Goal: Feedback & Contribution: Contribute content

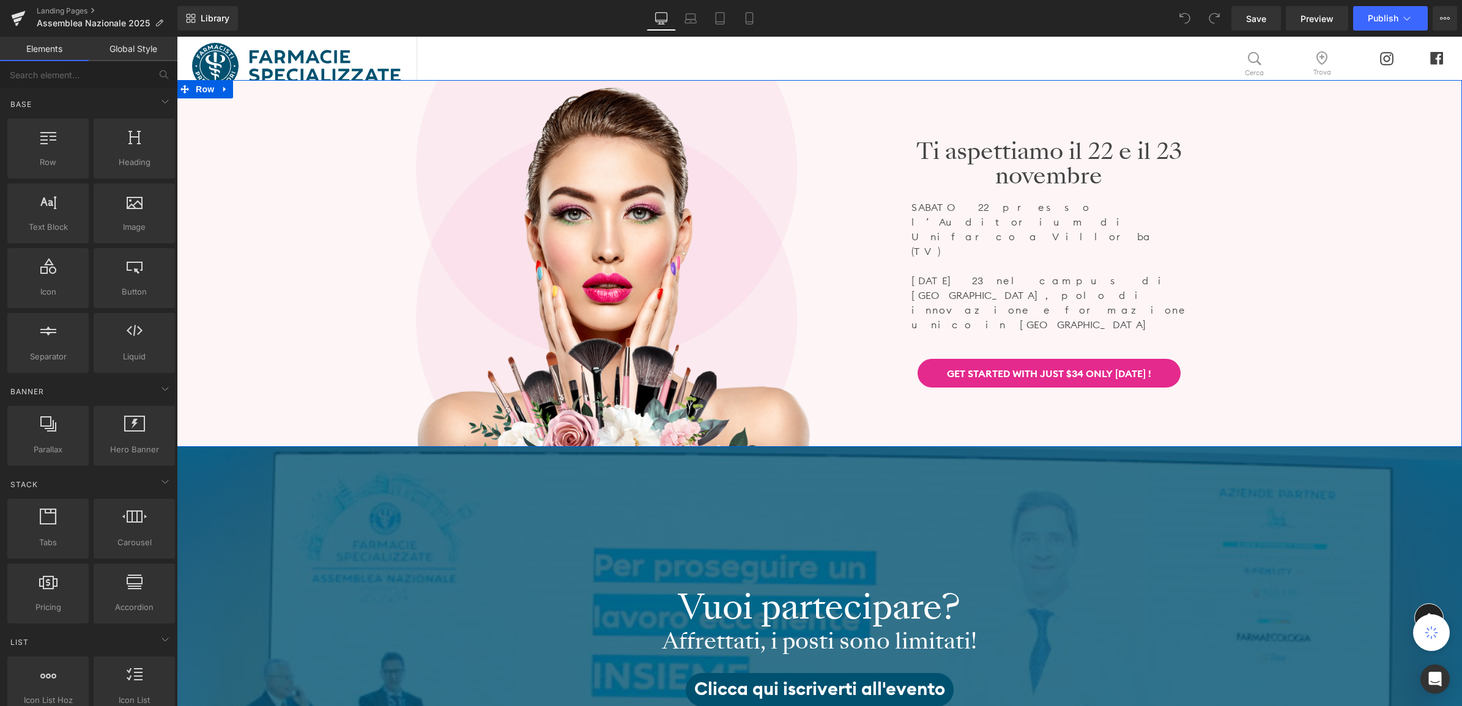
scroll to position [76, 0]
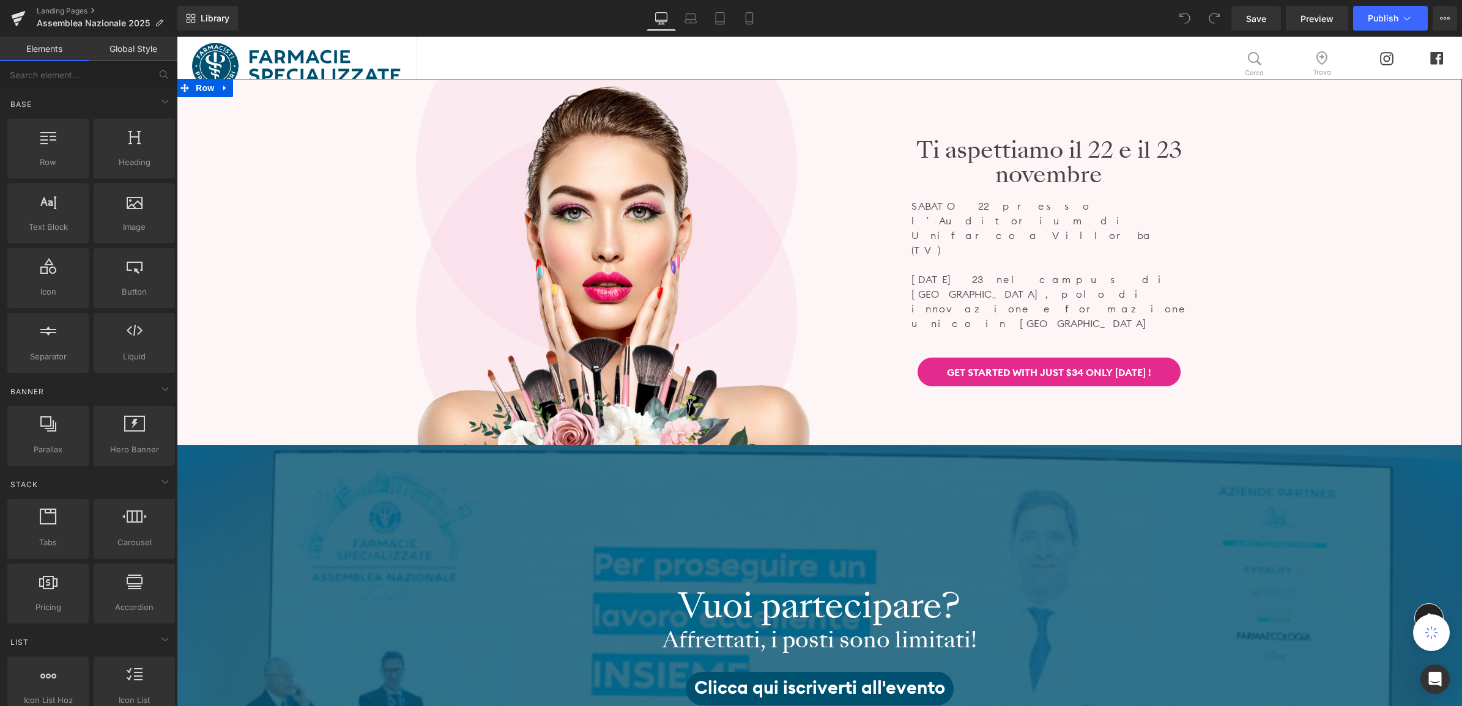
click at [327, 369] on div "Image Ti aspettiamo il 22 e il 23 novembre Heading SABATO 22 presso l’Auditoriu…" at bounding box center [819, 262] width 1285 height 367
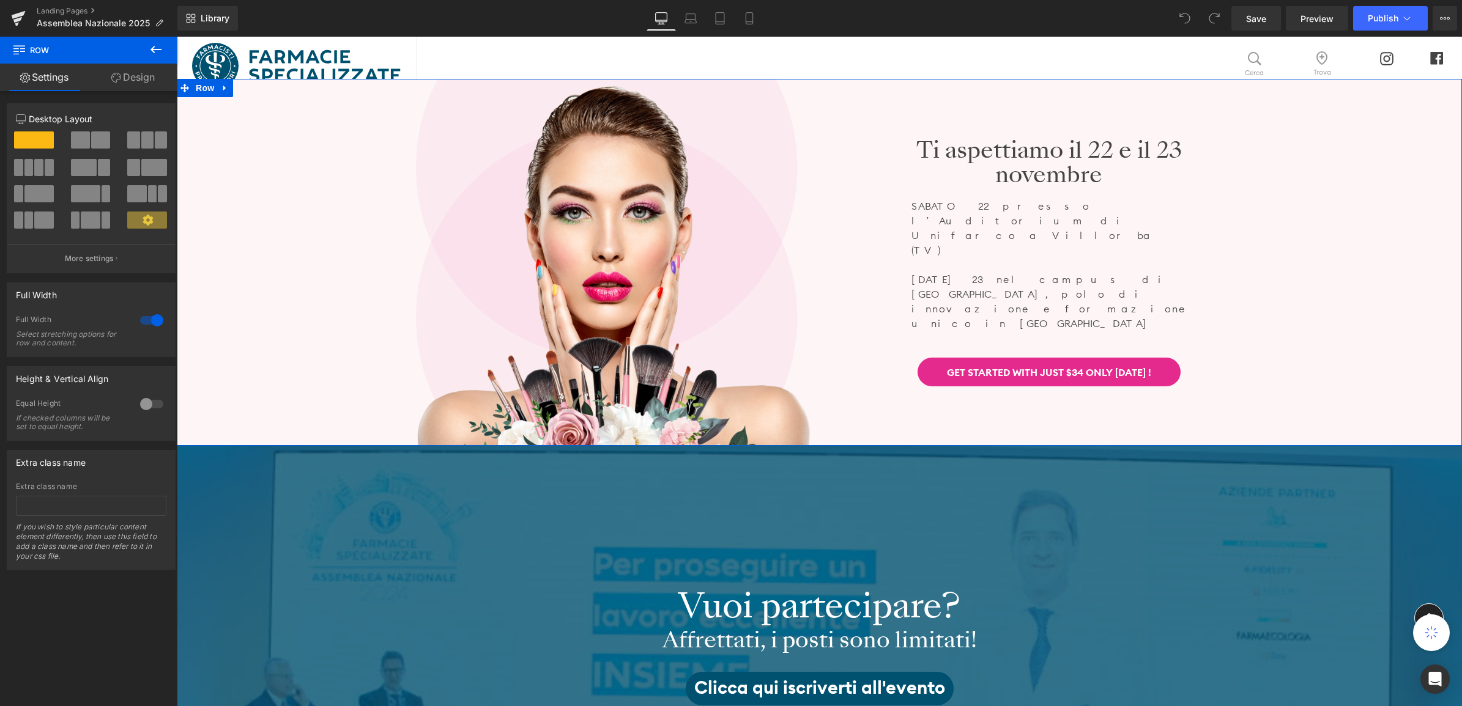
click at [117, 83] on link "Design" at bounding box center [133, 78] width 89 height 28
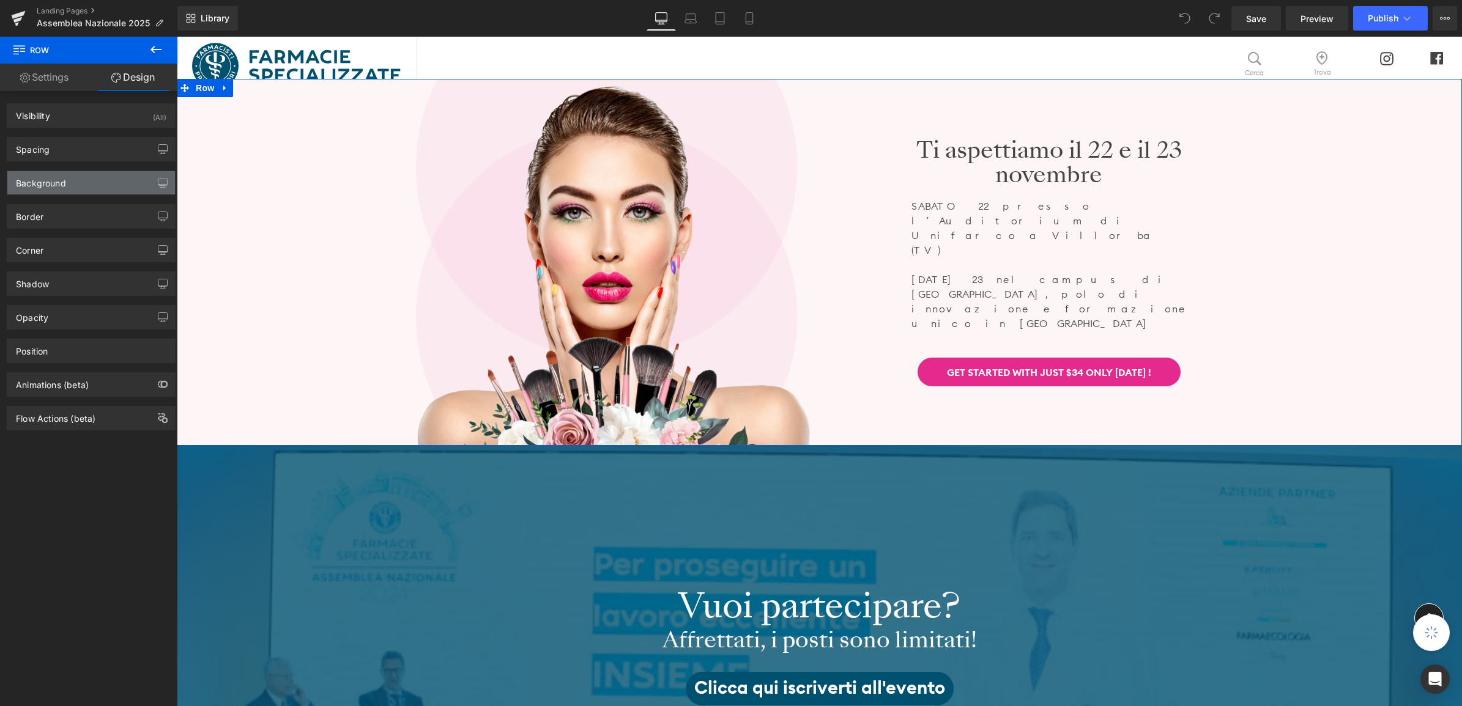
click at [70, 180] on div "Background" at bounding box center [91, 182] width 168 height 23
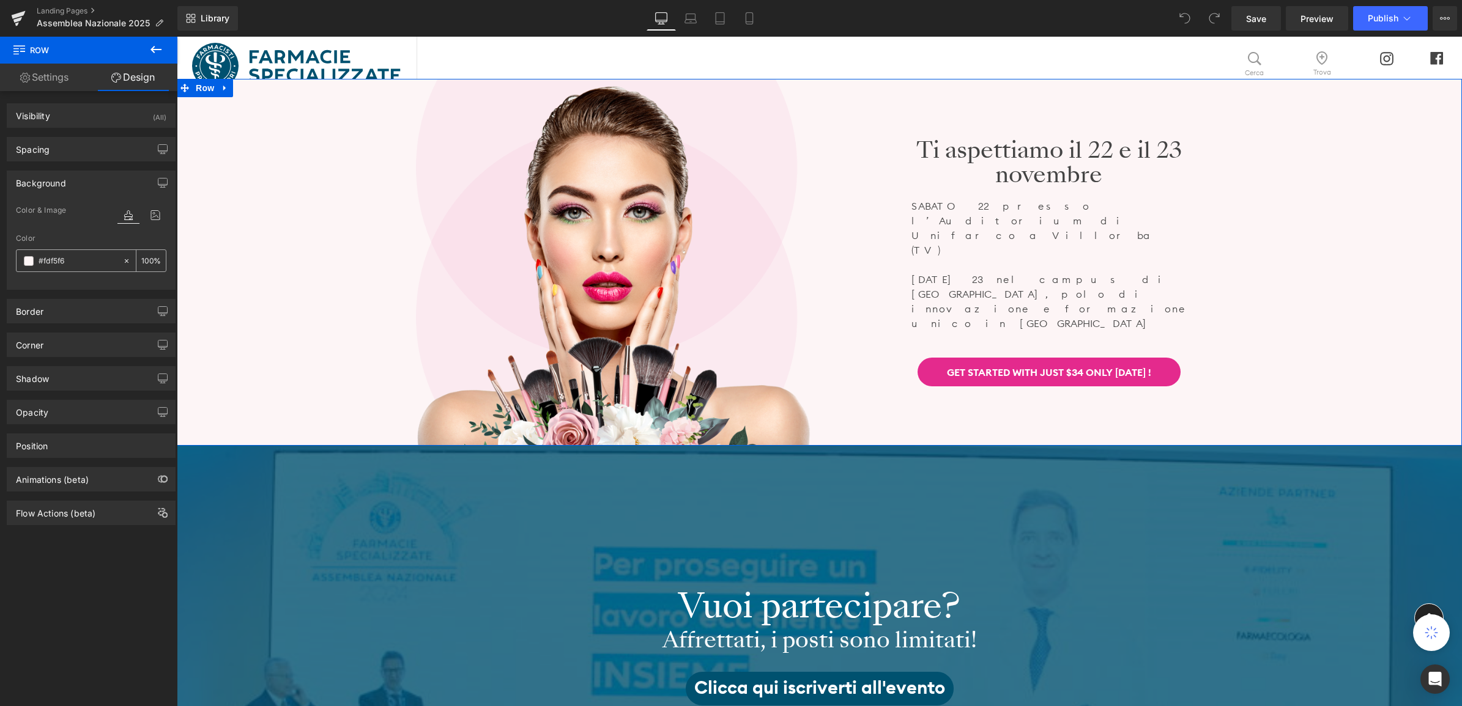
click at [67, 264] on input "#fdf5f6" at bounding box center [78, 260] width 78 height 13
type input "#fdf5f"
type input "0"
type input "#fdf5"
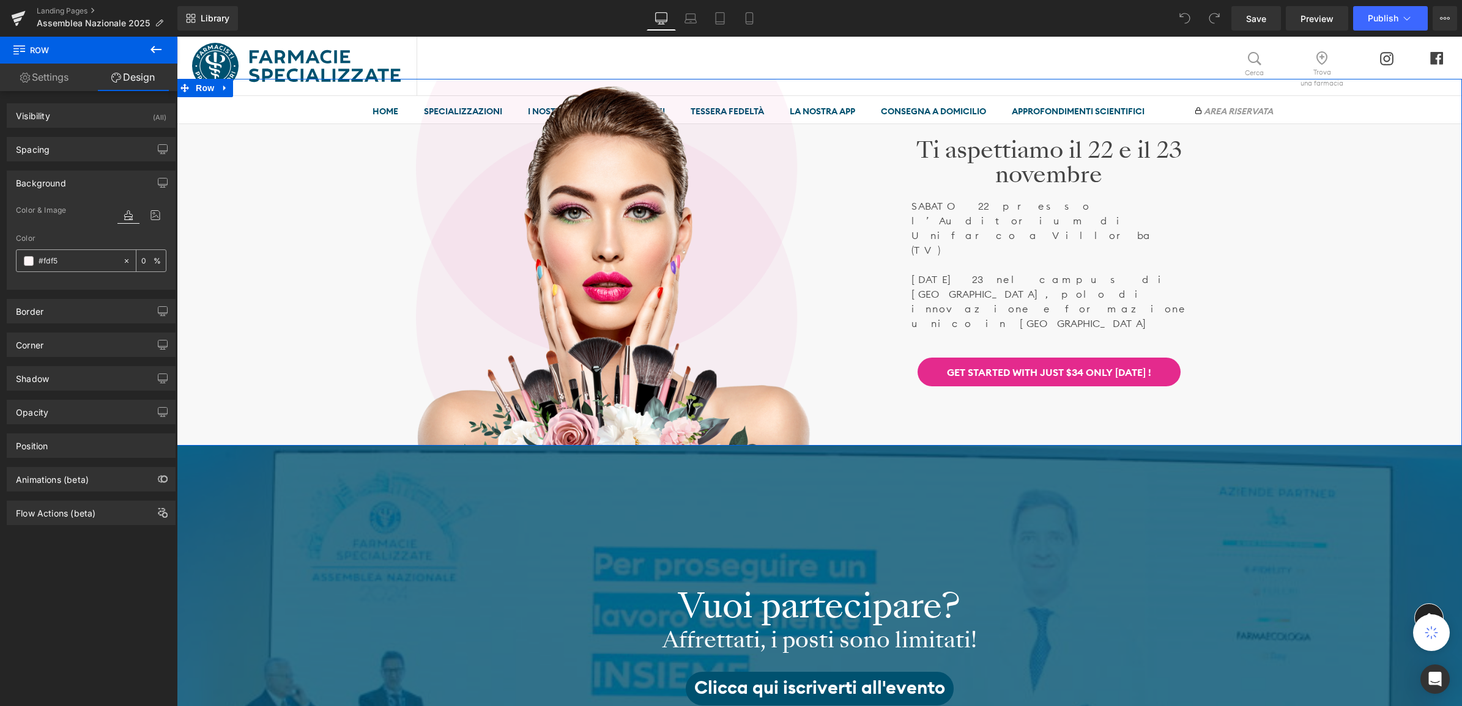
type input "33"
type input "#fdf"
type input "100"
type input "#fd"
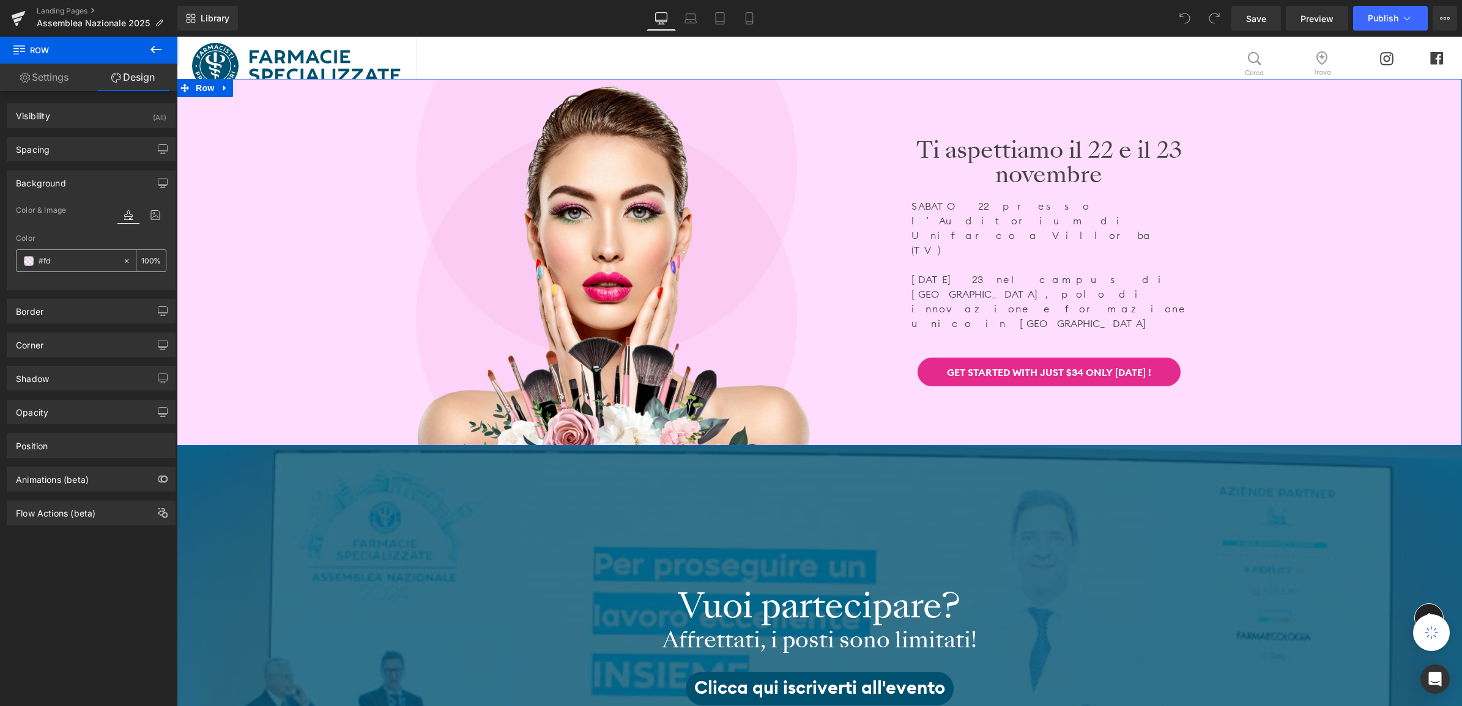
type input "0"
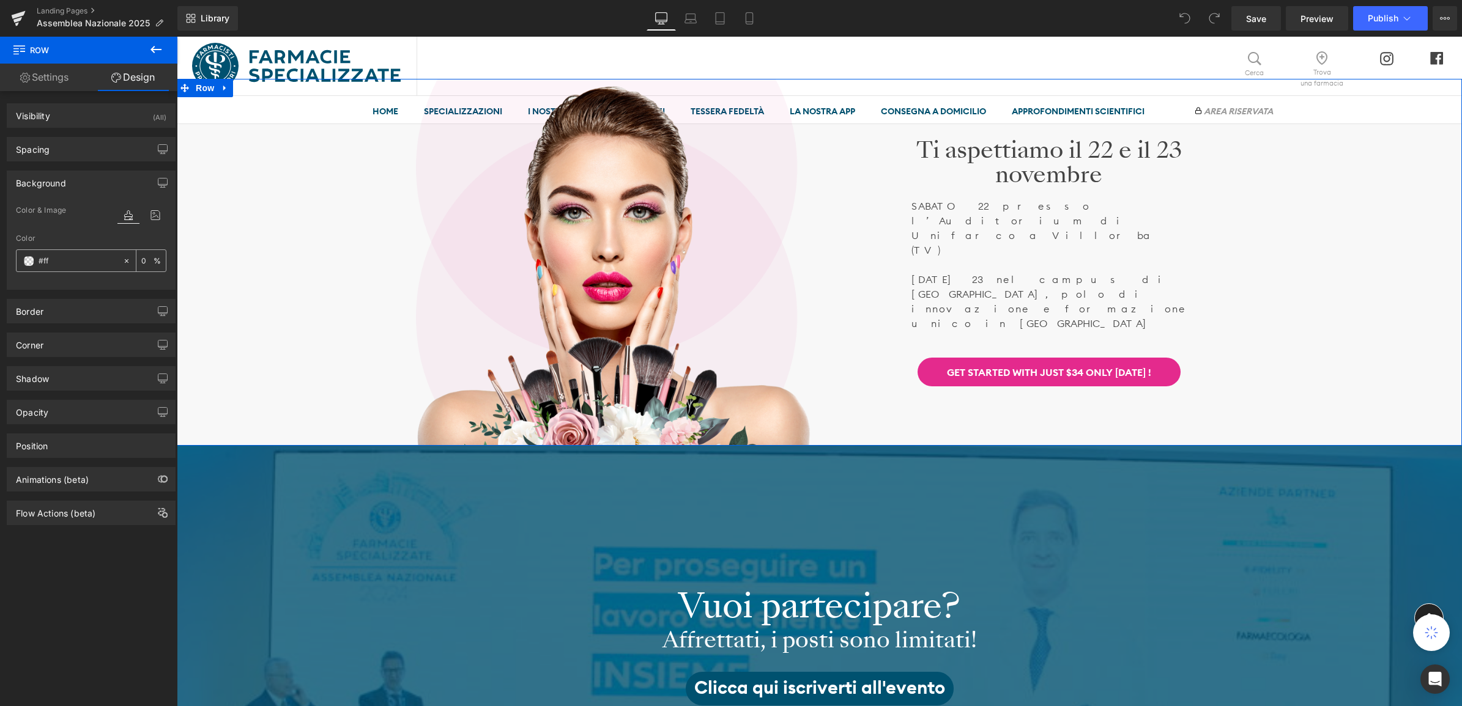
type input "#fff"
type input "100"
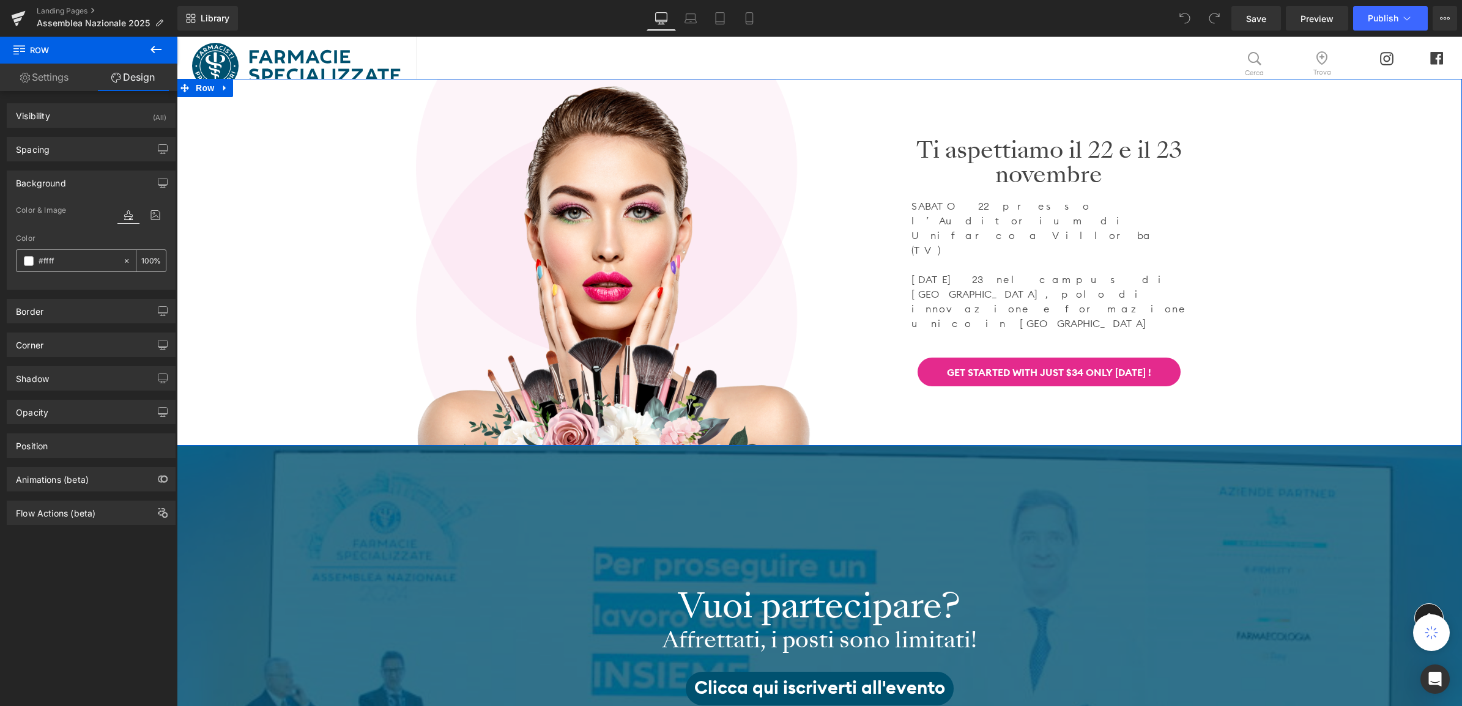
type input "#fffff"
type input "0"
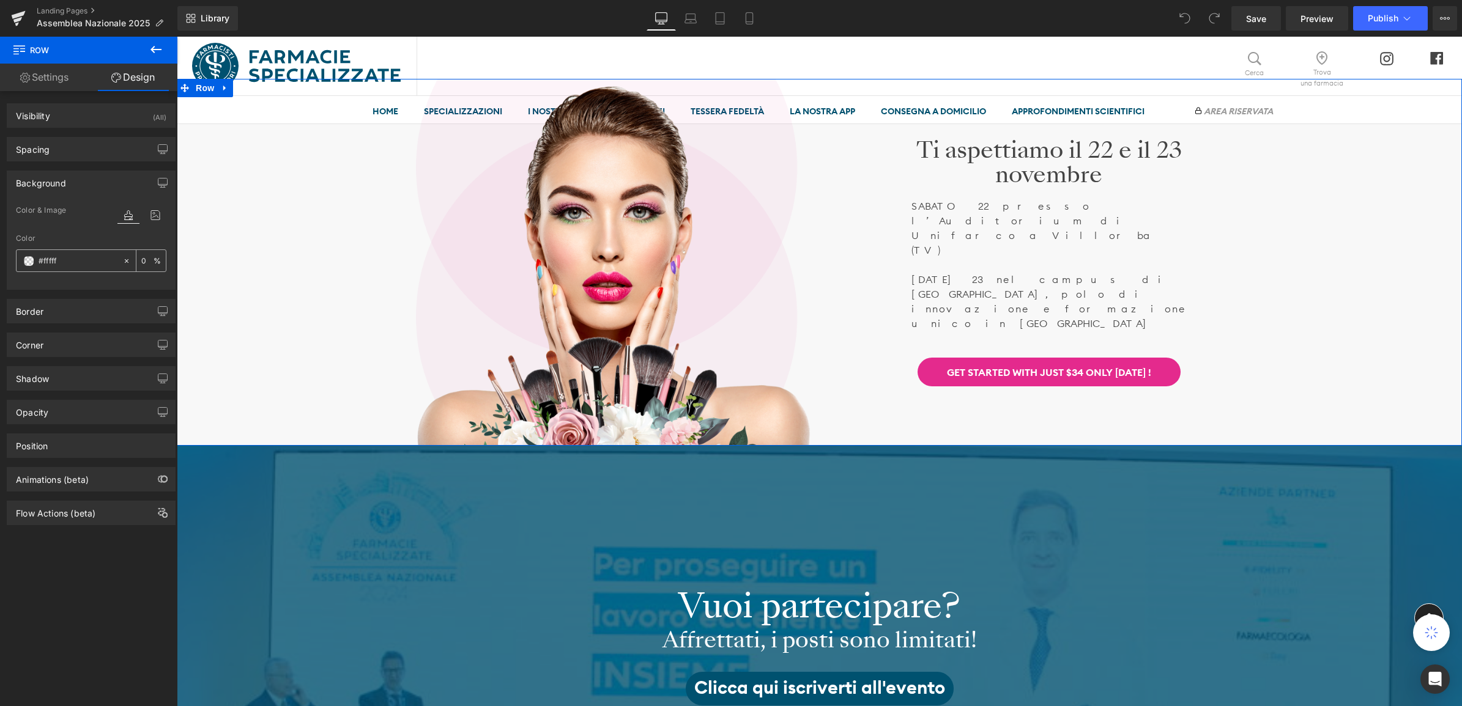
type input "#ffffff"
type input "100"
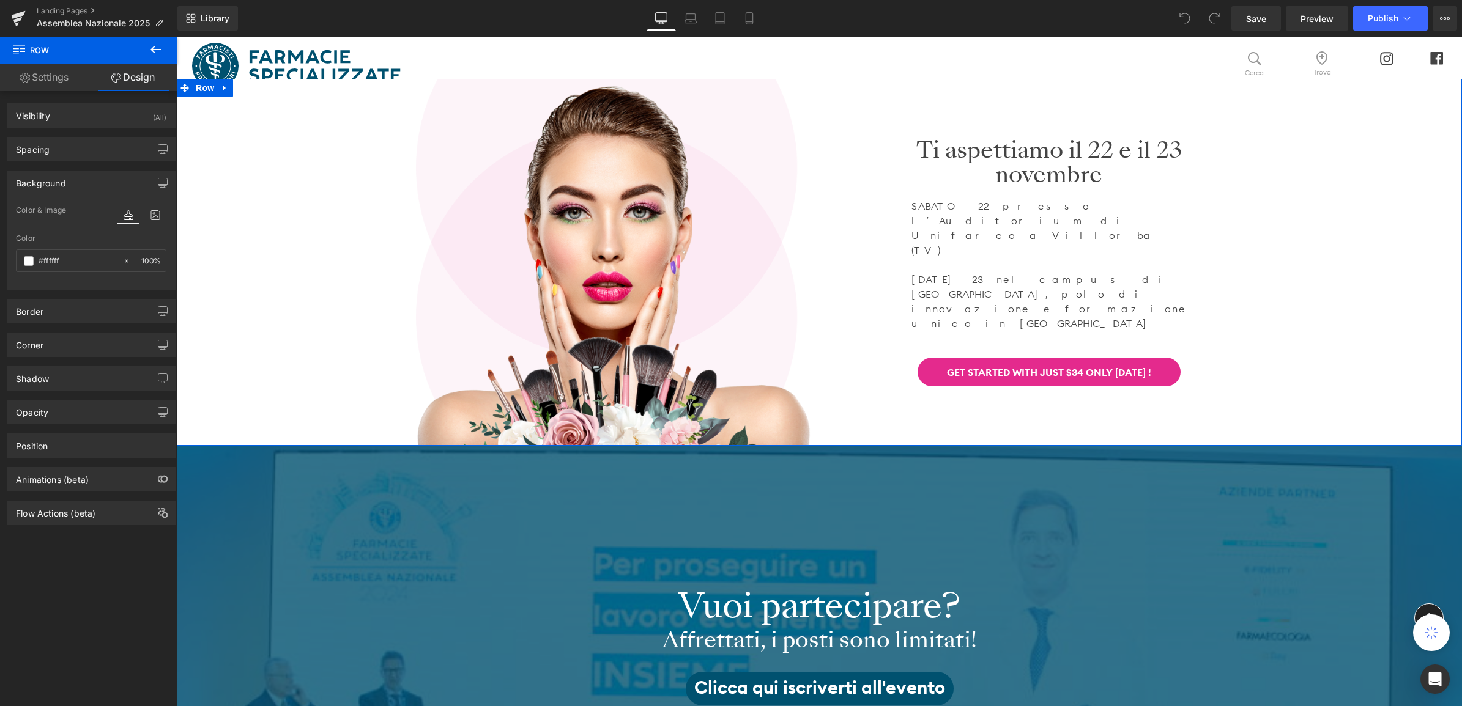
click at [1380, 271] on div "Image Ti aspettiamo il 22 e il 23 novembre Heading SABATO 22 presso l’Auditoriu…" at bounding box center [819, 262] width 1285 height 367
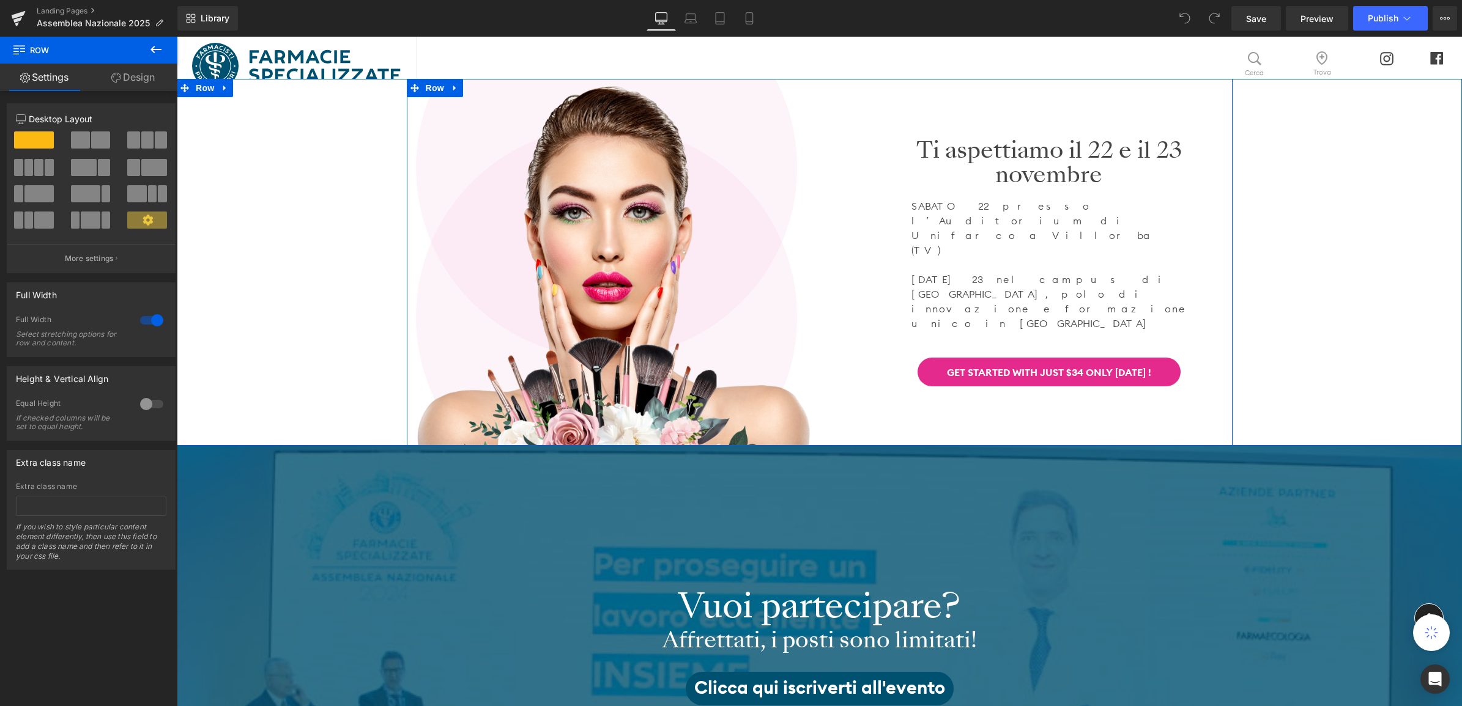
click at [1007, 187] on h1 "Ti aspettiamo il 22 e il 23 novembre" at bounding box center [1049, 162] width 349 height 48
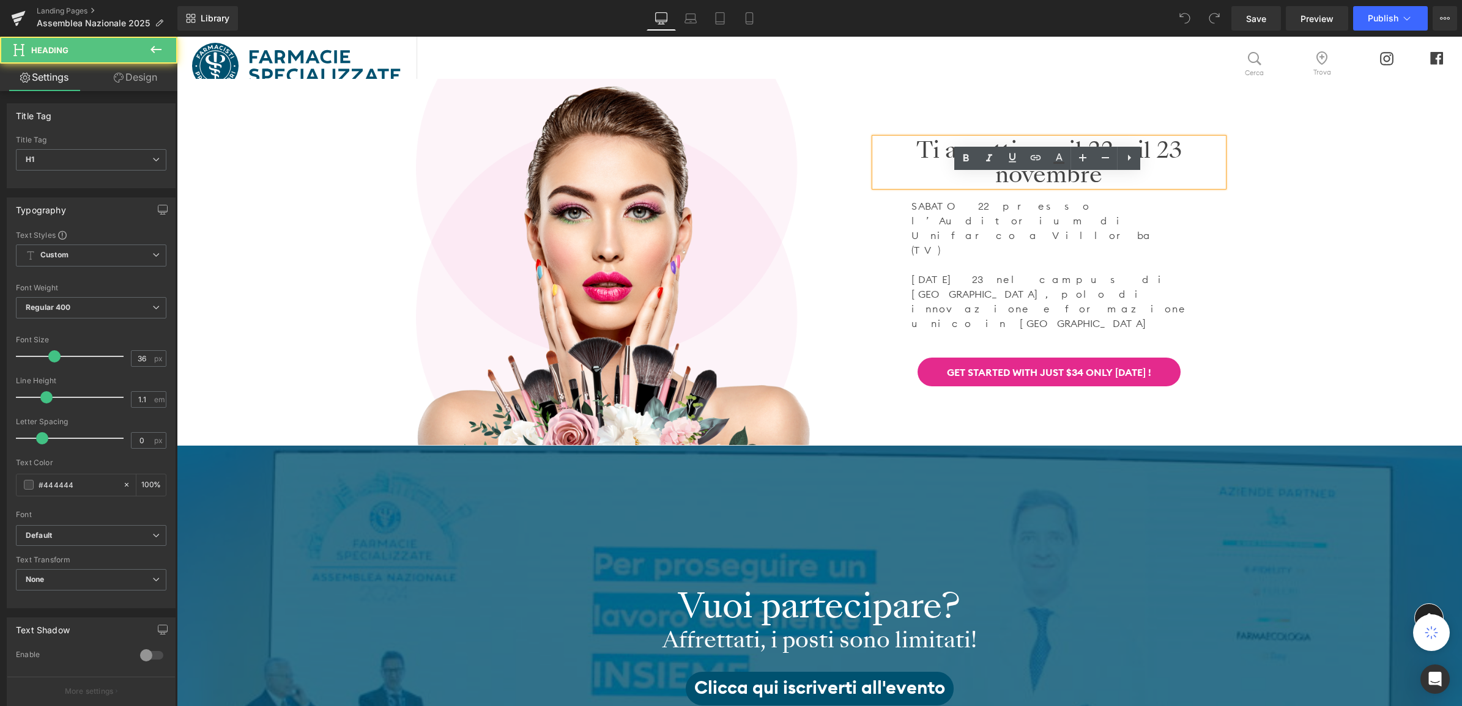
click at [919, 187] on h1 "Ti aspettiamo il 22 e il 23 novembre" at bounding box center [1049, 162] width 349 height 48
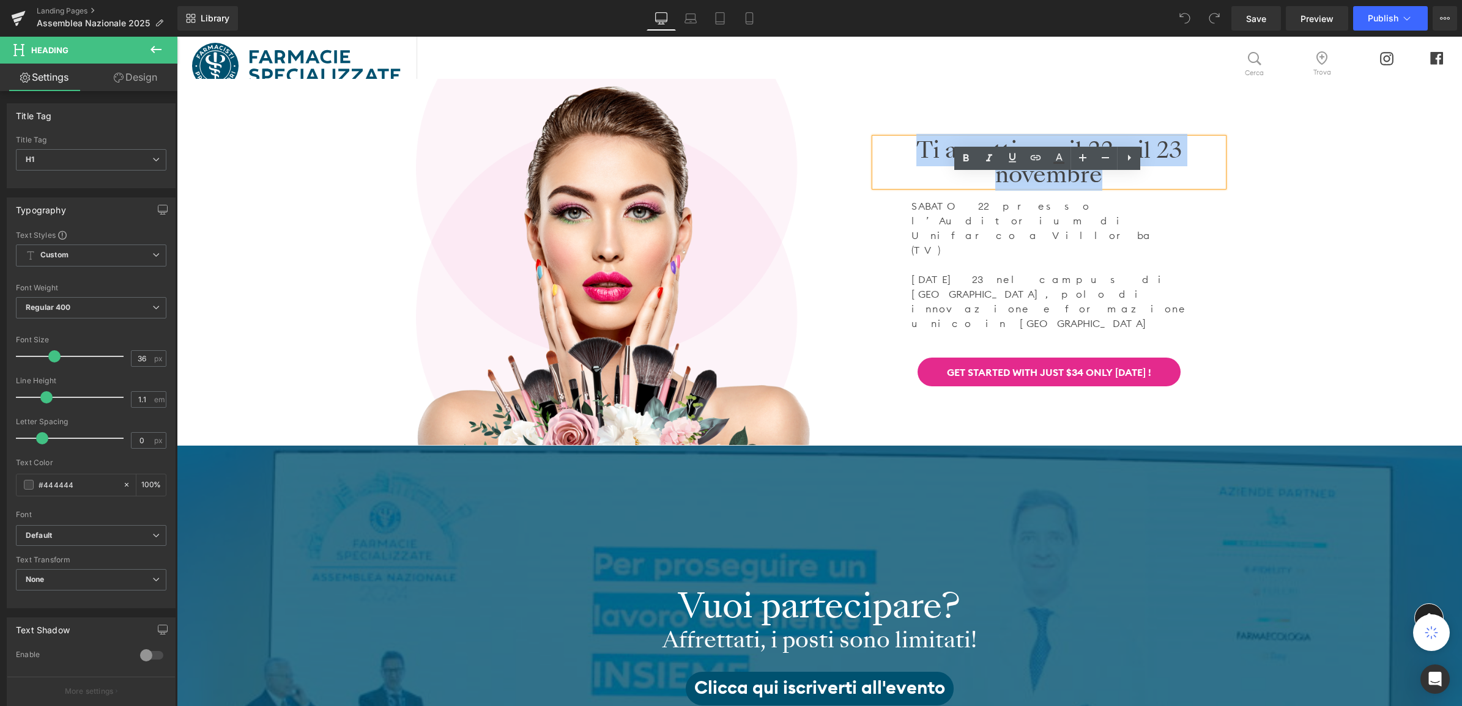
drag, startPoint x: 1115, startPoint y: 212, endPoint x: 838, endPoint y: 190, distance: 277.3
click at [838, 190] on div "Ti aspettiamo il 22 e il 23 novembre Heading SABATO 22 presso l’Auditorium di U…" at bounding box center [1026, 262] width 394 height 248
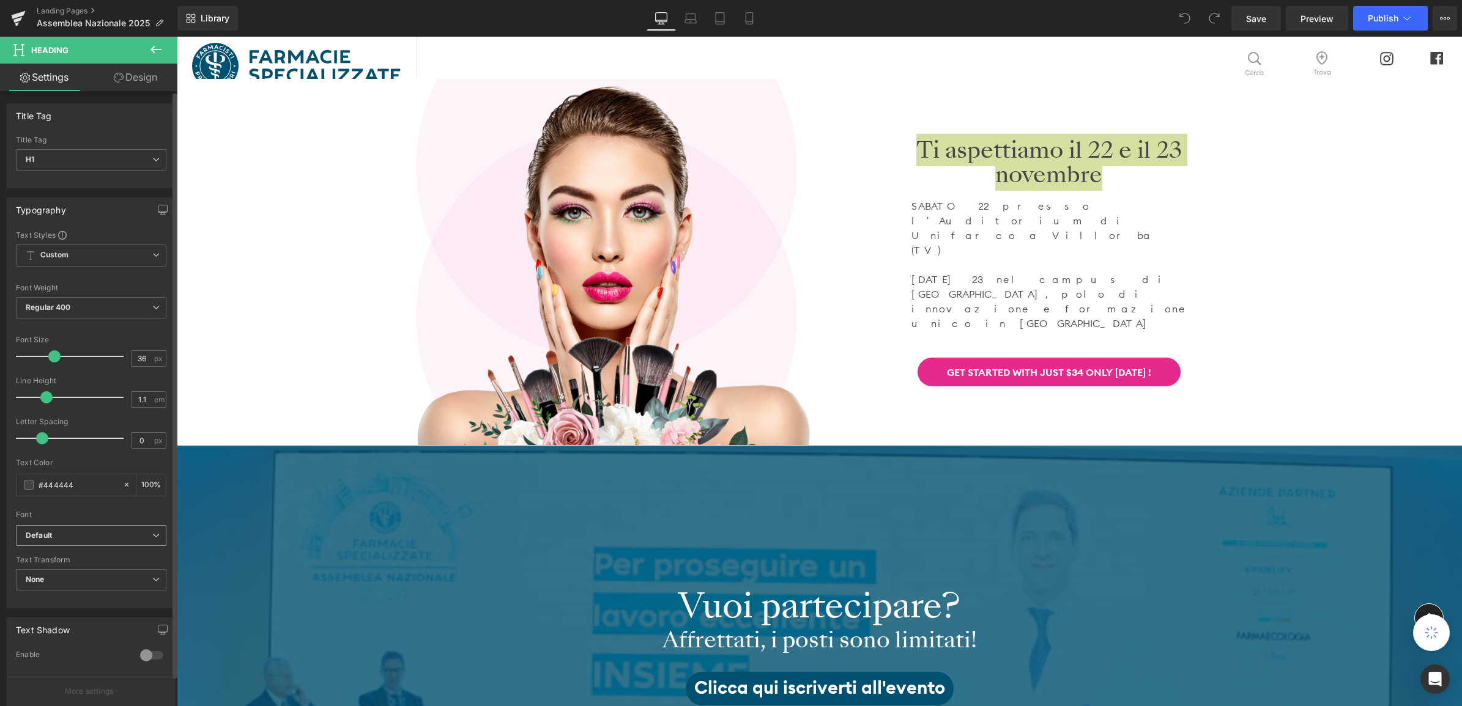
click at [86, 531] on b "Default" at bounding box center [89, 536] width 127 height 10
click at [105, 506] on div at bounding box center [91, 507] width 150 height 8
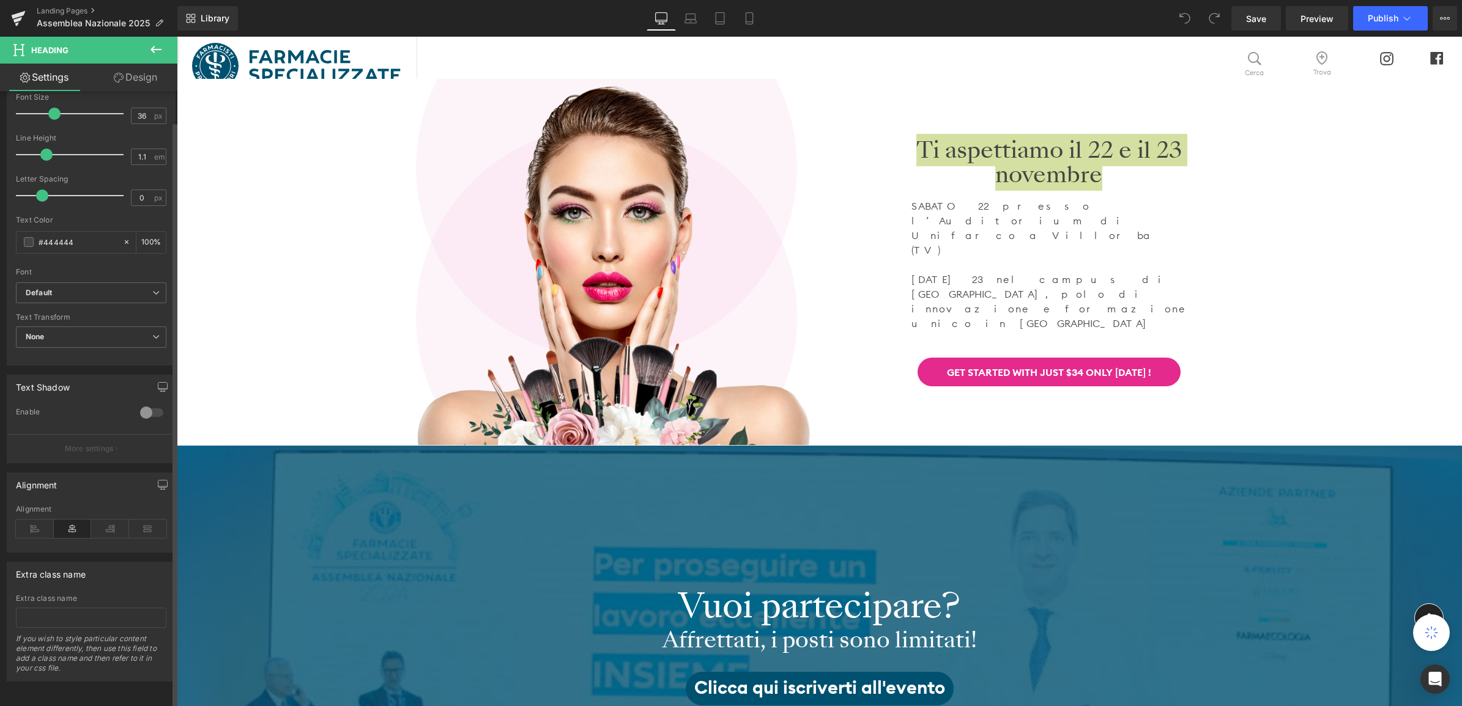
scroll to position [257, 0]
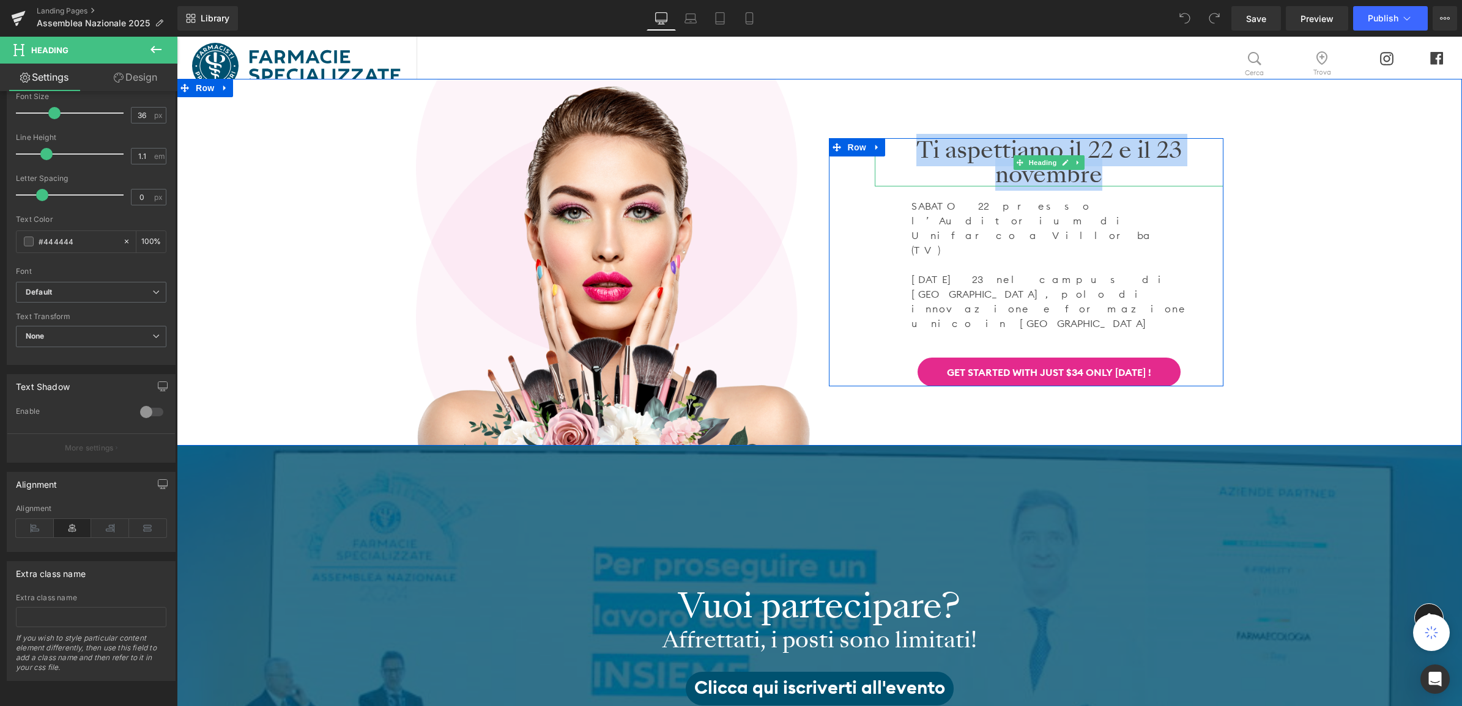
click at [1181, 187] on h1 "Ti aspettiamo il 22 e il 23 novembre" at bounding box center [1049, 162] width 349 height 48
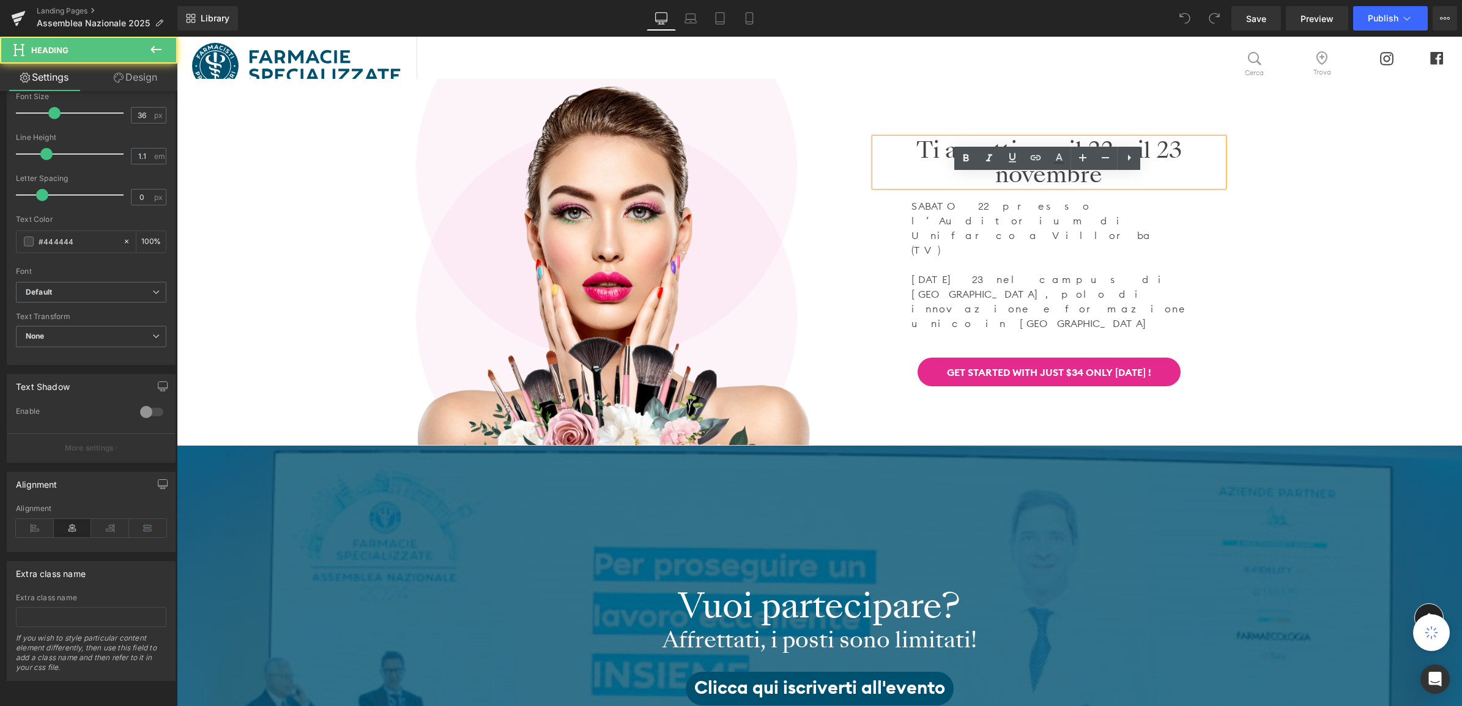
click at [1200, 254] on div "Ti aspettiamo il 22 e il 23 novembre Heading SABATO 22 presso l’Auditorium di U…" at bounding box center [1049, 262] width 349 height 248
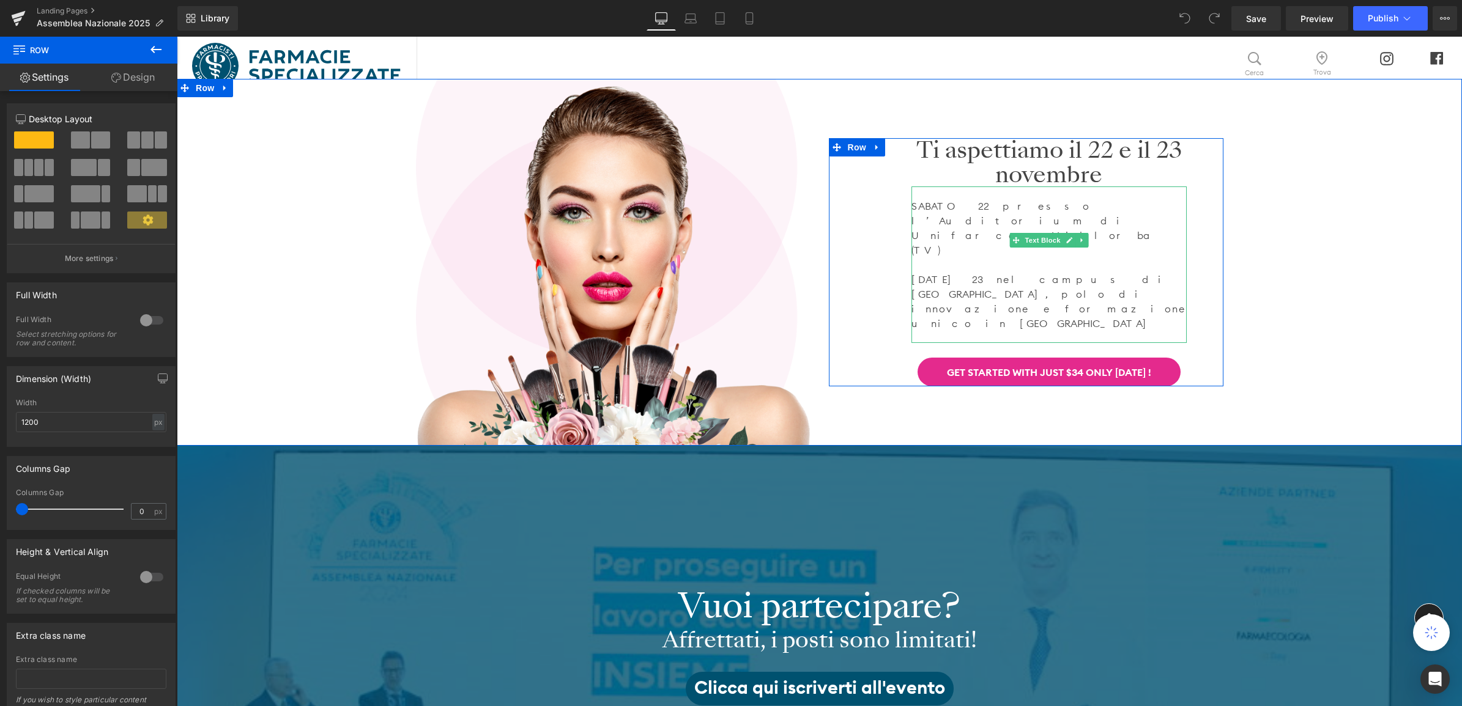
click at [949, 239] on p "SABATO 22 presso l’Auditorium di Unifarco a Villorba (TV)" at bounding box center [1048, 228] width 275 height 59
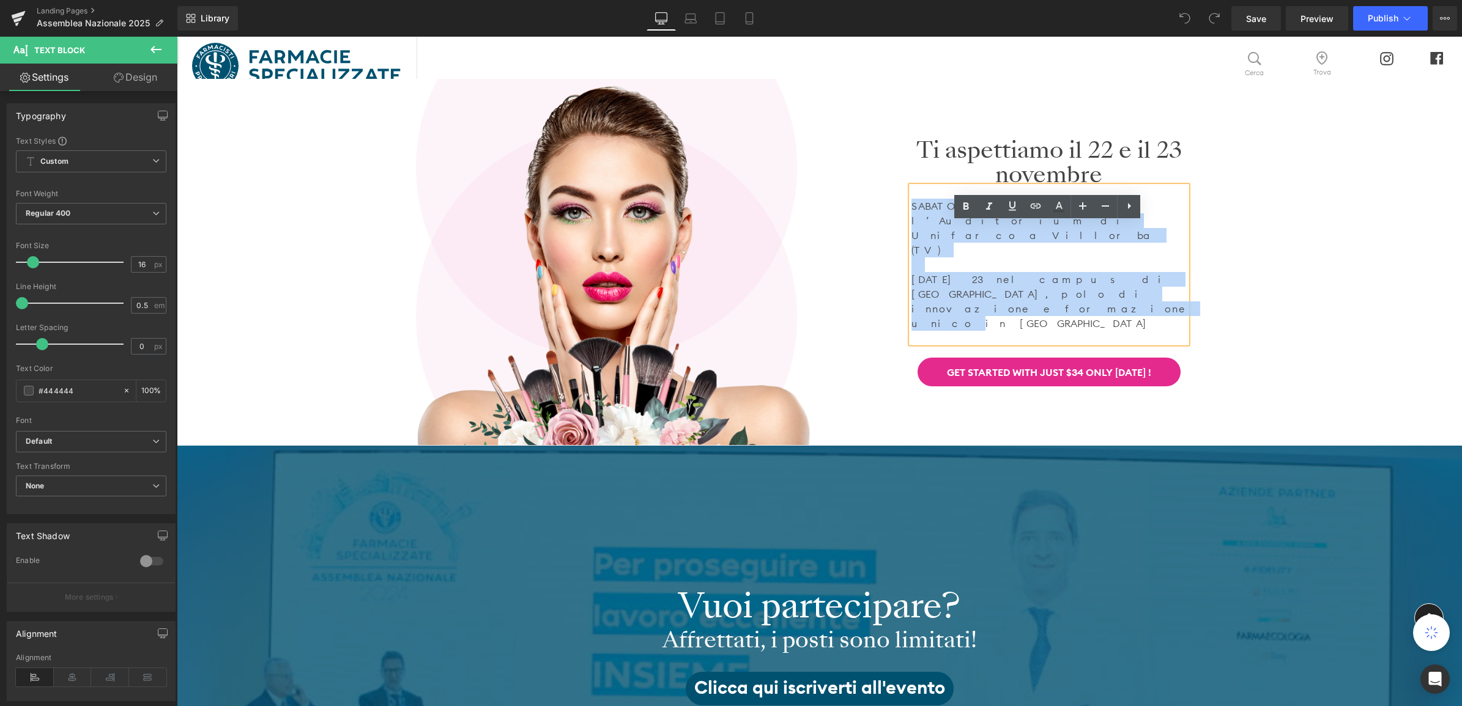
drag, startPoint x: 1060, startPoint y: 295, endPoint x: 894, endPoint y: 237, distance: 176.0
click at [894, 237] on div "Ti aspettiamo il 22 e il 23 novembre Heading SABATO 22 presso l’Auditorium di U…" at bounding box center [1049, 262] width 349 height 248
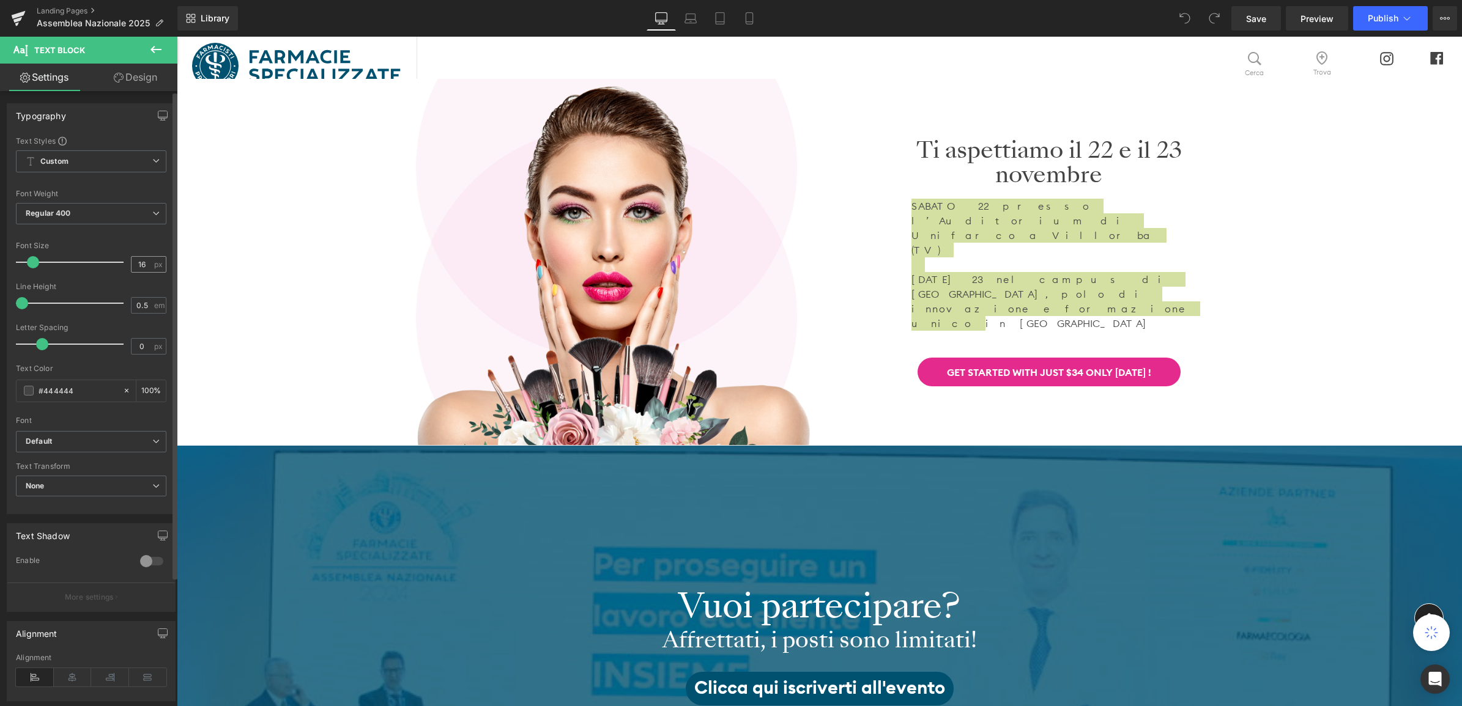
drag, startPoint x: 143, startPoint y: 264, endPoint x: 127, endPoint y: 264, distance: 15.9
click at [131, 264] on input "16" at bounding box center [141, 264] width 21 height 15
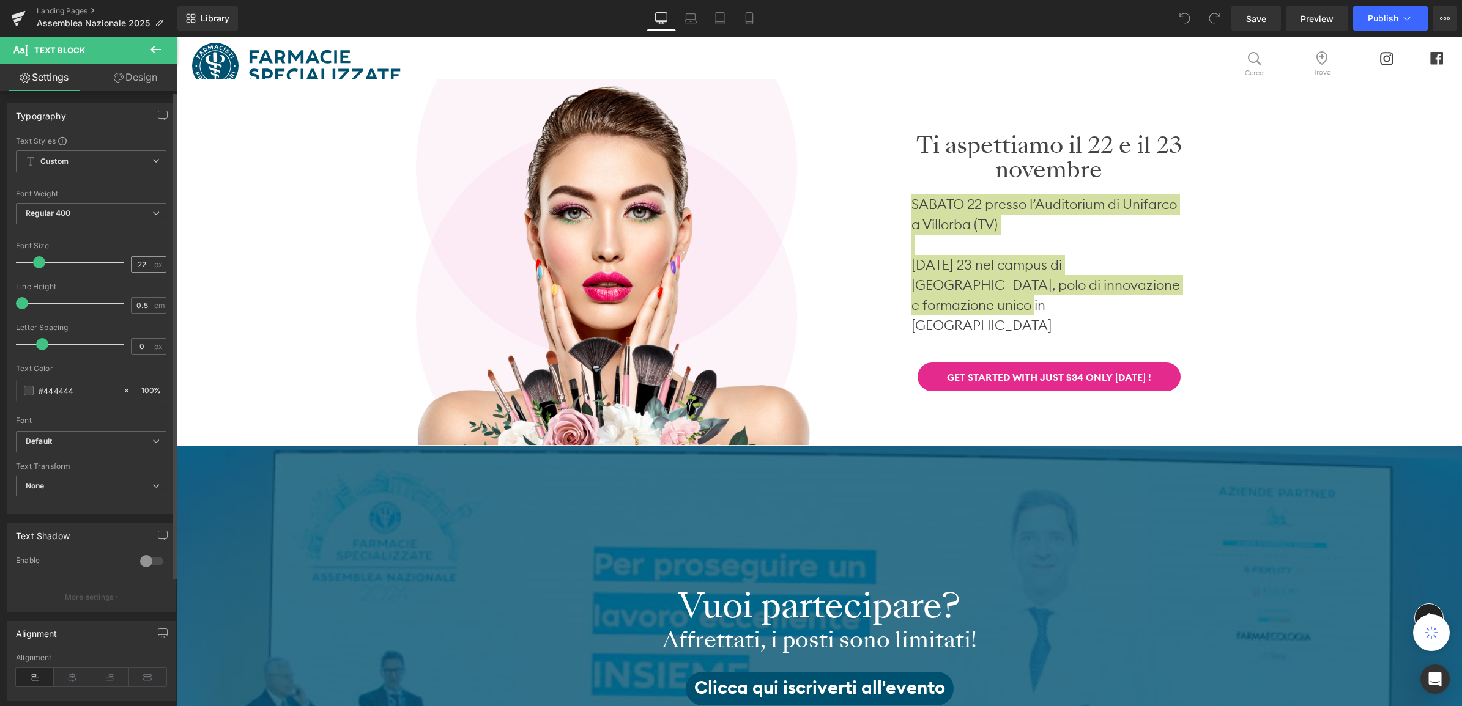
type input "2"
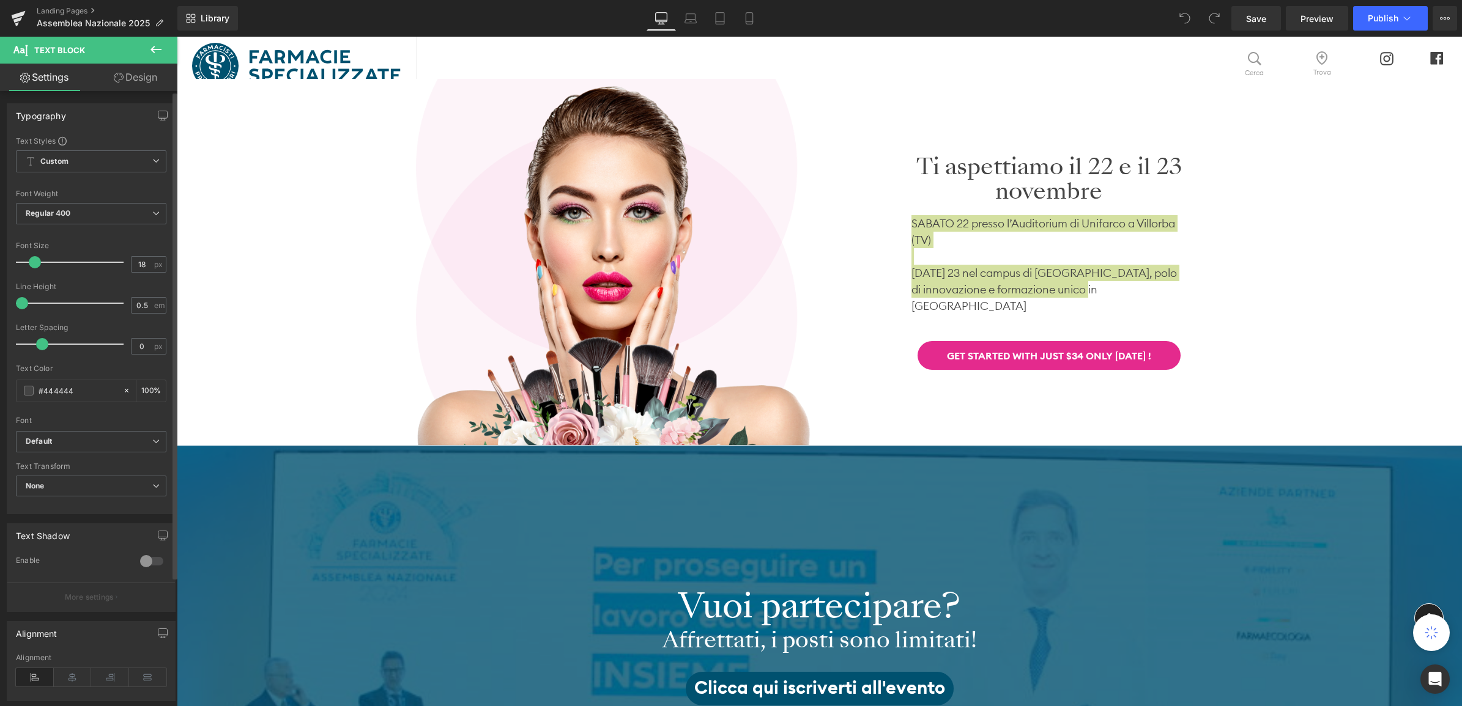
type input "18"
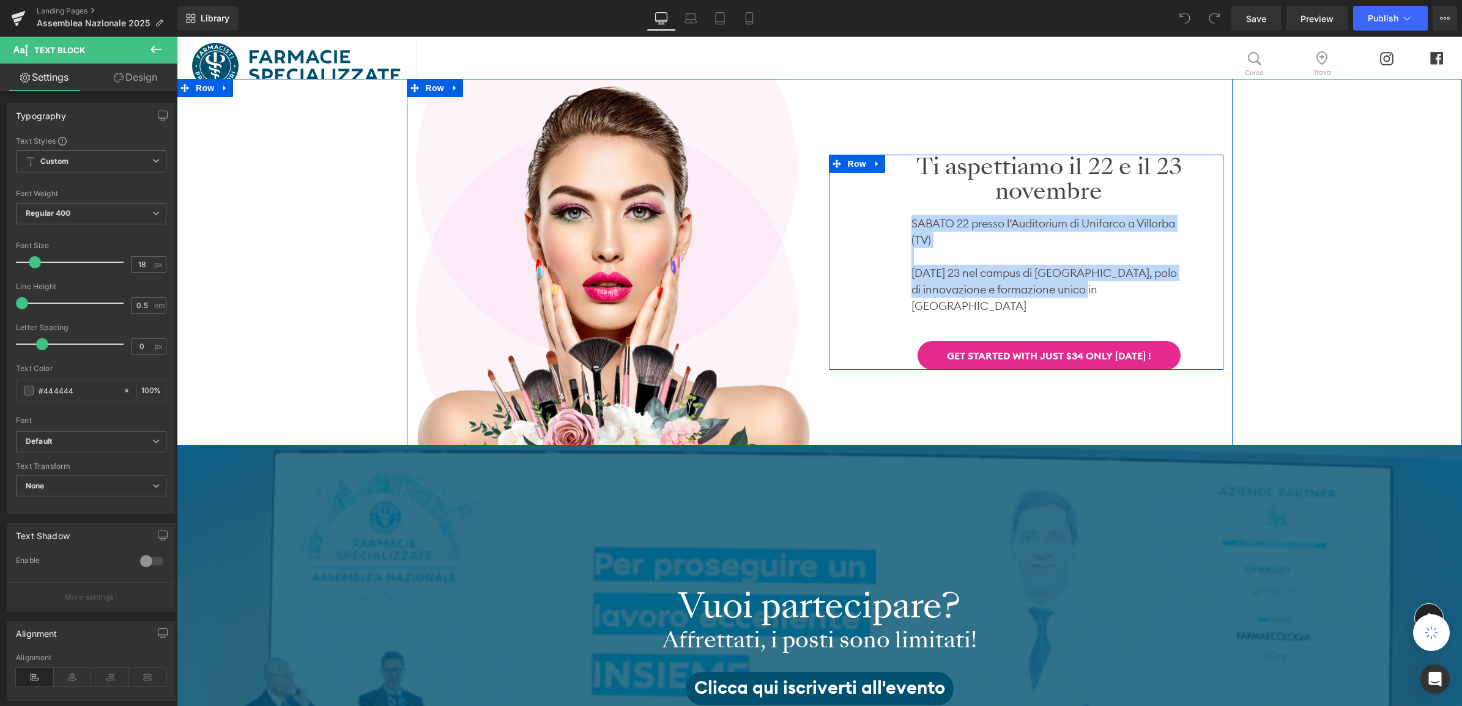
click at [1002, 257] on p at bounding box center [1048, 256] width 275 height 17
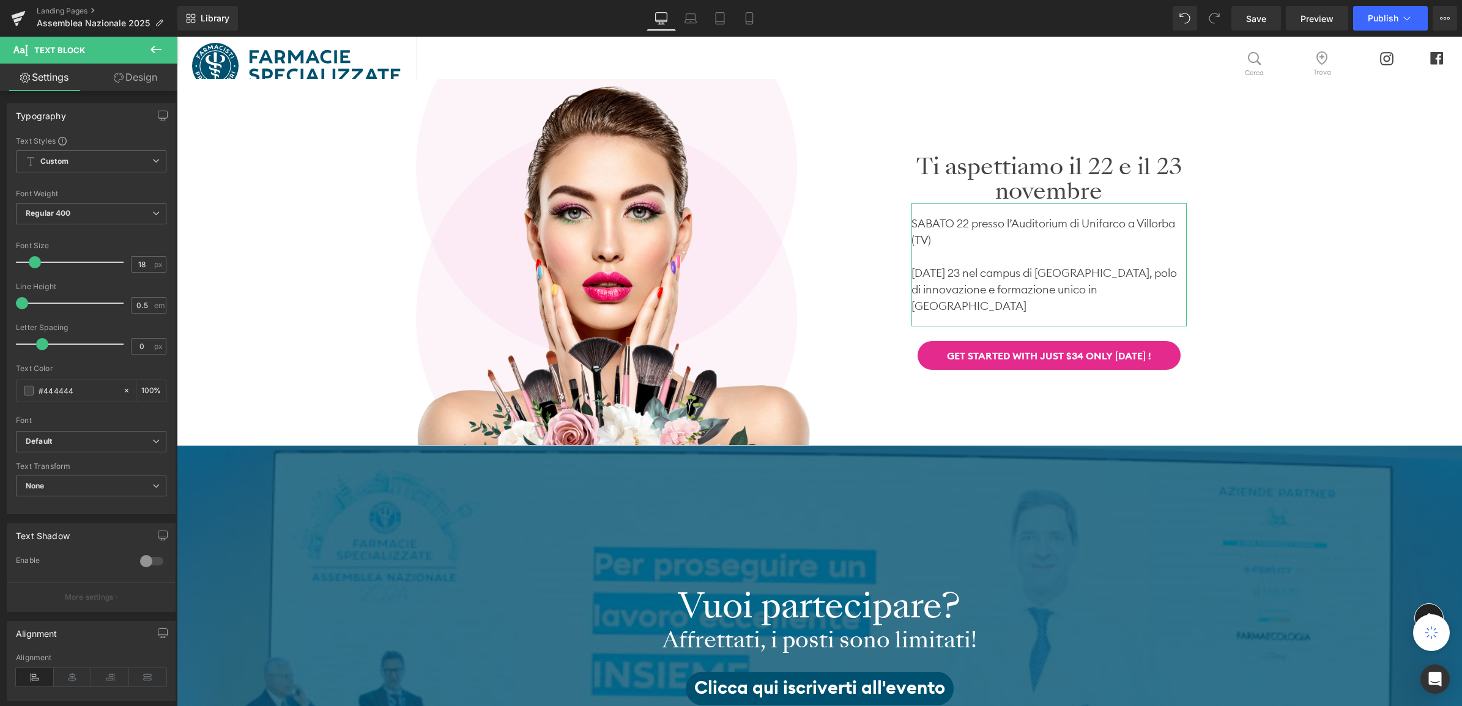
click at [132, 80] on link "Design" at bounding box center [135, 78] width 89 height 28
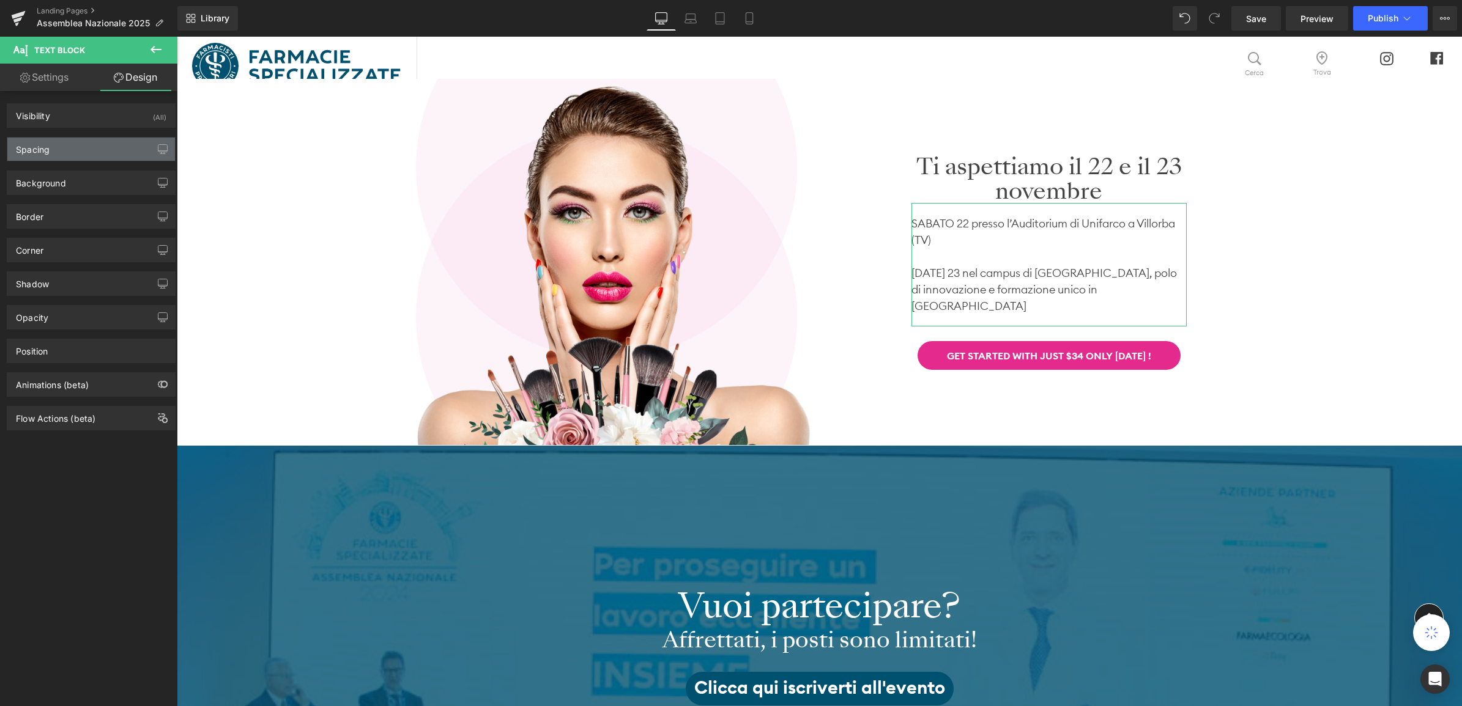
click at [81, 153] on div "Spacing" at bounding box center [91, 149] width 168 height 23
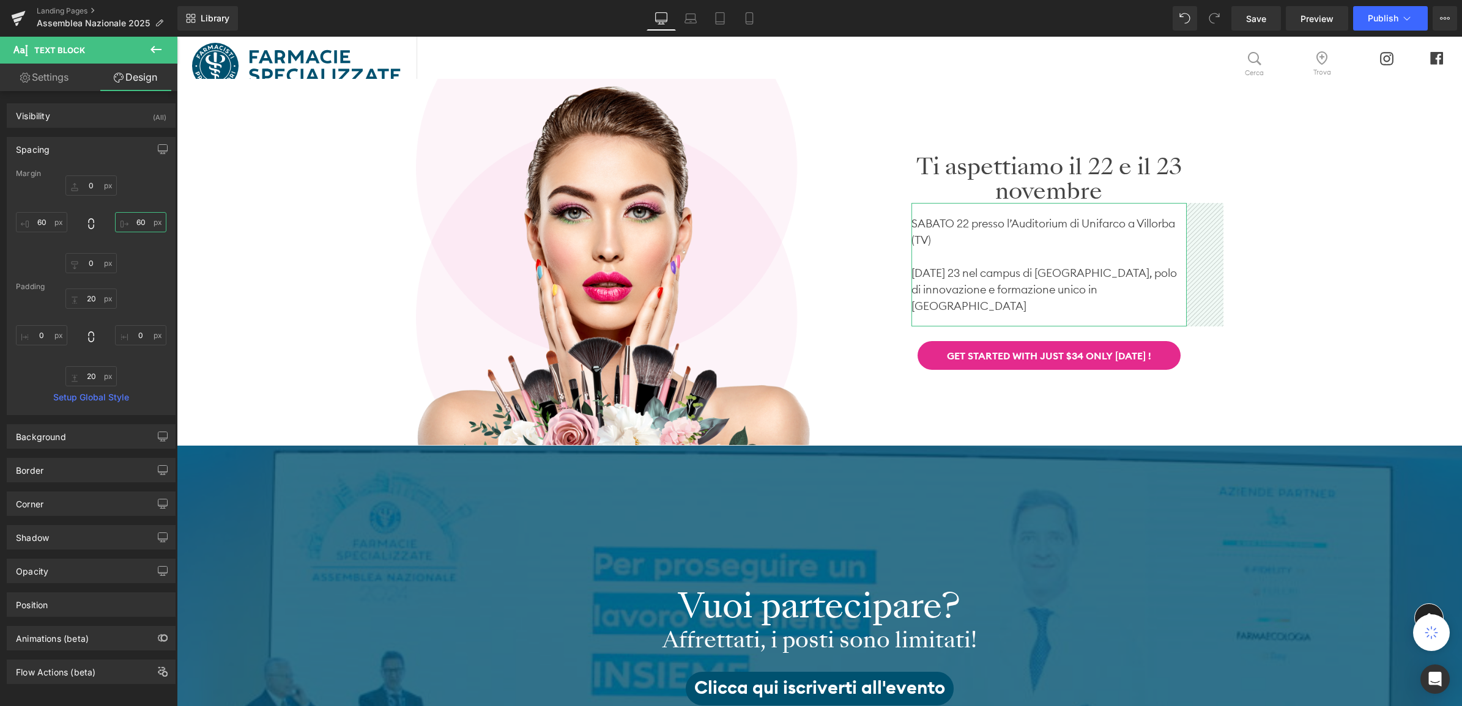
click at [136, 221] on input "60" at bounding box center [140, 222] width 51 height 20
type input "50"
click at [46, 222] on input "60" at bounding box center [41, 222] width 51 height 20
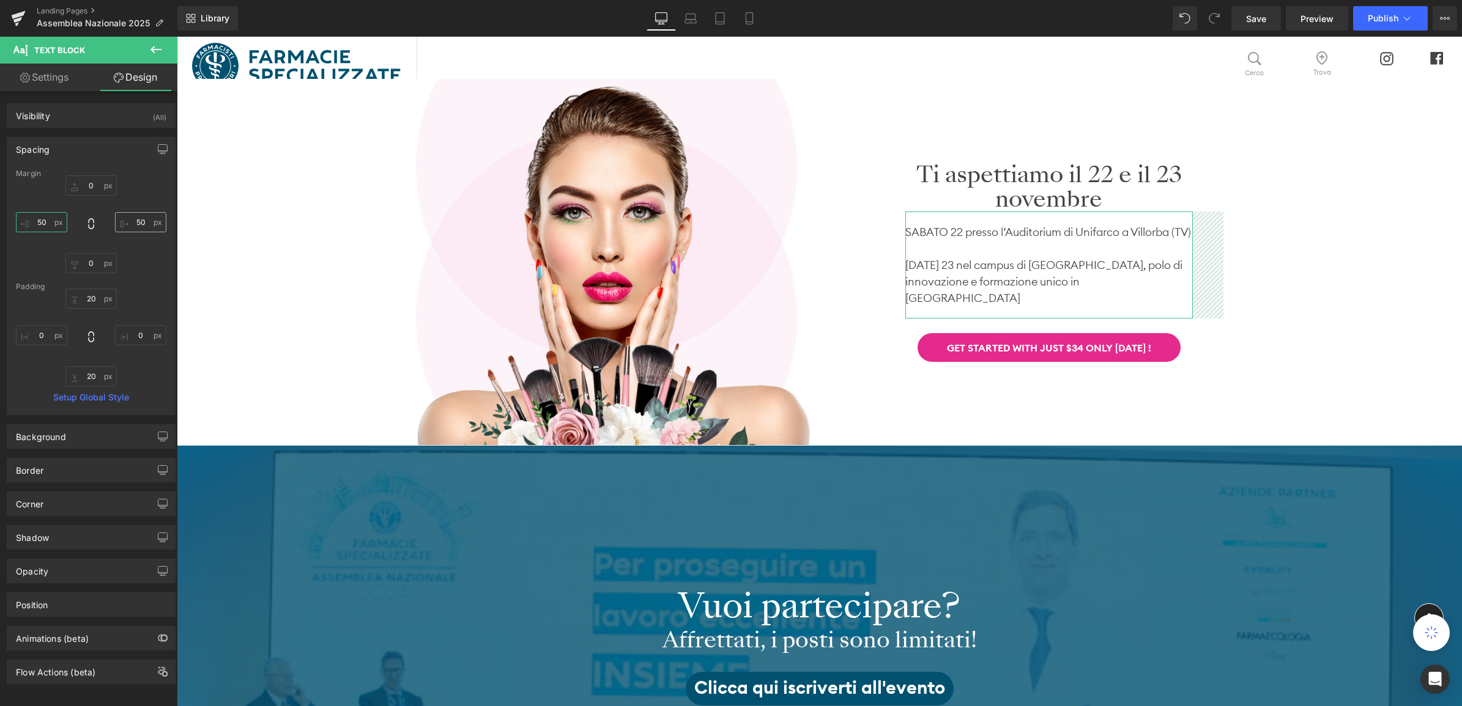
type input "50"
click at [136, 223] on input "50" at bounding box center [140, 222] width 51 height 20
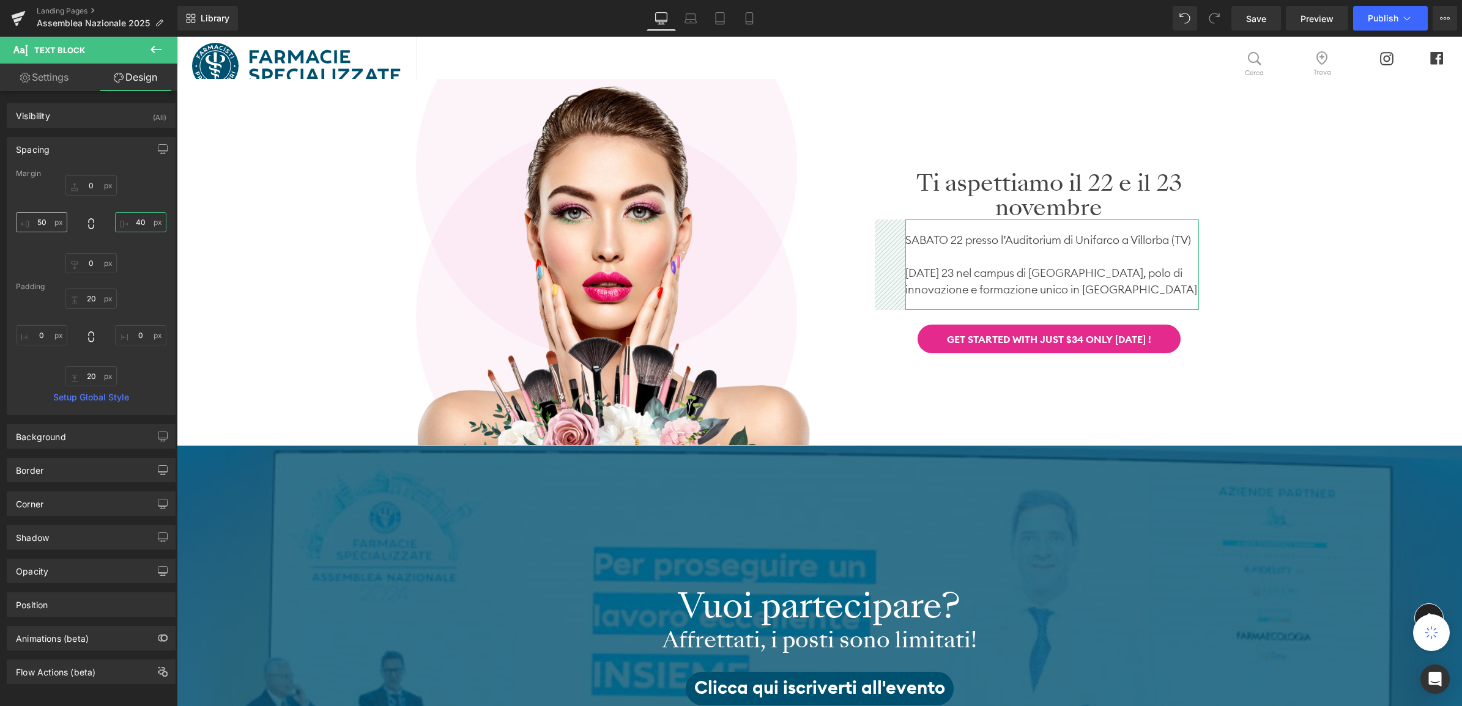
type input "40"
click at [41, 222] on input "50" at bounding box center [41, 222] width 51 height 20
type input "40"
click at [1317, 216] on div "Image Ti aspettiamo il 22 e il 23 novembre Heading SABATO 22 presso l’Auditoriu…" at bounding box center [819, 262] width 1285 height 367
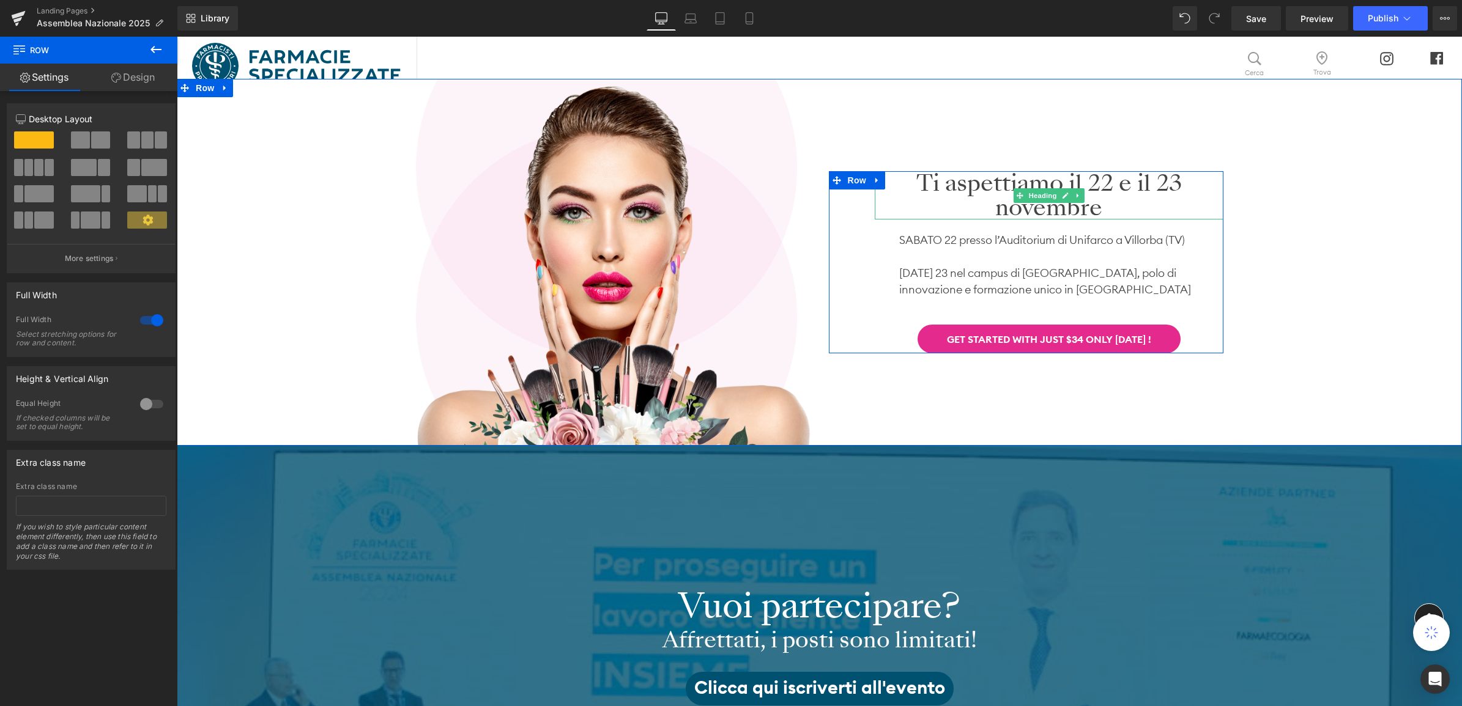
click at [910, 184] on h1 "Ti aspettiamo il 22 e il 23 novembre" at bounding box center [1049, 195] width 349 height 48
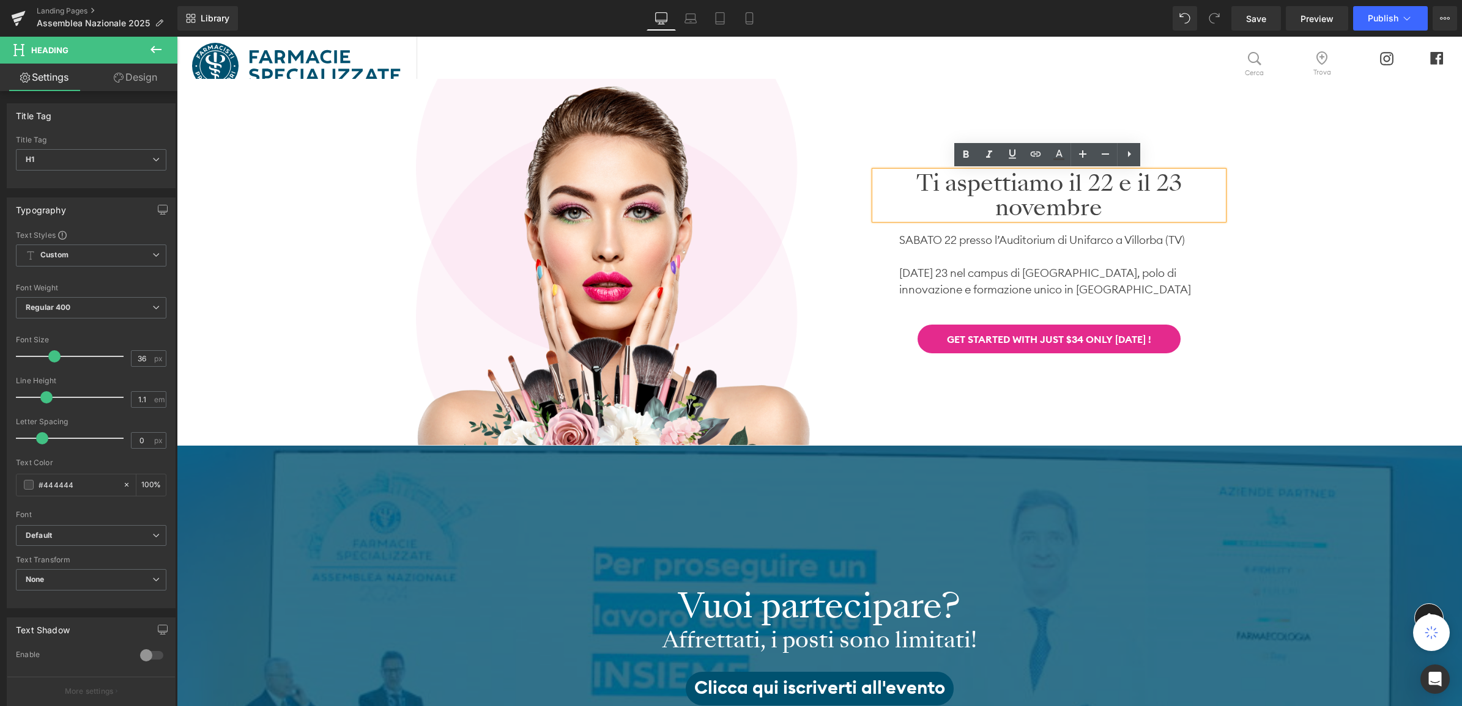
click at [905, 184] on h1 "Ti aspettiamo il 22 e il 23 novembre" at bounding box center [1049, 195] width 349 height 48
click at [138, 72] on link "Design" at bounding box center [135, 78] width 89 height 28
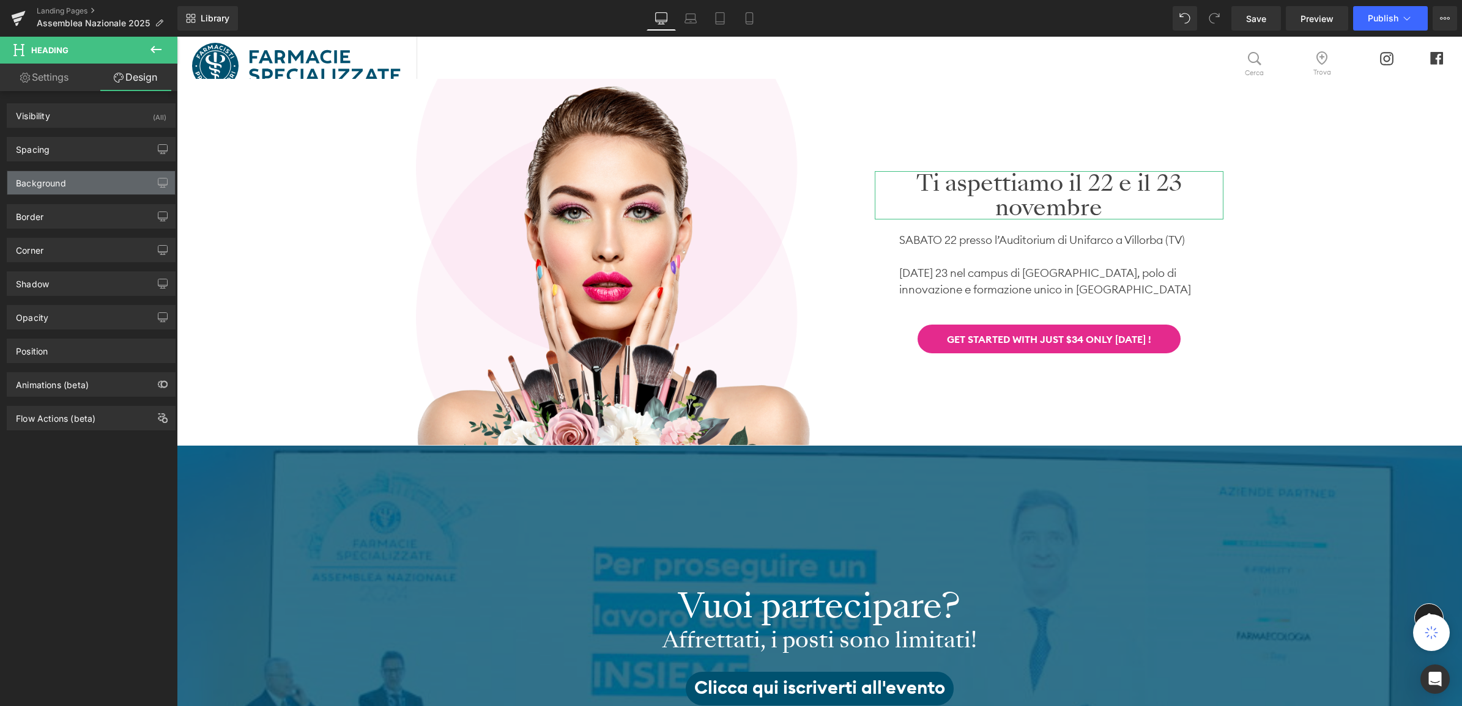
click at [74, 191] on div "Background" at bounding box center [91, 182] width 168 height 23
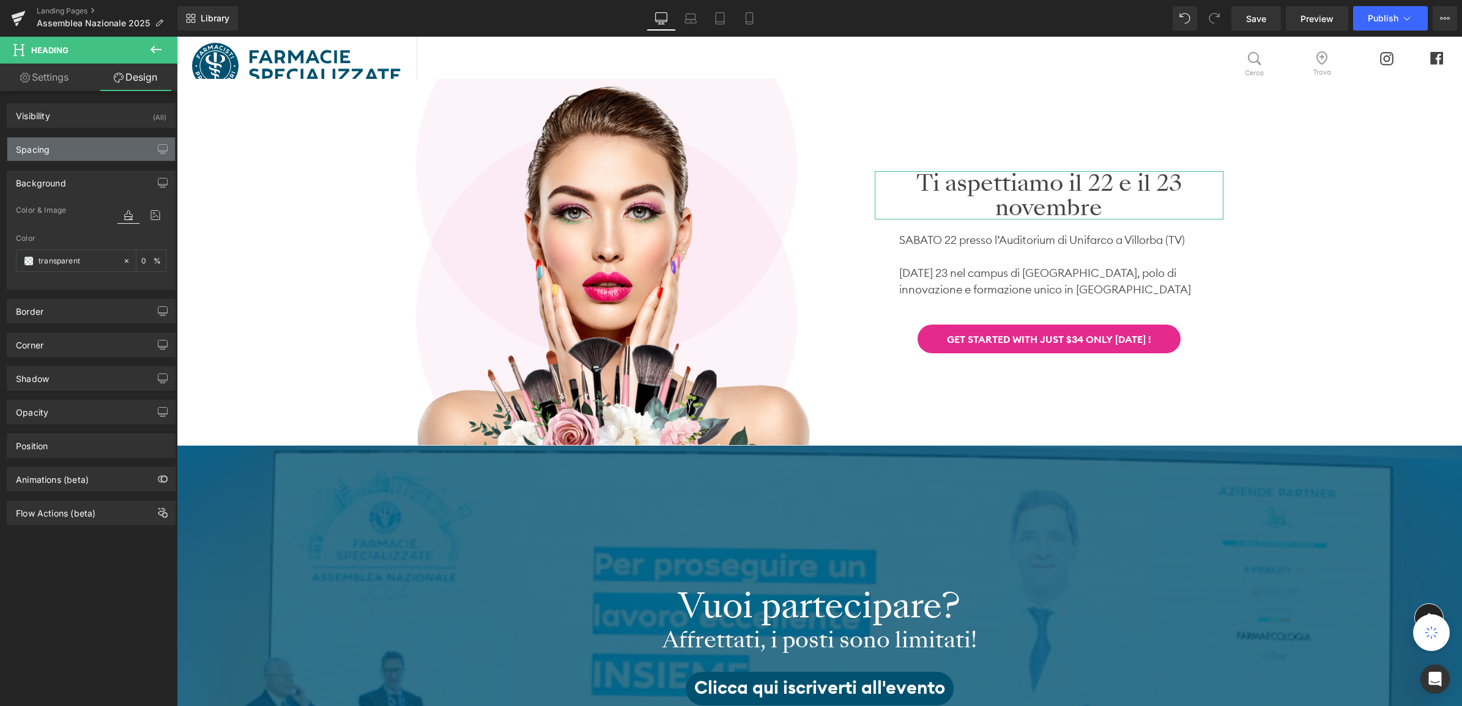
click at [64, 152] on div "Spacing" at bounding box center [91, 149] width 168 height 23
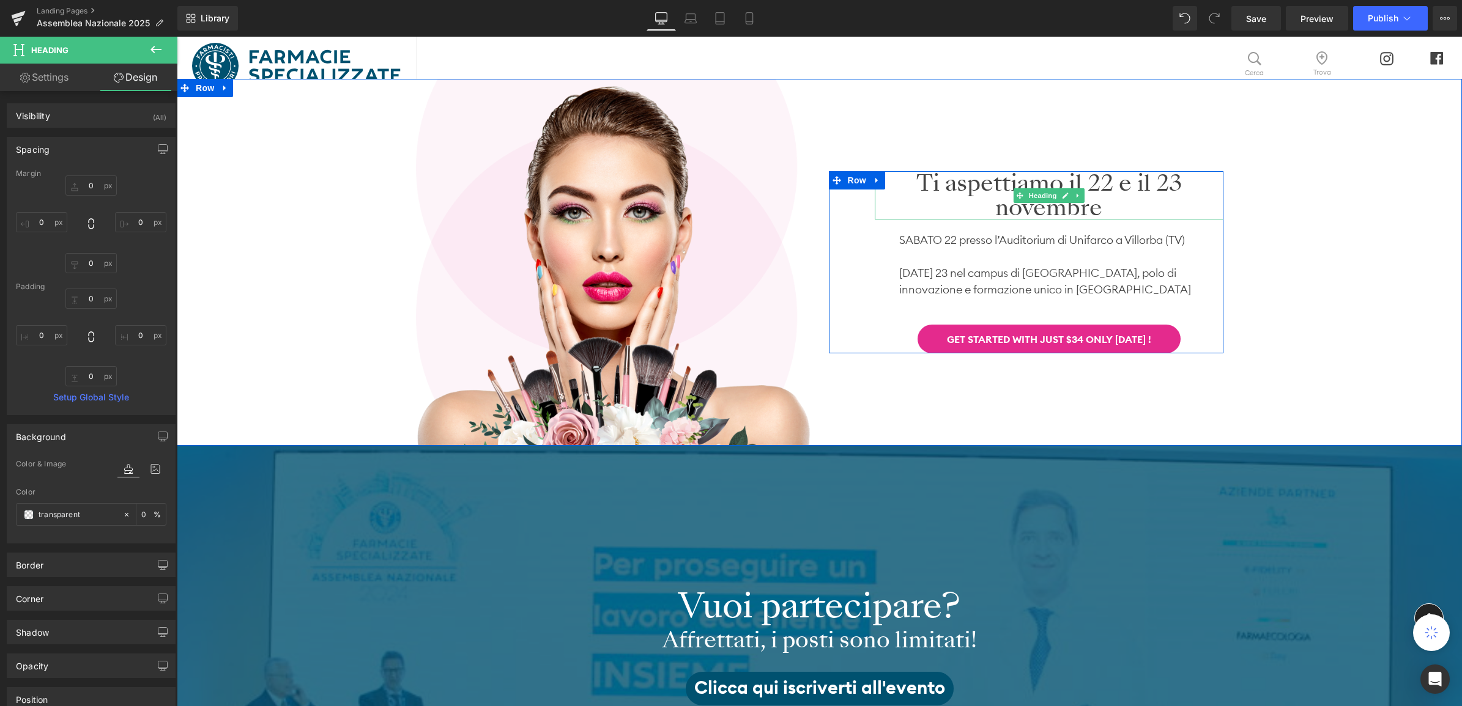
click at [911, 193] on h1 "Ti aspettiamo il 22 e il 23 novembre" at bounding box center [1049, 195] width 349 height 48
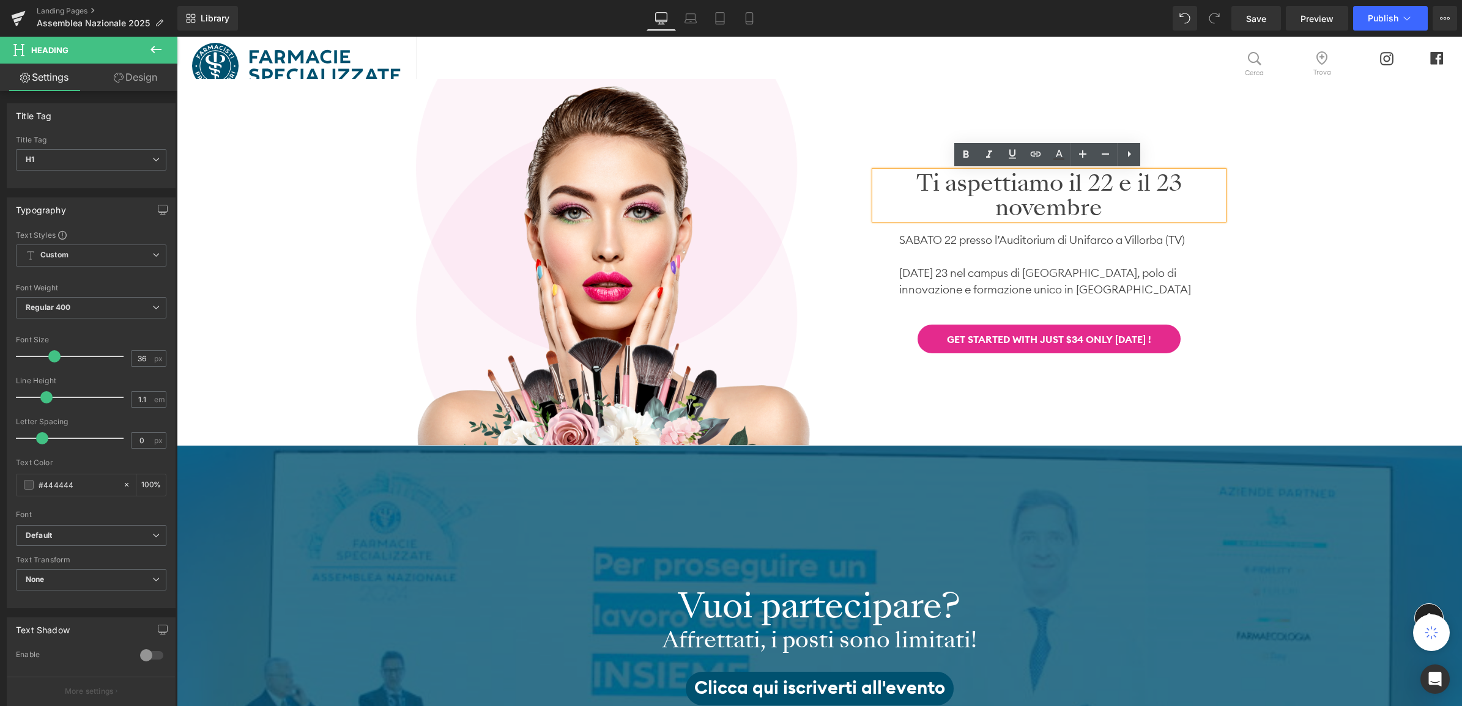
click at [1262, 267] on div "Image Ti aspettiamo il 22 e il 23 novembre Heading SABATO 22 presso l’Auditoriu…" at bounding box center [819, 262] width 1285 height 367
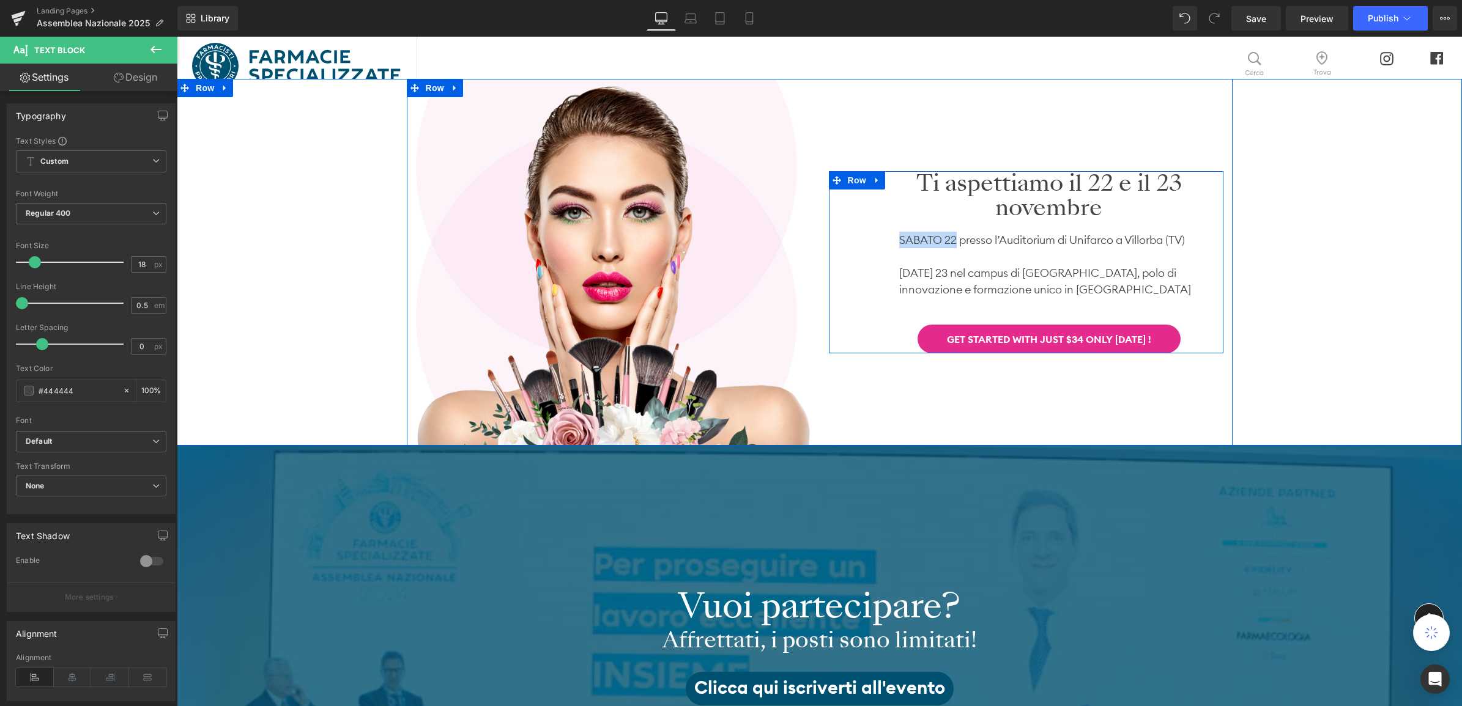
drag, startPoint x: 933, startPoint y: 242, endPoint x: 878, endPoint y: 245, distance: 55.1
click at [878, 245] on div "Ti aspettiamo il 22 e il 23 novembre Heading SABATO 22 presso l’Auditorium di U…" at bounding box center [1049, 262] width 349 height 182
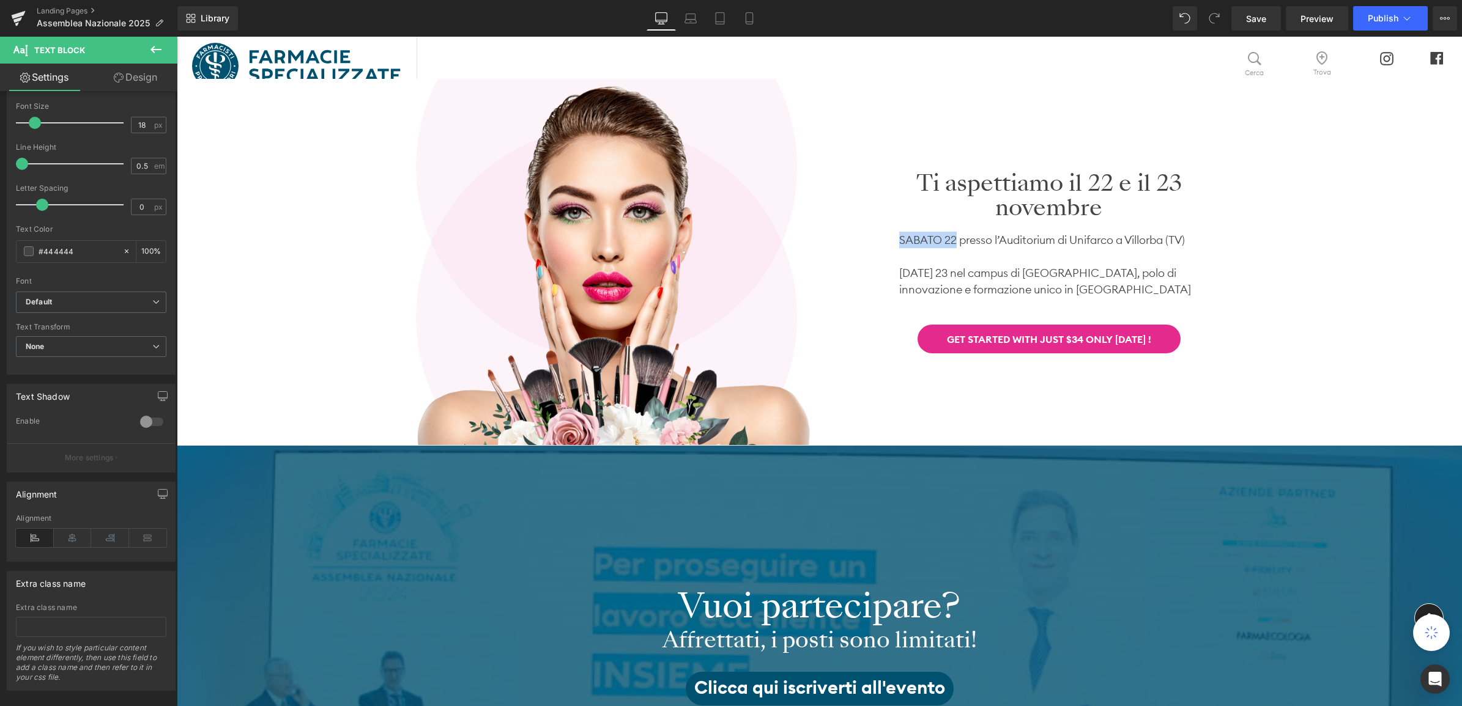
scroll to position [162, 0]
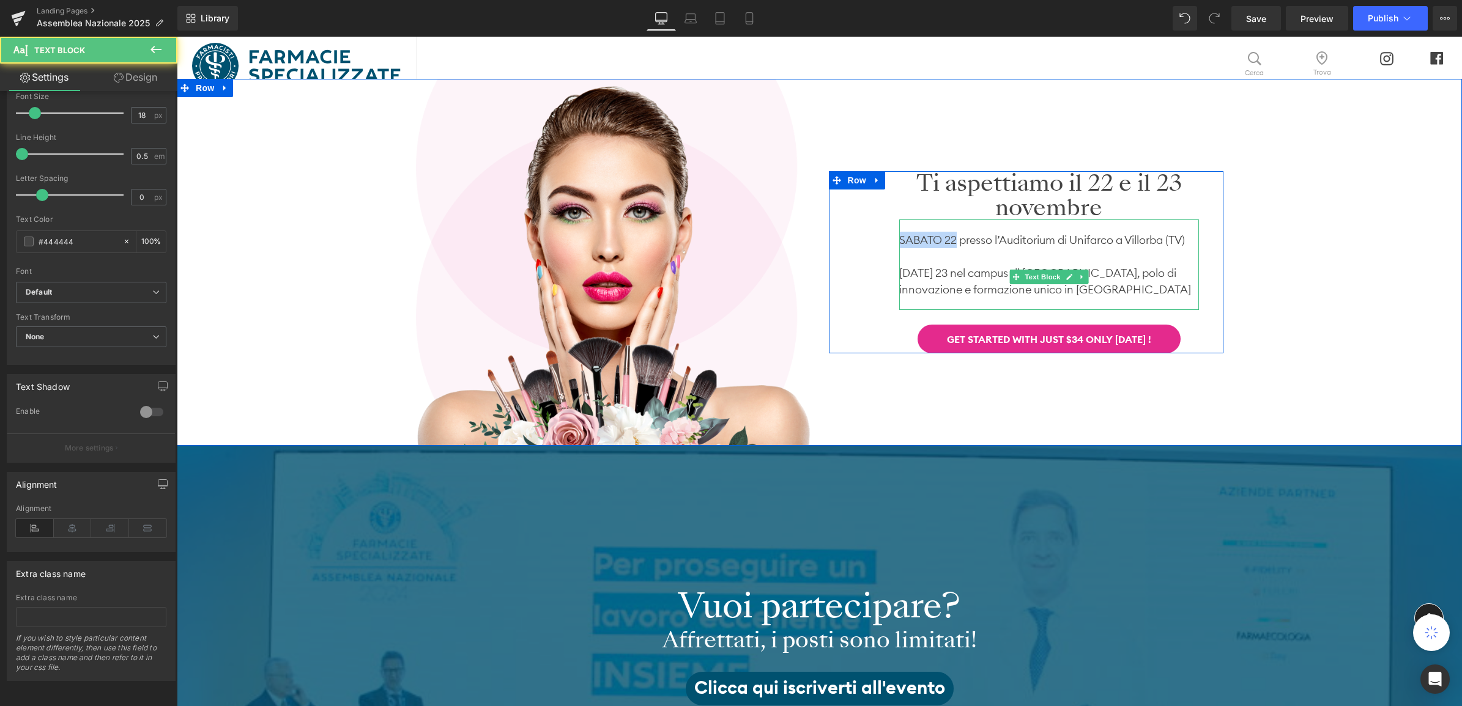
click at [928, 240] on p "SABATO 22 presso l’Auditorium di Unifarco a Villorba (TV)" at bounding box center [1049, 240] width 300 height 17
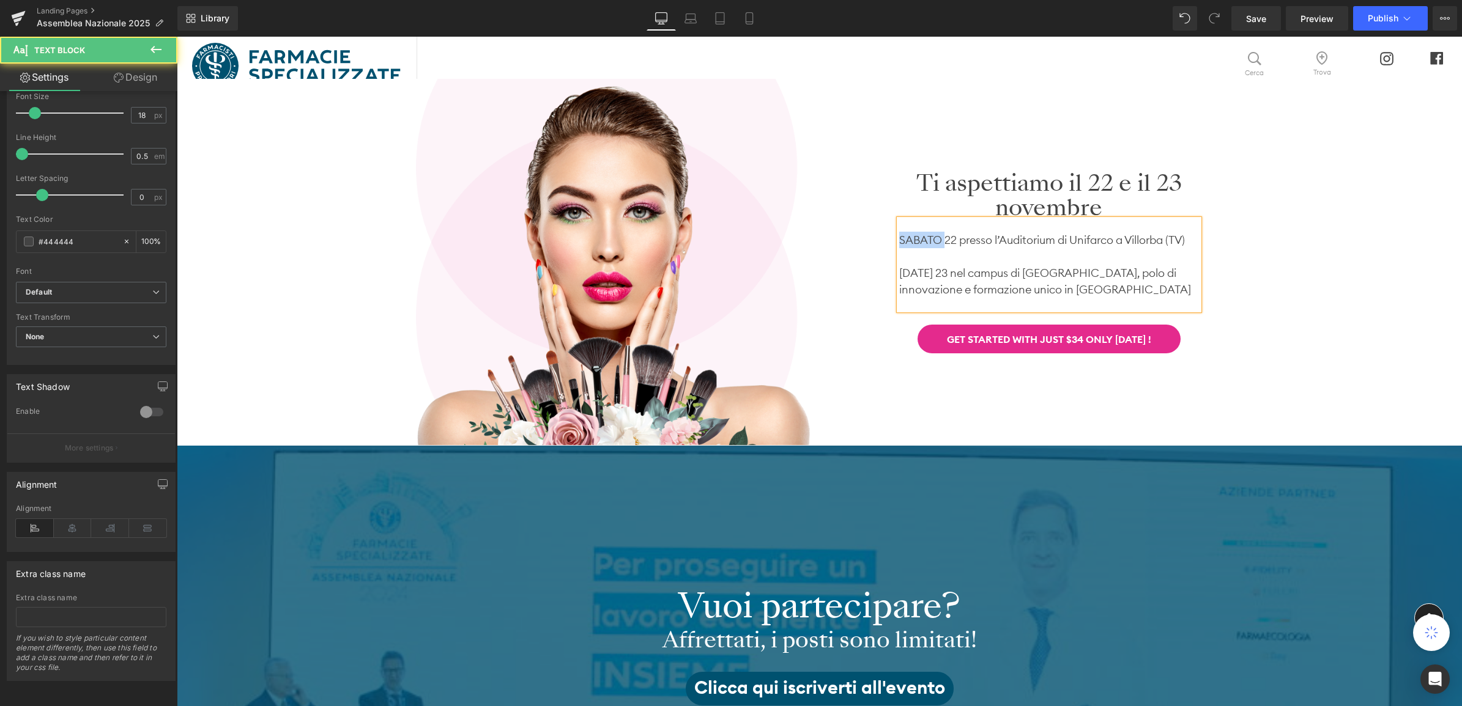
click at [928, 240] on p "SABATO 22 presso l’Auditorium di Unifarco a Villorba (TV)" at bounding box center [1049, 240] width 300 height 17
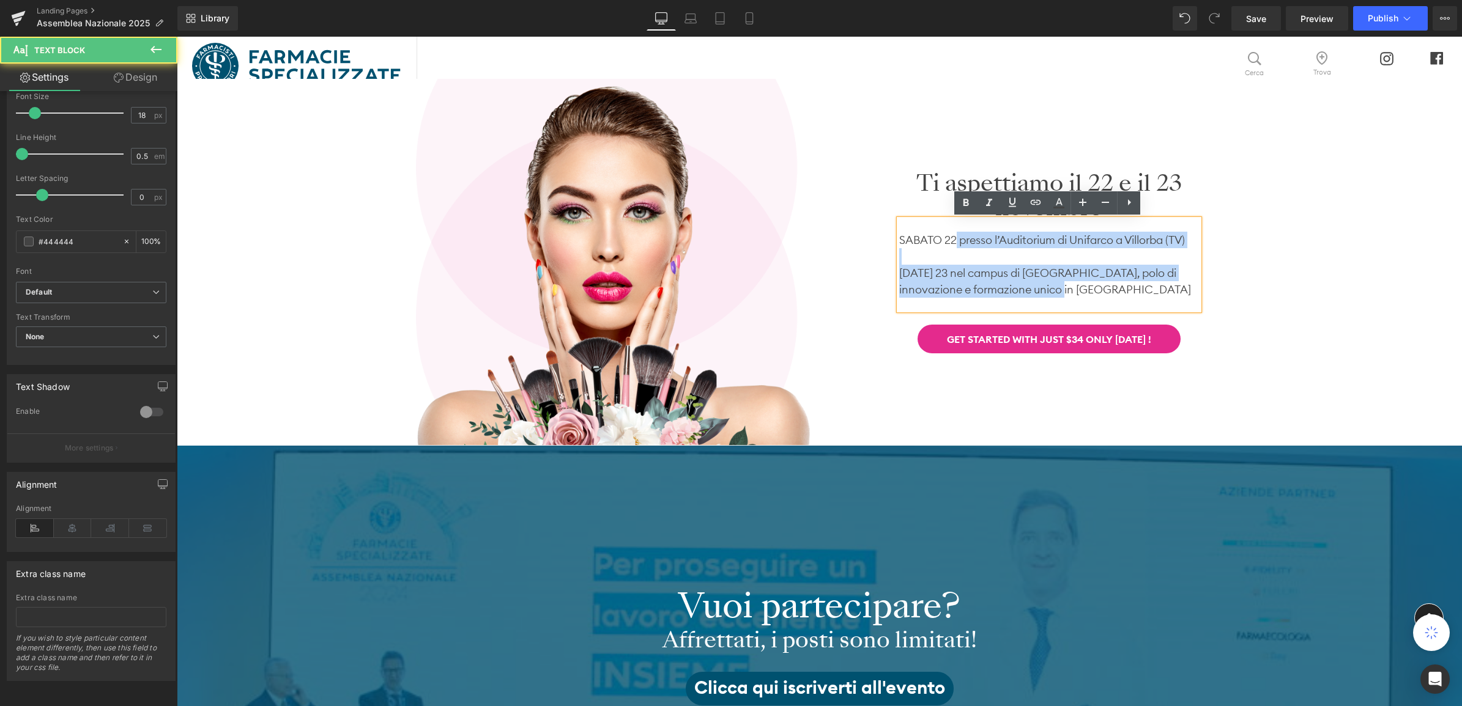
drag, startPoint x: 952, startPoint y: 239, endPoint x: 894, endPoint y: 239, distance: 58.1
click at [899, 239] on div "SABATO 22 presso l’Auditorium di Unifarco a Villorba (TV) DOMENICA 23 nel campu…" at bounding box center [1049, 265] width 300 height 91
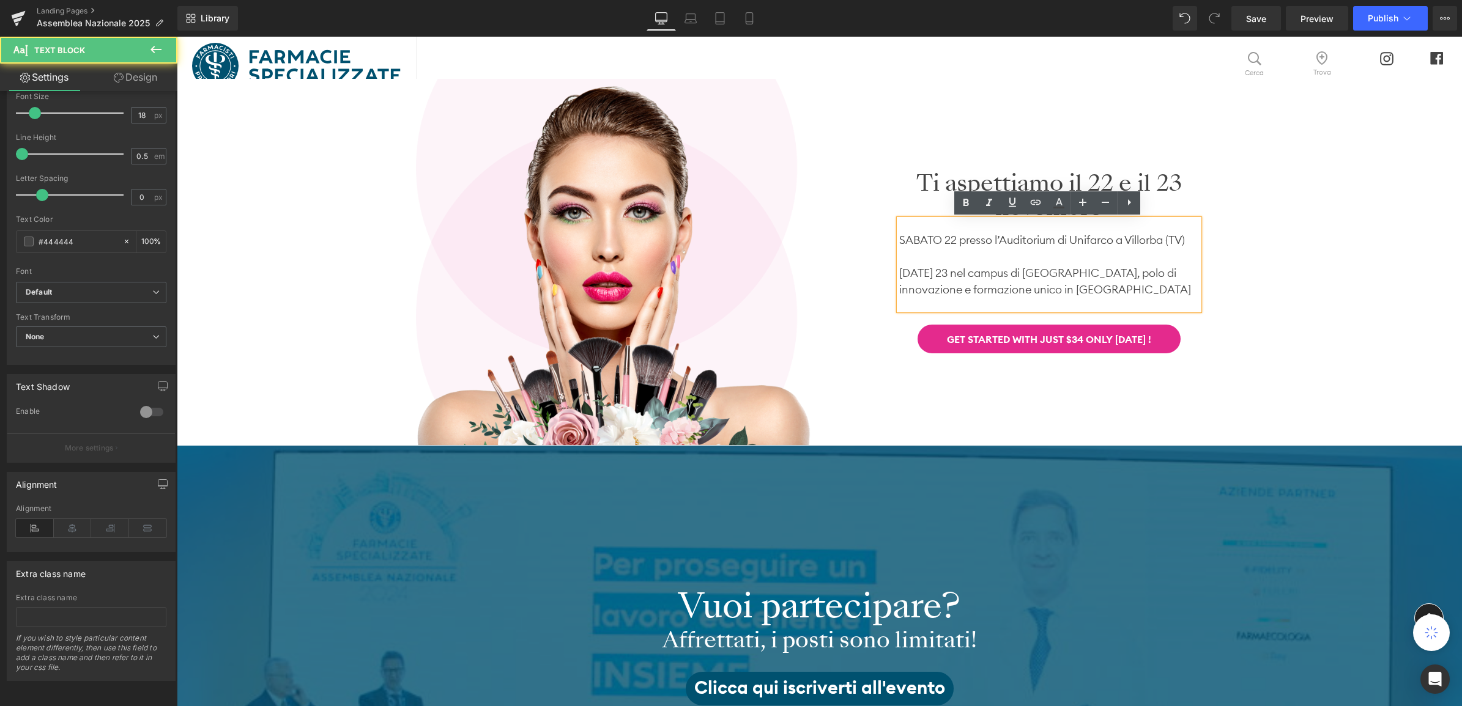
click at [923, 240] on p "SABATO 22 presso l’Auditorium di Unifarco a Villorba (TV)" at bounding box center [1049, 240] width 300 height 17
drag, startPoint x: 955, startPoint y: 234, endPoint x: 890, endPoint y: 237, distance: 64.9
click at [890, 237] on div "Ti aspettiamo il 22 e il 23 novembre Heading SABATO 22 presso l’Auditorium di U…" at bounding box center [1049, 262] width 349 height 182
click at [961, 206] on icon at bounding box center [965, 203] width 15 height 15
drag, startPoint x: 971, startPoint y: 271, endPoint x: 892, endPoint y: 259, distance: 79.2
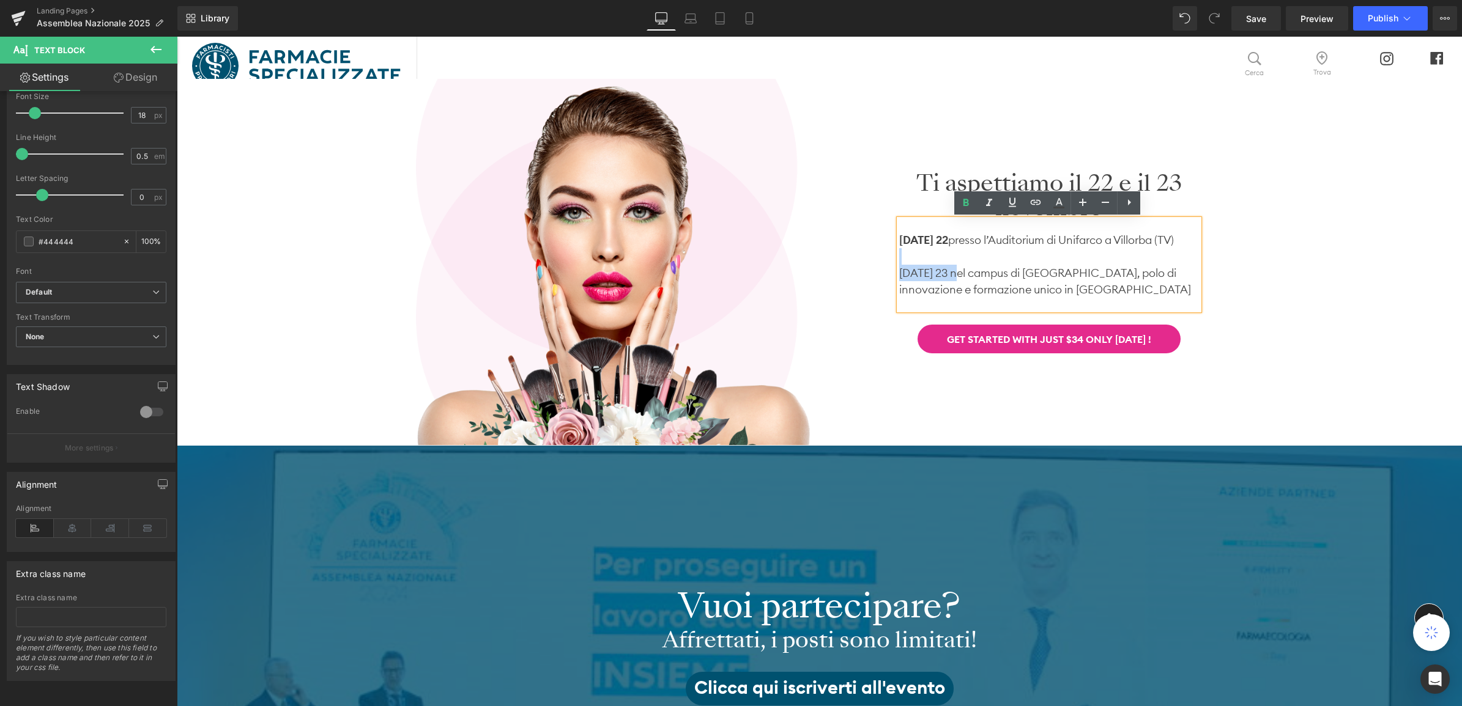
click at [892, 259] on div "Ti aspettiamo il 22 e il 23 novembre Heading SABATO 22 presso l’Auditorium di U…" at bounding box center [1049, 262] width 349 height 182
click at [965, 206] on icon at bounding box center [965, 203] width 15 height 15
click at [1037, 266] on p "DOMENICA 23 nel campus di H-FARM, polo di innovazione e formazione unico in Eur…" at bounding box center [1049, 281] width 300 height 33
drag, startPoint x: 1002, startPoint y: 239, endPoint x: 1194, endPoint y: 245, distance: 192.2
click at [1194, 245] on p "SABATO 22 presso l’Auditorium di Unifarco a Villorba (TV)" at bounding box center [1049, 240] width 300 height 17
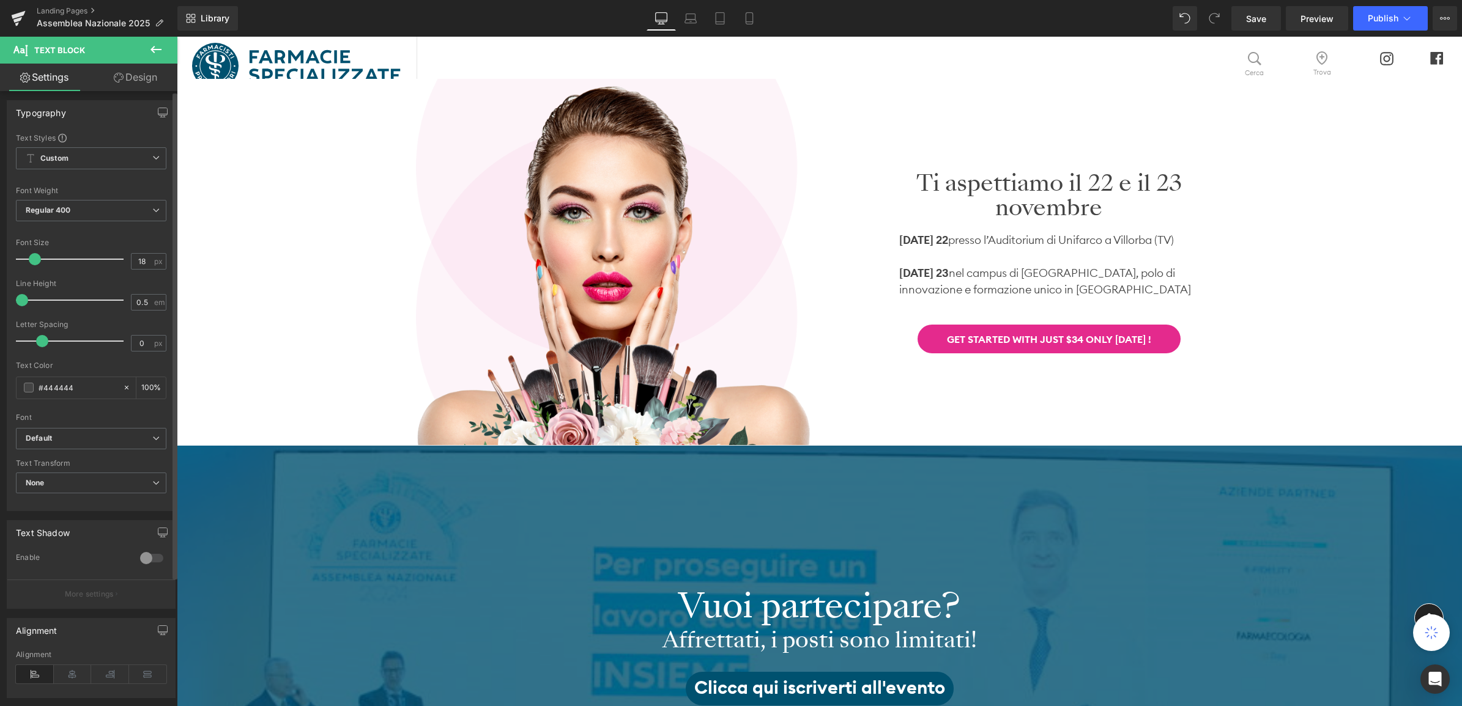
scroll to position [0, 0]
click at [156, 47] on icon at bounding box center [156, 49] width 15 height 15
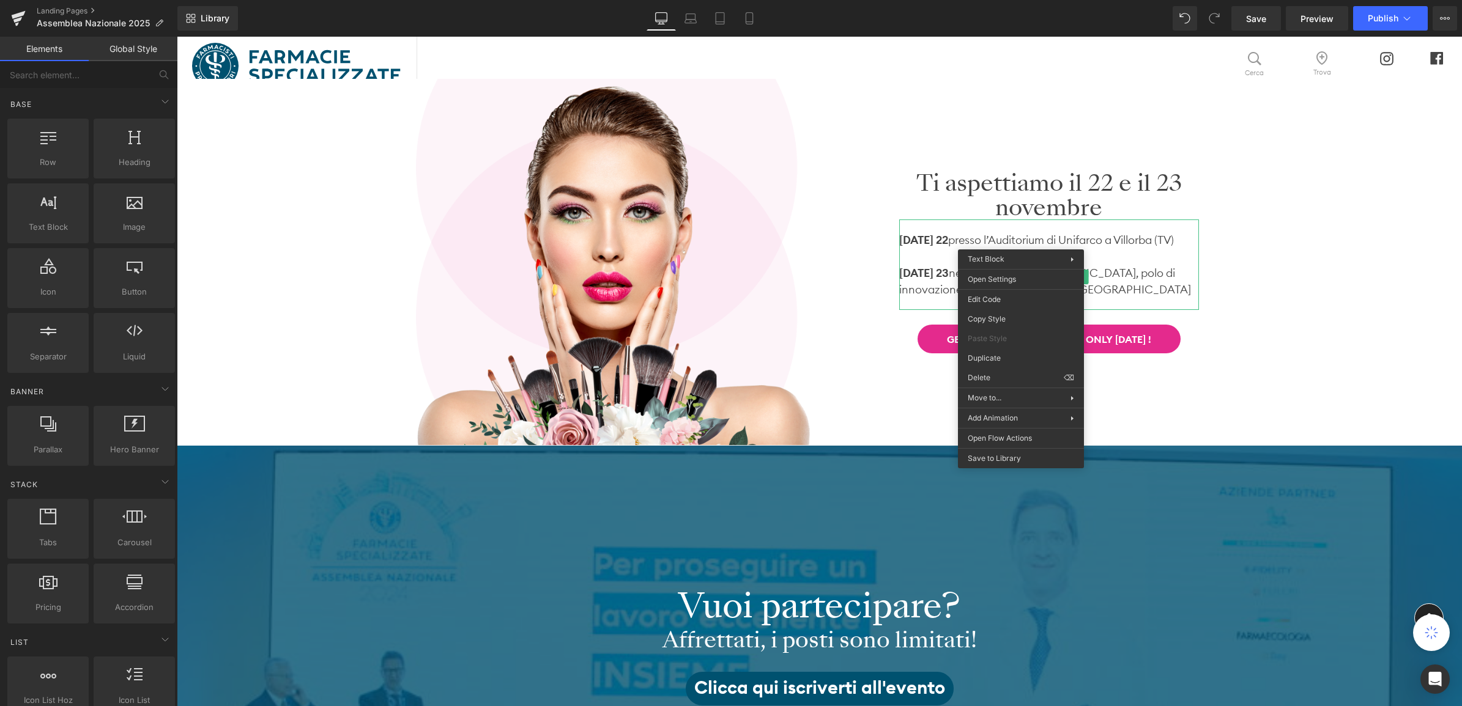
click at [117, 50] on link "Global Style" at bounding box center [133, 49] width 89 height 24
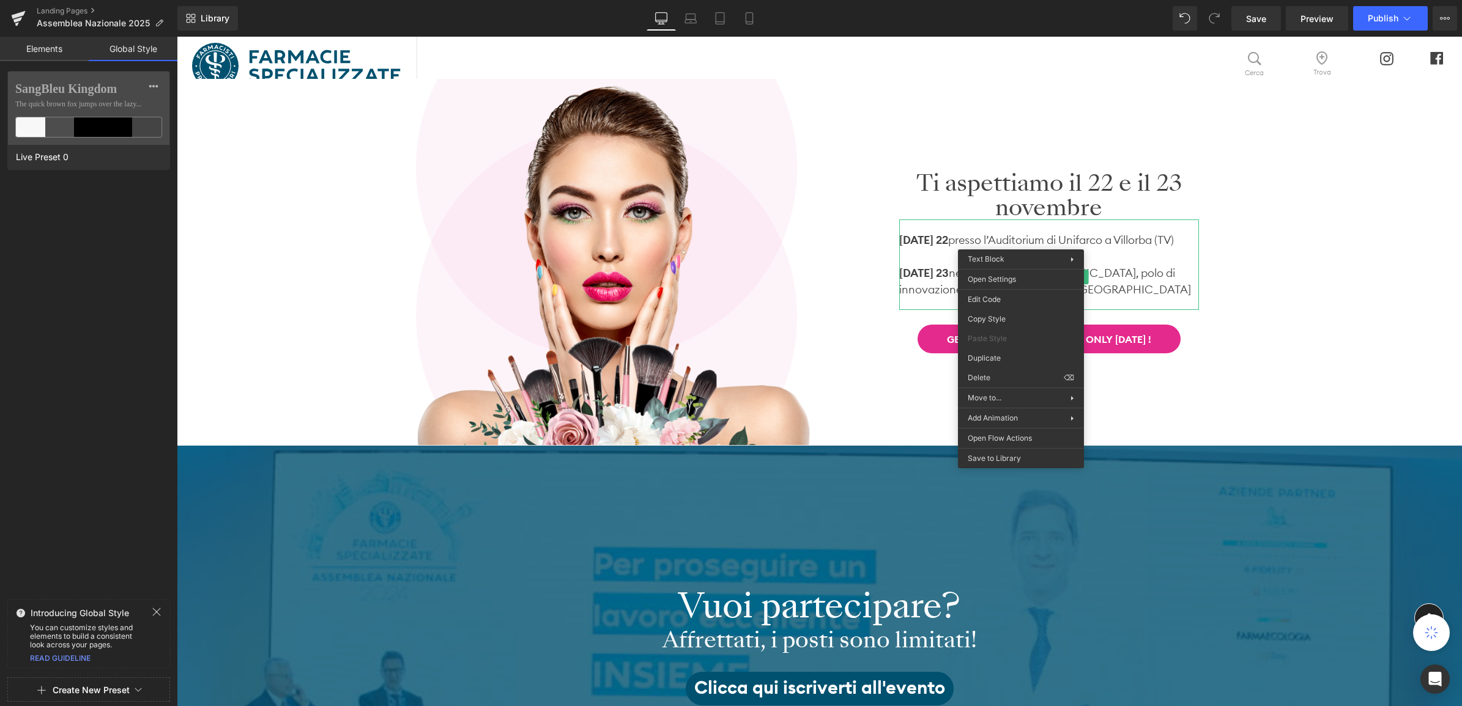
click at [65, 49] on link "Elements" at bounding box center [44, 49] width 89 height 24
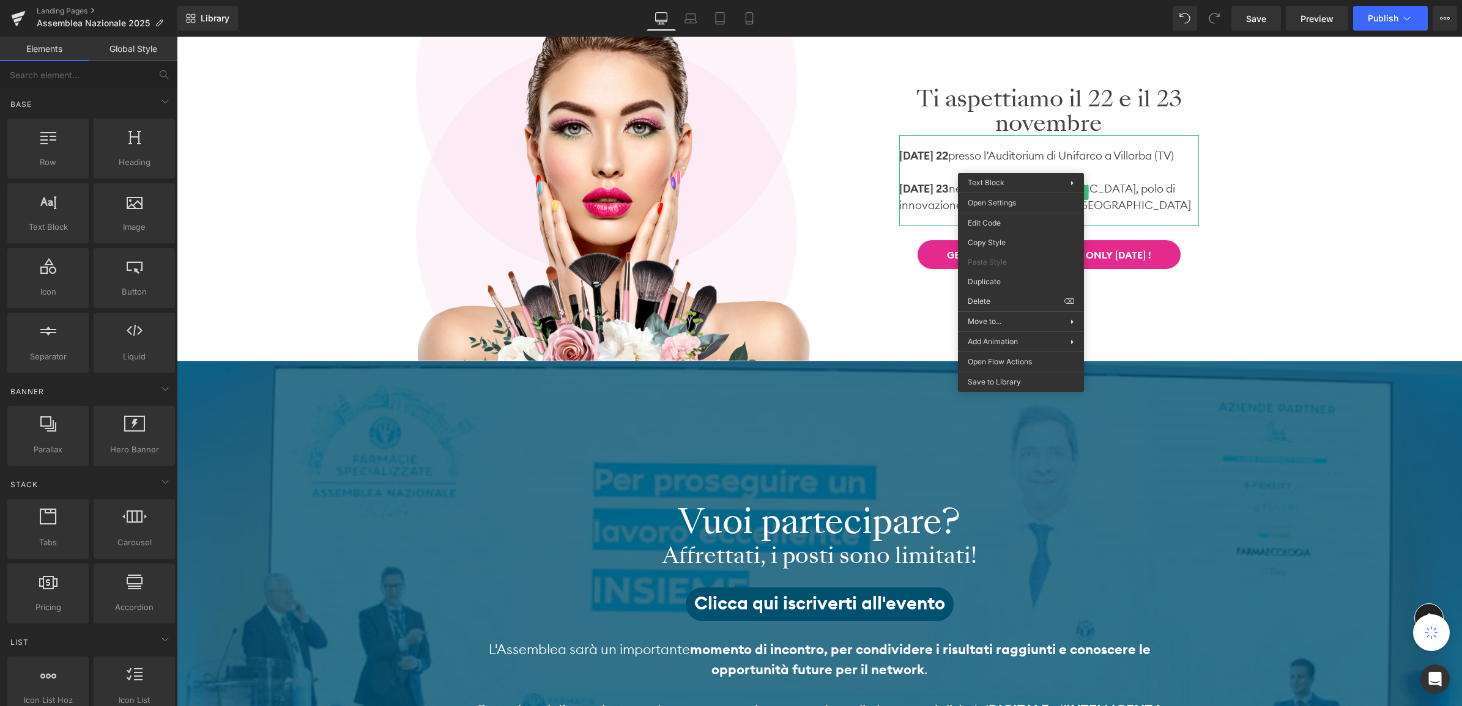
scroll to position [153, 0]
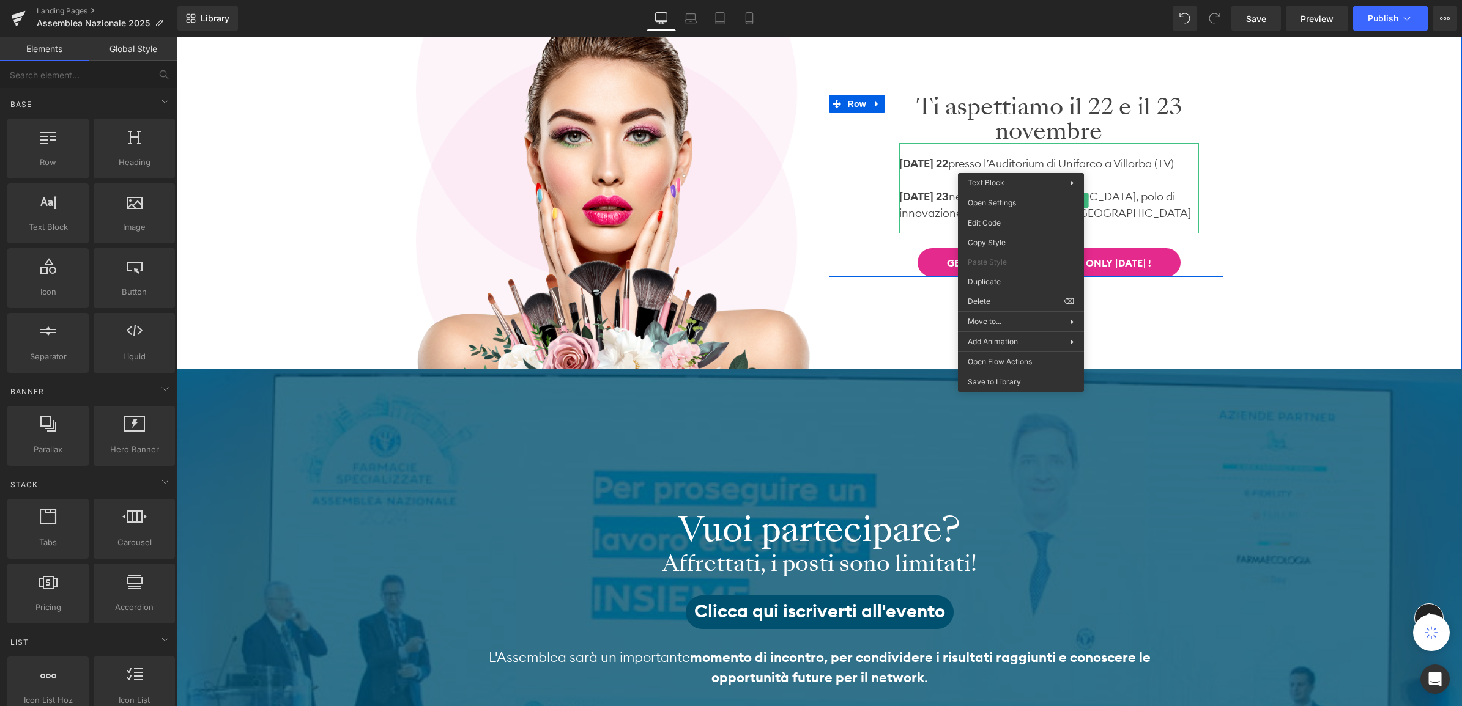
click at [1091, 165] on p "SABATO 22 presso l’Auditorium di Unifarco a Villorba (TV)" at bounding box center [1049, 163] width 300 height 17
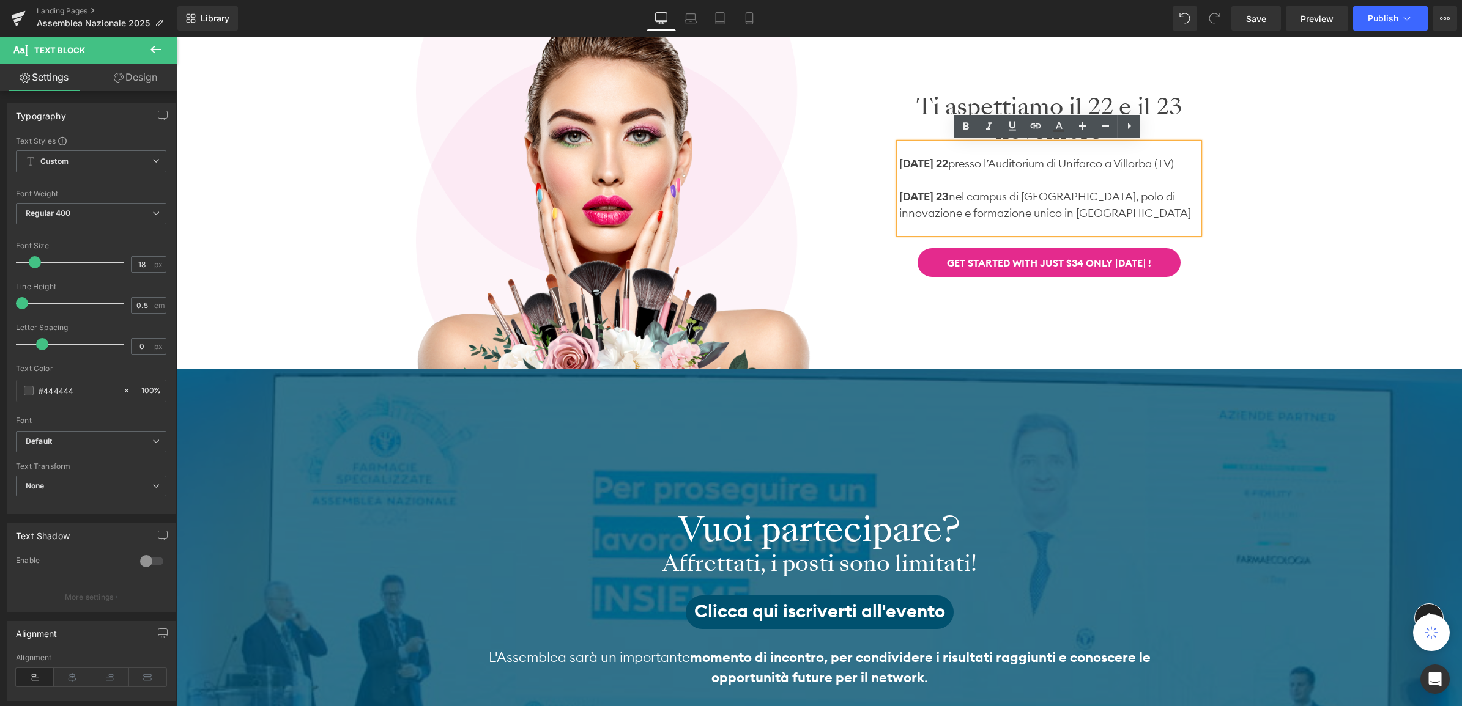
drag, startPoint x: 1002, startPoint y: 166, endPoint x: 1188, endPoint y: 162, distance: 186.6
click at [1193, 160] on p "SABATO 22 presso l’Auditorium di Unifarco a Villorba (TV)" at bounding box center [1049, 163] width 300 height 17
click at [1038, 130] on icon at bounding box center [1035, 126] width 15 height 15
click at [1001, 190] on input "text" at bounding box center [1046, 190] width 188 height 31
paste input "https://www.google.com/maps/place/Perlapelle+S.r.l.+-+MyCli/@45.7207035,12.2422…"
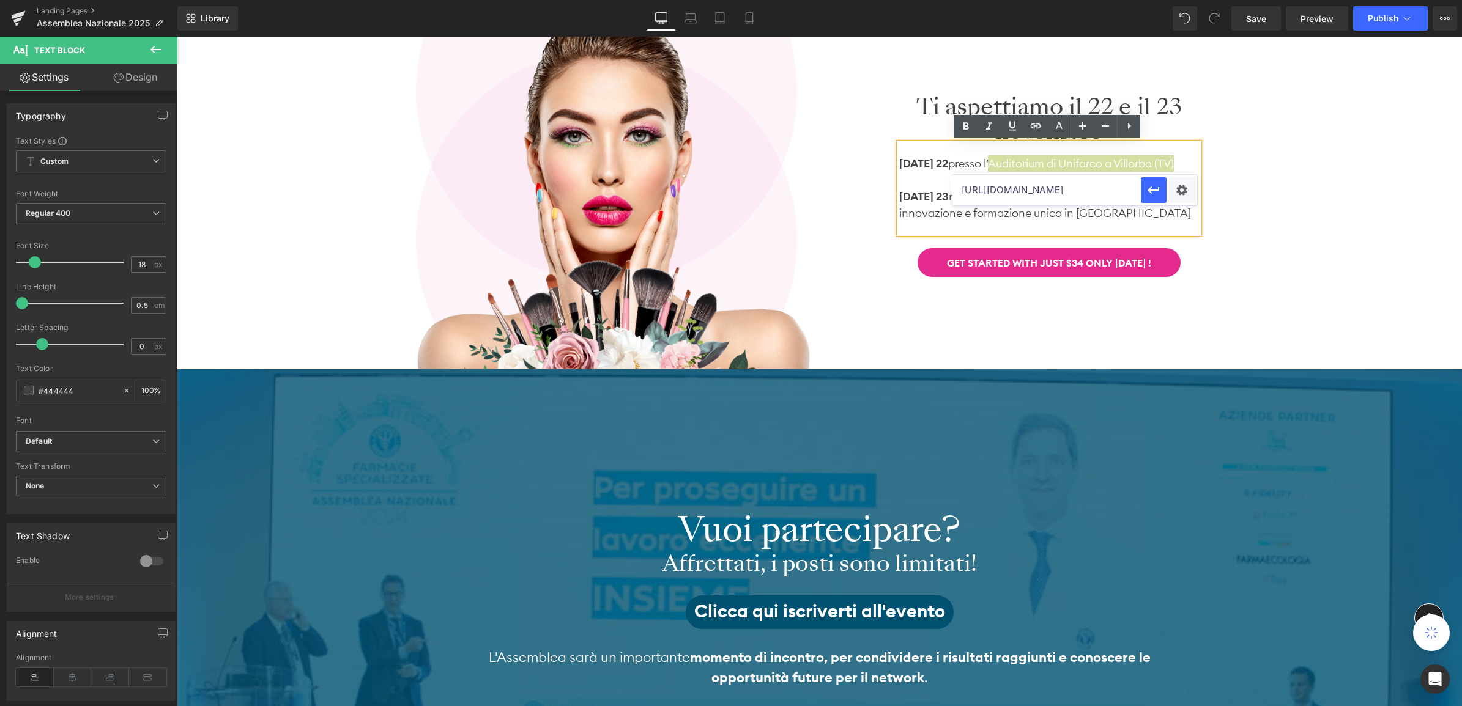
scroll to position [0, 1175]
click at [1184, 0] on div "Text Color Highlight Color #333333 Edit or remove link: Edit - Unlink - Cancel …" at bounding box center [731, 0] width 1462 height 0
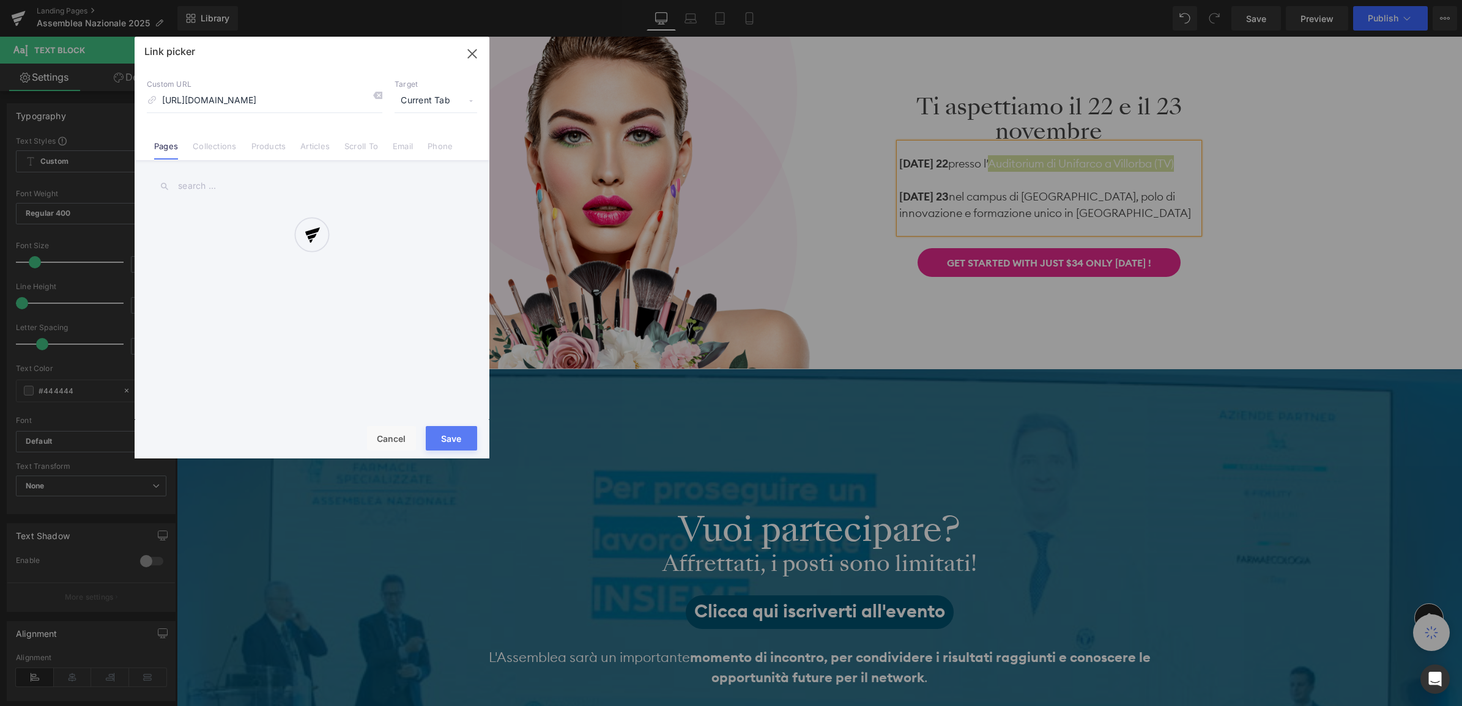
scroll to position [0, 999]
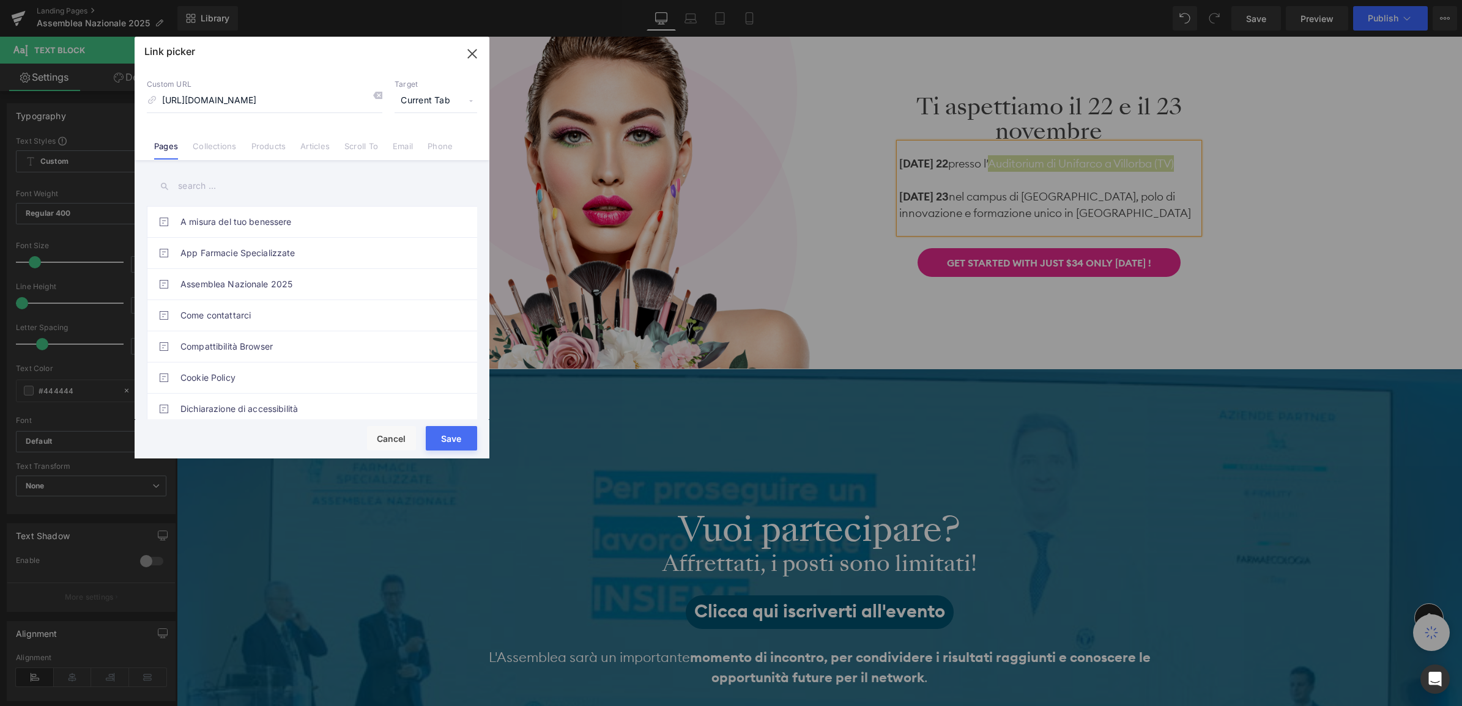
click at [465, 98] on span "Current Tab" at bounding box center [435, 100] width 83 height 23
click at [429, 143] on li "New Tab" at bounding box center [435, 144] width 95 height 21
drag, startPoint x: 450, startPoint y: 444, endPoint x: 270, endPoint y: 411, distance: 182.8
click at [450, 444] on button "Save" at bounding box center [451, 438] width 51 height 24
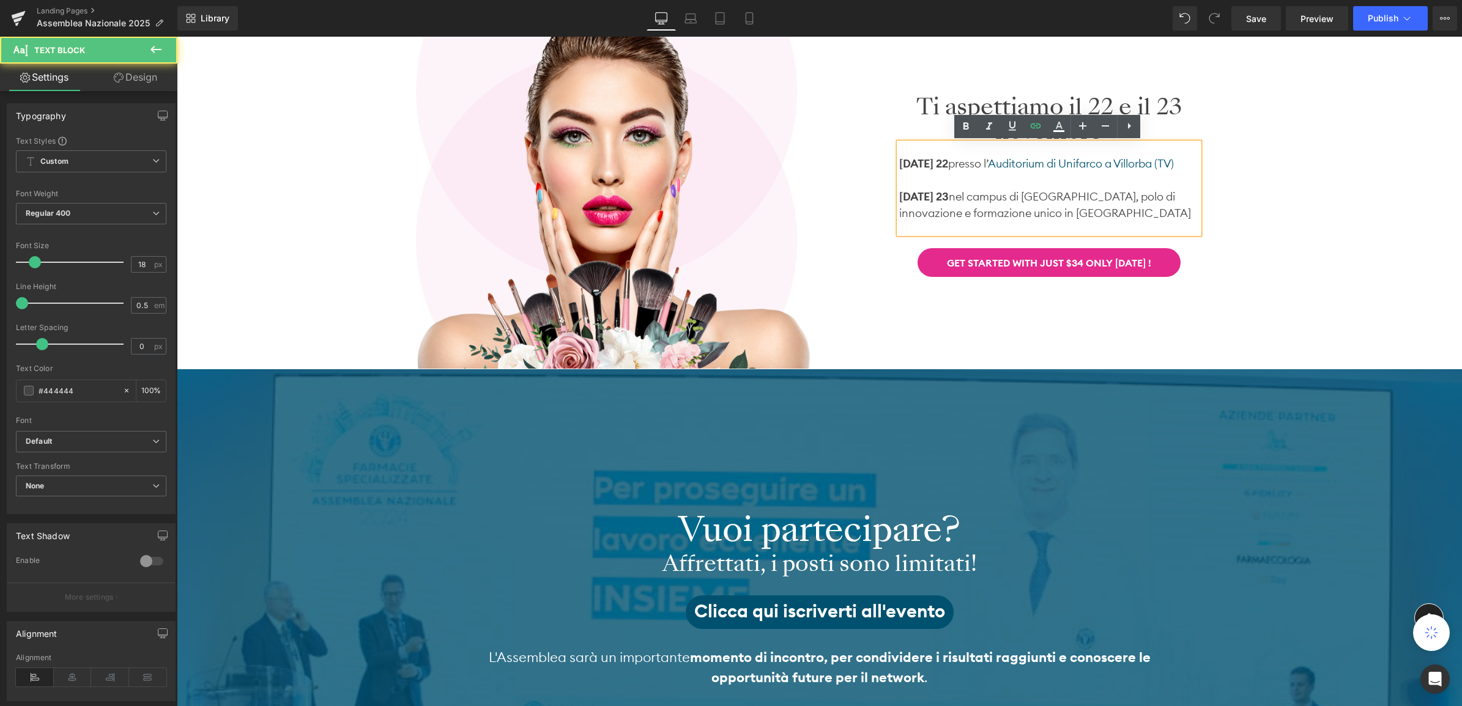
click at [1148, 191] on p "DOMENICA 23 nel campus di H-FARM, polo di innovazione e formazione unico in Eur…" at bounding box center [1049, 204] width 300 height 33
drag, startPoint x: 993, startPoint y: 193, endPoint x: 1090, endPoint y: 196, distance: 97.9
click at [1090, 196] on p "DOMENICA 23 nel campus di H-FARM, polo di innovazione e formazione unico in Eur…" at bounding box center [1049, 204] width 300 height 33
click at [1041, 132] on icon at bounding box center [1035, 126] width 15 height 15
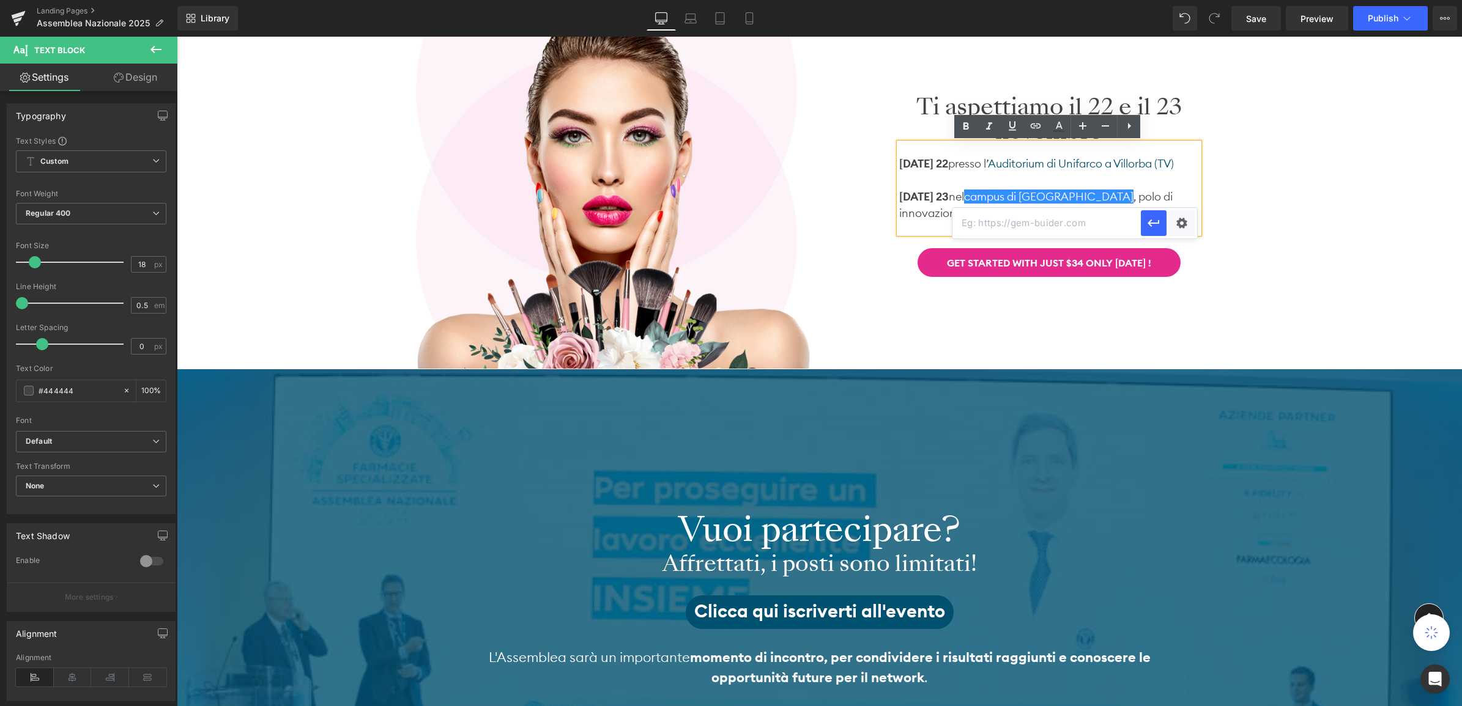
click at [1021, 229] on input "text" at bounding box center [1046, 223] width 188 height 31
paste input "https://www.google.com/maps/place/H-FARM/@45.564382,12.436507,16z/data=!4m6!3m5…"
type input "https://www.google.com/maps/place/H-FARM/@45.564382,12.436507,16z/data=!4m6!3m5…"
click at [1191, 0] on div "Text Color Highlight Color #333333 Edit or remove link: Edit - Unlink - Cancel …" at bounding box center [731, 0] width 1462 height 0
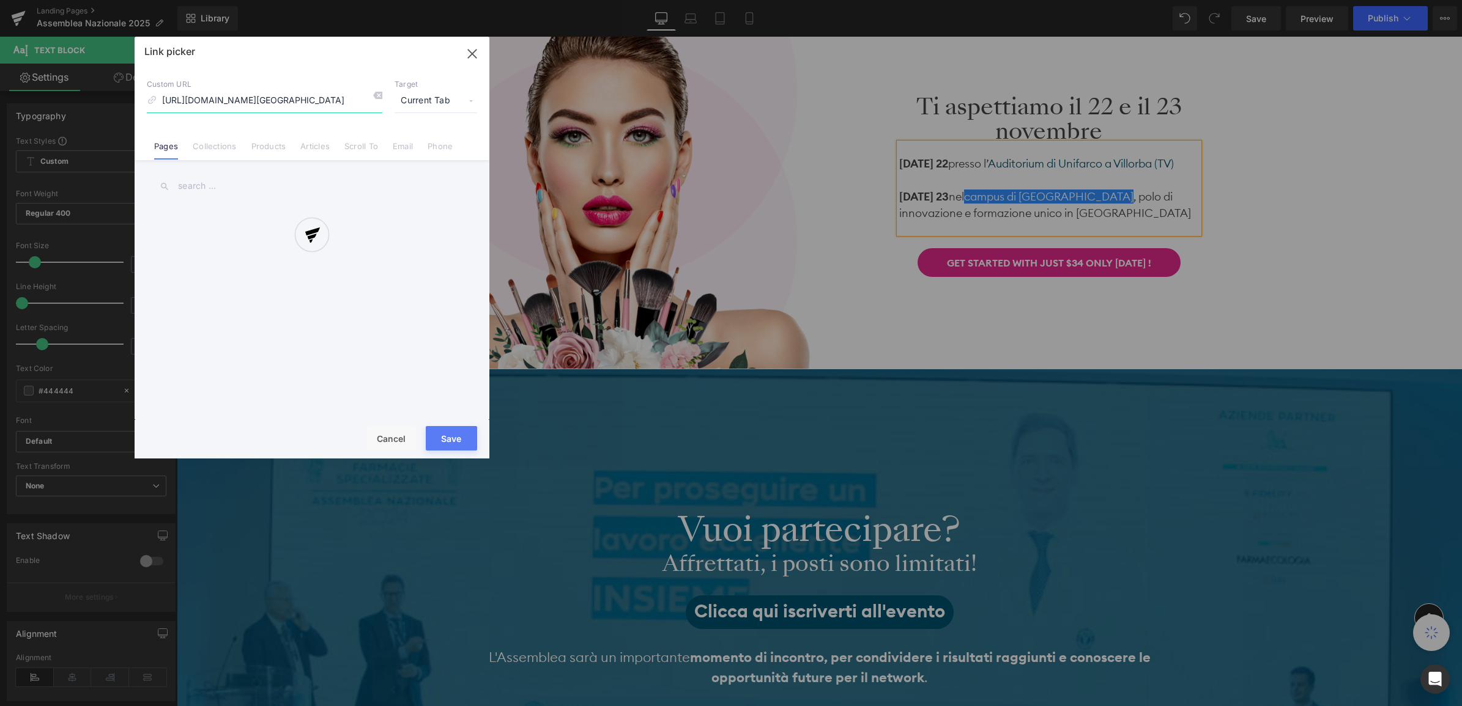
scroll to position [0, 860]
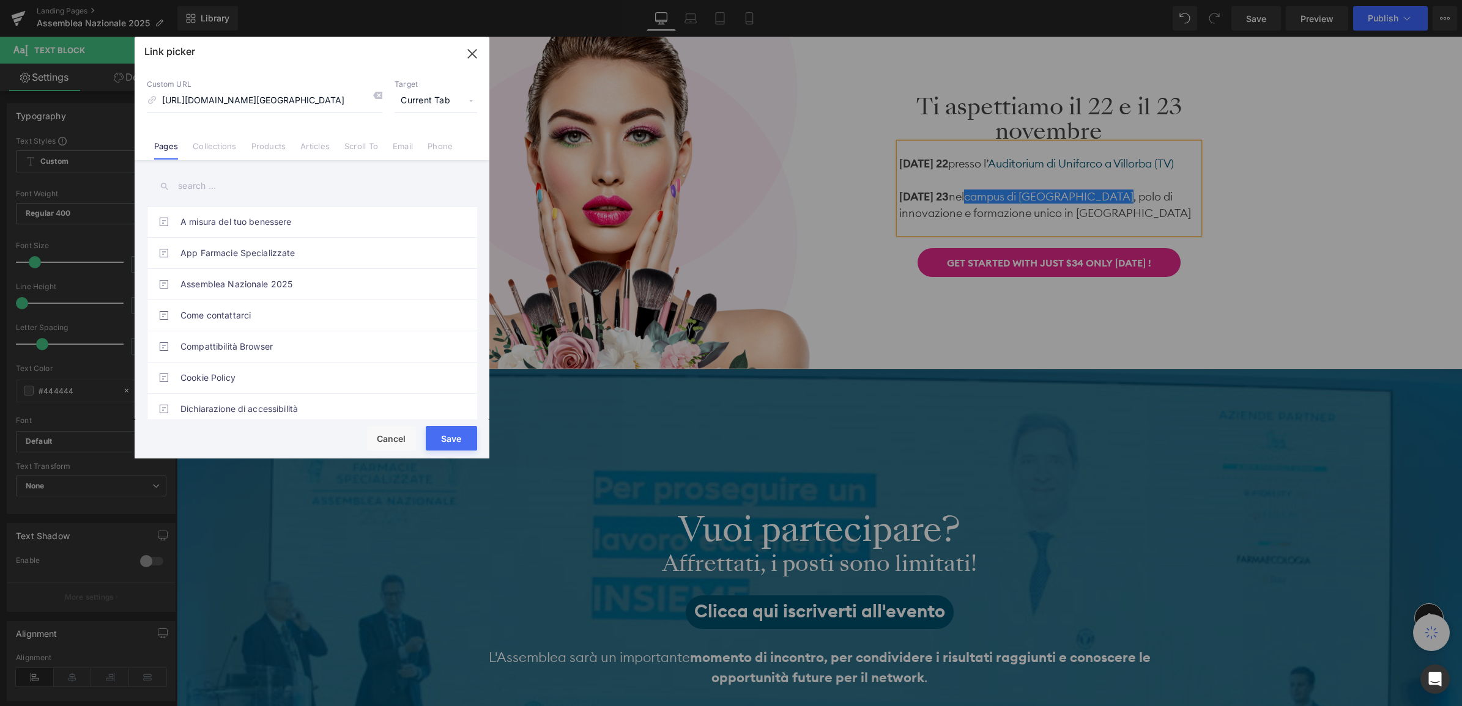
click at [425, 100] on span "Current Tab" at bounding box center [435, 100] width 83 height 23
click at [432, 143] on li "New Tab" at bounding box center [435, 144] width 95 height 21
click at [456, 439] on button "Save" at bounding box center [451, 438] width 51 height 24
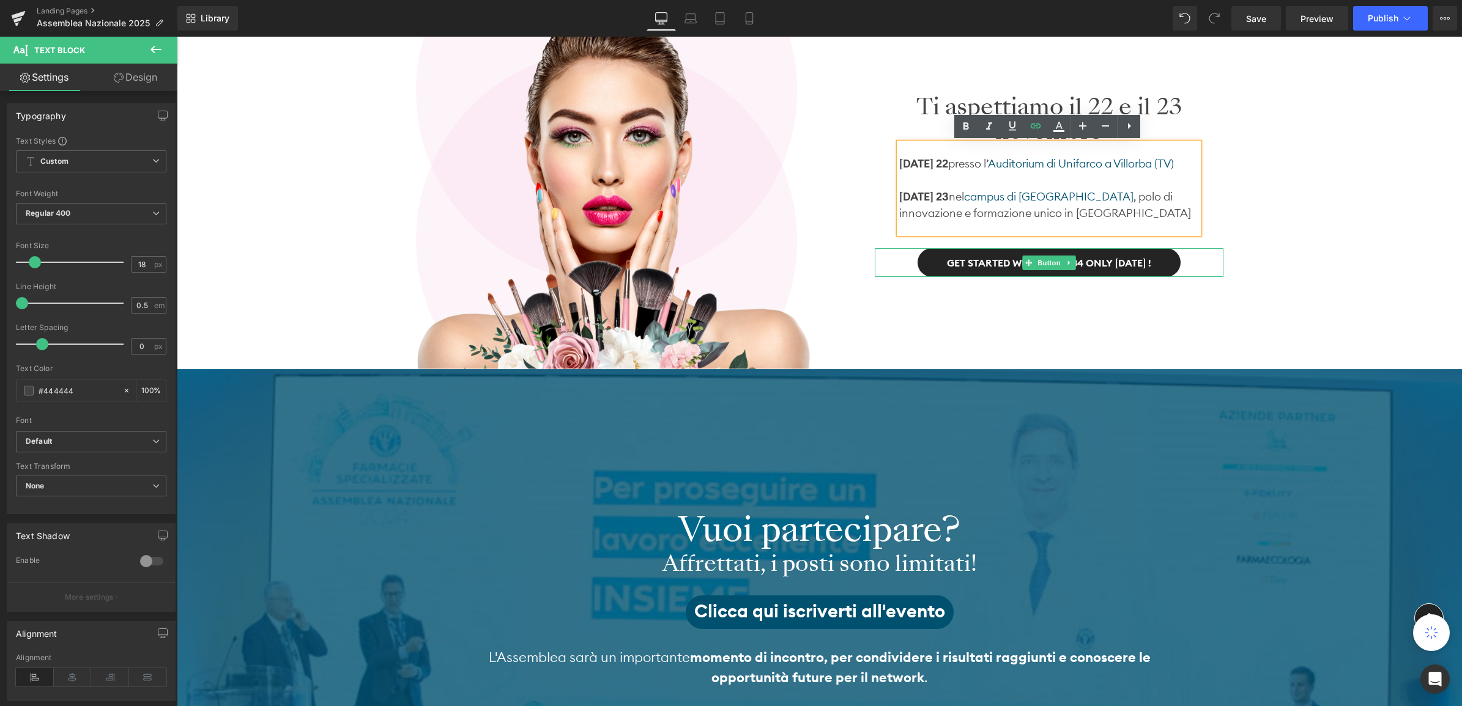
drag, startPoint x: 929, startPoint y: 261, endPoint x: 913, endPoint y: 268, distance: 17.5
click at [929, 261] on link "Get Started With Just $34 Only Today !" at bounding box center [1048, 262] width 263 height 29
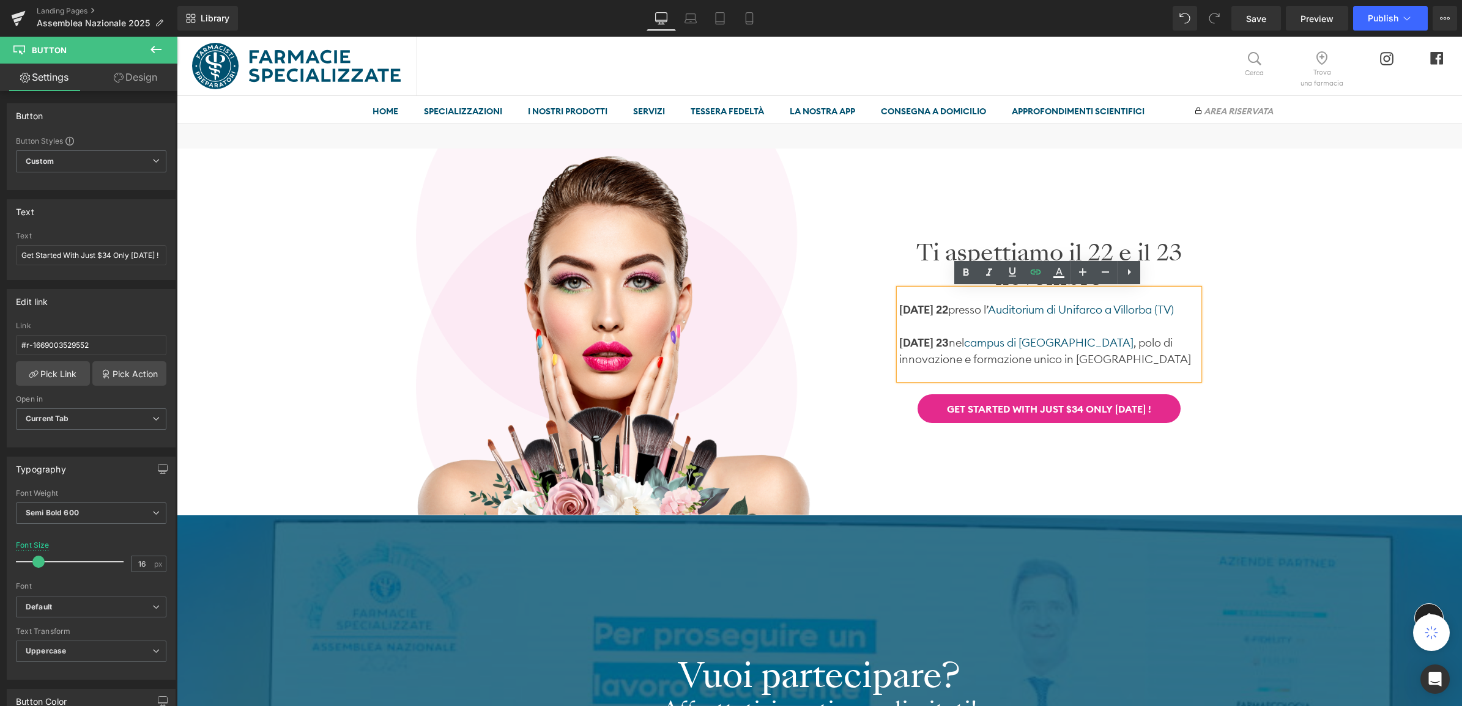
scroll to position [313, 0]
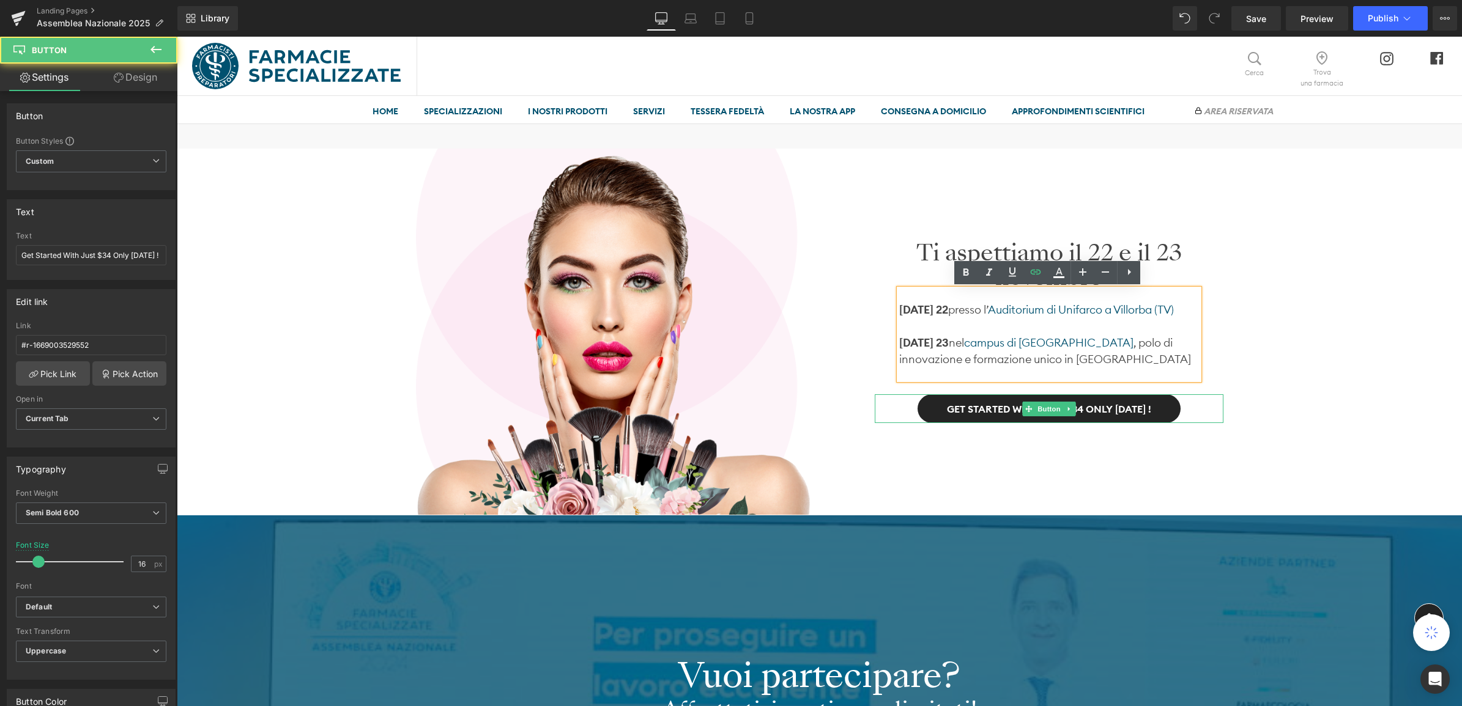
click at [994, 402] on span "Get Started With Just $34 Only Today !" at bounding box center [1049, 409] width 204 height 15
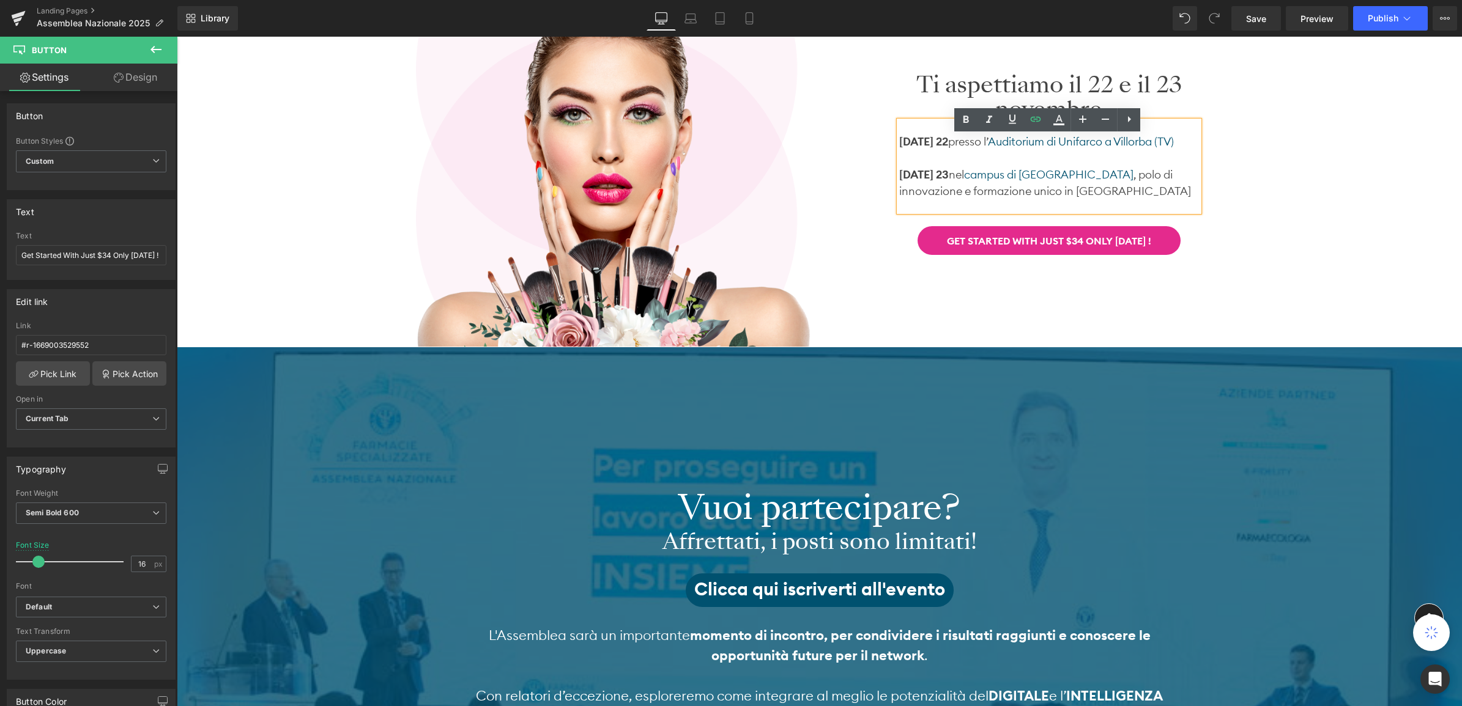
scroll to position [160, 0]
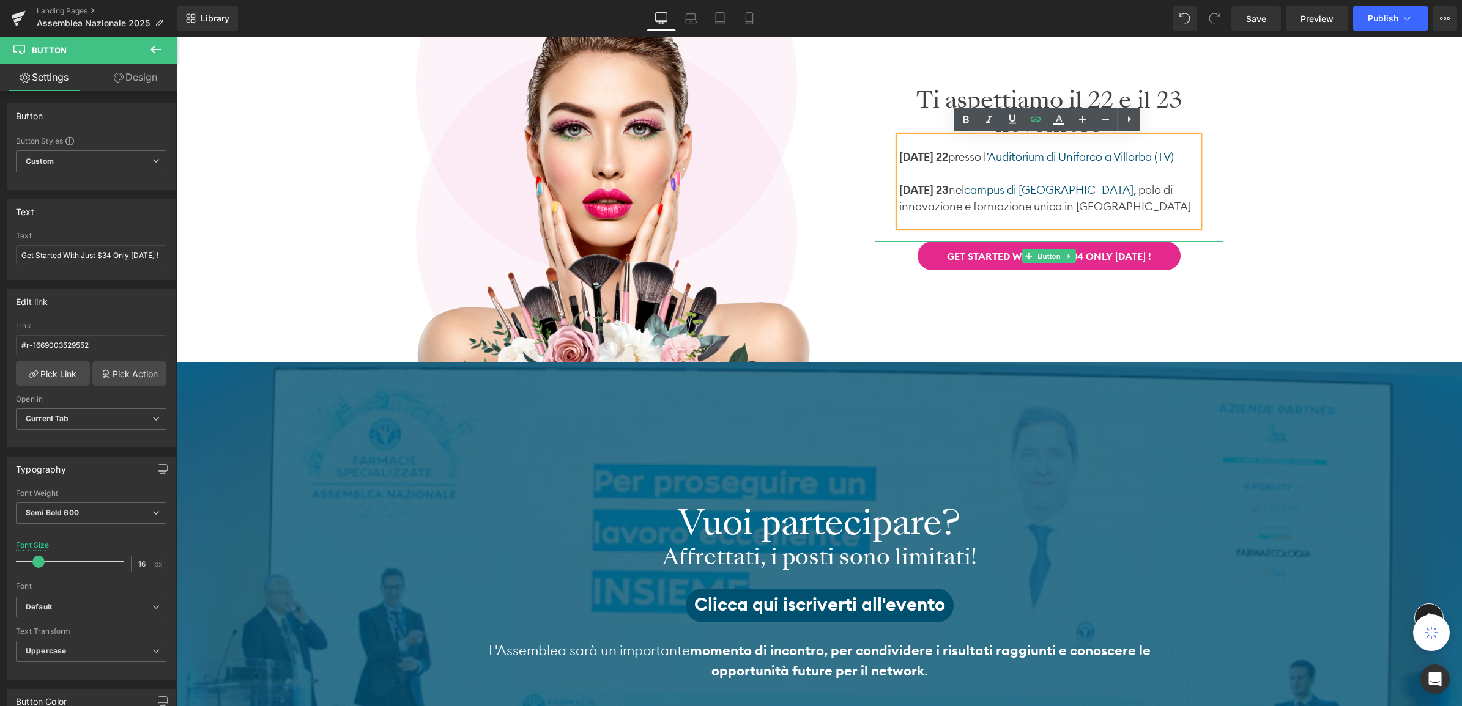
click at [903, 255] on div "Get Started With Just $34 Only Today !" at bounding box center [1049, 256] width 349 height 29
click at [101, 252] on input "Get Started With Just $34 Only Today !" at bounding box center [91, 255] width 150 height 20
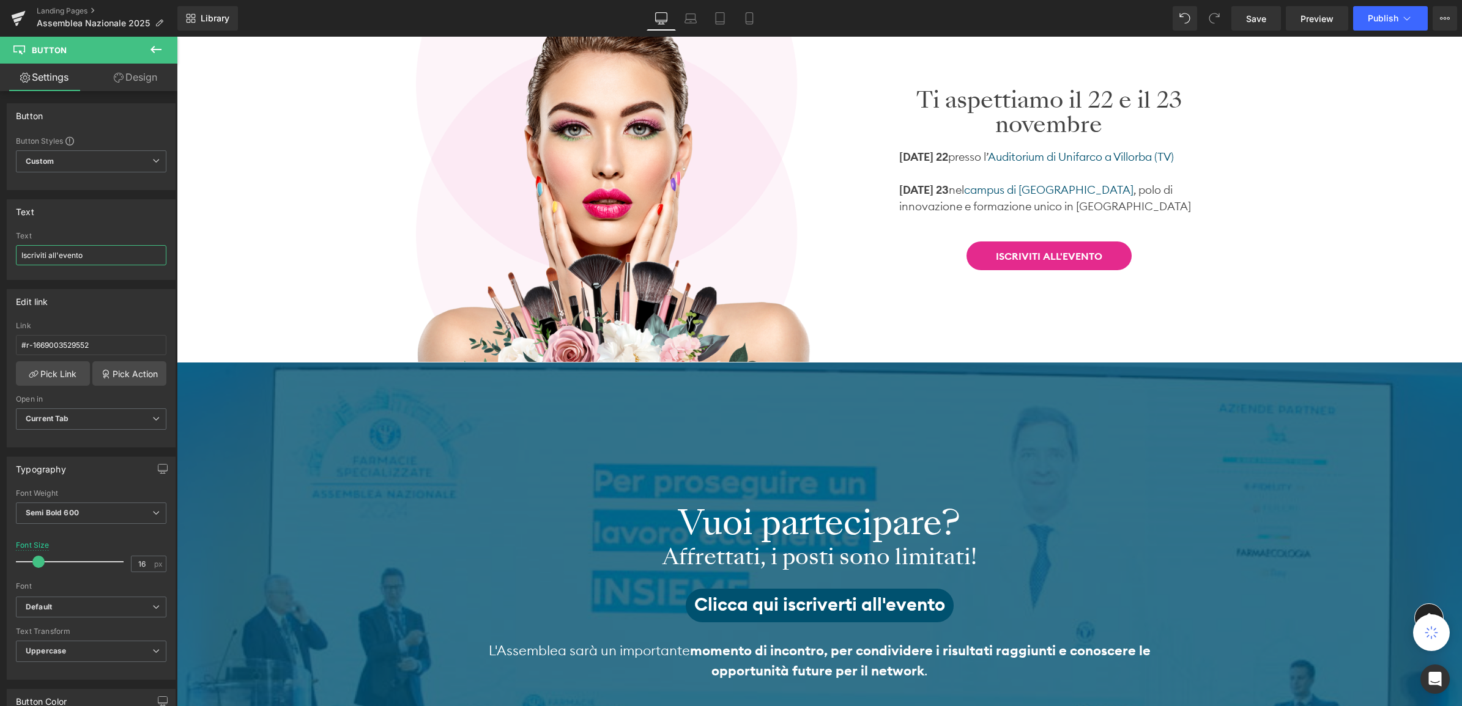
drag, startPoint x: 47, startPoint y: 252, endPoint x: -3, endPoint y: 251, distance: 50.2
click at [0, 251] on html "You are previewing how the will restyle your page. You can not edit Elements in…" at bounding box center [731, 353] width 1462 height 706
click at [46, 254] on input "Iscriviti all'evento" at bounding box center [91, 255] width 150 height 20
type input "clicca qui per iscriverti all'evento"
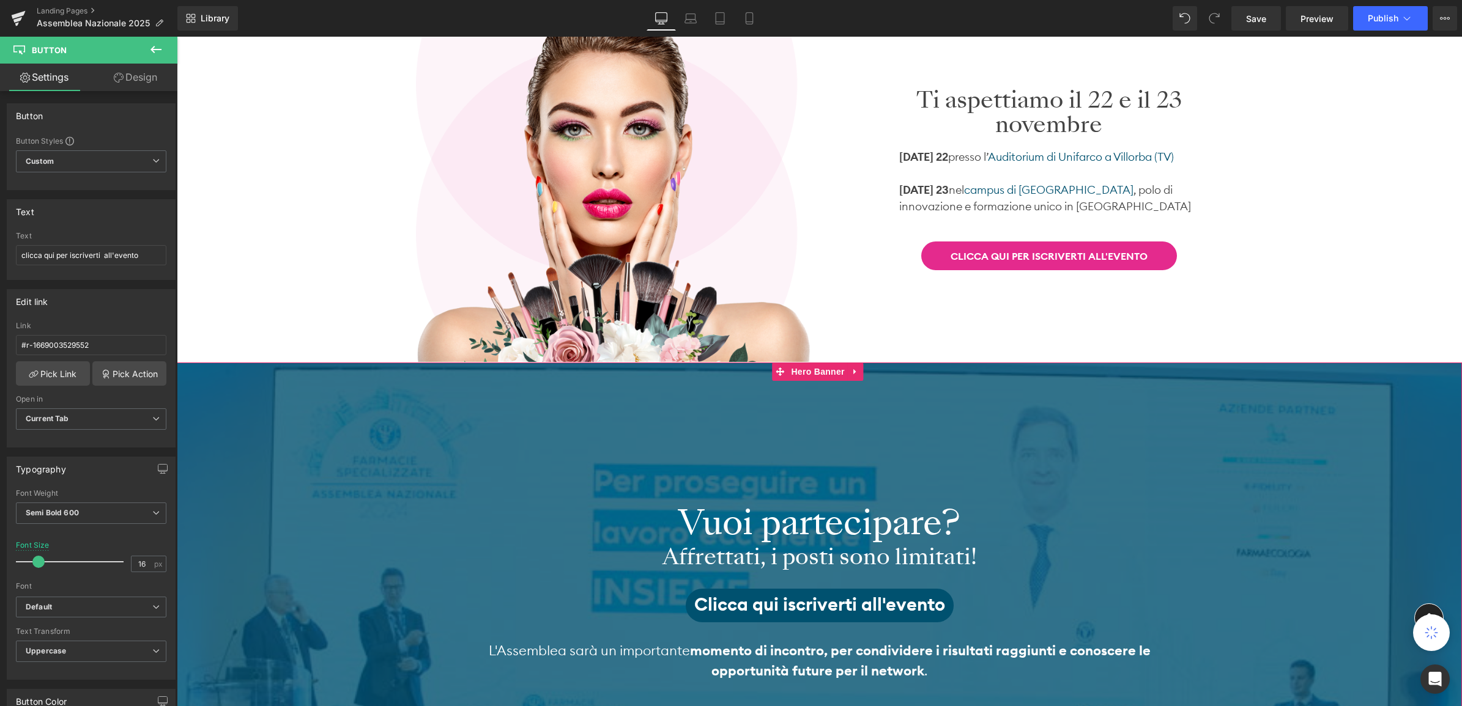
click at [343, 509] on span "Vuoi partecipare? Heading Affrettati, i posti sono limitati! Heading Clicca qui…" at bounding box center [819, 636] width 1285 height 303
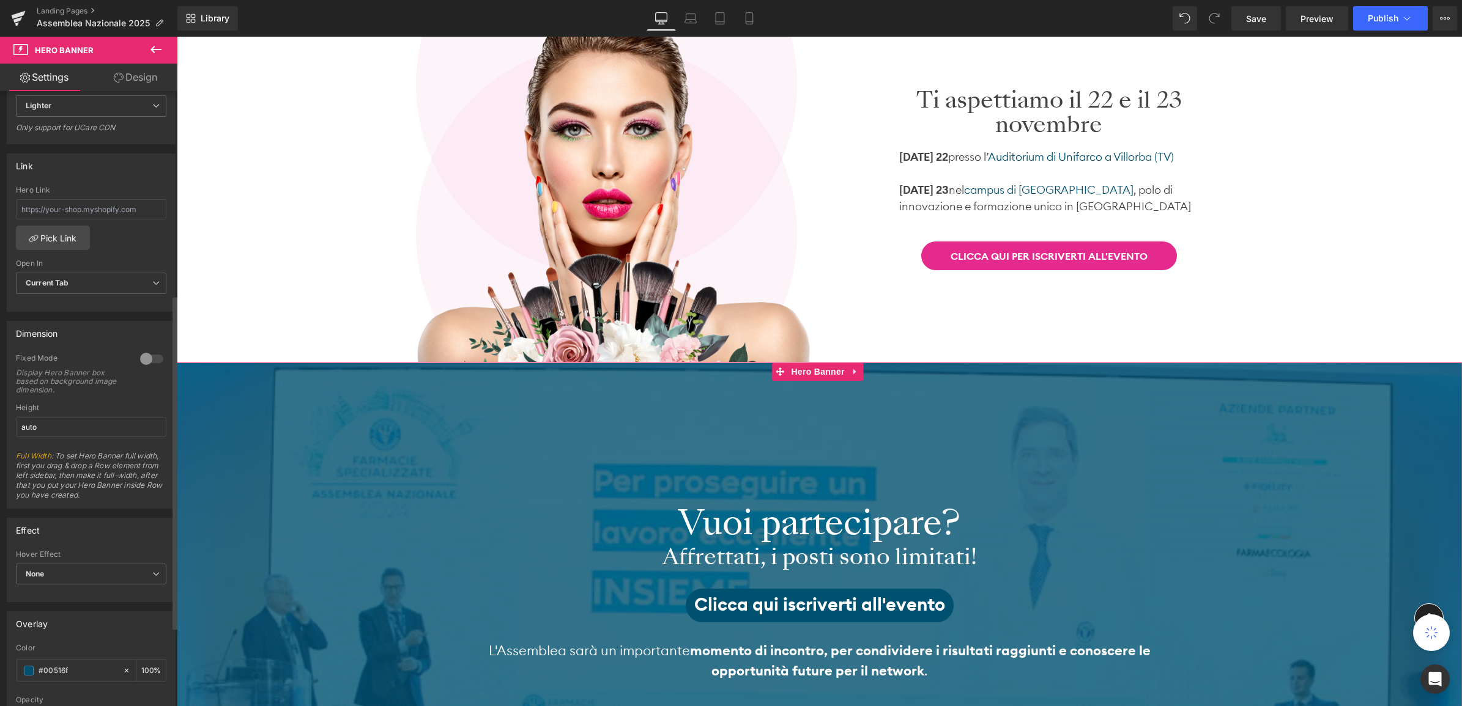
scroll to position [382, 0]
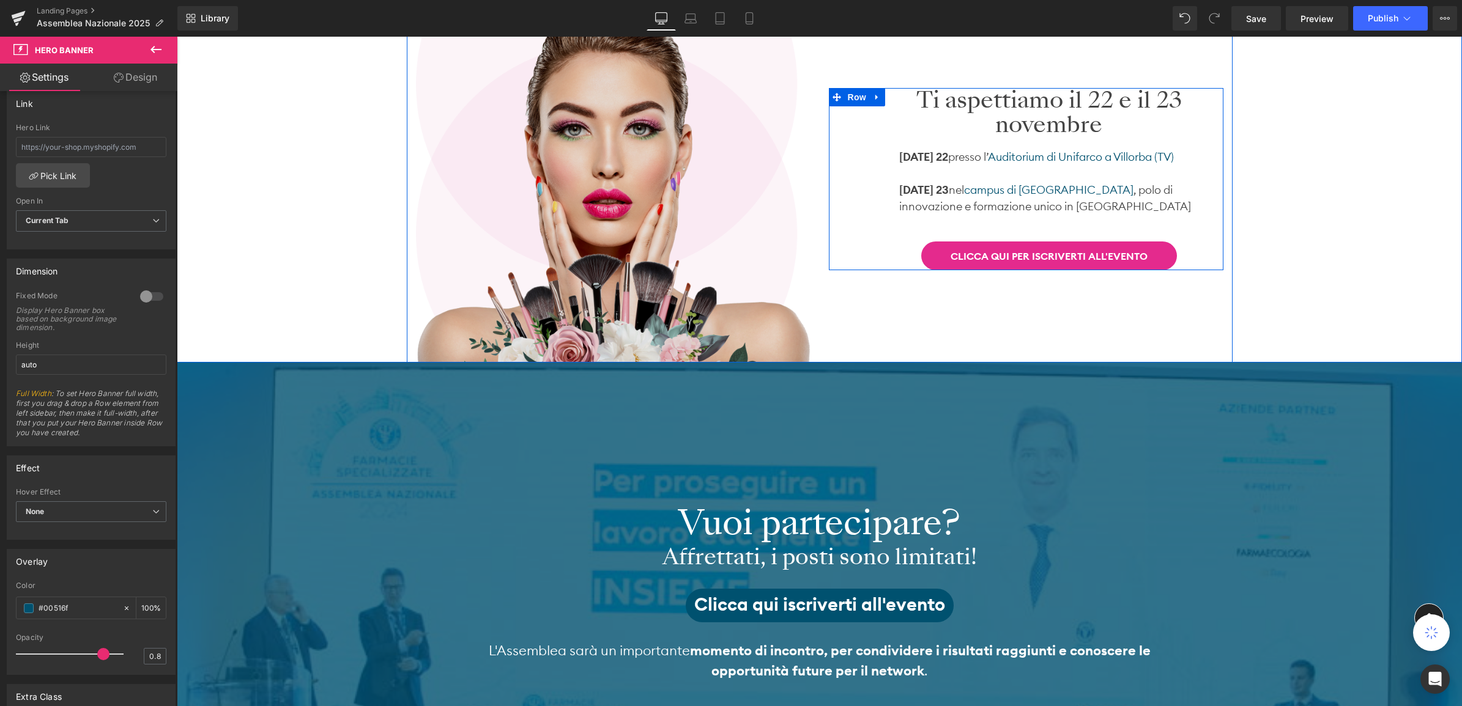
drag, startPoint x: 940, startPoint y: 251, endPoint x: 782, endPoint y: 276, distance: 159.9
click at [940, 251] on link "clicca qui per iscriverti all'evento" at bounding box center [1049, 256] width 256 height 29
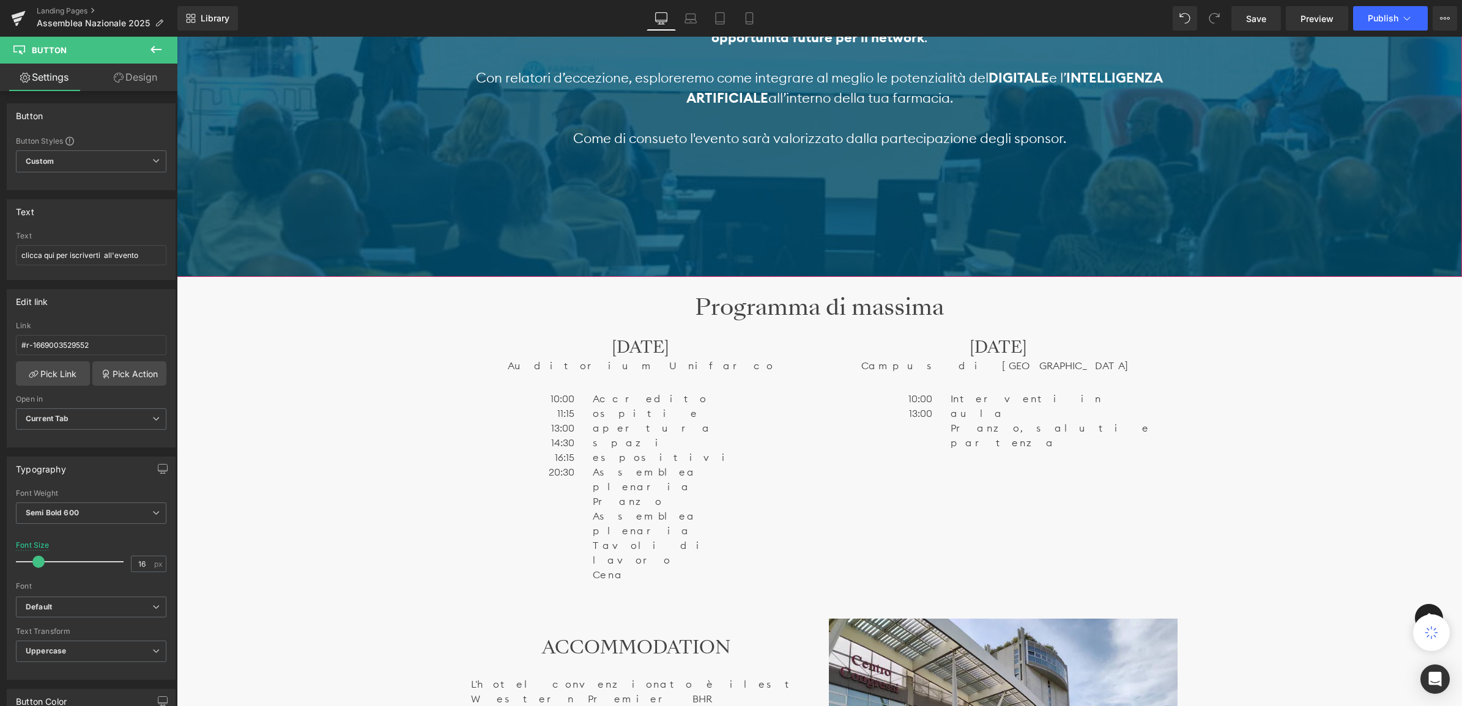
scroll to position [857, 0]
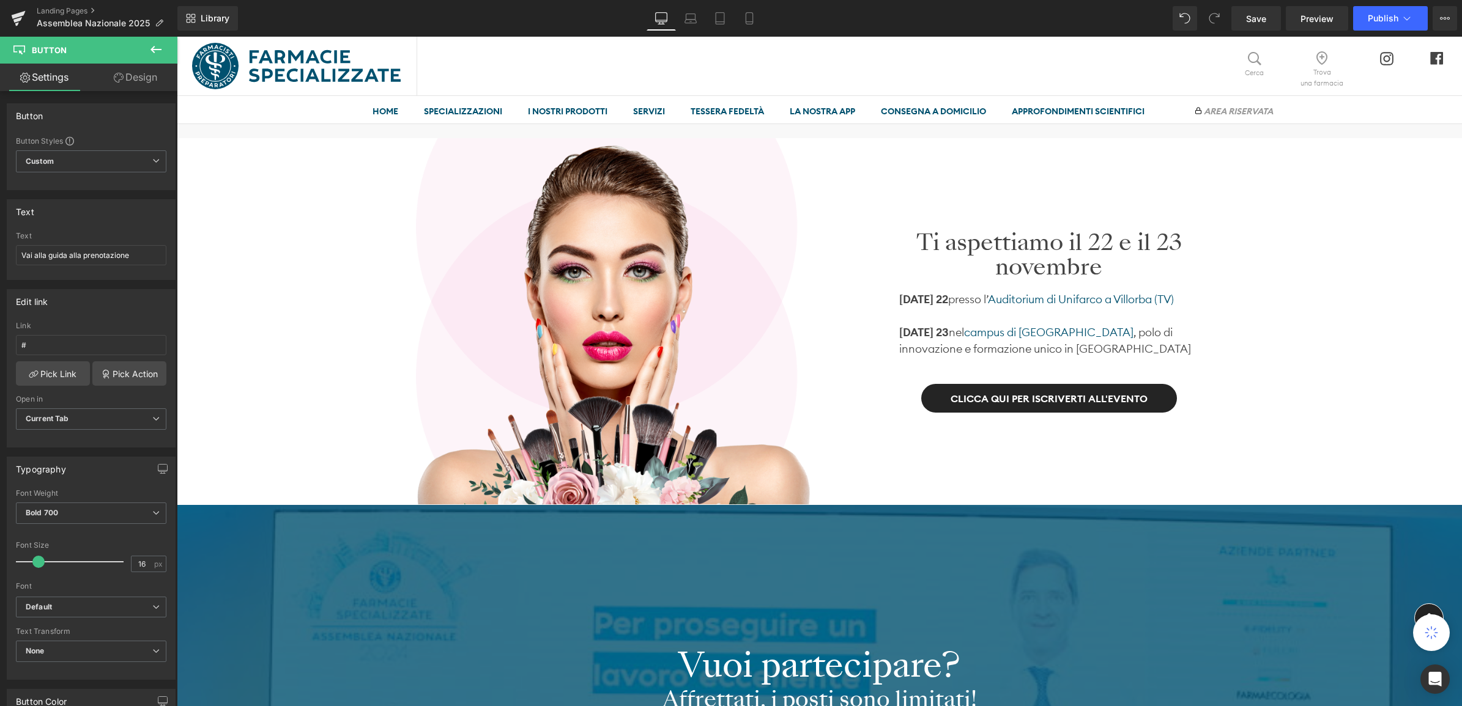
scroll to position [0, 0]
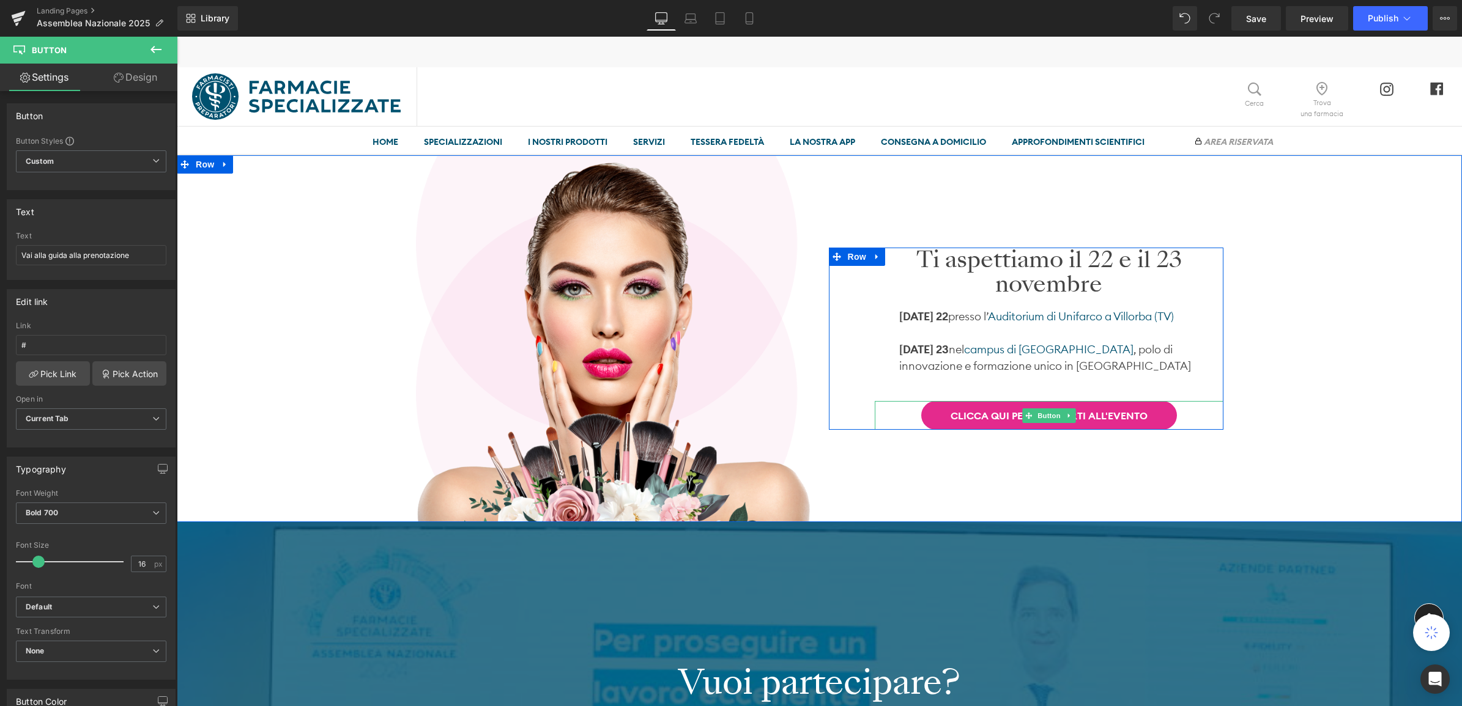
click at [897, 412] on div "clicca qui per iscriverti all'evento" at bounding box center [1049, 415] width 349 height 29
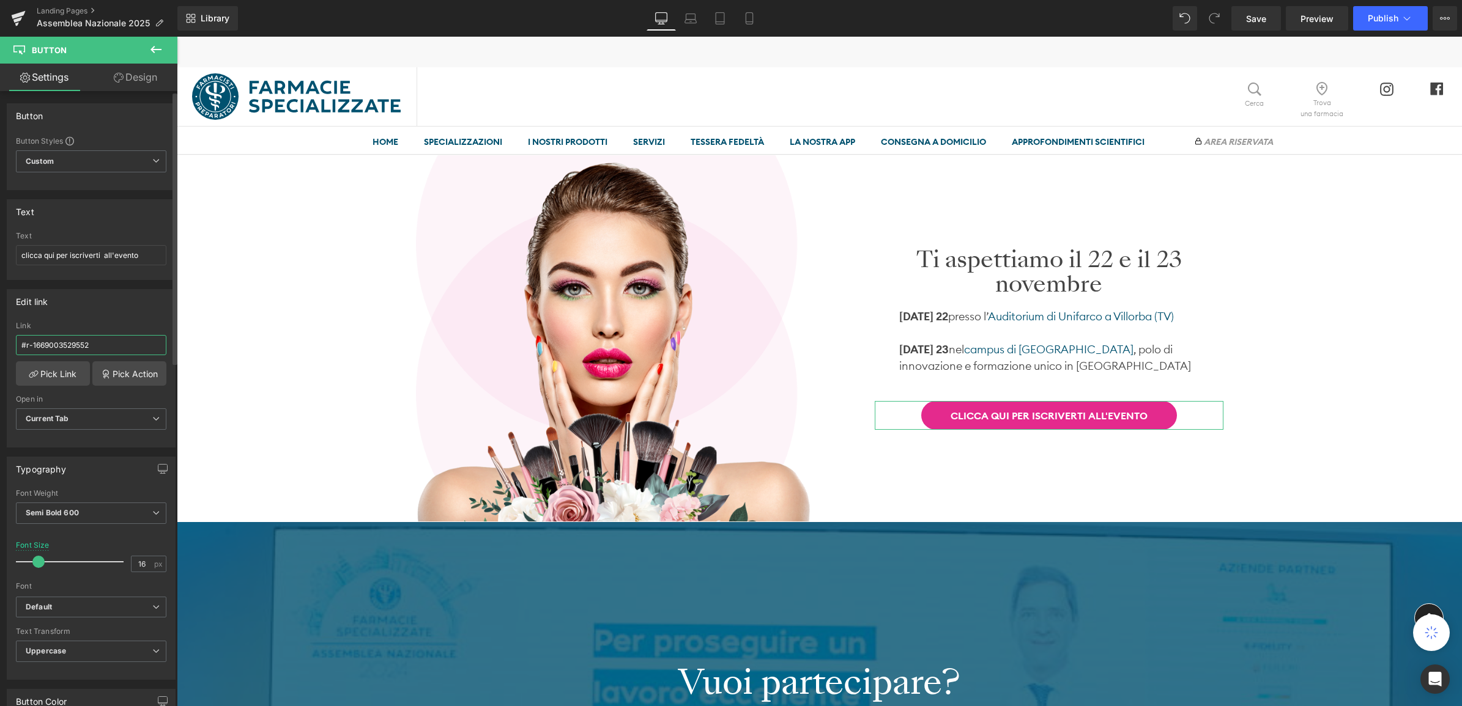
drag, startPoint x: 92, startPoint y: 349, endPoint x: 8, endPoint y: 352, distance: 84.5
click at [8, 352] on div "#r-1669003529552 Link #r-1669003529552 Pick Link Pick Action Current Tab New Ta…" at bounding box center [91, 384] width 168 height 125
paste input "[URL][DOMAIN_NAME]"
type input "[URL][DOMAIN_NAME]"
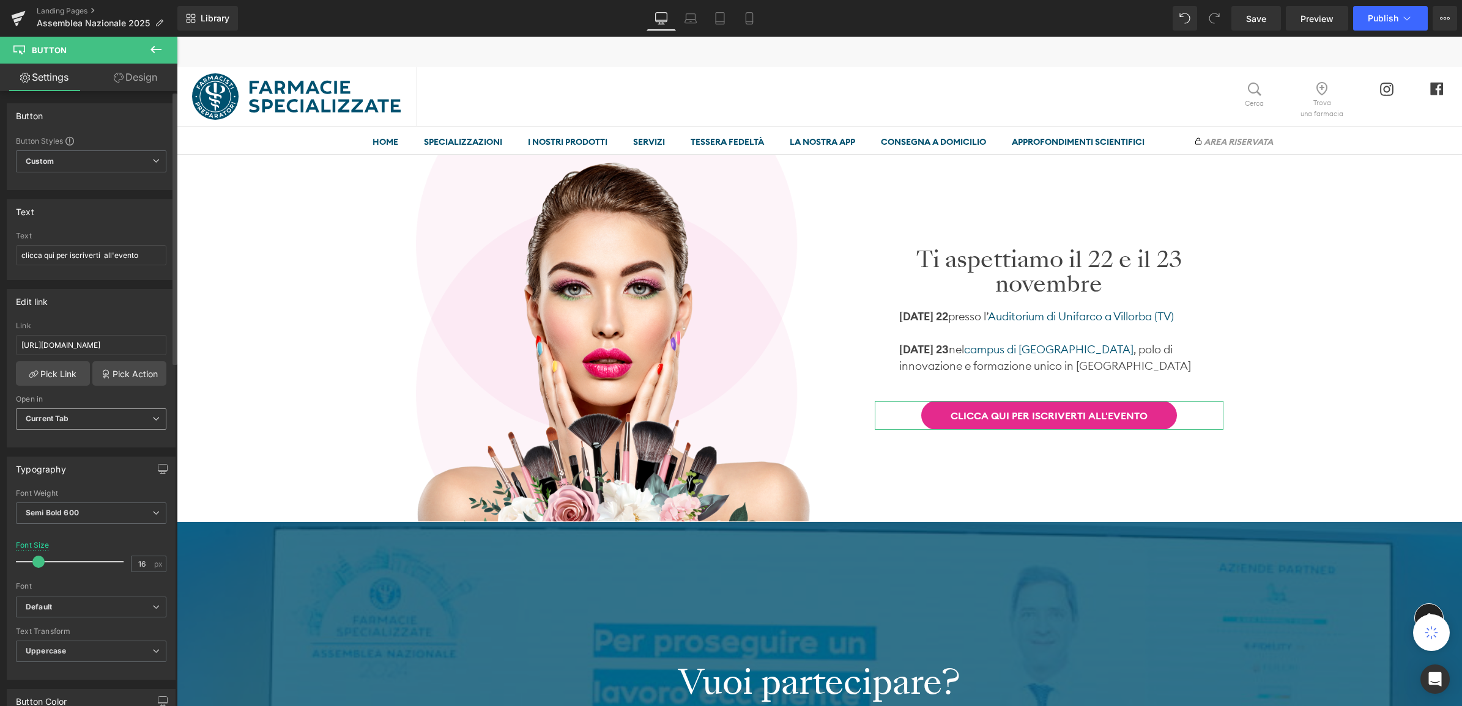
click at [99, 412] on span "Current Tab" at bounding box center [91, 419] width 150 height 21
click at [95, 453] on li "New Tab" at bounding box center [89, 459] width 146 height 18
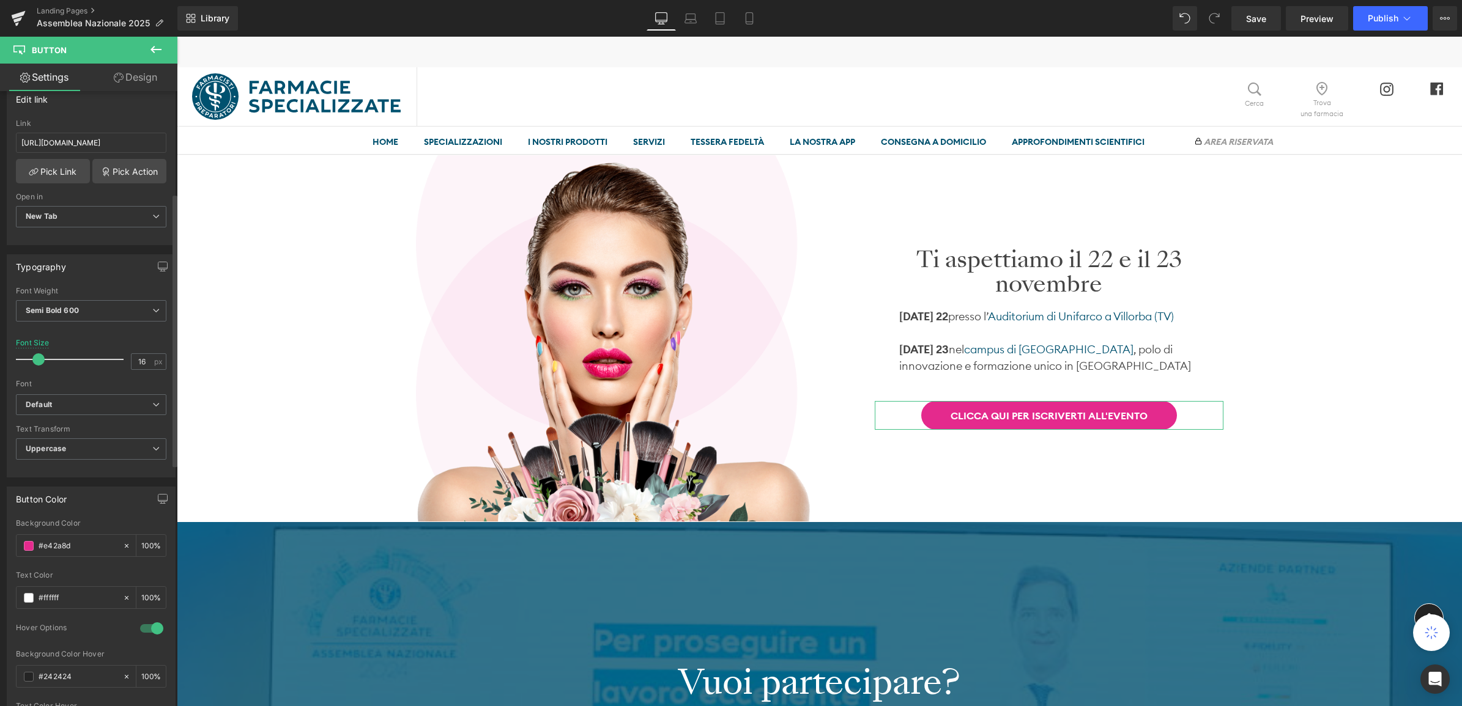
scroll to position [229, 0]
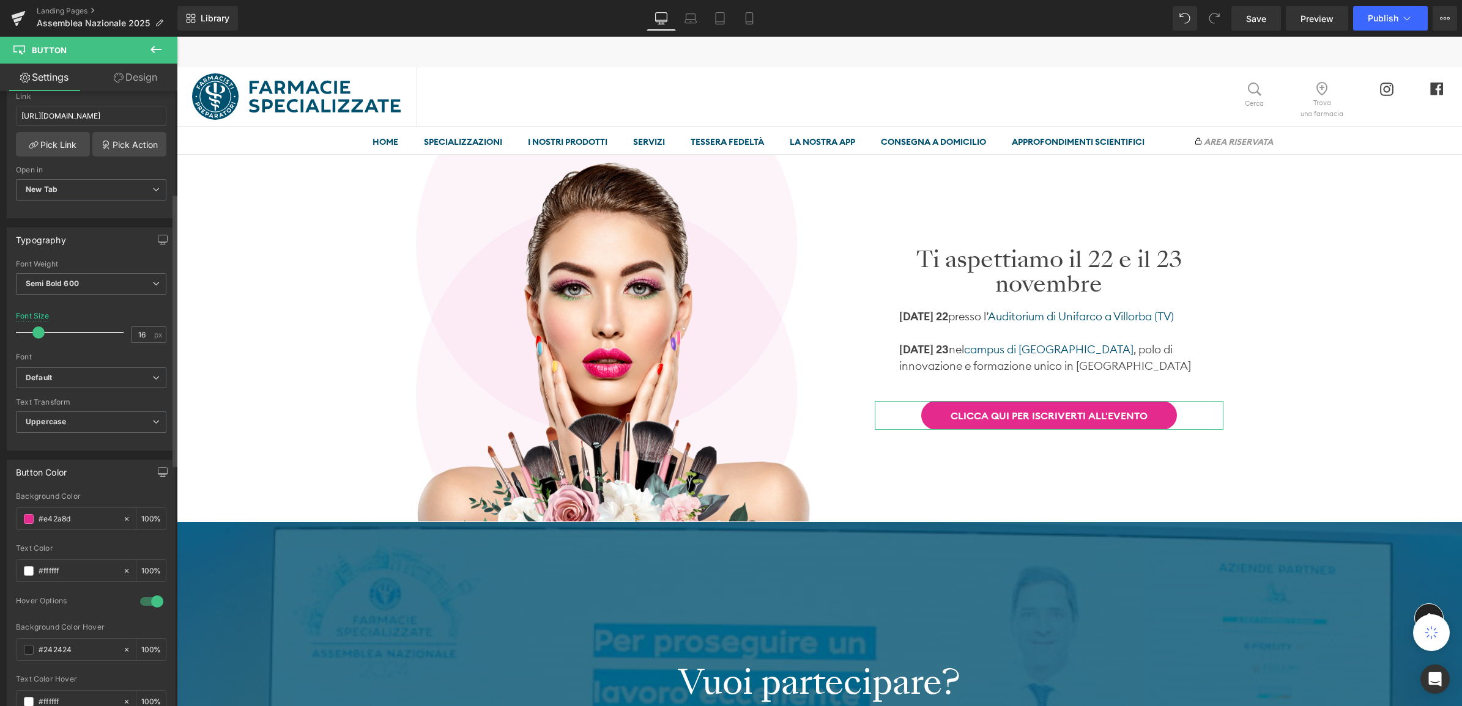
drag, startPoint x: 87, startPoint y: 523, endPoint x: 62, endPoint y: 539, distance: 29.5
click at [44, 523] on input "#e42a8d" at bounding box center [78, 519] width 78 height 13
type input "#"
type input "0"
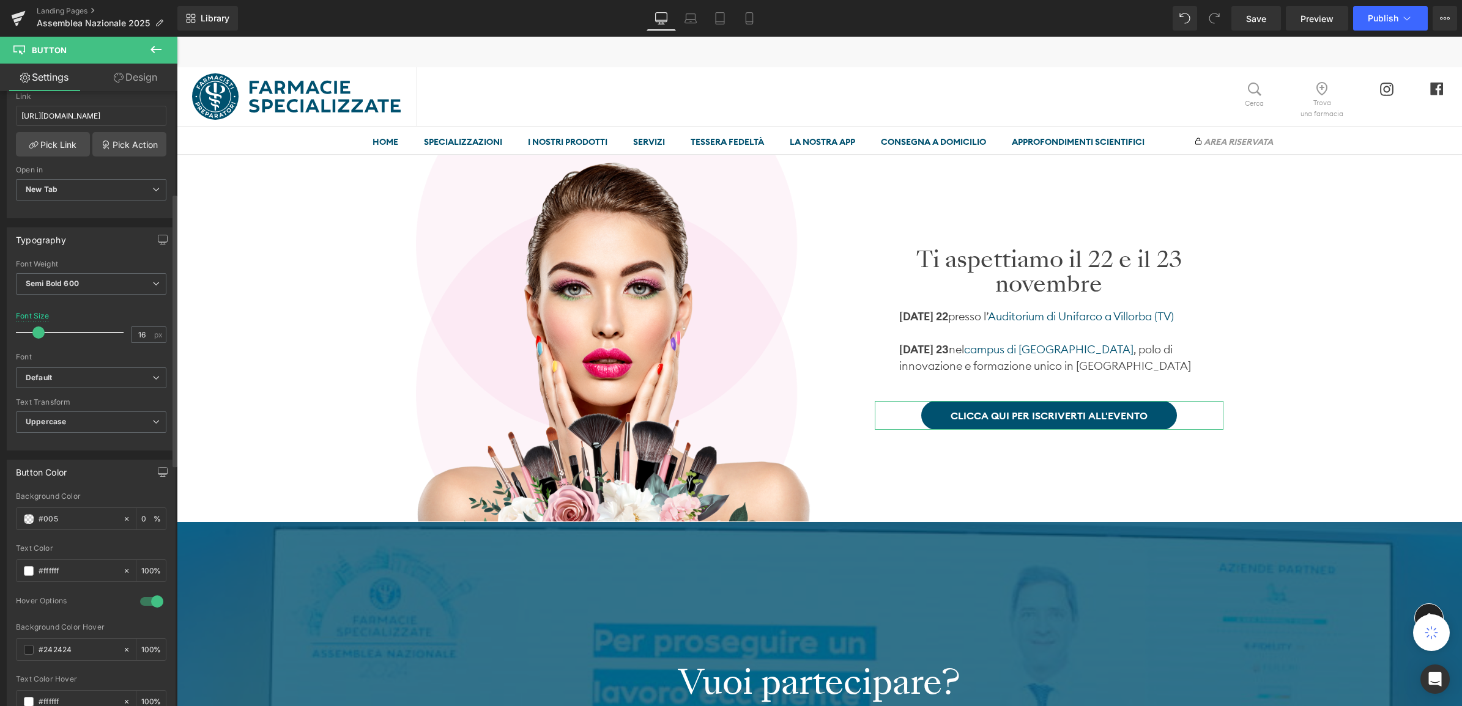
type input "#0051"
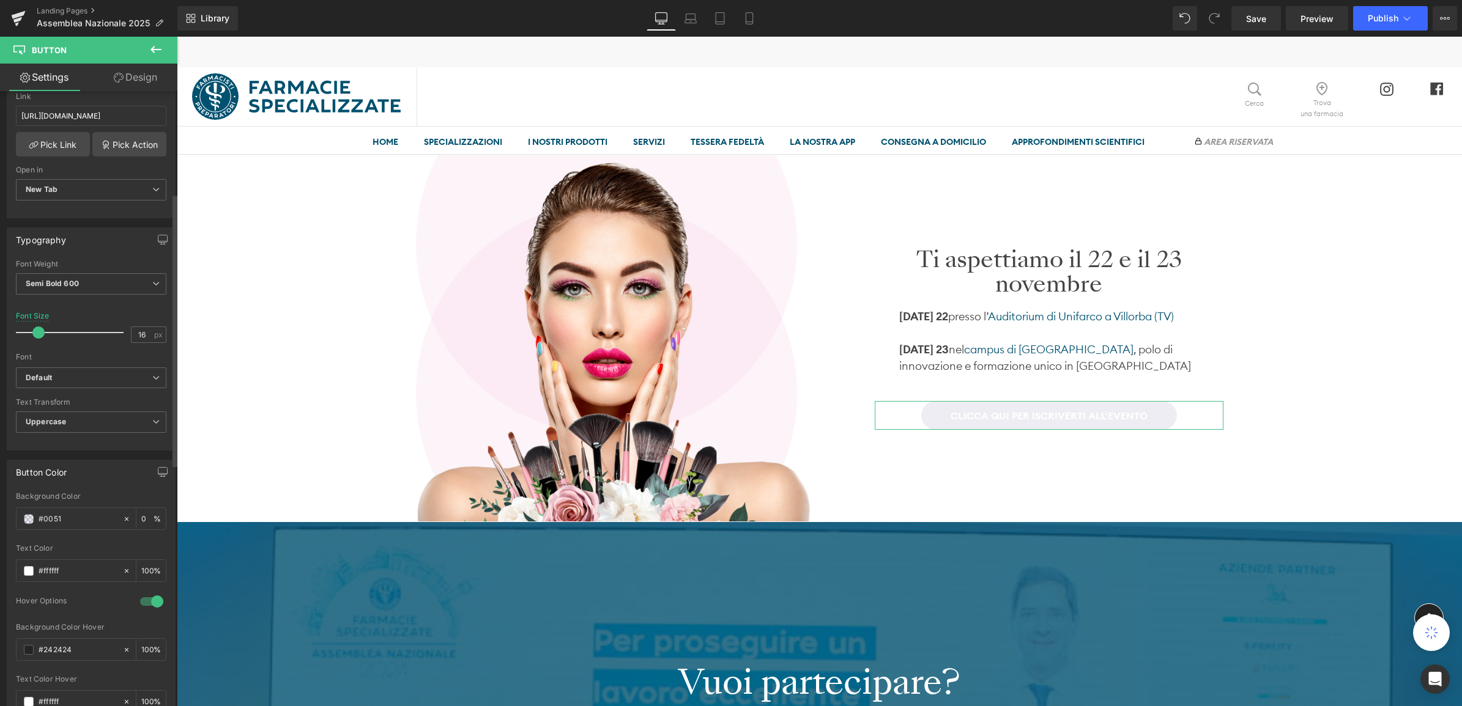
type input "7"
type input "#00516"
type input "0"
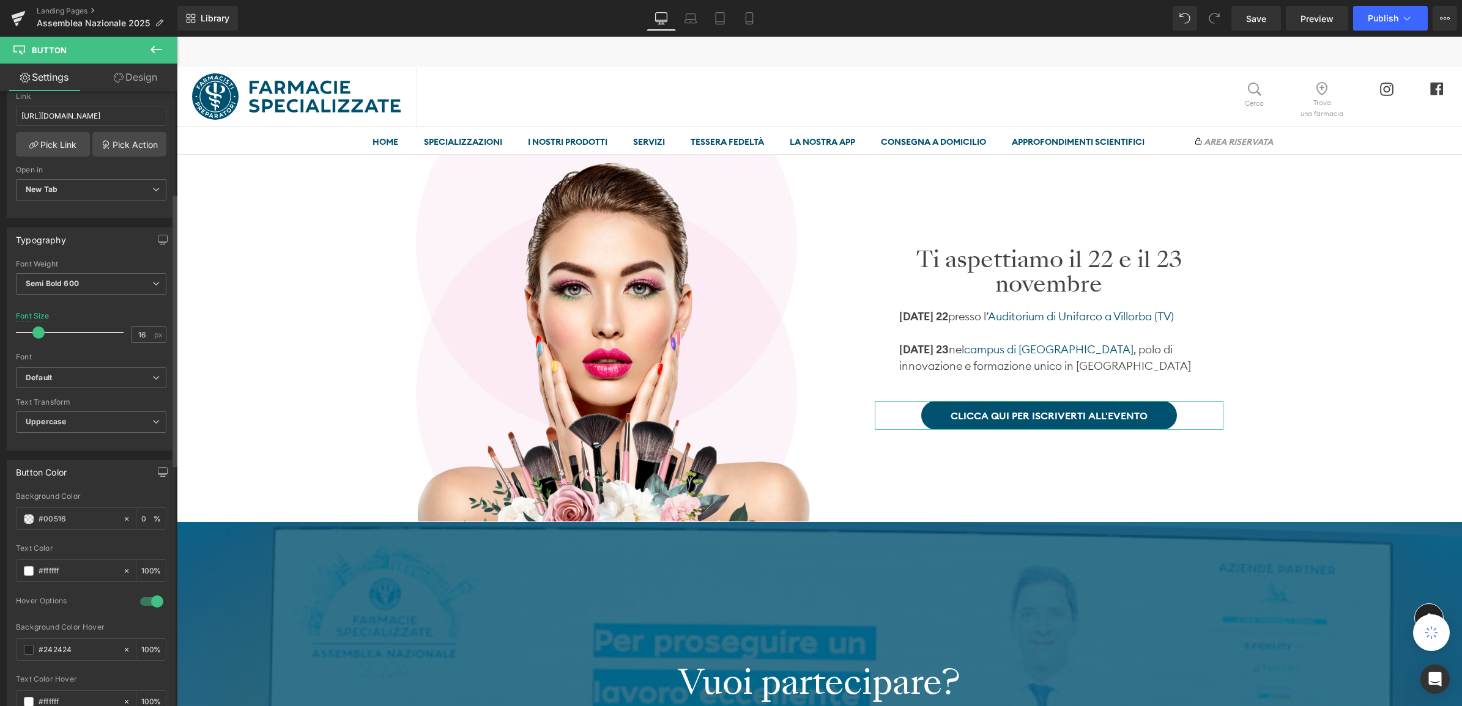
type input "#00516f"
type input "100"
type input "#00516f"
click at [139, 334] on input "16" at bounding box center [141, 334] width 21 height 15
type input "18"
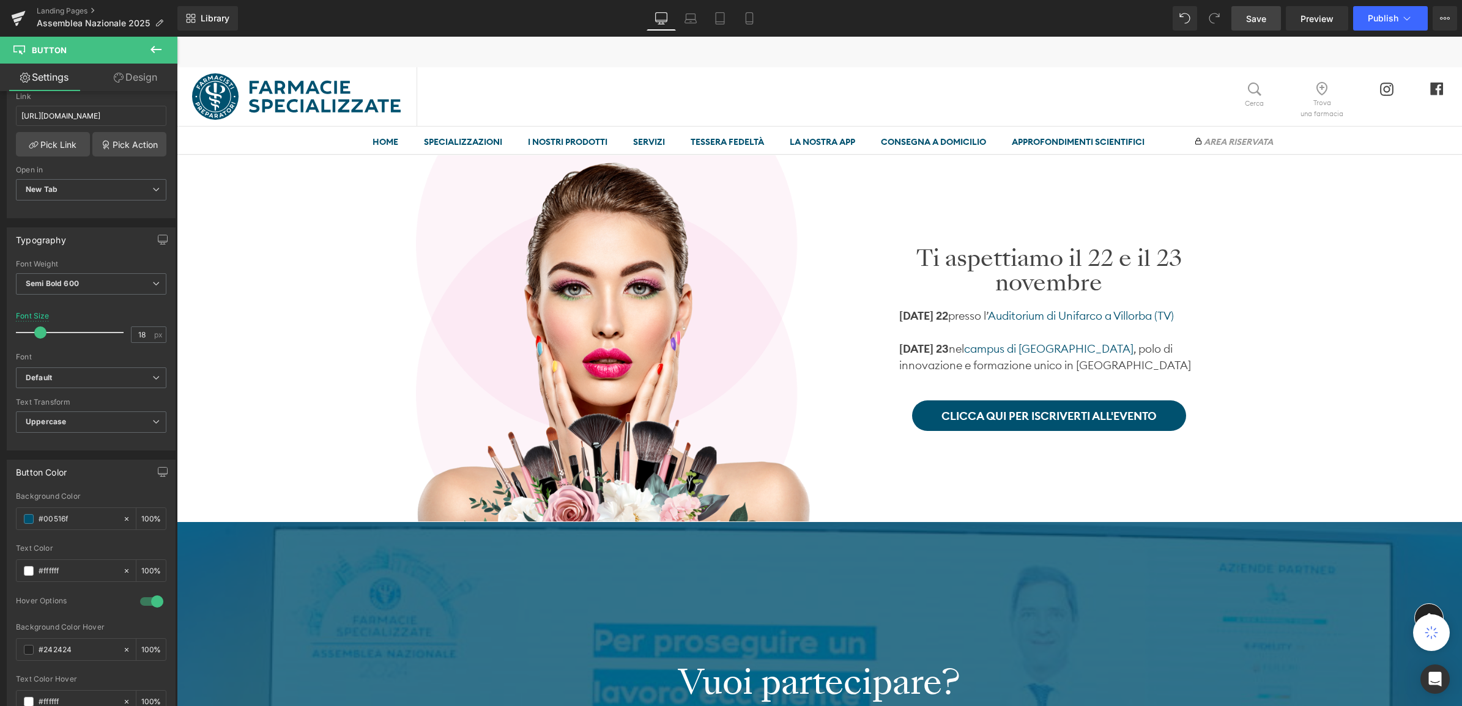
click at [1273, 19] on link "Save" at bounding box center [1256, 18] width 50 height 24
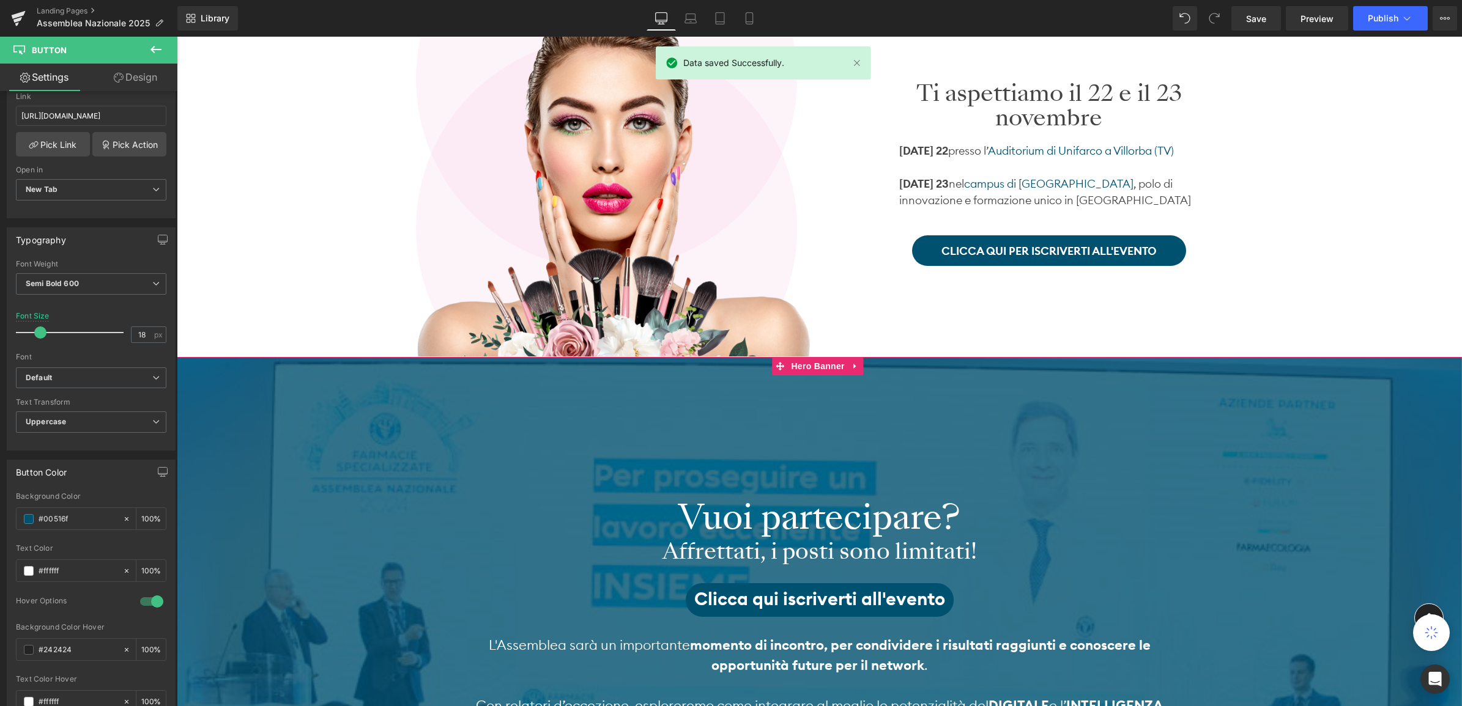
scroll to position [306, 0]
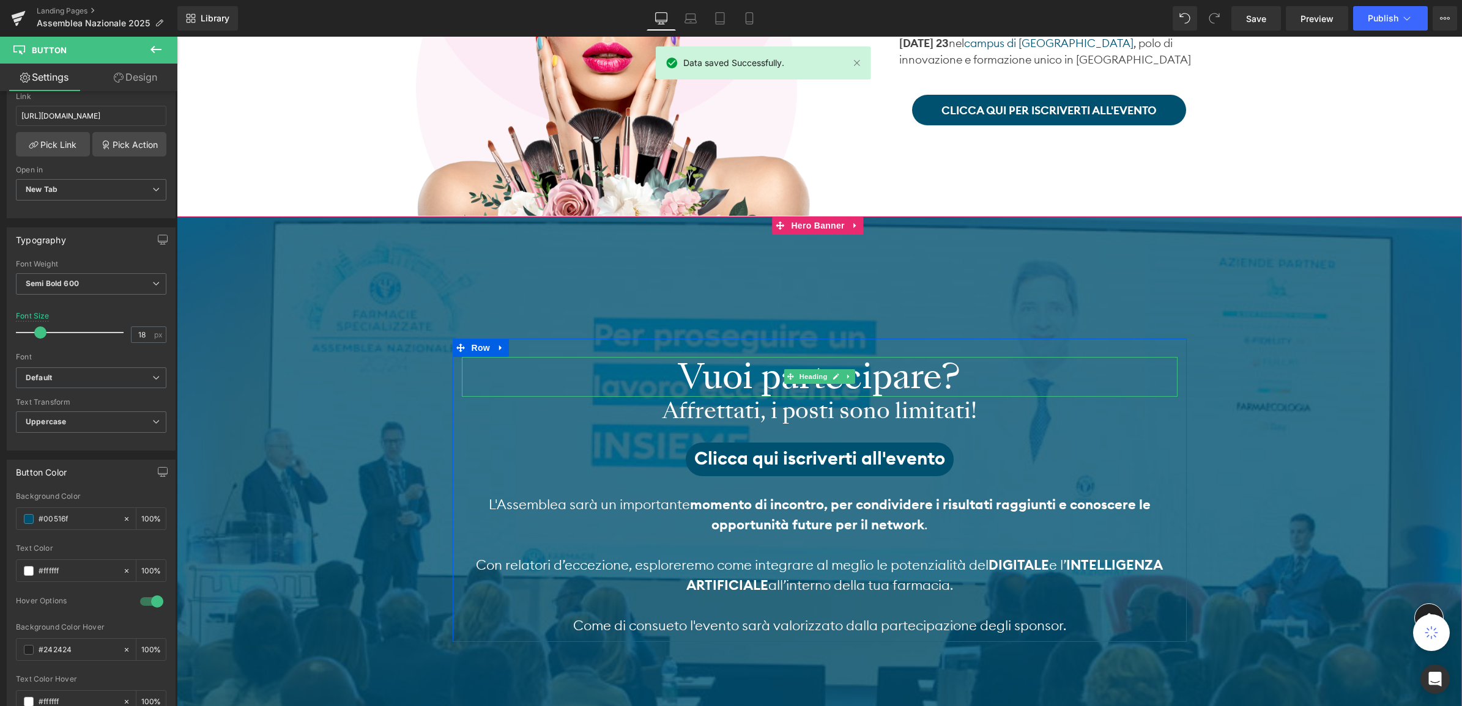
click at [744, 378] on h2 "Vuoi partecipare?" at bounding box center [820, 377] width 716 height 40
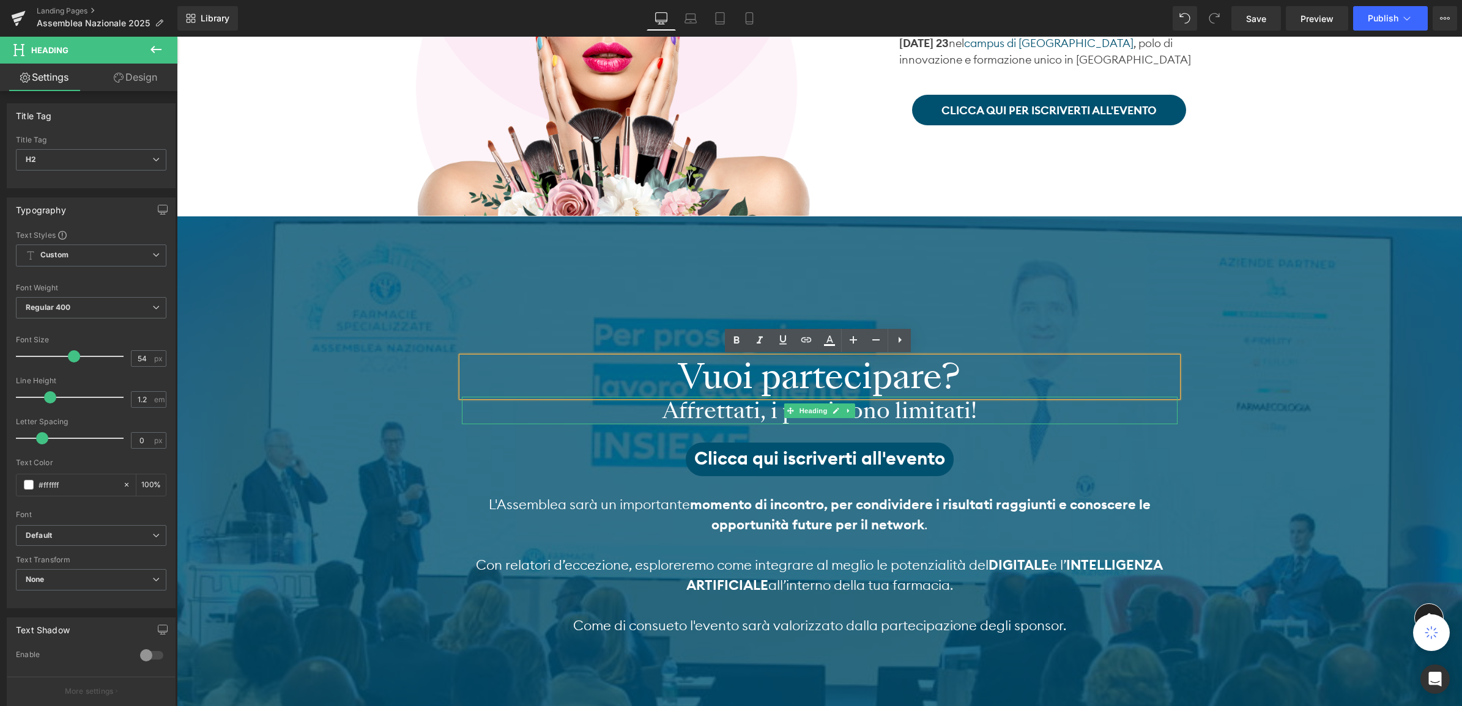
click at [745, 424] on div at bounding box center [820, 422] width 716 height 3
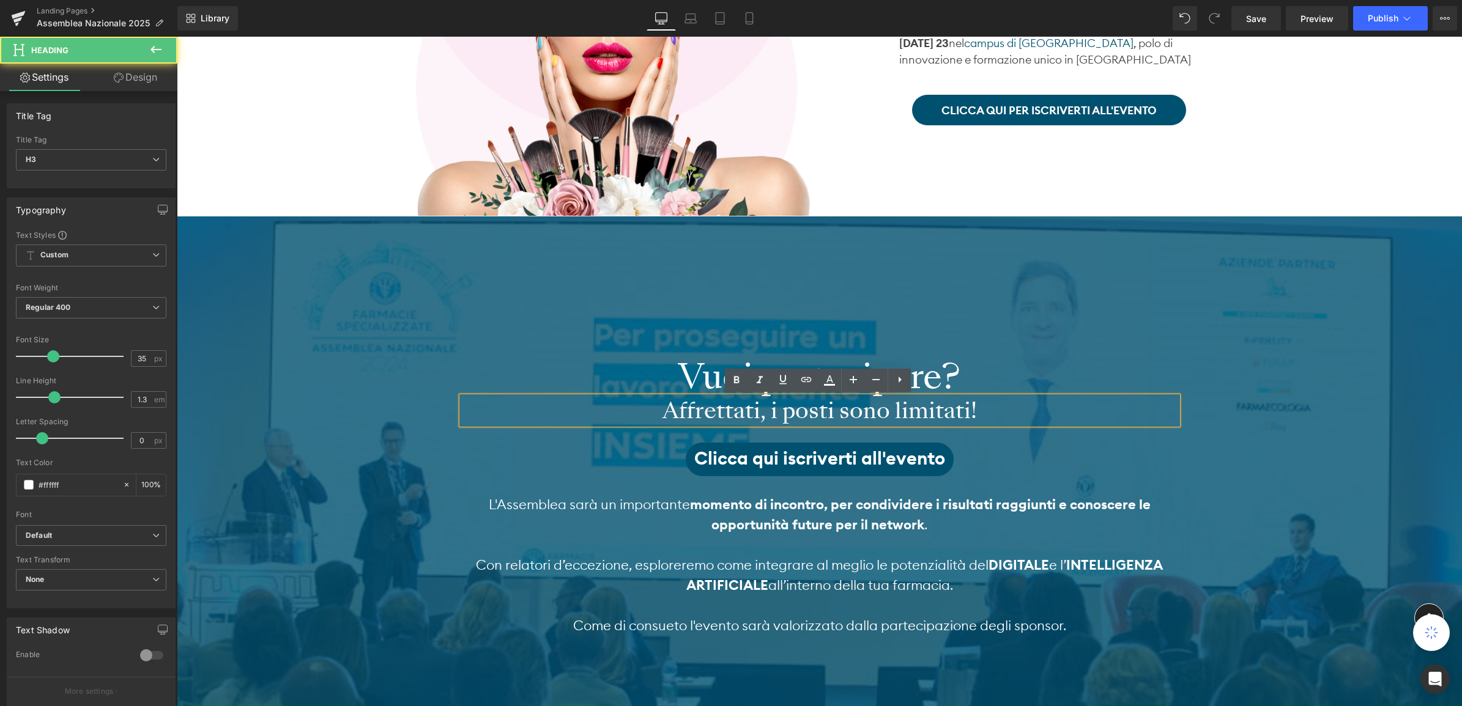
click at [745, 411] on h3 "Affrettati, i posti sono limitati!" at bounding box center [820, 411] width 716 height 28
drag, startPoint x: 669, startPoint y: 410, endPoint x: 1008, endPoint y: 419, distance: 338.9
click at [1078, 416] on h3 "Affrettati, i posti sono limitati!" at bounding box center [820, 411] width 716 height 28
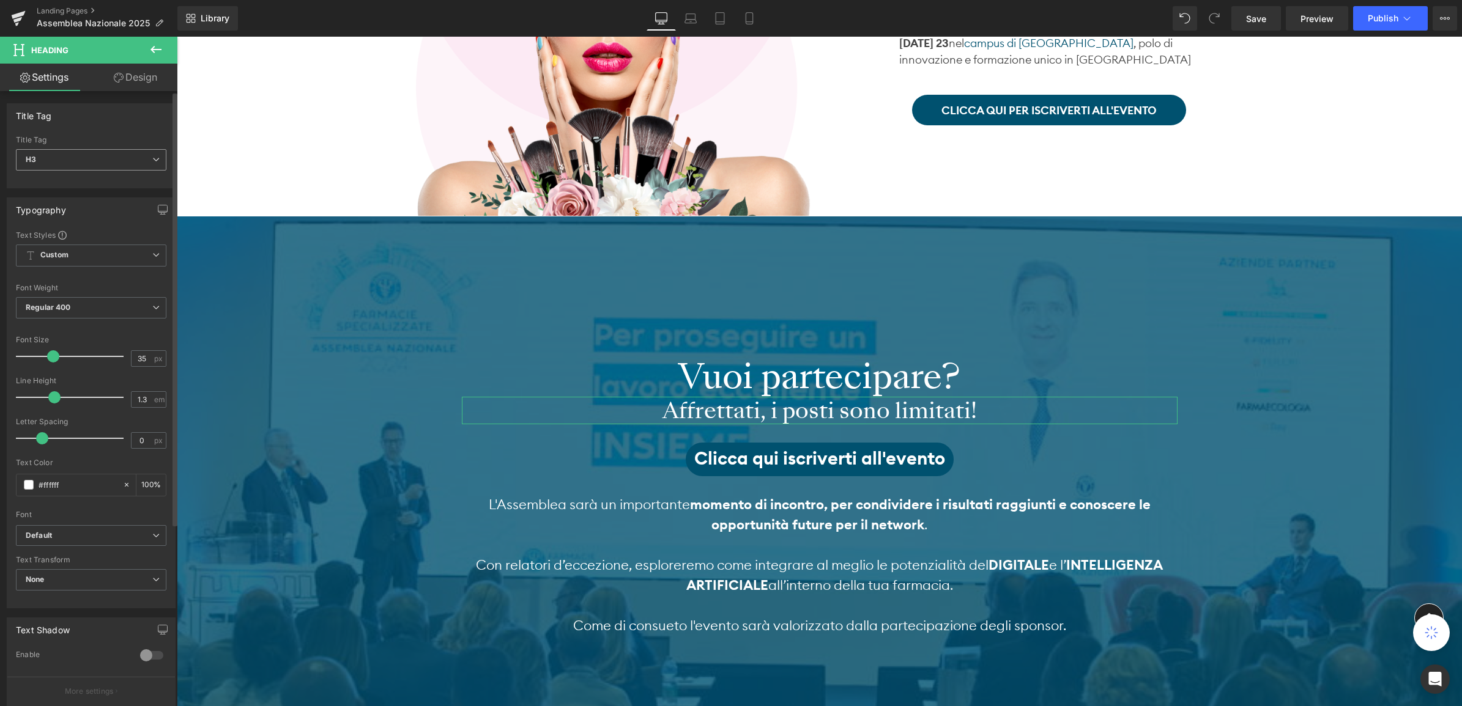
click at [145, 155] on span "H3" at bounding box center [91, 159] width 150 height 21
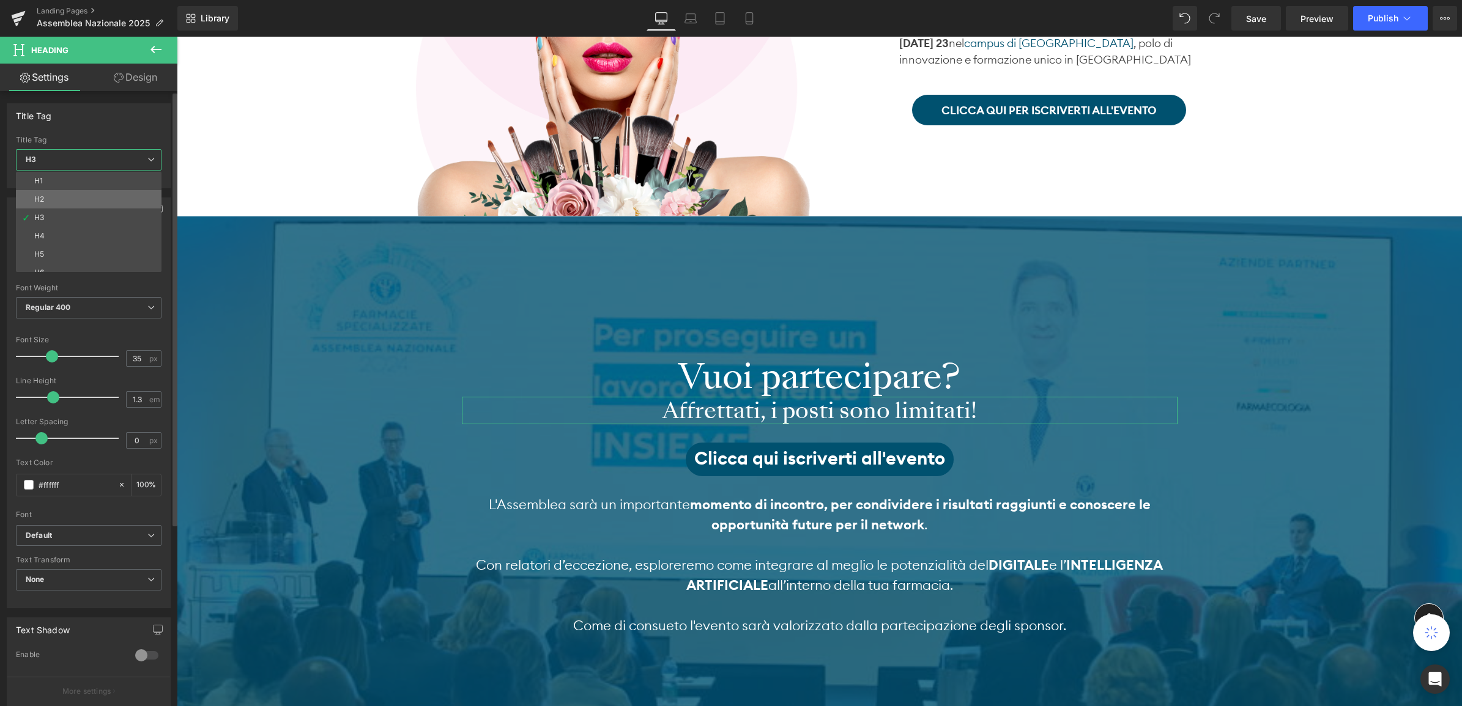
click at [39, 202] on div "H2" at bounding box center [39, 199] width 10 height 9
type input "28.8"
type input "1.2"
type input "#444444"
type input "100"
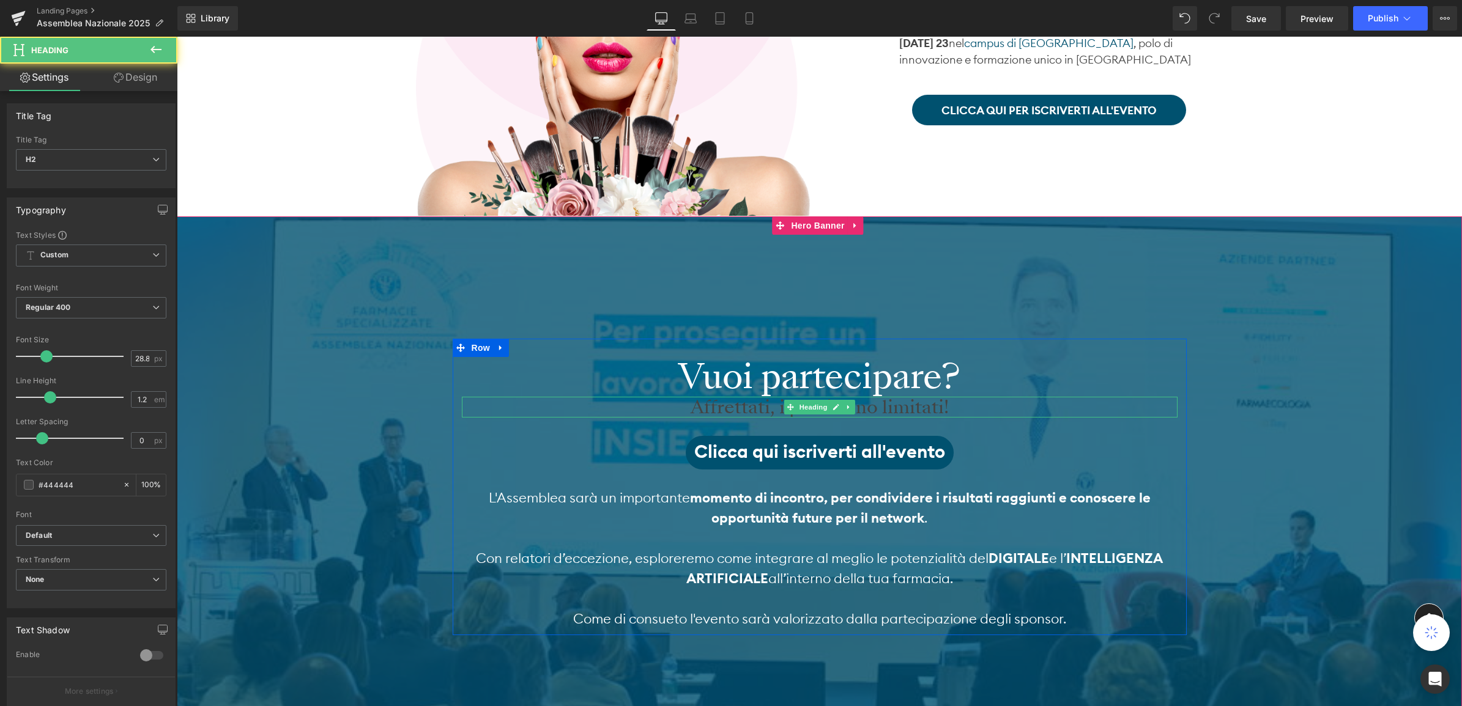
click at [694, 405] on h2 "Affrettati, i posti sono limitati!" at bounding box center [820, 407] width 716 height 21
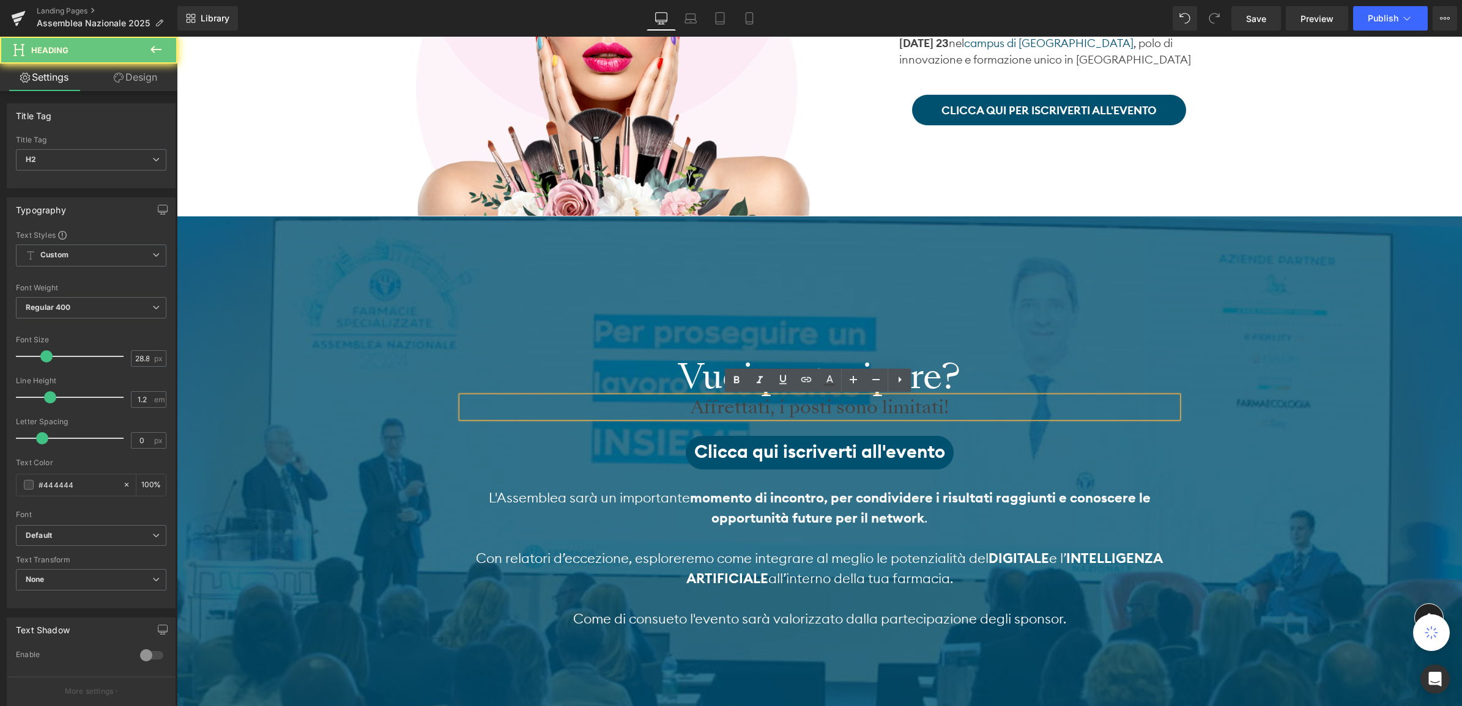
drag, startPoint x: 693, startPoint y: 405, endPoint x: 857, endPoint y: 416, distance: 164.9
click at [960, 415] on h2 "Affrettati, i posti sono limitati!" at bounding box center [820, 407] width 716 height 21
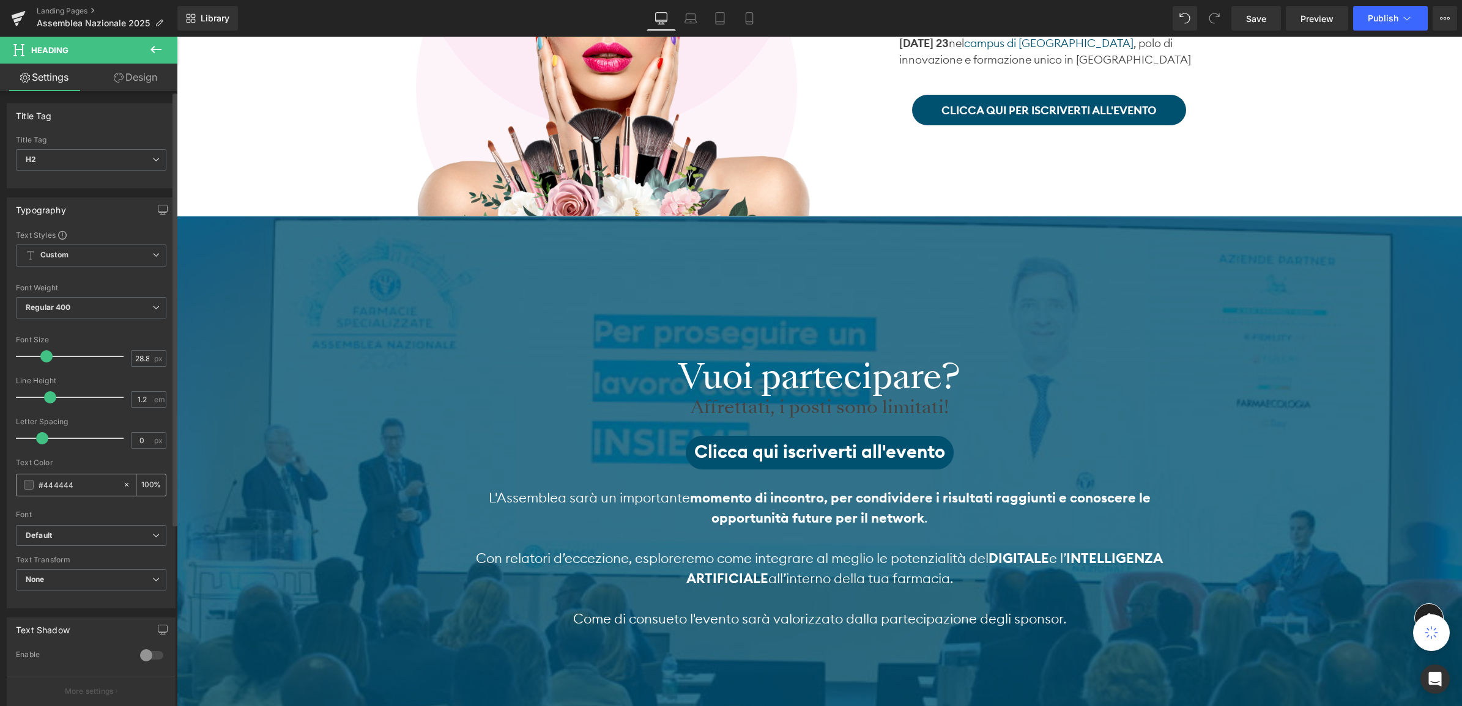
drag, startPoint x: 66, startPoint y: 486, endPoint x: 44, endPoint y: 482, distance: 22.4
click at [44, 482] on input "#444444" at bounding box center [78, 484] width 78 height 13
type input "#ff"
type input "0"
type input "#fff"
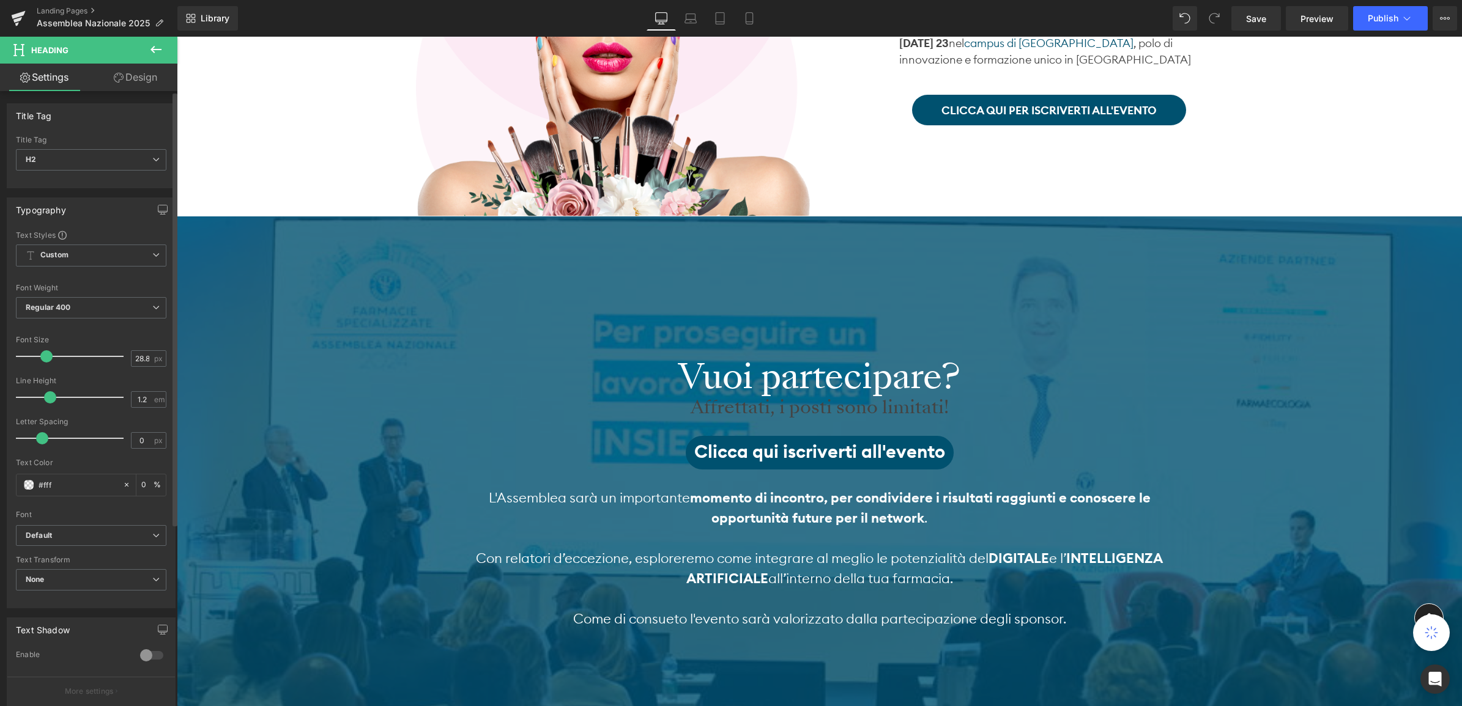
type input "100"
type input "#ffffff"
type input "100"
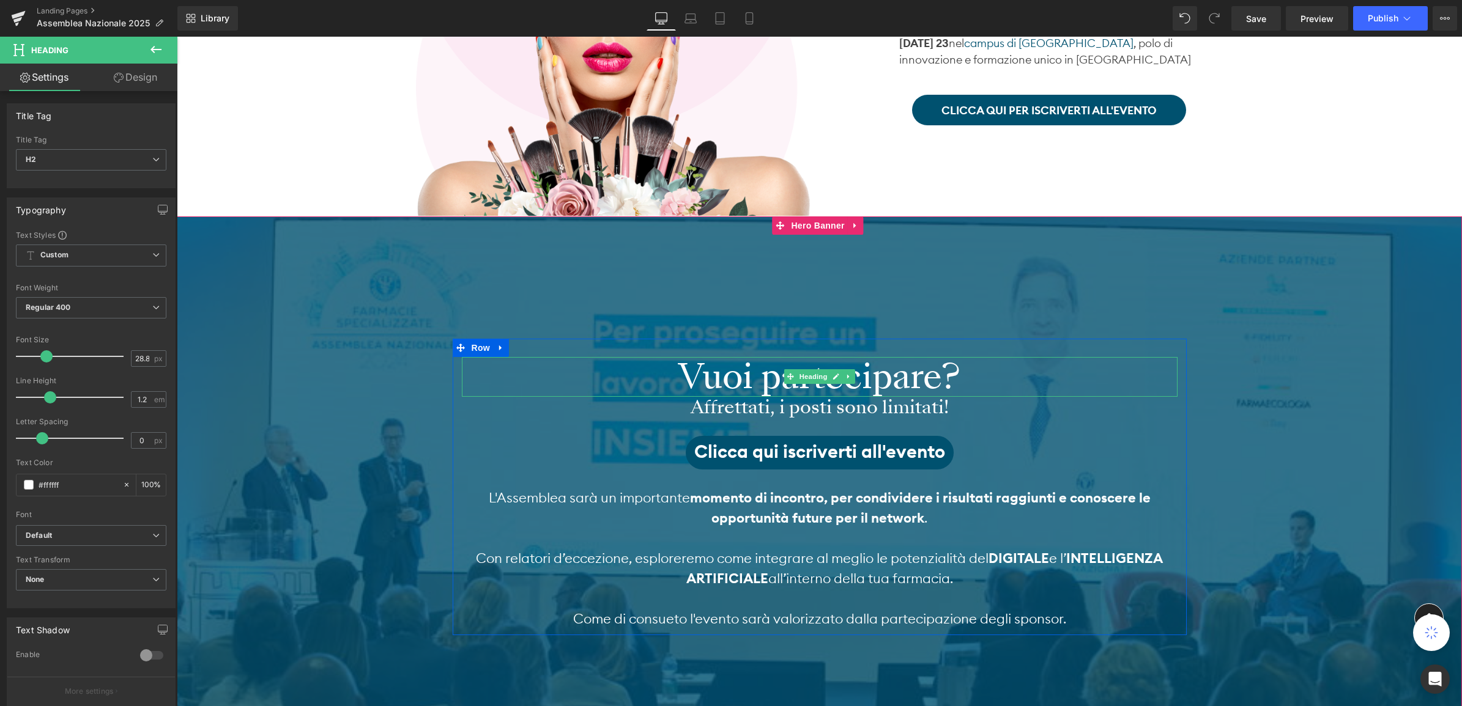
click at [723, 371] on h2 "Vuoi partecipare?" at bounding box center [820, 377] width 716 height 40
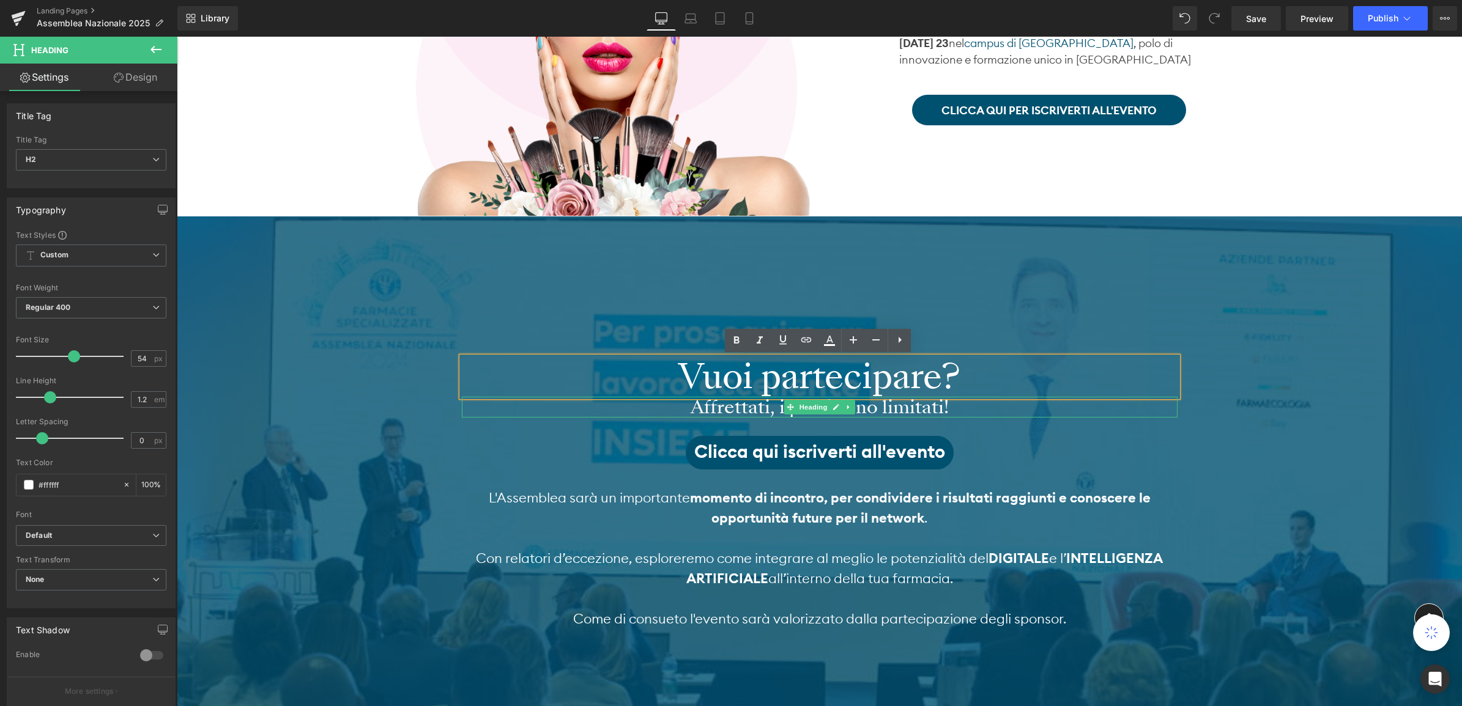
click at [717, 408] on h2 "Affrettati, i posti sono limitati!" at bounding box center [820, 407] width 716 height 21
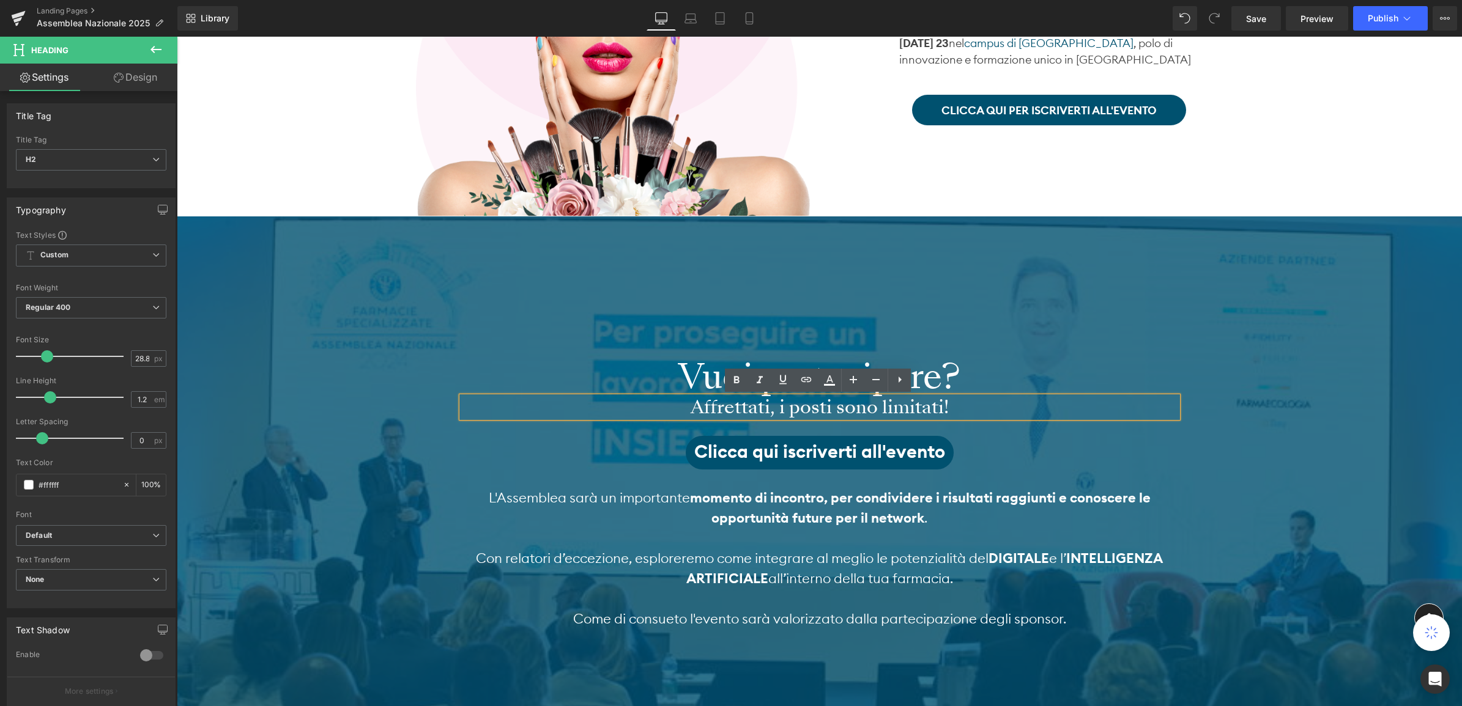
drag, startPoint x: 692, startPoint y: 404, endPoint x: 928, endPoint y: 416, distance: 235.8
click at [958, 415] on h2 "Affrettati, i posti sono limitati!" at bounding box center [820, 407] width 716 height 21
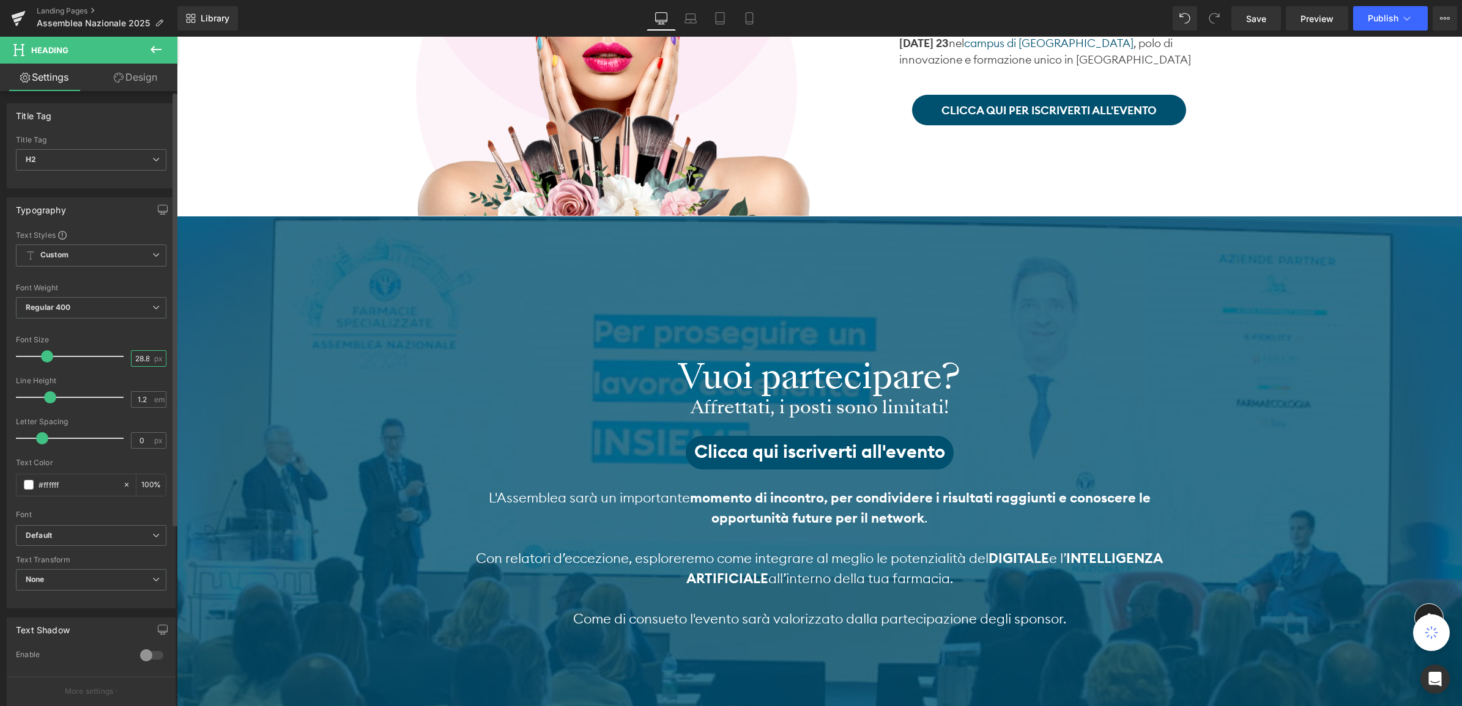
drag, startPoint x: 148, startPoint y: 358, endPoint x: 114, endPoint y: 357, distance: 33.7
click at [114, 357] on div "Font Size 28.8 px" at bounding box center [91, 356] width 150 height 41
type input "50"
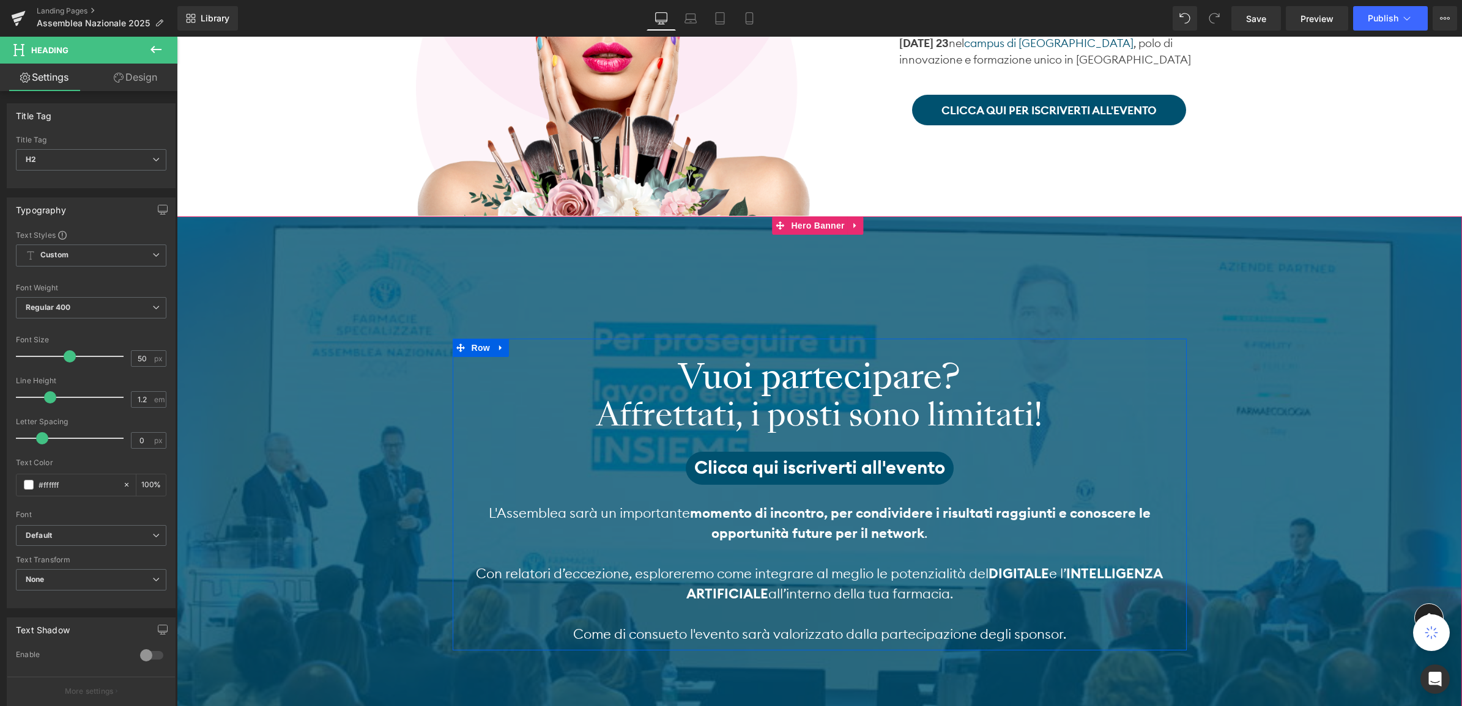
click at [472, 365] on h2 "Vuoi partecipare?" at bounding box center [820, 377] width 716 height 40
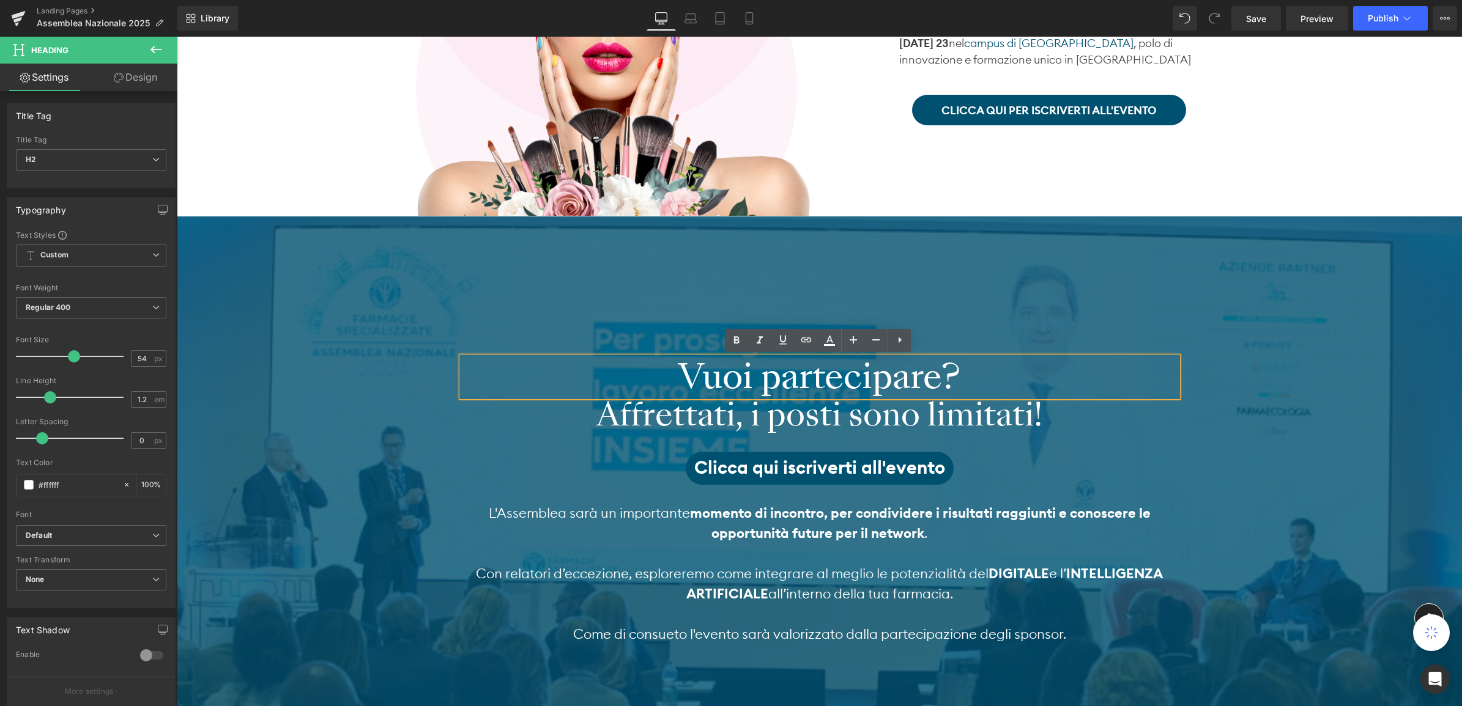
click at [527, 353] on div "Vuoi partecipare? Heading Affrettati, i posti sono limitati! Heading Clicca qui…" at bounding box center [820, 495] width 734 height 312
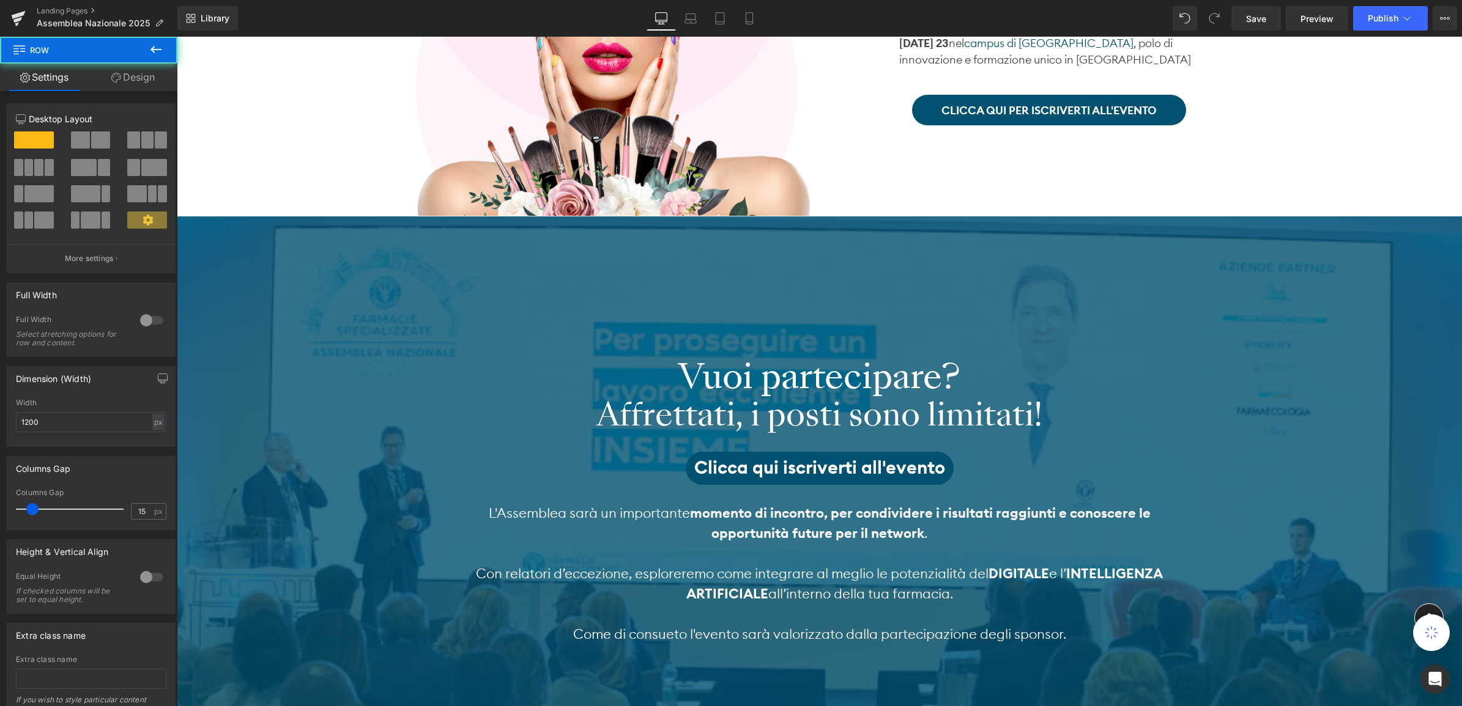
click at [525, 369] on h2 "Vuoi partecipare?" at bounding box center [820, 377] width 716 height 40
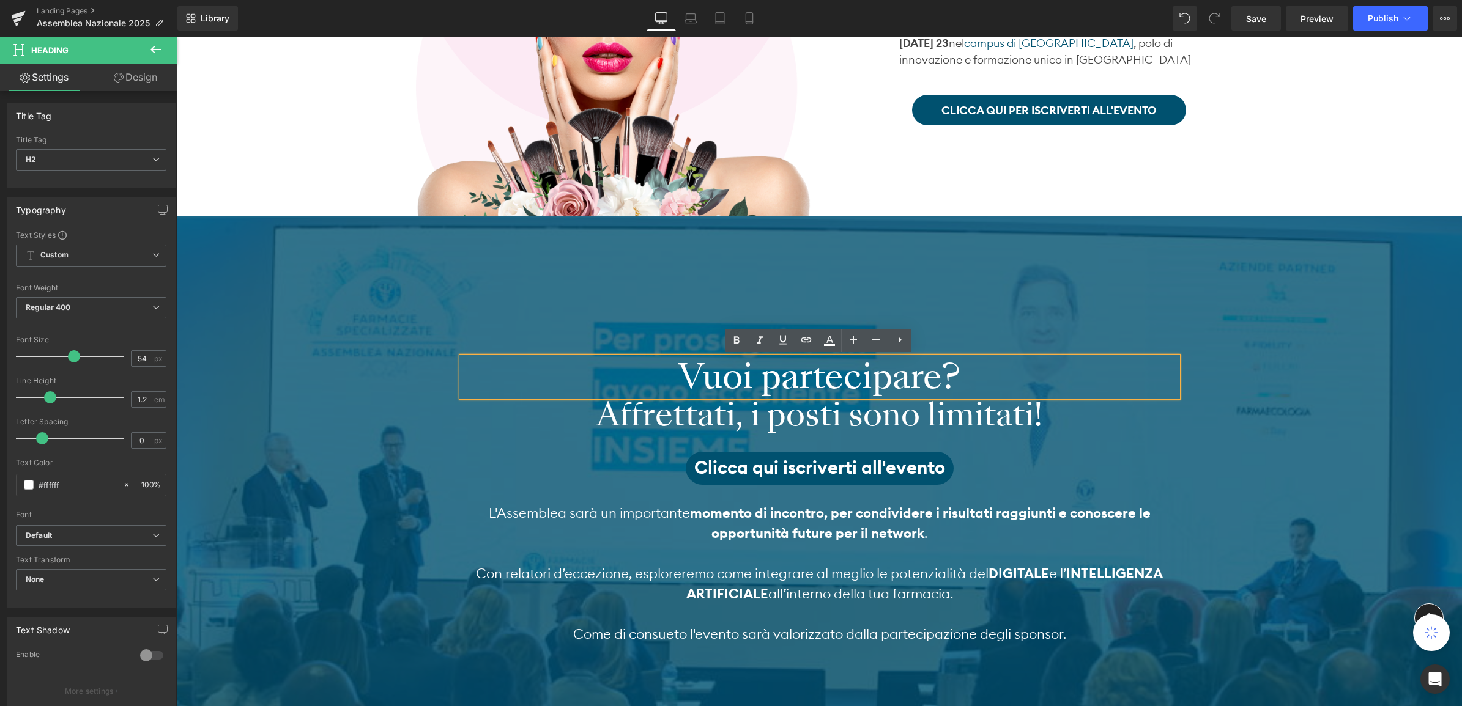
click at [658, 377] on h2 "Vuoi partecipare?" at bounding box center [820, 377] width 716 height 40
click at [601, 358] on h2 "Vuoi partecipare?" at bounding box center [820, 377] width 716 height 40
click at [604, 357] on div "Vuoi partecipare?" at bounding box center [820, 377] width 716 height 40
click at [670, 368] on h2 "Vuoi partecipare?" at bounding box center [820, 377] width 716 height 40
click at [1215, 442] on span "Vuoi partecipare? Heading Affrettati, i posti sono limitati! Heading Clicca qui…" at bounding box center [819, 495] width 1285 height 312
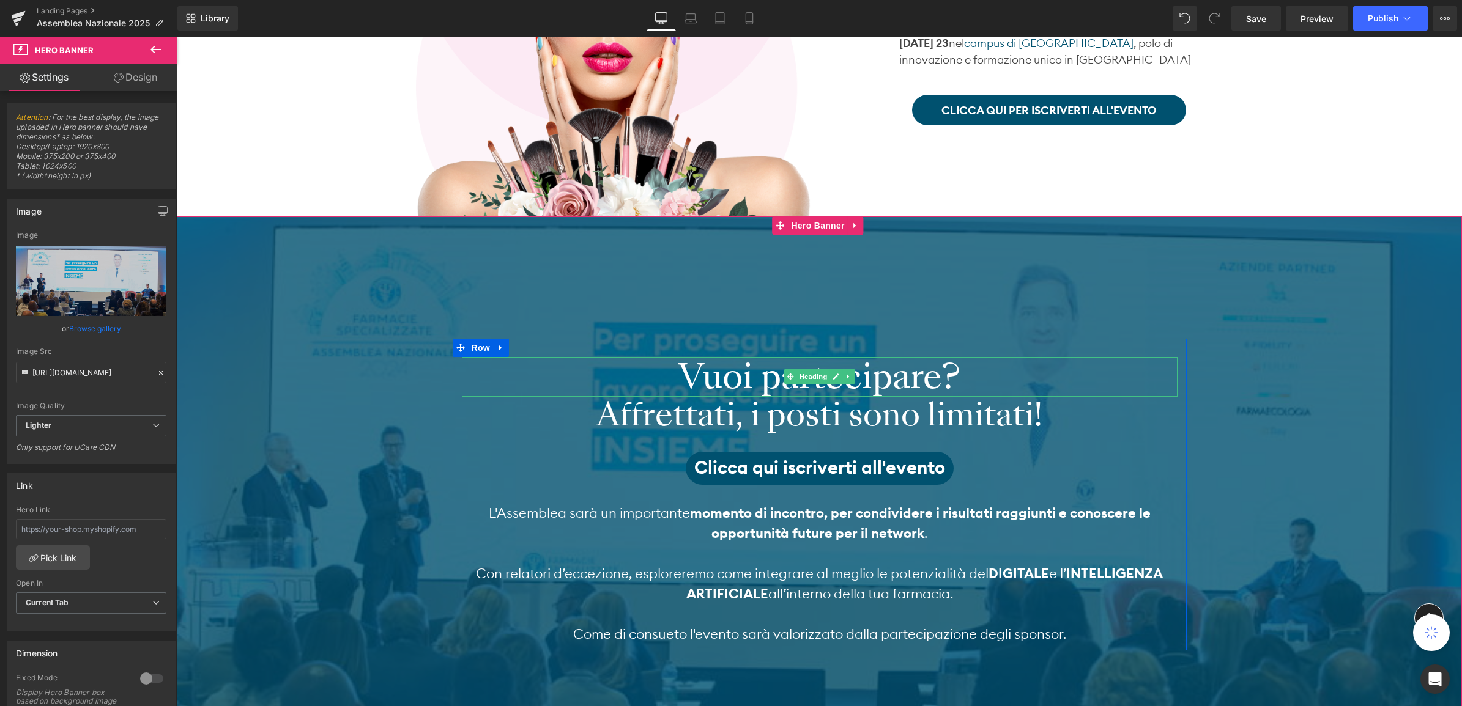
click at [1112, 380] on h2 "Vuoi partecipare?" at bounding box center [820, 377] width 716 height 40
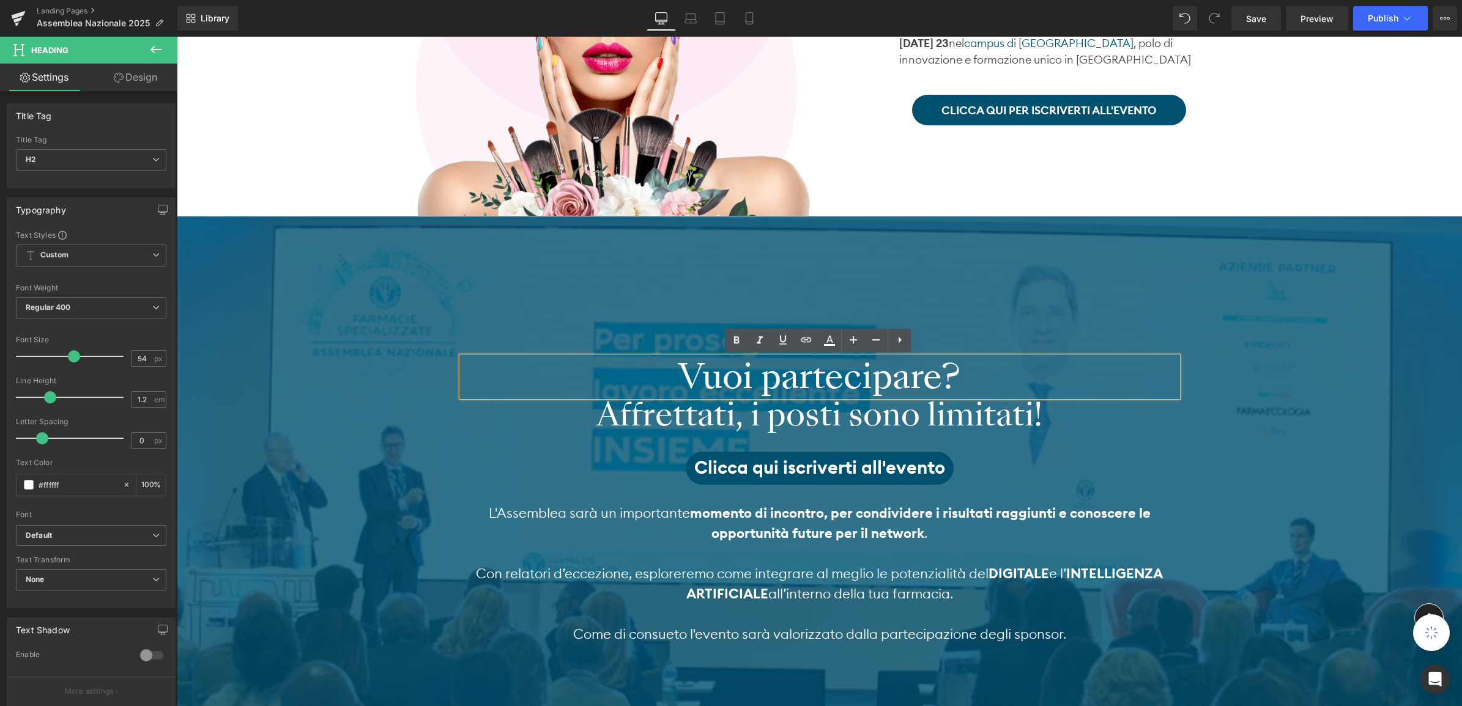
click at [325, 365] on span "Vuoi partecipare? Heading Affrettati, i posti sono limitati! Heading Clicca qui…" at bounding box center [819, 495] width 1285 height 312
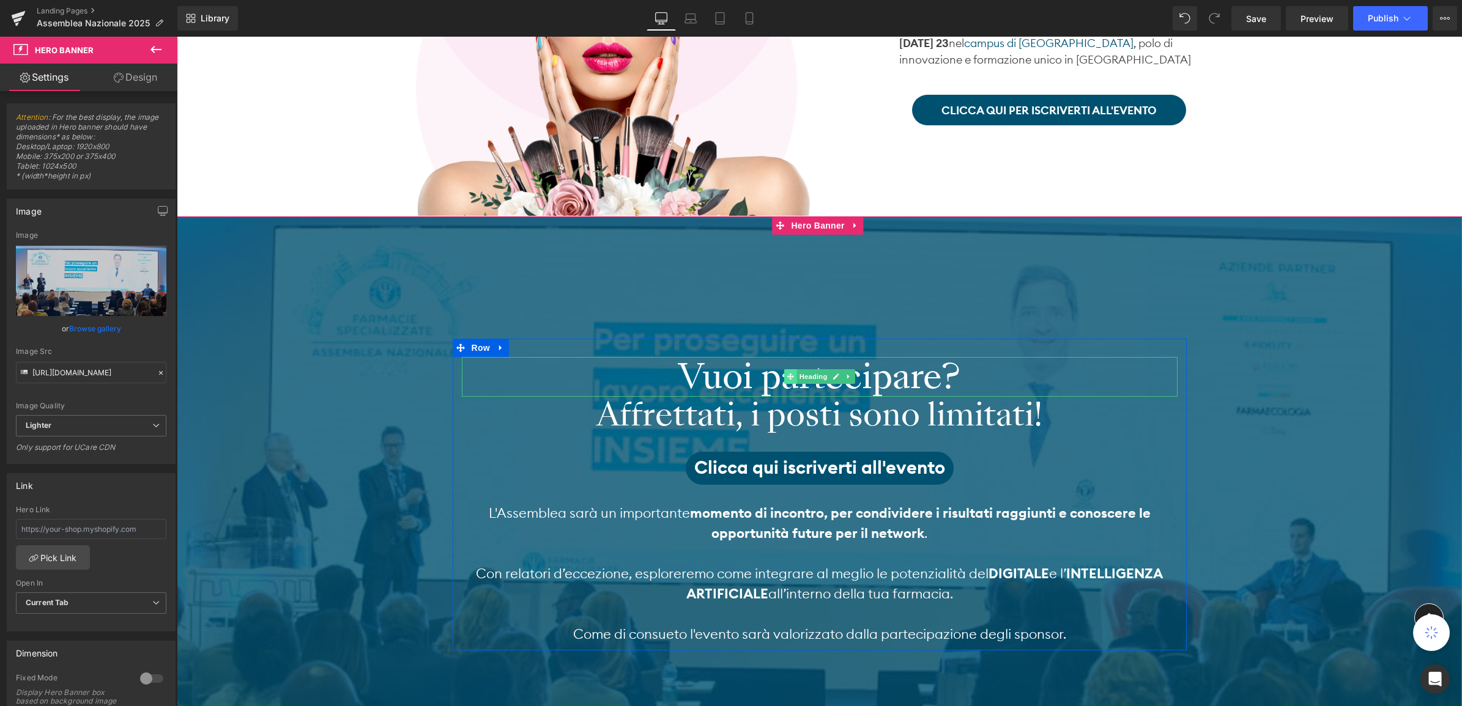
click at [793, 377] on span at bounding box center [789, 376] width 13 height 15
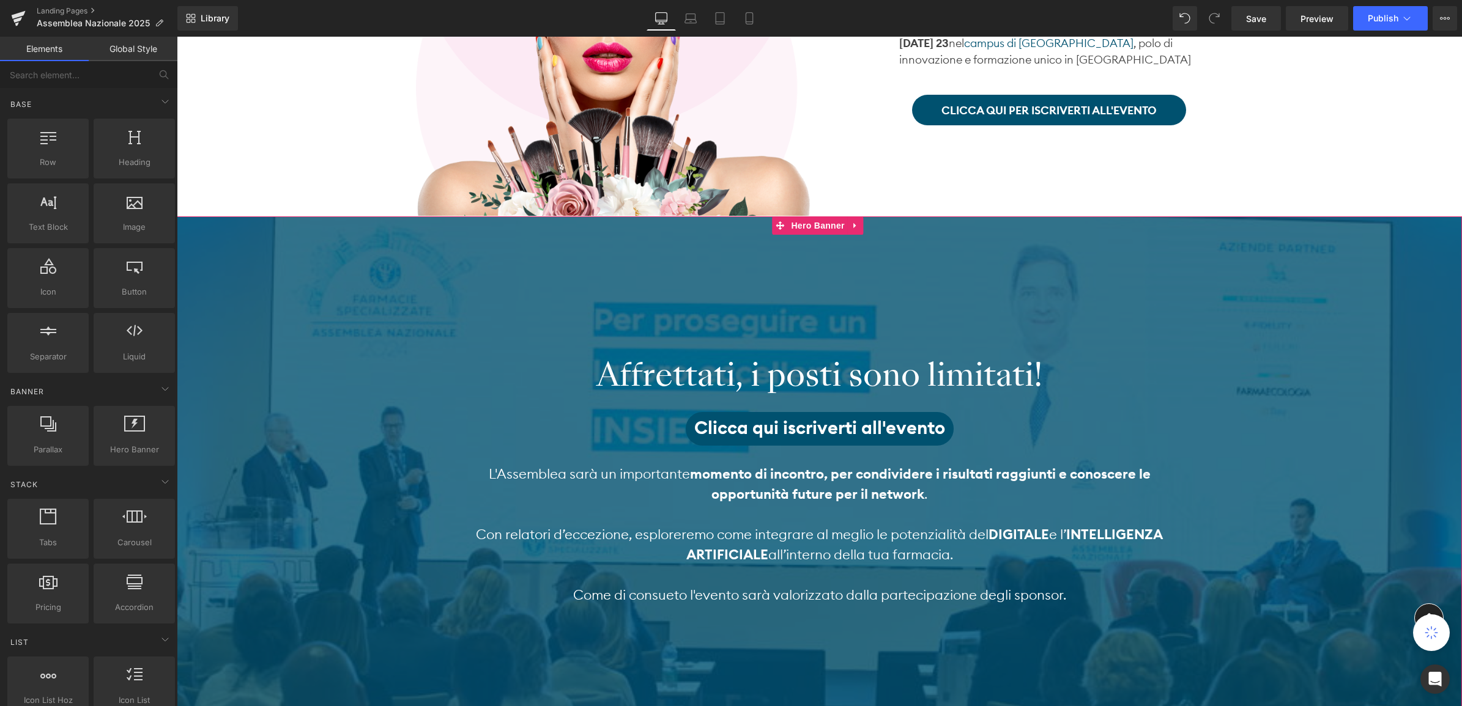
drag, startPoint x: 1297, startPoint y: 389, endPoint x: 1237, endPoint y: 408, distance: 63.4
click at [1297, 389] on span "Affrettati, i posti sono limitati! Heading Clicca qui iscriverti all'evento But…" at bounding box center [819, 475] width 1285 height 273
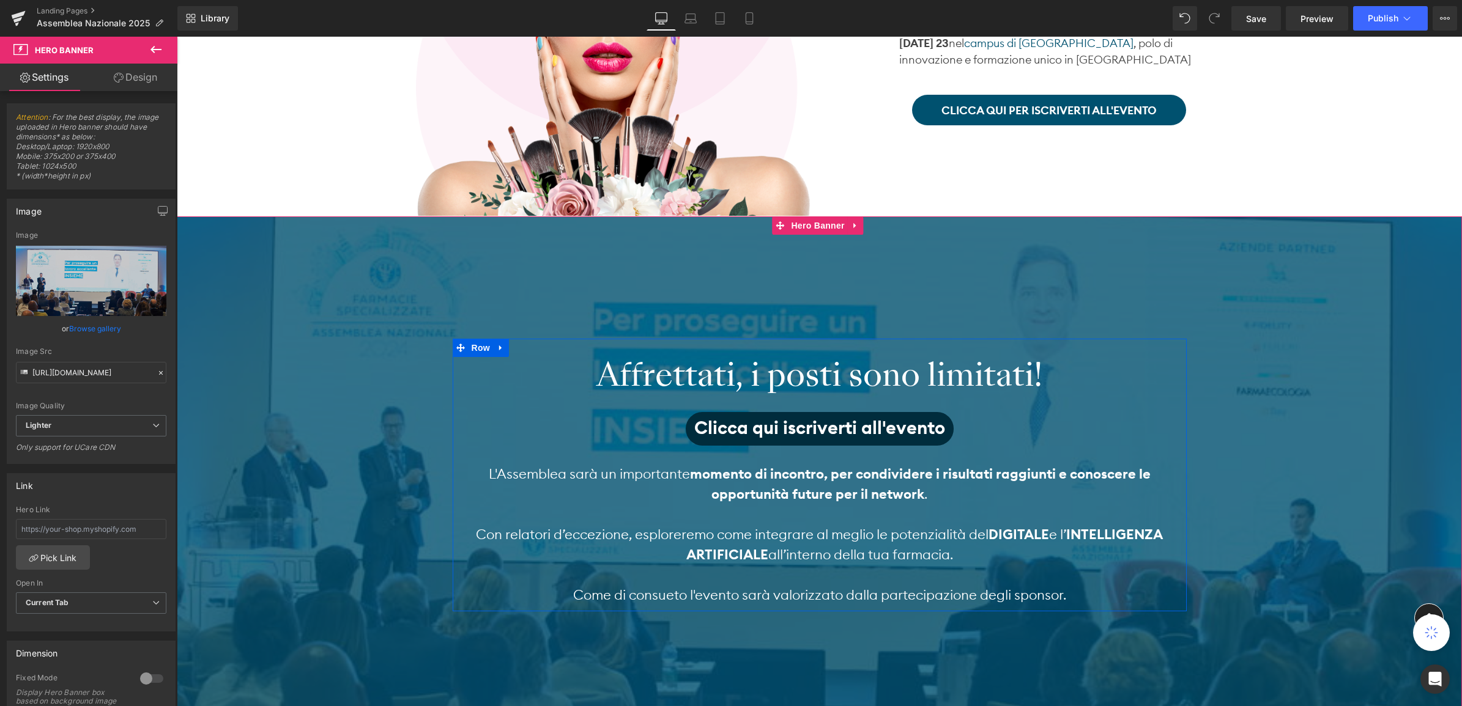
click at [736, 416] on span "Clicca qui iscriverti all'evento" at bounding box center [819, 428] width 251 height 27
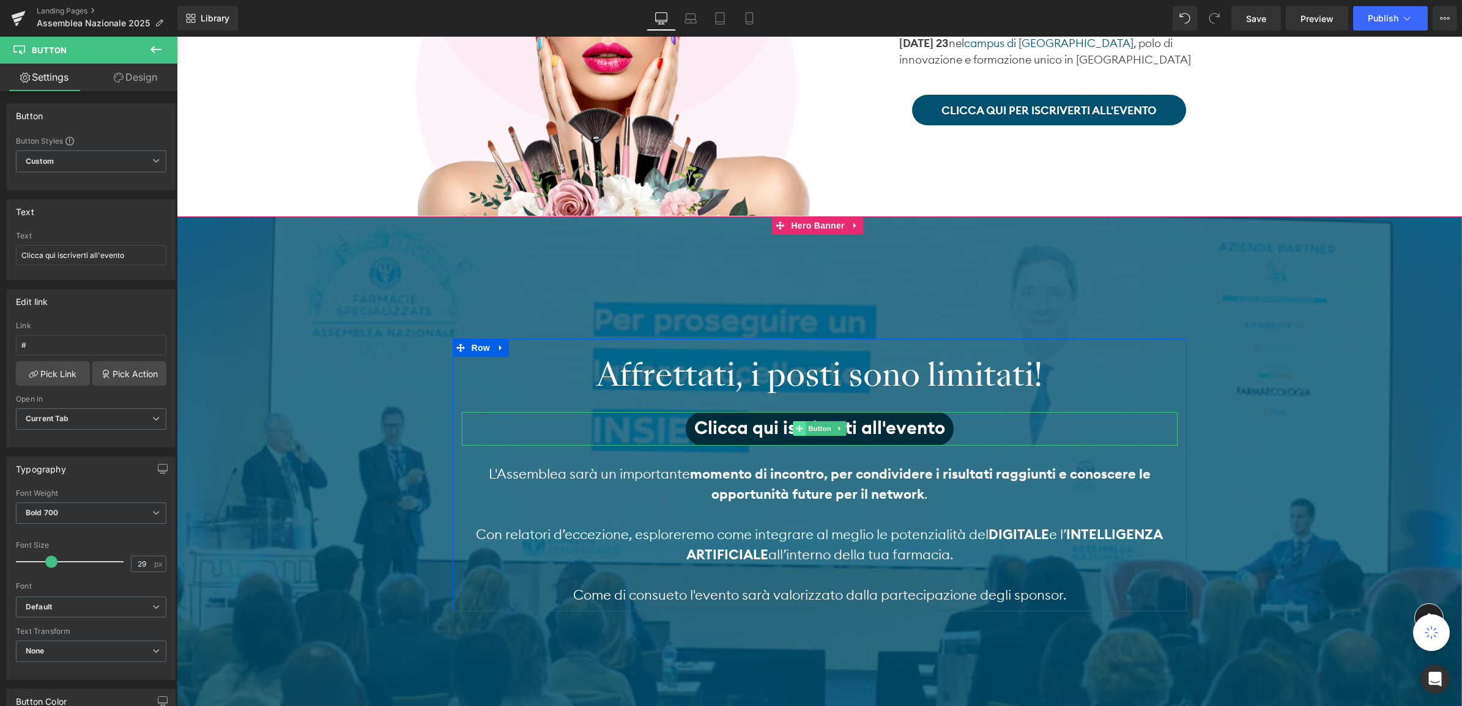
click at [794, 424] on span at bounding box center [799, 428] width 13 height 15
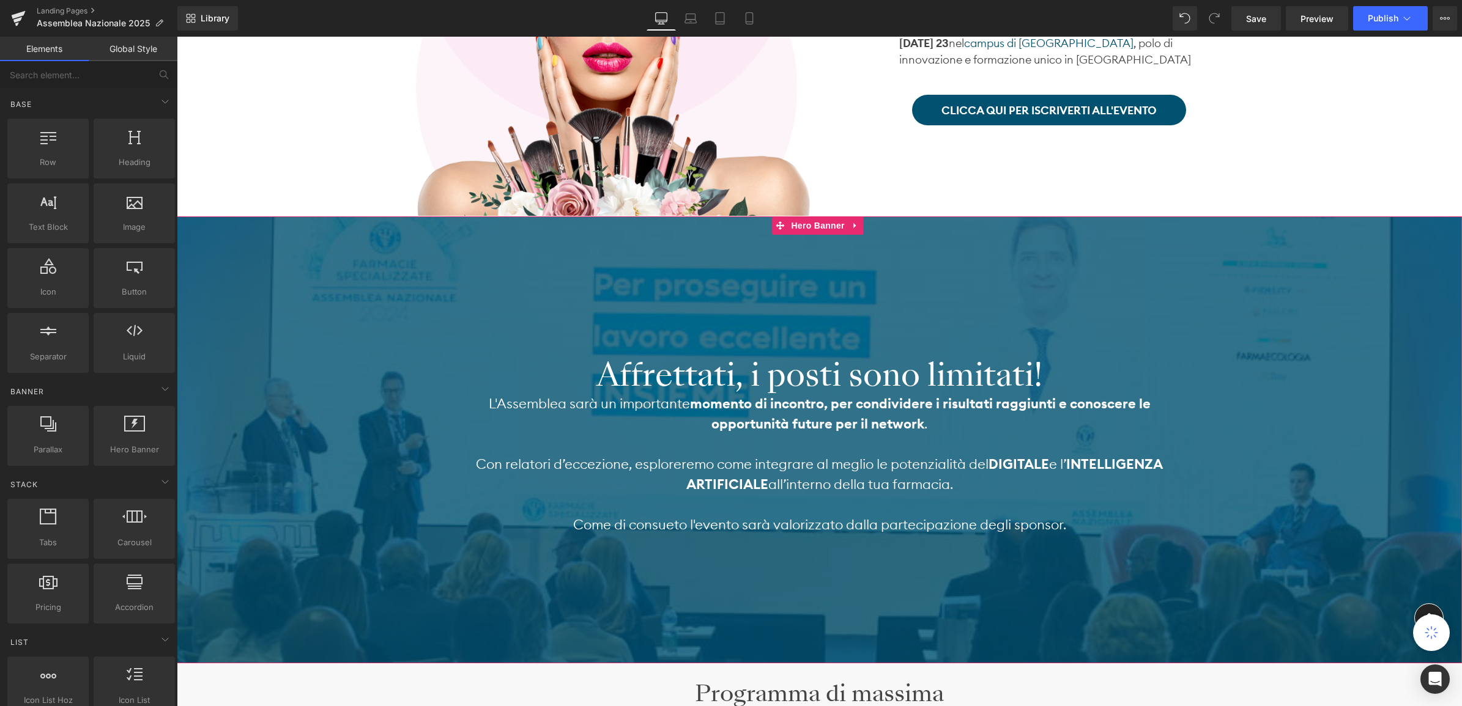
click at [562, 457] on p "Con relatori d’eccezione, esploreremo come integrare al meglio le potenzialità …" at bounding box center [820, 474] width 716 height 40
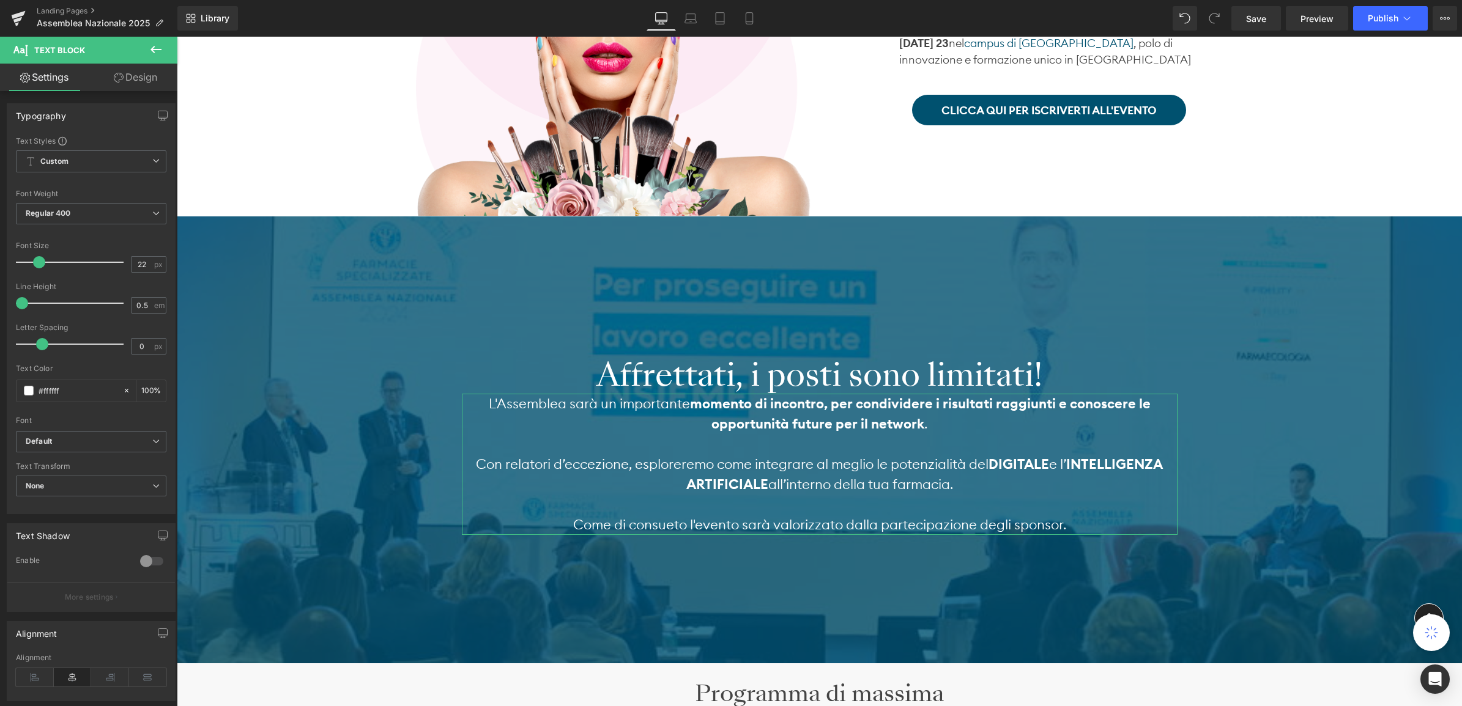
click at [139, 78] on link "Design" at bounding box center [135, 78] width 89 height 28
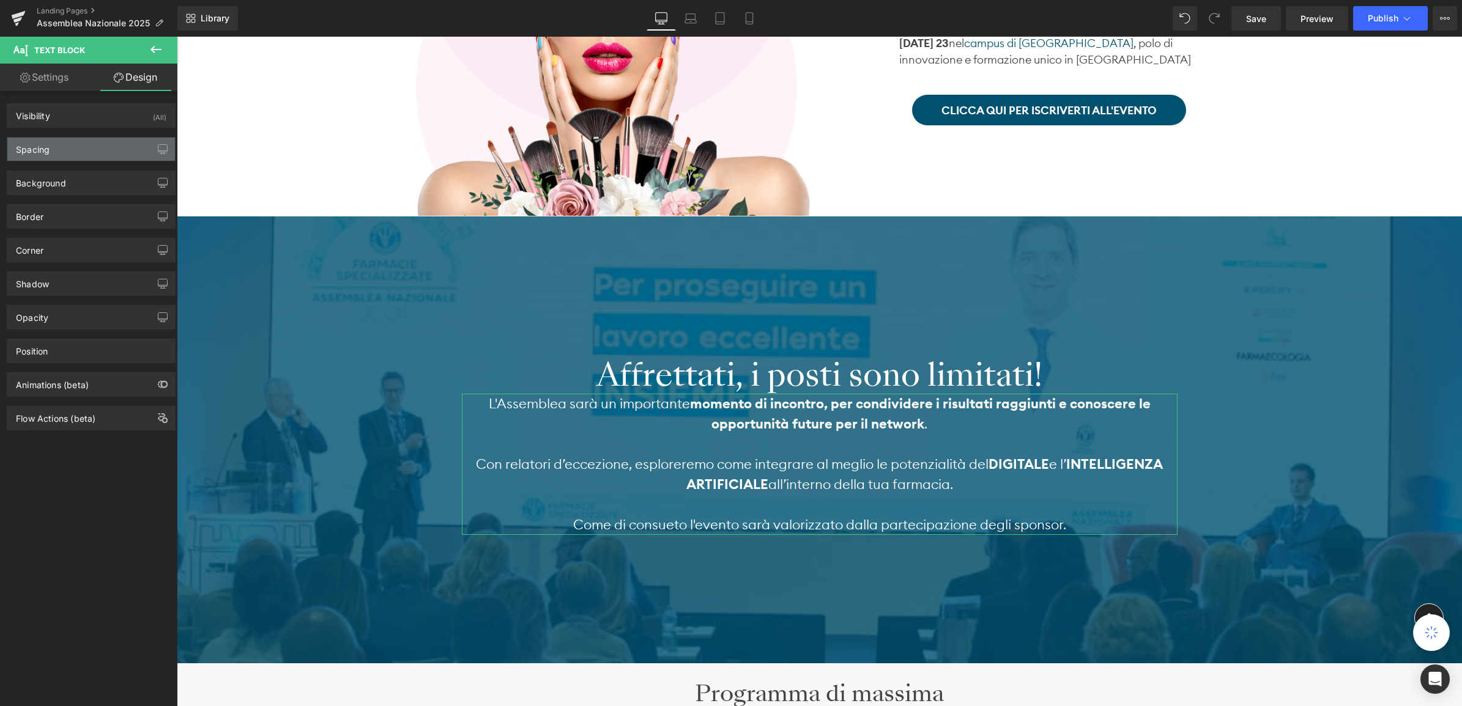
click at [96, 148] on div "Spacing" at bounding box center [91, 149] width 168 height 23
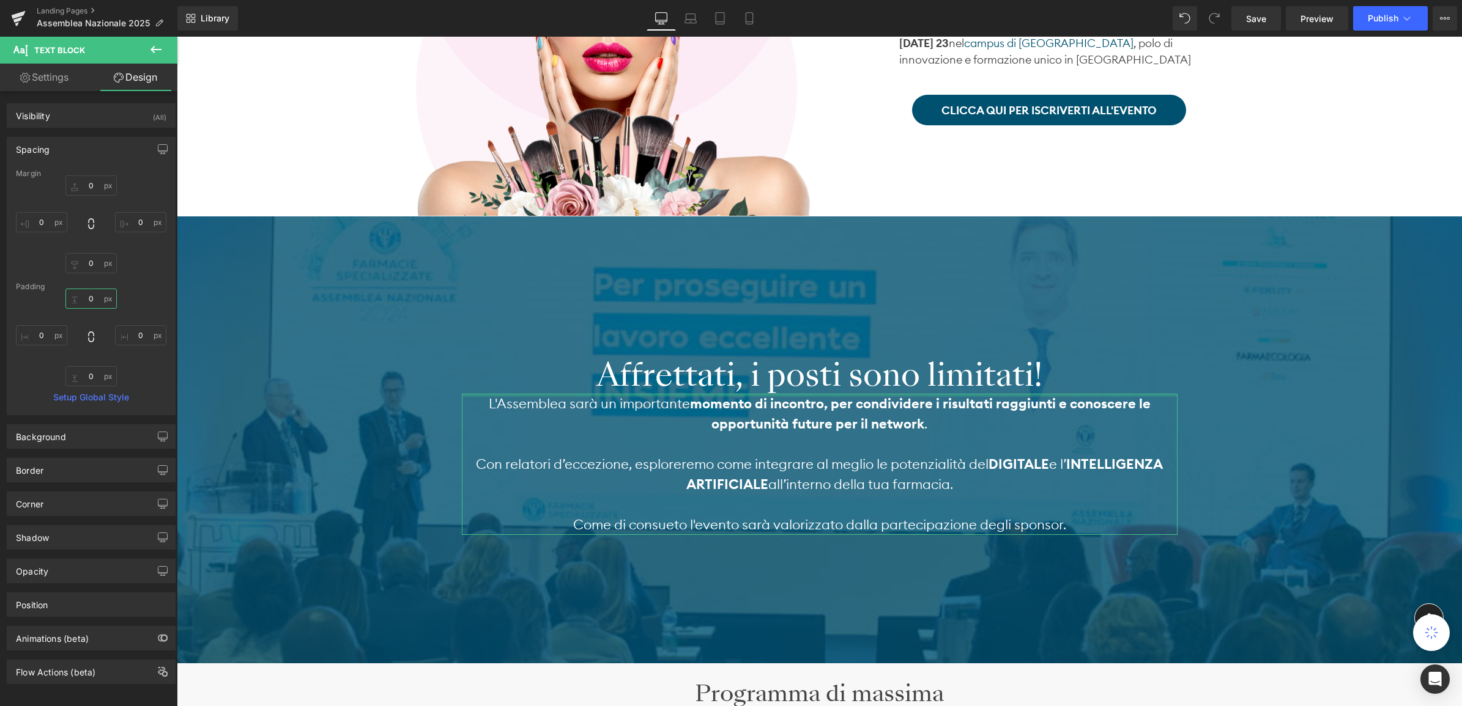
click at [93, 294] on input "0" at bounding box center [90, 299] width 51 height 20
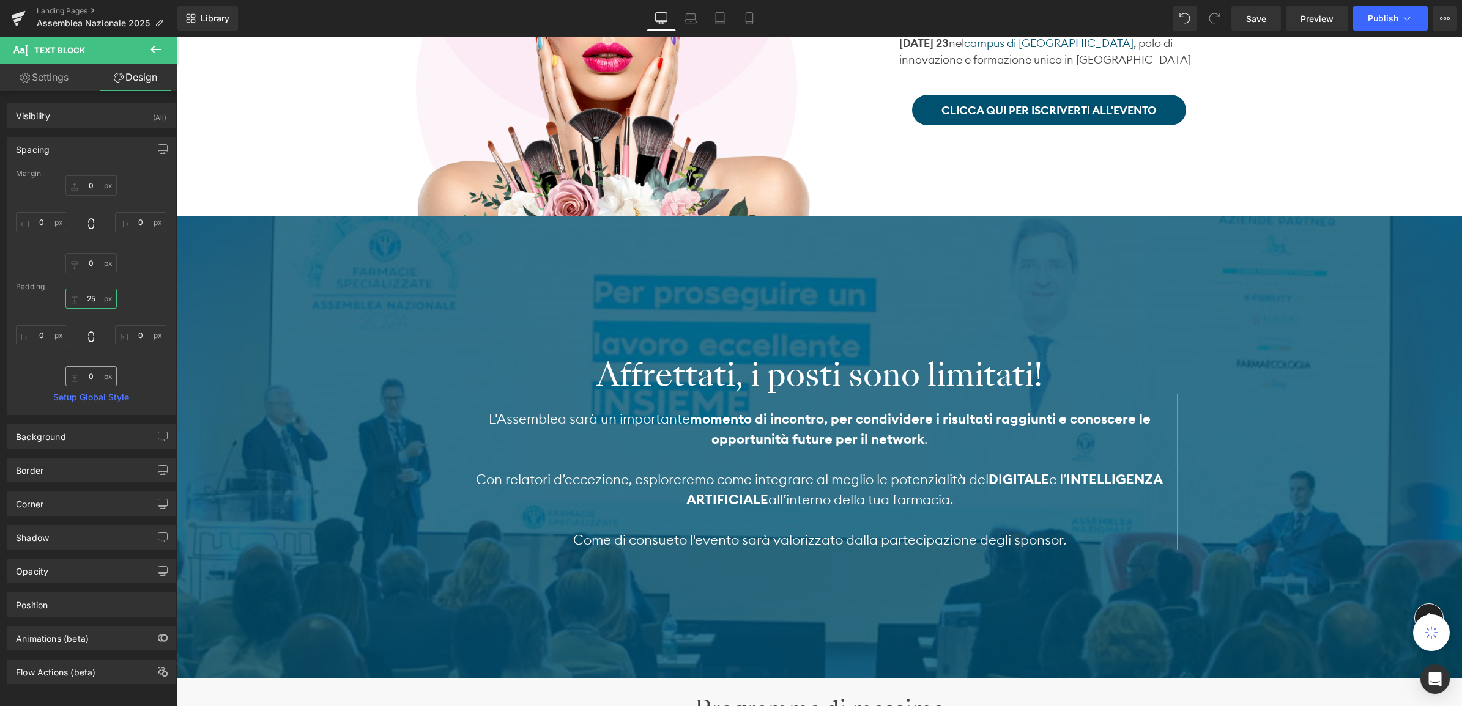
type input "25"
click at [91, 377] on input "0" at bounding box center [90, 376] width 51 height 20
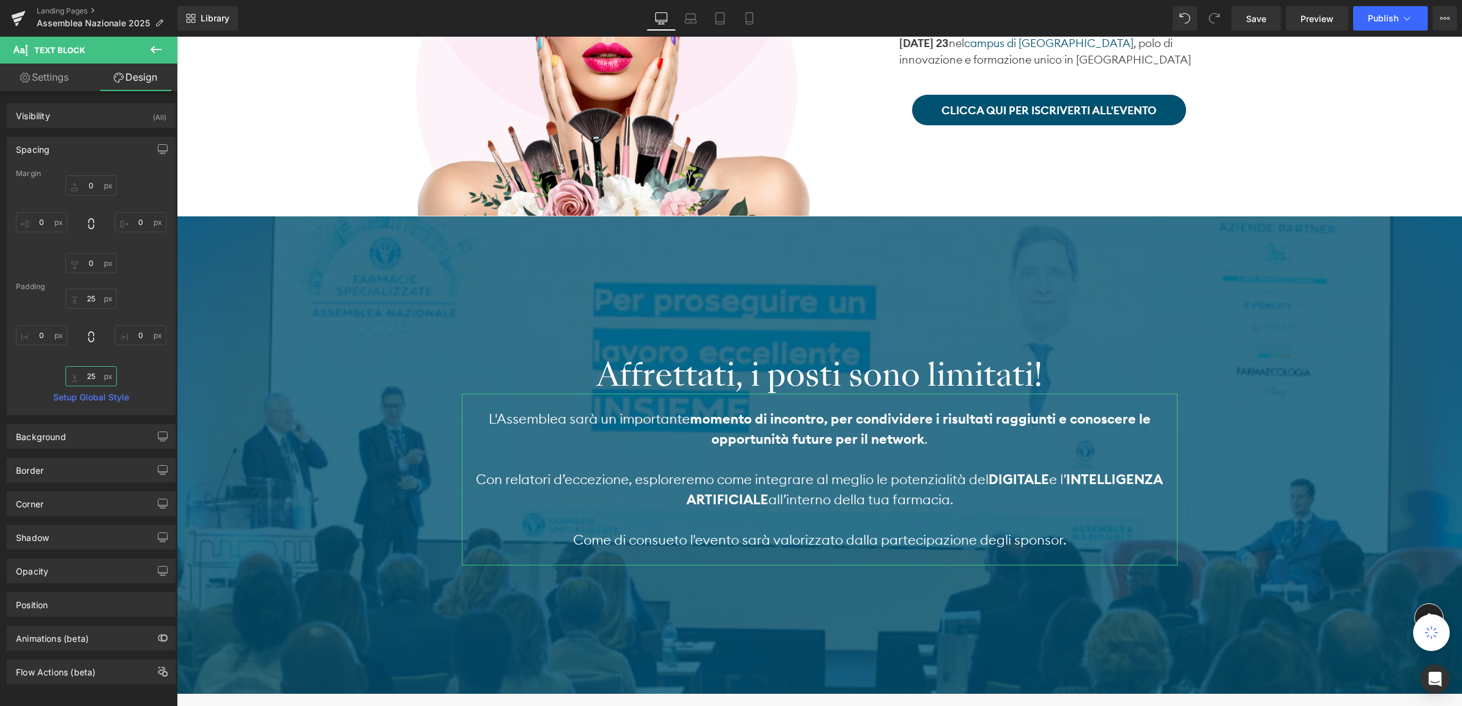
type input "25"
click at [1244, 425] on span "Affrettati, i posti sono limitati! Heading L'Assemblea sarà un importante momen…" at bounding box center [819, 455] width 1285 height 233
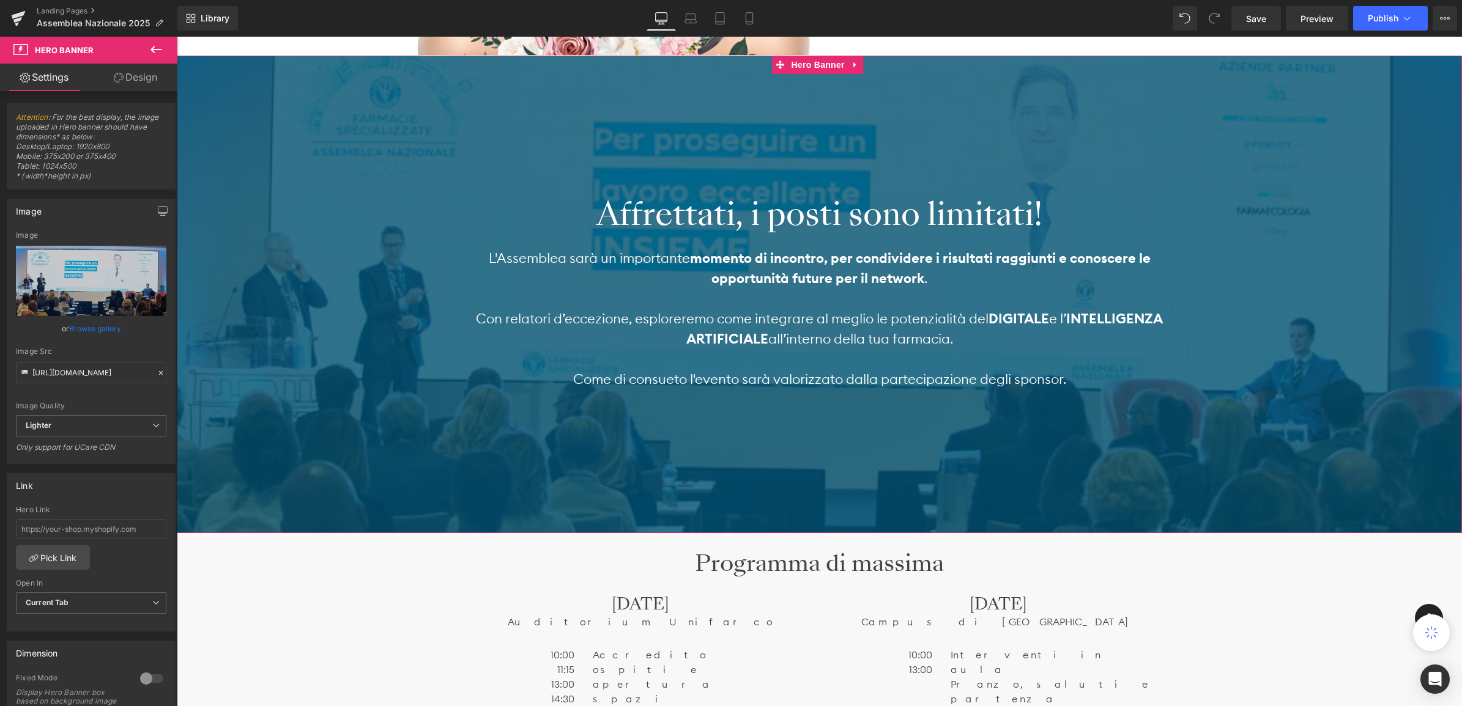
scroll to position [459, 0]
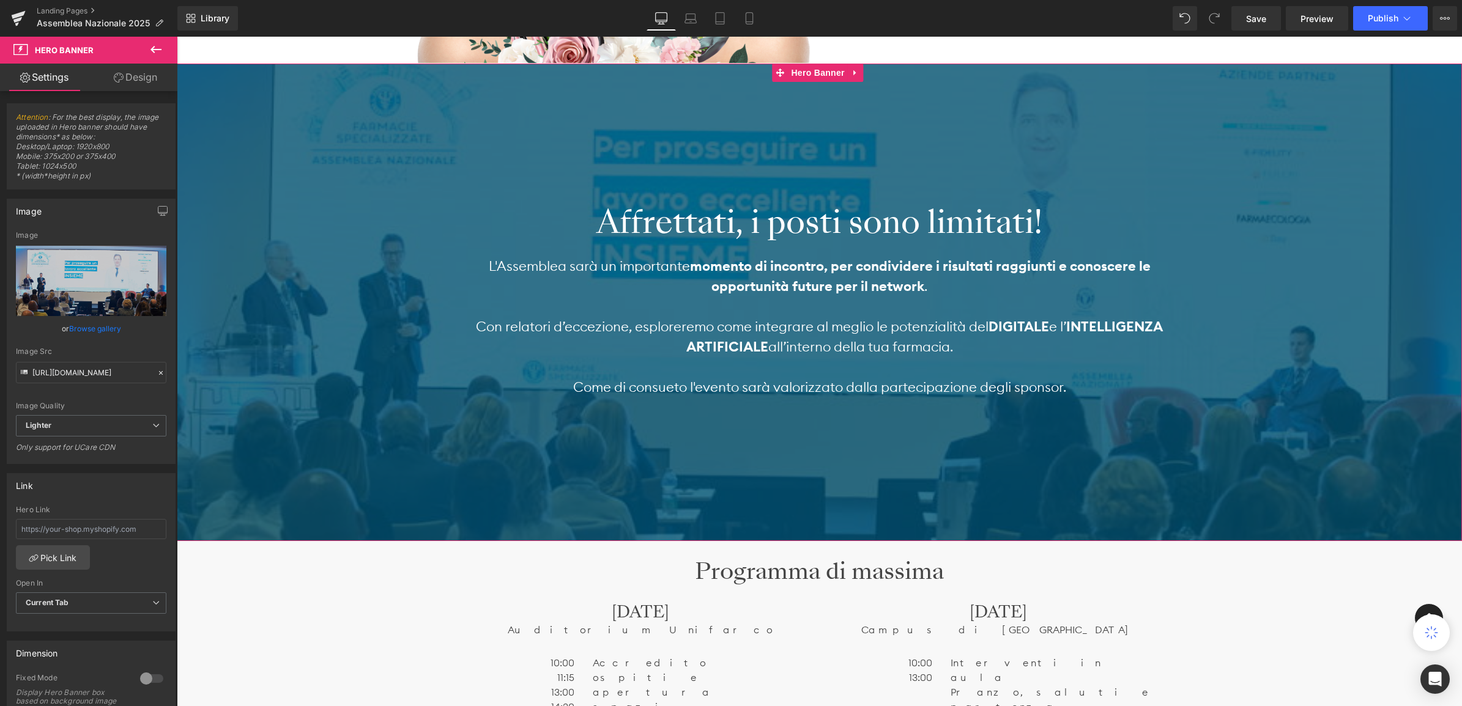
click at [399, 407] on span "Affrettati, i posti sono limitati! Heading L'Assemblea sarà un importante momen…" at bounding box center [819, 302] width 1285 height 233
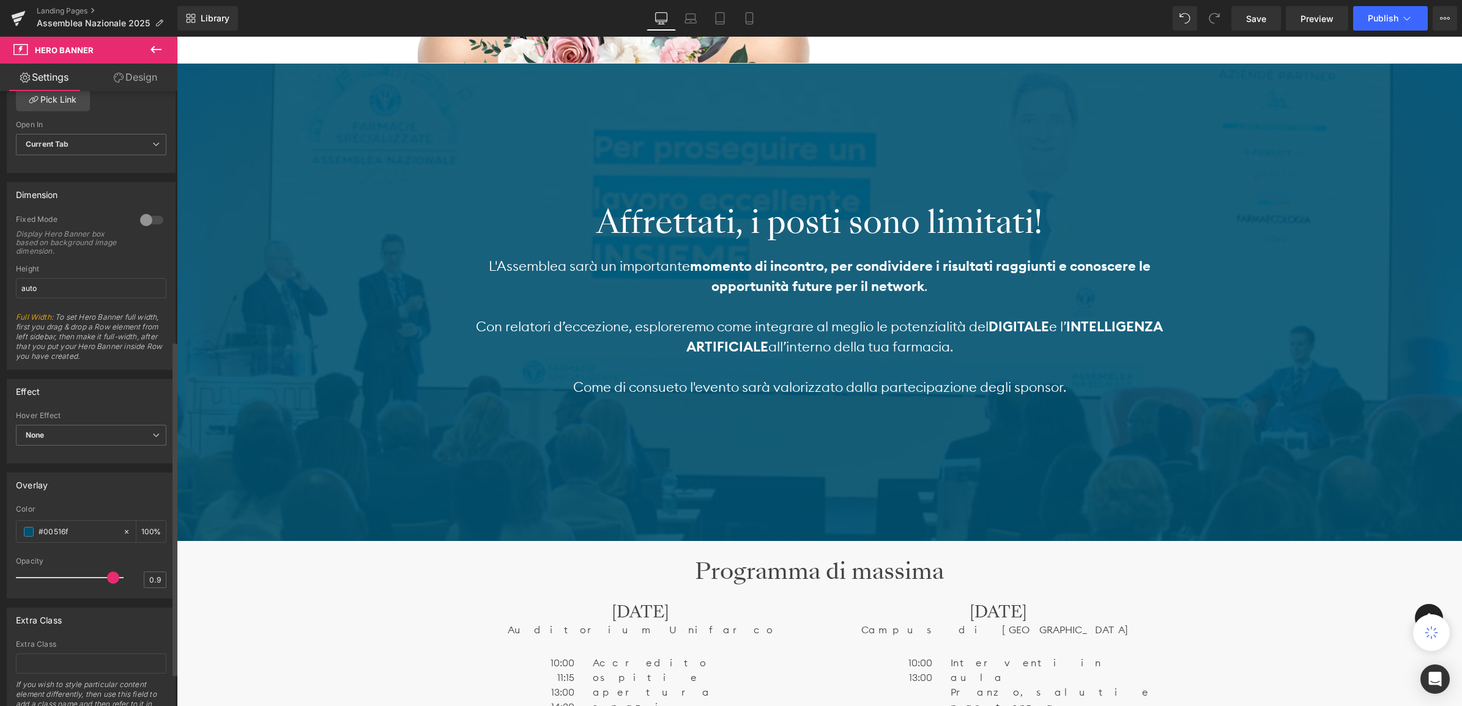
type input "0.8"
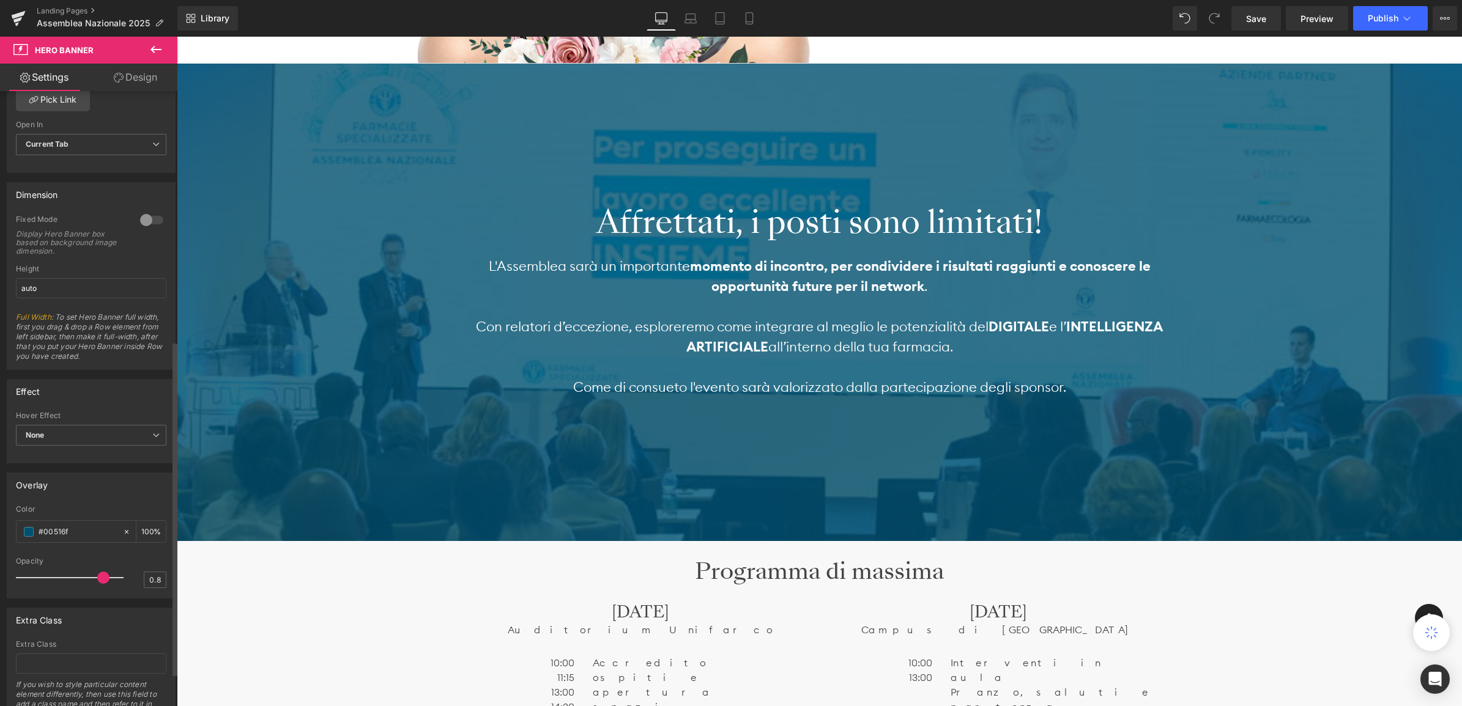
drag, startPoint x: 98, startPoint y: 580, endPoint x: 103, endPoint y: 585, distance: 7.4
click at [102, 582] on span at bounding box center [103, 578] width 12 height 12
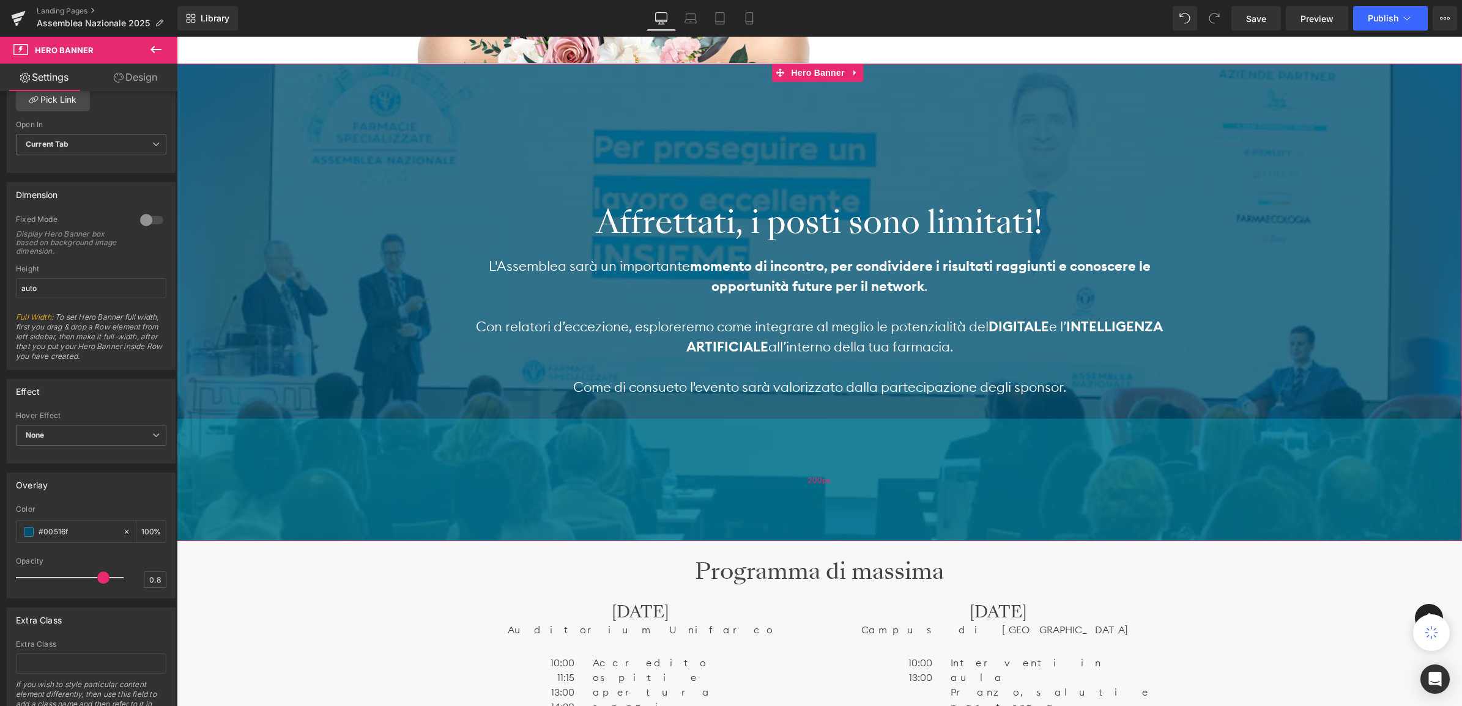
click at [416, 512] on div "200px" at bounding box center [819, 480] width 1285 height 122
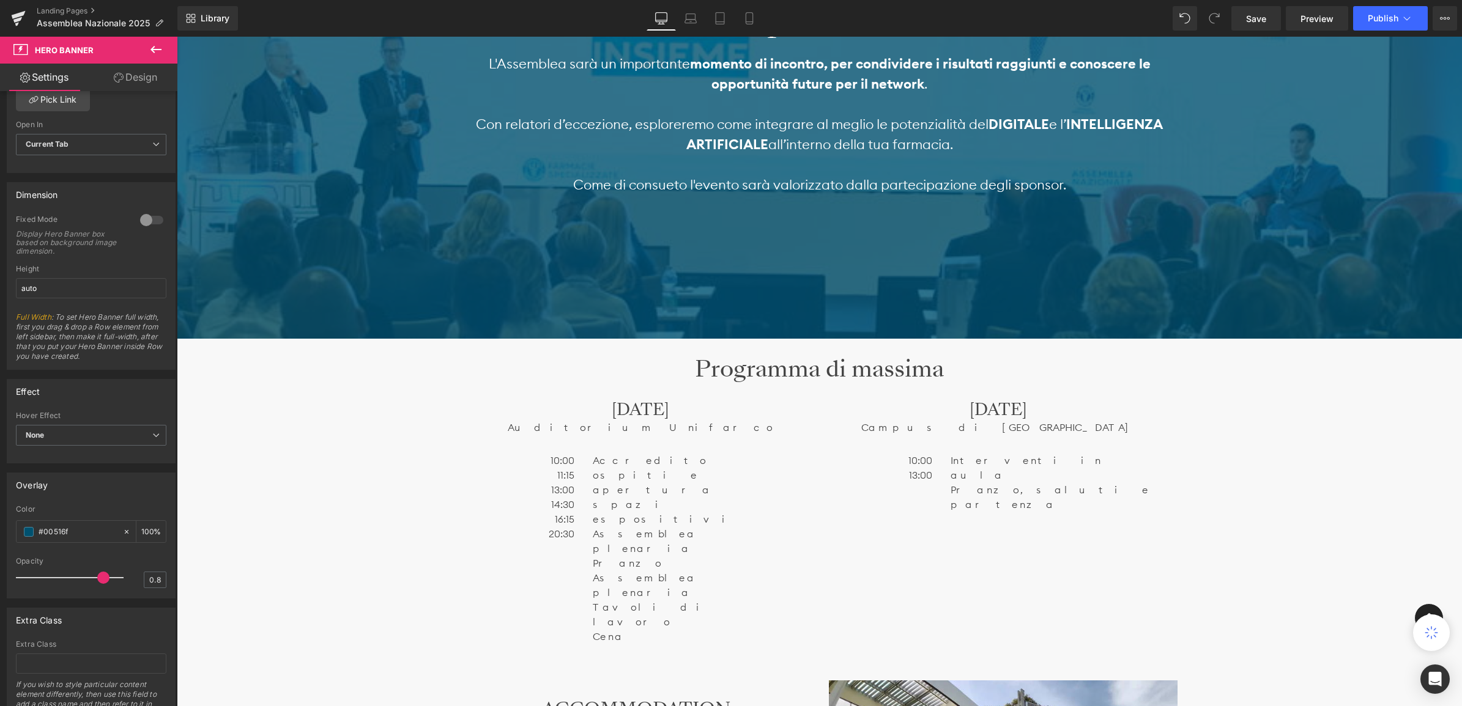
scroll to position [688, 0]
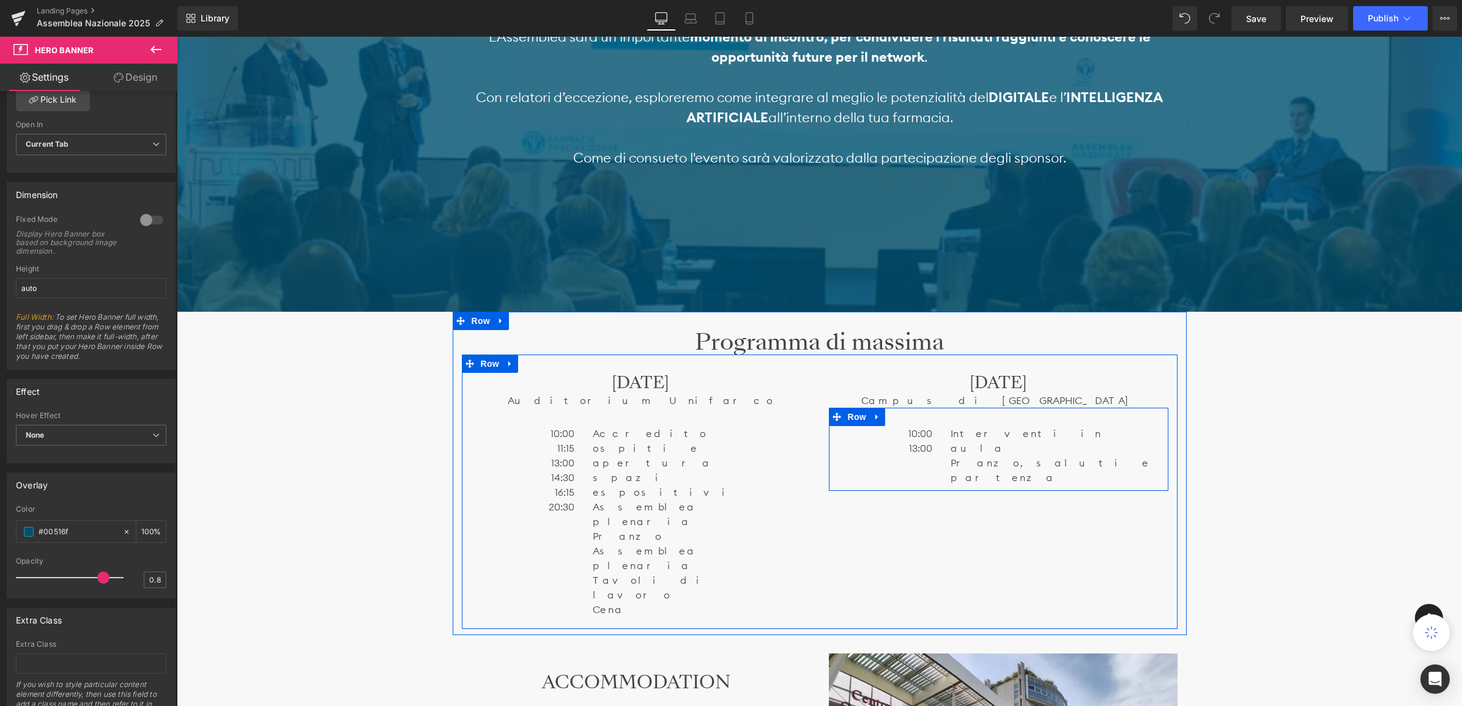
click at [931, 441] on div "10:00 13:00 Text Block" at bounding box center [885, 440] width 113 height 29
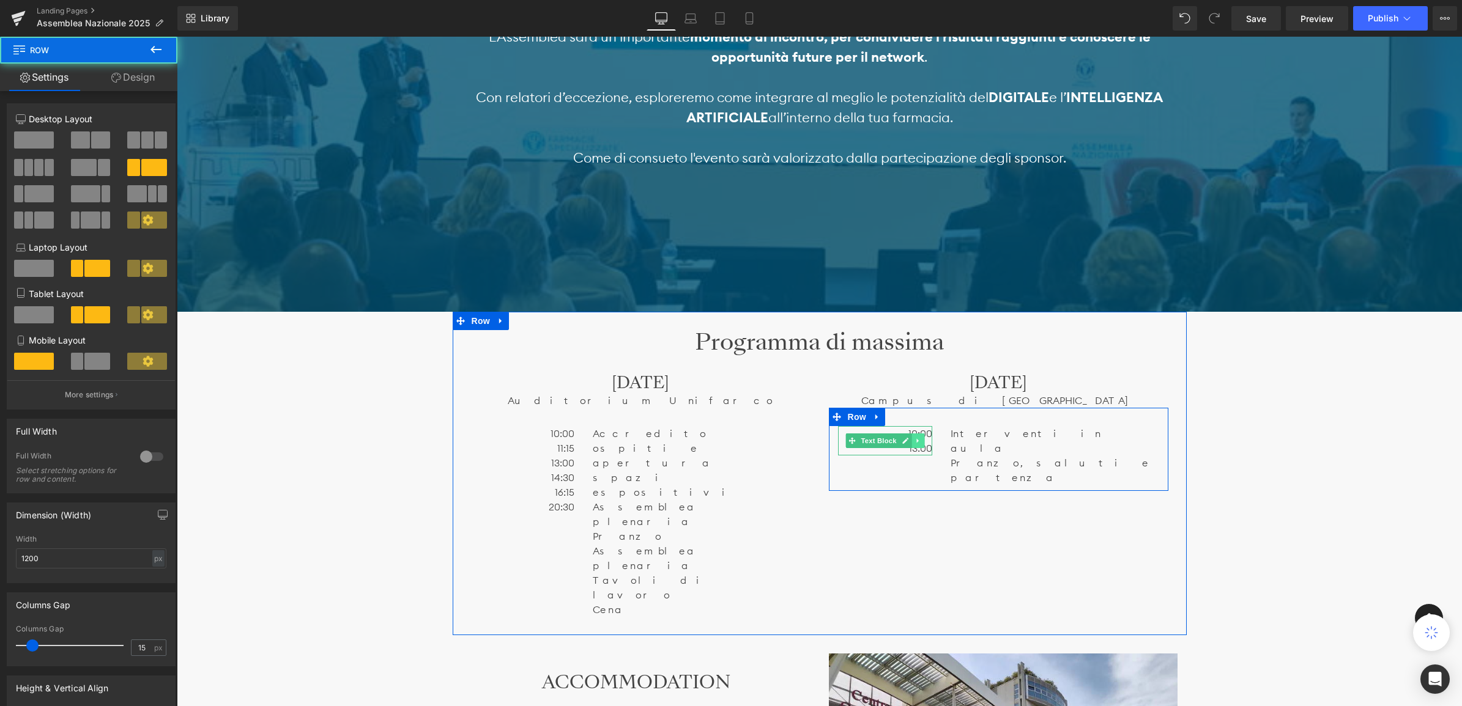
click at [911, 437] on link at bounding box center [917, 441] width 13 height 15
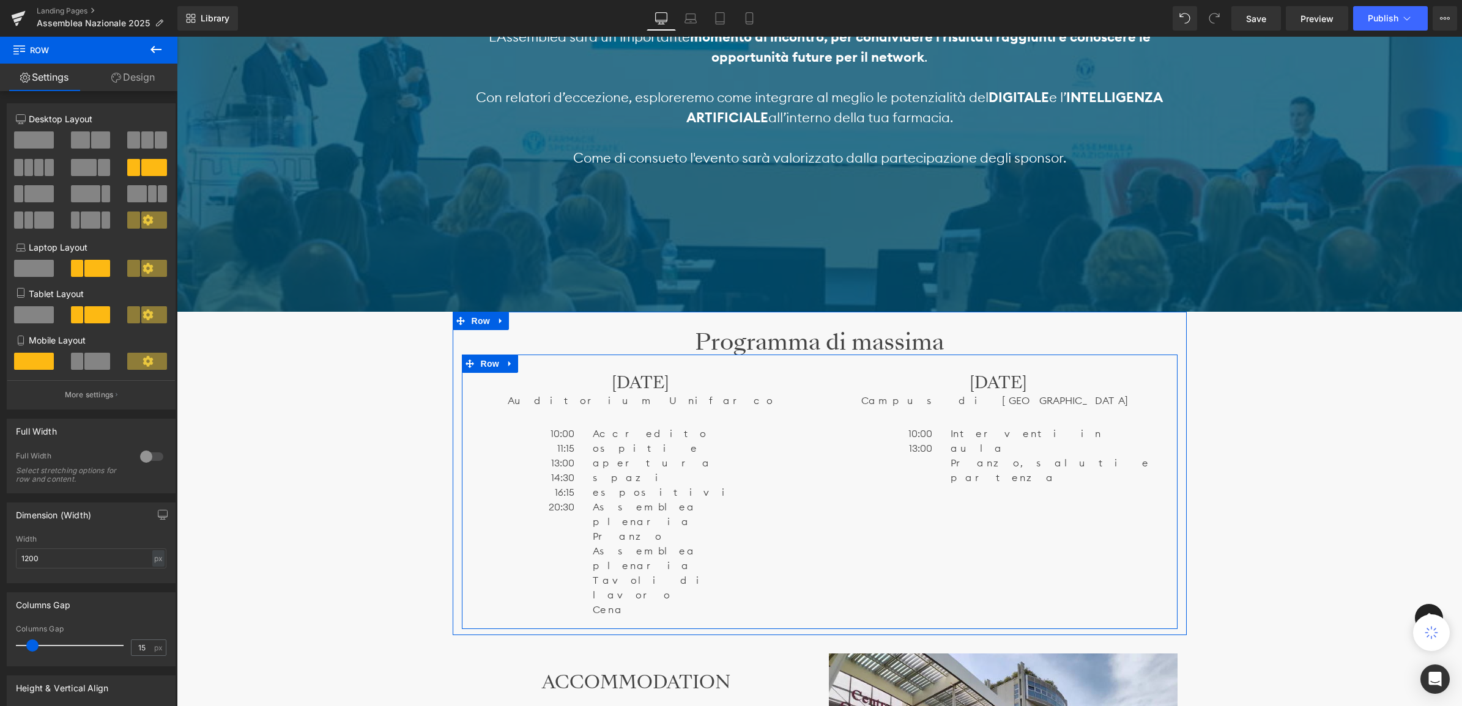
drag, startPoint x: 927, startPoint y: 481, endPoint x: 922, endPoint y: 444, distance: 37.6
click at [926, 481] on div "Sabato 22 novembre Heading Auditorium Unifarco Text Block 10:00 11:15 13:00 14:…" at bounding box center [820, 492] width 716 height 275
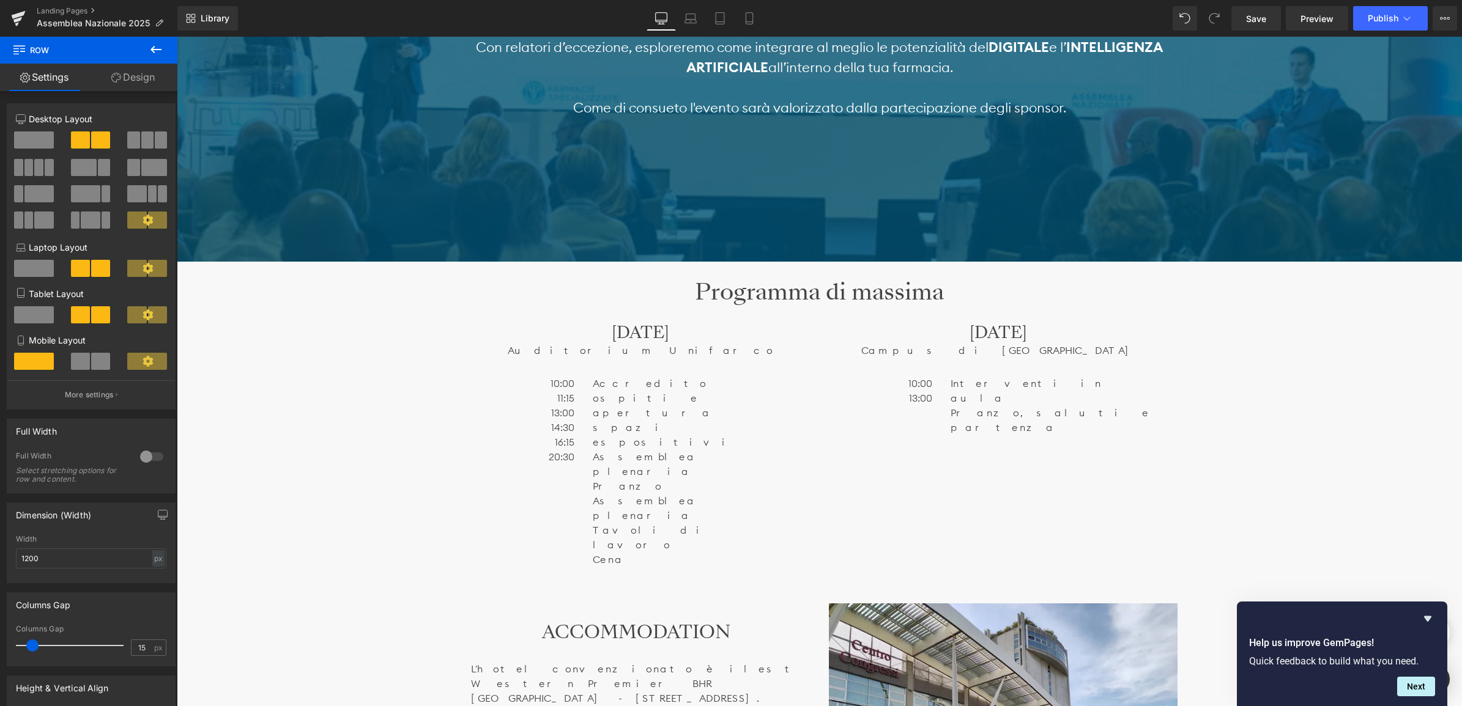
scroll to position [764, 0]
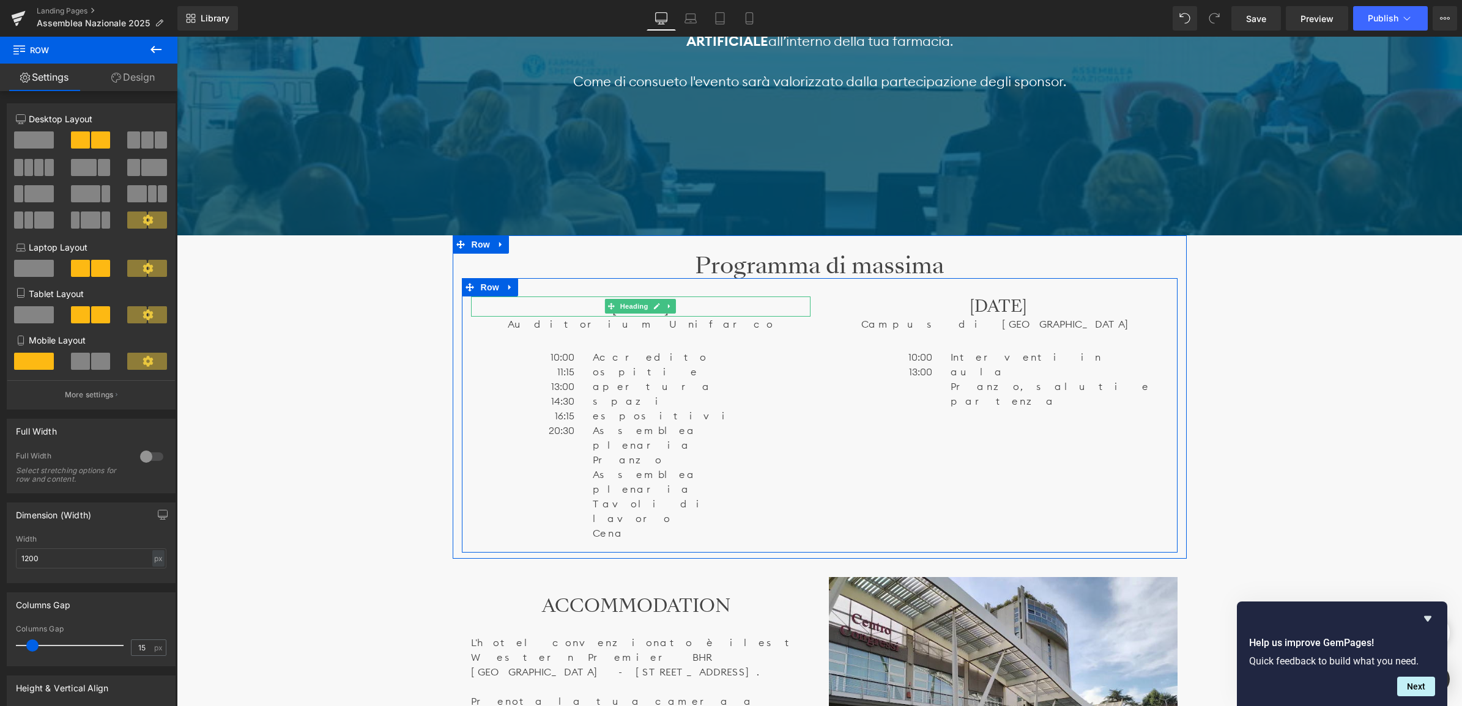
click at [571, 310] on h3 "[DATE]" at bounding box center [640, 307] width 339 height 21
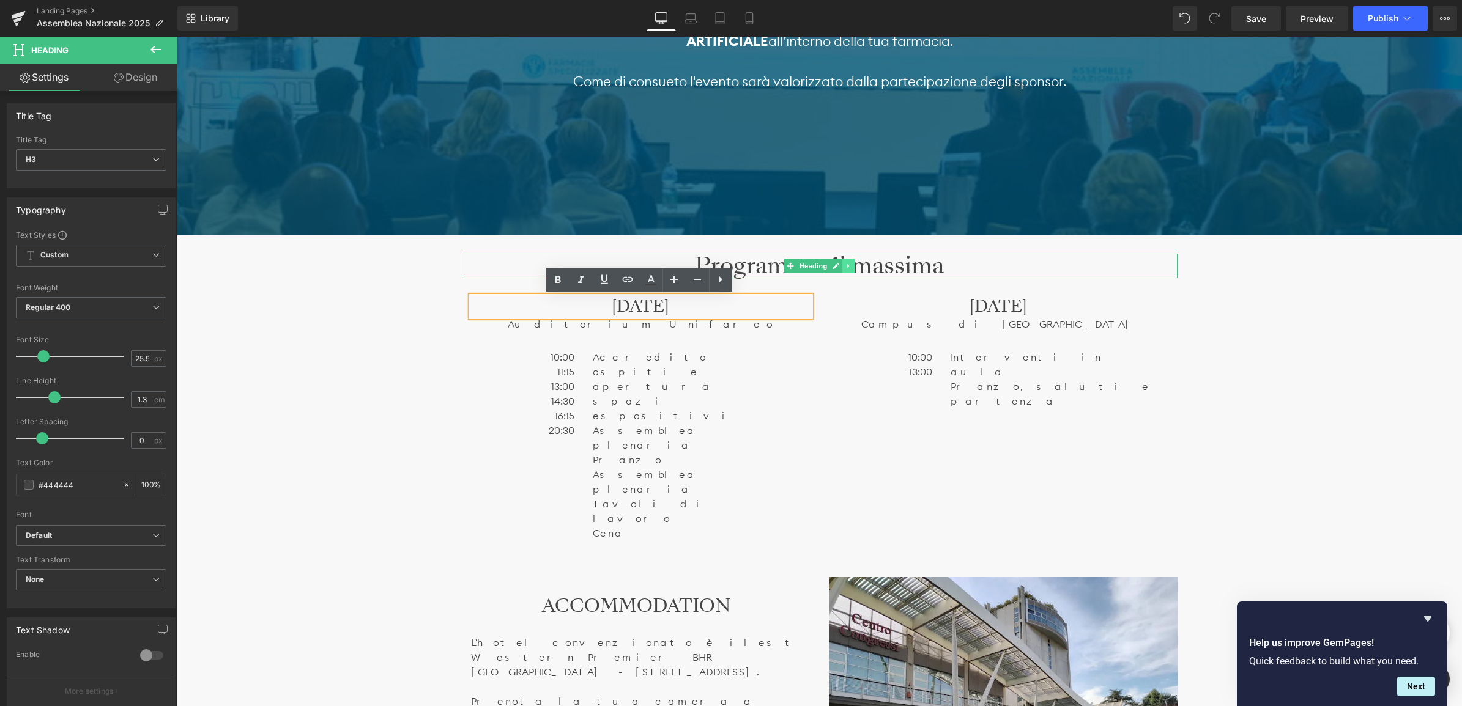
click at [851, 270] on link at bounding box center [848, 266] width 13 height 15
click at [752, 261] on h1 "Programma di massima" at bounding box center [820, 266] width 716 height 24
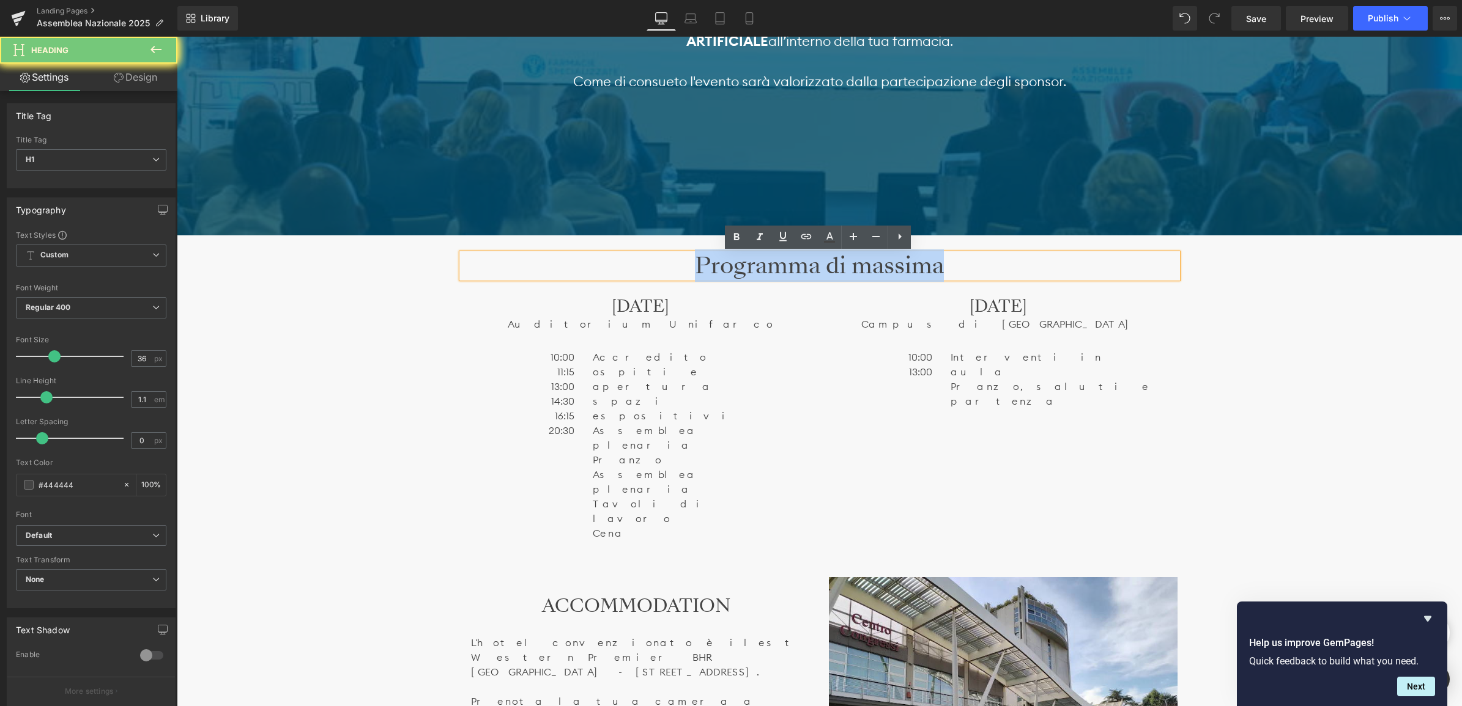
click at [752, 261] on h1 "Programma di massima" at bounding box center [820, 266] width 716 height 24
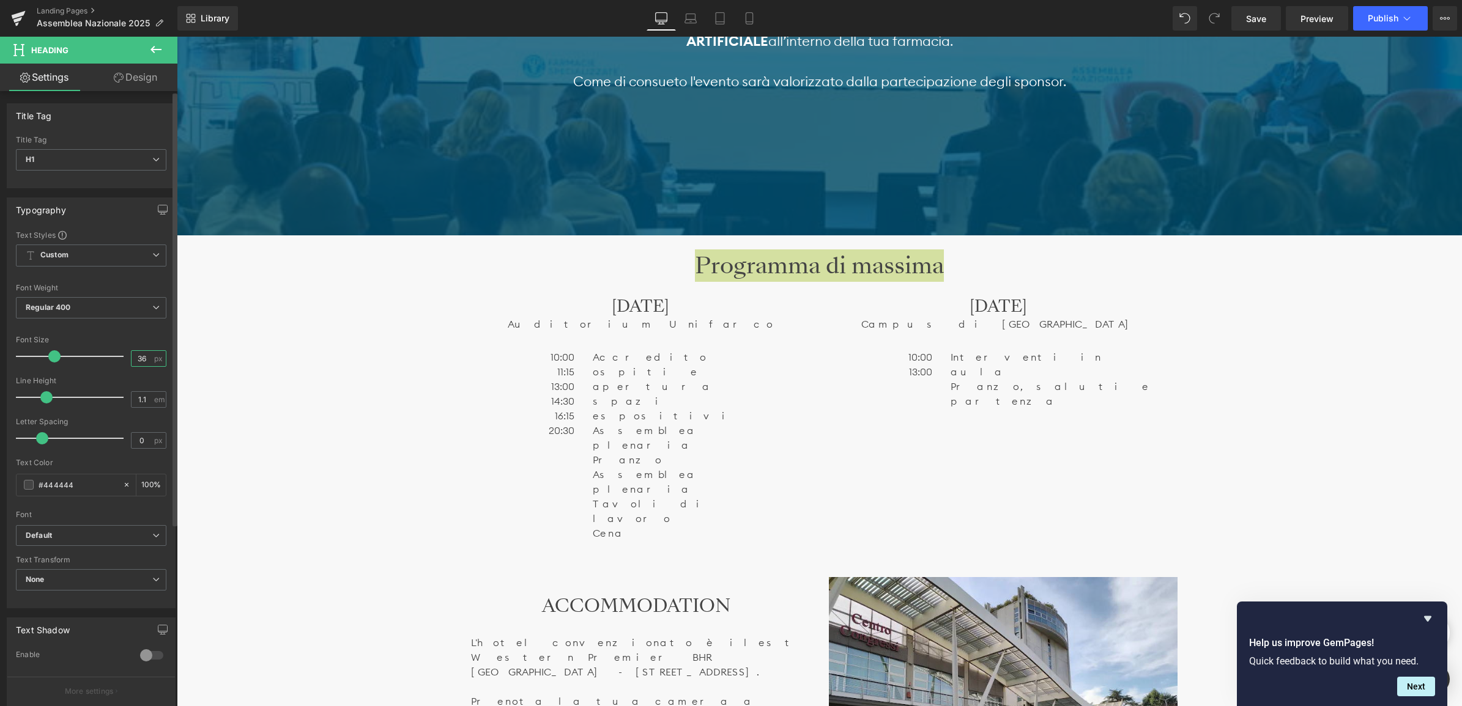
click at [139, 359] on input "36" at bounding box center [141, 358] width 21 height 15
drag, startPoint x: 141, startPoint y: 358, endPoint x: 130, endPoint y: 360, distance: 11.1
click at [131, 360] on input "36" at bounding box center [141, 358] width 21 height 15
type input "40"
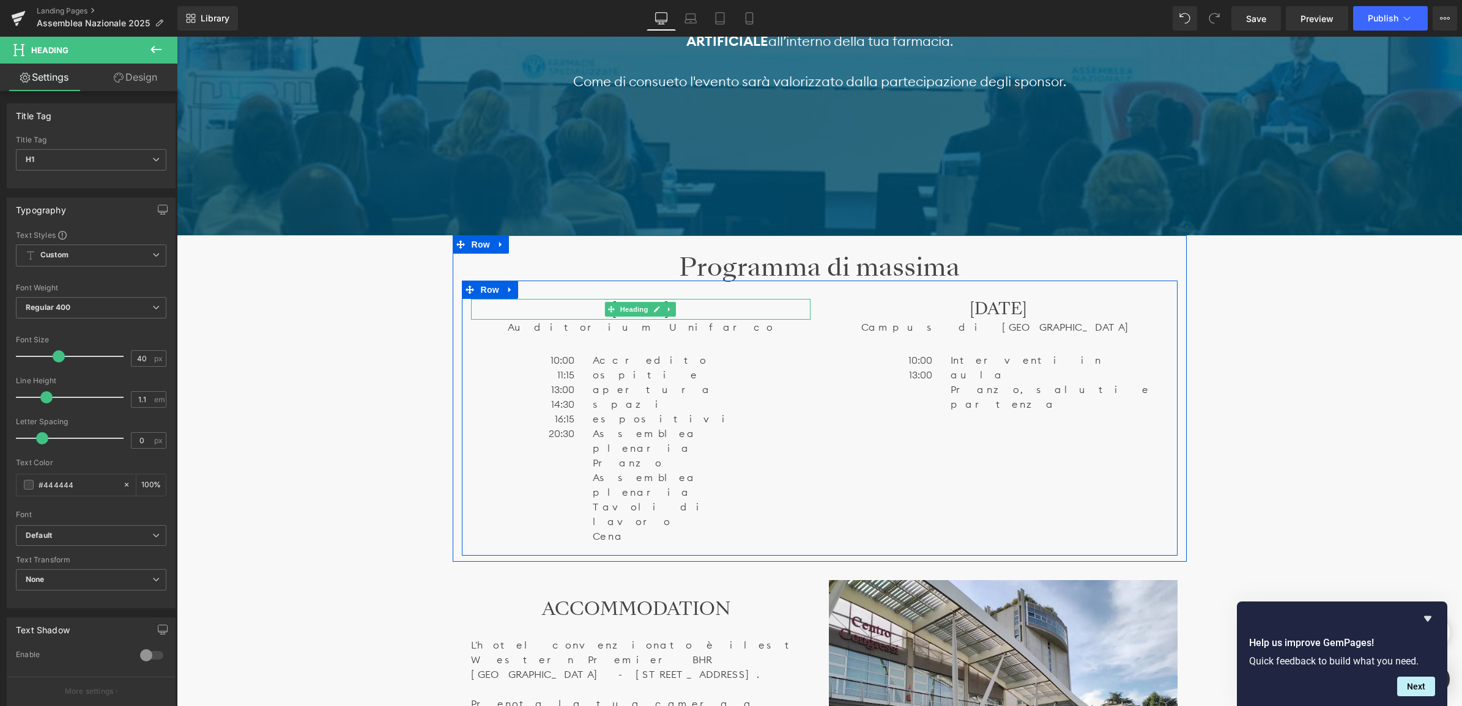
click at [582, 306] on h3 "[DATE]" at bounding box center [640, 309] width 339 height 21
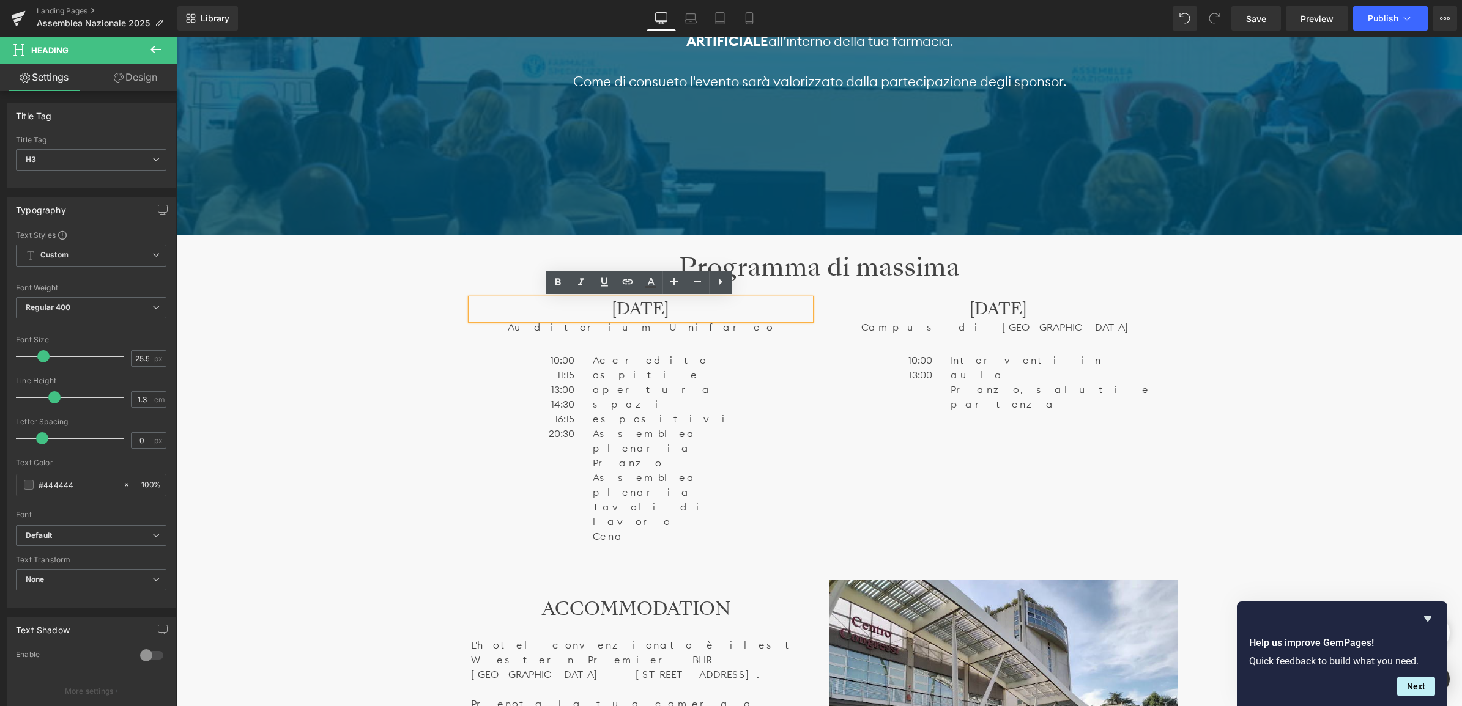
drag, startPoint x: 561, startPoint y: 307, endPoint x: 720, endPoint y: 312, distance: 158.5
click at [720, 312] on h3 "[DATE]" at bounding box center [640, 309] width 339 height 21
drag, startPoint x: 133, startPoint y: 358, endPoint x: 157, endPoint y: 359, distance: 24.5
click at [157, 359] on div "25.92 px" at bounding box center [148, 358] width 35 height 17
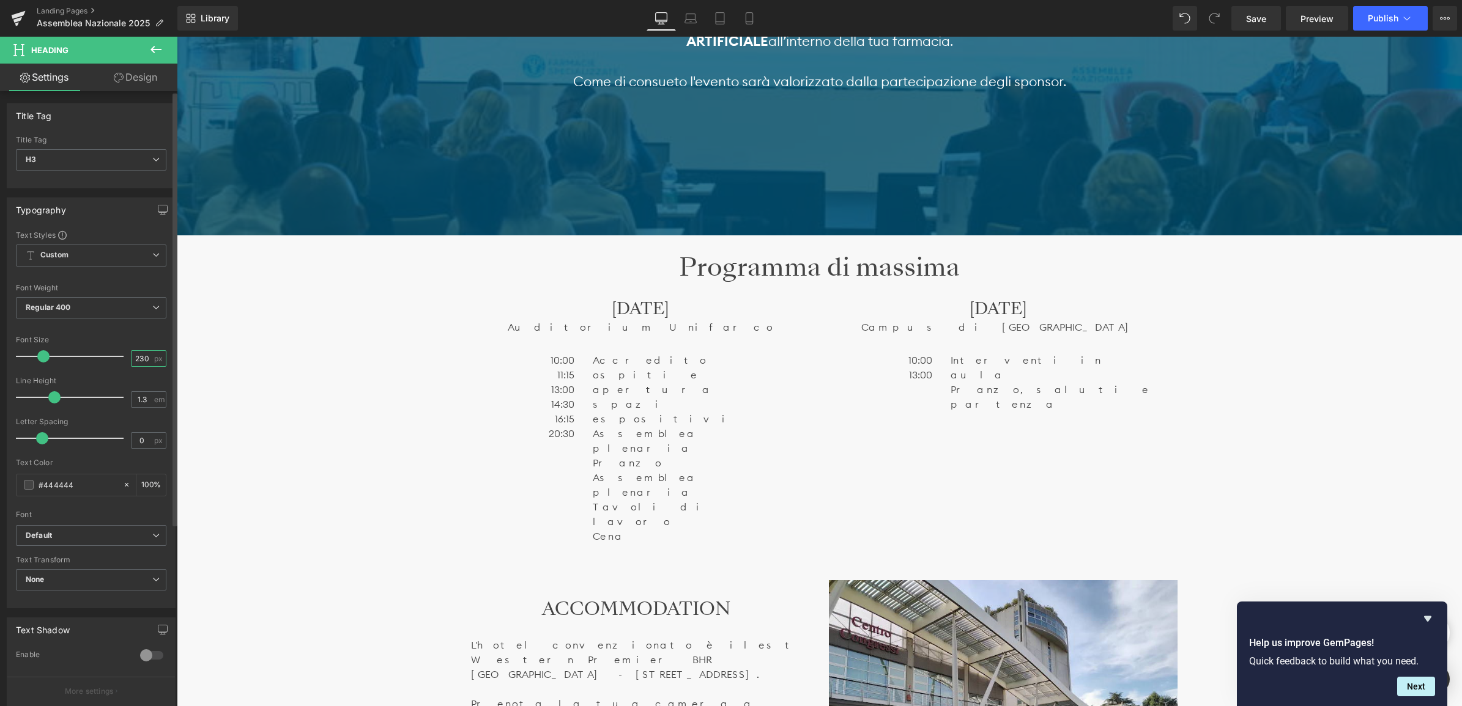
scroll to position [0, 0]
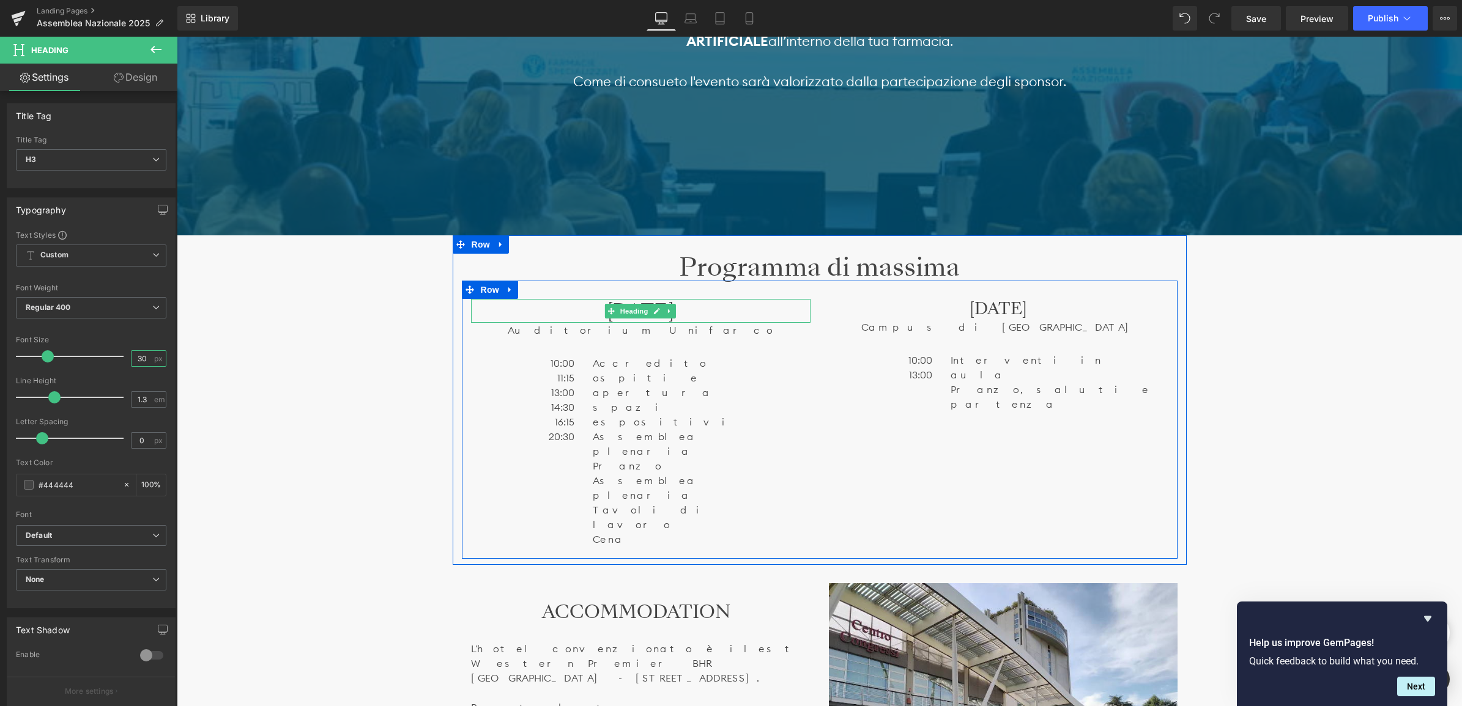
type input "30"
click at [727, 312] on h3 "[DATE]" at bounding box center [640, 311] width 339 height 24
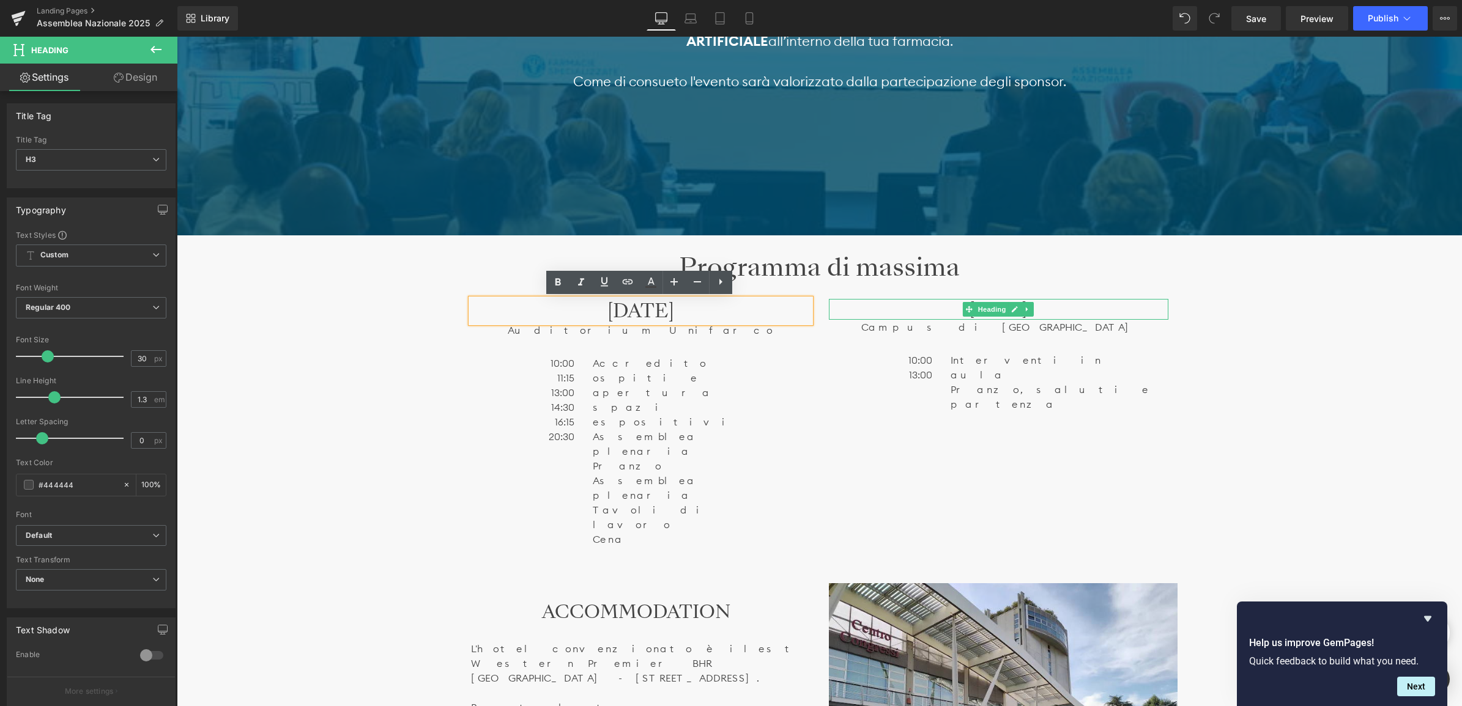
click at [904, 304] on h3 "[DATE]" at bounding box center [998, 309] width 339 height 21
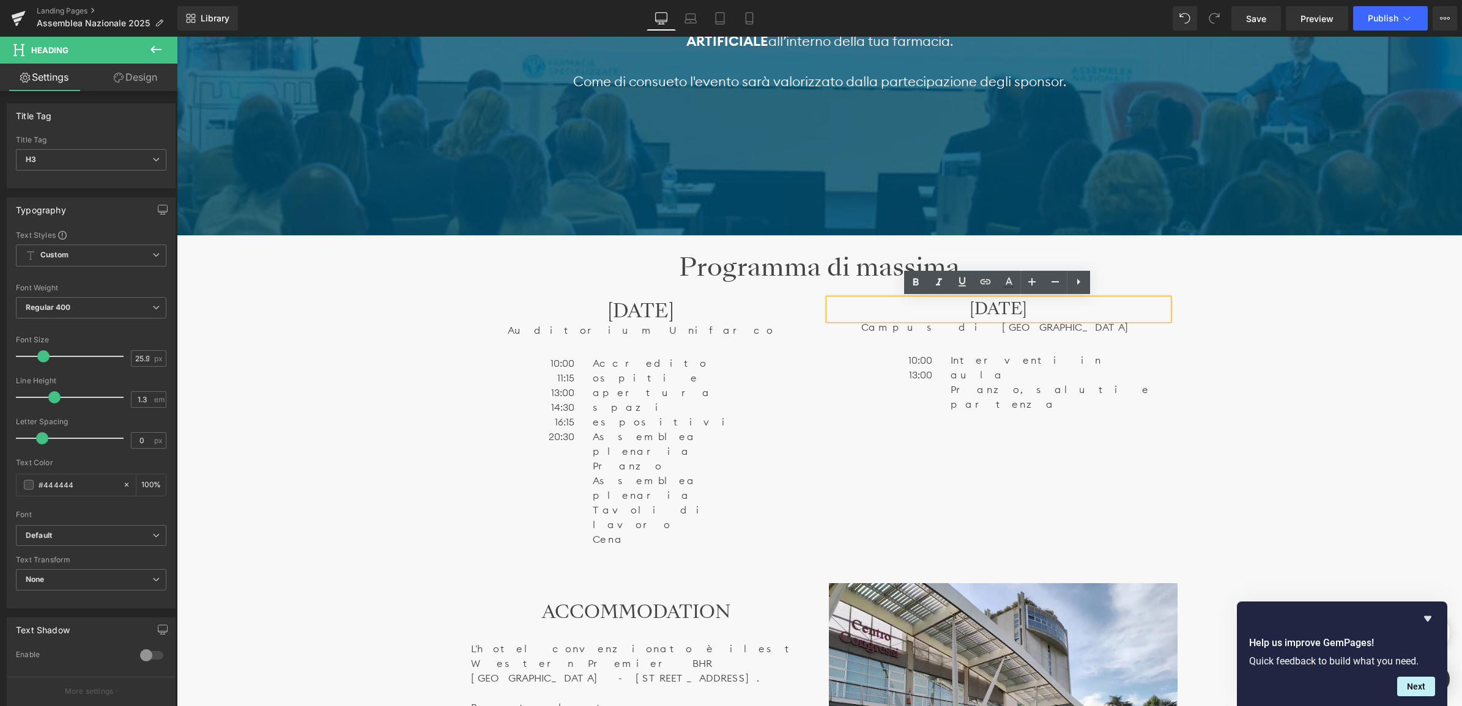
drag, startPoint x: 906, startPoint y: 309, endPoint x: 1090, endPoint y: 309, distance: 184.1
click at [1090, 309] on h3 "[DATE]" at bounding box center [998, 309] width 339 height 21
click at [131, 359] on input "25.92" at bounding box center [141, 358] width 21 height 15
type input "30"
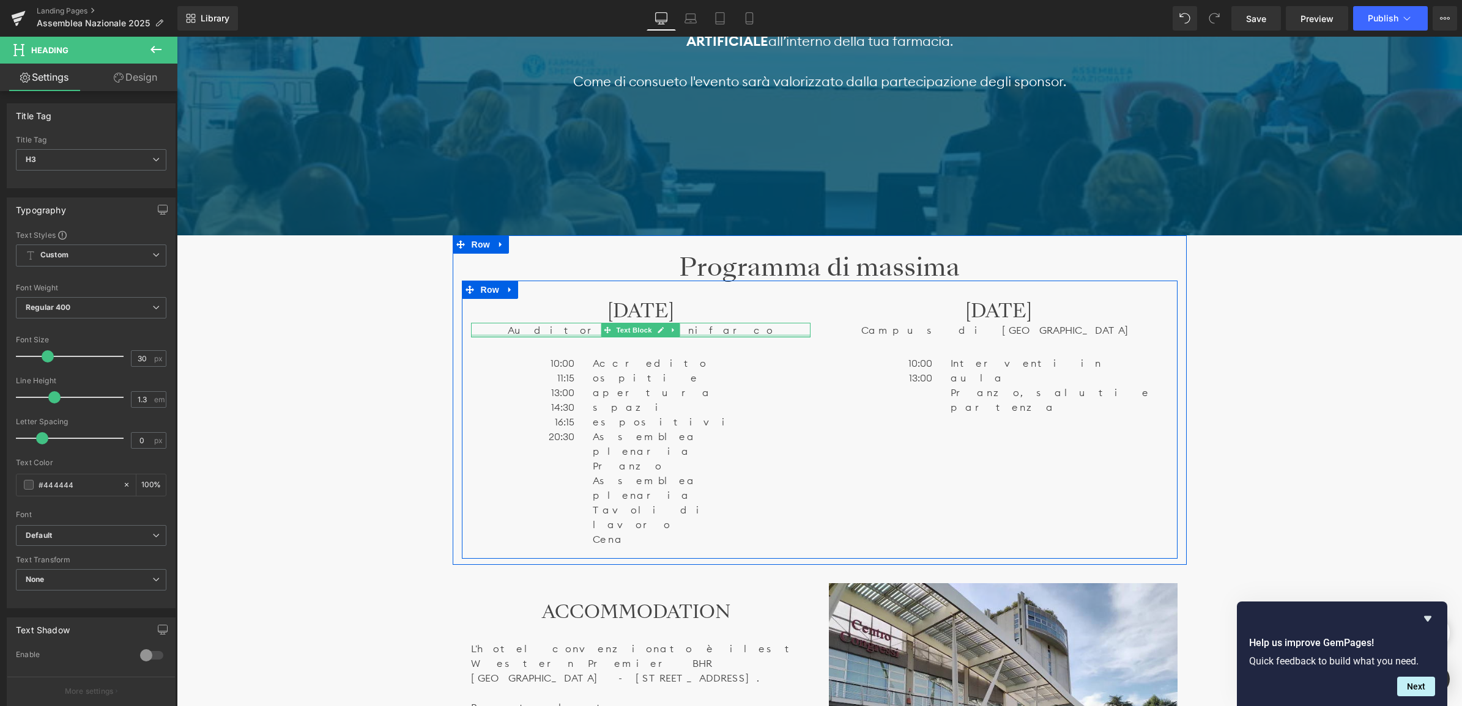
click at [720, 335] on div at bounding box center [640, 336] width 339 height 3
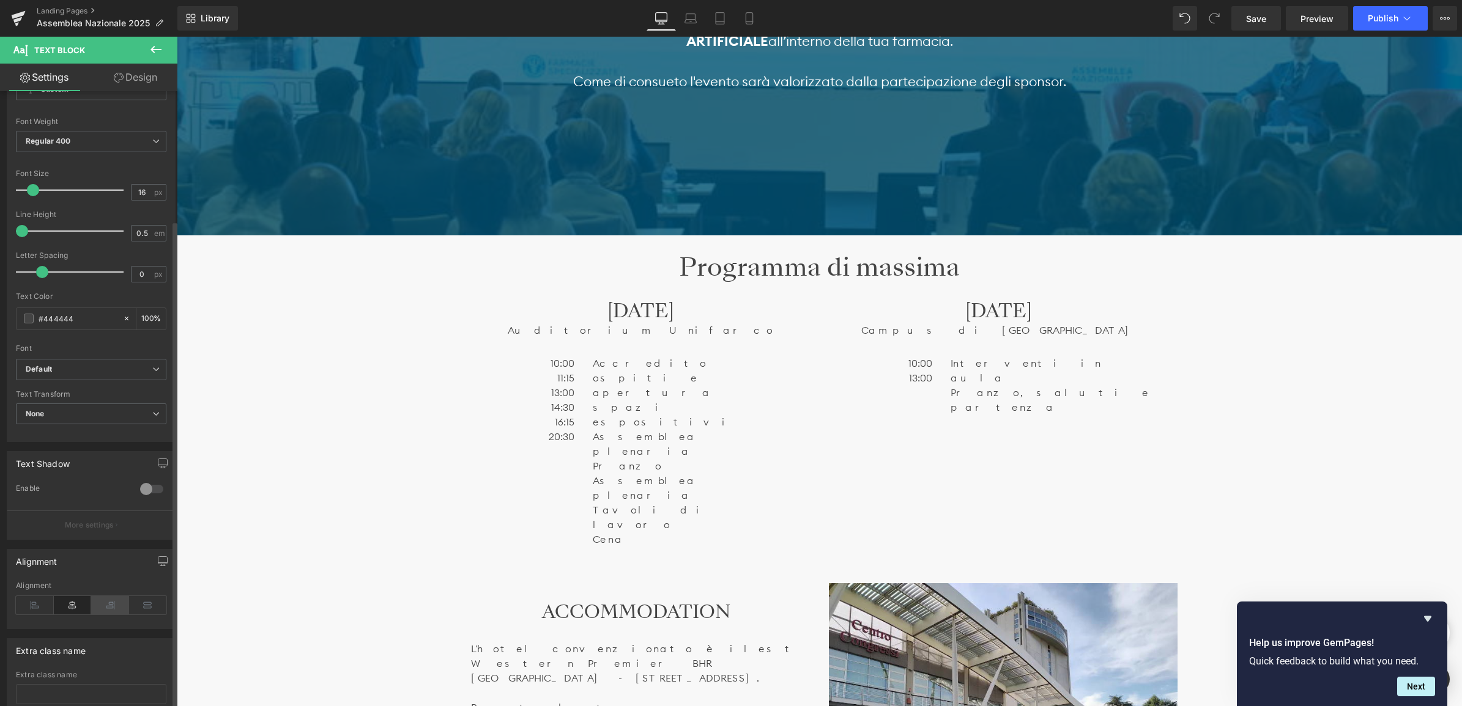
scroll to position [162, 0]
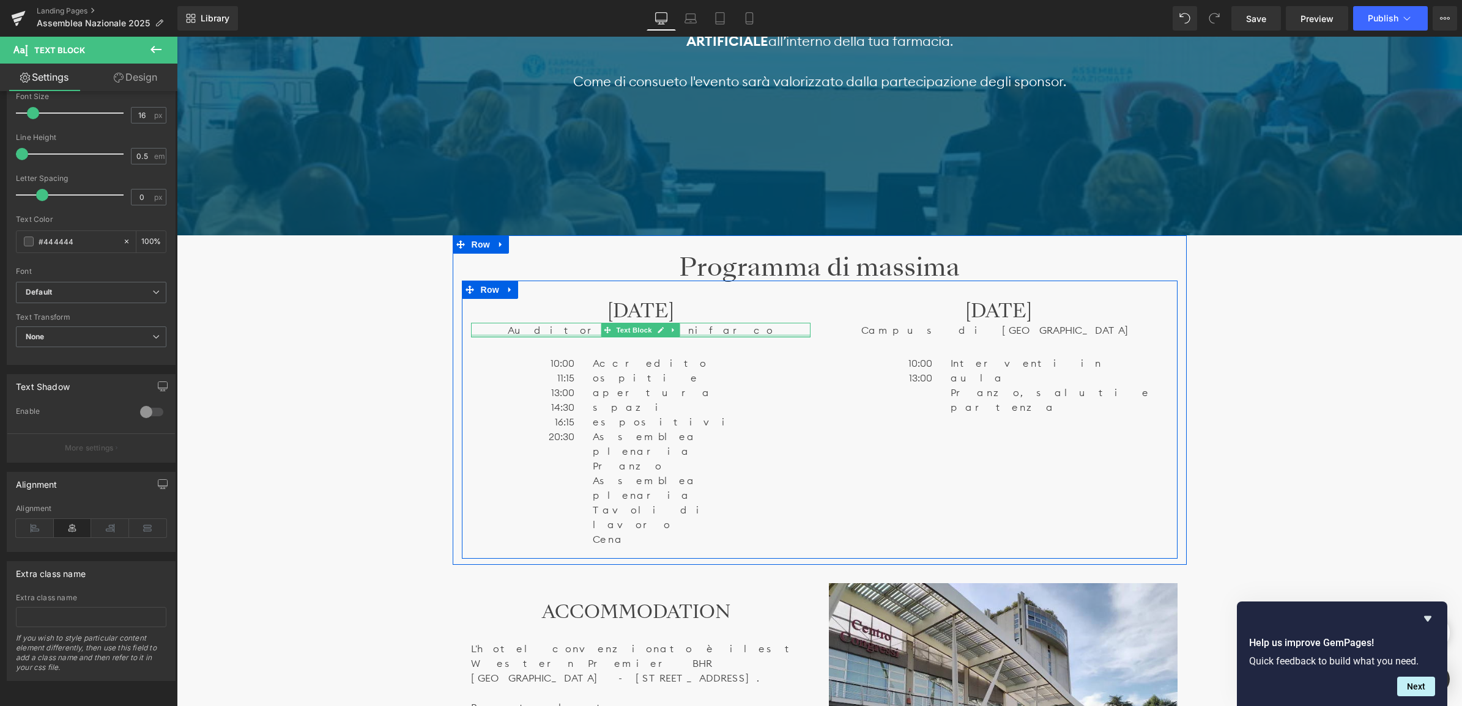
click at [705, 335] on div at bounding box center [640, 336] width 339 height 3
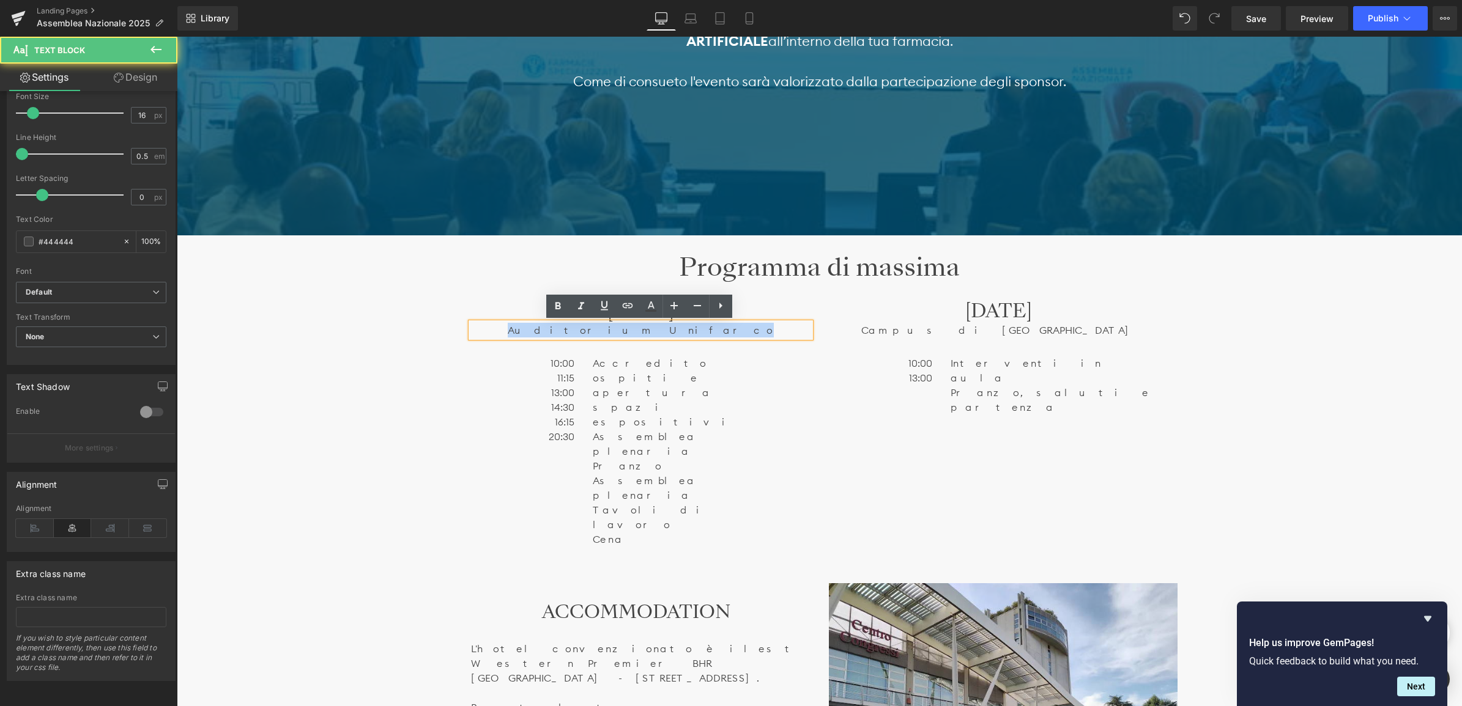
drag, startPoint x: 694, startPoint y: 330, endPoint x: 579, endPoint y: 330, distance: 114.4
click at [579, 330] on p "Auditorium Unifarco" at bounding box center [640, 330] width 339 height 15
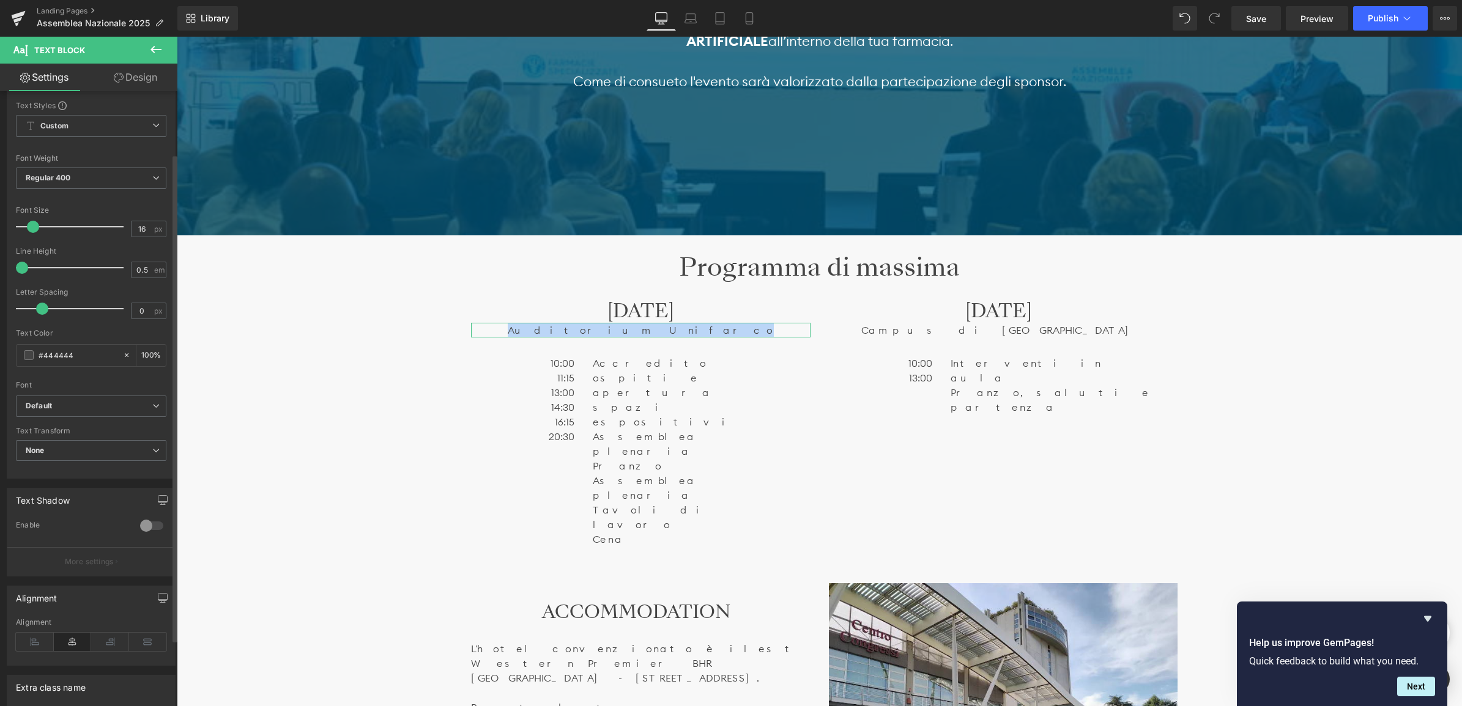
scroll to position [9, 0]
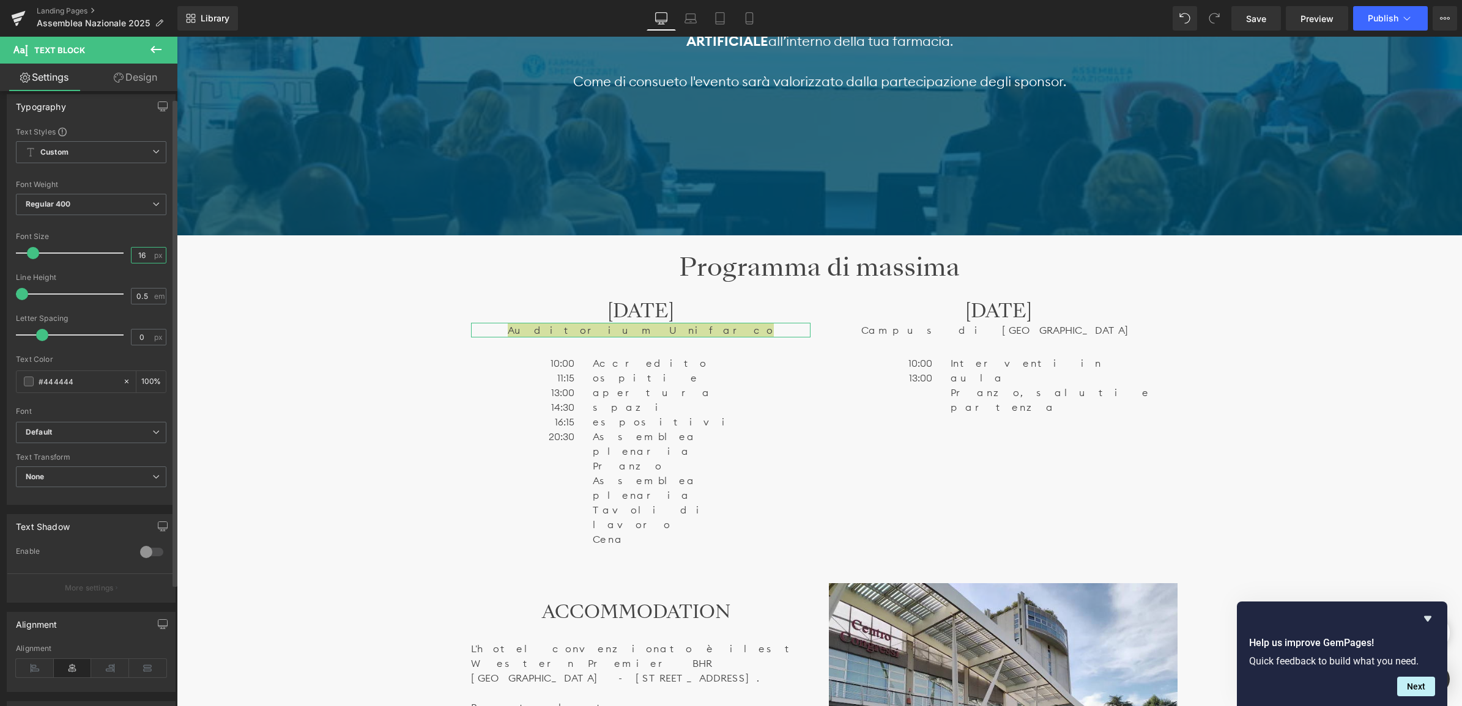
click at [142, 256] on input "16" at bounding box center [141, 255] width 21 height 15
type input "18"
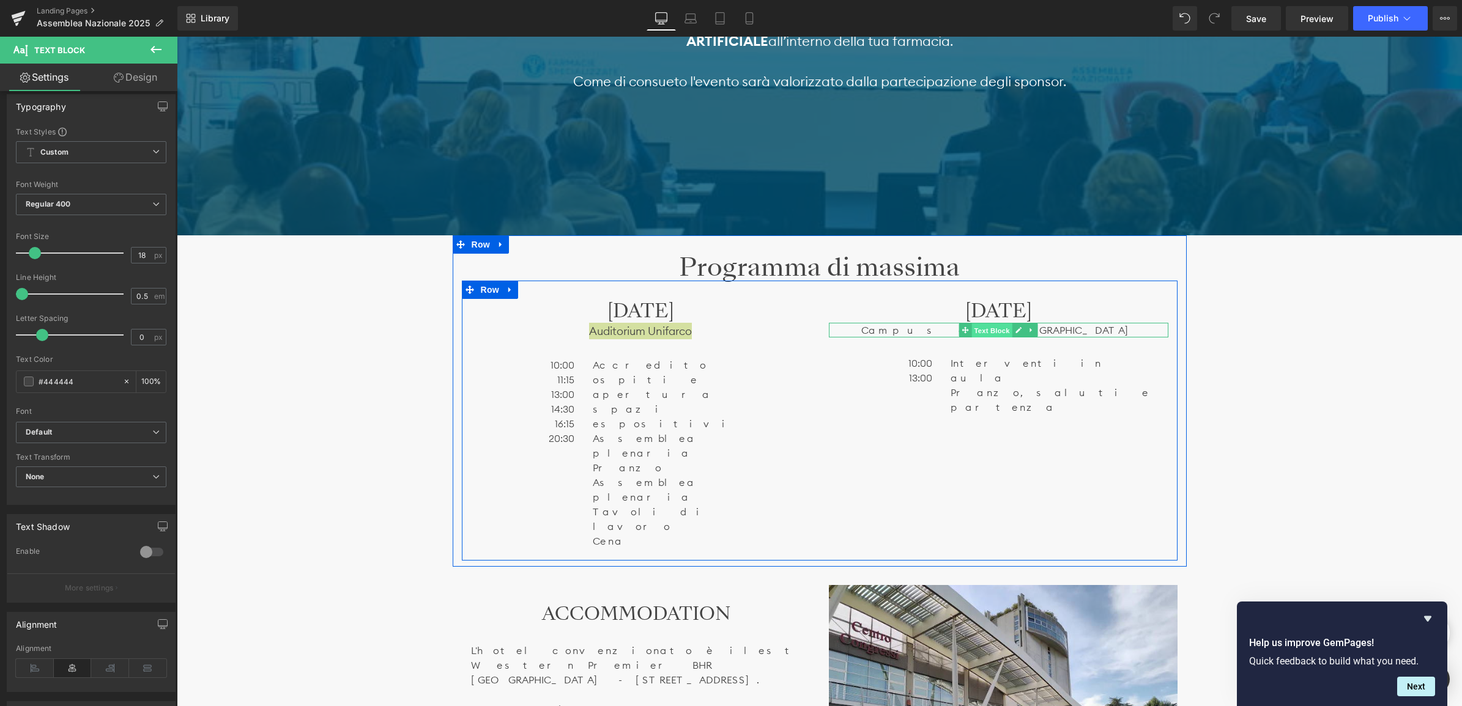
click at [971, 334] on span "Text Block" at bounding box center [991, 331] width 40 height 15
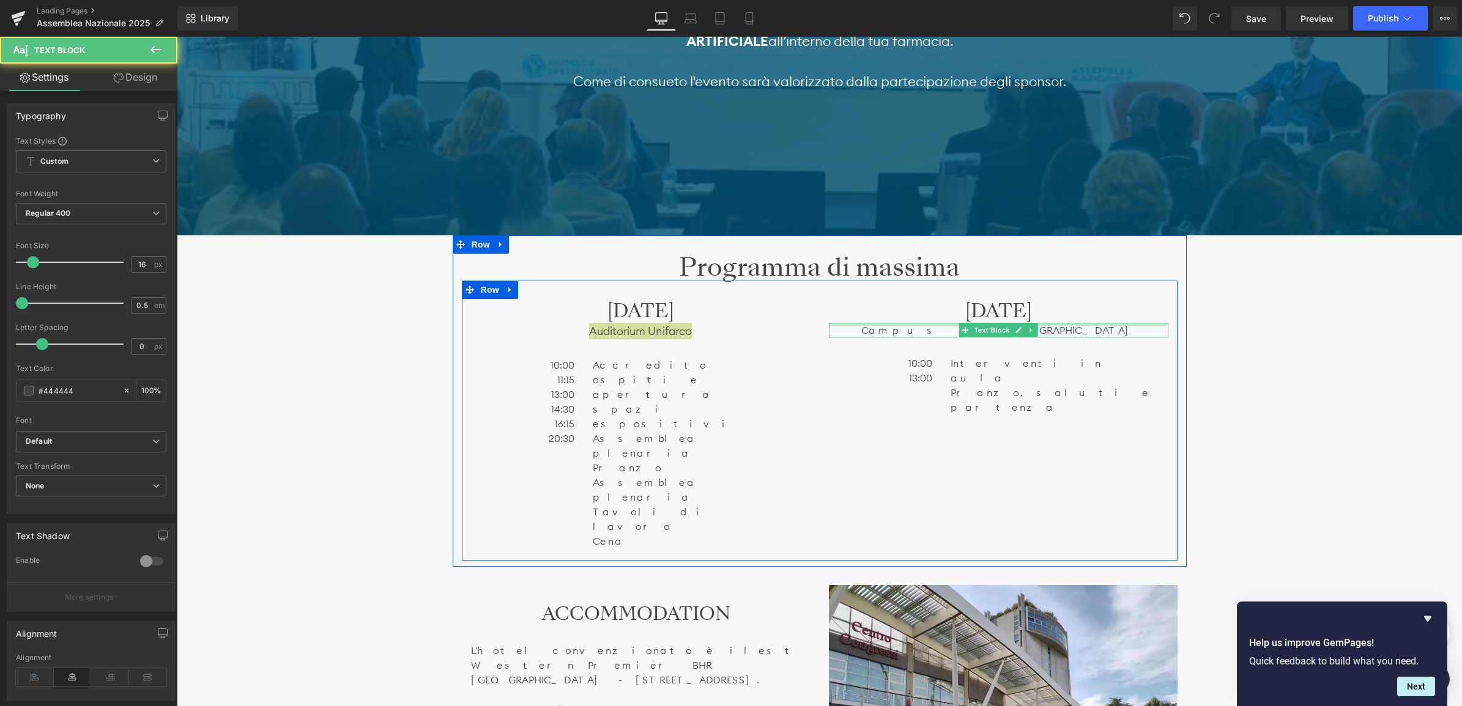
click at [936, 325] on div "Campus di H-FARM Text Block" at bounding box center [998, 330] width 339 height 15
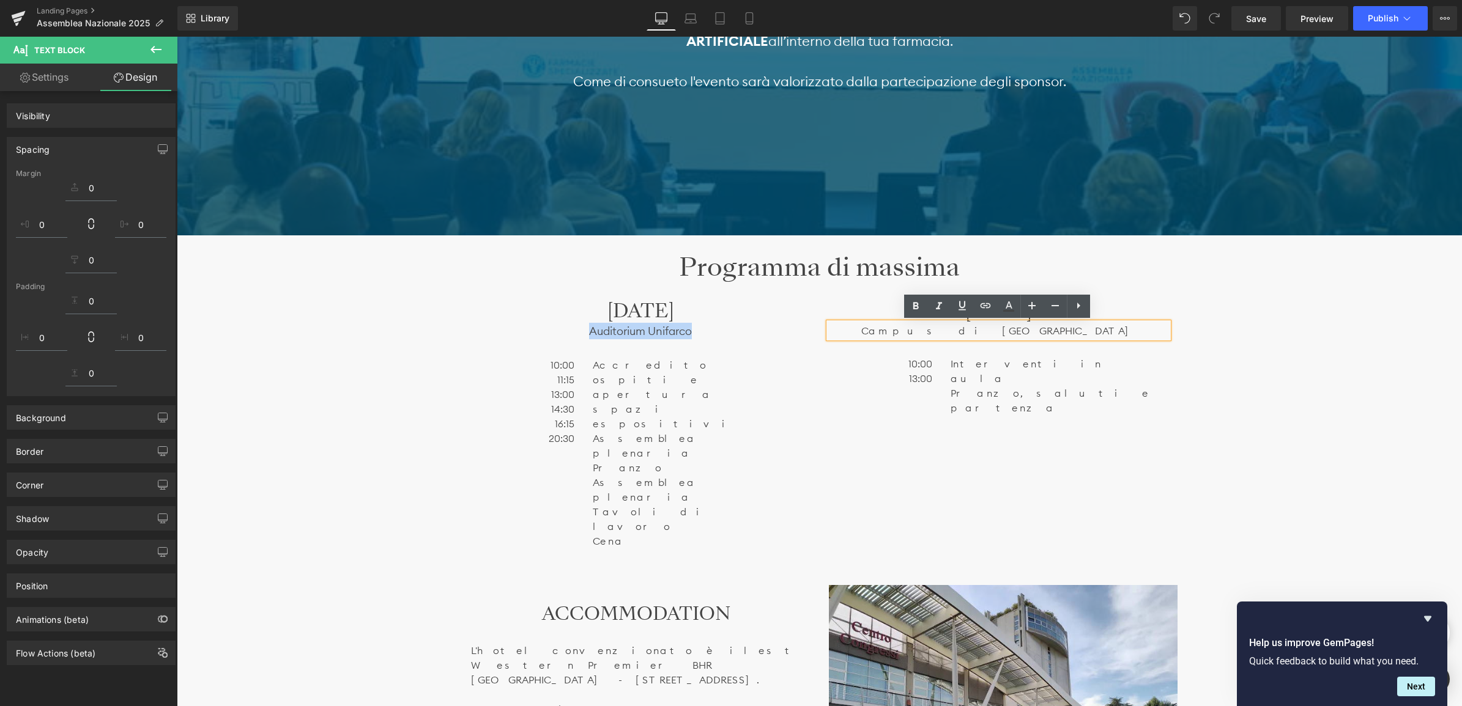
click at [940, 326] on p "Campus di [GEOGRAPHIC_DATA]" at bounding box center [998, 331] width 339 height 15
click at [946, 328] on p "Campus di [GEOGRAPHIC_DATA]" at bounding box center [998, 331] width 339 height 15
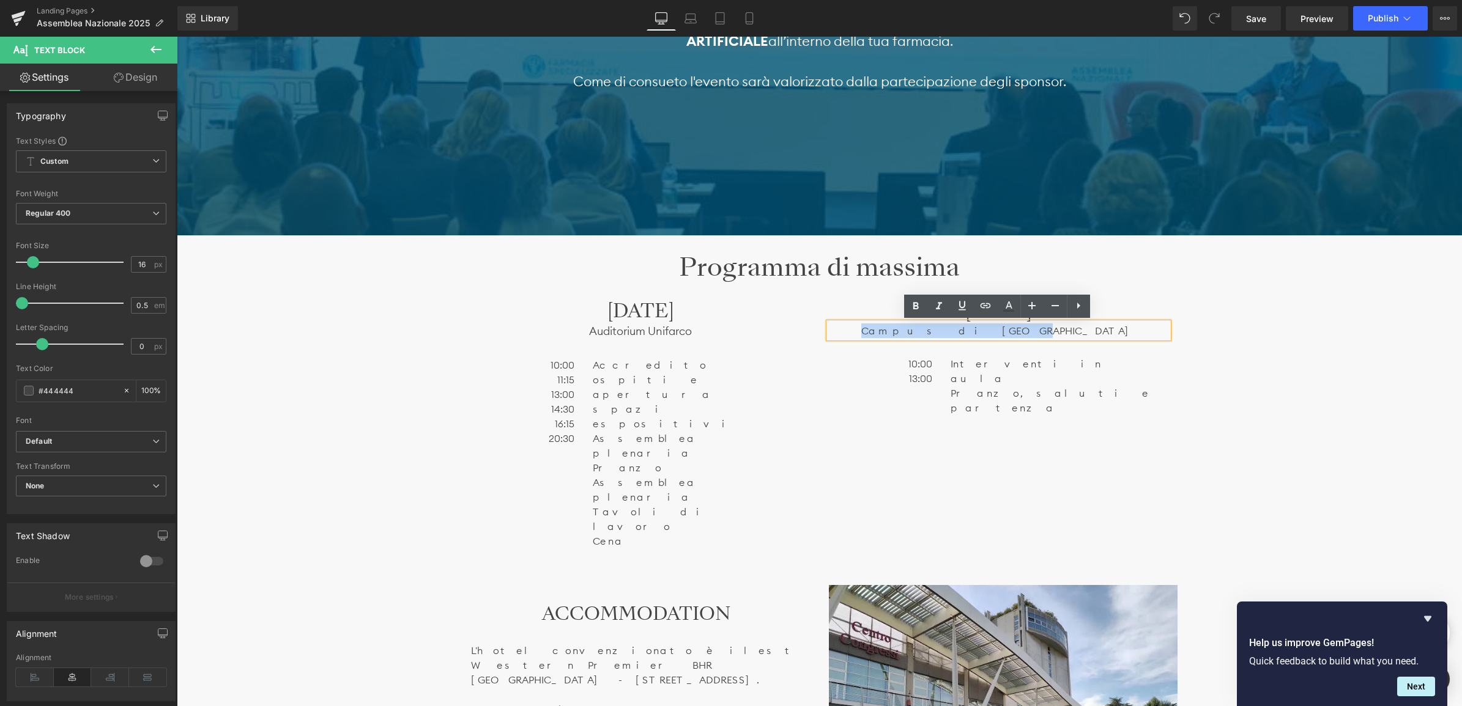
drag, startPoint x: 946, startPoint y: 329, endPoint x: 1035, endPoint y: 331, distance: 89.3
click at [1035, 331] on p "Campus di [GEOGRAPHIC_DATA]" at bounding box center [998, 331] width 339 height 15
click at [138, 267] on input "16" at bounding box center [141, 264] width 21 height 15
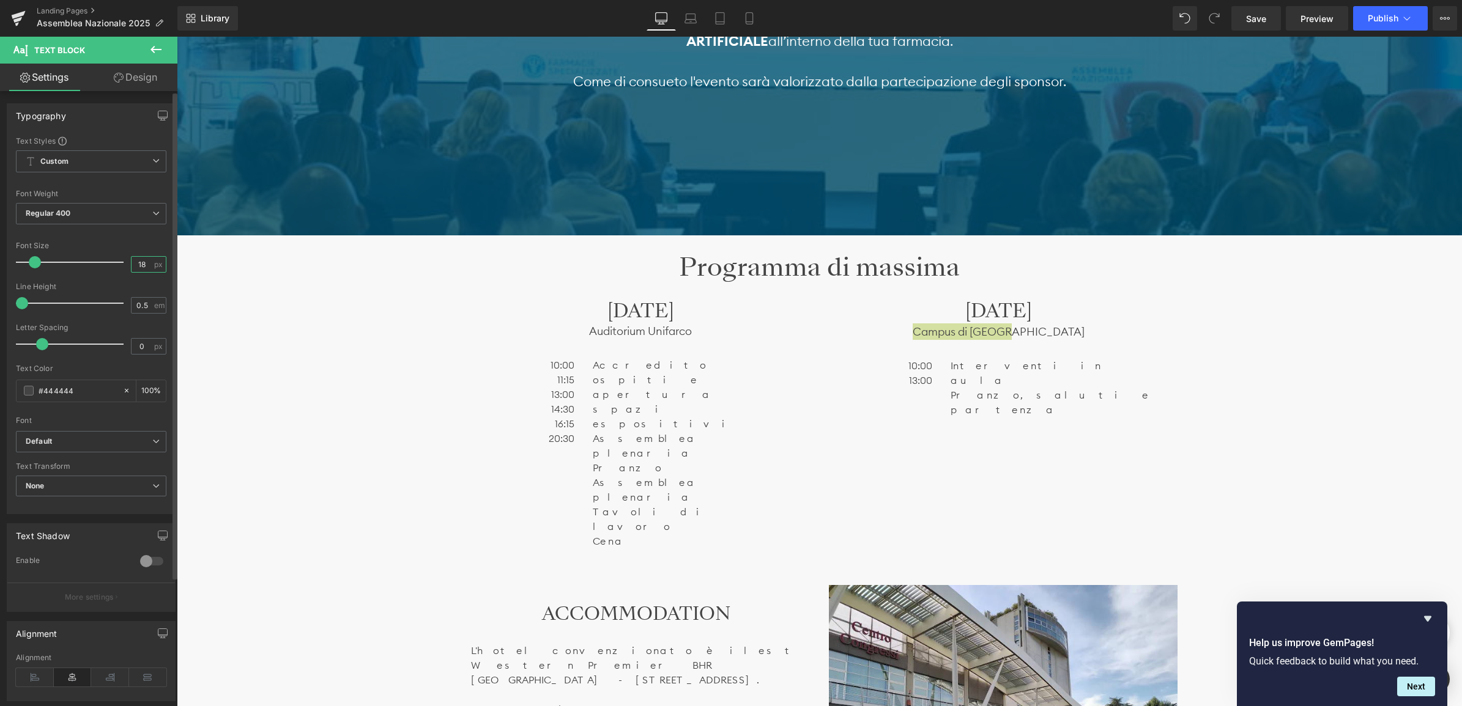
type input "18"
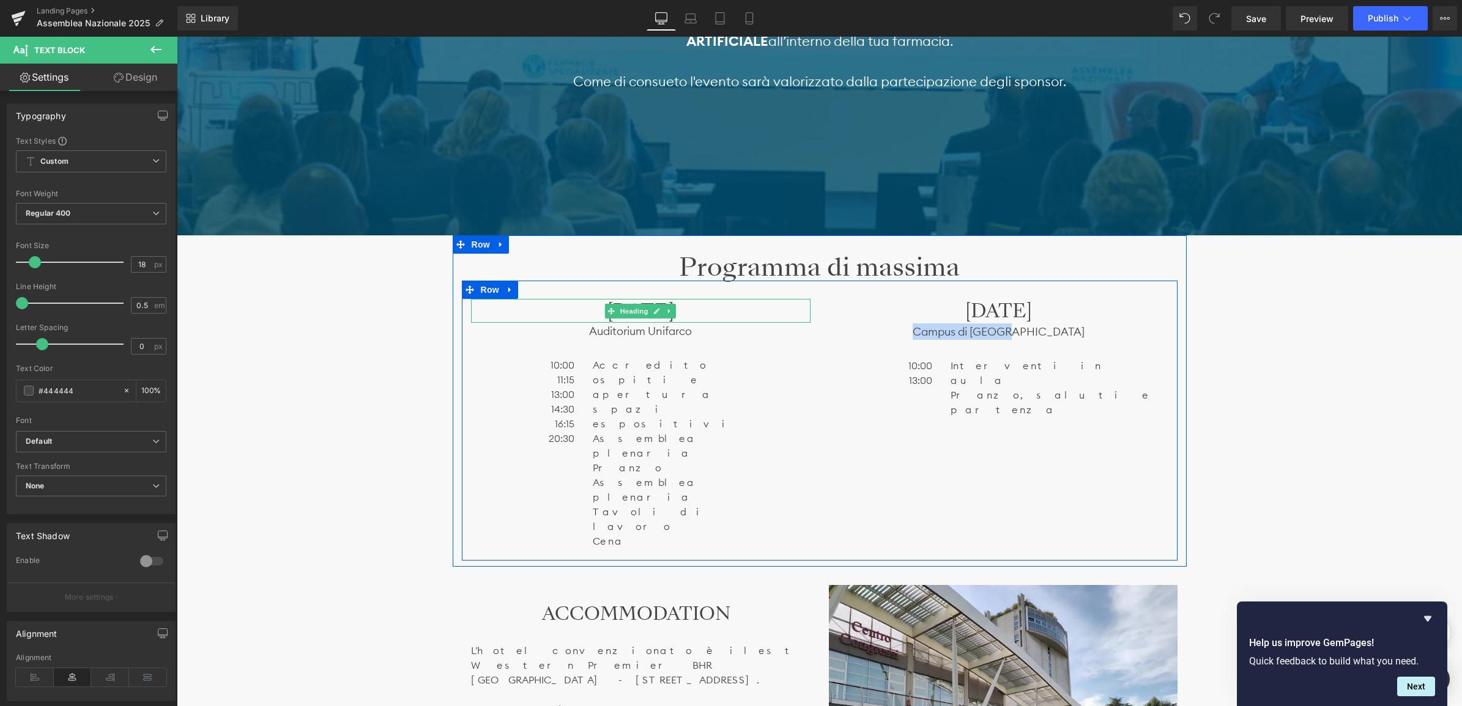
click at [699, 311] on h3 "[DATE]" at bounding box center [640, 311] width 339 height 24
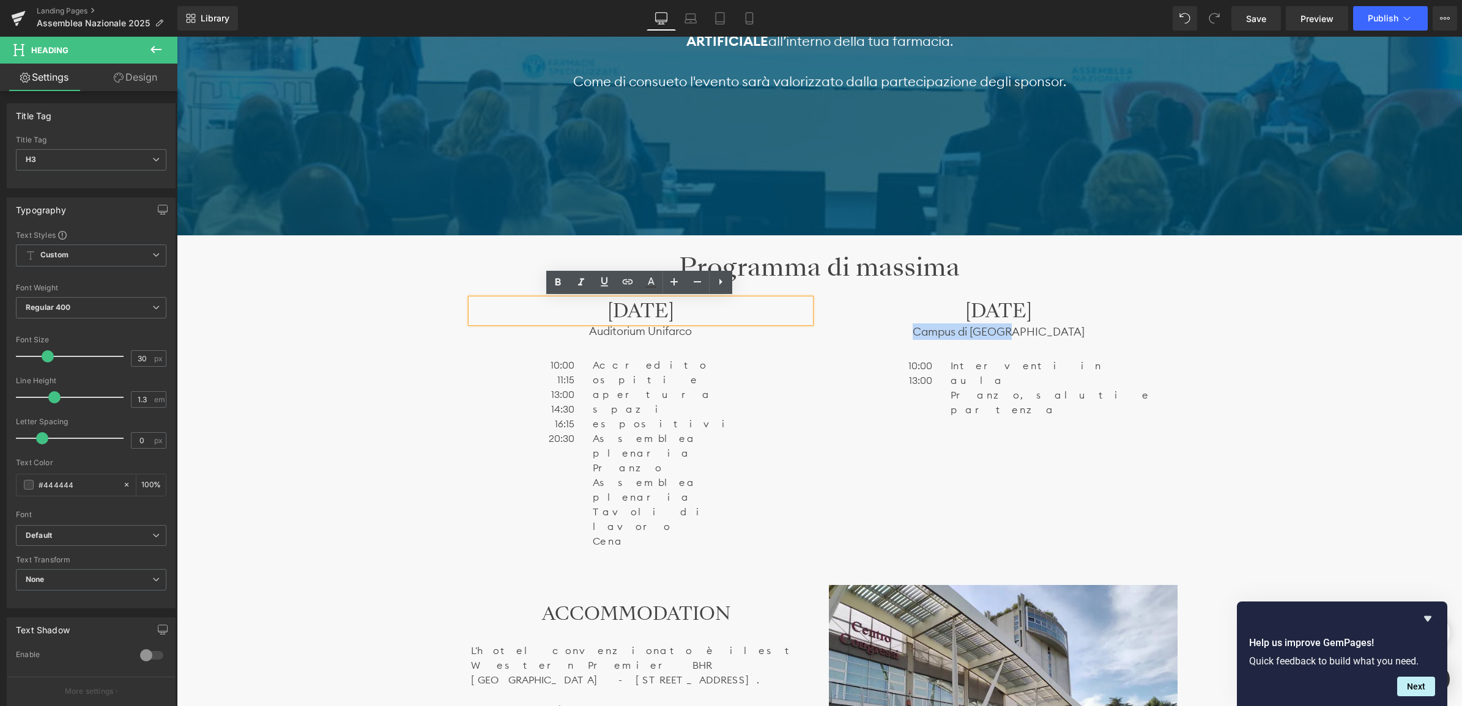
drag, startPoint x: 747, startPoint y: 312, endPoint x: 551, endPoint y: 306, distance: 196.4
click at [551, 306] on h3 "[DATE]" at bounding box center [640, 311] width 339 height 24
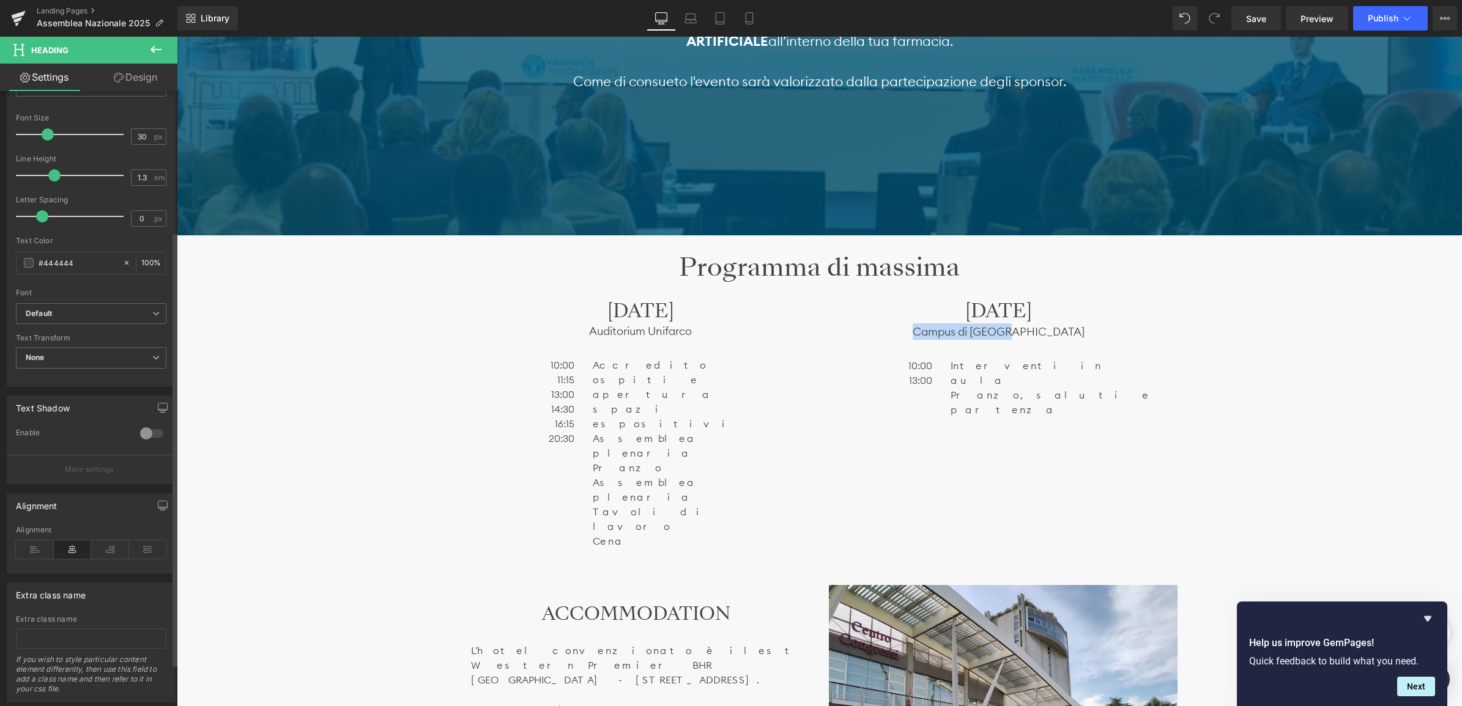
scroll to position [229, 0]
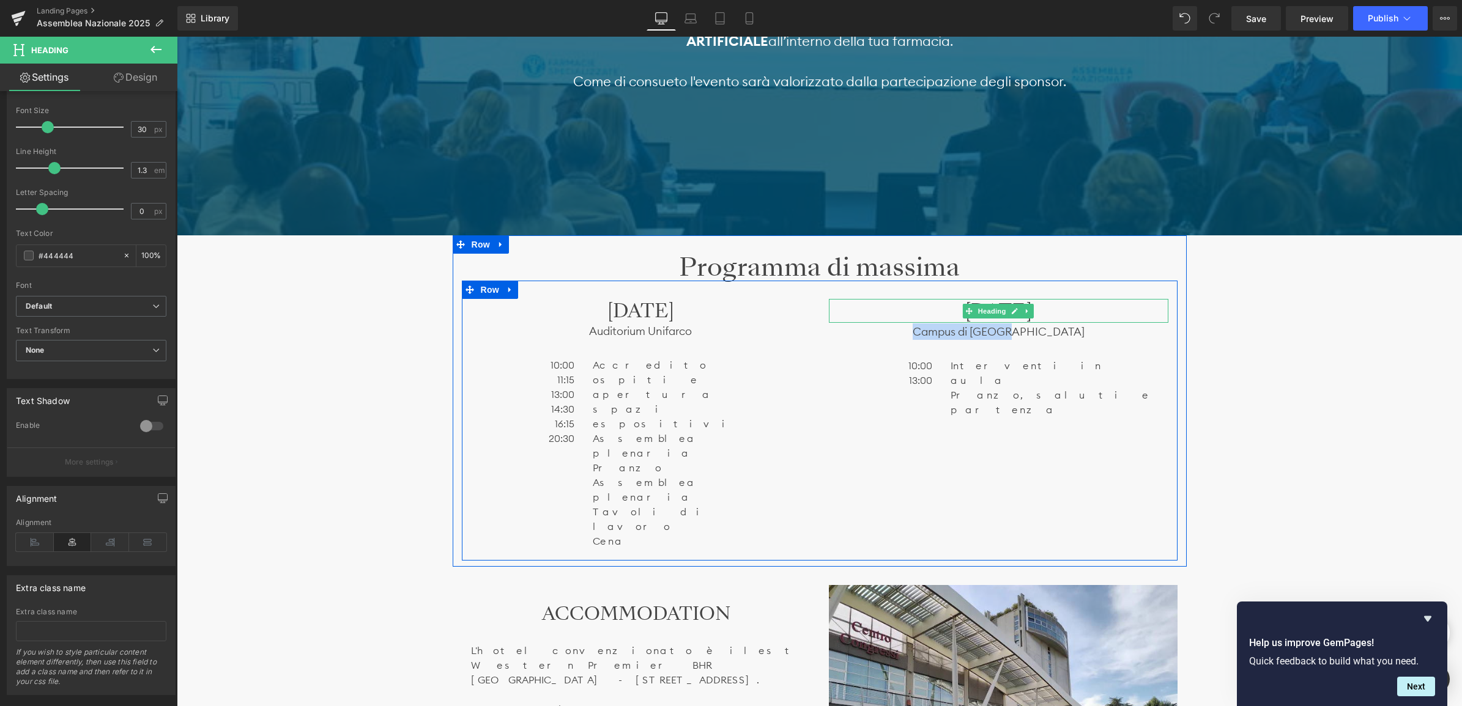
click at [935, 308] on h3 "[DATE]" at bounding box center [998, 311] width 339 height 24
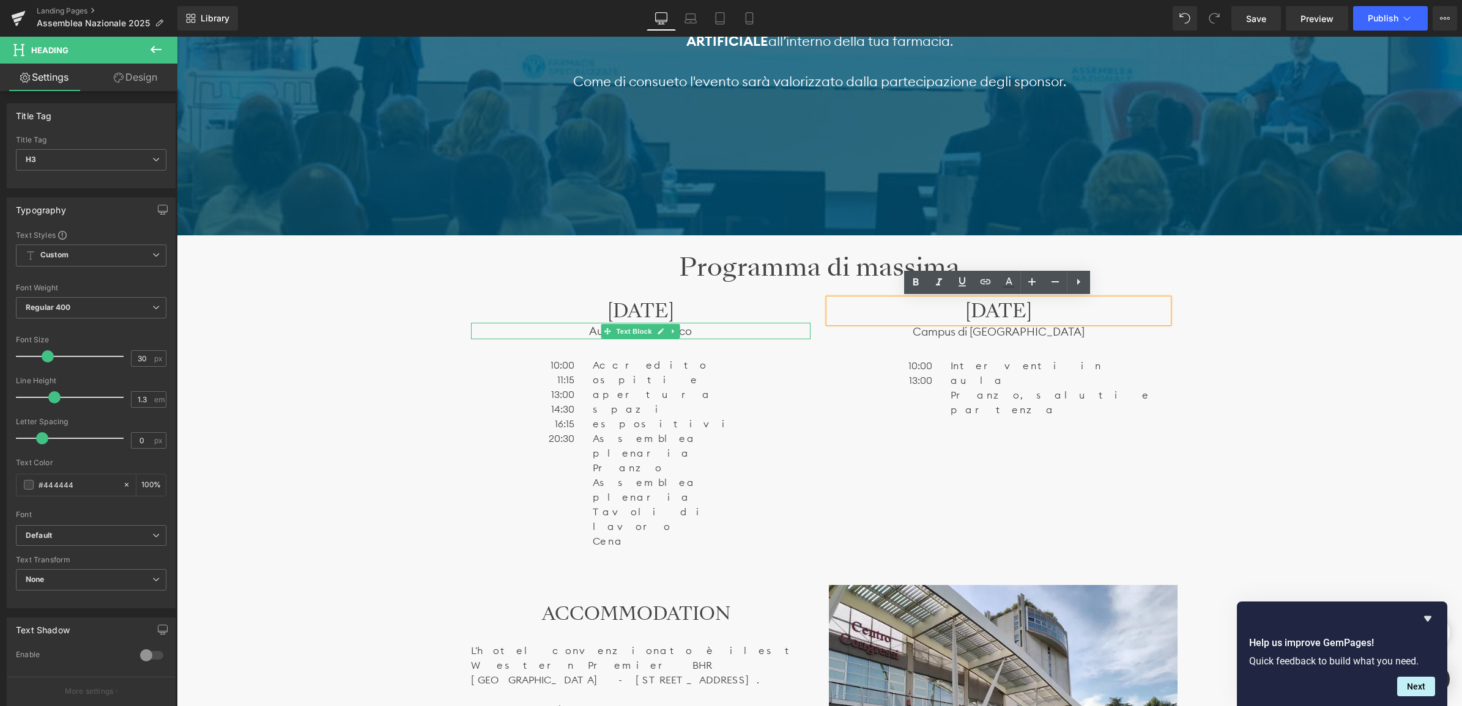
click at [570, 331] on p "Auditorium Unifarco" at bounding box center [640, 331] width 339 height 17
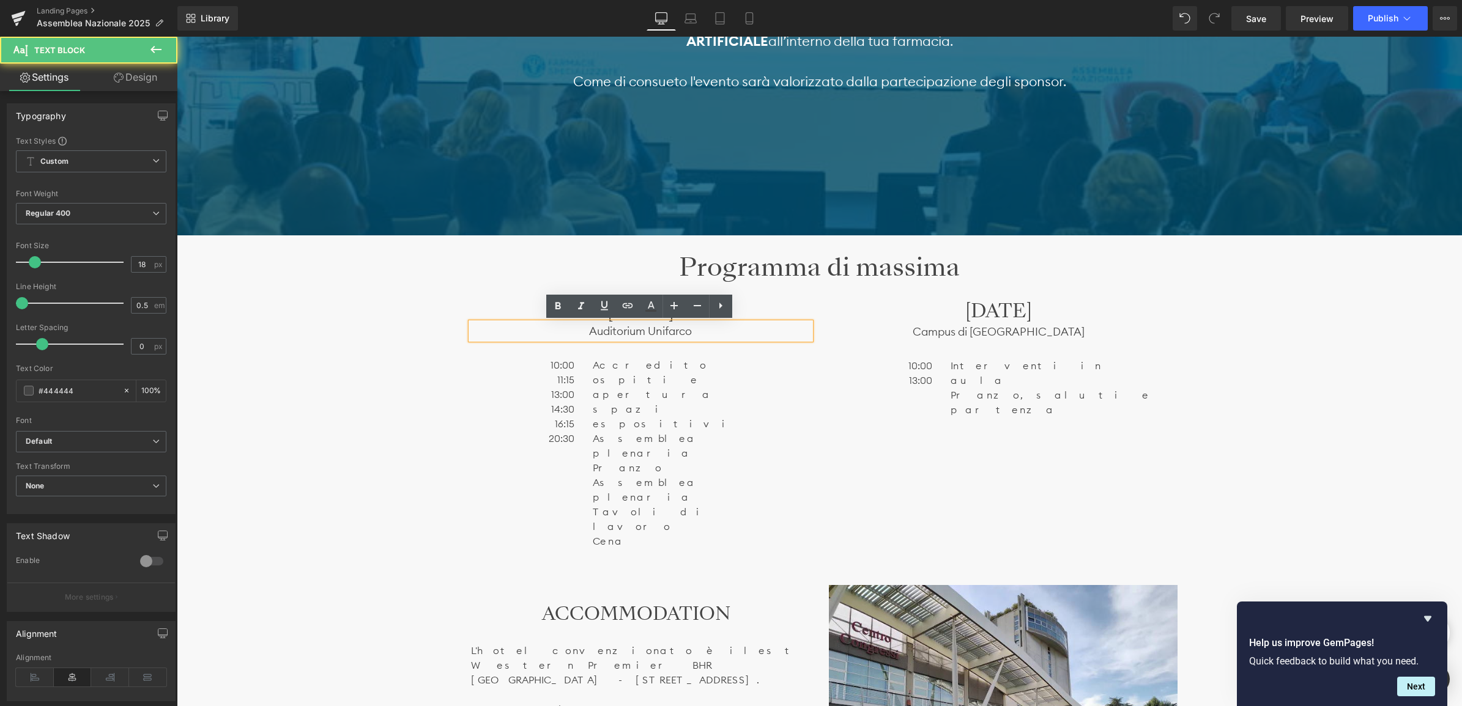
click at [707, 328] on p "Auditorium Unifarco" at bounding box center [640, 331] width 339 height 17
drag, startPoint x: 706, startPoint y: 331, endPoint x: 563, endPoint y: 331, distance: 142.5
click at [563, 331] on p "Auditorium Unifarco" at bounding box center [640, 331] width 339 height 17
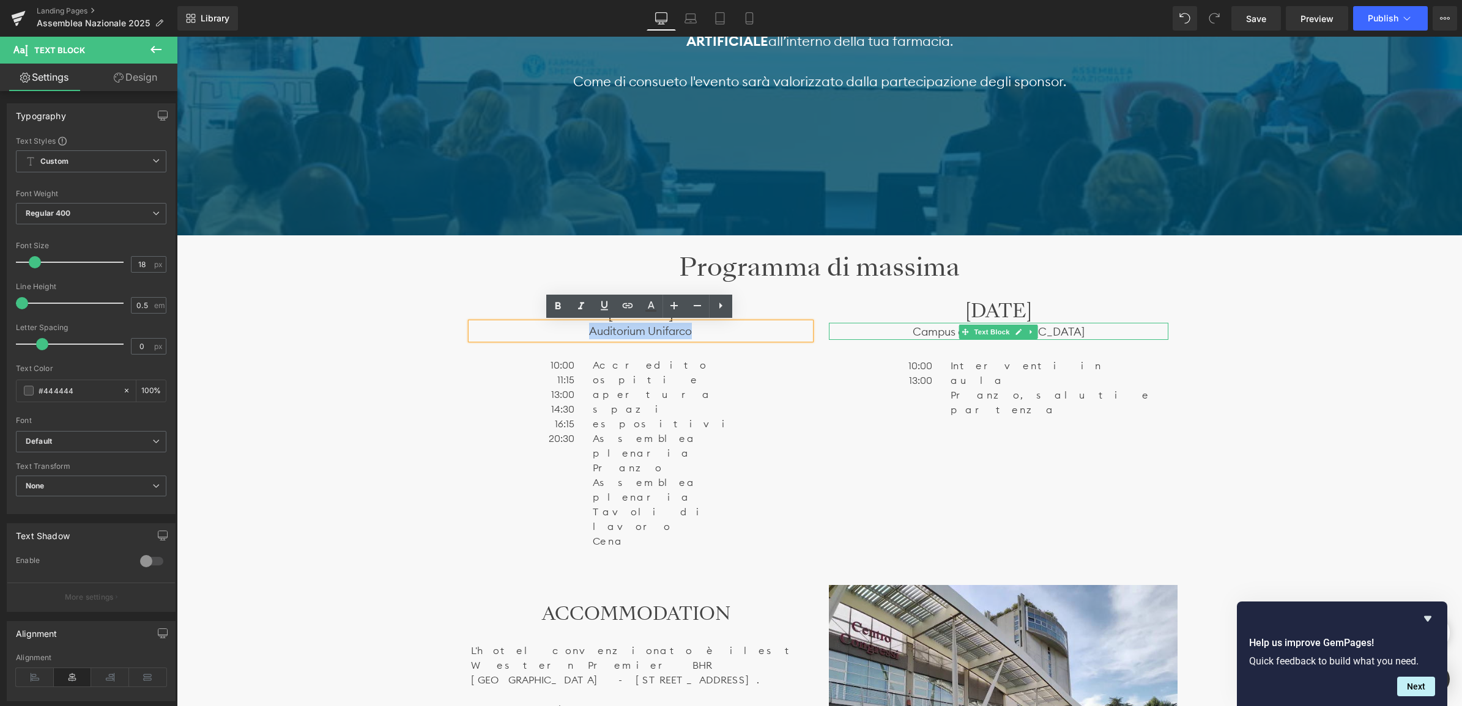
click at [949, 325] on p "Campus di [GEOGRAPHIC_DATA]" at bounding box center [998, 332] width 339 height 17
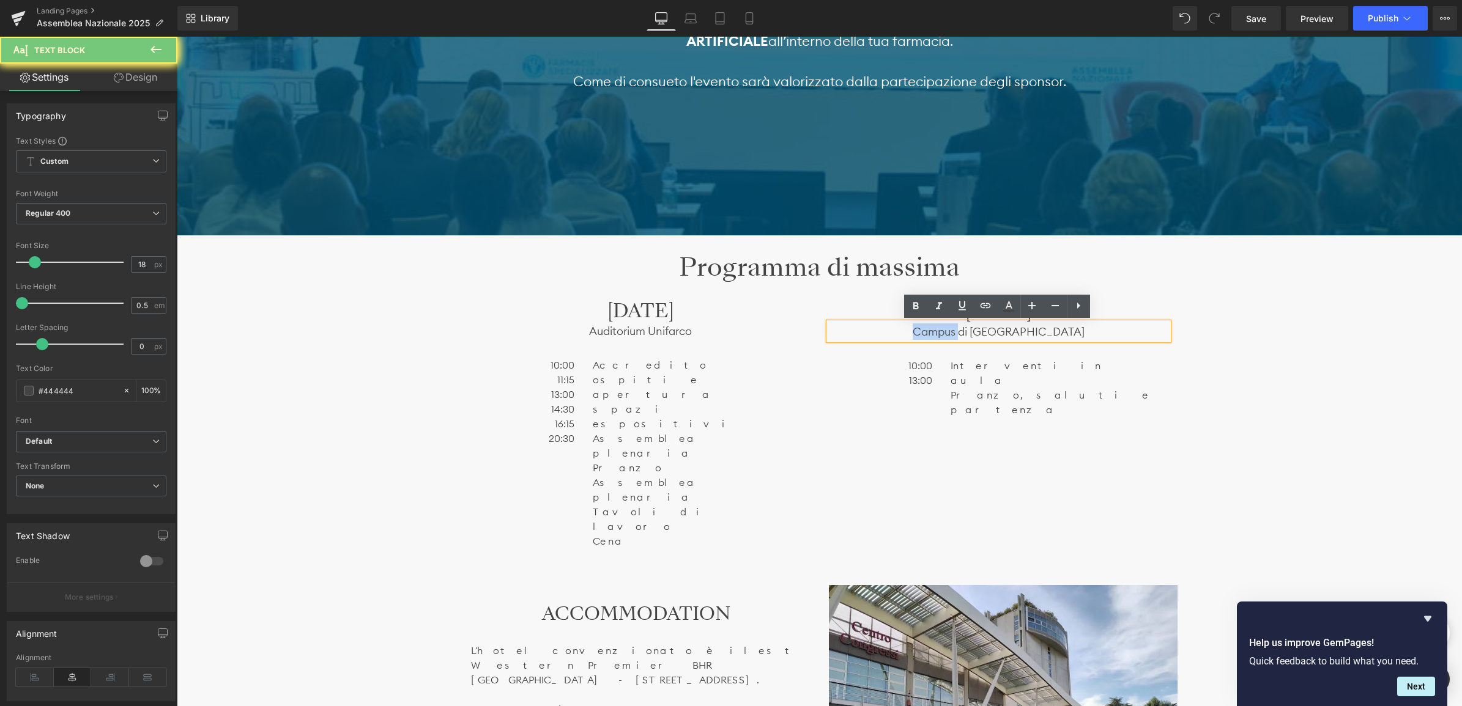
click at [949, 332] on p "Campus di [GEOGRAPHIC_DATA]" at bounding box center [998, 332] width 339 height 17
drag, startPoint x: 1059, startPoint y: 334, endPoint x: 939, endPoint y: 323, distance: 119.8
click at [939, 324] on p "Campus di [GEOGRAPHIC_DATA]" at bounding box center [998, 332] width 339 height 17
click at [990, 303] on icon at bounding box center [985, 305] width 15 height 15
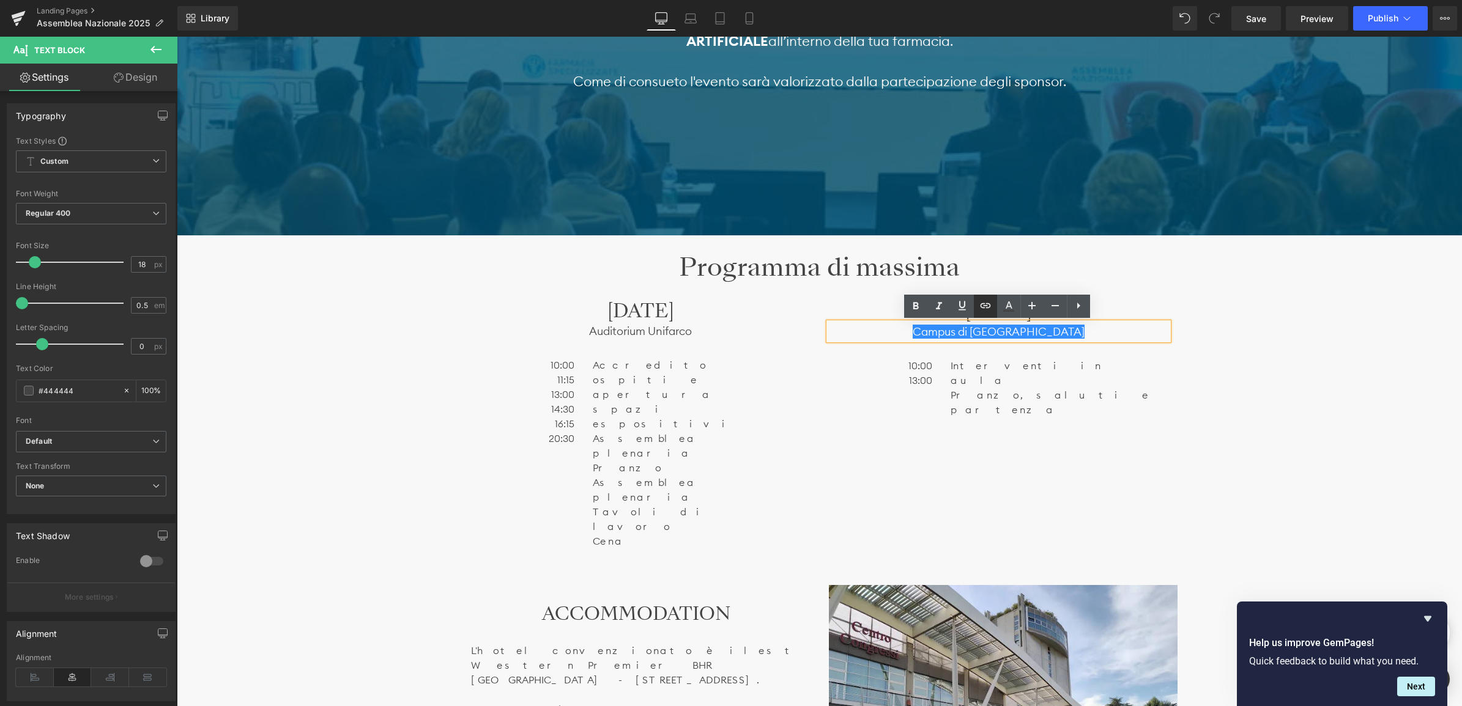
scroll to position [0, 0]
click at [998, 357] on input "text" at bounding box center [1016, 358] width 188 height 31
paste input "https://www.google.com/maps/place/H-FARM/@45.564382,12.436507,16z/data=!4m6!3m5…"
type input "https://www.google.com/maps/place/H-FARM/@45.564382,12.436507,16z/data=!4m6!3m5…"
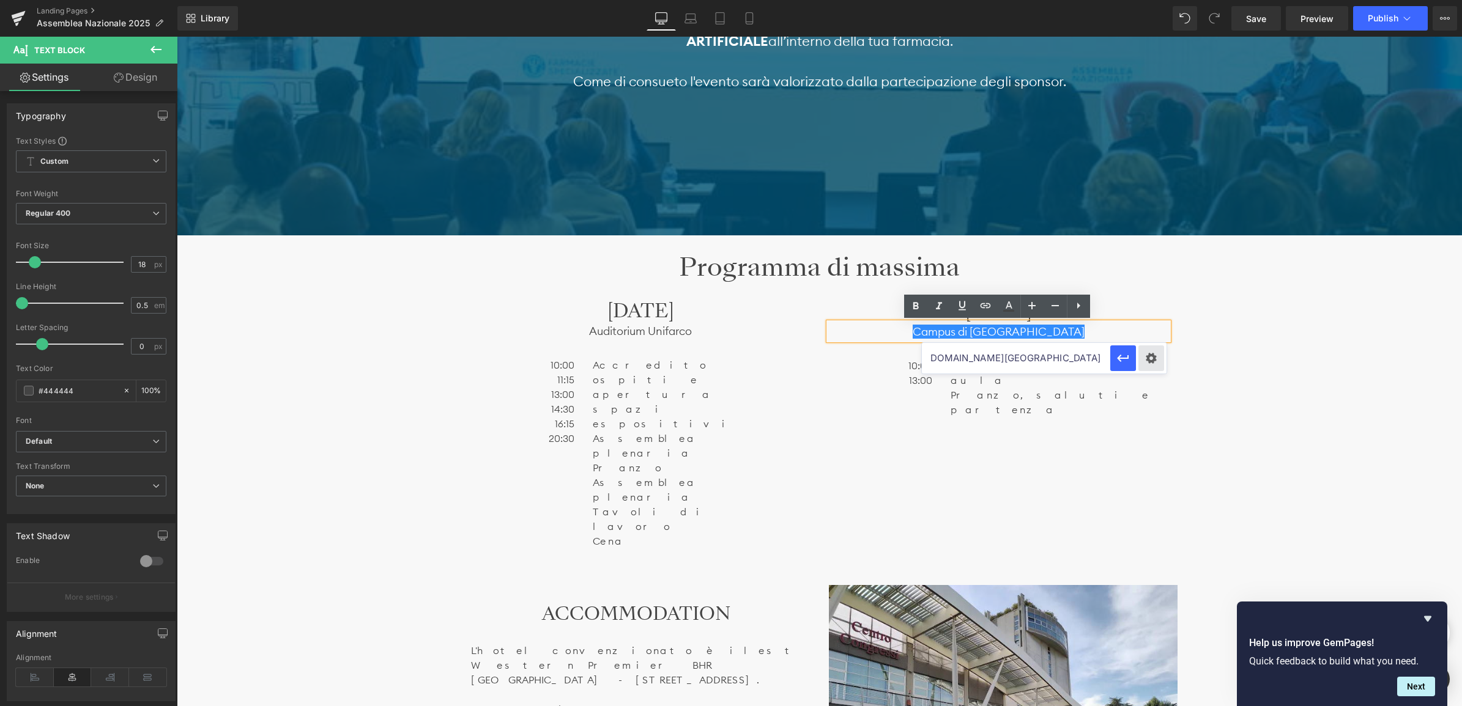
click at [1149, 0] on div "Text Color Highlight Color #333333 Edit or remove link: Edit - Unlink - Cancel …" at bounding box center [731, 0] width 1462 height 0
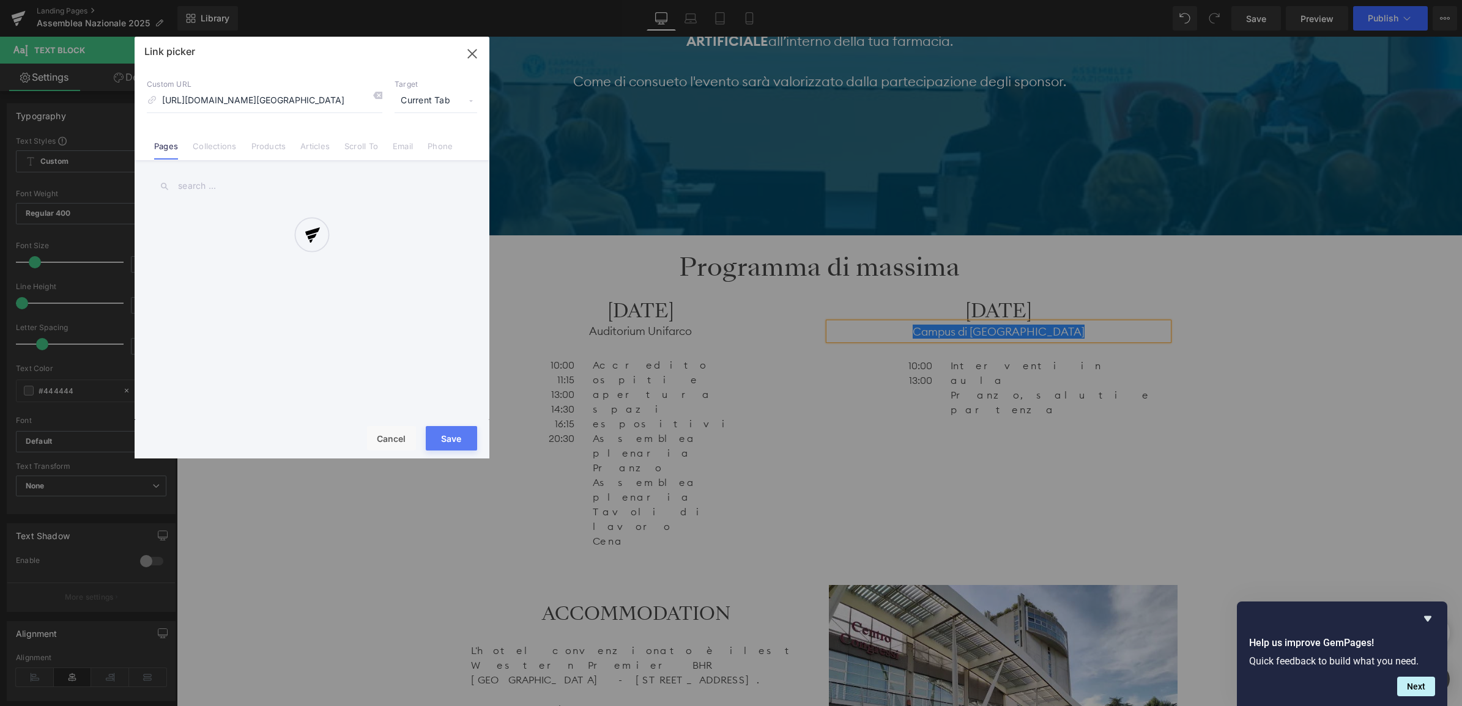
scroll to position [0, 1053]
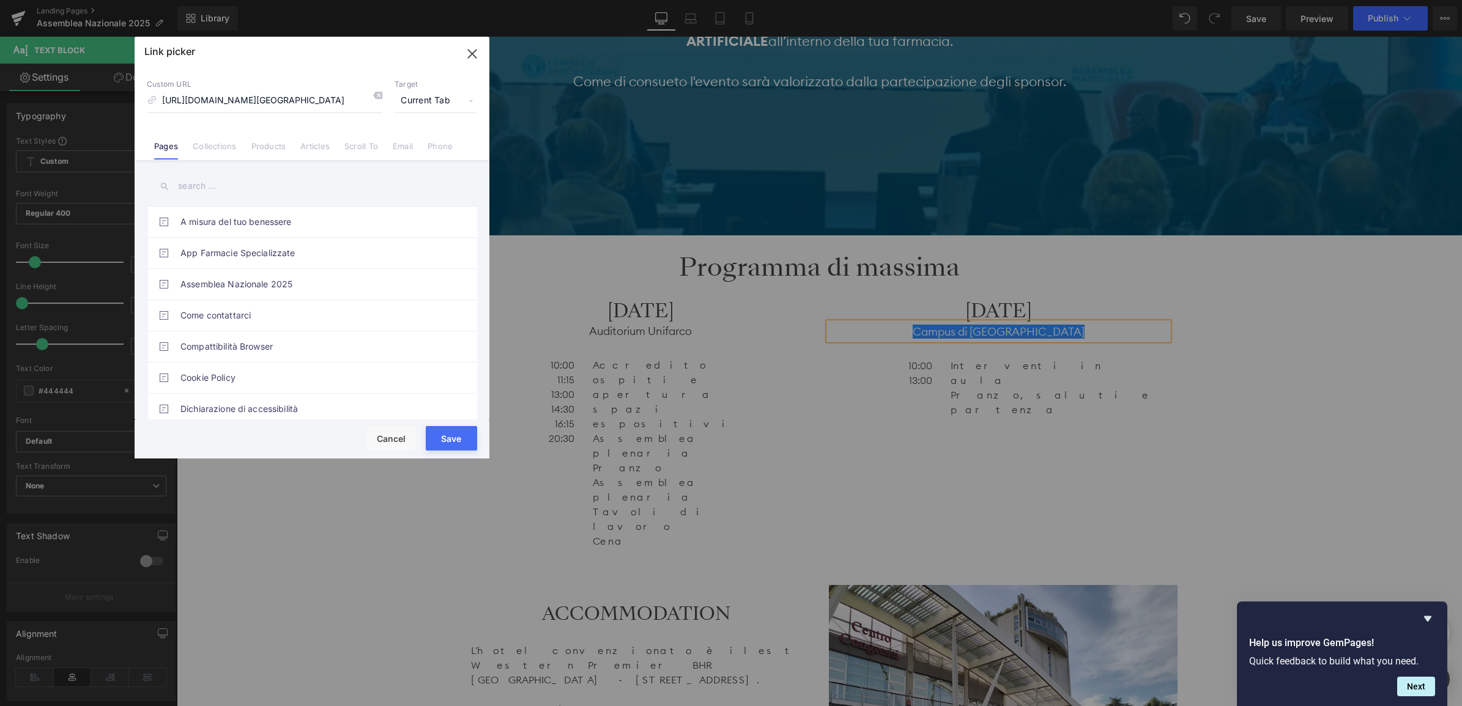
click at [440, 98] on span "Current Tab" at bounding box center [435, 100] width 83 height 23
click at [422, 143] on li "New Tab" at bounding box center [435, 144] width 95 height 21
drag, startPoint x: 461, startPoint y: 427, endPoint x: 286, endPoint y: 394, distance: 177.3
click at [461, 427] on button "Save" at bounding box center [451, 438] width 51 height 24
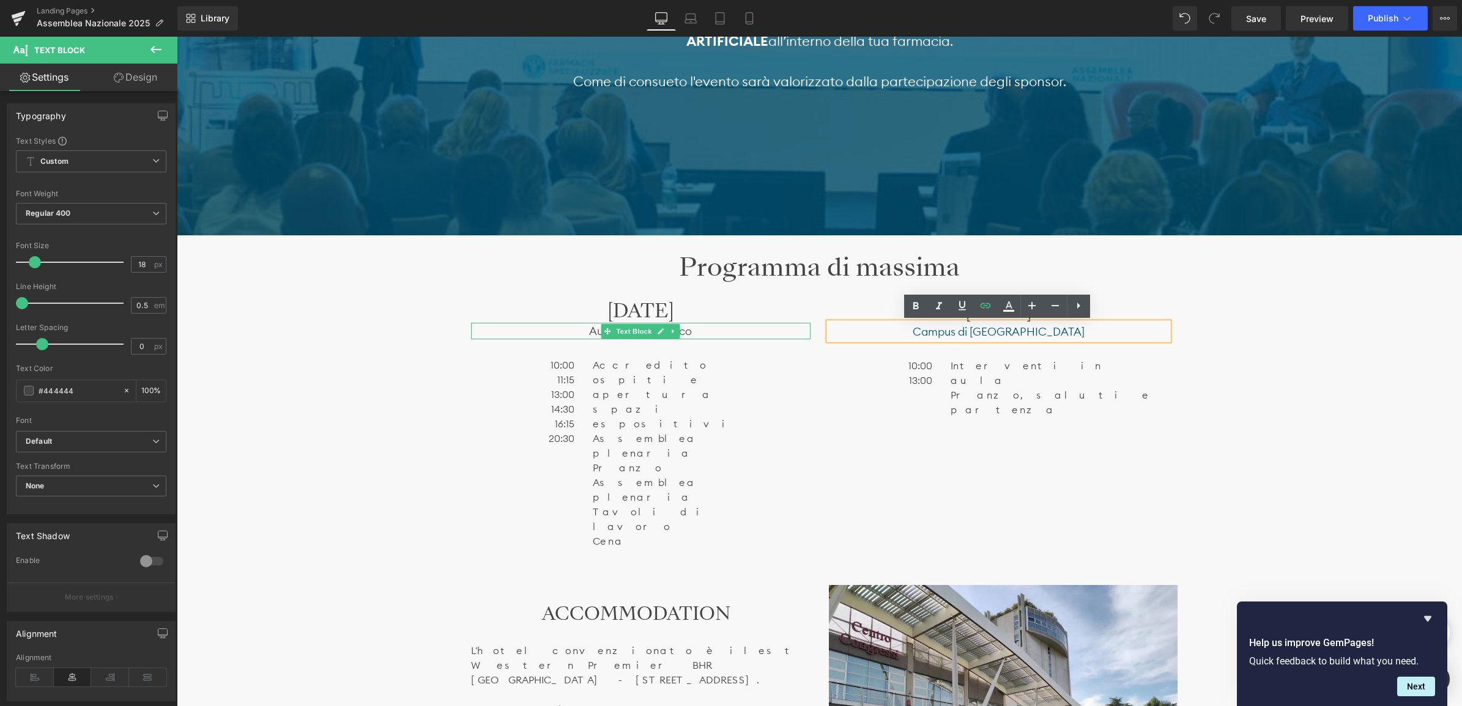
click at [705, 331] on p "Auditorium Unifarco" at bounding box center [640, 331] width 339 height 17
click at [705, 332] on p "Auditorium Unifarco" at bounding box center [640, 331] width 339 height 17
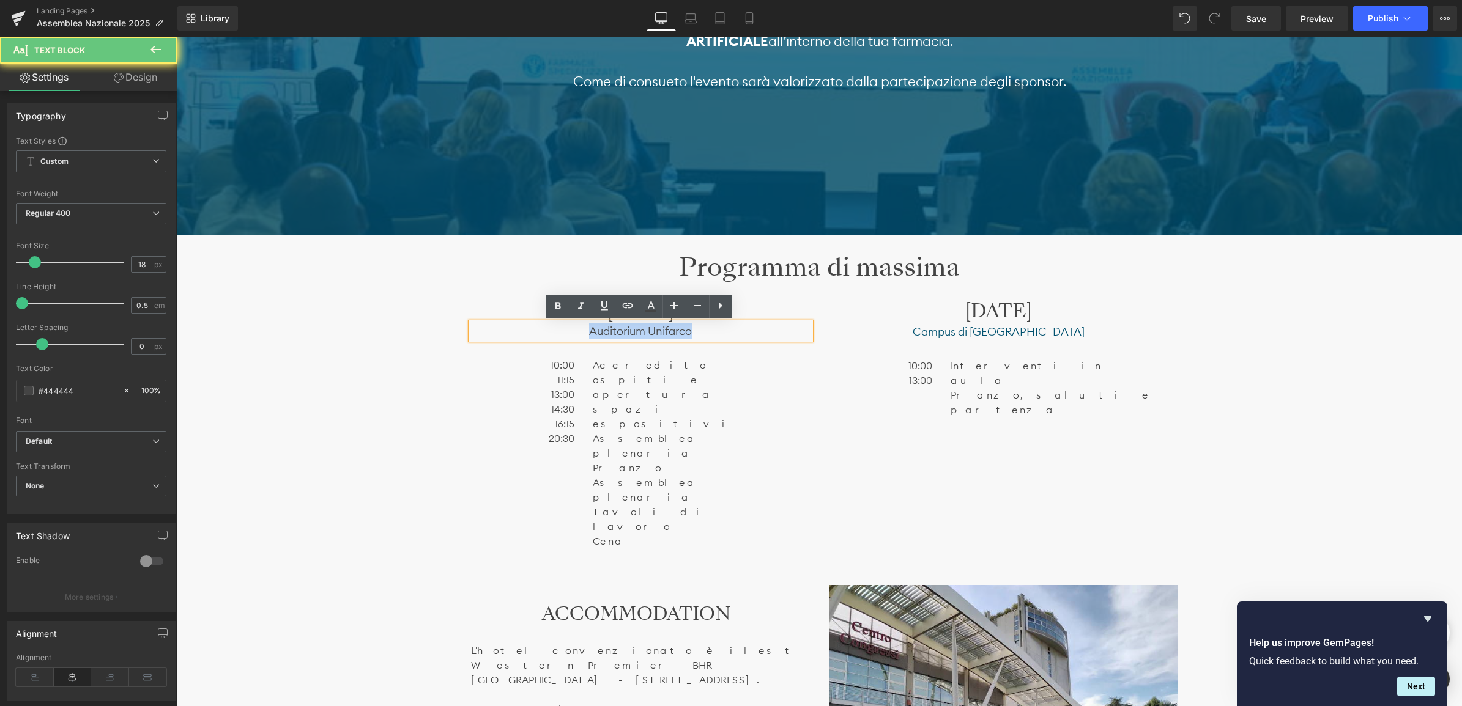
click at [703, 332] on p "Auditorium Unifarco" at bounding box center [640, 331] width 339 height 17
click at [627, 305] on icon at bounding box center [627, 305] width 15 height 15
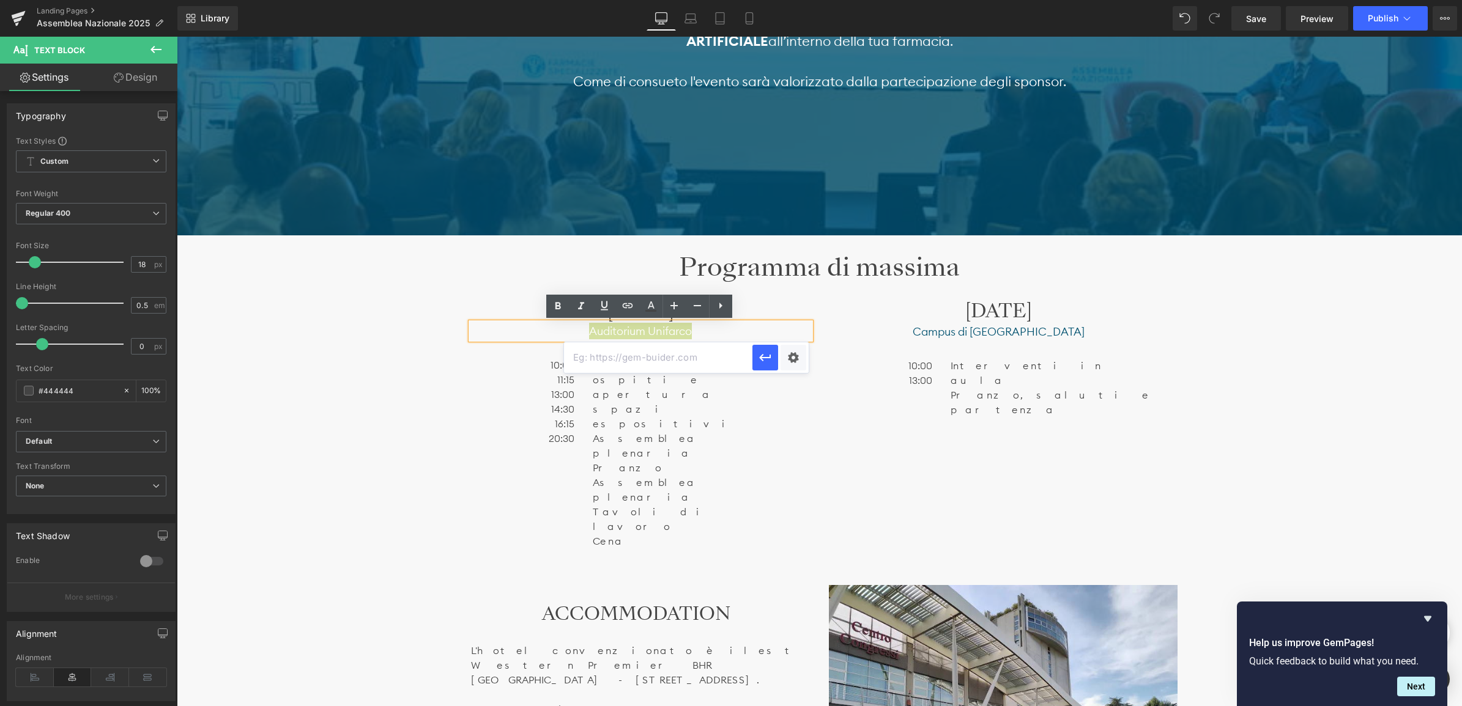
click at [670, 365] on input "text" at bounding box center [658, 357] width 188 height 31
paste input "https://www.google.com/maps/place/Perlapelle+S.r.l.+-+MyCli/@45.7207035,12.2422…"
type input "https://www.google.com/maps/place/Perlapelle+S.r.l.+-+MyCli/@45.7207035,12.2422…"
click at [791, 0] on div "Text Color Highlight Color #333333 Edit or remove link: Edit - Unlink - Cancel …" at bounding box center [731, 0] width 1462 height 0
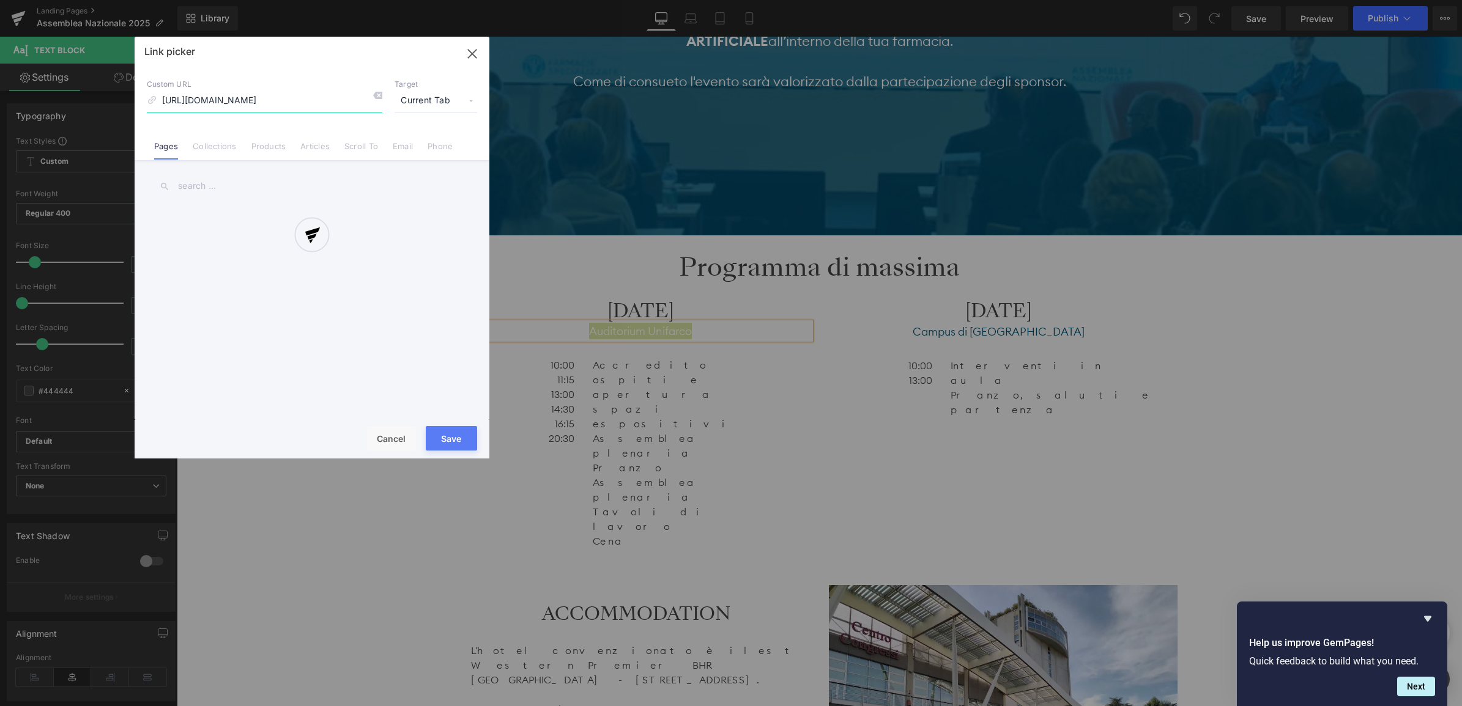
scroll to position [0, 999]
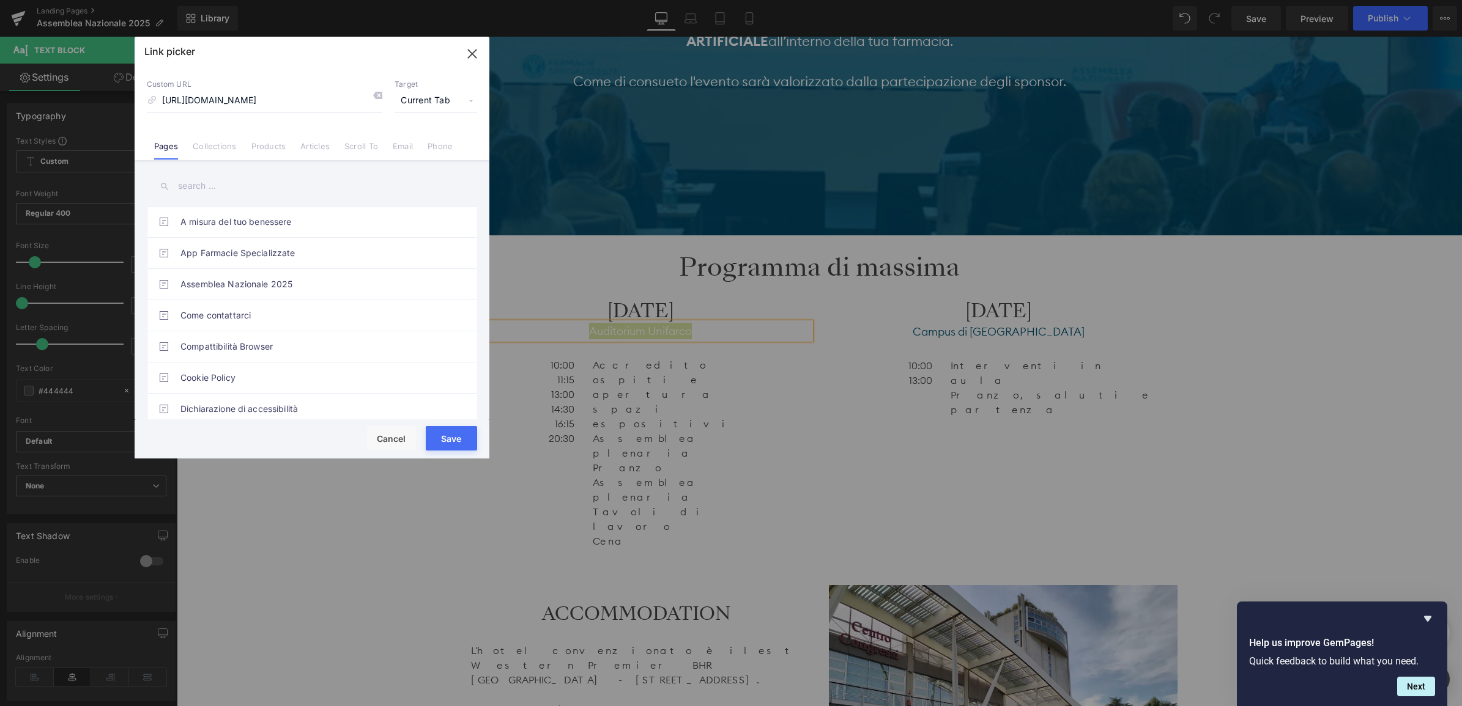
click at [416, 97] on span "Current Tab" at bounding box center [435, 100] width 83 height 23
click at [431, 144] on li "New Tab" at bounding box center [435, 144] width 95 height 21
click at [448, 439] on button "Save" at bounding box center [451, 438] width 51 height 24
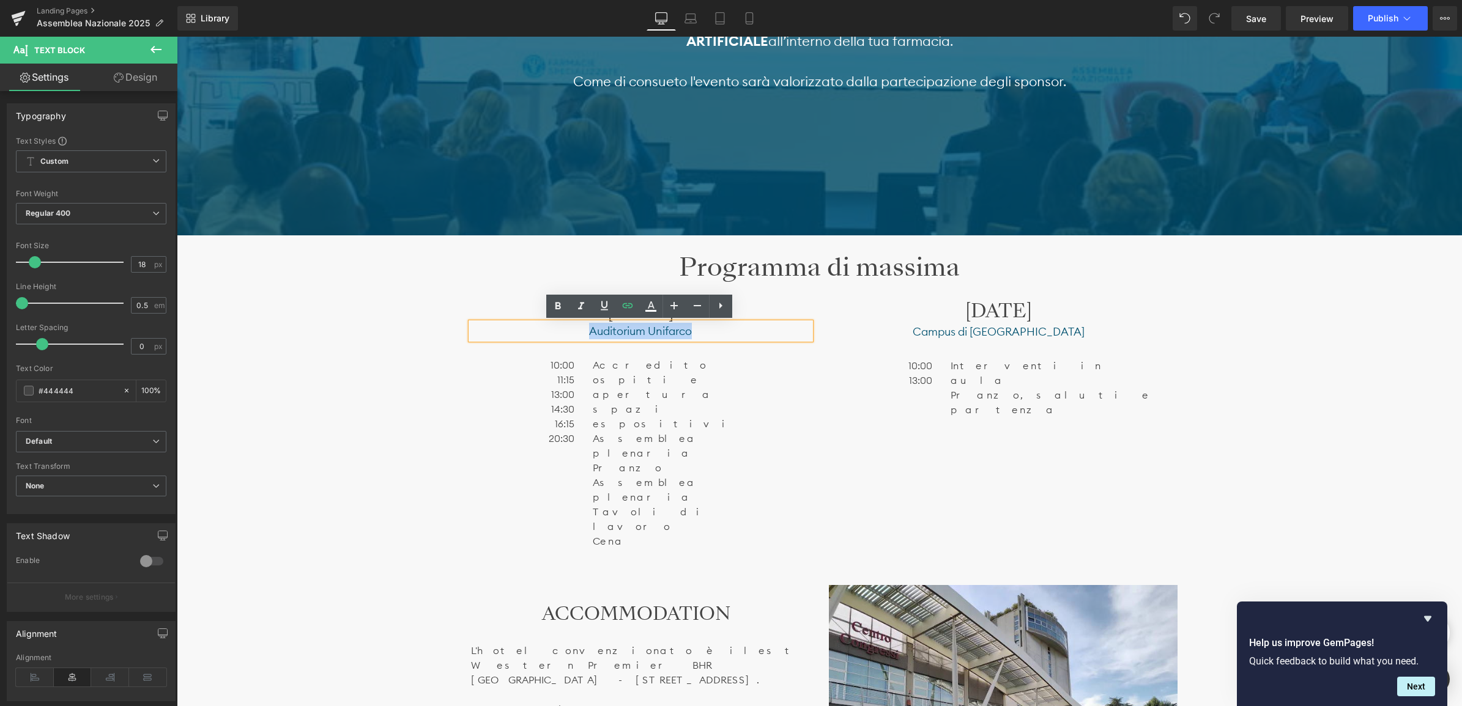
click at [546, 331] on p "Auditorium Unifarco" at bounding box center [640, 331] width 339 height 17
drag, startPoint x: 557, startPoint y: 333, endPoint x: 703, endPoint y: 335, distance: 145.6
click at [703, 335] on p "Auditorium Unifarco" at bounding box center [640, 331] width 339 height 17
click at [550, 299] on icon at bounding box center [557, 306] width 15 height 15
click at [938, 331] on p "Campus di [GEOGRAPHIC_DATA]" at bounding box center [998, 332] width 339 height 17
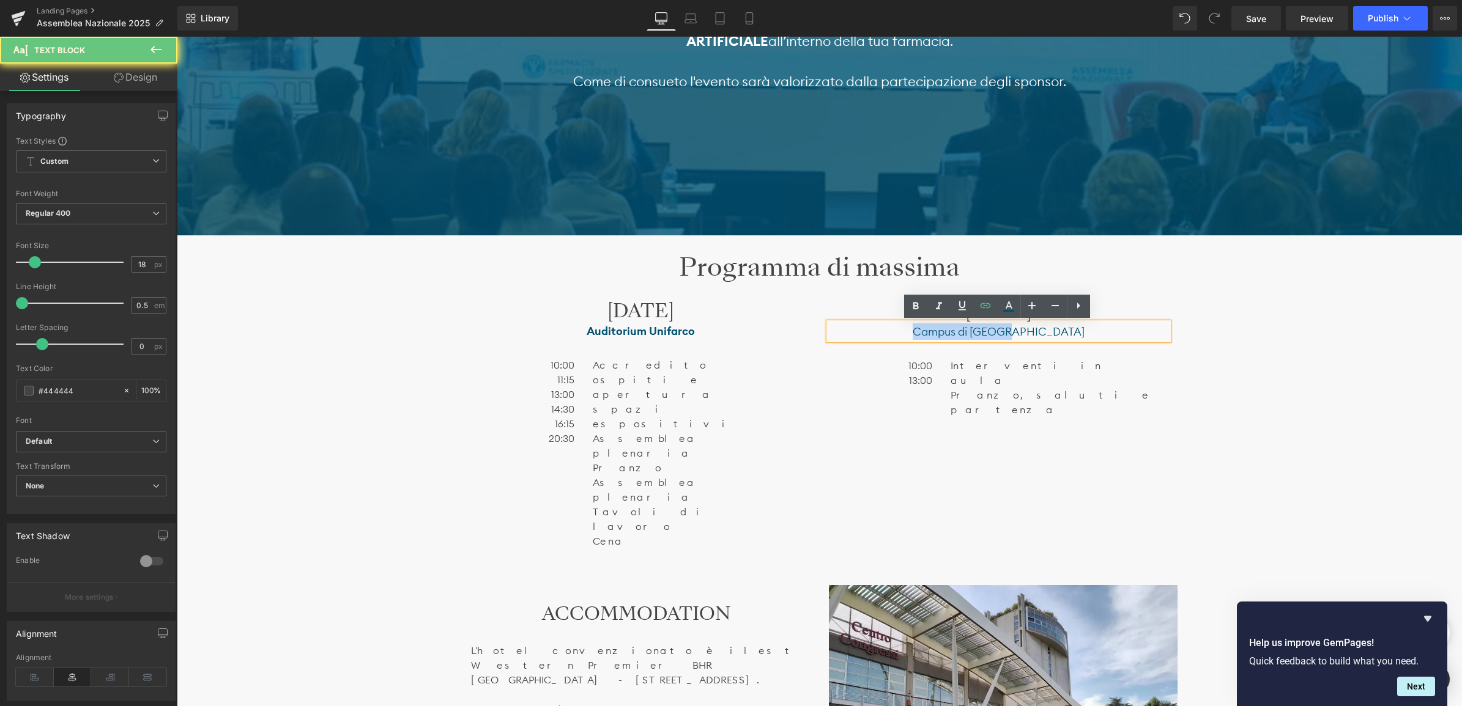
drag, startPoint x: 941, startPoint y: 331, endPoint x: 1090, endPoint y: 332, distance: 149.2
click at [1090, 332] on p "Campus di [GEOGRAPHIC_DATA]" at bounding box center [998, 332] width 339 height 17
click at [909, 304] on icon at bounding box center [915, 306] width 15 height 15
click at [1267, 398] on div "Image Ti aspettiamo il 22 e il 23 novembre Heading SABATO 22 presso l’ Auditori…" at bounding box center [819, 581] width 1285 height 2380
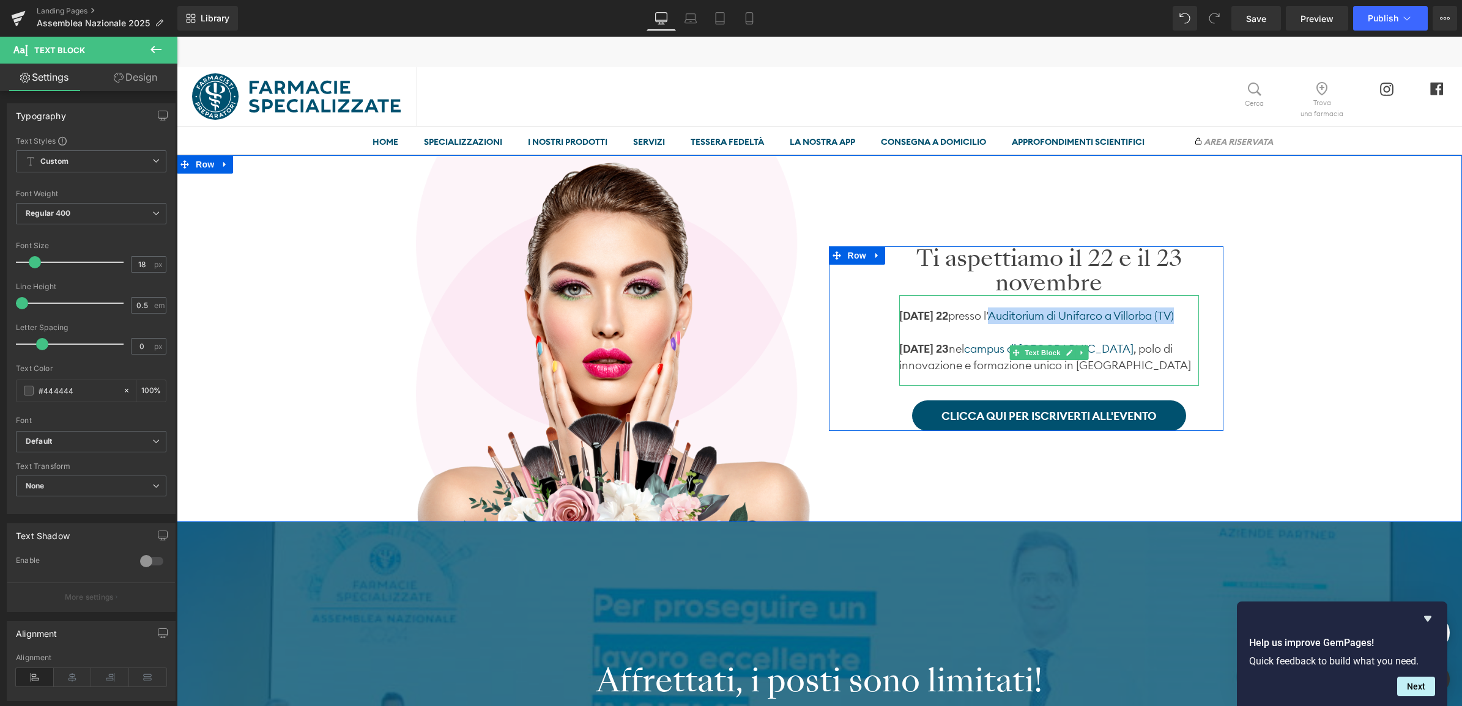
drag, startPoint x: 999, startPoint y: 316, endPoint x: 1192, endPoint y: 318, distance: 192.7
click at [1192, 318] on p "SABATO 22 presso l’ Auditorium di Unifarco a Villorba (TV)" at bounding box center [1049, 316] width 300 height 17
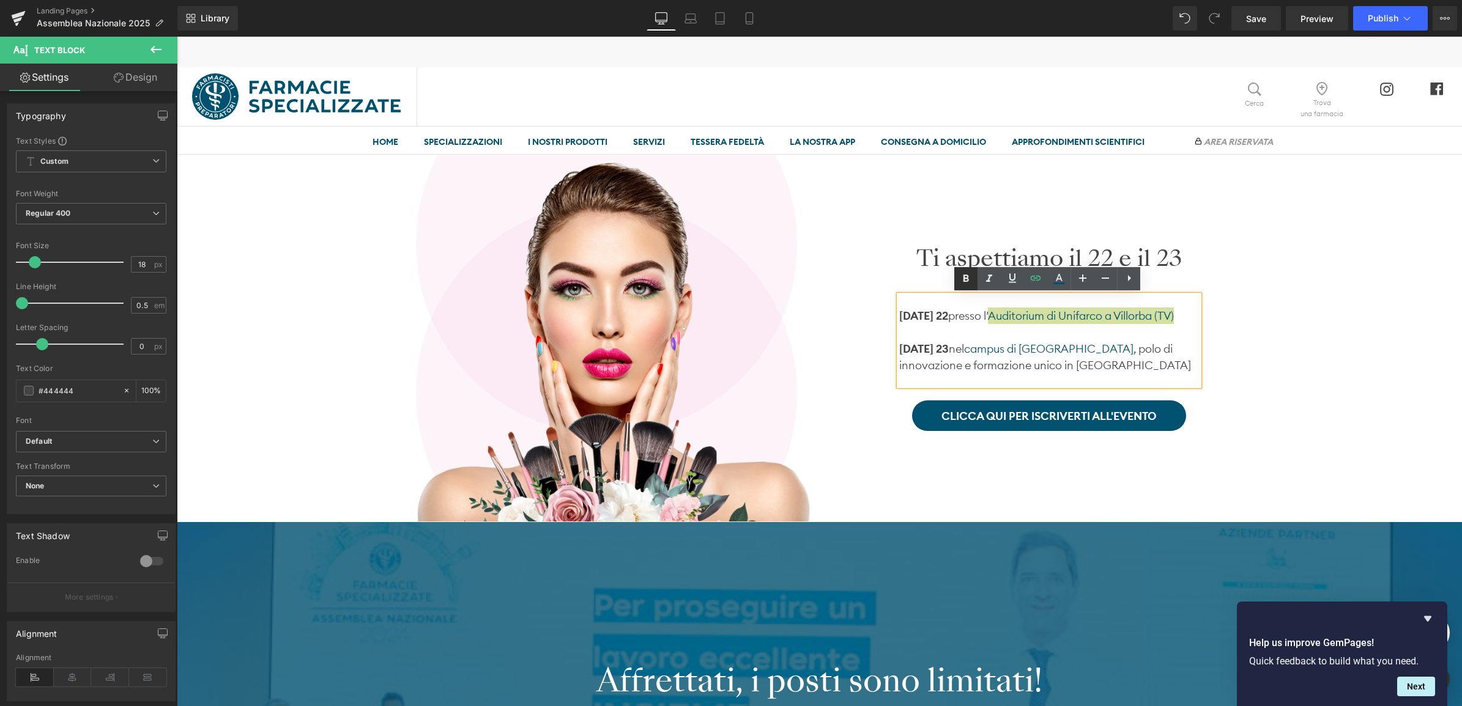
click at [970, 276] on icon at bounding box center [965, 279] width 15 height 15
drag, startPoint x: 994, startPoint y: 349, endPoint x: 1094, endPoint y: 349, distance: 99.7
click at [1094, 349] on p "DOMENICA 23 nel campus di H-FARM , polo di innovazione e formazione unico in Eu…" at bounding box center [1049, 357] width 300 height 33
click at [1002, 327] on p at bounding box center [1049, 332] width 300 height 17
drag, startPoint x: 993, startPoint y: 350, endPoint x: 1091, endPoint y: 346, distance: 98.6
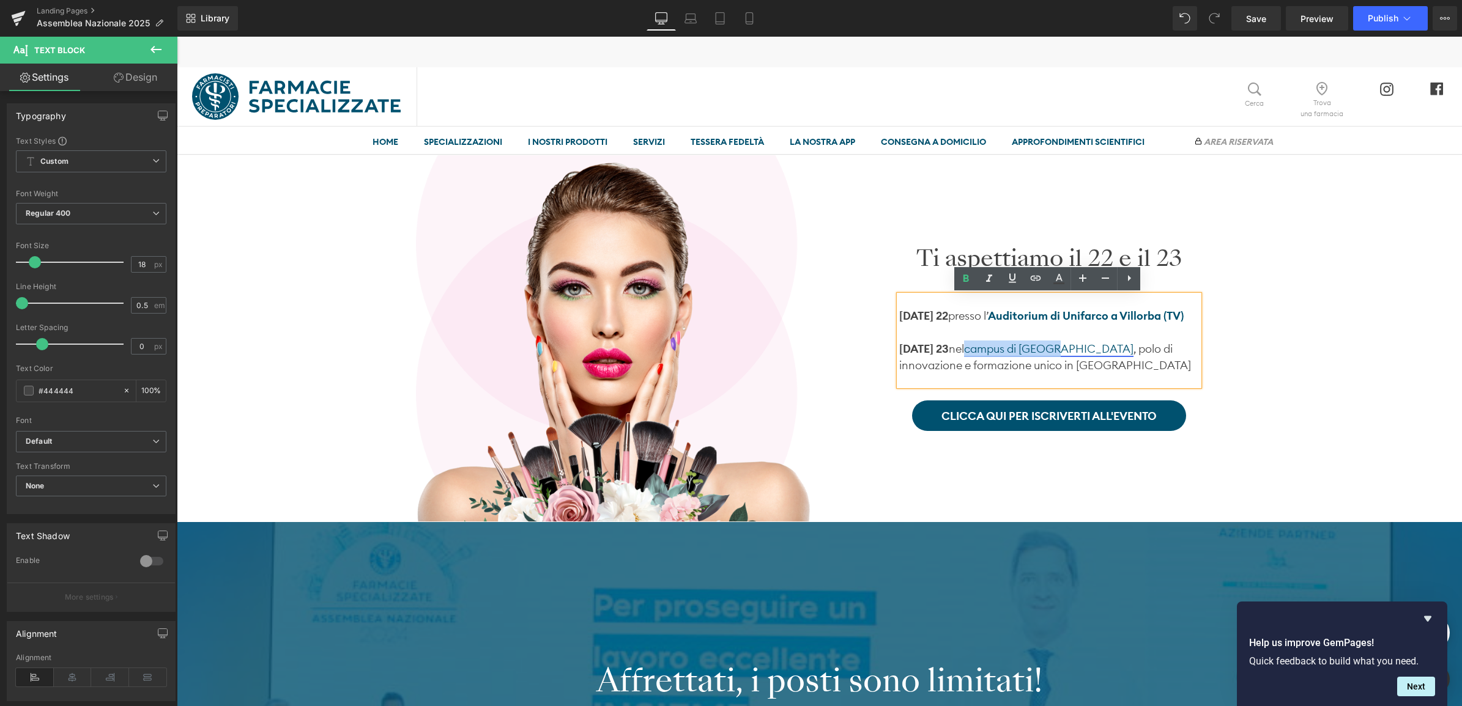
click at [1091, 346] on p "DOMENICA 23 nel campus di H-FARM , polo di innovazione e formazione unico in Eu…" at bounding box center [1049, 357] width 300 height 33
click at [964, 282] on icon at bounding box center [965, 279] width 15 height 15
click at [1266, 18] on span "Save" at bounding box center [1256, 18] width 20 height 13
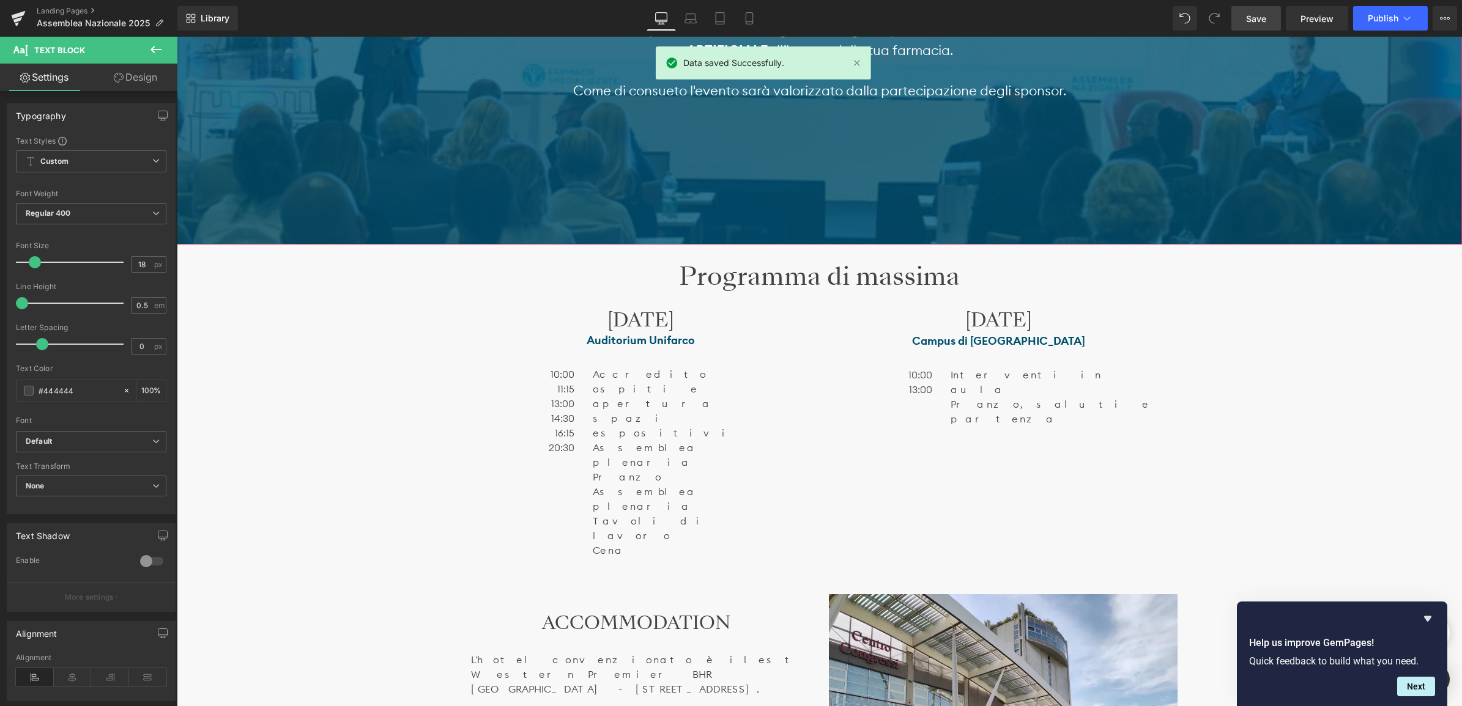
scroll to position [764, 0]
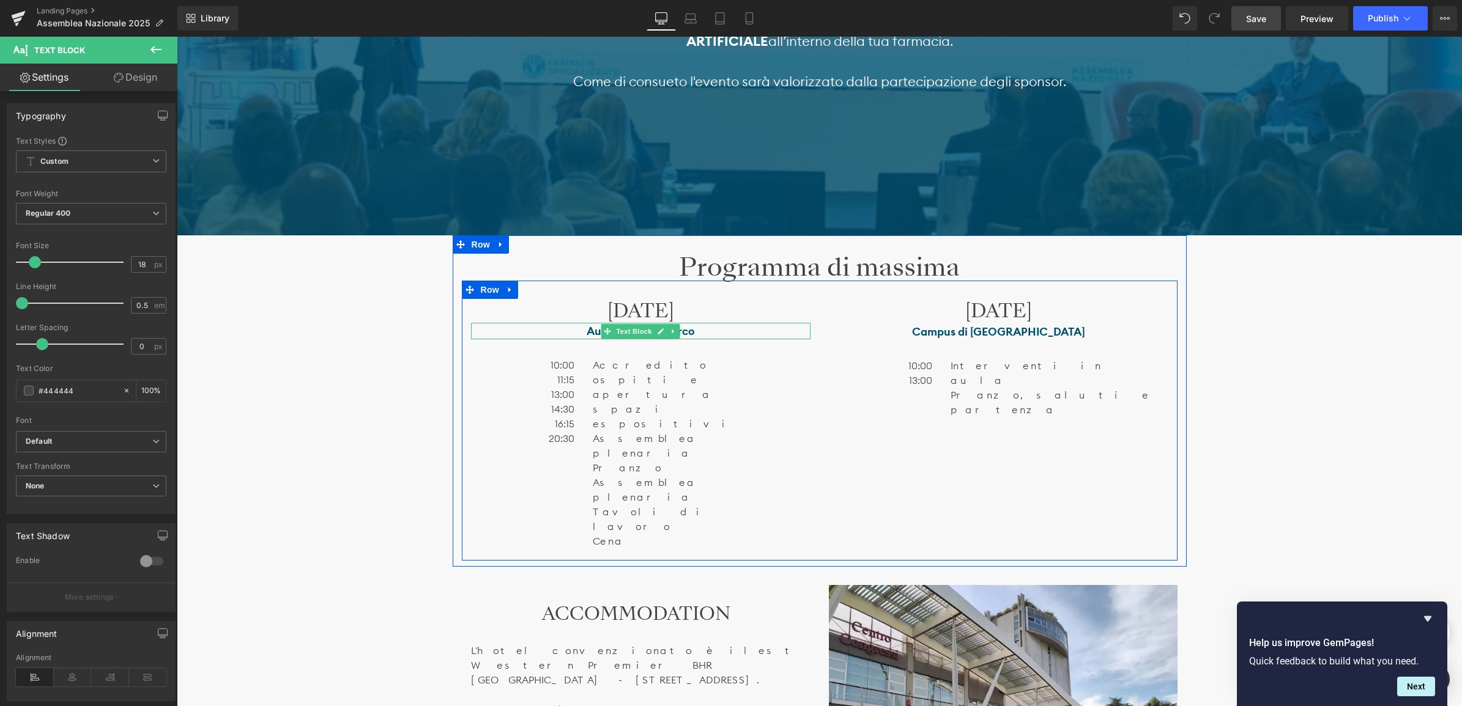
click at [720, 334] on p "Auditorium Unifarco" at bounding box center [640, 331] width 339 height 17
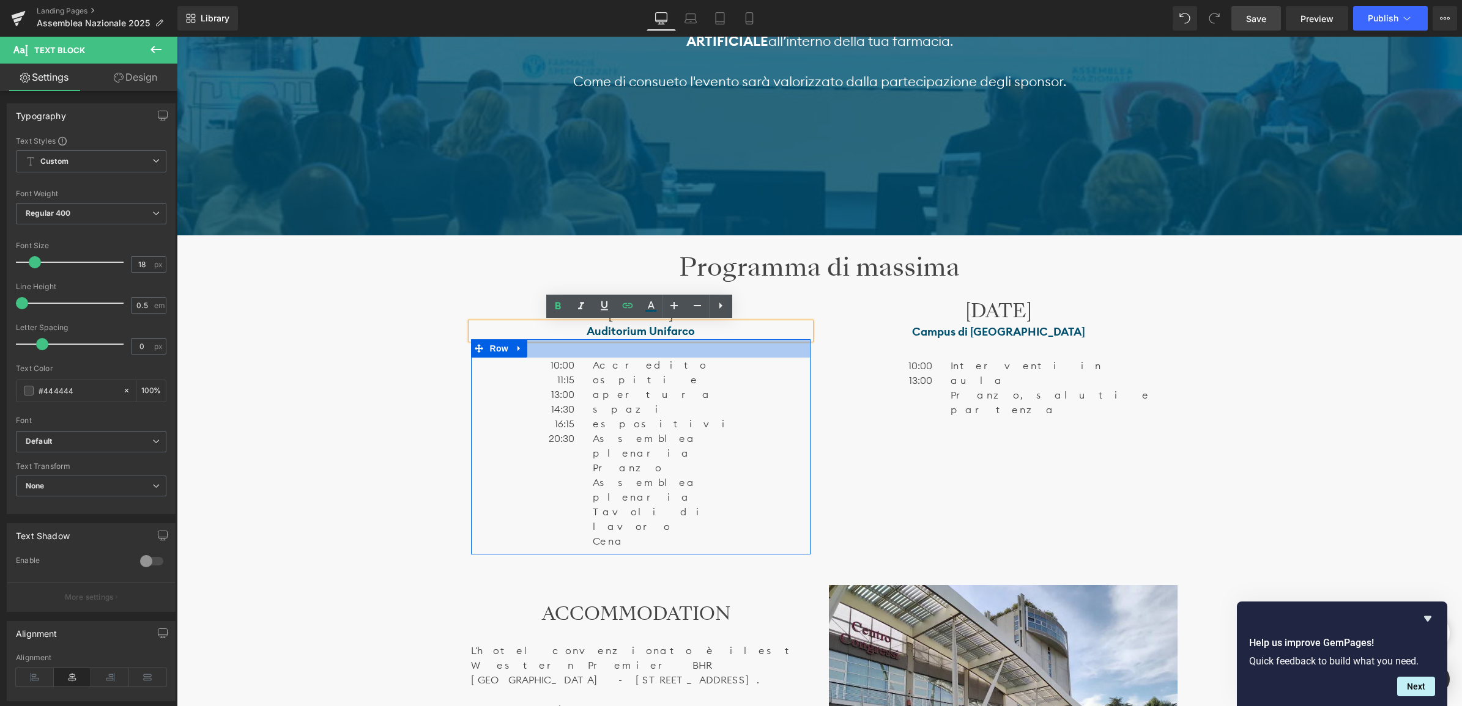
click at [664, 355] on div at bounding box center [640, 348] width 339 height 18
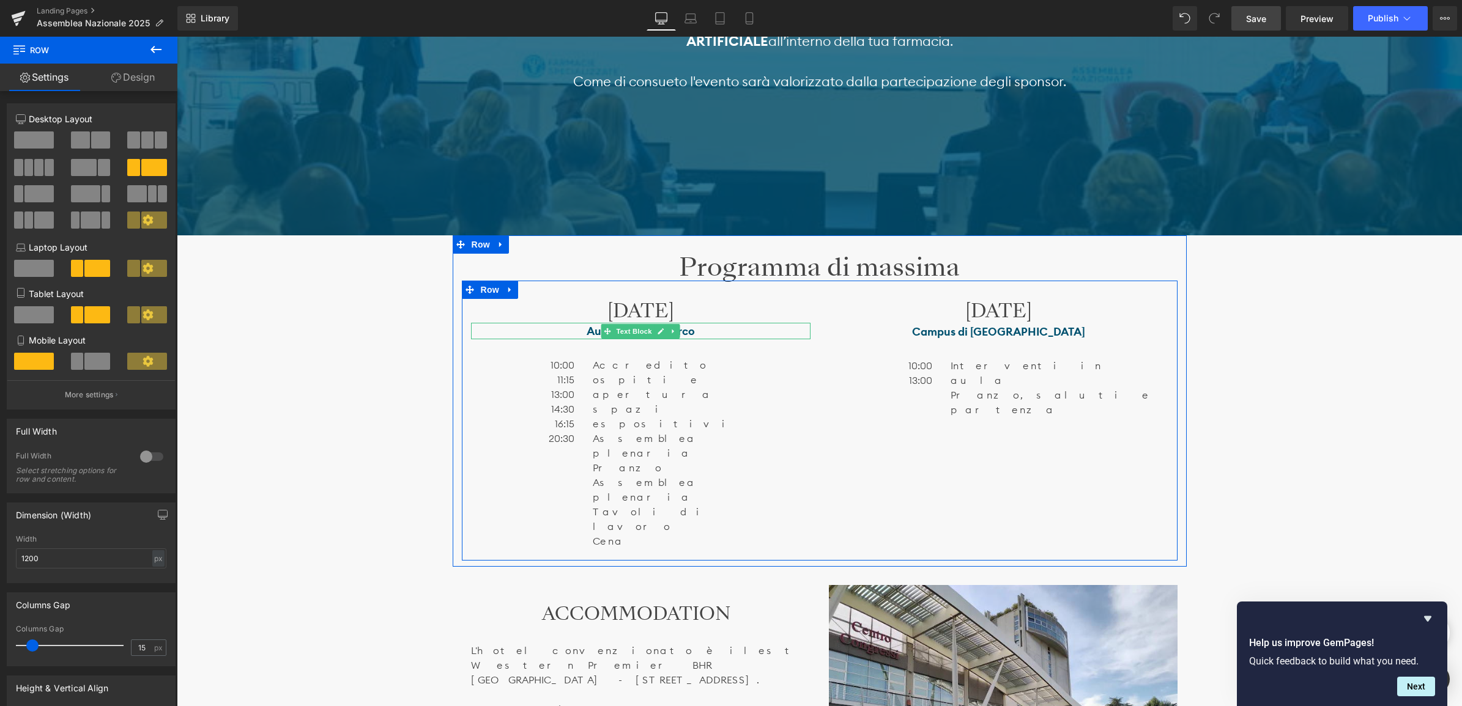
click at [716, 331] on p "Auditorium Unifarco" at bounding box center [640, 331] width 339 height 17
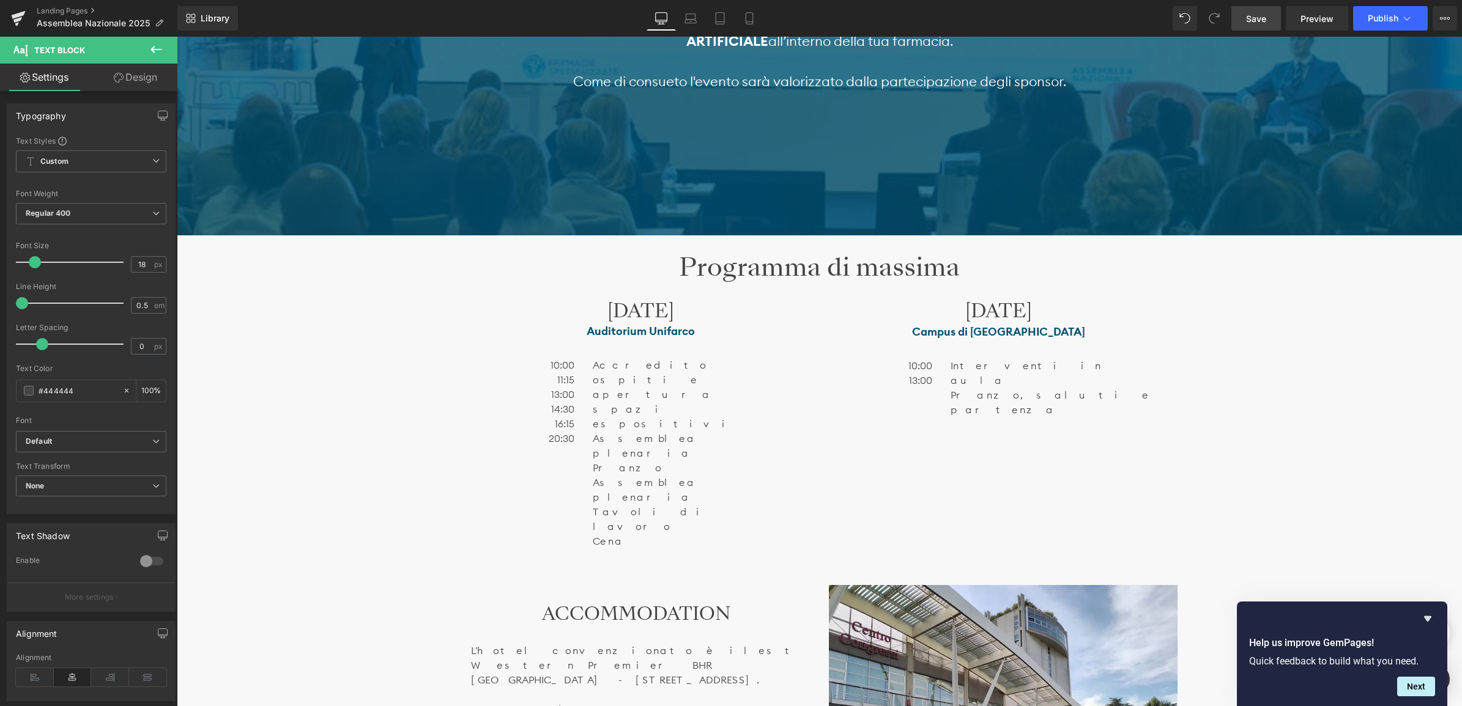
click at [150, 80] on link "Design" at bounding box center [135, 78] width 89 height 28
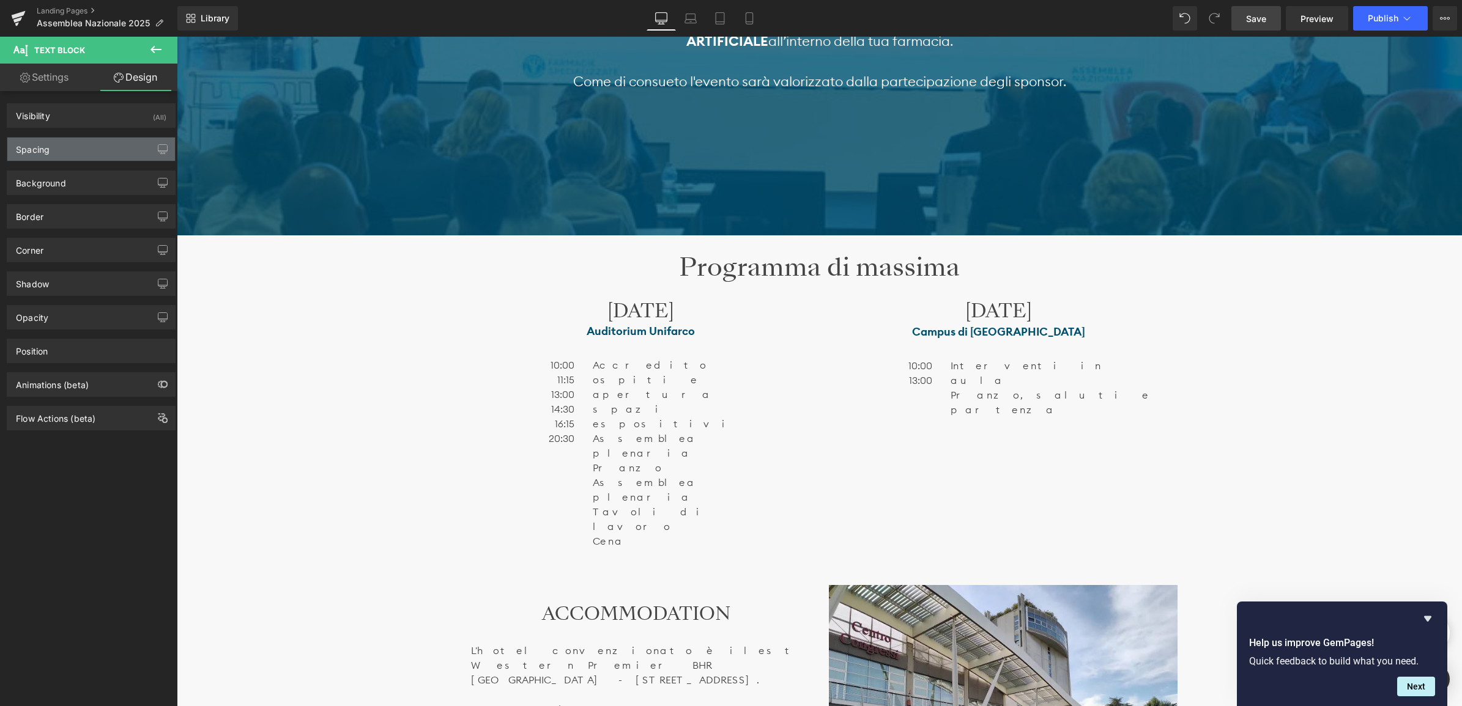
click at [86, 146] on div "Spacing" at bounding box center [91, 149] width 168 height 23
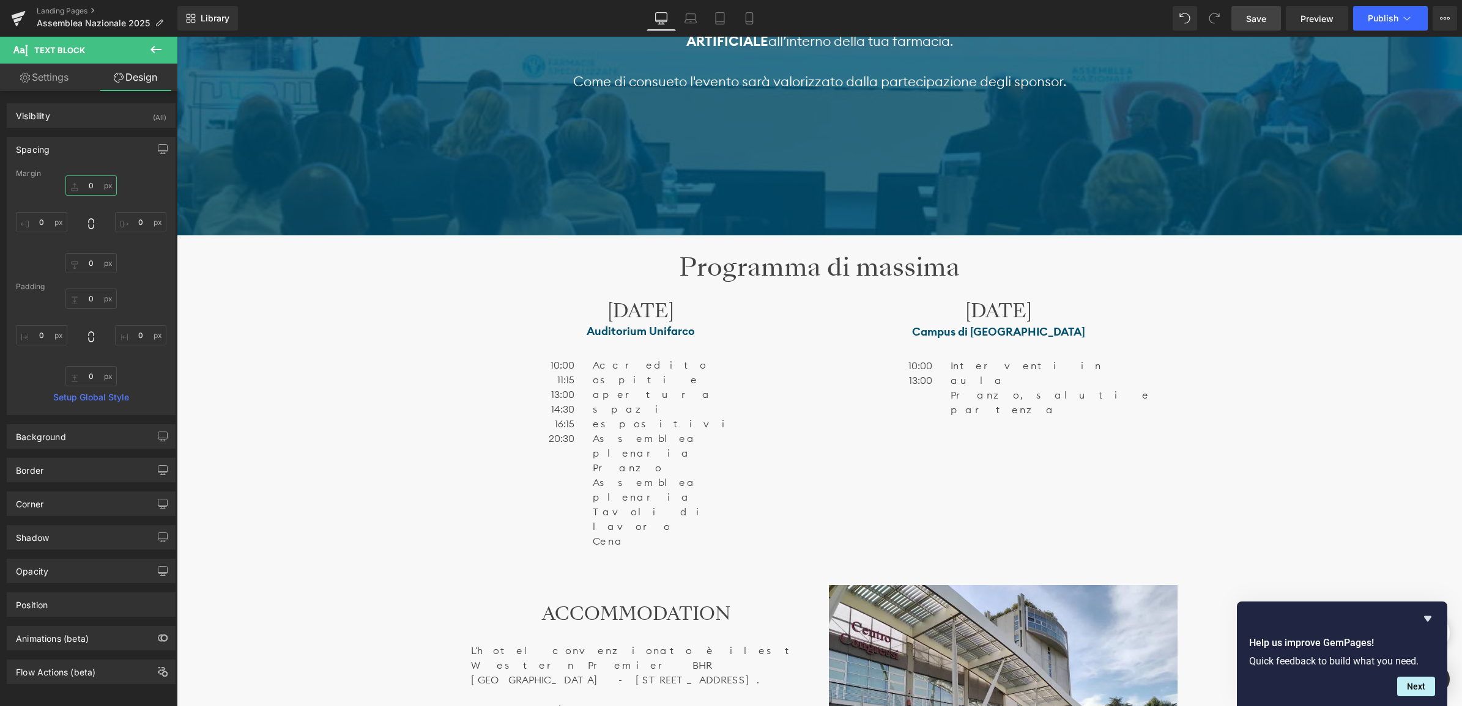
click at [90, 183] on input "0" at bounding box center [90, 186] width 51 height 20
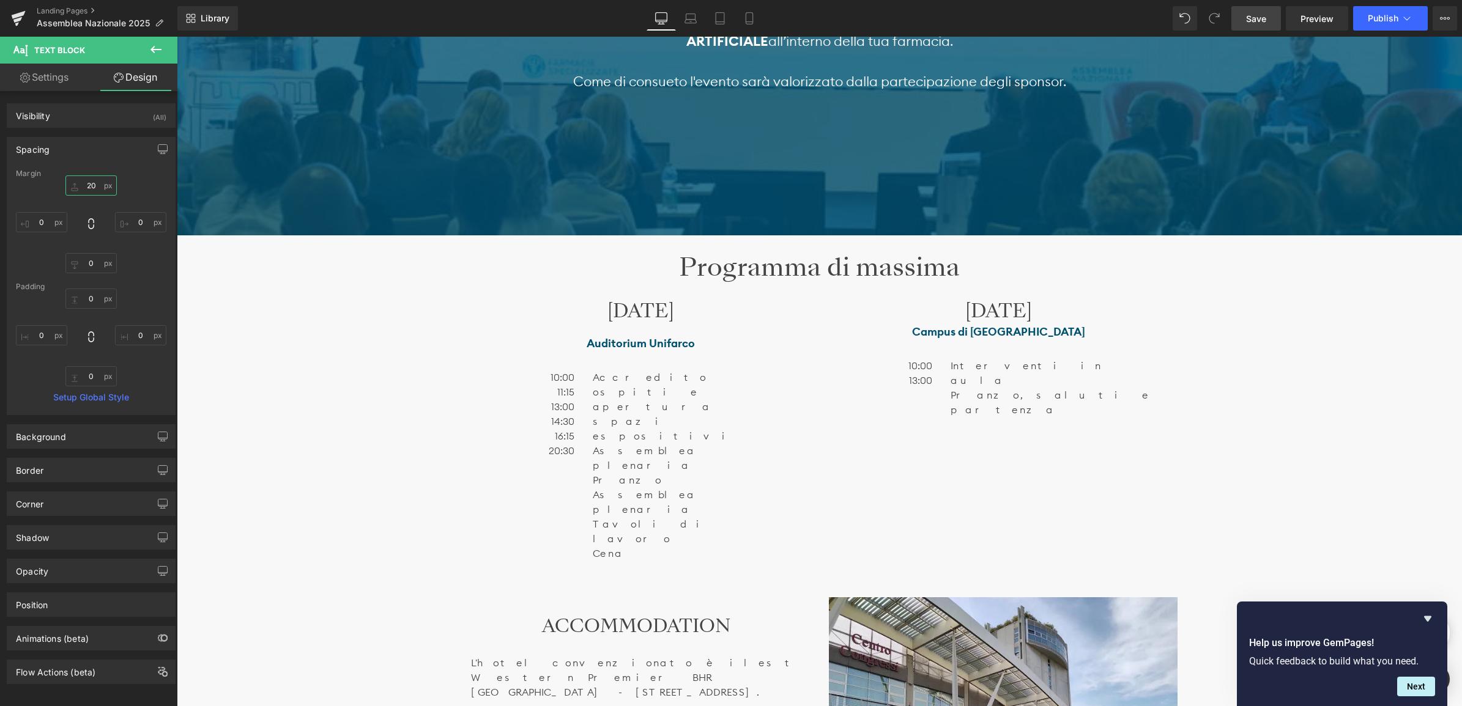
type input "2"
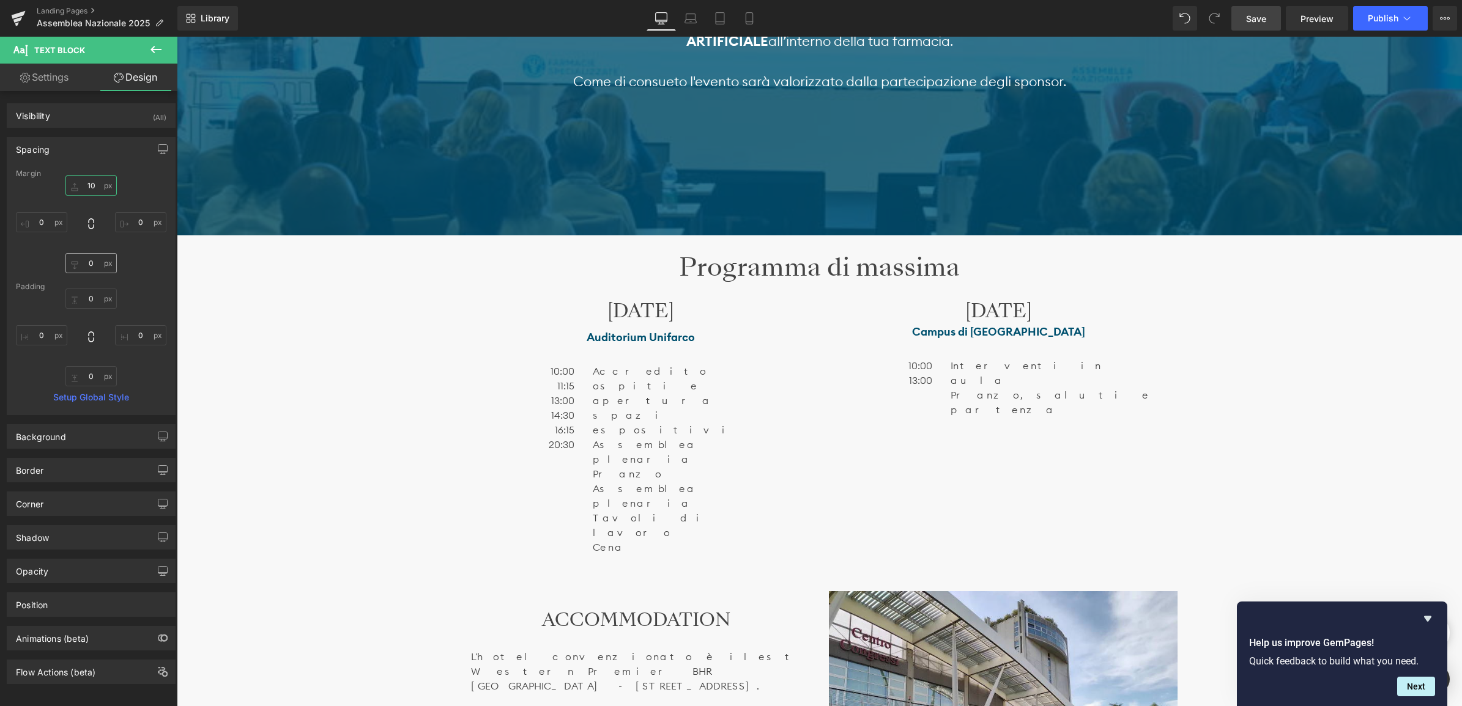
type input "10"
click at [91, 266] on input "0" at bounding box center [90, 263] width 51 height 20
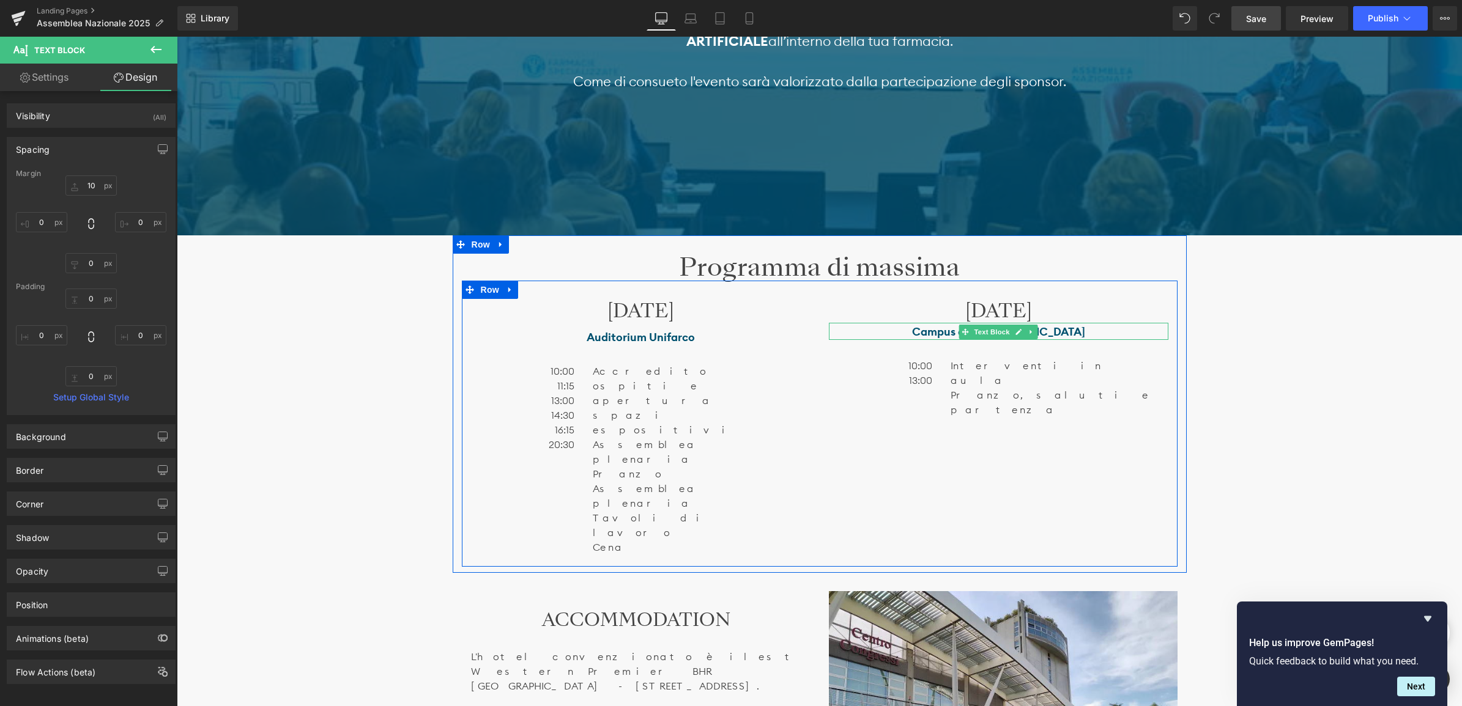
click at [930, 332] on p "Campus di [GEOGRAPHIC_DATA]" at bounding box center [998, 332] width 339 height 17
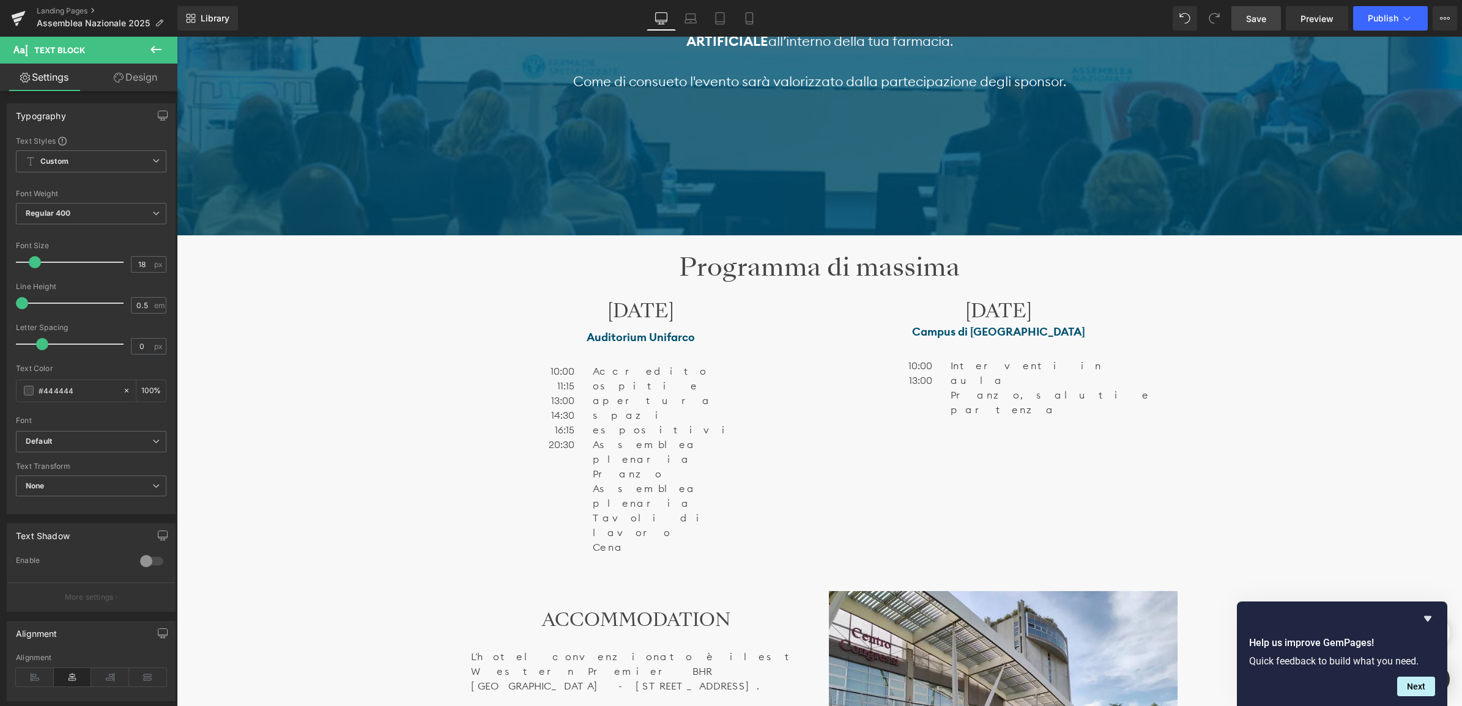
click at [130, 76] on link "Design" at bounding box center [135, 78] width 89 height 28
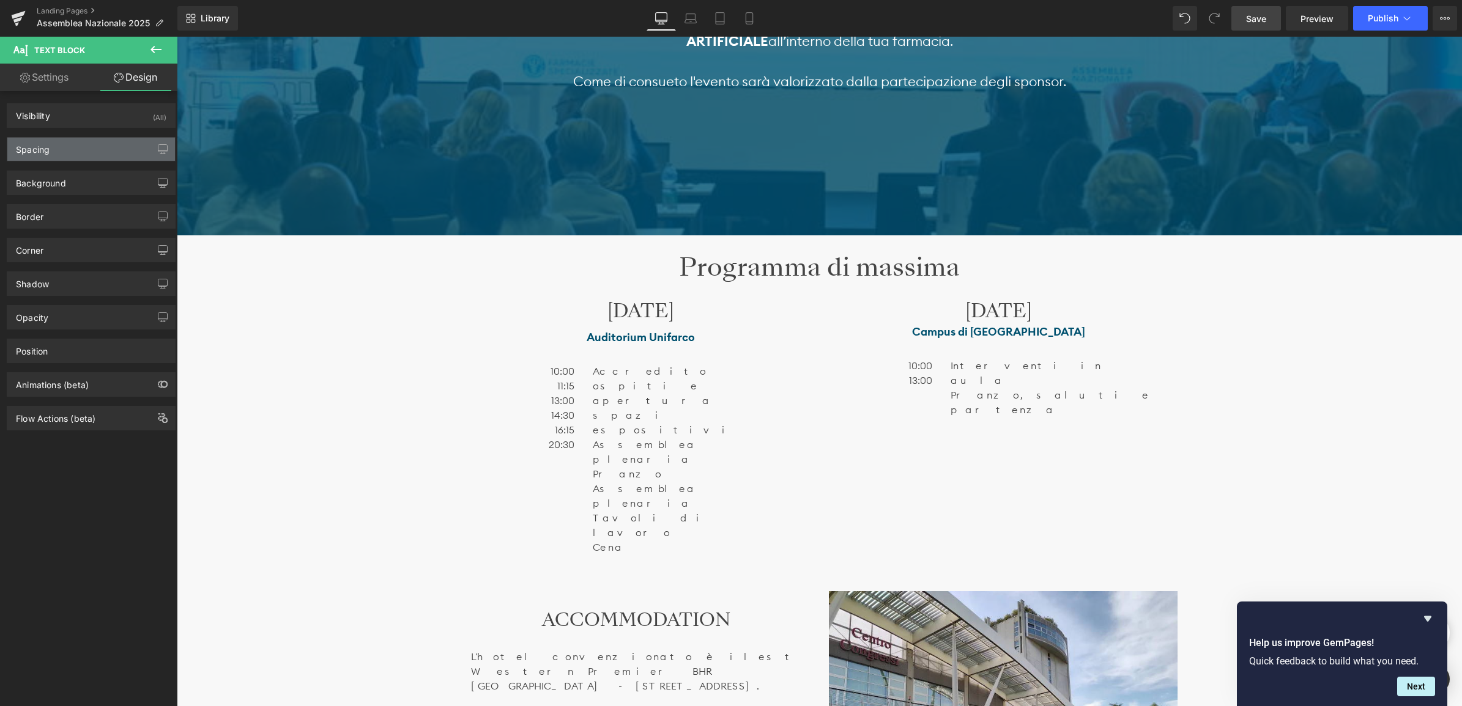
click at [81, 155] on div "Spacing" at bounding box center [91, 149] width 168 height 23
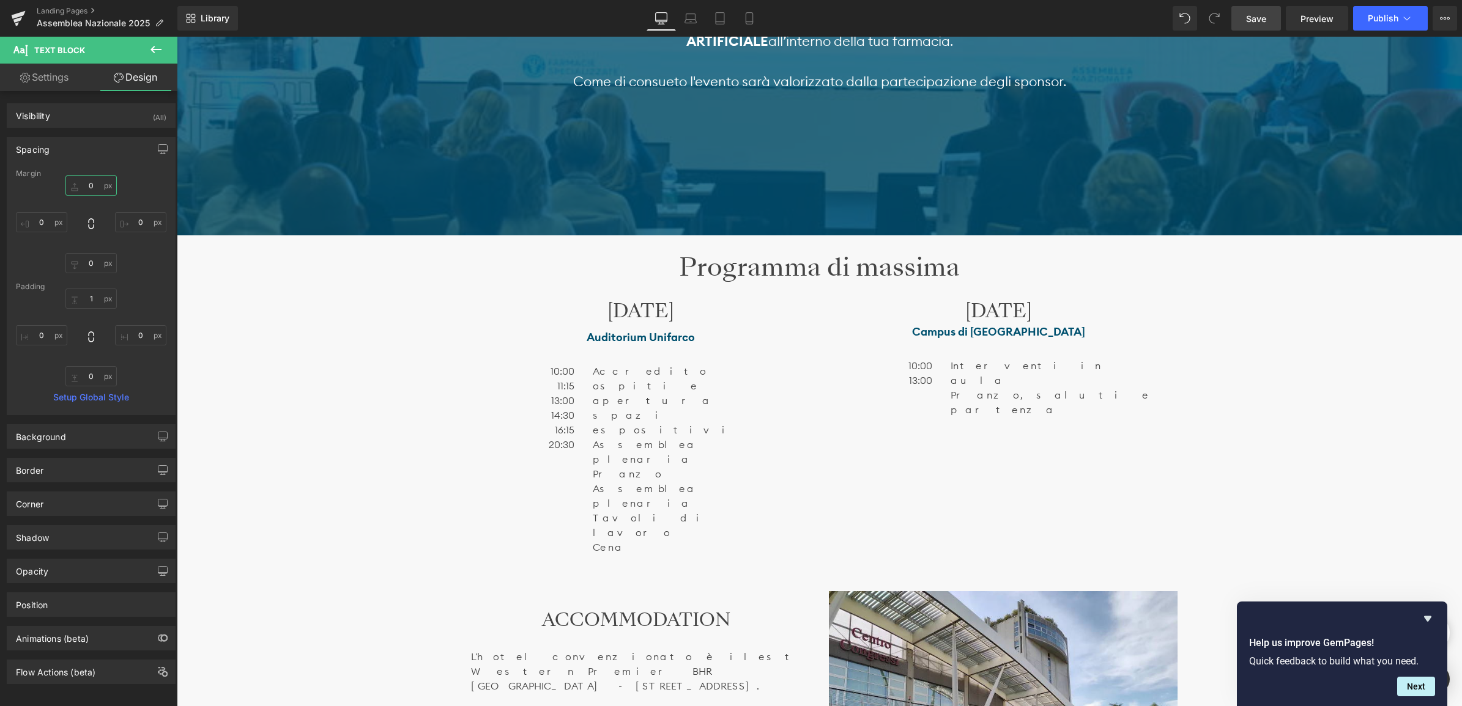
click at [91, 188] on input "0" at bounding box center [90, 186] width 51 height 20
type input "10"
click at [1265, 15] on span "Save" at bounding box center [1256, 18] width 20 height 13
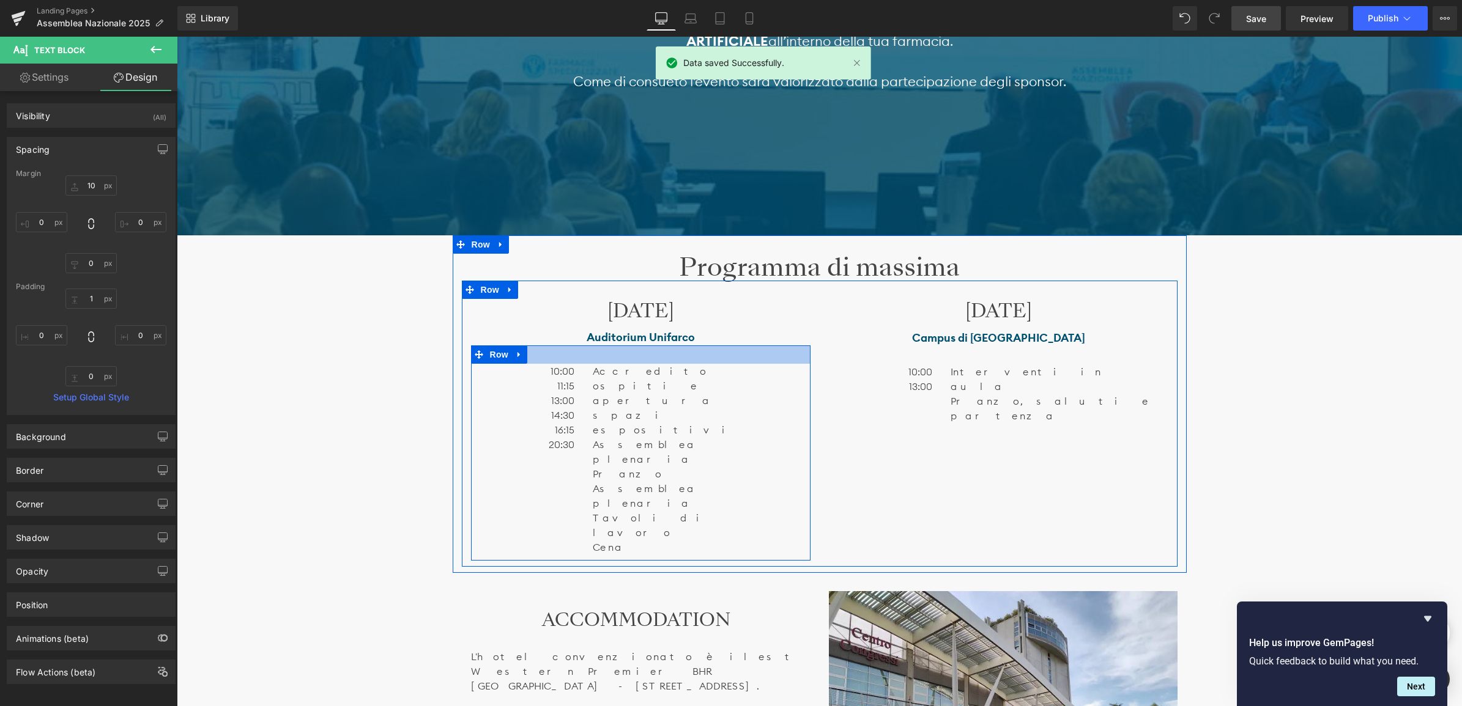
click at [655, 358] on div at bounding box center [640, 355] width 339 height 18
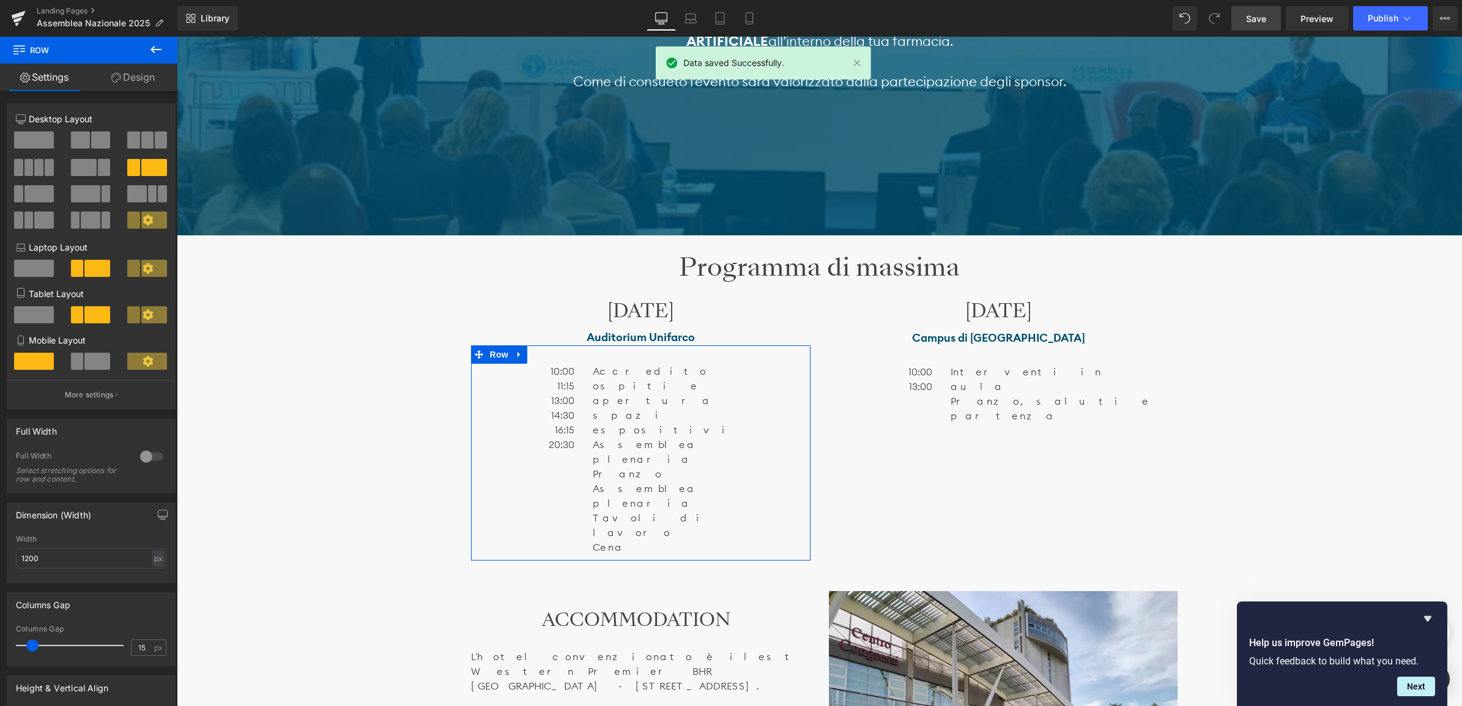
click at [138, 83] on link "Design" at bounding box center [133, 78] width 89 height 28
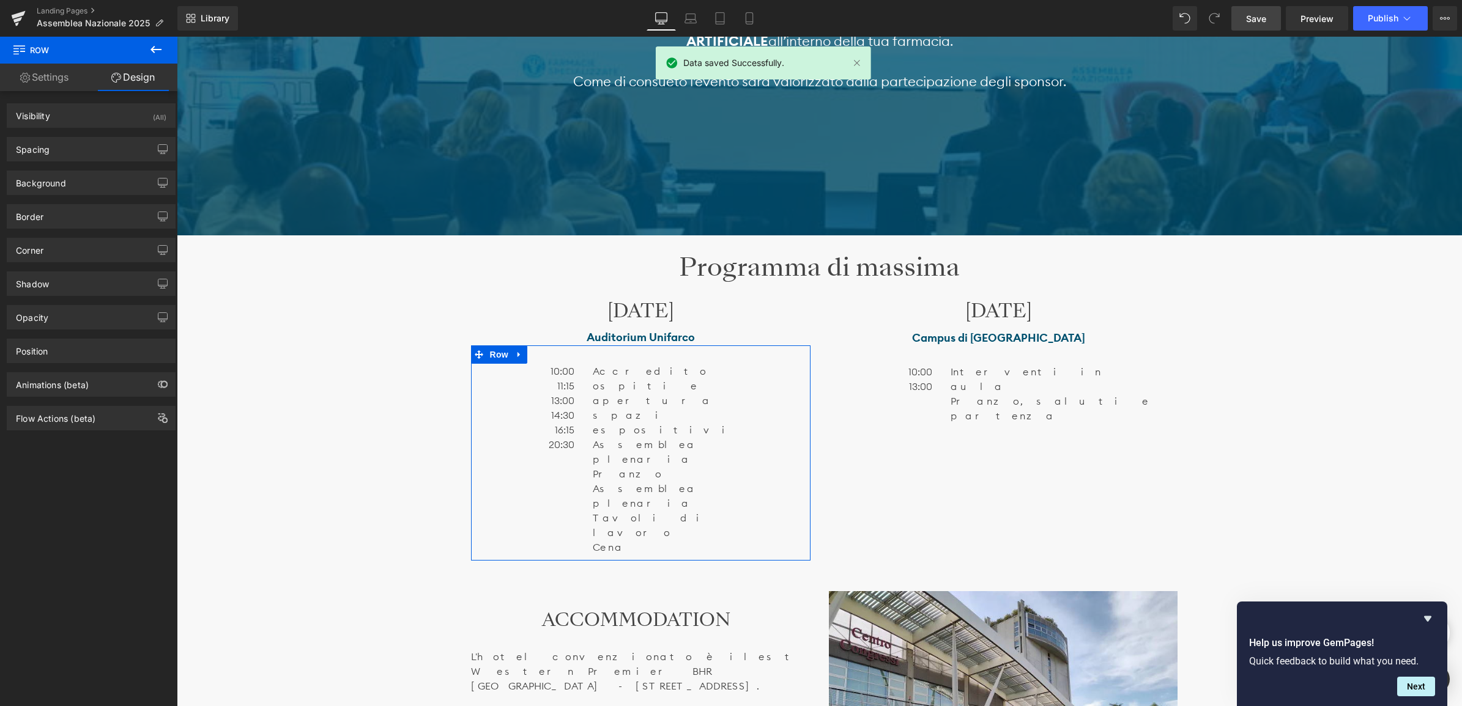
type input "0"
type input "30"
type input "0"
type input "10"
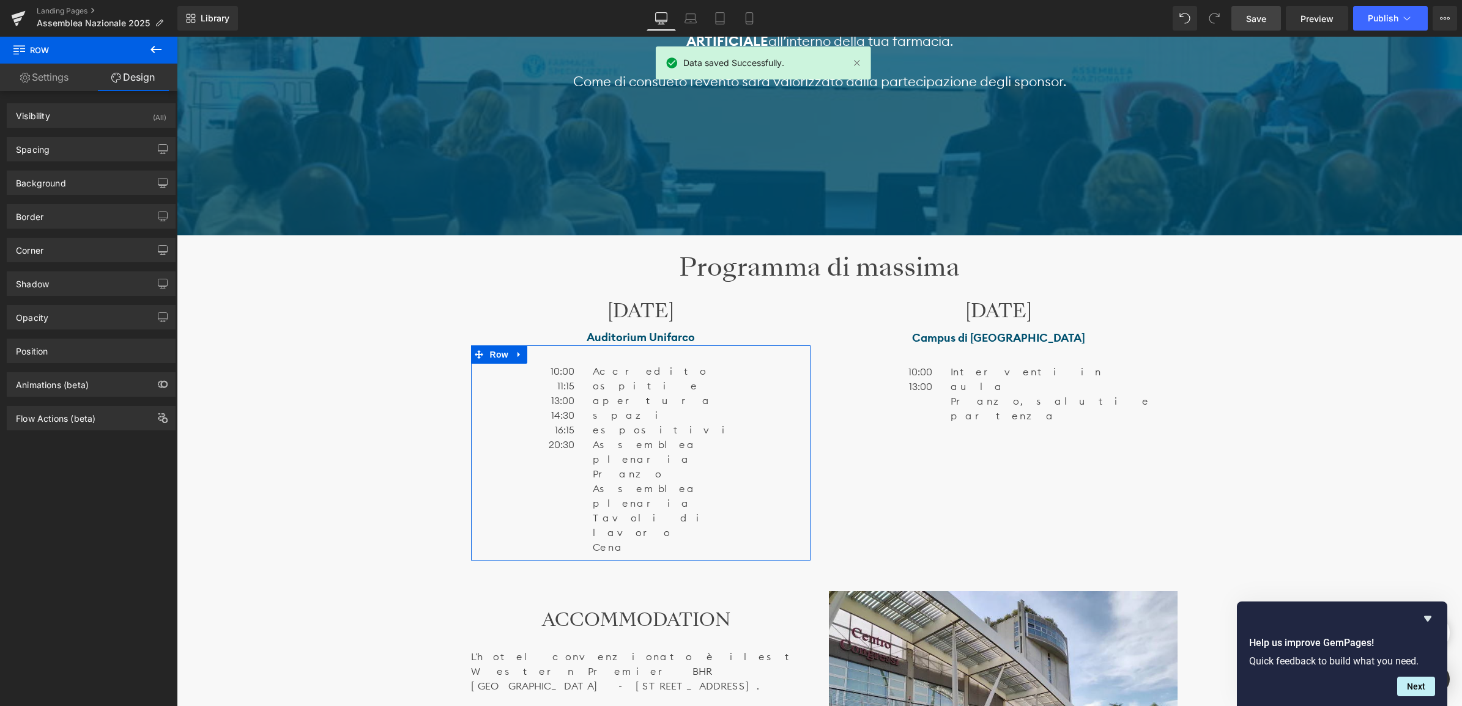
type input "0"
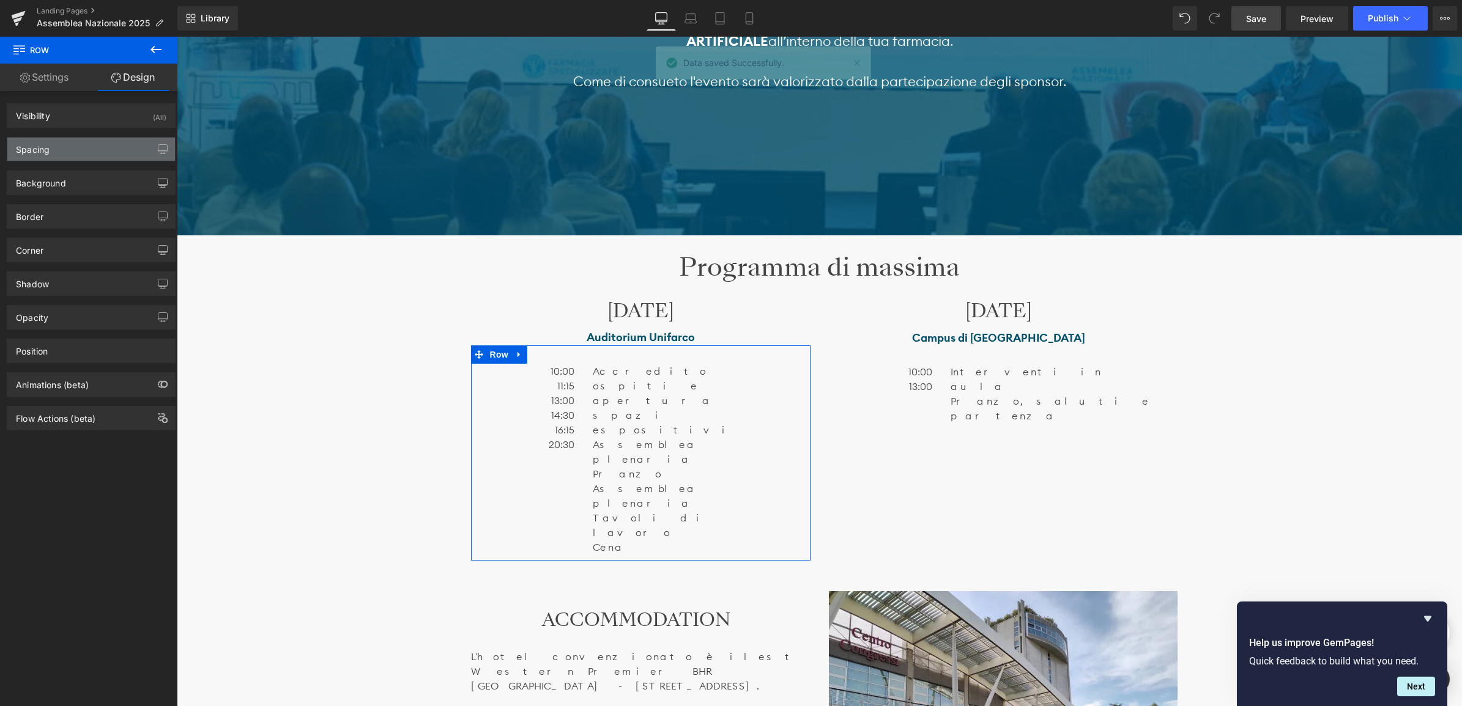
click at [91, 154] on div "Spacing" at bounding box center [91, 149] width 168 height 23
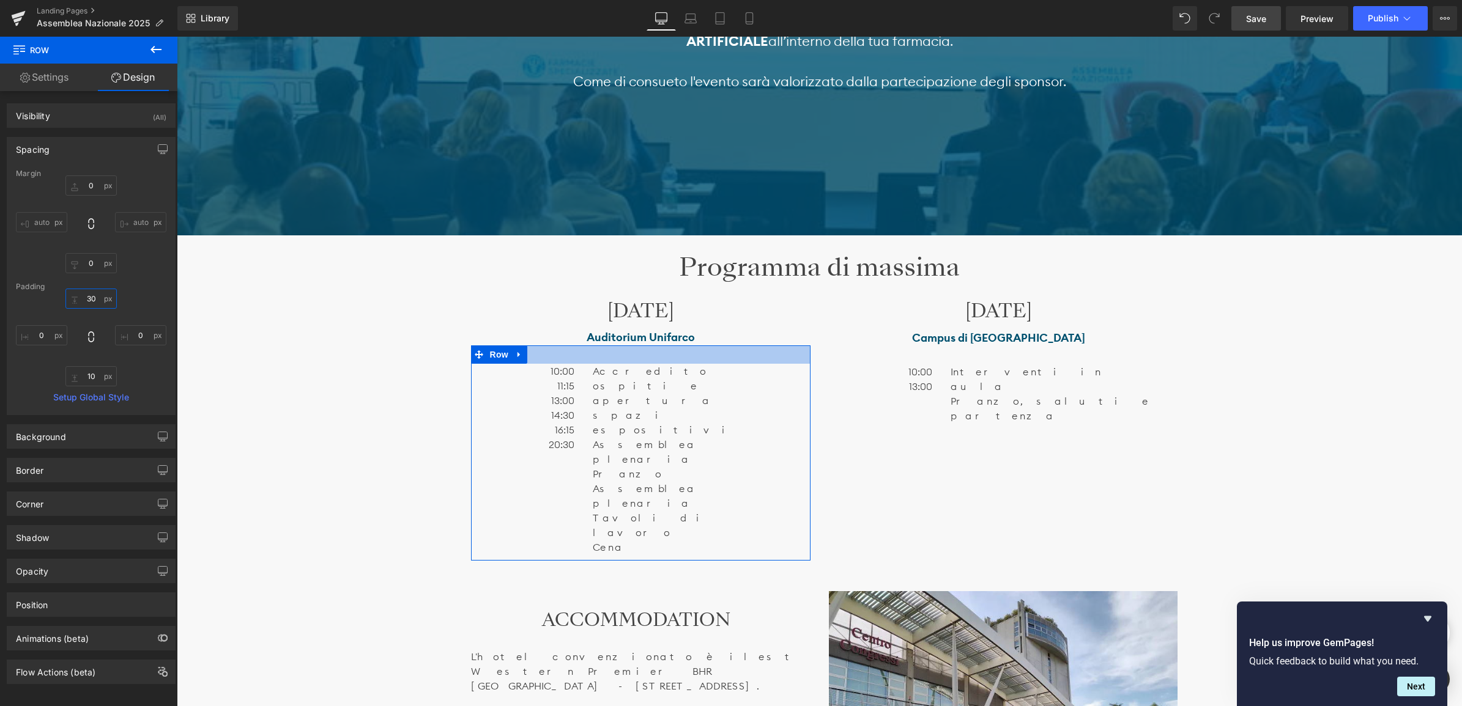
click at [91, 304] on input "30" at bounding box center [90, 299] width 51 height 20
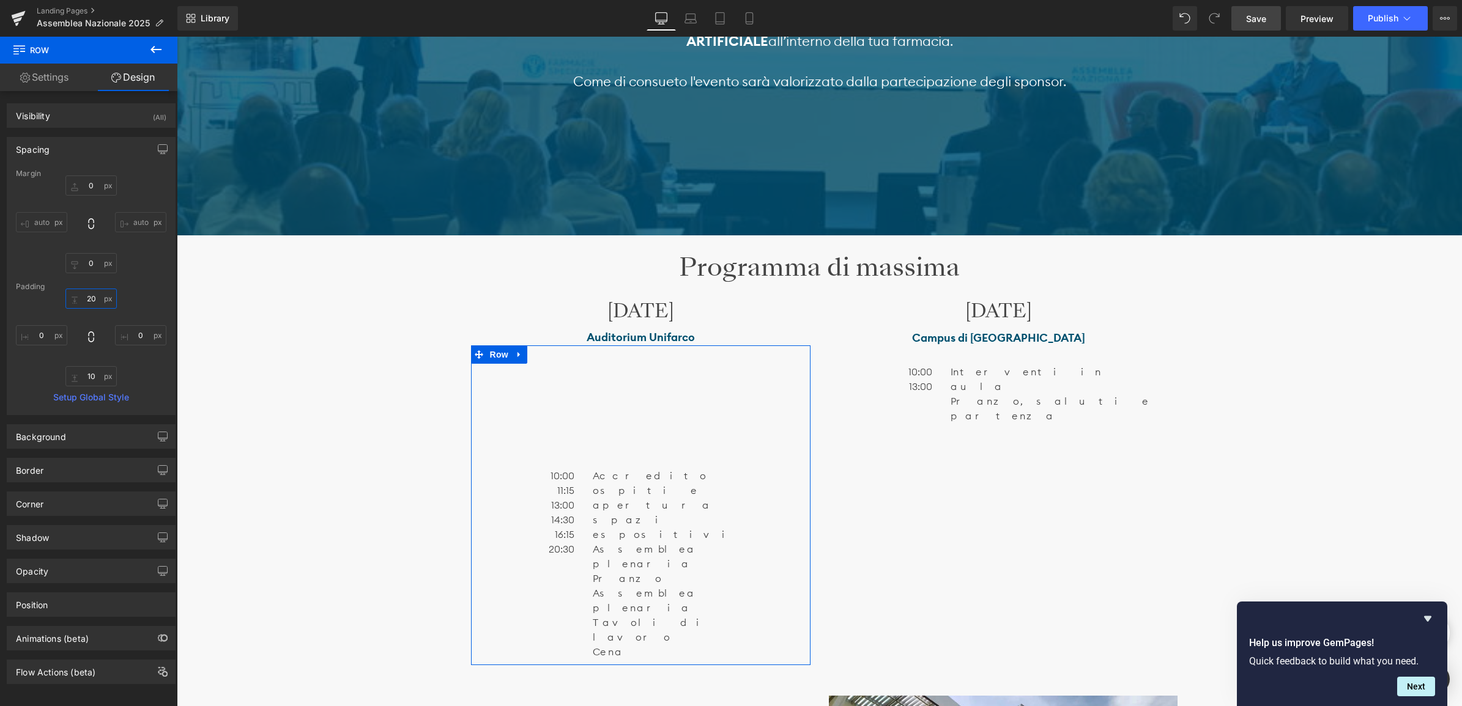
type input "2"
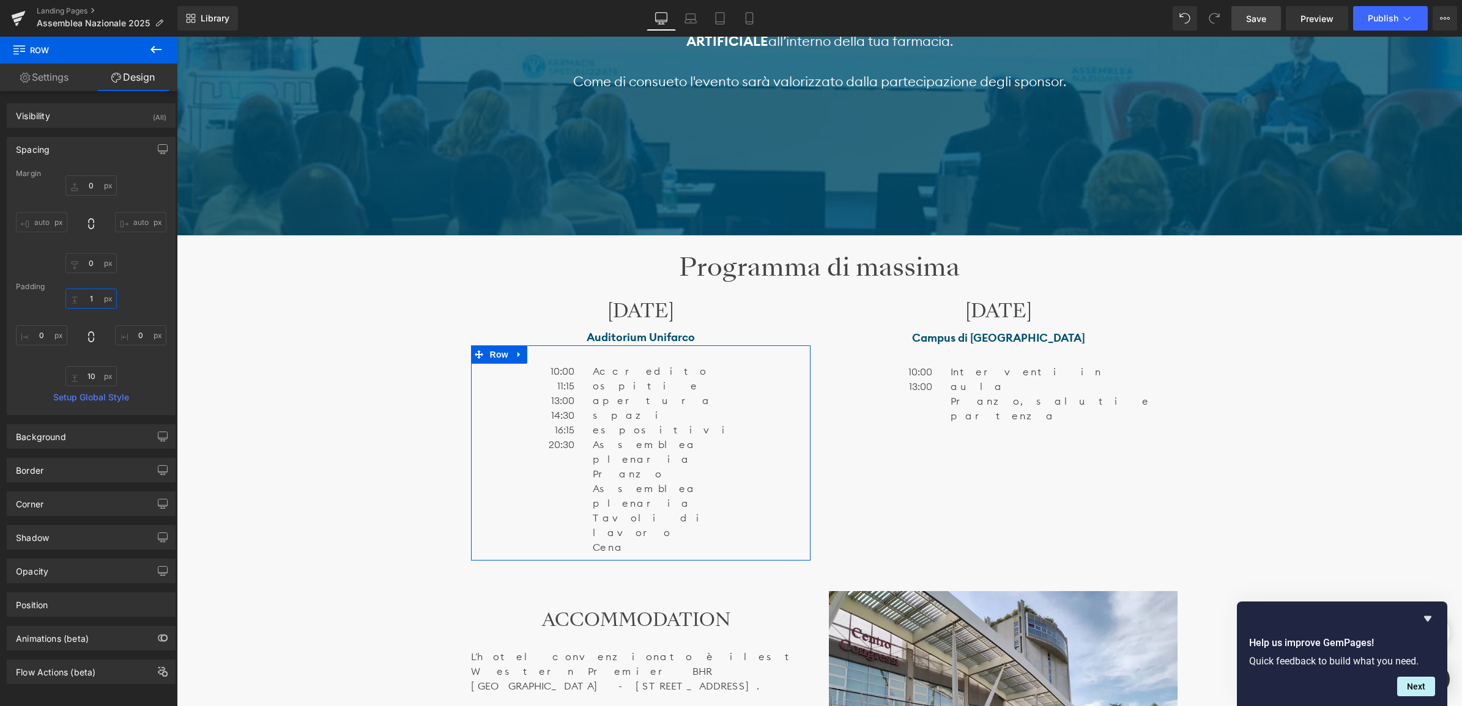
type input "10"
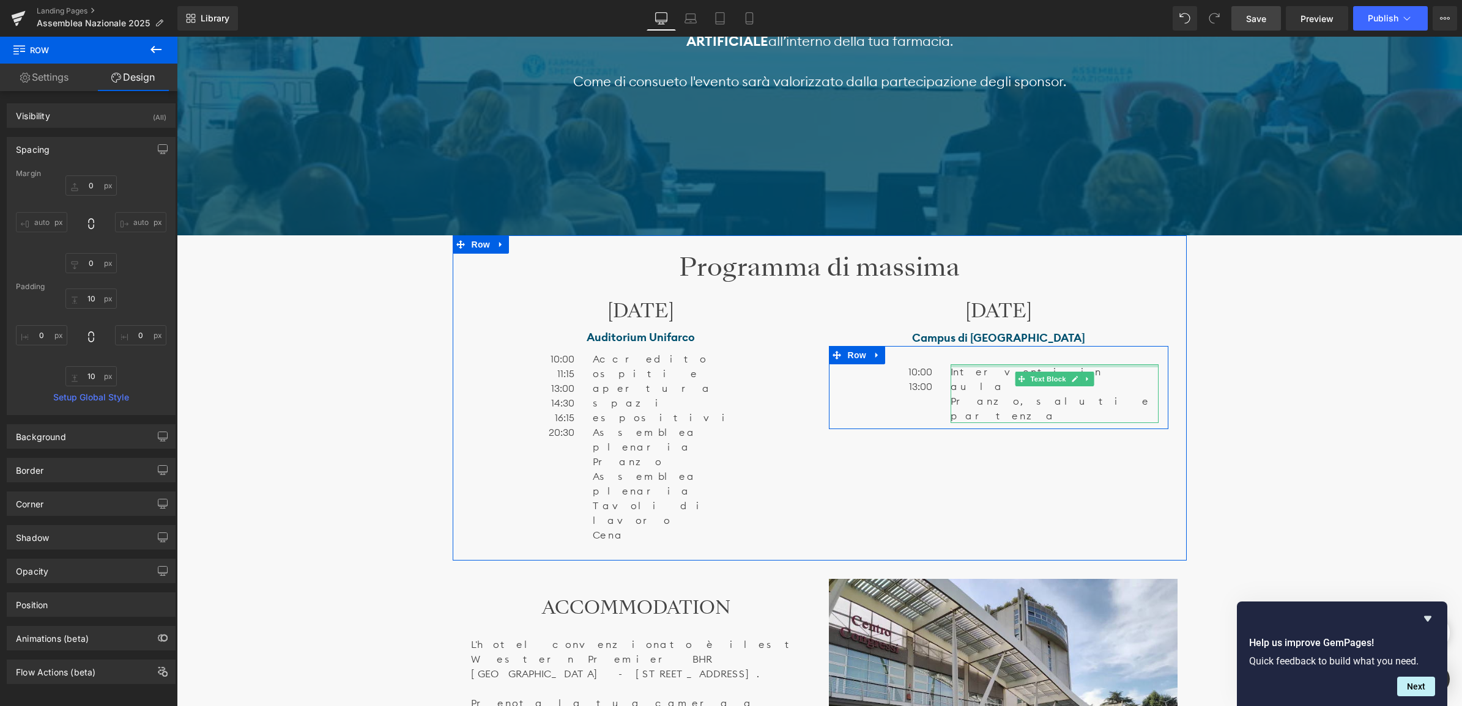
click at [944, 355] on div at bounding box center [998, 355] width 339 height 18
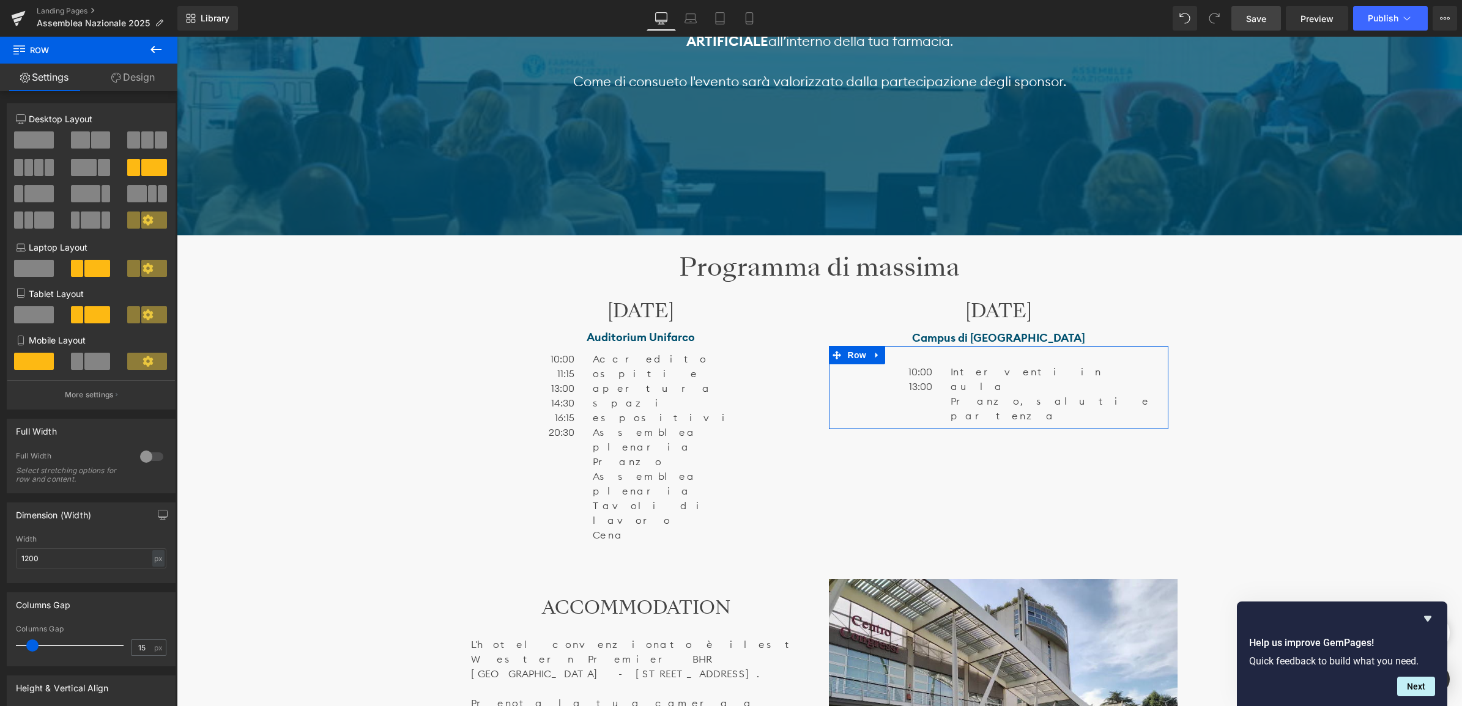
drag, startPoint x: 122, startPoint y: 73, endPoint x: 92, endPoint y: 146, distance: 78.1
click at [122, 73] on link "Design" at bounding box center [133, 78] width 89 height 28
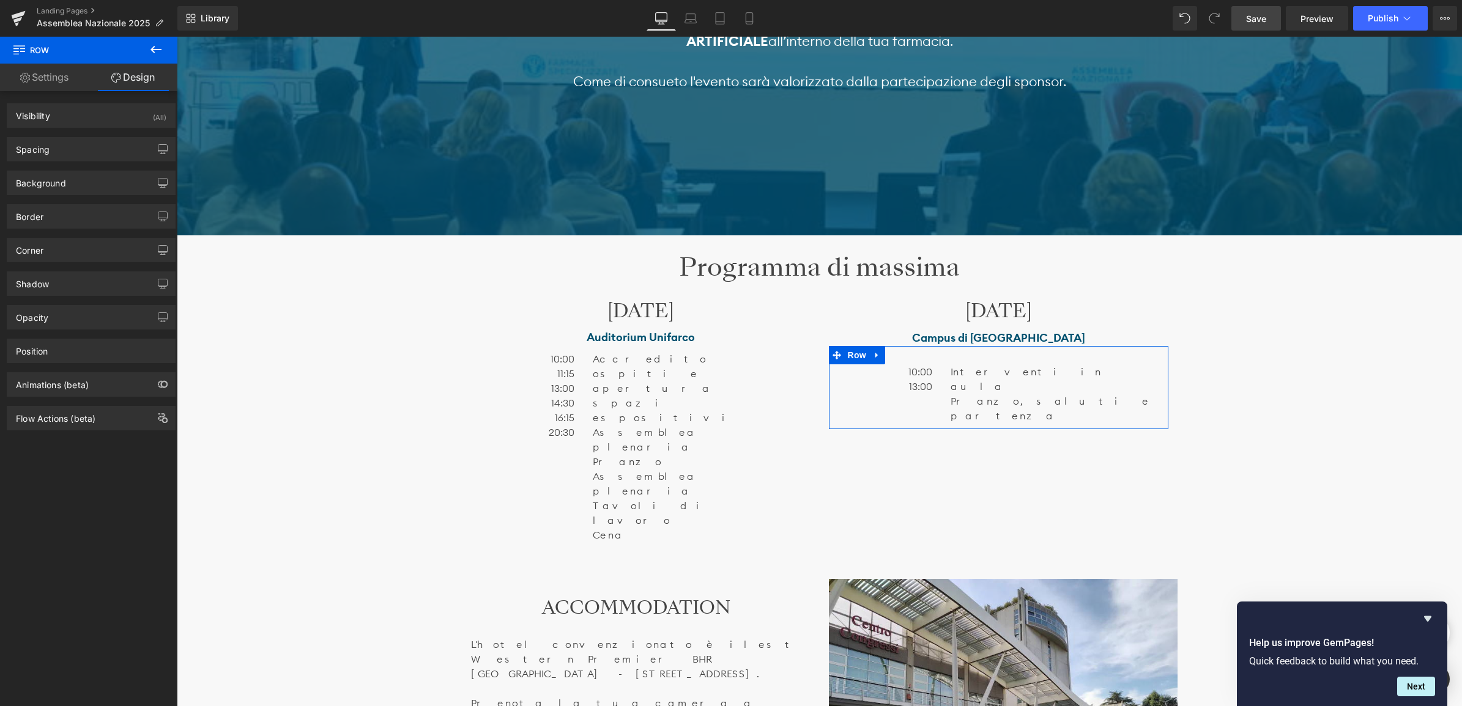
type input "0"
type input "30"
type input "0"
type input "10"
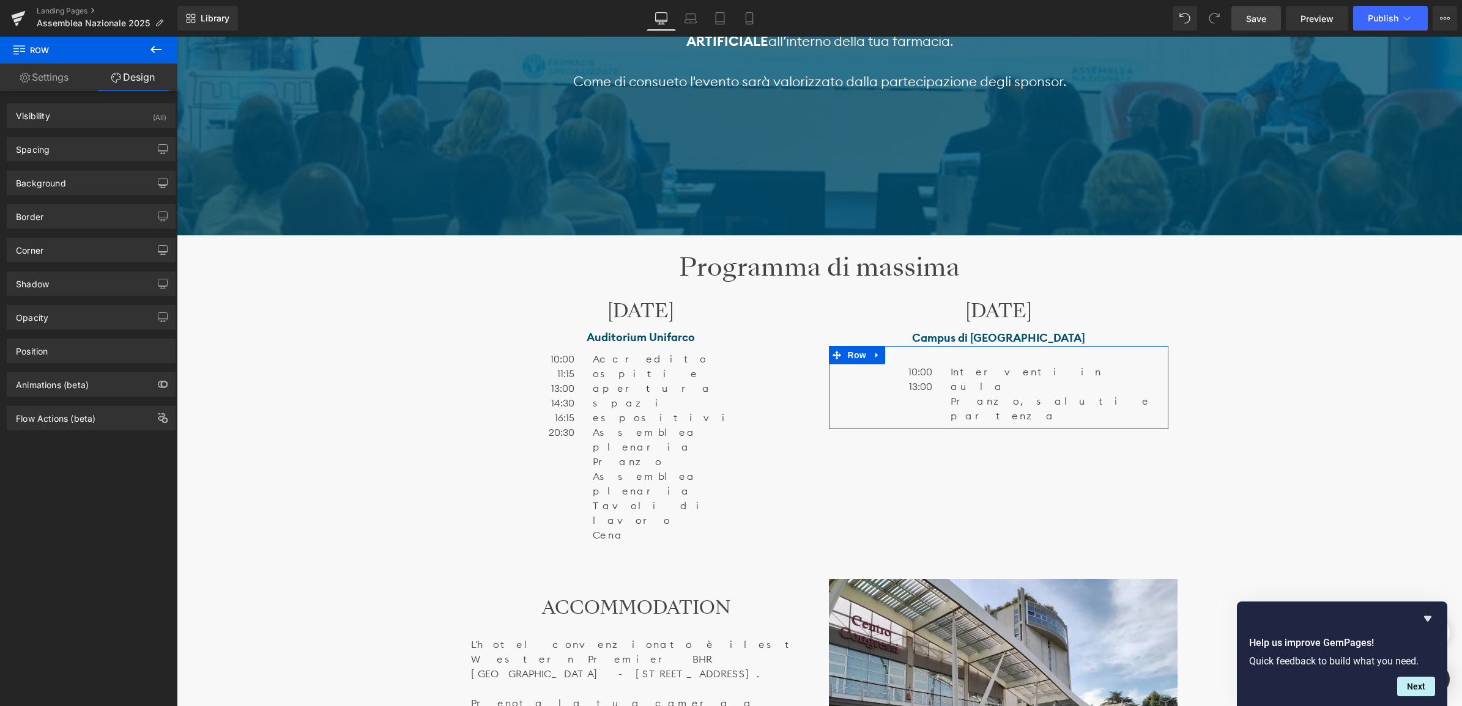
type input "0"
click at [78, 145] on div "Spacing" at bounding box center [91, 149] width 168 height 23
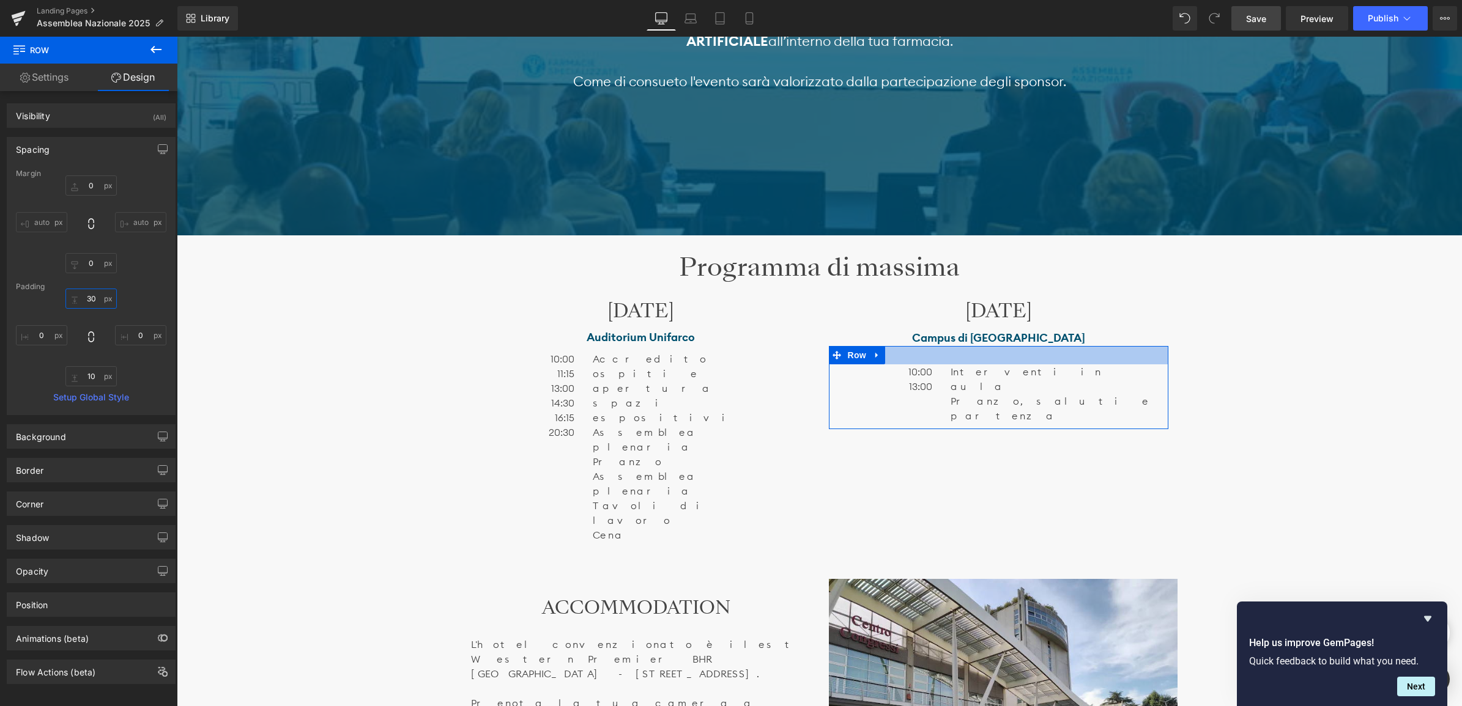
click at [86, 302] on input "30" at bounding box center [90, 299] width 51 height 20
type input "10"
click at [1308, 371] on div "Image Ti aspettiamo il 22 e il 23 novembre Heading SABATO 22 presso l’ Auditori…" at bounding box center [819, 578] width 1285 height 2374
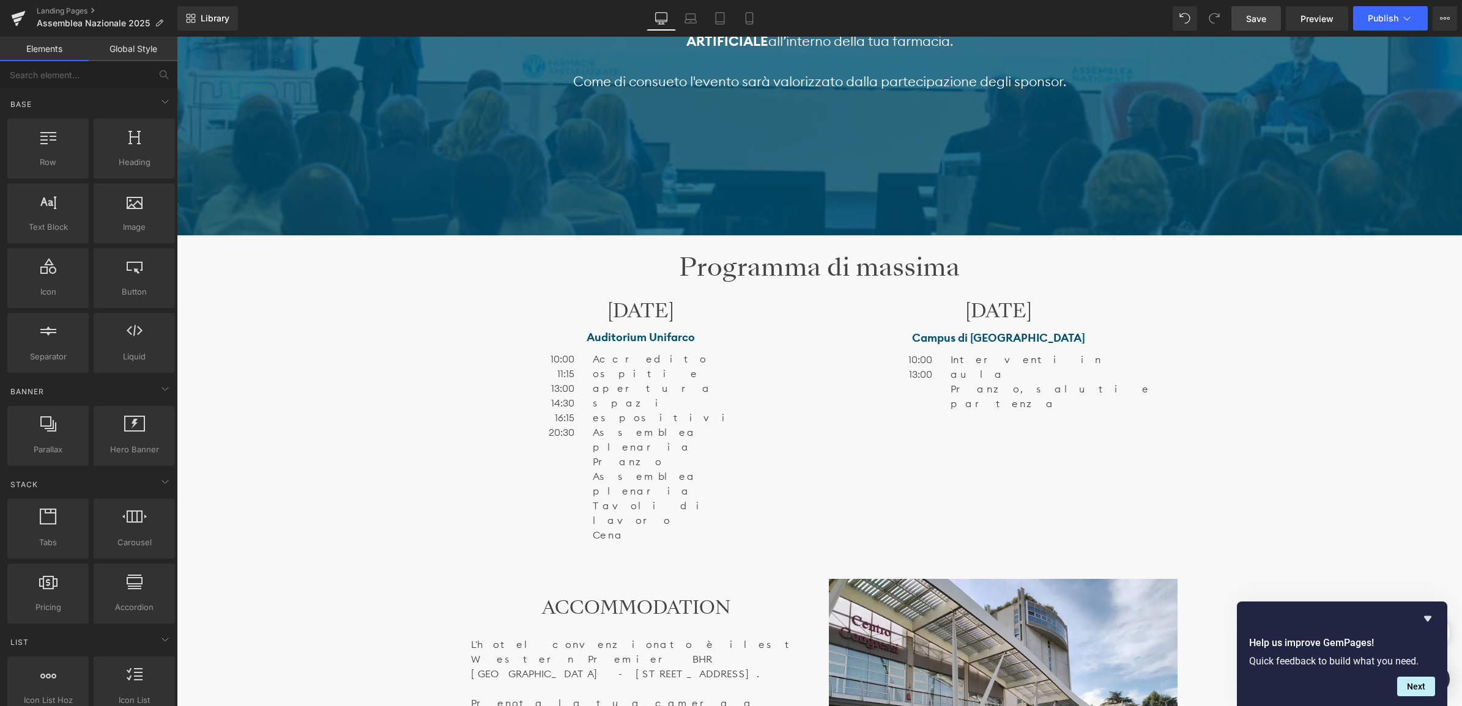
click at [1254, 13] on span "Save" at bounding box center [1256, 18] width 20 height 13
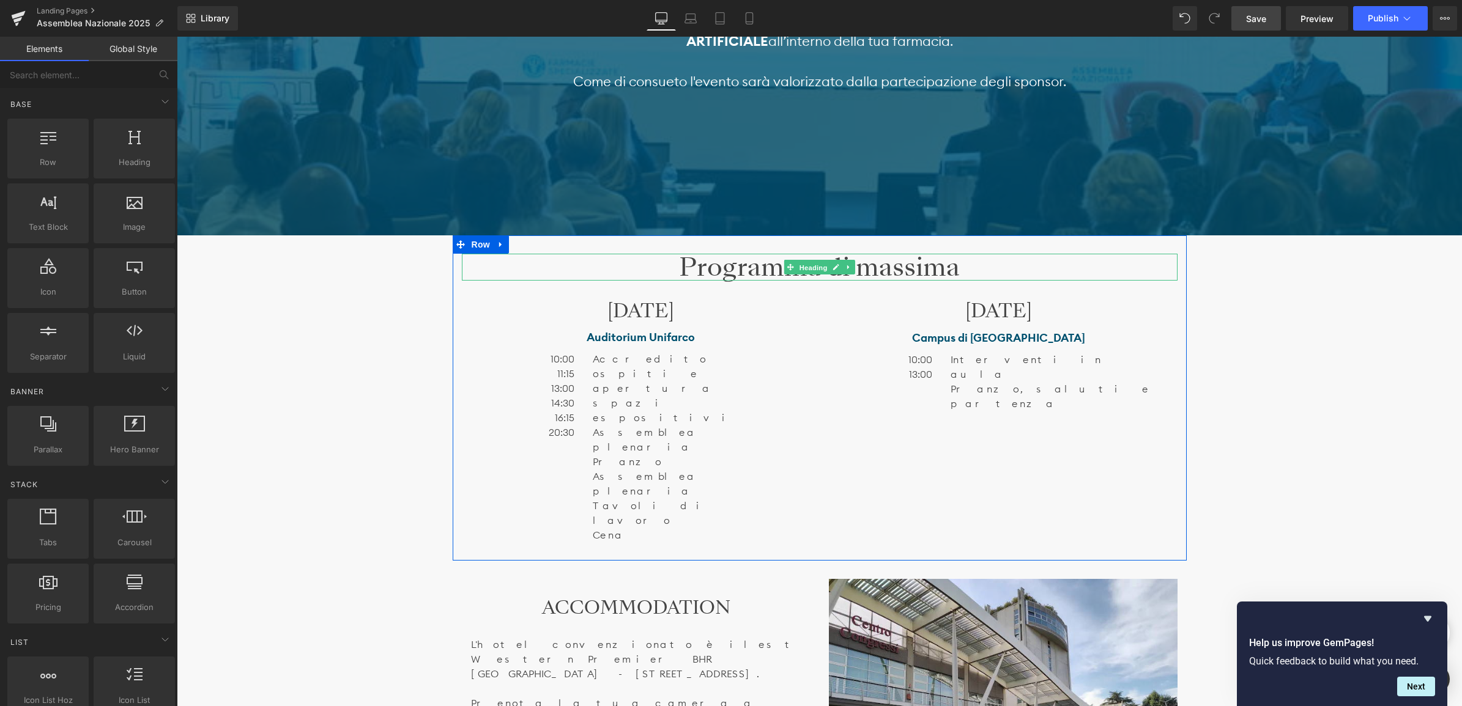
click at [782, 267] on div "Programma di massima Heading" at bounding box center [820, 267] width 716 height 27
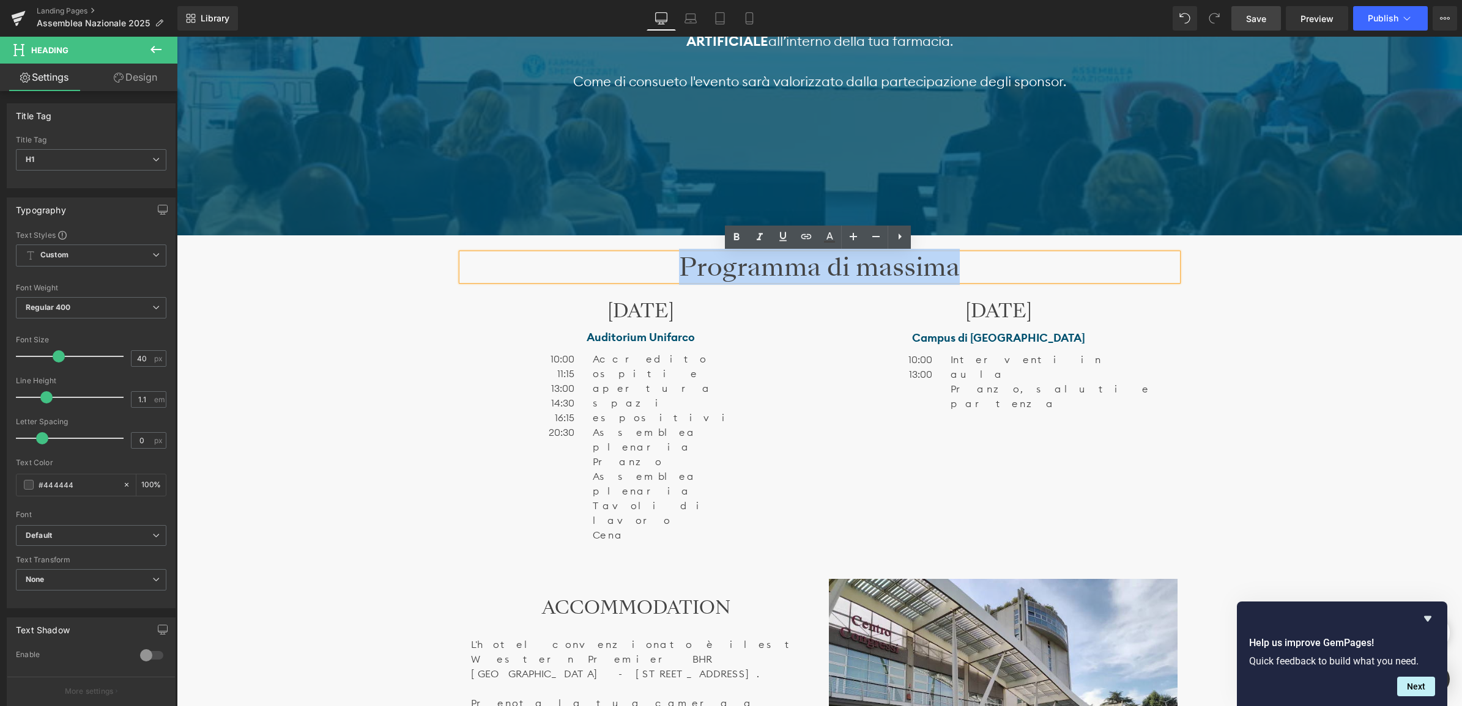
drag, startPoint x: 681, startPoint y: 267, endPoint x: 990, endPoint y: 276, distance: 309.0
click at [990, 276] on h1 "Programma di massima" at bounding box center [820, 267] width 716 height 27
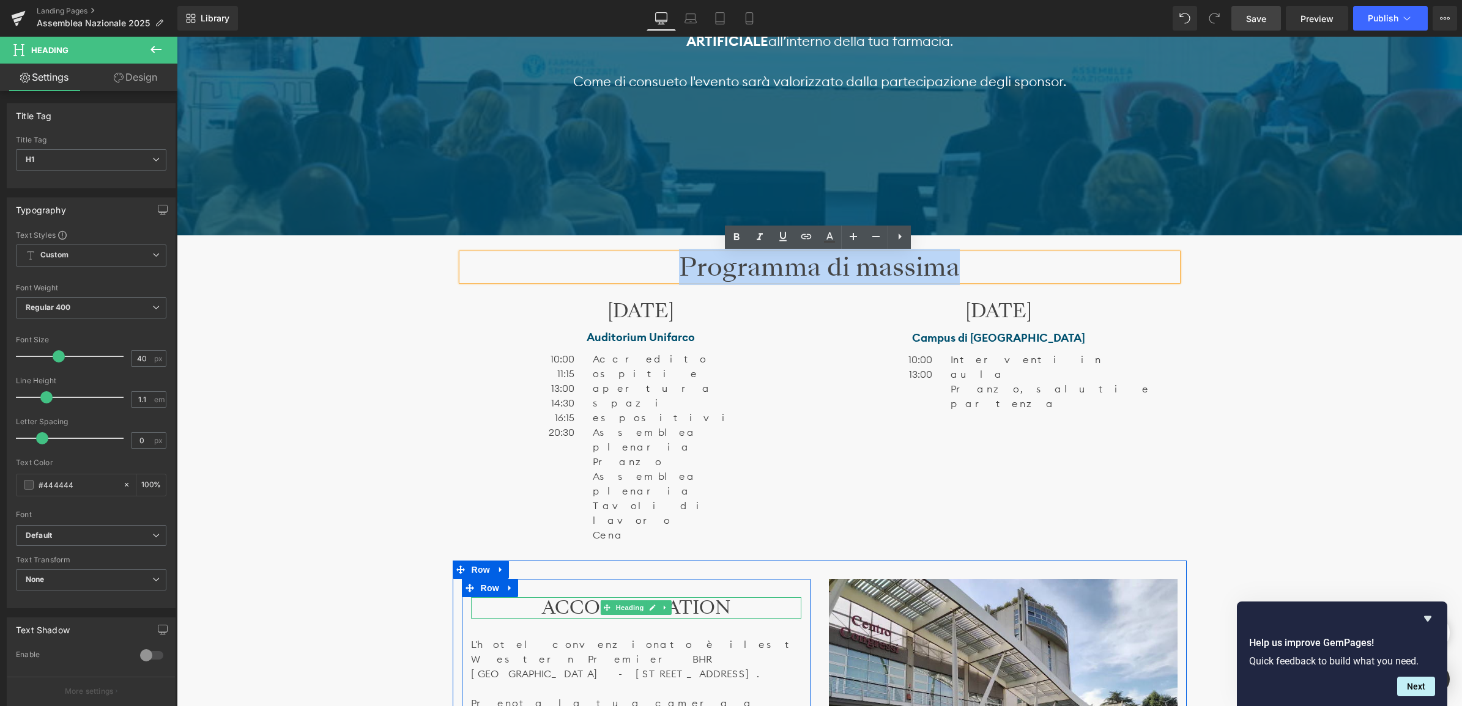
click at [724, 598] on h2 "ACCOMMODATION" at bounding box center [636, 608] width 330 height 21
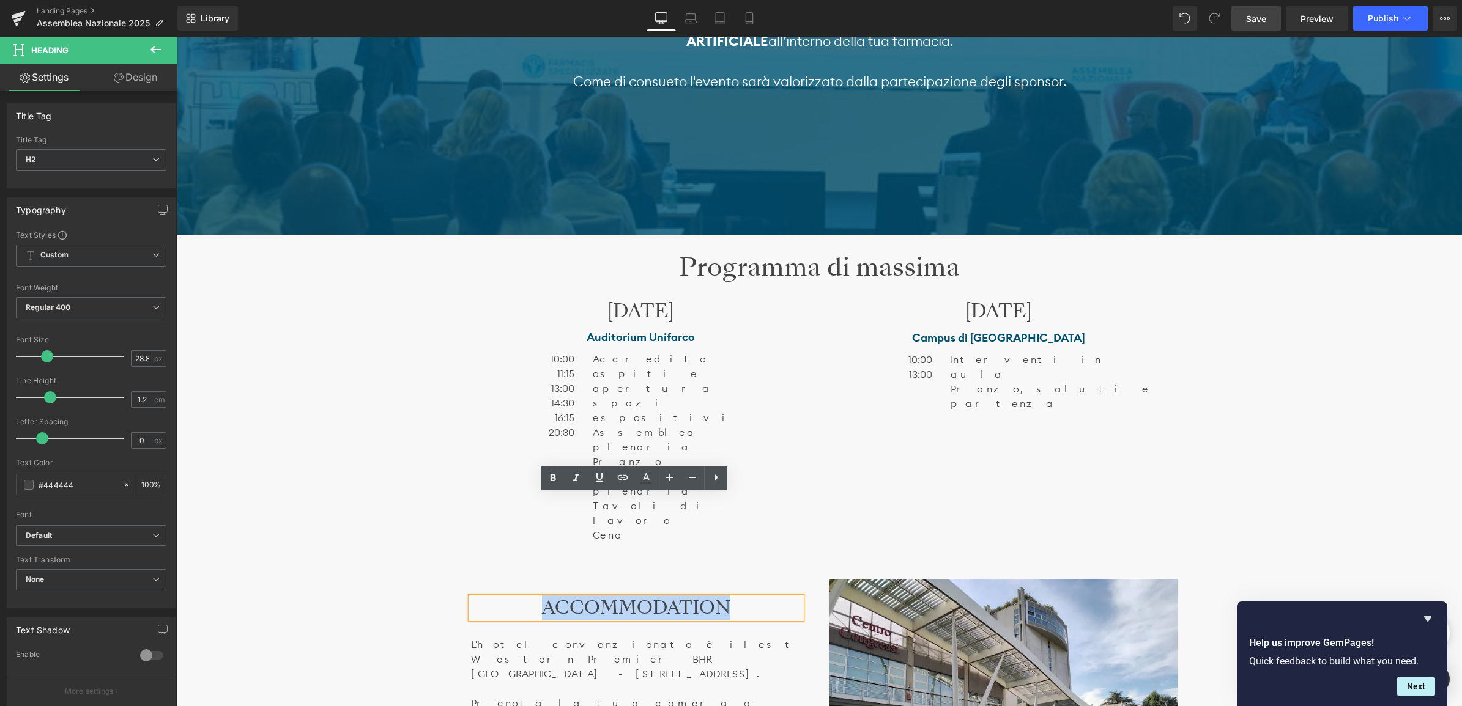
drag, startPoint x: 747, startPoint y: 506, endPoint x: 539, endPoint y: 495, distance: 208.8
click at [539, 598] on h2 "ACCOMMODATION" at bounding box center [636, 608] width 330 height 21
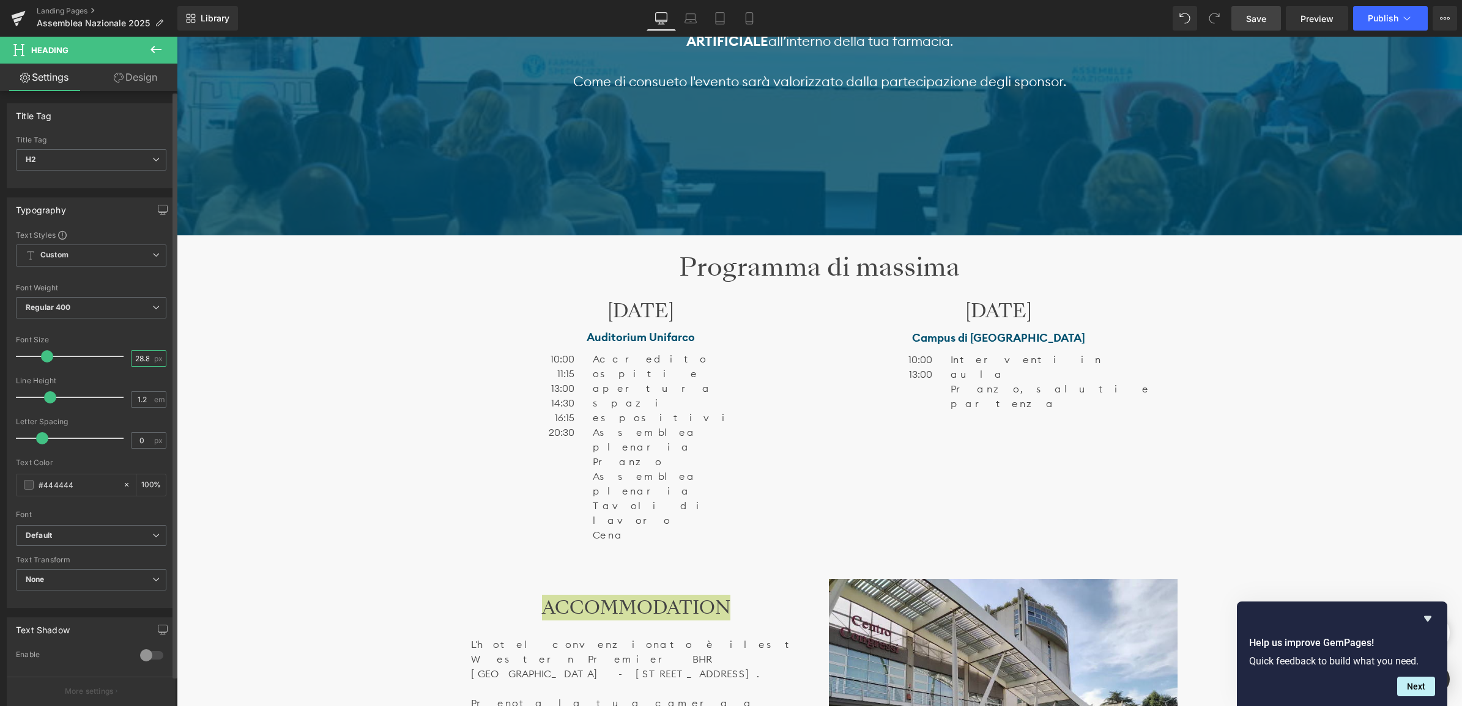
click at [139, 353] on input "28.8" at bounding box center [141, 358] width 21 height 15
click at [135, 361] on input "28.8" at bounding box center [141, 358] width 21 height 15
click at [133, 359] on input "28.8" at bounding box center [141, 358] width 21 height 15
type input "40"
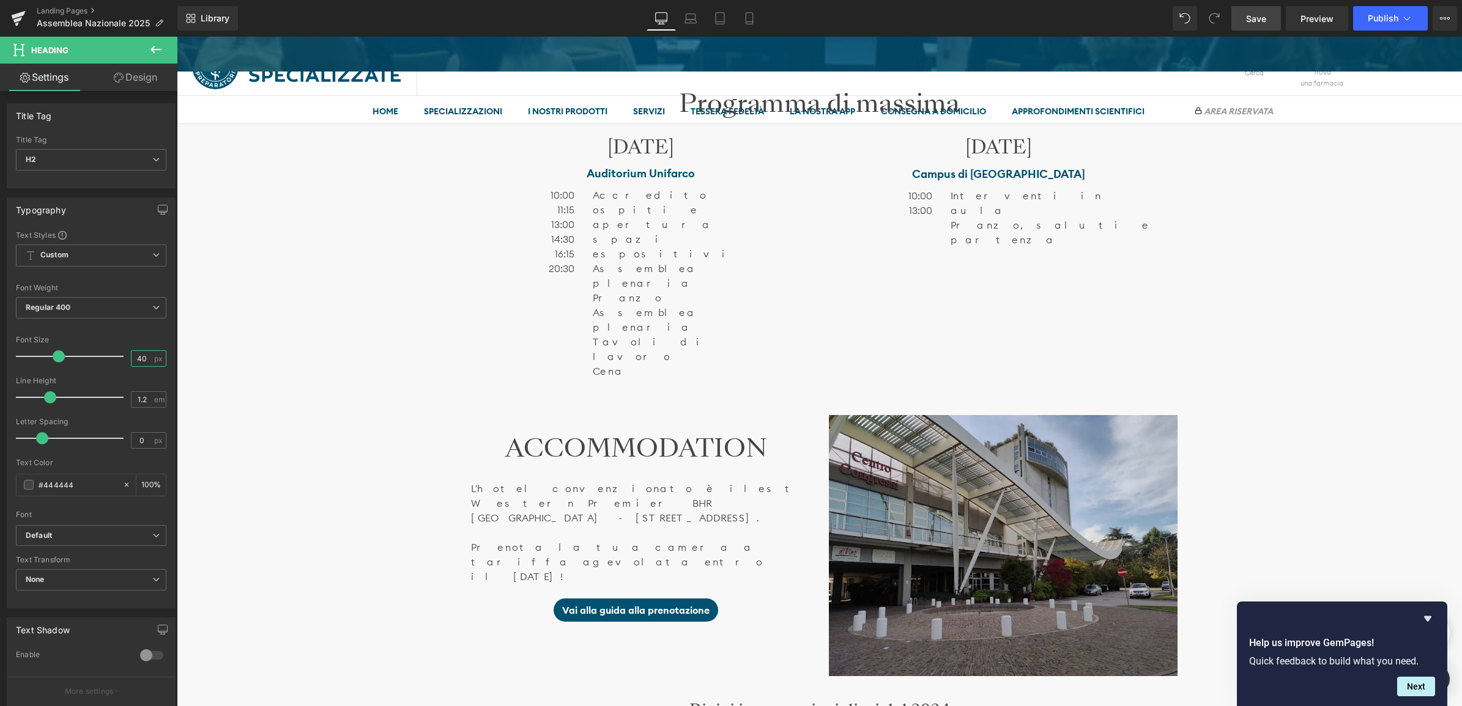
scroll to position [688, 0]
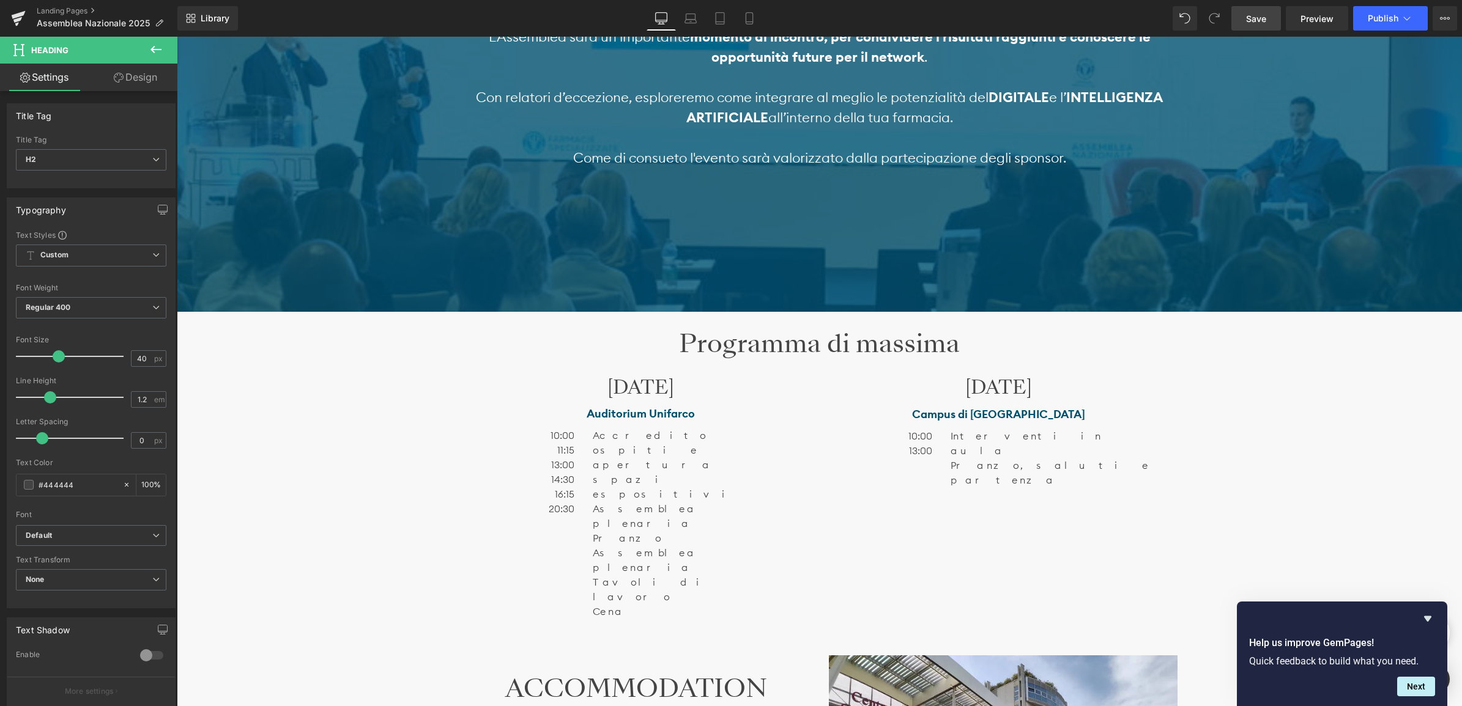
click at [843, 346] on div "Programma di massima Heading" at bounding box center [820, 343] width 716 height 27
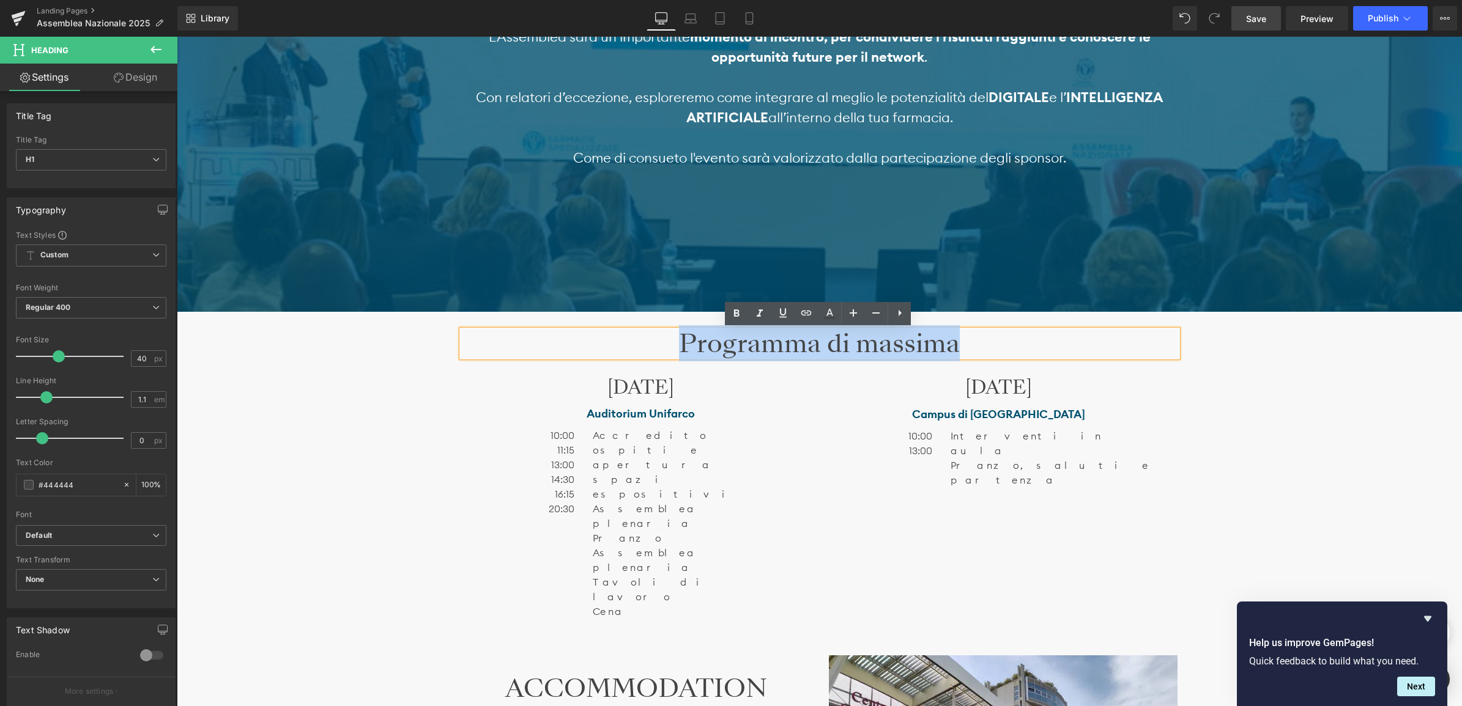
drag, startPoint x: 992, startPoint y: 344, endPoint x: 655, endPoint y: 343, distance: 337.0
click at [655, 343] on h1 "Programma di massima" at bounding box center [820, 343] width 716 height 27
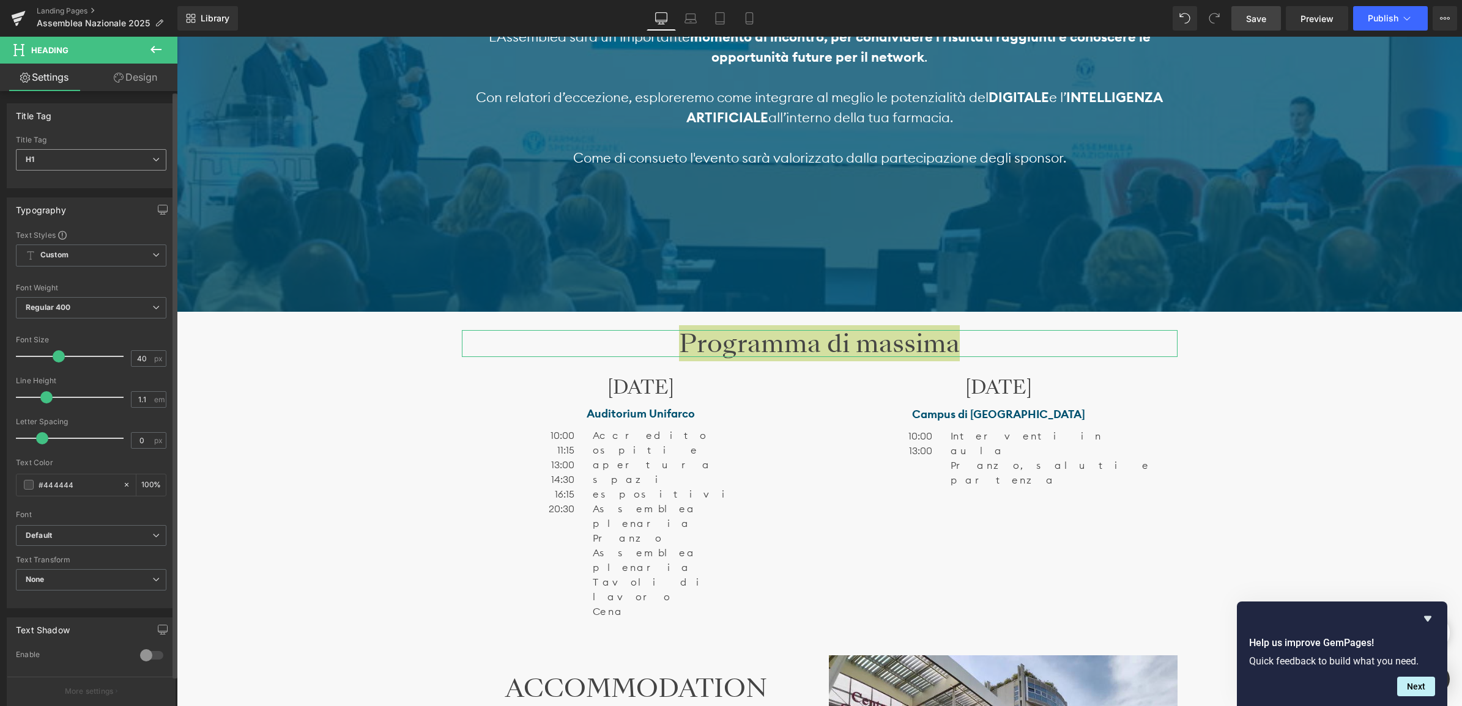
click at [130, 159] on span "H1" at bounding box center [91, 159] width 150 height 21
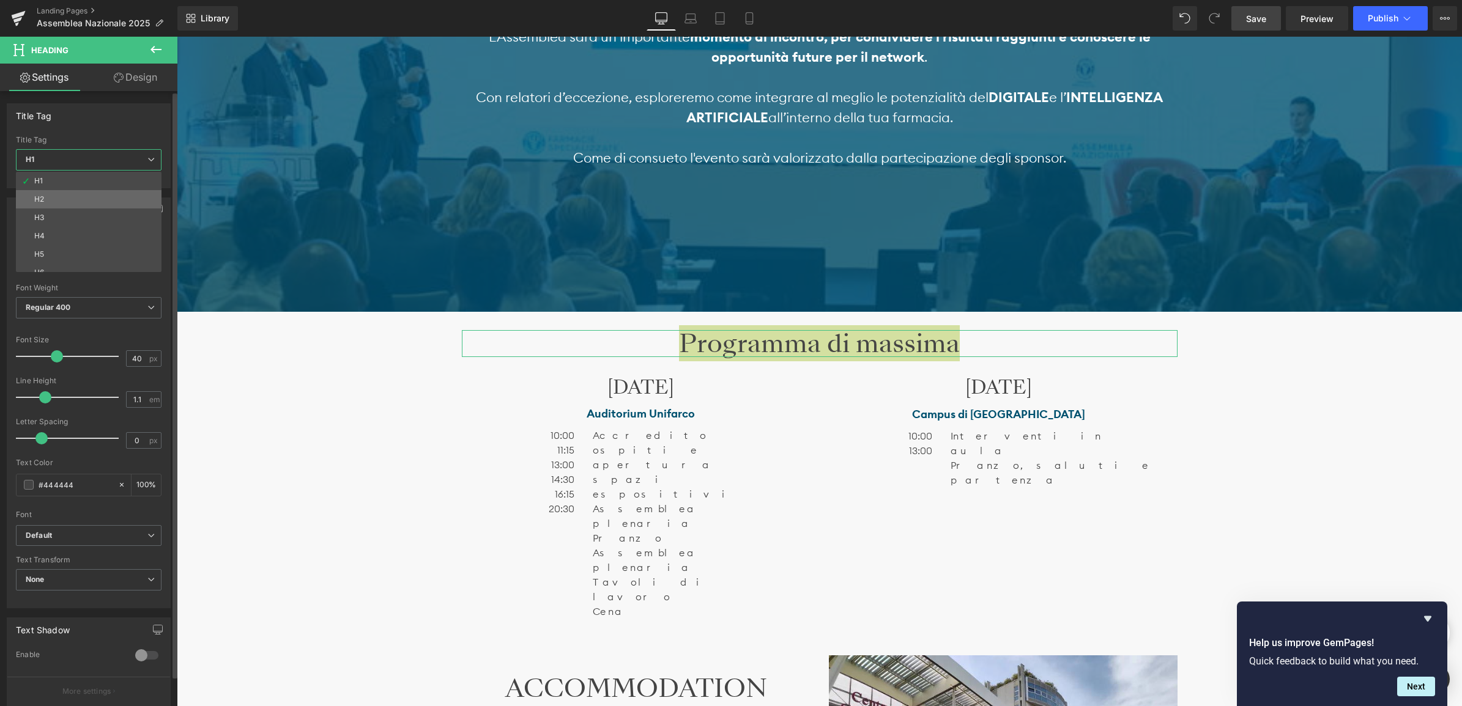
click at [62, 208] on li "H2" at bounding box center [91, 199] width 151 height 18
type input "28.8"
type input "1.2"
type input "100"
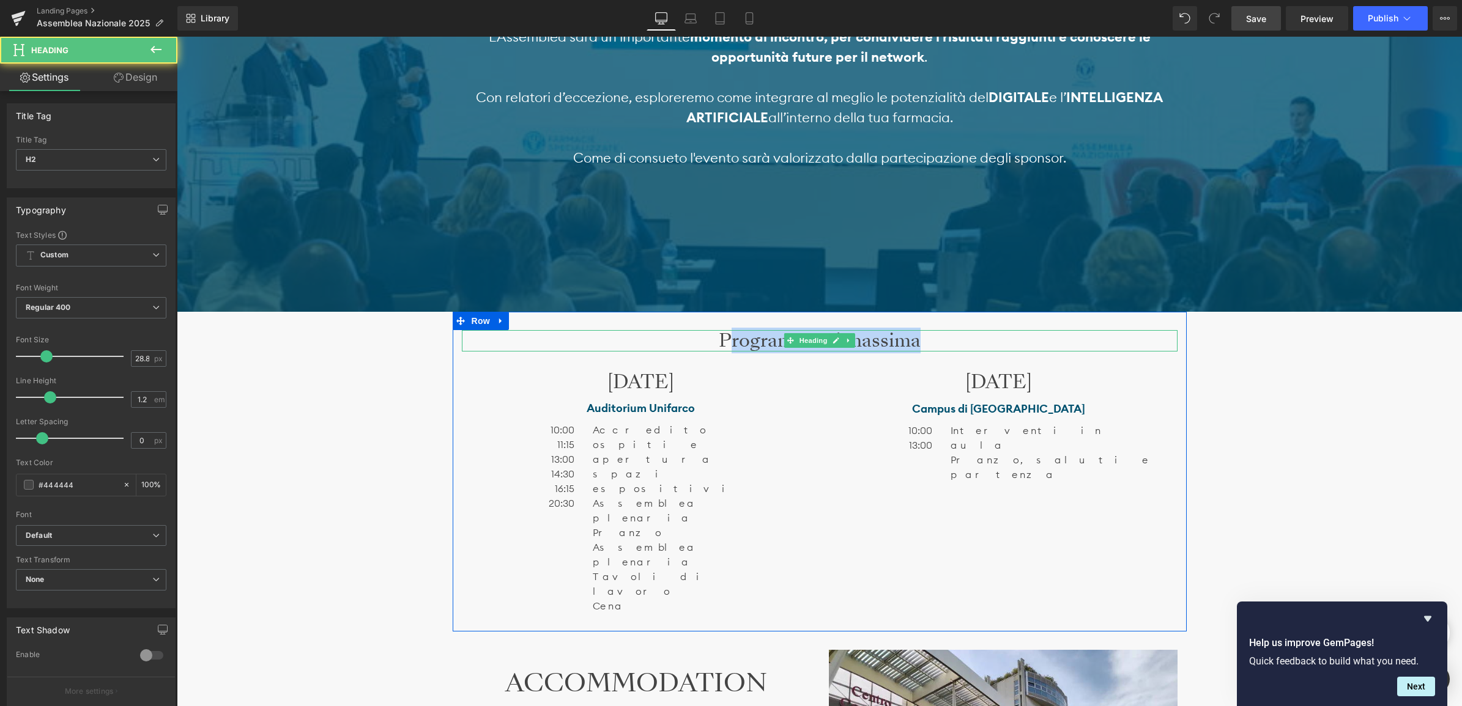
drag, startPoint x: 905, startPoint y: 340, endPoint x: 729, endPoint y: 343, distance: 175.6
click at [729, 343] on h2 "Programma di massima" at bounding box center [820, 340] width 716 height 21
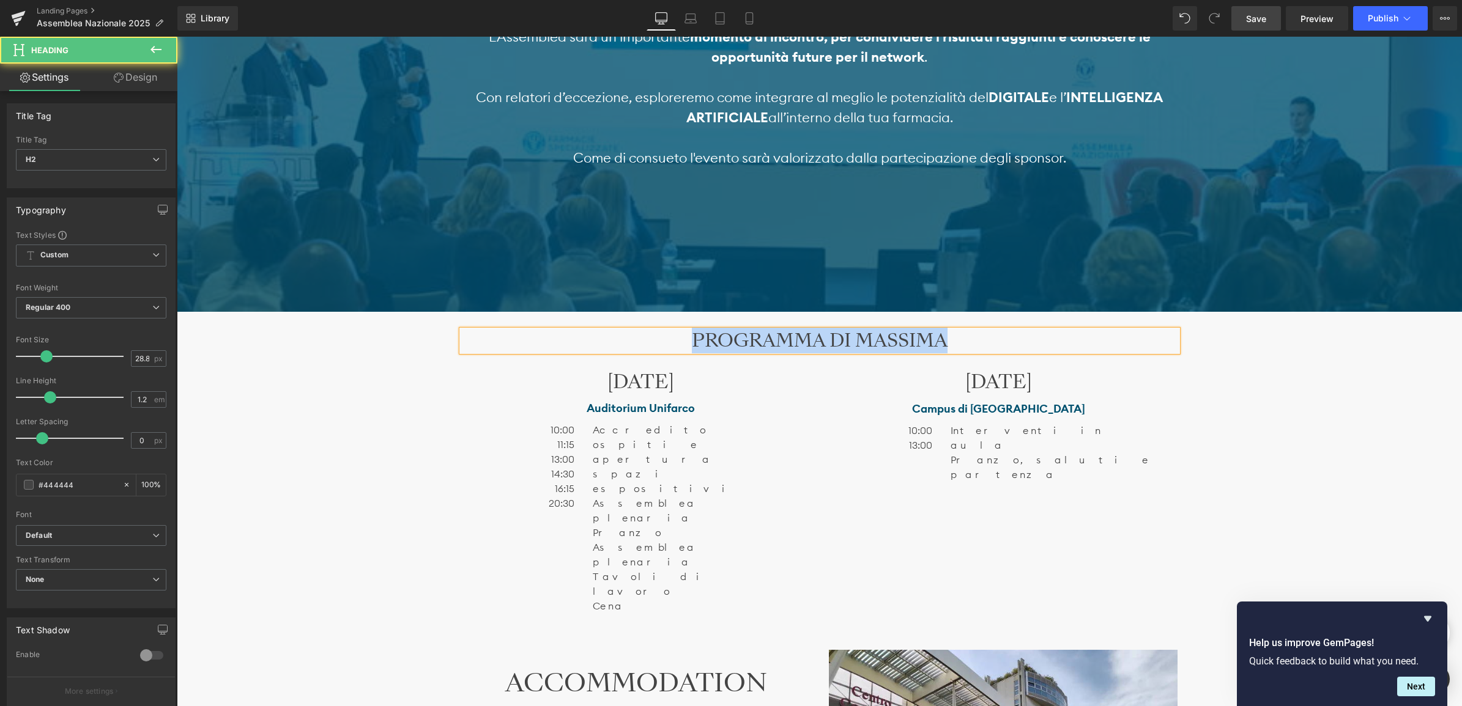
drag, startPoint x: 676, startPoint y: 341, endPoint x: 610, endPoint y: 368, distance: 71.1
click at [981, 338] on h2 "PROGRAMMA DI MASSIMA" at bounding box center [820, 340] width 716 height 21
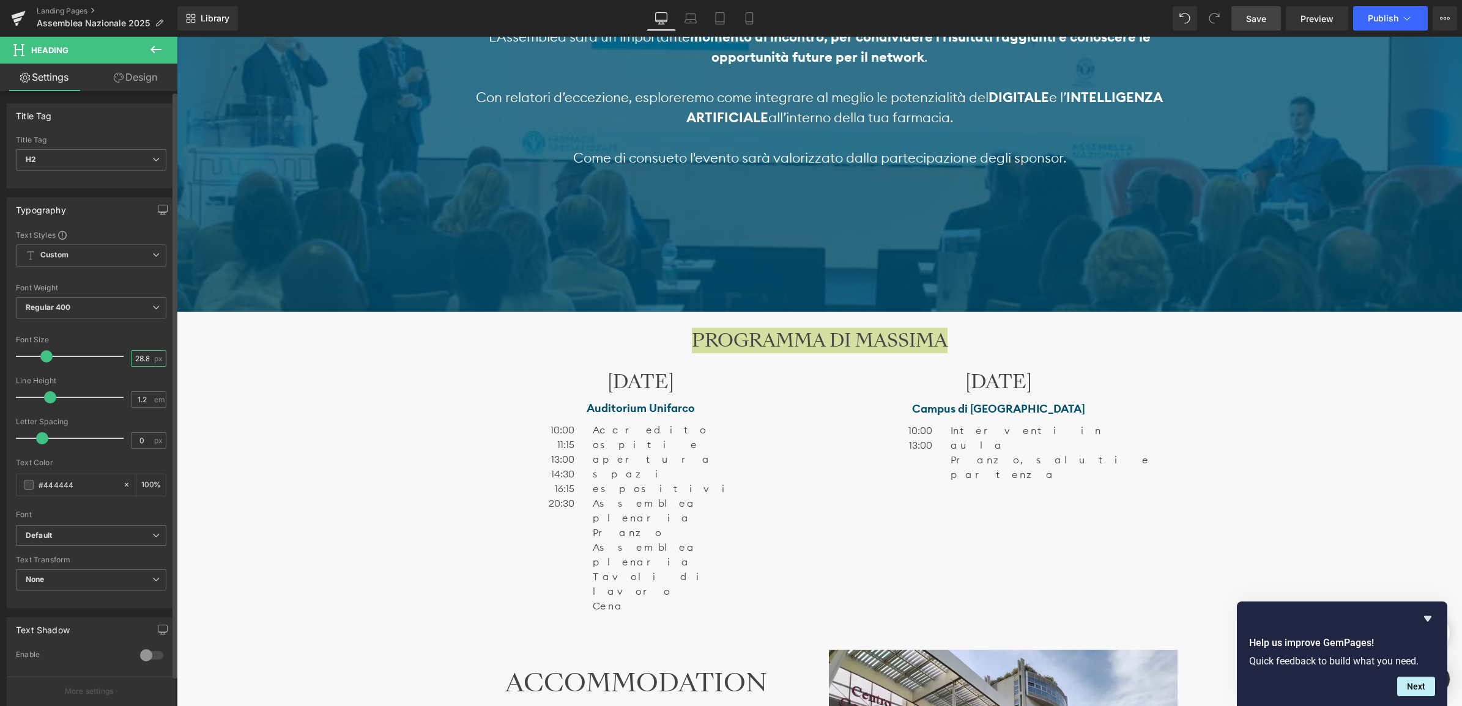
click at [145, 358] on input "28.8" at bounding box center [141, 358] width 21 height 15
click at [138, 361] on input "28.8" at bounding box center [141, 358] width 21 height 15
type input "40"
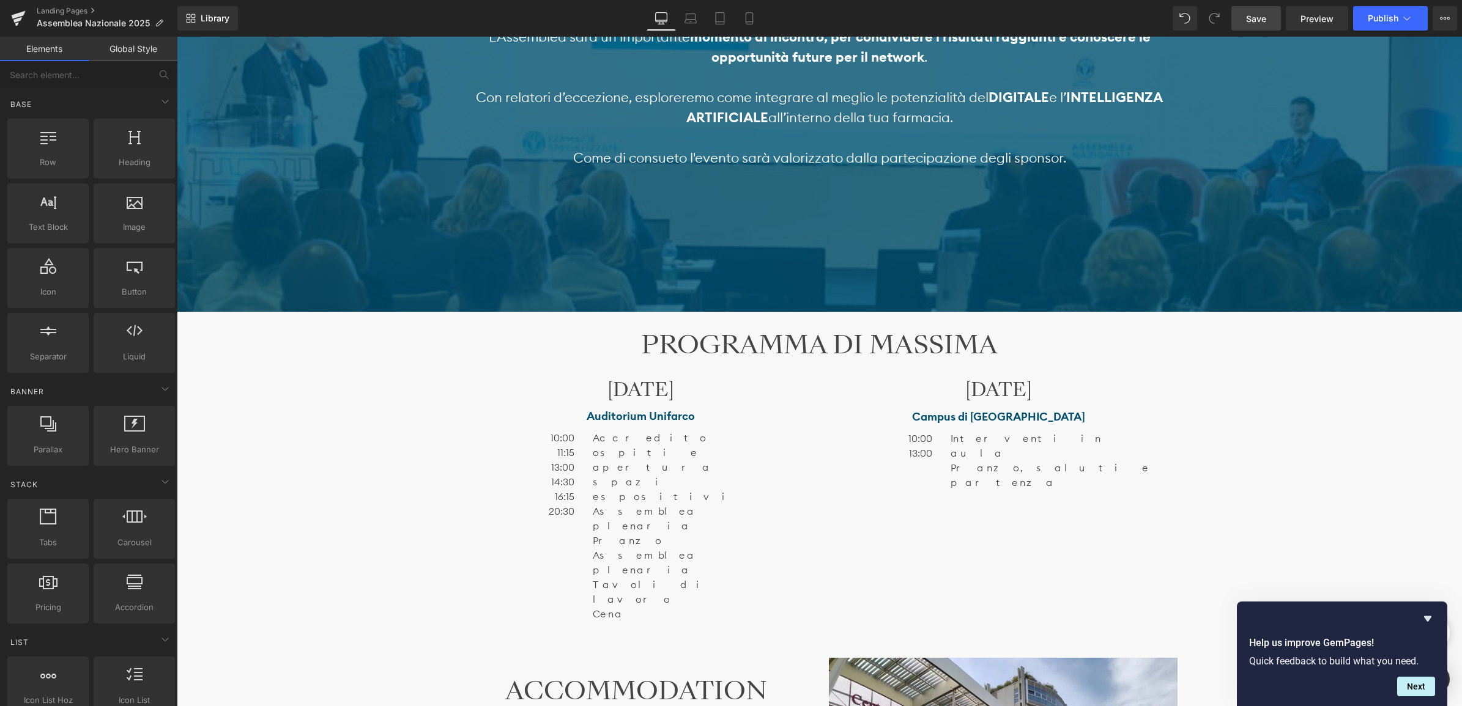
click at [405, 398] on div "Image Ti aspettiamo il 22 e il 23 novembre Heading SABATO 22 presso l’ Auditori…" at bounding box center [819, 655] width 1285 height 2376
click at [684, 342] on h2 "PROGRAMMA DI MASSIMA" at bounding box center [820, 344] width 716 height 29
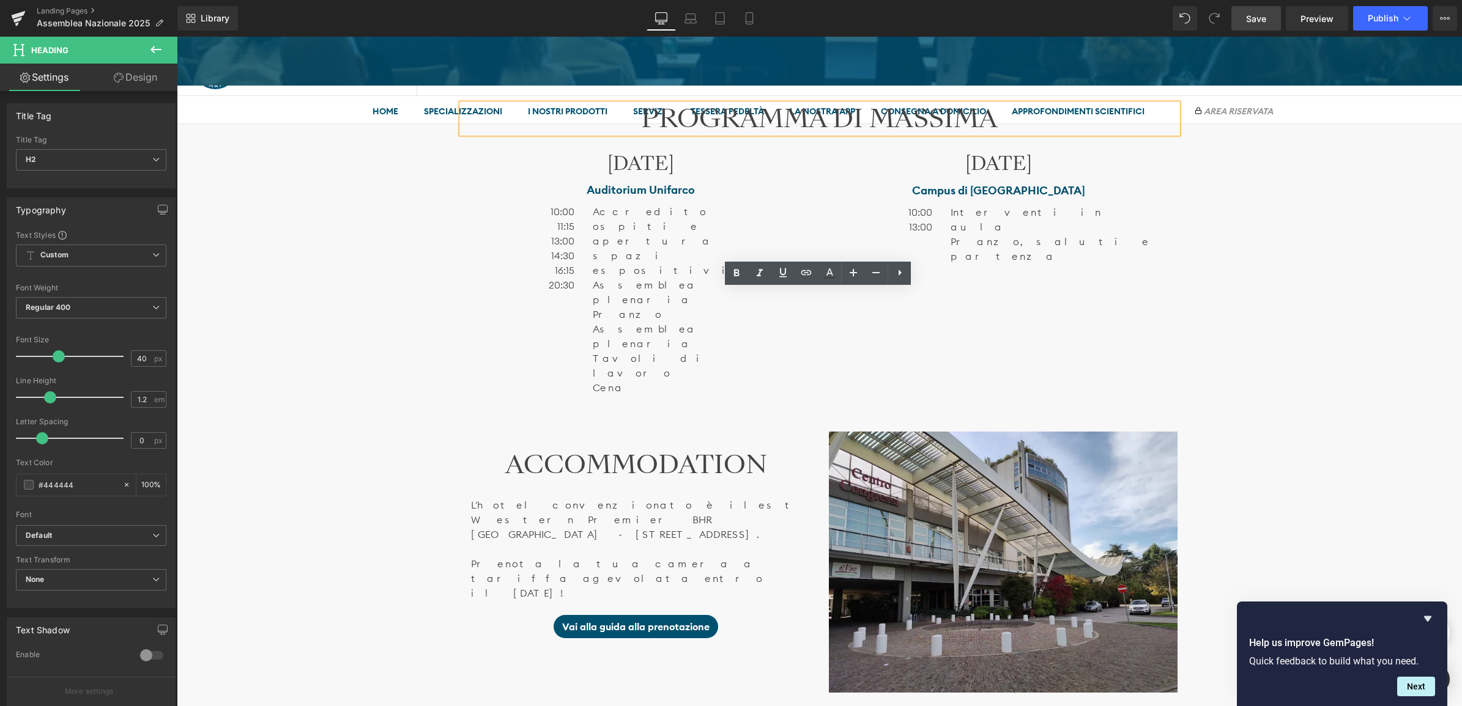
scroll to position [917, 0]
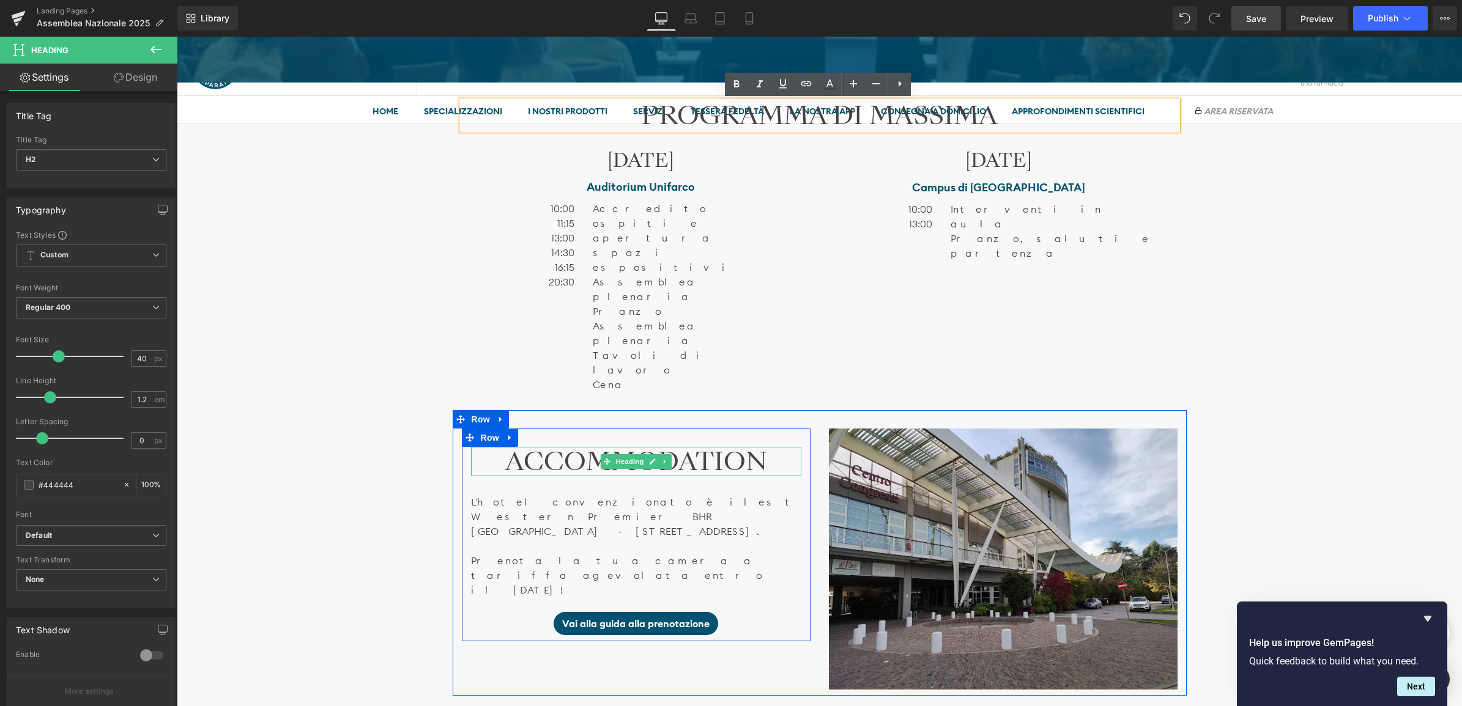
click at [553, 447] on h2 "ACCOMMODATION" at bounding box center [636, 461] width 330 height 29
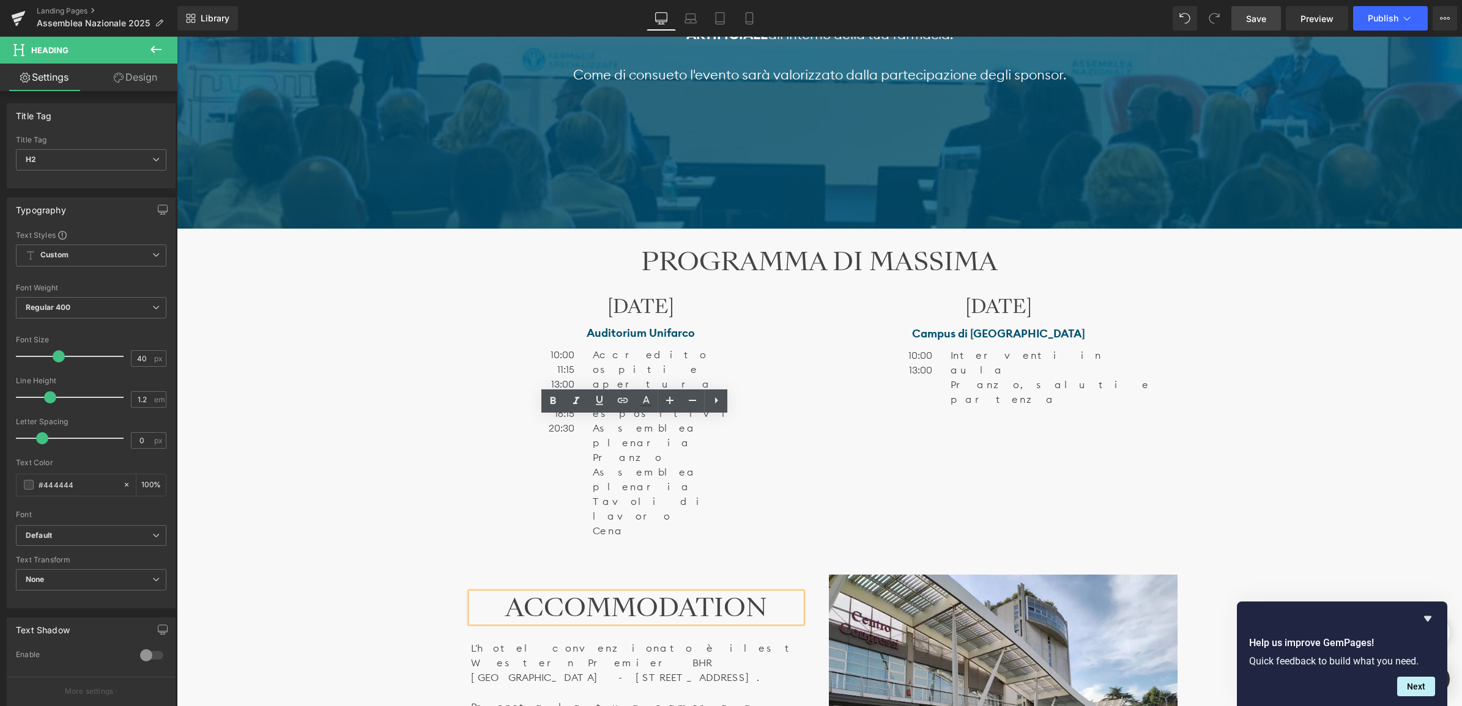
scroll to position [688, 0]
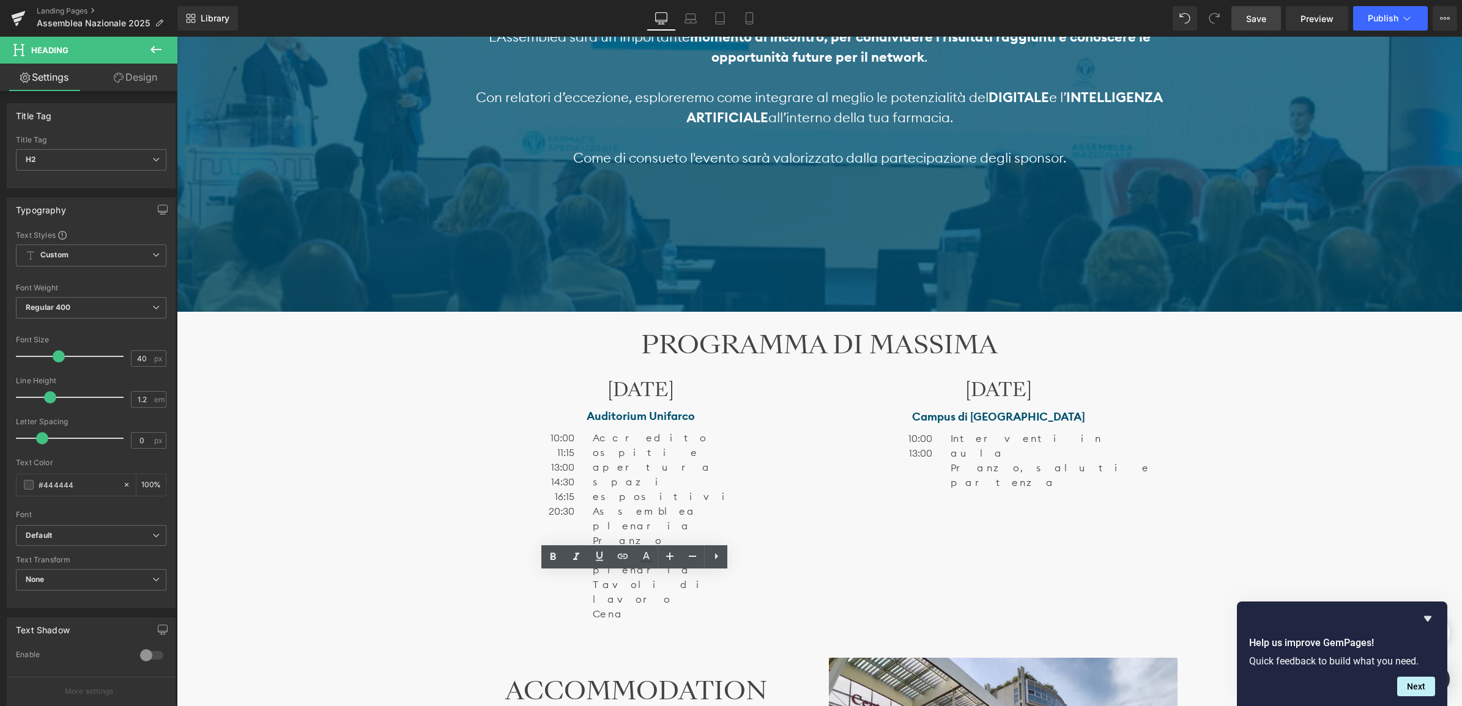
click at [1253, 18] on span "Save" at bounding box center [1256, 18] width 20 height 13
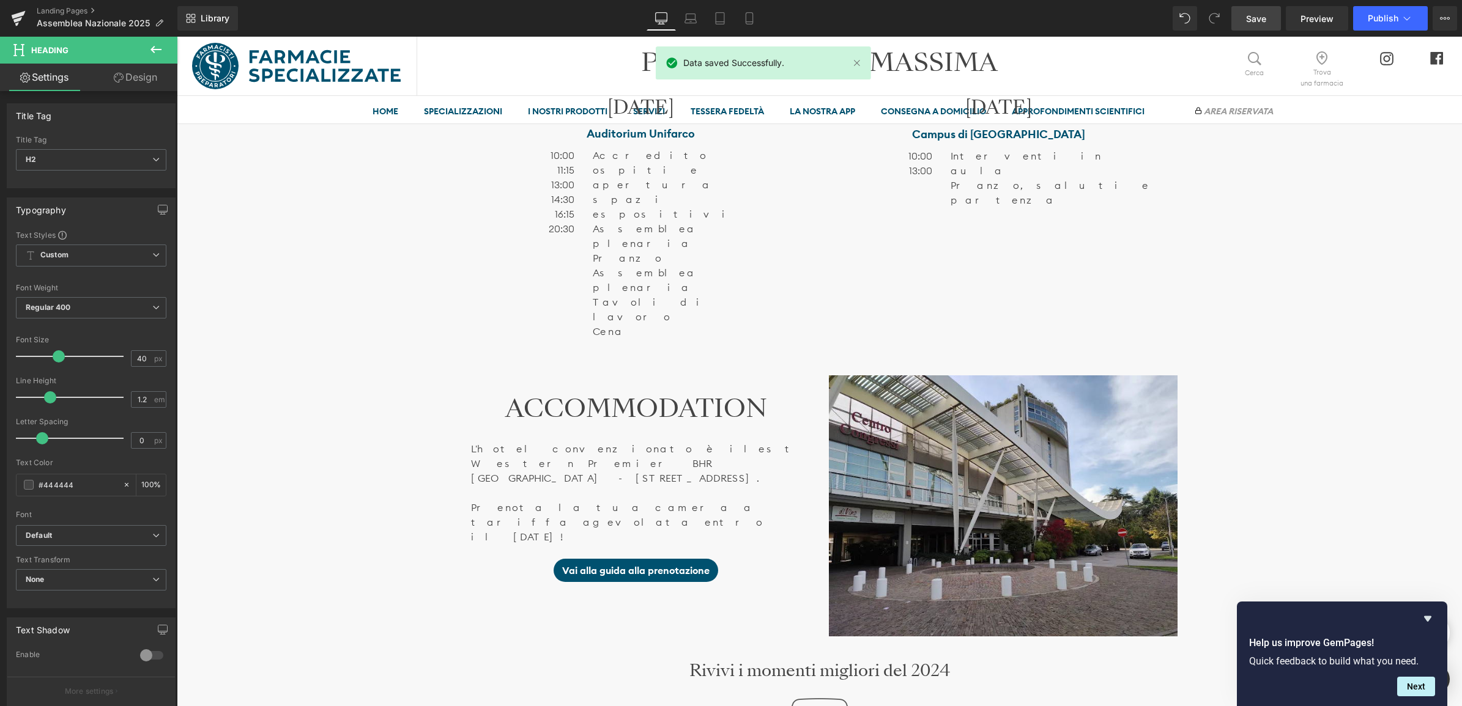
scroll to position [1070, 0]
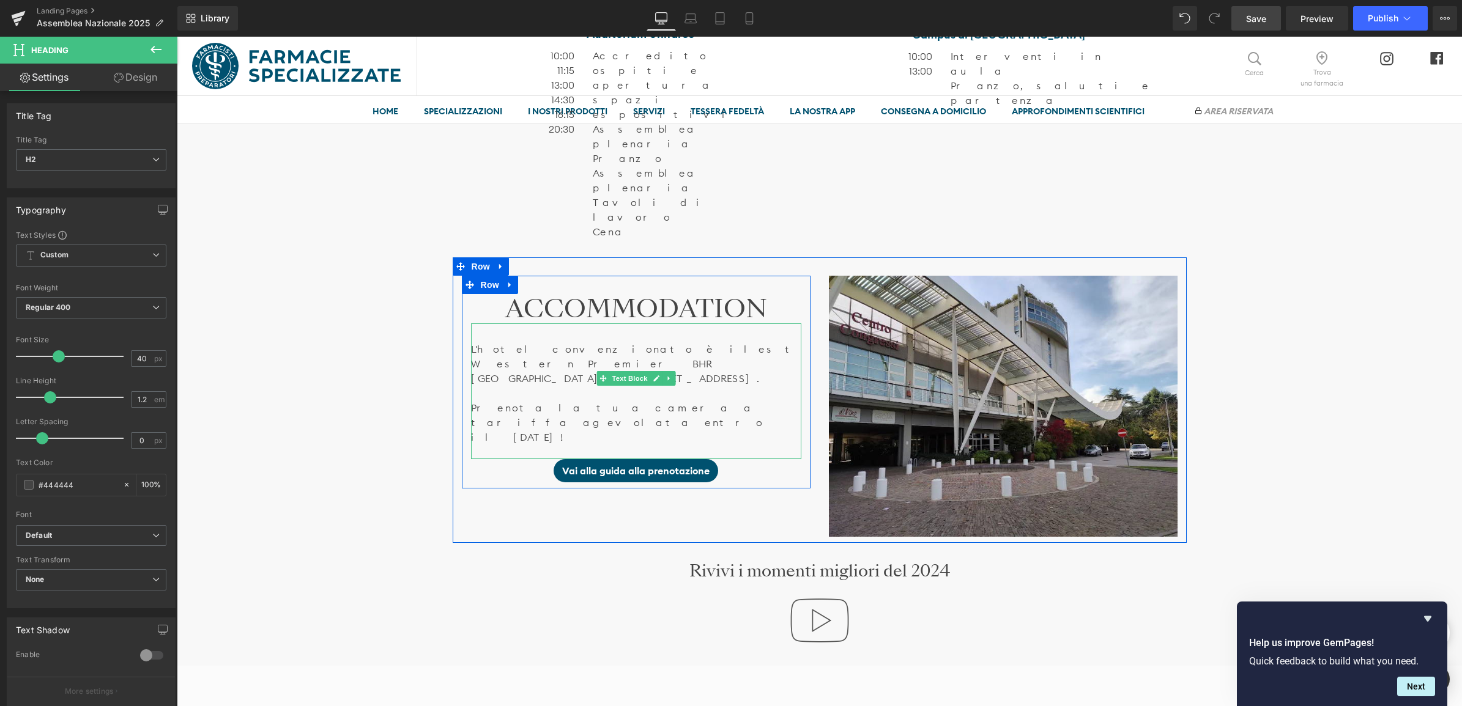
click at [515, 342] on p "L'hotel convenzionato è il est Western Premier BHR Treviso Hotel - Via Postumia…" at bounding box center [636, 364] width 330 height 44
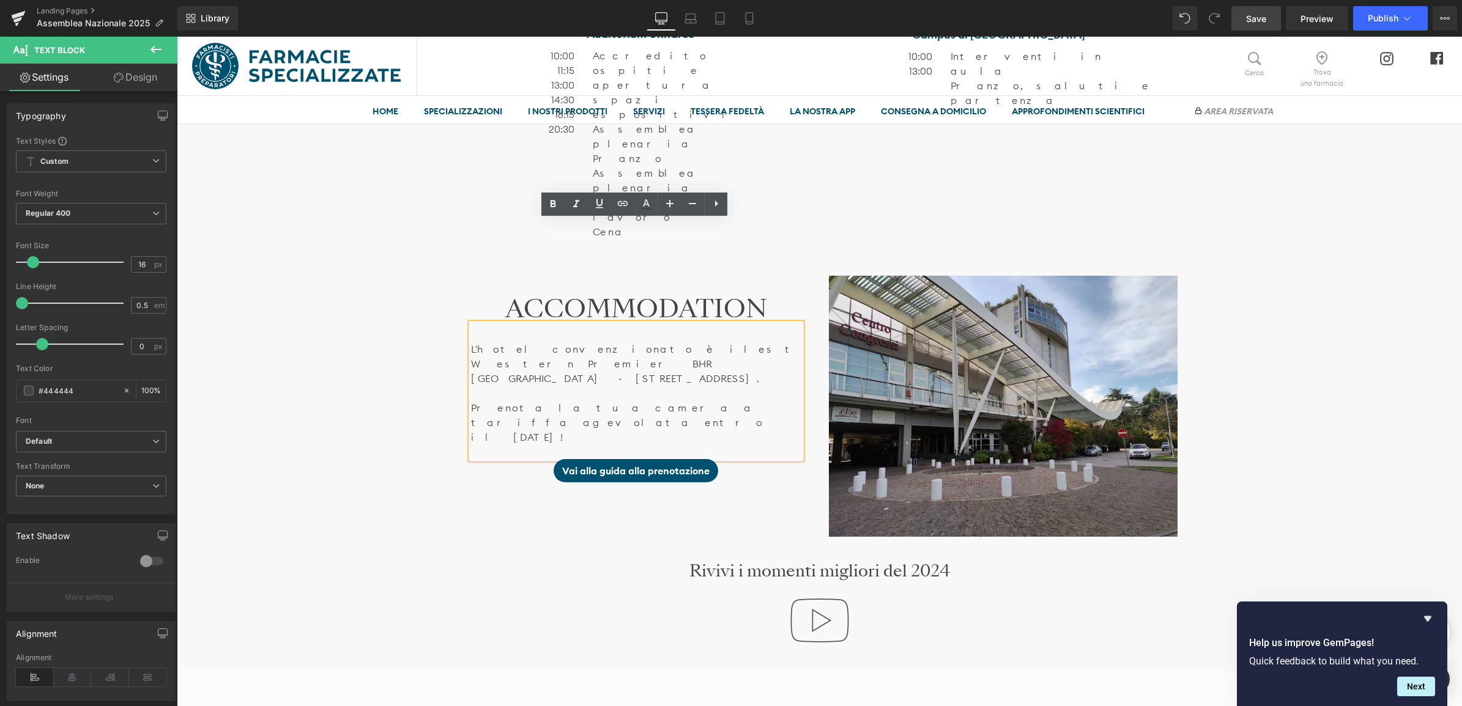
drag, startPoint x: 756, startPoint y: 287, endPoint x: 466, endPoint y: 237, distance: 294.3
click at [471, 324] on div "L'hotel convenzionato è il est Western Premier BHR Treviso Hotel - Via Postumia…" at bounding box center [636, 392] width 330 height 136
click at [524, 342] on p "L'hotel convenzionato è il est Western Premier BHR Treviso Hotel - Via Postumia…" at bounding box center [636, 364] width 330 height 44
click at [522, 342] on p "L'hotel convenzionato è il est Western Premier BHR Treviso Hotel - Via Postumia…" at bounding box center [636, 364] width 330 height 44
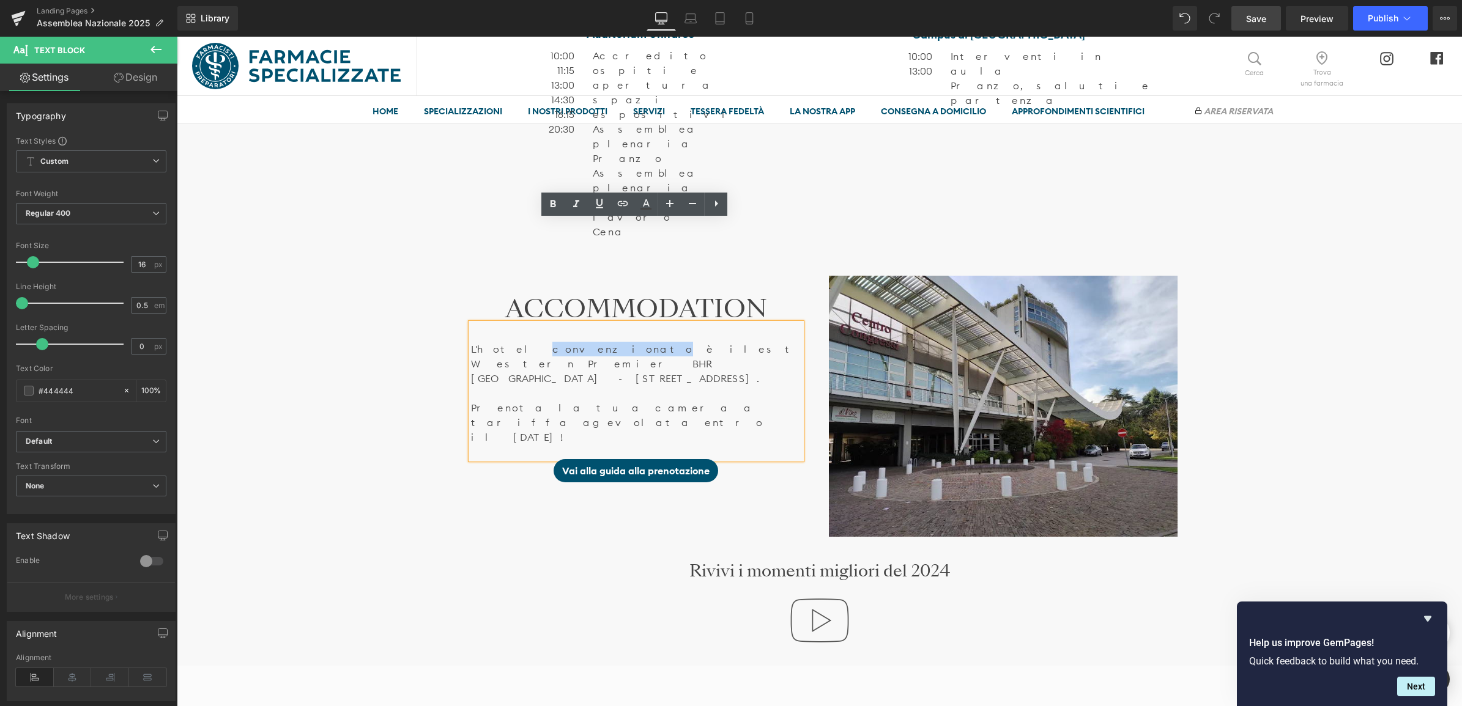
drag, startPoint x: 757, startPoint y: 289, endPoint x: 469, endPoint y: 245, distance: 291.3
click at [471, 324] on div "L'hotel convenzionato è il est Western Premier BHR Treviso Hotel - Via Postumia…" at bounding box center [636, 392] width 330 height 136
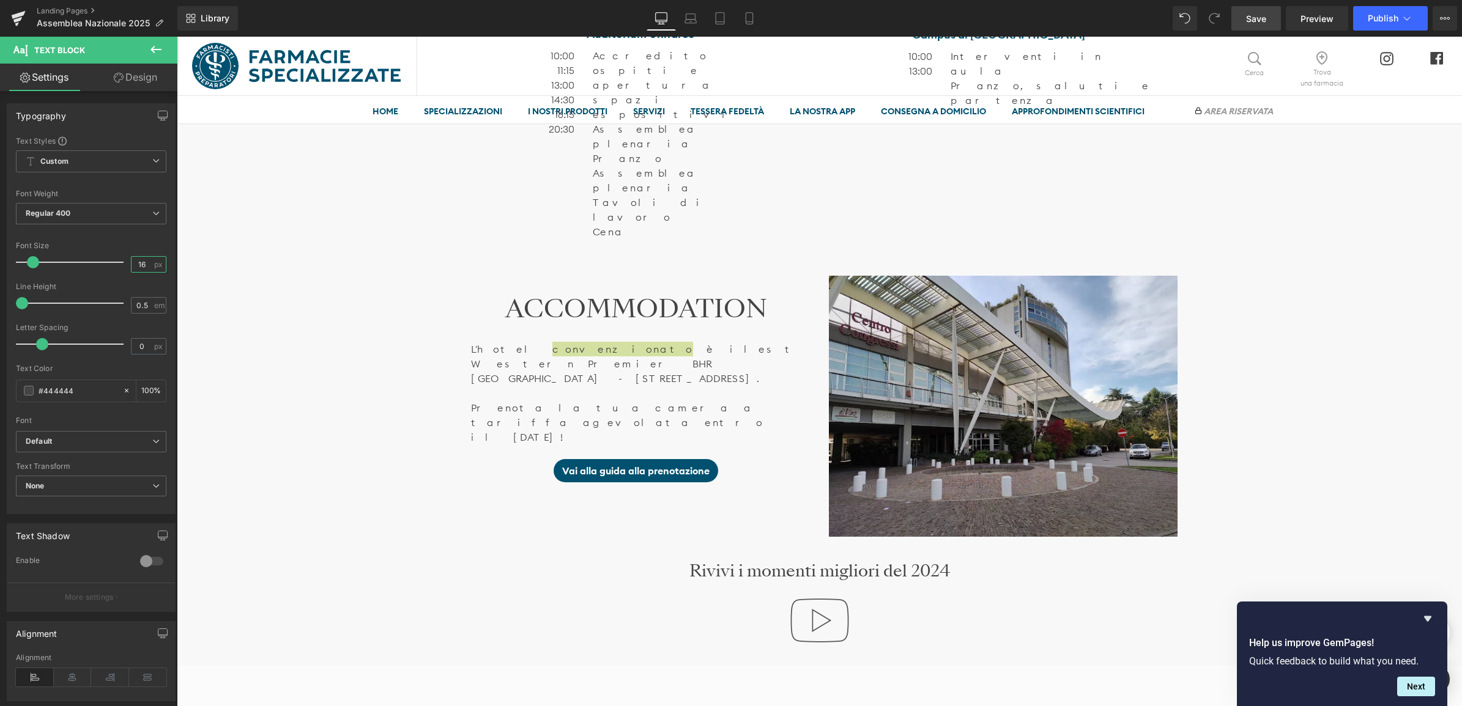
click at [141, 261] on input "16" at bounding box center [141, 264] width 21 height 15
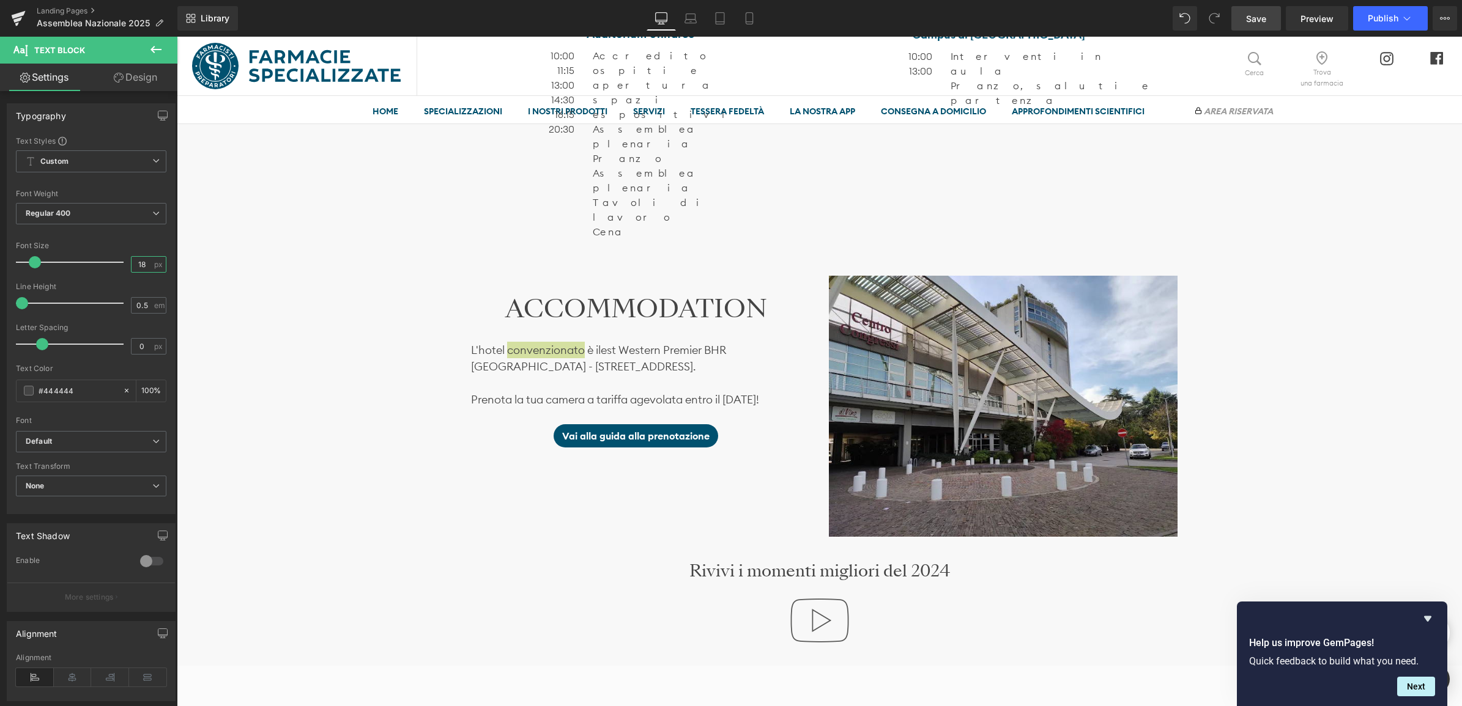
type input "18"
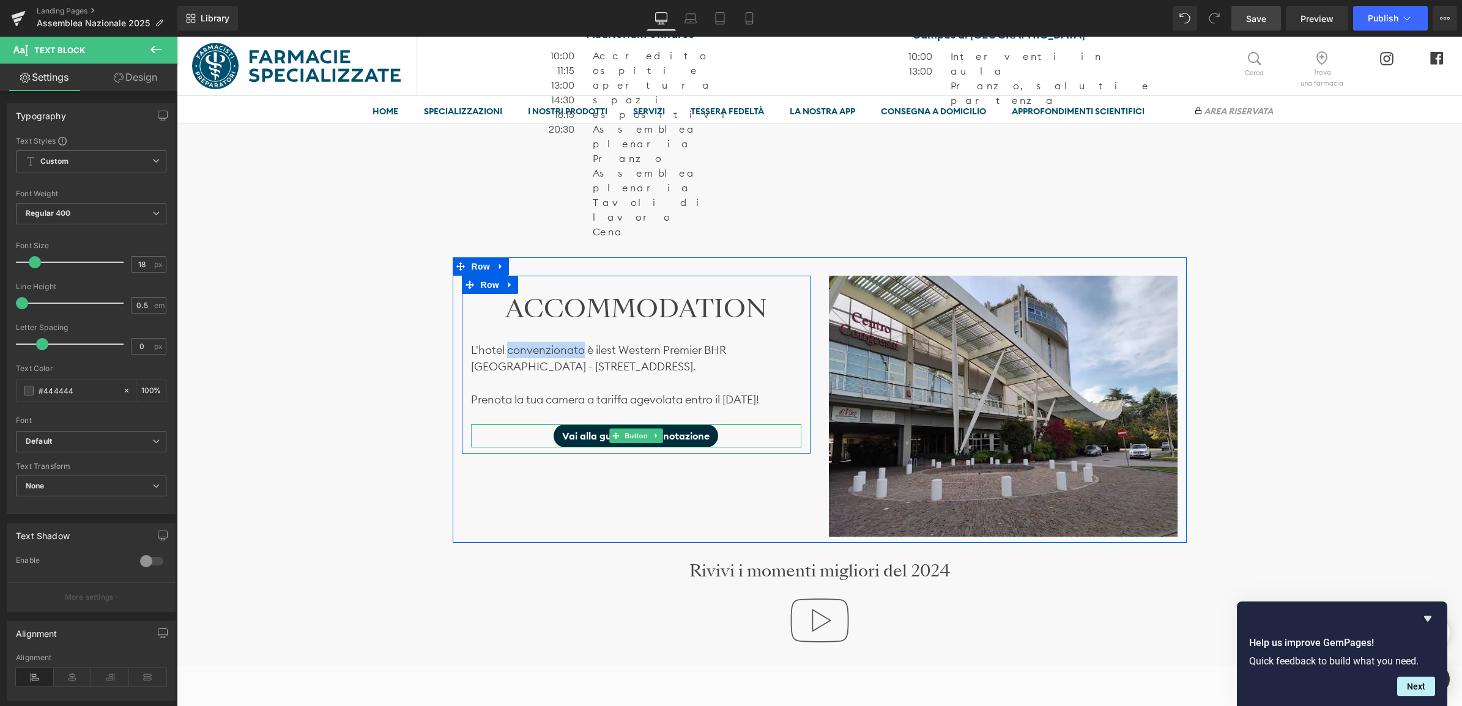
drag, startPoint x: 553, startPoint y: 335, endPoint x: 500, endPoint y: 355, distance: 57.1
click at [553, 424] on link "Vai alla guida alla prenotazione" at bounding box center [635, 435] width 165 height 23
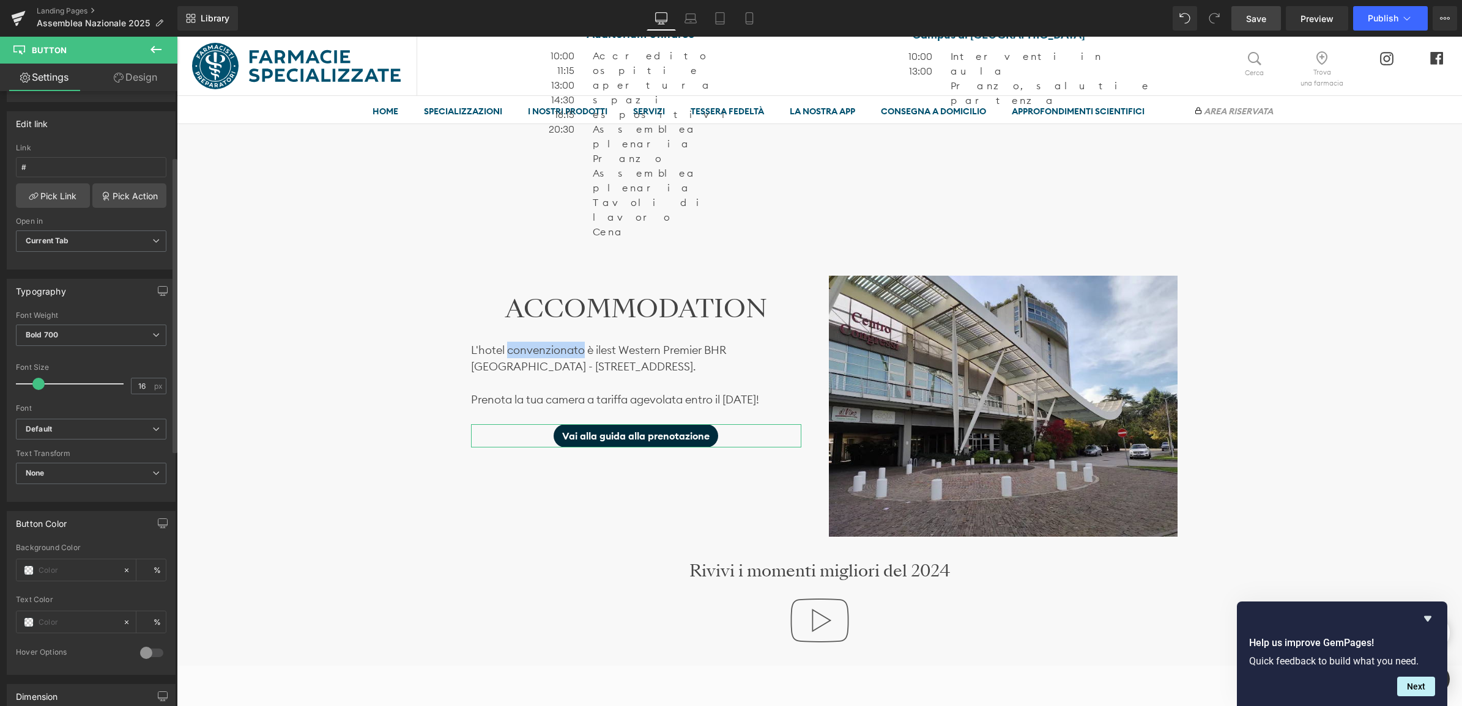
scroll to position [131, 0]
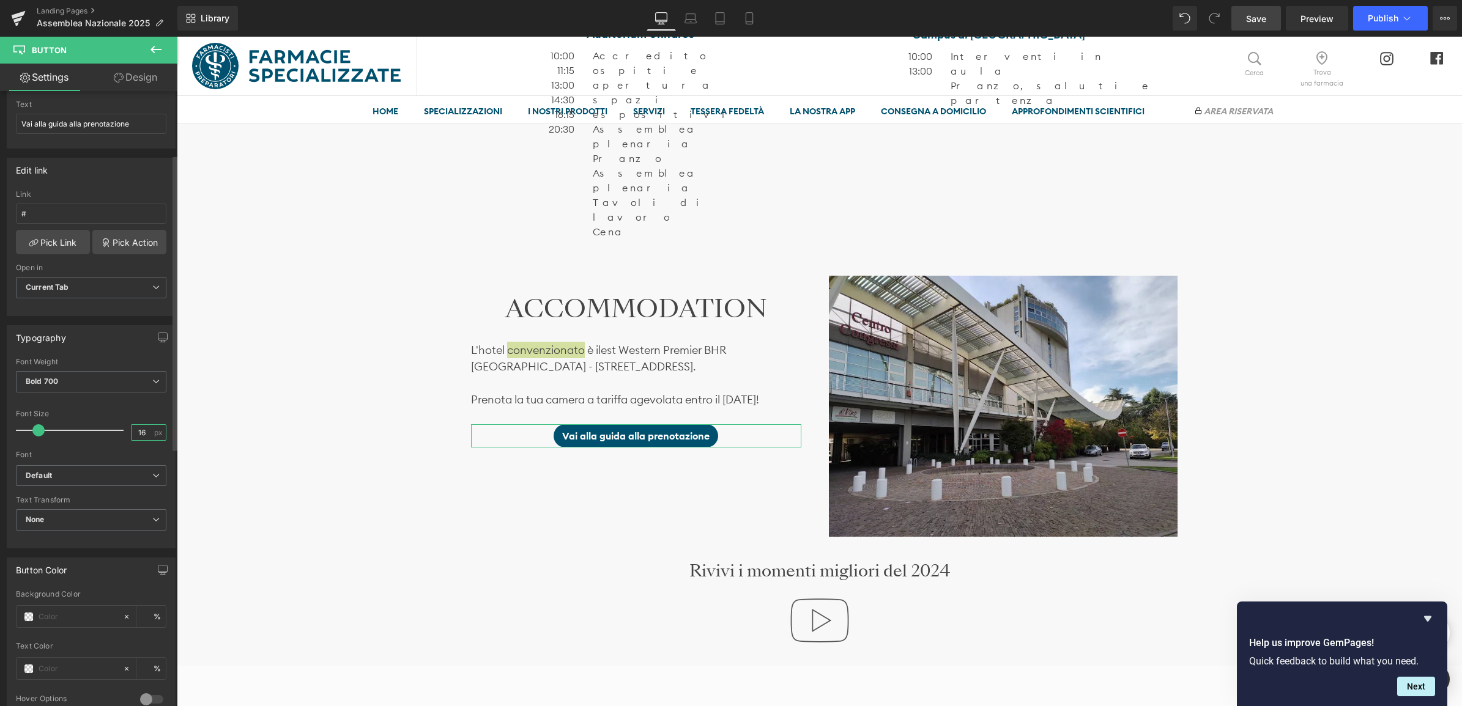
click at [141, 432] on input "16" at bounding box center [141, 432] width 21 height 15
type input "18"
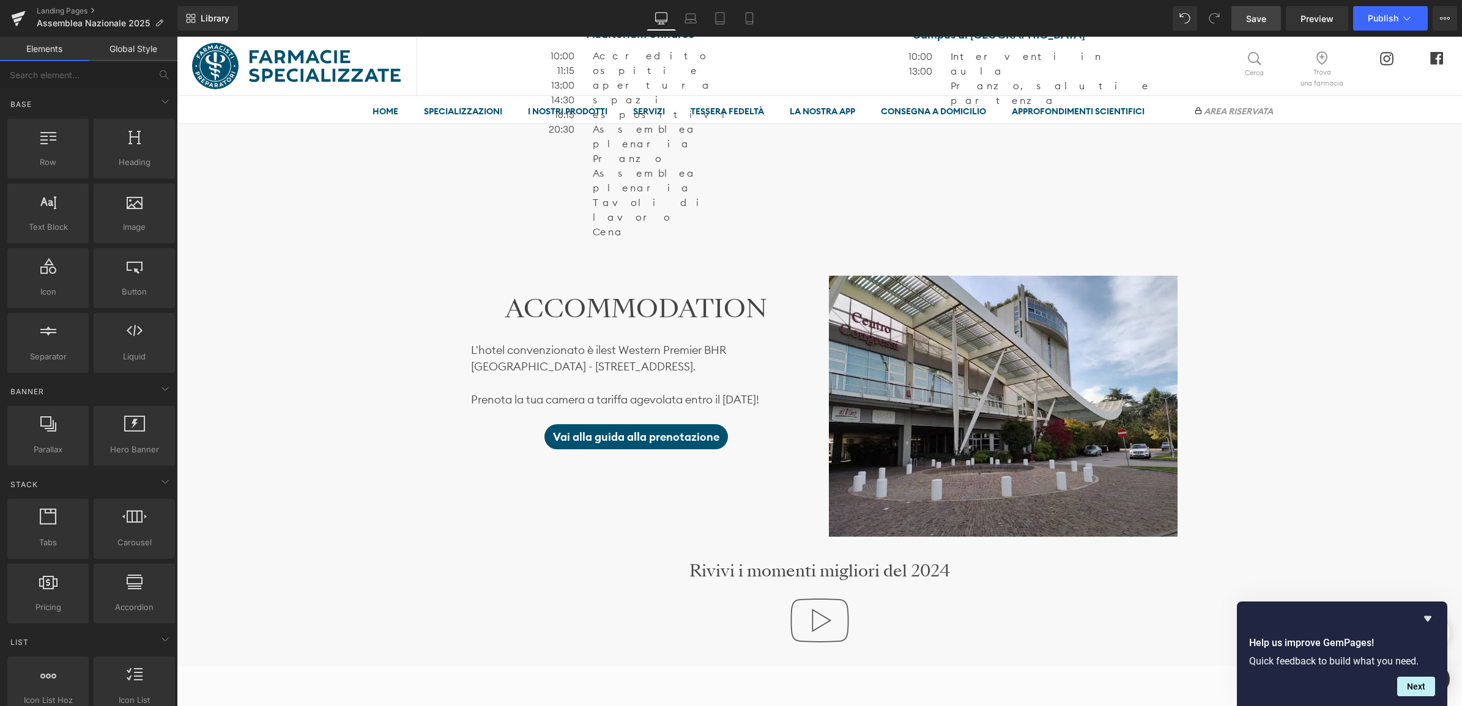
click at [366, 326] on div "Image Ti aspettiamo il 22 e il 23 novembre Heading SABATO 22 presso l’ Auditori…" at bounding box center [819, 273] width 1285 height 2376
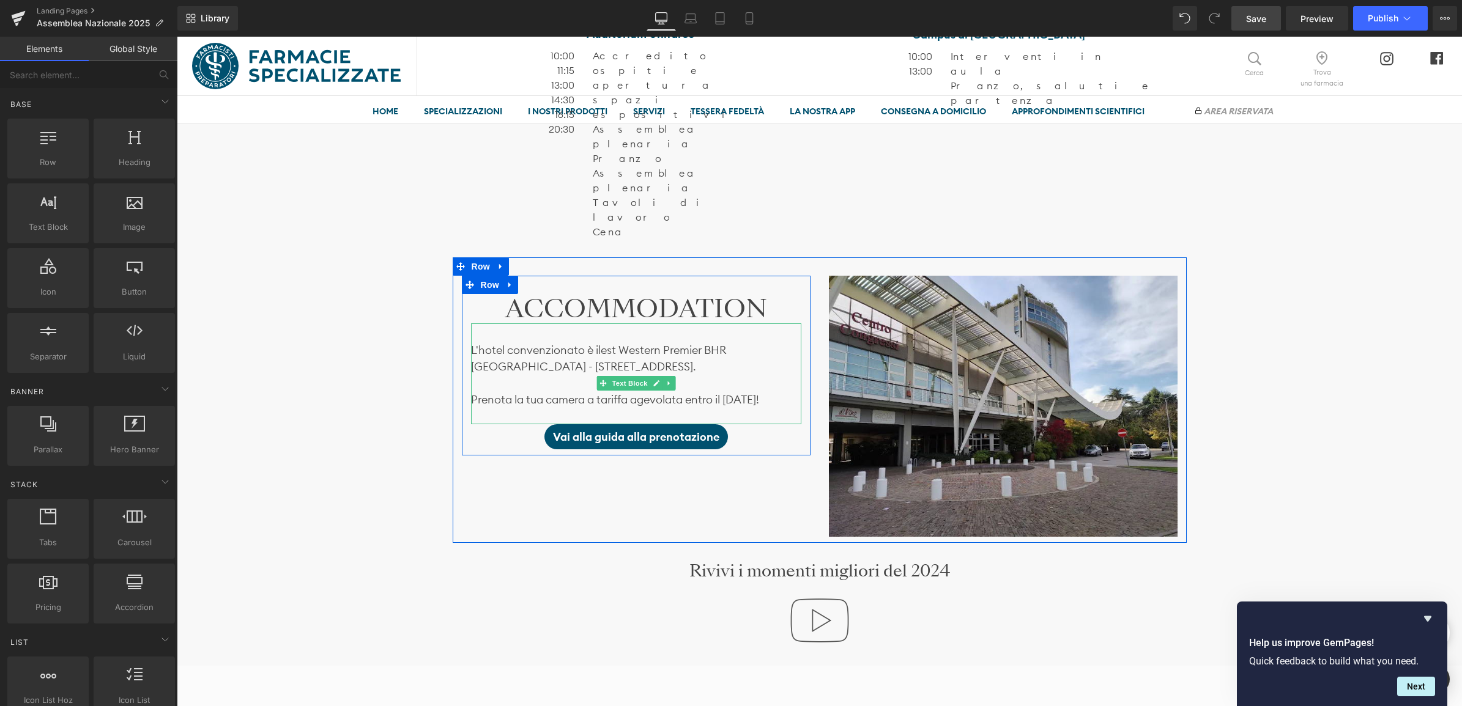
click at [513, 324] on div "L'hotel convenzionato è il est Western Premier BHR Treviso Hotel - Via Postumia…" at bounding box center [636, 374] width 330 height 101
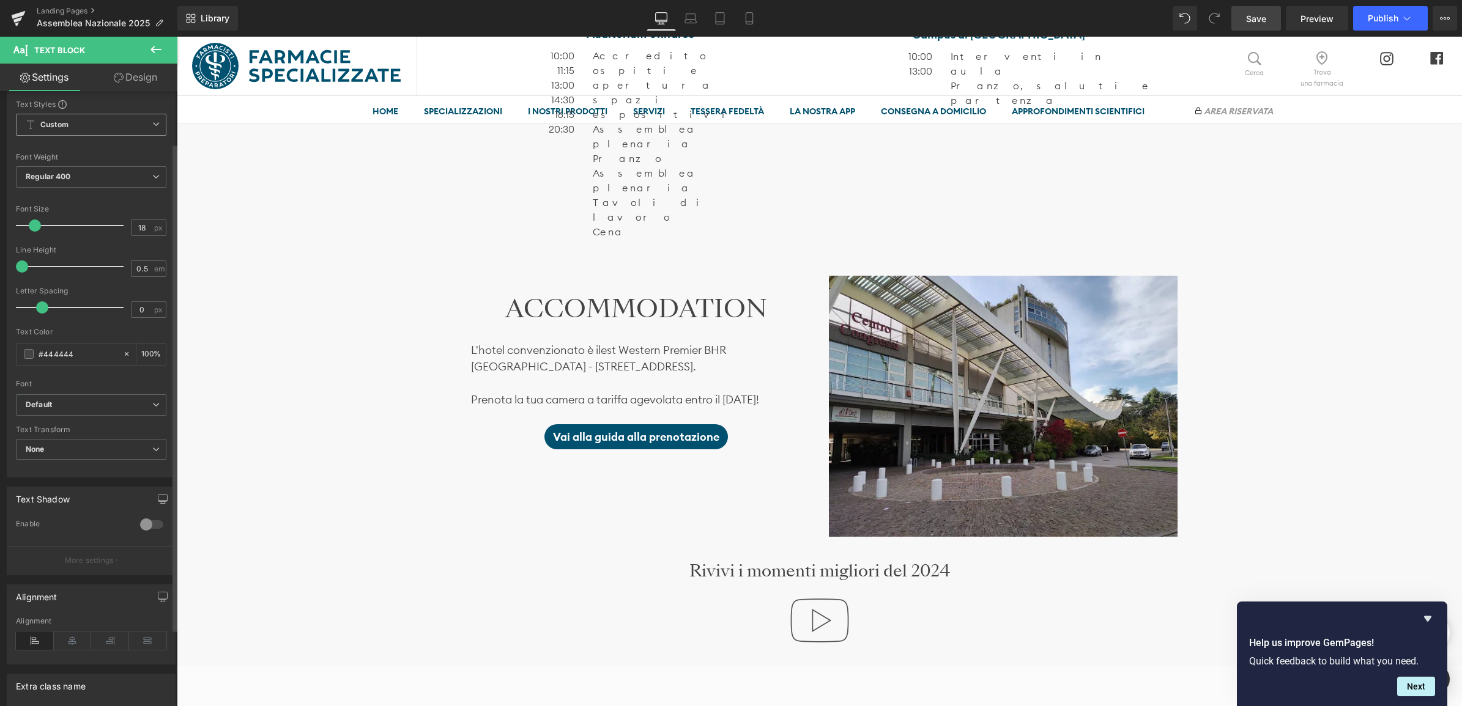
scroll to position [0, 0]
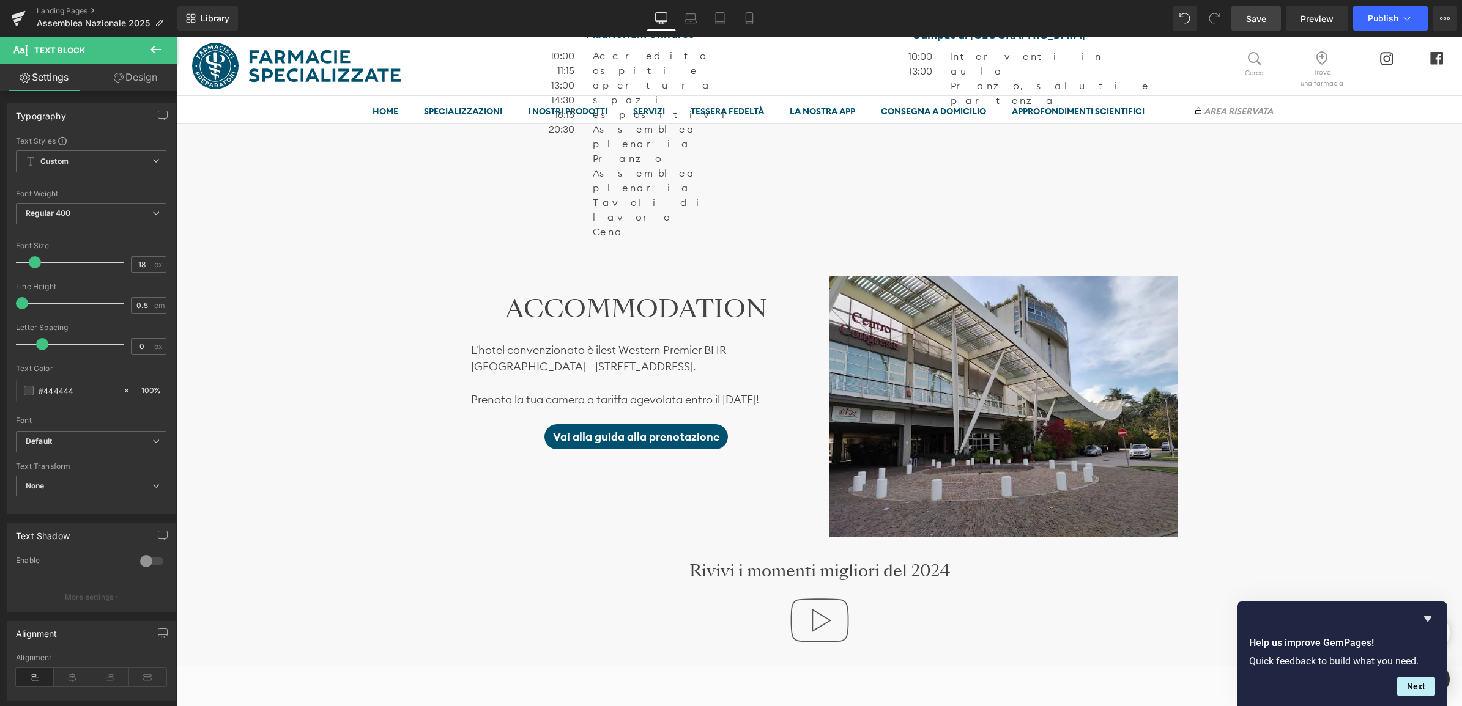
click at [127, 67] on link "Design" at bounding box center [135, 78] width 89 height 28
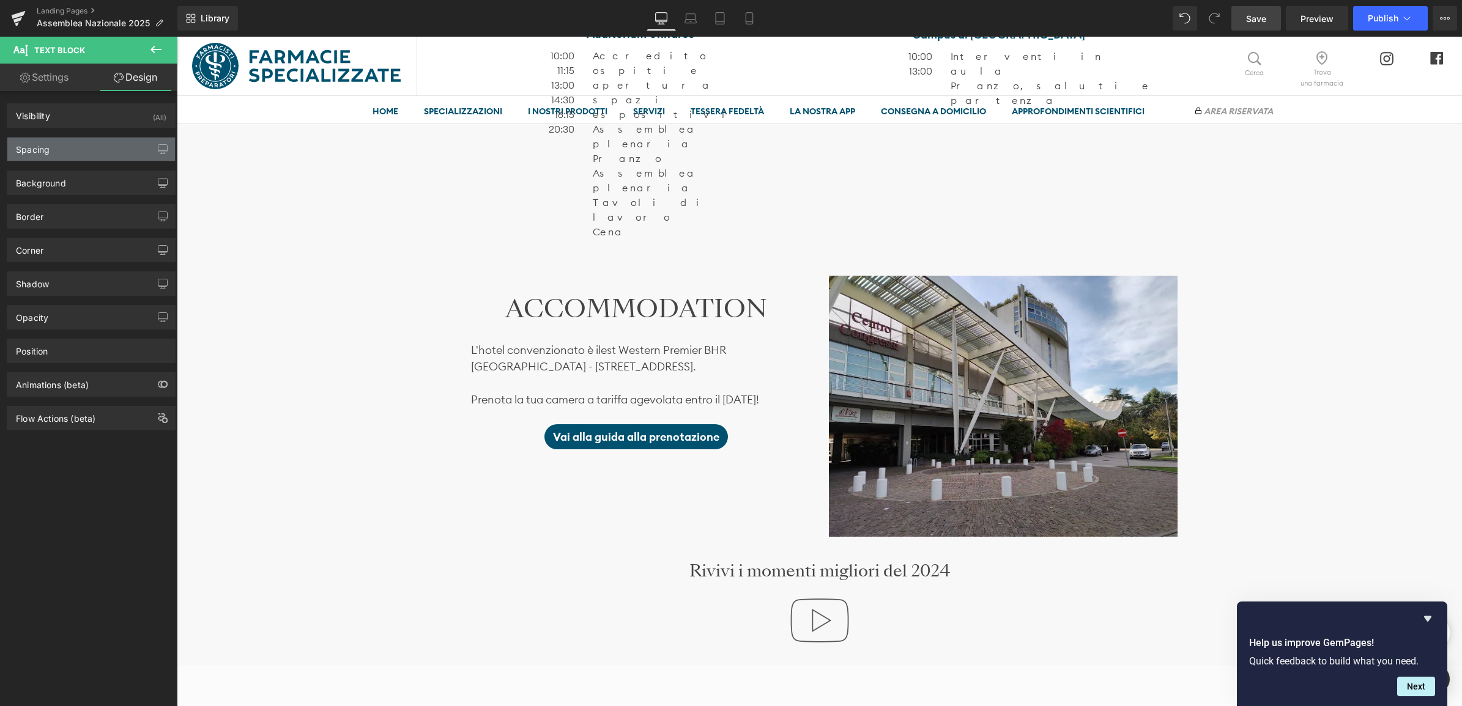
type input "0"
type input "30"
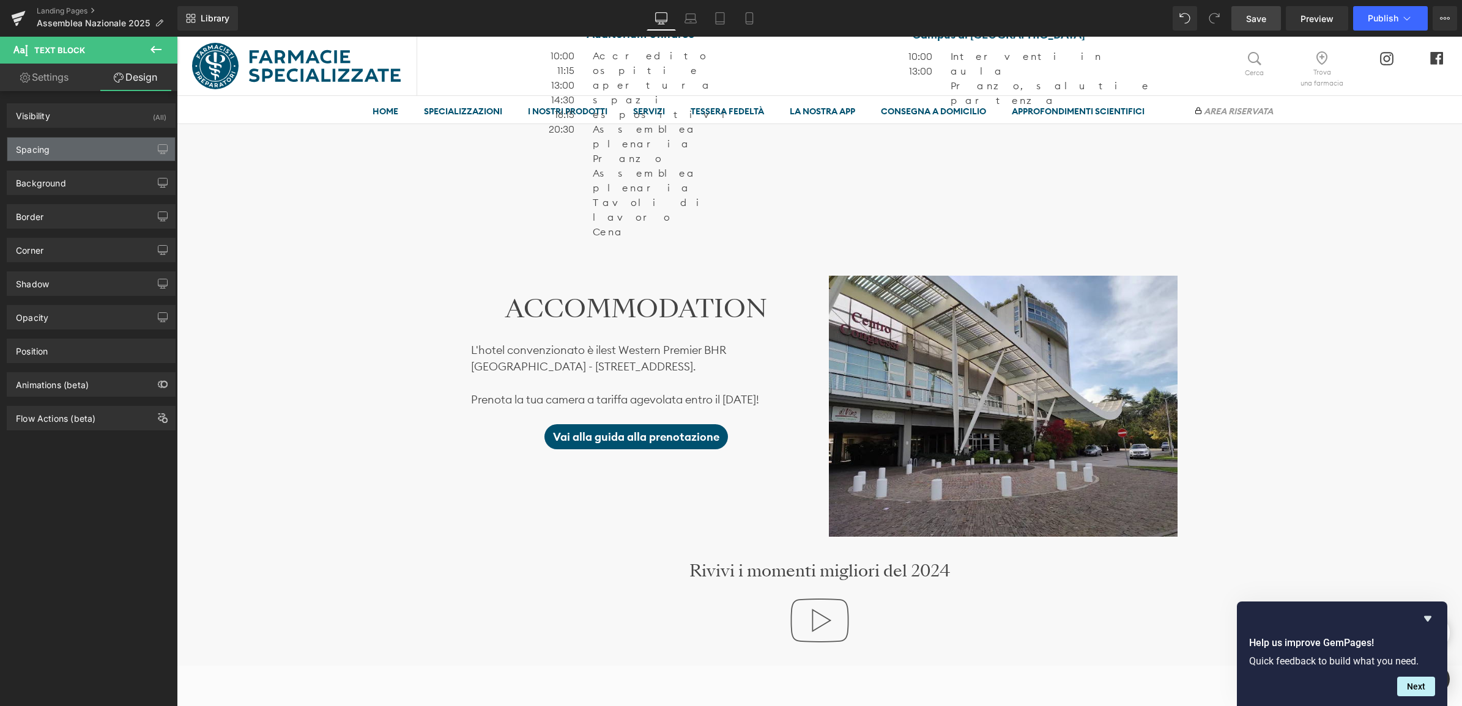
type input "0"
click at [80, 153] on div "Spacing" at bounding box center [91, 149] width 168 height 23
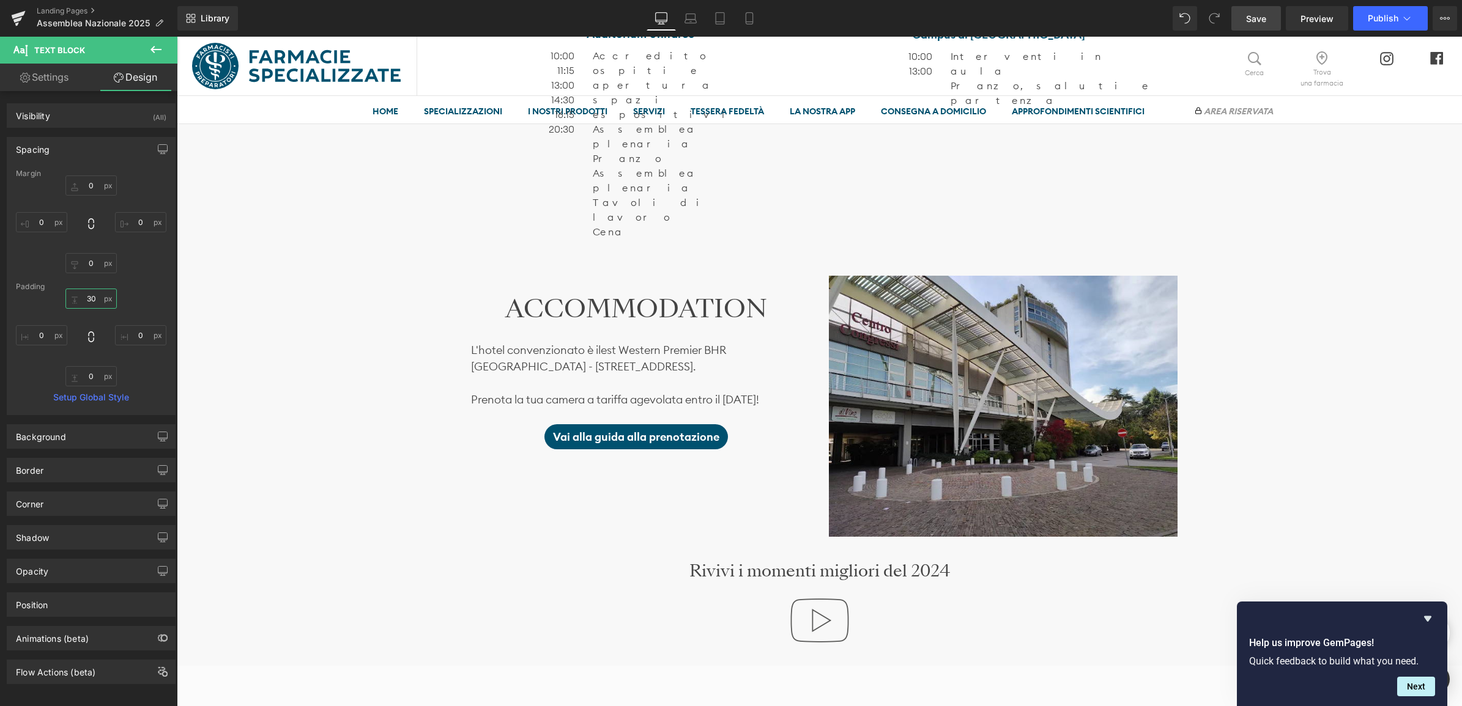
click at [92, 302] on input "30" at bounding box center [90, 299] width 51 height 20
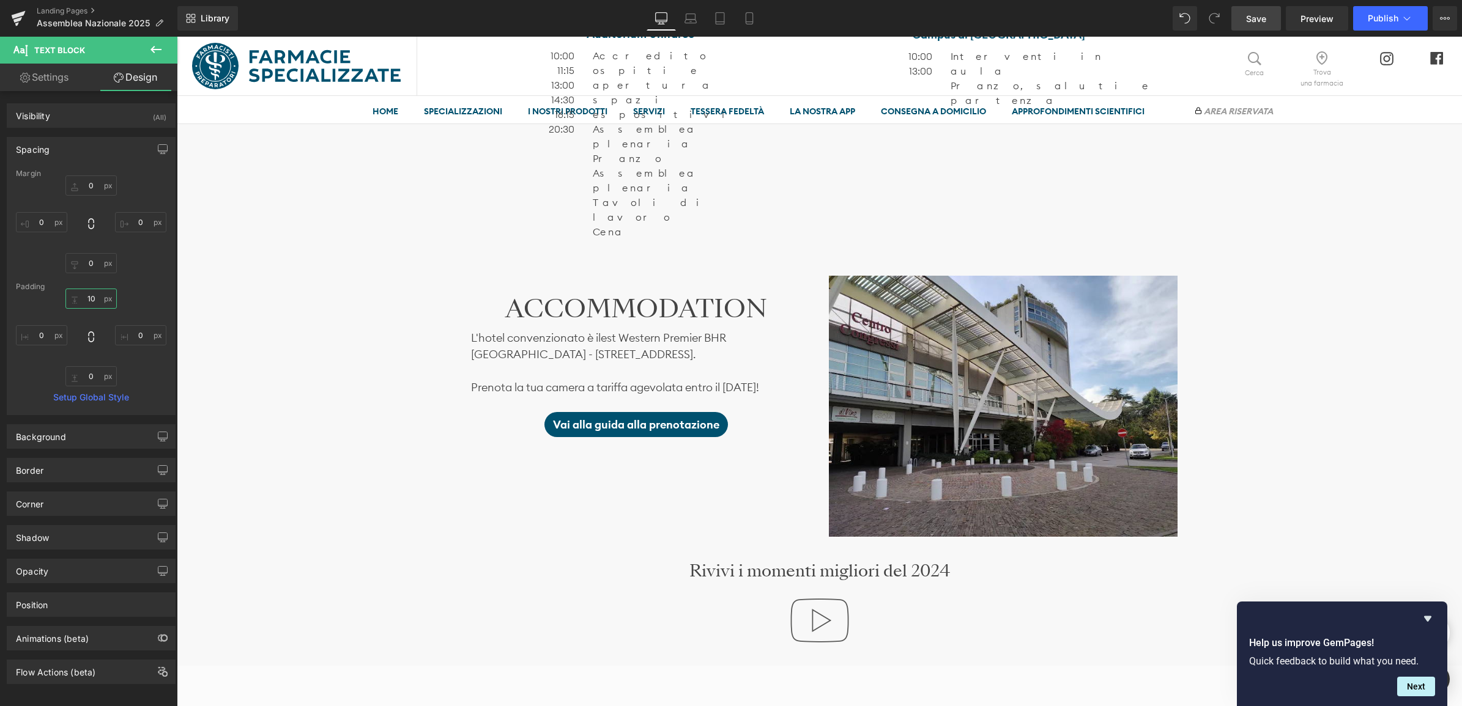
type input "1"
type input "20"
click at [378, 291] on div "Image Ti aspettiamo il 22 e il 23 novembre Heading SABATO 22 presso l’ Auditori…" at bounding box center [819, 273] width 1285 height 2376
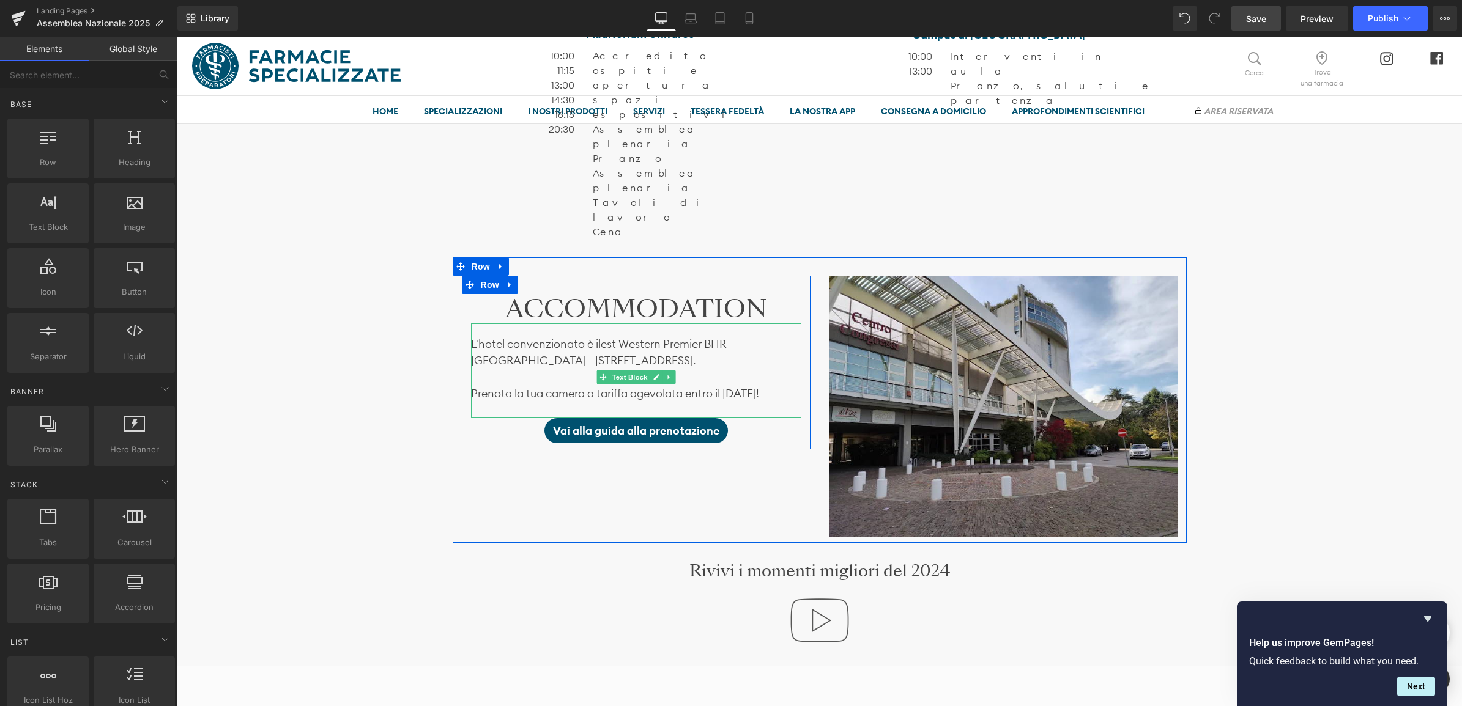
click at [616, 402] on p at bounding box center [636, 410] width 330 height 17
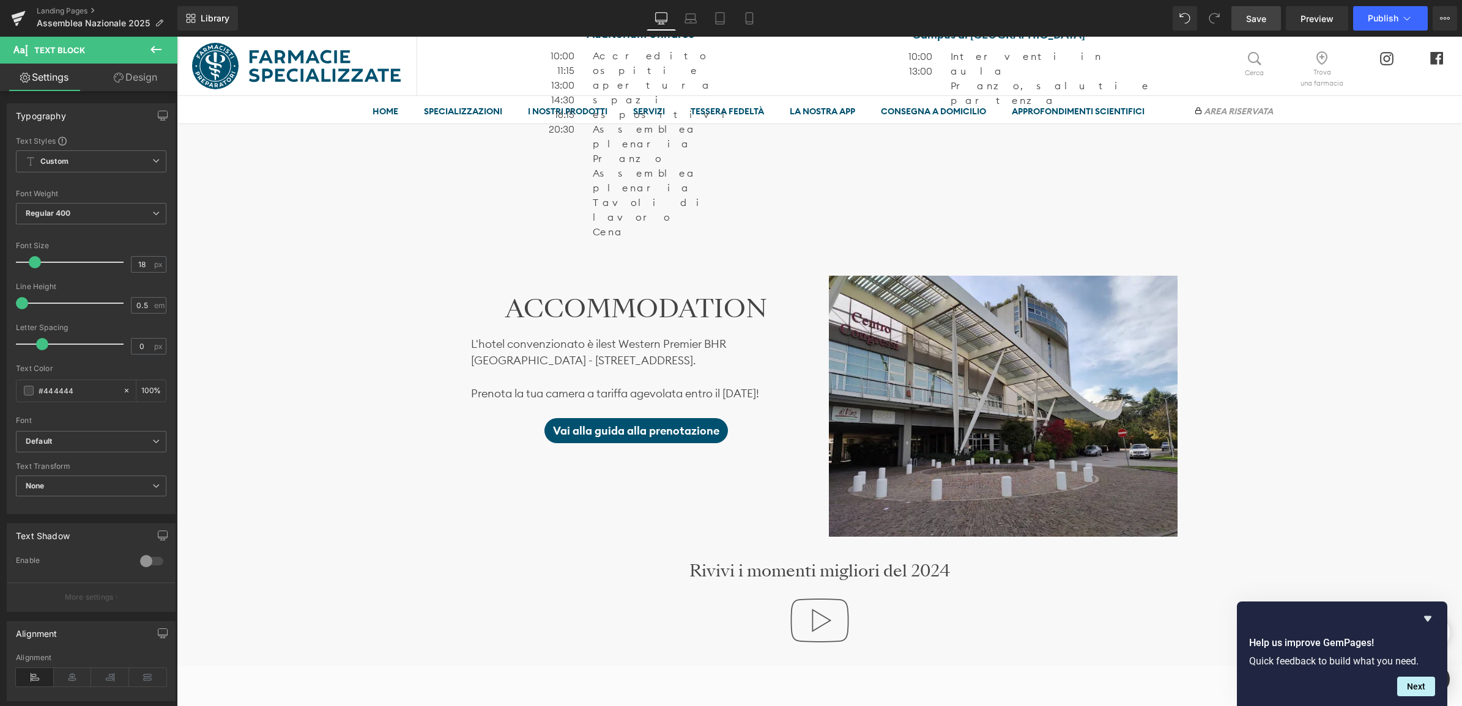
click at [124, 87] on link "Design" at bounding box center [135, 78] width 89 height 28
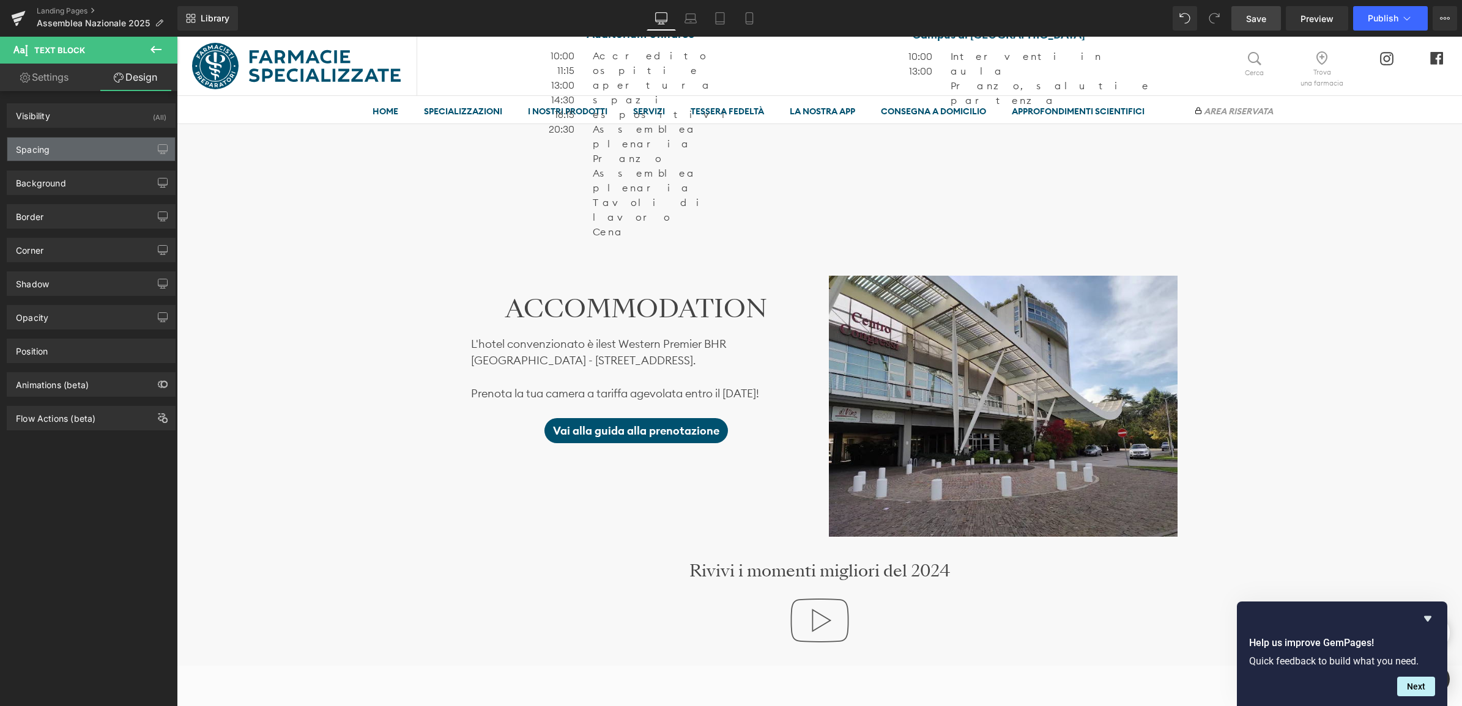
click at [65, 154] on div "Spacing" at bounding box center [91, 149] width 168 height 23
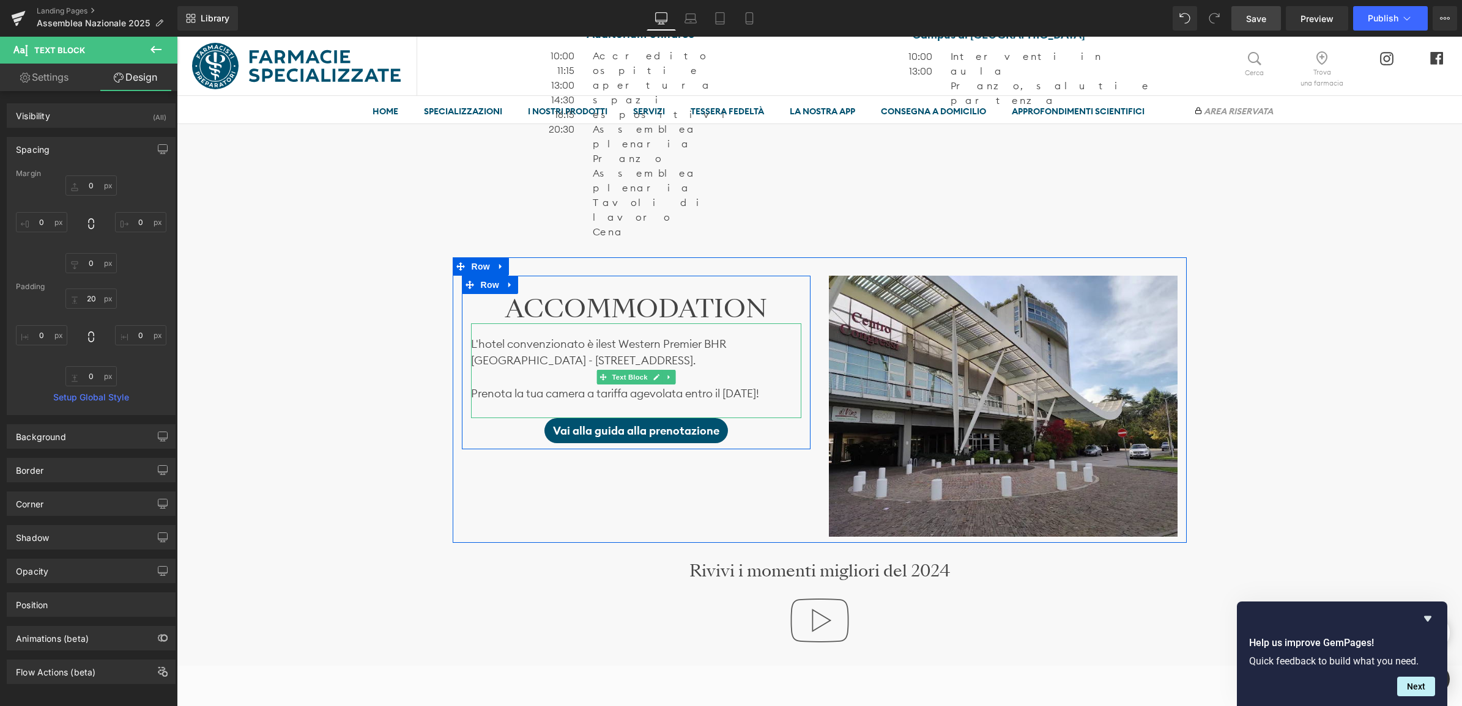
click at [513, 336] on p "L'hotel convenzionato è il est Western Premier BHR Treviso Hotel - Via Postumia…" at bounding box center [636, 352] width 330 height 33
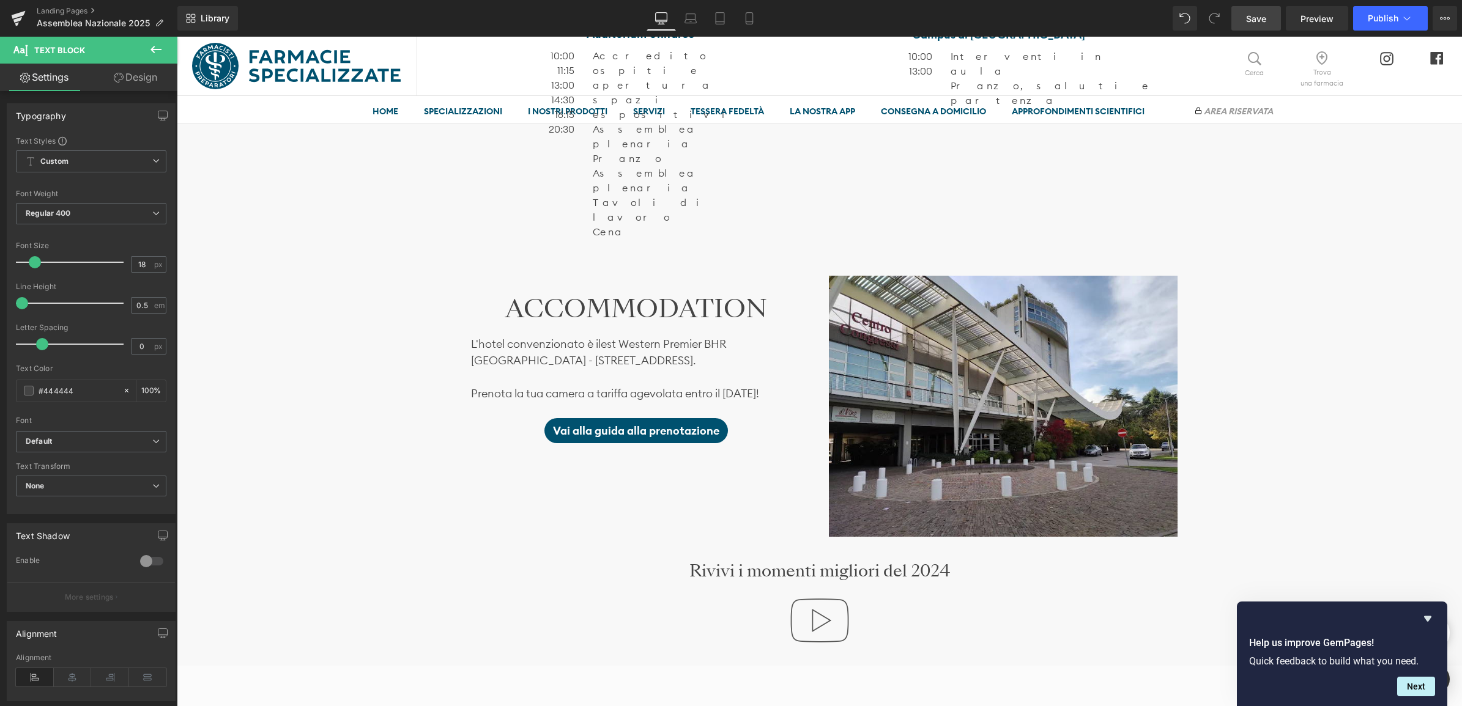
click at [107, 71] on link "Design" at bounding box center [135, 78] width 89 height 28
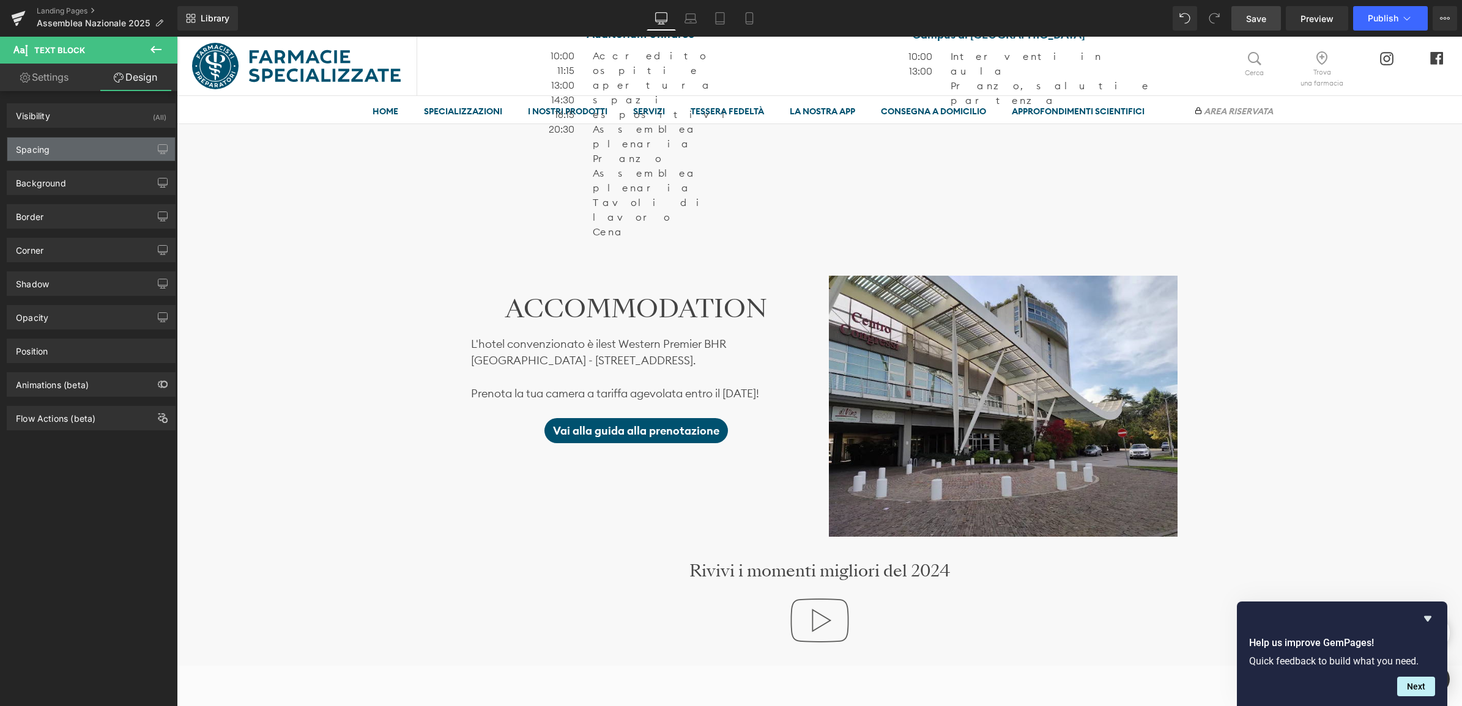
click at [81, 156] on div "Spacing" at bounding box center [91, 149] width 168 height 23
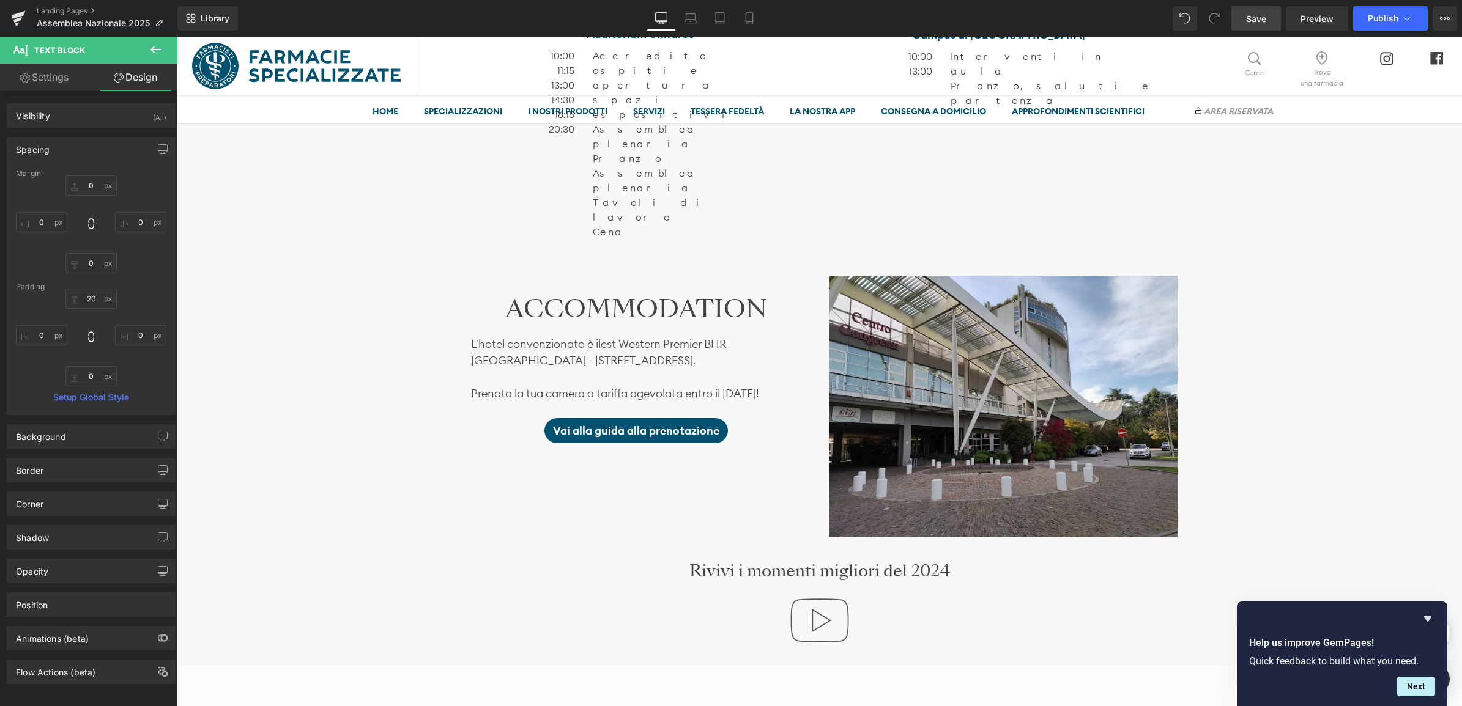
click at [258, 289] on div "Image Ti aspettiamo il 22 e il 23 novembre Heading SABATO 22 presso l’ Auditori…" at bounding box center [819, 273] width 1285 height 2376
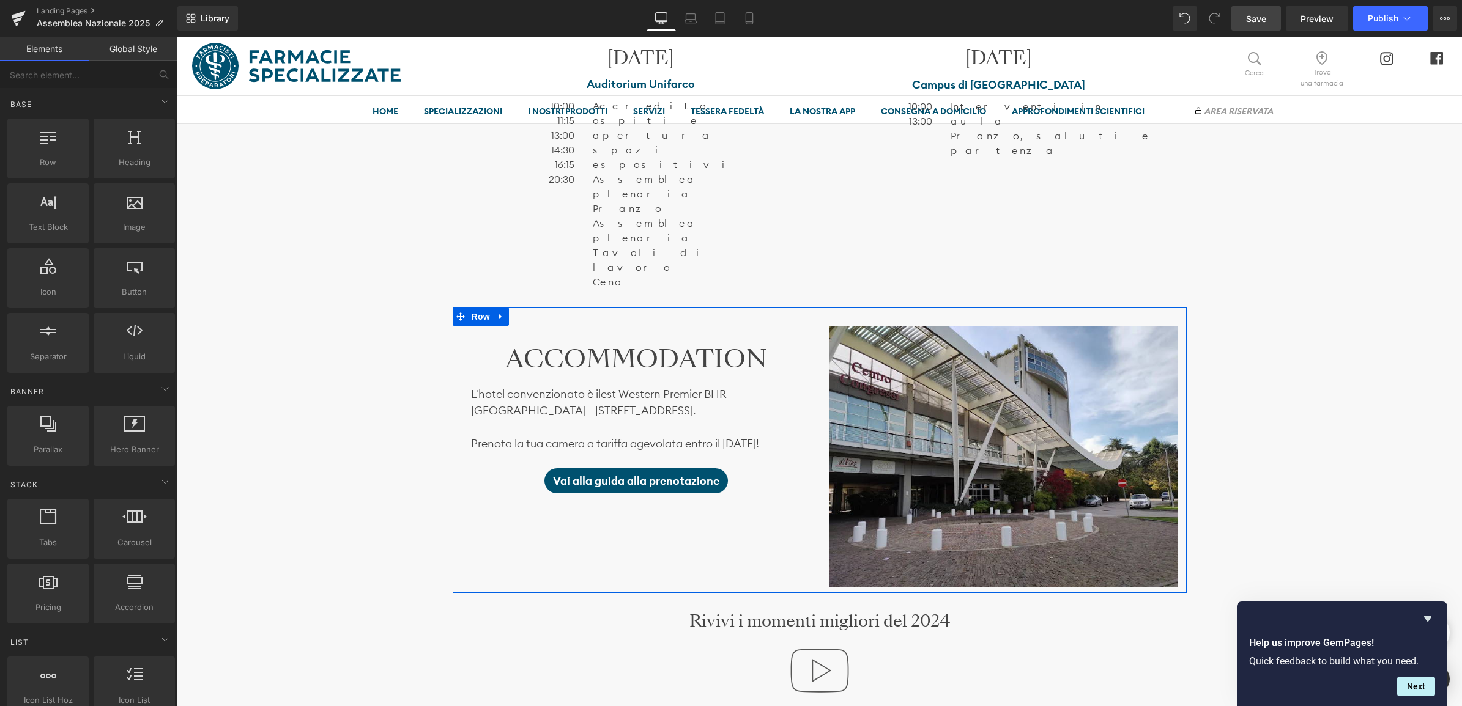
scroll to position [994, 0]
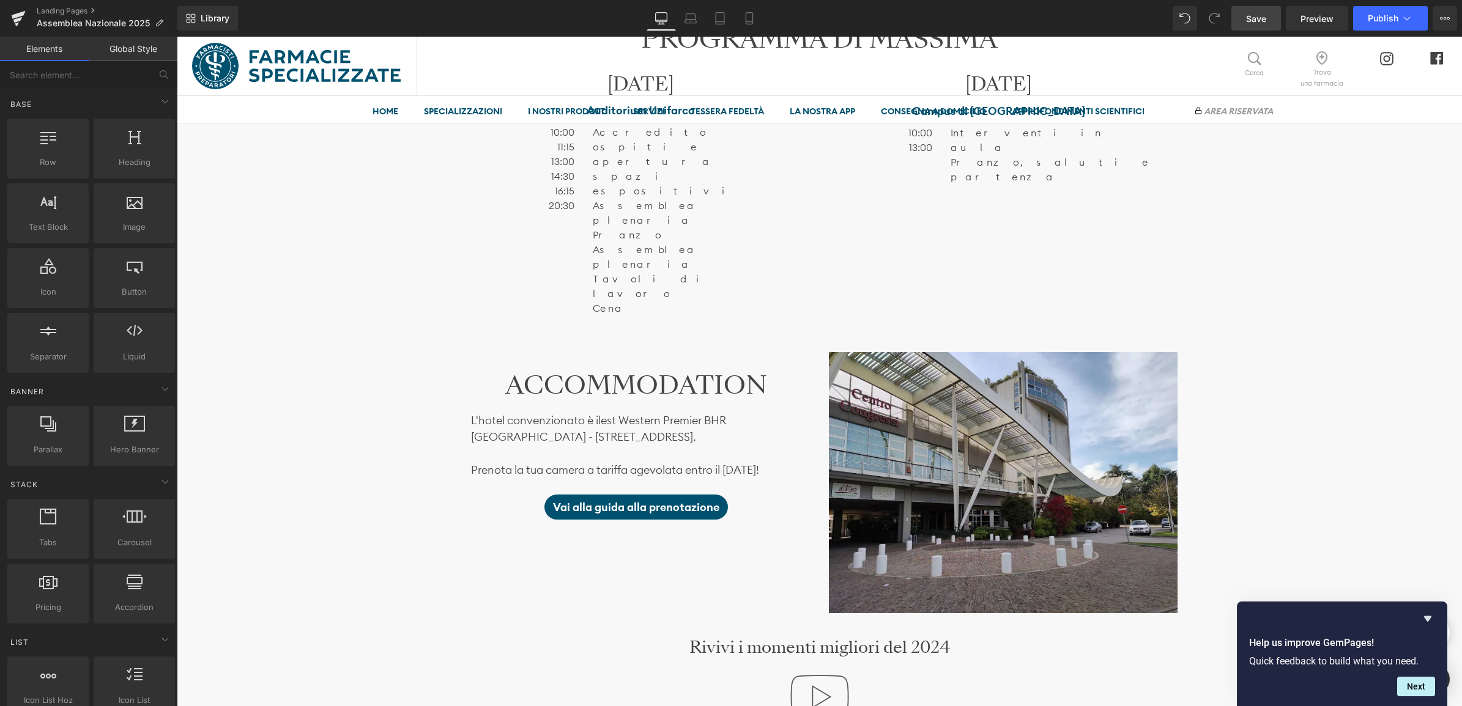
click at [1268, 20] on link "Save" at bounding box center [1256, 18] width 50 height 24
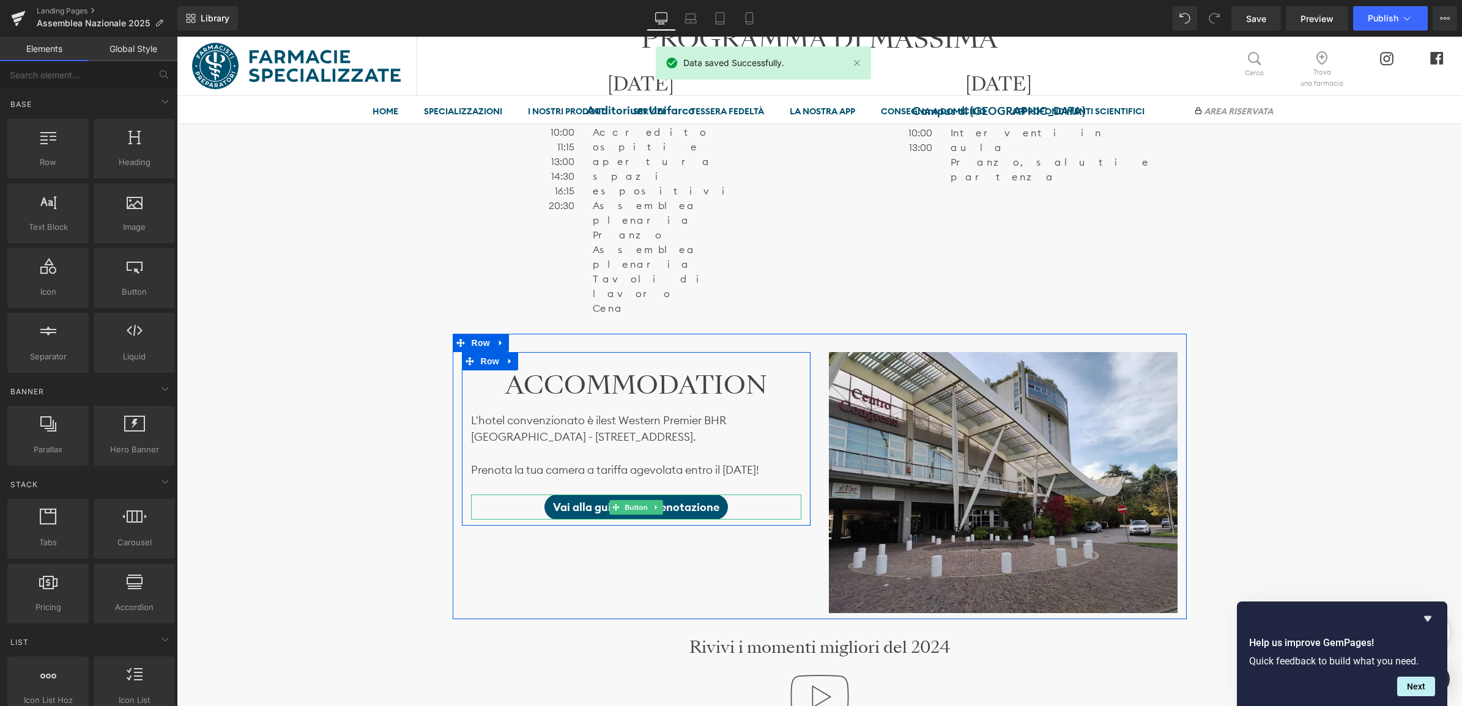
click at [738, 495] on div "Vai alla guida alla prenotazione" at bounding box center [636, 507] width 330 height 25
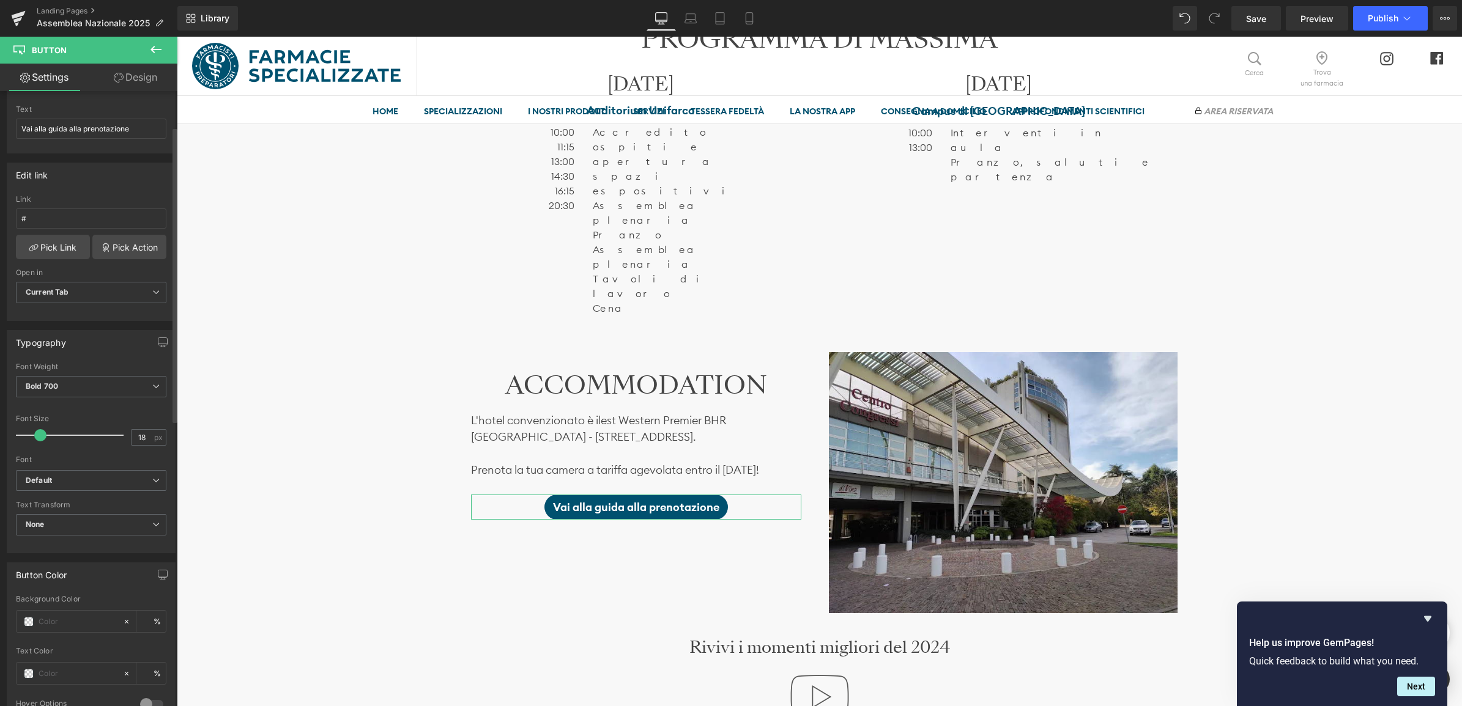
scroll to position [0, 0]
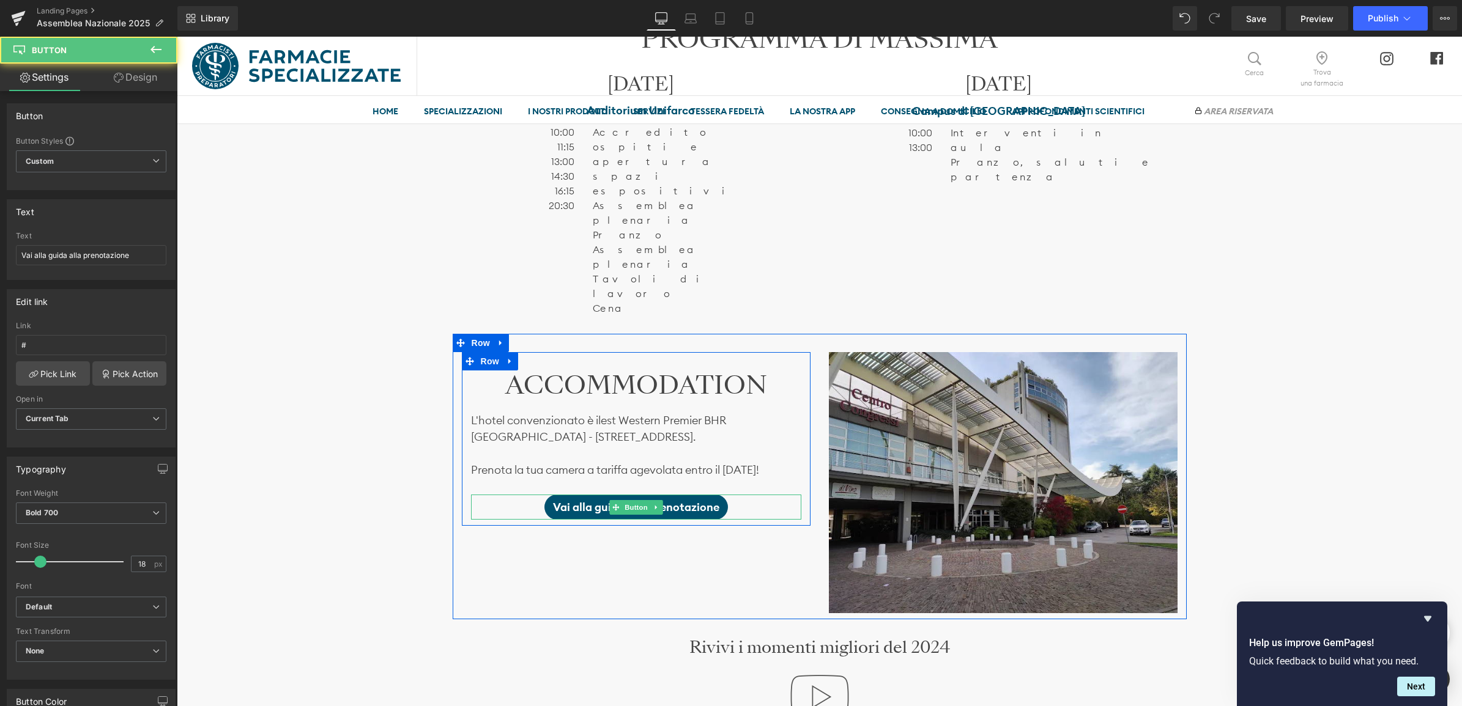
click at [531, 495] on div "Vai alla guida alla prenotazione" at bounding box center [636, 507] width 330 height 25
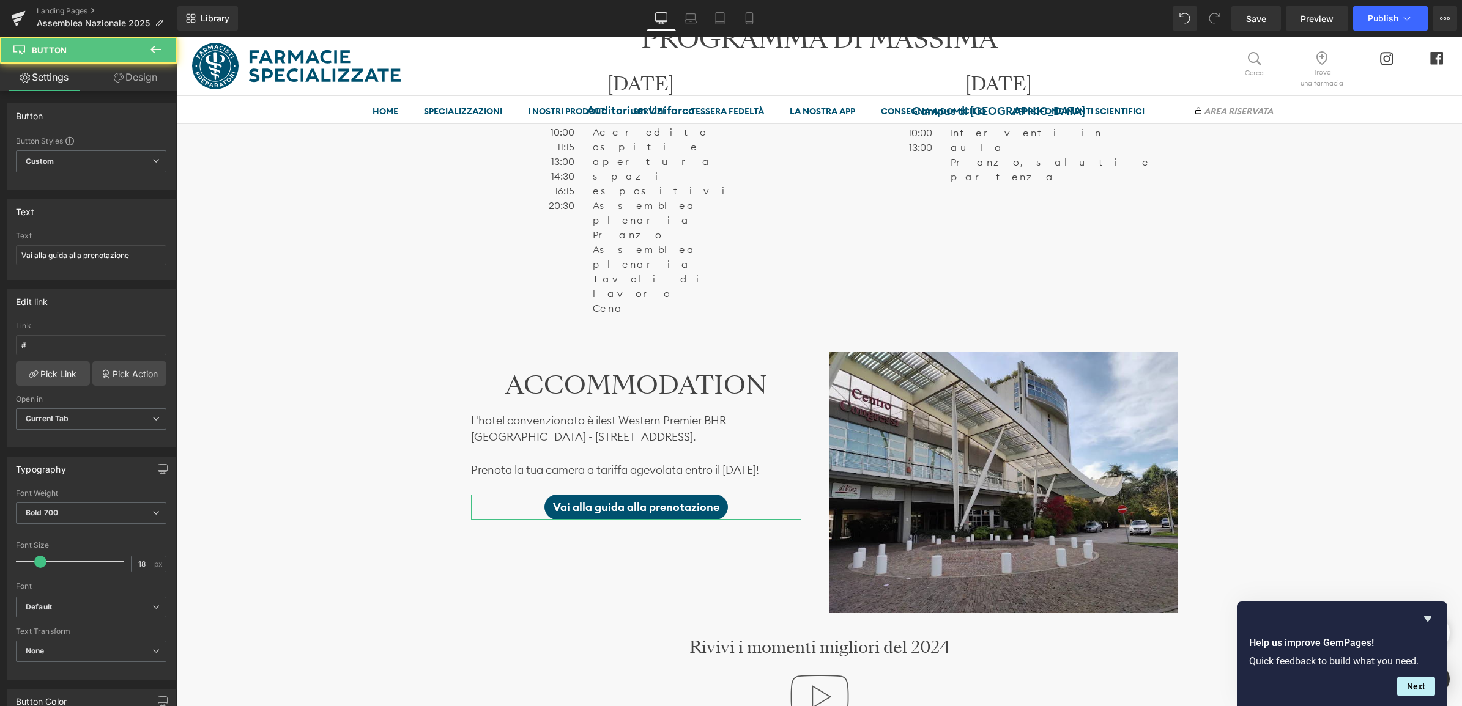
click at [152, 76] on link "Design" at bounding box center [135, 78] width 89 height 28
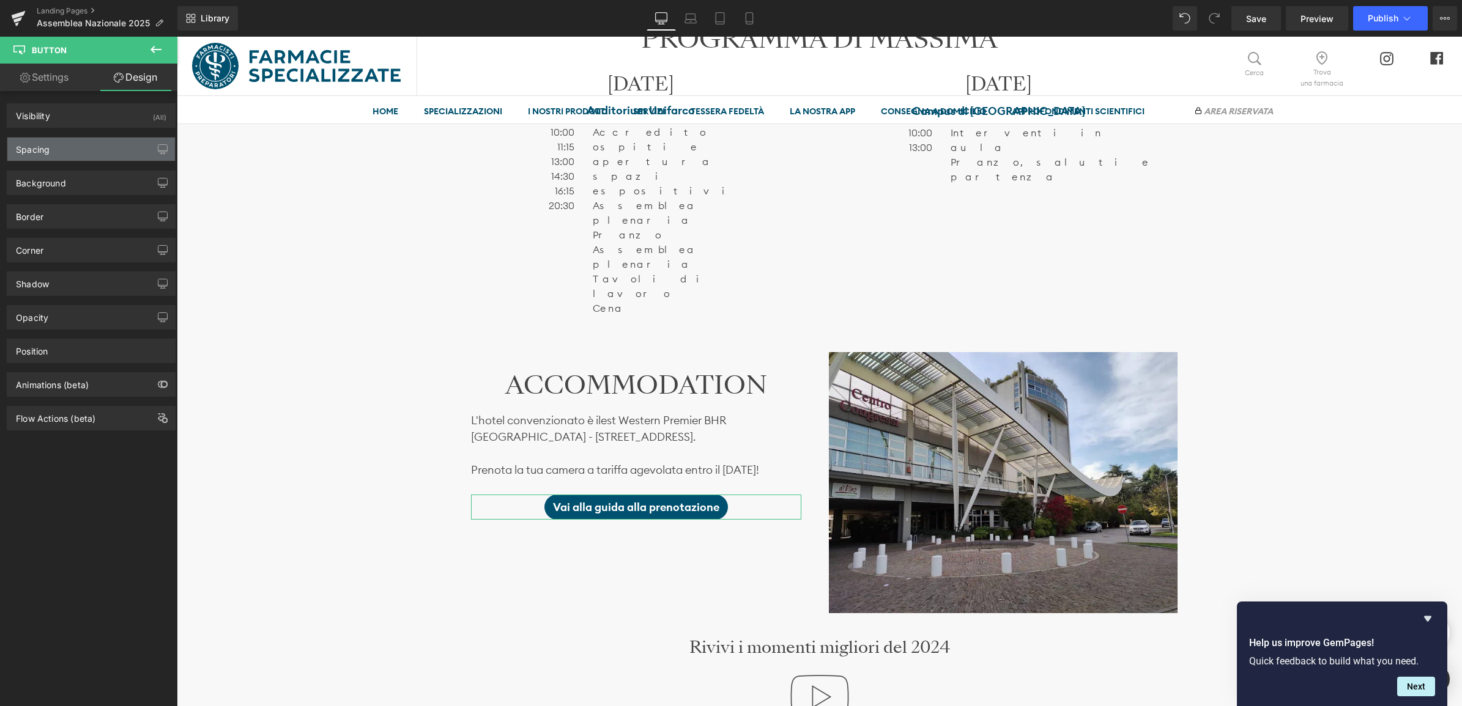
type input "0"
type input "7"
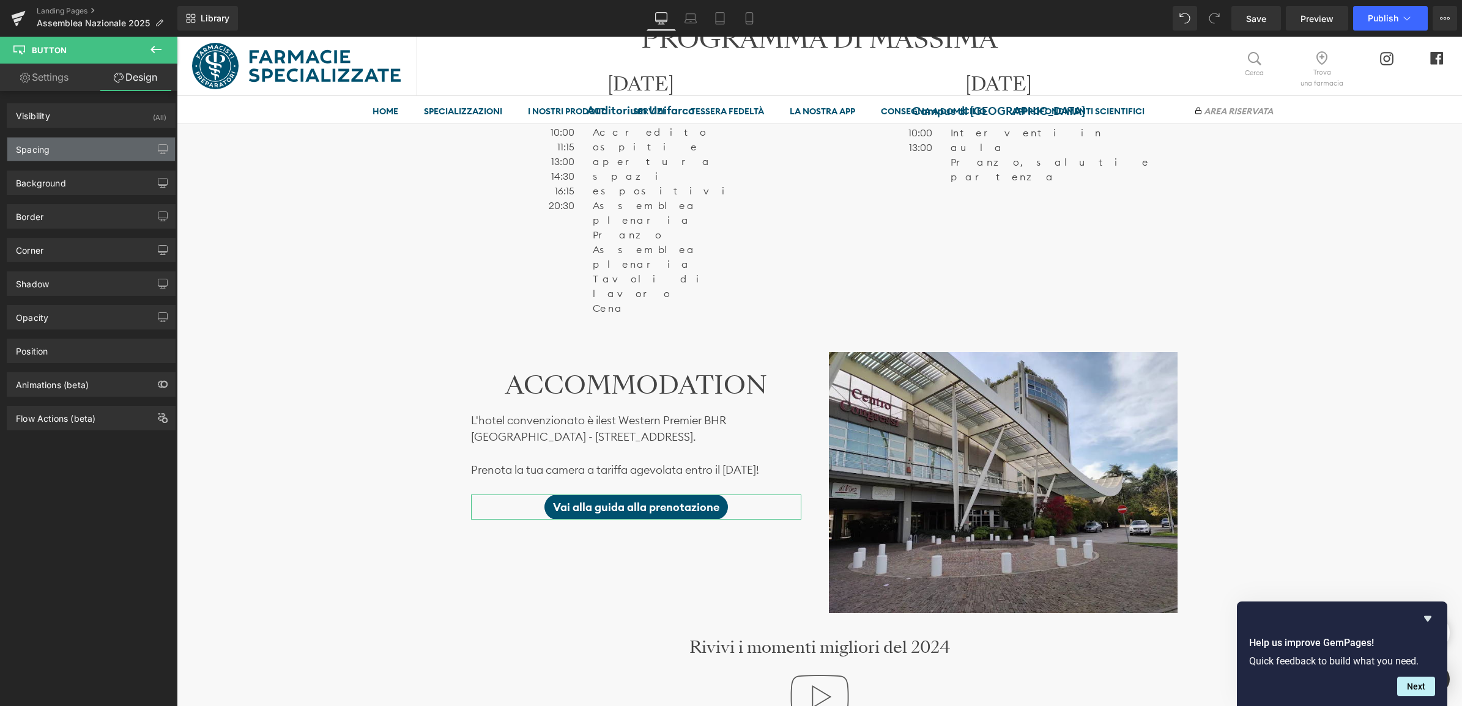
type input "14"
type input "7"
type input "14"
click at [48, 155] on div "Spacing" at bounding box center [91, 149] width 168 height 23
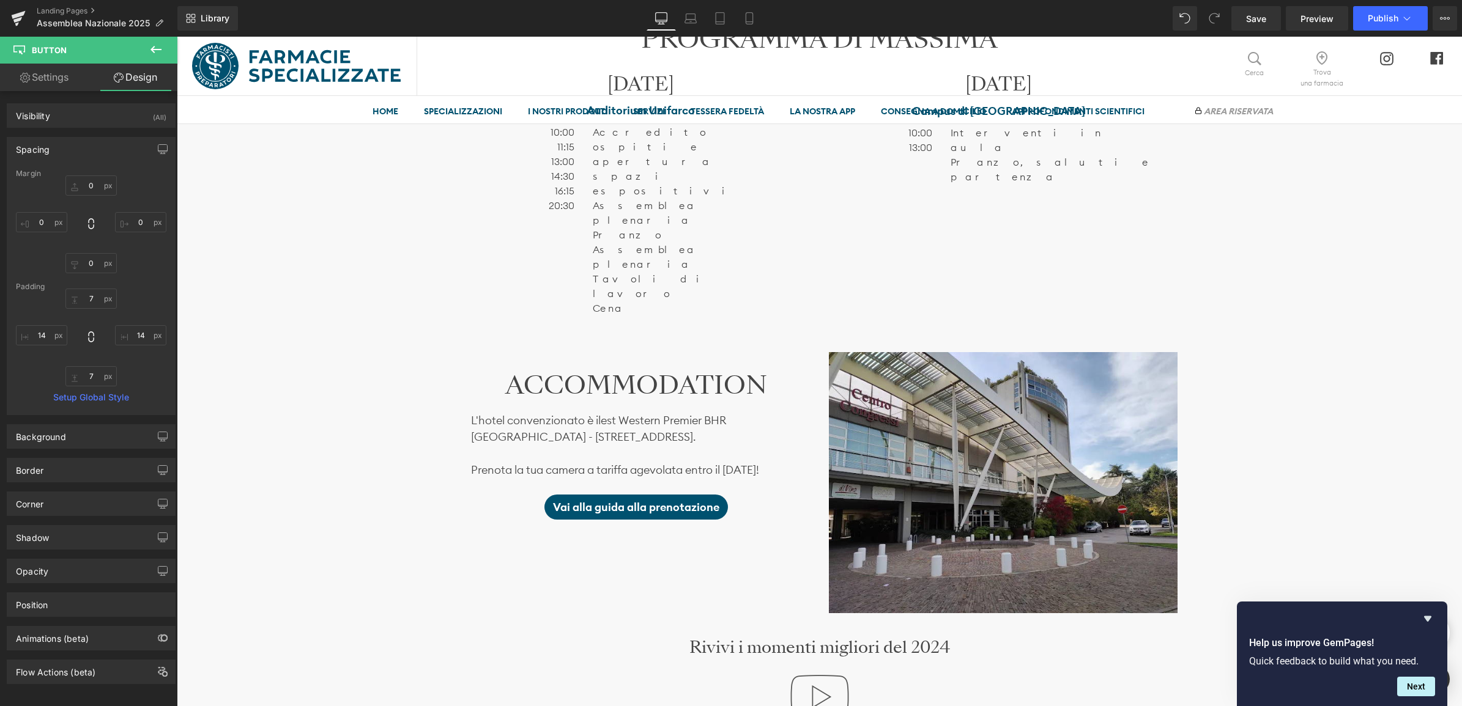
click at [234, 273] on div "Image Ti aspettiamo il 22 e il 23 novembre Heading SABATO 22 presso l’ Auditori…" at bounding box center [819, 350] width 1285 height 2376
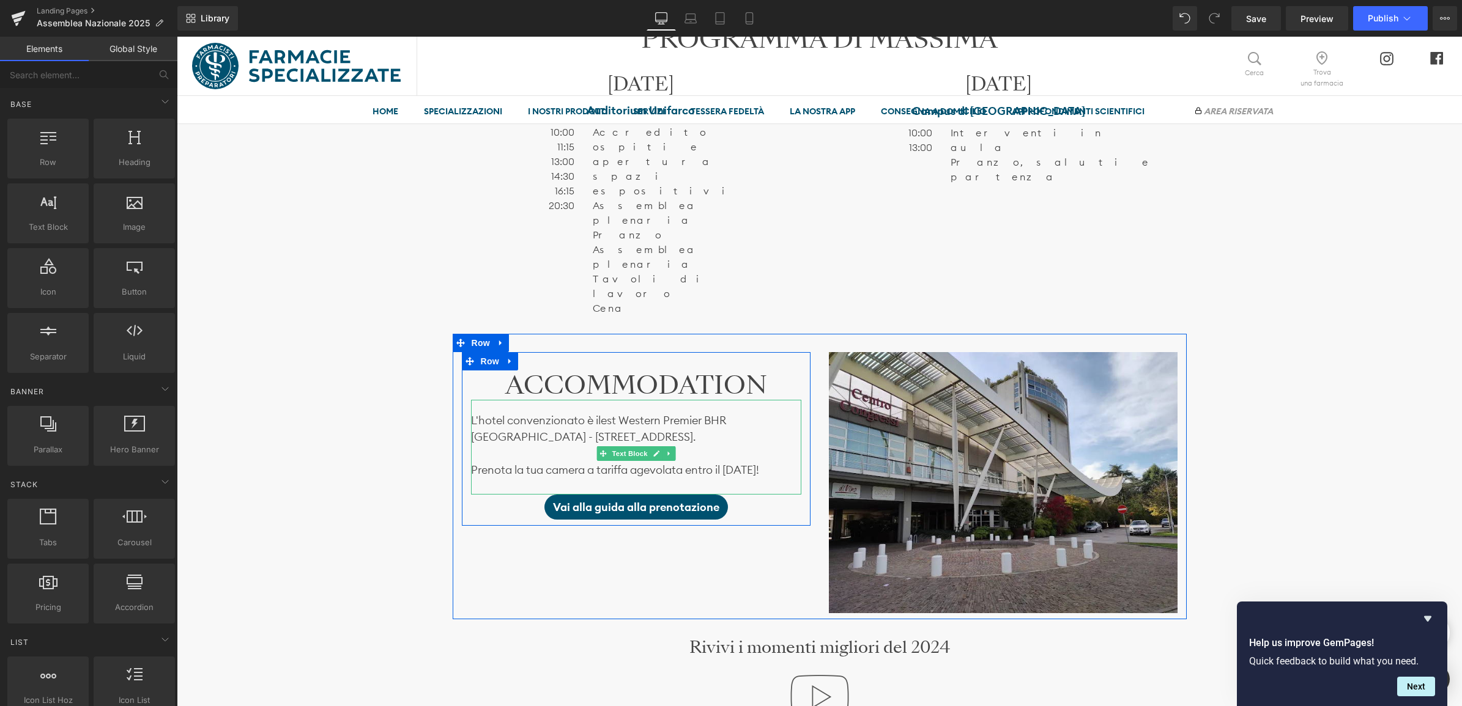
click at [503, 478] on p at bounding box center [636, 486] width 330 height 17
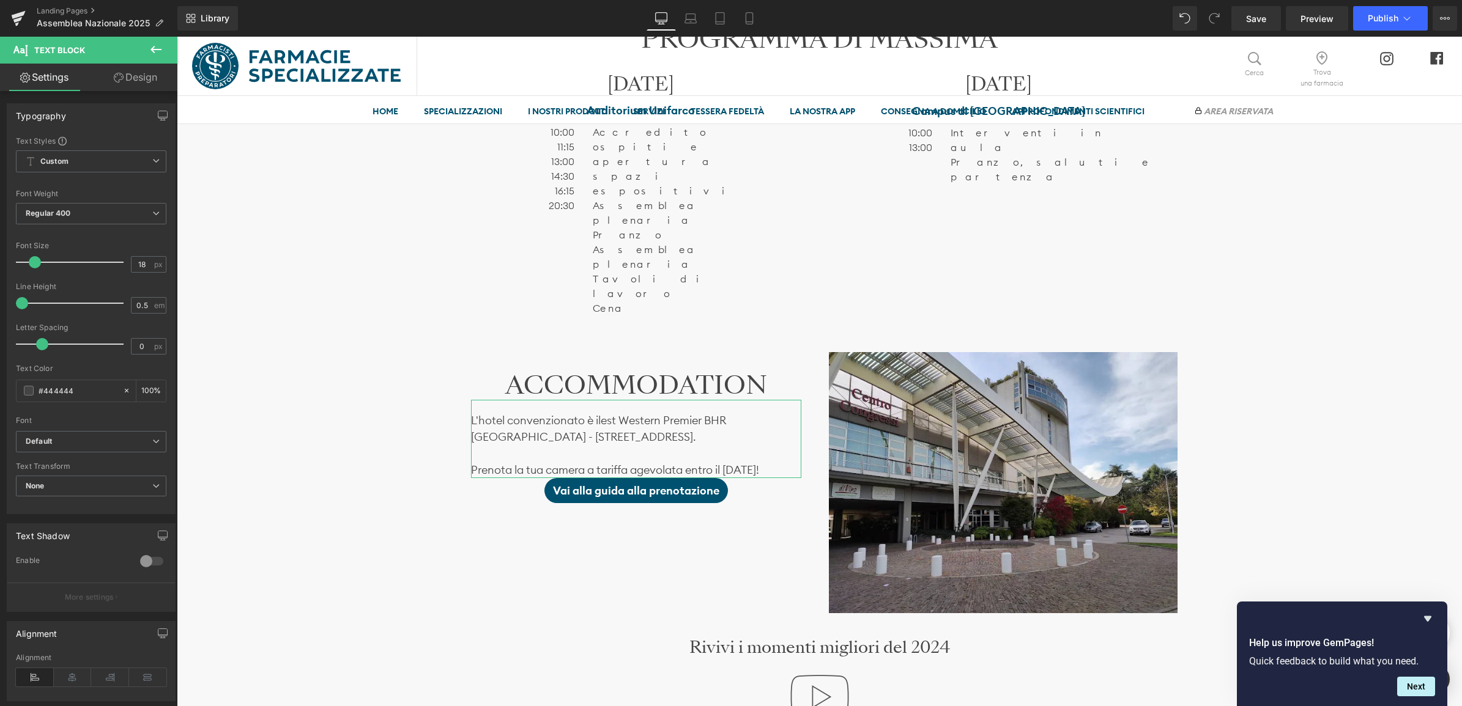
click at [122, 80] on link "Design" at bounding box center [135, 78] width 89 height 28
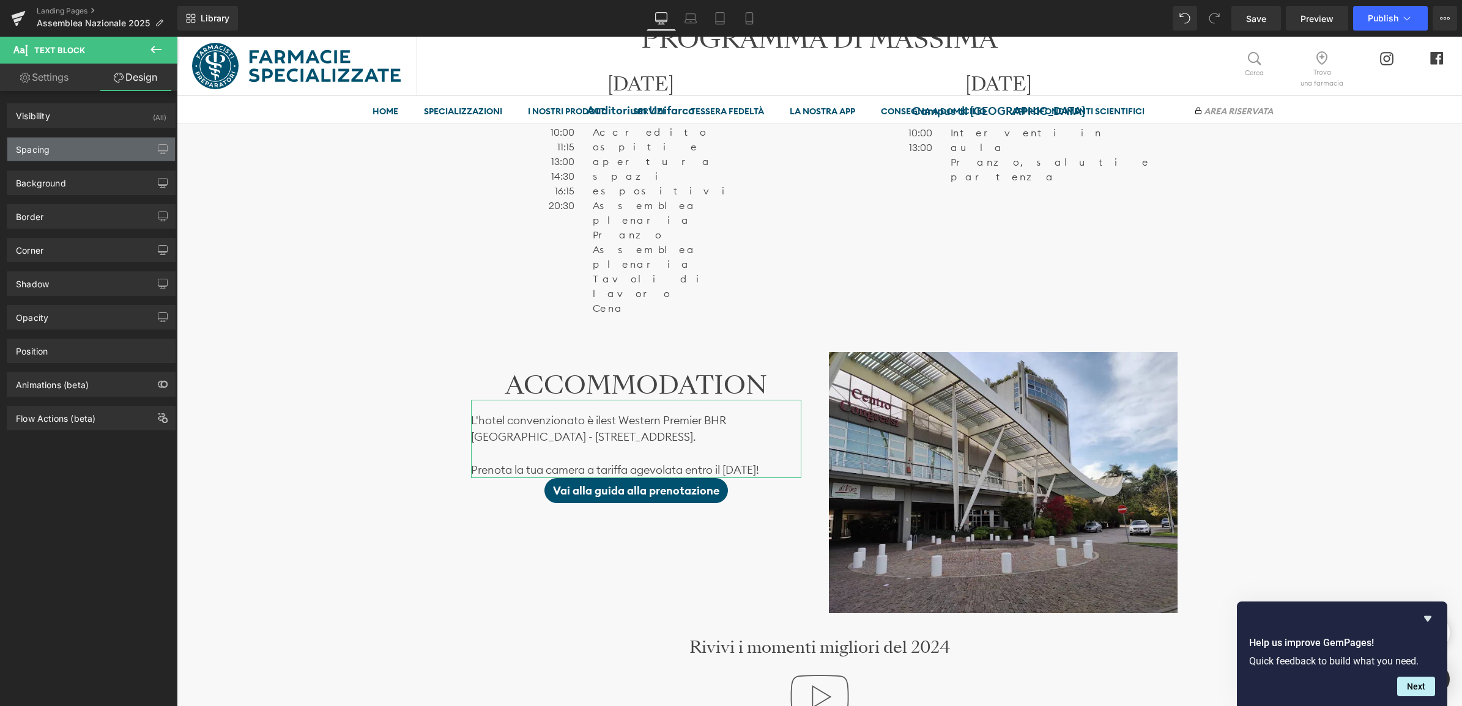
click at [67, 147] on div "Spacing" at bounding box center [91, 149] width 168 height 23
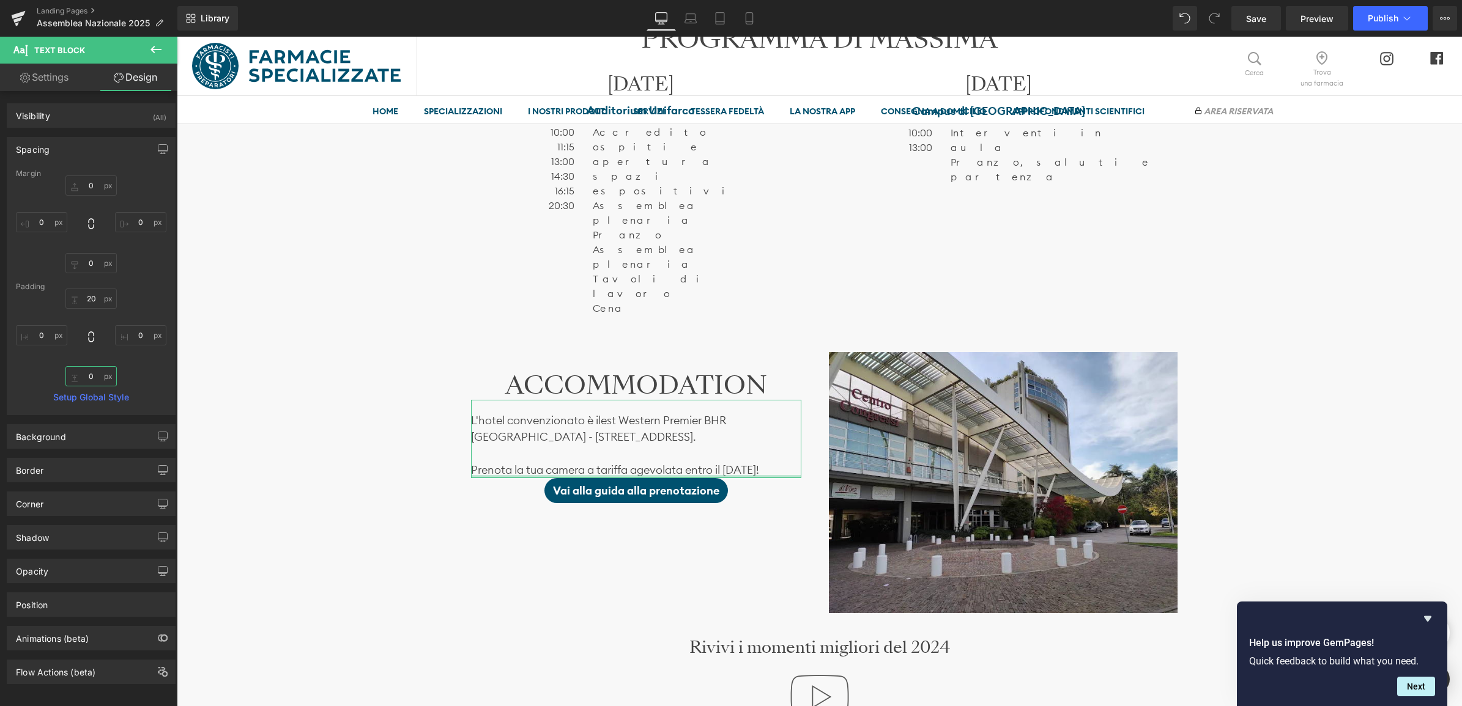
click at [87, 380] on input "0" at bounding box center [90, 376] width 51 height 20
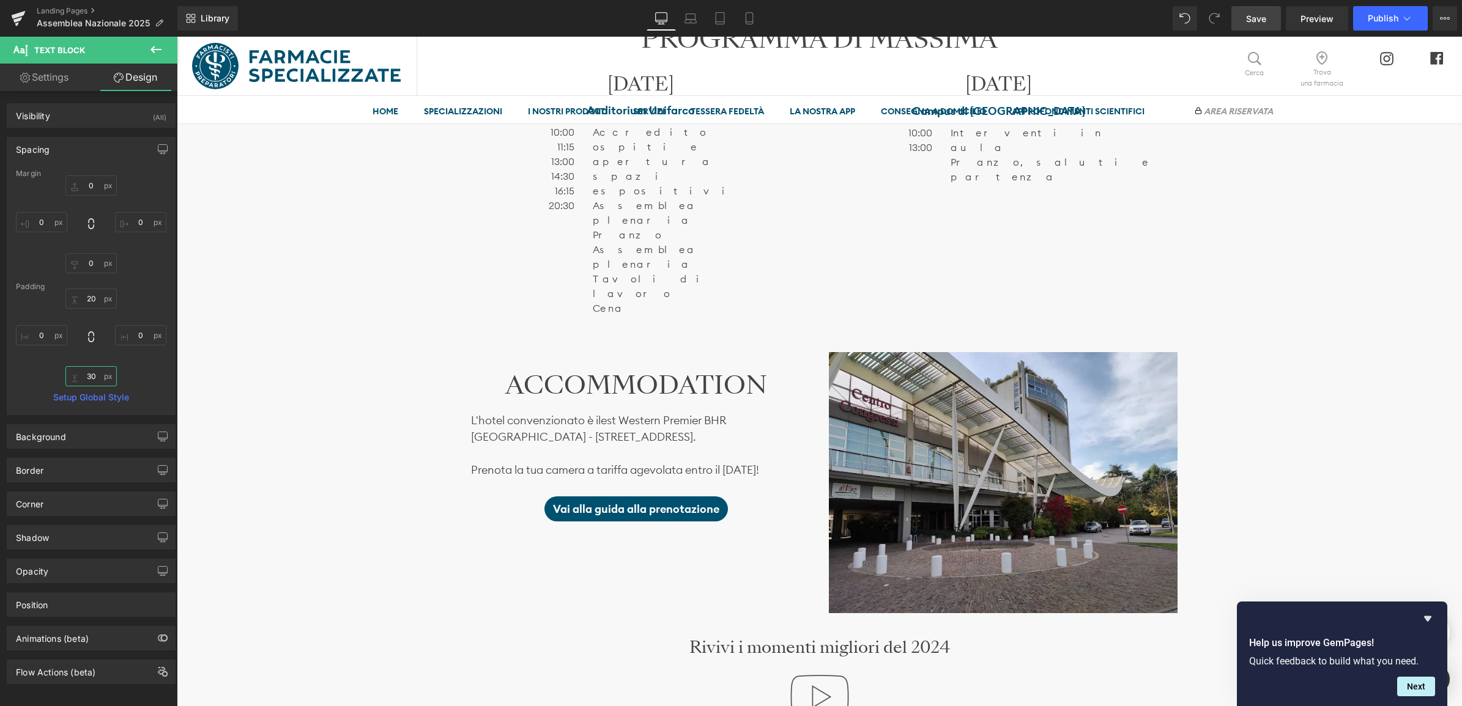
type input "30"
click at [1254, 20] on span "Save" at bounding box center [1256, 18] width 20 height 13
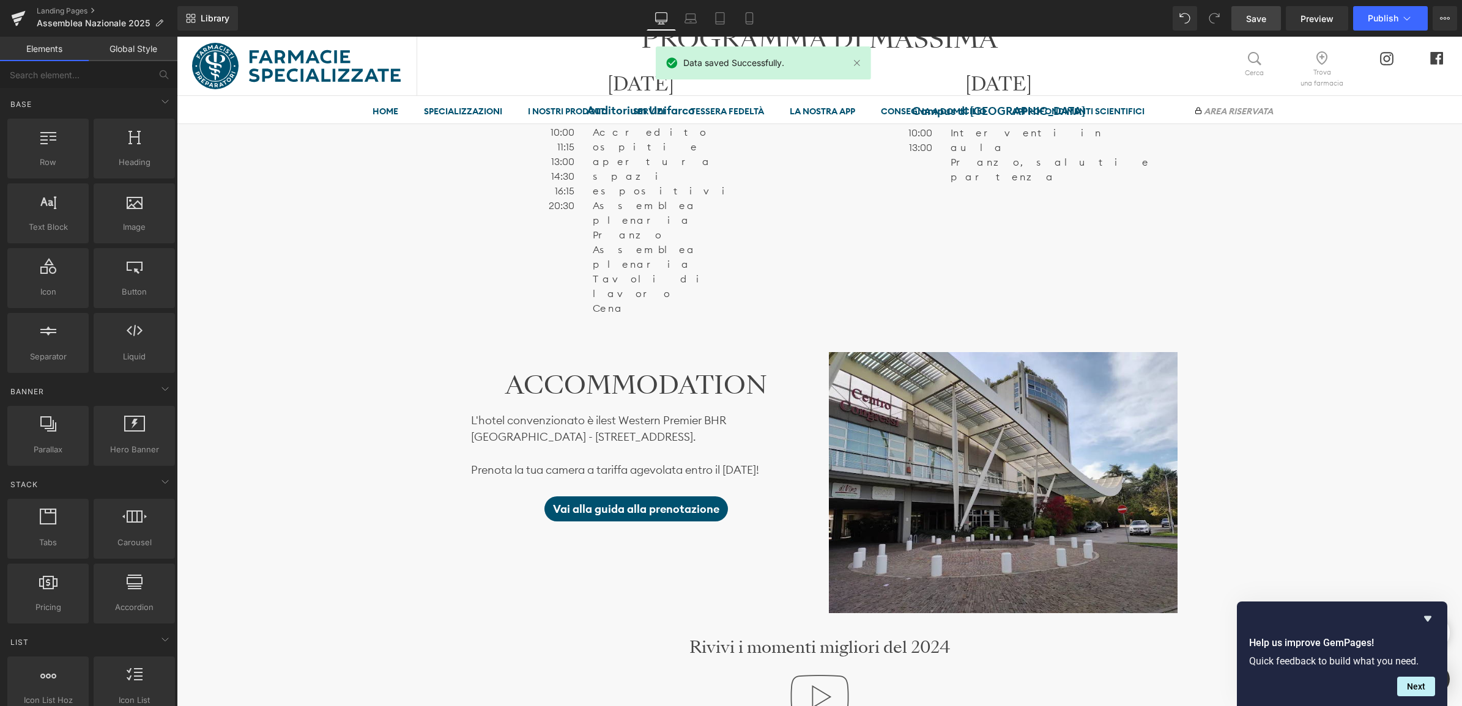
click at [1372, 434] on div "Image Ti aspettiamo il 22 e il 23 novembre Heading SABATO 22 presso l’ Auditori…" at bounding box center [819, 350] width 1285 height 2376
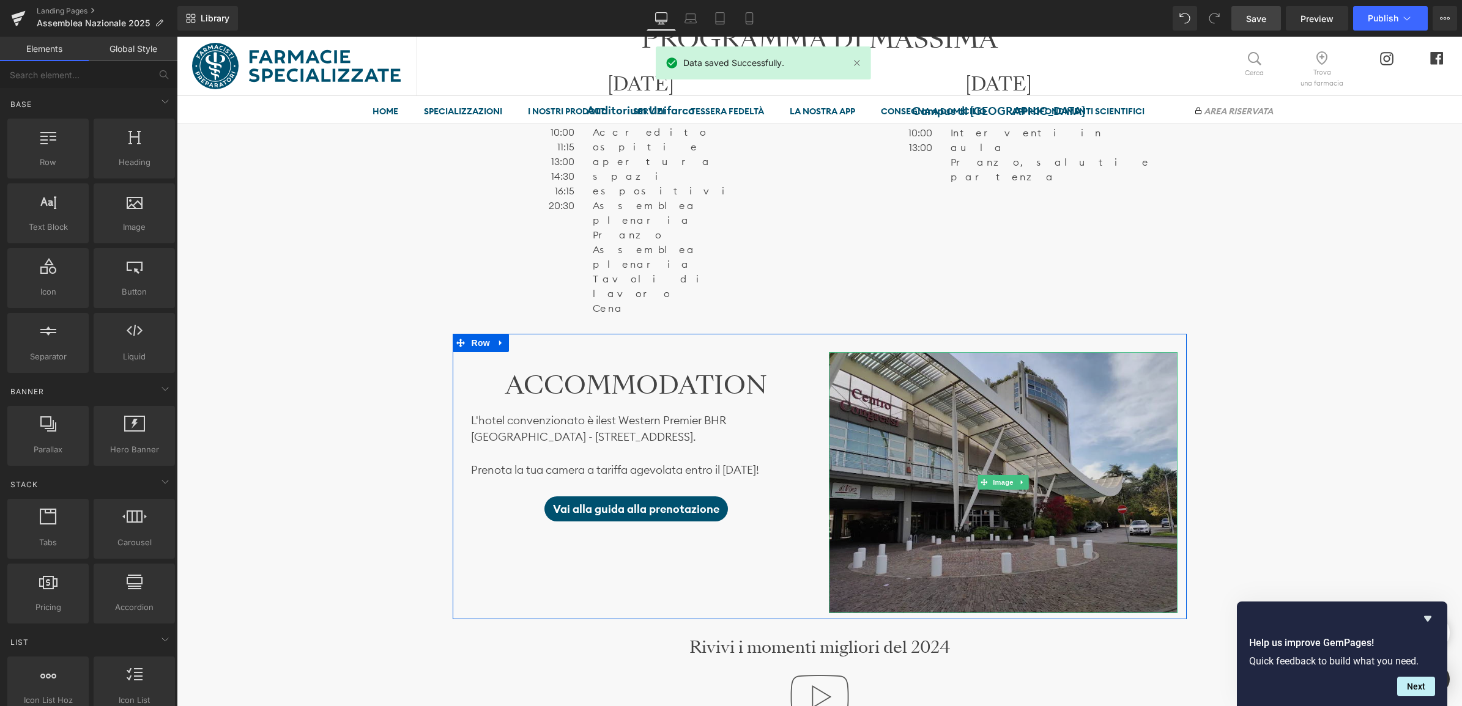
click at [944, 419] on img at bounding box center [1003, 482] width 349 height 261
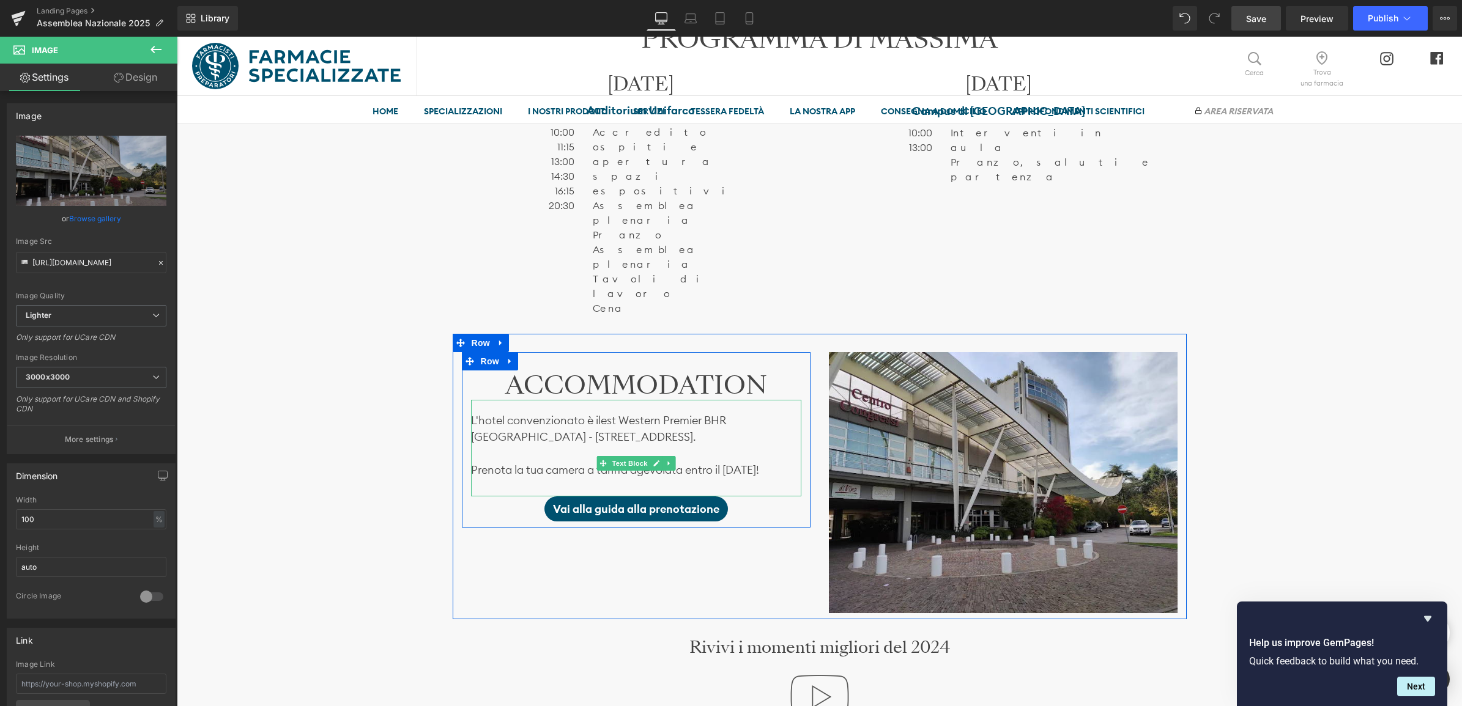
click at [600, 413] on span "est Western Premier BHR Treviso Hotel - Via Postumia Castellana, 2, 31055 Quint…" at bounding box center [598, 428] width 255 height 31
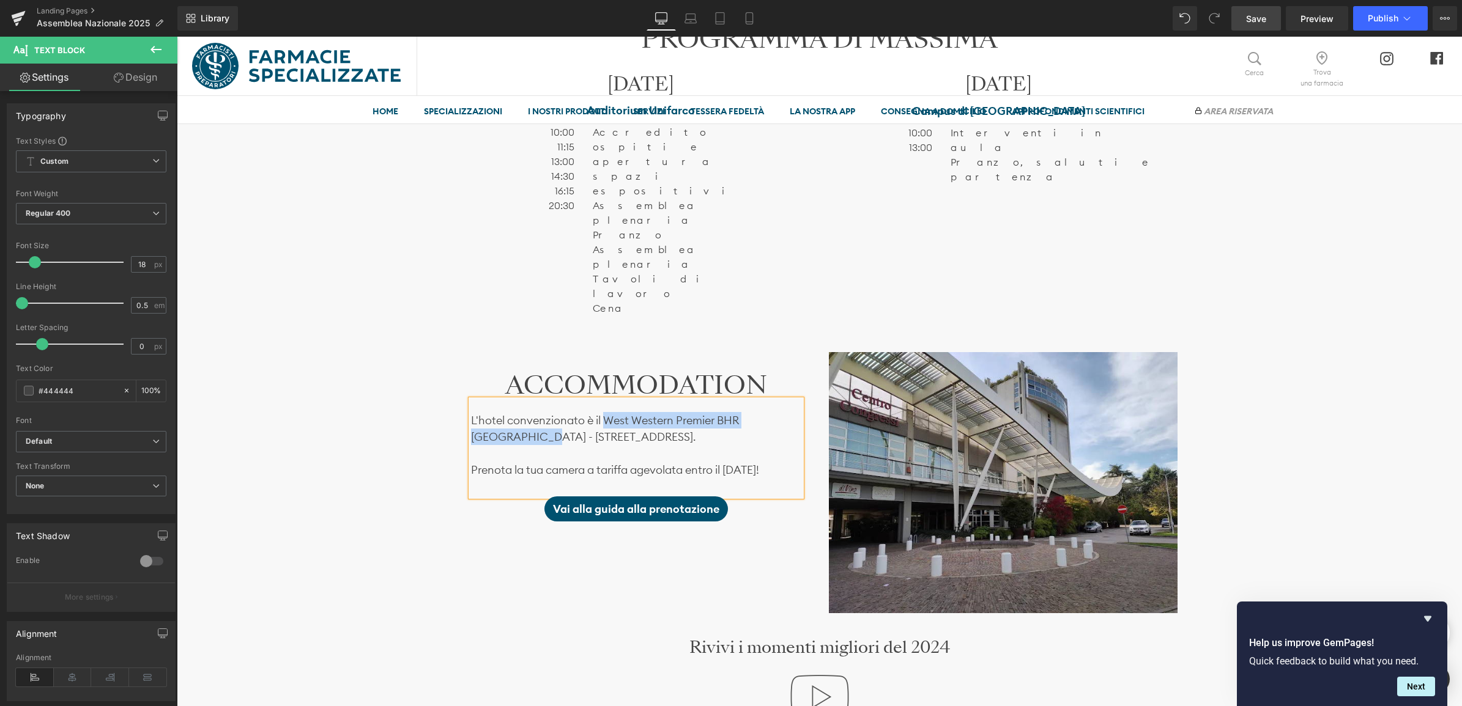
drag, startPoint x: 602, startPoint y: 315, endPoint x: 496, endPoint y: 341, distance: 109.0
click at [496, 412] on p "L'hotel convenzionato è il W est Western Premier BHR Treviso Hotel - Via Postum…" at bounding box center [636, 428] width 330 height 33
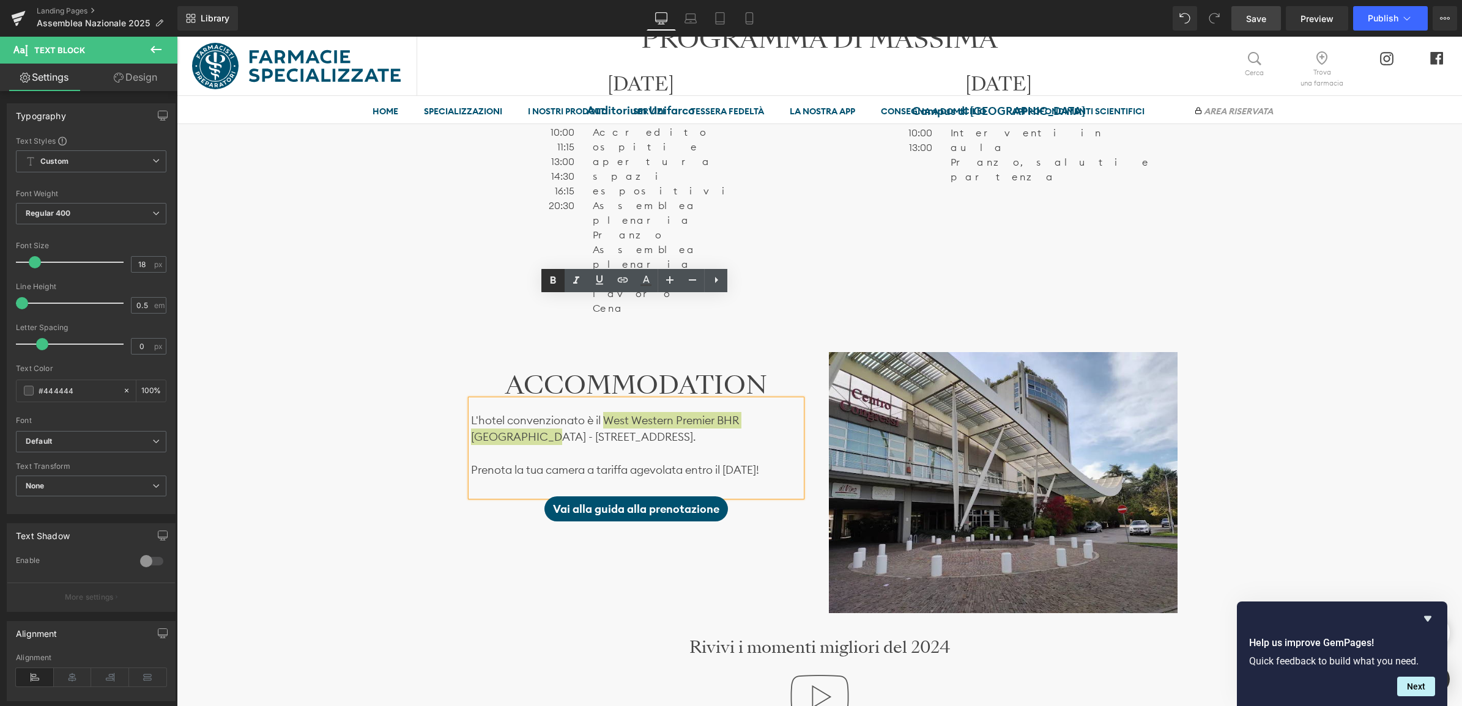
click at [552, 285] on icon at bounding box center [553, 280] width 15 height 15
click at [624, 279] on icon at bounding box center [623, 280] width 10 height 5
click at [645, 360] on input "text" at bounding box center [649, 361] width 188 height 31
paste input "[URL][DOMAIN_NAME]"
type input "[URL][DOMAIN_NAME]"
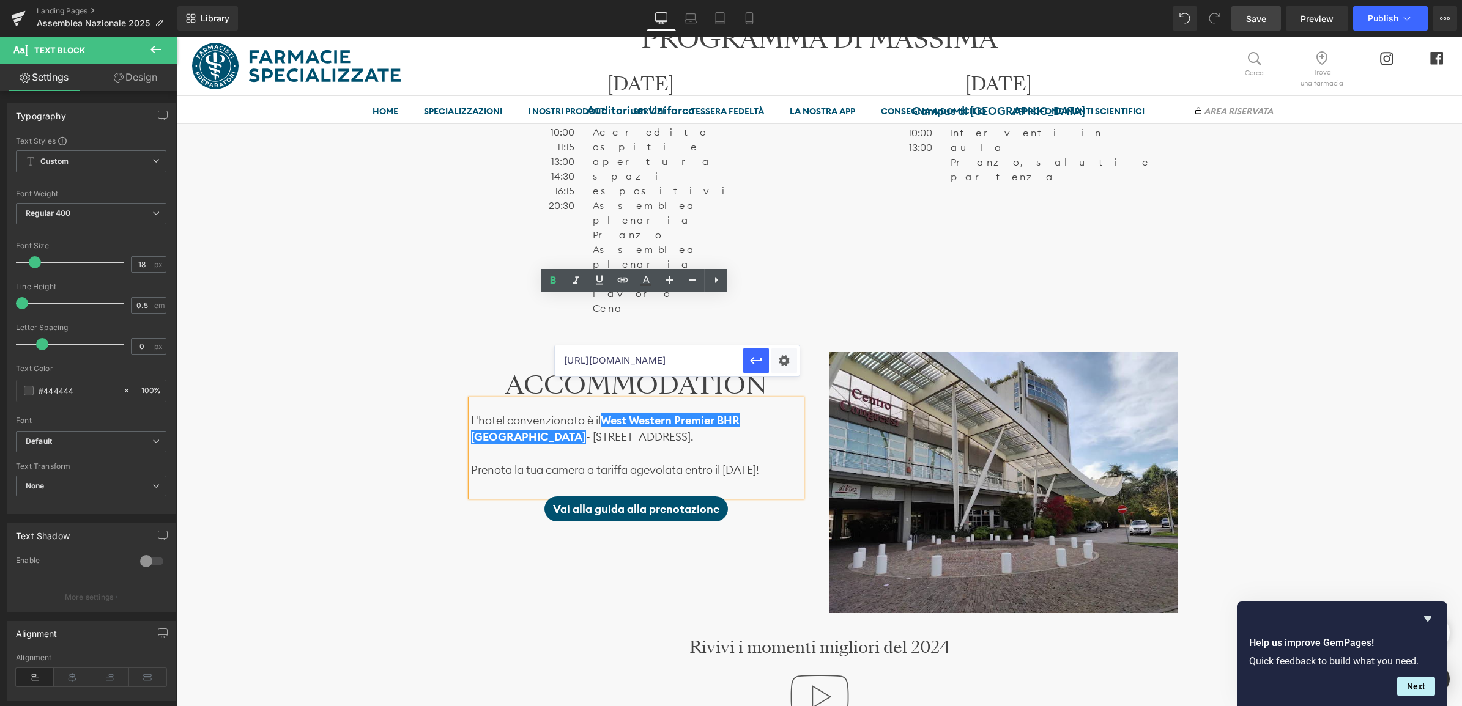
scroll to position [0, 1270]
click at [782, 0] on div "Text Color Highlight Color #333333 Edit or remove link: Edit - Unlink - Cancel …" at bounding box center [731, 0] width 1462 height 0
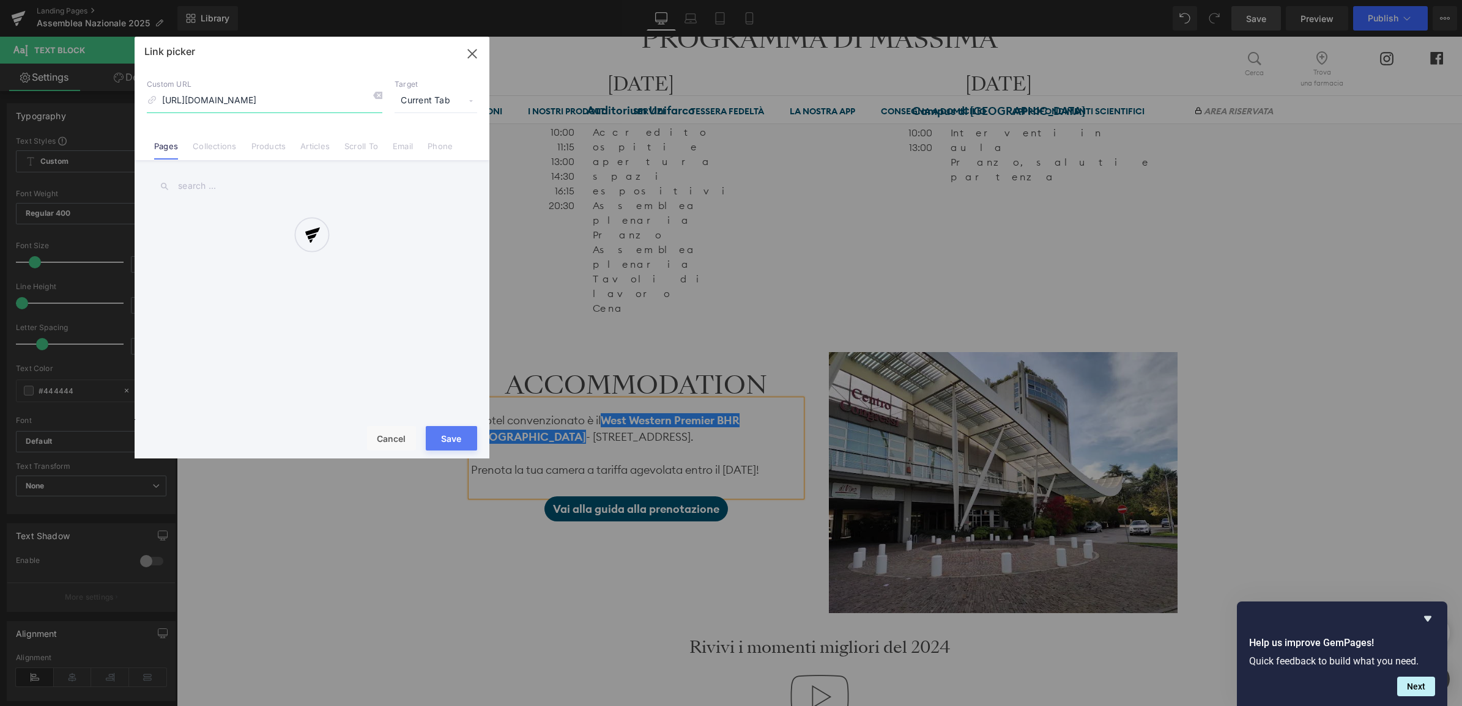
scroll to position [0, 1084]
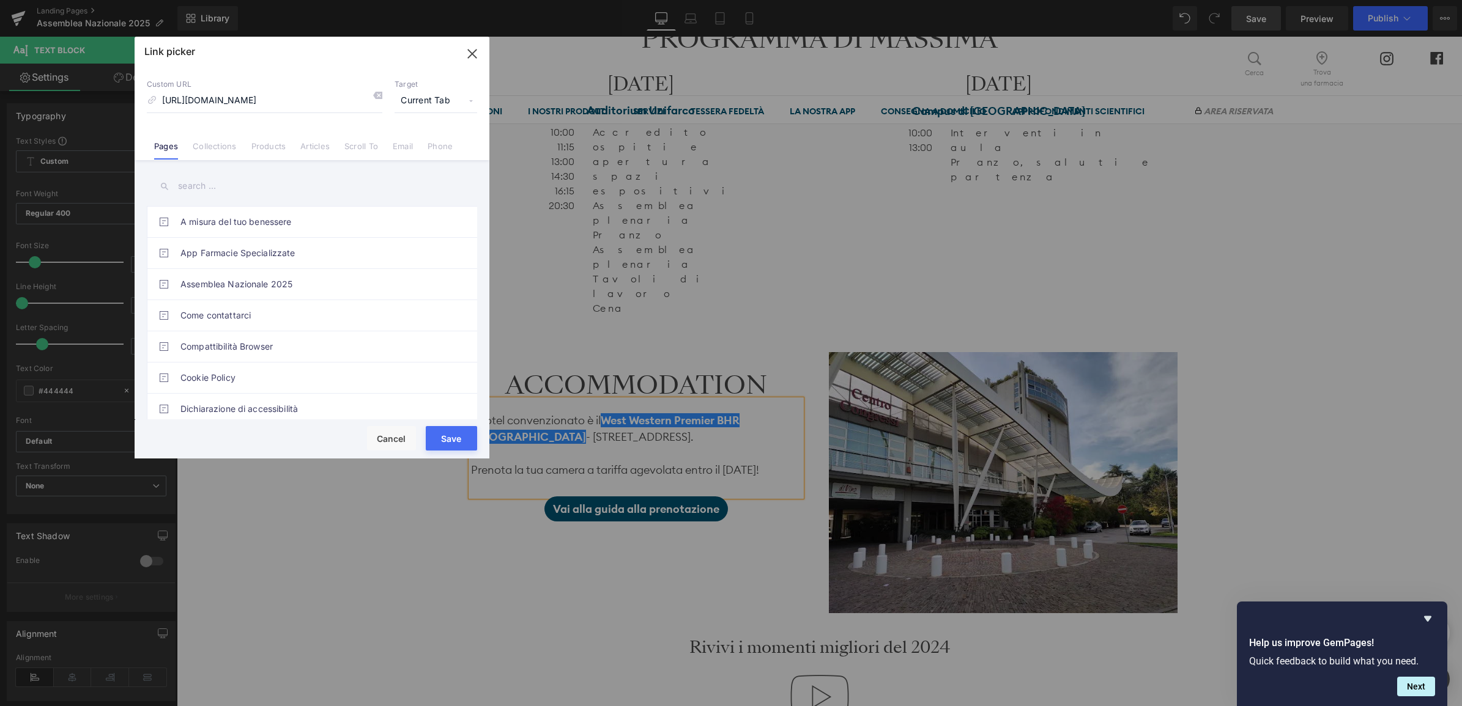
click at [416, 101] on span "Current Tab" at bounding box center [435, 100] width 83 height 23
click at [423, 143] on li "New Tab" at bounding box center [435, 144] width 95 height 21
drag, startPoint x: 446, startPoint y: 433, endPoint x: 271, endPoint y: 396, distance: 179.3
click at [446, 433] on button "Save" at bounding box center [451, 438] width 51 height 24
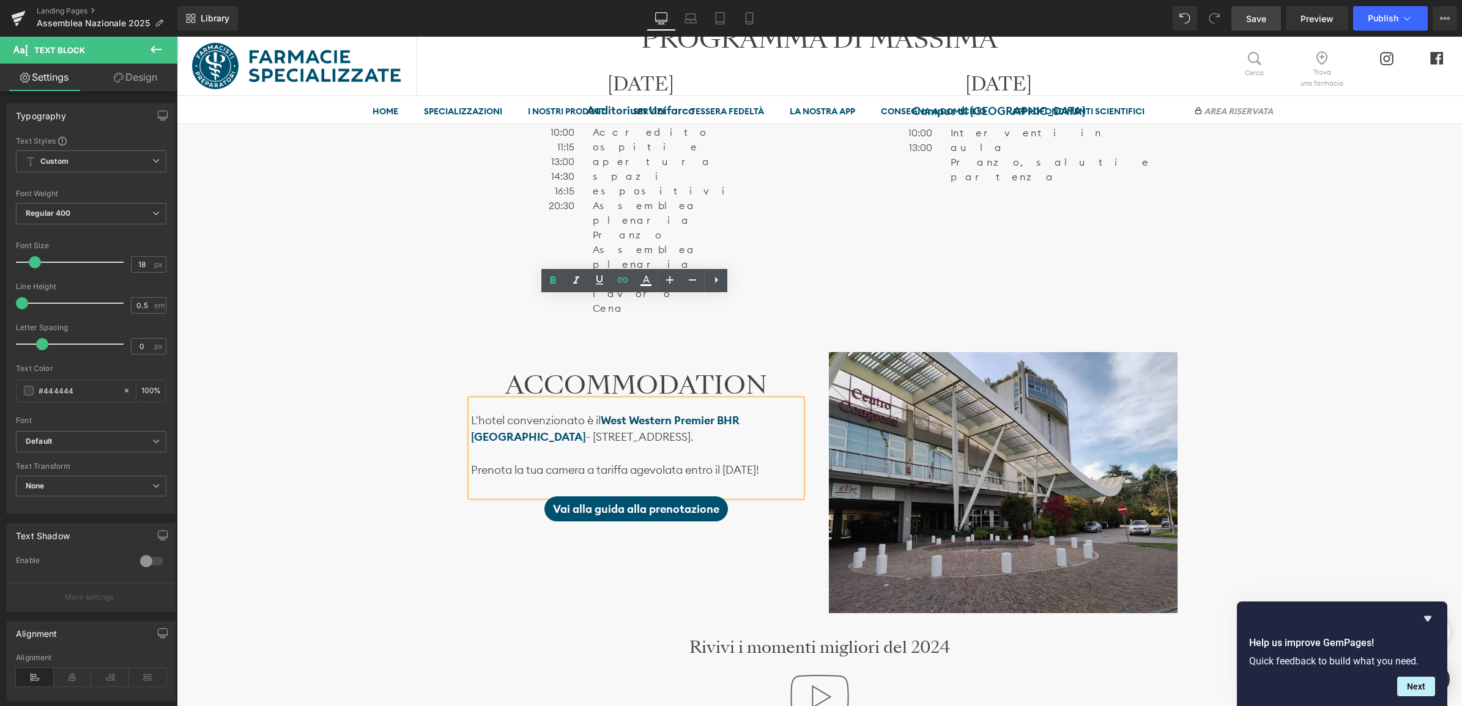
click at [504, 450] on div "ACCOMMODATION Heading L'hotel convenzionato è il W est Western Premier BHR Trev…" at bounding box center [820, 477] width 734 height 286
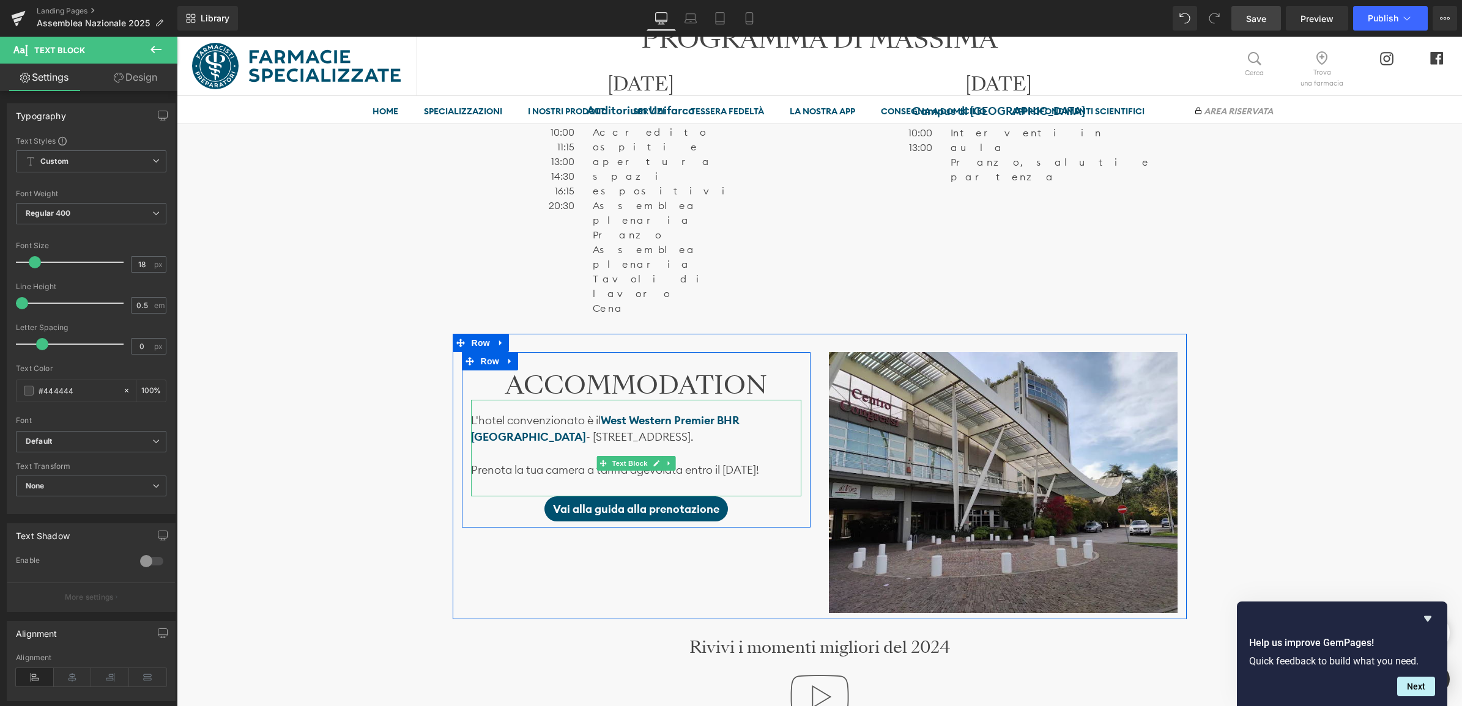
drag, startPoint x: 686, startPoint y: 366, endPoint x: 772, endPoint y: 364, distance: 86.9
click at [772, 462] on p "Prenota la tua camera a tariffa agevolata entro il 17 ottobre!" at bounding box center [636, 470] width 330 height 17
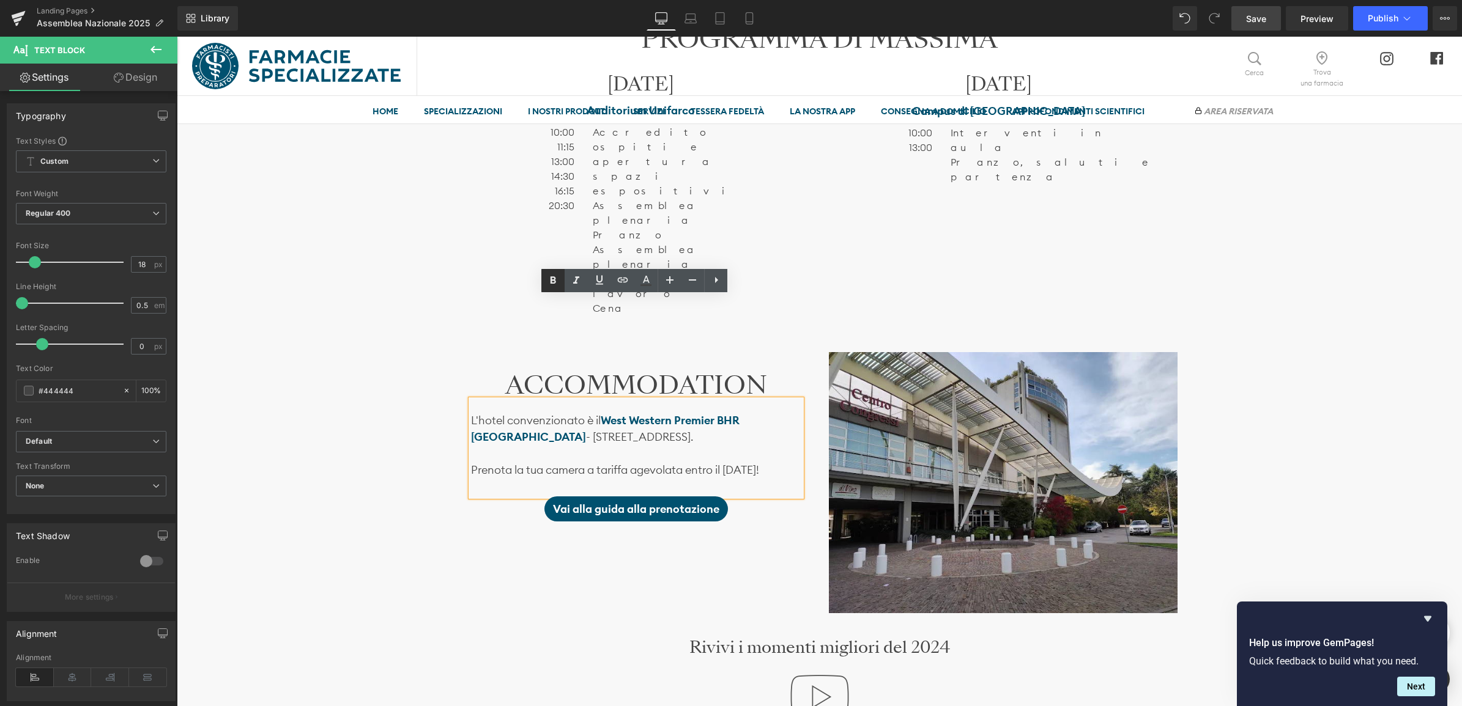
click at [552, 281] on icon at bounding box center [553, 280] width 15 height 15
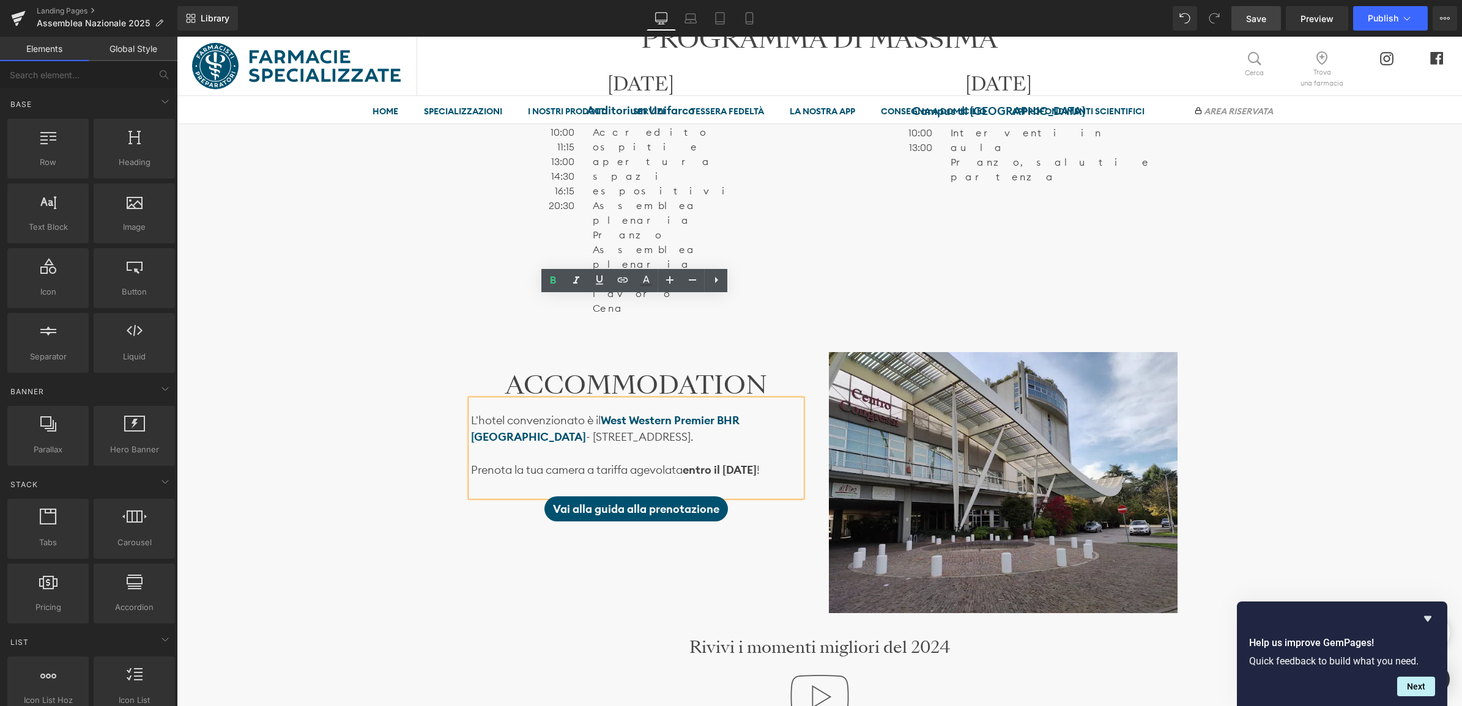
click at [444, 420] on div "Image Ti aspettiamo il 22 e il 23 novembre Heading SABATO 22 presso l’ Auditori…" at bounding box center [819, 350] width 1285 height 2376
click at [395, 457] on div "Image Ti aspettiamo il 22 e il 23 novembre Heading SABATO 22 presso l’ Auditori…" at bounding box center [819, 350] width 1285 height 2376
click at [378, 465] on div "Image Ti aspettiamo il 22 e il 23 novembre Heading SABATO 22 presso l’ Auditori…" at bounding box center [819, 350] width 1285 height 2376
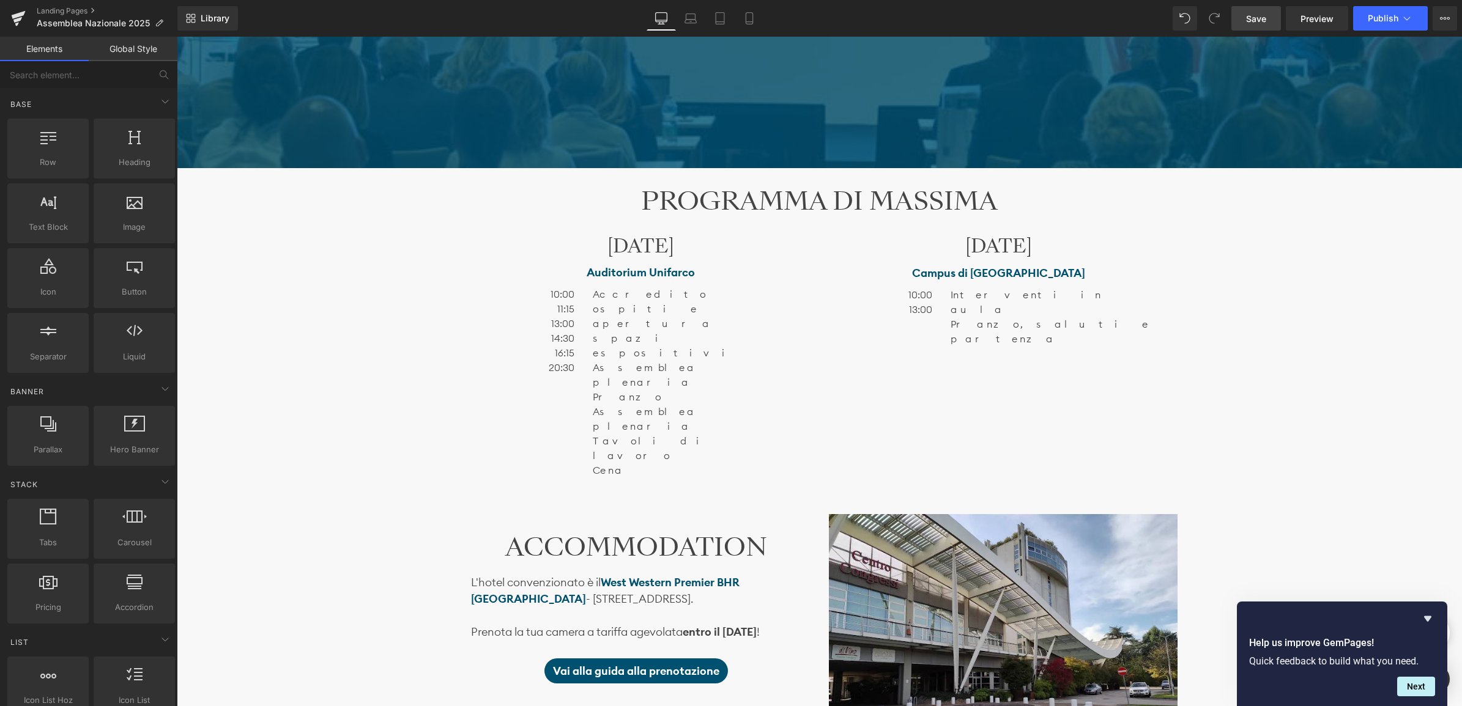
scroll to position [994, 0]
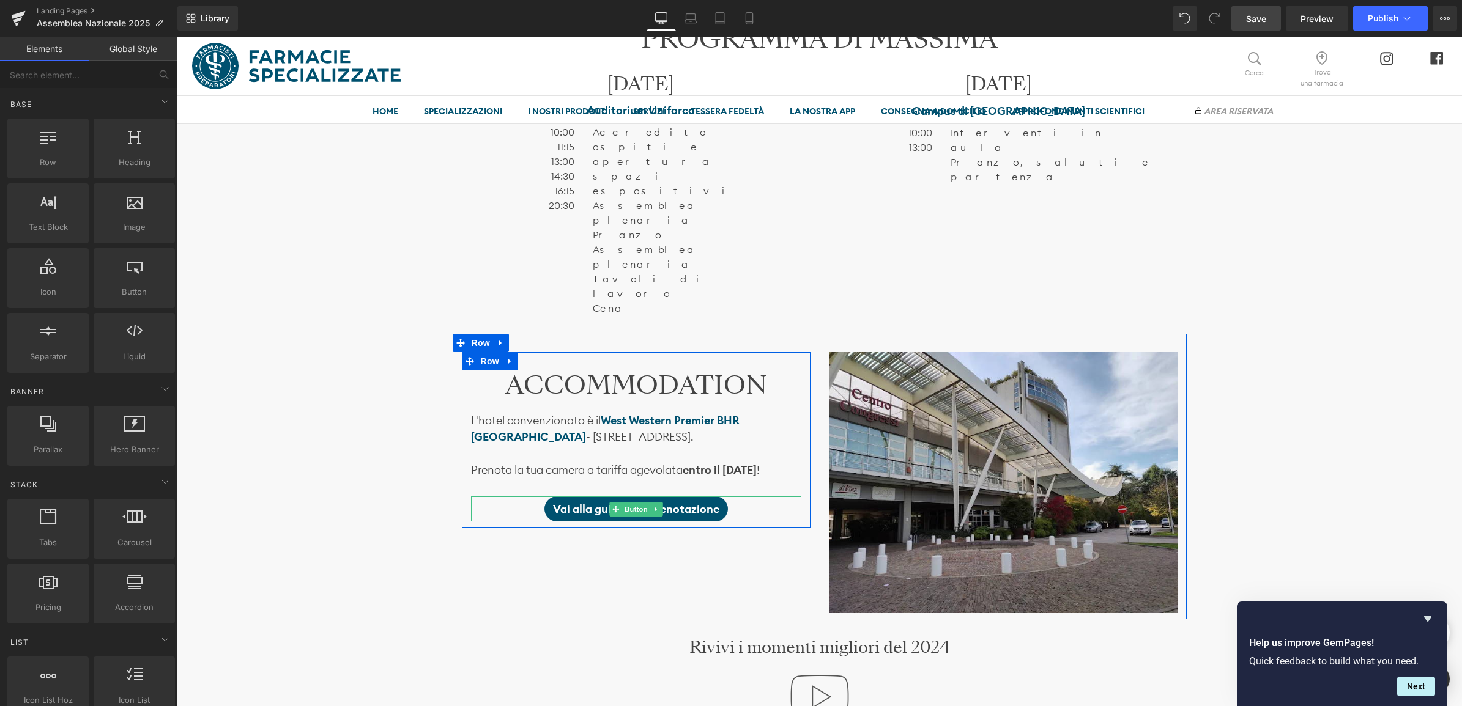
drag, startPoint x: 533, startPoint y: 401, endPoint x: 539, endPoint y: 405, distance: 7.8
click at [533, 497] on div "Vai alla guida alla prenotazione" at bounding box center [636, 509] width 330 height 25
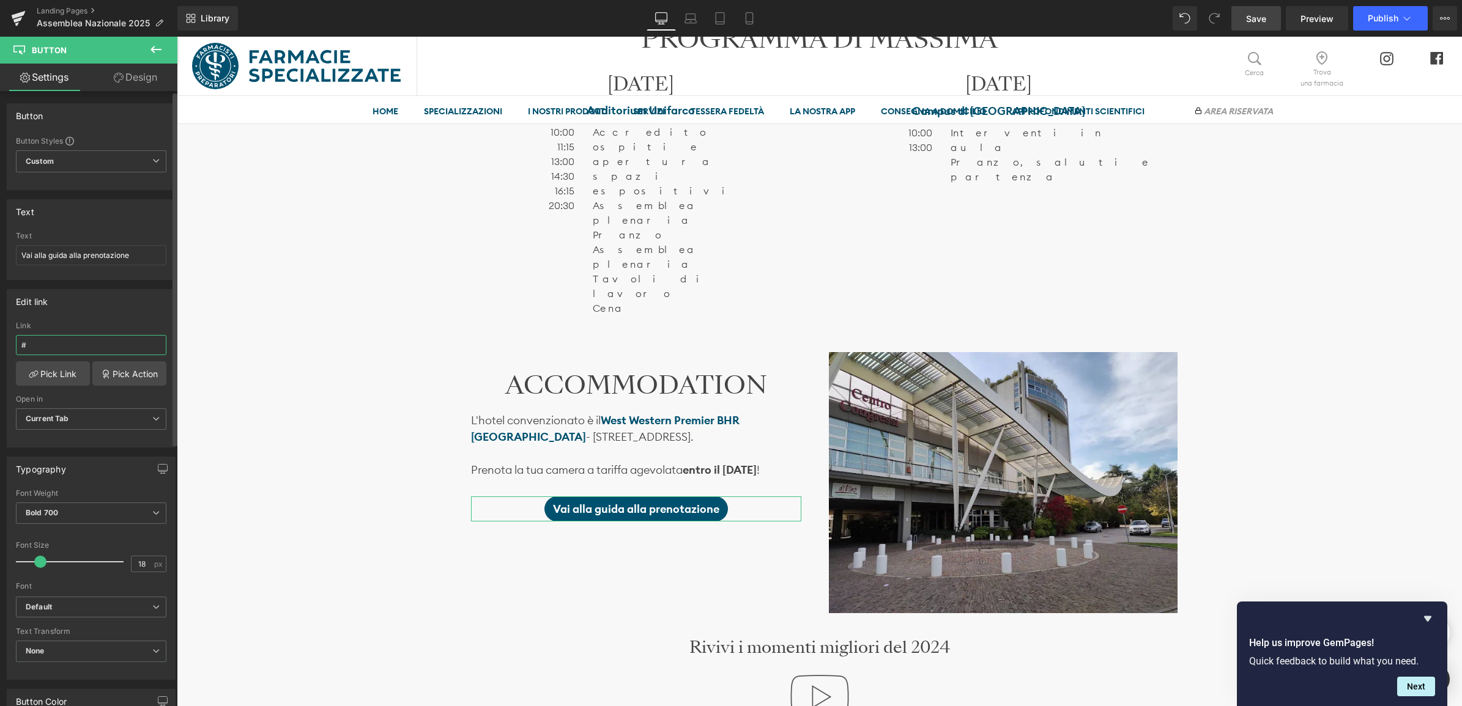
click at [54, 341] on input "#" at bounding box center [91, 345] width 150 height 20
paste input "[URL][DOMAIN_NAME]"
type input "[URL][DOMAIN_NAME]"
click at [81, 419] on span "Current Tab" at bounding box center [91, 419] width 150 height 21
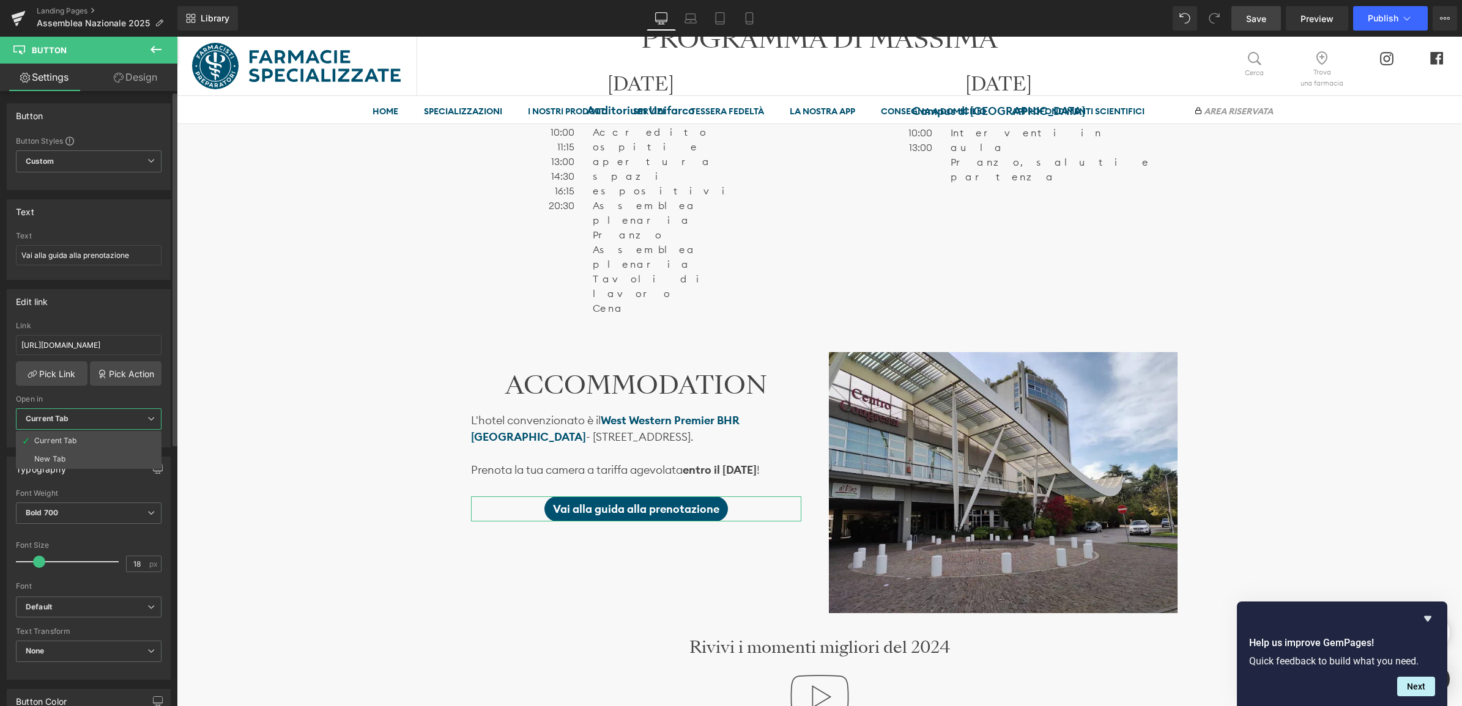
scroll to position [0, 0]
click at [75, 460] on li "New Tab" at bounding box center [89, 459] width 146 height 18
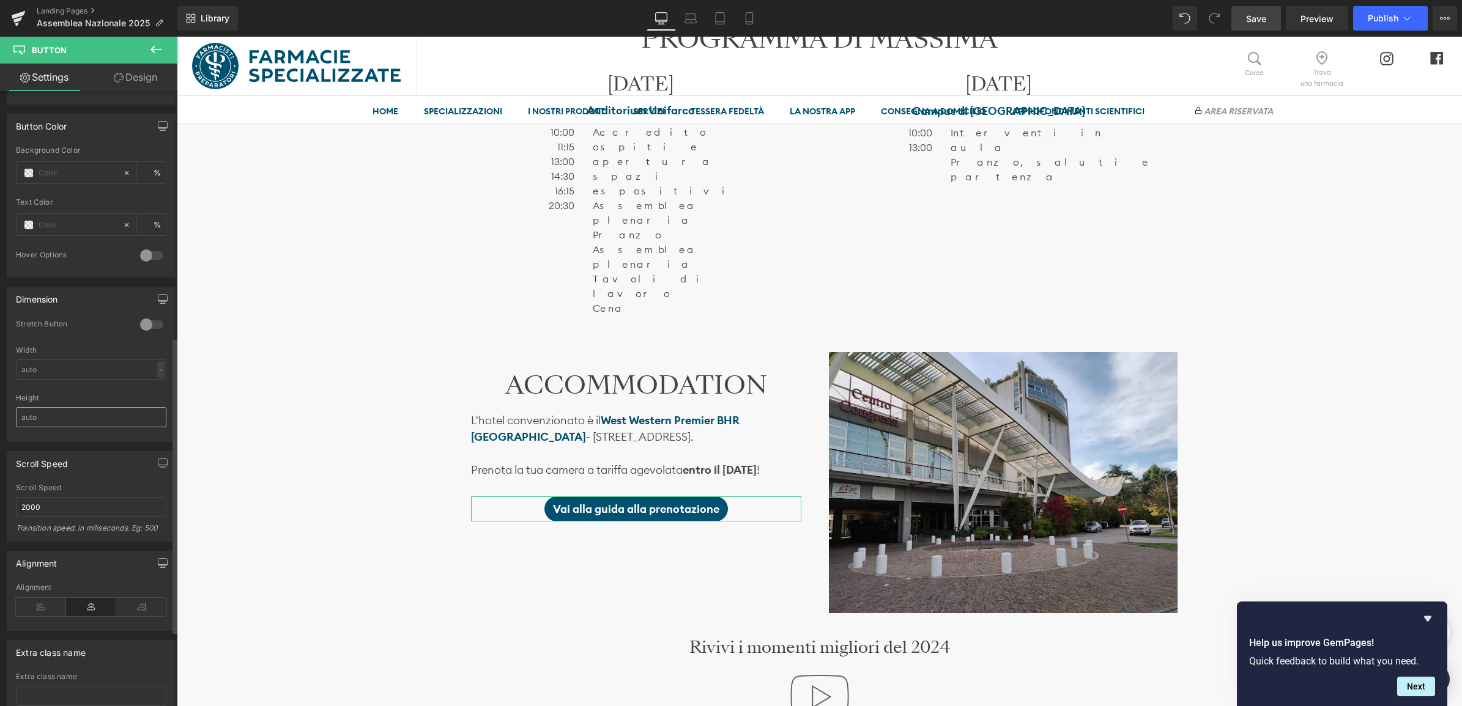
scroll to position [612, 0]
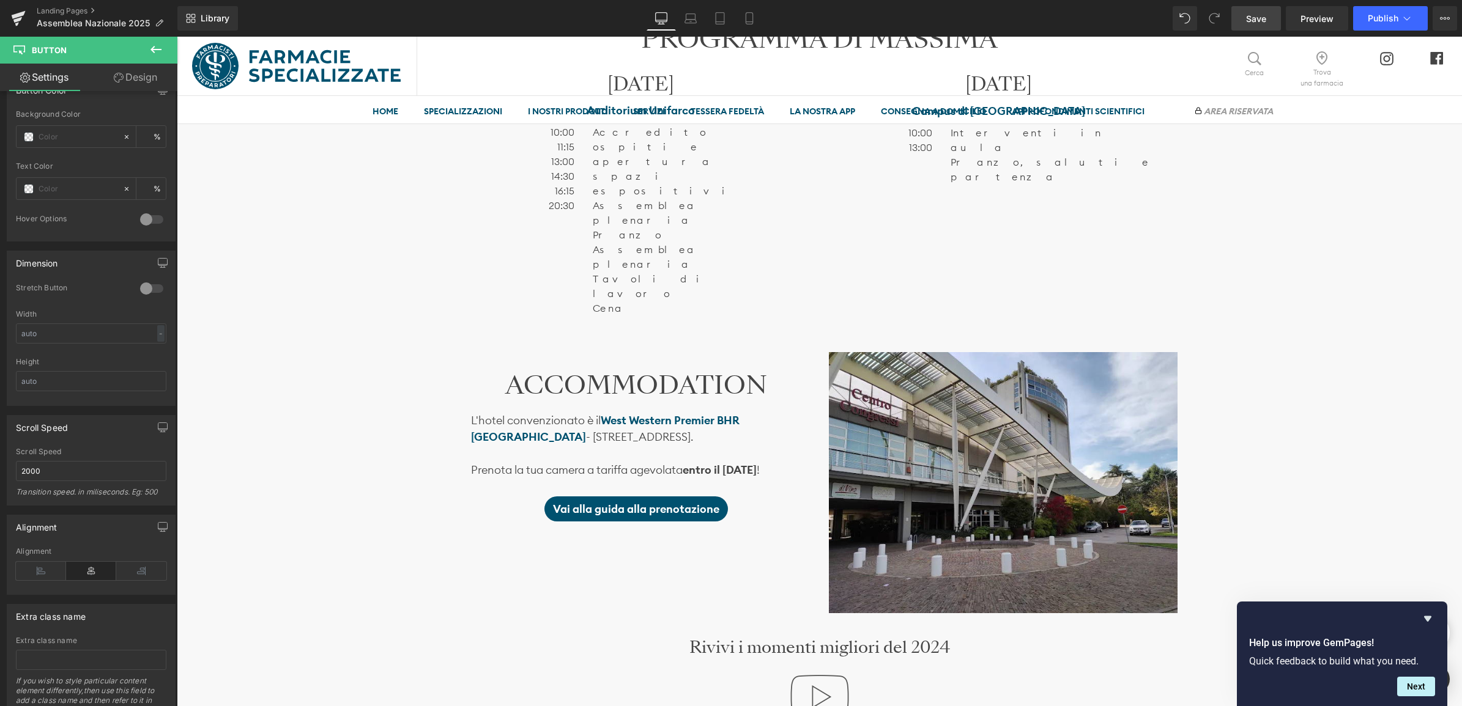
click at [1260, 13] on span "Save" at bounding box center [1256, 18] width 20 height 13
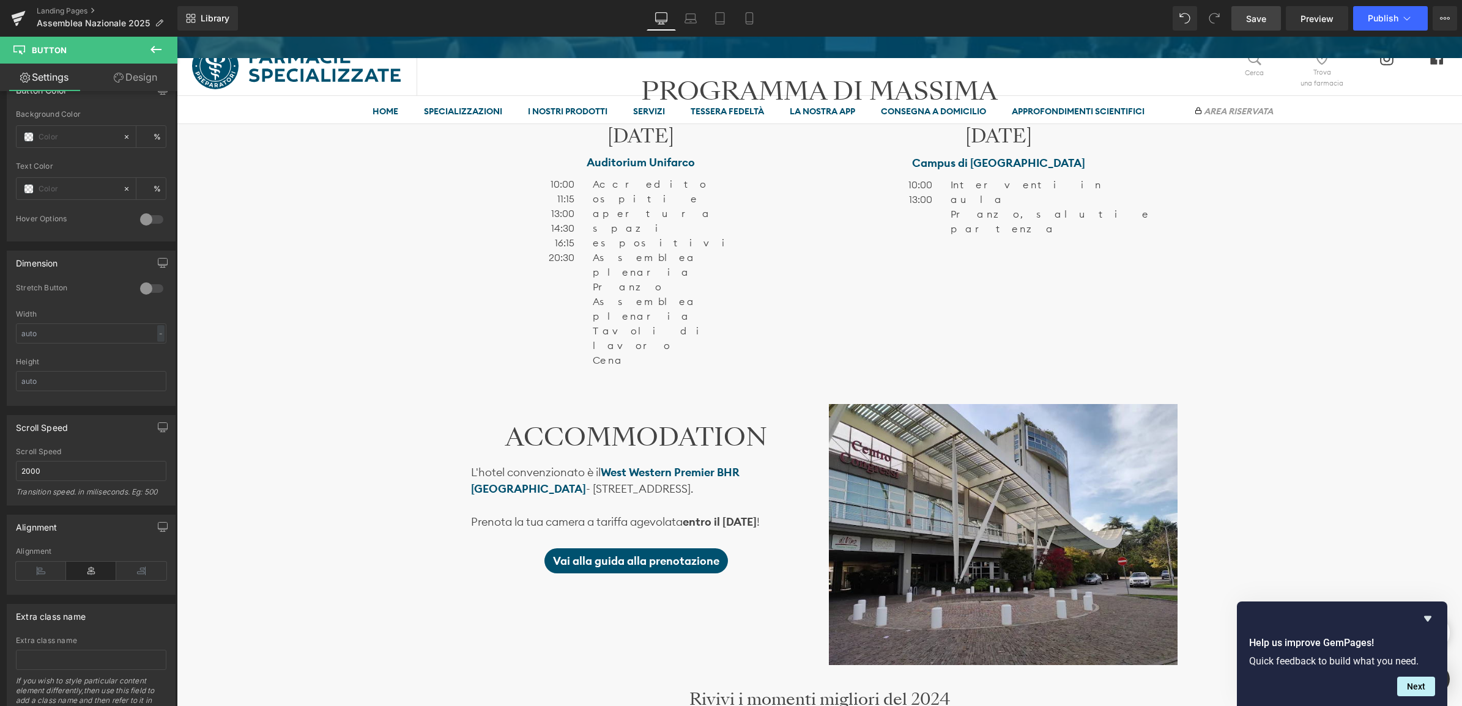
scroll to position [841, 0]
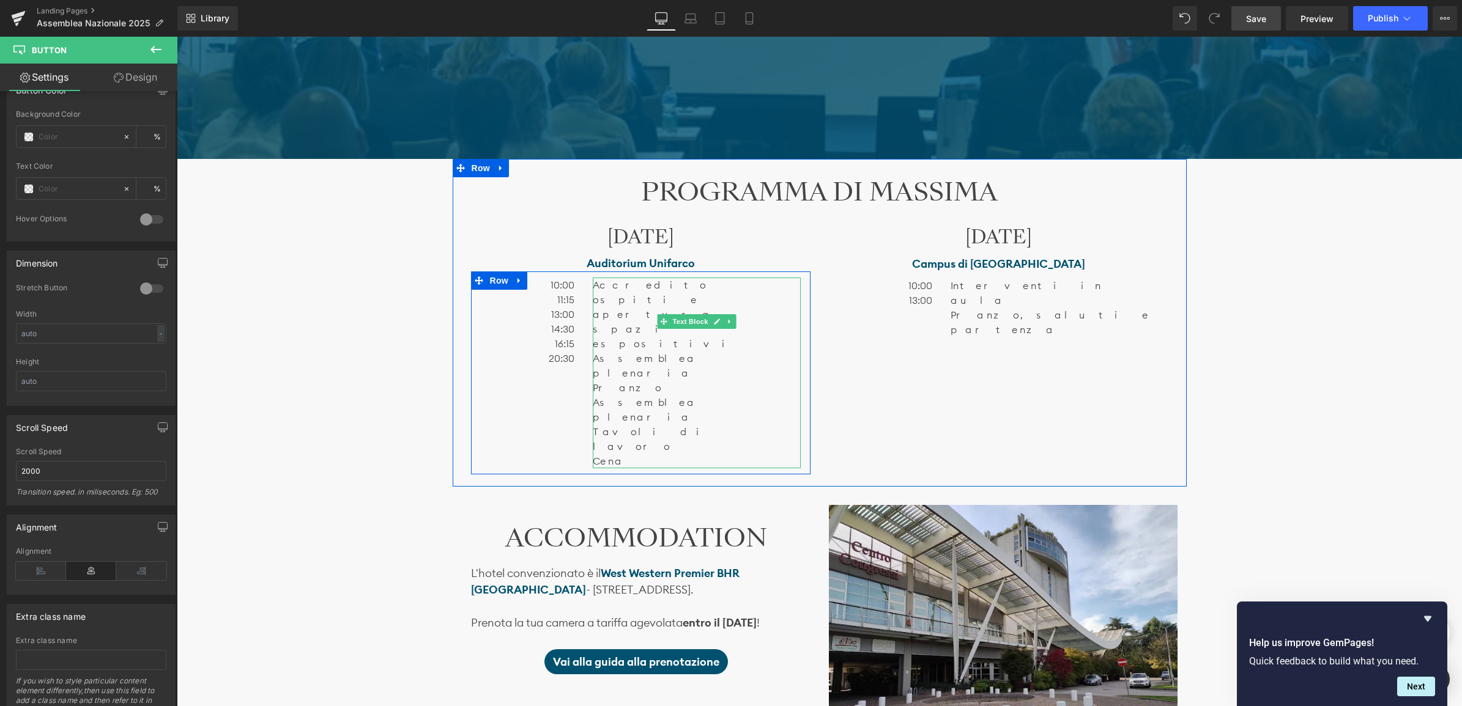
click at [611, 395] on p "Assemblea plenaria" at bounding box center [697, 409] width 208 height 29
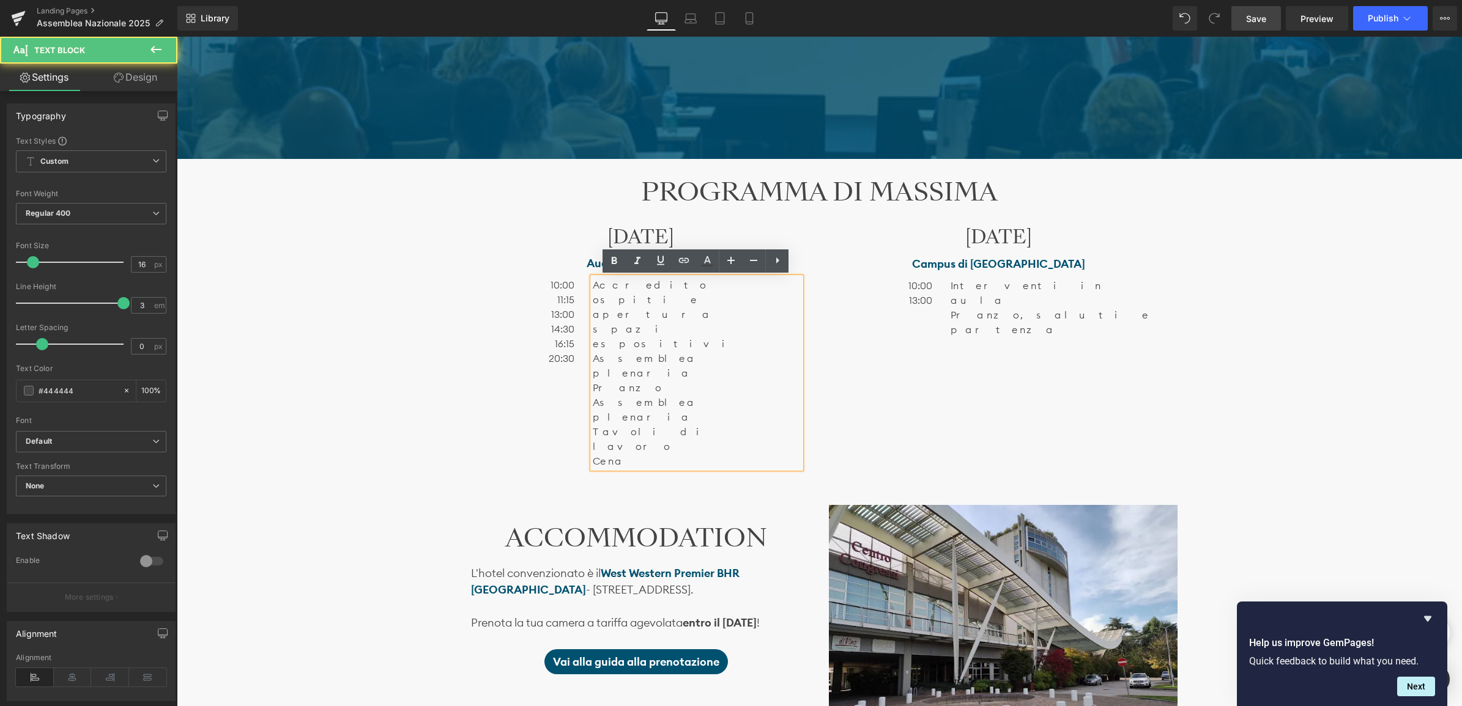
click at [663, 454] on p "Cena" at bounding box center [697, 461] width 208 height 15
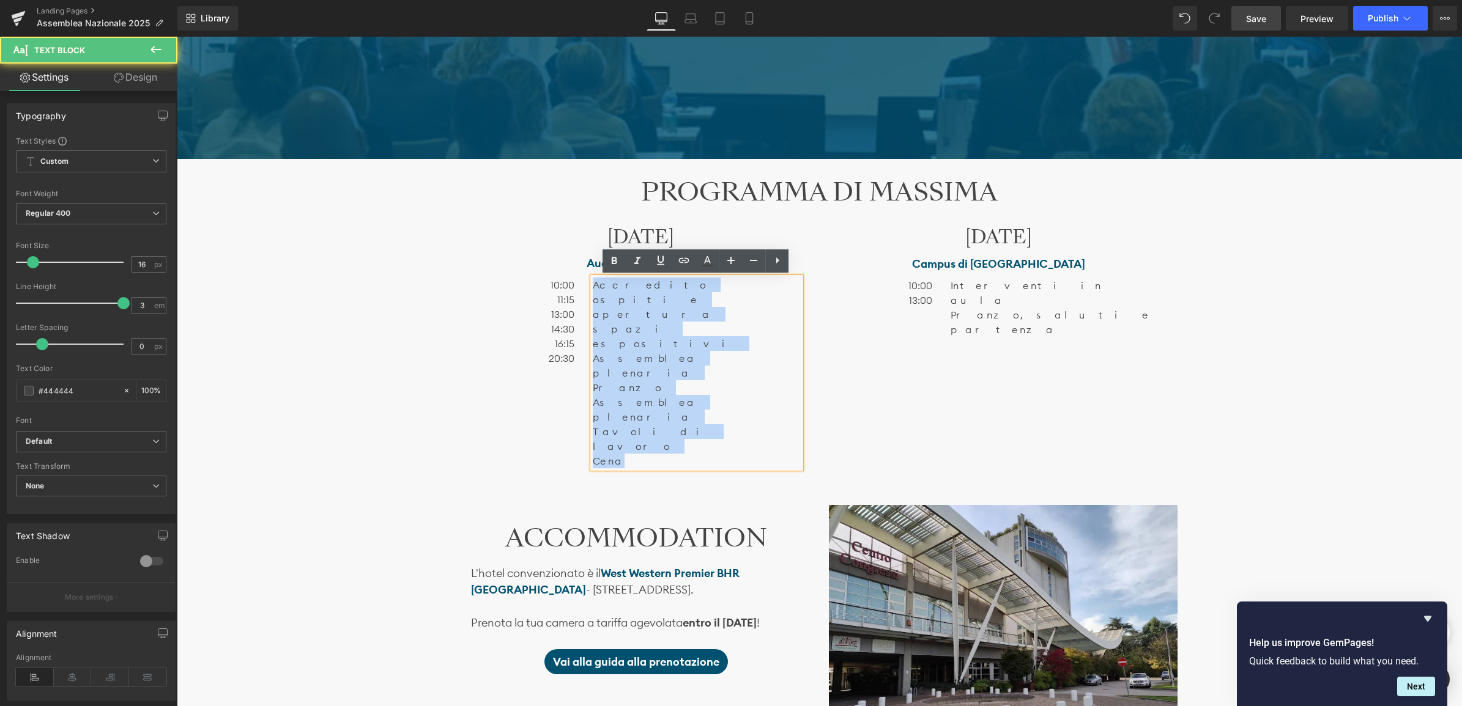
drag, startPoint x: 622, startPoint y: 358, endPoint x: 577, endPoint y: 280, distance: 90.4
click at [577, 280] on div "10:00 11:15 13:00 14:30 16:15 20:30 Text Block Accredito ospiti e apertura spaz…" at bounding box center [640, 373] width 339 height 203
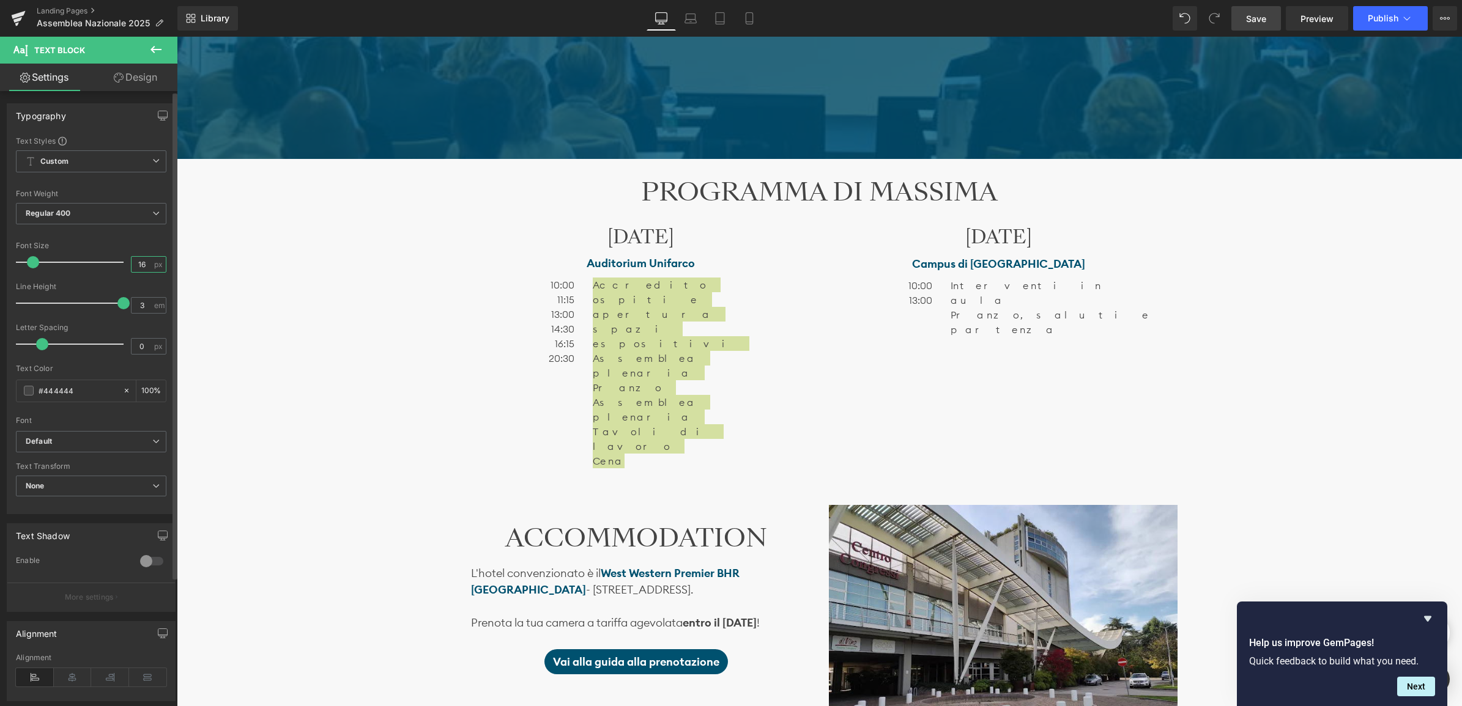
click at [136, 264] on input "16" at bounding box center [141, 264] width 21 height 15
click at [139, 264] on input "16" at bounding box center [141, 264] width 21 height 15
type input "18"
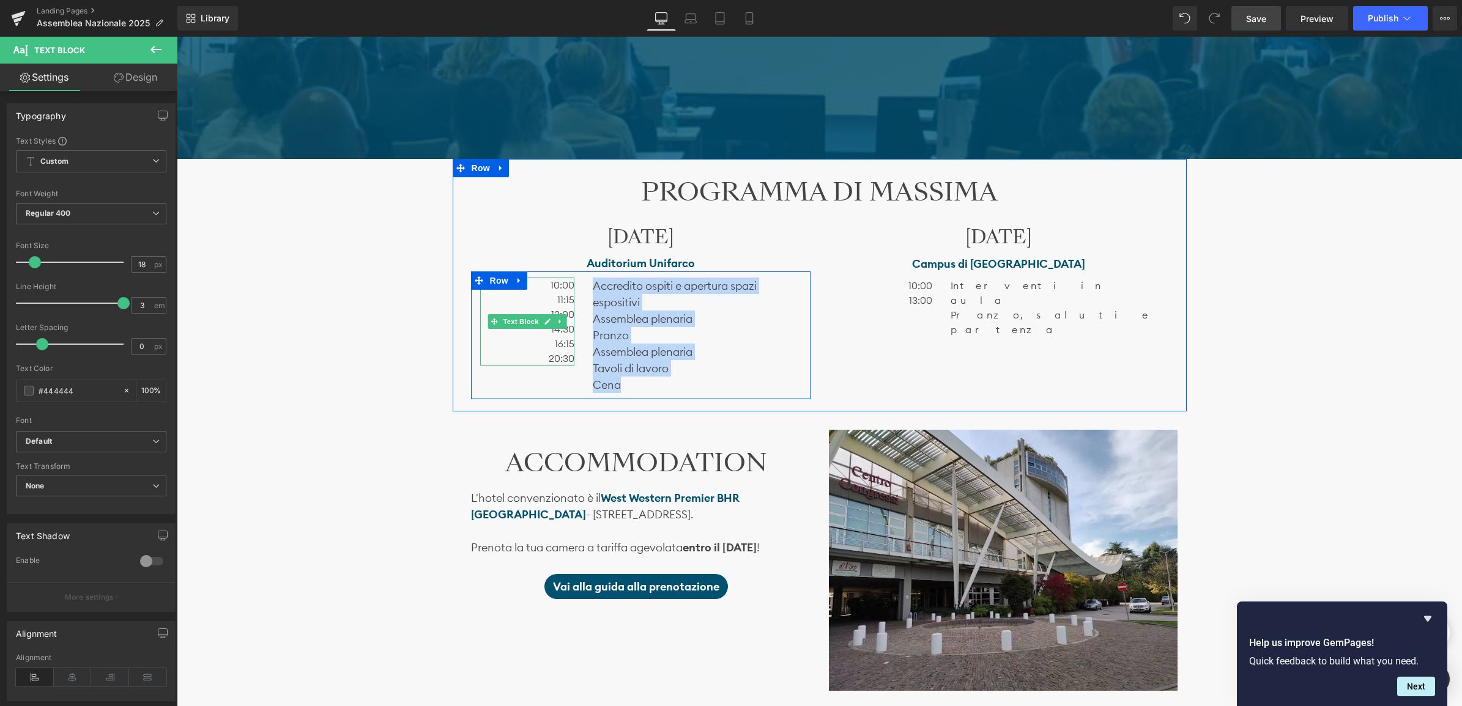
click at [557, 286] on span "10:00" at bounding box center [562, 285] width 24 height 12
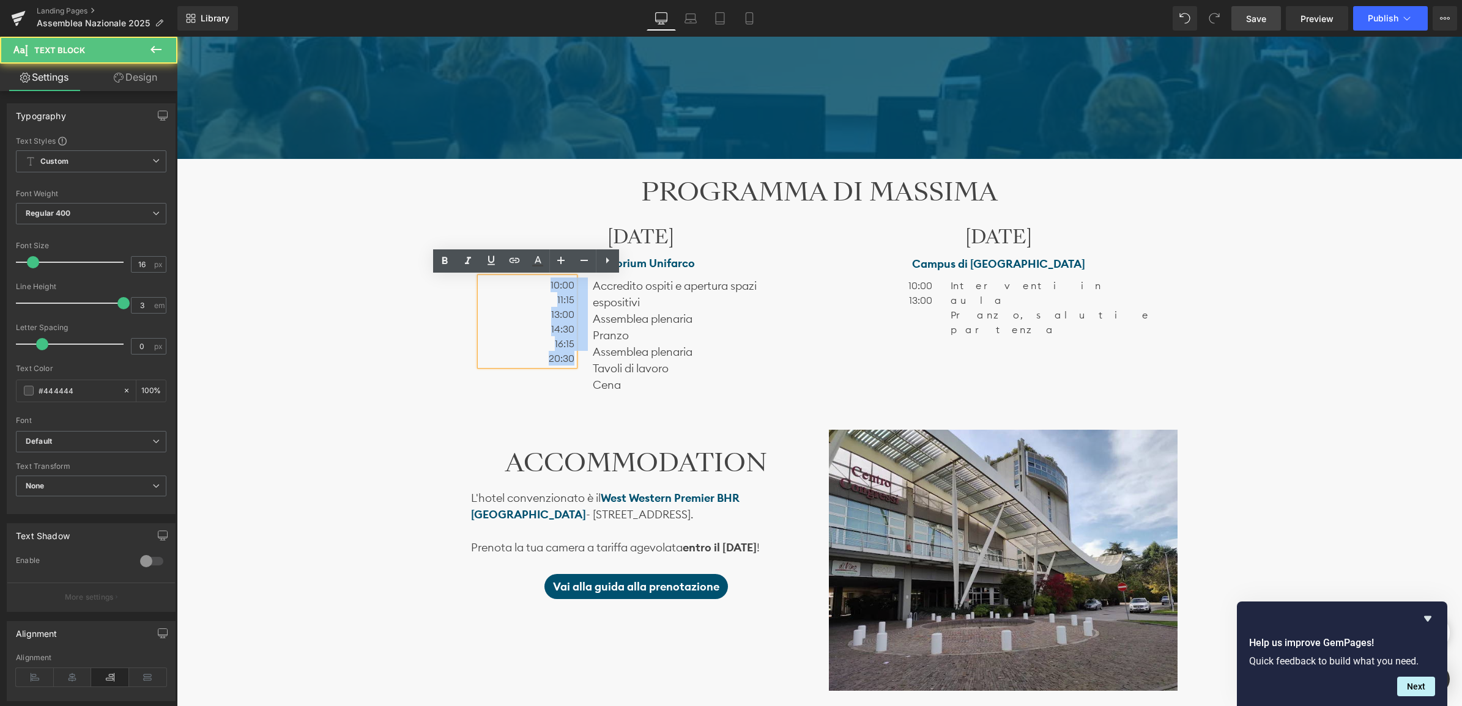
drag, startPoint x: 552, startPoint y: 289, endPoint x: 571, endPoint y: 361, distance: 74.8
click at [571, 361] on div "10:00 11:15 13:00 14:30 16:15 20:30" at bounding box center [527, 322] width 95 height 88
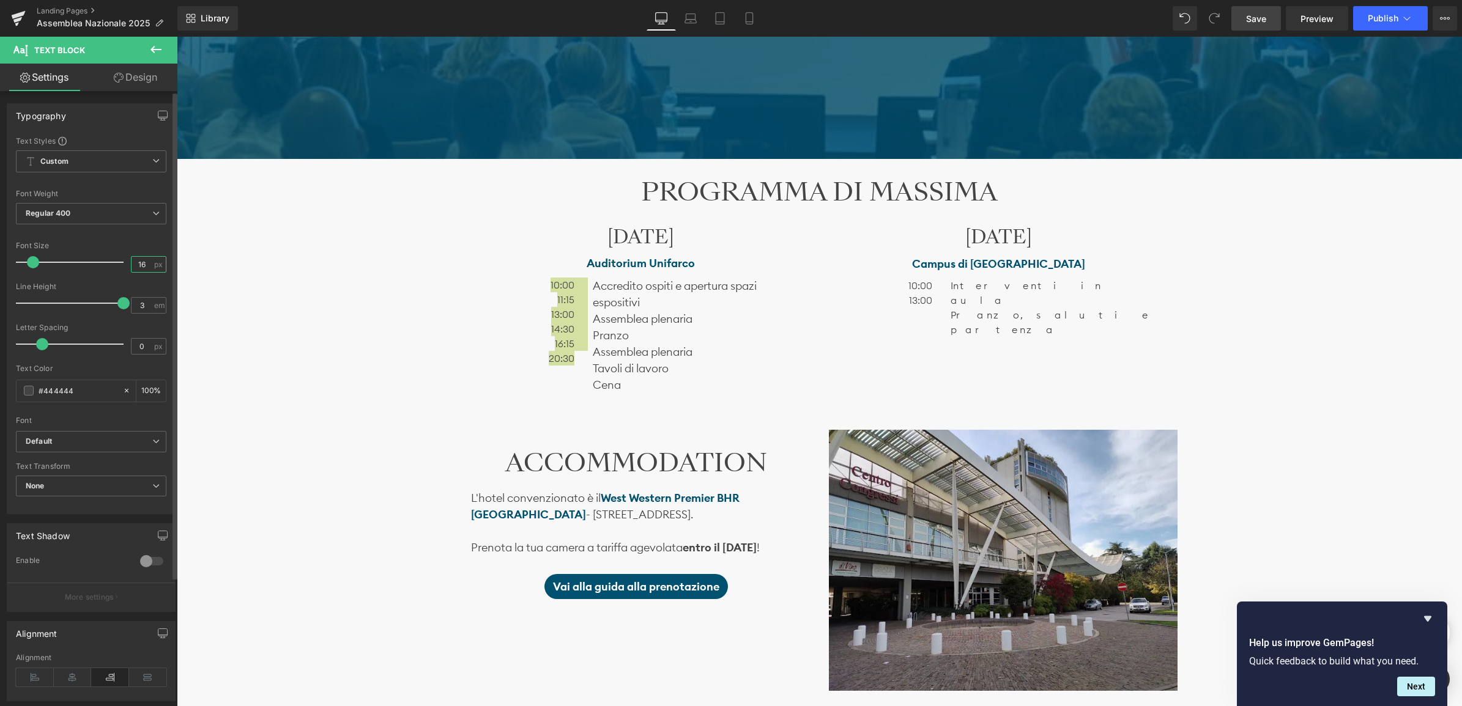
drag, startPoint x: 142, startPoint y: 261, endPoint x: 148, endPoint y: 270, distance: 11.0
click at [143, 261] on input "16" at bounding box center [141, 264] width 21 height 15
type input "18"
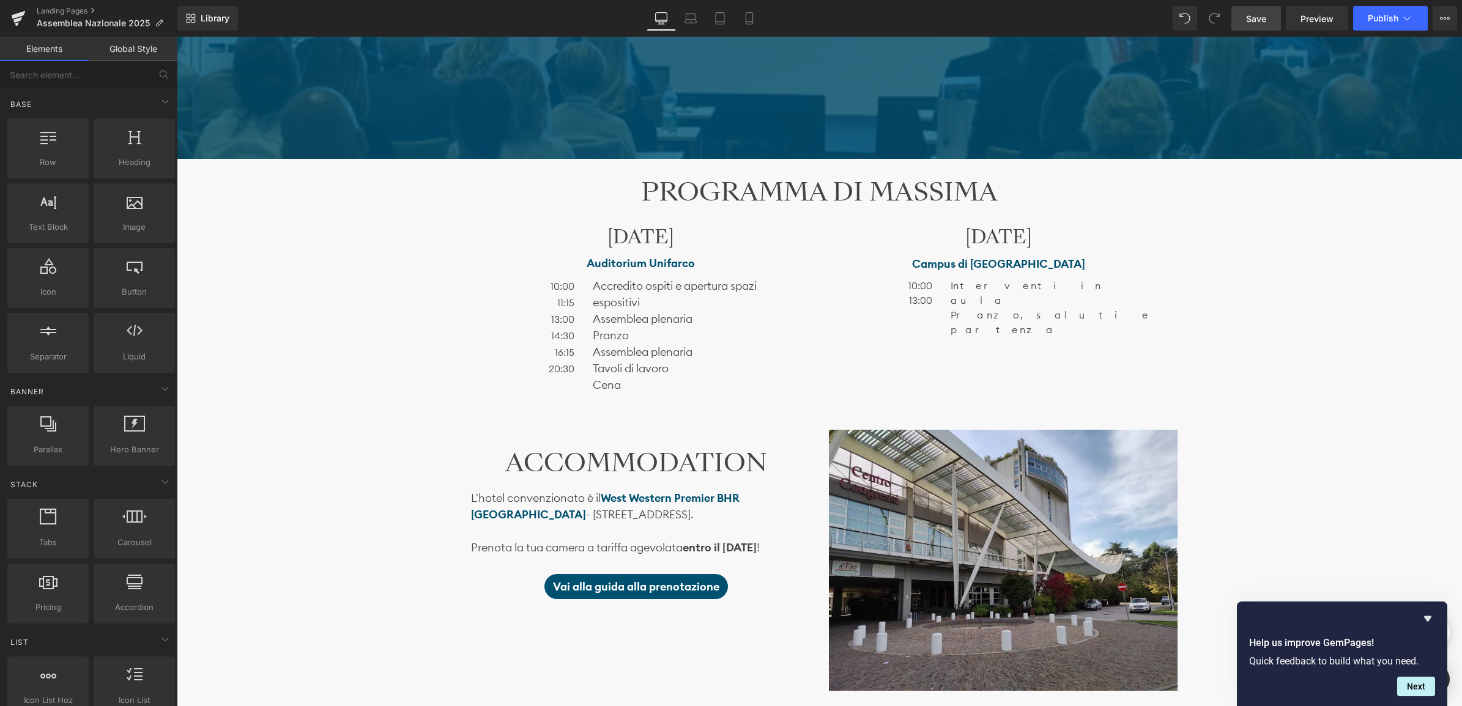
click at [405, 300] on div "Image Ti aspettiamo il 22 e il 23 novembre Heading SABATO 22 presso l’ Auditori…" at bounding box center [819, 464] width 1285 height 2301
click at [918, 297] on link at bounding box center [924, 293] width 13 height 15
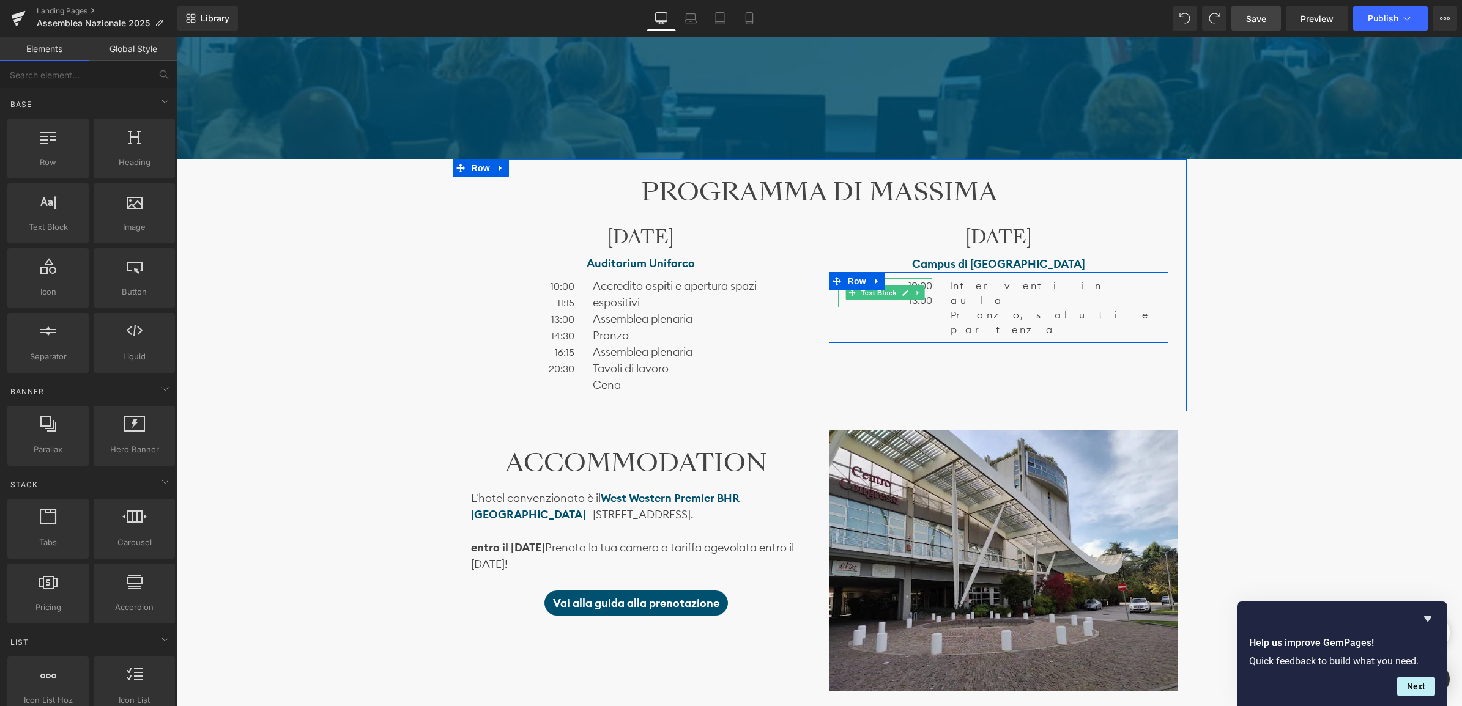
click at [840, 297] on p "13:00" at bounding box center [885, 300] width 95 height 15
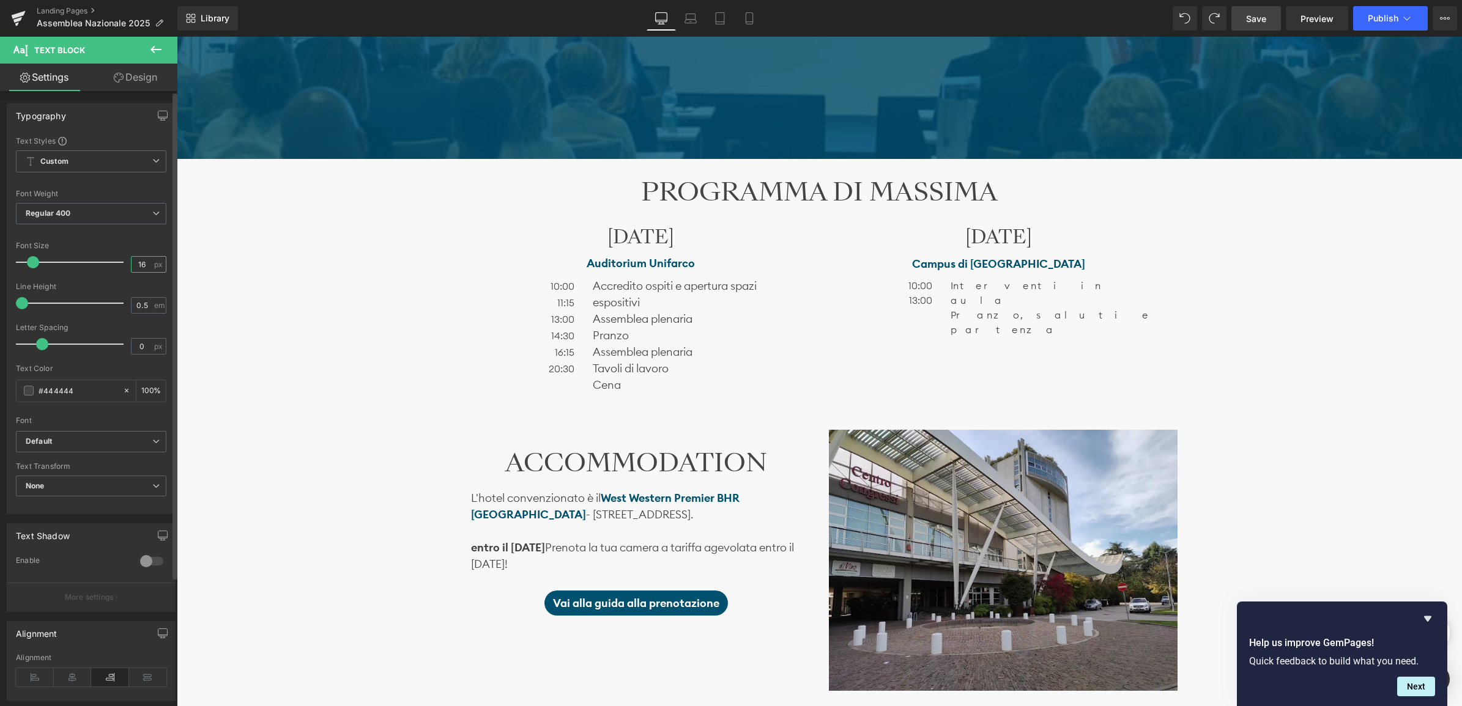
click at [144, 266] on input "16" at bounding box center [141, 264] width 21 height 15
type input "18"
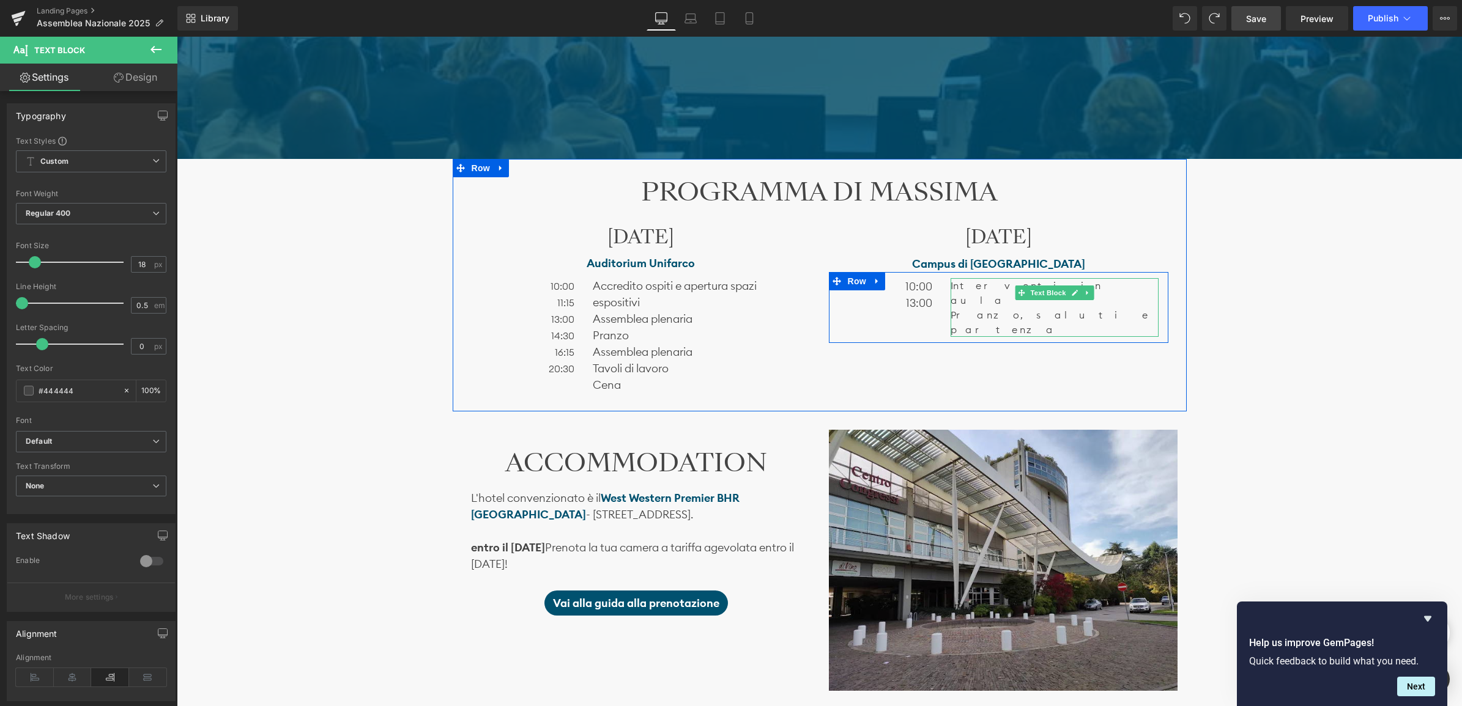
click at [978, 286] on p "Interventi in aula" at bounding box center [1054, 292] width 208 height 29
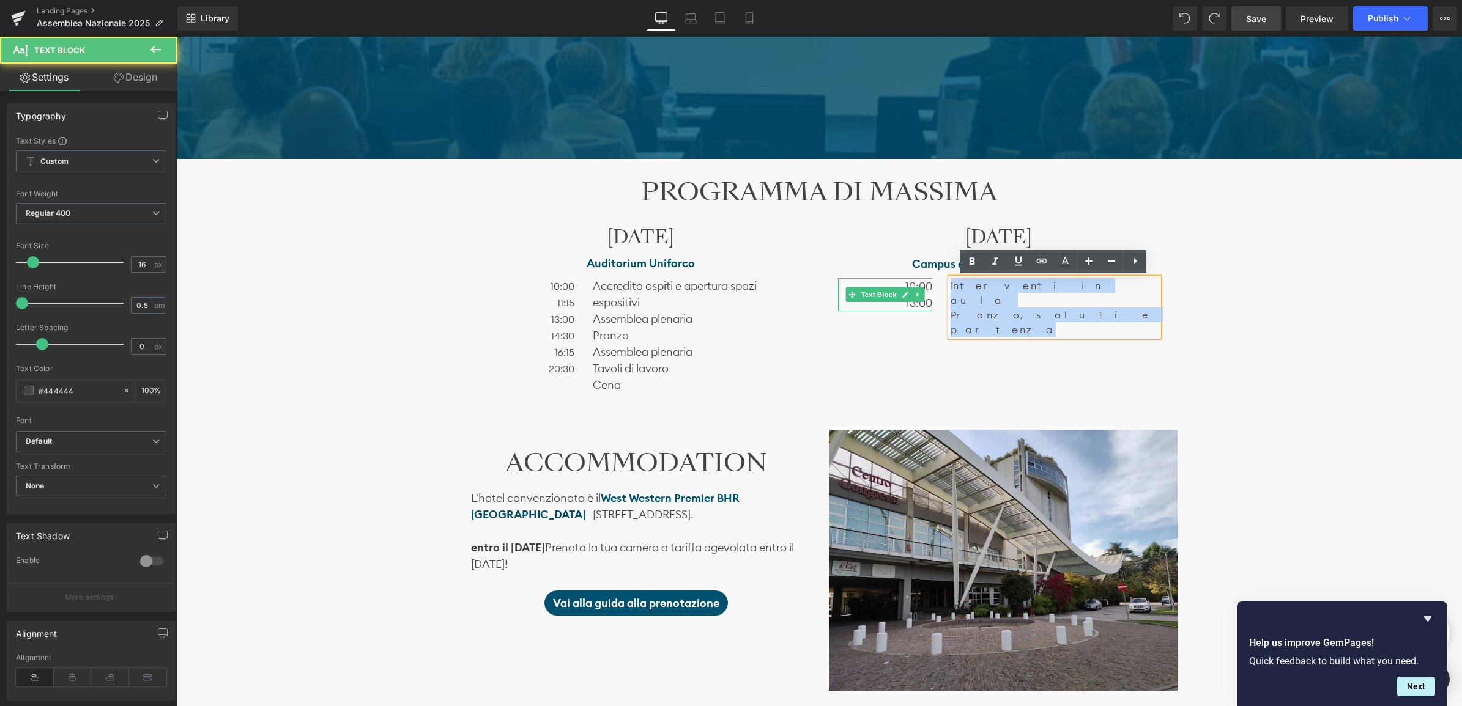
drag, startPoint x: 1031, startPoint y: 298, endPoint x: 929, endPoint y: 285, distance: 103.0
click at [929, 285] on div "10:00 13:00 Text Block Interventi in aula Pranzo, saluti e partenza Text Block …" at bounding box center [998, 307] width 339 height 71
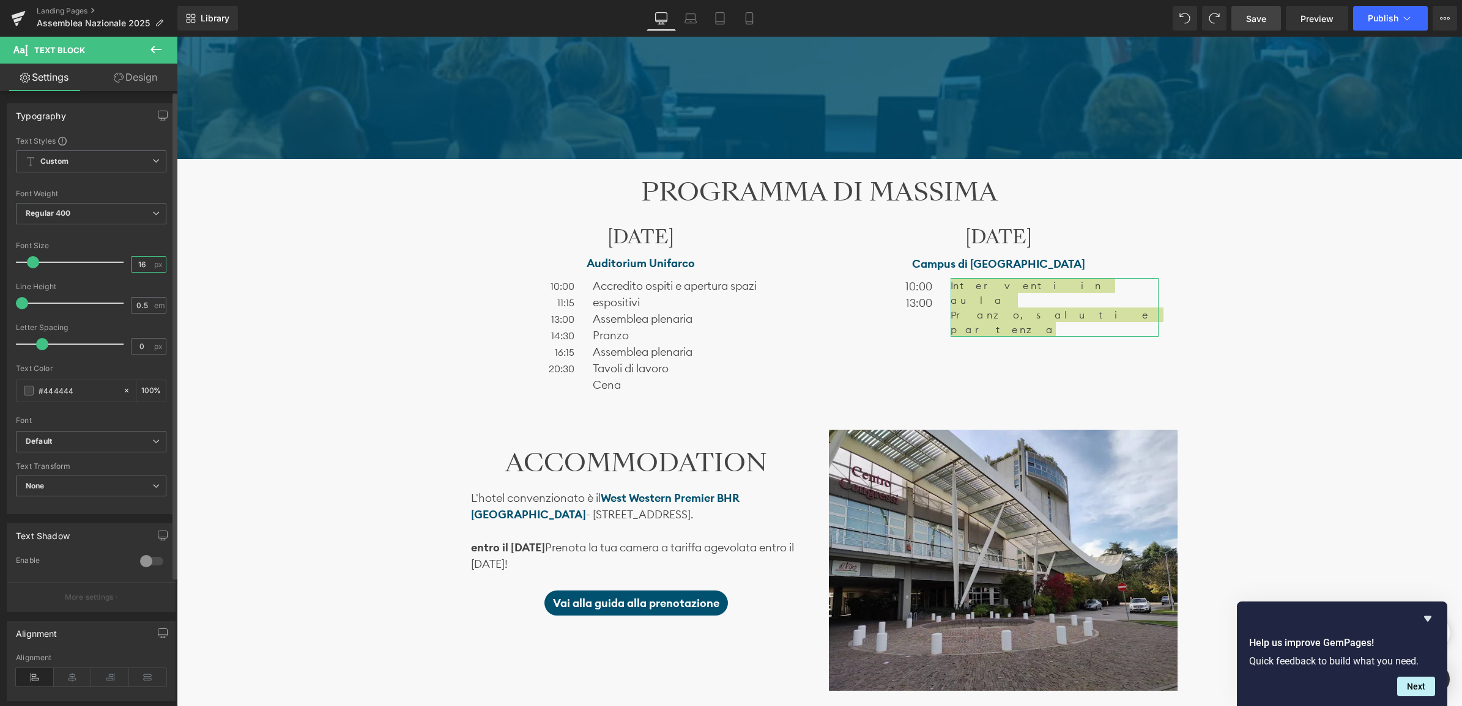
click at [141, 265] on input "16" at bounding box center [141, 264] width 21 height 15
type input "18"
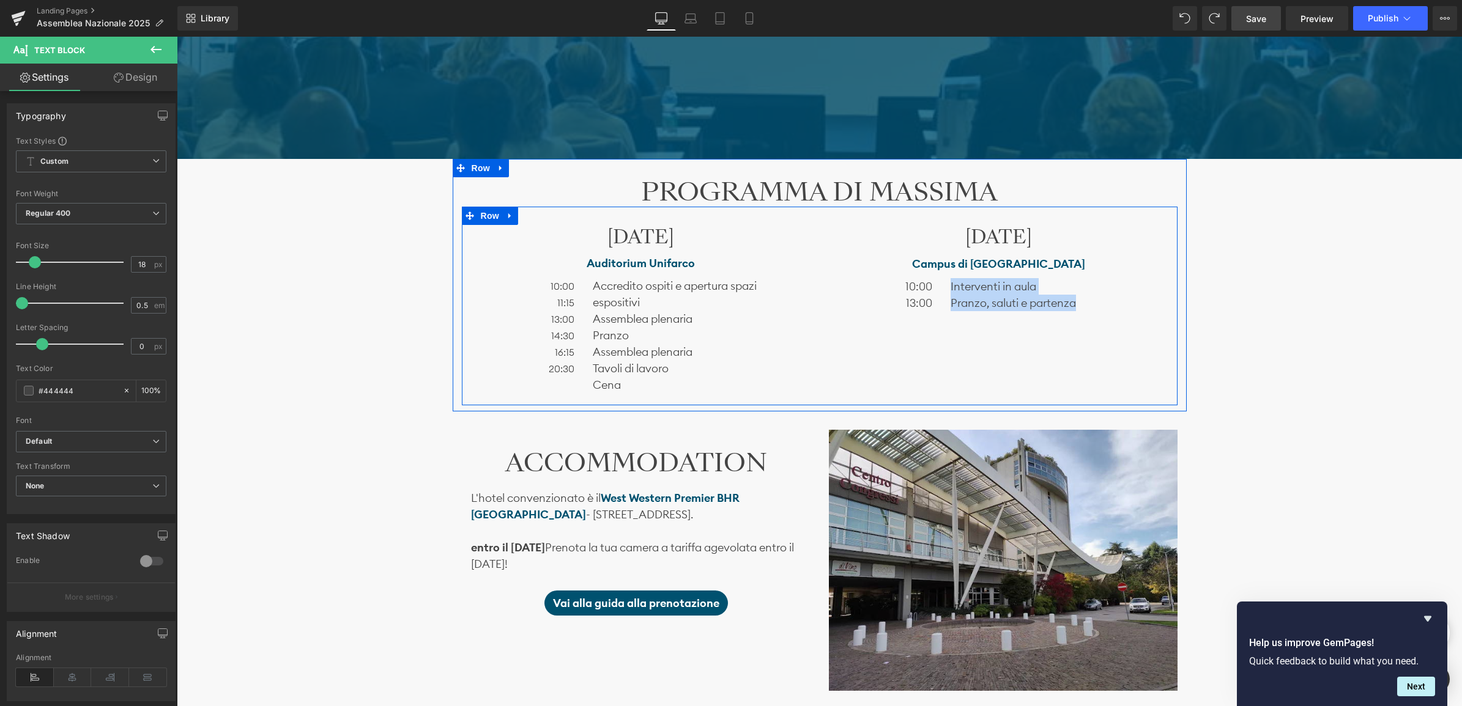
click at [925, 336] on div "Sabato 22 novembre Heading Auditorium Unifarco Text Block 10:00 11:15 13:00 14:…" at bounding box center [820, 306] width 716 height 199
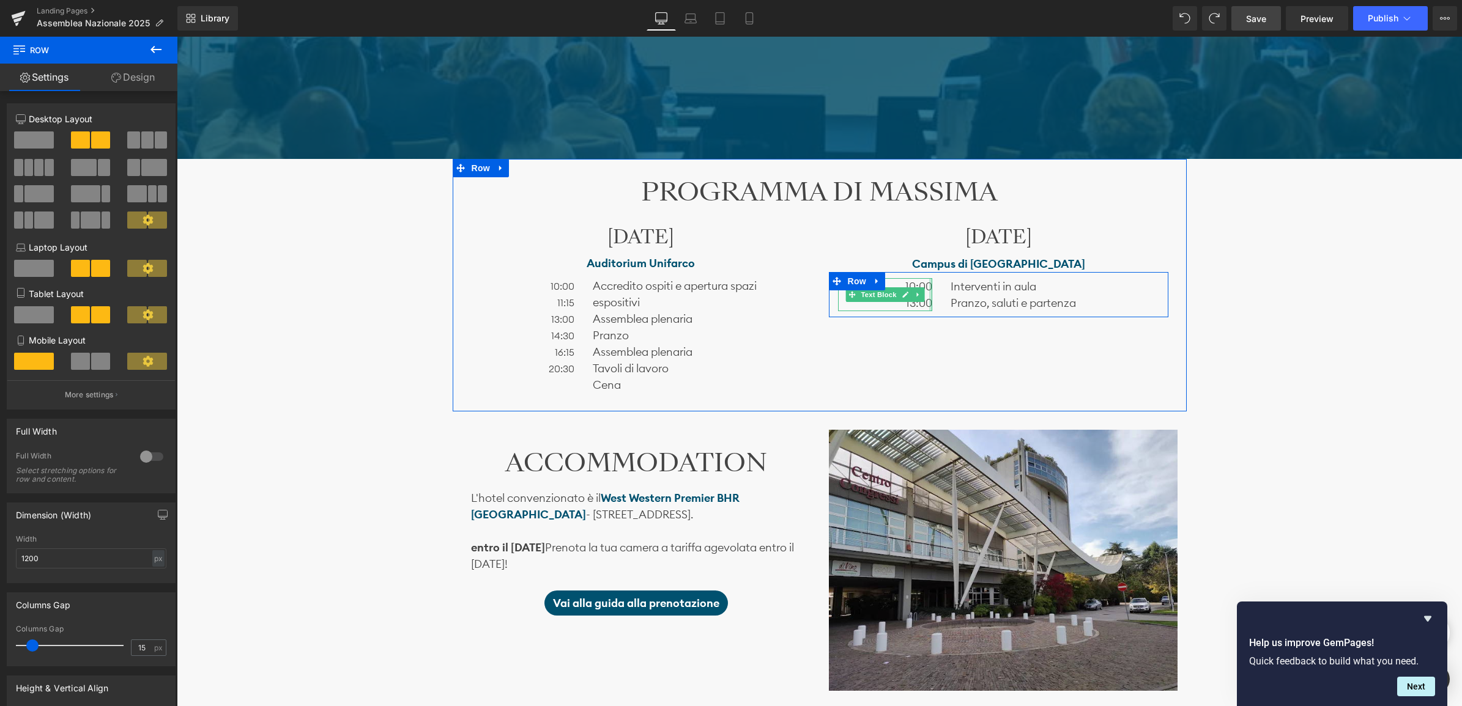
click at [929, 288] on div at bounding box center [930, 294] width 3 height 33
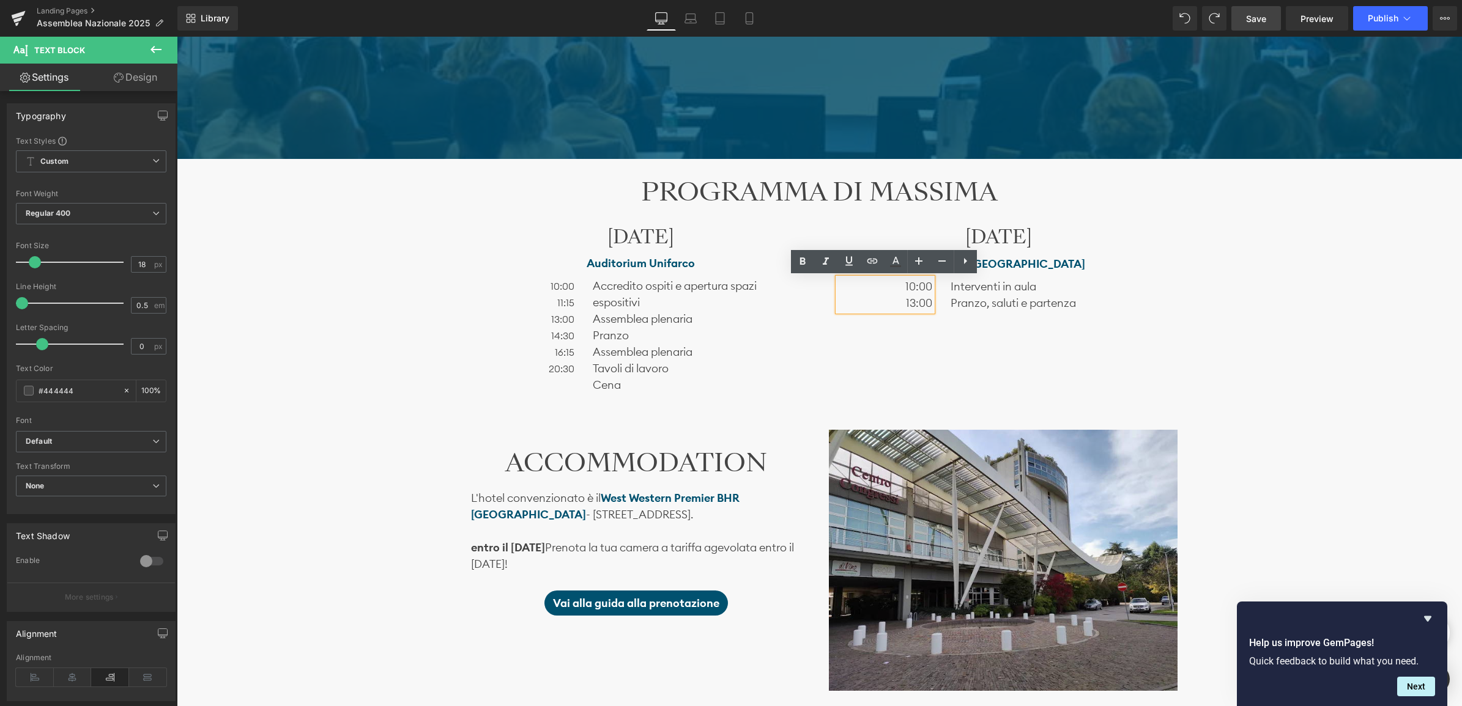
click at [922, 286] on p "10:00" at bounding box center [885, 286] width 95 height 17
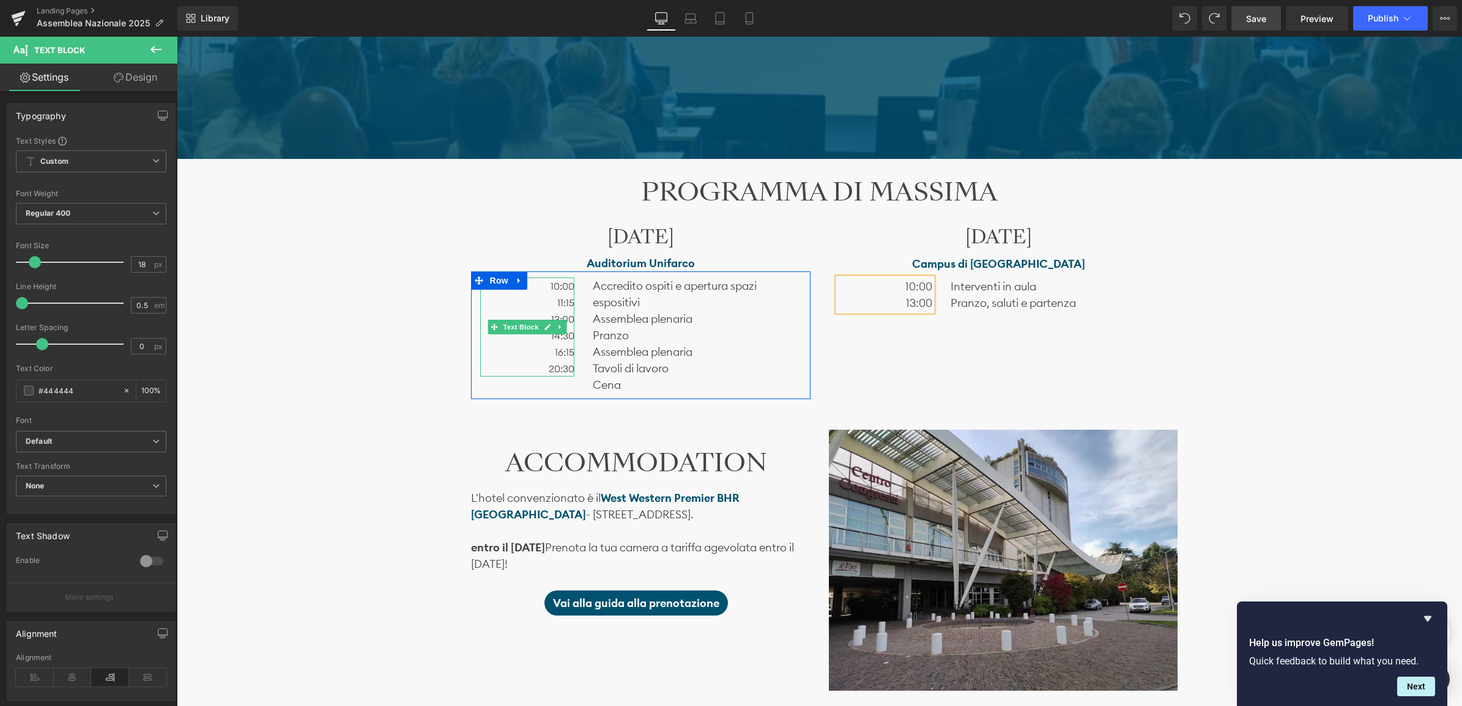
click at [560, 298] on span "11:15" at bounding box center [565, 303] width 17 height 12
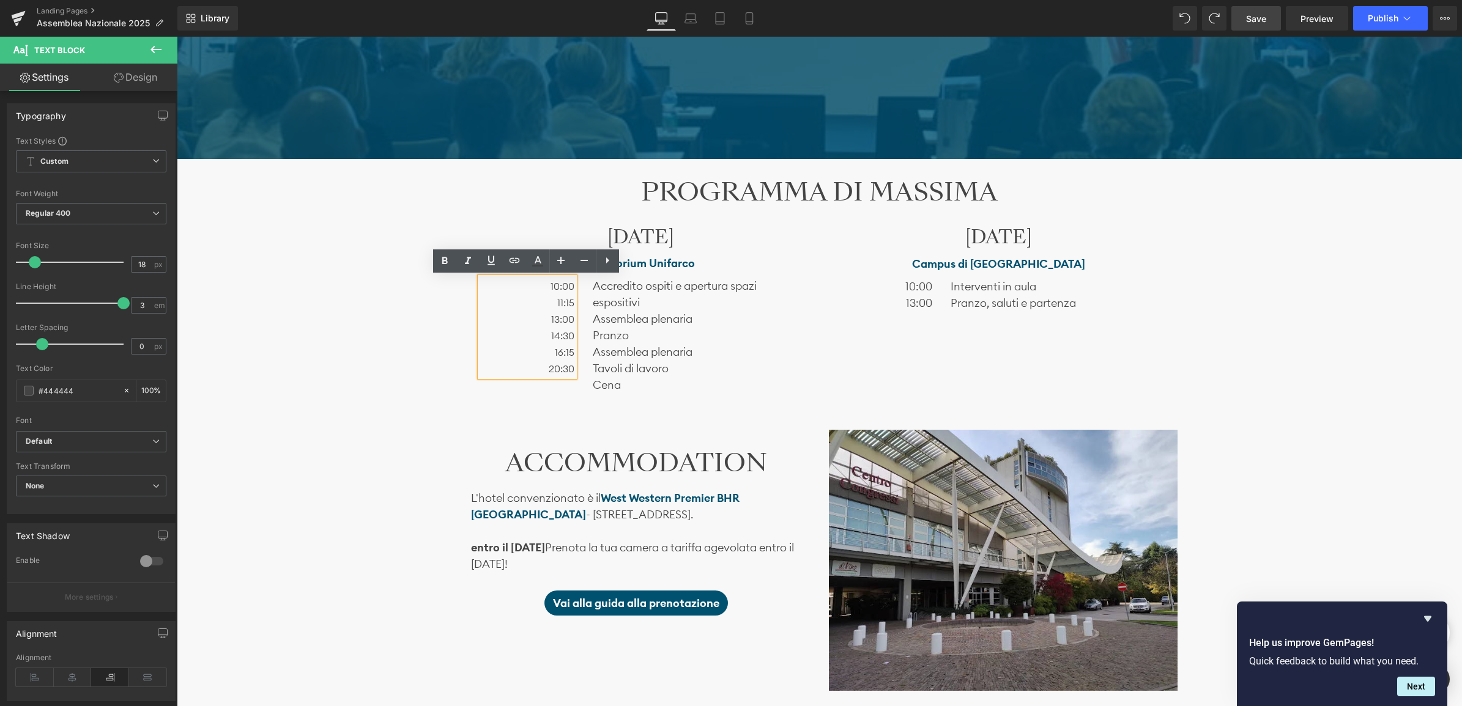
click at [524, 307] on p "11:15" at bounding box center [527, 302] width 95 height 17
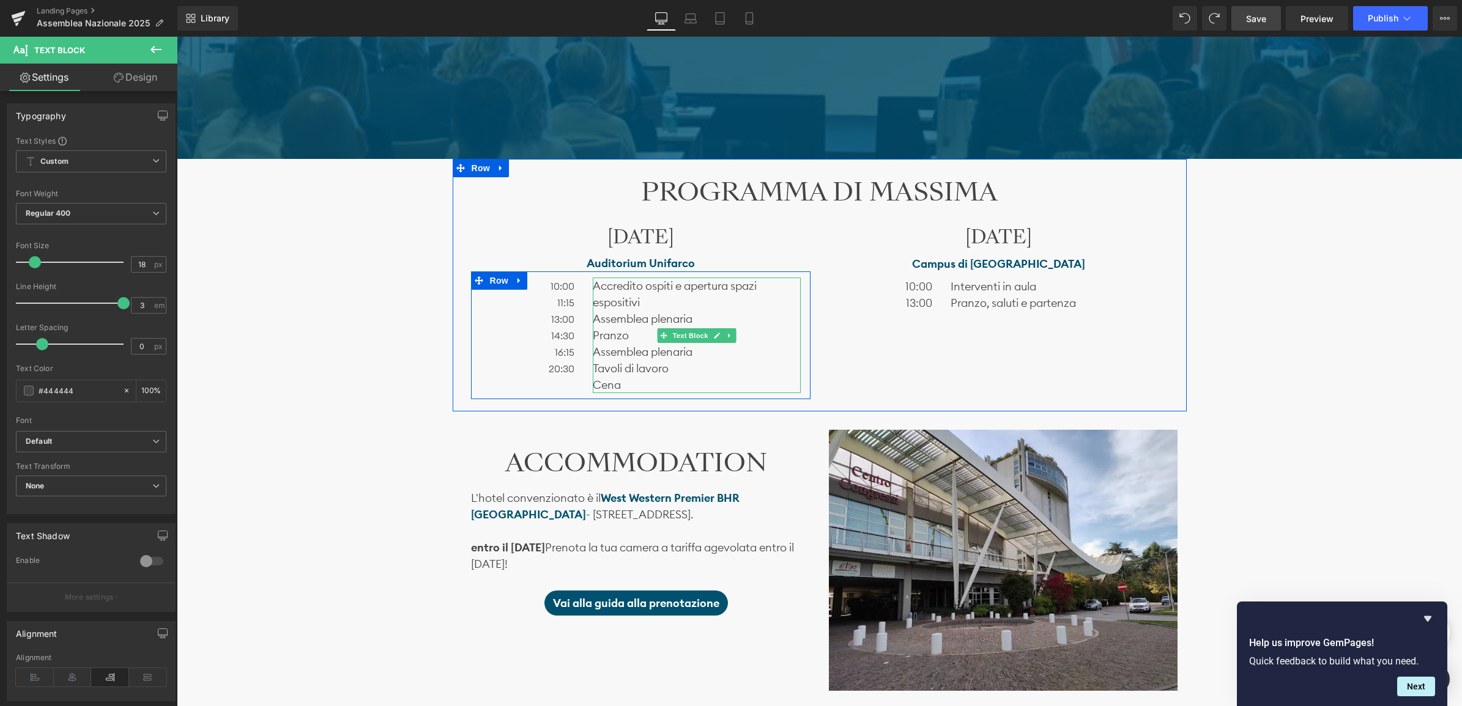
click at [607, 315] on p "Assemblea plenaria" at bounding box center [697, 319] width 208 height 17
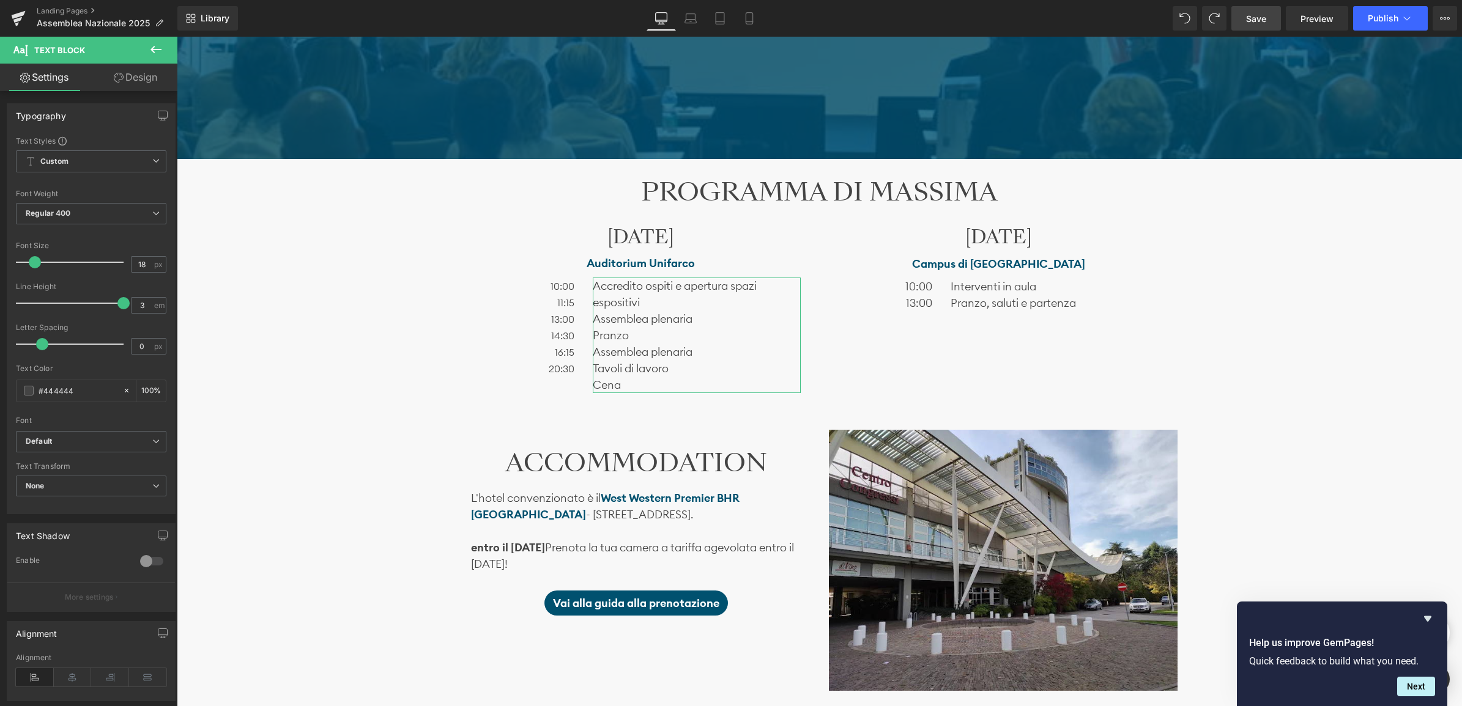
click at [143, 81] on link "Design" at bounding box center [135, 78] width 89 height 28
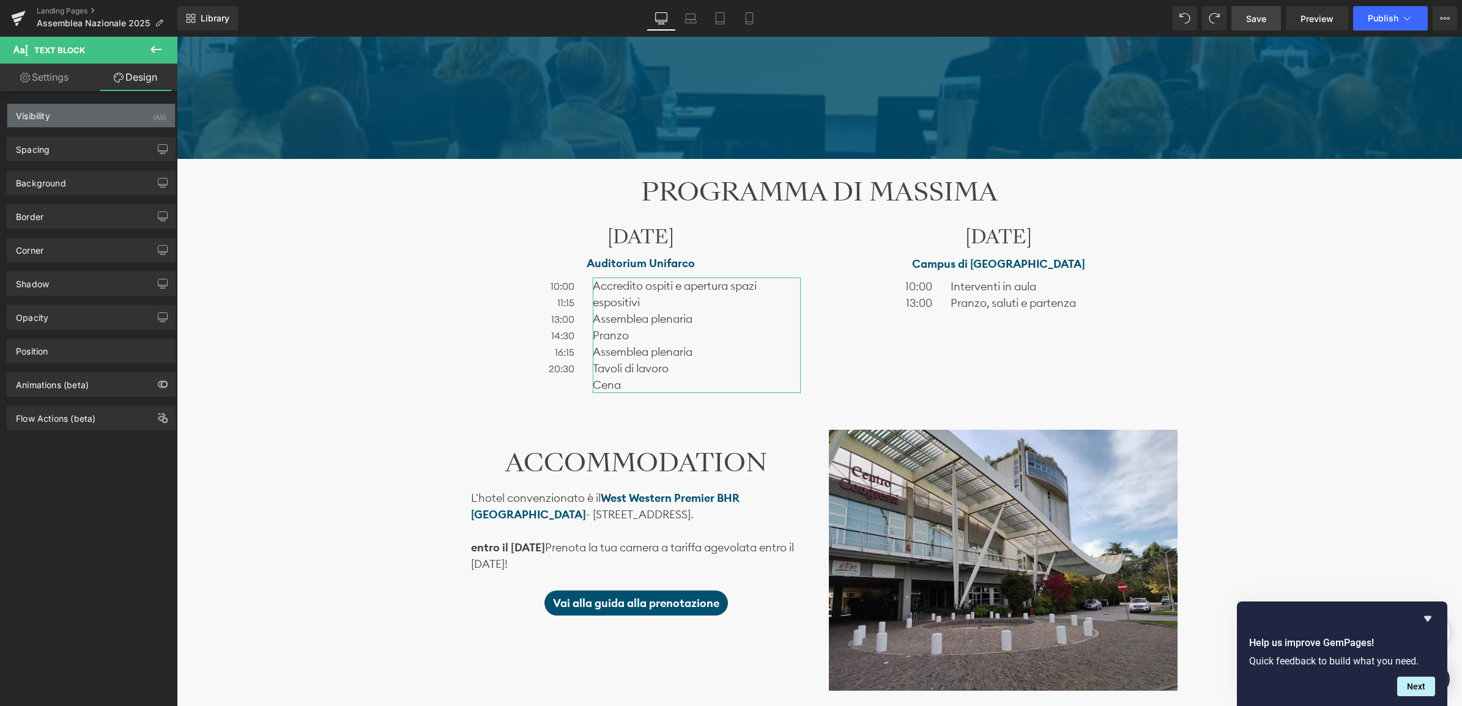
type input "0"
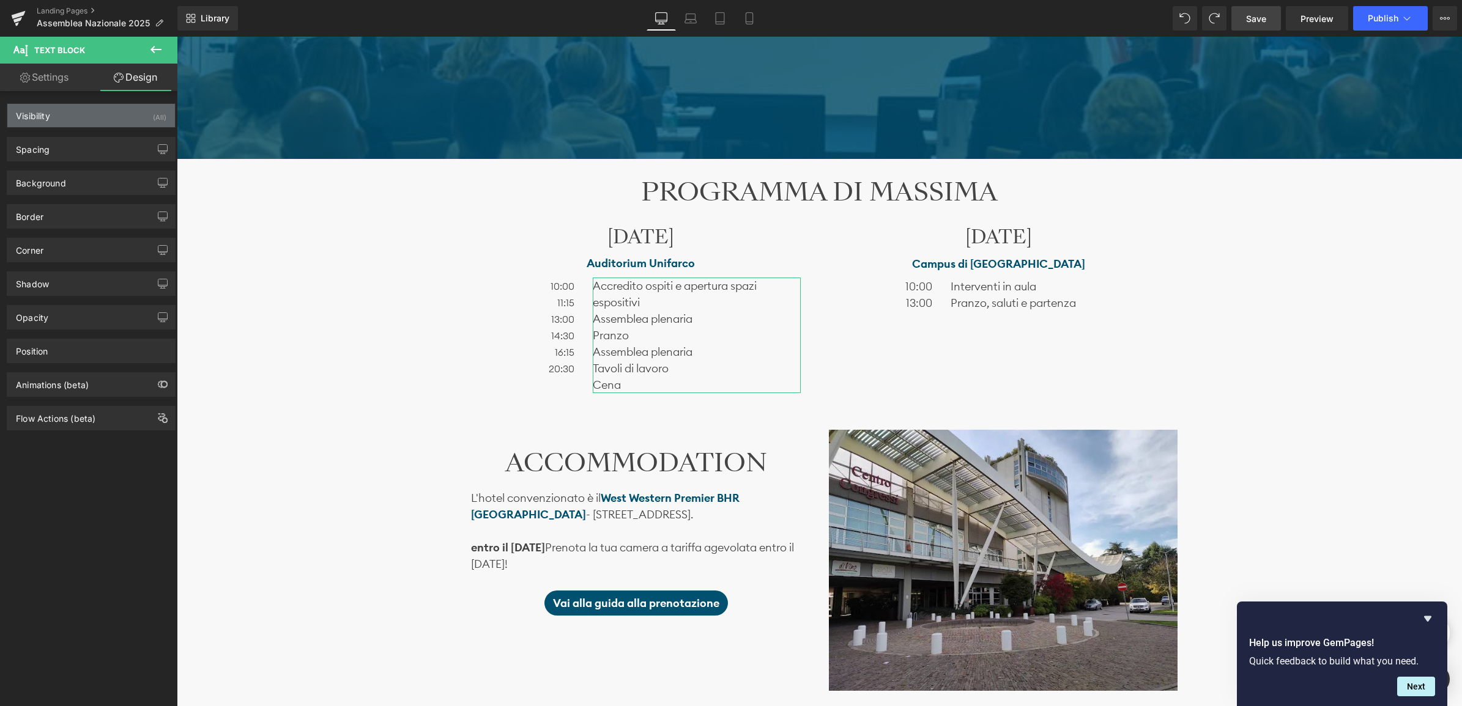
type input "0"
click at [90, 149] on div "Spacing" at bounding box center [91, 149] width 168 height 23
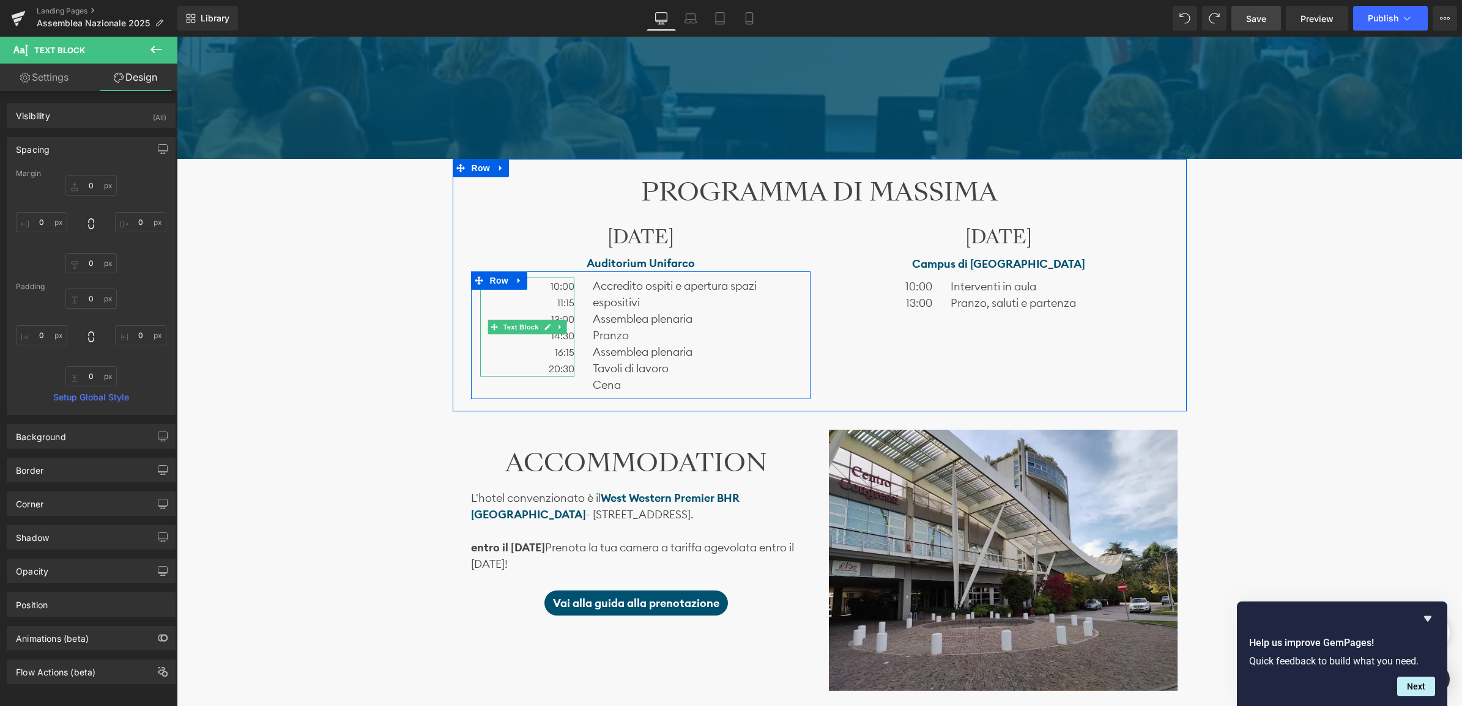
click at [531, 297] on p "11:15" at bounding box center [527, 302] width 95 height 17
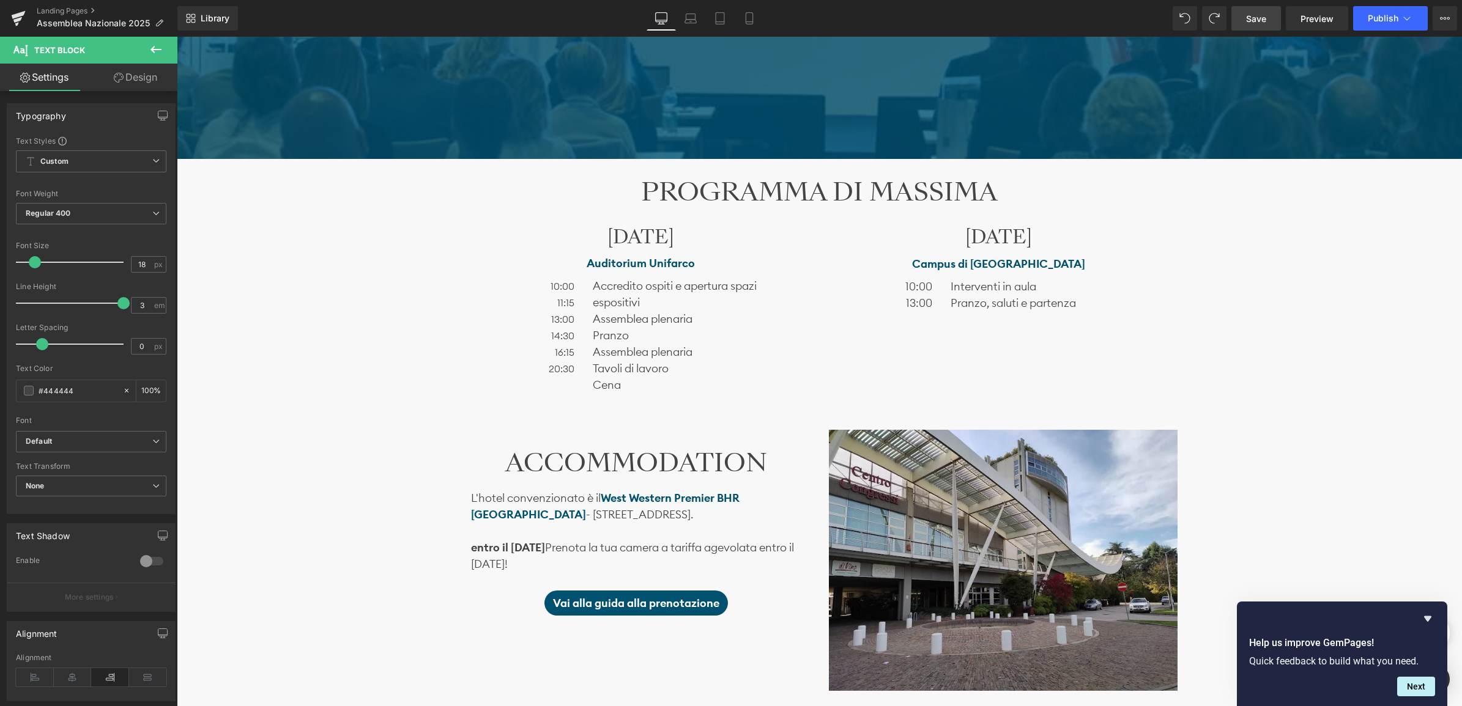
click at [141, 81] on link "Design" at bounding box center [135, 78] width 89 height 28
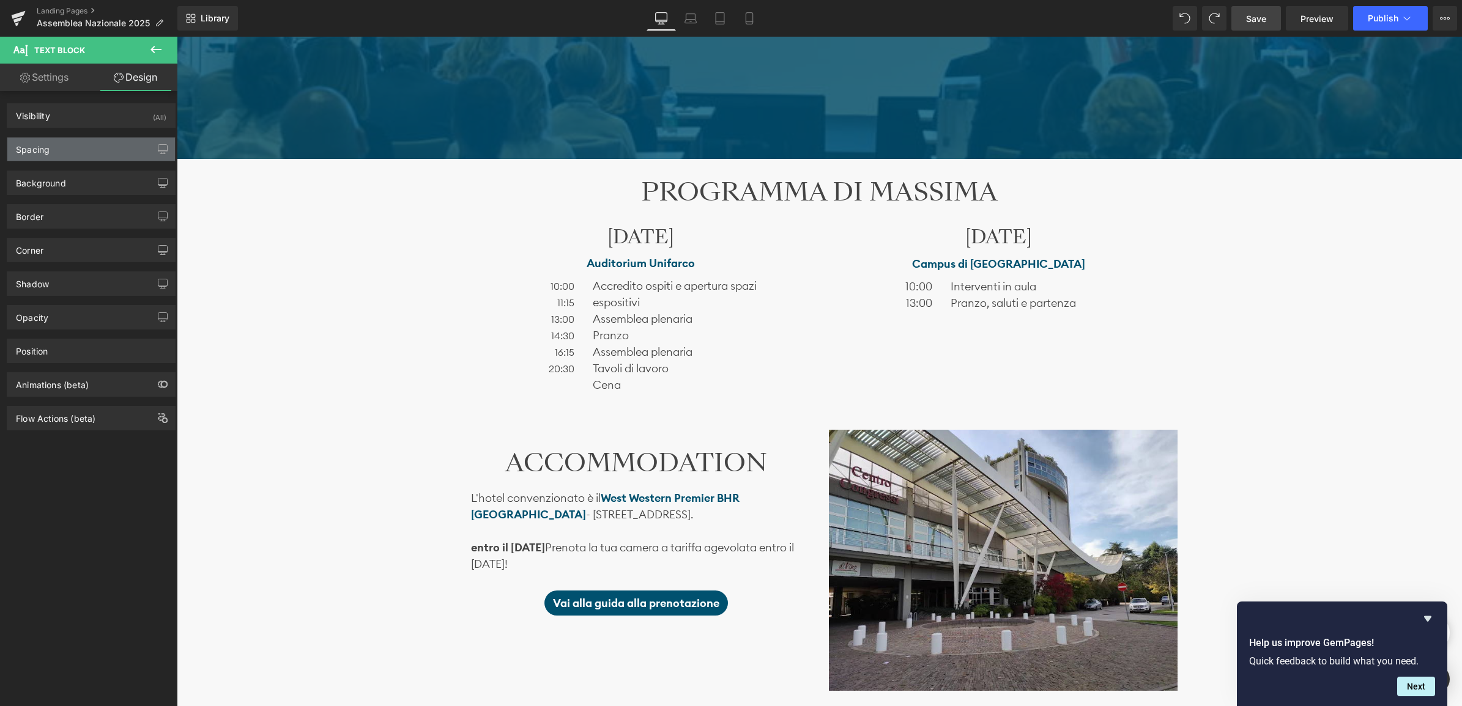
click at [92, 149] on div "Spacing" at bounding box center [91, 149] width 168 height 23
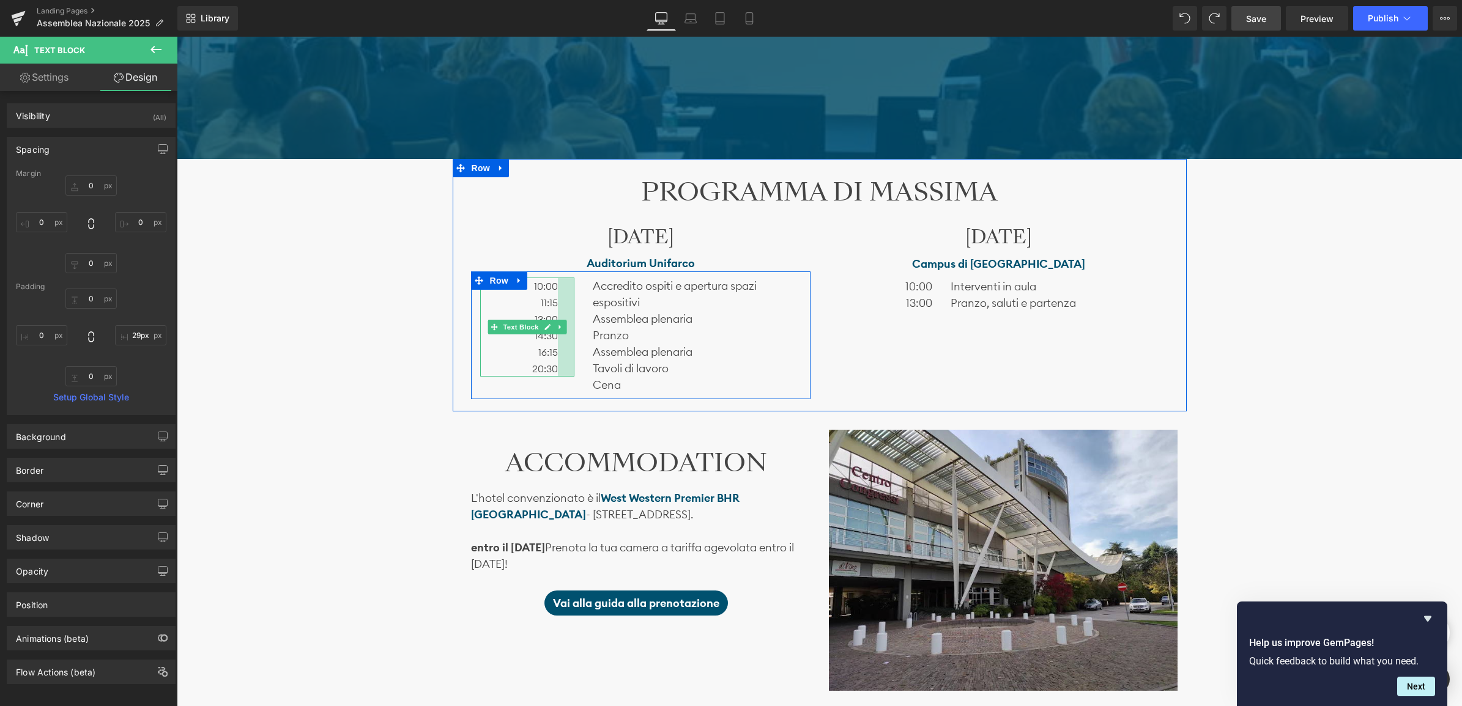
type input "30px"
drag, startPoint x: 572, startPoint y: 303, endPoint x: 554, endPoint y: 303, distance: 18.3
click at [556, 303] on div at bounding box center [565, 327] width 18 height 99
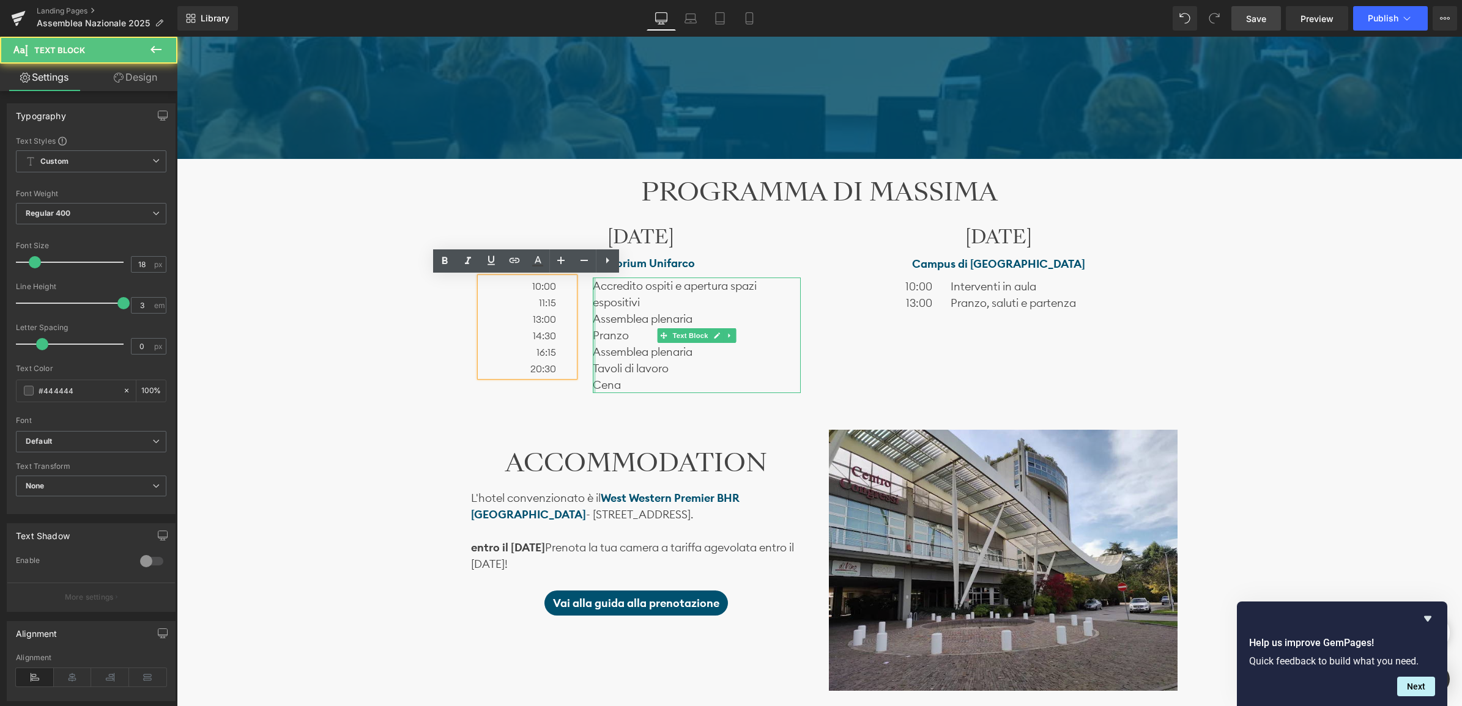
drag, startPoint x: 591, startPoint y: 310, endPoint x: 568, endPoint y: 310, distance: 23.2
click at [568, 310] on div "10:00 11:15 13:00 14:30 16:15 20:30 Text Block Accredito ospiti e apertura spaz…" at bounding box center [640, 336] width 339 height 128
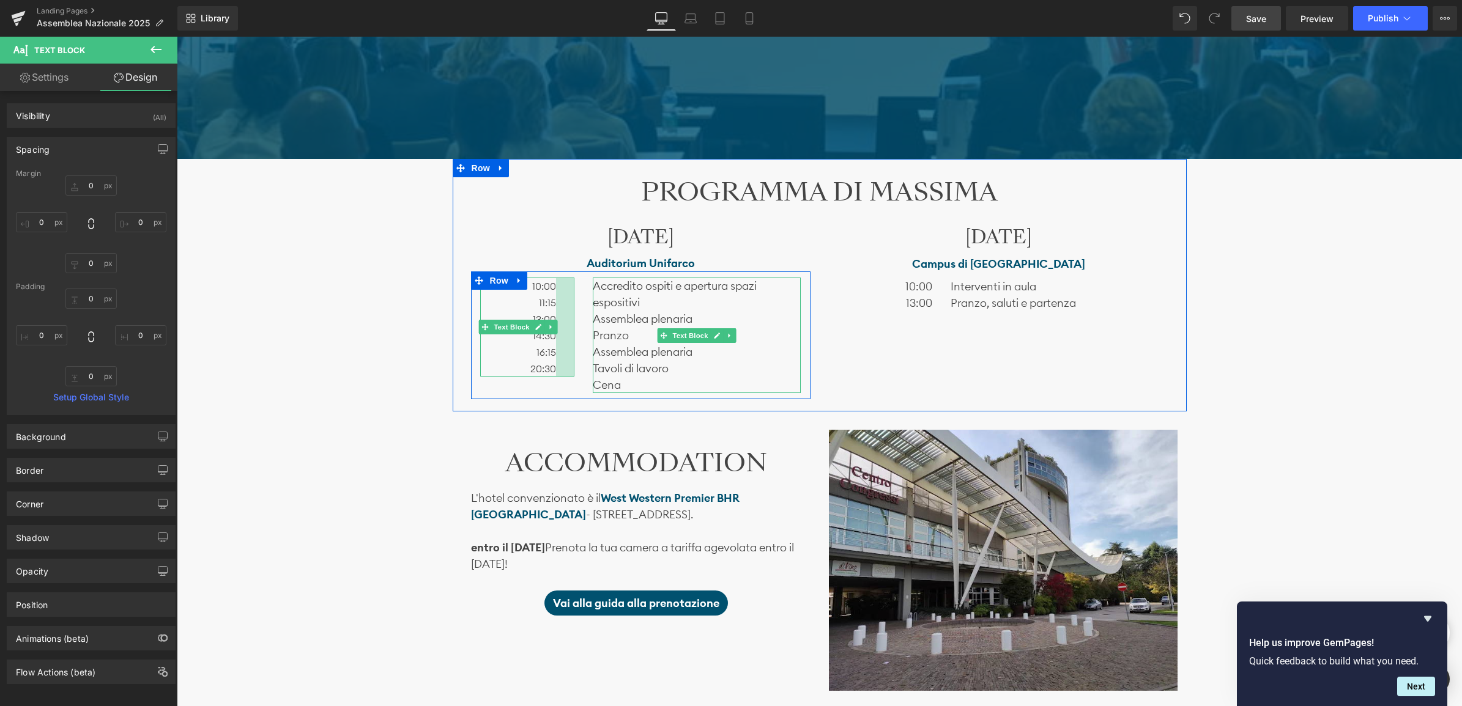
click at [566, 309] on div at bounding box center [565, 327] width 18 height 99
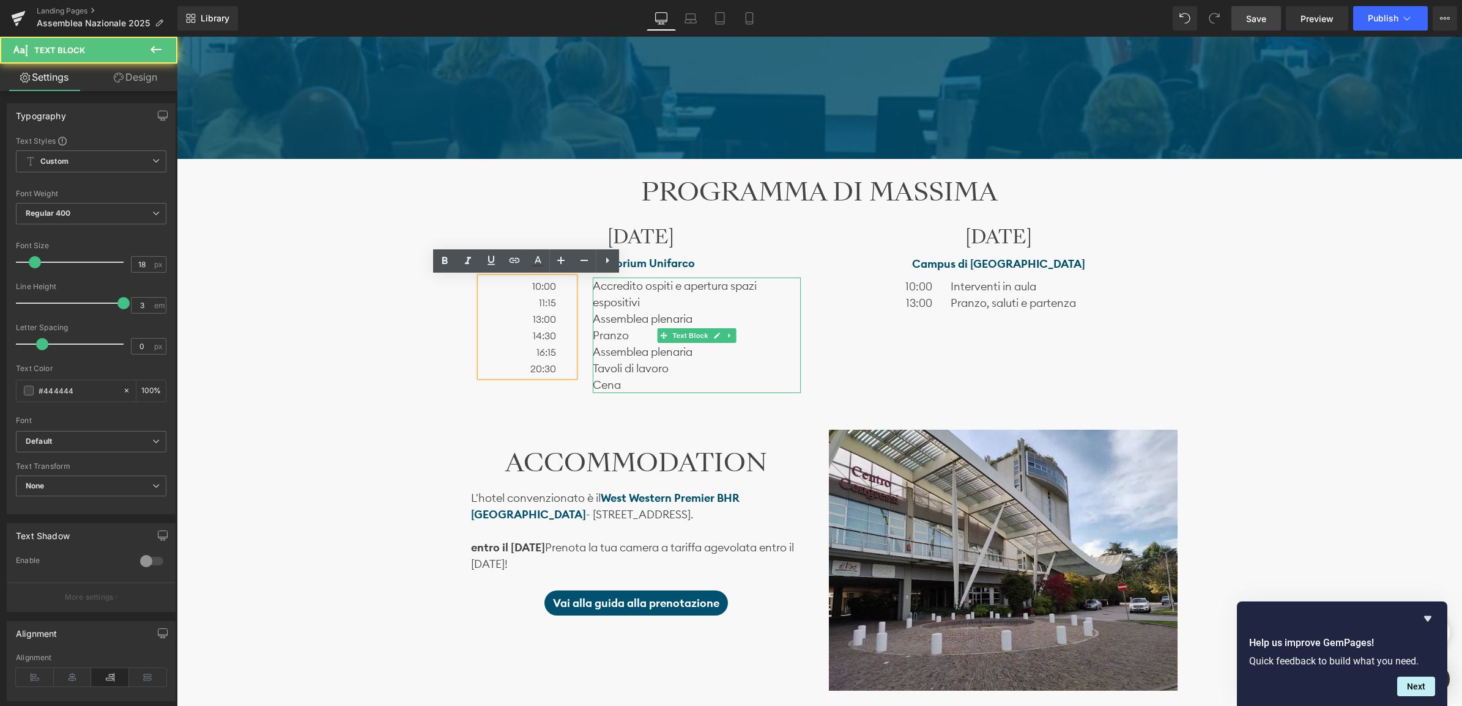
click at [561, 311] on div "10:00 11:15 13:00 14:30 16:15 20:30" at bounding box center [527, 327] width 95 height 99
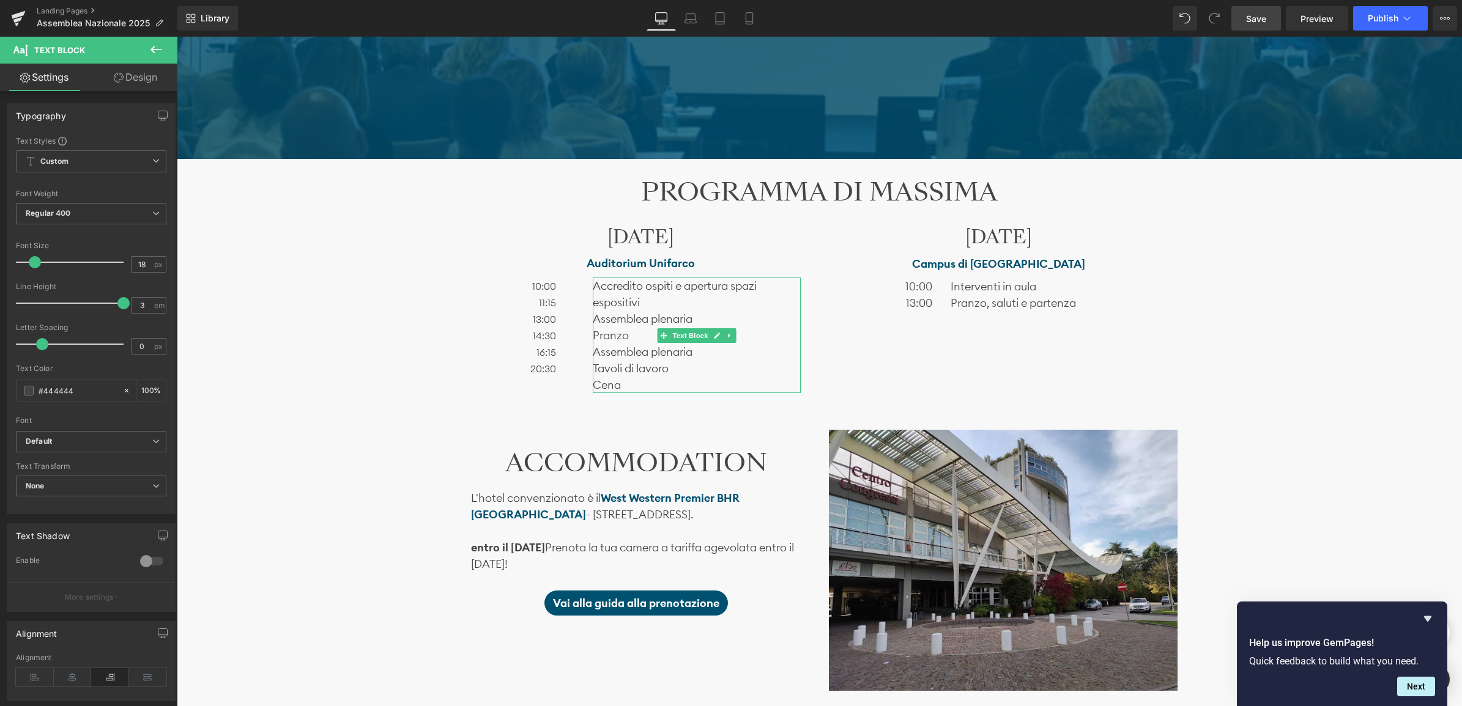
click at [118, 78] on icon at bounding box center [119, 78] width 10 height 10
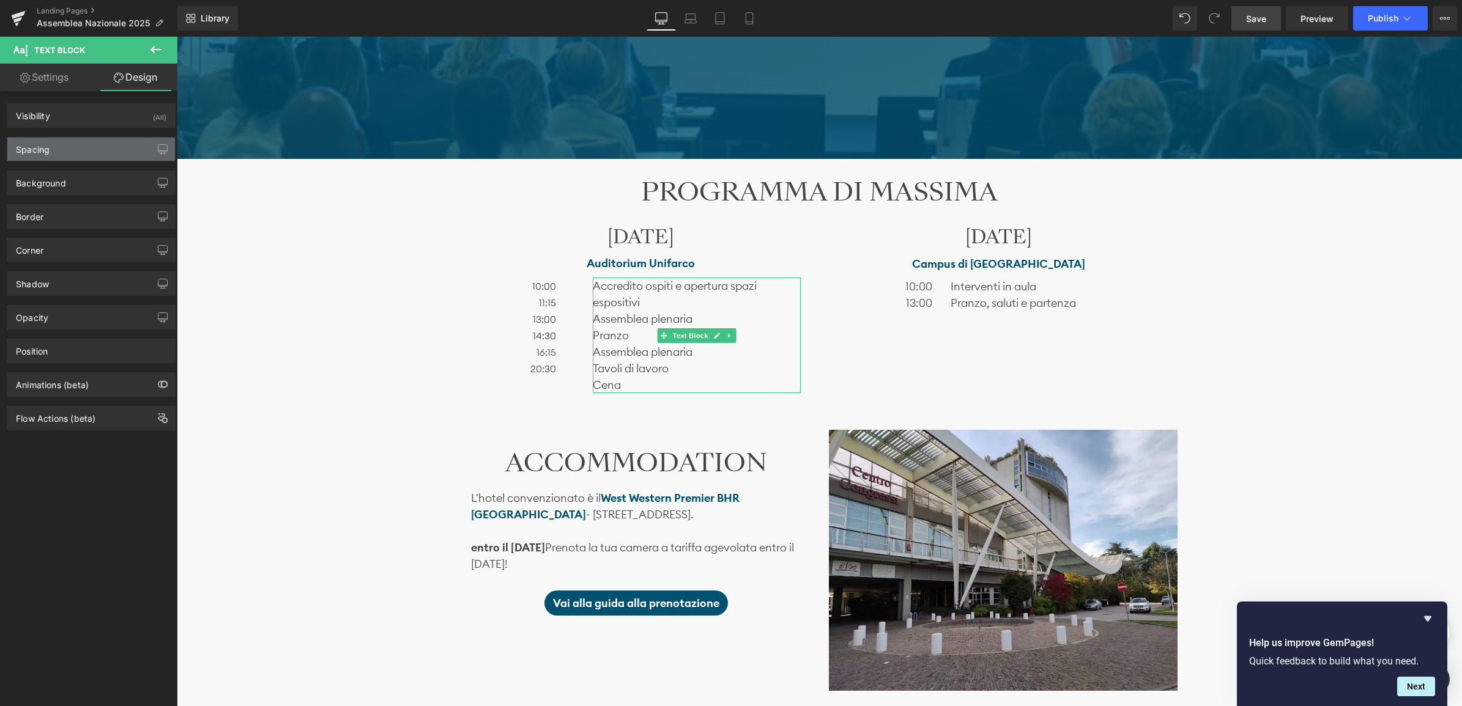
type input "0"
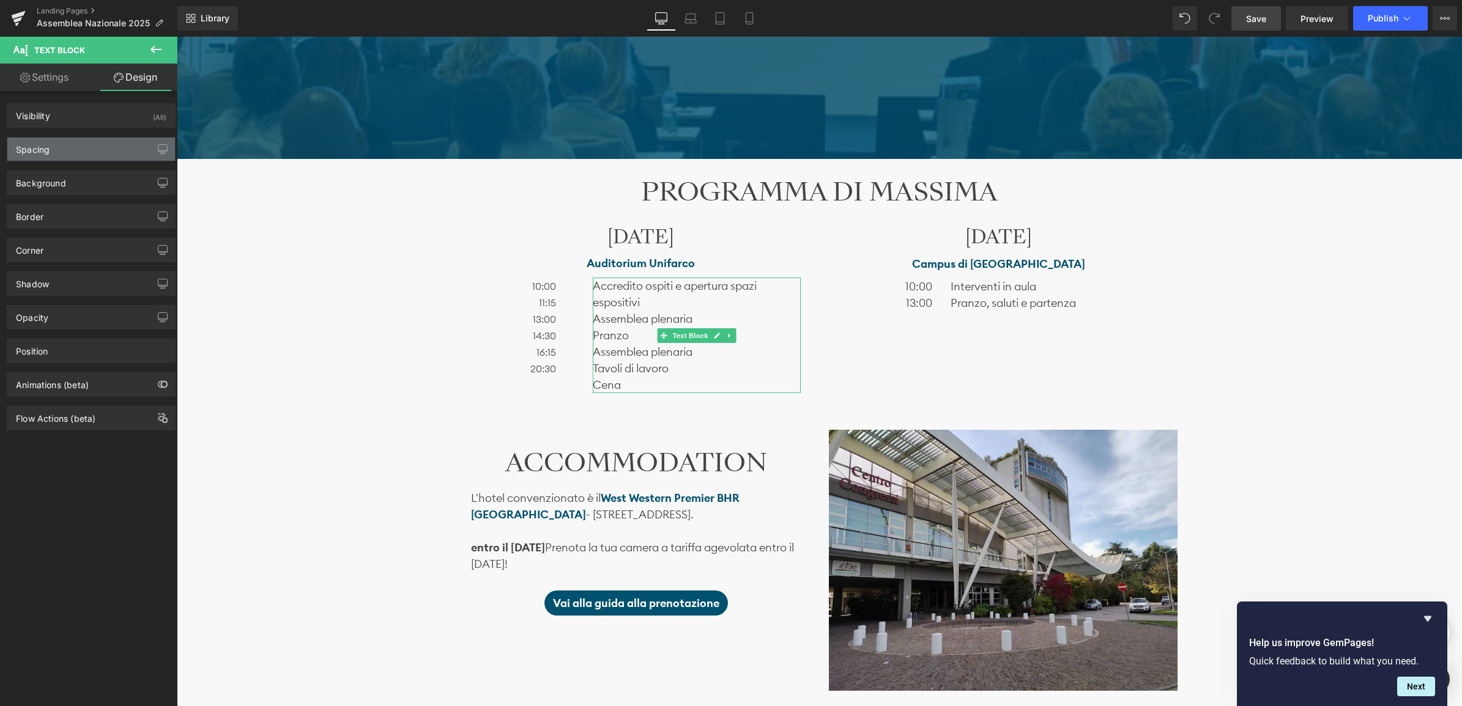
type input "30"
type input "0"
click at [89, 154] on div "Spacing" at bounding box center [91, 149] width 168 height 23
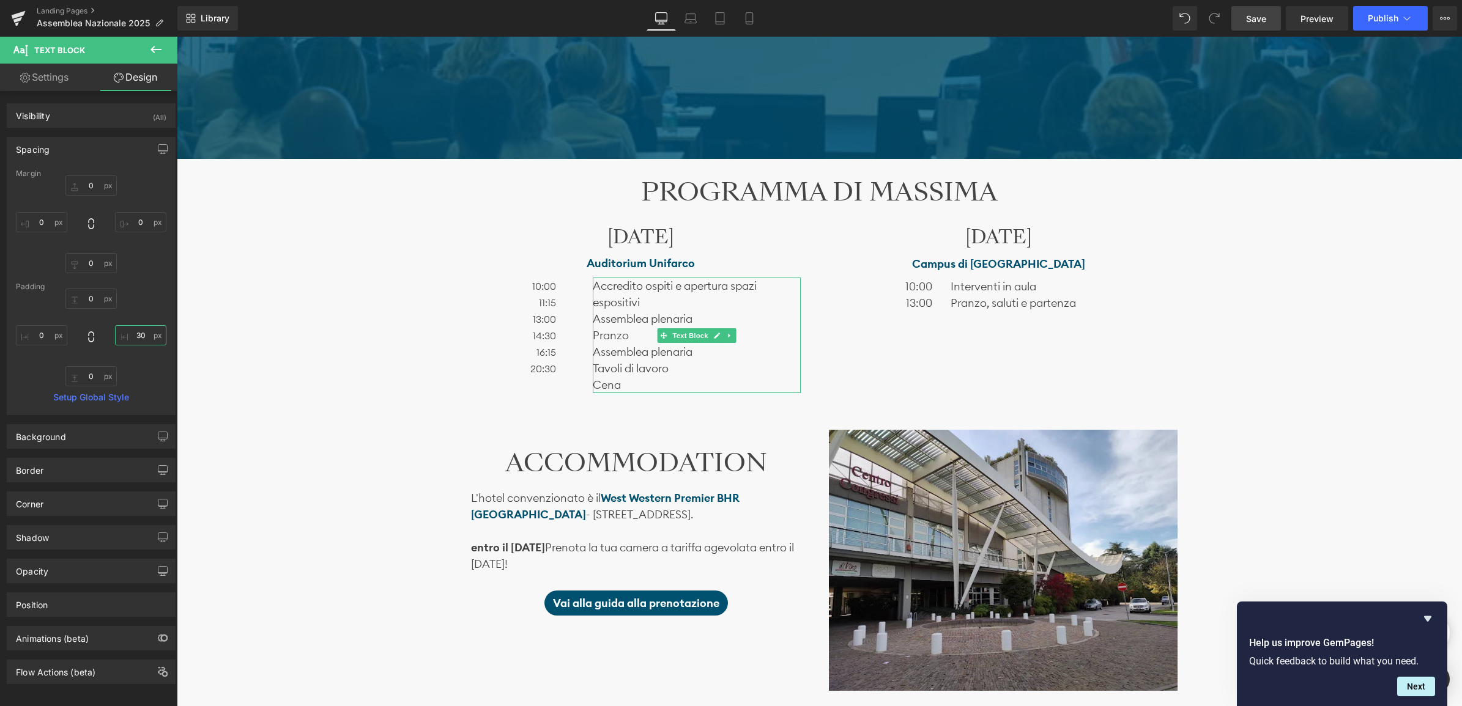
click at [141, 336] on input "30" at bounding box center [140, 335] width 51 height 20
type input "0"
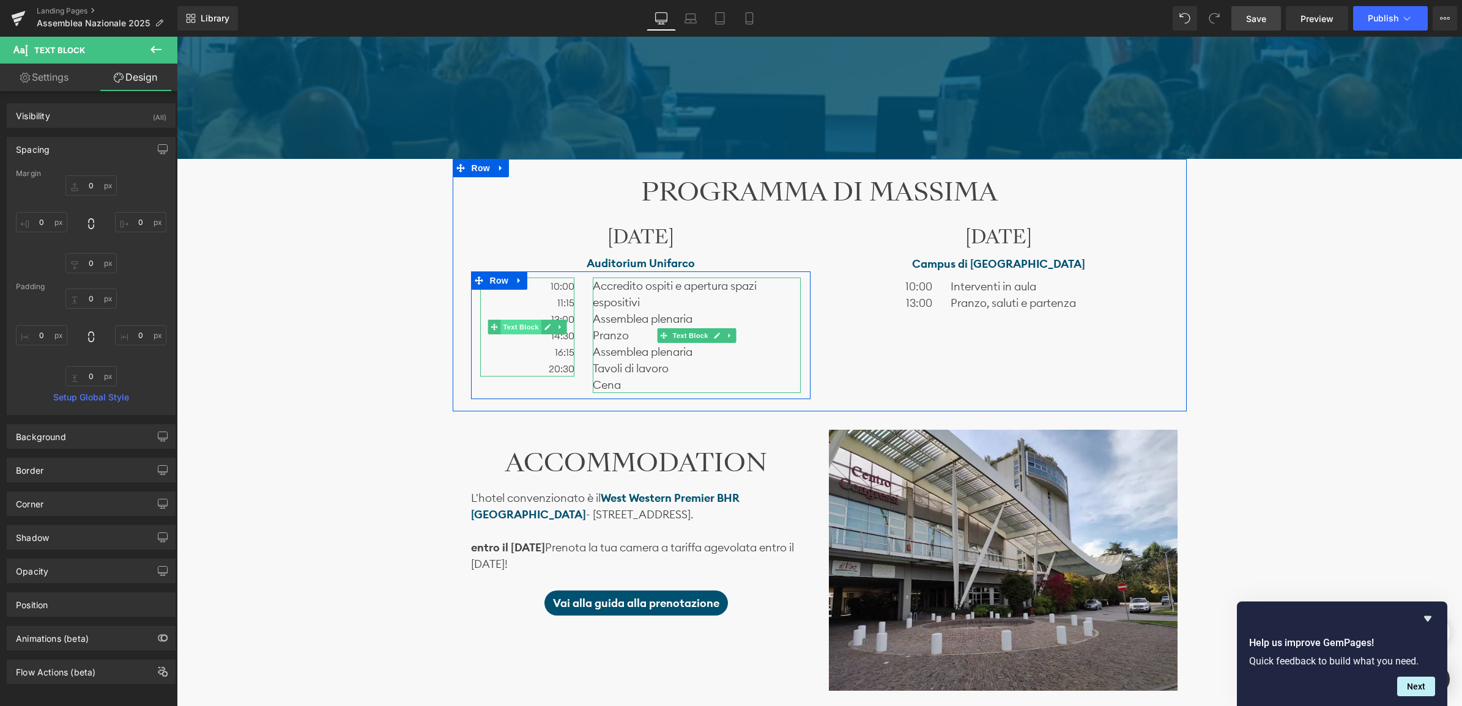
click at [528, 334] on span "Text Block" at bounding box center [520, 327] width 40 height 15
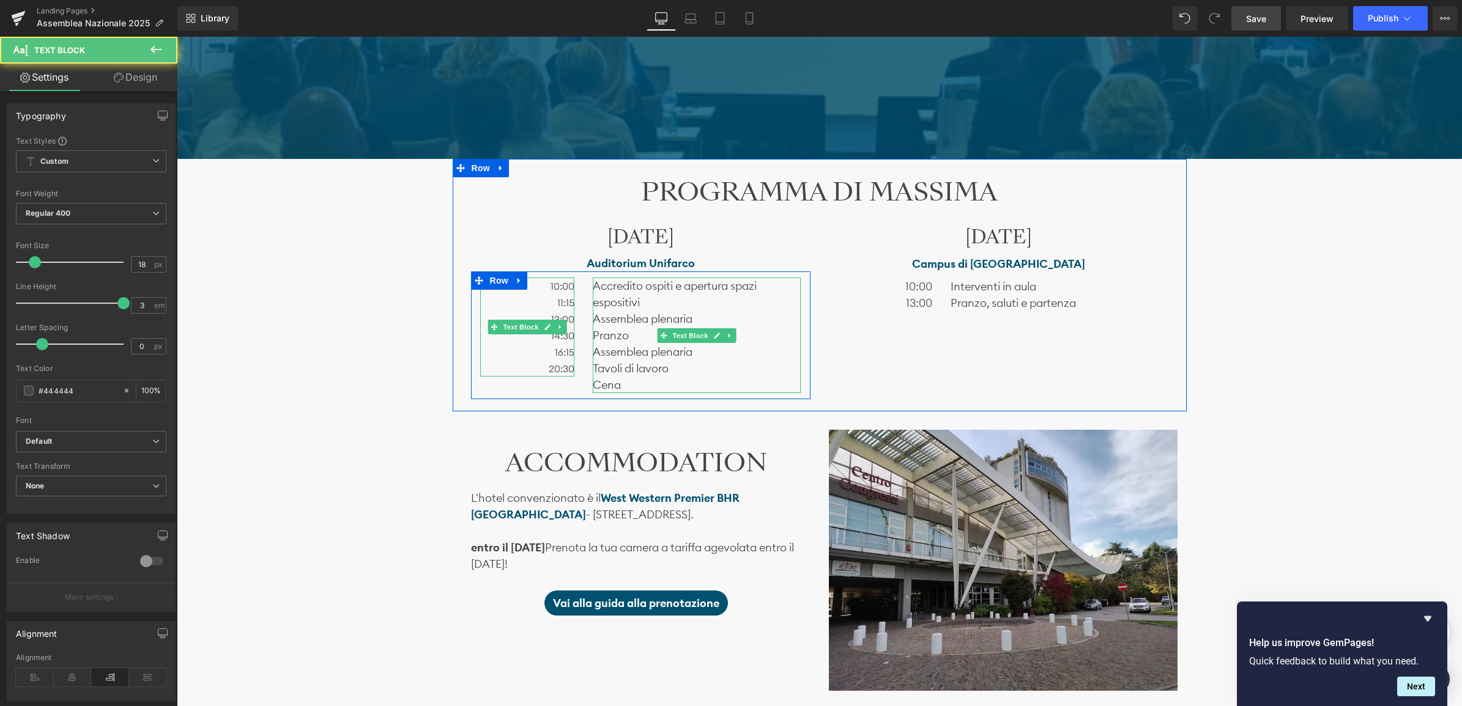
click at [518, 365] on p "20:30" at bounding box center [527, 368] width 95 height 17
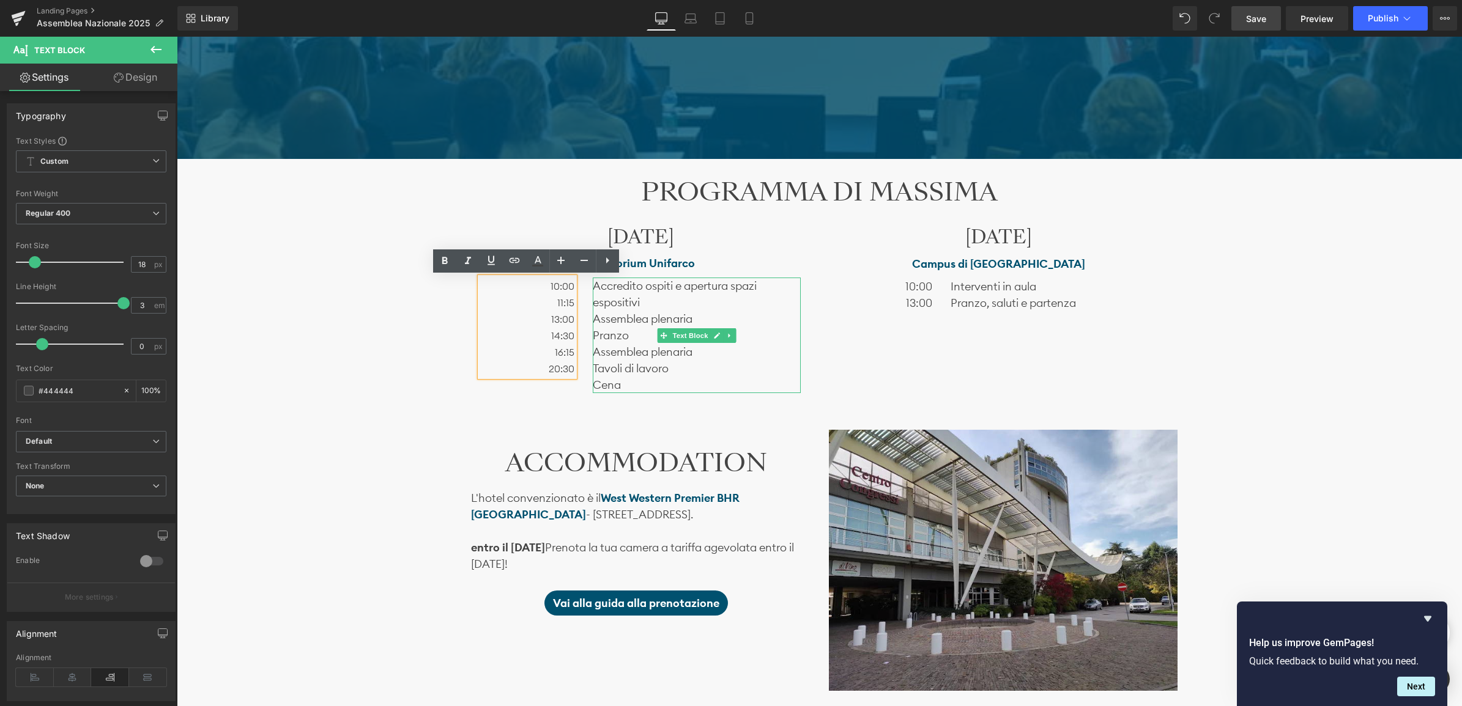
click at [602, 387] on p "Cena" at bounding box center [697, 385] width 208 height 17
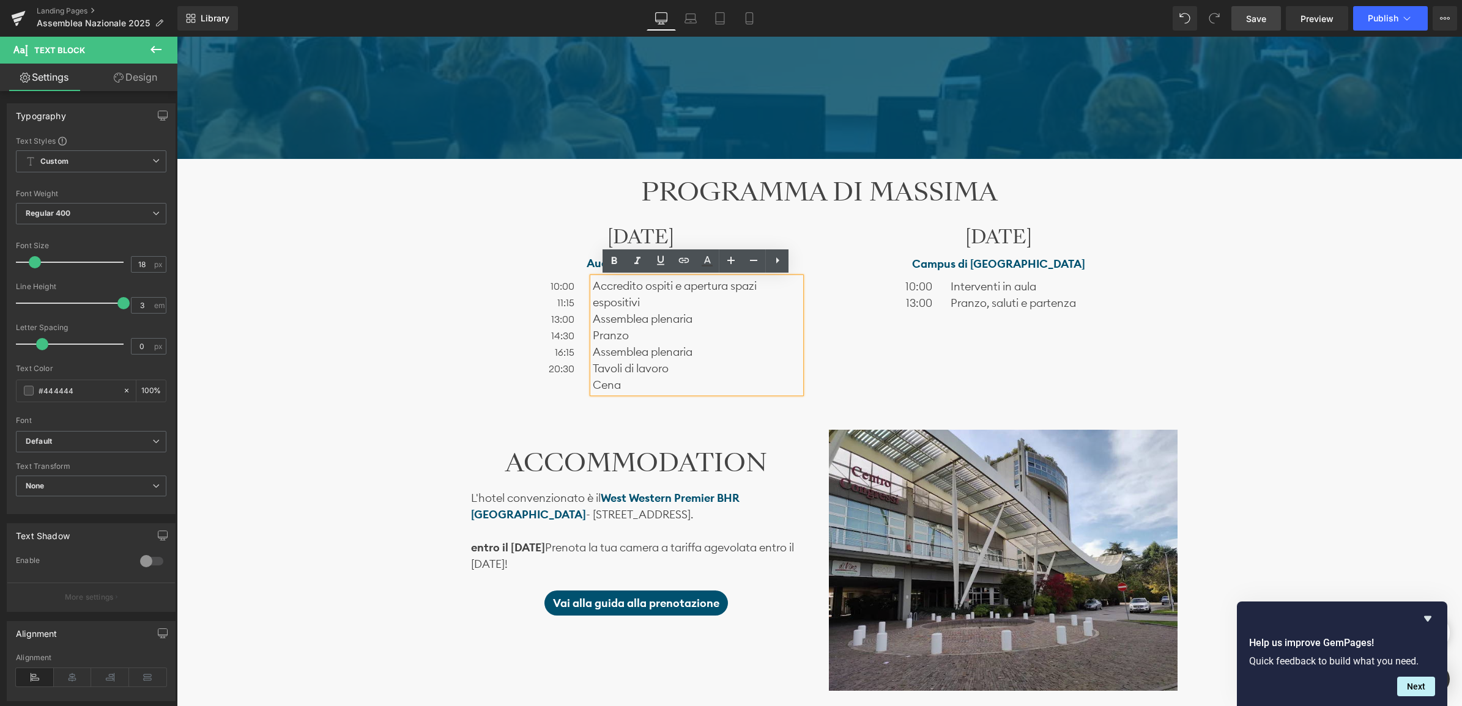
click at [440, 213] on div "Image Ti aspettiamo il 22 e il 23 novembre Heading SABATO 22 presso l’ Auditori…" at bounding box center [819, 464] width 1285 height 2301
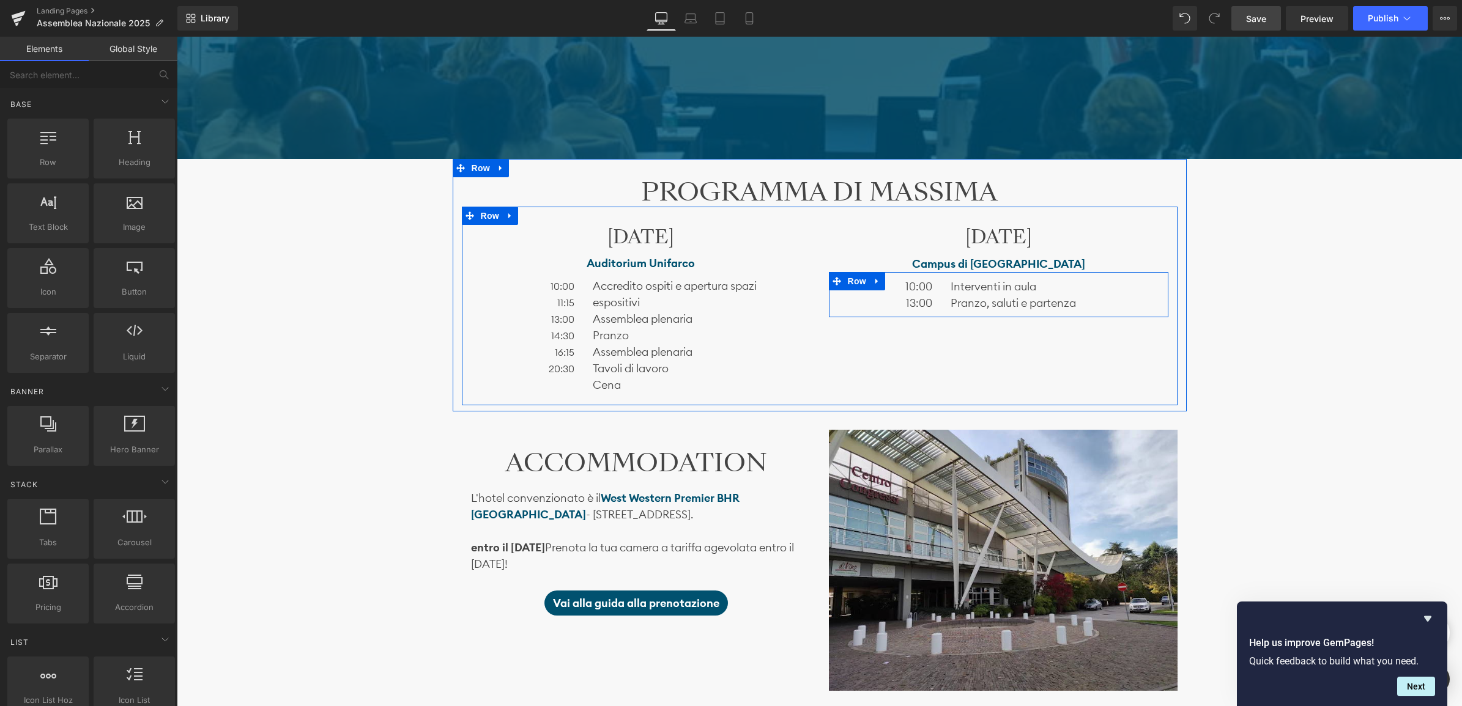
click at [944, 301] on div "Interventi in aula Pranzo, saluti e partenza Text Block" at bounding box center [1054, 294] width 226 height 33
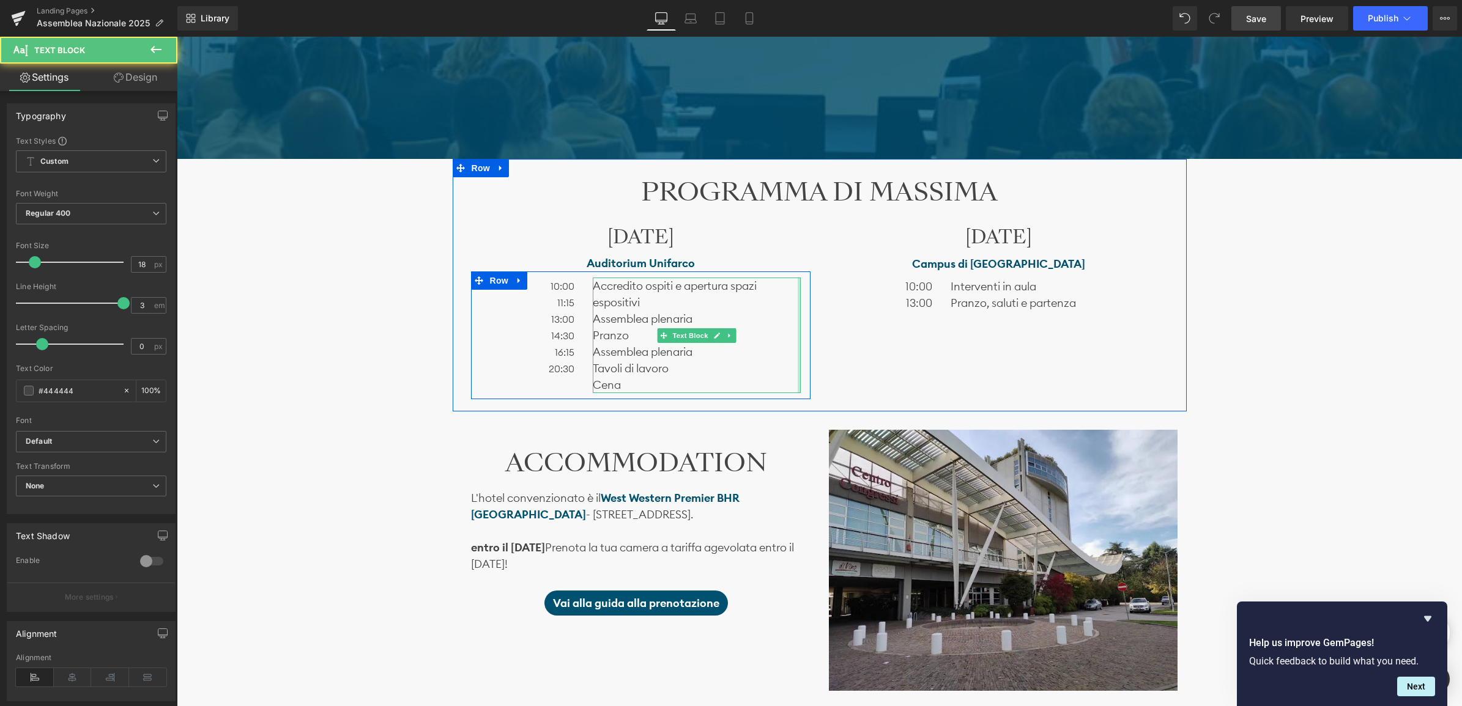
drag, startPoint x: 799, startPoint y: 322, endPoint x: 816, endPoint y: 322, distance: 17.1
click at [816, 322] on div "[DATE] Heading Auditorium Unifarco Text Block 10:00 11:15 13:00 14:30 16:15 20:…" at bounding box center [641, 312] width 358 height 174
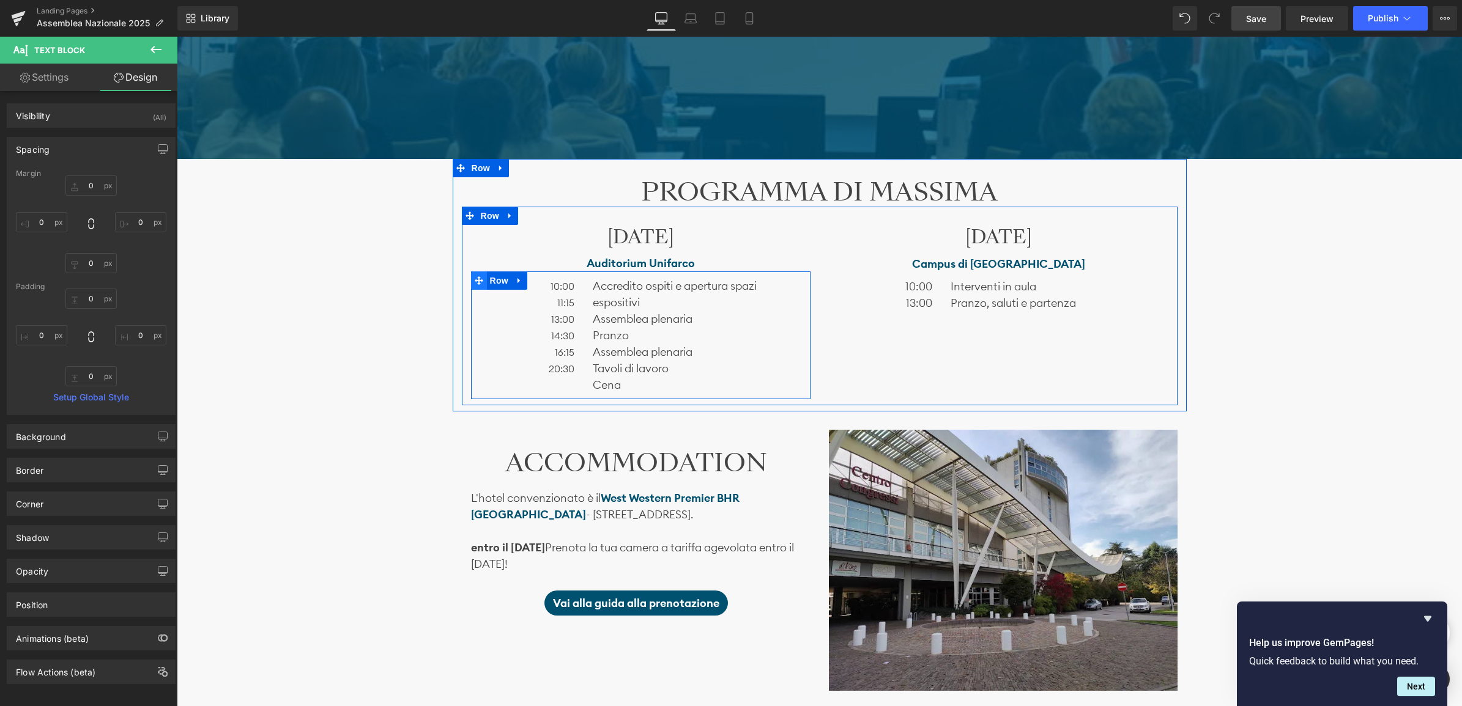
click at [478, 285] on icon at bounding box center [479, 280] width 9 height 9
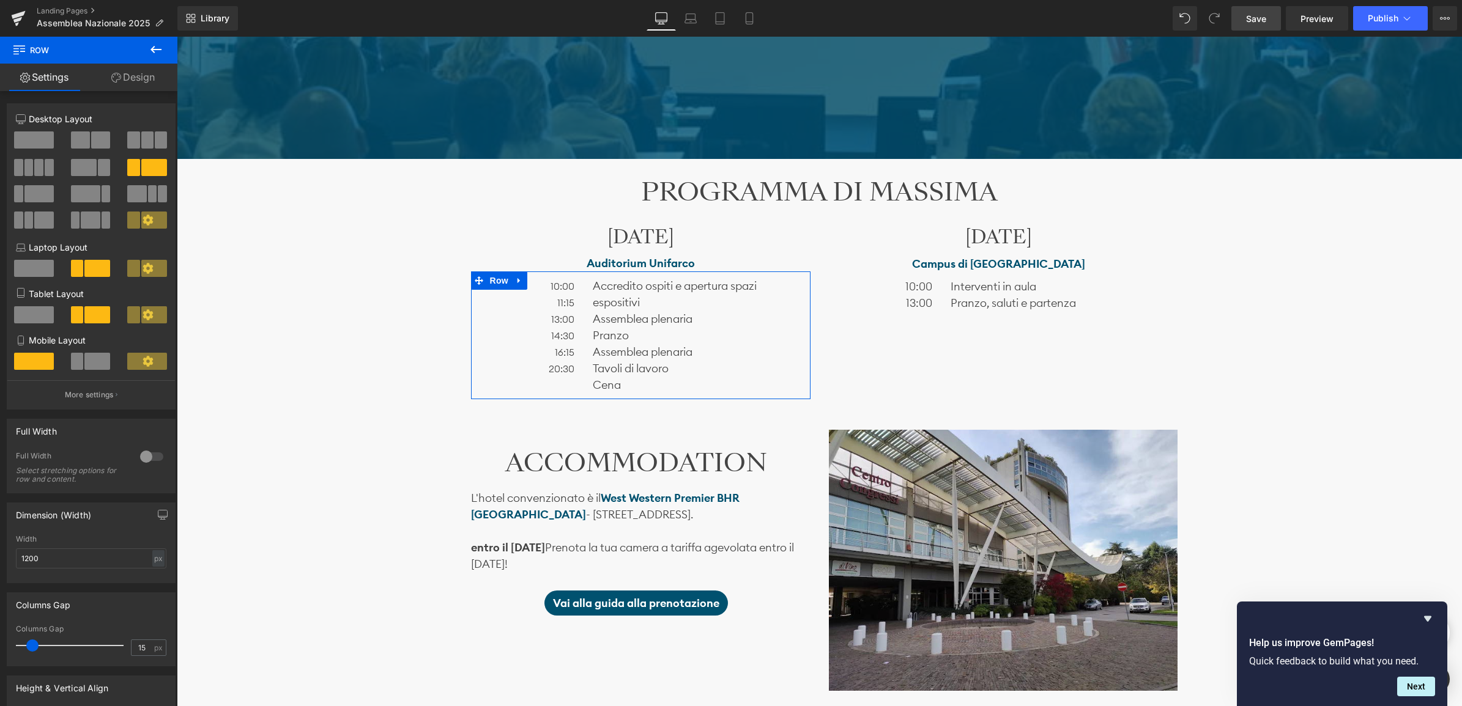
click at [26, 197] on span at bounding box center [38, 193] width 29 height 17
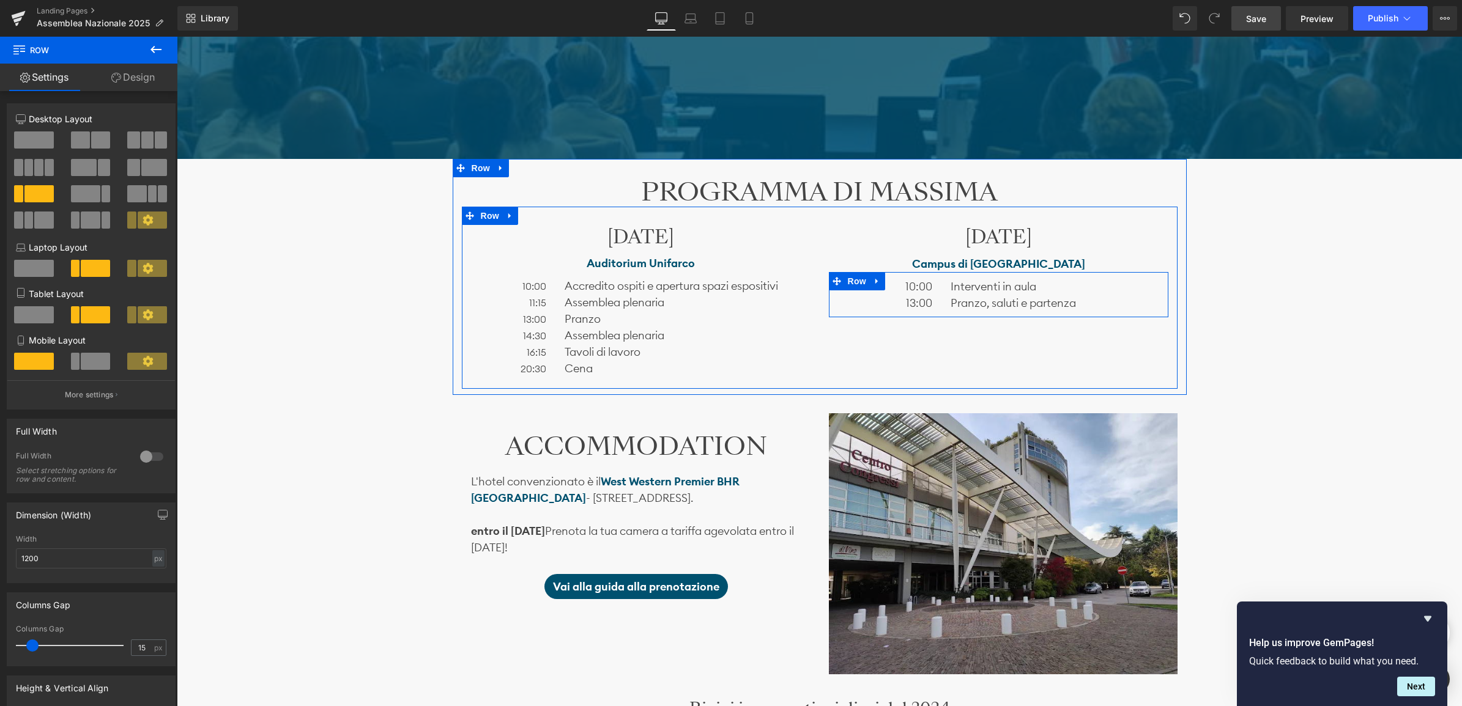
click at [936, 278] on div "10:00 13:00 Text Block" at bounding box center [885, 294] width 113 height 33
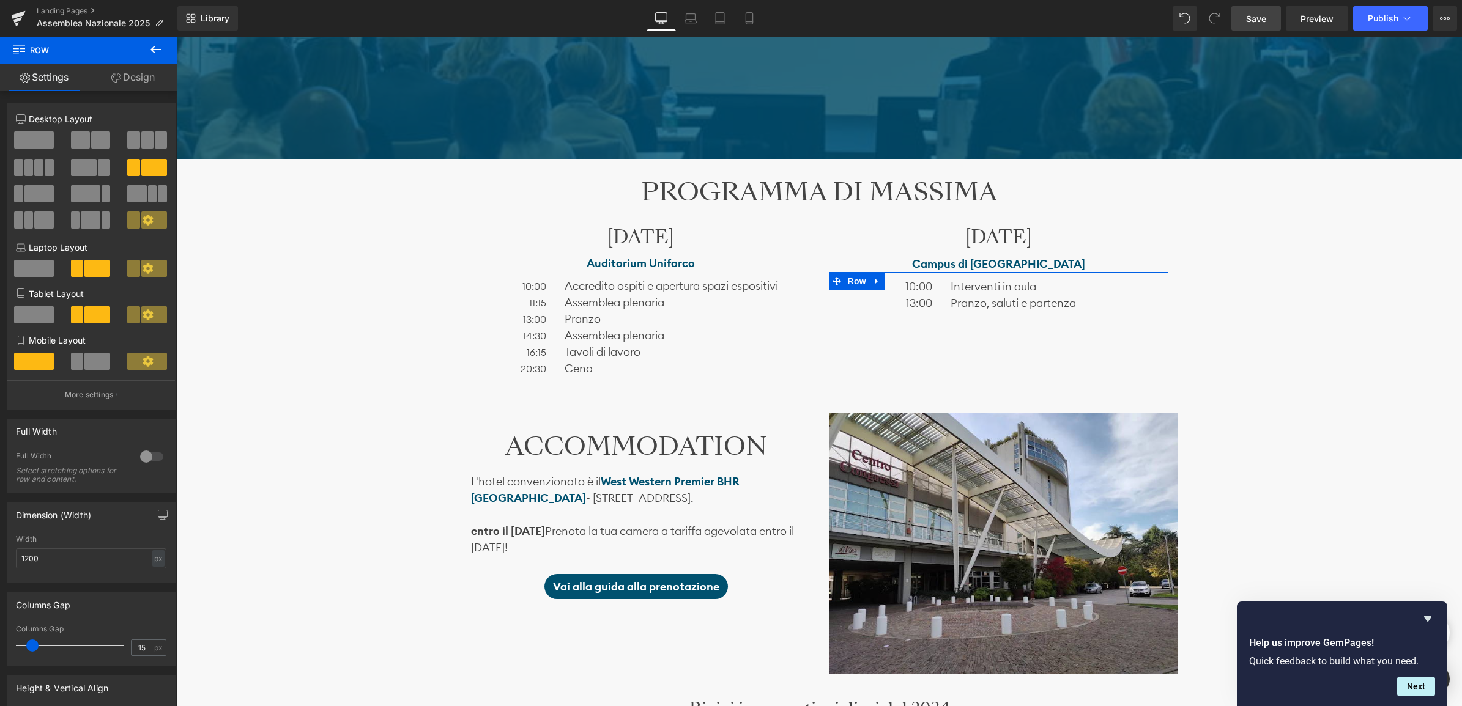
click at [32, 194] on span at bounding box center [38, 193] width 29 height 17
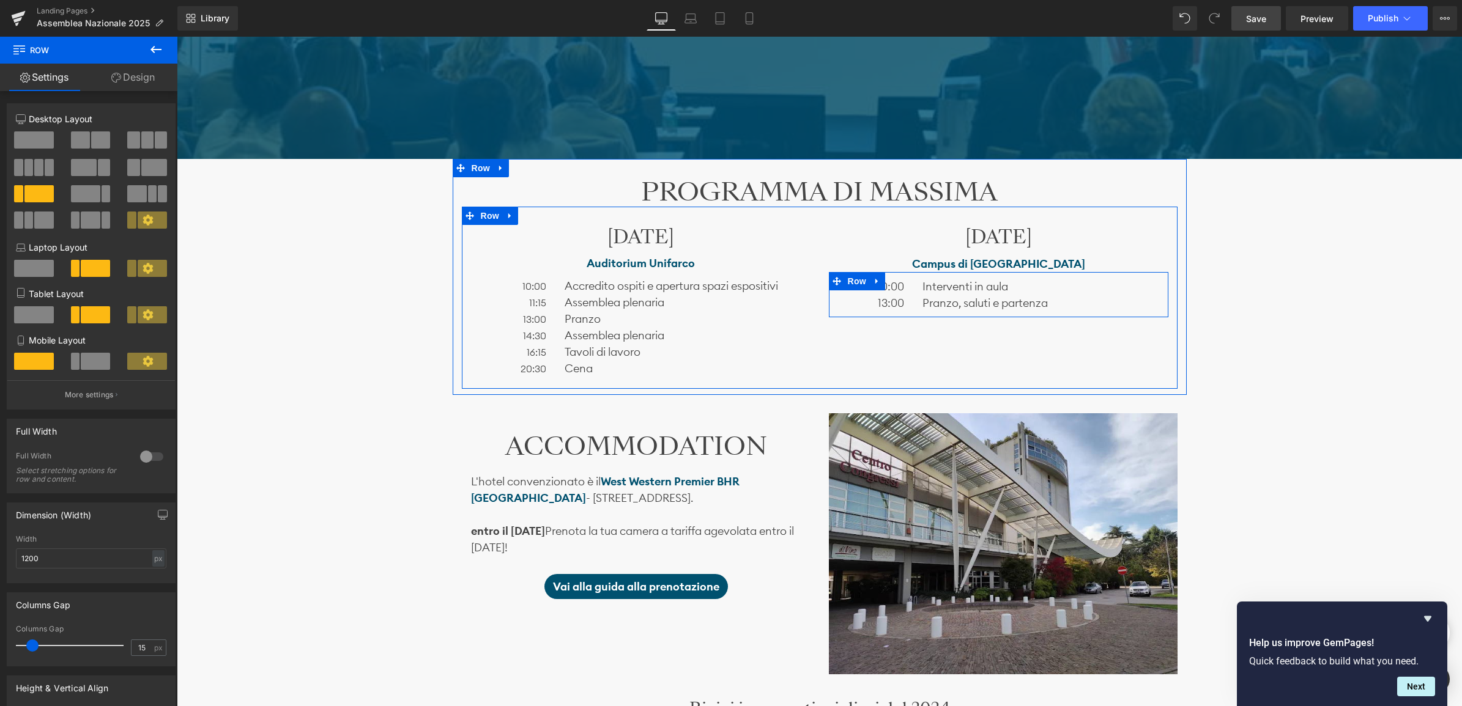
click at [904, 304] on div "10:00 13:00 Text Block" at bounding box center [871, 294] width 85 height 33
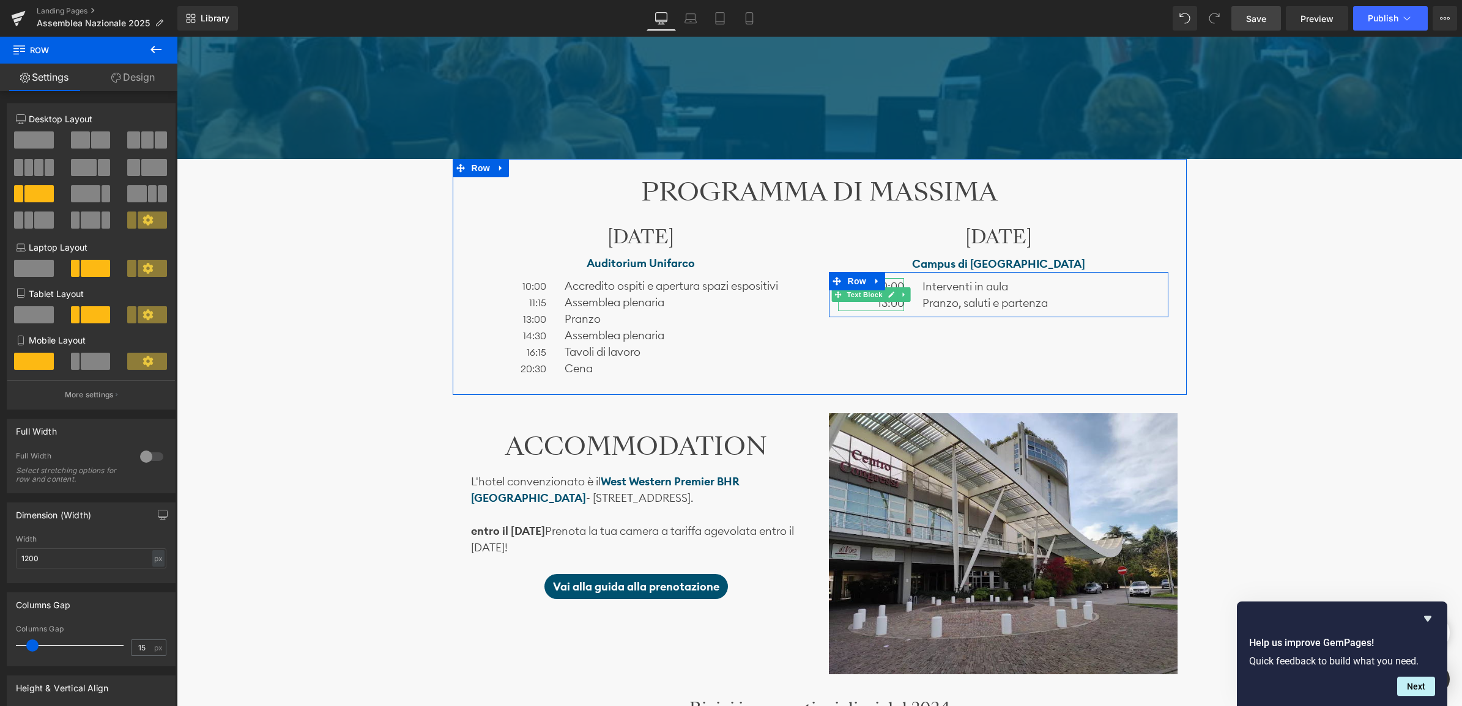
click at [886, 307] on span "13:00" at bounding box center [891, 303] width 26 height 14
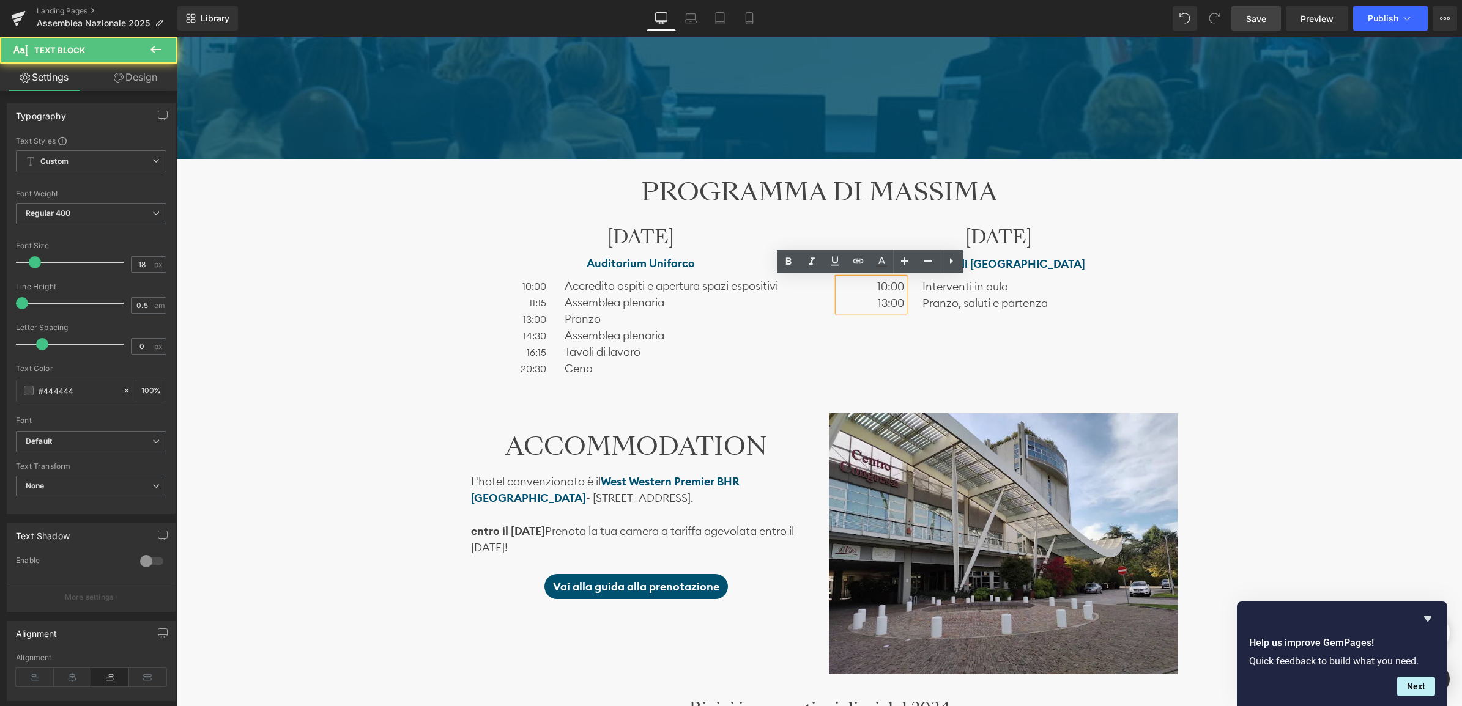
click at [900, 301] on span "13:00" at bounding box center [891, 303] width 26 height 14
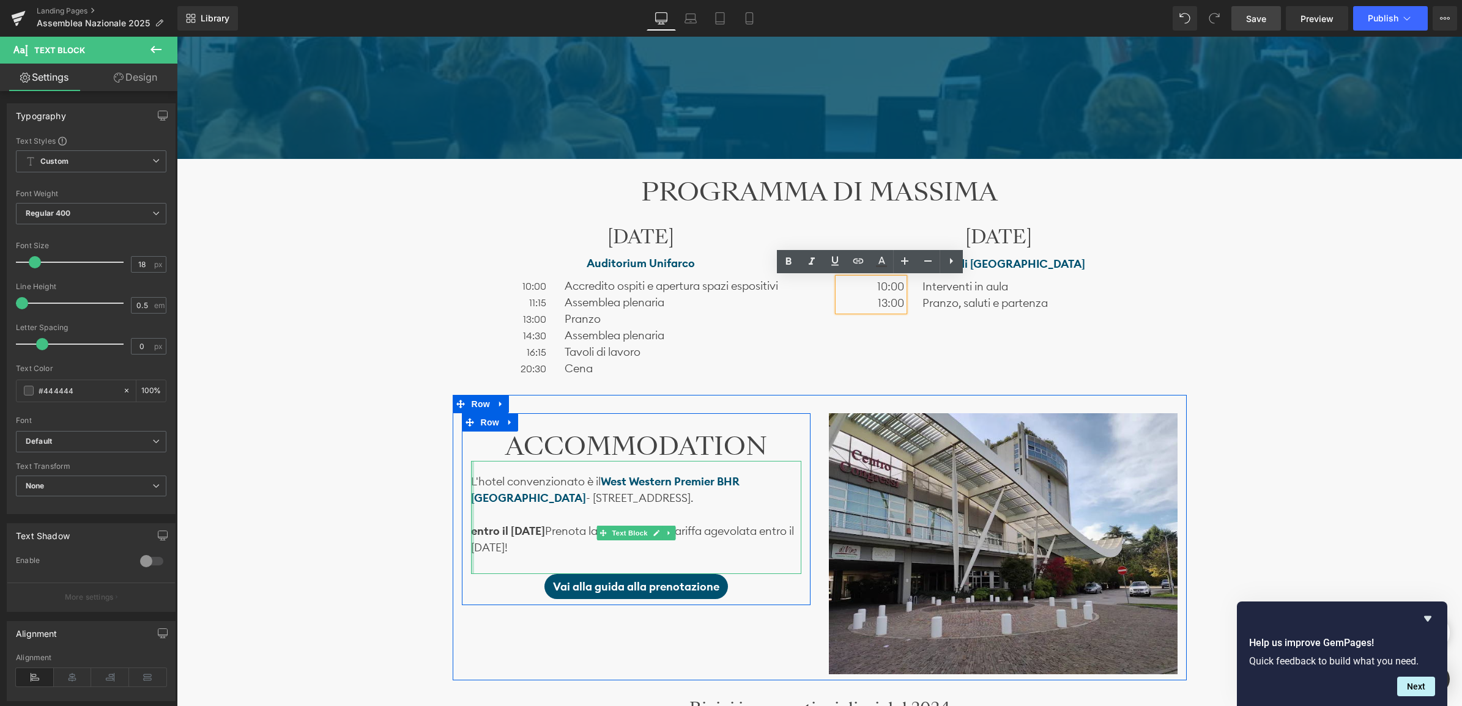
drag, startPoint x: 559, startPoint y: 530, endPoint x: 469, endPoint y: 531, distance: 89.9
click at [471, 531] on div "L'hotel convenzionato è il W est Western Premier BHR Treviso Hotel - Via Postum…" at bounding box center [636, 517] width 330 height 113
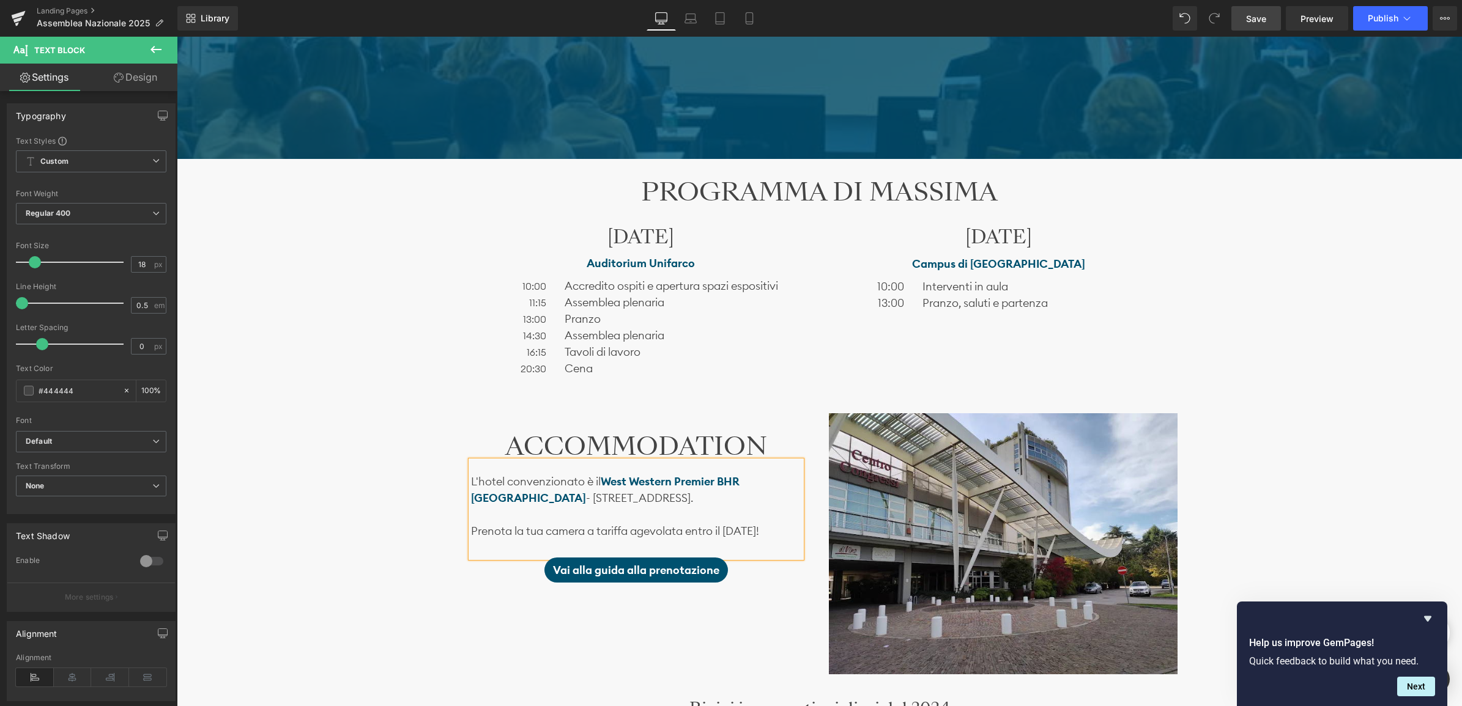
drag, startPoint x: 689, startPoint y: 527, endPoint x: 775, endPoint y: 533, distance: 85.8
click at [775, 533] on p "Prenota la tua camera a tariffa agevolata entro il 17 ottobre!" at bounding box center [636, 531] width 330 height 17
click at [554, 446] on icon at bounding box center [553, 443] width 6 height 7
click at [687, 573] on span "Vai alla guida alla prenotazione" at bounding box center [636, 570] width 166 height 17
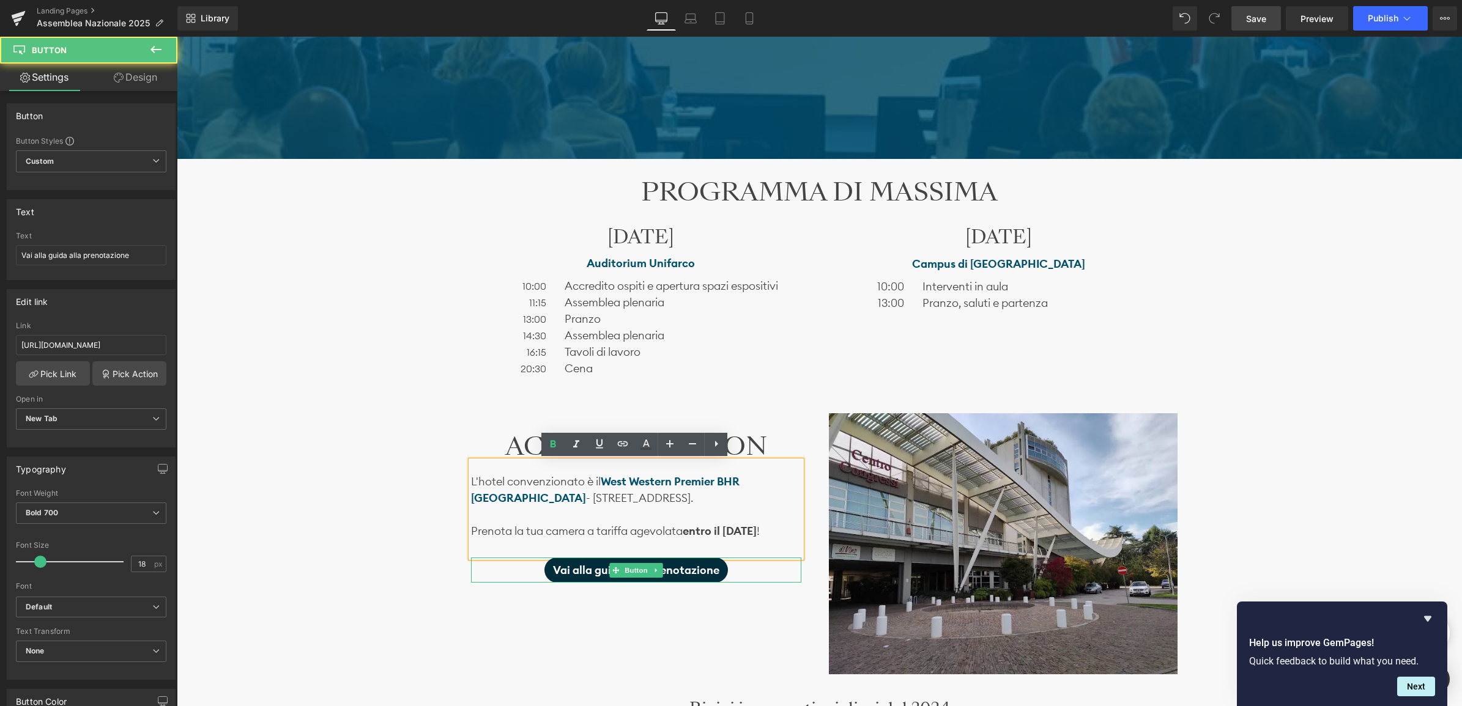
click at [582, 572] on span "Vai alla guida alla prenotazione" at bounding box center [636, 570] width 166 height 17
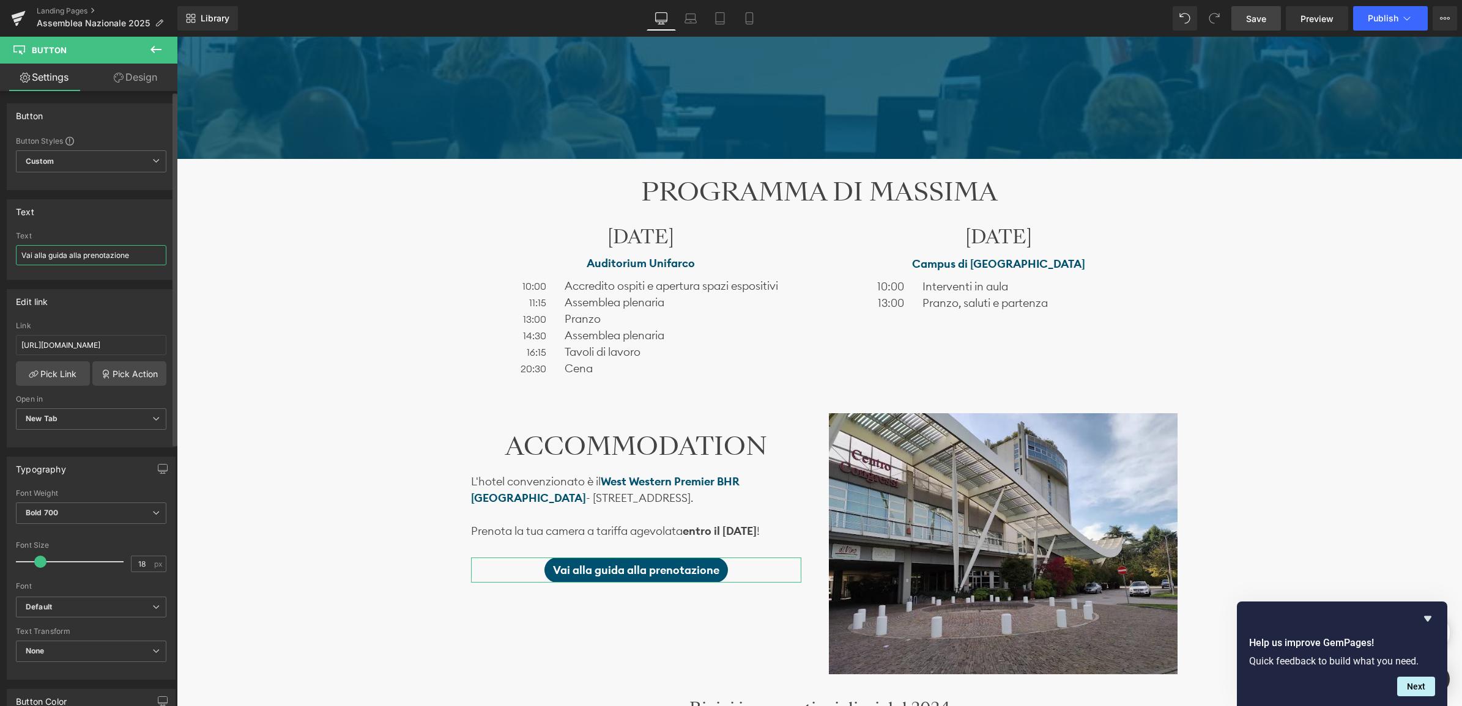
drag, startPoint x: 46, startPoint y: 252, endPoint x: 71, endPoint y: 257, distance: 25.1
click at [71, 253] on input "Vai alla guida alla prenotazione" at bounding box center [91, 255] width 150 height 20
click at [92, 255] on input "Vai alla guida alla prenotazione" at bounding box center [91, 255] width 150 height 20
drag, startPoint x: 130, startPoint y: 256, endPoint x: 70, endPoint y: 254, distance: 60.0
click at [70, 254] on input "Vai alla guida alla prenotazione" at bounding box center [91, 255] width 150 height 20
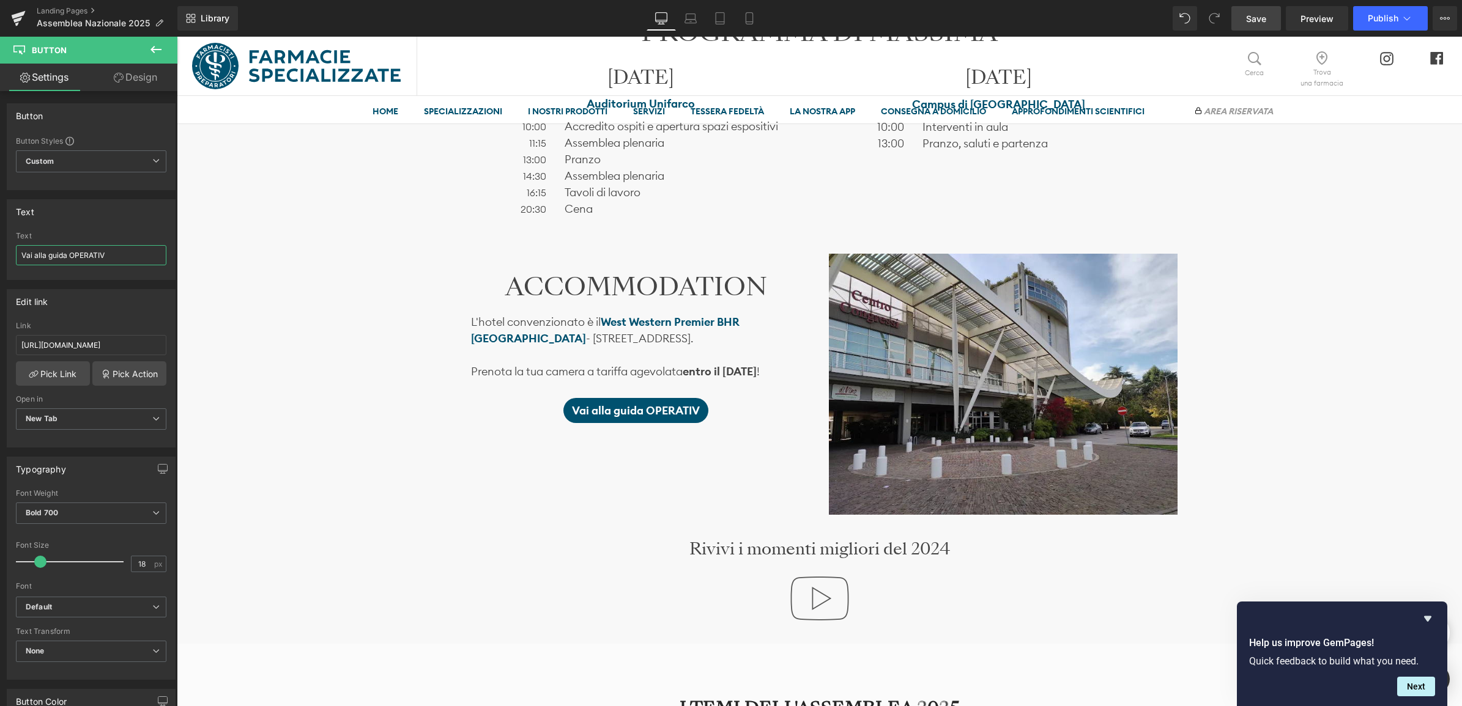
scroll to position [1147, 0]
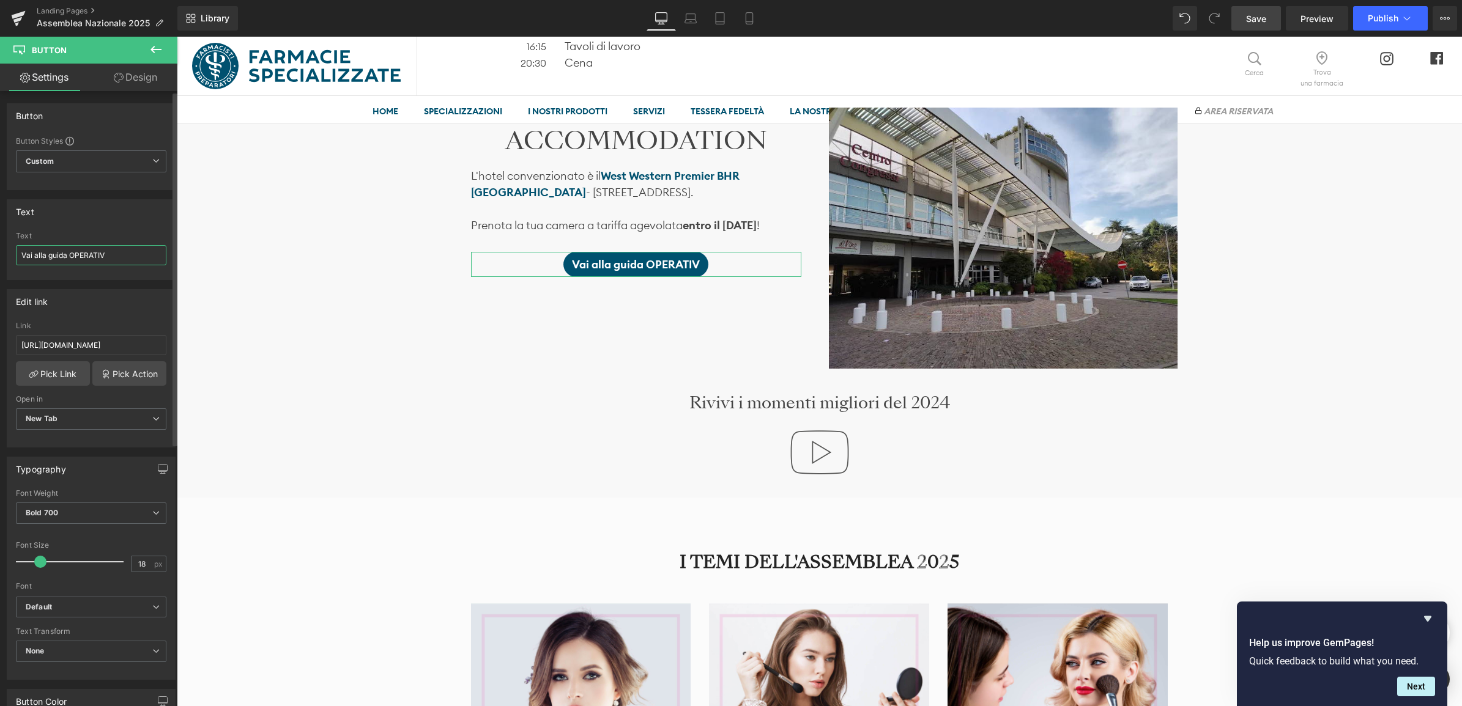
drag, startPoint x: 80, startPoint y: 251, endPoint x: 0, endPoint y: 252, distance: 79.5
click at [0, 252] on div "Text Vai alla guida OPERATIV Text Vai alla guida OPERATIV" at bounding box center [91, 235] width 183 height 90
type input "VAI ALLA GUIDA OPERATIVA"
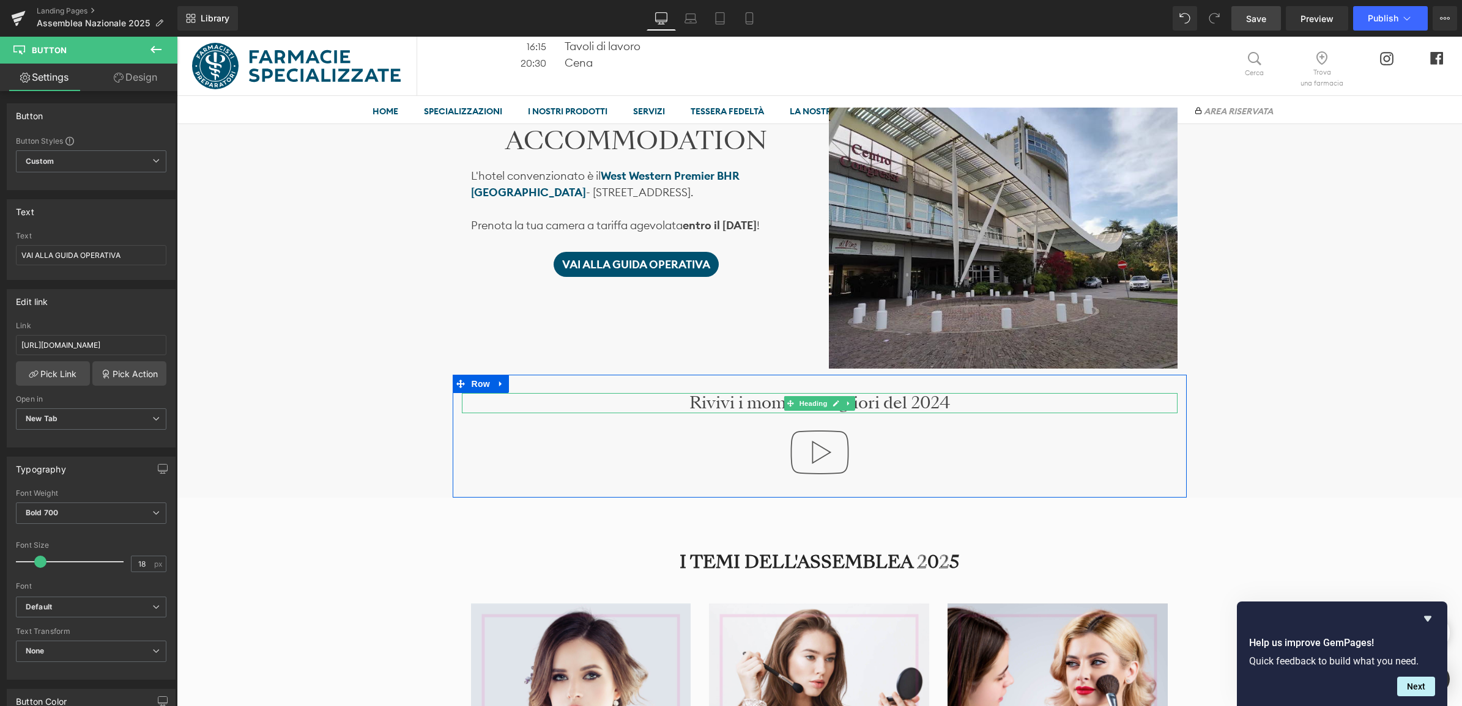
click at [726, 401] on h3 "Rivivi i momenti migliori del 2024" at bounding box center [820, 403] width 716 height 21
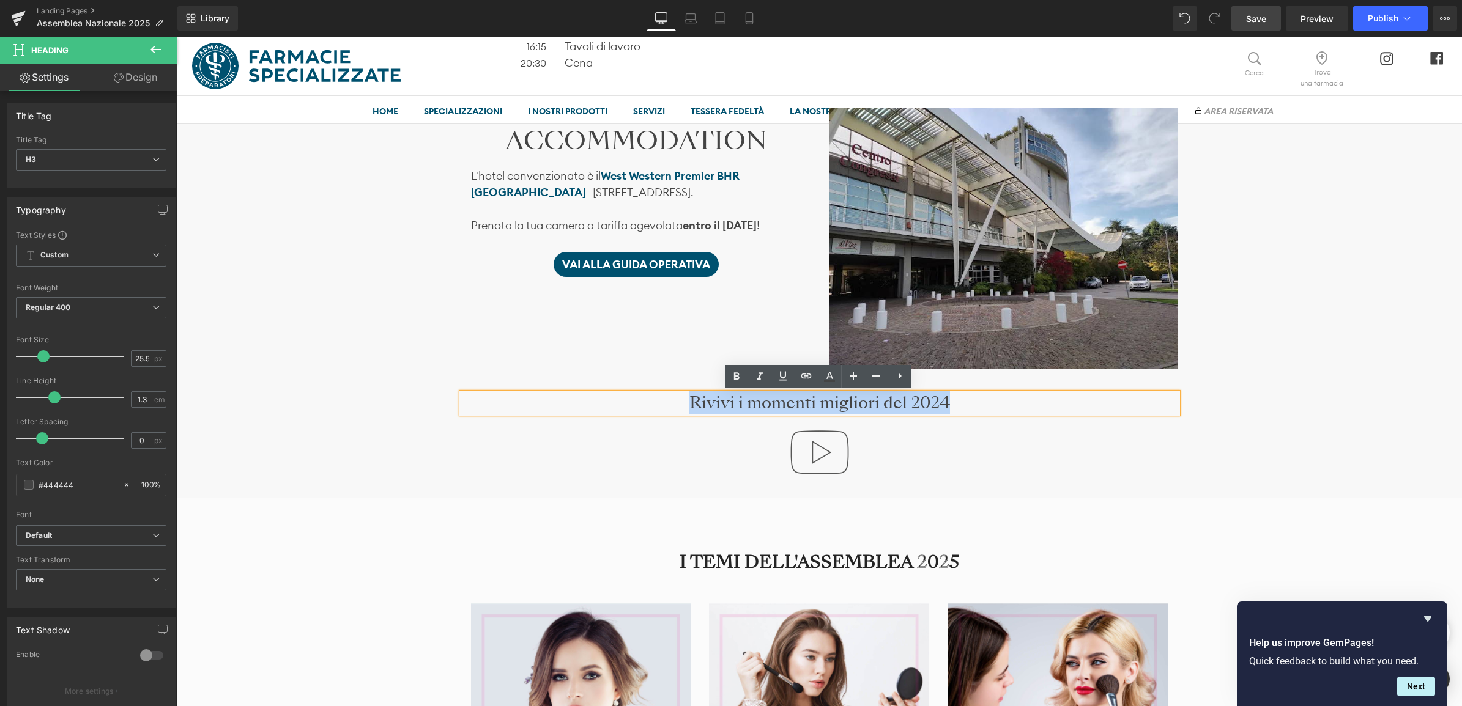
drag, startPoint x: 676, startPoint y: 404, endPoint x: 663, endPoint y: 435, distance: 34.0
click at [963, 402] on h3 "Rivivi i momenti migliori del 2024" at bounding box center [820, 403] width 716 height 21
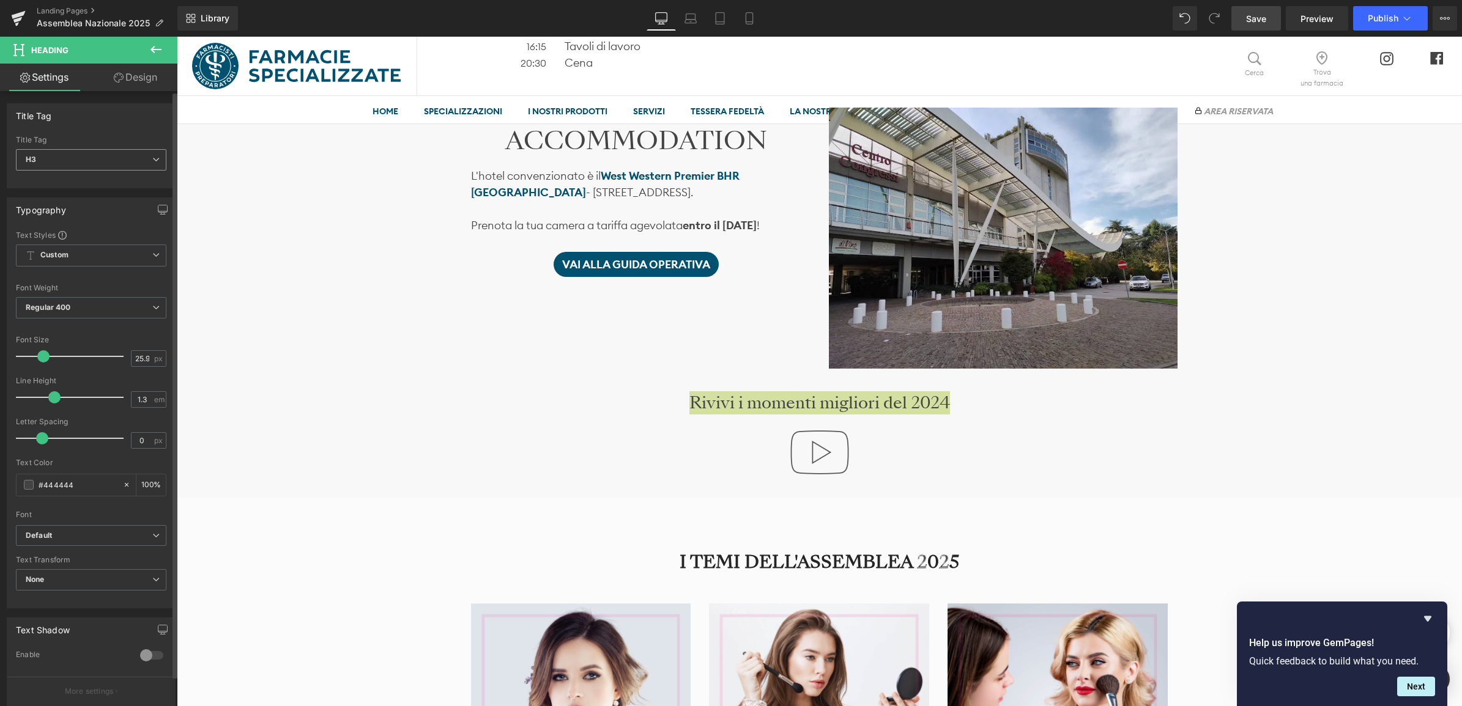
click at [114, 159] on span "H3" at bounding box center [91, 159] width 150 height 21
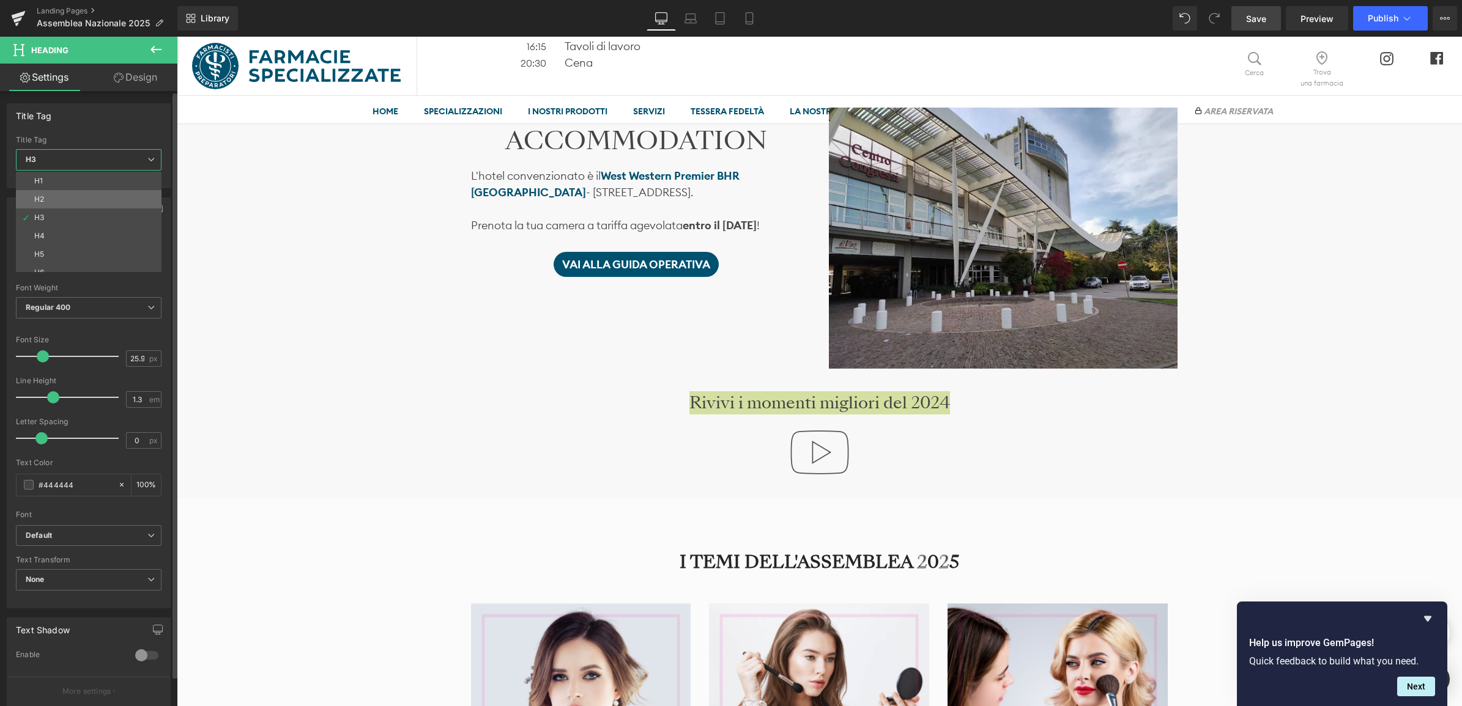
click at [78, 201] on li "H2" at bounding box center [91, 199] width 151 height 18
type input "28.8"
type input "1.2"
type input "100"
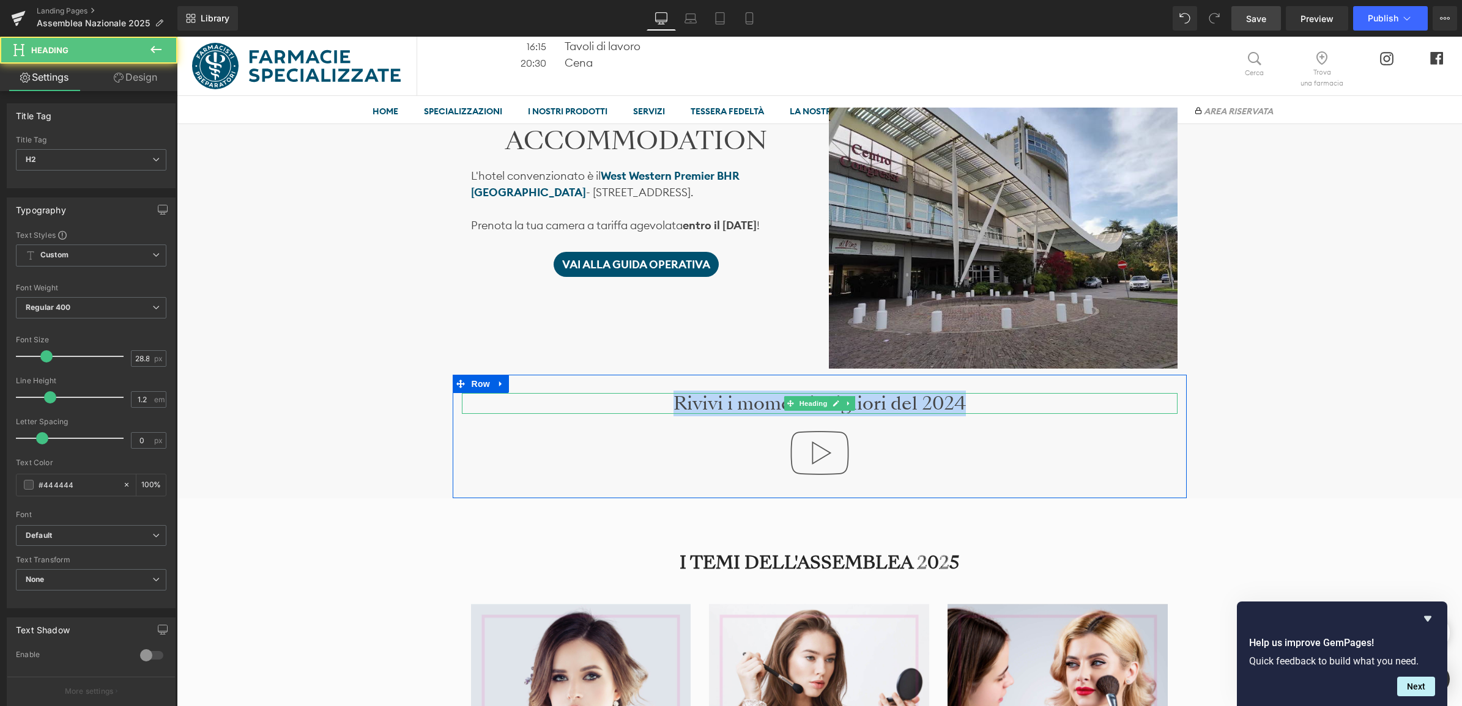
drag, startPoint x: 663, startPoint y: 409, endPoint x: 1009, endPoint y: 410, distance: 345.6
click at [1032, 410] on h2 "Rivivi i momenti migliori del 2024" at bounding box center [820, 403] width 716 height 21
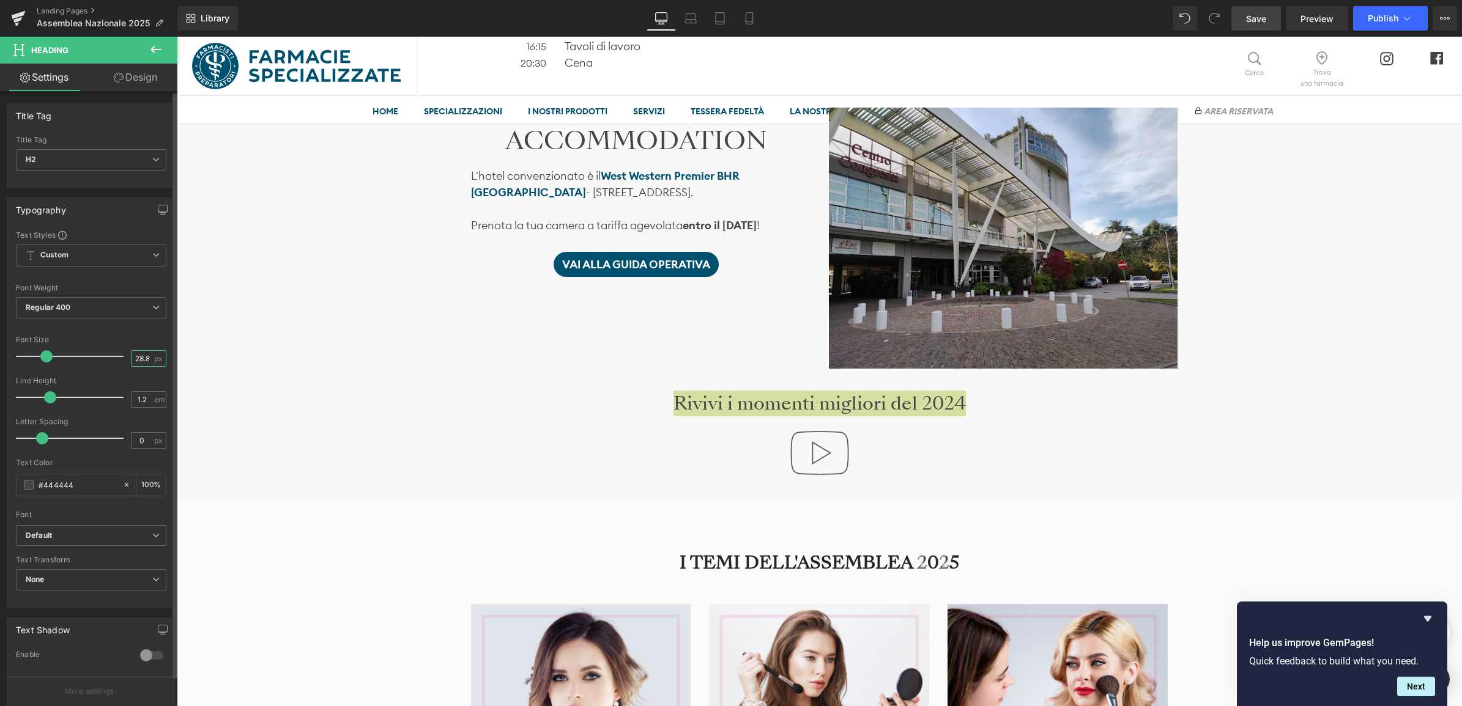
click at [135, 360] on input "28.8" at bounding box center [141, 358] width 21 height 15
click at [147, 360] on input "28.8" at bounding box center [141, 358] width 21 height 15
drag, startPoint x: 145, startPoint y: 360, endPoint x: 113, endPoint y: 360, distance: 31.8
click at [113, 360] on div "Font Size 28.8 px" at bounding box center [91, 356] width 150 height 41
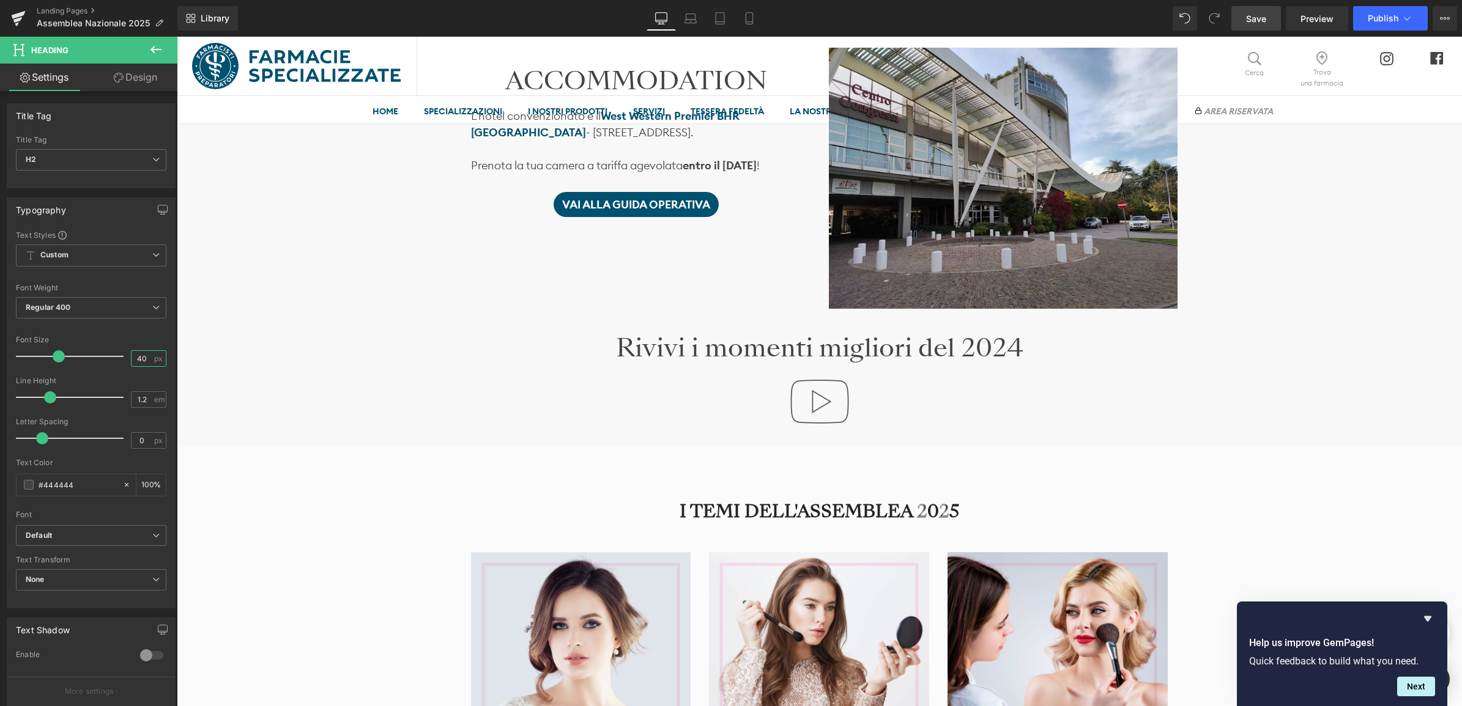
scroll to position [1223, 0]
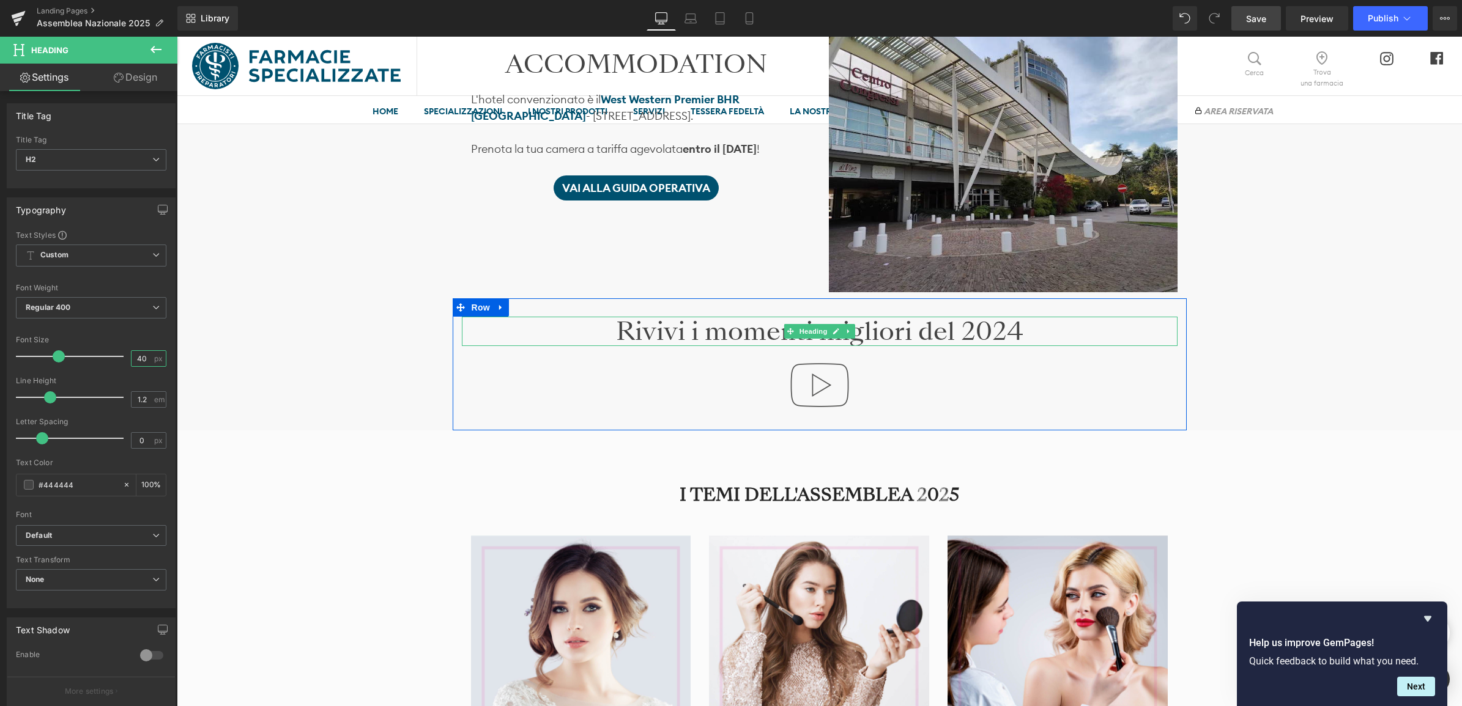
type input "40"
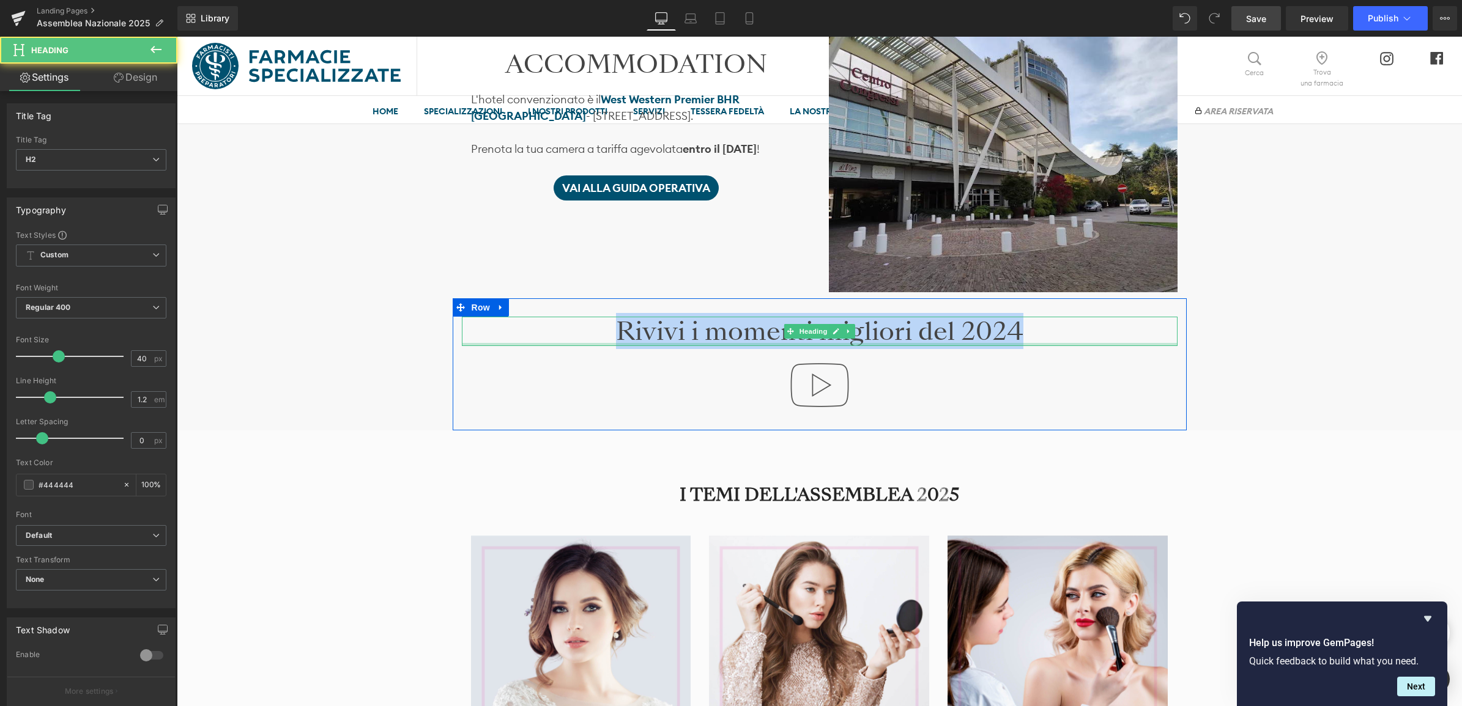
drag, startPoint x: 1022, startPoint y: 328, endPoint x: 597, endPoint y: 342, distance: 425.3
click at [597, 342] on div "Rivivi i momenti migliori del 2024 Heading" at bounding box center [820, 331] width 716 height 29
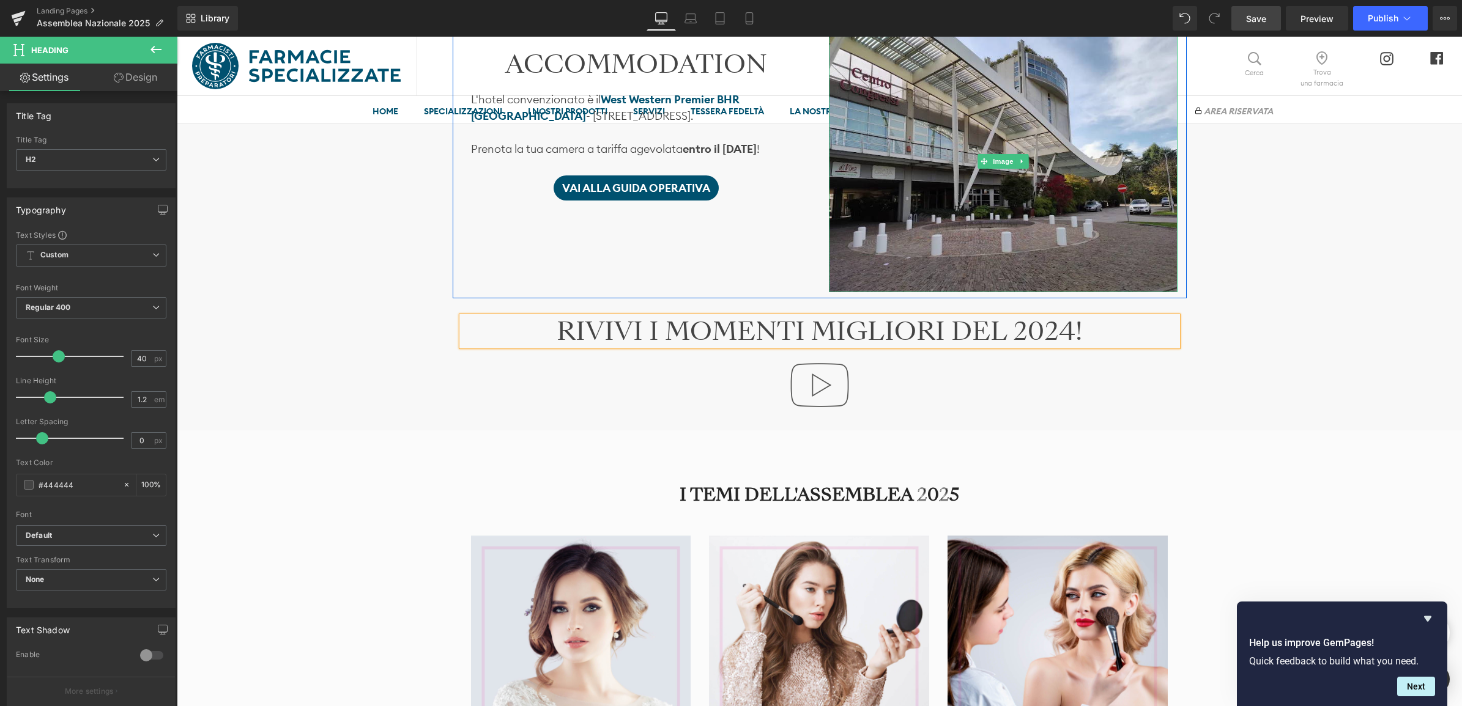
click at [1268, 328] on div "Image Ti aspettiamo il 22 e il 23 novembre Heading SABATO 22 presso l’ Auditori…" at bounding box center [819, 78] width 1285 height 2293
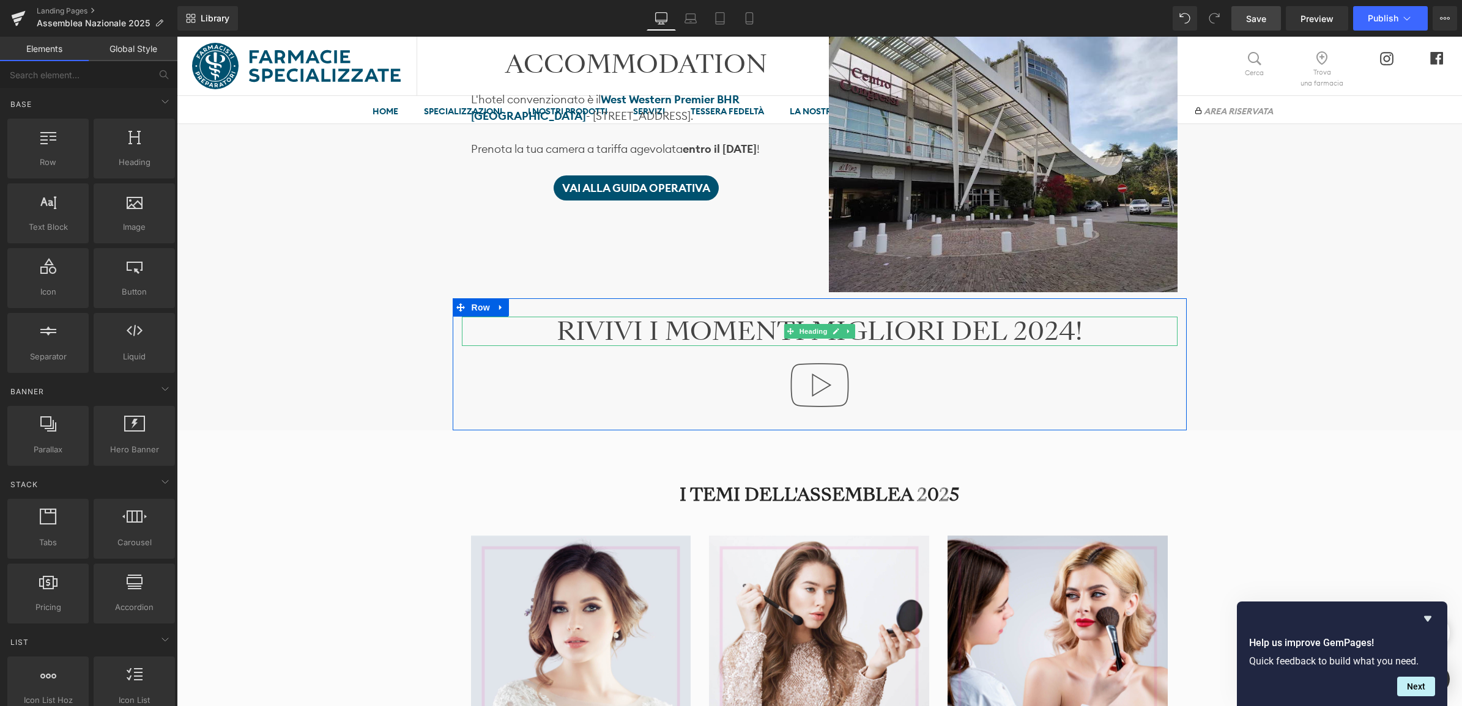
click at [1081, 328] on h2 "RIVIVI I MOMENTI MIGLIORI DEL 2024!" at bounding box center [820, 331] width 716 height 29
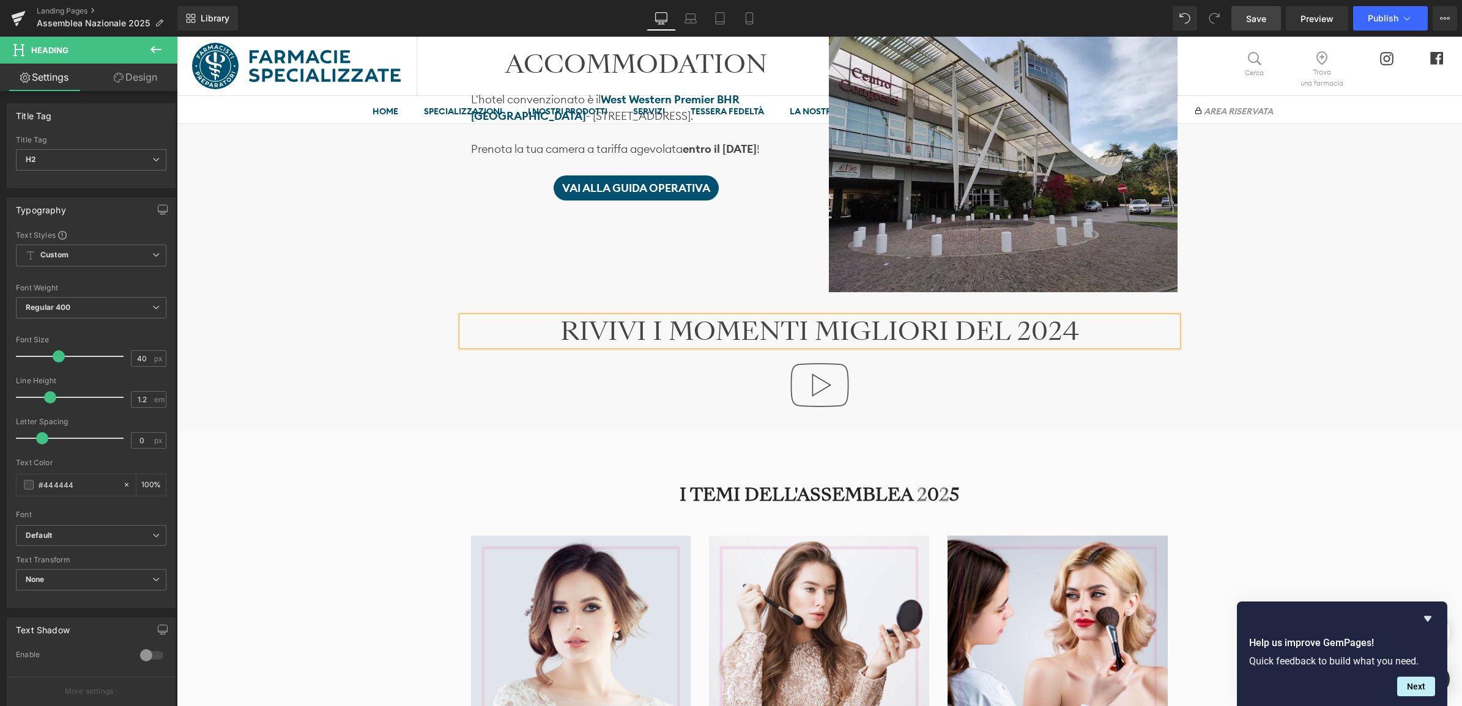
click at [1254, 20] on span "Save" at bounding box center [1256, 18] width 20 height 13
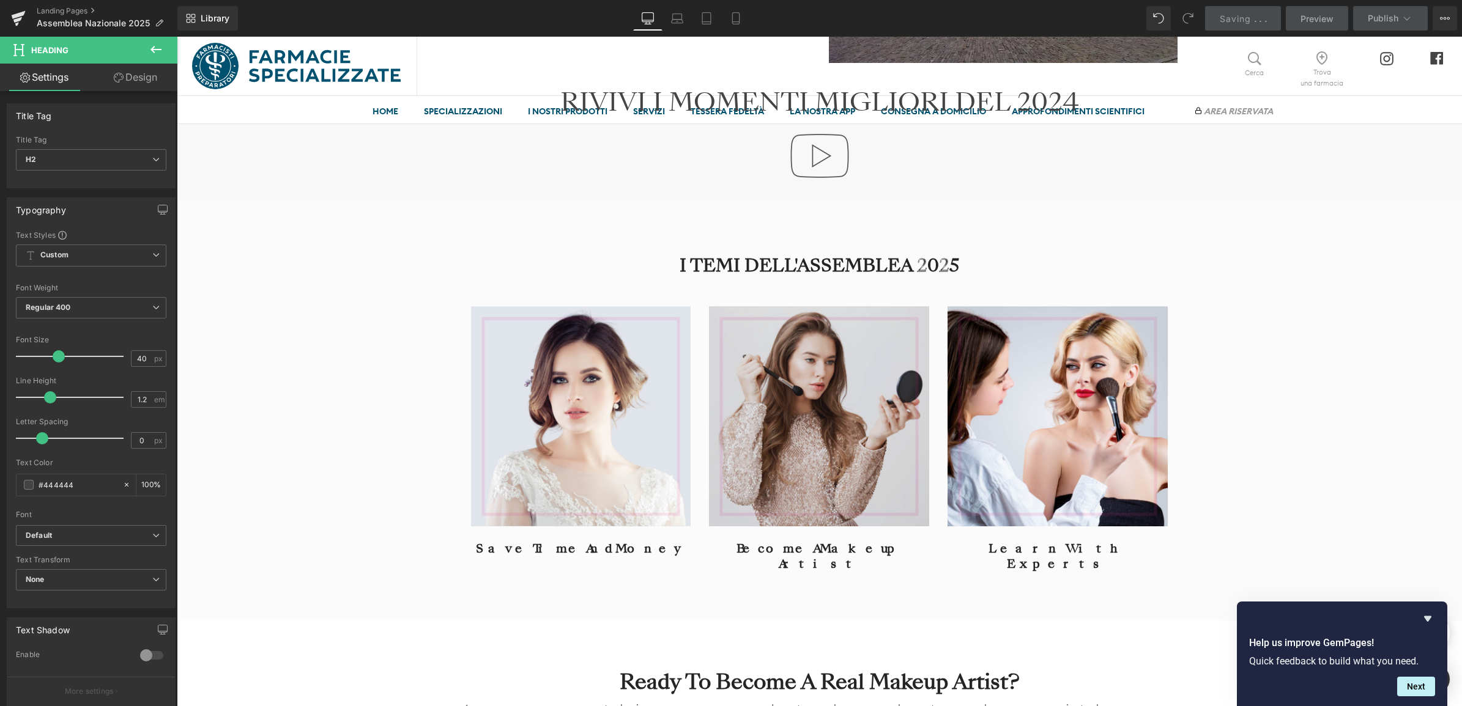
scroll to position [1682, 0]
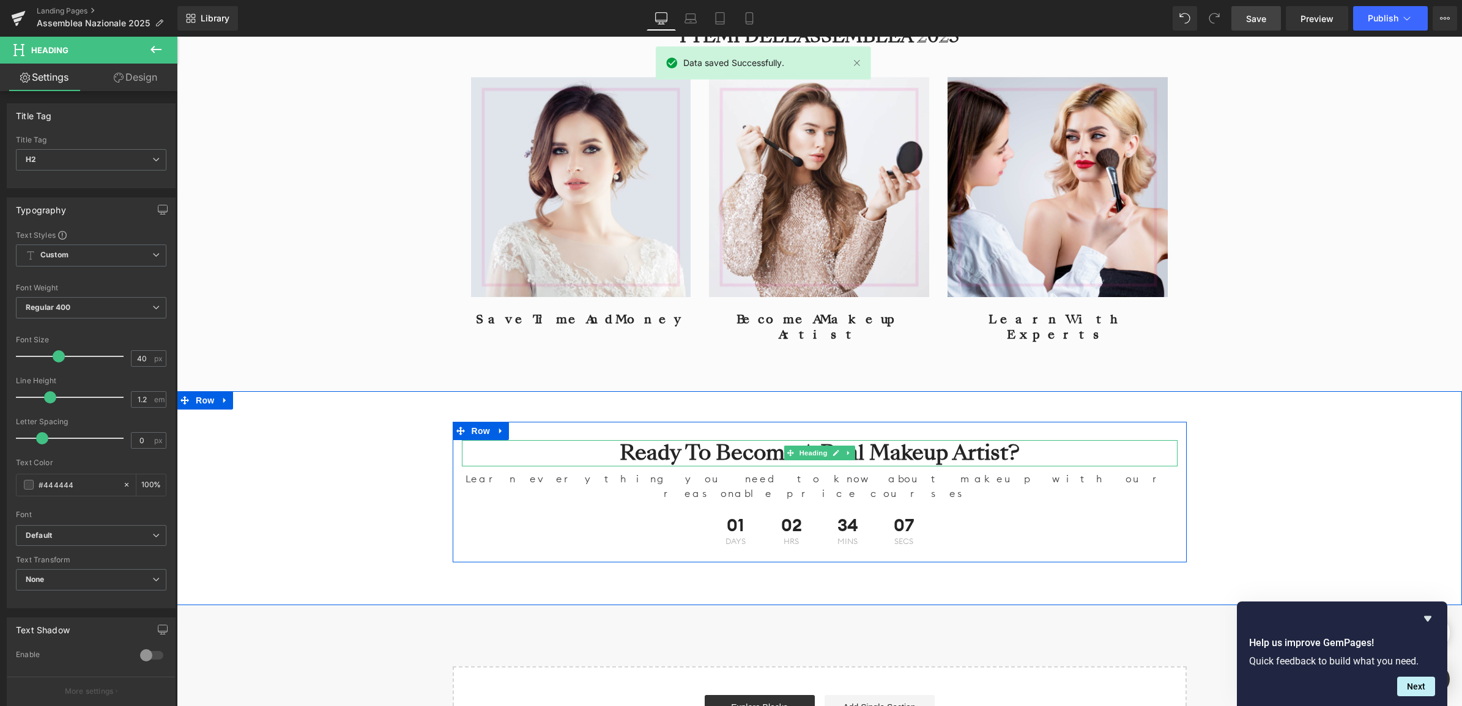
click at [703, 440] on h2 "Ready To Become A Real Makeup Artist?" at bounding box center [820, 453] width 716 height 26
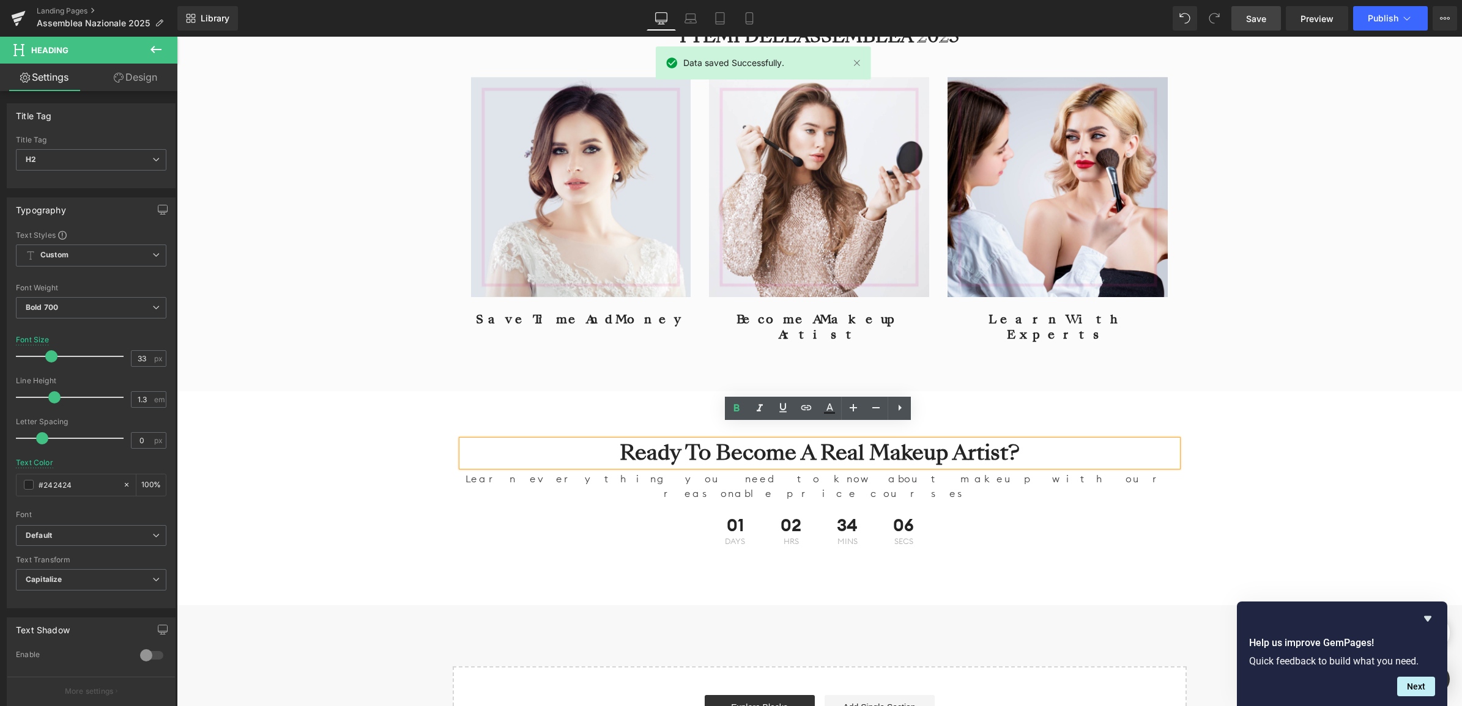
click at [721, 443] on h2 "Ready To Become A Real Makeup Artist?" at bounding box center [820, 453] width 716 height 26
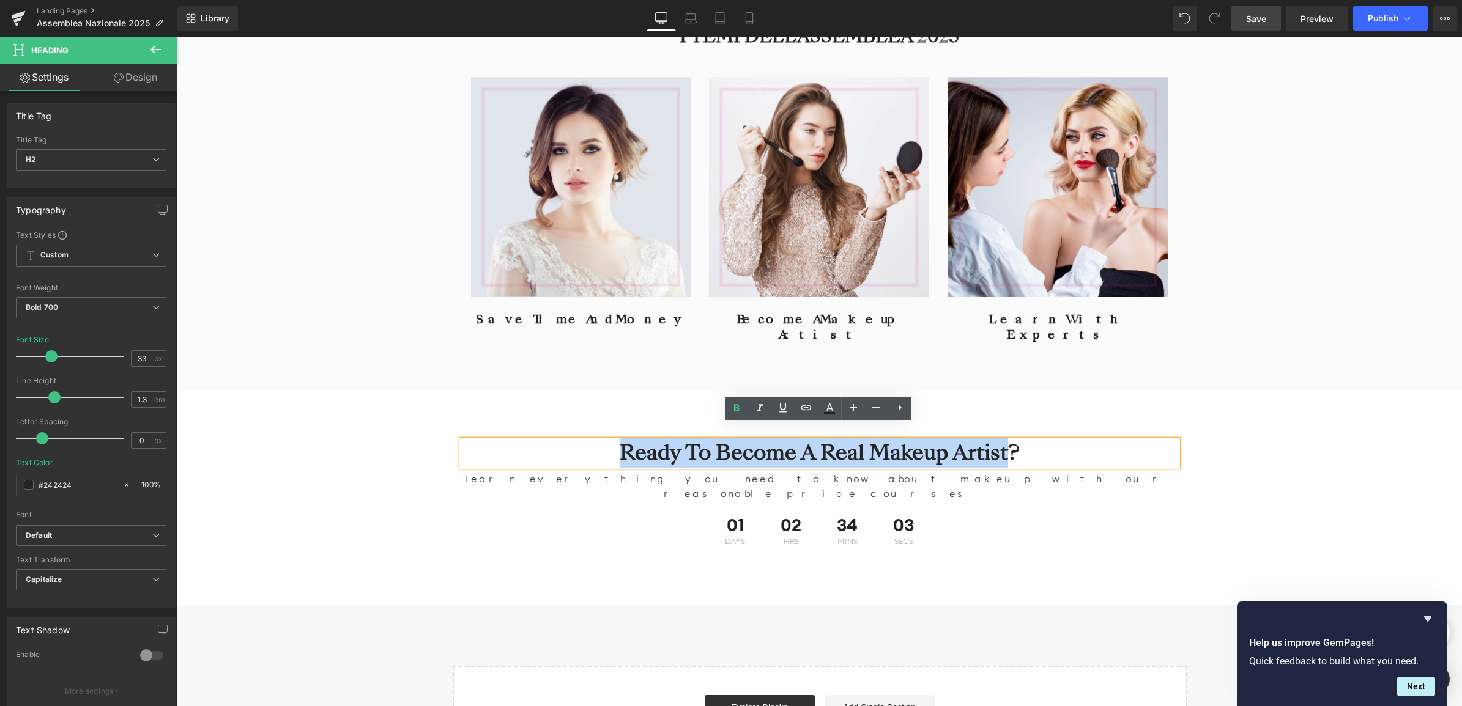
drag, startPoint x: 1005, startPoint y: 442, endPoint x: 620, endPoint y: 435, distance: 385.4
click at [620, 440] on h2 "Ready To Become A Real Makeup Artist?" at bounding box center [820, 453] width 716 height 26
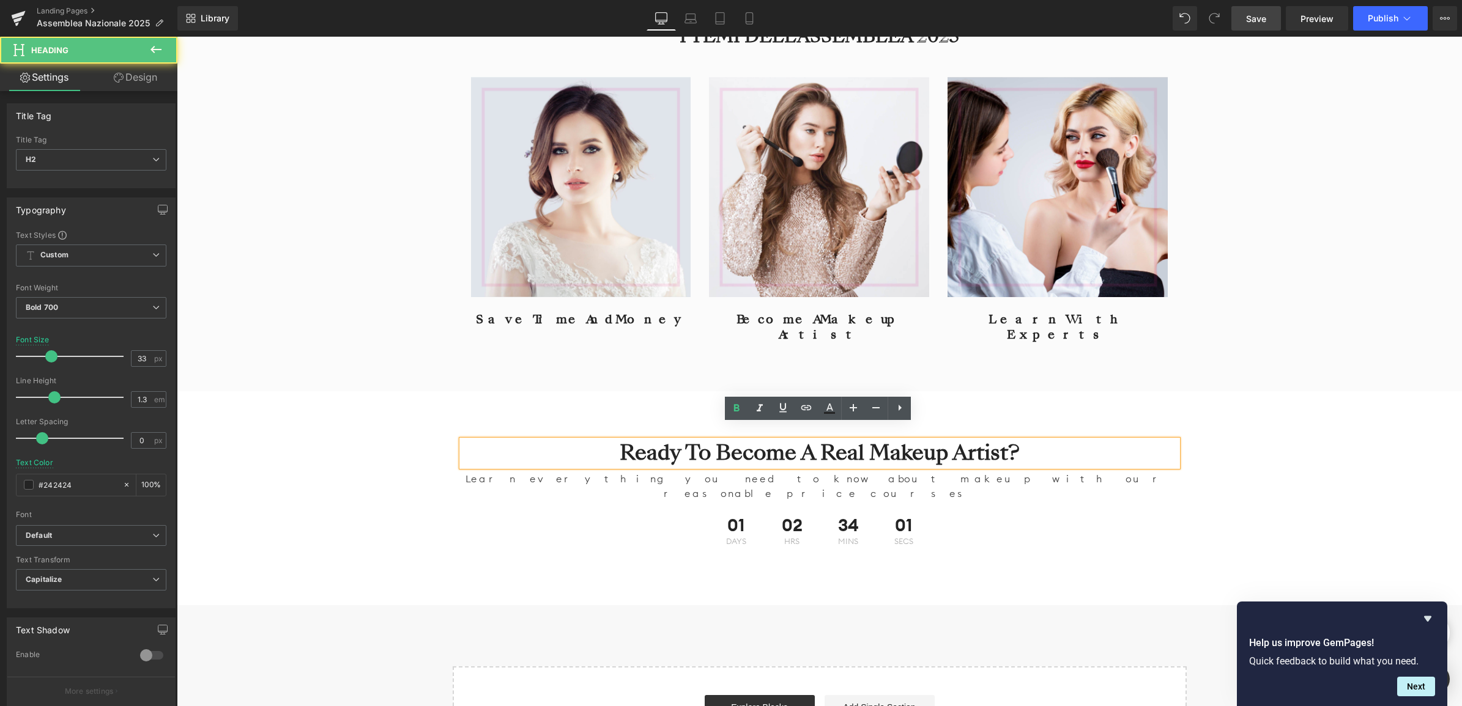
click at [1027, 442] on h2 "Ready To Become A Real Makeup Artist?" at bounding box center [820, 453] width 716 height 26
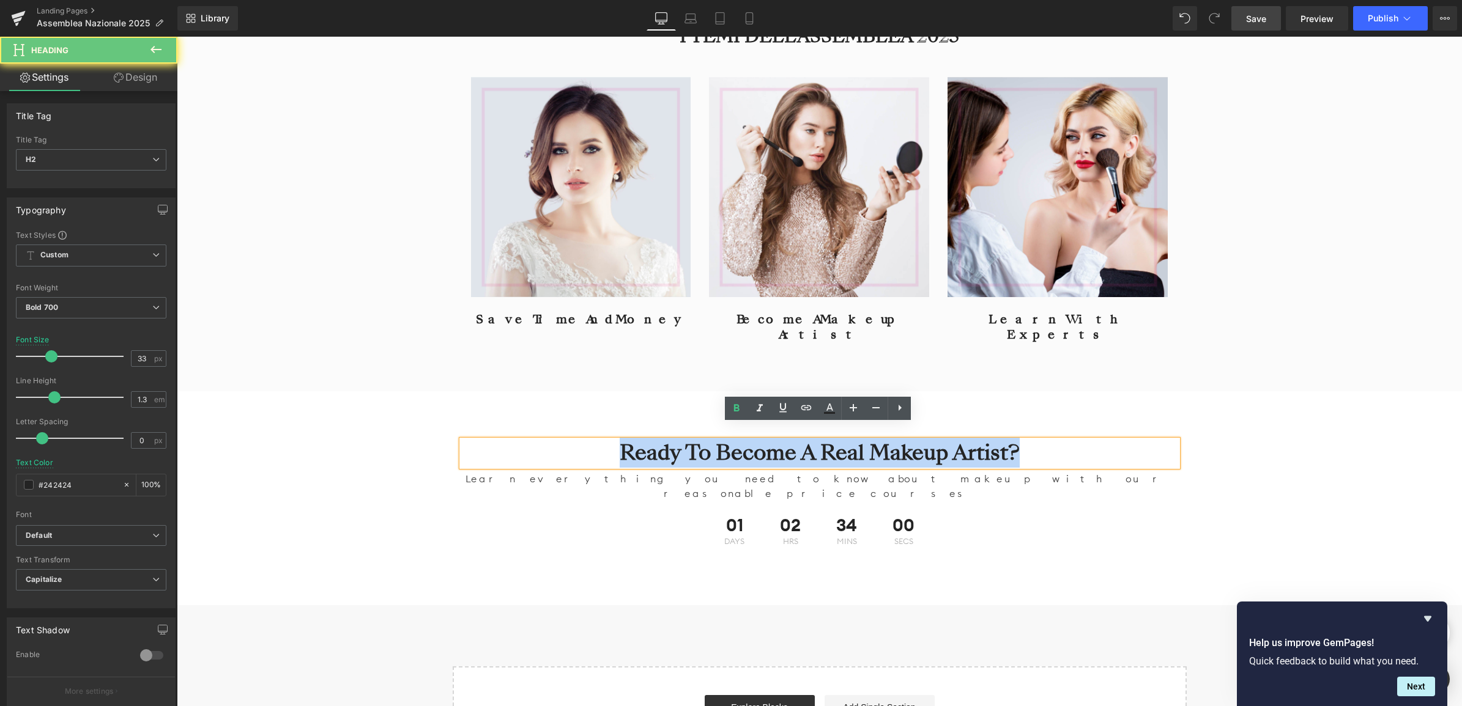
drag, startPoint x: 1063, startPoint y: 439, endPoint x: 577, endPoint y: 450, distance: 486.3
click at [577, 450] on h2 "Ready To Become A Real Makeup Artist?" at bounding box center [820, 453] width 716 height 26
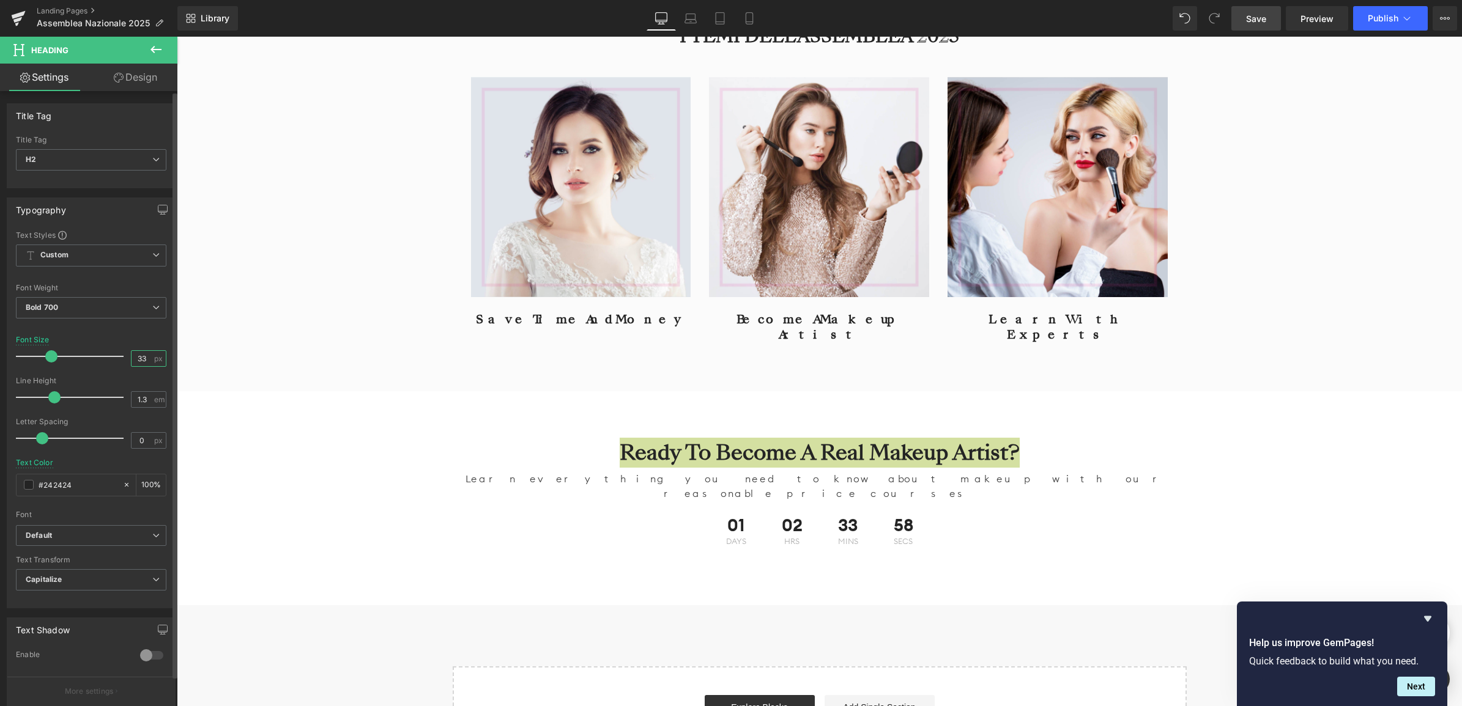
drag, startPoint x: 144, startPoint y: 361, endPoint x: 126, endPoint y: 361, distance: 17.7
click at [131, 361] on div "33 px" at bounding box center [148, 358] width 35 height 17
type input "40"
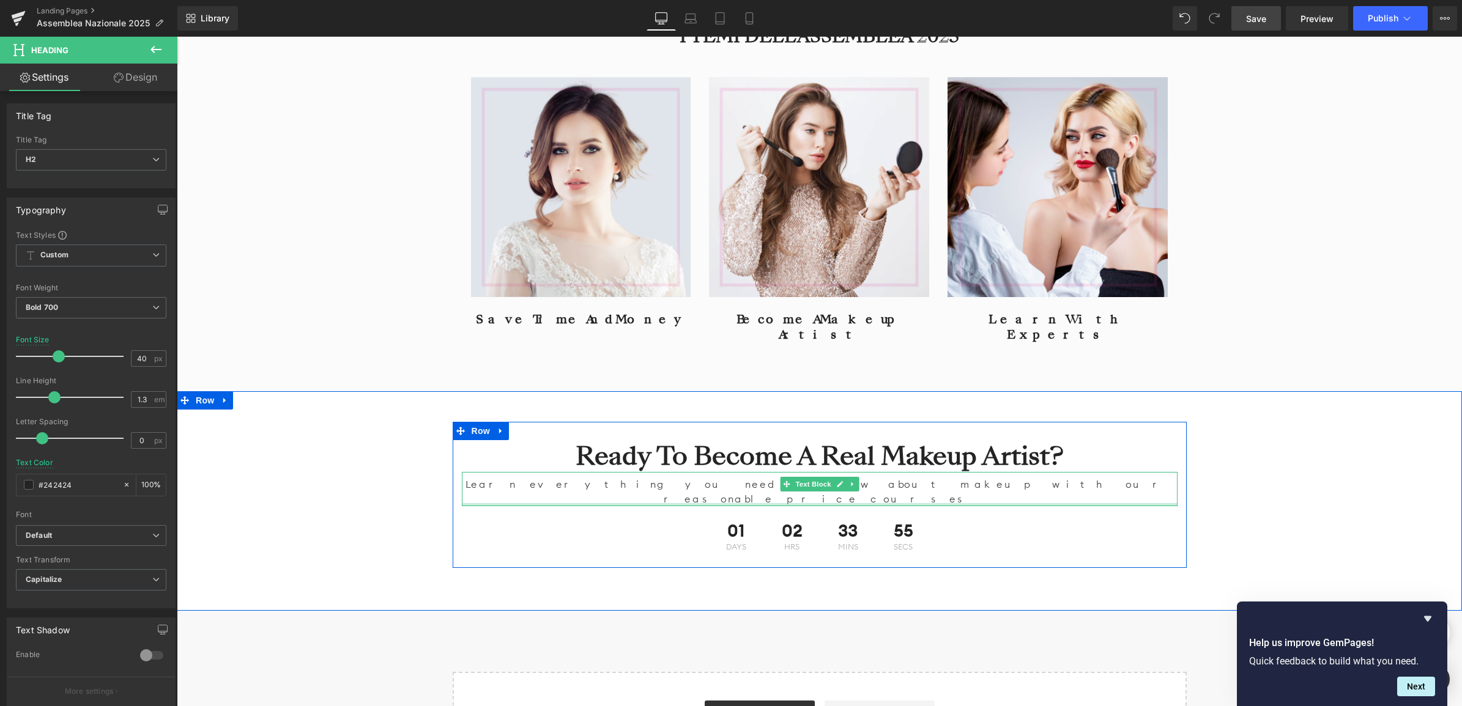
click at [687, 477] on p "Learn everything you need to know about makeup with our reasonable price courses" at bounding box center [820, 491] width 716 height 29
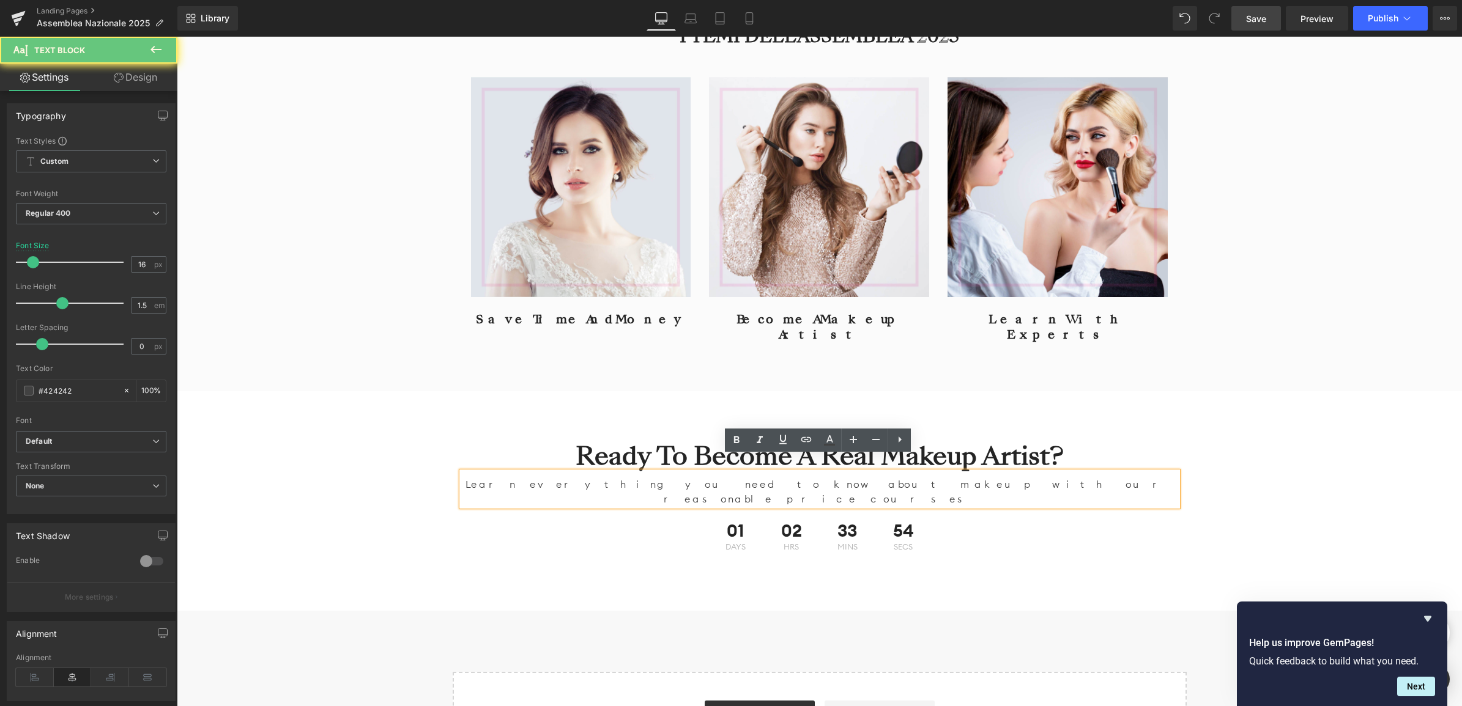
click at [625, 477] on p "Learn everything you need to know about makeup with our reasonable price courses" at bounding box center [820, 491] width 716 height 29
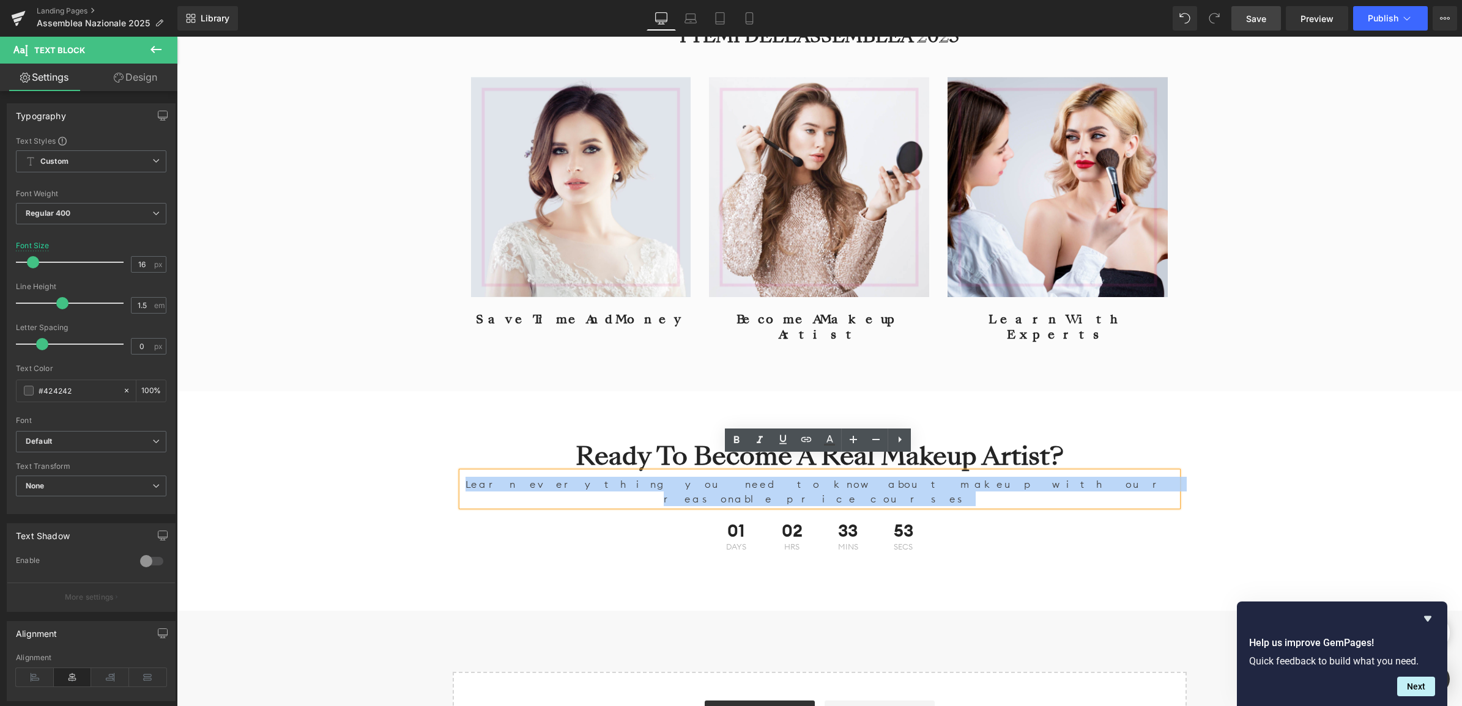
drag, startPoint x: 610, startPoint y: 467, endPoint x: 1022, endPoint y: 470, distance: 412.2
click at [1022, 477] on p "Learn everything you need to know about makeup with our reasonable price courses" at bounding box center [820, 491] width 716 height 29
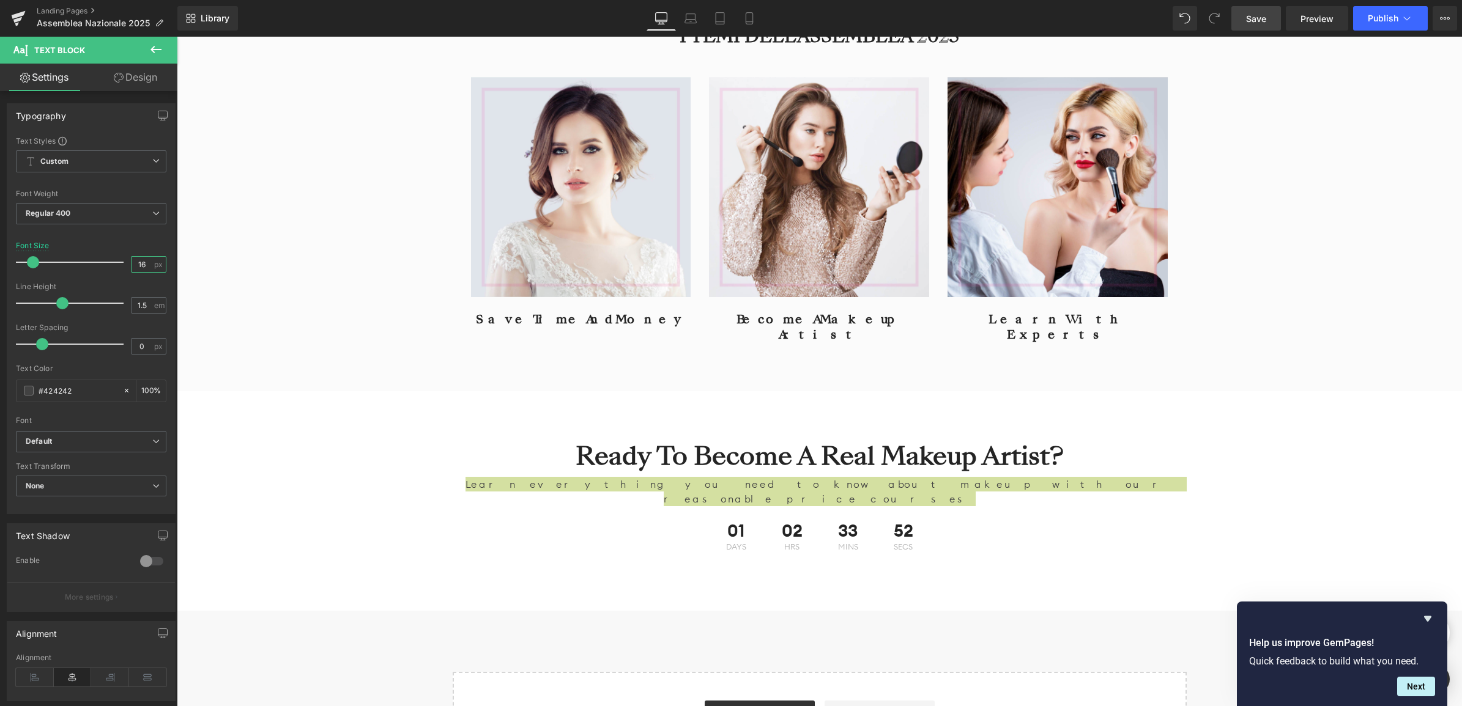
drag, startPoint x: 144, startPoint y: 264, endPoint x: 121, endPoint y: 264, distance: 23.2
click at [121, 264] on div "Font Size 16 px" at bounding box center [91, 262] width 150 height 41
type input "18"
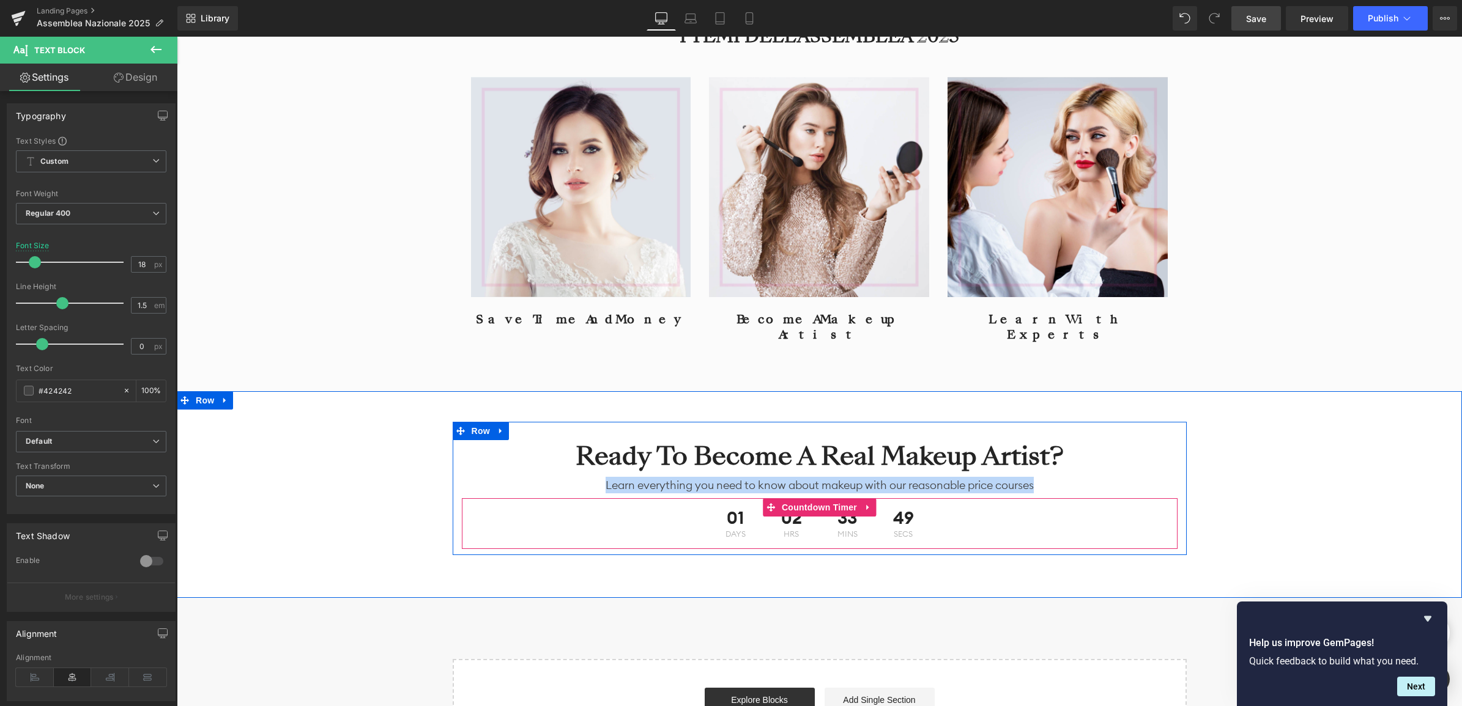
click at [736, 500] on div "01 Days" at bounding box center [735, 523] width 42 height 51
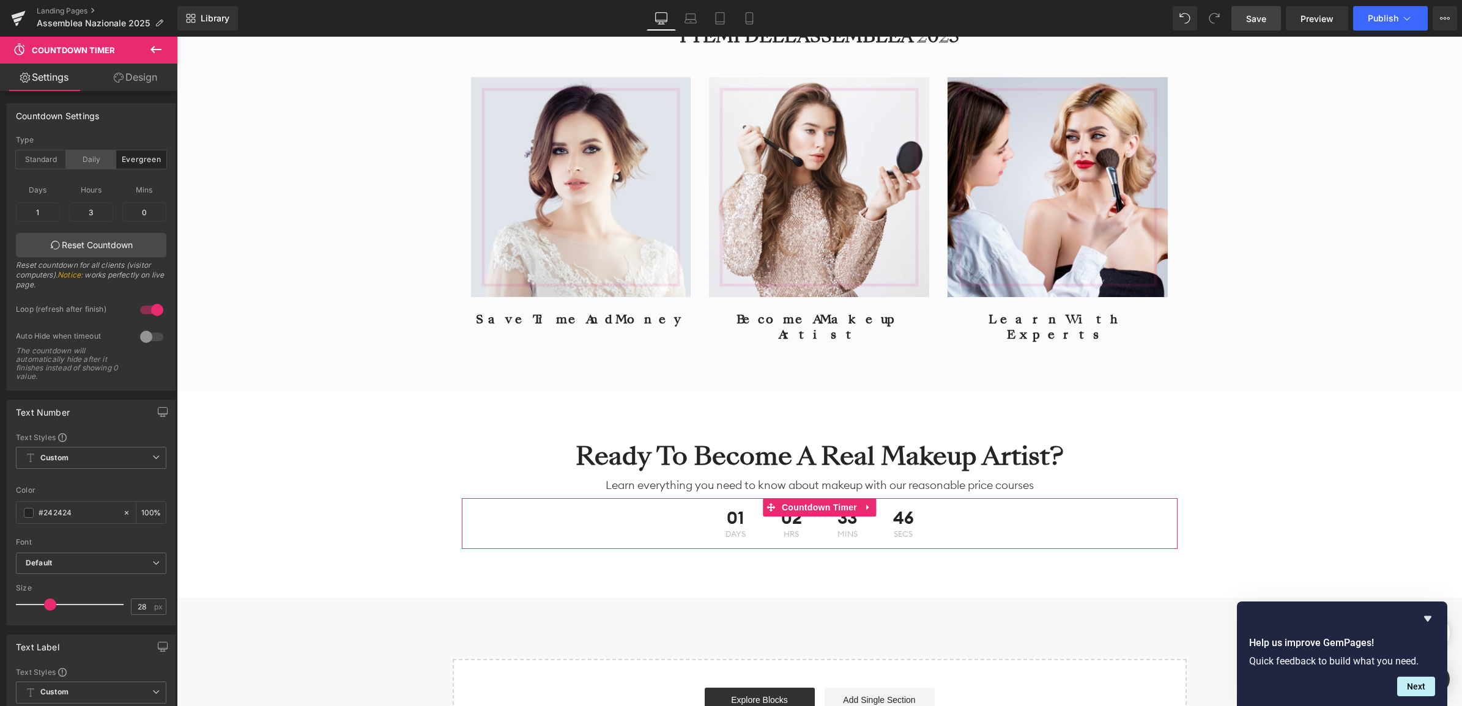
click at [81, 158] on div "Daily" at bounding box center [91, 159] width 50 height 18
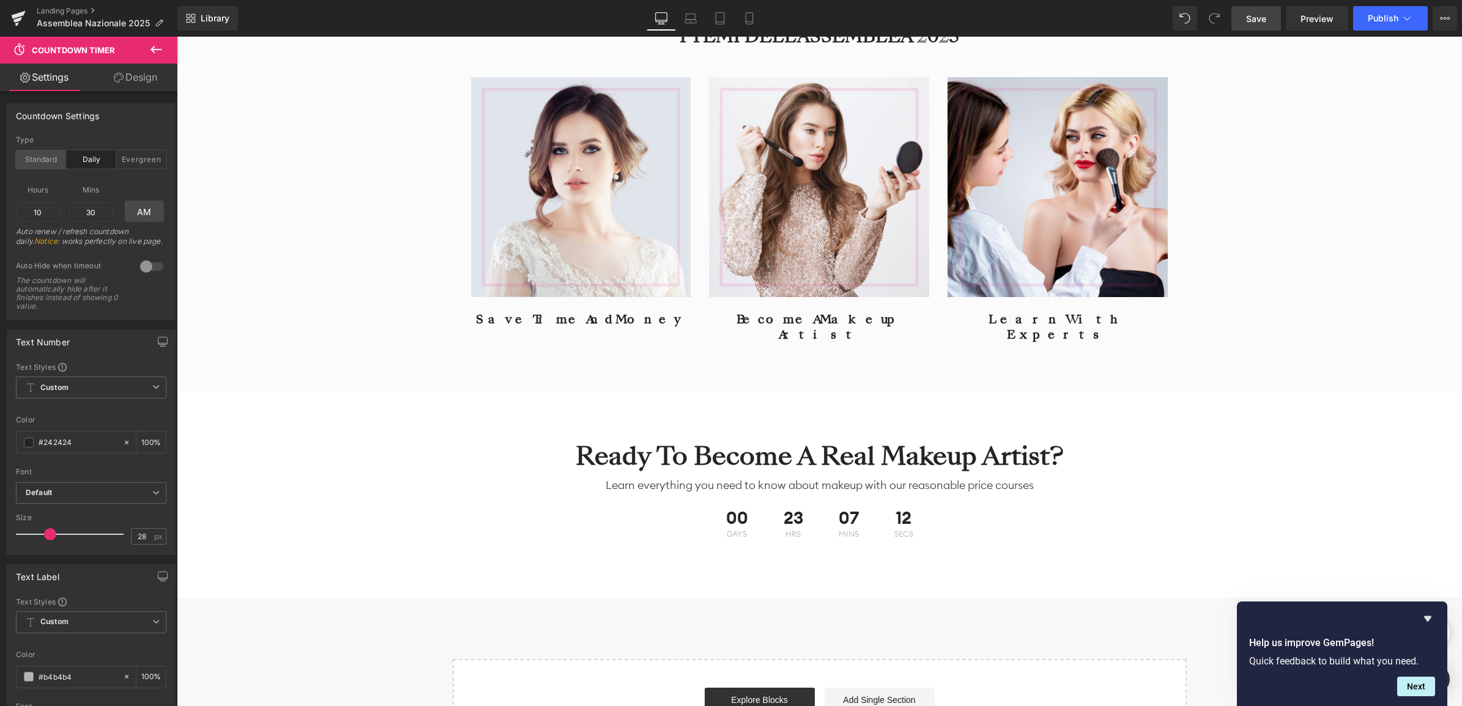
click at [43, 157] on div "Standard" at bounding box center [41, 159] width 50 height 18
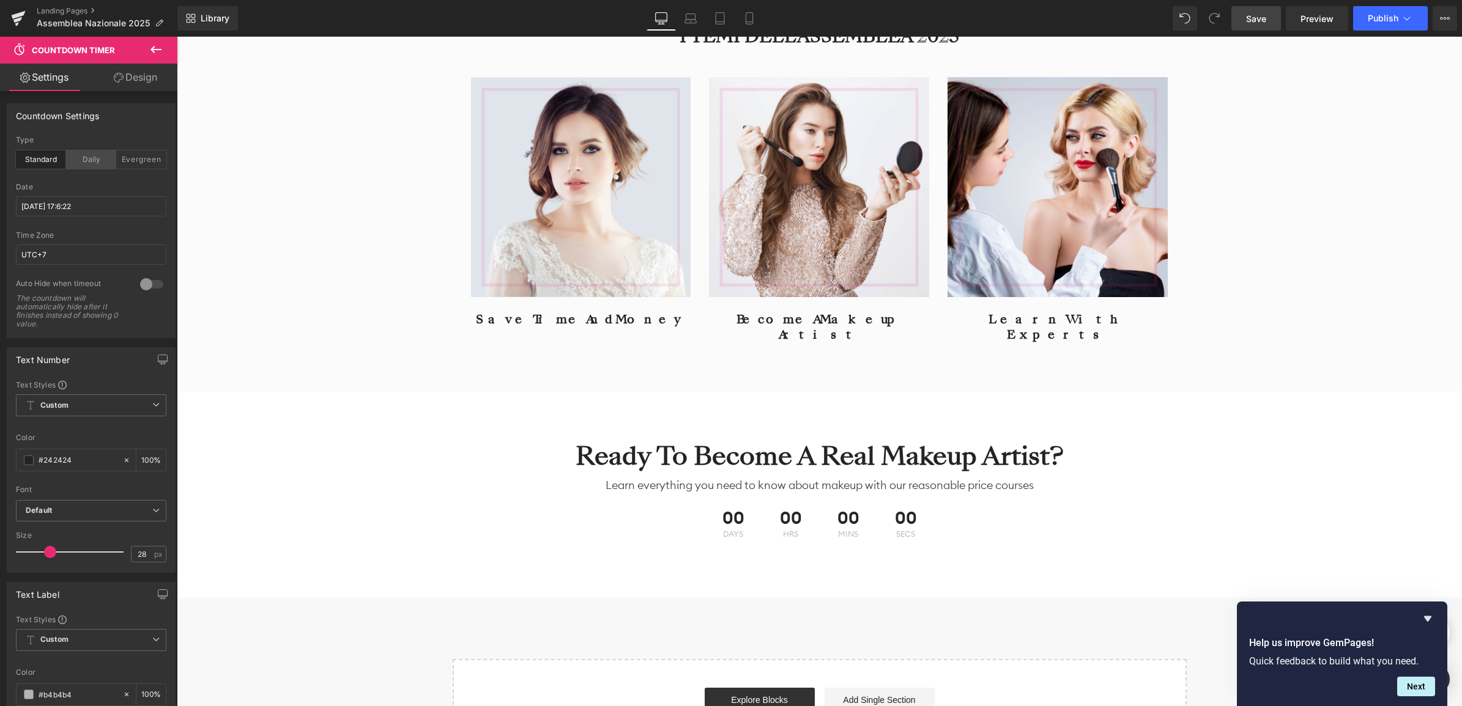
click at [107, 157] on div "Daily" at bounding box center [91, 159] width 50 height 18
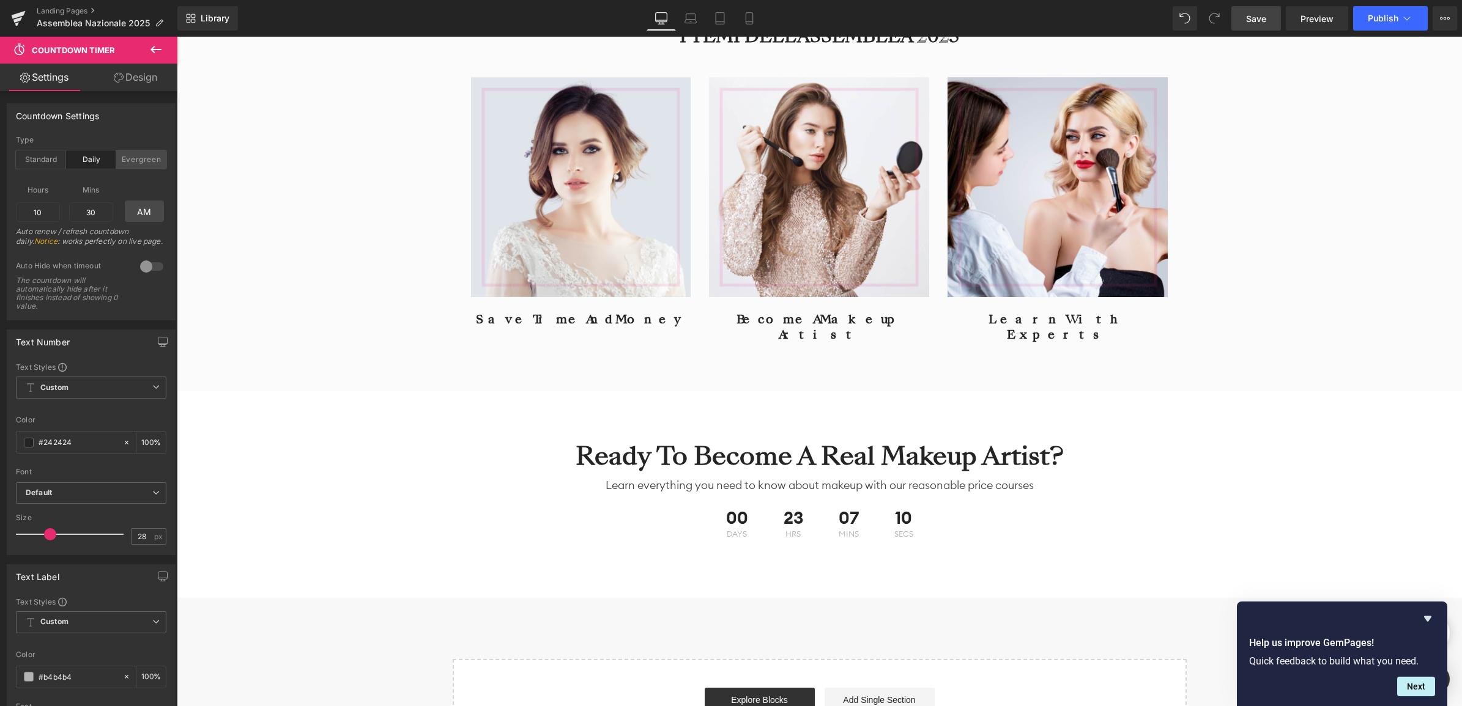
click at [154, 157] on div "Evergreen" at bounding box center [141, 159] width 50 height 18
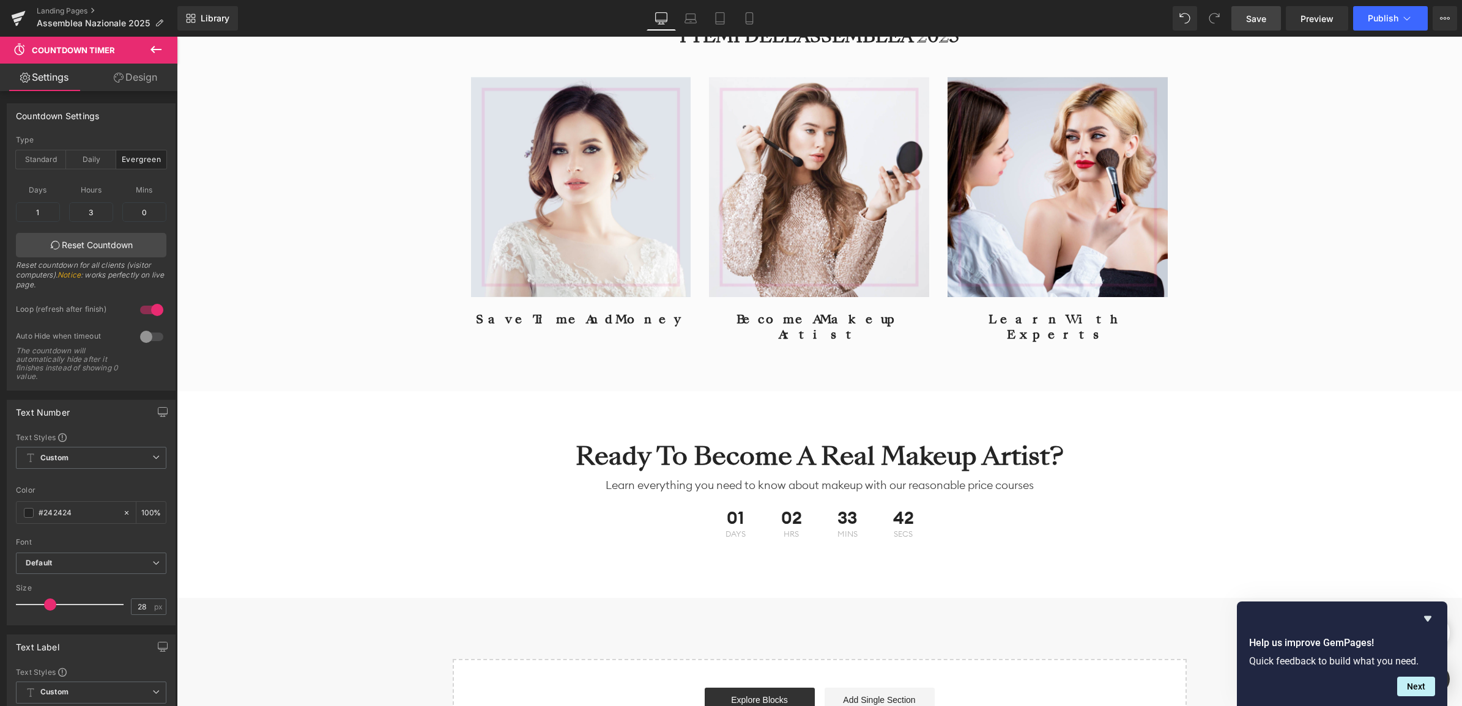
drag, startPoint x: 51, startPoint y: 185, endPoint x: 23, endPoint y: 188, distance: 27.7
click at [26, 190] on div "Days 1 1 Hours 3 3 Mins 0 0 Reset Countdown Reset countdown for all clients (vi…" at bounding box center [91, 237] width 150 height 122
click at [43, 184] on span "Days" at bounding box center [38, 189] width 44 height 15
click at [43, 188] on span "Days" at bounding box center [38, 189] width 44 height 15
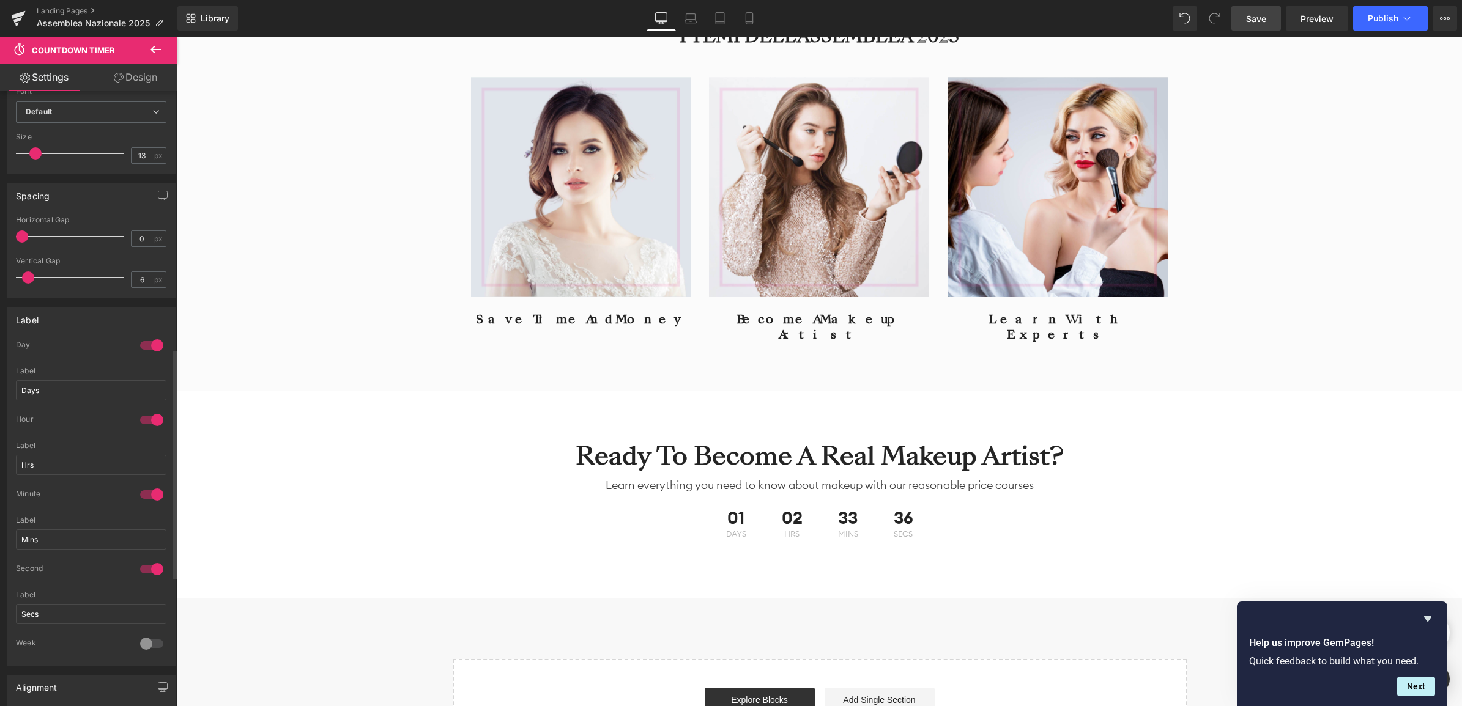
scroll to position [688, 0]
drag, startPoint x: 52, startPoint y: 384, endPoint x: 15, endPoint y: 386, distance: 36.7
click at [16, 386] on input "Days" at bounding box center [91, 389] width 150 height 20
type input "Giorni"
drag, startPoint x: 46, startPoint y: 463, endPoint x: 18, endPoint y: 463, distance: 27.5
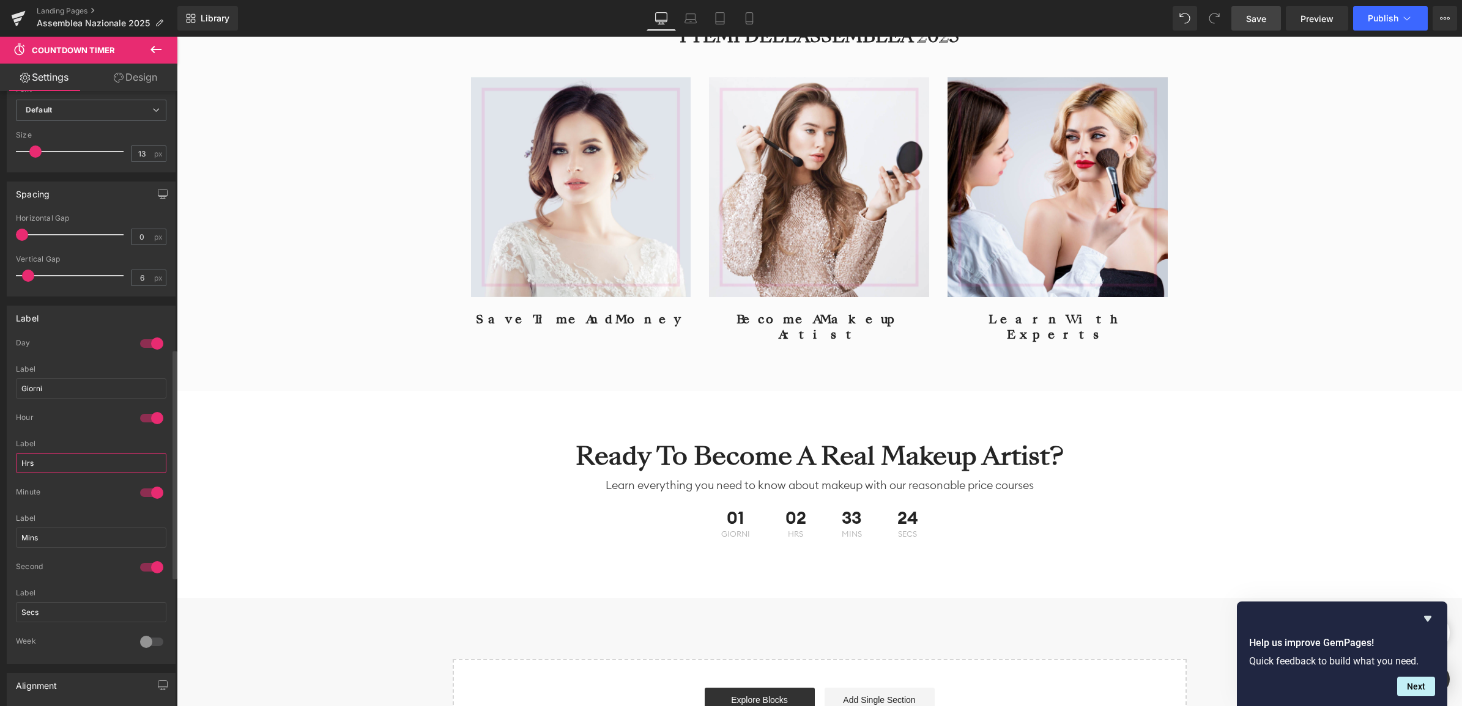
click at [18, 463] on input "Hrs" at bounding box center [91, 463] width 150 height 20
type input "ore"
drag, startPoint x: 49, startPoint y: 531, endPoint x: 7, endPoint y: 529, distance: 41.6
click at [7, 529] on div "1 Day Giorni Label Giorni 1 Hour ore Label ore 1 Minute Mins Label Mins 1 Secon…" at bounding box center [91, 500] width 168 height 325
type input "minuti"
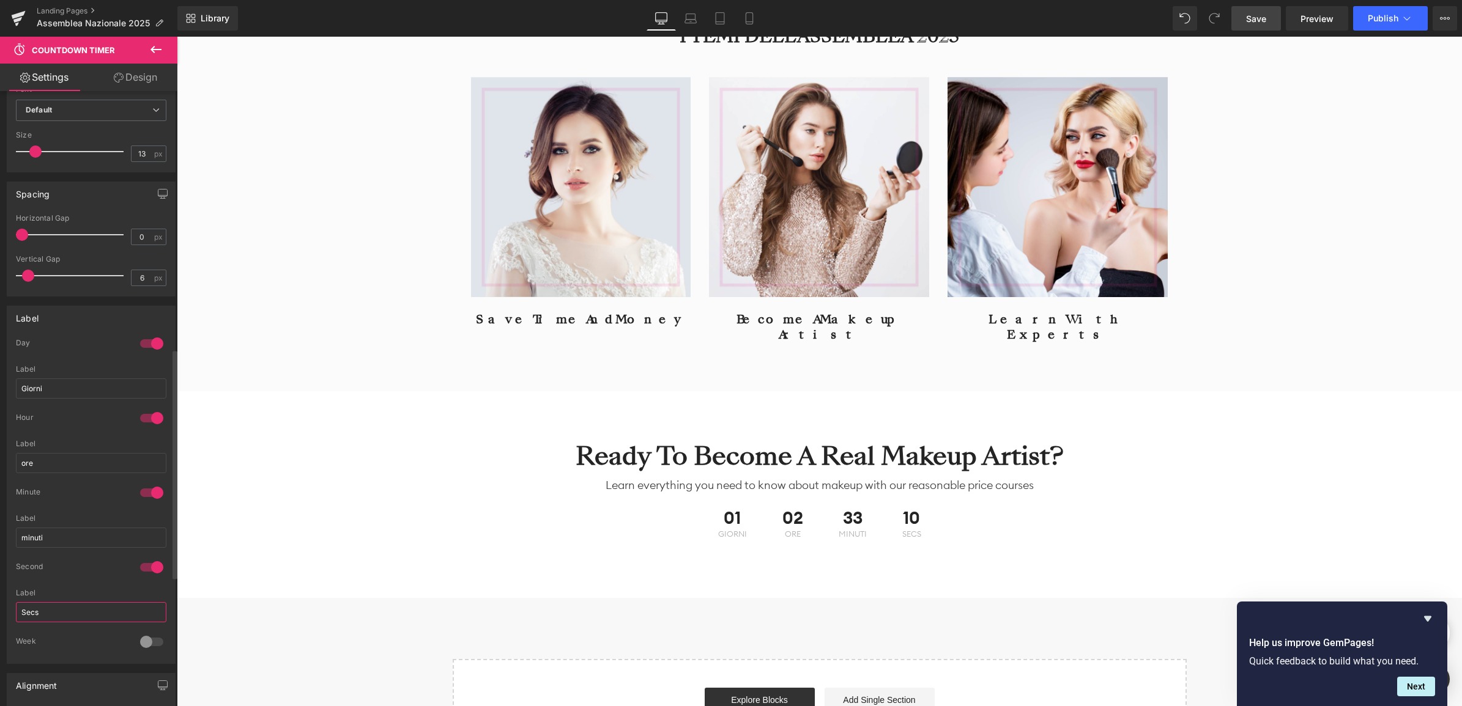
drag, startPoint x: 37, startPoint y: 613, endPoint x: 13, endPoint y: 612, distance: 23.9
click at [13, 612] on div "1 Day Giorni Label Giorni 1 Hour ore Label ore 1 Minute minuti Label minuti 1 S…" at bounding box center [91, 500] width 168 height 325
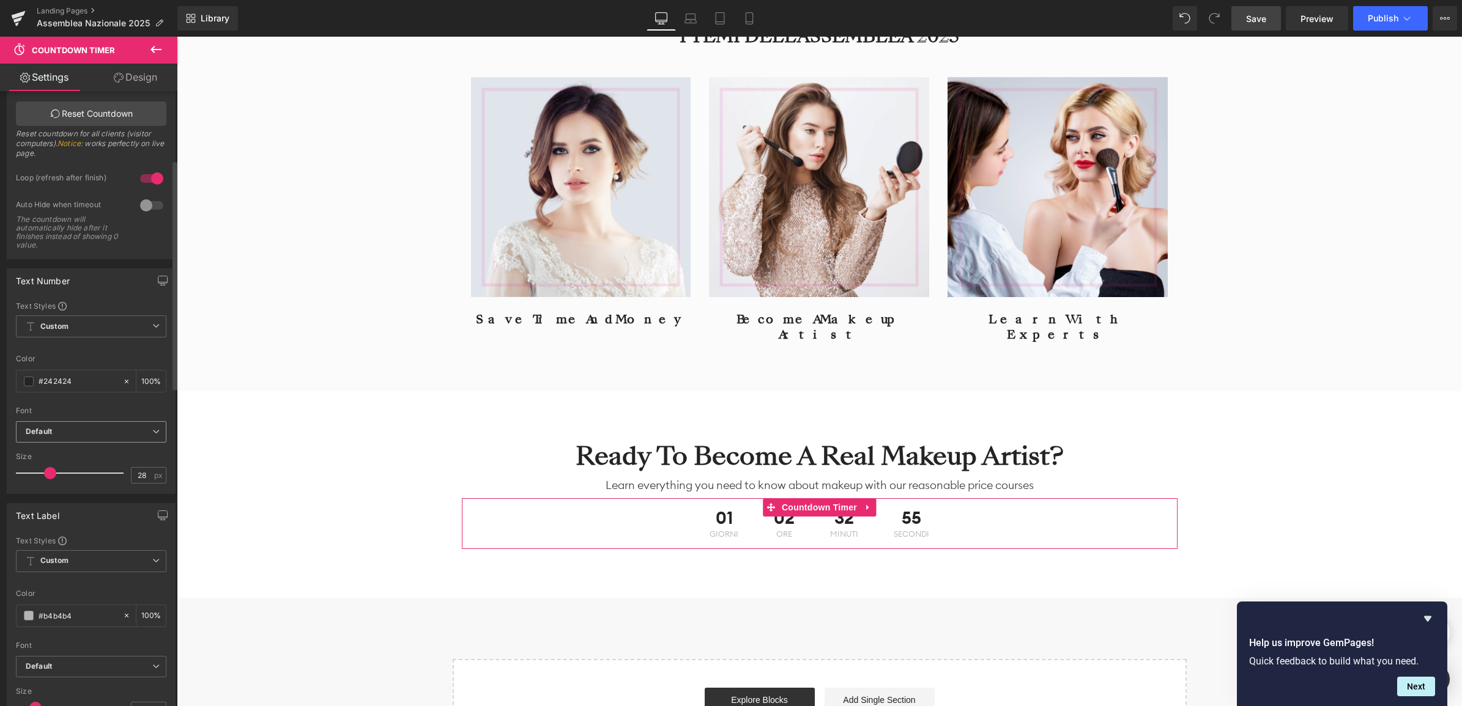
scroll to position [229, 0]
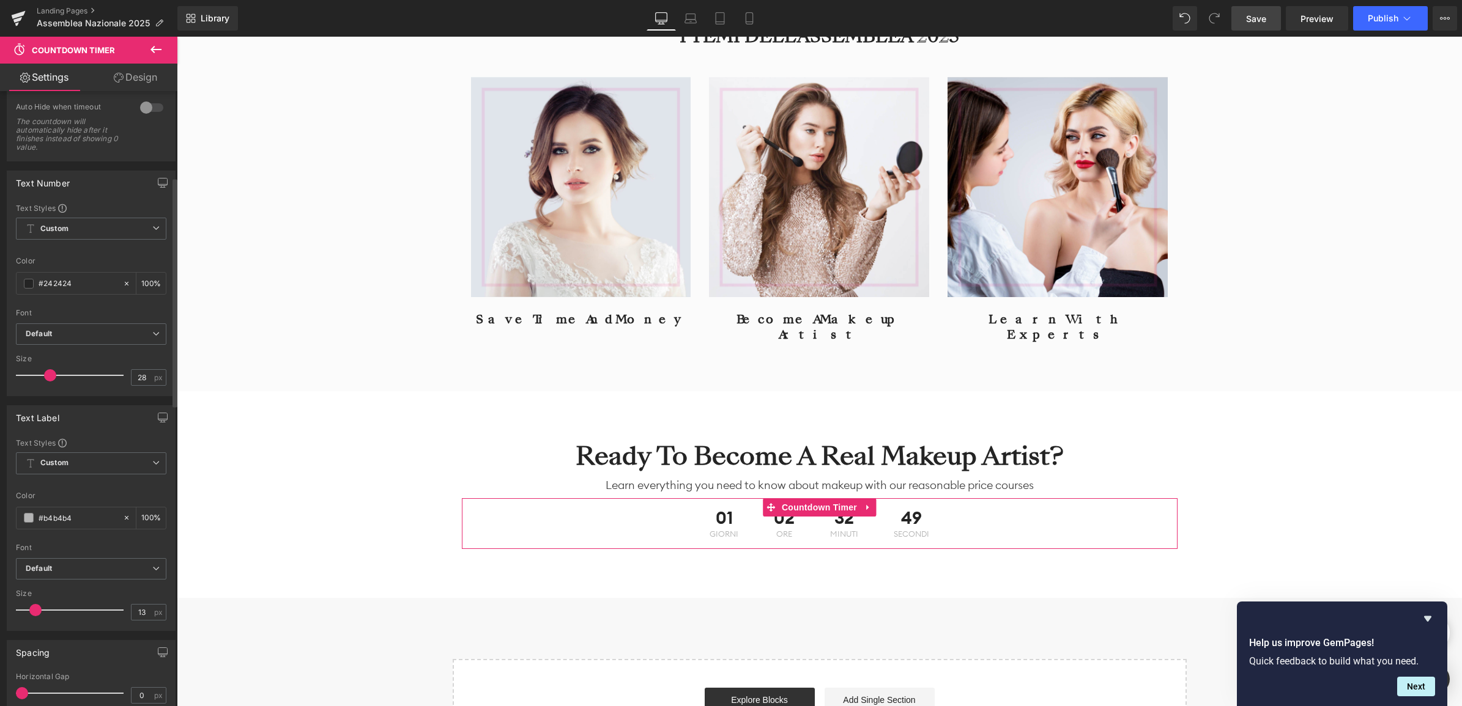
type input "secondi"
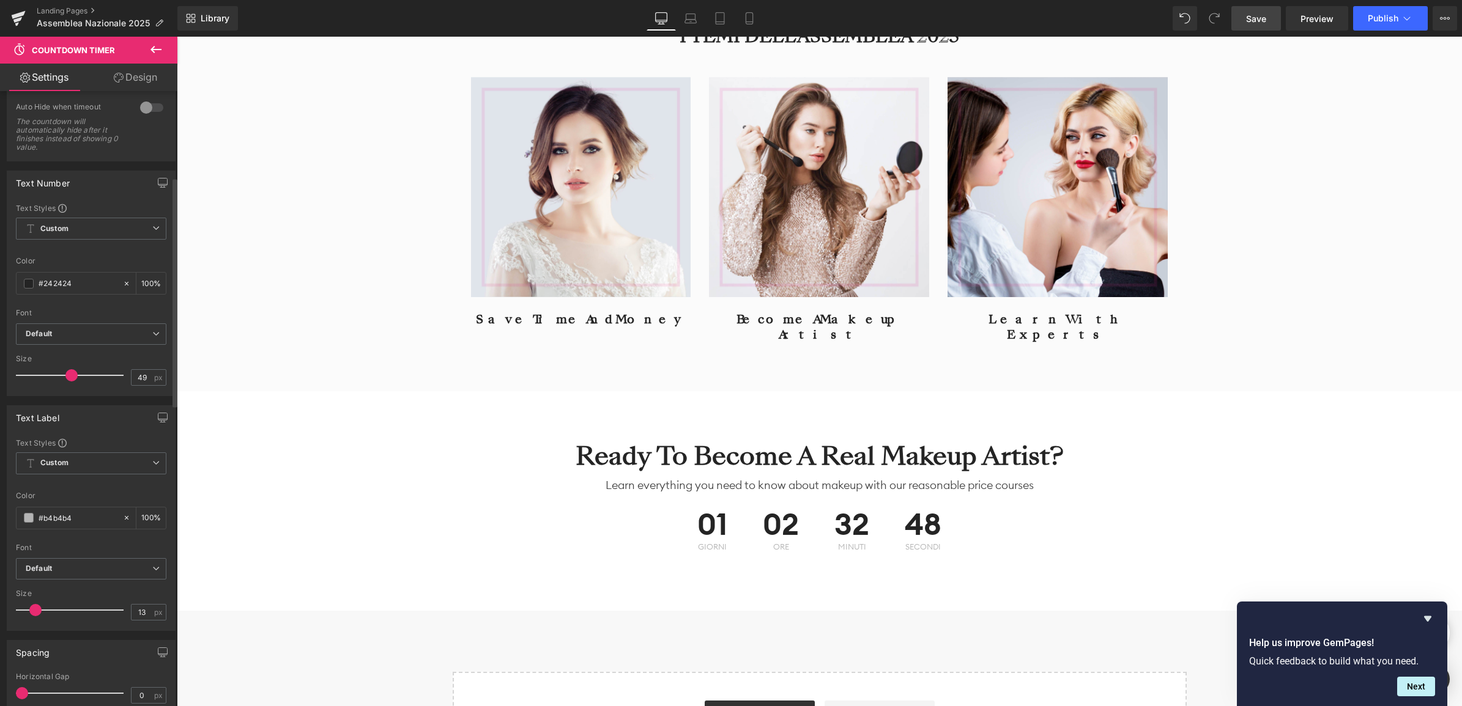
drag, startPoint x: 49, startPoint y: 374, endPoint x: 69, endPoint y: 376, distance: 20.3
click at [69, 376] on span at bounding box center [71, 375] width 12 height 12
click at [150, 376] on div "49 px" at bounding box center [148, 377] width 35 height 17
drag, startPoint x: 138, startPoint y: 377, endPoint x: 149, endPoint y: 378, distance: 10.4
click at [149, 378] on div "49 px" at bounding box center [148, 377] width 35 height 17
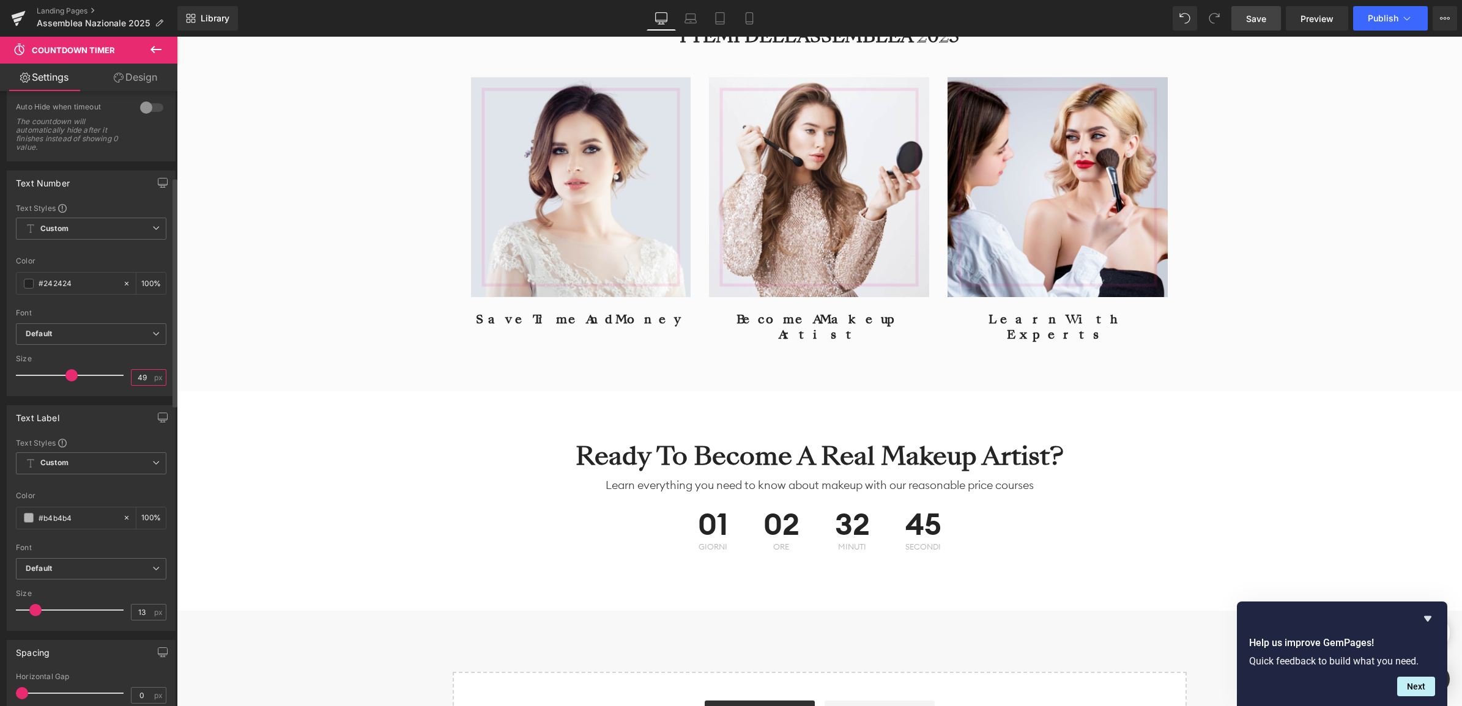
click at [146, 374] on input "49" at bounding box center [141, 377] width 21 height 15
drag, startPoint x: 143, startPoint y: 377, endPoint x: 117, endPoint y: 377, distance: 25.1
click at [117, 377] on div "Size 49 px" at bounding box center [91, 375] width 150 height 41
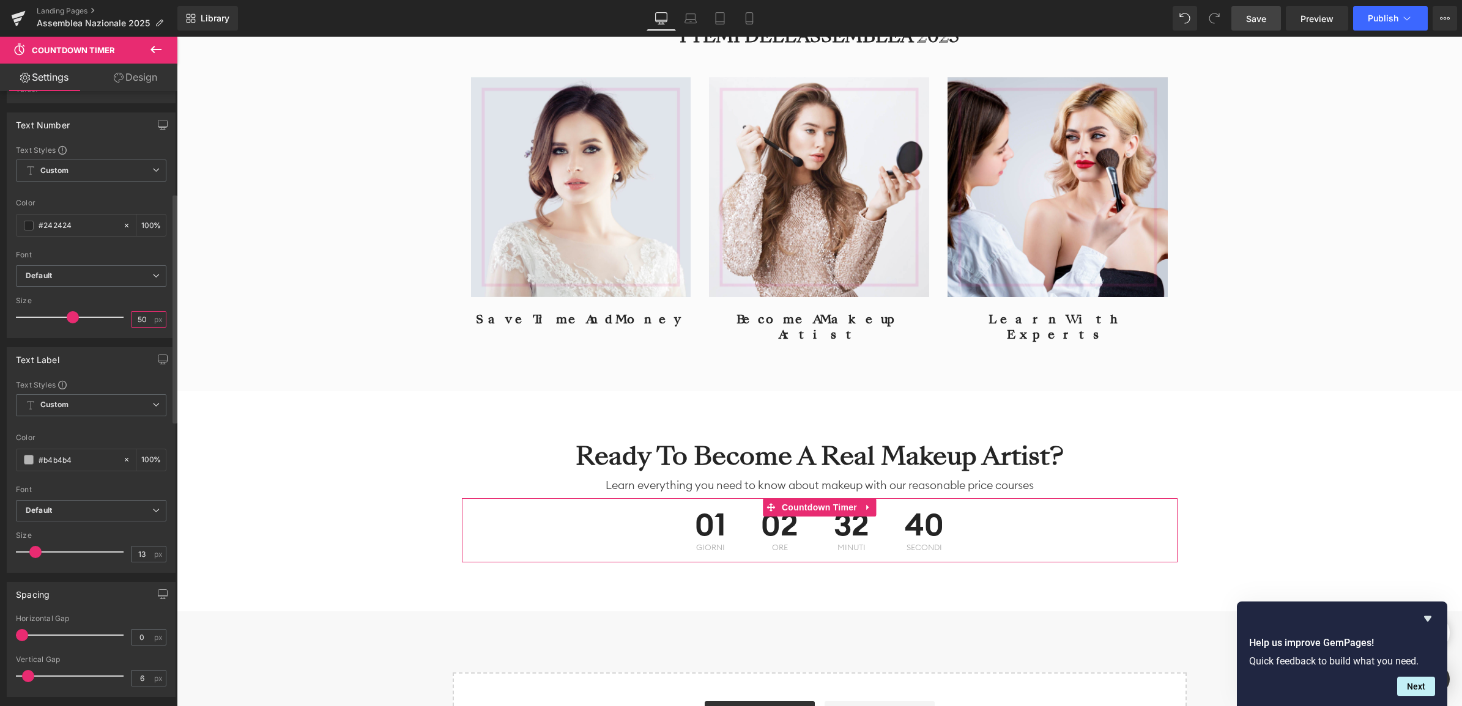
scroll to position [382, 0]
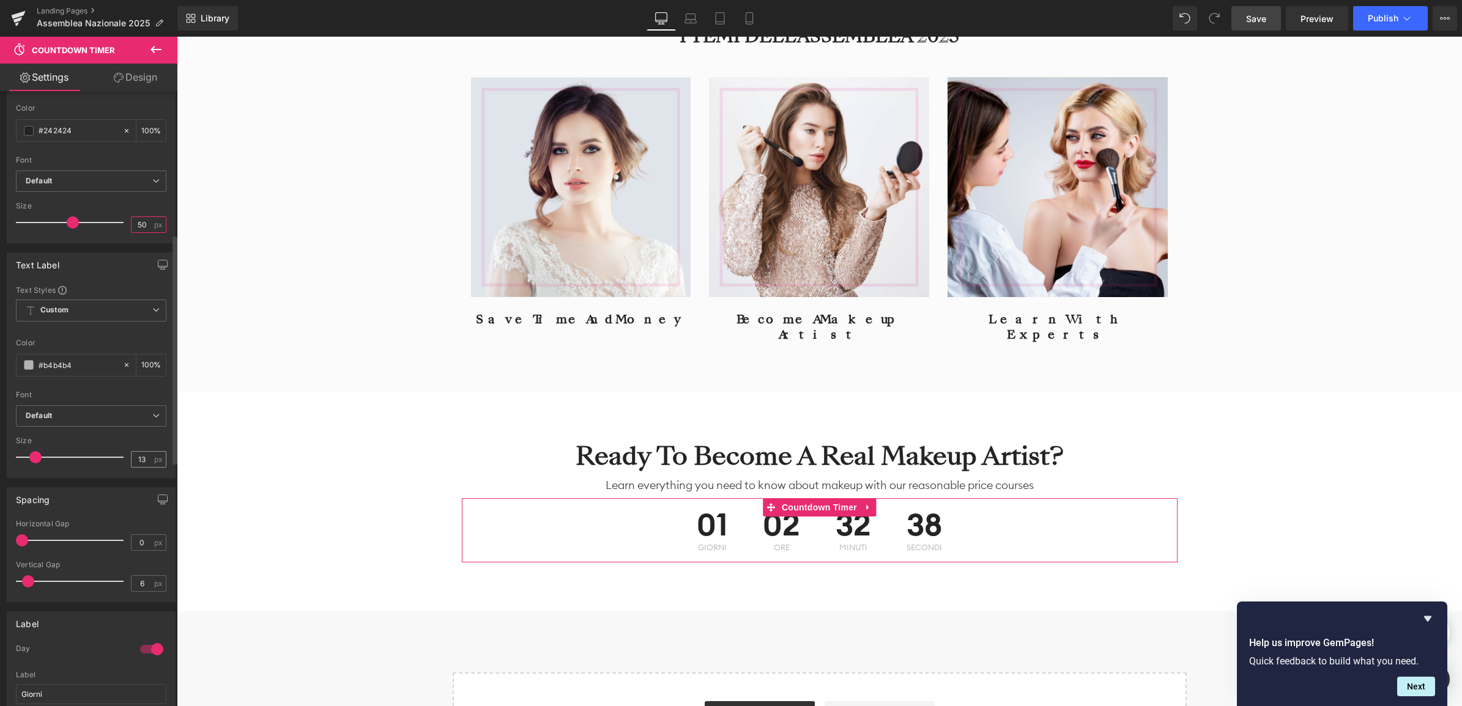
type input "50"
drag, startPoint x: 150, startPoint y: 459, endPoint x: 124, endPoint y: 468, distance: 27.7
click at [124, 467] on div "Size 13 px" at bounding box center [91, 457] width 150 height 41
click at [143, 460] on input "13" at bounding box center [141, 459] width 21 height 15
type input "1"
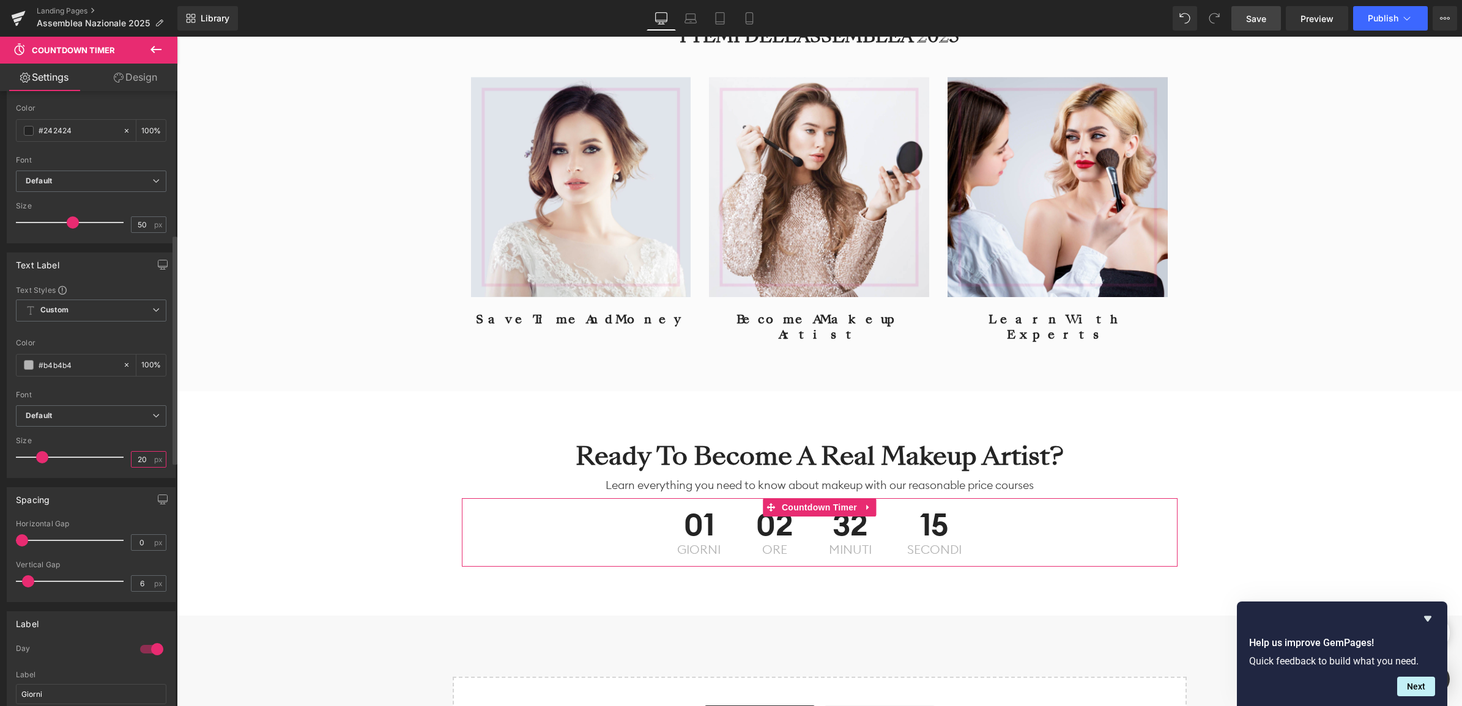
drag, startPoint x: 142, startPoint y: 457, endPoint x: 121, endPoint y: 457, distance: 20.8
click at [121, 457] on div "Size 20 px" at bounding box center [91, 457] width 150 height 41
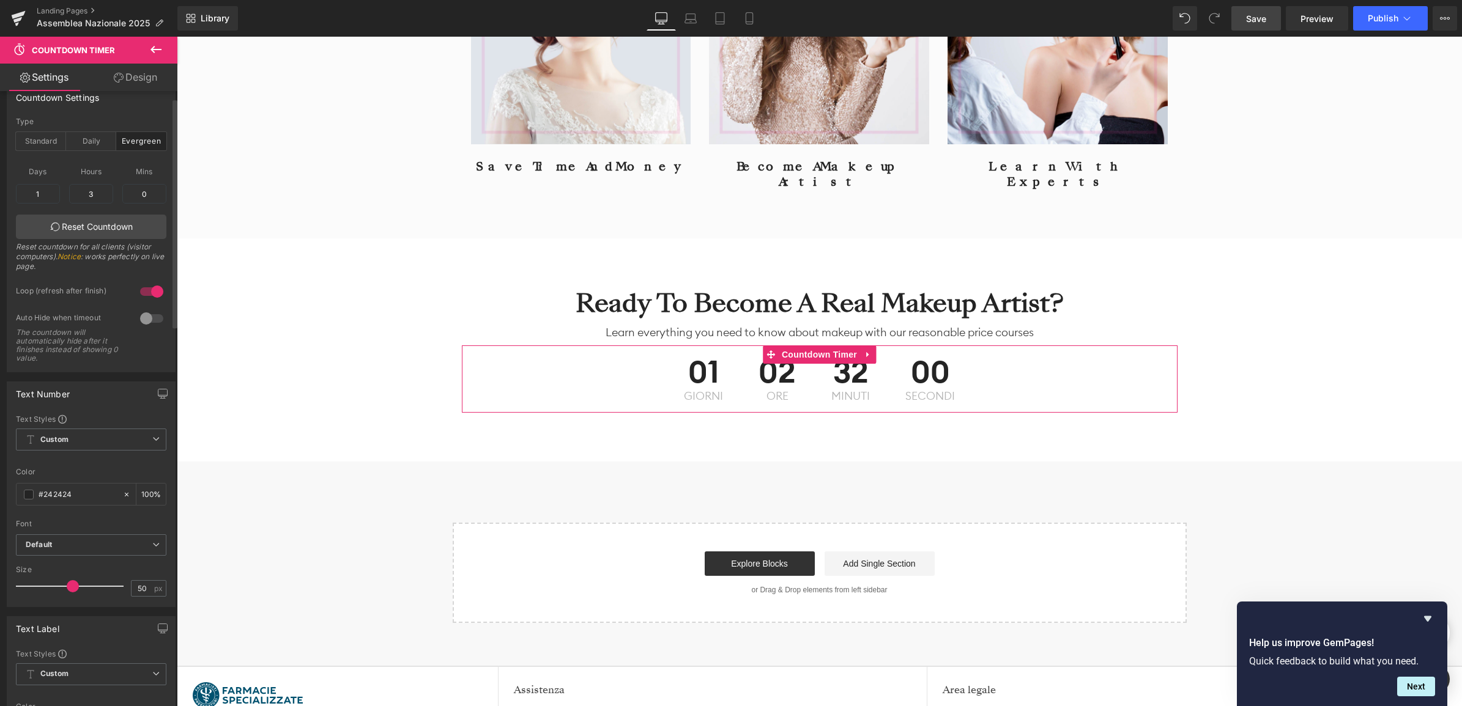
scroll to position [0, 0]
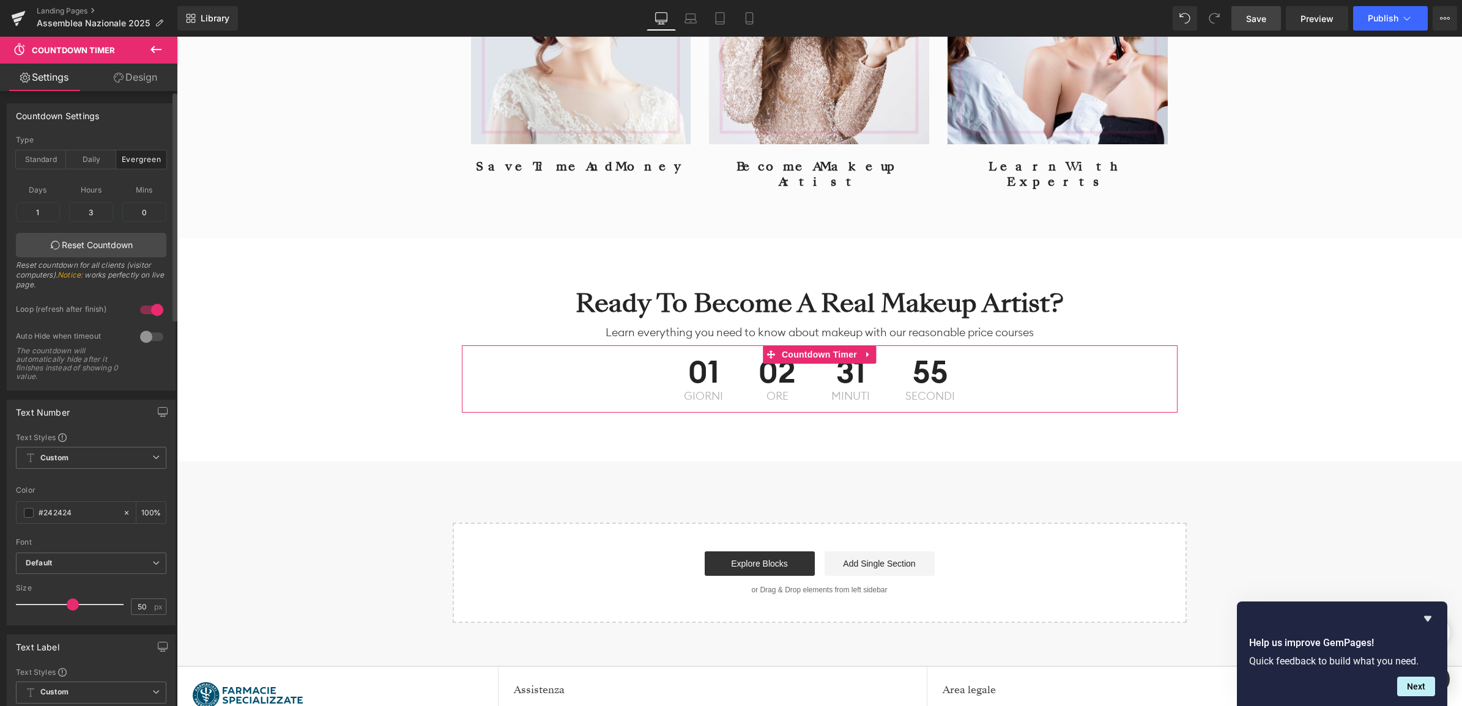
type input "18"
click at [141, 306] on div at bounding box center [151, 310] width 29 height 20
click at [94, 243] on link "Reset Countdown" at bounding box center [91, 245] width 150 height 24
click at [43, 215] on input "1" at bounding box center [38, 212] width 44 height 20
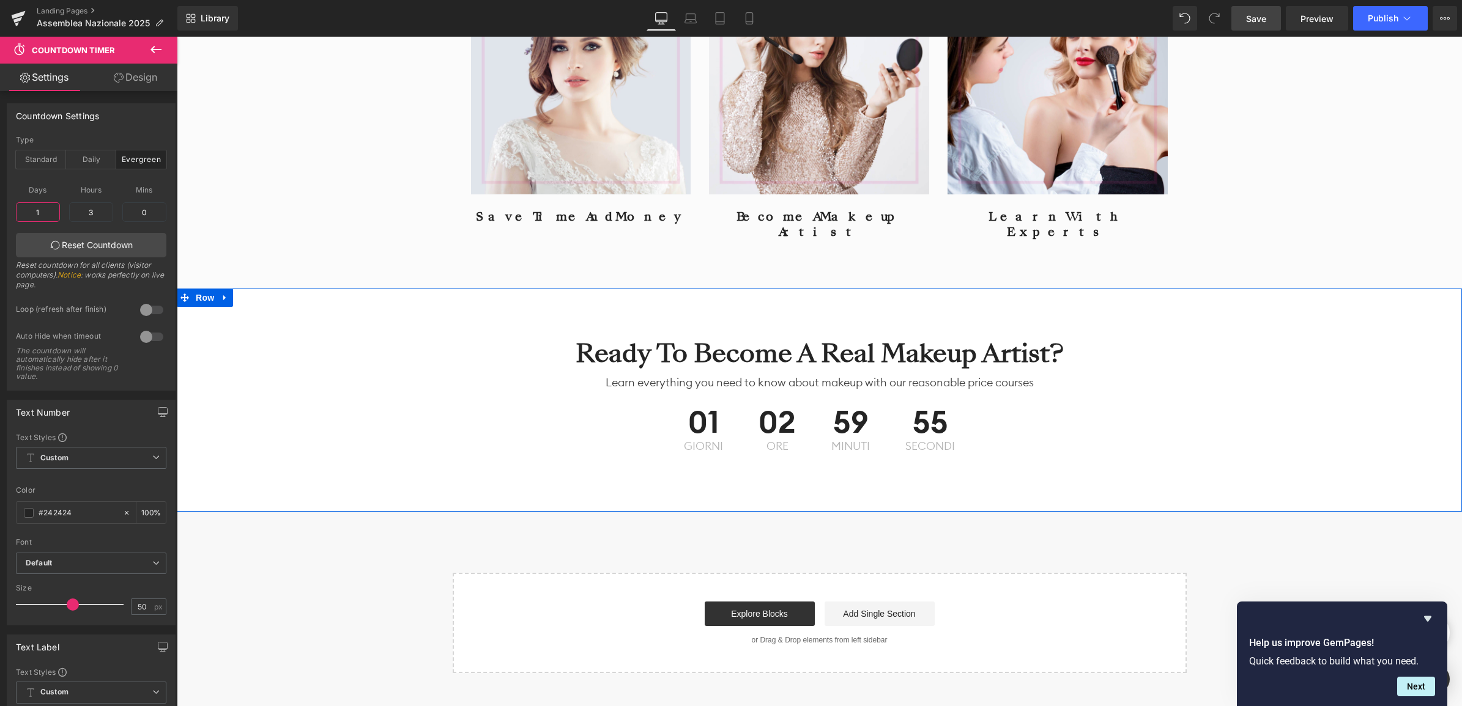
scroll to position [1758, 0]
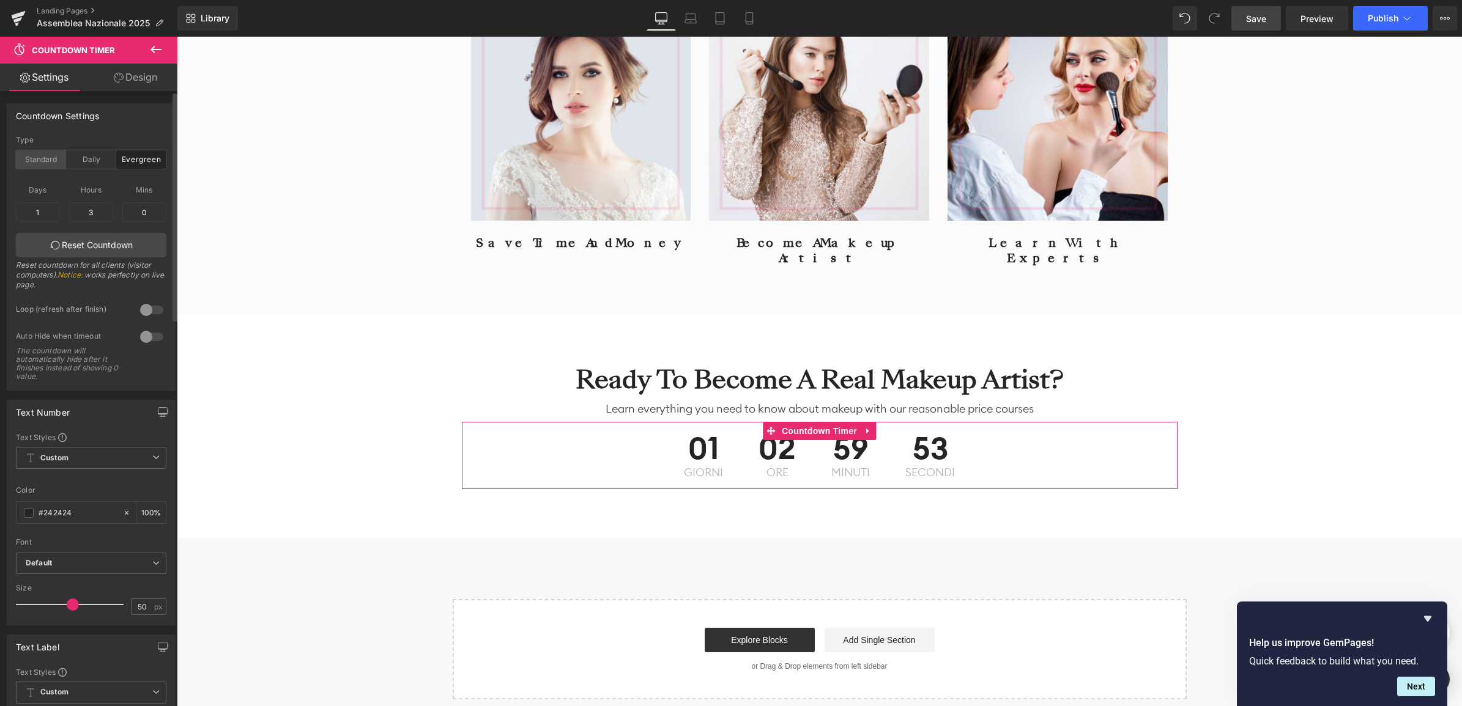
click at [43, 162] on div "Standard" at bounding box center [41, 159] width 50 height 18
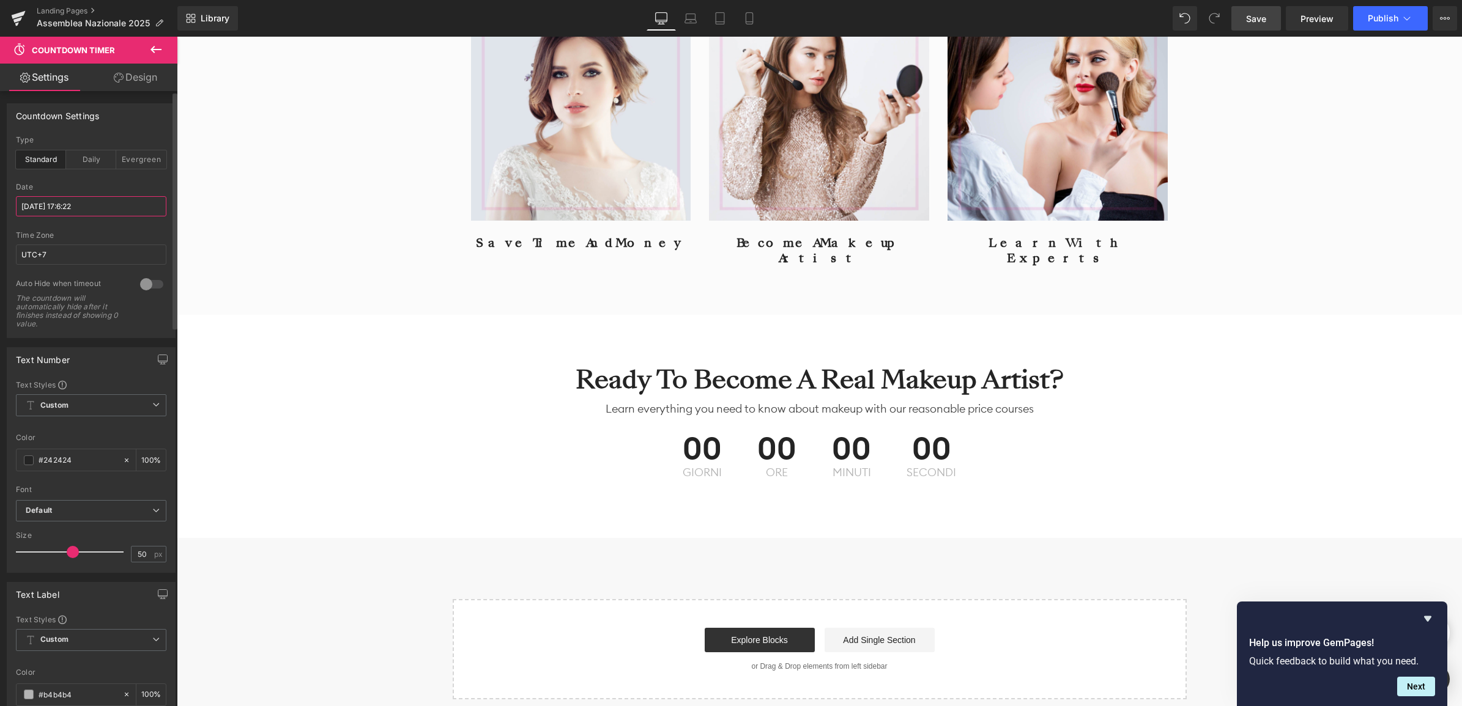
click at [39, 206] on input "[DATE] 17:6:22" at bounding box center [91, 206] width 150 height 20
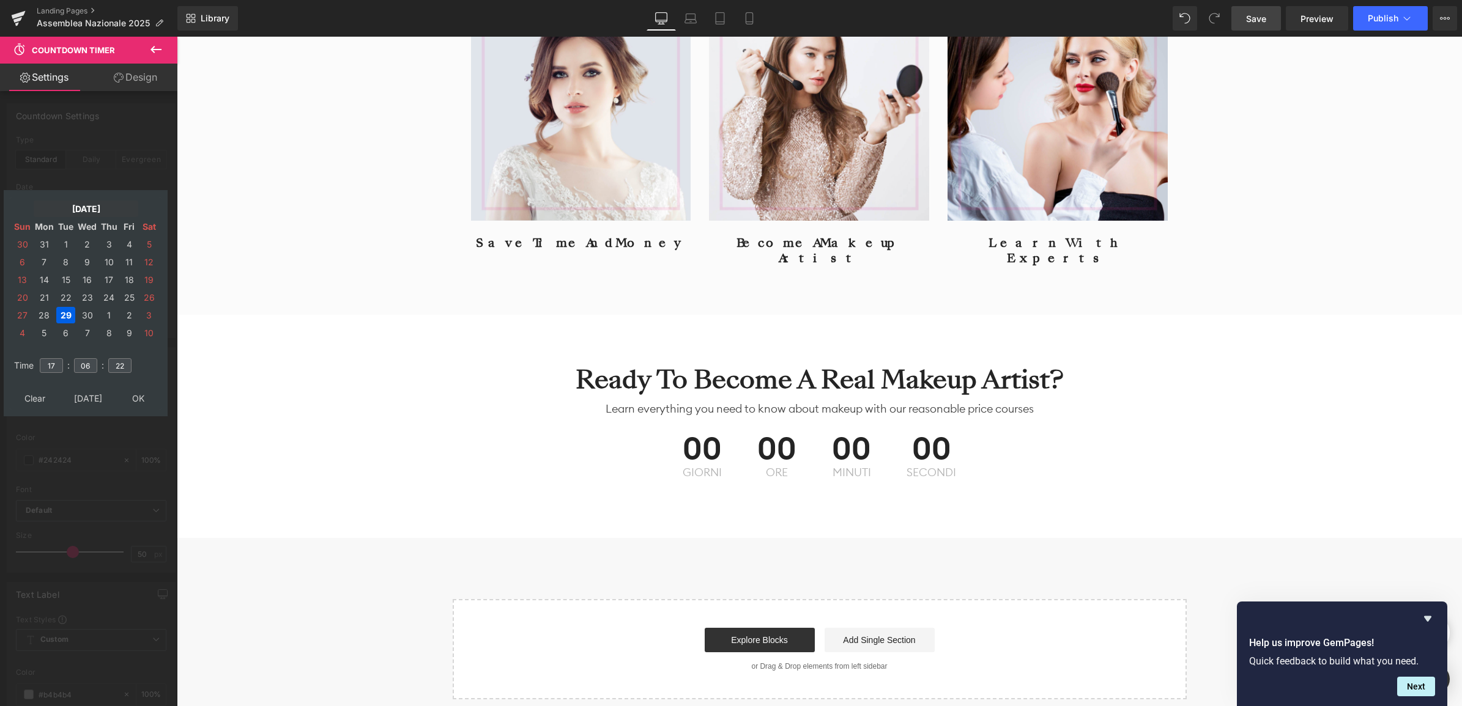
click at [93, 207] on td "Nov, 2022" at bounding box center [86, 209] width 105 height 17
click at [147, 337] on td "2025" at bounding box center [140, 337] width 35 height 29
click at [86, 388] on td "OK" at bounding box center [86, 392] width 146 height 17
click at [126, 289] on td "21" at bounding box center [129, 297] width 18 height 17
type input "10"
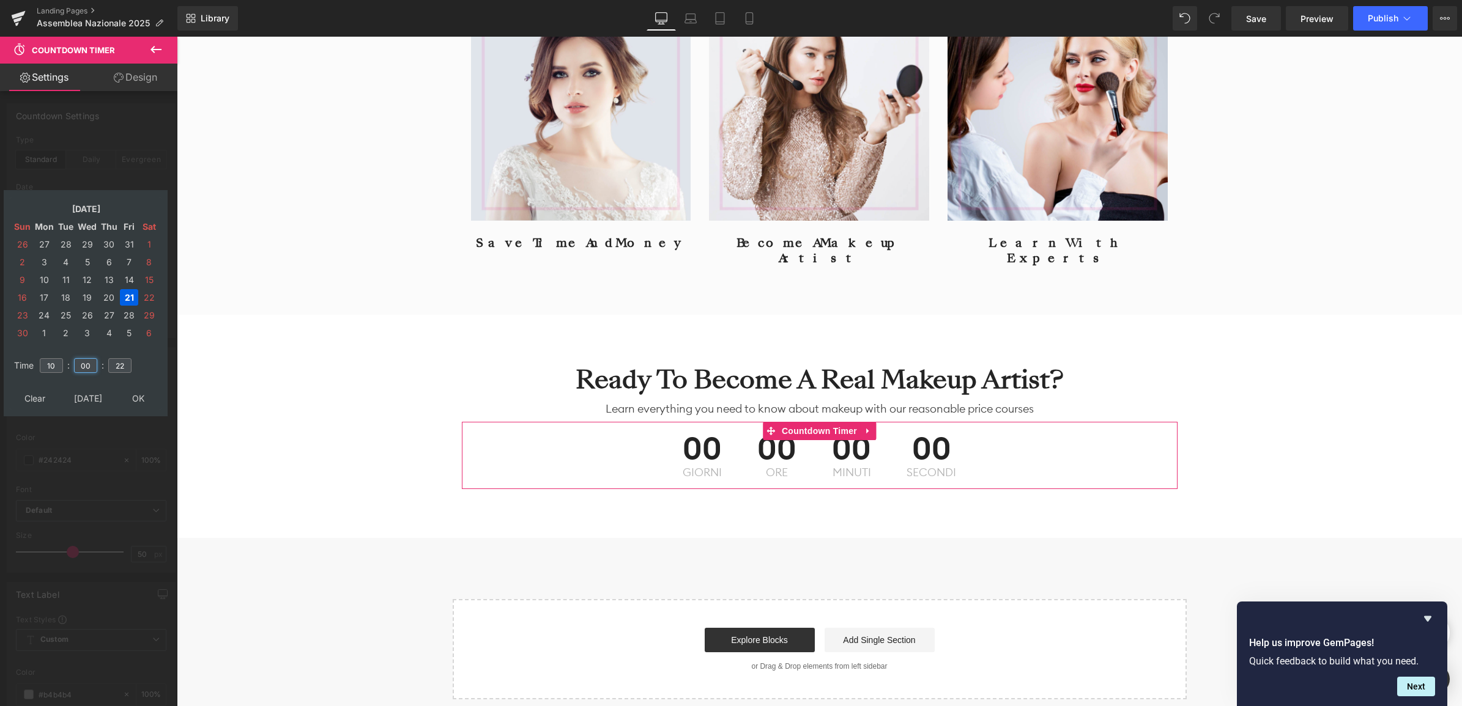
type input "00"
type input "[DATE] 10:00:00"
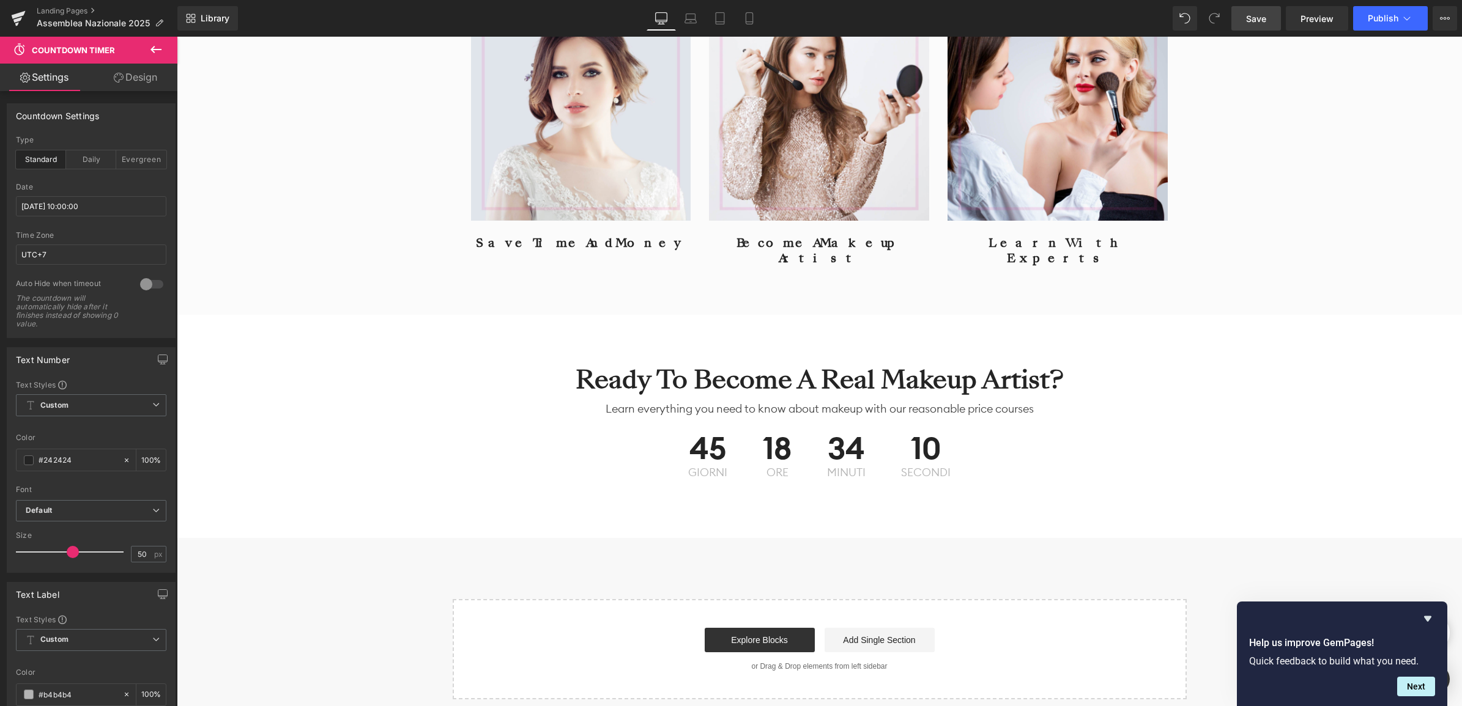
click at [1248, 20] on span "Save" at bounding box center [1256, 18] width 20 height 13
click at [1401, 20] on icon at bounding box center [1407, 18] width 12 height 12
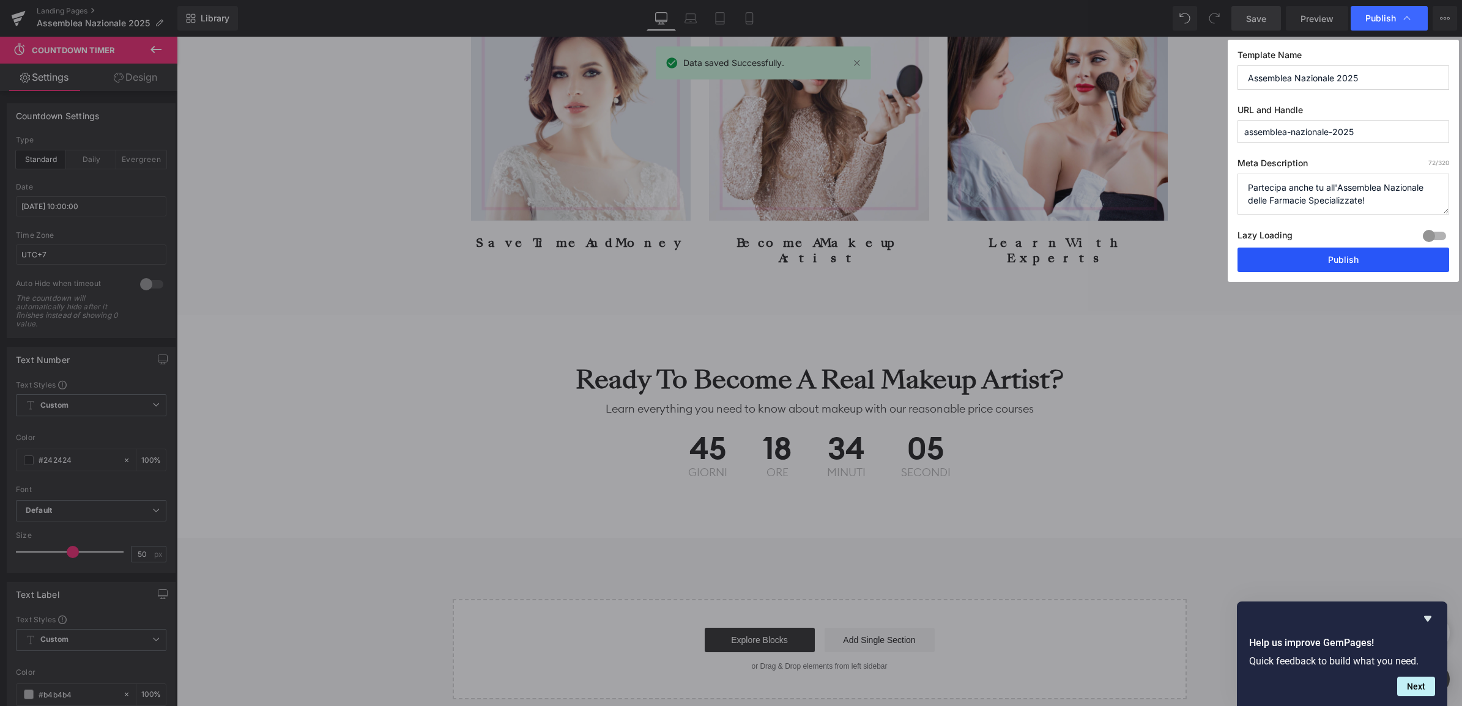
click at [1331, 265] on button "Publish" at bounding box center [1343, 260] width 212 height 24
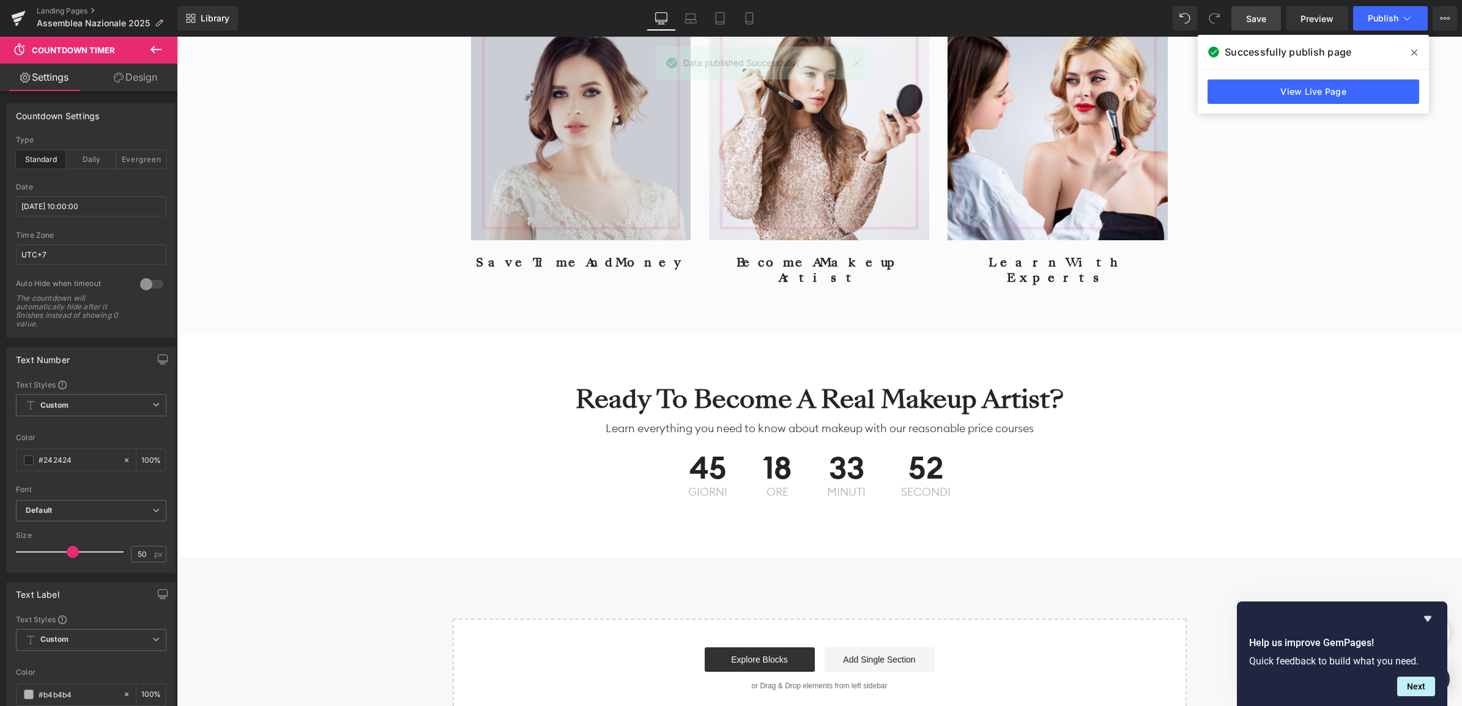
scroll to position [1605, 0]
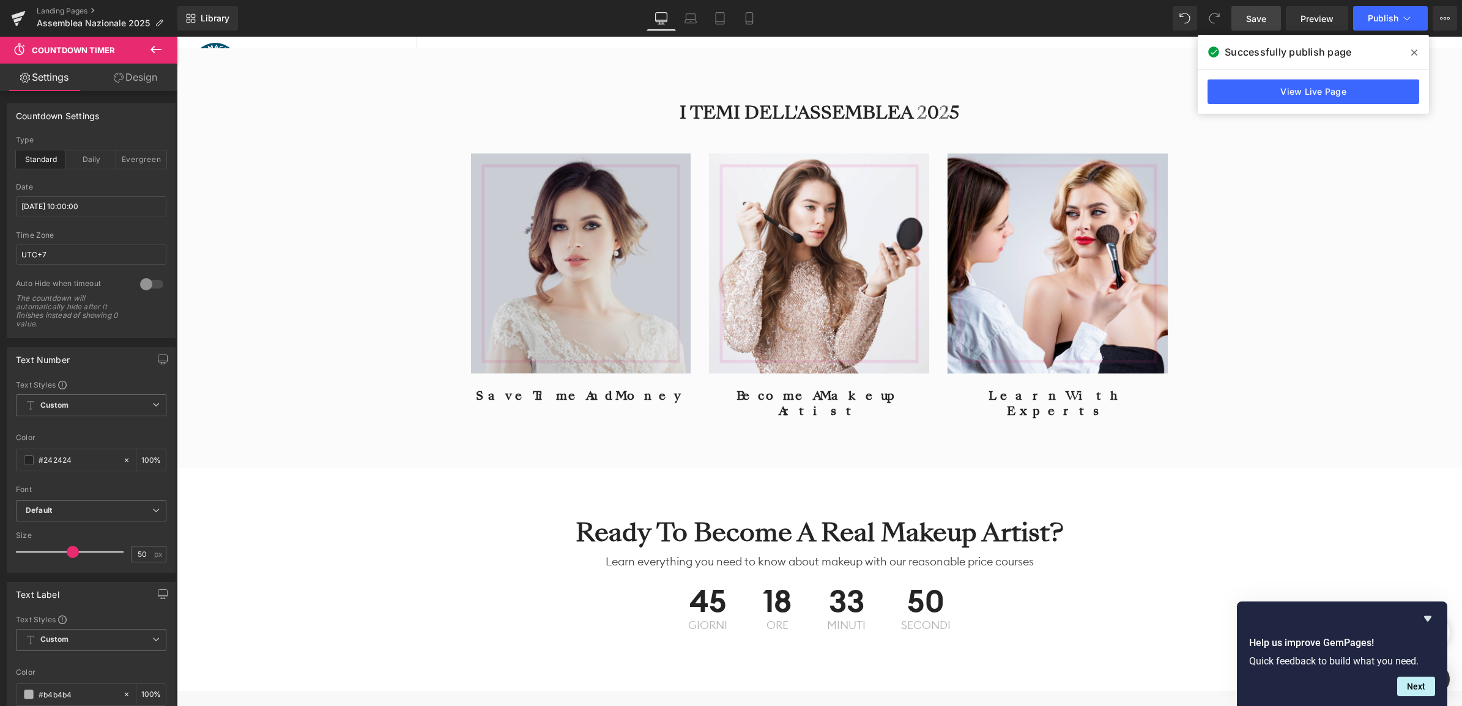
click at [597, 305] on img at bounding box center [581, 264] width 220 height 220
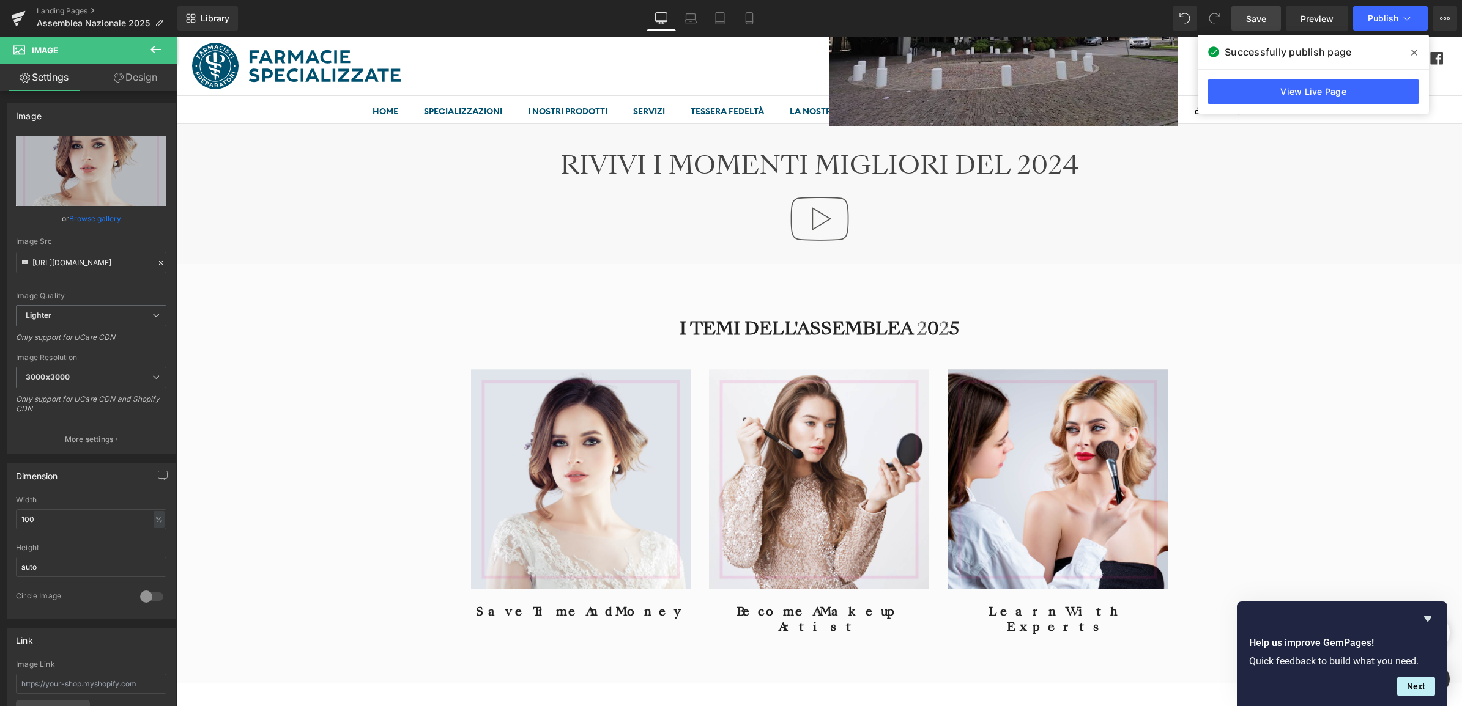
scroll to position [1376, 0]
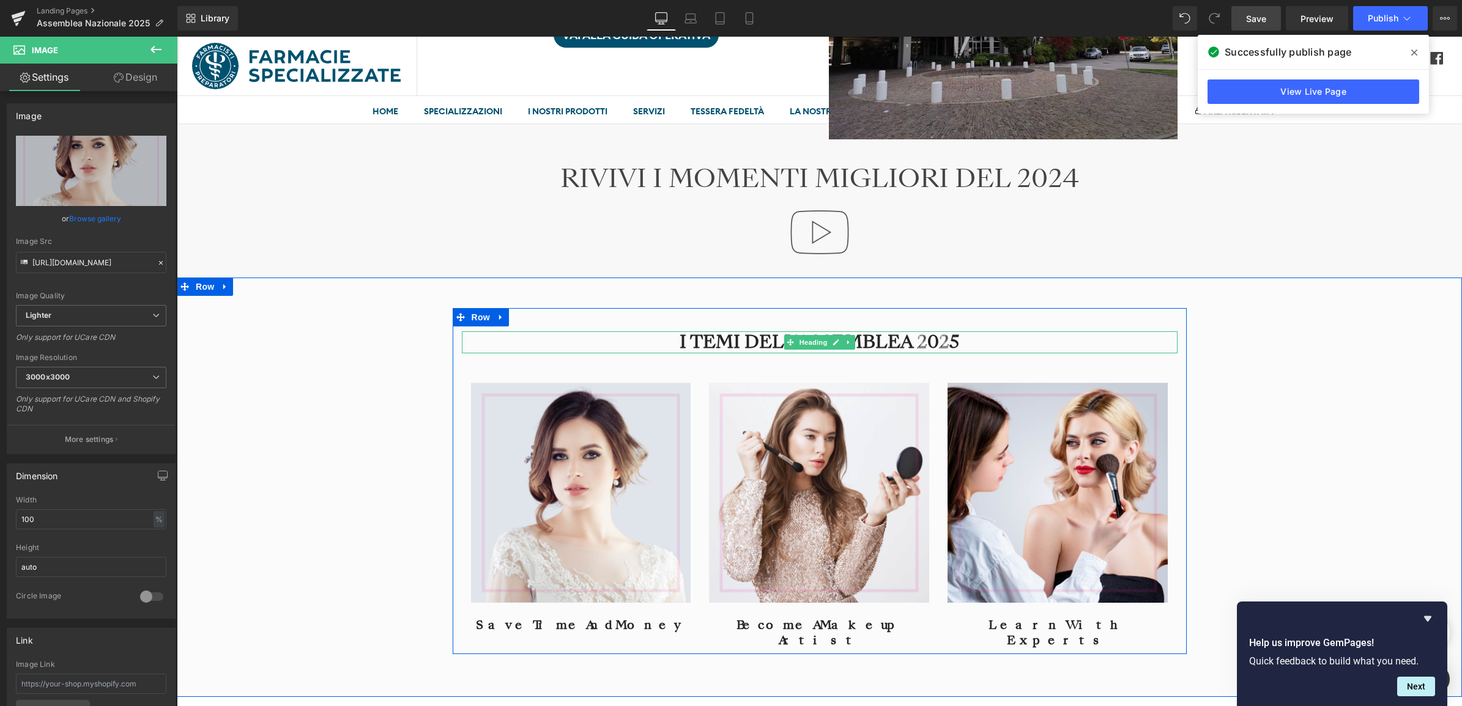
click at [903, 338] on h3 "I TEMI DELL'ASSEMBLEA 2025" at bounding box center [820, 342] width 716 height 22
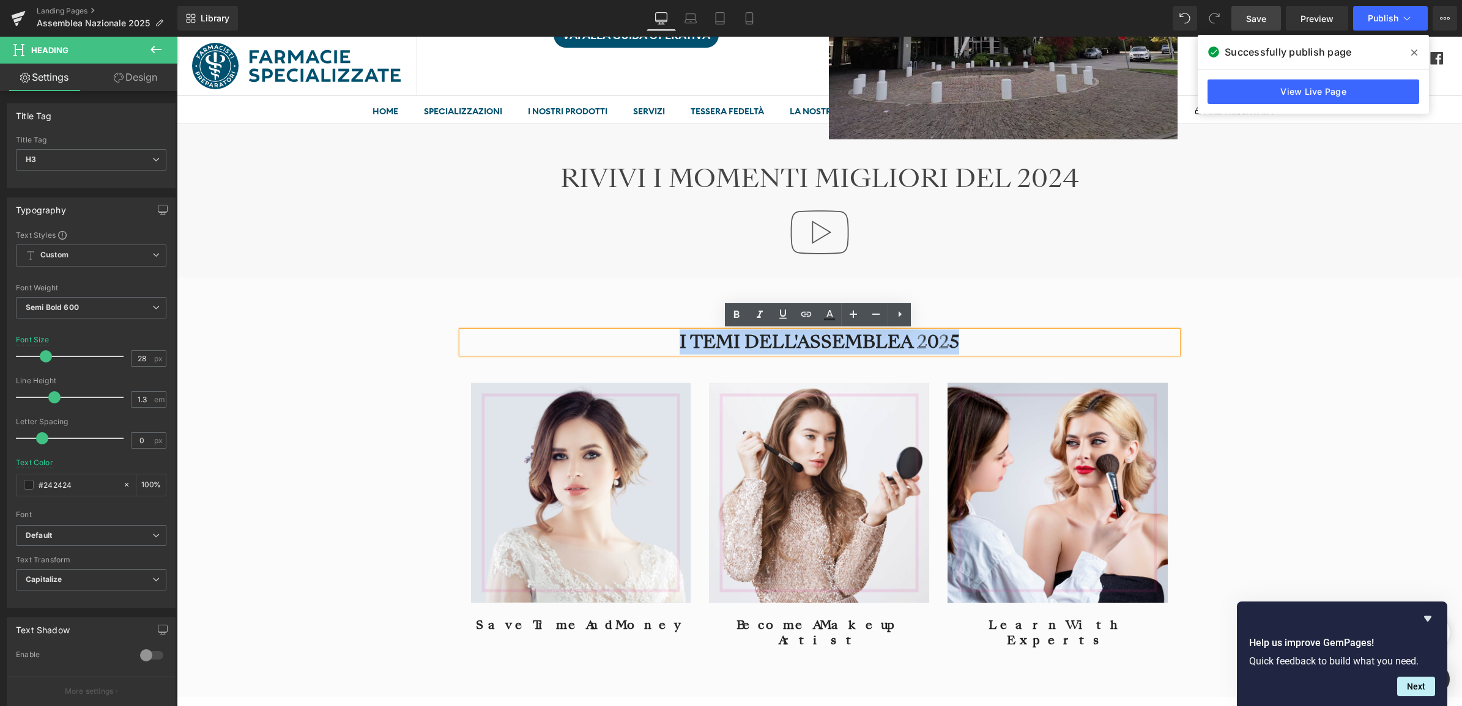
drag, startPoint x: 974, startPoint y: 342, endPoint x: 629, endPoint y: 332, distance: 344.5
click at [629, 332] on h3 "I TEMI DELL'ASSEMBLEA 2025" at bounding box center [820, 342] width 716 height 22
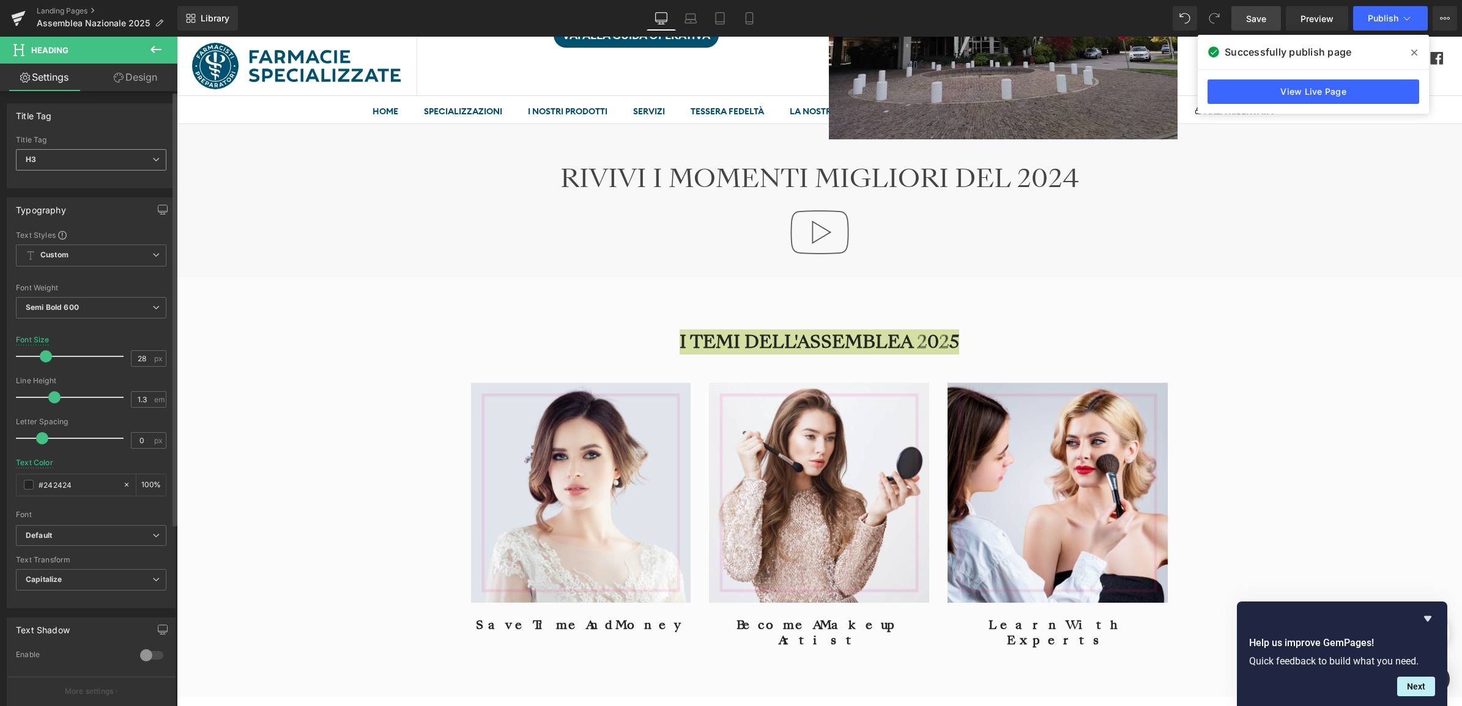
click at [145, 160] on span "H3" at bounding box center [91, 159] width 150 height 21
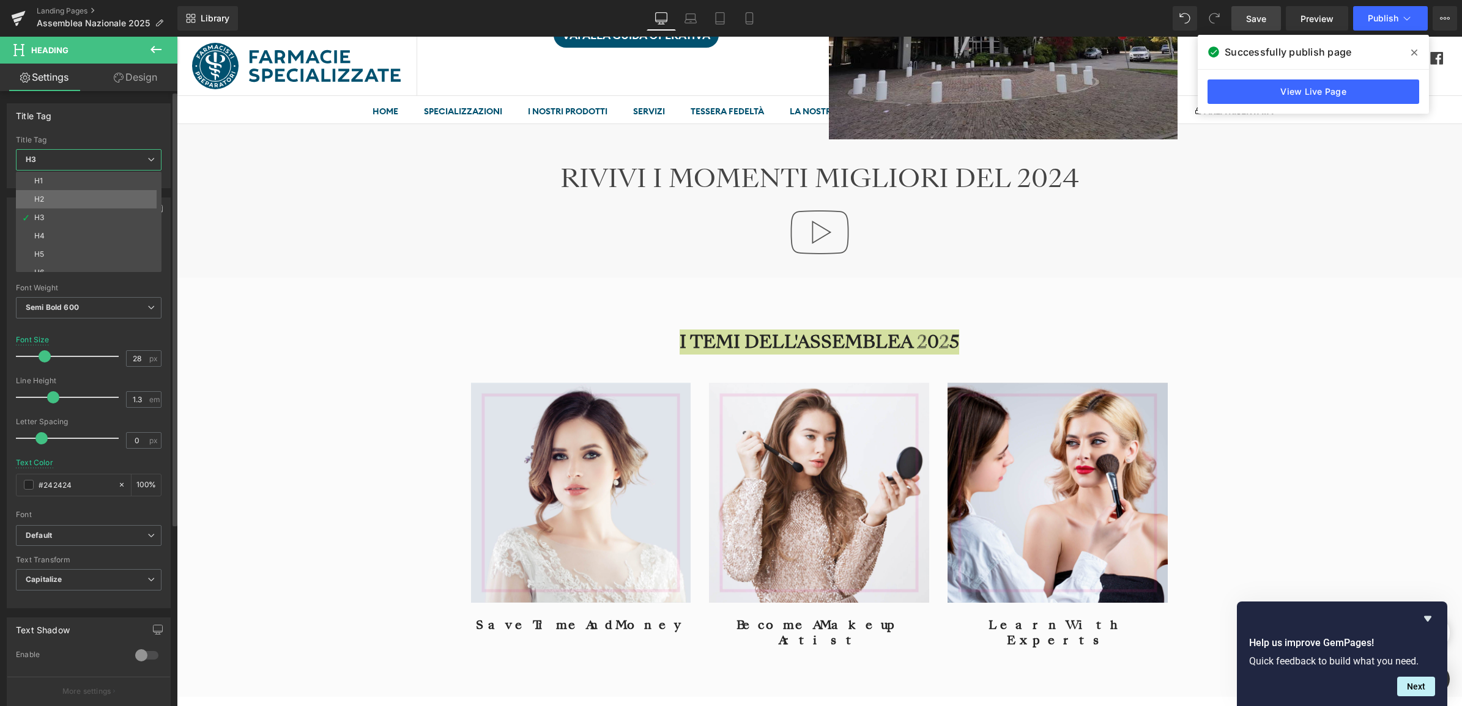
click at [69, 202] on li "H2" at bounding box center [91, 199] width 151 height 18
type input "28.8"
type input "1.2"
type input "#444444"
type input "100"
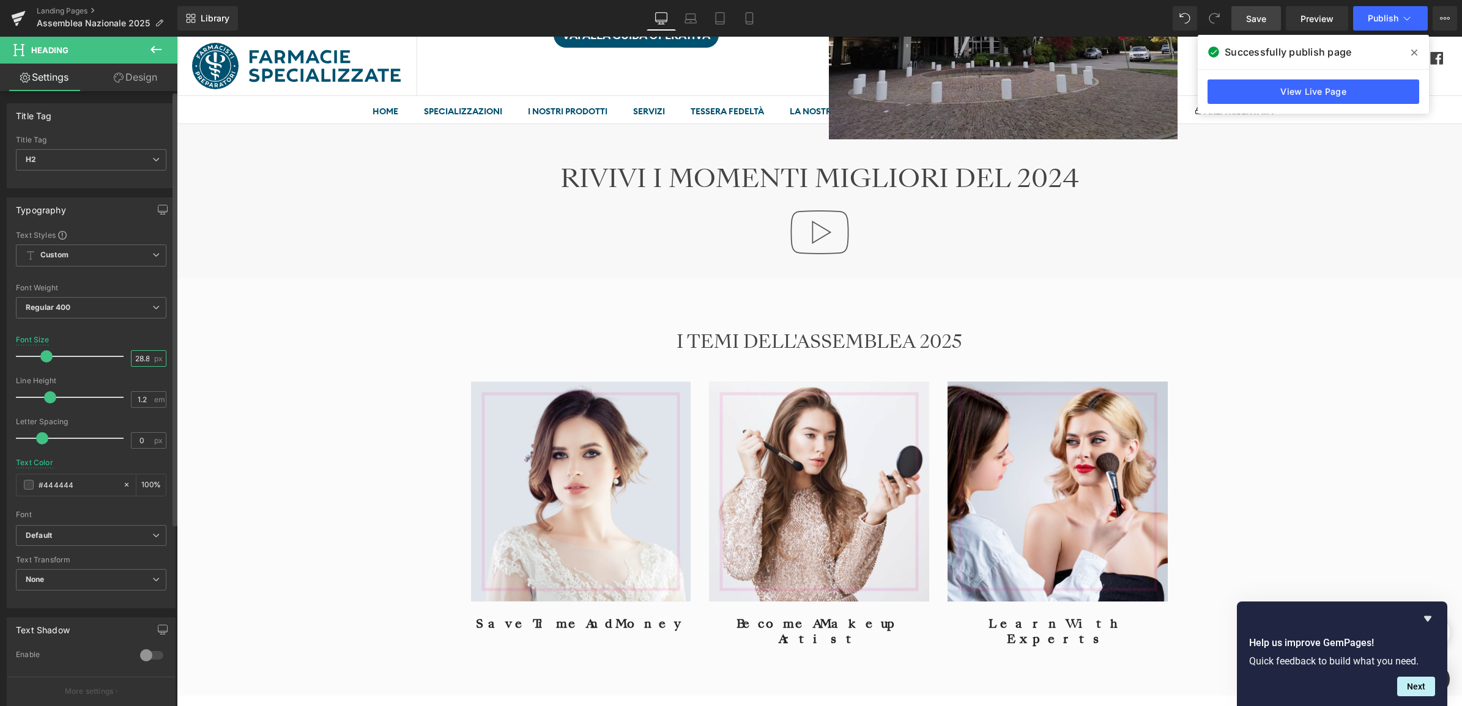
scroll to position [0, 1]
drag, startPoint x: 132, startPoint y: 359, endPoint x: 147, endPoint y: 359, distance: 15.3
click at [147, 359] on input "28.8" at bounding box center [141, 358] width 21 height 15
type input "40"
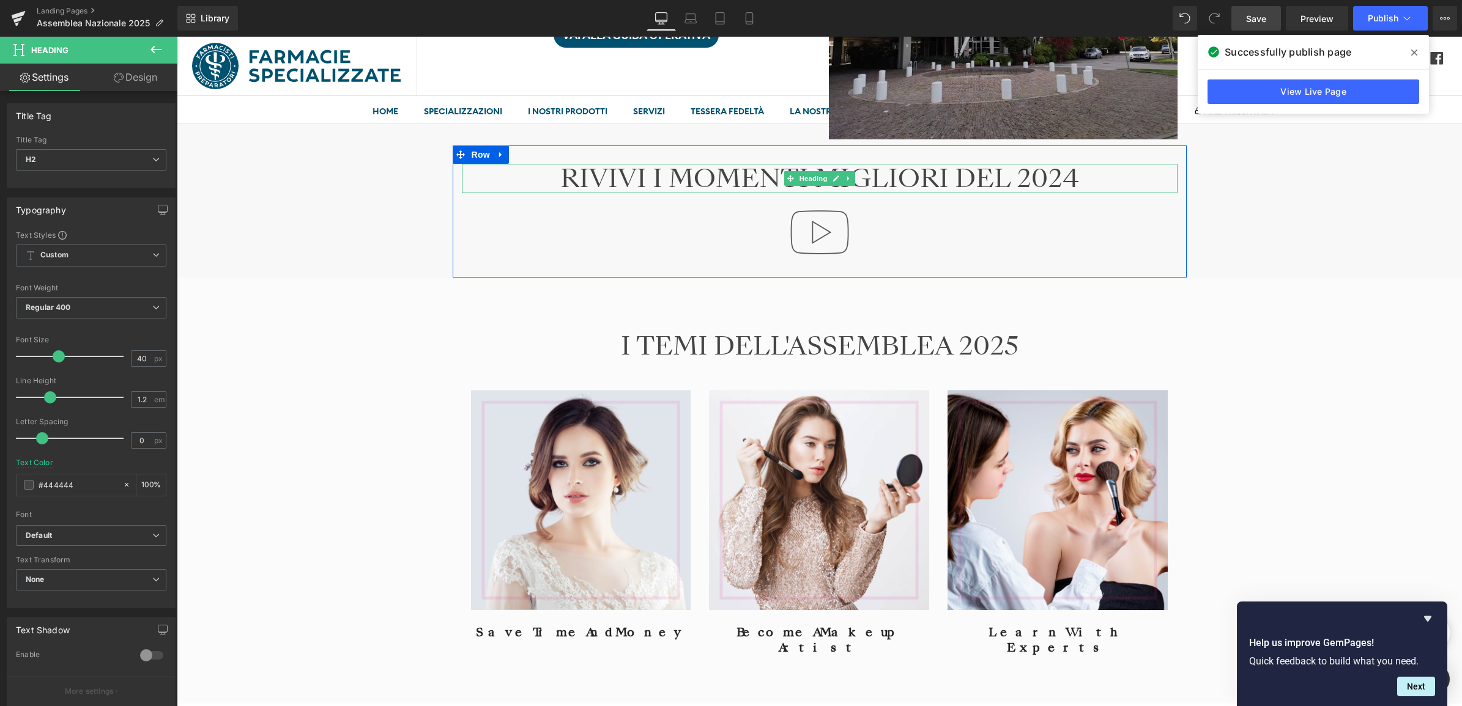
click at [619, 181] on h2 "RIVIVI I MOMENTI MIGLIORI DEL 2024" at bounding box center [820, 178] width 716 height 29
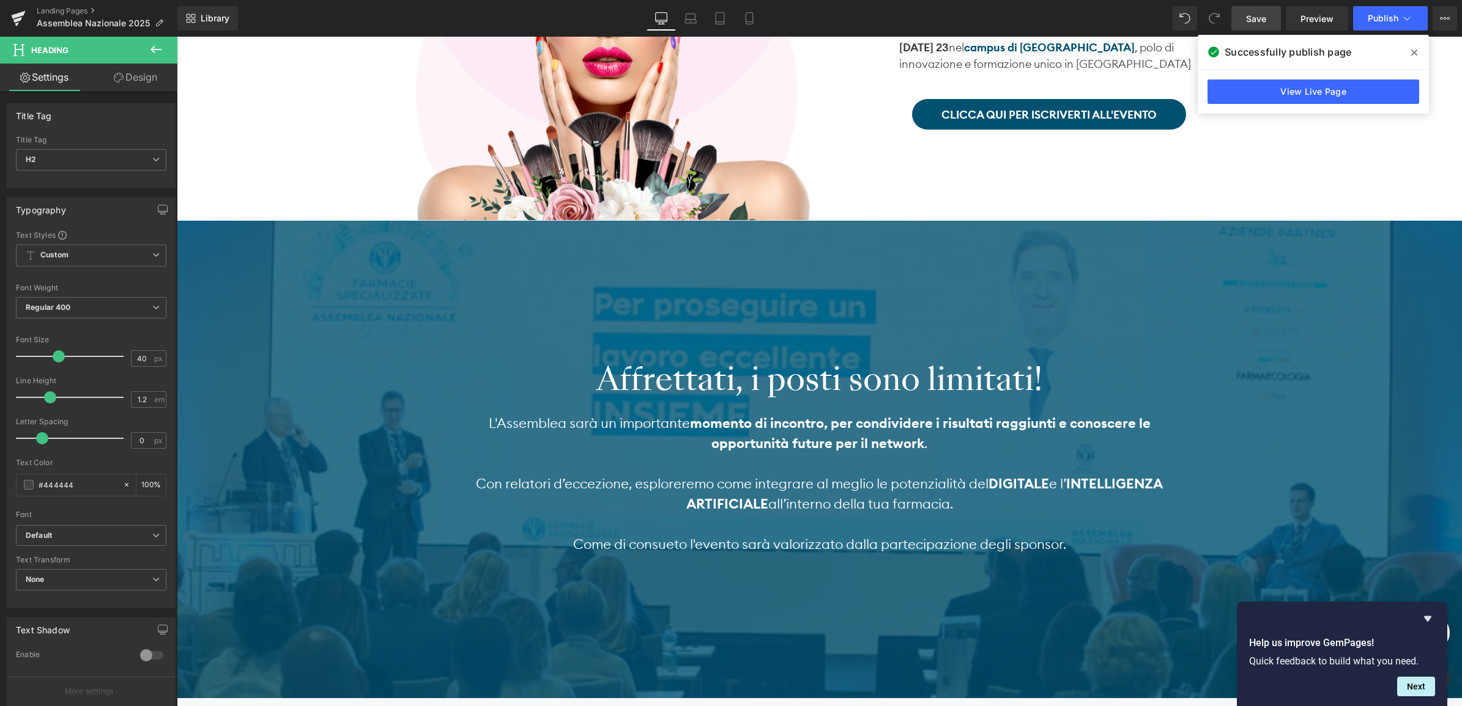
scroll to position [306, 0]
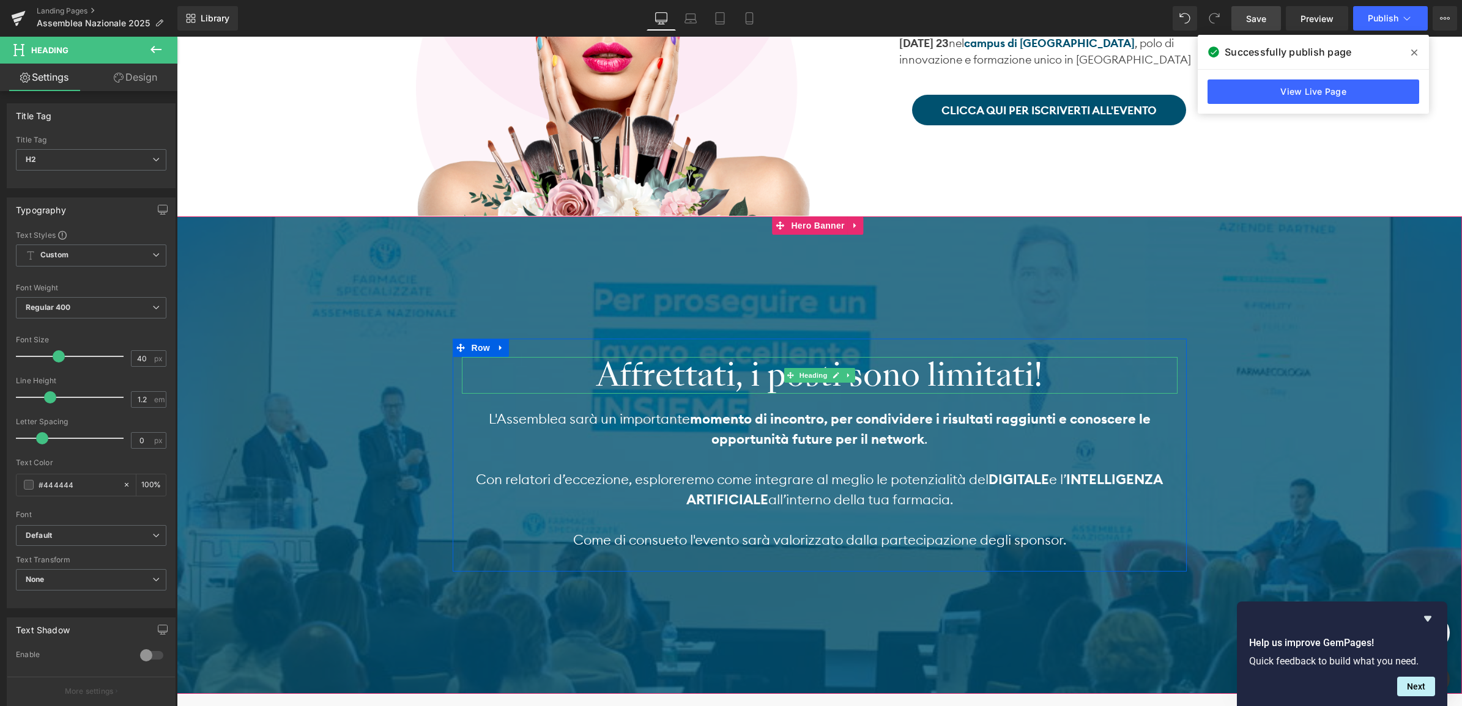
click at [703, 371] on h2 "Affrettati, i posti sono limitati!" at bounding box center [820, 375] width 716 height 37
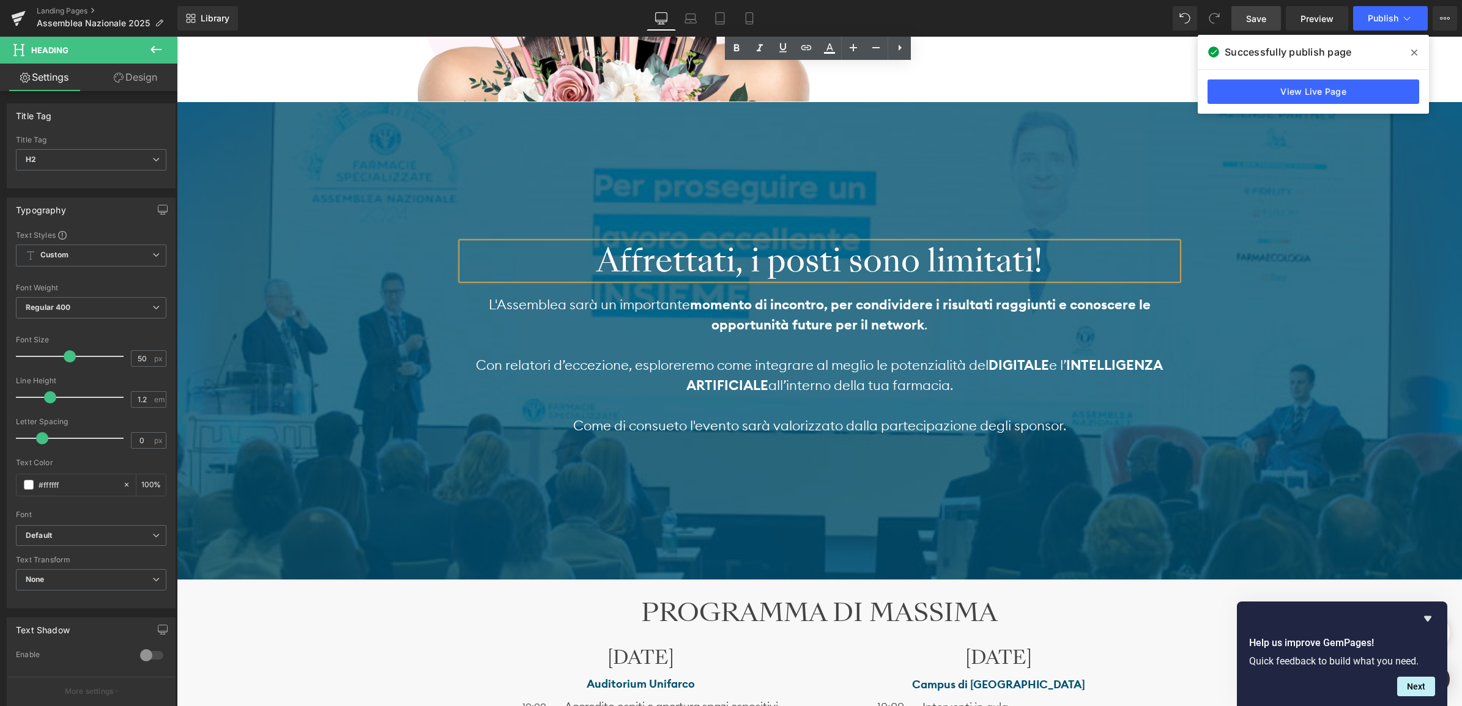
scroll to position [688, 0]
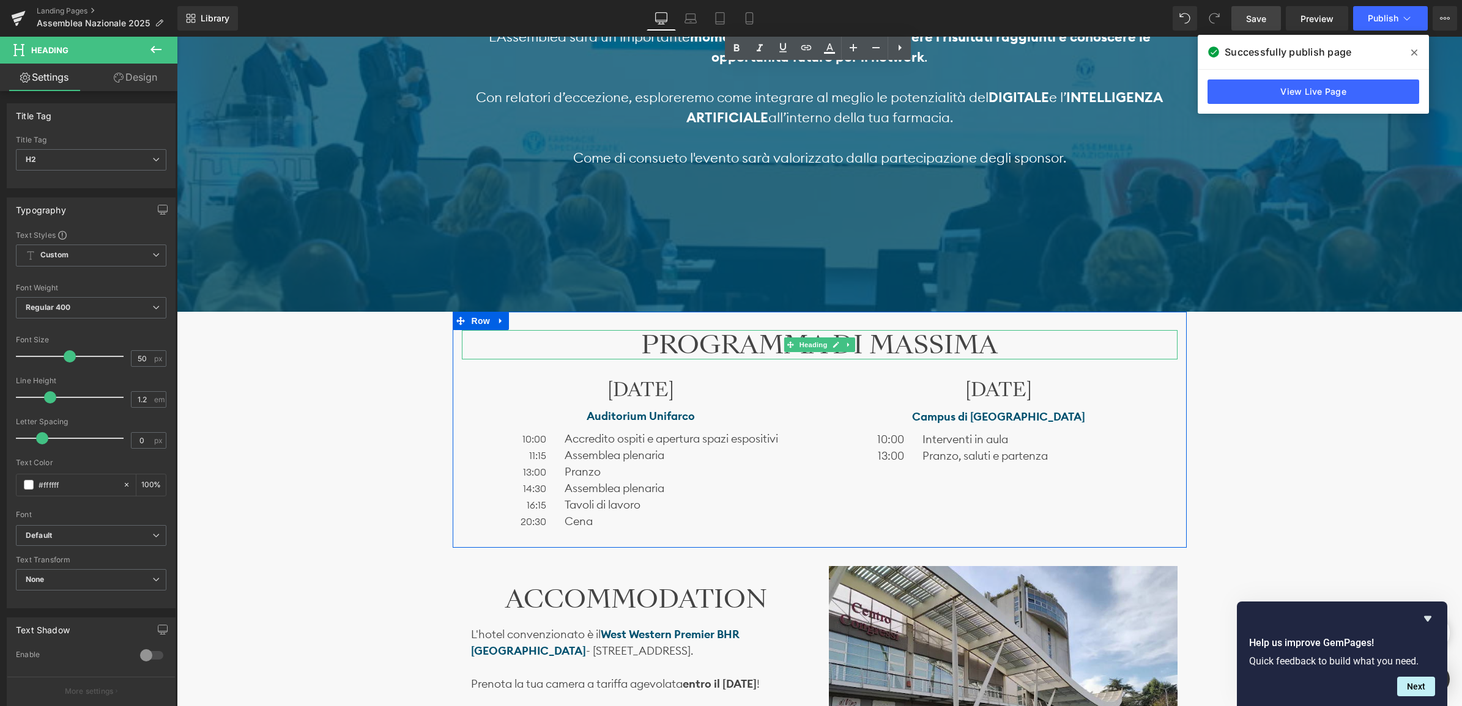
click at [687, 337] on h2 "PROGRAMMA DI MASSIMA" at bounding box center [820, 344] width 716 height 29
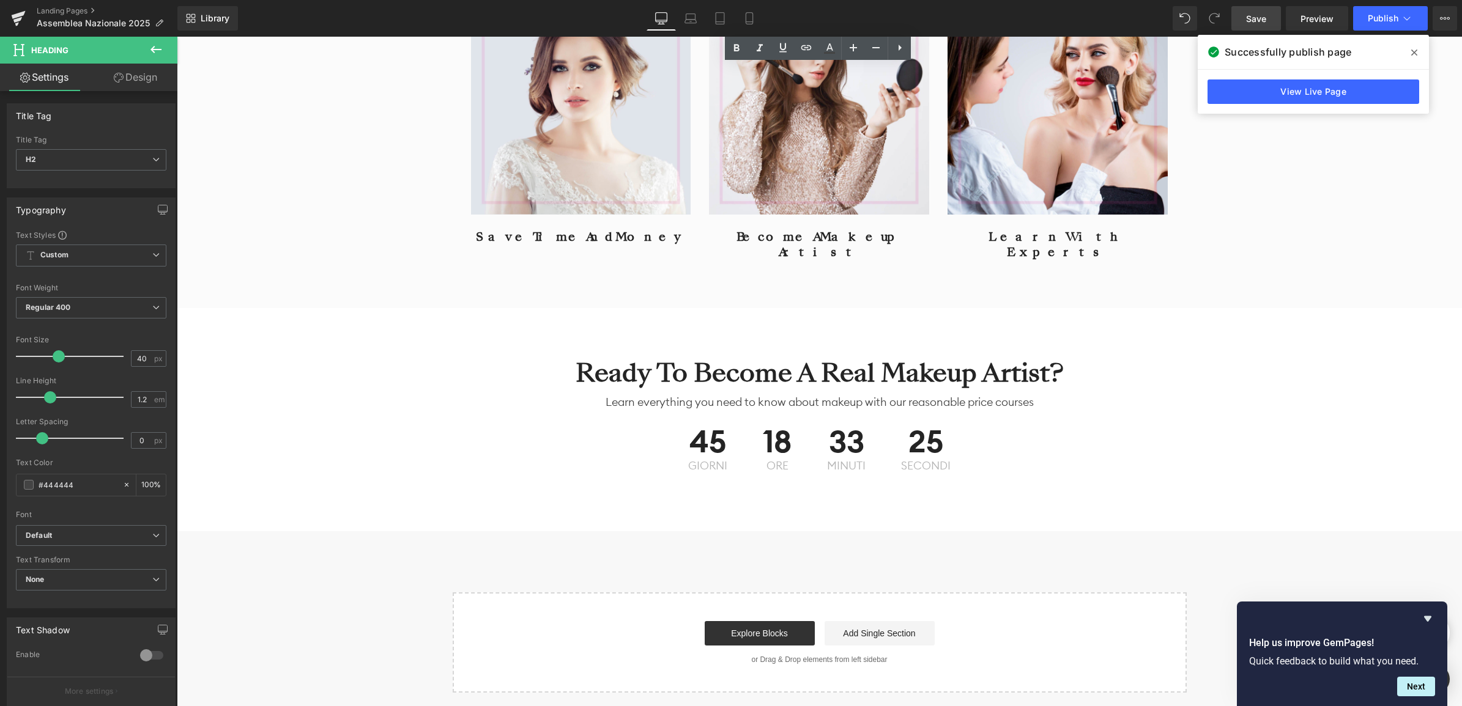
scroll to position [1758, 0]
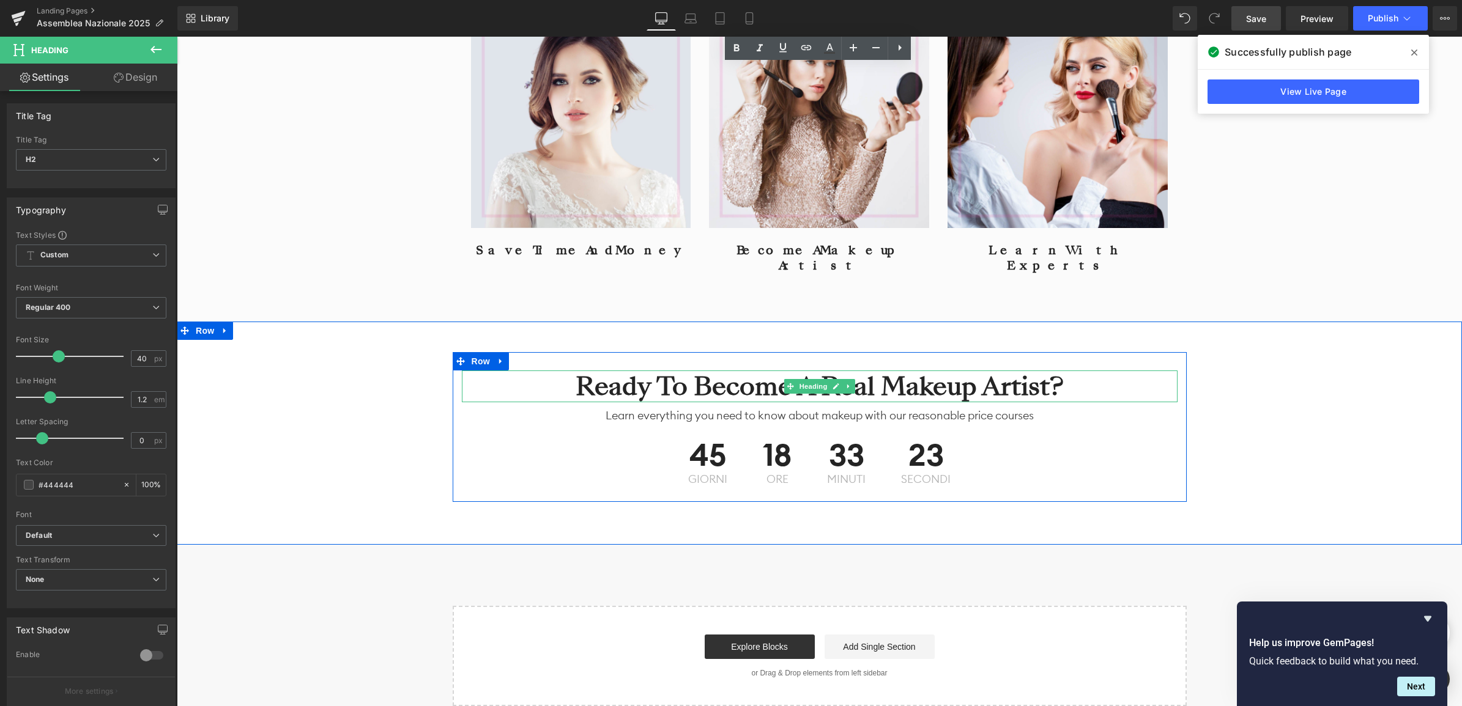
click at [654, 371] on h2 "Ready To Become A Real Makeup Artist?" at bounding box center [820, 387] width 716 height 32
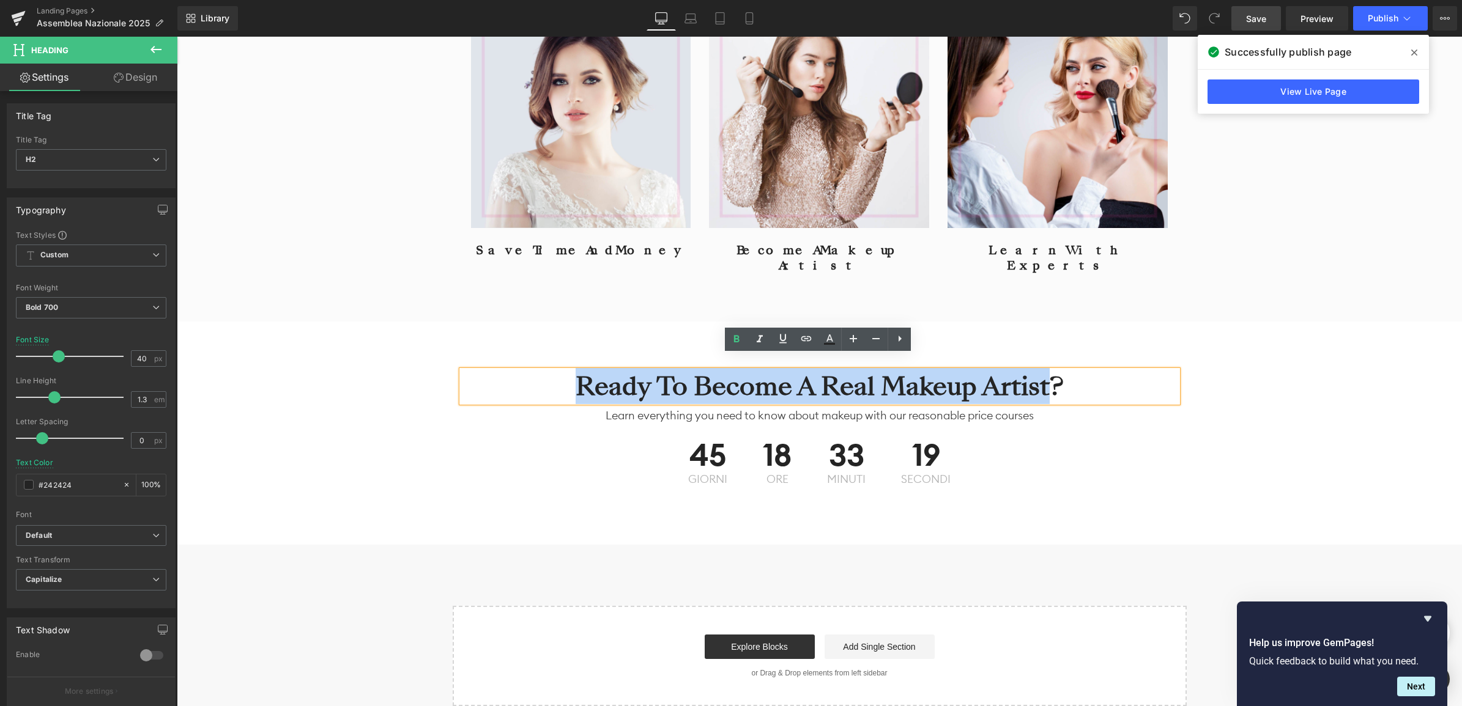
drag, startPoint x: 1041, startPoint y: 369, endPoint x: 579, endPoint y: 373, distance: 462.4
click at [579, 373] on h2 "Ready To Become A Real Makeup Artist?" at bounding box center [820, 387] width 716 height 32
click at [615, 407] on p "Learn everything you need to know about makeup with our reasonable price courses" at bounding box center [820, 415] width 716 height 17
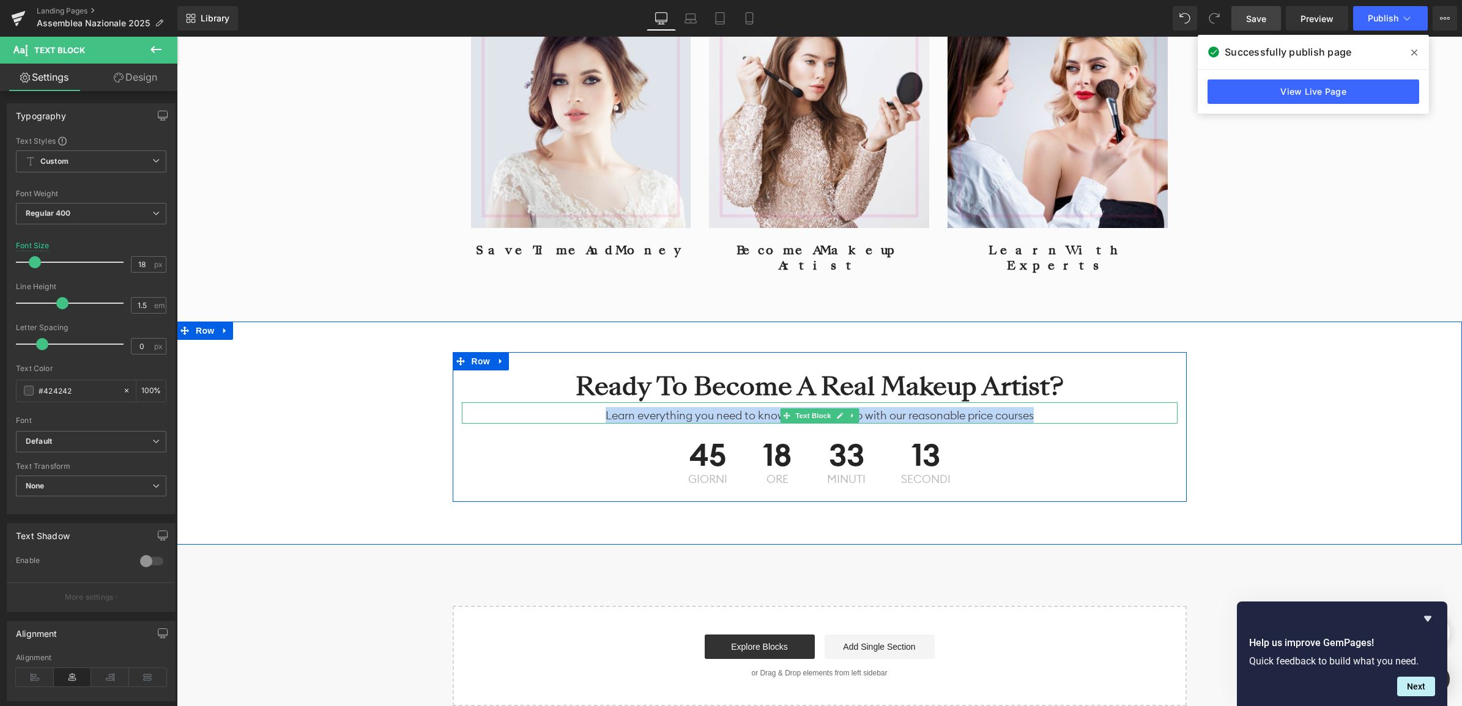
drag, startPoint x: 1039, startPoint y: 399, endPoint x: 600, endPoint y: 401, distance: 439.1
click at [599, 407] on p "Learn everything you need to know about makeup with our reasonable price courses" at bounding box center [820, 415] width 716 height 17
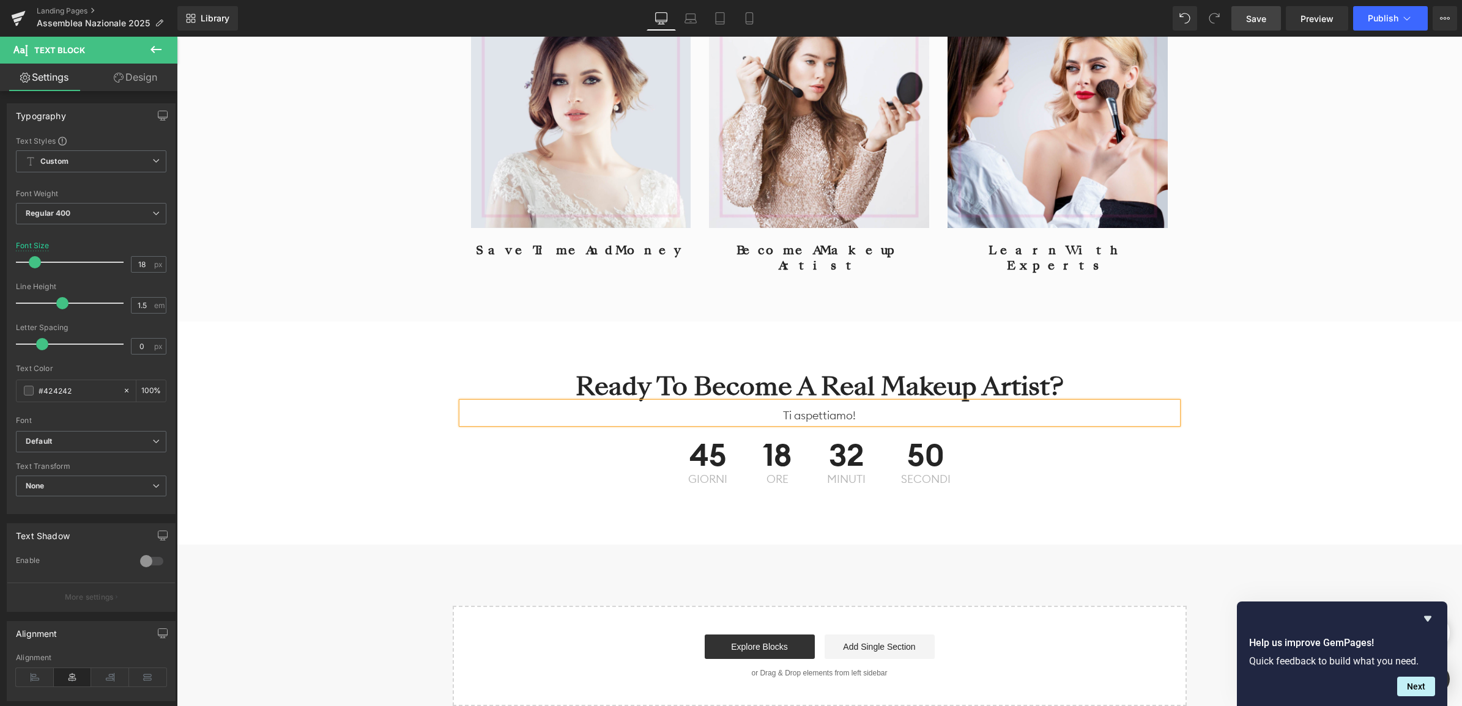
click at [870, 407] on p "Ti aspettiamo!" at bounding box center [820, 415] width 716 height 17
click at [871, 407] on p "Ti aspettiamo!" at bounding box center [820, 415] width 716 height 17
click at [641, 371] on h2 "Ready To Become A Real Makeup Artist?" at bounding box center [820, 387] width 716 height 32
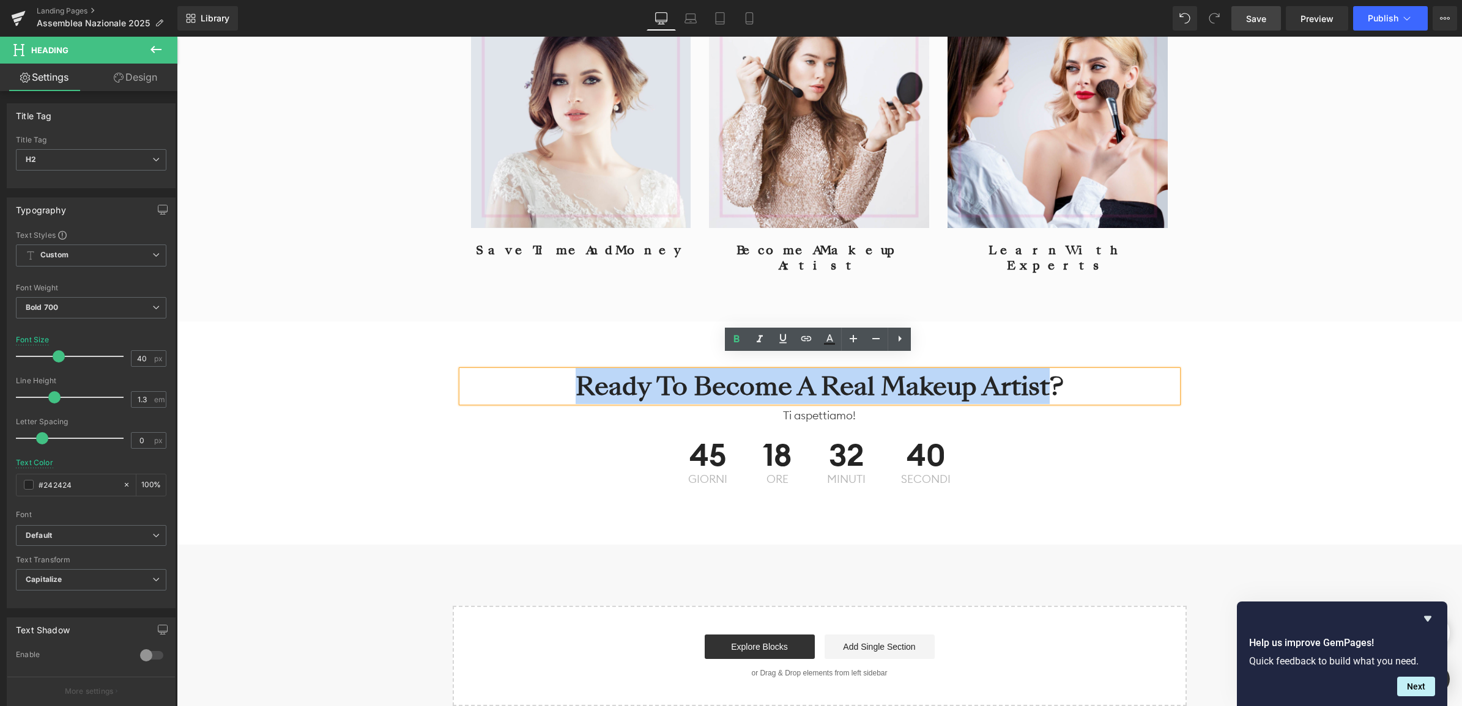
drag, startPoint x: 1043, startPoint y: 369, endPoint x: 738, endPoint y: 412, distance: 308.8
click at [585, 371] on h2 "Ready To Become A Real Makeup Artist?" at bounding box center [820, 387] width 716 height 32
click at [873, 407] on p "Ti aspettiamo!" at bounding box center [820, 415] width 716 height 17
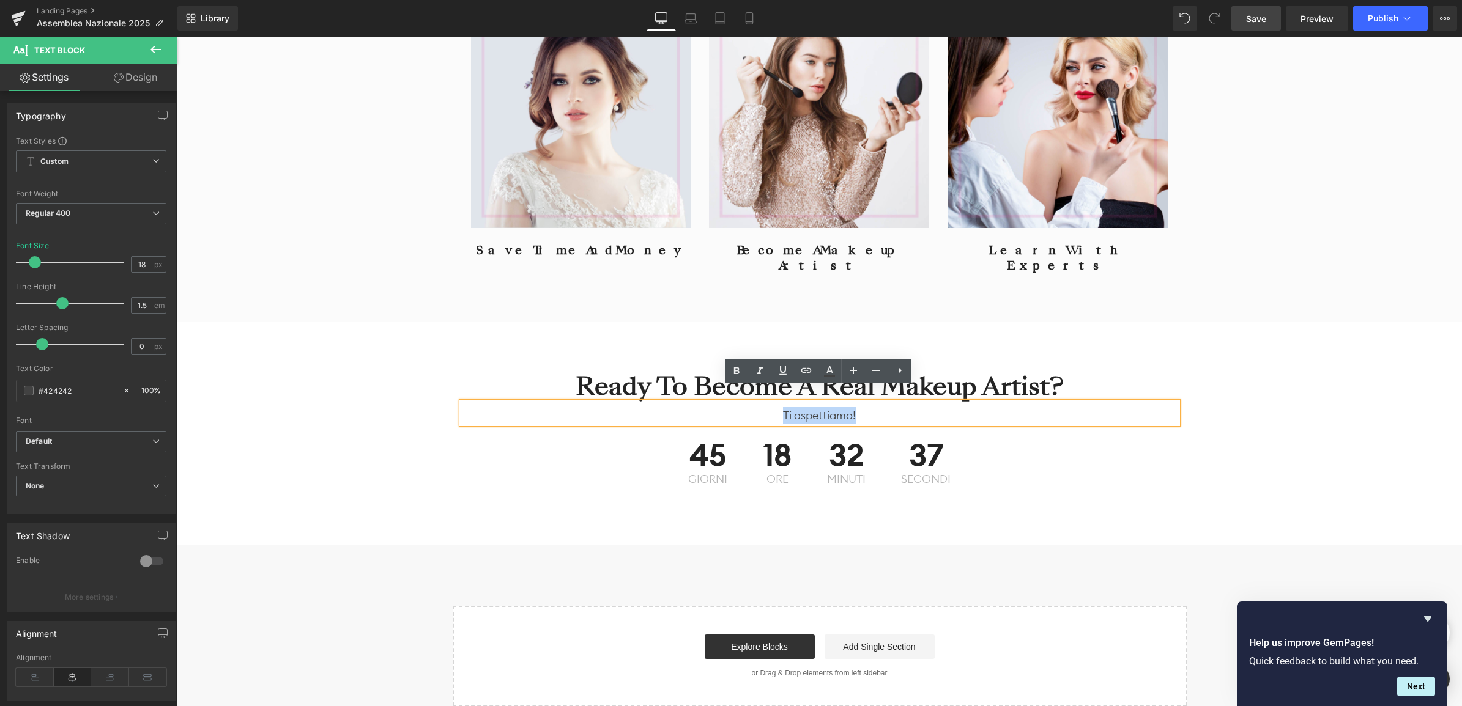
drag, startPoint x: 889, startPoint y: 396, endPoint x: 750, endPoint y: 401, distance: 139.5
click at [750, 407] on p "Ti aspettiamo!" at bounding box center [820, 415] width 716 height 17
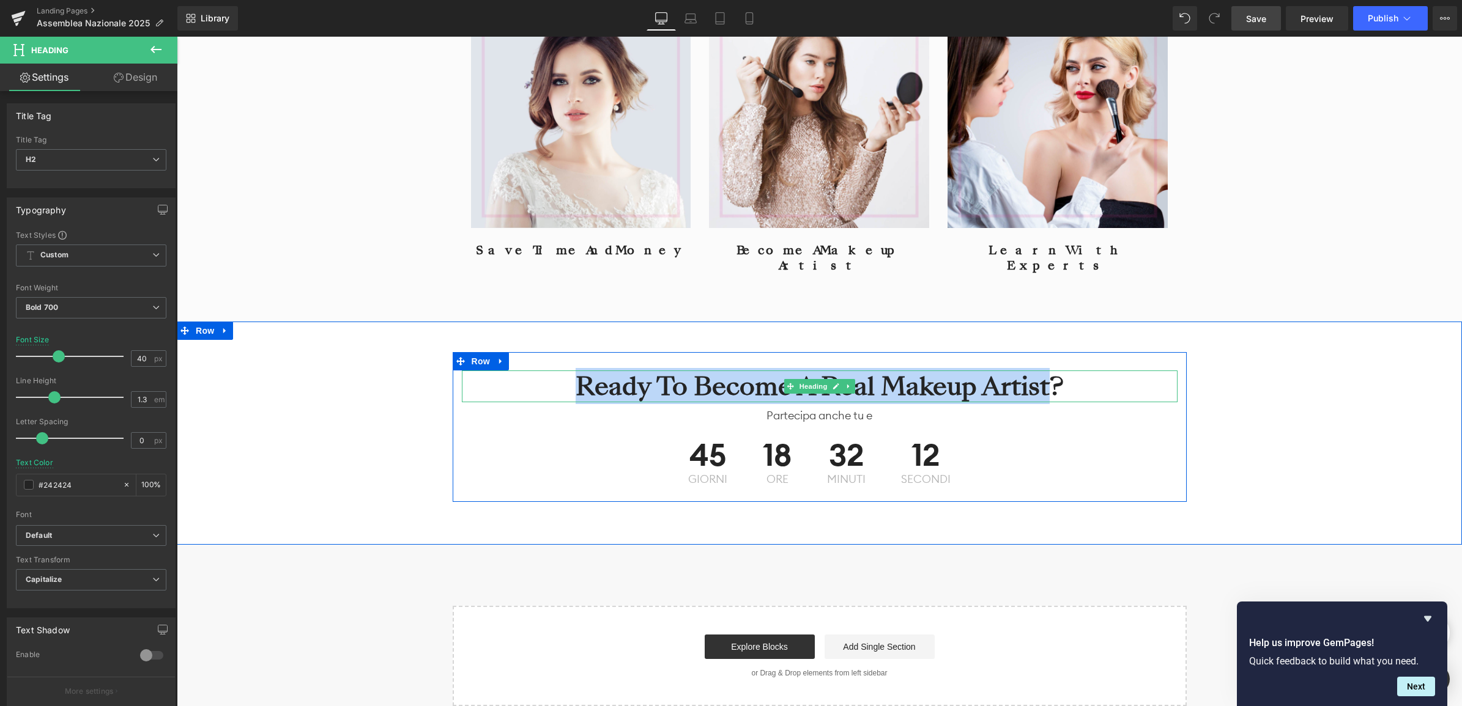
drag, startPoint x: 1044, startPoint y: 374, endPoint x: 574, endPoint y: 363, distance: 469.8
click at [574, 371] on h2 "Ready To Become A Real Makeup Artist?" at bounding box center [820, 387] width 716 height 32
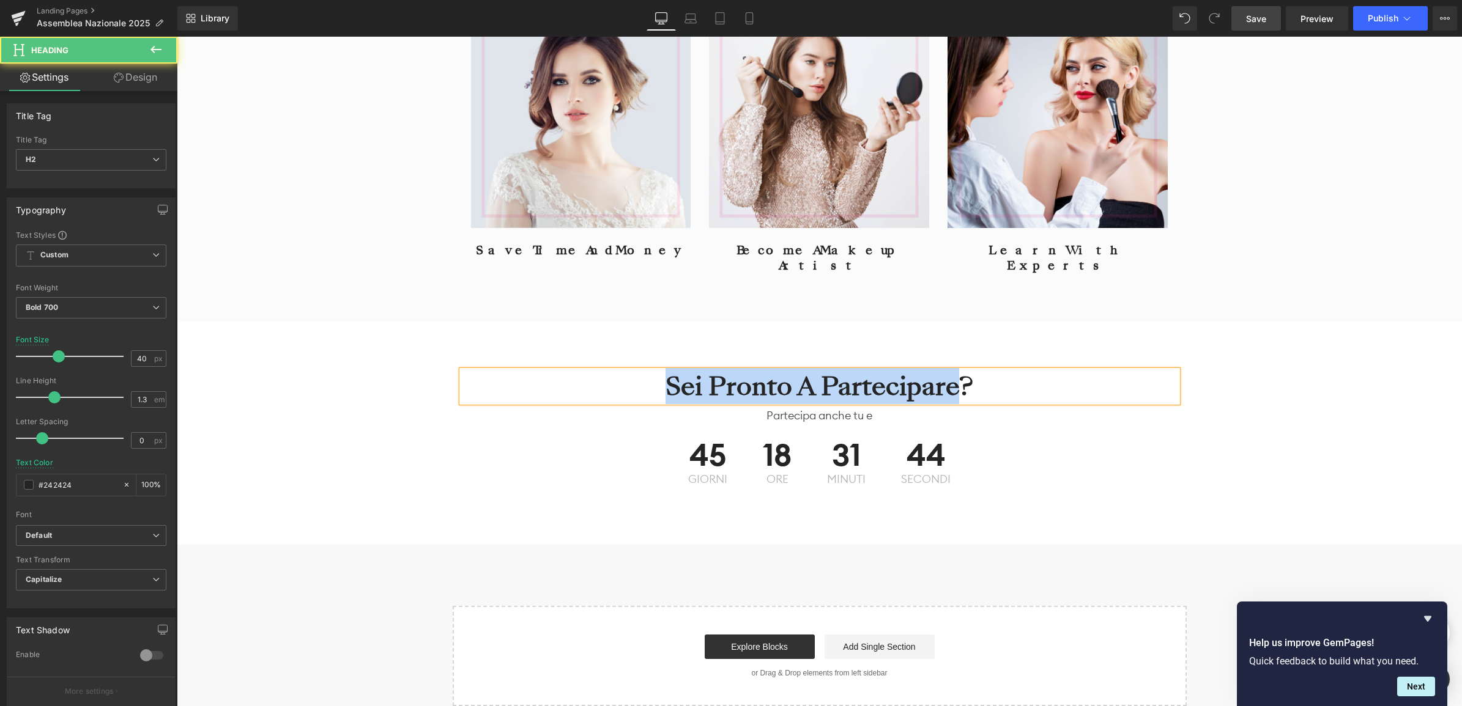
drag, startPoint x: 957, startPoint y: 367, endPoint x: 668, endPoint y: 377, distance: 288.2
click at [668, 377] on h2 "Sei pronto a partecipare?" at bounding box center [820, 387] width 716 height 32
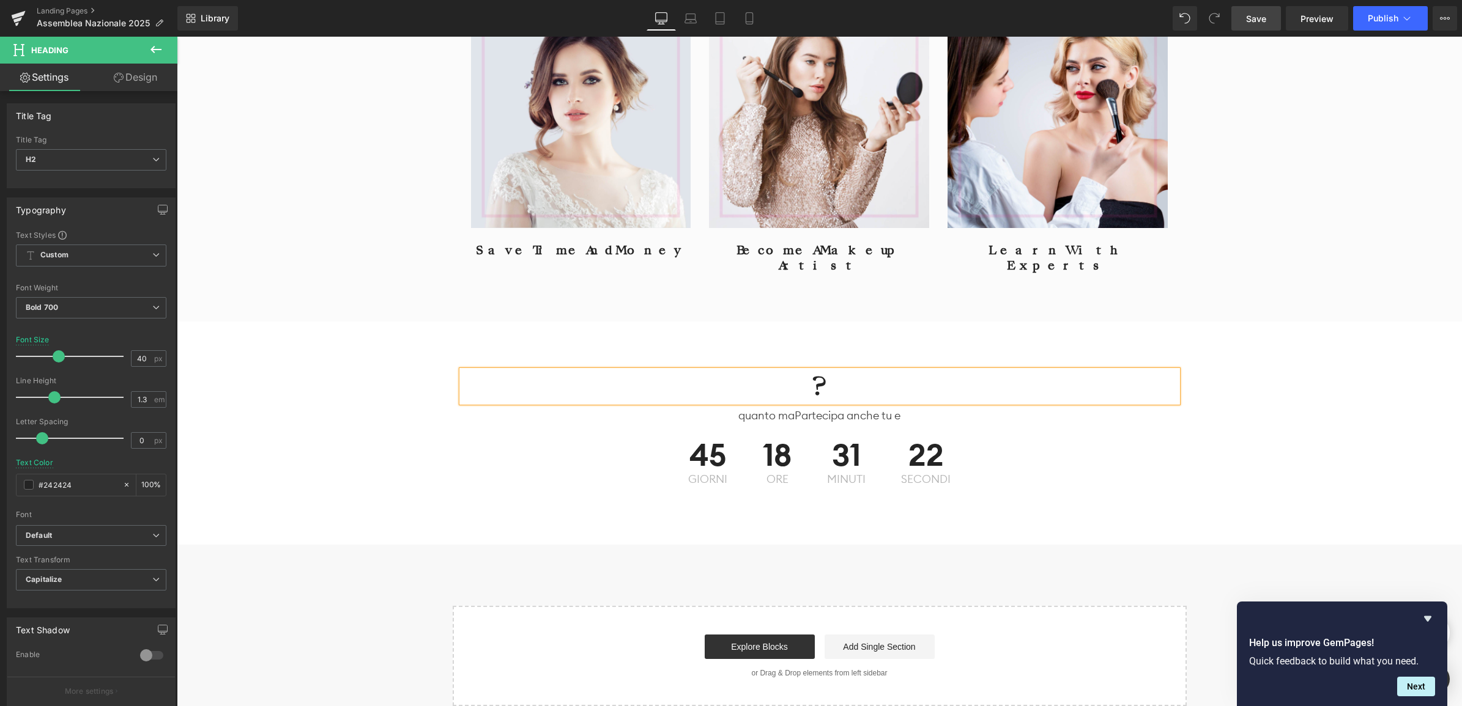
click at [808, 372] on h2 "?" at bounding box center [820, 387] width 716 height 32
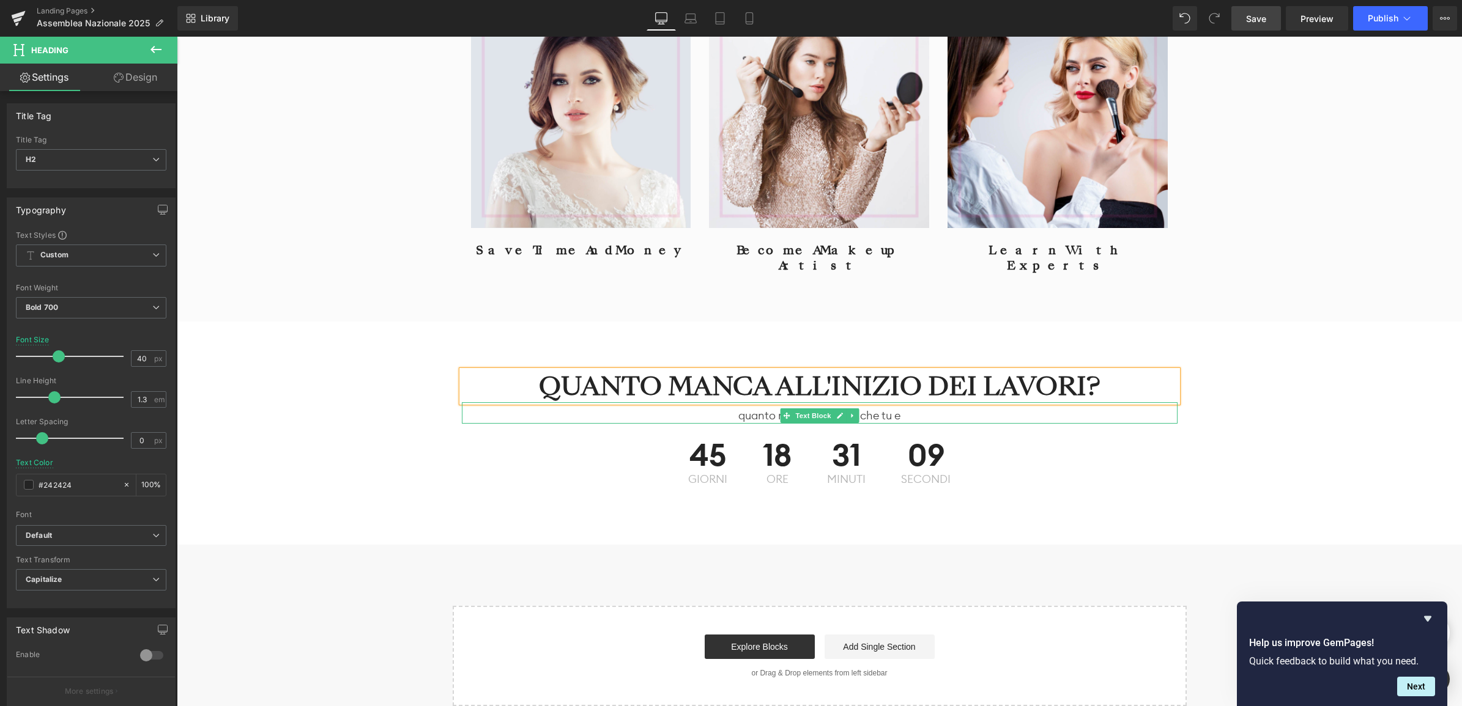
click at [897, 407] on p "quanto maPartecipa anche tu e" at bounding box center [820, 415] width 716 height 17
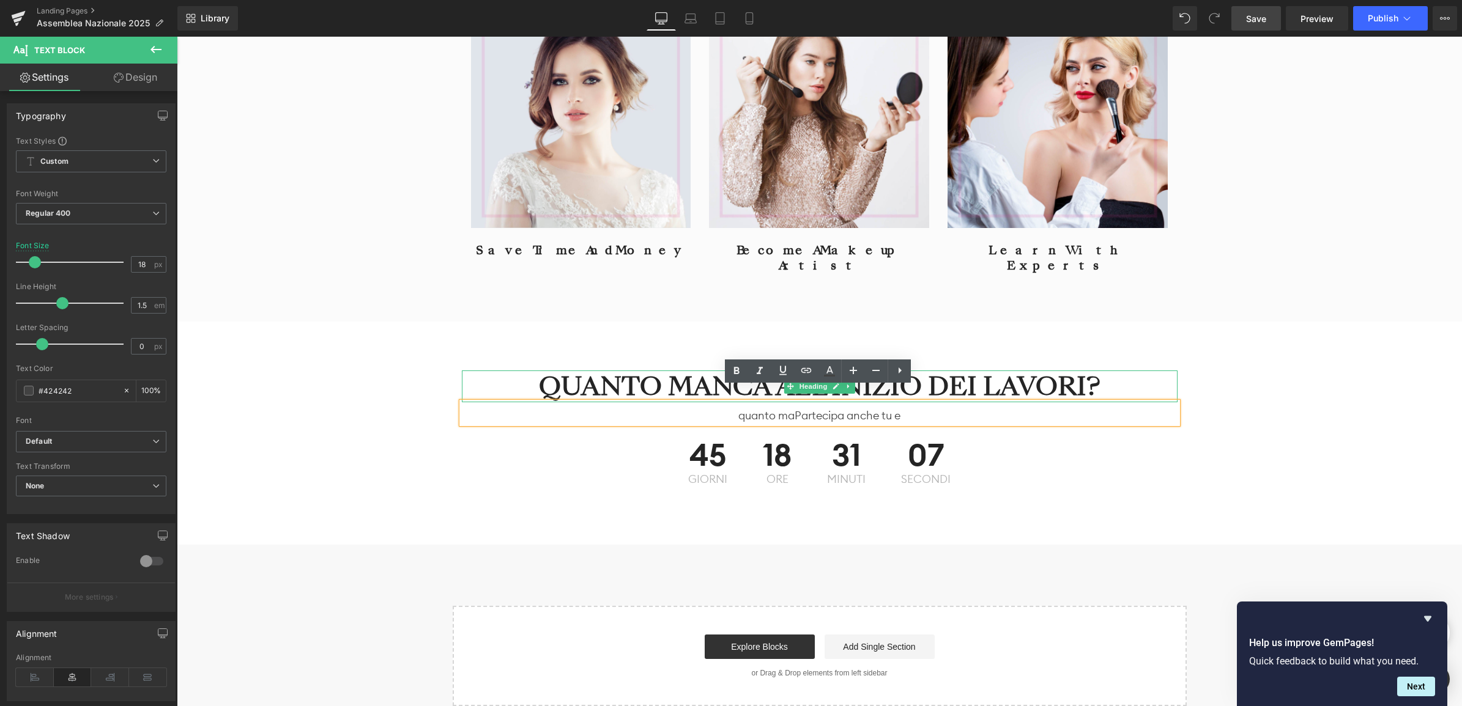
click at [1025, 371] on h2 "QUANTO MANCA ALL'INIZIO DEI LAVORI?" at bounding box center [820, 387] width 716 height 32
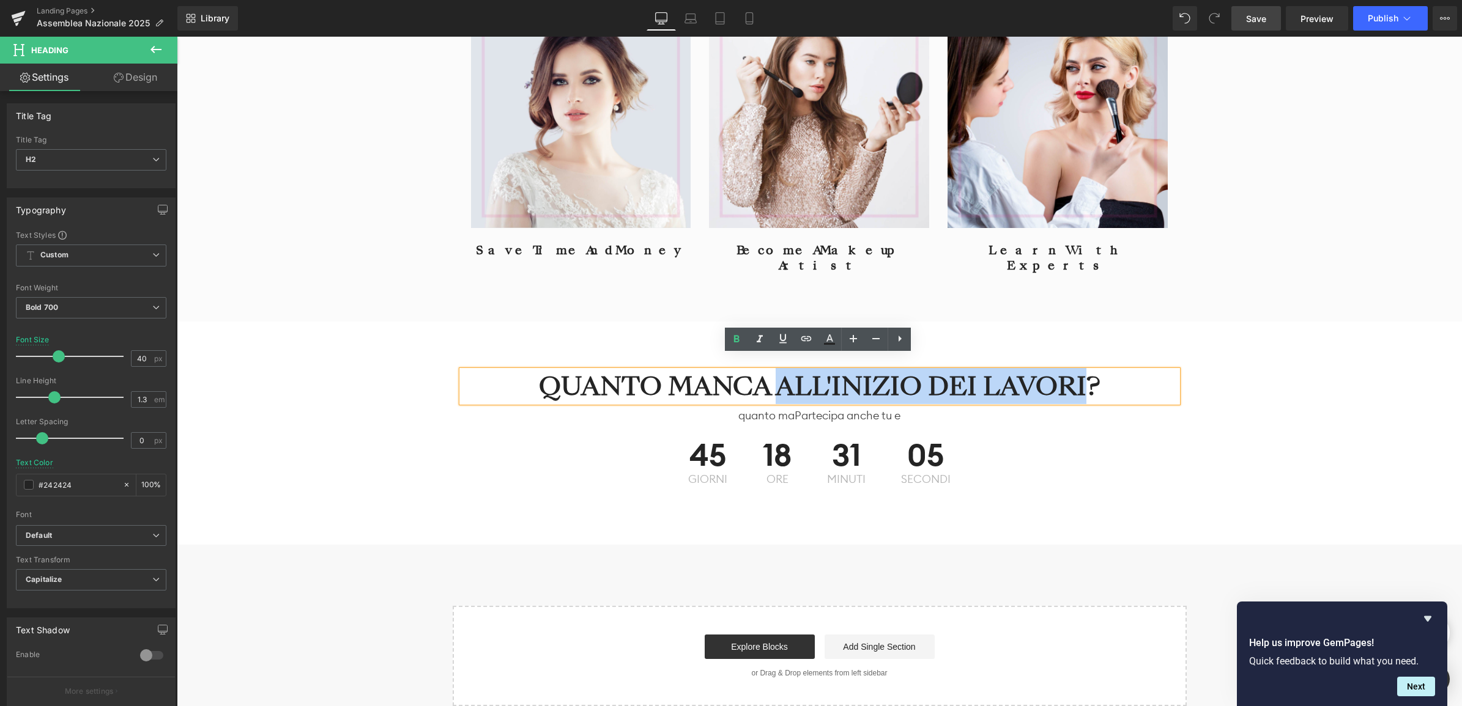
drag, startPoint x: 1086, startPoint y: 365, endPoint x: 778, endPoint y: 377, distance: 308.5
click at [778, 377] on h2 "QUANTO MANCA ALL'INIZIO DEI LAVORI?" at bounding box center [820, 387] width 716 height 32
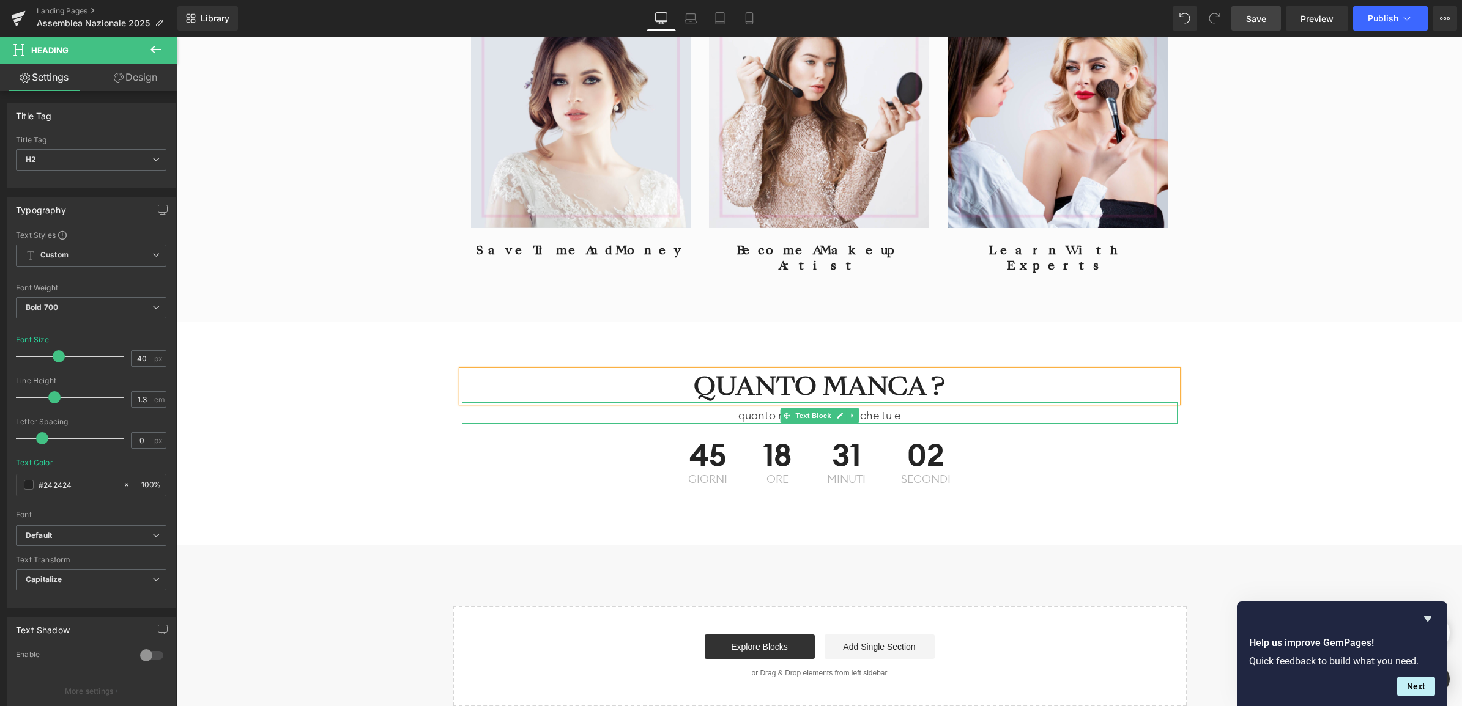
click at [901, 407] on p "quanto maPartecipa anche tu e" at bounding box center [820, 415] width 716 height 17
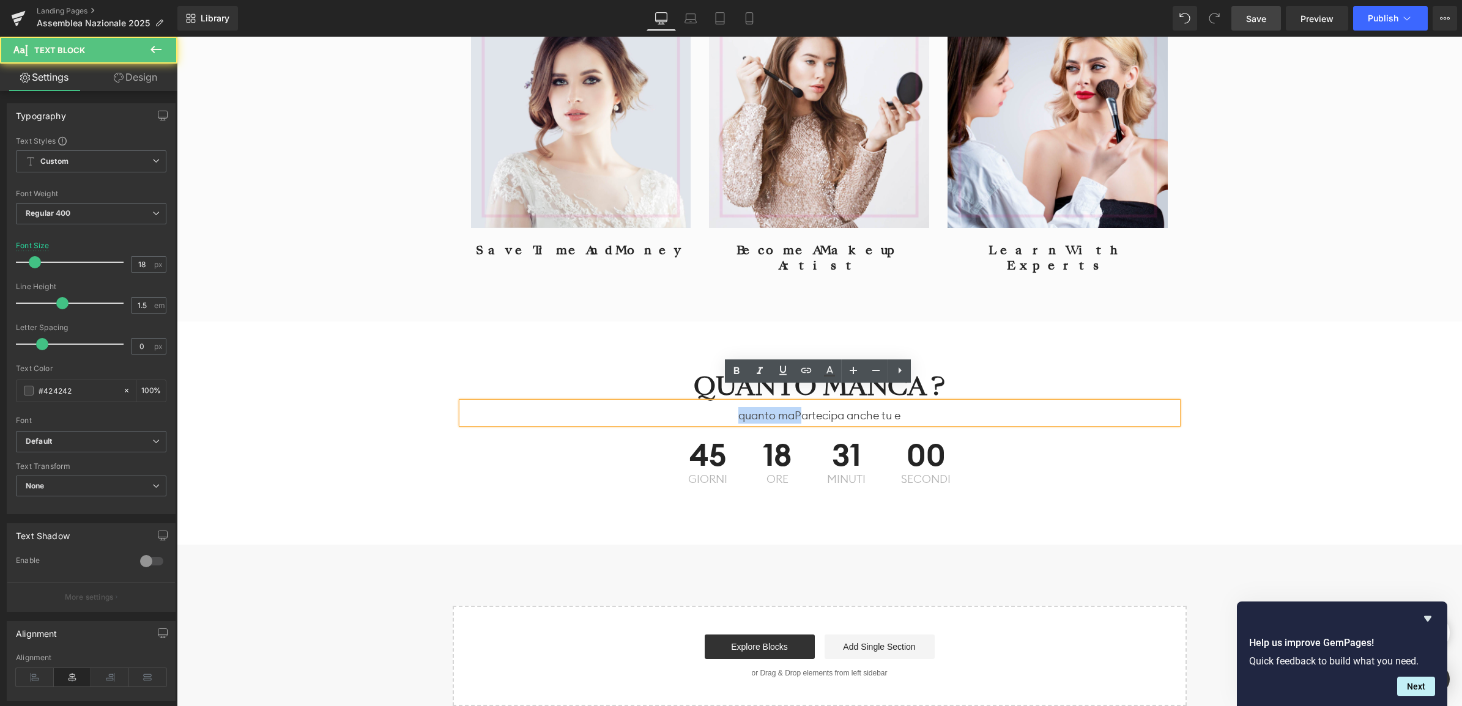
drag, startPoint x: 794, startPoint y: 401, endPoint x: 723, endPoint y: 399, distance: 71.0
click at [723, 407] on p "quanto maPartecipa anche tu e" at bounding box center [820, 415] width 716 height 17
drag, startPoint x: 876, startPoint y: 399, endPoint x: 736, endPoint y: 405, distance: 140.8
click at [736, 407] on p "artecipa anche tu e" at bounding box center [820, 415] width 716 height 17
click at [693, 402] on div "artecipa anche tu e" at bounding box center [820, 412] width 716 height 21
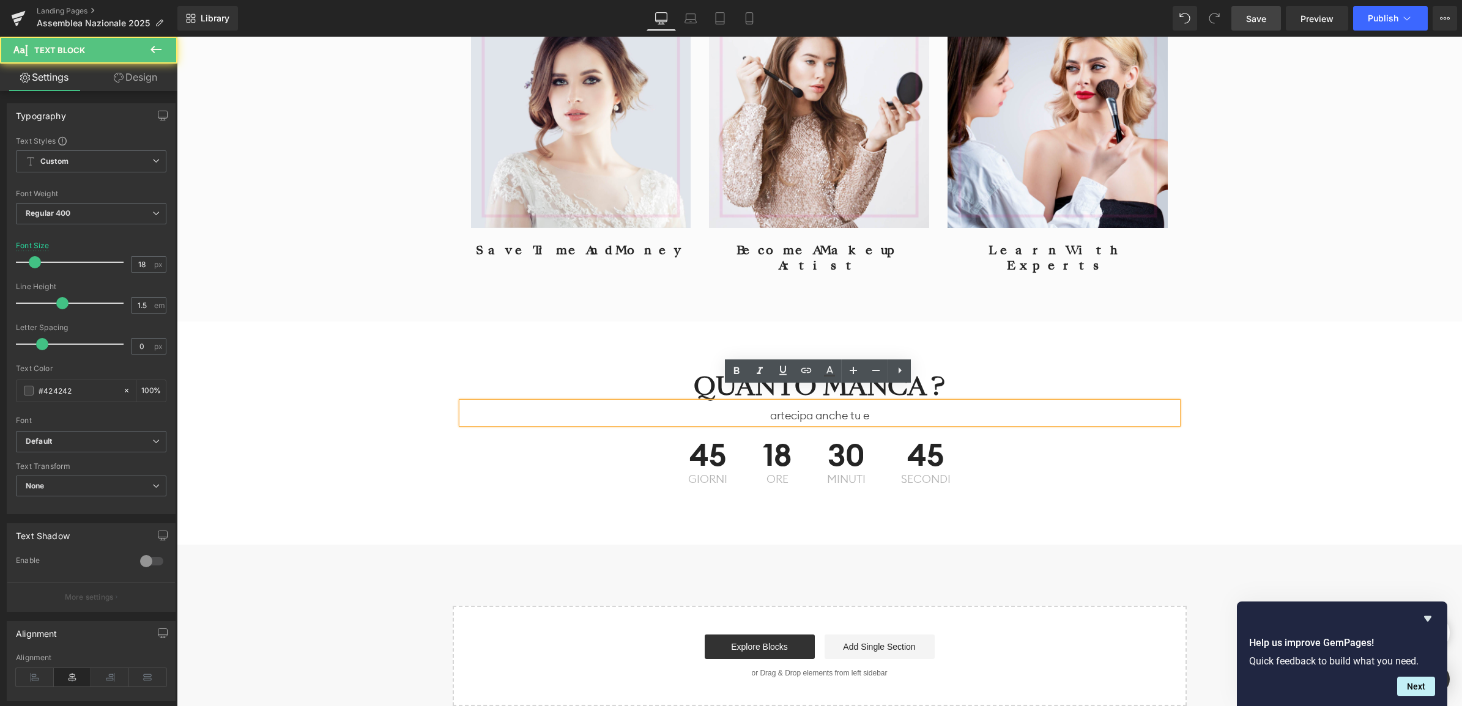
drag, startPoint x: 870, startPoint y: 398, endPoint x: 763, endPoint y: 398, distance: 106.4
click at [763, 407] on p "artecipa anche tu e" at bounding box center [820, 415] width 716 height 17
drag, startPoint x: 946, startPoint y: 399, endPoint x: 696, endPoint y: 398, distance: 249.5
click at [696, 407] on p "Partecipa anche tu, ti aspettiamo!" at bounding box center [820, 415] width 716 height 17
copy p "Partecipa anche tu, ti aspettiamo!"
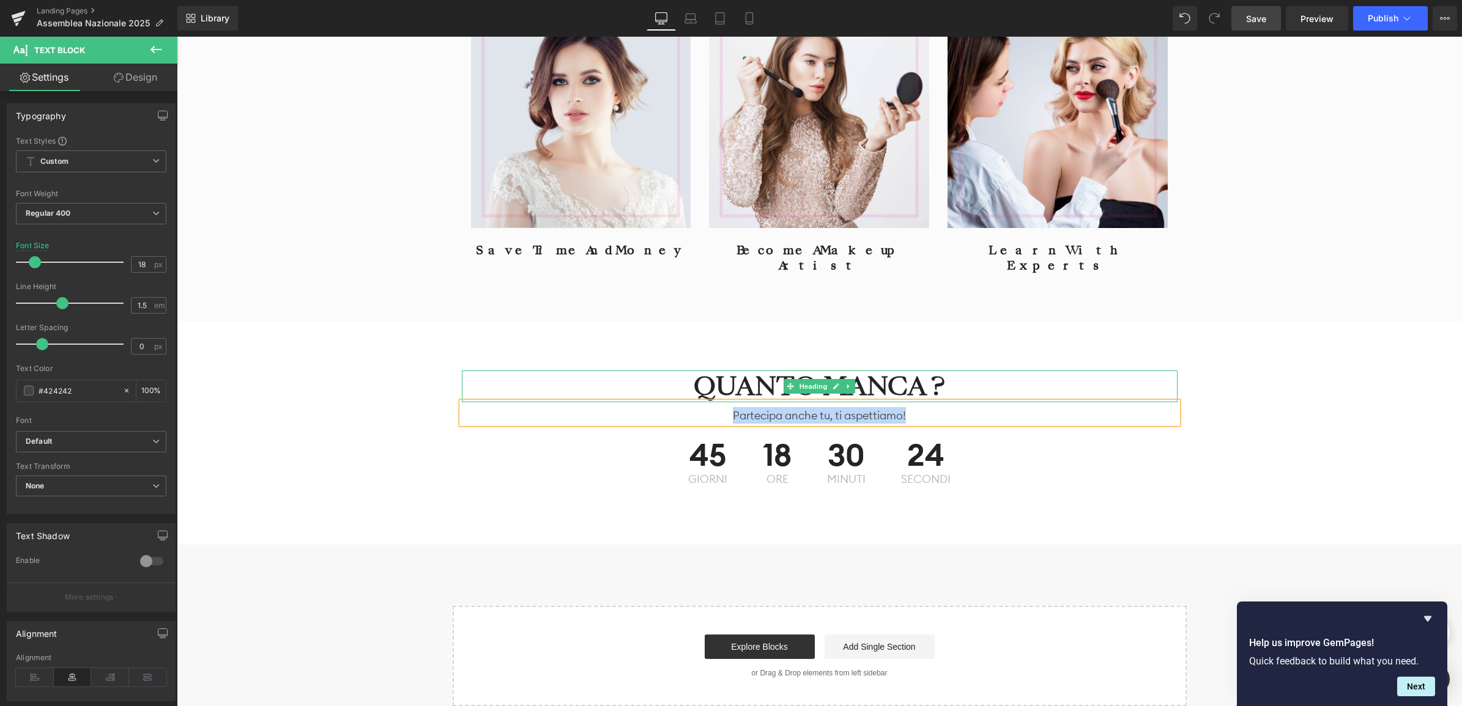
click at [720, 373] on h2 "QUANTO MANCA ?" at bounding box center [820, 387] width 716 height 32
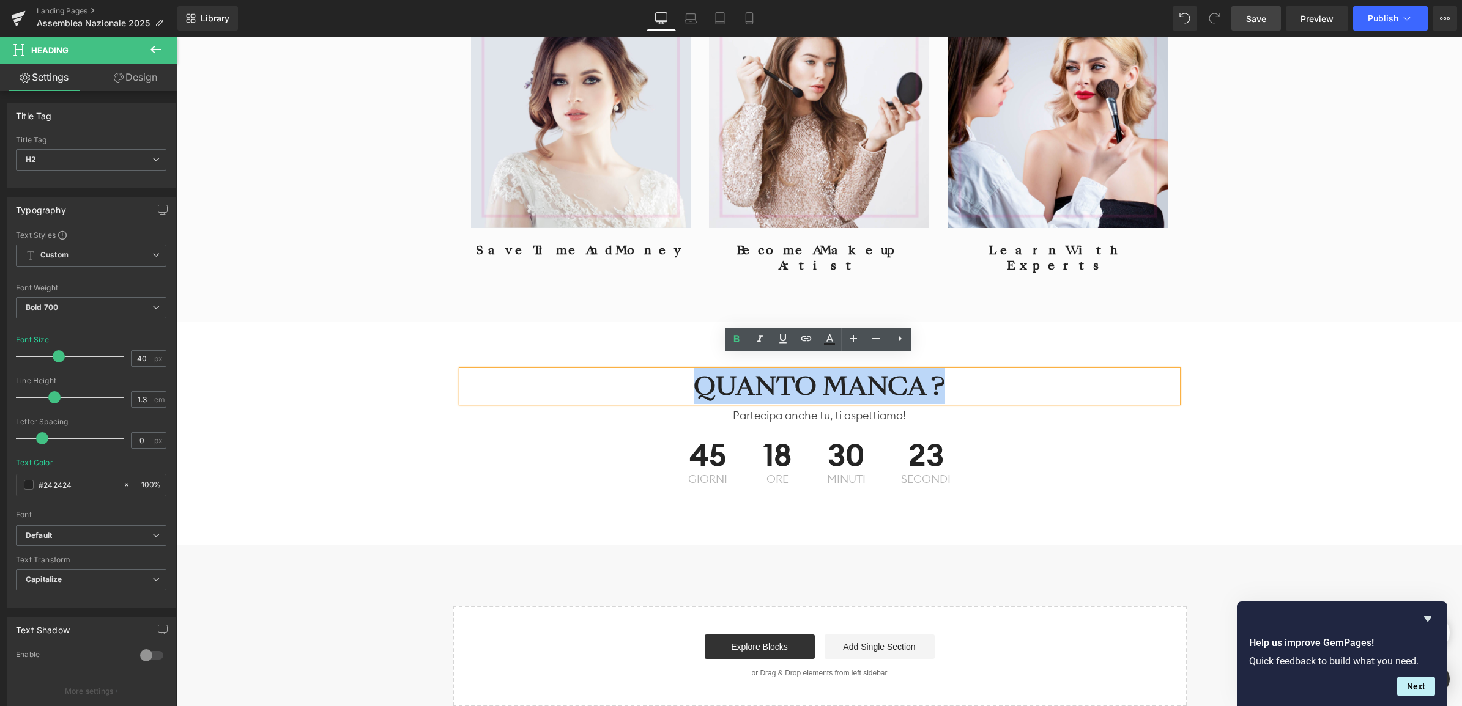
drag, startPoint x: 939, startPoint y: 368, endPoint x: 693, endPoint y: 369, distance: 246.5
click at [693, 371] on h2 "QUANTO MANCA ?" at bounding box center [820, 387] width 716 height 32
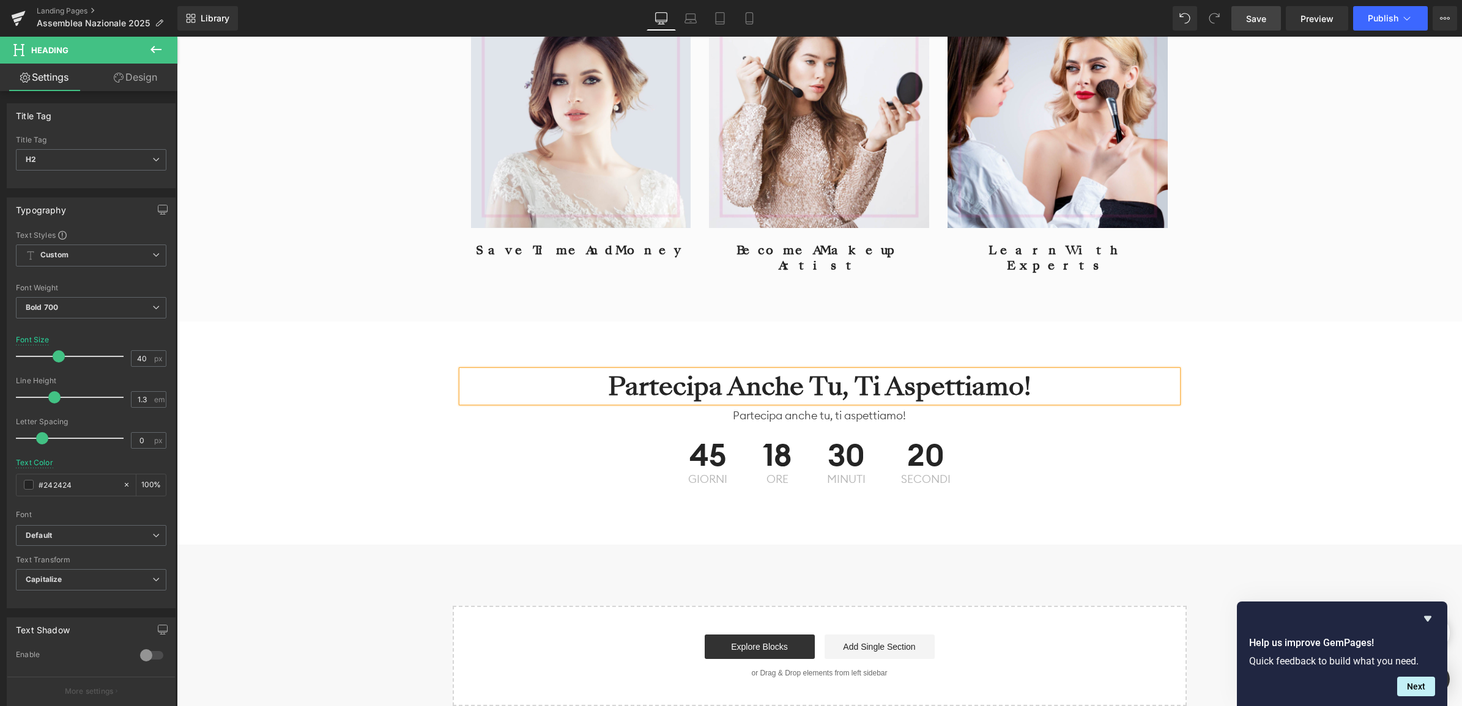
click at [626, 371] on h2 "Partecipa anche tu, ti aspettiamo!" at bounding box center [820, 387] width 716 height 32
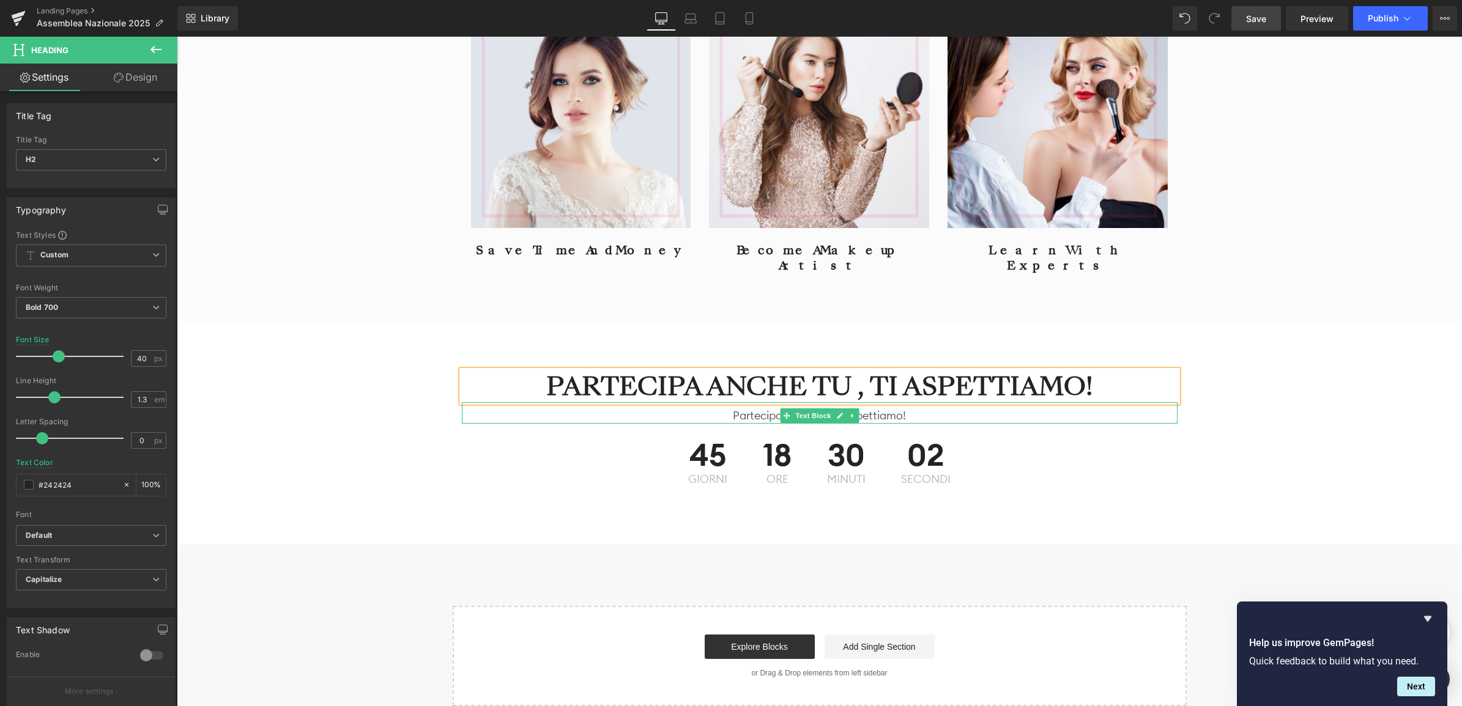
click at [757, 407] on p "Partecipa anche tu, ti aspettiamo!" at bounding box center [820, 415] width 716 height 17
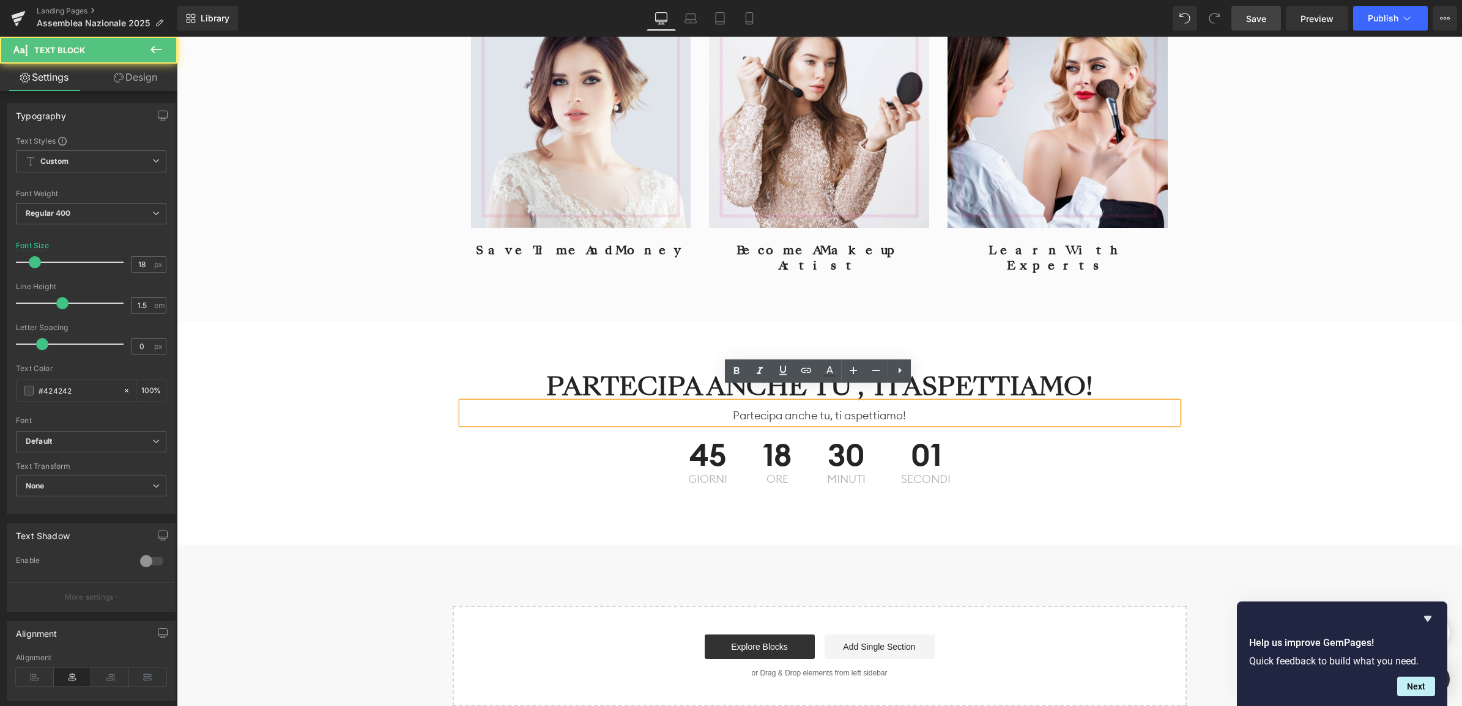
click at [702, 407] on p "Partecipa anche tu, ti aspettiamo!" at bounding box center [820, 415] width 716 height 17
click at [712, 407] on p "Partecipa anche tu, ti aspettiamo!" at bounding box center [820, 415] width 716 height 17
click at [631, 407] on p "Partecipa anche tu, ti aspettiamo!" at bounding box center [820, 415] width 716 height 17
click at [390, 416] on div "PARTECIPA ANCHE TU , TI ASPETTIAMO! Heading Partecipa anche tu, ti aspettiamo! …" at bounding box center [819, 427] width 1285 height 150
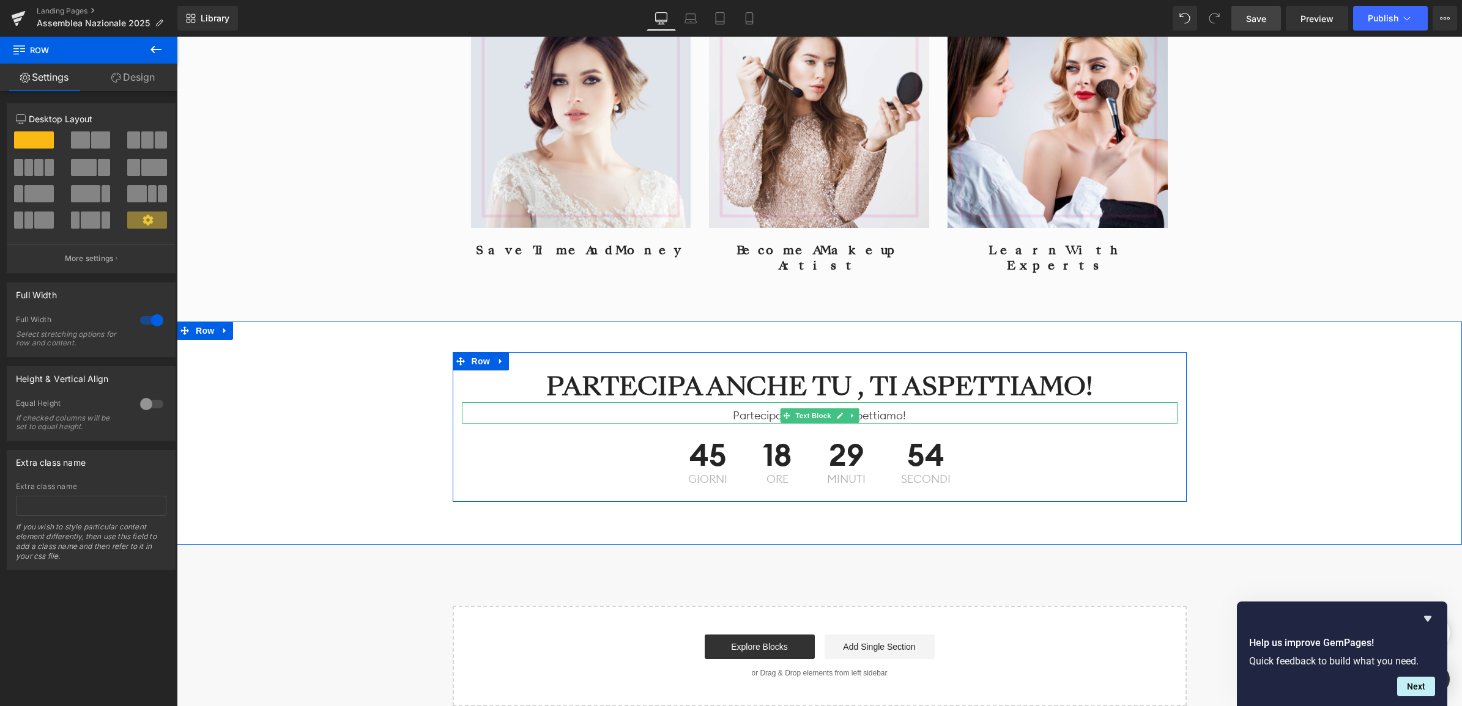
click at [473, 407] on p "Partecipa anche tu, ti aspettiamo!" at bounding box center [820, 415] width 716 height 17
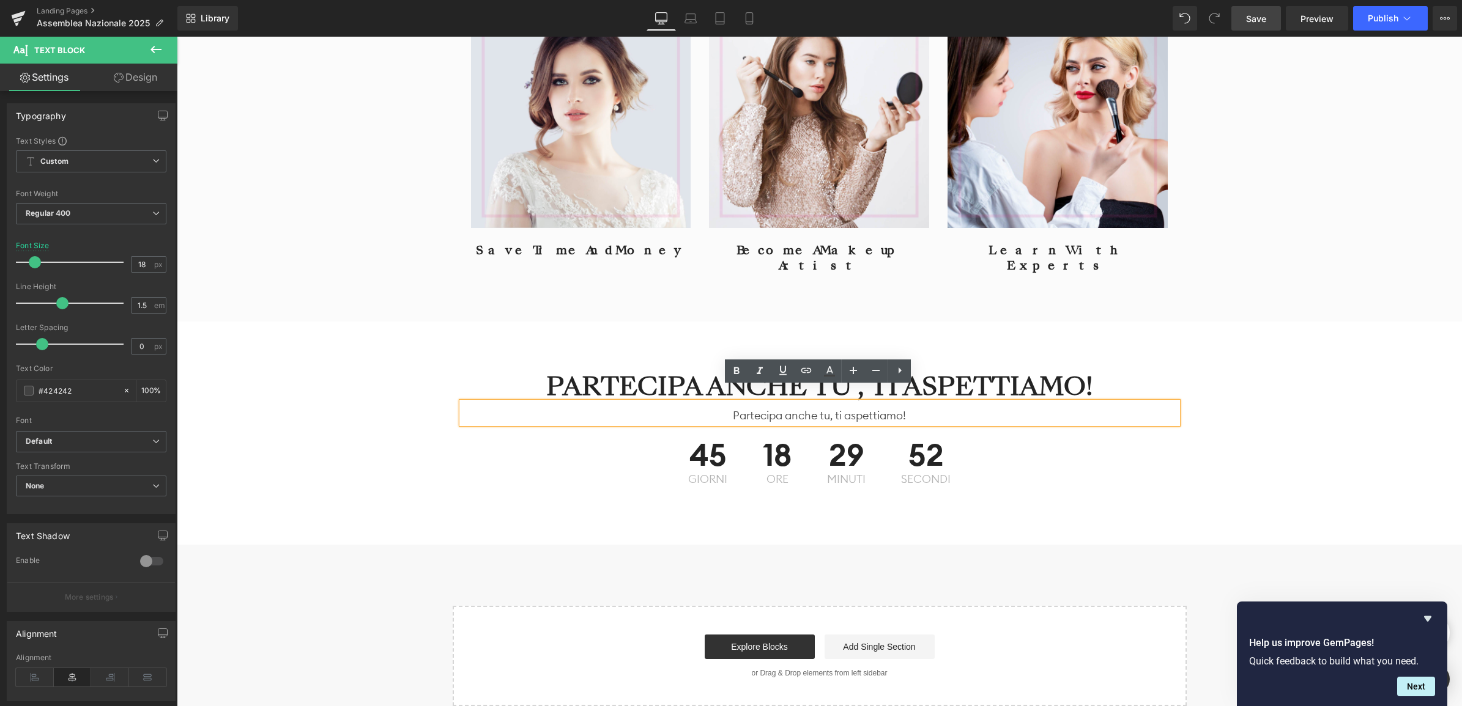
click at [371, 416] on div "PARTECIPA ANCHE TU , TI ASPETTIAMO! Heading Partecipa anche tu, ti aspettiamo! …" at bounding box center [819, 427] width 1285 height 150
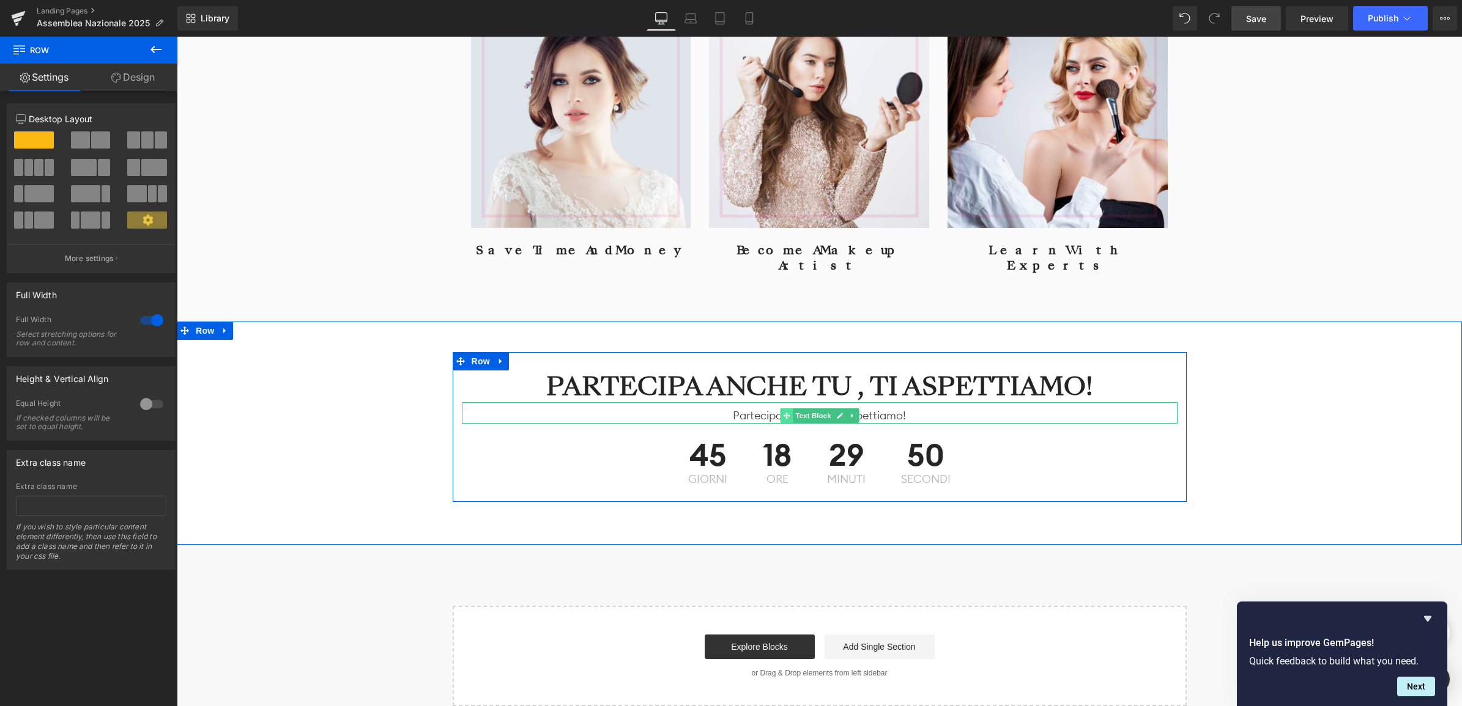
click at [783, 412] on icon at bounding box center [786, 415] width 7 height 7
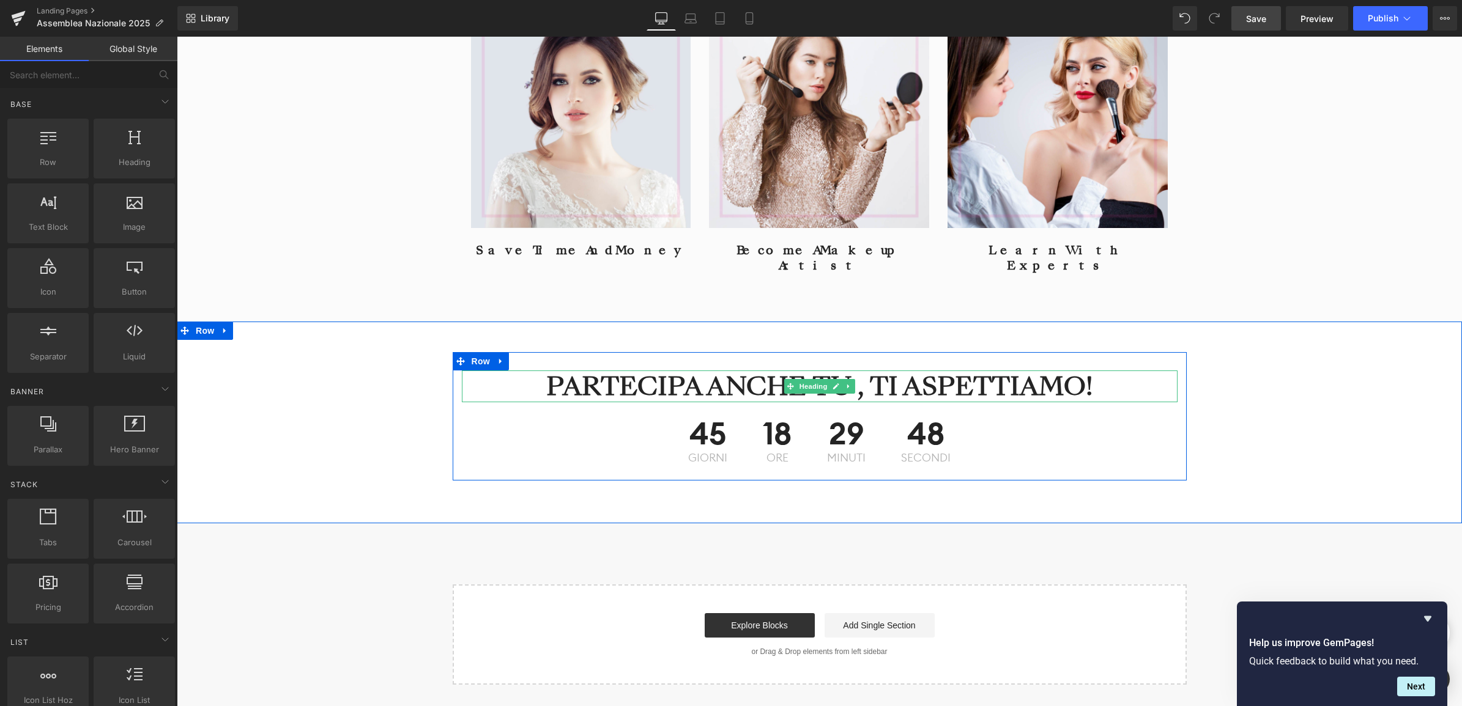
click at [719, 371] on h2 "PARTECIPA ANCHE TU , TI ASPETTIAMO!" at bounding box center [820, 387] width 716 height 32
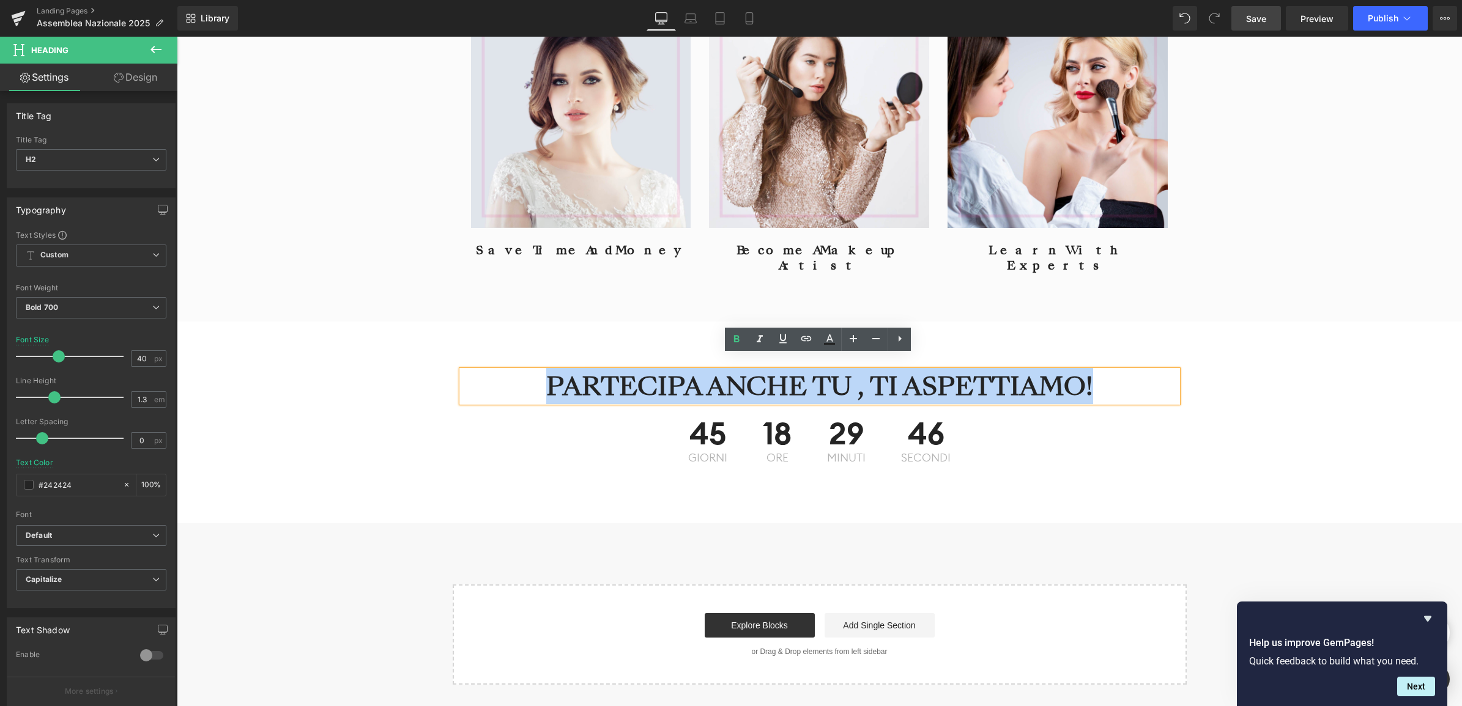
drag, startPoint x: 1112, startPoint y: 370, endPoint x: 547, endPoint y: 342, distance: 566.4
click at [547, 352] on div "PARTECIPA ANCHE TU , TI ASPETTIAMO! Heading 45 Giorni 18 ore 29 minuti 46 secon…" at bounding box center [820, 416] width 734 height 128
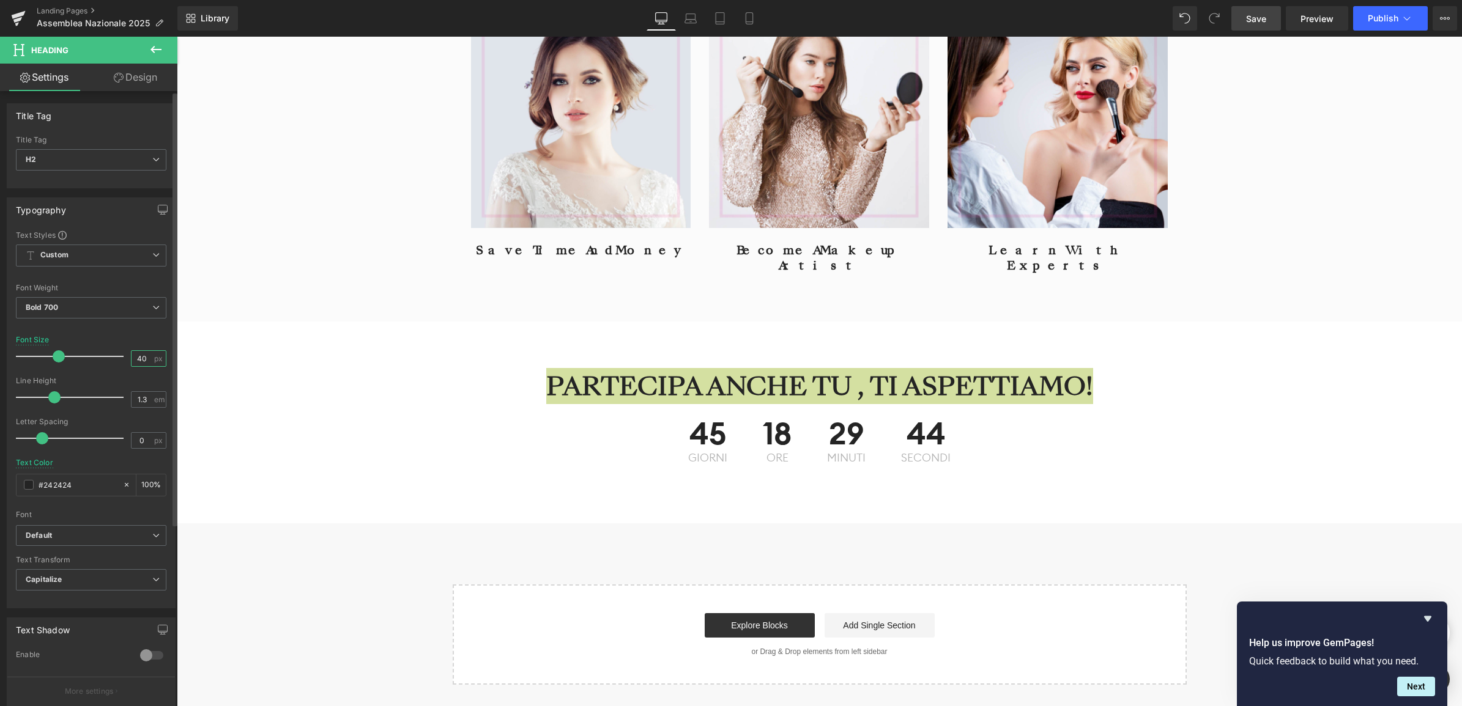
drag, startPoint x: 146, startPoint y: 355, endPoint x: 130, endPoint y: 356, distance: 15.3
click at [131, 356] on input "40" at bounding box center [141, 358] width 21 height 15
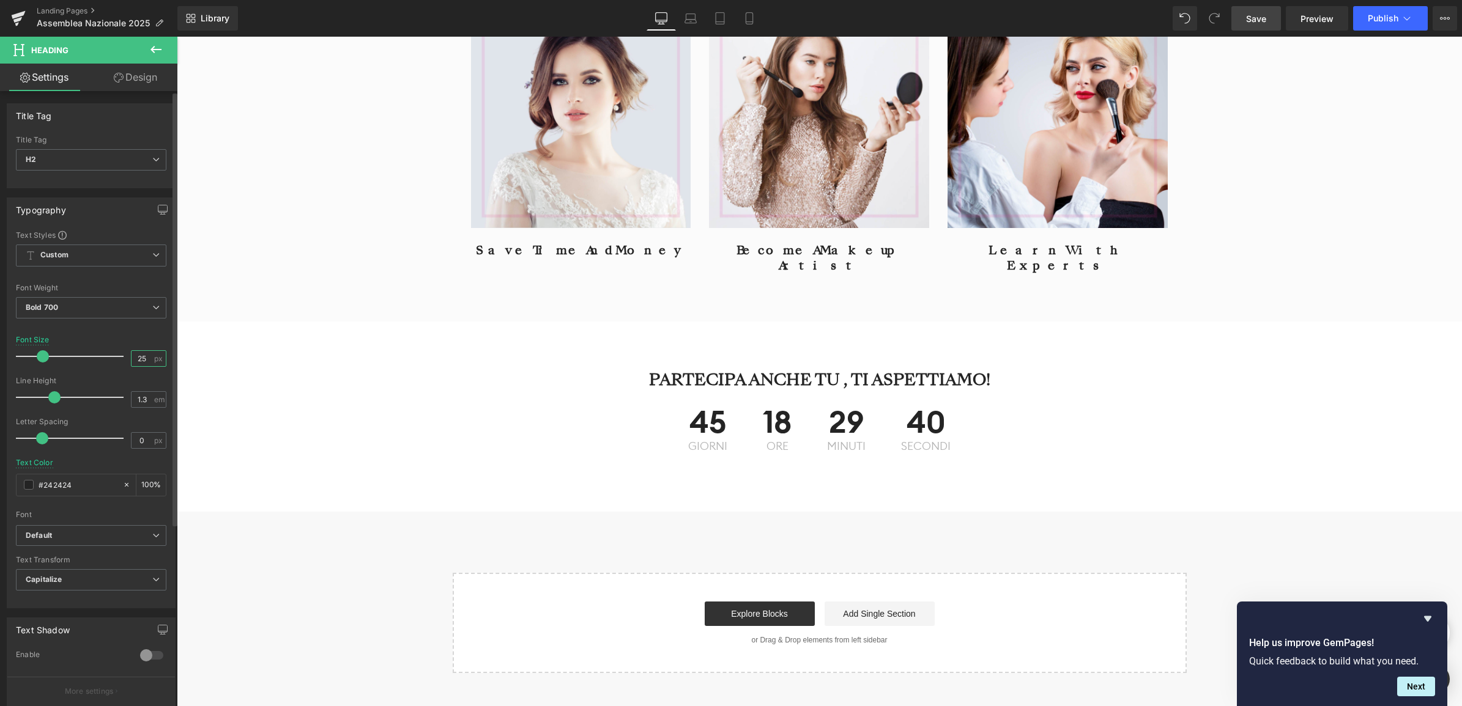
type input "2"
type input "30"
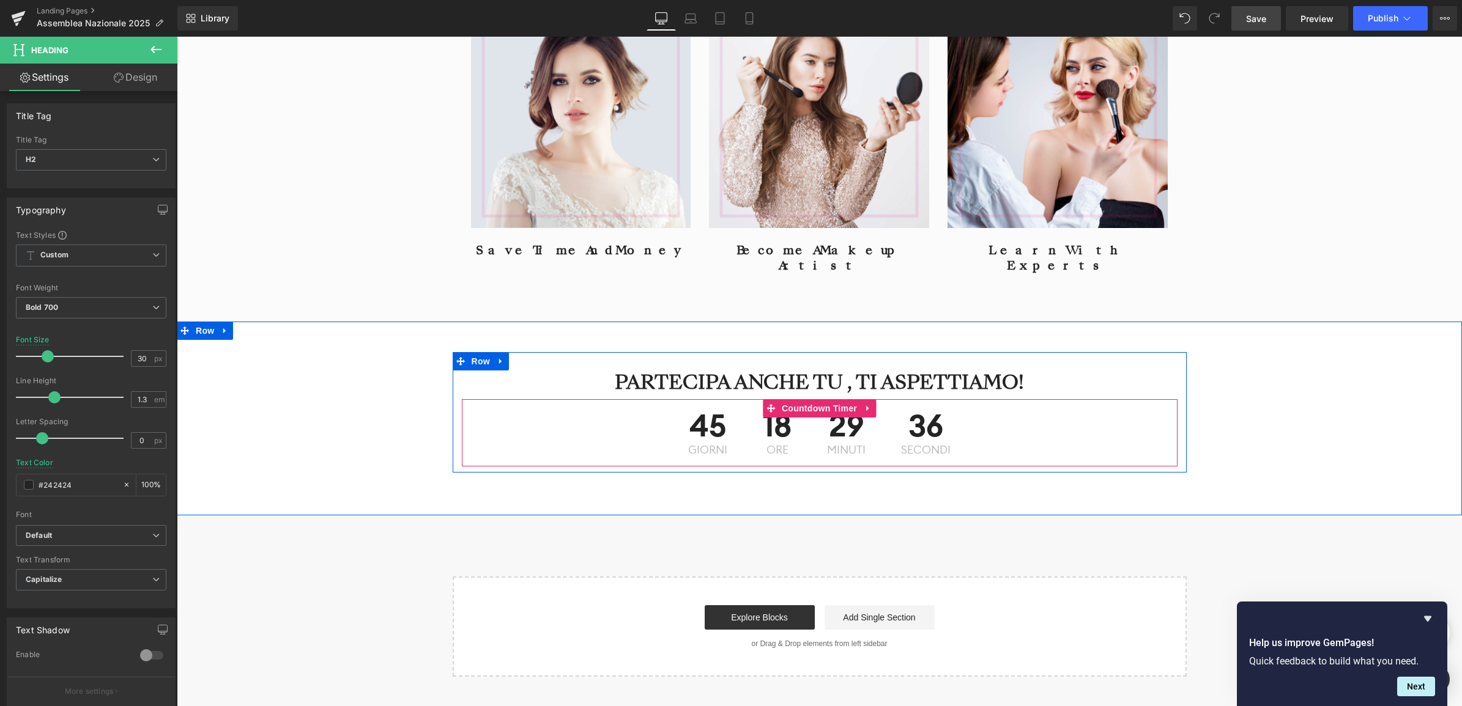
click at [726, 415] on span "45" at bounding box center [707, 427] width 39 height 34
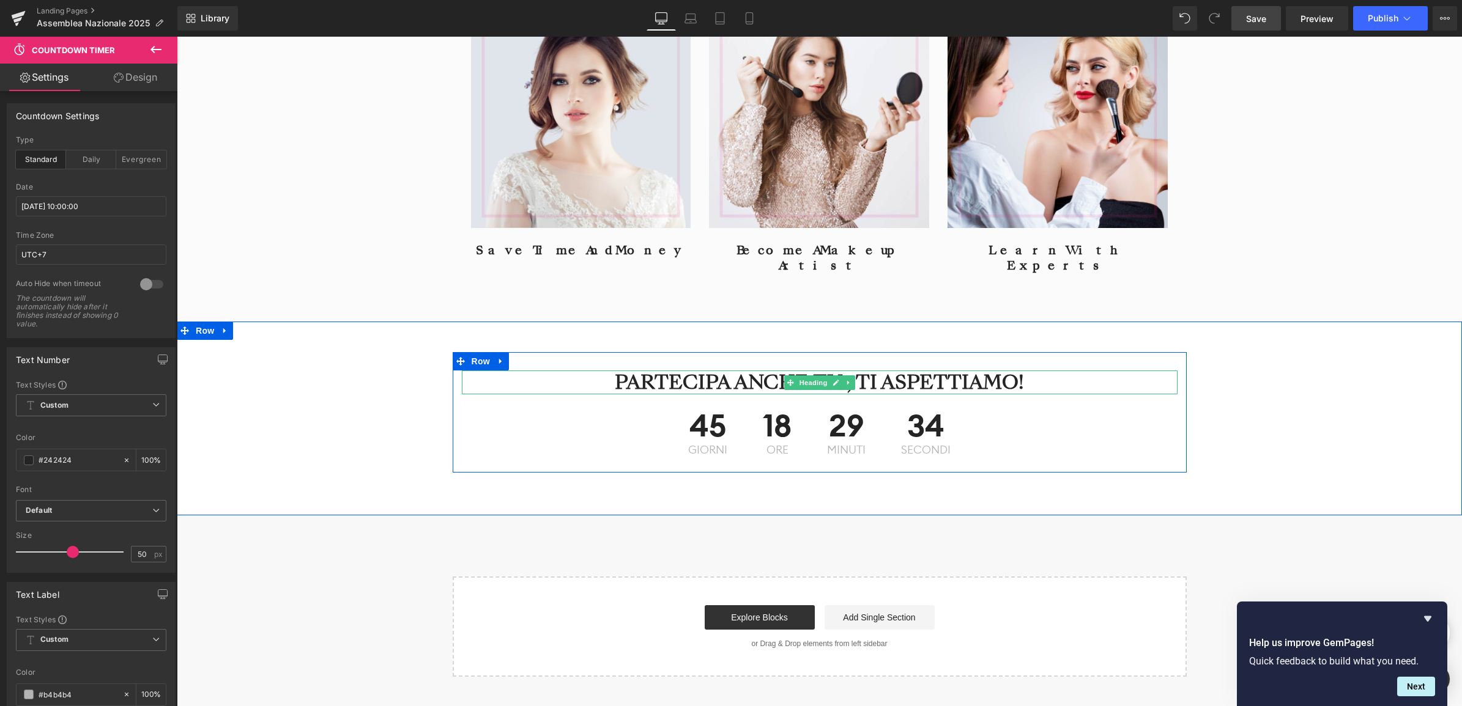
click at [673, 371] on h2 "PARTECIPA ANCHE TU , TI ASPETTIAMO!" at bounding box center [820, 383] width 716 height 24
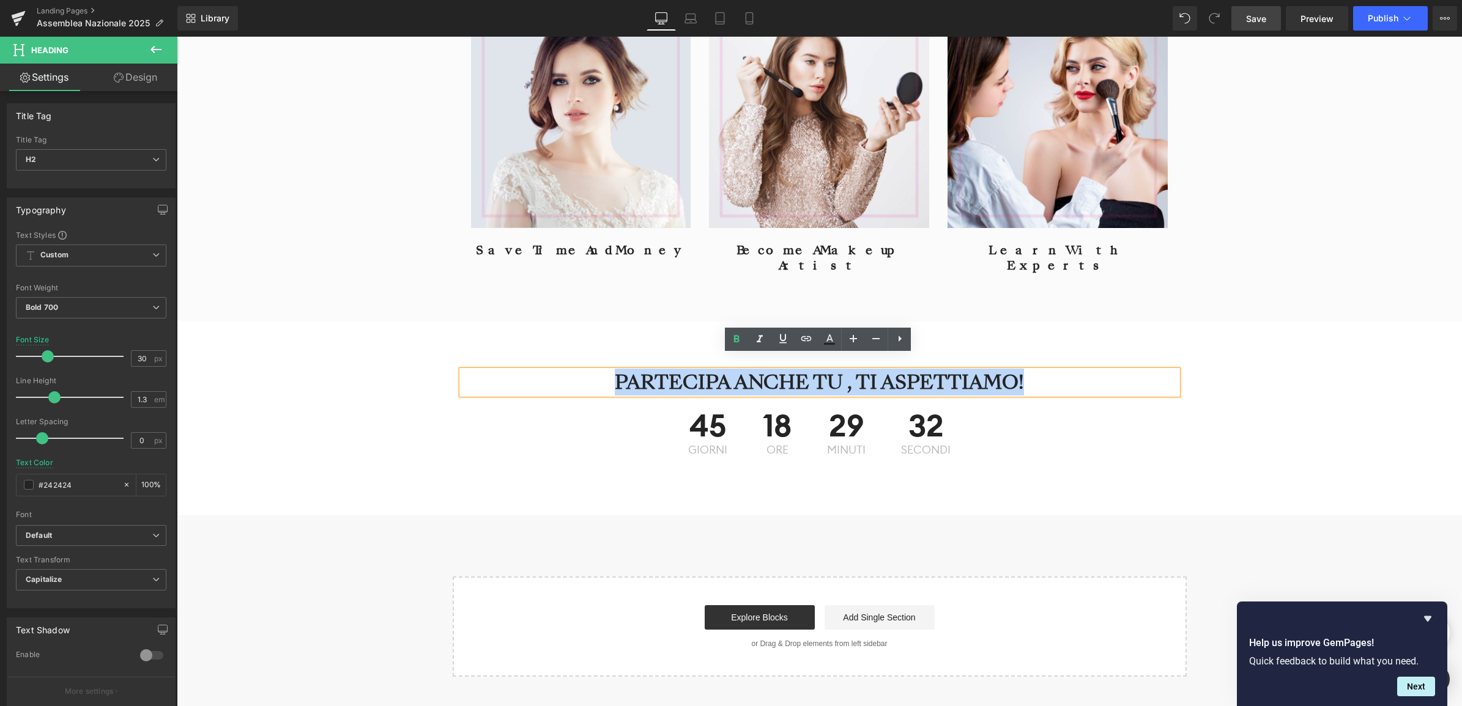
drag, startPoint x: 603, startPoint y: 367, endPoint x: 1047, endPoint y: 376, distance: 444.1
click at [1047, 376] on h2 "PARTECIPA ANCHE TU , TI ASPETTIAMO!" at bounding box center [820, 383] width 716 height 24
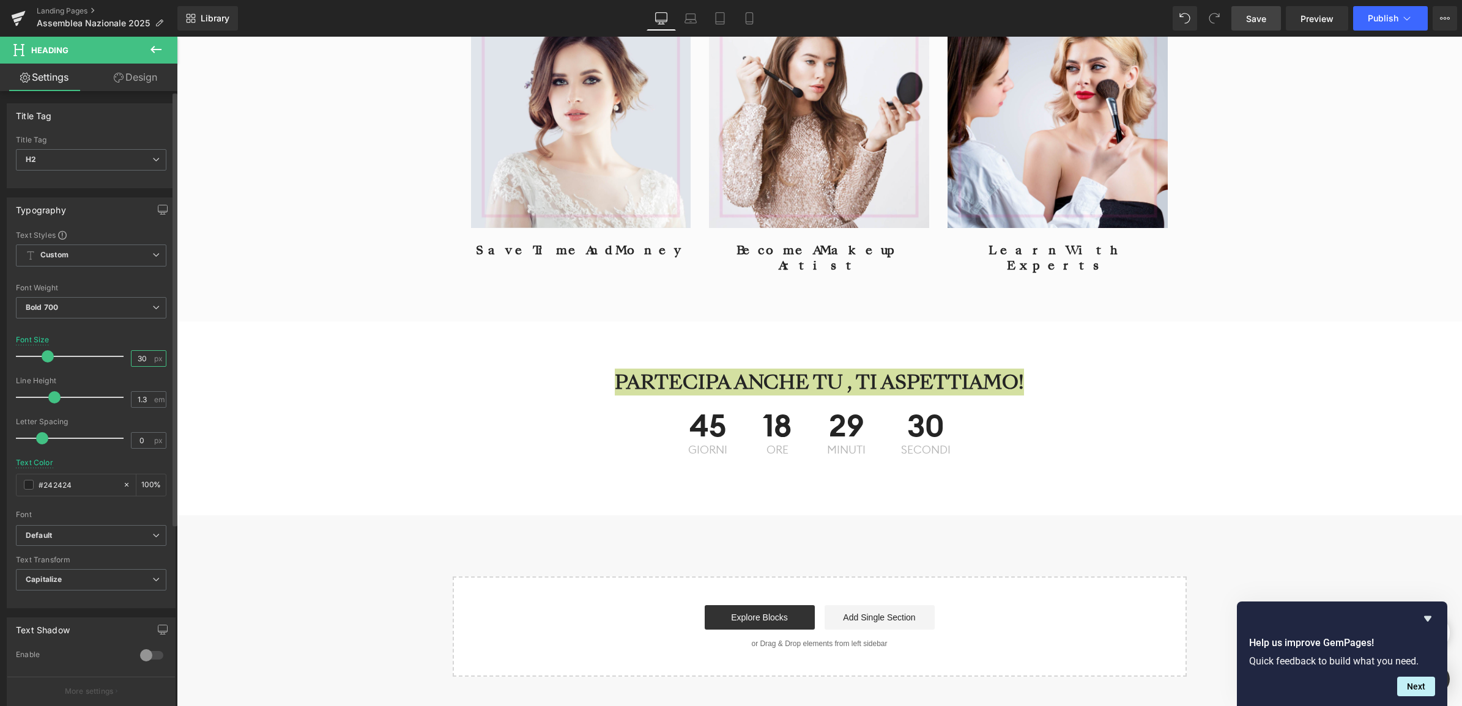
drag, startPoint x: 144, startPoint y: 357, endPoint x: 132, endPoint y: 357, distance: 12.2
click at [132, 357] on input "30" at bounding box center [141, 358] width 21 height 15
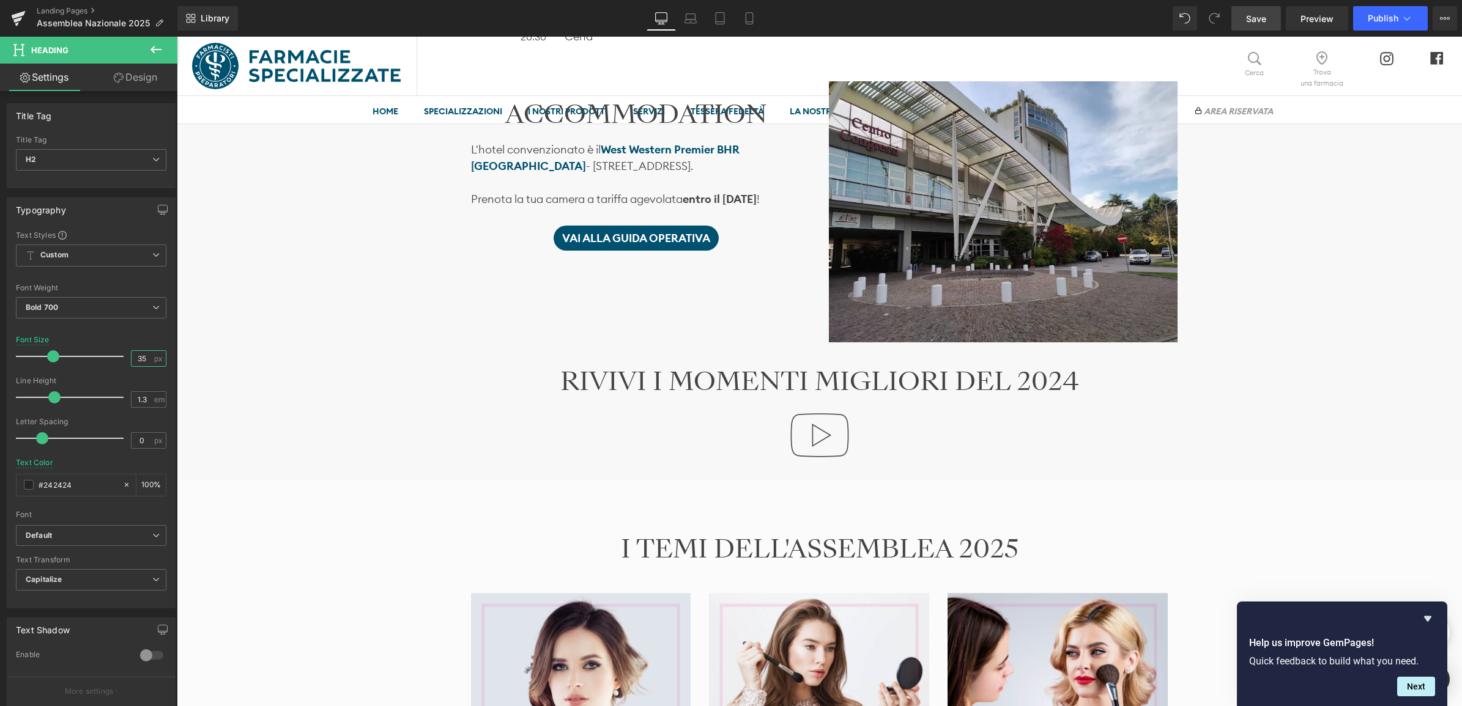
scroll to position [1147, 0]
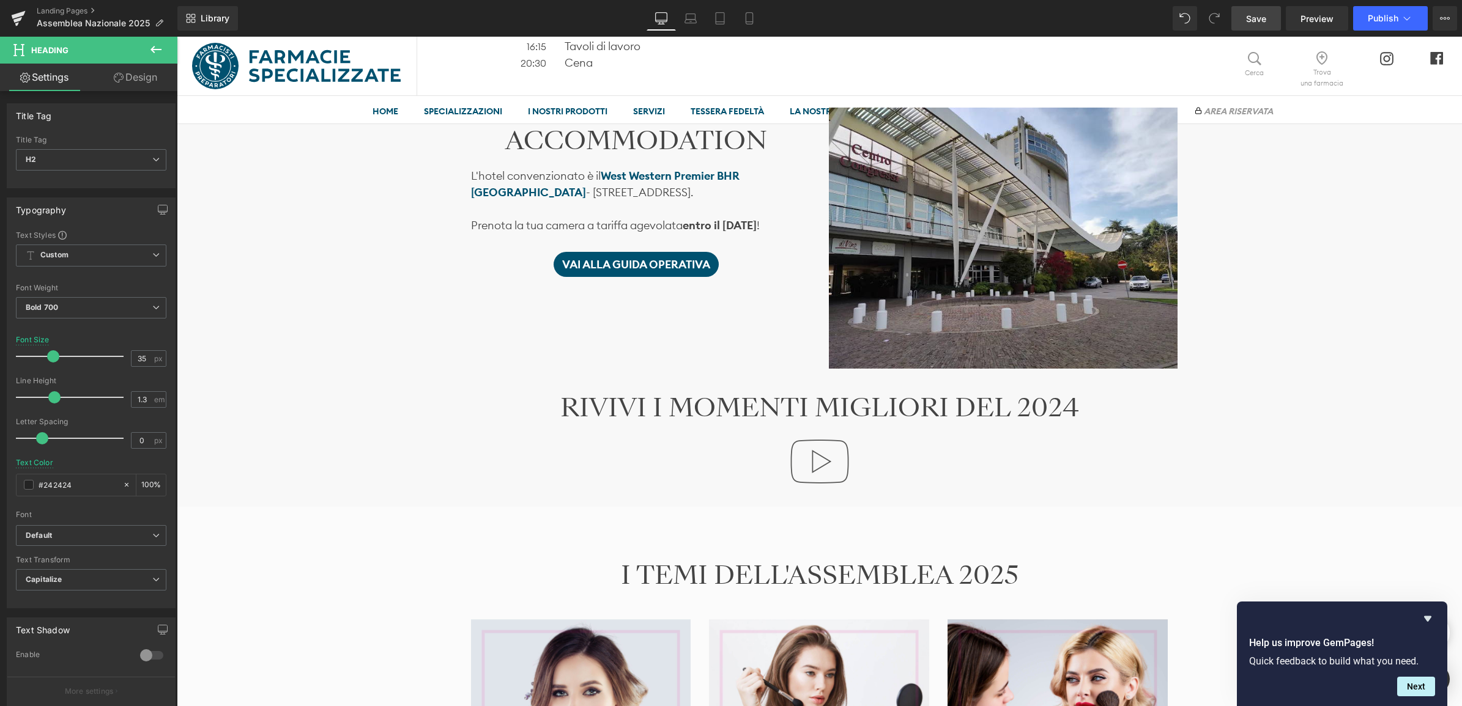
click at [1253, 25] on link "Save" at bounding box center [1256, 18] width 50 height 24
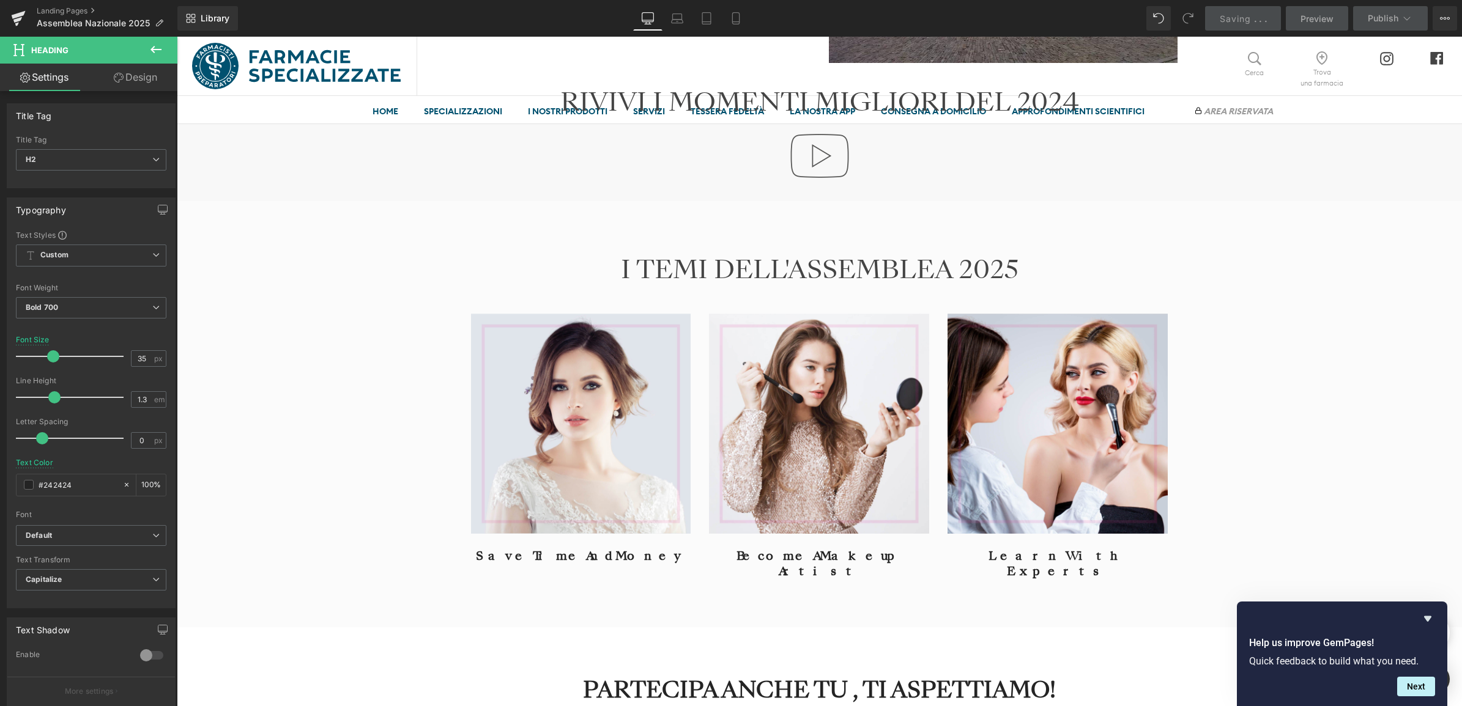
scroll to position [1835, 0]
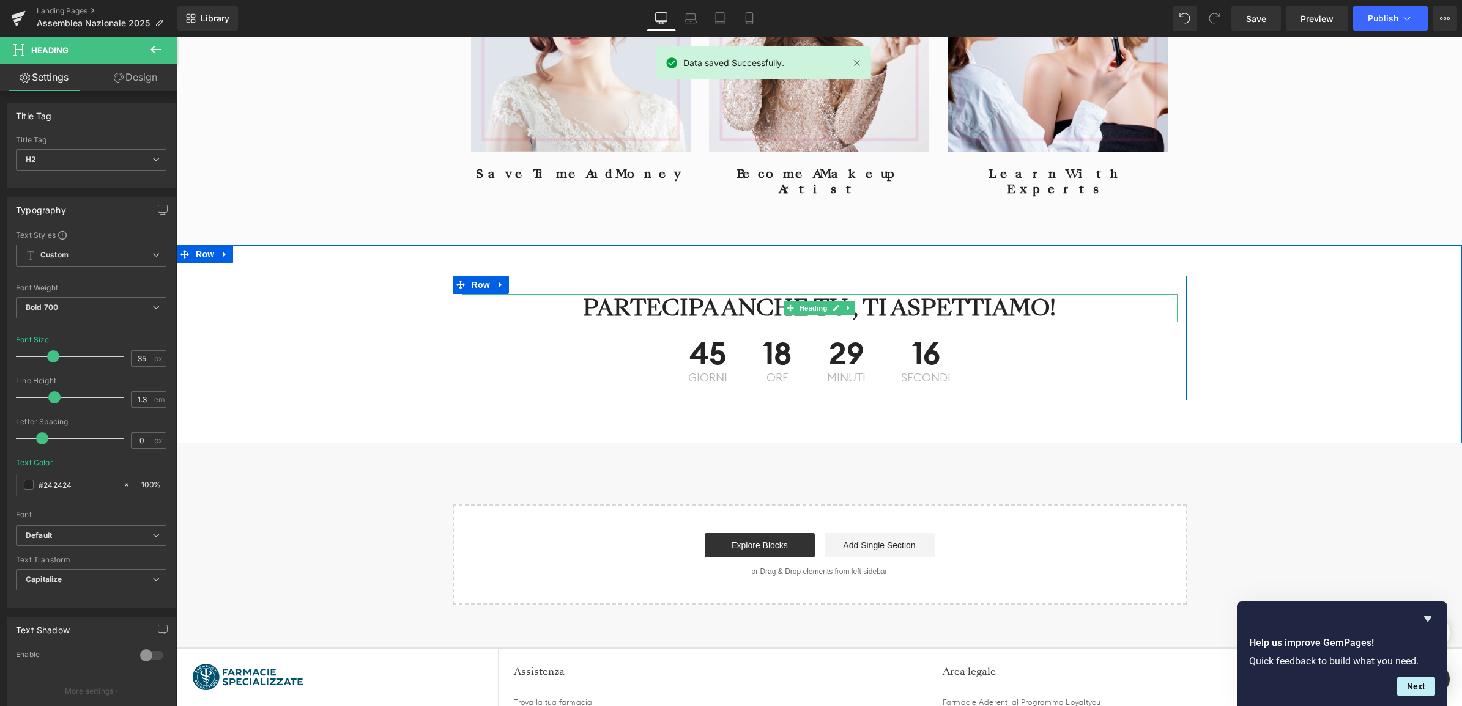
click at [861, 294] on h2 "PARTECIPA ANCHE TU , TI ASPETTIAMO!" at bounding box center [820, 308] width 716 height 28
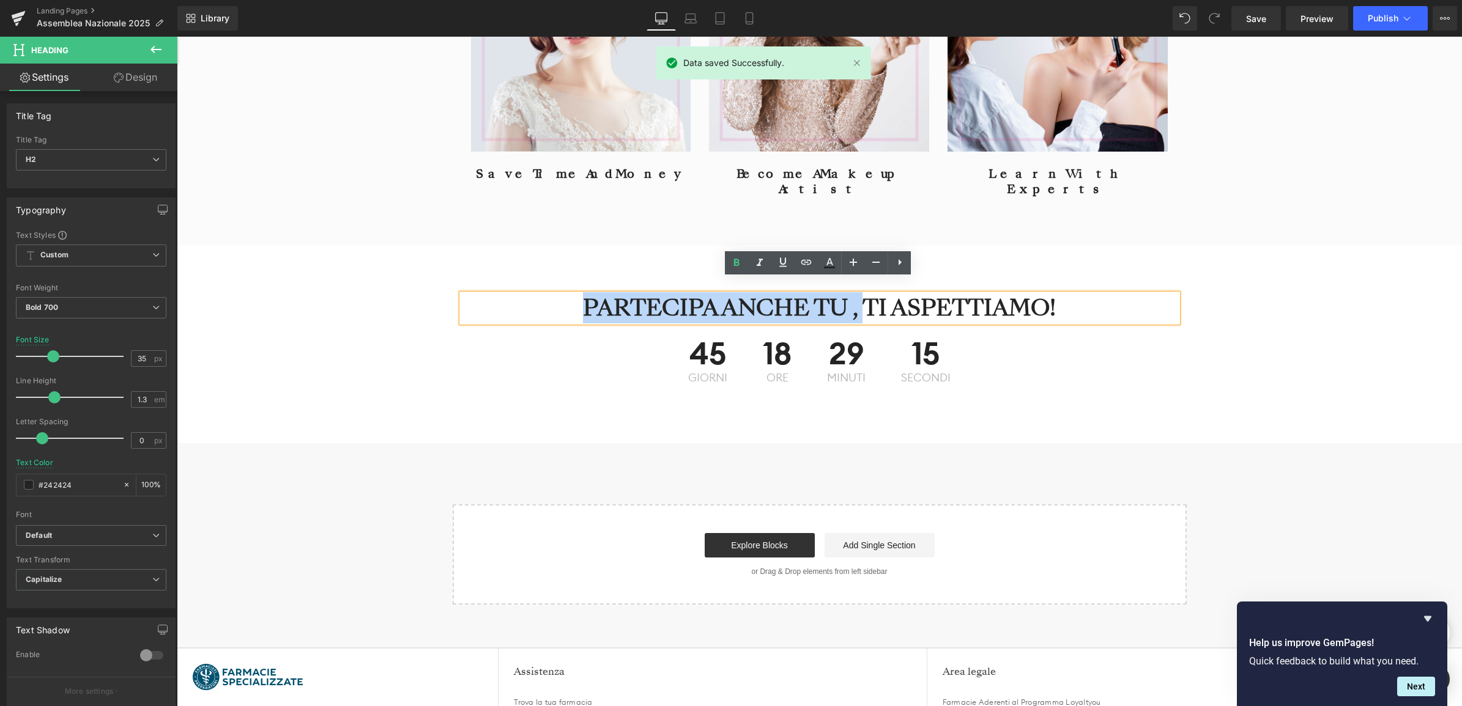
drag, startPoint x: 857, startPoint y: 292, endPoint x: 521, endPoint y: 291, distance: 335.8
click at [521, 294] on h2 "PARTECIPA ANCHE TU , TI ASPETTIAMO!" at bounding box center [820, 308] width 716 height 28
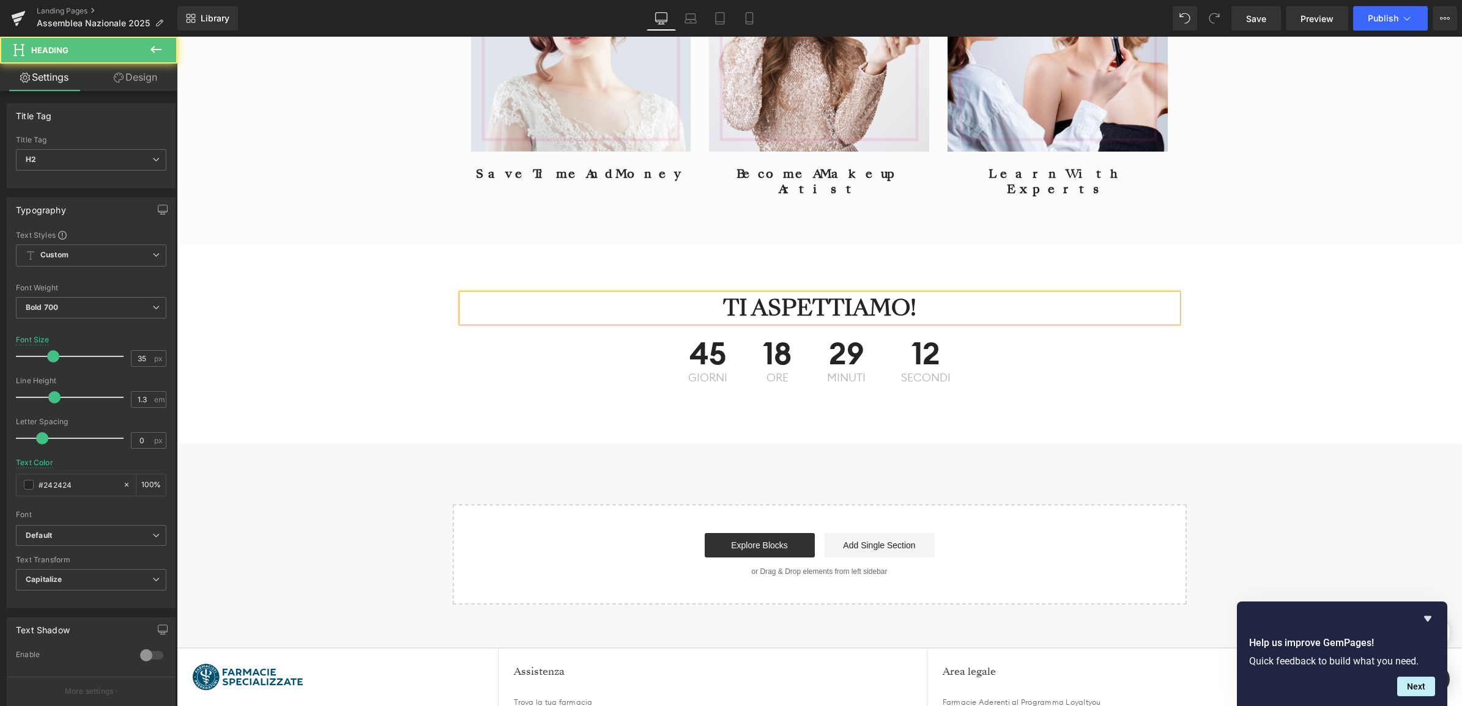
drag, startPoint x: 918, startPoint y: 300, endPoint x: 684, endPoint y: 307, distance: 234.4
click at [684, 307] on div "TI ASPETTIAMO!" at bounding box center [820, 308] width 716 height 28
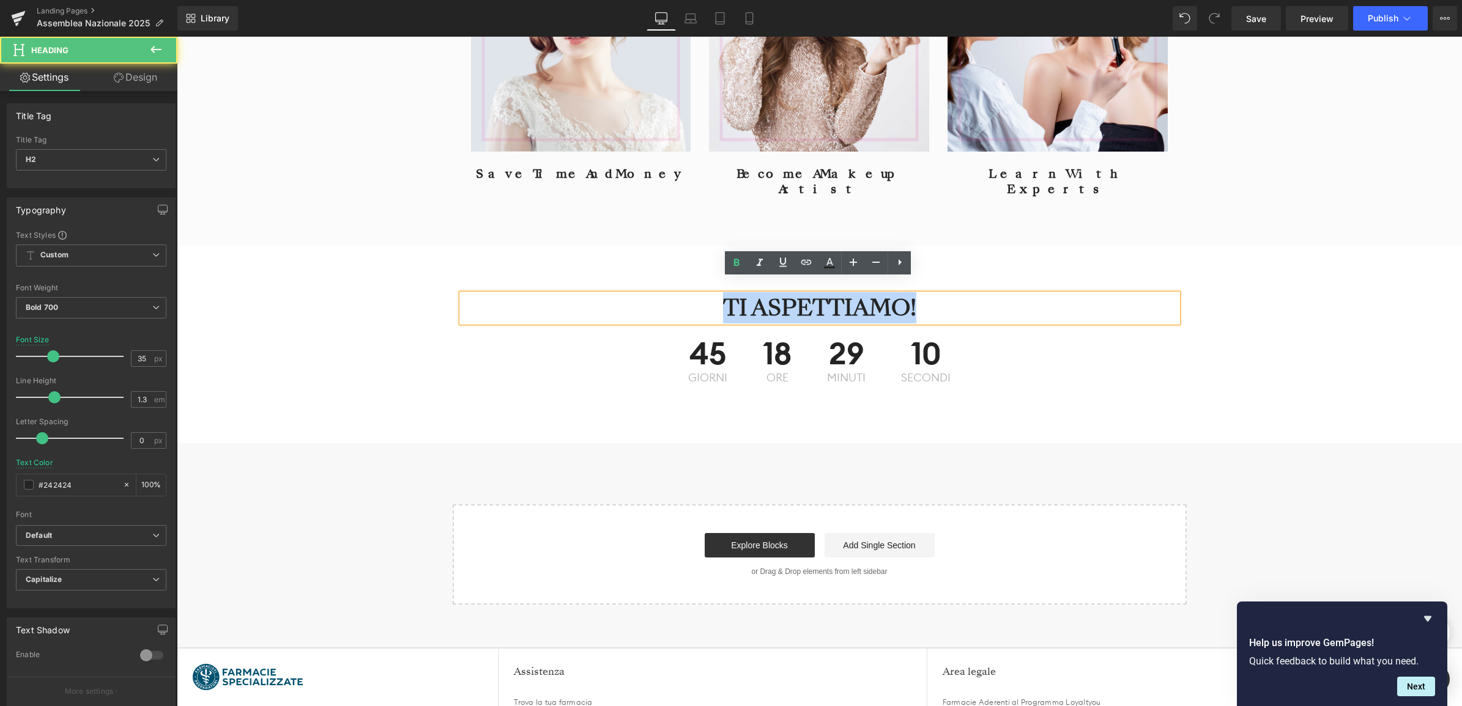
drag, startPoint x: 724, startPoint y: 288, endPoint x: 709, endPoint y: 317, distance: 32.3
click at [935, 294] on h2 "TI ASPETTIAMO!" at bounding box center [820, 308] width 716 height 28
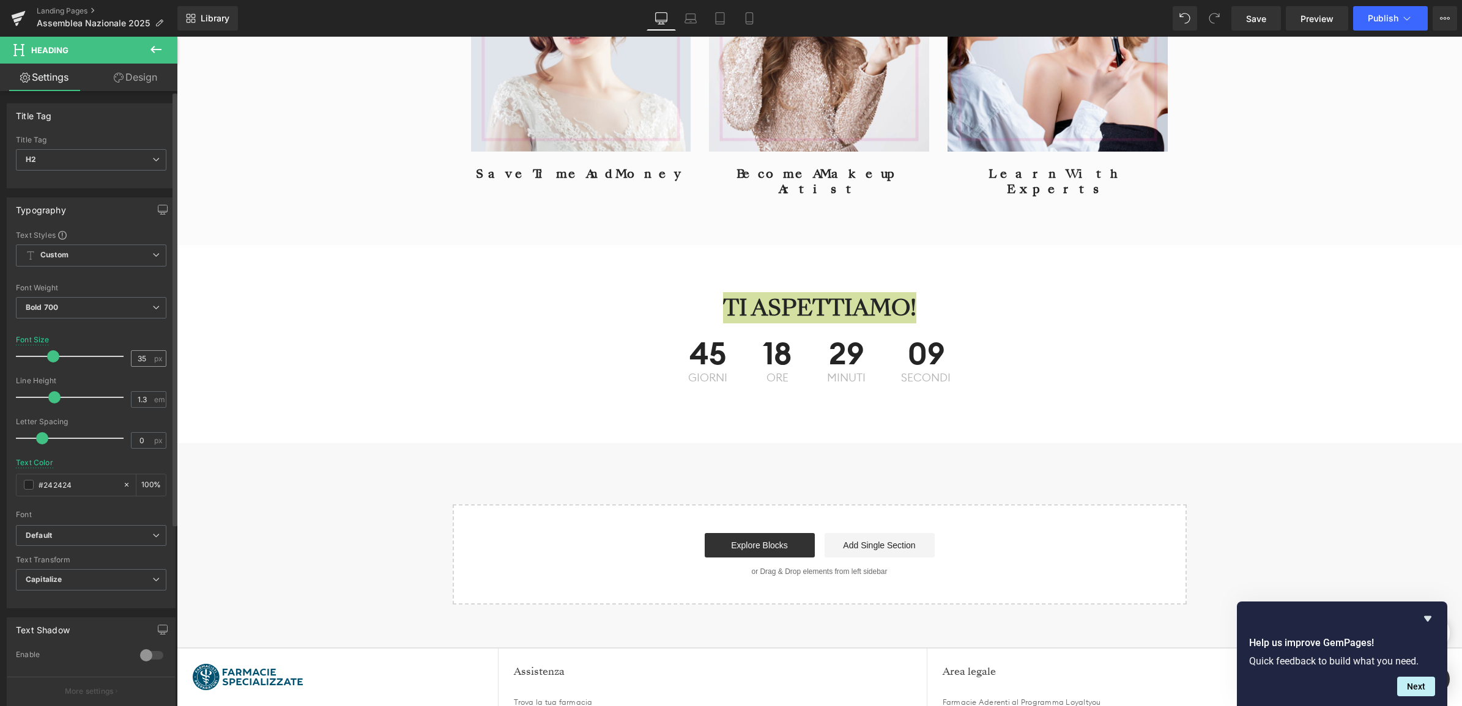
drag, startPoint x: 150, startPoint y: 361, endPoint x: 143, endPoint y: 360, distance: 7.6
click at [146, 361] on div "35 px" at bounding box center [148, 358] width 35 height 17
drag, startPoint x: 143, startPoint y: 360, endPoint x: 126, endPoint y: 360, distance: 16.5
click at [131, 360] on div "35 px" at bounding box center [148, 358] width 35 height 17
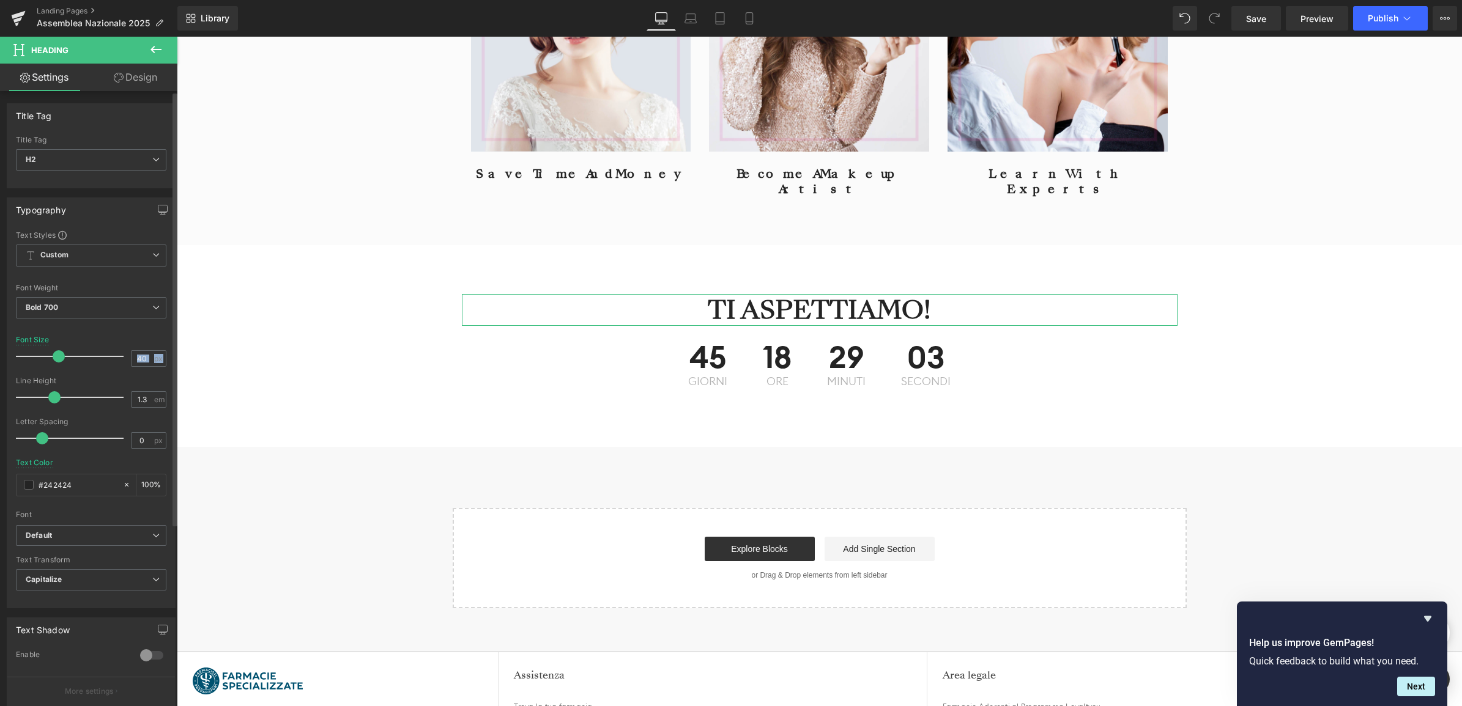
drag, startPoint x: 157, startPoint y: 360, endPoint x: 120, endPoint y: 360, distance: 36.7
click at [120, 360] on div "Font Size 40 px" at bounding box center [91, 356] width 150 height 41
drag, startPoint x: 120, startPoint y: 360, endPoint x: 147, endPoint y: 361, distance: 26.3
click at [150, 361] on div "40 px" at bounding box center [148, 358] width 35 height 17
click at [141, 361] on input "40" at bounding box center [141, 358] width 21 height 15
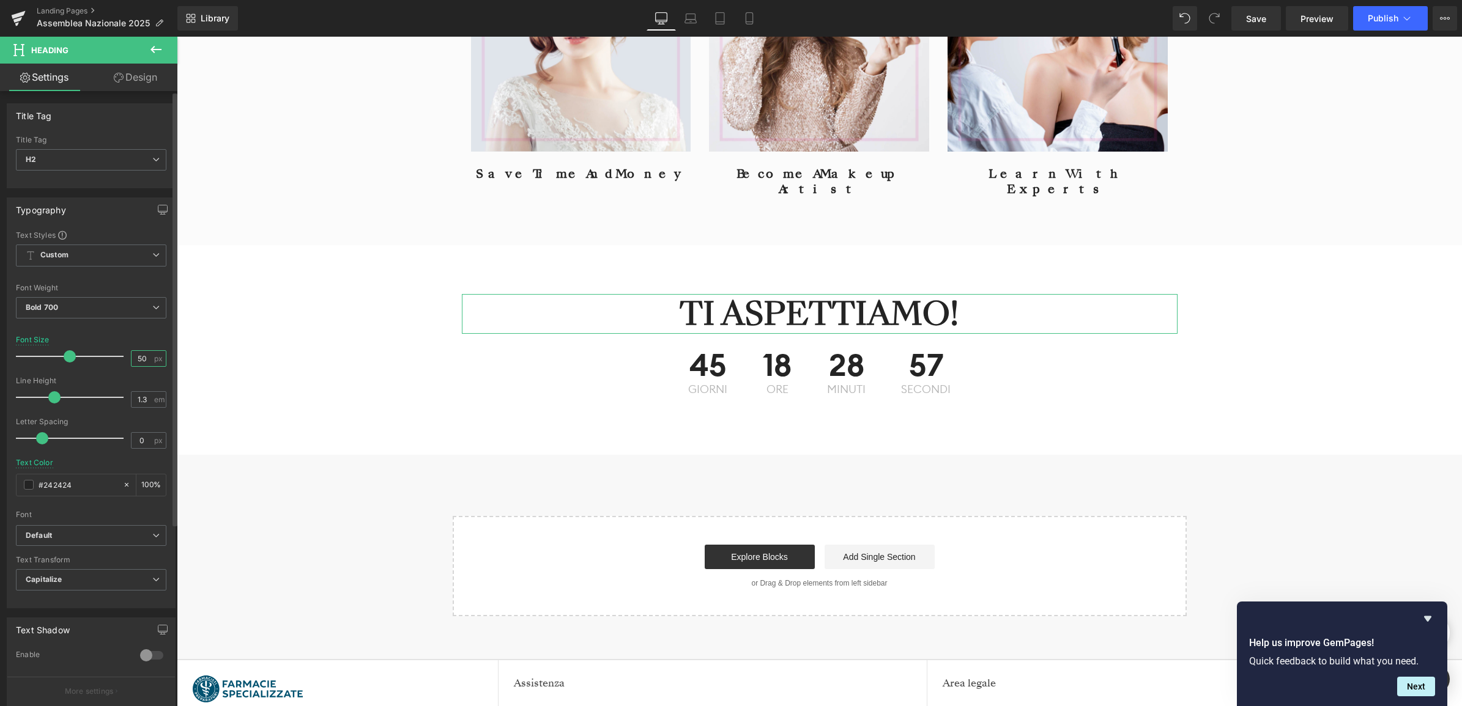
type input "50"
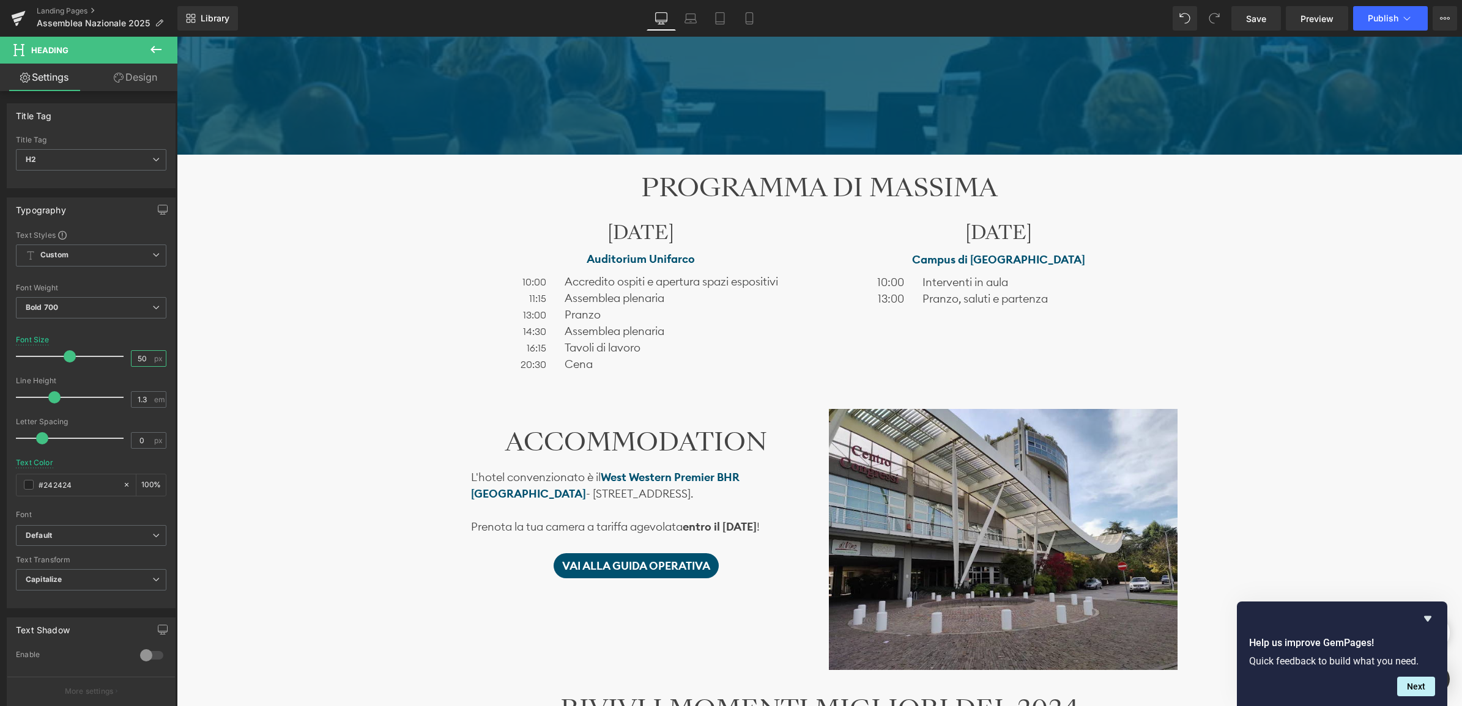
scroll to position [841, 0]
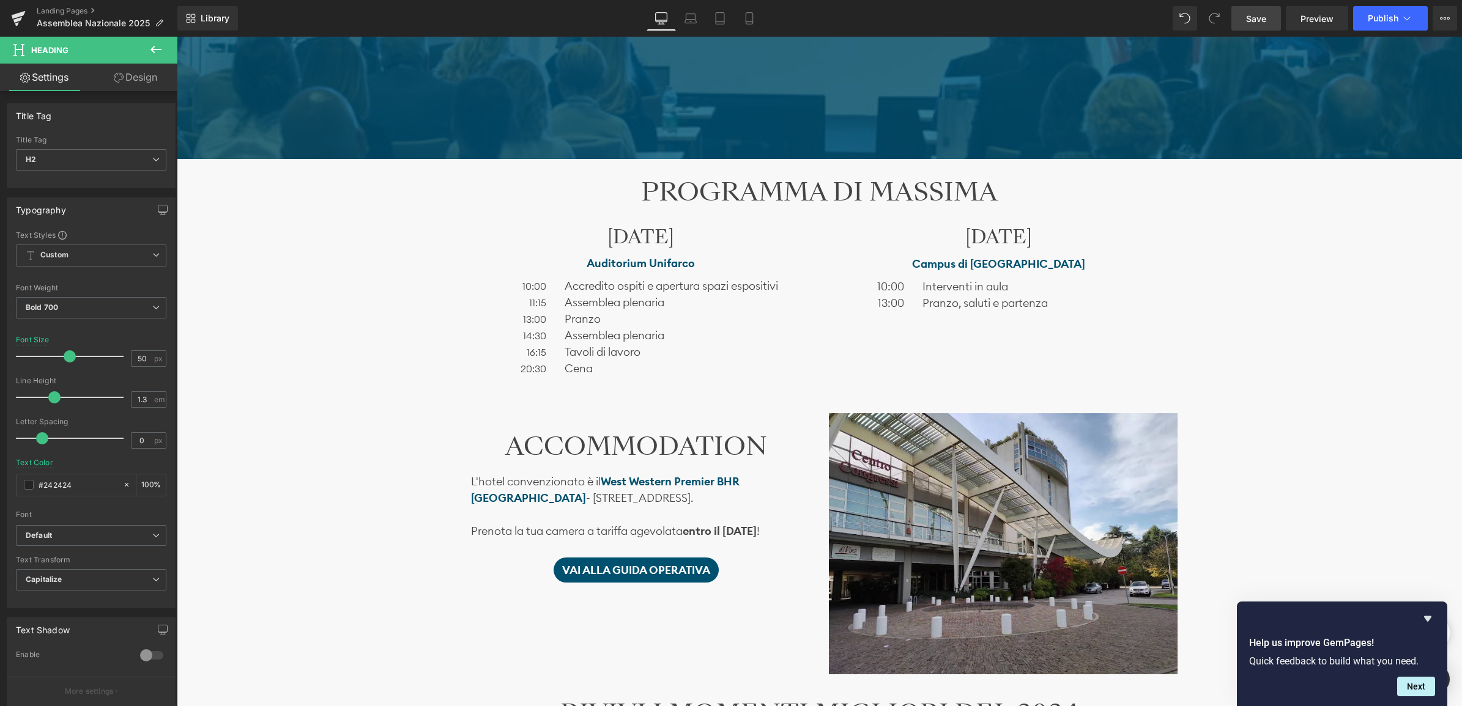
click at [1273, 18] on link "Save" at bounding box center [1256, 18] width 50 height 24
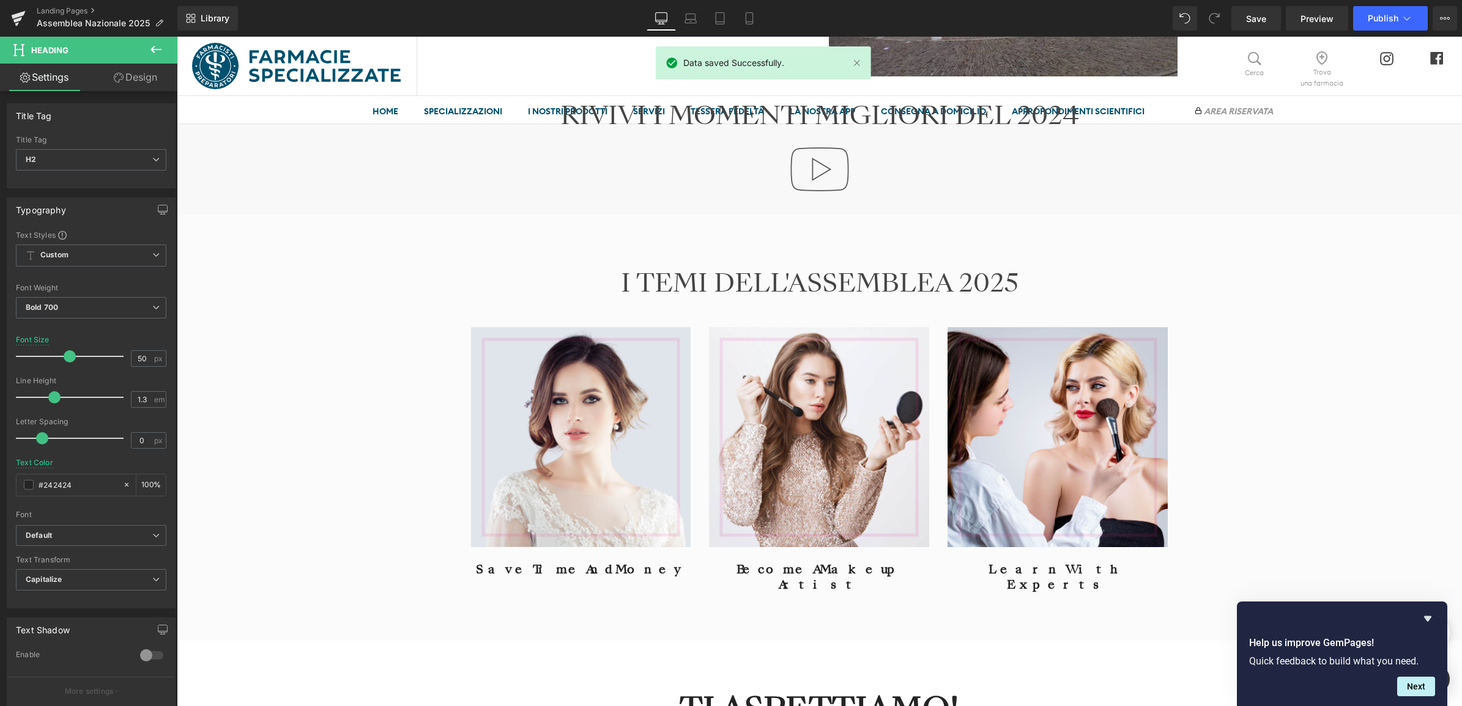
scroll to position [1453, 0]
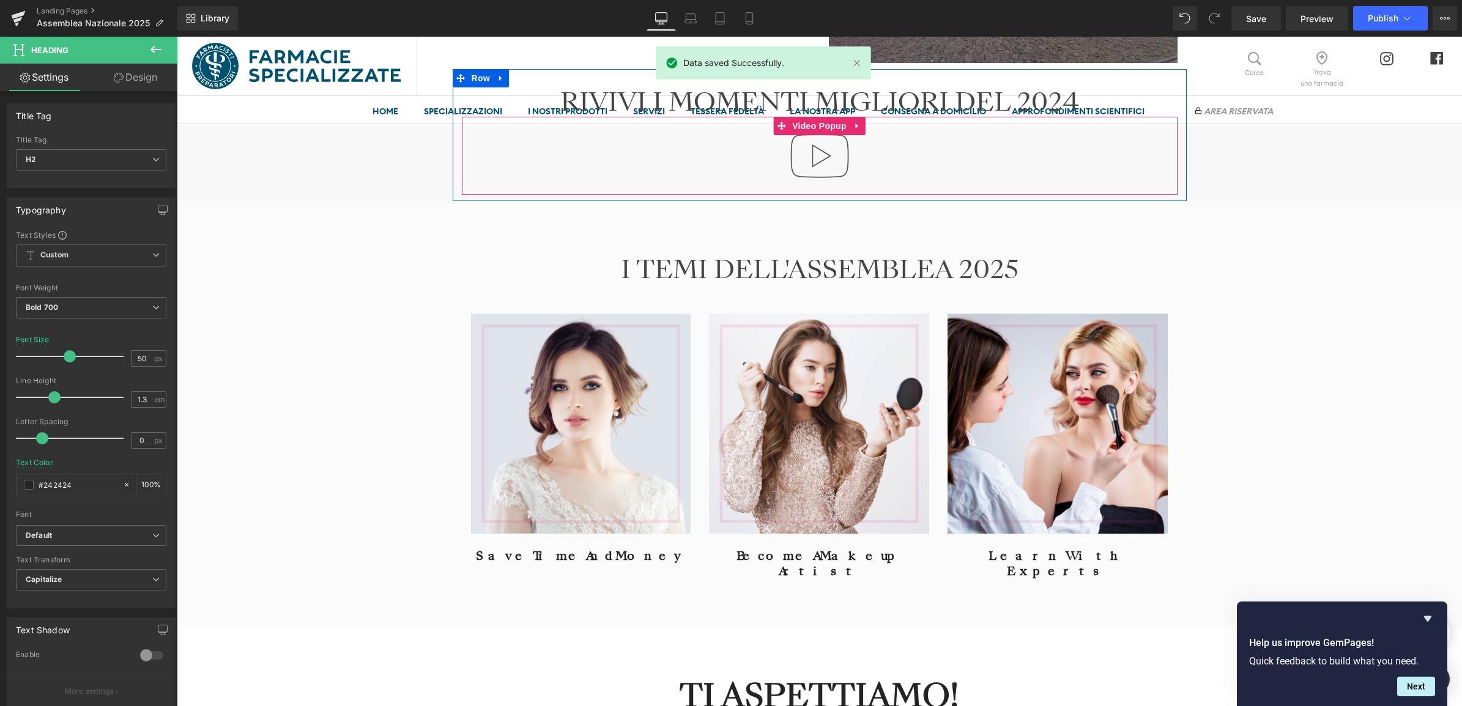
click at [769, 169] on div at bounding box center [820, 156] width 716 height 78
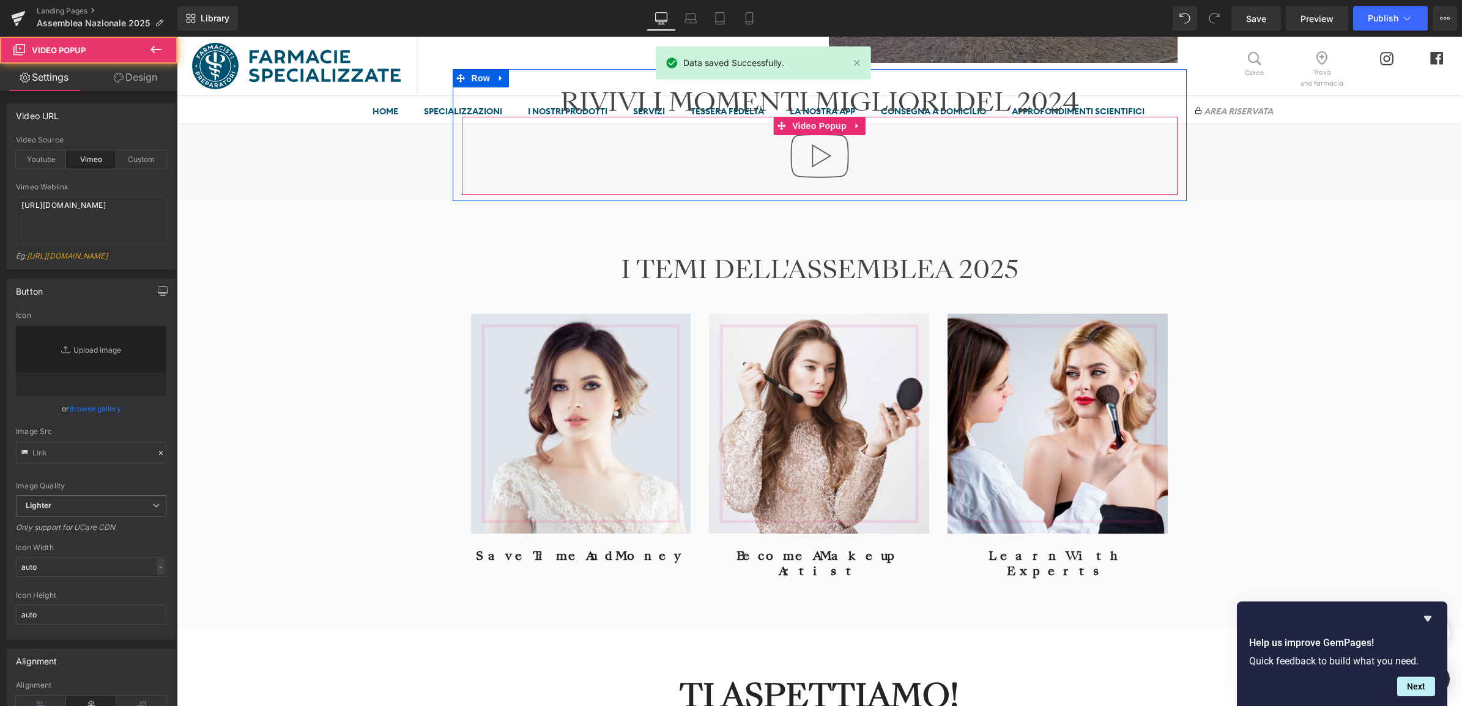
type input "//[DOMAIN_NAME][URL]"
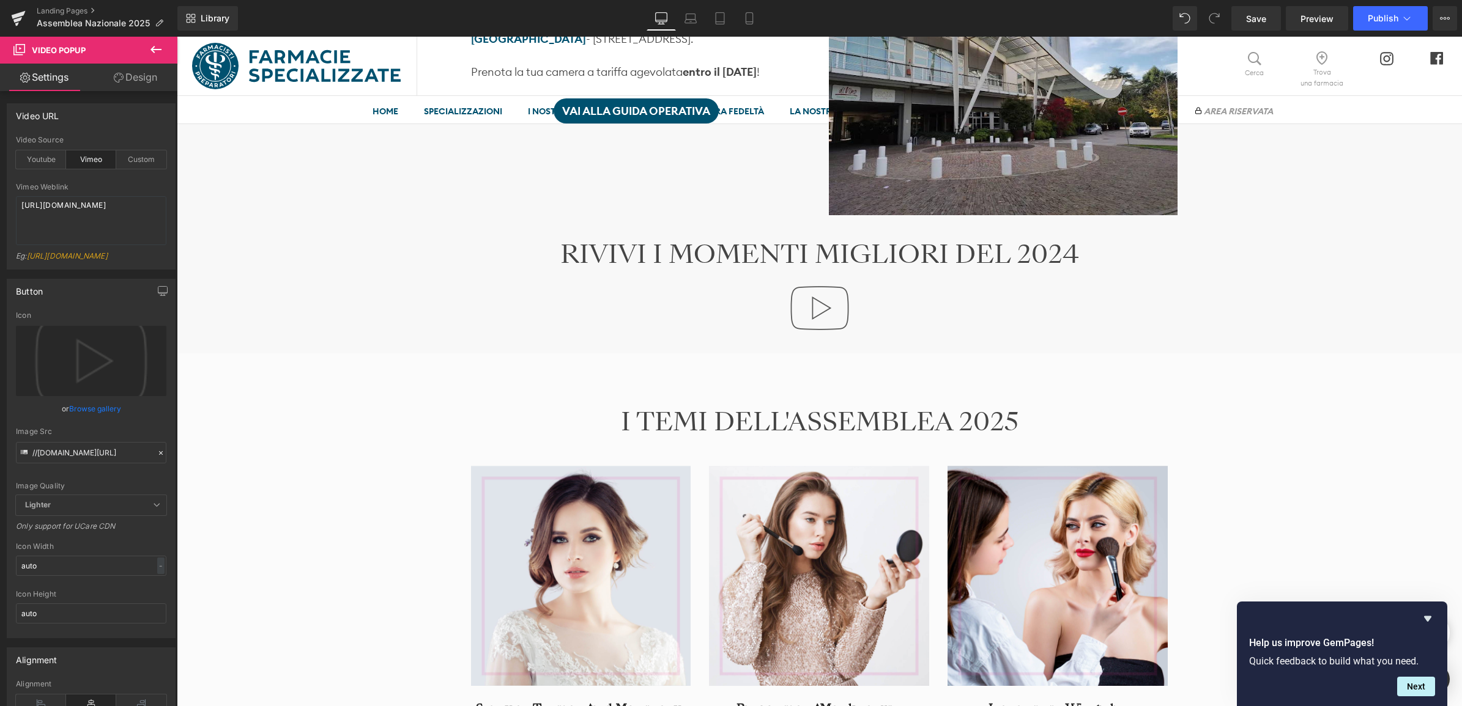
scroll to position [1300, 0]
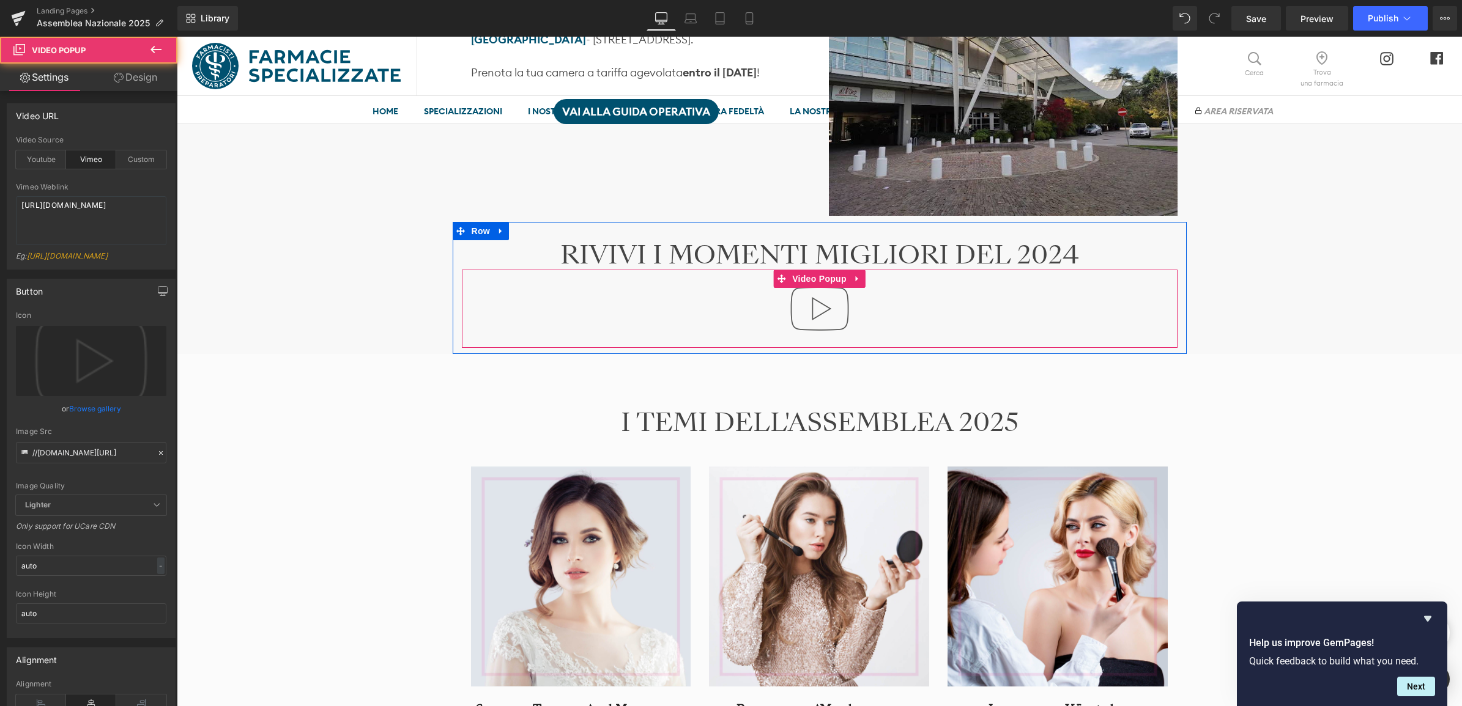
click at [708, 310] on div at bounding box center [820, 309] width 716 height 78
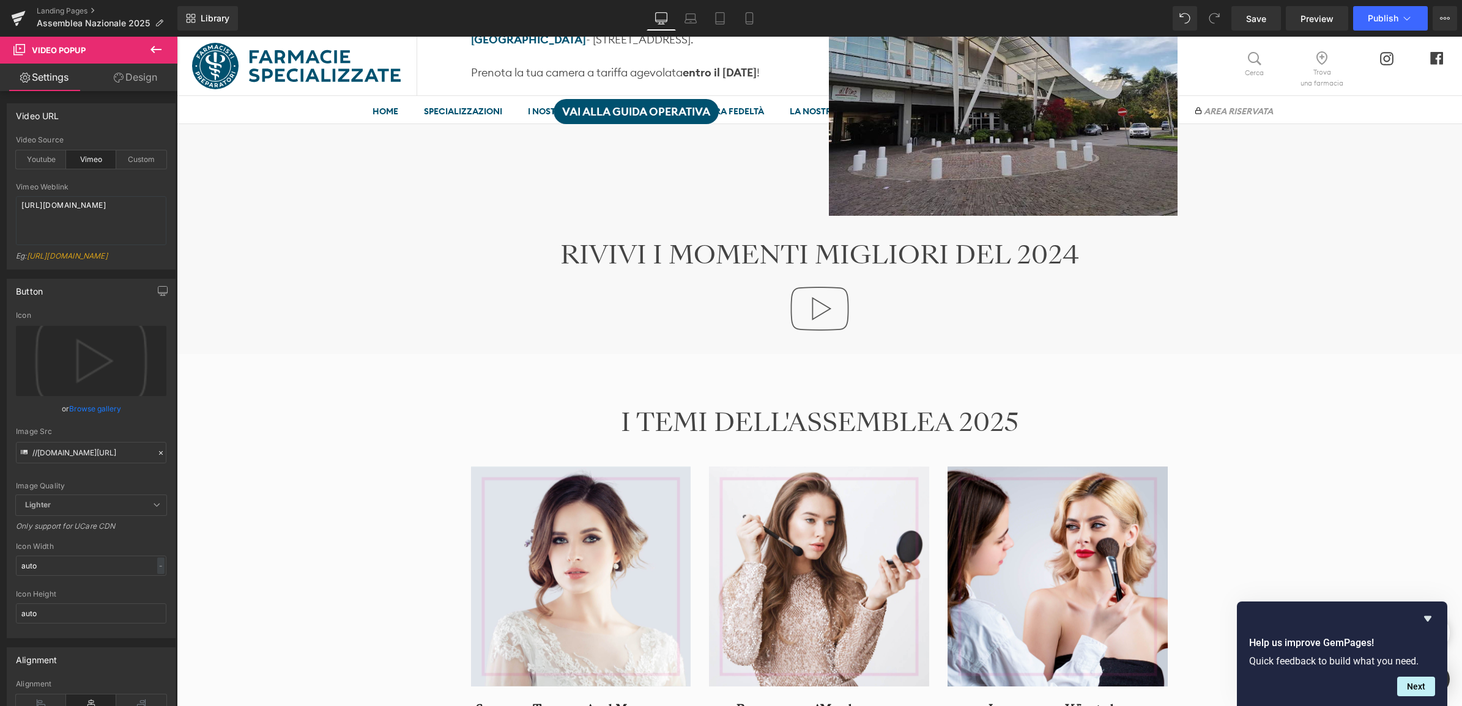
click at [165, 46] on button at bounding box center [156, 50] width 43 height 27
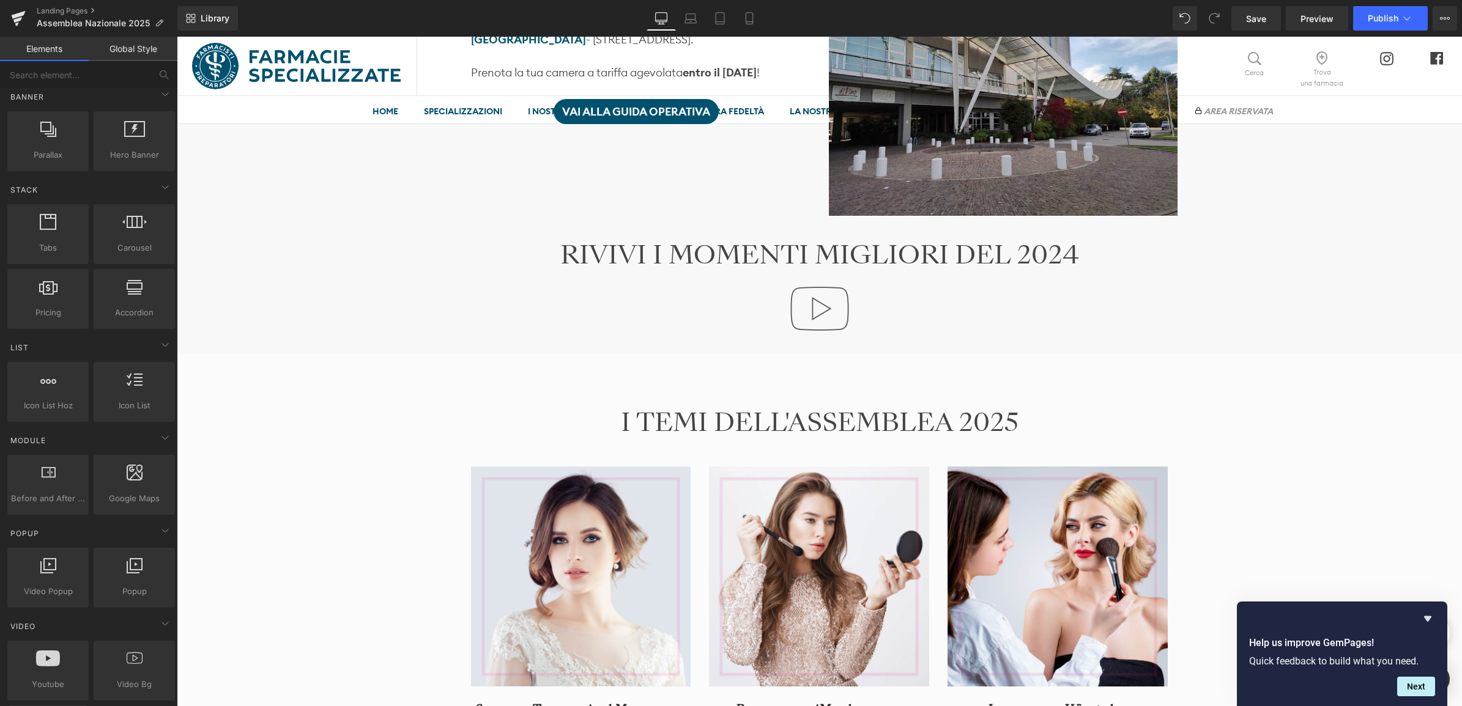
scroll to position [0, 0]
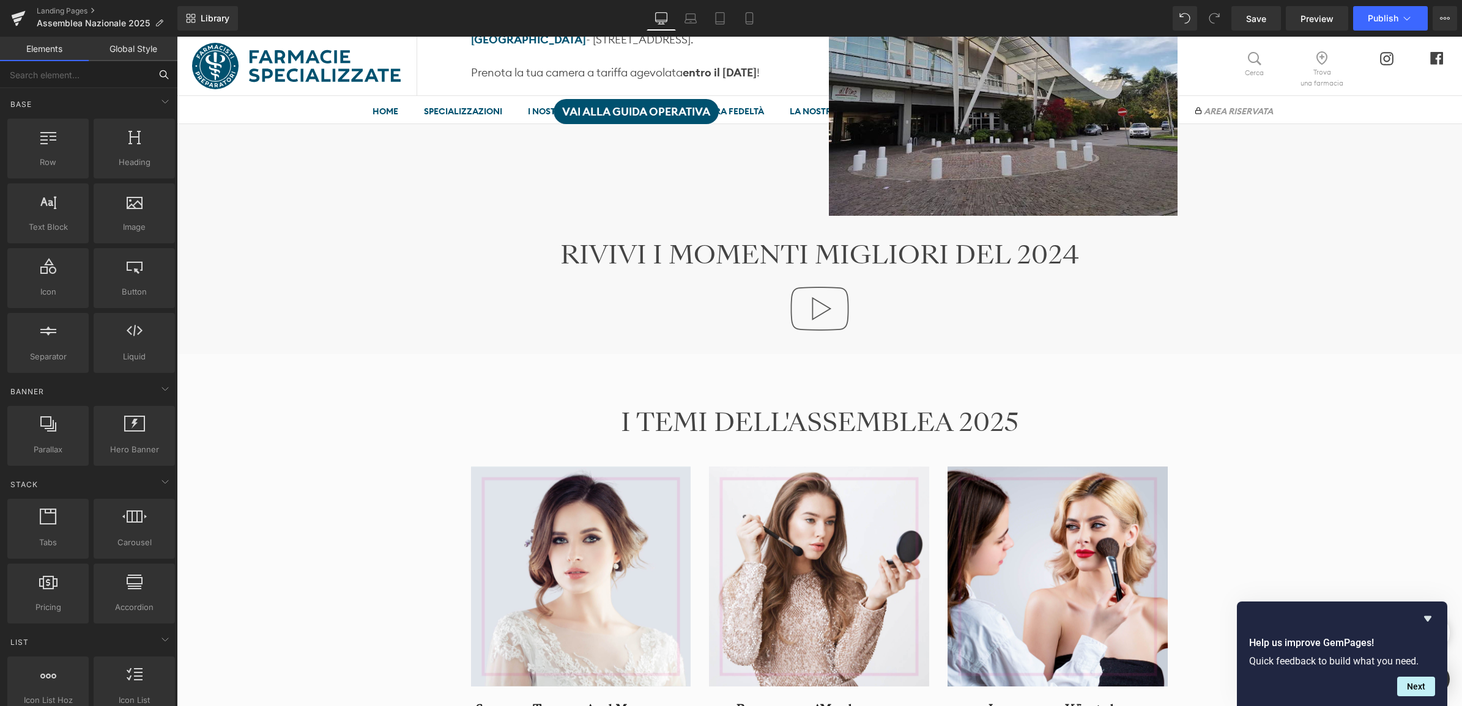
click at [32, 75] on input "text" at bounding box center [75, 74] width 150 height 27
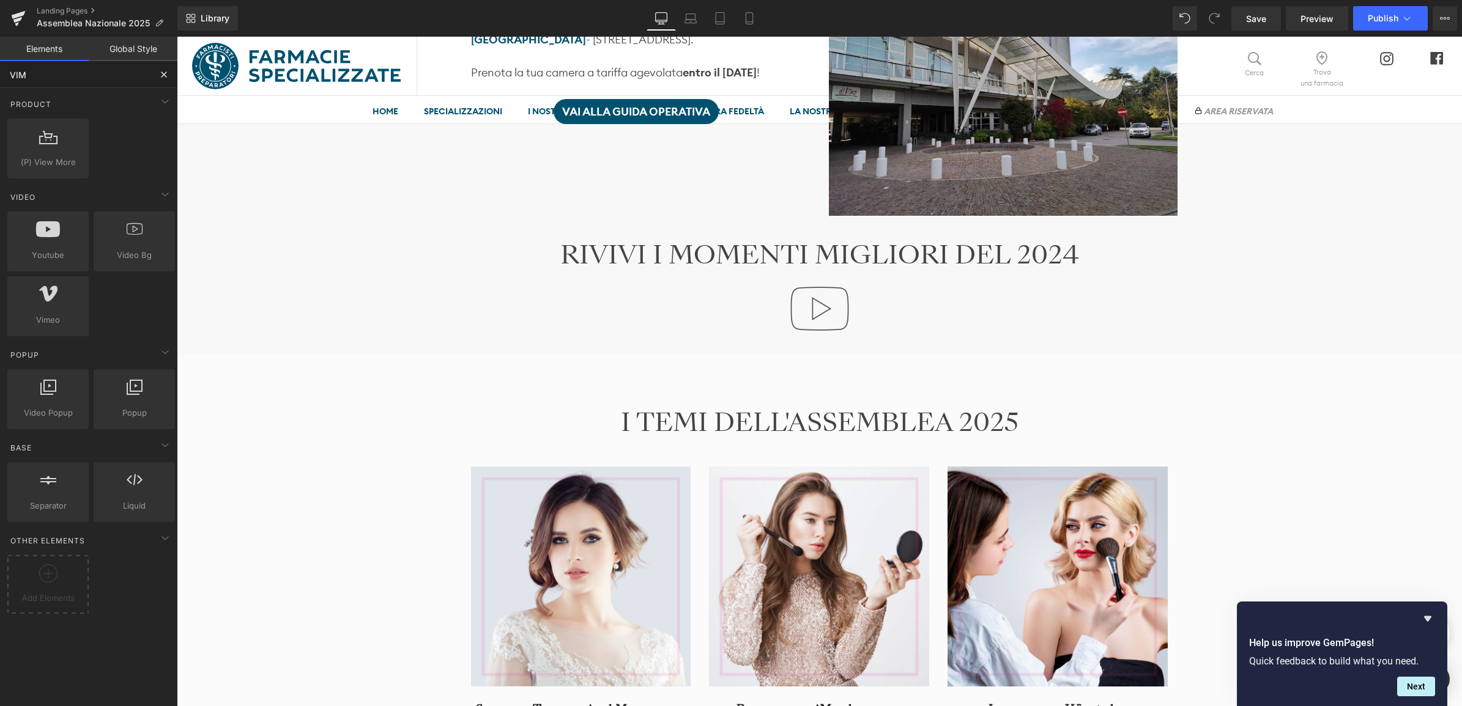
type input "VIME"
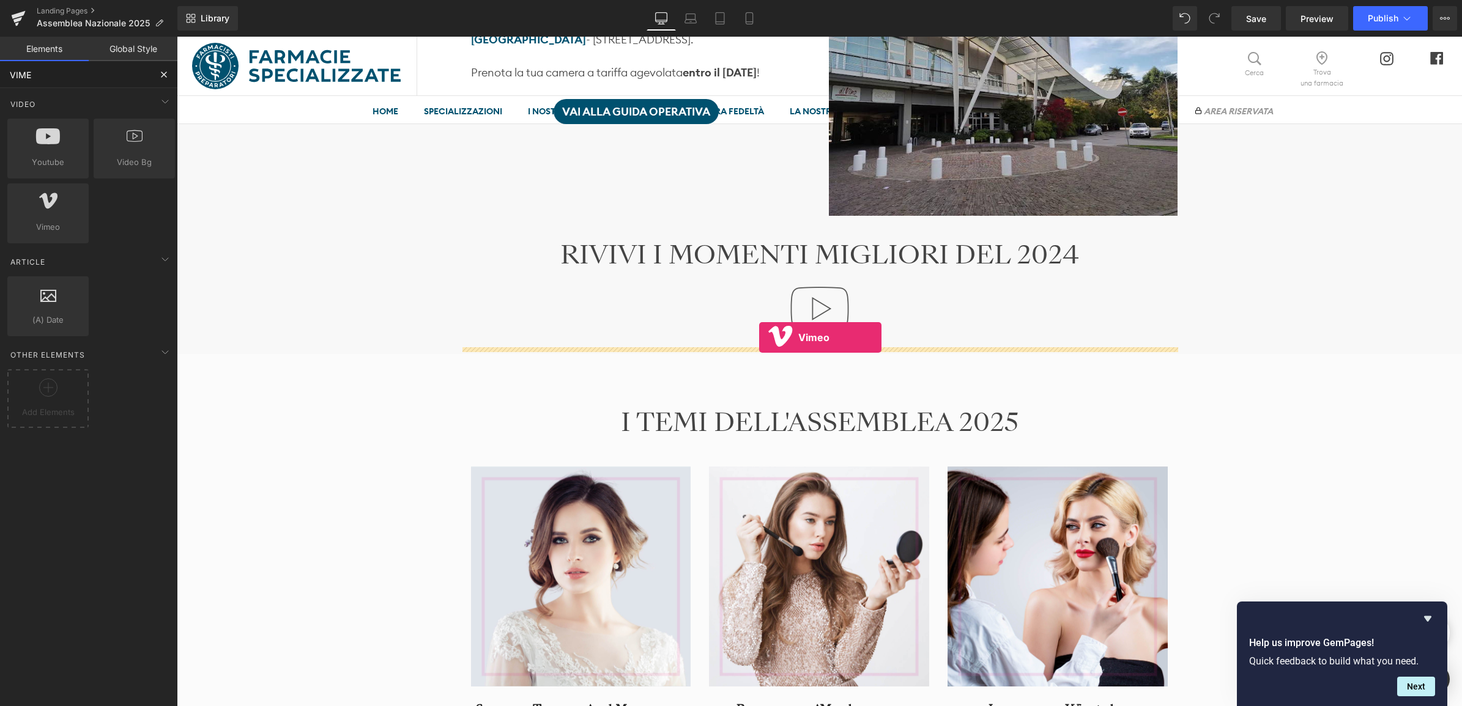
drag, startPoint x: 209, startPoint y: 261, endPoint x: 759, endPoint y: 338, distance: 555.1
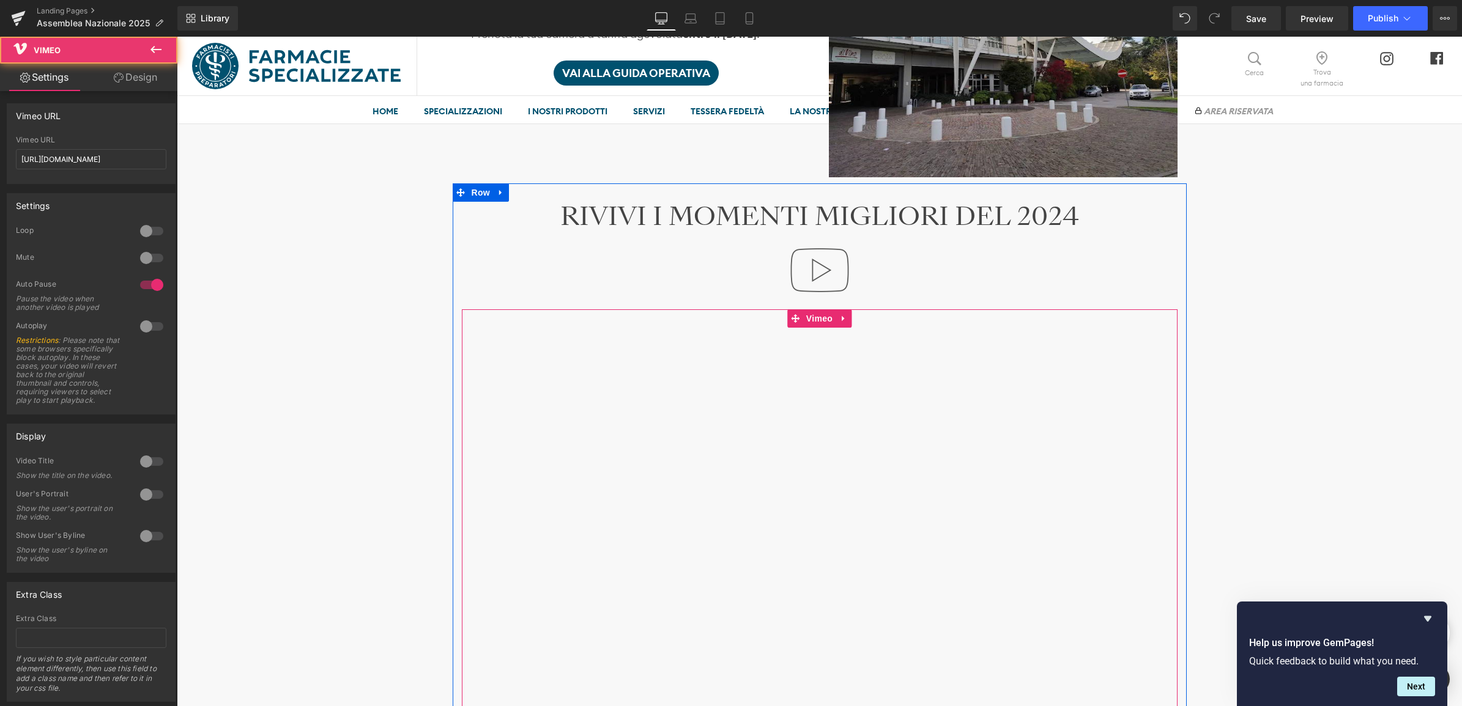
scroll to position [1376, 0]
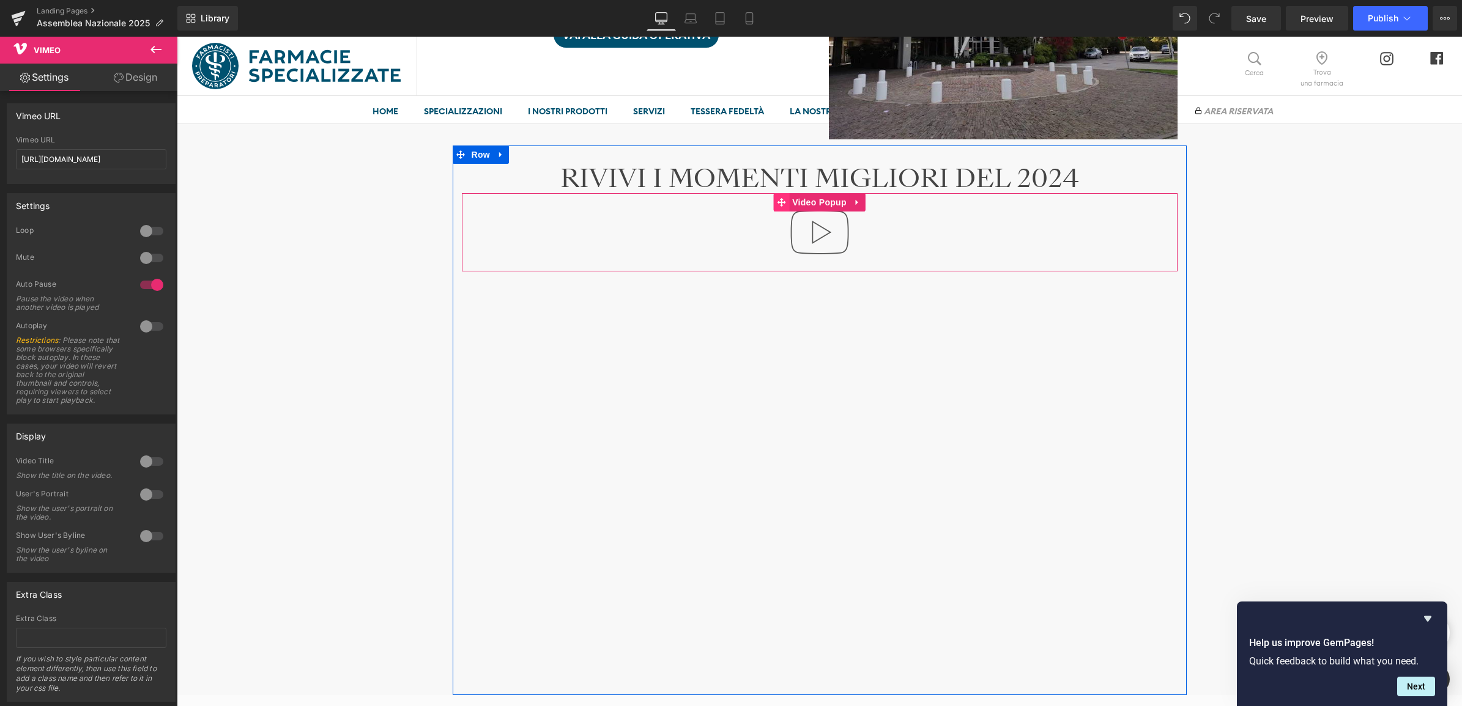
click at [780, 202] on icon at bounding box center [781, 202] width 9 height 9
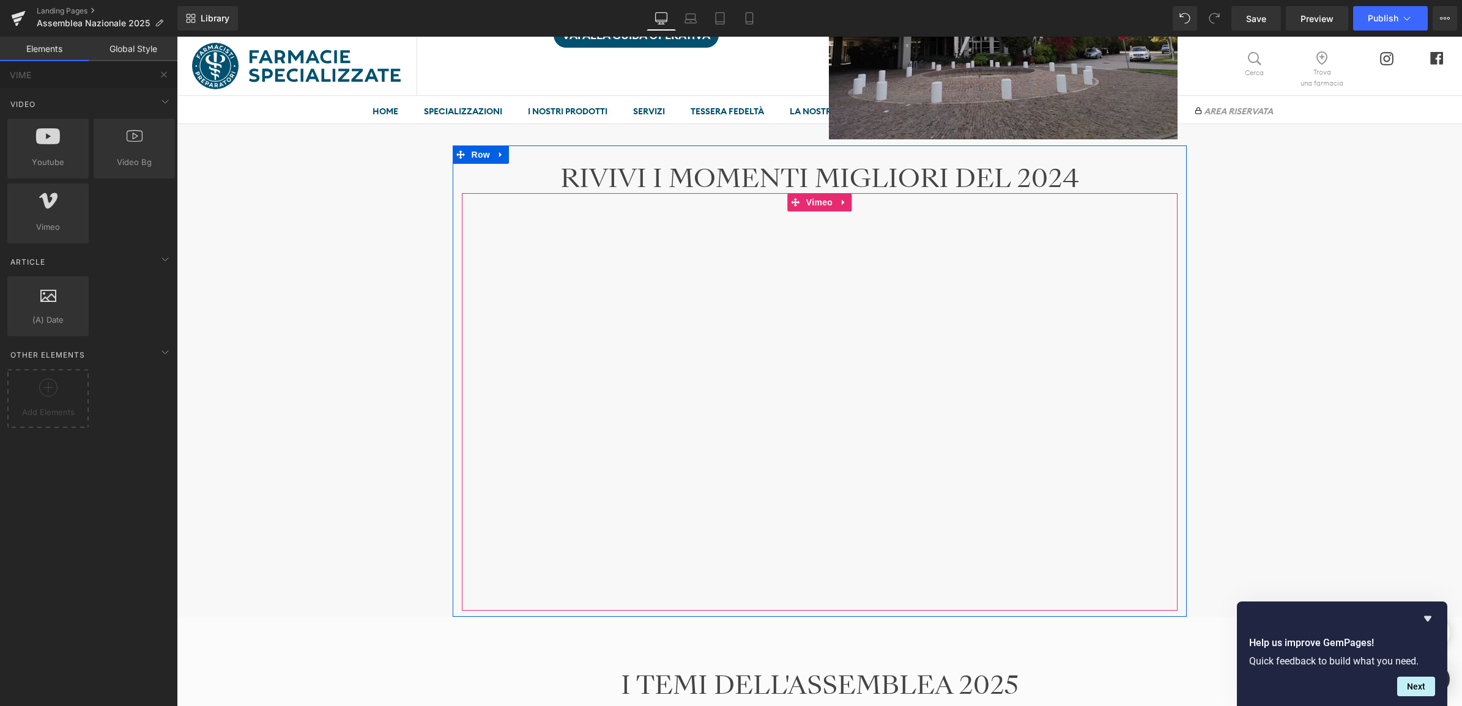
click at [567, 391] on div at bounding box center [820, 402] width 716 height 418
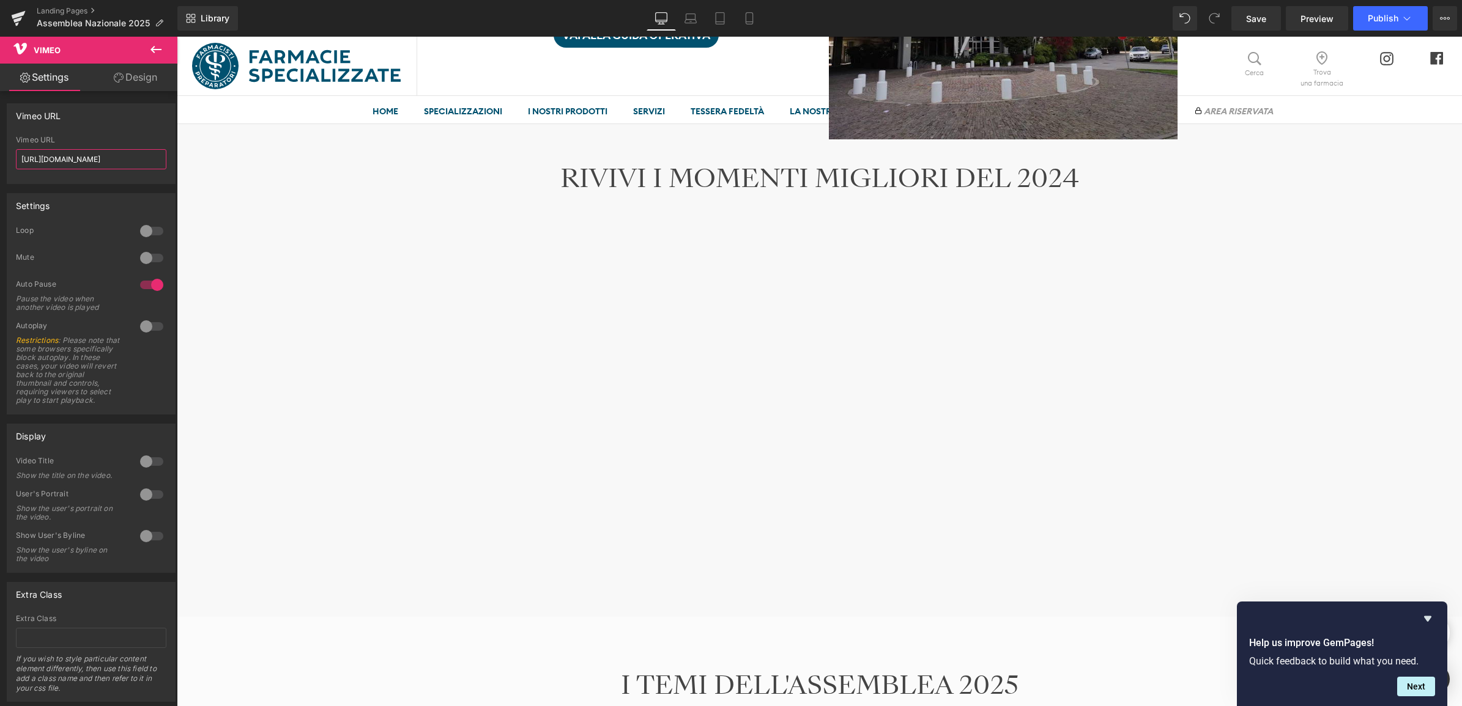
drag, startPoint x: 133, startPoint y: 157, endPoint x: -3, endPoint y: 168, distance: 136.8
click at [0, 168] on html "Video Popup You are previewing how the will restyle your page. You can not edit…" at bounding box center [731, 353] width 1462 height 706
paste input "1037478002/6899534d1b"
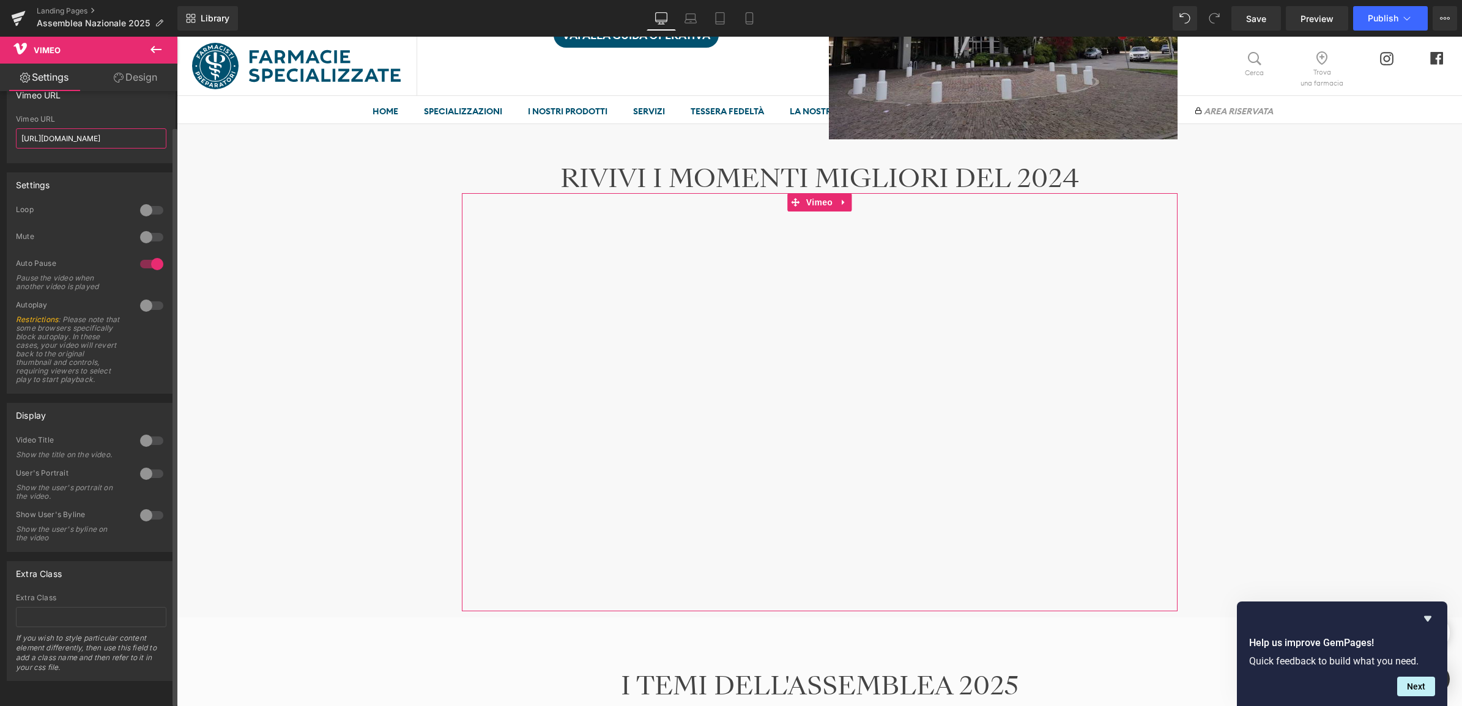
scroll to position [41, 0]
type input "[URL][DOMAIN_NAME]"
drag, startPoint x: 1260, startPoint y: 22, endPoint x: 794, endPoint y: 248, distance: 517.8
click at [1260, 22] on span "Save" at bounding box center [1256, 18] width 20 height 13
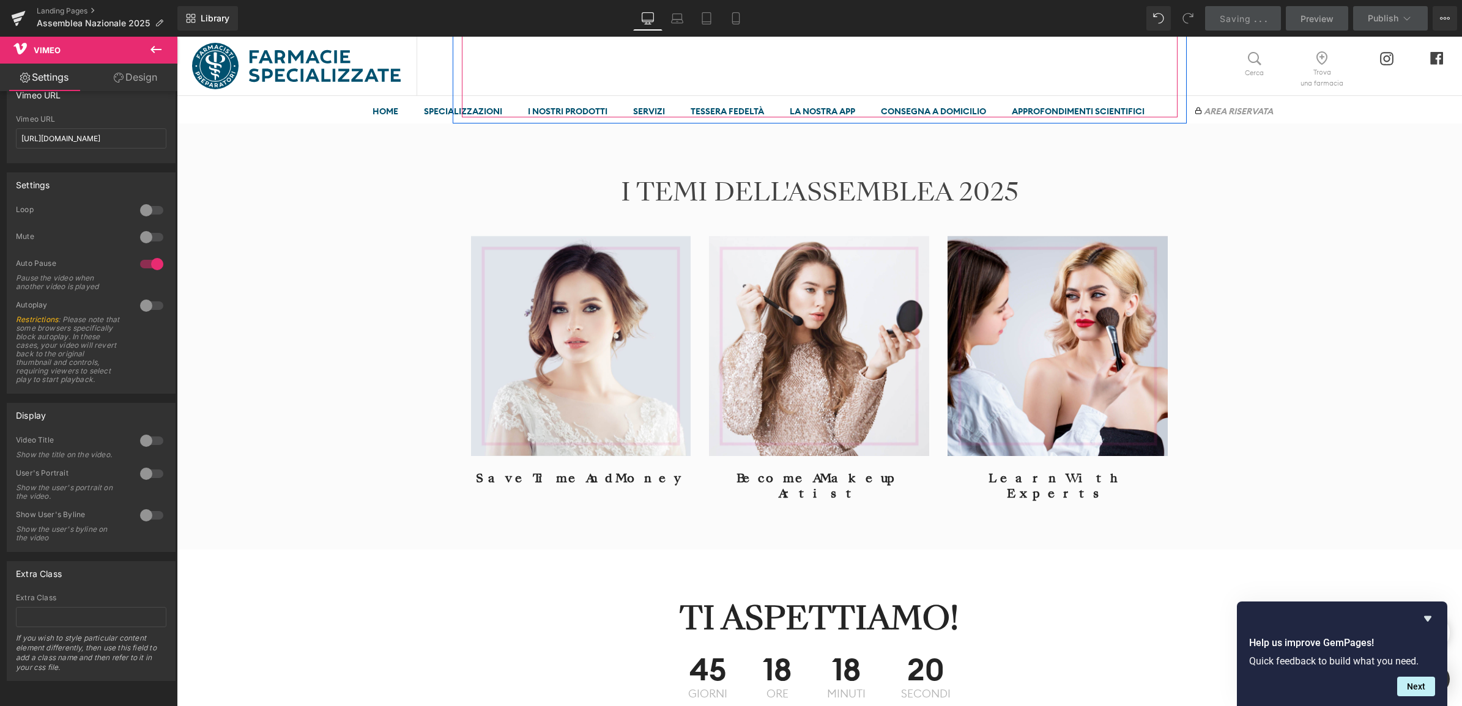
scroll to position [1911, 0]
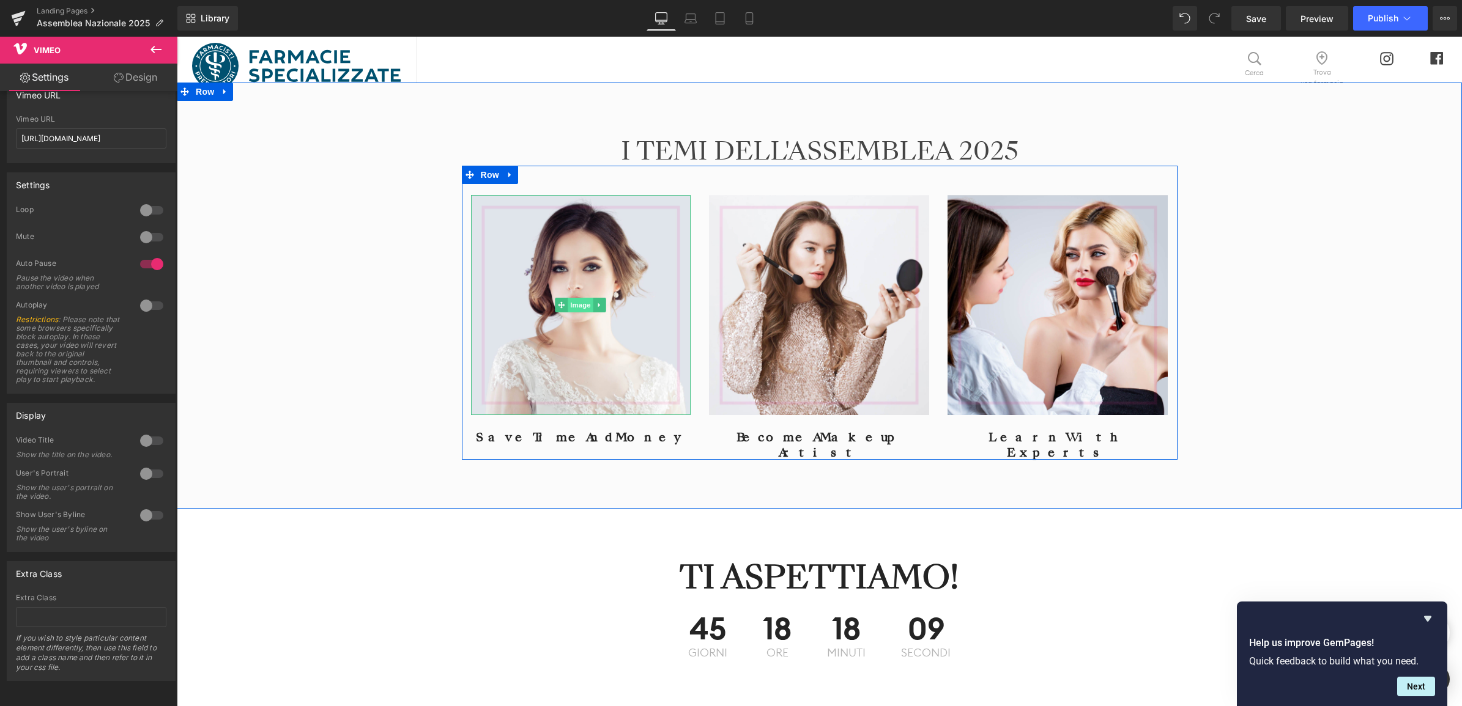
click at [579, 306] on span "Image" at bounding box center [581, 305] width 26 height 15
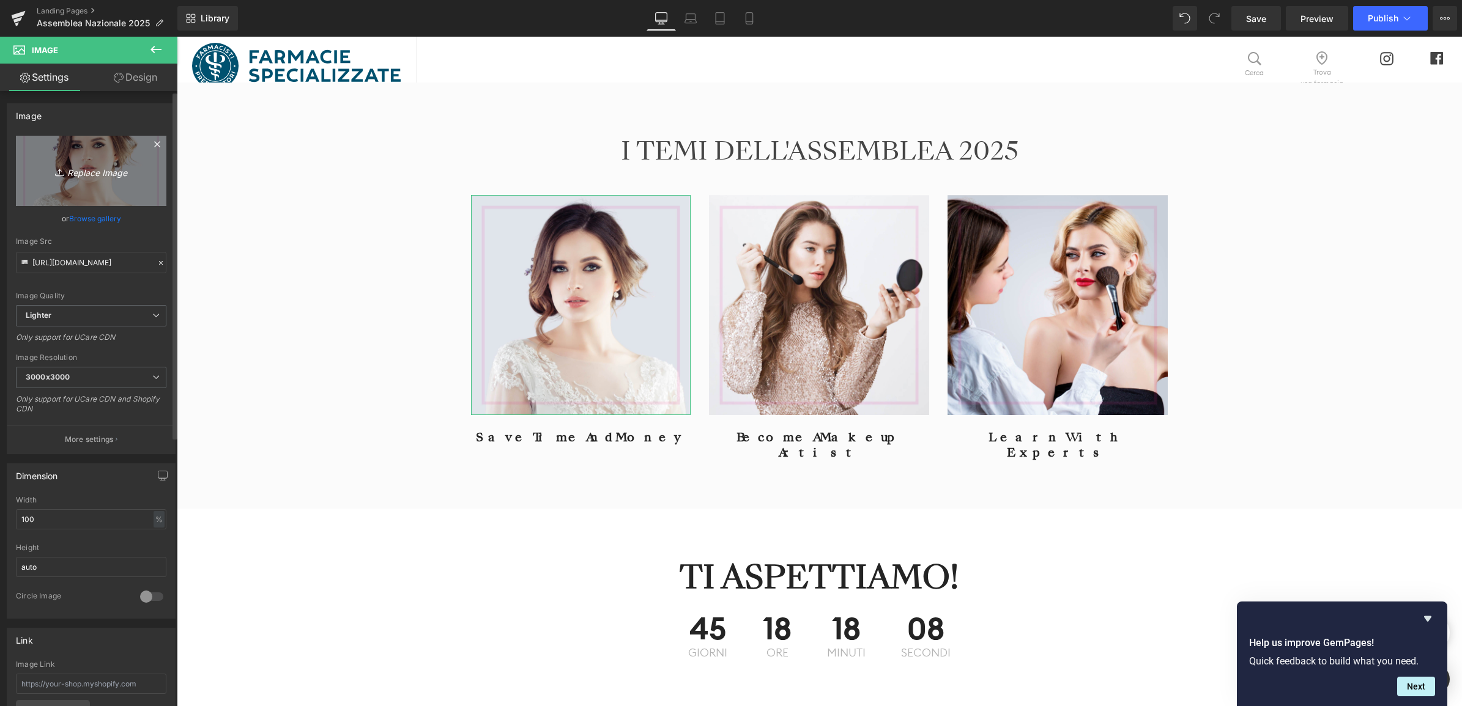
click at [100, 164] on icon "Replace Image" at bounding box center [91, 170] width 98 height 15
type input "C:\fakepath\WHATSAPP TEASER_1080x1350_25.jpg"
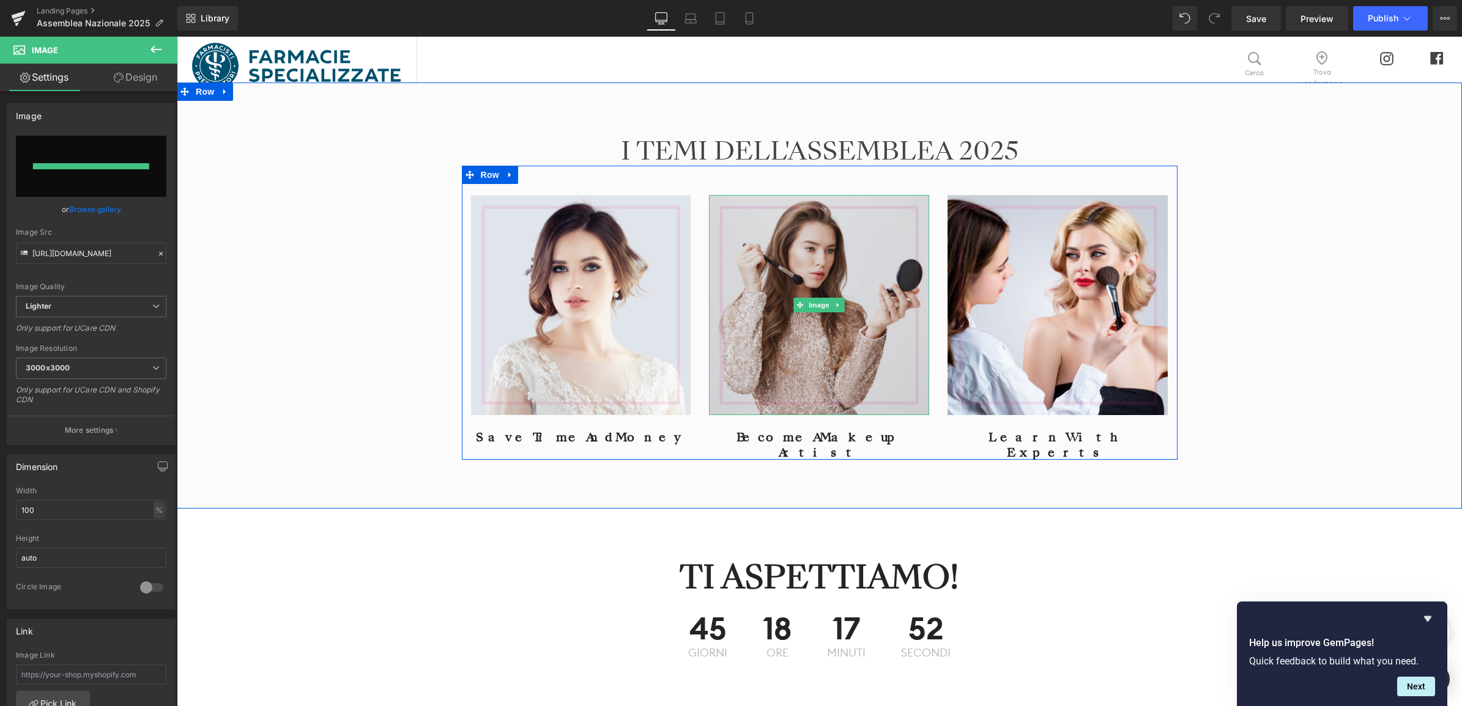
type input "[URL][DOMAIN_NAME]"
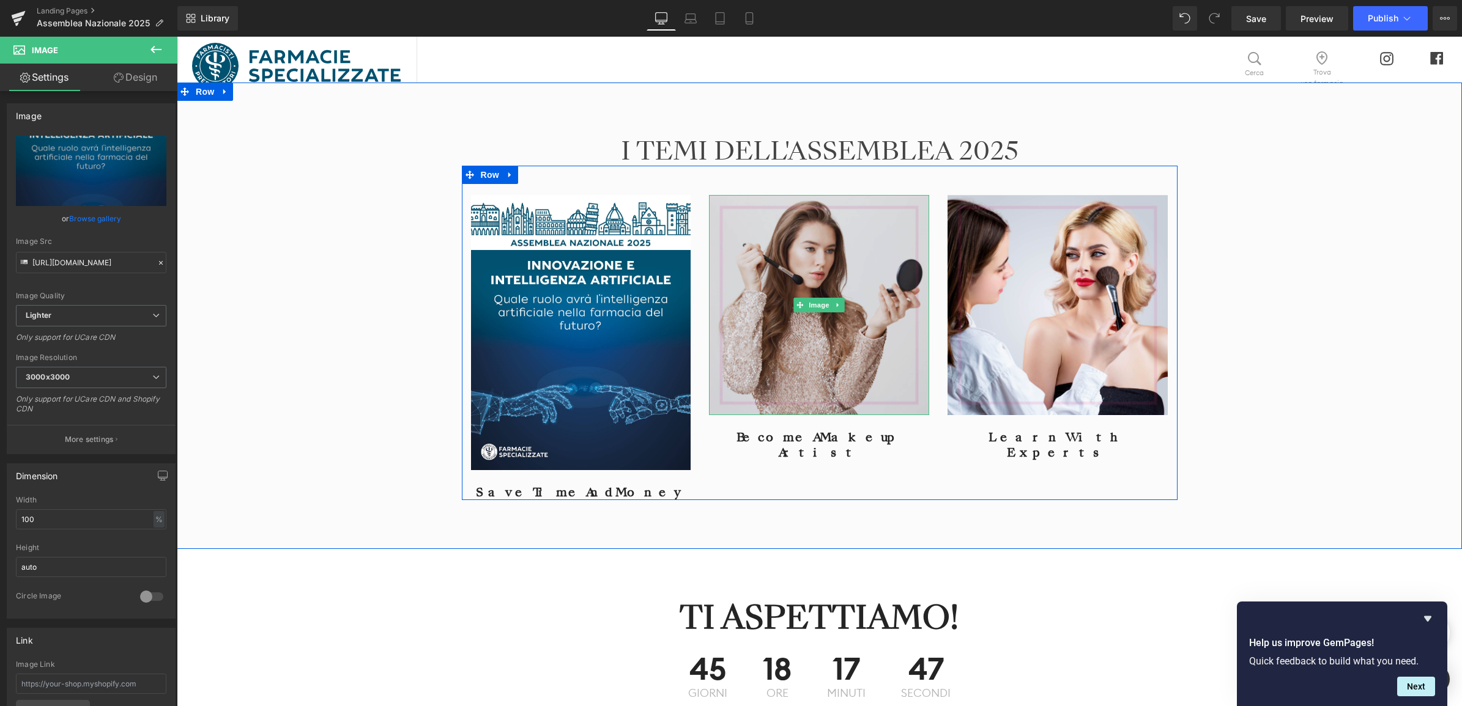
click at [741, 358] on img at bounding box center [819, 305] width 220 height 220
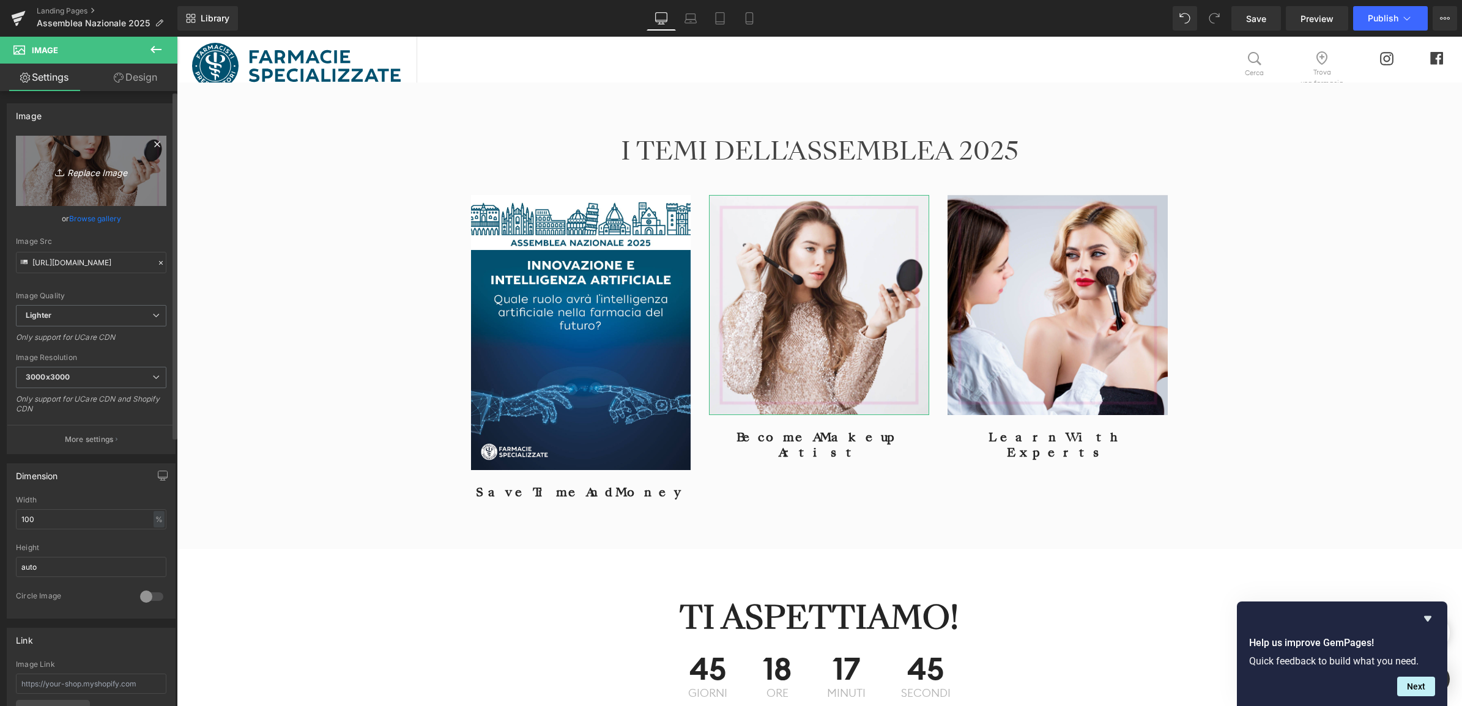
click at [70, 170] on icon "Replace Image" at bounding box center [91, 170] width 98 height 15
type input "C:\fakepath\WHATSAPP TEASER_1080x1350_253.jpg"
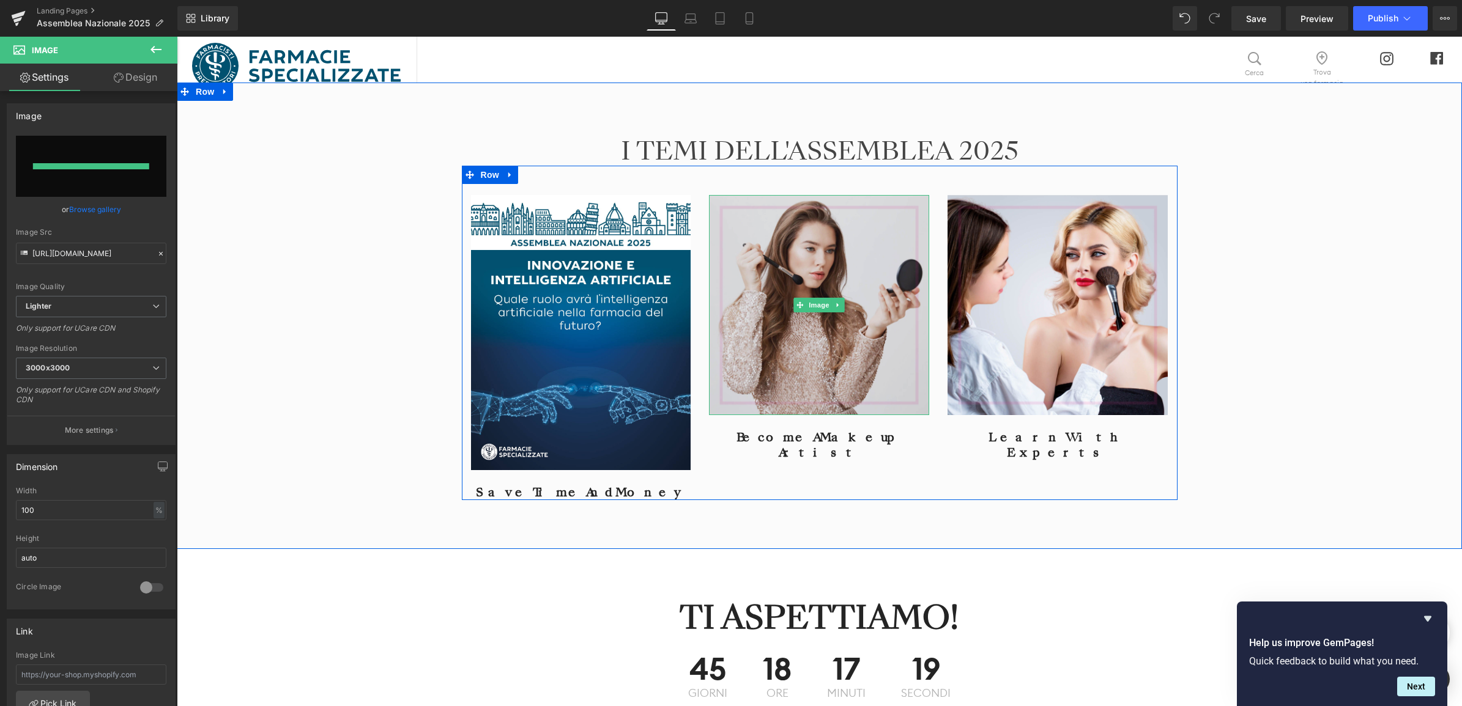
type input "[URL][DOMAIN_NAME]"
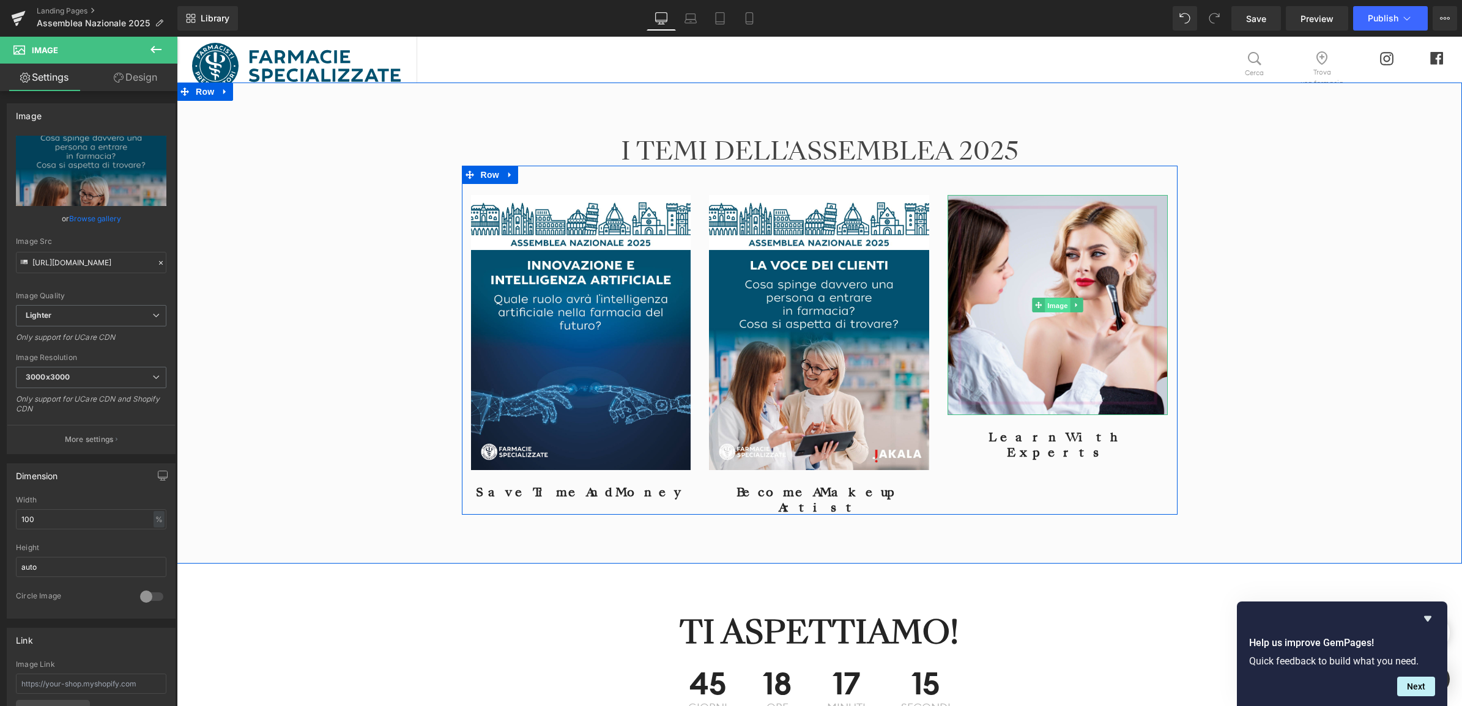
click at [1056, 301] on span "Image" at bounding box center [1058, 305] width 26 height 15
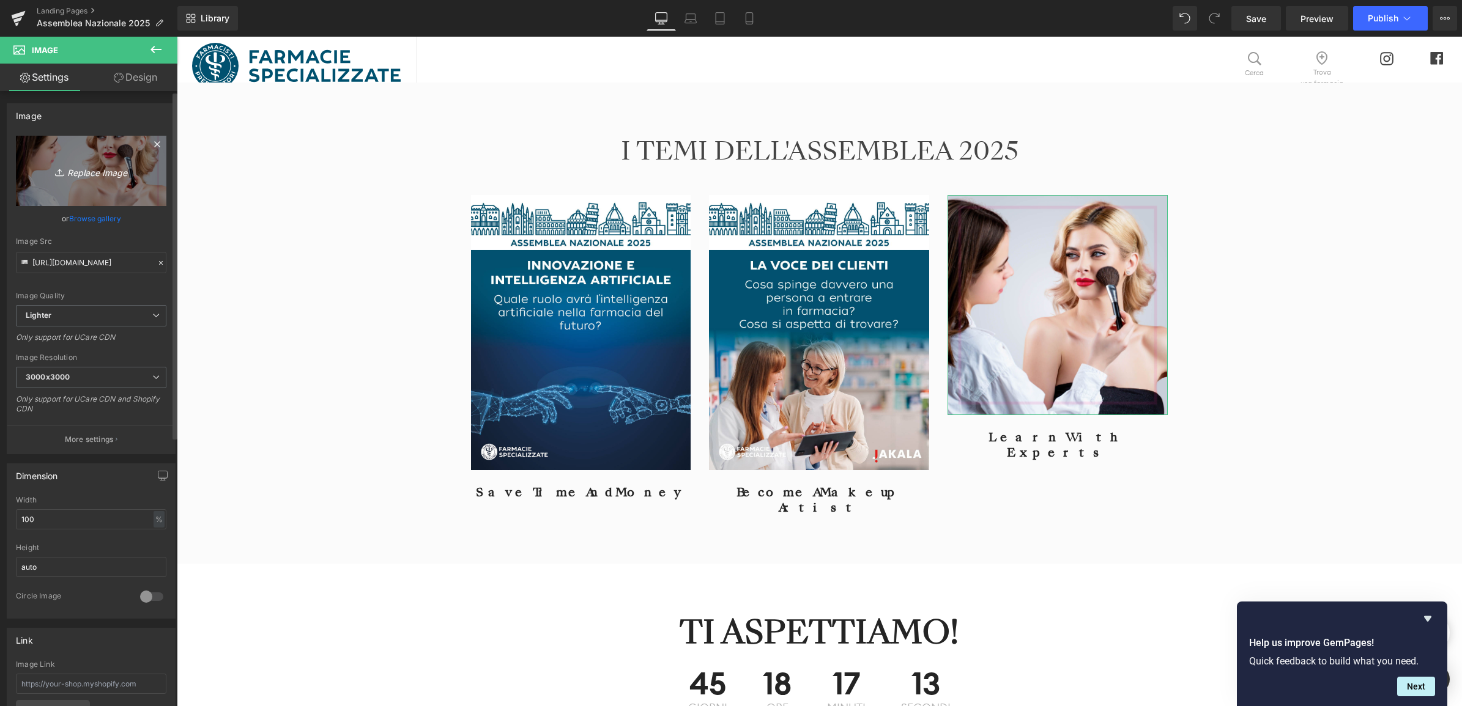
click at [101, 169] on icon "Replace Image" at bounding box center [91, 170] width 98 height 15
type input "C:\fakepath\WHATSAPP TEASER_1080x1350_255.jpg"
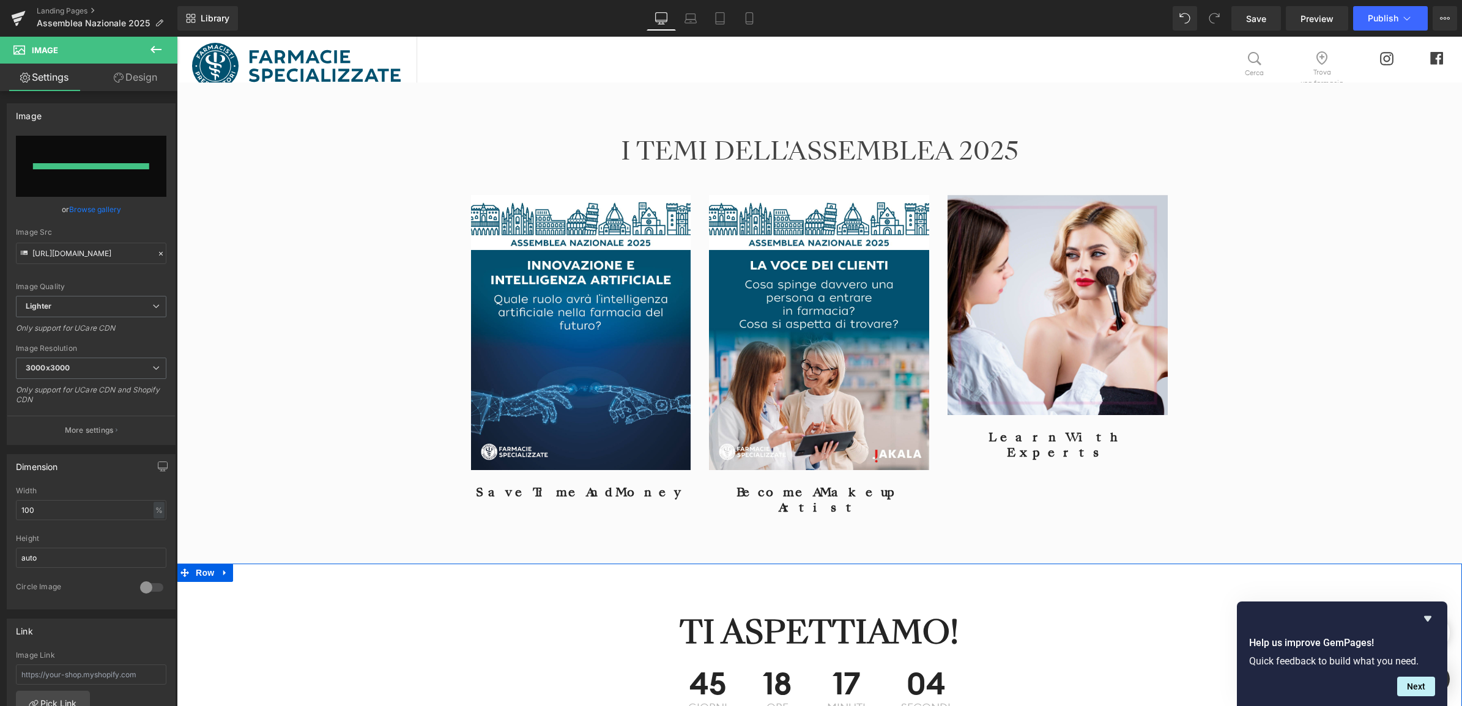
type input "[URL][DOMAIN_NAME]"
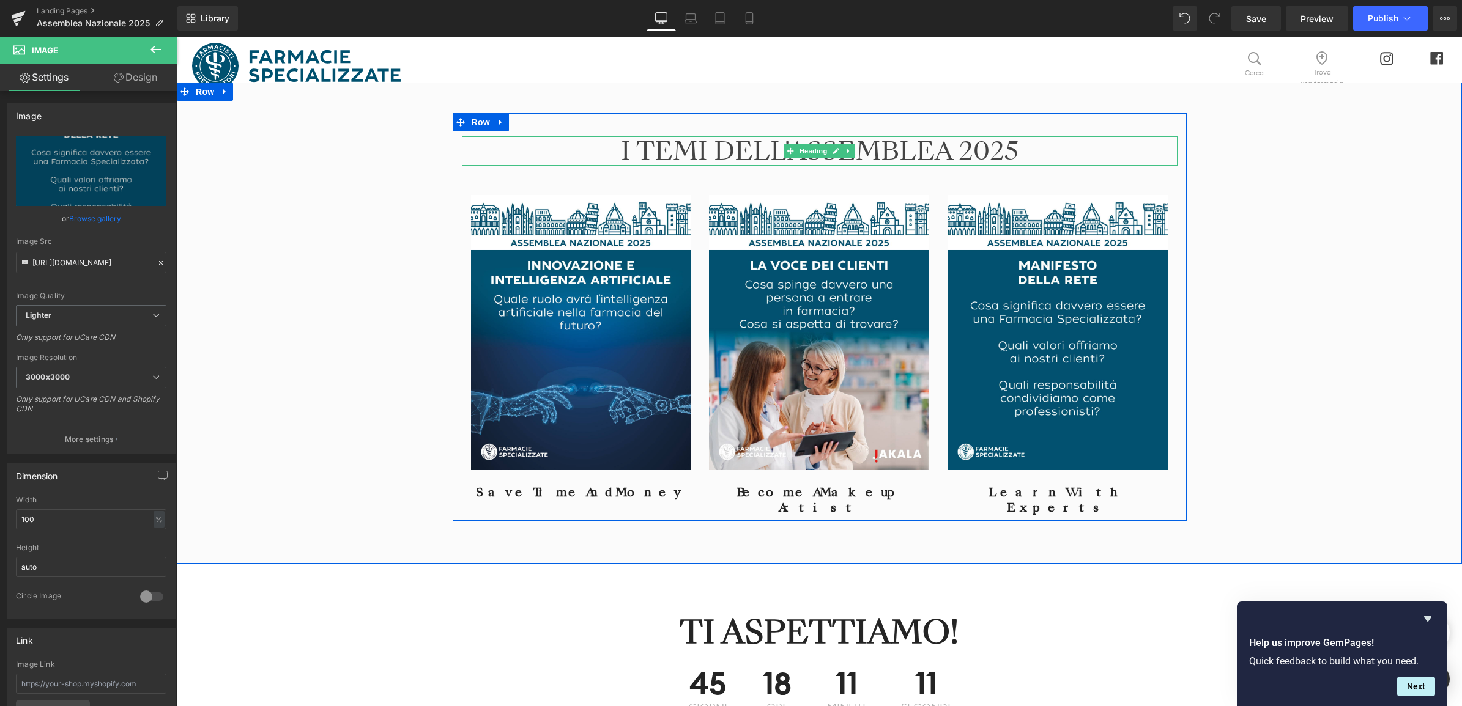
click at [638, 150] on h2 "I TEMI DELL'ASSEMBLEA 2025" at bounding box center [820, 150] width 716 height 29
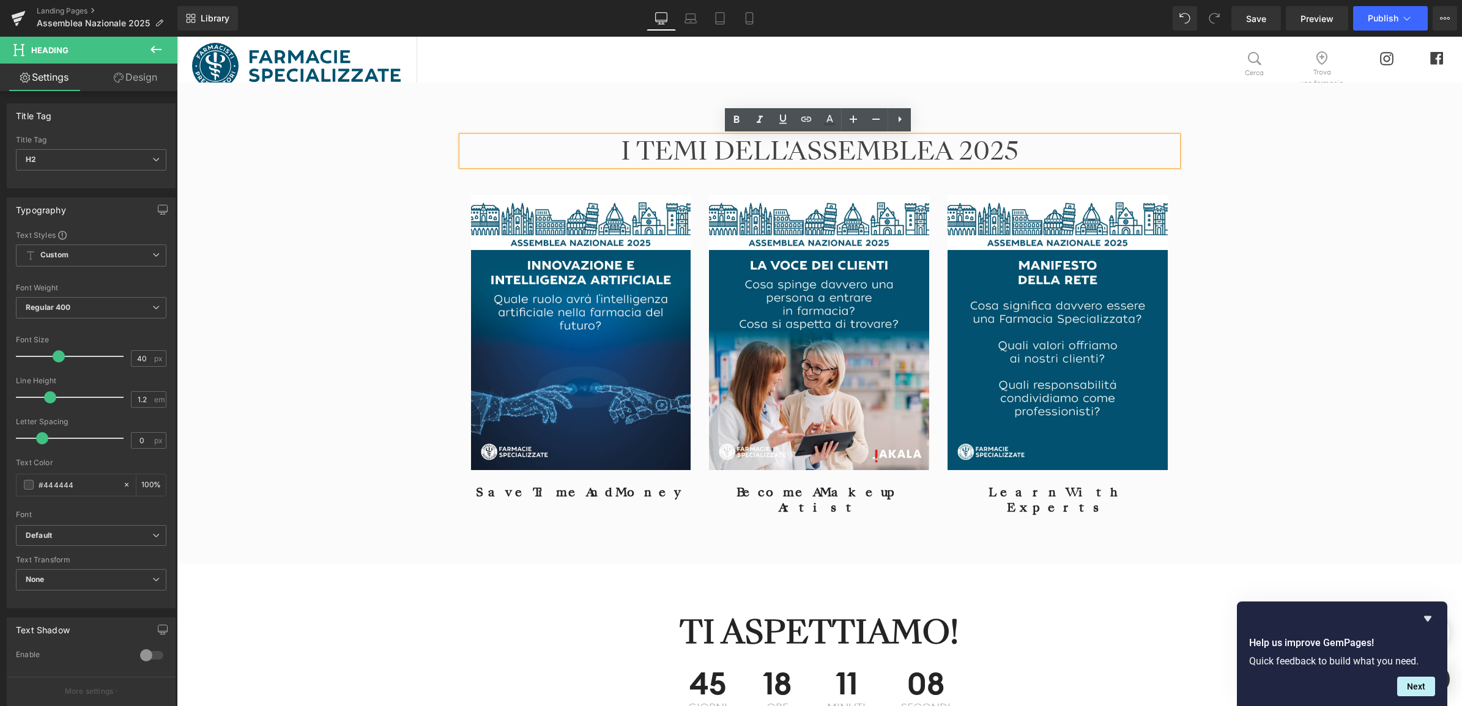
drag, startPoint x: 629, startPoint y: 146, endPoint x: 623, endPoint y: 152, distance: 8.2
click at [626, 146] on h2 "I TEMI DELL'ASSEMBLEA 2025" at bounding box center [820, 150] width 716 height 29
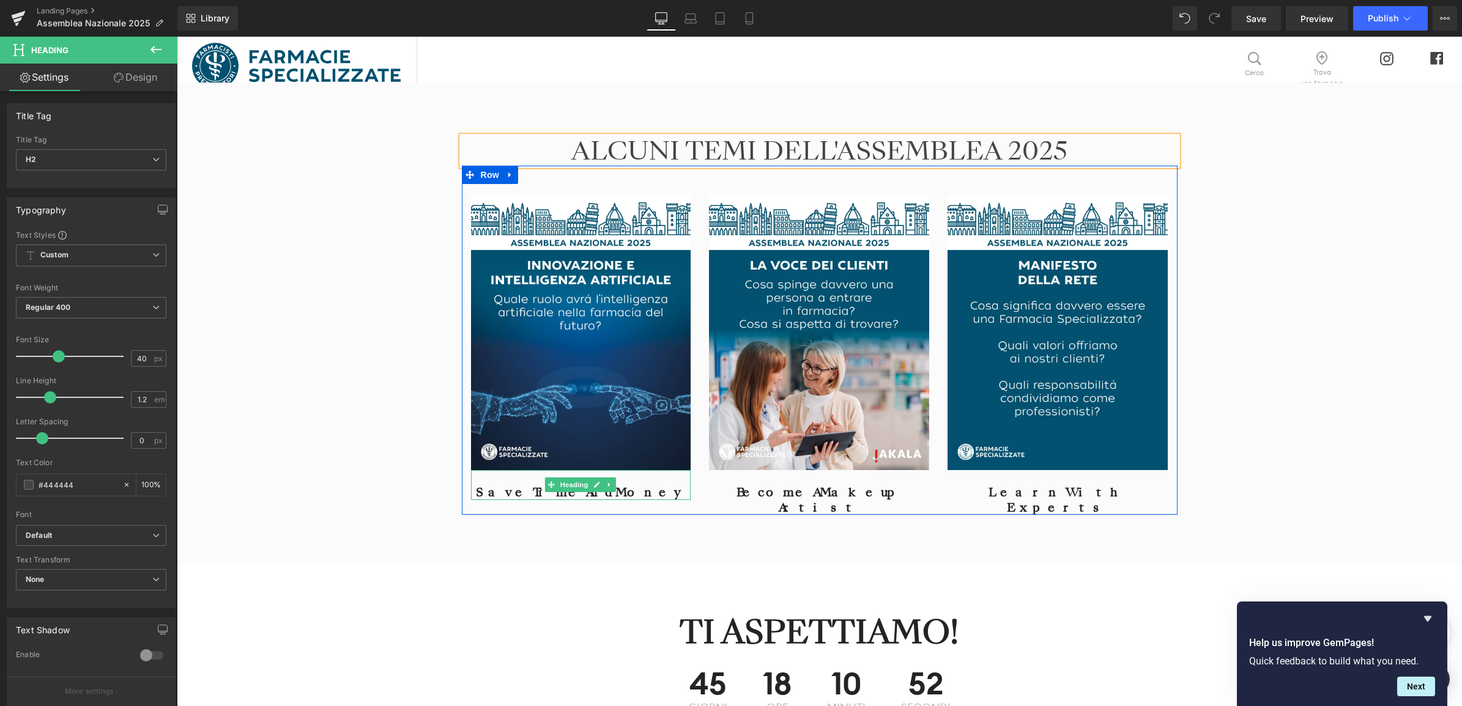
click at [516, 489] on h4 "Save Time And Money" at bounding box center [581, 492] width 220 height 15
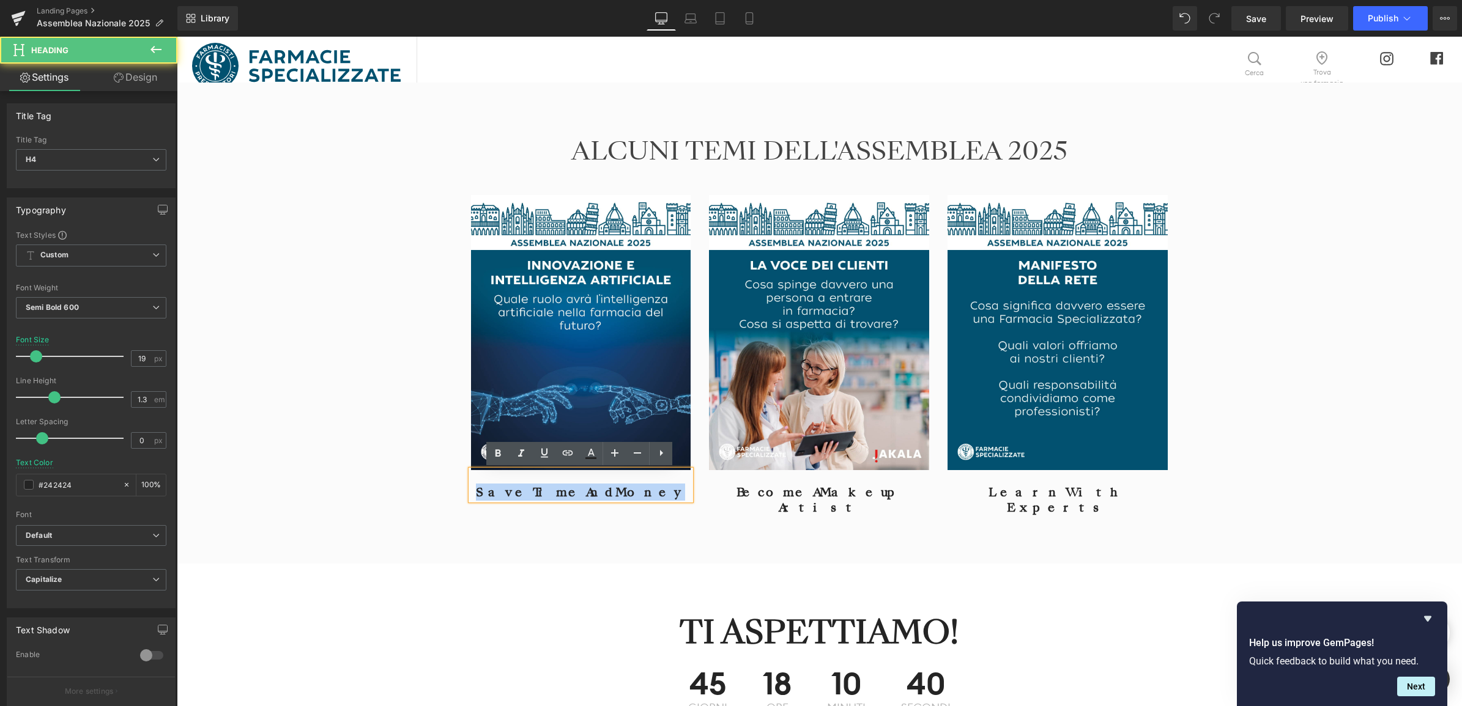
drag, startPoint x: 647, startPoint y: 493, endPoint x: 509, endPoint y: 481, distance: 138.7
click at [509, 481] on div "Save Time And Money" at bounding box center [581, 485] width 220 height 30
click at [750, 489] on h4 "Become A Makeup Artist" at bounding box center [819, 500] width 220 height 30
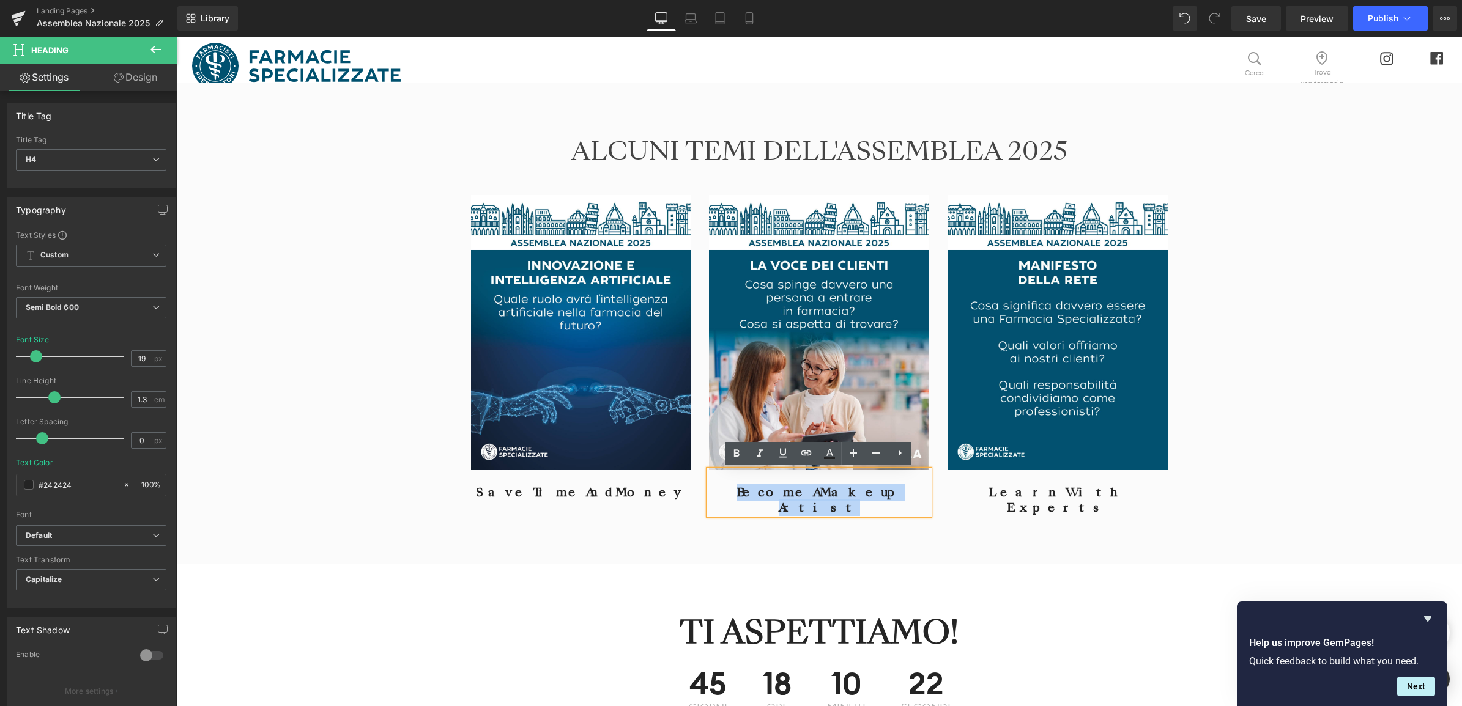
drag, startPoint x: 745, startPoint y: 489, endPoint x: 855, endPoint y: 502, distance: 110.8
click at [855, 502] on div "Become A Makeup Artist" at bounding box center [819, 492] width 220 height 45
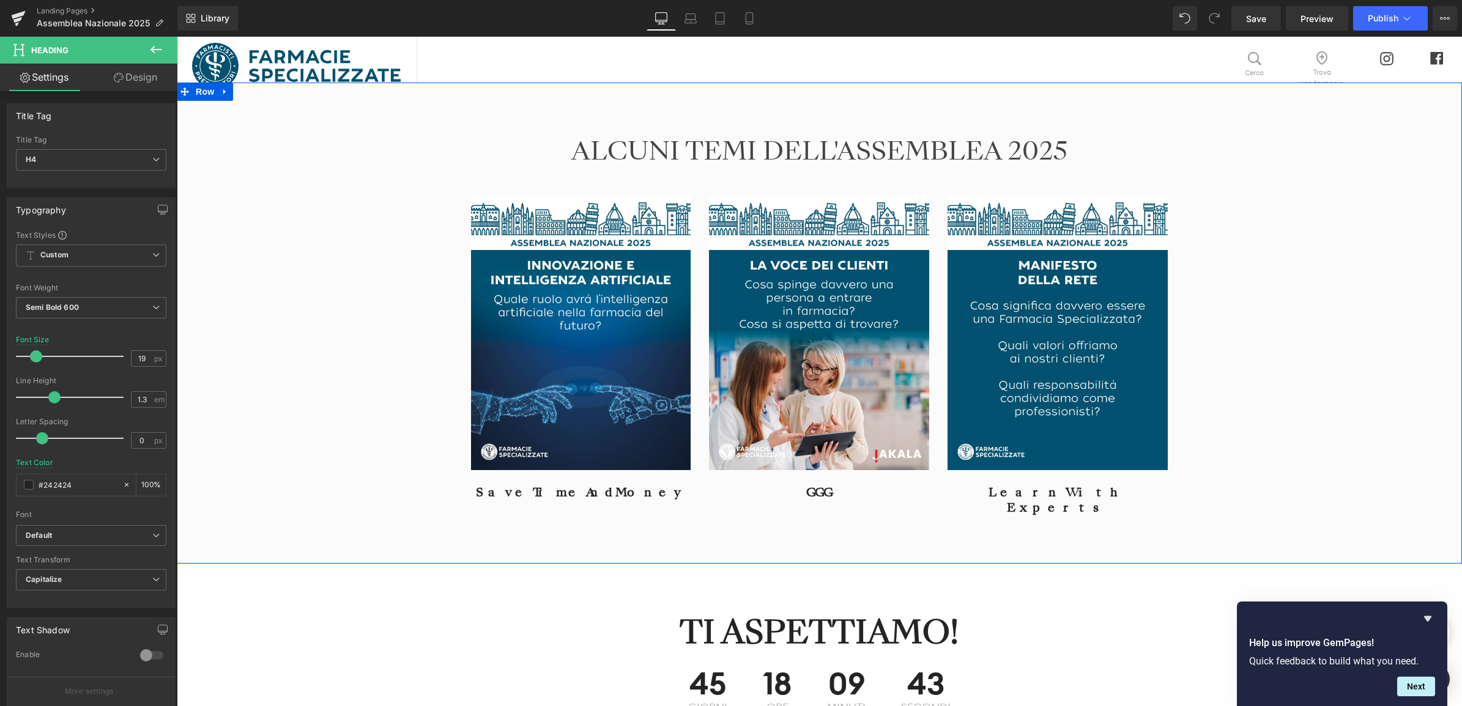
click at [380, 451] on div "ALCUNI TEMI DELL'ASSEMBLEA 2025 Heading Image Save Time And Money Heading Image…" at bounding box center [819, 317] width 1285 height 408
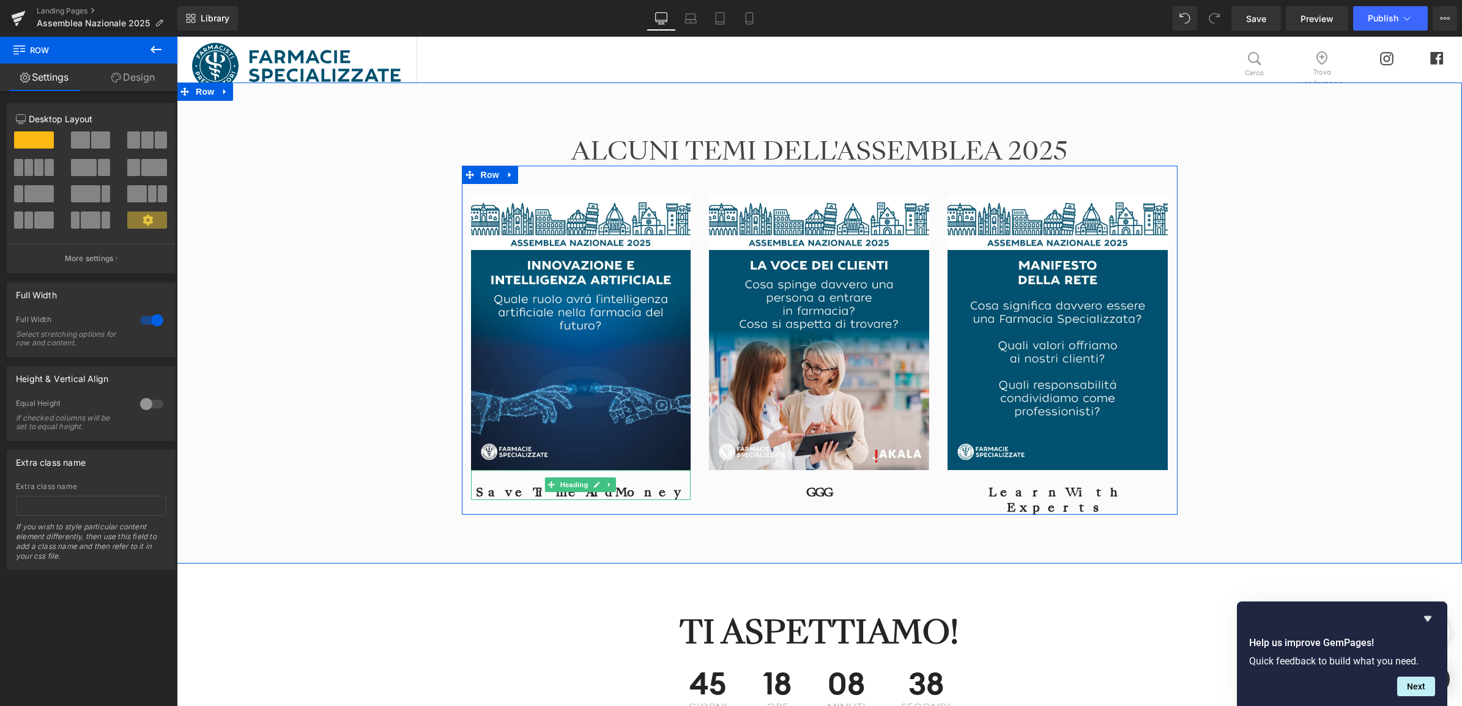
click at [646, 488] on h4 "Save Time And Money" at bounding box center [581, 492] width 220 height 15
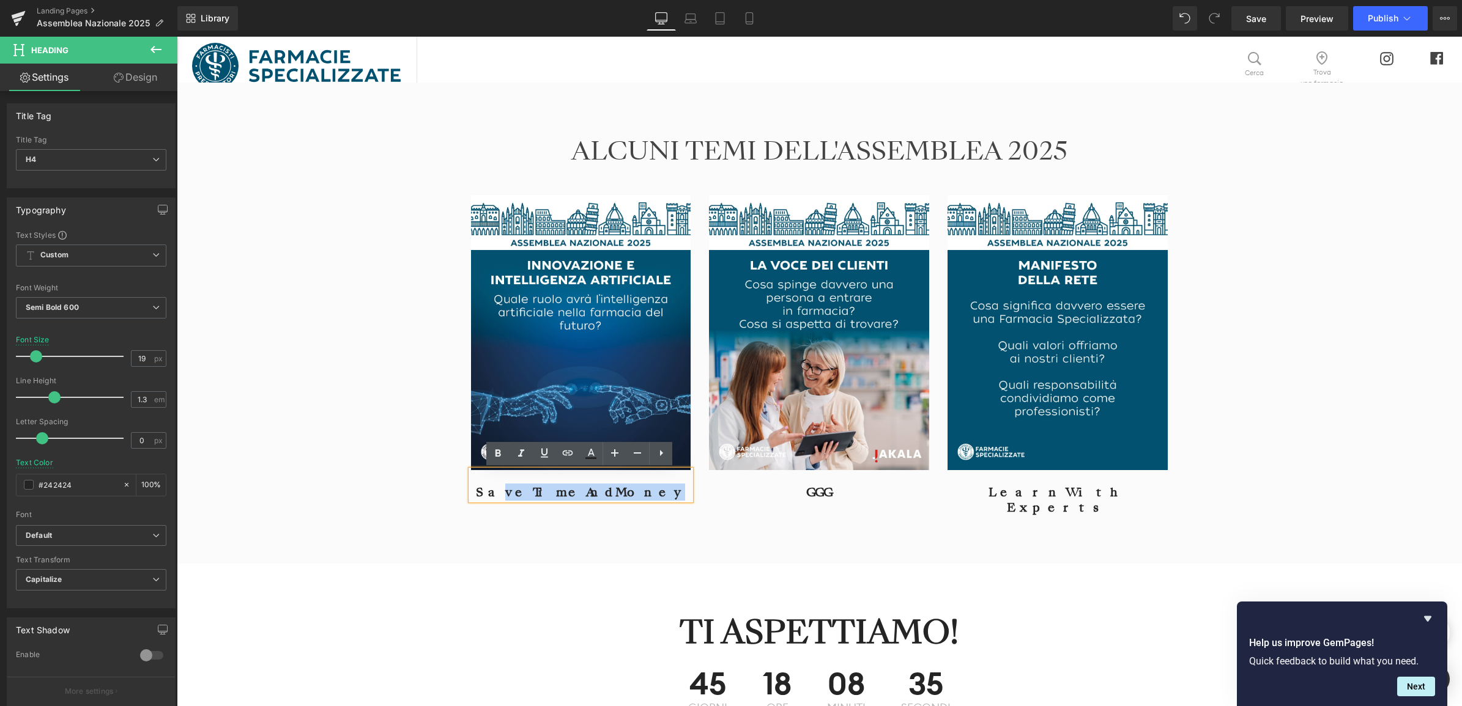
drag, startPoint x: 646, startPoint y: 490, endPoint x: 531, endPoint y: 490, distance: 114.4
click at [531, 490] on h4 "Save Time And Money" at bounding box center [581, 492] width 220 height 15
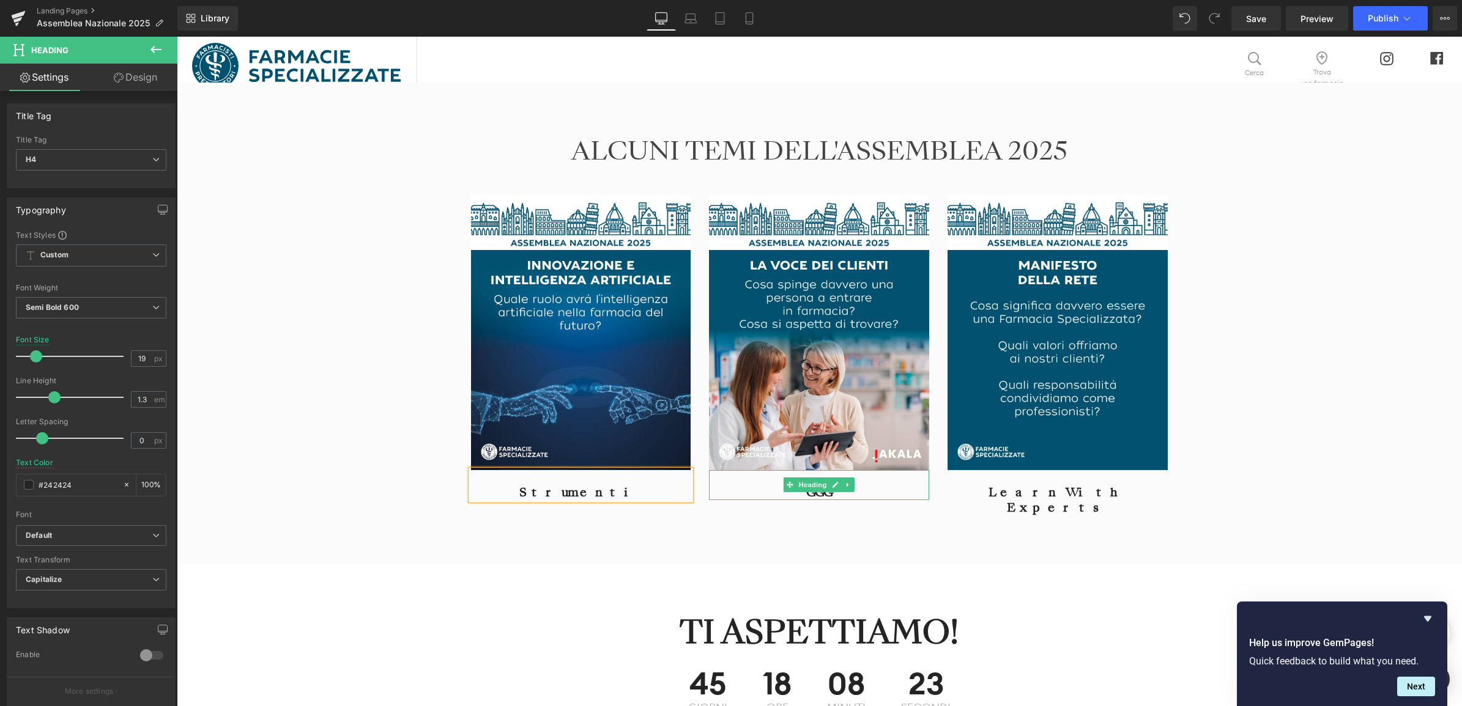
click at [817, 493] on h4 "GGG" at bounding box center [819, 492] width 220 height 15
click at [846, 494] on h4 "GGG" at bounding box center [819, 492] width 220 height 15
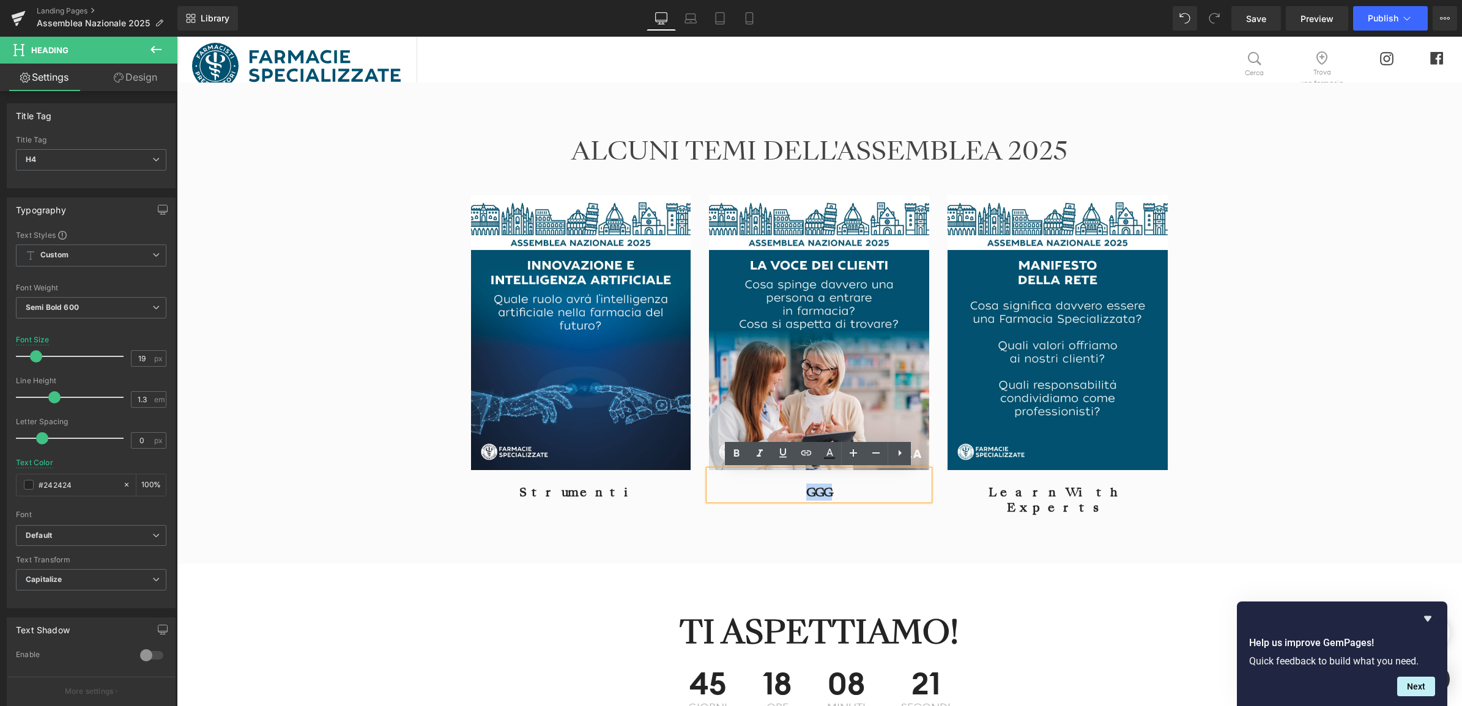
drag, startPoint x: 837, startPoint y: 494, endPoint x: 800, endPoint y: 496, distance: 36.7
click at [800, 496] on h4 "GGG" at bounding box center [819, 492] width 220 height 15
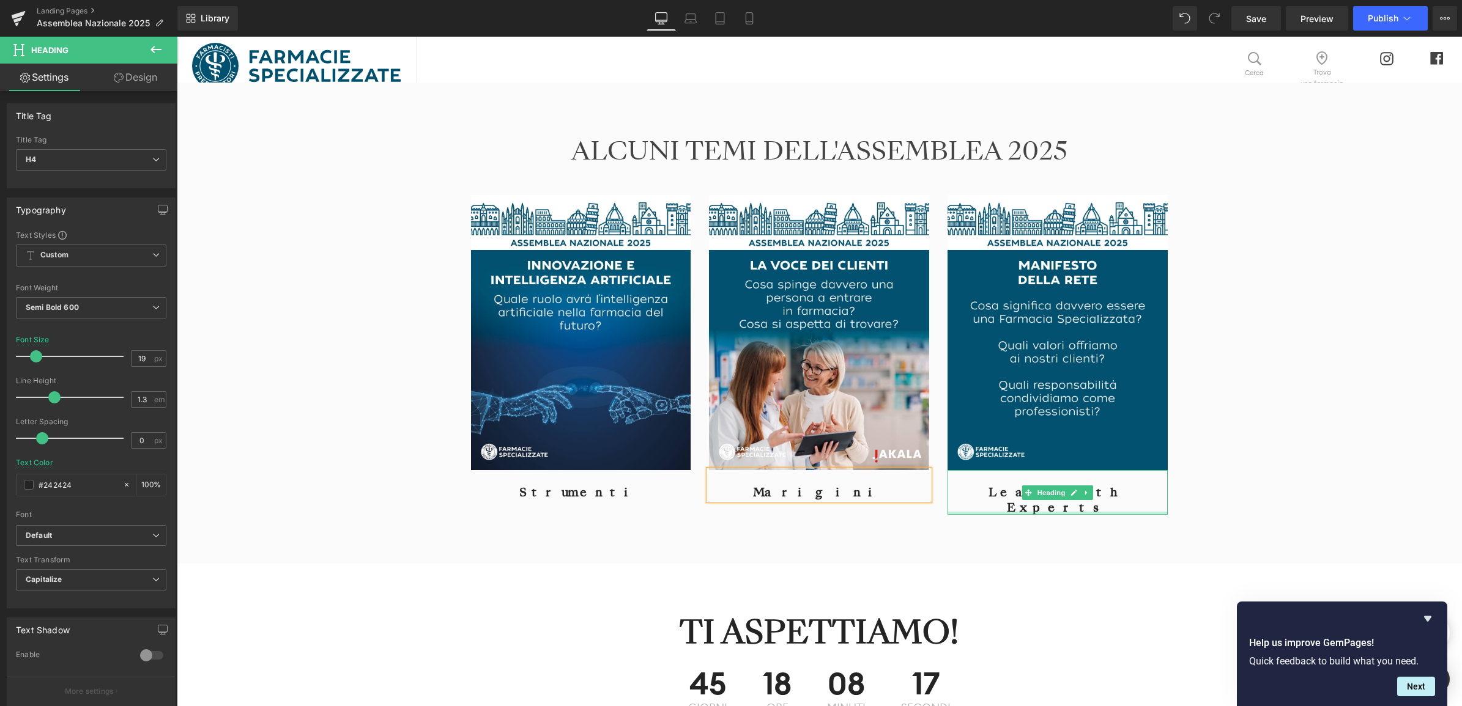
click at [1004, 492] on h4 "Learn With Experts" at bounding box center [1057, 500] width 220 height 30
click at [996, 493] on h4 "Learn With Experts" at bounding box center [1057, 500] width 220 height 30
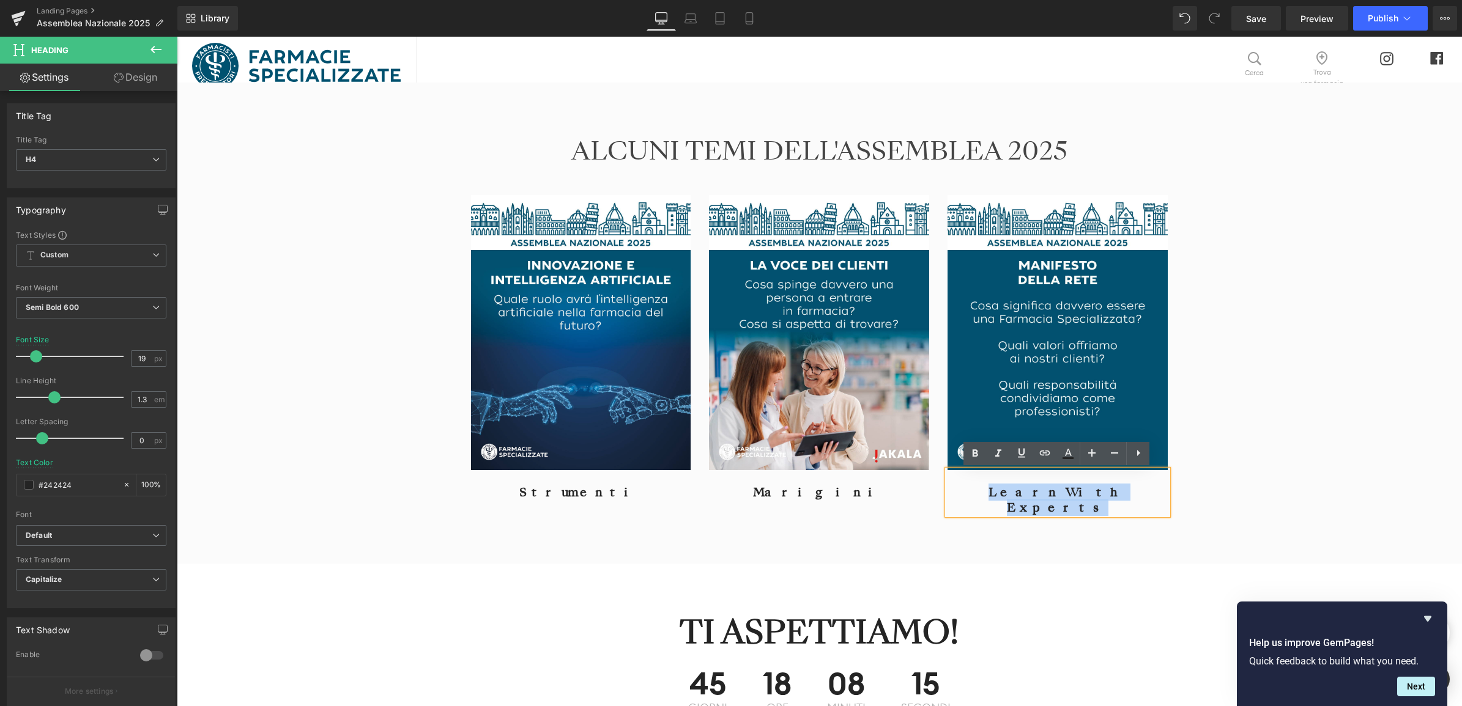
drag, startPoint x: 1111, startPoint y: 489, endPoint x: 999, endPoint y: 486, distance: 112.0
click at [999, 486] on h4 "Learn With Experts" at bounding box center [1057, 500] width 220 height 30
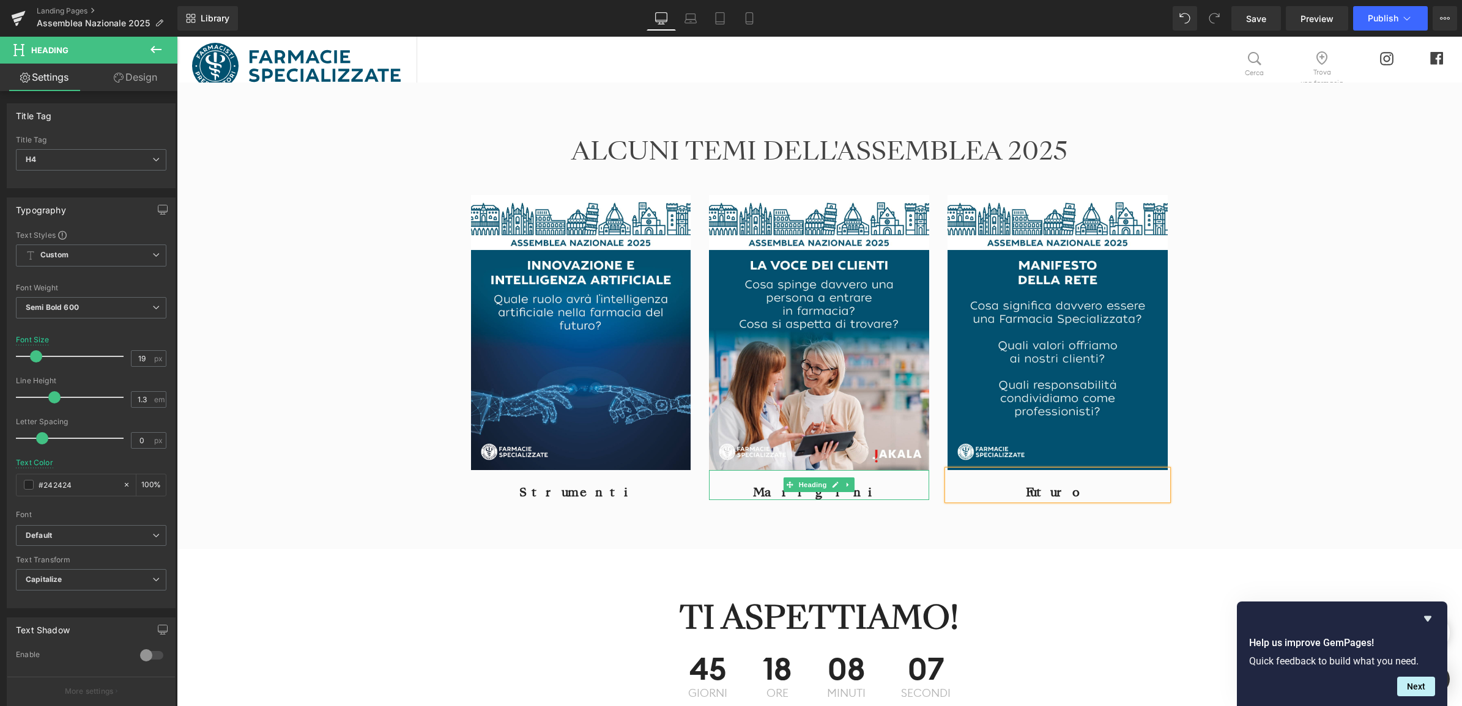
click at [767, 491] on h4 "Marigini" at bounding box center [819, 492] width 220 height 15
click at [845, 503] on div "ALCUNI TEMI DELL'ASSEMBLEA 2025 Heading Image Strumenti Heading Image Marigini …" at bounding box center [820, 309] width 734 height 393
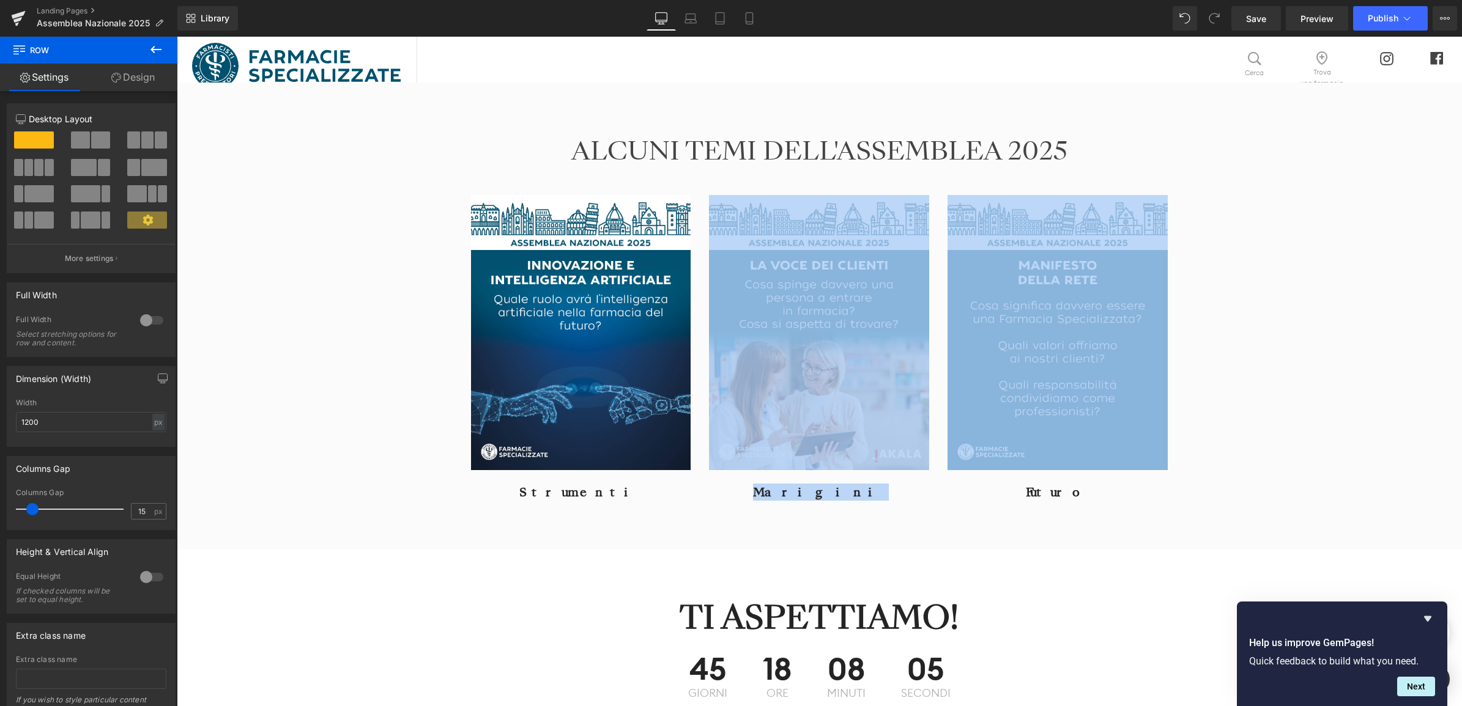
drag, startPoint x: 848, startPoint y: 502, endPoint x: 817, endPoint y: 494, distance: 31.8
click at [818, 484] on div "Marigini Heading" at bounding box center [819, 485] width 220 height 30
click at [819, 492] on h4 "Marigini" at bounding box center [819, 492] width 220 height 15
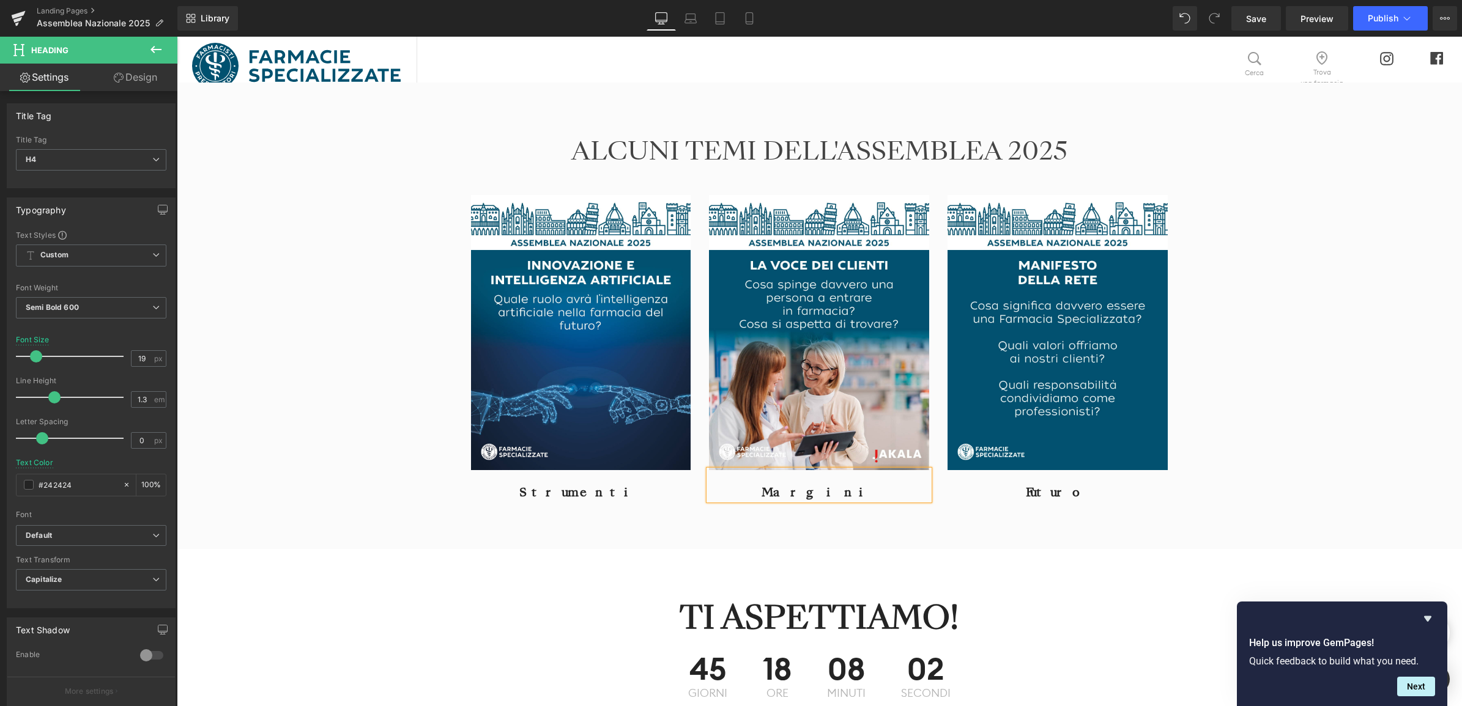
click at [909, 533] on div "ALCUNI TEMI DELL'ASSEMBLEA 2025 Heading Image Strumenti Heading Image Margini H…" at bounding box center [819, 316] width 1285 height 467
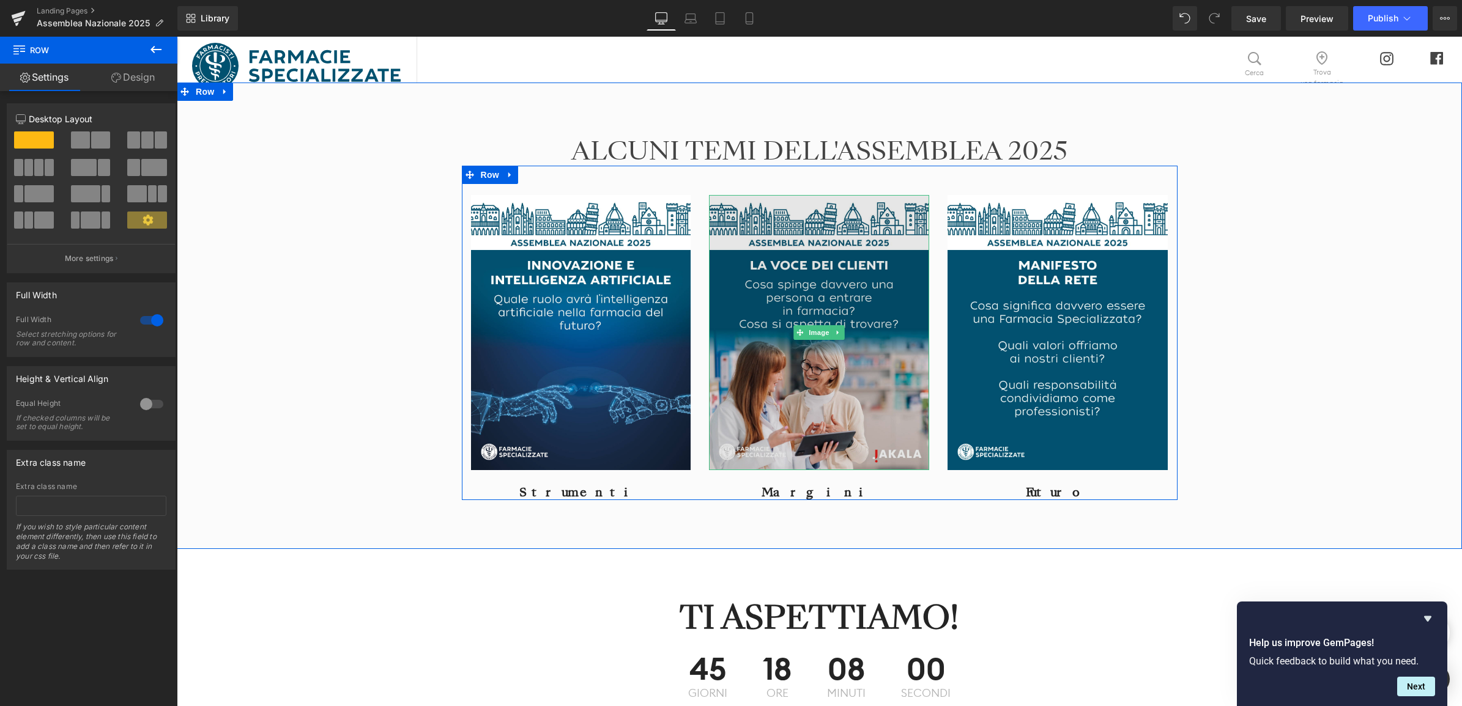
click at [832, 408] on img at bounding box center [819, 332] width 220 height 275
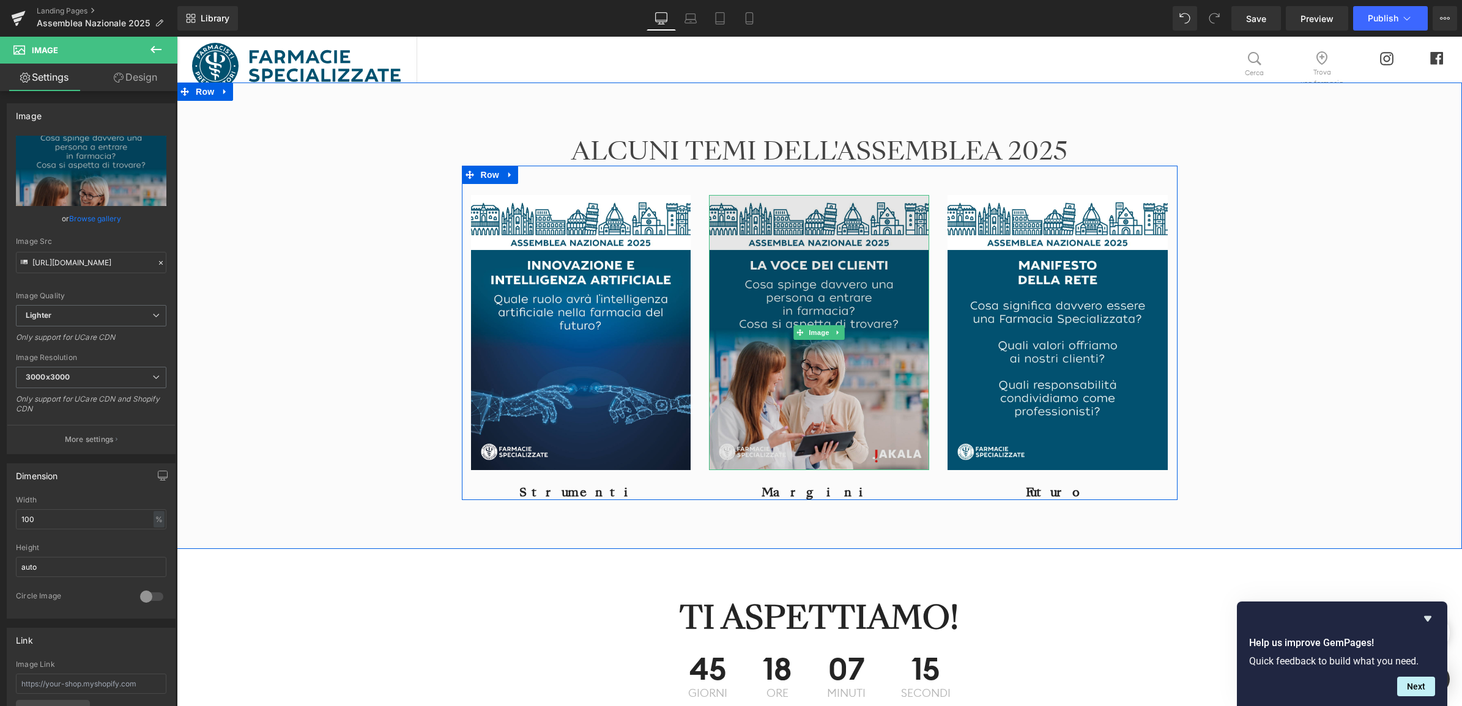
click at [846, 300] on img at bounding box center [819, 332] width 220 height 275
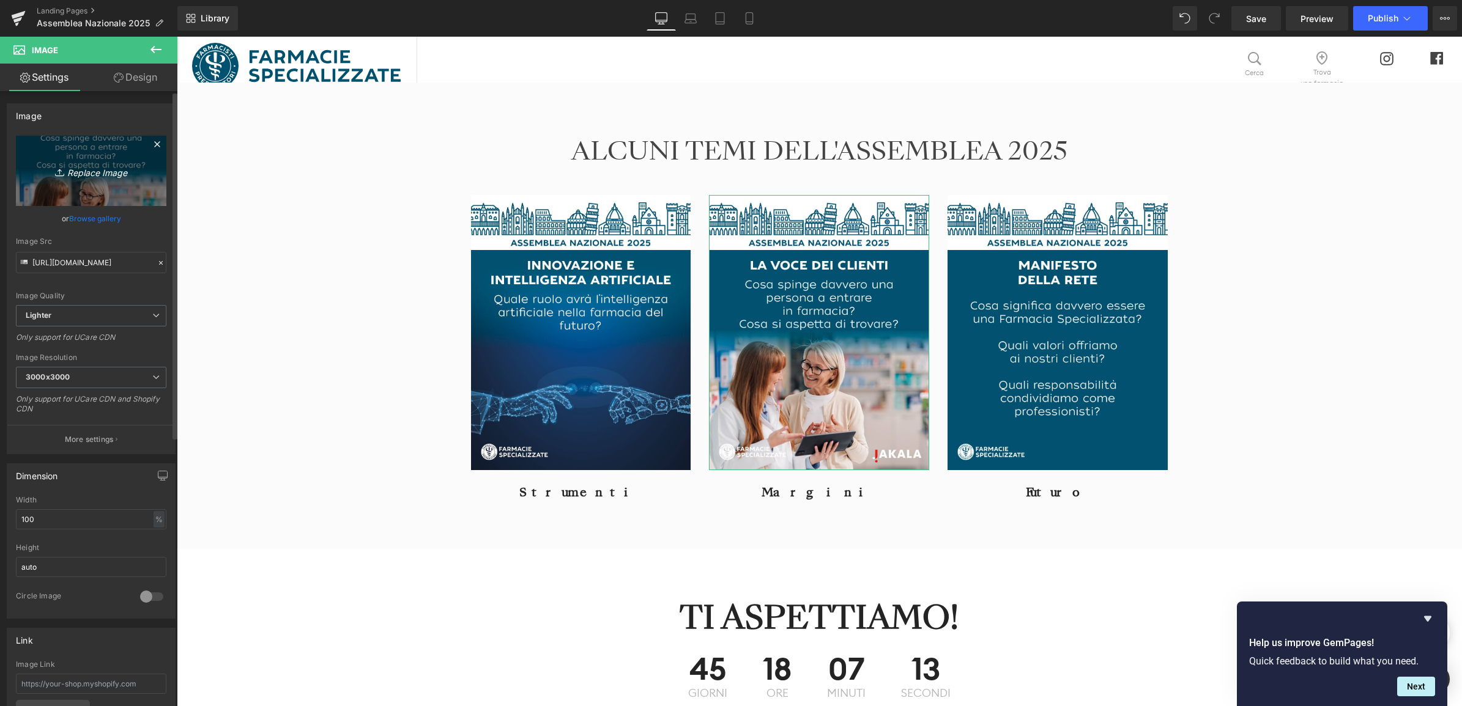
click at [76, 169] on icon "Replace Image" at bounding box center [91, 170] width 98 height 15
type input "C:\fakepath\WHATSAPP TEASER_1080x1350_256 (1).jpg"
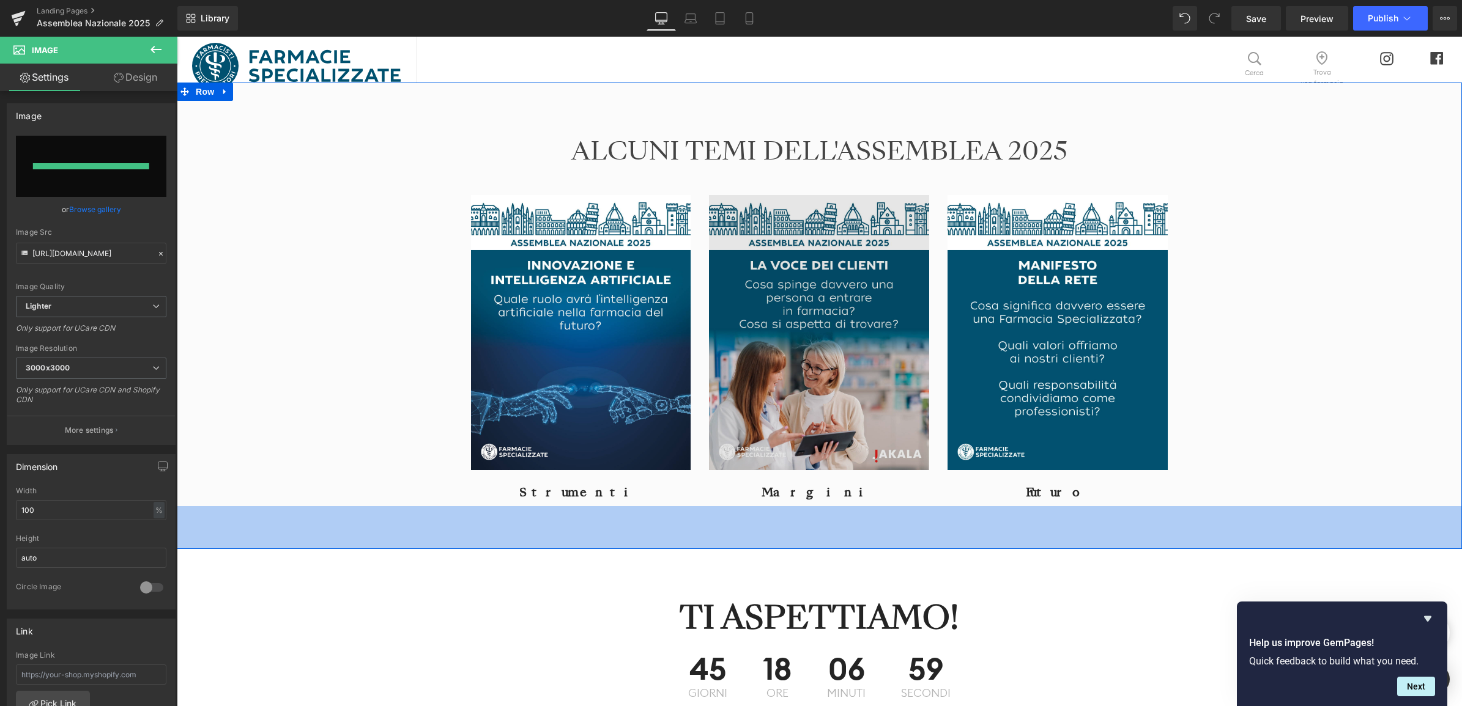
type input "[URL][DOMAIN_NAME]"
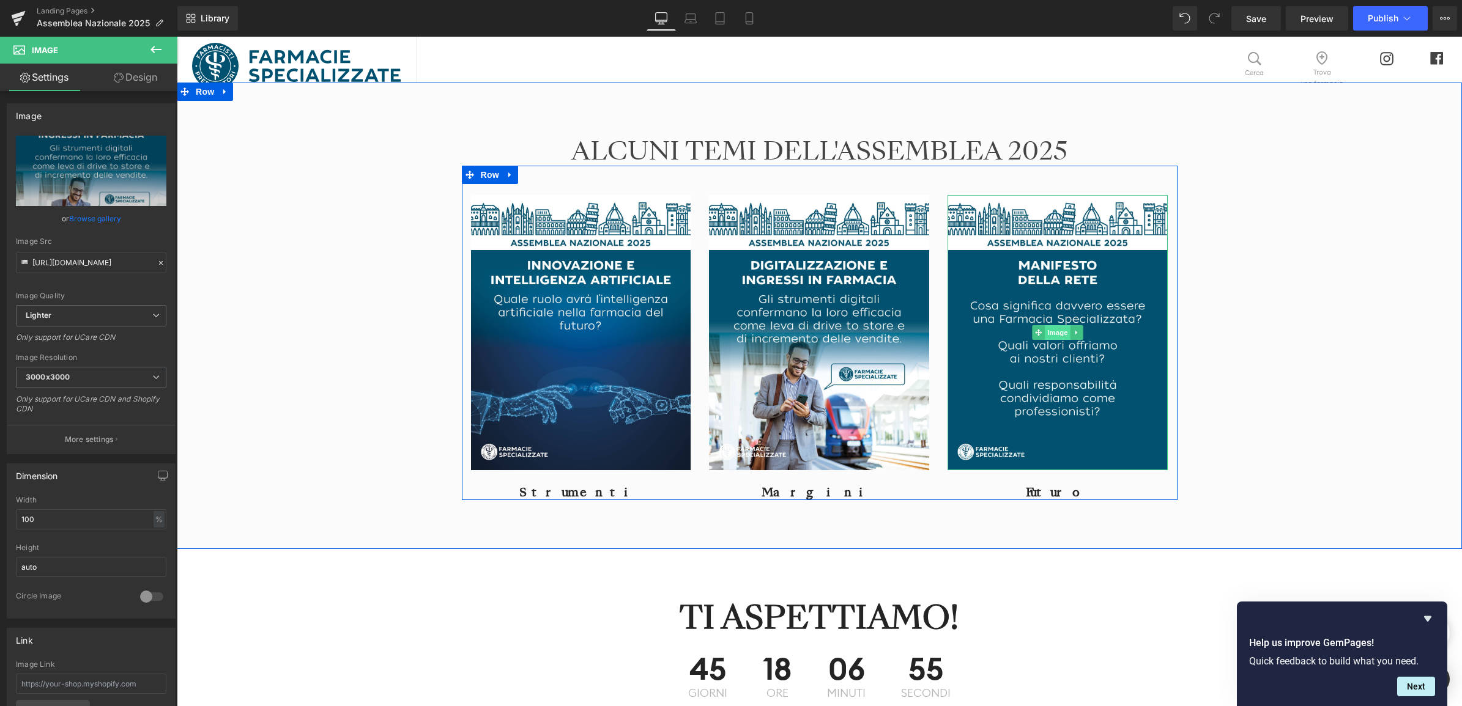
click at [1060, 333] on span "Image" at bounding box center [1058, 332] width 26 height 15
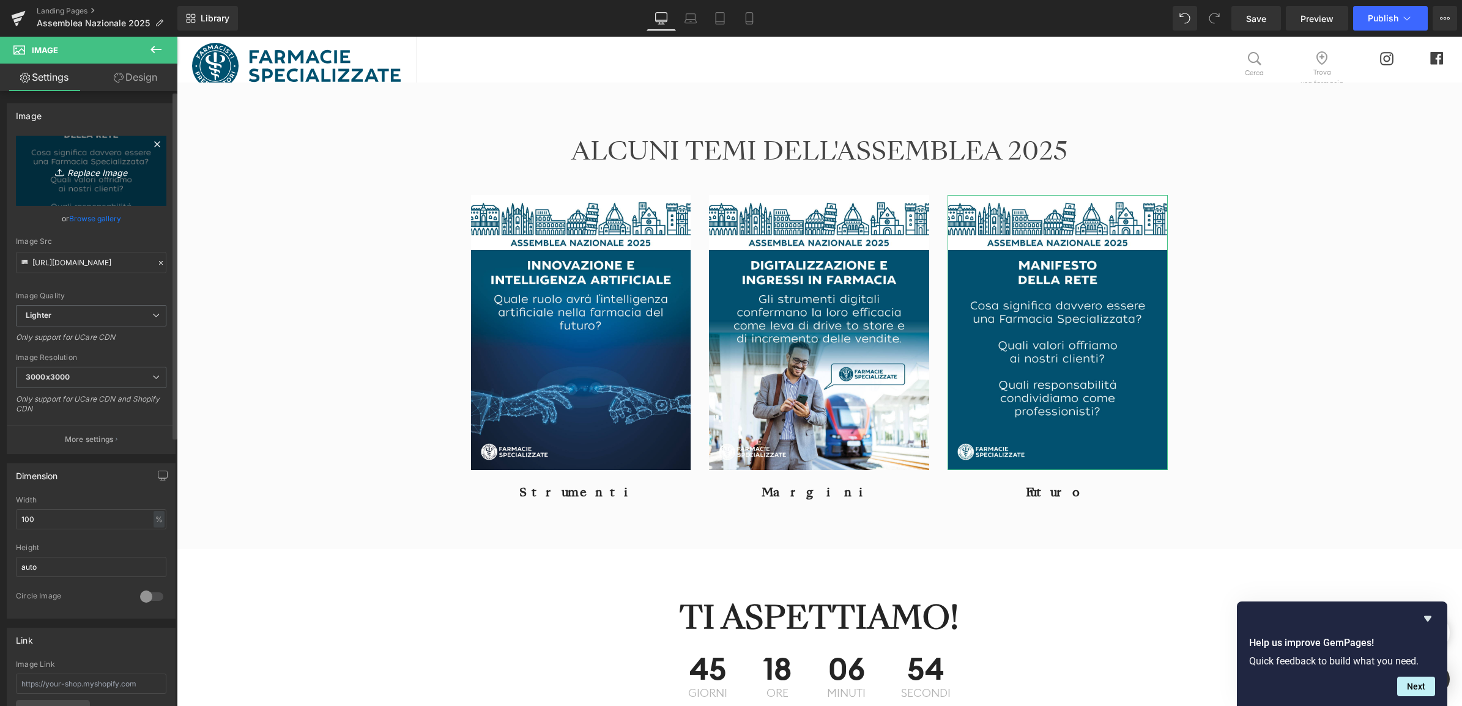
click at [86, 174] on icon "Replace Image" at bounding box center [91, 170] width 98 height 15
type input "C:\fakepath\WHATSAPP TEASER_1080x1350_258.jpg"
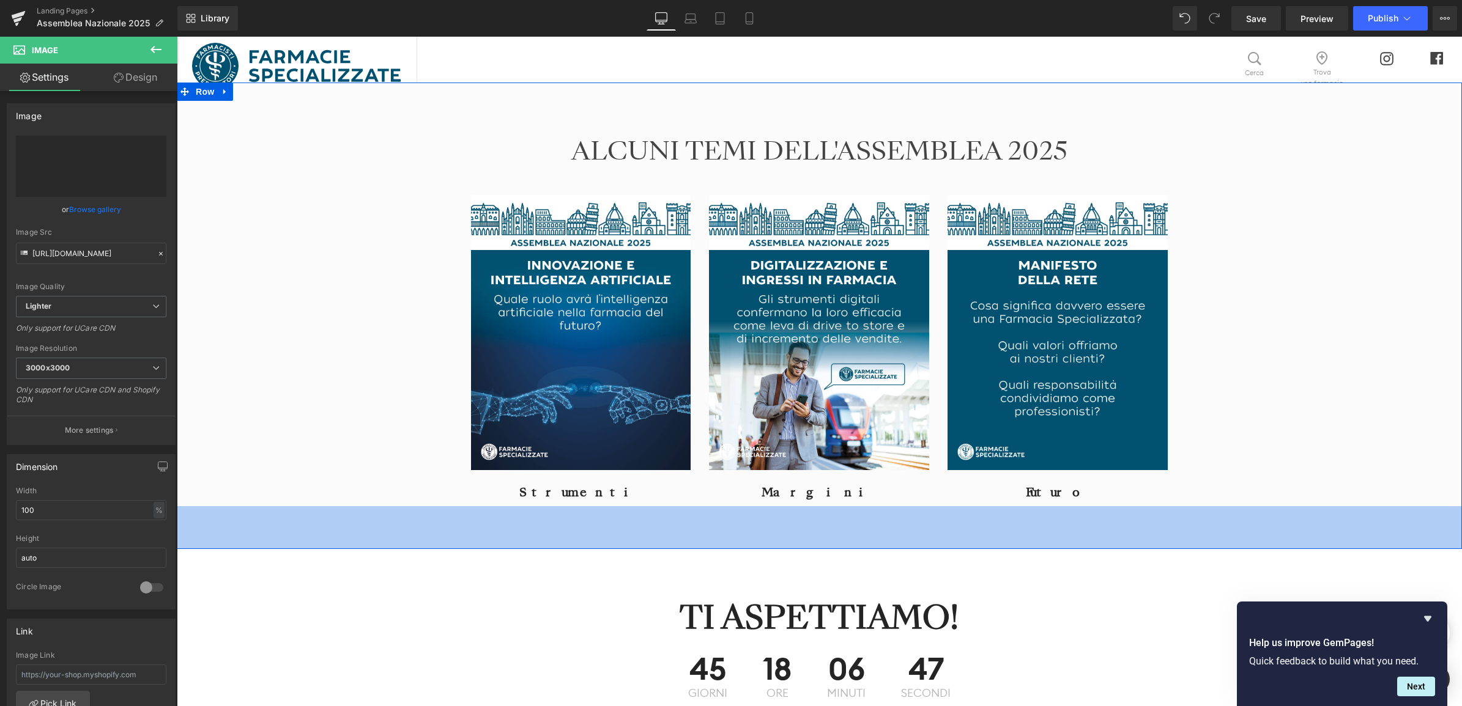
type input "[URL][DOMAIN_NAME]"
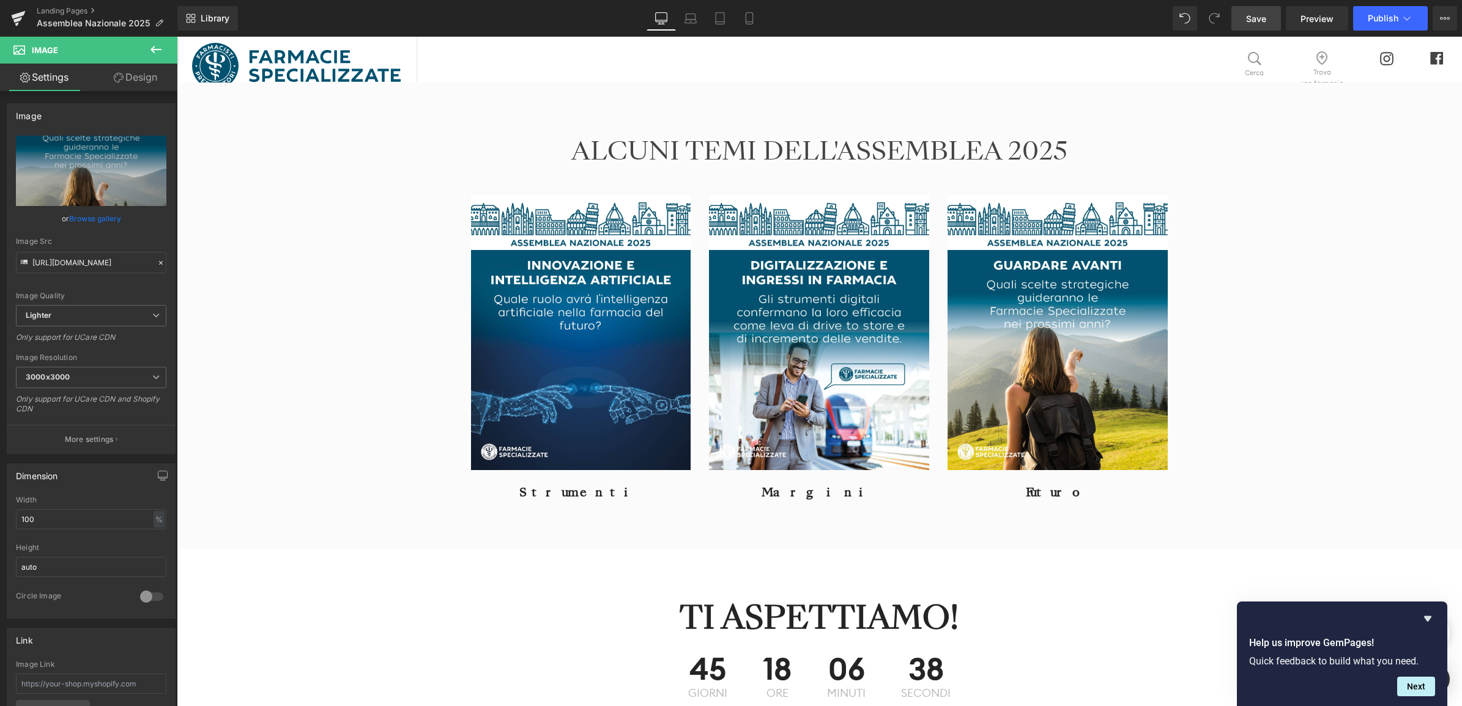
click at [1255, 17] on span "Save" at bounding box center [1256, 18] width 20 height 13
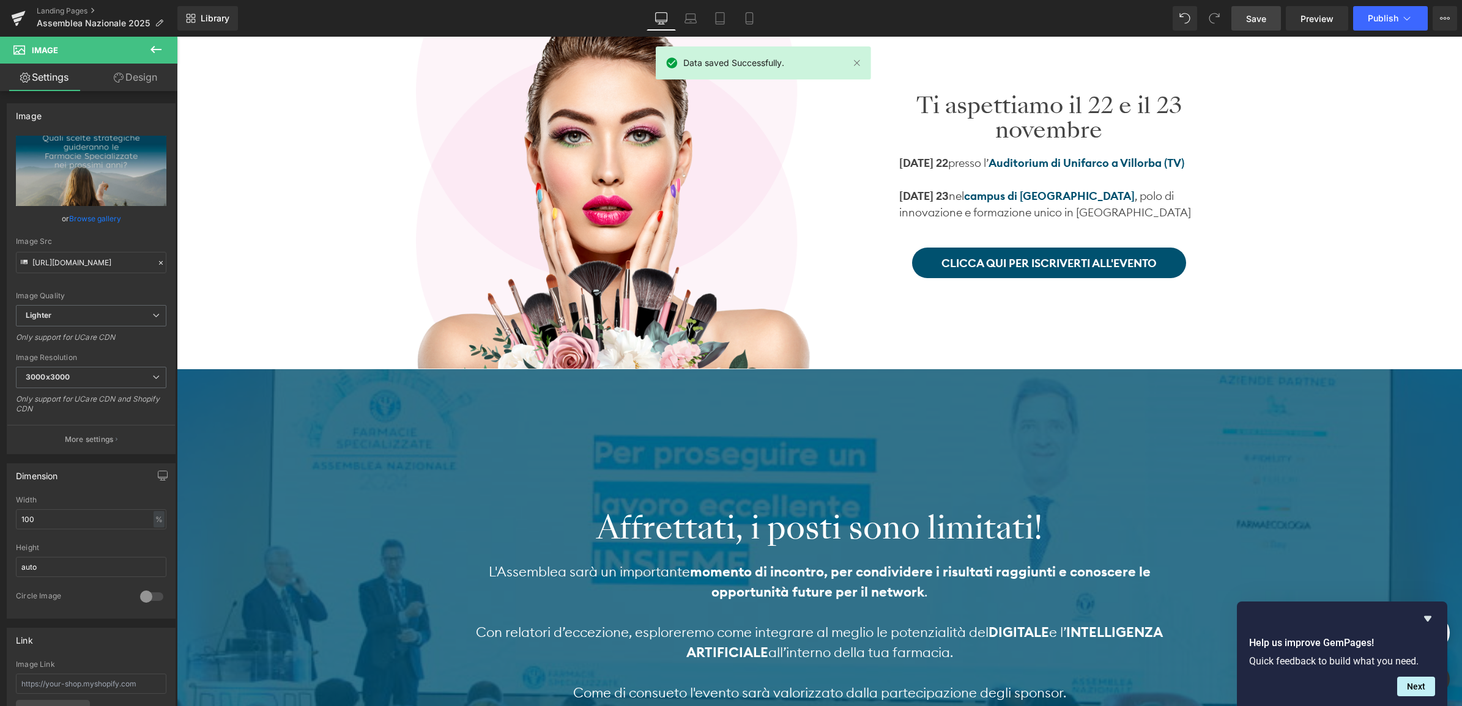
scroll to position [0, 0]
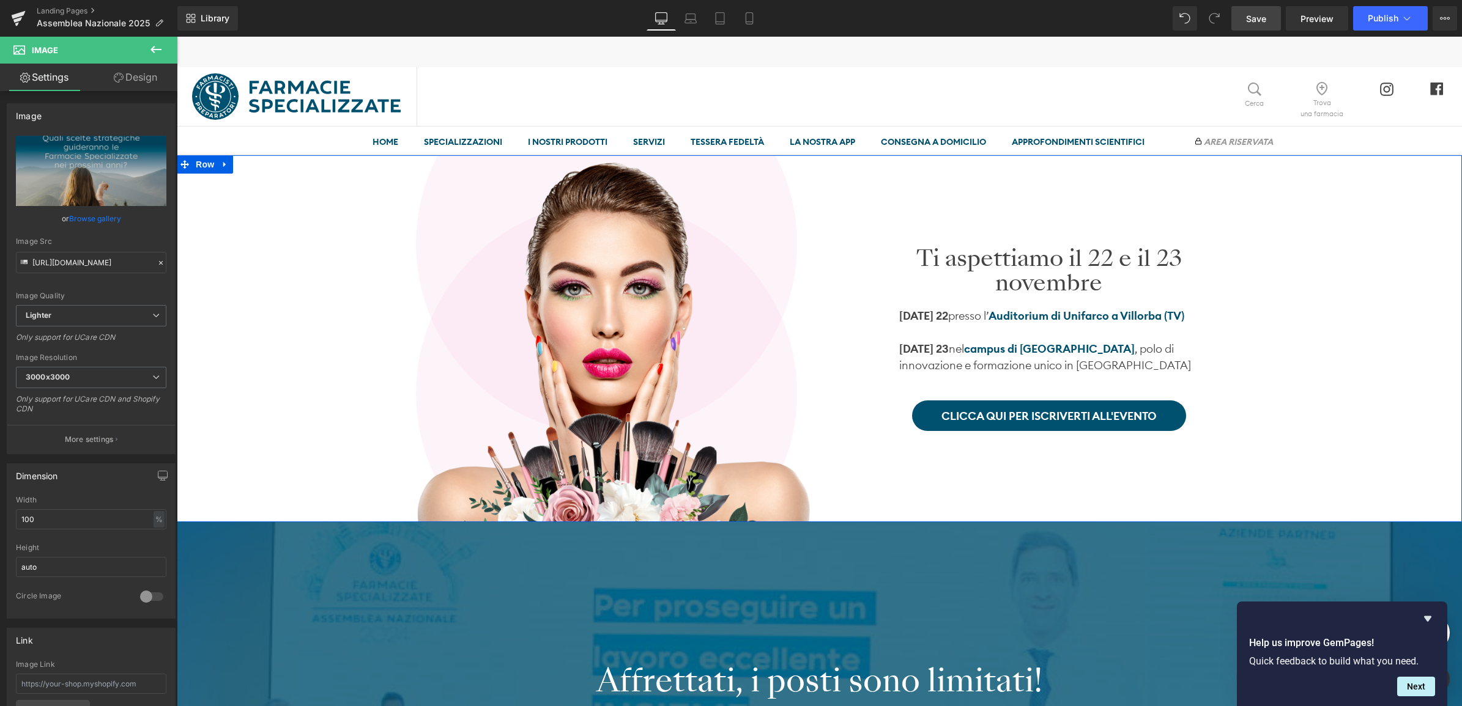
click at [1343, 298] on div "Image Ti aspettiamo il 22 e il [DATE] Heading [DATE] 22 presso l’ Auditorium di…" at bounding box center [819, 338] width 1285 height 367
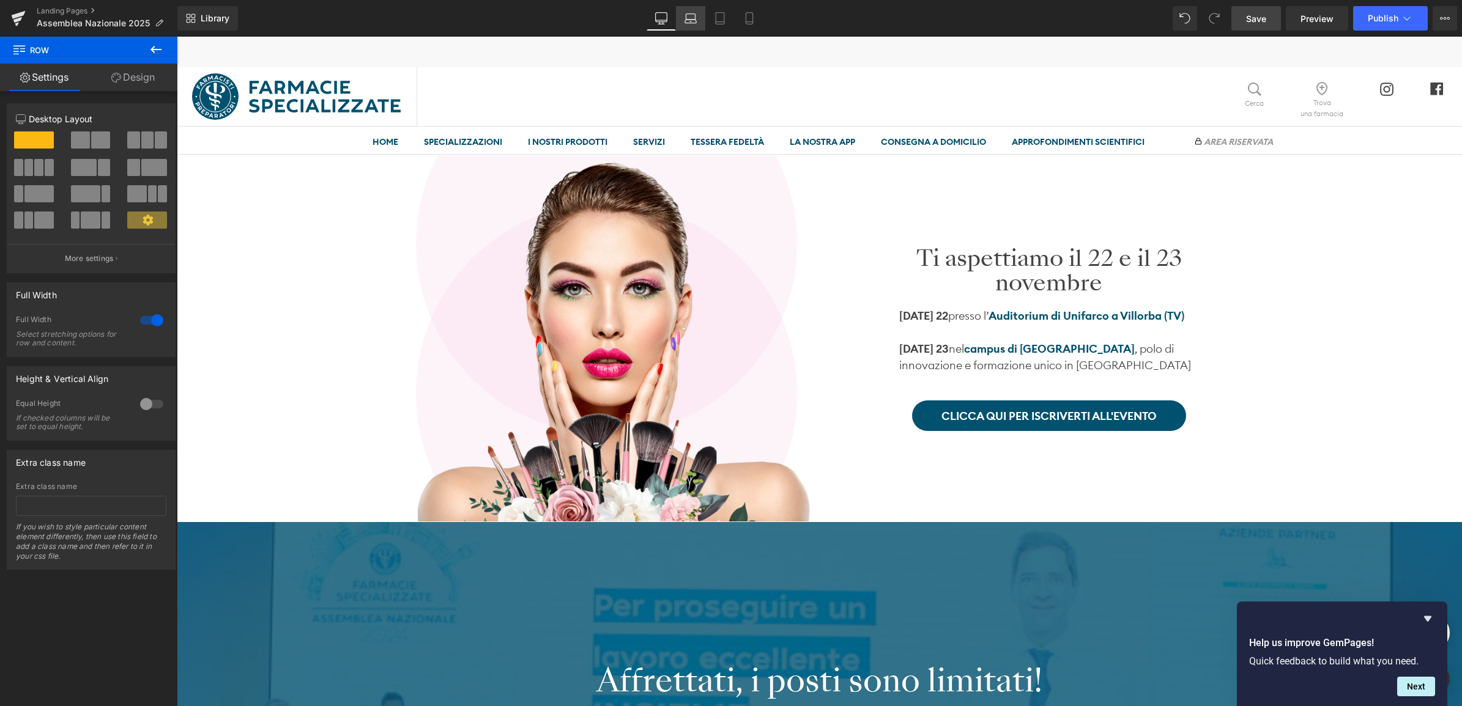
click at [698, 20] on link "Laptop" at bounding box center [690, 18] width 29 height 24
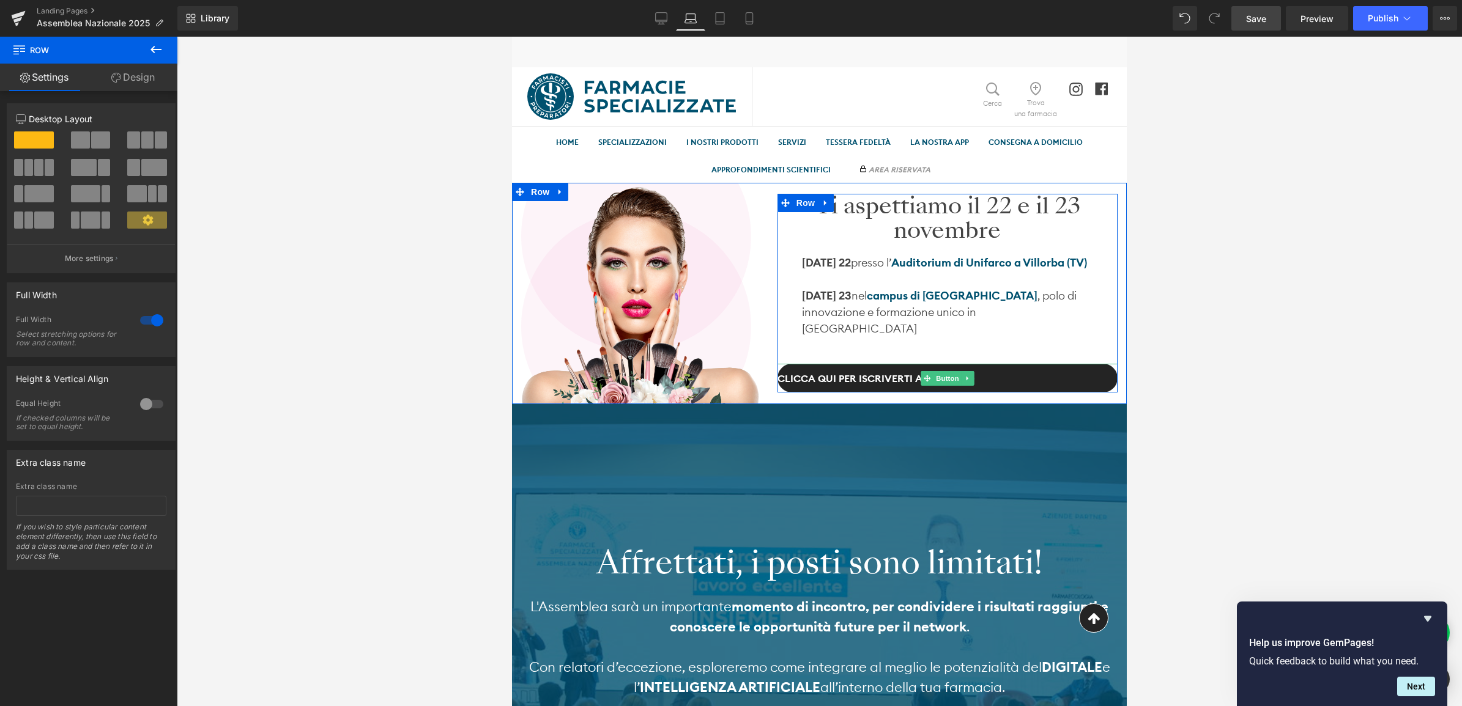
click at [1004, 373] on link "clicca qui per iscriverti all'evento" at bounding box center [947, 378] width 340 height 29
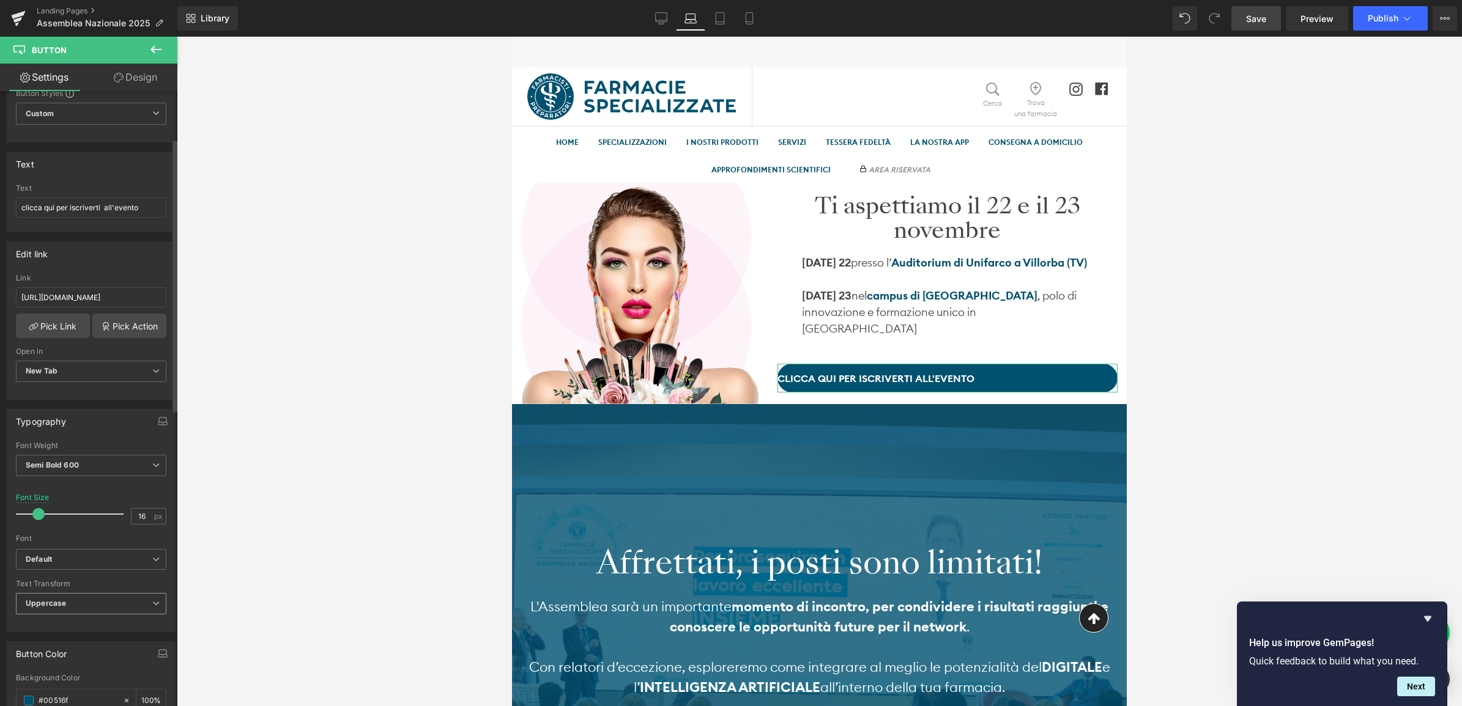
scroll to position [153, 0]
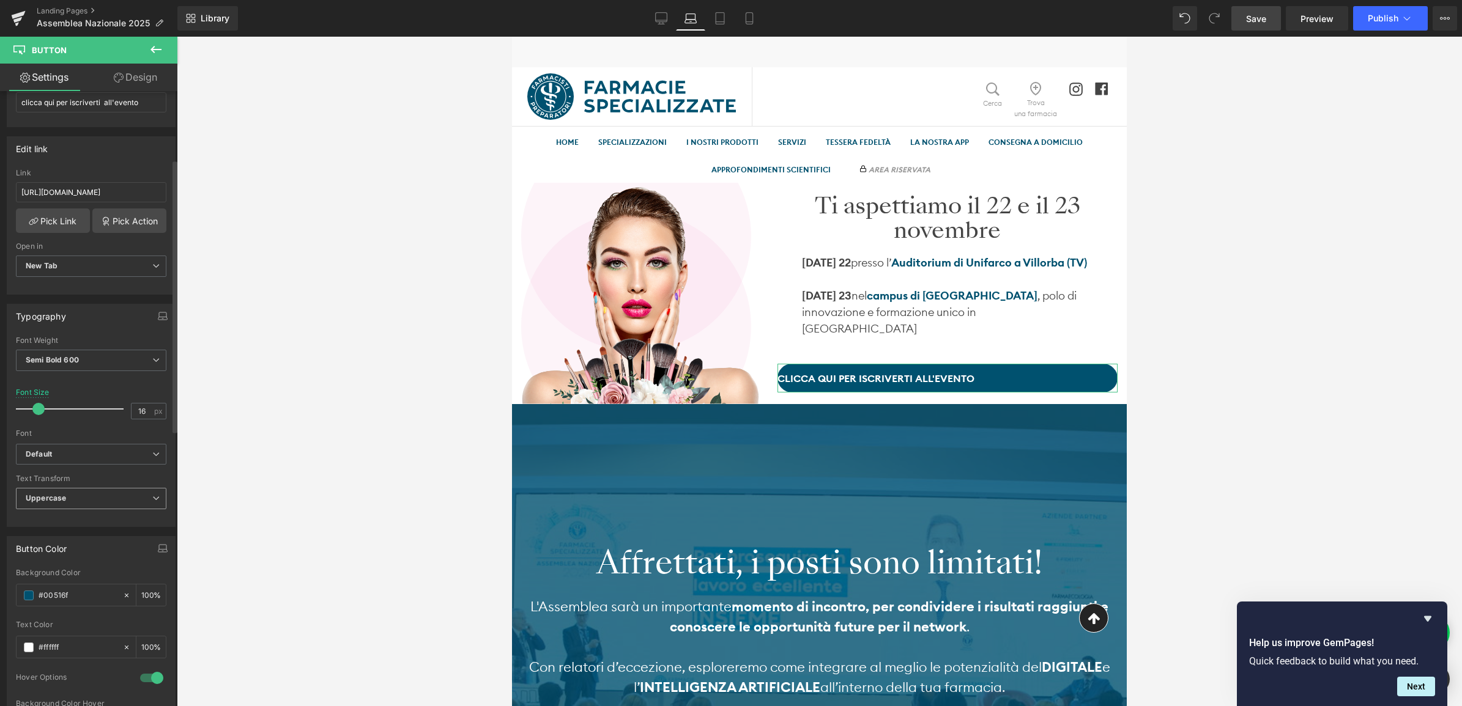
click at [80, 500] on span "Uppercase" at bounding box center [91, 498] width 150 height 21
click at [66, 538] on div "Uppercase" at bounding box center [53, 539] width 39 height 9
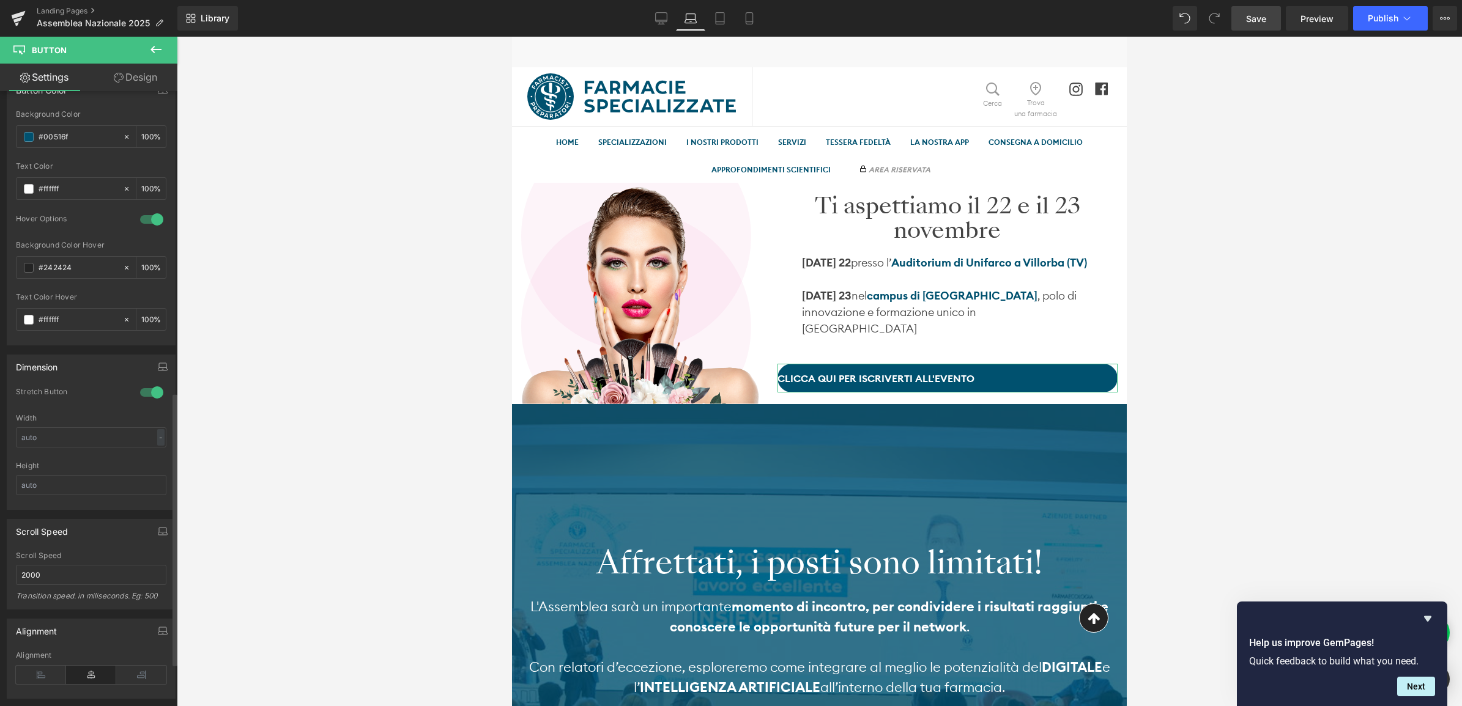
scroll to position [764, 0]
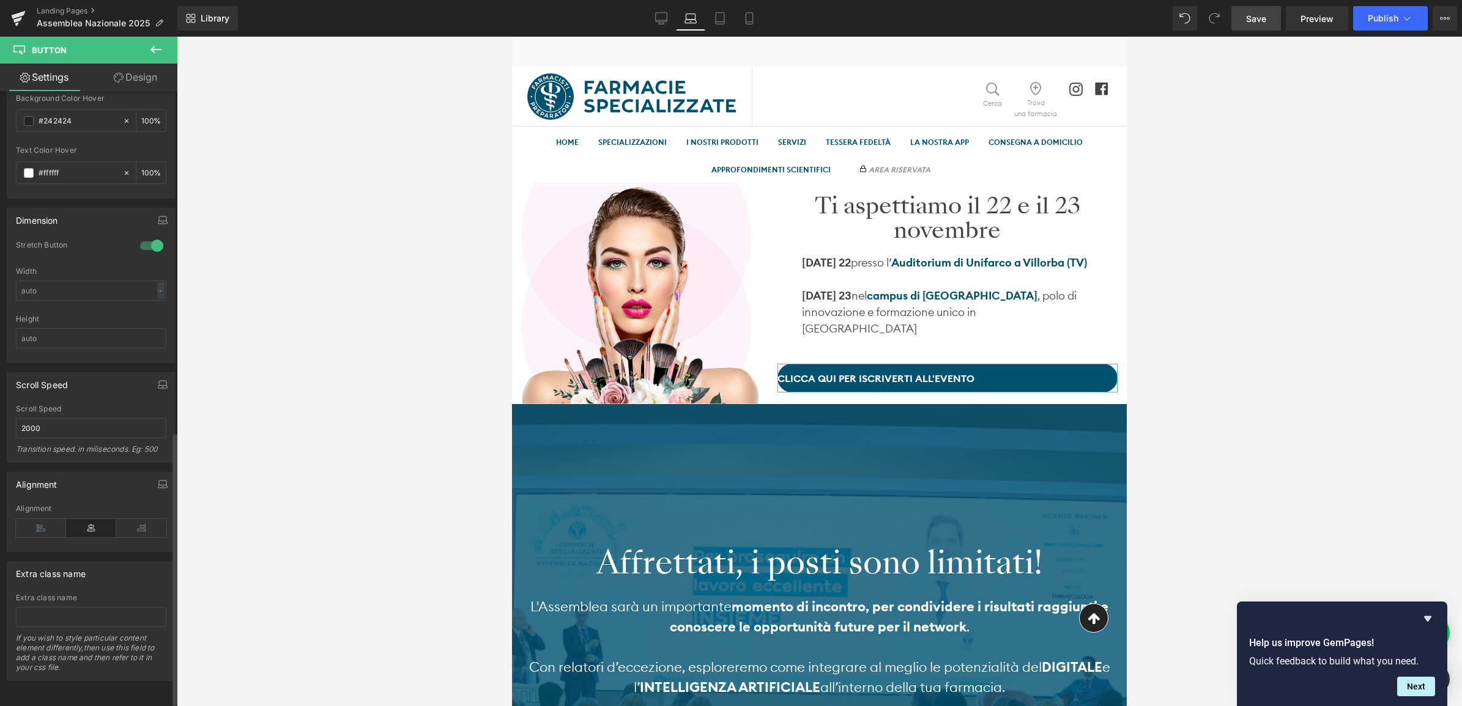
click at [86, 527] on icon at bounding box center [91, 528] width 50 height 18
click at [26, 524] on icon at bounding box center [41, 528] width 50 height 18
click at [78, 525] on icon at bounding box center [91, 528] width 50 height 18
click at [126, 525] on icon at bounding box center [141, 528] width 50 height 18
click at [93, 528] on icon at bounding box center [91, 528] width 50 height 18
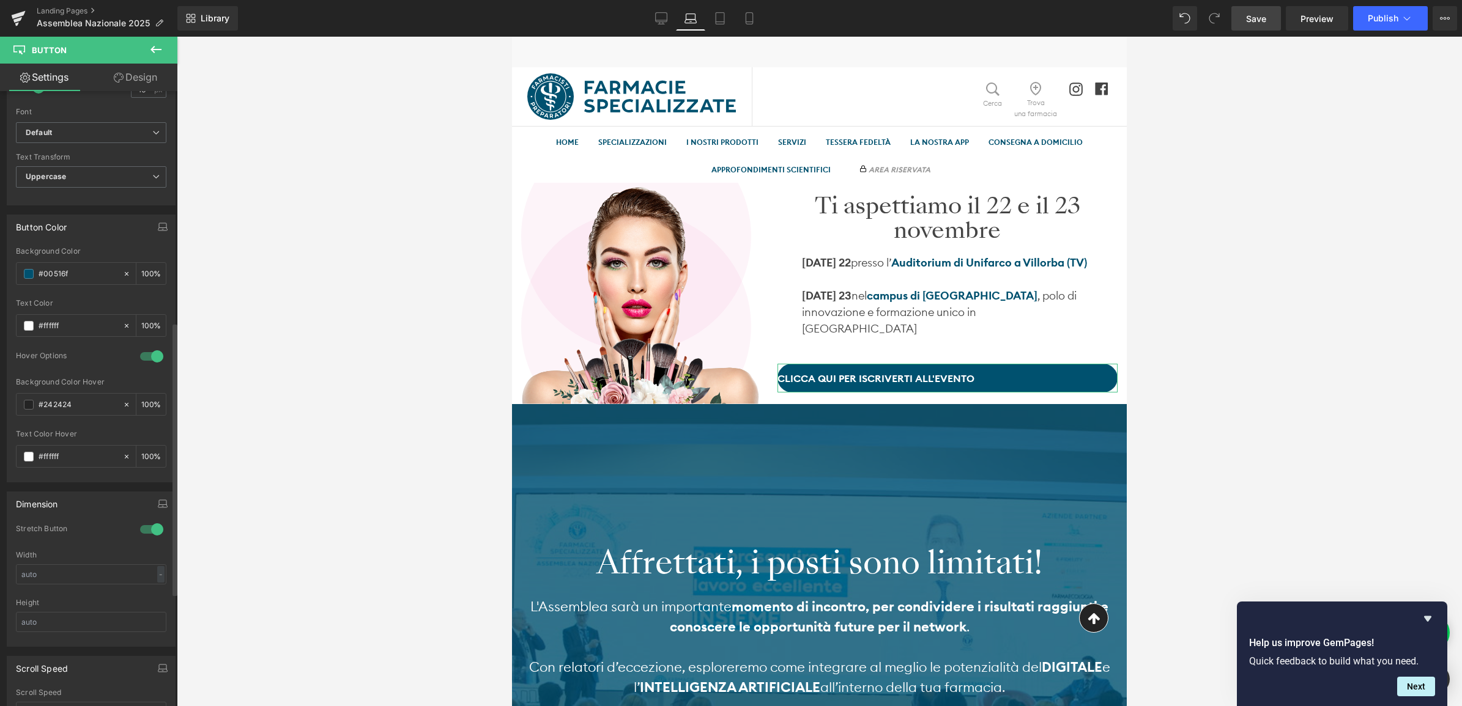
scroll to position [459, 0]
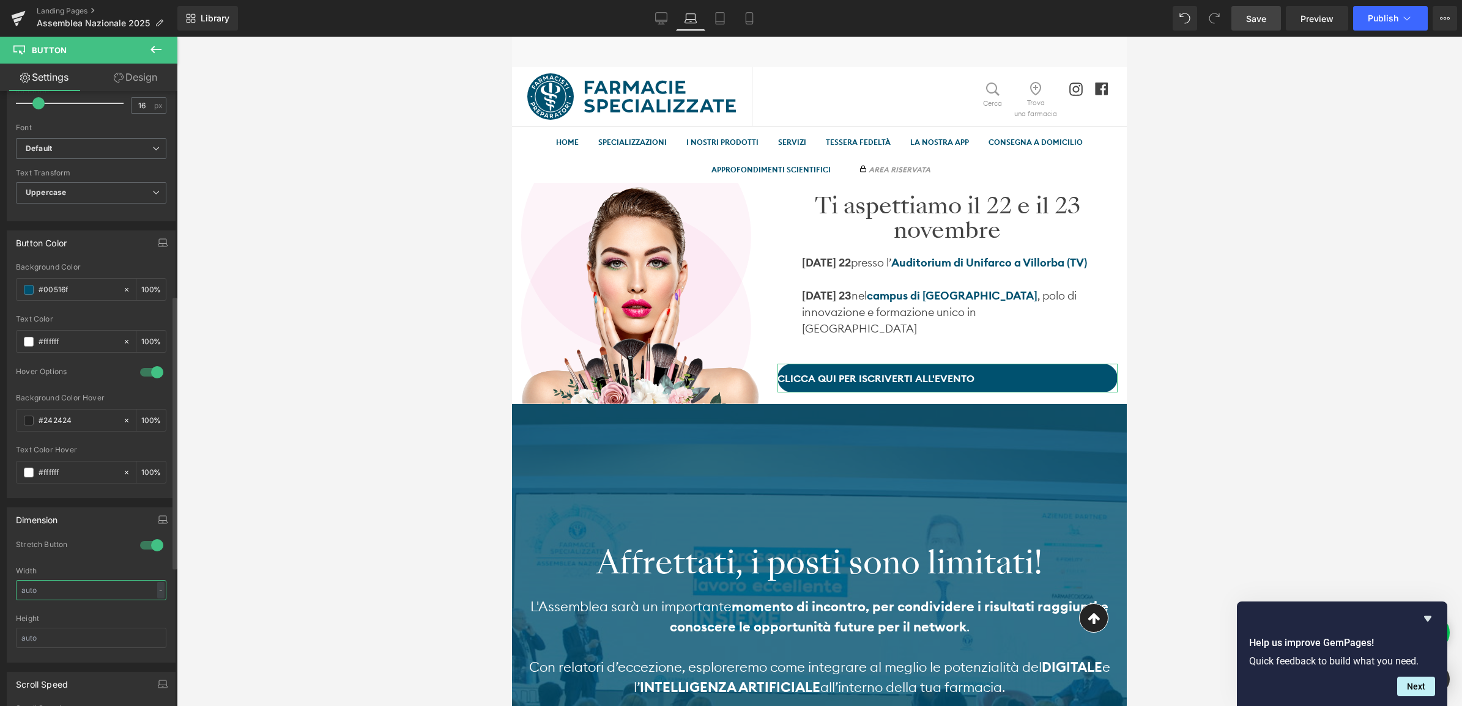
click at [109, 591] on input "text" at bounding box center [91, 590] width 150 height 20
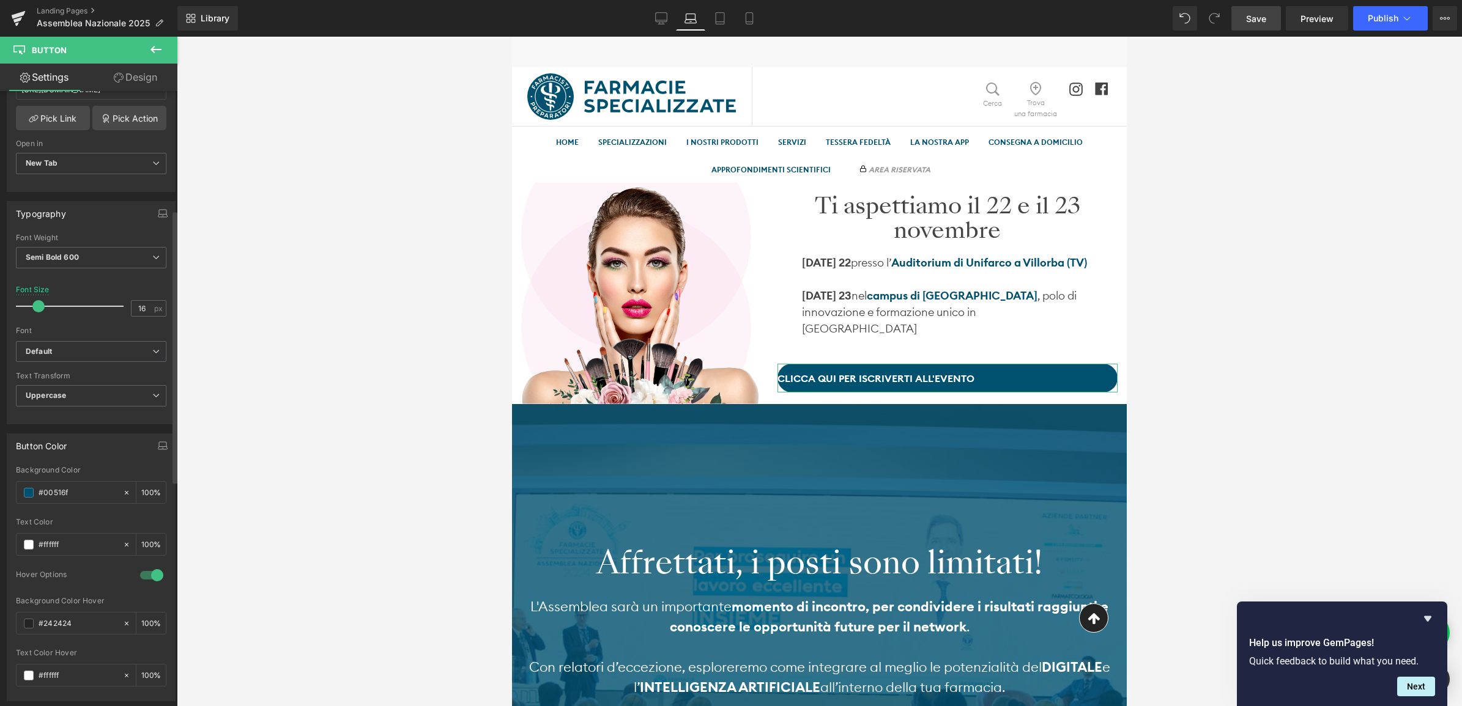
scroll to position [229, 0]
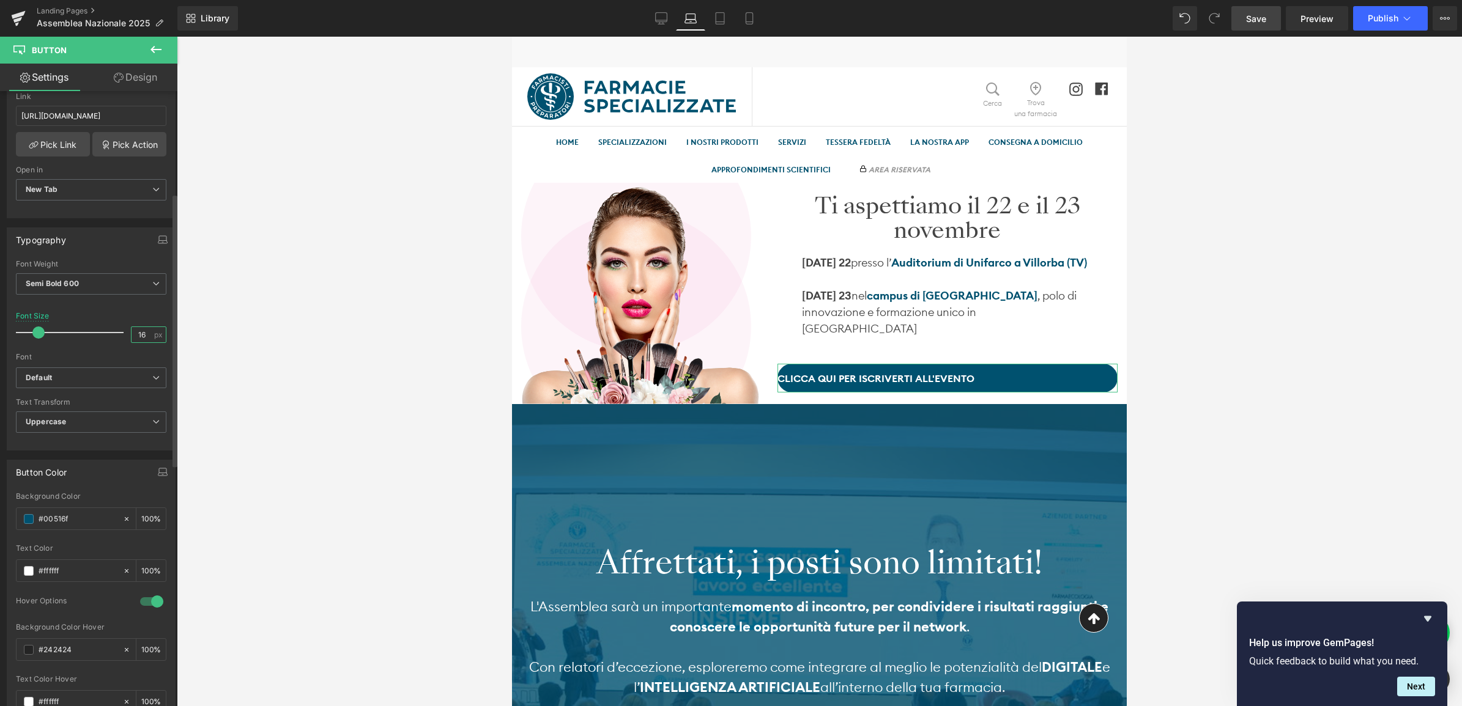
click at [139, 335] on input "16" at bounding box center [141, 334] width 21 height 15
type input "18"
click at [294, 378] on div at bounding box center [819, 372] width 1285 height 670
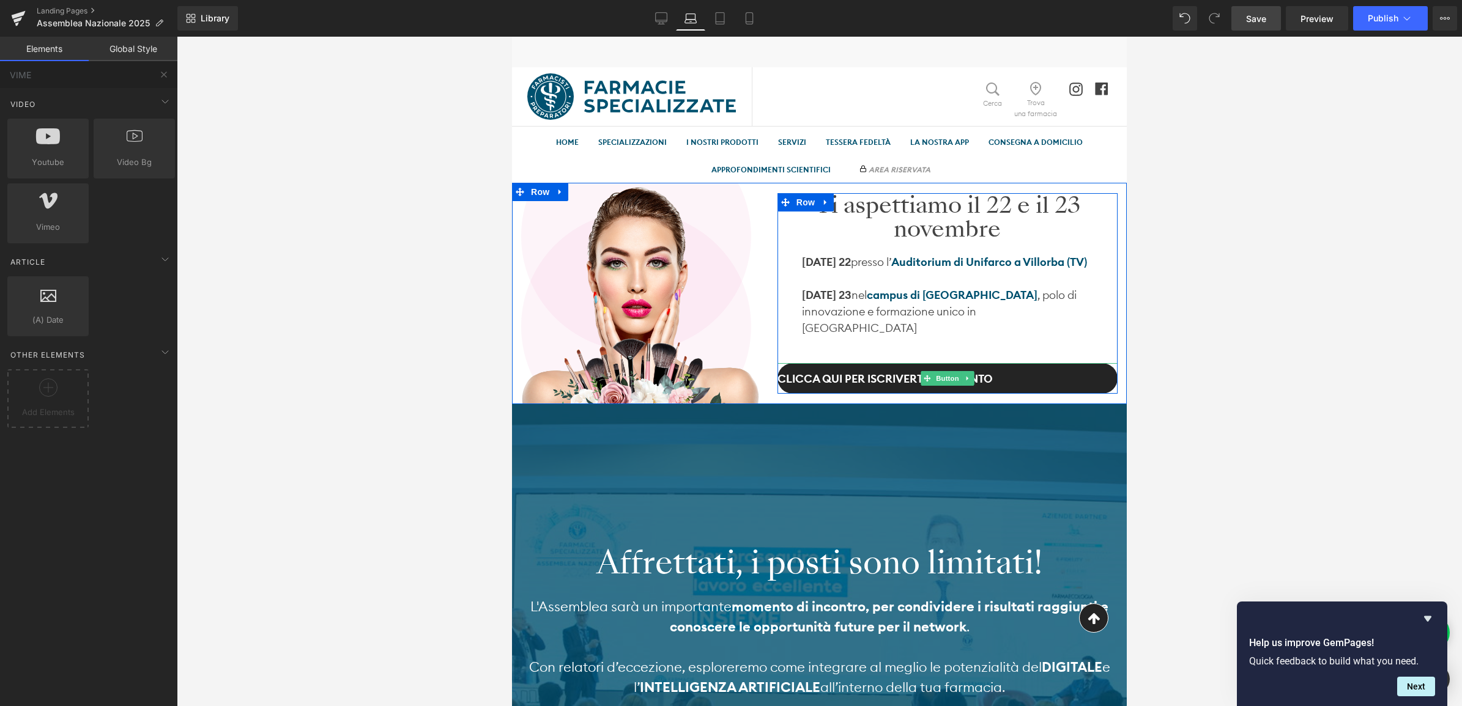
click at [1007, 374] on link "clicca qui per iscriverti all'evento" at bounding box center [947, 378] width 340 height 31
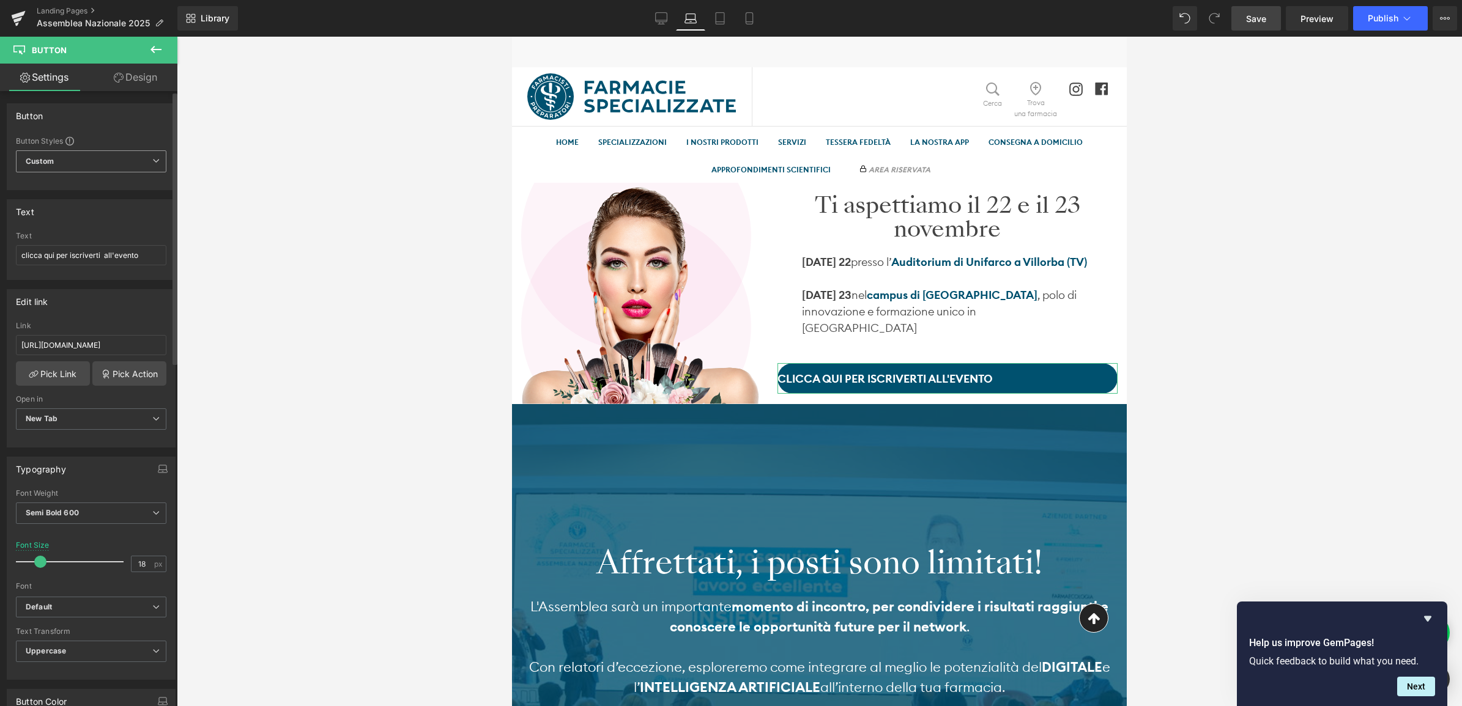
click at [84, 163] on span "Custom Setup Global Style" at bounding box center [91, 161] width 150 height 22
click at [206, 231] on div at bounding box center [819, 372] width 1285 height 670
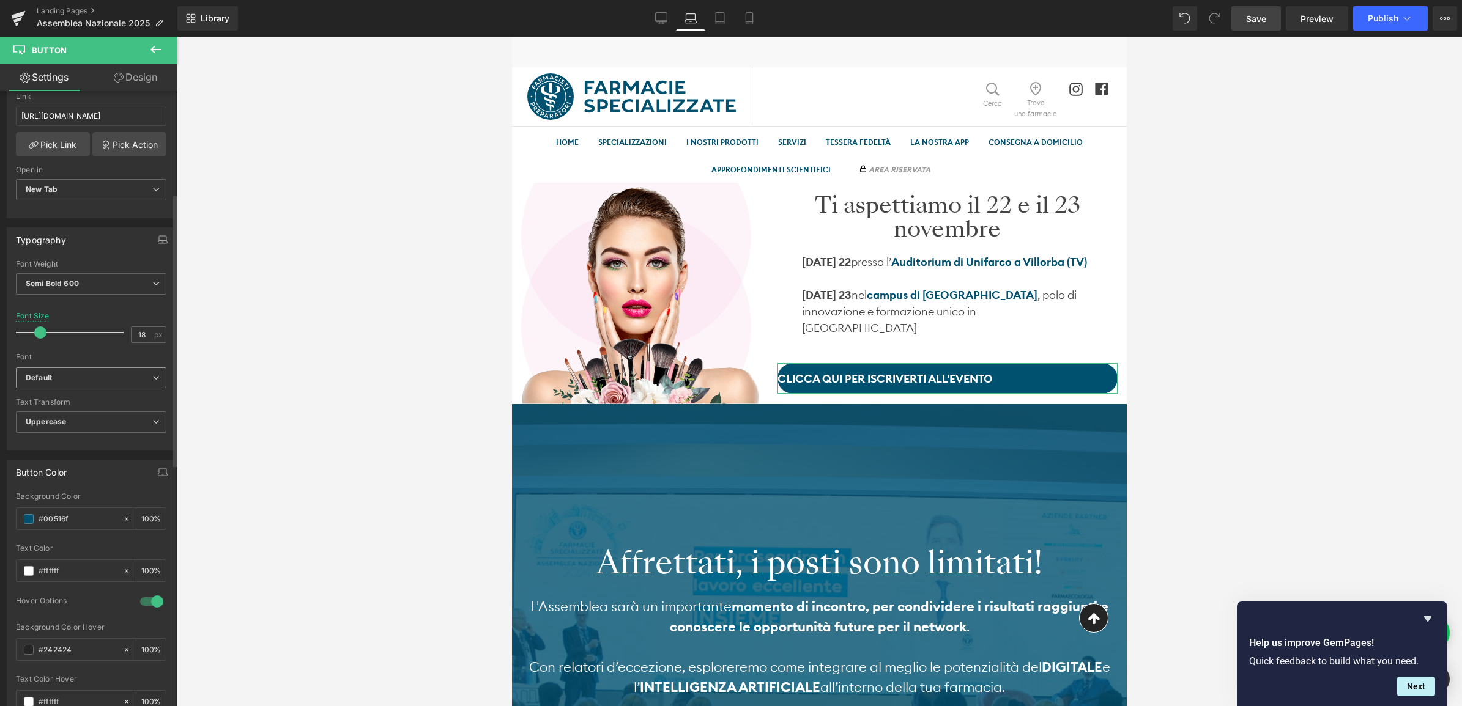
click at [78, 377] on b "Default" at bounding box center [89, 378] width 127 height 10
click at [222, 371] on div at bounding box center [819, 372] width 1285 height 670
click at [46, 421] on b "Uppercase" at bounding box center [46, 421] width 40 height 9
click at [65, 473] on li "Lowercase" at bounding box center [89, 481] width 146 height 18
click at [65, 417] on span "Lowercase" at bounding box center [91, 422] width 150 height 21
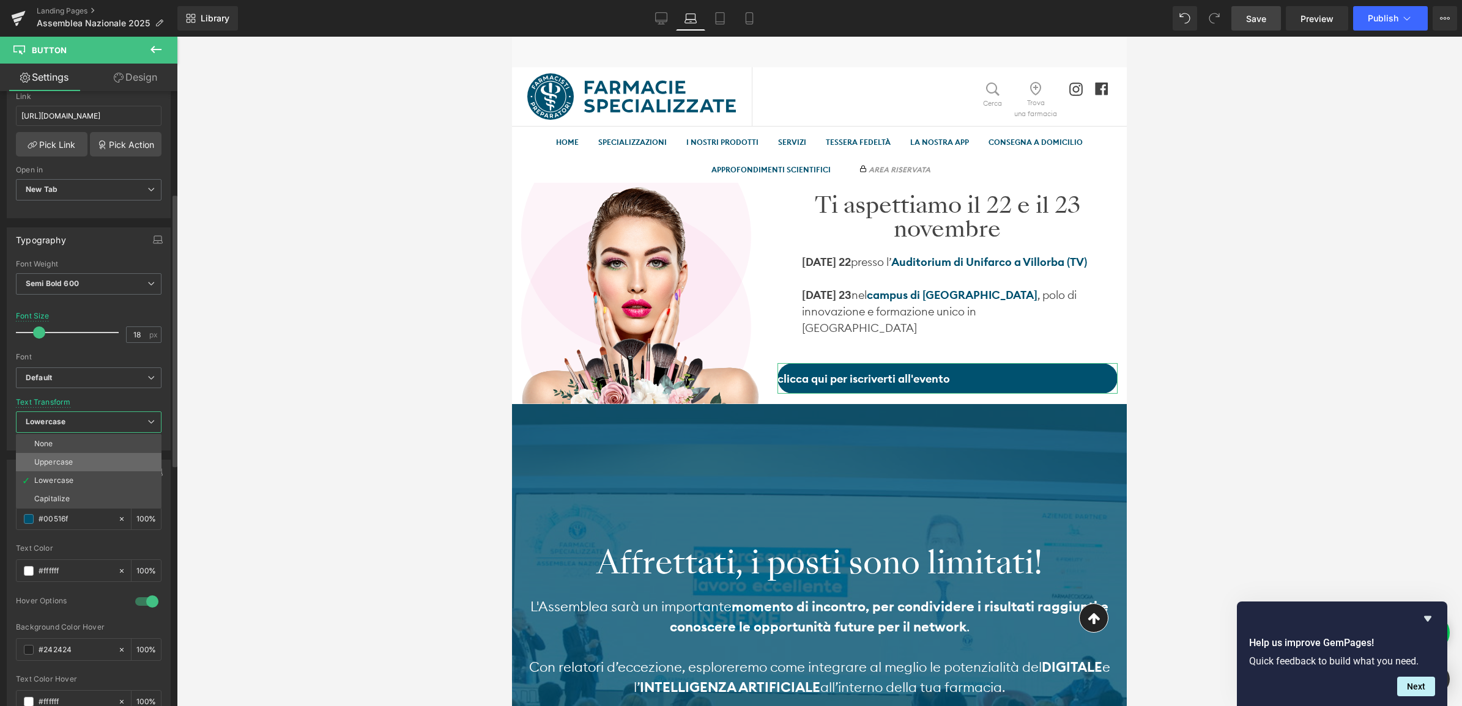
click at [66, 459] on div "Uppercase" at bounding box center [53, 462] width 39 height 9
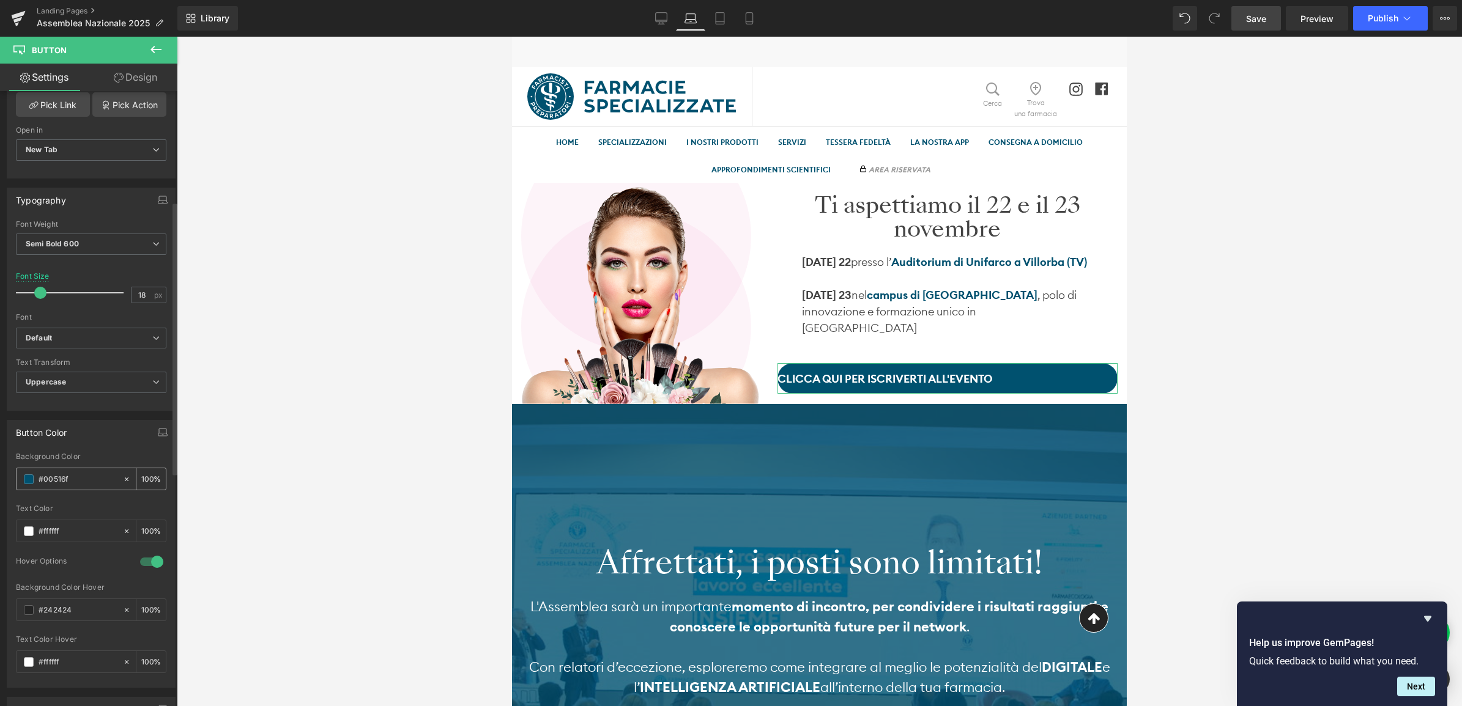
scroll to position [306, 0]
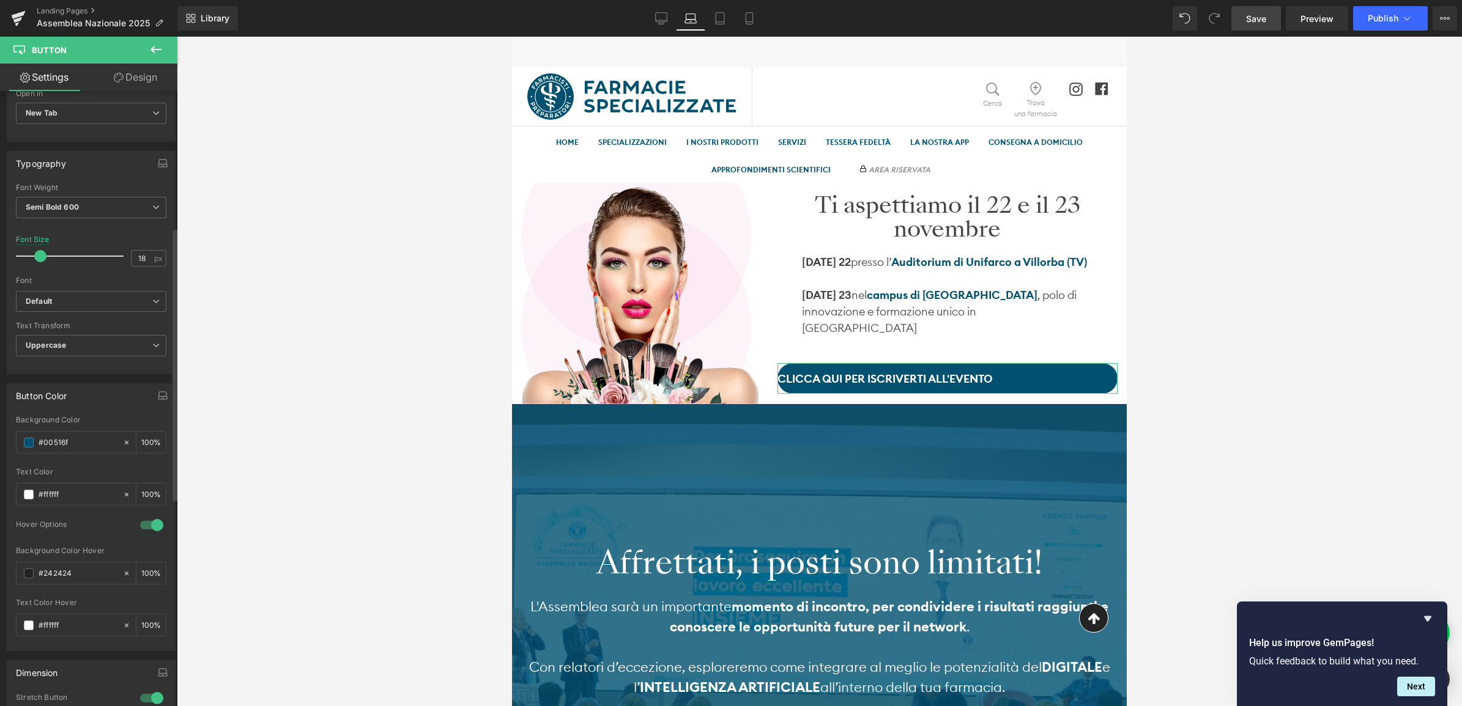
click at [141, 527] on div at bounding box center [151, 526] width 29 height 20
click at [142, 527] on div at bounding box center [151, 526] width 29 height 20
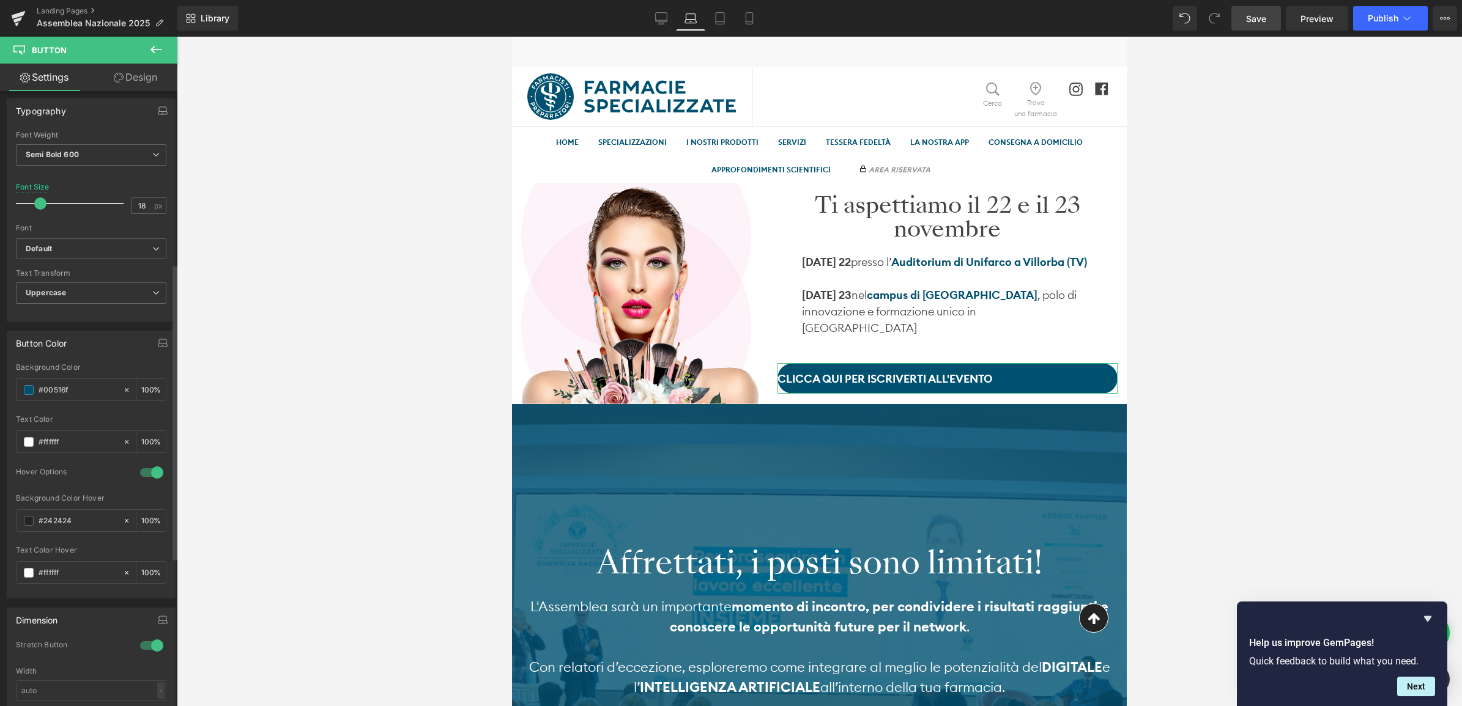
scroll to position [459, 0]
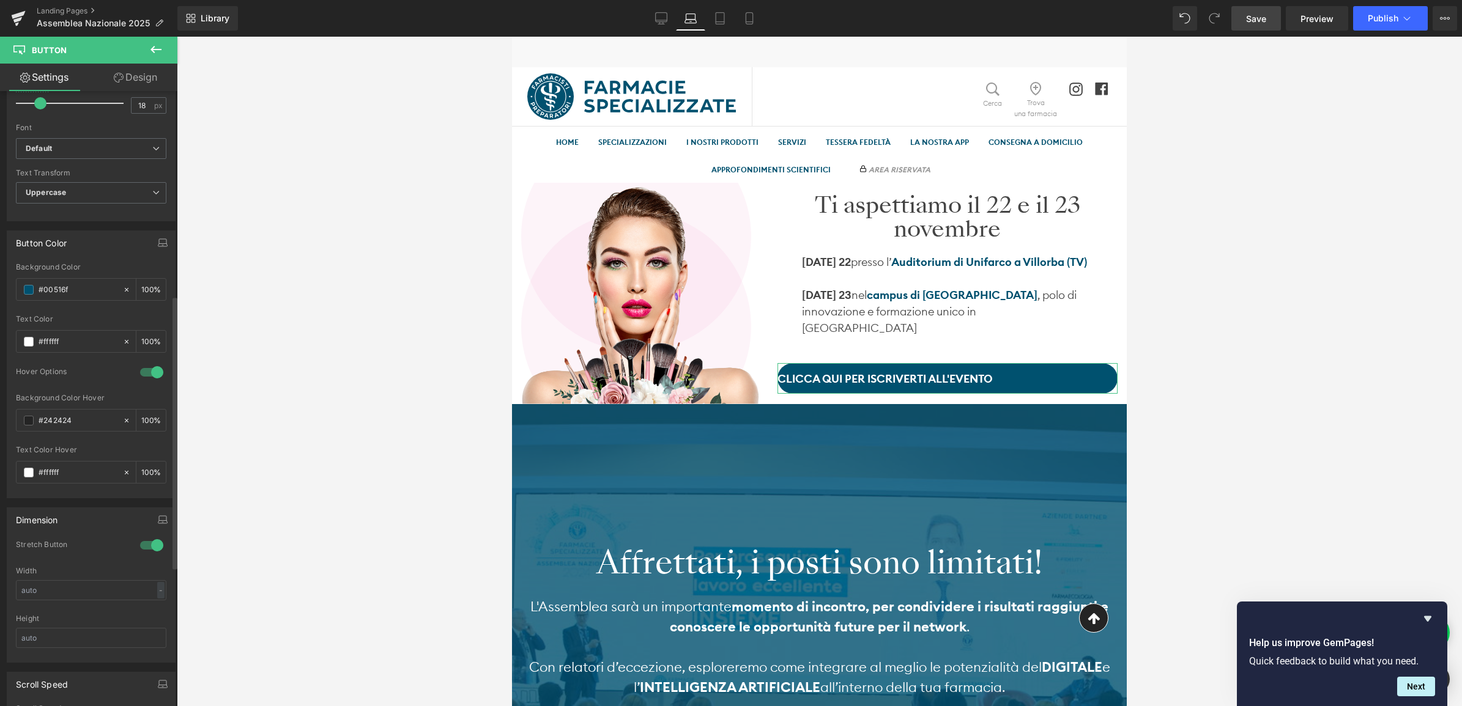
click at [138, 547] on div at bounding box center [151, 546] width 29 height 20
click at [141, 546] on div at bounding box center [151, 546] width 29 height 20
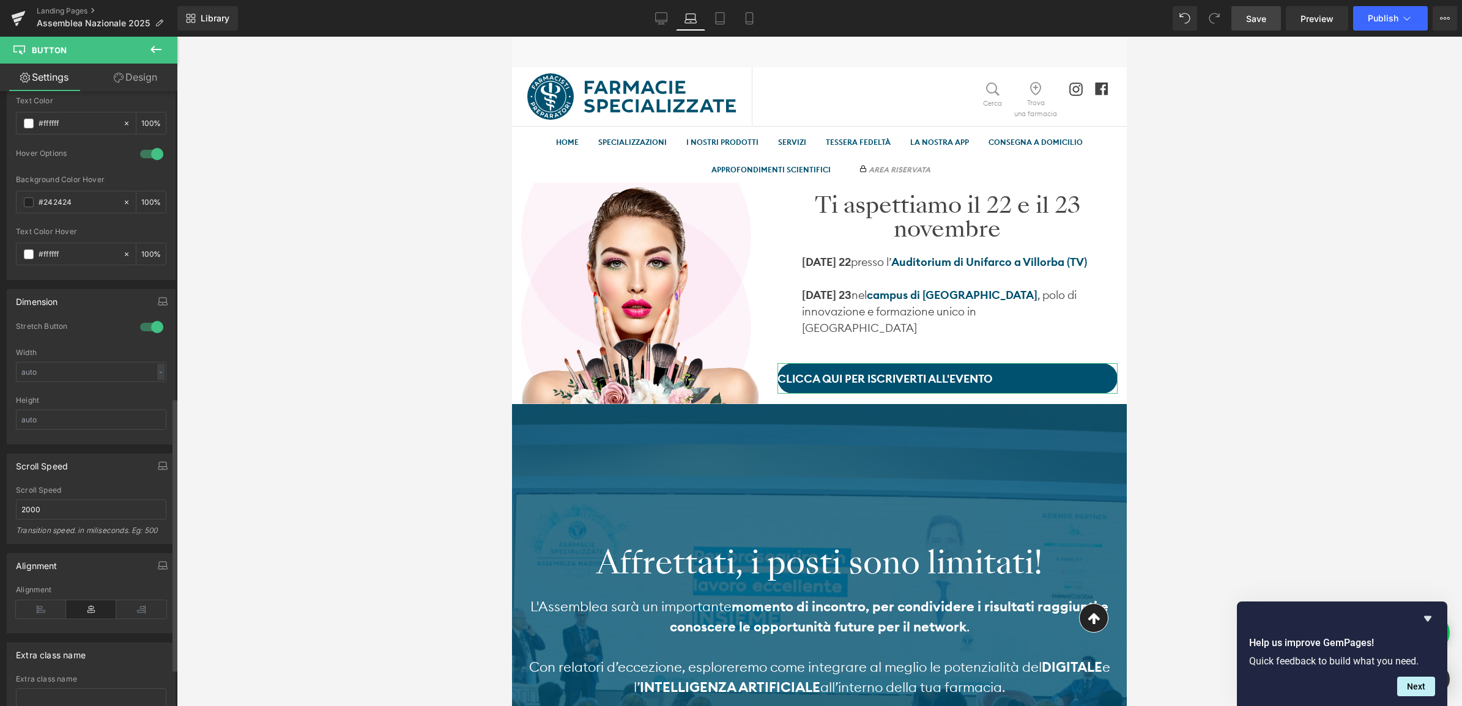
scroll to position [688, 0]
click at [123, 593] on icon at bounding box center [141, 599] width 50 height 18
click at [151, 598] on icon at bounding box center [141, 599] width 50 height 18
click at [148, 595] on icon at bounding box center [141, 599] width 50 height 18
click at [74, 591] on icon at bounding box center [91, 599] width 50 height 18
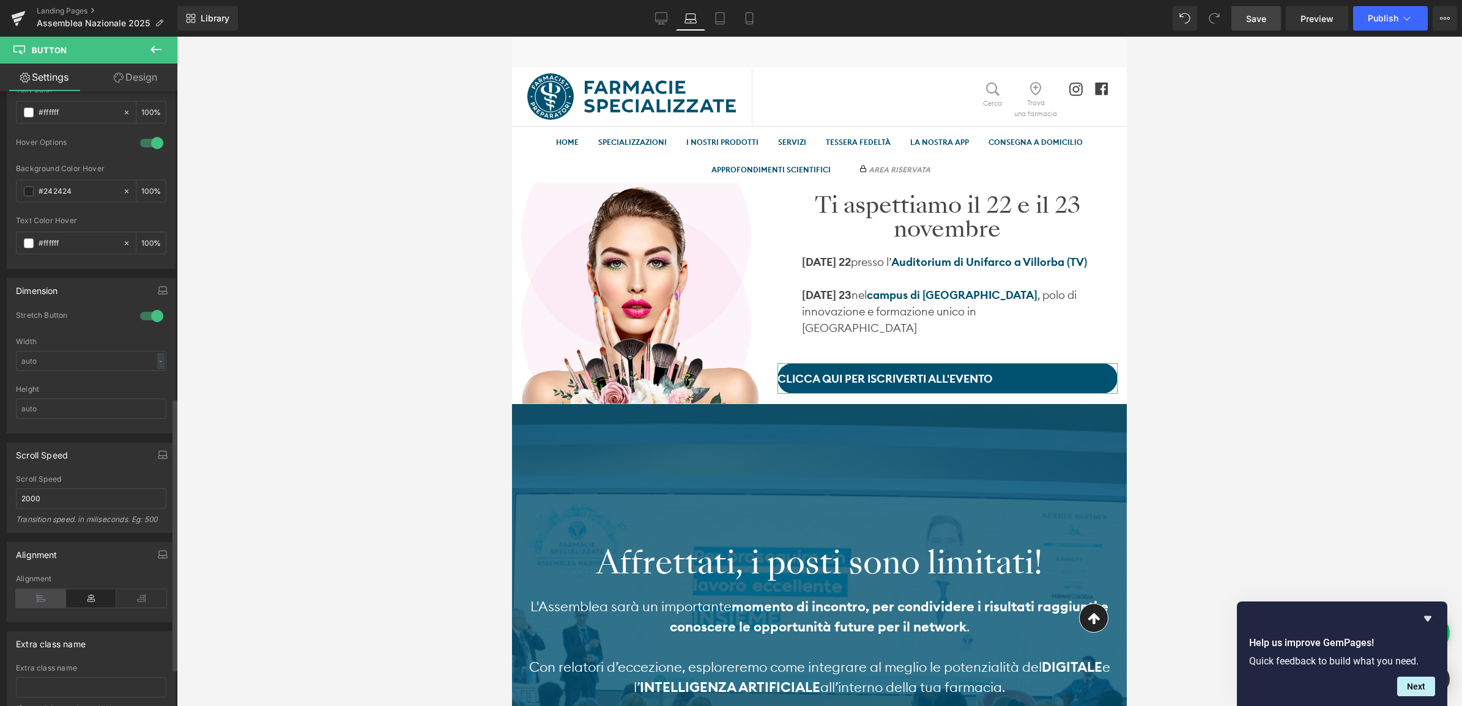
click at [45, 592] on icon at bounding box center [41, 599] width 50 height 18
click at [72, 592] on icon at bounding box center [91, 599] width 50 height 18
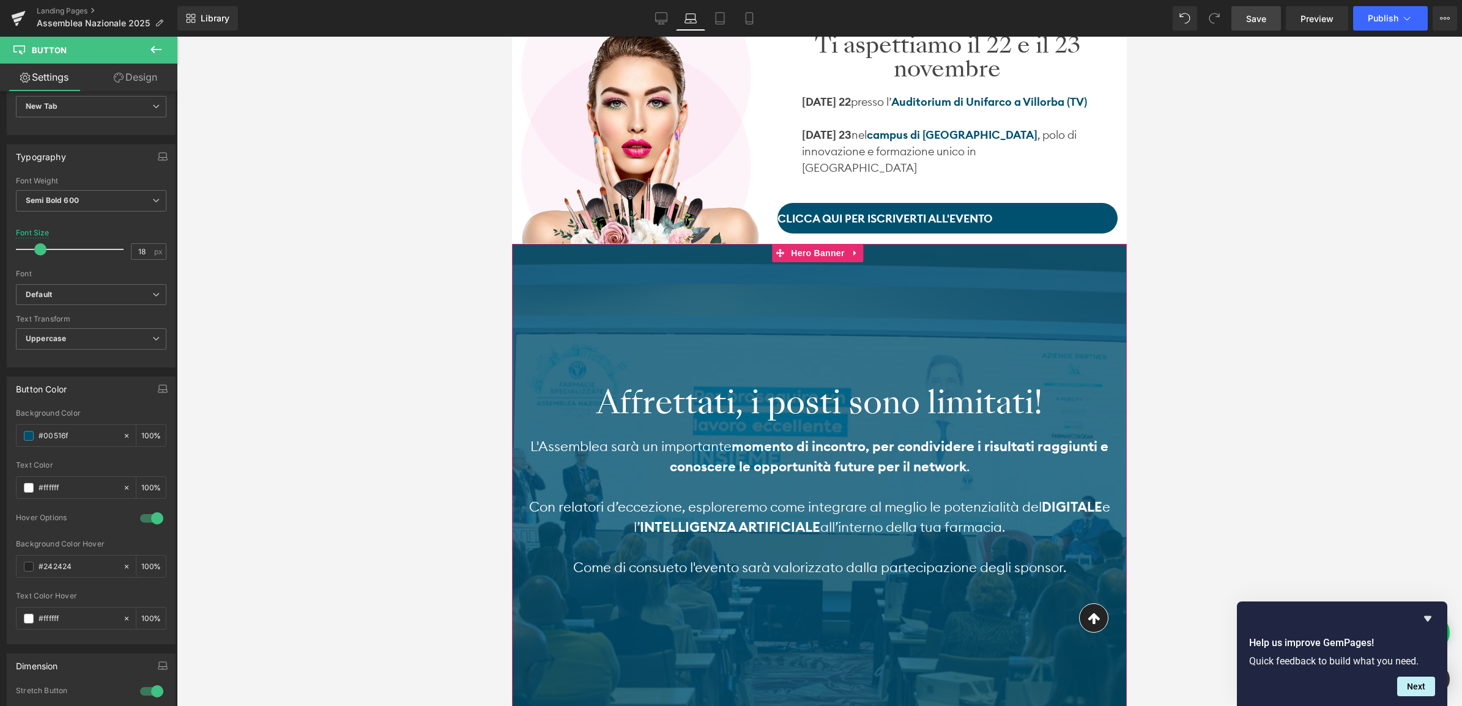
scroll to position [229, 0]
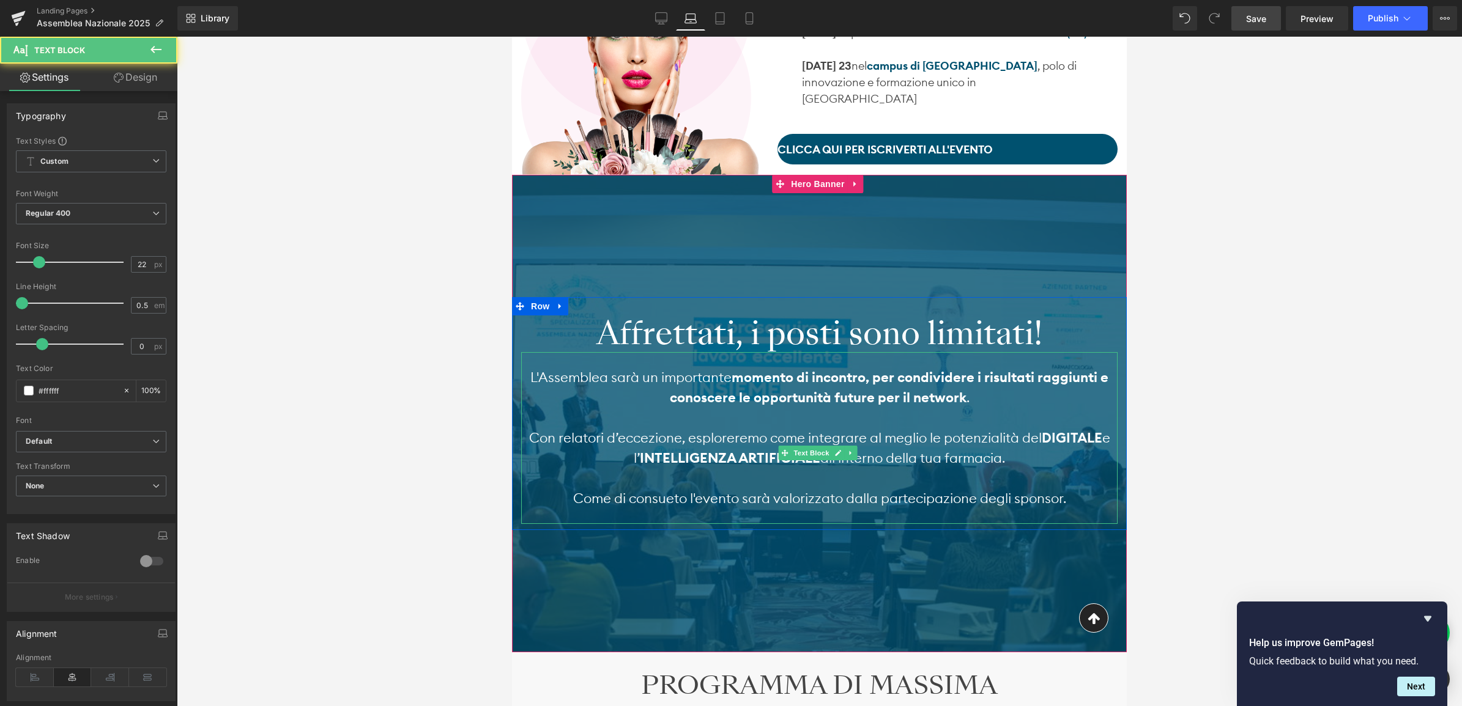
click at [594, 393] on p "L'Assemblea sarà un importante momento di incontro, per condividere i risultati…" at bounding box center [819, 388] width 596 height 40
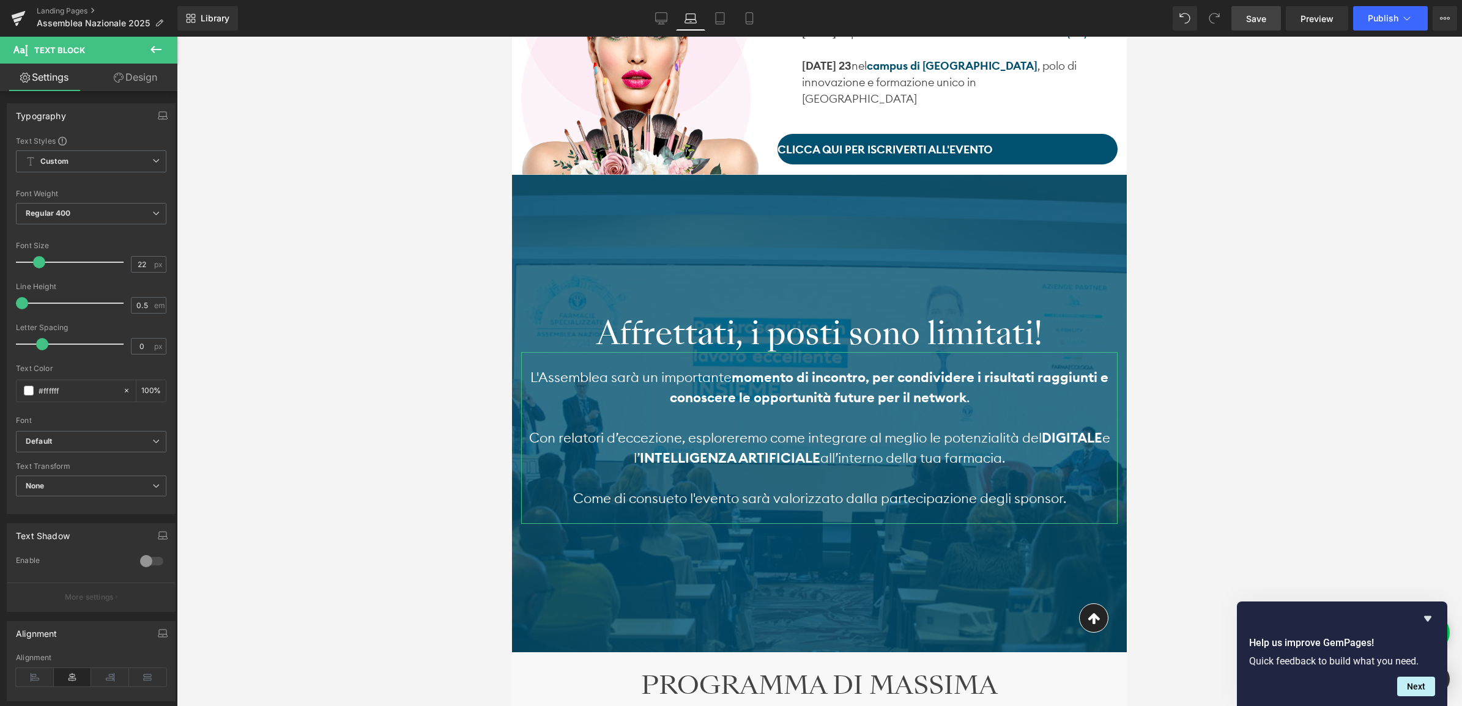
drag, startPoint x: 130, startPoint y: 74, endPoint x: 81, endPoint y: 157, distance: 96.0
click at [130, 74] on link "Design" at bounding box center [135, 78] width 89 height 28
click at [0, 0] on div "Spacing" at bounding box center [0, 0] width 0 height 0
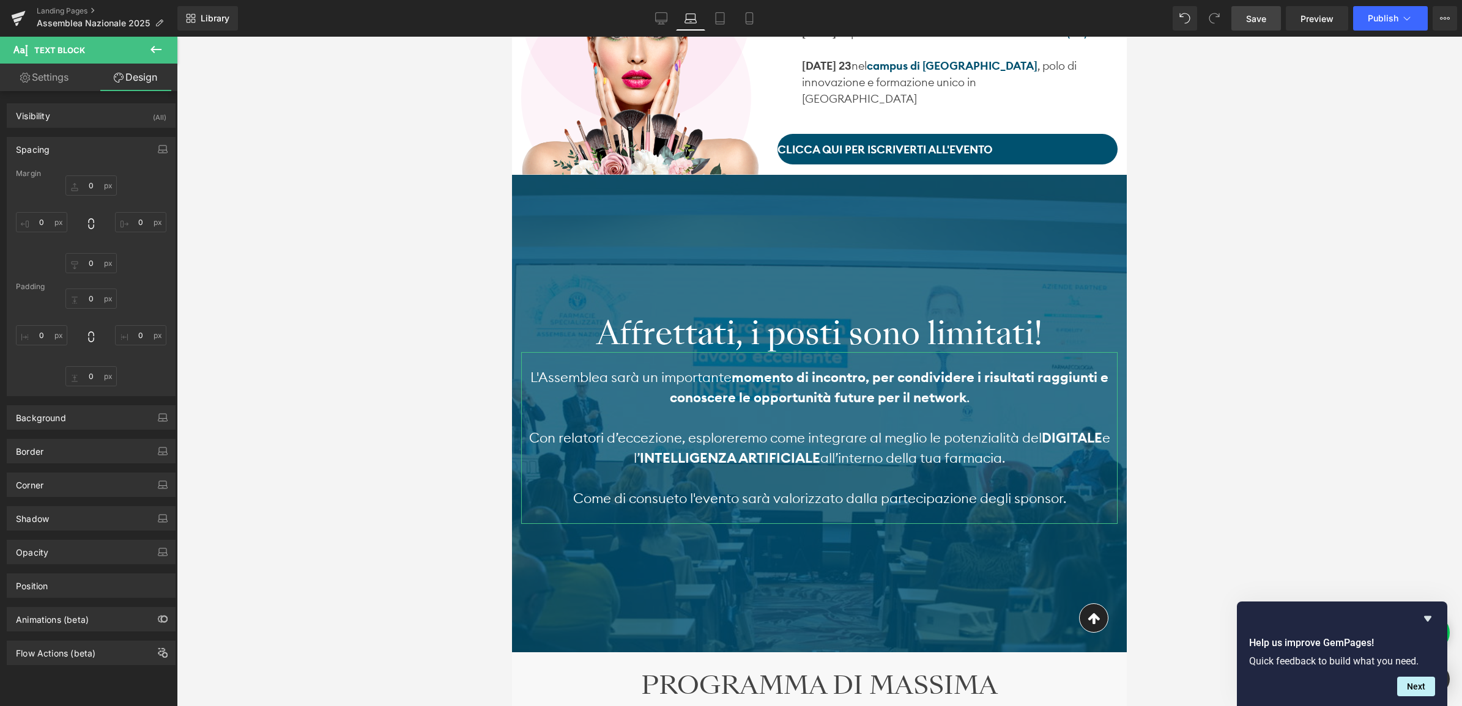
type input "0"
type input "25"
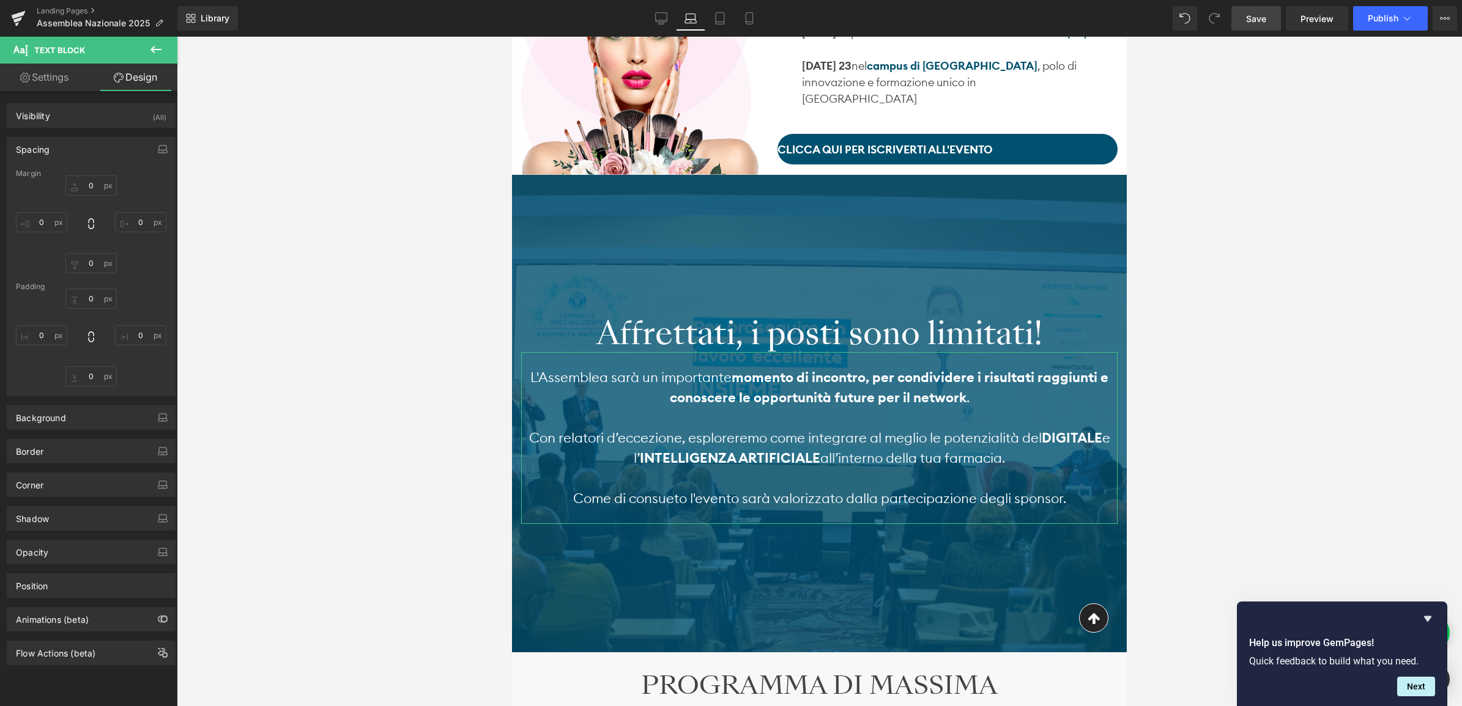
type input "0"
type input "25"
type input "0"
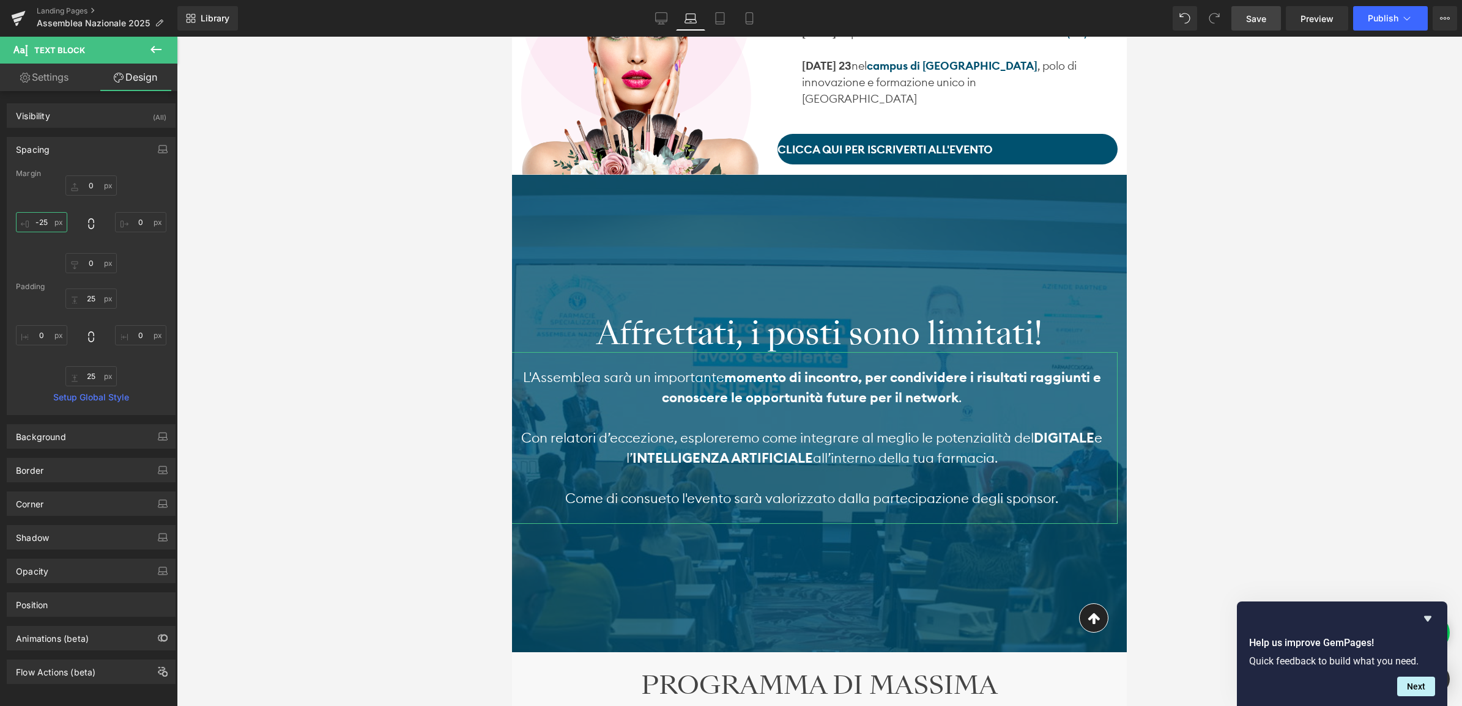
click at [47, 227] on input "-25" at bounding box center [41, 222] width 51 height 20
type input "-"
type input "40"
click at [135, 224] on input "0" at bounding box center [140, 222] width 51 height 20
type input "40"
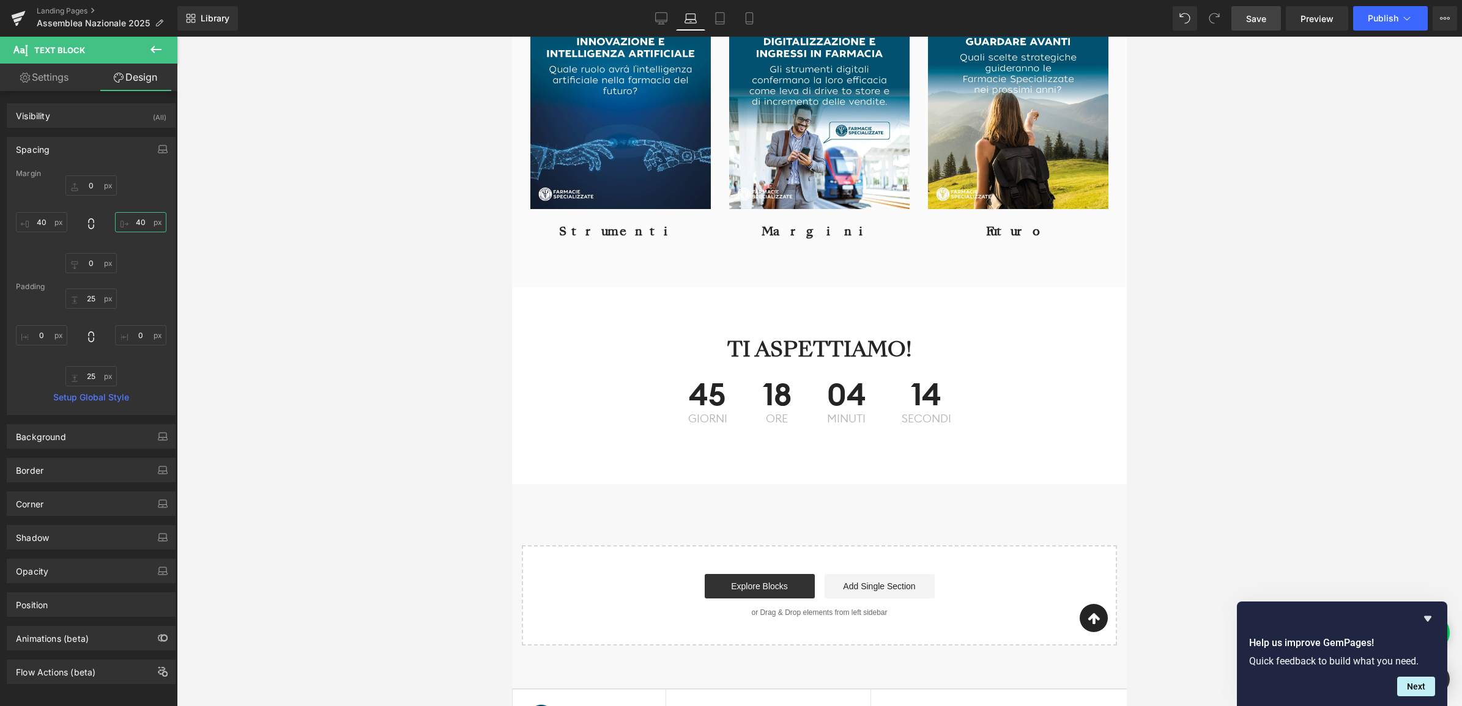
scroll to position [1911, 0]
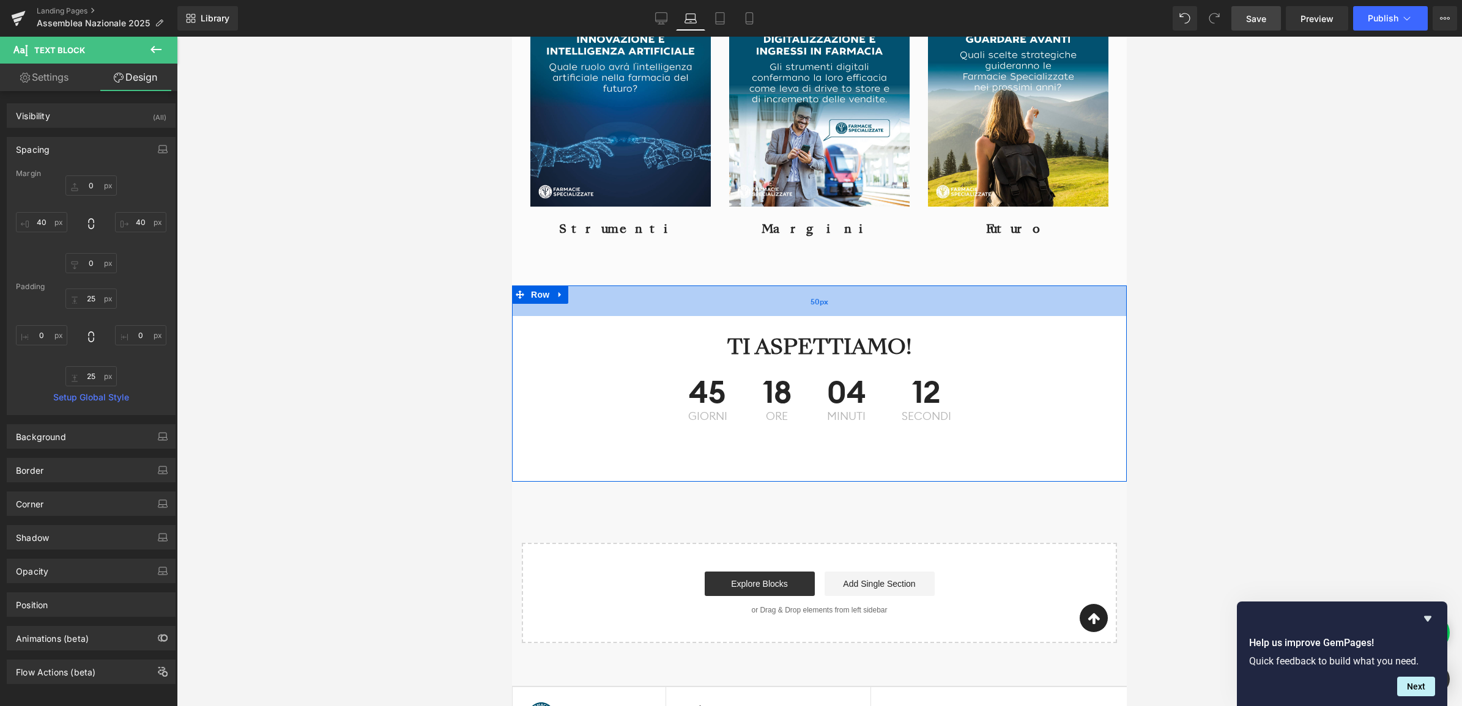
drag, startPoint x: 691, startPoint y: 292, endPoint x: 605, endPoint y: 303, distance: 86.3
click at [605, 303] on div "50px" at bounding box center [819, 301] width 615 height 31
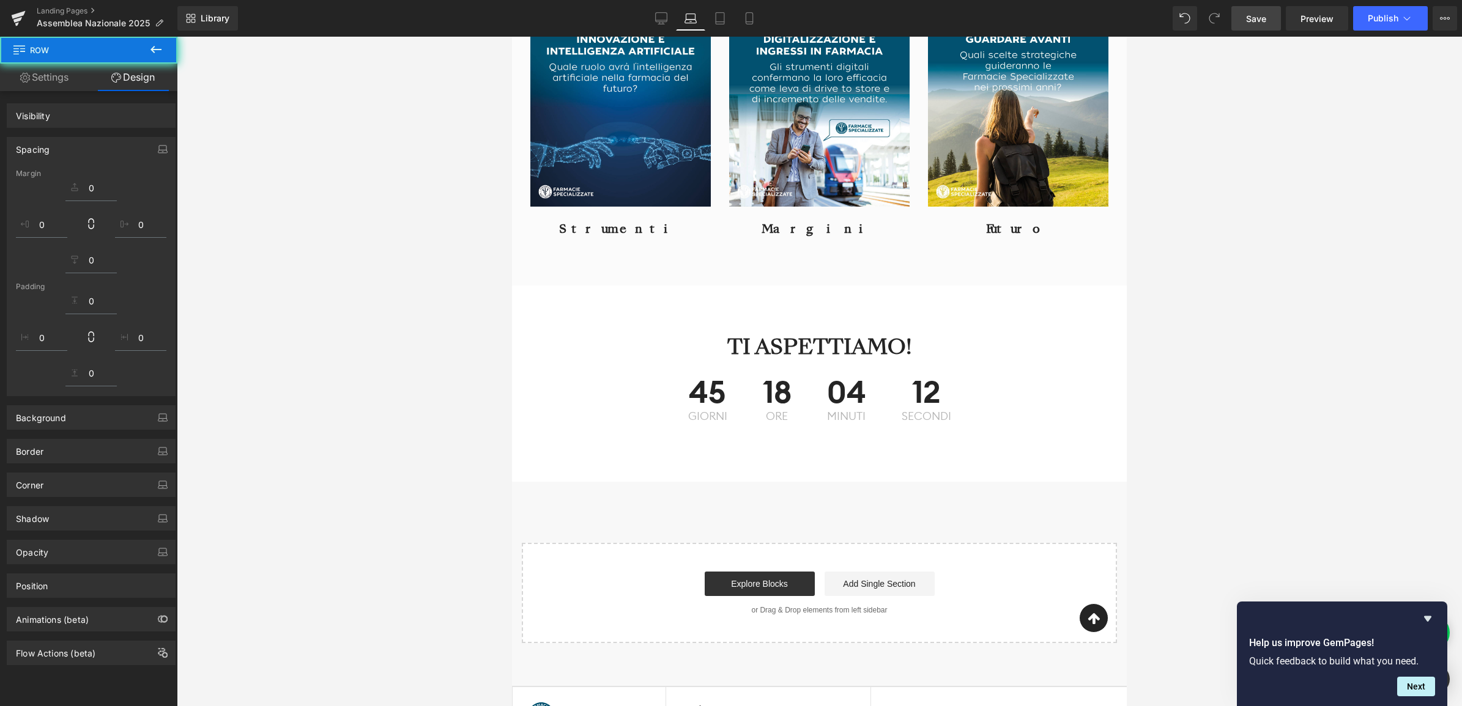
click at [133, 80] on link "Design" at bounding box center [133, 78] width 89 height 28
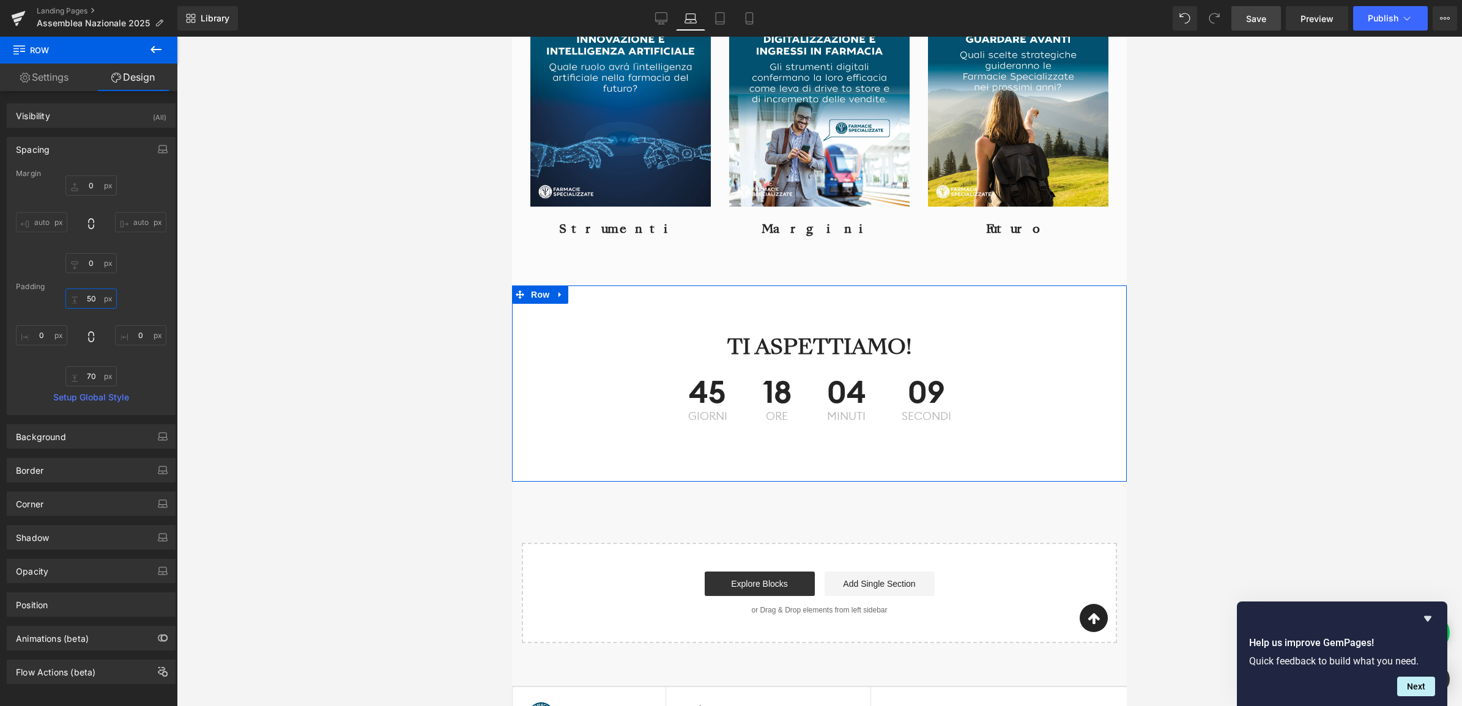
click at [87, 300] on input "50" at bounding box center [90, 299] width 51 height 20
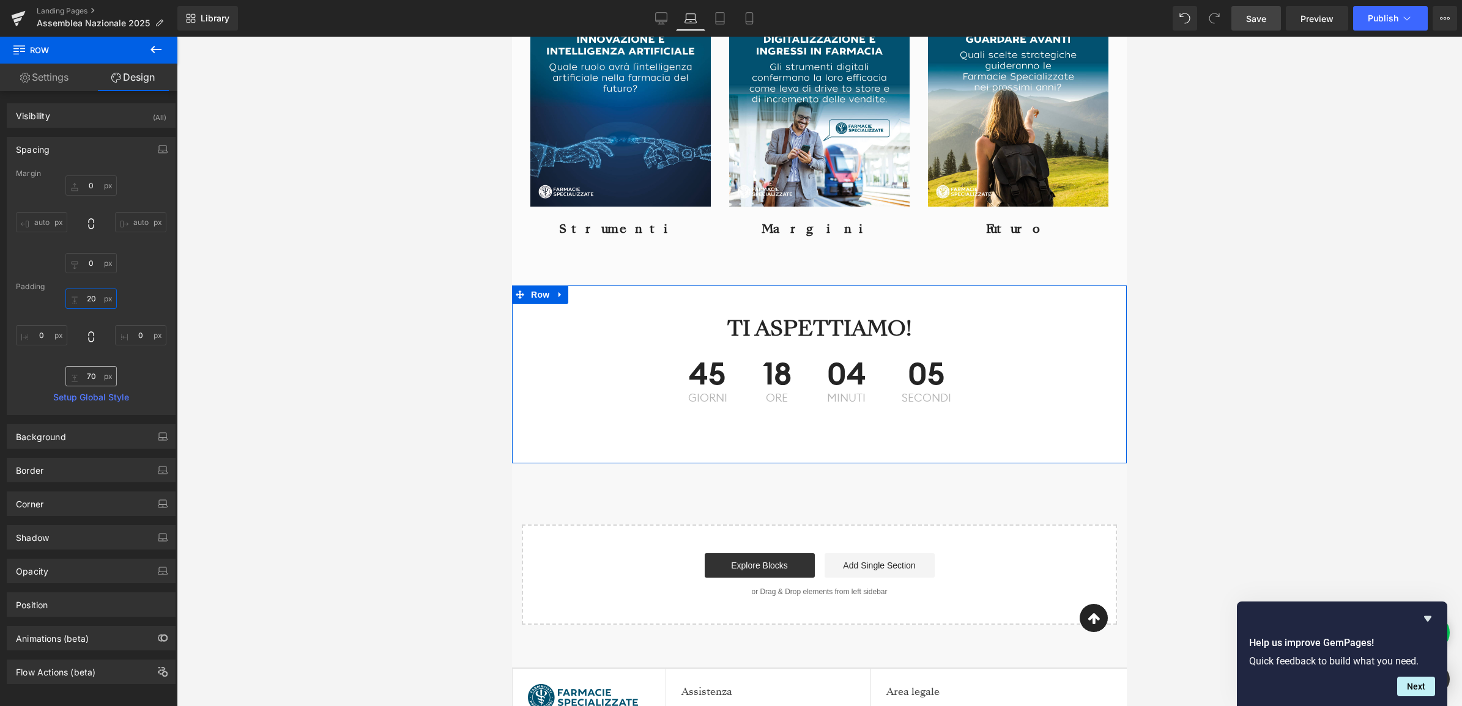
type input "20"
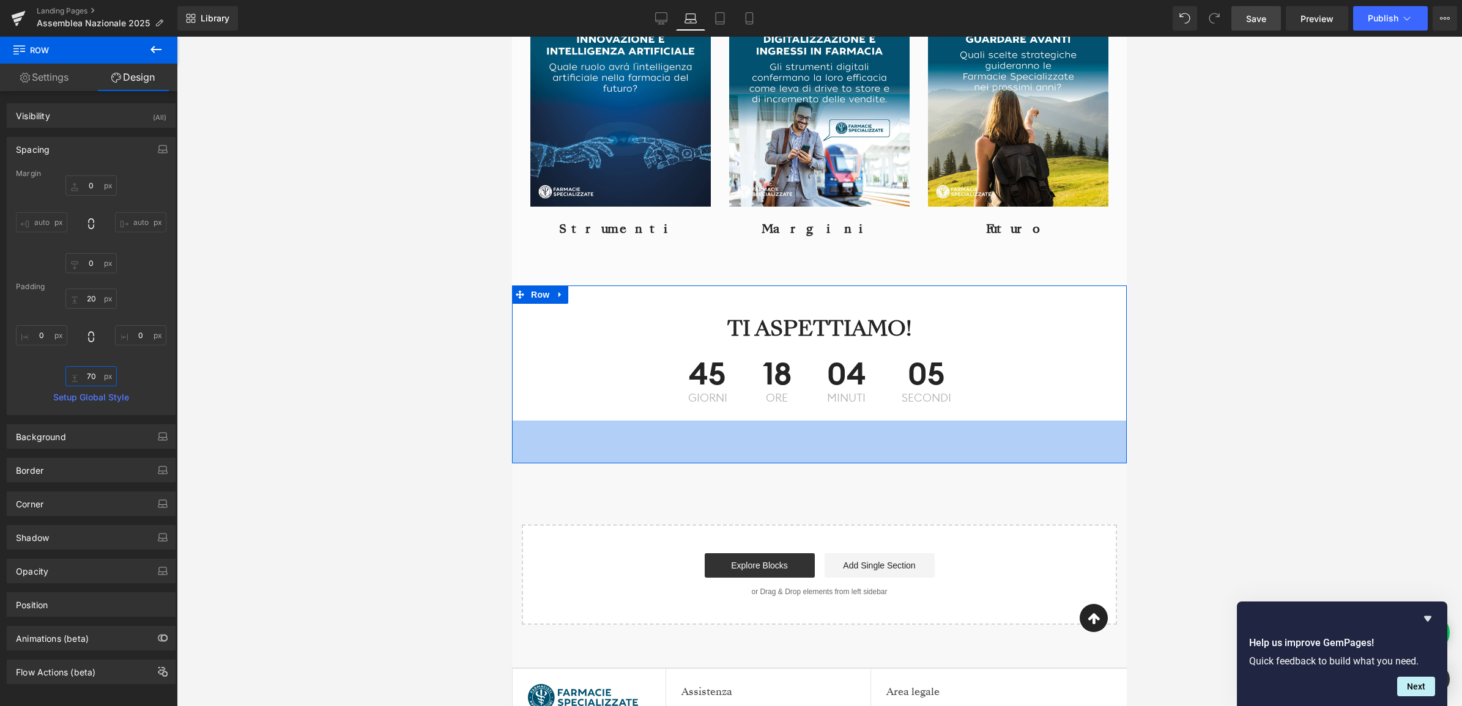
click at [89, 375] on input "70" at bounding box center [90, 376] width 51 height 20
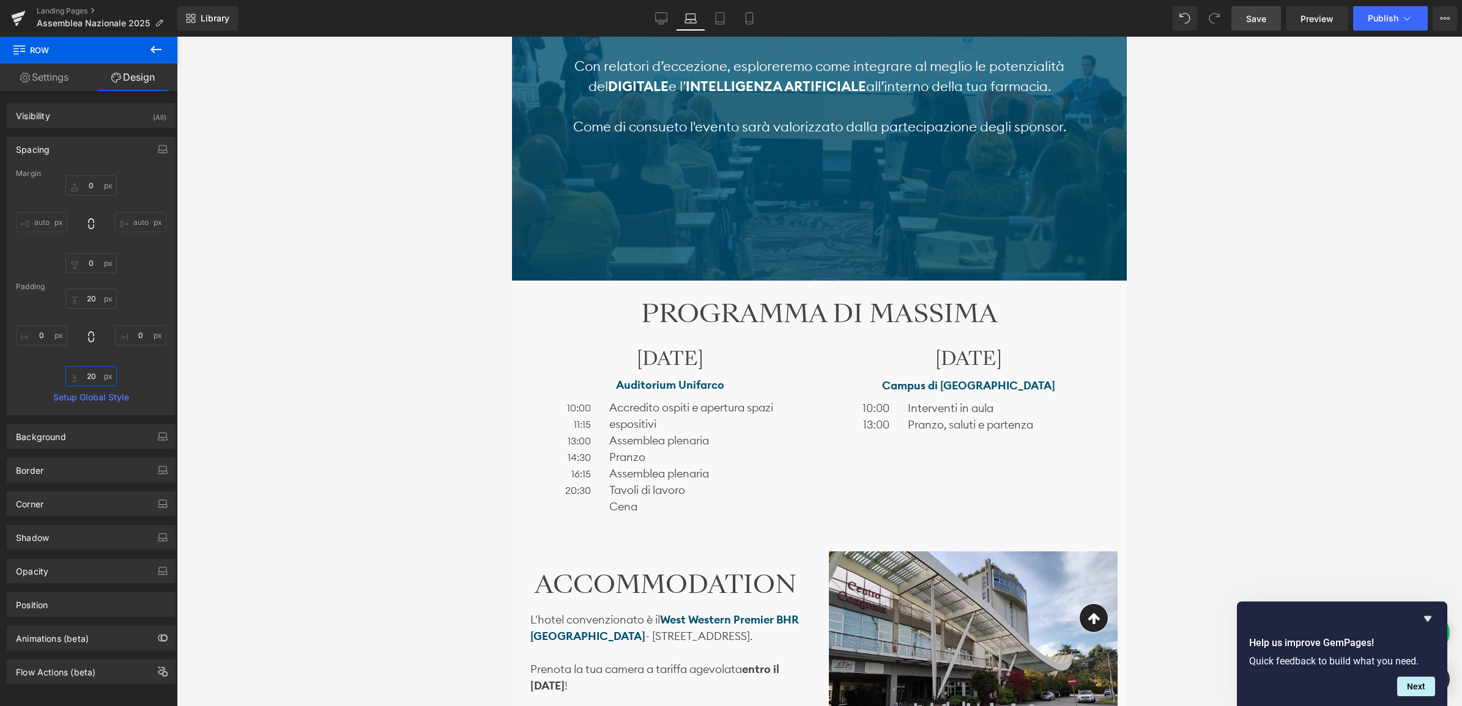
scroll to position [612, 0]
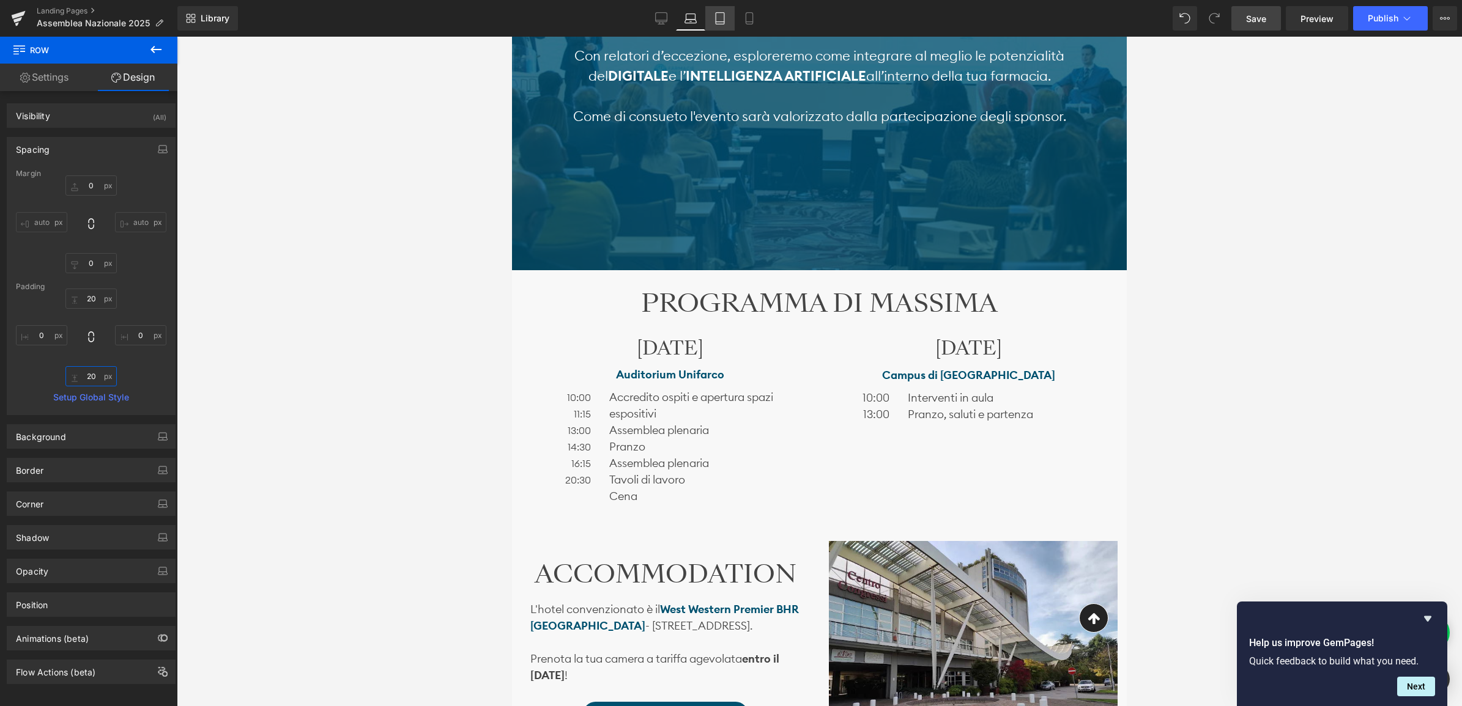
type input "20"
click at [714, 17] on icon at bounding box center [720, 18] width 12 height 12
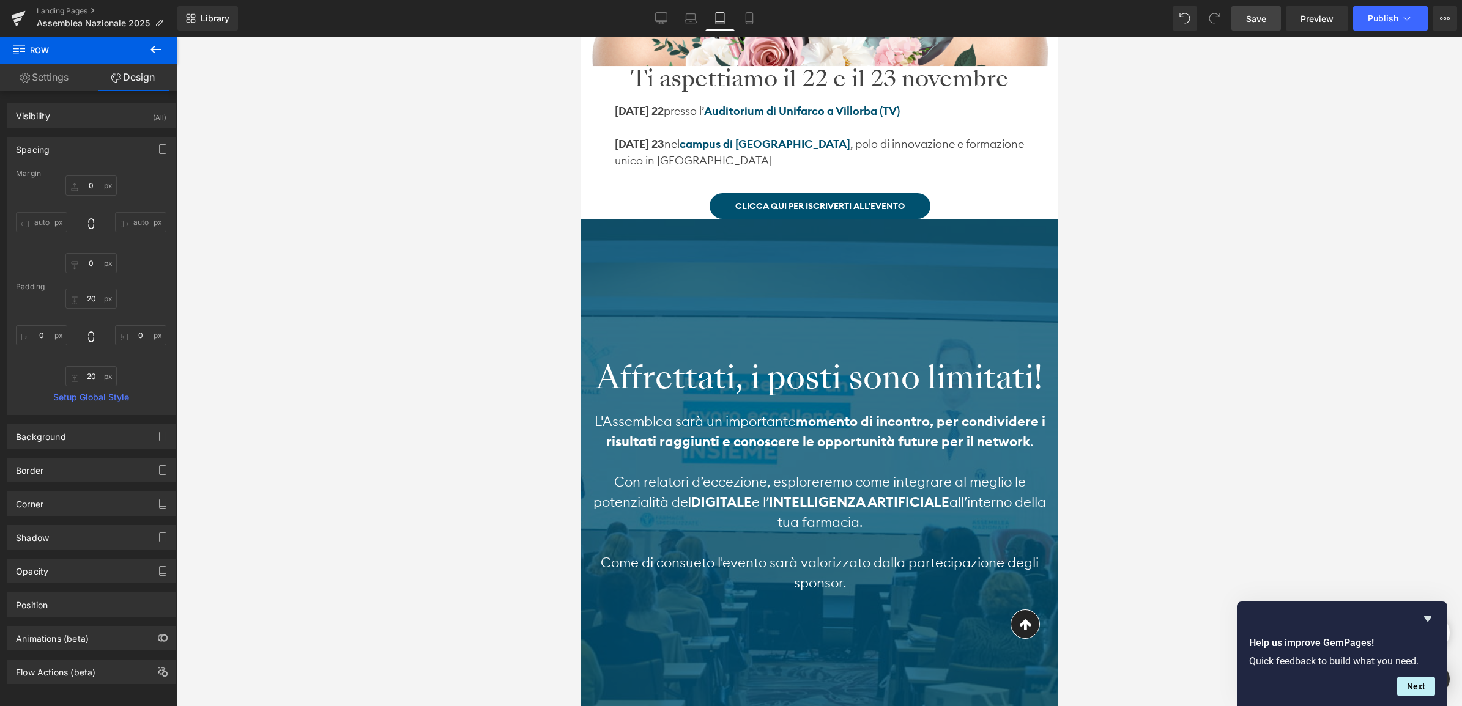
type input "0"
type input "50"
type input "0"
type input "70"
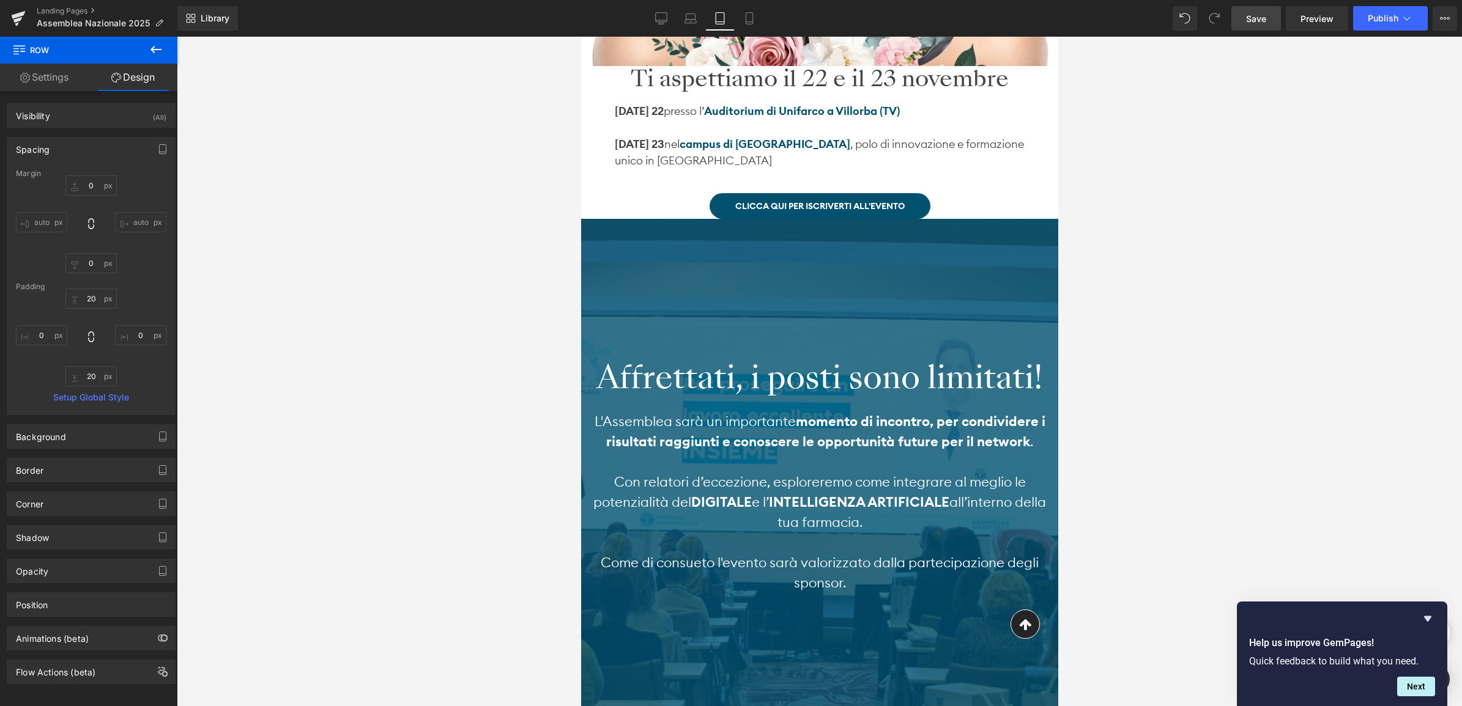
type input "0"
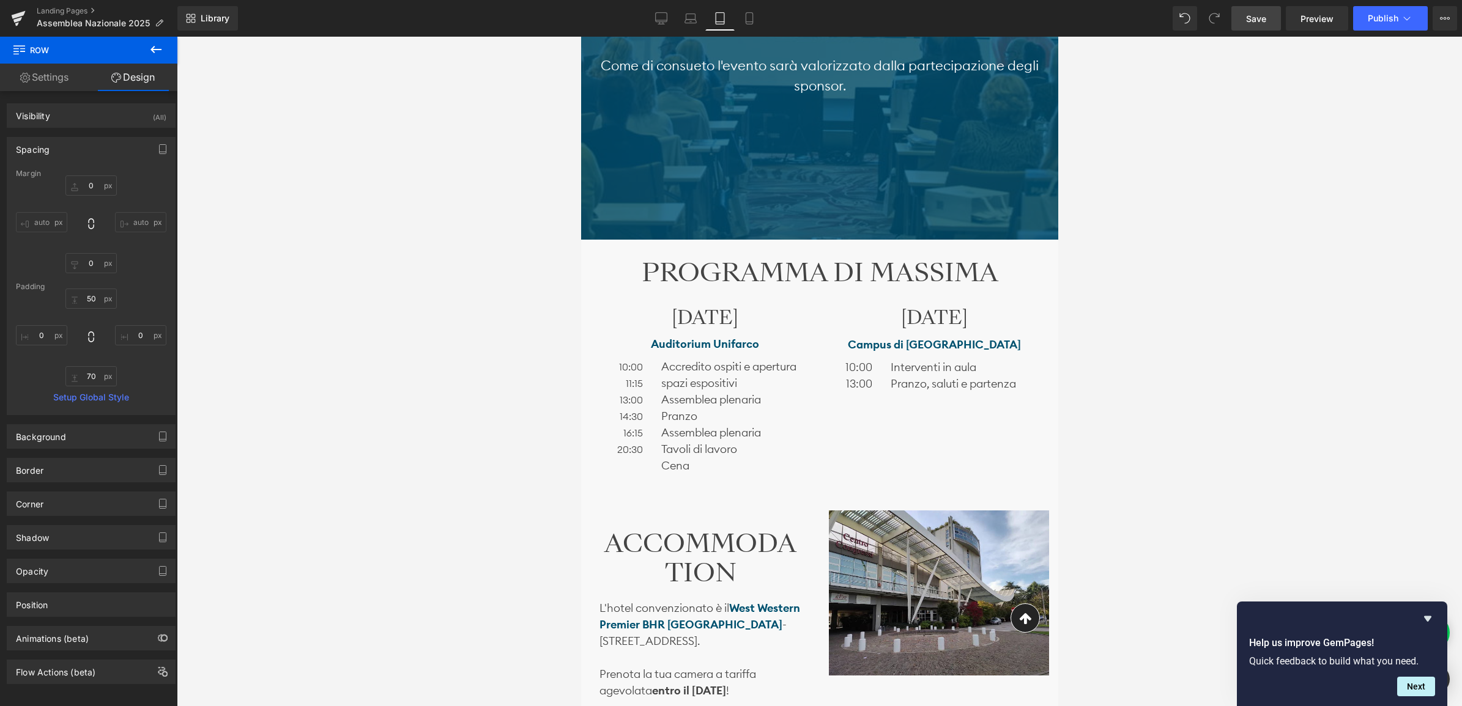
scroll to position [1084, 0]
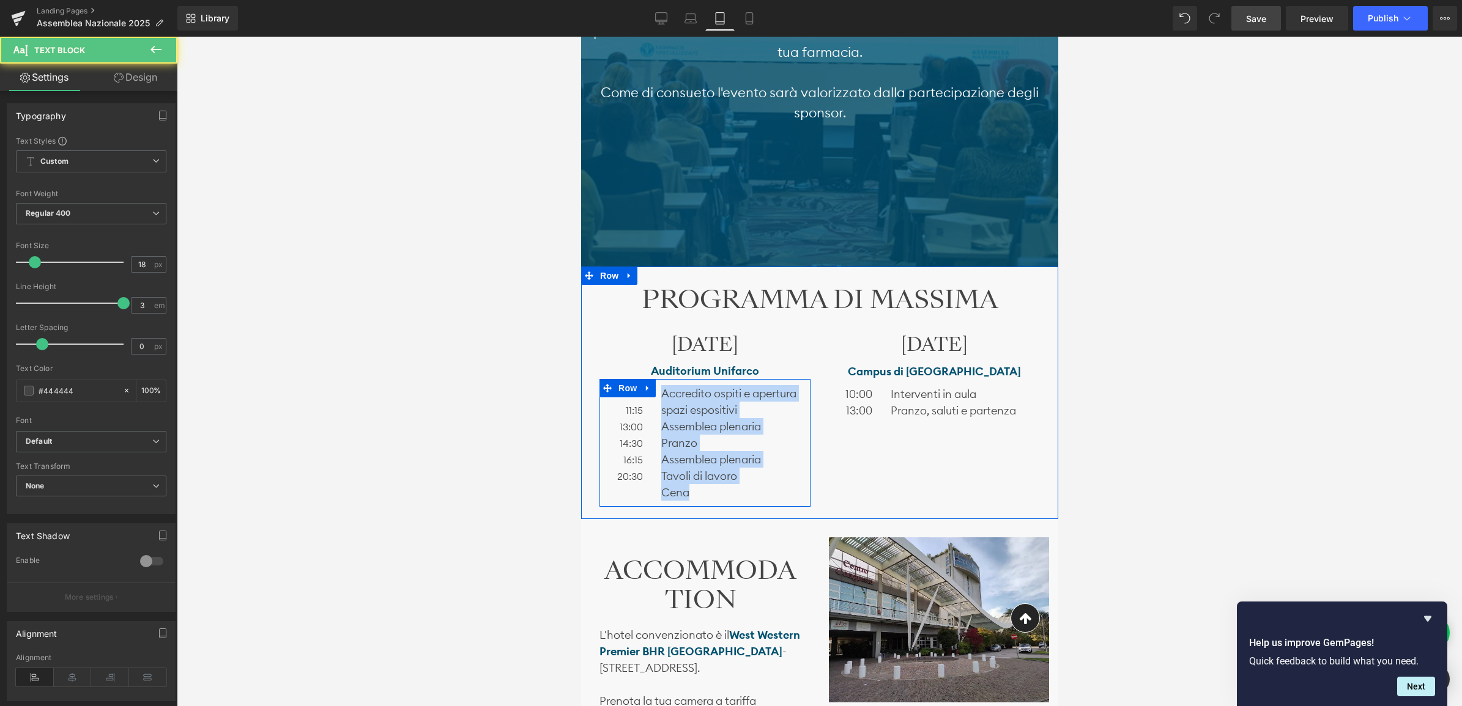
drag, startPoint x: 697, startPoint y: 493, endPoint x: 656, endPoint y: 394, distance: 106.7
click at [656, 394] on div "Accredito ospiti e apertura spazi espositivi Assemblea plenaria Pranzo Assemble…" at bounding box center [730, 443] width 158 height 116
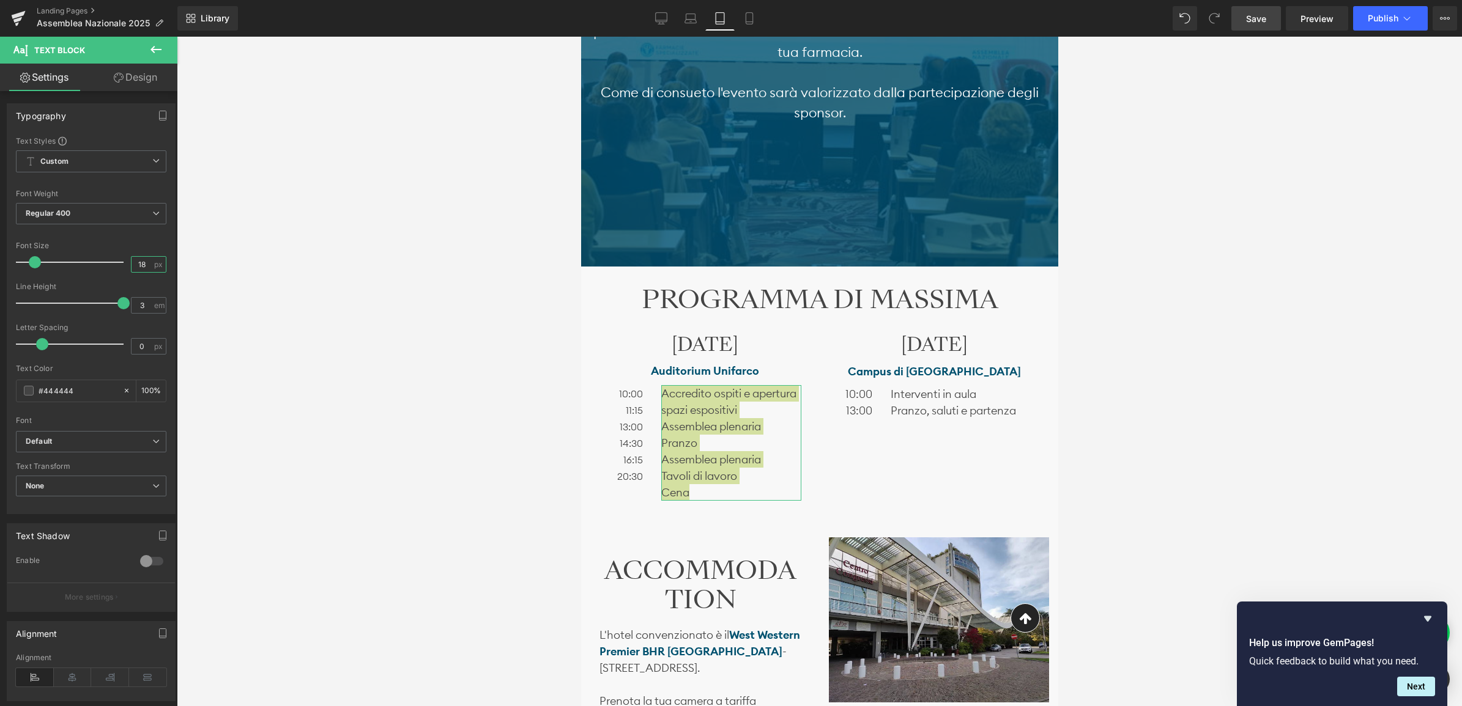
click at [136, 262] on input "18" at bounding box center [141, 264] width 21 height 15
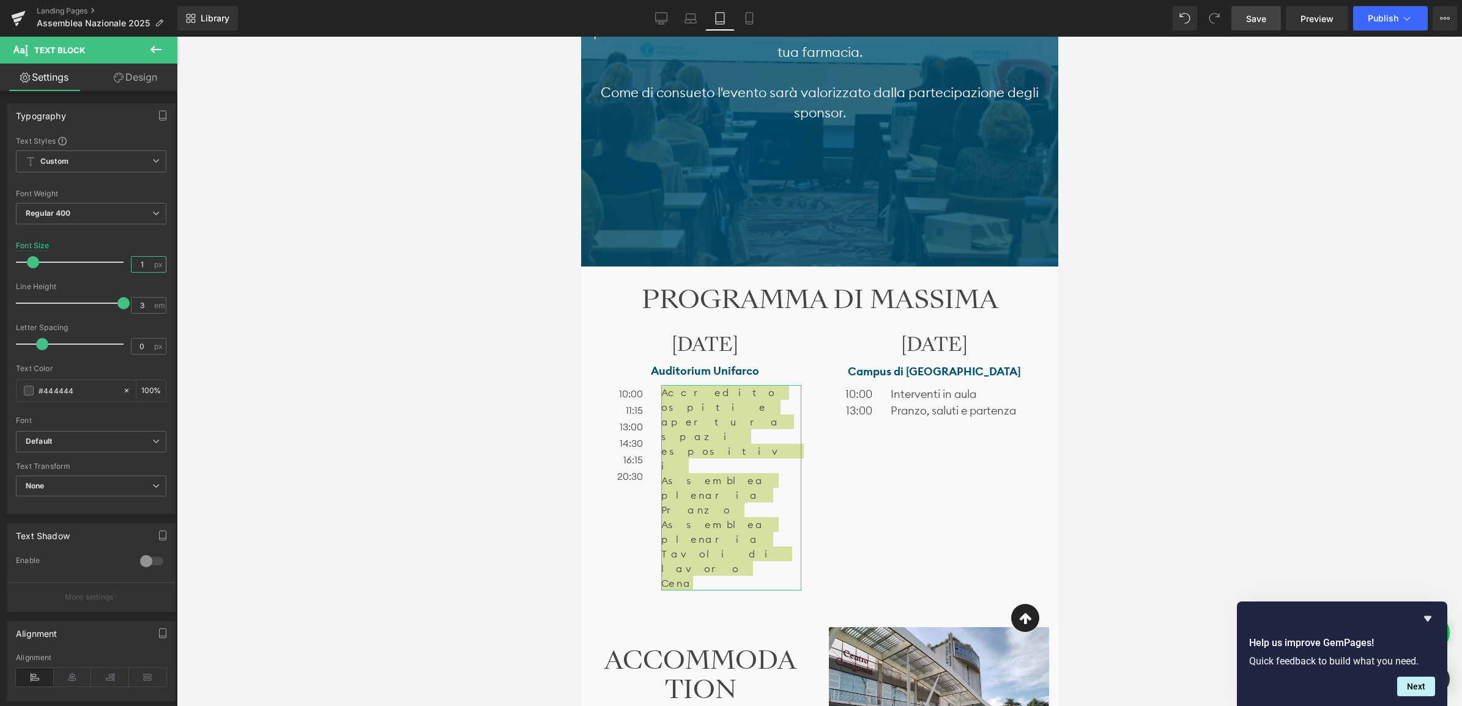
type input "18"
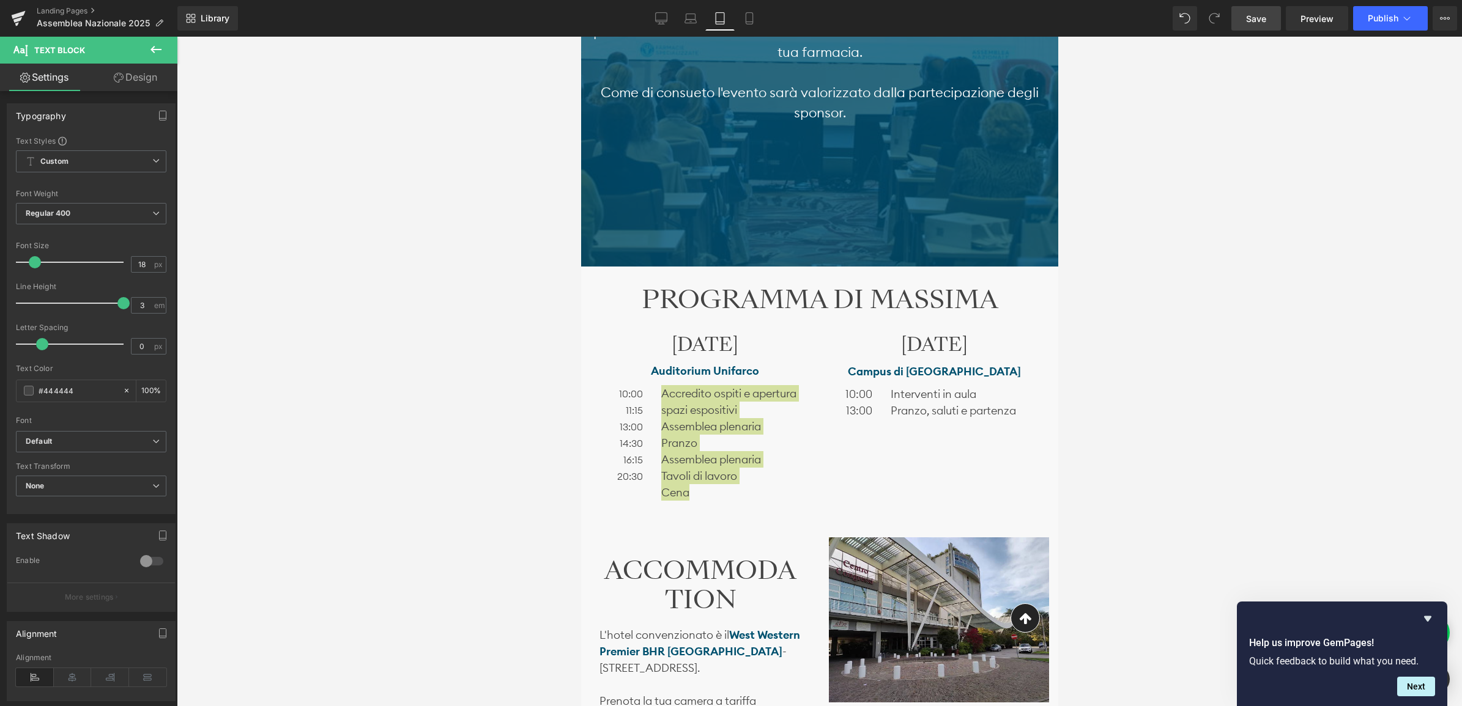
click at [465, 459] on div at bounding box center [819, 372] width 1285 height 670
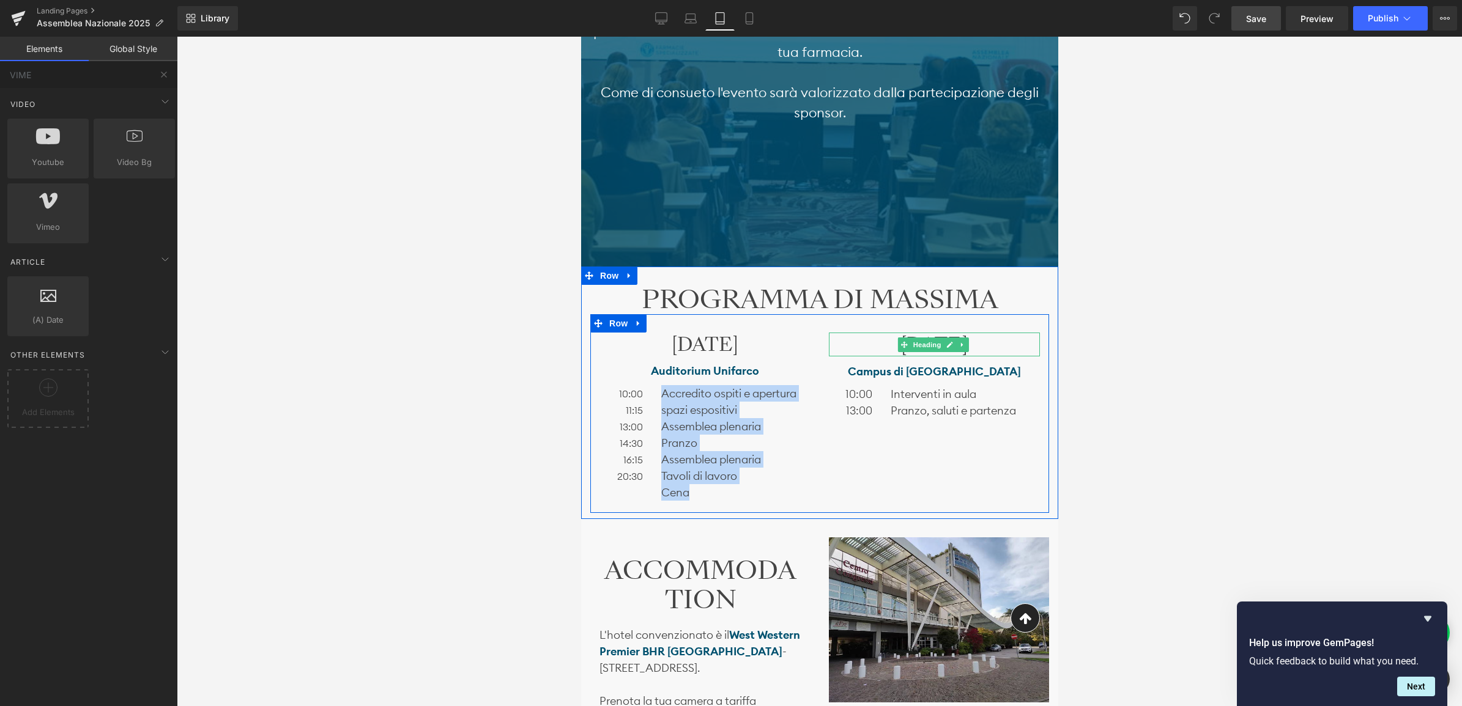
click at [878, 353] on h3 "[DATE]" at bounding box center [933, 345] width 211 height 24
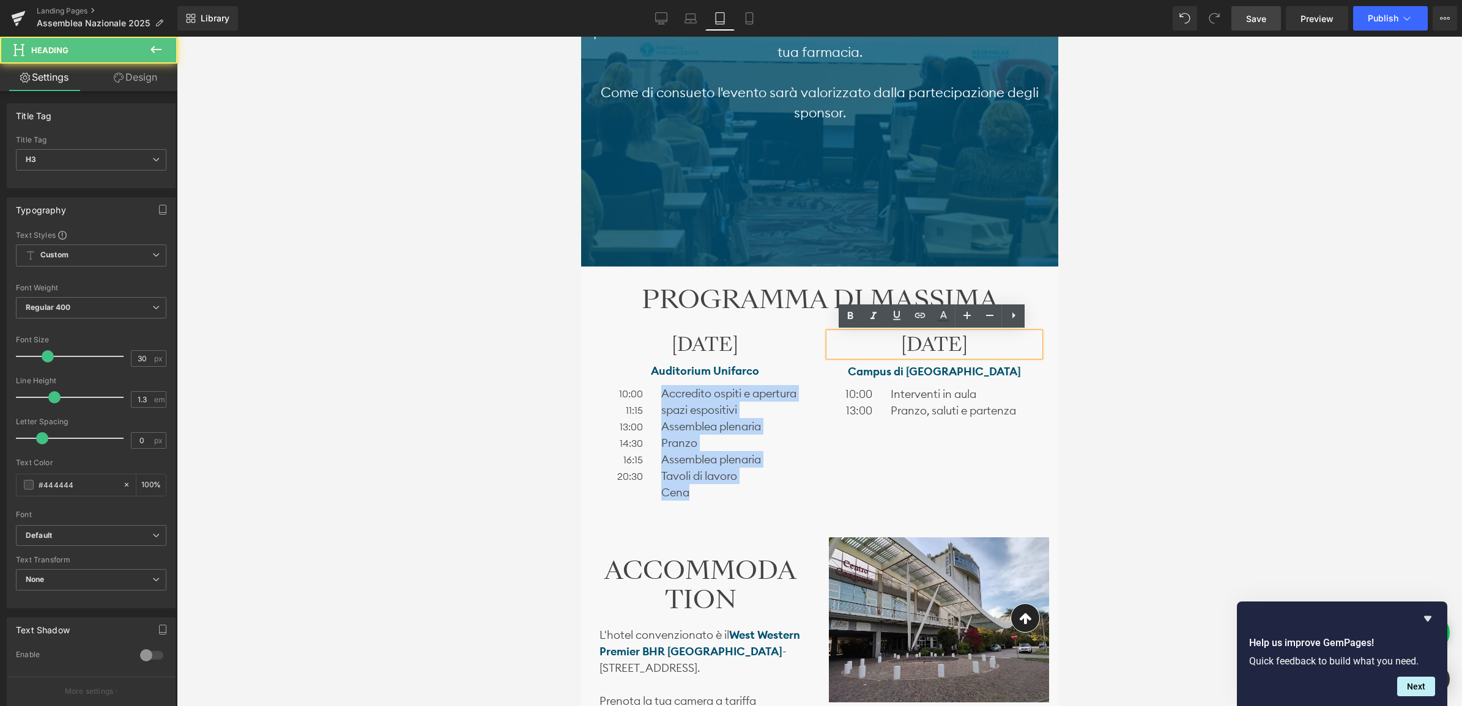
drag, startPoint x: 957, startPoint y: 373, endPoint x: 855, endPoint y: 349, distance: 105.0
click at [855, 349] on h3 "[DATE]" at bounding box center [933, 345] width 211 height 24
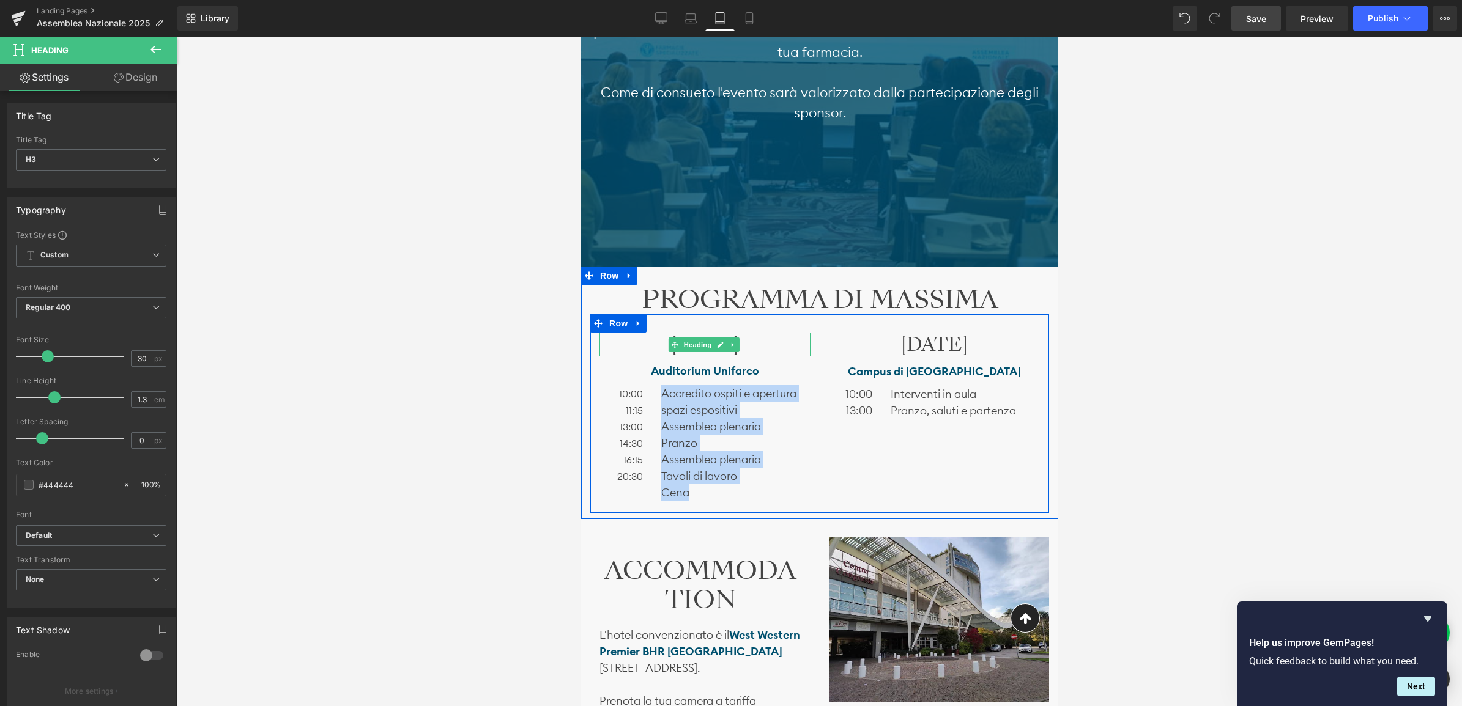
click at [653, 347] on h3 "[DATE]" at bounding box center [704, 345] width 211 height 24
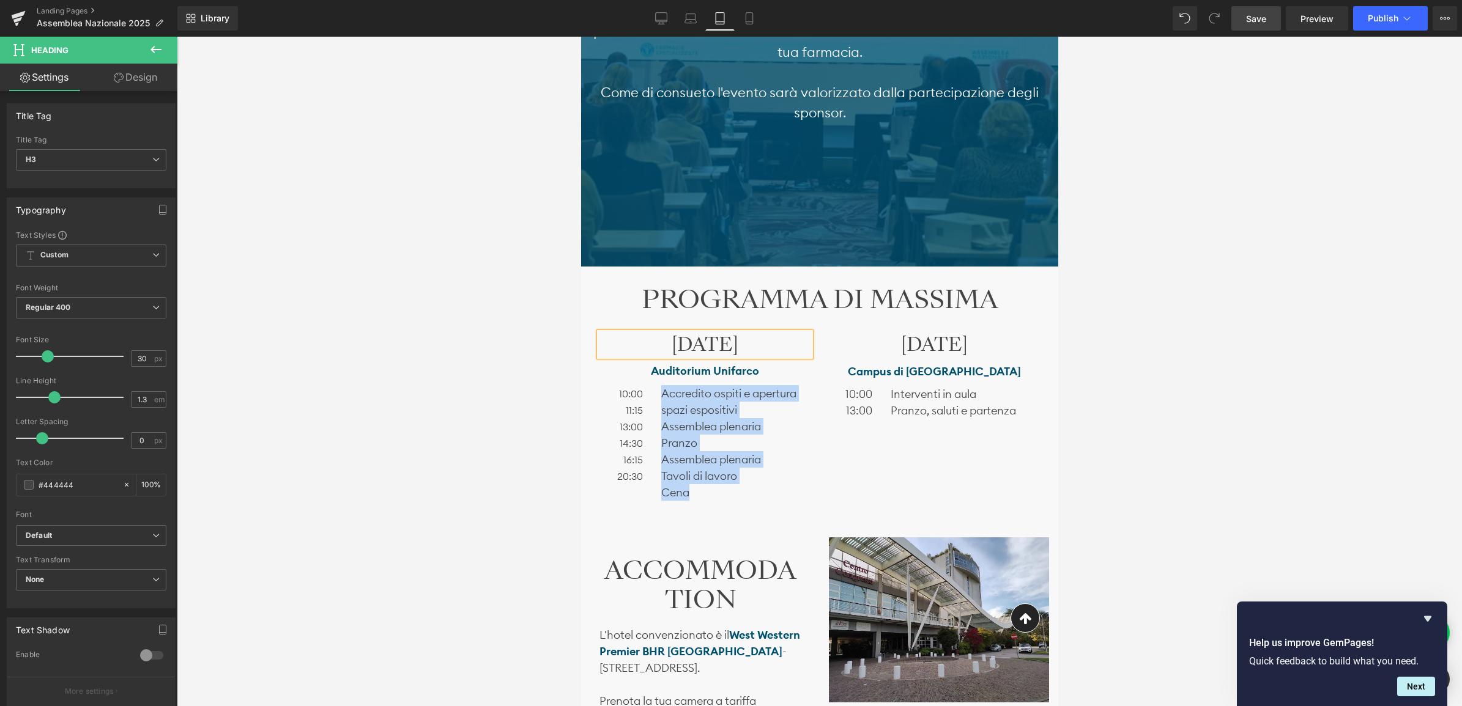
click at [638, 347] on h3 "[DATE]" at bounding box center [704, 345] width 211 height 24
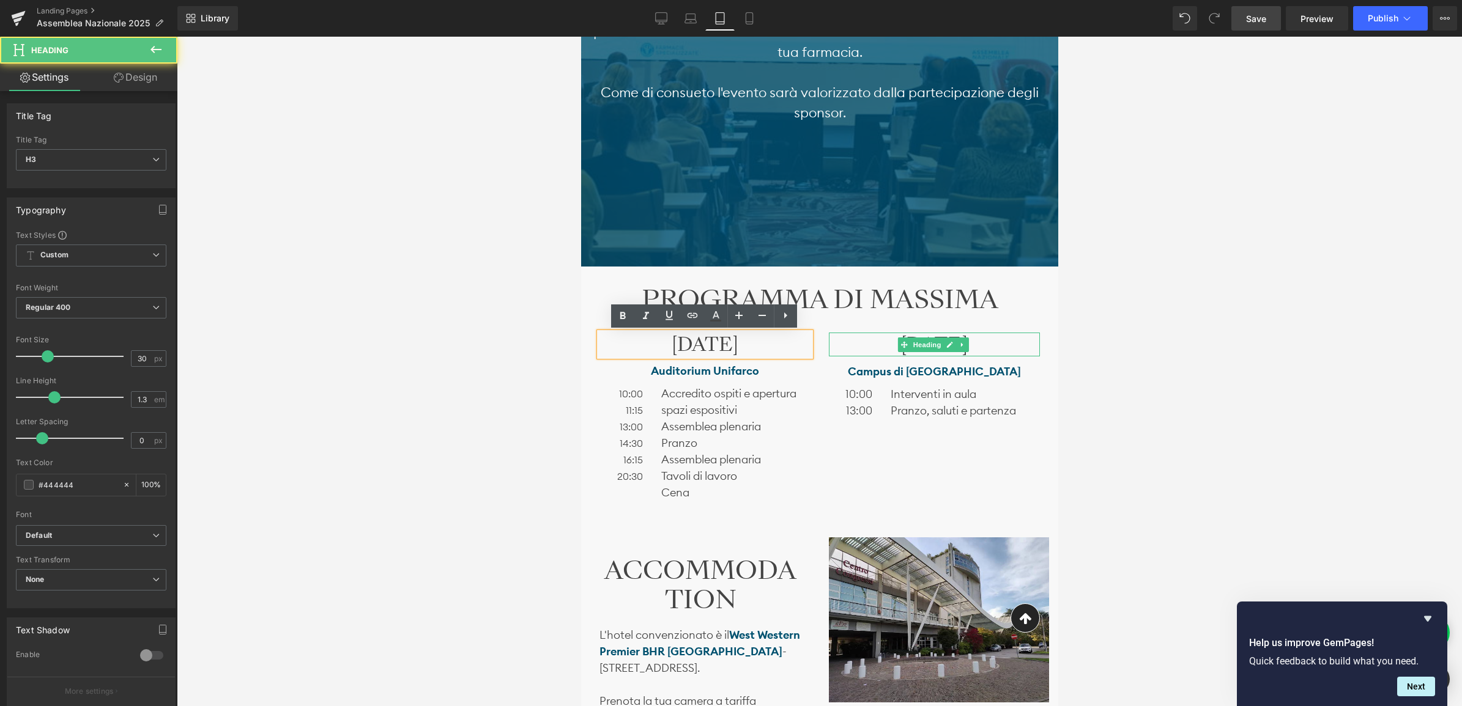
drag, startPoint x: 981, startPoint y: 368, endPoint x: 809, endPoint y: 355, distance: 172.4
click at [876, 347] on h3 "[DATE]" at bounding box center [933, 345] width 211 height 24
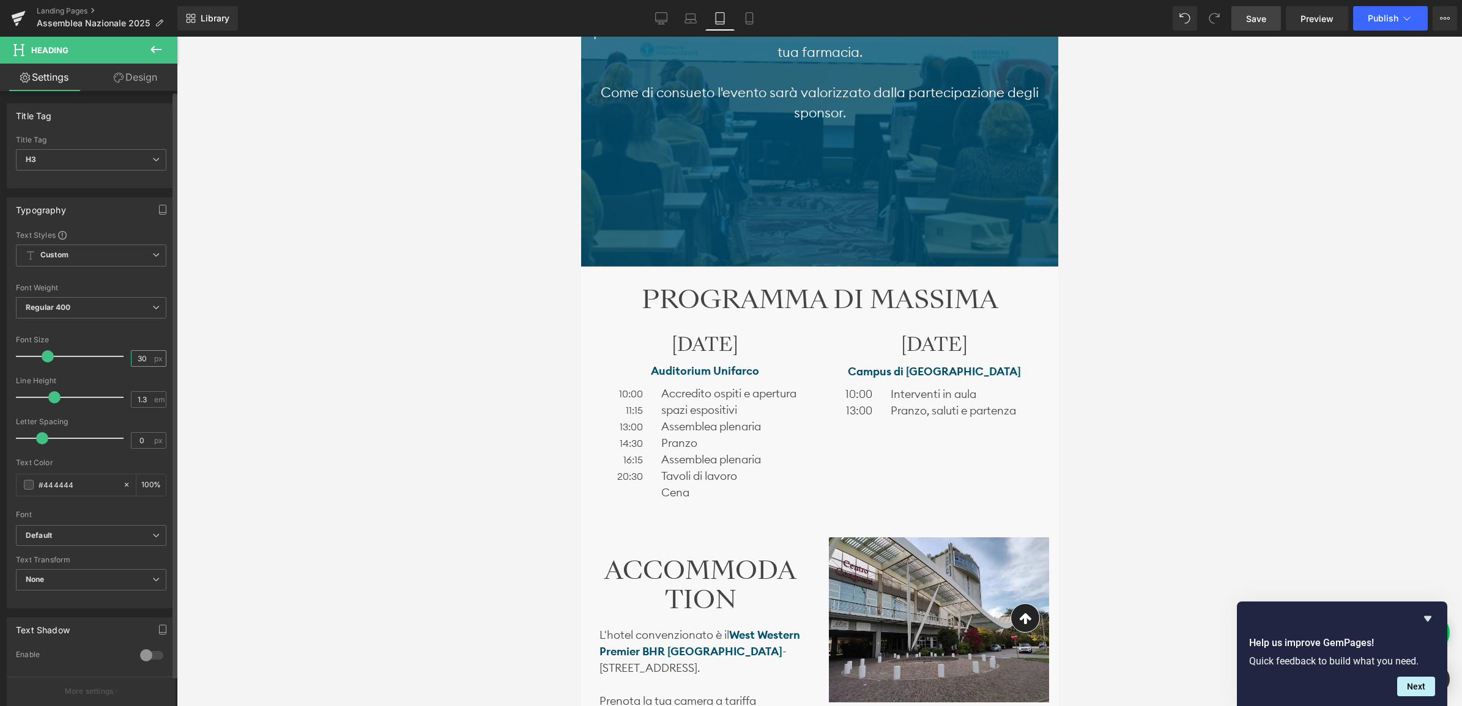
drag, startPoint x: 139, startPoint y: 361, endPoint x: 132, endPoint y: 362, distance: 7.4
click at [132, 362] on input "30" at bounding box center [141, 358] width 21 height 15
type input "0"
type input "28"
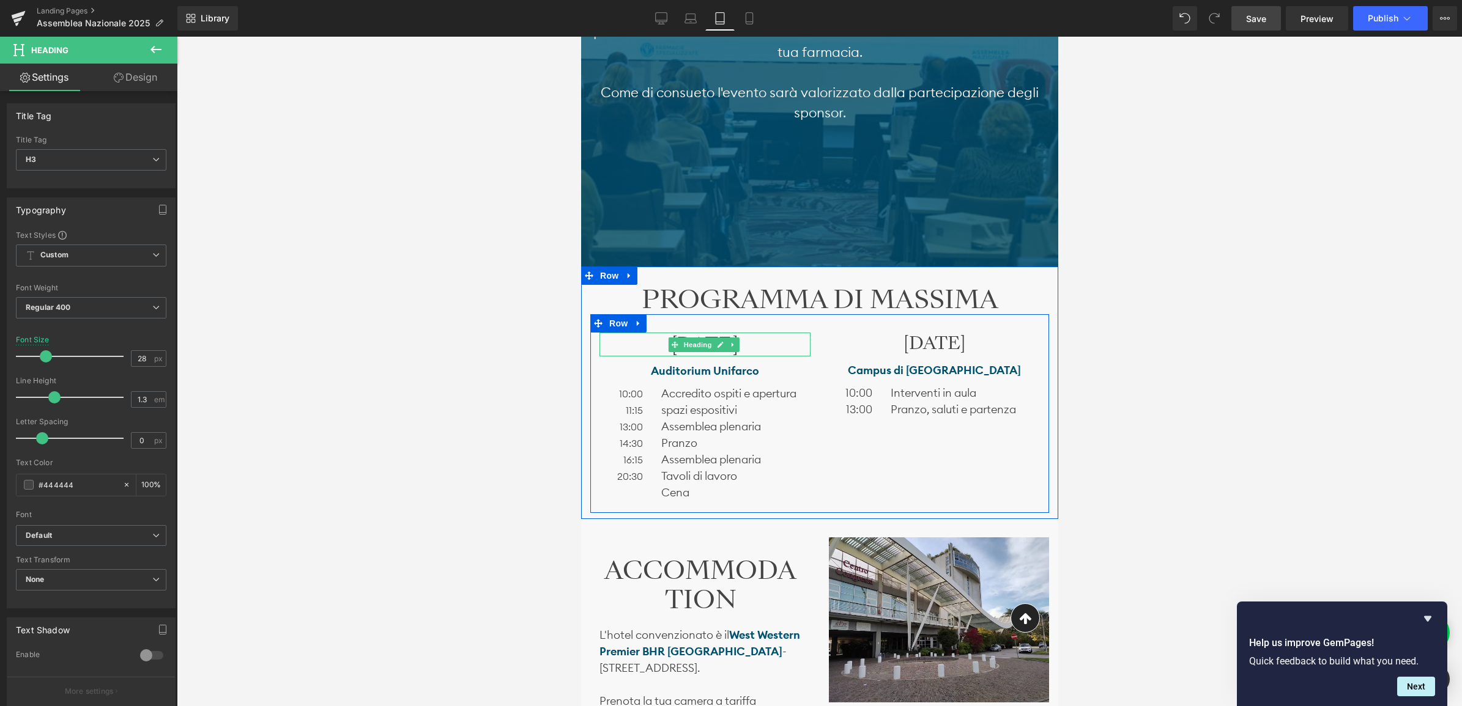
click at [643, 346] on h3 "[DATE]" at bounding box center [704, 345] width 211 height 24
click at [644, 346] on h3 "[DATE]" at bounding box center [704, 345] width 211 height 24
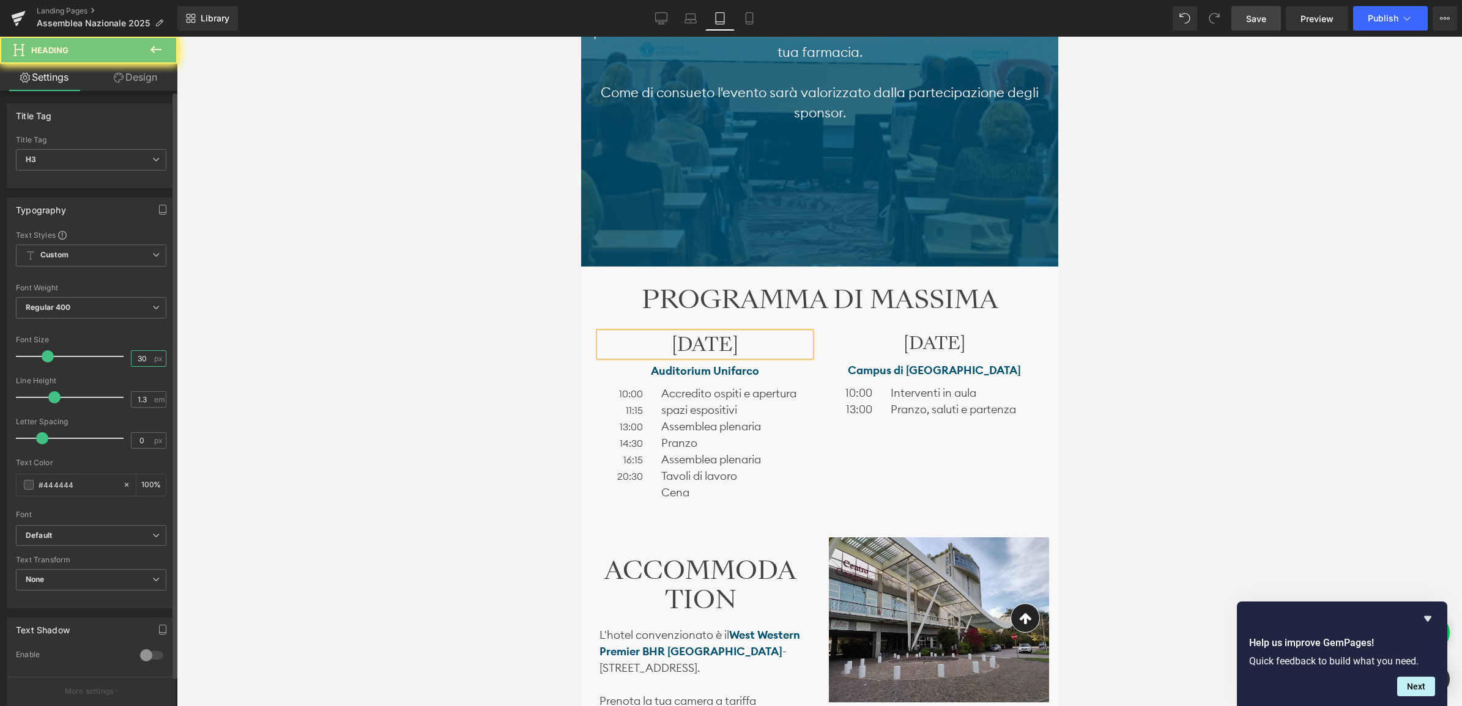
click at [136, 358] on input "30" at bounding box center [141, 358] width 21 height 15
type input "0"
type input "28"
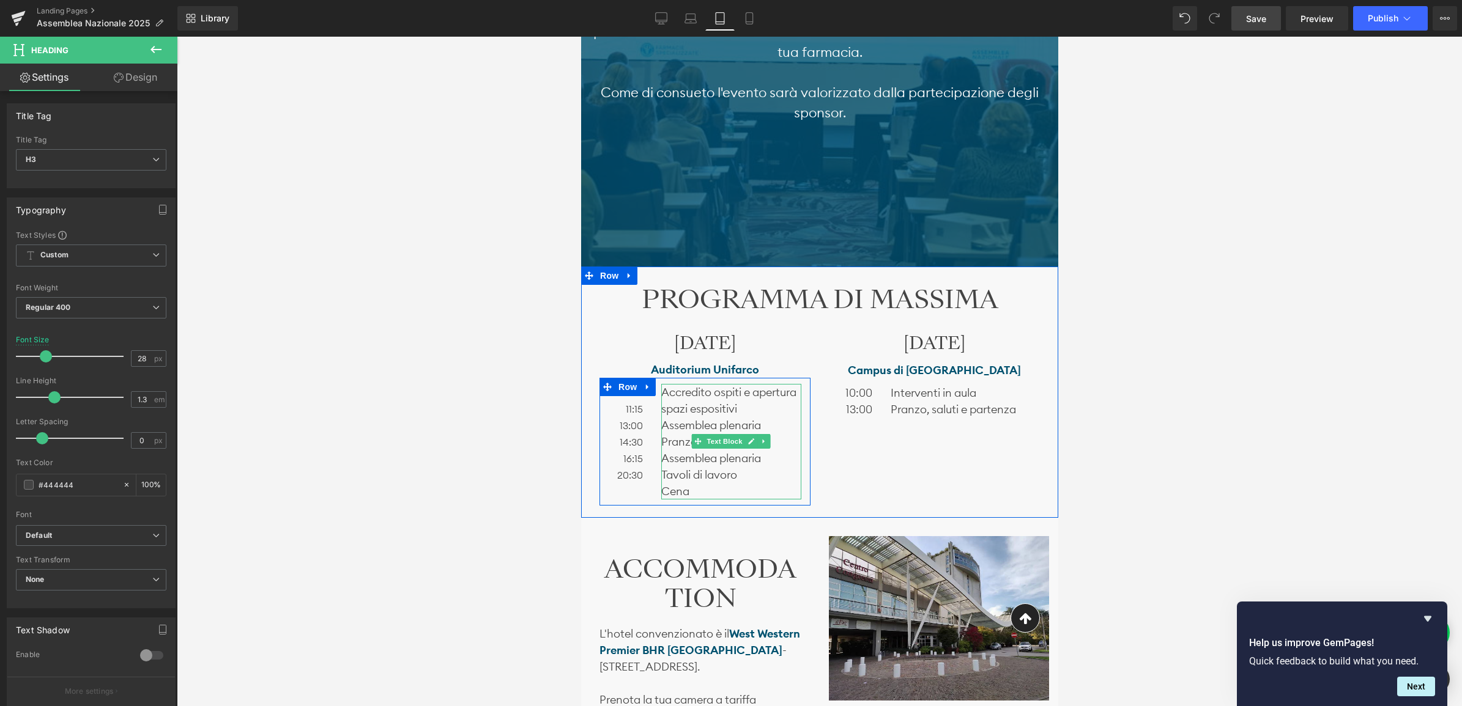
click at [746, 404] on p "Accredito ospiti e apertura spazi espositivi" at bounding box center [731, 400] width 140 height 33
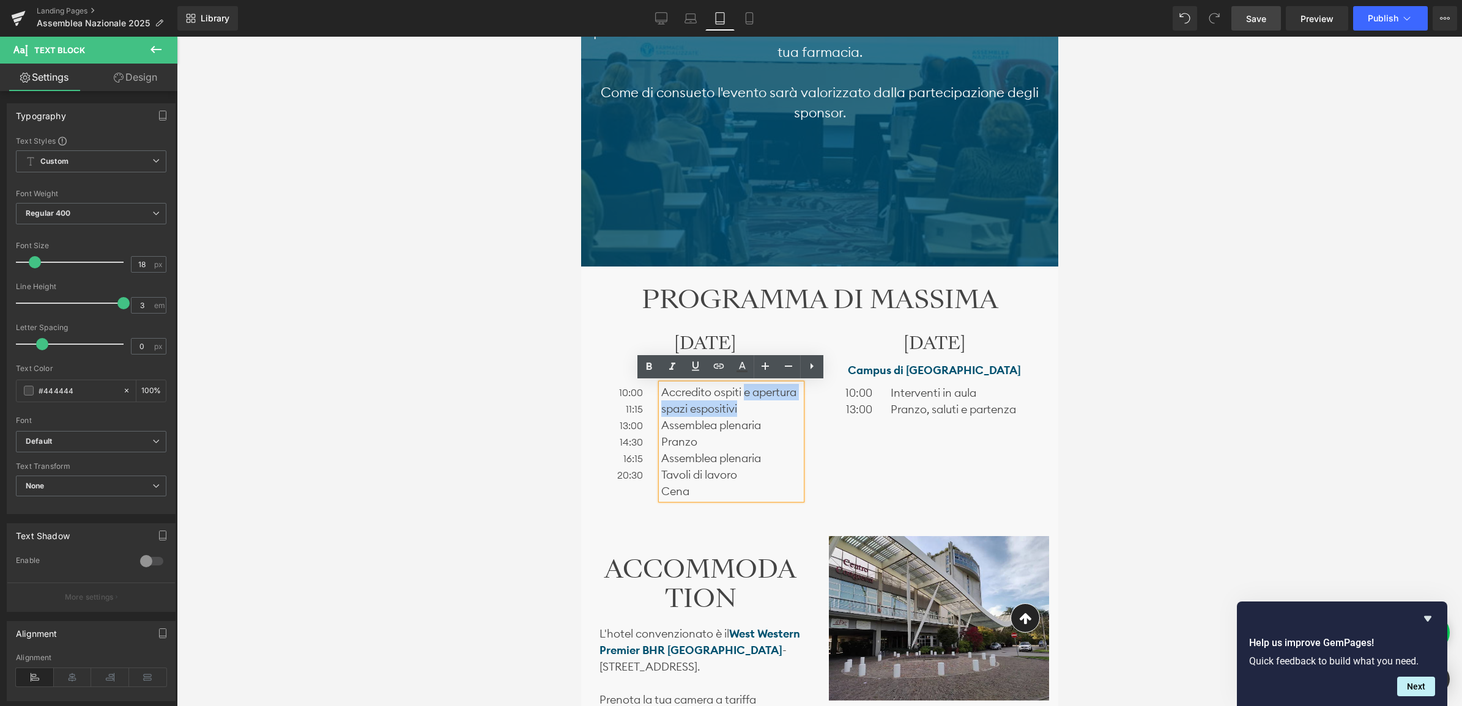
drag, startPoint x: 749, startPoint y: 405, endPoint x: 743, endPoint y: 396, distance: 10.5
click at [743, 396] on p "Accredito ospiti e apertura spazi espositivi" at bounding box center [731, 400] width 140 height 33
click at [627, 442] on span "14:30" at bounding box center [630, 442] width 23 height 12
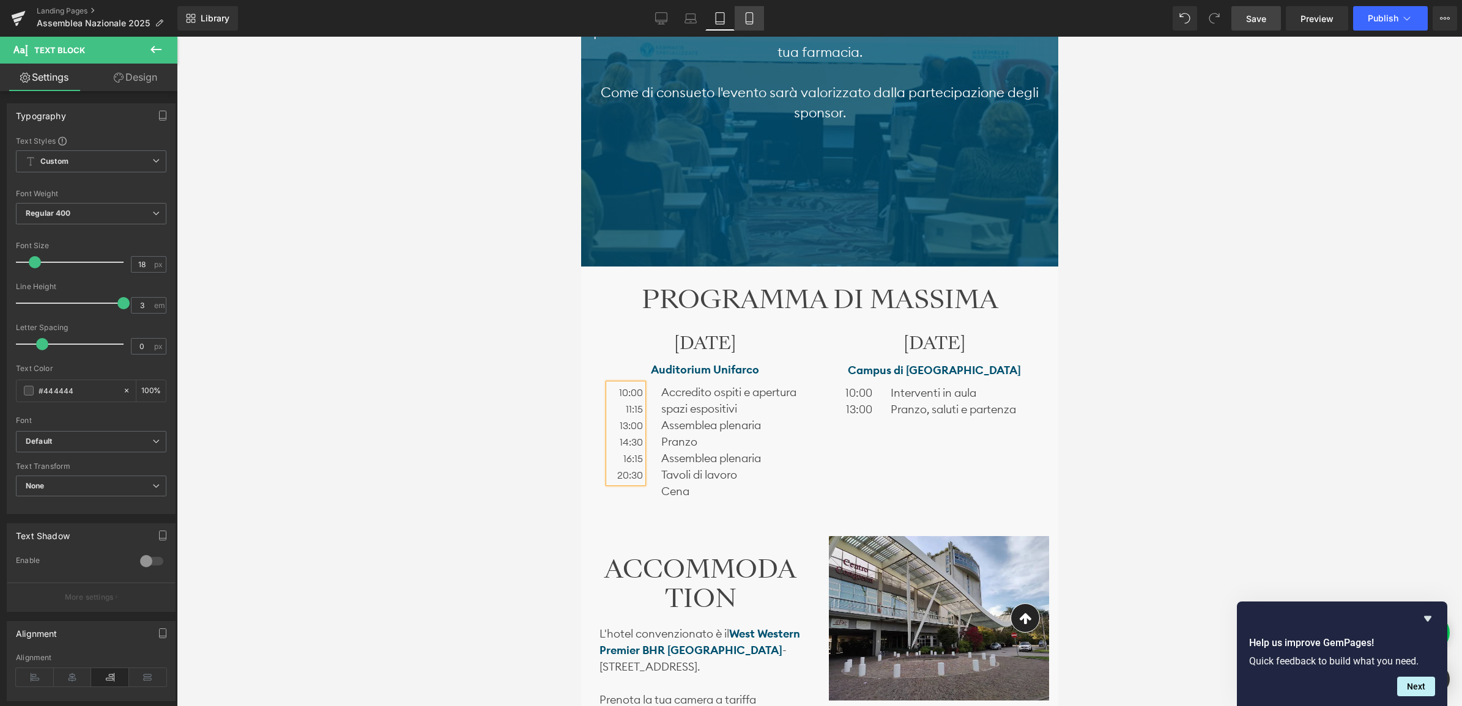
click at [753, 13] on icon at bounding box center [749, 18] width 12 height 12
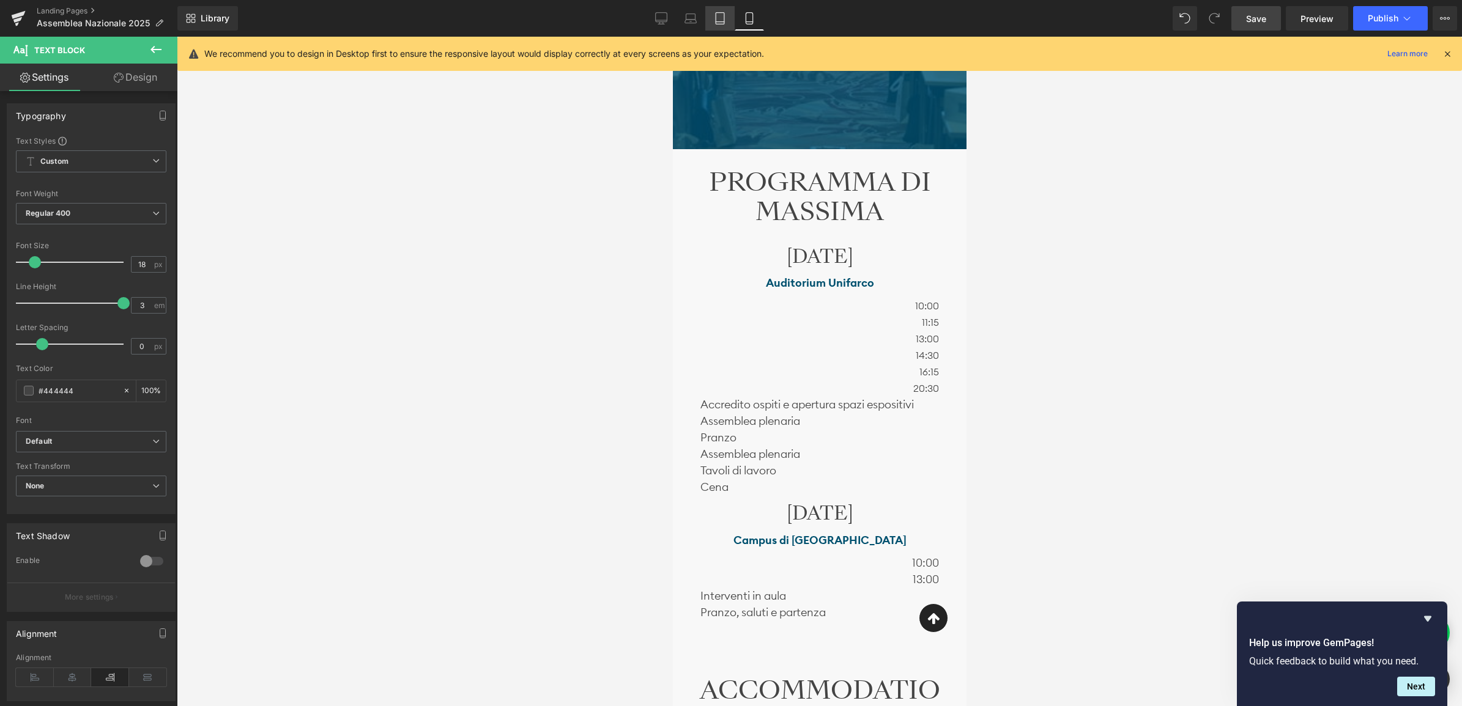
click at [724, 18] on icon at bounding box center [720, 19] width 9 height 12
type input "100"
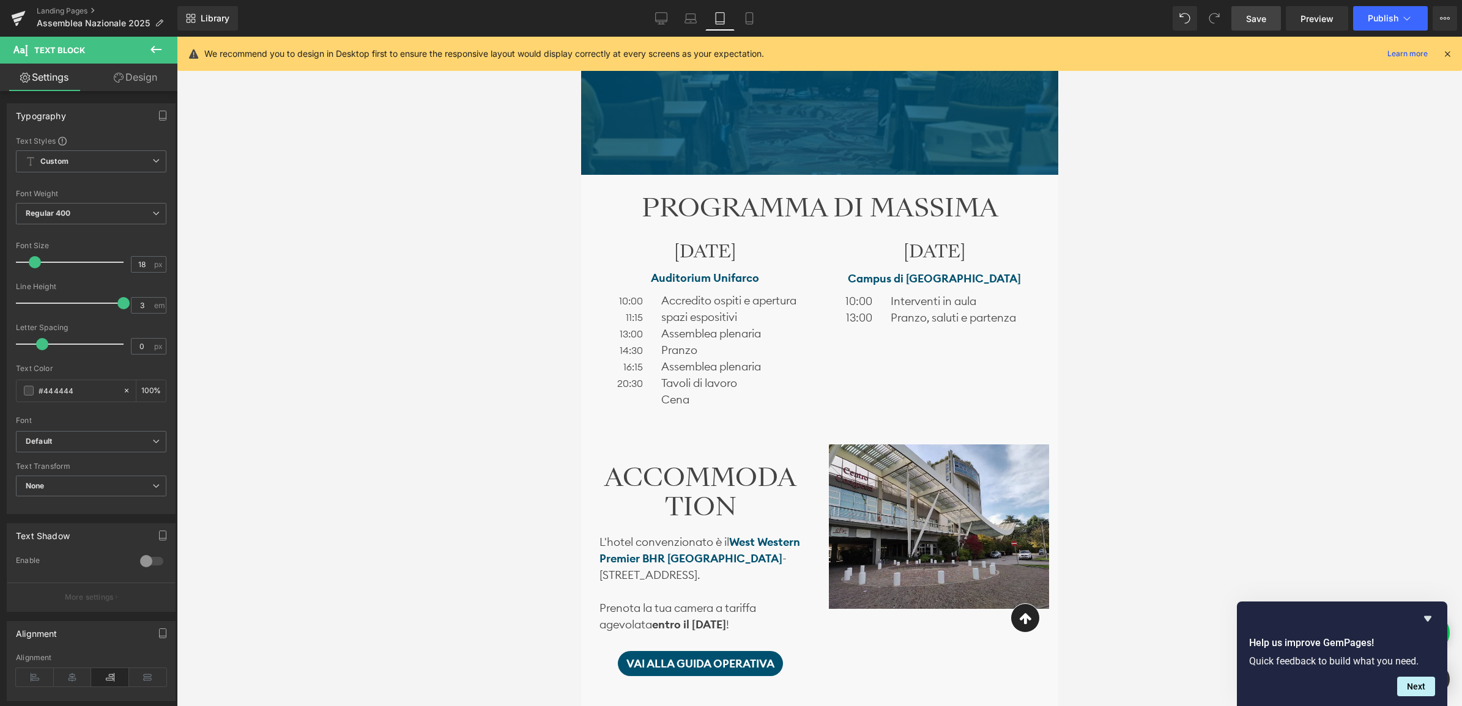
scroll to position [1084, 0]
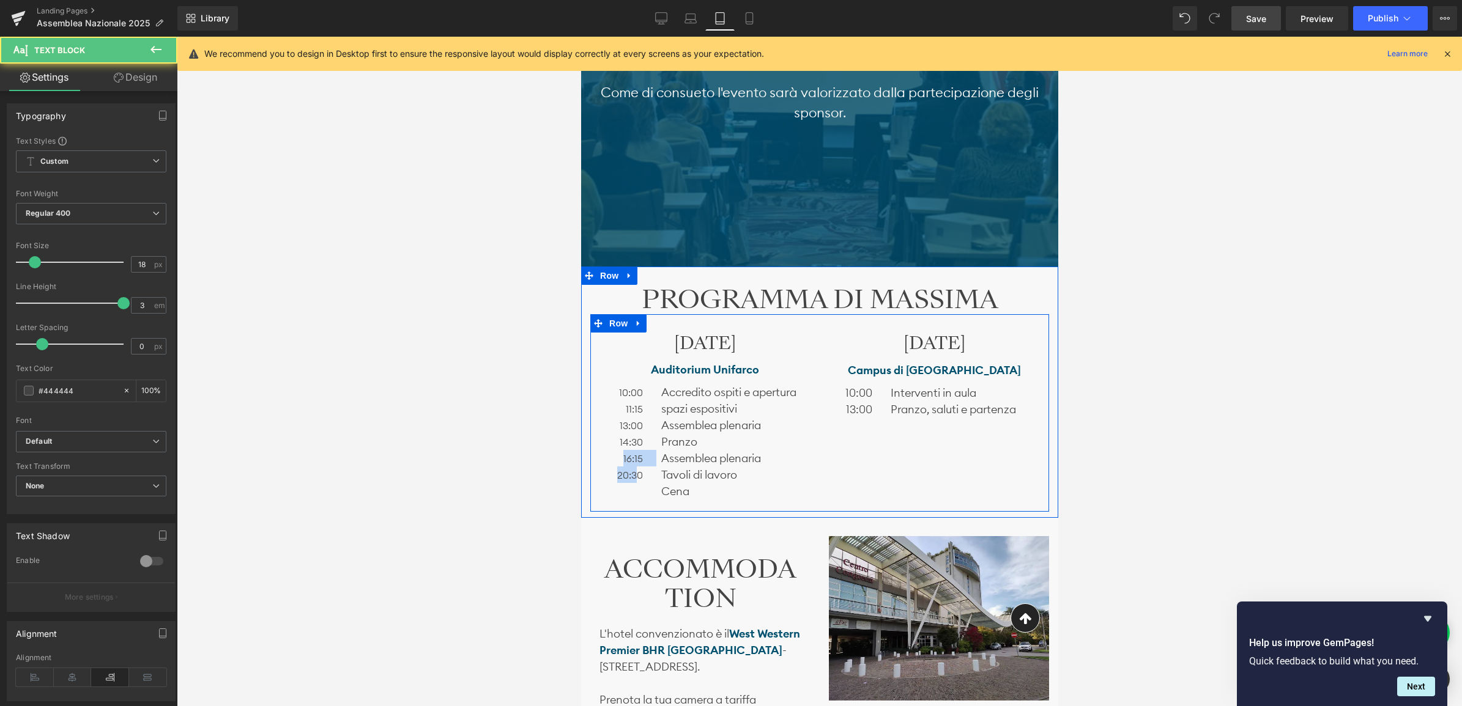
drag, startPoint x: 638, startPoint y: 471, endPoint x: 595, endPoint y: 463, distance: 43.5
click at [595, 463] on div "[DATE] Heading Auditorium Unifarco Text Block 10:00 11:15 13:00 14:30 16:15 20:…" at bounding box center [704, 419] width 229 height 172
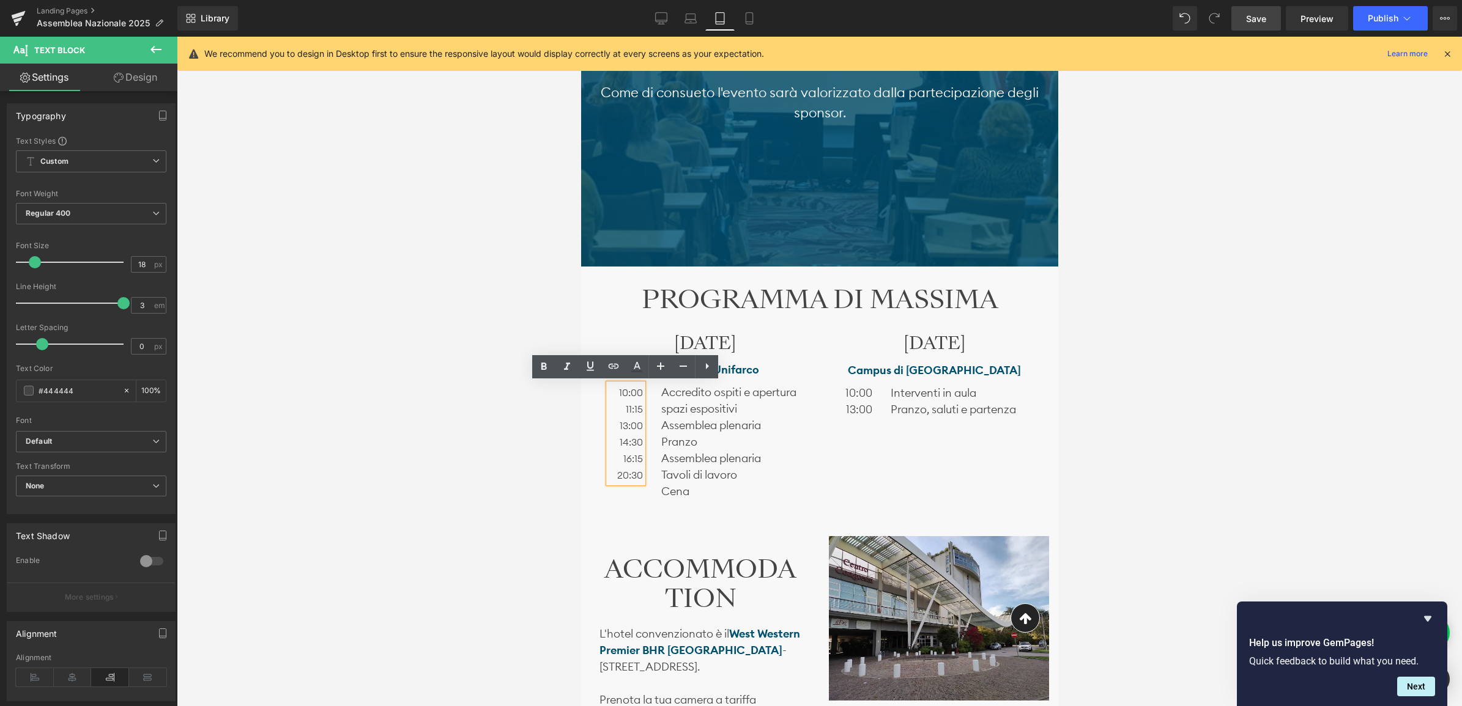
click at [619, 442] on span "14:30" at bounding box center [630, 442] width 23 height 12
drag, startPoint x: 618, startPoint y: 393, endPoint x: 640, endPoint y: 475, distance: 84.4
click at [640, 475] on div "10:00 11:15 13:00 14:30 16:15 20:30" at bounding box center [625, 433] width 34 height 99
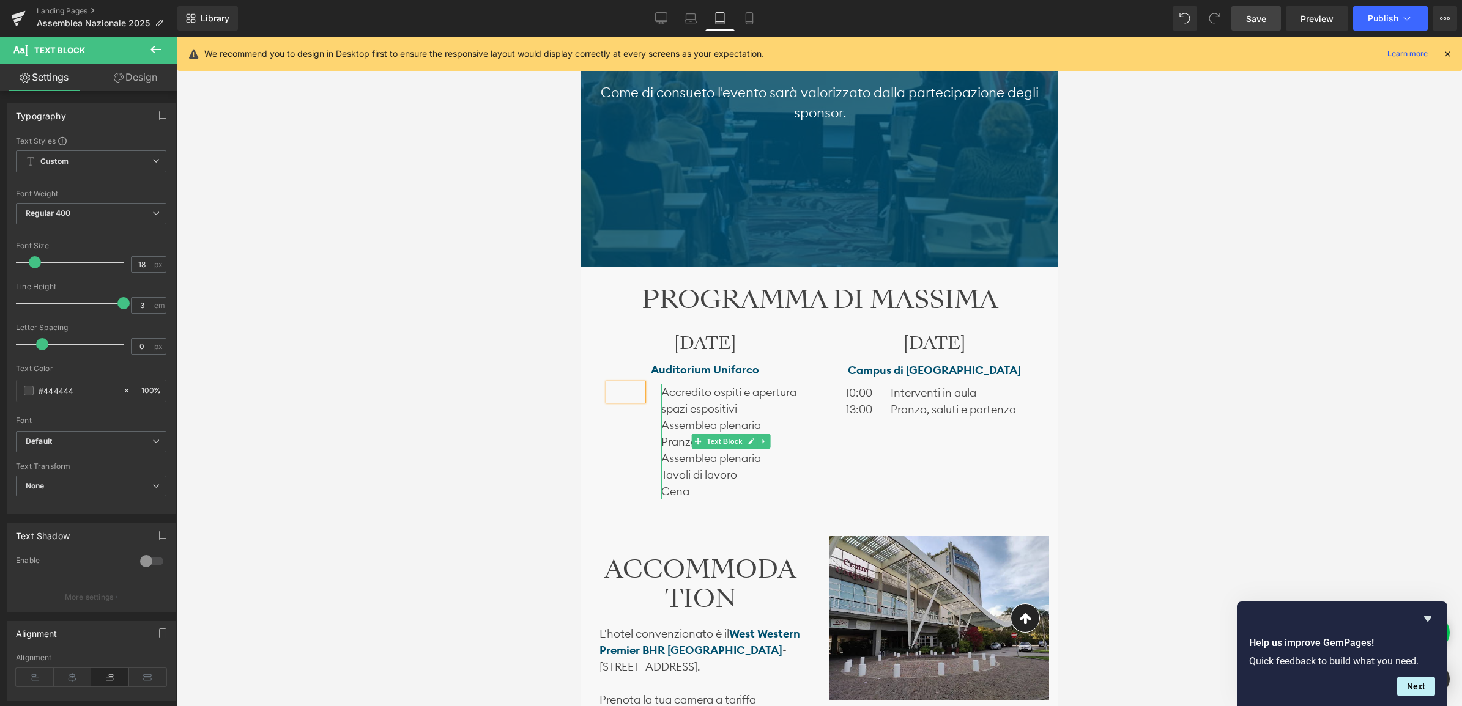
click at [672, 426] on p "Assemblea plenaria" at bounding box center [731, 425] width 140 height 17
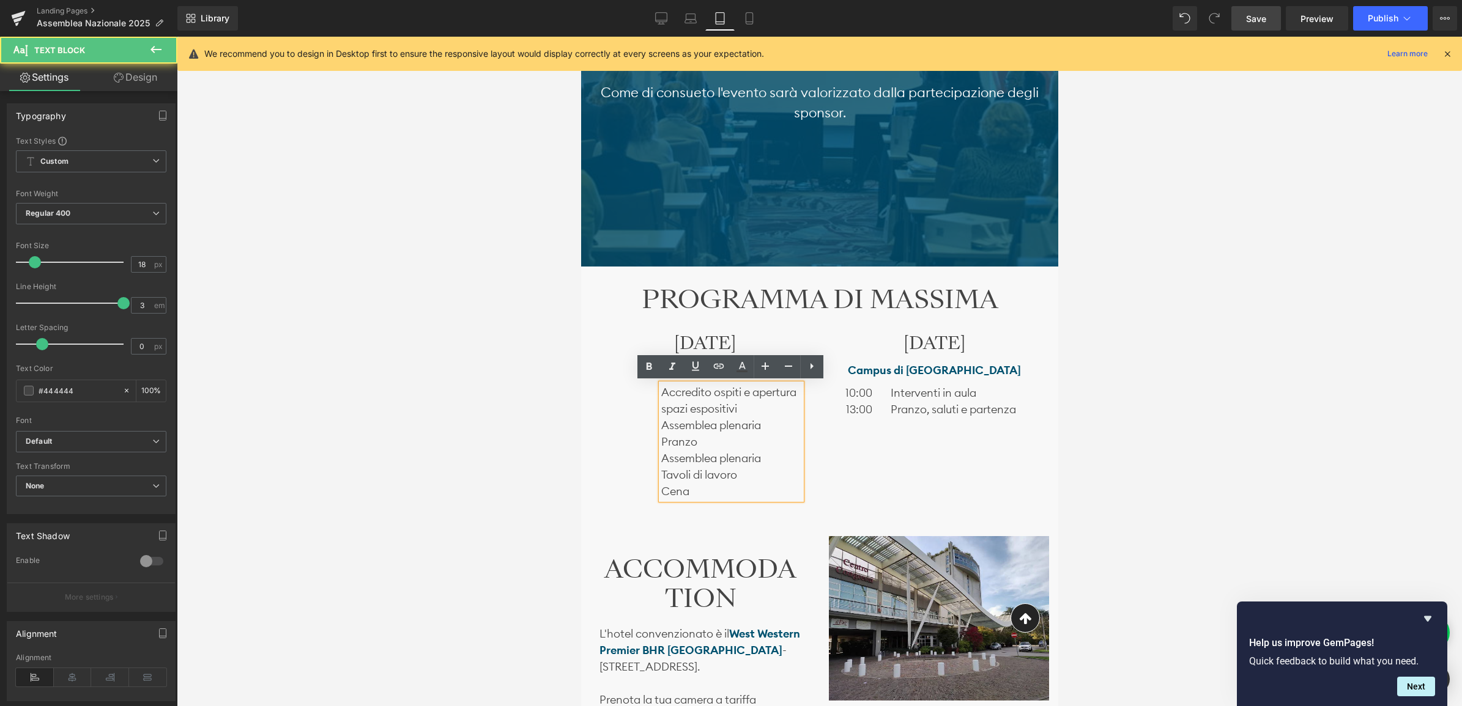
click at [665, 391] on p "Accredito ospiti e apertura spazi espositivi" at bounding box center [731, 400] width 140 height 33
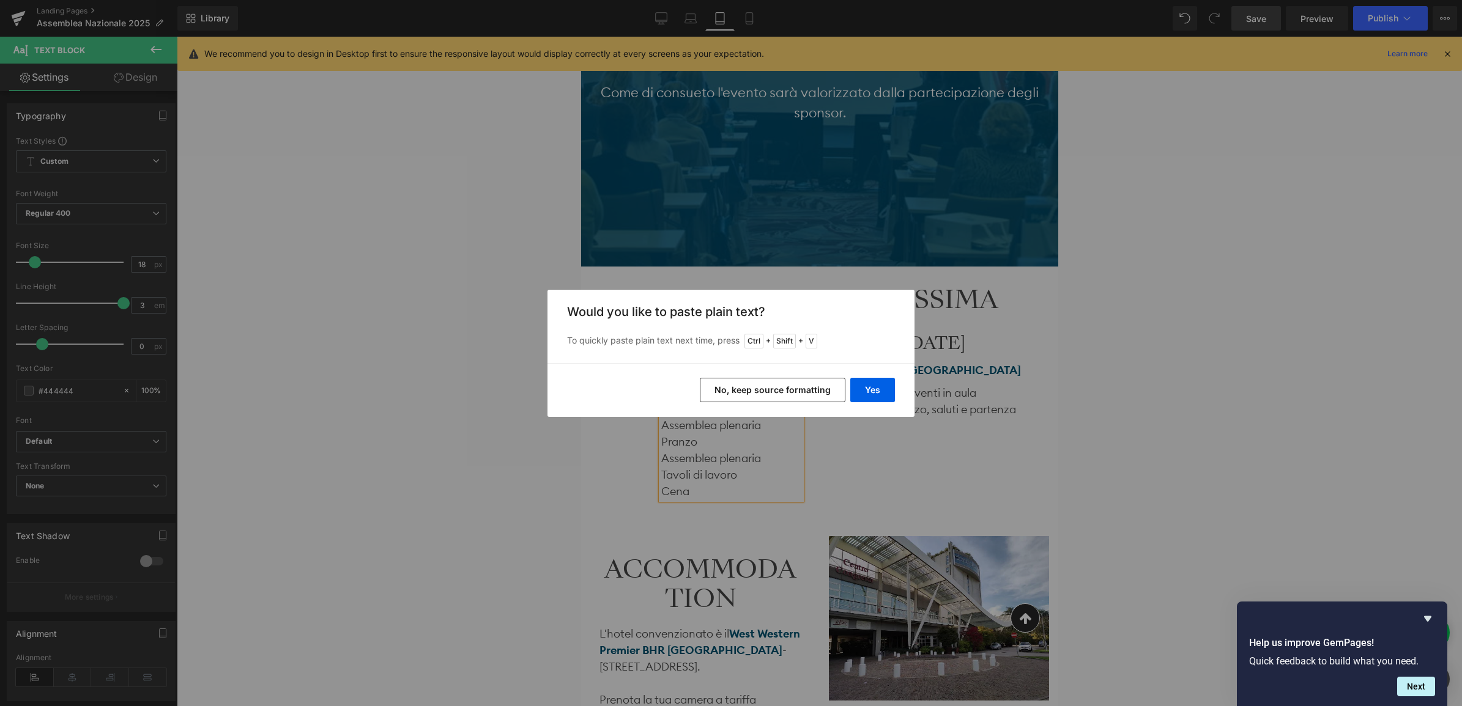
click at [820, 393] on button "No, keep source formatting" at bounding box center [773, 390] width 146 height 24
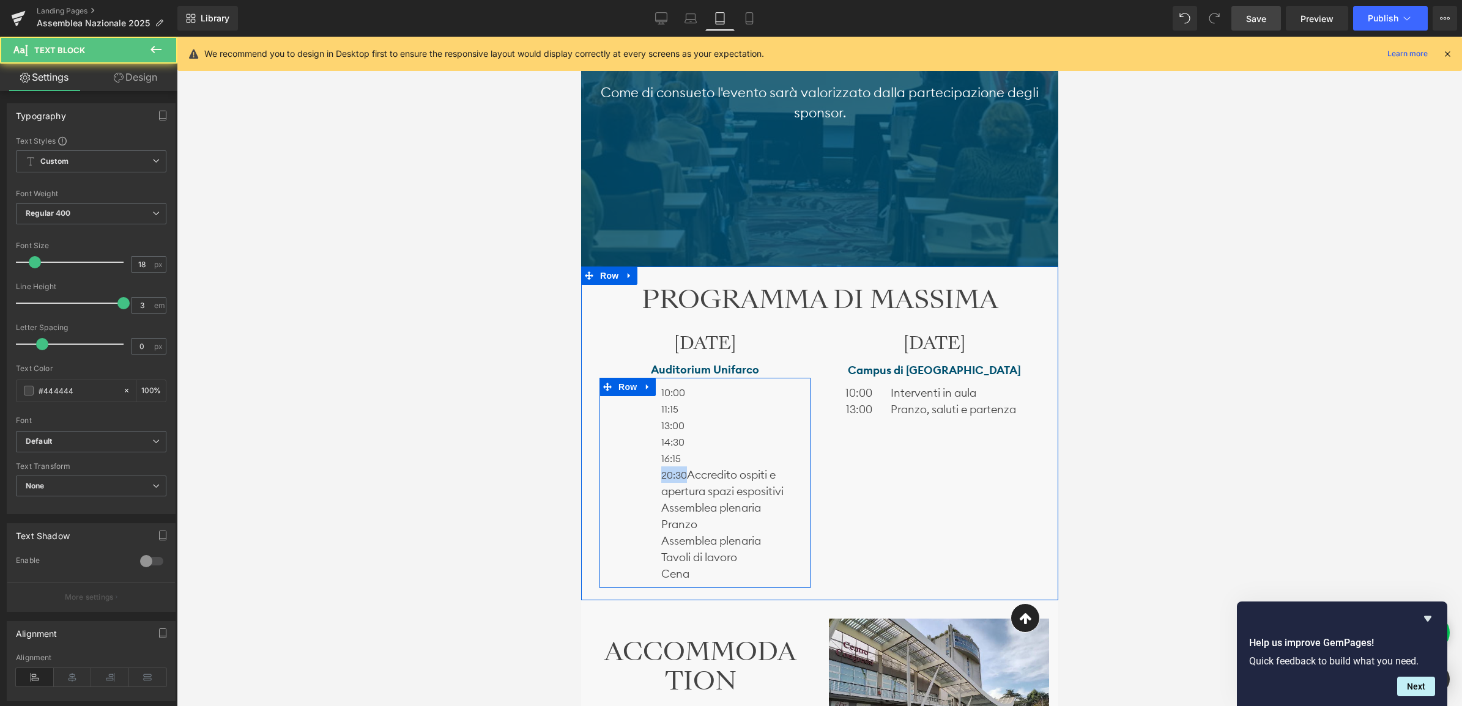
drag, startPoint x: 686, startPoint y: 474, endPoint x: 646, endPoint y: 481, distance: 40.3
click at [654, 478] on div "10:00 11:15 13:00 14:30 16:15 20:30 Accredito ospiti e apertura spazi espositiv…" at bounding box center [730, 483] width 158 height 198
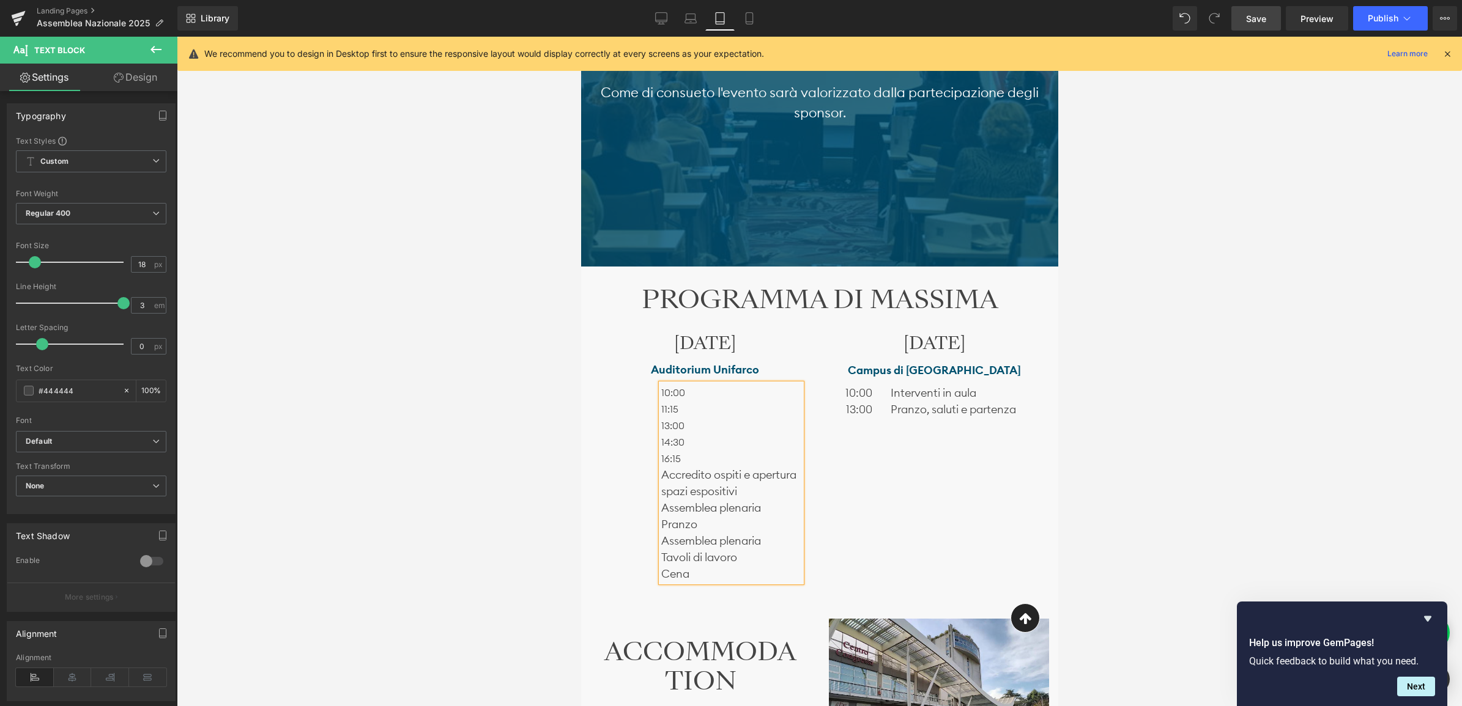
click at [661, 574] on div "10:00 11:15 13:00 14:30 16:15 Accredito ospiti e apertura spazi espositivi Asse…" at bounding box center [731, 483] width 140 height 198
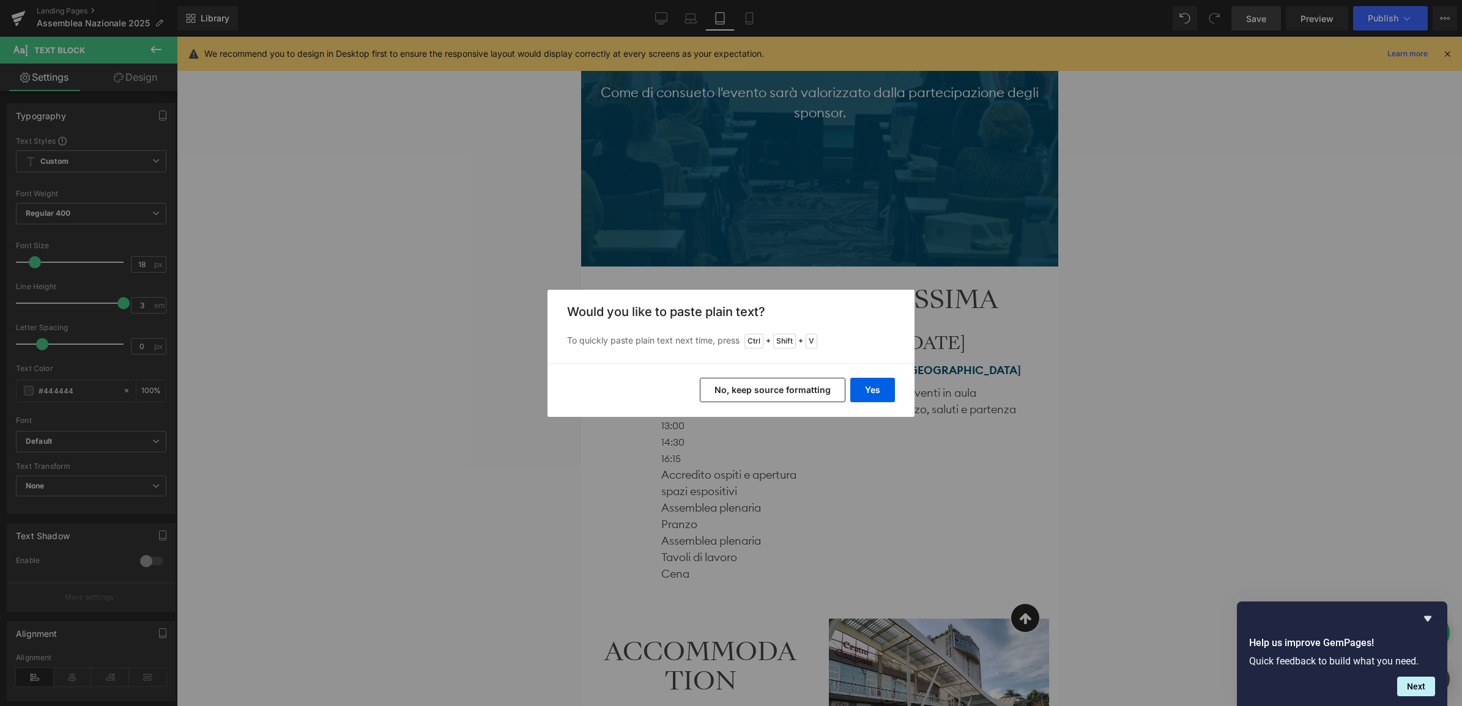
click at [824, 393] on button "No, keep source formatting" at bounding box center [773, 390] width 146 height 24
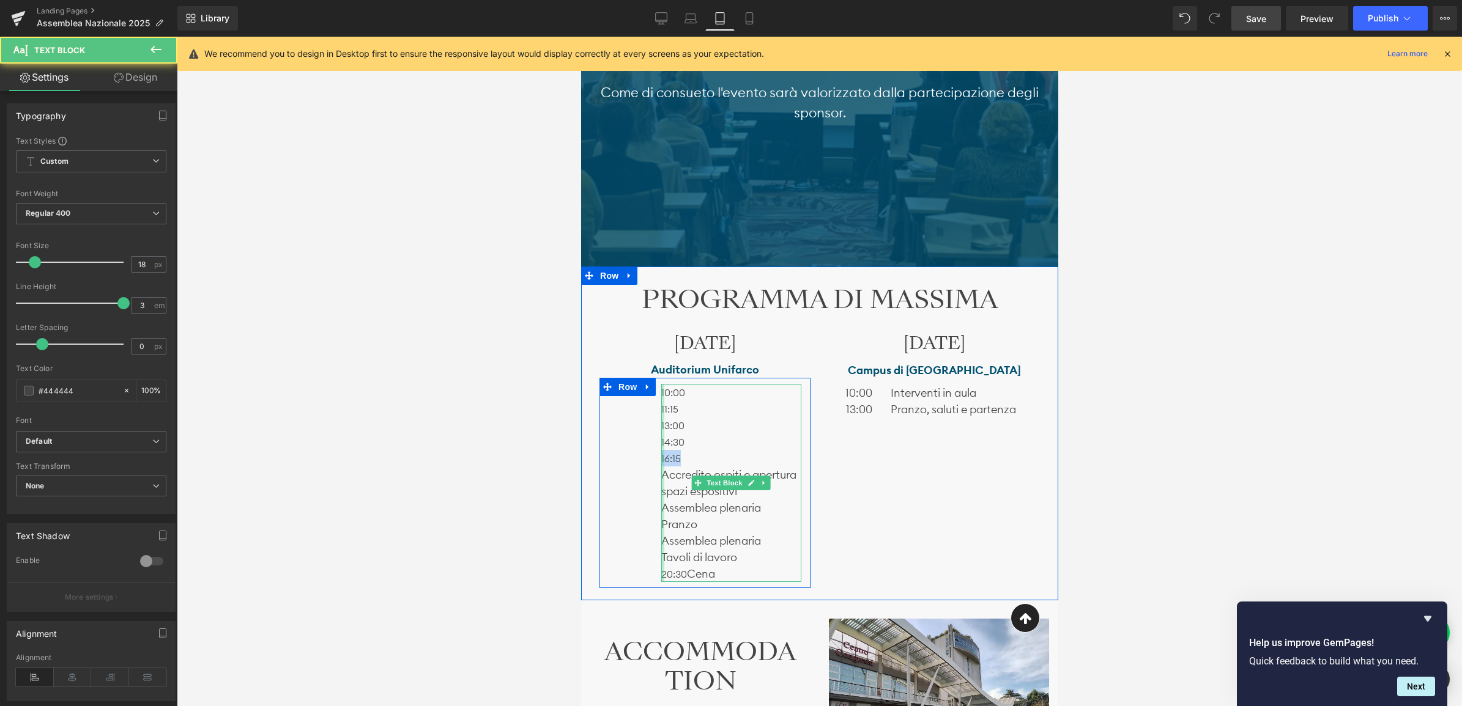
drag, startPoint x: 687, startPoint y: 459, endPoint x: 662, endPoint y: 459, distance: 25.1
click at [662, 459] on div "10:00 11:15 13:00 14:30 16:15 Accredito ospiti e apertura spazi espositivi Asse…" at bounding box center [731, 483] width 140 height 198
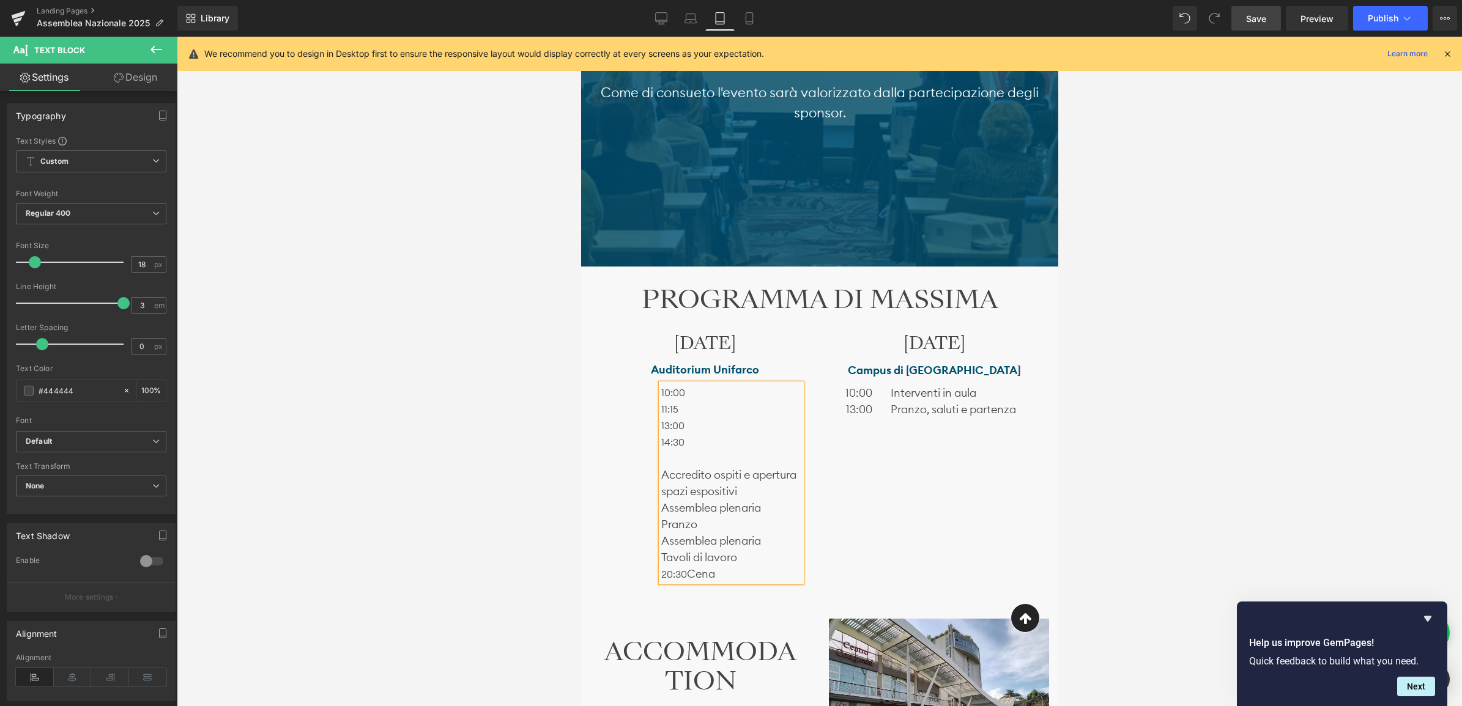
click at [661, 555] on div "10:00 11:15 13:00 14:30 Accredito ospiti e apertura spazi espositivi Assemblea …" at bounding box center [731, 483] width 140 height 198
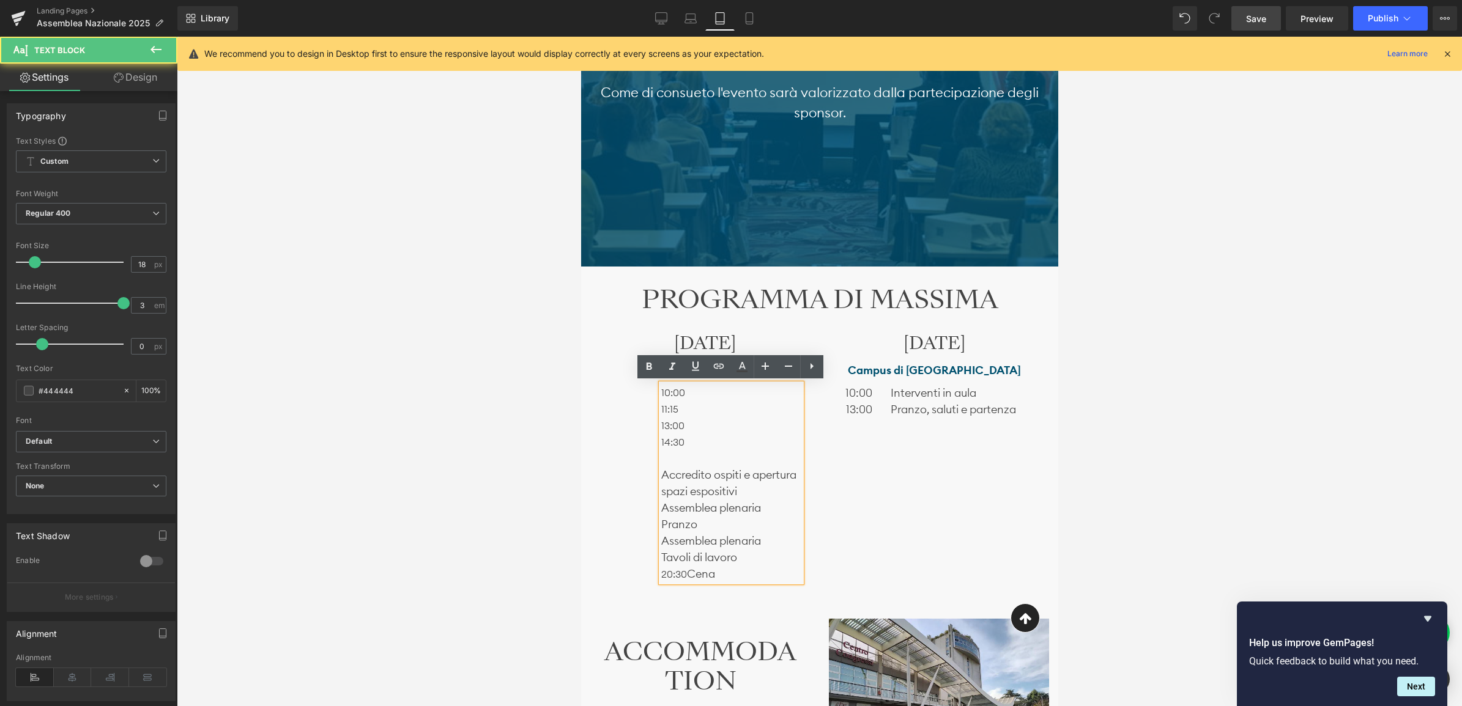
click at [664, 555] on p "Tavoli di lavoro" at bounding box center [731, 557] width 140 height 17
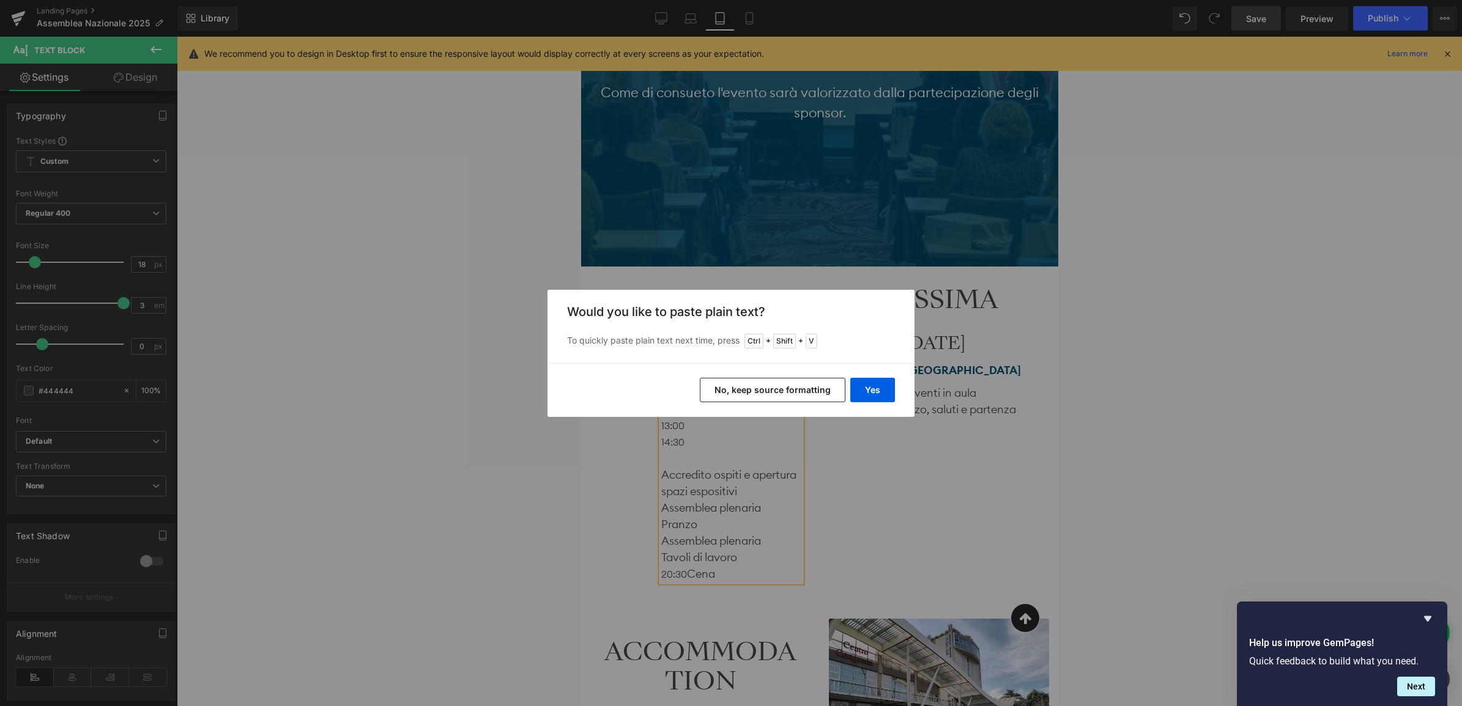
click at [812, 387] on button "No, keep source formatting" at bounding box center [773, 390] width 146 height 24
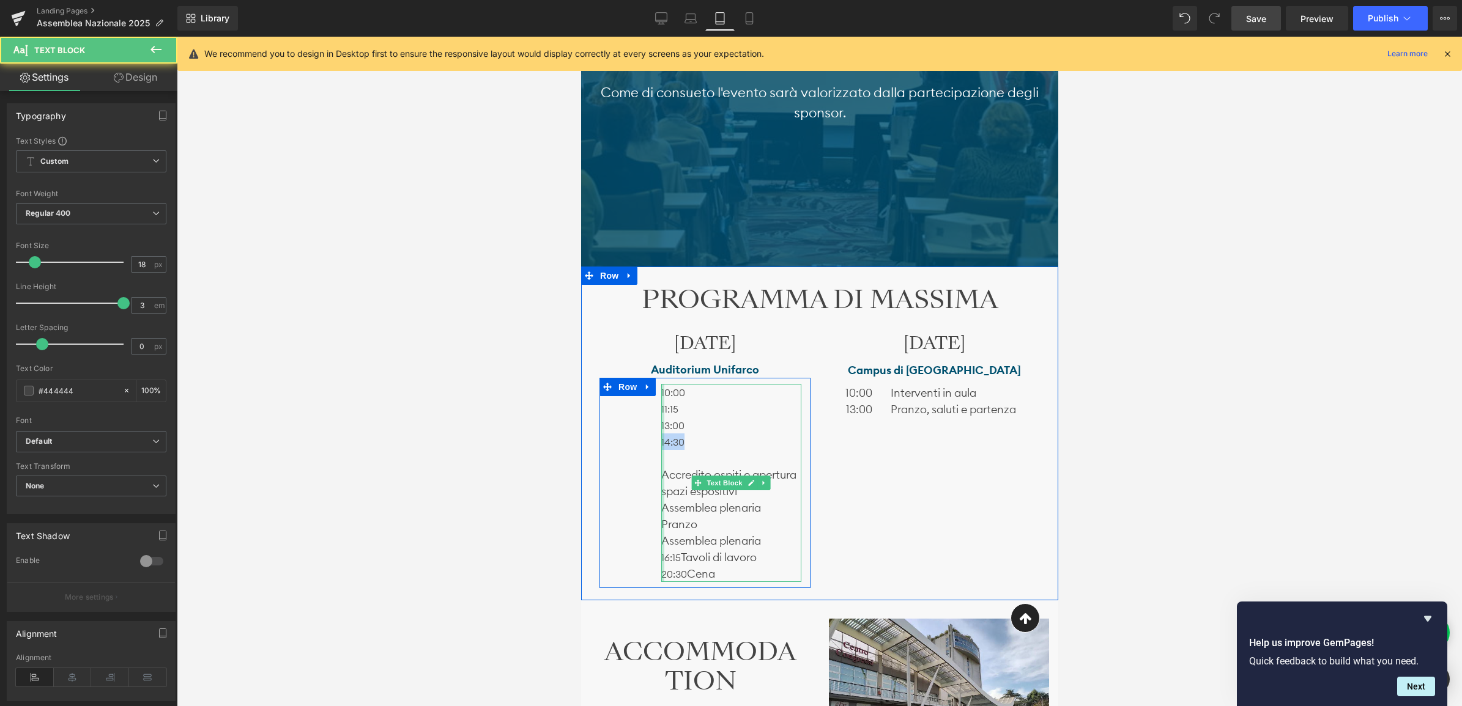
drag, startPoint x: 687, startPoint y: 445, endPoint x: 660, endPoint y: 445, distance: 27.5
click at [661, 445] on div "10:00 11:15 13:00 14:30 Accredito ospiti e apertura spazi espositivi Assemblea …" at bounding box center [731, 483] width 140 height 198
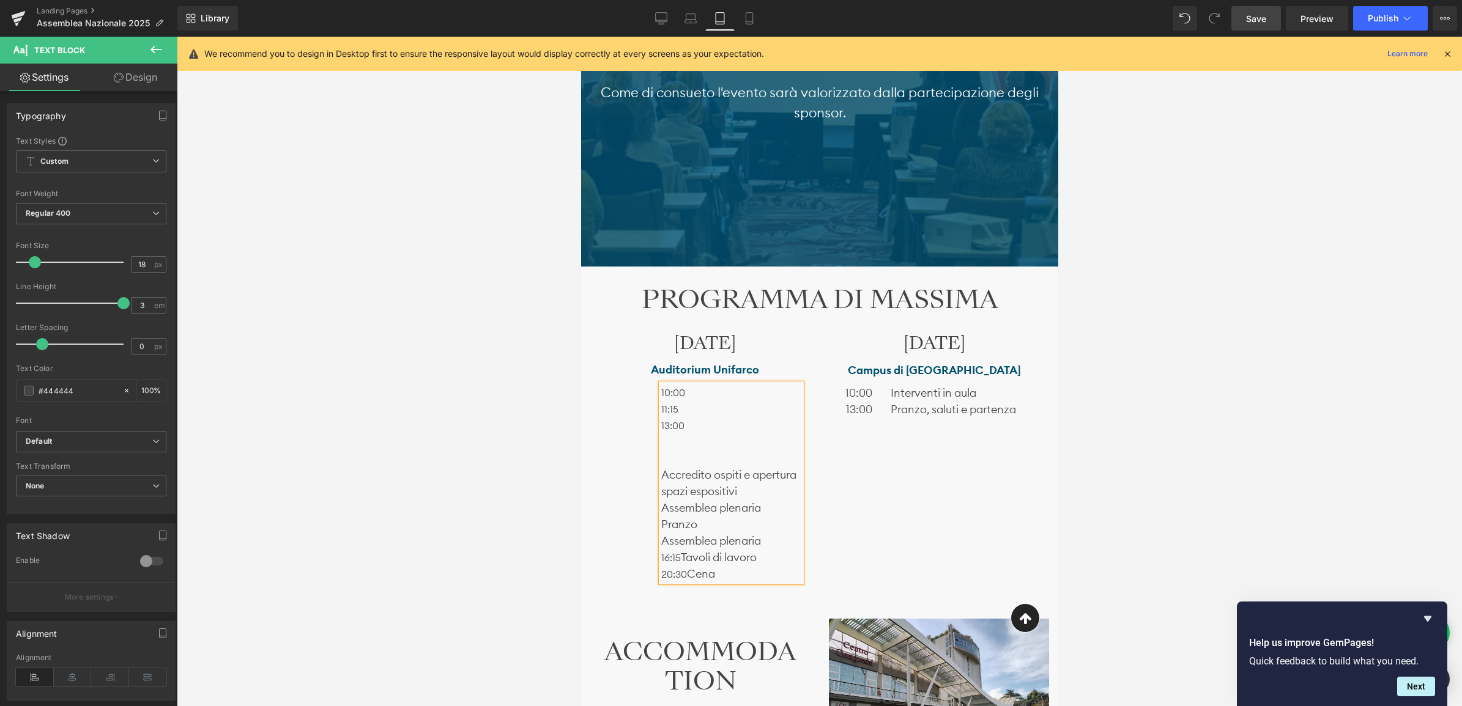
click at [661, 540] on div "10:00 11:15 13:00 Accredito ospiti e apertura spazi espositivi Assemblea plenar…" at bounding box center [731, 483] width 140 height 198
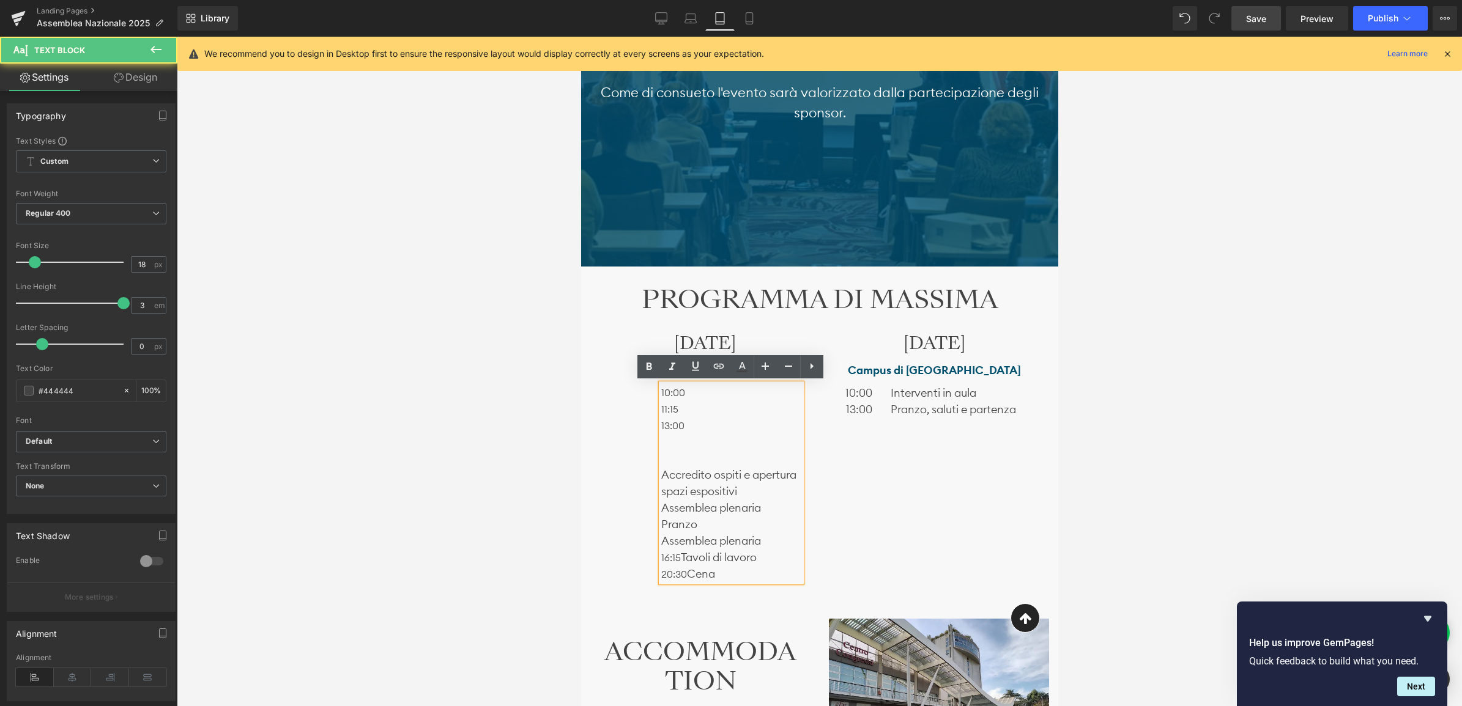
click at [661, 542] on div "10:00 11:15 13:00 Accredito ospiti e apertura spazi espositivi Assemblea plenar…" at bounding box center [731, 483] width 140 height 198
click at [662, 542] on p "Assemblea plenaria" at bounding box center [731, 541] width 140 height 17
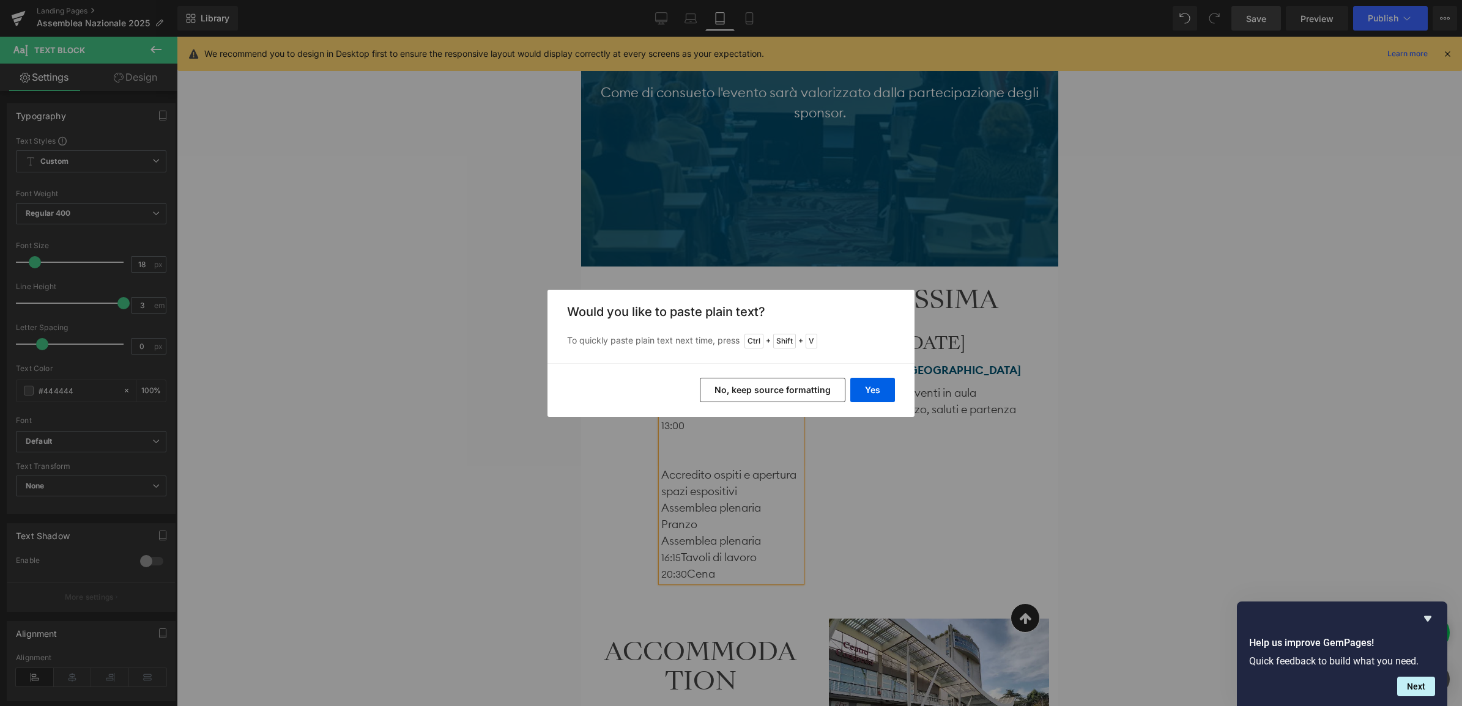
click at [790, 376] on div "Yes No, keep source formatting" at bounding box center [730, 390] width 367 height 54
click at [789, 383] on button "No, keep source formatting" at bounding box center [773, 390] width 146 height 24
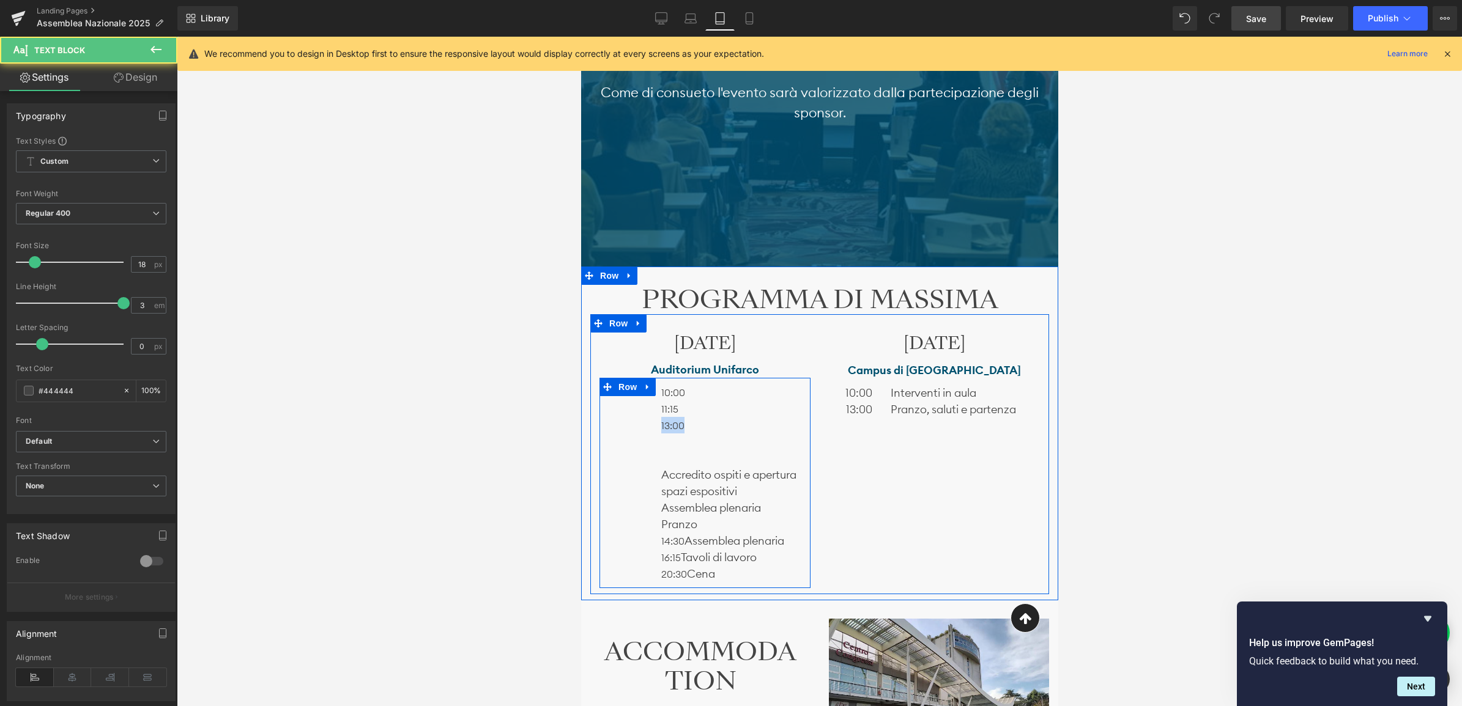
drag, startPoint x: 687, startPoint y: 426, endPoint x: 638, endPoint y: 430, distance: 49.7
click at [638, 430] on div "Text Block 10:00 11:15 13:00 Accredito ospiti e apertura spazi espositivi Assem…" at bounding box center [704, 483] width 211 height 210
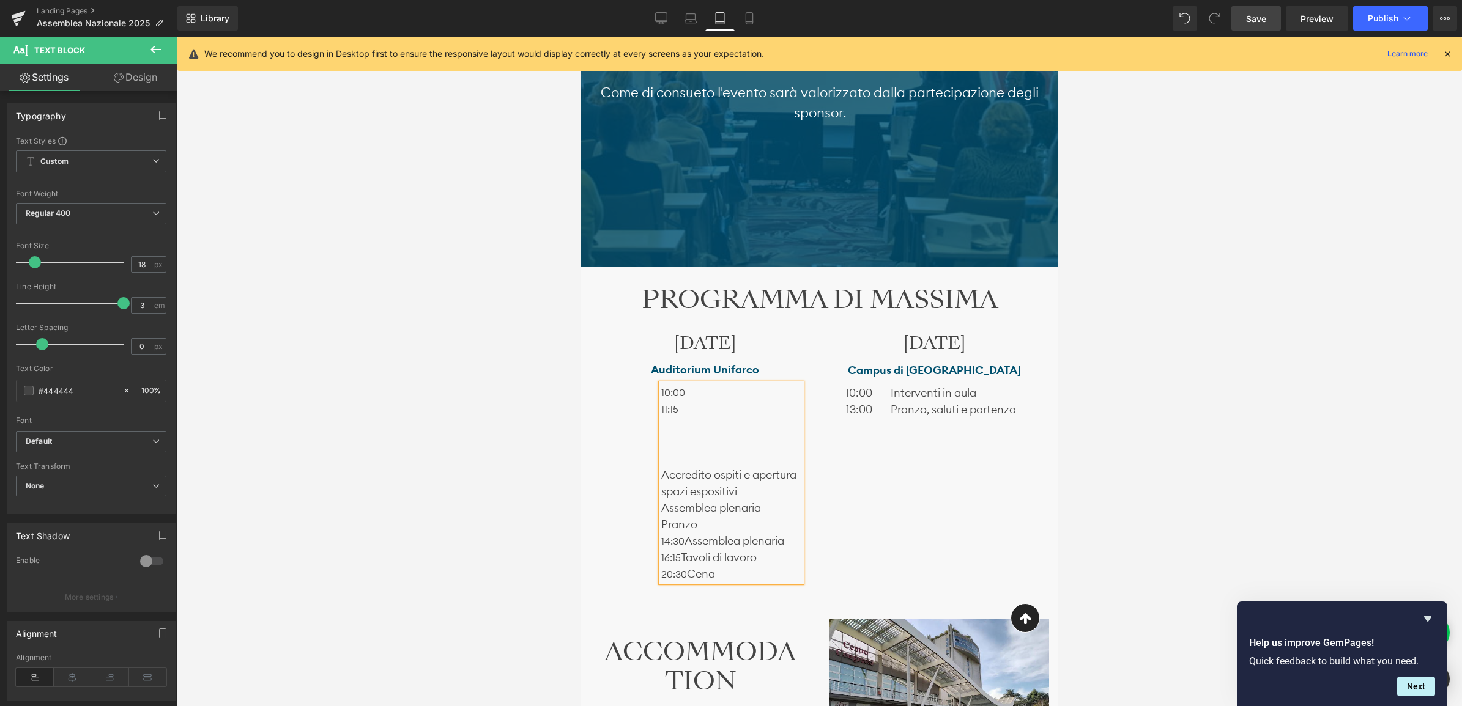
click at [661, 521] on p "Pranzo" at bounding box center [731, 524] width 140 height 17
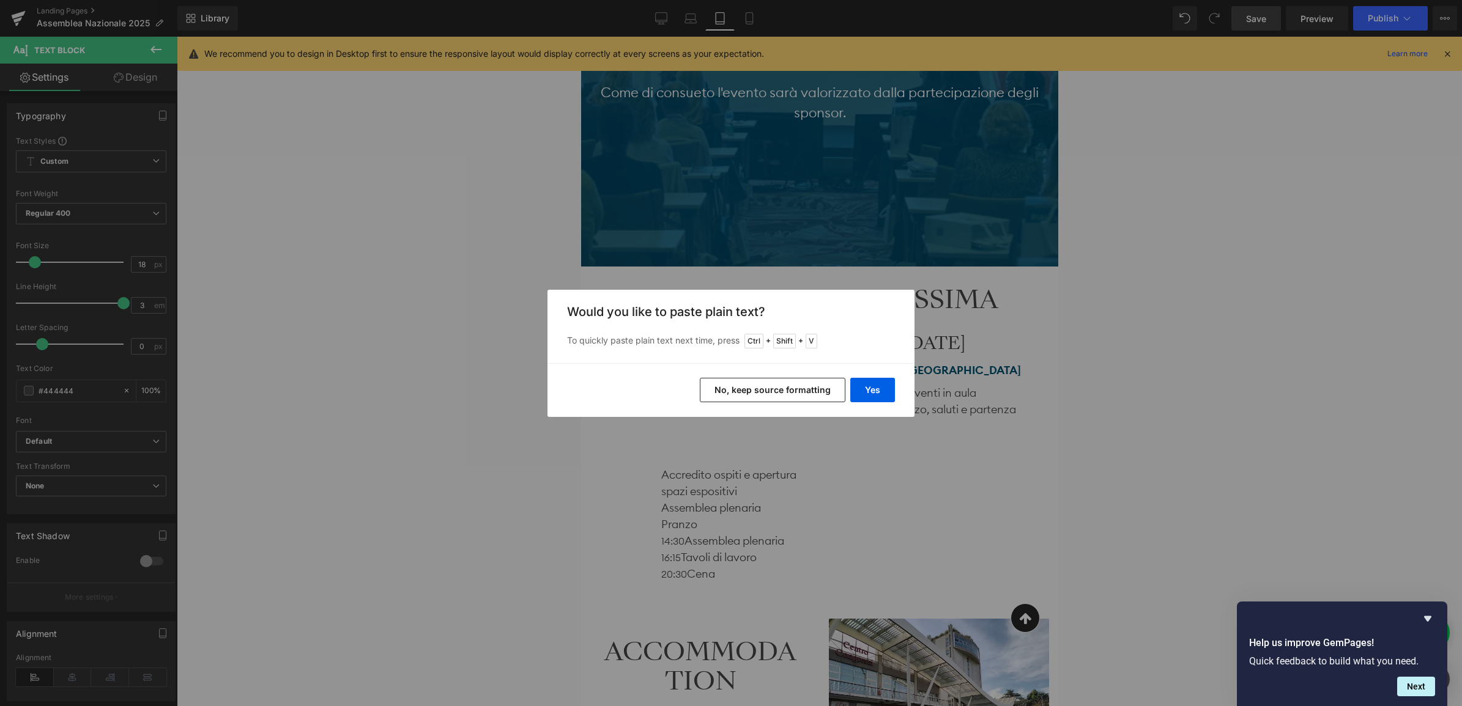
click at [799, 396] on button "No, keep source formatting" at bounding box center [773, 390] width 146 height 24
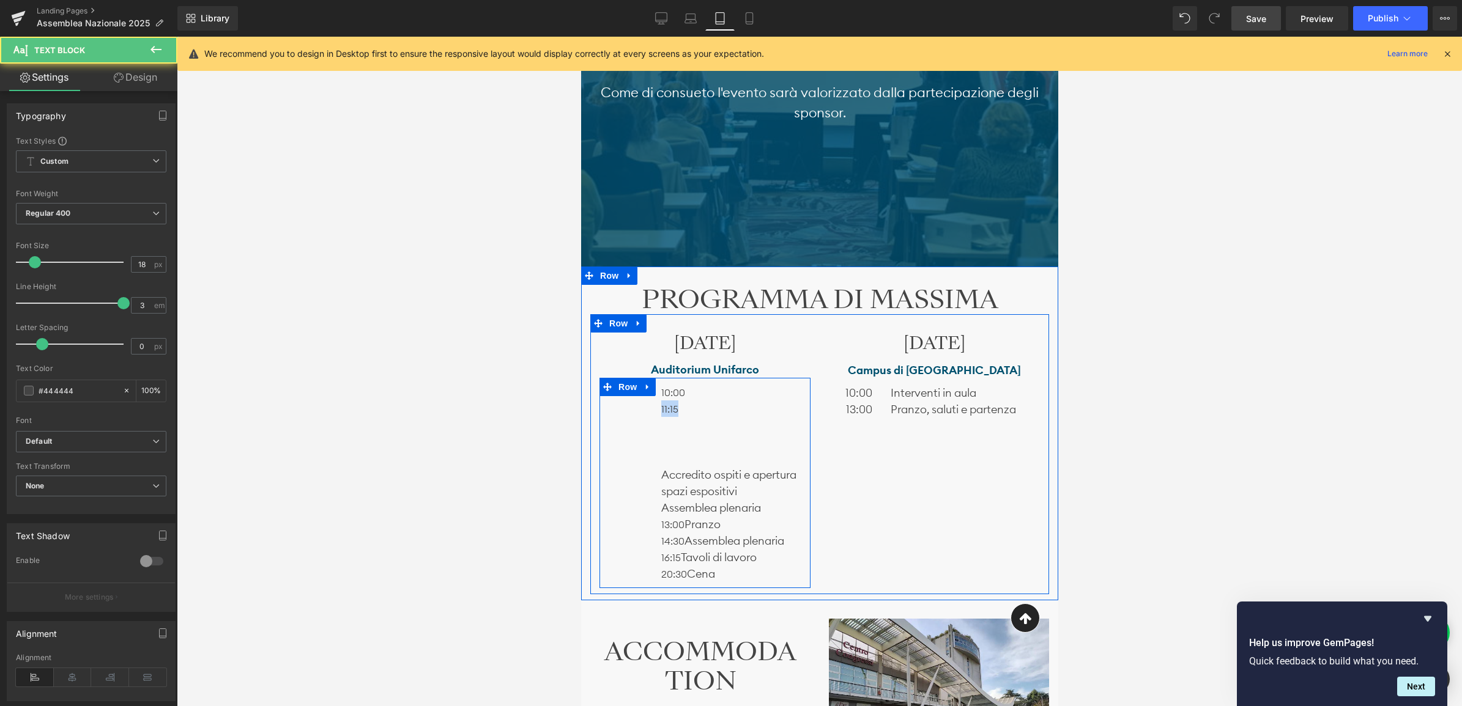
drag, startPoint x: 681, startPoint y: 405, endPoint x: 654, endPoint y: 408, distance: 26.4
click at [654, 408] on div "10:00 11:15 Accredito ospiti e apertura spazi espositivi Assemblea plenaria 13:…" at bounding box center [730, 483] width 158 height 198
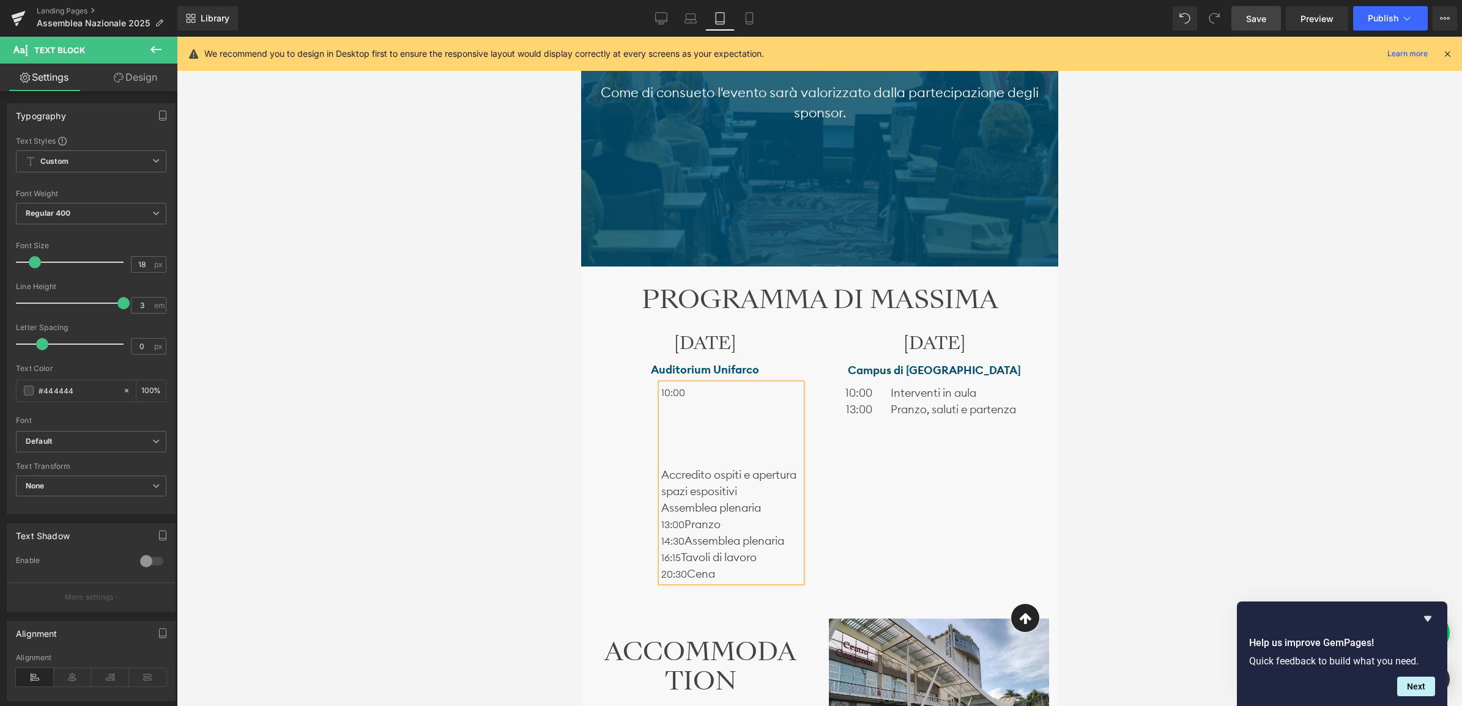
click at [662, 506] on p "Assemblea plenaria" at bounding box center [731, 508] width 140 height 17
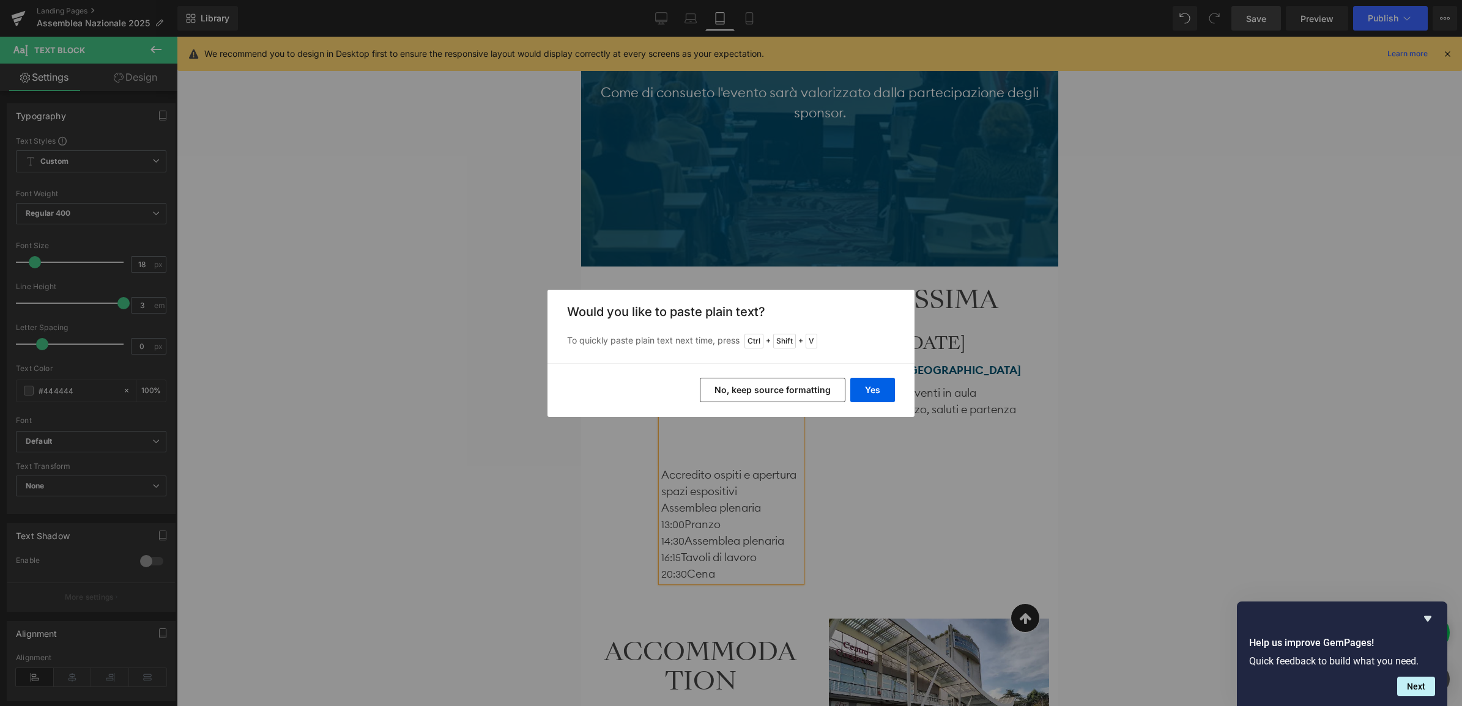
click at [780, 396] on button "No, keep source formatting" at bounding box center [773, 390] width 146 height 24
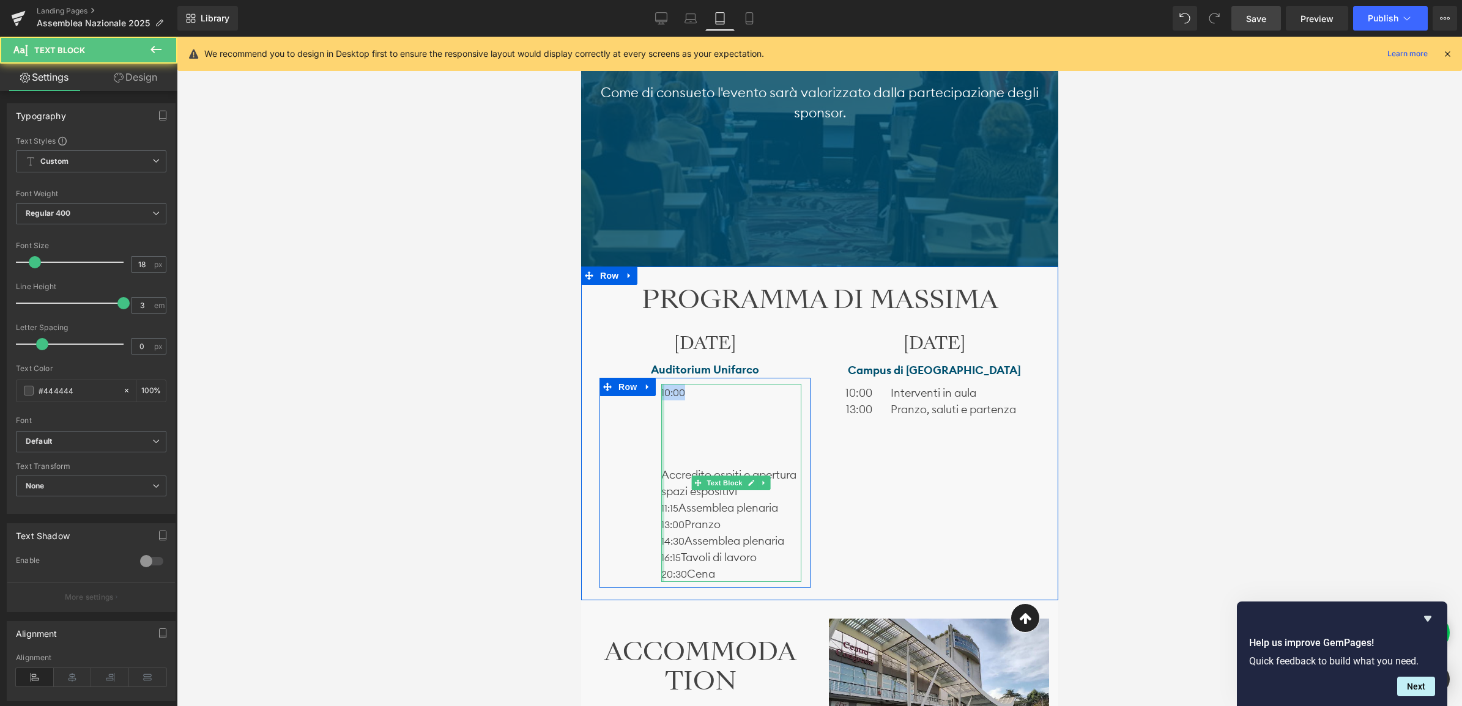
drag, startPoint x: 695, startPoint y: 394, endPoint x: 660, endPoint y: 396, distance: 35.5
click at [661, 396] on div "10:00 Accredito ospiti e apertura spazi espositivi 11:15 Assemblea plenaria 13:…" at bounding box center [731, 483] width 140 height 198
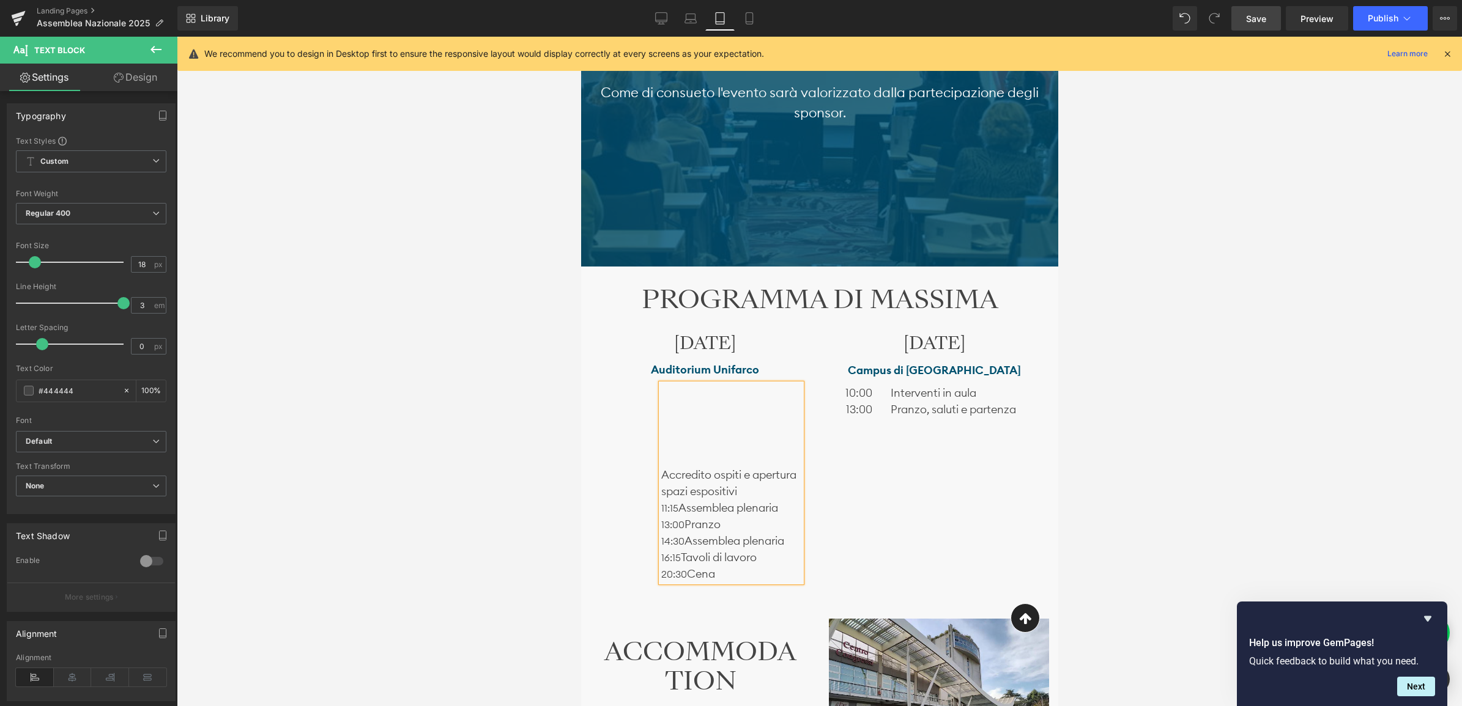
click at [661, 472] on p "Accredito ospiti e apertura spazi espositivi" at bounding box center [731, 483] width 140 height 33
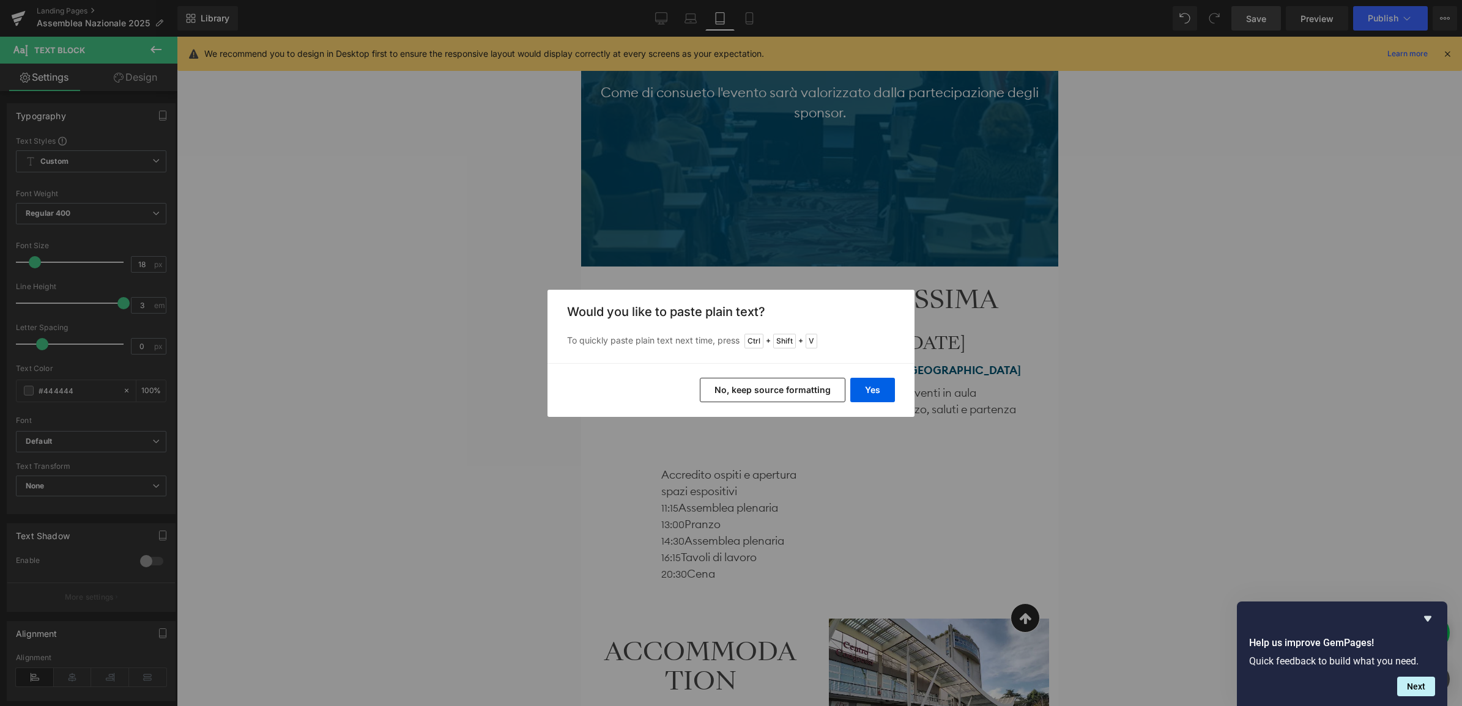
click at [754, 390] on button "No, keep source formatting" at bounding box center [773, 390] width 146 height 24
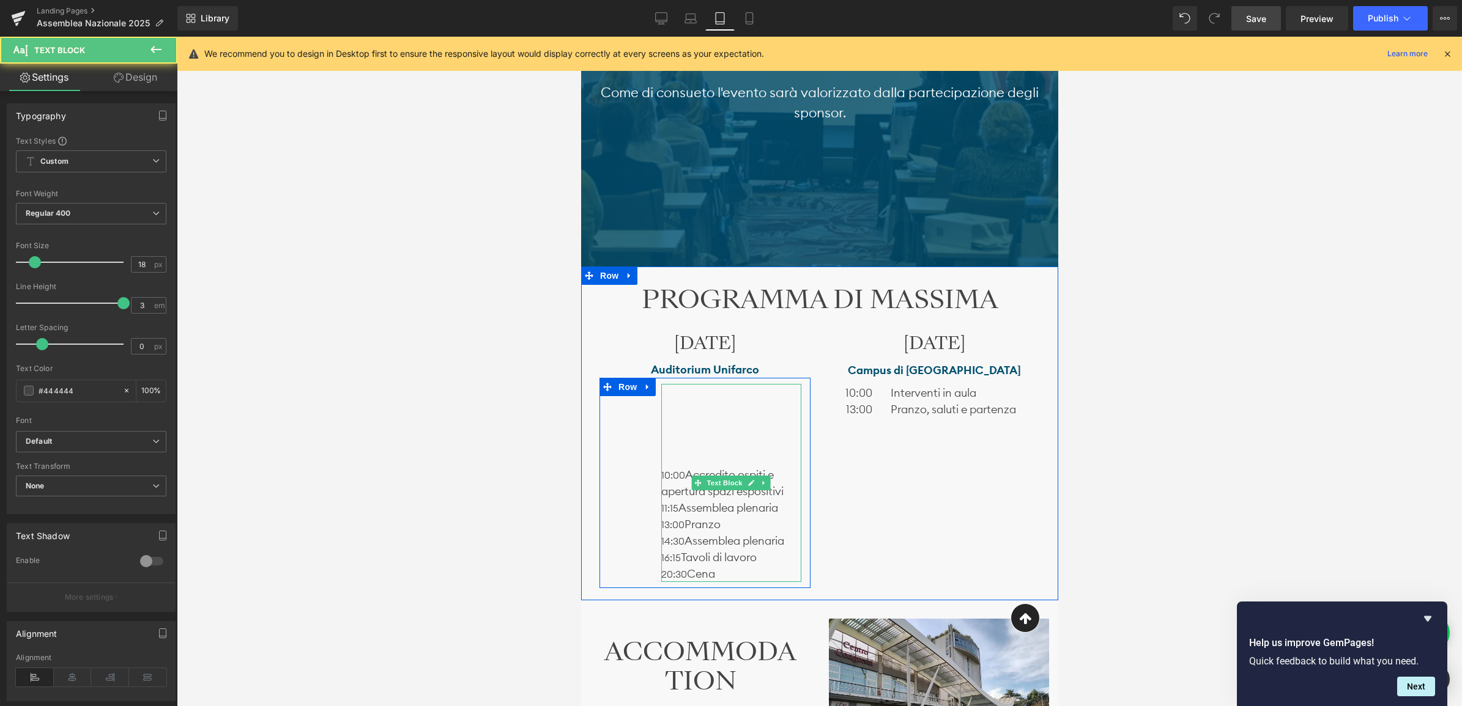
click at [693, 428] on p at bounding box center [731, 425] width 140 height 17
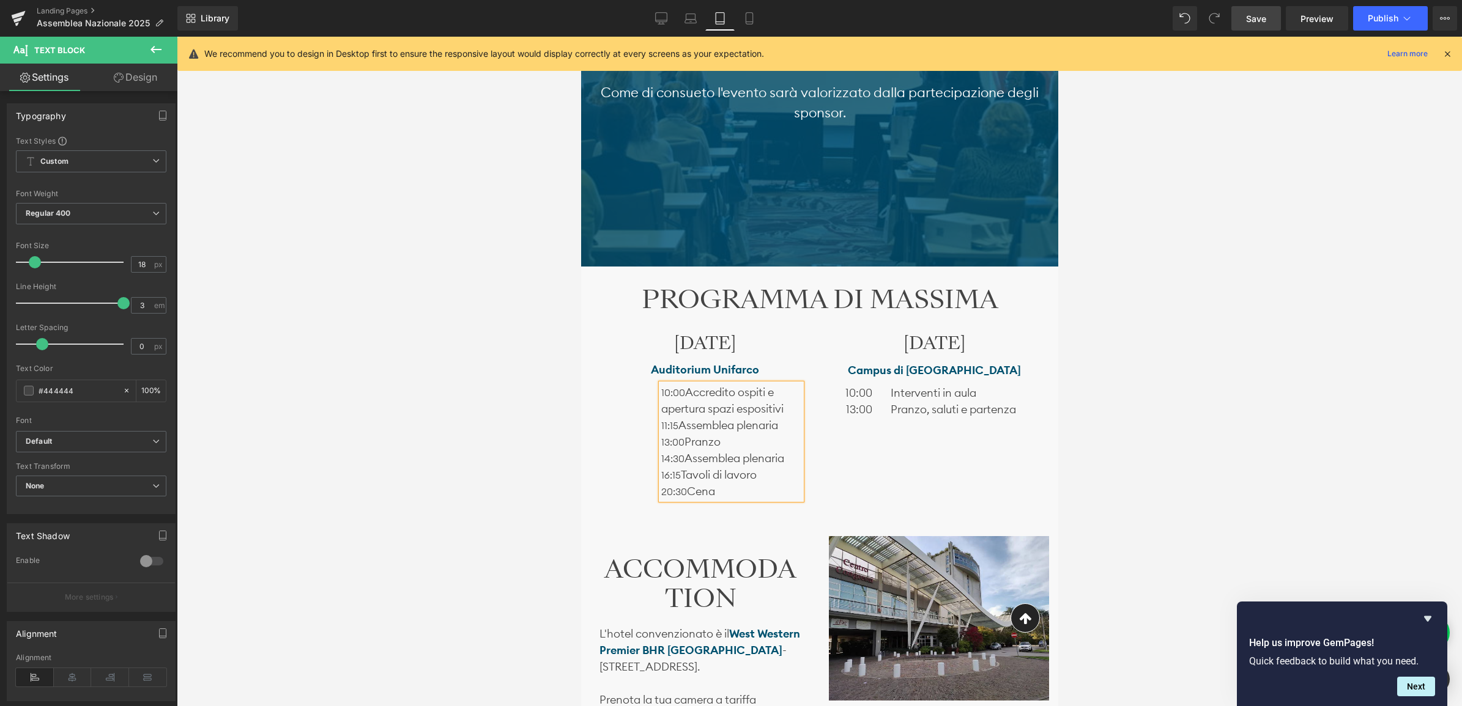
click at [640, 448] on div "Text Block 10:00 Accredito ospiti e apertura spazi espositivi 11:15 Assemblea p…" at bounding box center [704, 442] width 211 height 128
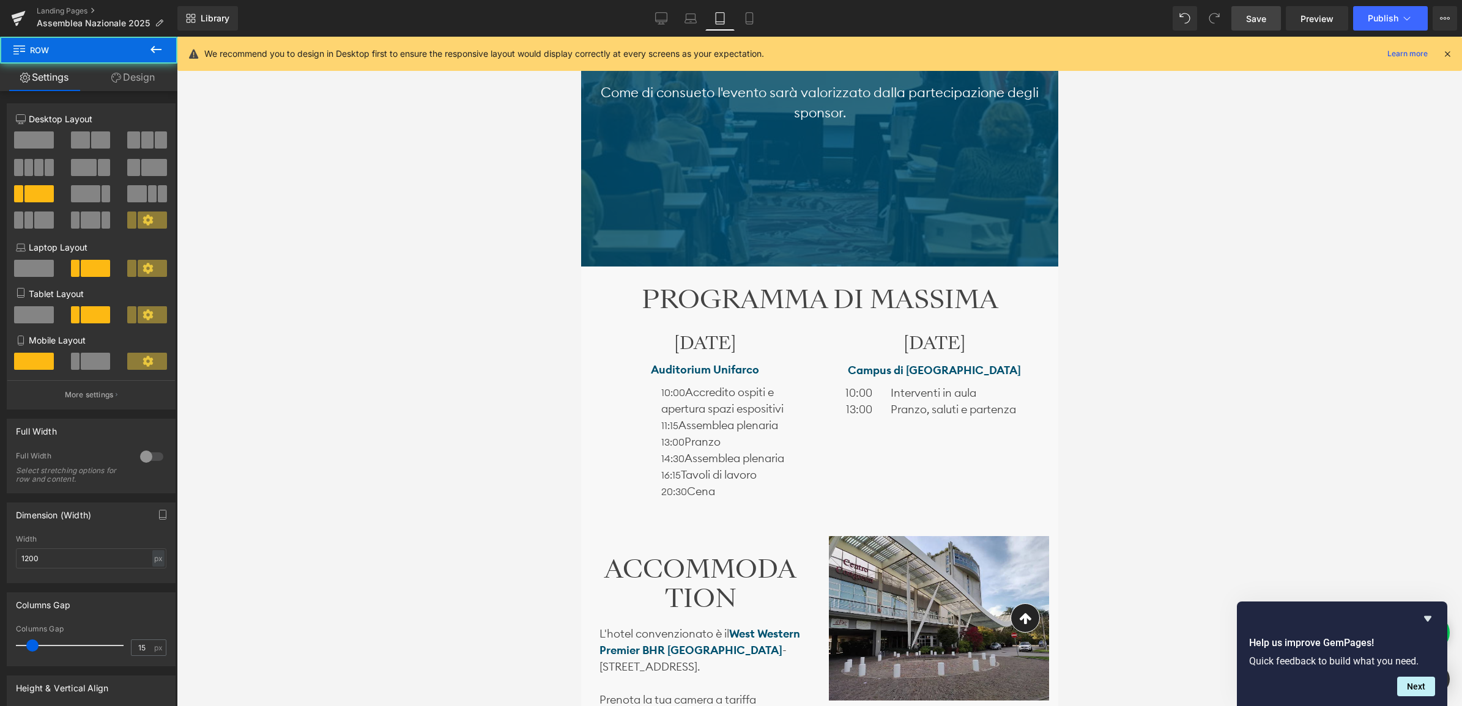
click at [645, 432] on div "Text Block 10:00 Accredito ospiti e apertura spazi espositivi 11:15 Assemblea p…" at bounding box center [704, 442] width 211 height 128
click at [34, 139] on span at bounding box center [34, 139] width 40 height 17
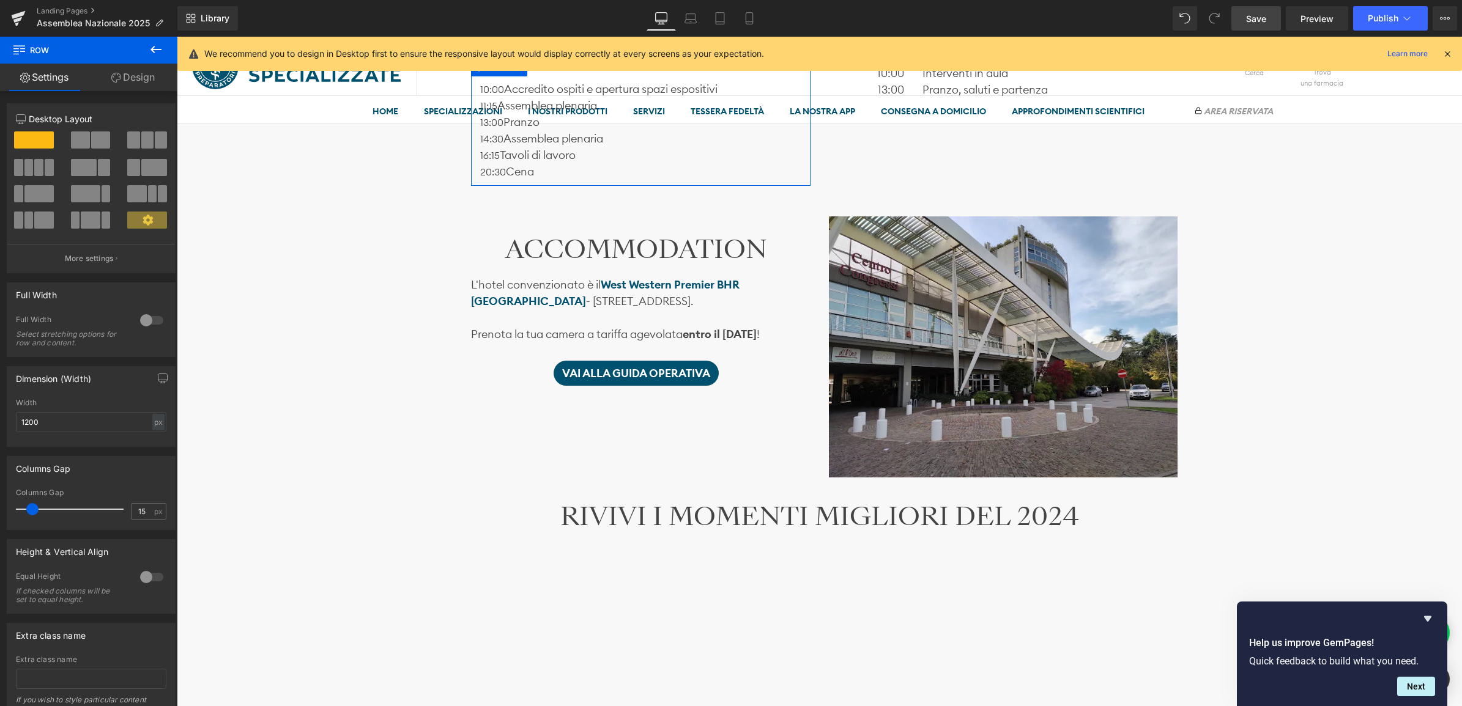
scroll to position [764, 0]
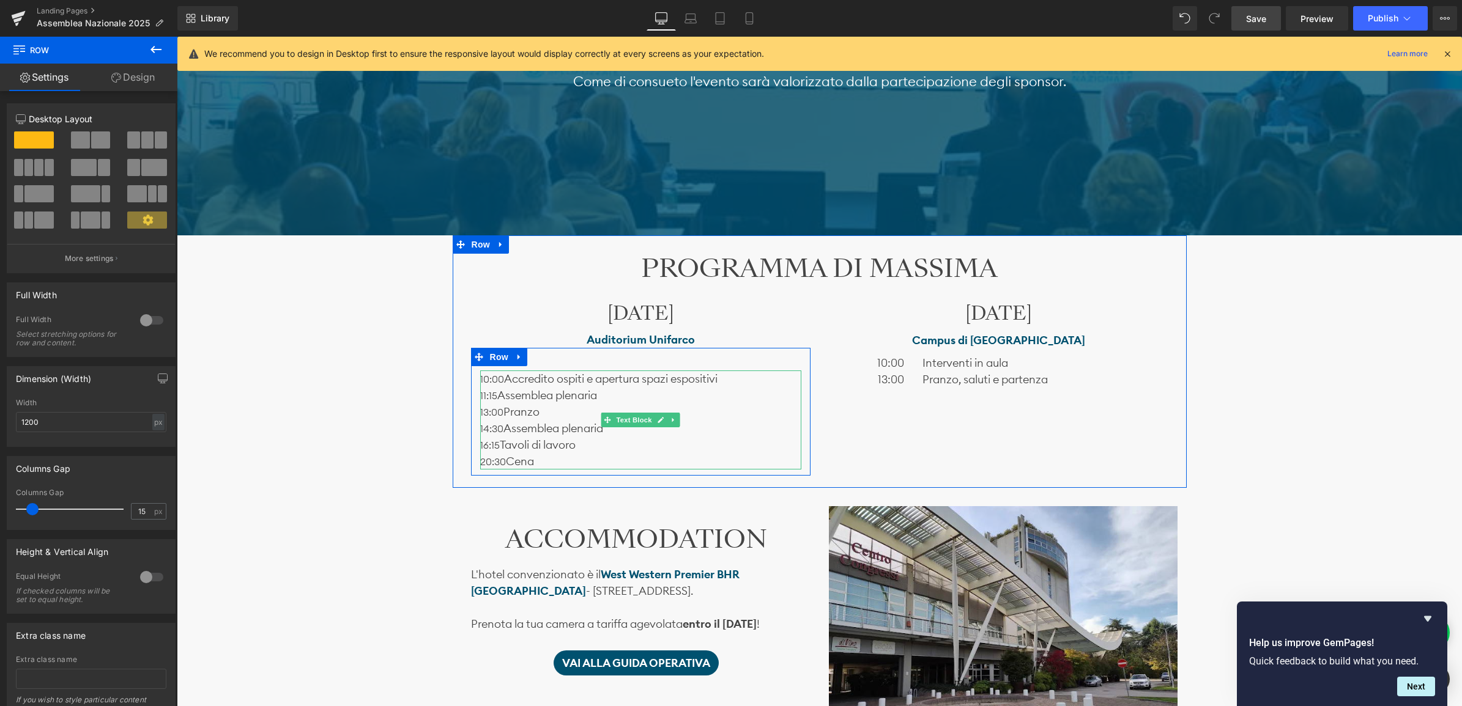
click at [500, 378] on span "10:00" at bounding box center [492, 379] width 24 height 12
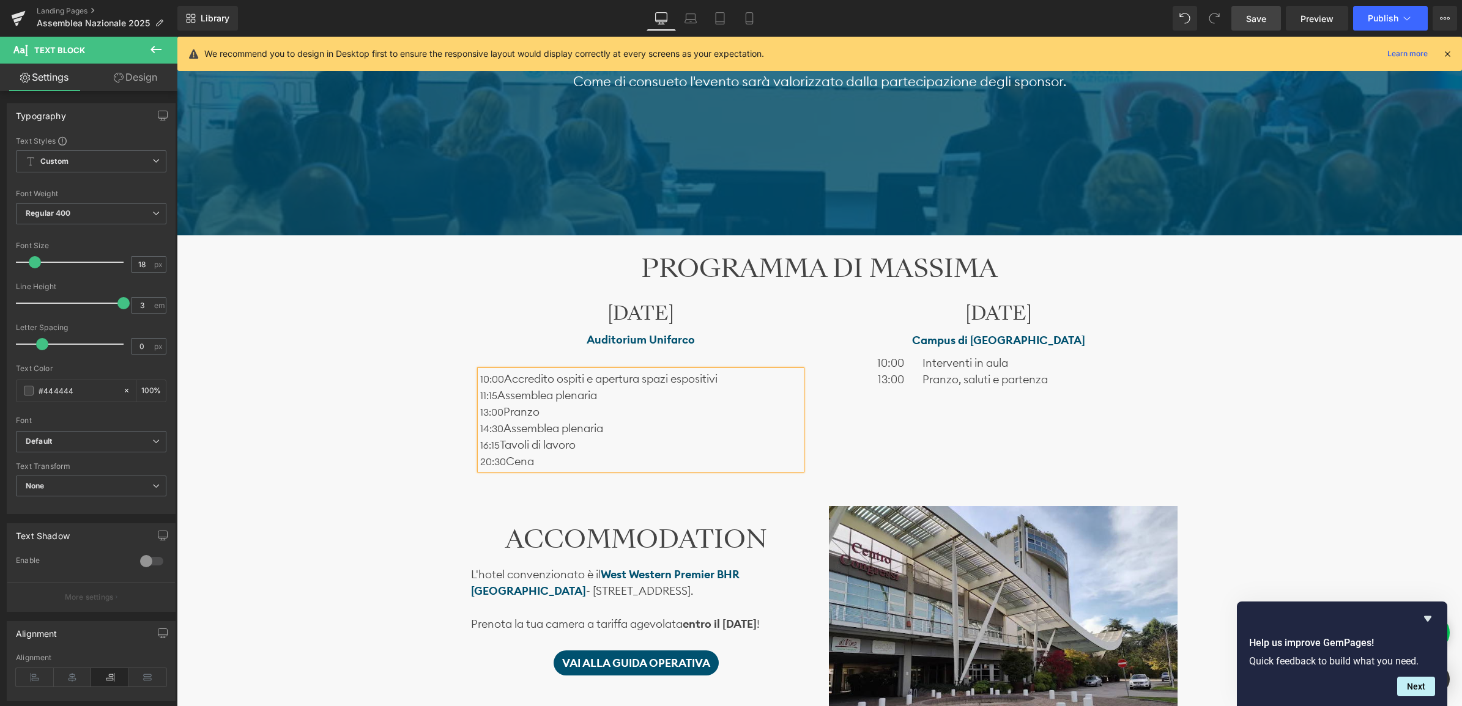
drag, startPoint x: 546, startPoint y: 436, endPoint x: 507, endPoint y: 410, distance: 46.3
click at [545, 437] on p "16:15 Tavoli di lavoro" at bounding box center [640, 445] width 321 height 17
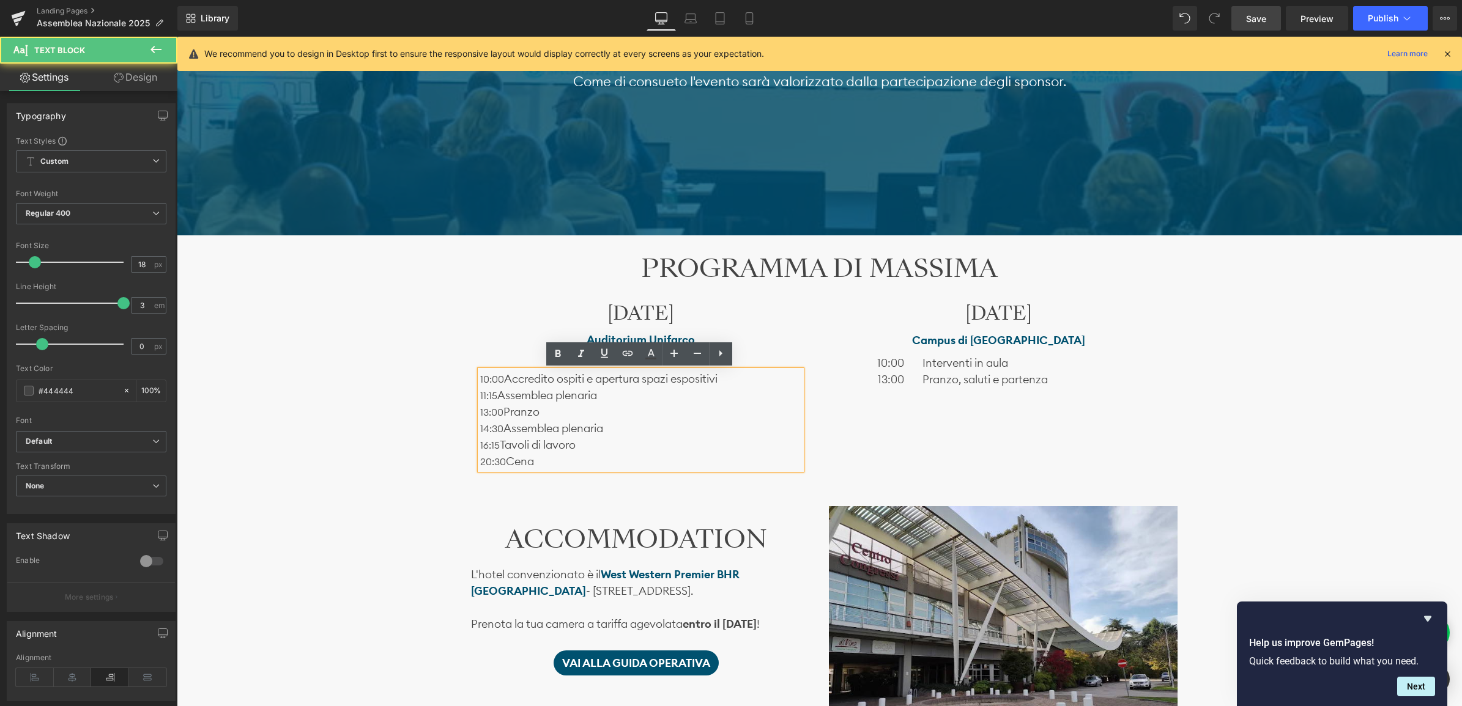
click at [500, 377] on span "10:00" at bounding box center [492, 379] width 24 height 12
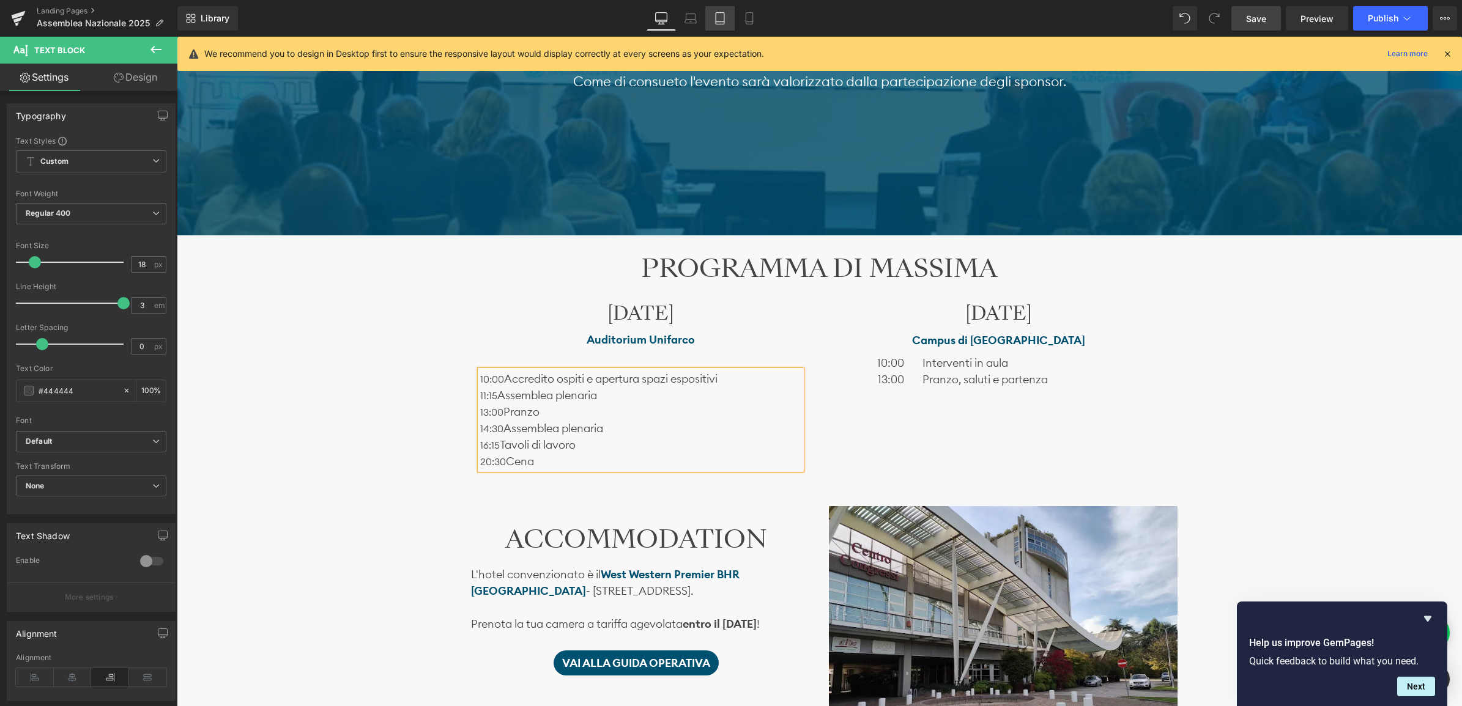
click at [724, 24] on link "Tablet" at bounding box center [719, 18] width 29 height 24
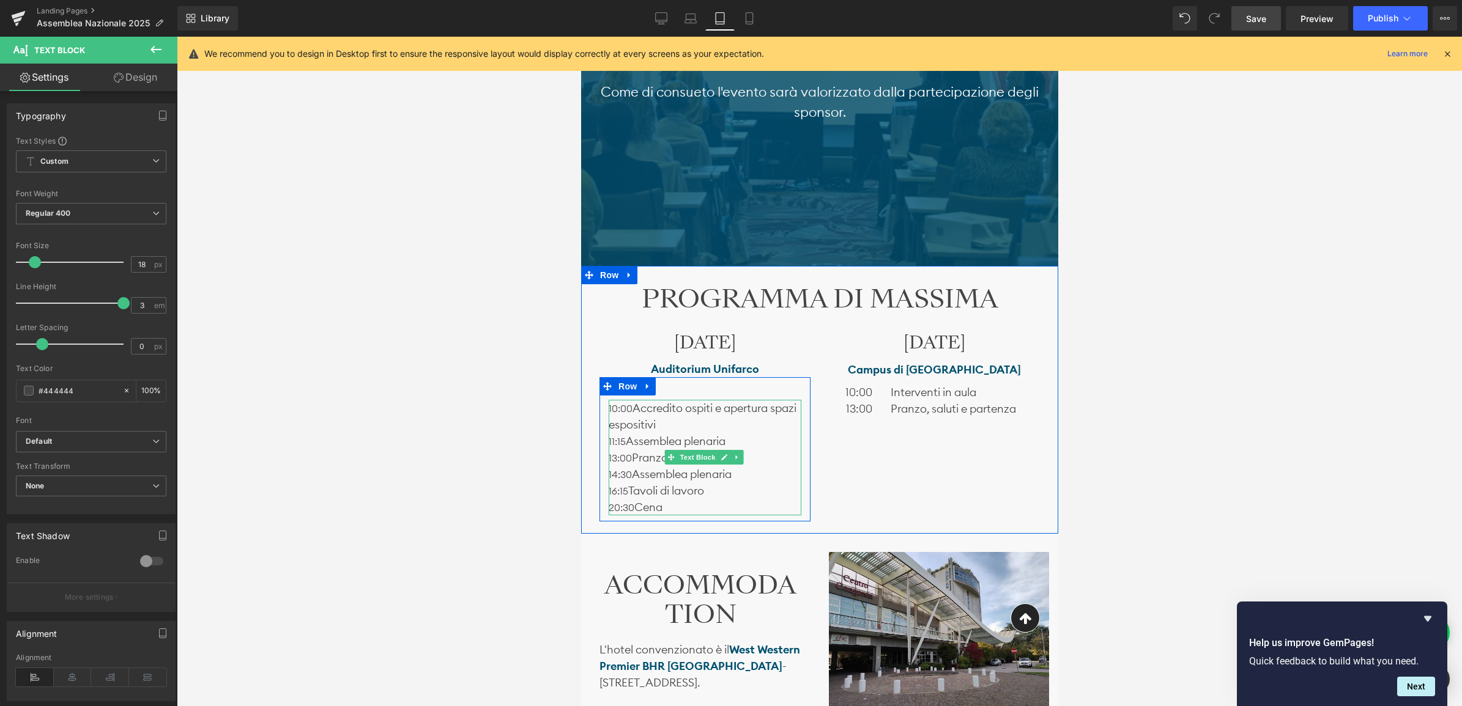
click at [648, 450] on p "13:00 Pranzo" at bounding box center [704, 458] width 193 height 17
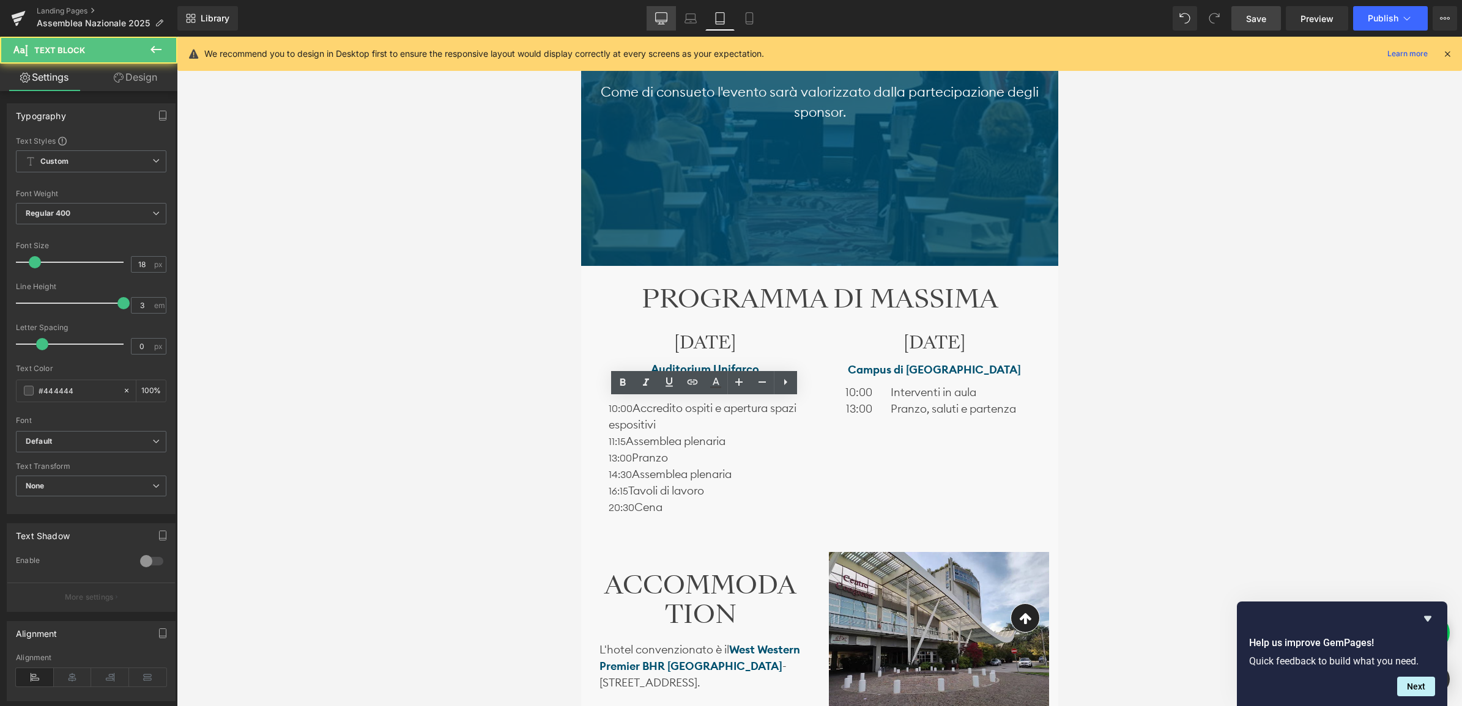
click at [675, 26] on link "Desktop" at bounding box center [660, 18] width 29 height 24
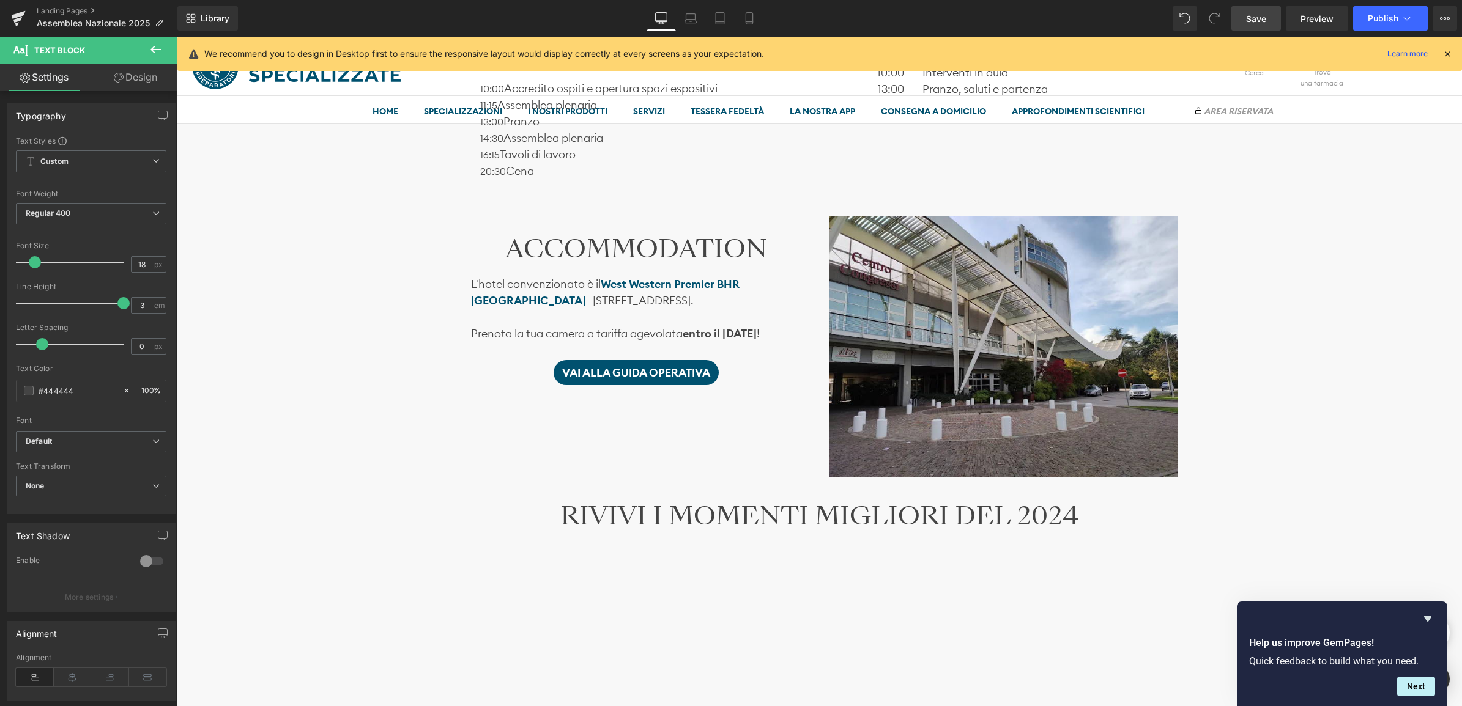
scroll to position [765, 0]
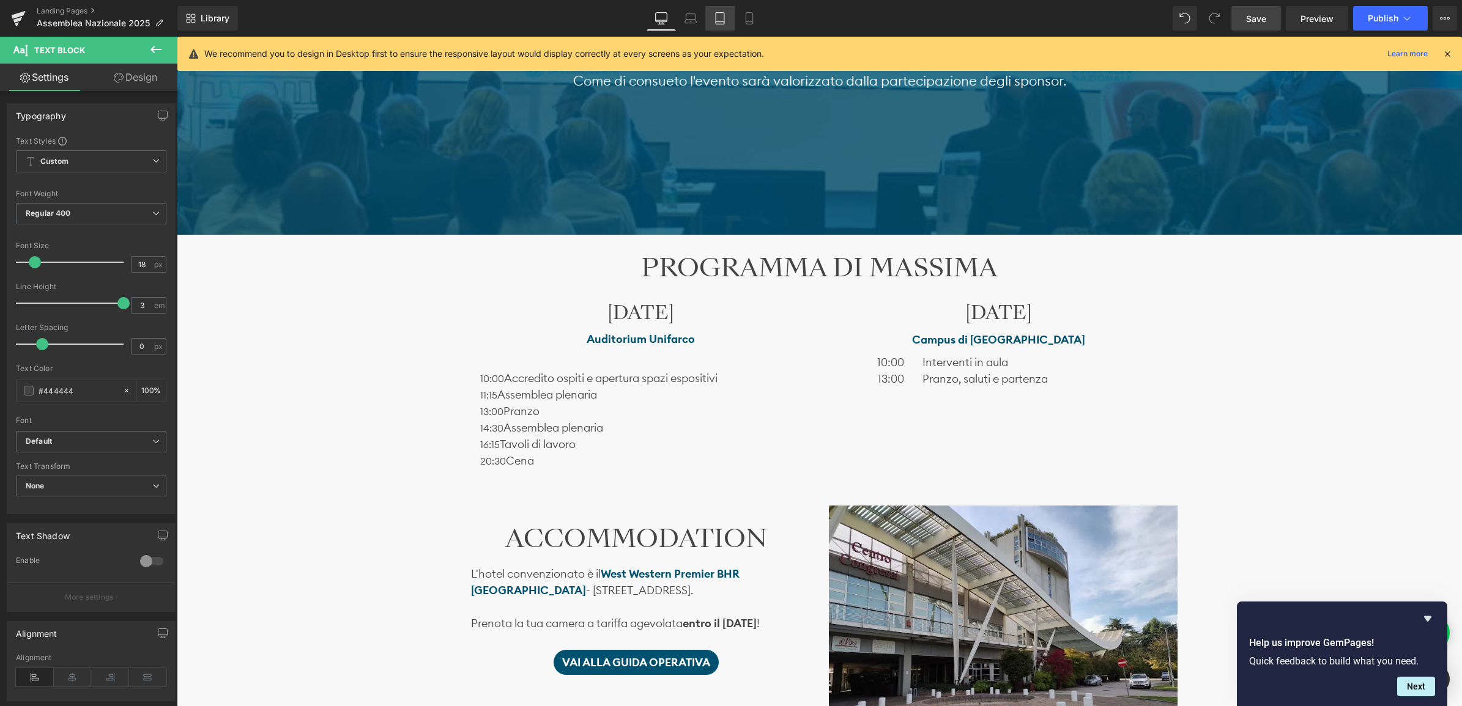
click at [714, 19] on icon at bounding box center [720, 18] width 12 height 12
type input "100"
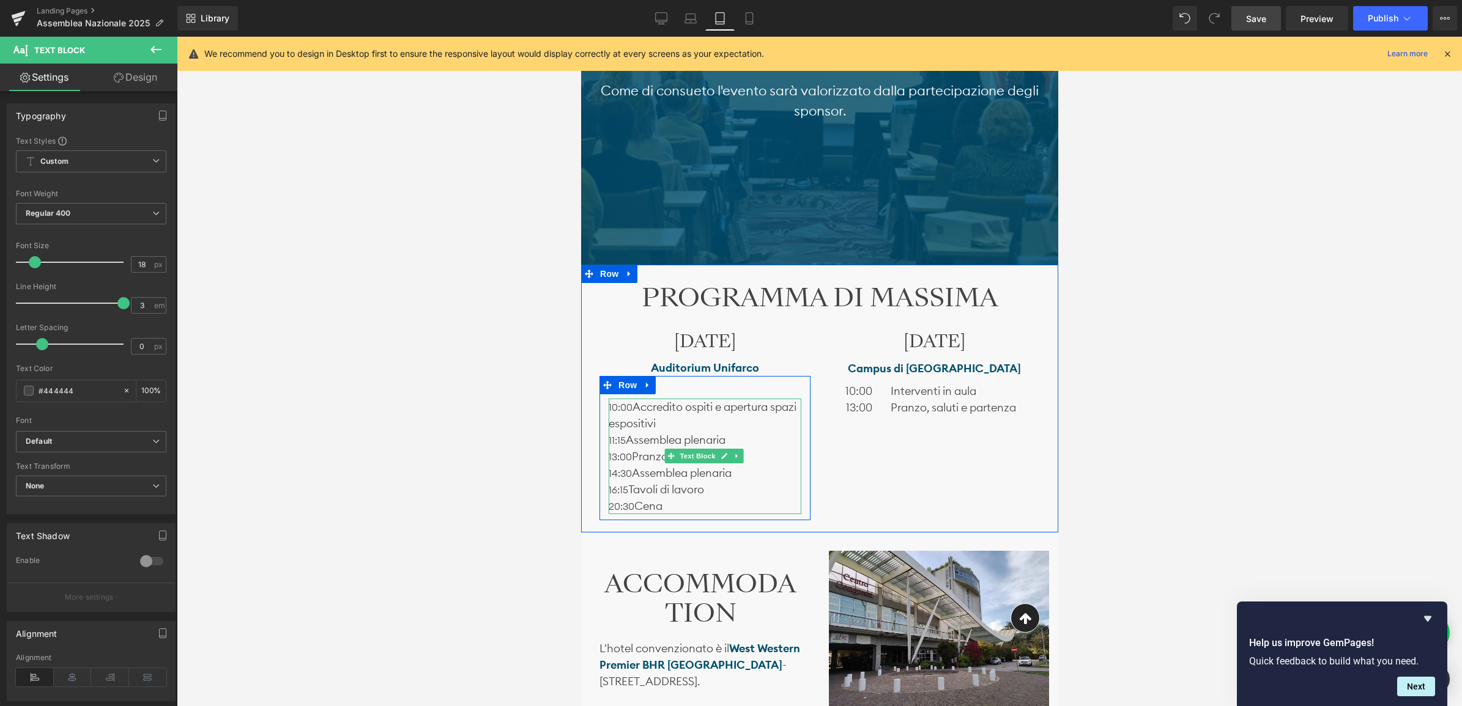
click at [631, 405] on span "Accredito ospiti e apertura spazi espositivi" at bounding box center [702, 415] width 188 height 31
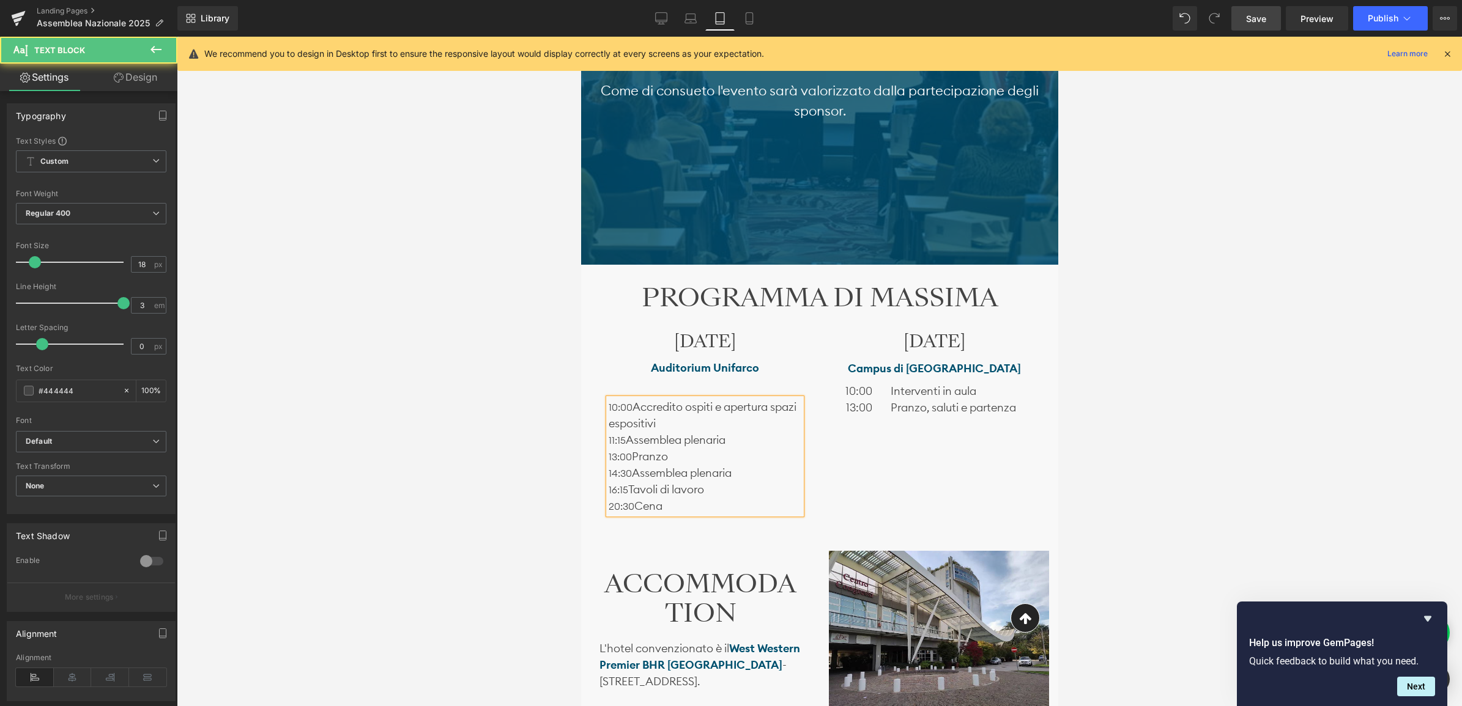
drag, startPoint x: 626, startPoint y: 438, endPoint x: 640, endPoint y: 439, distance: 14.7
click at [626, 438] on p "11:15 Assemblea plenaria" at bounding box center [704, 440] width 193 height 17
click at [631, 454] on p "13:00 Pranzo" at bounding box center [704, 456] width 193 height 17
drag, startPoint x: 631, startPoint y: 473, endPoint x: 637, endPoint y: 474, distance: 6.2
click at [631, 472] on p "14:30 Assemblea plenaria" at bounding box center [704, 473] width 193 height 17
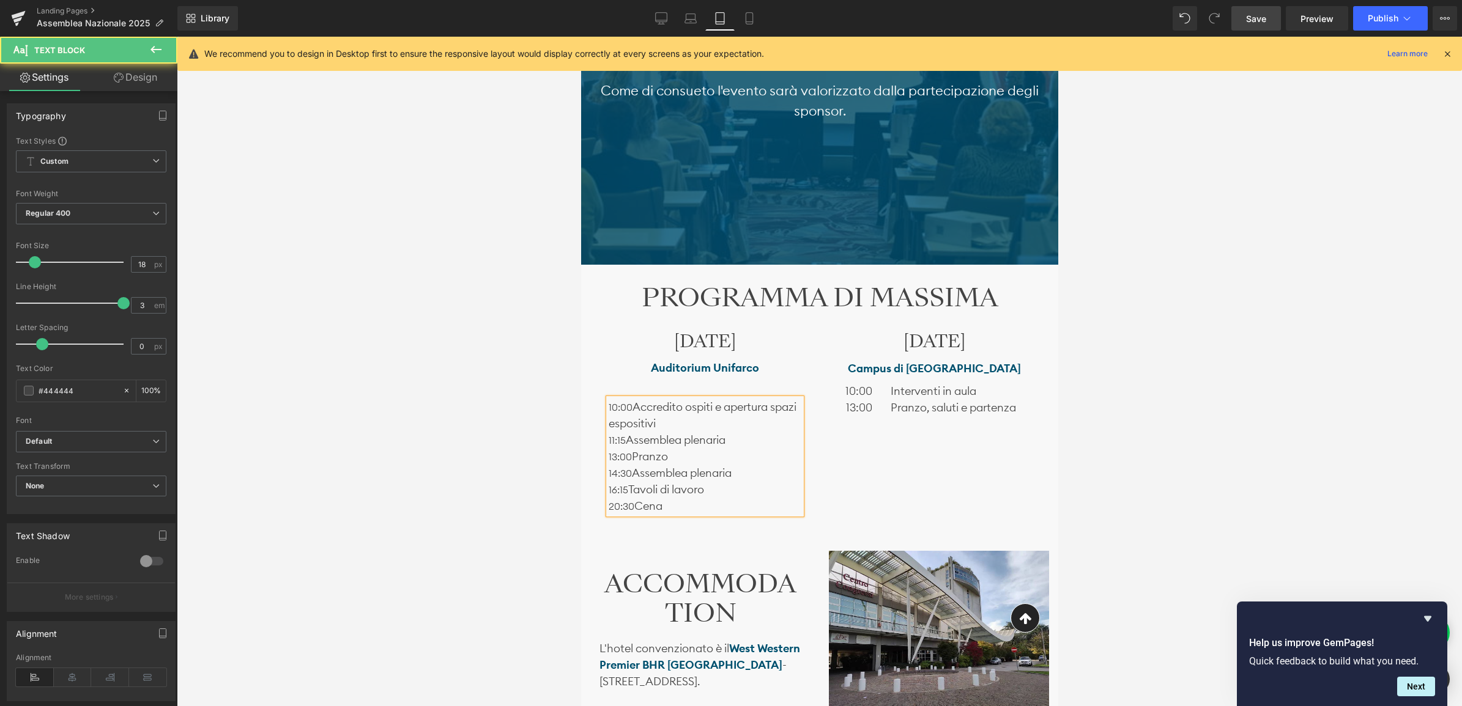
drag, startPoint x: 627, startPoint y: 490, endPoint x: 637, endPoint y: 495, distance: 11.5
click at [629, 490] on p "16:15 Tavoli di lavoro" at bounding box center [704, 489] width 193 height 17
drag, startPoint x: 634, startPoint y: 503, endPoint x: 640, endPoint y: 505, distance: 6.2
click at [635, 503] on p "20:30 Cena" at bounding box center [704, 506] width 193 height 17
click at [657, 17] on icon at bounding box center [662, 17] width 12 height 9
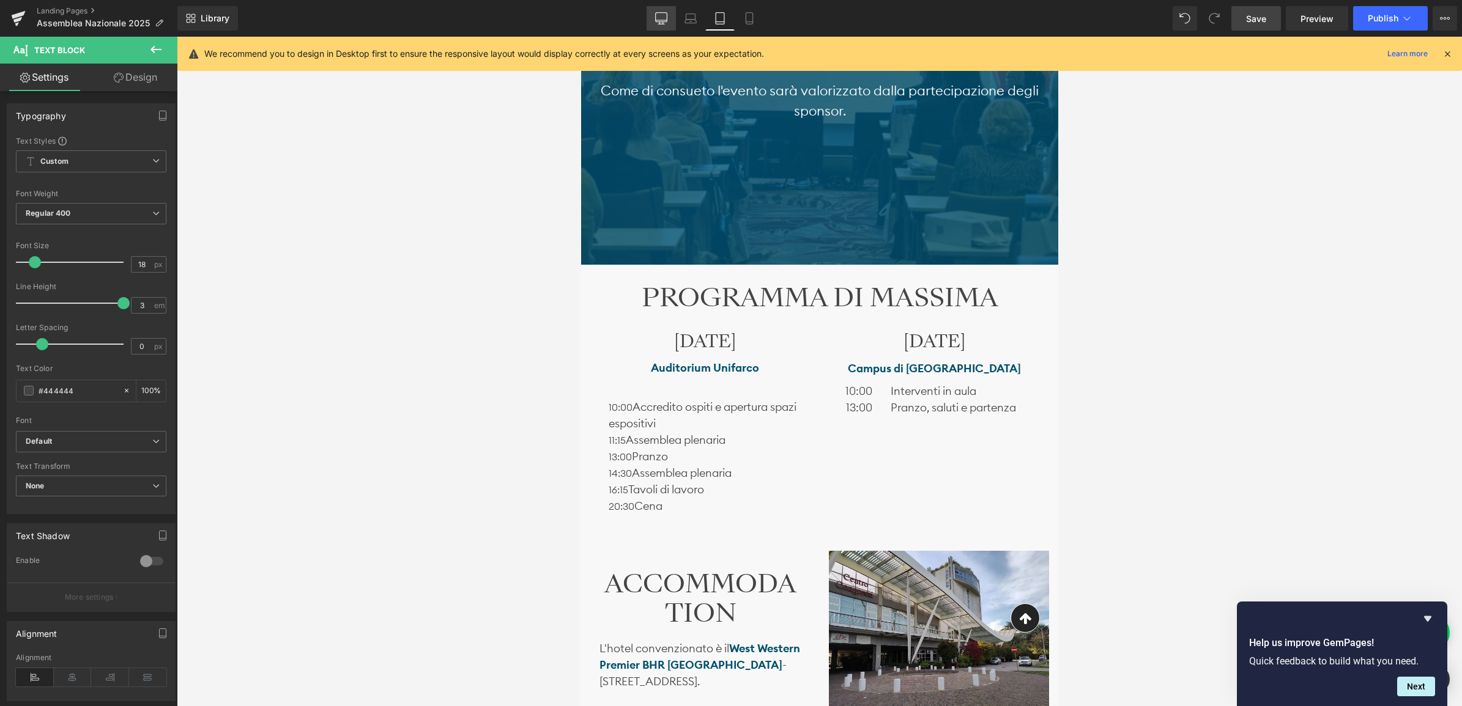
type input "100"
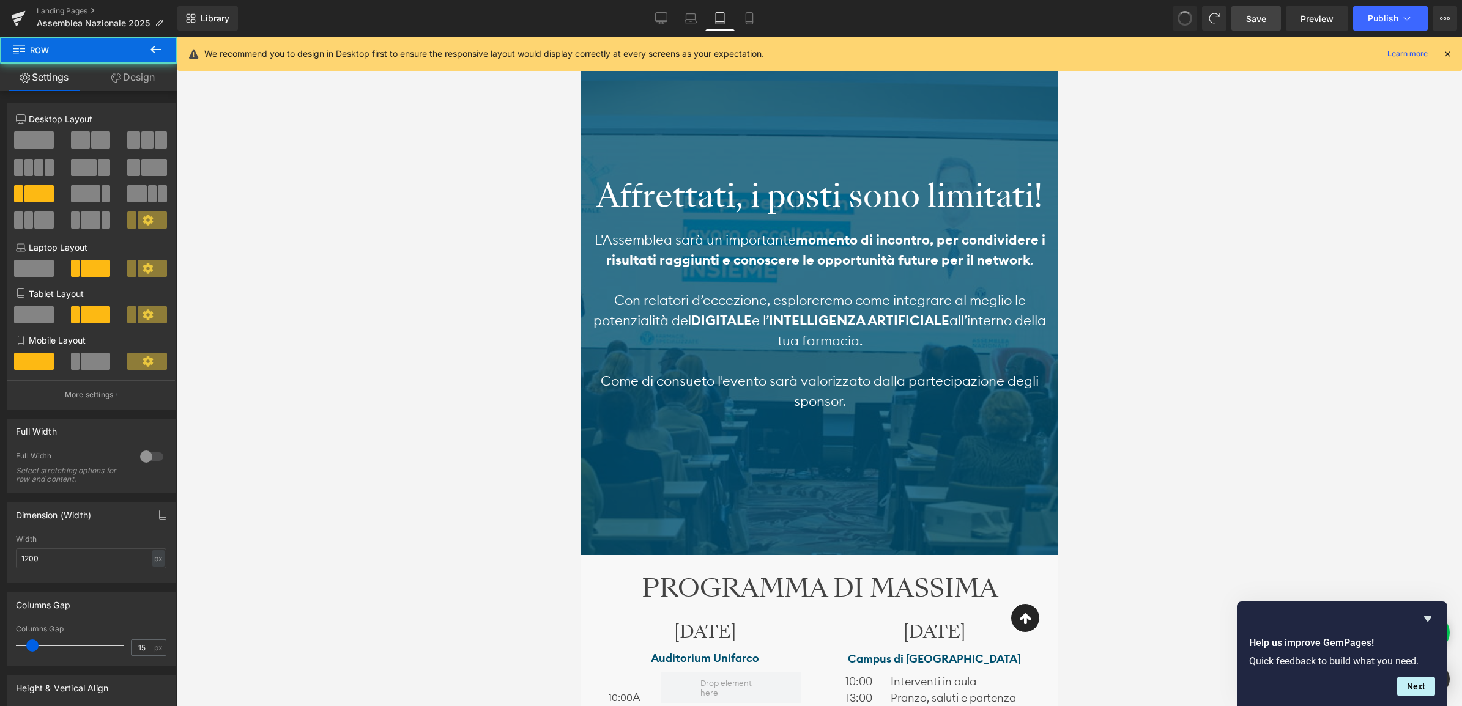
scroll to position [1086, 0]
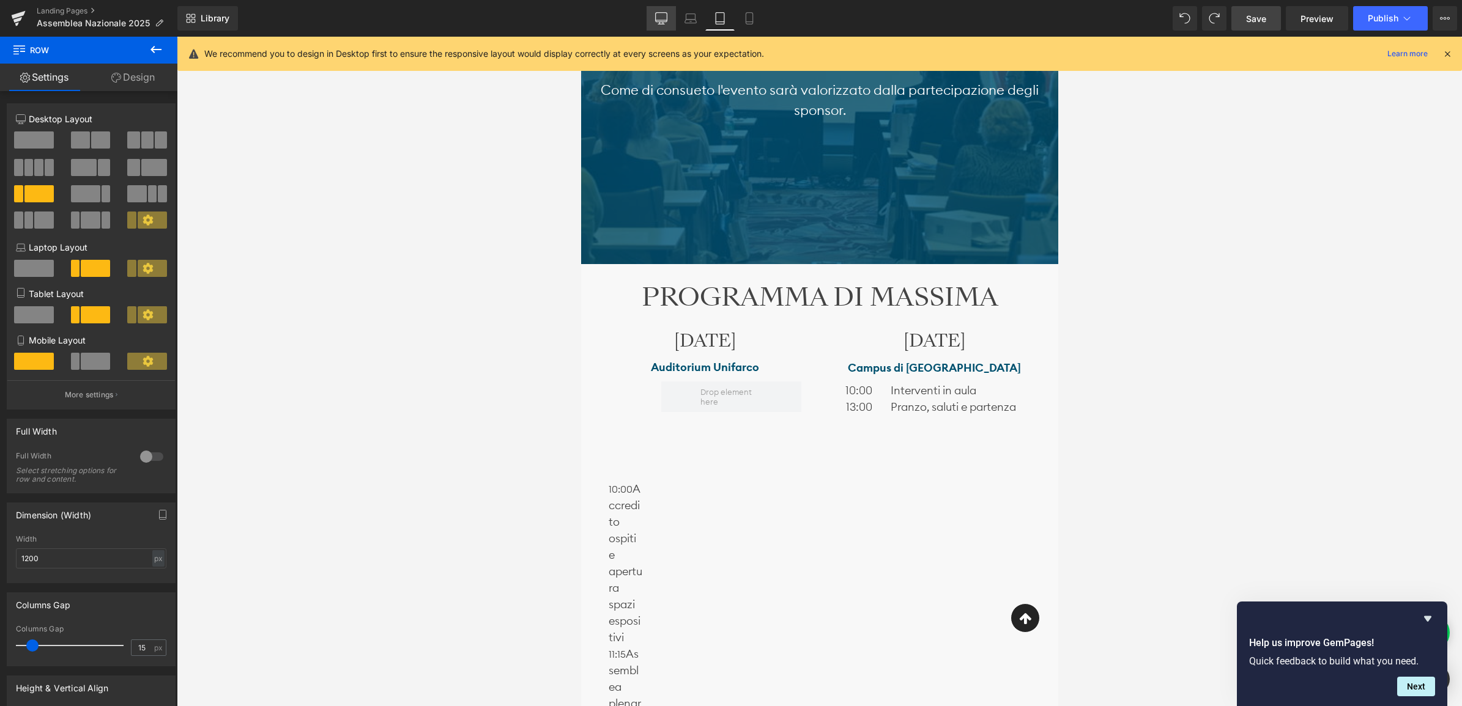
click at [664, 14] on icon at bounding box center [661, 18] width 12 height 12
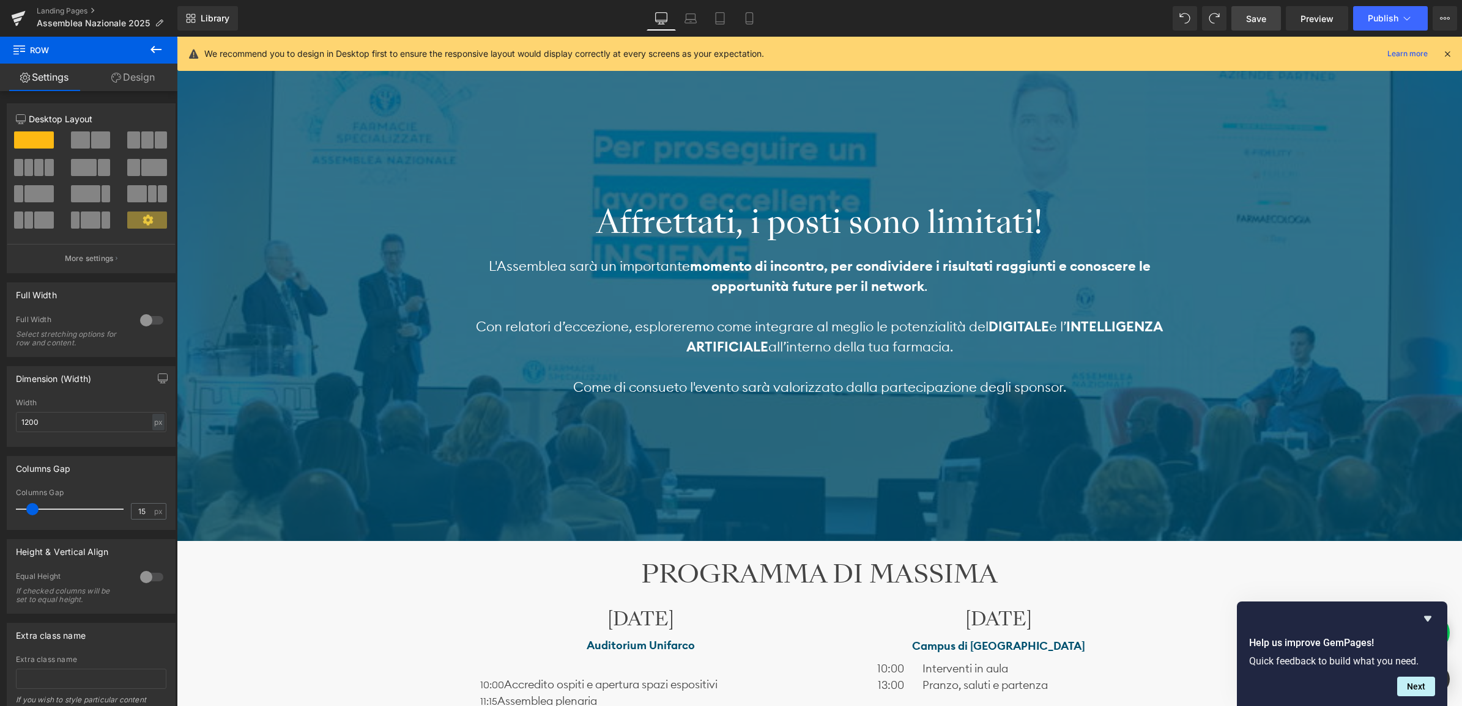
scroll to position [612, 0]
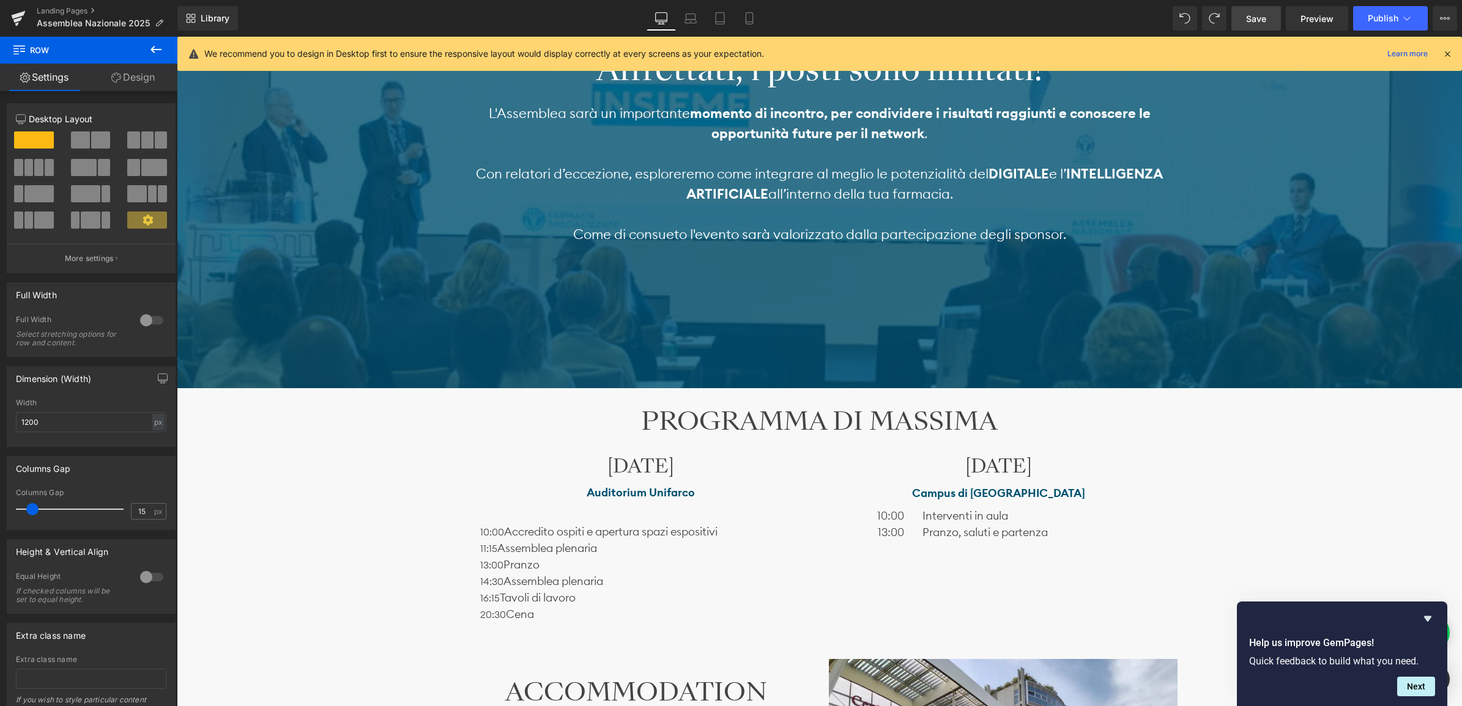
click at [520, 522] on div "Text Block" at bounding box center [640, 515] width 321 height 17
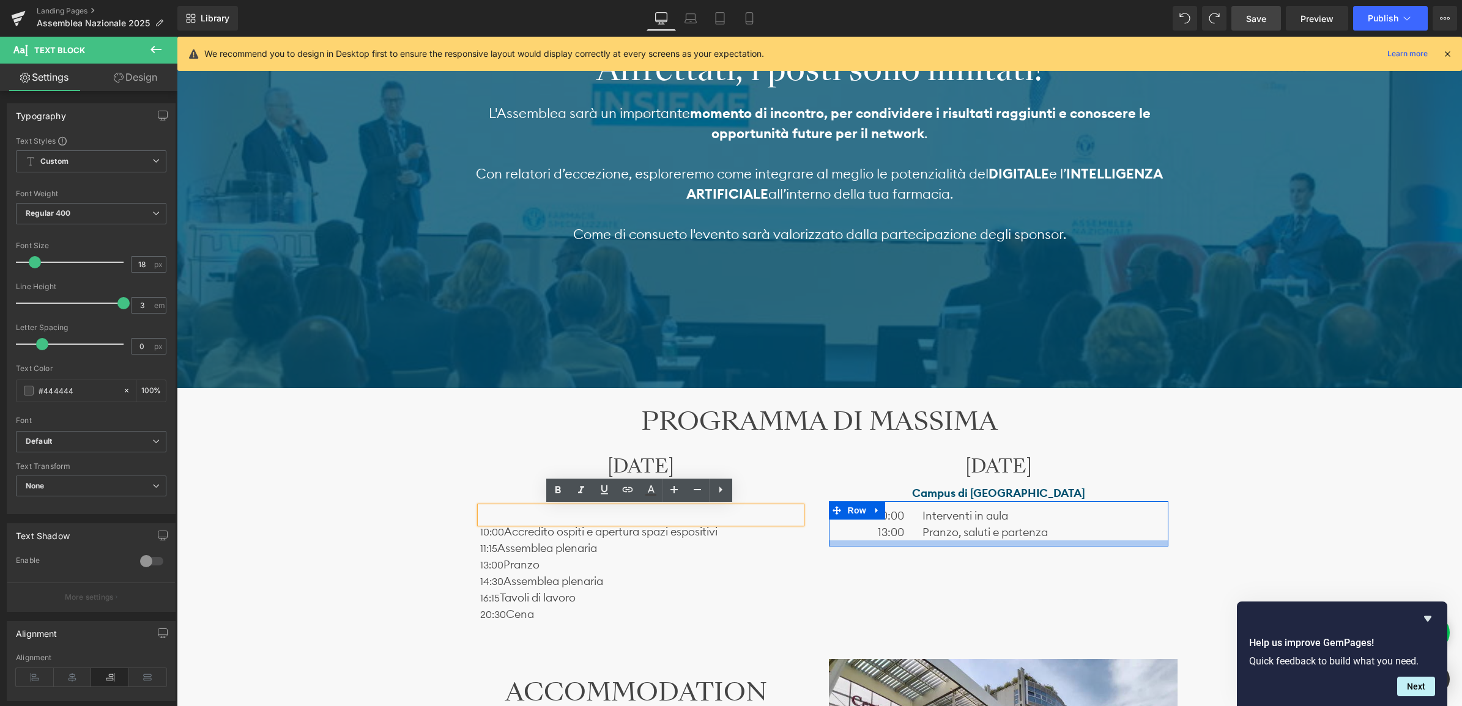
click at [835, 541] on div at bounding box center [998, 544] width 339 height 6
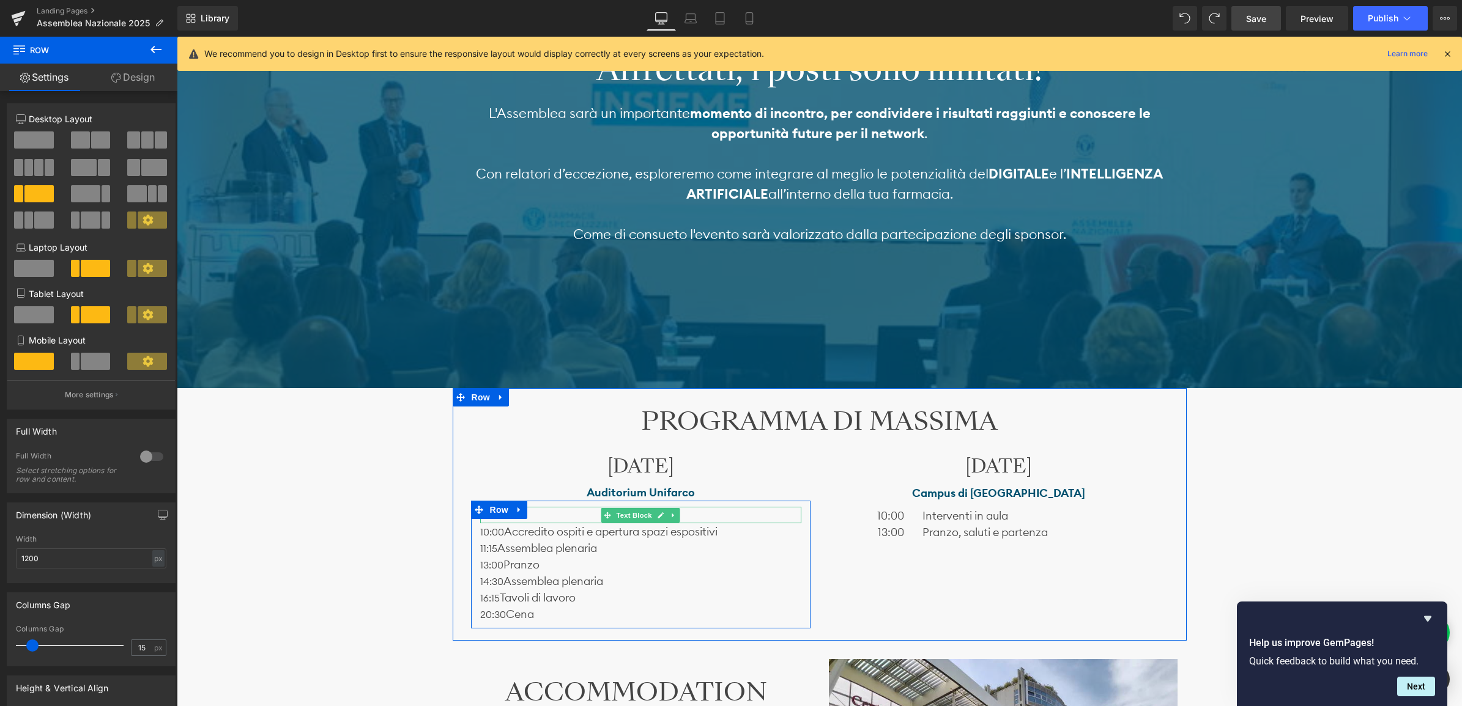
click at [678, 515] on p at bounding box center [640, 515] width 321 height 17
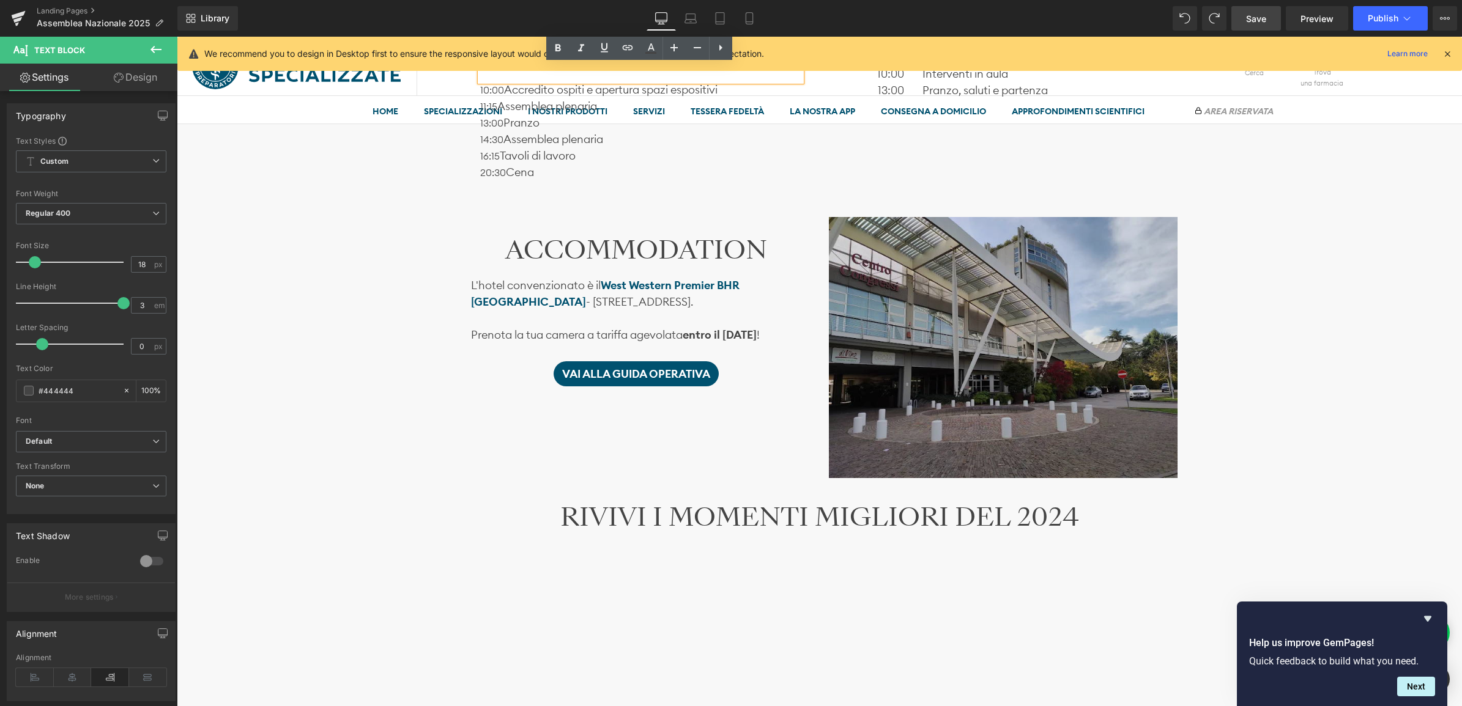
scroll to position [925, 0]
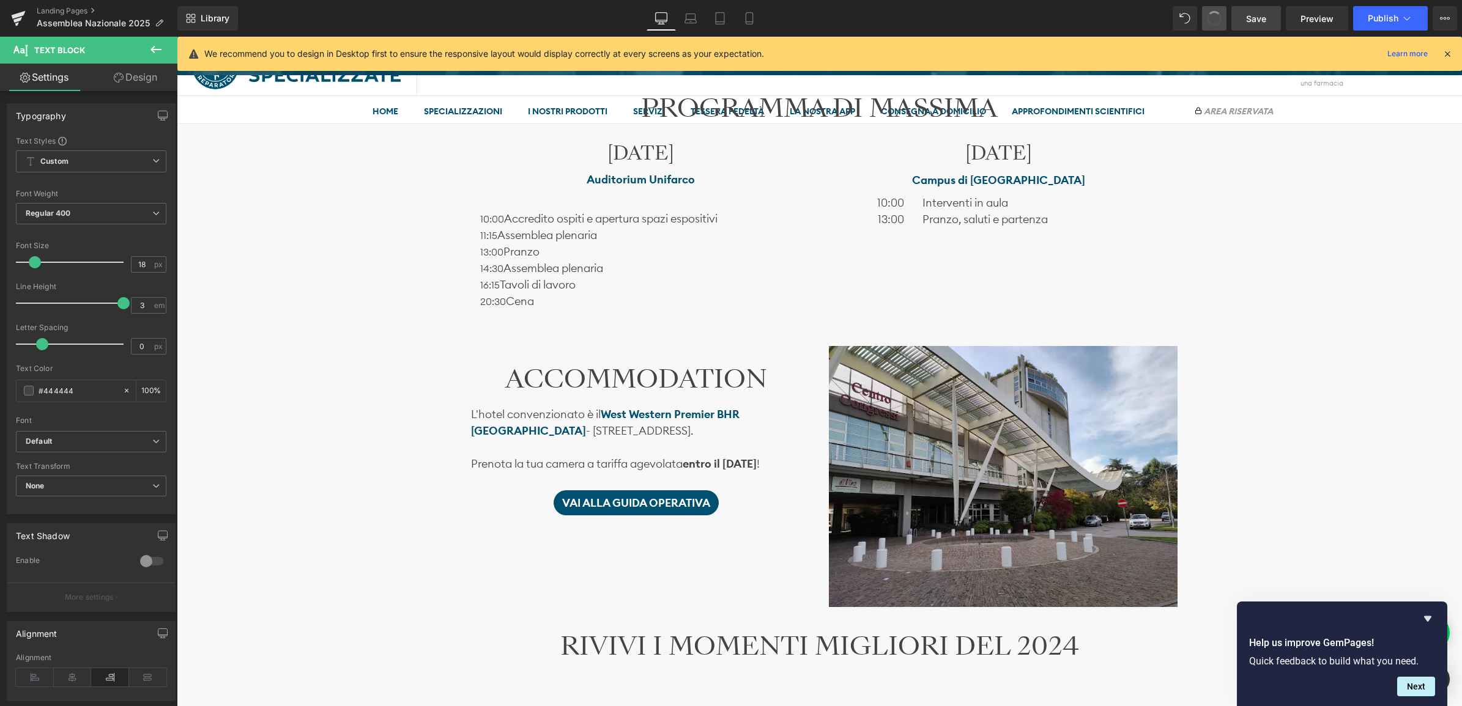
click at [1213, 13] on span at bounding box center [1214, 19] width 20 height 20
click at [1213, 13] on icon at bounding box center [1214, 18] width 11 height 11
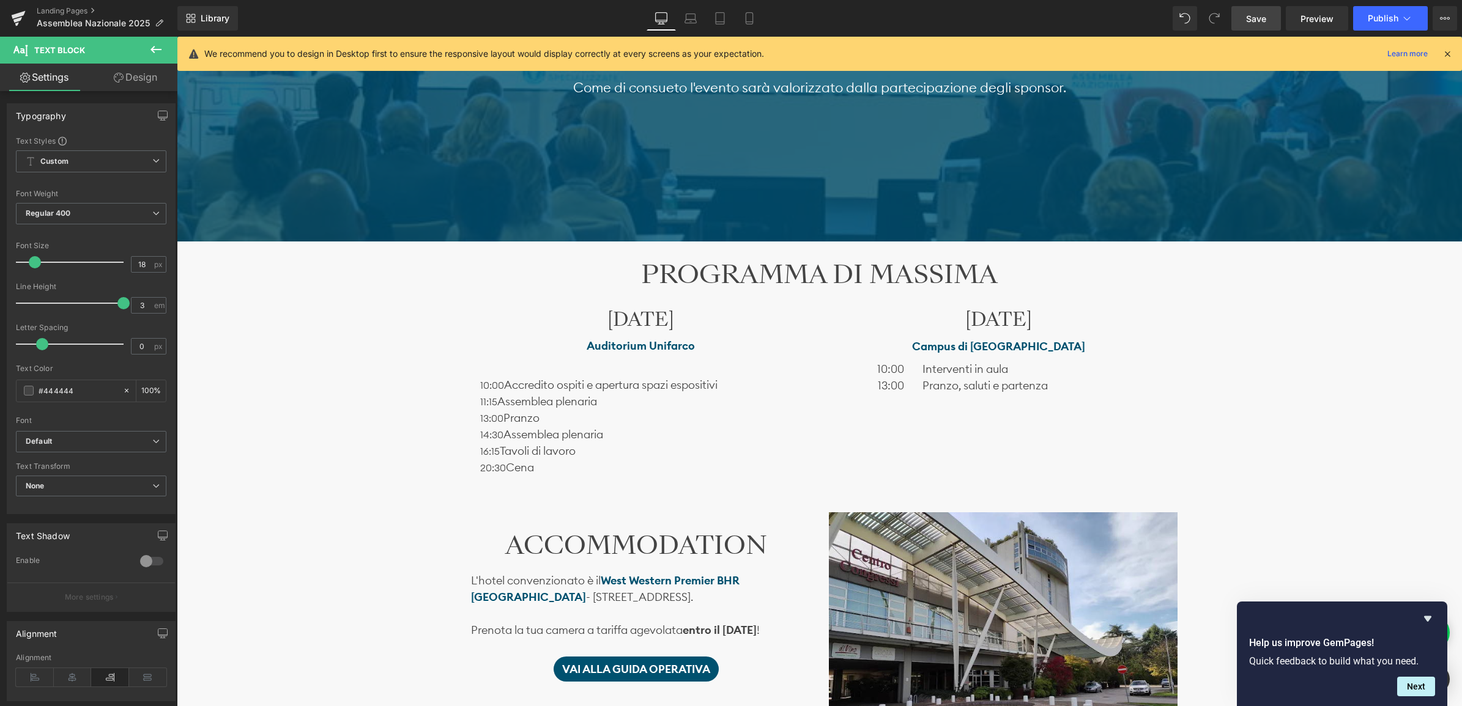
scroll to position [772, 0]
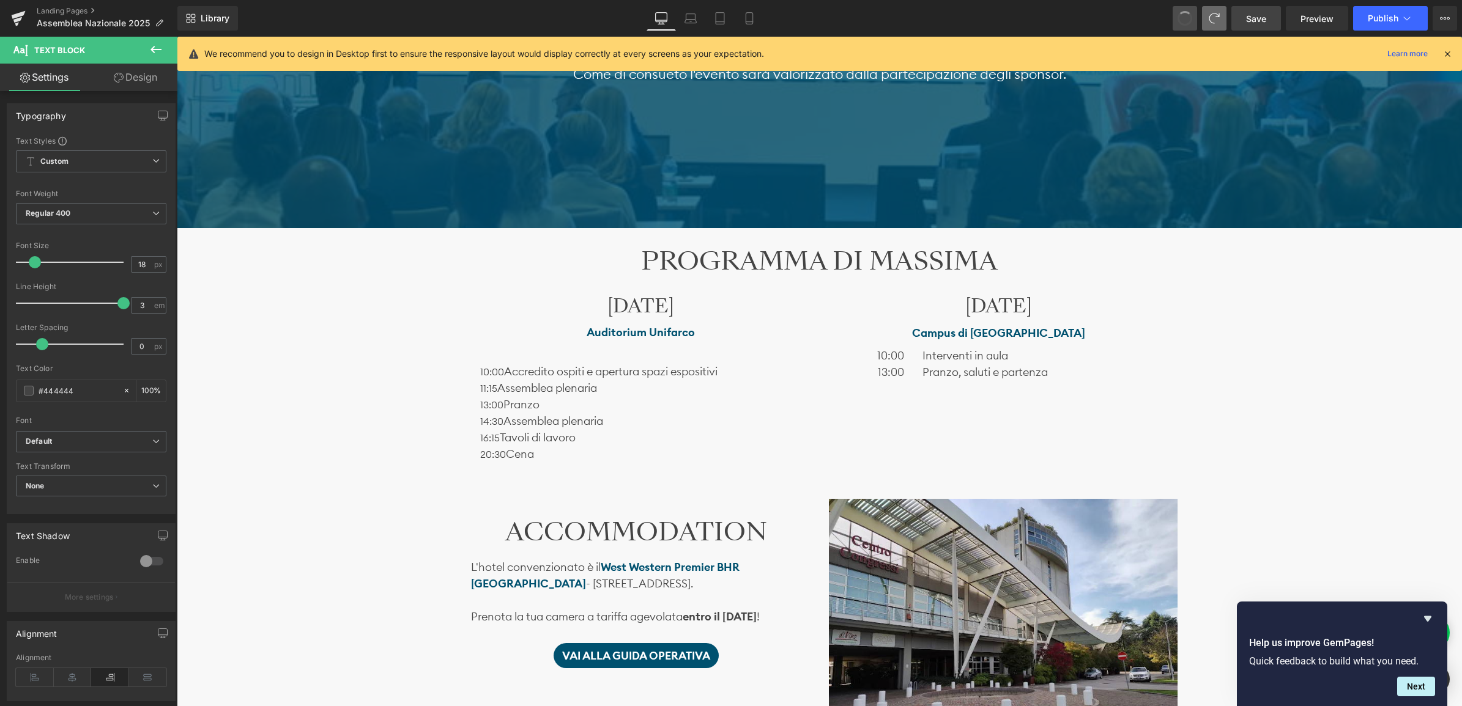
click at [1181, 17] on span at bounding box center [1184, 18] width 21 height 21
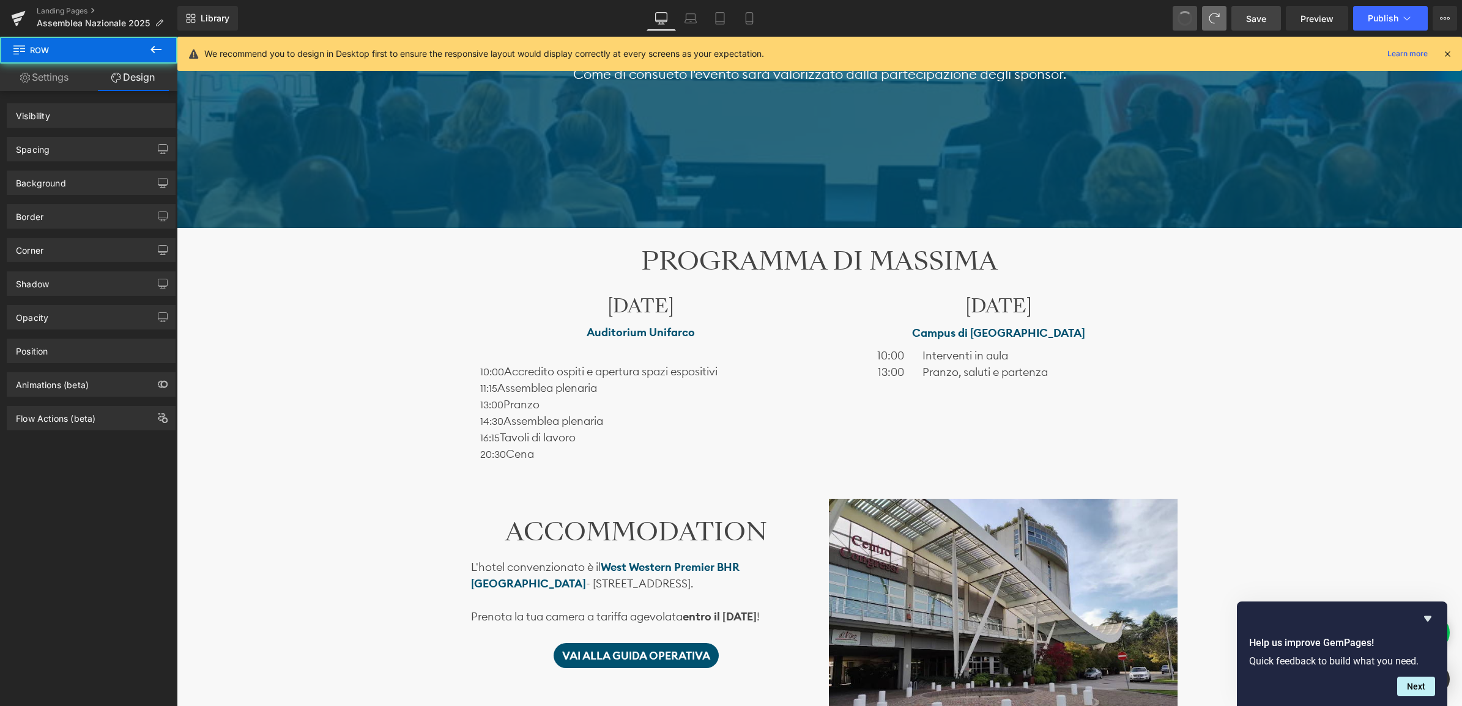
click at [1181, 17] on span at bounding box center [1185, 19] width 20 height 20
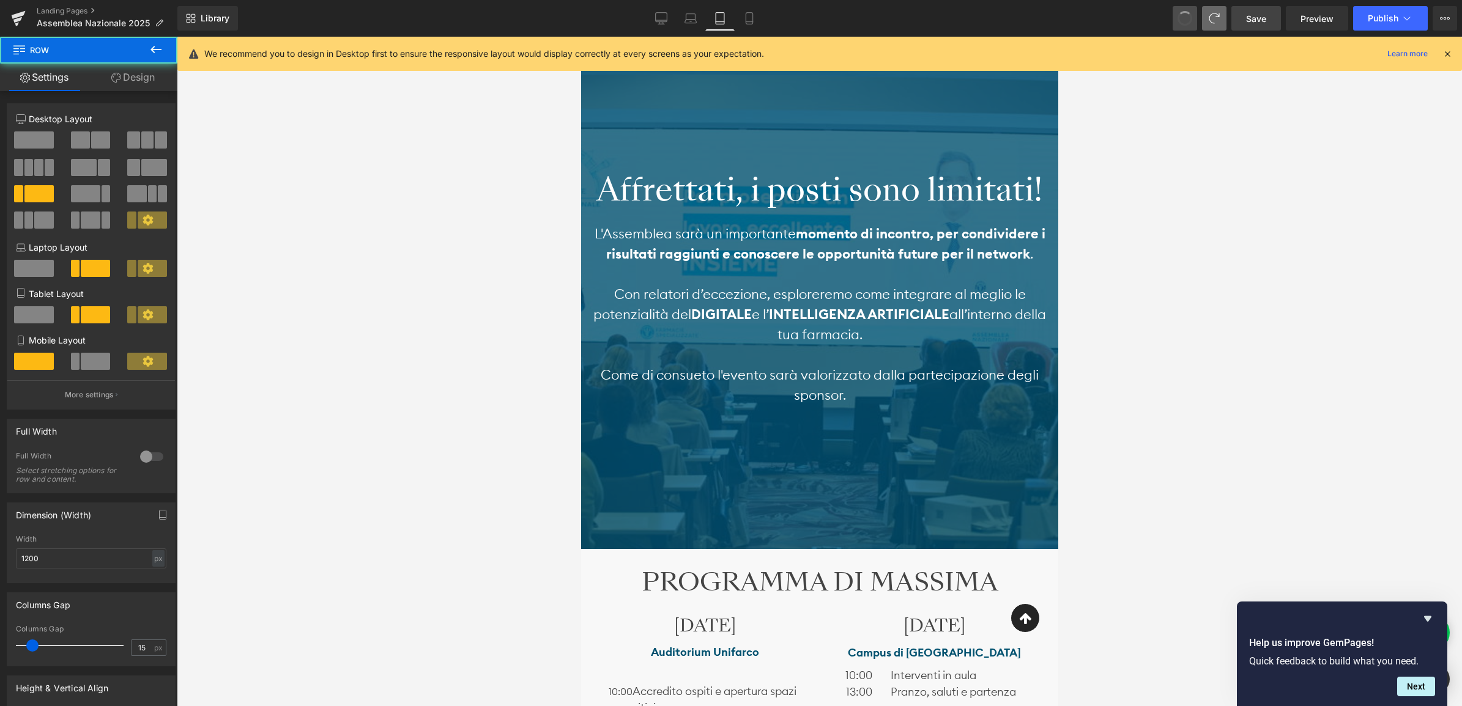
scroll to position [1092, 0]
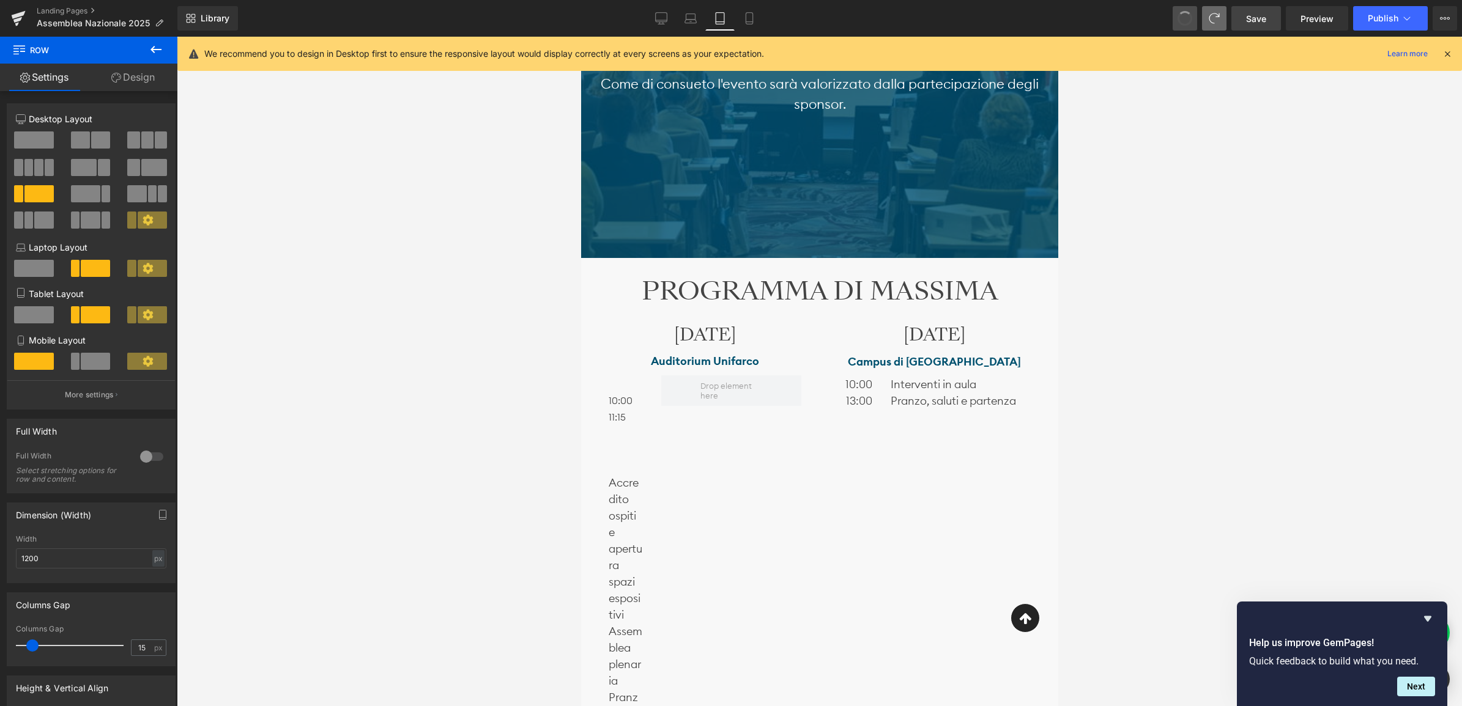
click at [1181, 17] on span at bounding box center [1184, 18] width 18 height 18
click at [1181, 17] on span at bounding box center [1185, 19] width 20 height 20
click at [1180, 17] on span at bounding box center [1185, 19] width 20 height 20
click at [1181, 17] on span at bounding box center [1184, 18] width 17 height 17
click at [1181, 17] on span at bounding box center [1185, 18] width 16 height 16
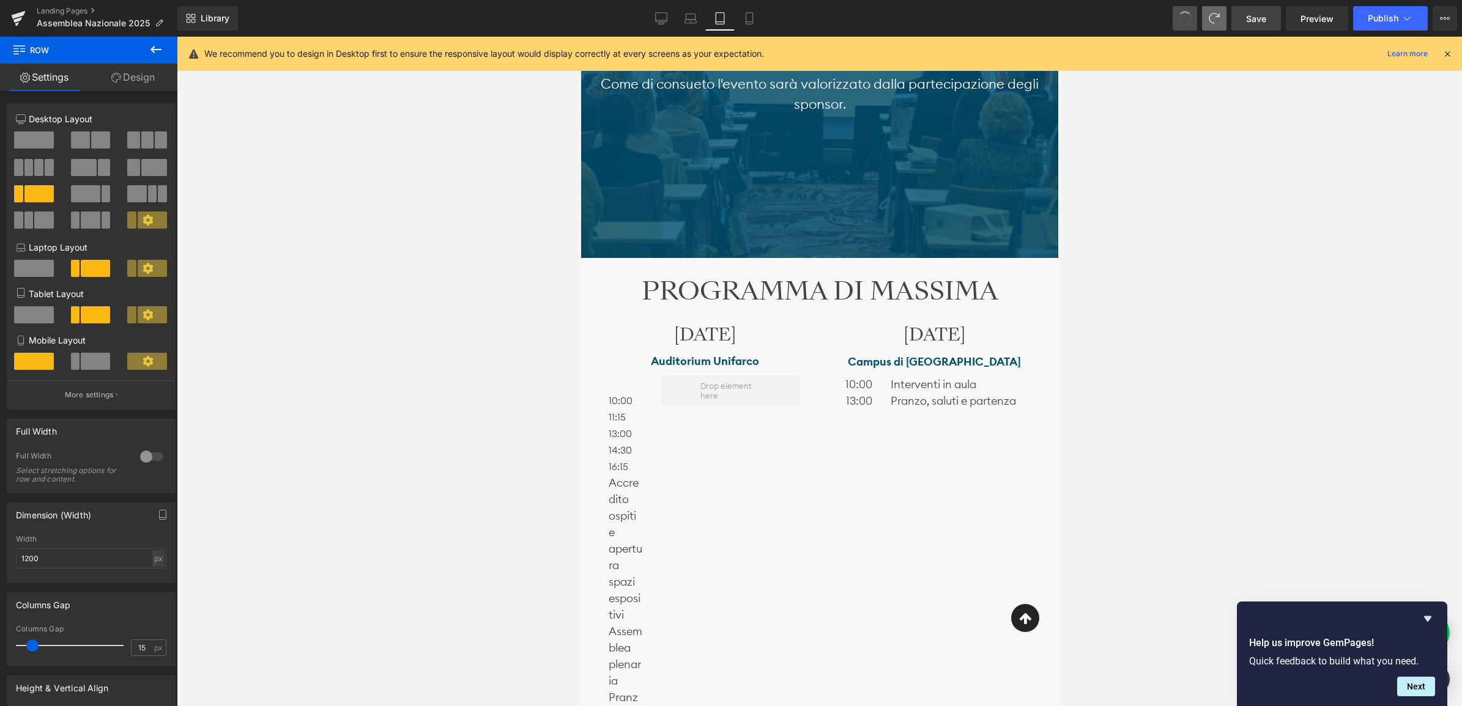
click at [1181, 17] on span at bounding box center [1185, 19] width 20 height 20
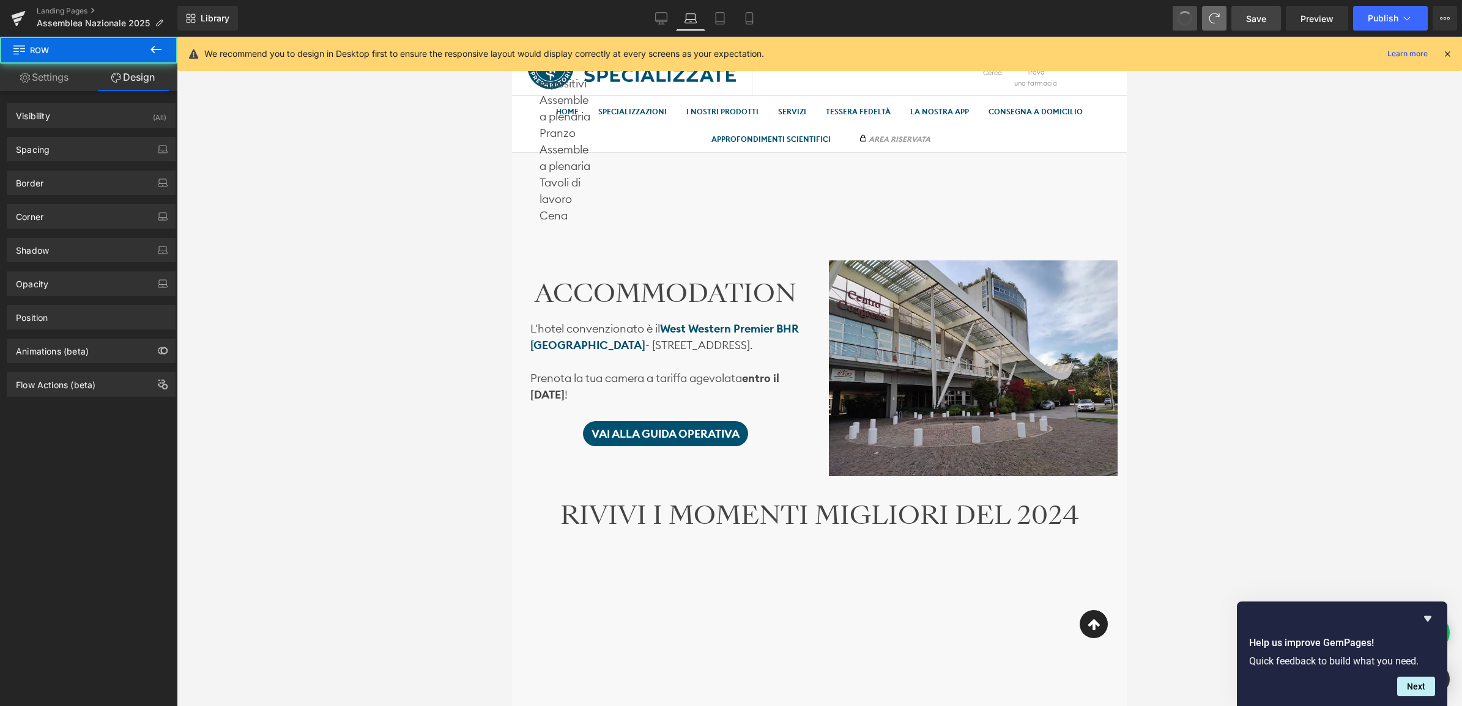
click at [1180, 17] on span at bounding box center [1185, 19] width 20 height 20
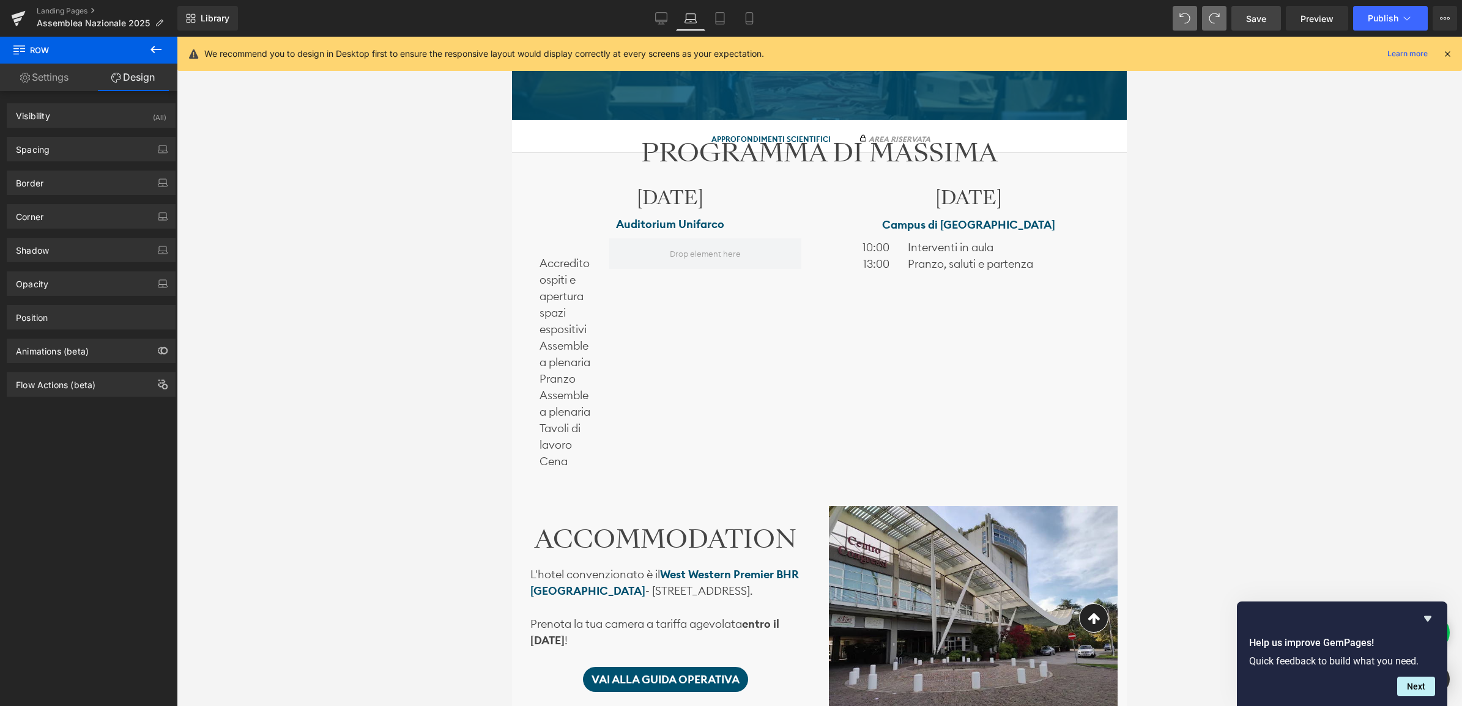
scroll to position [738, 0]
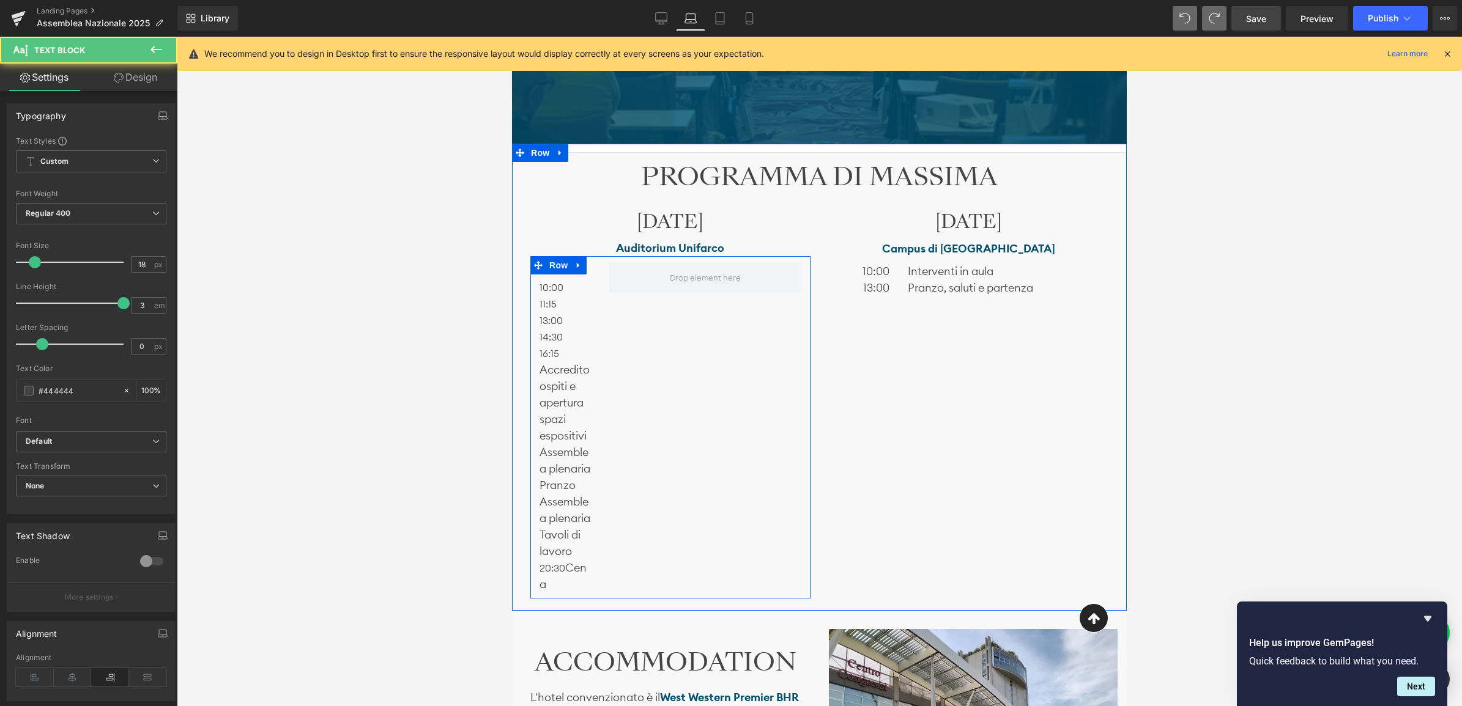
drag, startPoint x: 558, startPoint y: 619, endPoint x: 538, endPoint y: 373, distance: 246.6
click at [538, 373] on div "Text Block 10:00 11:15 13:00 14:30 16:15 Accredito ospiti e apertura spazi espo…" at bounding box center [565, 427] width 70 height 330
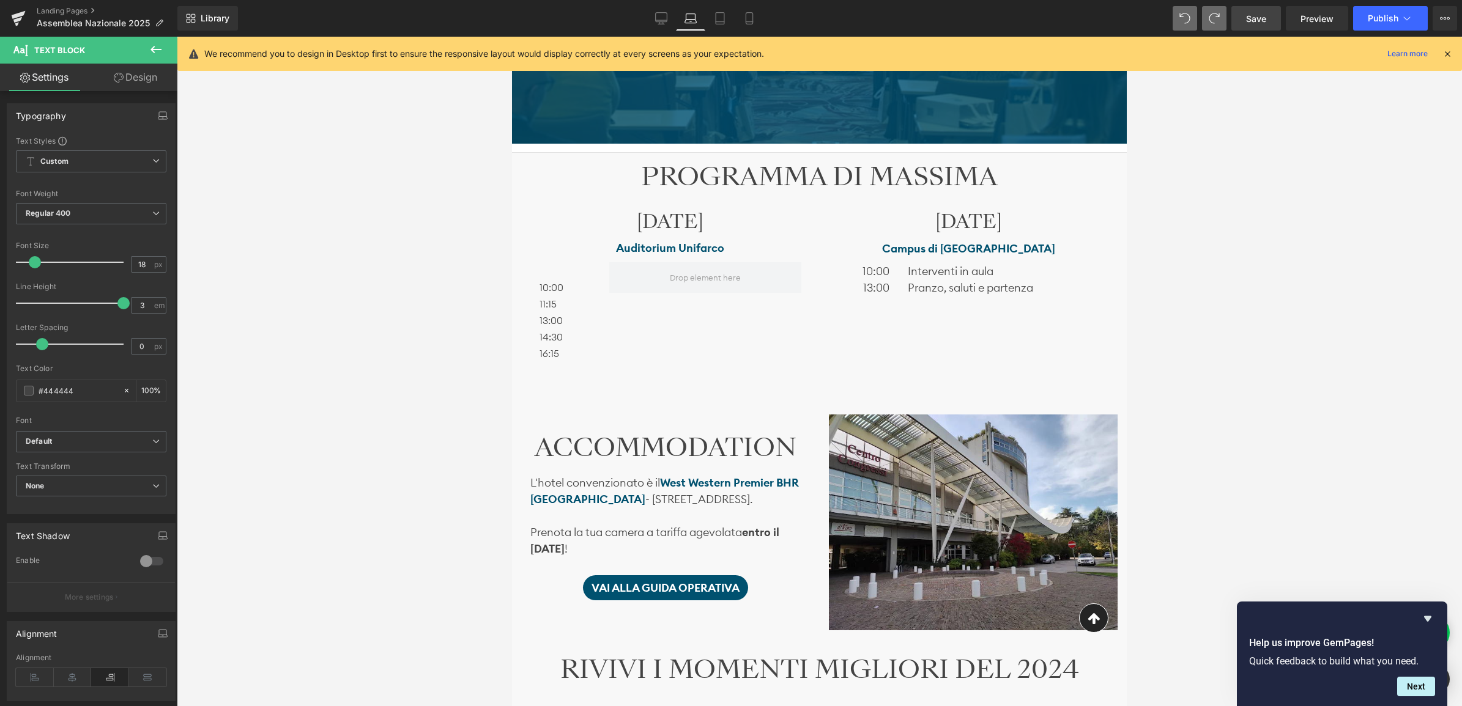
click at [163, 46] on icon at bounding box center [156, 49] width 15 height 15
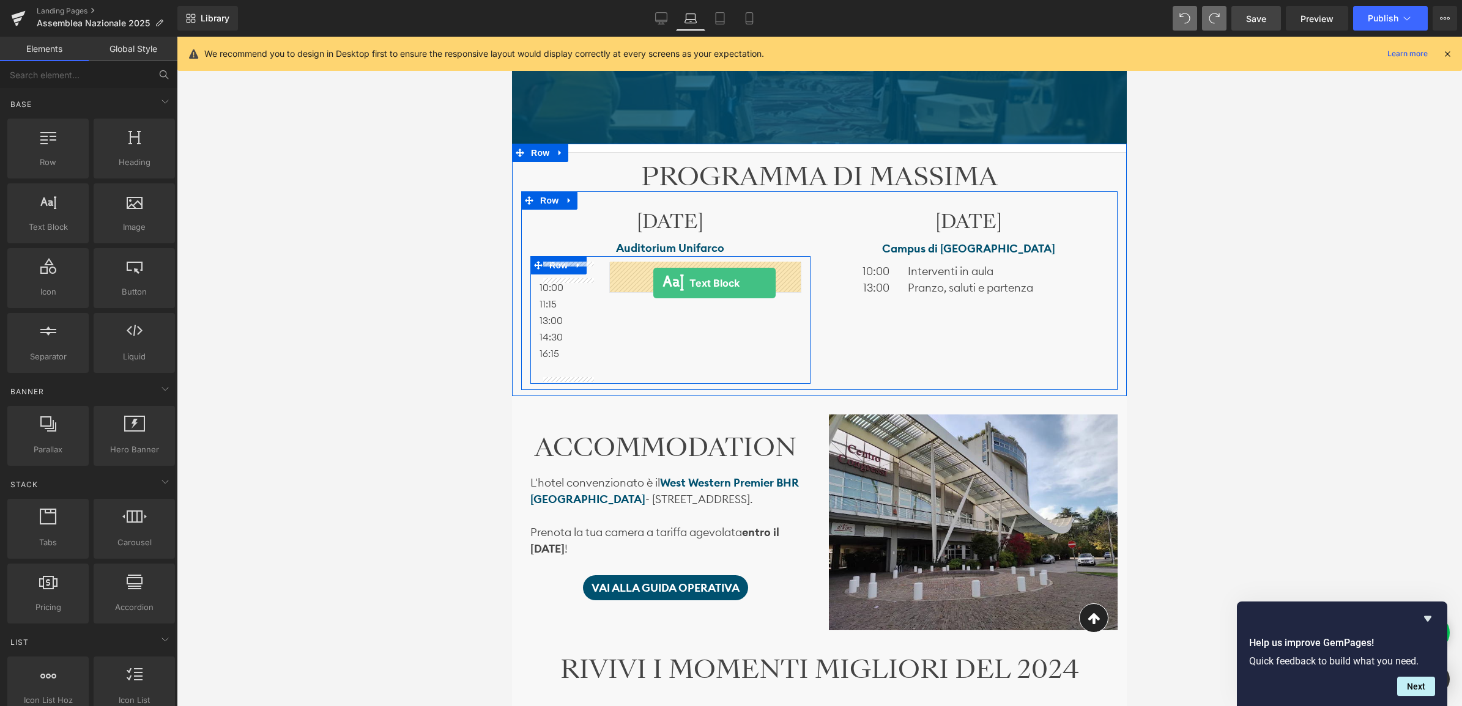
drag, startPoint x: 574, startPoint y: 257, endPoint x: 653, endPoint y: 283, distance: 82.8
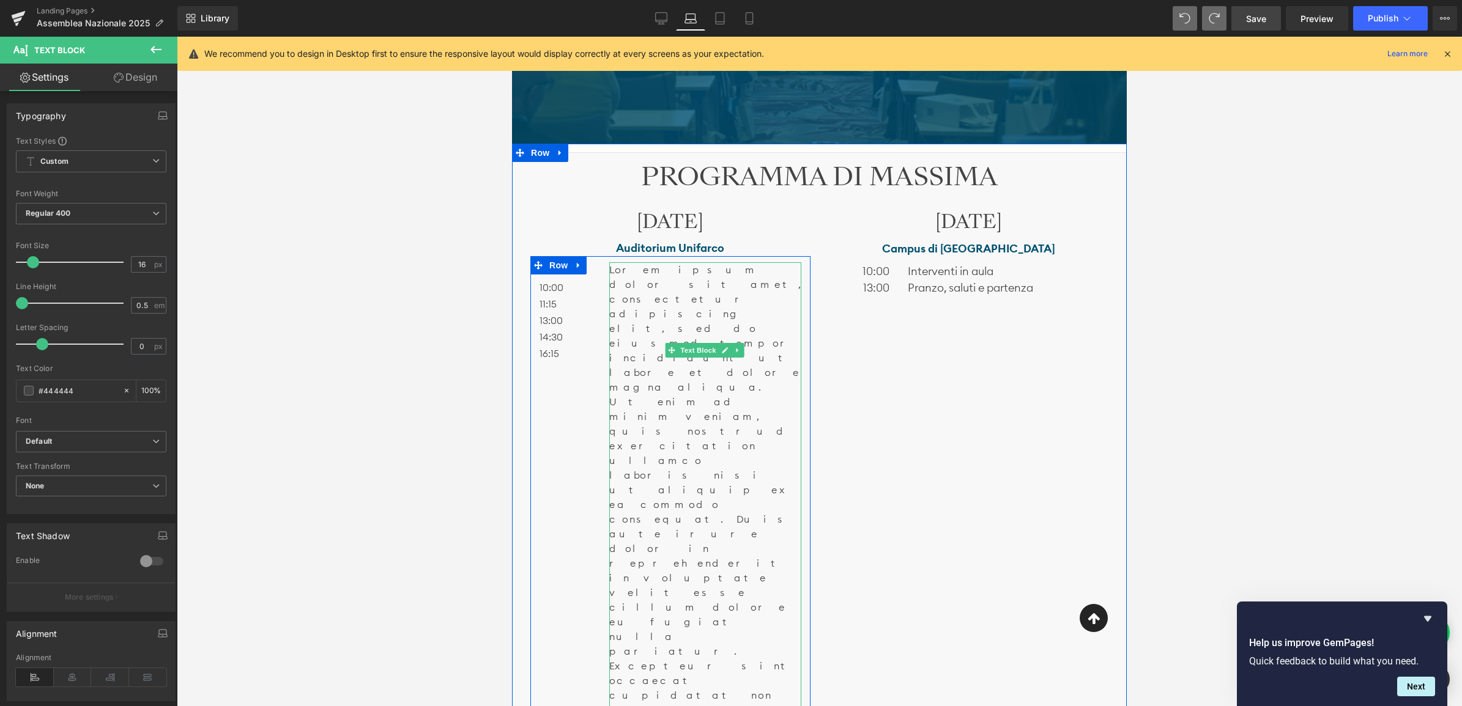
drag, startPoint x: 674, startPoint y: 435, endPoint x: 633, endPoint y: 415, distance: 46.0
click at [615, 306] on div "Lorem ipsum dolor sit amet, consectetur adipiscing elit, sed do eiusmod tempor …" at bounding box center [704, 526] width 191 height 528
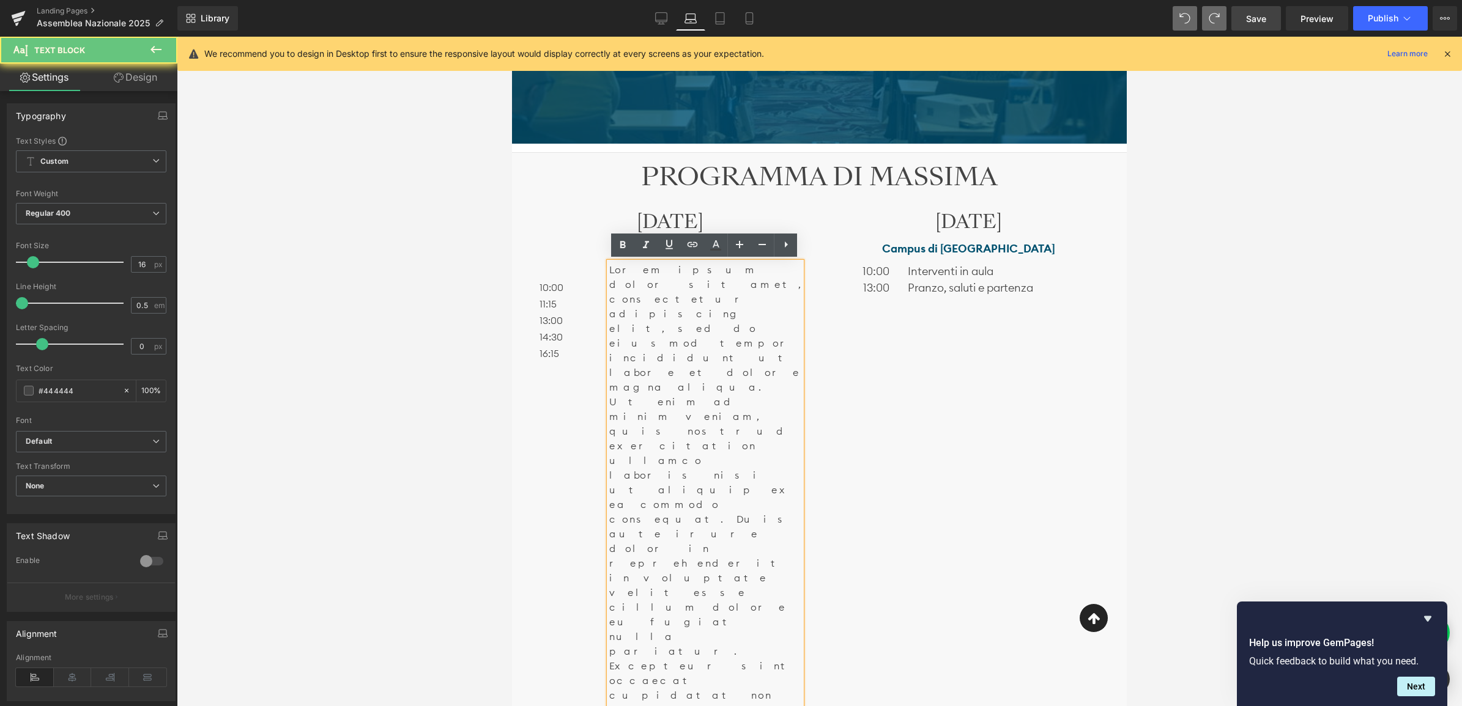
drag, startPoint x: 633, startPoint y: 415, endPoint x: 682, endPoint y: 434, distance: 52.7
click at [632, 405] on p "Lorem ipsum dolor sit amet, consectetur adipiscing elit, sed do eiusmod tempor …" at bounding box center [704, 526] width 191 height 528
click at [682, 434] on p "Lorem ipsum dolor sit amet, consectetur adipiscing elit, sed do eiusmod tempor …" at bounding box center [704, 526] width 191 height 528
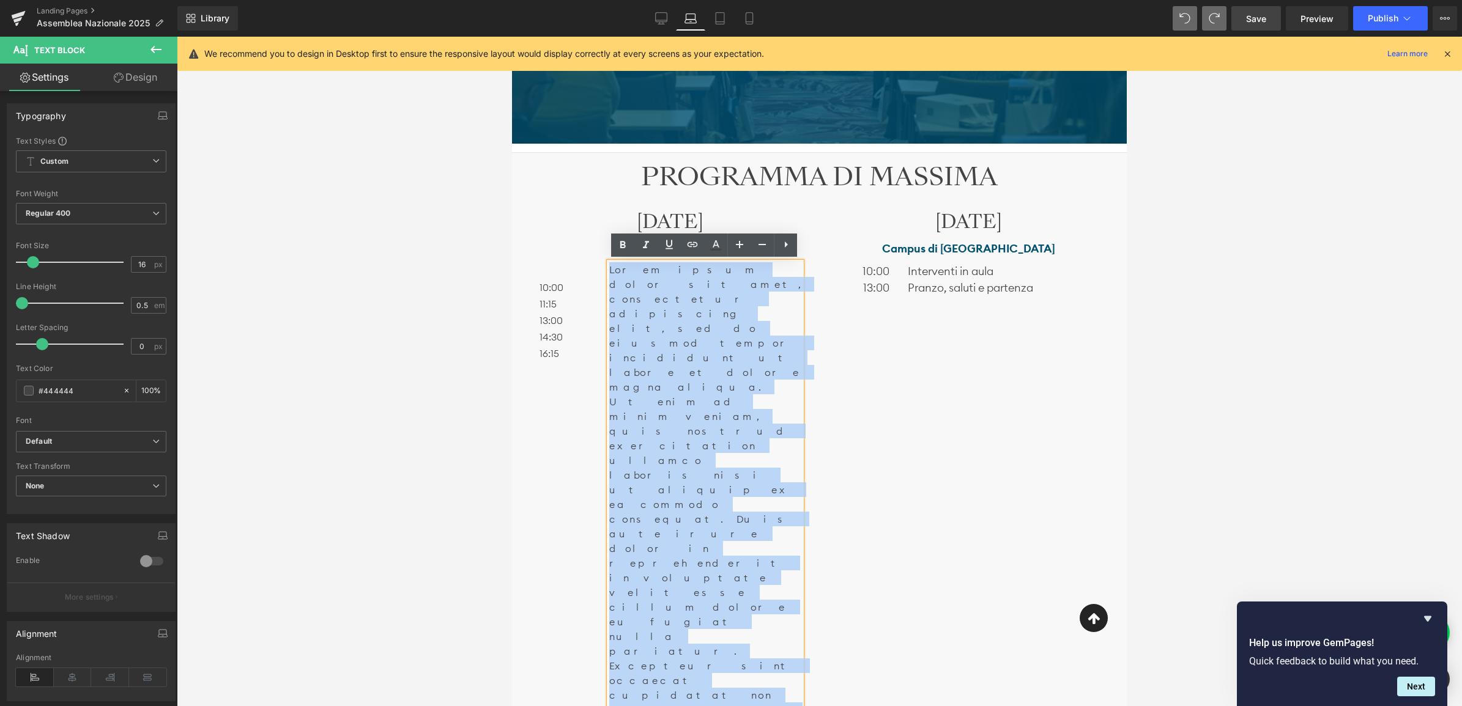
drag, startPoint x: 675, startPoint y: 434, endPoint x: 610, endPoint y: 267, distance: 178.9
click at [610, 267] on p "Lorem ipsum dolor sit amet, consectetur adipiscing elit, sed do eiusmod tempor …" at bounding box center [704, 526] width 191 height 528
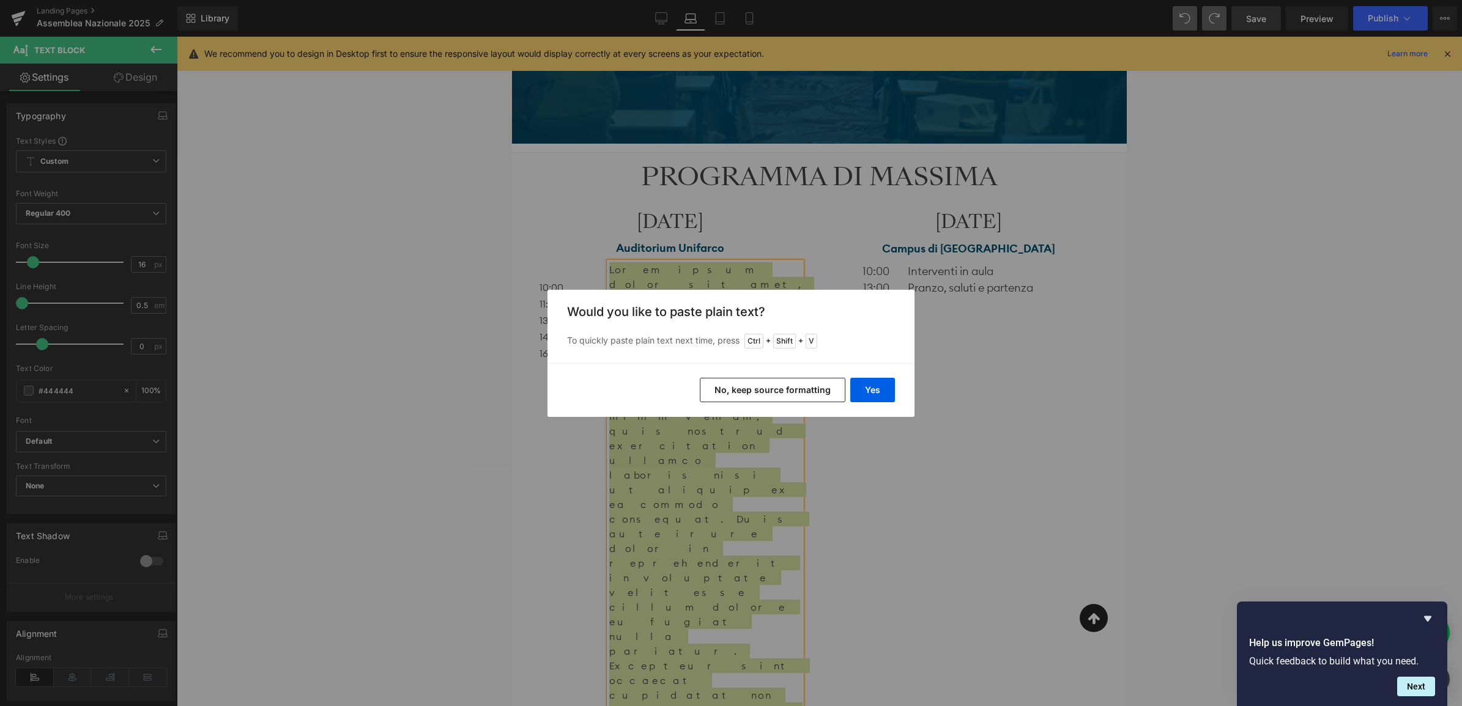
click at [831, 393] on button "No, keep source formatting" at bounding box center [773, 390] width 146 height 24
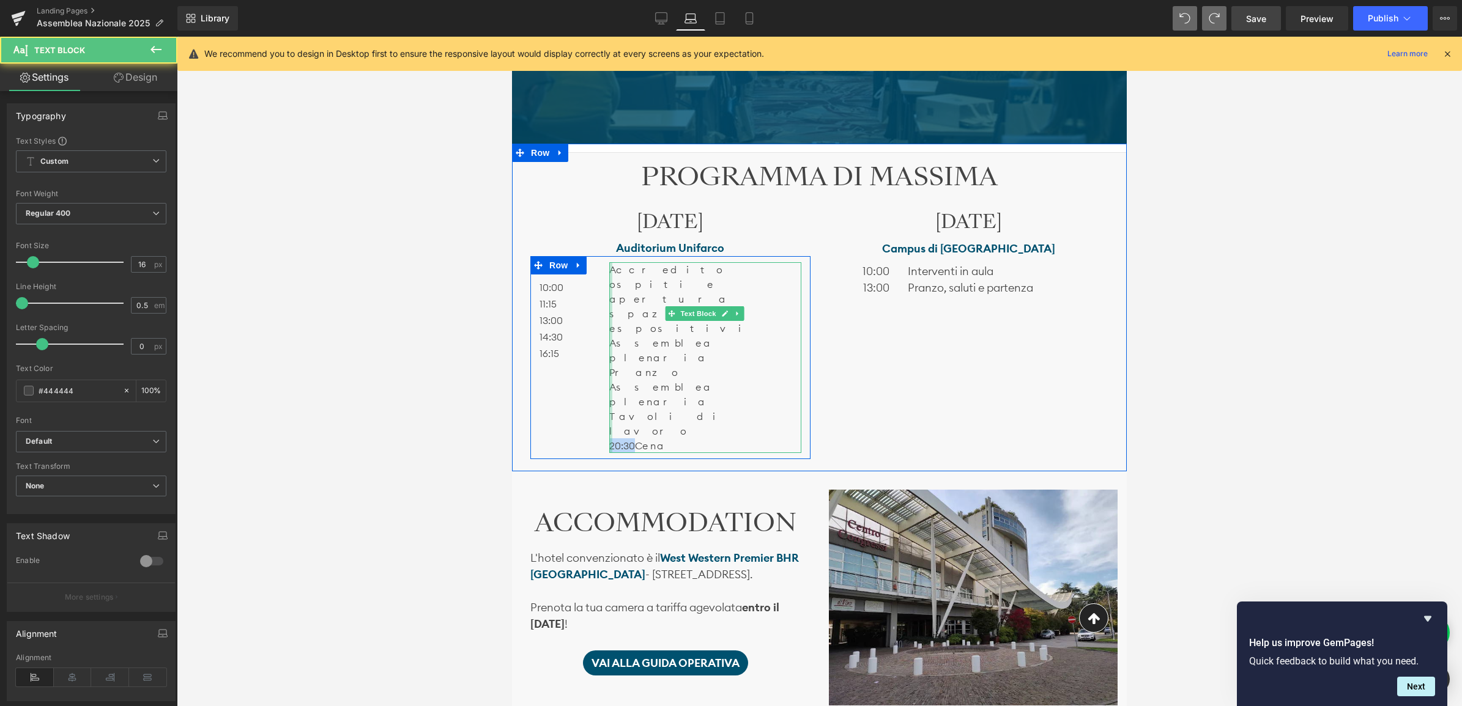
drag, startPoint x: 634, startPoint y: 358, endPoint x: 604, endPoint y: 368, distance: 31.5
click at [610, 356] on div "Accredito ospiti e apertura spazi espositivi Assemblea plenaria Pranzo Assemble…" at bounding box center [704, 357] width 191 height 191
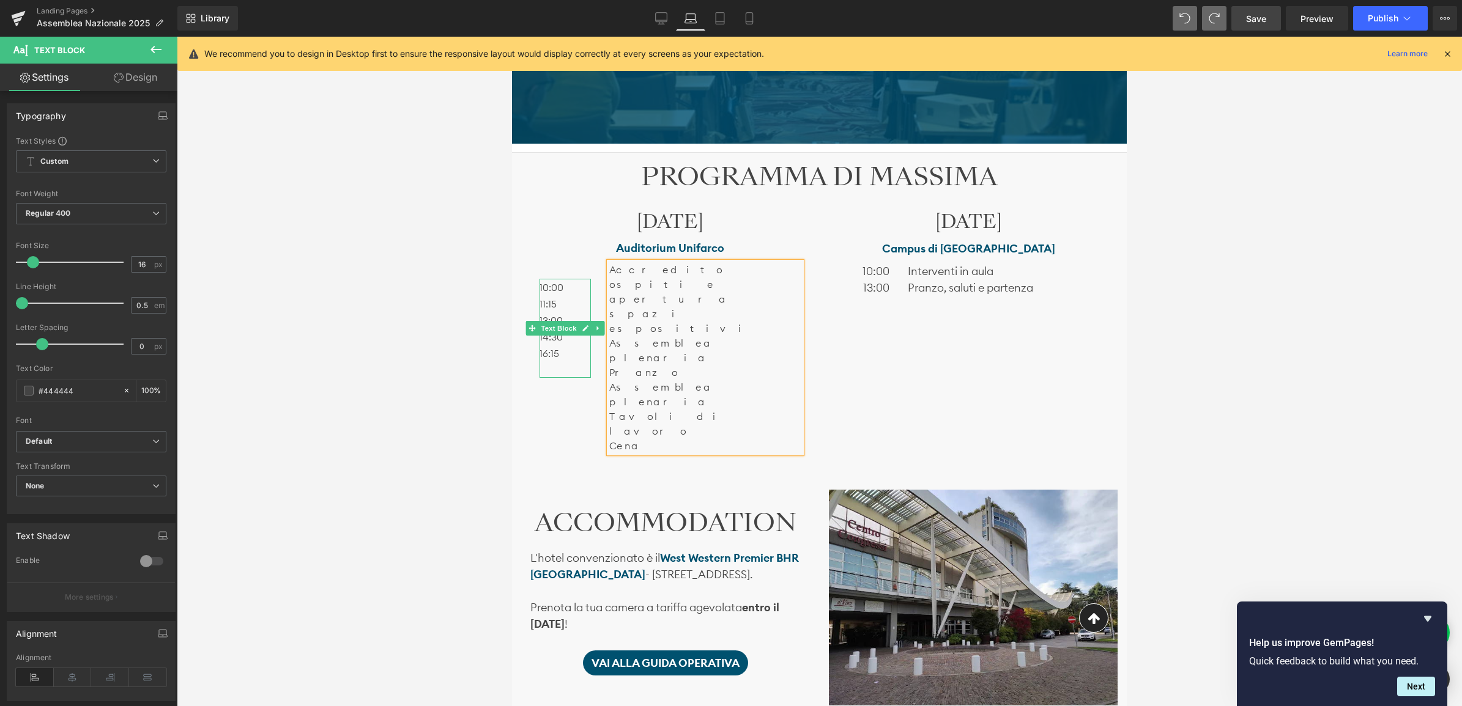
click at [564, 353] on p "16:15" at bounding box center [564, 353] width 51 height 17
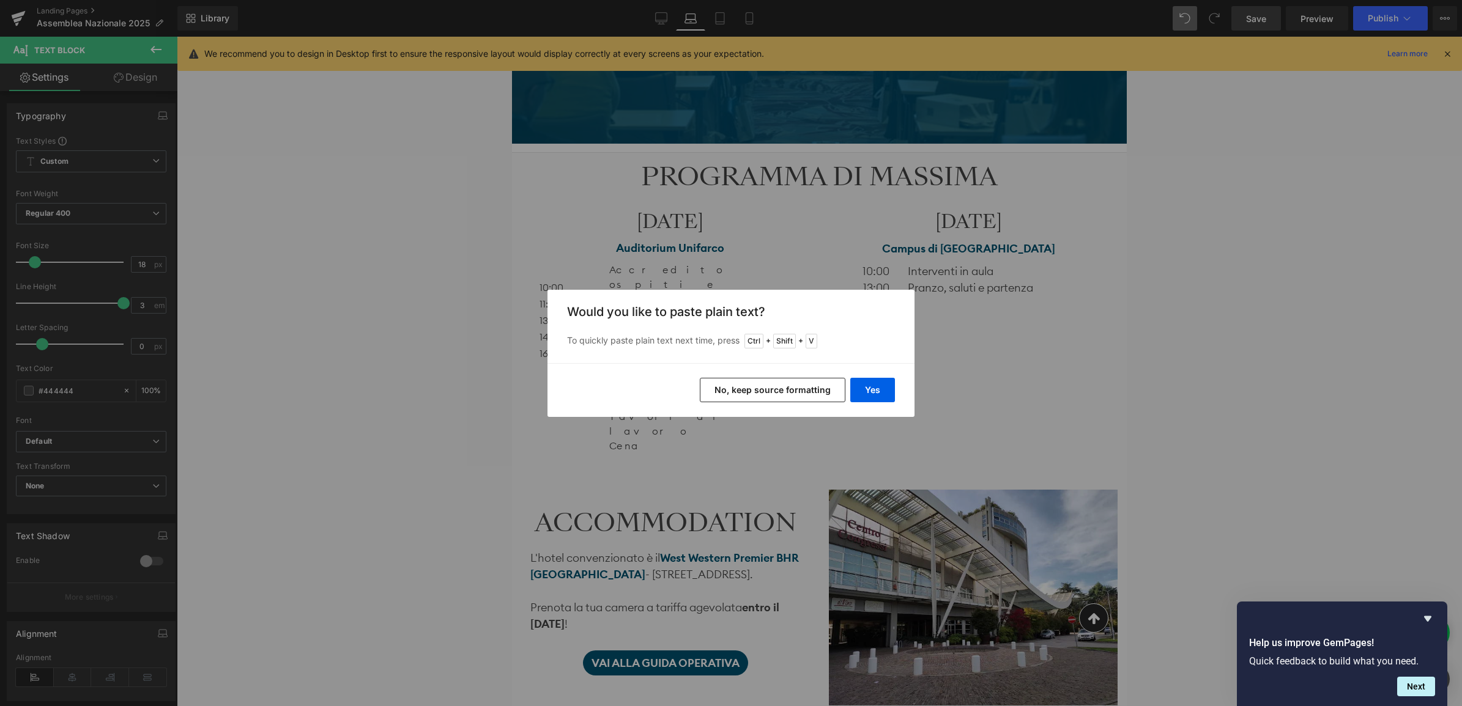
click at [738, 392] on button "No, keep source formatting" at bounding box center [773, 390] width 146 height 24
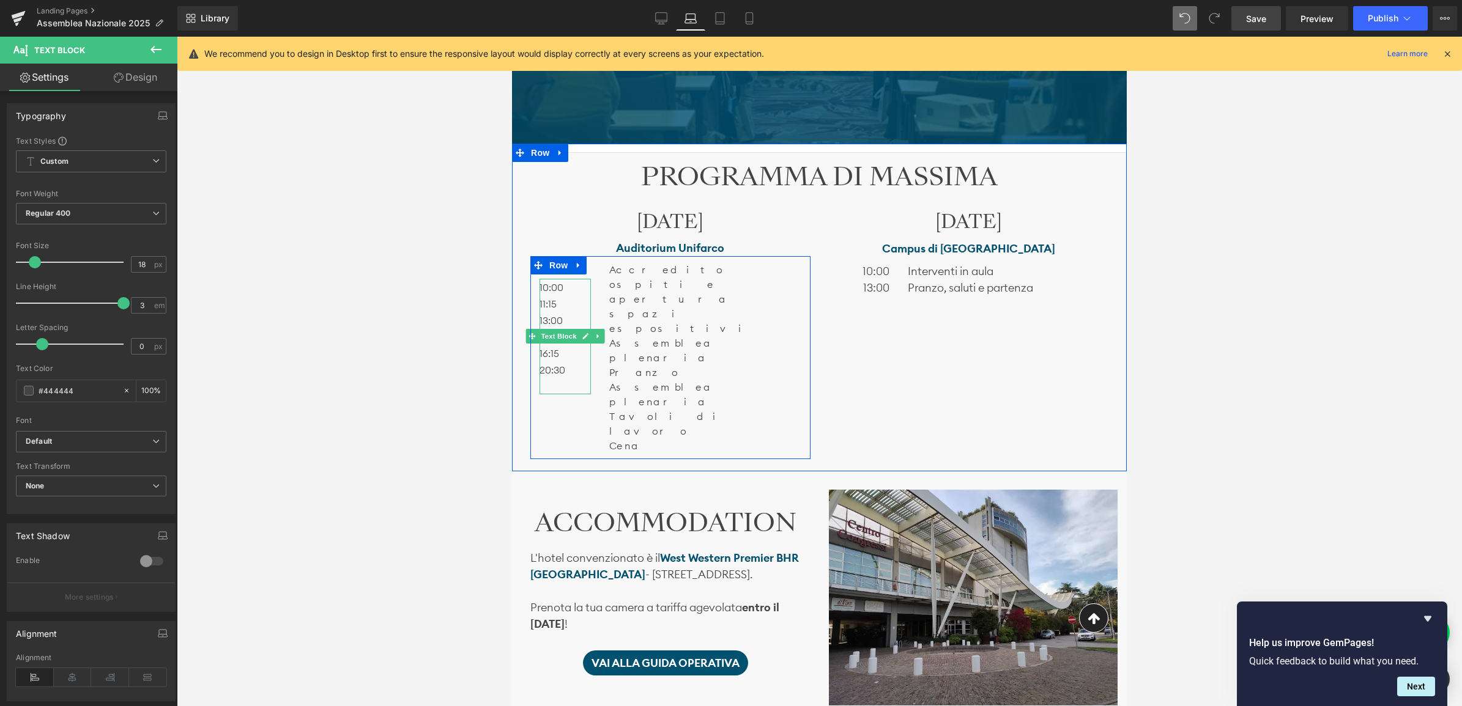
click at [570, 370] on p "20:30" at bounding box center [564, 369] width 51 height 17
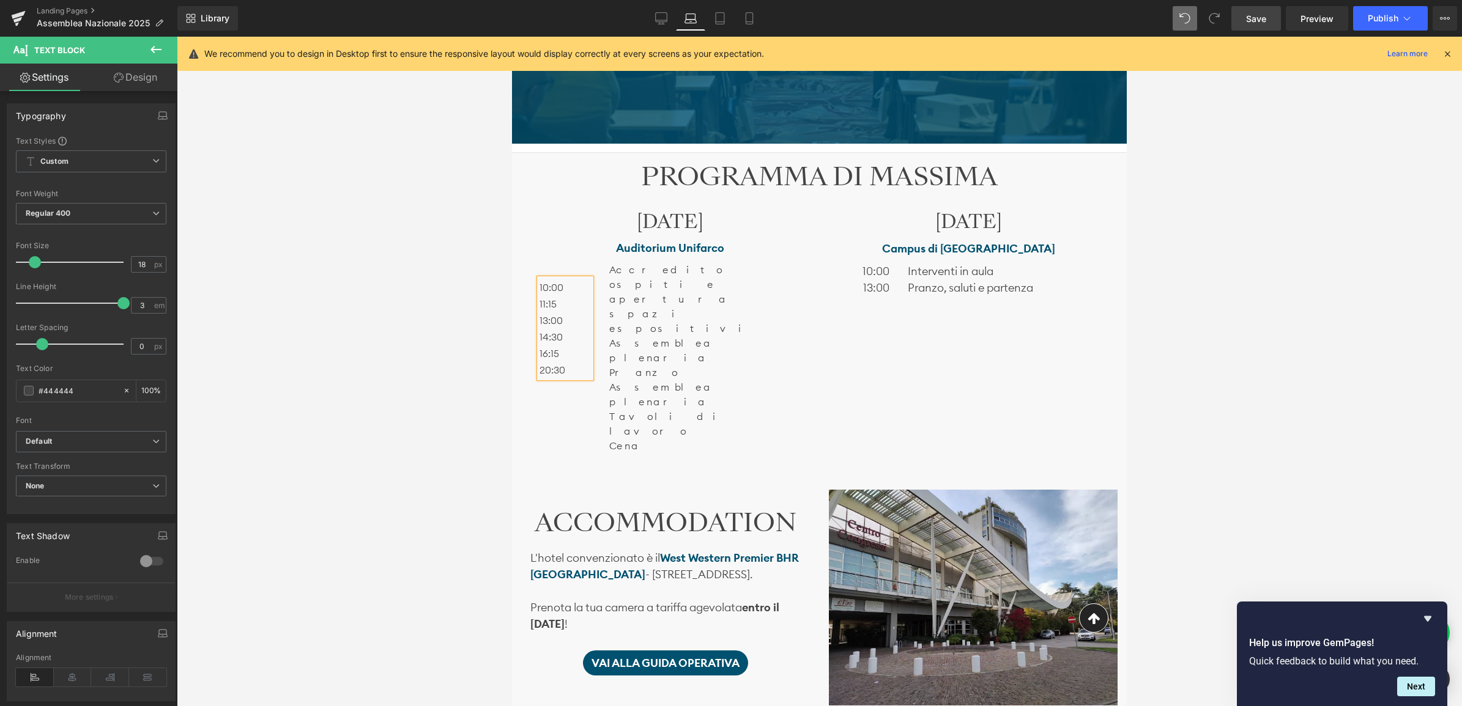
click at [539, 286] on span "10:00" at bounding box center [551, 287] width 24 height 12
click at [530, 267] on icon at bounding box center [531, 270] width 7 height 7
click at [531, 267] on icon at bounding box center [531, 270] width 7 height 7
click at [554, 267] on span "Text Block" at bounding box center [558, 271] width 40 height 15
click at [735, 439] on p "Cena" at bounding box center [704, 446] width 191 height 15
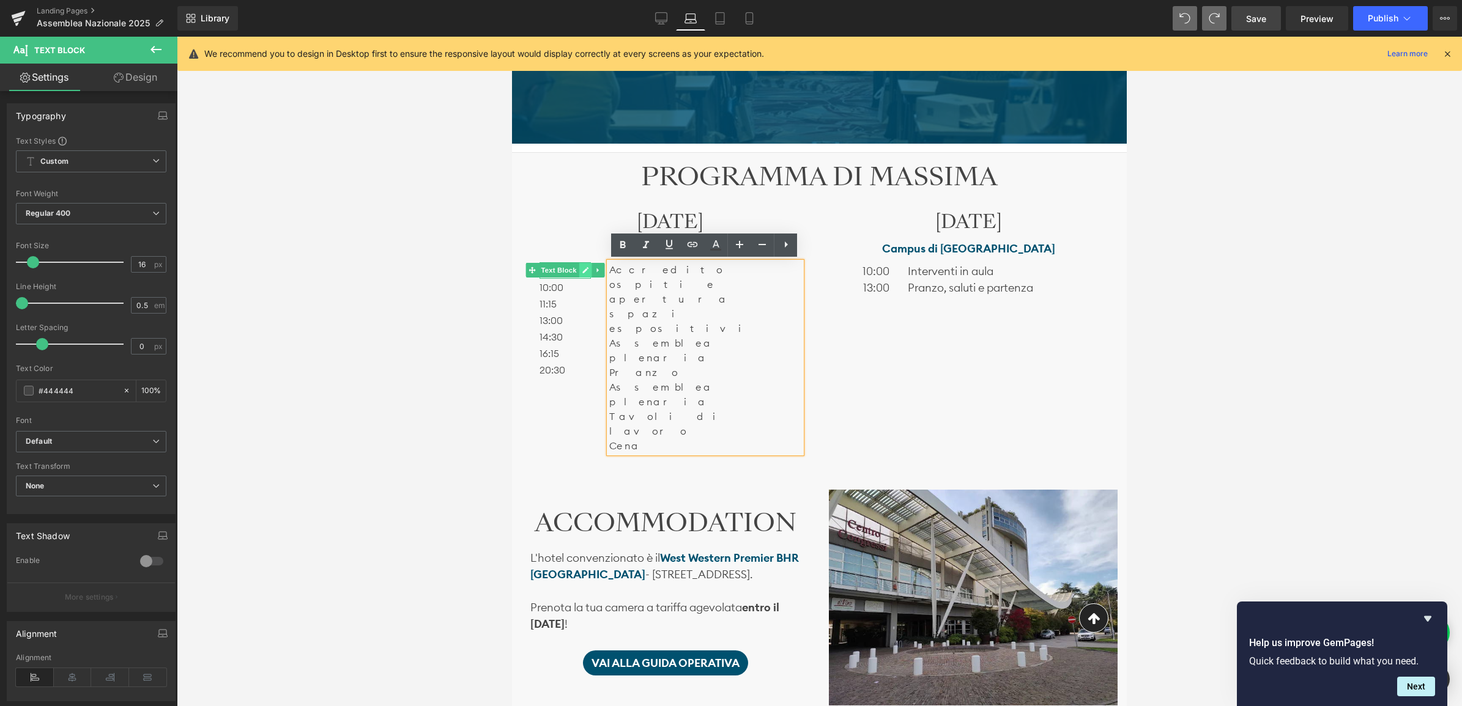
click at [579, 264] on link at bounding box center [585, 270] width 13 height 15
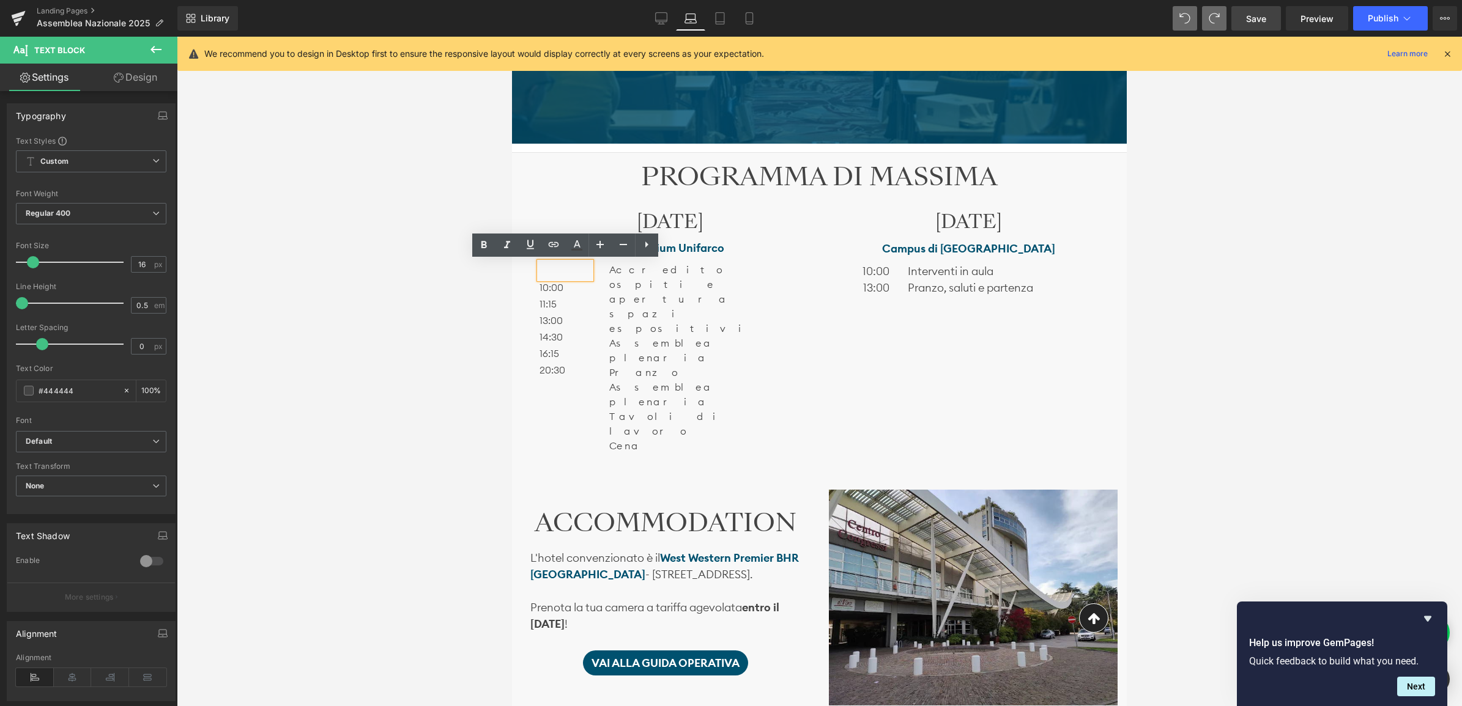
click at [514, 264] on div "PROGRAMMA DI MASSIMA Heading [DATE] Heading Auditorium Unifarco Text Block Text…" at bounding box center [819, 313] width 615 height 303
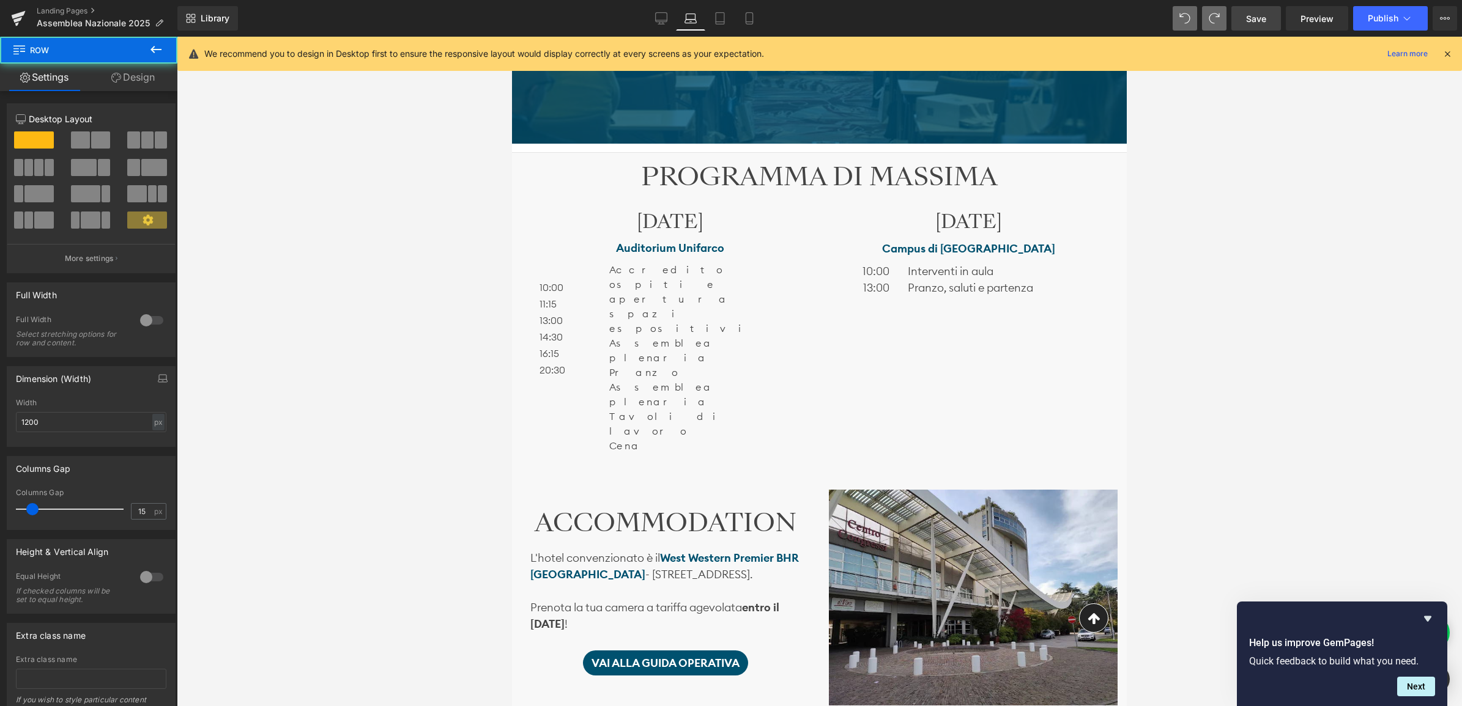
click at [472, 276] on div at bounding box center [819, 372] width 1285 height 670
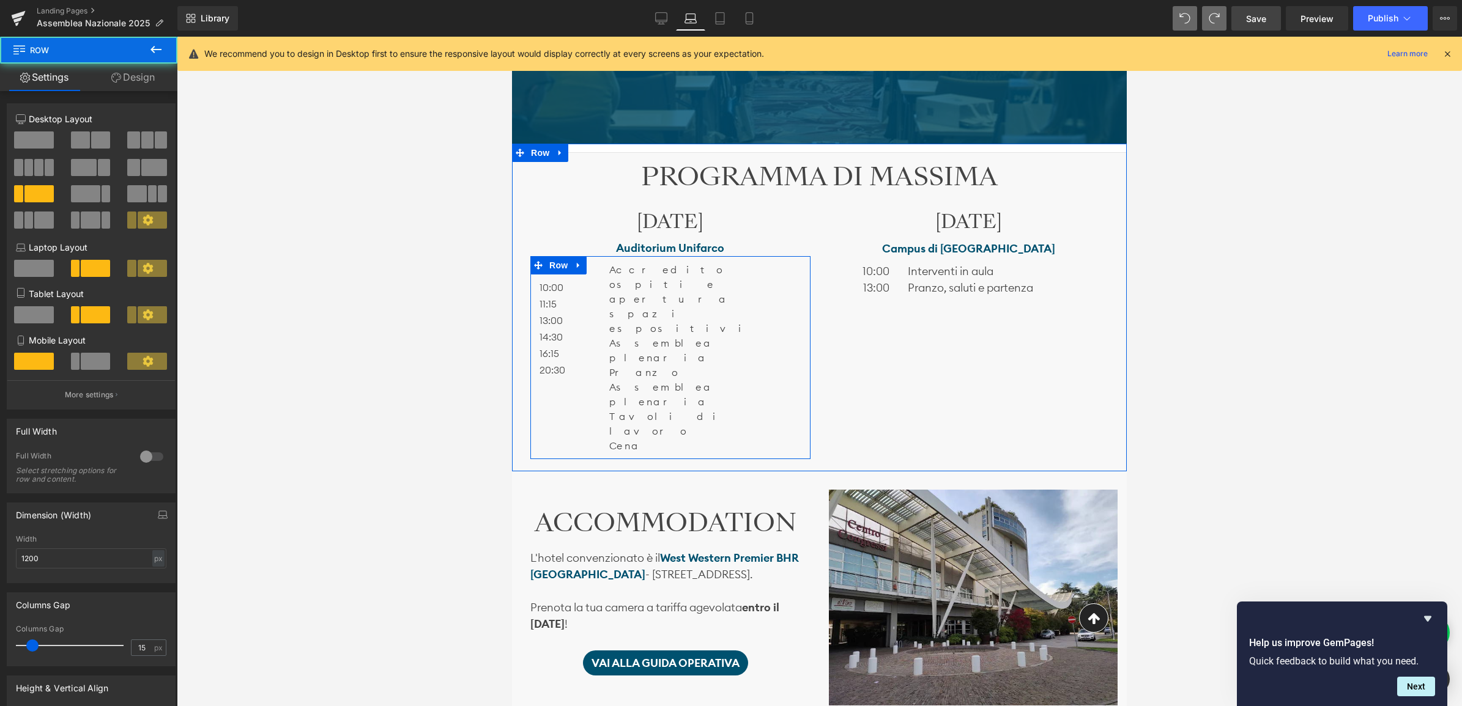
click at [594, 270] on div "Text Block 10:00 11:15 13:00 14:30 16:15 20:30 Text Block" at bounding box center [565, 320] width 70 height 116
click at [557, 291] on span "10:00" at bounding box center [551, 287] width 24 height 12
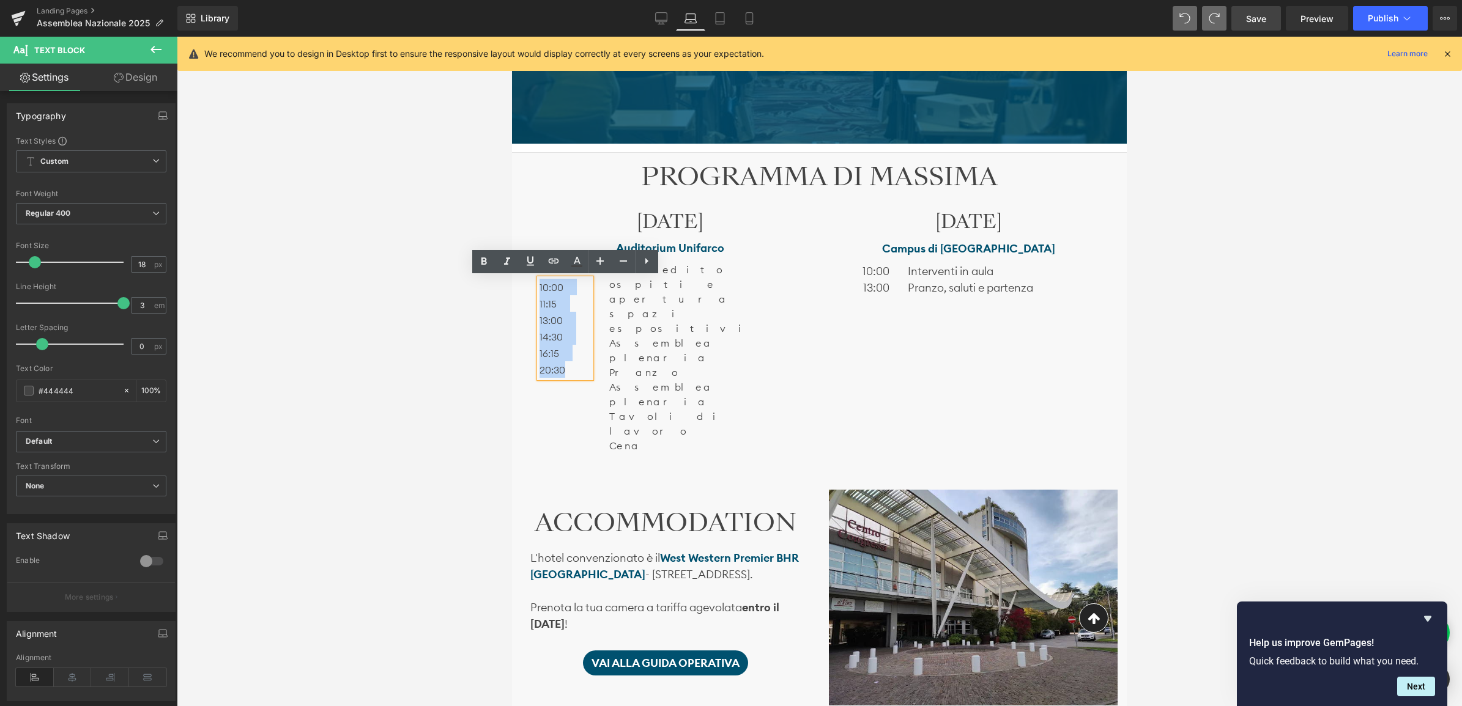
drag, startPoint x: 573, startPoint y: 374, endPoint x: 534, endPoint y: 279, distance: 102.6
click at [534, 279] on div "Text Block 10:00 11:15 13:00 14:30 16:15 20:30 Text Block" at bounding box center [565, 320] width 70 height 116
click at [570, 264] on span "Text Block" at bounding box center [558, 270] width 40 height 15
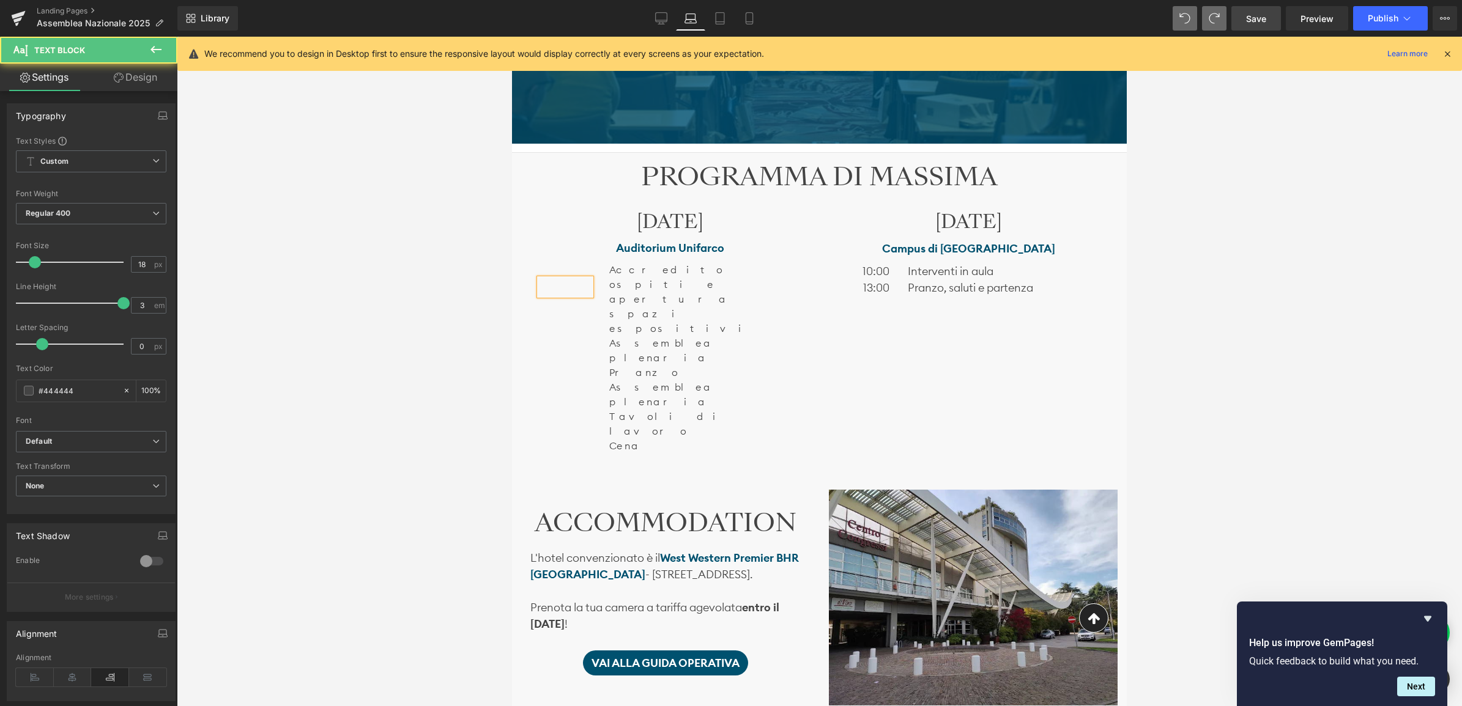
click at [475, 263] on div at bounding box center [819, 372] width 1285 height 670
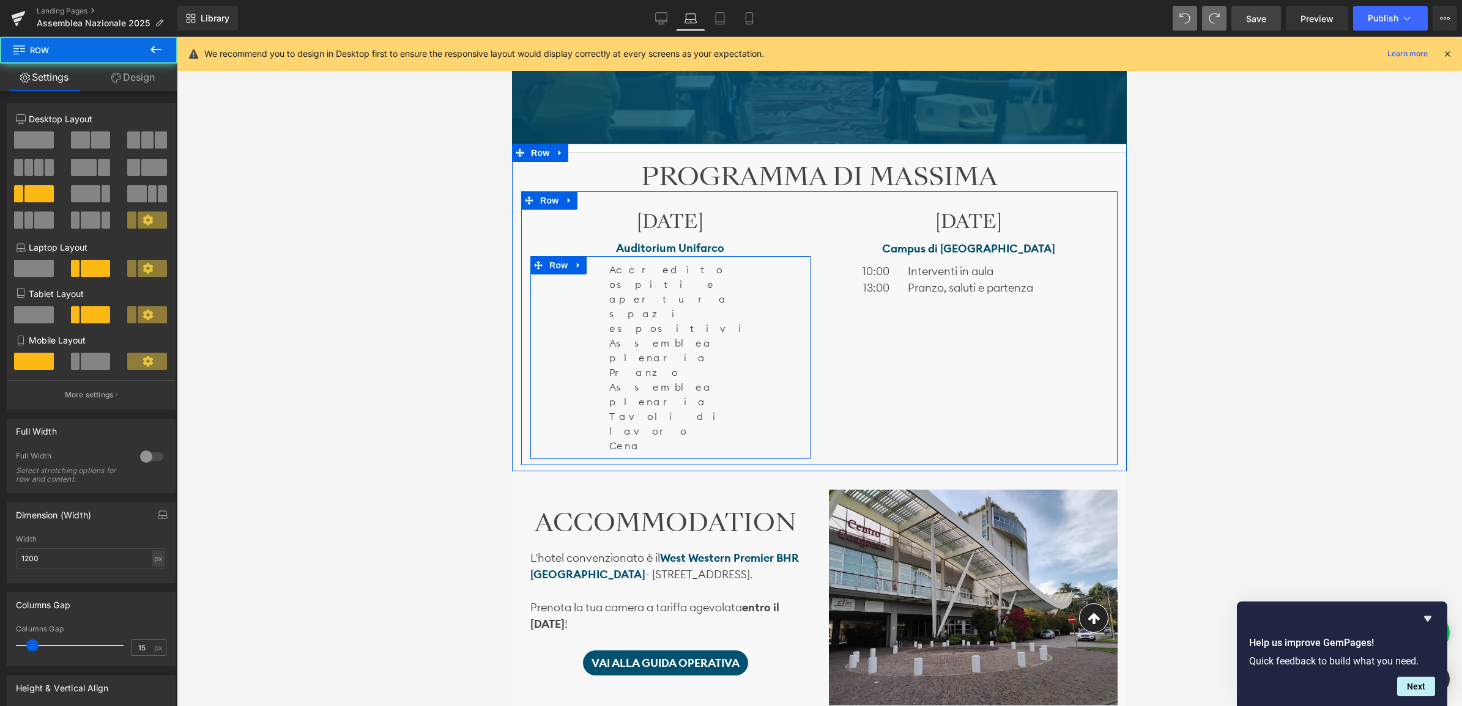
drag, startPoint x: 599, startPoint y: 266, endPoint x: 598, endPoint y: 280, distance: 14.2
click at [600, 267] on div "Accredito ospiti e apertura spazi espositivi Assemblea plenaria Pranzo Assemble…" at bounding box center [705, 357] width 210 height 191
drag, startPoint x: 563, startPoint y: 347, endPoint x: 533, endPoint y: 337, distance: 31.5
click at [561, 347] on div "Text Block Text Block Accredito ospiti e apertura spazi espositivi Assemblea pl…" at bounding box center [670, 357] width 280 height 203
drag, startPoint x: 554, startPoint y: 316, endPoint x: 561, endPoint y: 320, distance: 8.2
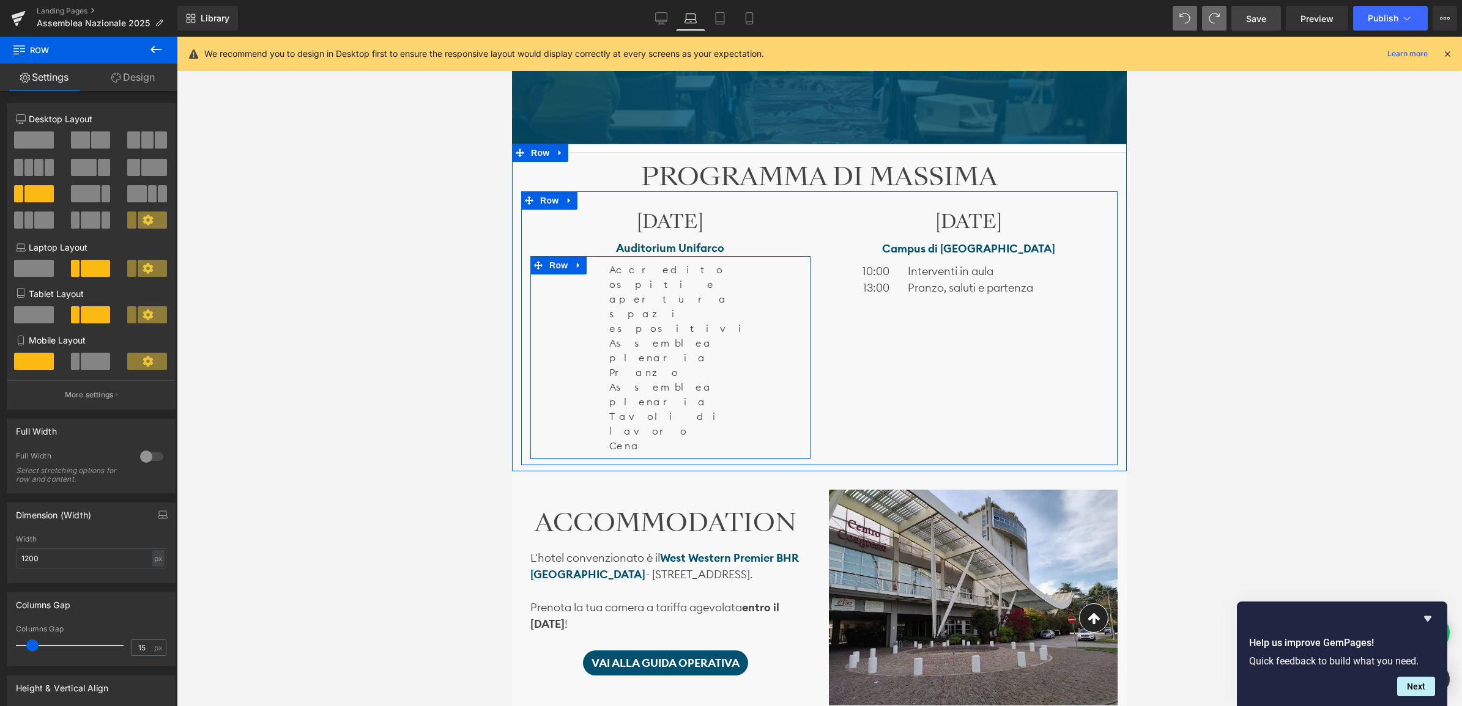
click at [557, 316] on div "Text Block Text Block Accredito ospiti e apertura spazi espositivi Assemblea pl…" at bounding box center [670, 357] width 280 height 203
click at [561, 321] on div "Text Block Text Block Accredito ospiti e apertura spazi espositivi Assemblea pl…" at bounding box center [670, 357] width 280 height 203
click at [566, 309] on div "Text Block Text Block Accredito ospiti e apertura spazi espositivi Assemblea pl…" at bounding box center [670, 357] width 280 height 203
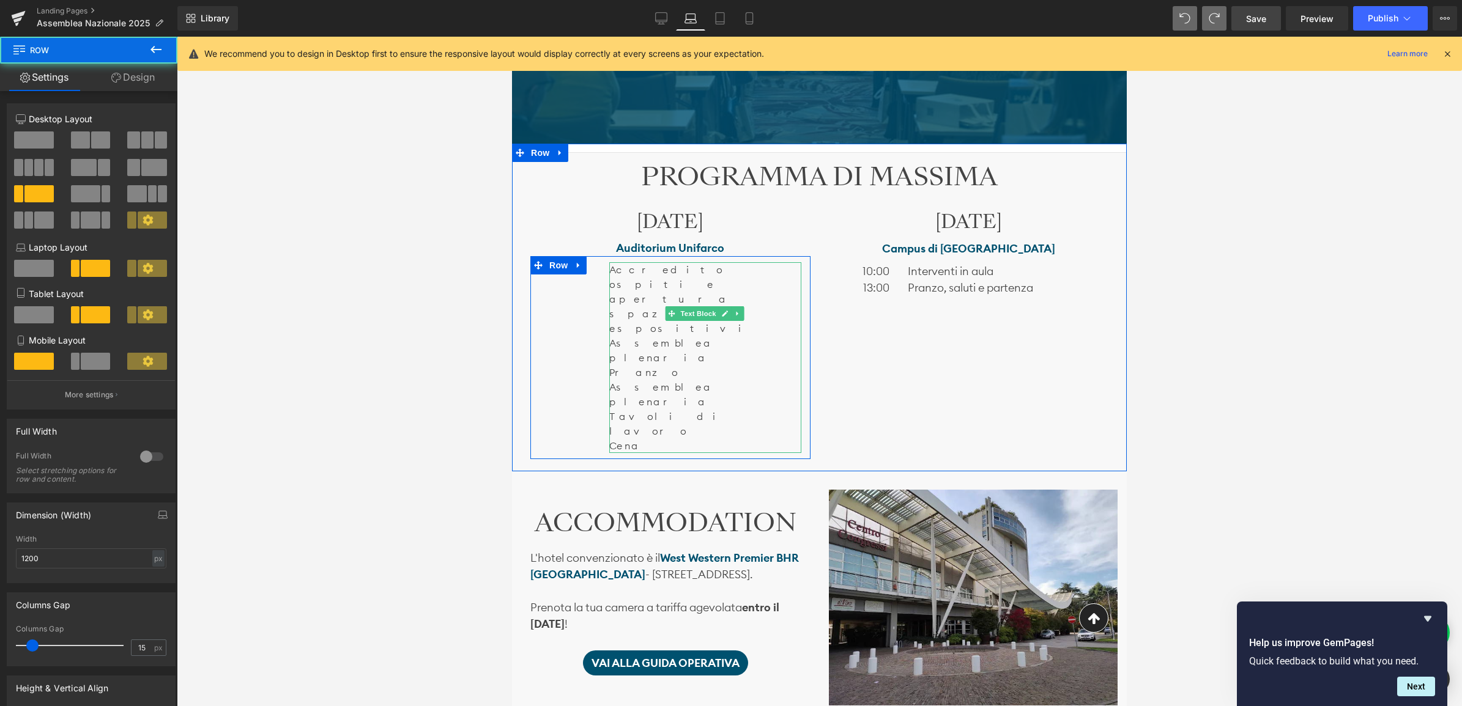
click at [667, 309] on span at bounding box center [671, 313] width 13 height 15
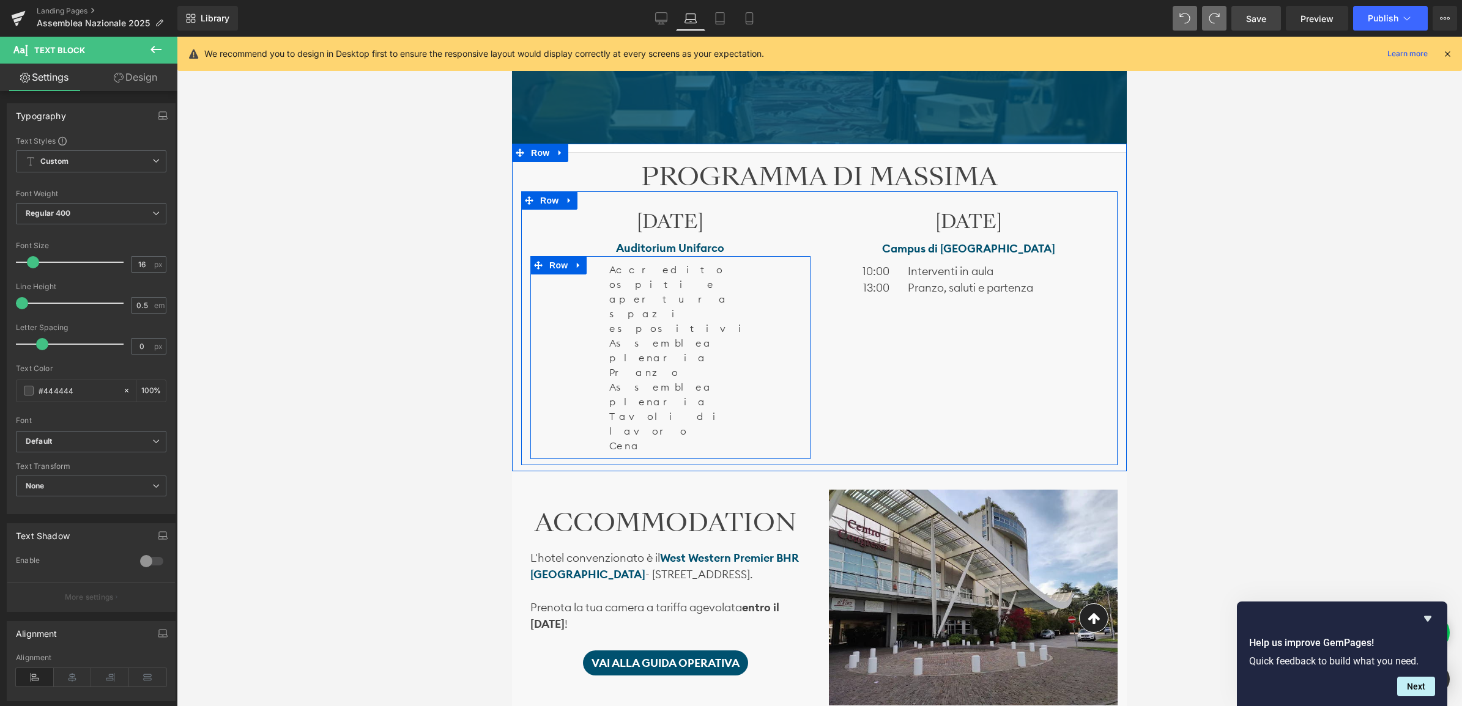
click at [569, 303] on div "Text Block Text Block Accredito ospiti e apertura spazi espositivi Assemblea pl…" at bounding box center [670, 357] width 280 height 203
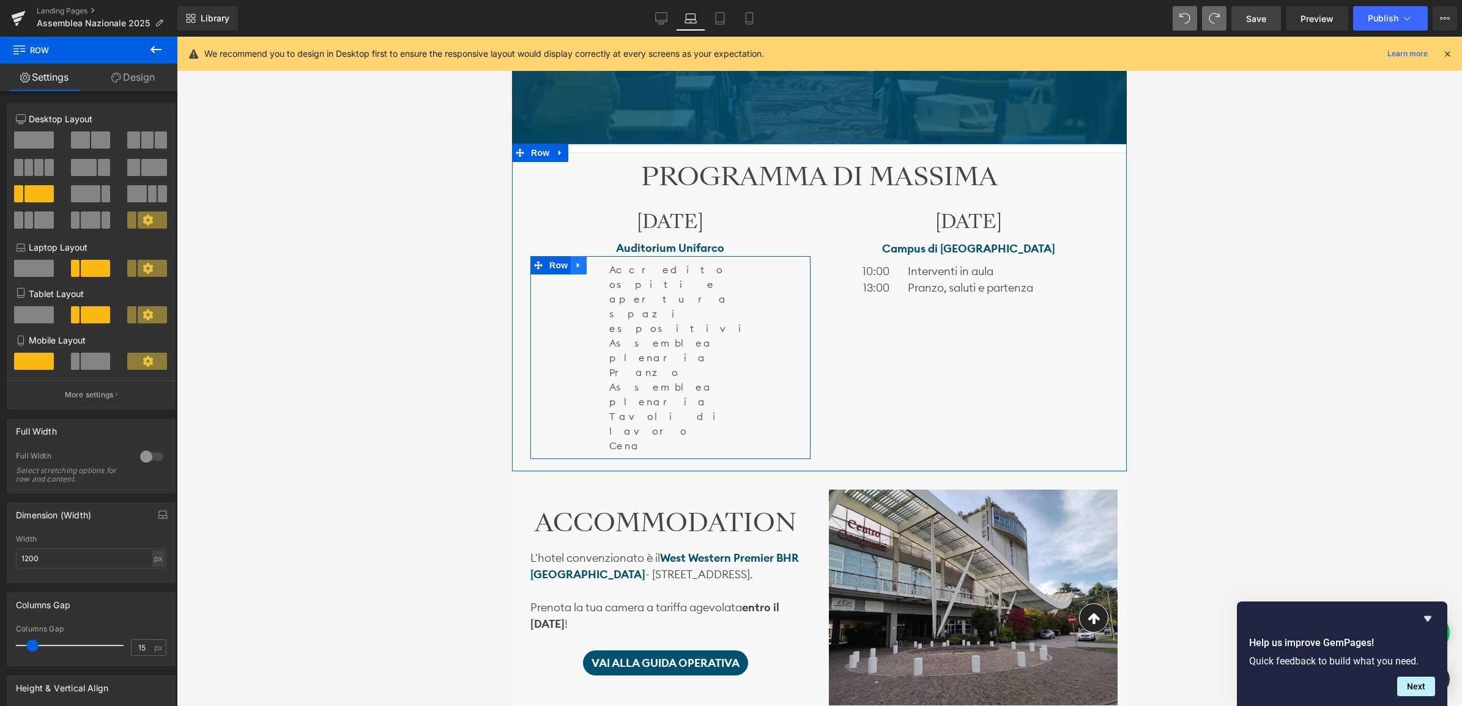
click at [585, 273] on link at bounding box center [579, 265] width 16 height 18
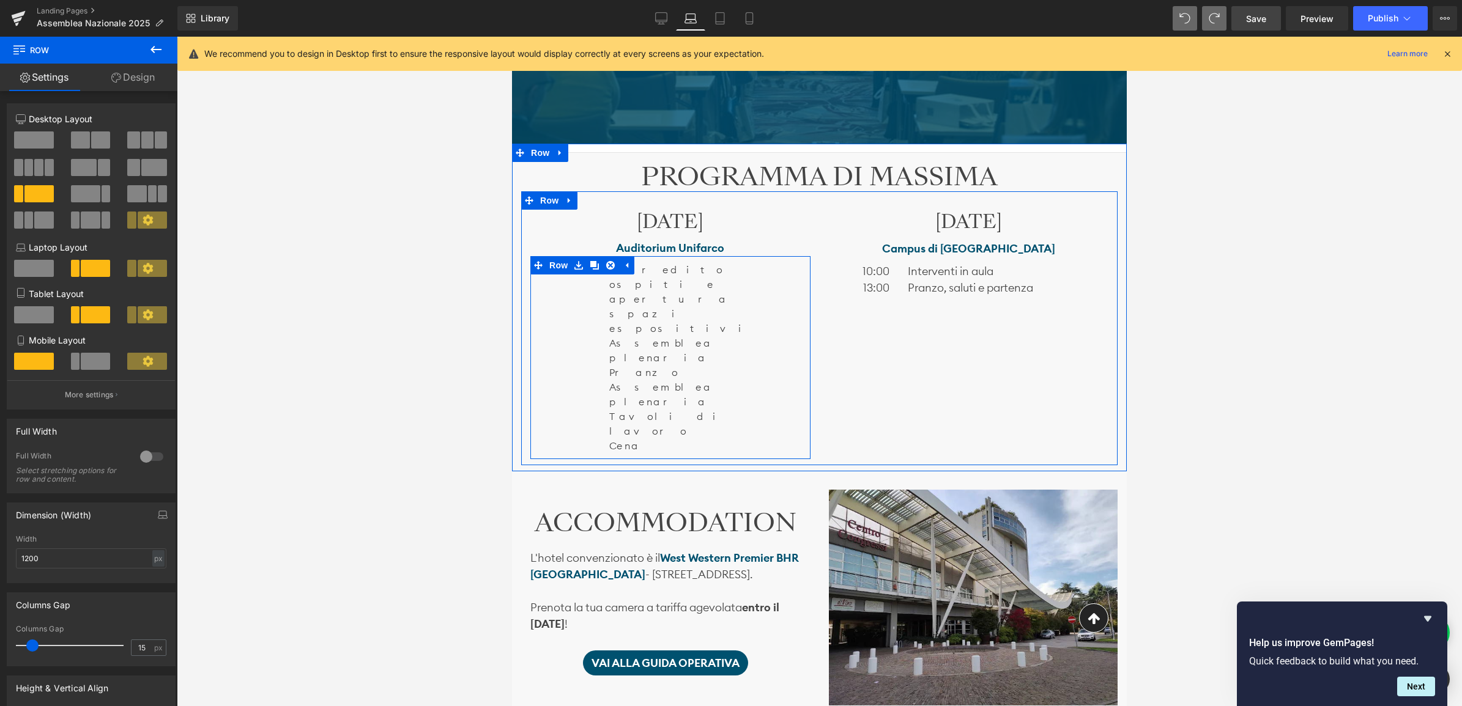
click at [656, 336] on p "Assemblea plenaria" at bounding box center [704, 350] width 191 height 29
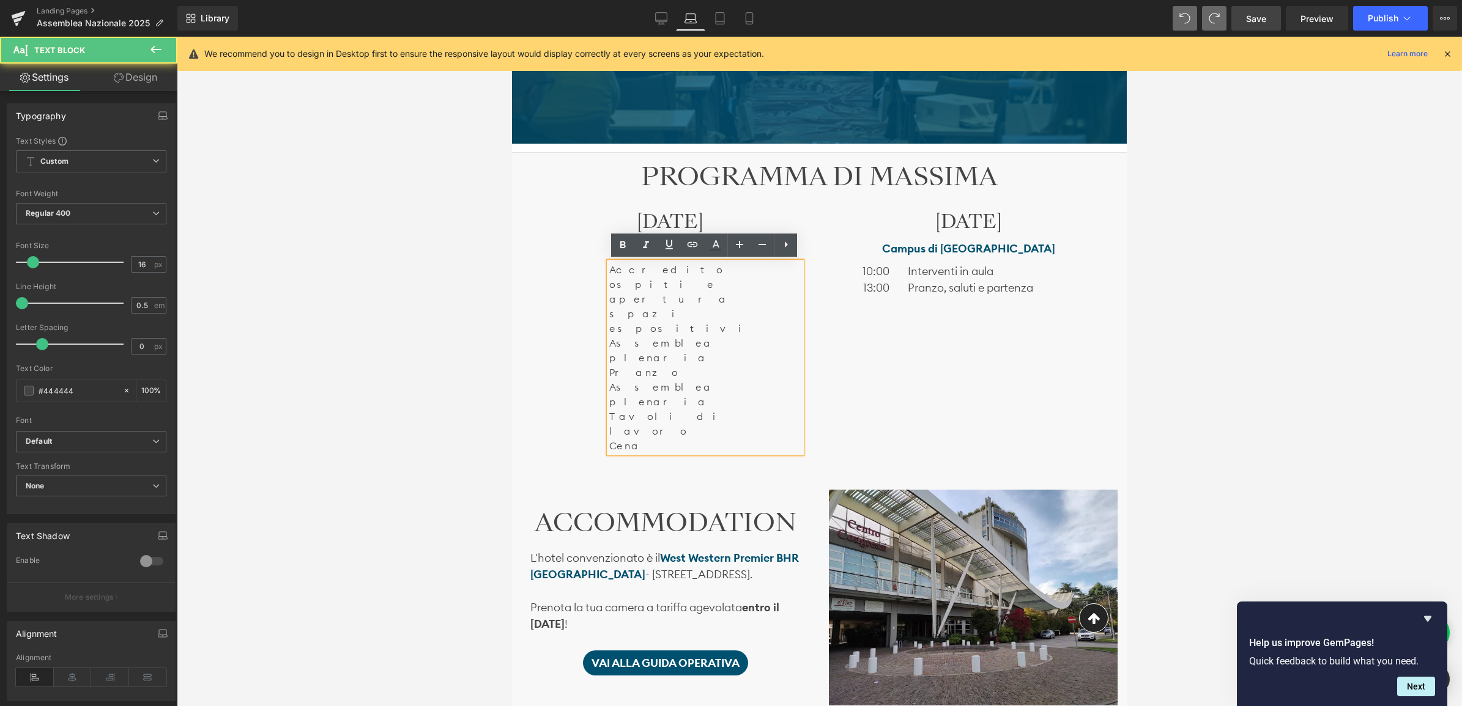
click at [584, 313] on div "Text Block Text Block Accredito ospiti e apertura spazi espositivi Assemblea pl…" at bounding box center [670, 357] width 280 height 203
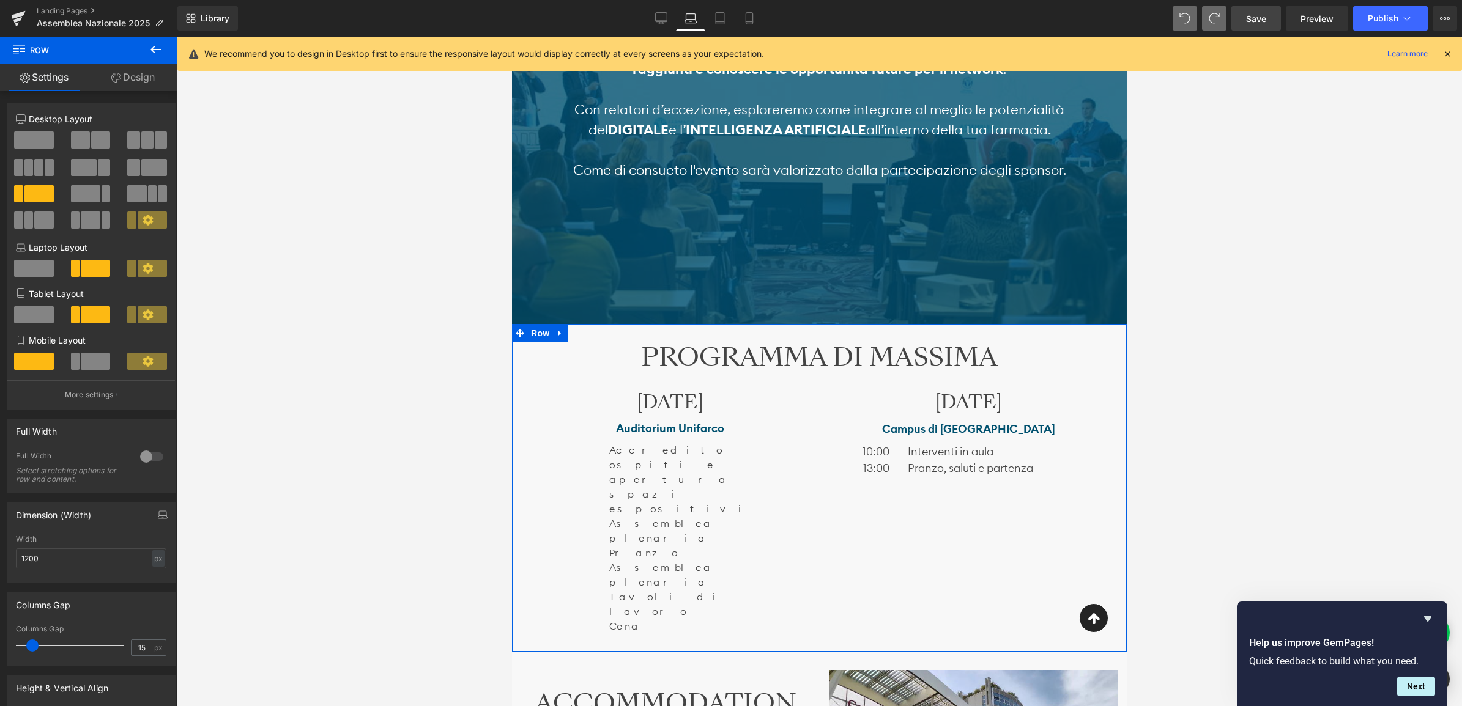
scroll to position [509, 0]
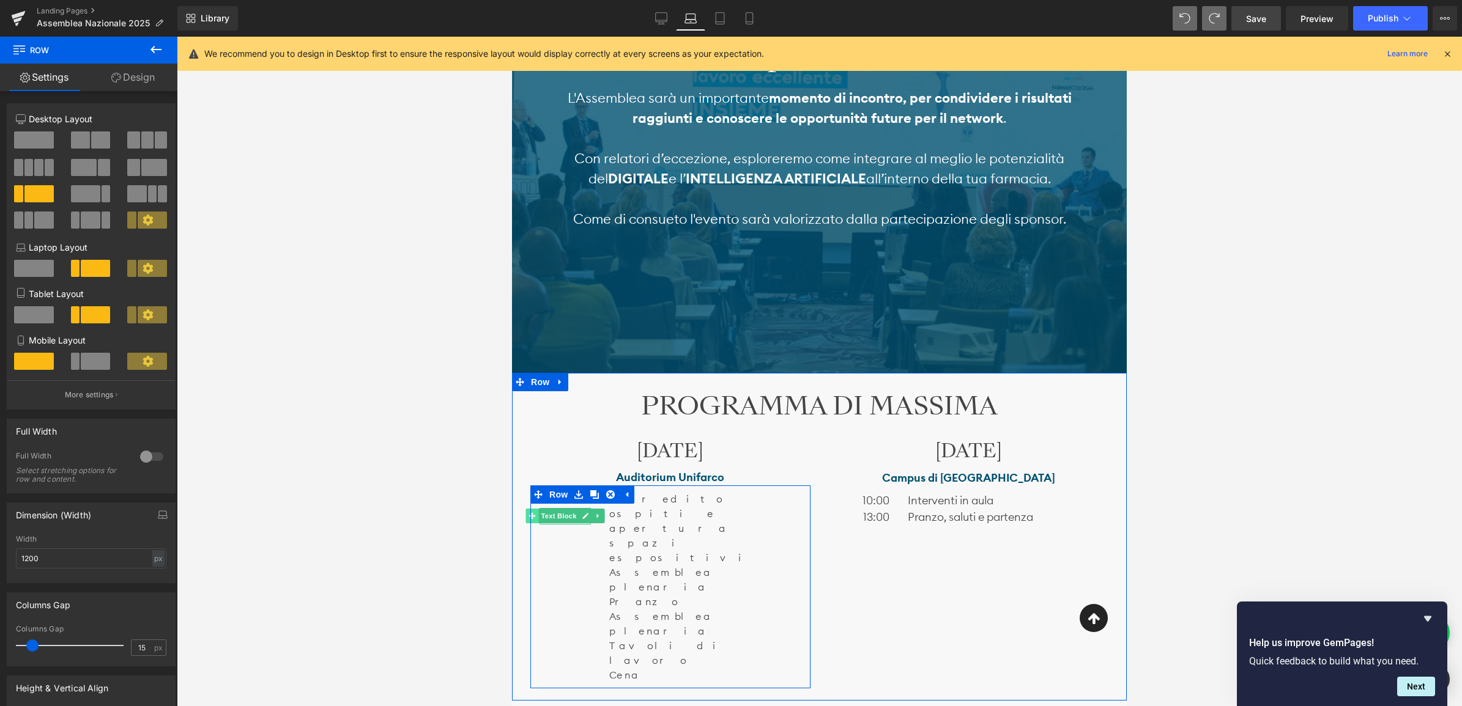
click at [534, 518] on icon at bounding box center [531, 516] width 7 height 7
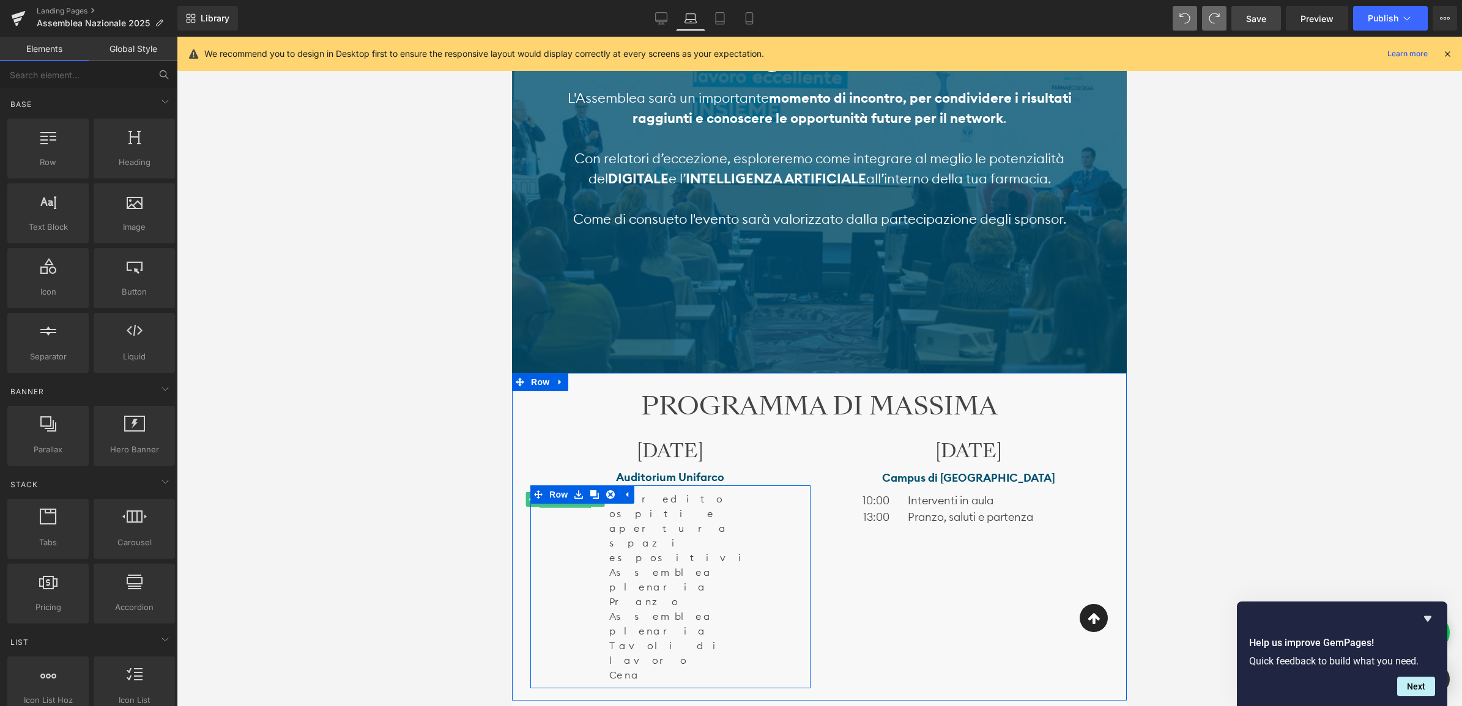
click at [560, 505] on span "Text Block" at bounding box center [558, 499] width 40 height 15
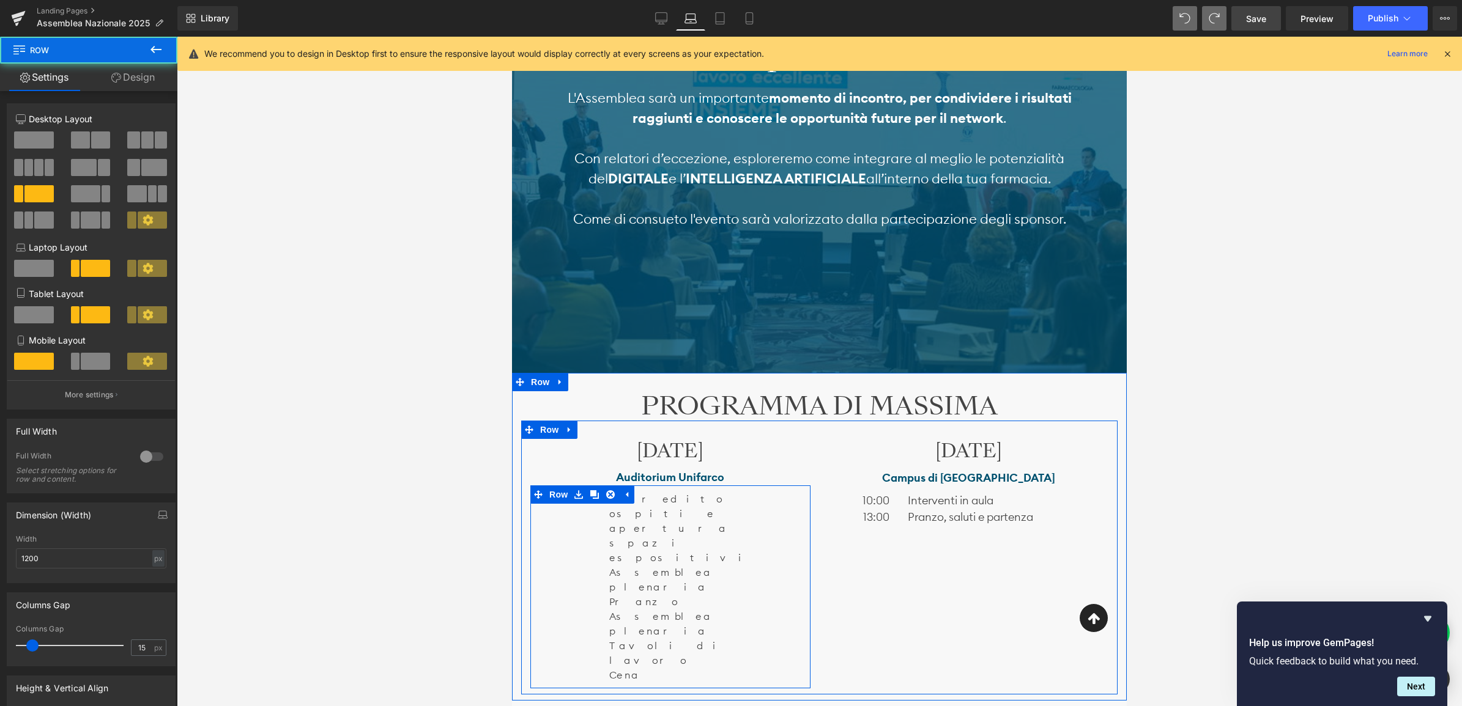
click at [567, 529] on div "Text Block Accredito ospiti e apertura spazi espositivi Assemblea plenaria Pran…" at bounding box center [670, 587] width 280 height 203
click at [566, 557] on div "Text Block Accredito ospiti e apertura spazi espositivi Assemblea plenaria Pran…" at bounding box center [670, 587] width 280 height 203
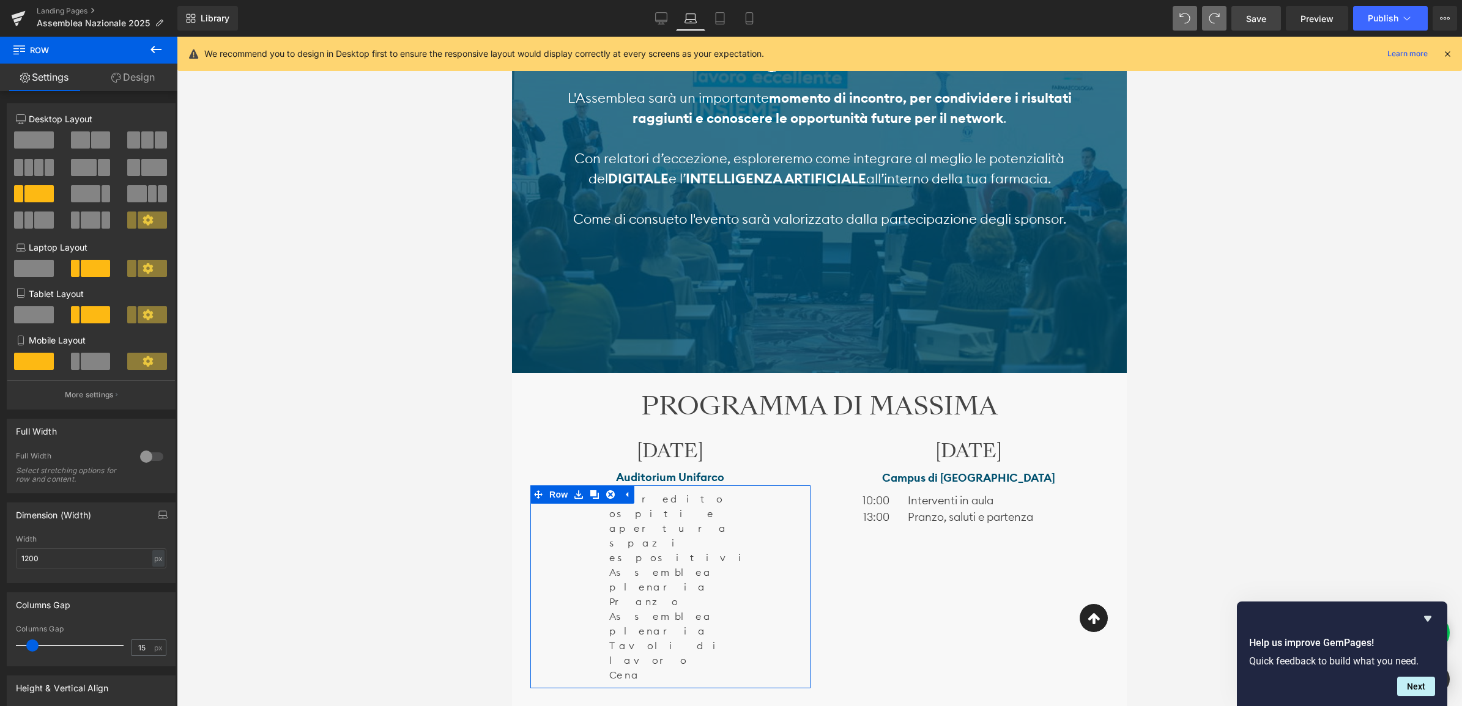
click at [56, 77] on link "Settings" at bounding box center [44, 78] width 89 height 28
drag, startPoint x: 156, startPoint y: 45, endPoint x: 155, endPoint y: 51, distance: 6.2
click at [156, 46] on icon at bounding box center [156, 49] width 15 height 15
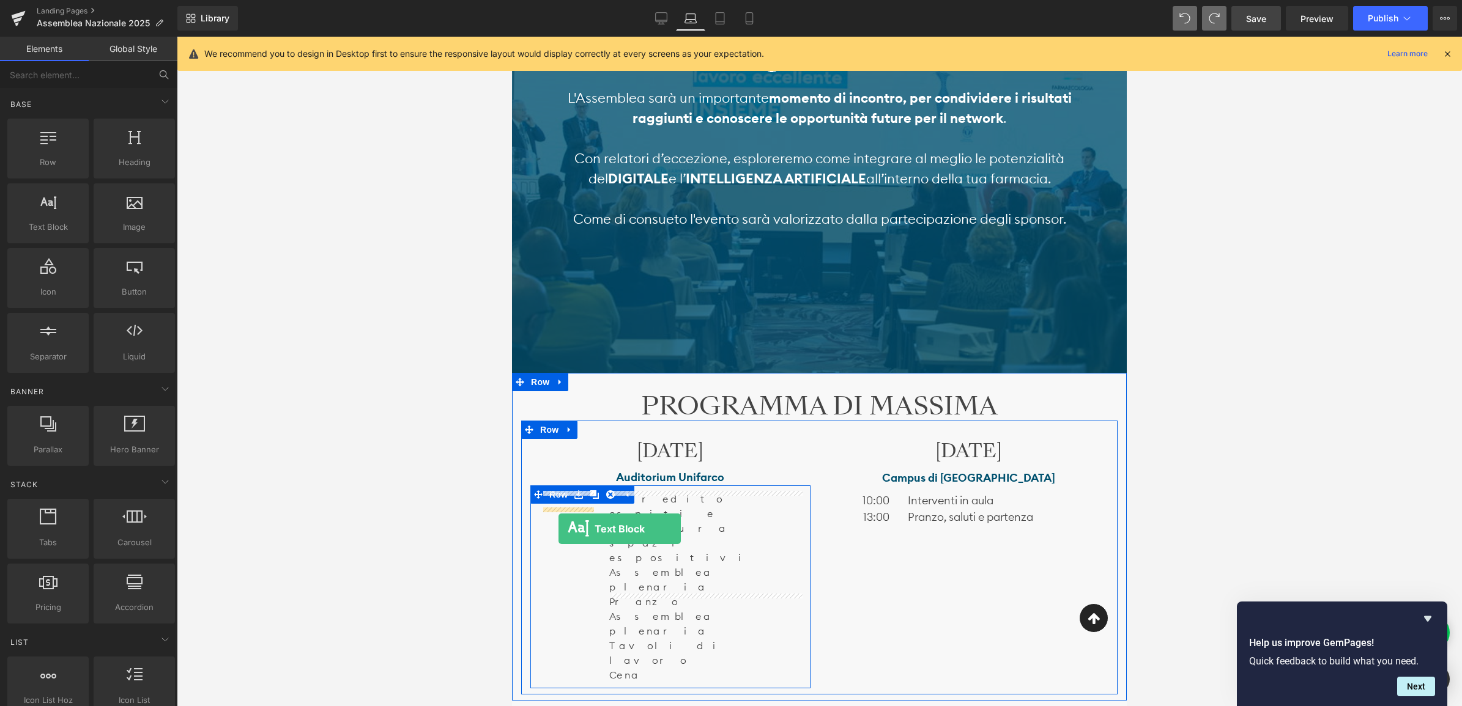
drag, startPoint x: 567, startPoint y: 265, endPoint x: 558, endPoint y: 529, distance: 264.3
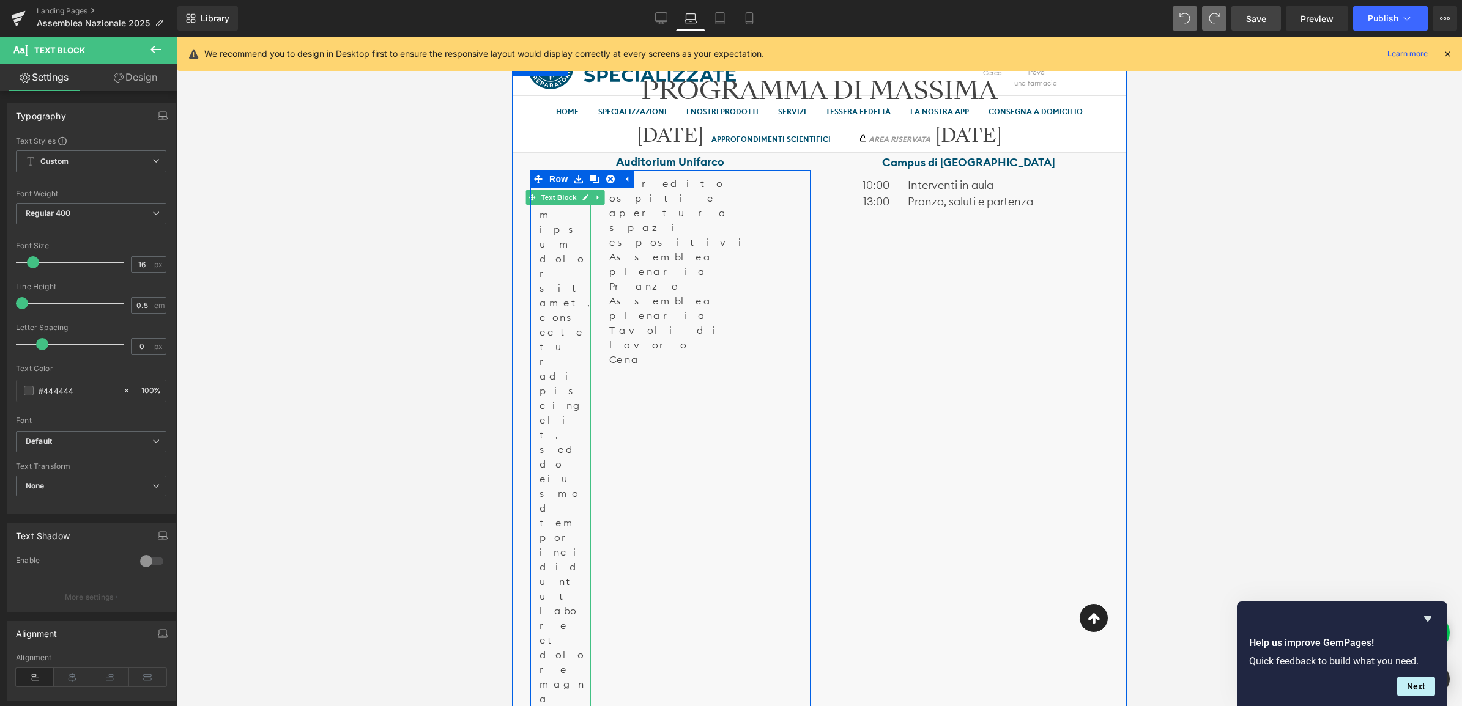
scroll to position [1120, 0]
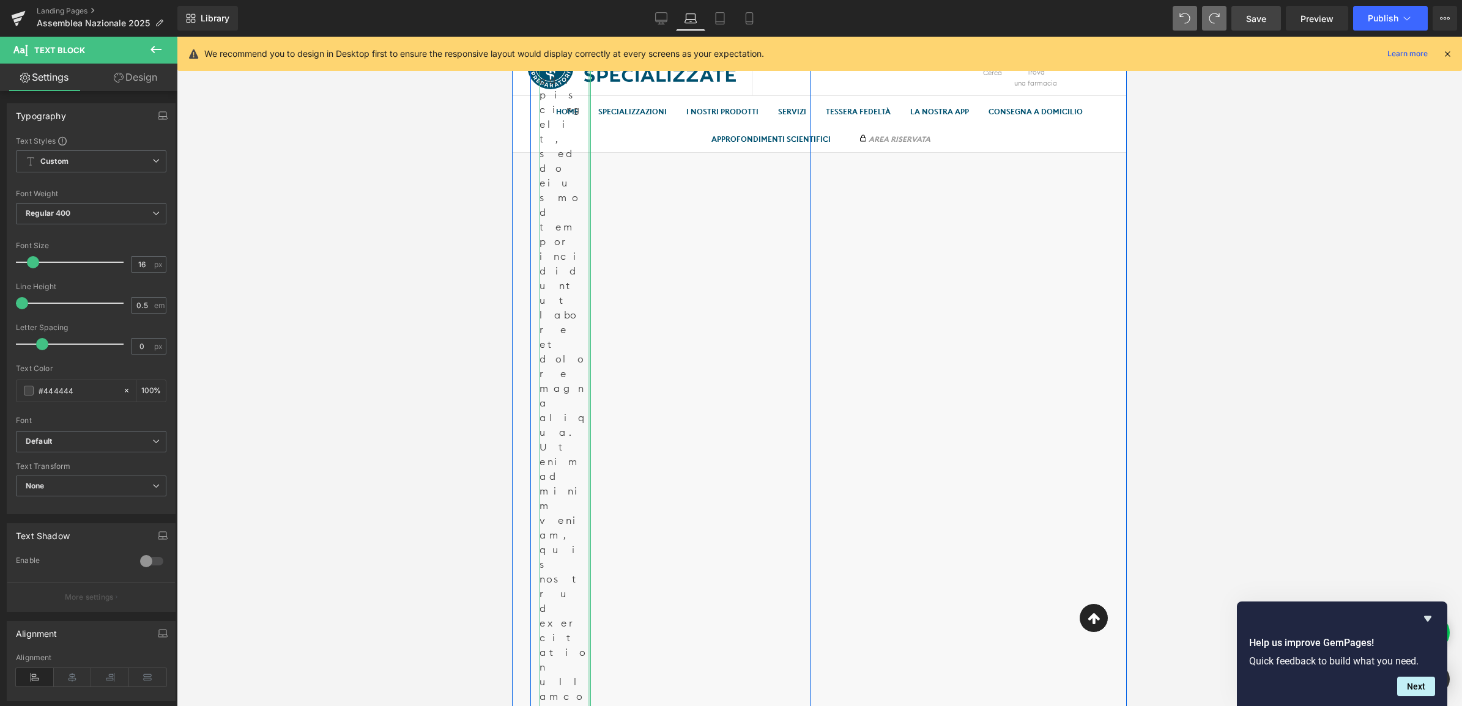
drag, startPoint x: 588, startPoint y: 653, endPoint x: 582, endPoint y: 653, distance: 6.1
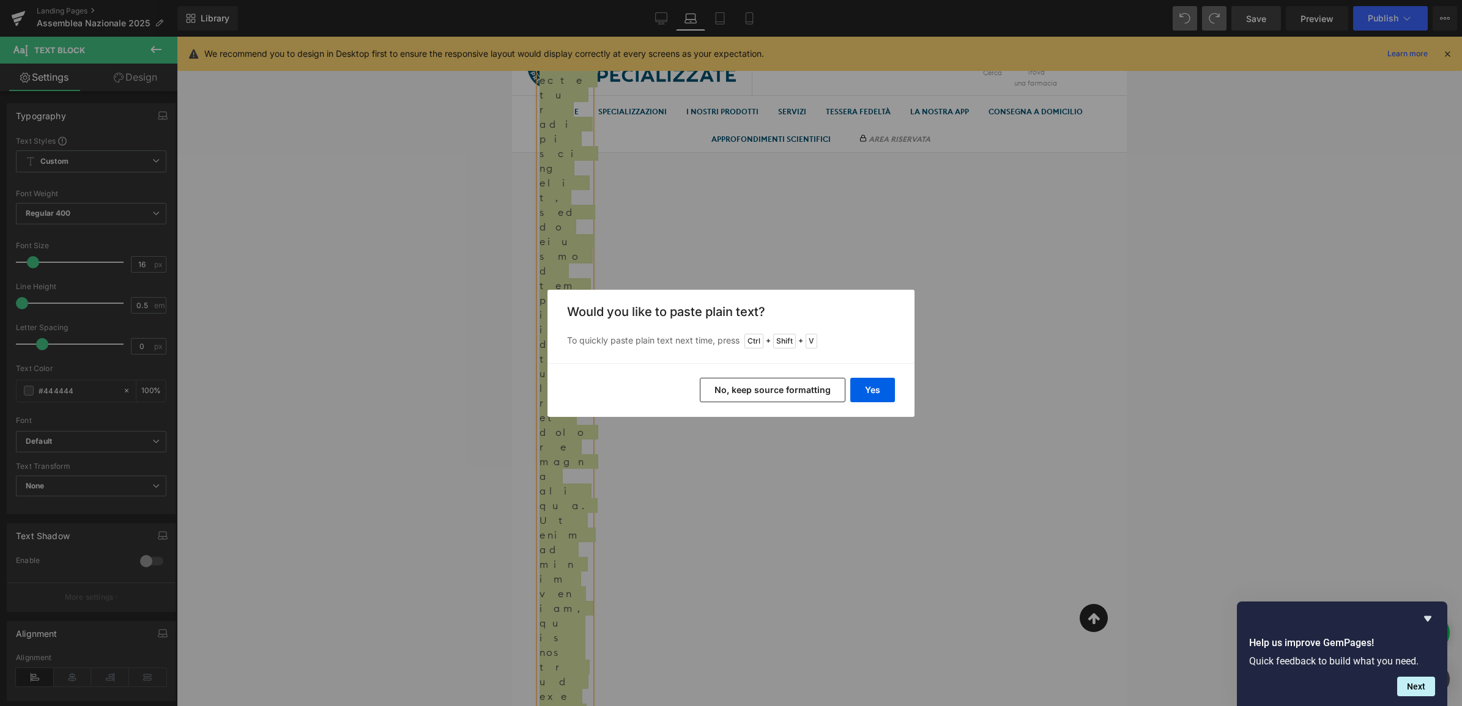
click at [747, 392] on button "No, keep source formatting" at bounding box center [773, 390] width 146 height 24
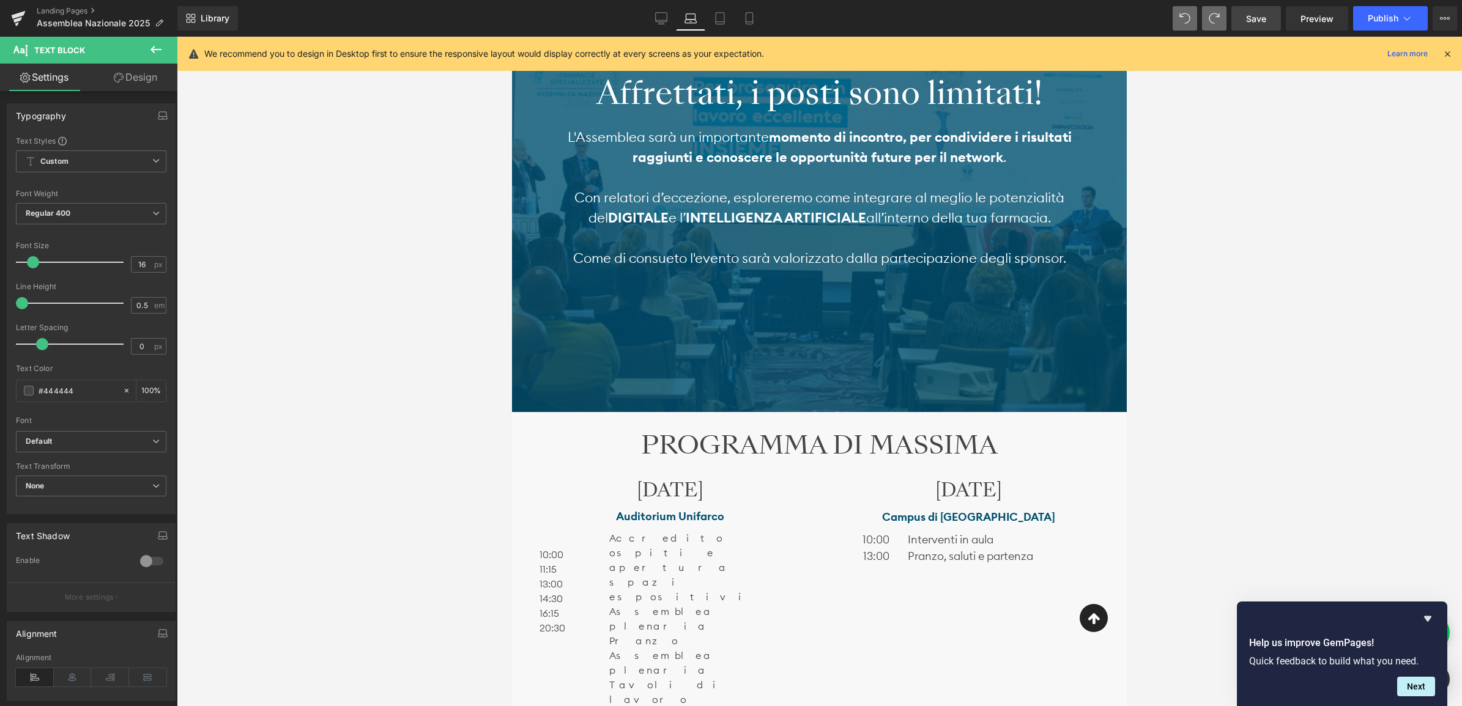
scroll to position [508, 0]
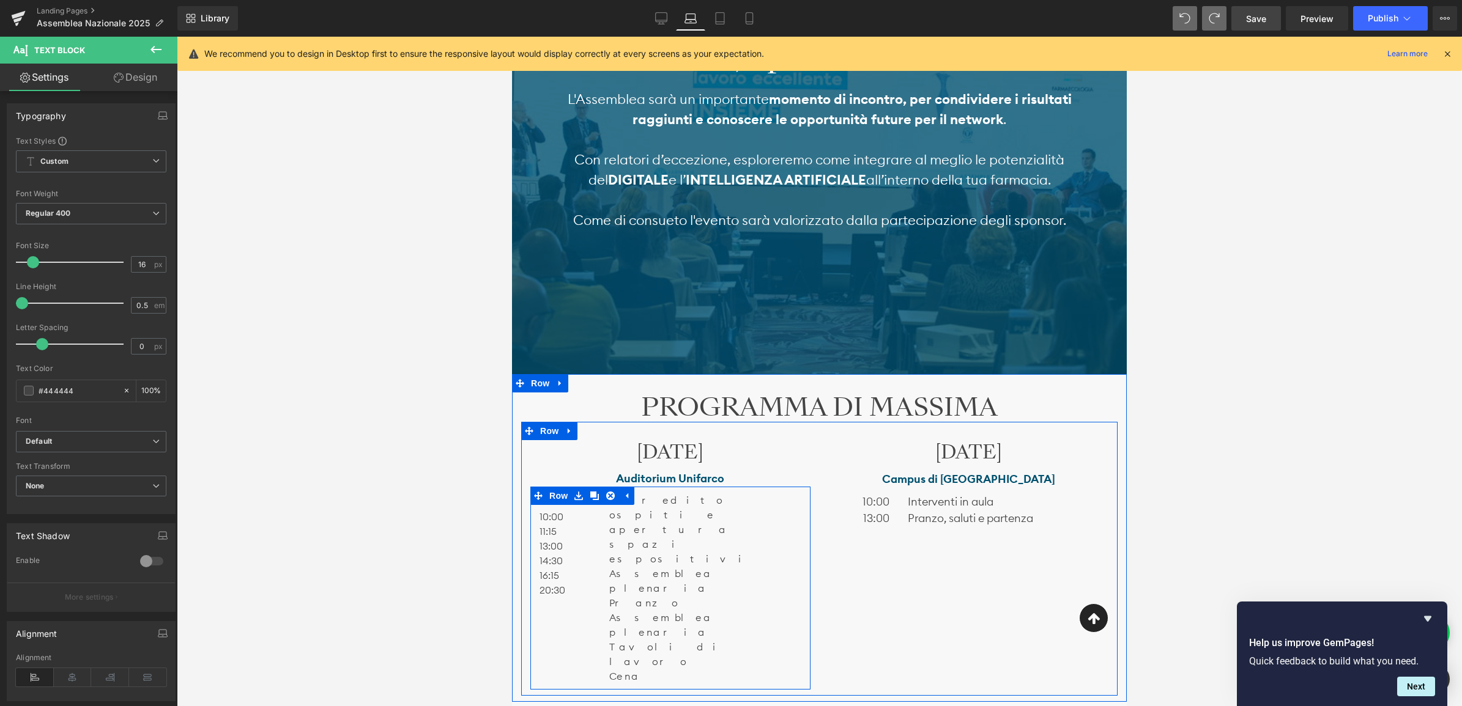
click at [598, 506] on div "Text Block 10:00 11:15 13:00 14:30 16:15 20:30 Text Block" at bounding box center [565, 545] width 70 height 105
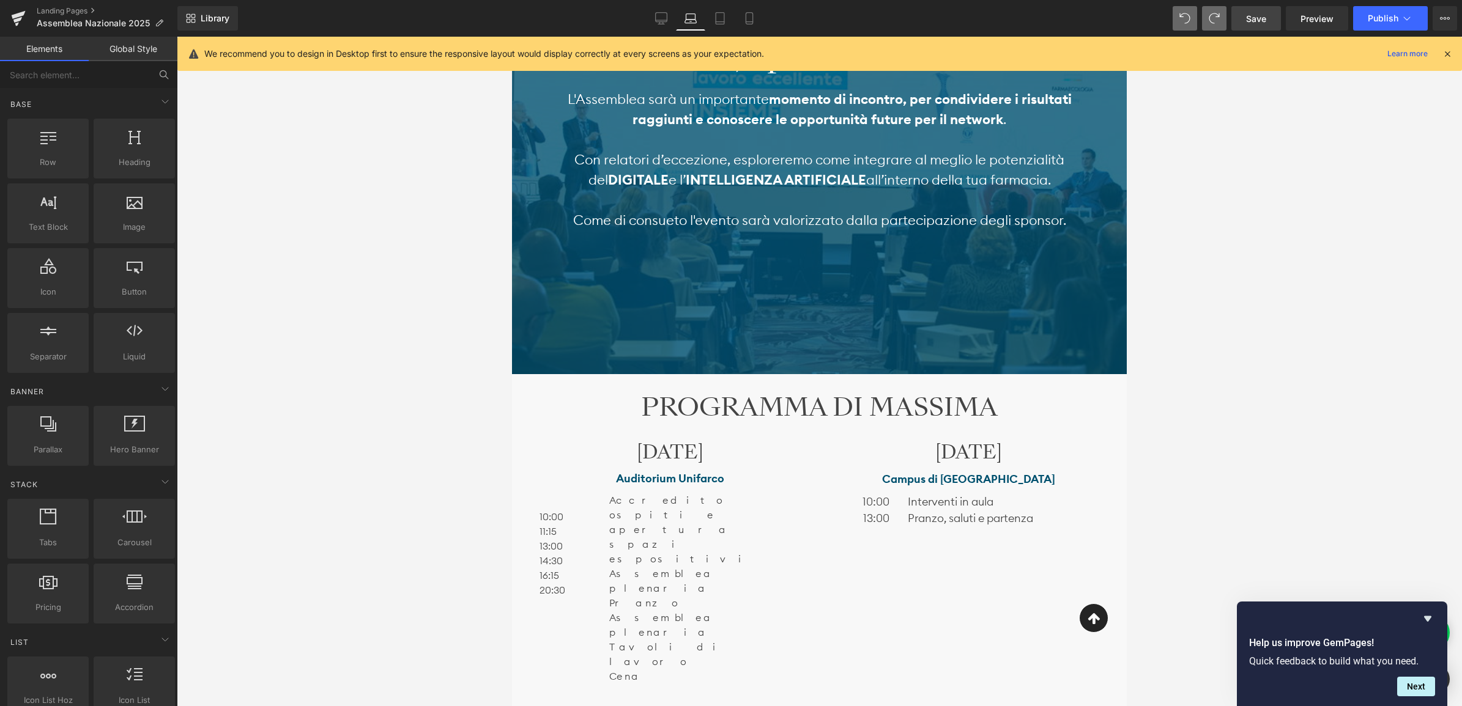
click at [412, 542] on div at bounding box center [819, 372] width 1285 height 670
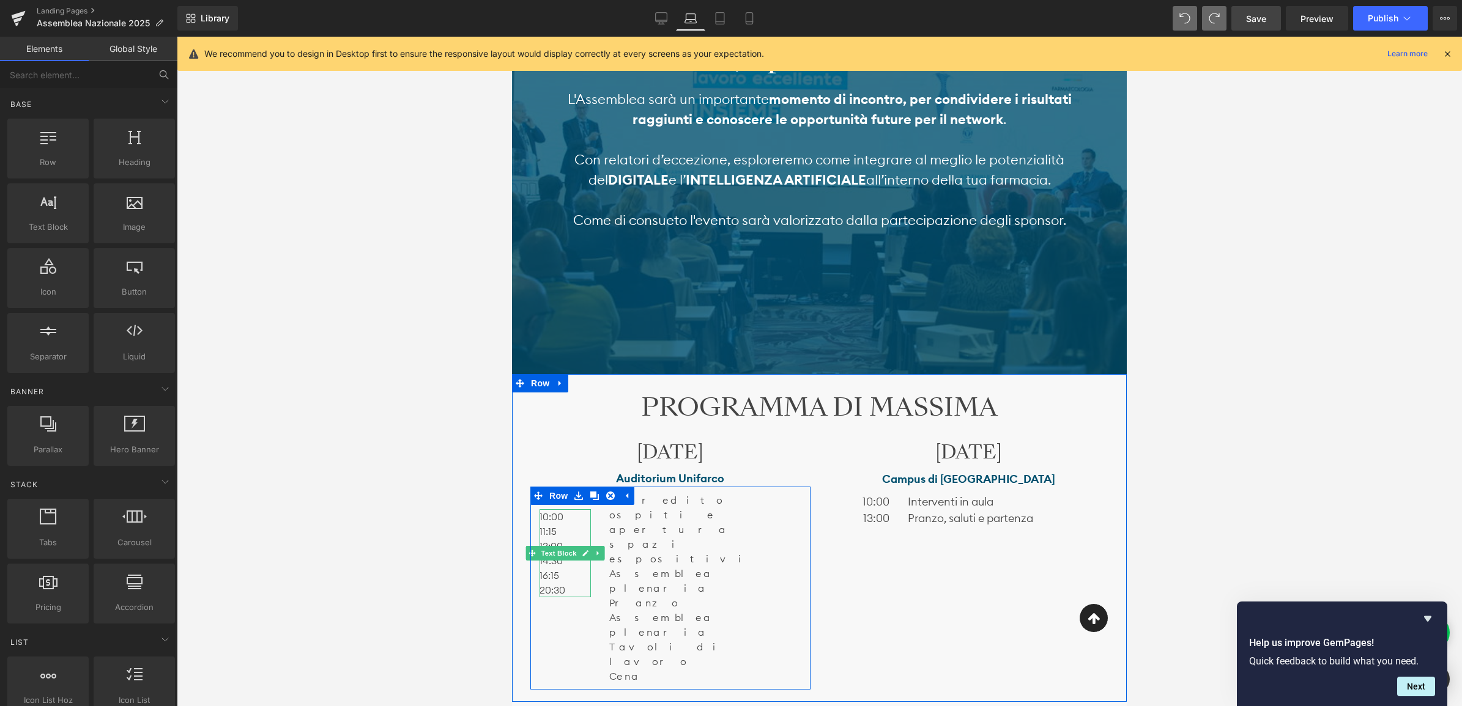
click at [577, 514] on p "10:00" at bounding box center [561, 516] width 45 height 15
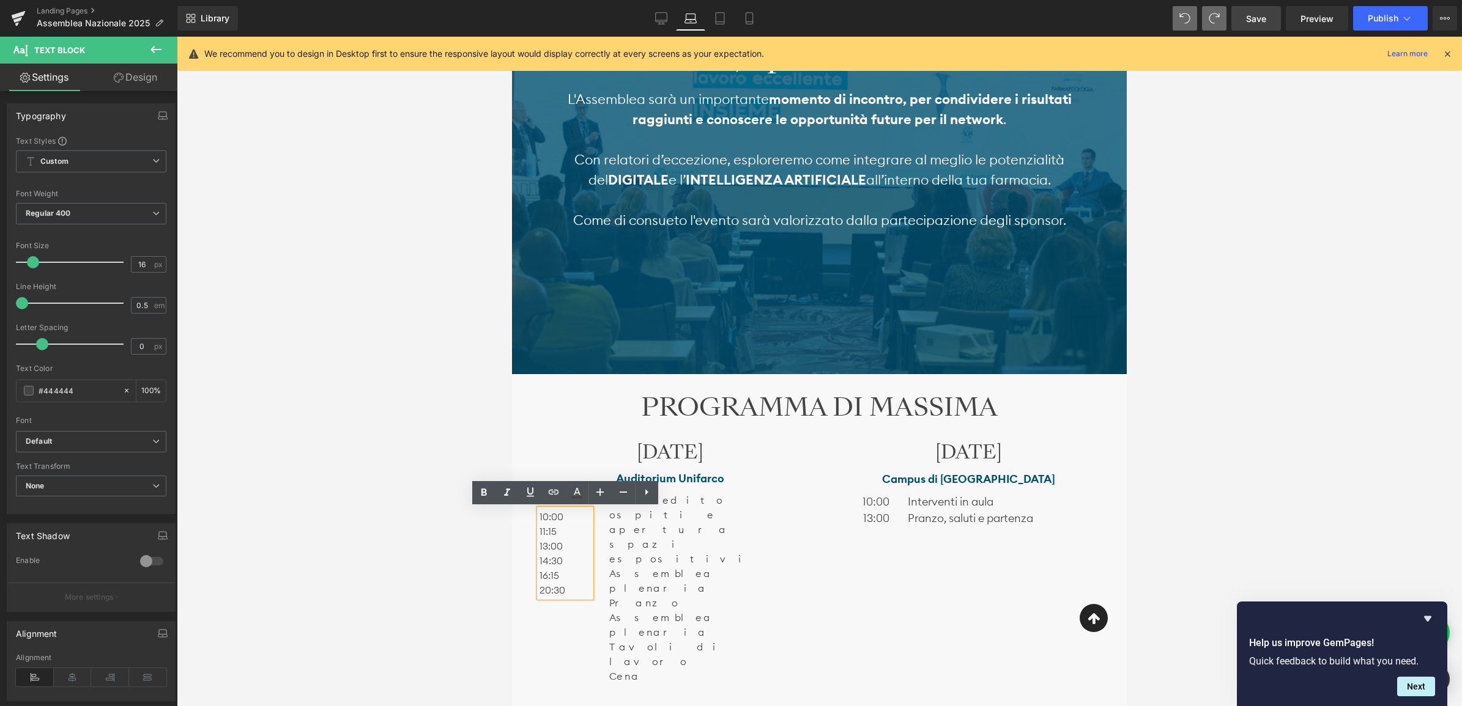
click at [539, 466] on div "[DATE] Heading Auditorium Unifarco Text Block Text Block 10:00 11:15 13:00 14:3…" at bounding box center [670, 565] width 298 height 250
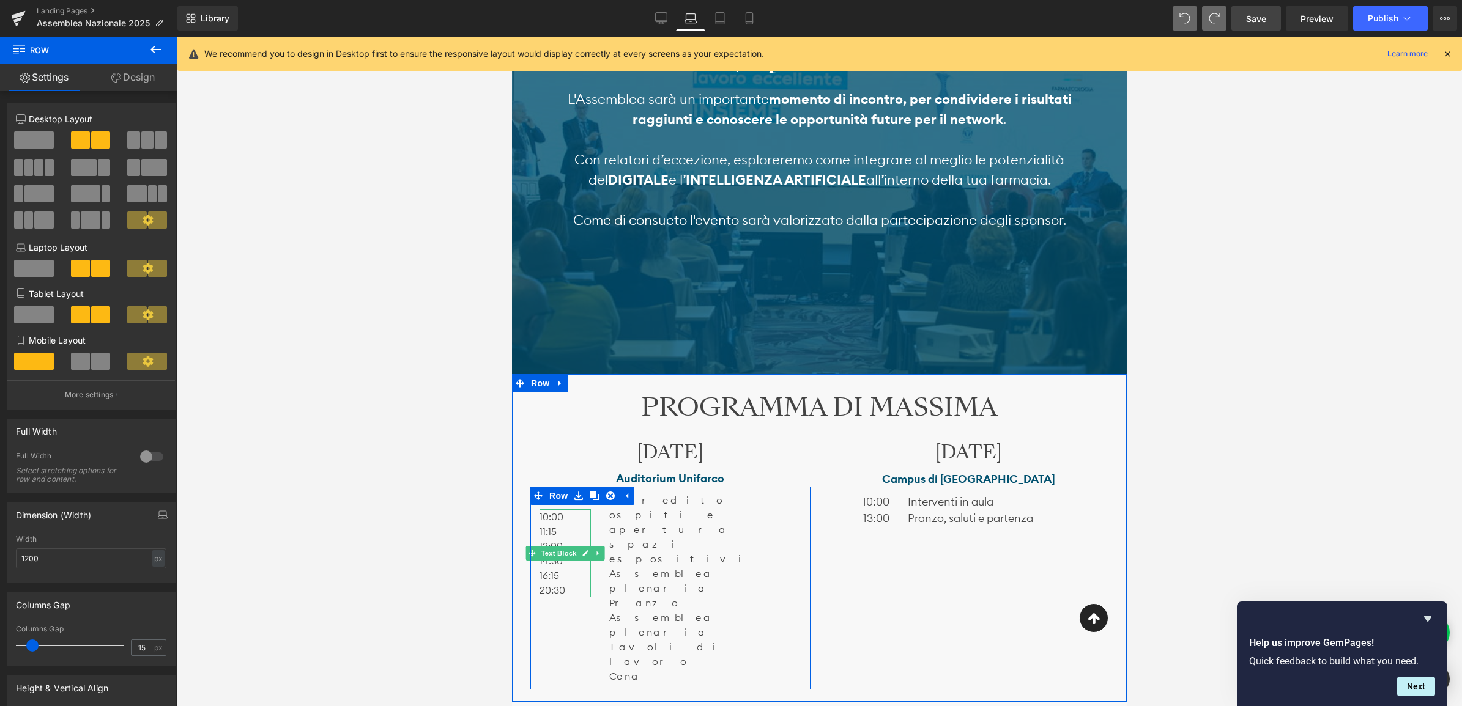
click at [576, 513] on p "10:00" at bounding box center [561, 516] width 45 height 15
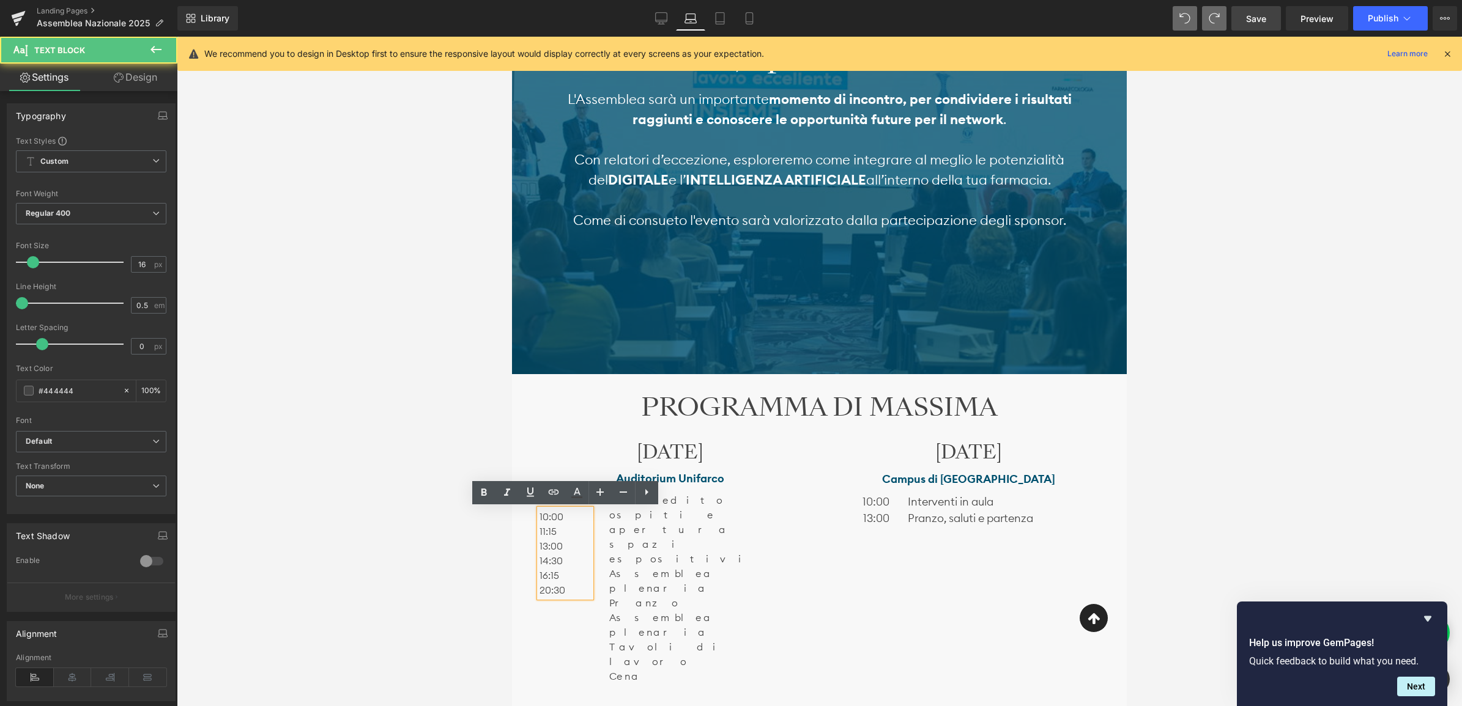
click at [598, 514] on div "Text Block 10:00 11:15 13:00 14:30 16:15 20:30 Text Block" at bounding box center [565, 545] width 70 height 105
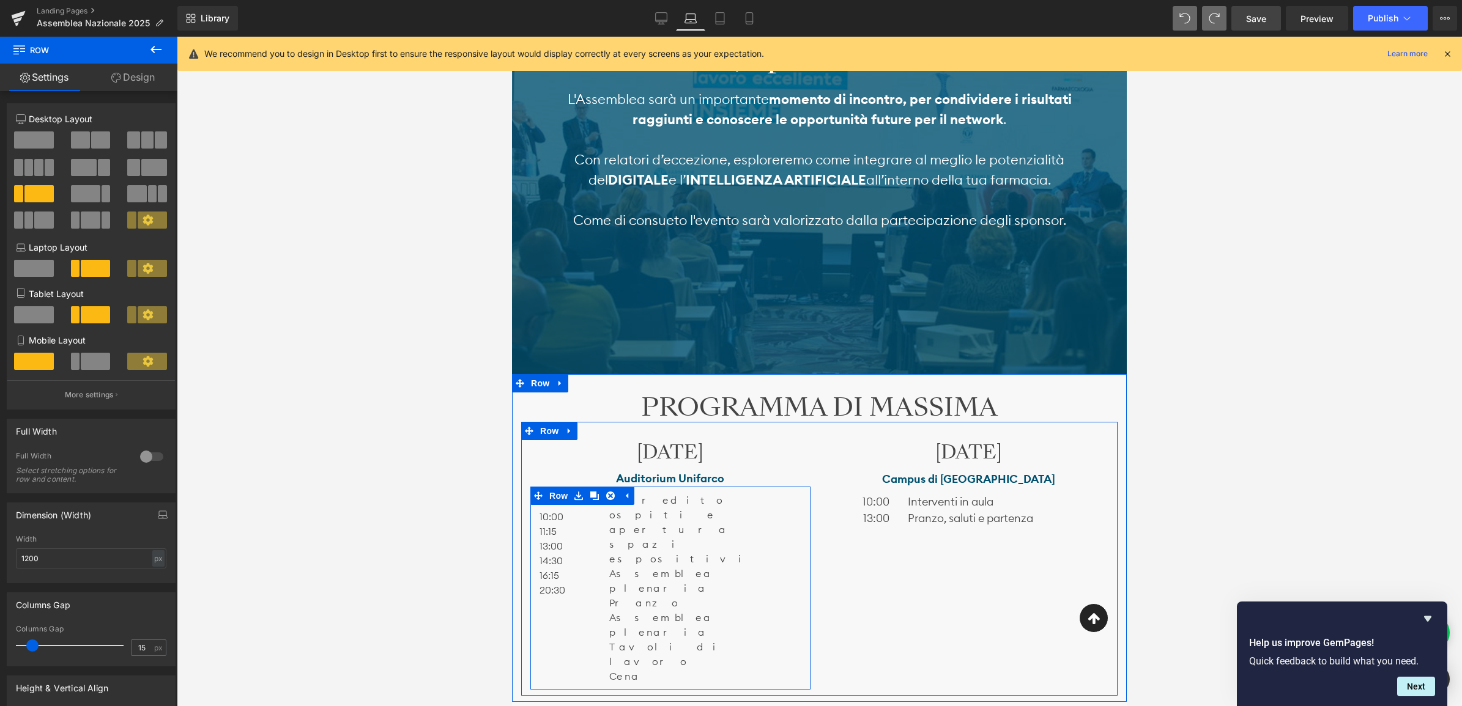
click at [698, 566] on p "Assemblea plenaria" at bounding box center [704, 580] width 191 height 29
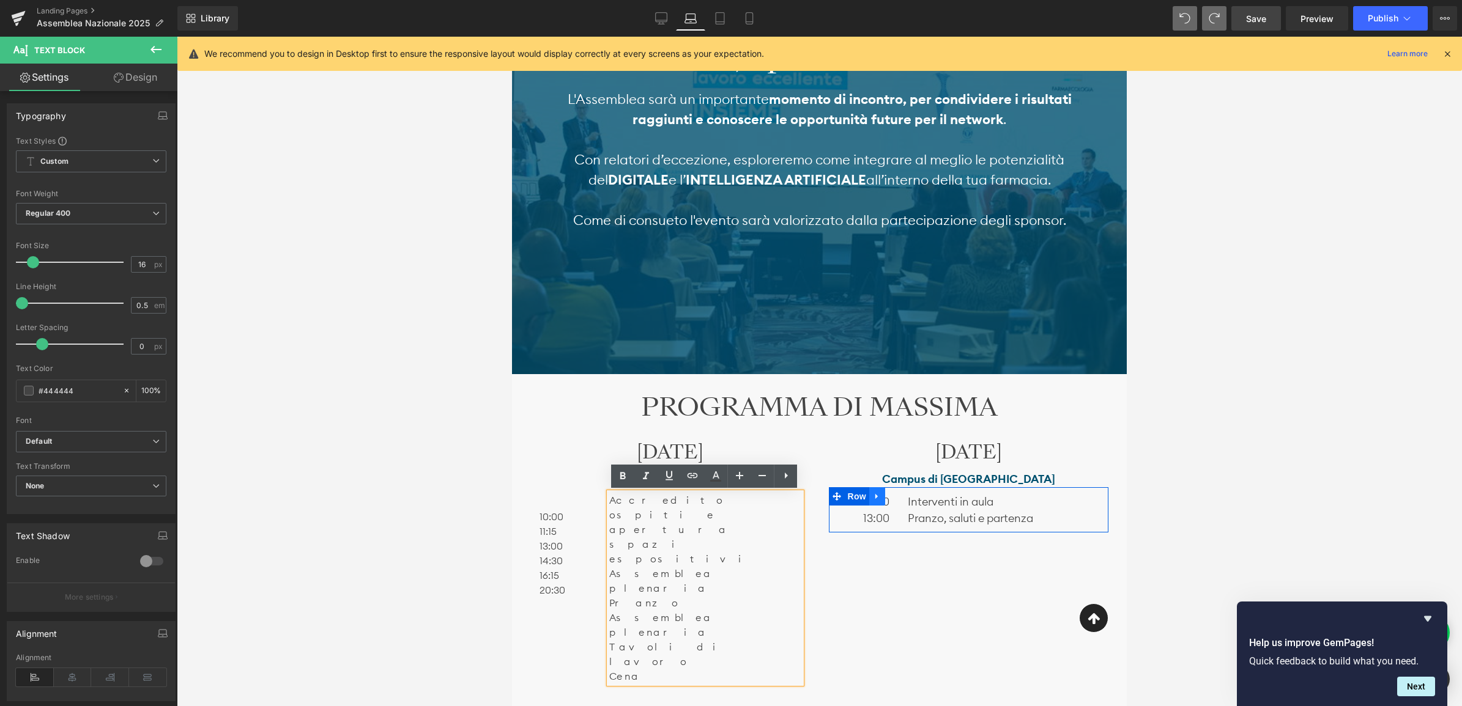
click at [875, 494] on icon at bounding box center [877, 496] width 9 height 9
click at [893, 496] on icon at bounding box center [893, 496] width 9 height 9
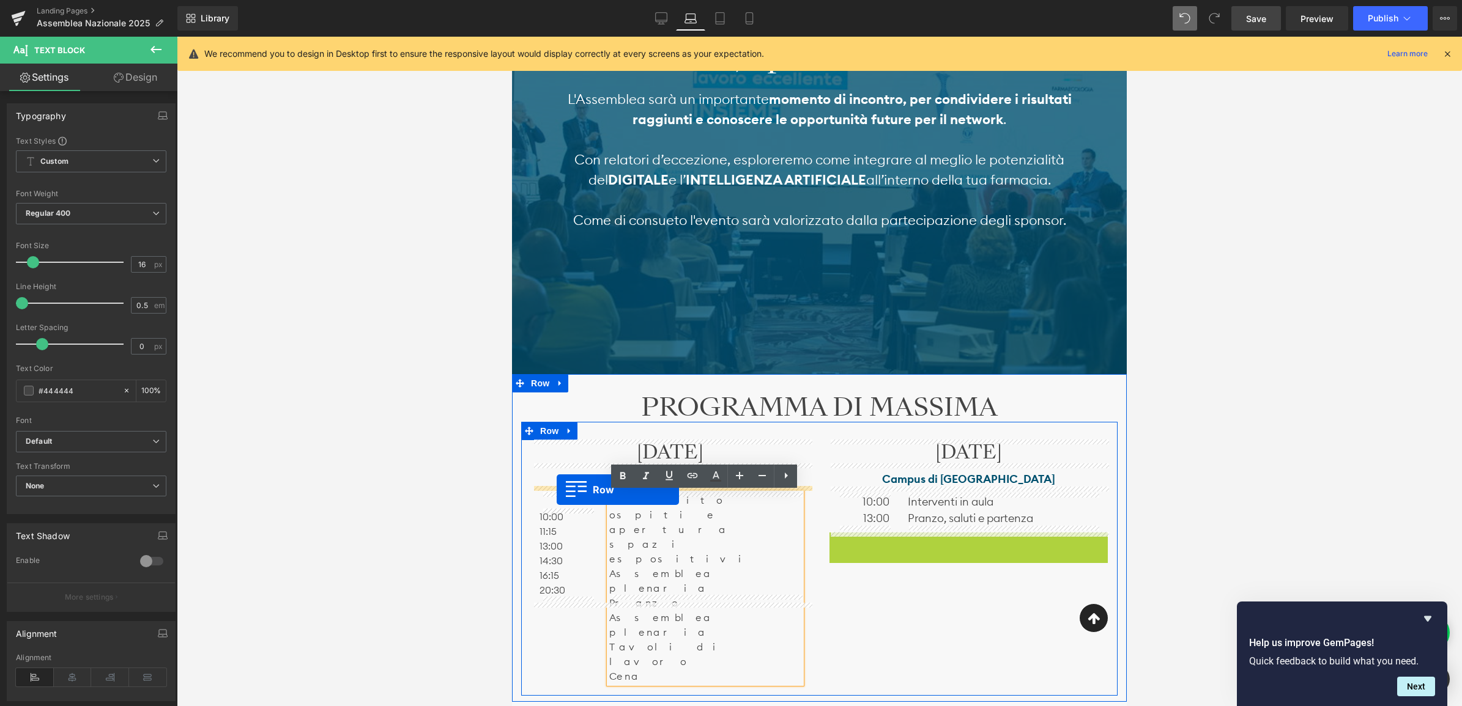
drag, startPoint x: 834, startPoint y: 539, endPoint x: 557, endPoint y: 490, distance: 281.4
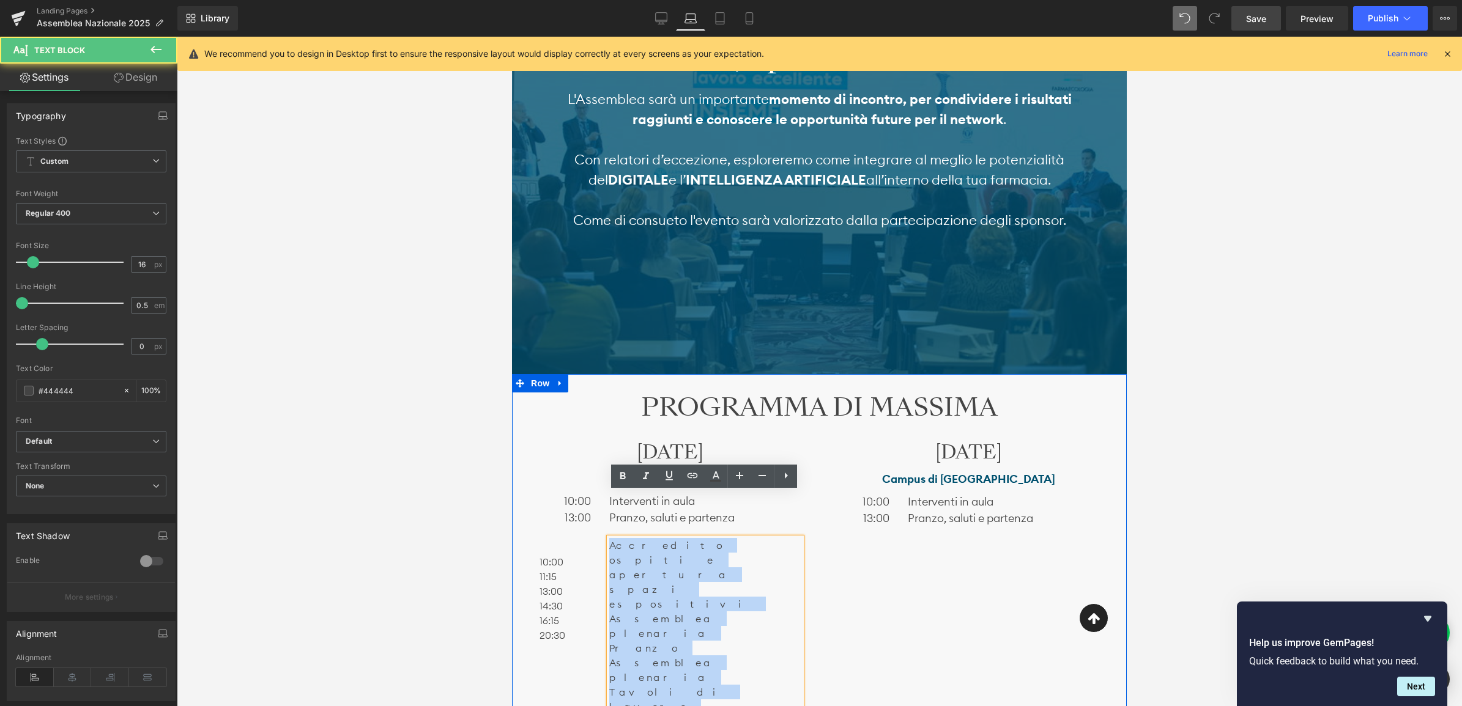
drag, startPoint x: 624, startPoint y: 618, endPoint x: 596, endPoint y: 544, distance: 79.2
click at [596, 544] on div "Text Block 10:00 11:15 13:00 14:30 16:15 20:30 Text Block Accredito ospiti e ap…" at bounding box center [670, 633] width 280 height 203
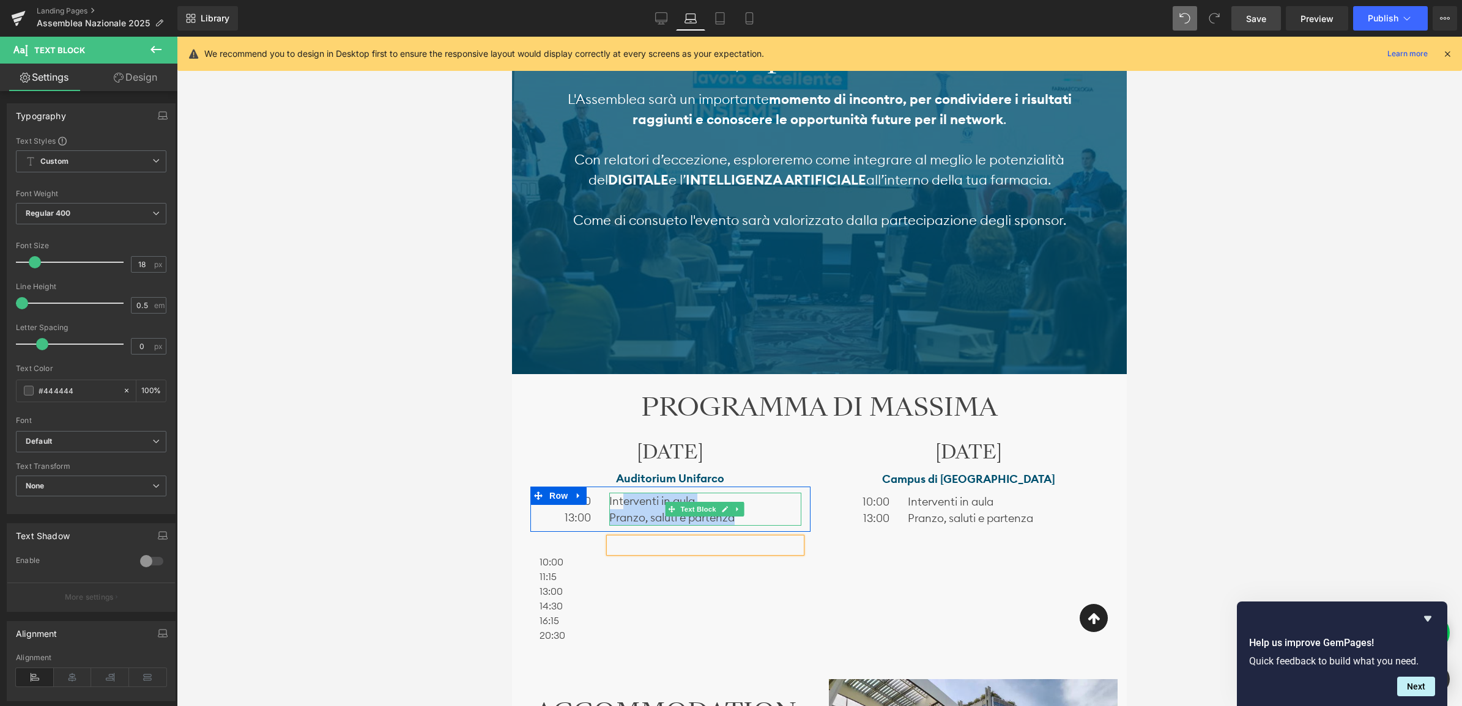
drag, startPoint x: 753, startPoint y: 518, endPoint x: 621, endPoint y: 502, distance: 133.7
click at [621, 502] on div "Interventi in [GEOGRAPHIC_DATA], saluti e partenza" at bounding box center [704, 509] width 191 height 33
click at [747, 523] on p "Pranzo, saluti e partenza" at bounding box center [704, 517] width 191 height 17
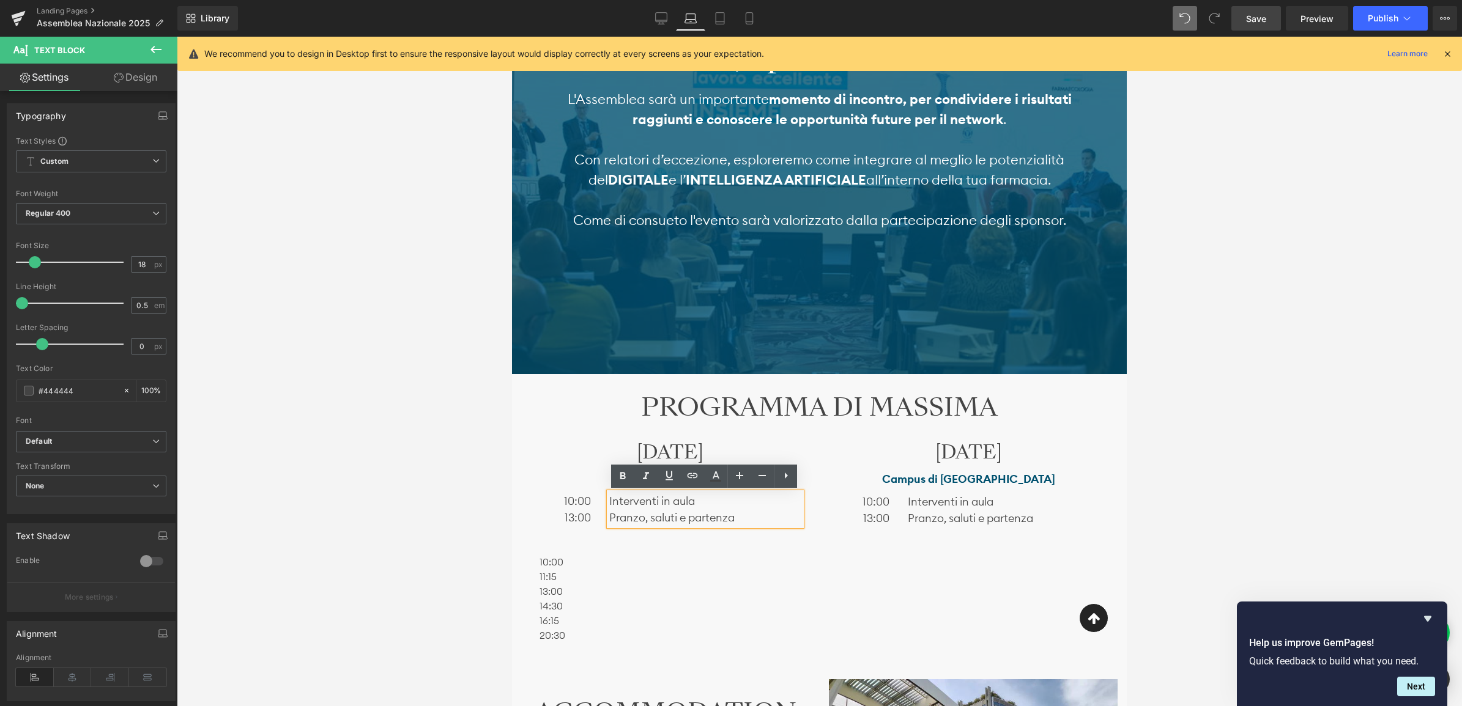
drag, startPoint x: 744, startPoint y: 520, endPoint x: 607, endPoint y: 503, distance: 138.1
click at [609, 503] on div "Interventi in [GEOGRAPHIC_DATA], saluti e partenza" at bounding box center [704, 509] width 191 height 33
drag, startPoint x: 740, startPoint y: 517, endPoint x: 612, endPoint y: 497, distance: 129.5
click at [612, 497] on div "Interventi in [GEOGRAPHIC_DATA], saluti e partenza" at bounding box center [704, 509] width 191 height 33
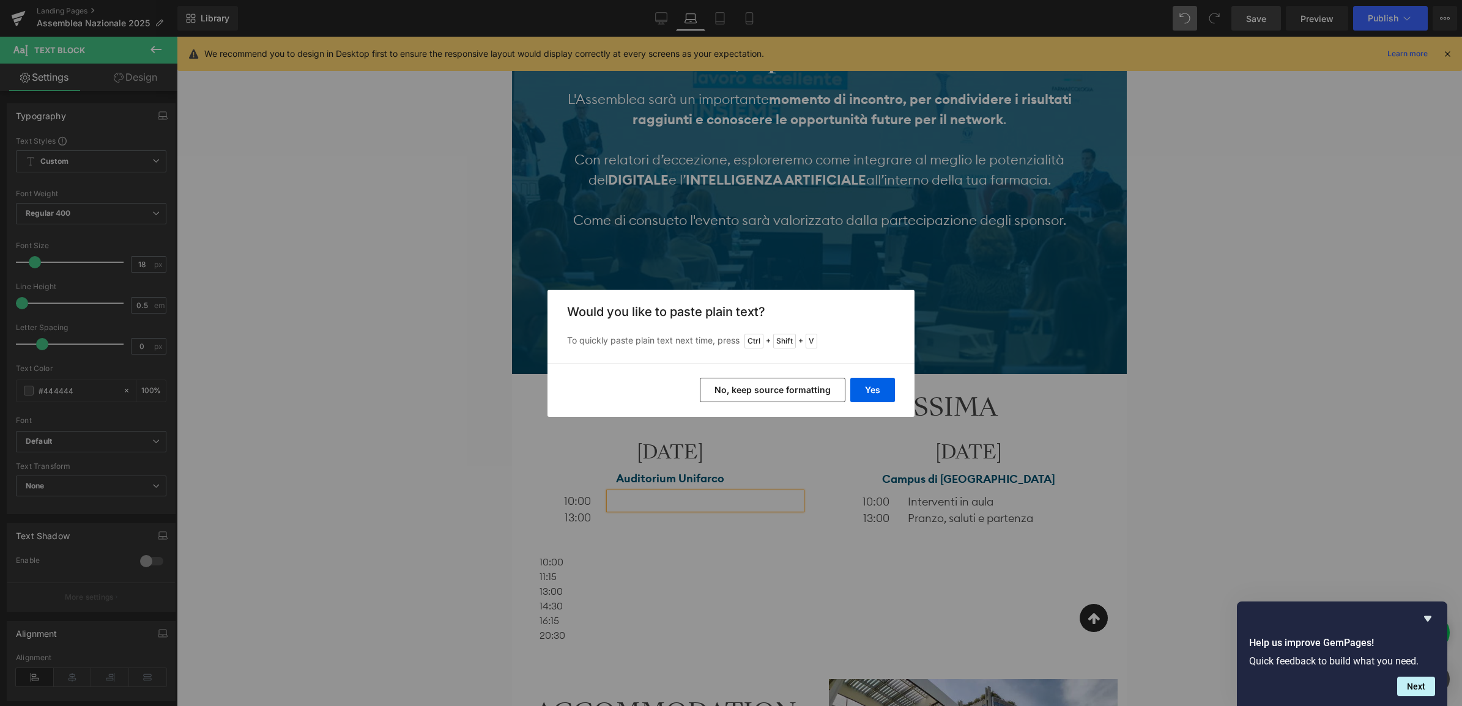
click at [800, 380] on button "No, keep source formatting" at bounding box center [773, 390] width 146 height 24
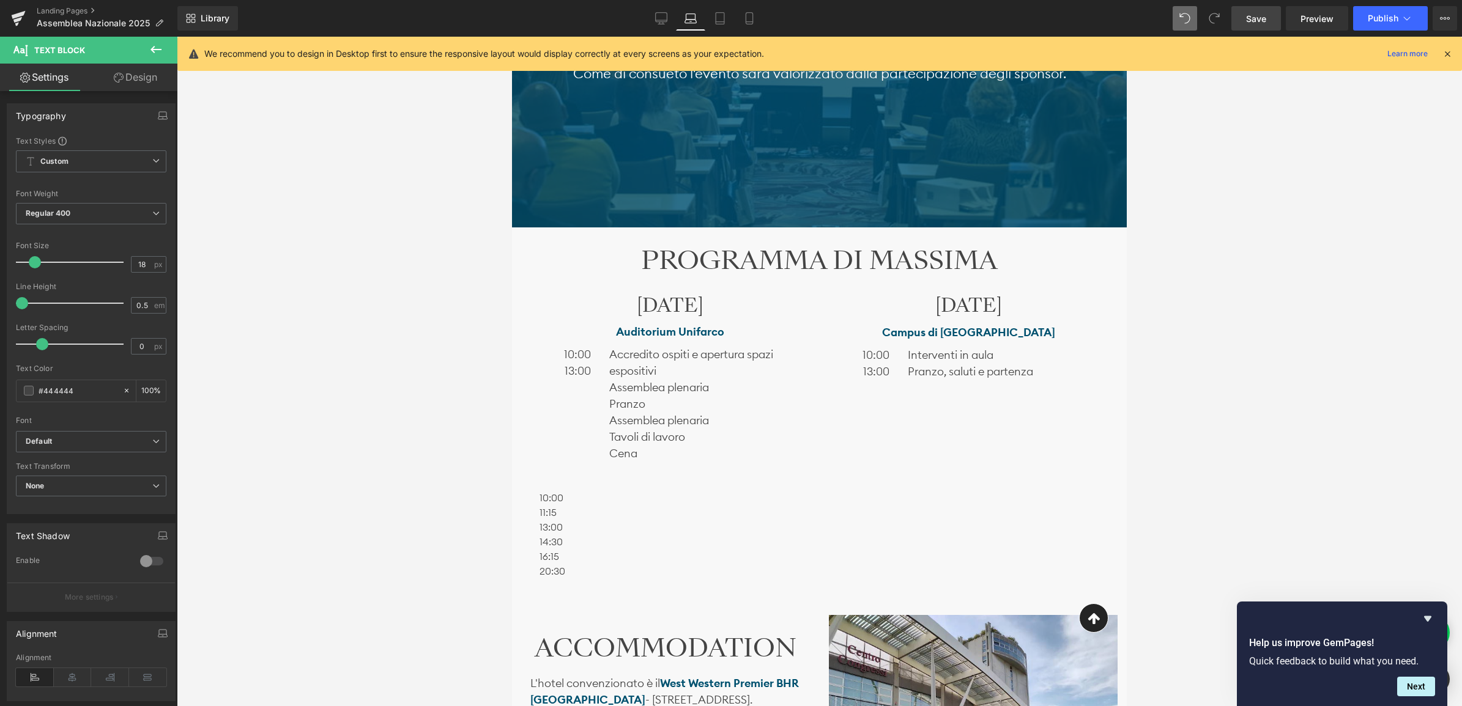
scroll to position [661, 0]
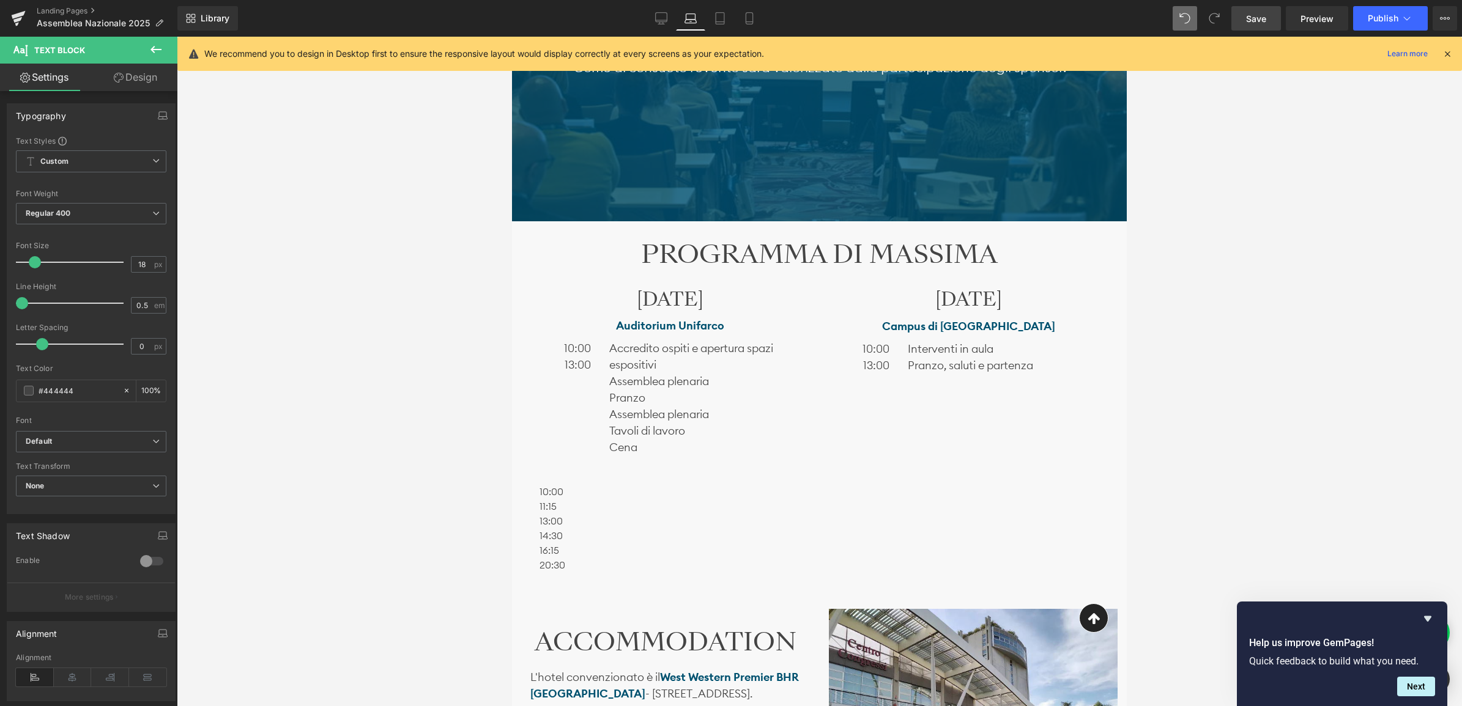
click at [542, 559] on span "20:30" at bounding box center [552, 565] width 26 height 12
drag, startPoint x: 566, startPoint y: 564, endPoint x: 529, endPoint y: 500, distance: 74.0
click at [533, 496] on div "Text Block 10:00 11:15 13:00 14:30 16:15 20:30 Text Block" at bounding box center [565, 520] width 70 height 105
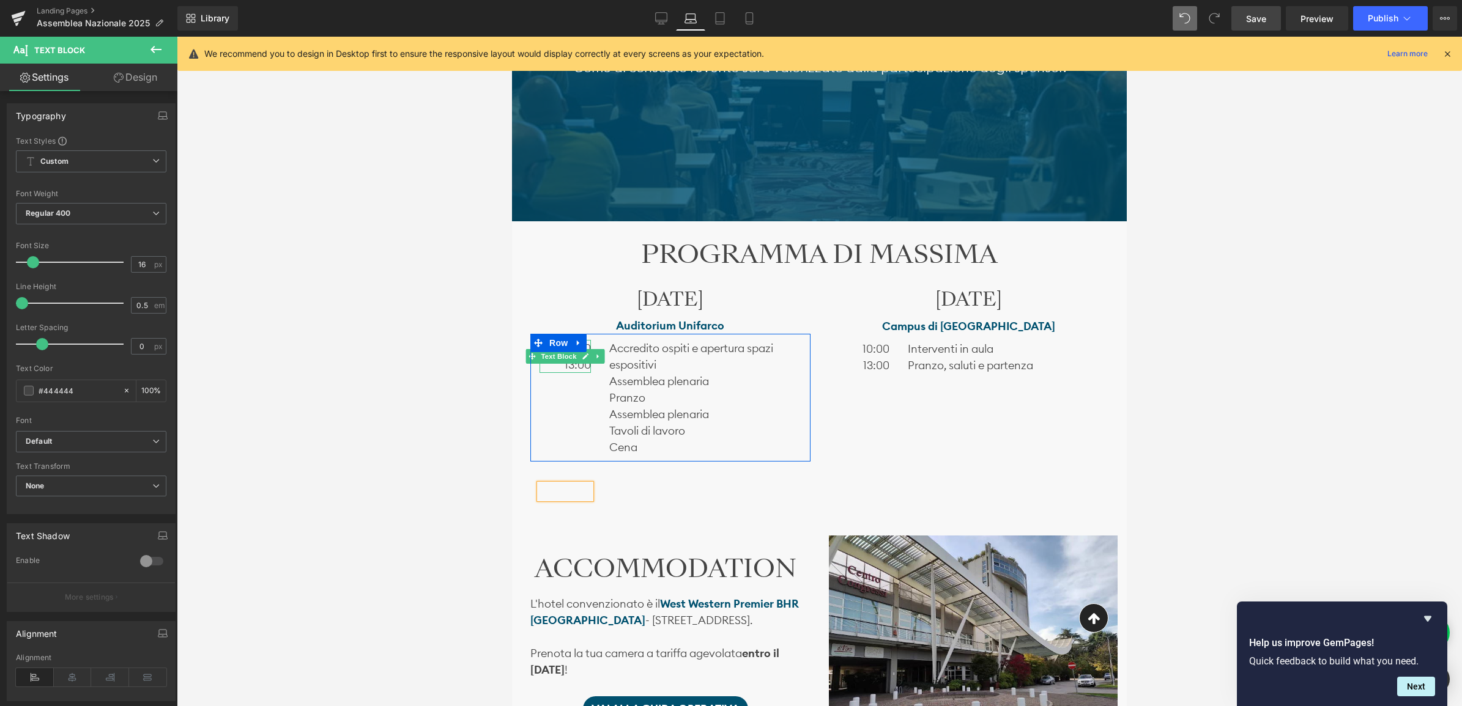
click at [561, 366] on p "13:00" at bounding box center [564, 365] width 51 height 17
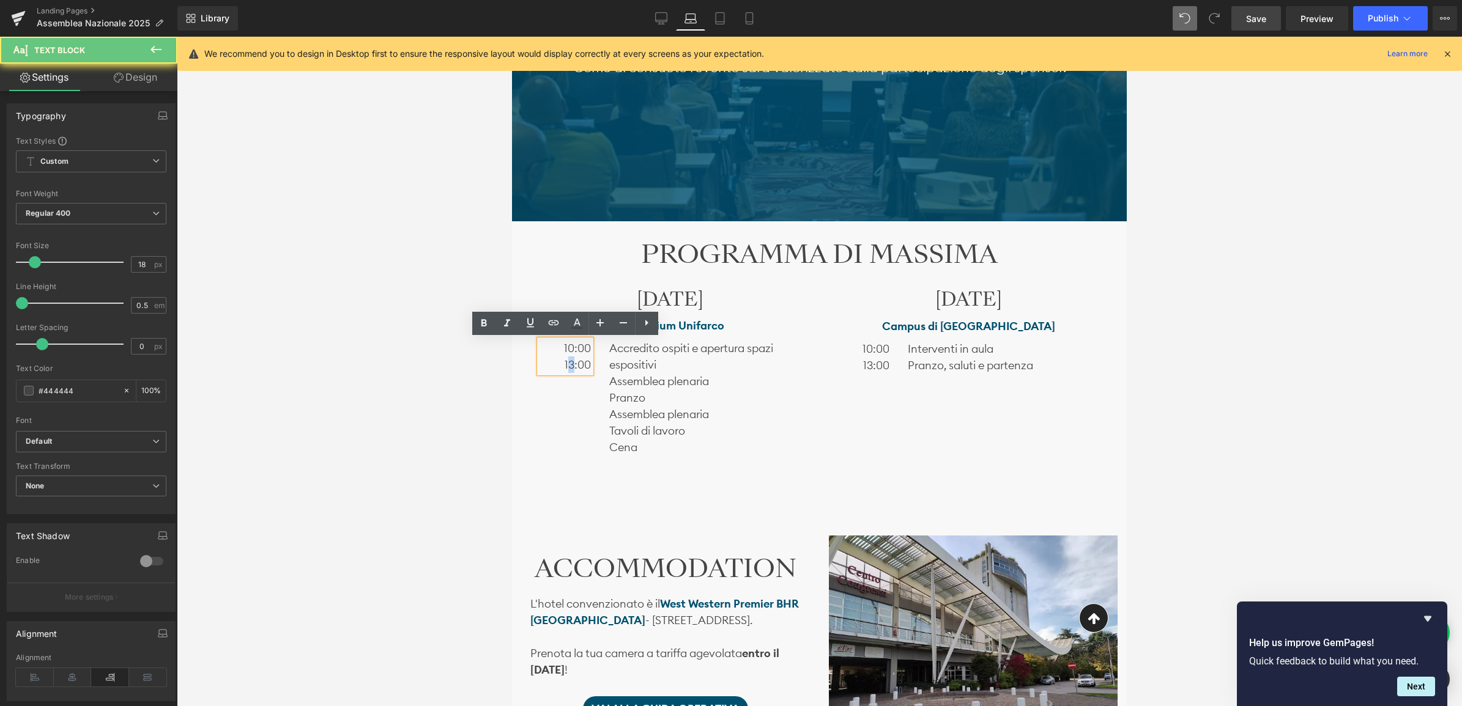
click at [572, 363] on span "13:00" at bounding box center [577, 365] width 26 height 14
drag, startPoint x: 563, startPoint y: 347, endPoint x: 588, endPoint y: 368, distance: 32.6
click at [588, 368] on div "10:00 13:00" at bounding box center [564, 356] width 51 height 33
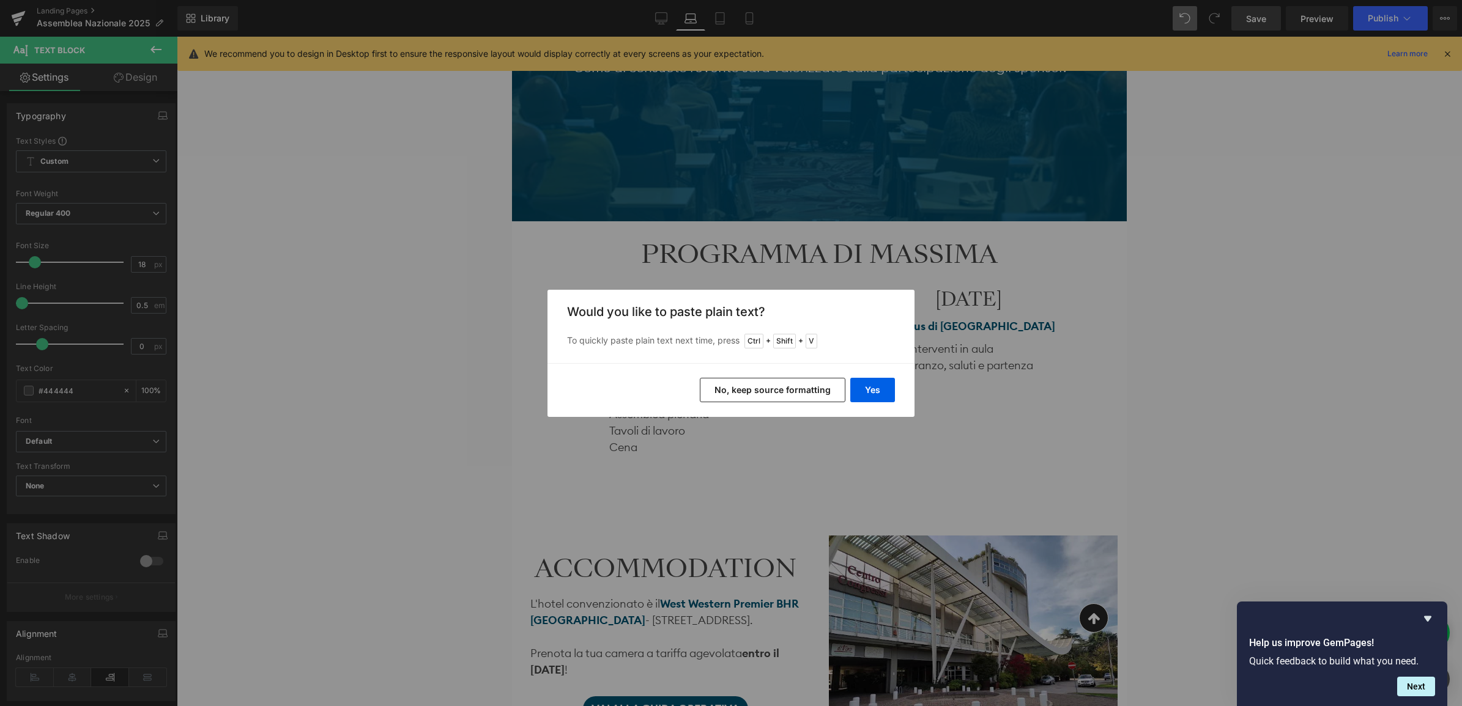
click at [780, 387] on button "No, keep source formatting" at bounding box center [773, 390] width 146 height 24
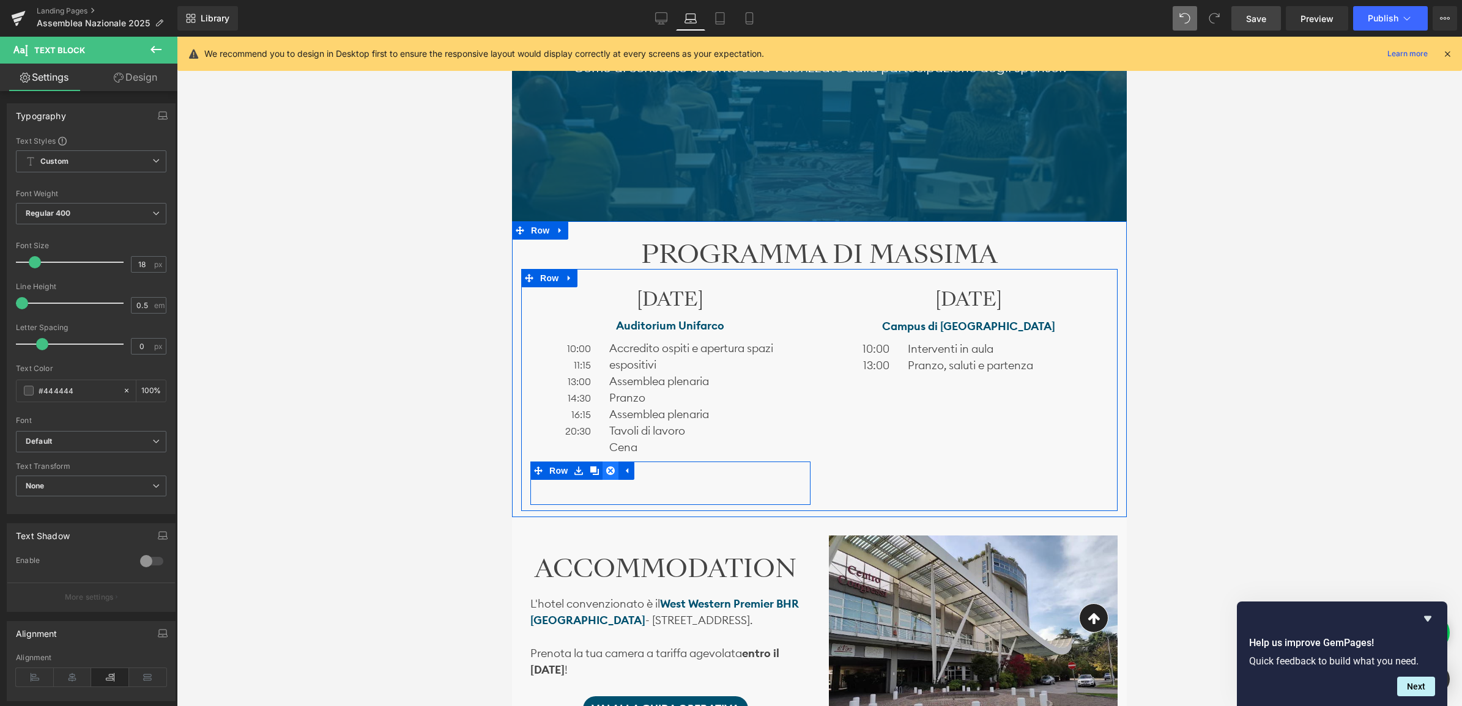
click at [612, 472] on icon at bounding box center [610, 471] width 9 height 9
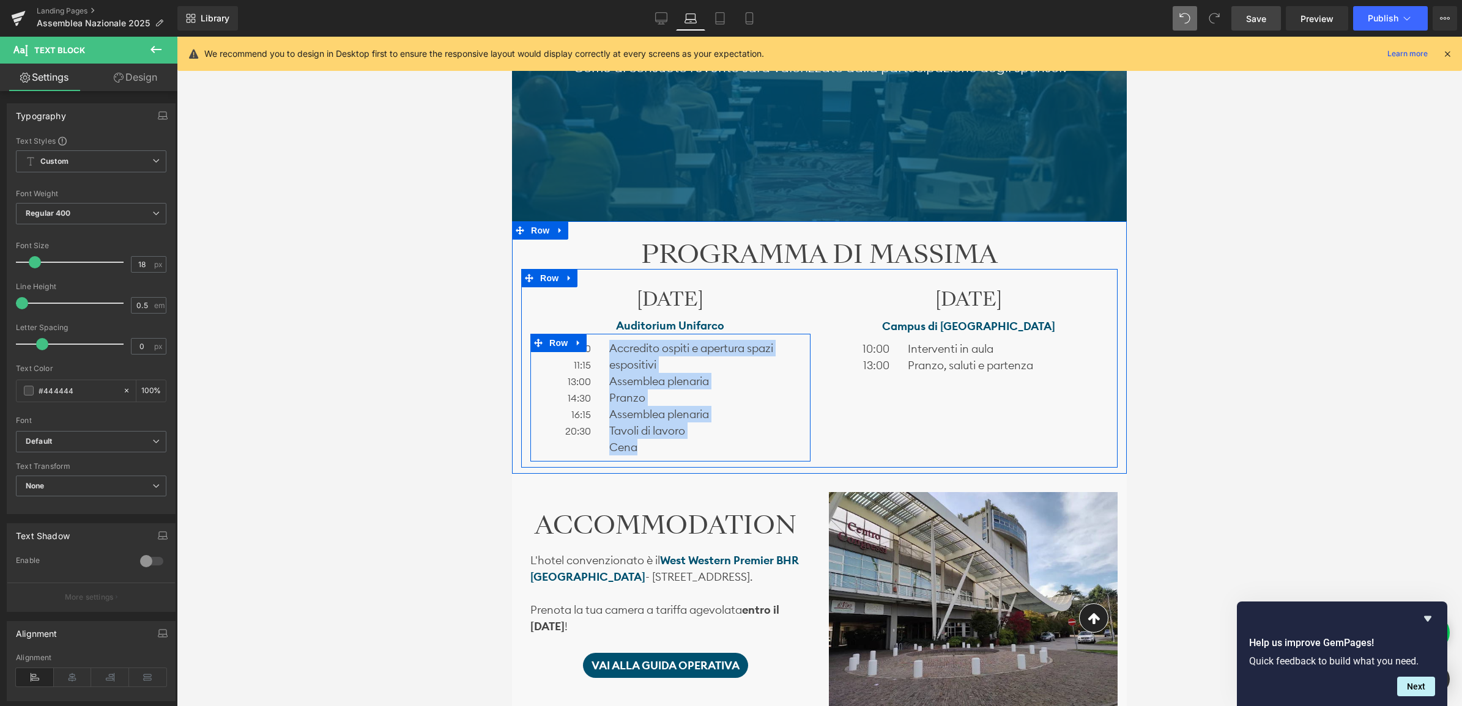
drag, startPoint x: 656, startPoint y: 447, endPoint x: 594, endPoint y: 350, distance: 115.0
click at [594, 350] on div "10:00 11:15 13:00 14:30 16:15 20:30 Text Block Accredito ospiti e apertura spaz…" at bounding box center [670, 398] width 280 height 128
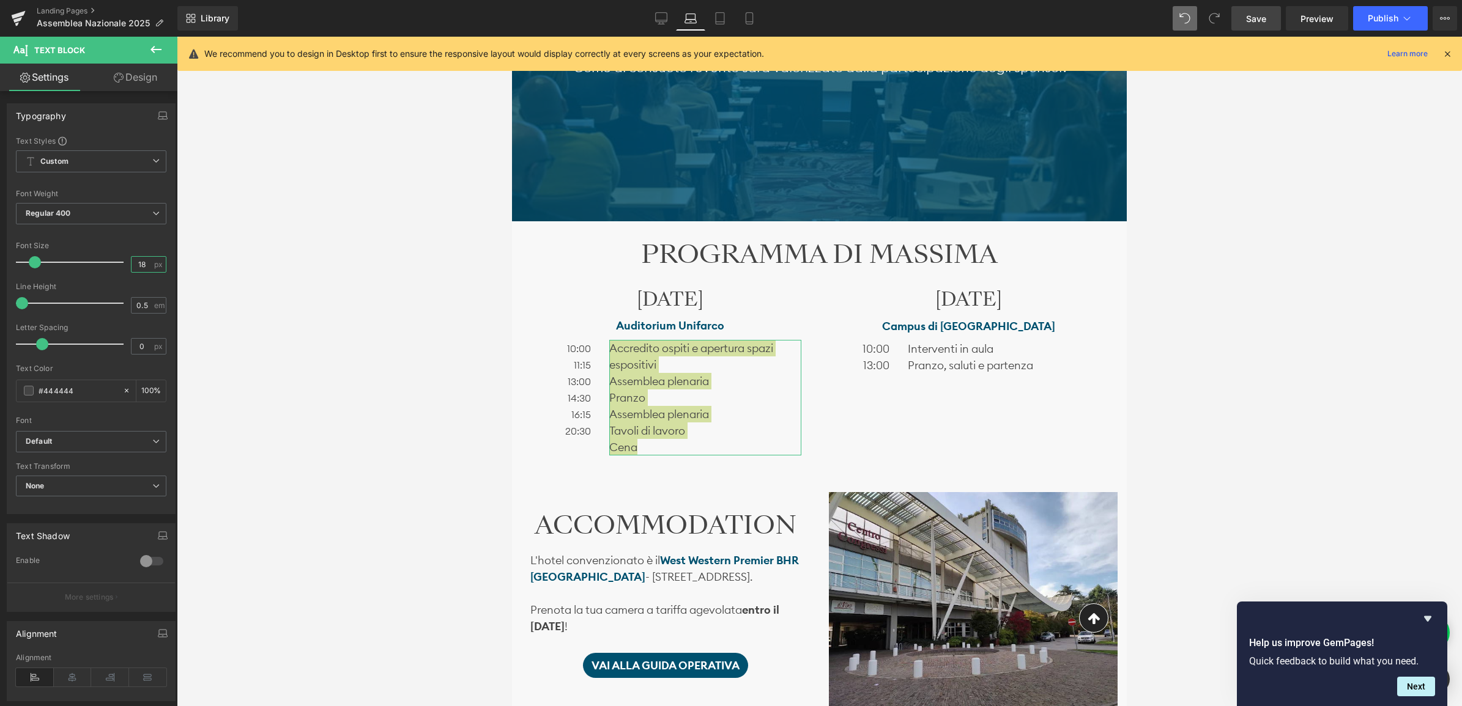
drag, startPoint x: 142, startPoint y: 263, endPoint x: 131, endPoint y: 264, distance: 10.4
click at [131, 264] on input "18" at bounding box center [141, 264] width 21 height 15
type input "16"
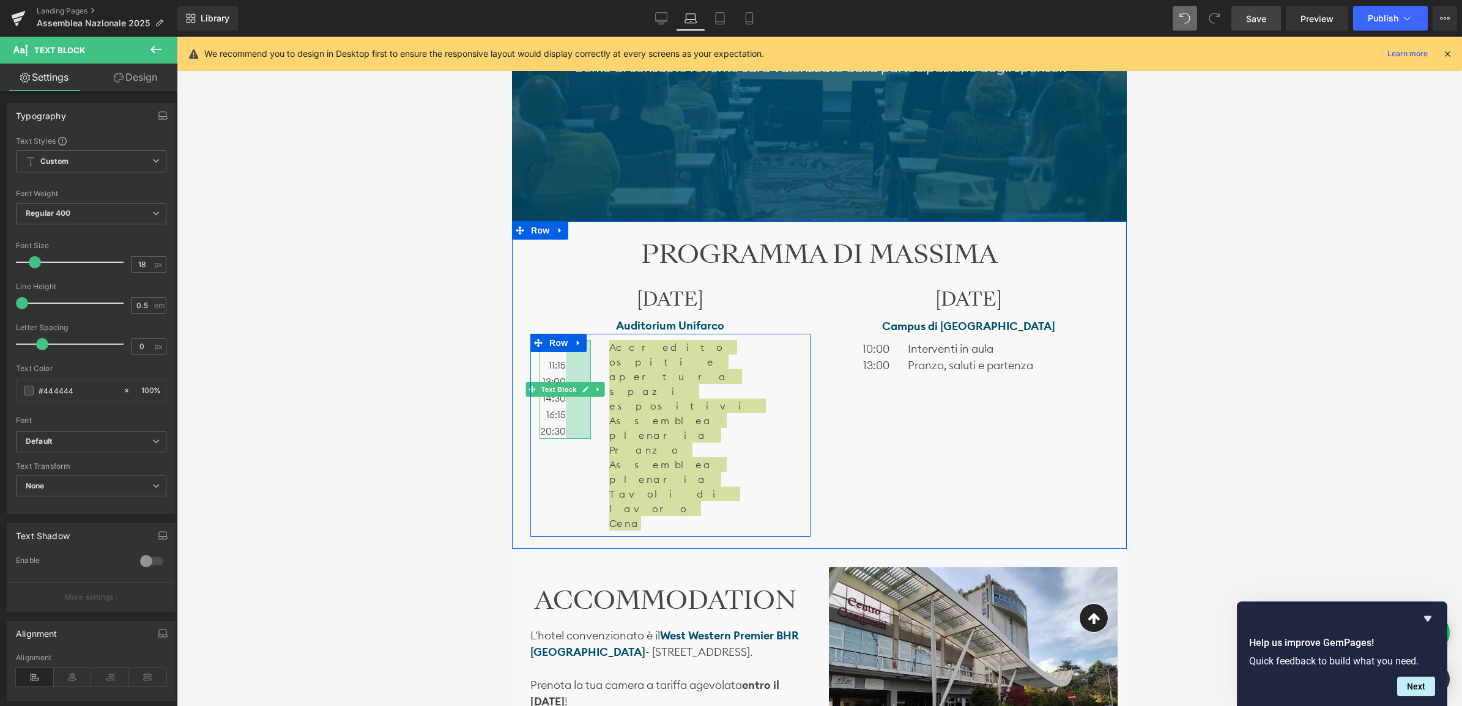
drag, startPoint x: 589, startPoint y: 410, endPoint x: 564, endPoint y: 410, distance: 25.1
click at [564, 410] on div "10:00 11:15 13:00 14:30 16:15 20:30 Text Block 41px" at bounding box center [564, 389] width 51 height 99
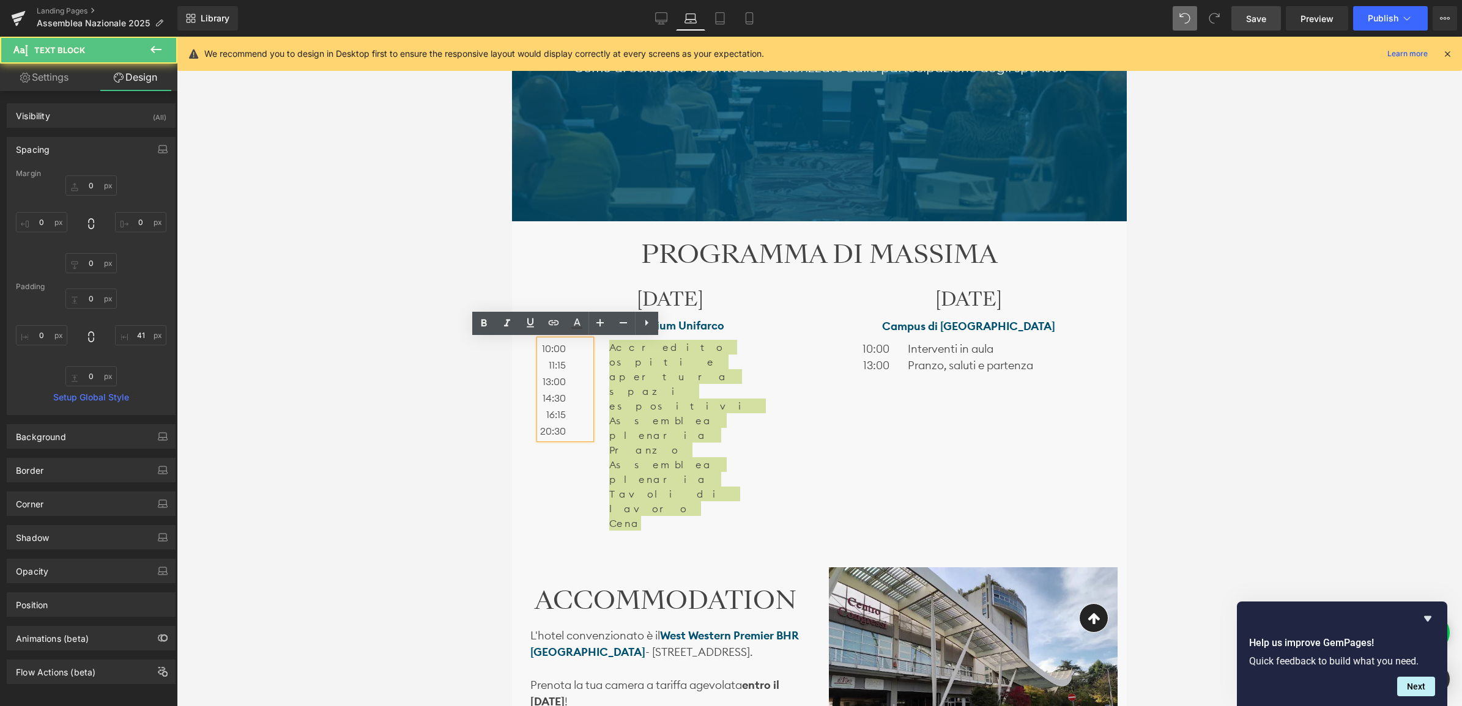
click at [512, 37] on div at bounding box center [512, 37] width 0 height 0
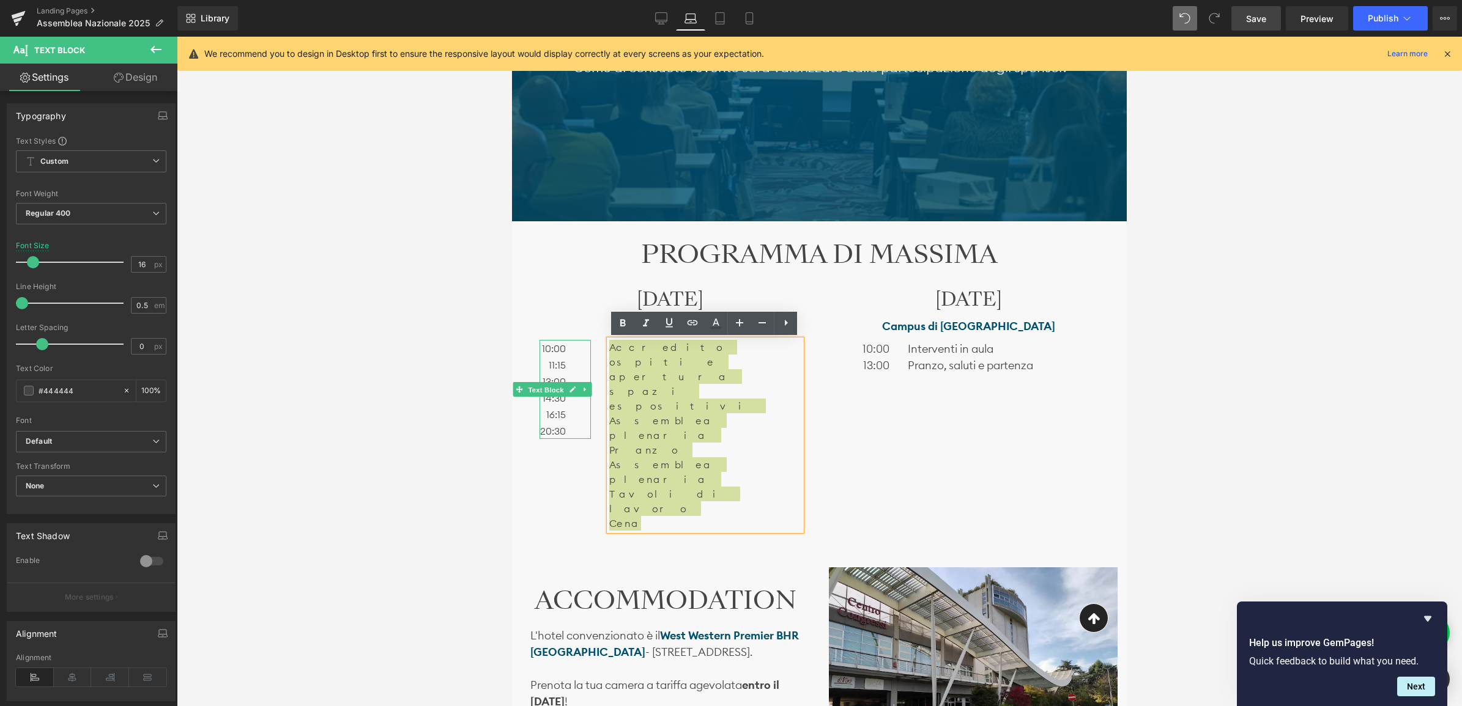
click at [547, 390] on span "Text Block" at bounding box center [546, 389] width 40 height 15
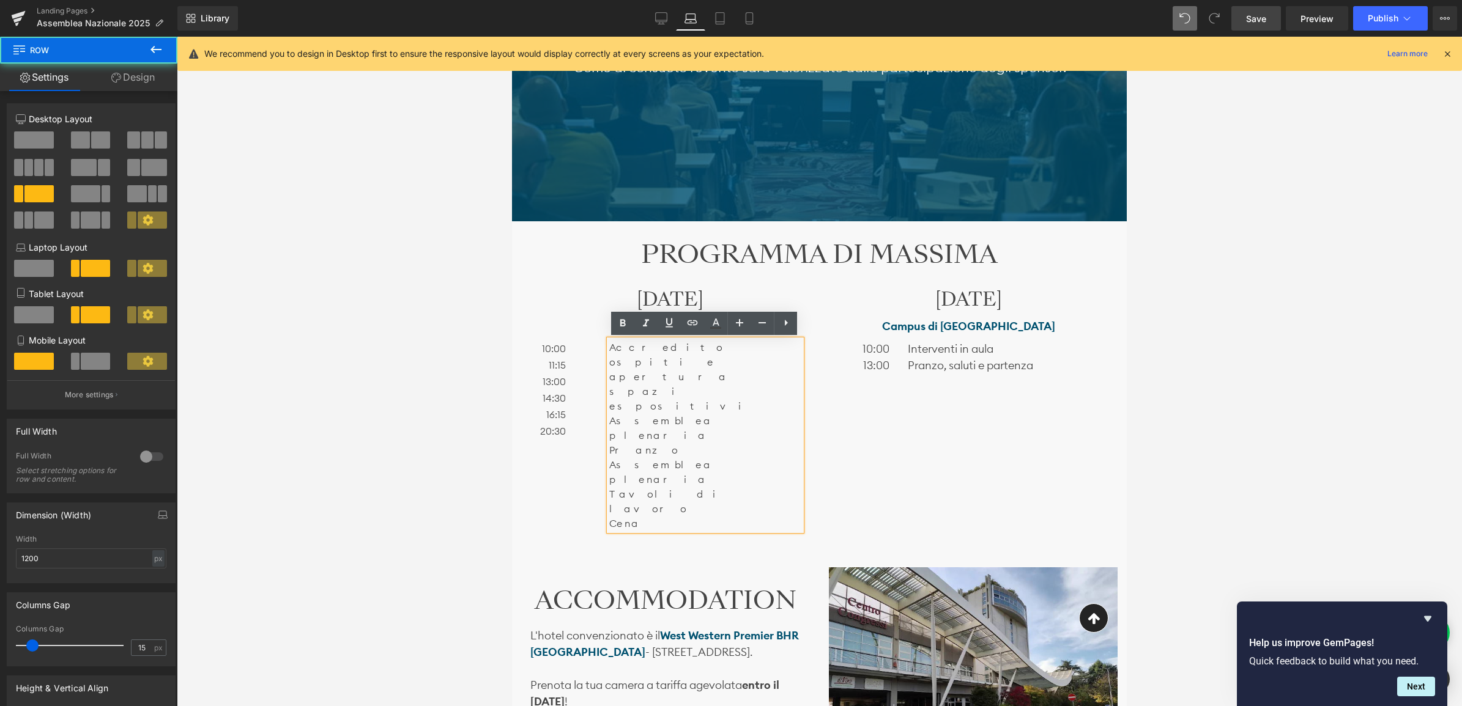
click at [604, 395] on div "Accredito ospiti e apertura spazi espositivi Assemblea plenaria Pranzo Assemble…" at bounding box center [705, 435] width 210 height 191
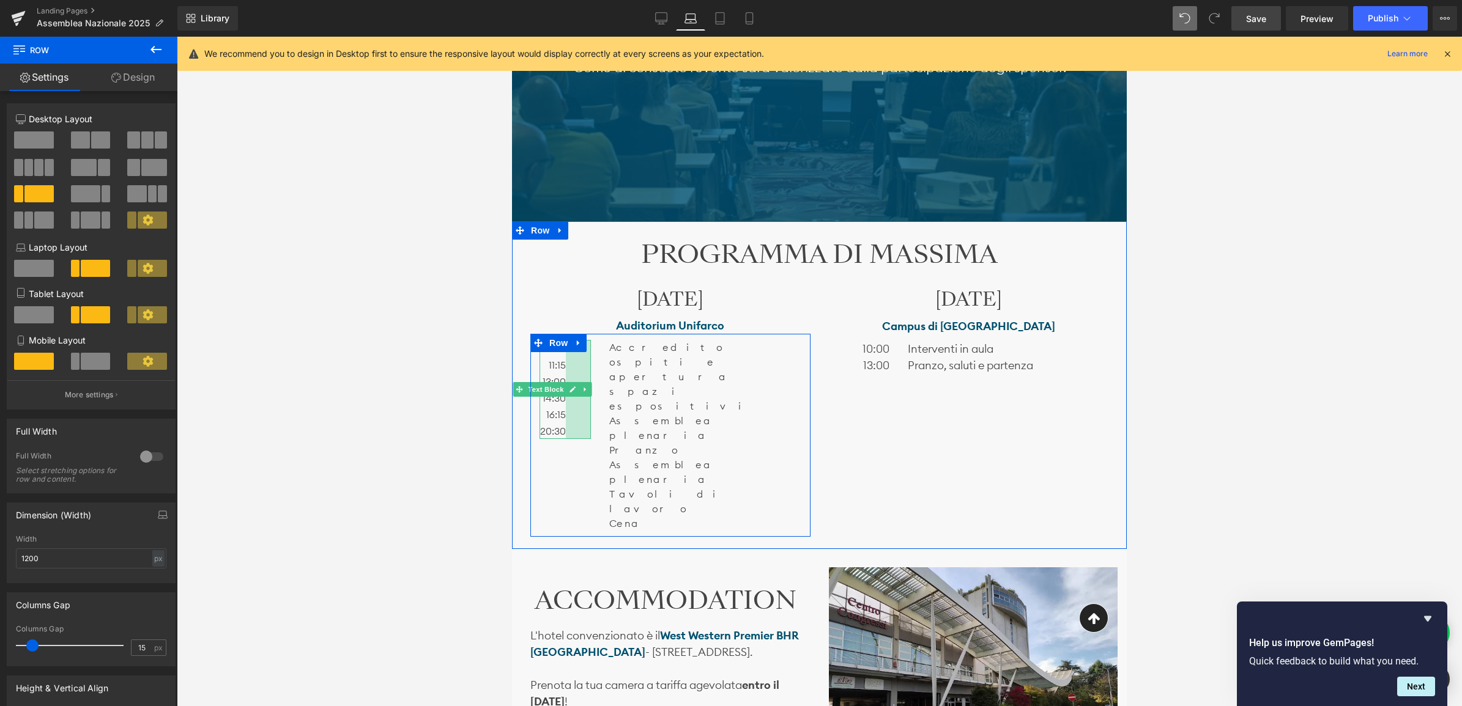
click at [576, 377] on div "41px" at bounding box center [578, 389] width 25 height 99
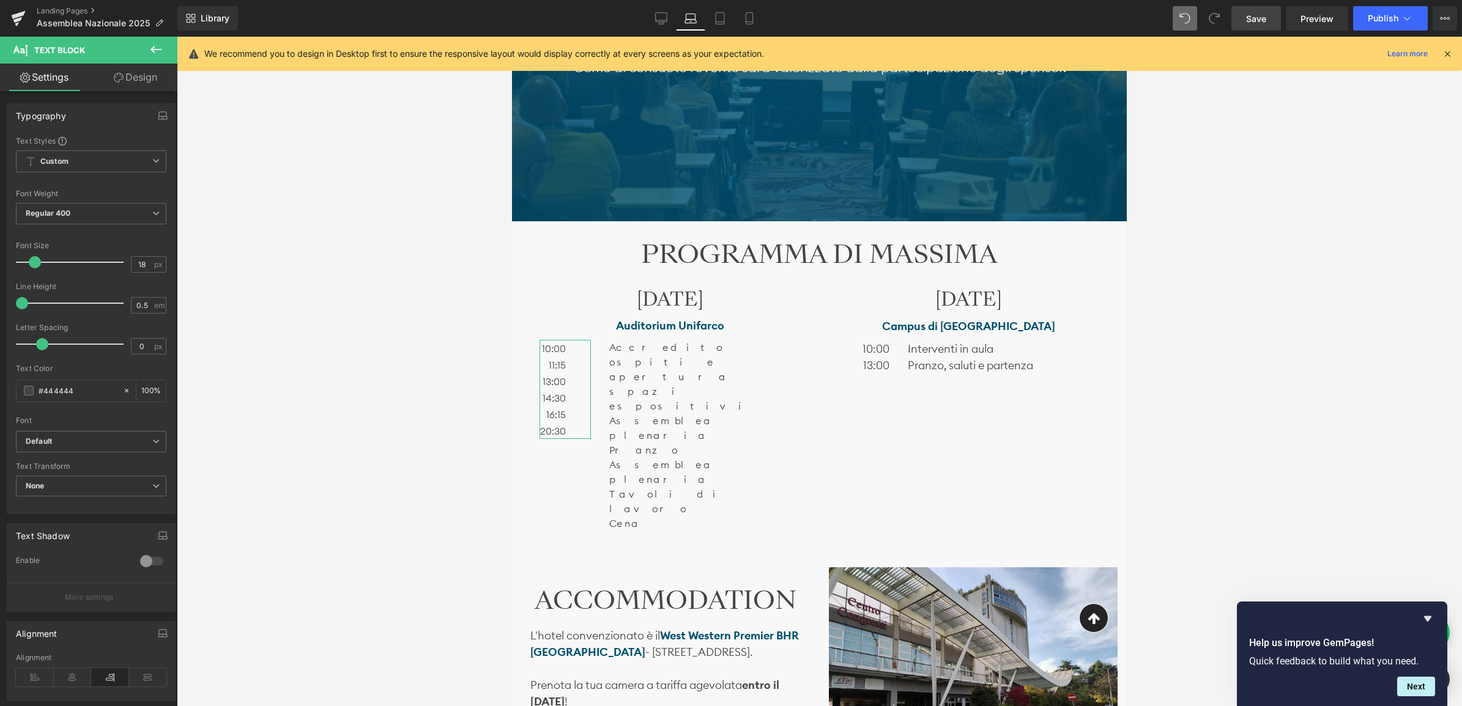
click at [125, 81] on link "Design" at bounding box center [135, 78] width 89 height 28
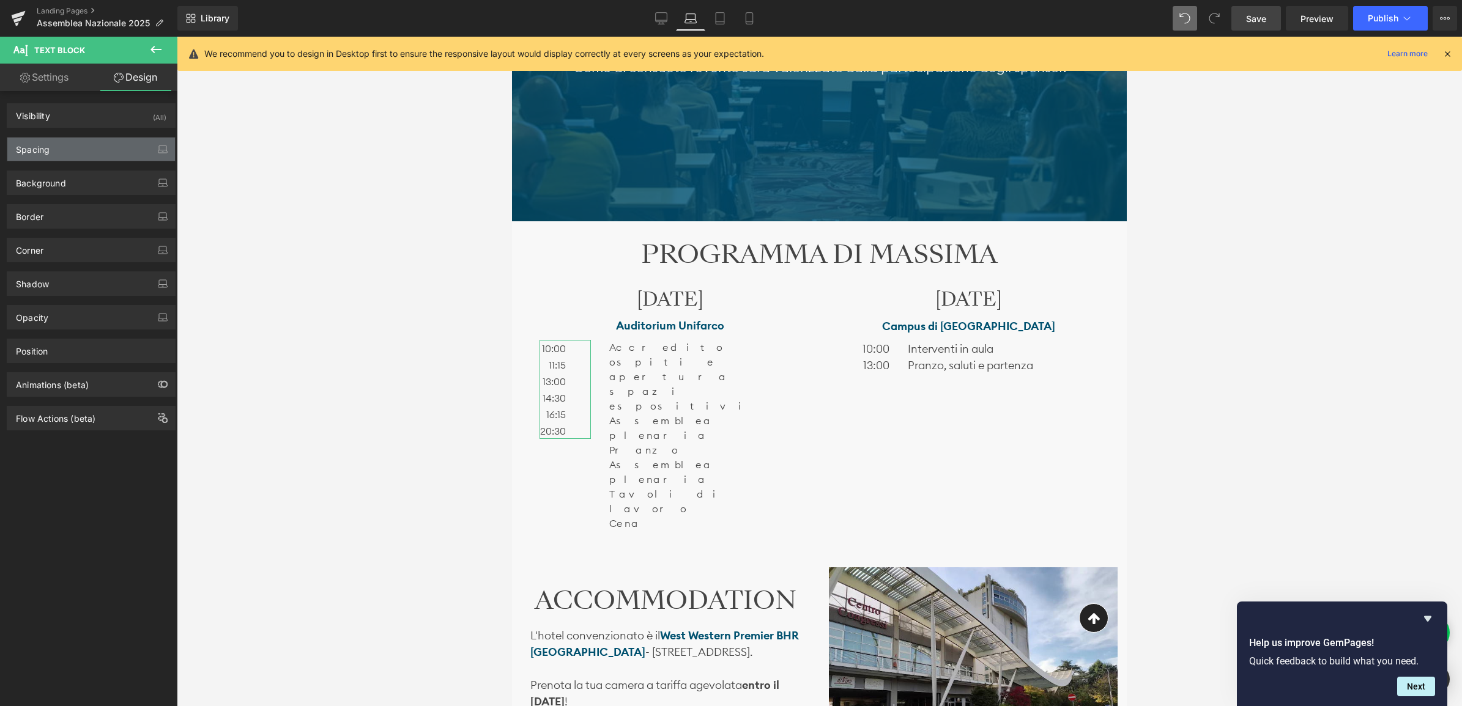
click at [81, 147] on div "Spacing" at bounding box center [91, 149] width 168 height 23
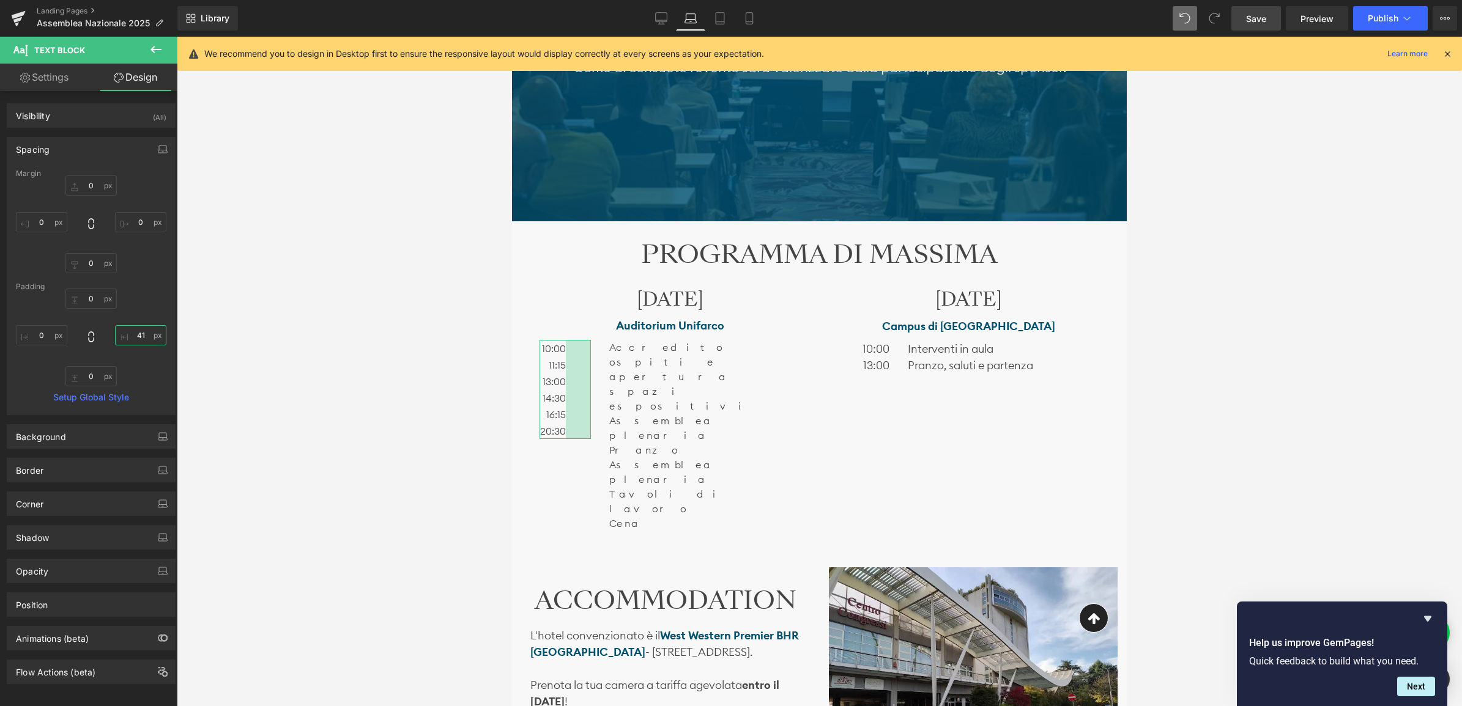
click at [138, 335] on input "41" at bounding box center [140, 335] width 51 height 20
type input "0"
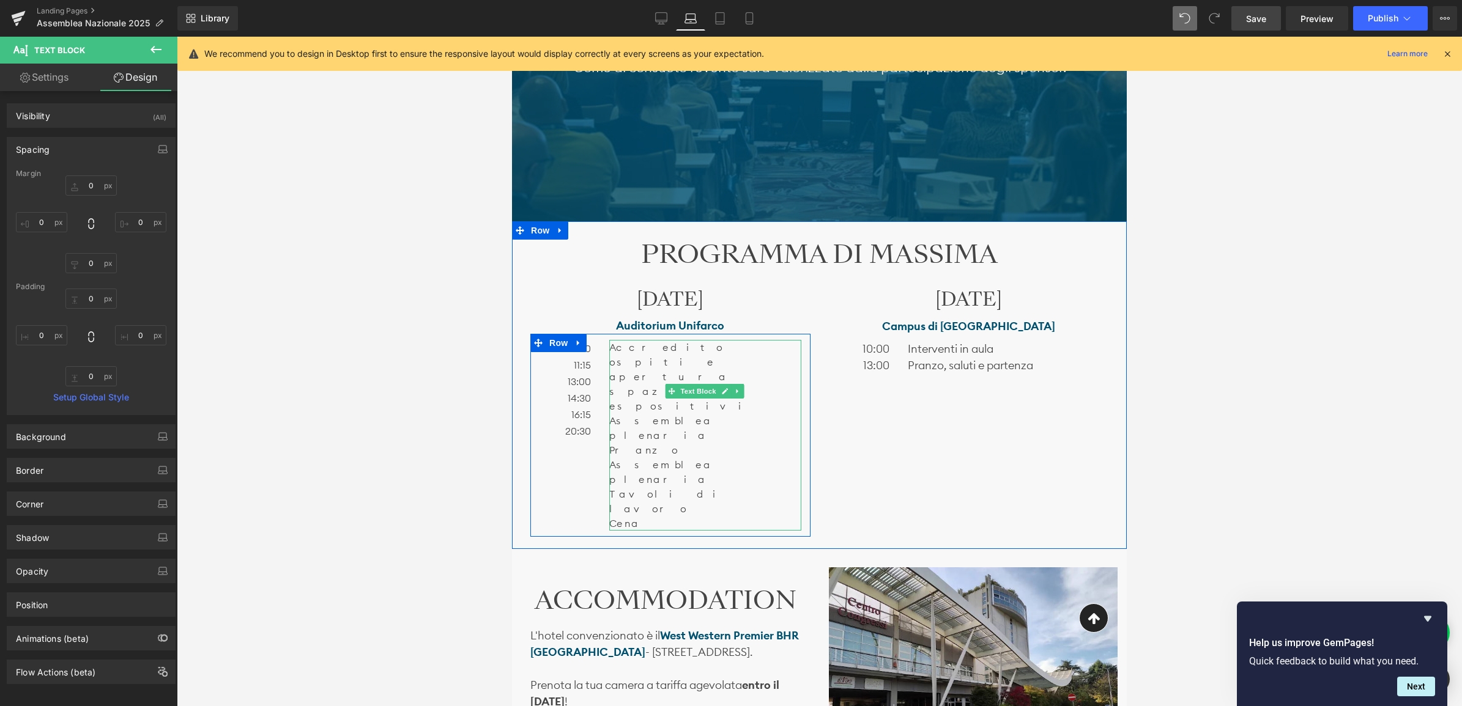
click at [755, 365] on p "Accredito ospiti e apertura spazi espositivi" at bounding box center [704, 376] width 191 height 73
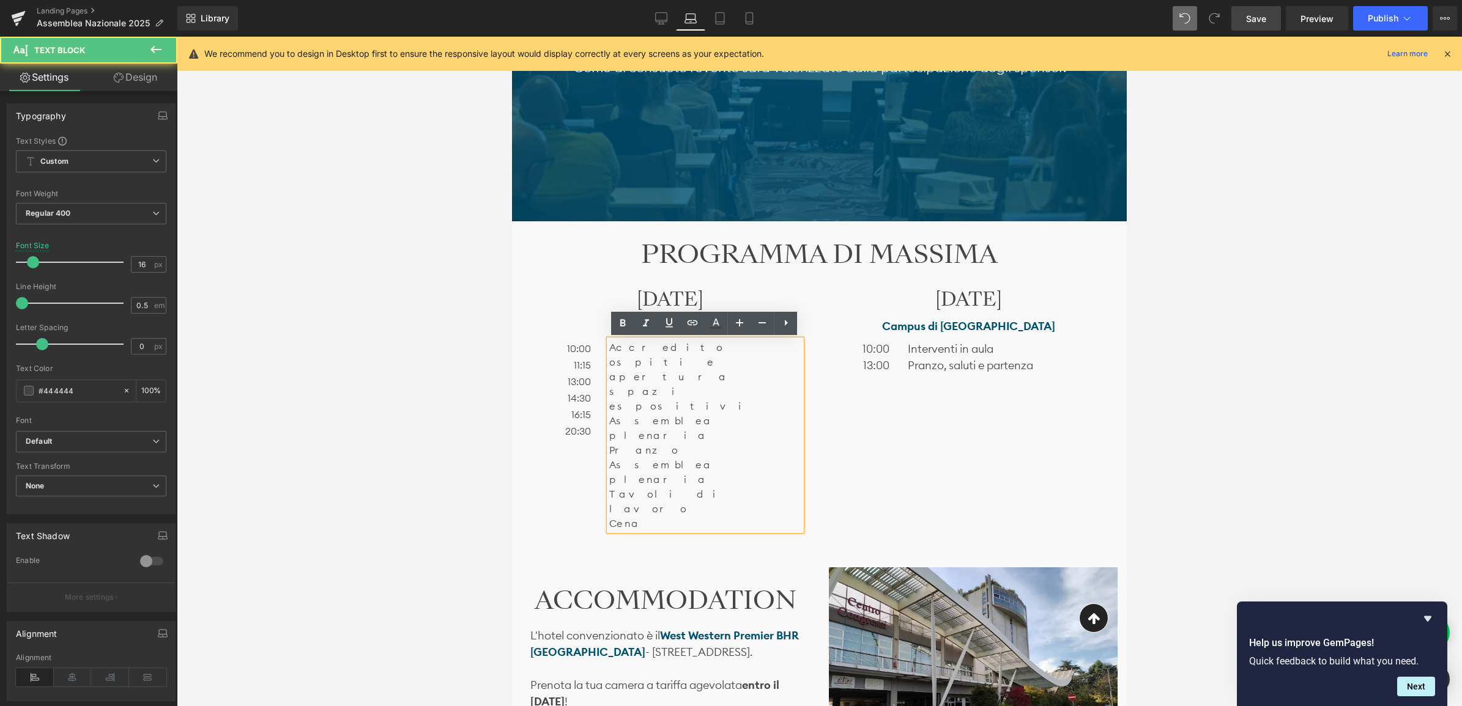
click at [768, 350] on p "Accredito ospiti e apertura spazi espositivi" at bounding box center [704, 376] width 191 height 73
drag, startPoint x: 652, startPoint y: 361, endPoint x: 602, endPoint y: 347, distance: 51.5
click at [602, 347] on div "Accredito ospiti e apertura spazi espositivi Assemblea plenaria Pranzo Assemble…" at bounding box center [705, 435] width 210 height 191
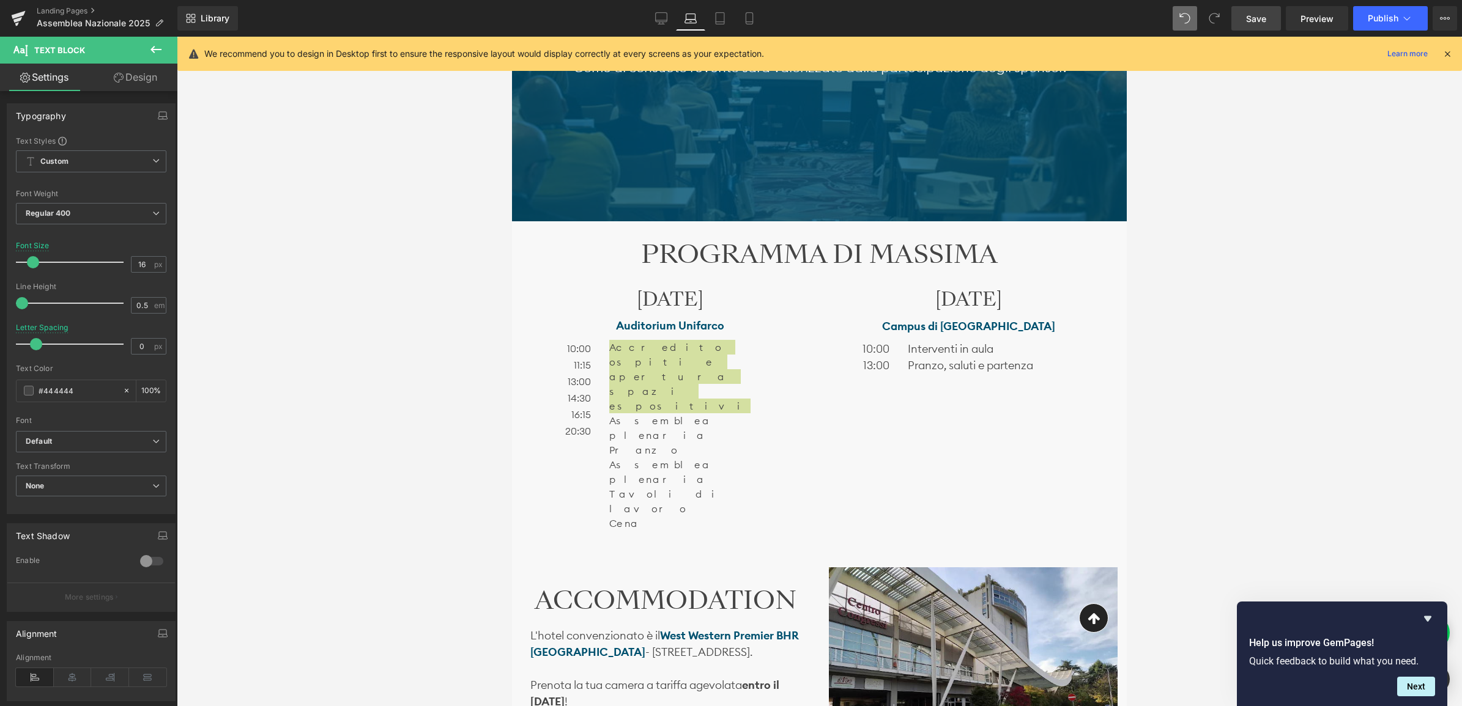
click at [35, 346] on span at bounding box center [36, 344] width 12 height 12
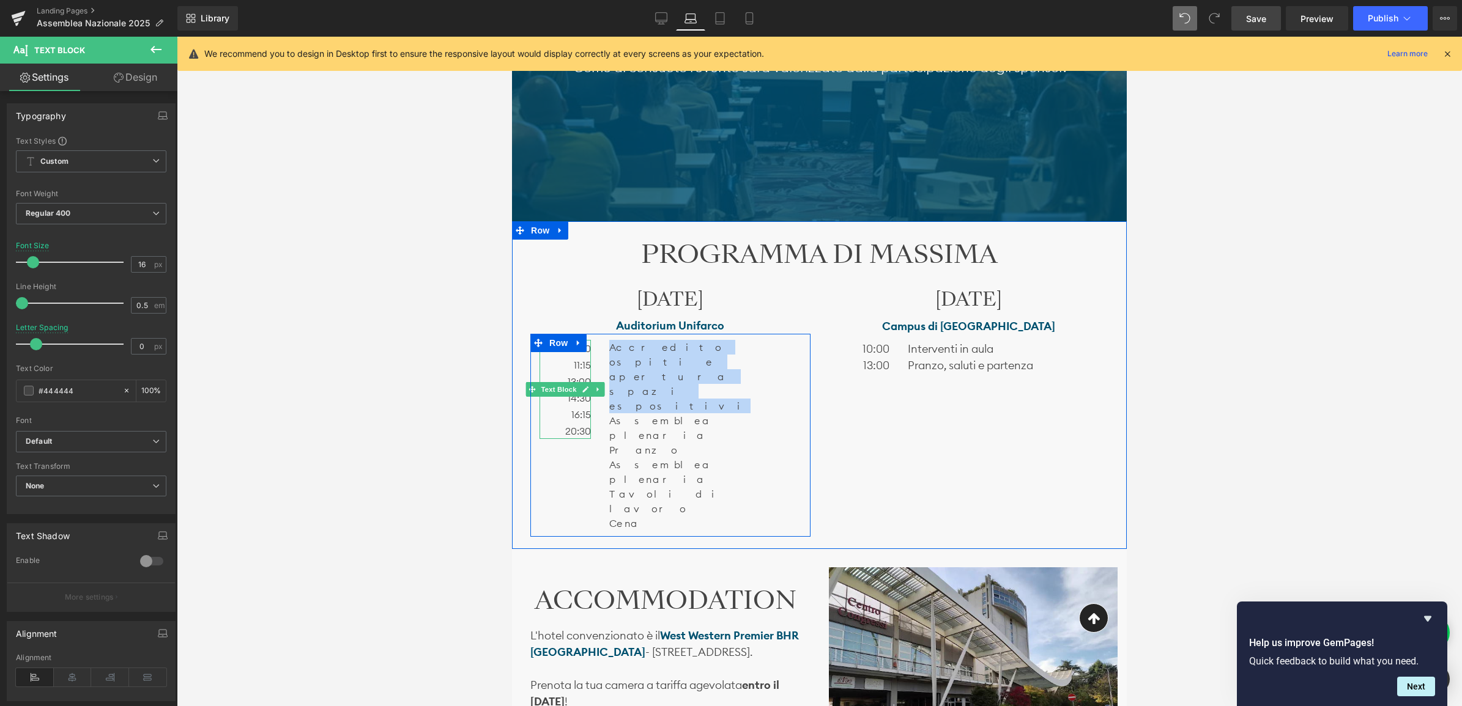
click at [564, 421] on p "16:15" at bounding box center [564, 414] width 51 height 17
click at [647, 487] on p "Tavoli di lavoro" at bounding box center [704, 501] width 191 height 29
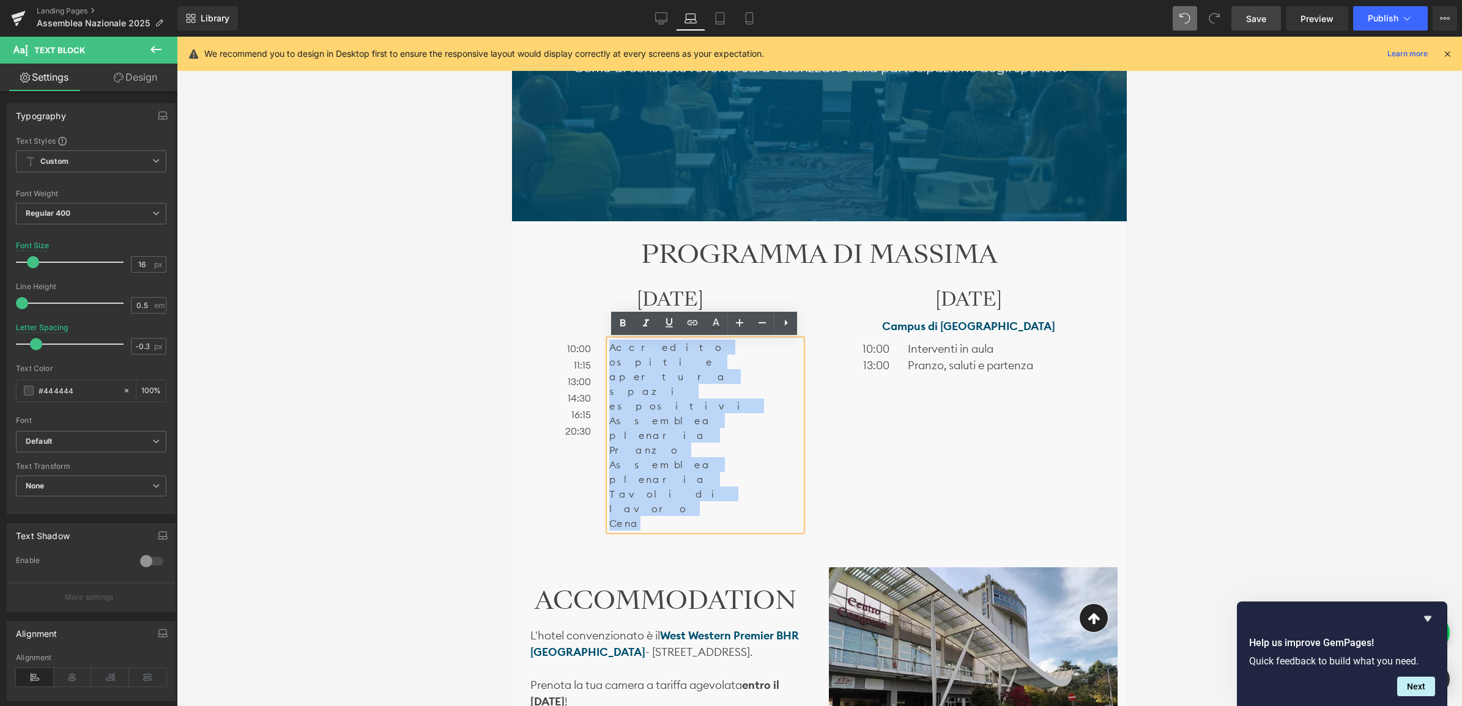
drag, startPoint x: 640, startPoint y: 425, endPoint x: 512, endPoint y: 349, distance: 149.2
click at [590, 341] on div "10:00 11:15 13:00 14:30 16:15 20:30 Text Block Accredito ospiti e apertura spaz…" at bounding box center [670, 435] width 280 height 203
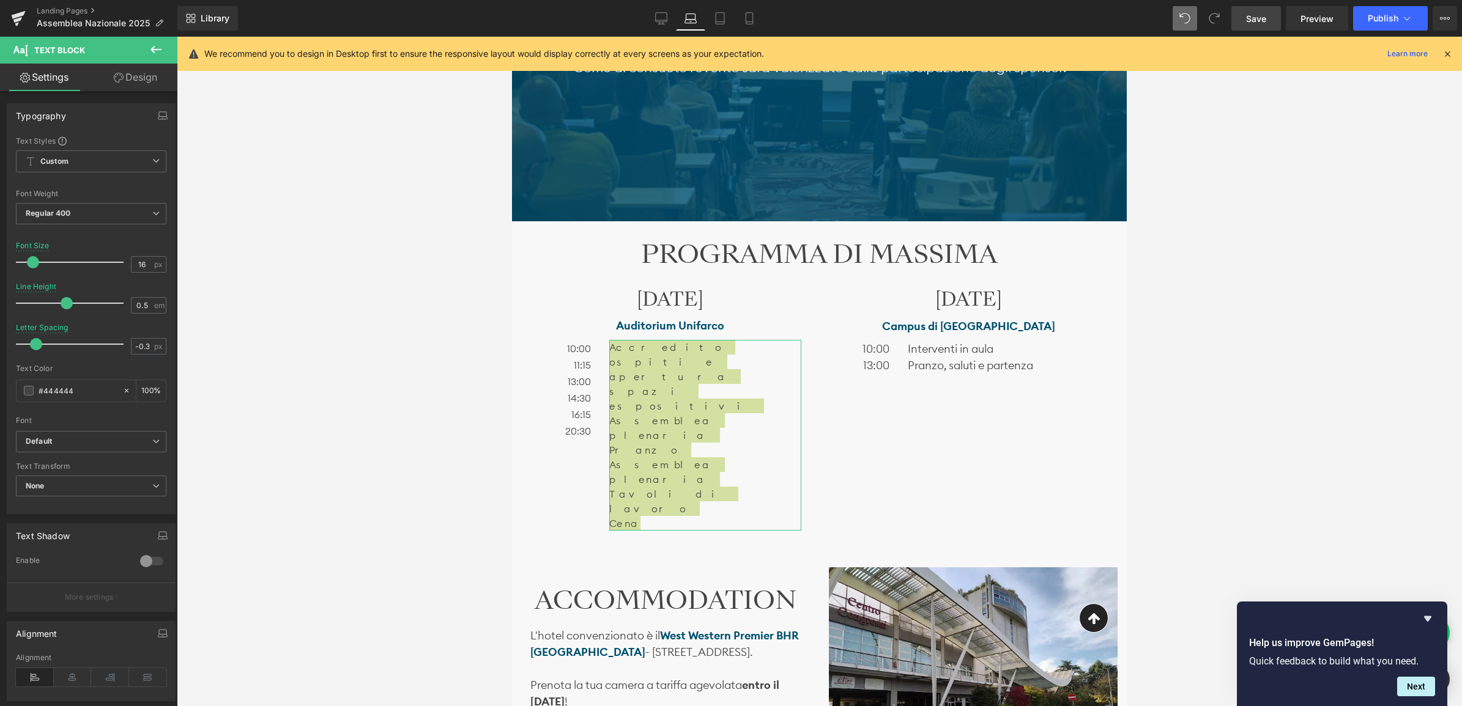
drag, startPoint x: 22, startPoint y: 301, endPoint x: 61, endPoint y: 305, distance: 39.3
click at [62, 304] on span at bounding box center [67, 303] width 12 height 12
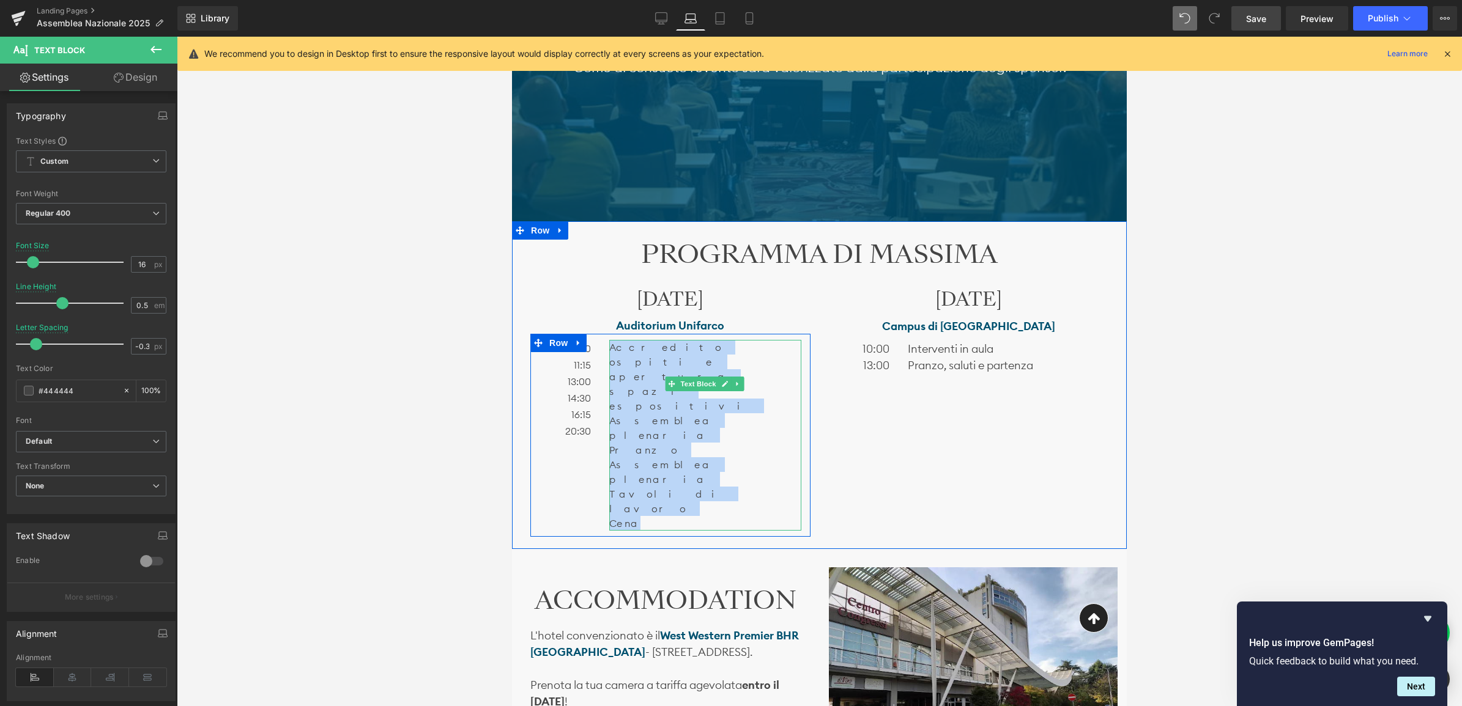
click at [623, 487] on p "Tavoli di lavoro" at bounding box center [704, 501] width 191 height 29
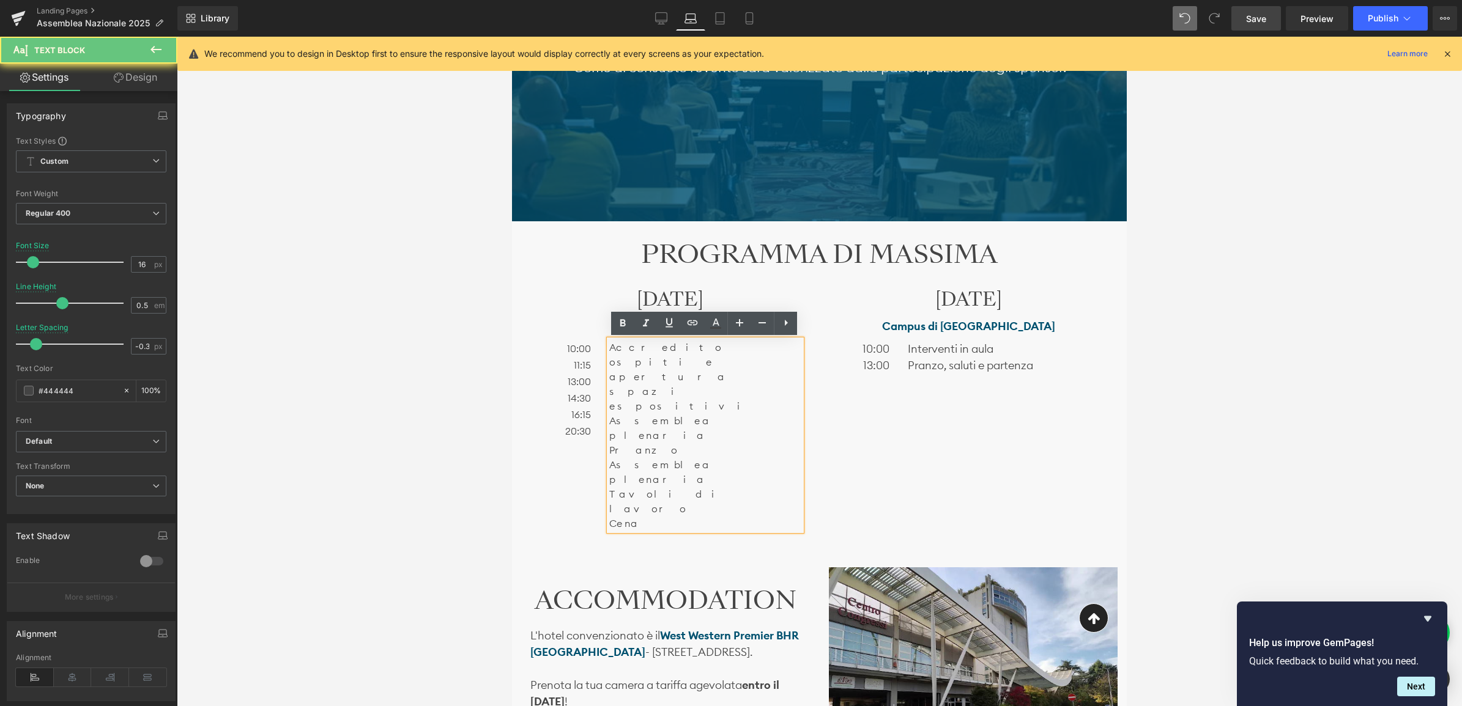
click at [641, 516] on p "Cena" at bounding box center [704, 523] width 191 height 15
drag, startPoint x: 680, startPoint y: 415, endPoint x: 672, endPoint y: 425, distance: 13.5
click at [680, 516] on p "Cena" at bounding box center [704, 523] width 191 height 15
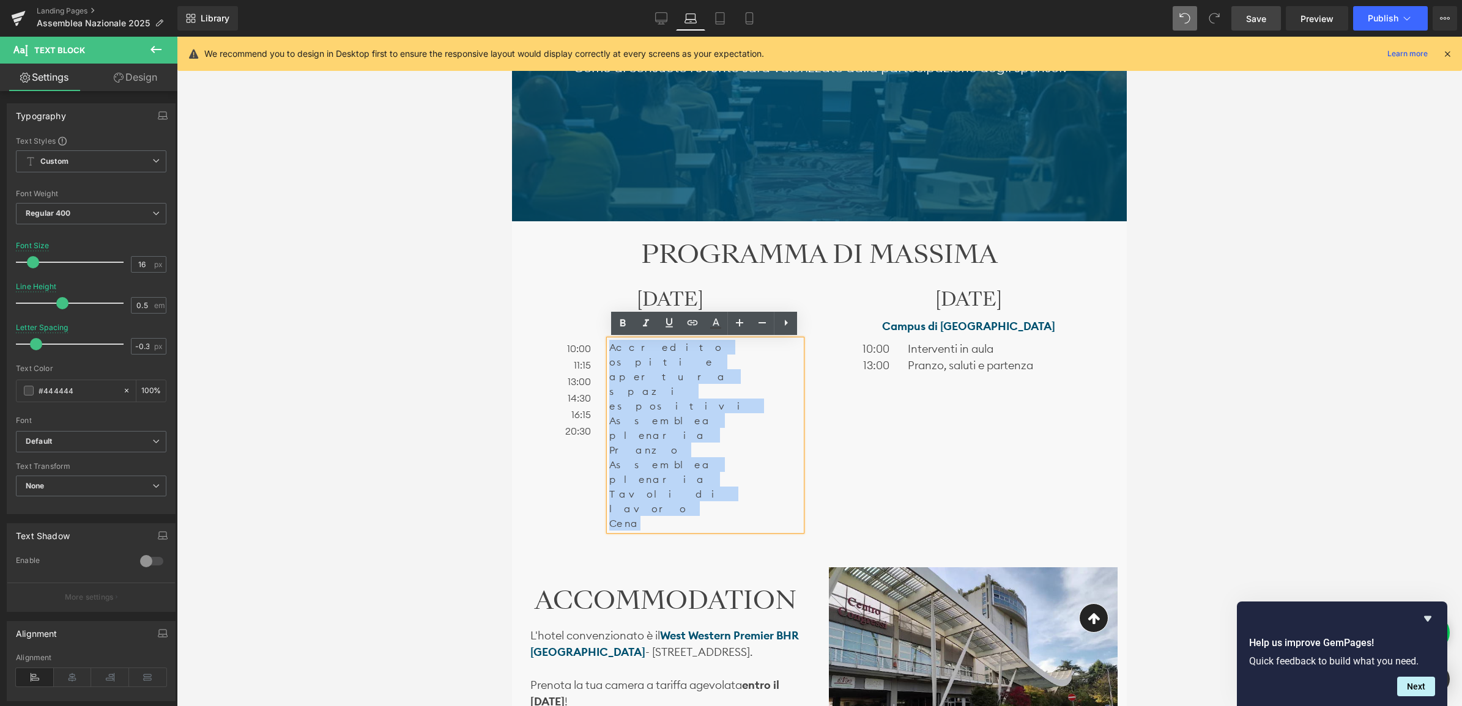
drag, startPoint x: 653, startPoint y: 423, endPoint x: 601, endPoint y: 343, distance: 94.7
click at [601, 343] on div "Accredito ospiti e apertura spazi espositivi Assemblea plenaria Pranzo Assemble…" at bounding box center [705, 435] width 210 height 191
drag, startPoint x: 550, startPoint y: 386, endPoint x: 571, endPoint y: 396, distance: 22.4
click at [552, 387] on span "Text Block" at bounding box center [558, 389] width 40 height 15
click at [765, 443] on p "Pranzo" at bounding box center [704, 450] width 191 height 15
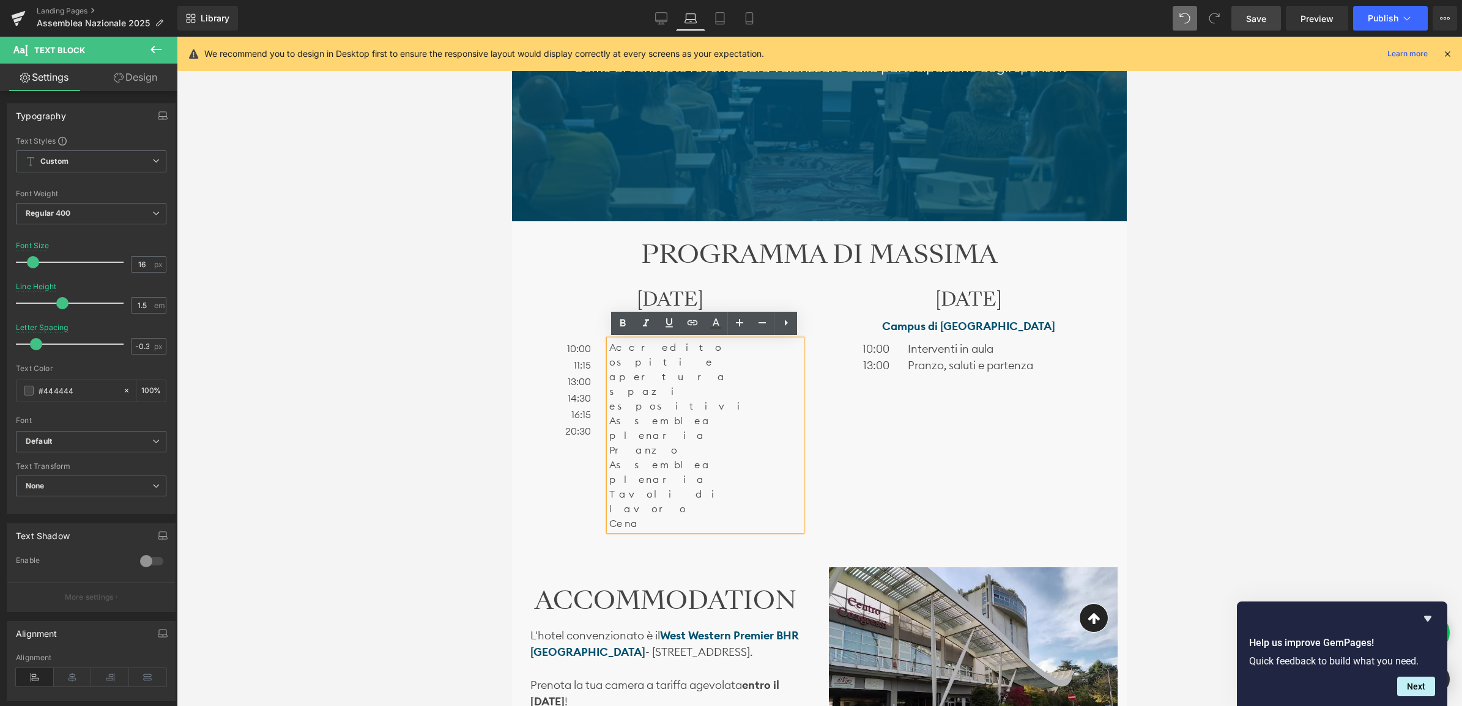
click at [587, 367] on div "10:00 11:15 13:00 14:30 16:15 20:30 Text Block" at bounding box center [564, 389] width 51 height 99
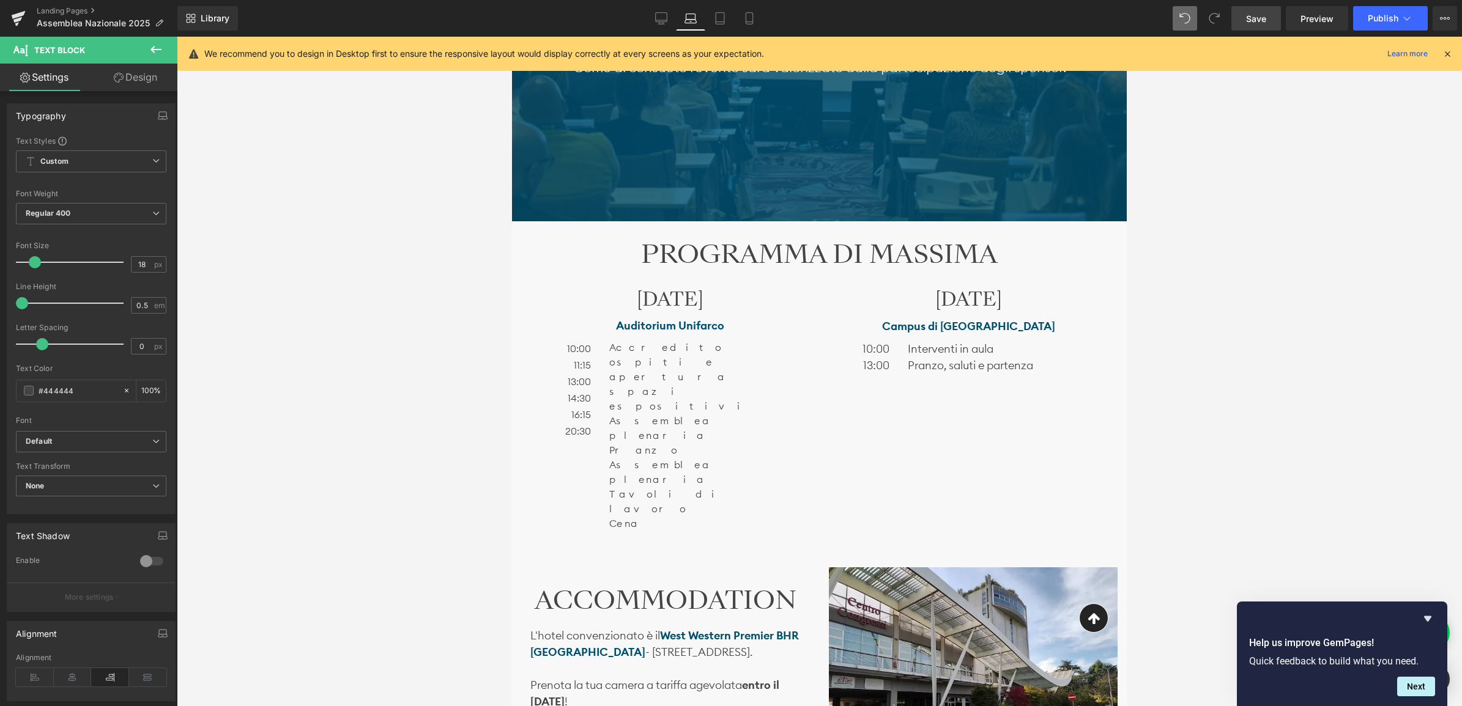
click at [649, 487] on p "Tavoli di lavoro" at bounding box center [704, 501] width 191 height 29
click at [676, 487] on p "Tavoli di lavoro" at bounding box center [704, 501] width 191 height 29
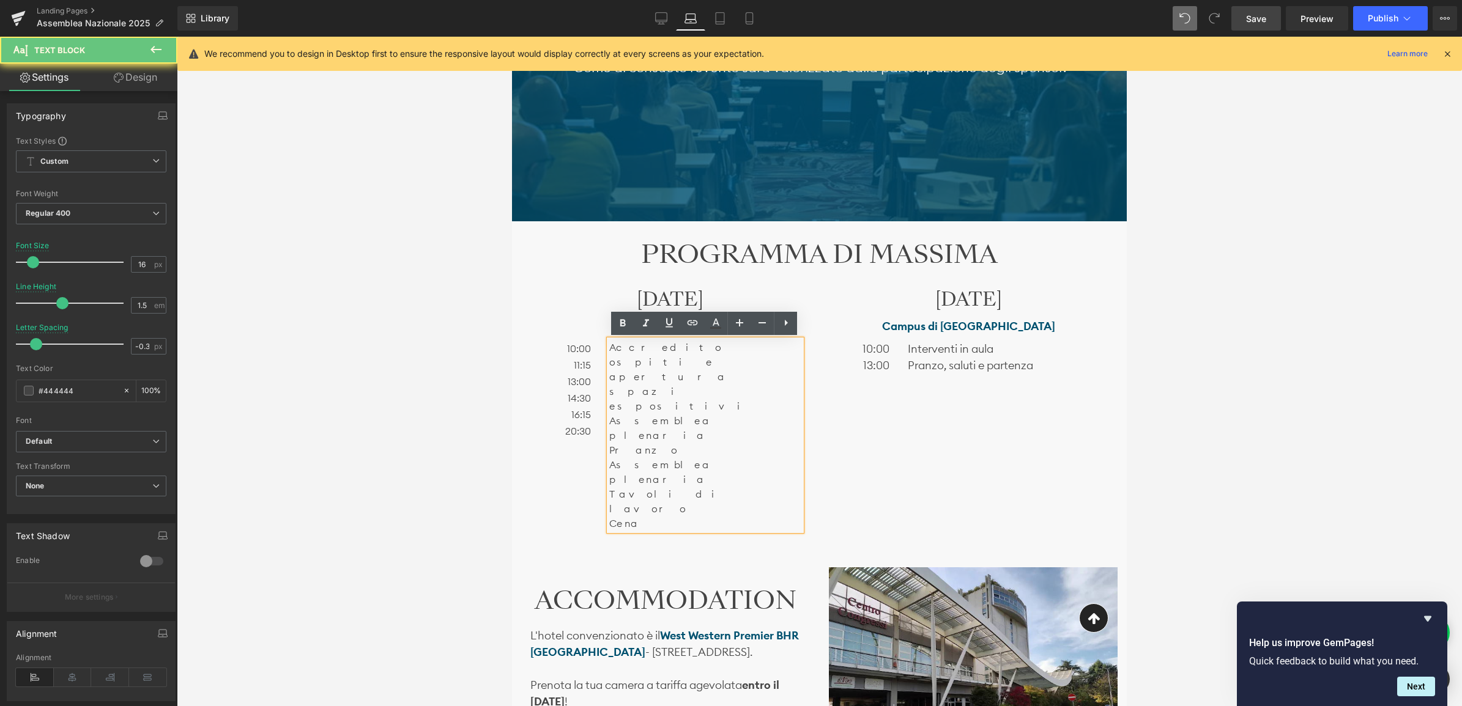
drag, startPoint x: 627, startPoint y: 413, endPoint x: 641, endPoint y: 417, distance: 14.5
click at [633, 516] on p "Cena" at bounding box center [704, 523] width 191 height 15
drag, startPoint x: 657, startPoint y: 395, endPoint x: 658, endPoint y: 402, distance: 7.4
click at [657, 457] on p "Assemblea plenaria" at bounding box center [704, 471] width 191 height 29
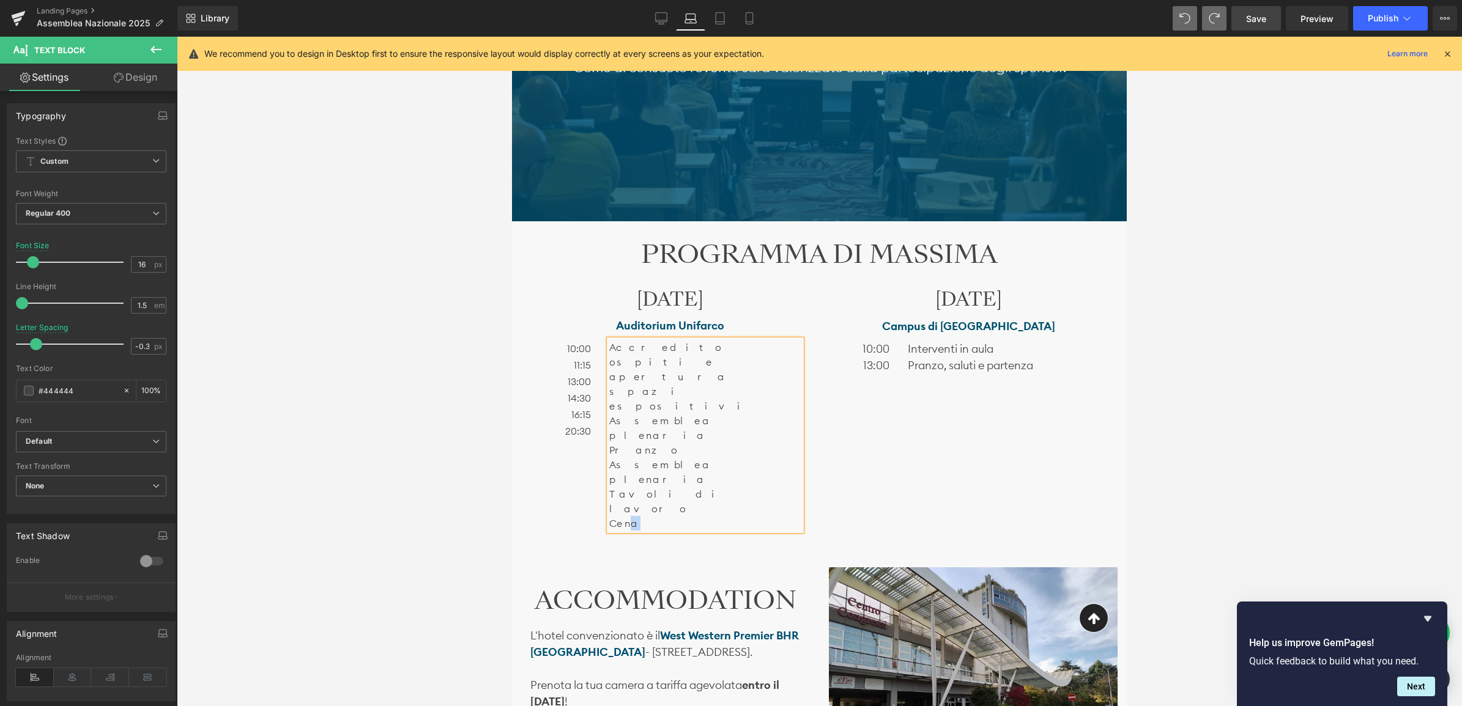
click at [677, 516] on p "Cena" at bounding box center [704, 523] width 191 height 15
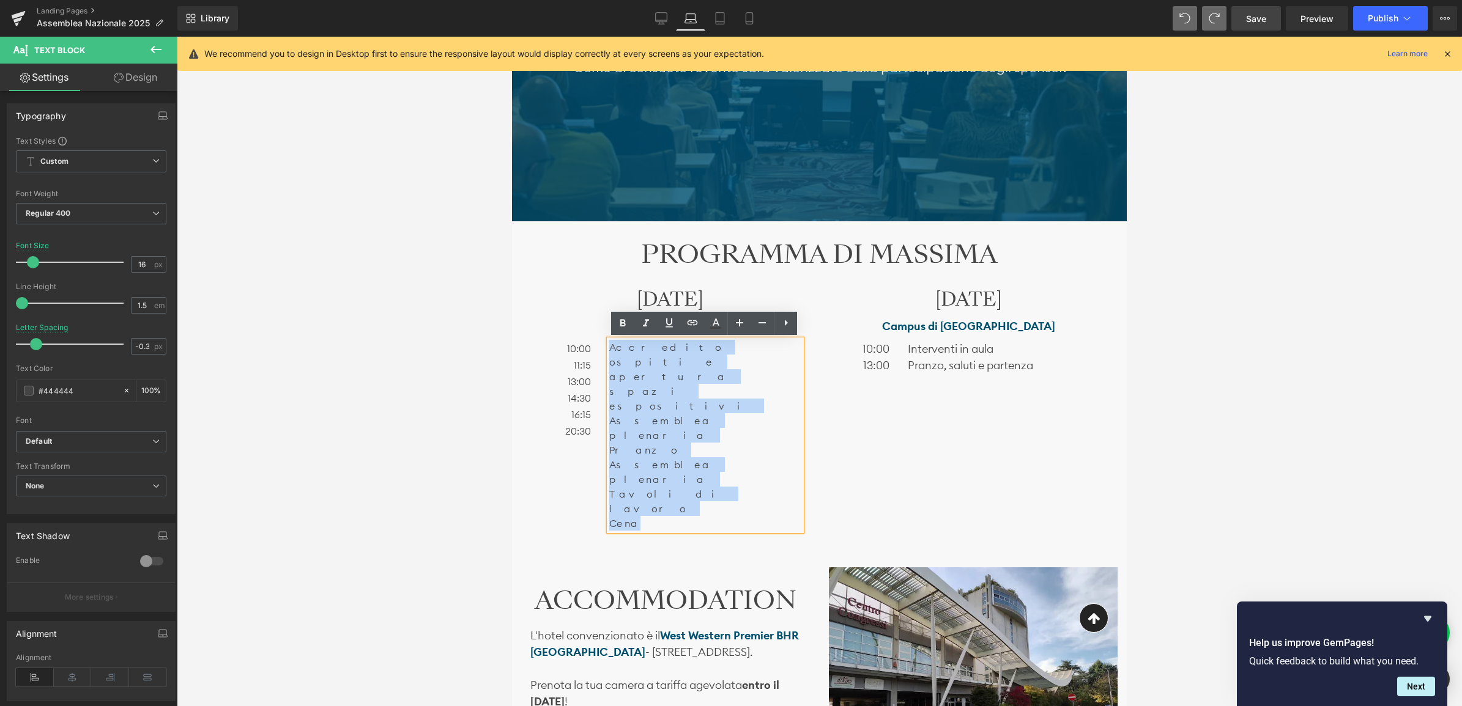
drag, startPoint x: 648, startPoint y: 423, endPoint x: 610, endPoint y: 349, distance: 82.6
click at [610, 349] on div "Accredito ospiti e apertura spazi espositivi Assemblea plenaria Pranzo Assemble…" at bounding box center [704, 435] width 191 height 191
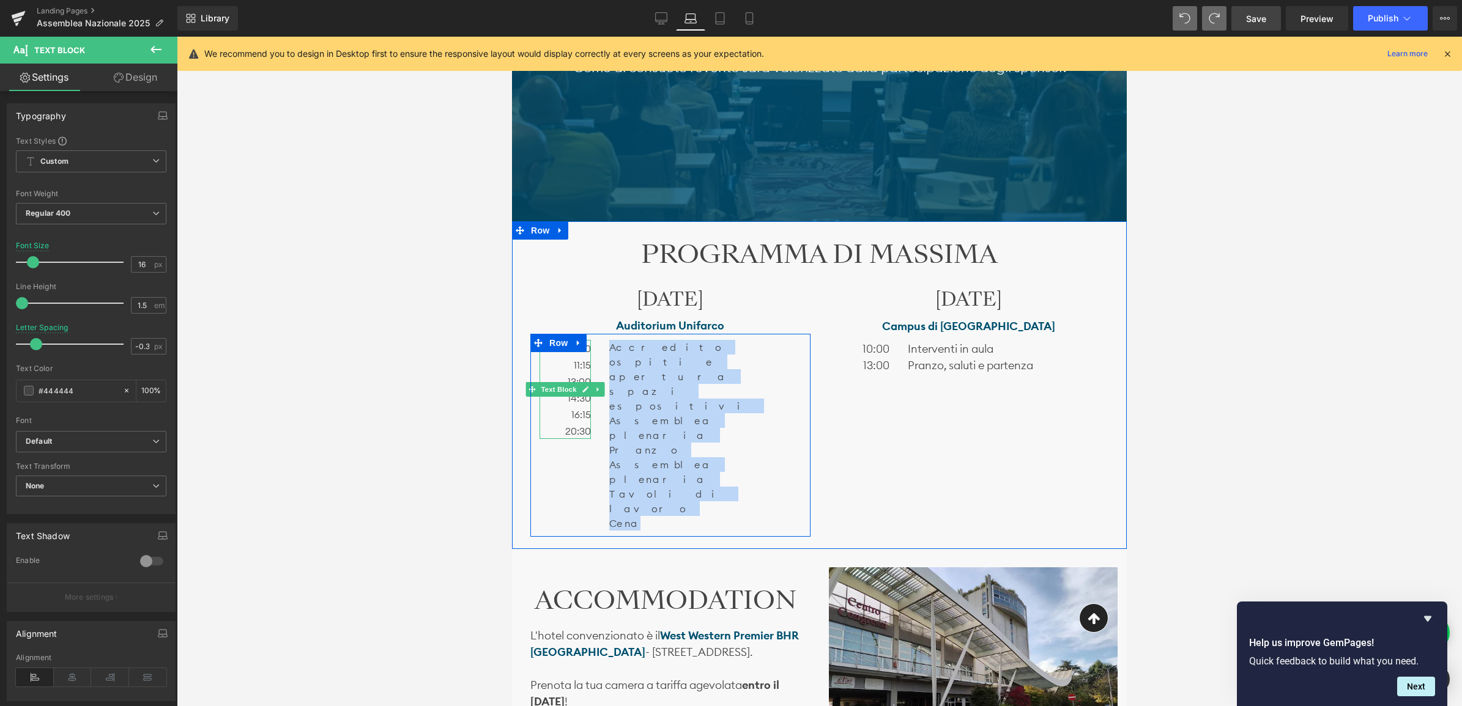
click at [568, 430] on span "20:30" at bounding box center [578, 431] width 26 height 12
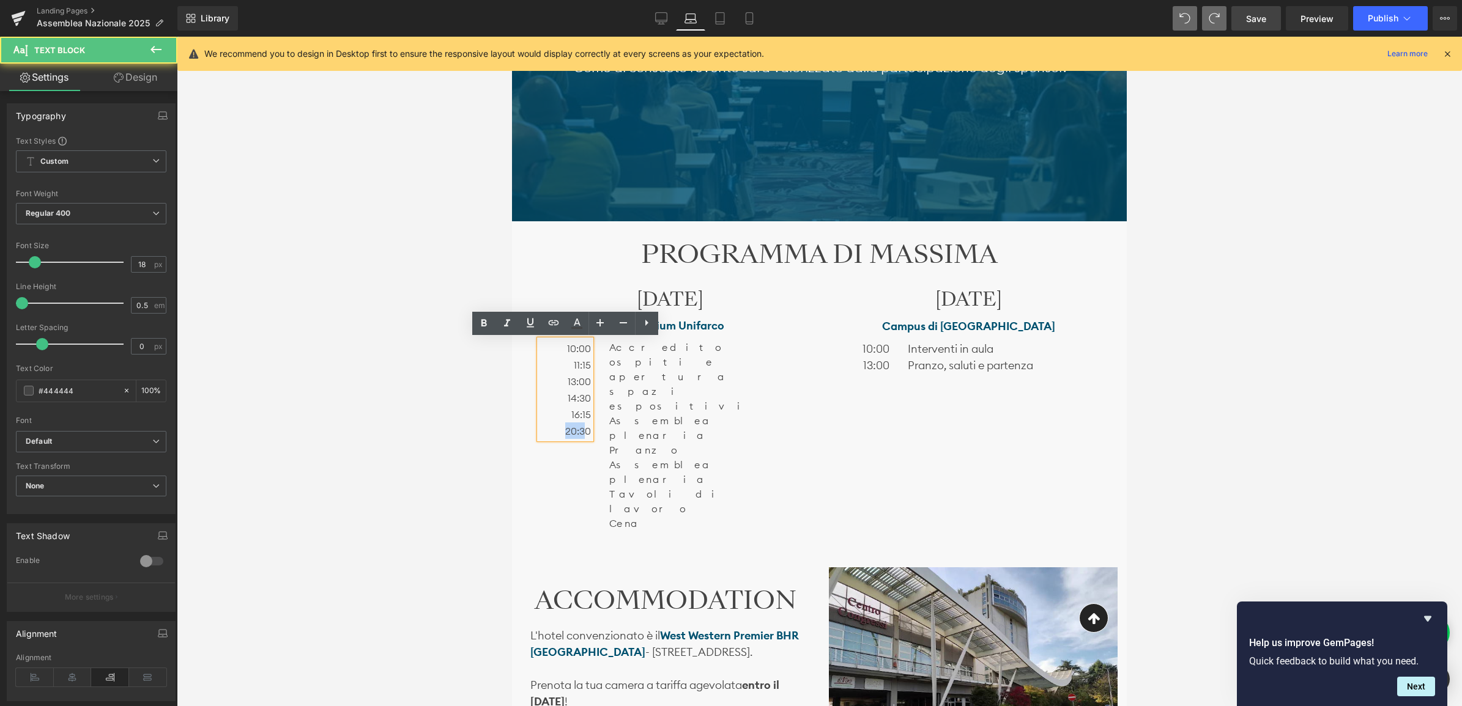
drag, startPoint x: 564, startPoint y: 430, endPoint x: 583, endPoint y: 430, distance: 19.0
click at [583, 430] on span "20:30" at bounding box center [578, 431] width 26 height 12
click at [665, 487] on p "Tavoli di lavoro" at bounding box center [704, 501] width 191 height 29
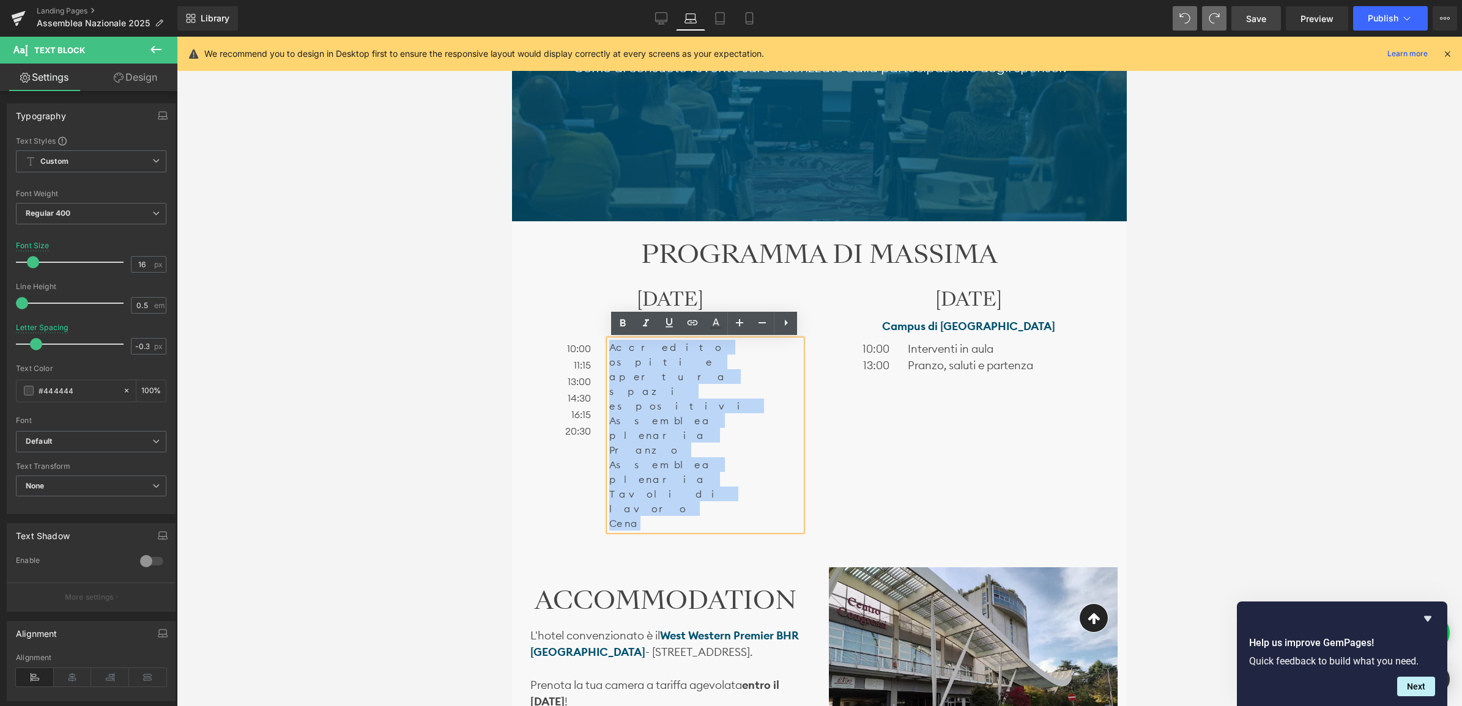
drag, startPoint x: 649, startPoint y: 423, endPoint x: 983, endPoint y: 372, distance: 337.8
click at [603, 338] on div "10:00 11:15 13:00 14:30 16:15 20:30 Text Block Accredito ospiti e apertura spaz…" at bounding box center [670, 435] width 280 height 203
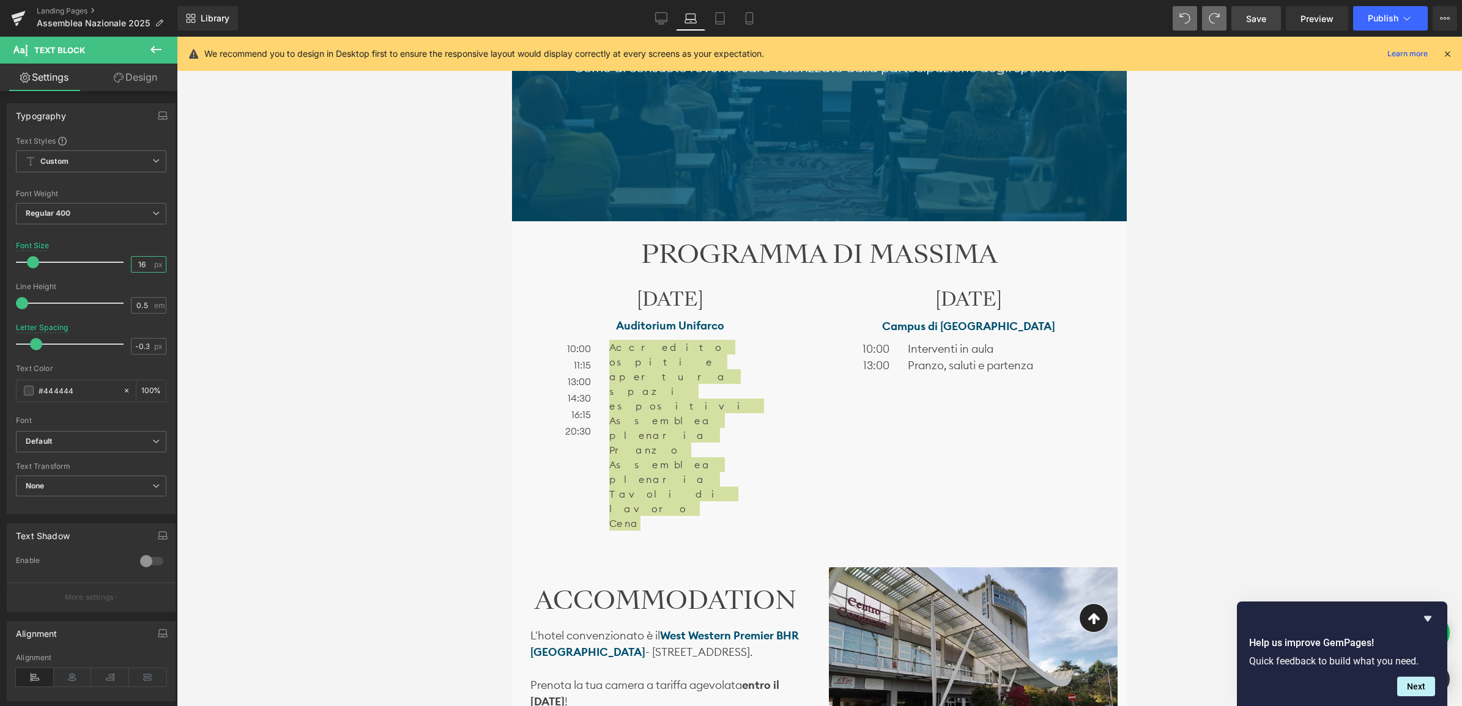
click at [139, 264] on input "16" at bounding box center [141, 264] width 21 height 15
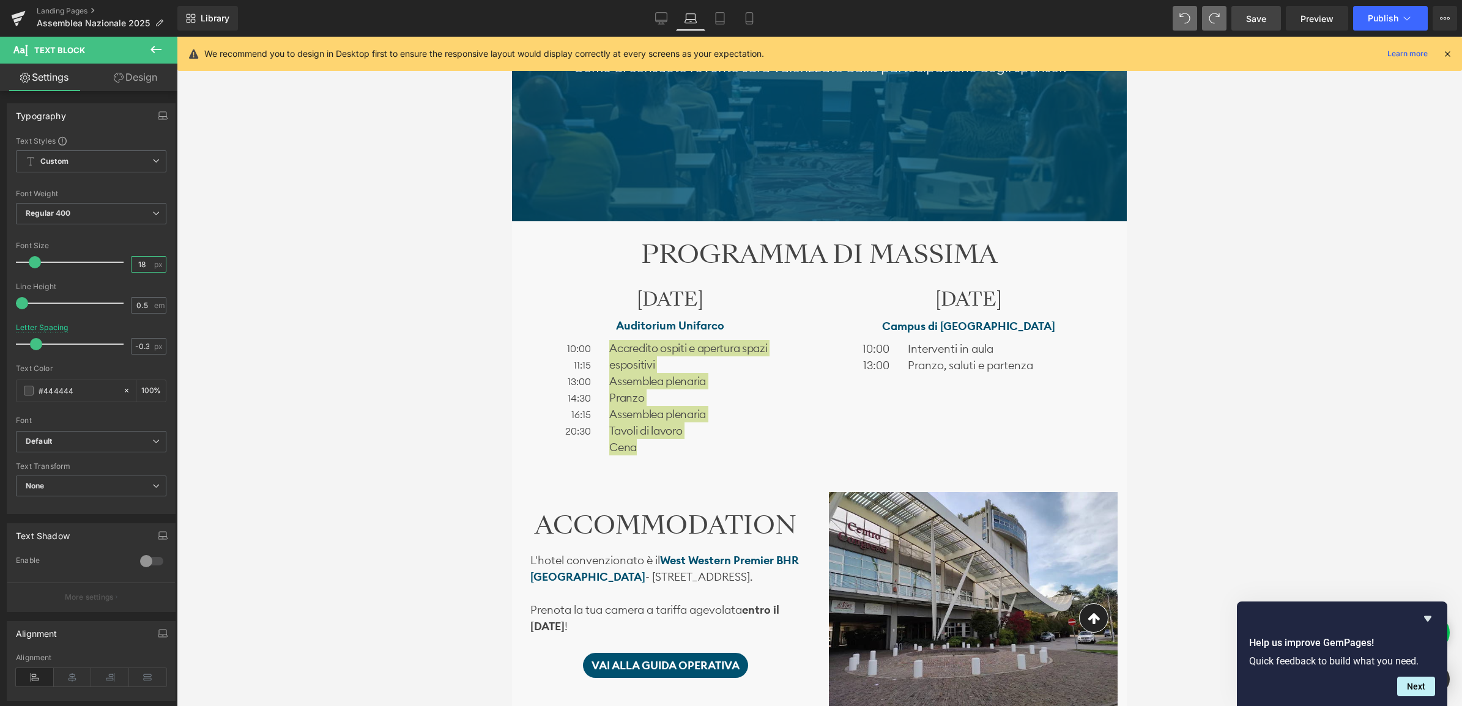
type input "18"
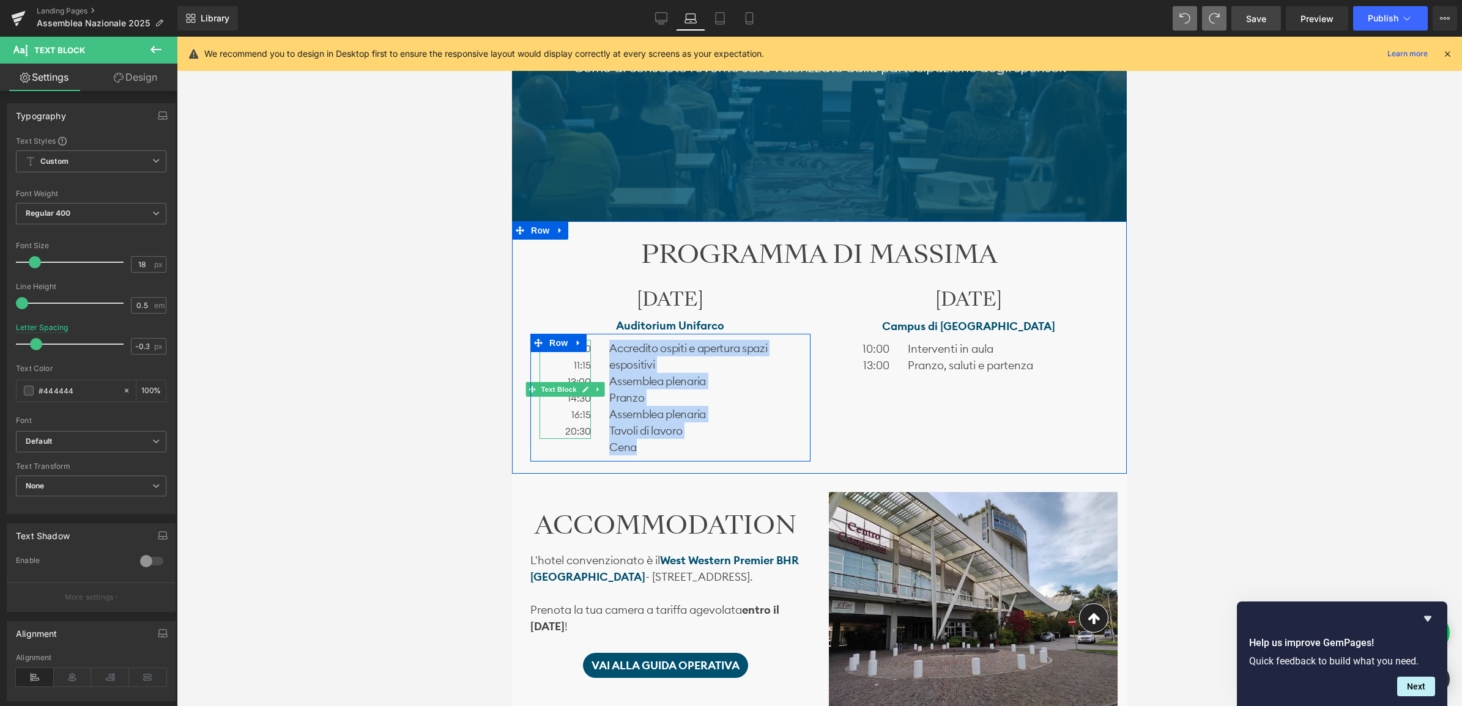
click at [585, 414] on span "16:15" at bounding box center [581, 415] width 20 height 12
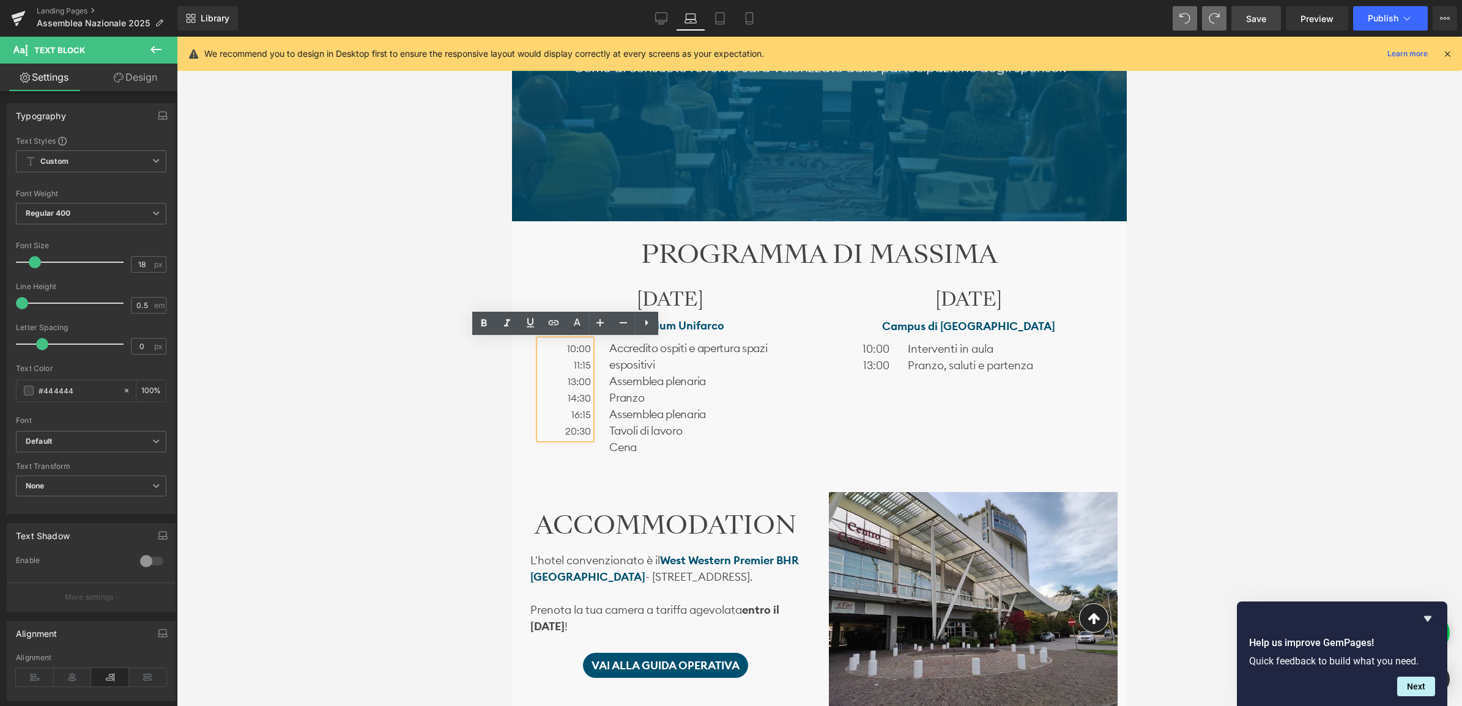
click at [566, 415] on p "16:15" at bounding box center [564, 414] width 51 height 17
click at [590, 414] on span "16:15" at bounding box center [581, 415] width 20 height 12
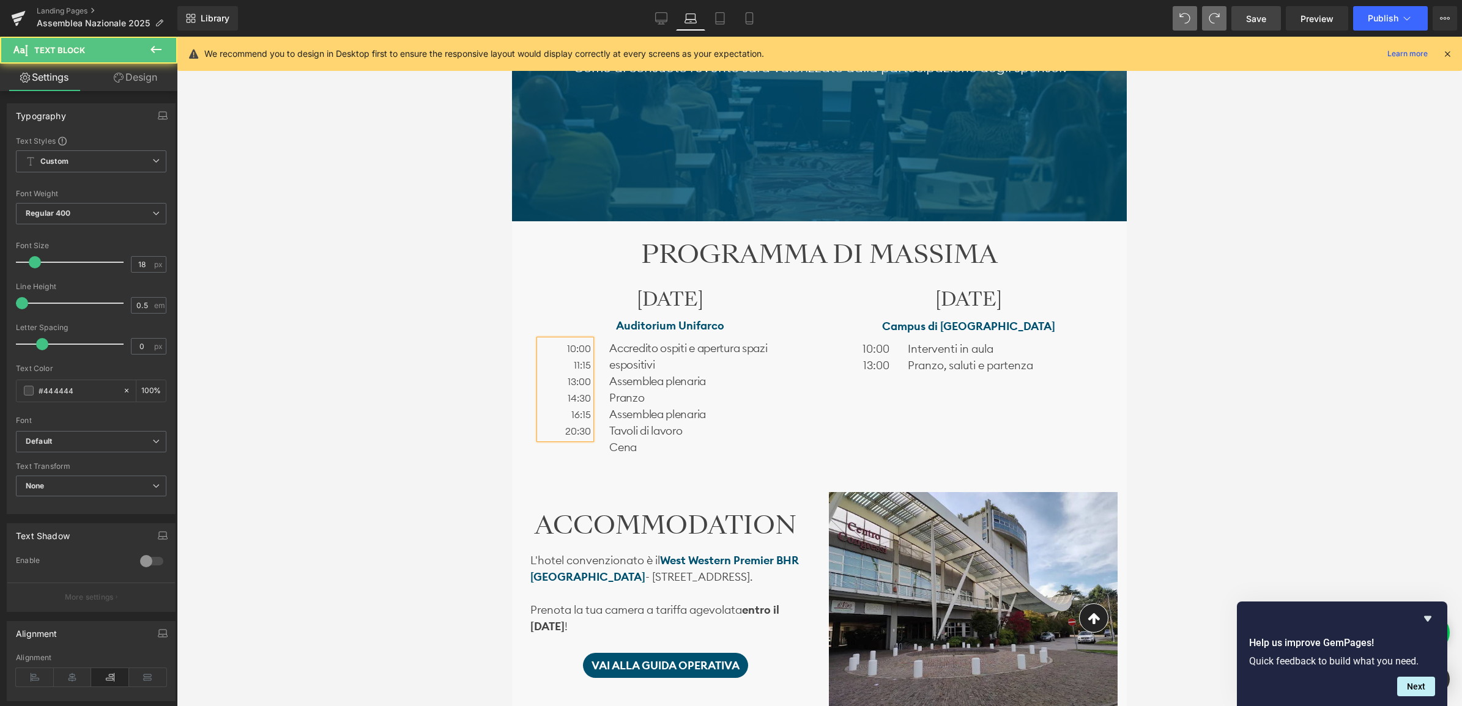
click at [571, 363] on p "11:15" at bounding box center [564, 365] width 51 height 17
click at [927, 392] on div "[DATE] Heading Auditorium Unifarco Text Block 10:00 11:15 13:00 14:30 16:15 20:…" at bounding box center [819, 368] width 596 height 199
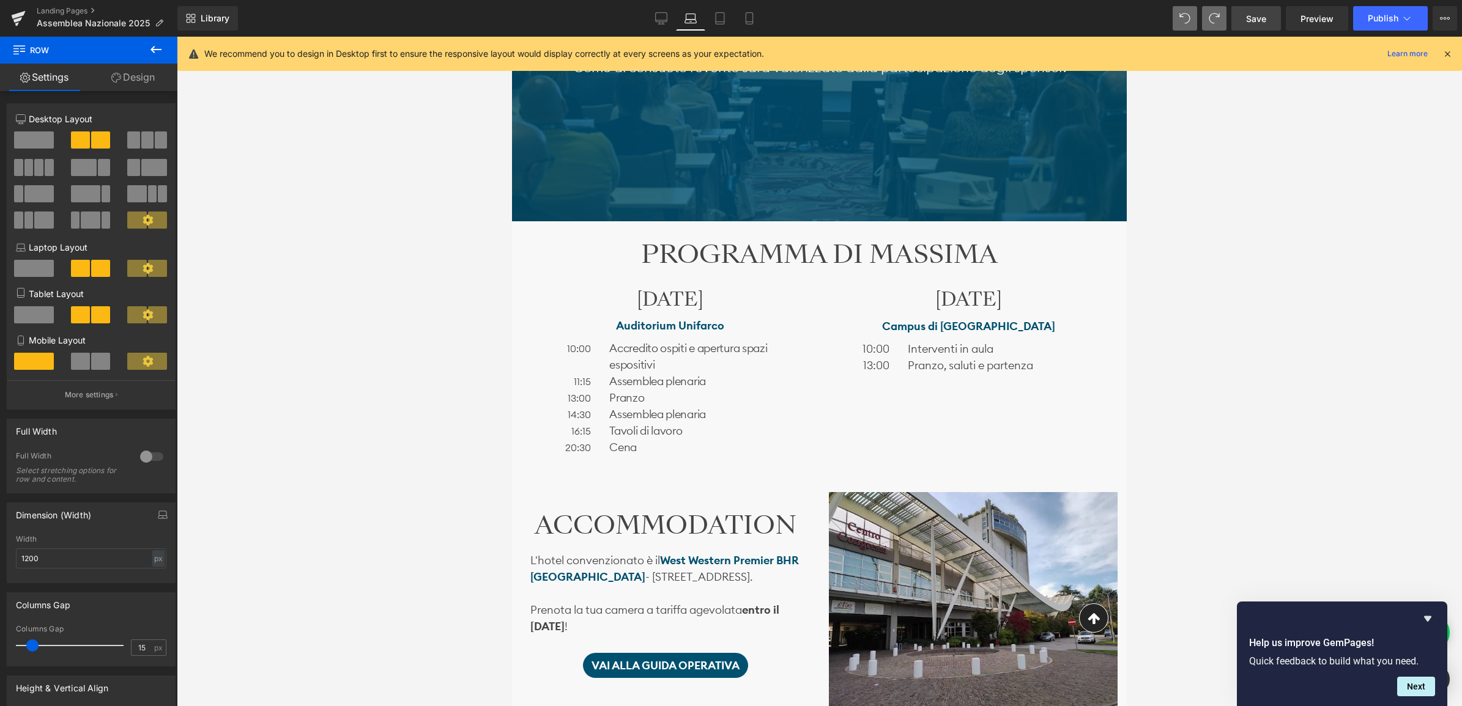
click at [1258, 22] on span "Save" at bounding box center [1256, 18] width 20 height 13
click at [1382, 17] on span "Publish" at bounding box center [1383, 18] width 31 height 10
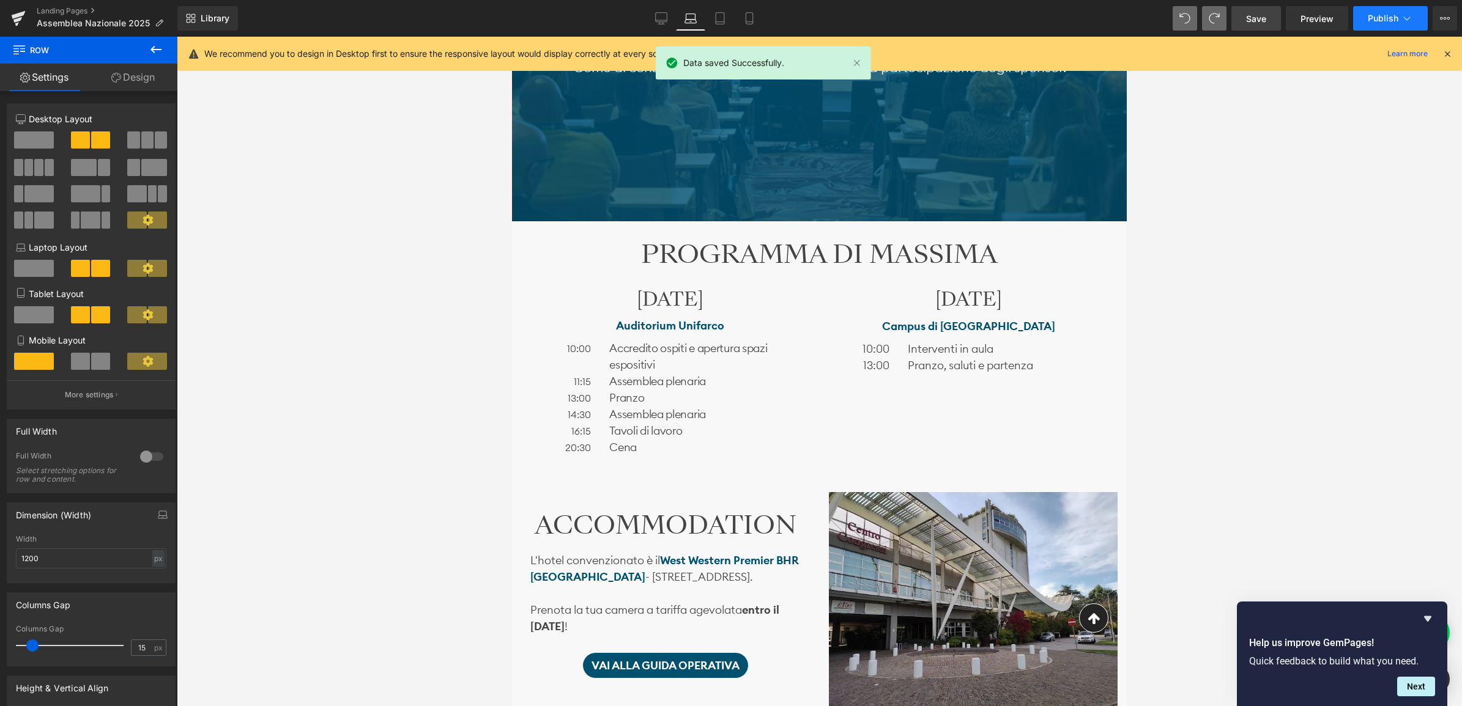
click at [1371, 7] on button "Publish" at bounding box center [1390, 18] width 75 height 24
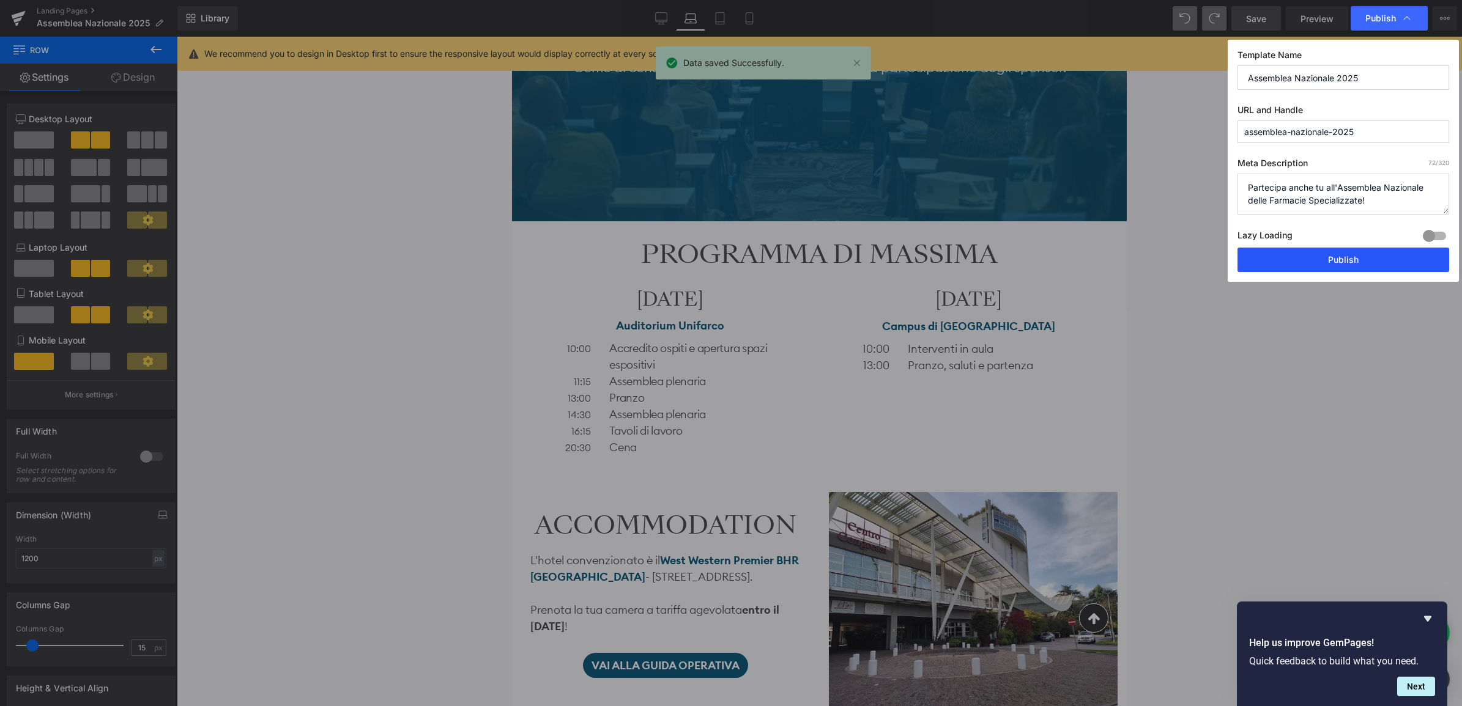
click at [1370, 261] on button "Publish" at bounding box center [1343, 260] width 212 height 24
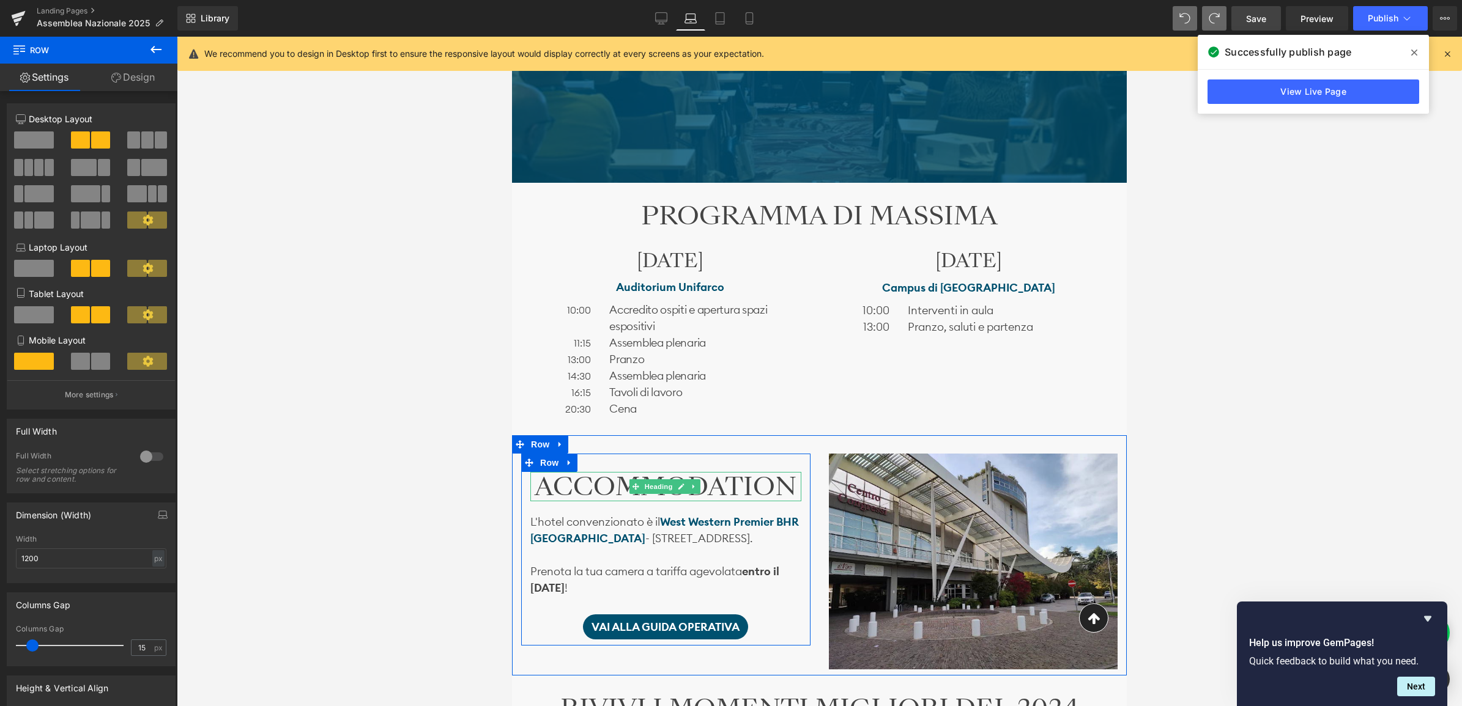
scroll to position [612, 0]
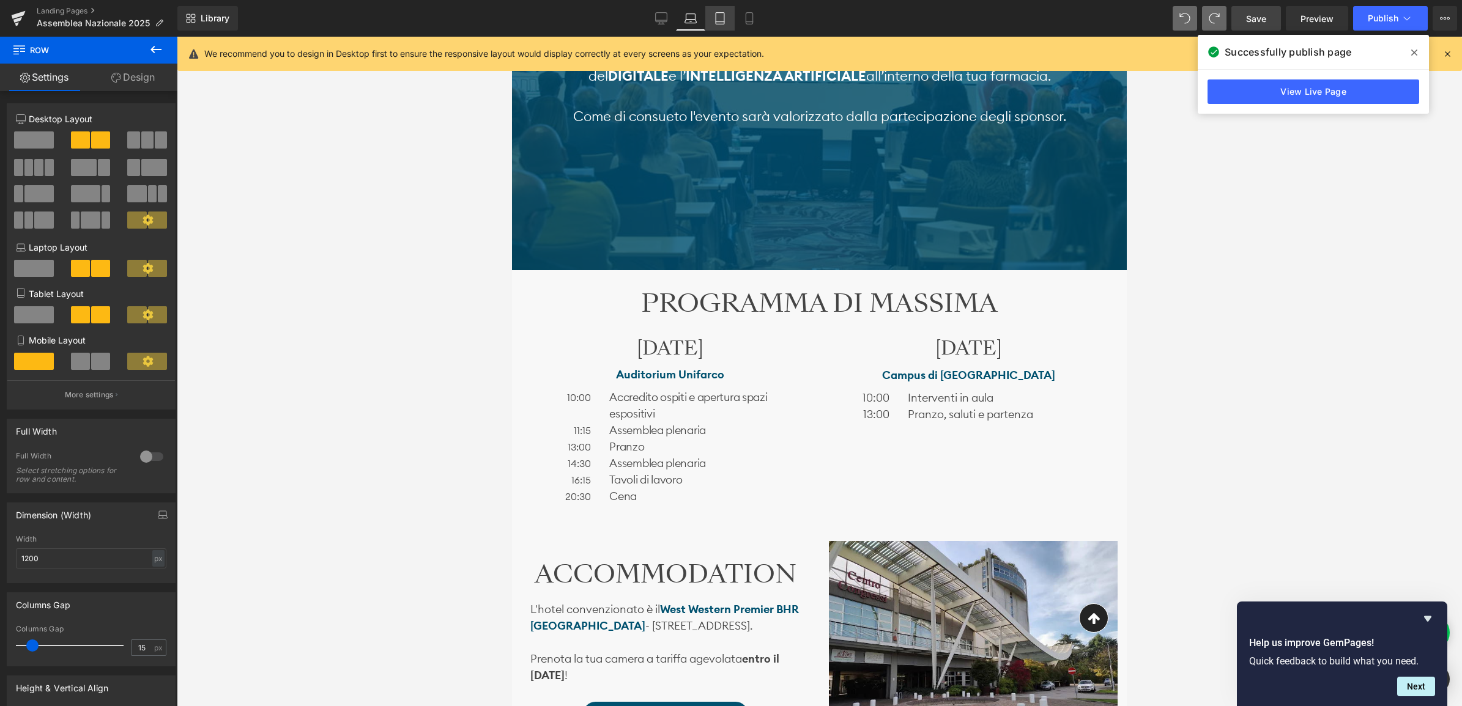
click at [717, 17] on icon at bounding box center [720, 18] width 12 height 12
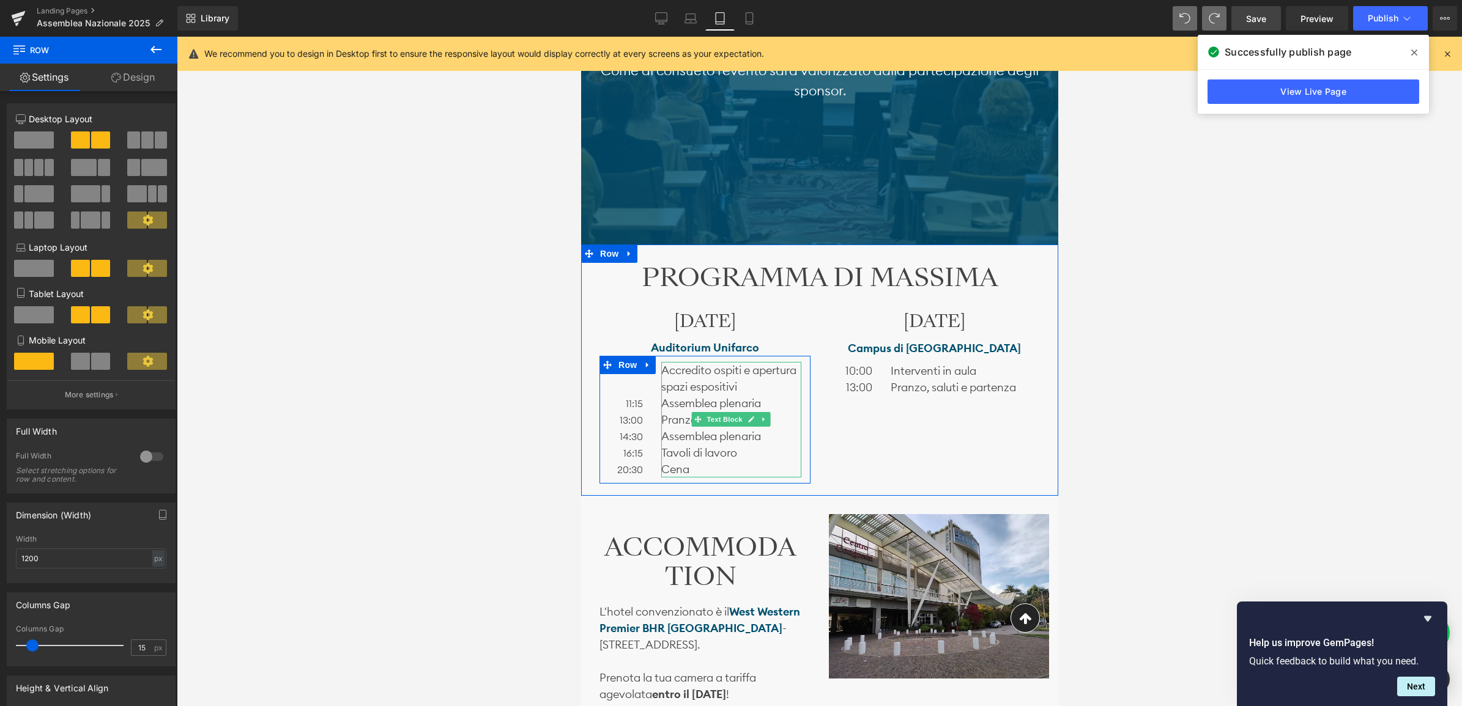
scroll to position [1079, 0]
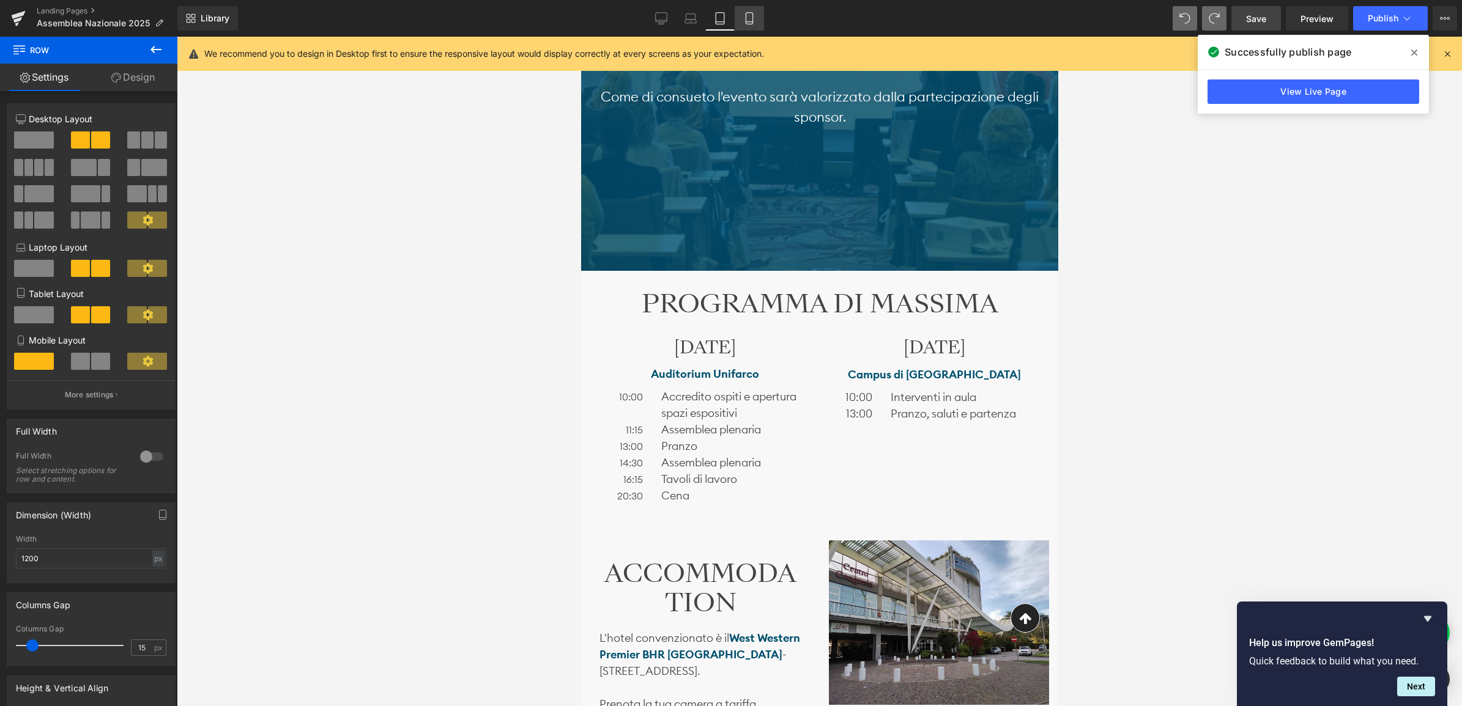
click at [743, 12] on icon at bounding box center [749, 18] width 12 height 12
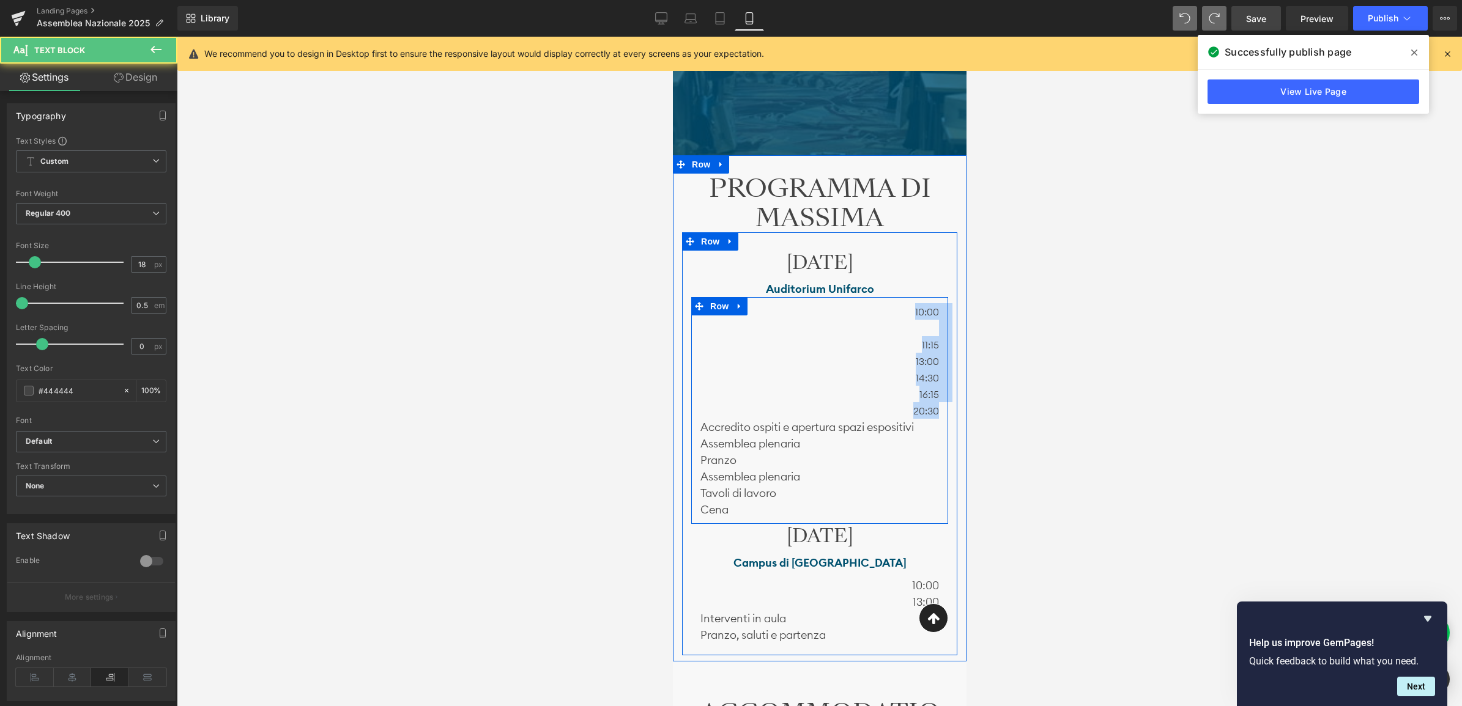
drag, startPoint x: 899, startPoint y: 310, endPoint x: 937, endPoint y: 413, distance: 109.5
click at [937, 413] on div "10:00 11:15 13:00 14:30 16:15 20:30 Text Block" at bounding box center [818, 361] width 257 height 116
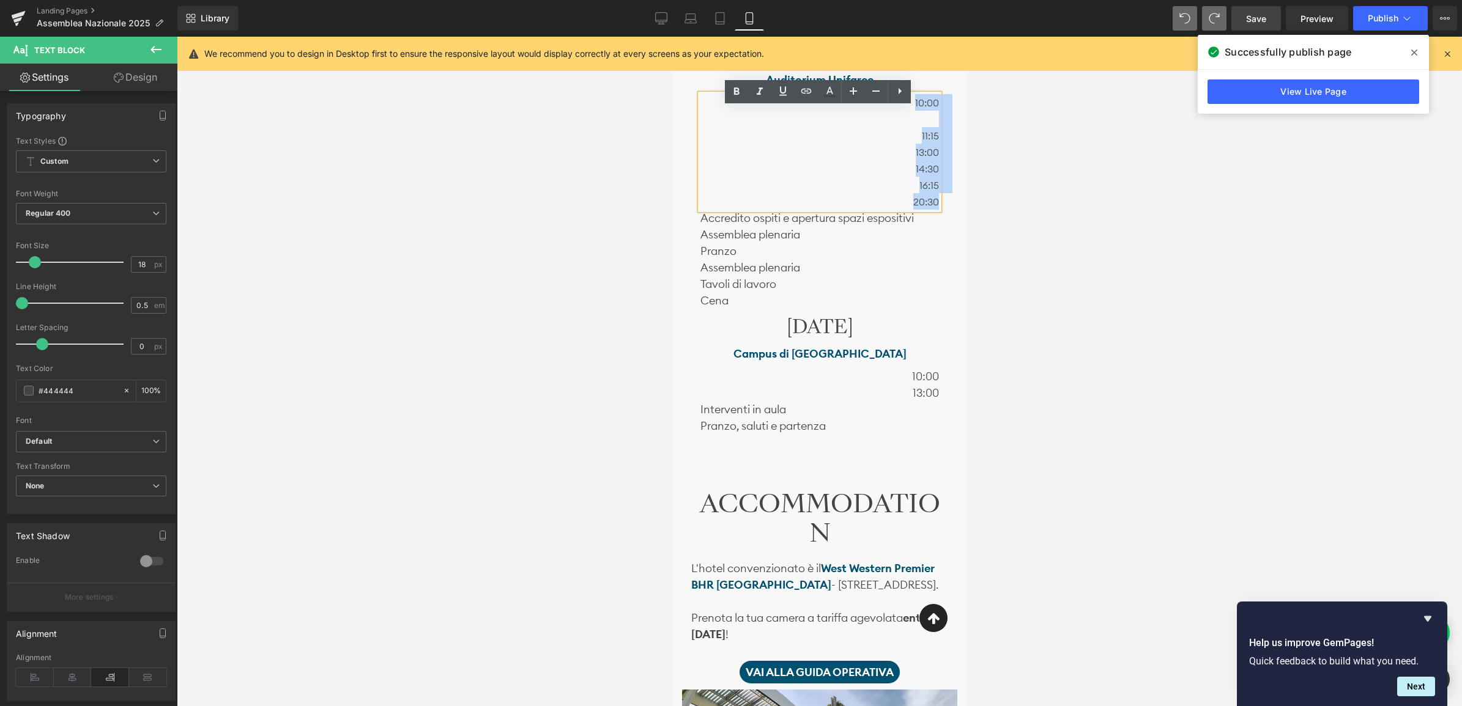
scroll to position [1312, 0]
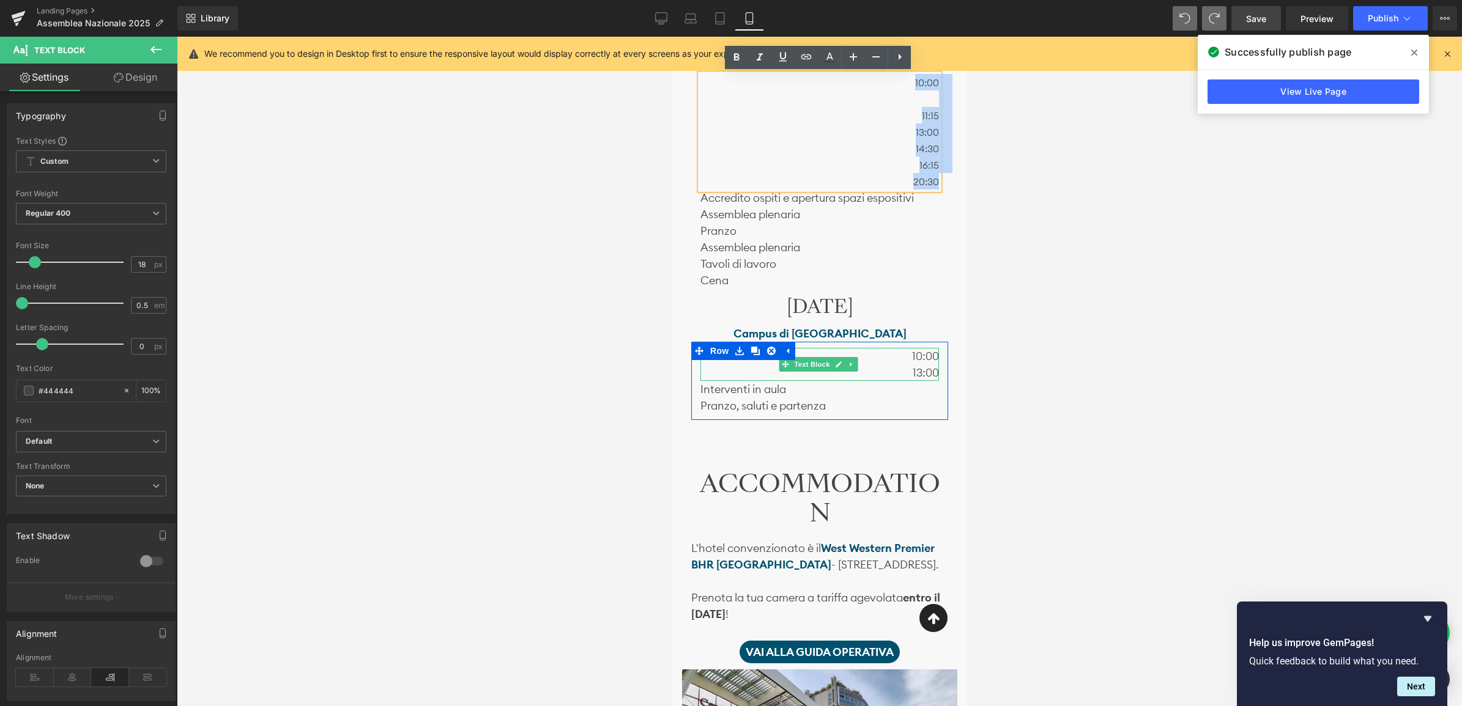
click at [883, 362] on p "10:00" at bounding box center [819, 356] width 239 height 17
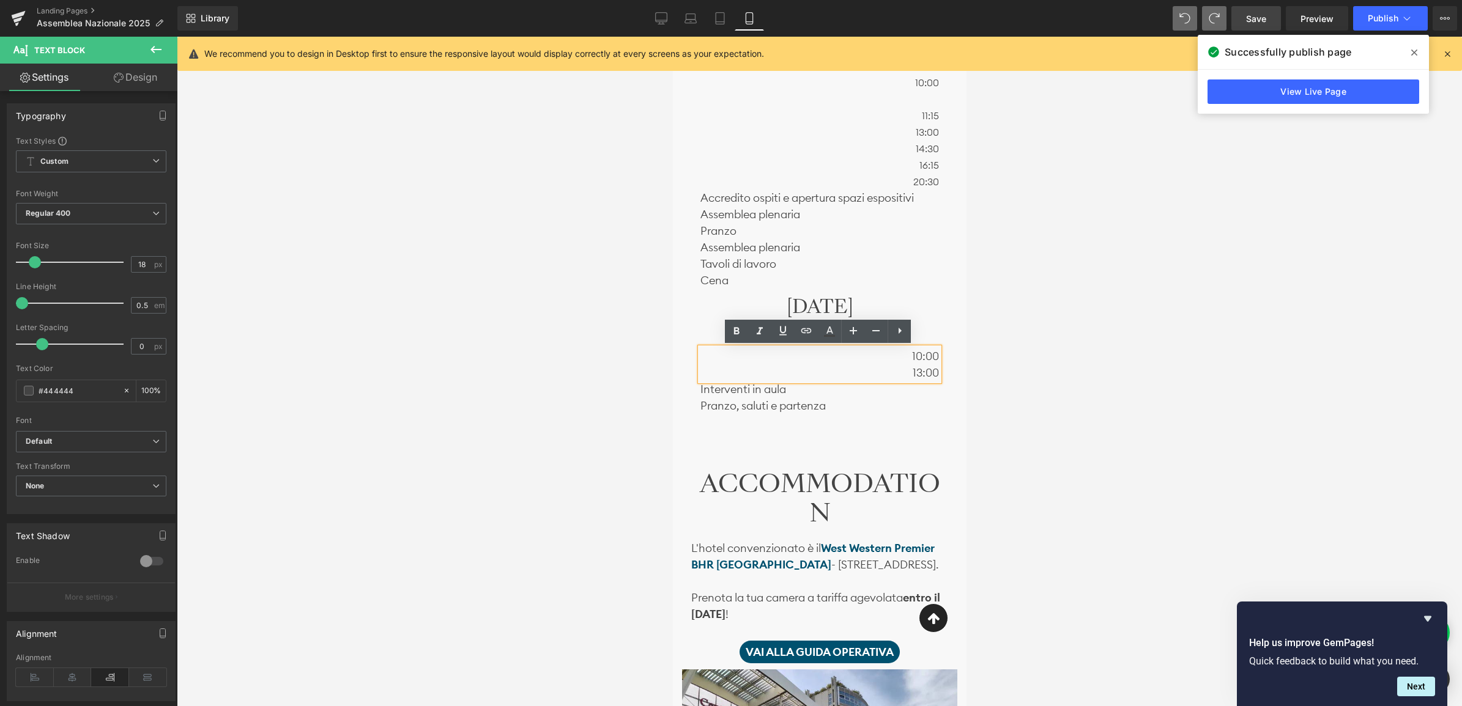
click at [570, 377] on div at bounding box center [819, 372] width 1285 height 670
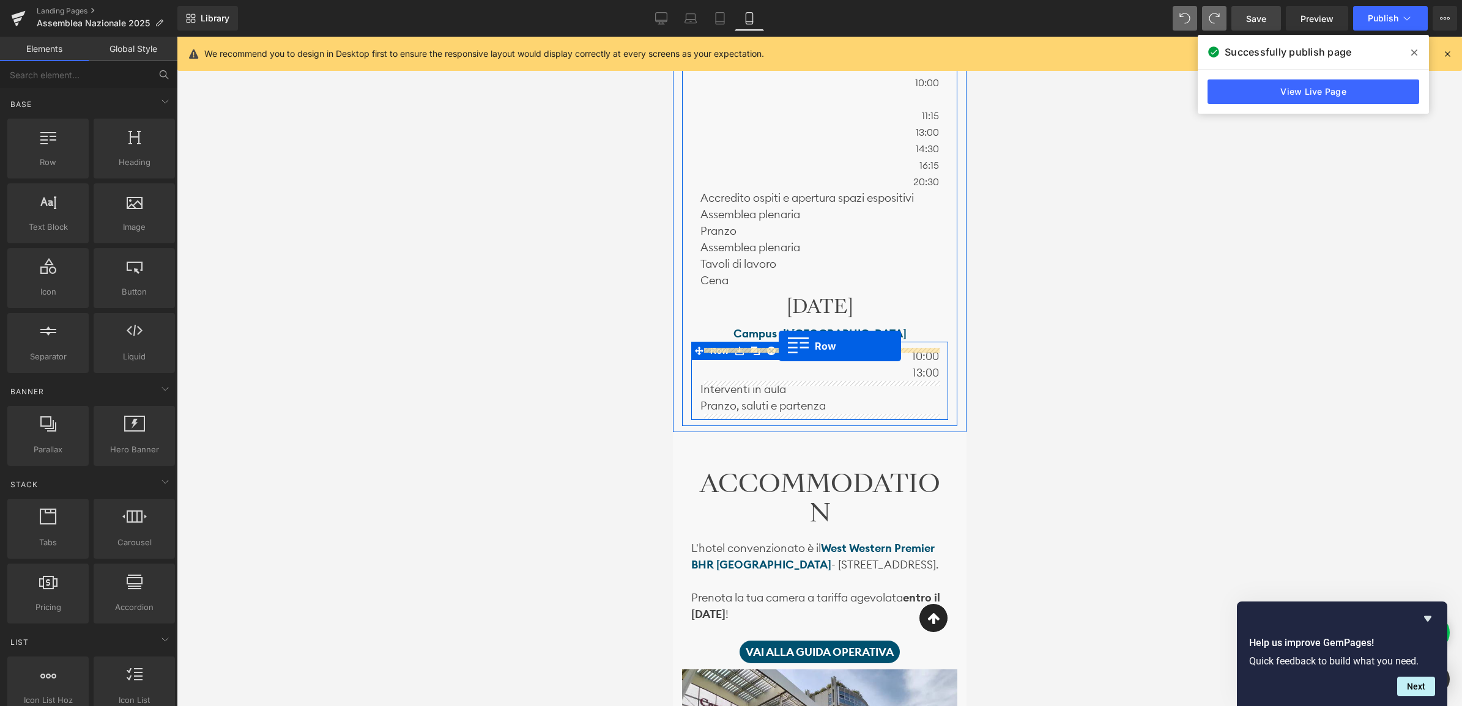
drag, startPoint x: 716, startPoint y: 185, endPoint x: 779, endPoint y: 346, distance: 172.7
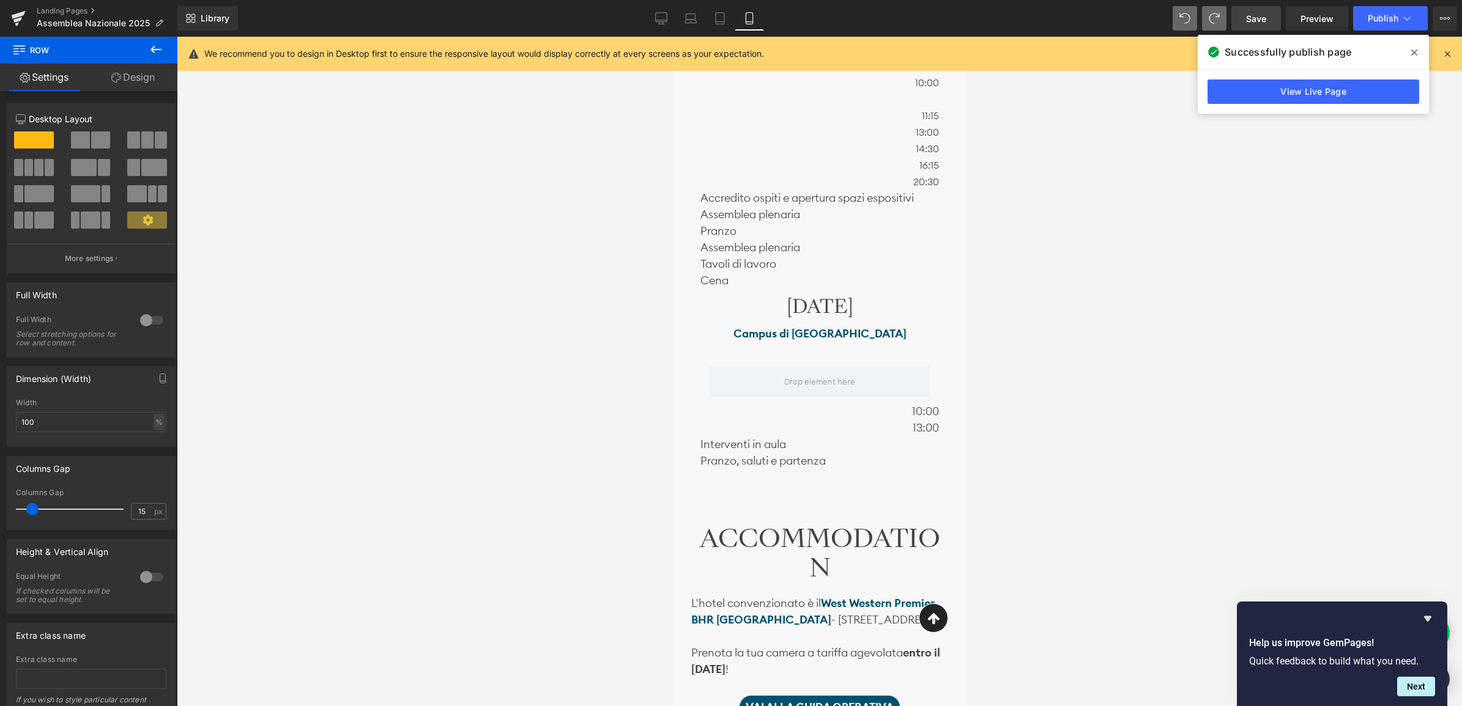
click at [159, 45] on icon at bounding box center [156, 49] width 15 height 15
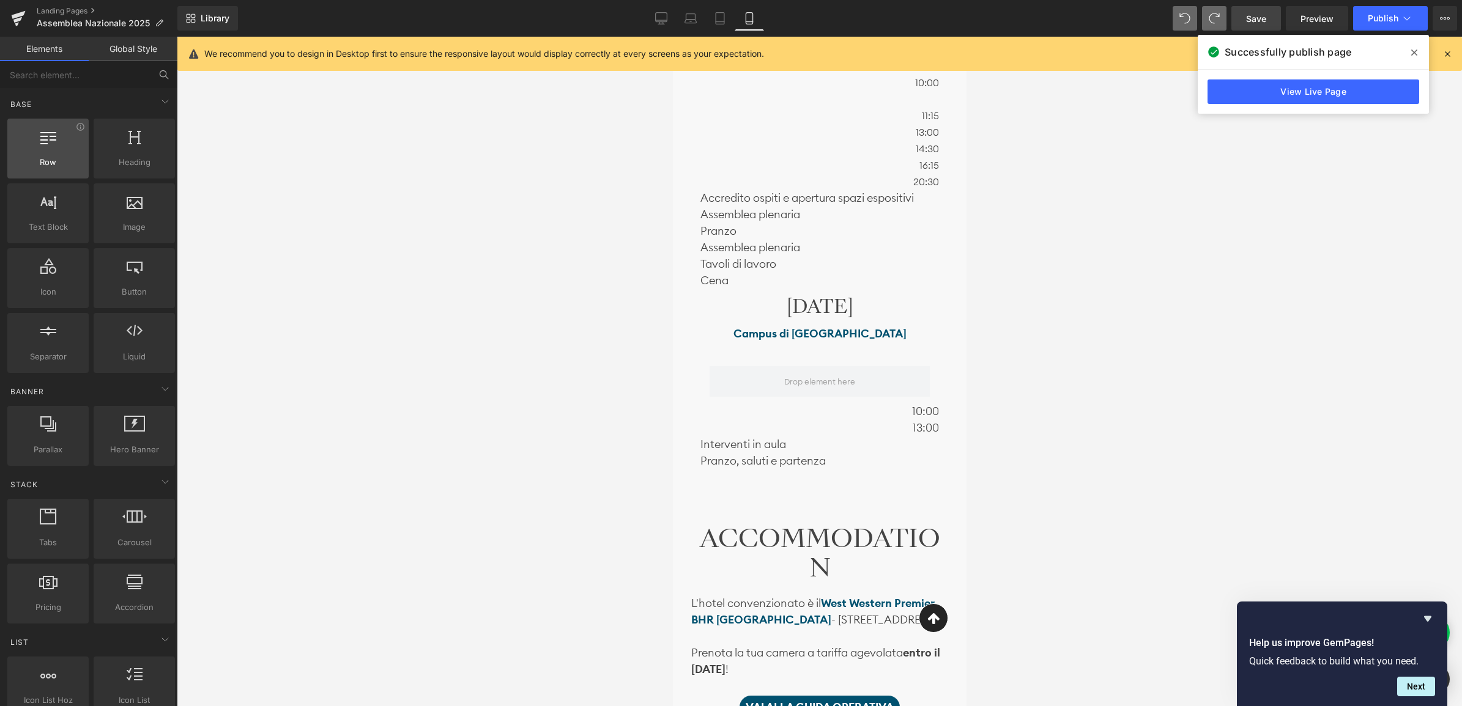
click at [50, 156] on span "Row" at bounding box center [48, 162] width 74 height 13
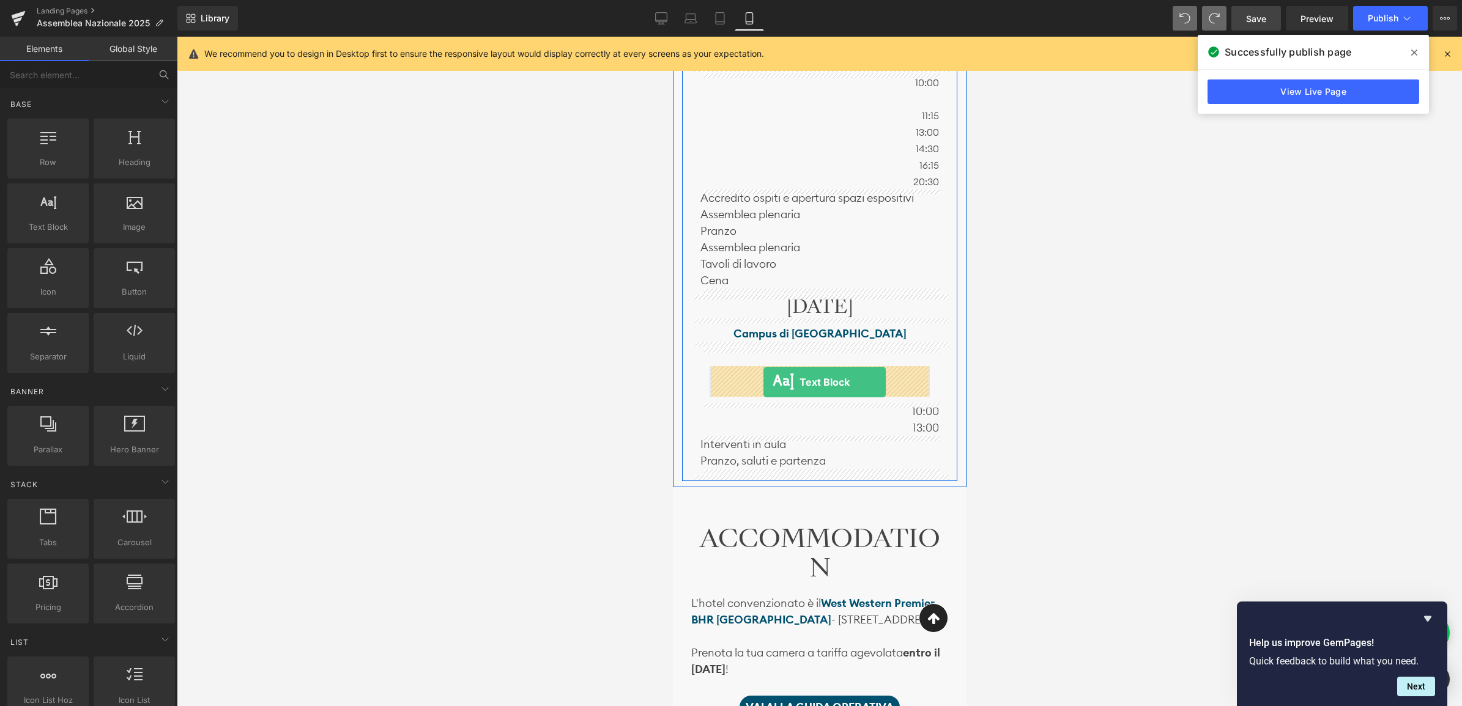
drag, startPoint x: 714, startPoint y: 258, endPoint x: 763, endPoint y: 382, distance: 133.7
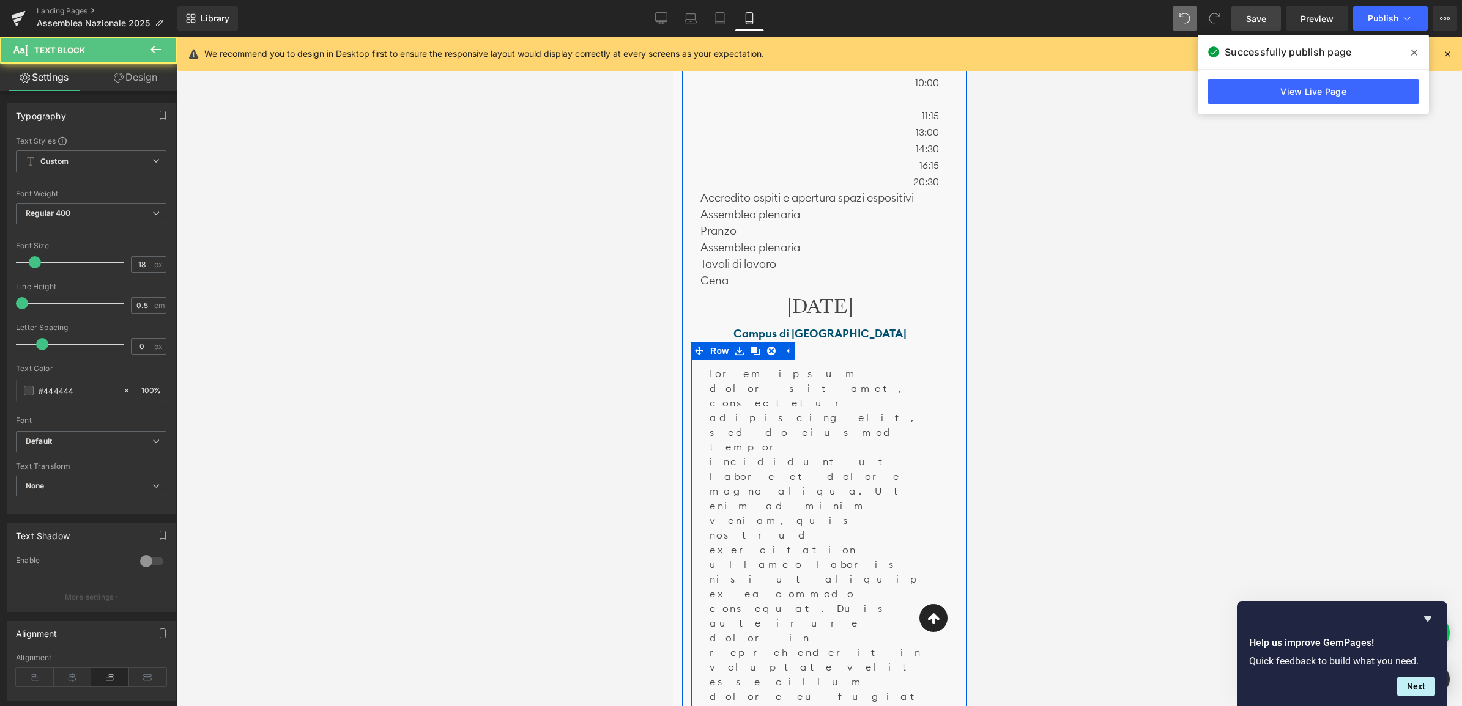
drag, startPoint x: 911, startPoint y: 532, endPoint x: 936, endPoint y: 547, distance: 29.4
click at [936, 547] on div "Lorem ipsum dolor sit amet, consectetur adipiscing elit, sed do eiusmod tempor …" at bounding box center [818, 611] width 257 height 527
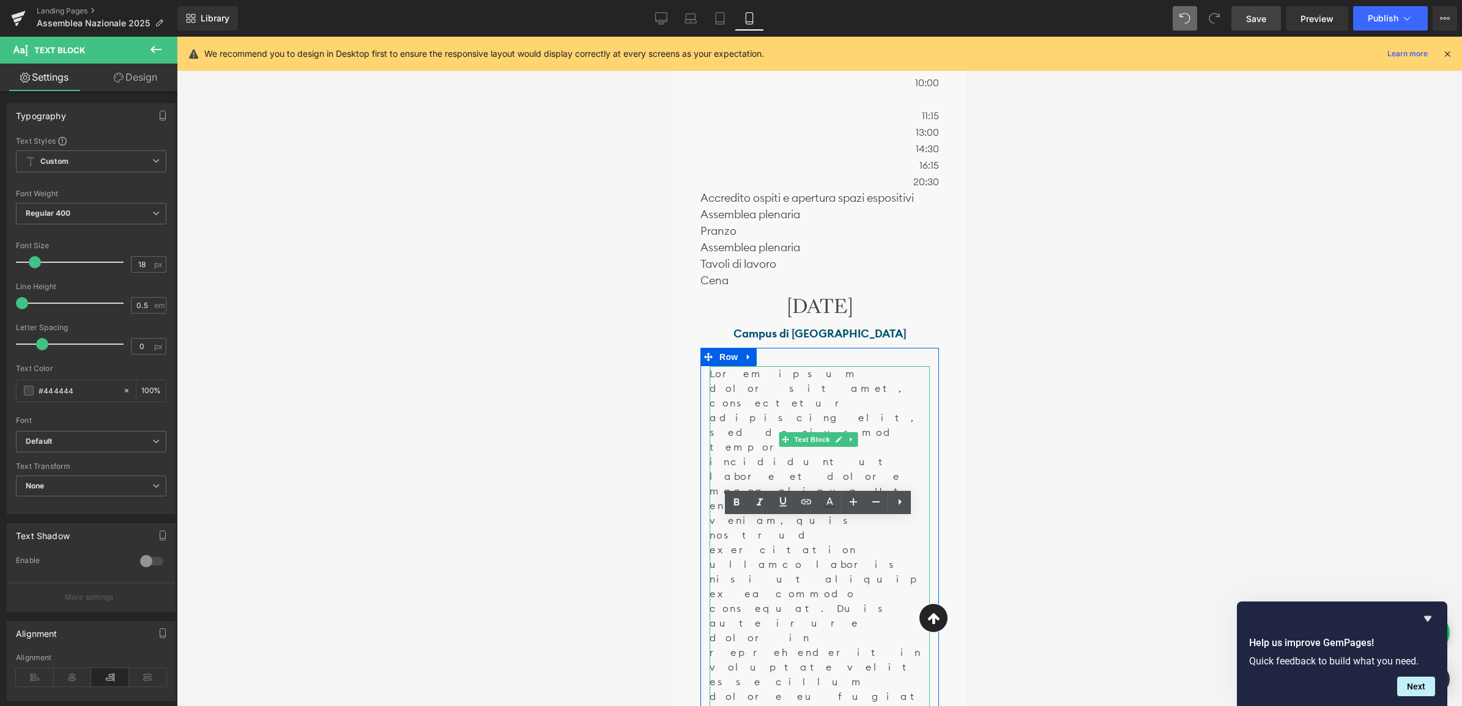
click at [919, 505] on p "Lorem ipsum dolor sit amet, consectetur adipiscing elit, sed do eiusmod tempor …" at bounding box center [819, 601] width 220 height 470
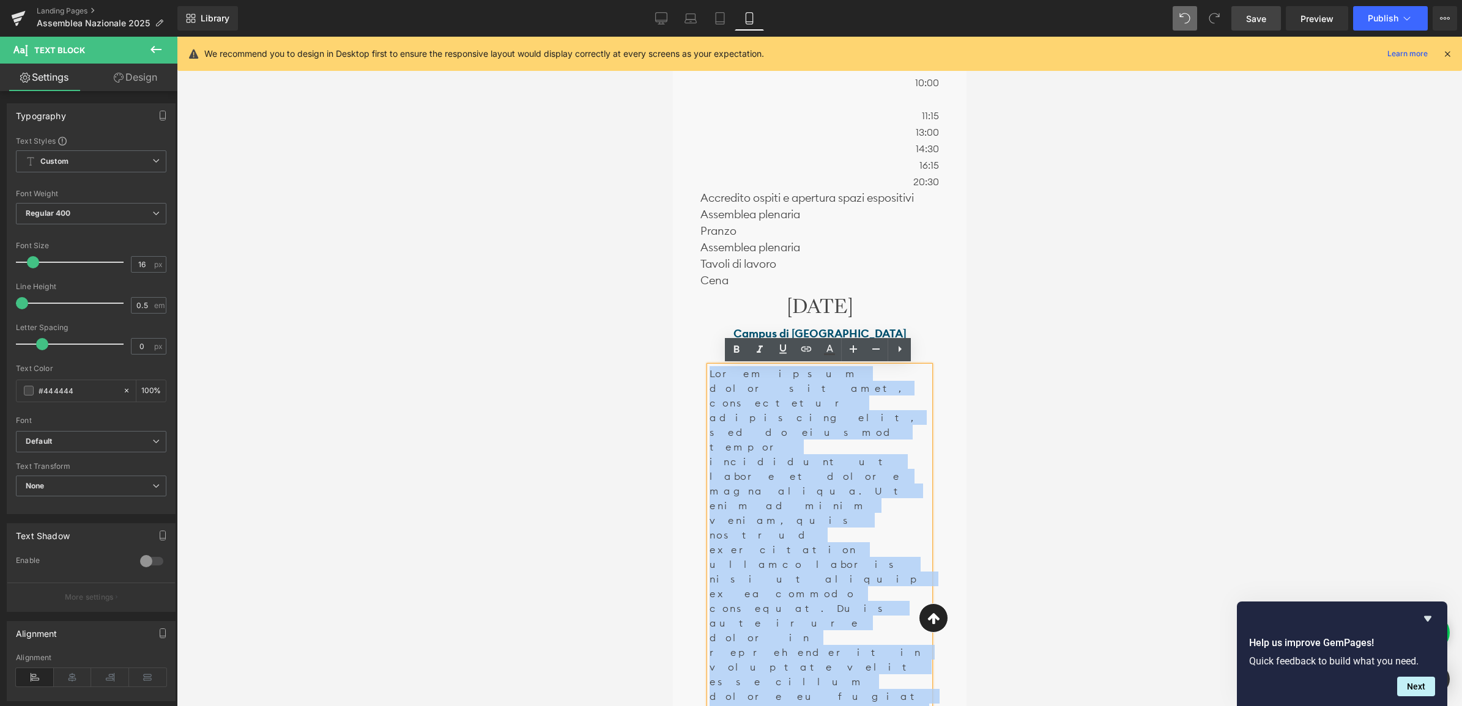
drag, startPoint x: 920, startPoint y: 508, endPoint x: 657, endPoint y: 371, distance: 296.2
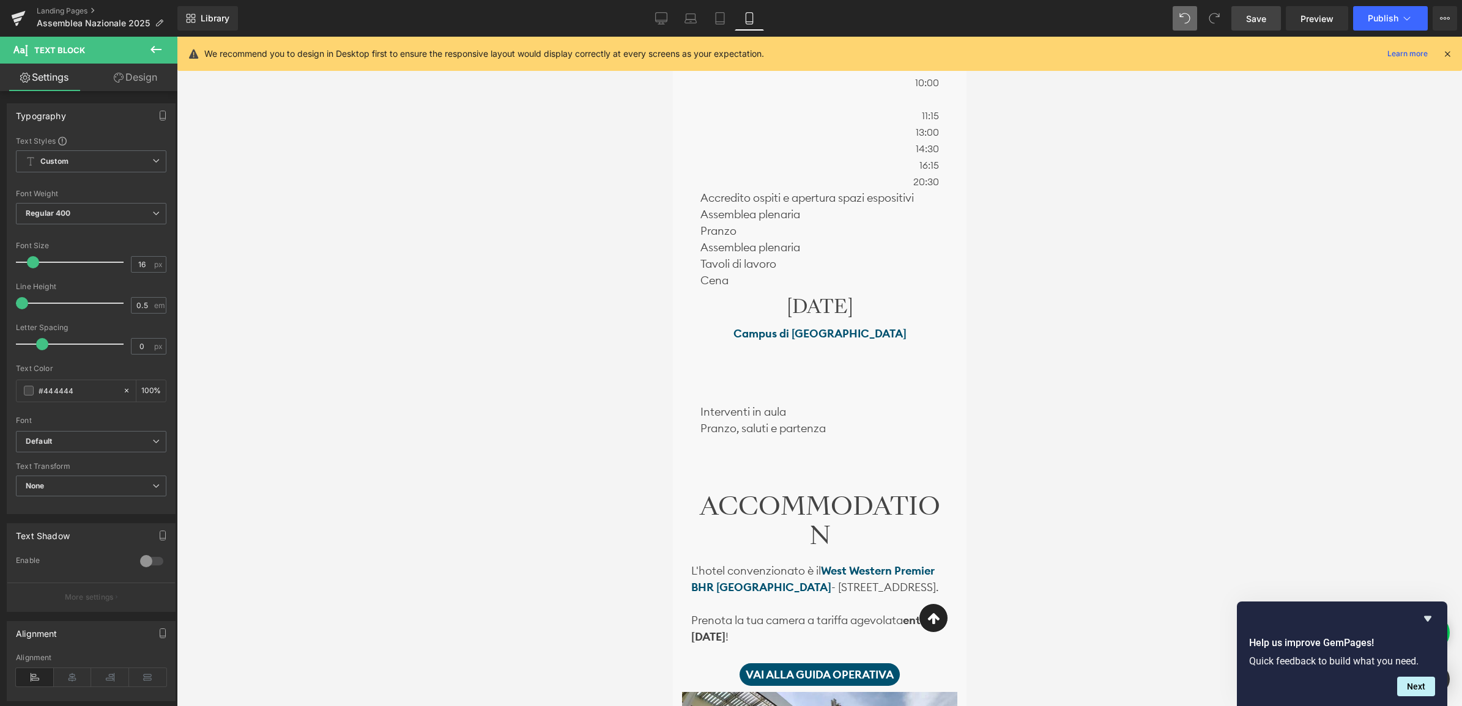
click at [153, 46] on icon at bounding box center [156, 49] width 15 height 15
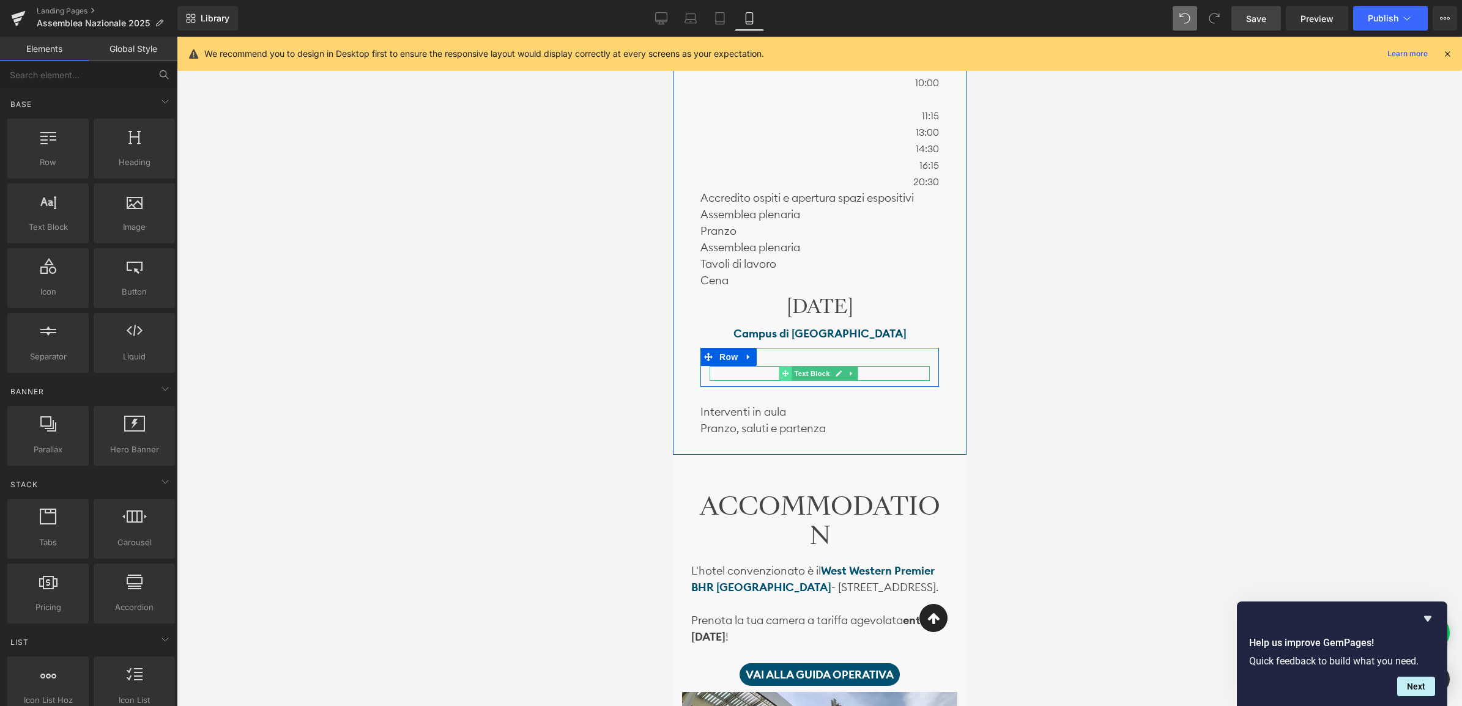
click at [786, 374] on icon at bounding box center [784, 373] width 7 height 7
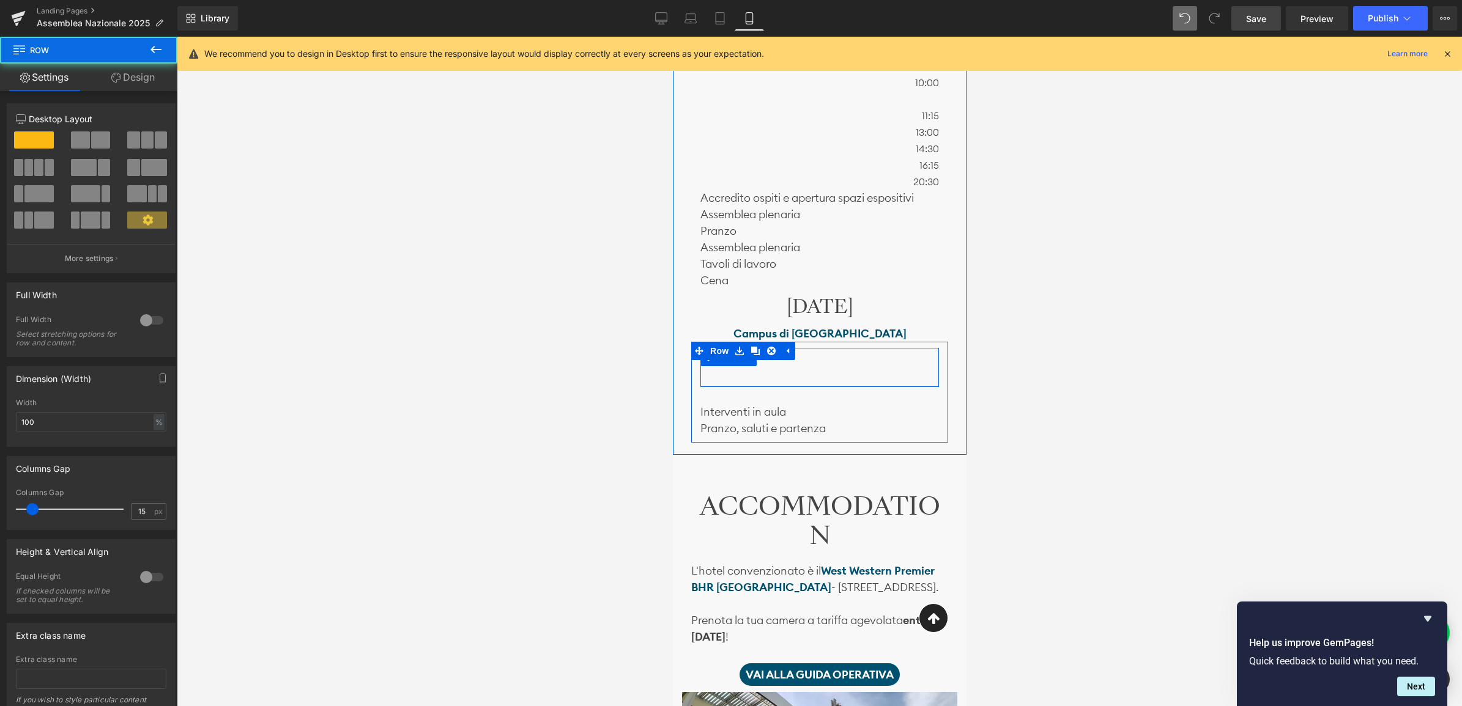
click at [830, 358] on div "Text Block Row" at bounding box center [819, 367] width 239 height 39
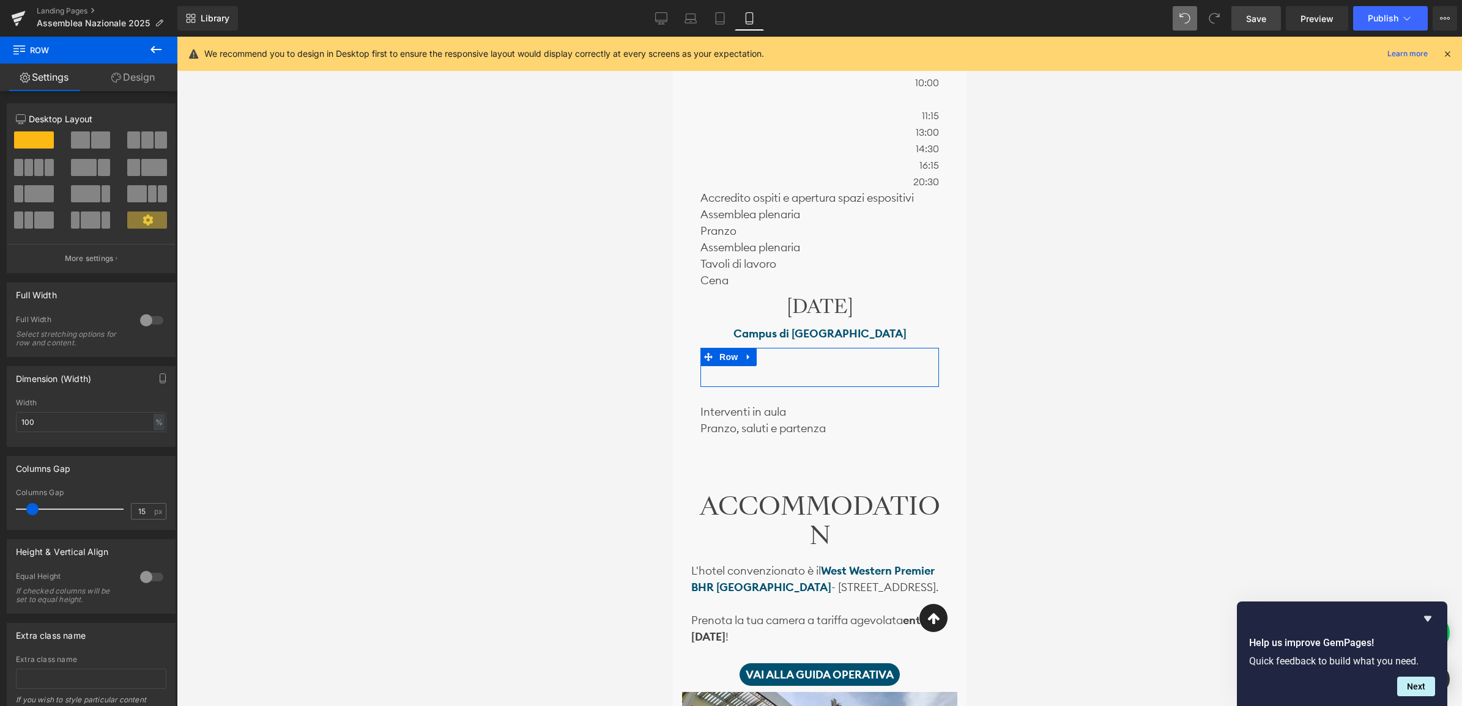
click at [28, 197] on span at bounding box center [38, 193] width 29 height 17
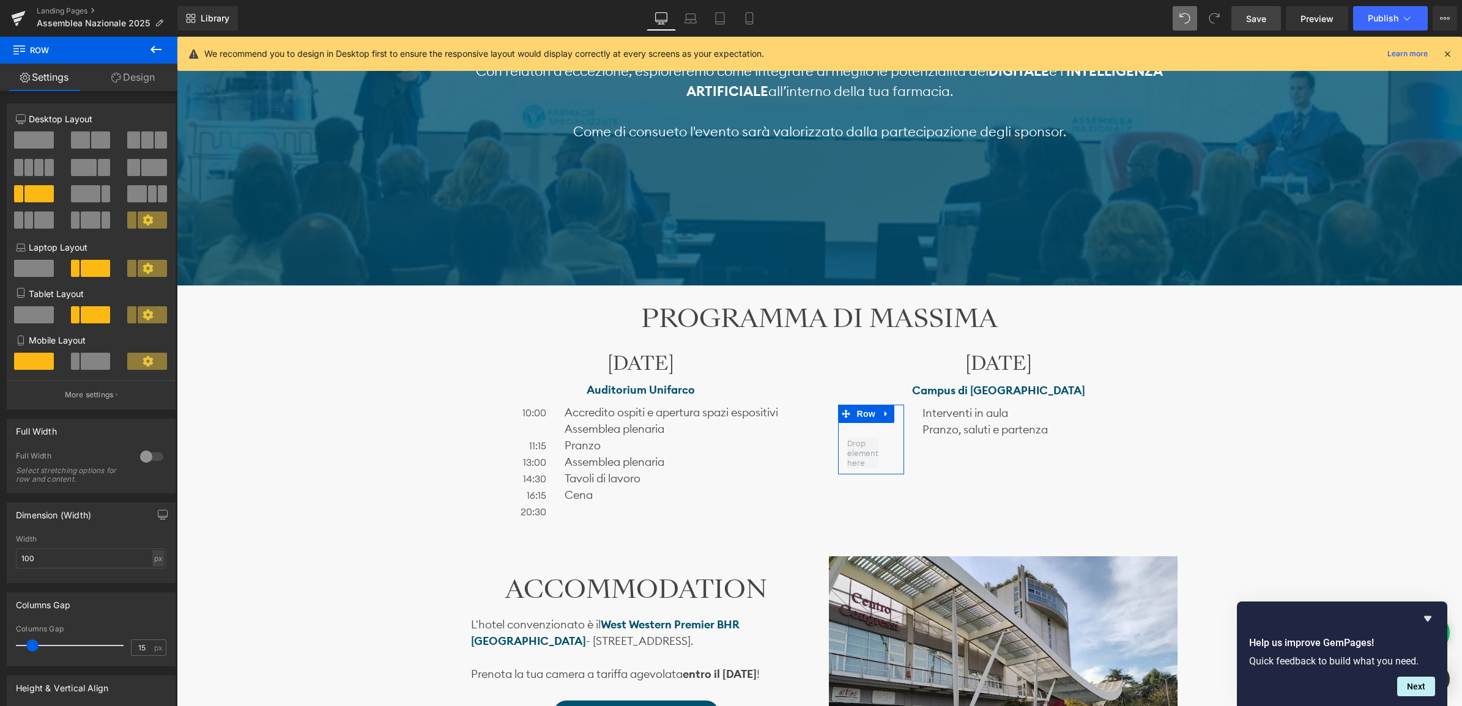
scroll to position [1313, 0]
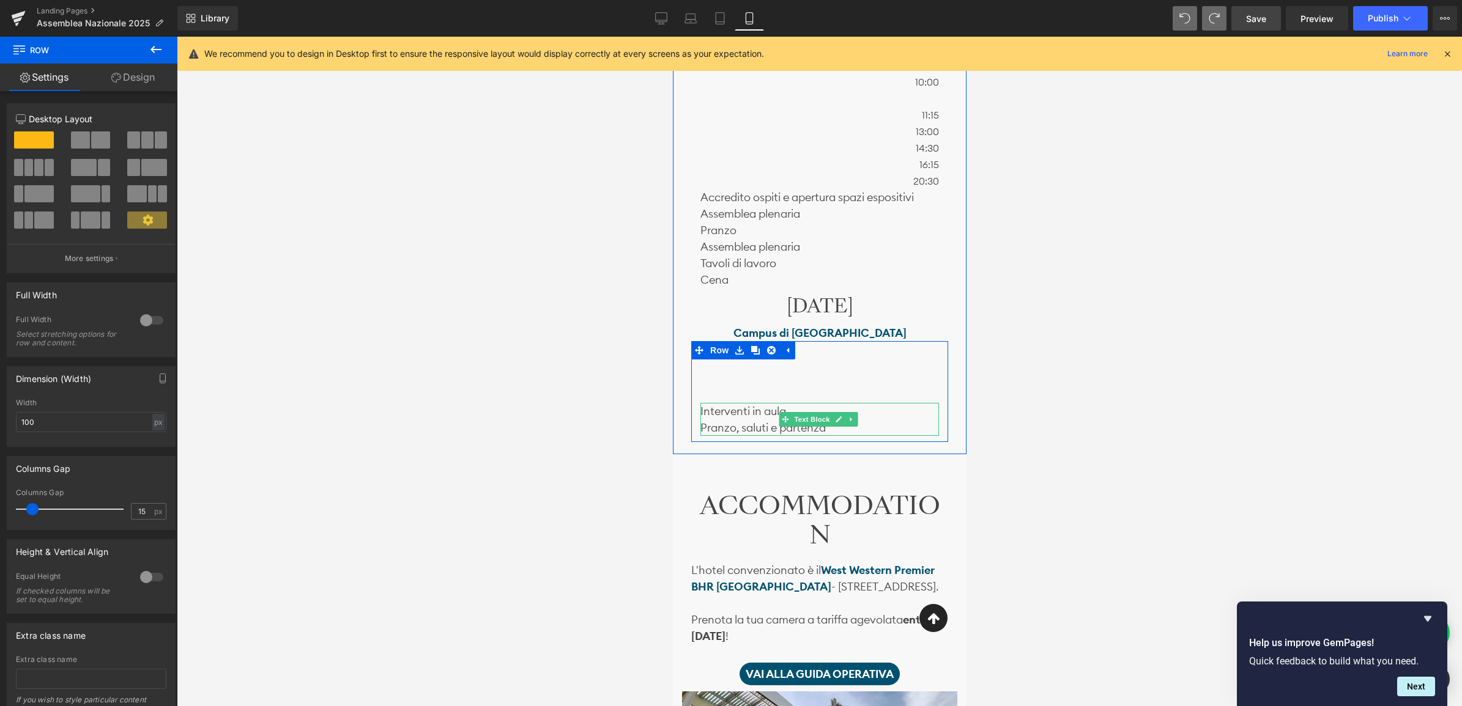
click at [719, 412] on p "Interventi in aula" at bounding box center [819, 411] width 239 height 17
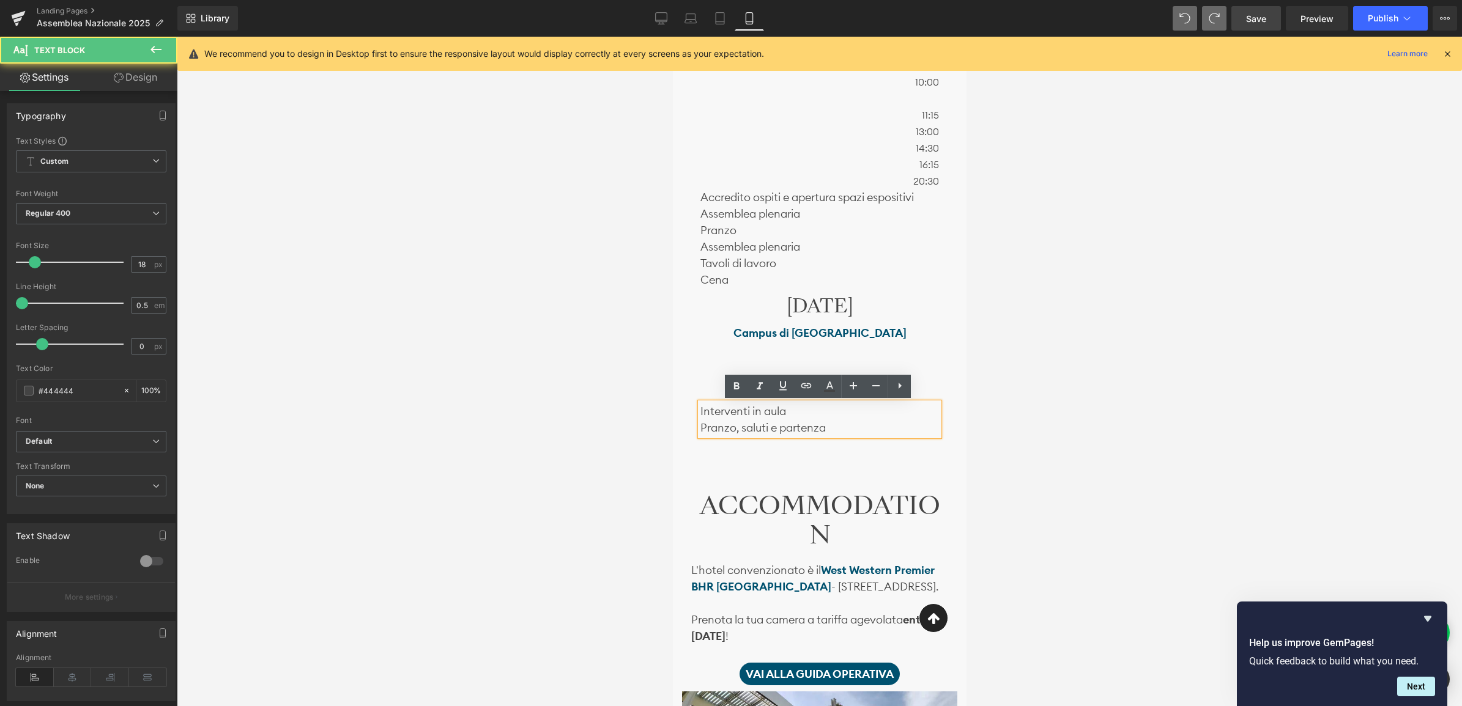
click at [700, 410] on p "Interventi in aula" at bounding box center [819, 411] width 239 height 17
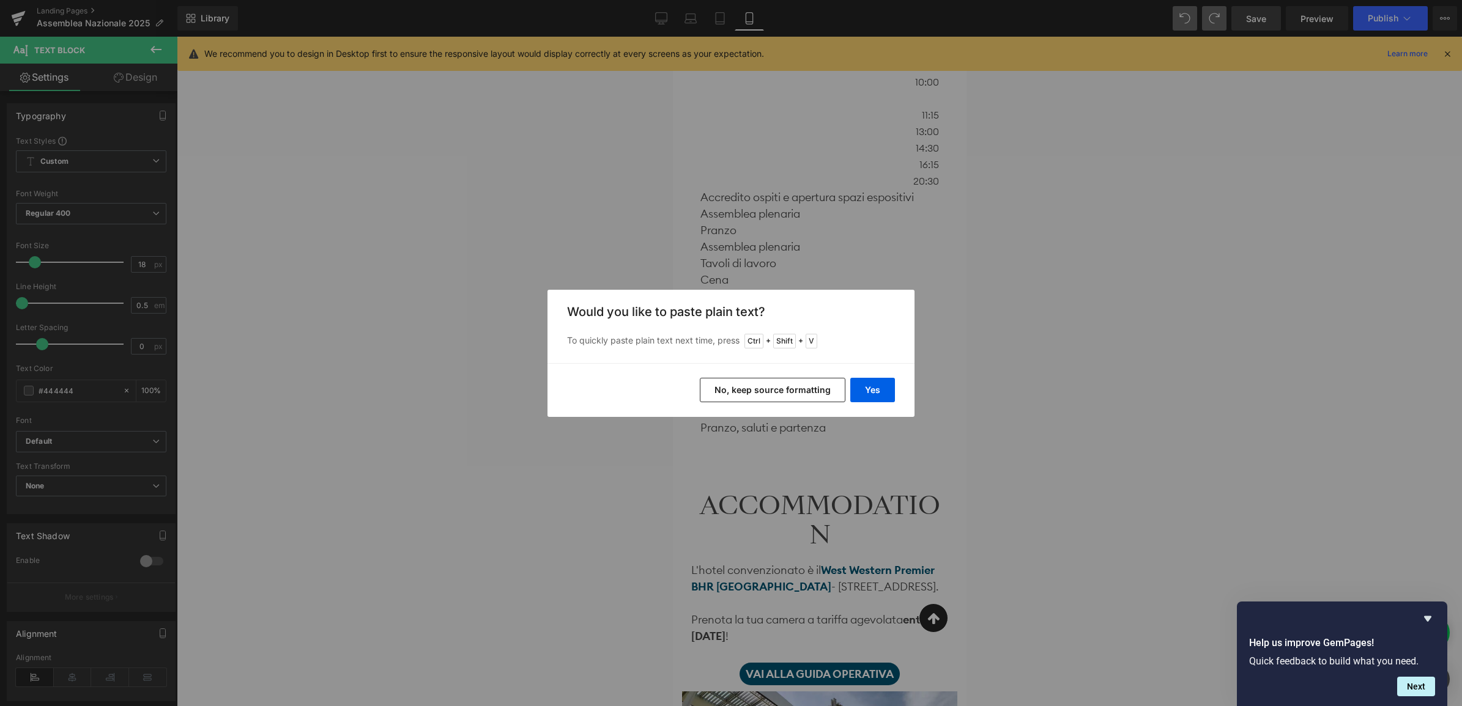
click at [835, 389] on button "No, keep source formatting" at bounding box center [773, 390] width 146 height 24
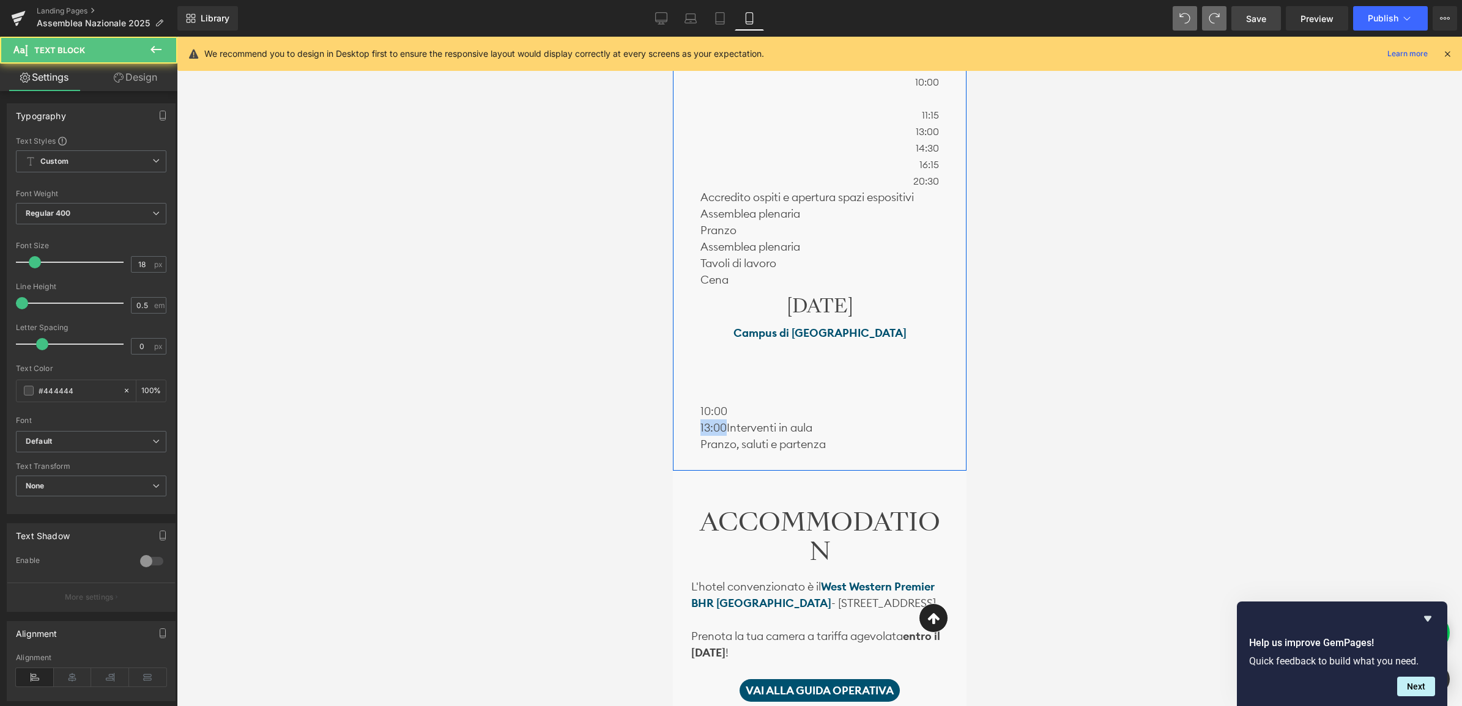
drag, startPoint x: 726, startPoint y: 425, endPoint x: 679, endPoint y: 426, distance: 47.1
click at [679, 426] on div "PROGRAMMA DI MASSIMA Heading [DATE] Heading Auditorium Unifarco Text Block 10:0…" at bounding box center [819, 204] width 294 height 521
click at [700, 442] on p "Pranzo, saluti e partenza" at bounding box center [819, 444] width 239 height 17
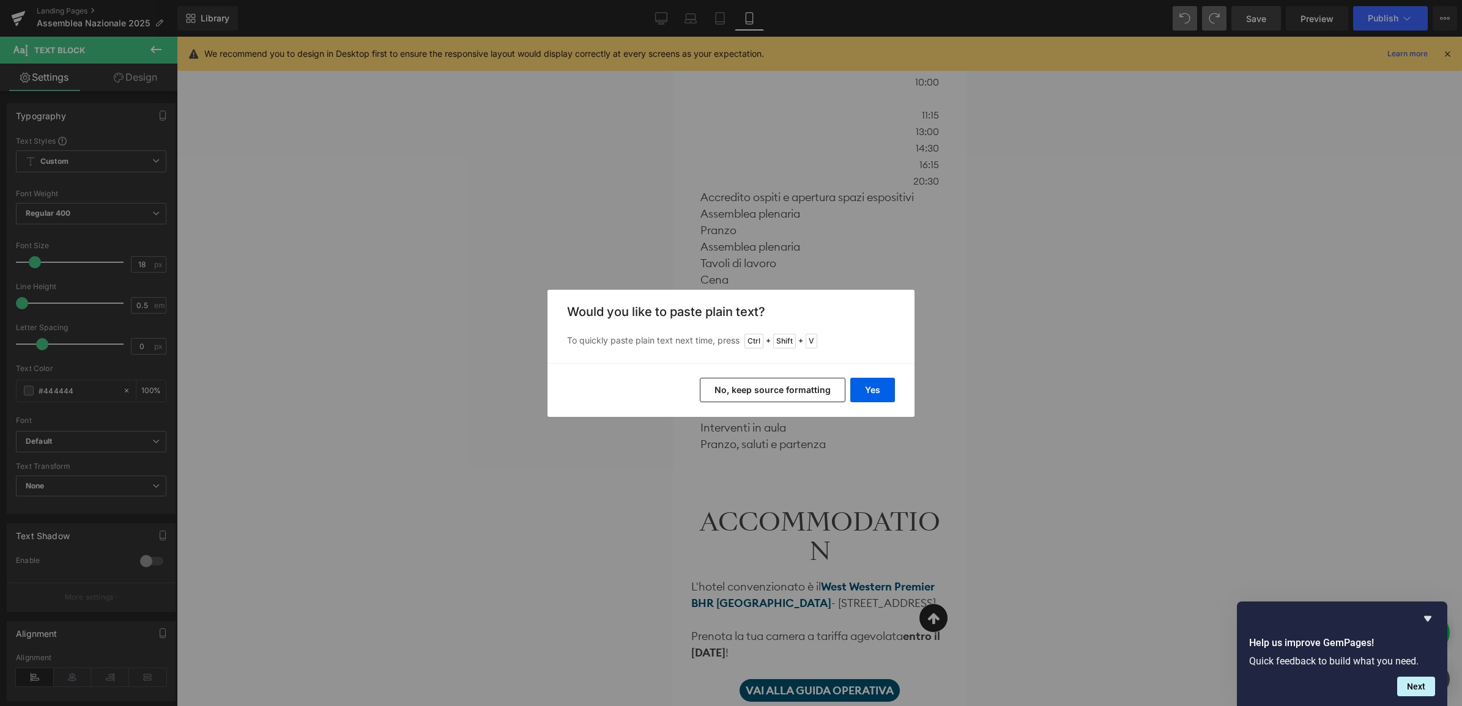
click at [789, 391] on button "No, keep source formatting" at bounding box center [773, 390] width 146 height 24
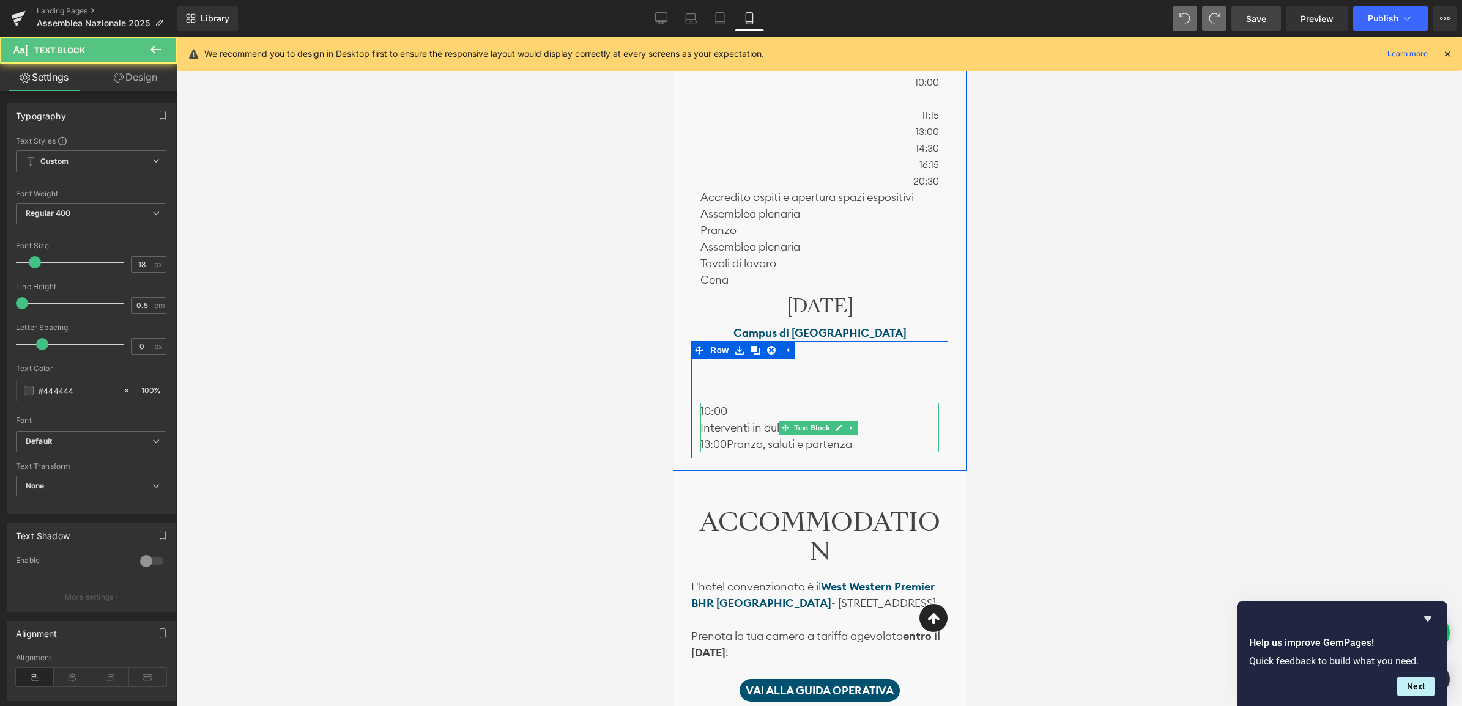
click at [732, 414] on p "10:00" at bounding box center [819, 411] width 239 height 17
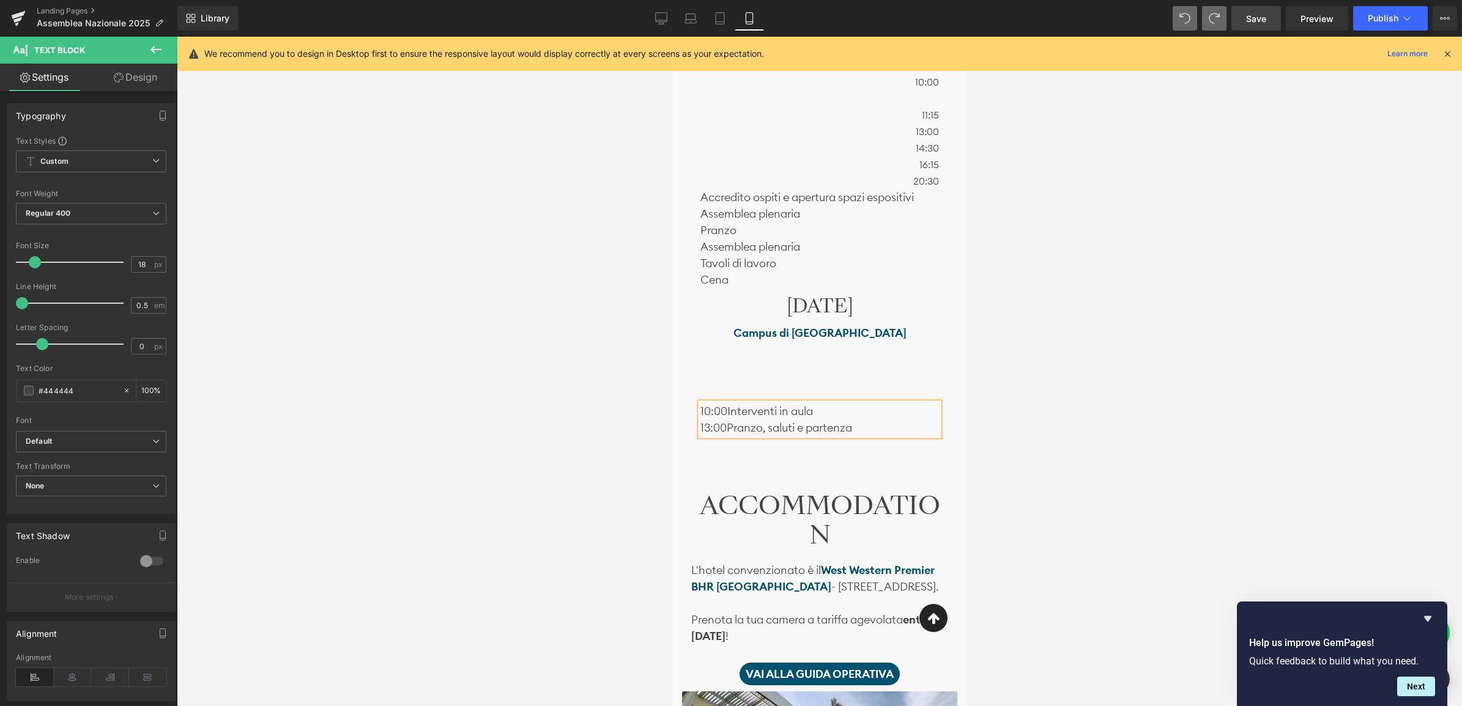
click at [726, 427] on p "13:00 Pranzo, saluti e partenza" at bounding box center [819, 428] width 239 height 17
click at [708, 352] on icon at bounding box center [707, 356] width 9 height 9
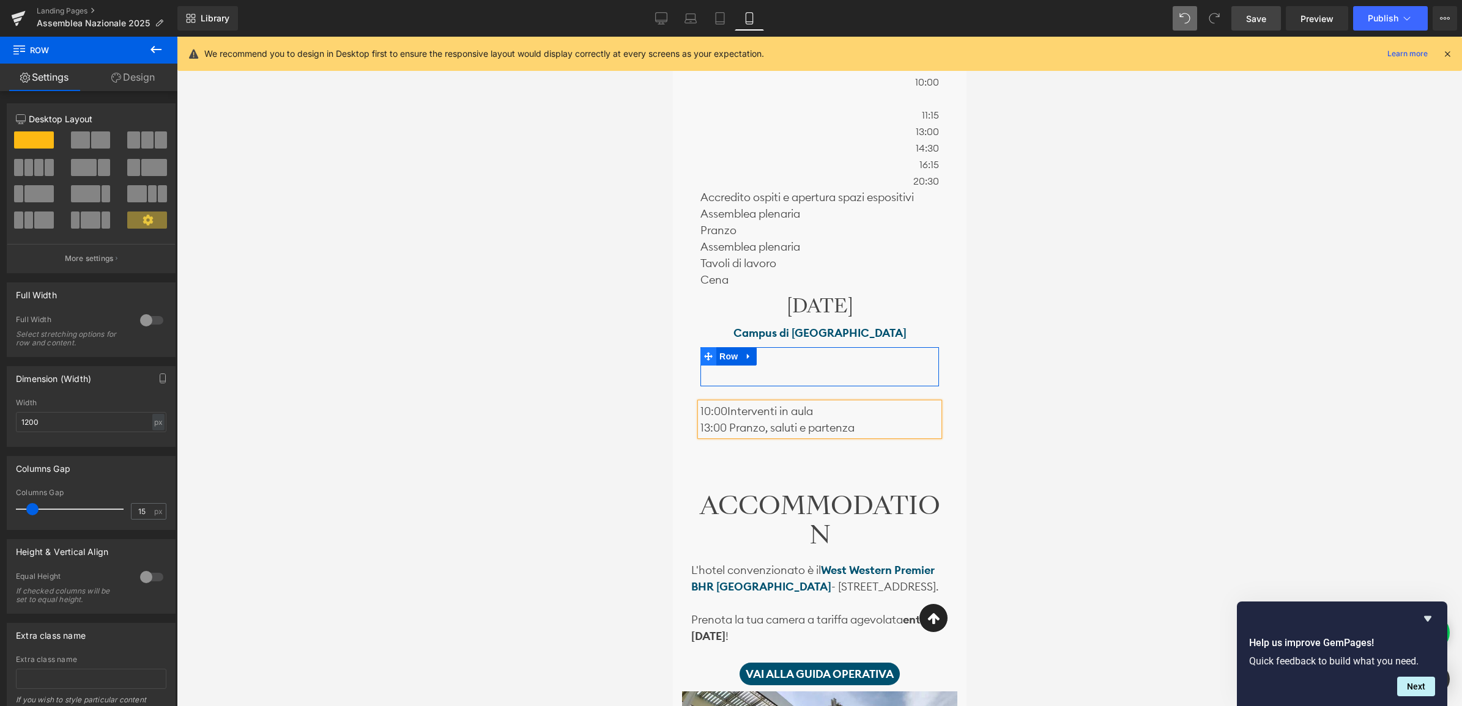
click at [705, 357] on icon at bounding box center [707, 356] width 9 height 9
click at [837, 382] on div "Text Block Row" at bounding box center [819, 366] width 239 height 39
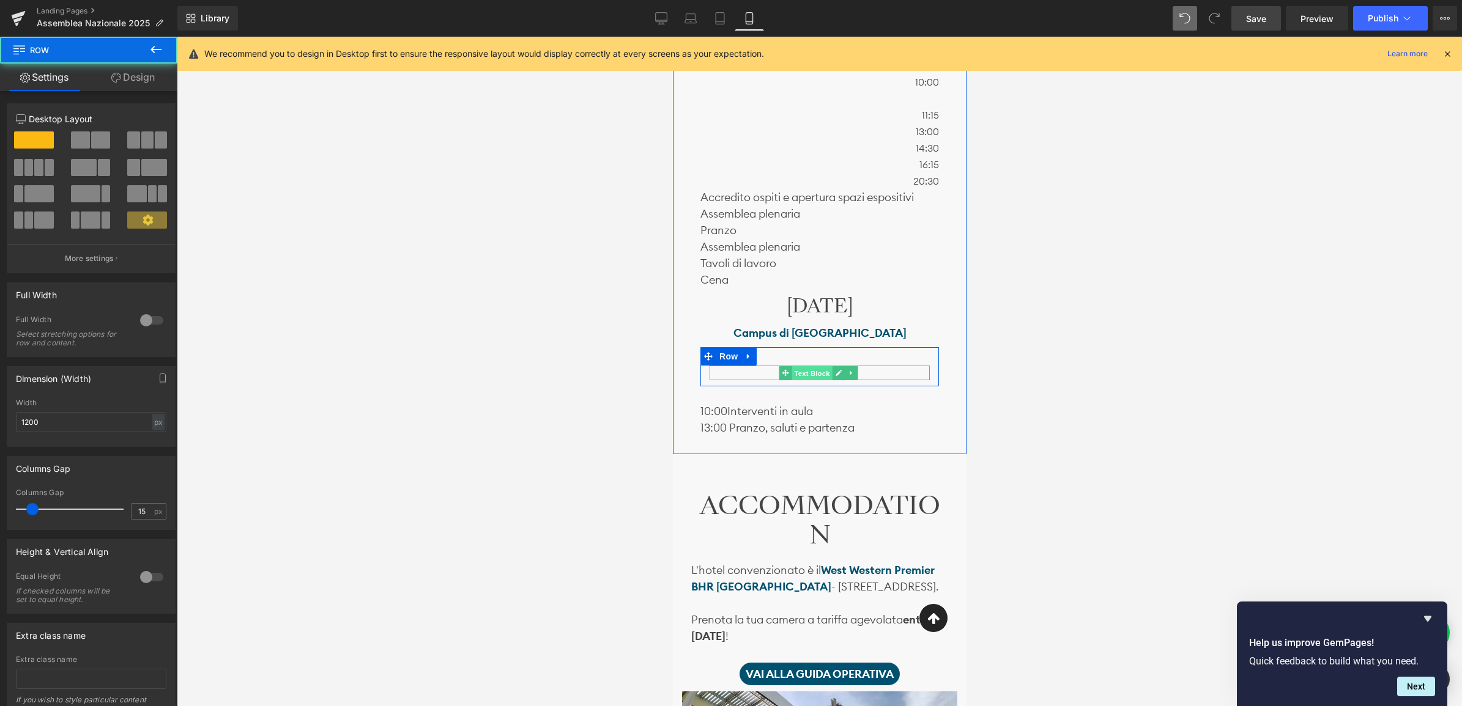
click at [824, 370] on span "Text Block" at bounding box center [811, 373] width 40 height 15
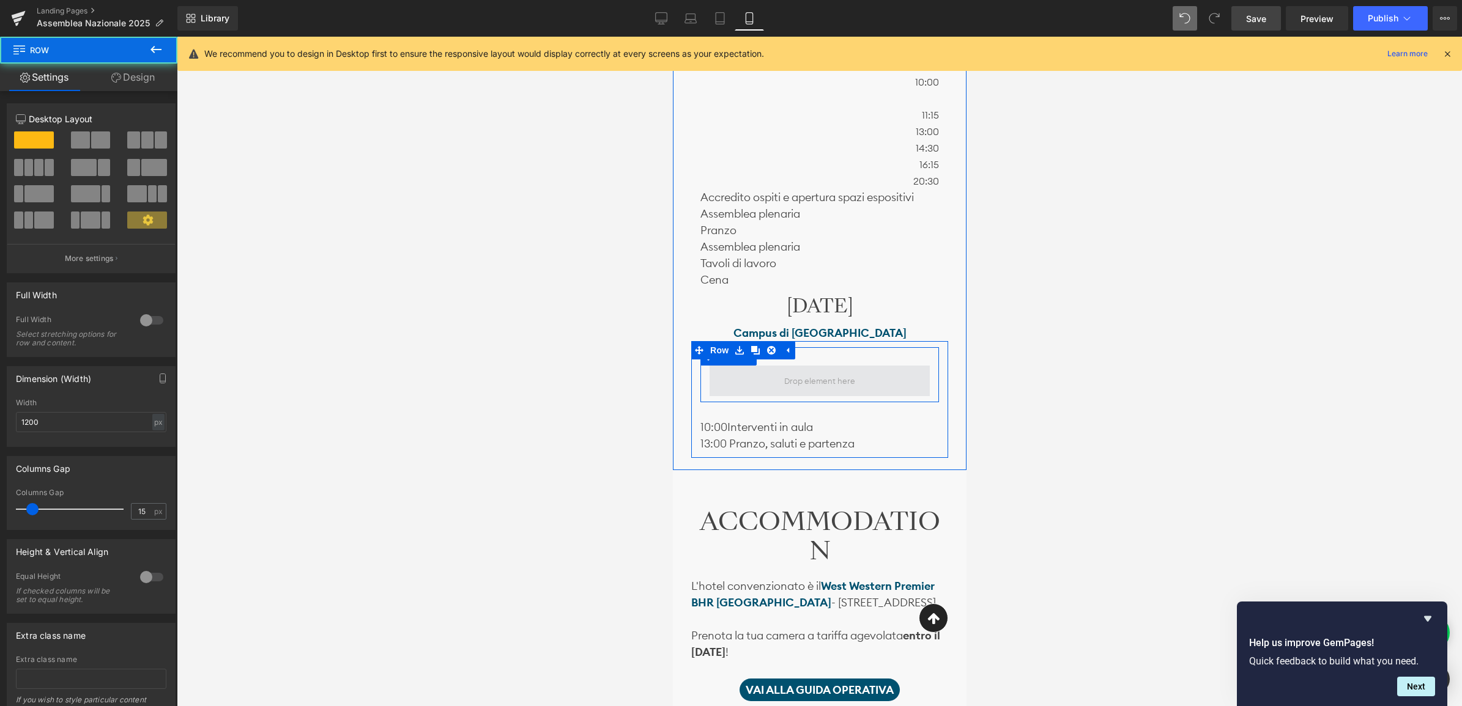
click at [709, 377] on span at bounding box center [819, 381] width 220 height 31
click at [733, 364] on span "Row" at bounding box center [728, 356] width 24 height 18
click at [708, 361] on icon at bounding box center [707, 356] width 9 height 9
drag, startPoint x: 720, startPoint y: 377, endPoint x: 760, endPoint y: 380, distance: 39.8
click at [750, 387] on div at bounding box center [819, 381] width 239 height 31
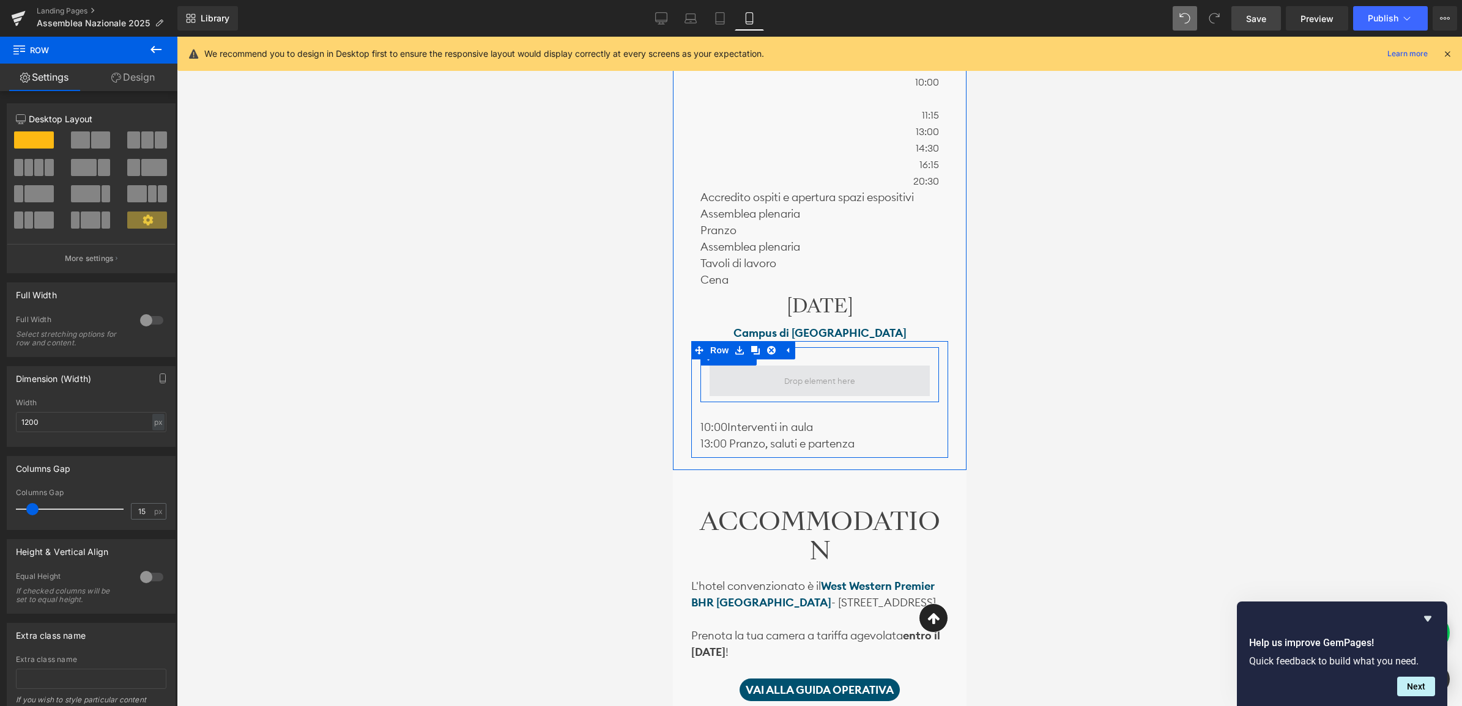
drag, startPoint x: 840, startPoint y: 353, endPoint x: 841, endPoint y: 374, distance: 20.8
click at [841, 374] on div "Row" at bounding box center [819, 374] width 239 height 55
drag, startPoint x: 841, startPoint y: 374, endPoint x: 763, endPoint y: 362, distance: 78.6
click at [807, 355] on div "Row" at bounding box center [819, 374] width 239 height 55
click at [714, 379] on span at bounding box center [819, 381] width 220 height 31
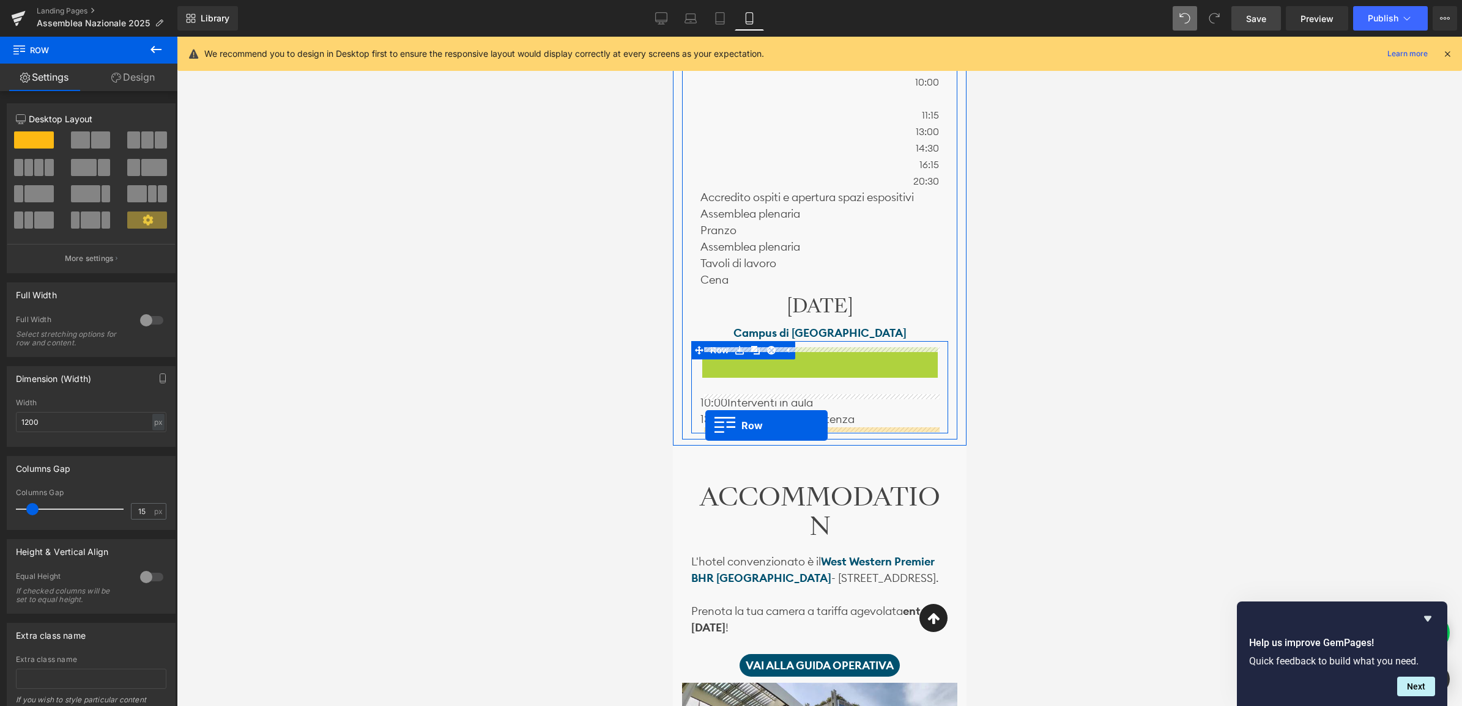
drag, startPoint x: 705, startPoint y: 364, endPoint x: 705, endPoint y: 426, distance: 61.8
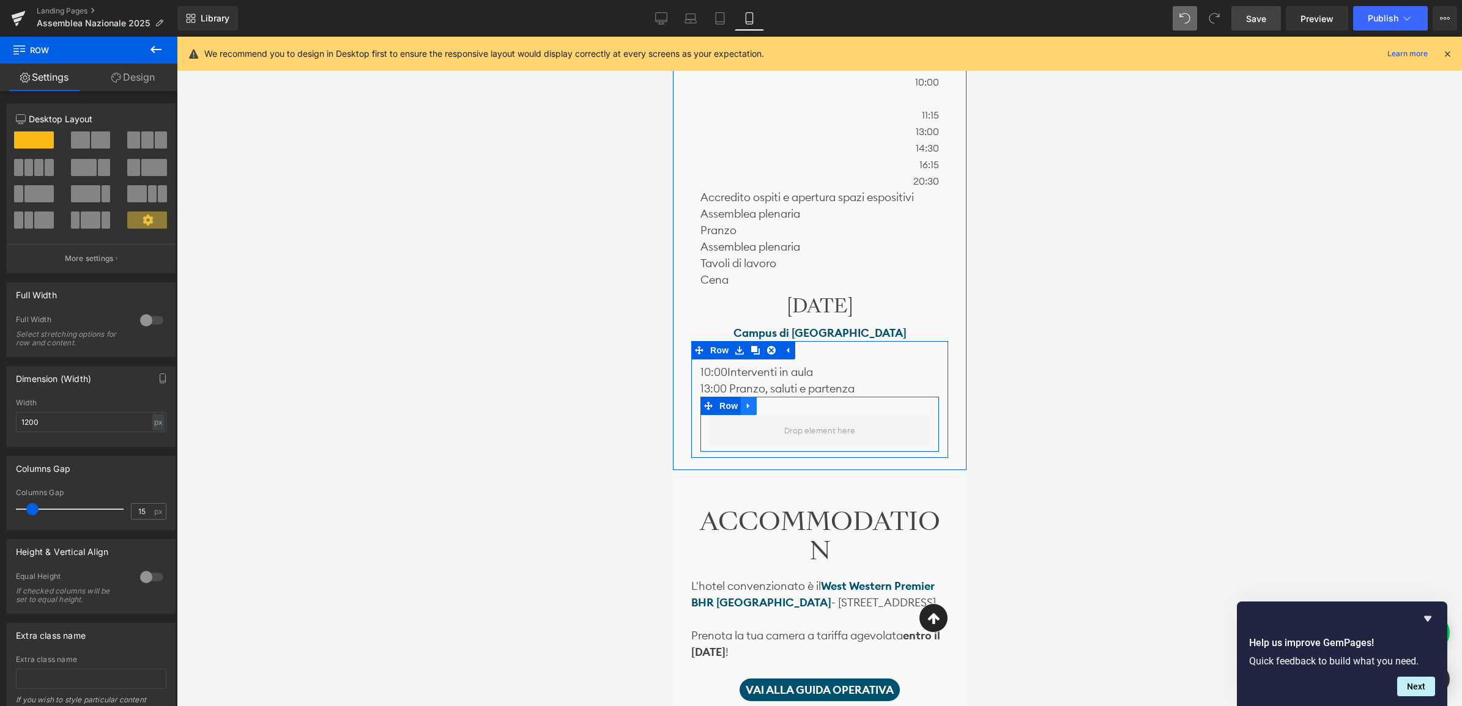
click at [748, 408] on icon at bounding box center [748, 405] width 9 height 9
click at [778, 407] on icon at bounding box center [779, 406] width 9 height 9
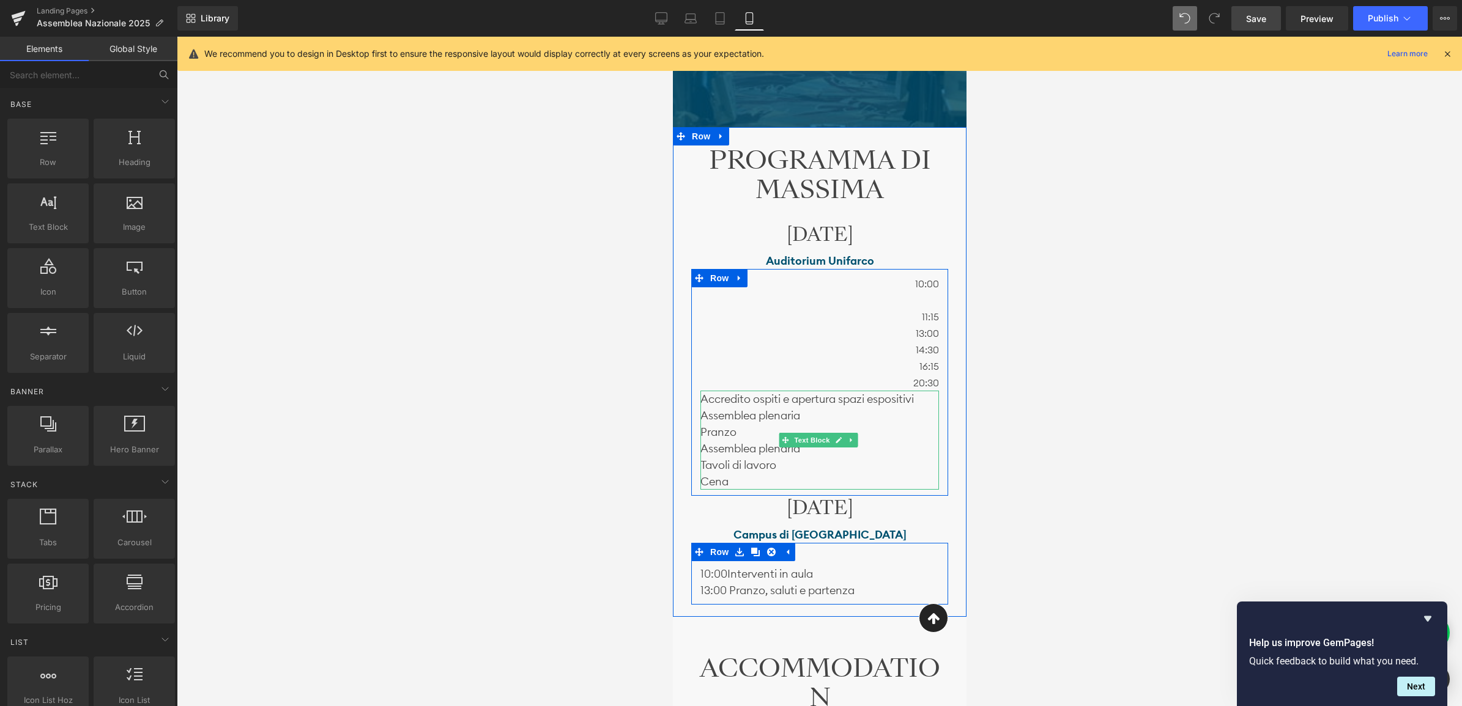
scroll to position [1084, 0]
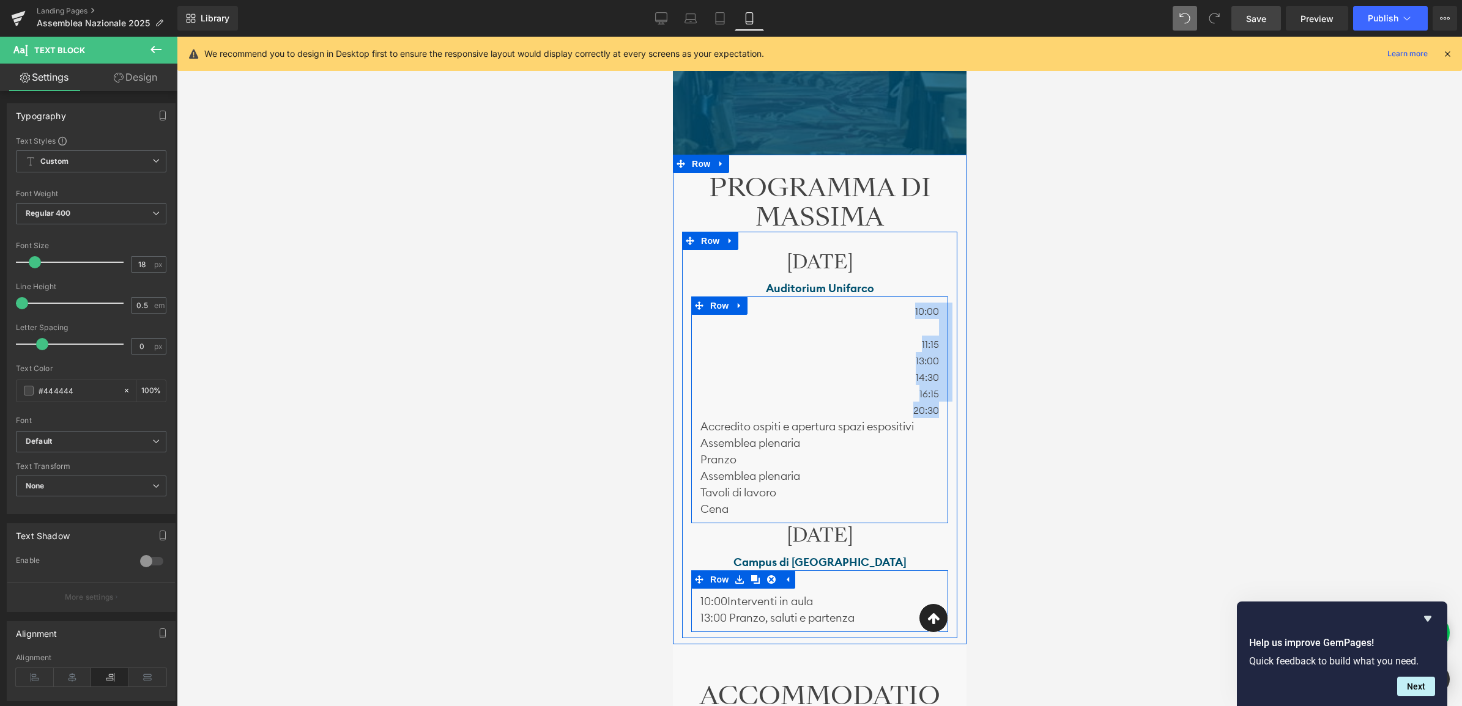
drag, startPoint x: 911, startPoint y: 313, endPoint x: 938, endPoint y: 415, distance: 104.9
click at [938, 415] on div "10:00 11:15 13:00 14:30 16:15 20:30 Text Block" at bounding box center [818, 361] width 257 height 116
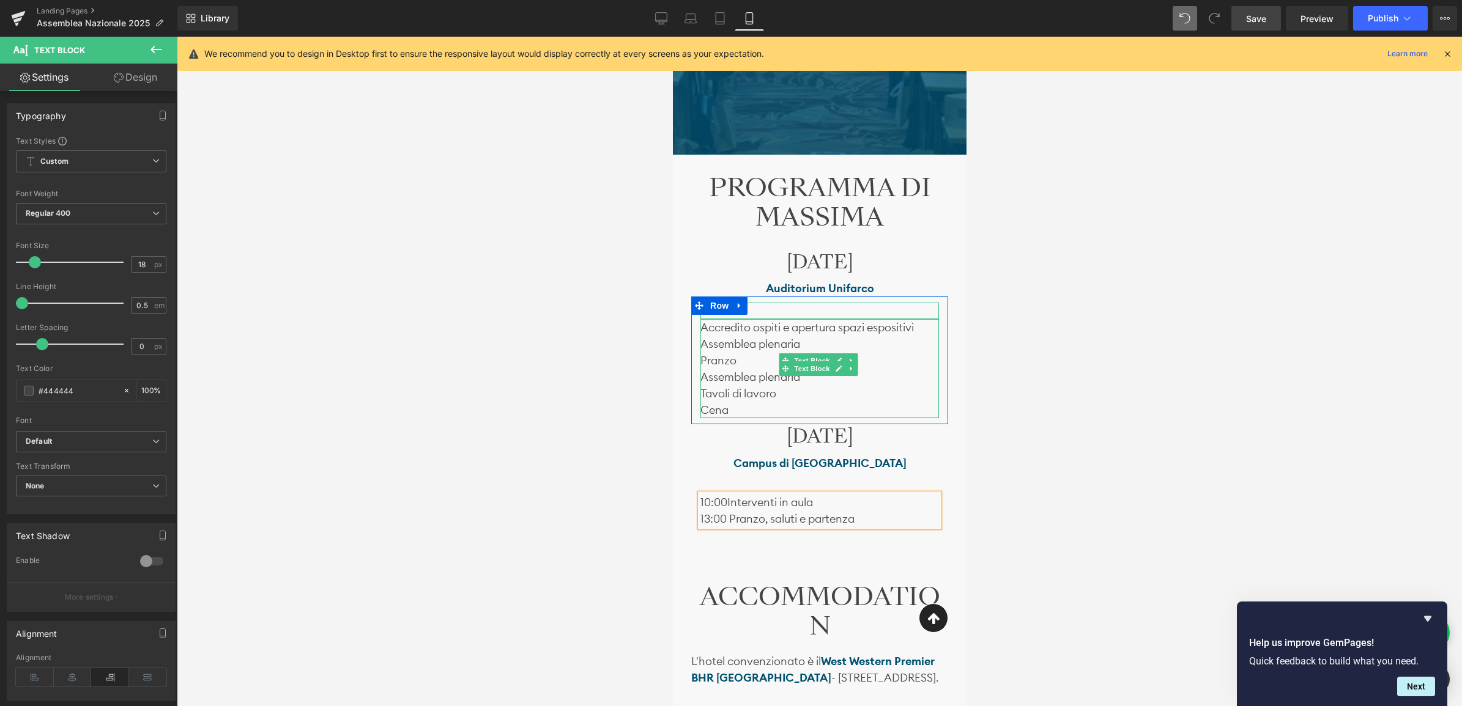
click at [703, 328] on p "Accredito ospiti e apertura spazi espositivi" at bounding box center [819, 327] width 239 height 17
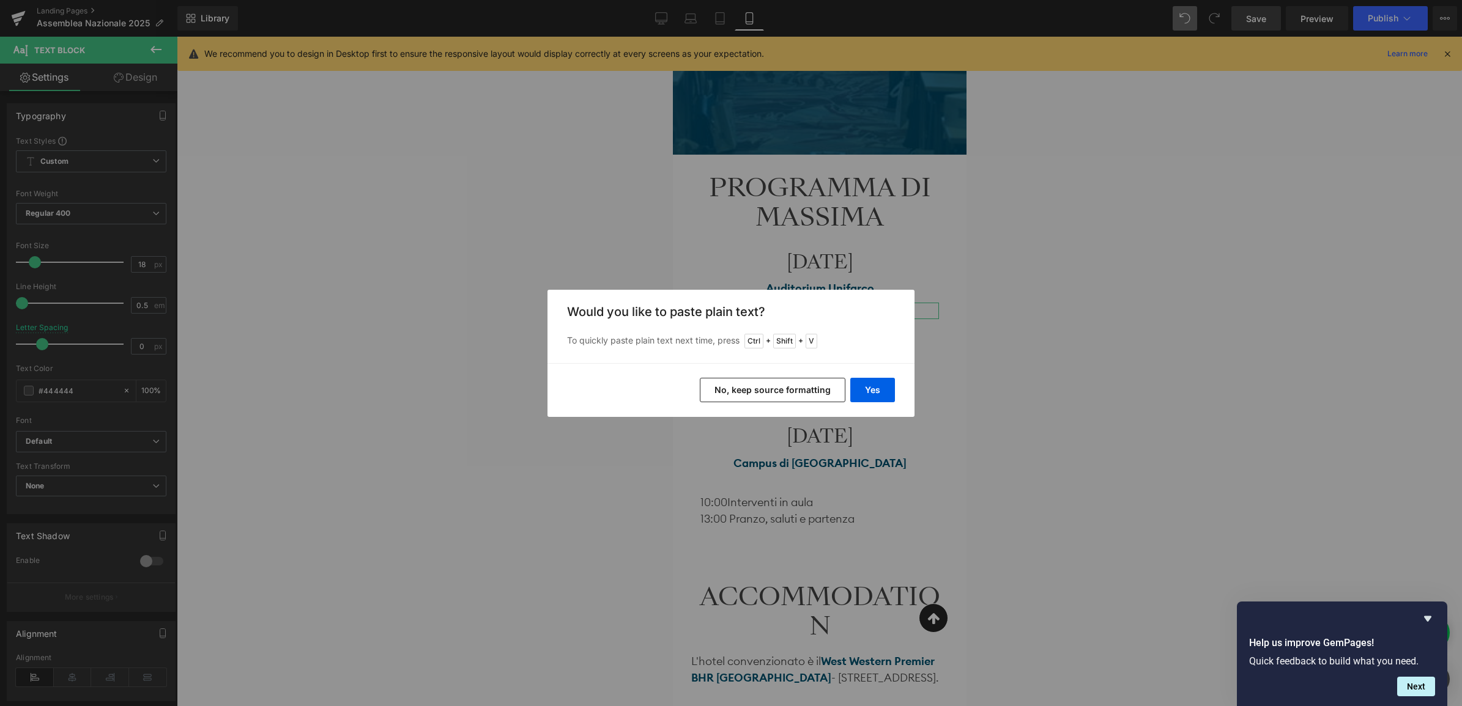
click at [832, 390] on button "No, keep source formatting" at bounding box center [773, 390] width 146 height 24
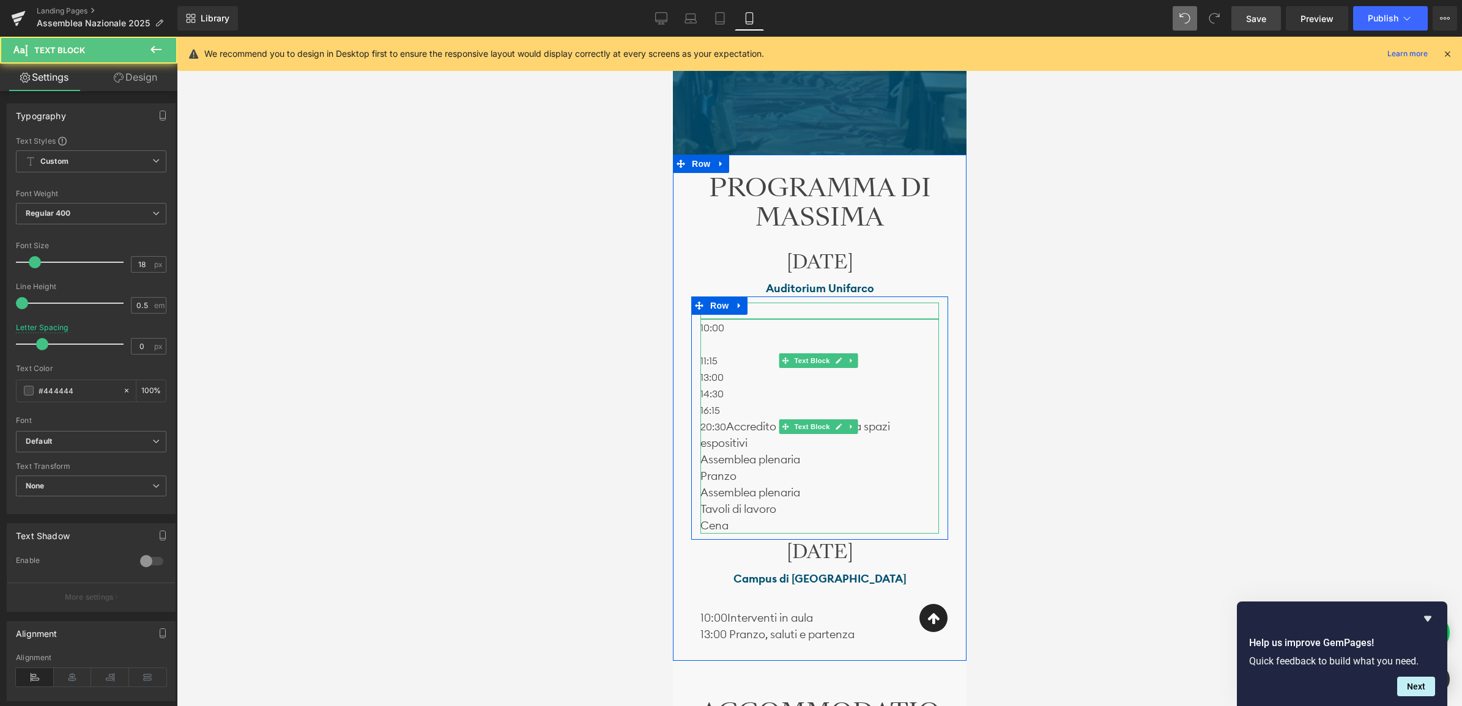
click at [730, 425] on p "20:30 Accredito ospiti e apertura spazi espositivi" at bounding box center [819, 434] width 239 height 33
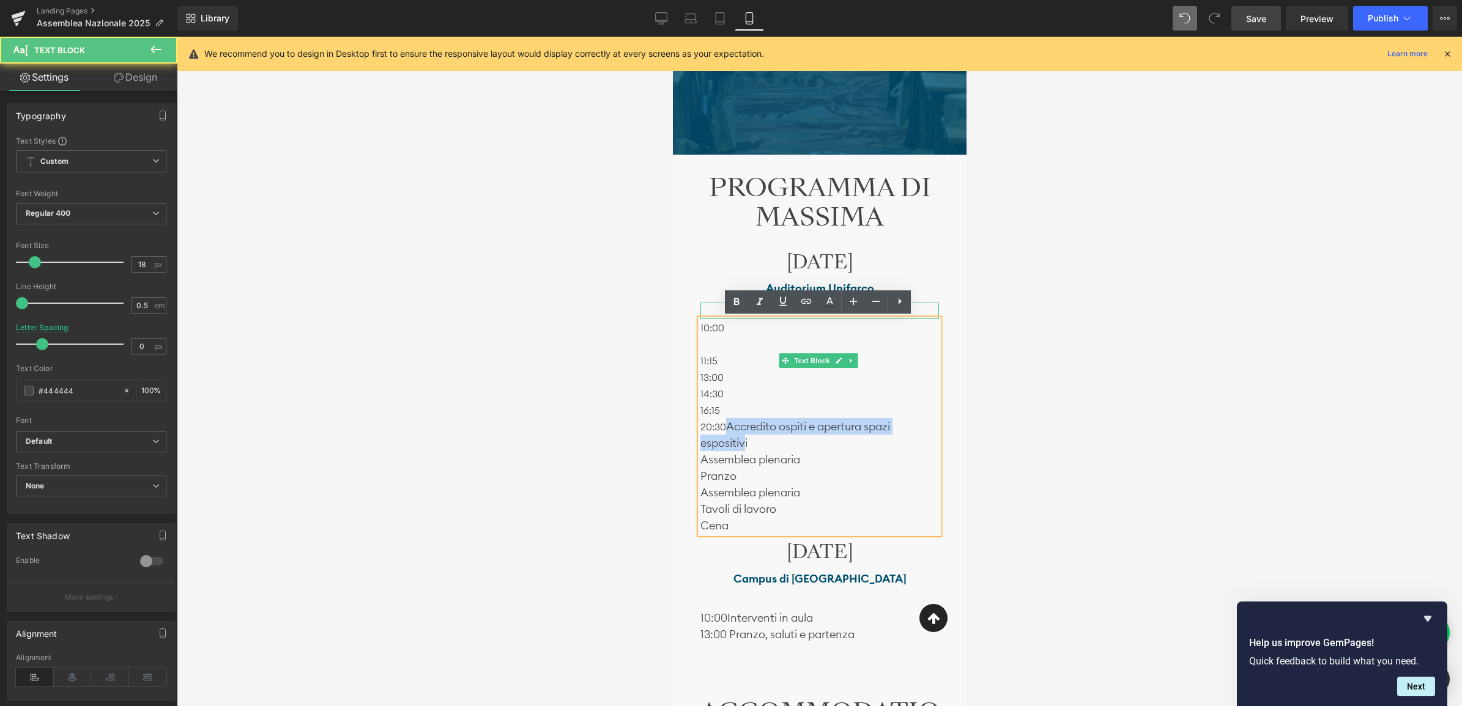
drag, startPoint x: 727, startPoint y: 426, endPoint x: 746, endPoint y: 442, distance: 24.7
click at [746, 442] on p "20:30 Accredito ospiti e apertura spazi espositivi" at bounding box center [819, 434] width 239 height 33
click at [767, 447] on p "20:30 Accredito ospiti e apertura spazi espositivi" at bounding box center [819, 434] width 239 height 33
drag, startPoint x: 755, startPoint y: 445, endPoint x: 729, endPoint y: 428, distance: 31.4
click at [729, 428] on p "20:30 Accredito ospiti e apertura spazi espositivi" at bounding box center [819, 434] width 239 height 33
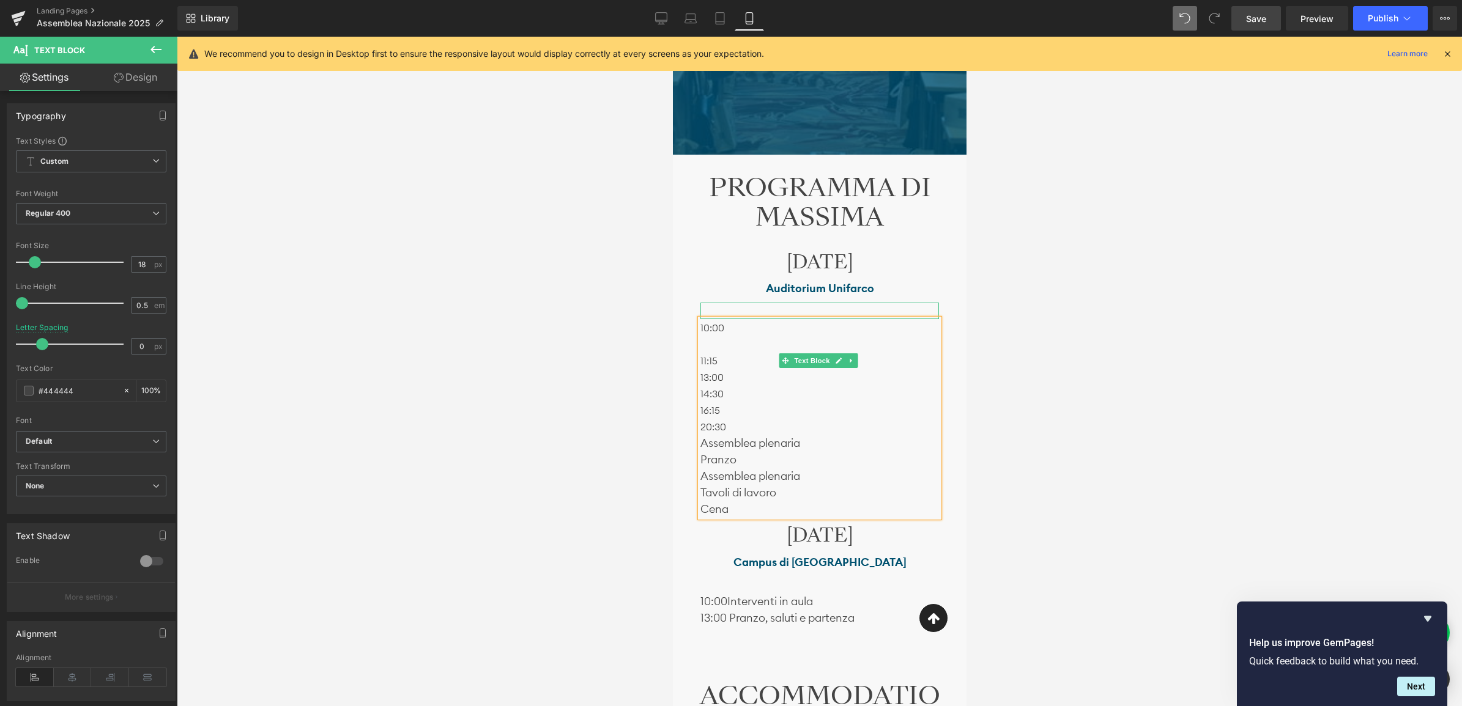
click at [730, 329] on p "10:00" at bounding box center [819, 327] width 239 height 17
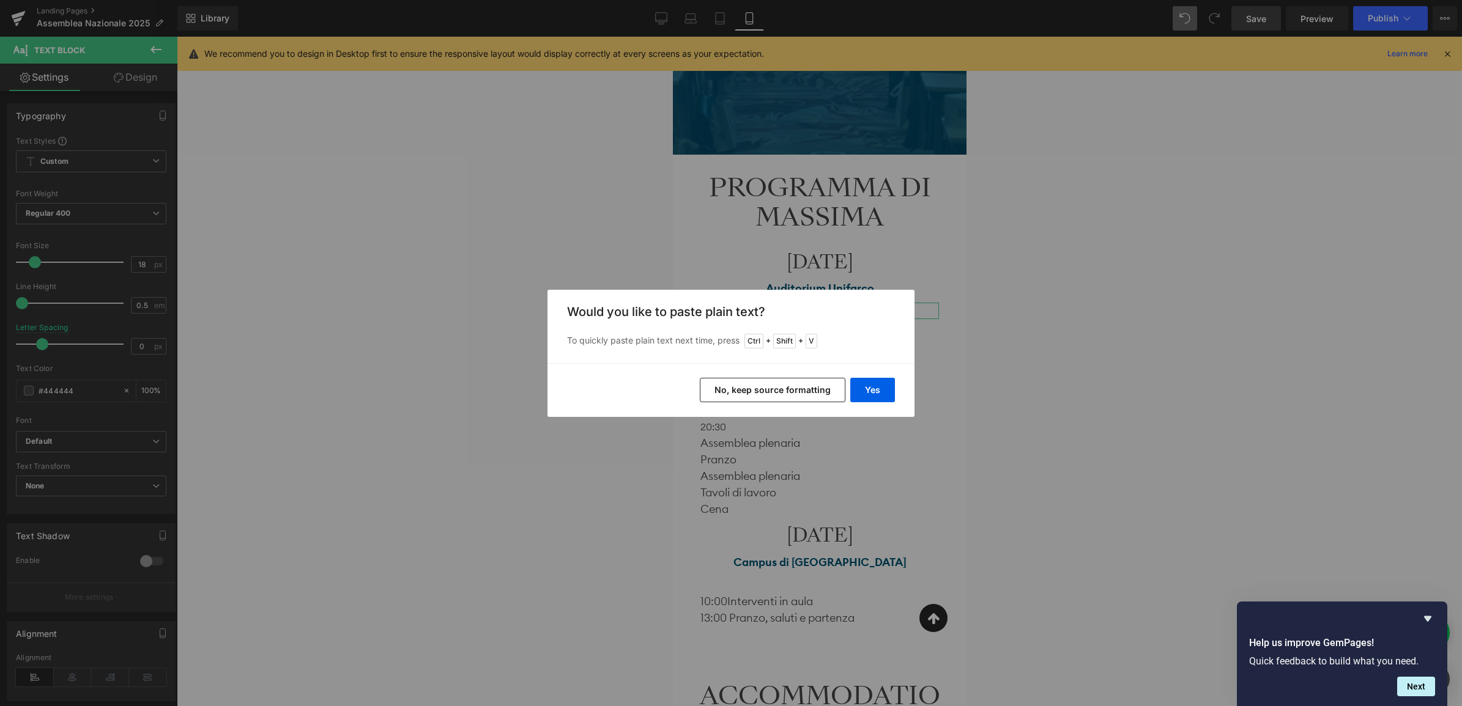
click at [802, 392] on button "No, keep source formatting" at bounding box center [773, 390] width 146 height 24
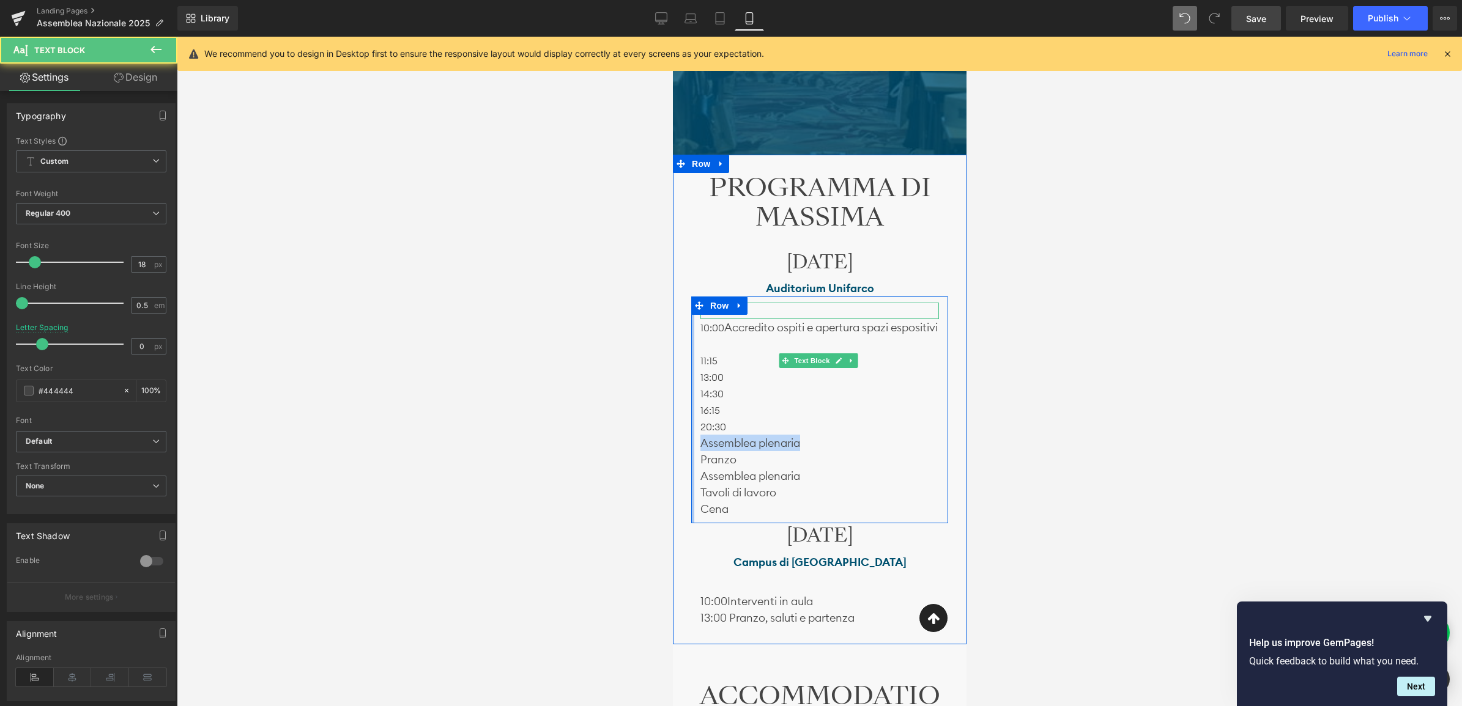
drag, startPoint x: 802, startPoint y: 462, endPoint x: 692, endPoint y: 454, distance: 110.3
click at [692, 454] on div "Text Block 10:00 Accredito ospiti e apertura spazi espositivi 11:15 13:00 14:30…" at bounding box center [818, 410] width 257 height 227
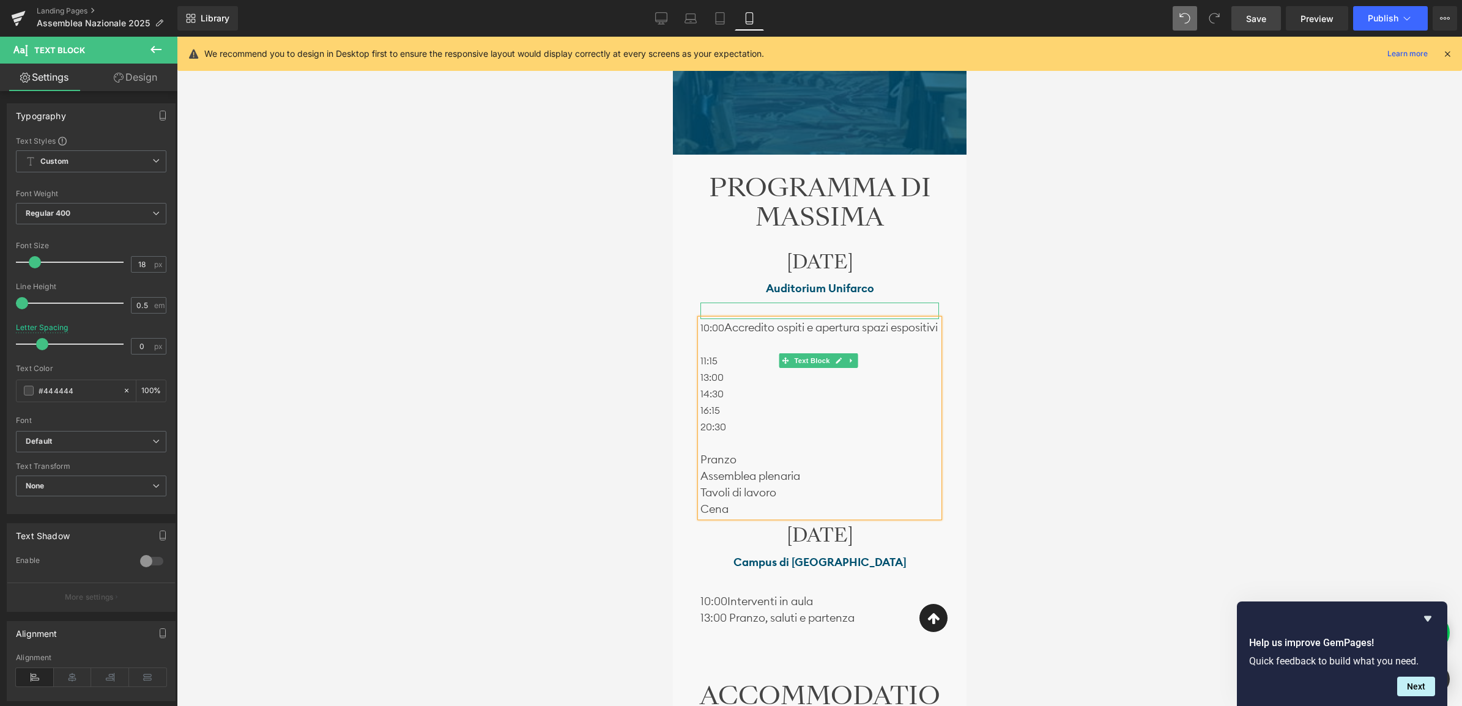
click at [724, 369] on p "11:15" at bounding box center [819, 360] width 239 height 17
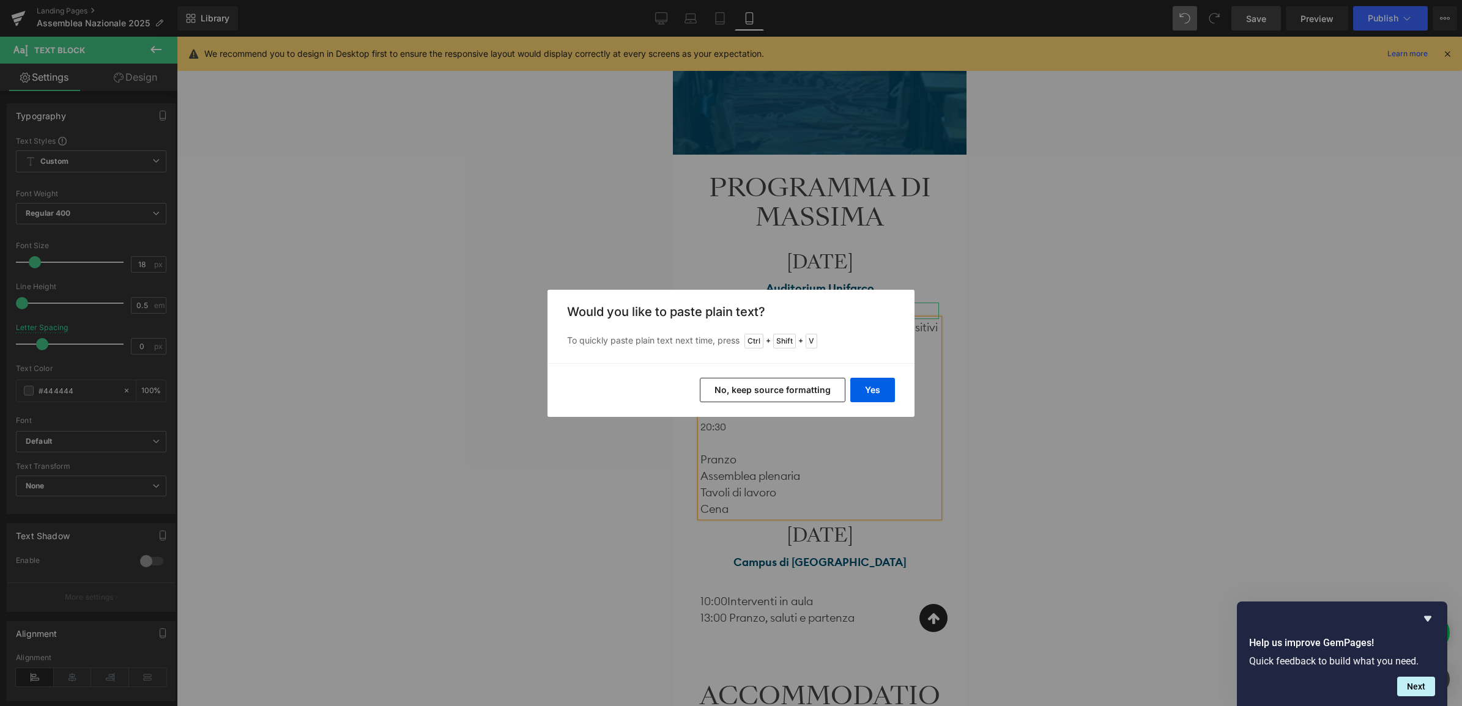
click at [810, 401] on button "No, keep source formatting" at bounding box center [773, 390] width 146 height 24
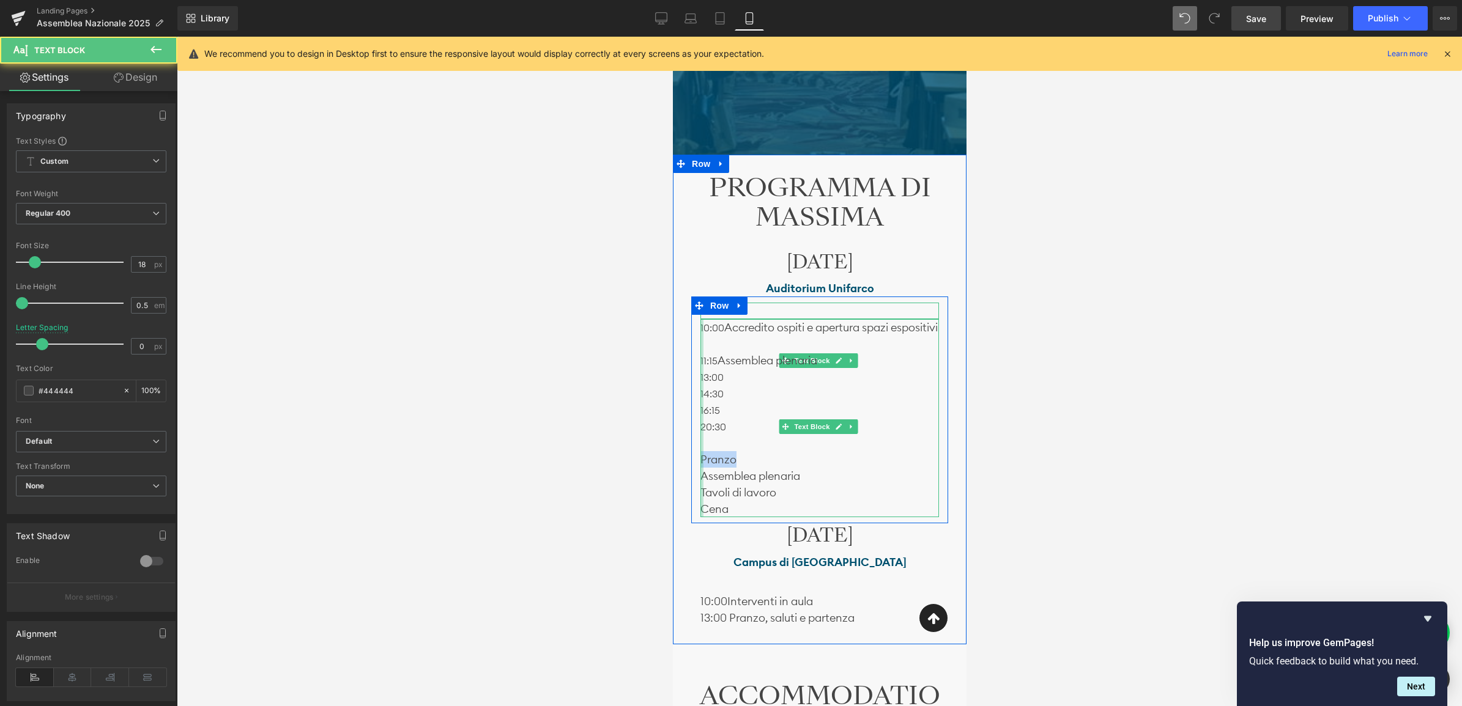
drag, startPoint x: 741, startPoint y: 476, endPoint x: 700, endPoint y: 474, distance: 41.0
click at [700, 474] on div "10:00 Accredito ospiti e apertura spazi espositivi 11:15 Assemblea plenaria 13:…" at bounding box center [819, 418] width 239 height 198
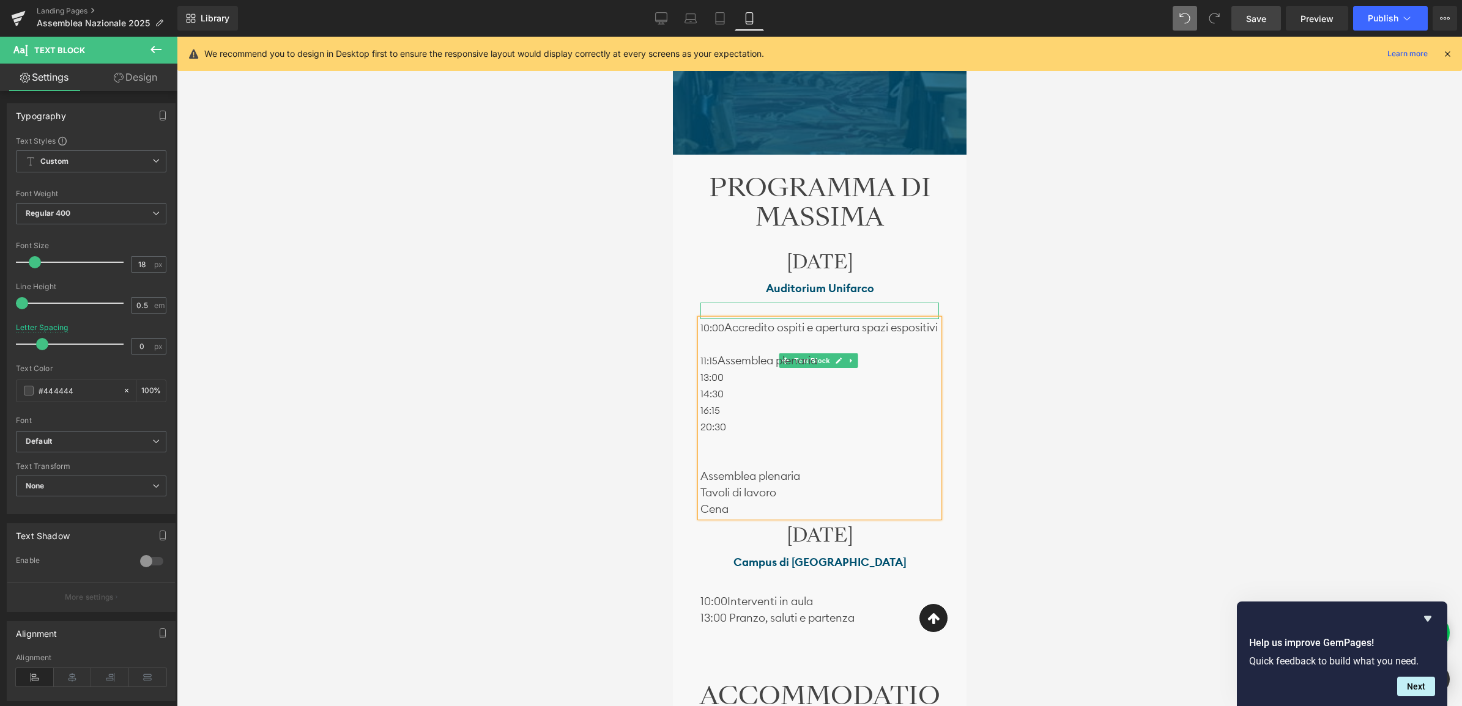
click at [733, 385] on p "13:00" at bounding box center [819, 377] width 239 height 17
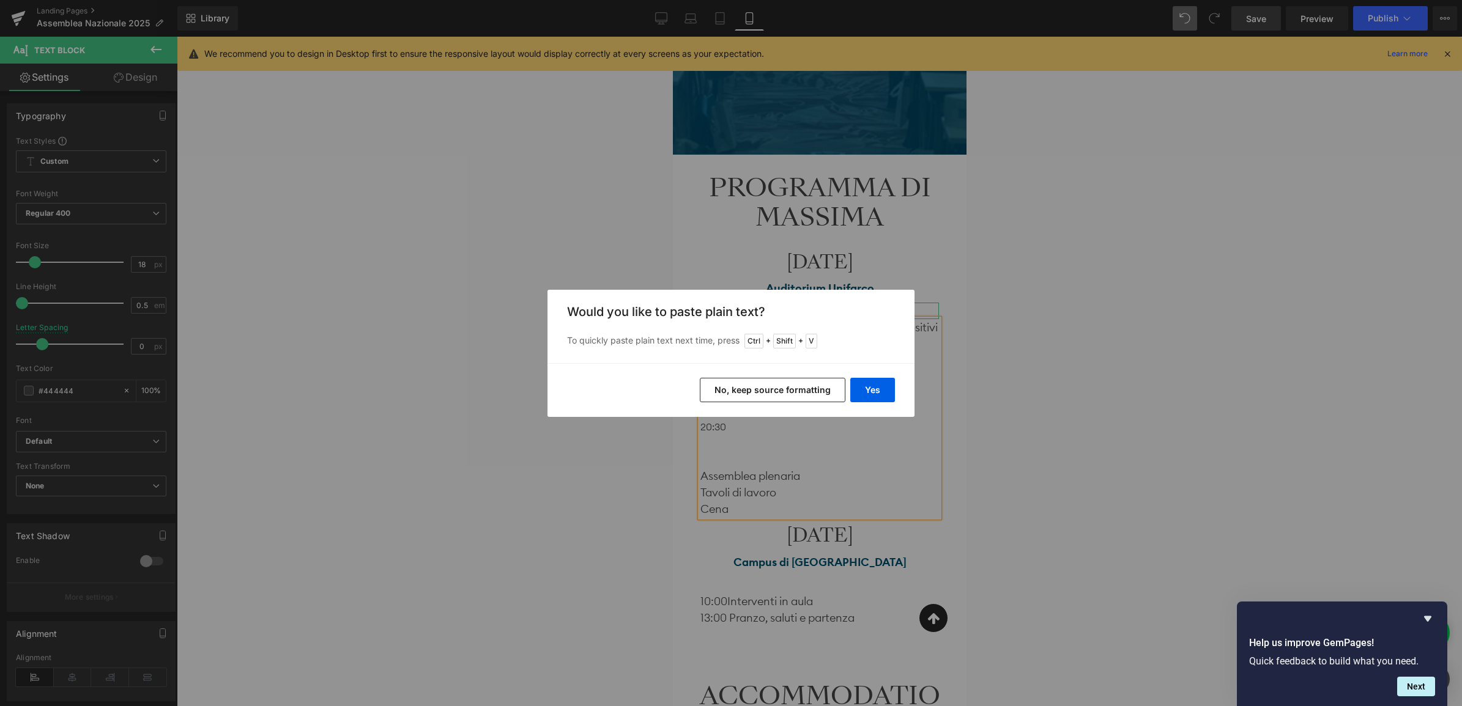
click at [809, 389] on button "No, keep source formatting" at bounding box center [773, 390] width 146 height 24
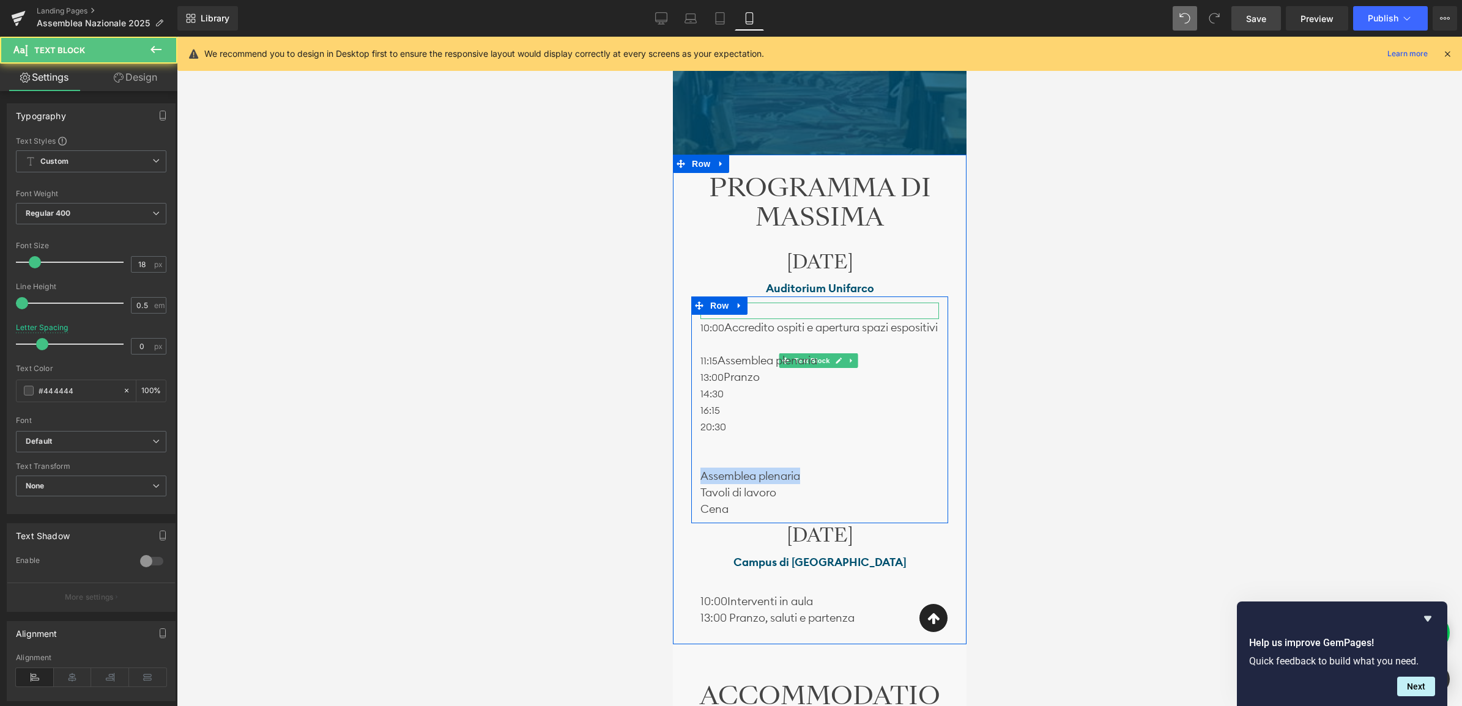
drag, startPoint x: 816, startPoint y: 494, endPoint x: 693, endPoint y: 489, distance: 123.0
click at [693, 489] on div "Text Block 10:00 Accredito ospiti e apertura spazi espositivi 11:15 Assemblea p…" at bounding box center [818, 410] width 257 height 227
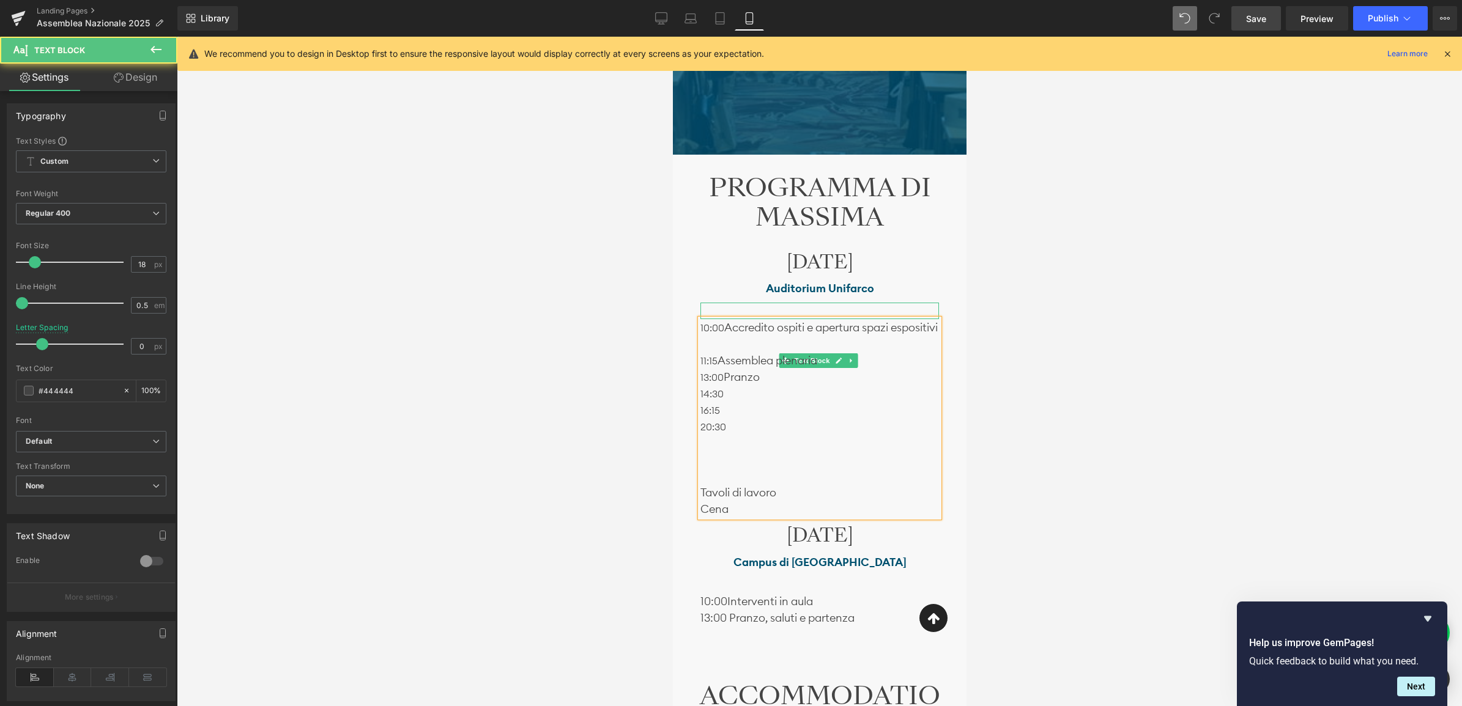
drag, startPoint x: 730, startPoint y: 405, endPoint x: 738, endPoint y: 418, distance: 14.9
click at [731, 402] on p "14:30" at bounding box center [819, 393] width 239 height 17
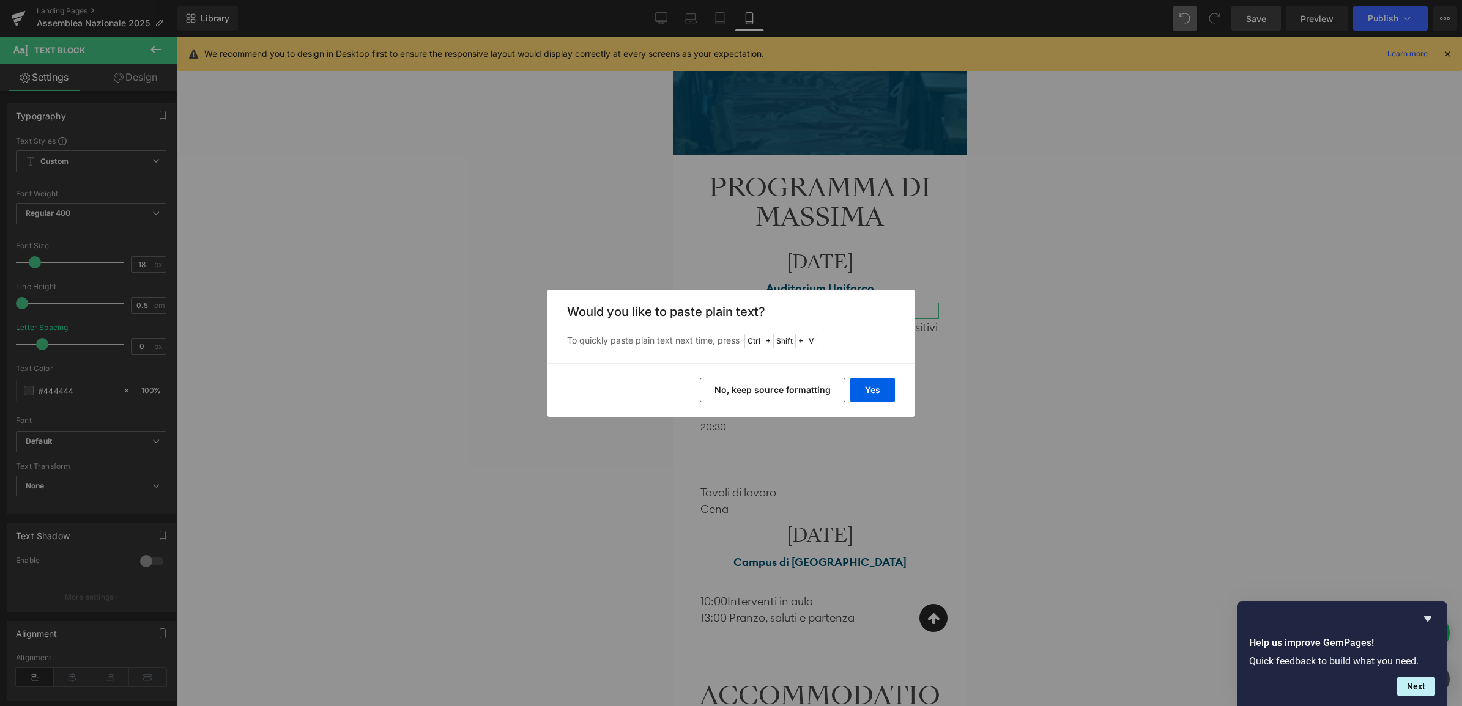
click at [803, 394] on button "No, keep source formatting" at bounding box center [773, 390] width 146 height 24
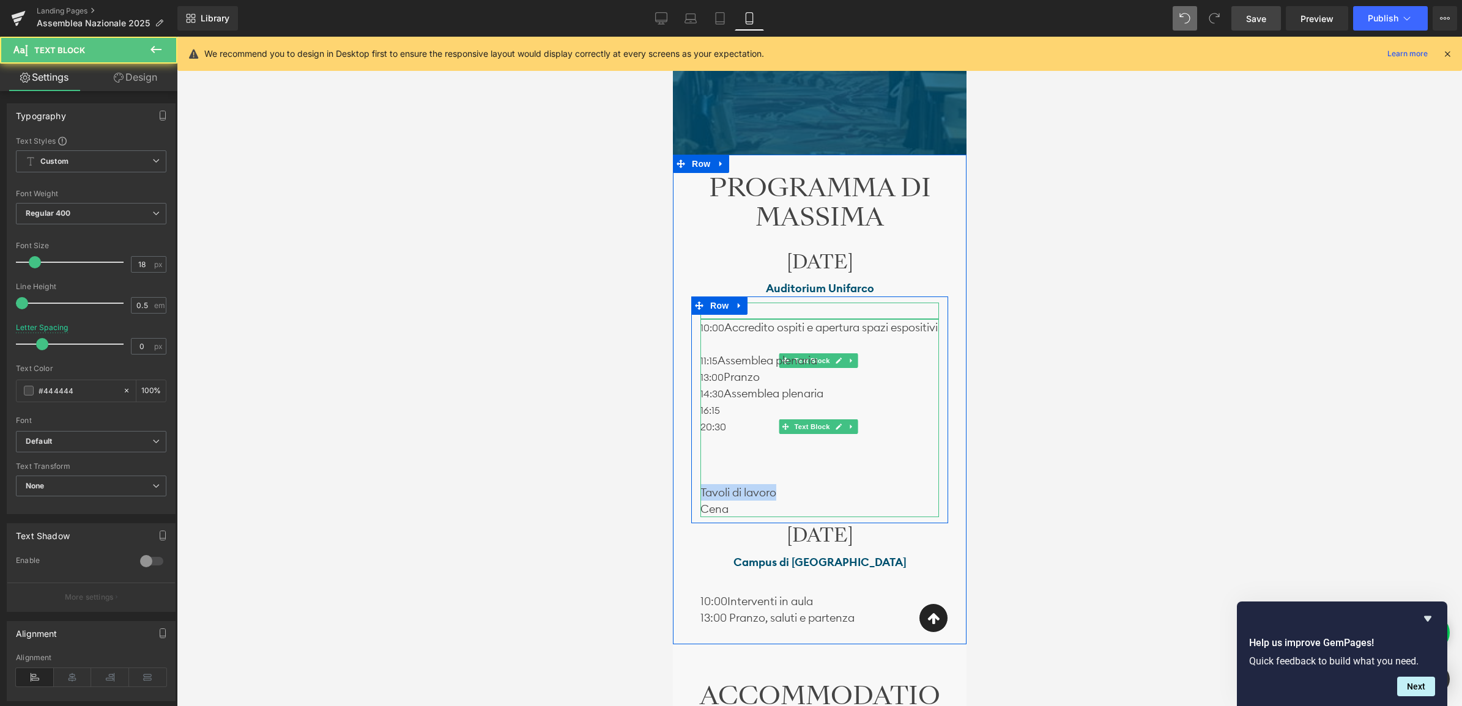
drag, startPoint x: 791, startPoint y: 506, endPoint x: 692, endPoint y: 502, distance: 99.2
click at [692, 502] on div "Text Block 10:00 Accredito ospiti e apertura spazi espositivi 11:15 Assemblea p…" at bounding box center [818, 410] width 257 height 227
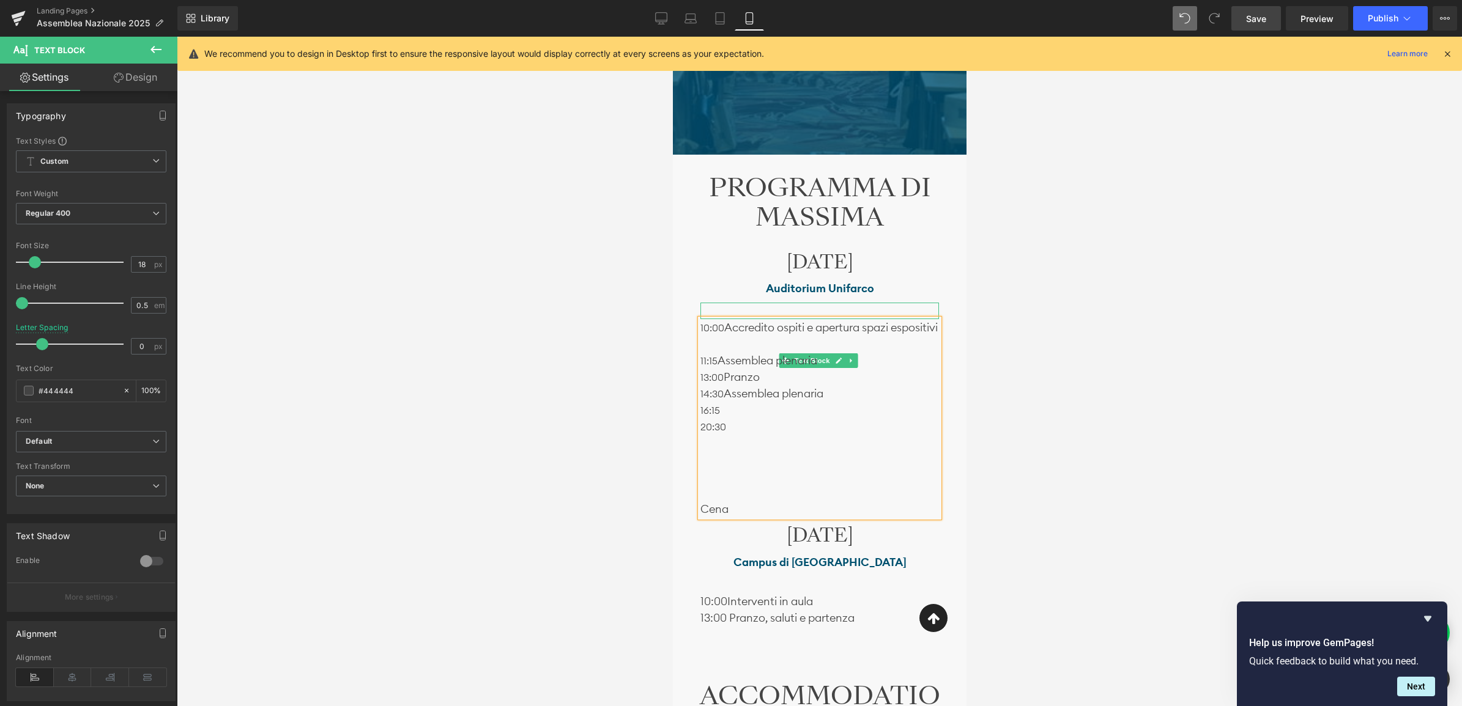
click at [736, 418] on p "16:15" at bounding box center [819, 410] width 239 height 17
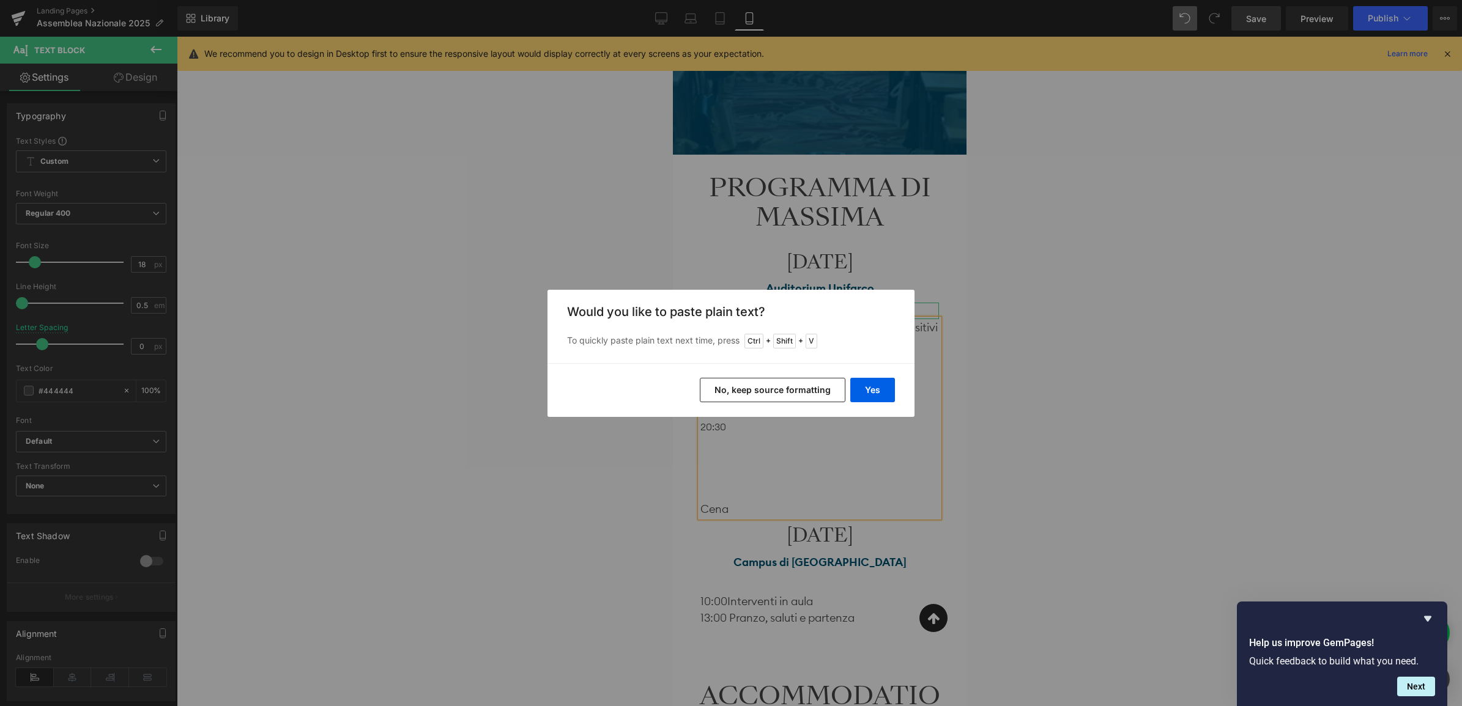
click at [798, 390] on button "No, keep source formatting" at bounding box center [773, 390] width 146 height 24
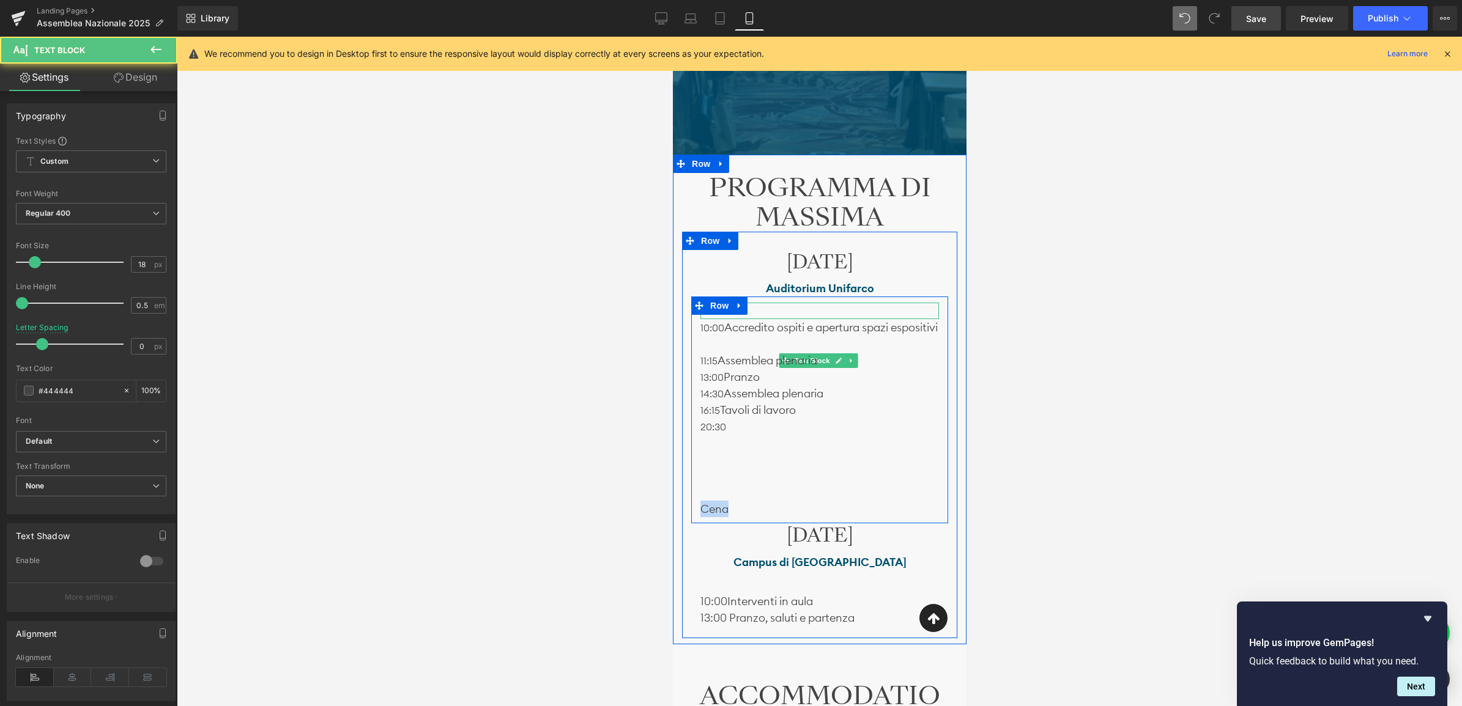
drag, startPoint x: 736, startPoint y: 527, endPoint x: 698, endPoint y: 522, distance: 37.6
click at [698, 517] on div "10:00 Accredito ospiti e apertura spazi espositivi 11:15 Assemblea plenaria 13:…" at bounding box center [818, 418] width 257 height 198
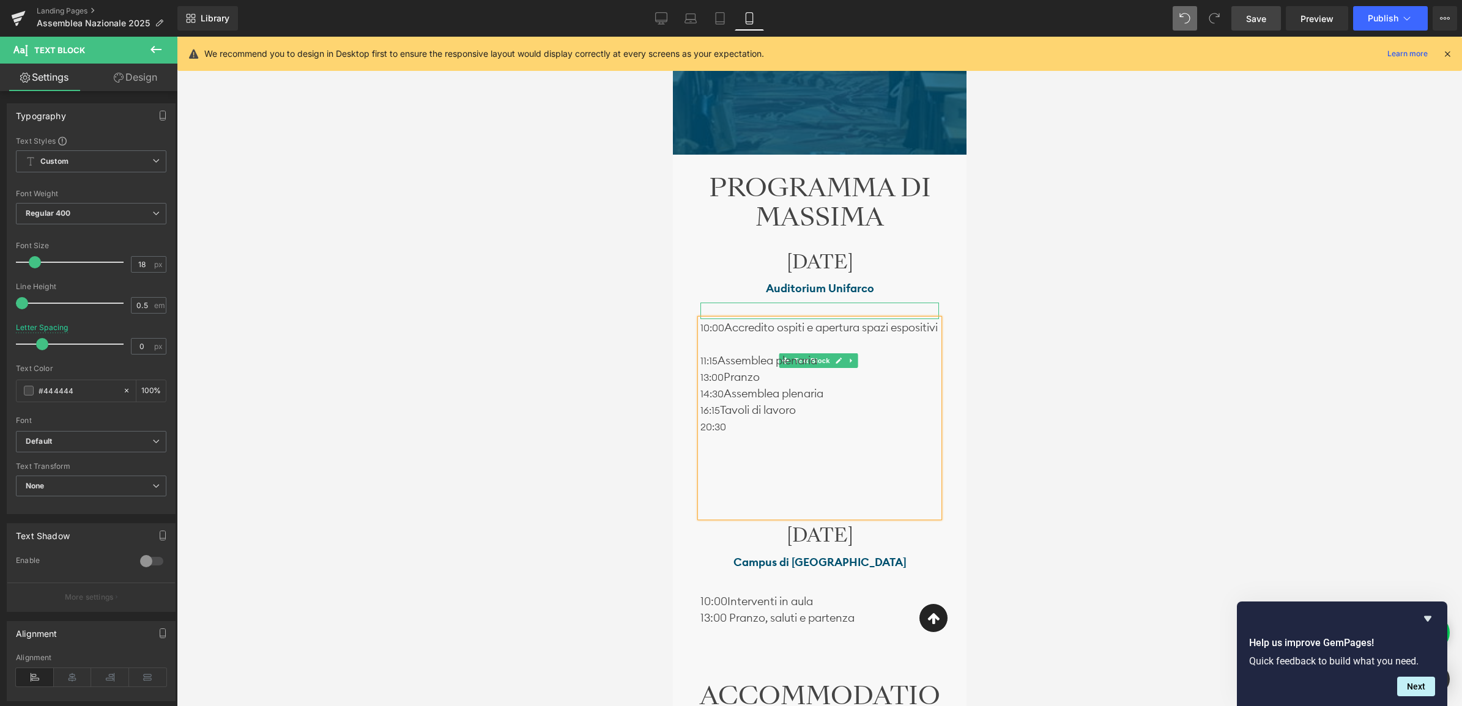
click at [743, 435] on p "20:30" at bounding box center [819, 426] width 239 height 17
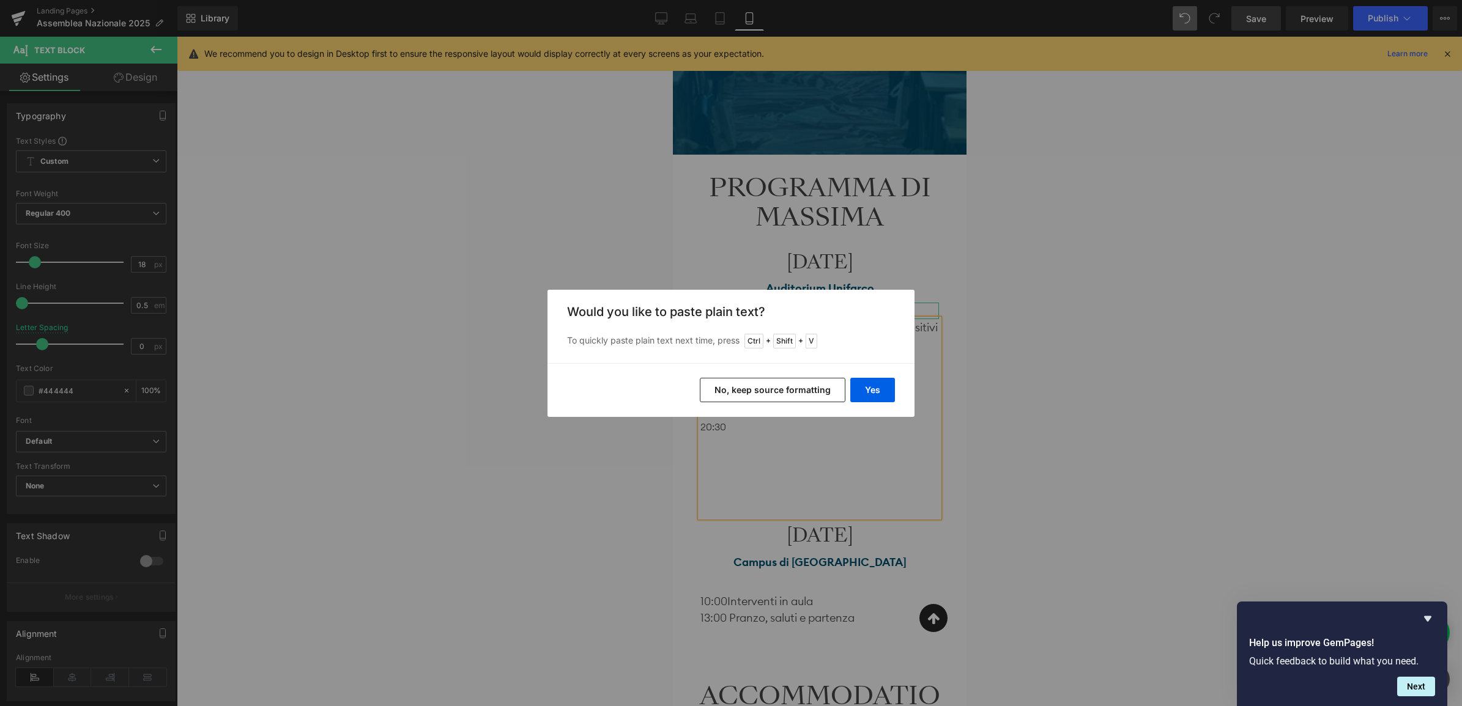
click at [730, 472] on div "Back to Library Insert Would you like to paste plain text? To quickly paste pla…" at bounding box center [731, 353] width 1462 height 706
drag, startPoint x: 841, startPoint y: 388, endPoint x: 178, endPoint y: 360, distance: 663.6
click at [841, 388] on button "No, keep source formatting" at bounding box center [773, 390] width 146 height 24
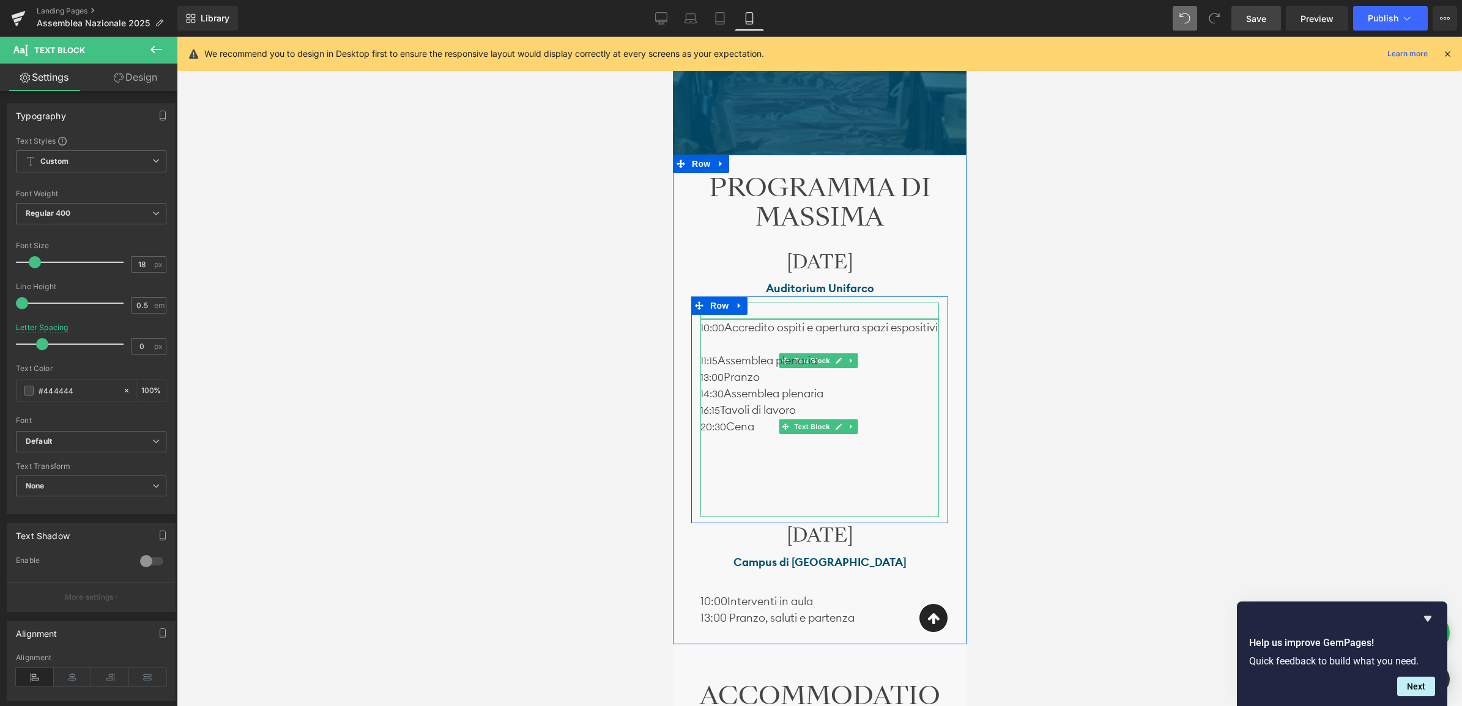
click at [770, 435] on p "20:30 Cena" at bounding box center [819, 426] width 239 height 17
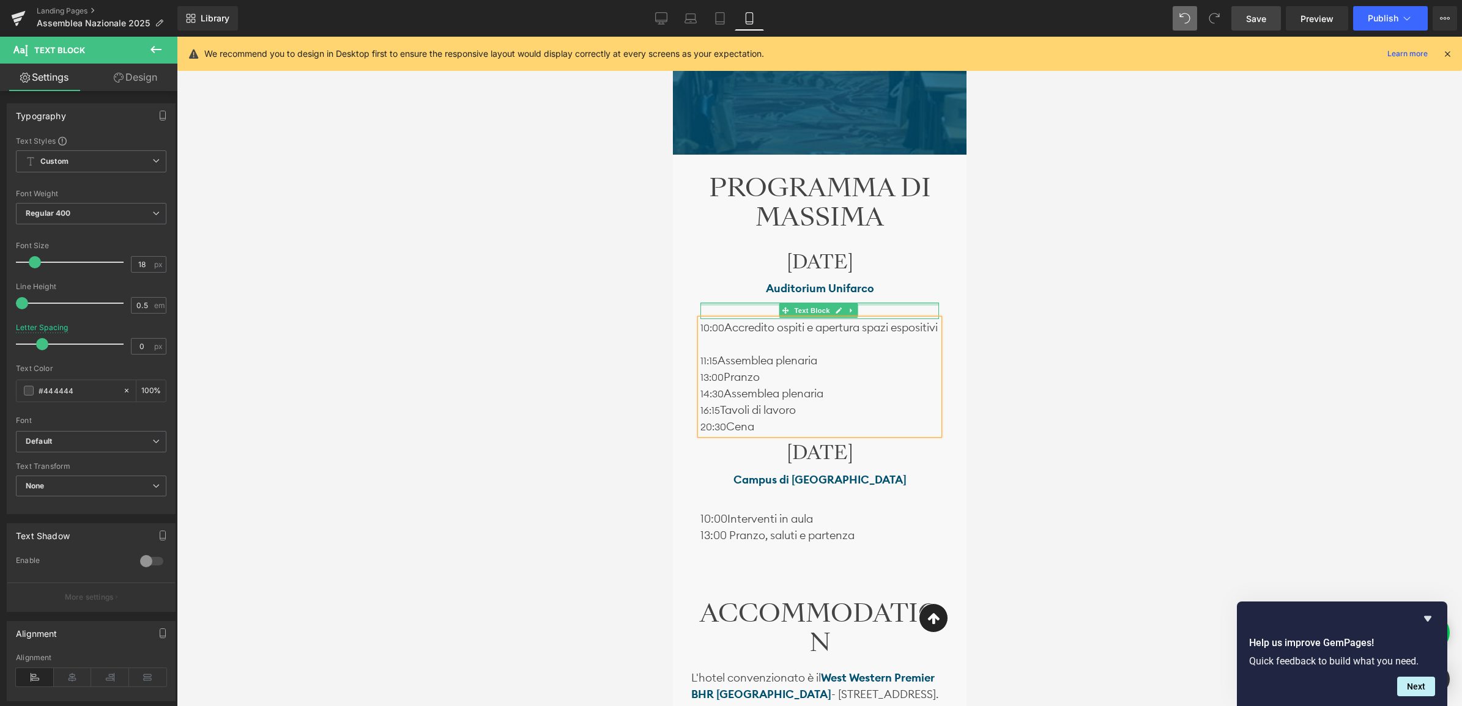
click at [742, 303] on div at bounding box center [819, 304] width 239 height 3
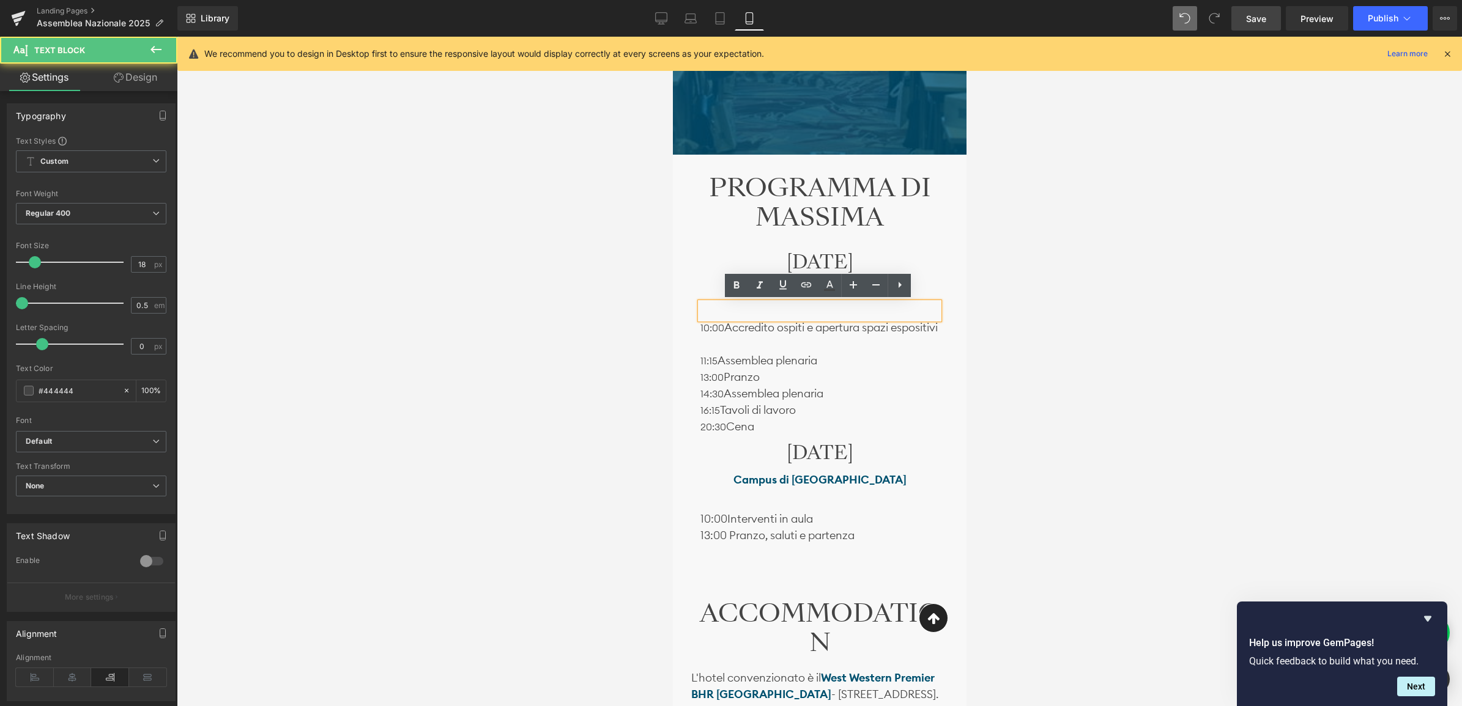
click at [705, 303] on div at bounding box center [819, 311] width 239 height 17
click at [703, 306] on p at bounding box center [819, 311] width 239 height 17
click at [700, 314] on div at bounding box center [819, 311] width 239 height 17
click at [599, 318] on div at bounding box center [819, 372] width 1285 height 670
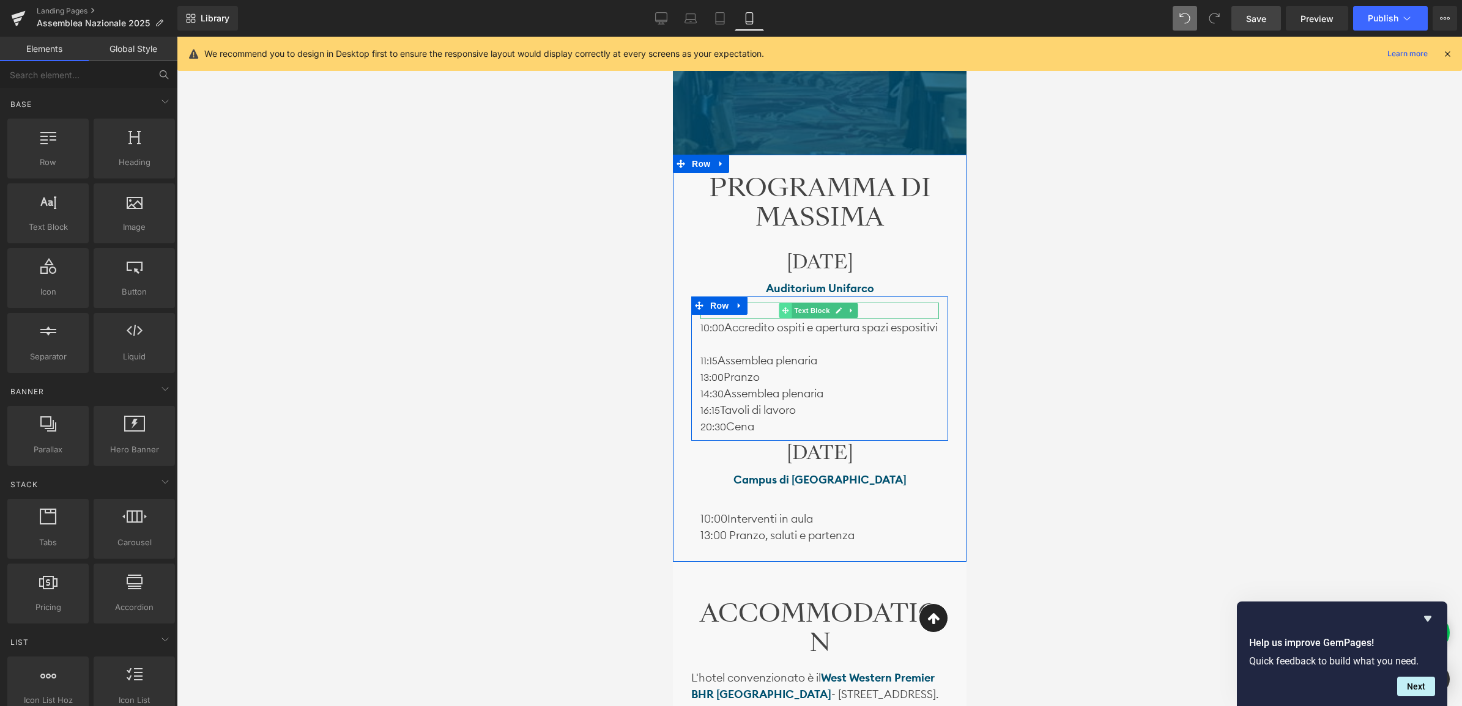
click at [780, 312] on span at bounding box center [784, 310] width 13 height 15
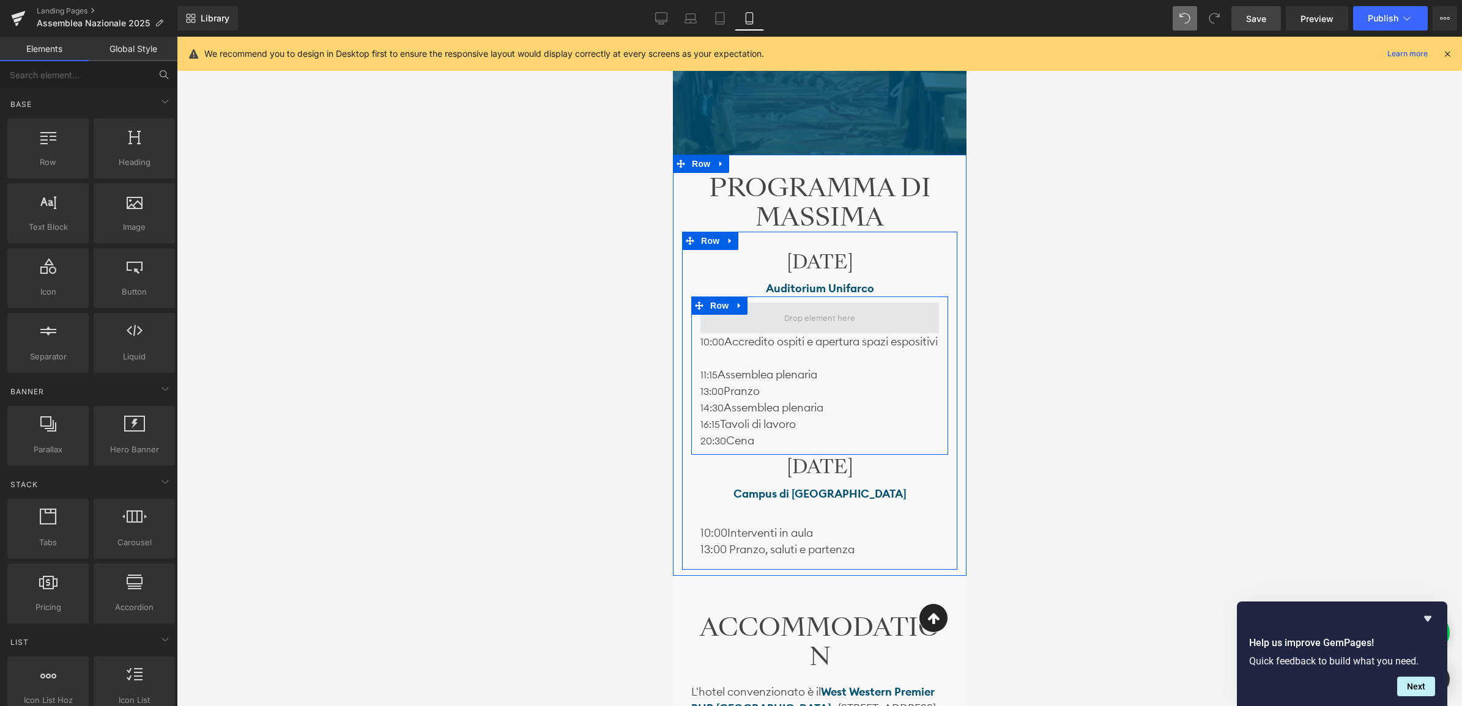
click at [793, 319] on span at bounding box center [819, 318] width 80 height 16
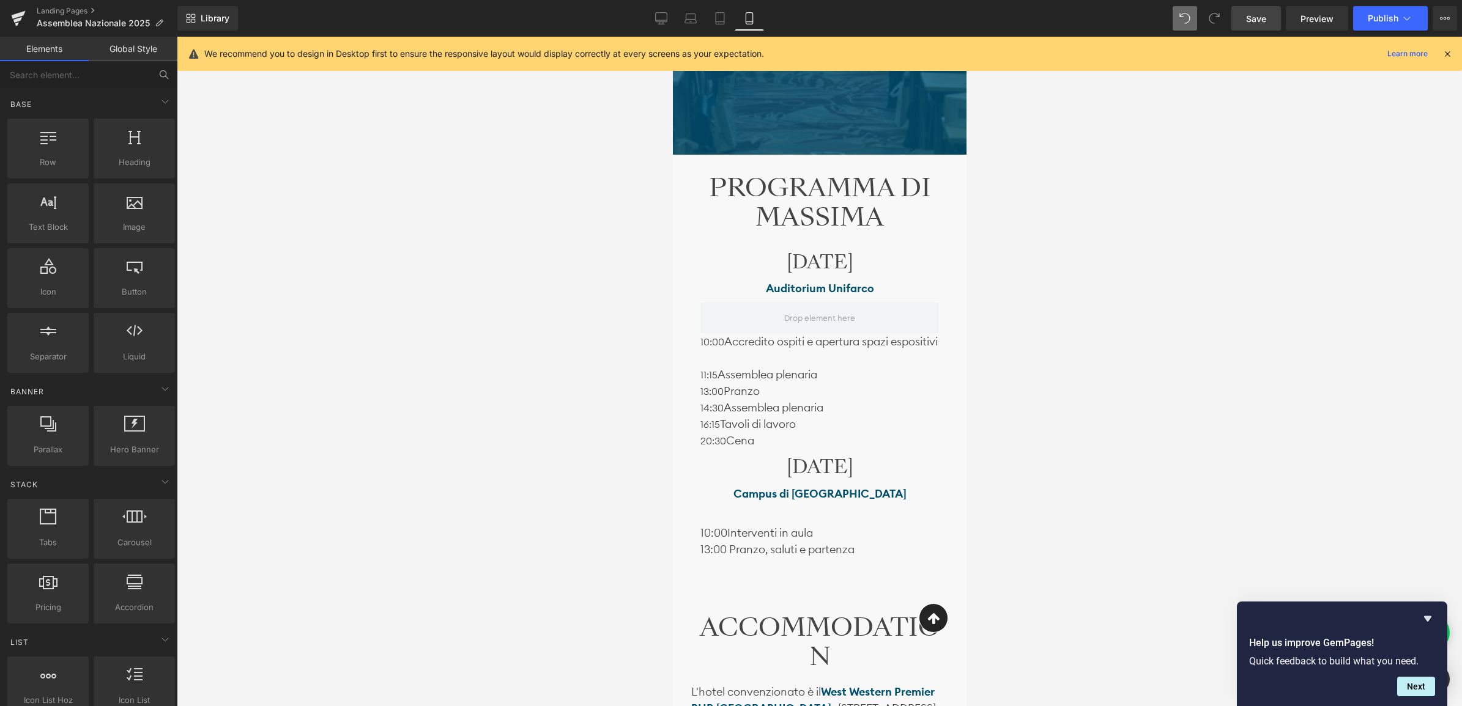
drag, startPoint x: 34, startPoint y: 54, endPoint x: 110, endPoint y: 63, distance: 76.4
click at [35, 54] on link "Elements" at bounding box center [44, 49] width 89 height 24
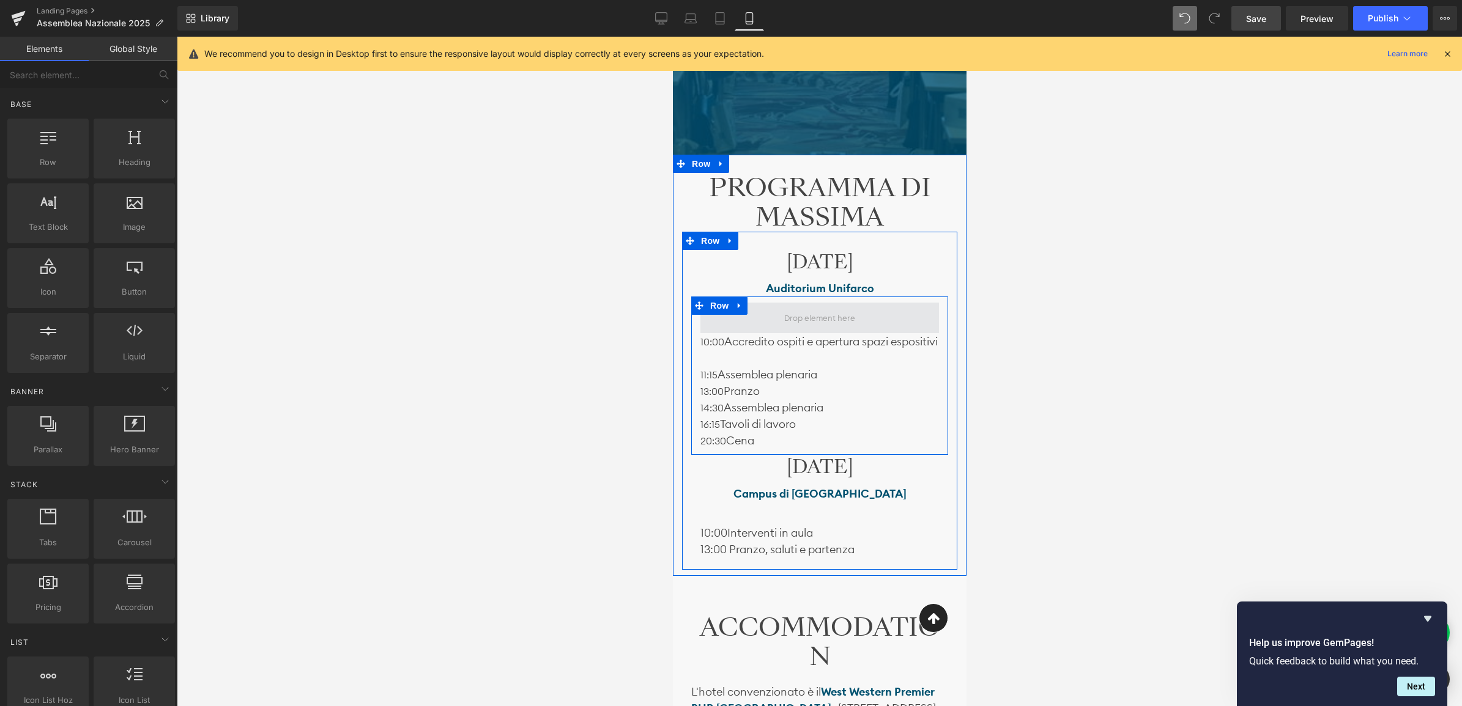
click at [849, 323] on span at bounding box center [819, 318] width 80 height 16
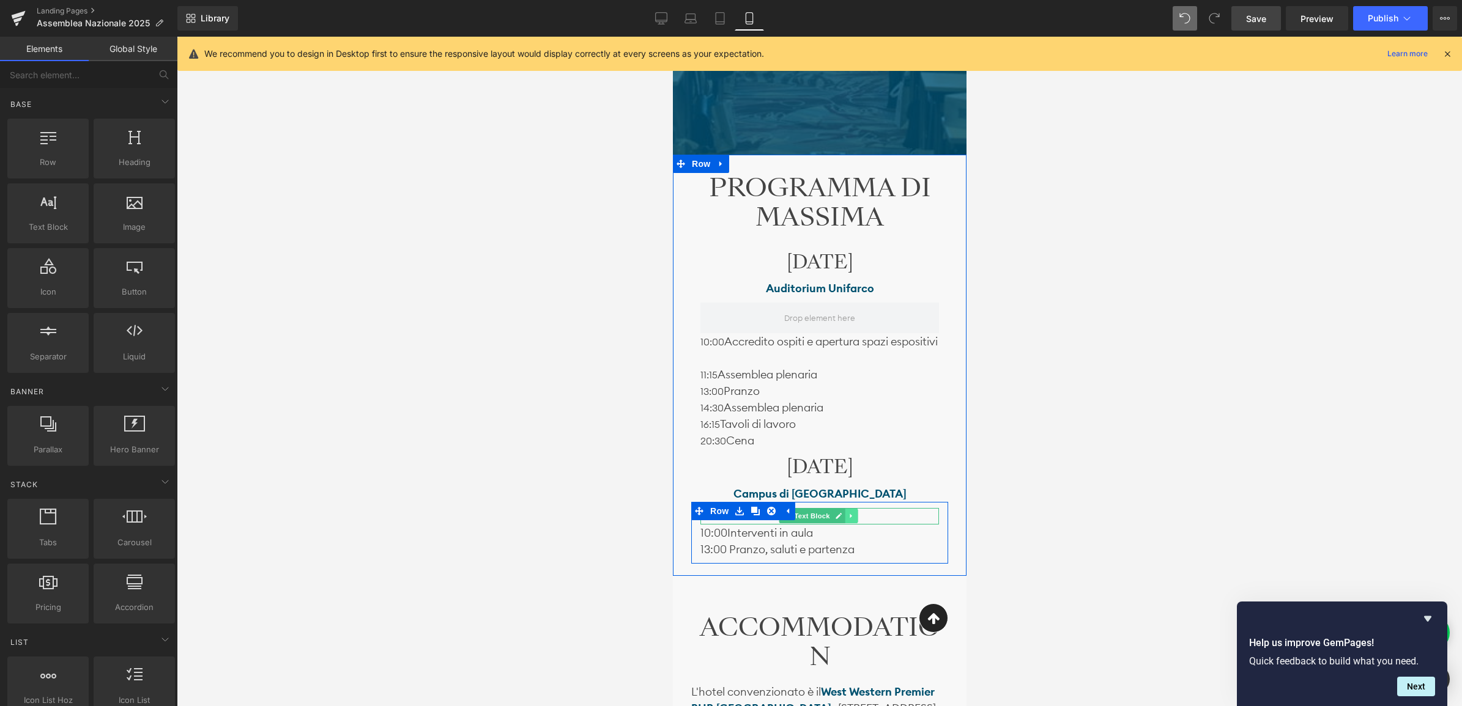
click at [849, 520] on icon at bounding box center [850, 516] width 7 height 7
click at [857, 520] on icon at bounding box center [856, 516] width 7 height 7
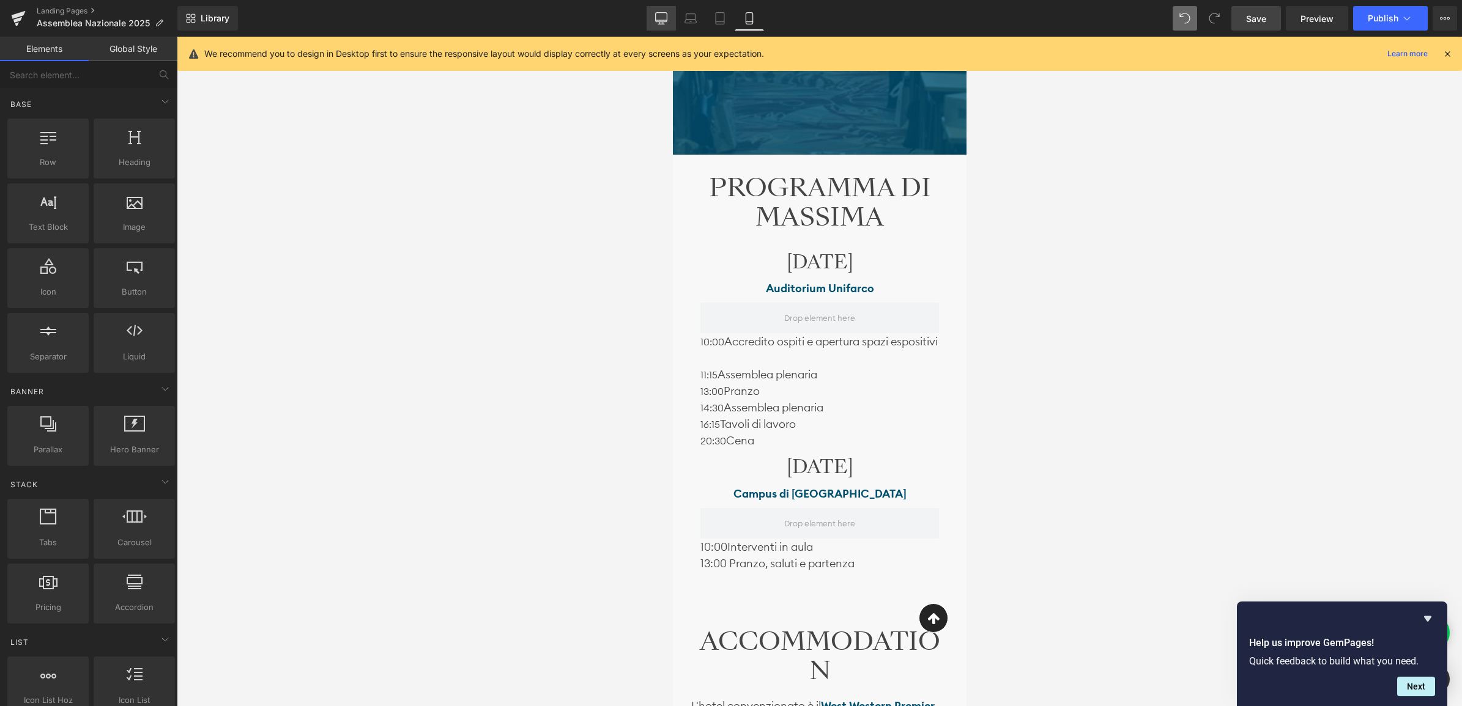
click at [667, 17] on icon at bounding box center [661, 18] width 12 height 12
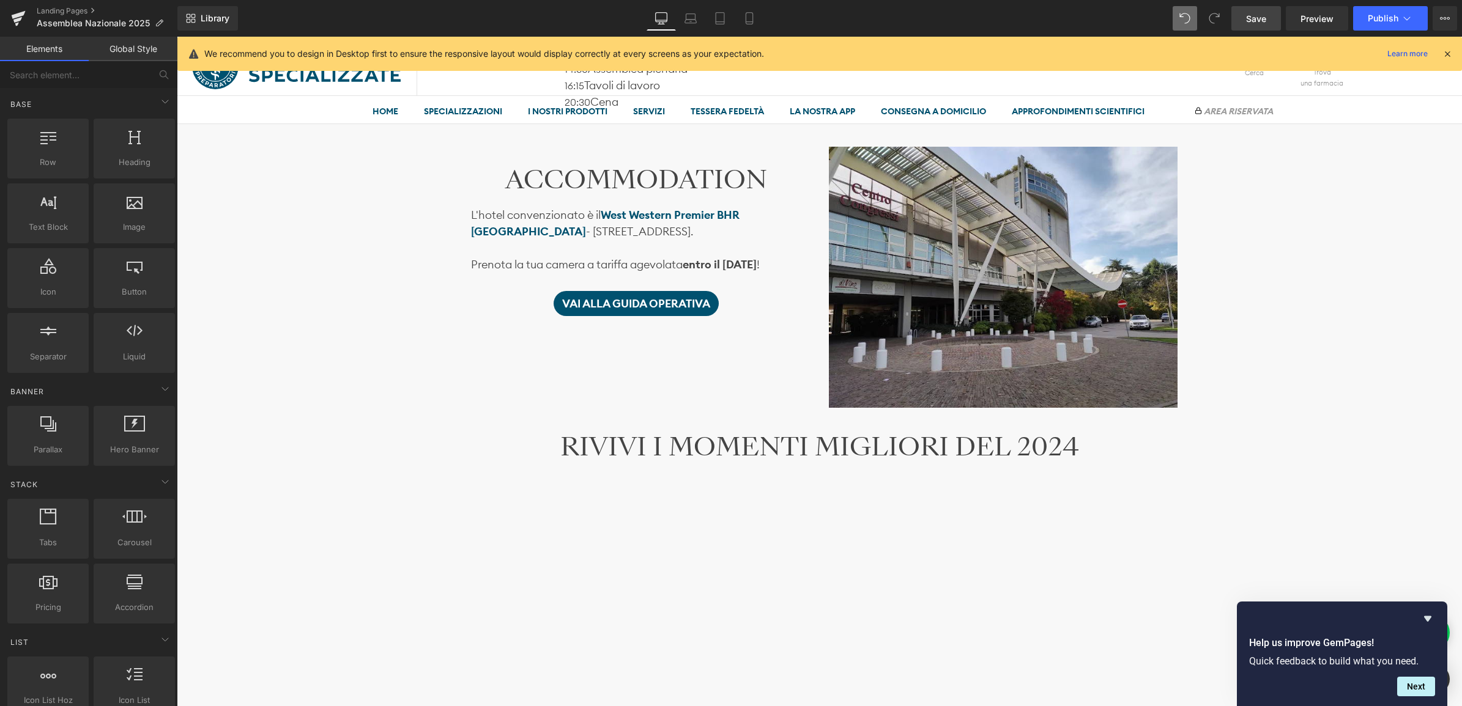
scroll to position [906, 0]
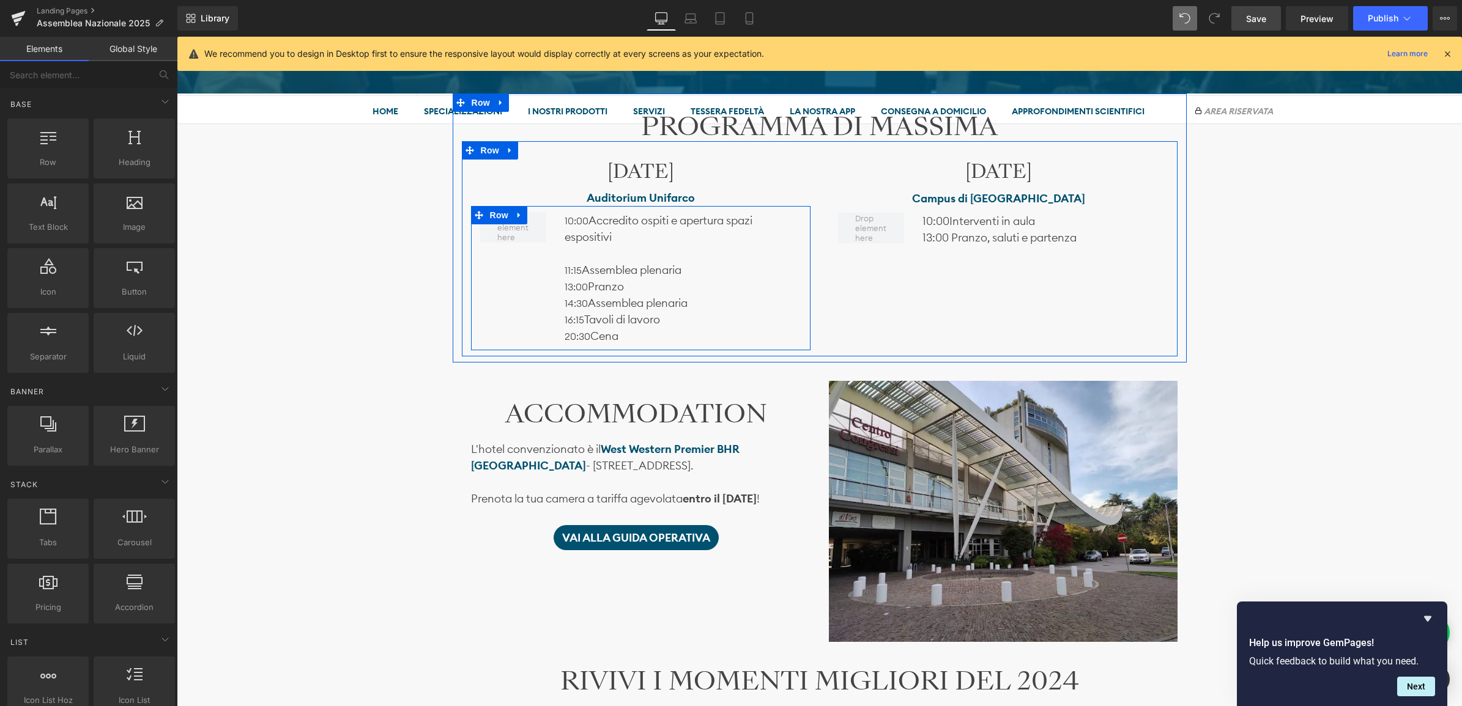
click at [517, 284] on div "10:00 Accredito ospiti e apertura spazi espositivi 11:15 Assemblea plenaria 13:…" at bounding box center [640, 278] width 339 height 144
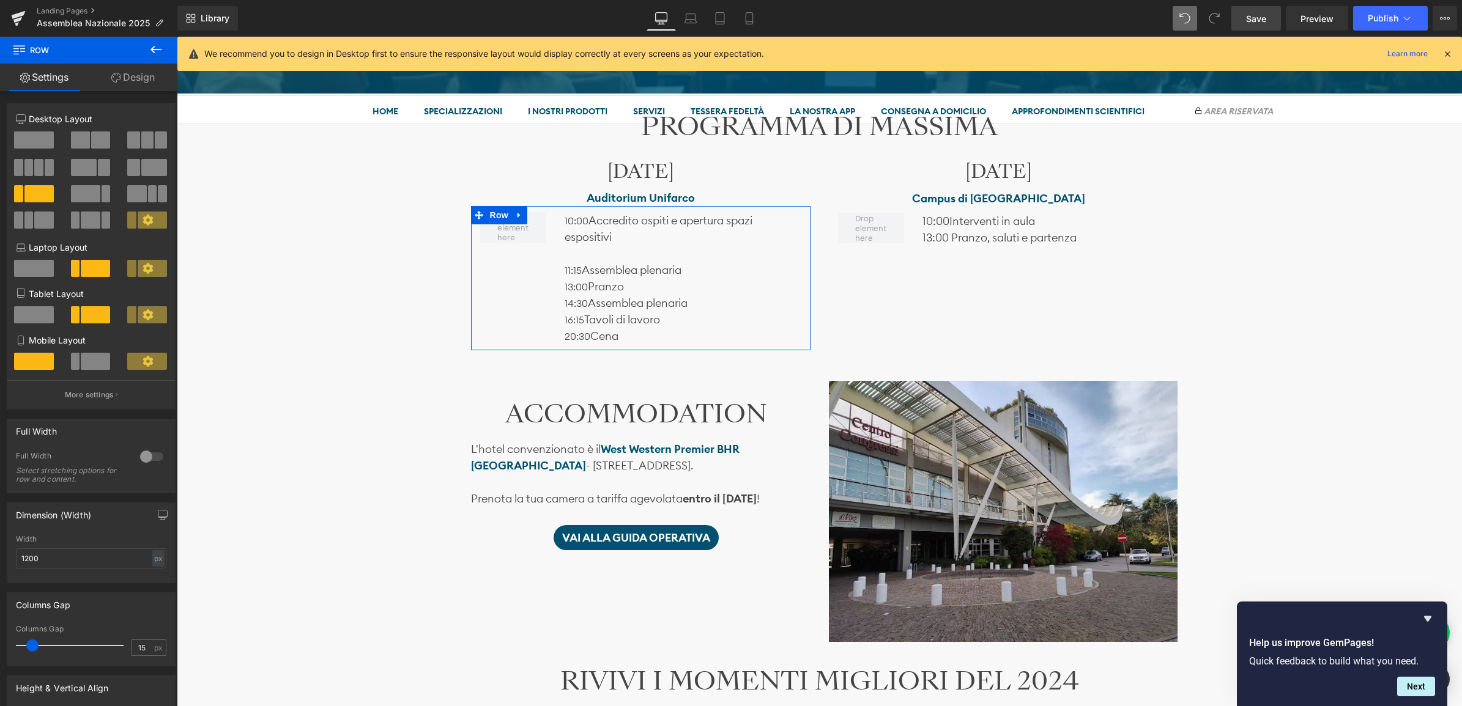
click at [26, 136] on span at bounding box center [34, 139] width 40 height 17
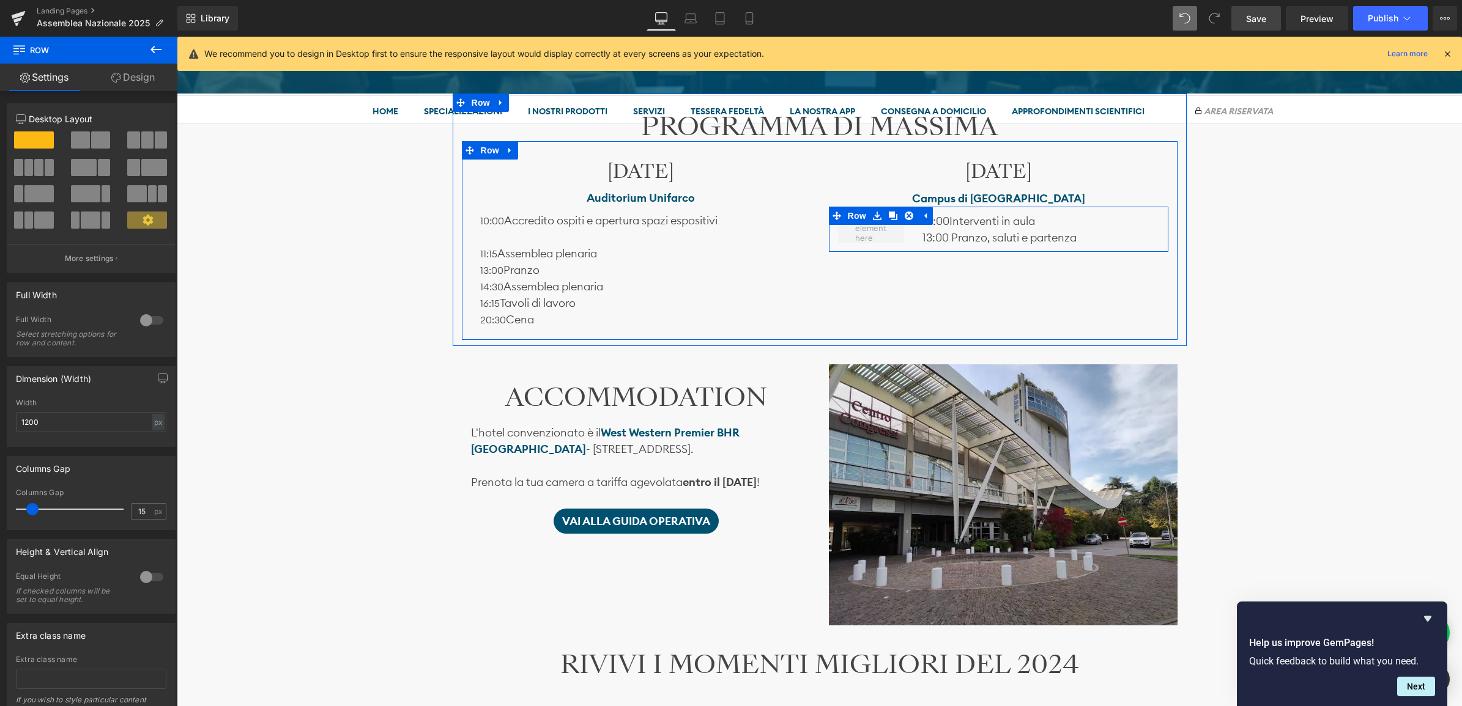
click at [906, 237] on div at bounding box center [871, 228] width 85 height 31
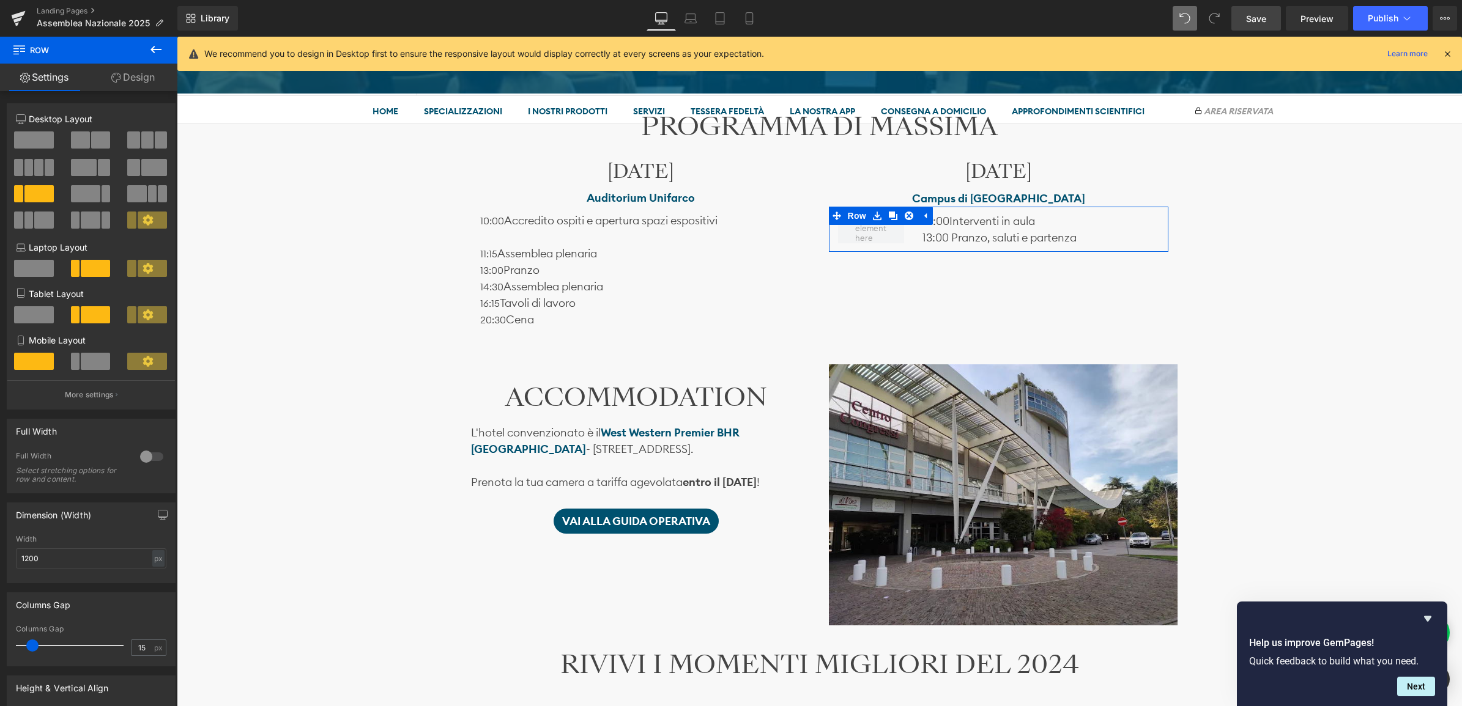
click at [43, 141] on span at bounding box center [34, 139] width 40 height 17
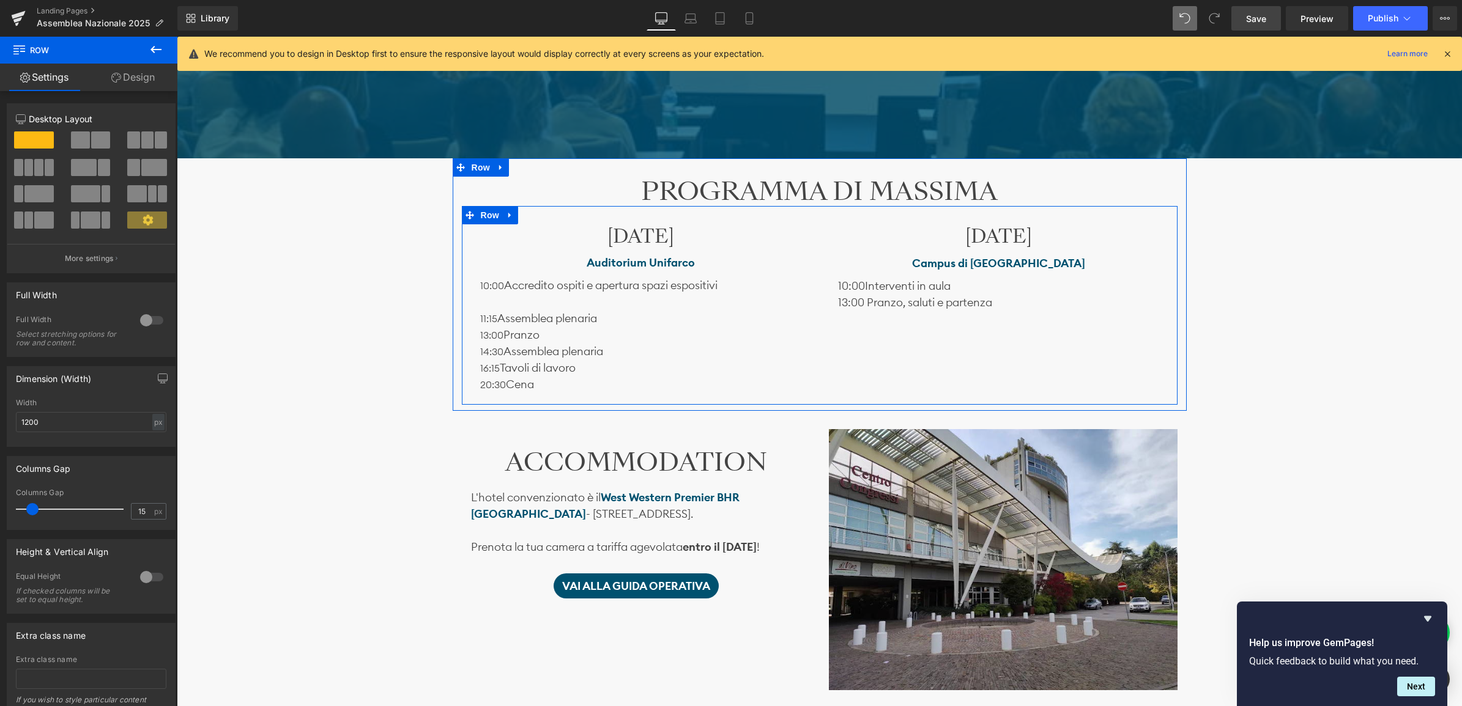
scroll to position [753, 0]
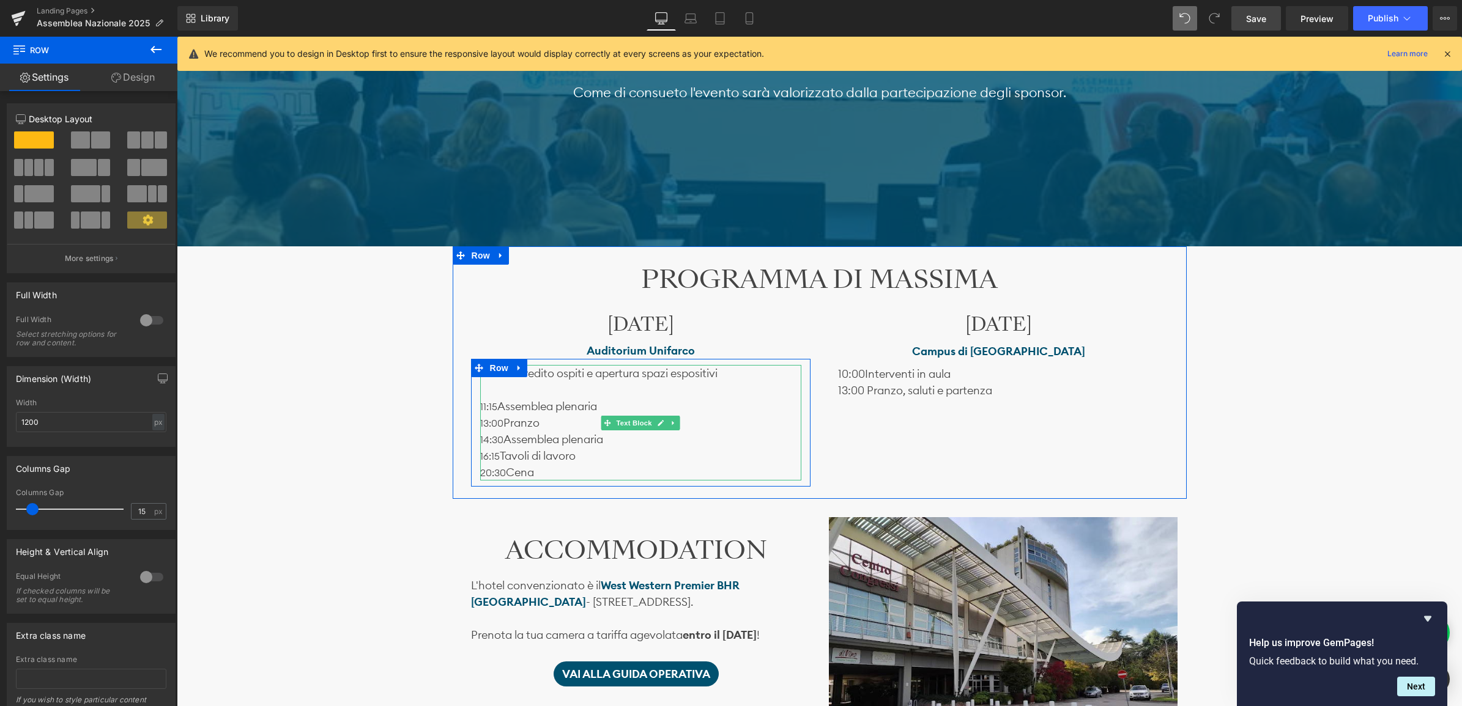
click at [500, 402] on span "Assemblea plenaria" at bounding box center [547, 406] width 100 height 14
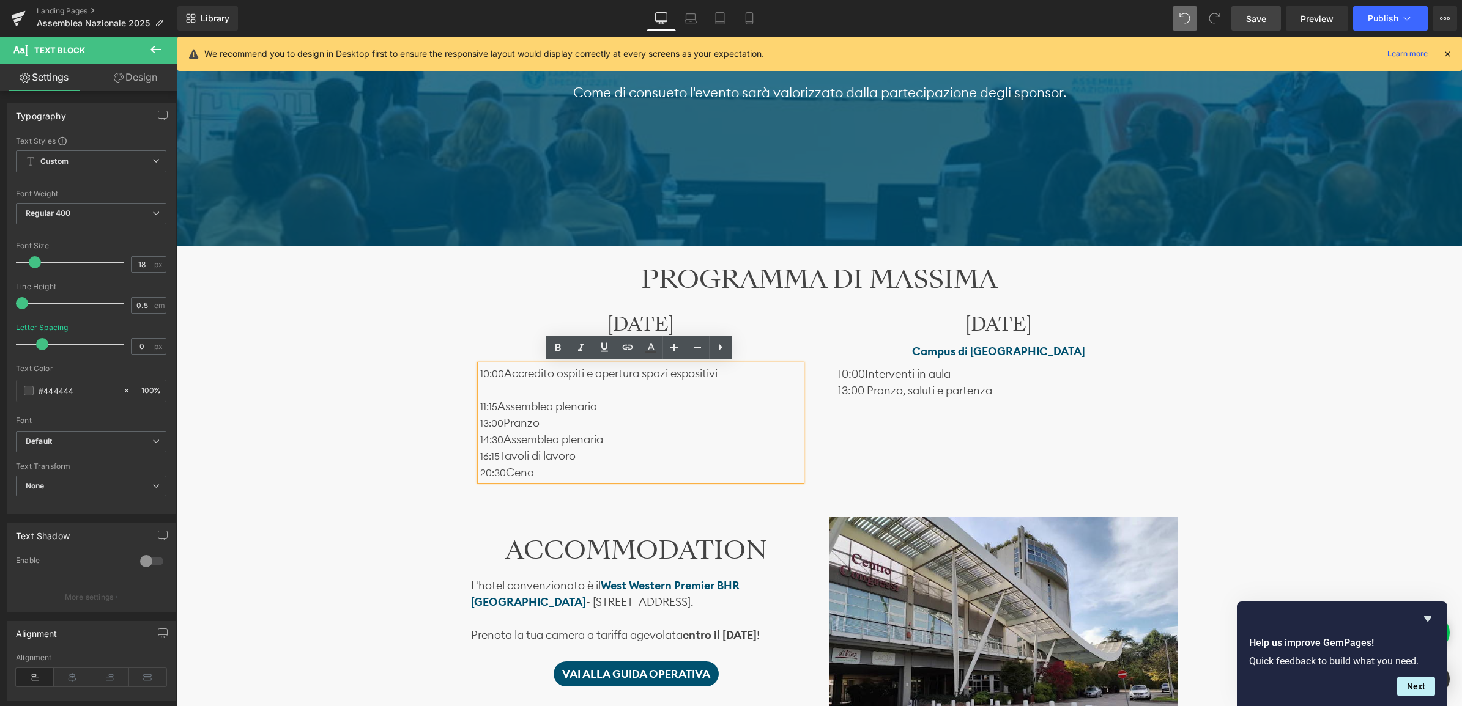
click at [504, 392] on p at bounding box center [640, 390] width 321 height 17
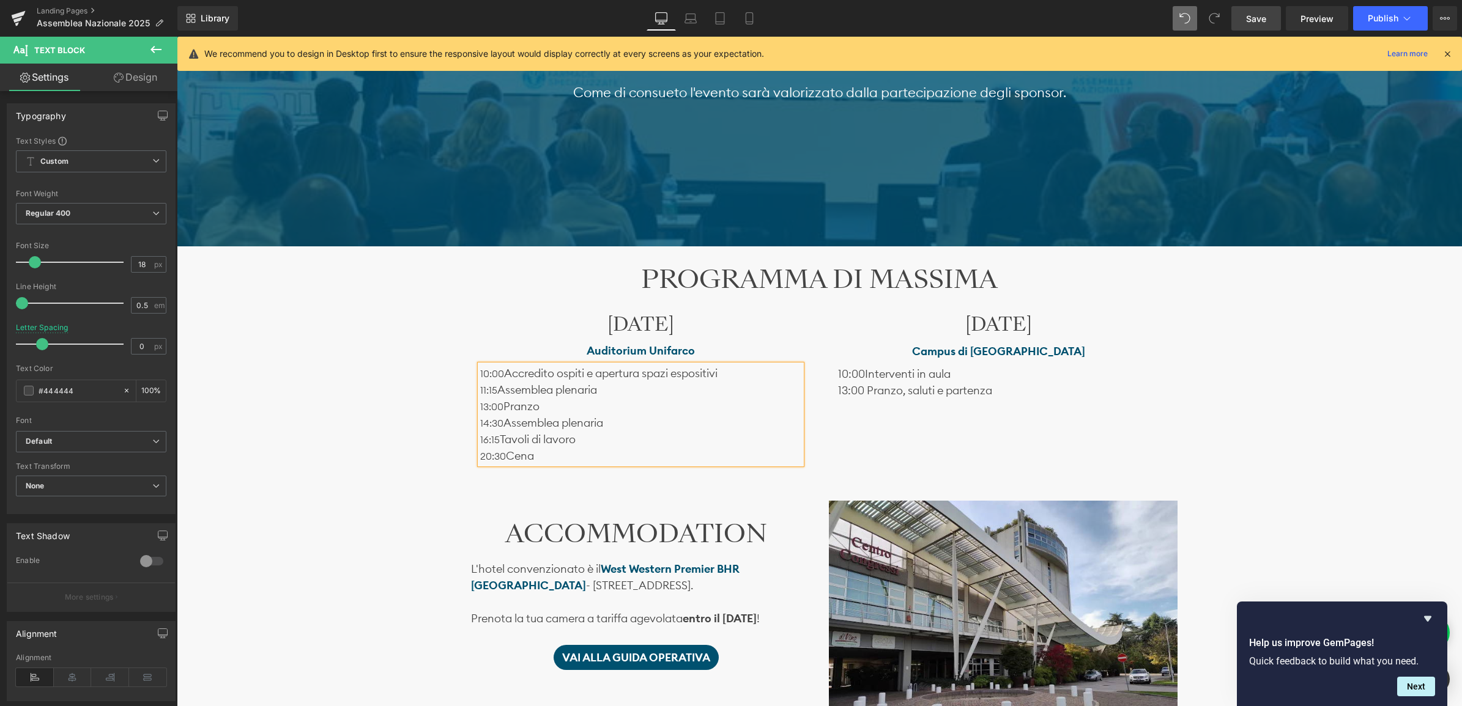
click at [504, 371] on span "Accredito ospiti e apertura spazi espositivi" at bounding box center [610, 373] width 213 height 14
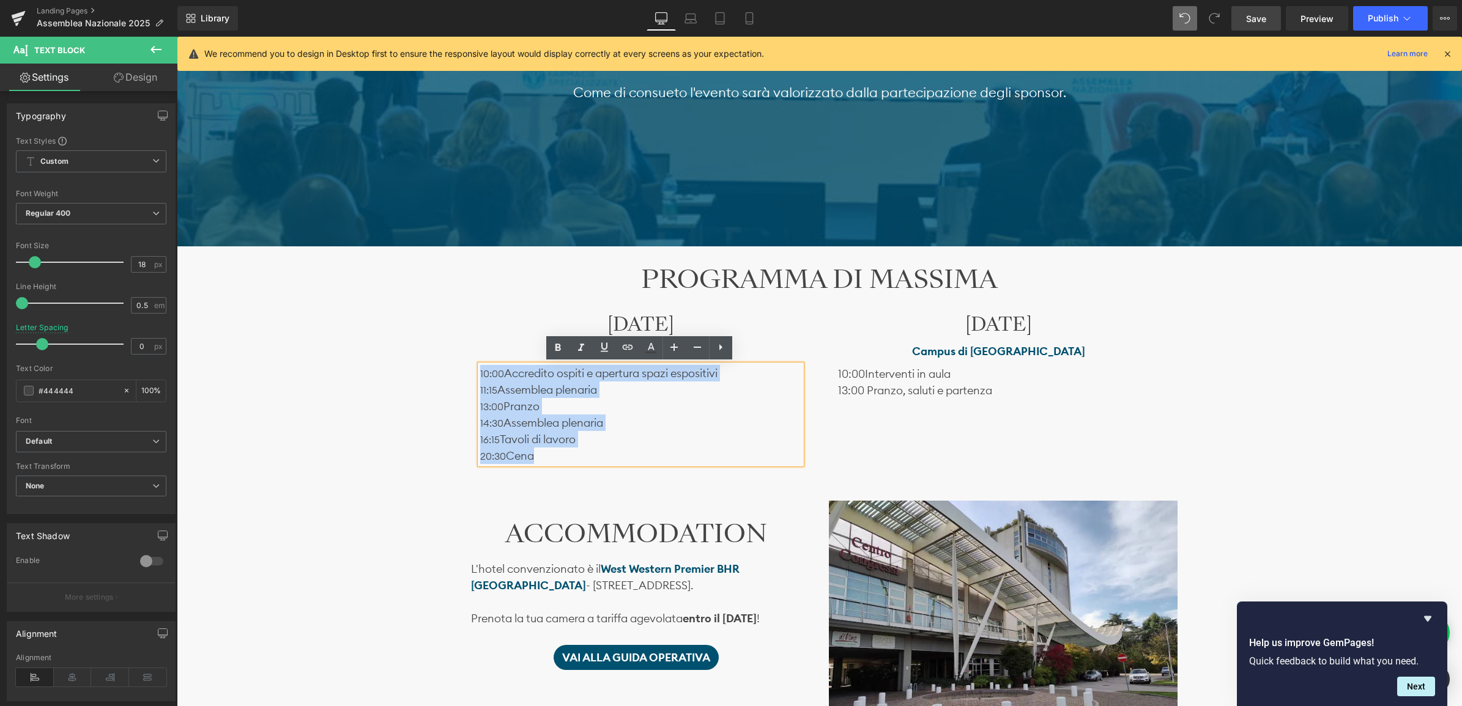
drag, startPoint x: 537, startPoint y: 456, endPoint x: 467, endPoint y: 373, distance: 108.9
click at [467, 373] on div "[DATE] Heading Auditorium Unifarco Text Block 10:00 Accredito ospiti e apertura…" at bounding box center [641, 392] width 358 height 158
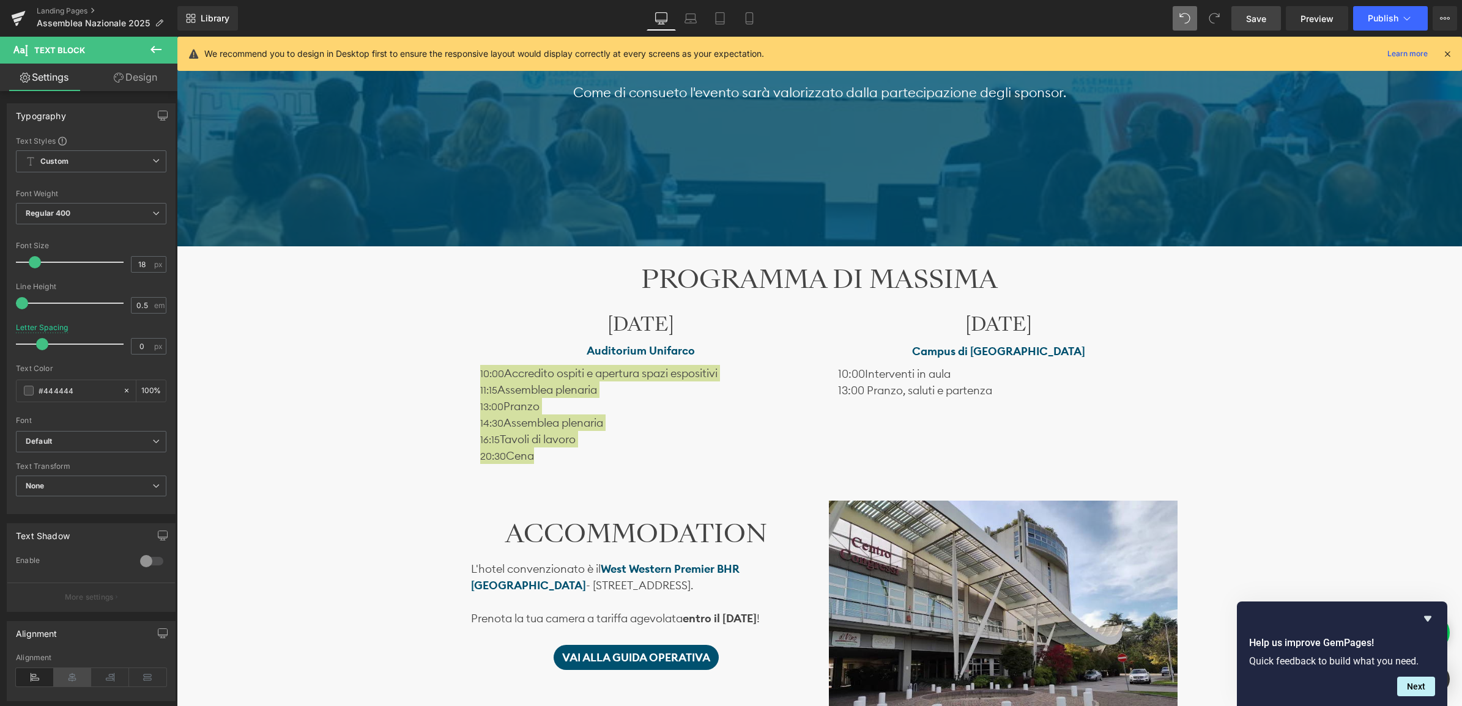
click at [74, 683] on icon at bounding box center [73, 677] width 38 height 18
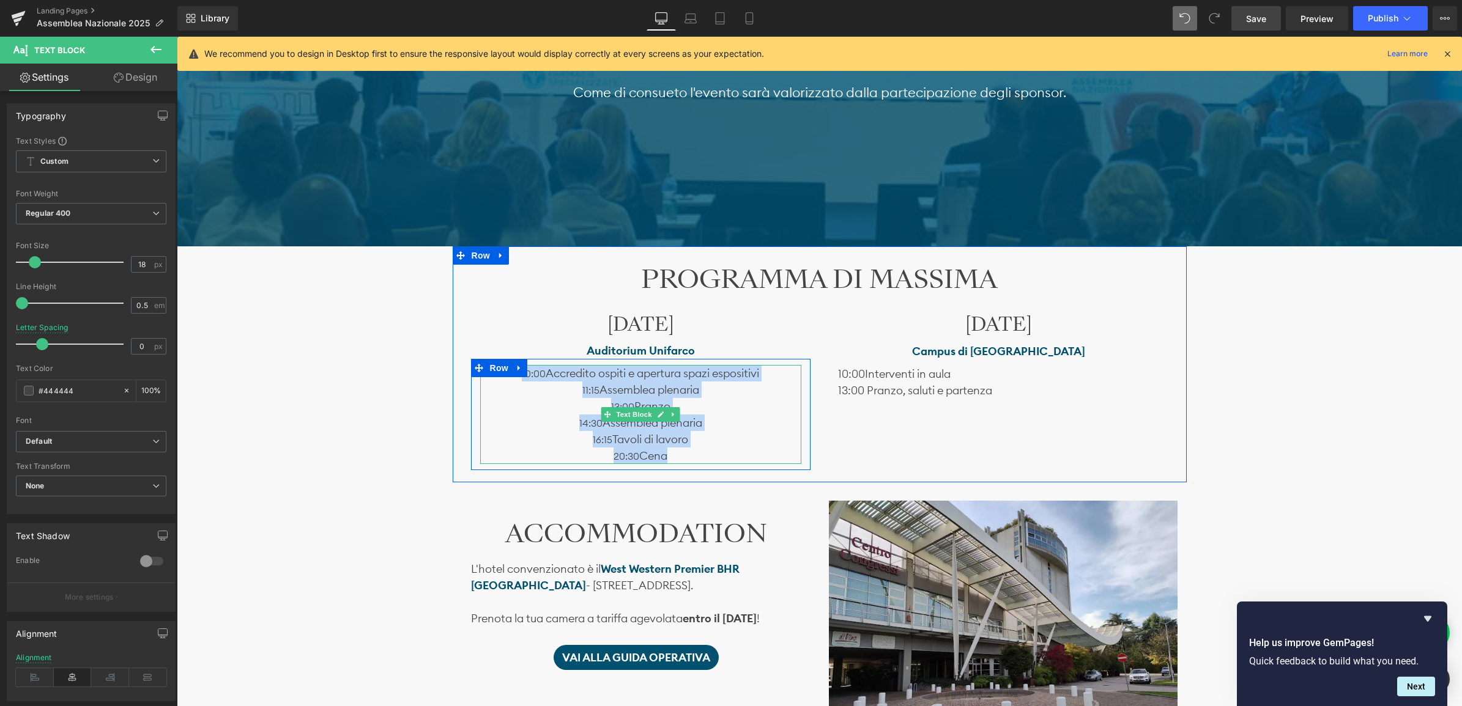
click at [571, 393] on p "11:15 Assemblea plenaria" at bounding box center [640, 390] width 321 height 17
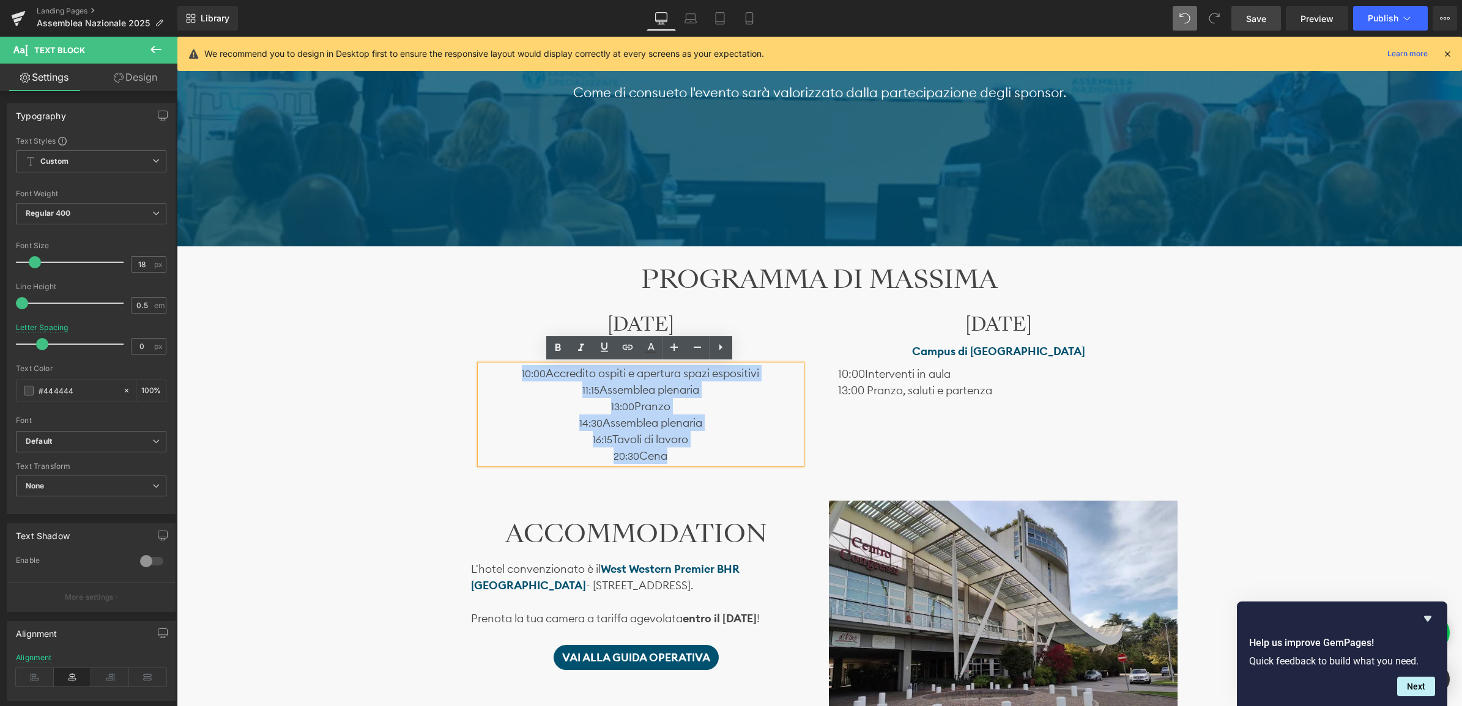
drag, startPoint x: 542, startPoint y: 379, endPoint x: 515, endPoint y: 375, distance: 27.2
click at [515, 375] on p "10:00 Accredito ospiti e apertura spazi espositivi" at bounding box center [640, 373] width 321 height 17
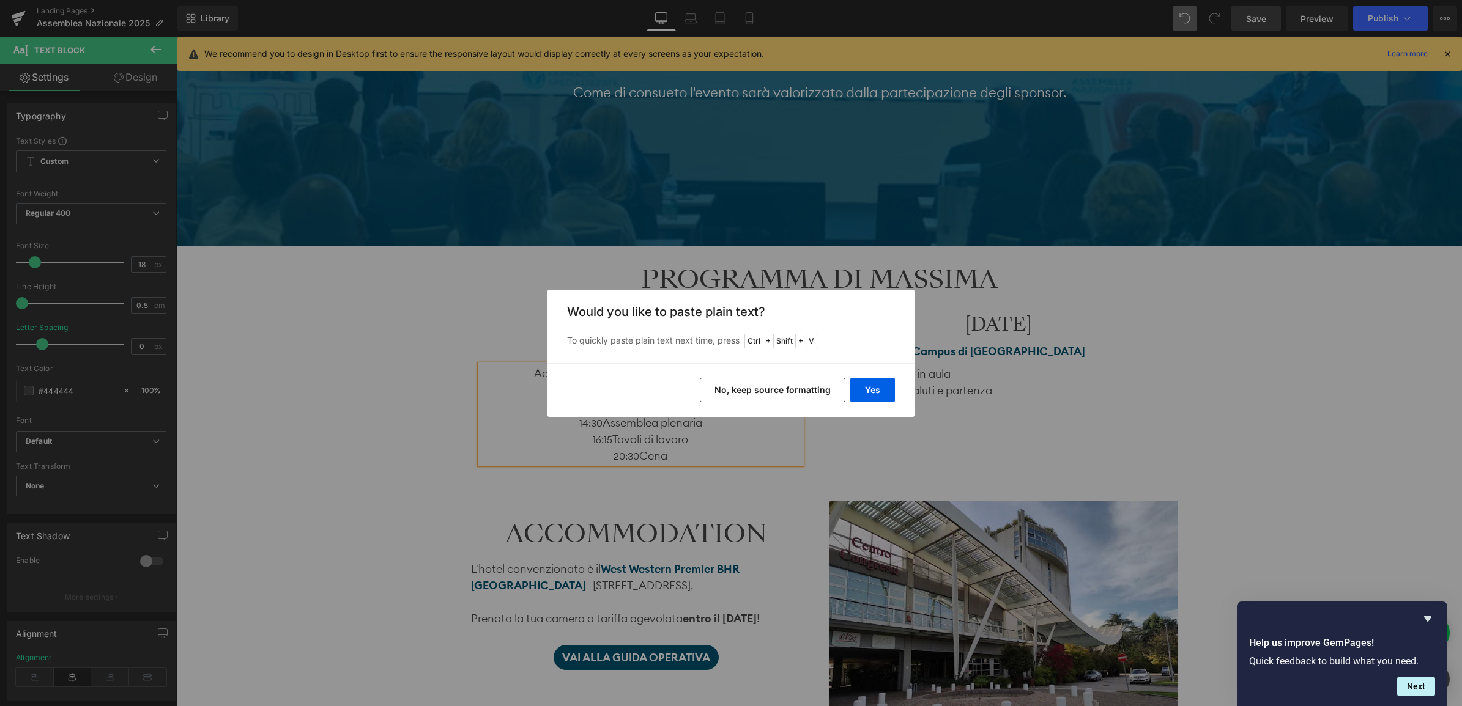
drag, startPoint x: 750, startPoint y: 390, endPoint x: 426, endPoint y: 388, distance: 324.1
click at [750, 390] on button "No, keep source formatting" at bounding box center [773, 390] width 146 height 24
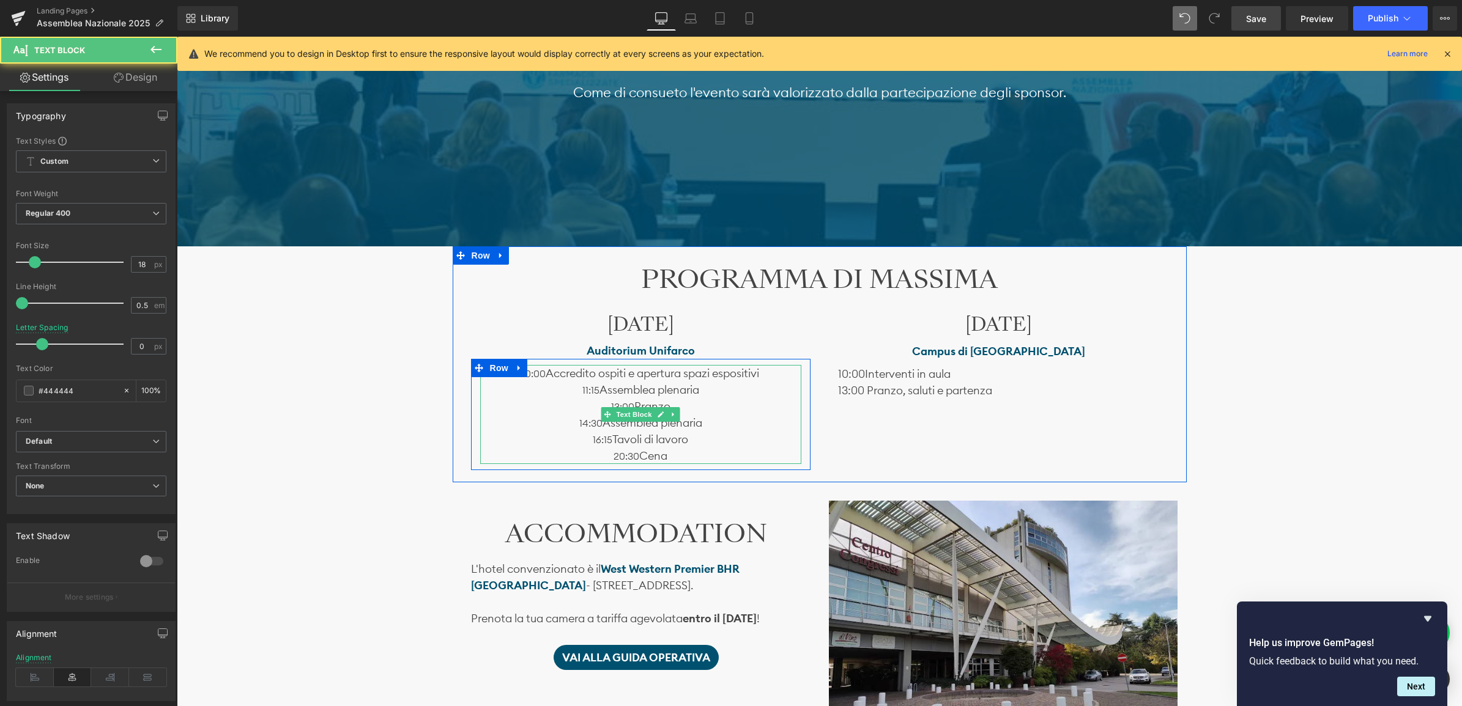
click at [546, 374] on span "Accredito ospiti e apertura spazi espositivi" at bounding box center [652, 373] width 213 height 14
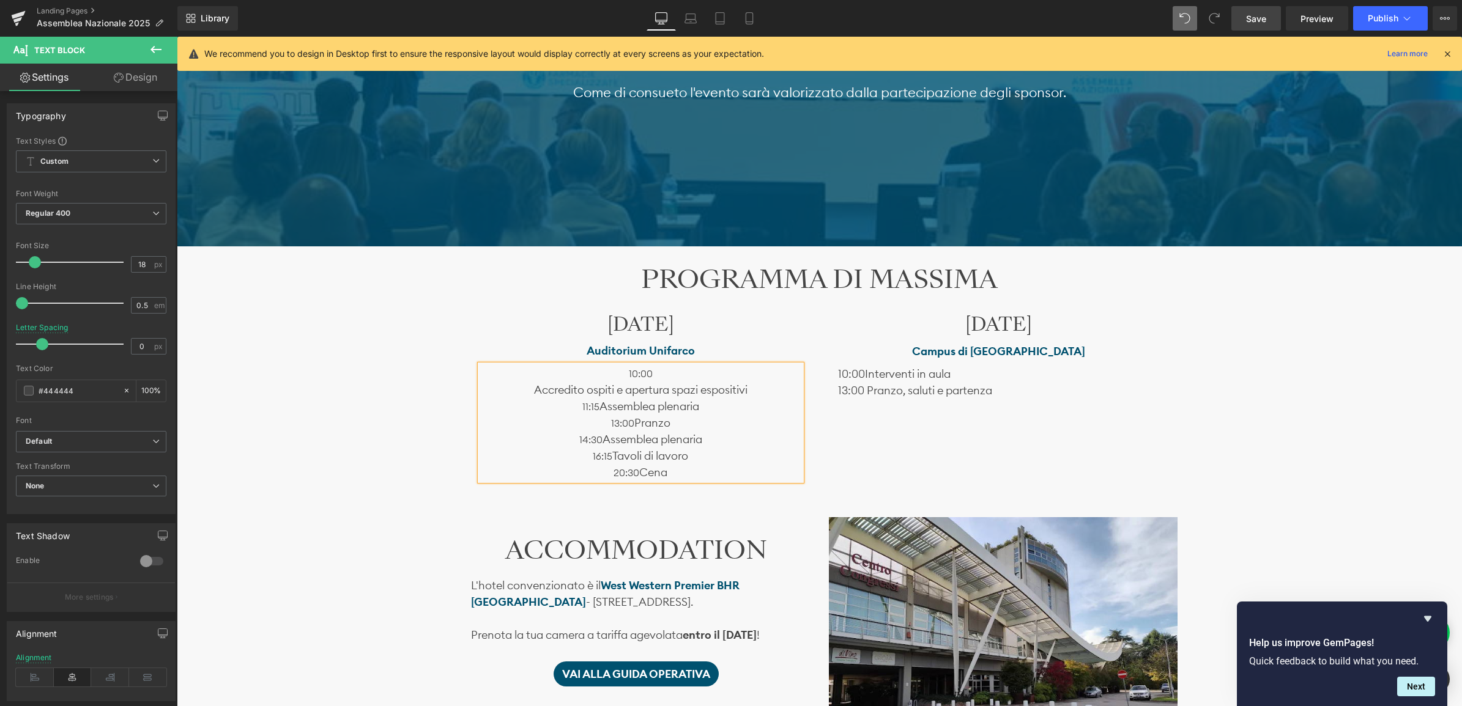
click at [763, 389] on p "Accredito ospiti e apertura spazi espositivi" at bounding box center [640, 390] width 321 height 17
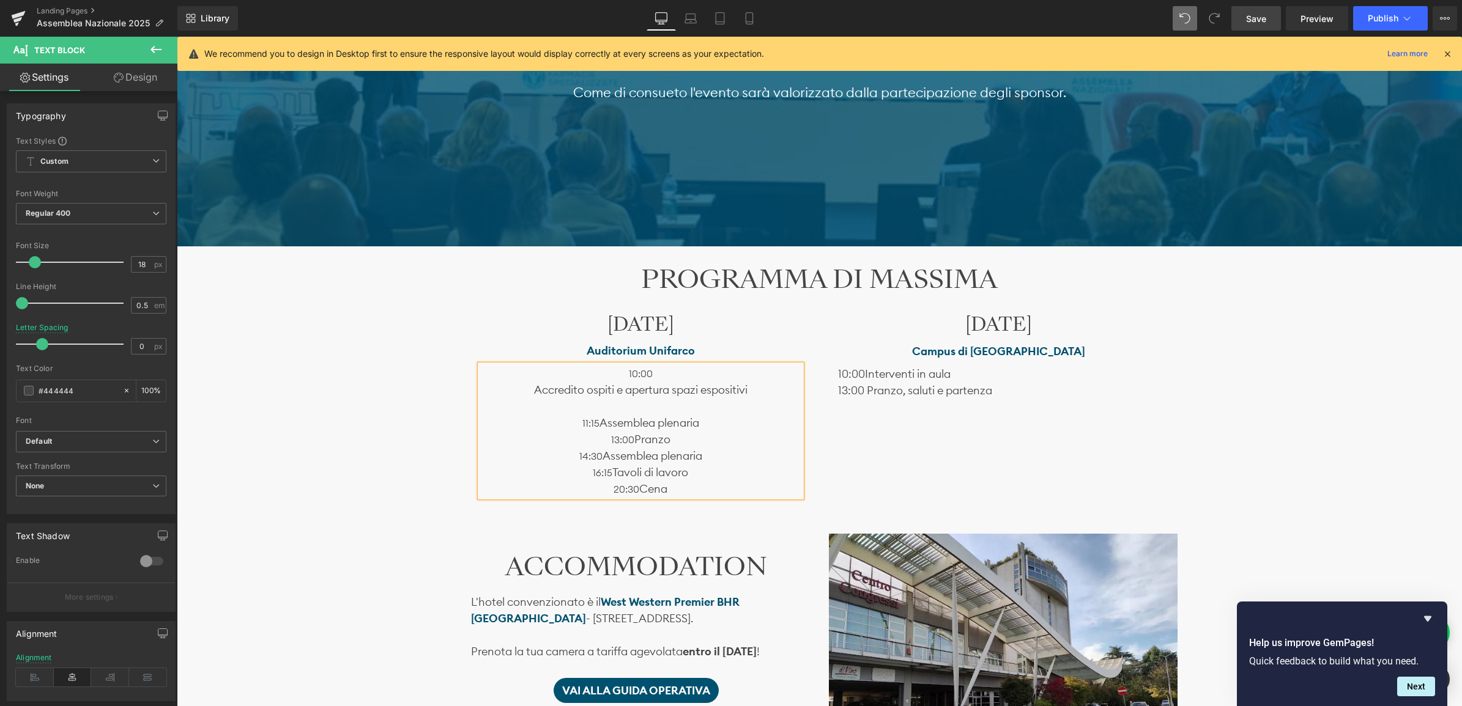
click at [599, 424] on span "Assemblea plenaria" at bounding box center [649, 423] width 100 height 14
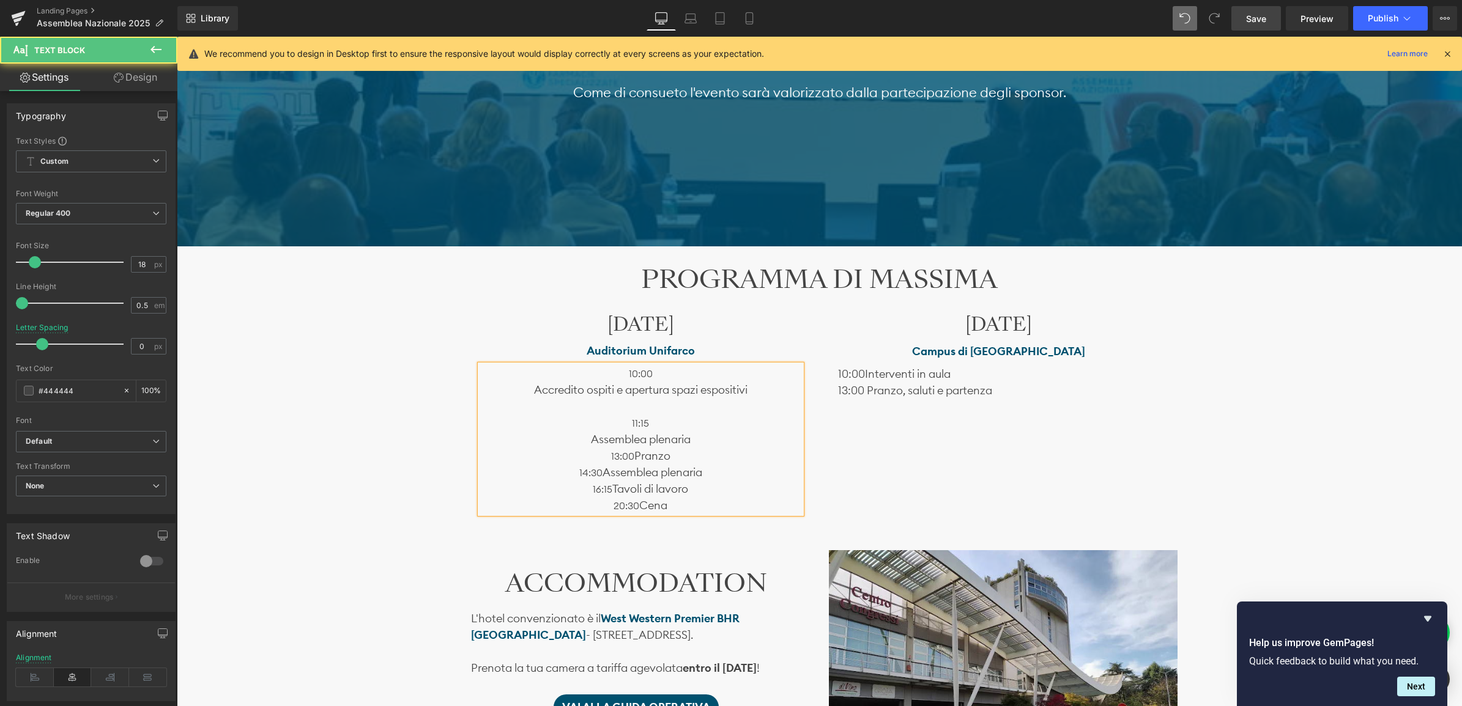
click at [701, 435] on p "Assemblea plenaria" at bounding box center [640, 439] width 321 height 17
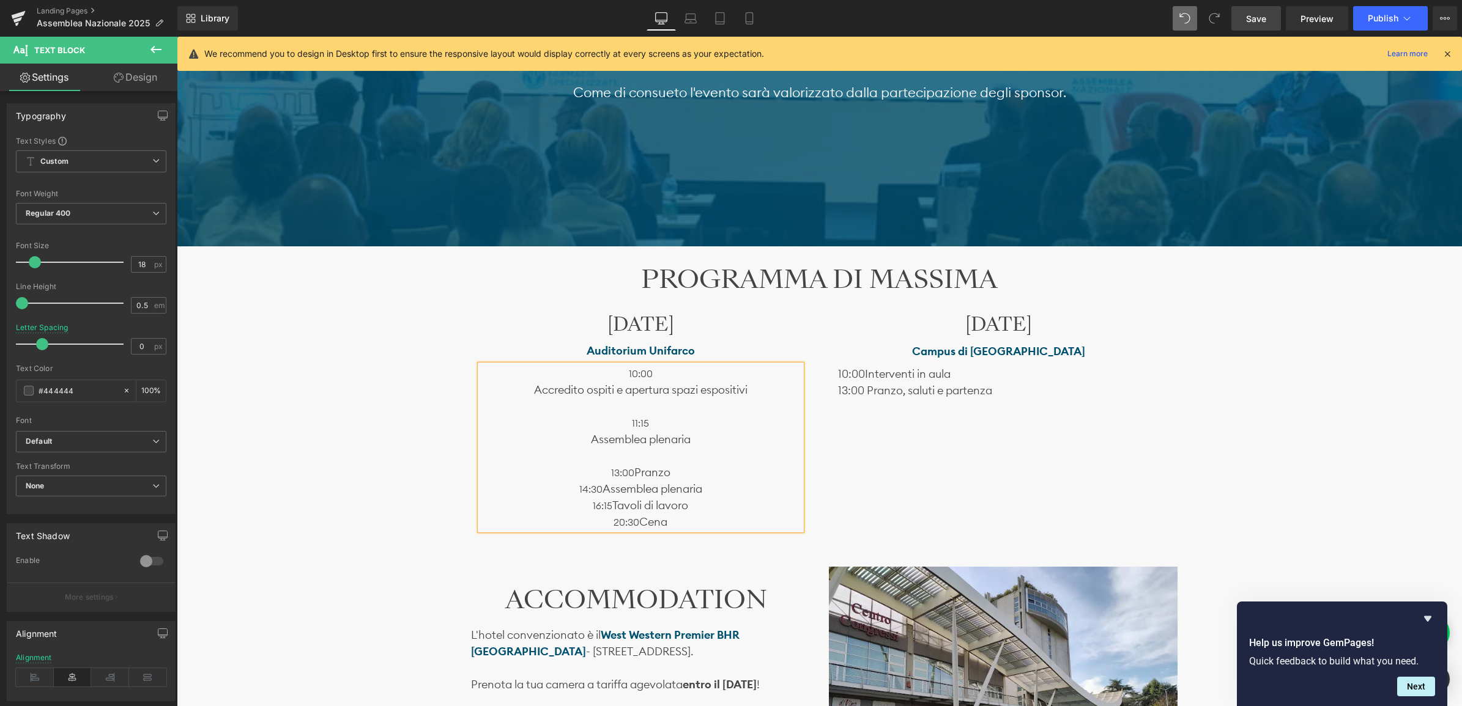
click at [635, 474] on span "Pranzo" at bounding box center [652, 472] width 36 height 14
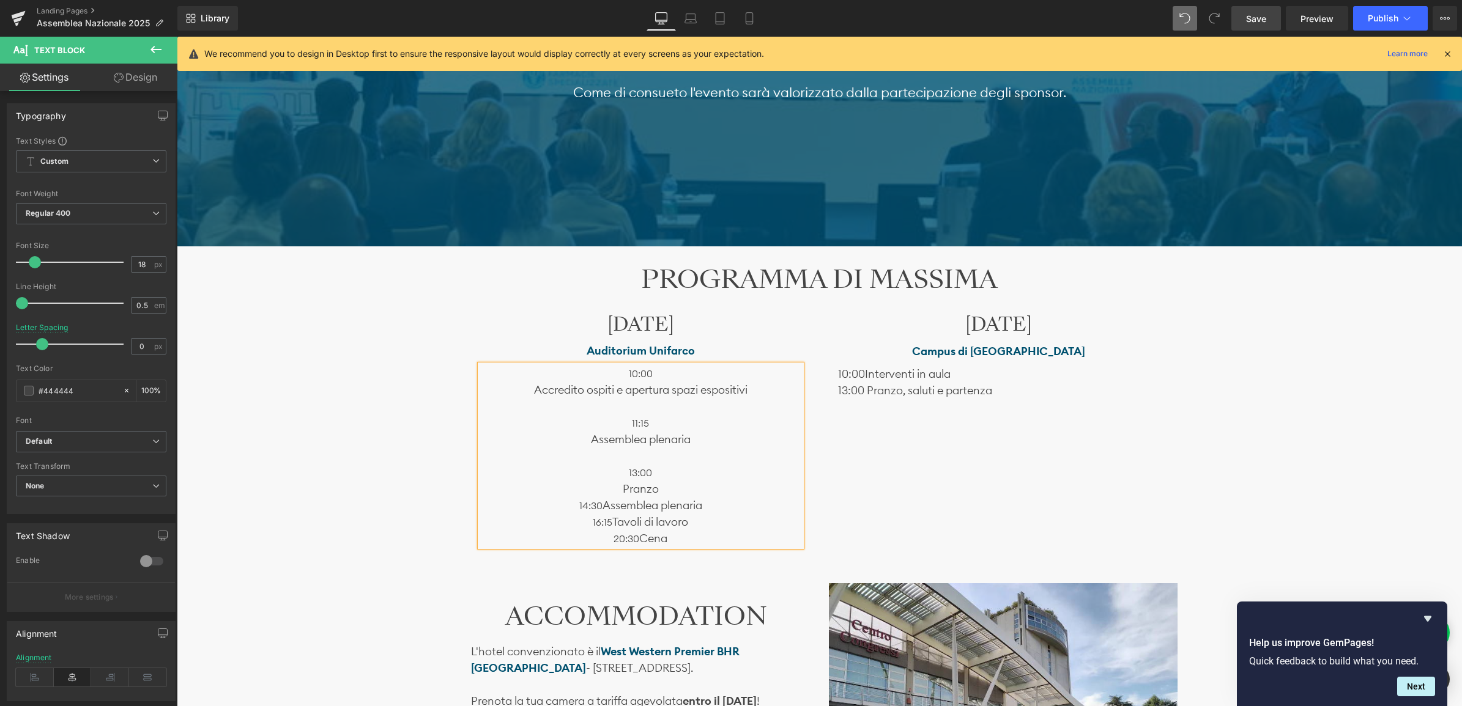
click at [670, 487] on p "Pranzo" at bounding box center [640, 489] width 321 height 17
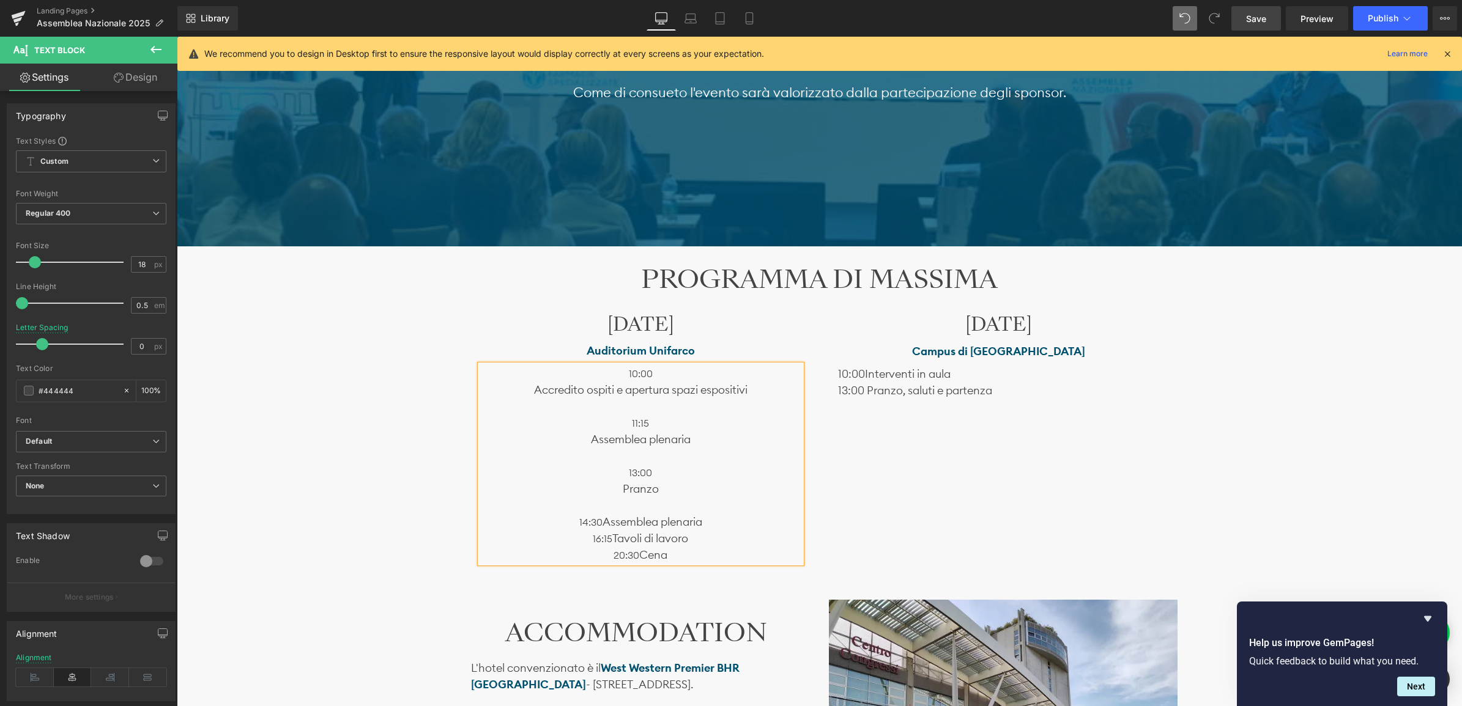
drag, startPoint x: 598, startPoint y: 514, endPoint x: 599, endPoint y: 520, distance: 6.1
click at [598, 516] on span "14:30" at bounding box center [590, 522] width 23 height 12
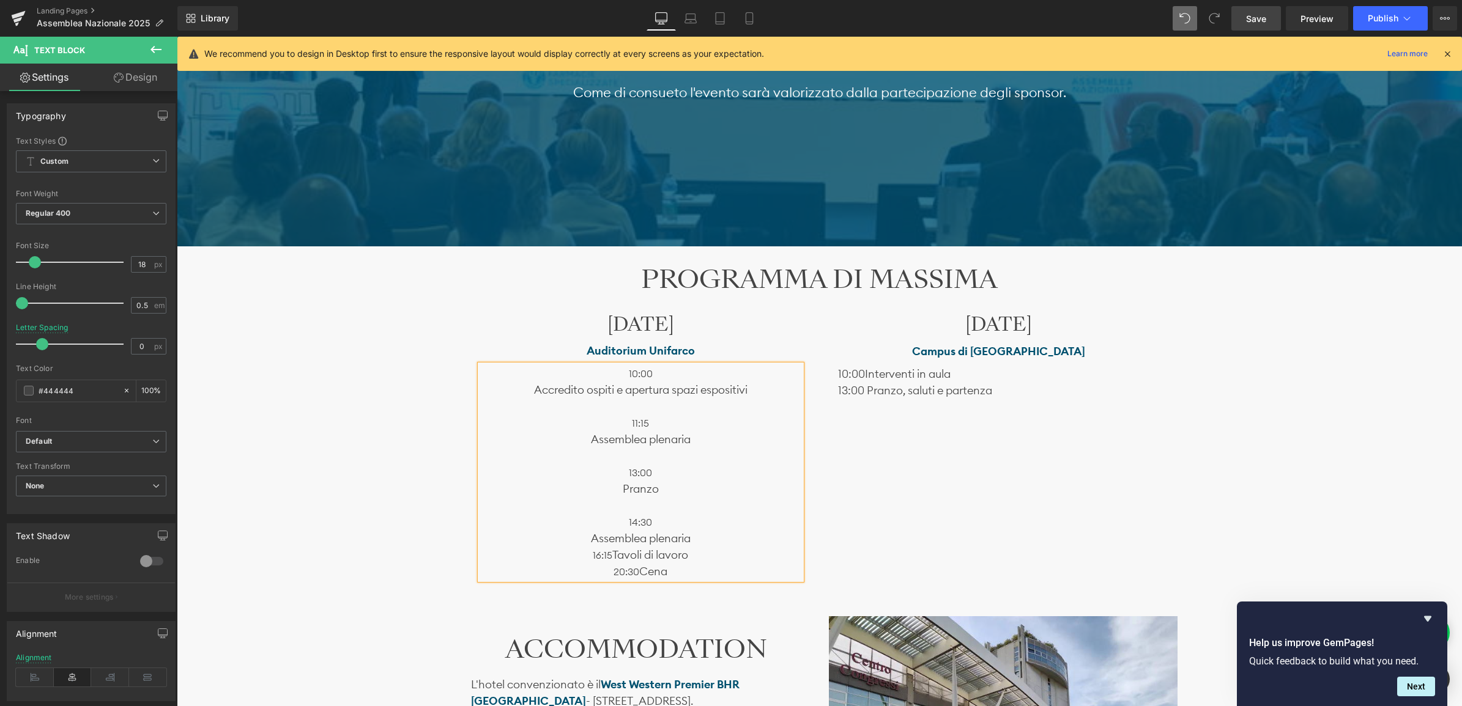
click at [694, 539] on p "Assemblea plenaria" at bounding box center [640, 538] width 321 height 17
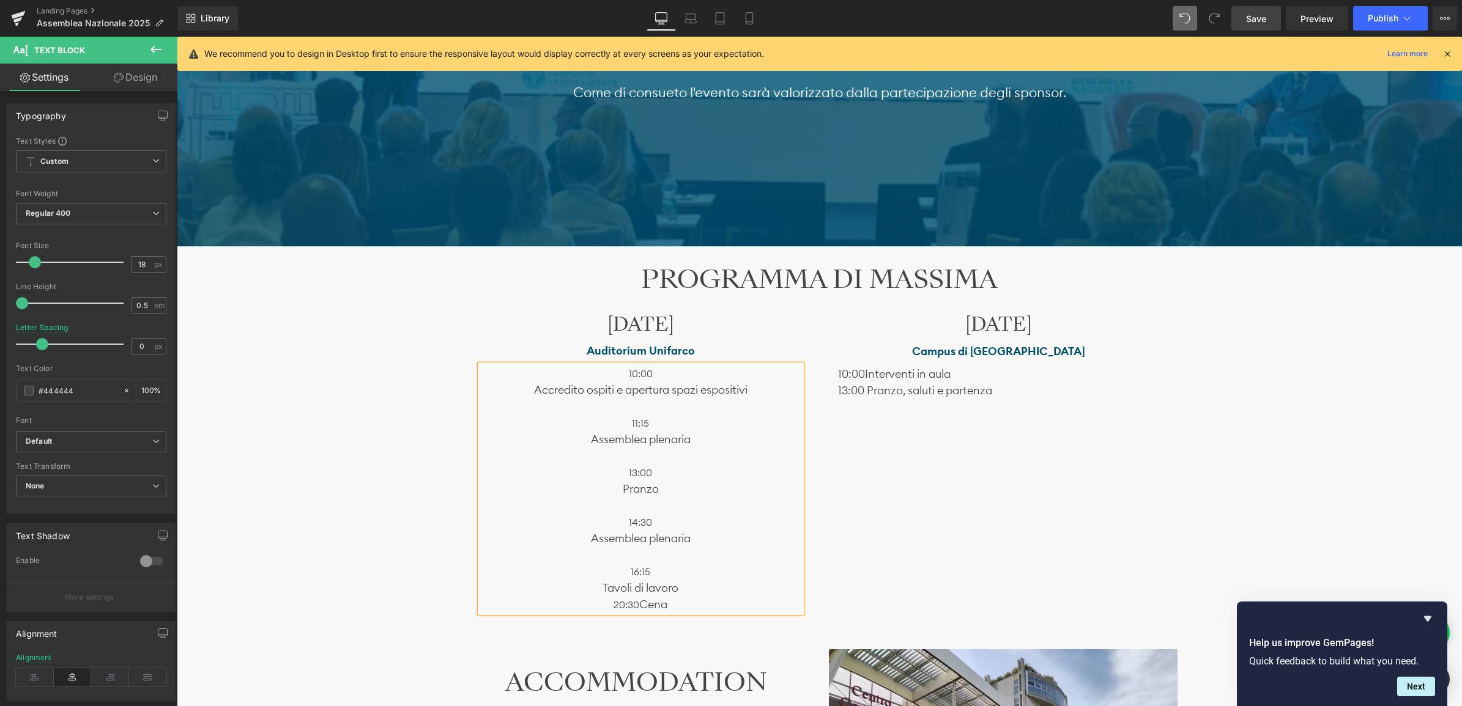
click at [710, 588] on p "Tavoli di lavoro" at bounding box center [640, 588] width 321 height 17
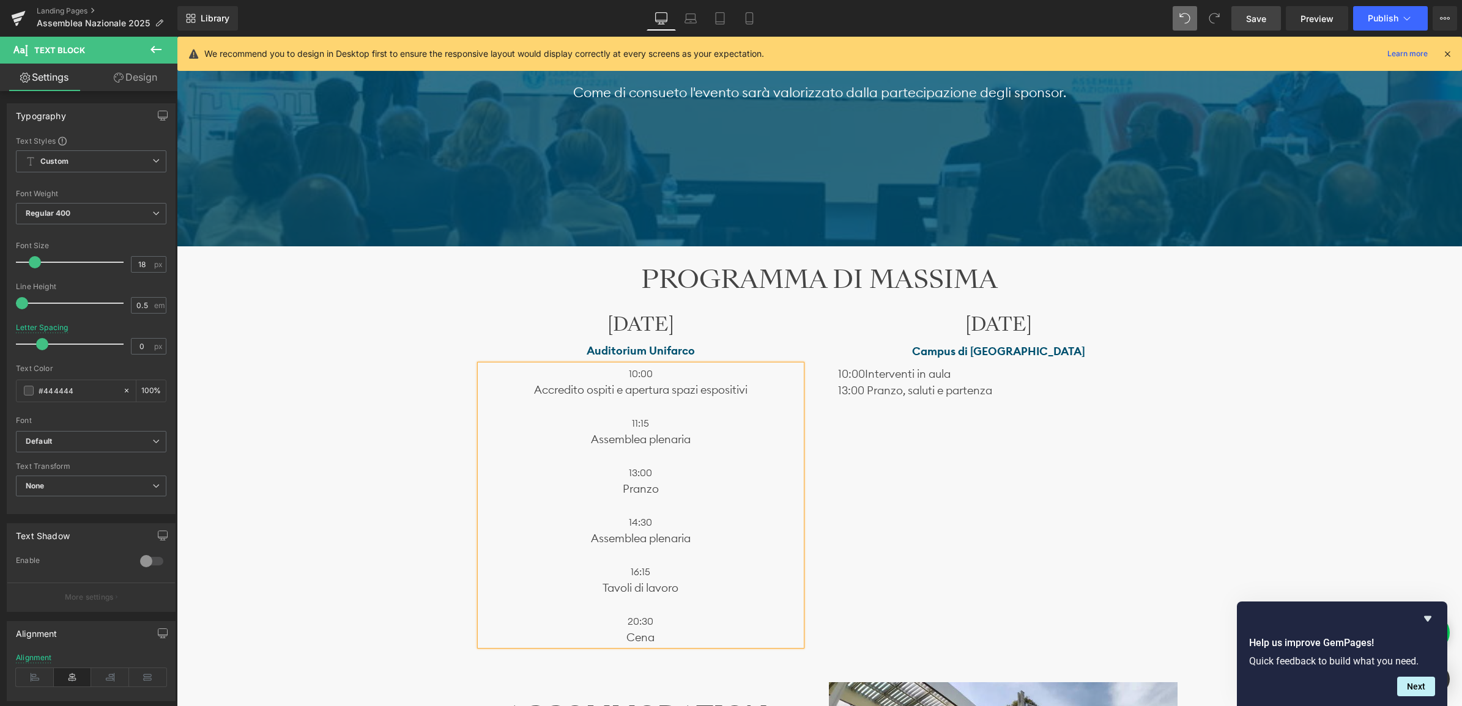
drag, startPoint x: 684, startPoint y: 638, endPoint x: 667, endPoint y: 621, distance: 23.4
click at [677, 631] on p "Cena" at bounding box center [640, 637] width 321 height 17
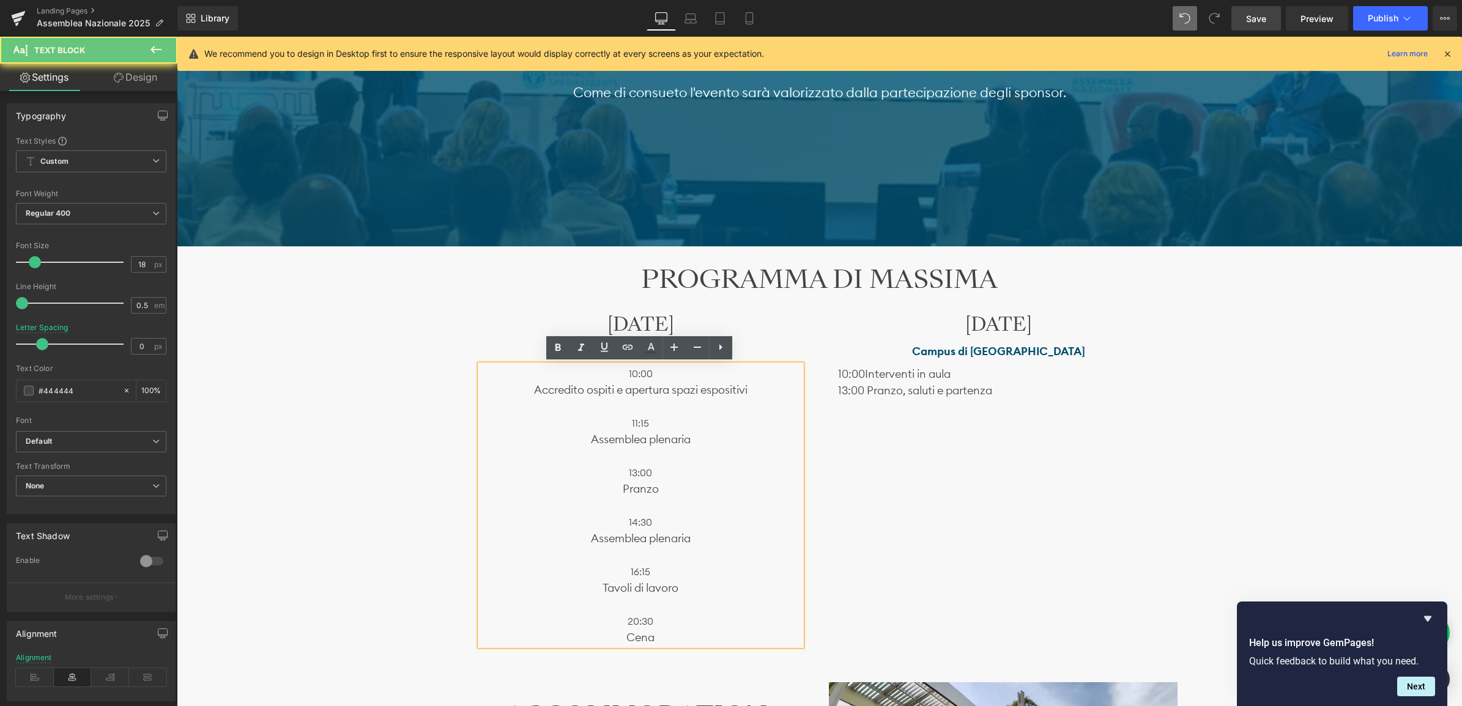
click at [645, 610] on p at bounding box center [640, 604] width 321 height 17
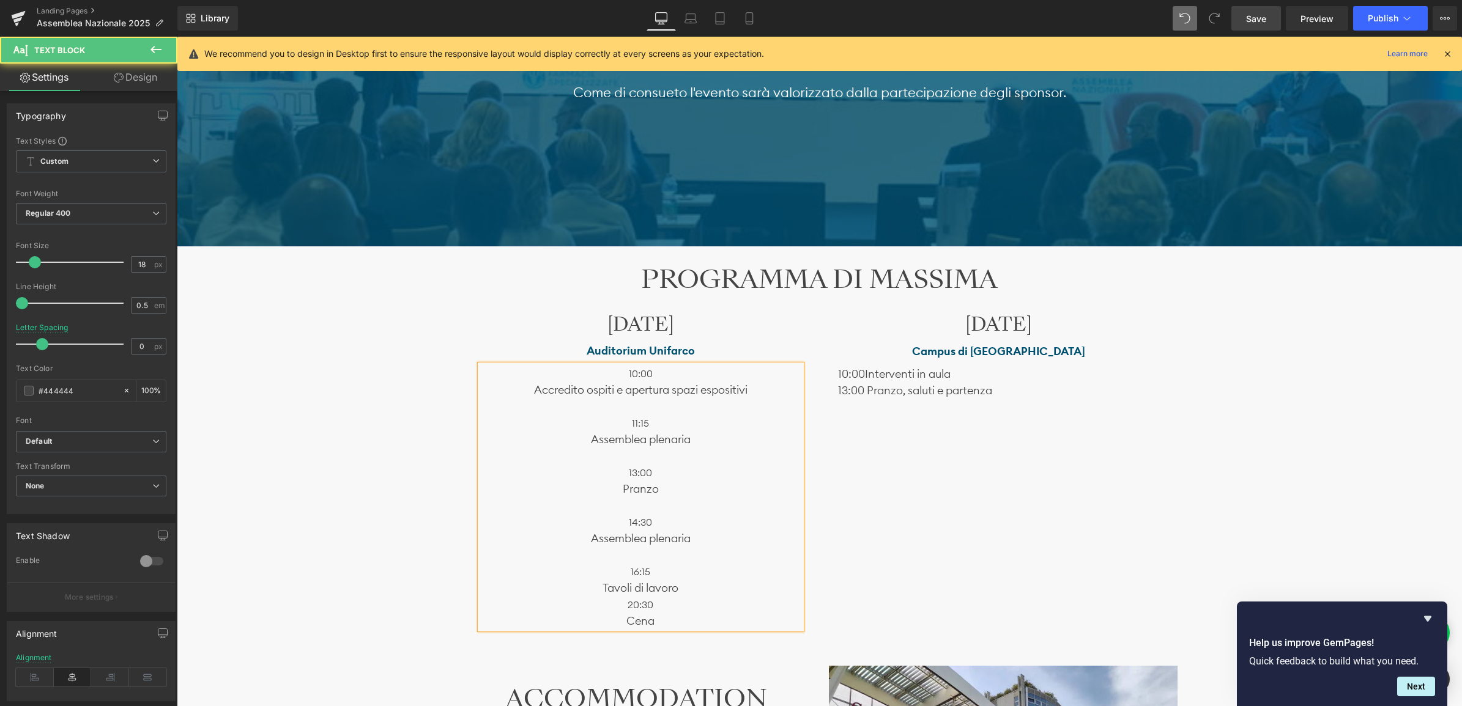
click at [650, 555] on p at bounding box center [640, 555] width 321 height 17
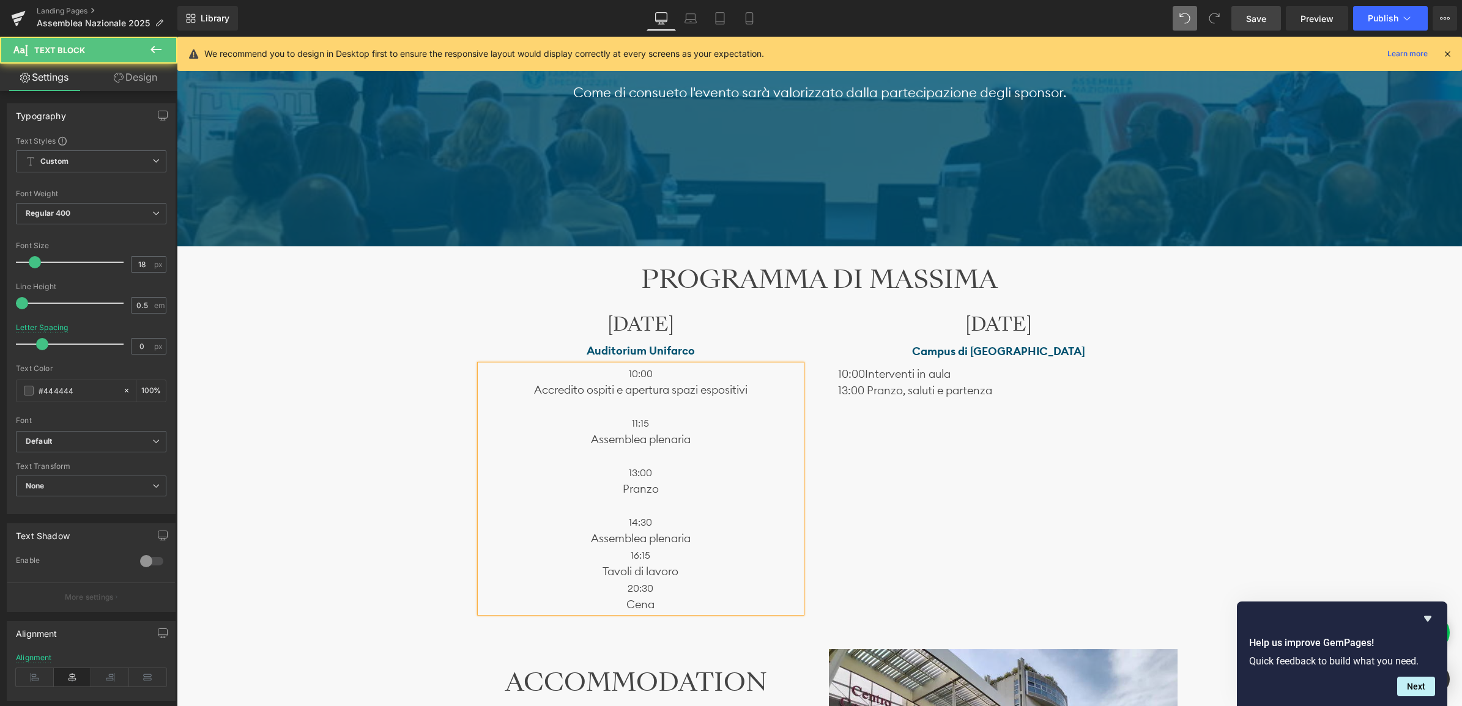
click at [657, 502] on p at bounding box center [640, 505] width 321 height 17
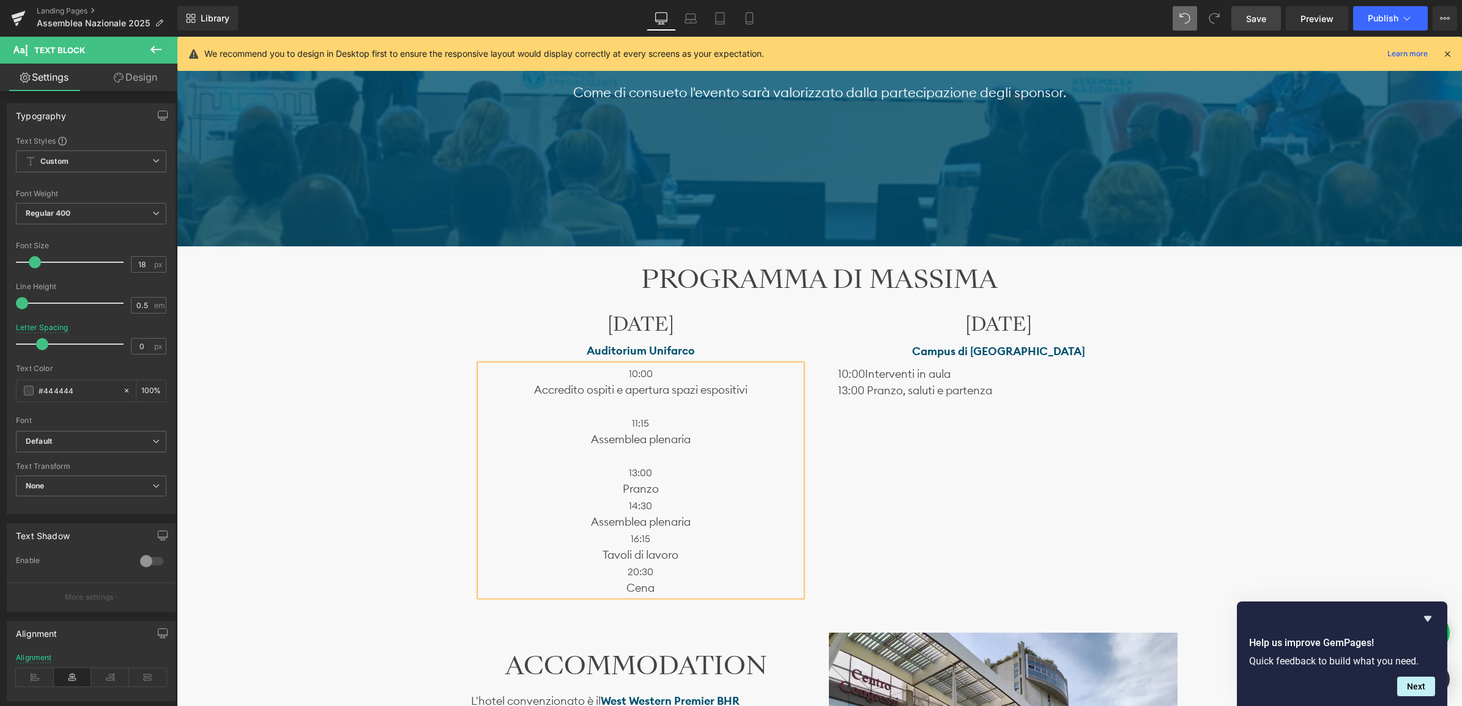
click at [640, 457] on p at bounding box center [640, 456] width 321 height 17
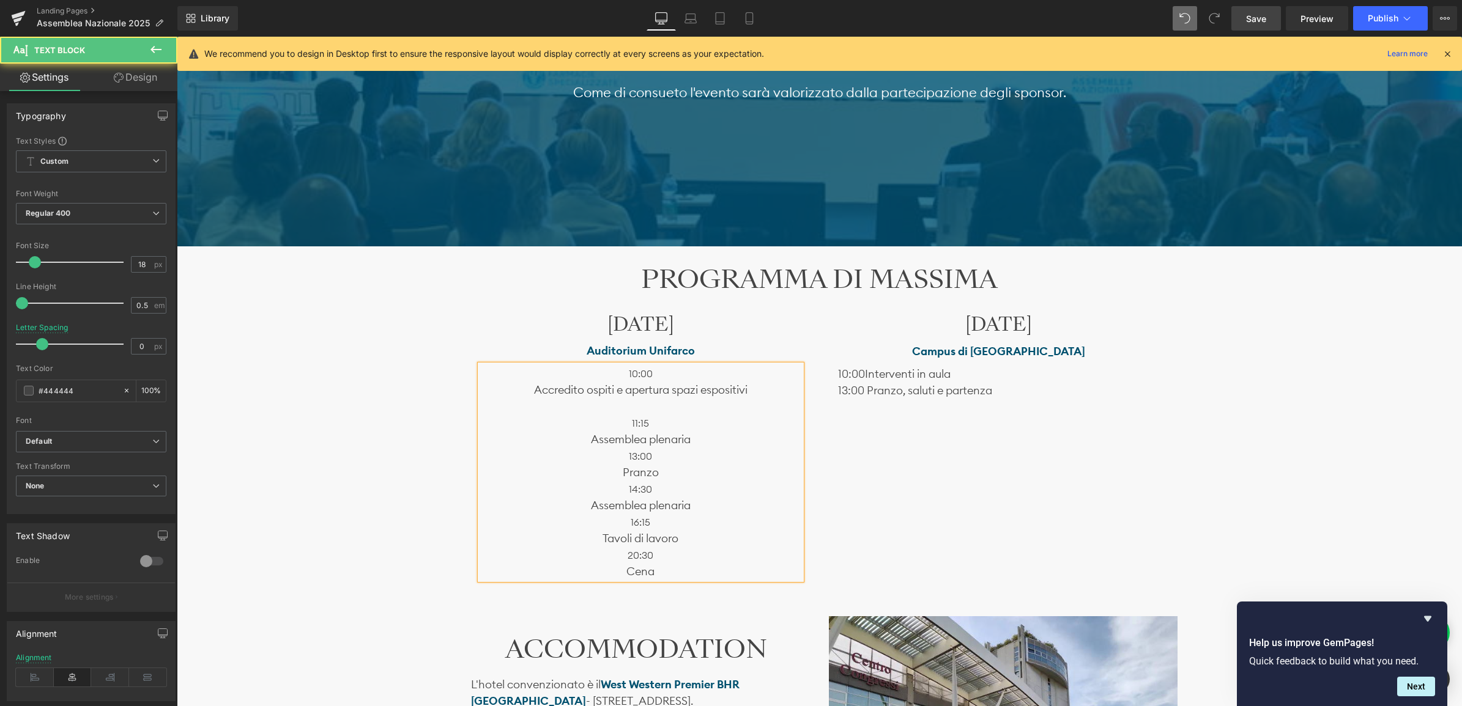
click at [650, 390] on span "Accredito ospiti e apertura spazi espositivi" at bounding box center [640, 390] width 213 height 14
click at [634, 409] on p at bounding box center [640, 406] width 321 height 17
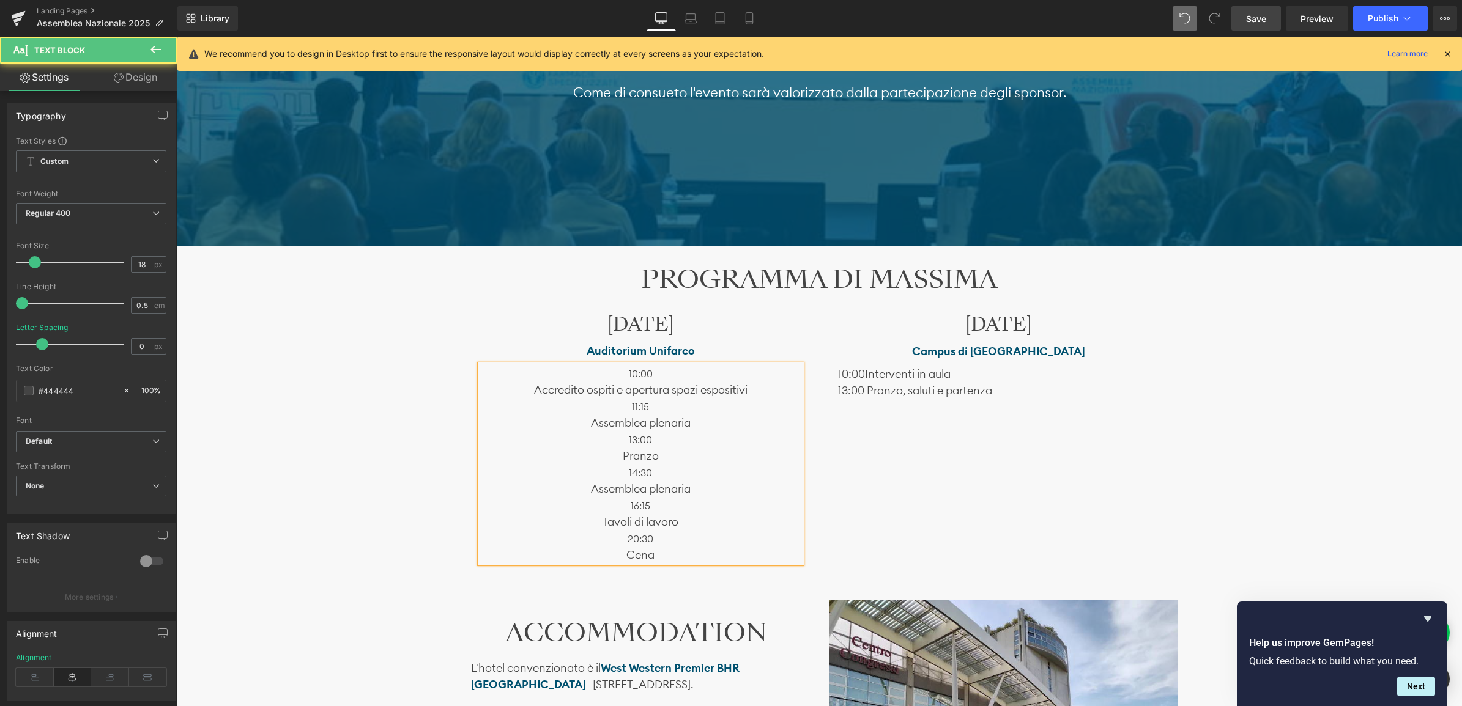
click at [741, 500] on p "16:15" at bounding box center [640, 505] width 321 height 17
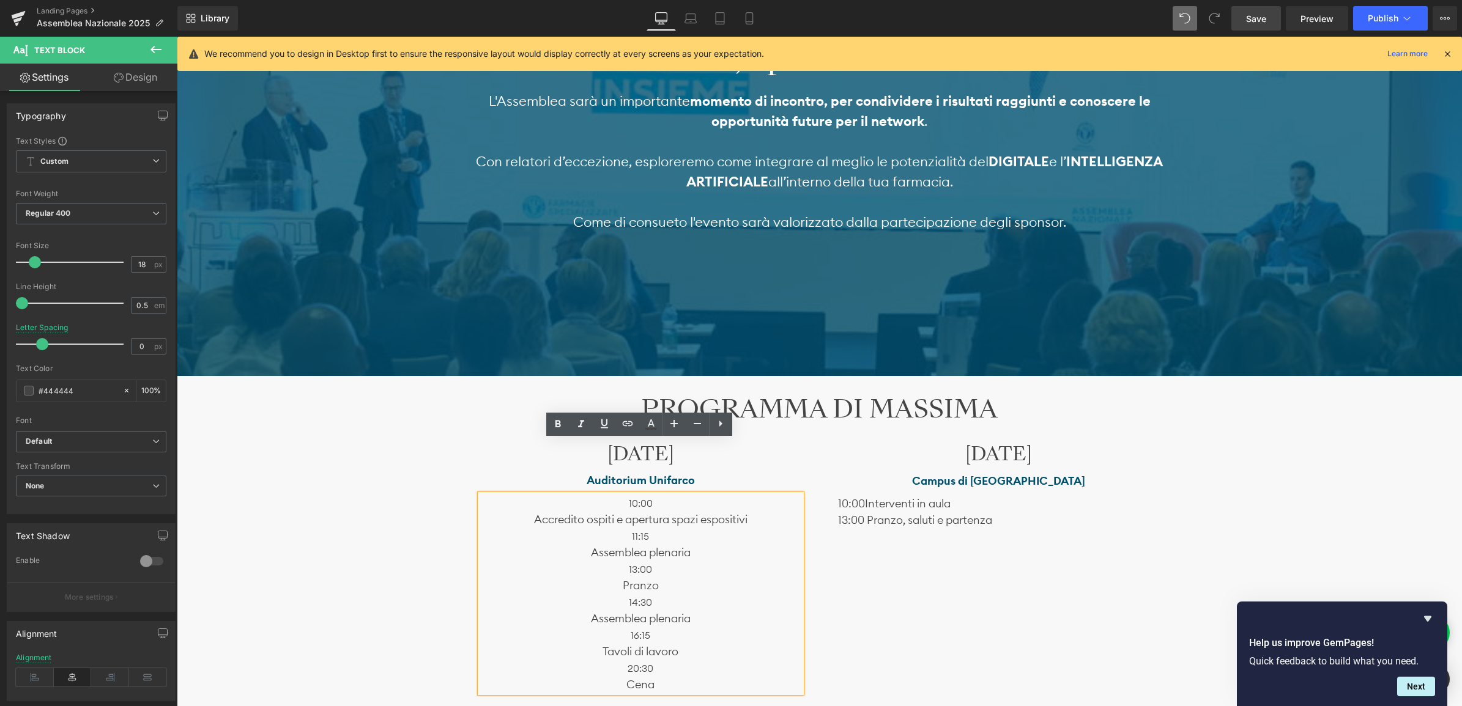
scroll to position [601, 0]
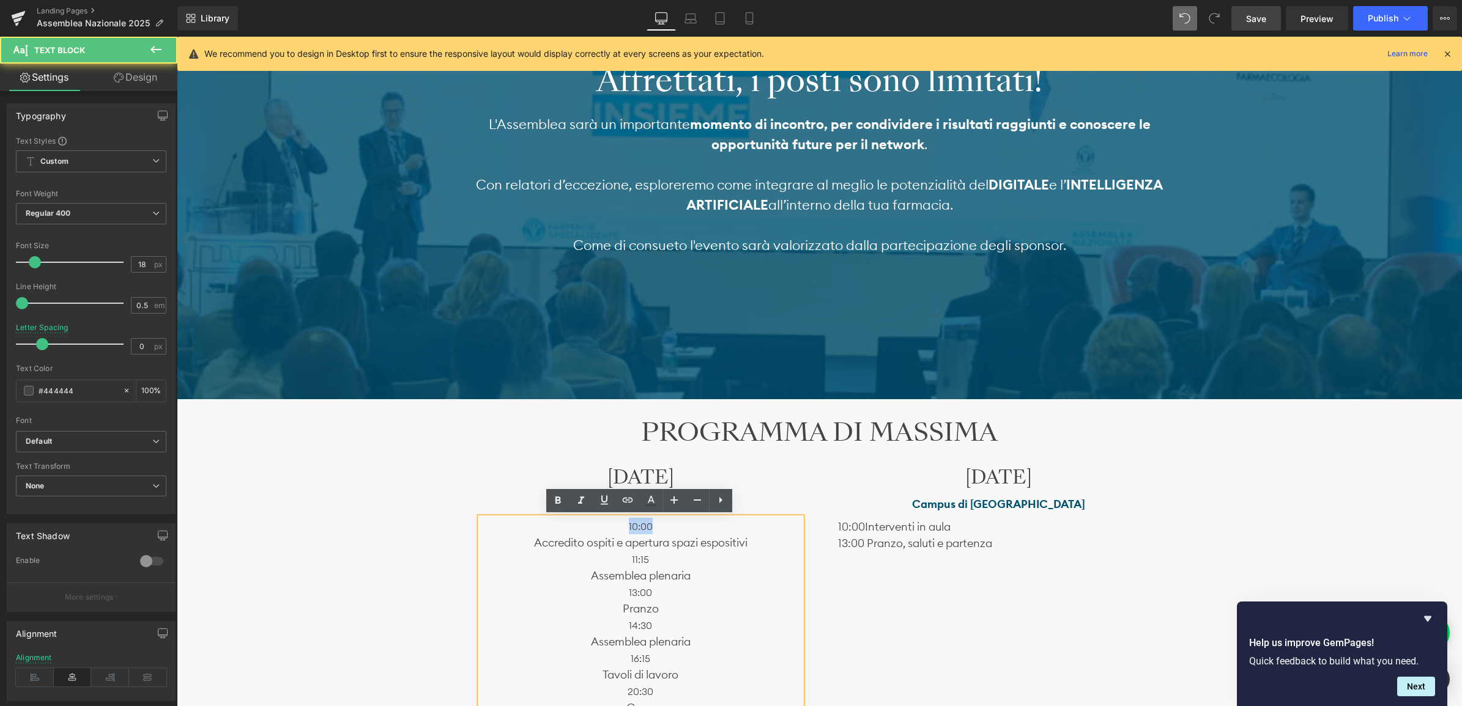
drag, startPoint x: 648, startPoint y: 526, endPoint x: 623, endPoint y: 524, distance: 24.5
click at [623, 524] on p "10:00" at bounding box center [640, 526] width 321 height 17
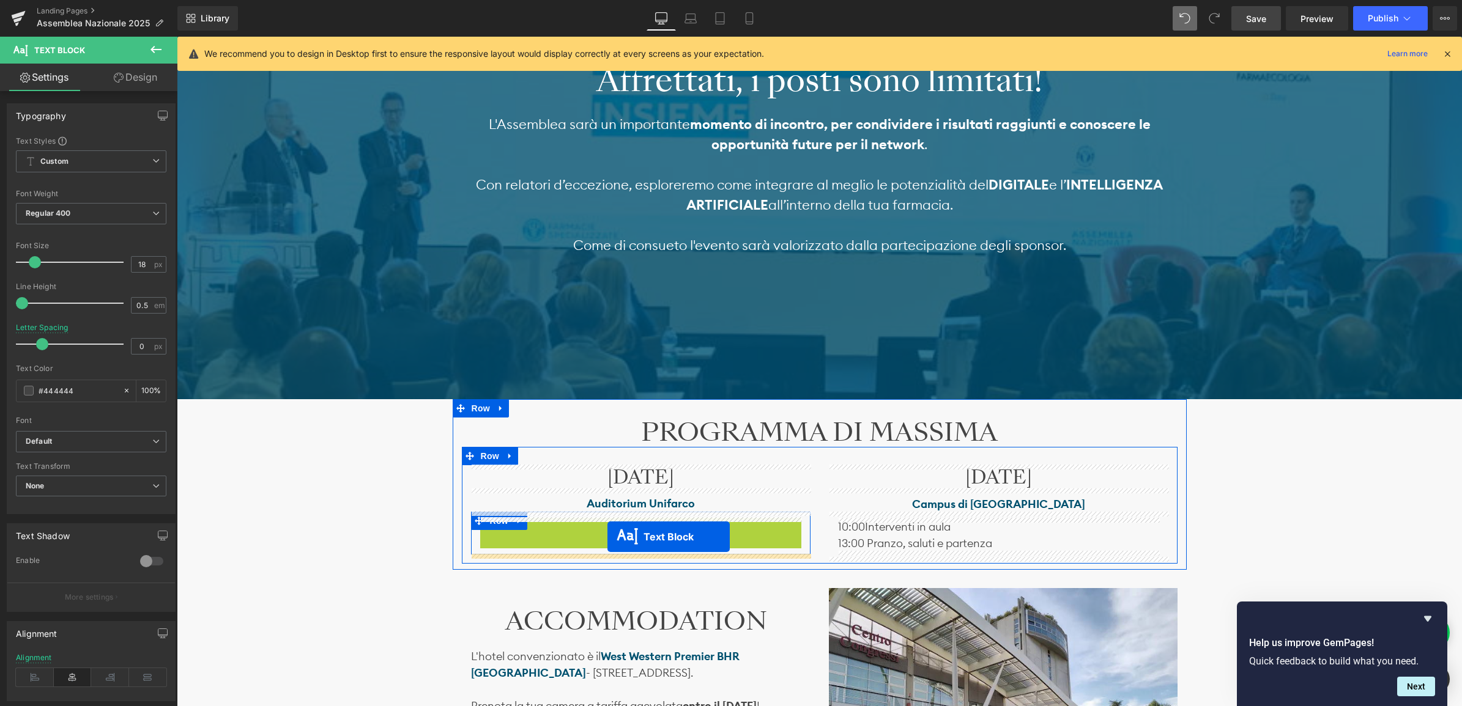
drag, startPoint x: 629, startPoint y: 613, endPoint x: 607, endPoint y: 536, distance: 80.1
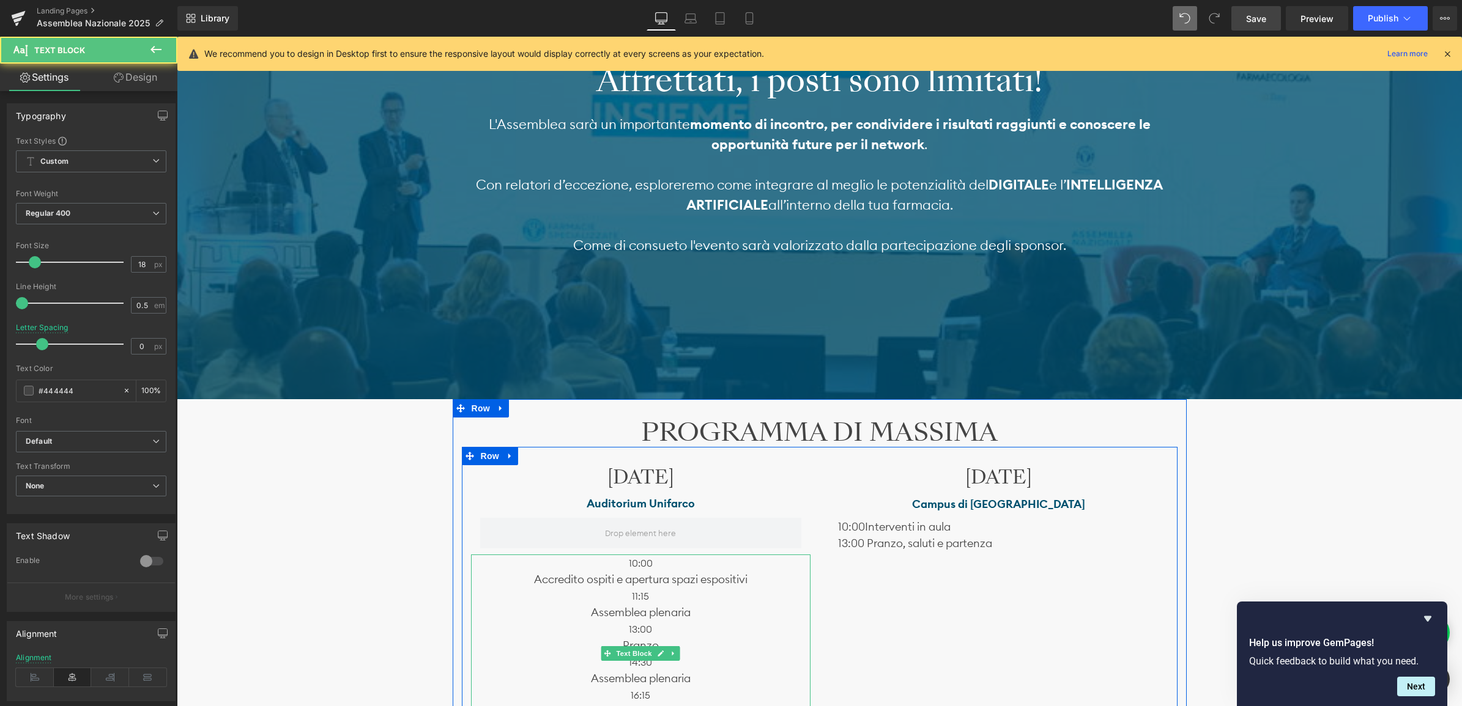
scroll to position [753, 0]
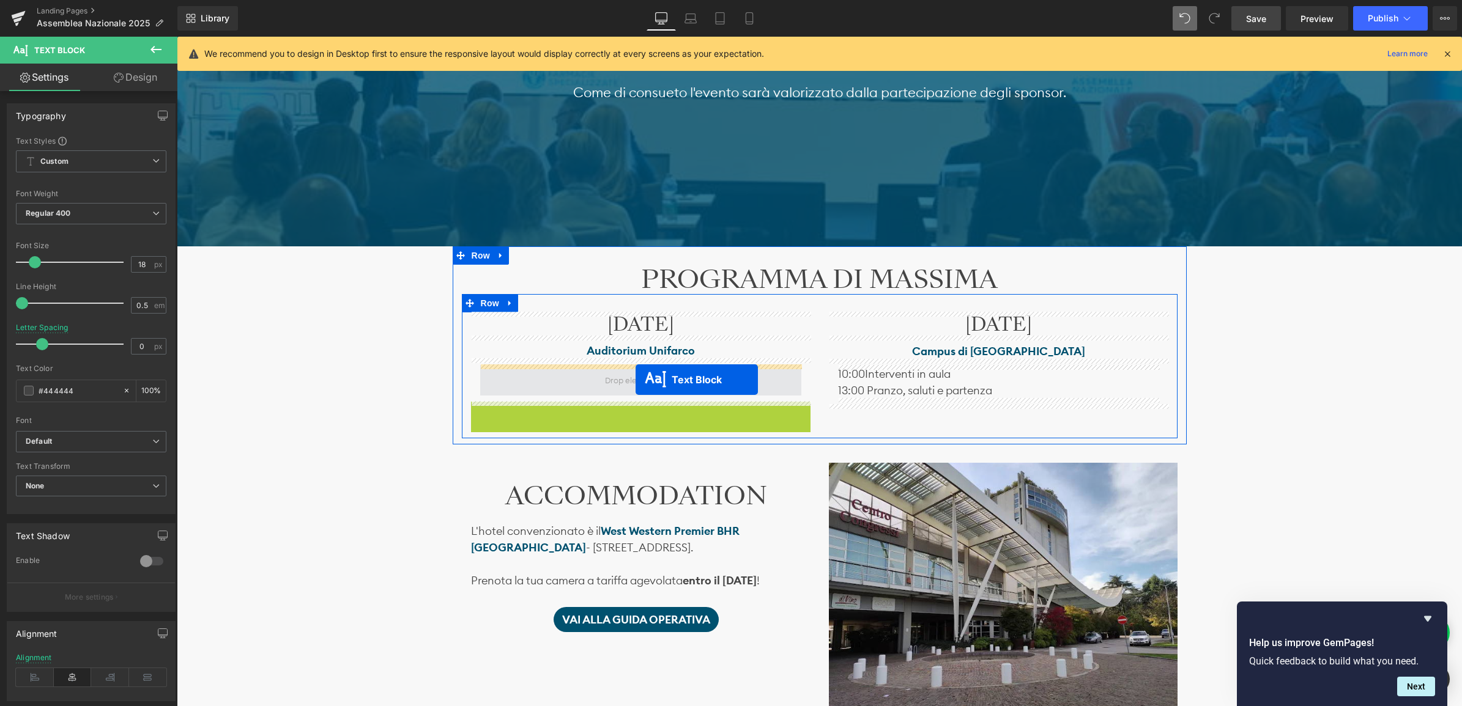
drag, startPoint x: 625, startPoint y: 498, endPoint x: 635, endPoint y: 380, distance: 119.1
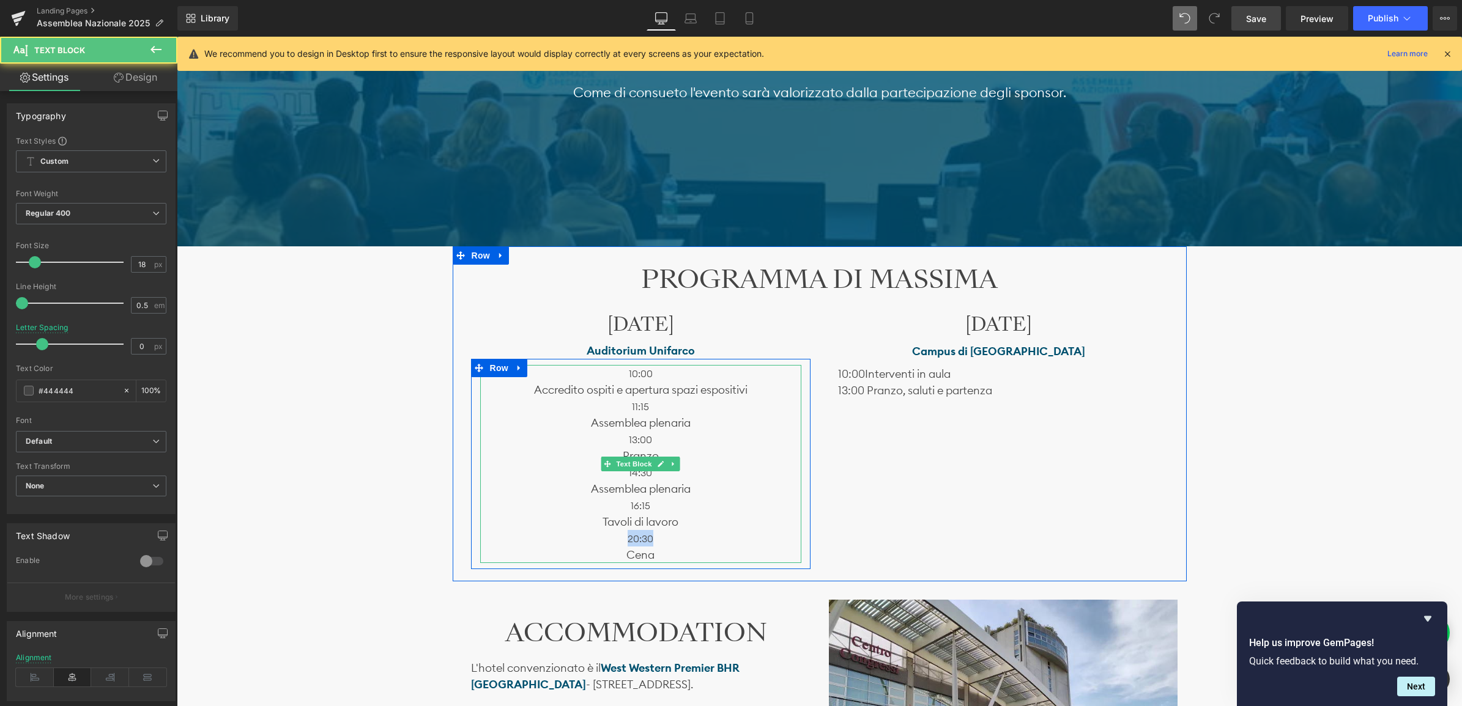
drag, startPoint x: 650, startPoint y: 543, endPoint x: 613, endPoint y: 536, distance: 37.3
click at [613, 536] on p "20:30" at bounding box center [640, 538] width 321 height 17
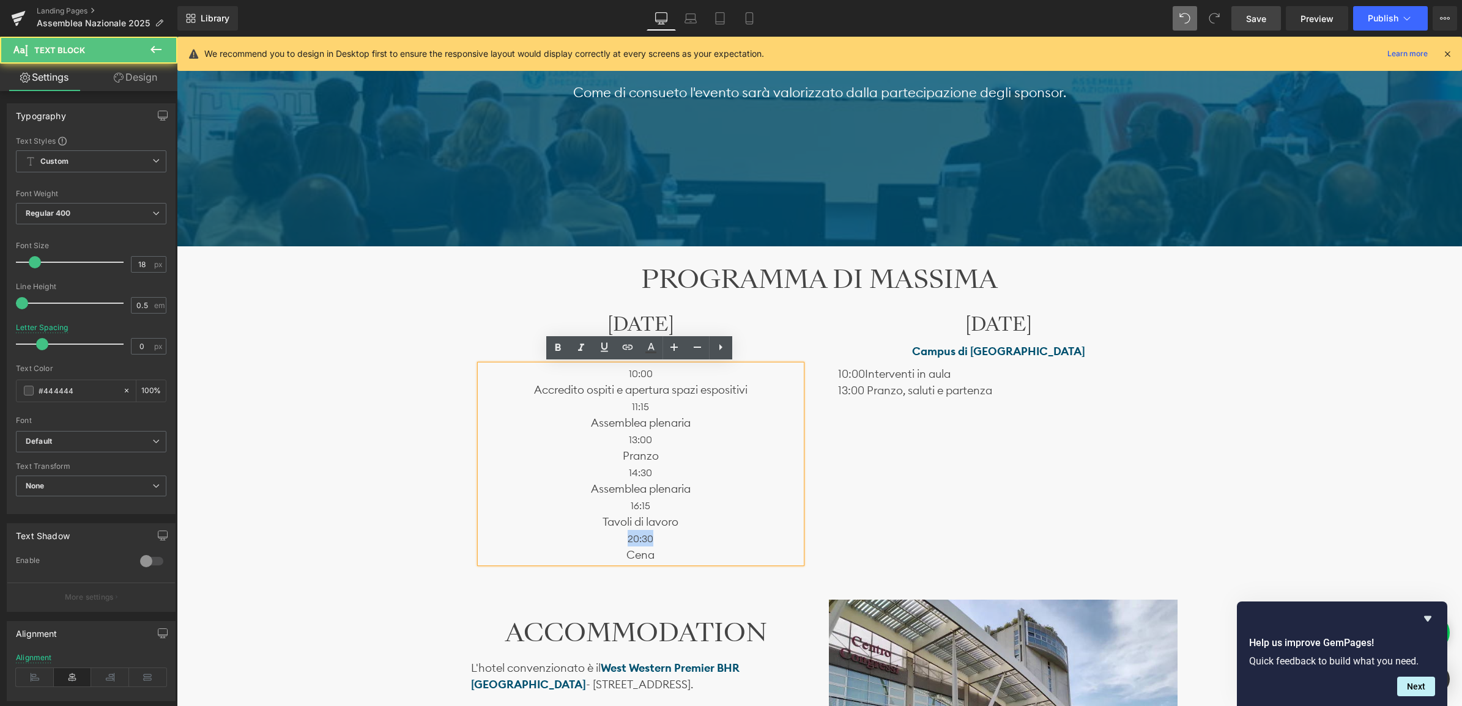
click at [683, 540] on p "20:30" at bounding box center [640, 538] width 321 height 17
click at [177, 37] on div at bounding box center [177, 37] width 0 height 0
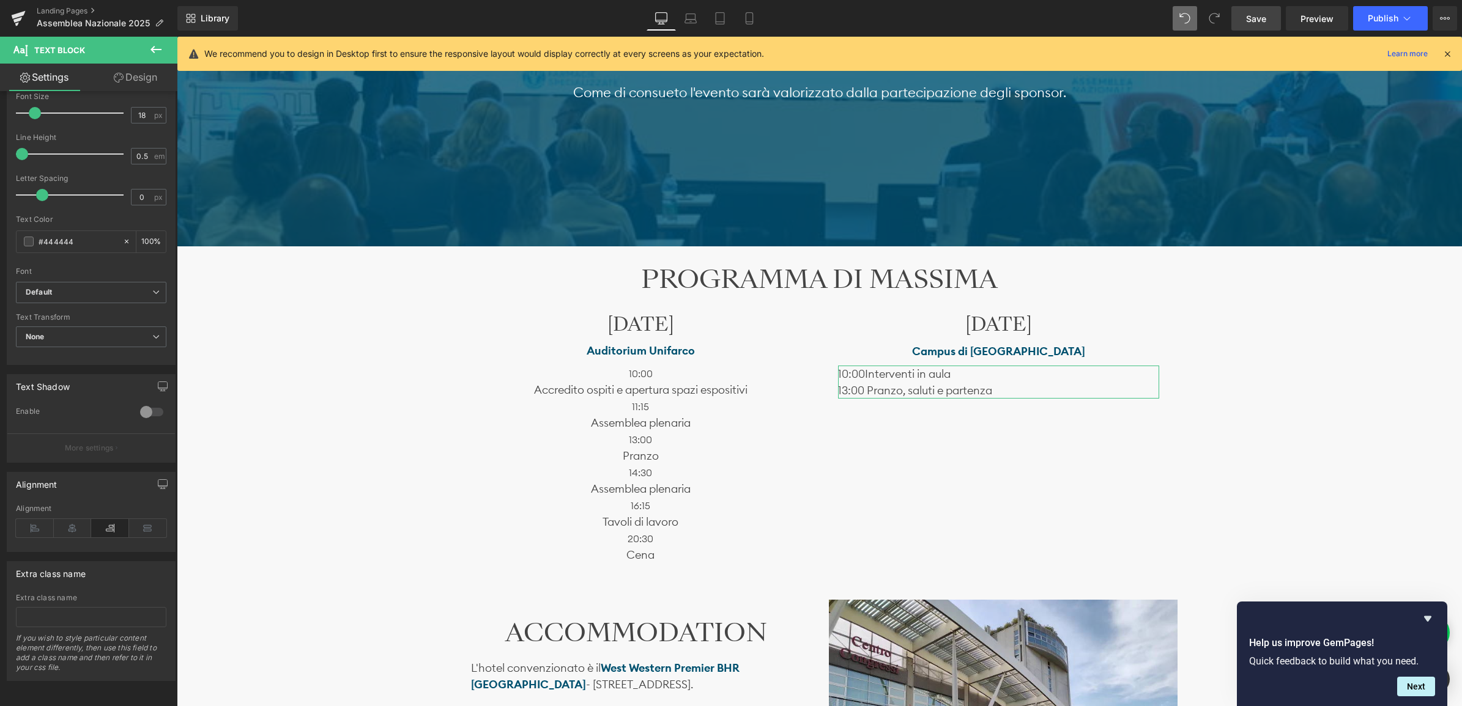
scroll to position [153, 0]
click at [68, 524] on icon at bounding box center [73, 528] width 38 height 18
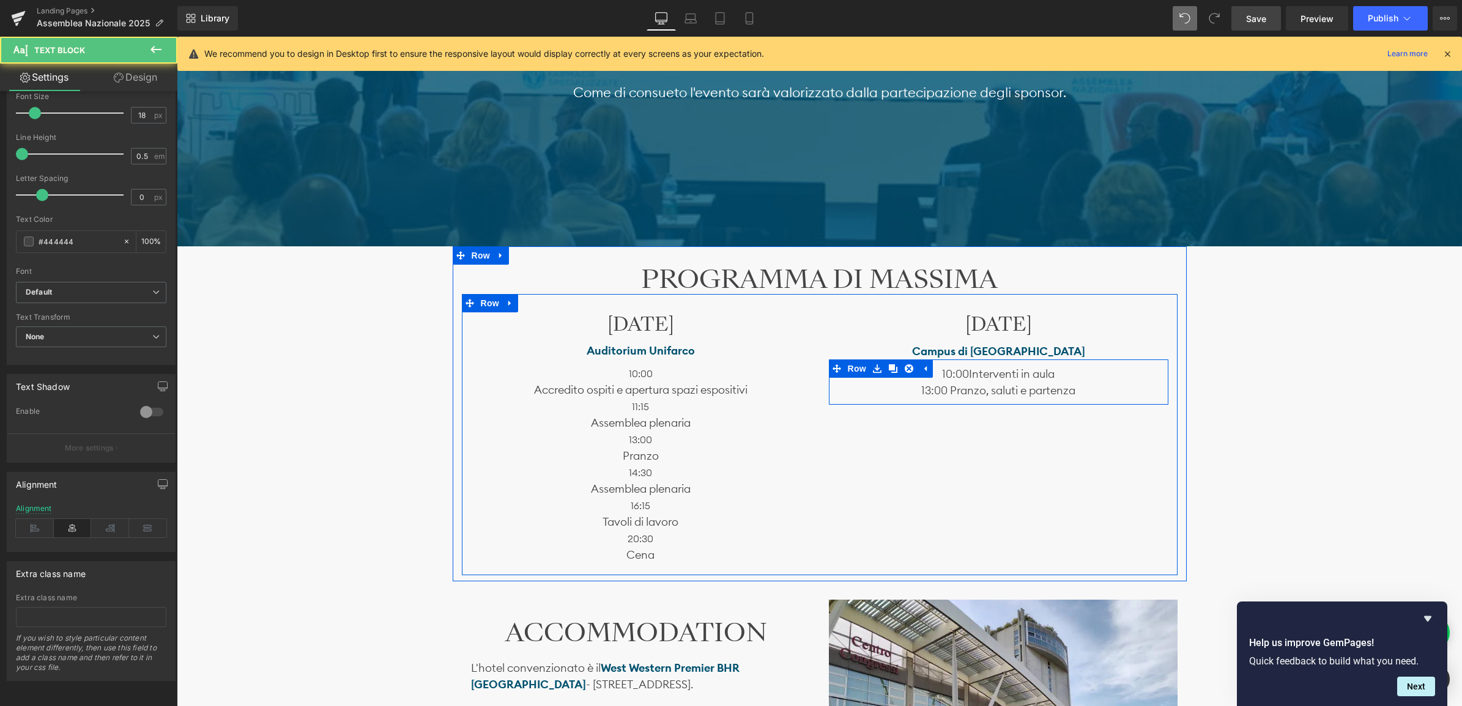
click at [1073, 375] on p "10:00 Interventi in aula" at bounding box center [998, 374] width 321 height 17
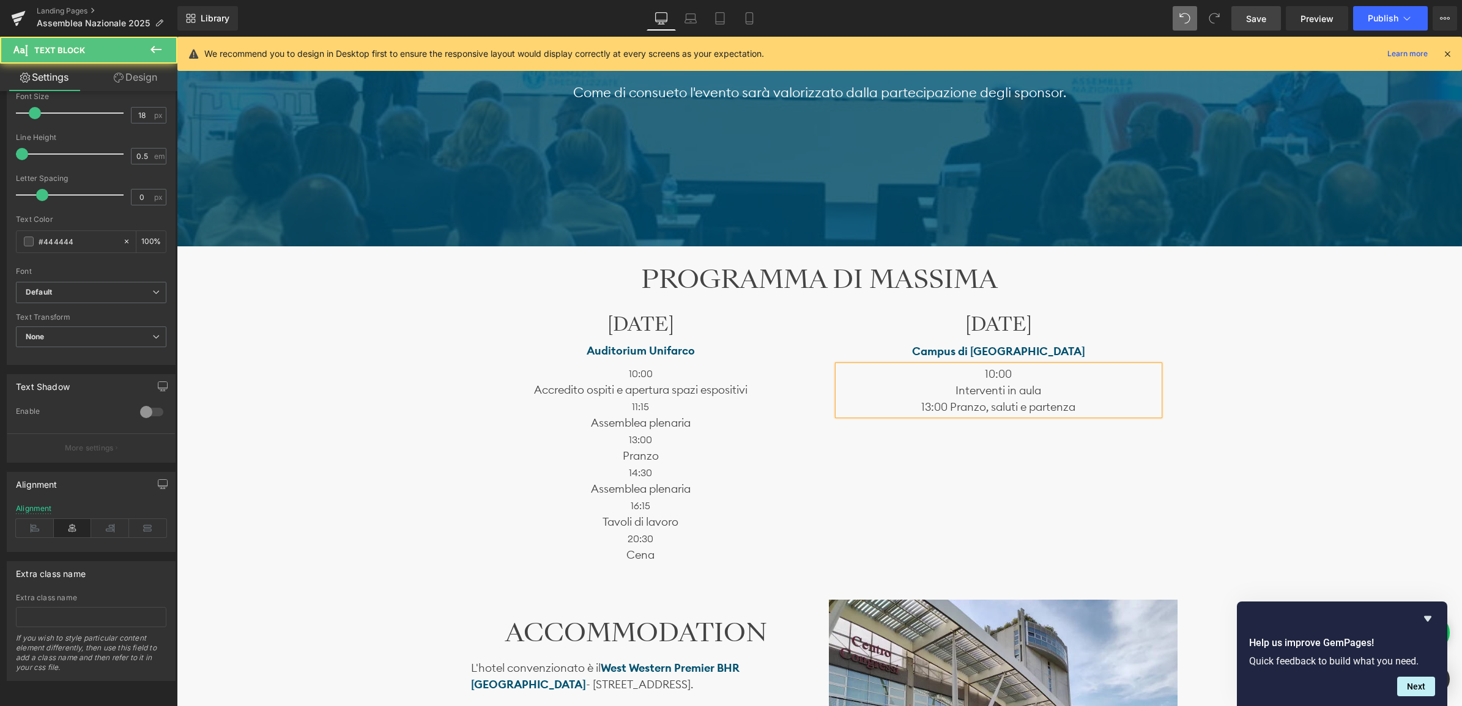
click at [1043, 396] on p "Interventi in aula" at bounding box center [998, 390] width 321 height 17
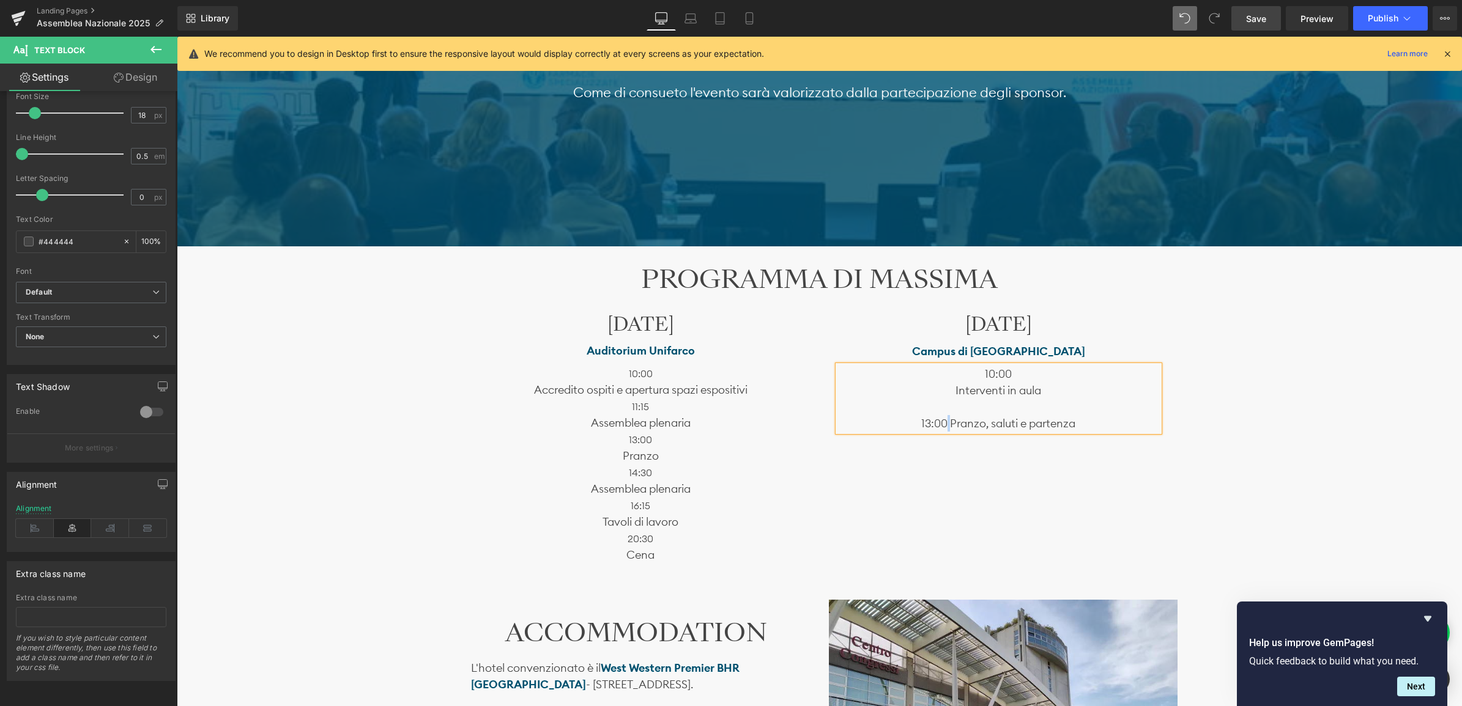
click at [946, 420] on span "13:00 Pr" at bounding box center [940, 423] width 39 height 14
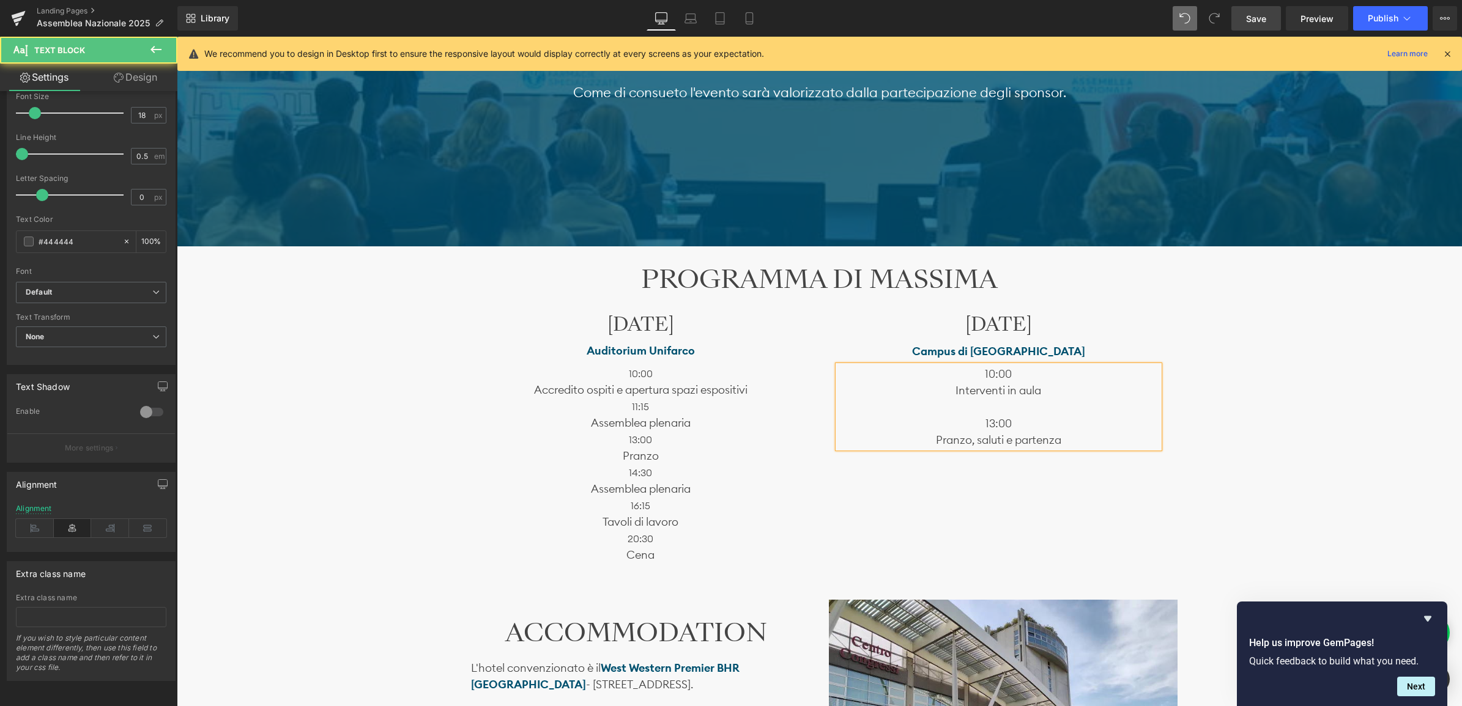
click at [991, 410] on p at bounding box center [998, 407] width 321 height 17
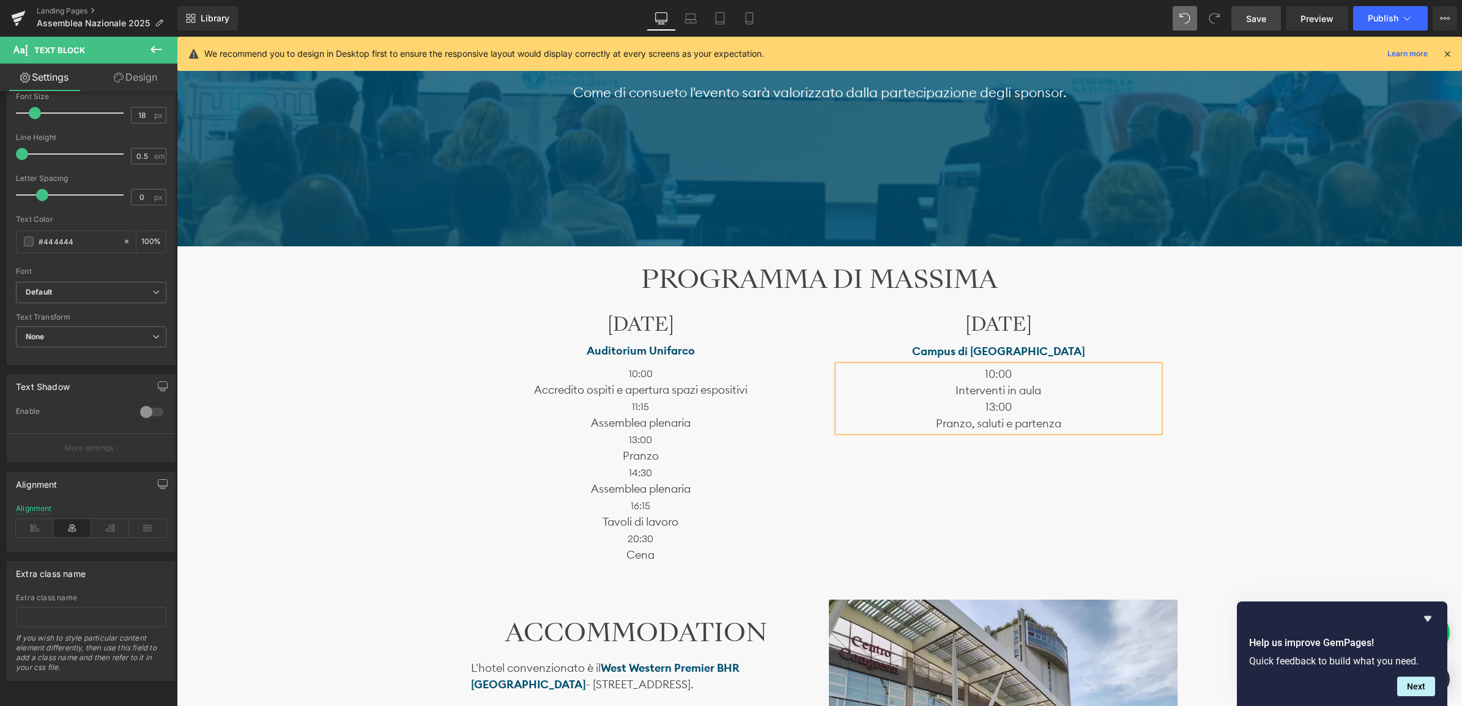
click at [1093, 413] on p "13:00" at bounding box center [998, 407] width 321 height 17
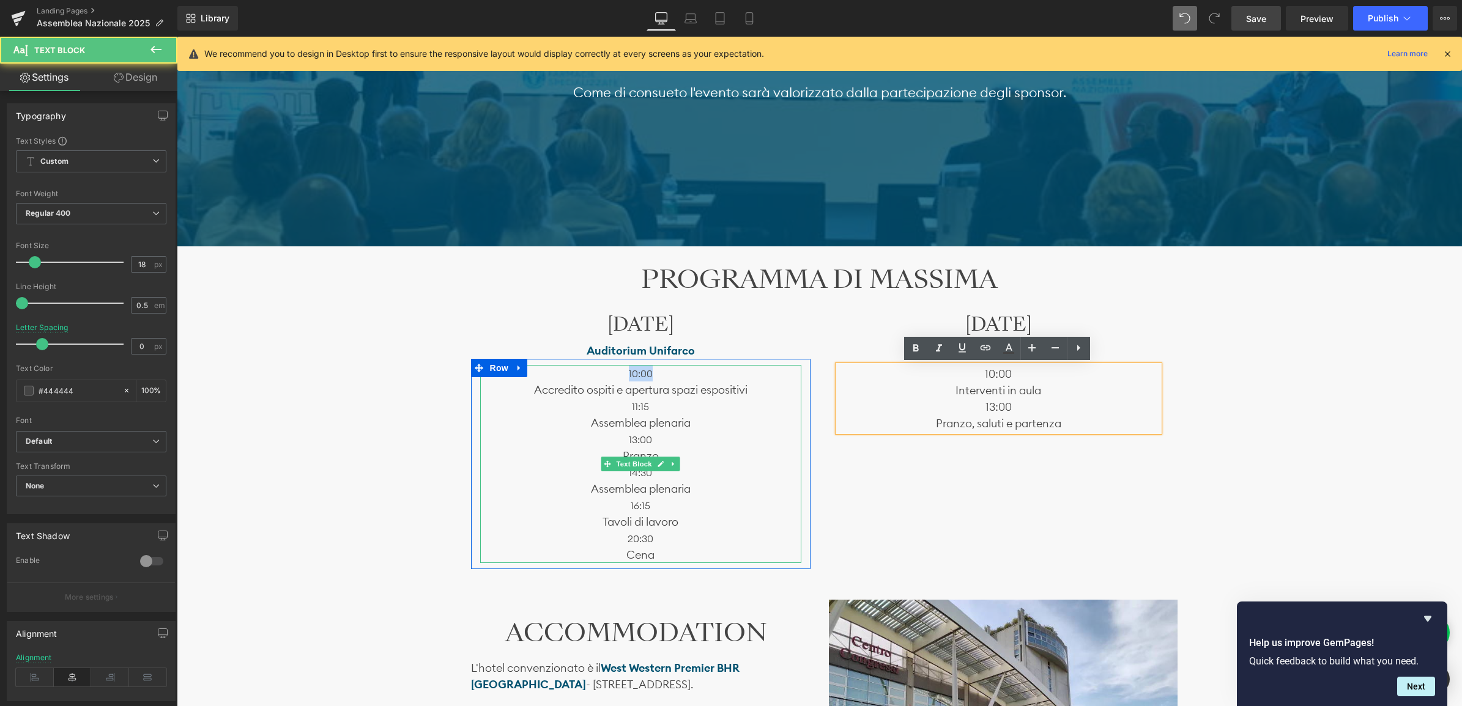
drag, startPoint x: 653, startPoint y: 372, endPoint x: 617, endPoint y: 372, distance: 36.1
click at [617, 372] on p "10:00" at bounding box center [640, 373] width 321 height 17
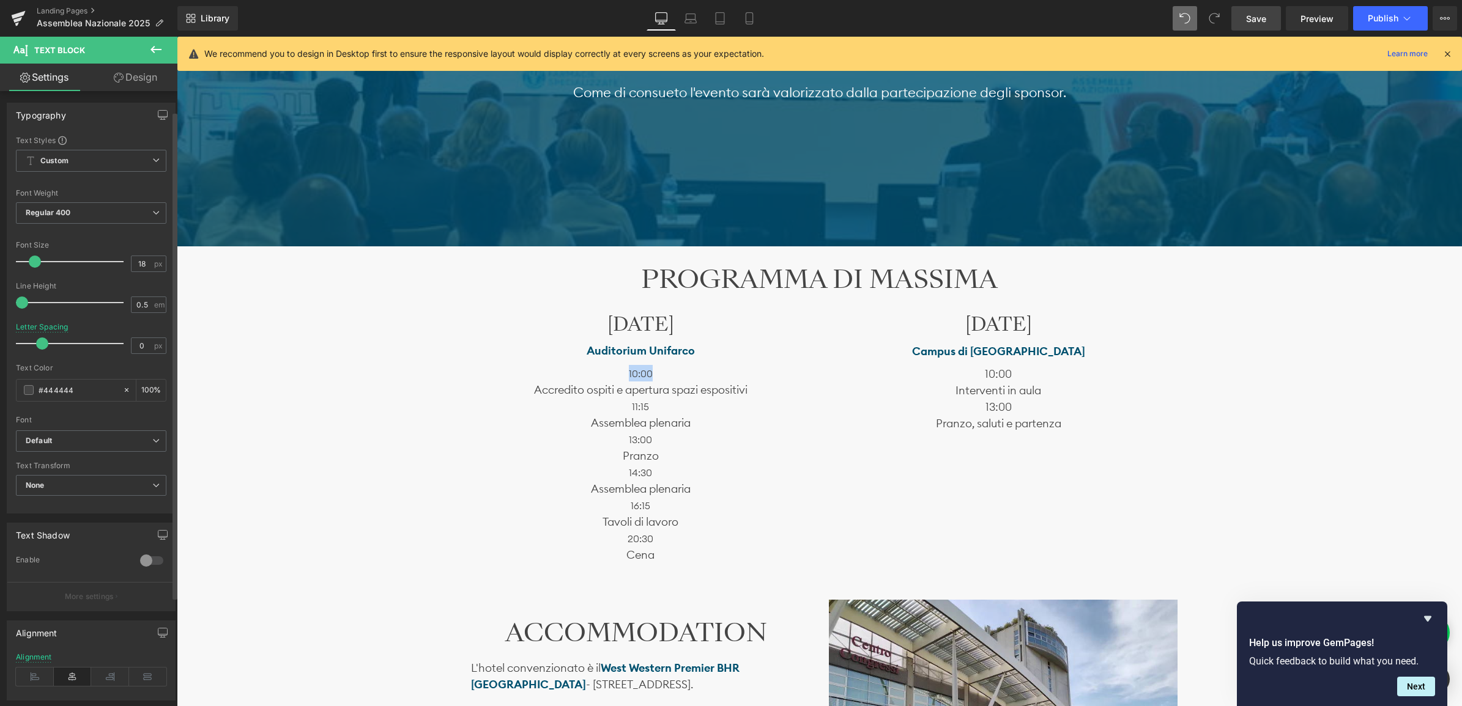
scroll to position [0, 0]
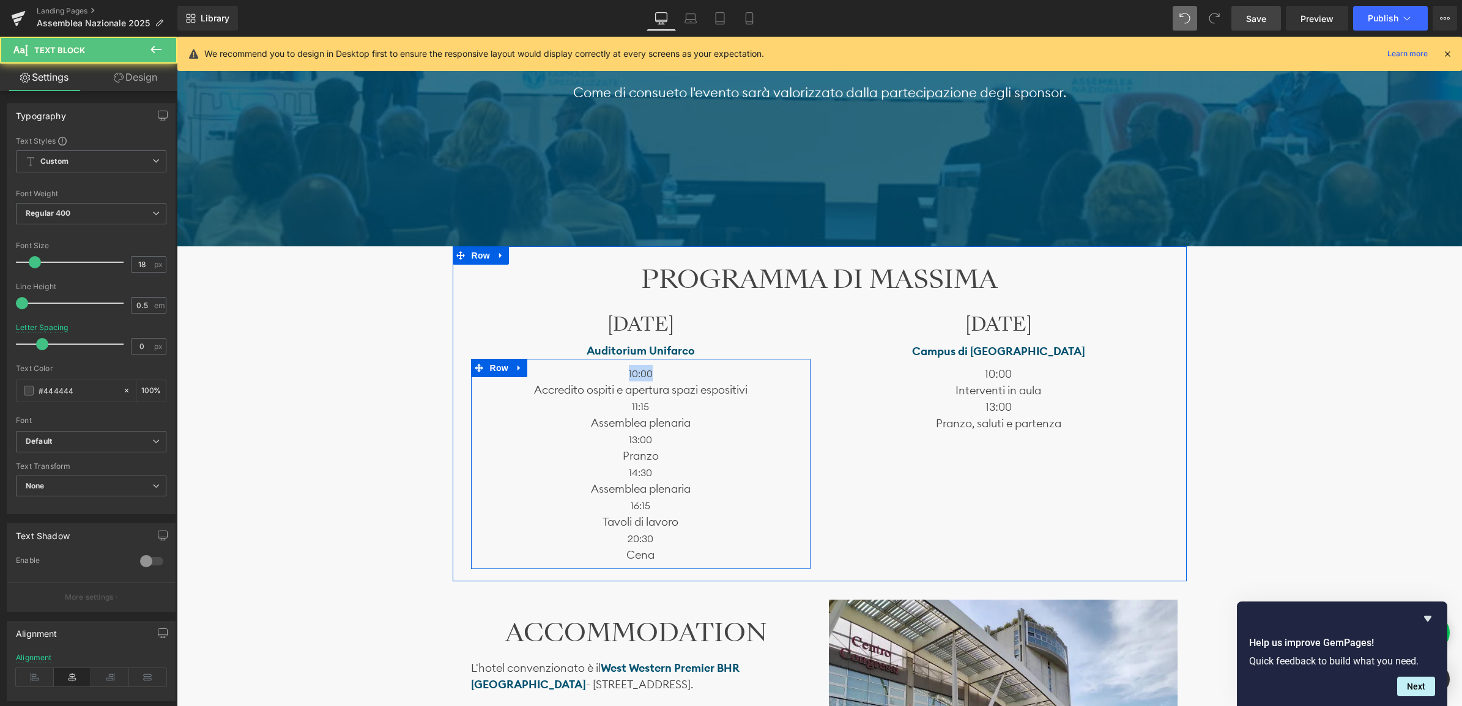
click at [660, 371] on p "10:00" at bounding box center [640, 373] width 321 height 17
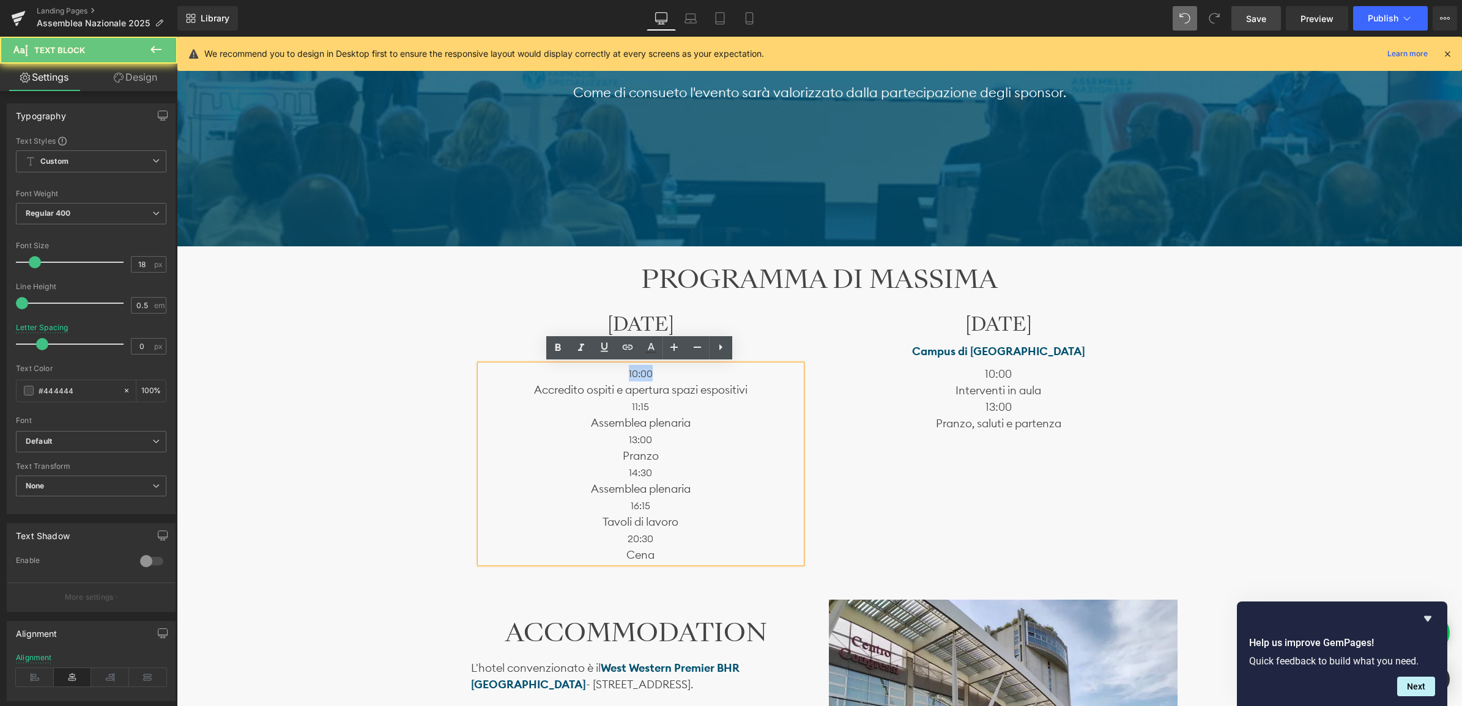
drag, startPoint x: 656, startPoint y: 371, endPoint x: 621, endPoint y: 372, distance: 34.3
click at [621, 372] on p "10:00" at bounding box center [640, 373] width 321 height 17
drag, startPoint x: 560, startPoint y: 342, endPoint x: 576, endPoint y: 359, distance: 22.9
click at [560, 342] on icon at bounding box center [557, 348] width 15 height 15
drag, startPoint x: 656, startPoint y: 408, endPoint x: 620, endPoint y: 410, distance: 36.8
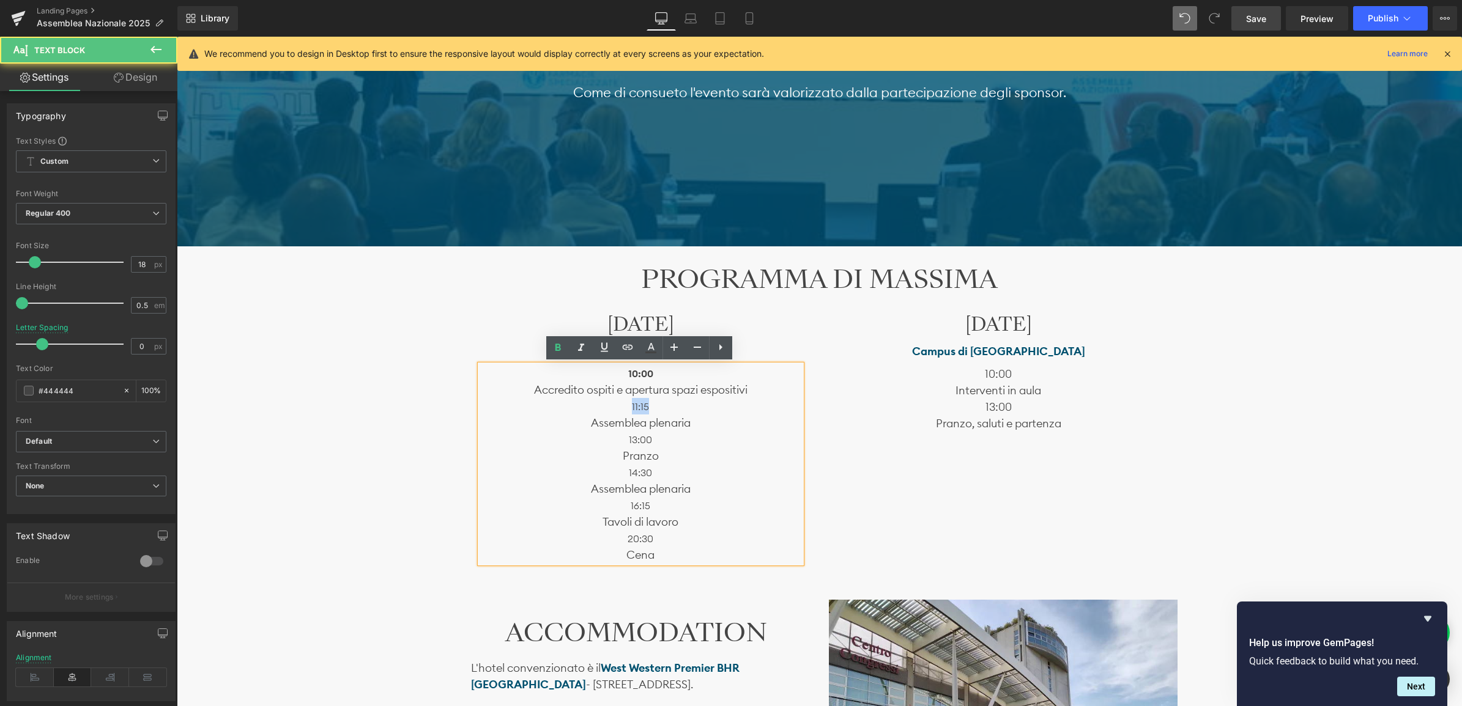
click at [620, 410] on p "11:15" at bounding box center [640, 406] width 321 height 17
drag, startPoint x: 552, startPoint y: 346, endPoint x: 560, endPoint y: 358, distance: 14.6
click at [553, 346] on icon at bounding box center [557, 348] width 15 height 15
drag, startPoint x: 648, startPoint y: 445, endPoint x: 572, endPoint y: 413, distance: 81.7
click at [616, 445] on p "13:00" at bounding box center [640, 439] width 321 height 17
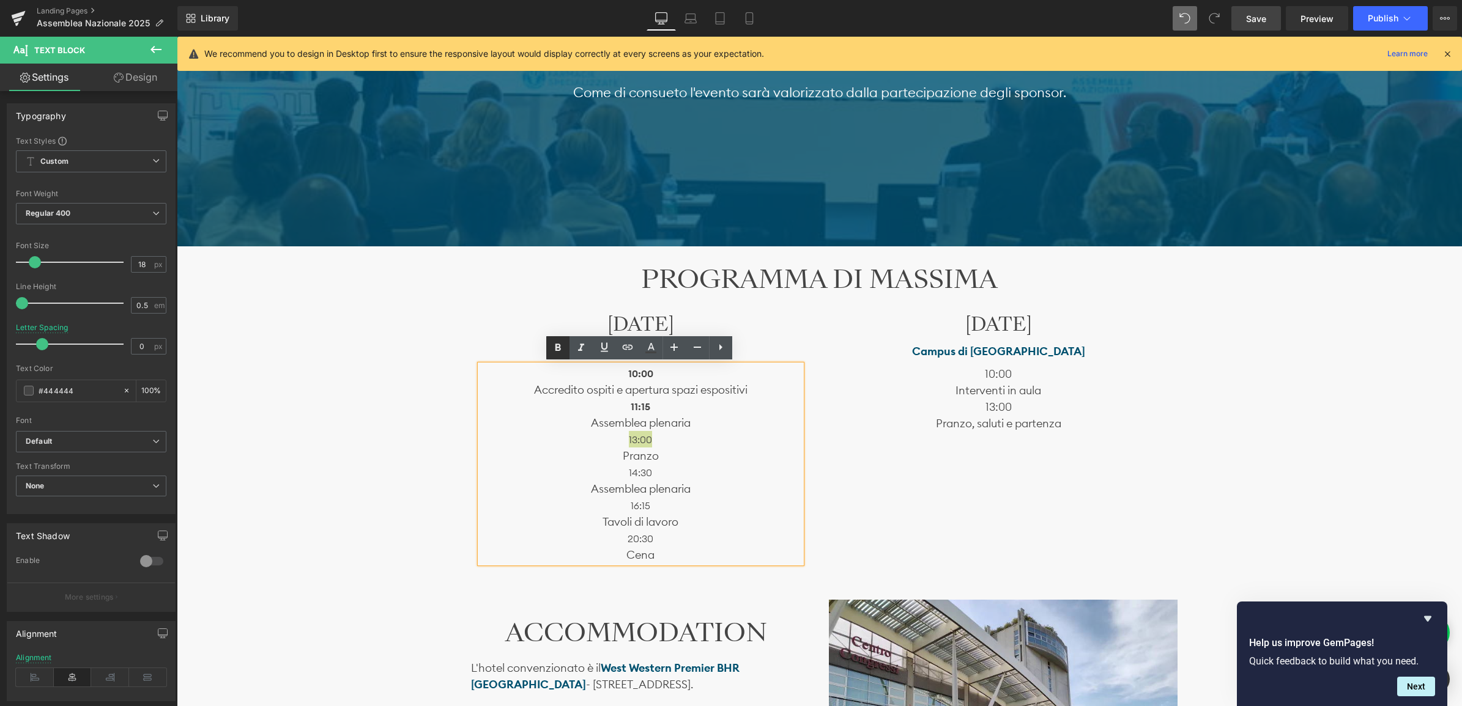
click at [555, 357] on link at bounding box center [557, 347] width 23 height 23
drag, startPoint x: 647, startPoint y: 474, endPoint x: 572, endPoint y: 392, distance: 110.8
click at [613, 471] on p "14:30" at bounding box center [640, 472] width 321 height 17
click at [563, 344] on icon at bounding box center [557, 348] width 15 height 15
drag, startPoint x: 650, startPoint y: 509, endPoint x: 580, endPoint y: 427, distance: 108.0
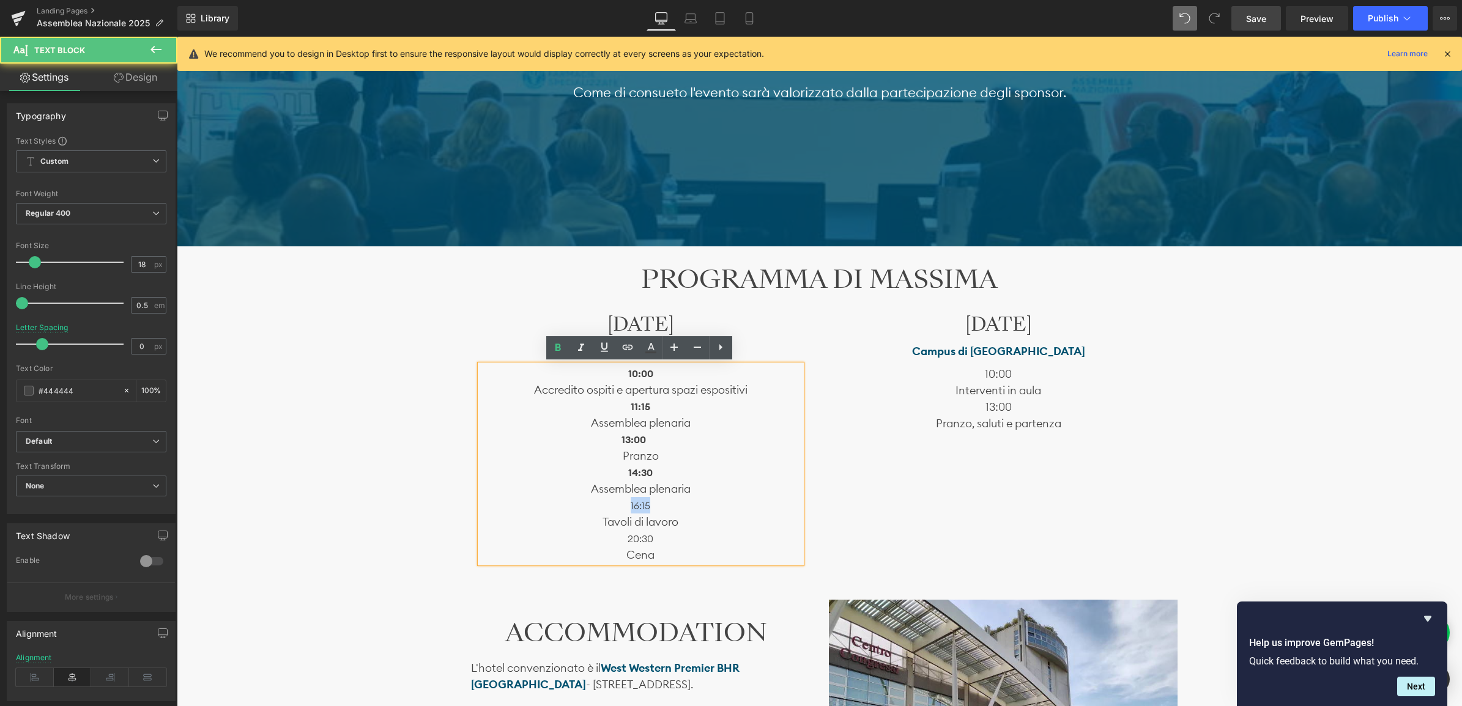
click at [615, 500] on p "16:15" at bounding box center [640, 505] width 321 height 17
click at [563, 349] on icon at bounding box center [557, 348] width 15 height 15
drag, startPoint x: 656, startPoint y: 541, endPoint x: 588, endPoint y: 413, distance: 144.7
click at [607, 540] on p "20:30" at bounding box center [640, 538] width 321 height 17
click at [550, 346] on icon at bounding box center [557, 348] width 15 height 15
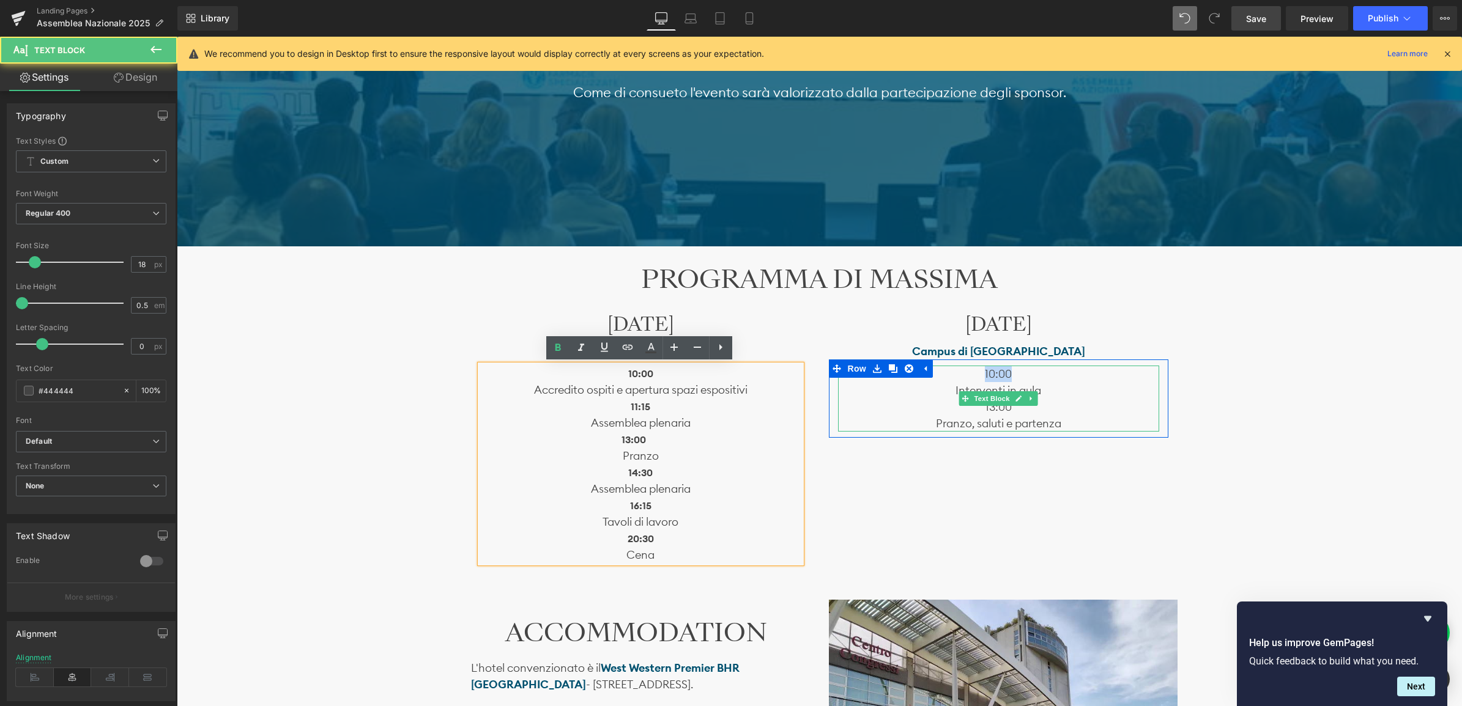
drag, startPoint x: 1011, startPoint y: 372, endPoint x: 971, endPoint y: 374, distance: 39.8
click at [971, 374] on p "10:00" at bounding box center [998, 374] width 321 height 17
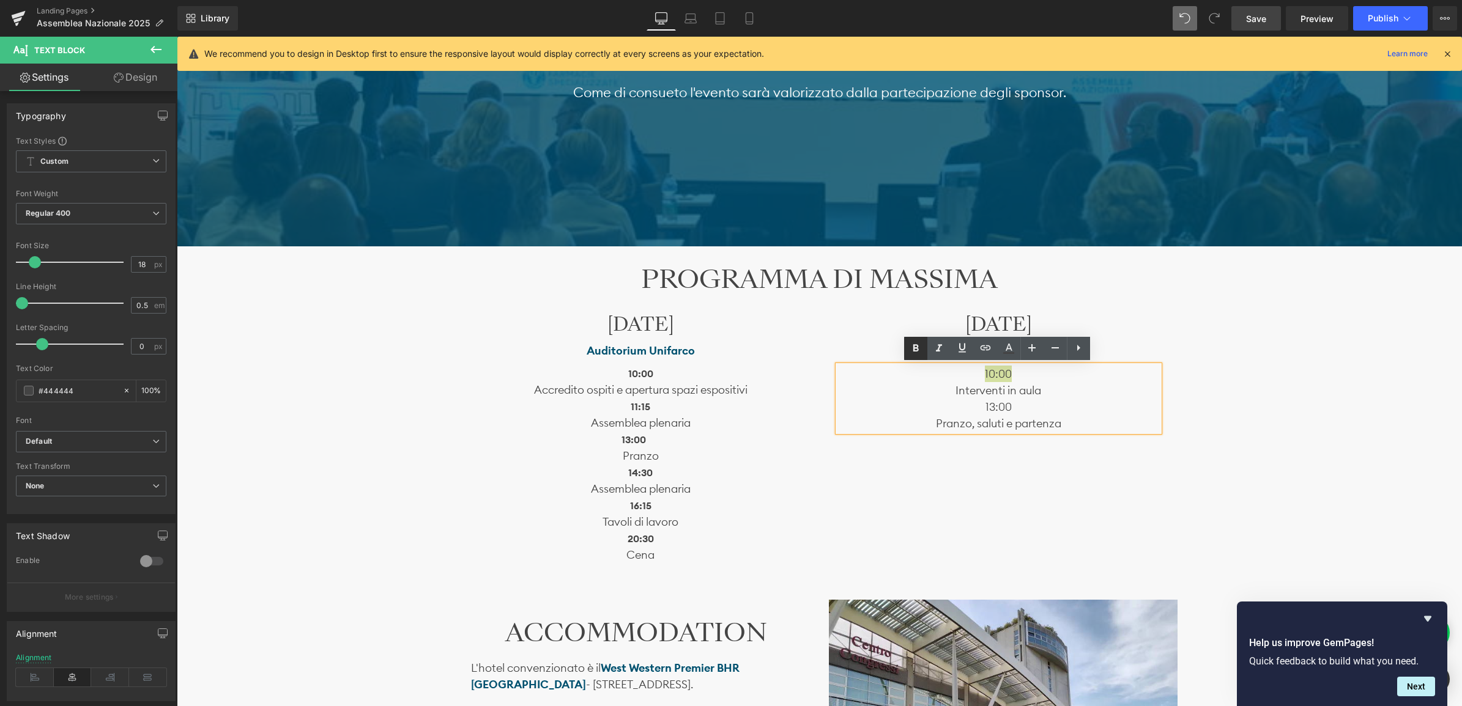
click at [912, 353] on icon at bounding box center [915, 348] width 15 height 15
drag, startPoint x: 1019, startPoint y: 410, endPoint x: 934, endPoint y: 363, distance: 97.2
click at [964, 408] on p "13:00" at bounding box center [998, 407] width 321 height 17
click at [916, 350] on icon at bounding box center [915, 348] width 15 height 15
click at [921, 401] on p "13:00" at bounding box center [998, 407] width 321 height 17
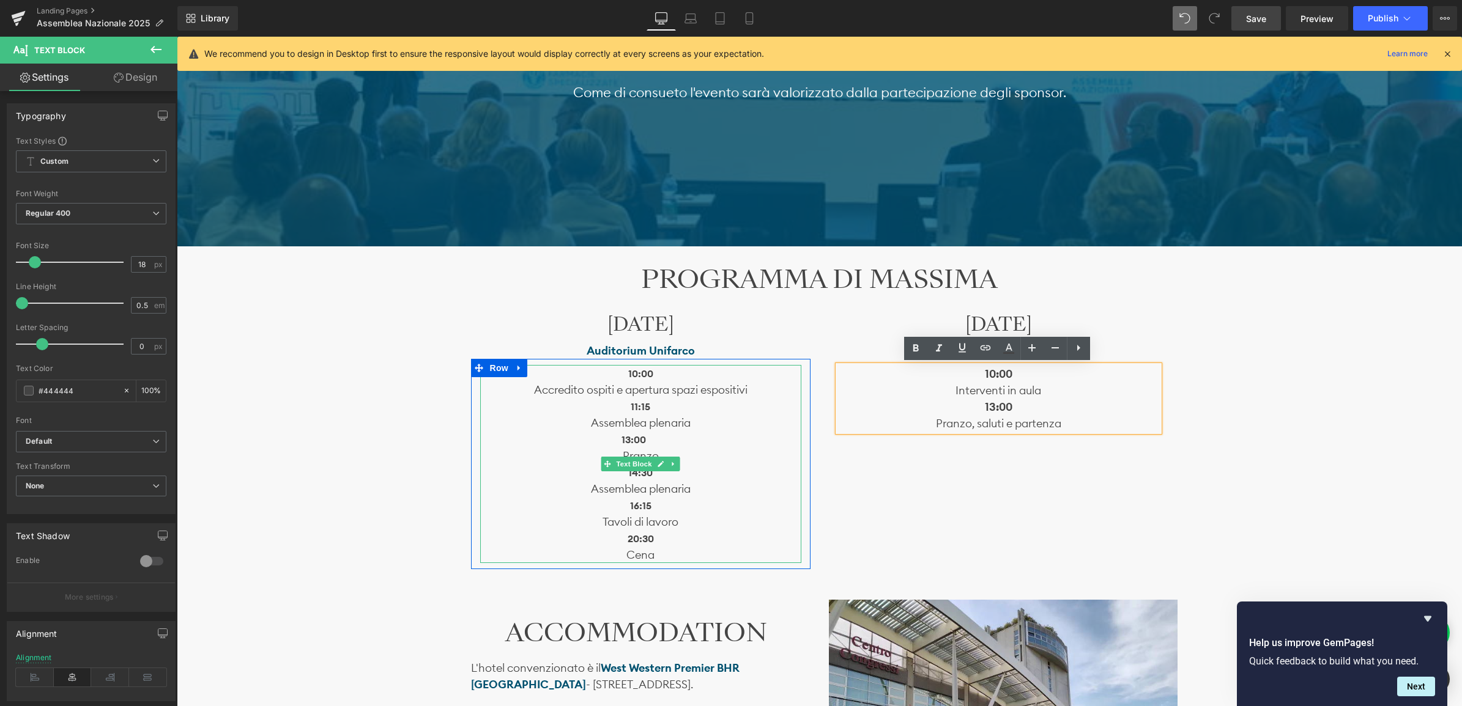
click at [681, 543] on p "20:30" at bounding box center [640, 538] width 321 height 17
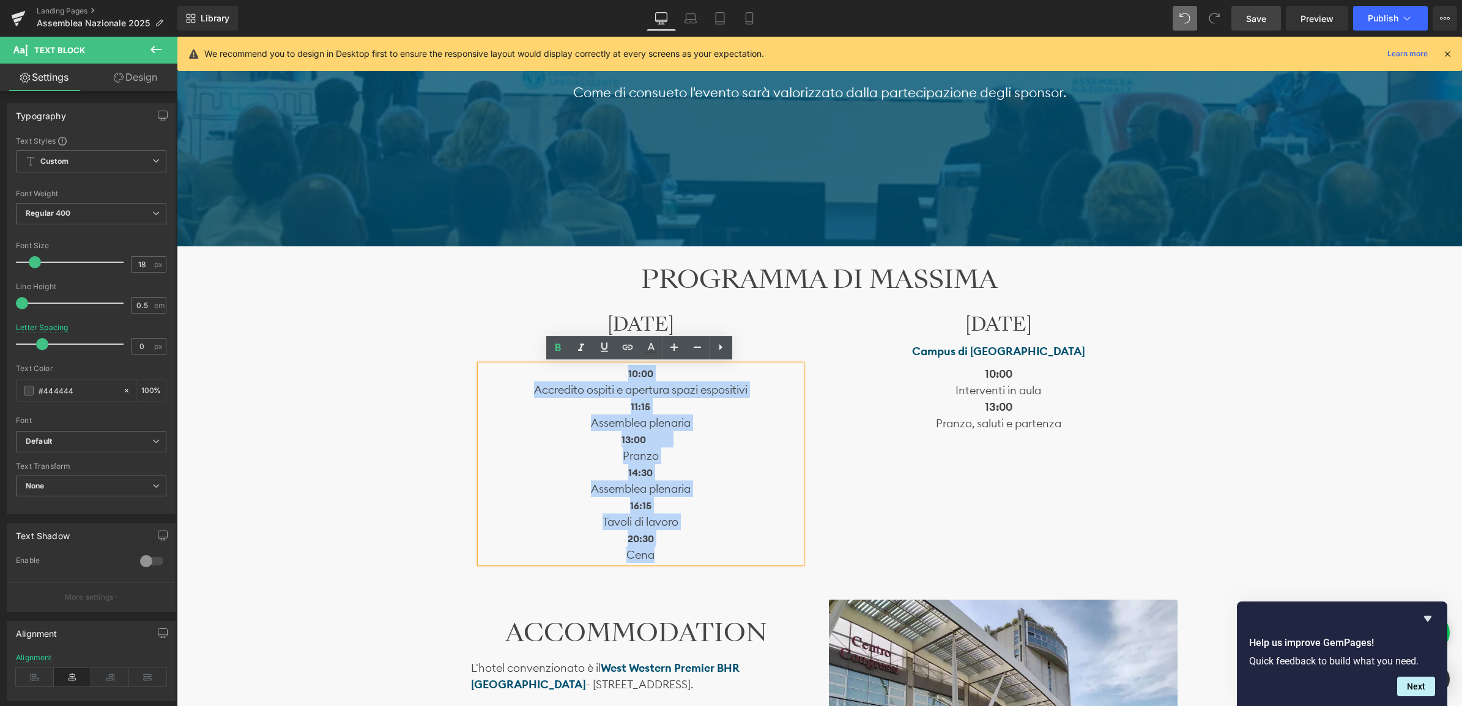
drag, startPoint x: 669, startPoint y: 557, endPoint x: 531, endPoint y: 376, distance: 227.4
click at [531, 376] on div "10:00 Accredito ospiti e apertura spazi espositivi 11:15 Assemblea plenaria 13:…" at bounding box center [640, 464] width 321 height 198
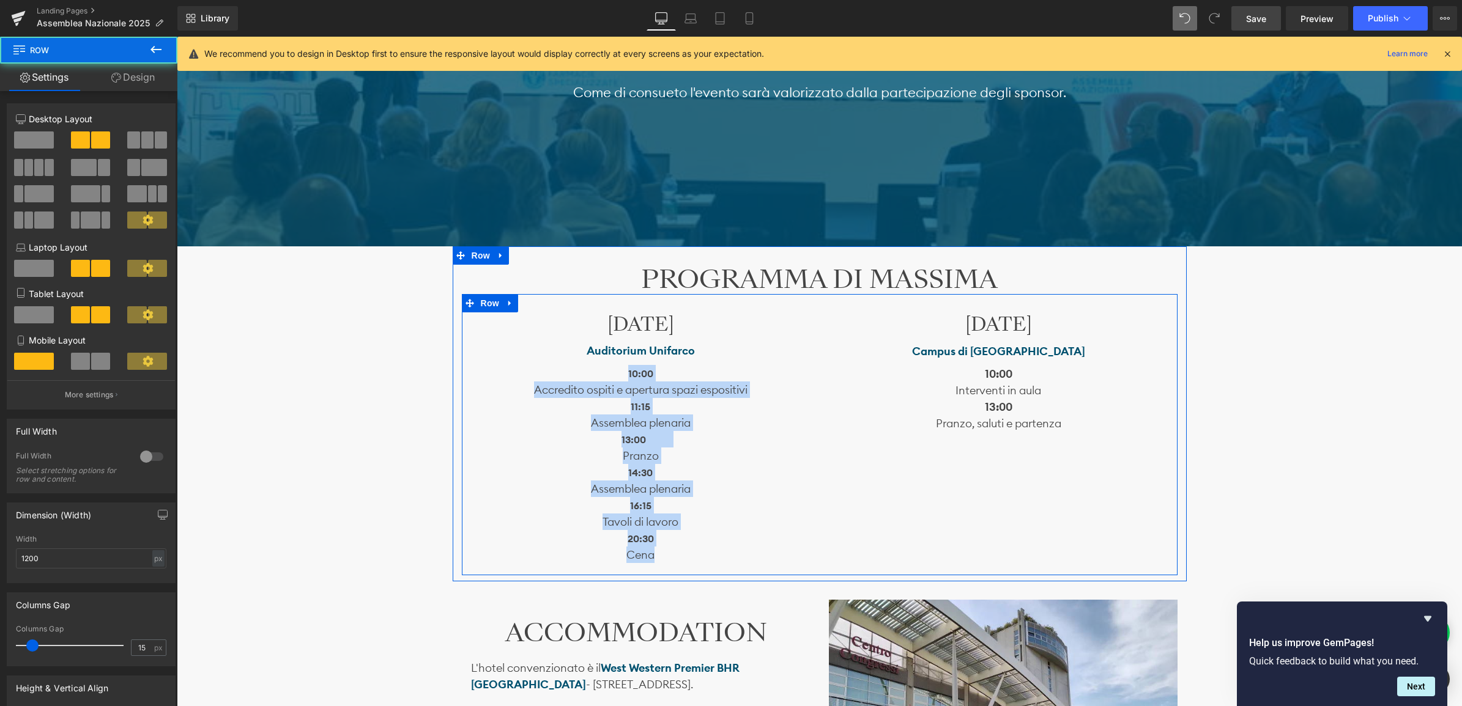
click at [867, 519] on div "[DATE] Heading Auditorium Unifarco Text Block 10:00 Accredito ospiti e apertura…" at bounding box center [820, 434] width 716 height 281
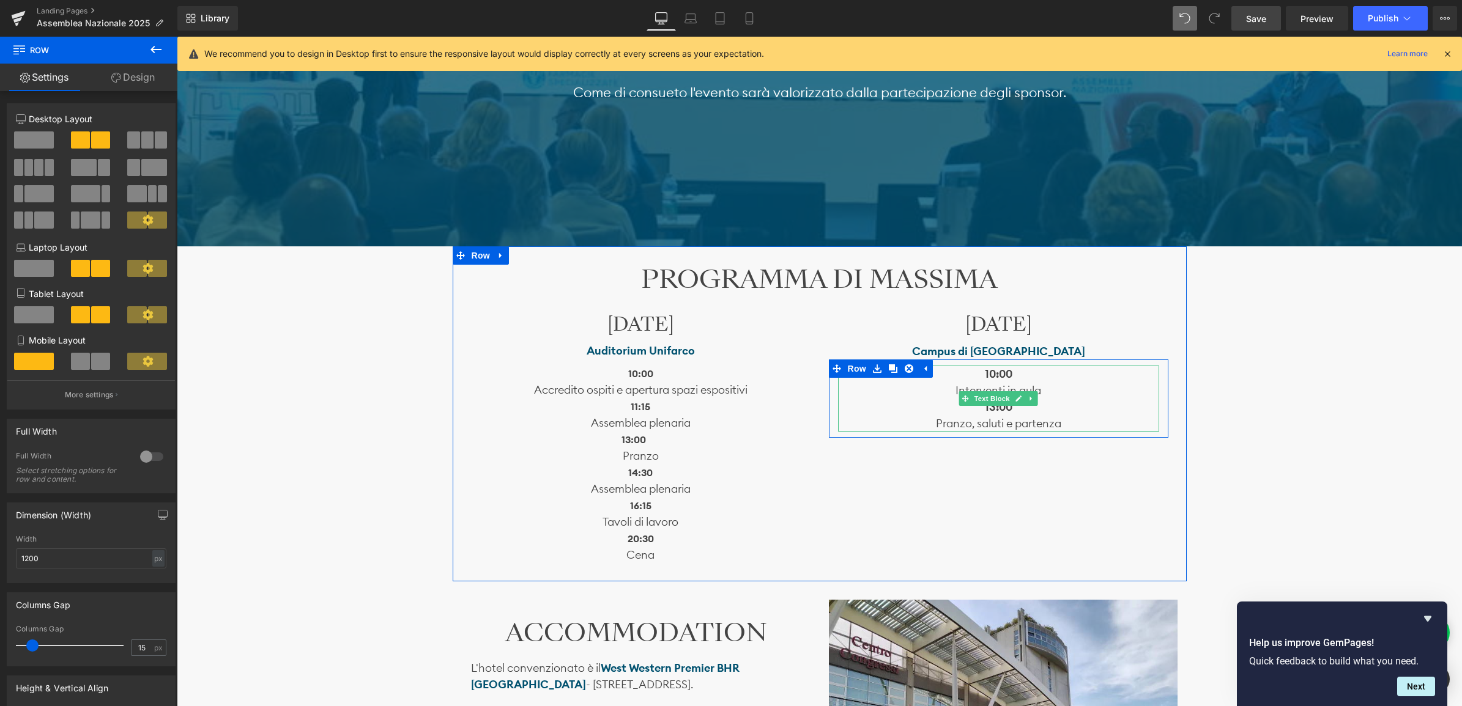
click at [980, 413] on p "13:00" at bounding box center [998, 407] width 321 height 17
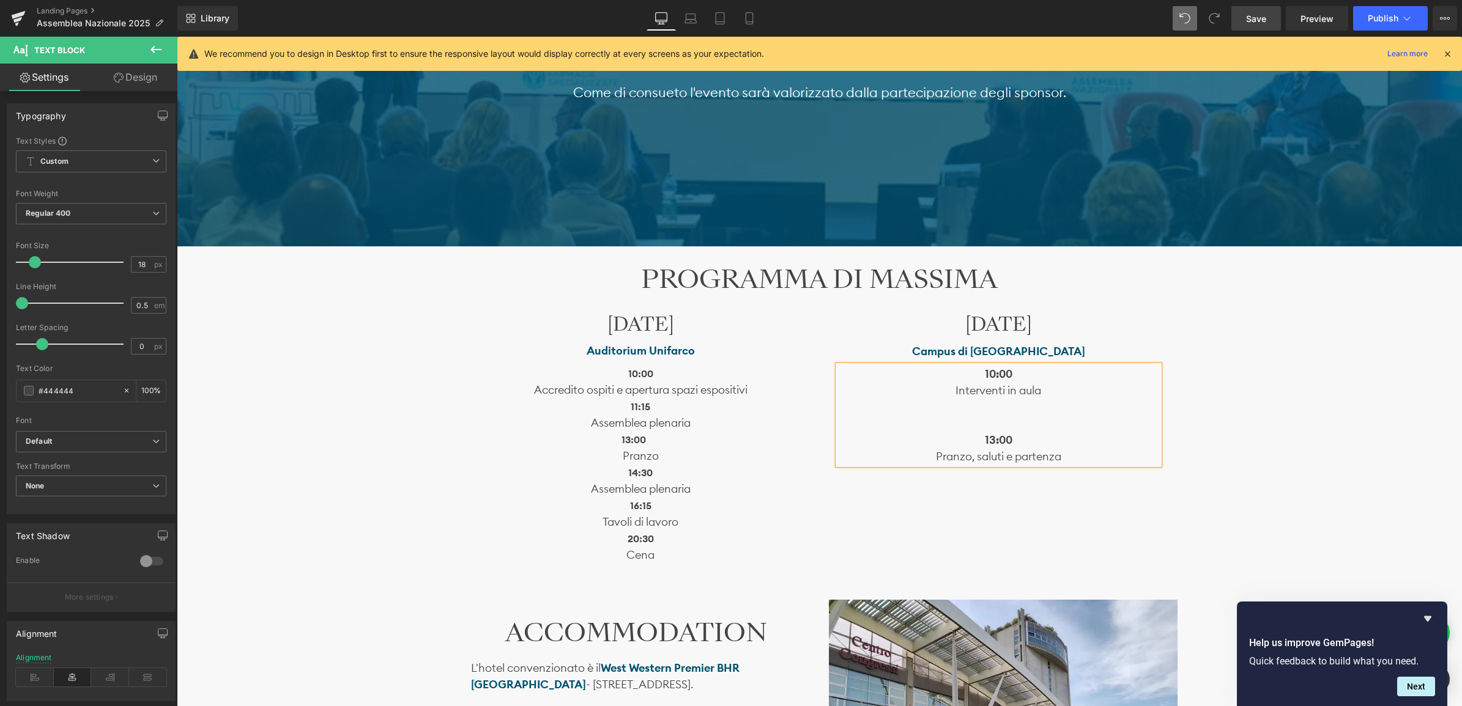
click at [1056, 391] on p "Interventi in aula" at bounding box center [998, 390] width 321 height 17
drag, startPoint x: 1016, startPoint y: 416, endPoint x: 971, endPoint y: 412, distance: 46.1
click at [971, 412] on div "10:00 Interventi in aula AI Social 13:00 Pr anzo, saluti e partenza" at bounding box center [998, 415] width 321 height 99
click at [1084, 352] on icon at bounding box center [1078, 348] width 15 height 15
click at [1075, 352] on icon at bounding box center [1078, 348] width 15 height 15
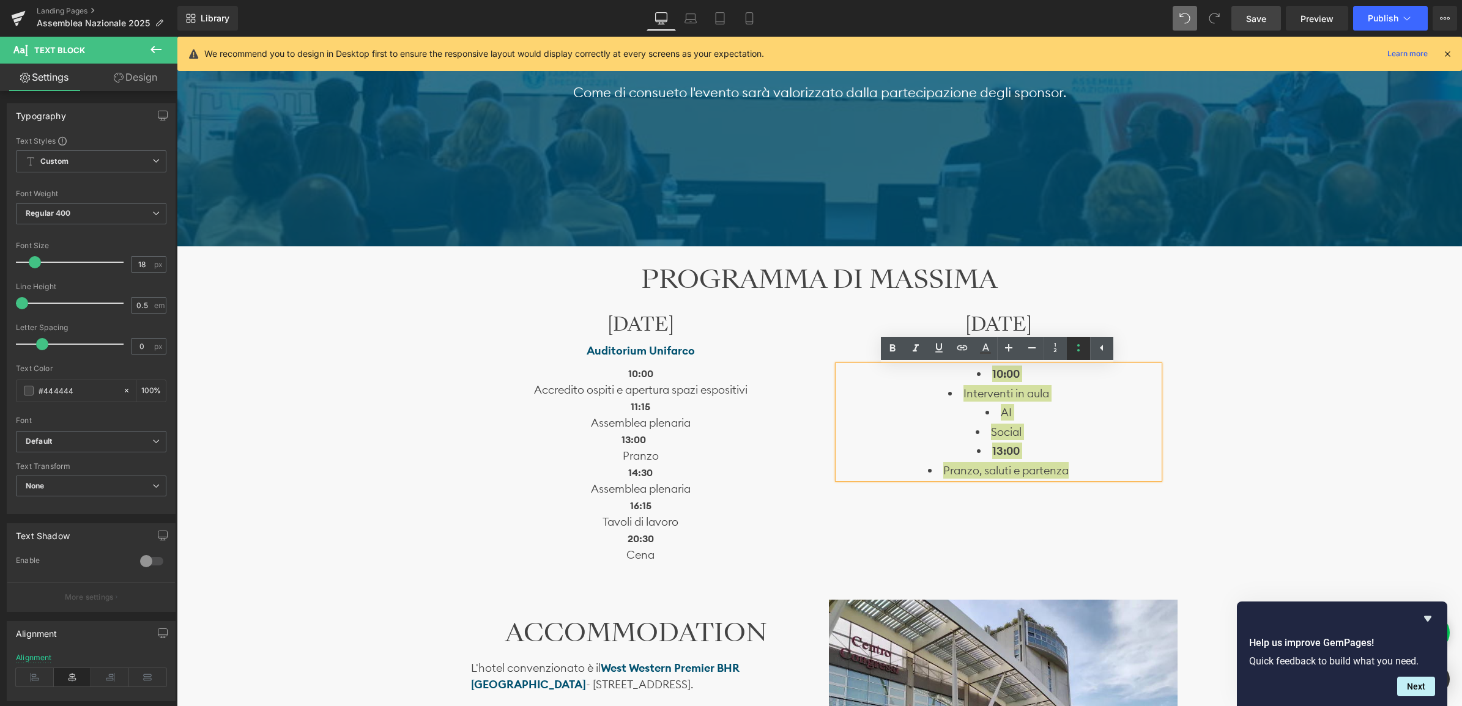
click at [1077, 353] on icon at bounding box center [1078, 348] width 15 height 15
click at [1038, 413] on p "10:00 Interventi in aula AI Social 13:00 Pr anzo, saluti e partenza" at bounding box center [998, 415] width 321 height 99
drag, startPoint x: 1016, startPoint y: 420, endPoint x: 970, endPoint y: 411, distance: 47.3
click at [970, 411] on p "10:00 Interventi in aula AI Social 13:00 Pr anzo, saluti e partenza" at bounding box center [998, 415] width 321 height 99
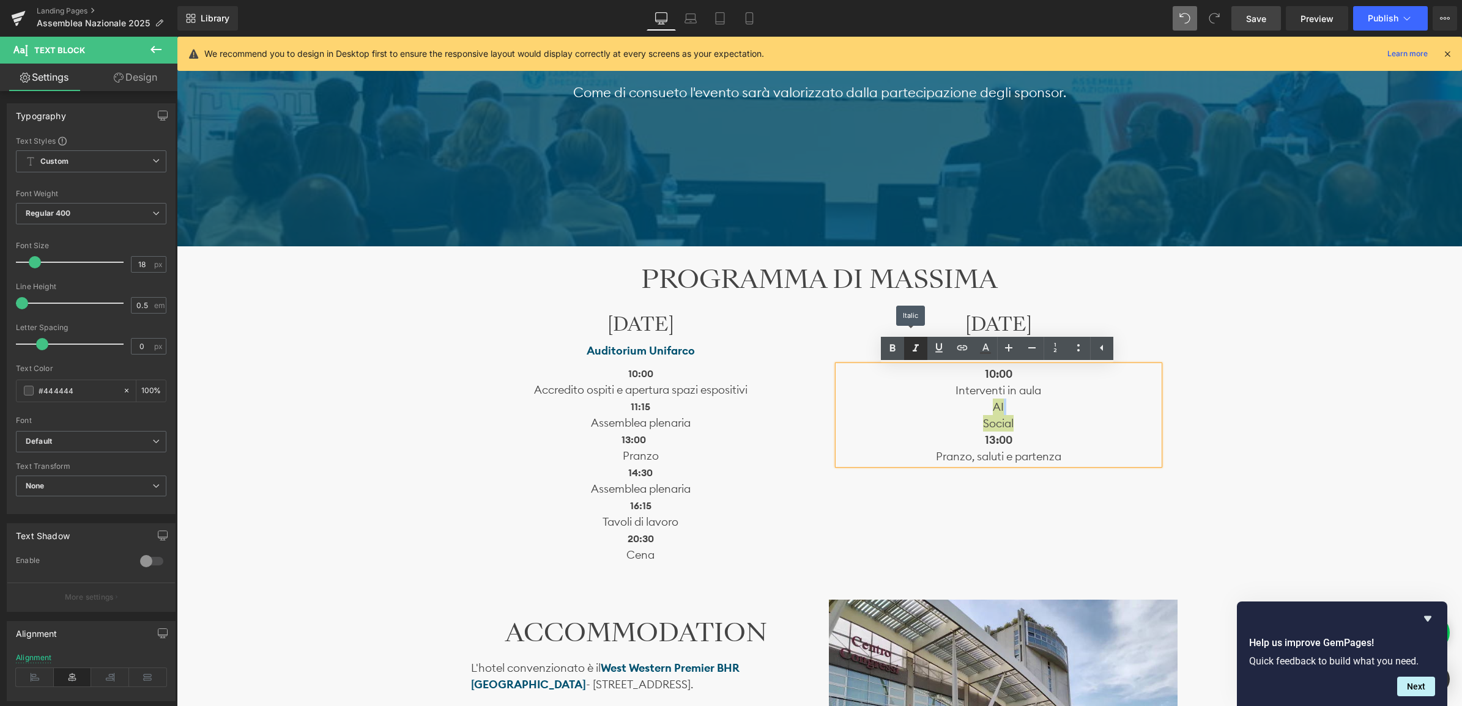
click at [909, 352] on icon at bounding box center [915, 348] width 15 height 15
click at [993, 408] on span "AI" at bounding box center [998, 407] width 11 height 14
drag, startPoint x: 1007, startPoint y: 405, endPoint x: 990, endPoint y: 402, distance: 17.9
click at [990, 402] on p "10:00 Interventi in aula AI Social 13:00 Pr anzo, saluti e partenza" at bounding box center [998, 415] width 321 height 99
drag, startPoint x: 1026, startPoint y: 423, endPoint x: 983, endPoint y: 426, distance: 42.9
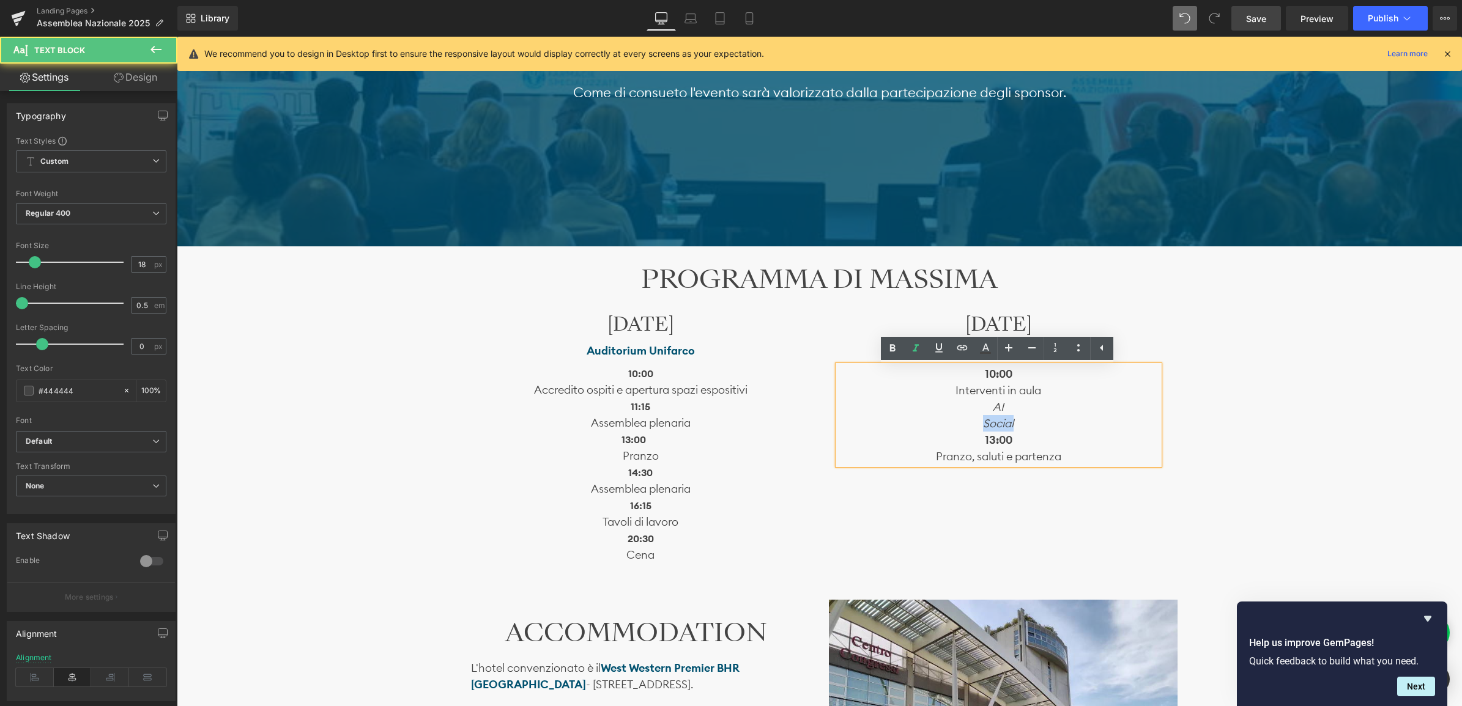
click at [983, 426] on p "10:00 Interventi in aula AI Social 13:00 Pr anzo, saluti e partenza" at bounding box center [998, 415] width 321 height 99
drag, startPoint x: 1013, startPoint y: 408, endPoint x: 1085, endPoint y: 384, distance: 76.0
click at [990, 407] on p "10:00 Interventi in aula AI Social 13:00 Pr anzo, saluti e partenza" at bounding box center [998, 415] width 321 height 99
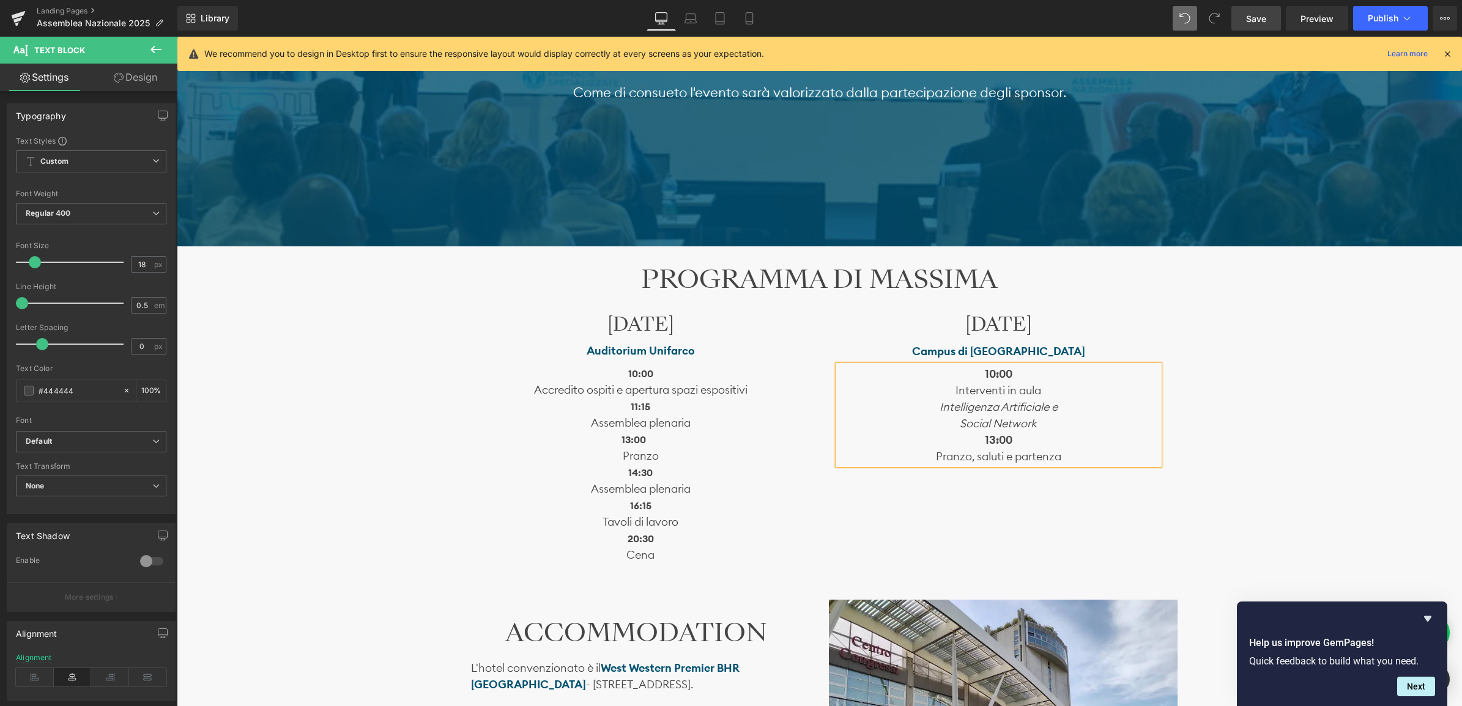
click at [950, 424] on p "10:00 Interventi in aula Intelligenza Artificiale e Social Network 13:00 Pr anz…" at bounding box center [998, 415] width 321 height 99
click at [939, 407] on span "Intelligenza Artificiale e" at bounding box center [998, 407] width 118 height 14
click at [1057, 417] on p "10:00 Interventi in aula (Intelligenza Artificiale e Social Network 13:00 Pr an…" at bounding box center [998, 415] width 321 height 99
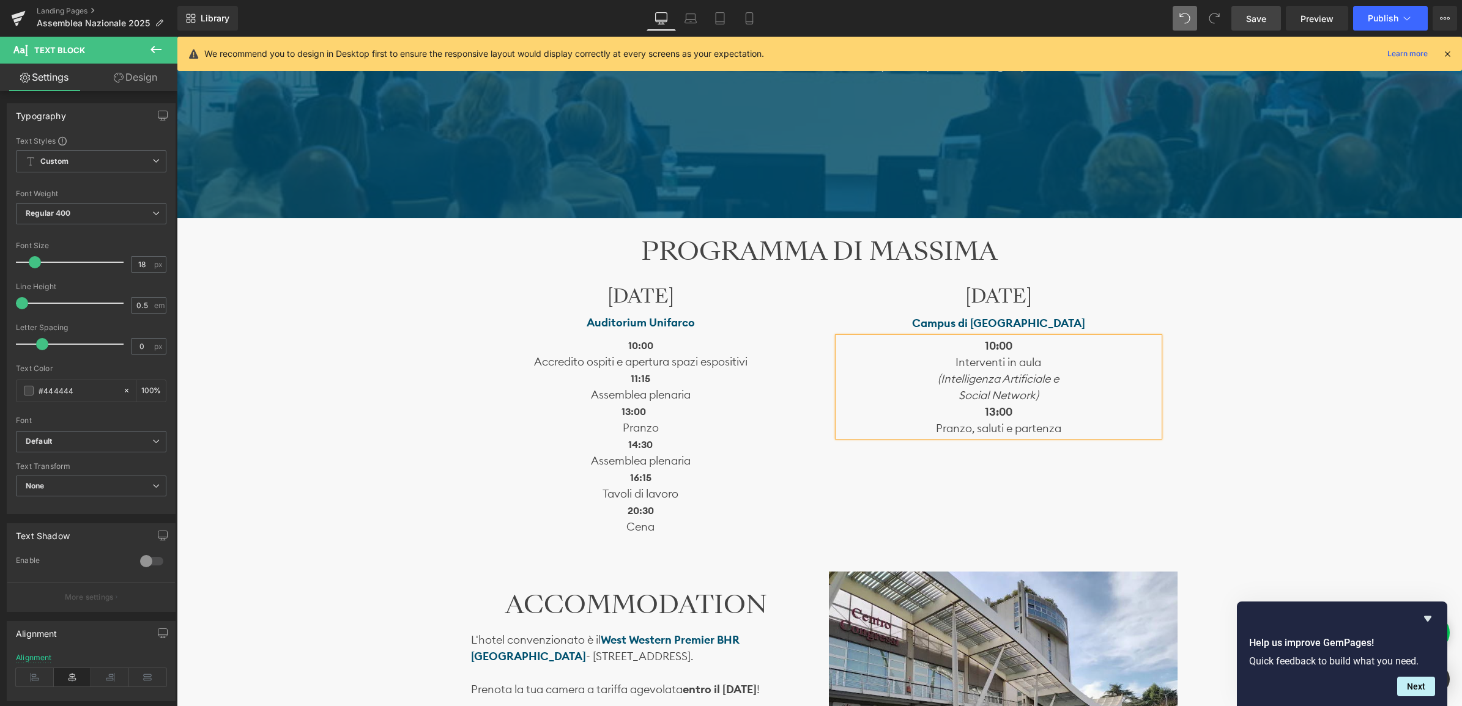
scroll to position [830, 0]
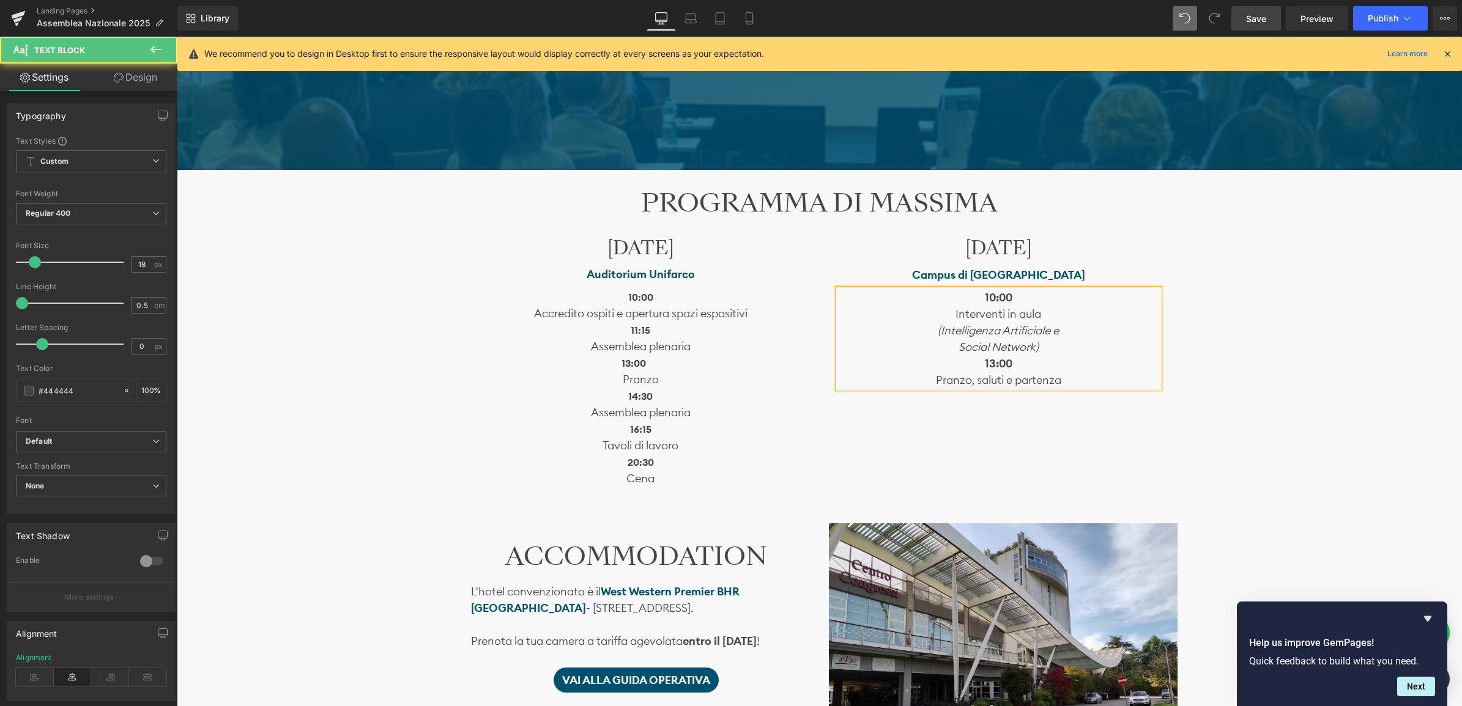
click at [1068, 374] on p "10:00 Interventi in aula (Intelligenza Artificiale e Social Network) 13:00 Pr a…" at bounding box center [998, 338] width 321 height 99
drag, startPoint x: 1023, startPoint y: 398, endPoint x: 622, endPoint y: 301, distance: 412.8
click at [968, 399] on p "14:30" at bounding box center [998, 396] width 321 height 17
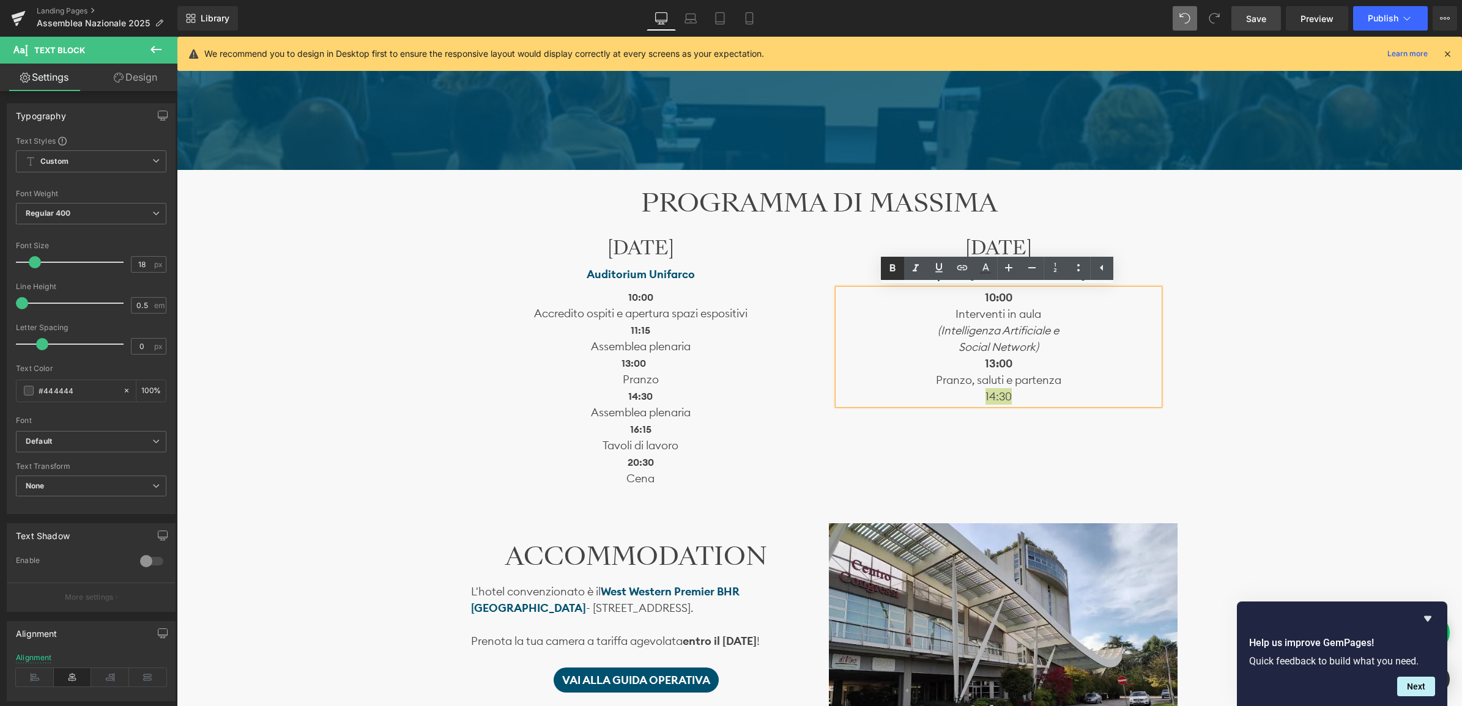
drag, startPoint x: 887, startPoint y: 270, endPoint x: 899, endPoint y: 278, distance: 14.4
click at [887, 270] on icon at bounding box center [892, 268] width 15 height 15
click at [1017, 398] on p "14:30" at bounding box center [998, 396] width 321 height 17
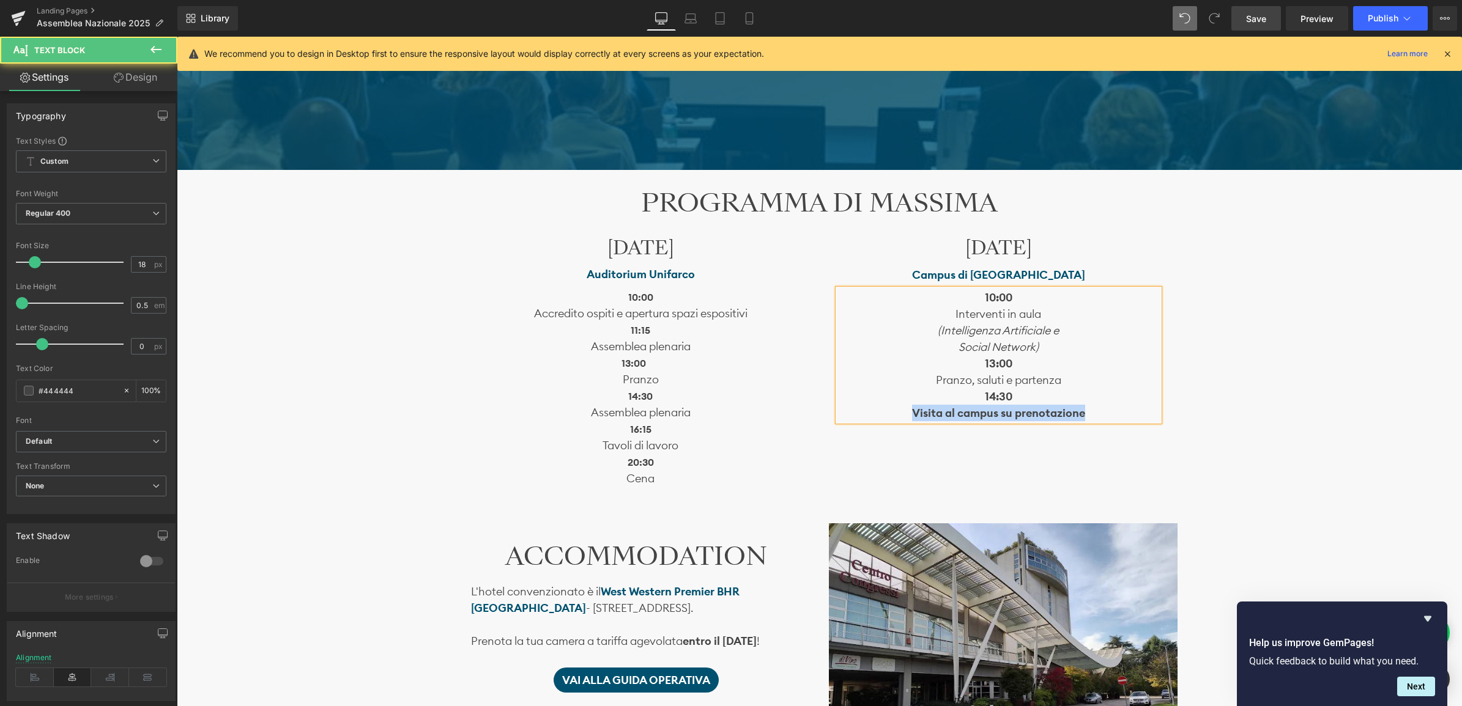
click at [928, 413] on b "Visita al campus su prenotazione" at bounding box center [998, 413] width 173 height 14
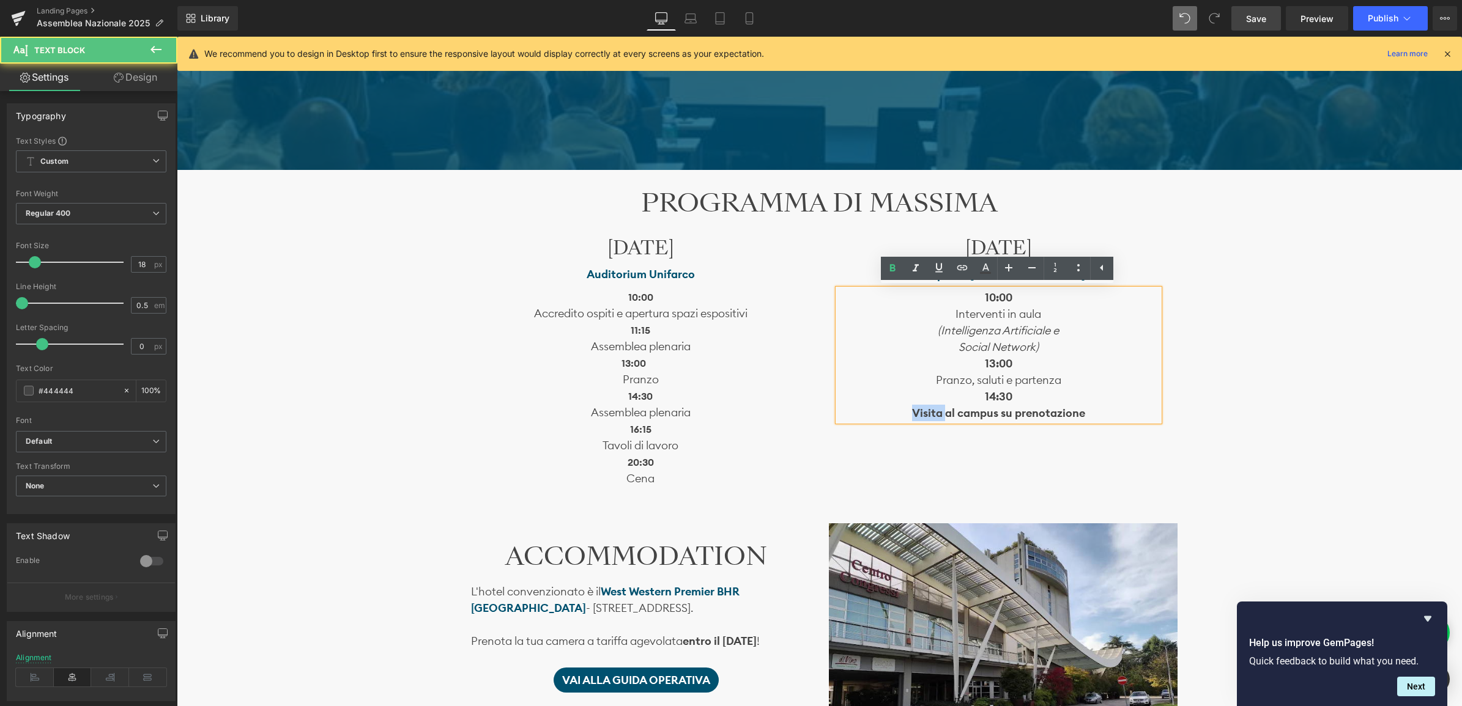
click at [928, 413] on b "Visita al campus su prenotazione" at bounding box center [998, 413] width 173 height 14
click at [893, 270] on icon at bounding box center [892, 268] width 15 height 15
click at [1127, 404] on p "14:30" at bounding box center [998, 396] width 321 height 17
click at [964, 411] on p "Visita al campus su prenotazione" at bounding box center [998, 413] width 321 height 17
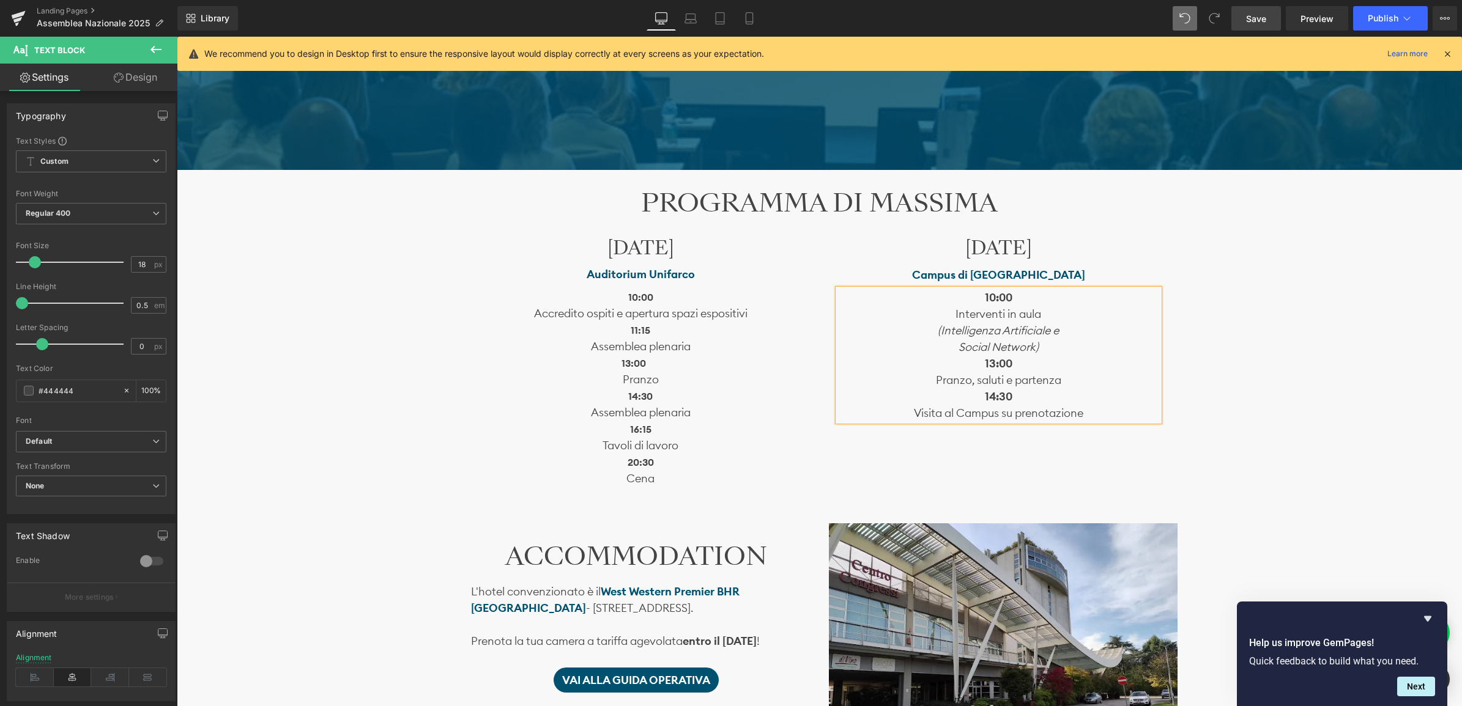
drag, startPoint x: 1094, startPoint y: 380, endPoint x: 1103, endPoint y: 383, distance: 9.7
click at [1097, 380] on p "10:00 Interventi in aula (Intelligenza Artificiale e Social Network) 13:00 Pr a…" at bounding box center [998, 338] width 321 height 99
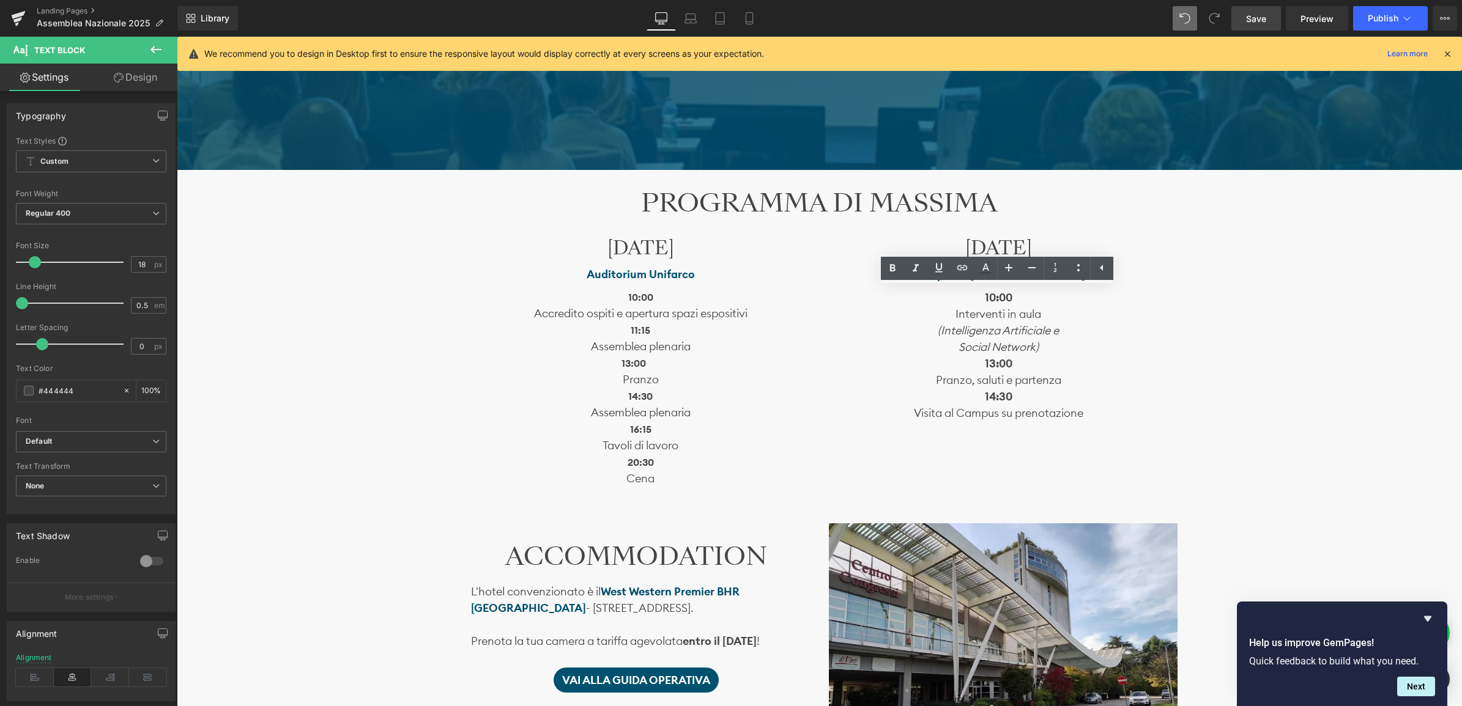
click at [1267, 10] on link "Save" at bounding box center [1256, 18] width 50 height 24
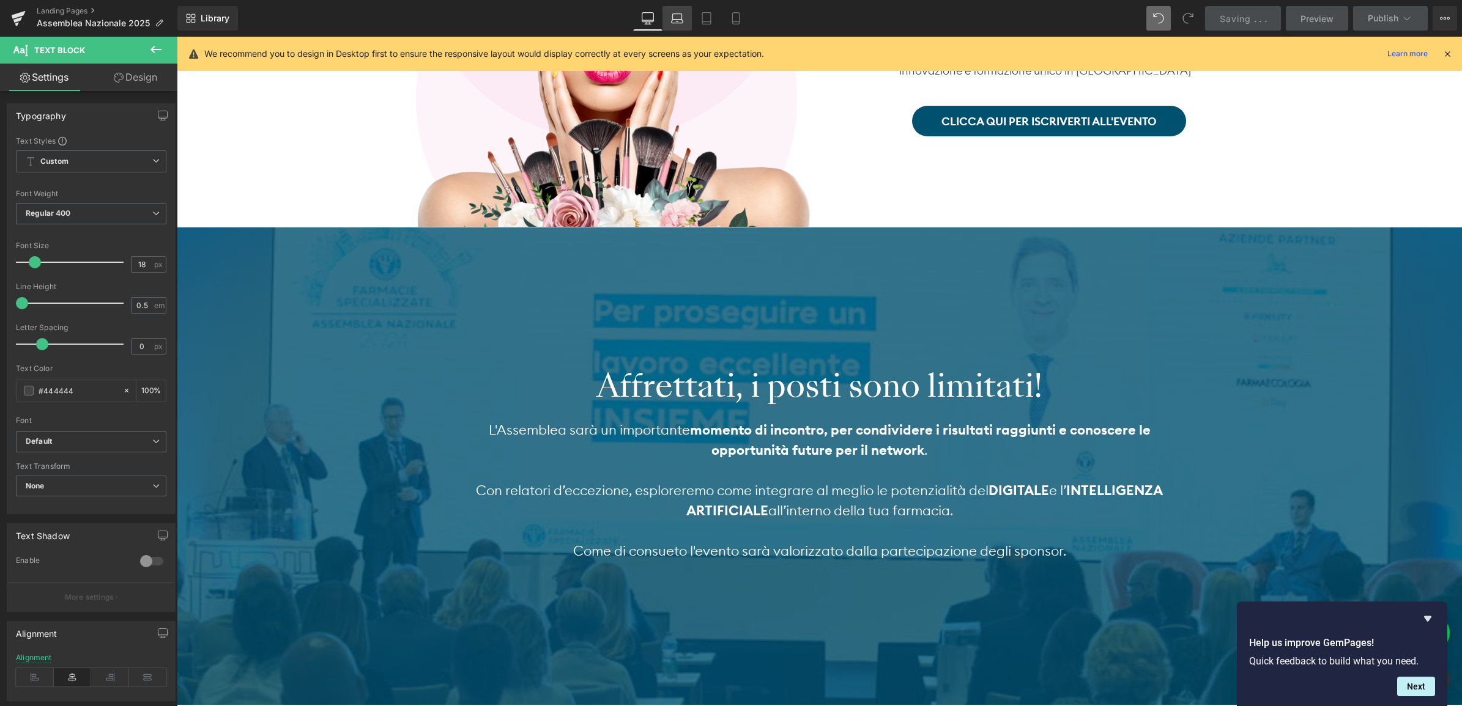
click at [679, 12] on icon at bounding box center [677, 18] width 12 height 12
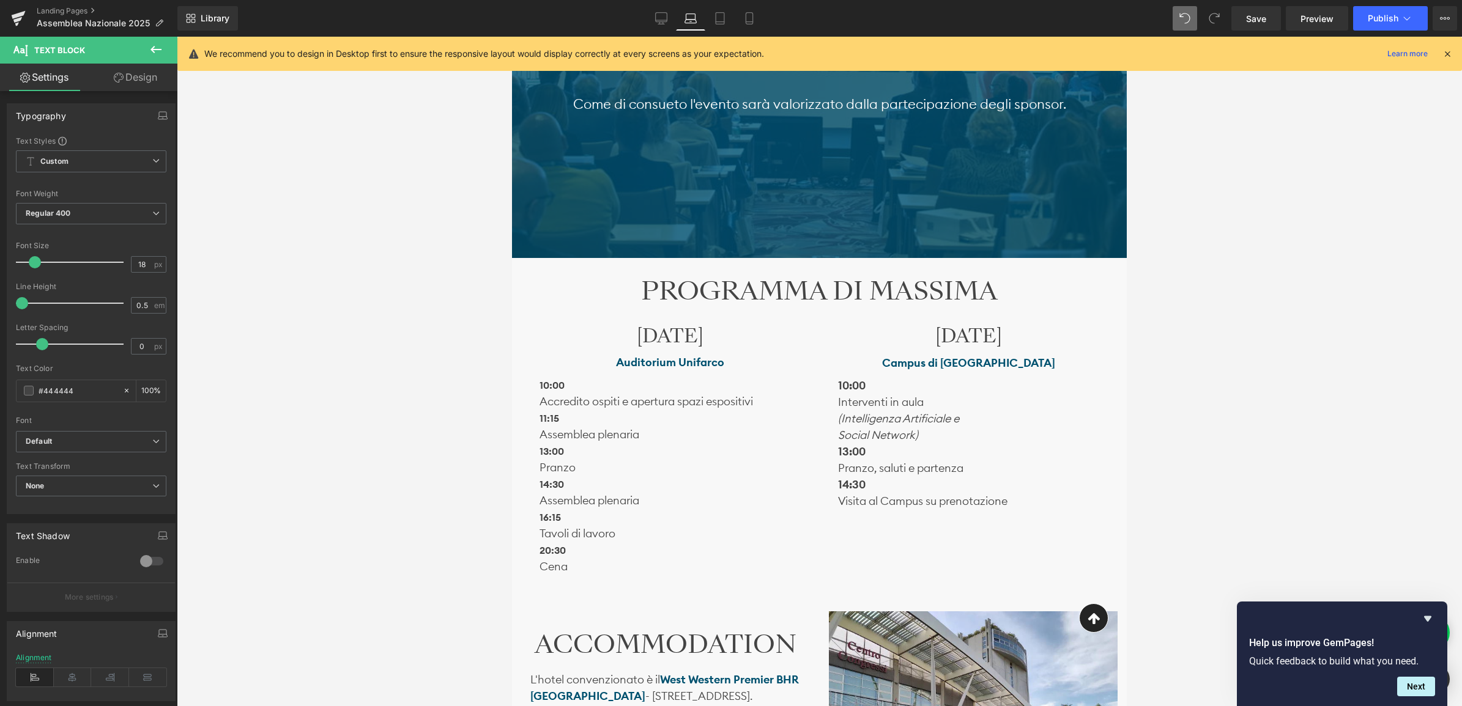
scroll to position [607, 0]
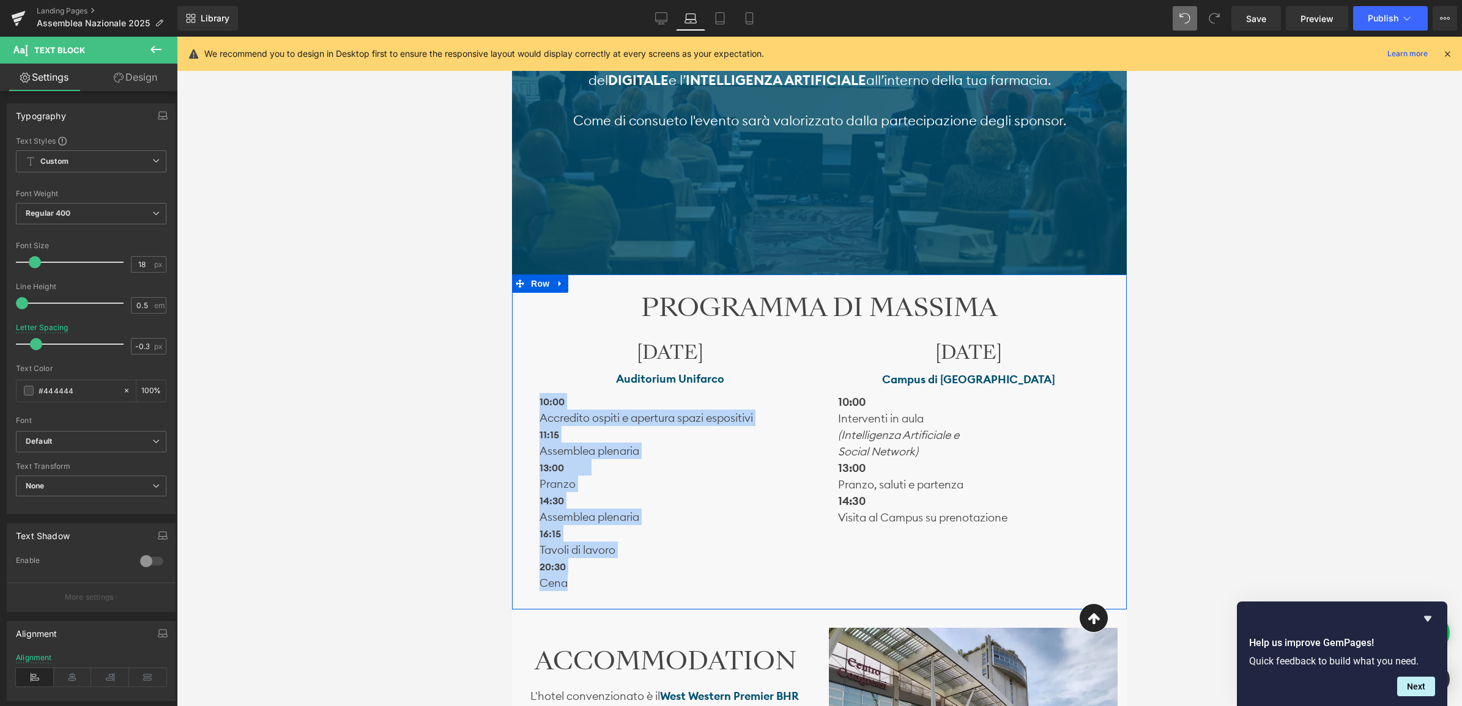
drag, startPoint x: 580, startPoint y: 579, endPoint x: 520, endPoint y: 398, distance: 189.9
click at [521, 398] on div "[DATE] Heading Auditorium Unifarco Text Block 10:00 Accredito ospiti e apertura…" at bounding box center [819, 462] width 596 height 281
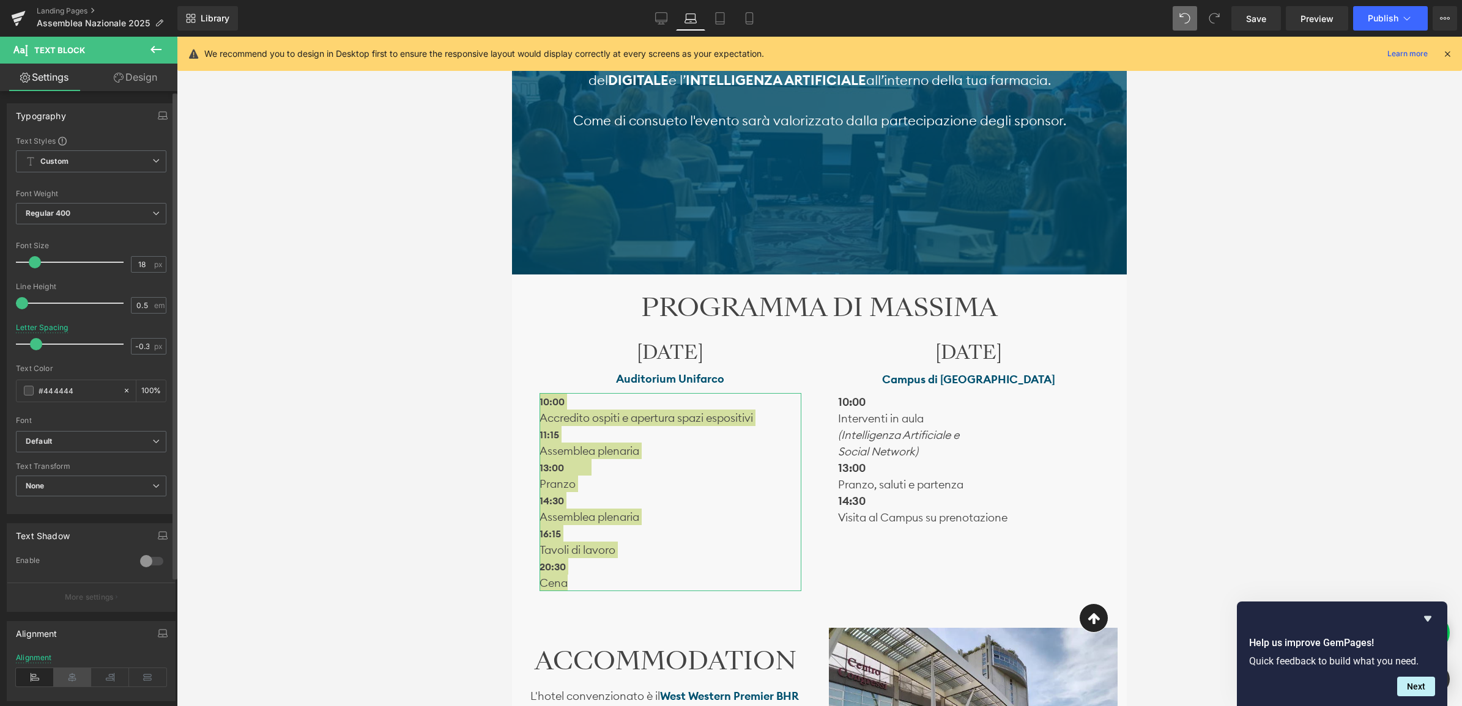
click at [69, 677] on icon at bounding box center [73, 677] width 38 height 18
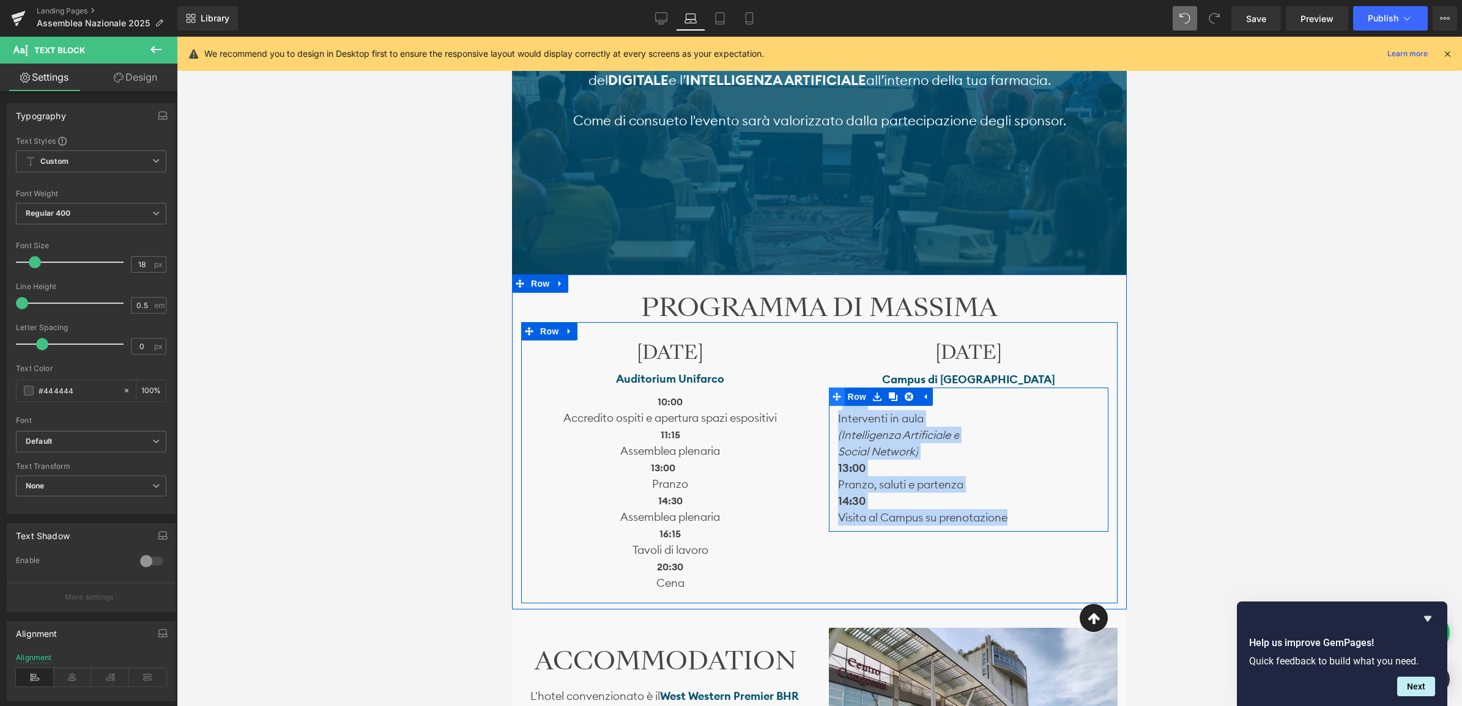
drag, startPoint x: 952, startPoint y: 513, endPoint x: 839, endPoint y: 401, distance: 158.7
click at [839, 401] on div "10:00 Interventi in aula (Intelligenza Artificiale e Social Network) 13:00 Pr a…" at bounding box center [969, 460] width 280 height 144
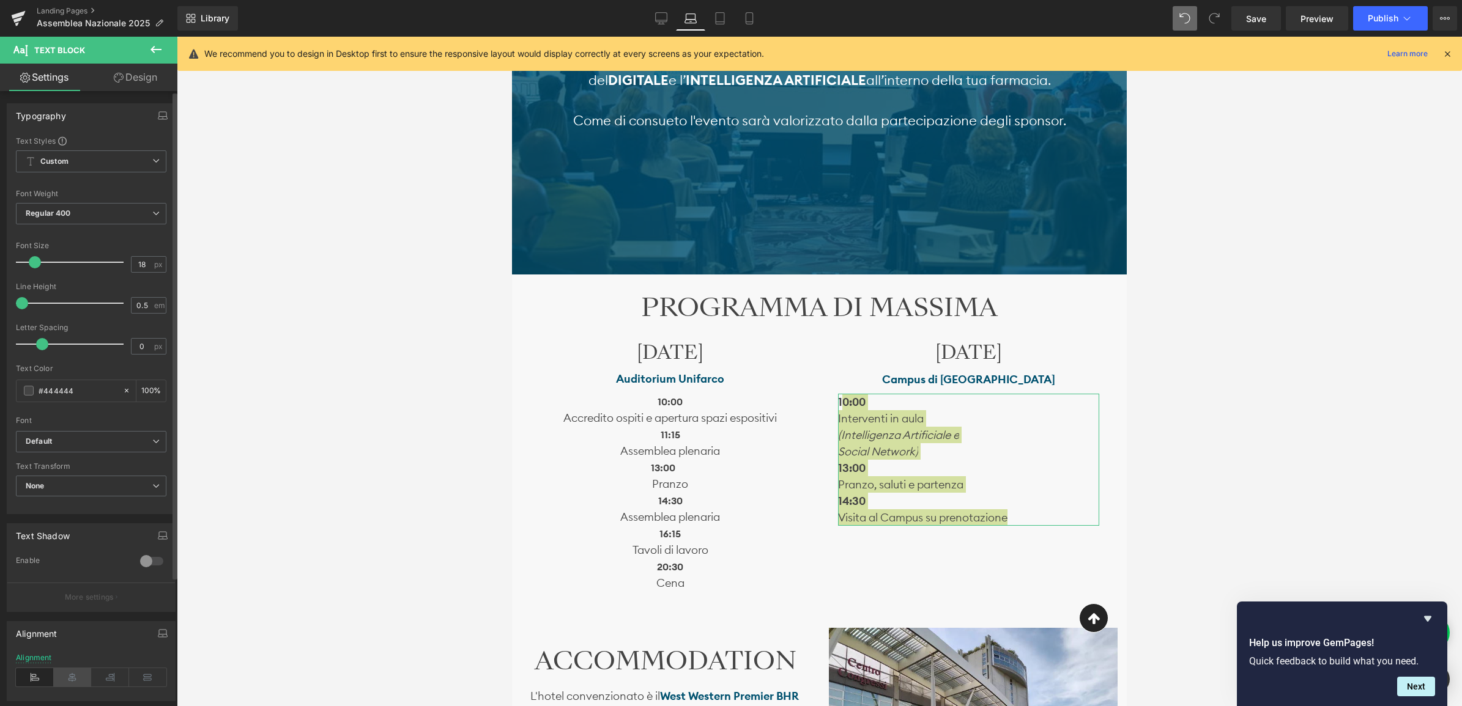
click at [78, 676] on icon at bounding box center [73, 677] width 38 height 18
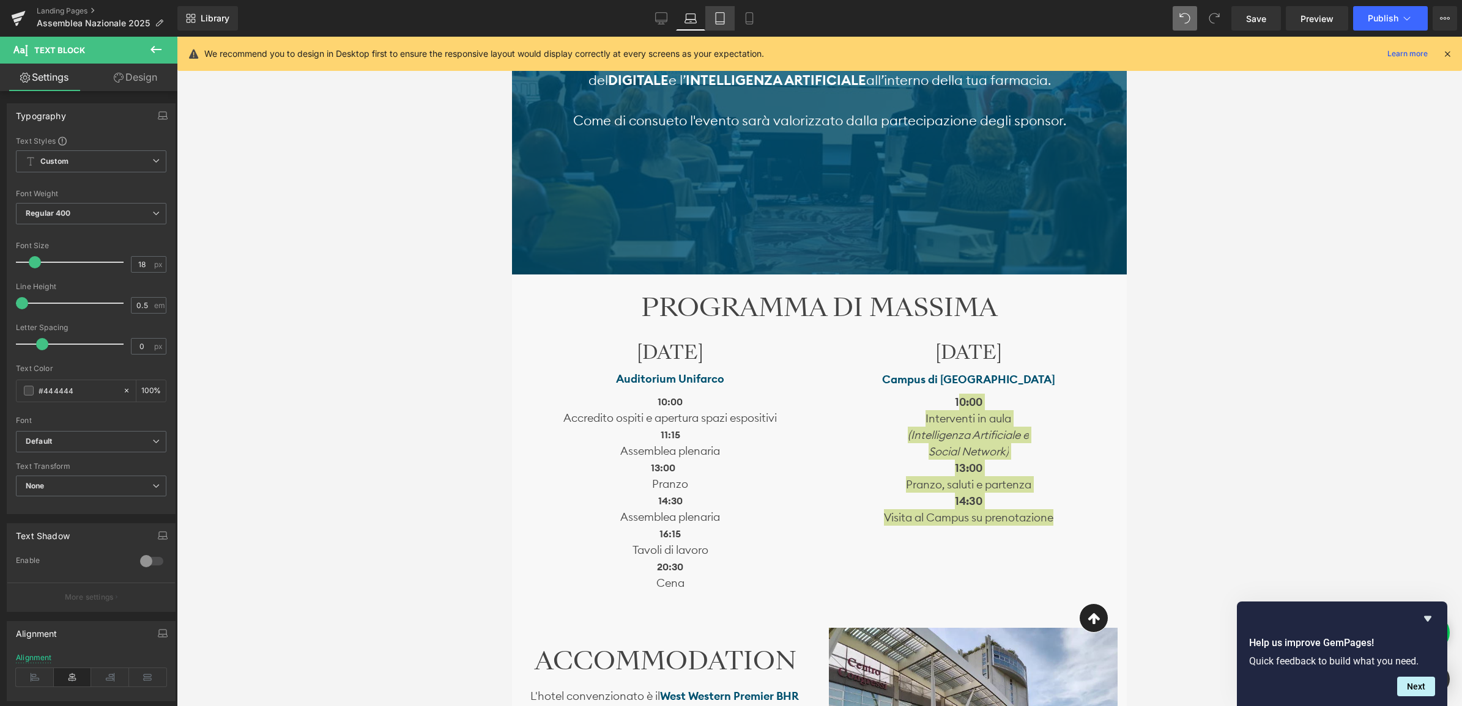
click at [719, 20] on icon at bounding box center [720, 18] width 12 height 12
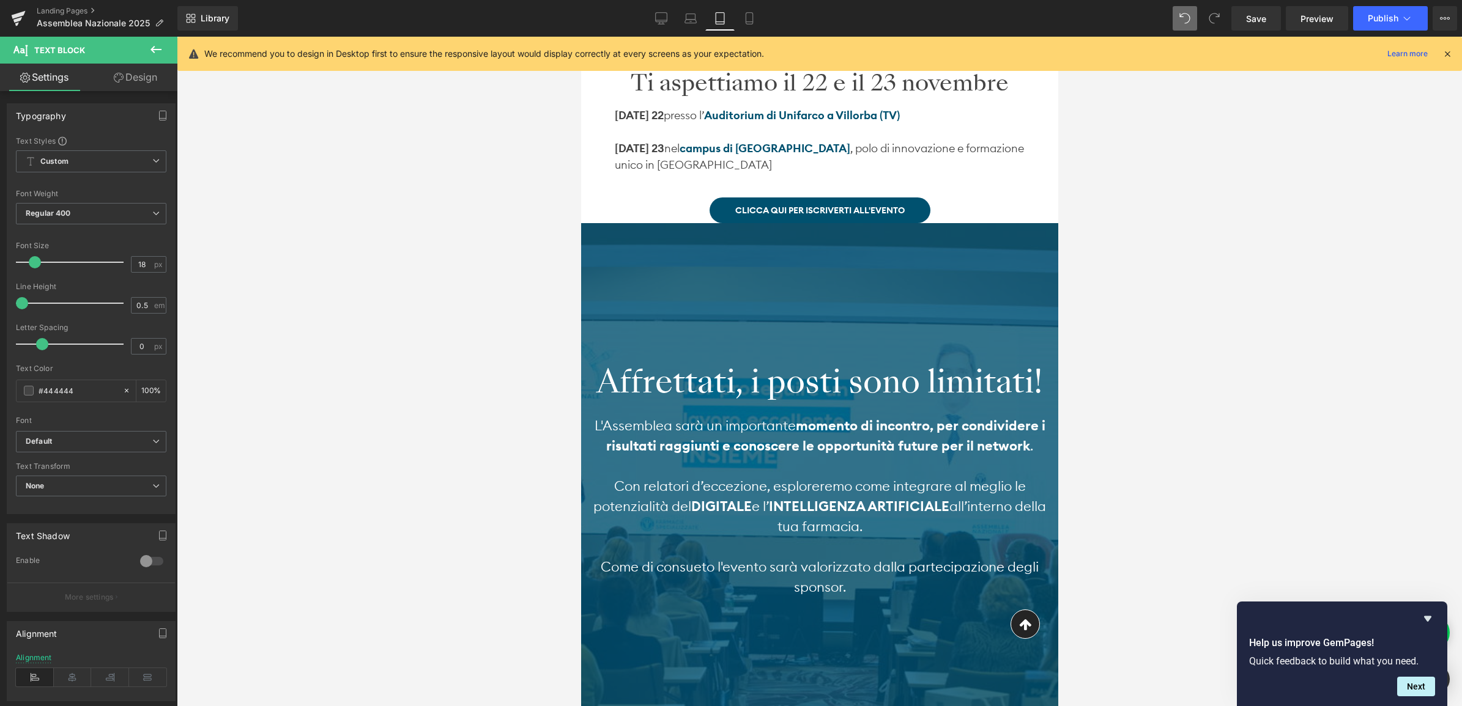
scroll to position [1073, 0]
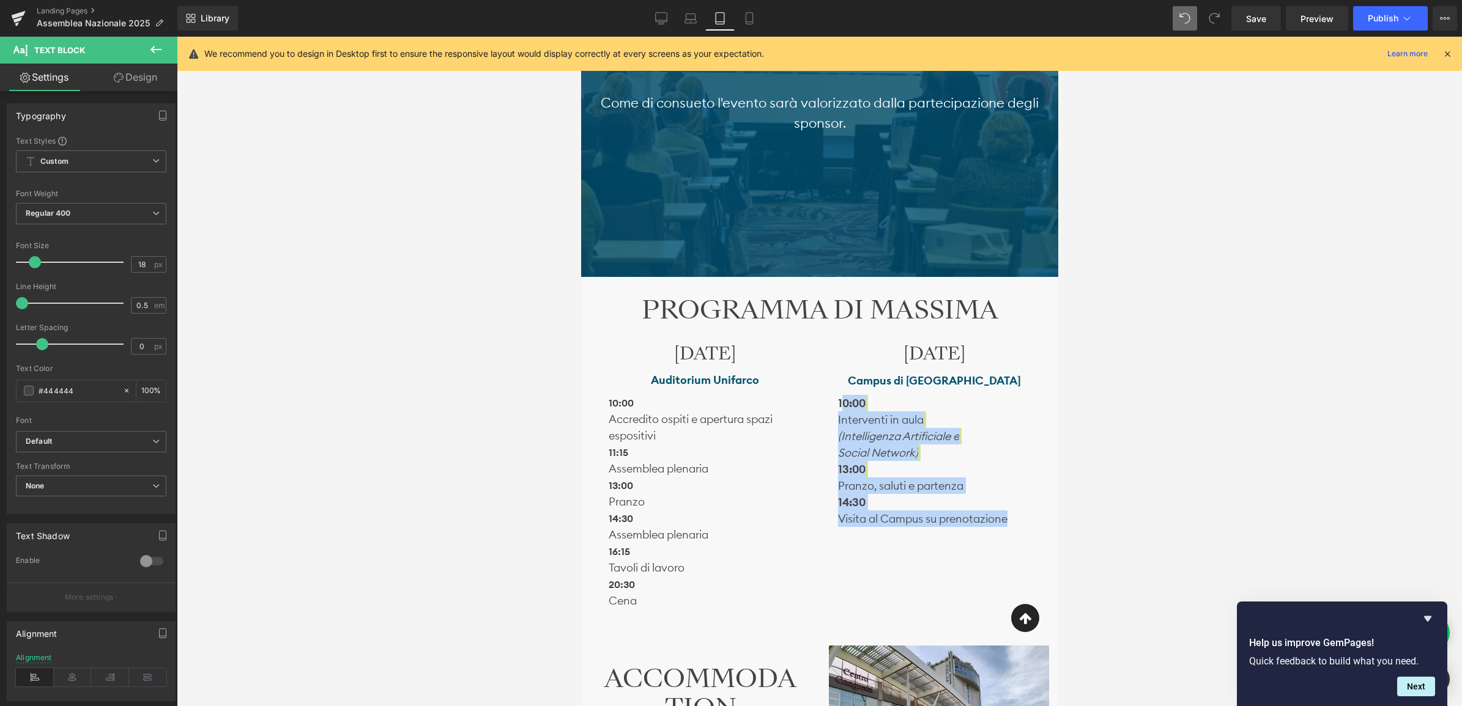
click at [748, 578] on p "20:30" at bounding box center [704, 584] width 193 height 17
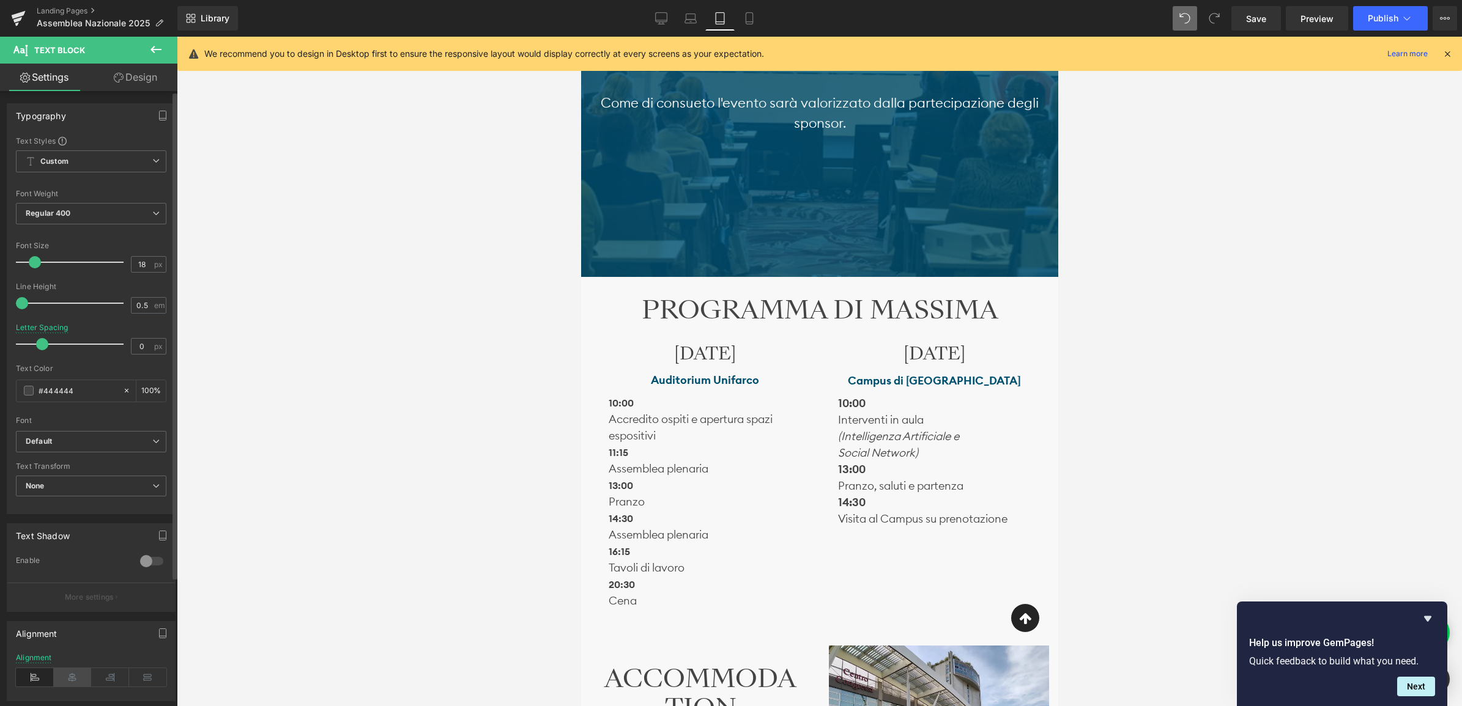
click at [81, 681] on icon at bounding box center [73, 677] width 38 height 18
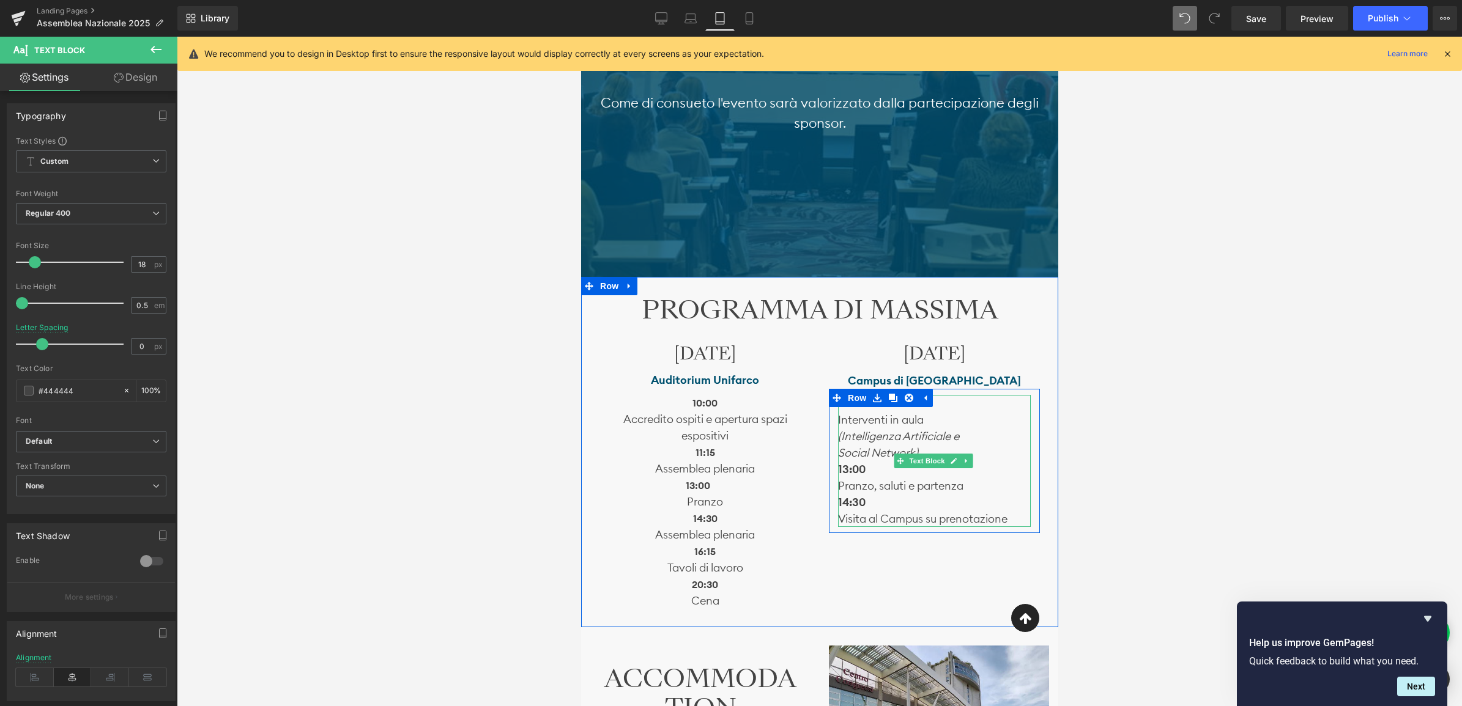
click at [963, 499] on p "14:30" at bounding box center [933, 502] width 193 height 17
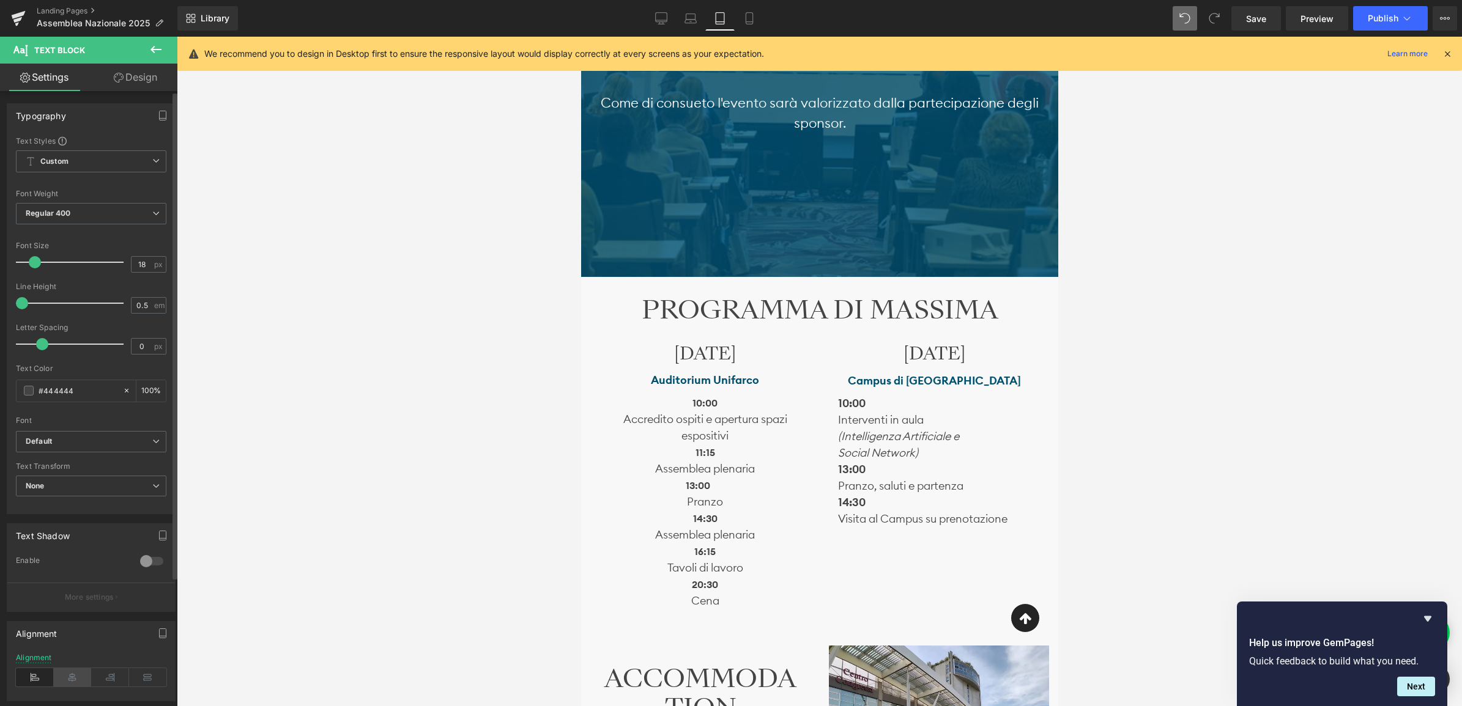
click at [68, 682] on icon at bounding box center [73, 677] width 38 height 18
click at [752, 20] on icon at bounding box center [749, 19] width 7 height 12
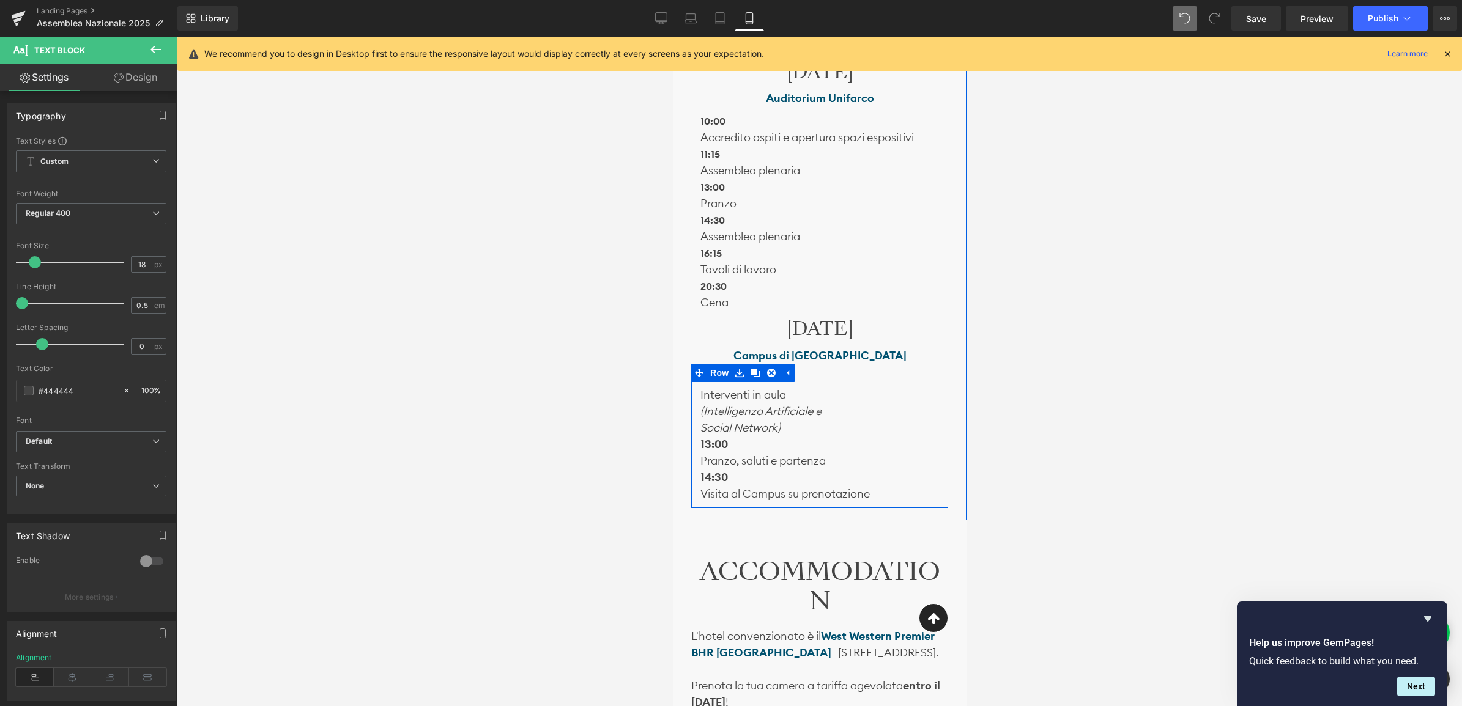
scroll to position [1182, 0]
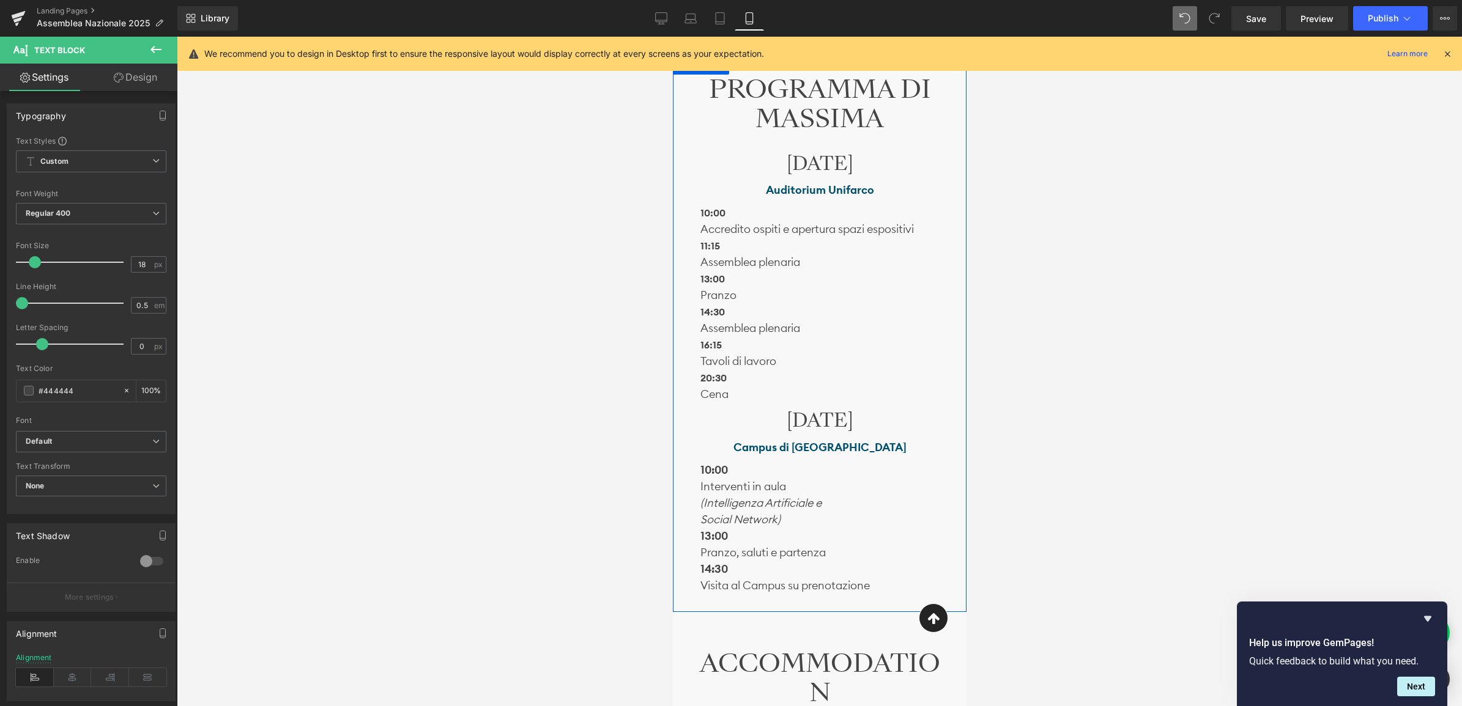
click at [784, 369] on p "20:30" at bounding box center [819, 377] width 239 height 17
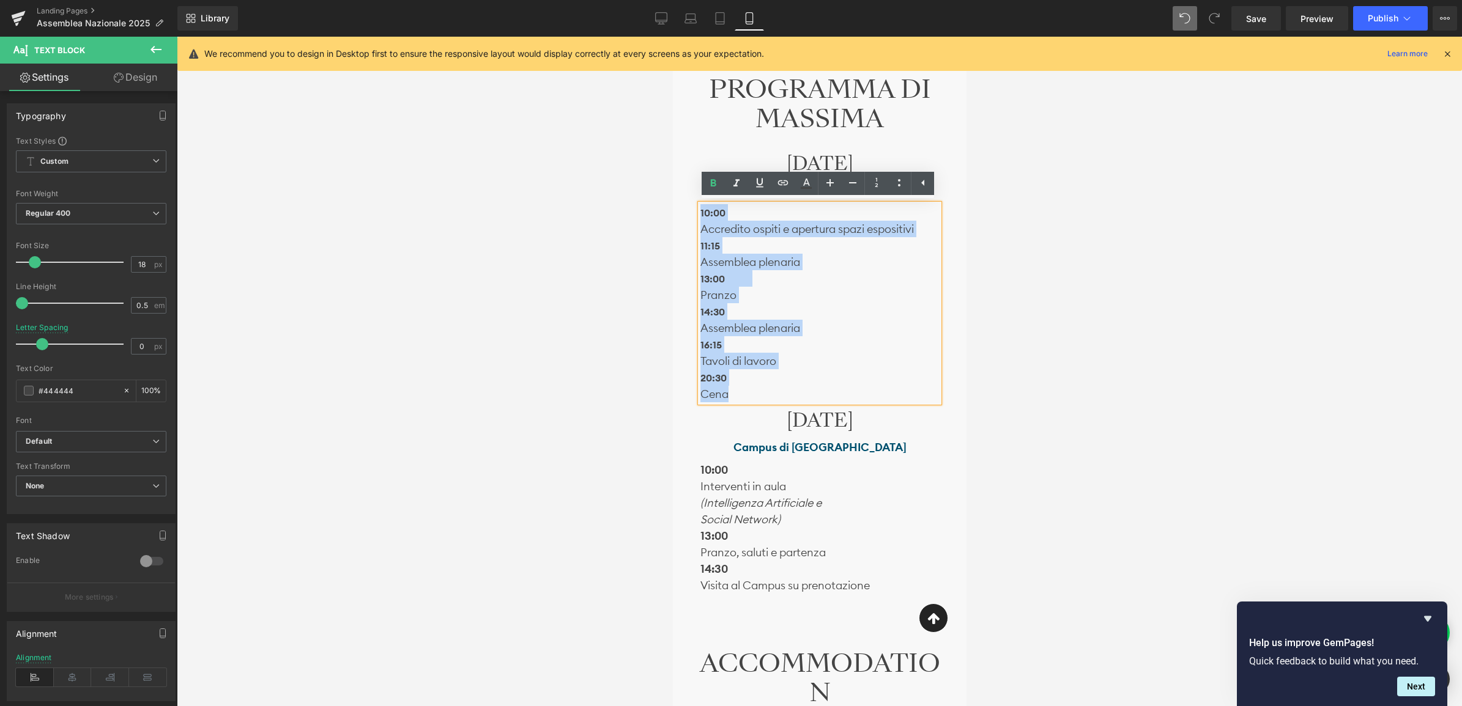
drag, startPoint x: 746, startPoint y: 394, endPoint x: 694, endPoint y: 214, distance: 187.6
click at [694, 214] on div "10:00 Accredito ospiti e apertura spazi espositivi 11:15 Assemblea plenaria 13:…" at bounding box center [818, 303] width 257 height 198
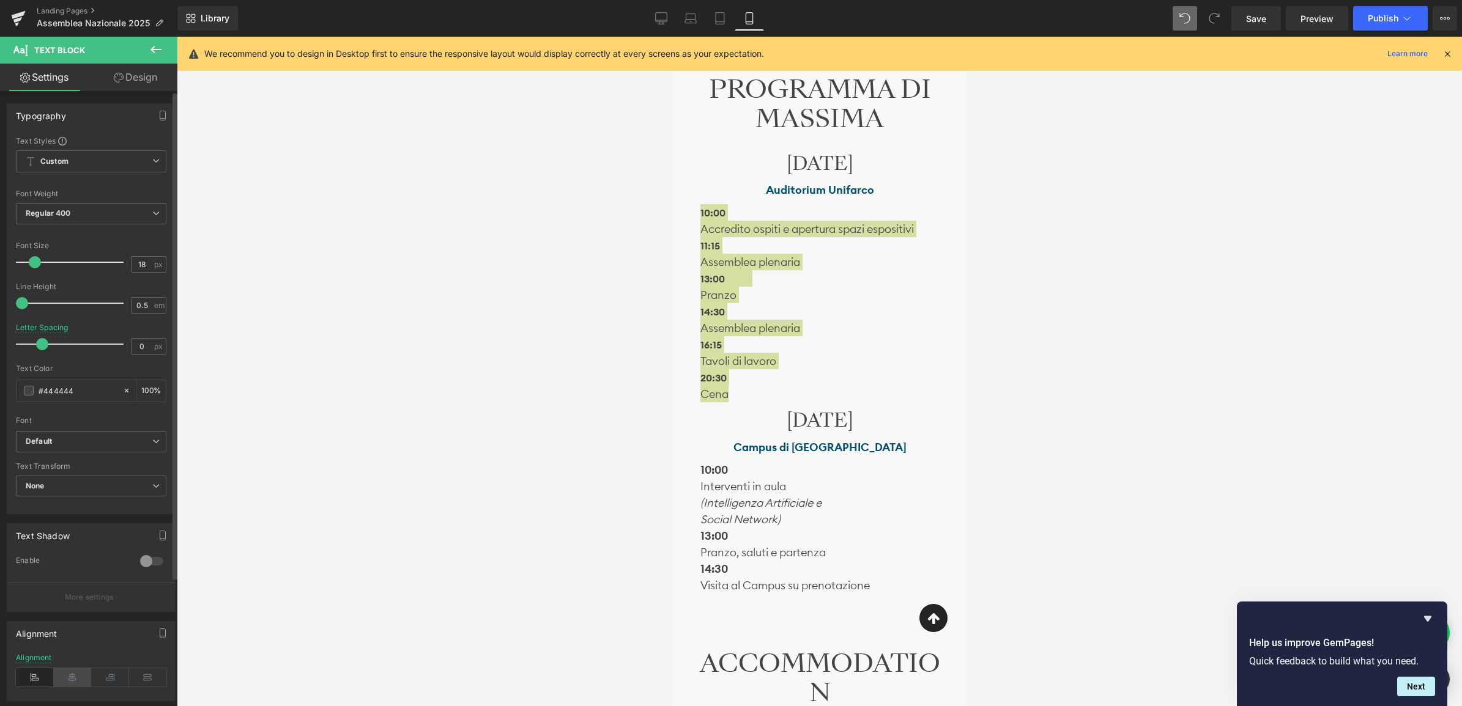
click at [66, 675] on icon at bounding box center [73, 677] width 38 height 18
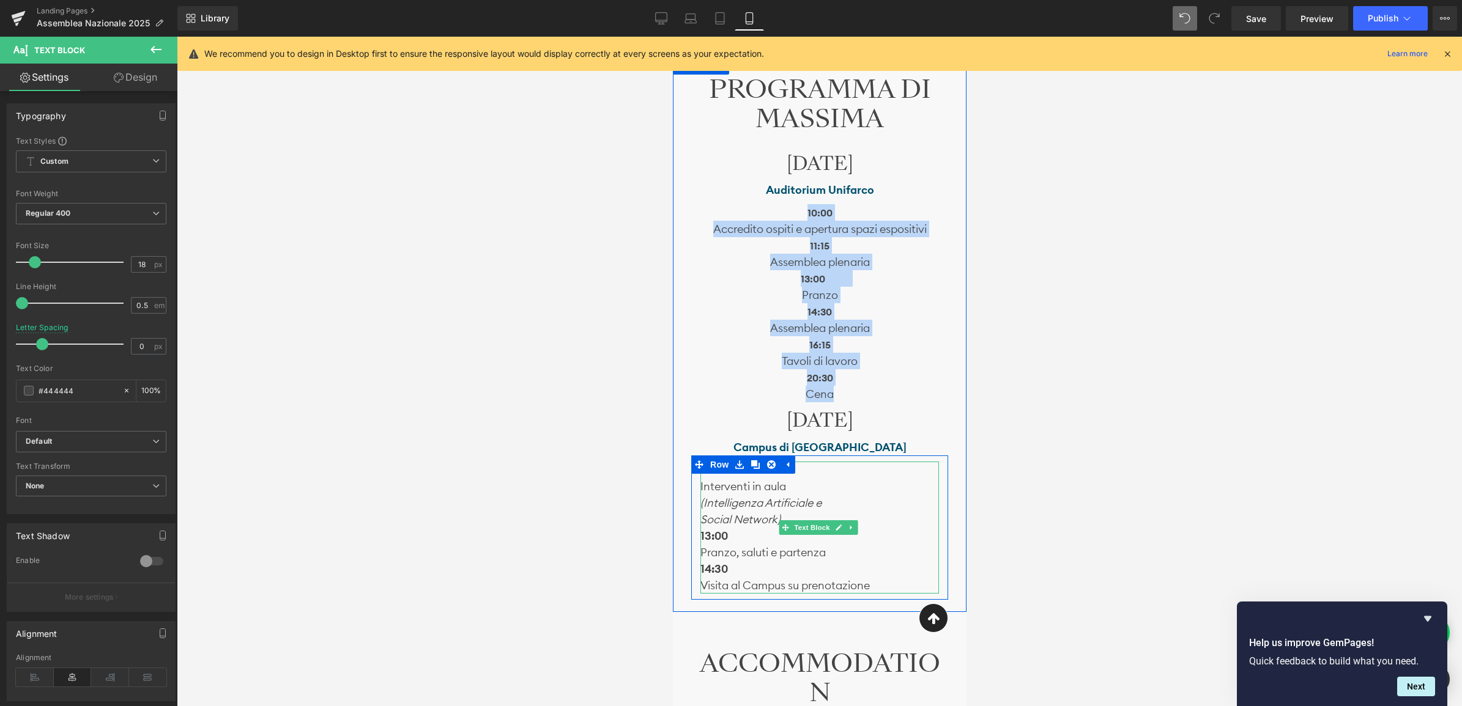
click at [794, 578] on p "Visita al Campus su prenotazione" at bounding box center [819, 585] width 239 height 17
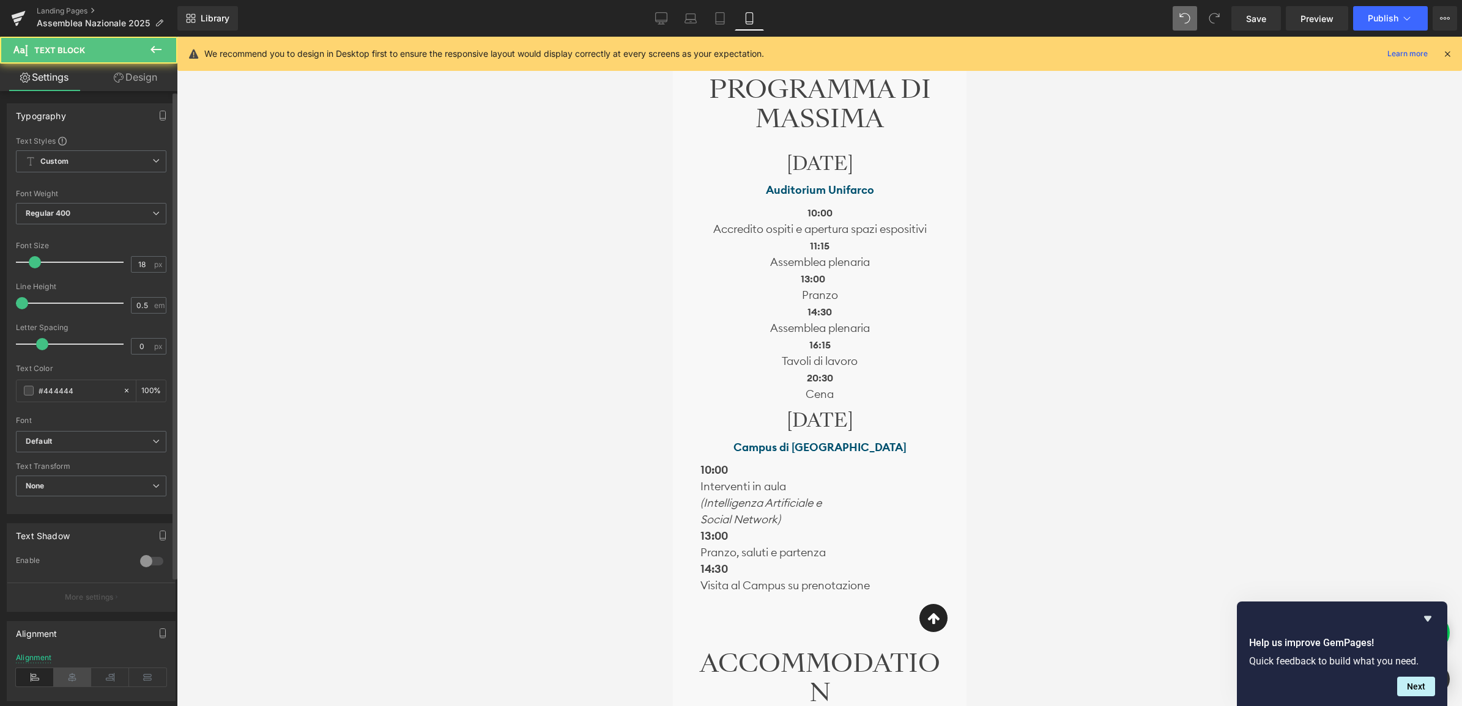
click at [81, 684] on icon at bounding box center [73, 677] width 38 height 18
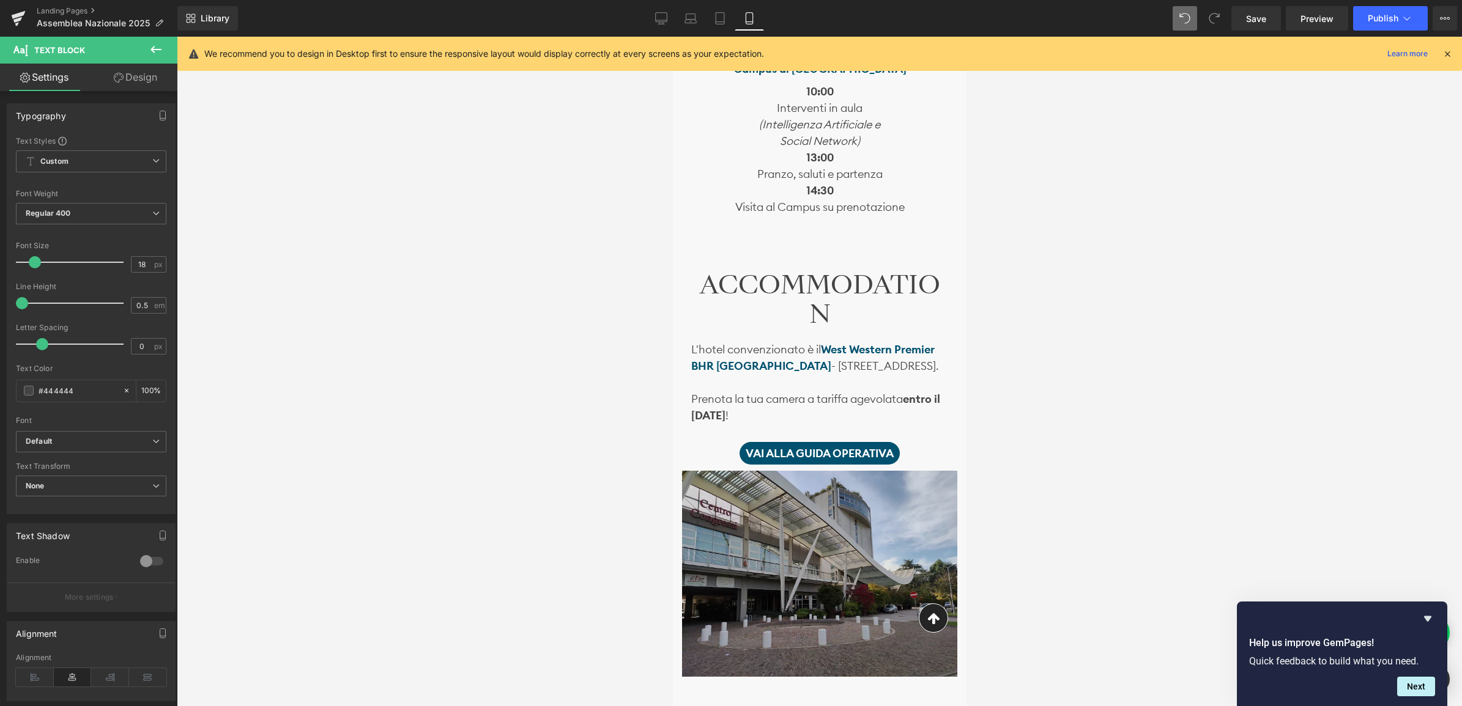
scroll to position [1564, 0]
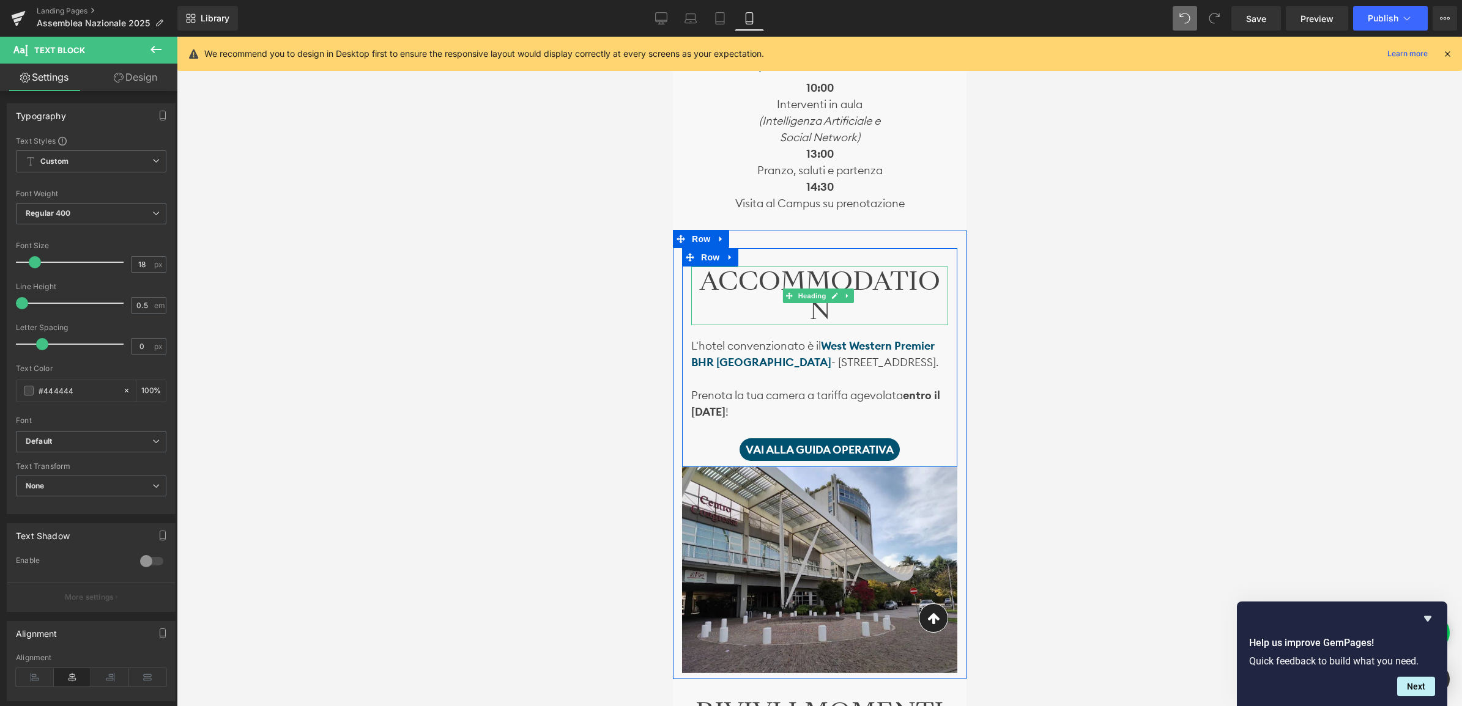
click at [832, 315] on h2 "ACCOMMODATION" at bounding box center [818, 296] width 257 height 59
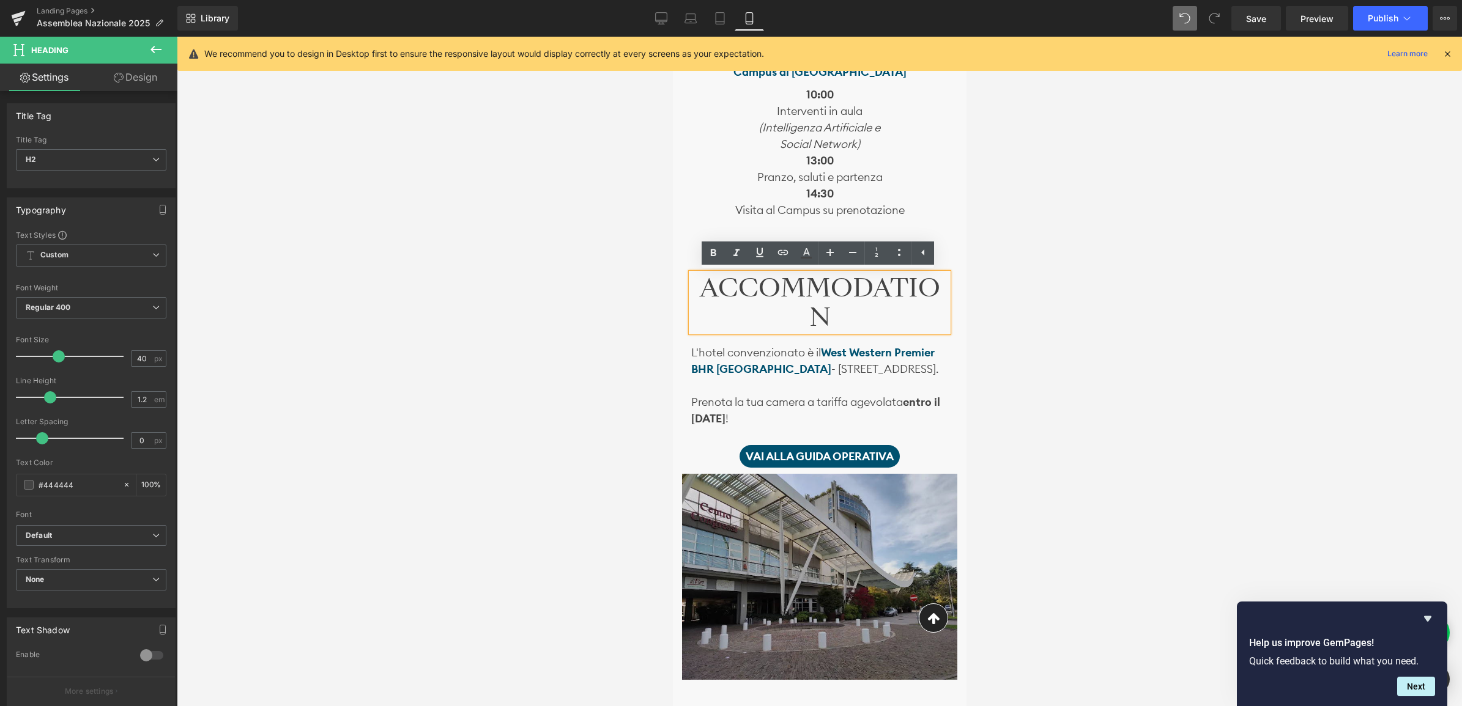
scroll to position [1412, 0]
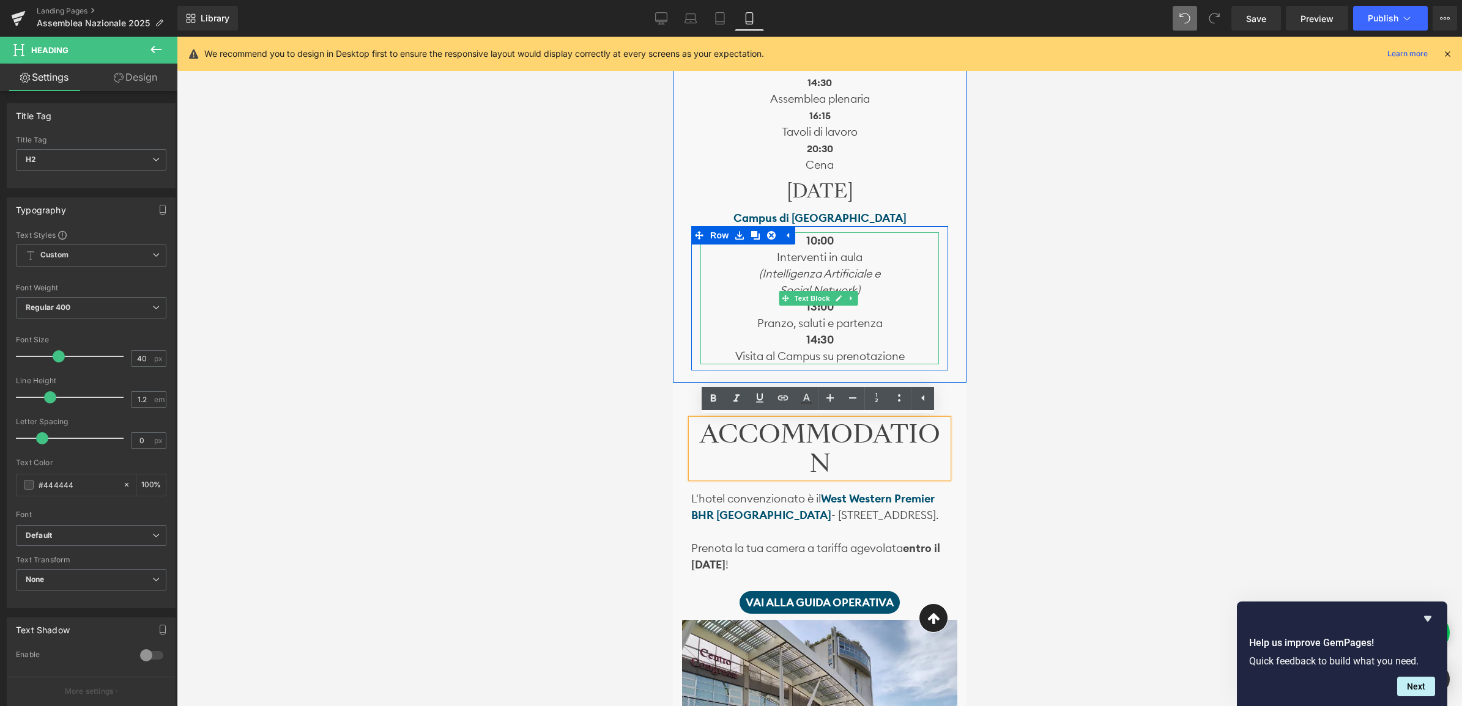
click at [820, 267] on span "(Intelligenza Artificiale e" at bounding box center [818, 274] width 121 height 14
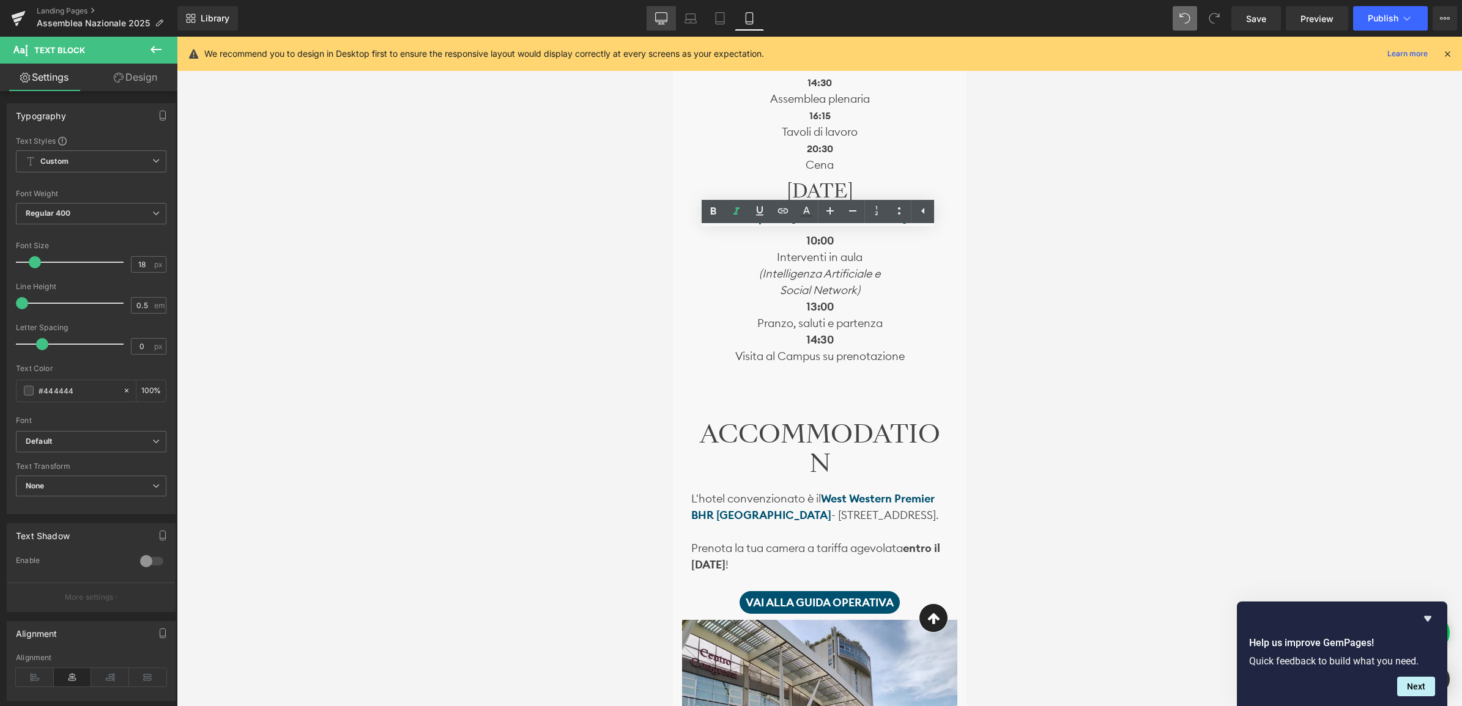
click at [653, 18] on link "Desktop" at bounding box center [660, 18] width 29 height 24
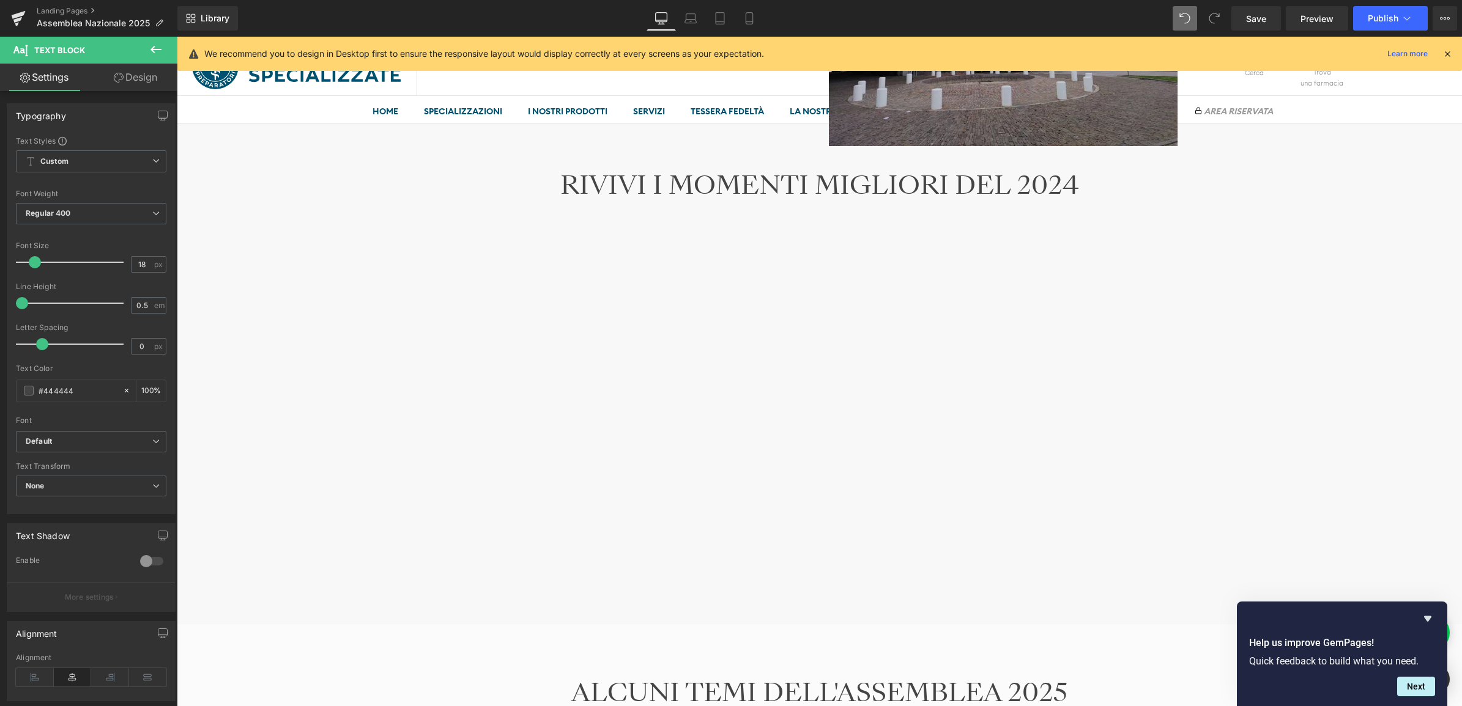
scroll to position [830, 0]
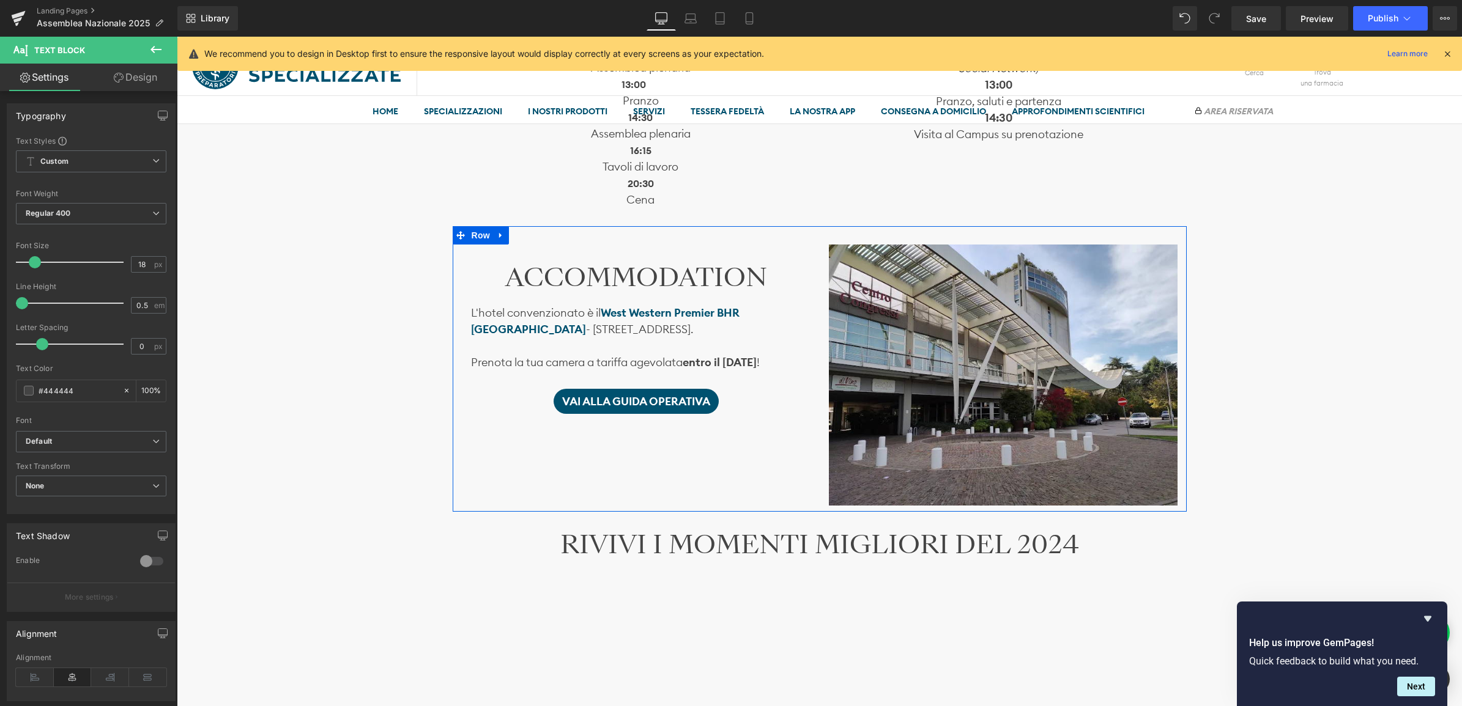
scroll to position [1136, 0]
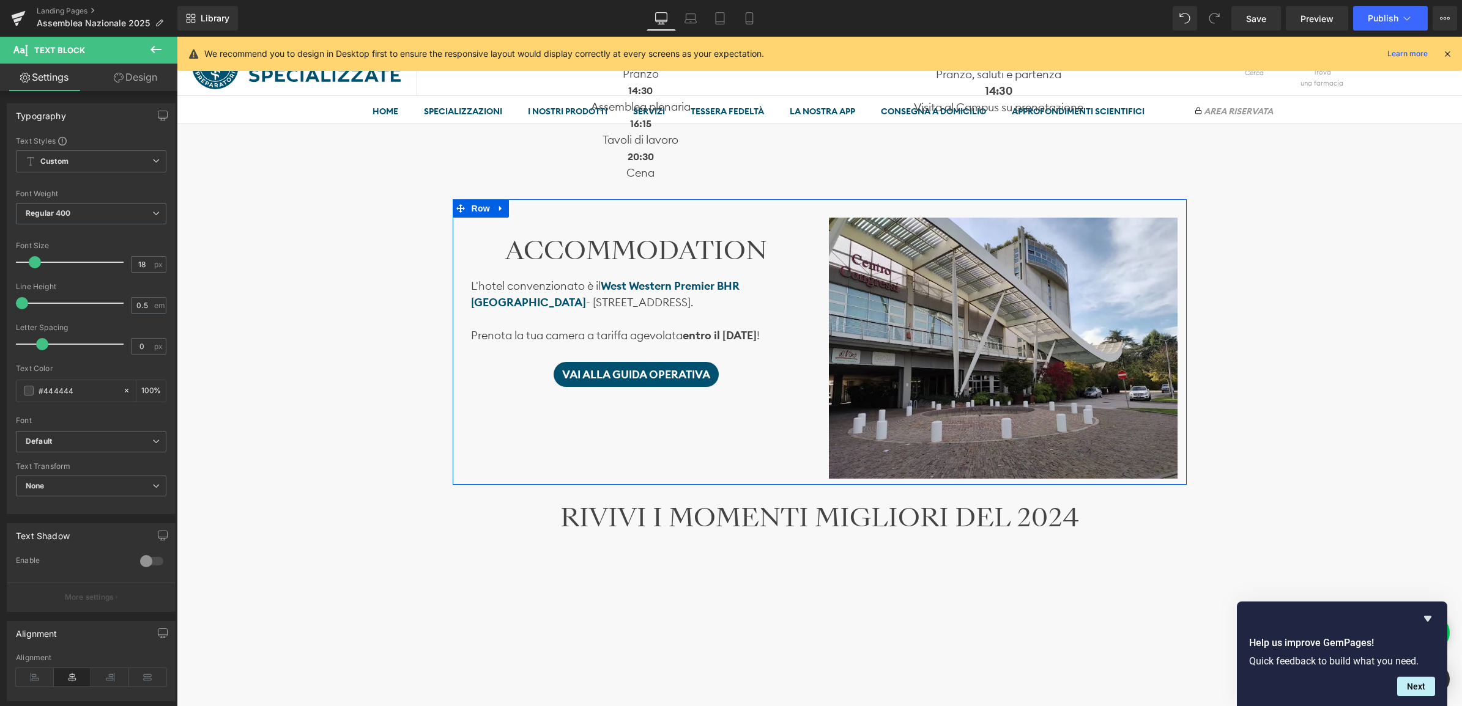
click at [667, 434] on div "ACCOMMODATION Heading L'hotel convenzionato è il W est Western Premier BHR [GEO…" at bounding box center [820, 342] width 734 height 286
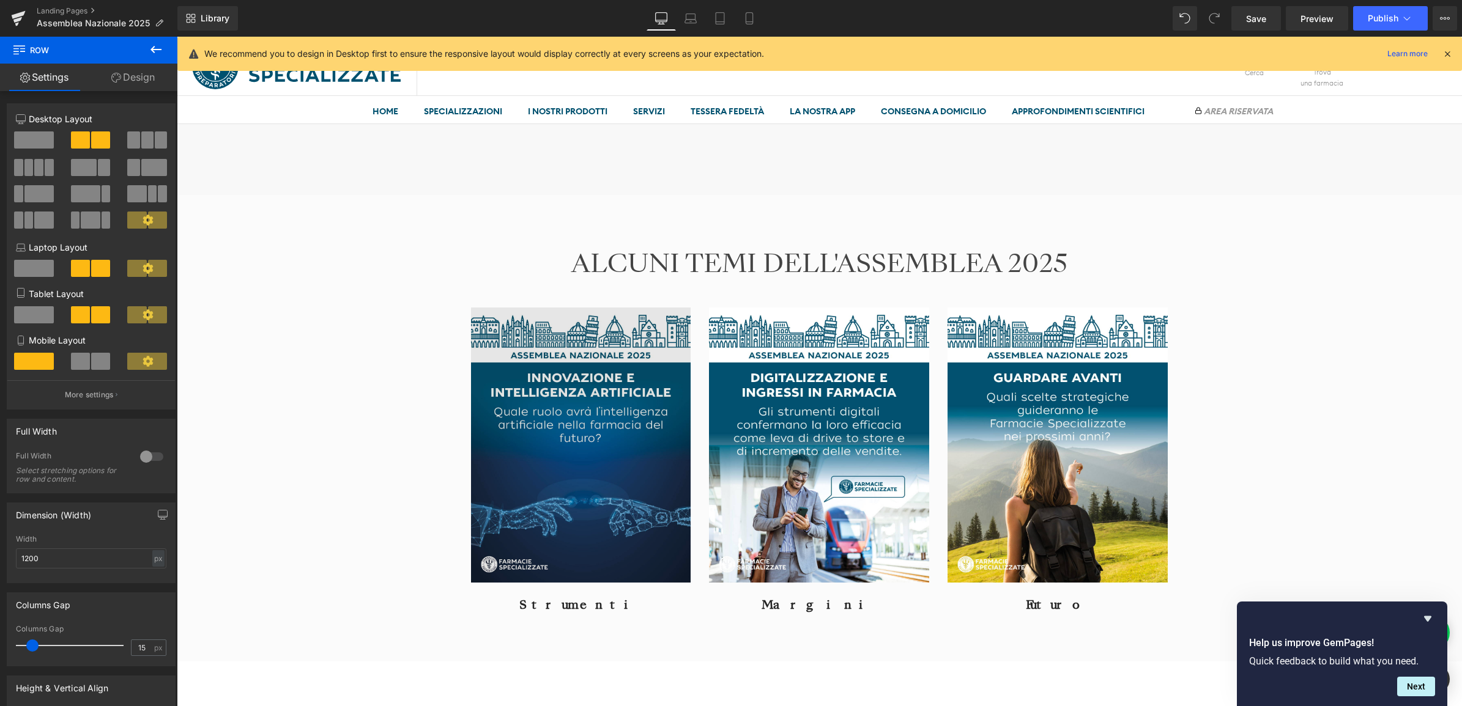
scroll to position [1900, 0]
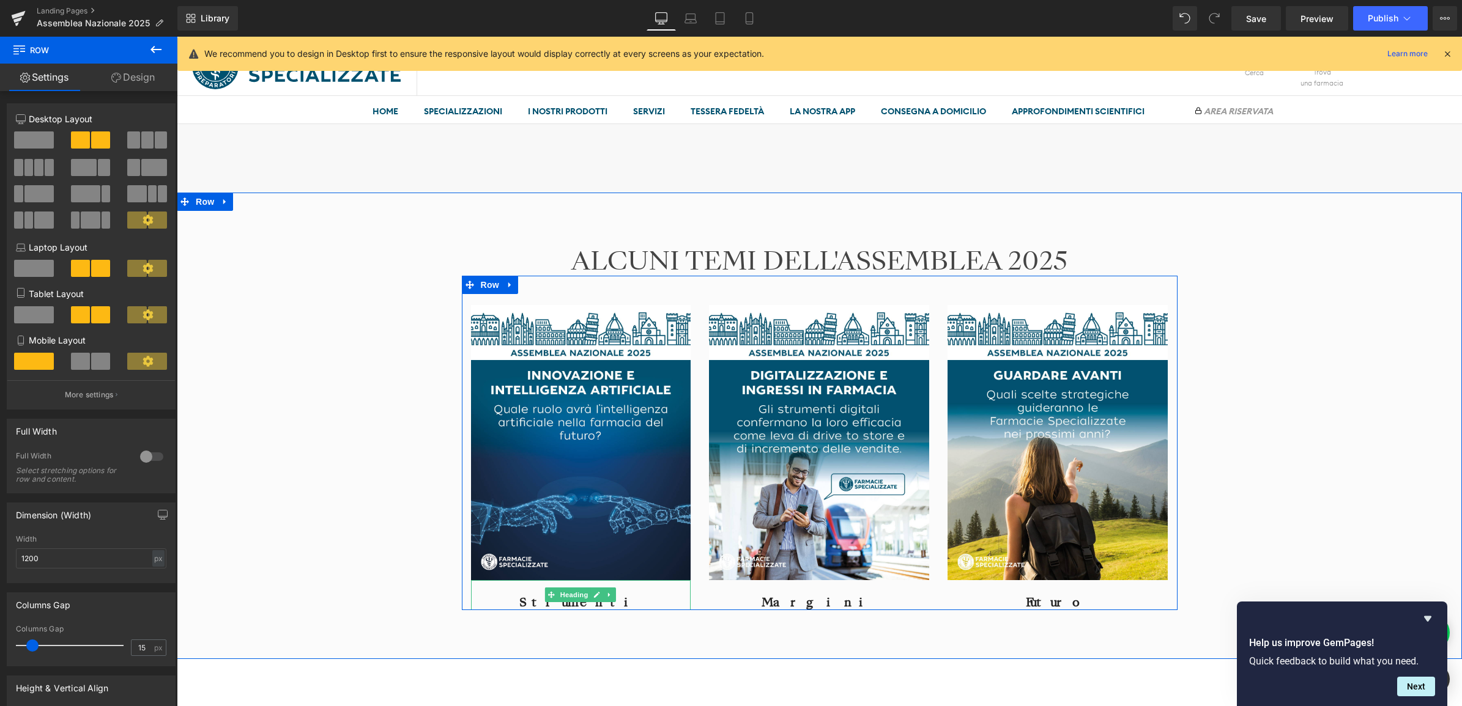
click at [607, 602] on h4 "Strumenti" at bounding box center [581, 602] width 220 height 15
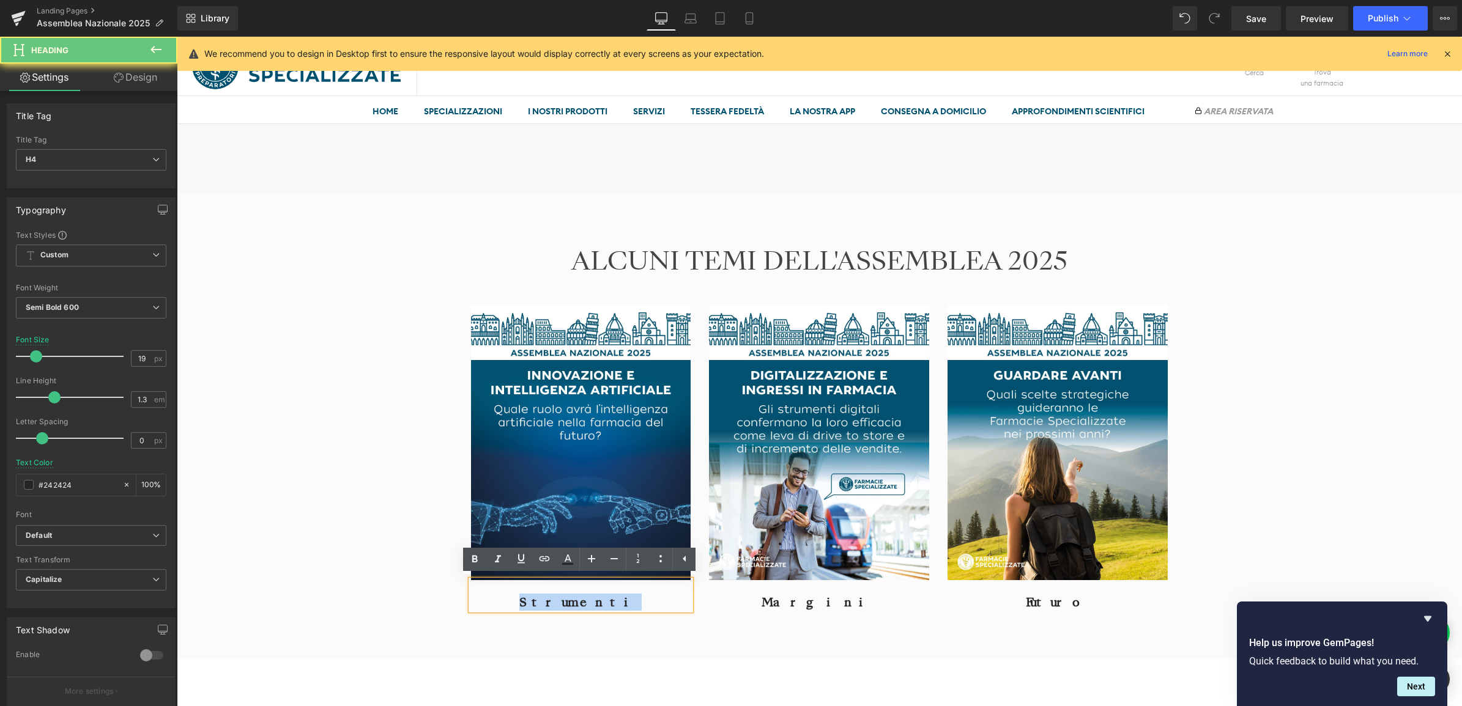
drag, startPoint x: 631, startPoint y: 600, endPoint x: 536, endPoint y: 598, distance: 94.8
click at [536, 598] on h4 "Strumenti" at bounding box center [581, 602] width 220 height 15
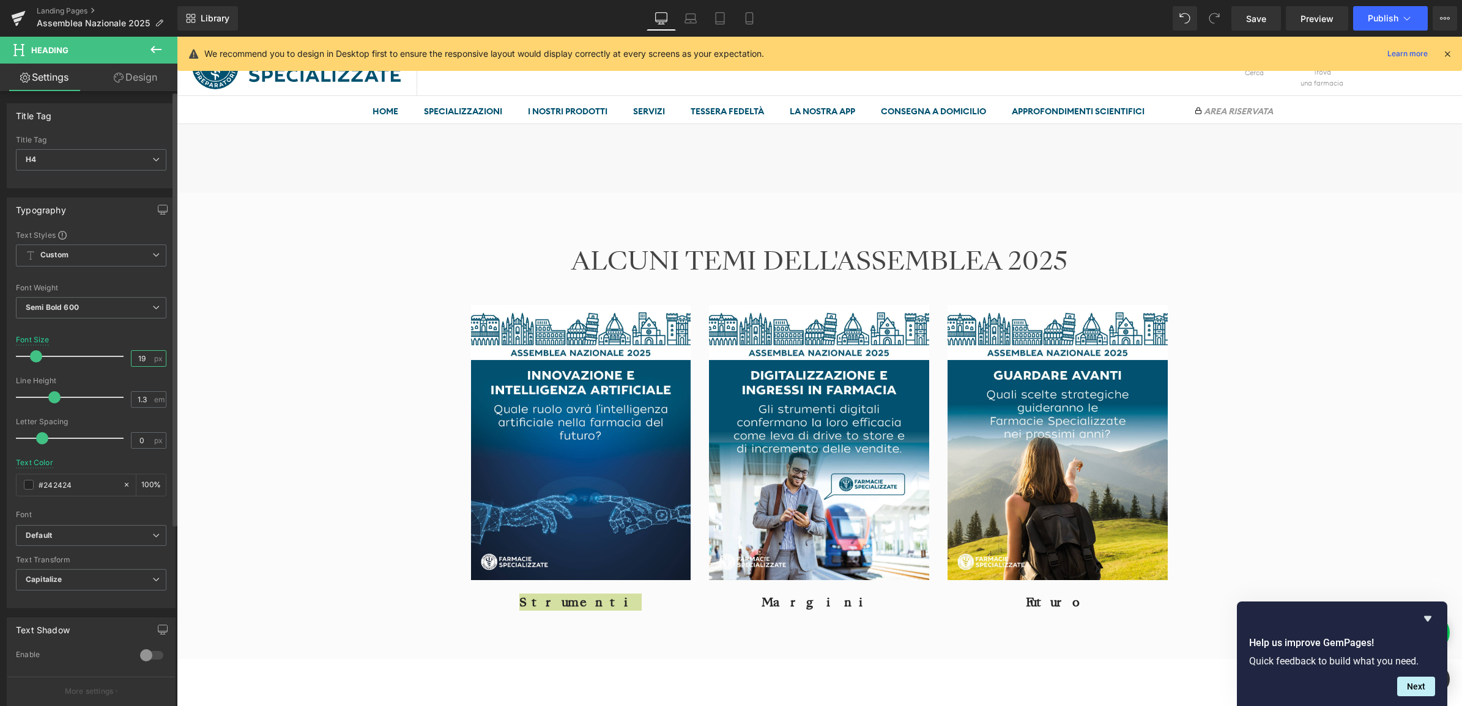
drag, startPoint x: 141, startPoint y: 358, endPoint x: 127, endPoint y: 360, distance: 14.8
click at [131, 360] on input "19" at bounding box center [141, 358] width 21 height 15
type input "18"
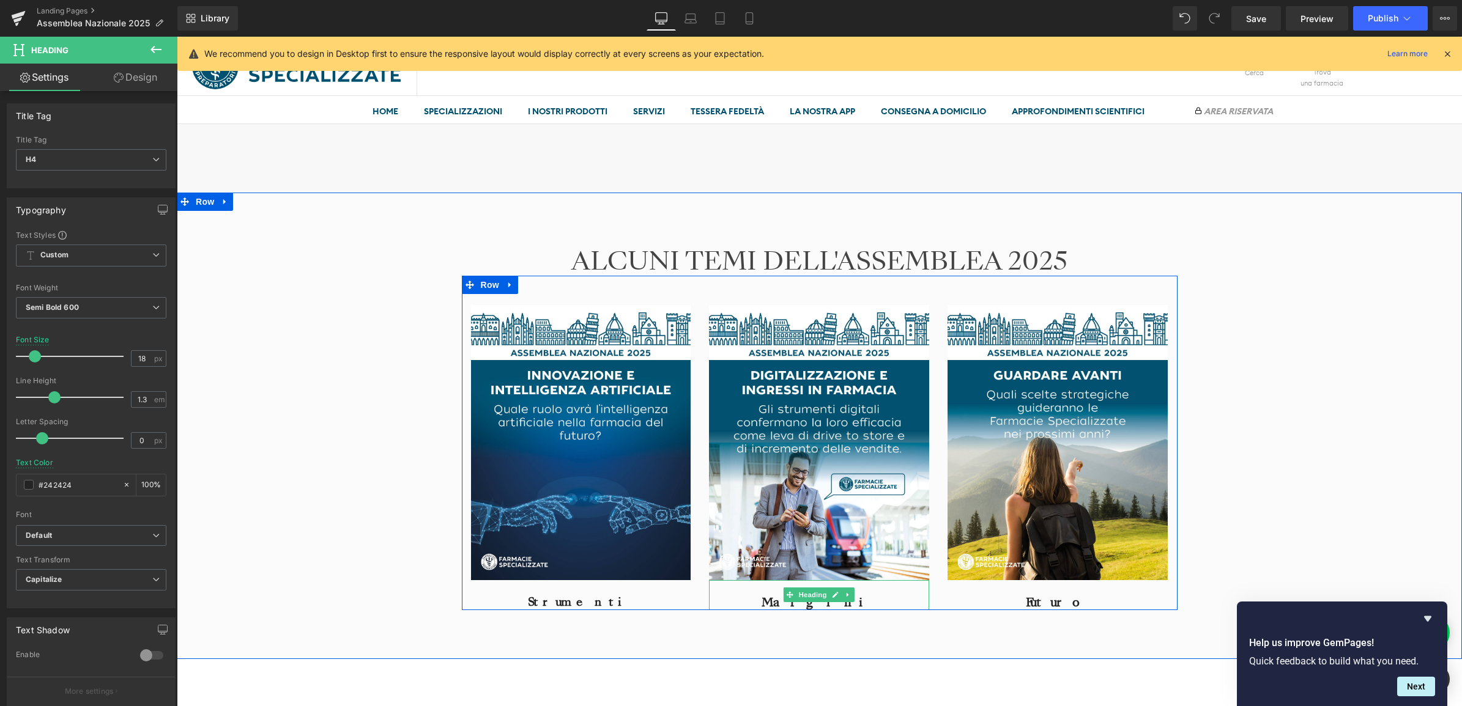
click at [885, 602] on h4 "Margini" at bounding box center [819, 602] width 220 height 15
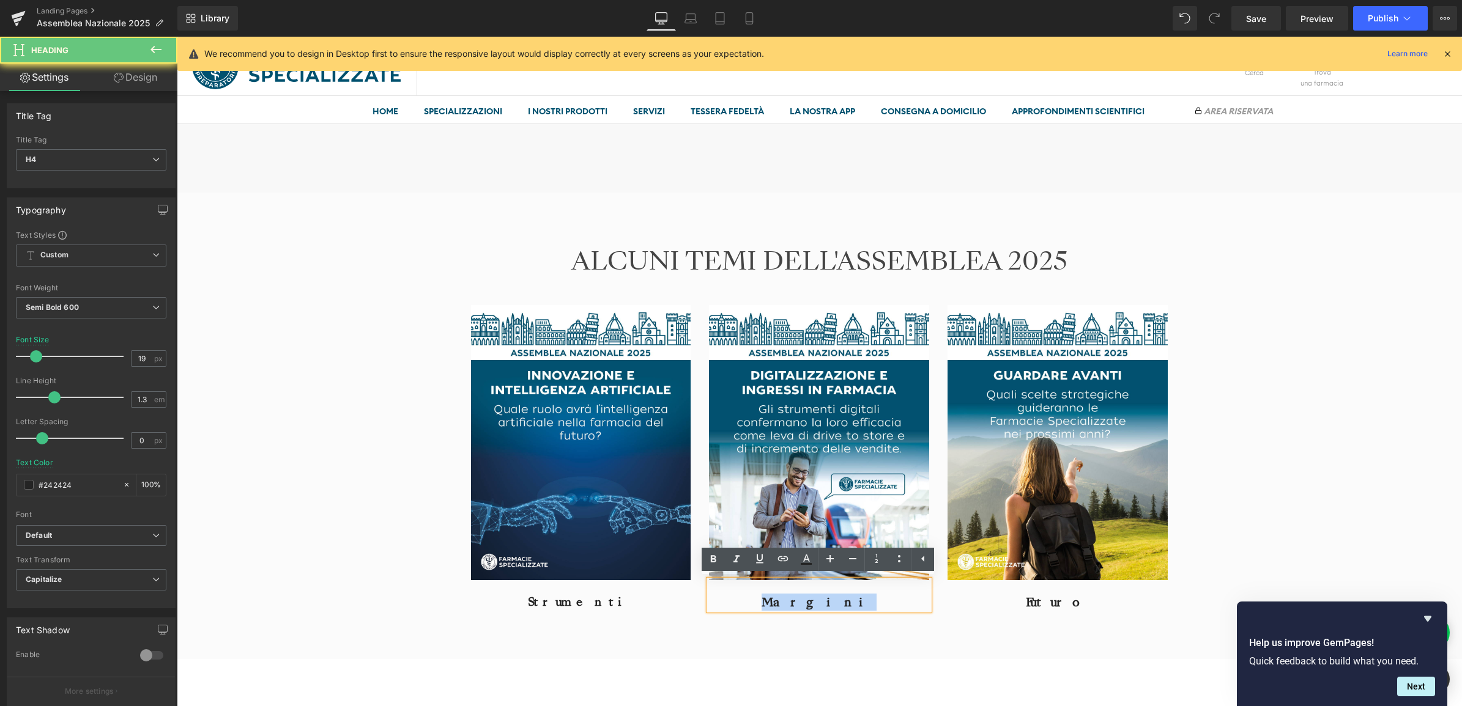
drag, startPoint x: 882, startPoint y: 601, endPoint x: 772, endPoint y: 601, distance: 109.5
click at [772, 601] on h4 "Margini" at bounding box center [819, 602] width 220 height 15
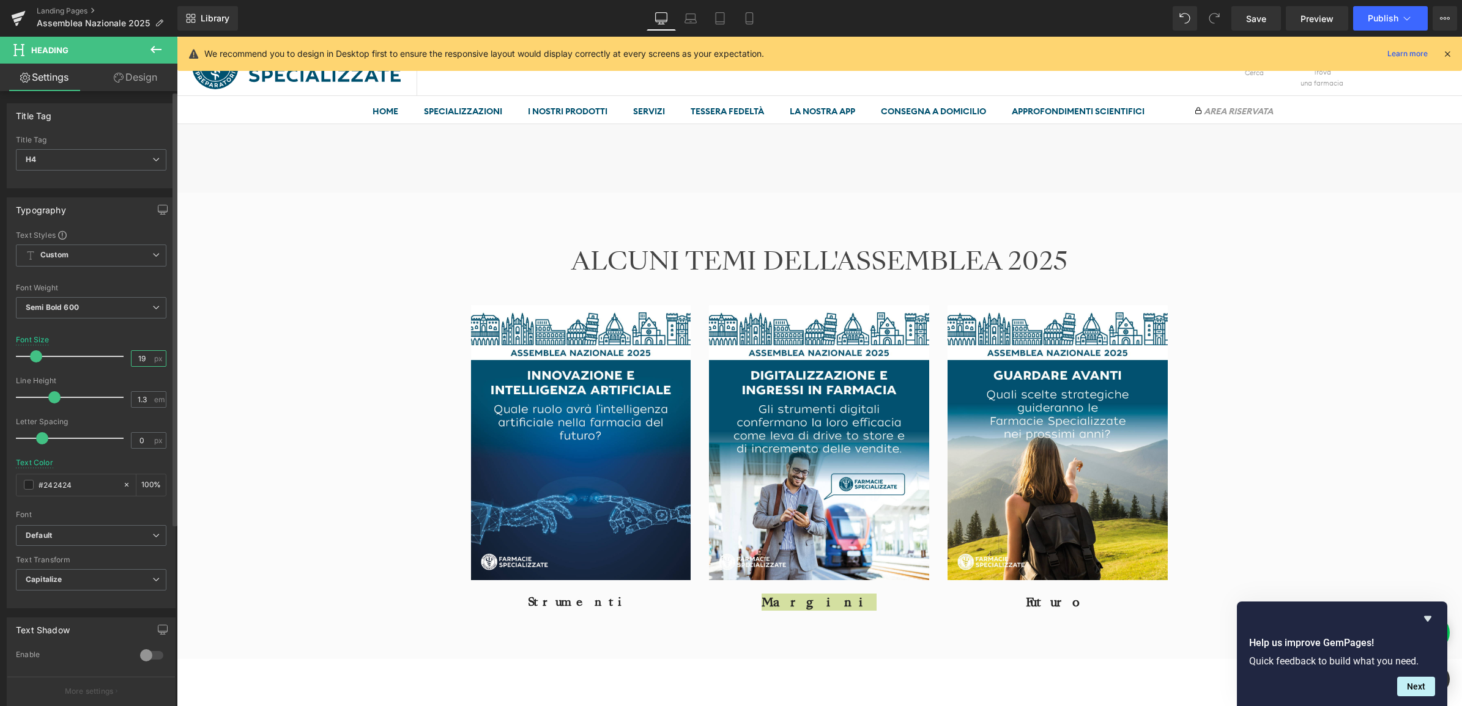
drag, startPoint x: 144, startPoint y: 358, endPoint x: 124, endPoint y: 364, distance: 20.9
click at [124, 364] on div "Font Size 19 px" at bounding box center [91, 356] width 150 height 41
type input "18"
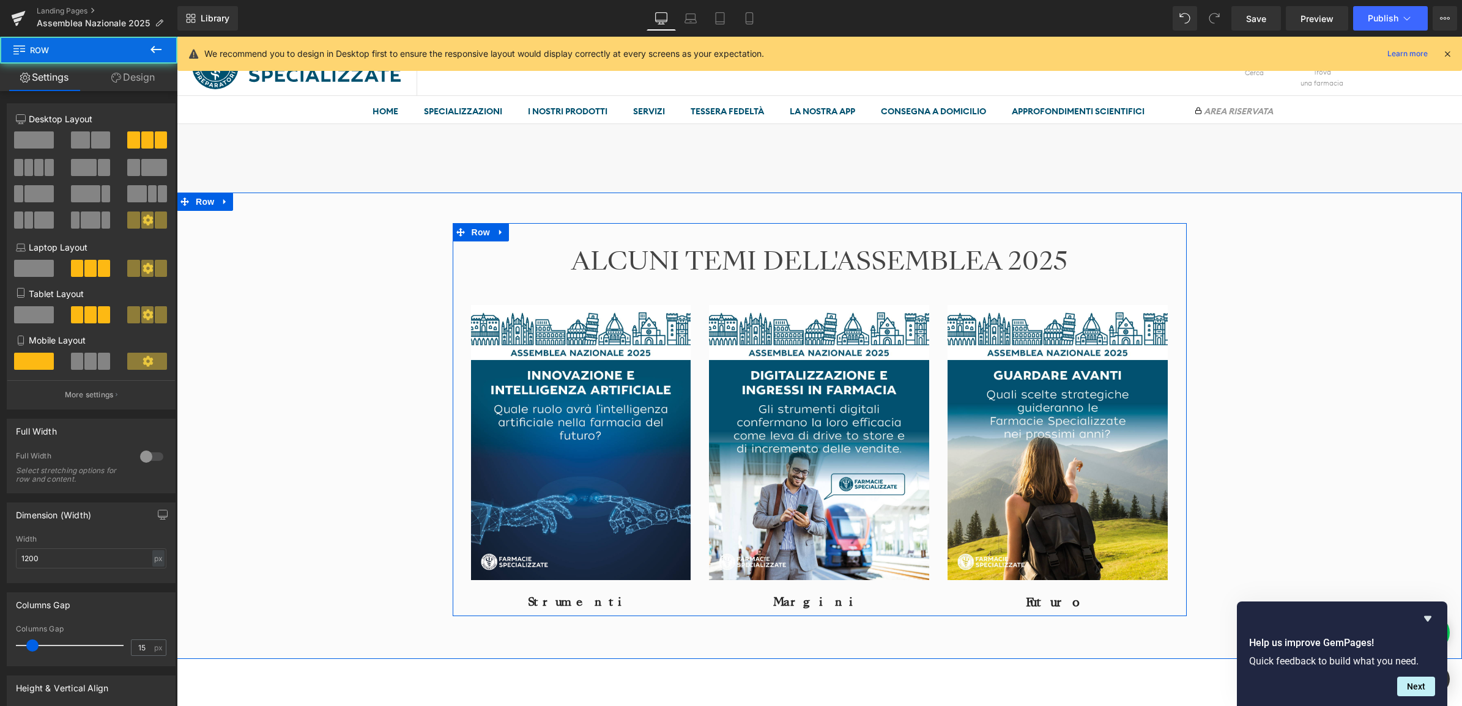
click at [177, 37] on div at bounding box center [177, 37] width 0 height 0
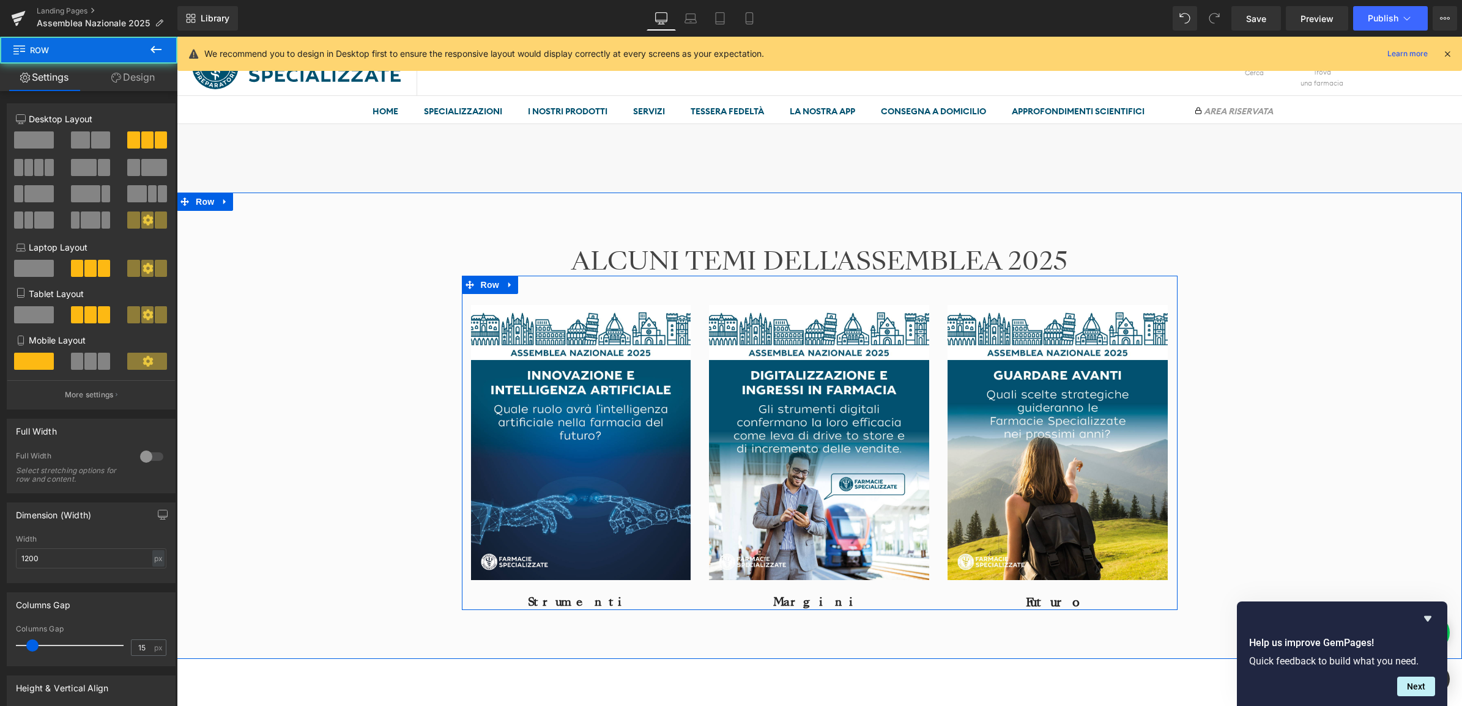
click at [1106, 599] on h4 "Futuro" at bounding box center [1057, 602] width 220 height 15
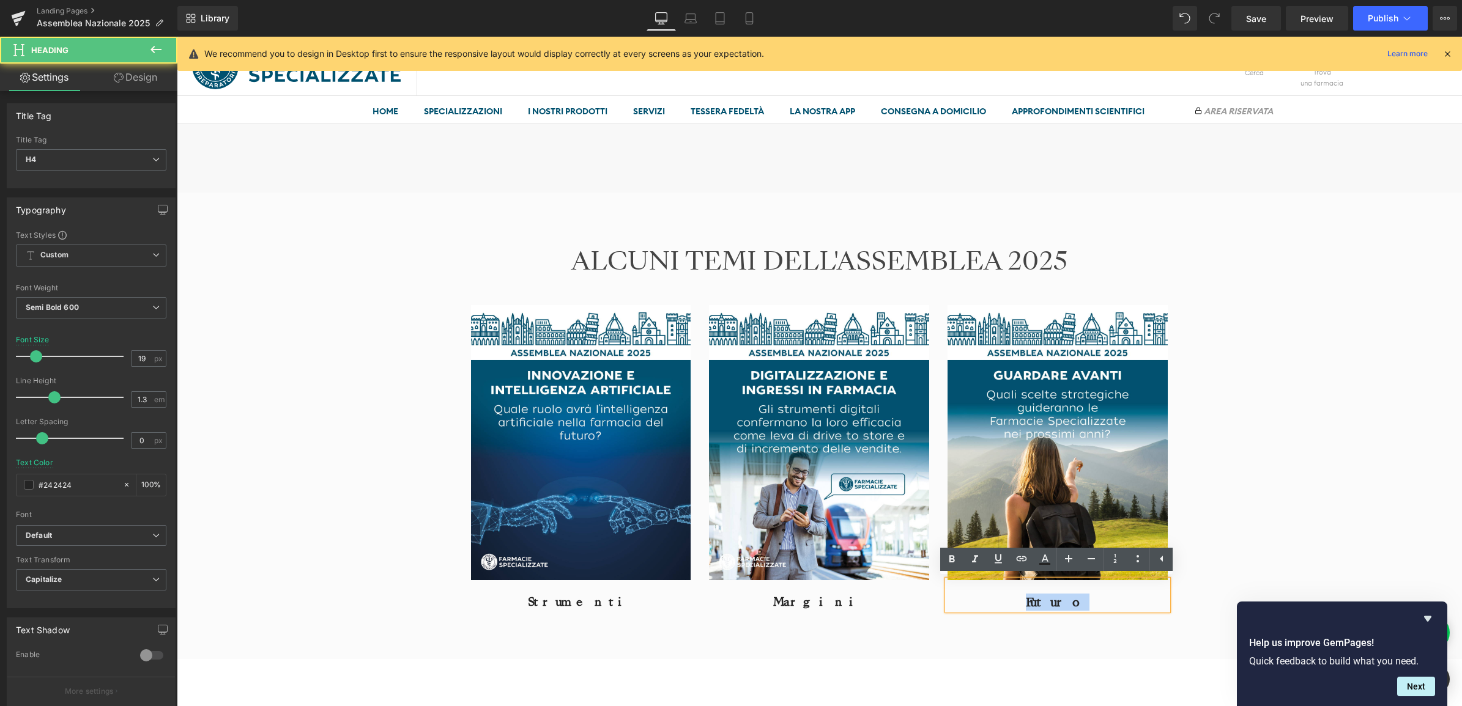
drag, startPoint x: 1105, startPoint y: 598, endPoint x: 1005, endPoint y: 599, distance: 100.3
click at [1005, 599] on h4 "Futuro" at bounding box center [1057, 602] width 220 height 15
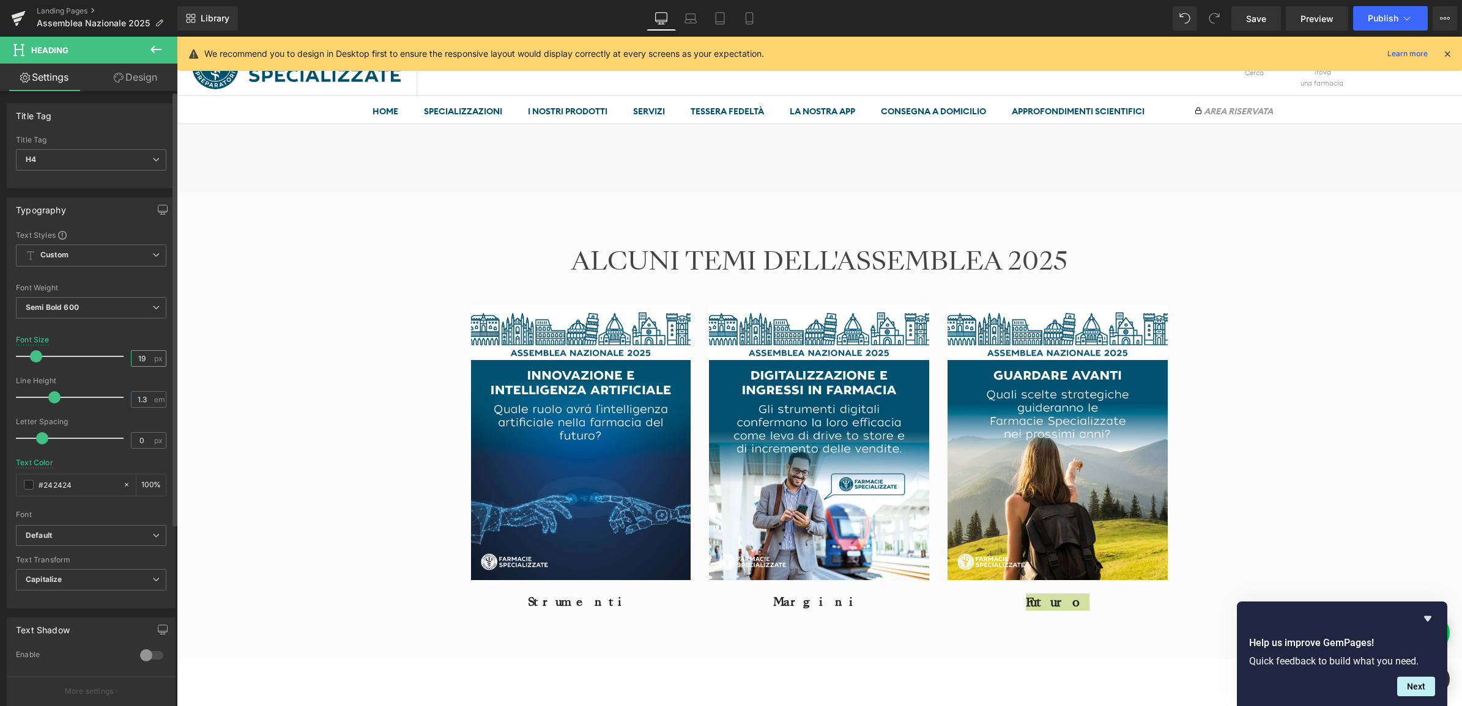
click at [142, 353] on input "19" at bounding box center [141, 358] width 21 height 15
type input "18"
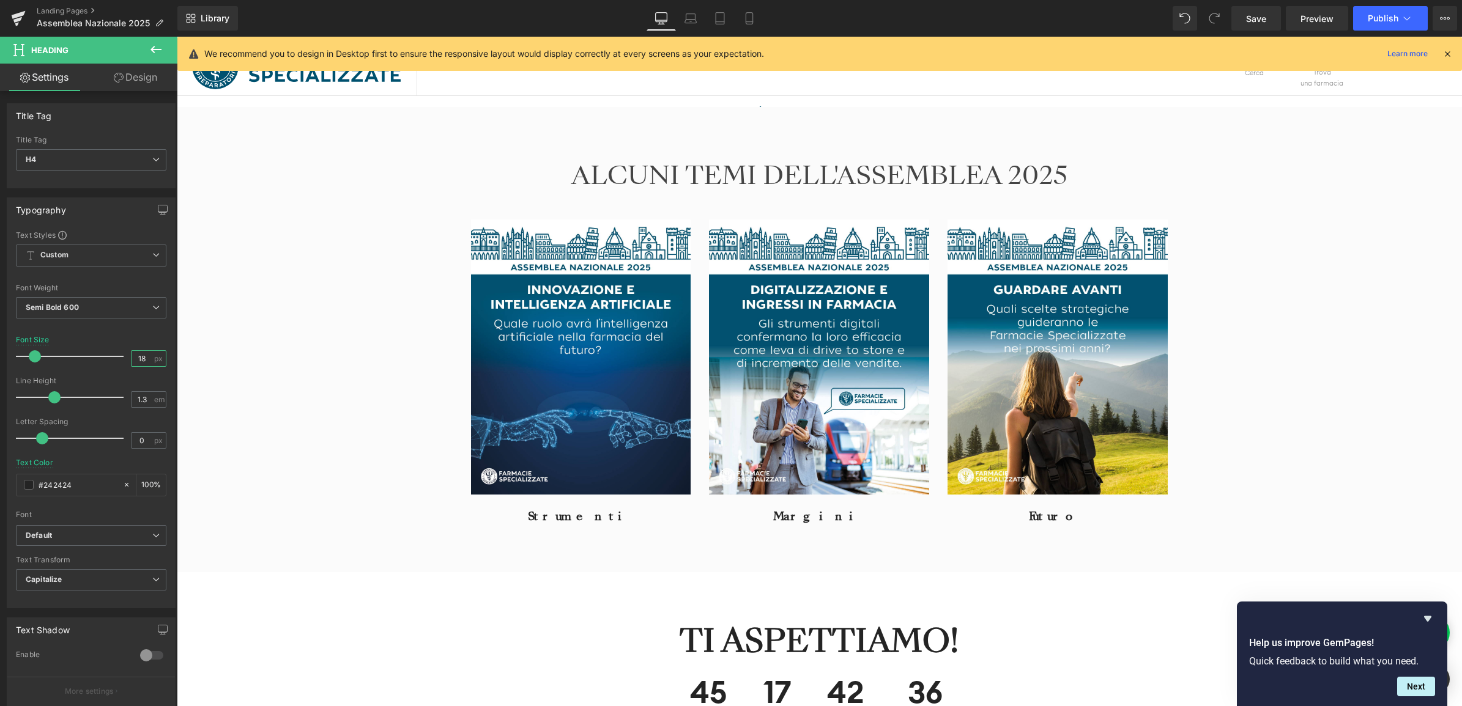
scroll to position [2206, 0]
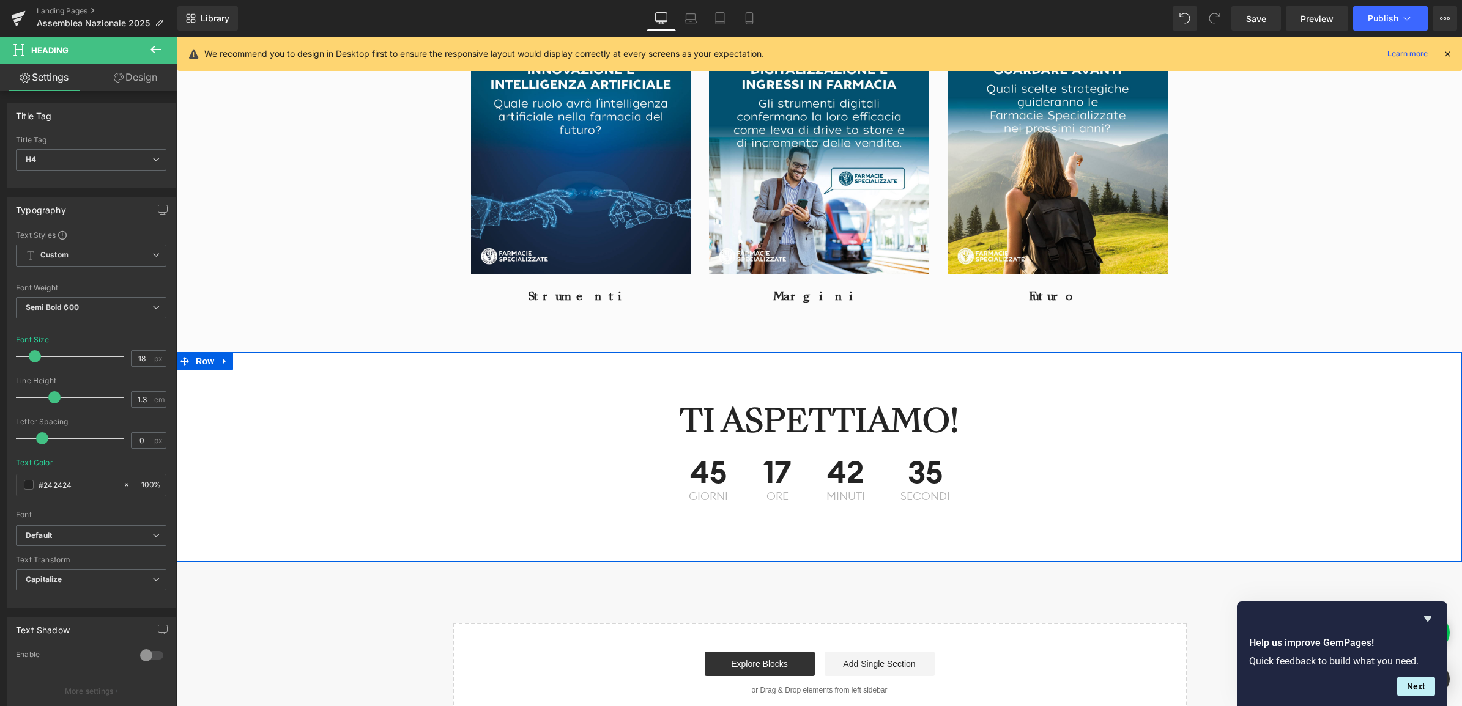
click at [641, 371] on div "TI ASPETTIAMO! Heading 45 Giorni 17 ore 42 minuti 35 secondi Countdown Timer Ro…" at bounding box center [819, 457] width 1285 height 210
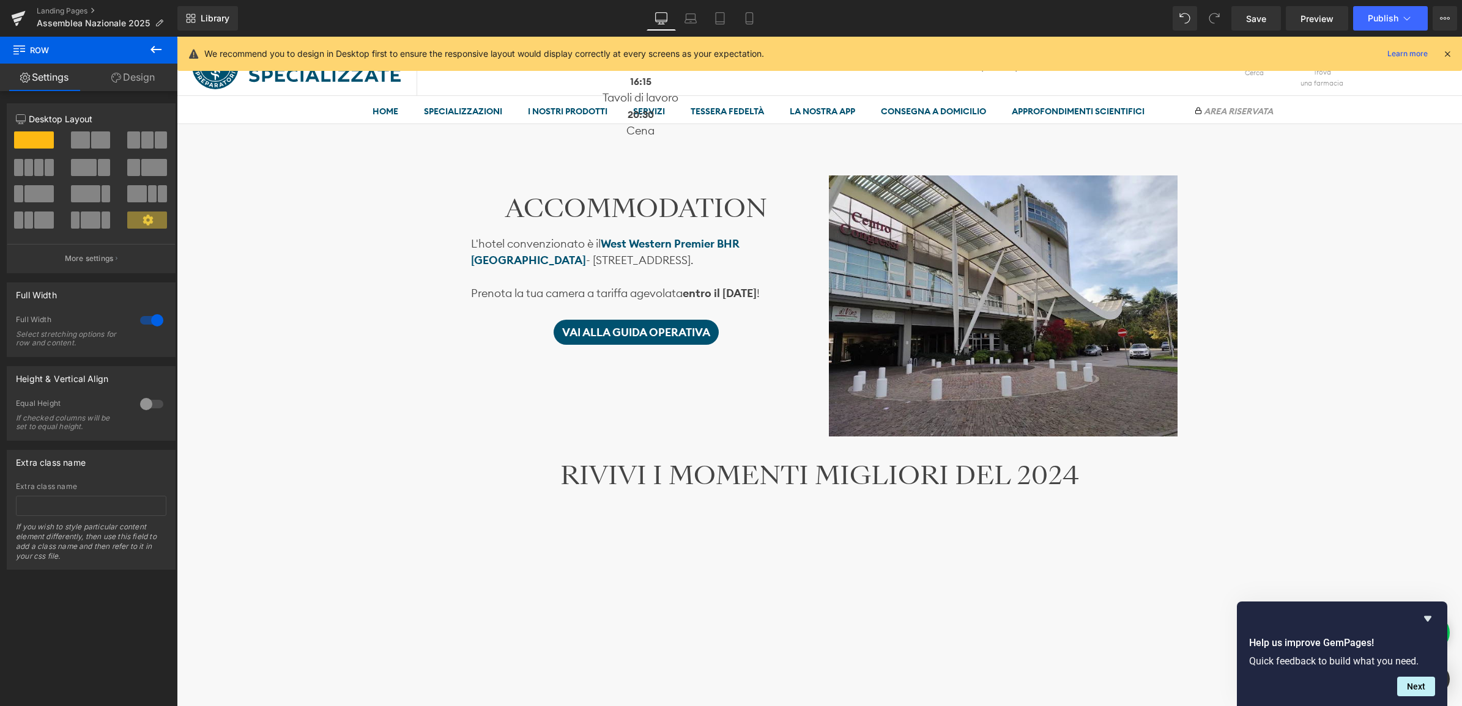
scroll to position [1212, 0]
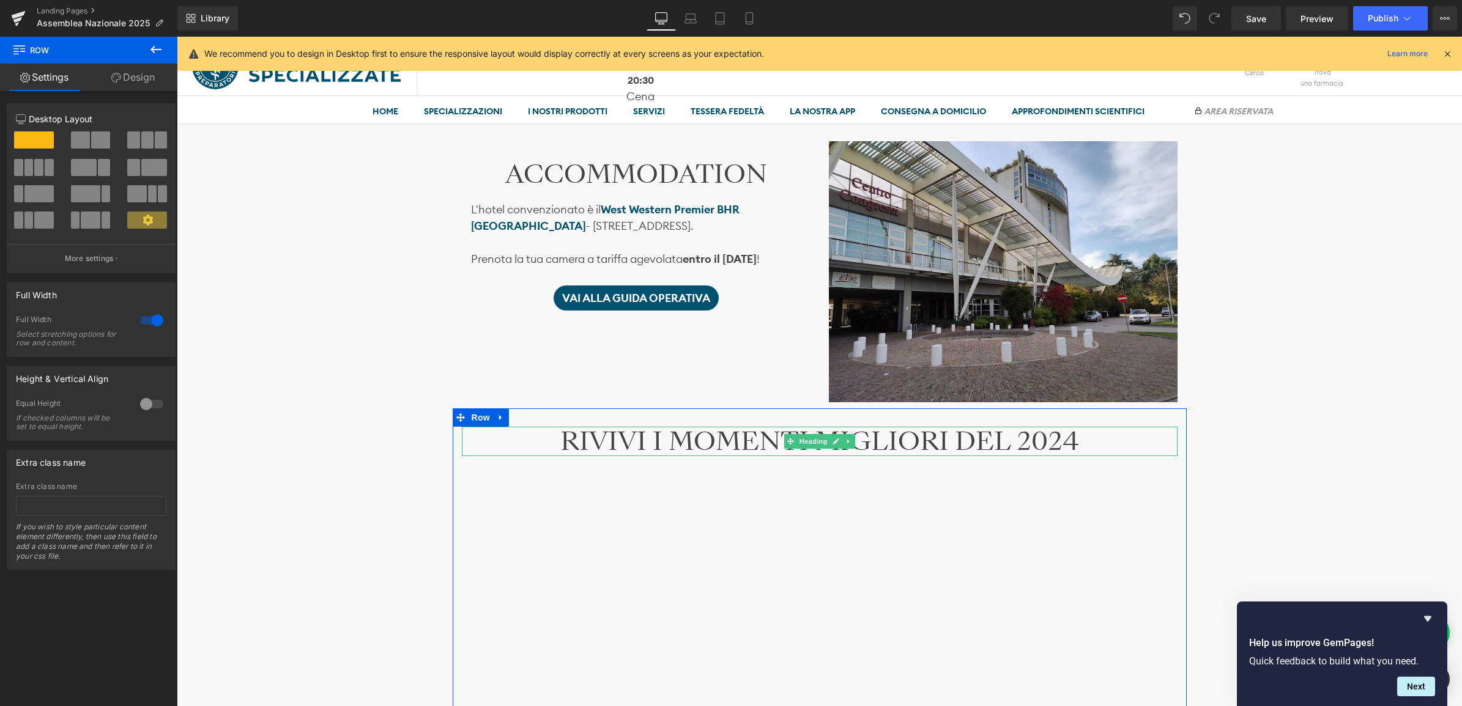
click at [524, 435] on h2 "RIVIVI I MOMENTI MIGLIORI DEL 2024" at bounding box center [820, 441] width 716 height 29
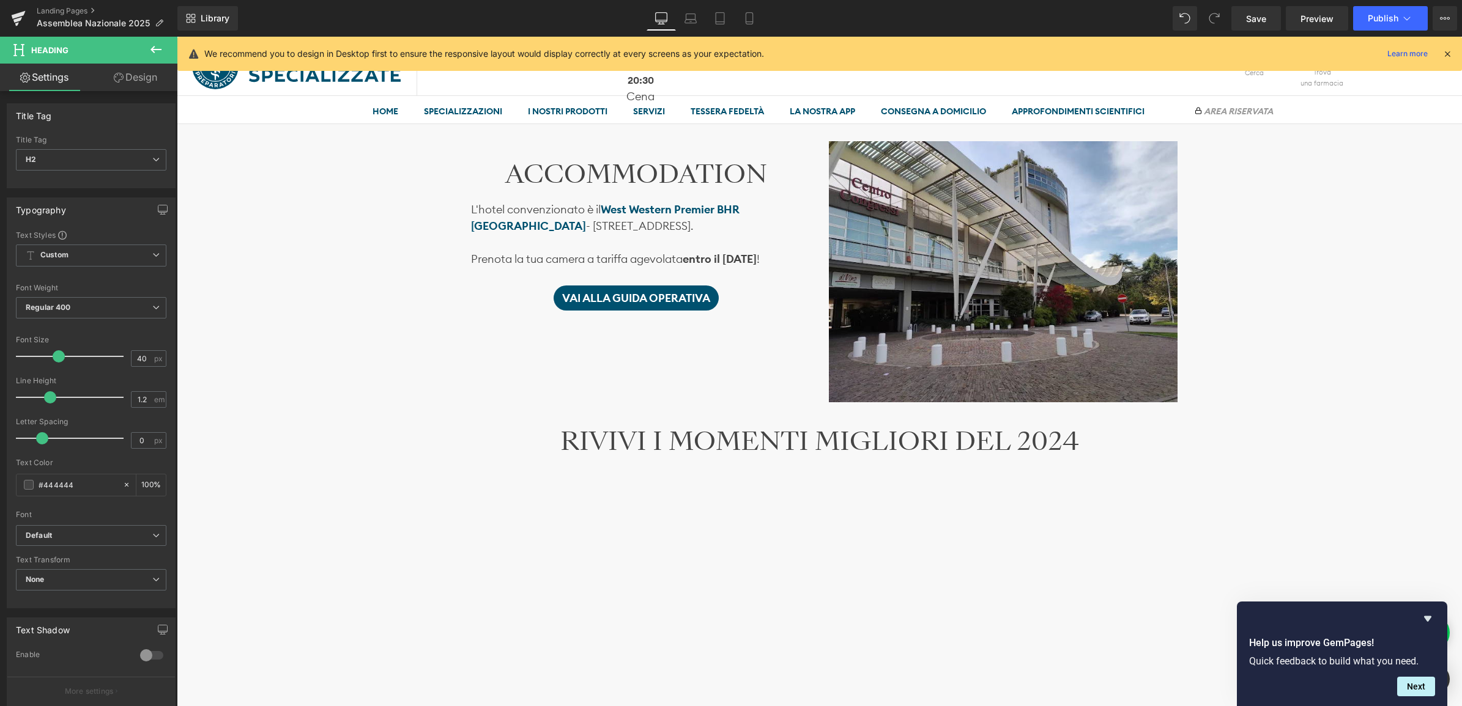
click at [119, 75] on icon at bounding box center [119, 78] width 10 height 10
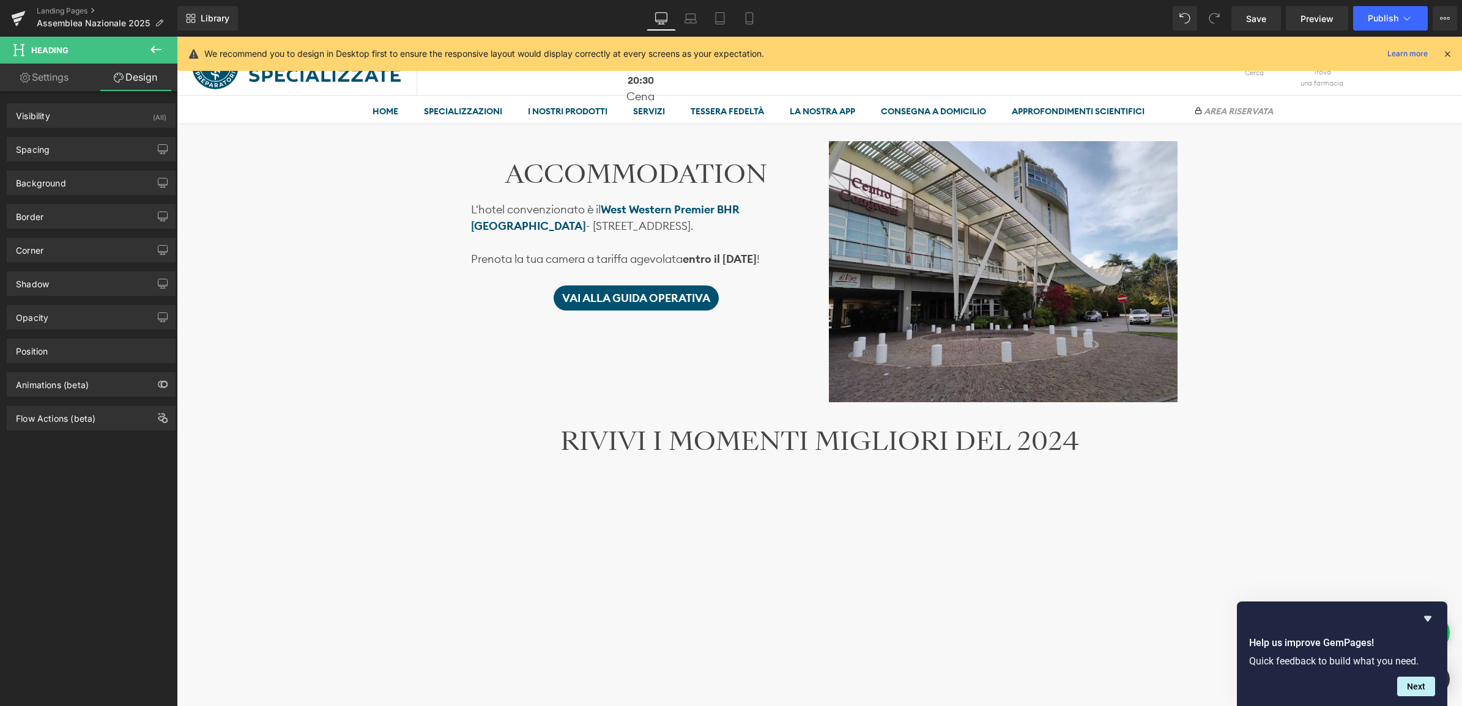
type input "0"
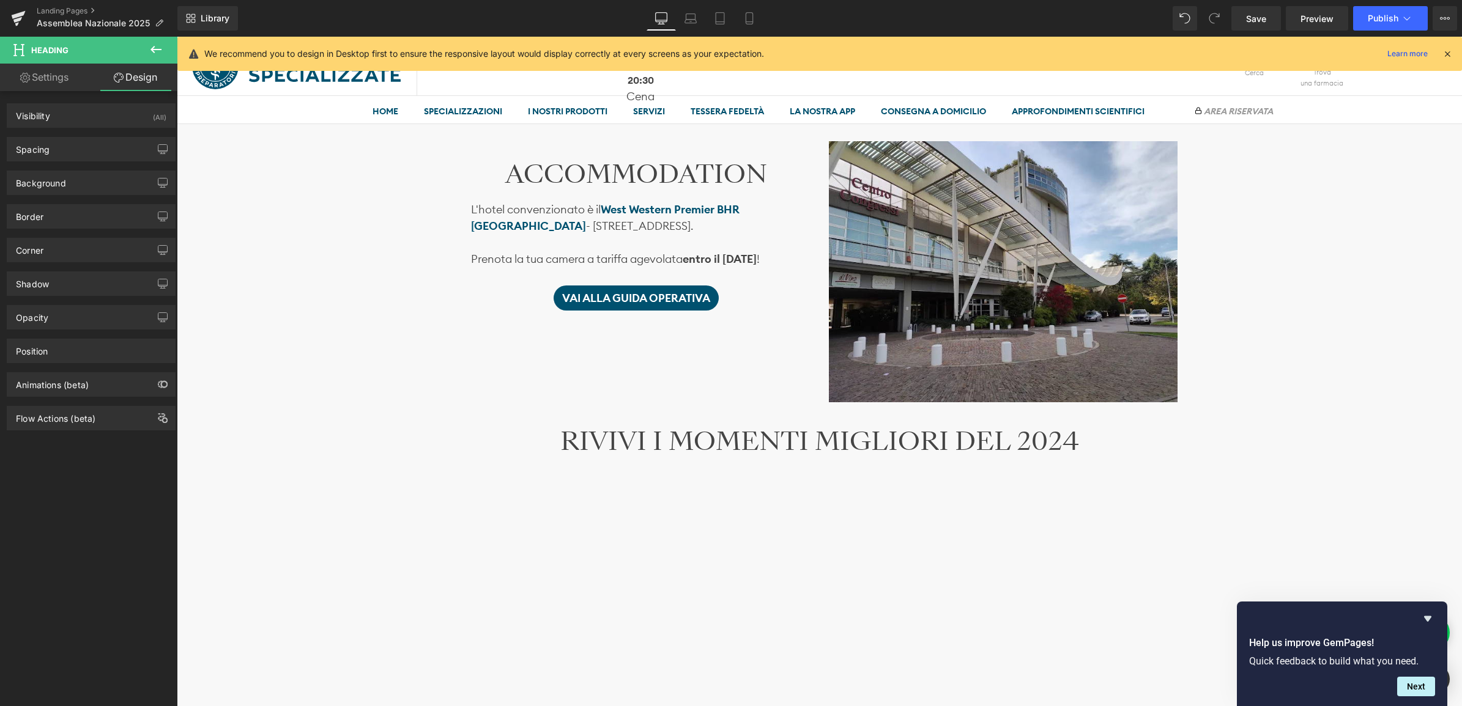
type input "0"
click at [92, 159] on div "Spacing" at bounding box center [91, 149] width 168 height 23
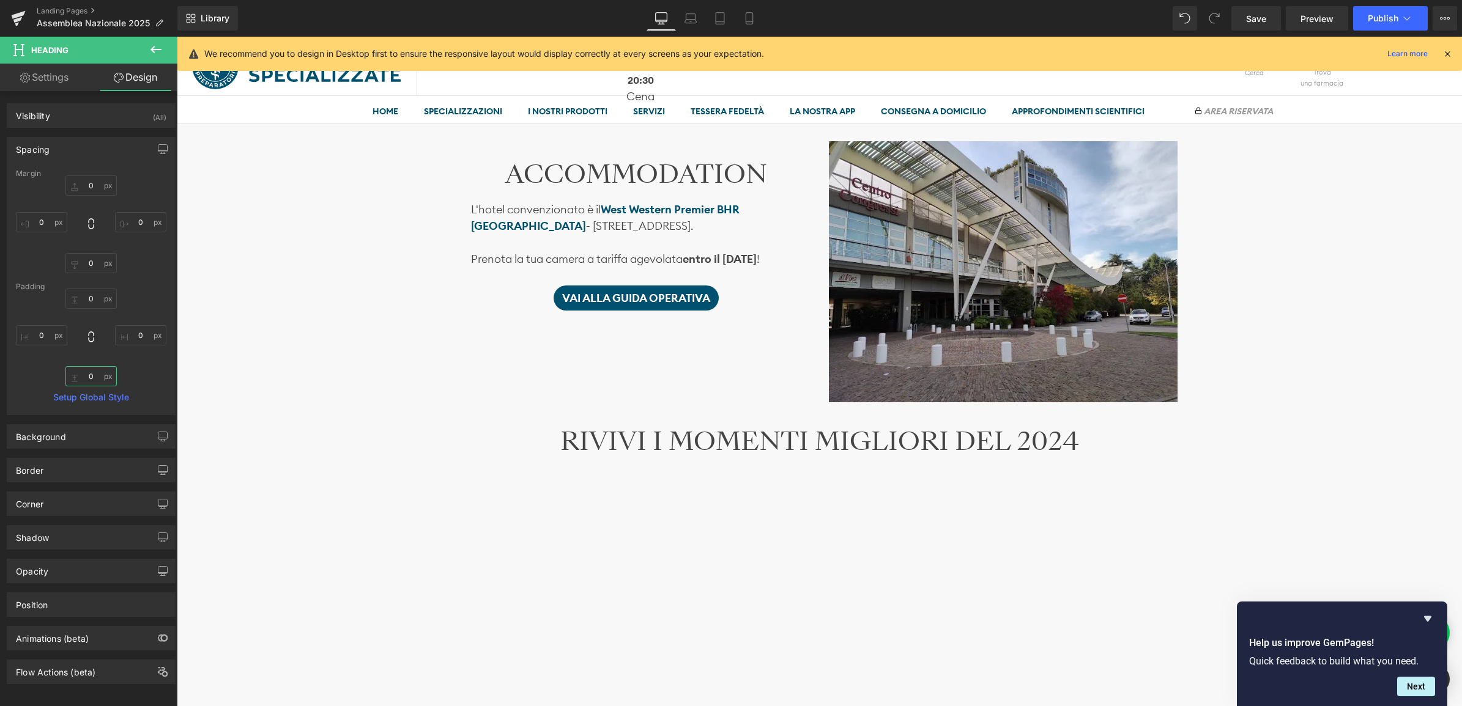
click at [93, 376] on input "0" at bounding box center [90, 376] width 51 height 20
type input "1"
drag, startPoint x: 89, startPoint y: 258, endPoint x: 98, endPoint y: 267, distance: 13.4
click at [89, 258] on input "0" at bounding box center [90, 263] width 51 height 20
type input "25"
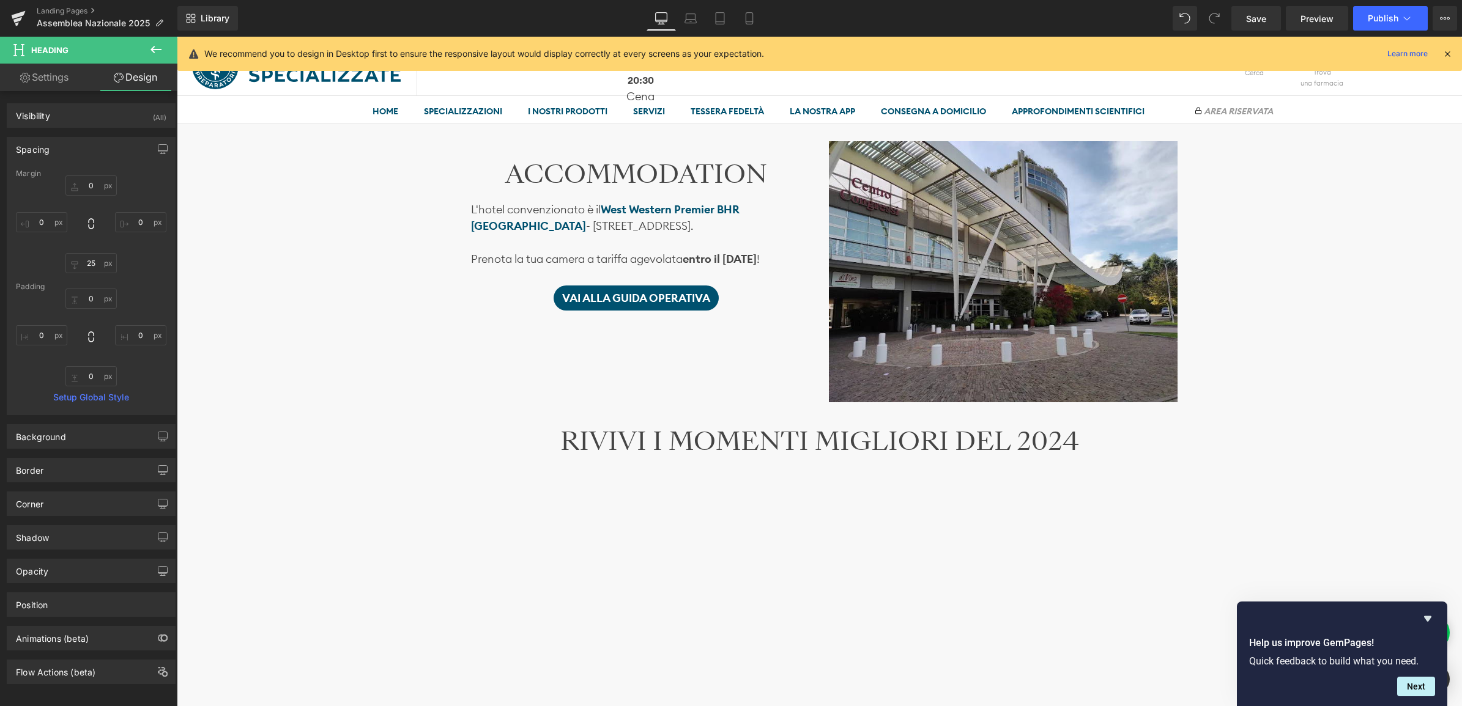
click at [331, 414] on div "Image Ti aspettiamo il 22 e il 23 novembre Heading SABATO 22 presso l’ Auditori…" at bounding box center [819, 337] width 1285 height 2789
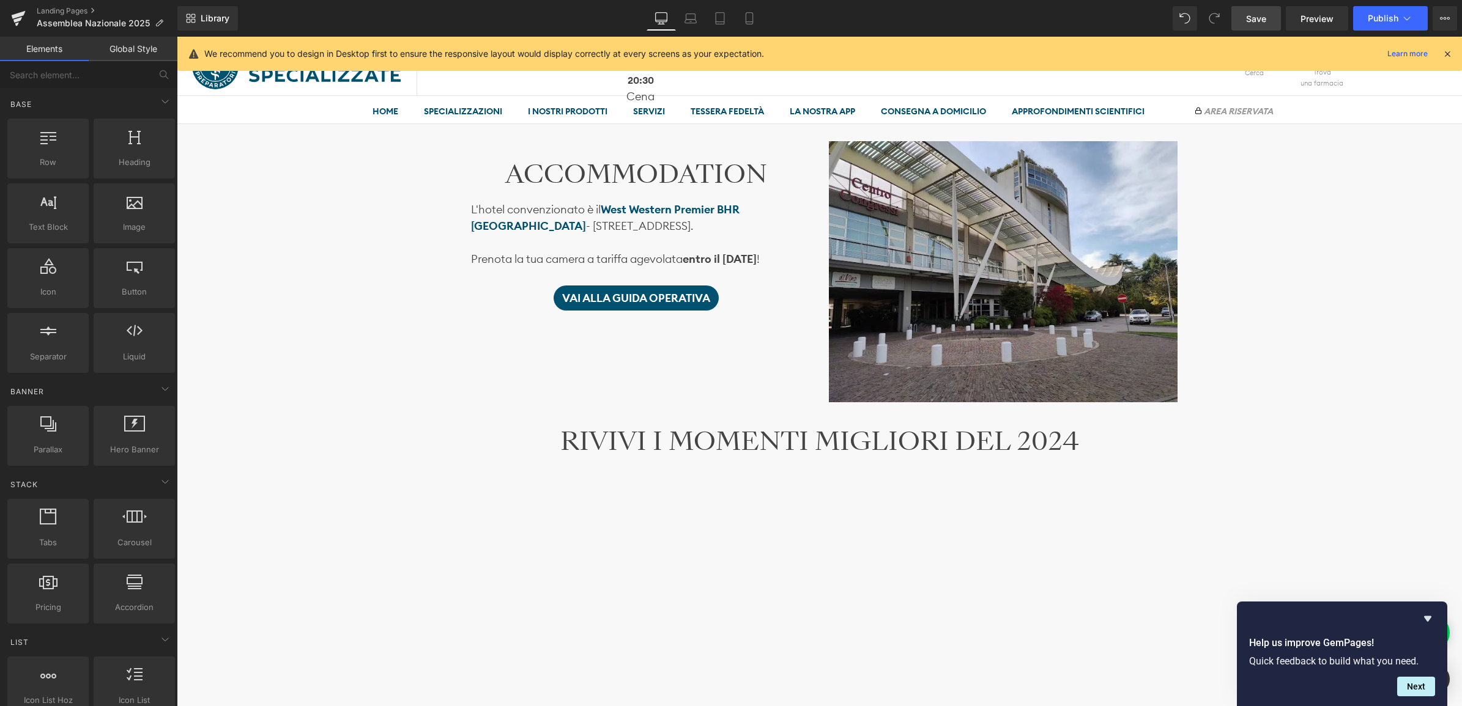
click at [1251, 13] on span "Save" at bounding box center [1256, 18] width 20 height 13
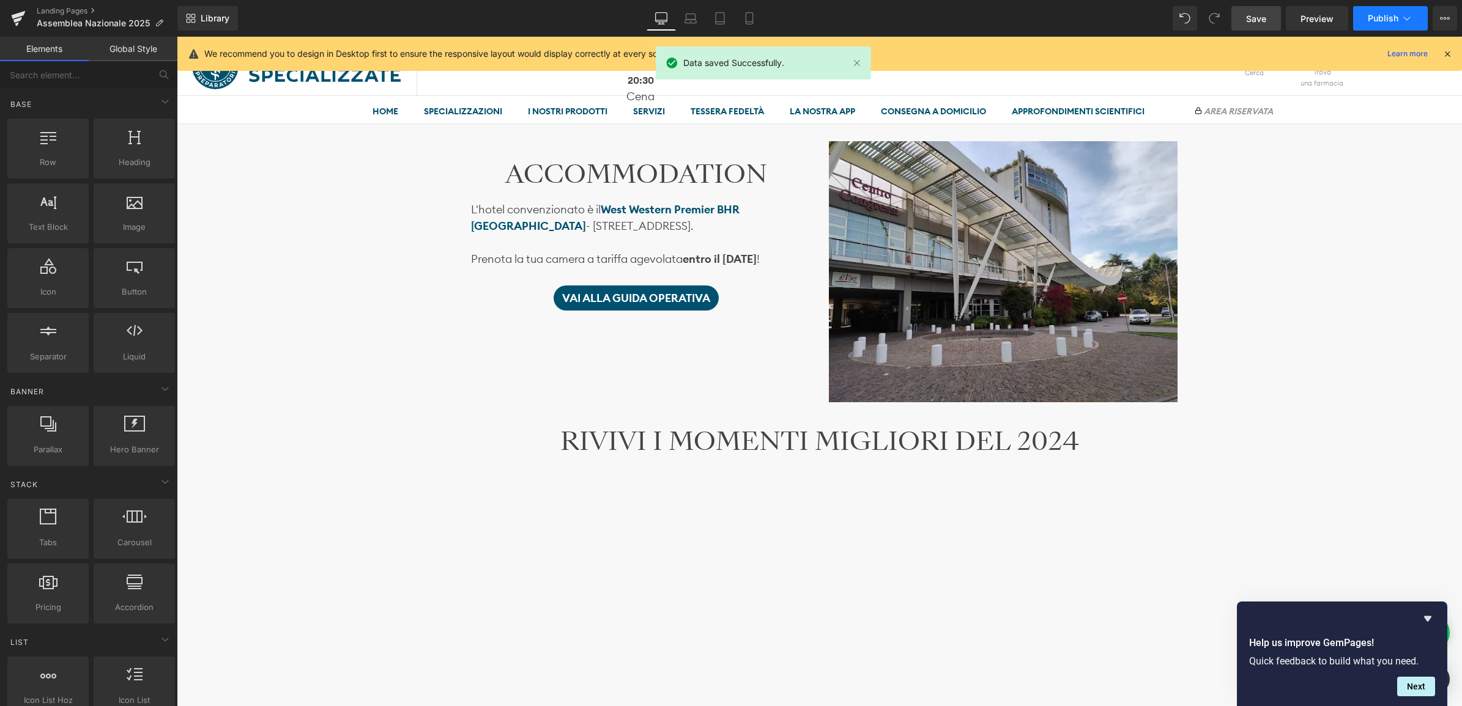
click at [1384, 20] on span "Publish" at bounding box center [1383, 18] width 31 height 10
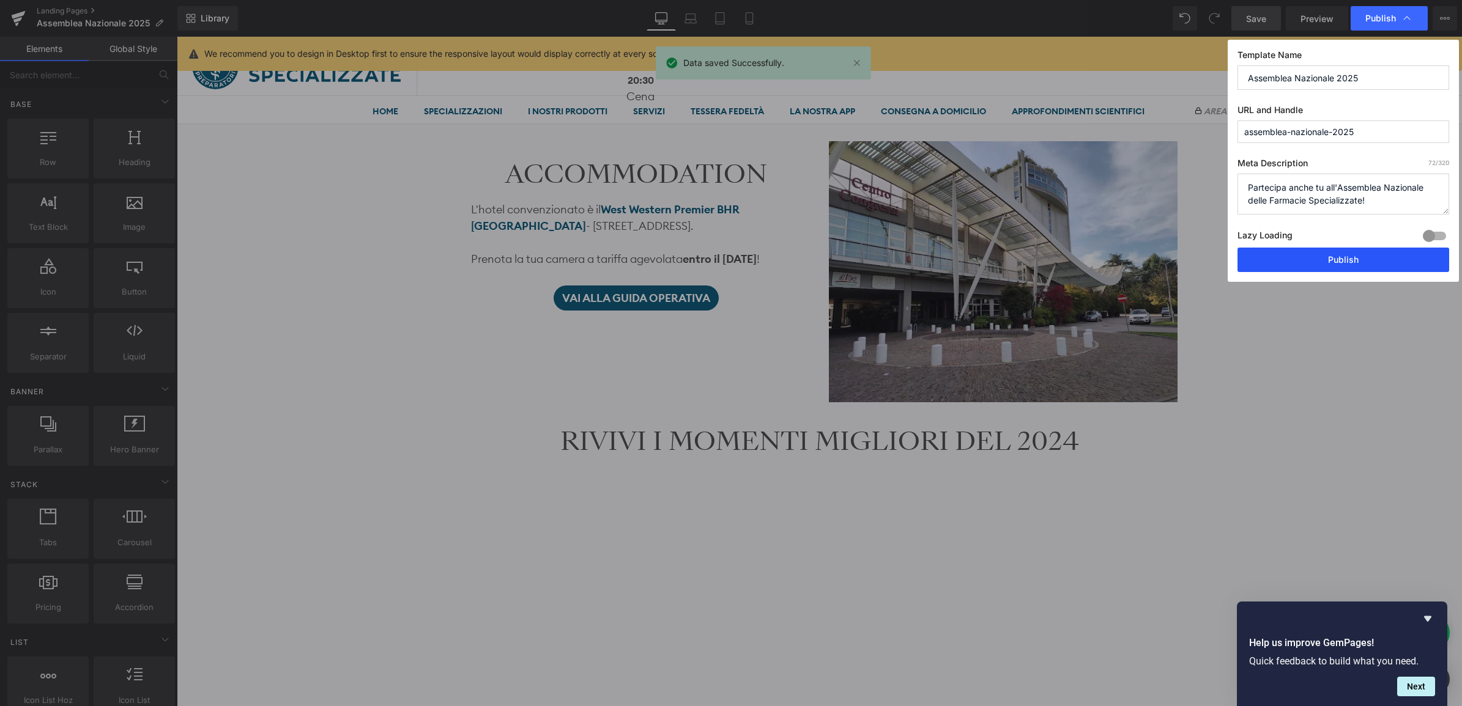
drag, startPoint x: 1318, startPoint y: 257, endPoint x: 1141, endPoint y: 221, distance: 180.9
click at [1318, 257] on button "Publish" at bounding box center [1343, 260] width 212 height 24
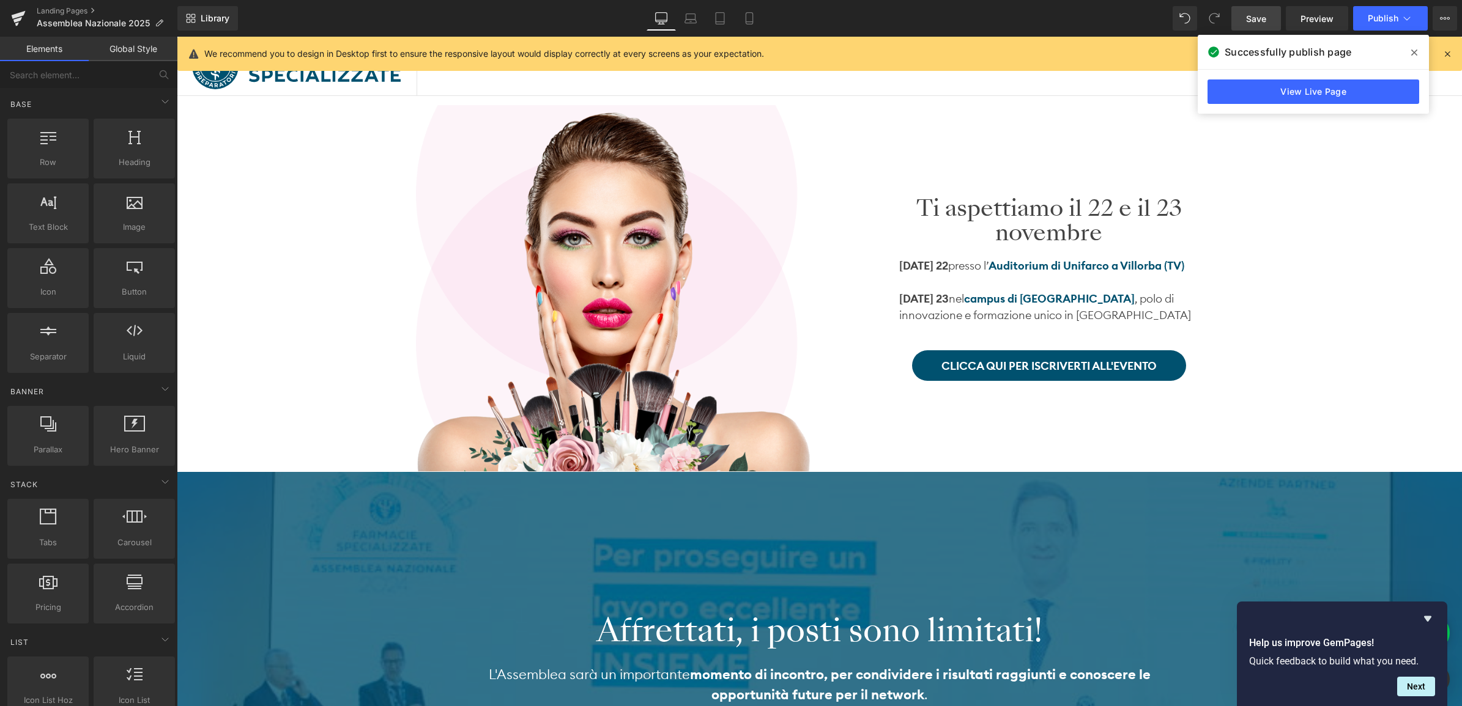
scroll to position [0, 0]
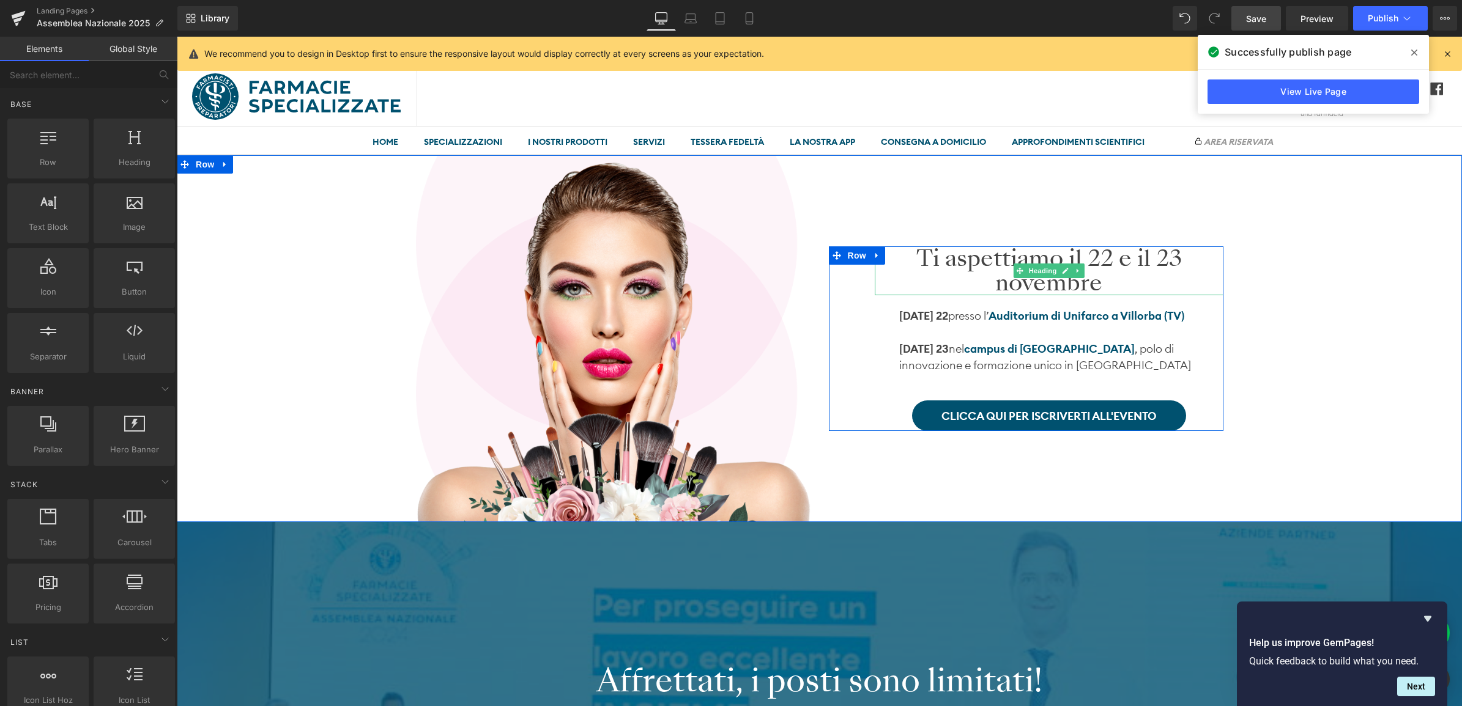
click at [976, 262] on h1 "Ti aspettiamo il 22 e il 23 novembre" at bounding box center [1049, 270] width 349 height 48
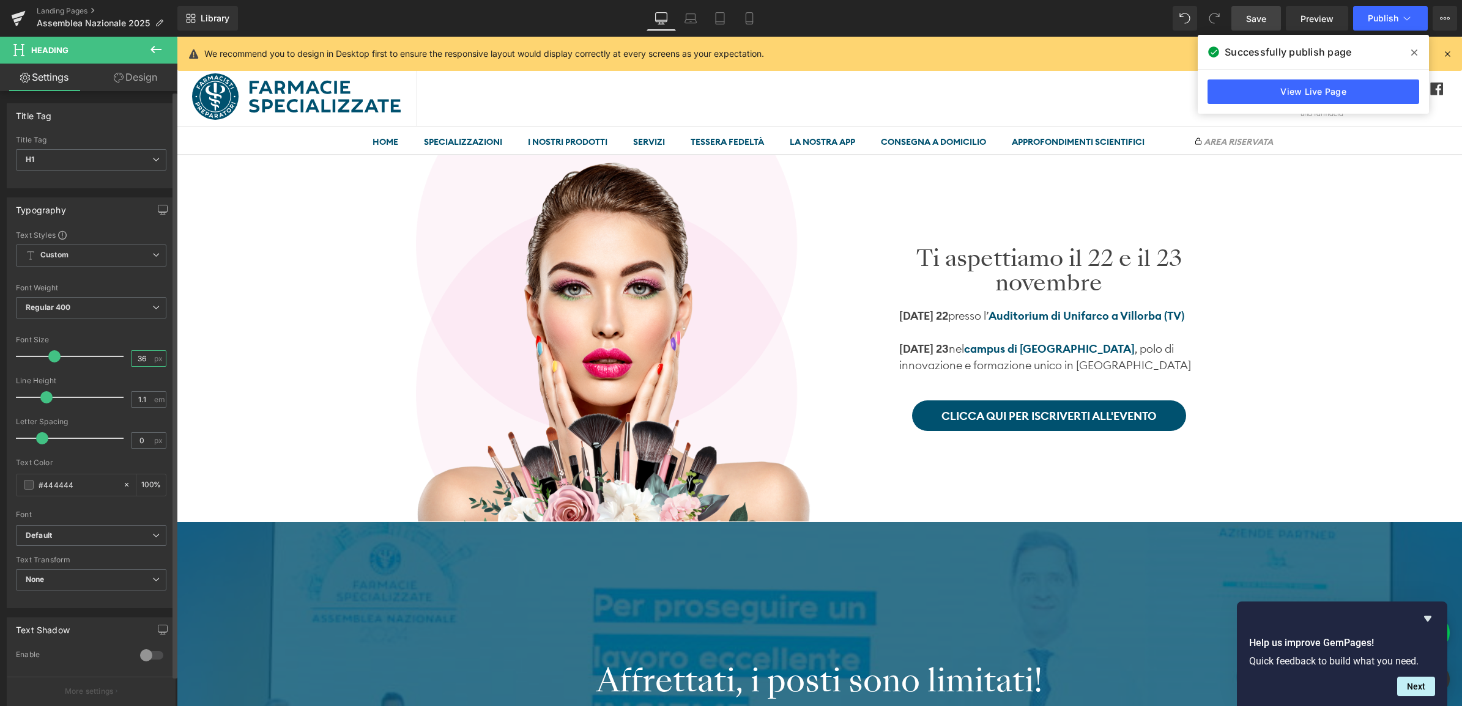
drag, startPoint x: 143, startPoint y: 357, endPoint x: 112, endPoint y: 365, distance: 31.6
click at [112, 365] on div "Font Size 36 px" at bounding box center [91, 356] width 150 height 41
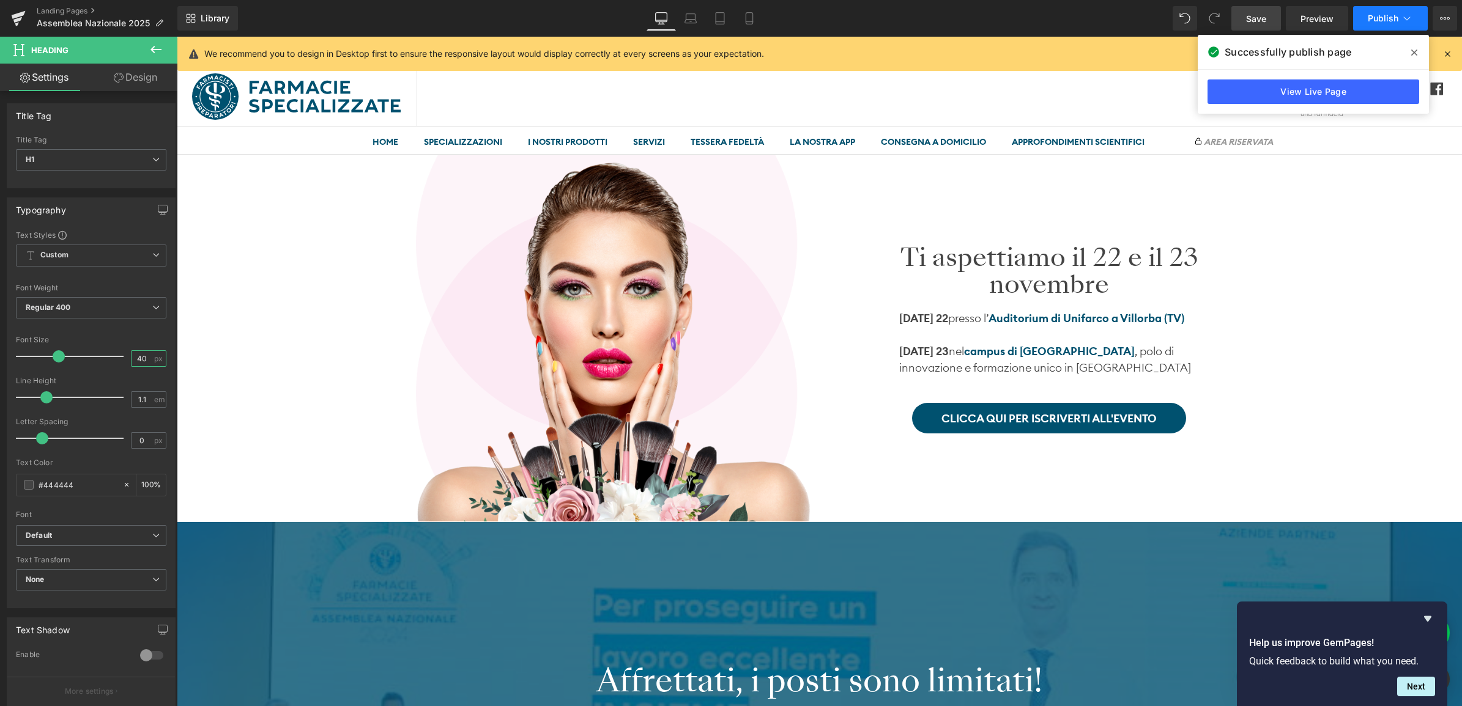
type input "40"
click at [1387, 14] on span "Publish" at bounding box center [1383, 18] width 31 height 10
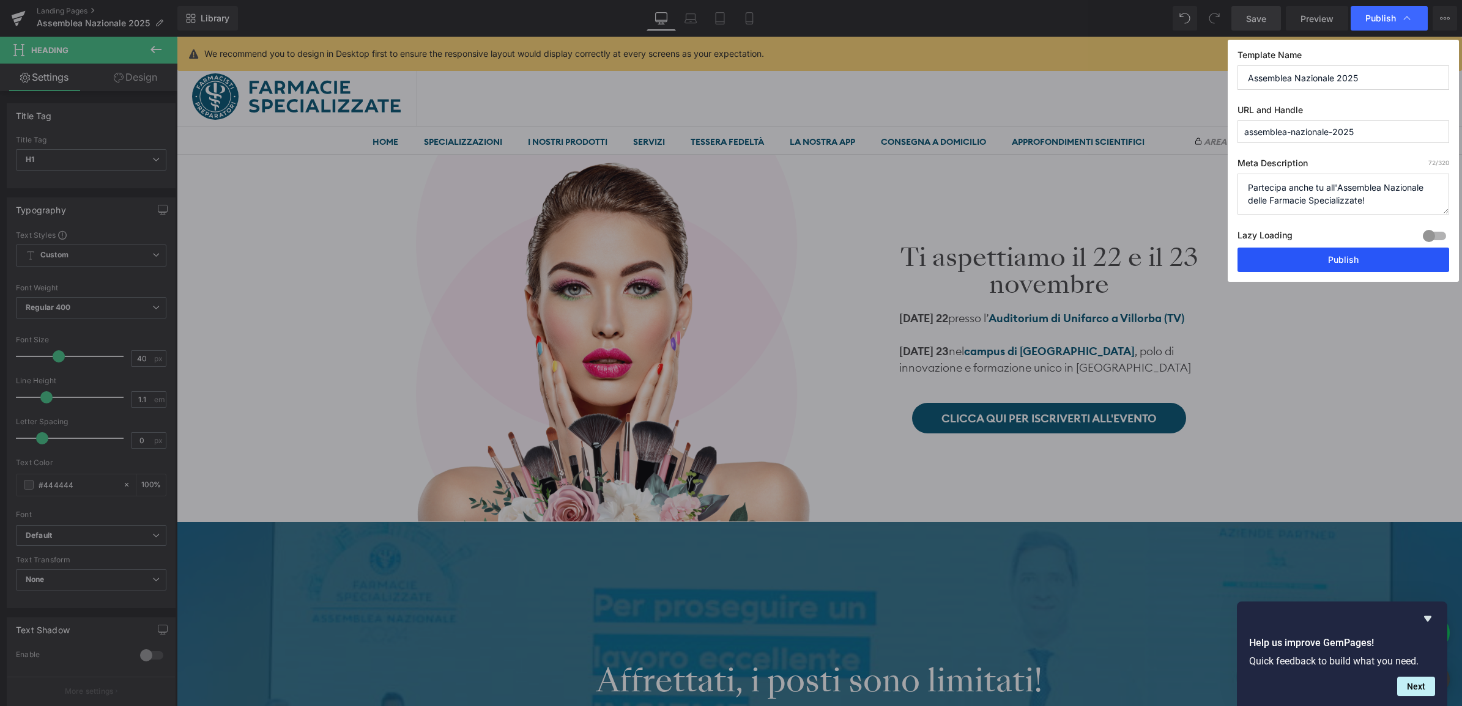
click at [1342, 257] on button "Publish" at bounding box center [1343, 260] width 212 height 24
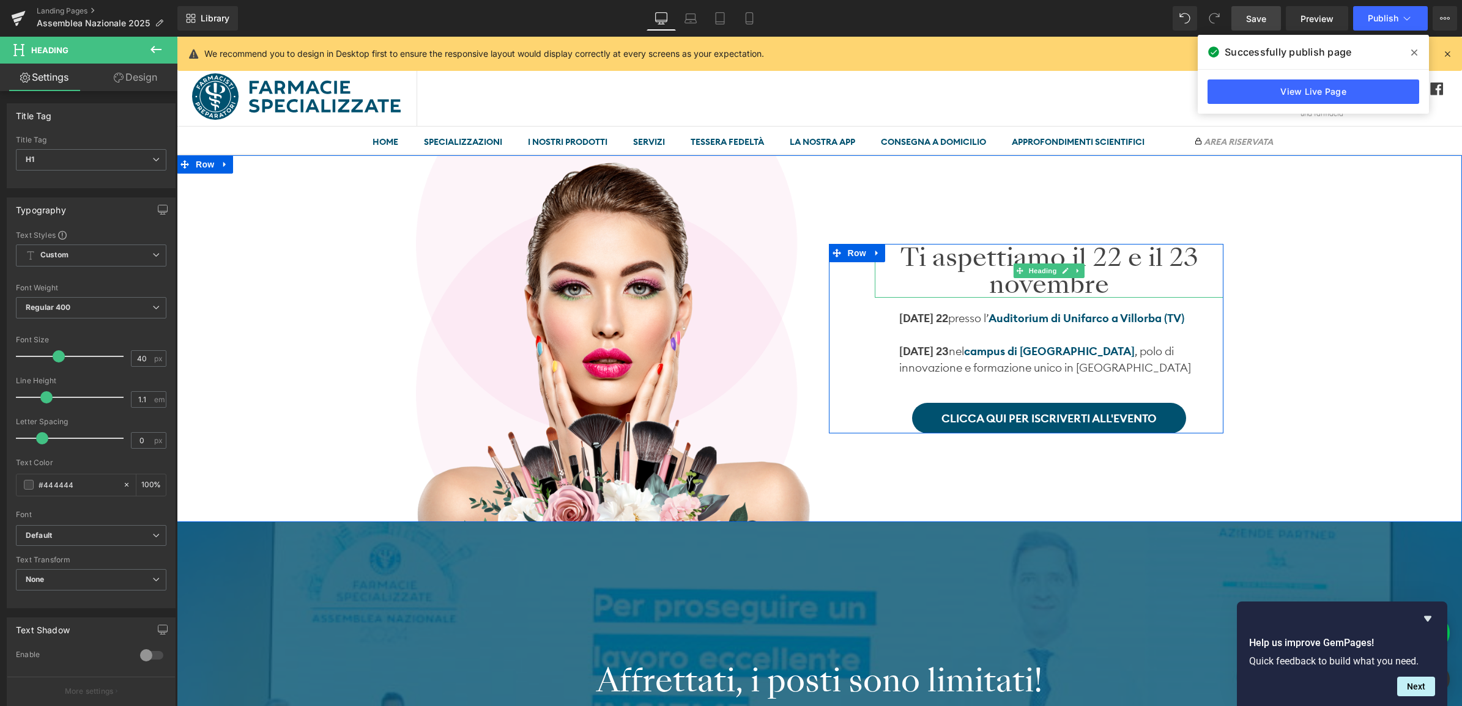
click at [952, 270] on h1 "Ti aspettiamo il 22 e il 23 novembre" at bounding box center [1049, 271] width 349 height 54
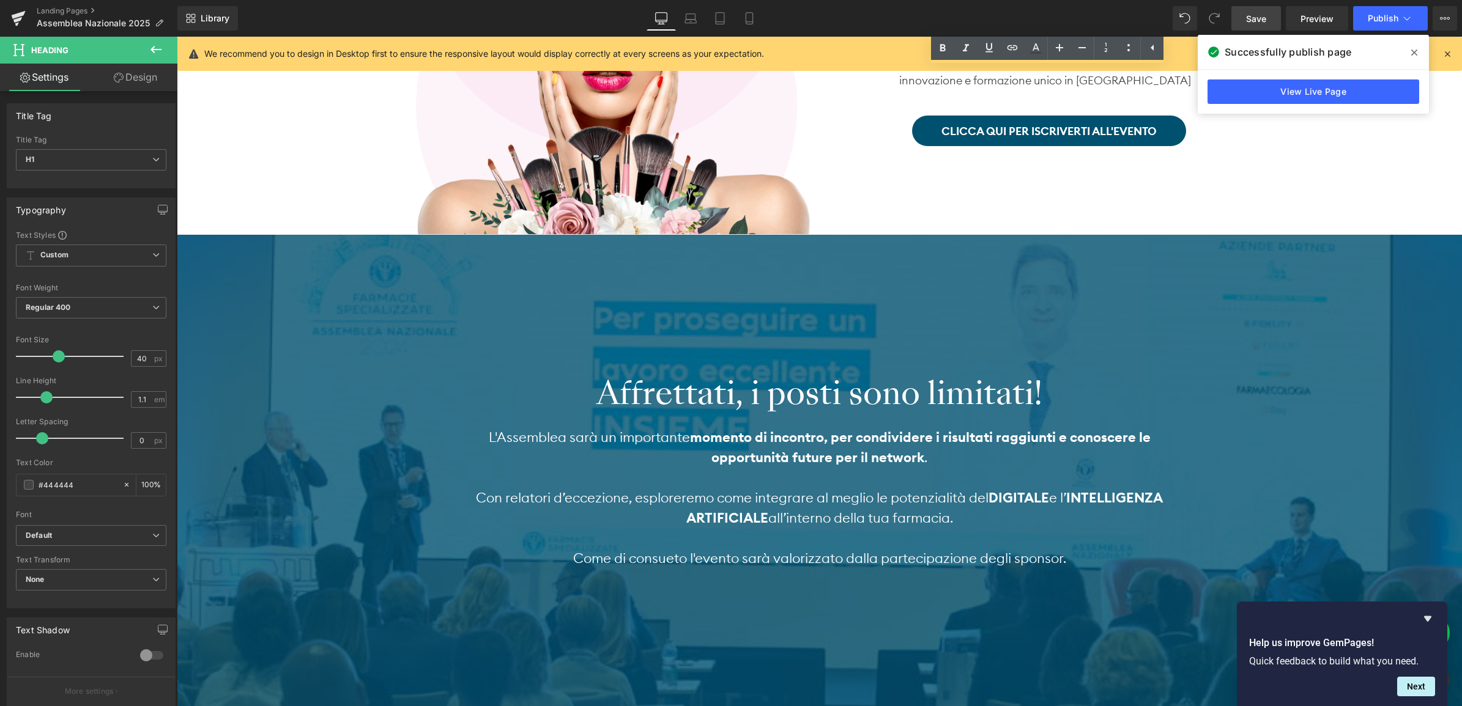
scroll to position [306, 0]
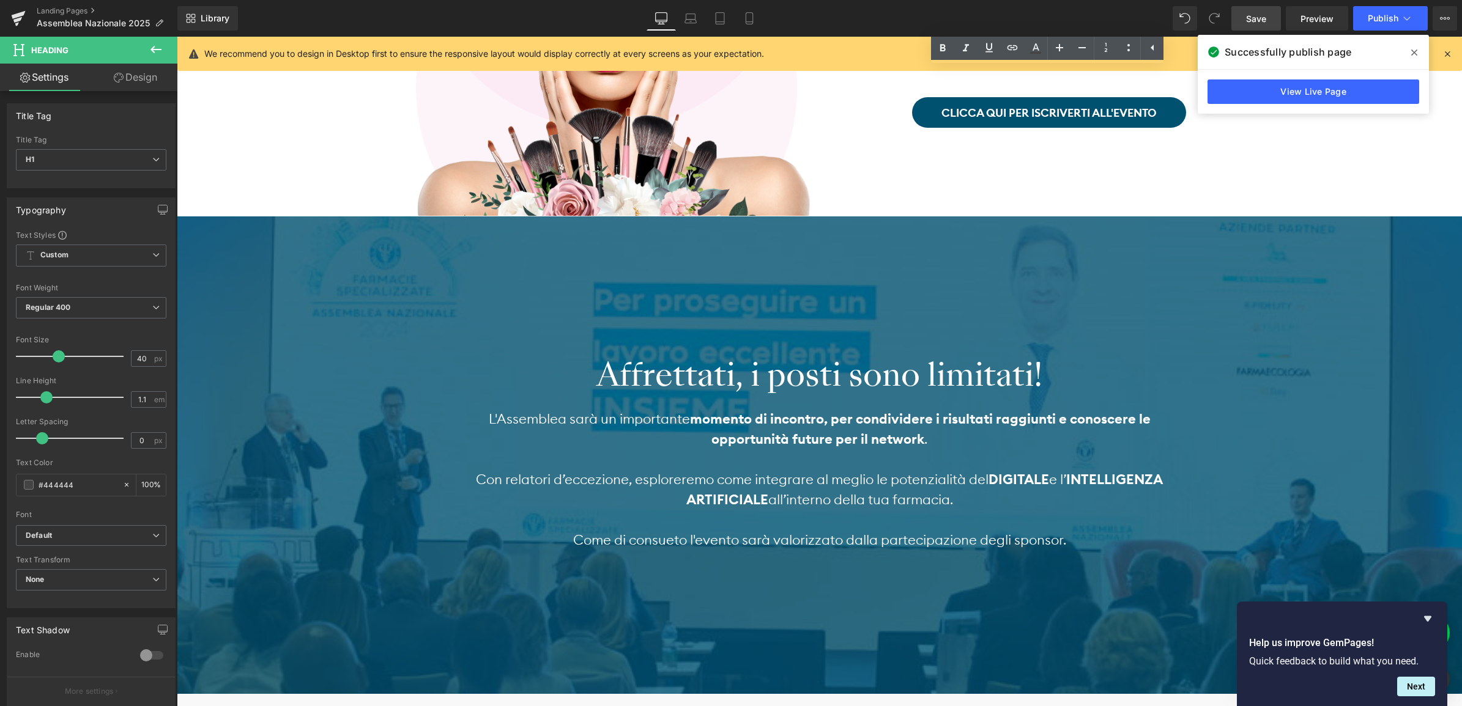
click at [780, 371] on h2 "Affrettati, i posti sono limitati!" at bounding box center [820, 375] width 716 height 37
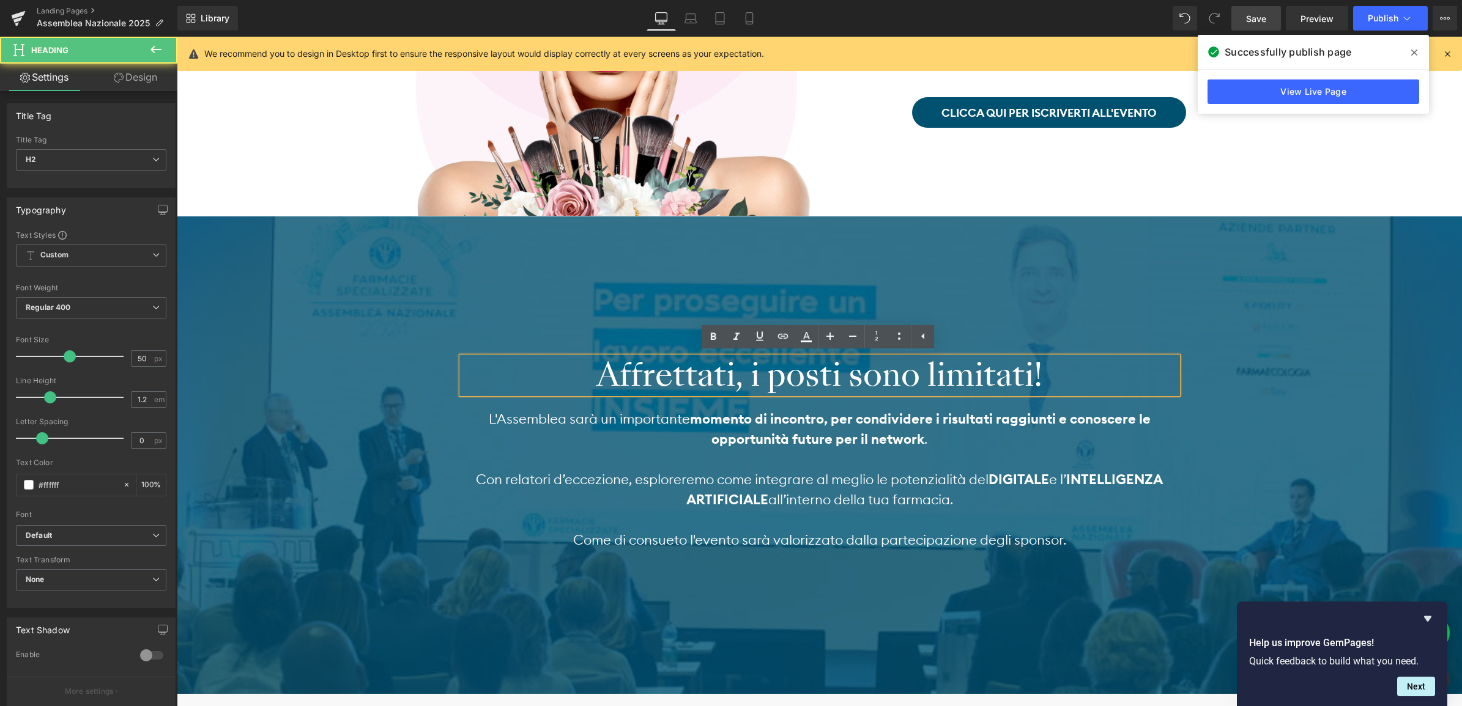
drag, startPoint x: 1078, startPoint y: 374, endPoint x: 601, endPoint y: 368, distance: 476.5
click at [601, 368] on h2 "Affrettati, i posti sono limitati!" at bounding box center [820, 375] width 716 height 37
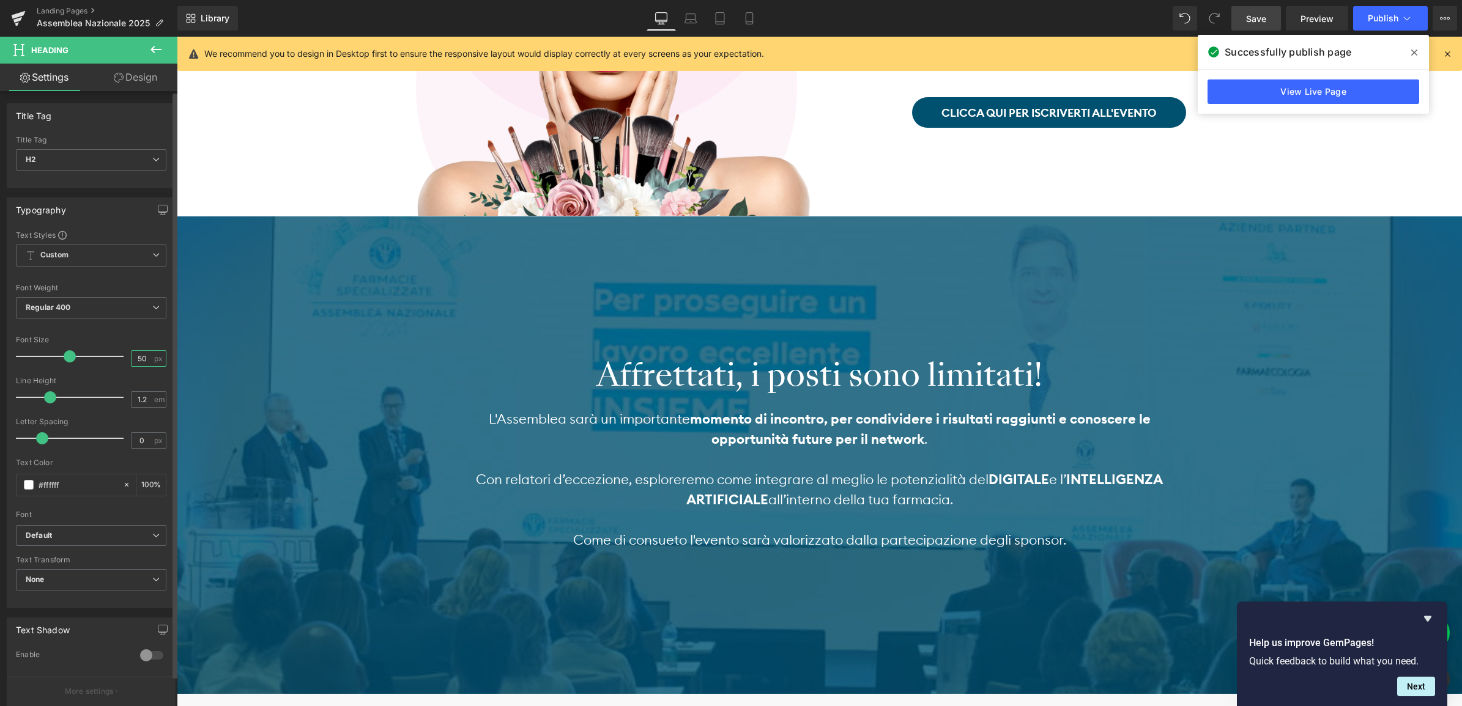
drag, startPoint x: 144, startPoint y: 360, endPoint x: 127, endPoint y: 361, distance: 17.2
click at [131, 361] on input "50" at bounding box center [141, 358] width 21 height 15
type input "40"
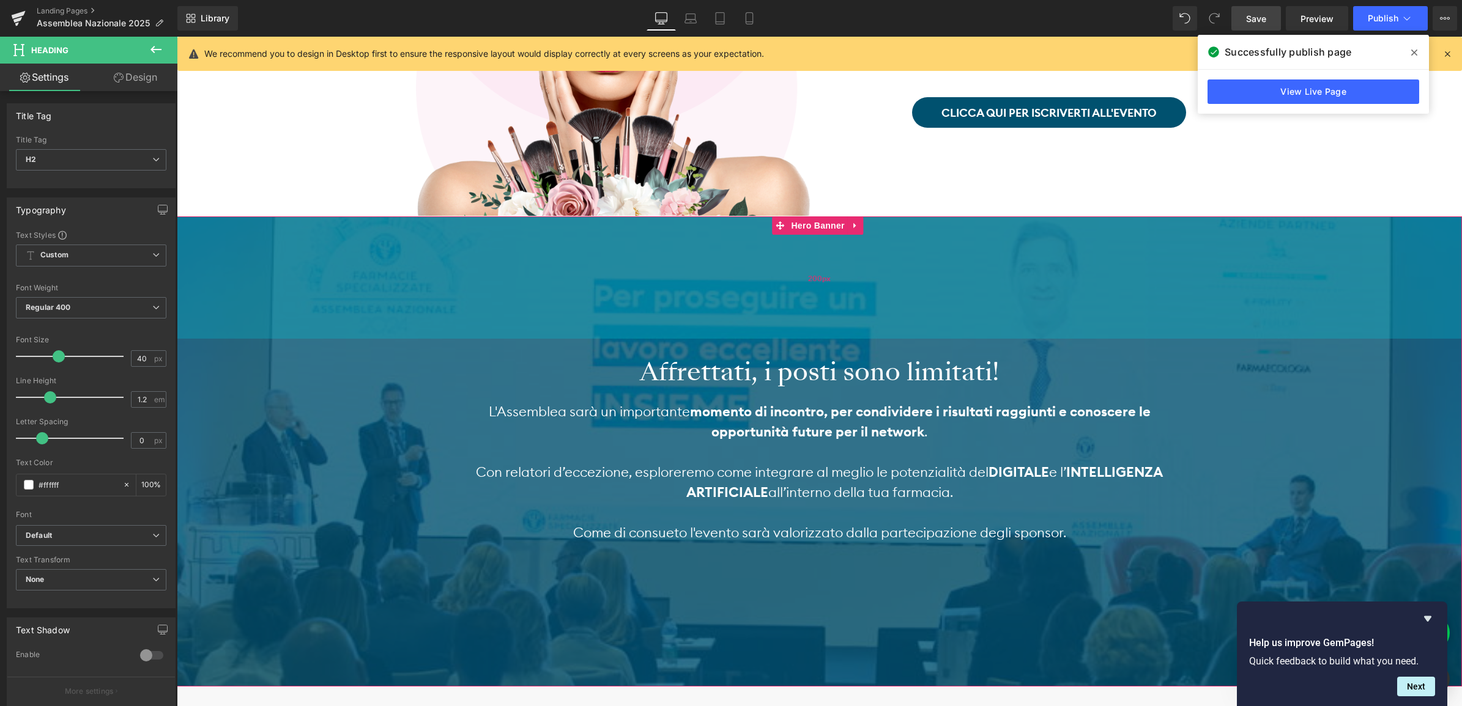
click at [673, 331] on div "200px" at bounding box center [819, 278] width 1285 height 122
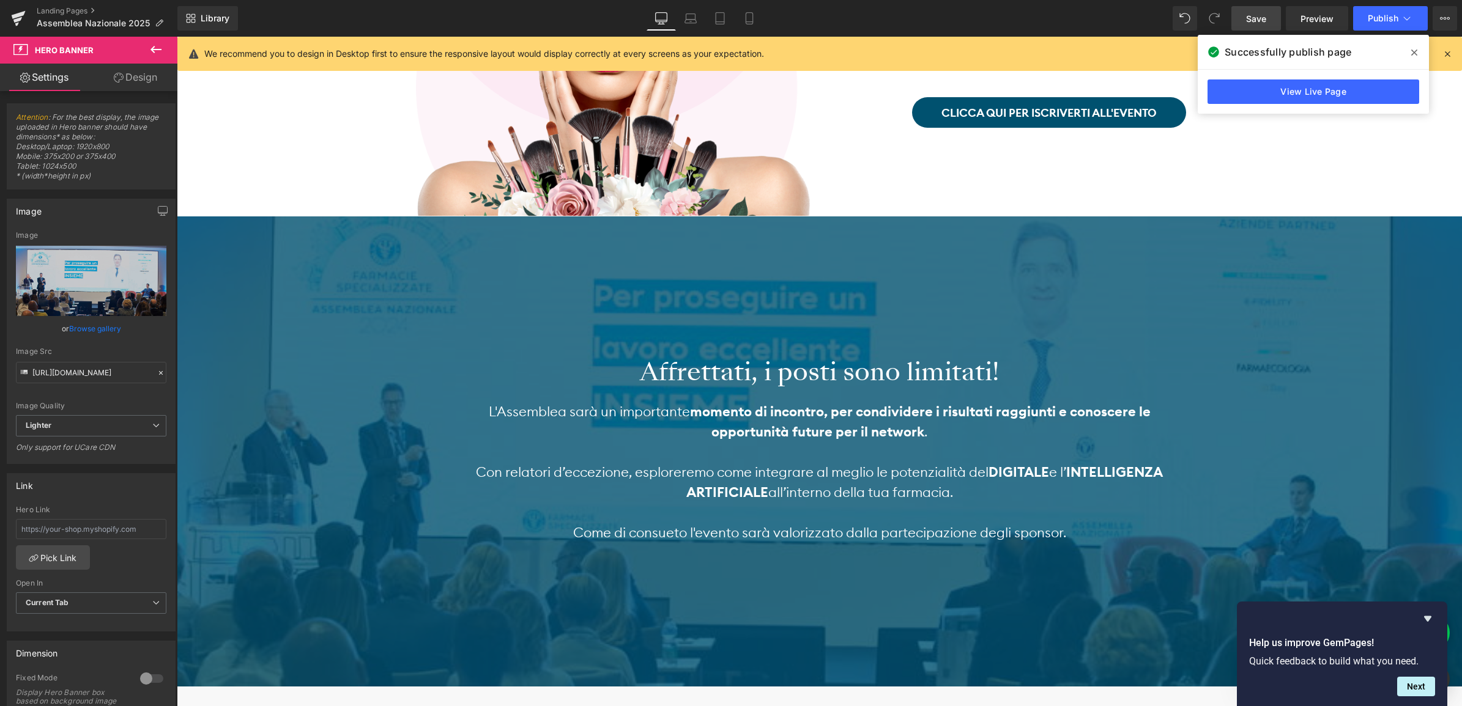
click at [1264, 18] on span "Save" at bounding box center [1256, 18] width 20 height 13
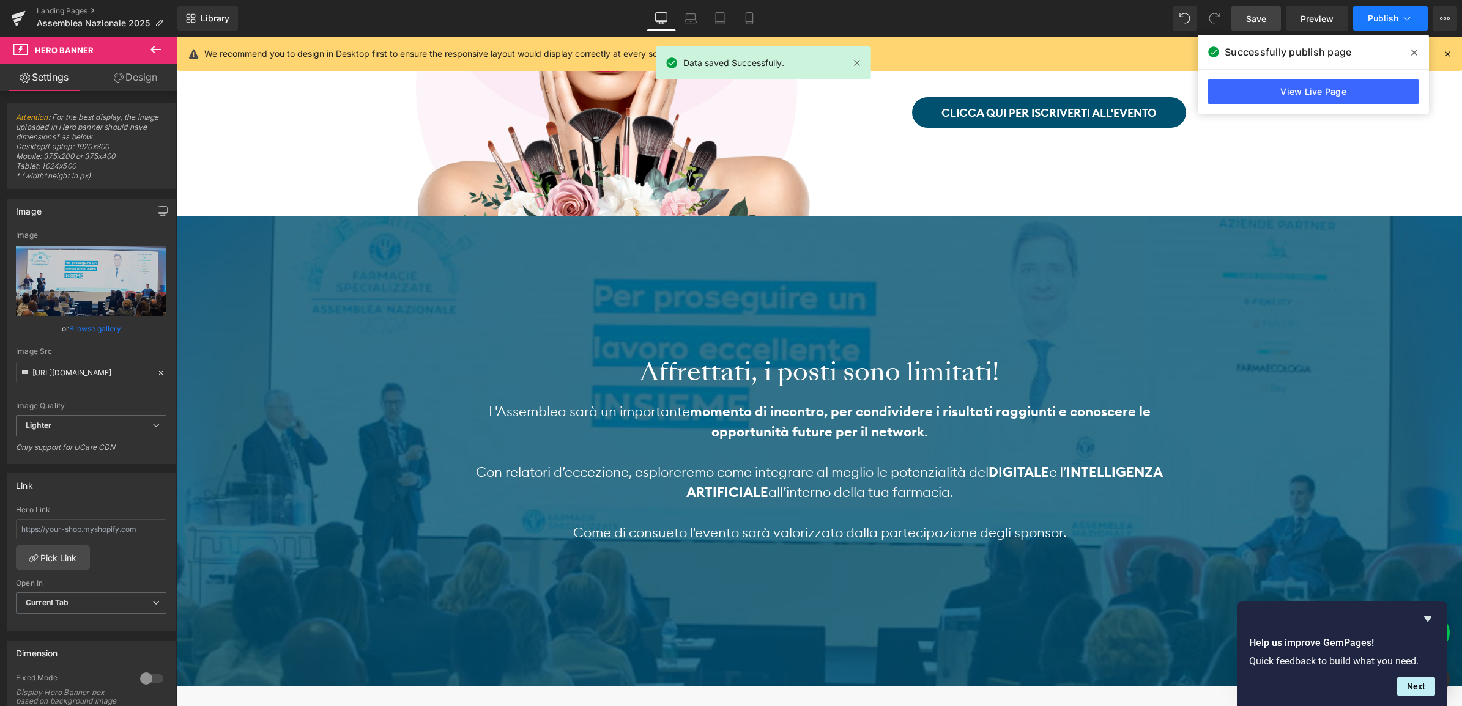
click at [1401, 21] on icon at bounding box center [1407, 18] width 12 height 12
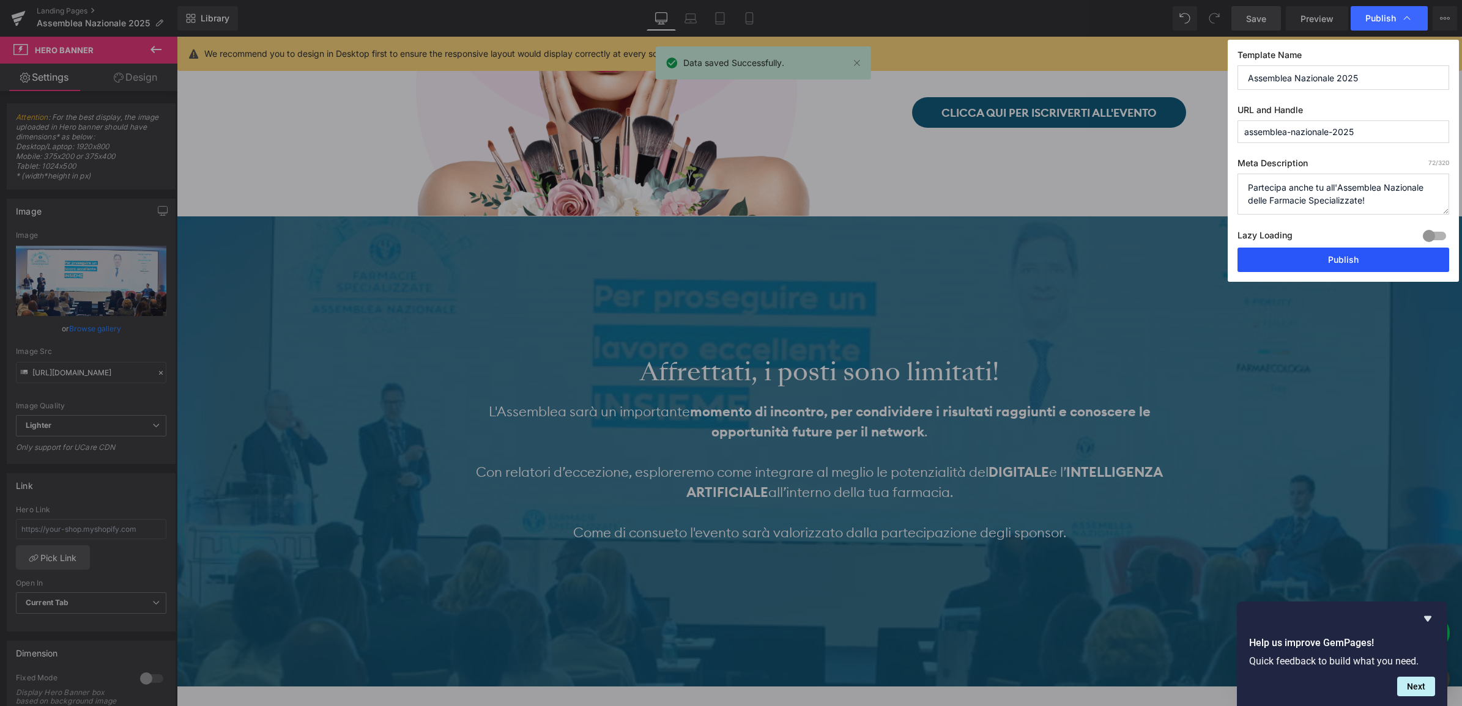
click at [1342, 259] on button "Publish" at bounding box center [1343, 260] width 212 height 24
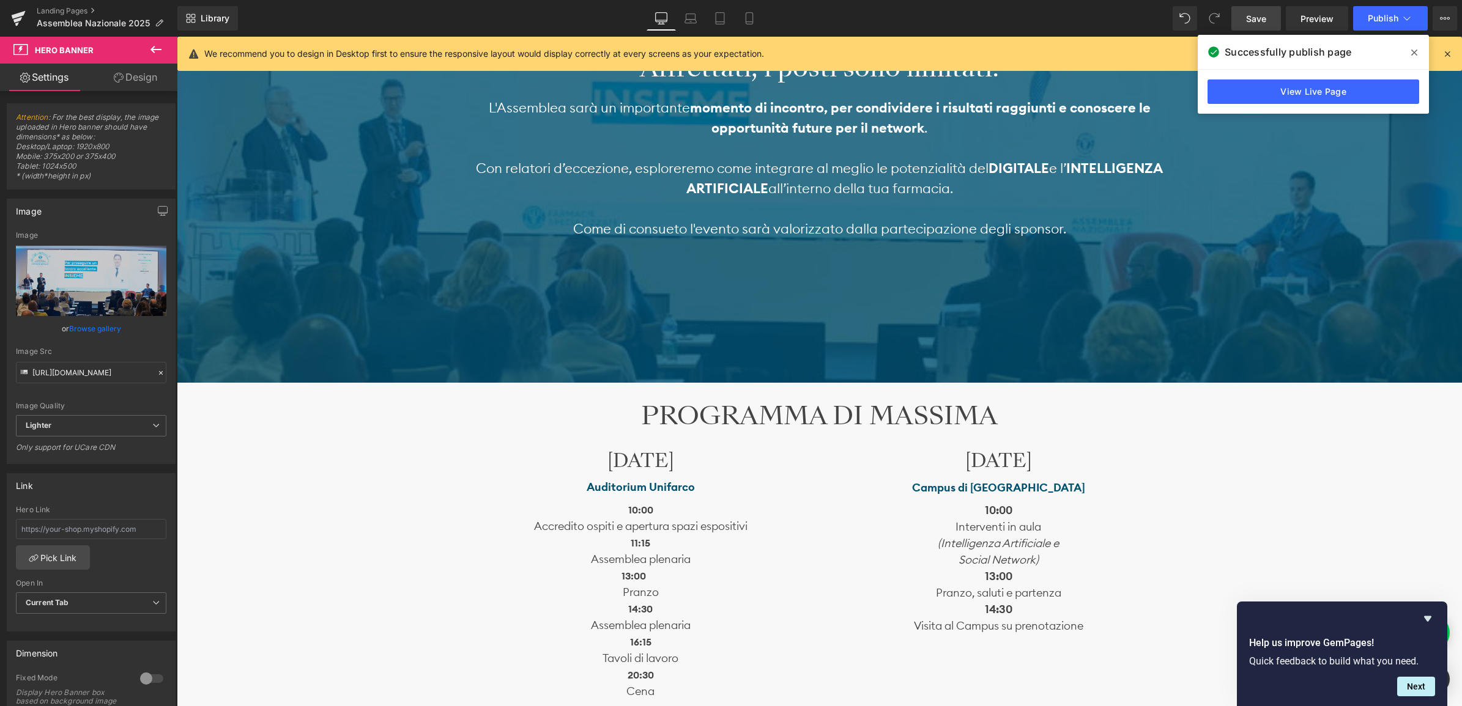
scroll to position [764, 0]
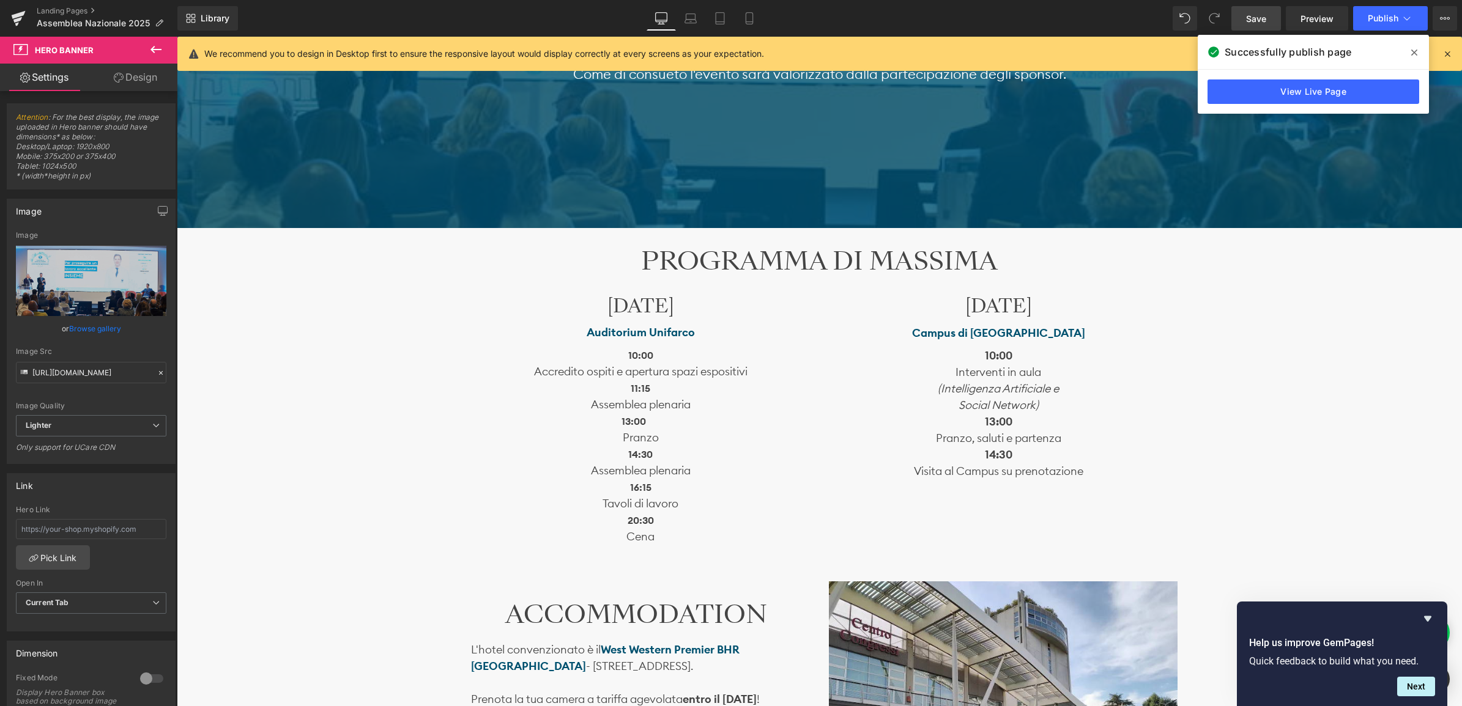
click at [626, 423] on strong "13:00" at bounding box center [633, 421] width 24 height 12
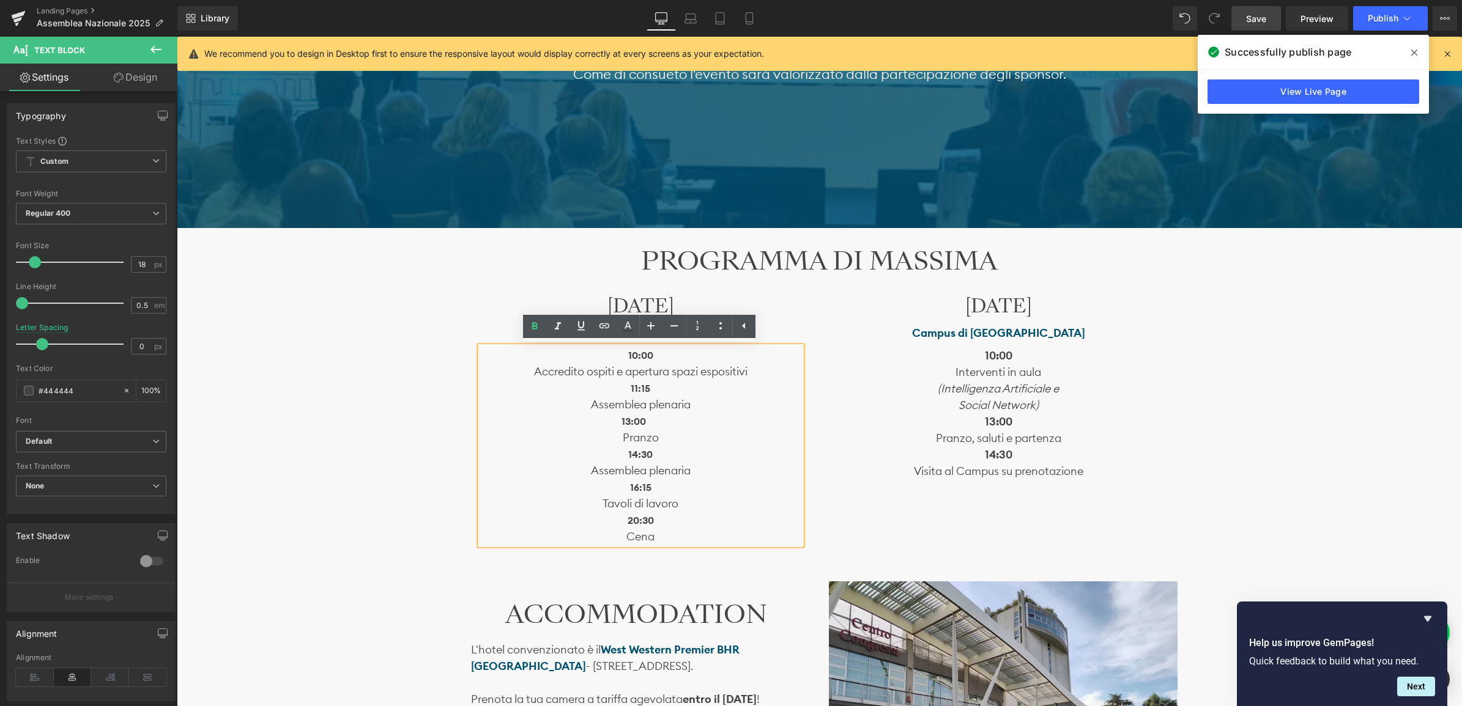
click at [941, 432] on span "Pr" at bounding box center [941, 438] width 10 height 14
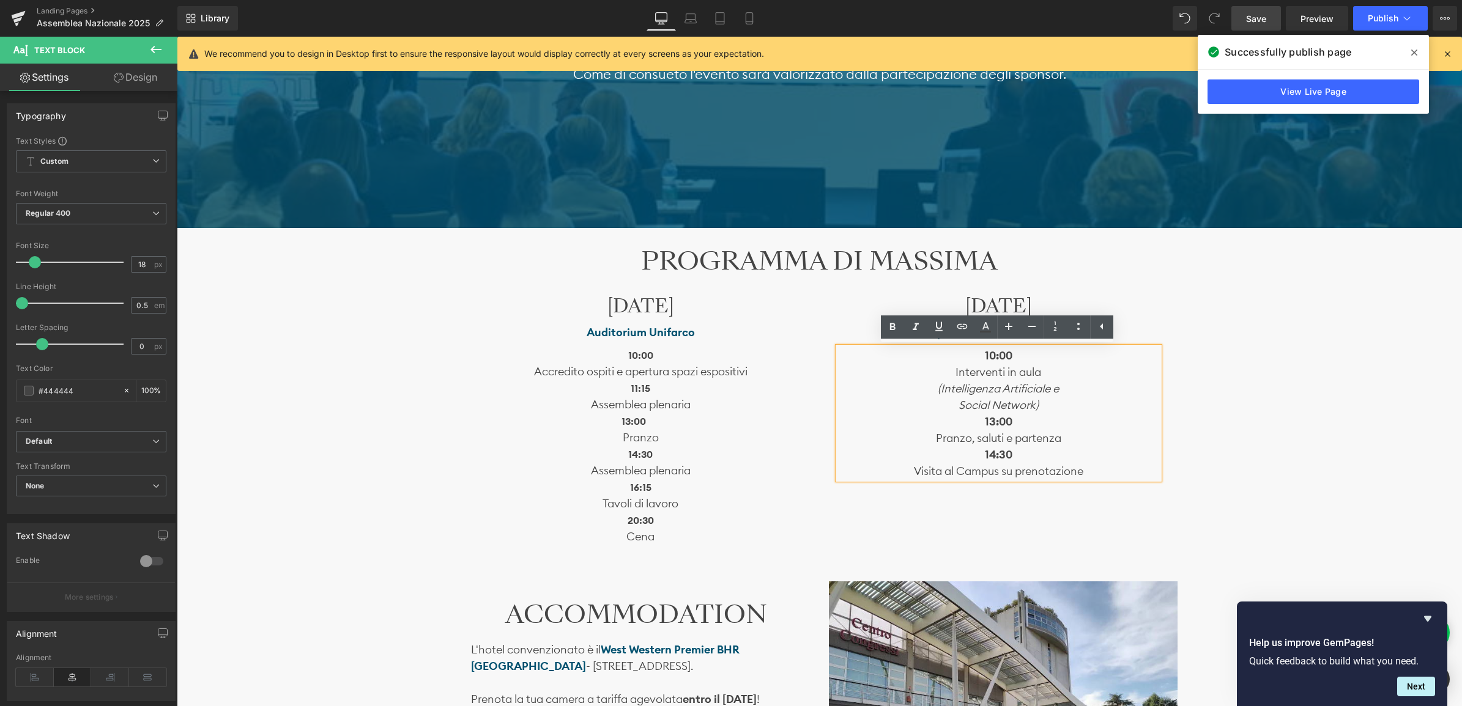
click at [656, 478] on p "Assemblea plenaria" at bounding box center [640, 470] width 321 height 17
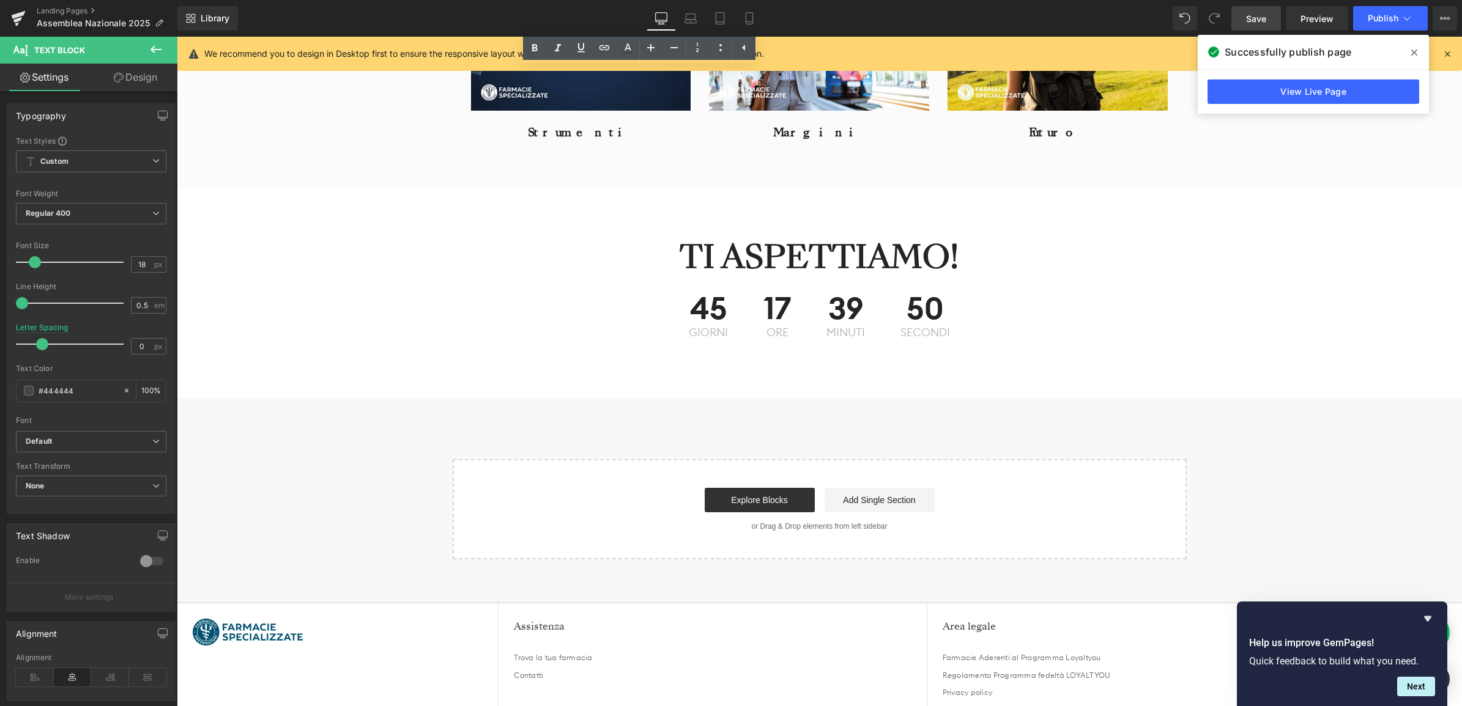
scroll to position [2237, 0]
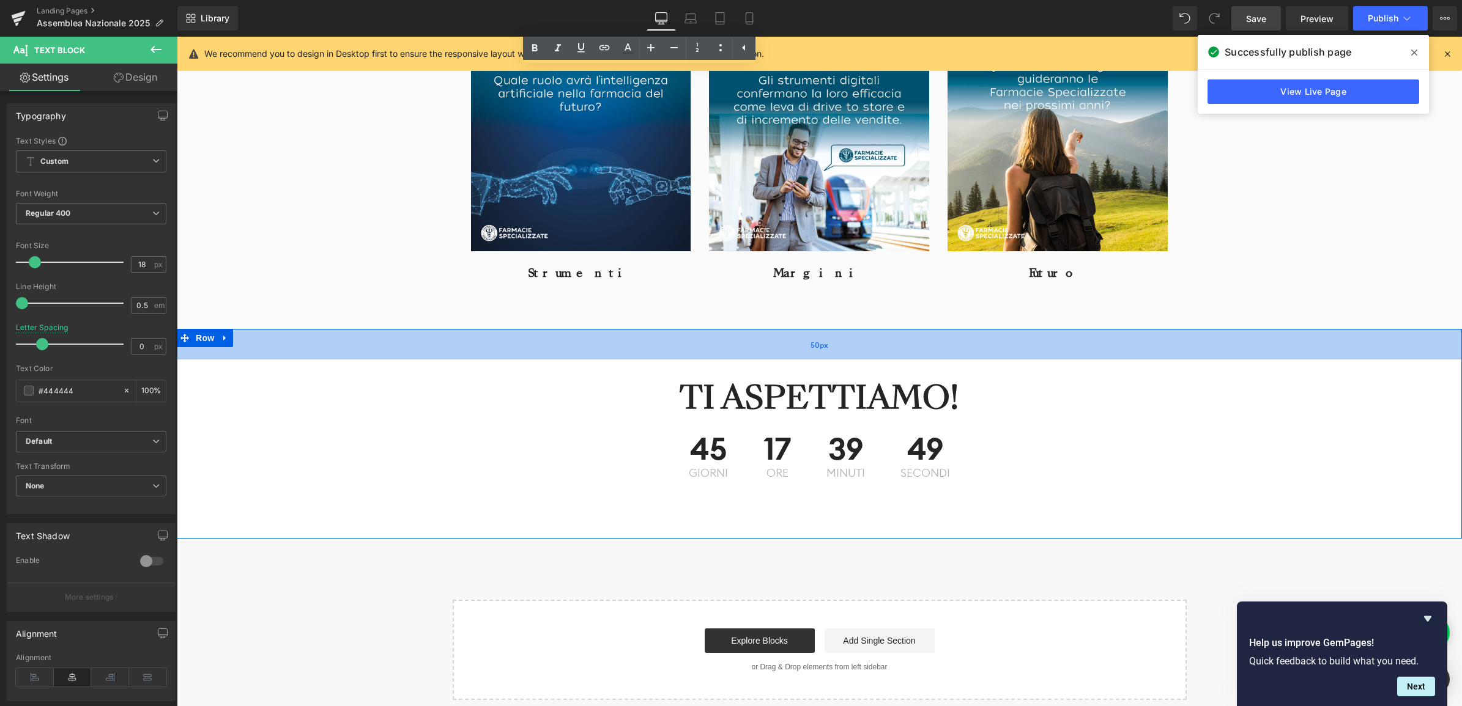
click at [245, 353] on div "50px" at bounding box center [819, 344] width 1285 height 31
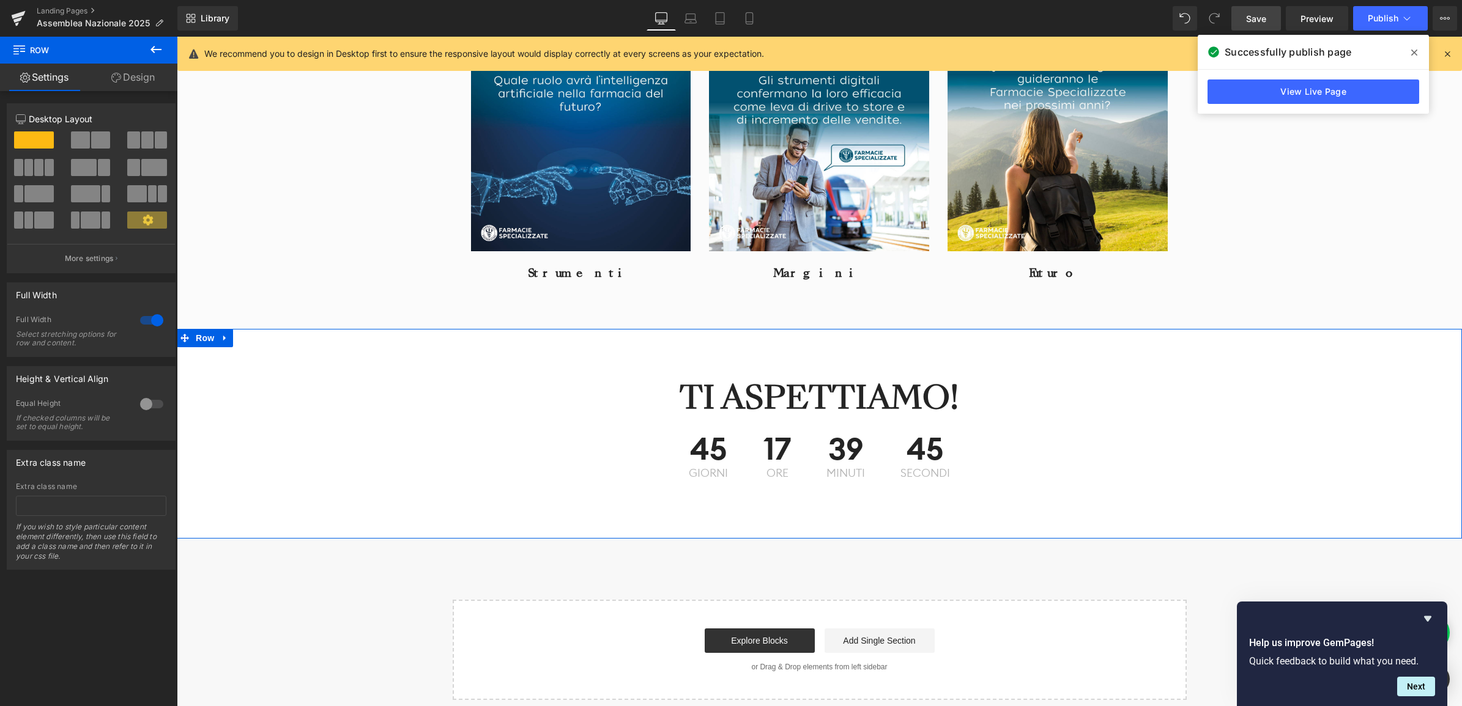
click at [135, 77] on link "Design" at bounding box center [133, 78] width 89 height 28
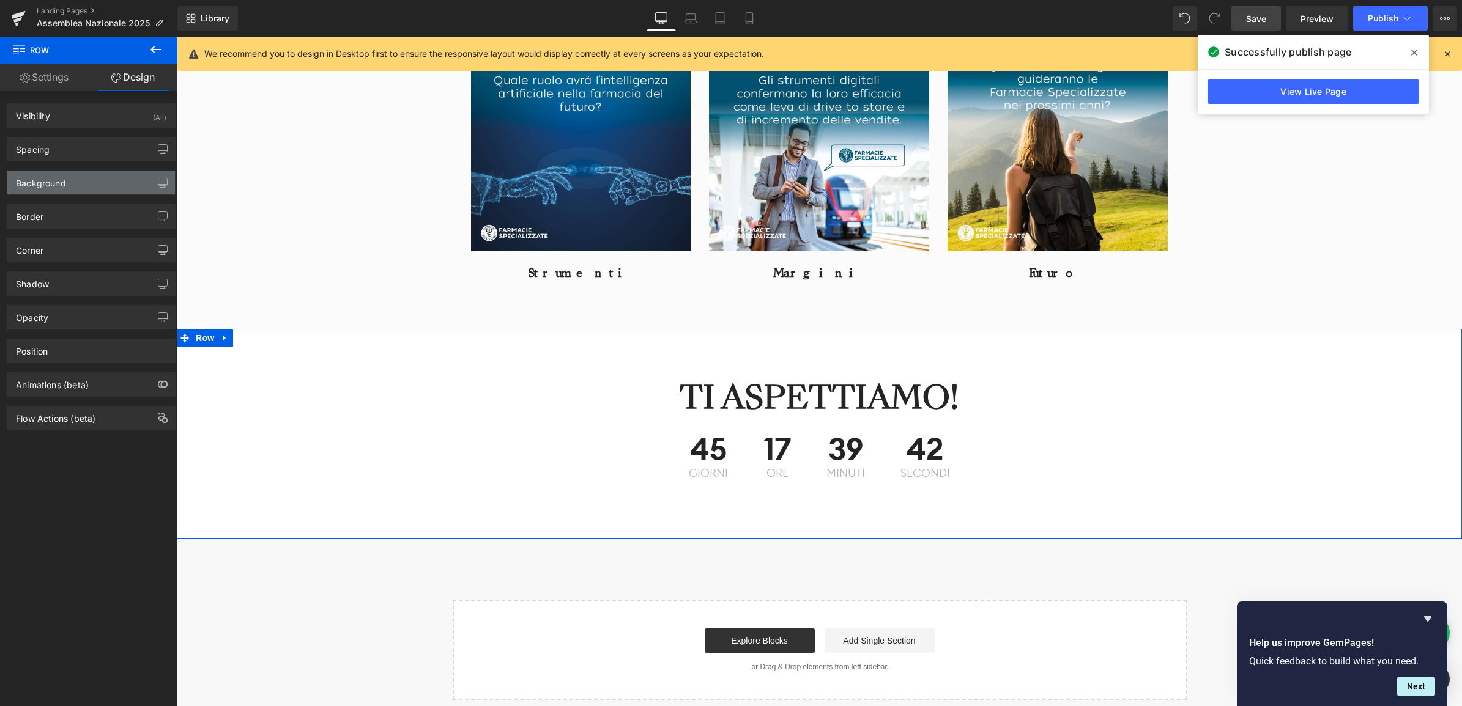
click at [71, 191] on div "Background" at bounding box center [91, 182] width 168 height 23
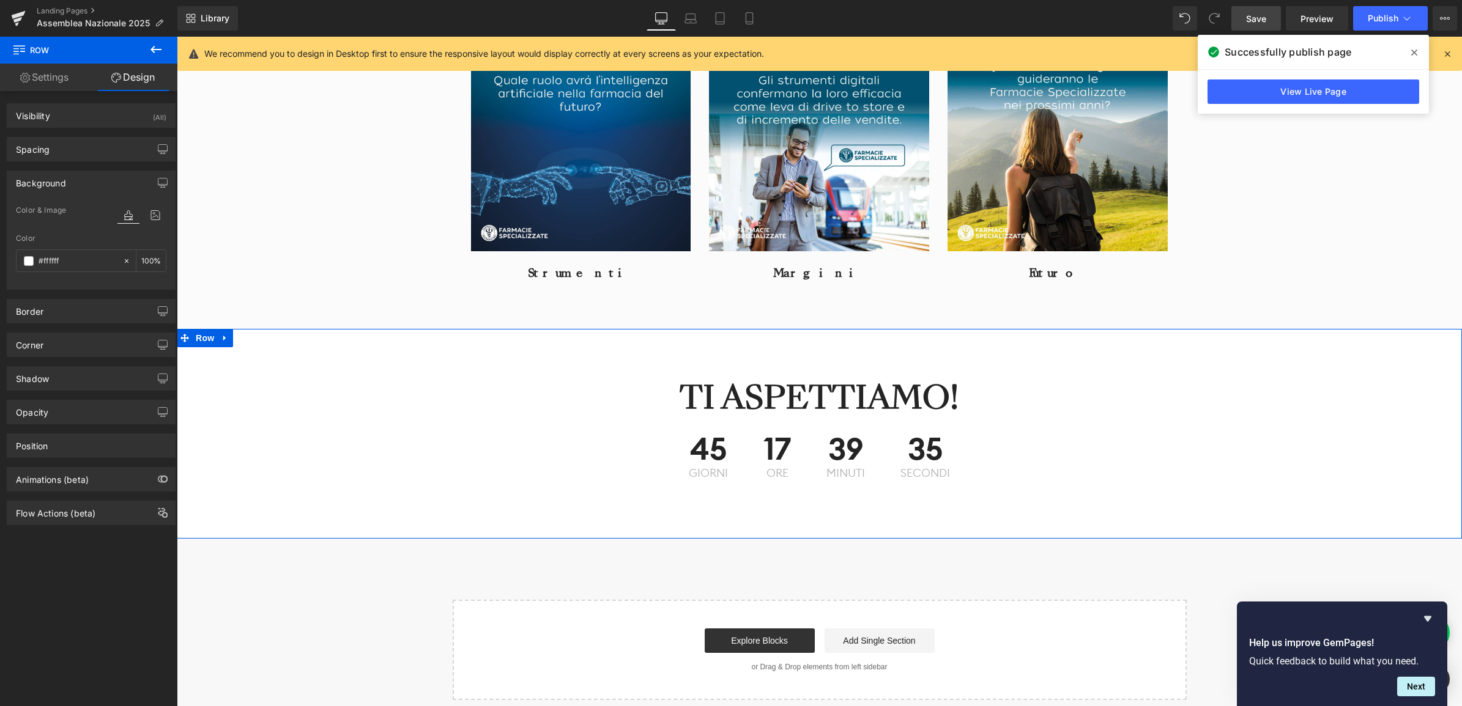
type input "0"
type input "005"
type input "100"
type input "0051"
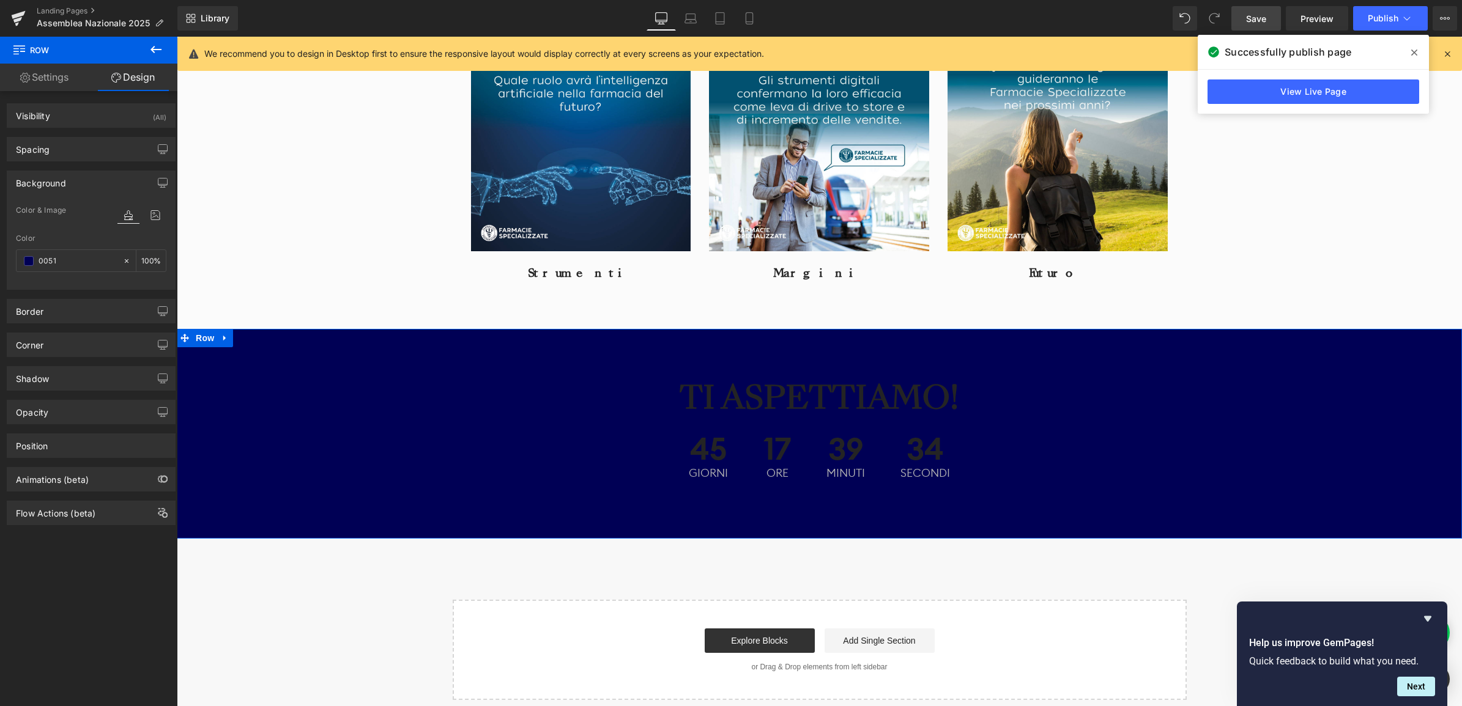
type input "7"
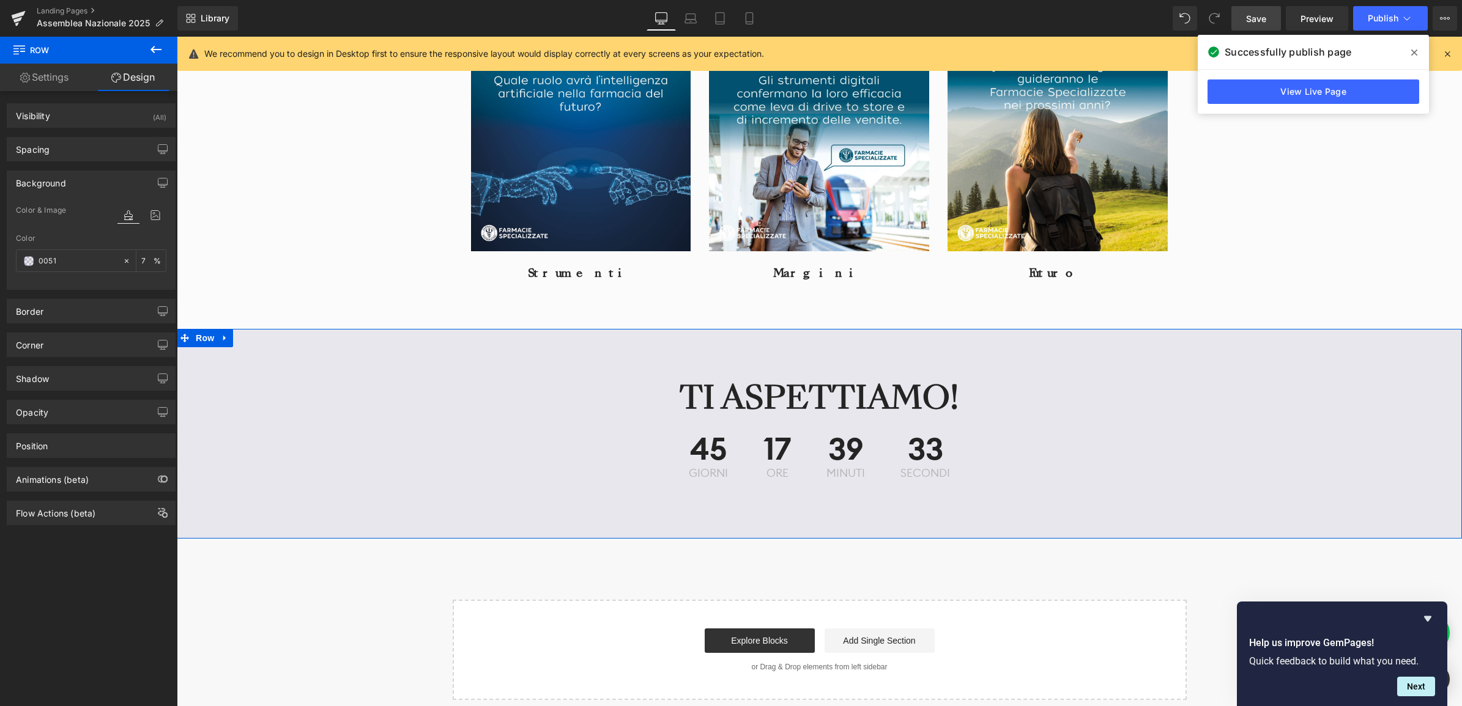
type input "00516"
type input "0"
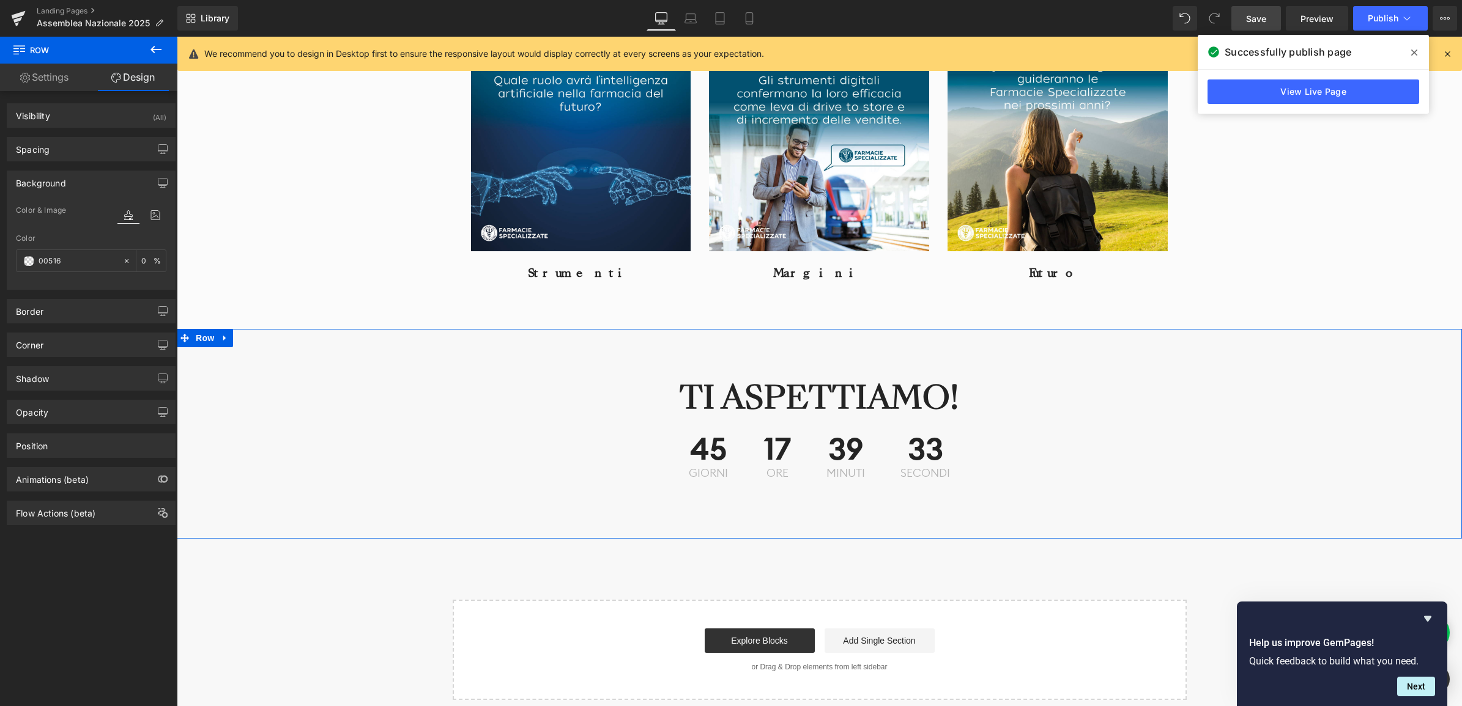
type input "00516f"
type input "100"
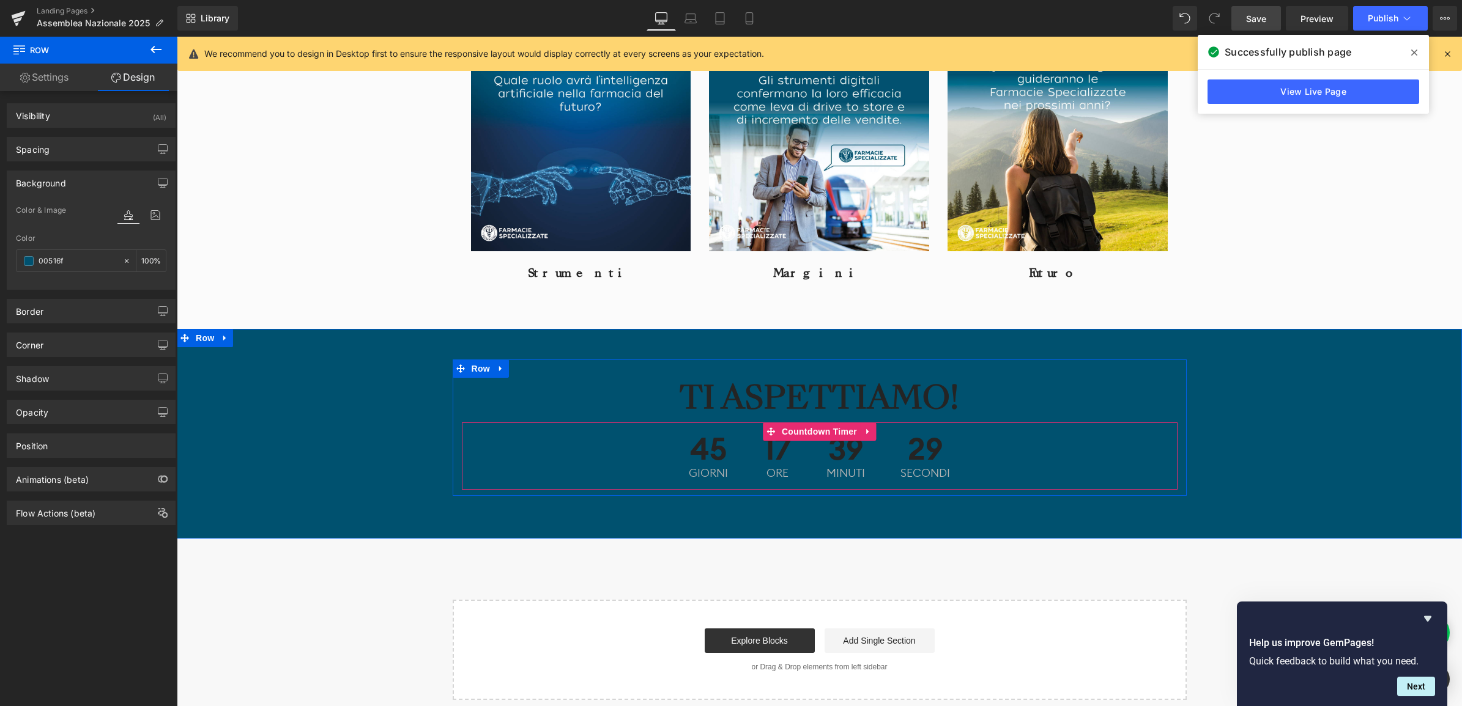
click at [969, 472] on div "45 Giorni 17 ore 39 minuti 29 secondi" at bounding box center [820, 456] width 716 height 67
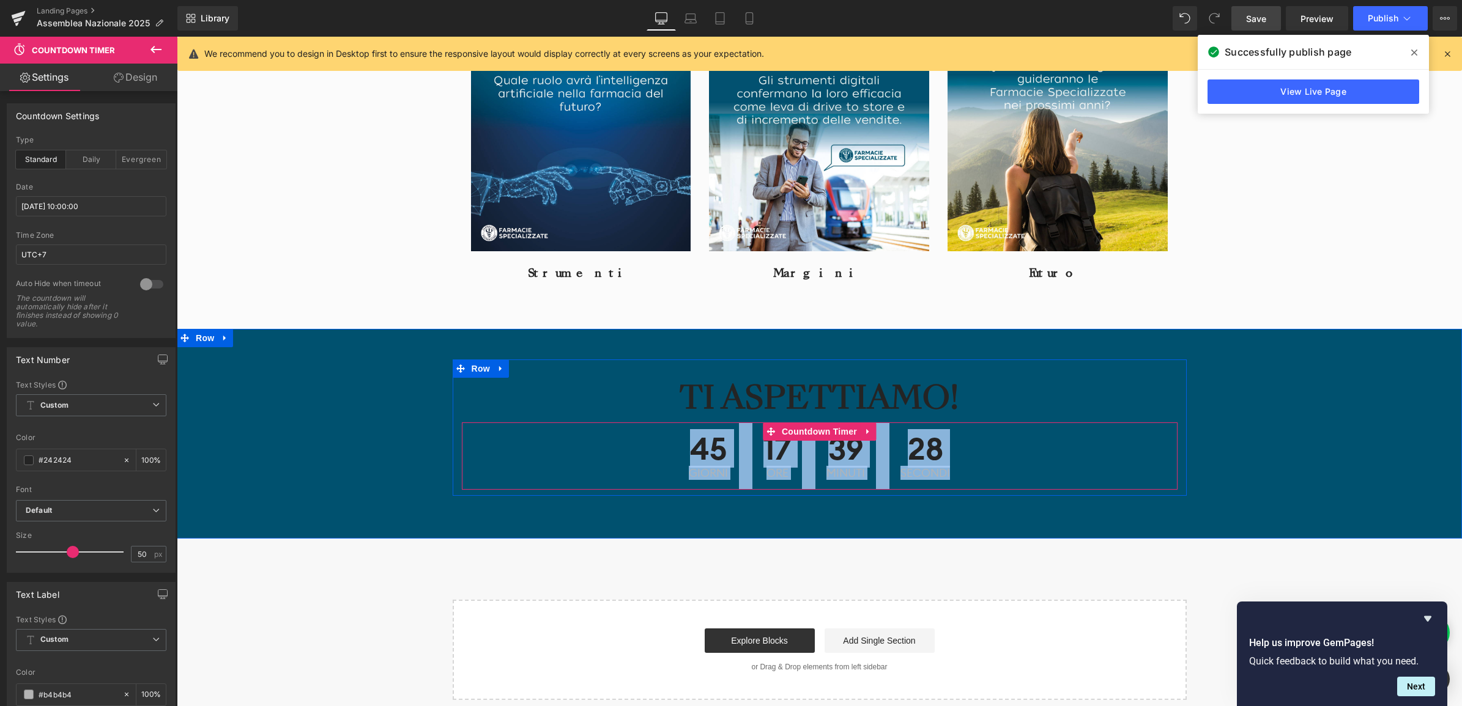
drag, startPoint x: 958, startPoint y: 468, endPoint x: 683, endPoint y: 437, distance: 277.0
click at [683, 437] on div "45 Giorni 17 ore 39 minuti 28 secondi" at bounding box center [820, 456] width 716 height 67
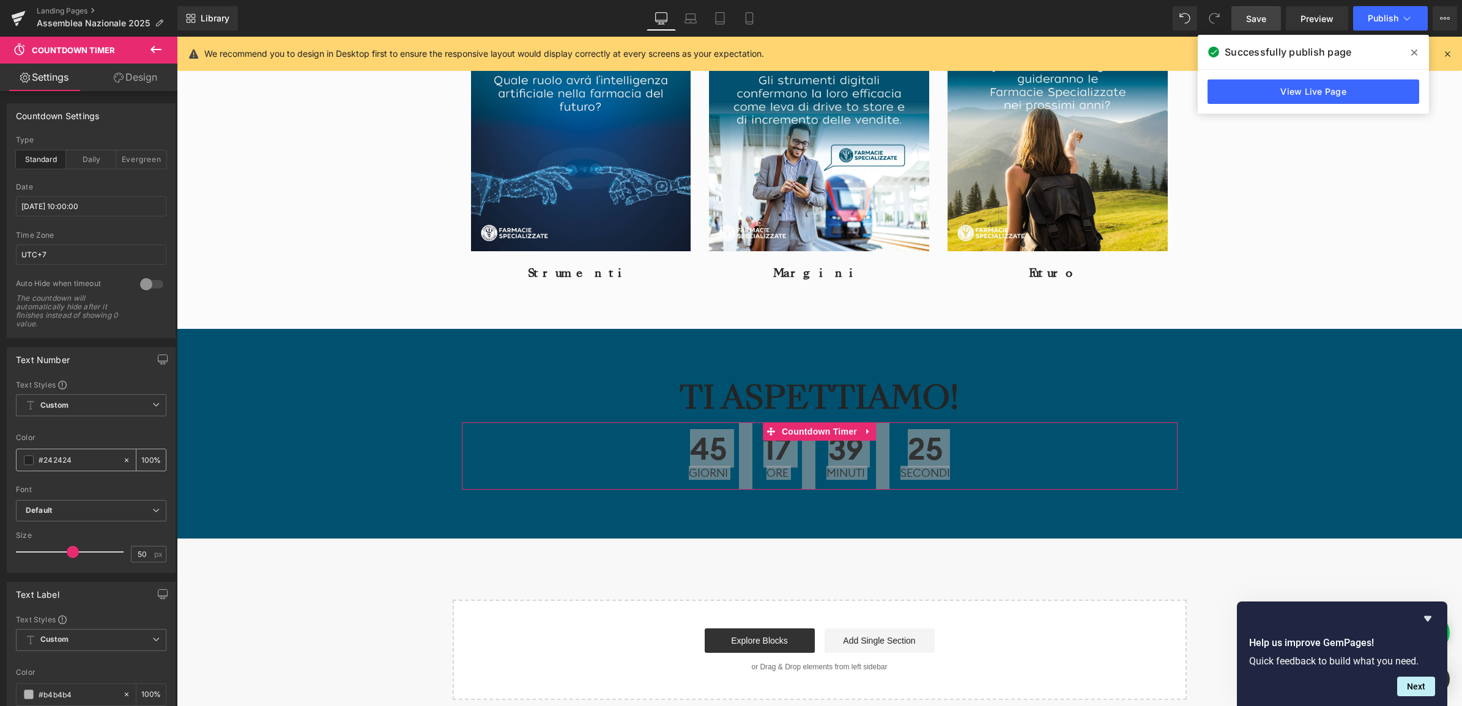
drag, startPoint x: 72, startPoint y: 459, endPoint x: 45, endPoint y: 461, distance: 27.0
click at [45, 461] on input "#242424" at bounding box center [78, 460] width 78 height 13
type input "#f"
type input "0"
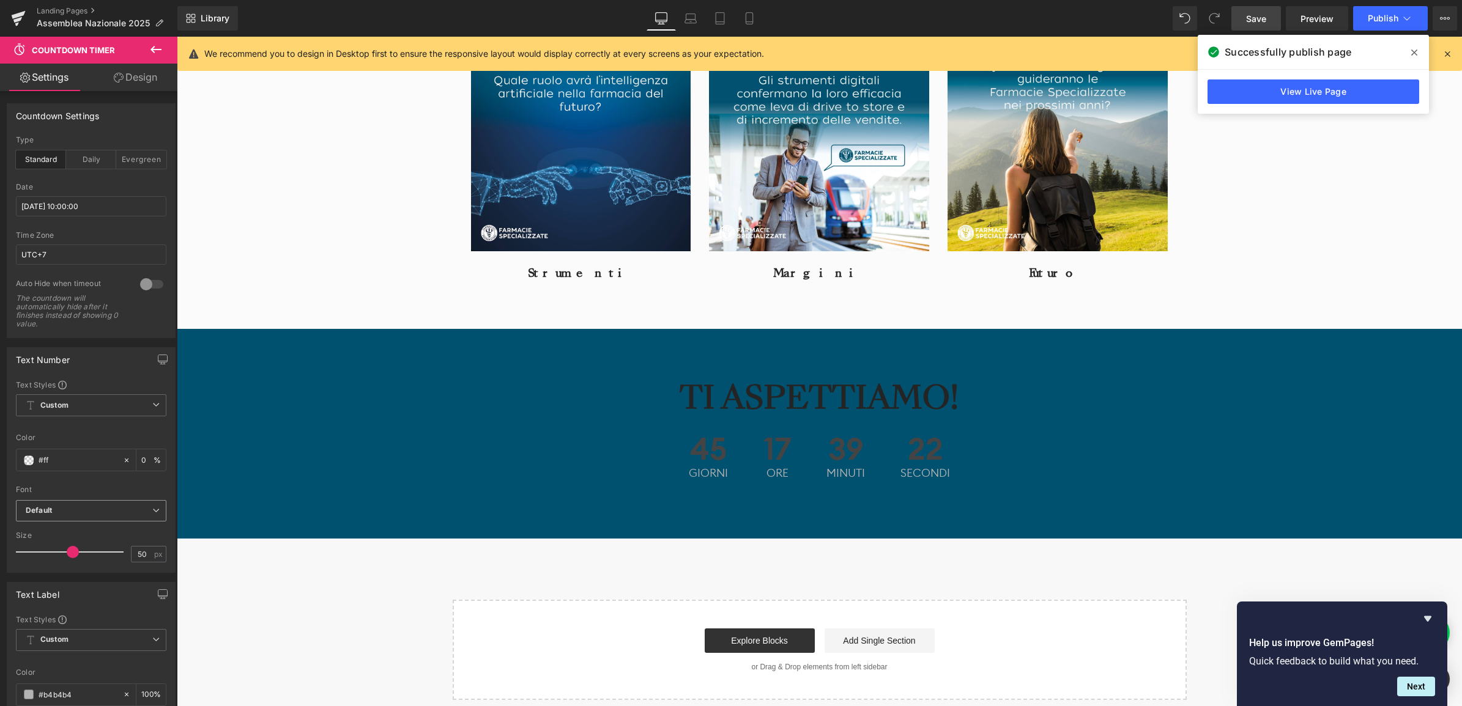
type input "#fff"
type input "100"
type input "#fffff"
type input "0"
type input "#ffffff"
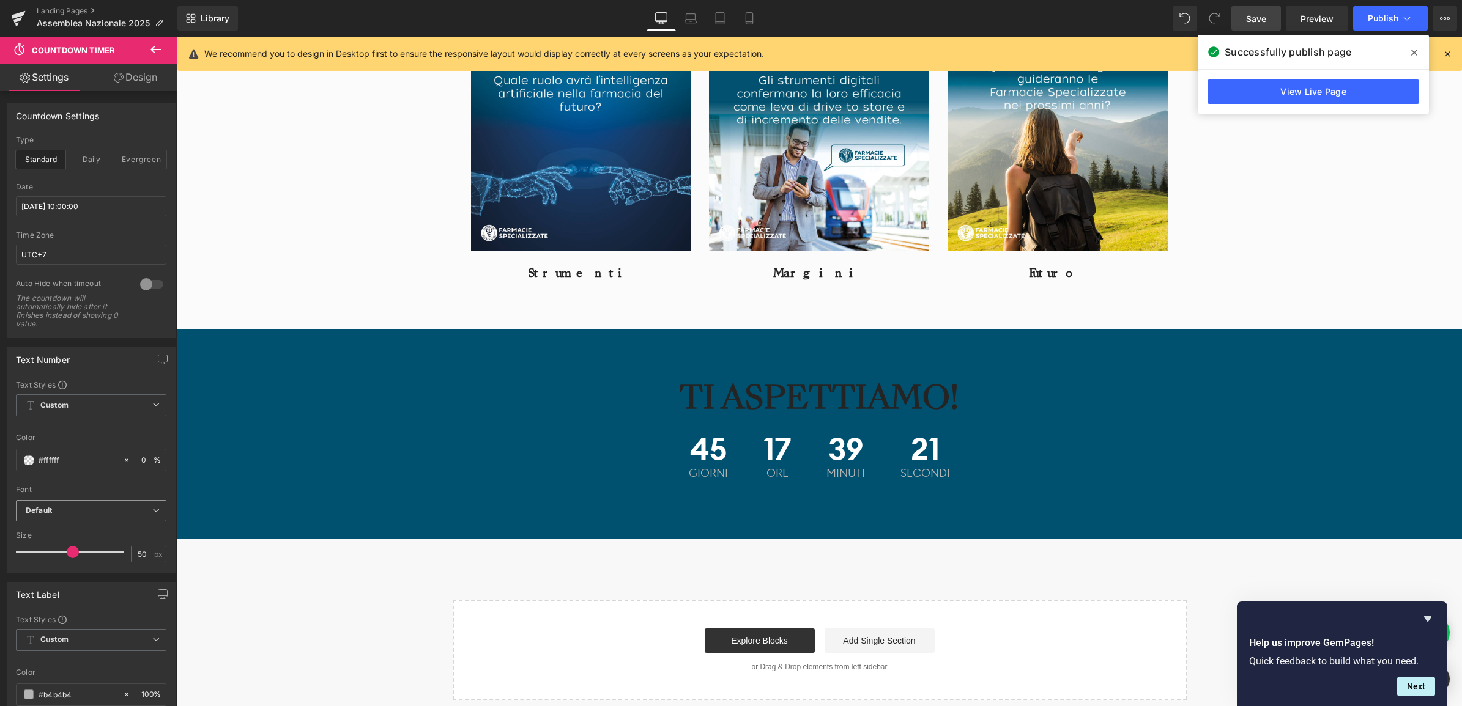
type input "100"
click at [703, 391] on h2 "TI ASPETTIAMO!" at bounding box center [820, 398] width 716 height 40
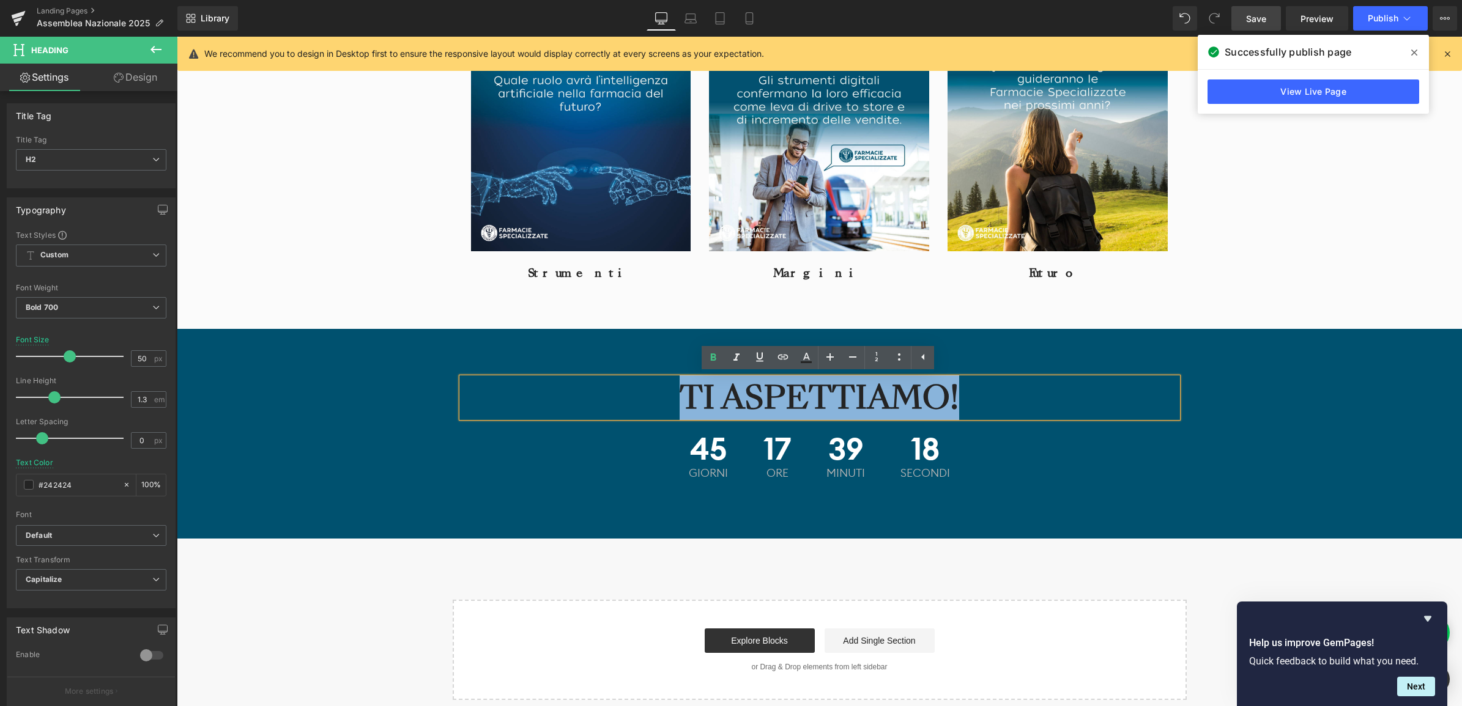
drag, startPoint x: 681, startPoint y: 395, endPoint x: 990, endPoint y: 407, distance: 309.1
click at [990, 407] on h2 "TI ASPETTIAMO!" at bounding box center [820, 398] width 716 height 40
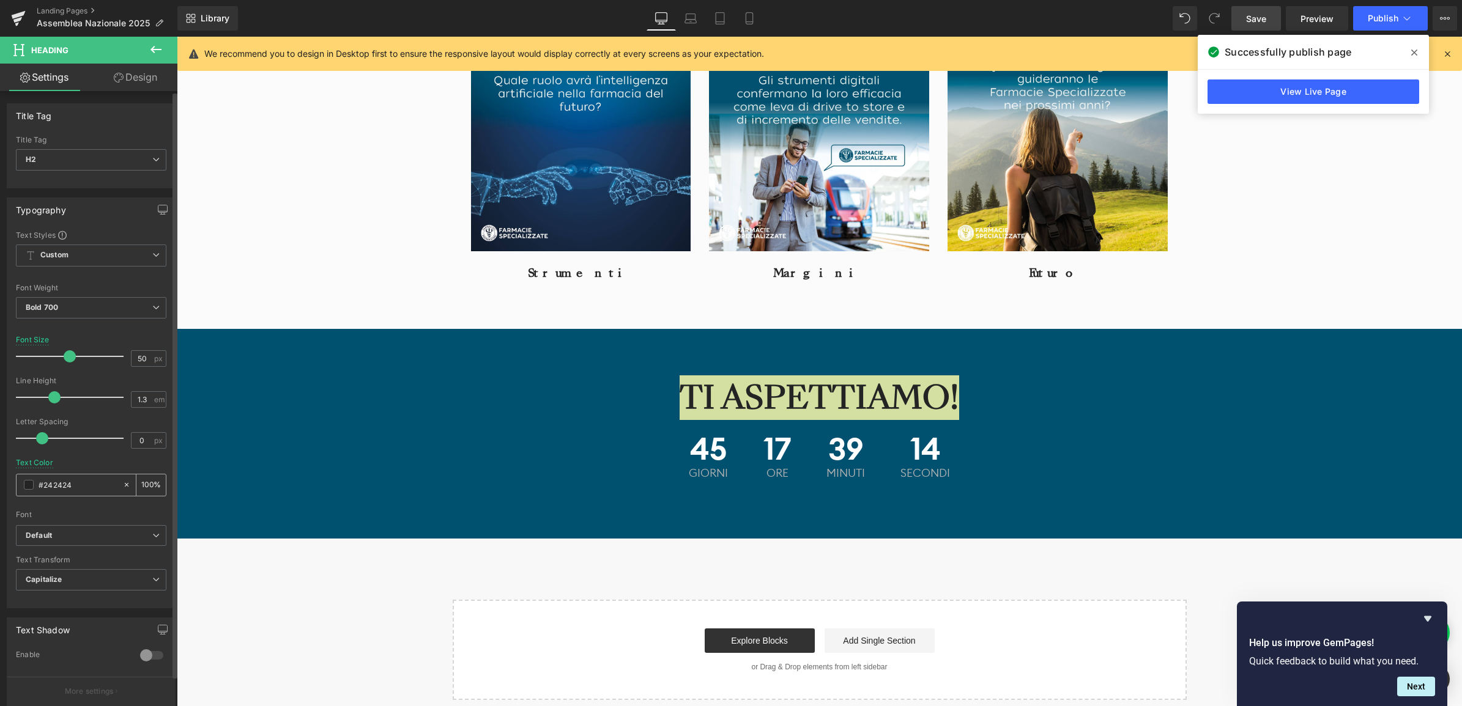
drag, startPoint x: 75, startPoint y: 480, endPoint x: 42, endPoint y: 481, distance: 33.7
click at [42, 481] on input "#242424" at bounding box center [78, 484] width 78 height 13
type input "#f"
type input "0"
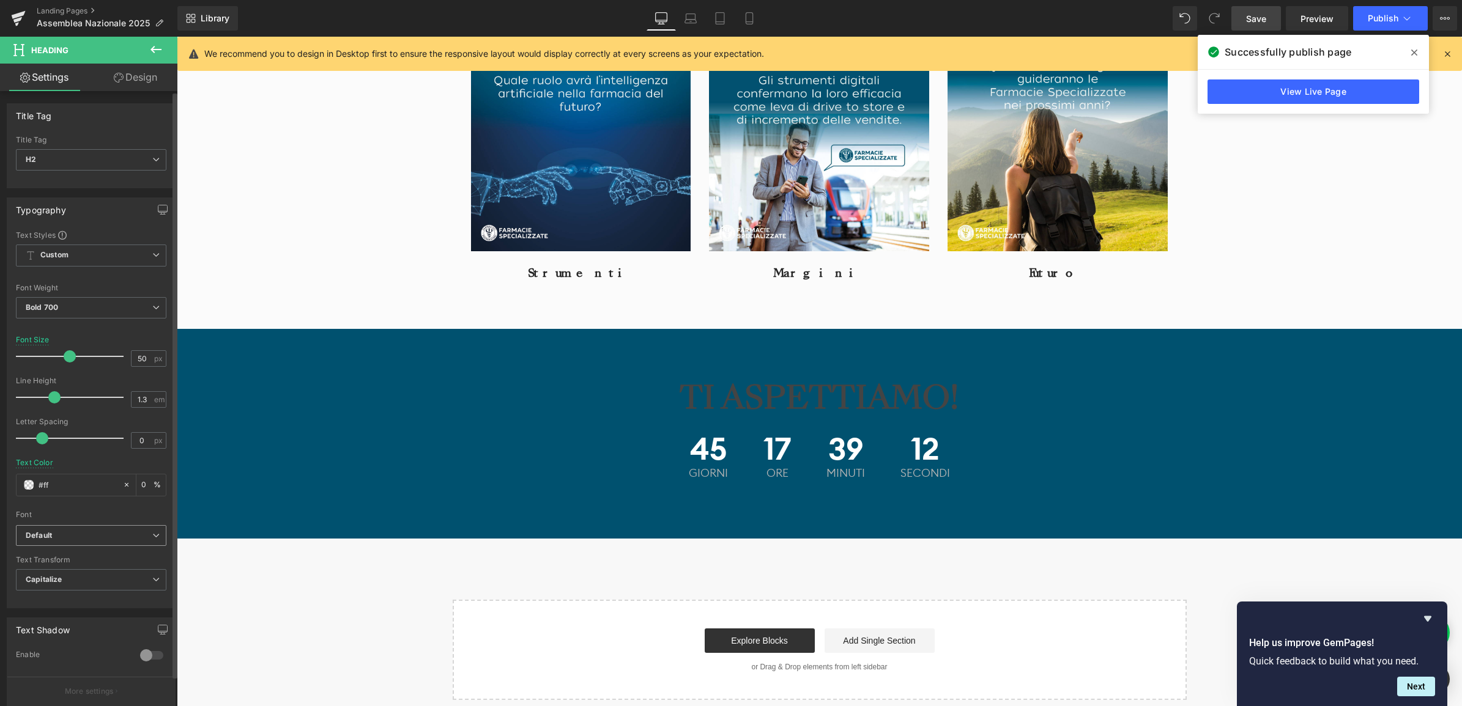
type input "#fff"
type input "100"
type input "#fffff"
type input "0"
type input "#ffffff"
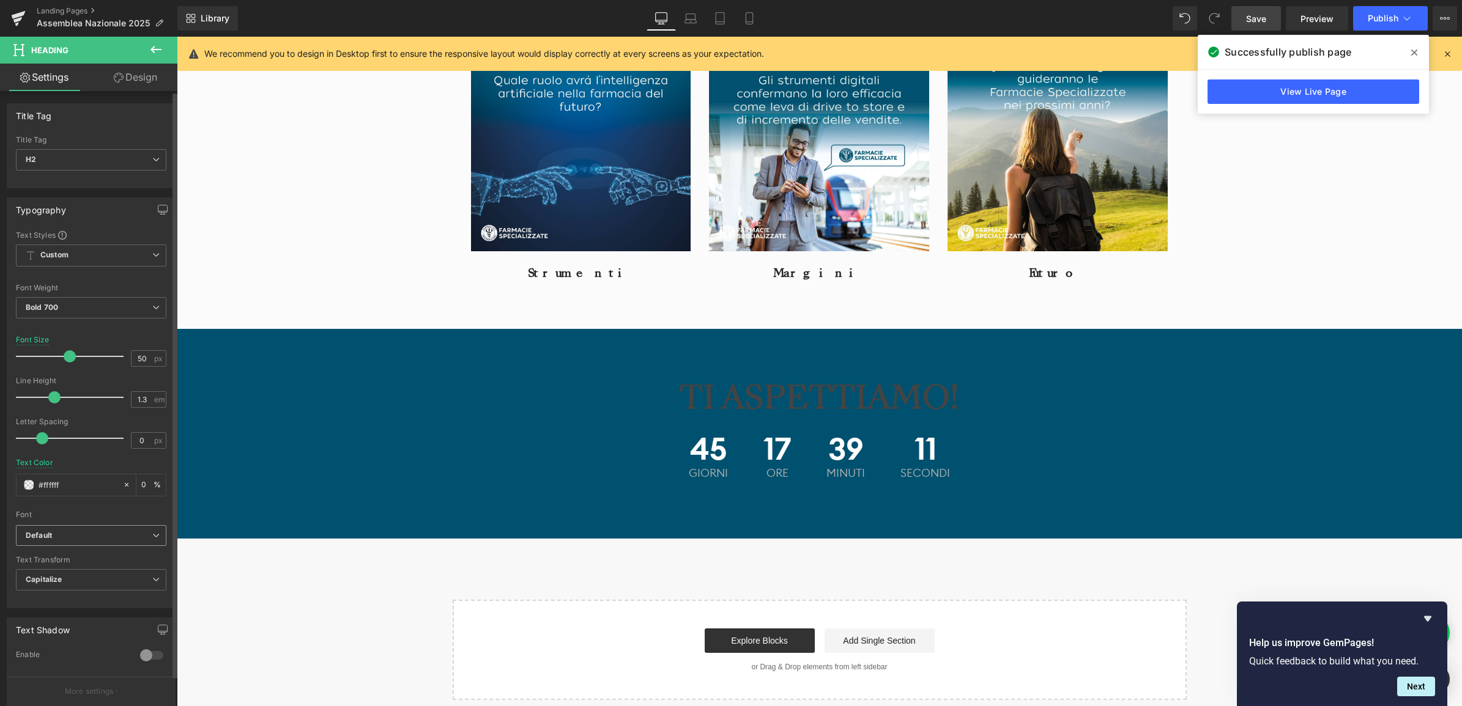
type input "100"
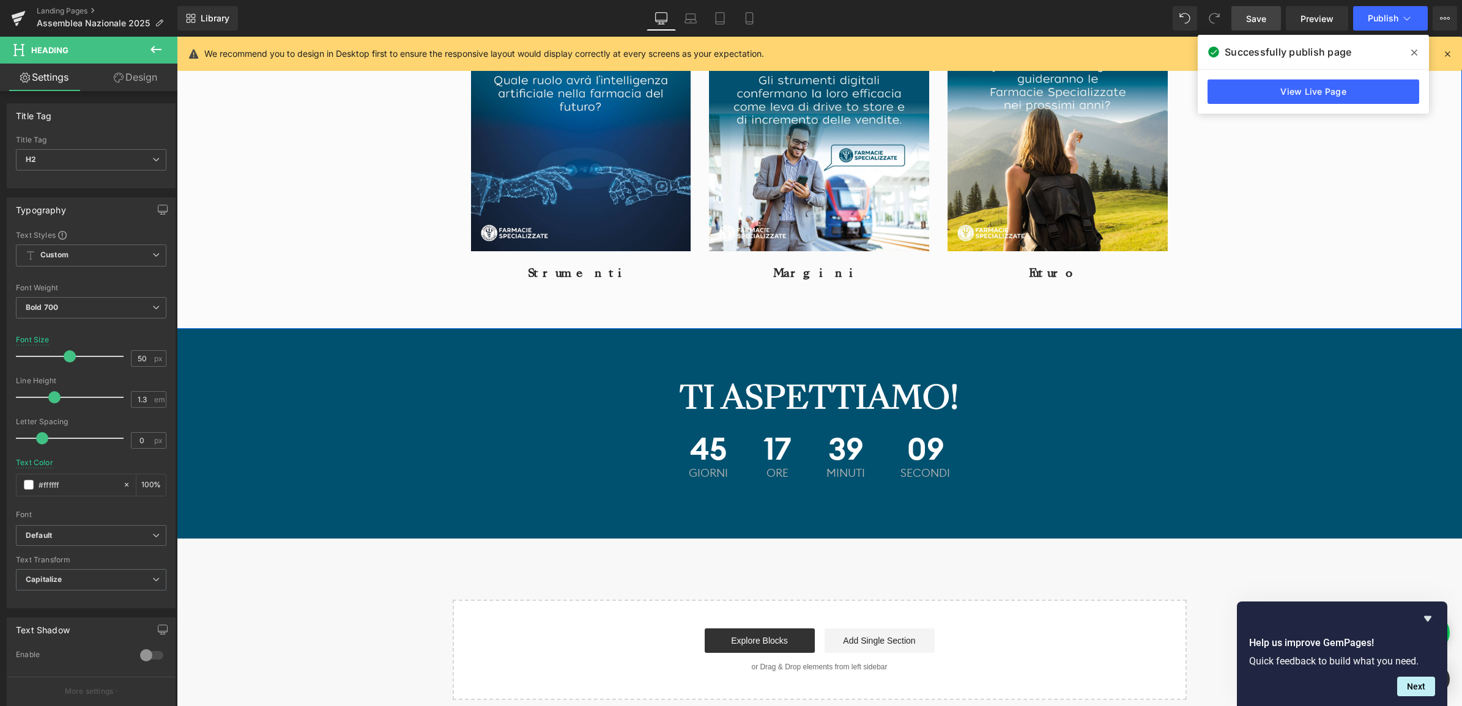
click at [374, 279] on div "ALCUNI TEMI DELL'ASSEMBLEA 2025 Heading Image Strumenti Heading Image Margini H…" at bounding box center [819, 90] width 1285 height 392
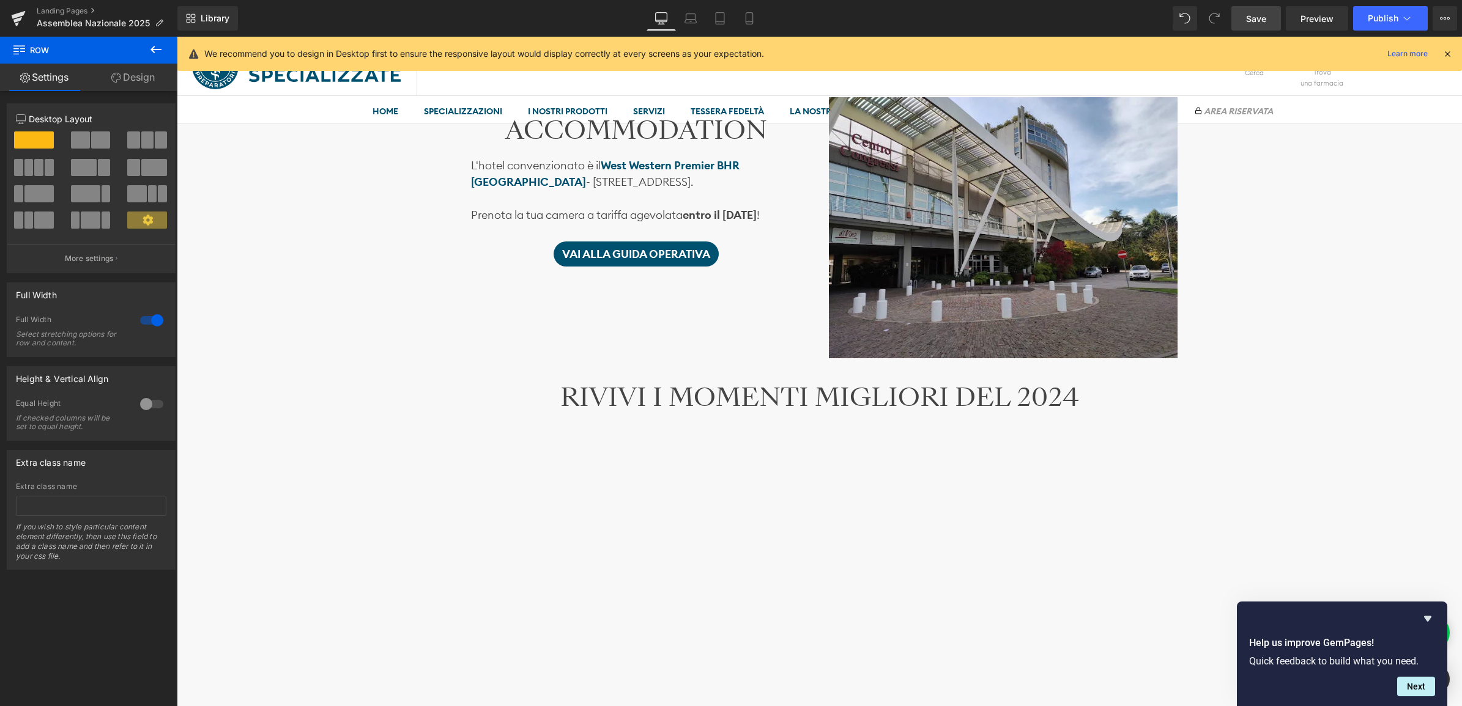
scroll to position [1243, 0]
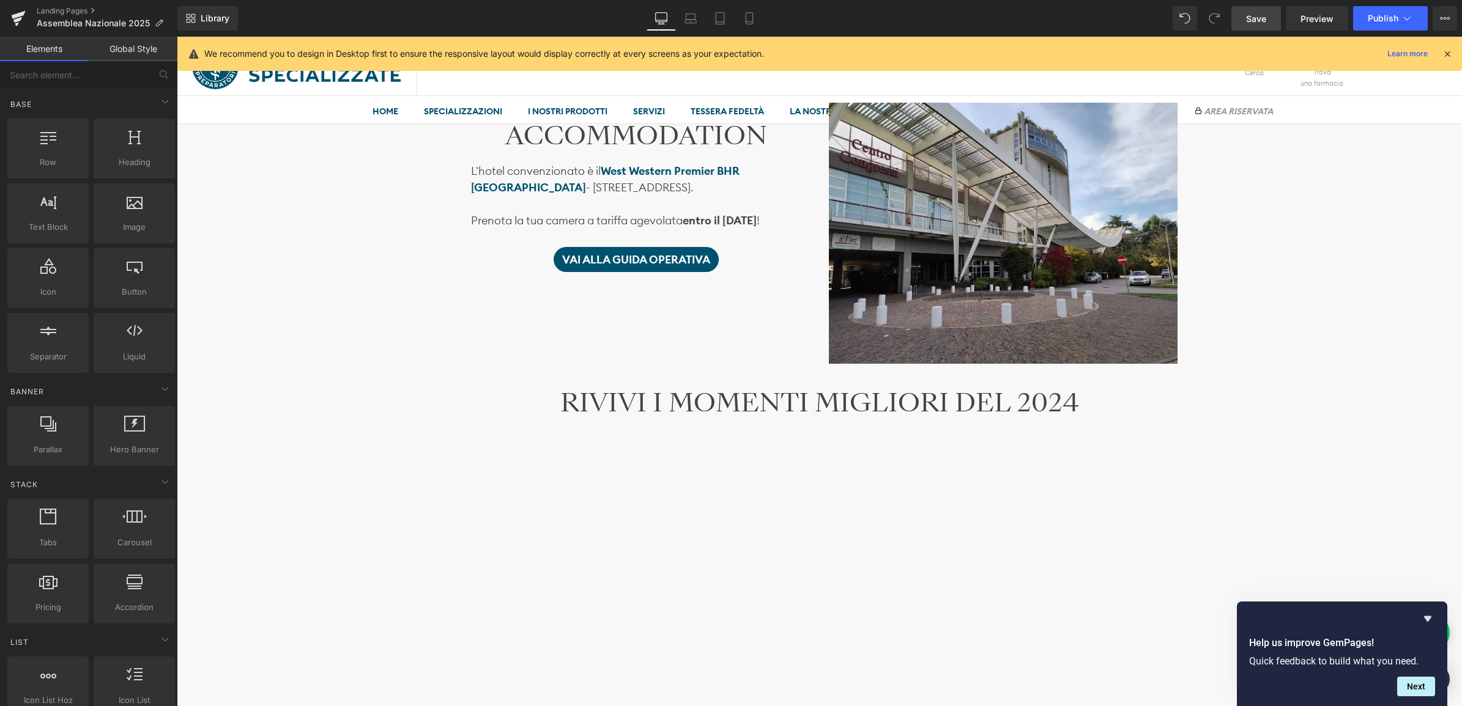
click at [402, 384] on div "Image Ti aspettiamo il 22 e il 23 novembre Heading SABATO 22 presso l’ Auditori…" at bounding box center [819, 303] width 1285 height 2782
click at [429, 383] on div "Image Ti aspettiamo il 22 e il 23 novembre Heading SABATO 22 presso l’ Auditori…" at bounding box center [819, 303] width 1285 height 2782
click at [410, 383] on div "Image Ti aspettiamo il 22 e il 23 novembre Heading SABATO 22 presso l’ Auditori…" at bounding box center [819, 303] width 1285 height 2782
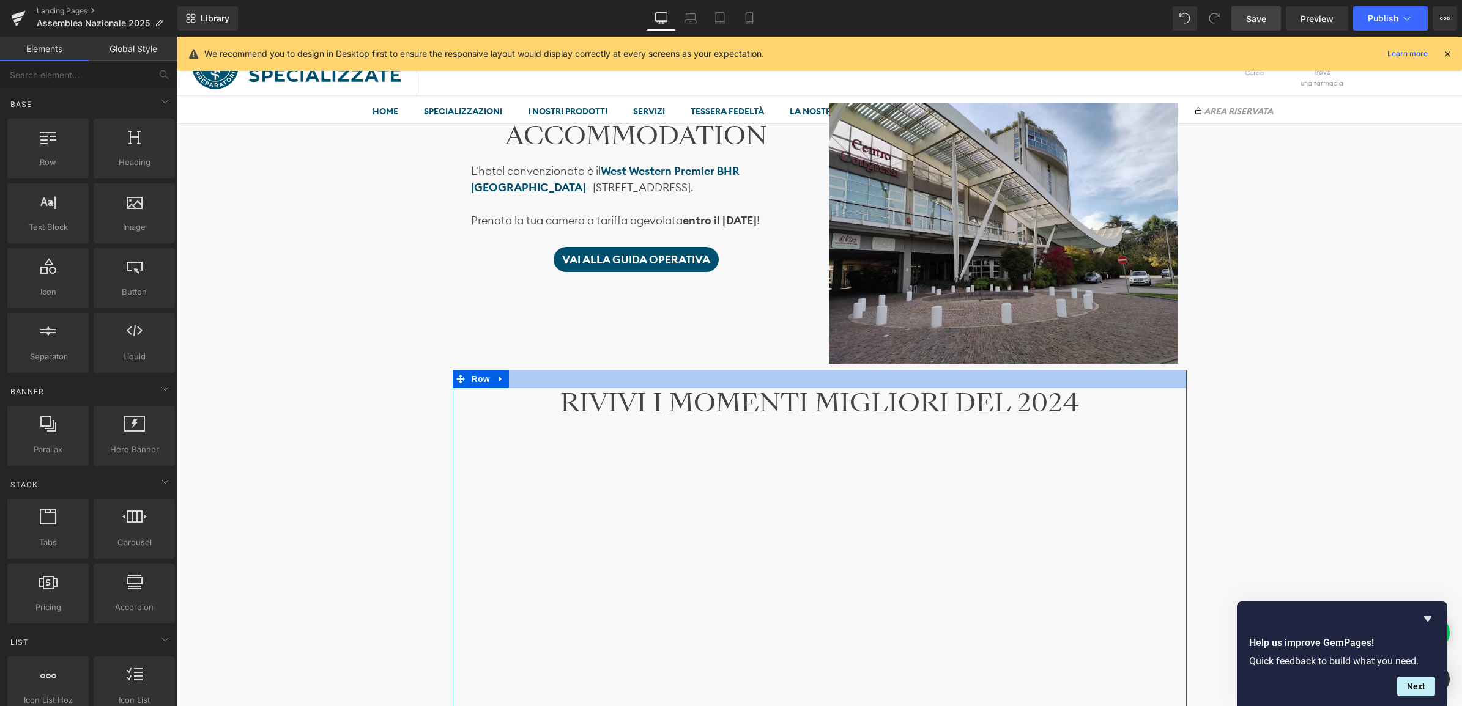
click at [555, 377] on div at bounding box center [820, 379] width 734 height 18
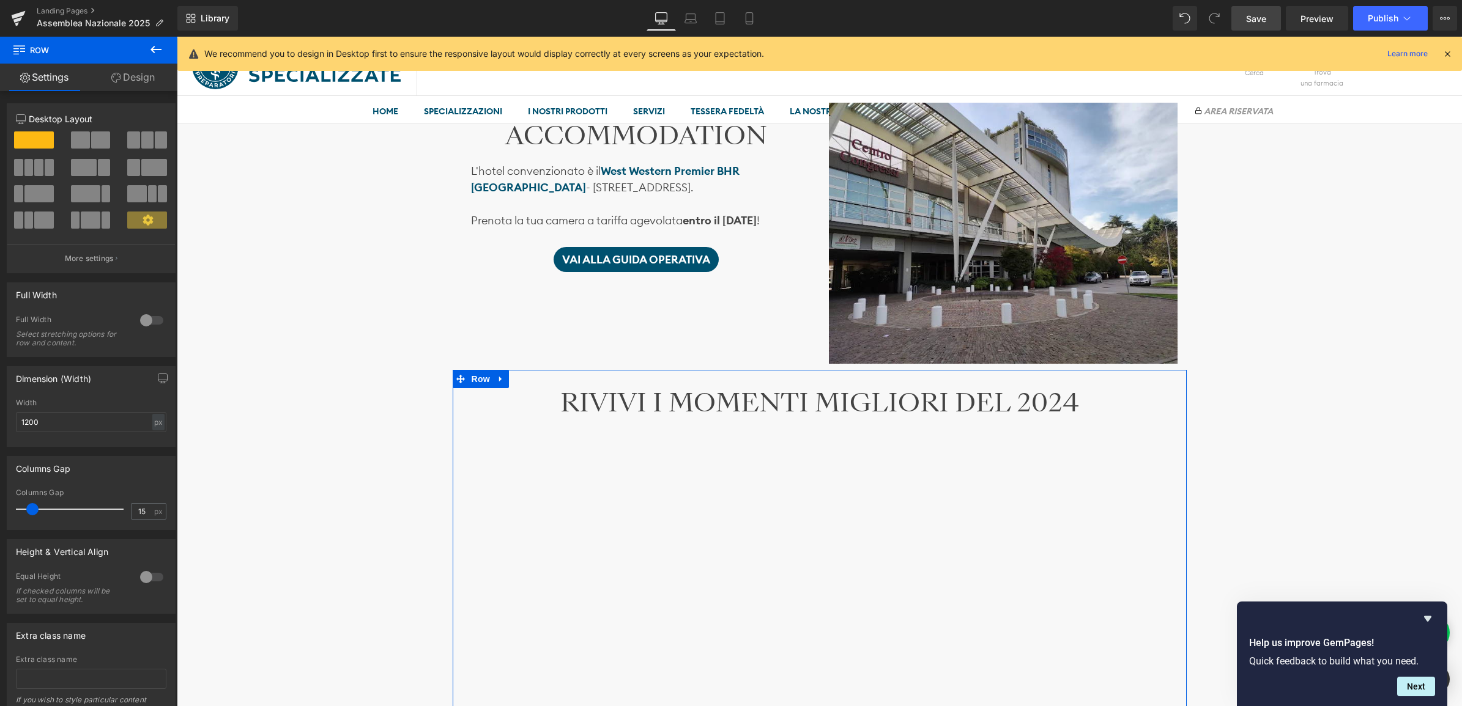
click at [135, 75] on link "Design" at bounding box center [133, 78] width 89 height 28
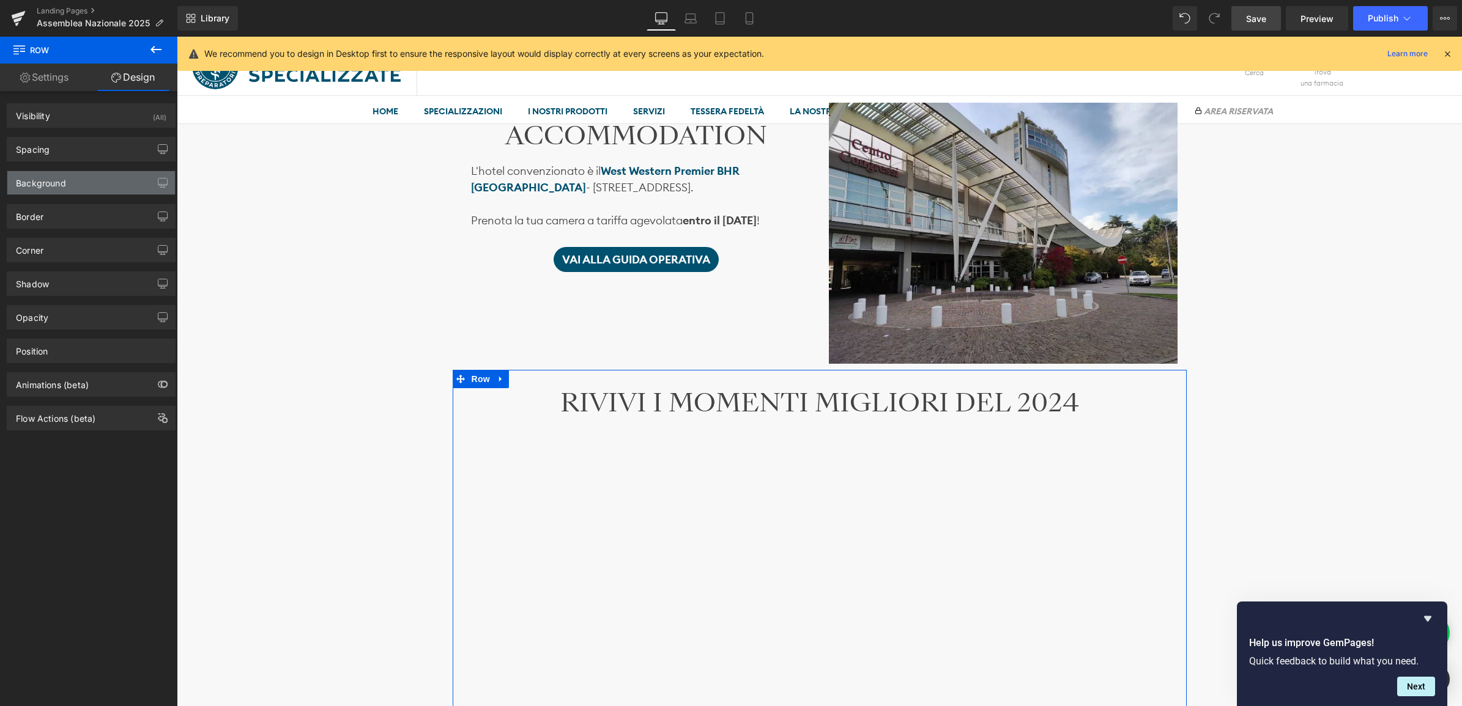
click at [62, 194] on div "Background" at bounding box center [91, 182] width 168 height 23
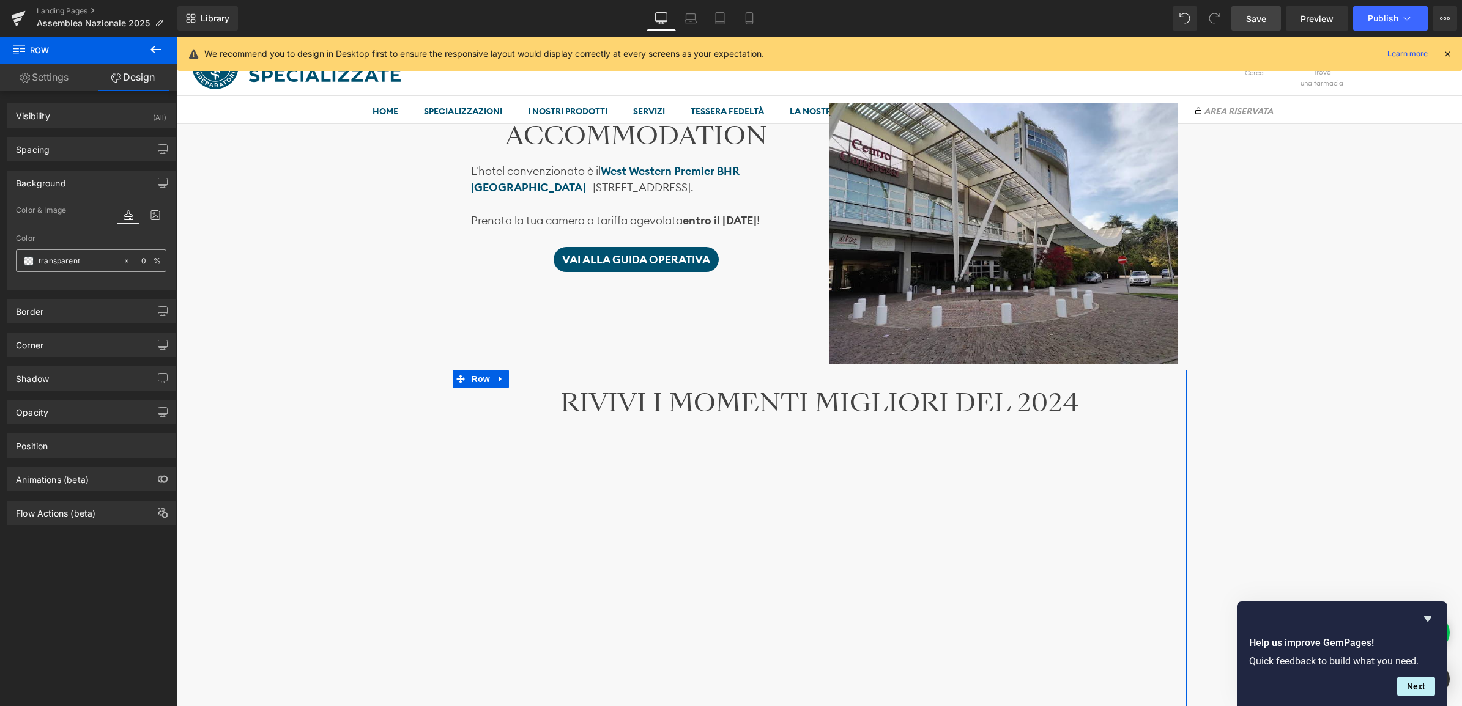
click at [86, 263] on input "transparent" at bounding box center [78, 260] width 78 height 13
click at [125, 261] on icon at bounding box center [127, 261] width 4 height 4
click at [61, 264] on input "none" at bounding box center [78, 260] width 78 height 13
type input "fff"
type input "100"
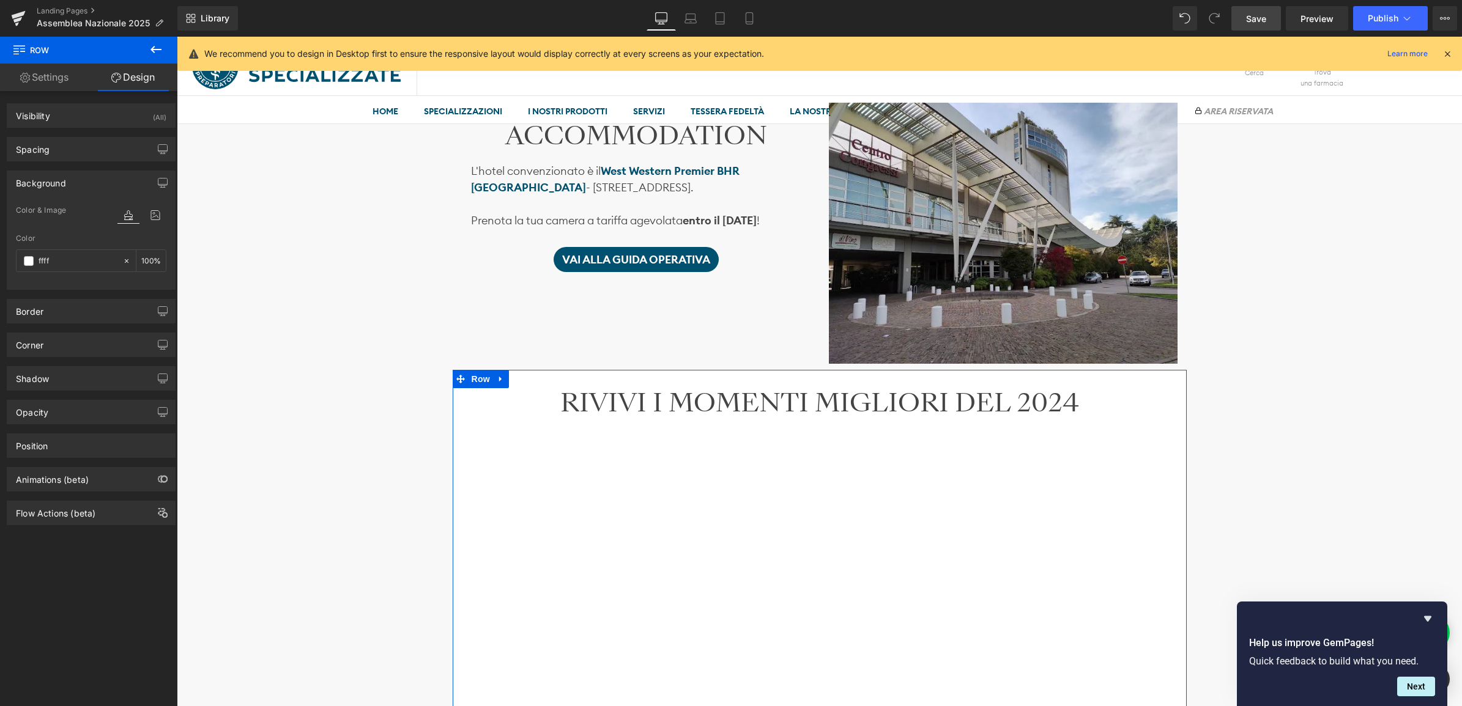
type input "fffff"
type input "0"
type input "ffffff"
type input "100"
type input "fffff"
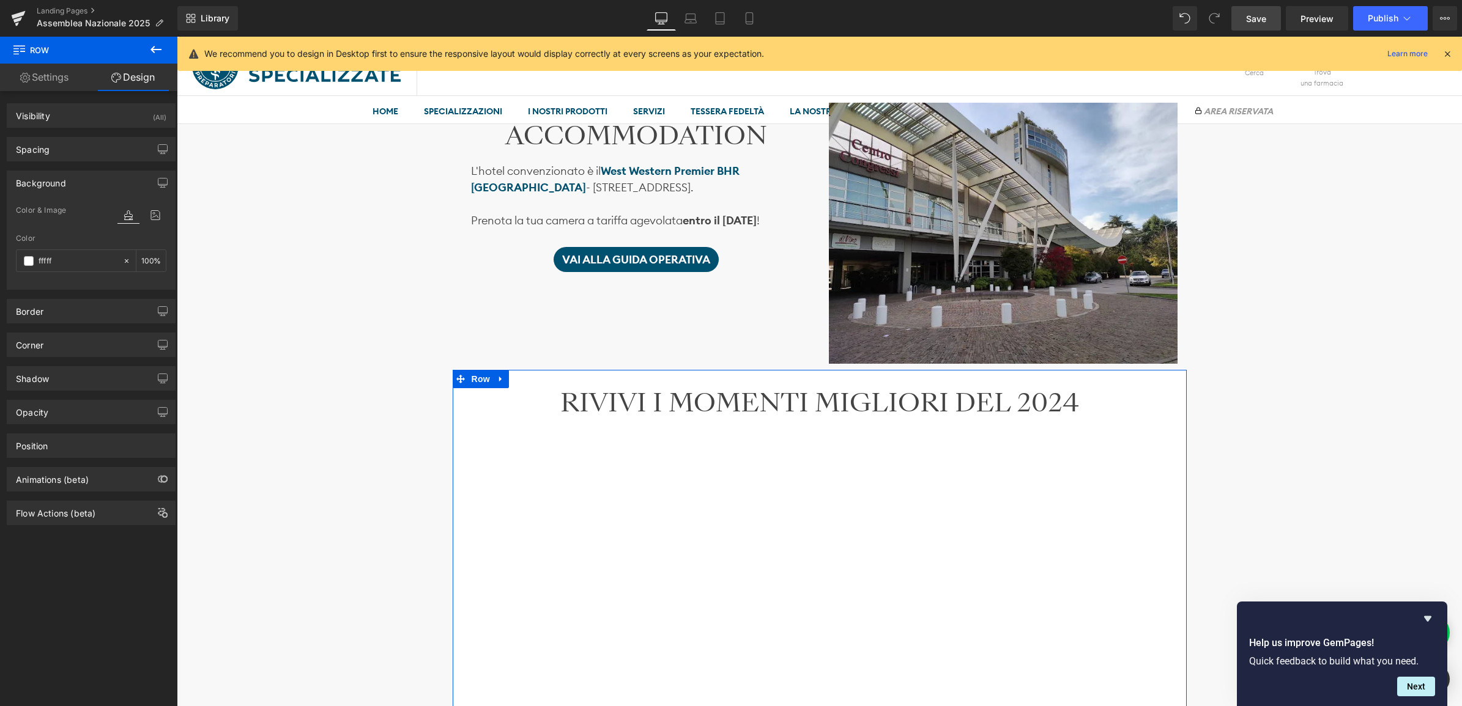
type input "0"
type input "ffff"
type input "100"
type input "ff"
type input "0"
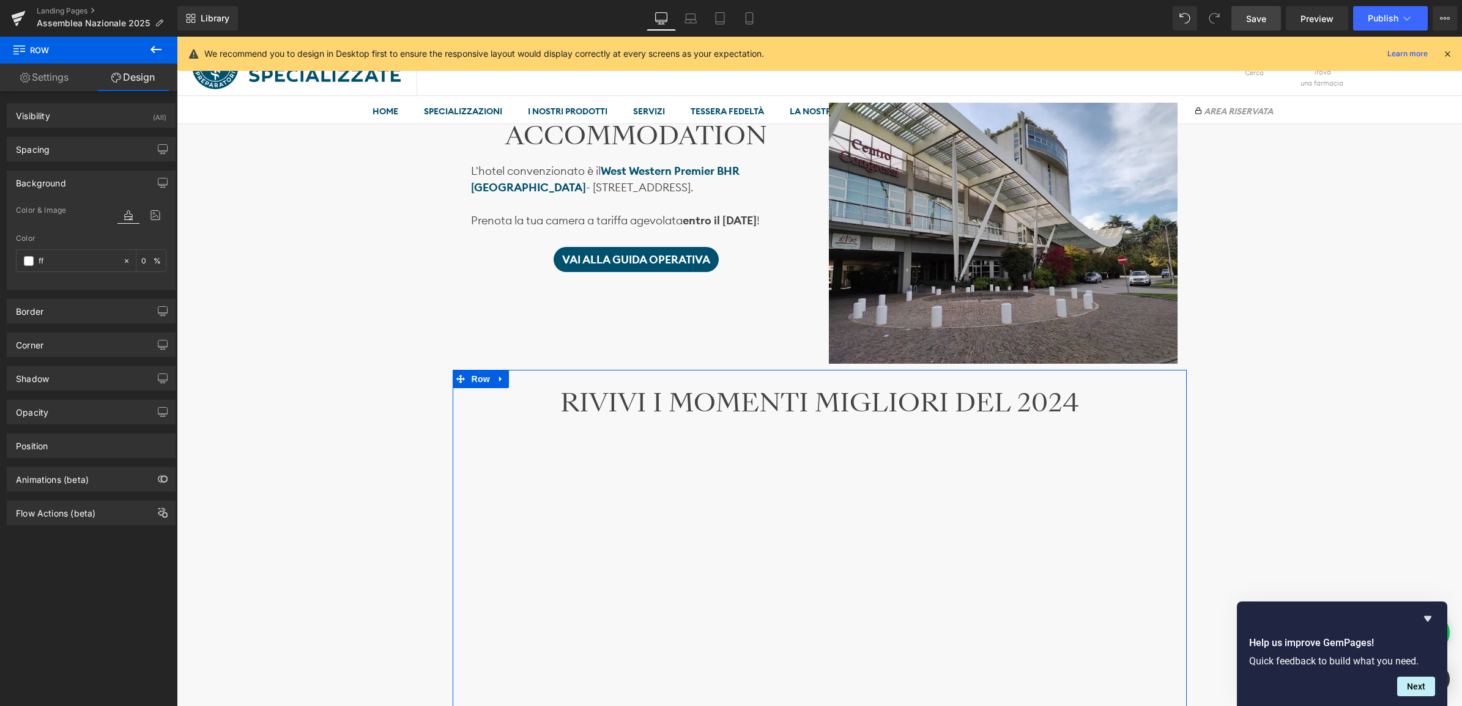
type input "f"
type input "0051"
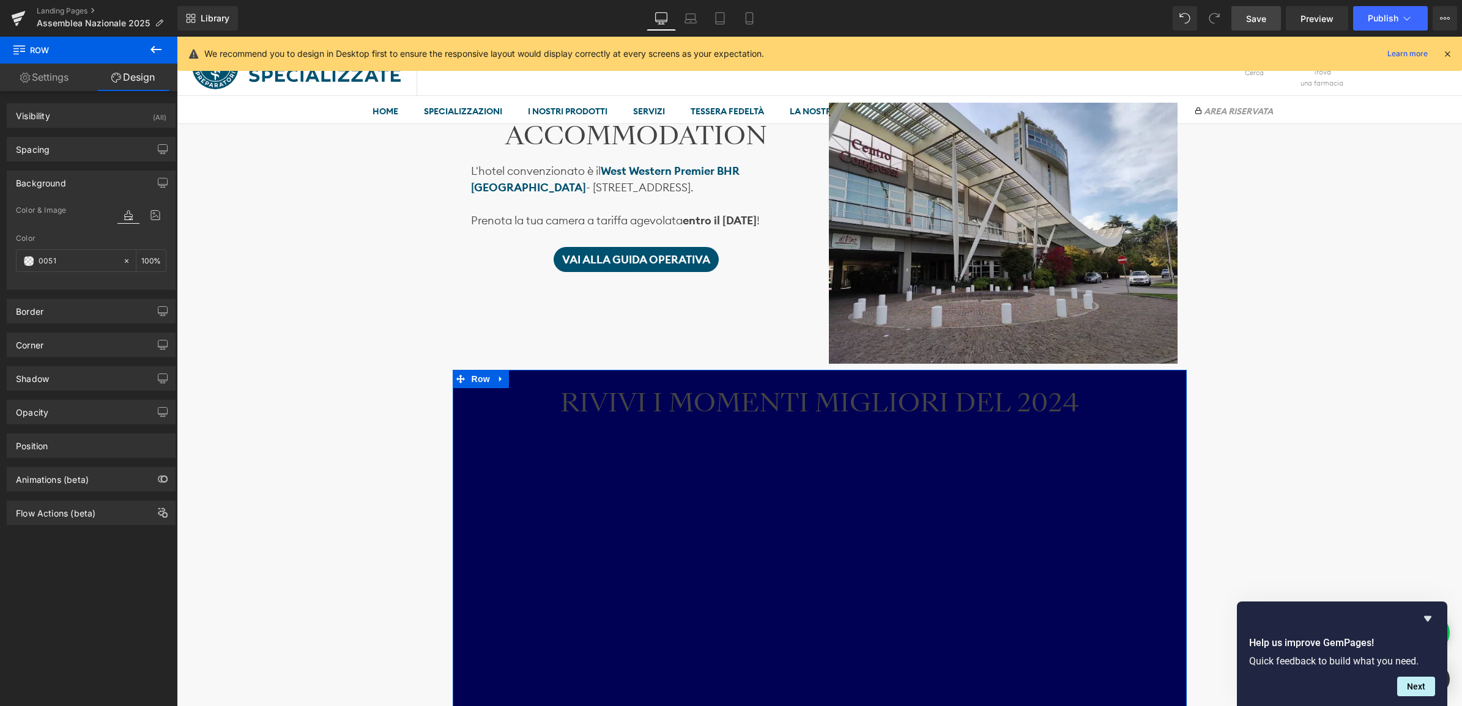
type input "7"
type input "00516"
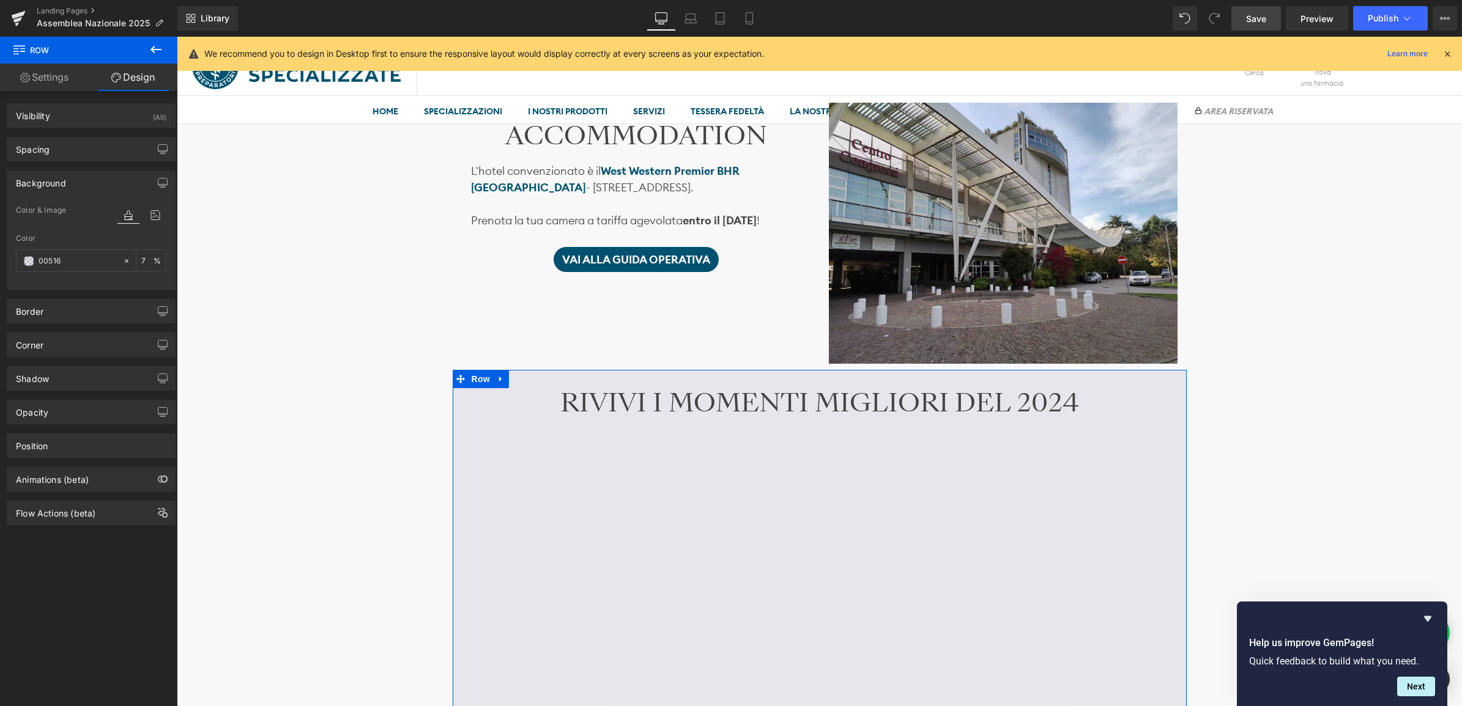
type input "0"
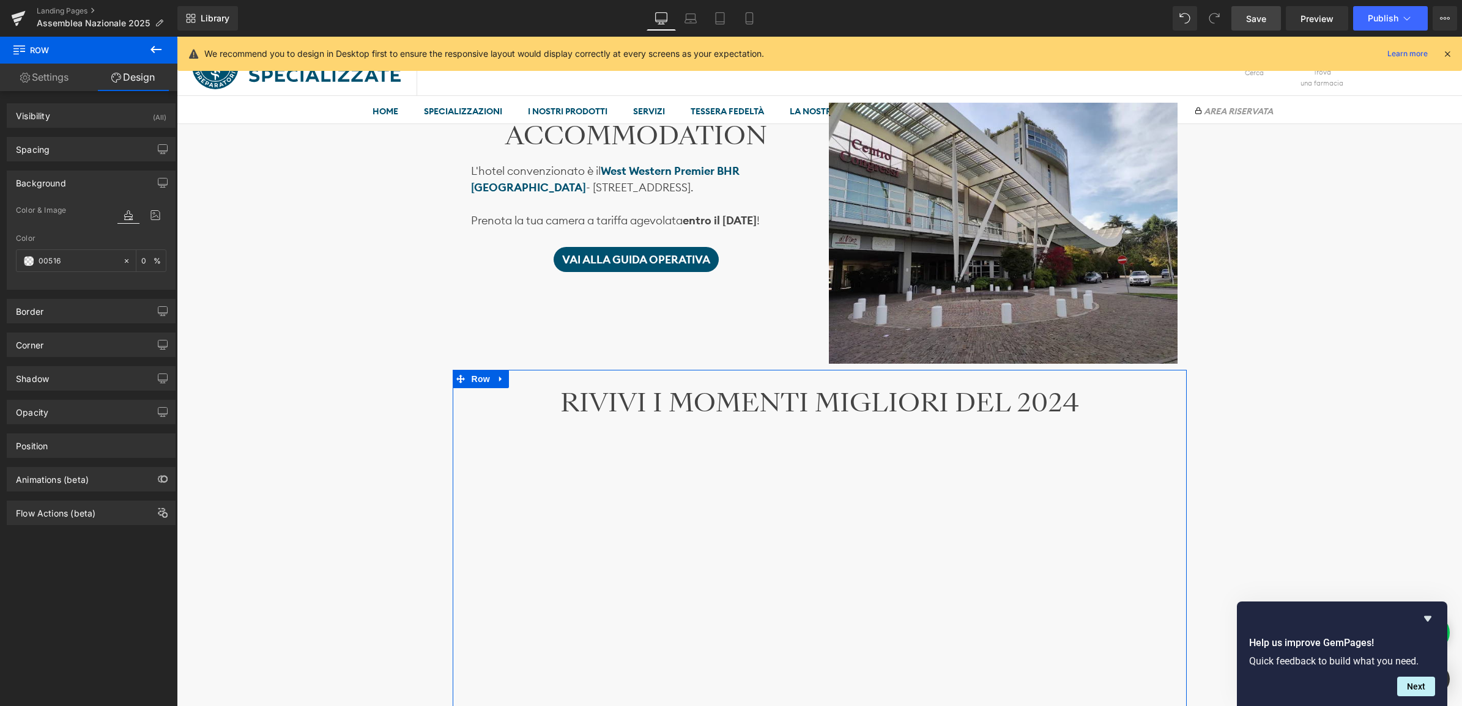
type input "00516f"
type input "100"
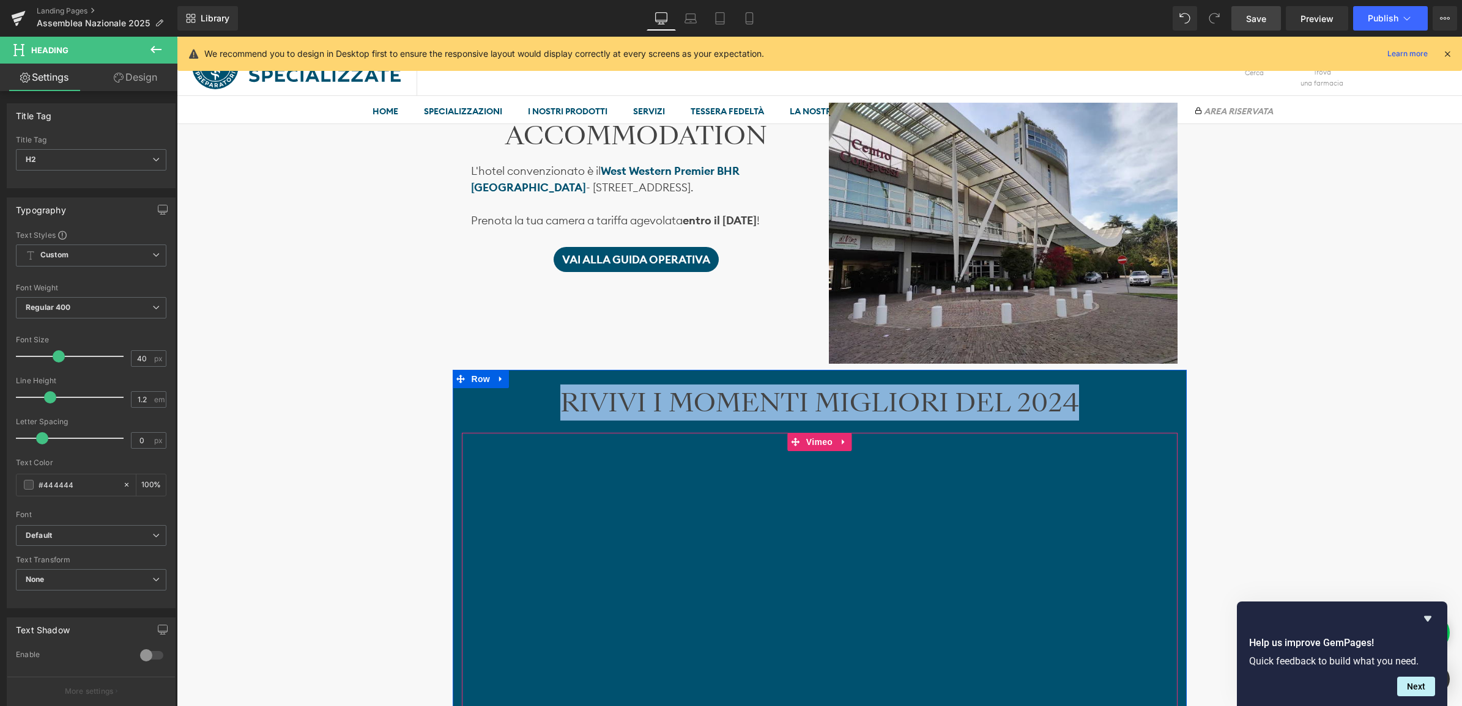
drag, startPoint x: 565, startPoint y: 399, endPoint x: 1090, endPoint y: 431, distance: 526.4
click at [1088, 439] on div "RIVIVI I MOMENTI MIGLIORI DEL 2024 Heading NaNpx Vimeo" at bounding box center [820, 619] width 734 height 463
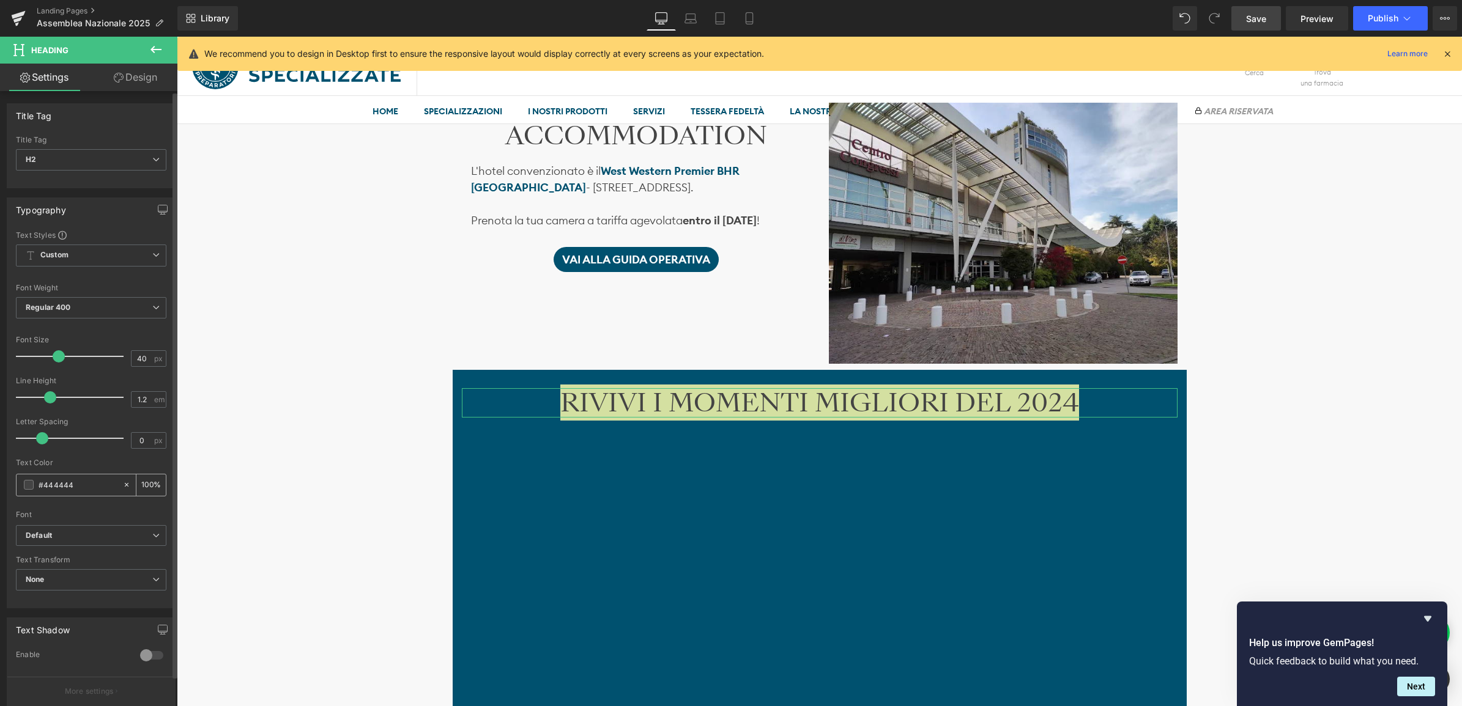
drag, startPoint x: 76, startPoint y: 483, endPoint x: 43, endPoint y: 484, distance: 33.0
click at [43, 484] on input "#444444" at bounding box center [78, 484] width 78 height 13
type input "#ff"
type input "0"
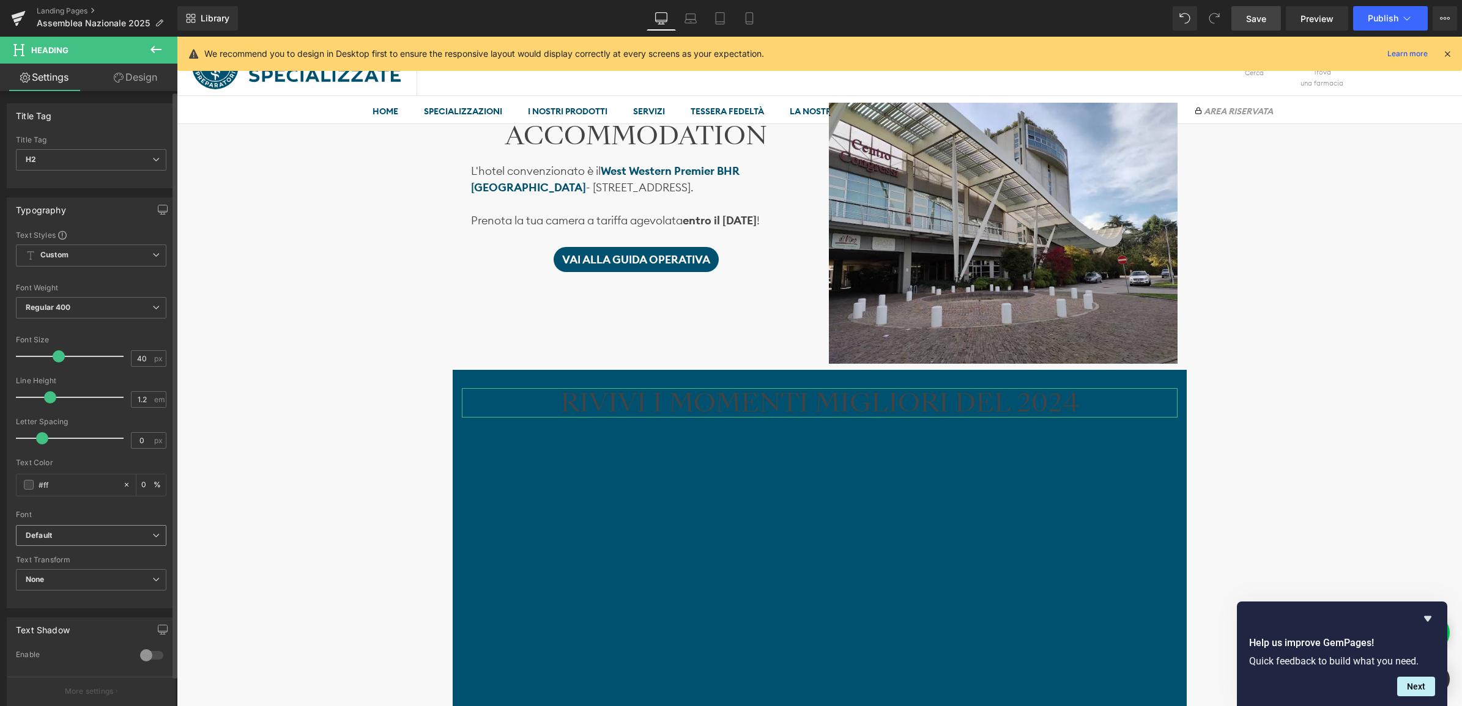
type input "#fff"
type input "100"
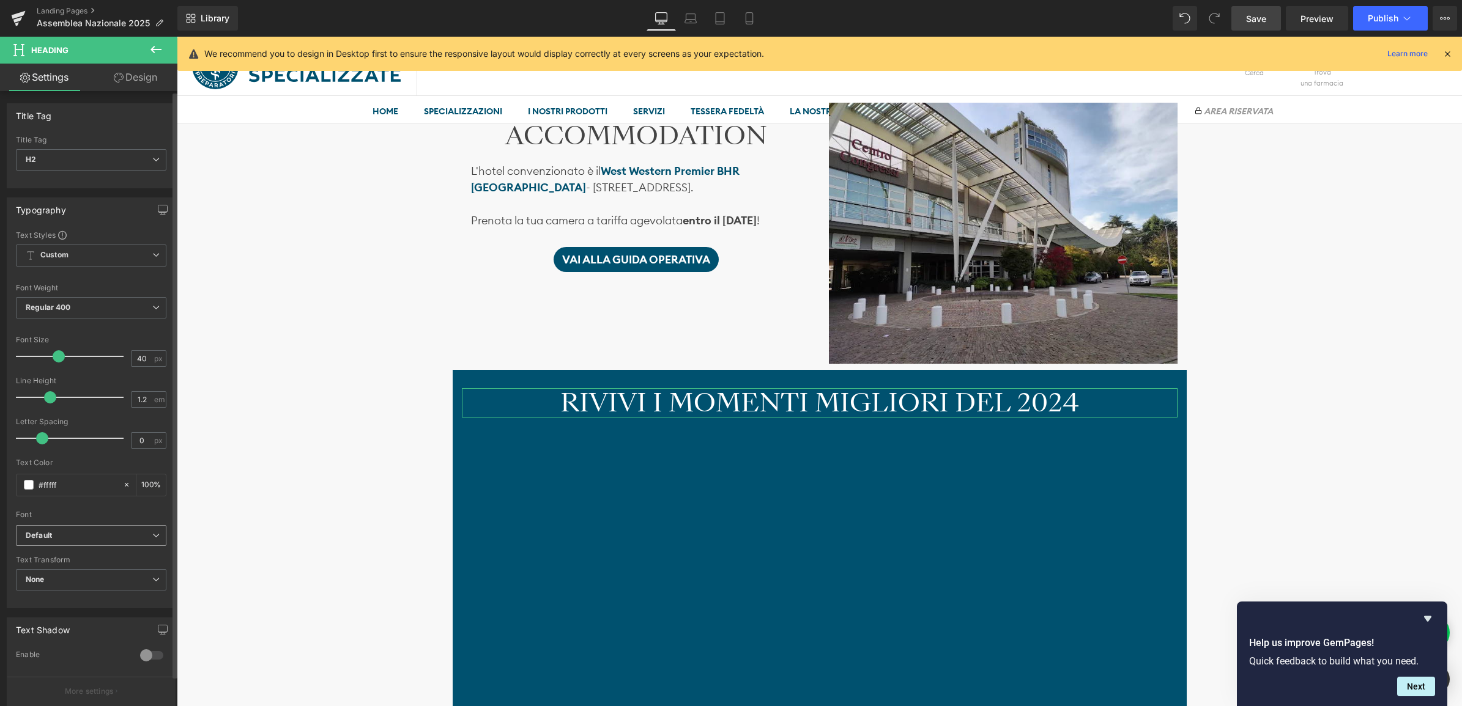
type input "#ffffff"
type input "100"
type input "#ffffff"
click at [1264, 12] on span "Save" at bounding box center [1256, 18] width 20 height 13
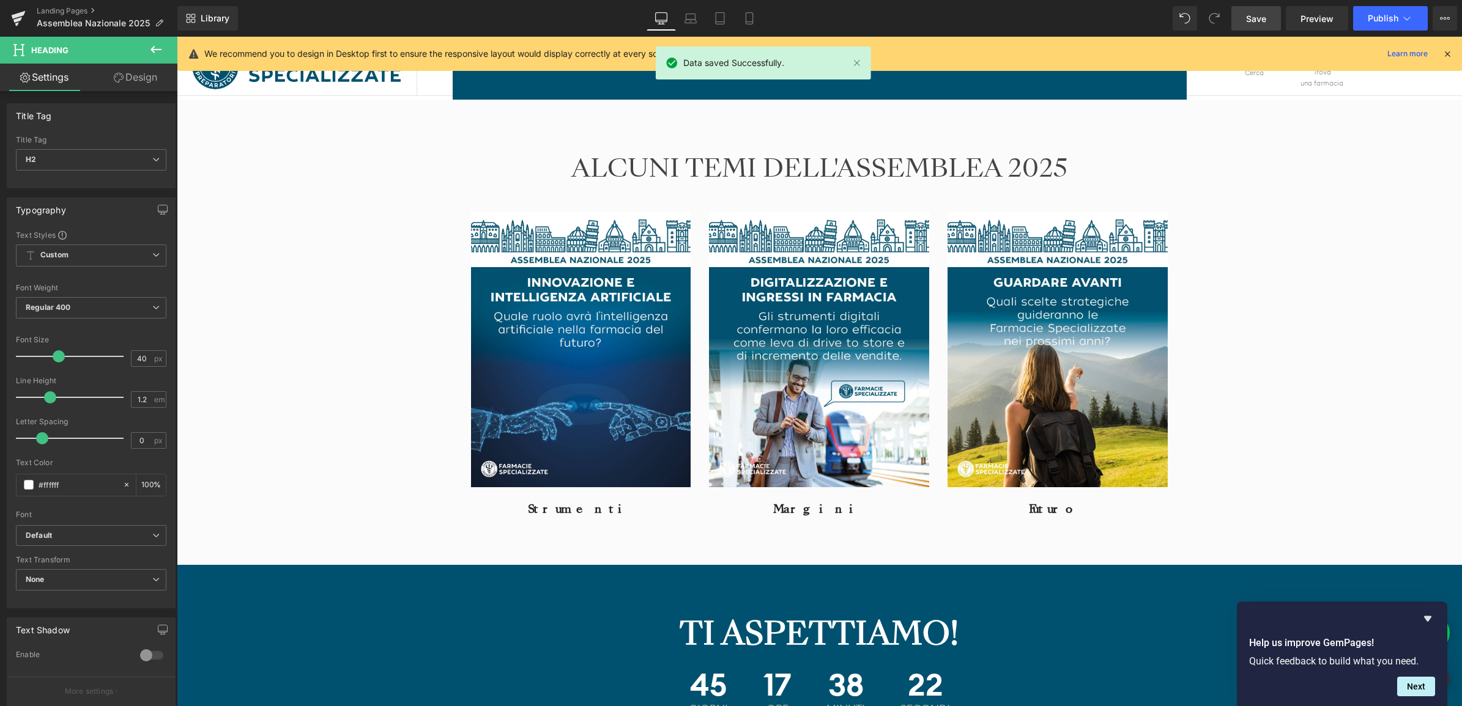
scroll to position [2008, 0]
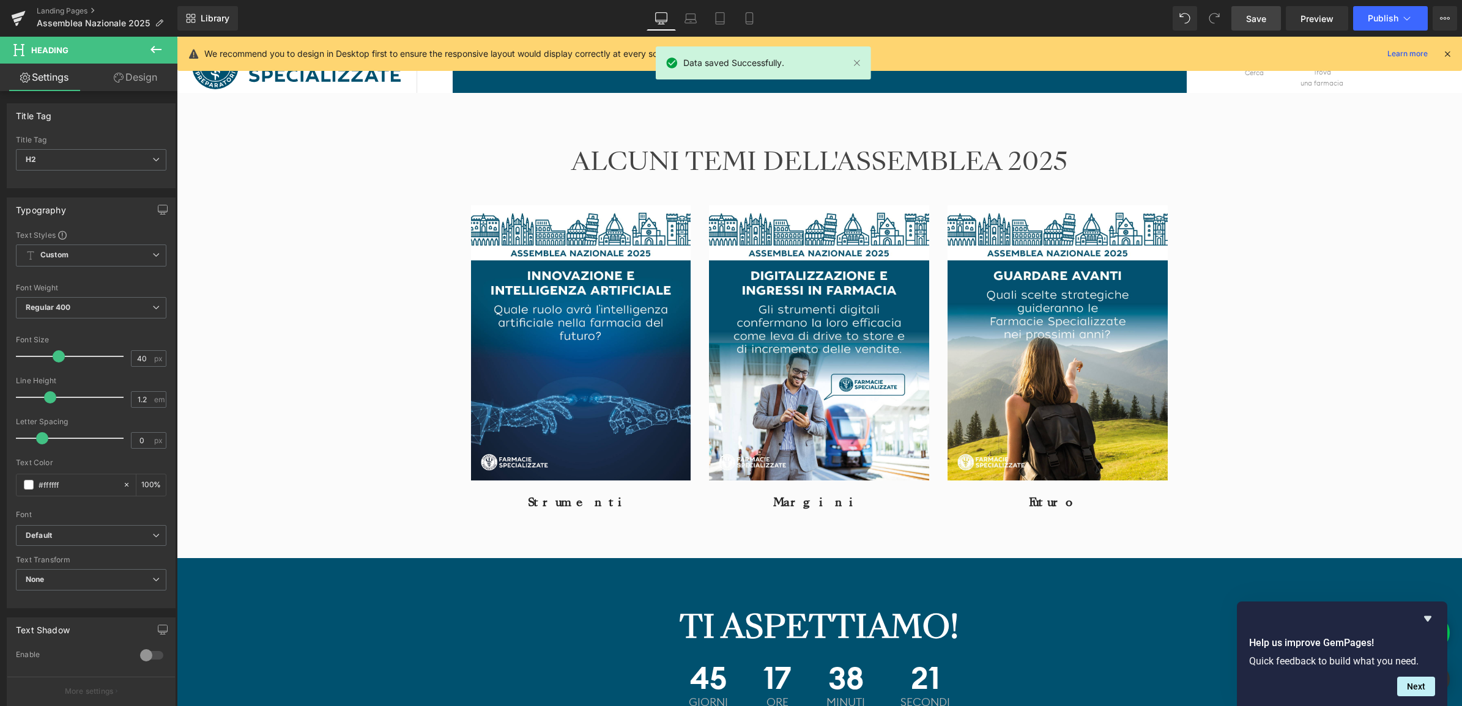
click at [799, 607] on div "TI ASPETTIAMO! Heading" at bounding box center [820, 627] width 716 height 40
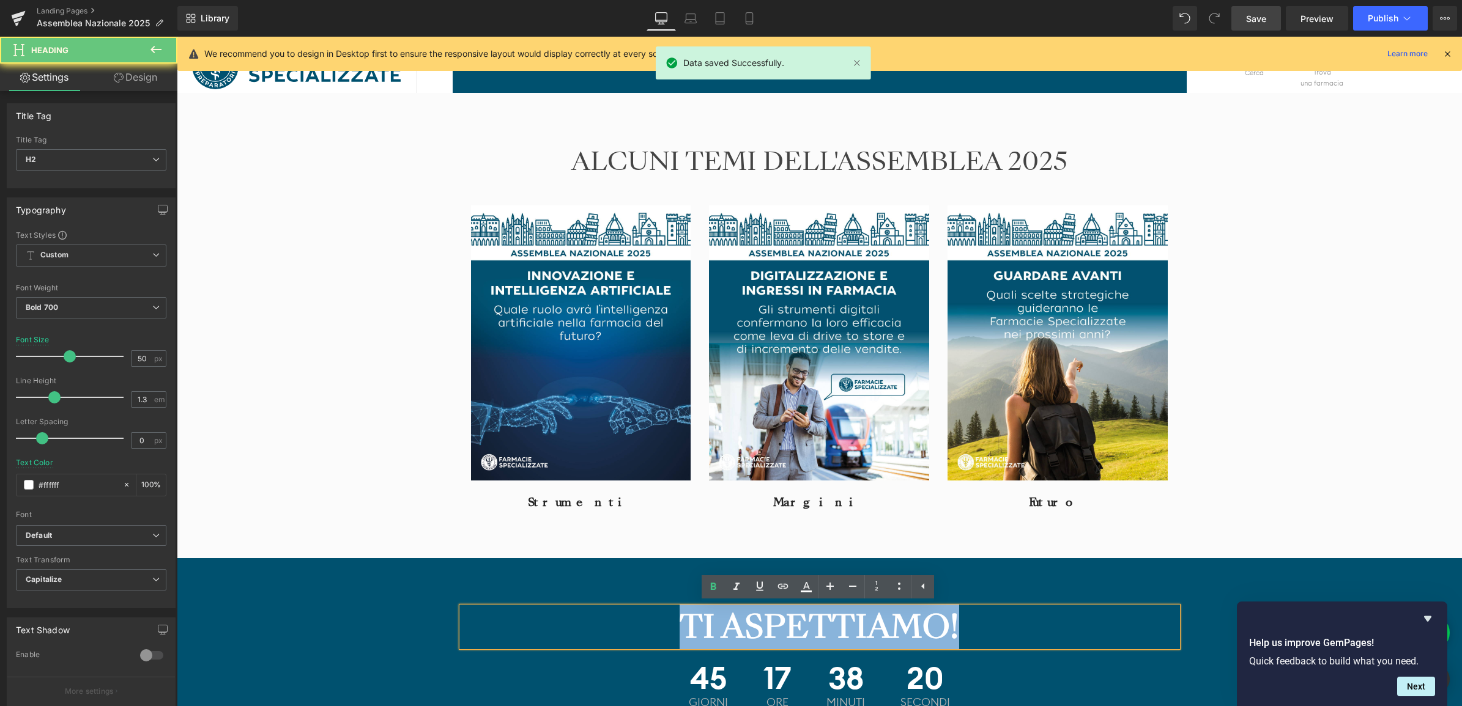
drag, startPoint x: 683, startPoint y: 626, endPoint x: 992, endPoint y: 630, distance: 308.9
click at [992, 630] on h2 "TI ASPETTIAMO!" at bounding box center [820, 627] width 716 height 40
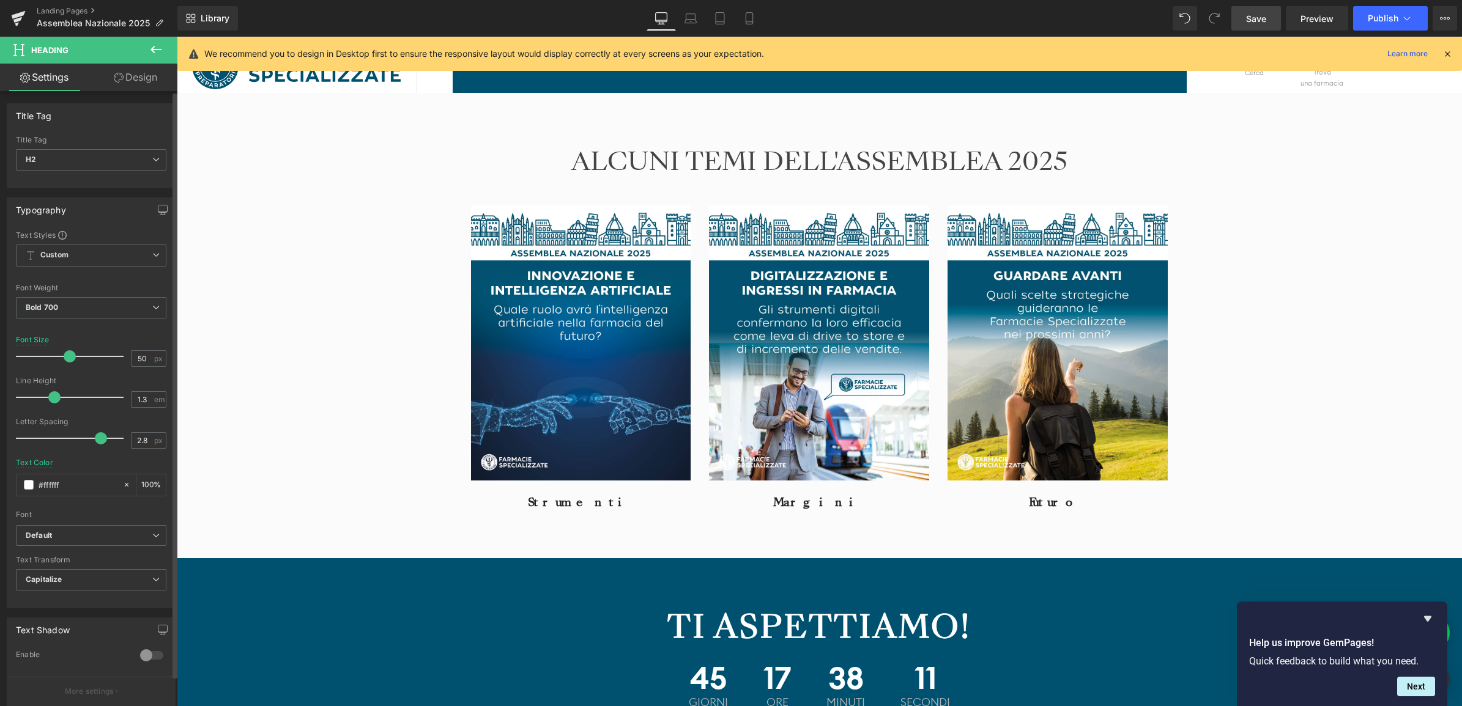
type input "2.7"
drag, startPoint x: 42, startPoint y: 435, endPoint x: 94, endPoint y: 441, distance: 52.3
click at [94, 441] on span at bounding box center [97, 438] width 12 height 12
drag, startPoint x: 1268, startPoint y: 23, endPoint x: 1261, endPoint y: 34, distance: 12.9
click at [1267, 23] on link "Save" at bounding box center [1256, 18] width 50 height 24
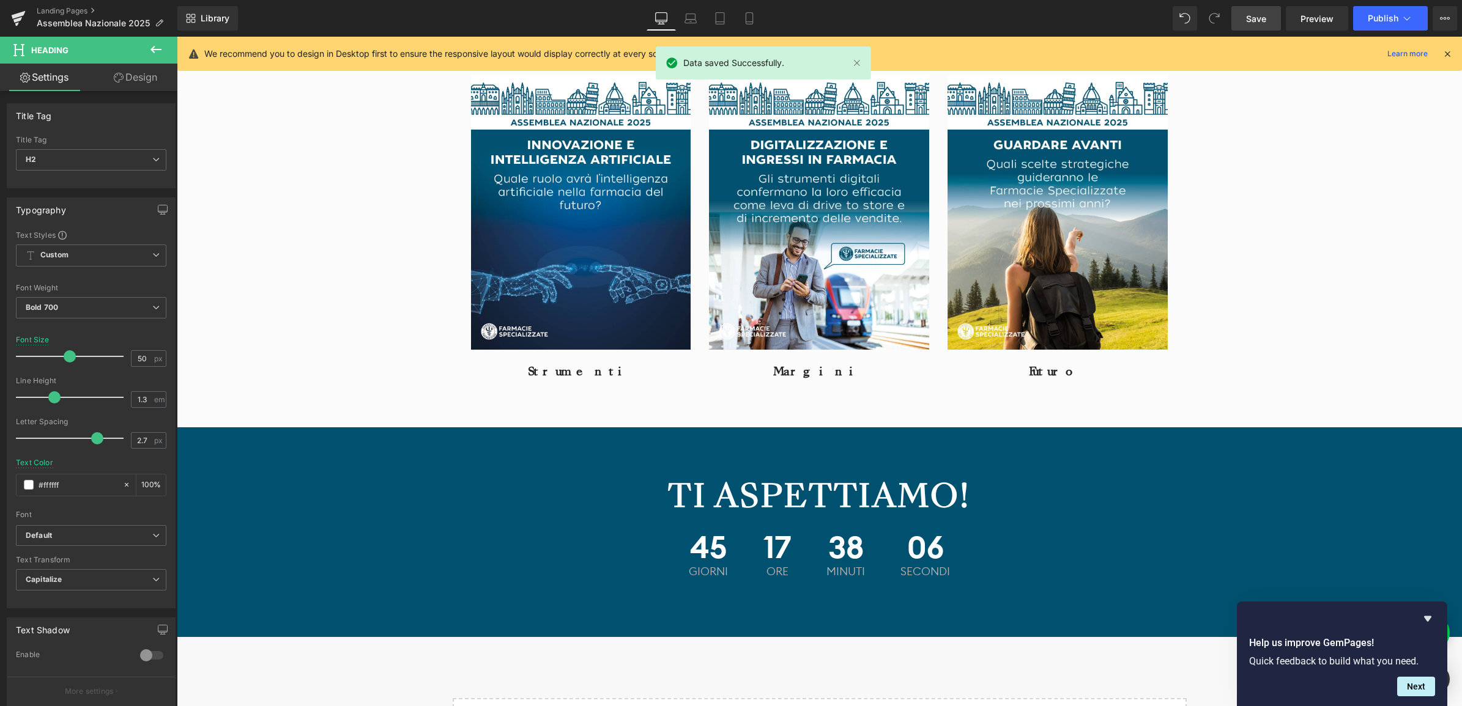
scroll to position [2084, 0]
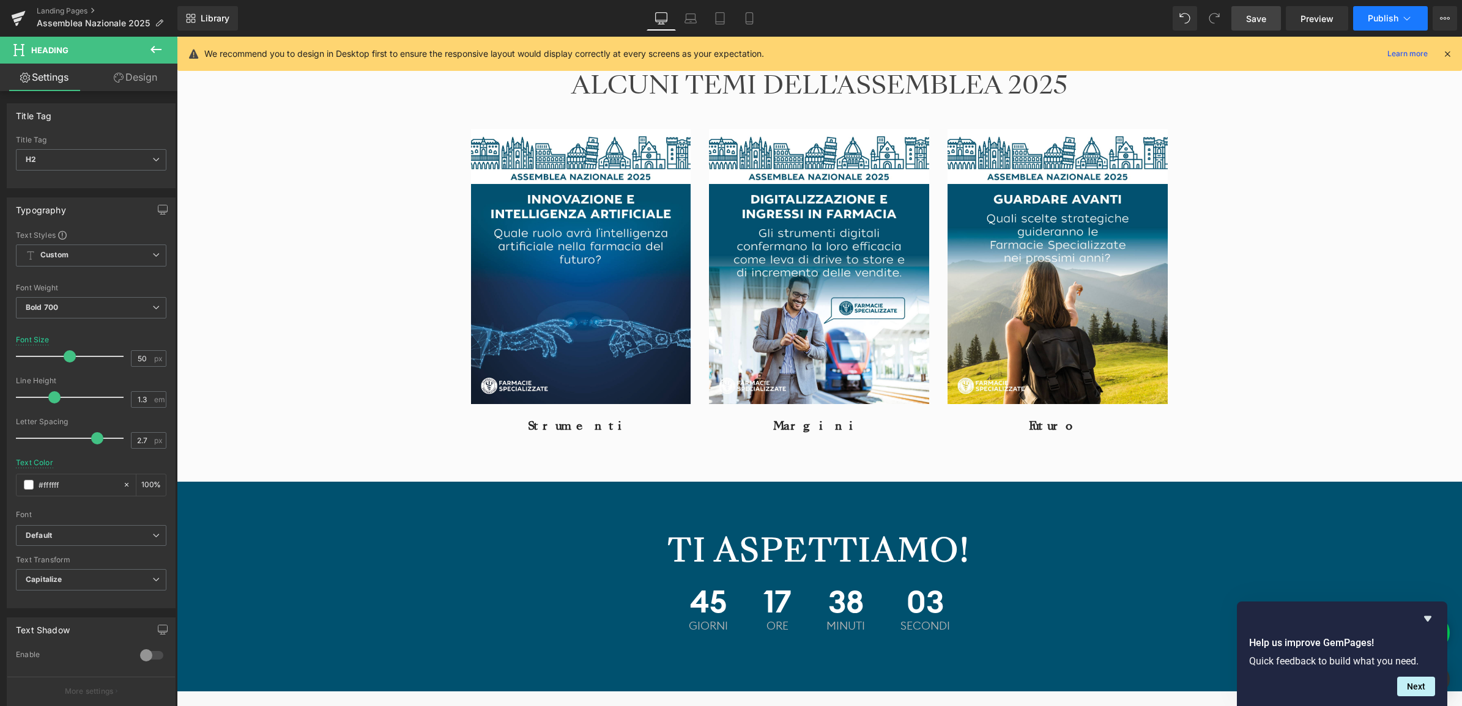
click at [1377, 20] on span "Publish" at bounding box center [1383, 18] width 31 height 10
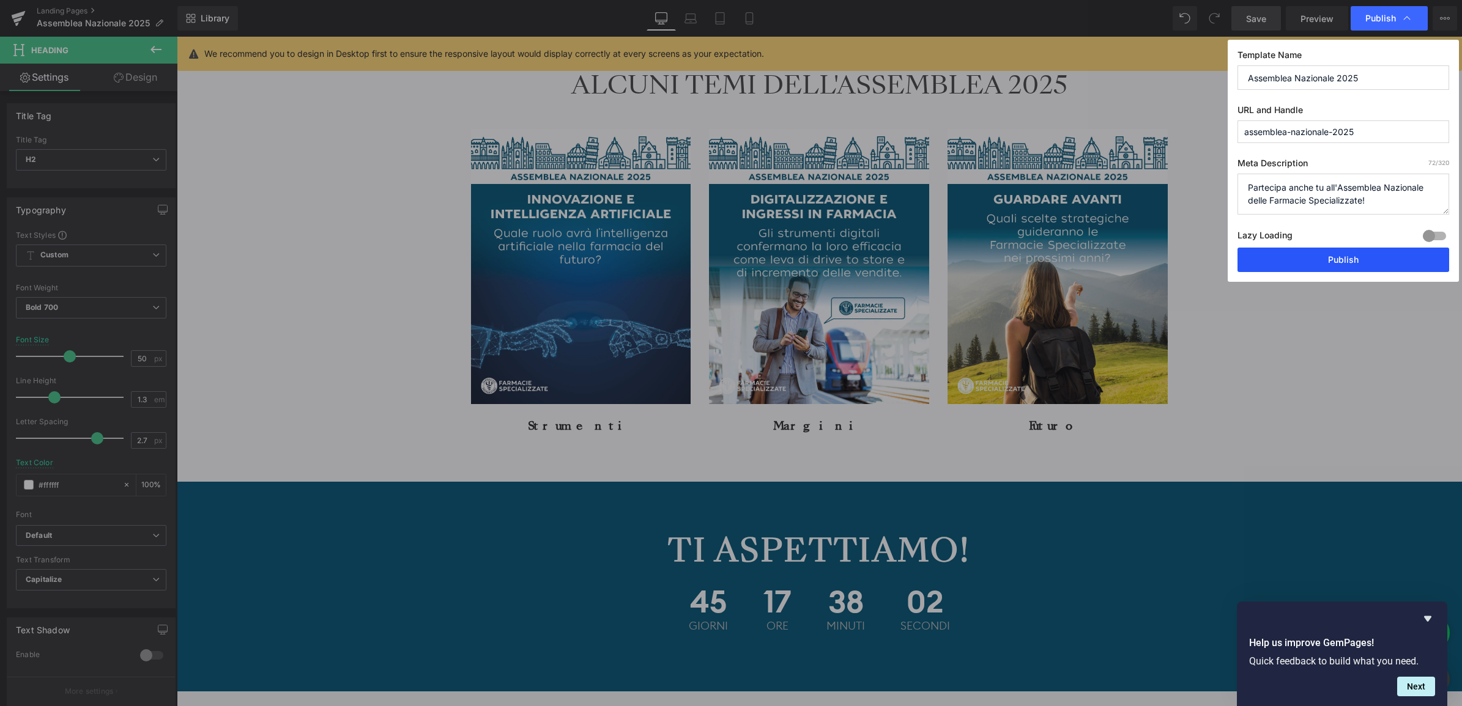
click at [1327, 264] on button "Publish" at bounding box center [1343, 260] width 212 height 24
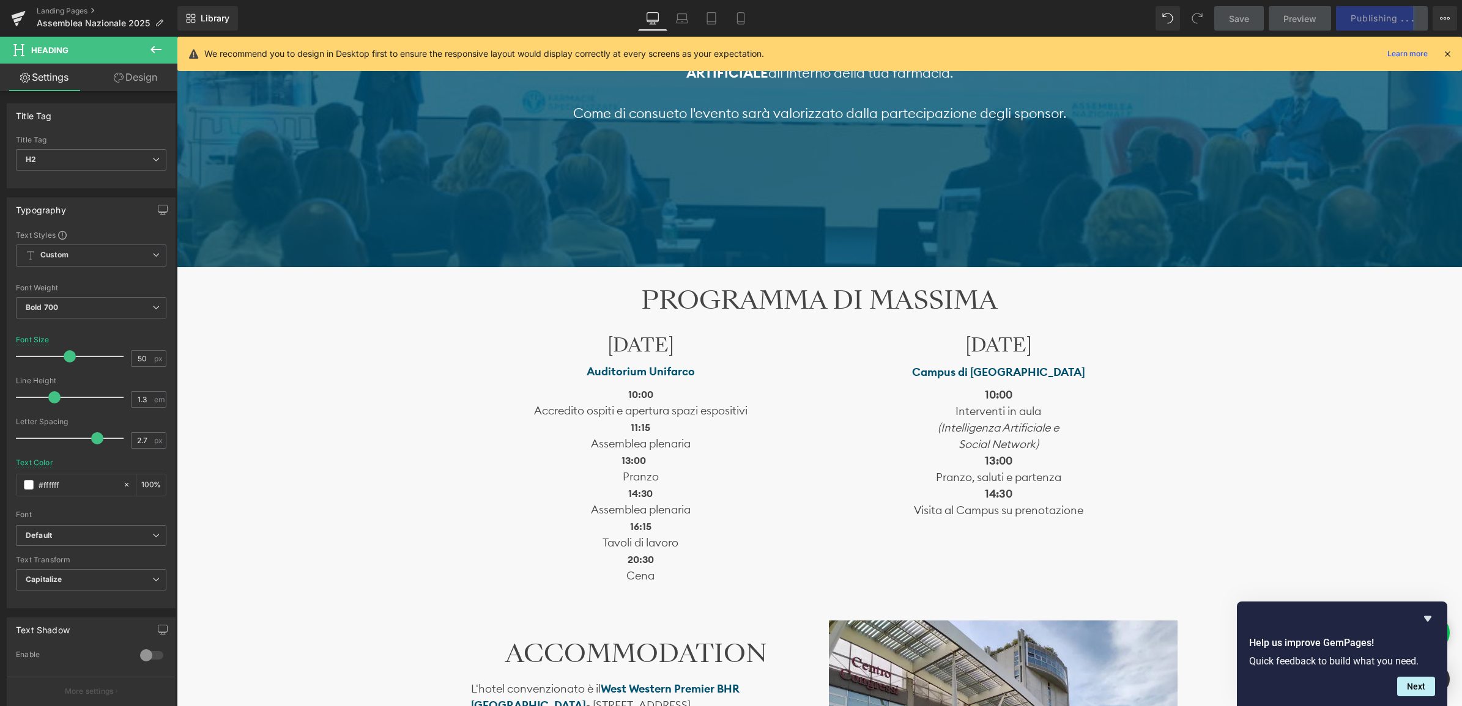
scroll to position [708, 0]
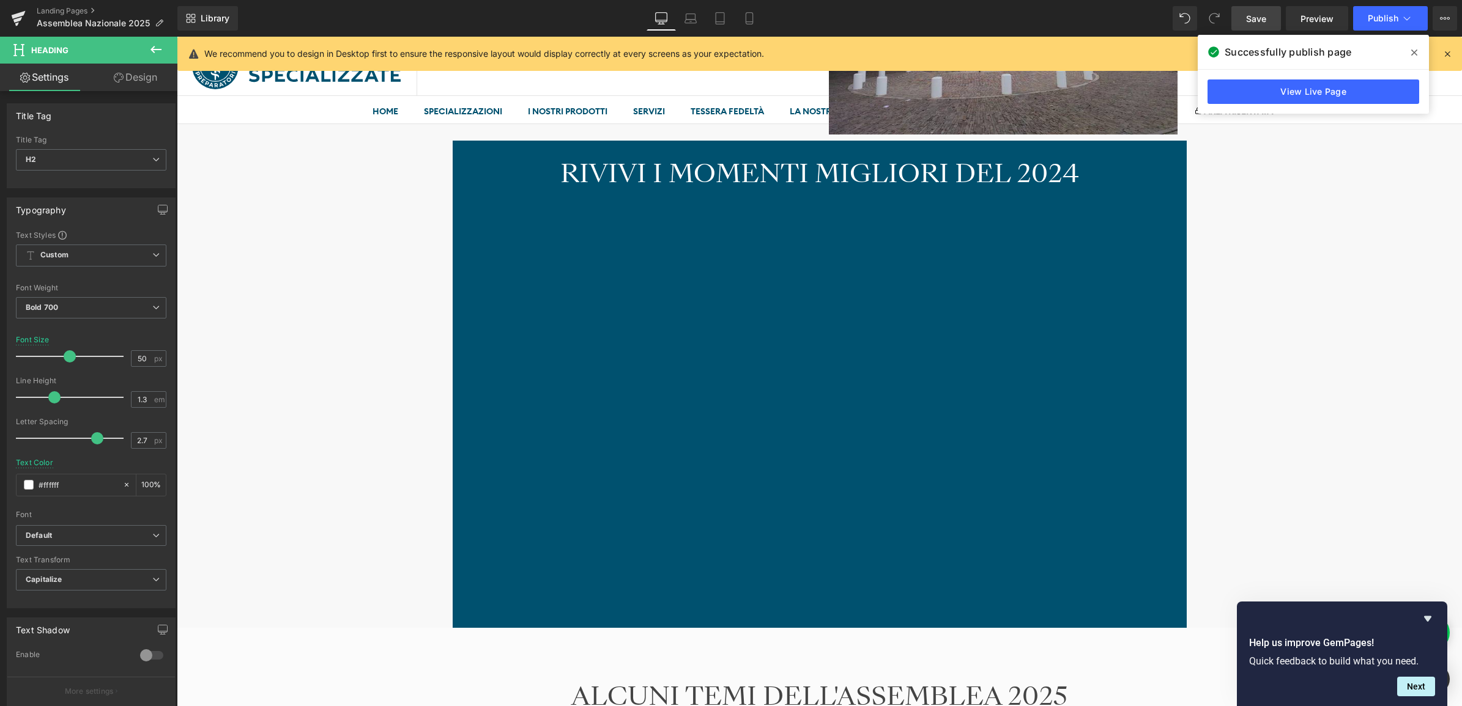
click at [343, 376] on div "Image Ti aspettiamo il 22 e il 23 novembre Heading SABATO 22 presso l’ Auditori…" at bounding box center [819, 74] width 1285 height 2782
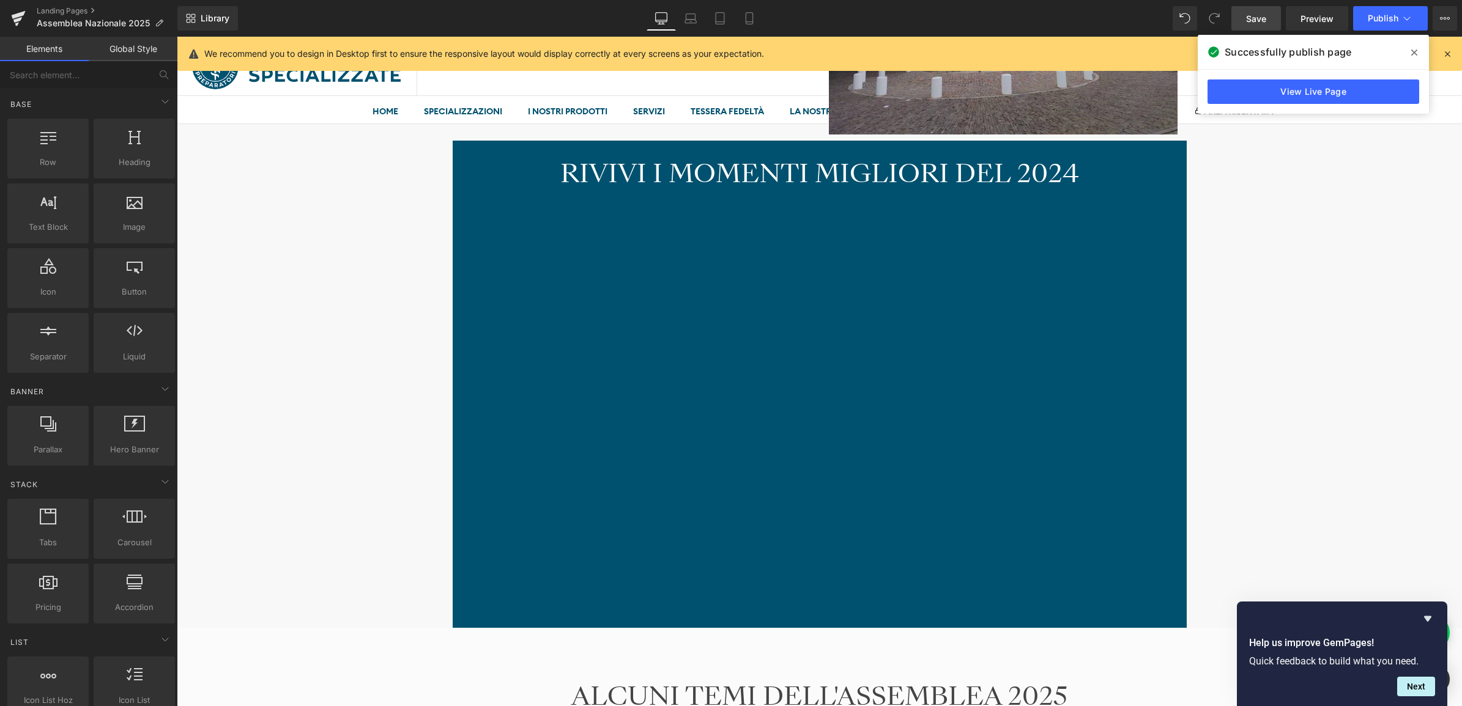
scroll to position [1396, 0]
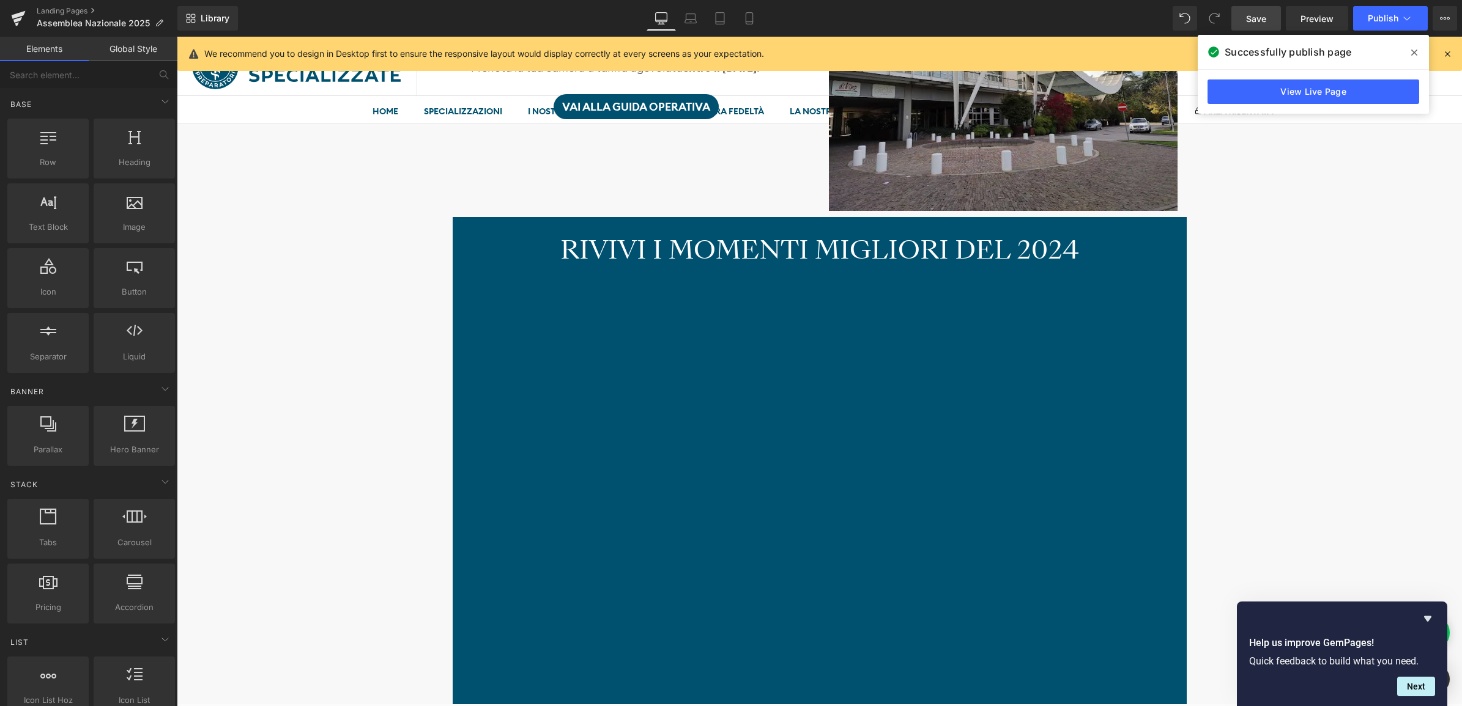
click at [396, 347] on div "Image Ti aspettiamo il 22 e il 23 novembre Heading SABATO 22 presso l’ Auditori…" at bounding box center [819, 150] width 1285 height 2782
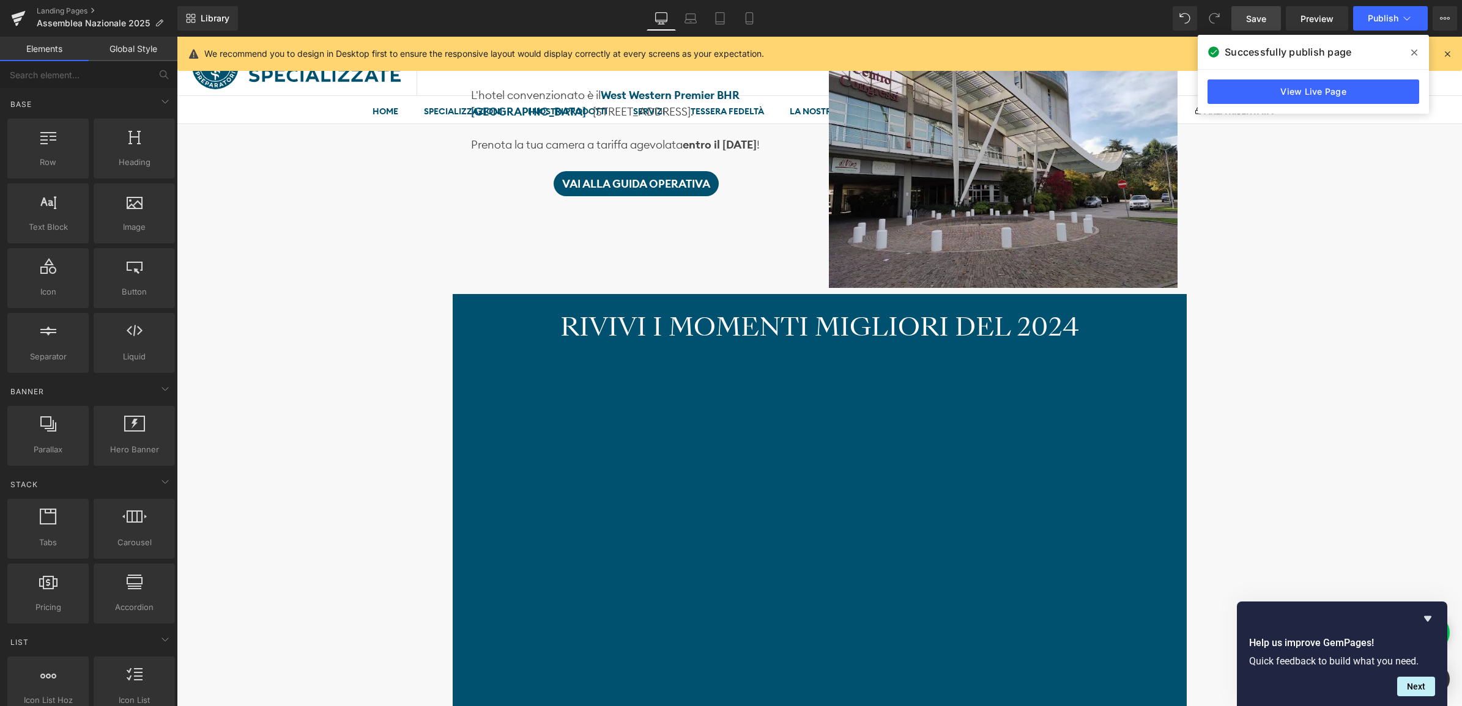
scroll to position [1320, 0]
click at [467, 335] on h2 "RIVIVI I MOMENTI MIGLIORI DEL 2024" at bounding box center [820, 326] width 716 height 29
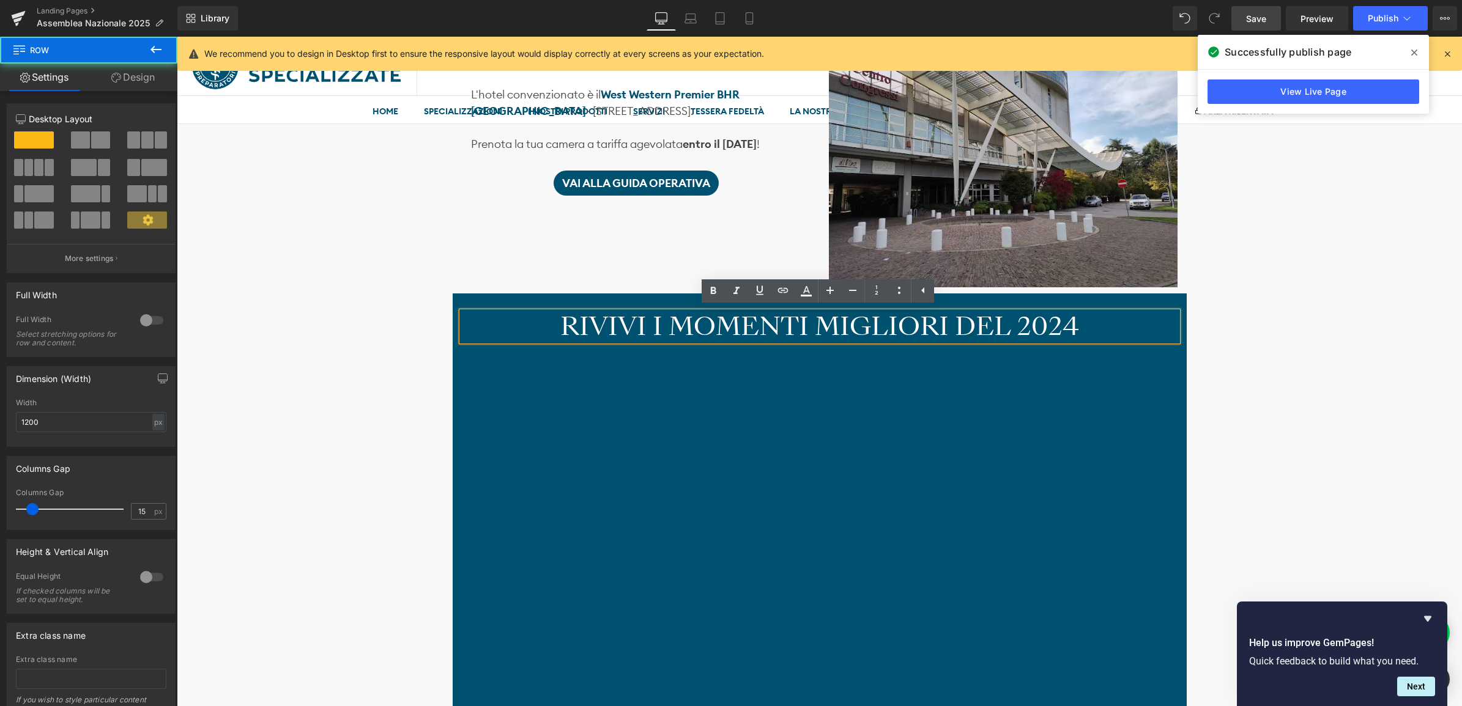
click at [461, 295] on div "RIVIVI I MOMENTI MIGLIORI DEL 2024 Heading NaNpx Vimeo Row" at bounding box center [820, 537] width 734 height 487
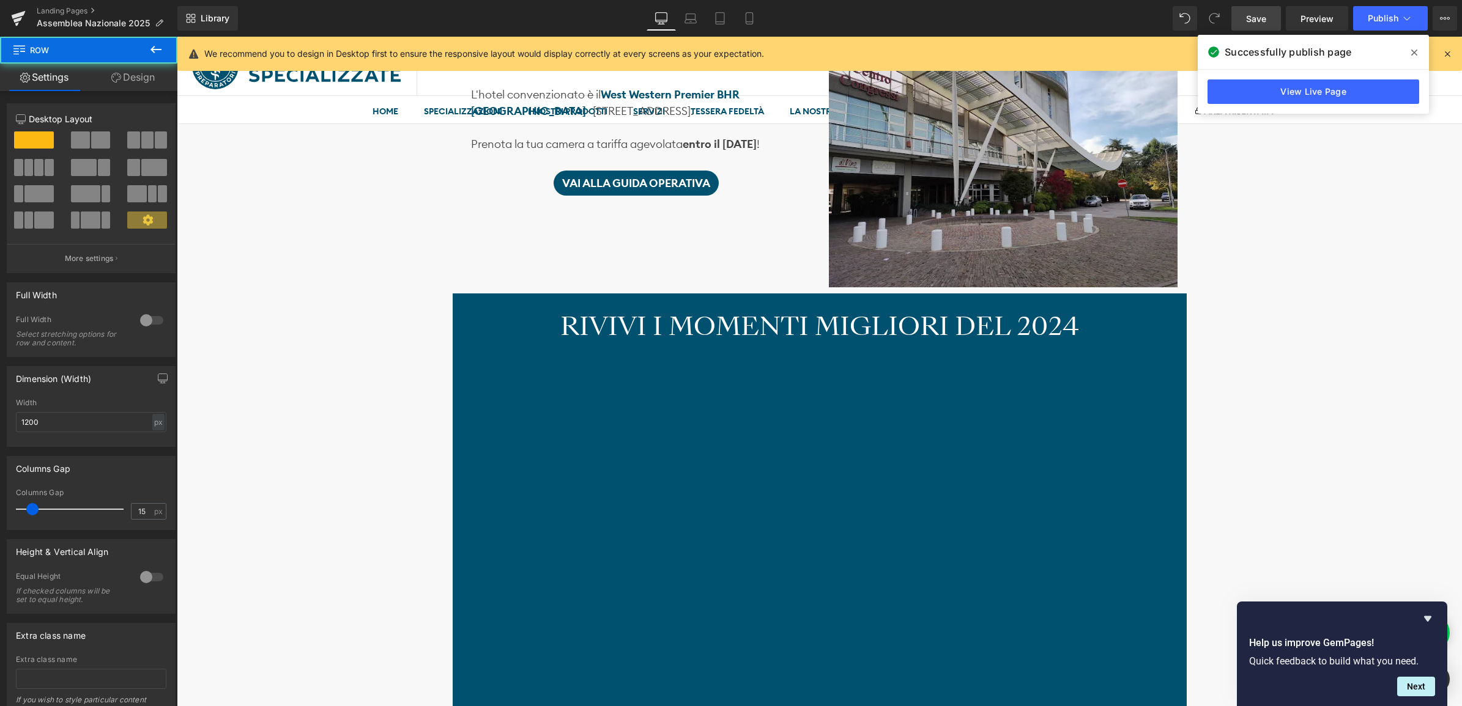
click at [460, 297] on div "RIVIVI I MOMENTI MIGLIORI DEL 2024 Heading NaNpx Vimeo Row" at bounding box center [820, 537] width 734 height 487
drag, startPoint x: 138, startPoint y: 420, endPoint x: 5, endPoint y: 422, distance: 133.3
click at [5, 422] on div "Dimension (Width) 1200px Width 1200 px % px" at bounding box center [91, 402] width 183 height 90
click at [216, 429] on div "Image Ti aspettiamo il 22 e il 23 novembre Heading SABATO 22 presso l’ Auditori…" at bounding box center [819, 227] width 1285 height 2782
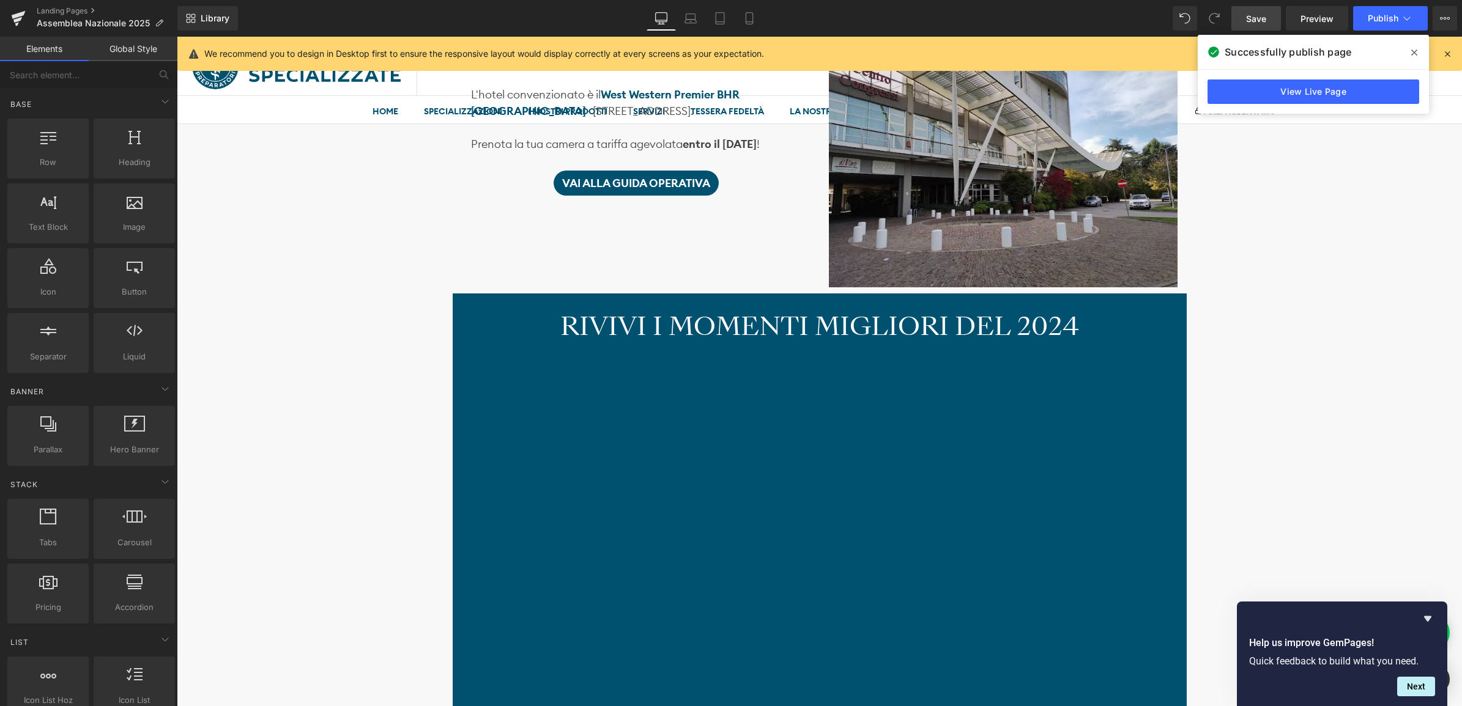
click at [467, 319] on h2 "RIVIVI I MOMENTI MIGLIORI DEL 2024" at bounding box center [820, 326] width 716 height 29
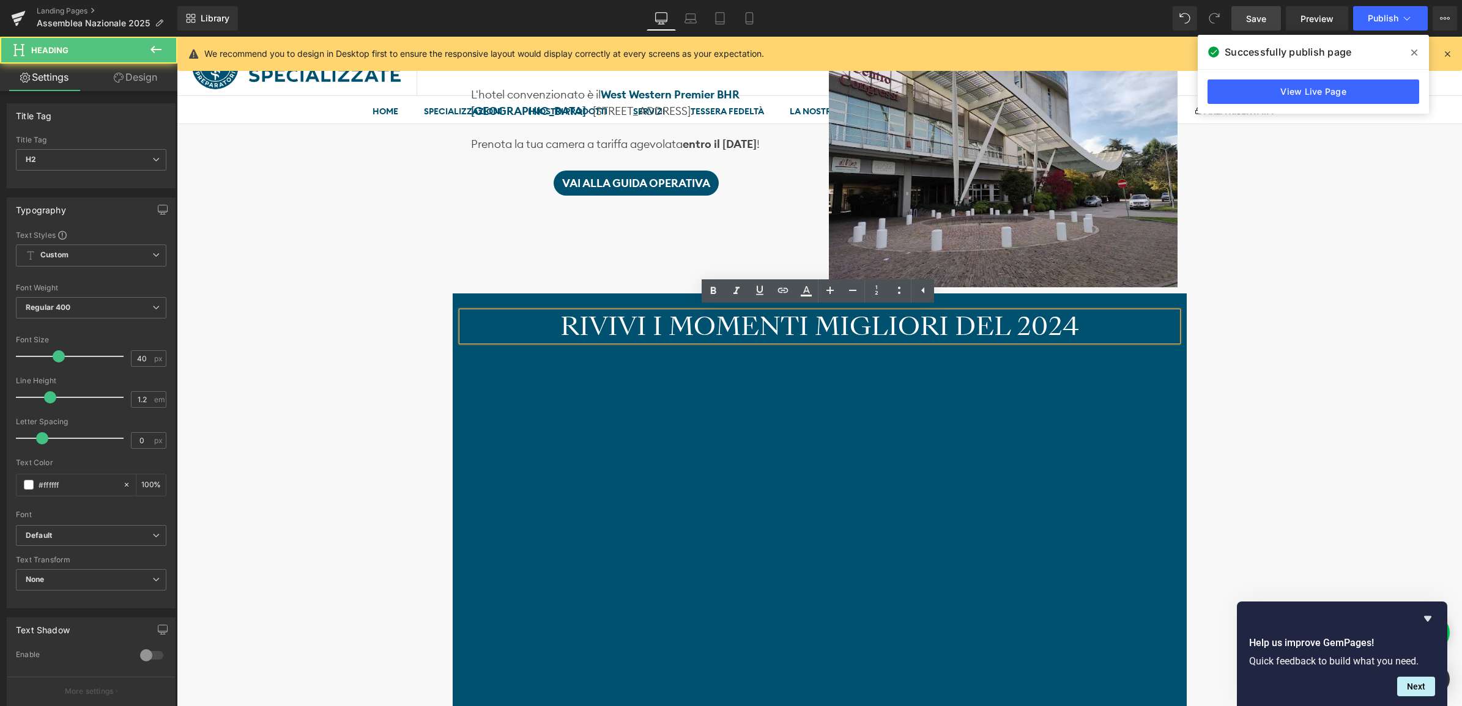
click at [461, 298] on div "RIVIVI I MOMENTI MIGLIORI DEL 2024 Heading NaNpx Vimeo Row" at bounding box center [820, 537] width 734 height 487
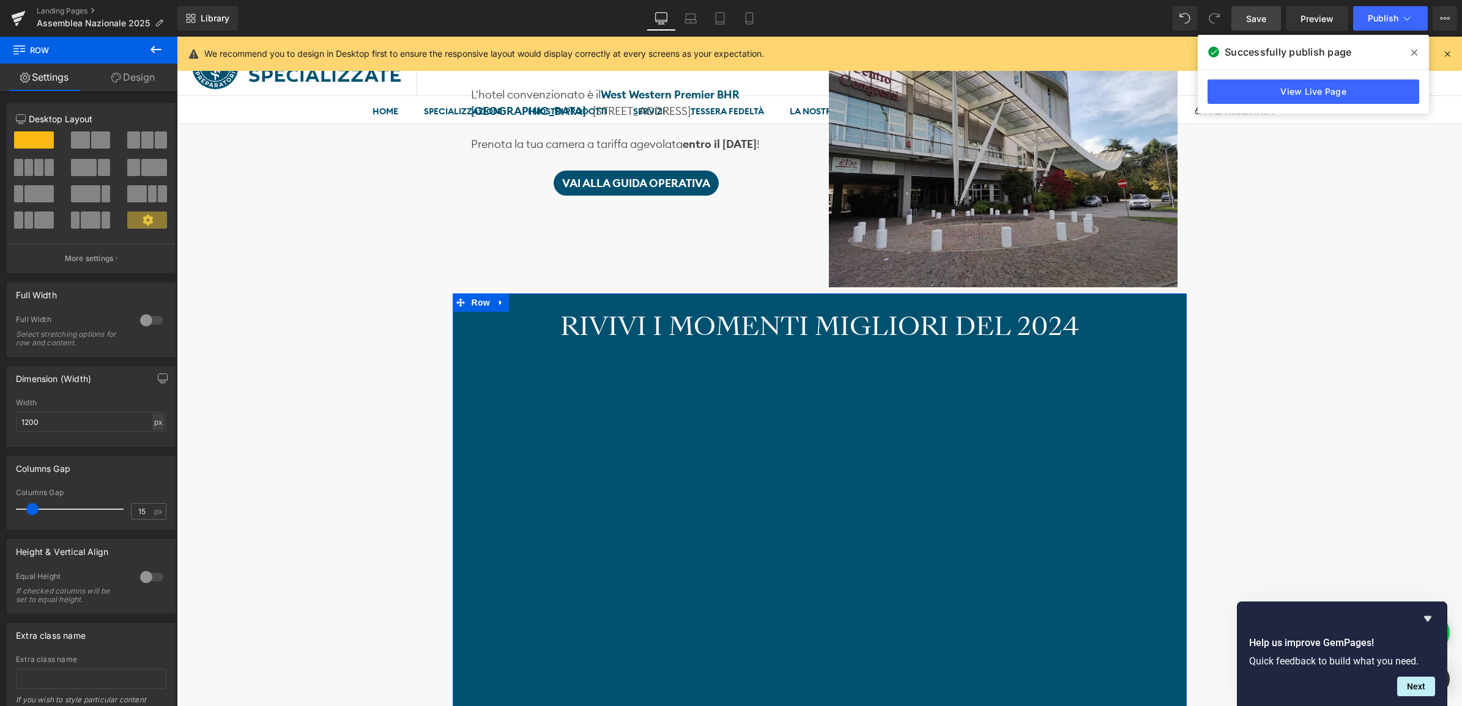
click at [152, 426] on div "px" at bounding box center [158, 422] width 12 height 17
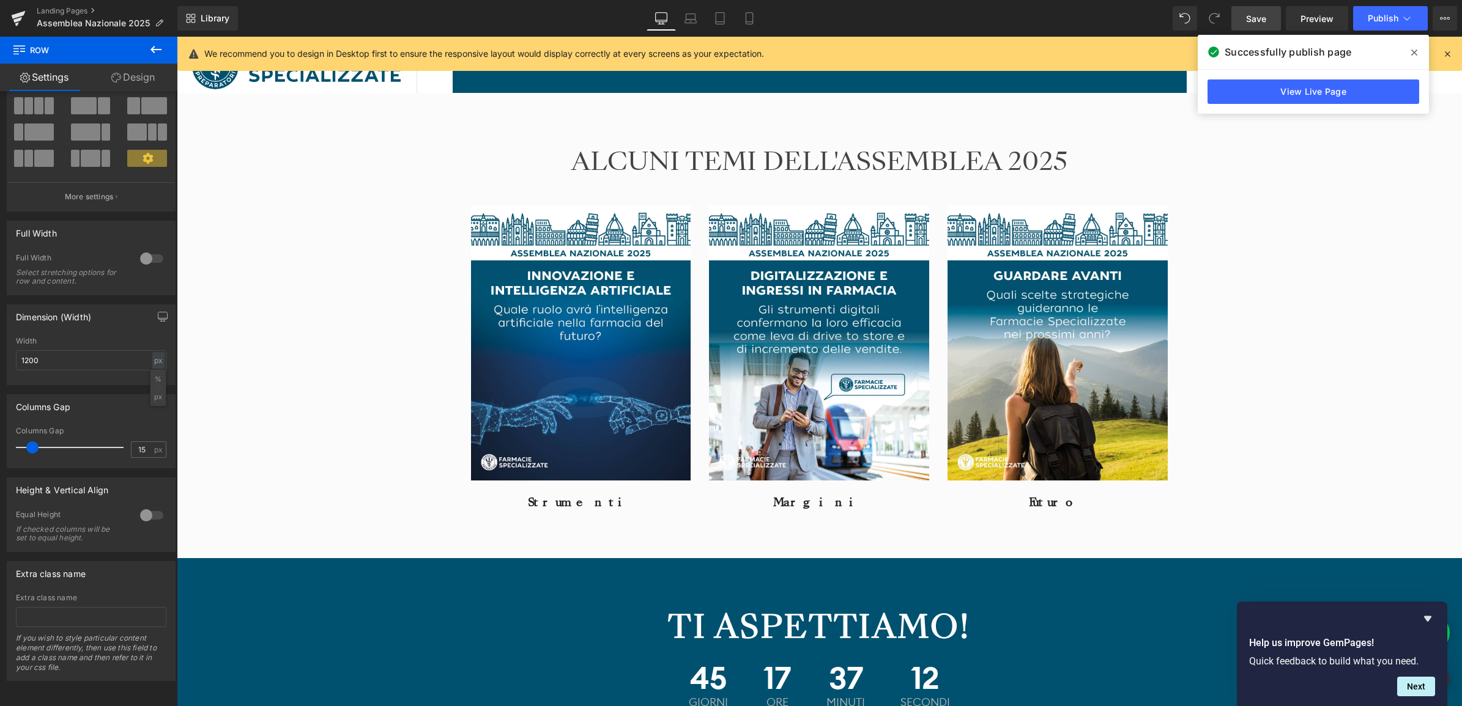
scroll to position [2237, 0]
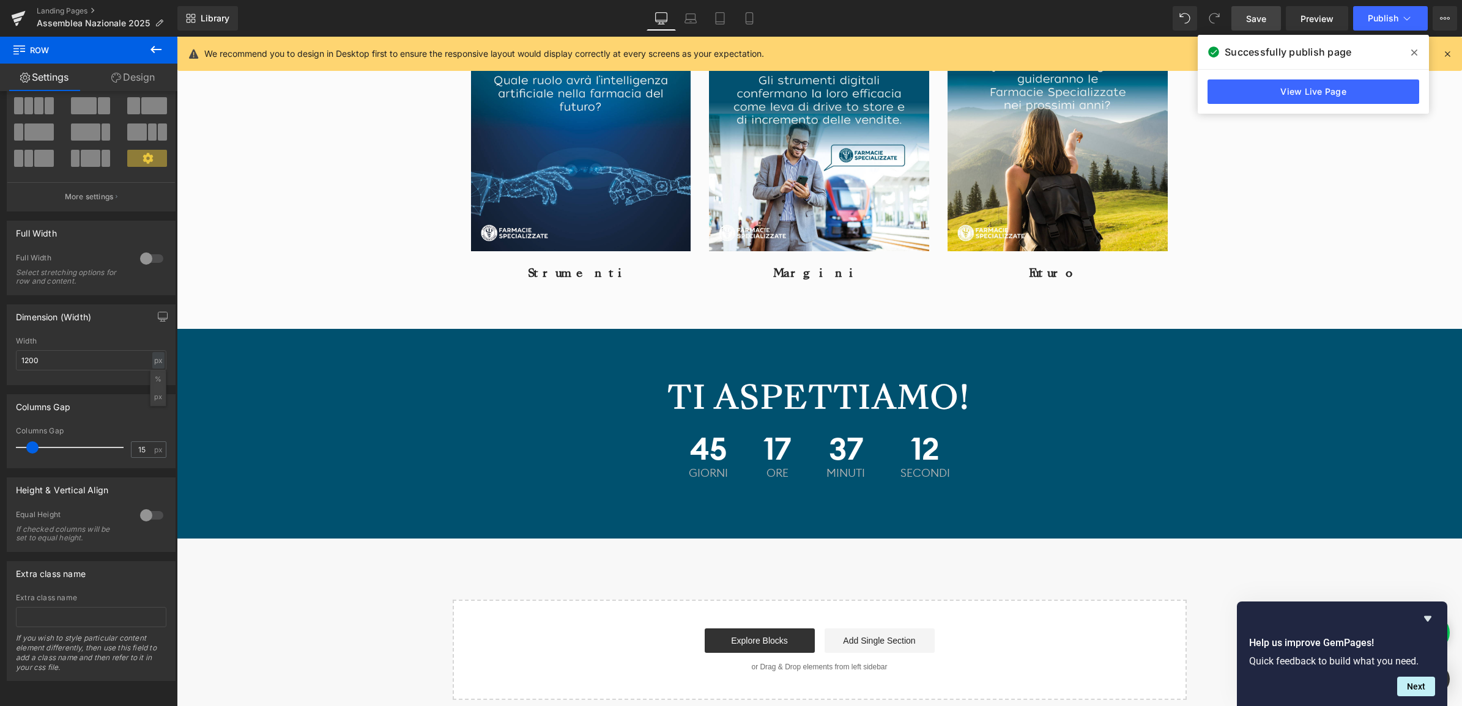
click at [501, 423] on div "45 Giorni 17 ore 37 minuti 12 secondi Countdown Timer" at bounding box center [820, 456] width 716 height 67
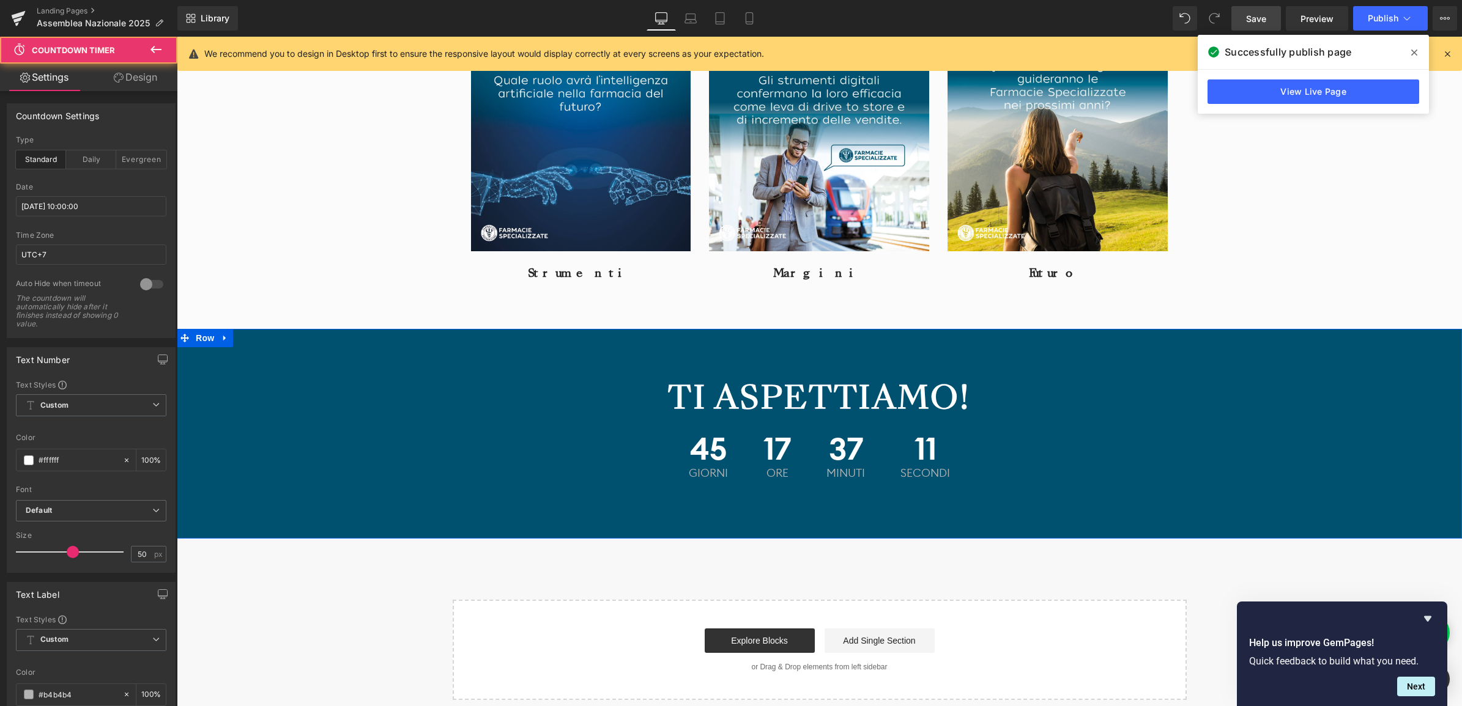
click at [308, 383] on div "TI ASPETTIAMO! Heading 45 Giorni 17 ore 37 minuti 11 secondi Countdown Timer Row" at bounding box center [819, 428] width 1285 height 136
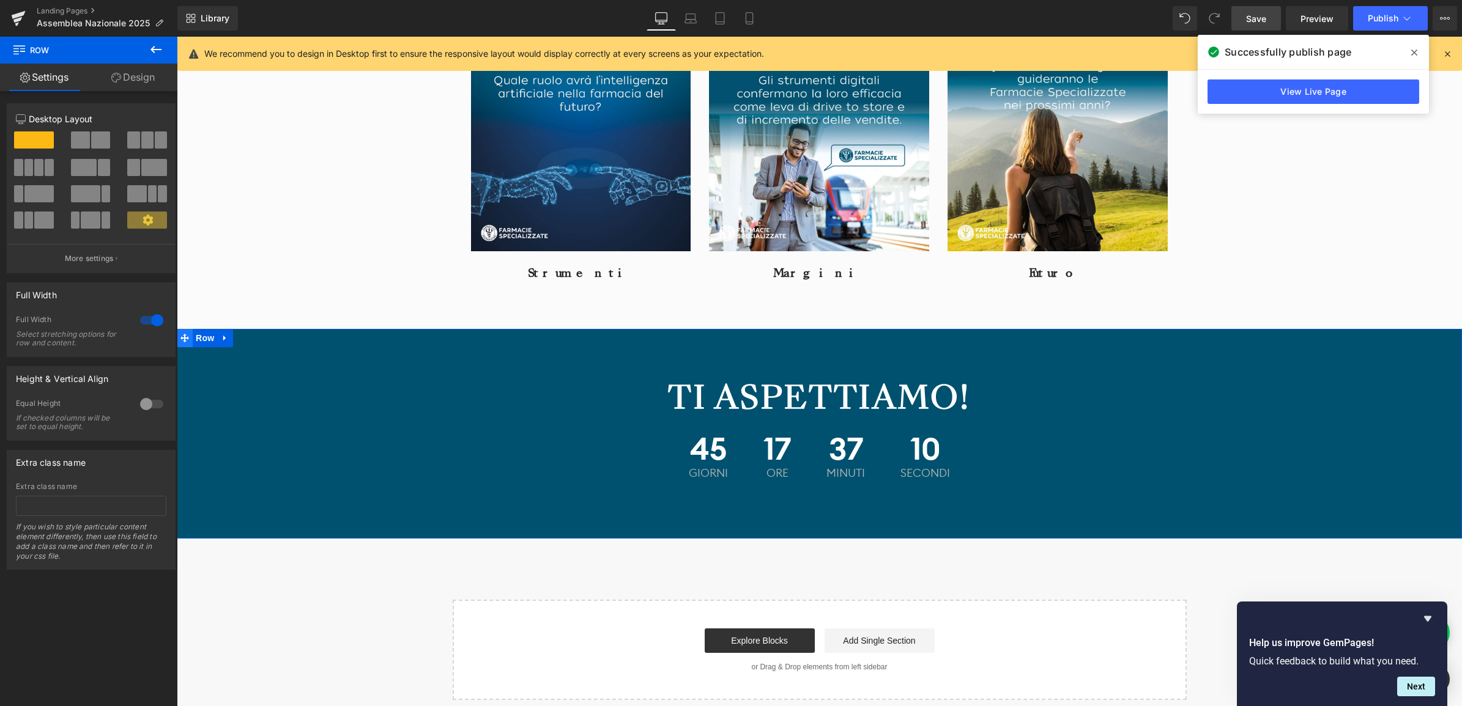
click at [185, 338] on icon at bounding box center [184, 338] width 9 height 9
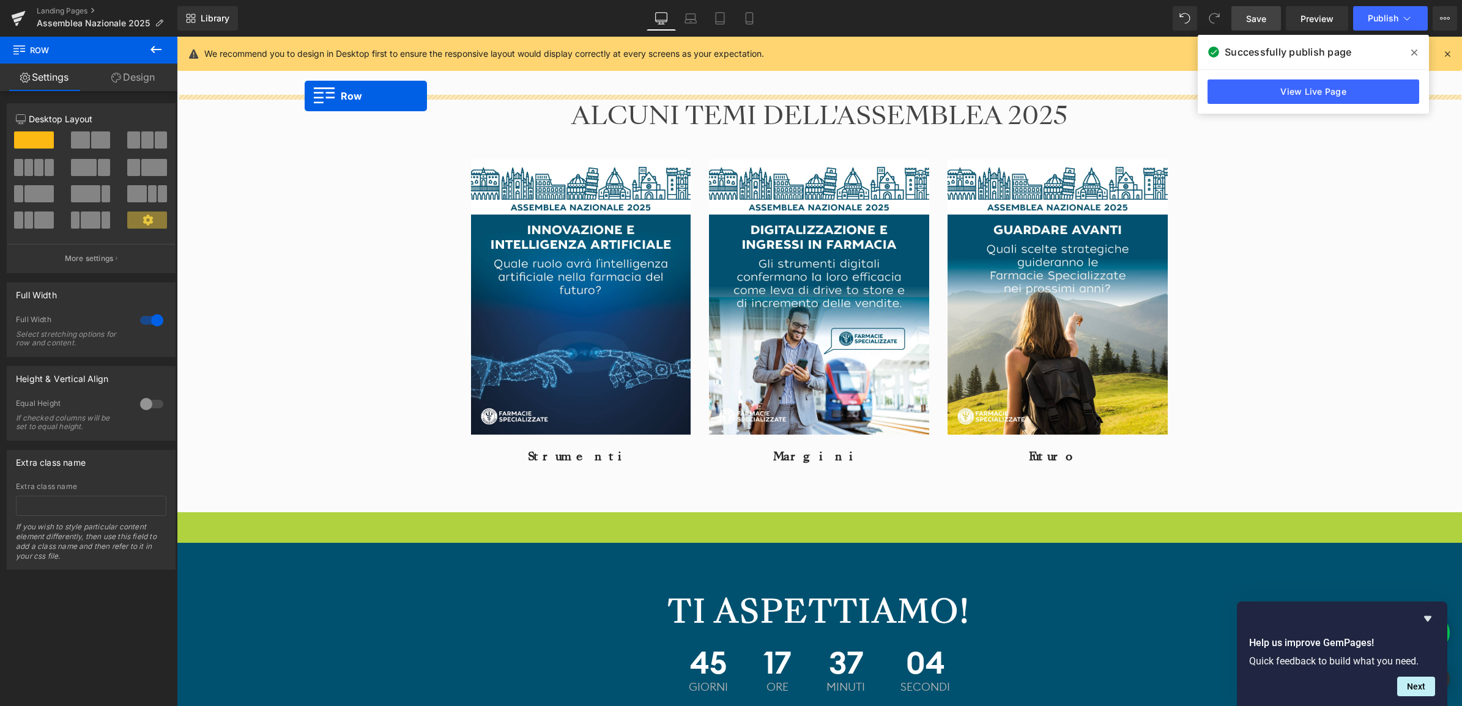
scroll to position [2005, 0]
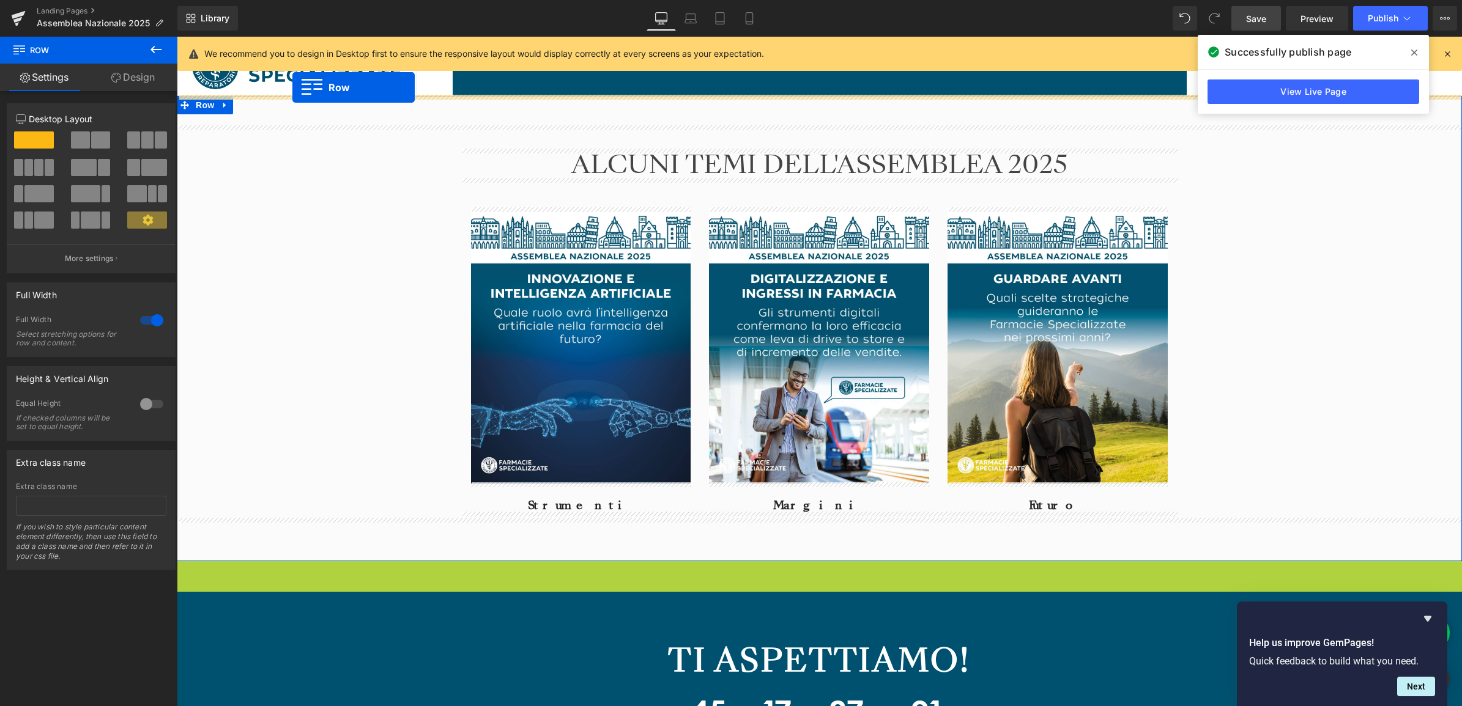
drag, startPoint x: 179, startPoint y: 335, endPoint x: 292, endPoint y: 87, distance: 272.3
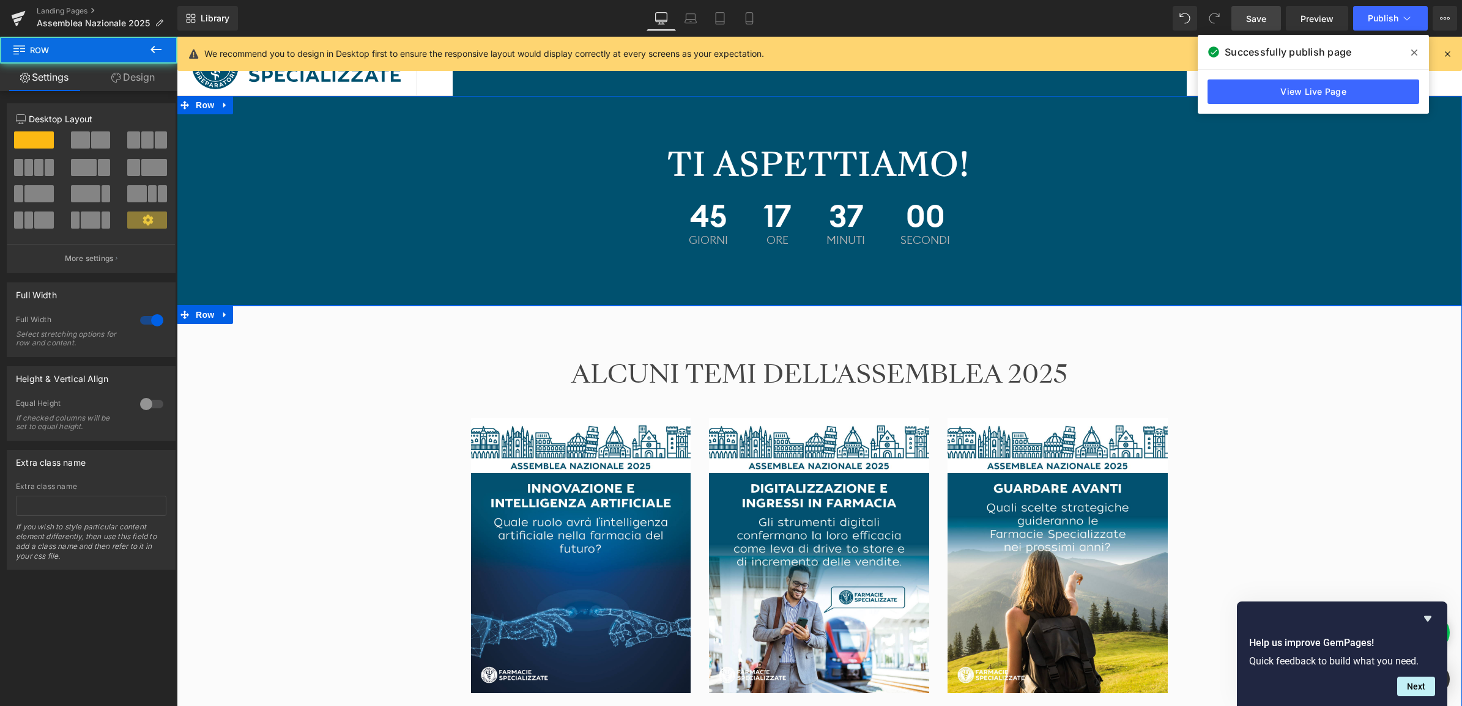
scroll to position [1699, 0]
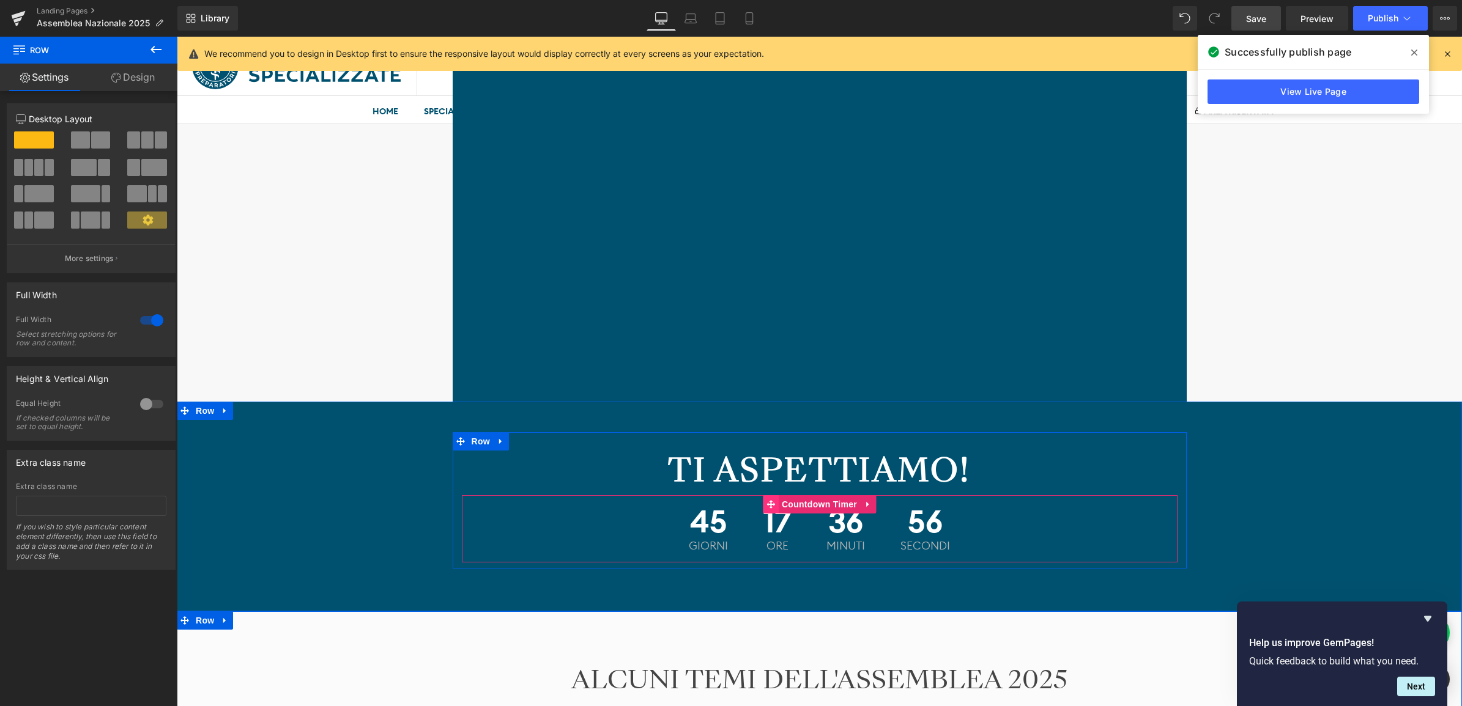
click at [771, 505] on icon at bounding box center [770, 504] width 9 height 9
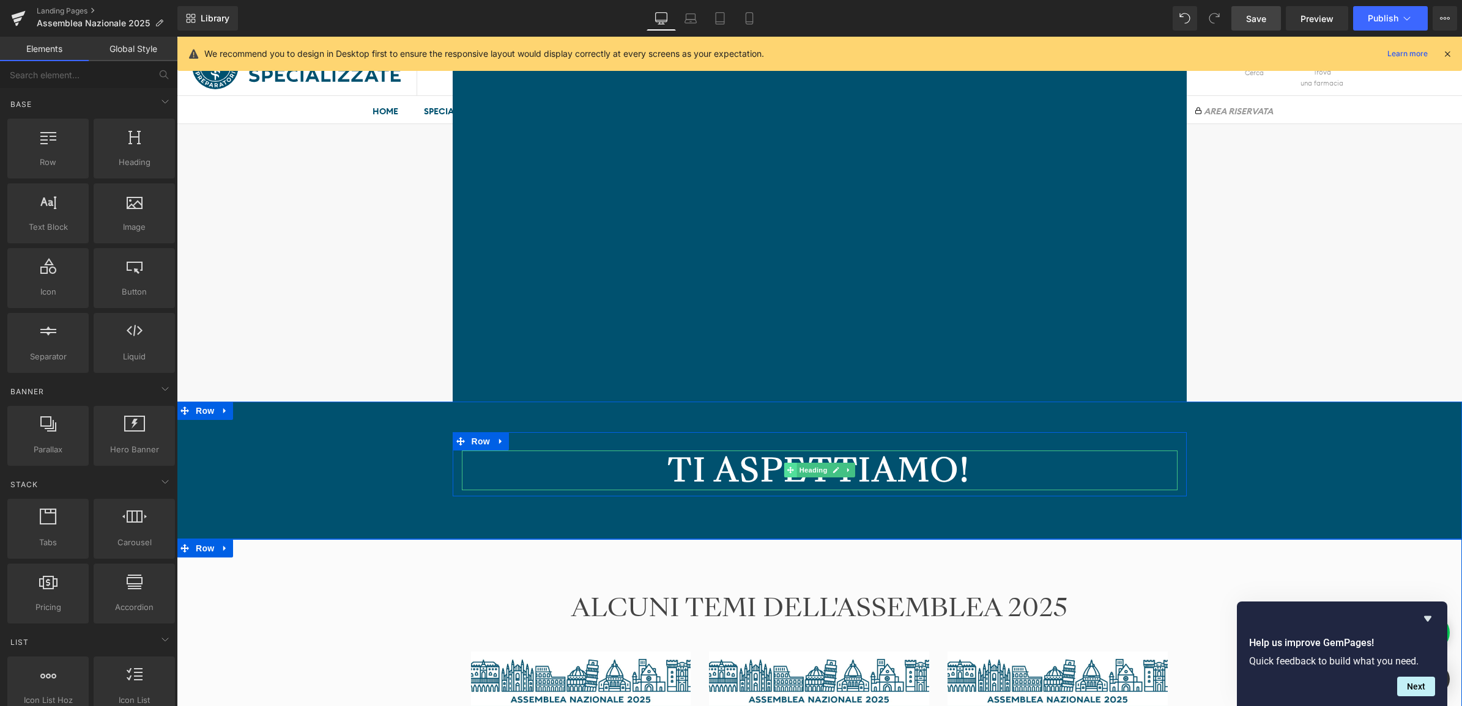
click at [791, 472] on icon at bounding box center [790, 470] width 7 height 7
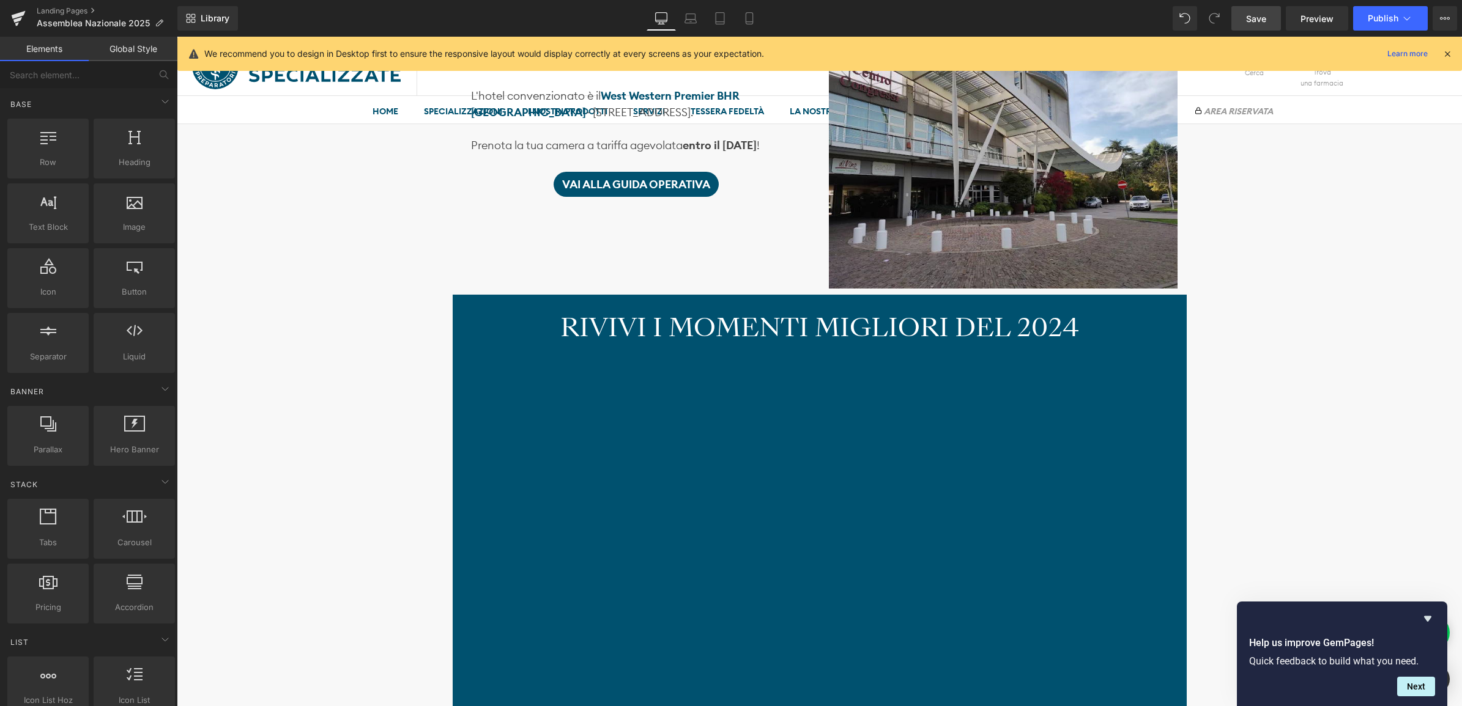
scroll to position [1317, 0]
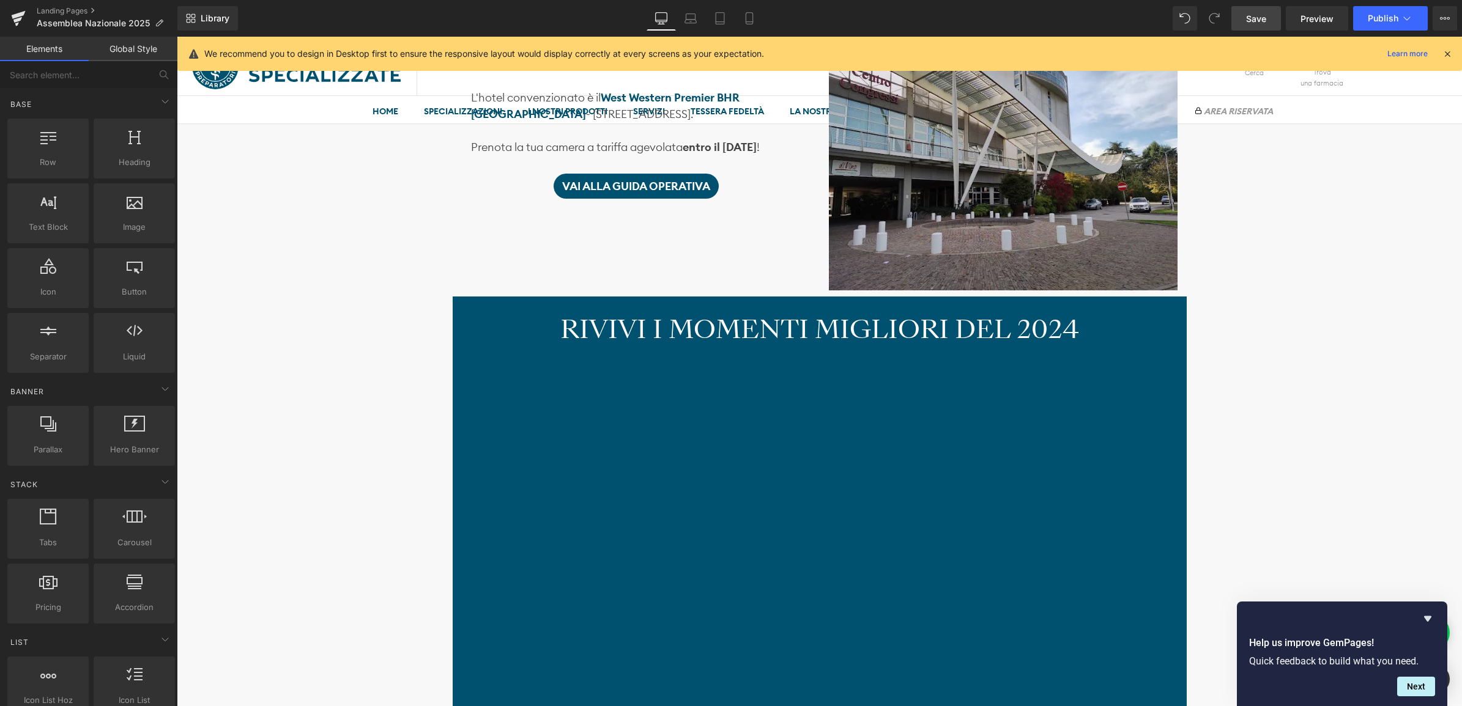
click at [583, 327] on h2 "RIVIVI I MOMENTI MIGLIORI DEL 2024" at bounding box center [820, 329] width 716 height 29
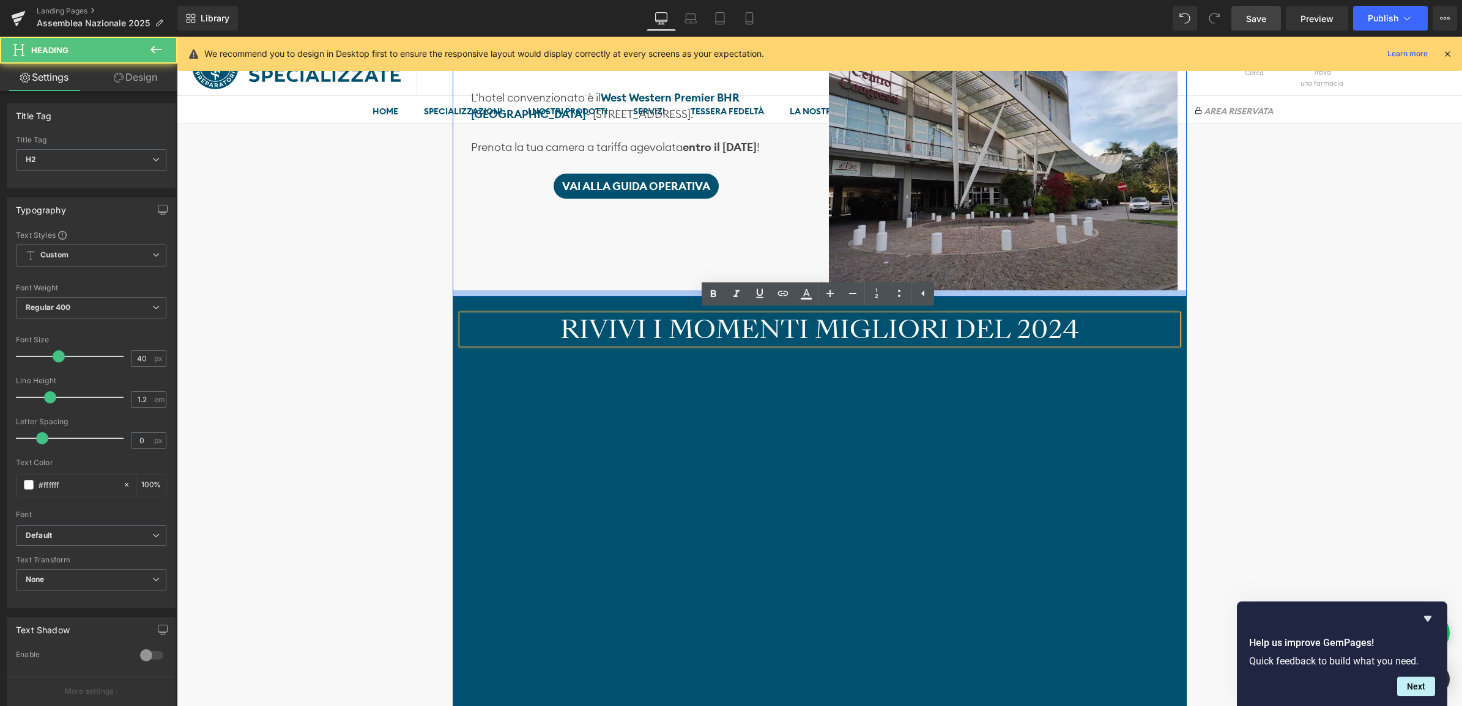
scroll to position [1320, 0]
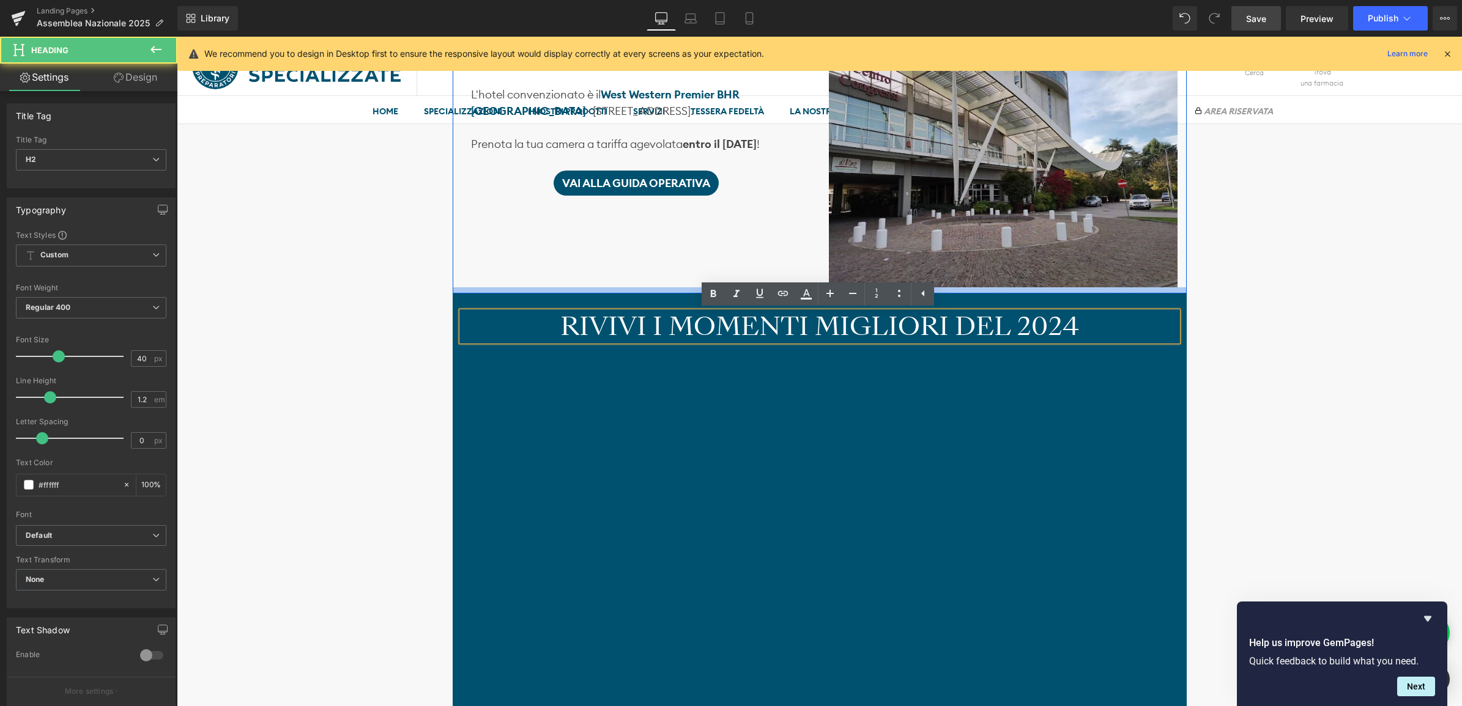
click at [466, 294] on div at bounding box center [820, 290] width 734 height 6
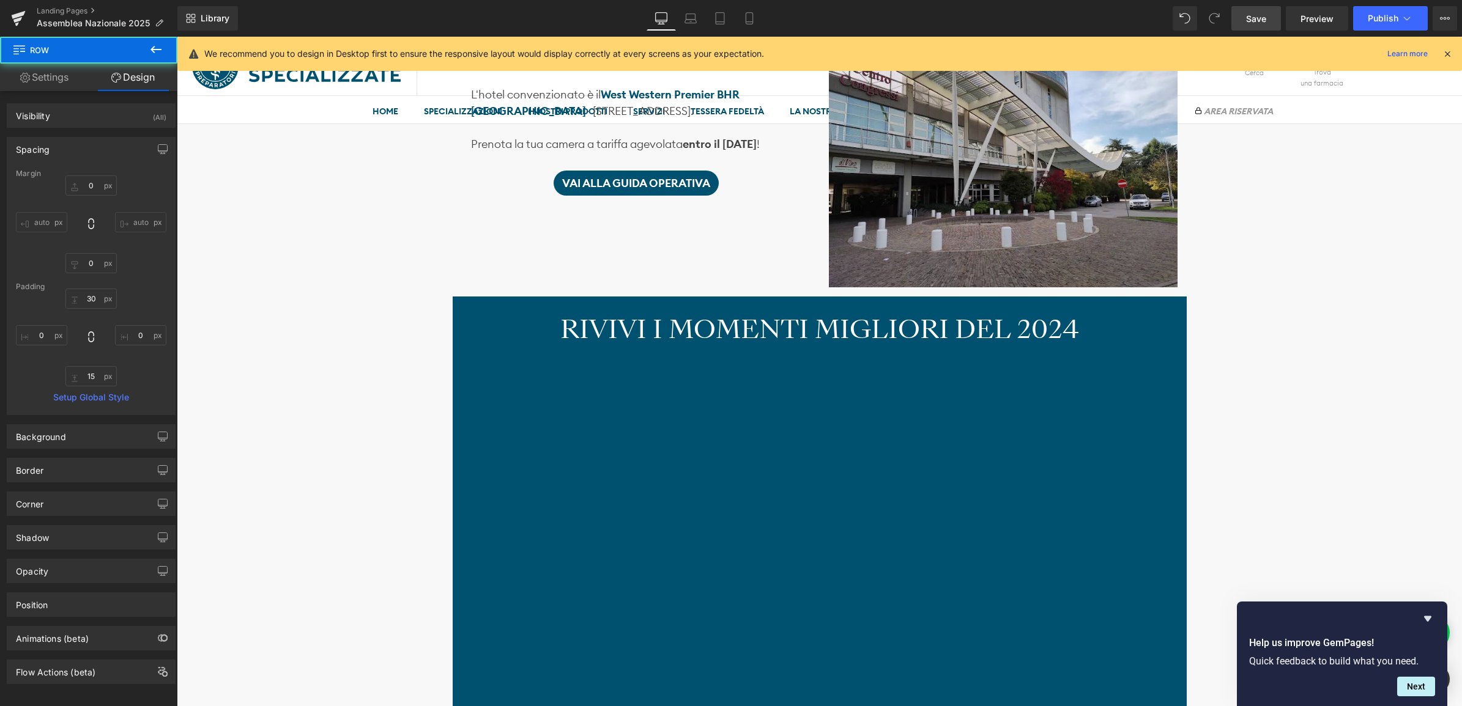
click at [467, 304] on div "RIVIVI I MOMENTI MIGLIORI DEL 2024 Heading NaNpx Vimeo Row" at bounding box center [820, 540] width 734 height 487
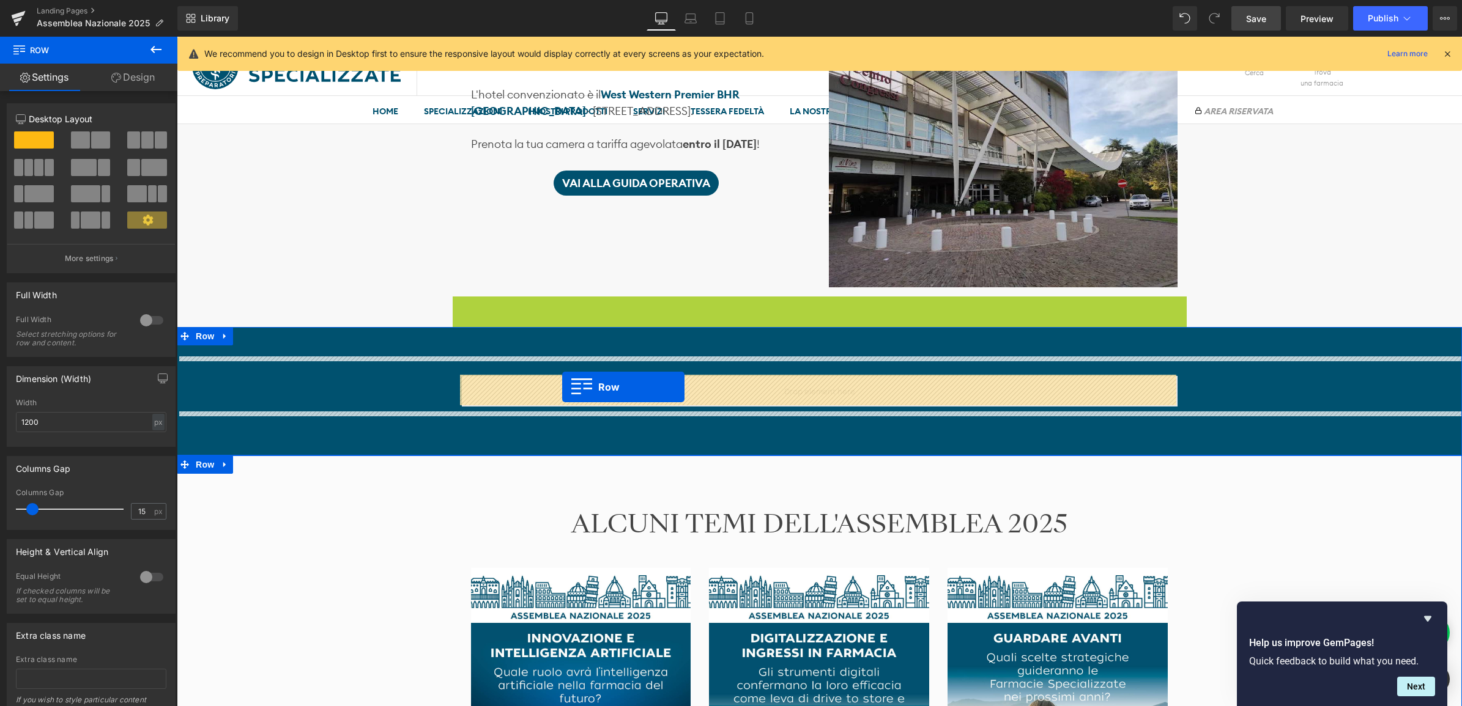
drag, startPoint x: 457, startPoint y: 303, endPoint x: 561, endPoint y: 387, distance: 133.9
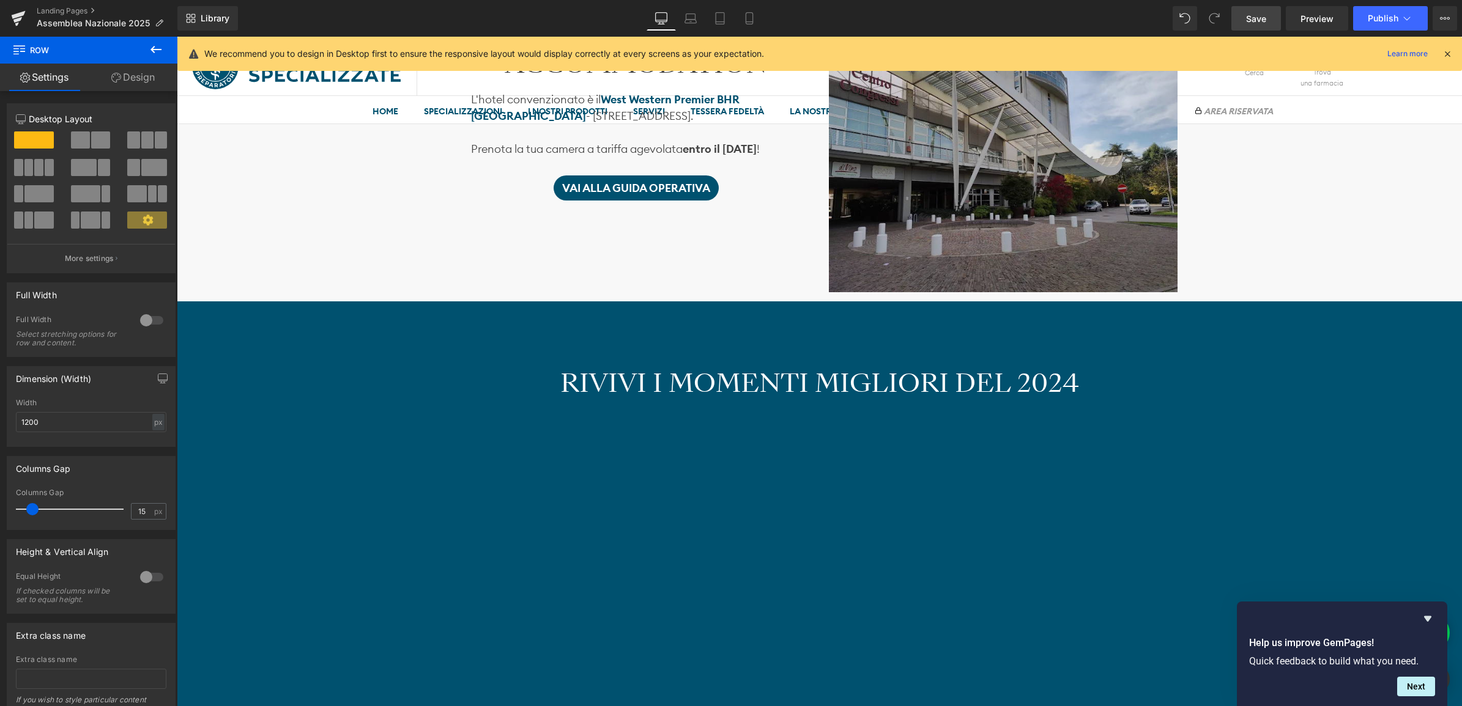
scroll to position [1167, 0]
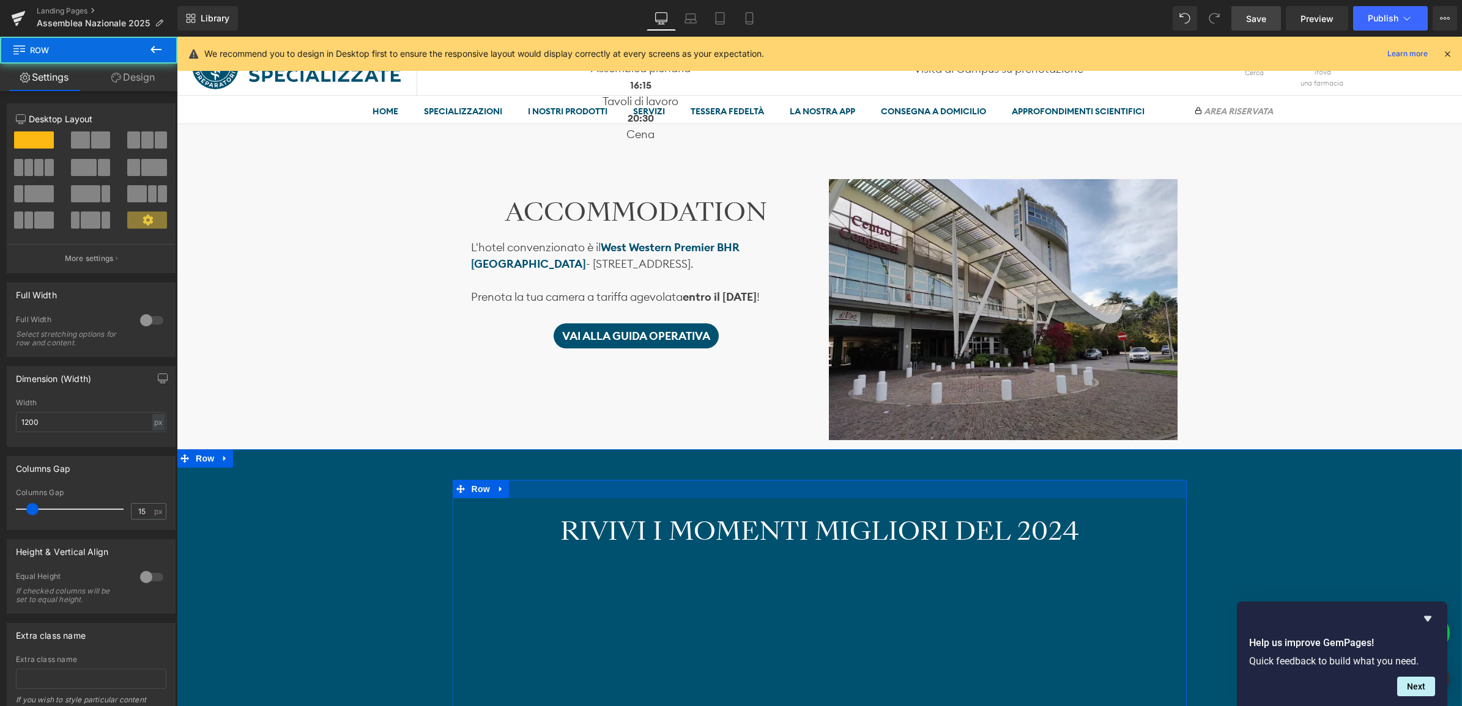
click at [533, 492] on div at bounding box center [820, 489] width 734 height 18
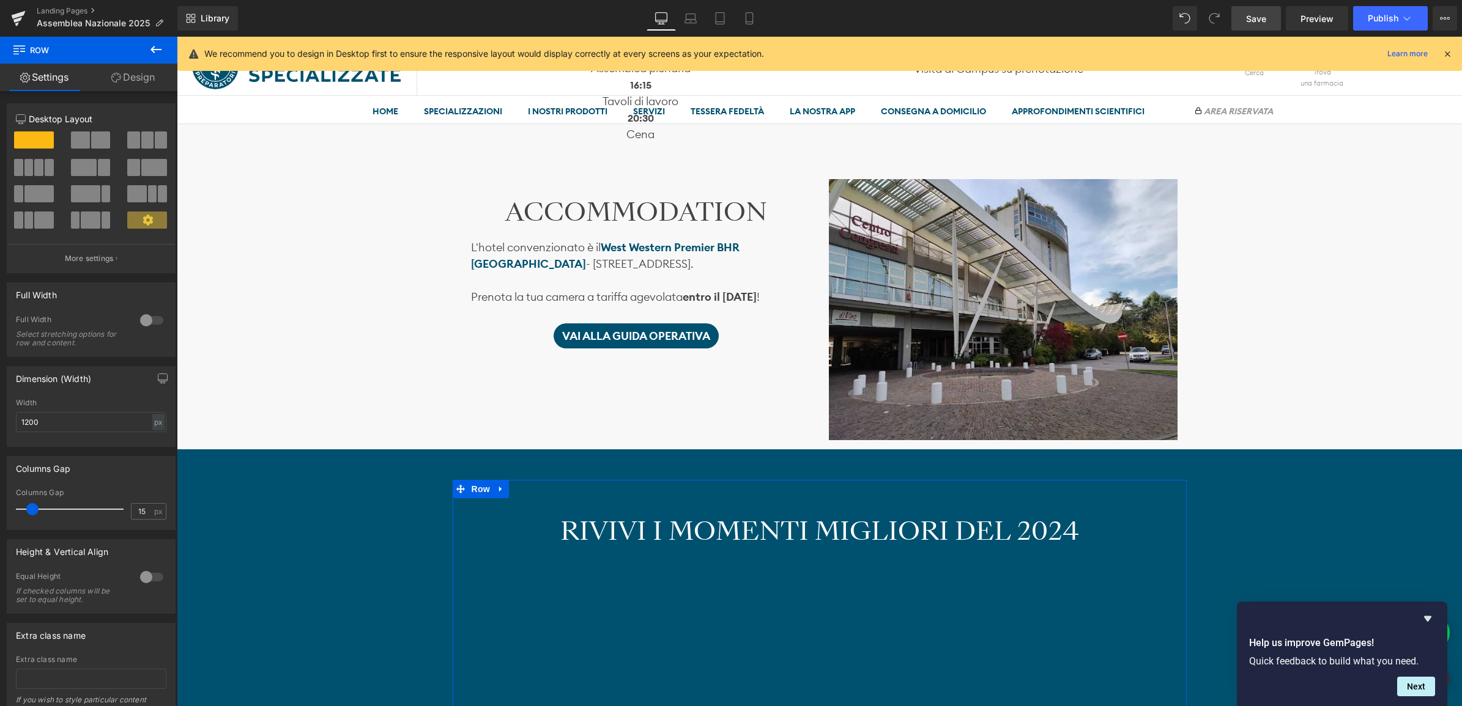
click at [129, 83] on link "Design" at bounding box center [133, 78] width 89 height 28
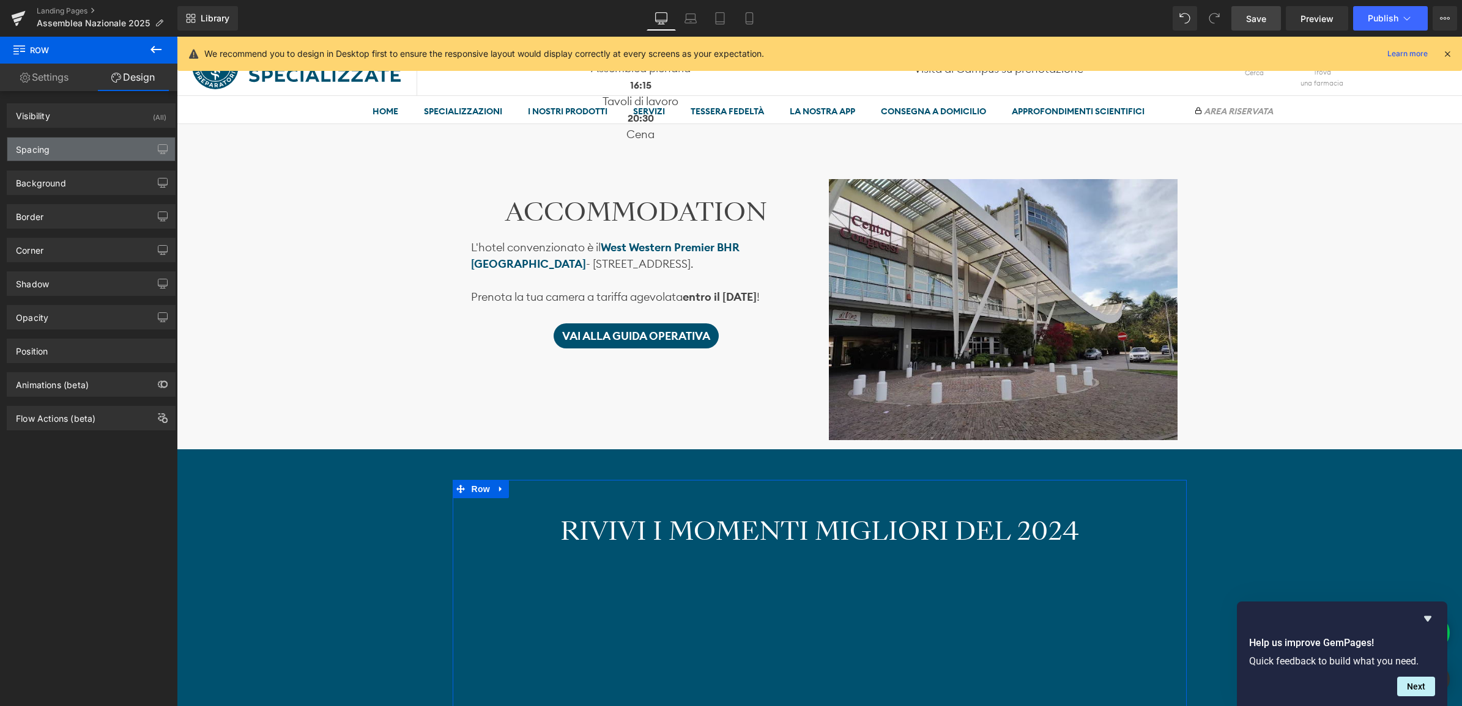
click at [93, 157] on div "Spacing" at bounding box center [91, 149] width 168 height 23
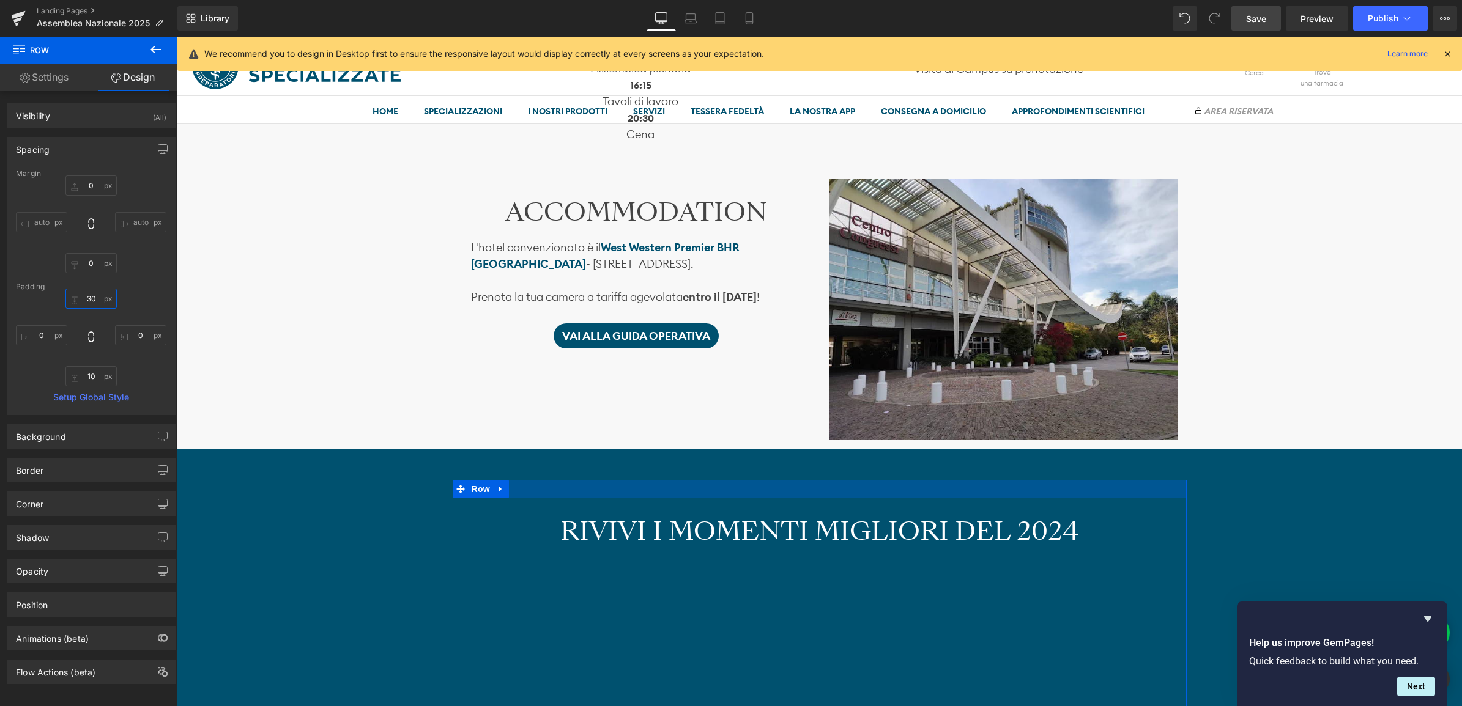
click at [92, 295] on input "30" at bounding box center [90, 299] width 51 height 20
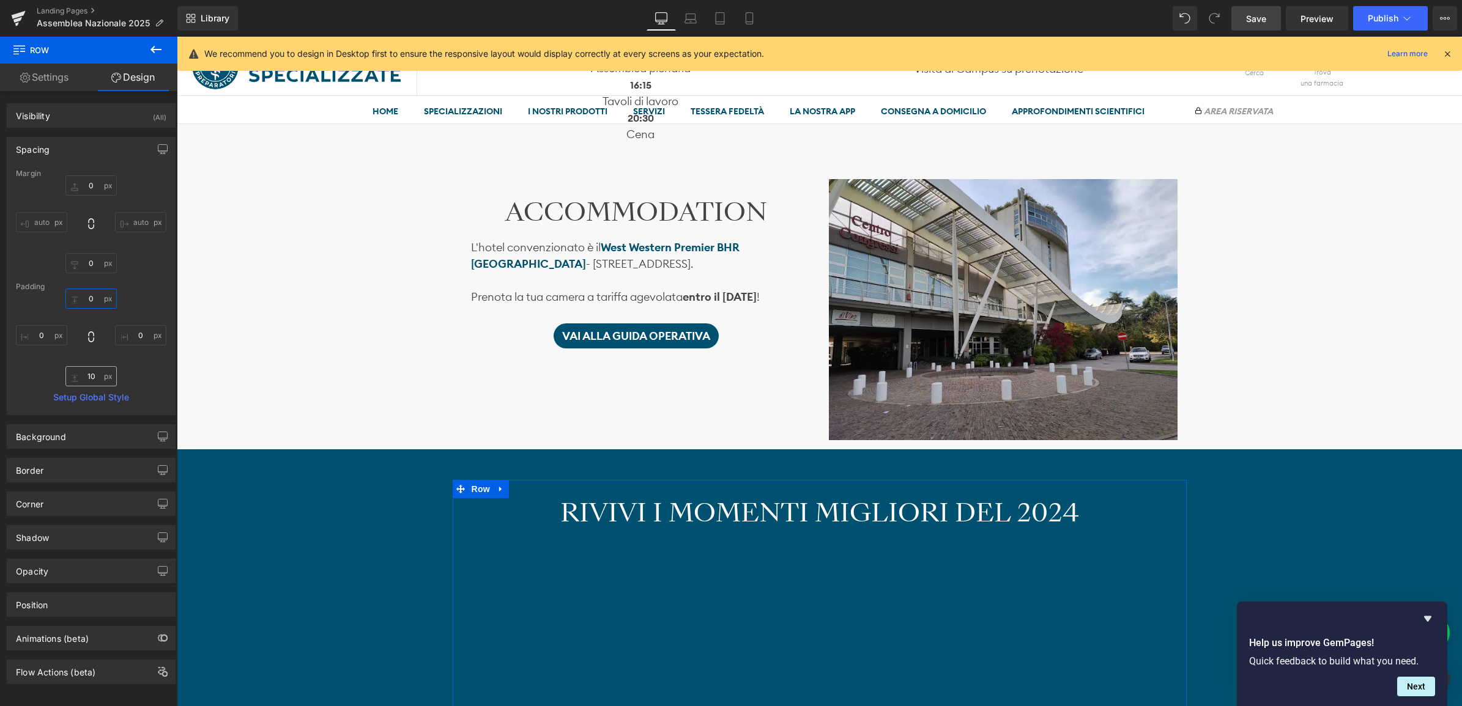
type input "0"
click at [84, 374] on input "10" at bounding box center [90, 376] width 51 height 20
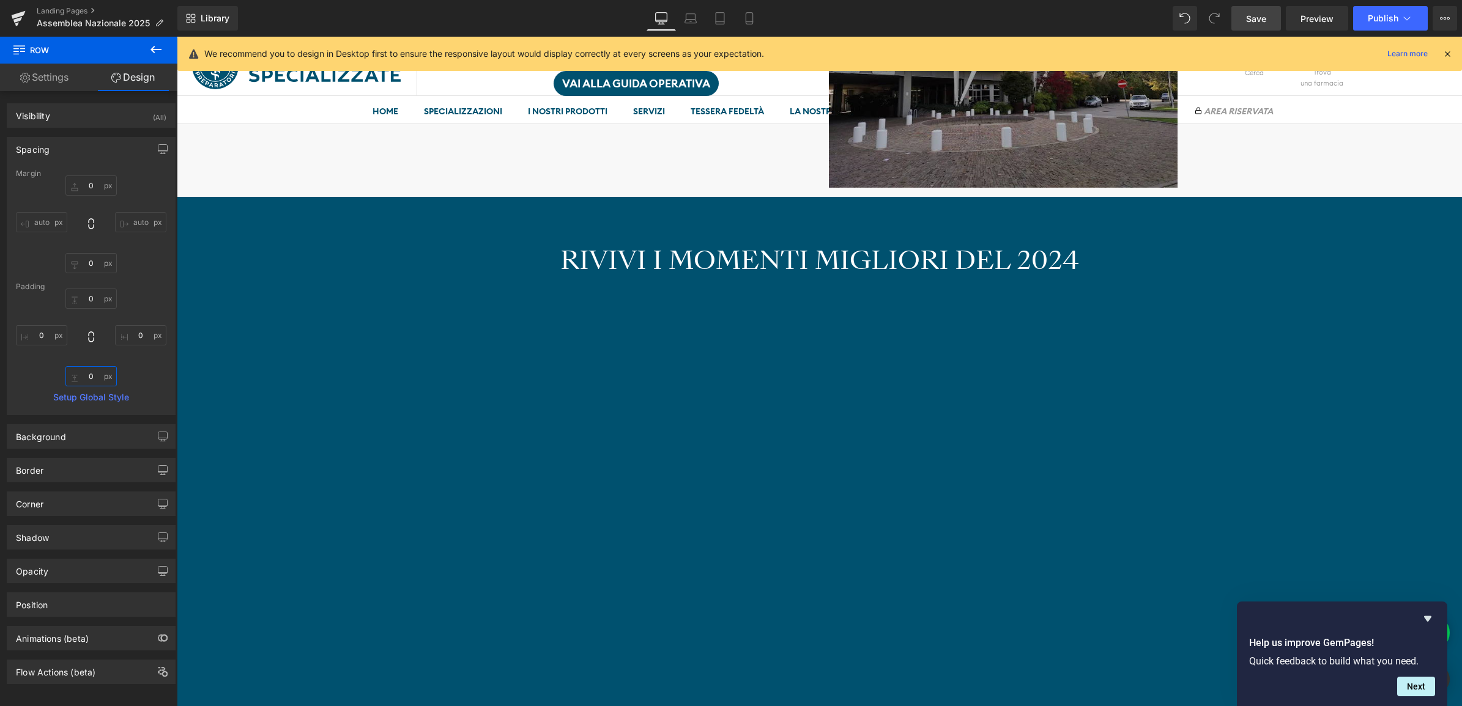
scroll to position [1396, 0]
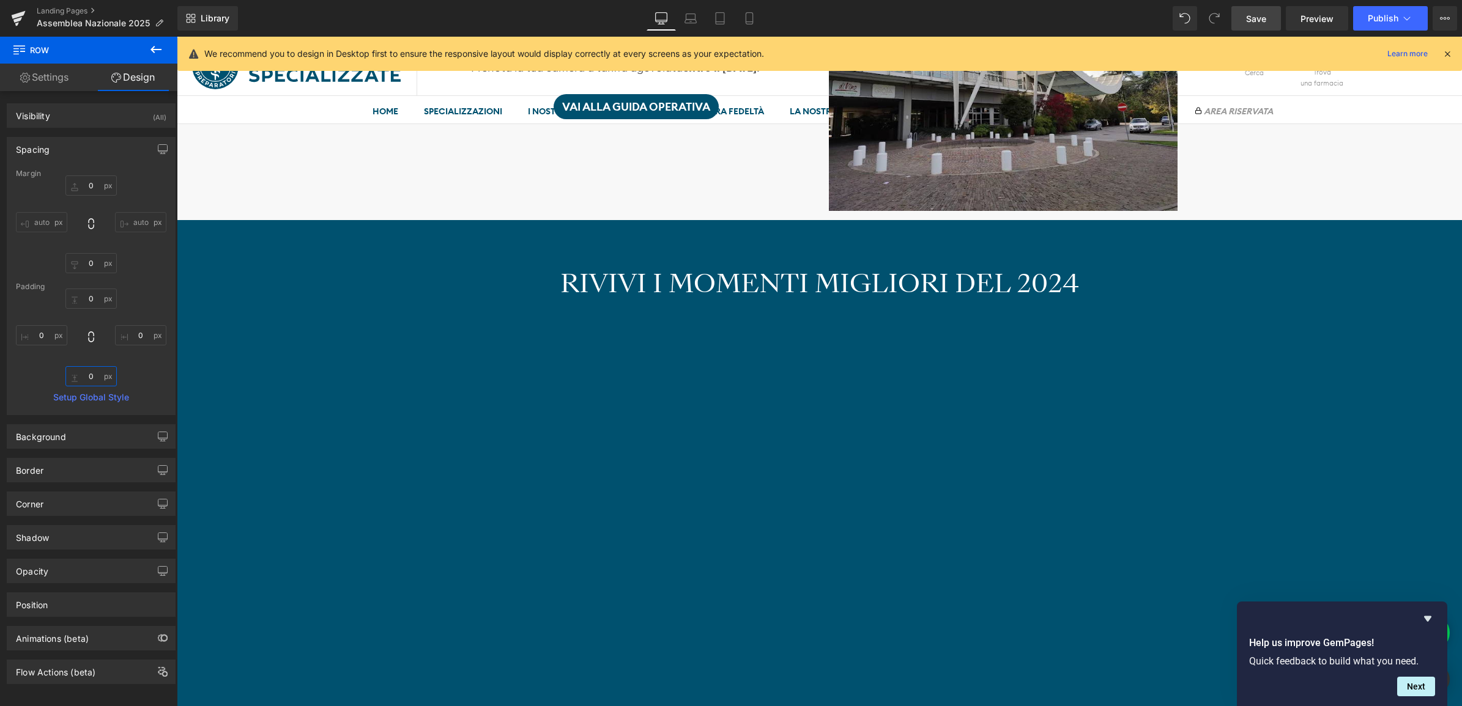
type input "0"
click at [1251, 10] on link "Save" at bounding box center [1256, 18] width 50 height 24
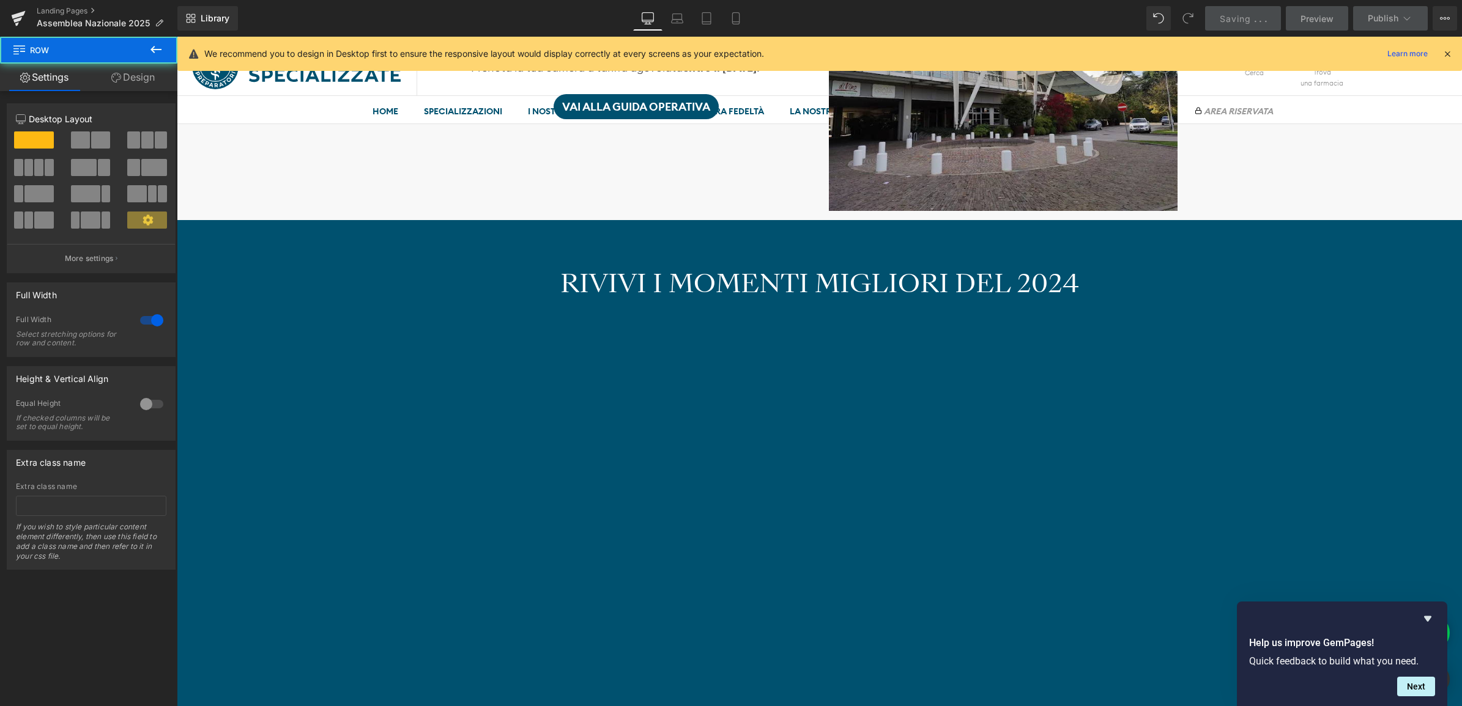
click at [342, 309] on div "RIVIVI I MOMENTI MIGLIORI DEL 2024 Heading NaNpx Vimeo Row Row" at bounding box center [819, 489] width 1285 height 477
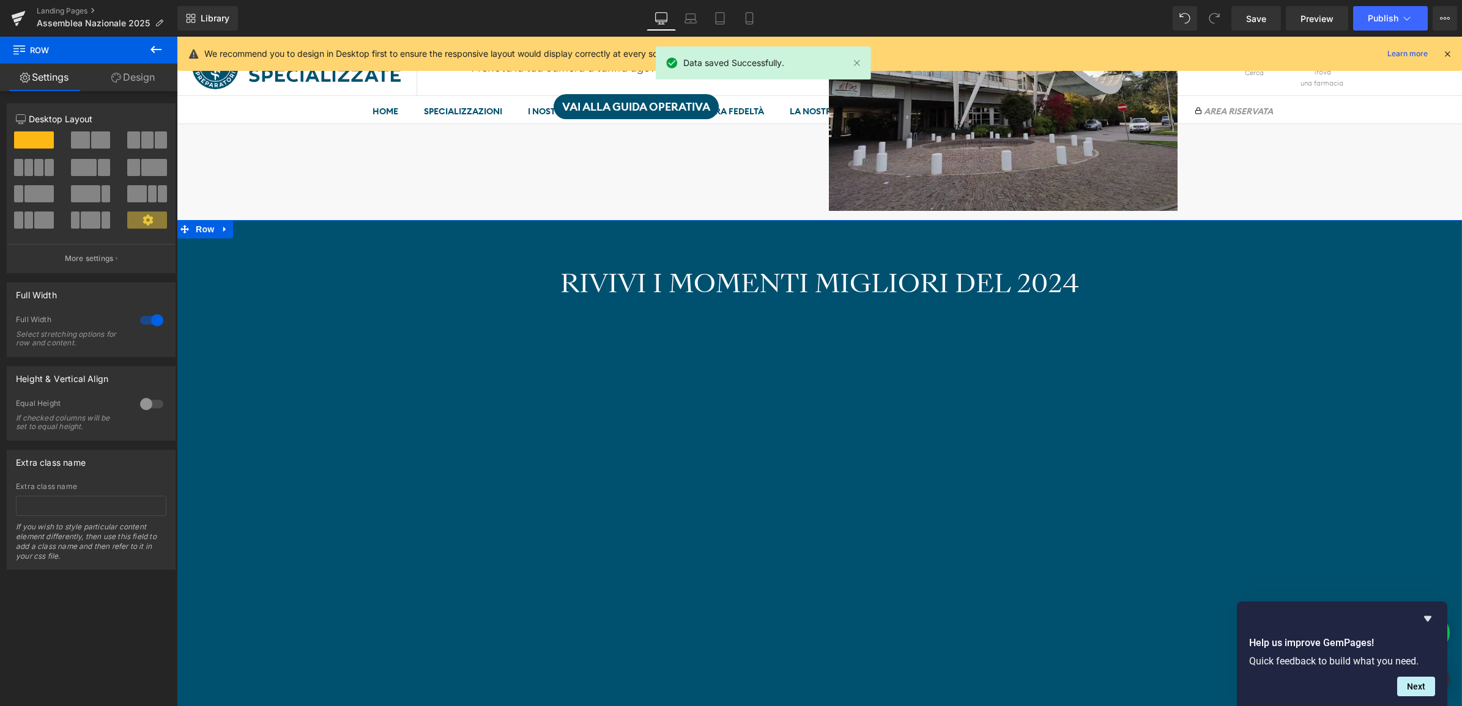
click at [286, 260] on div "RIVIVI I MOMENTI MIGLIORI DEL 2024 Heading NaNpx Vimeo Row Row" at bounding box center [819, 489] width 1285 height 477
drag, startPoint x: 122, startPoint y: 81, endPoint x: 130, endPoint y: 89, distance: 11.2
click at [123, 81] on link "Design" at bounding box center [133, 78] width 89 height 28
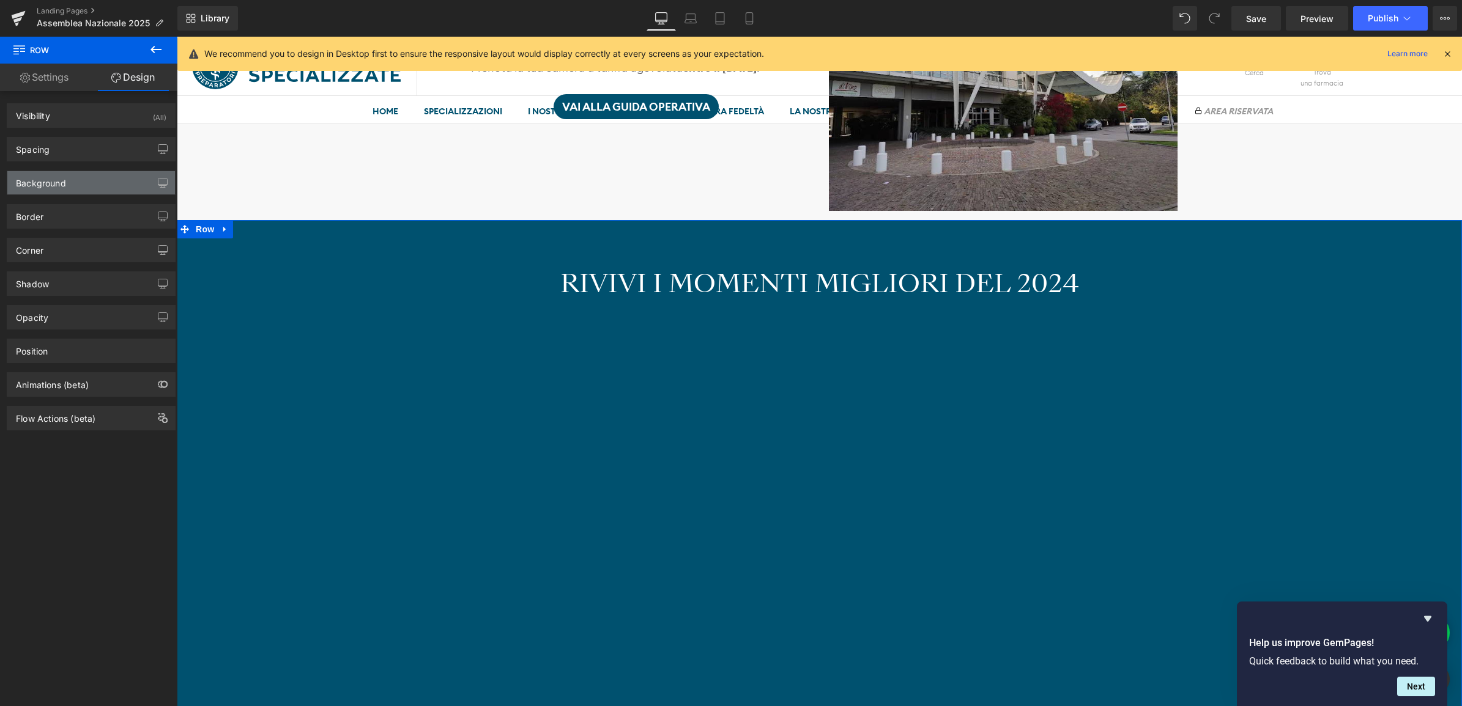
click at [92, 176] on div "Background" at bounding box center [91, 182] width 168 height 23
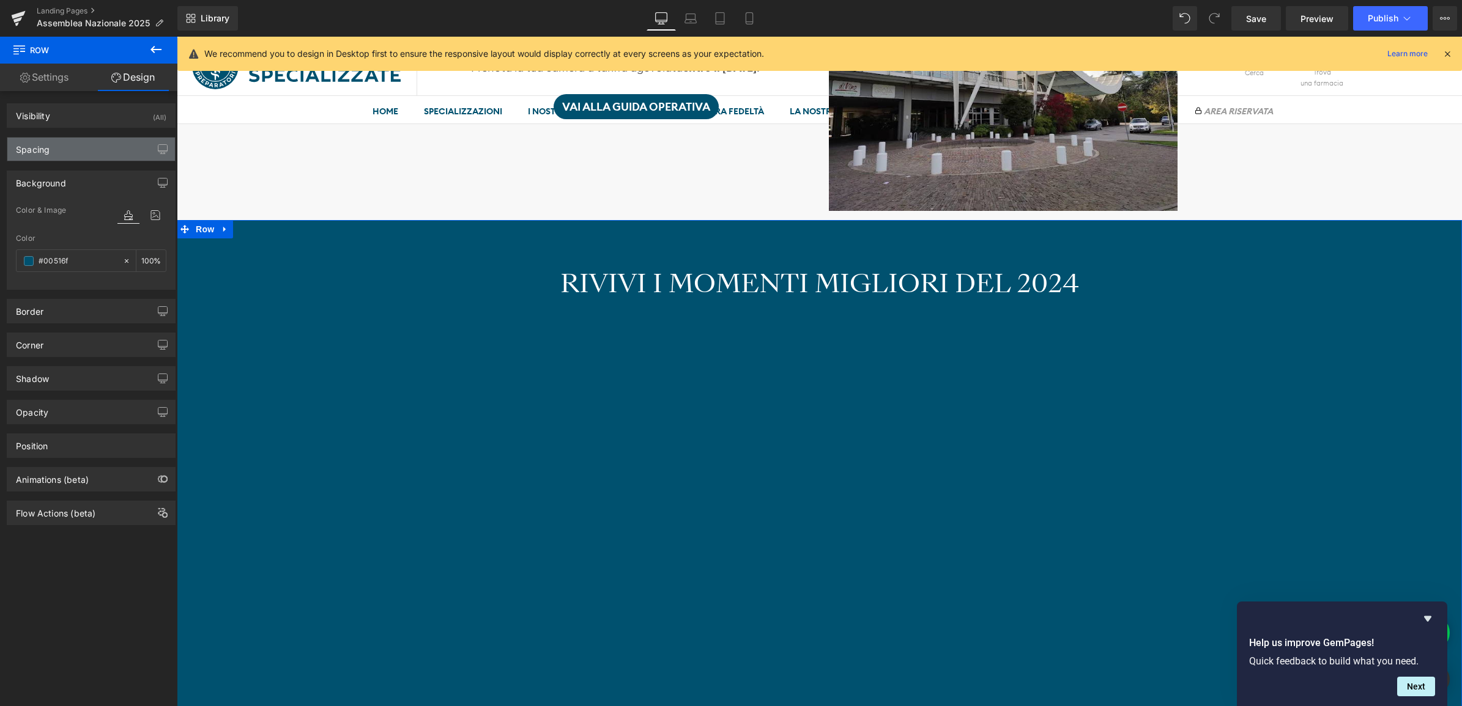
click at [75, 150] on div "Spacing" at bounding box center [91, 149] width 168 height 23
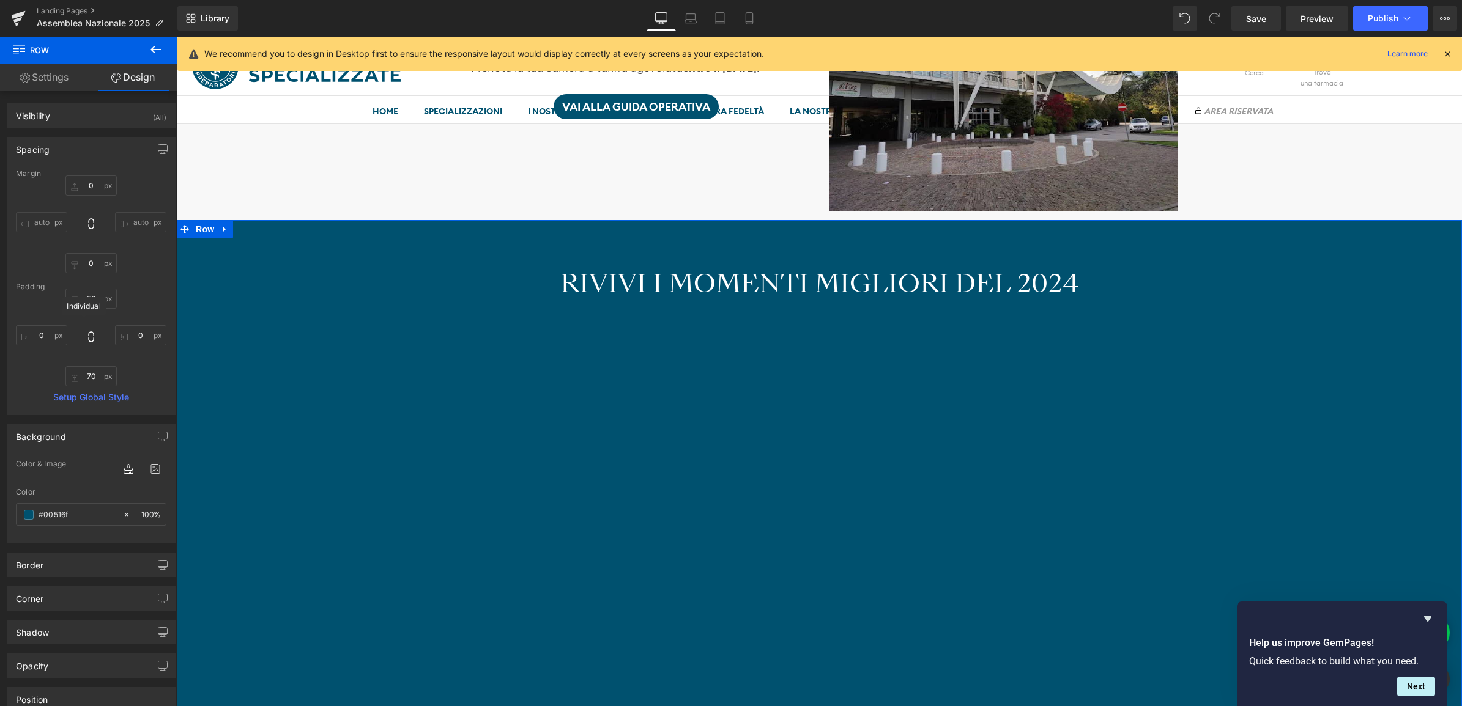
drag, startPoint x: 93, startPoint y: 343, endPoint x: 139, endPoint y: 300, distance: 63.2
click at [144, 300] on div "50px 50 0px 0 70px 70 0px 0" at bounding box center [91, 338] width 150 height 98
drag, startPoint x: 86, startPoint y: 381, endPoint x: 106, endPoint y: 384, distance: 19.8
click at [87, 381] on input "70" at bounding box center [90, 376] width 51 height 20
type input "40"
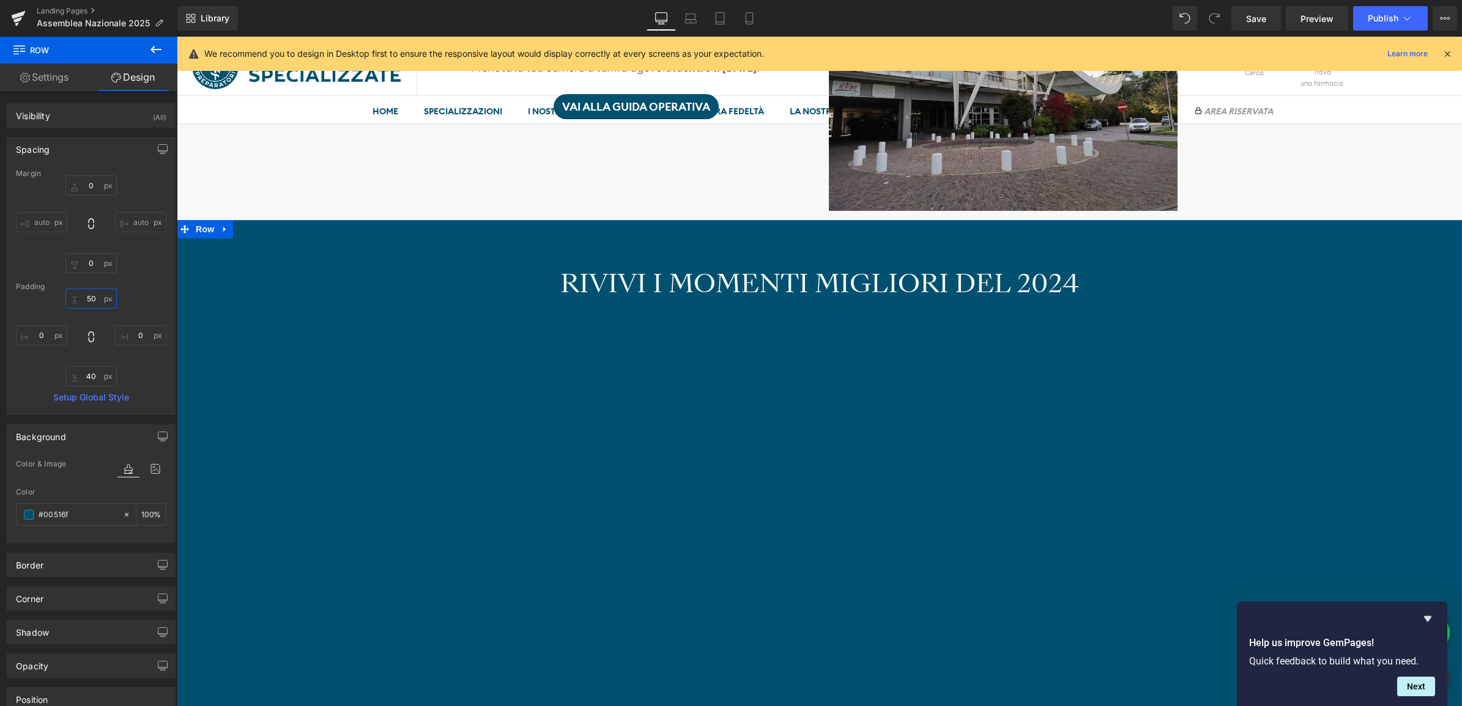
click at [89, 297] on input "50" at bounding box center [90, 299] width 51 height 20
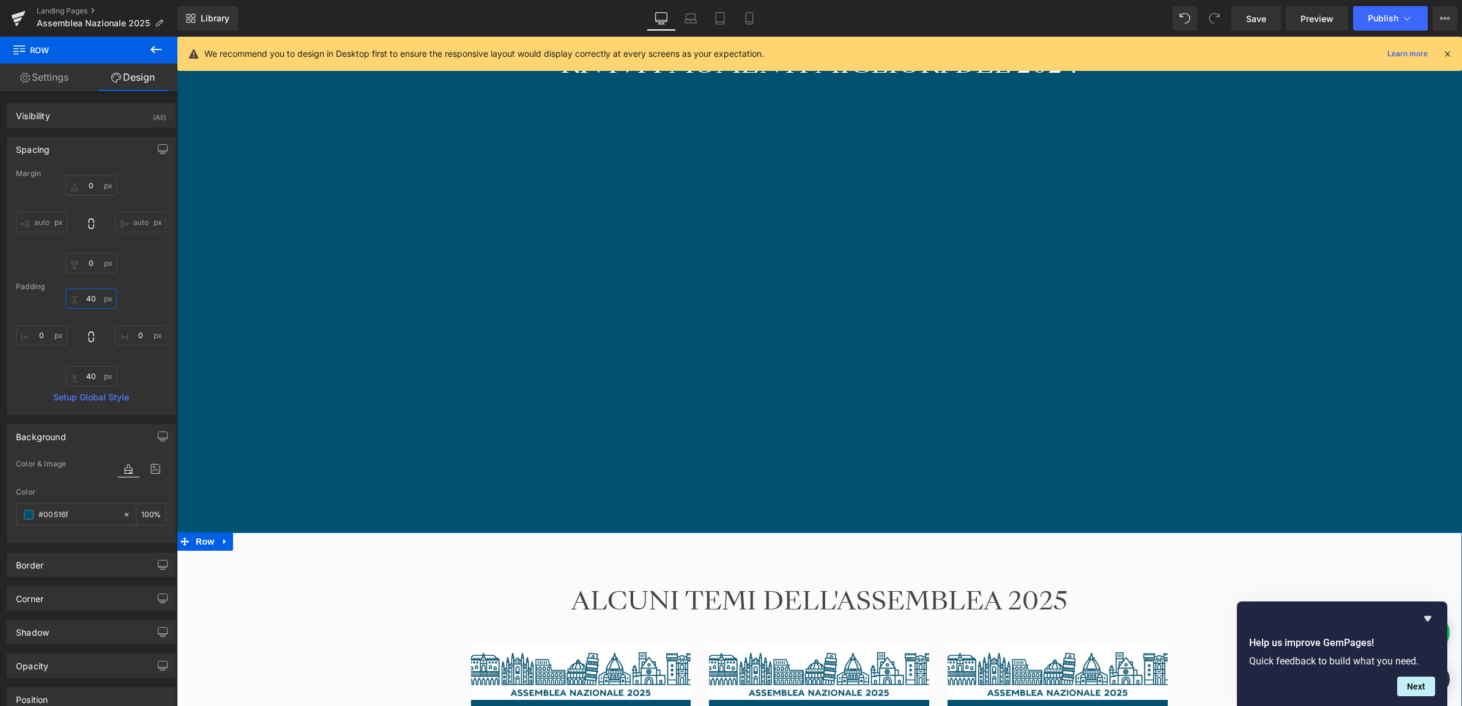
scroll to position [1549, 0]
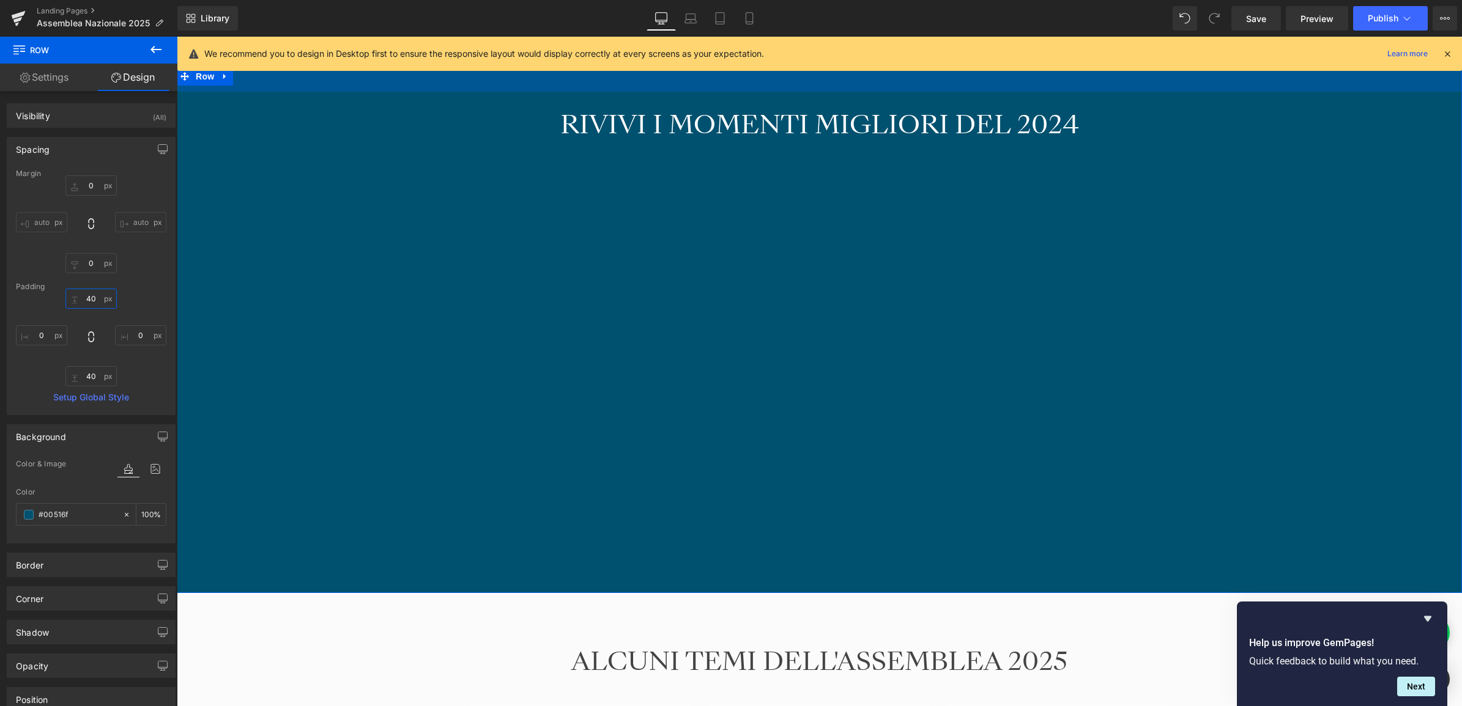
drag, startPoint x: 95, startPoint y: 298, endPoint x: 64, endPoint y: 297, distance: 30.6
click at [65, 297] on input "40" at bounding box center [90, 299] width 51 height 20
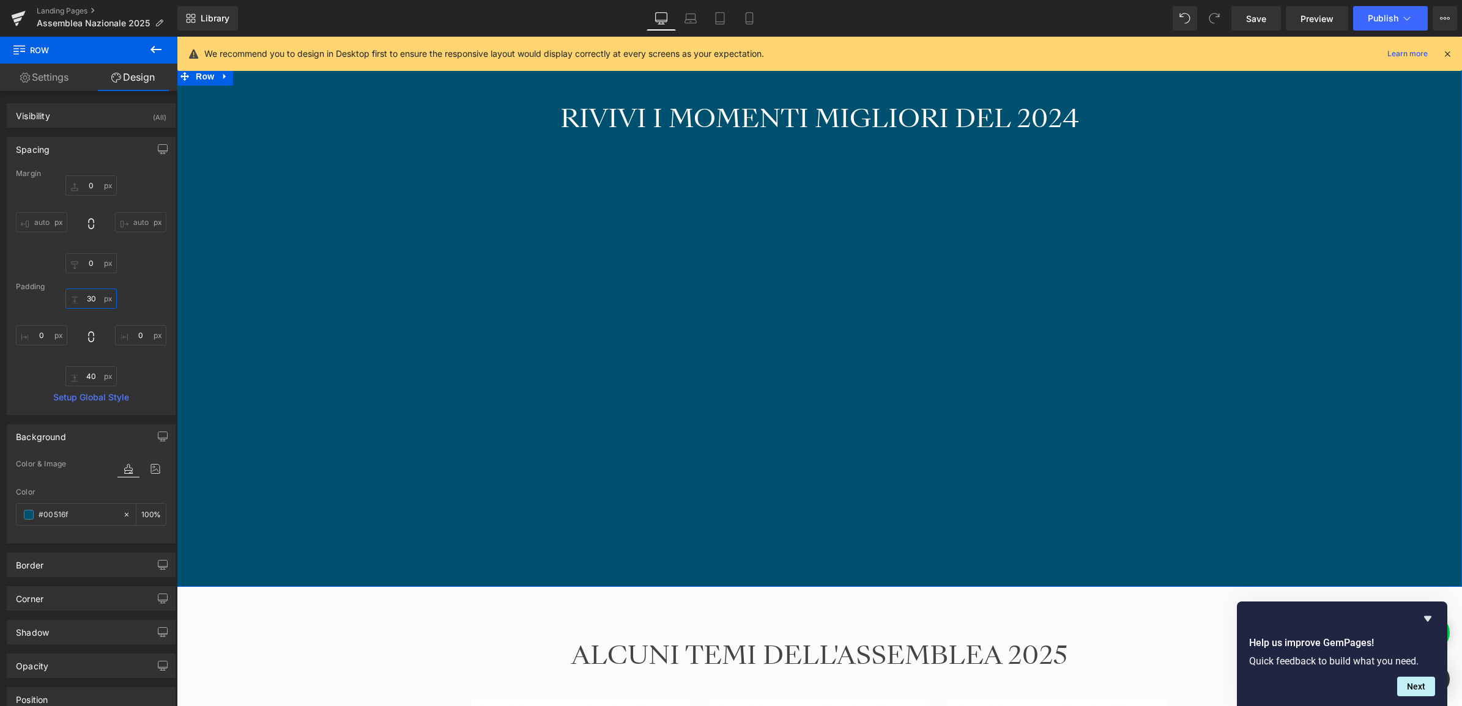
type input "3"
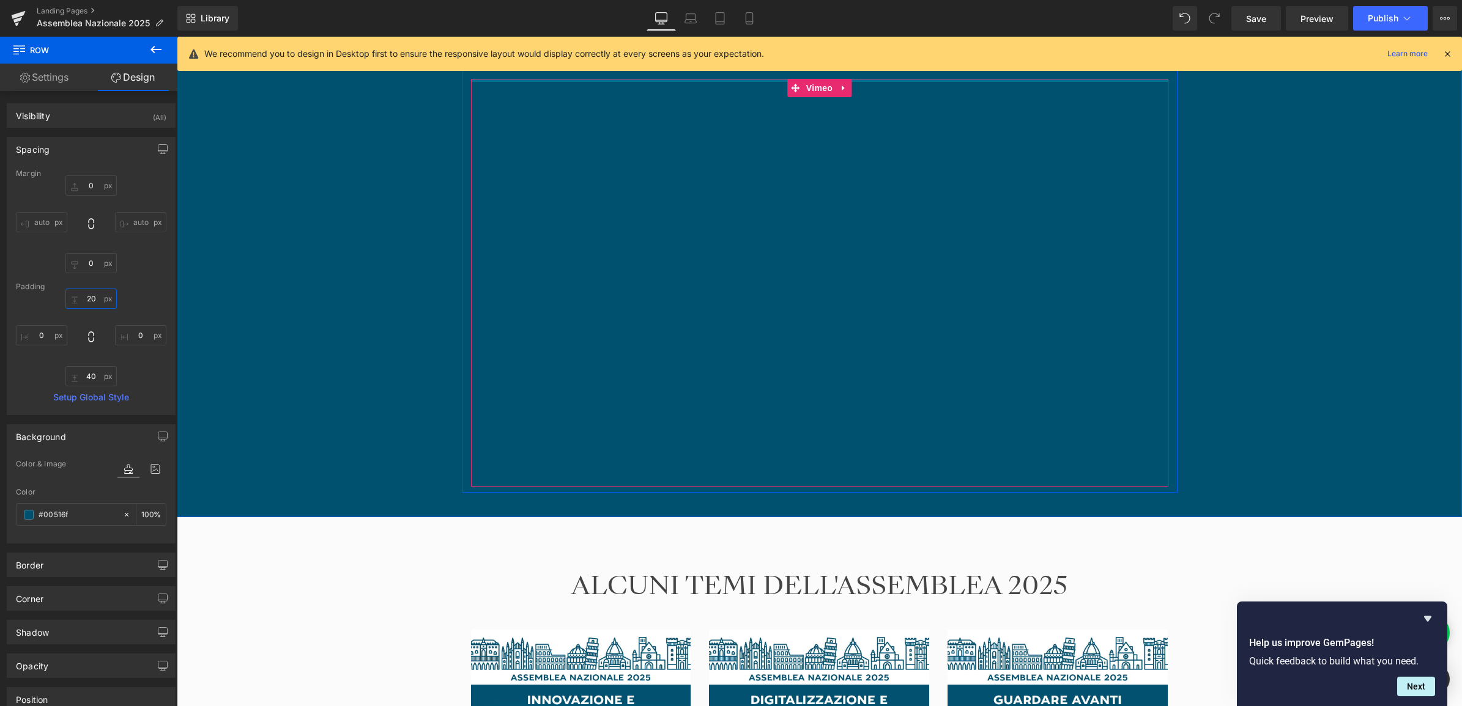
scroll to position [1626, 0]
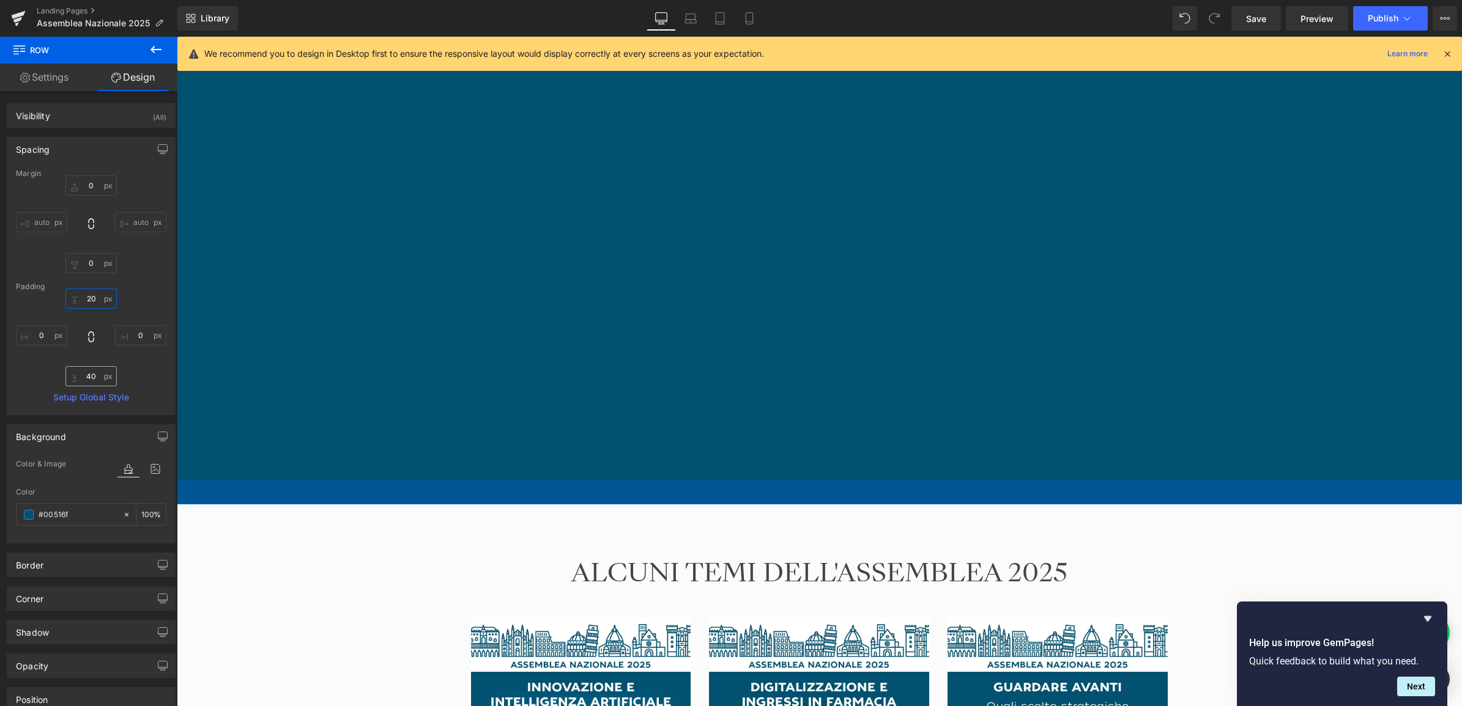
type input "20"
click at [89, 376] on input "40" at bounding box center [90, 376] width 51 height 20
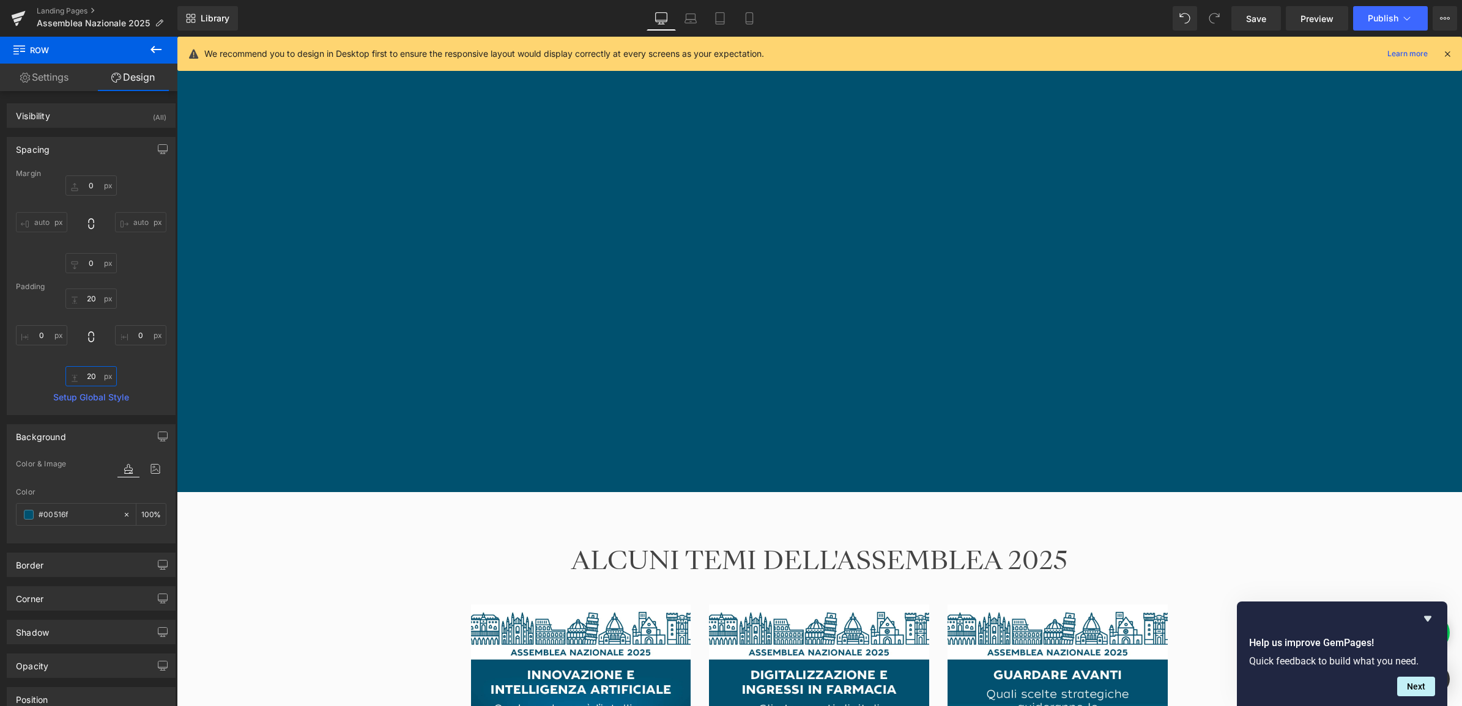
type input "20"
click at [1238, 35] on div "Library Desktop Desktop Laptop Tablet Mobile Save Preview Publish Scheduled Vie…" at bounding box center [819, 18] width 1284 height 37
click at [1252, 28] on link "Save" at bounding box center [1256, 18] width 50 height 24
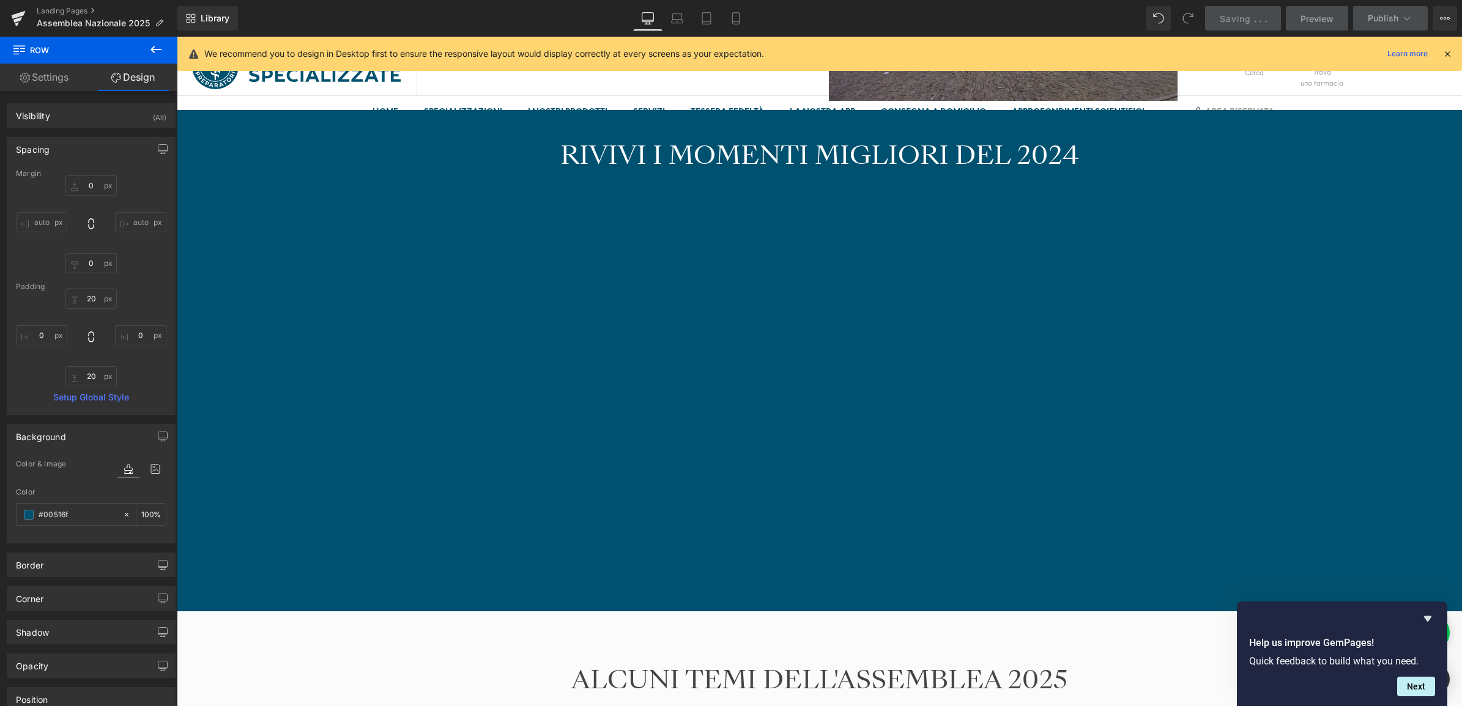
scroll to position [1320, 0]
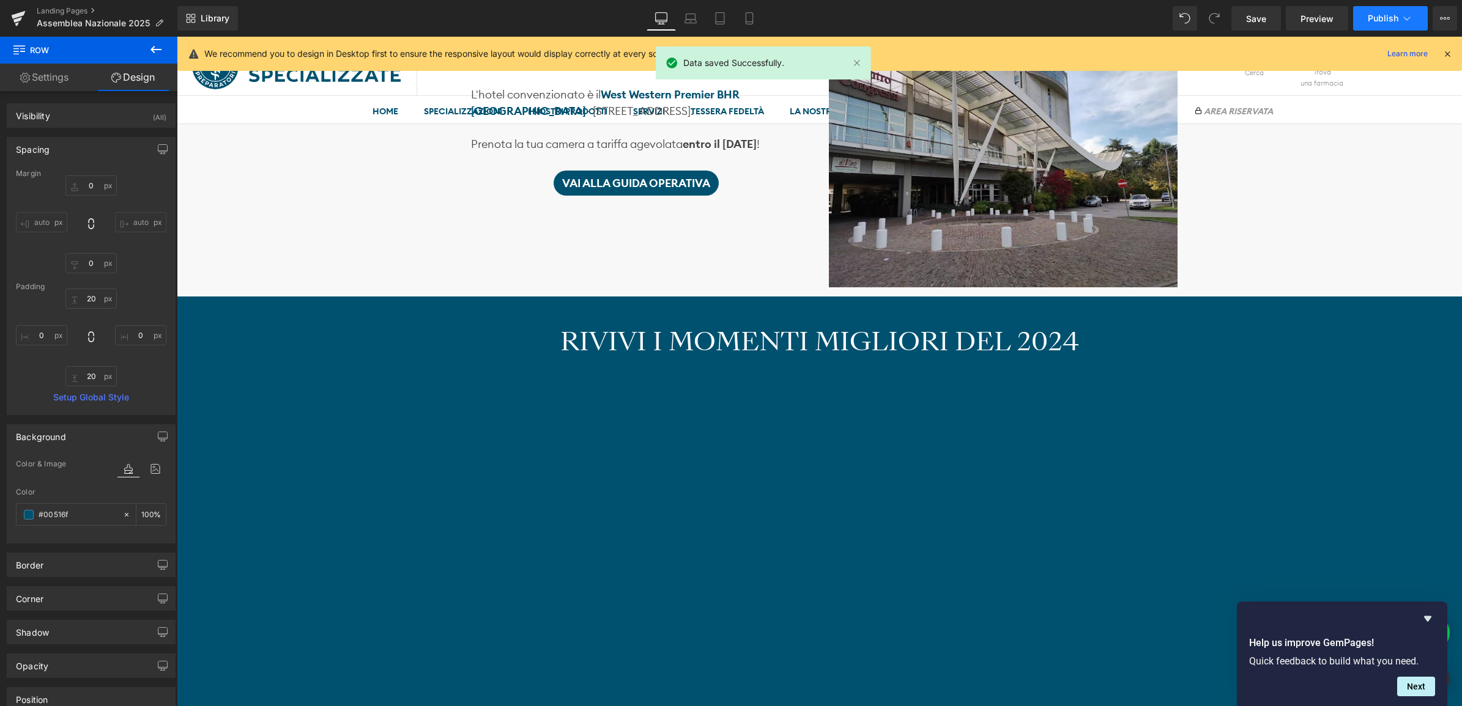
click at [1390, 17] on span "Publish" at bounding box center [1383, 18] width 31 height 10
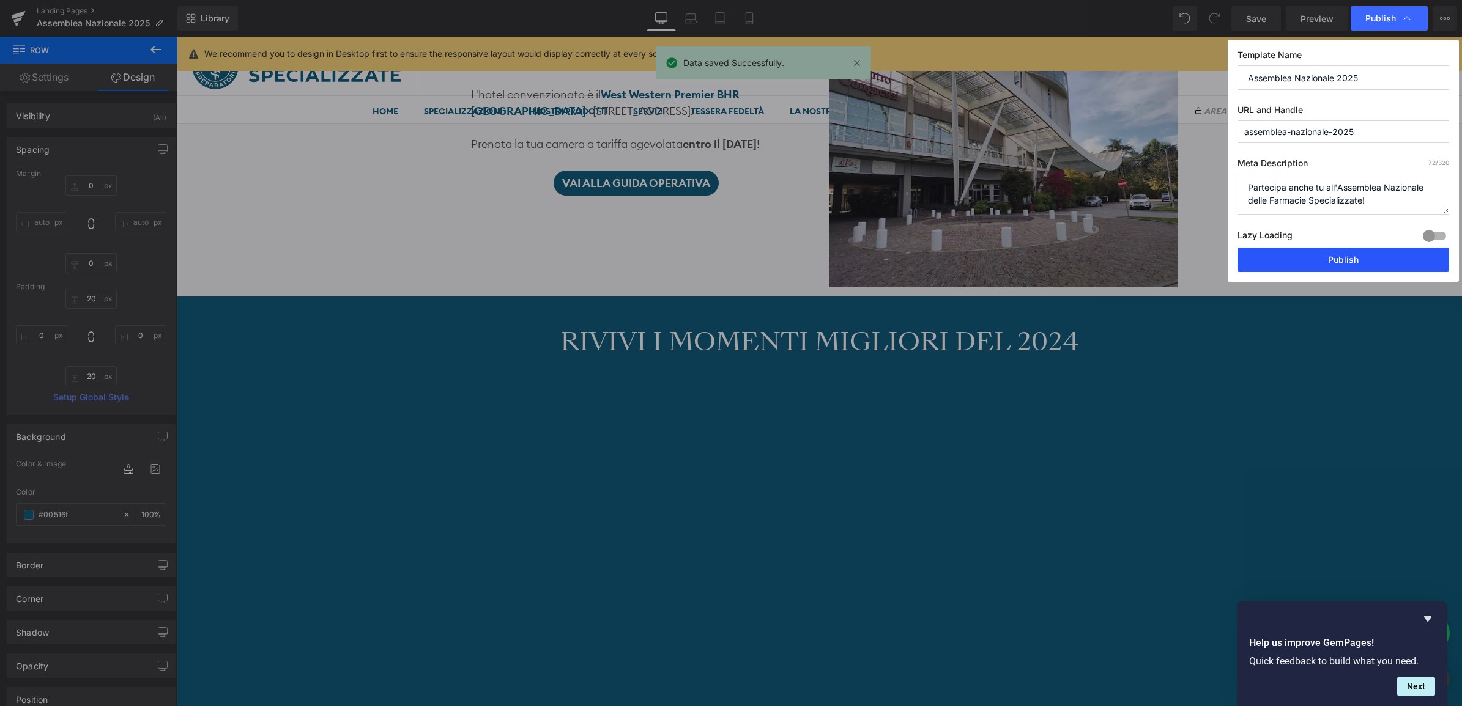
click at [1337, 260] on button "Publish" at bounding box center [1343, 260] width 212 height 24
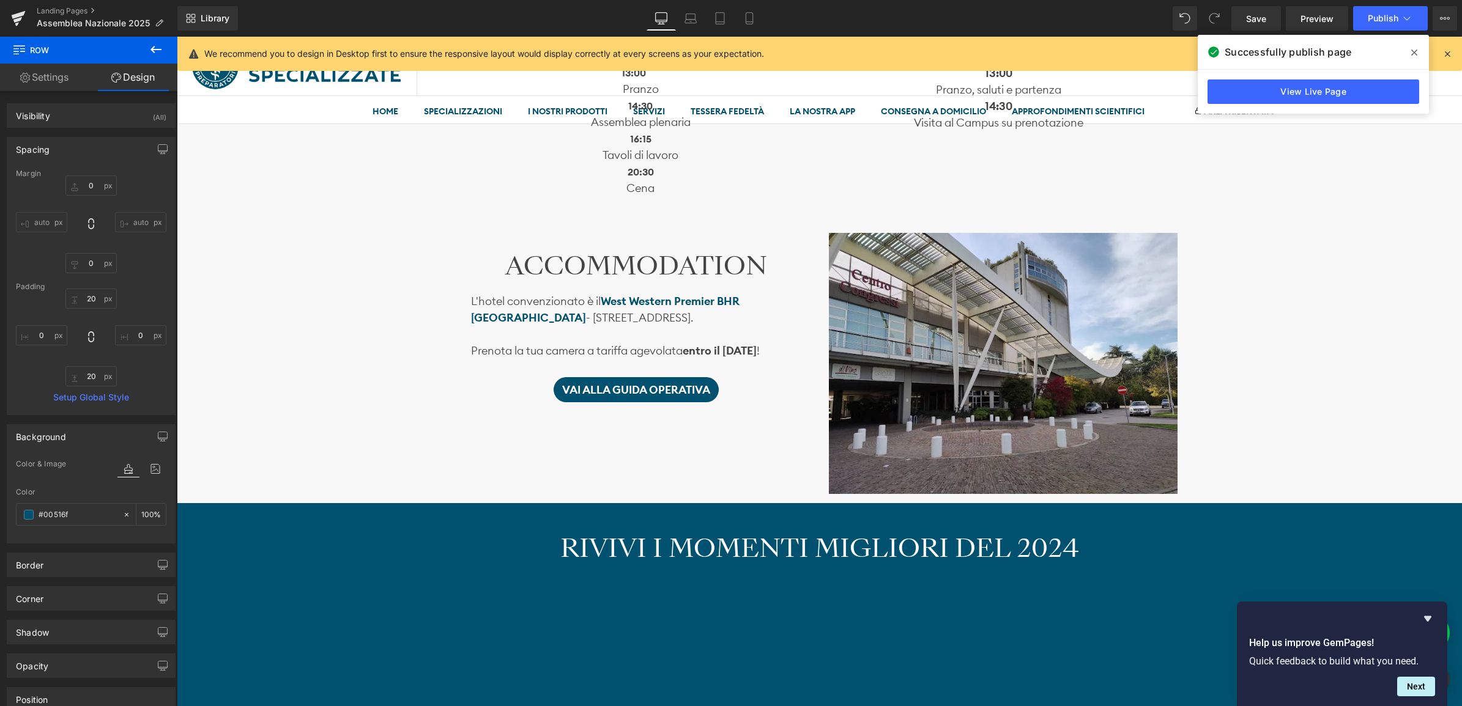
scroll to position [1147, 0]
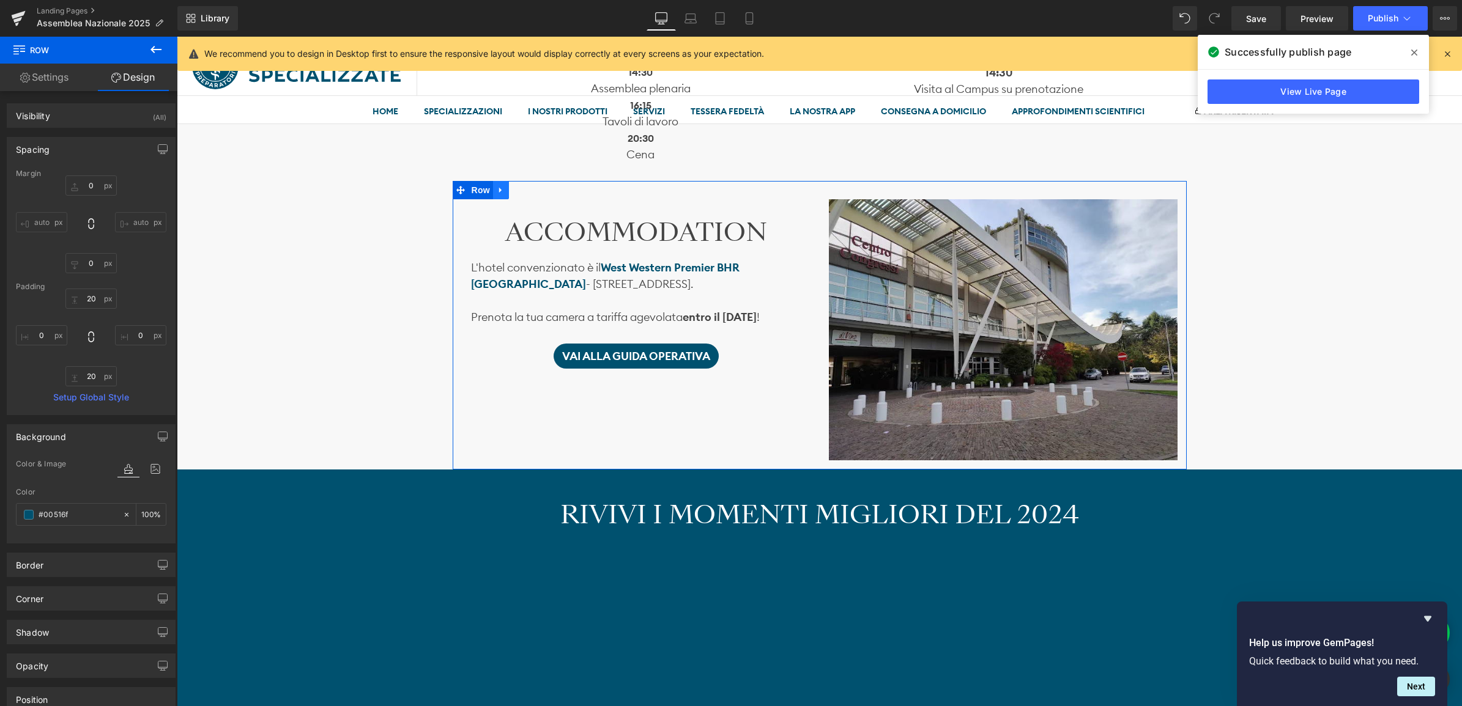
click at [504, 191] on div "ACCOMMODATION Heading L'hotel convenzionato è il W est Western Premier BHR Trev…" at bounding box center [820, 325] width 734 height 289
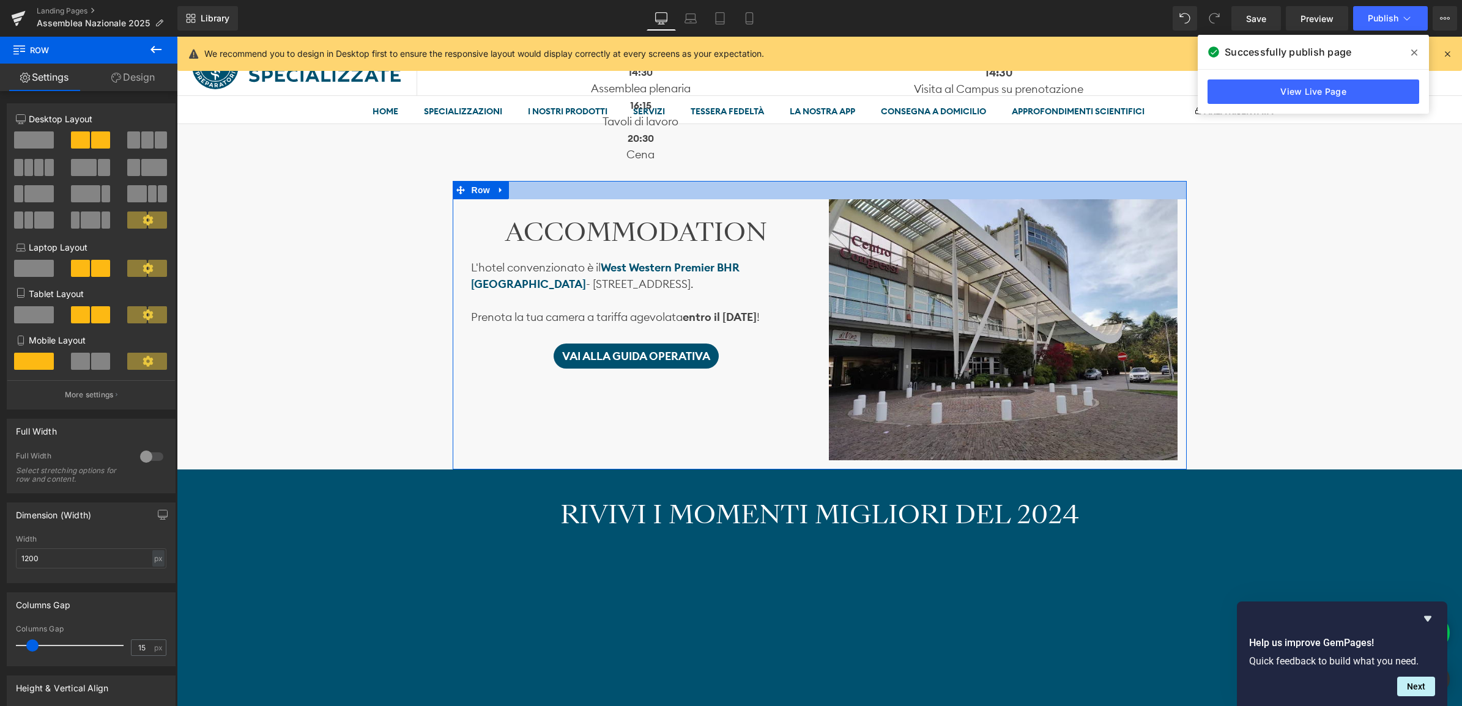
click at [537, 194] on div at bounding box center [820, 190] width 734 height 18
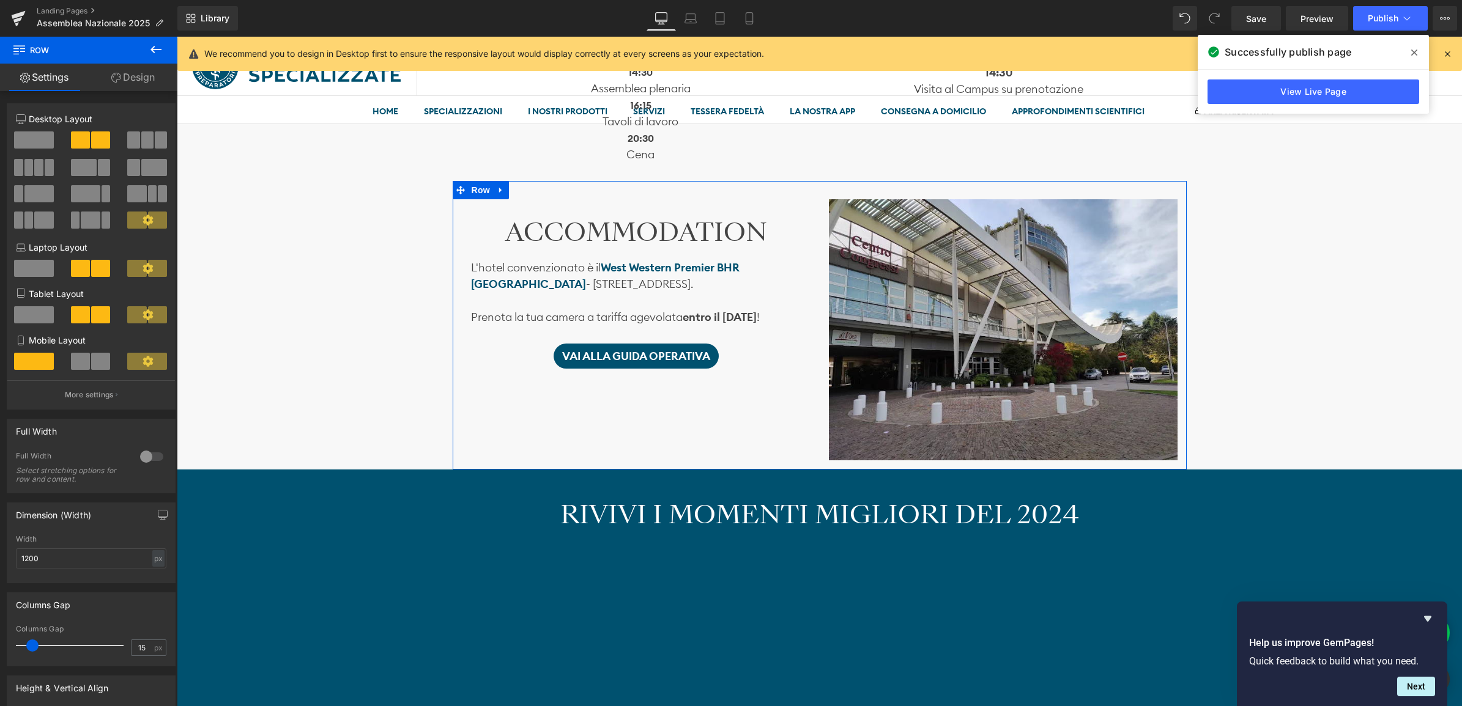
click at [144, 73] on link "Design" at bounding box center [133, 78] width 89 height 28
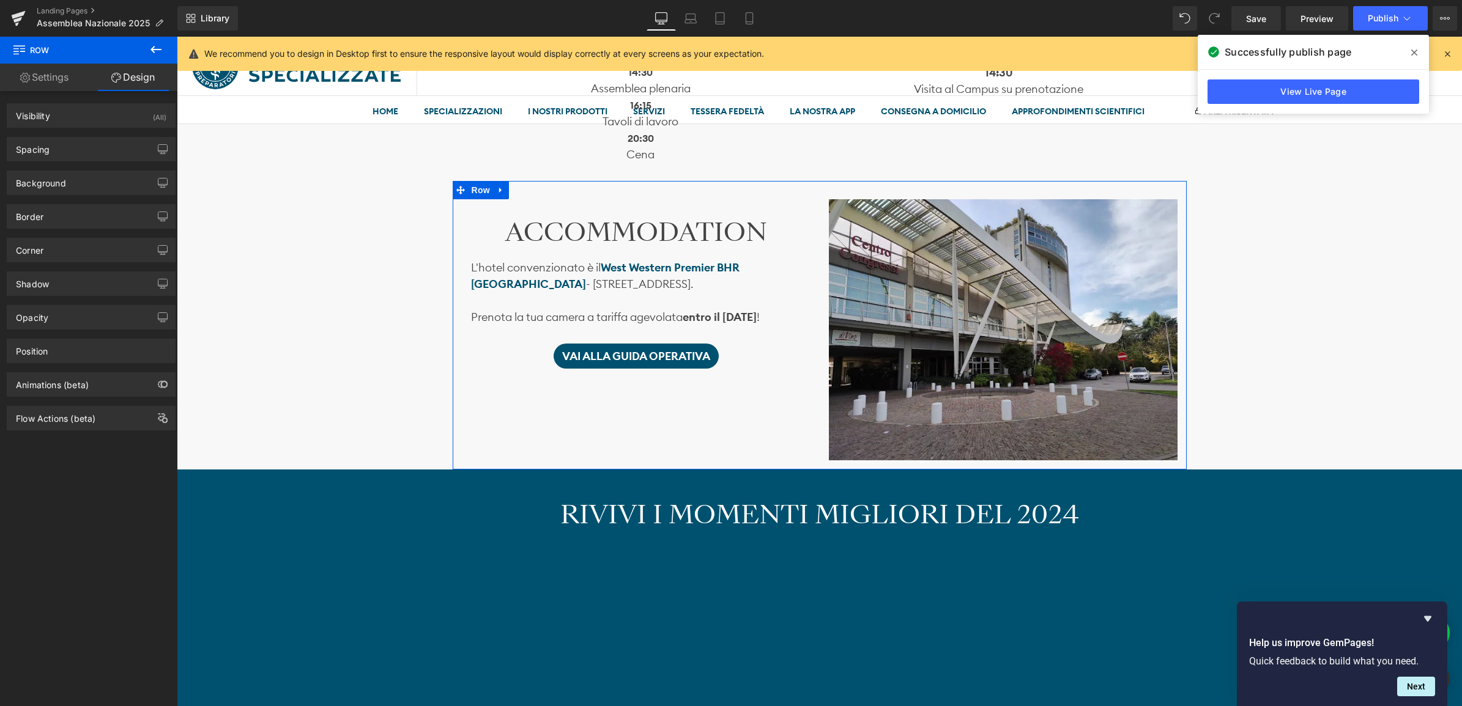
type input "transparent"
type input "0"
click at [61, 187] on div "Background" at bounding box center [41, 179] width 50 height 17
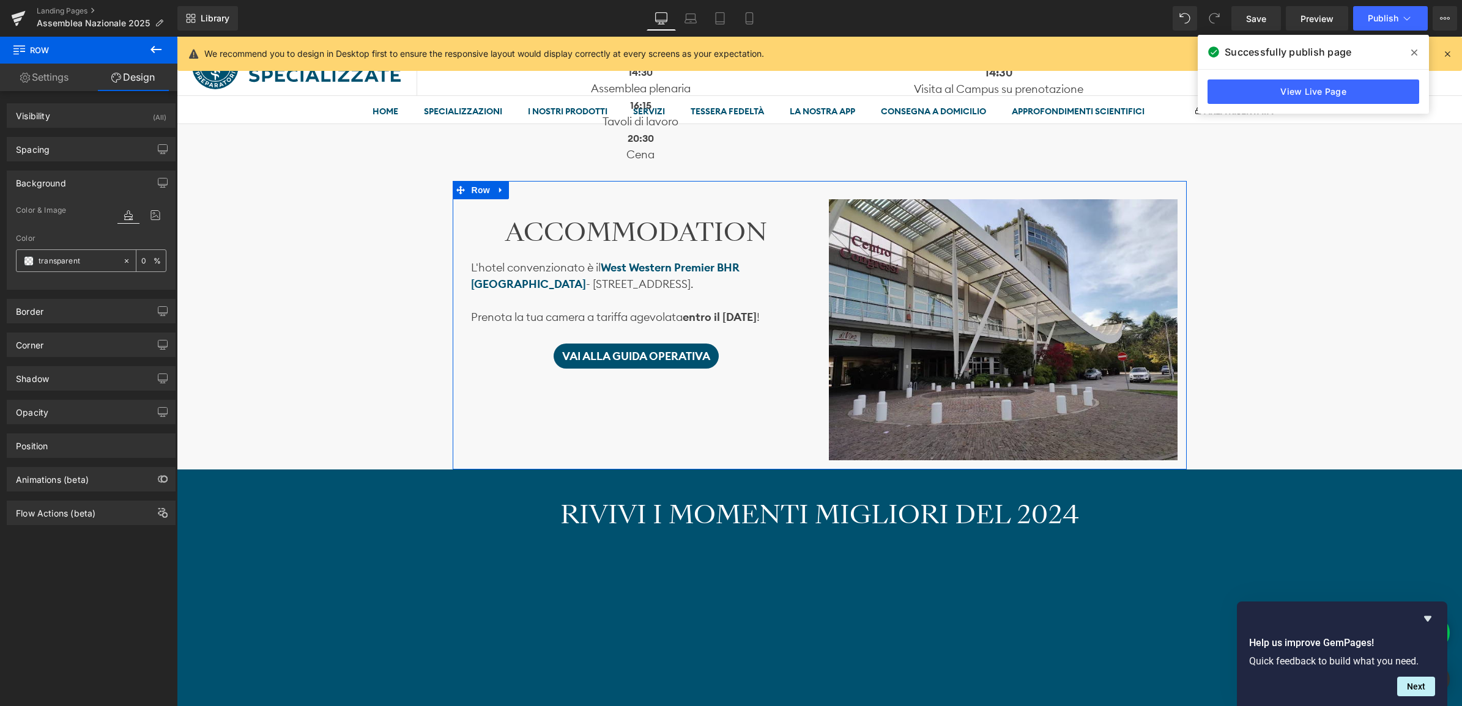
drag, startPoint x: 89, startPoint y: 251, endPoint x: 83, endPoint y: 254, distance: 7.4
click at [83, 254] on div "transparent" at bounding box center [70, 260] width 106 height 21
type input "0054"
type input "27"
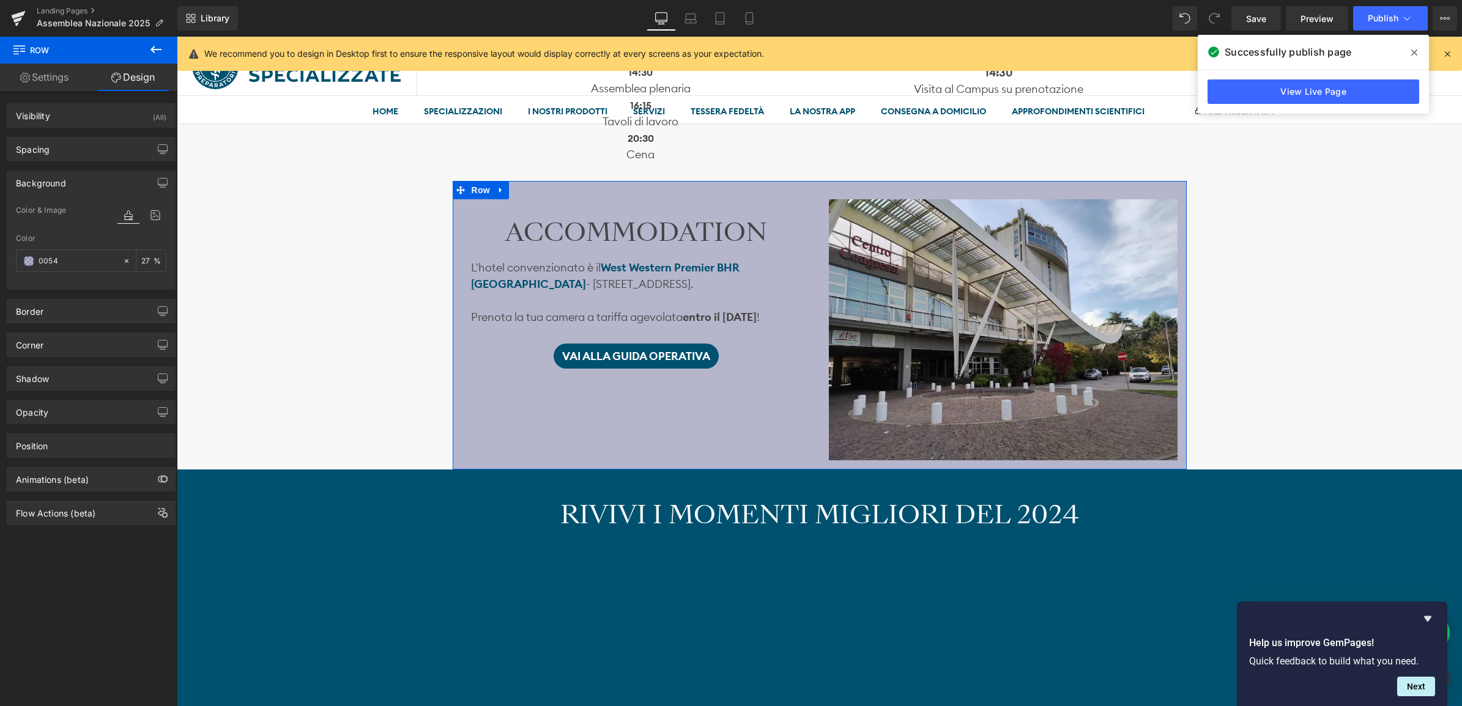
type input "005"
type input "100"
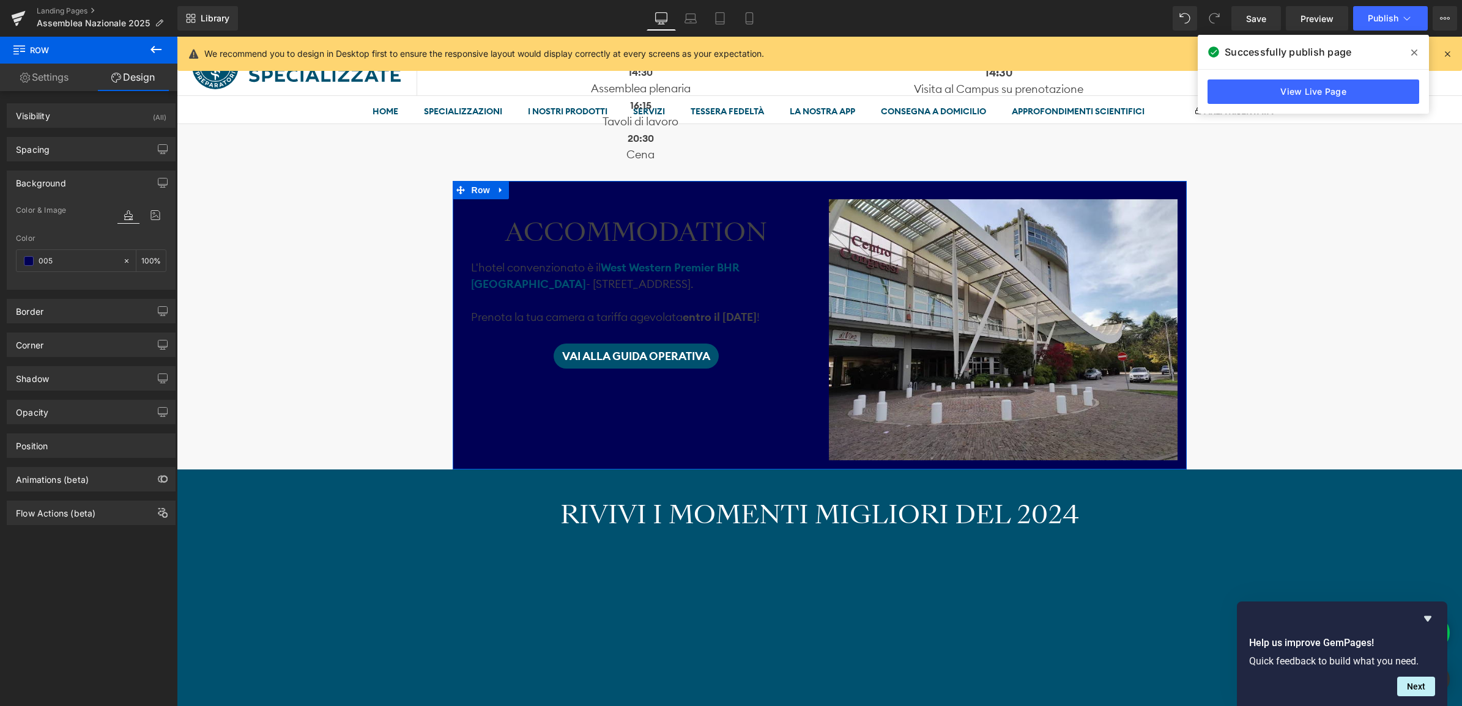
type input "0051"
type input "7"
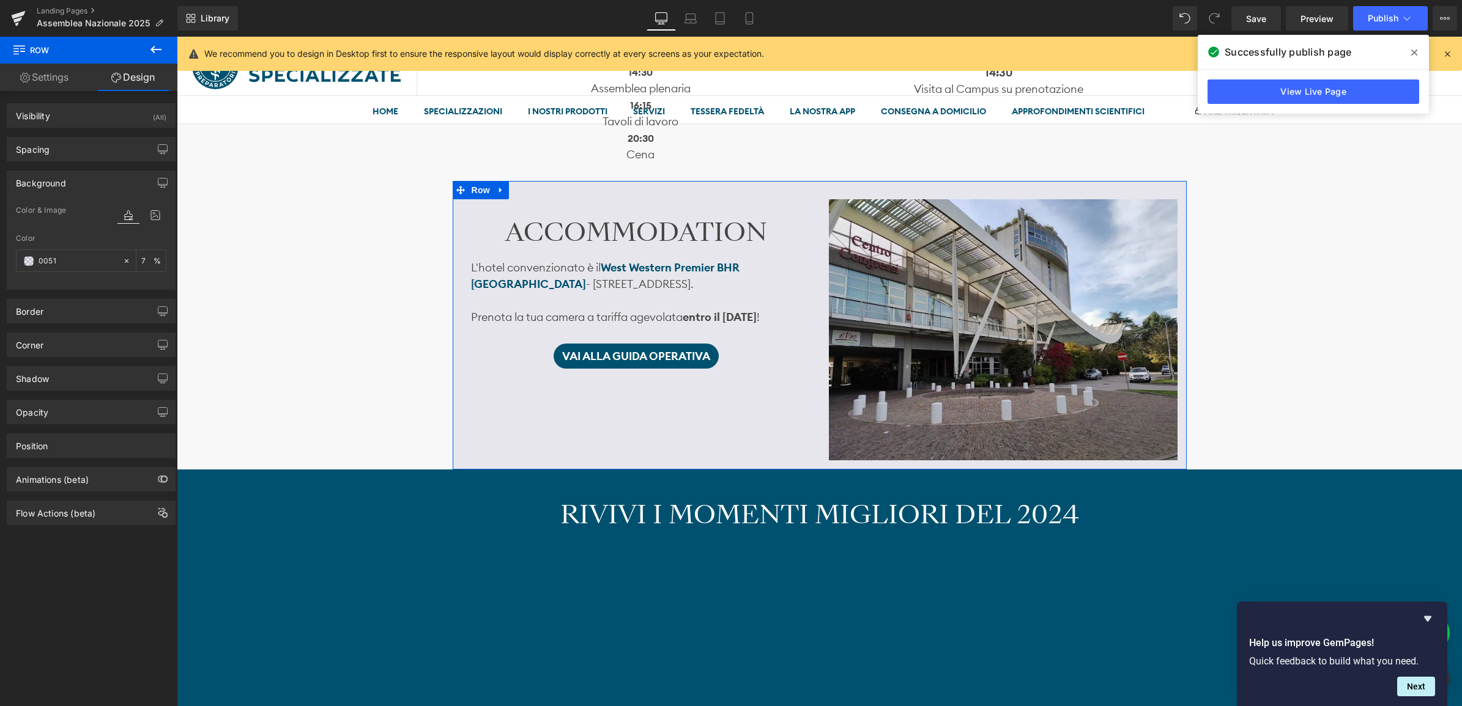
type input "00516"
type input "0"
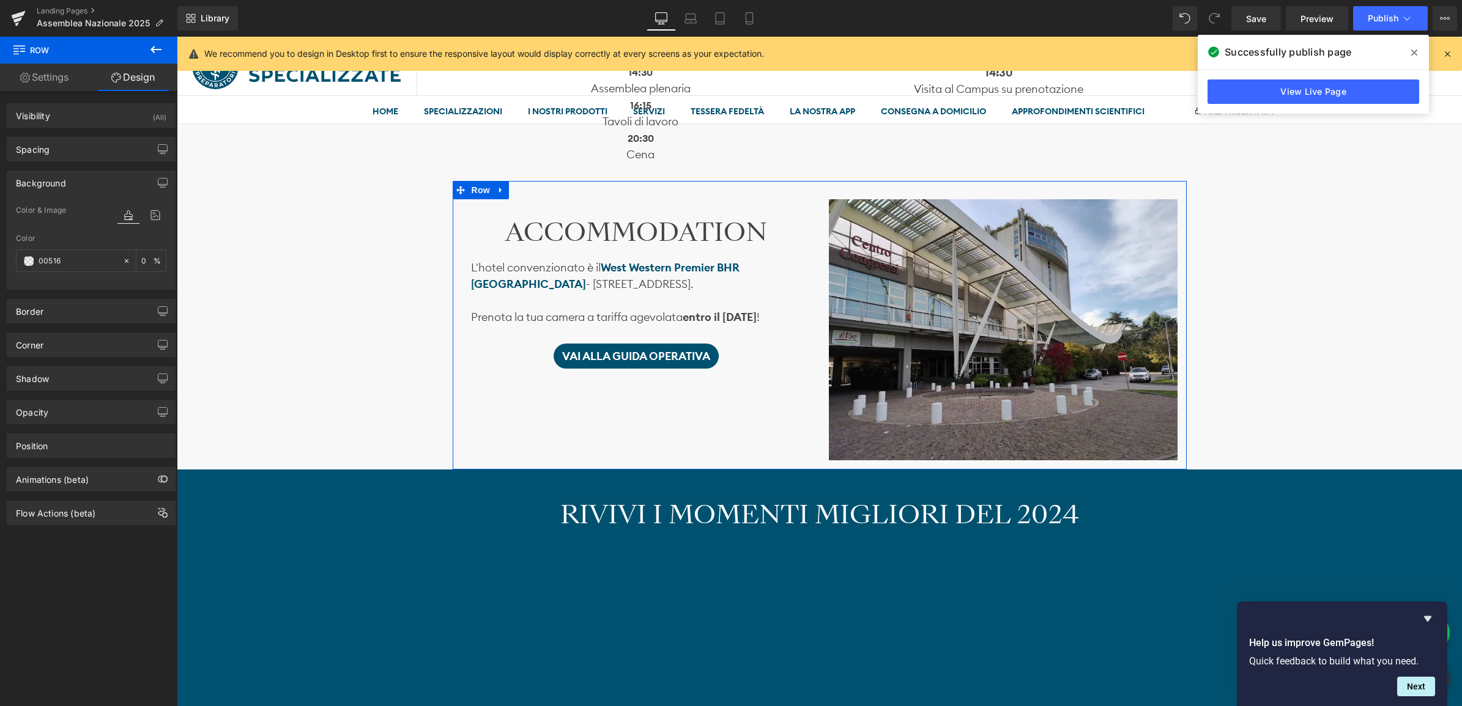
type input "00516f"
type input "100"
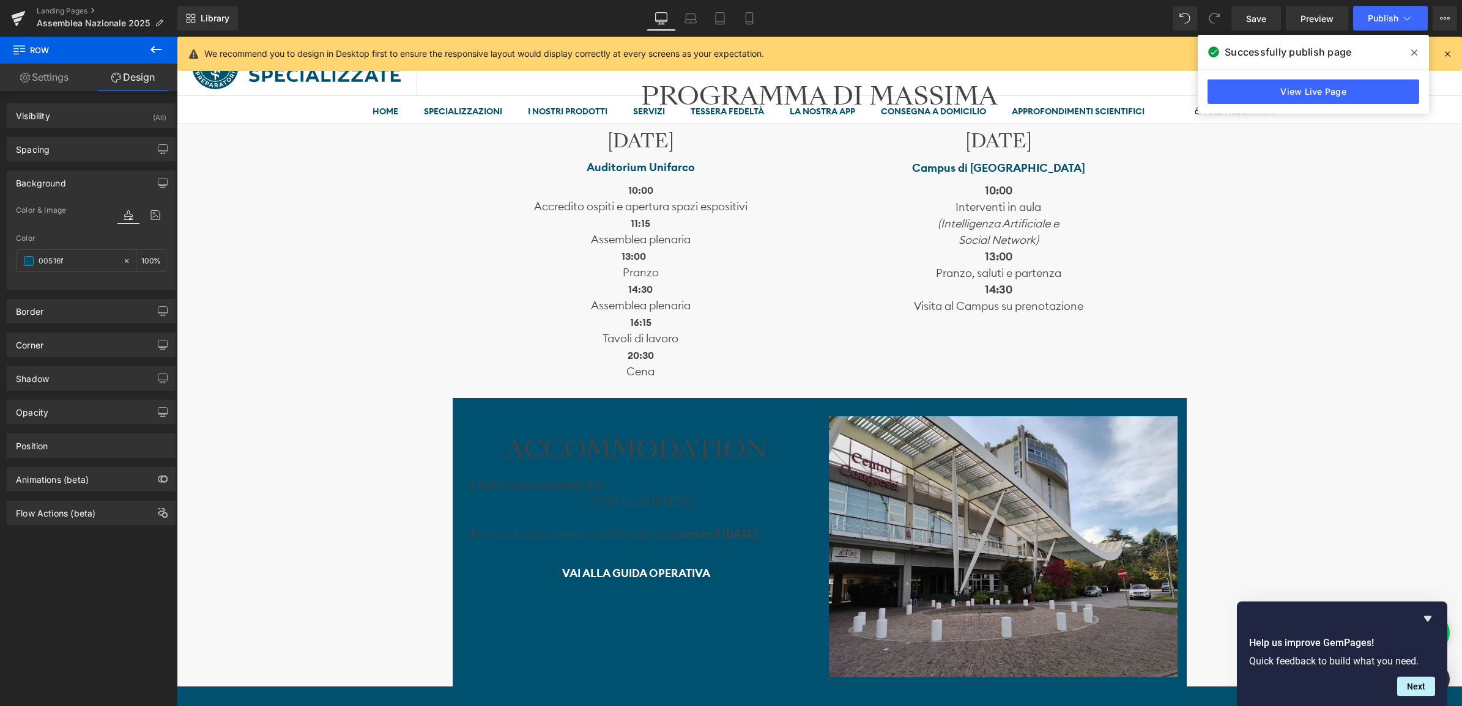
scroll to position [917, 0]
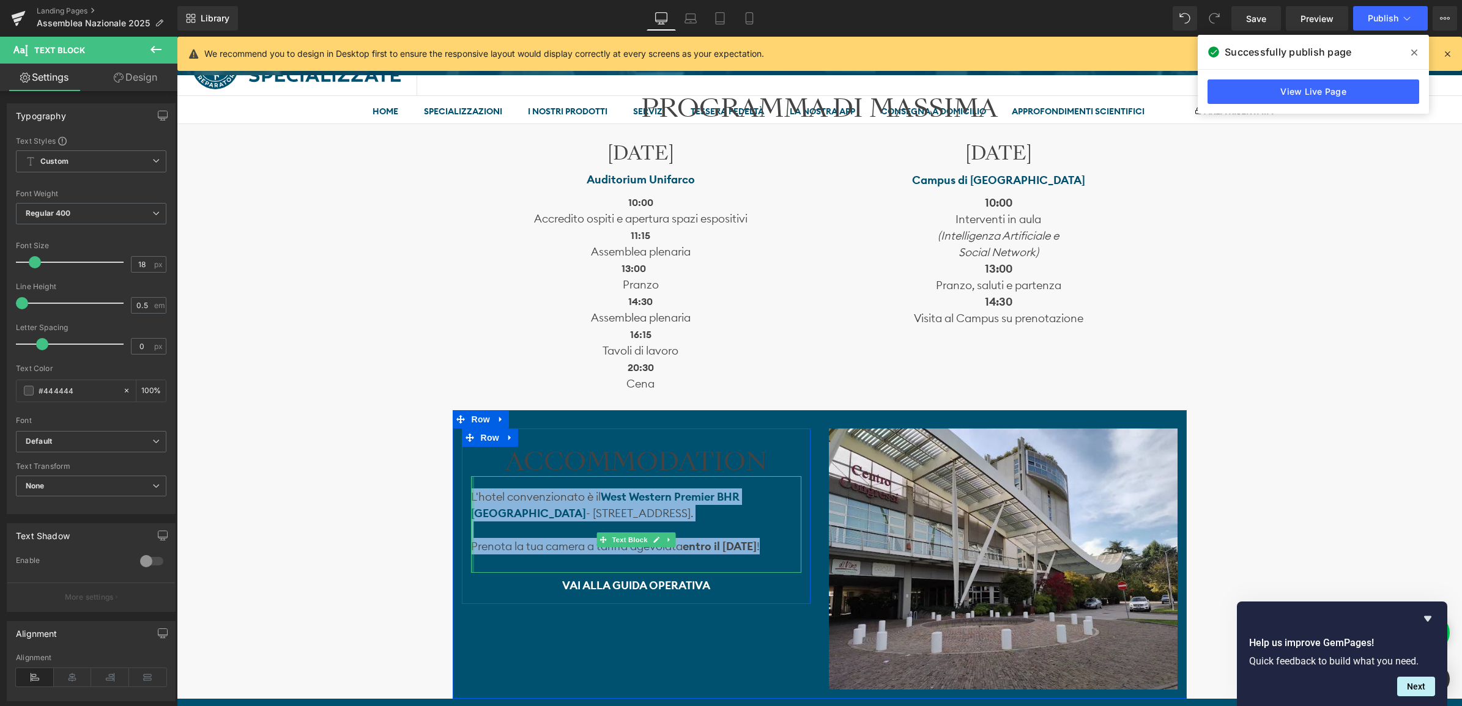
drag, startPoint x: 785, startPoint y: 547, endPoint x: 366, endPoint y: 515, distance: 420.8
click at [467, 494] on div "ACCOMMODATION Heading L'hotel convenzionato è il W est Western Premier BHR Trev…" at bounding box center [636, 522] width 349 height 151
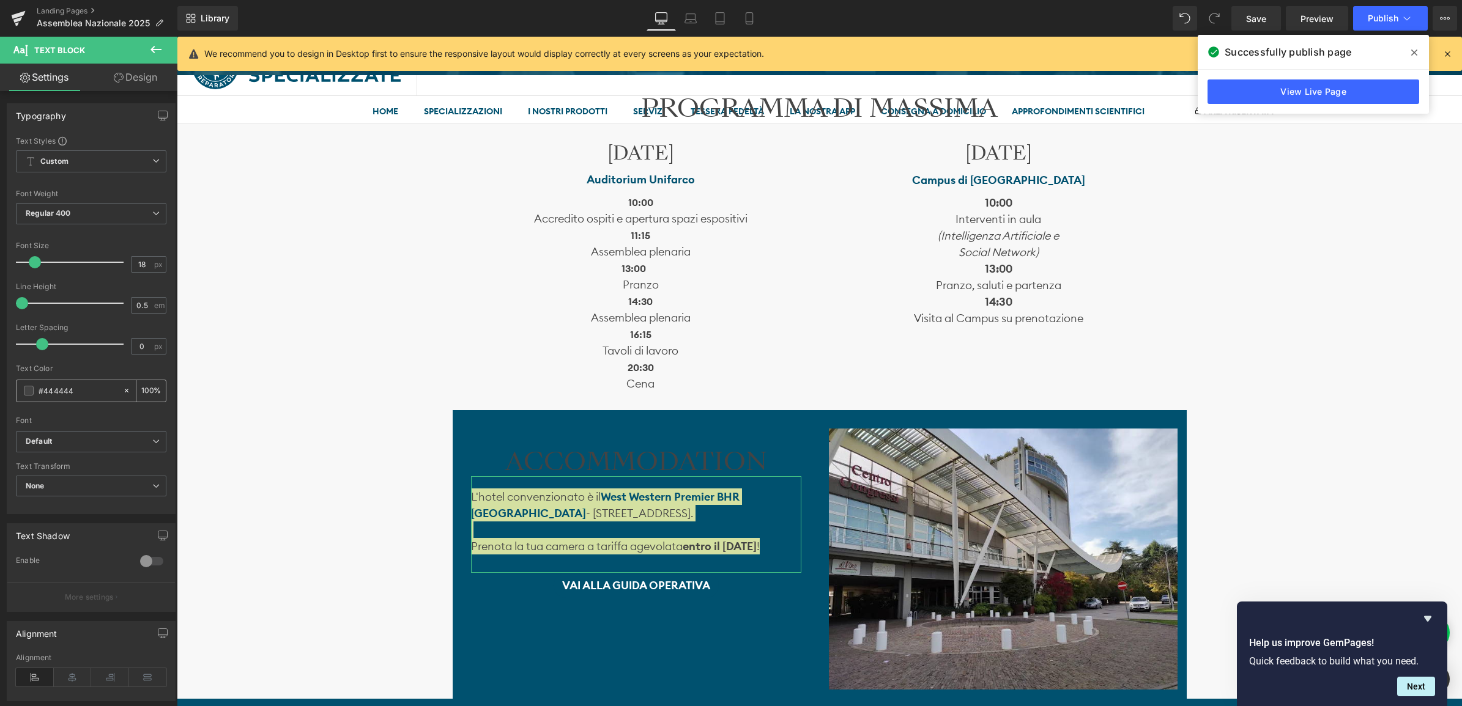
drag, startPoint x: 83, startPoint y: 390, endPoint x: 48, endPoint y: 393, distance: 35.6
click at [48, 393] on input "#444444" at bounding box center [78, 390] width 78 height 13
type input "#4"
type input "0"
type input "#fff"
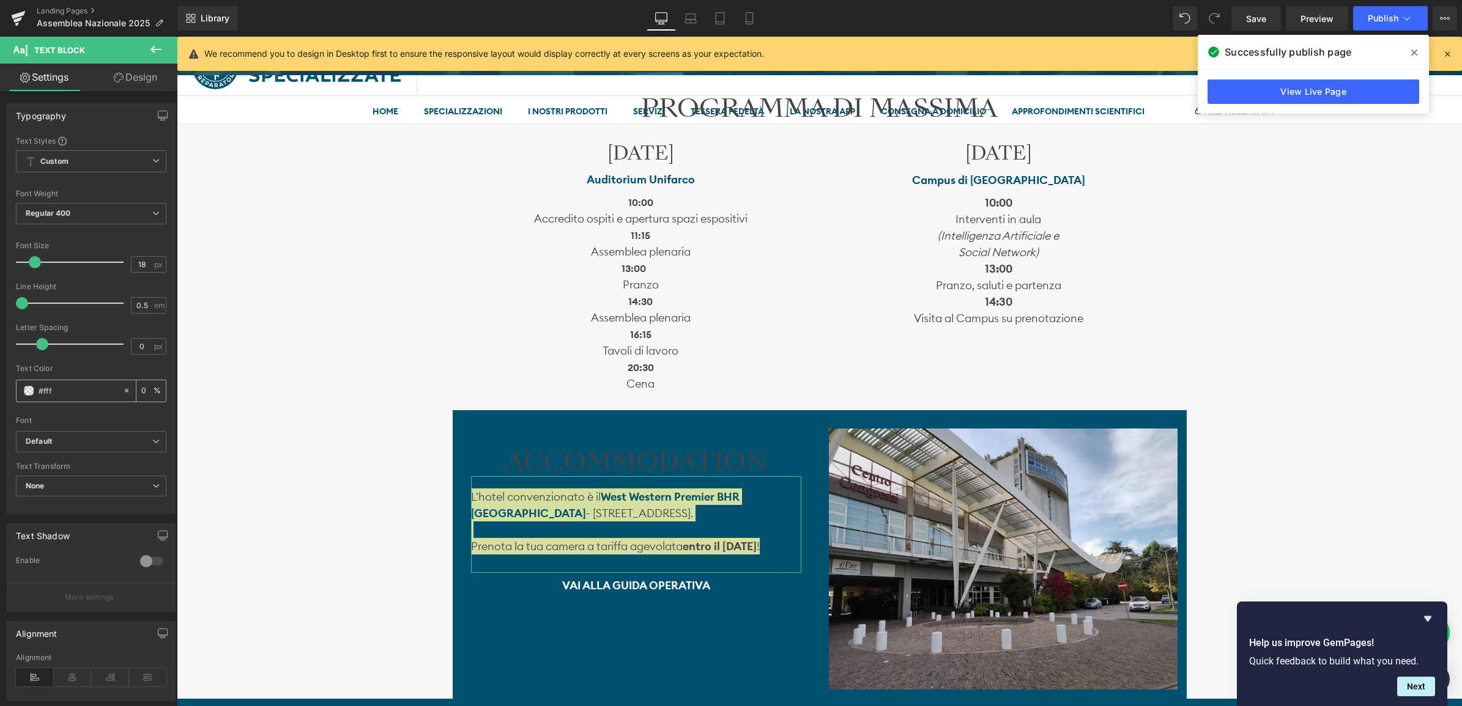
type input "100"
type input "#fffff"
type input "0"
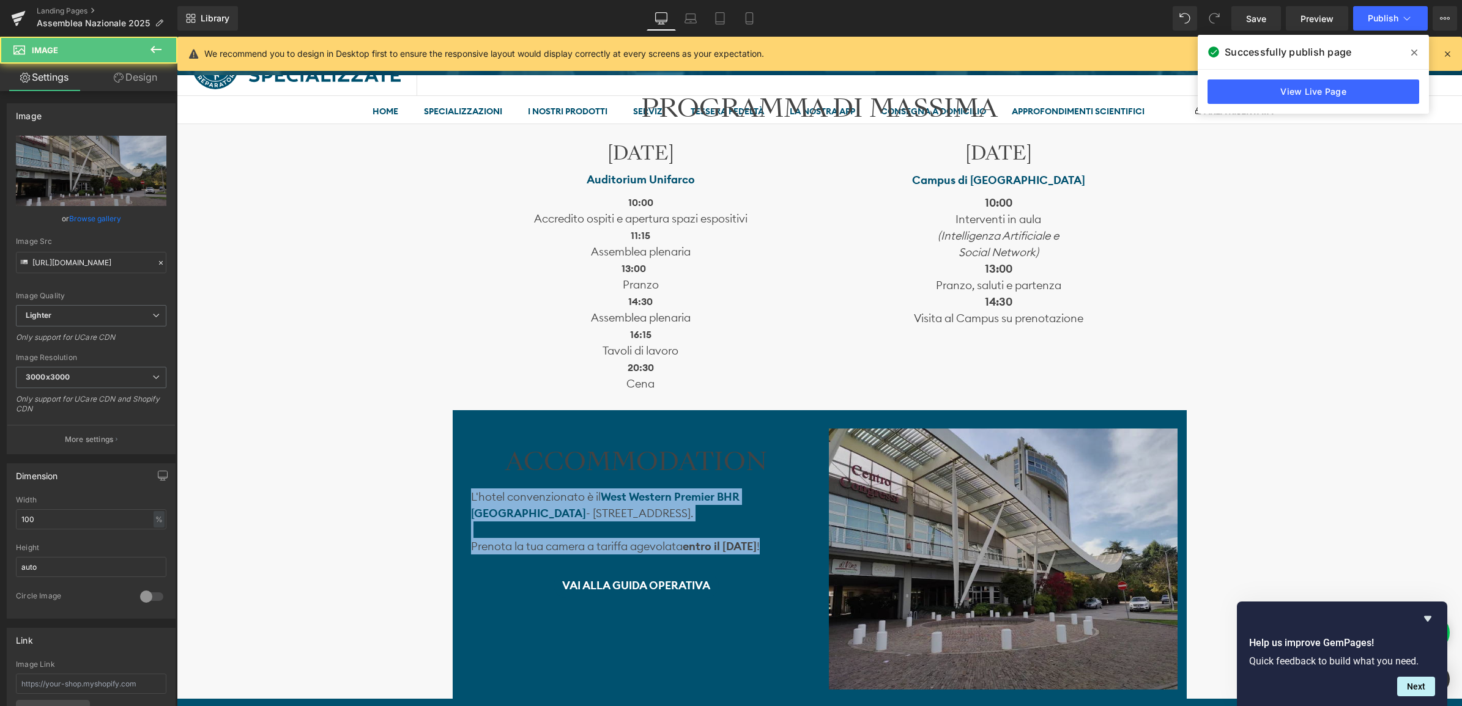
click at [831, 626] on img at bounding box center [1003, 559] width 349 height 261
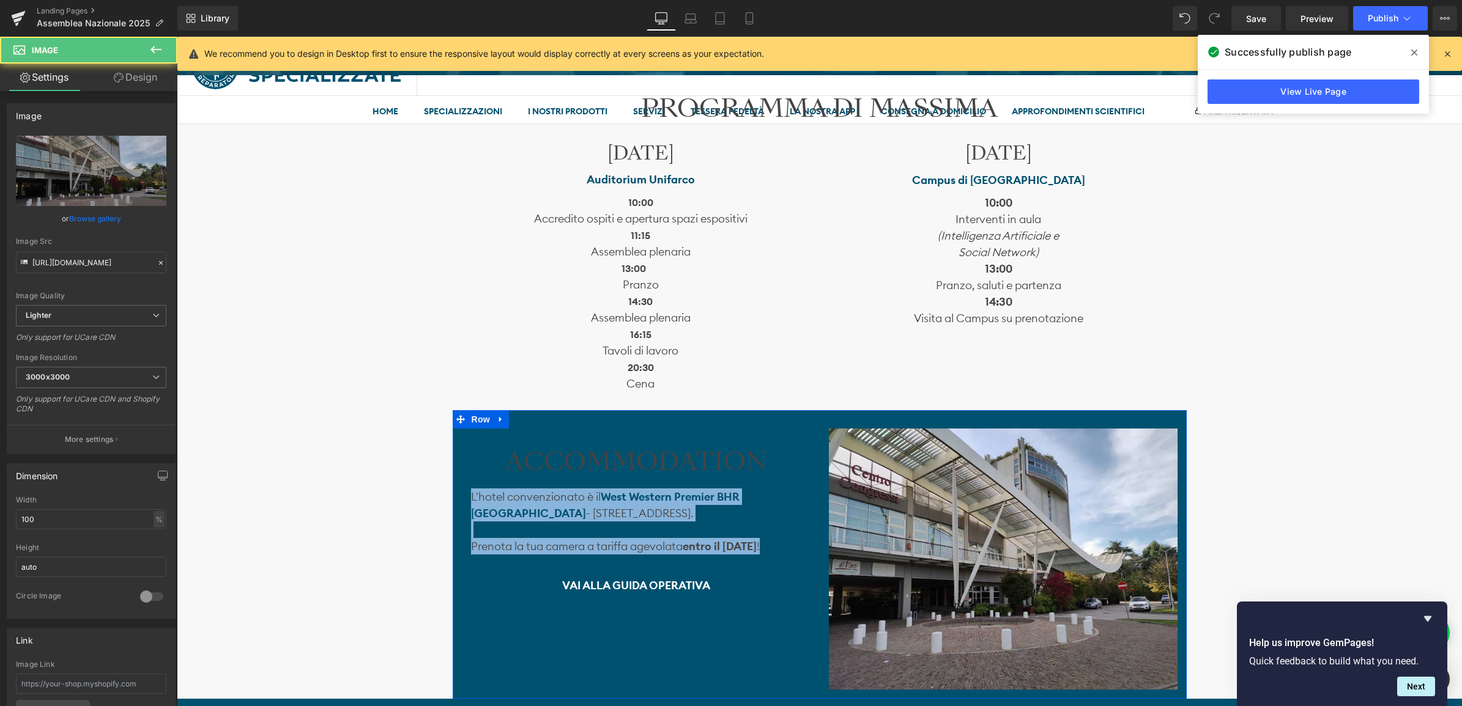
click at [801, 627] on div "ACCOMMODATION Heading L'hotel convenzionato è il W est Western Premier BHR Trev…" at bounding box center [820, 554] width 734 height 289
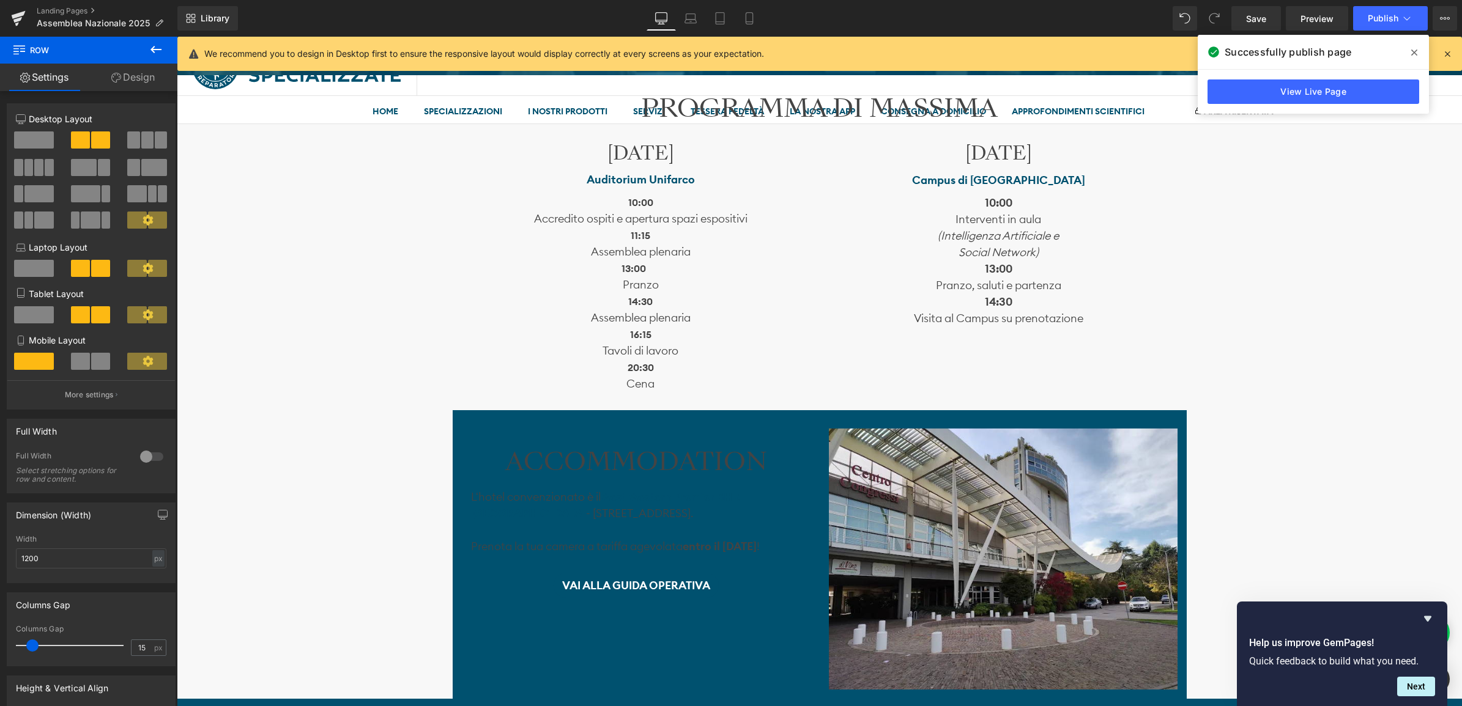
click at [690, 549] on strong "entro il [DATE]" at bounding box center [720, 546] width 74 height 14
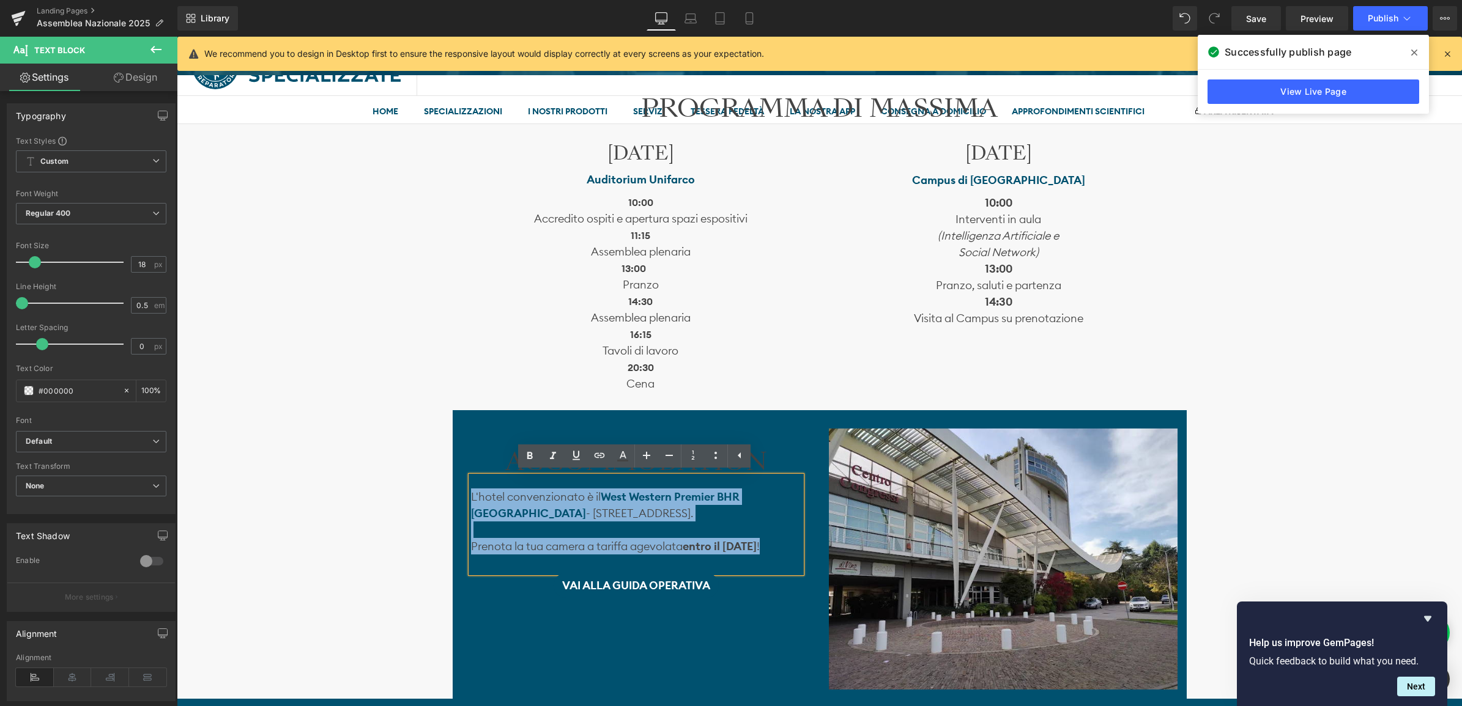
drag, startPoint x: 790, startPoint y: 546, endPoint x: 452, endPoint y: 494, distance: 342.1
click at [453, 494] on div "ACCOMMODATION Heading L'hotel convenzionato è il W est Western Premier BHR Trev…" at bounding box center [636, 517] width 367 height 176
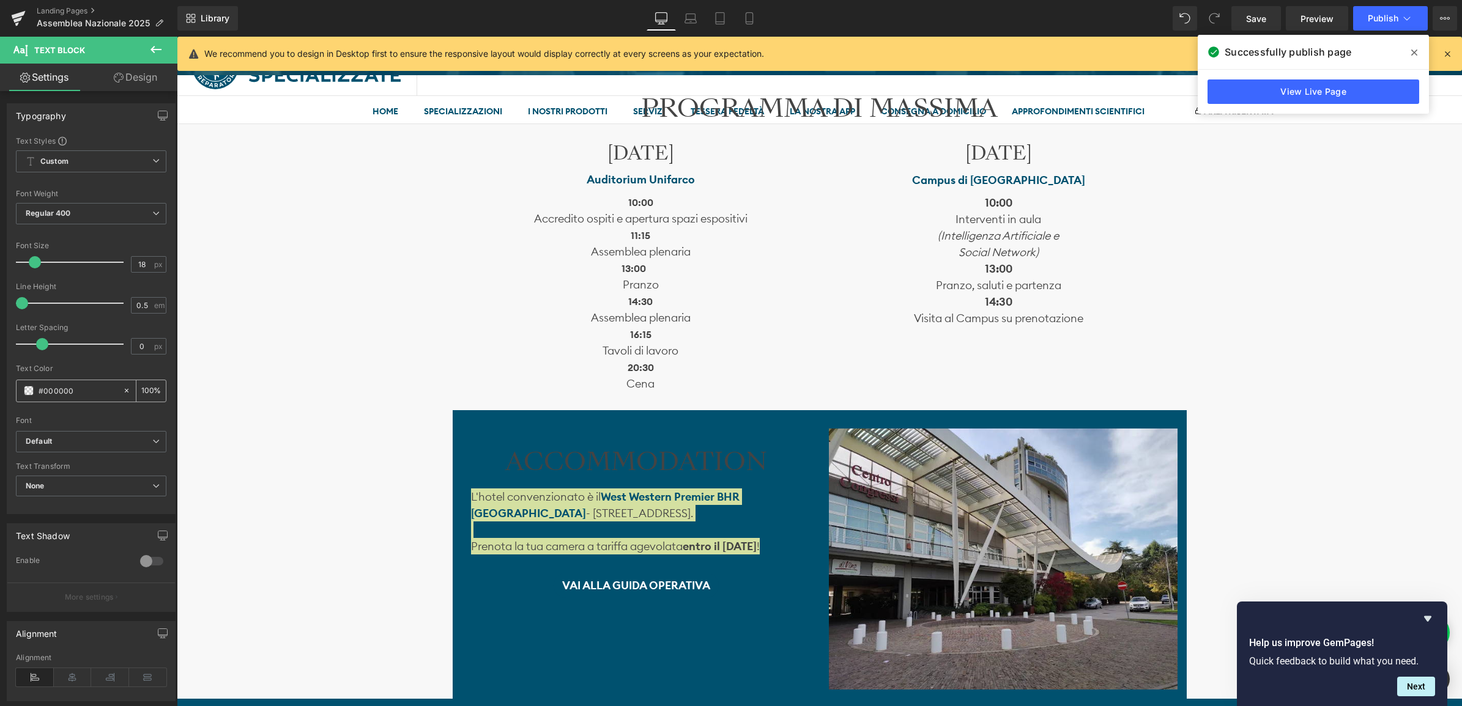
drag, startPoint x: 76, startPoint y: 392, endPoint x: 45, endPoint y: 390, distance: 31.9
click at [45, 390] on input "#000000" at bounding box center [78, 390] width 78 height 13
type input "#f"
type input "0"
type input "#fff"
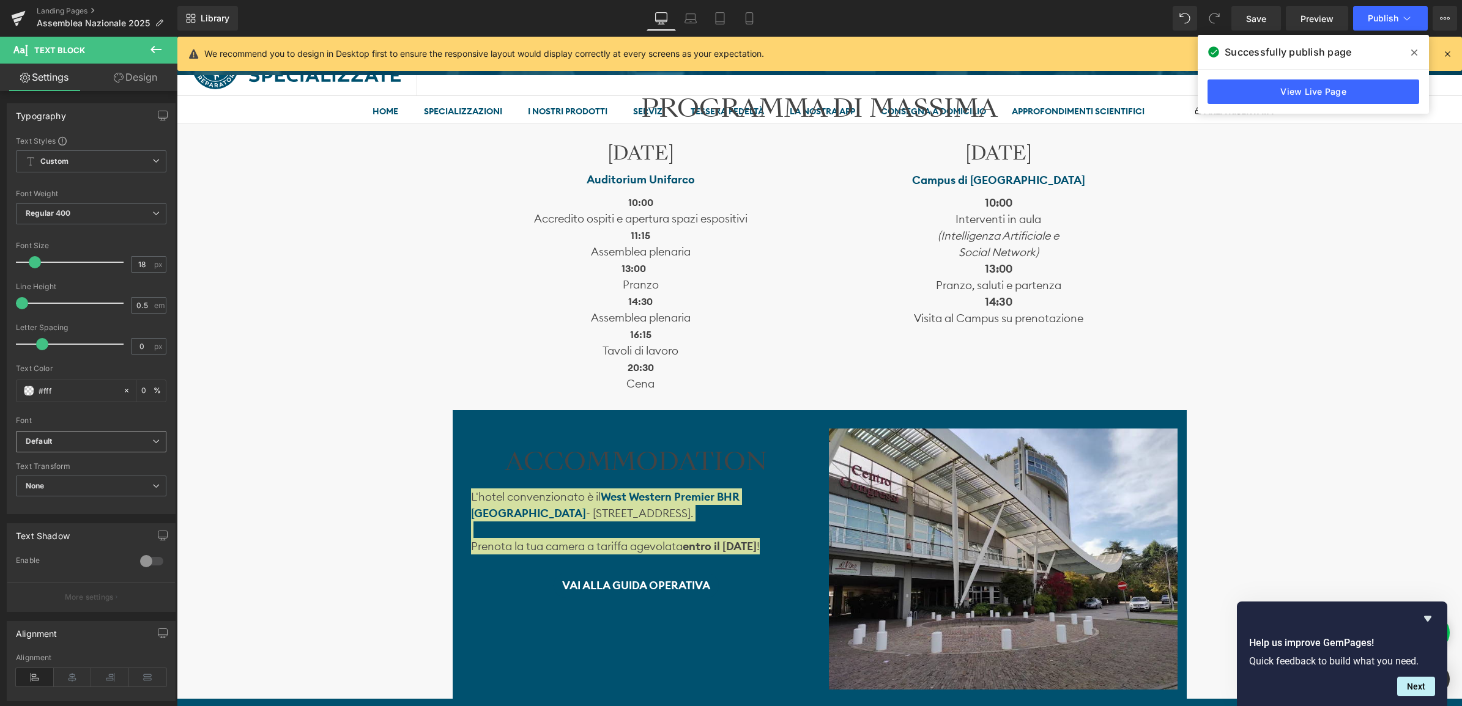
type input "100"
type input "#fffff"
type input "0"
type input "#ffffff"
type input "100"
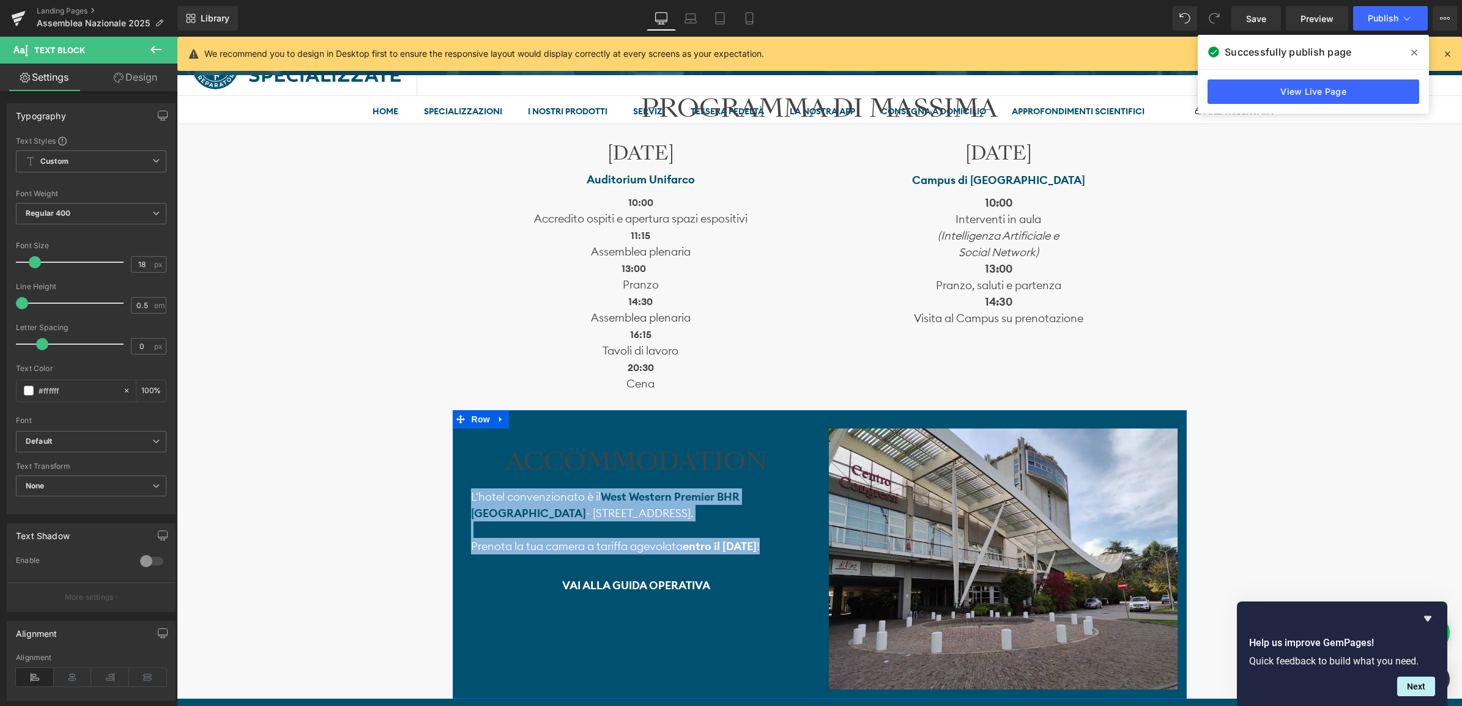
click at [788, 630] on div "ACCOMMODATION Heading L'hotel convenzionato è il W est Western Premier BHR Trev…" at bounding box center [820, 554] width 734 height 289
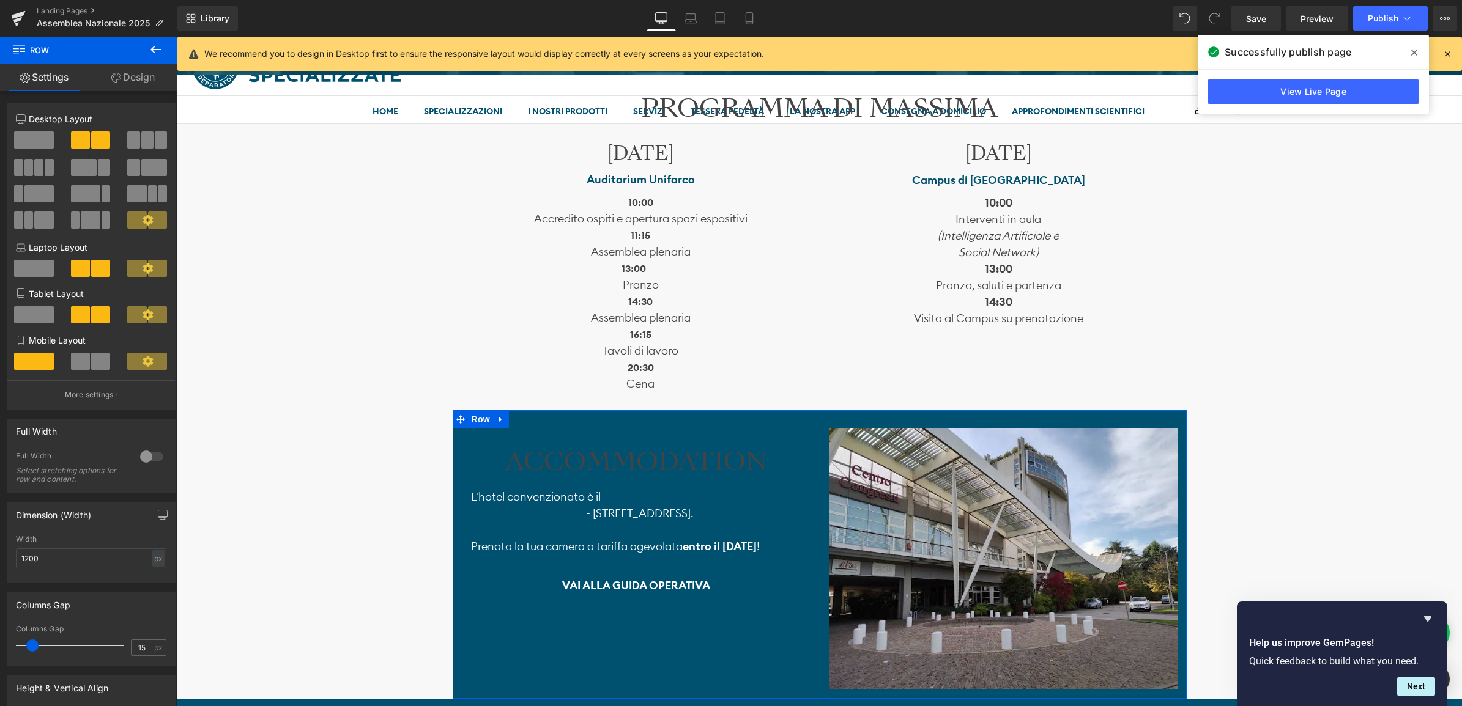
scroll to position [1147, 0]
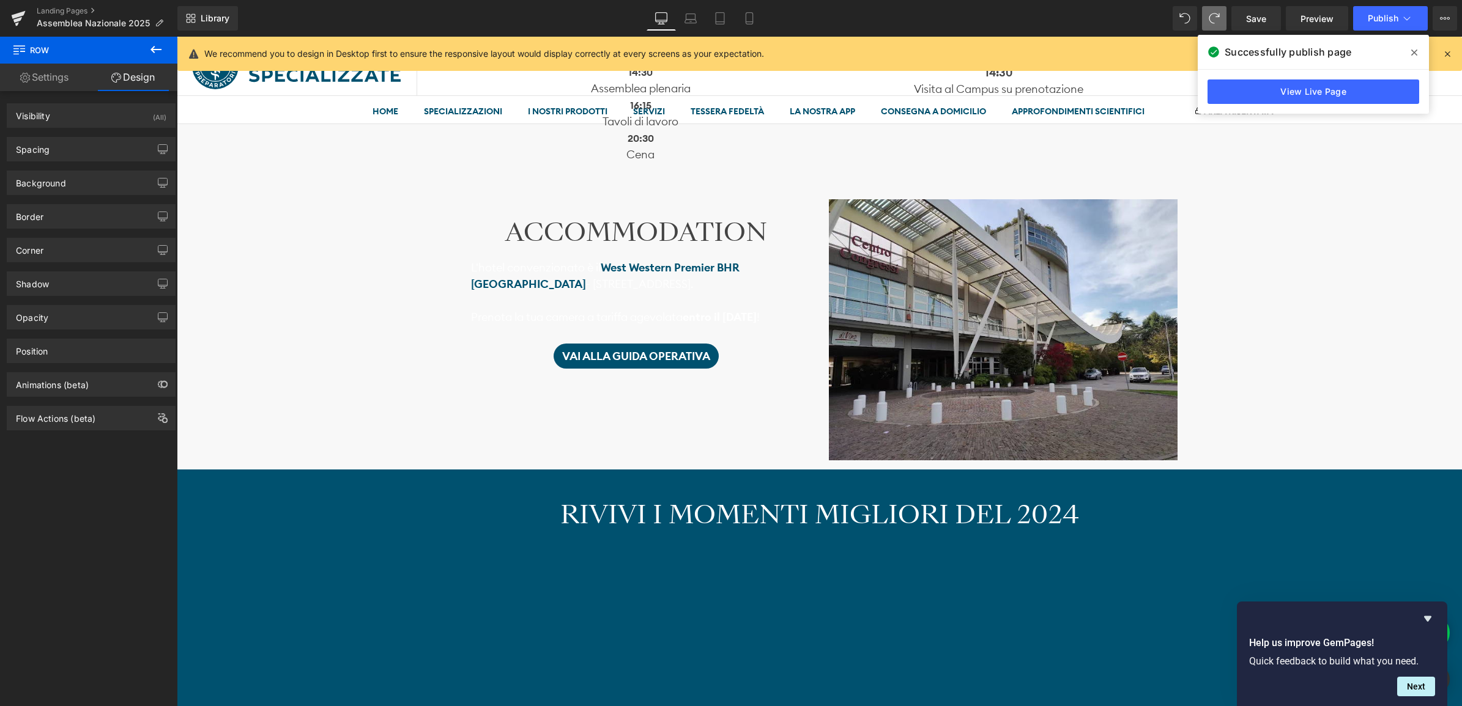
click at [632, 328] on div "L'hotel convenzionato è il W est Western Premier BHR Treviso Hotel - Via Postum…" at bounding box center [636, 295] width 330 height 97
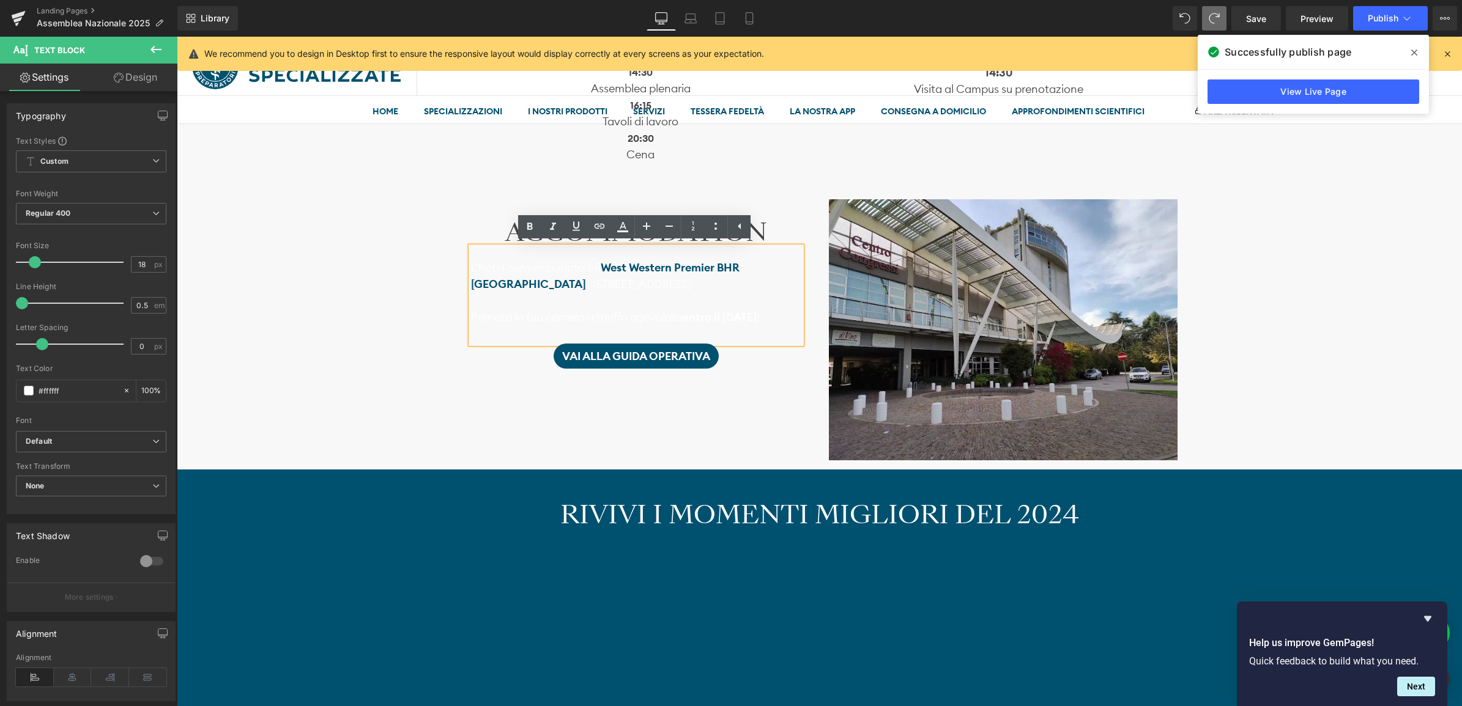
drag, startPoint x: 766, startPoint y: 328, endPoint x: 451, endPoint y: 234, distance: 328.9
click at [453, 234] on div "ACCOMMODATION Heading L'hotel convenzionato è il W est Western Premier BHR Trev…" at bounding box center [636, 287] width 367 height 176
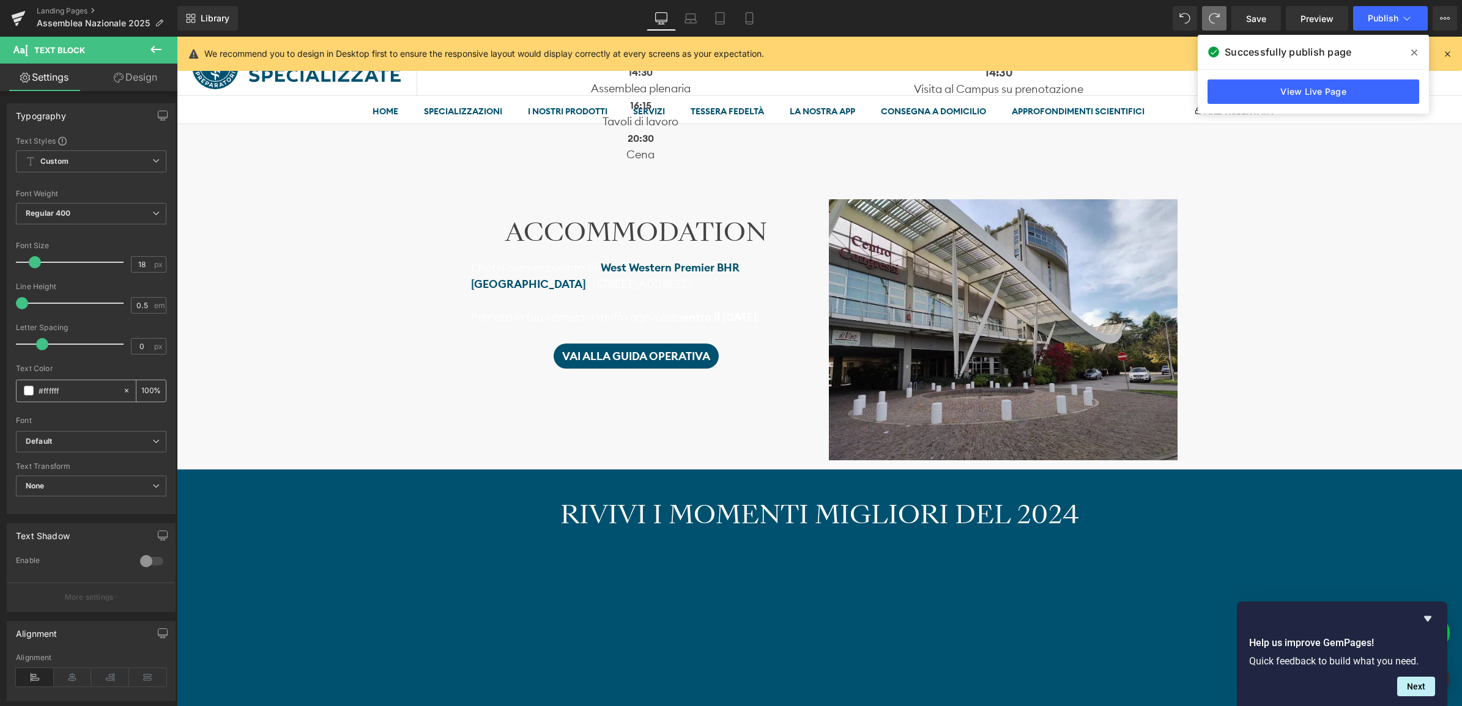
click at [122, 390] on icon at bounding box center [126, 391] width 9 height 9
type input "none"
type input "0"
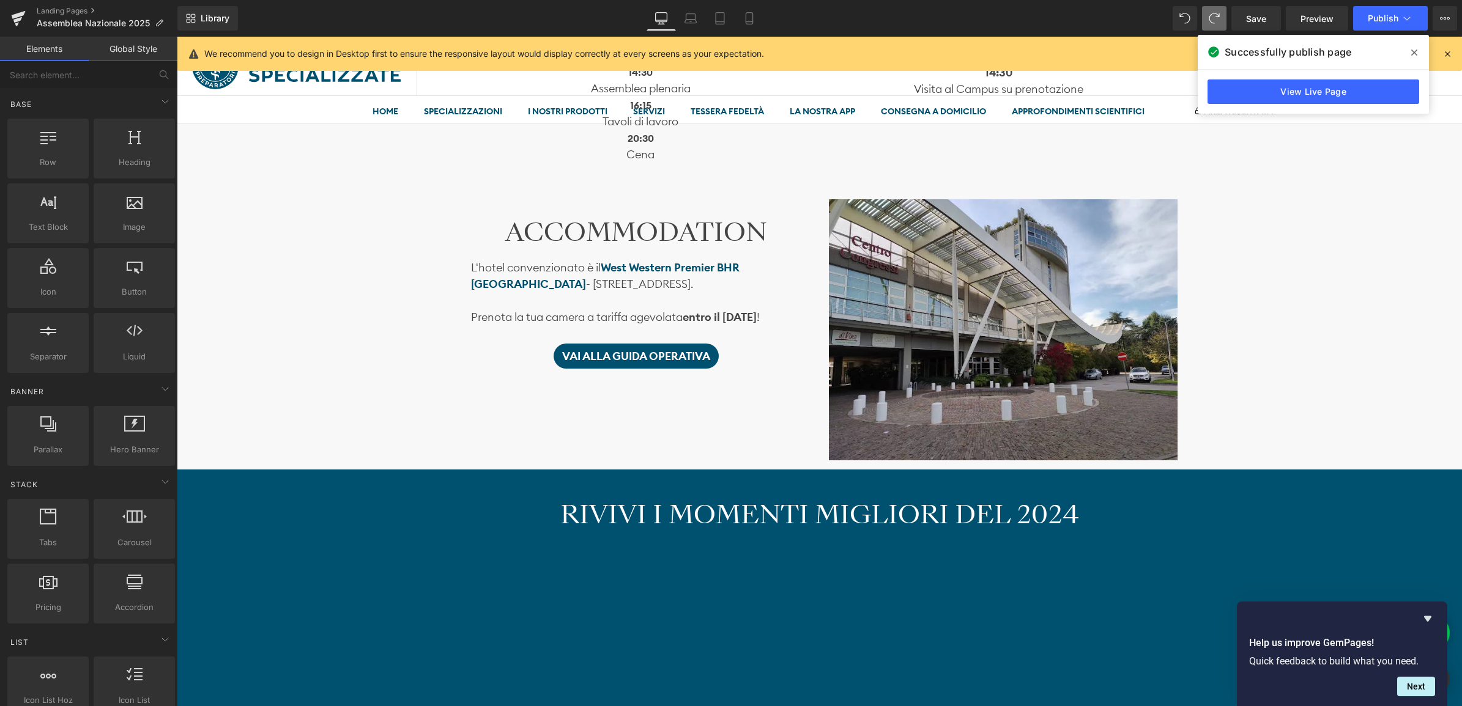
click at [286, 382] on div "Image Ti aspettiamo il 22 e il 23 novembre Heading SABATO 22 presso l’ Auditori…" at bounding box center [819, 414] width 1285 height 2811
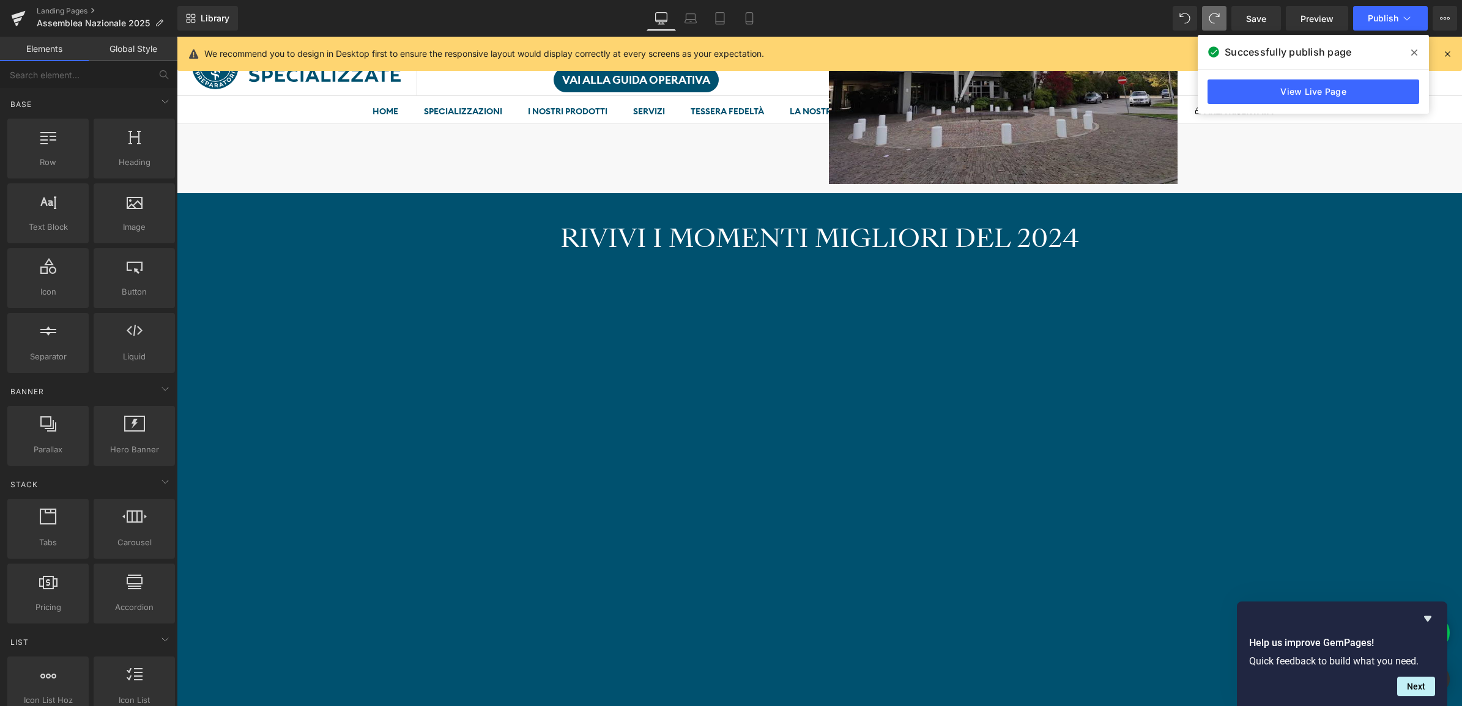
scroll to position [1529, 0]
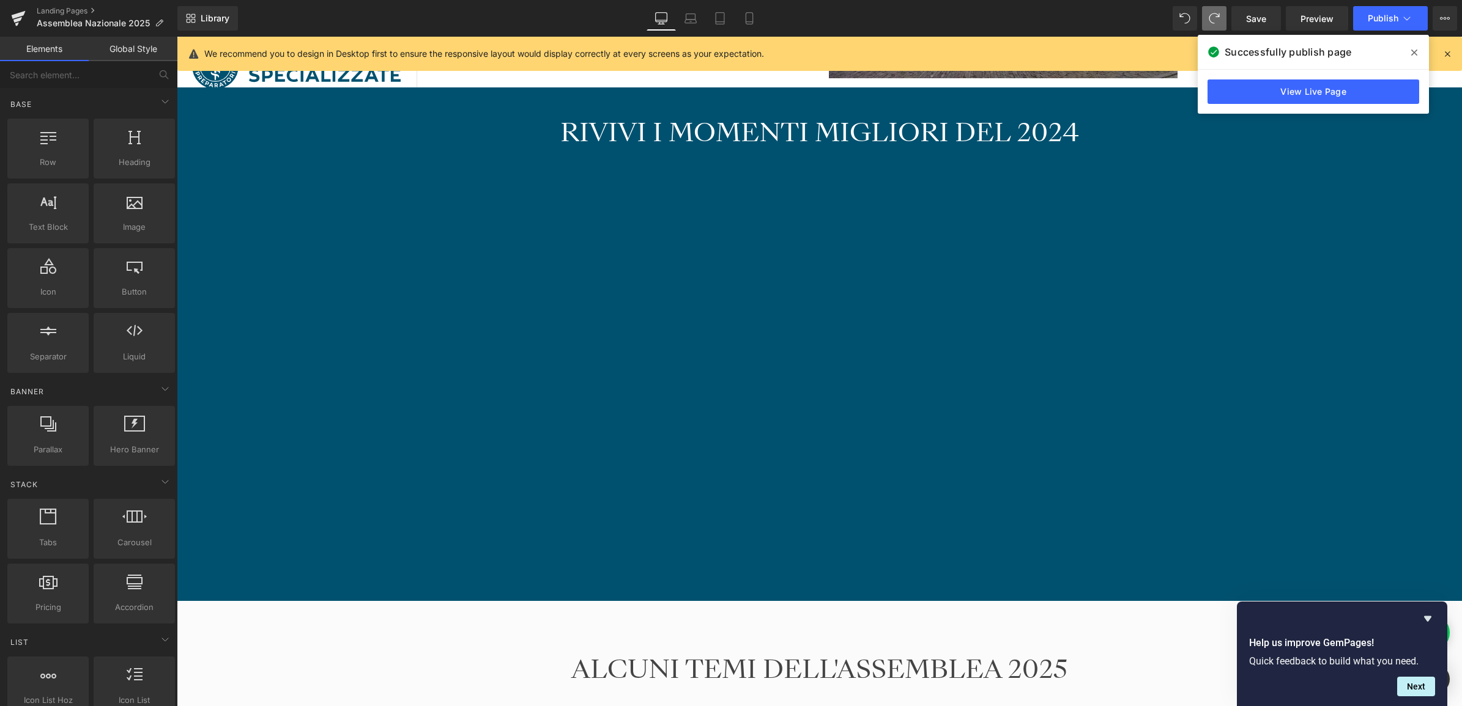
click at [399, 318] on div "RIVIVI I MOMENTI MIGLIORI DEL 2024 Heading NaNpx Vimeo Row Row" at bounding box center [819, 338] width 1285 height 477
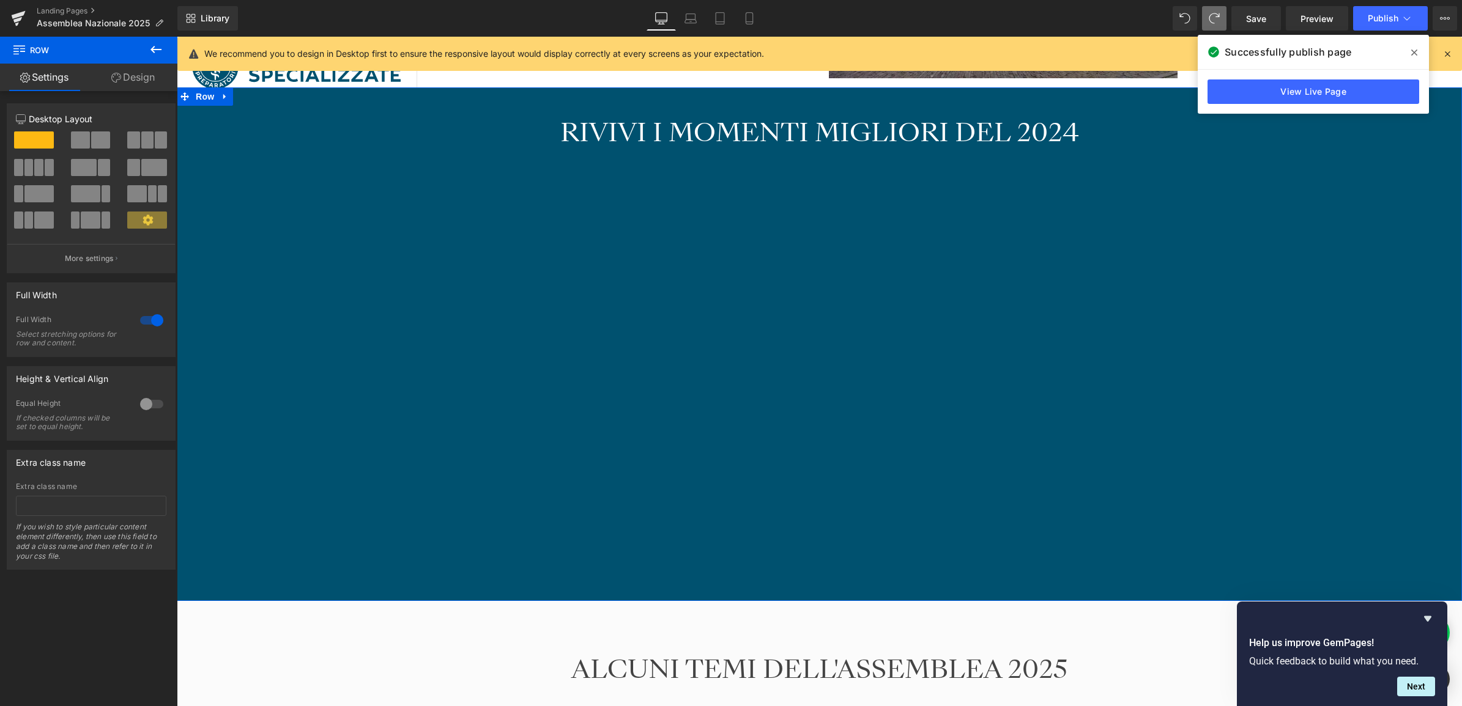
click at [127, 81] on link "Design" at bounding box center [133, 78] width 89 height 28
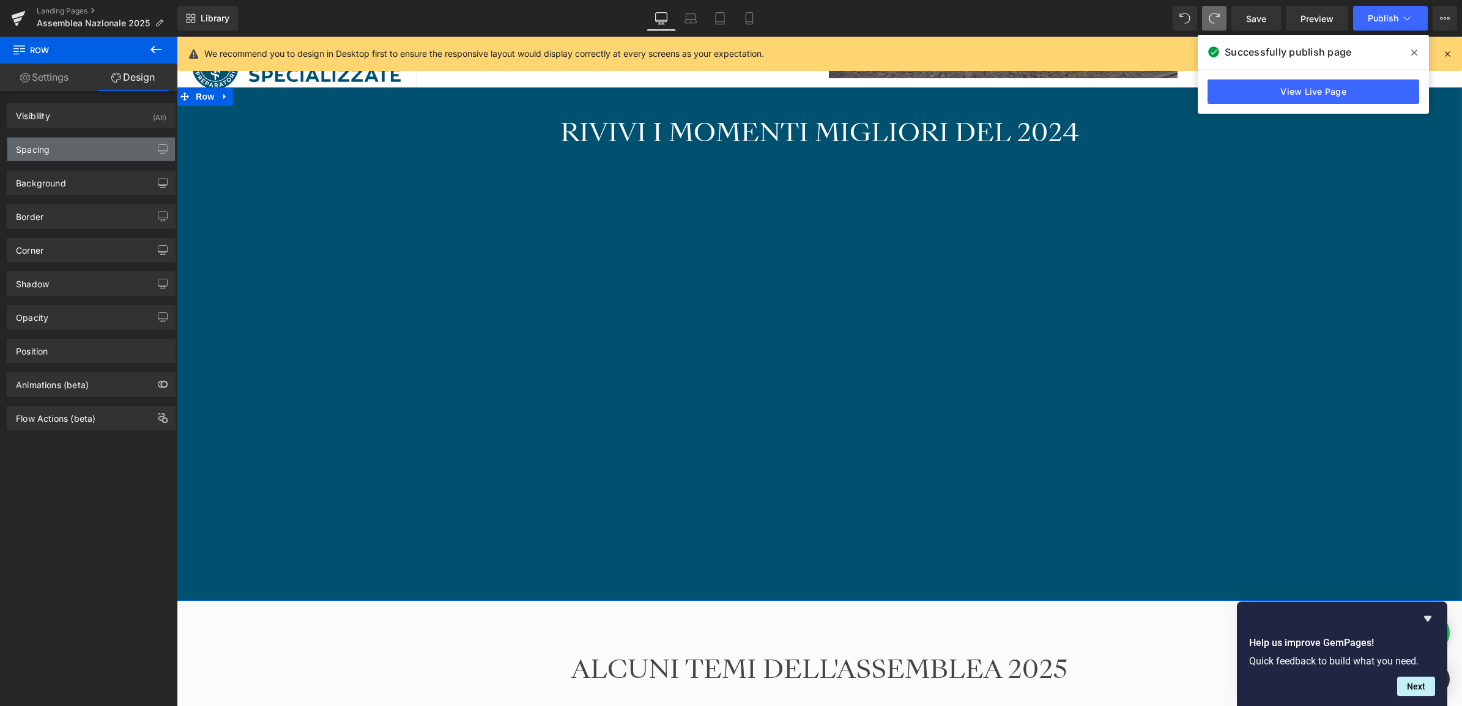
click at [70, 144] on div "Spacing" at bounding box center [91, 149] width 168 height 23
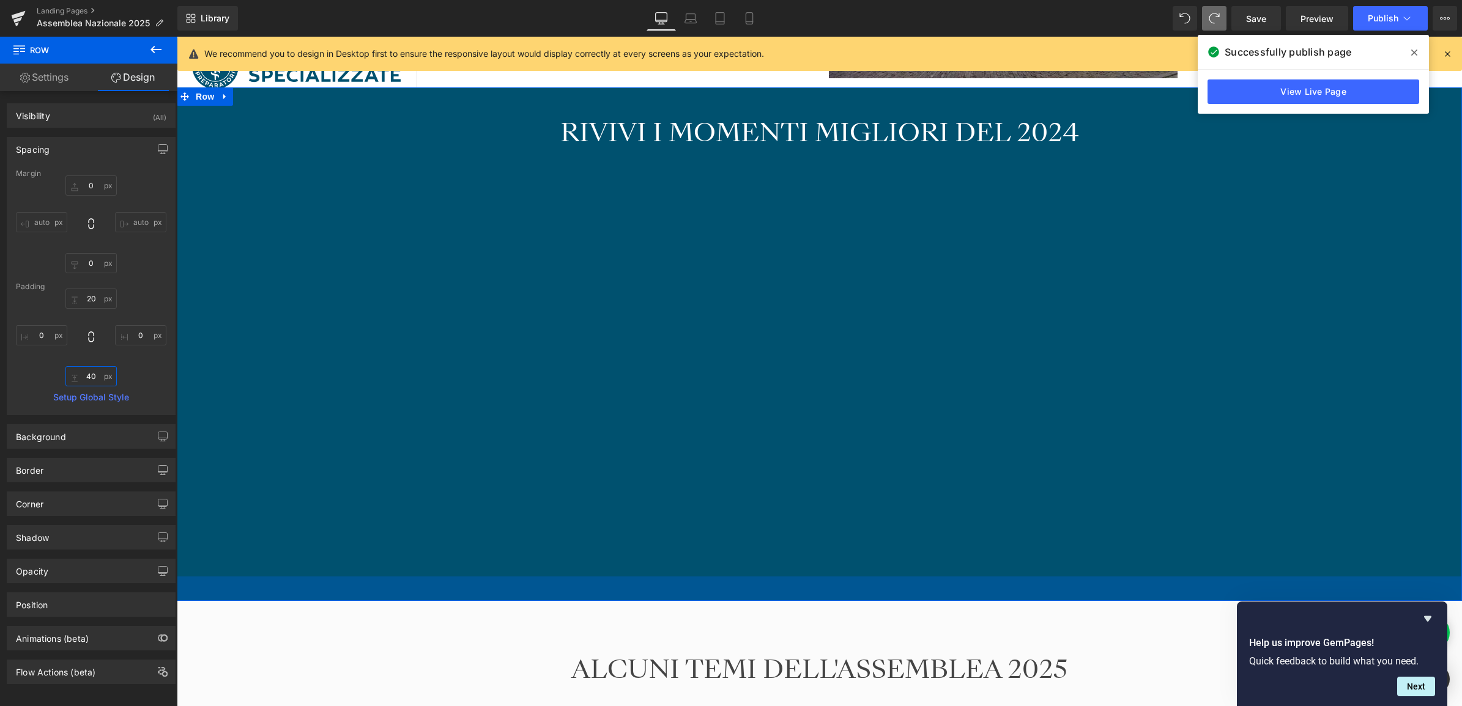
click at [90, 376] on input "40" at bounding box center [90, 376] width 51 height 20
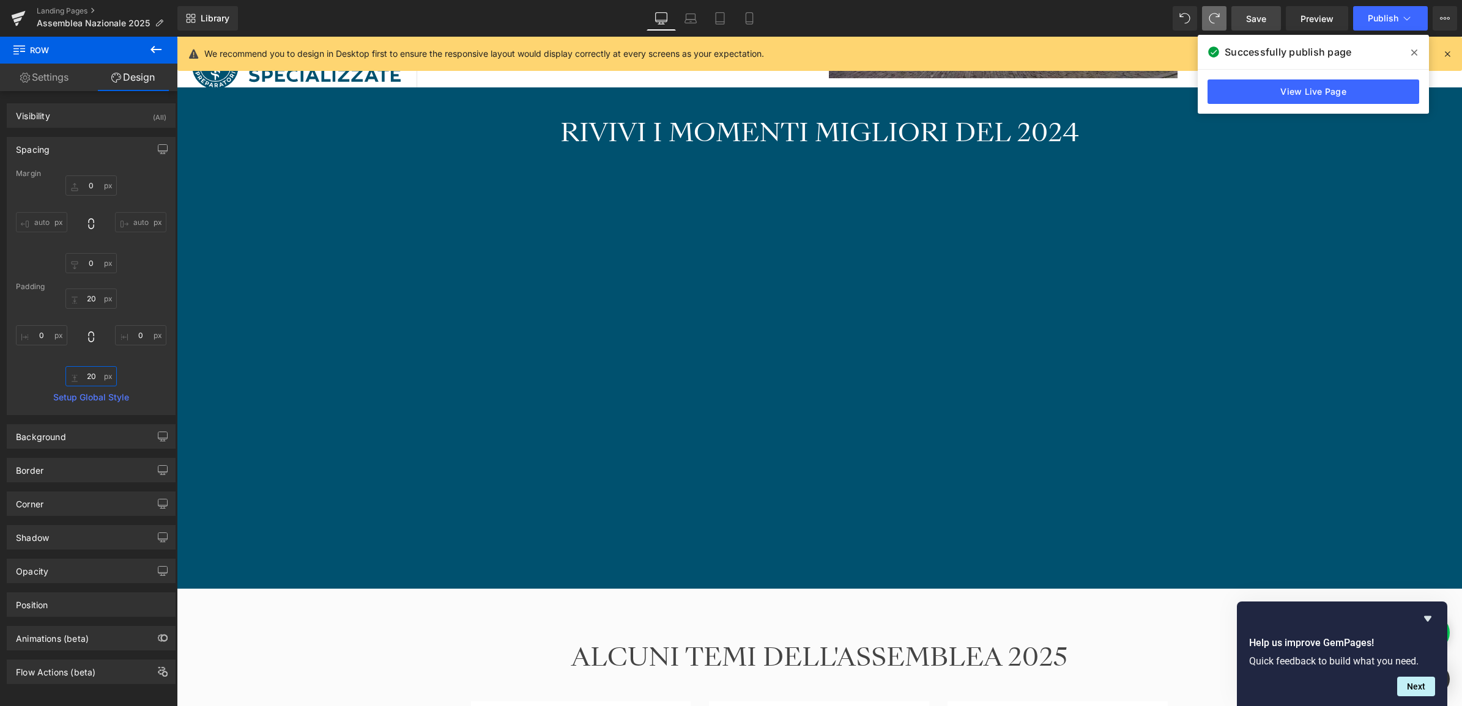
type input "20"
click at [1260, 16] on span "Save" at bounding box center [1256, 18] width 20 height 13
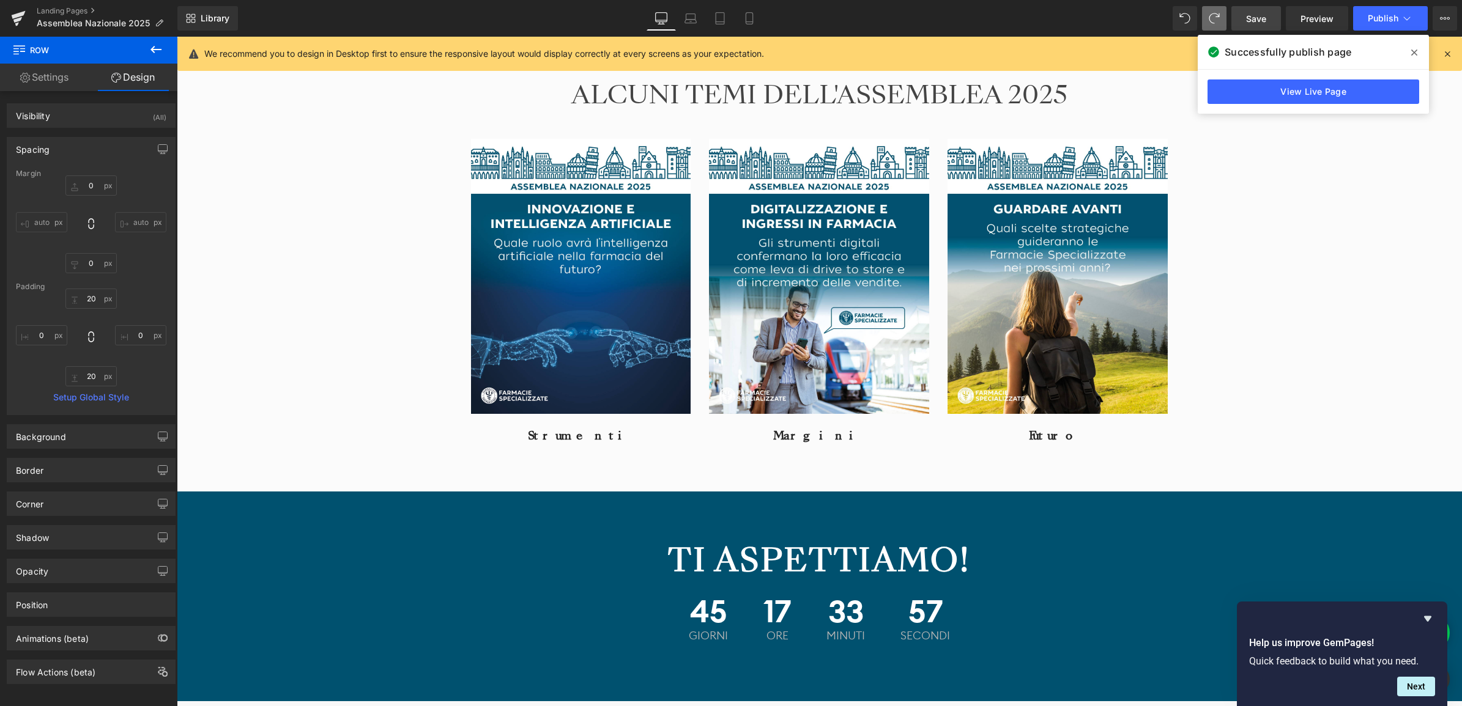
scroll to position [2141, 0]
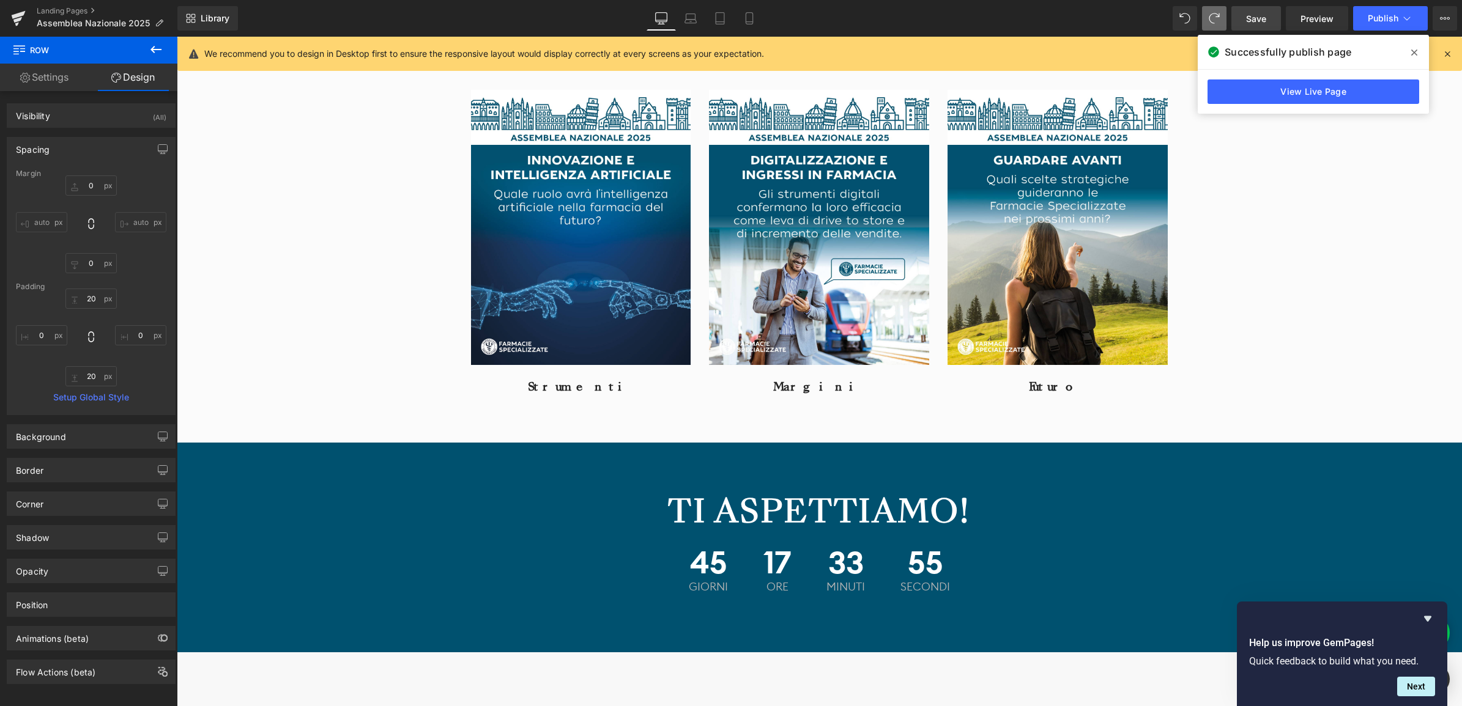
click at [1258, 17] on span "Save" at bounding box center [1256, 18] width 20 height 13
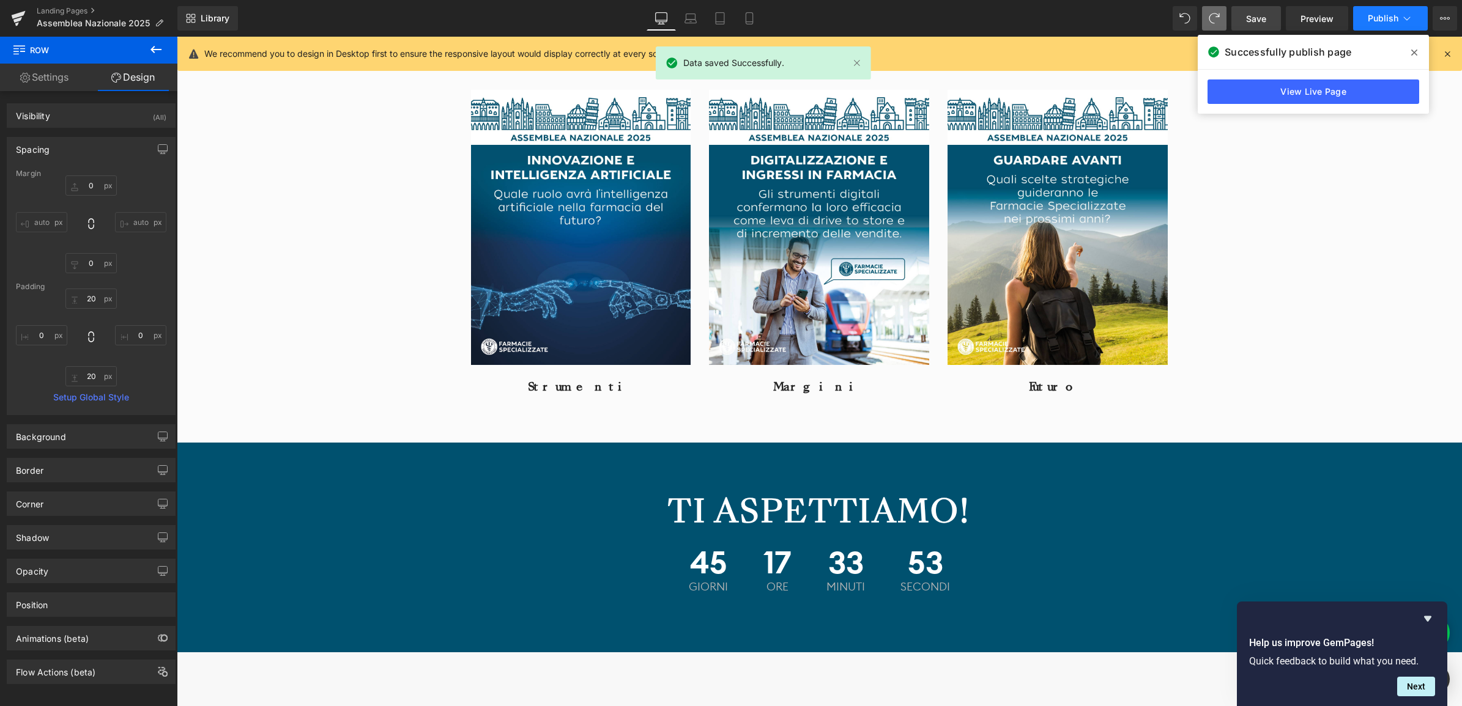
click at [1373, 15] on span "Publish" at bounding box center [1383, 18] width 31 height 10
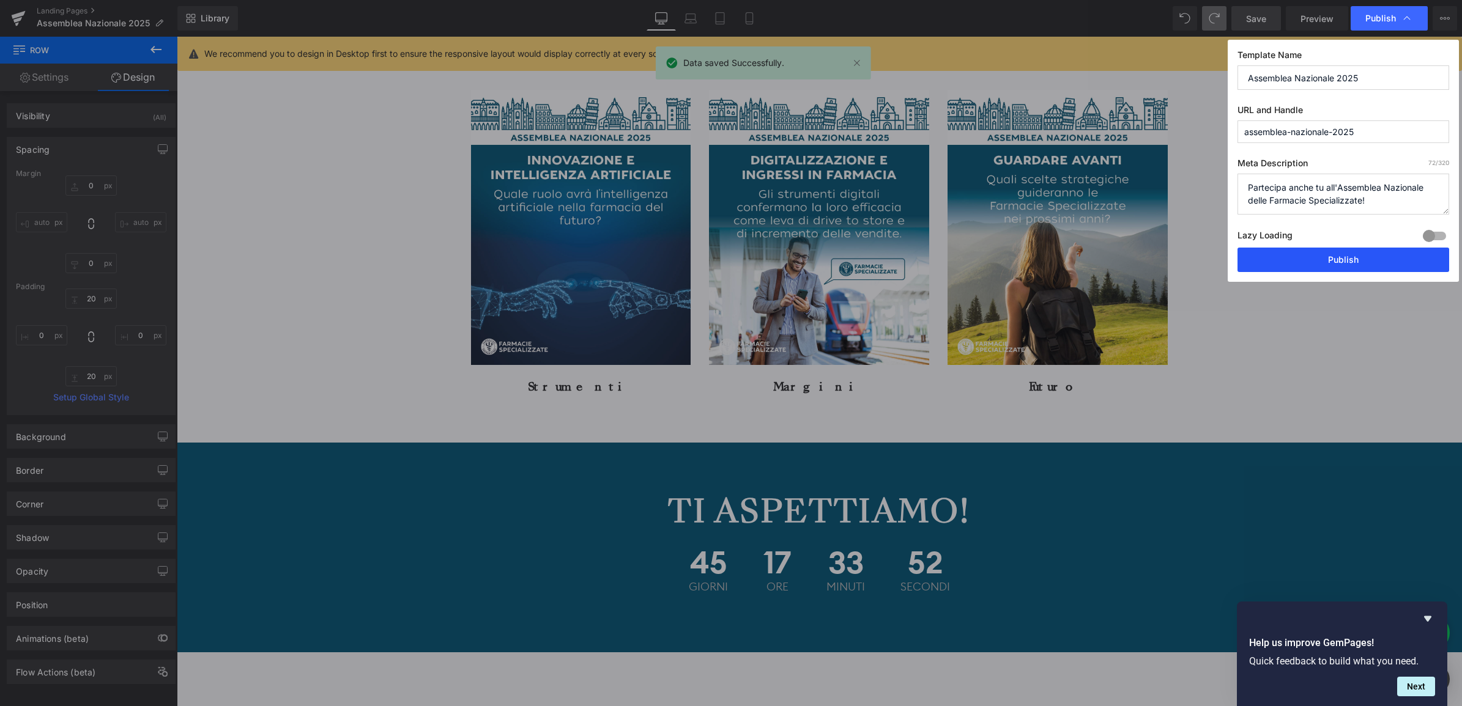
click at [1363, 260] on button "Publish" at bounding box center [1343, 260] width 212 height 24
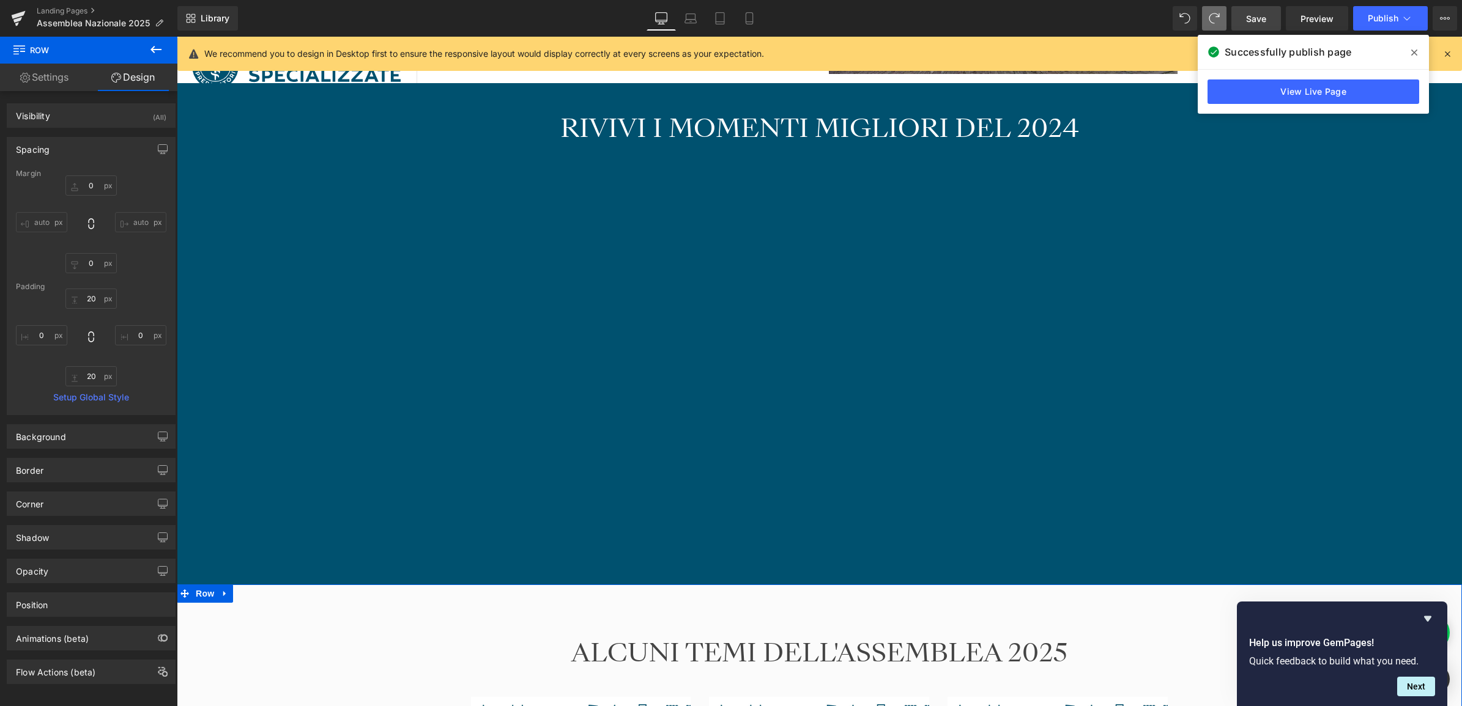
scroll to position [1529, 0]
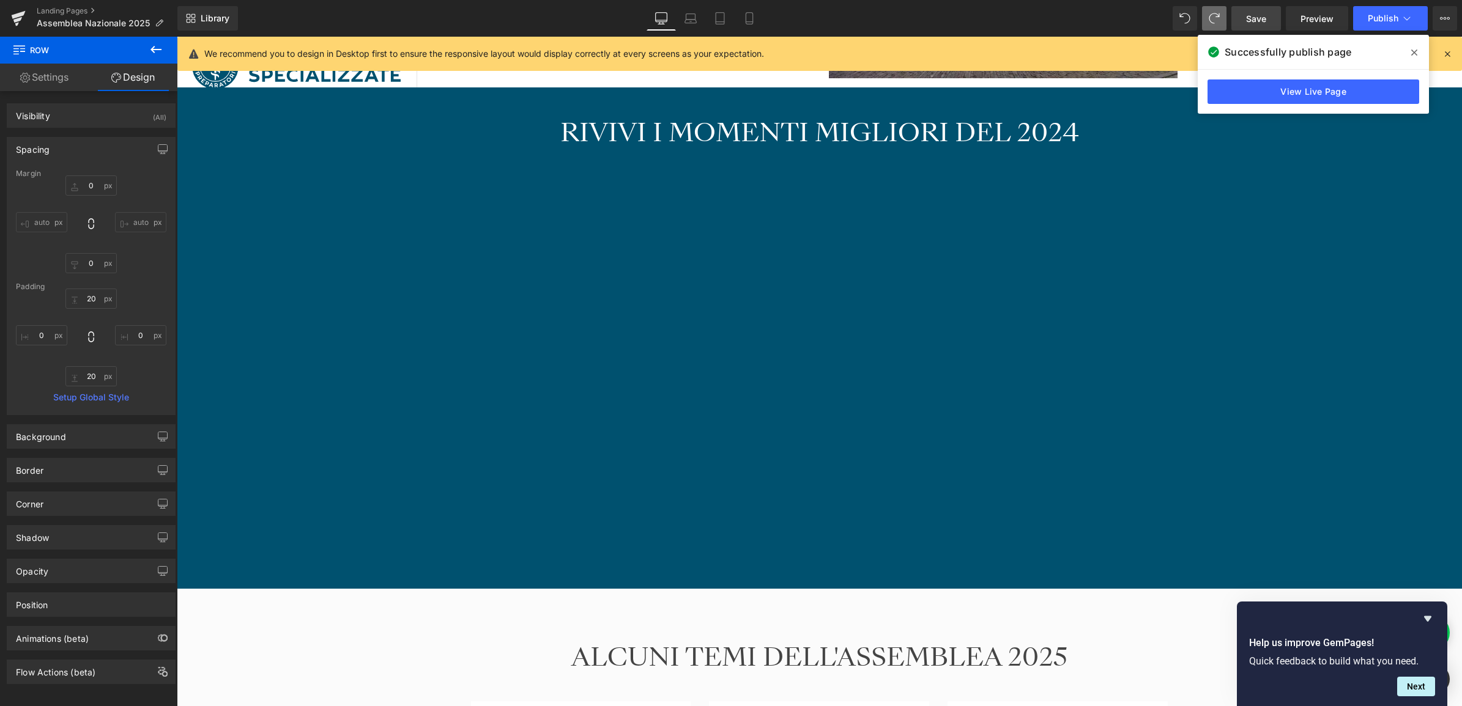
click at [268, 332] on div "RIVIVI I MOMENTI MIGLIORI DEL 2024 Heading NaNpx Vimeo Row Row" at bounding box center [819, 338] width 1285 height 477
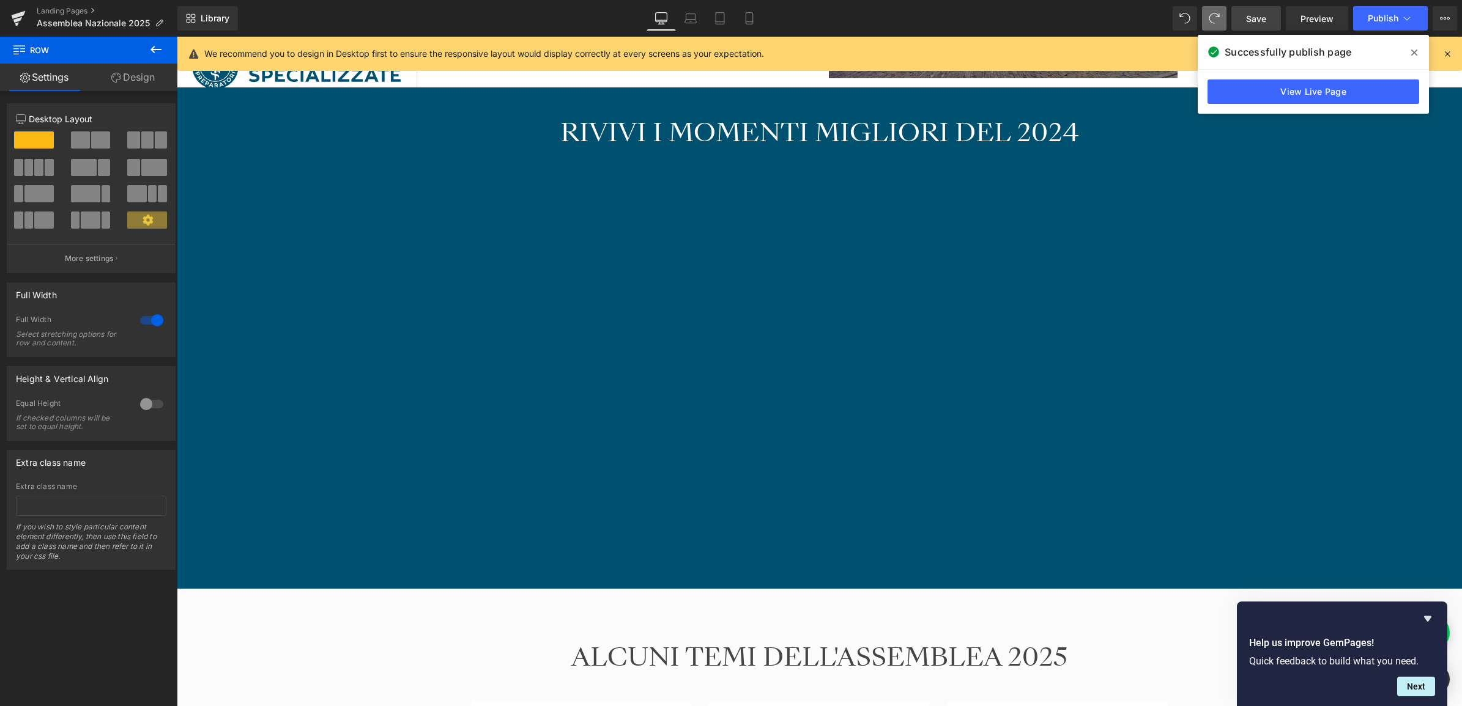
click at [160, 58] on button at bounding box center [156, 50] width 43 height 27
click at [407, 236] on div "RIVIVI I MOMENTI MIGLIORI DEL 2024 Heading NaNpx Vimeo Row Row" at bounding box center [819, 338] width 1285 height 477
click at [125, 77] on link "Design" at bounding box center [133, 78] width 89 height 28
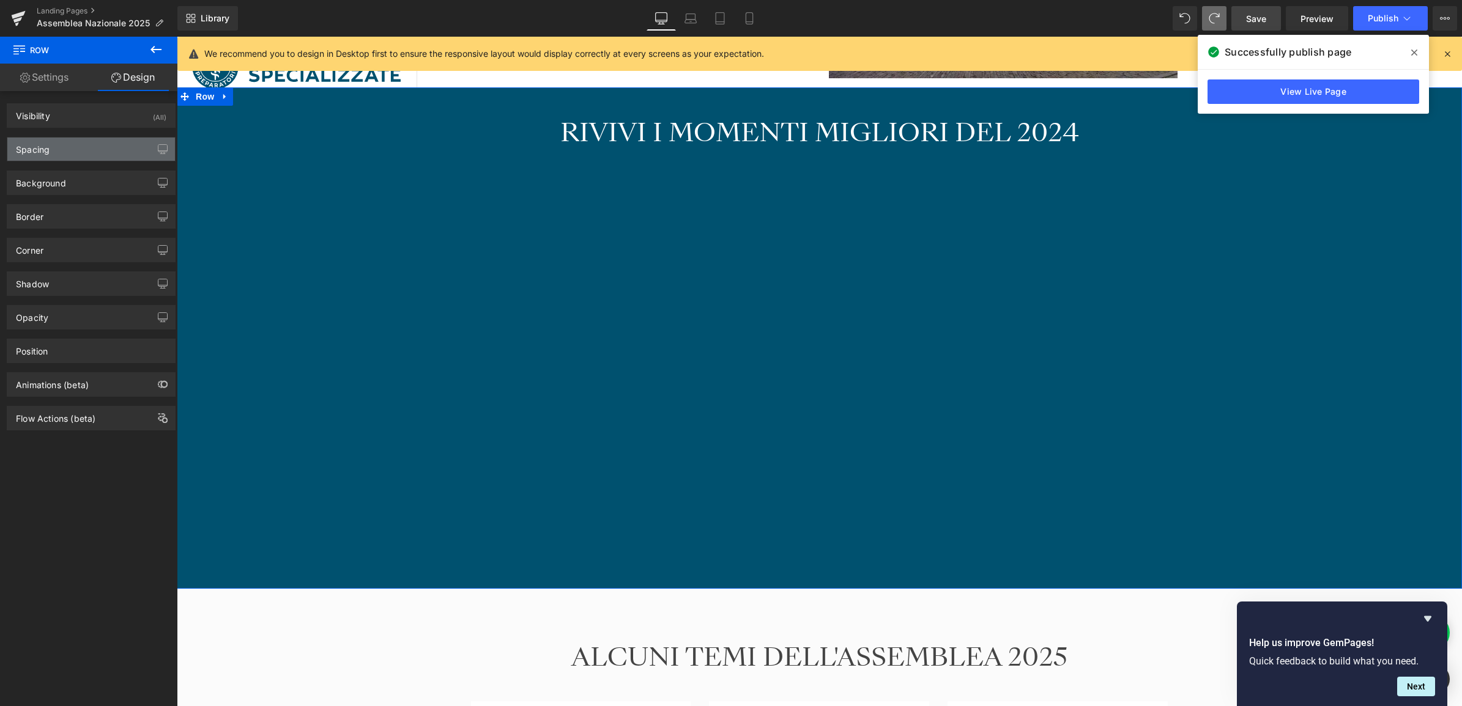
type input "#00516f"
type input "100"
click at [110, 185] on div "Background" at bounding box center [91, 182] width 168 height 23
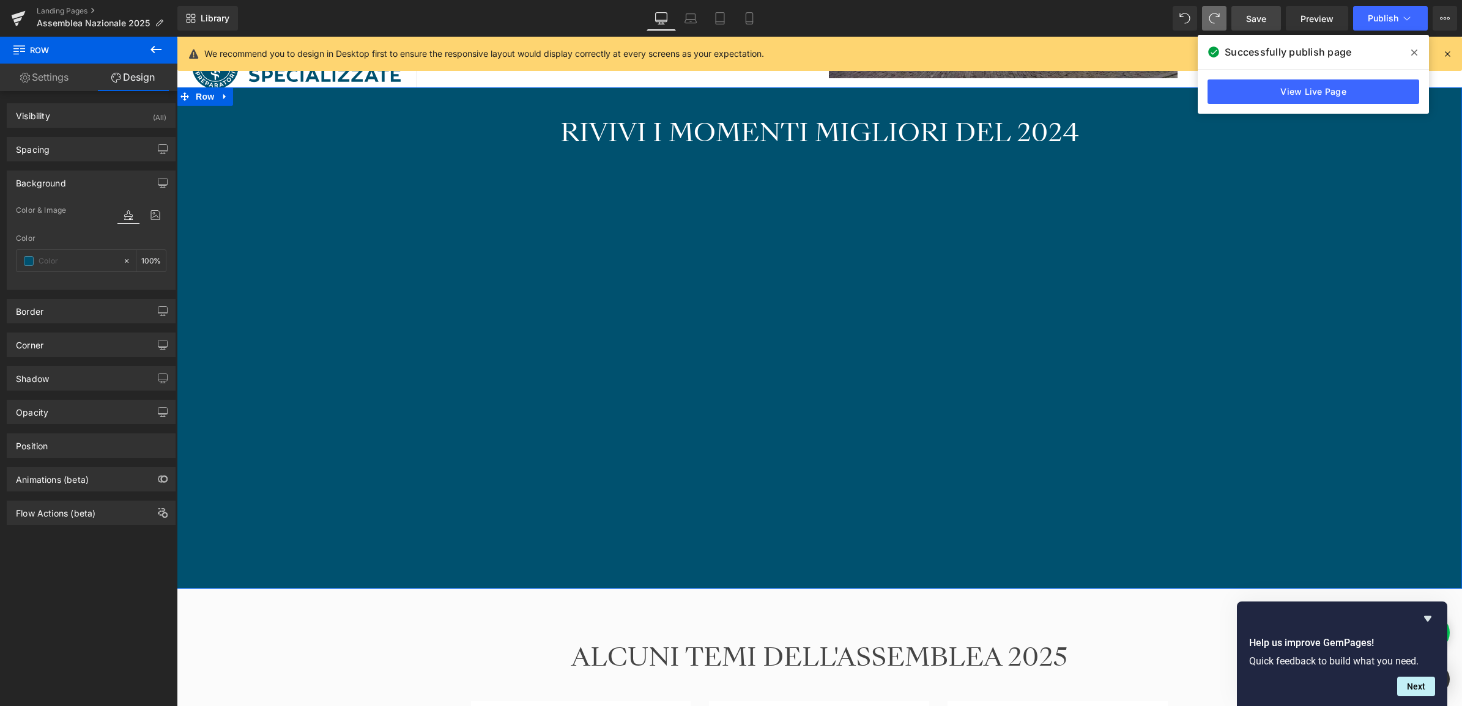
type input "0"
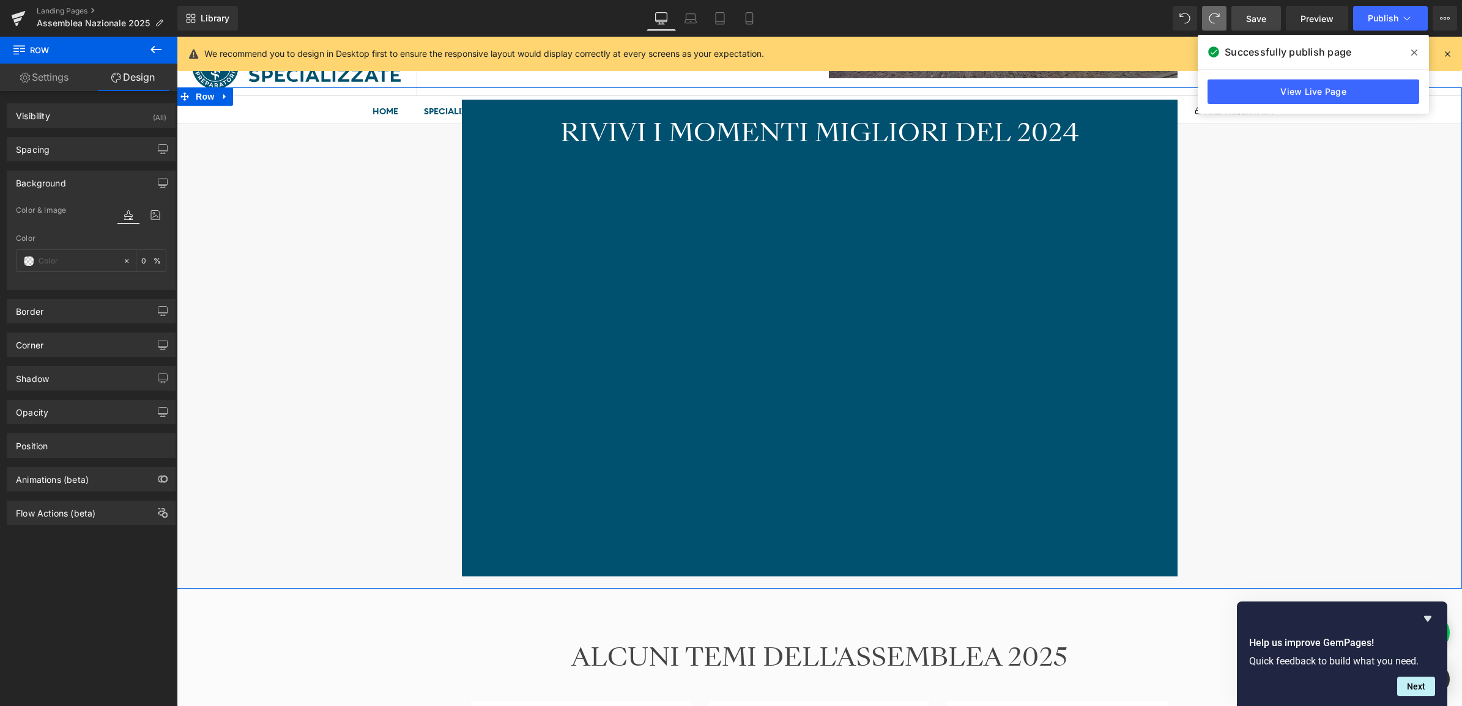
click at [232, 283] on div "RIVIVI I MOMENTI MIGLIORI DEL 2024 Heading NaNpx Vimeo Row Row" at bounding box center [819, 338] width 1285 height 477
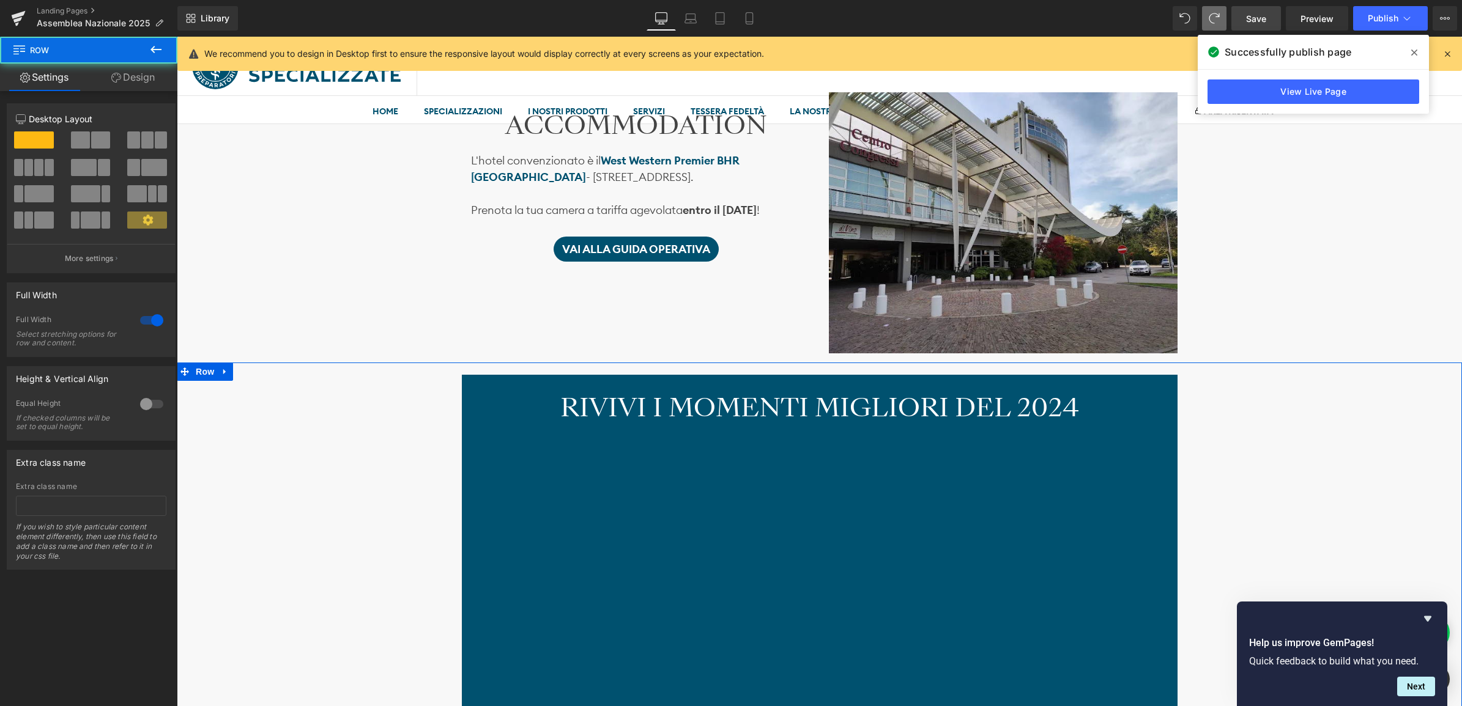
scroll to position [1223, 0]
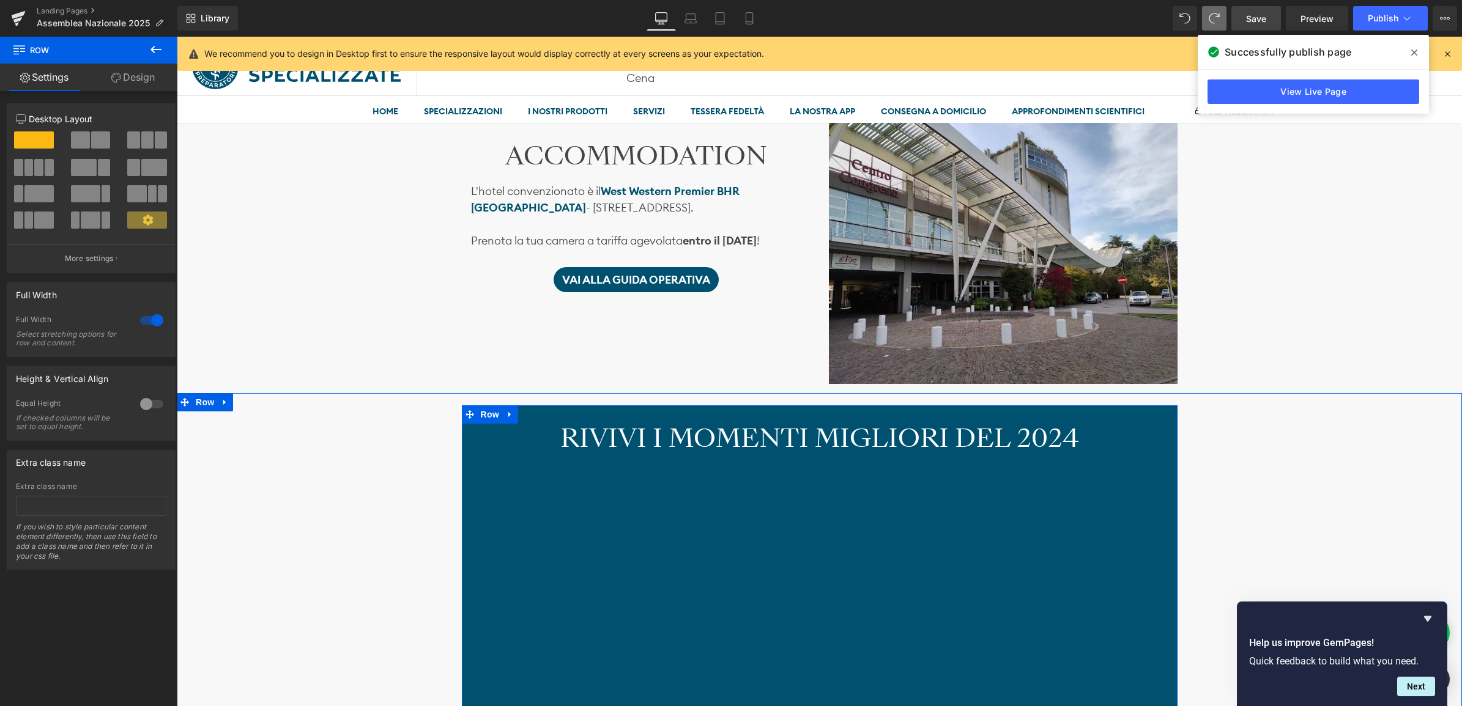
click at [478, 465] on div "RIVIVI I MOMENTI MIGLIORI DEL 2024 Heading NaNpx Vimeo" at bounding box center [820, 650] width 716 height 453
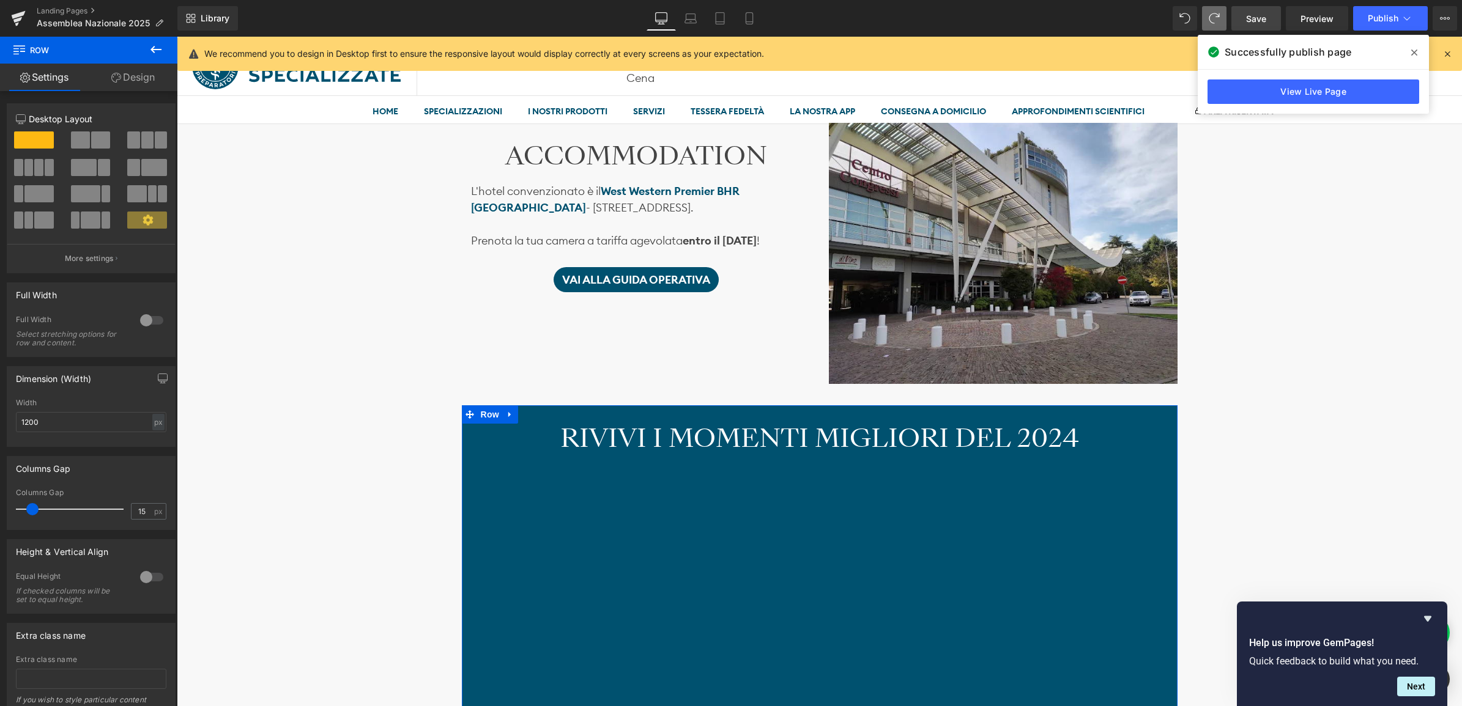
click at [131, 75] on link "Design" at bounding box center [133, 78] width 89 height 28
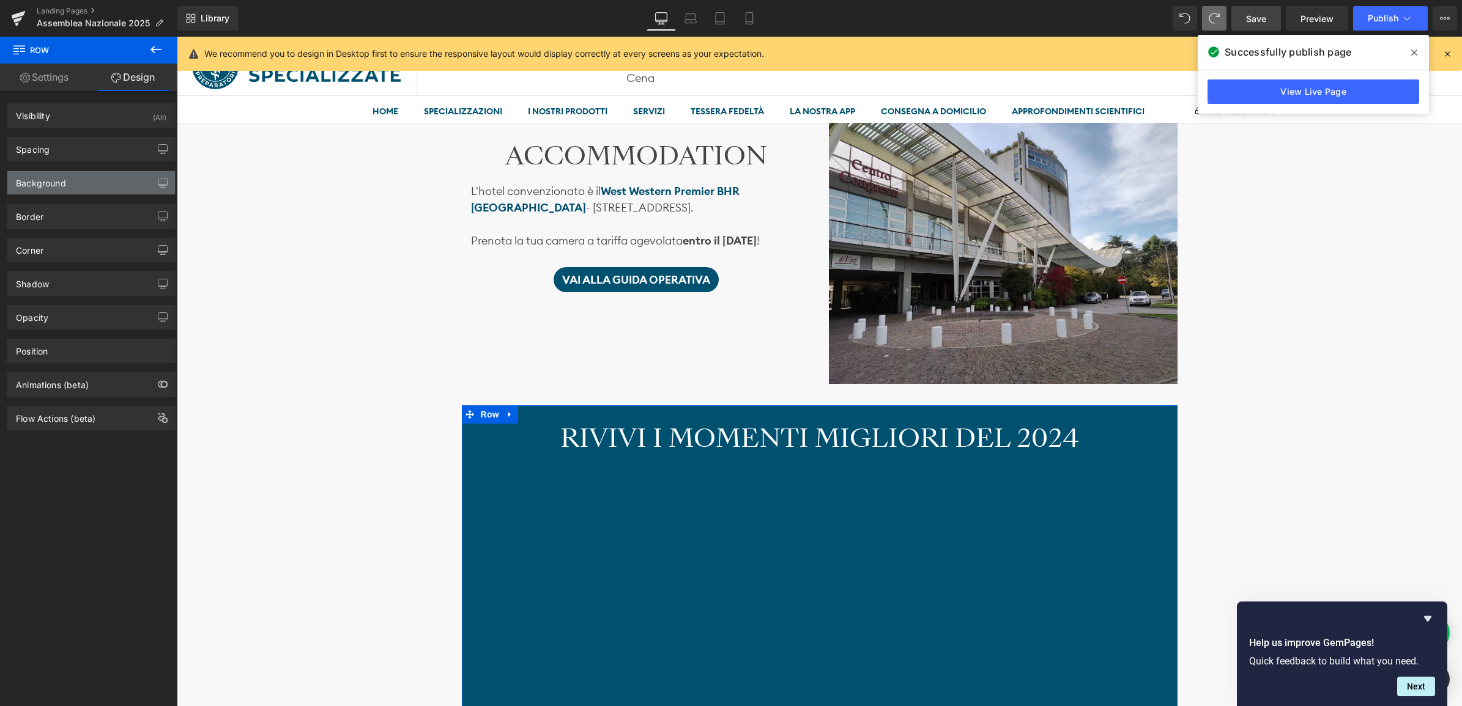
click at [74, 187] on div "Background" at bounding box center [91, 182] width 168 height 23
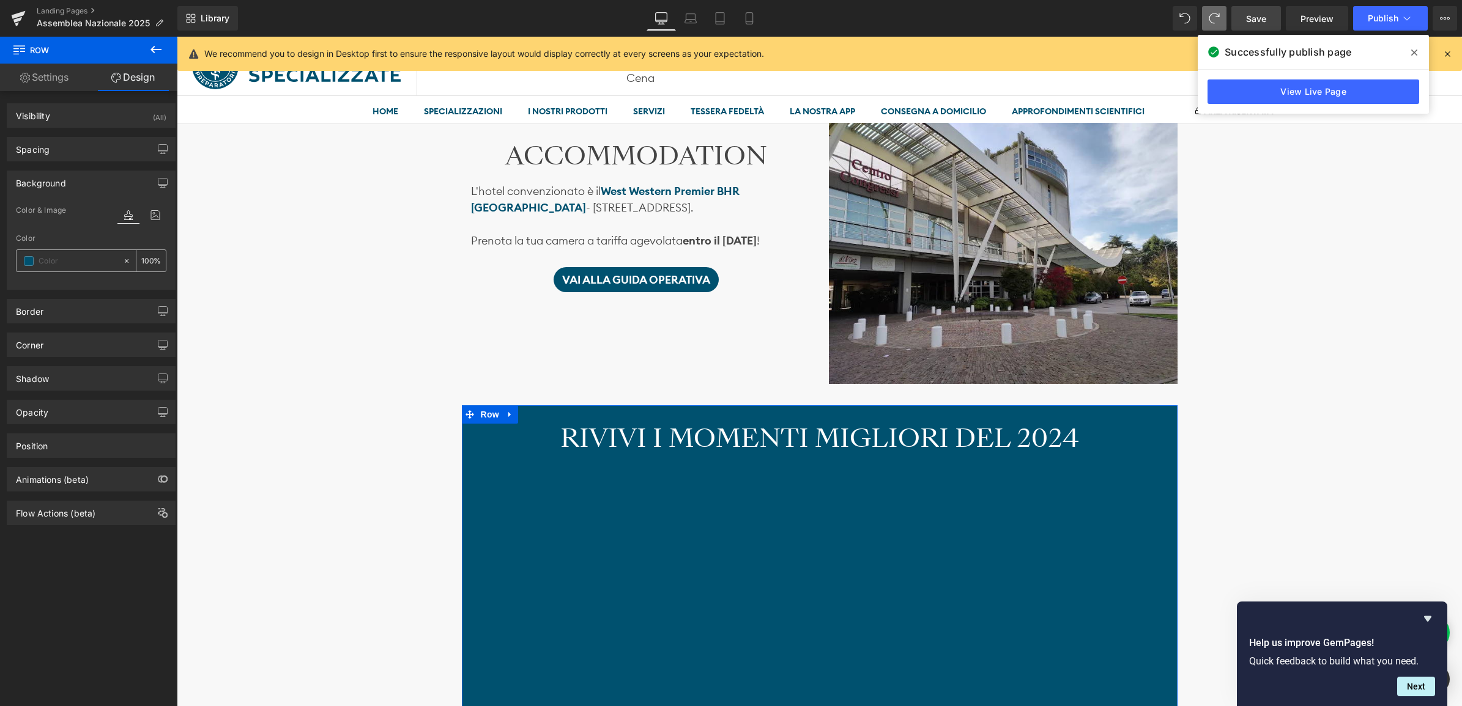
type input "0"
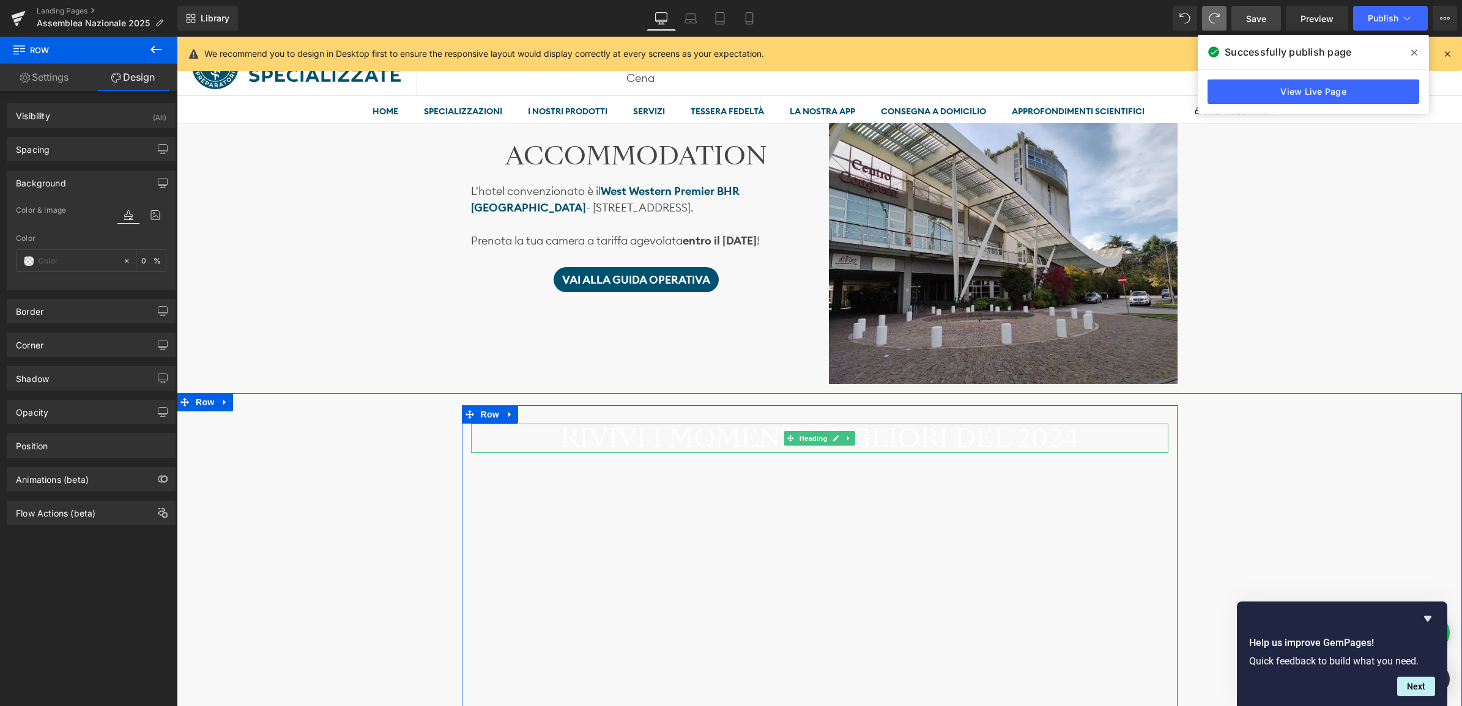
click at [561, 437] on h2 "RIVIVI I MOMENTI MIGLIORI DEL 2024" at bounding box center [819, 438] width 697 height 29
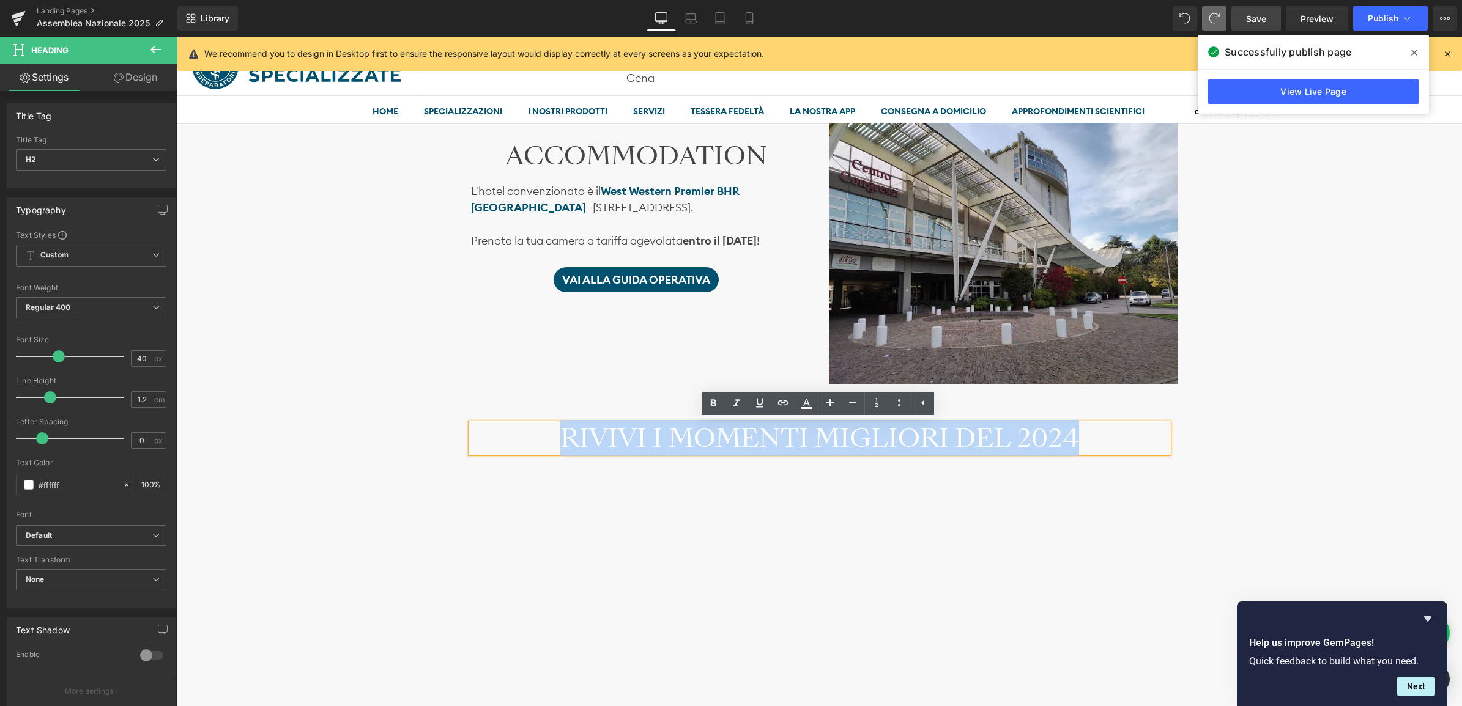
drag, startPoint x: 559, startPoint y: 436, endPoint x: 1077, endPoint y: 433, distance: 518.0
click at [1077, 433] on h2 "RIVIVI I MOMENTI MIGLIORI DEL 2024" at bounding box center [819, 438] width 697 height 29
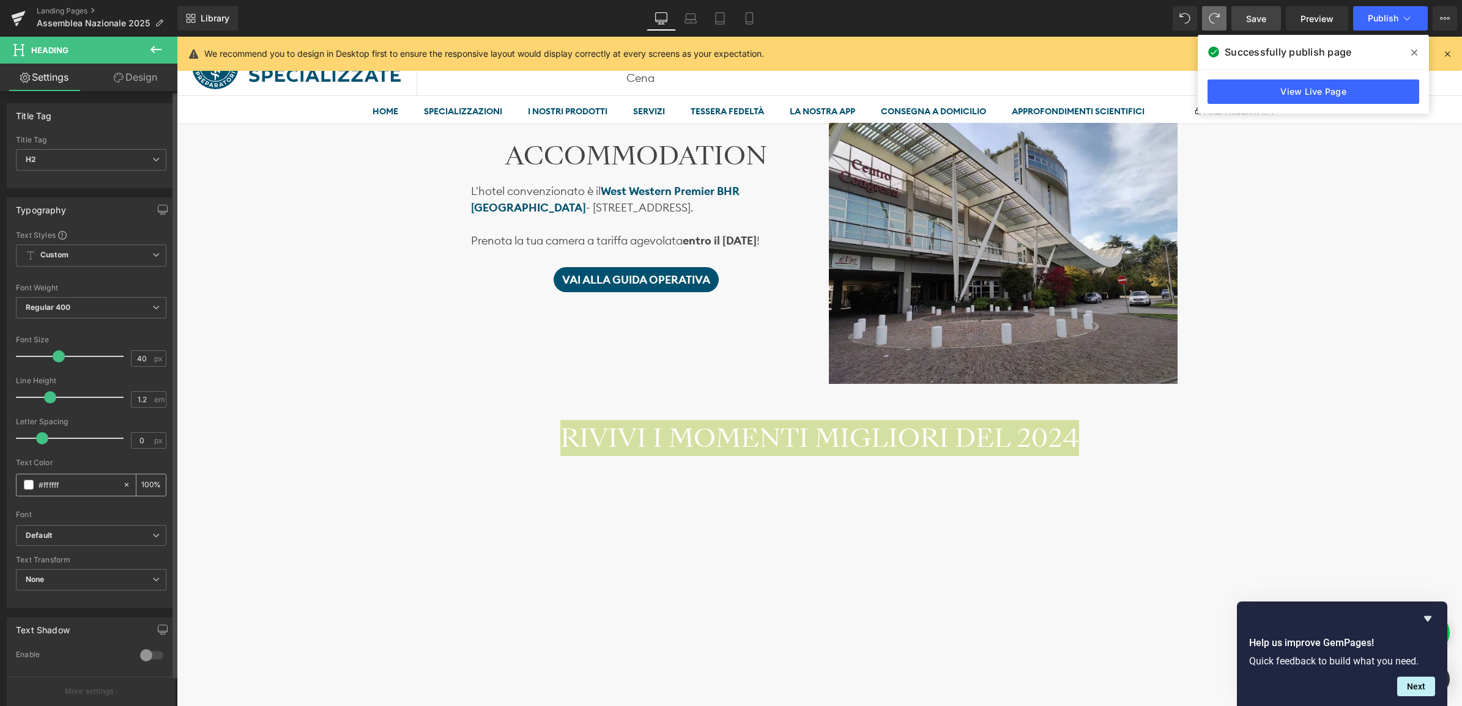
drag, startPoint x: 73, startPoint y: 491, endPoint x: 40, endPoint y: 490, distance: 33.0
click at [40, 490] on input "#ffffff" at bounding box center [78, 484] width 78 height 13
type input "0"
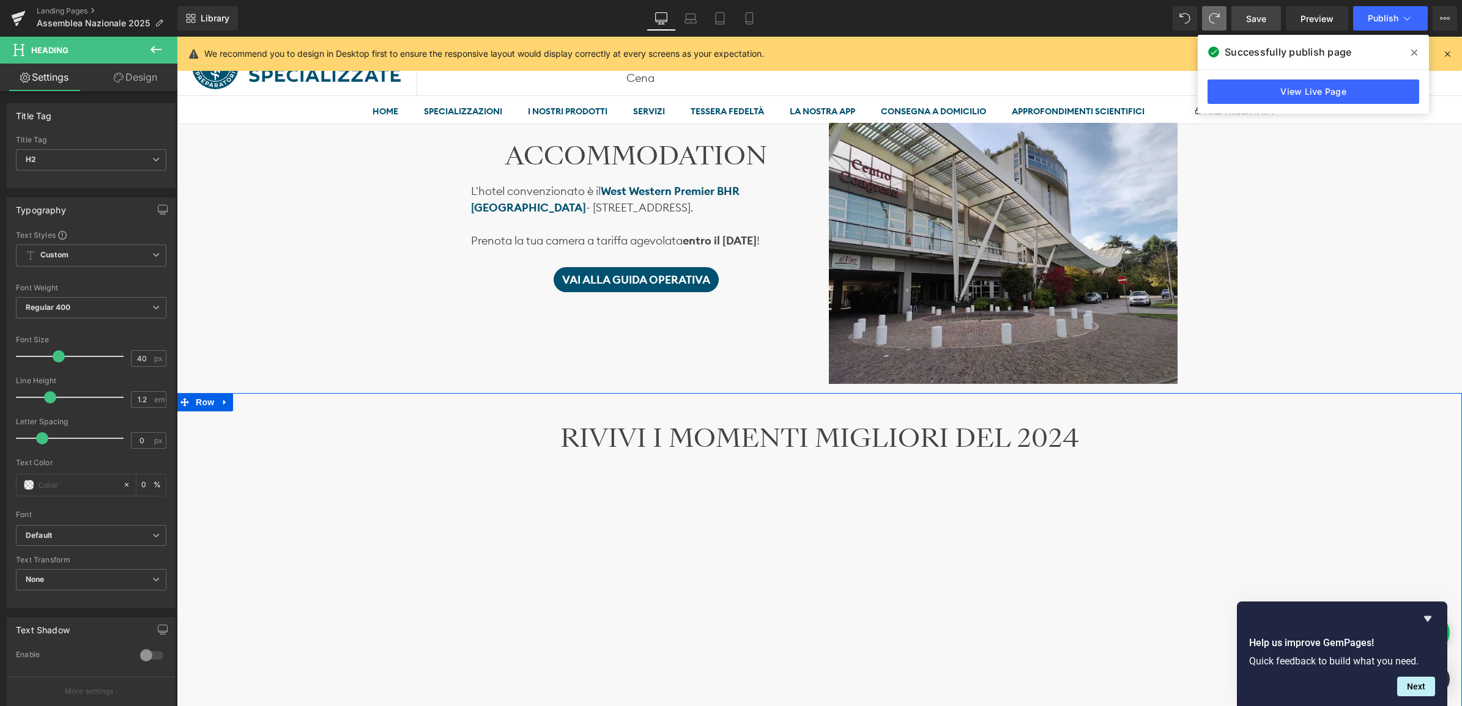
click at [241, 496] on div "RIVIVI I MOMENTI MIGLIORI DEL 2024 Heading NaNpx Vimeo Row Row" at bounding box center [819, 643] width 1285 height 477
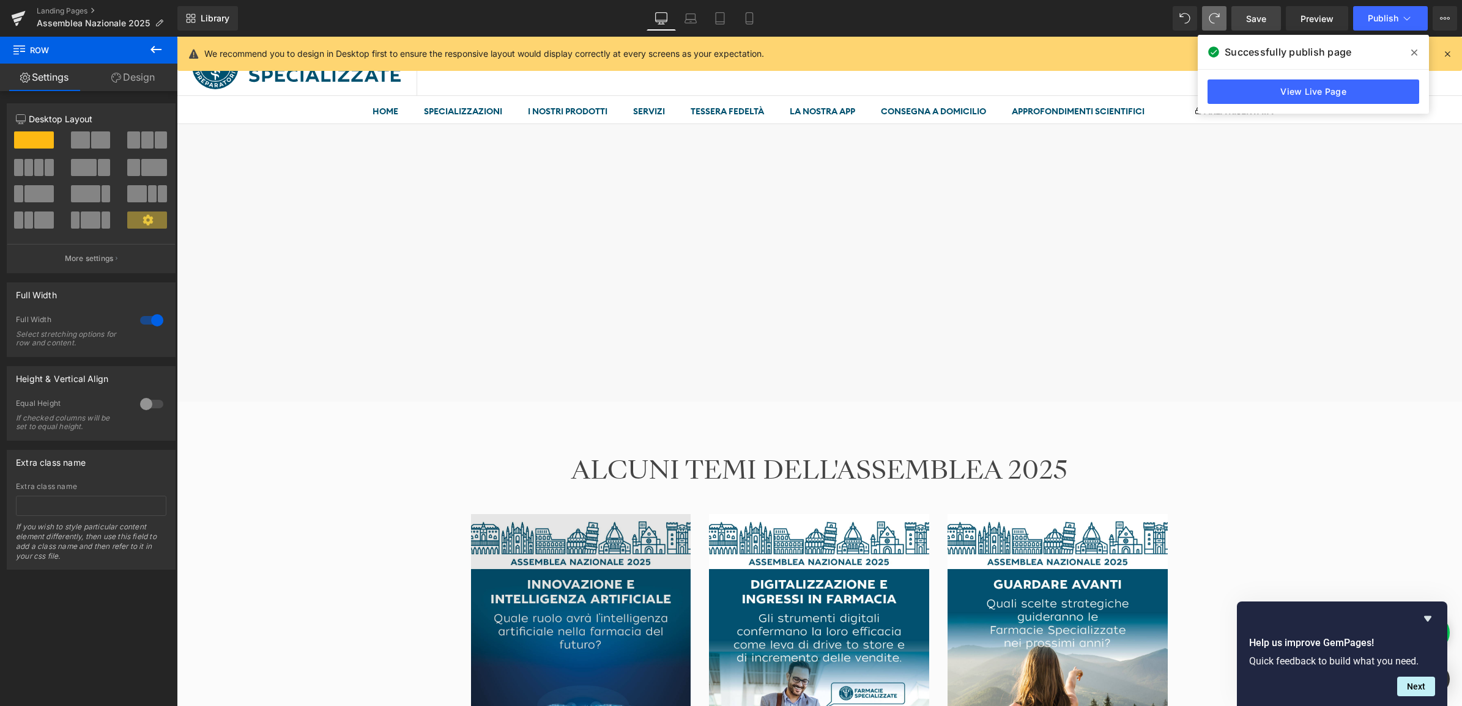
scroll to position [1490, 0]
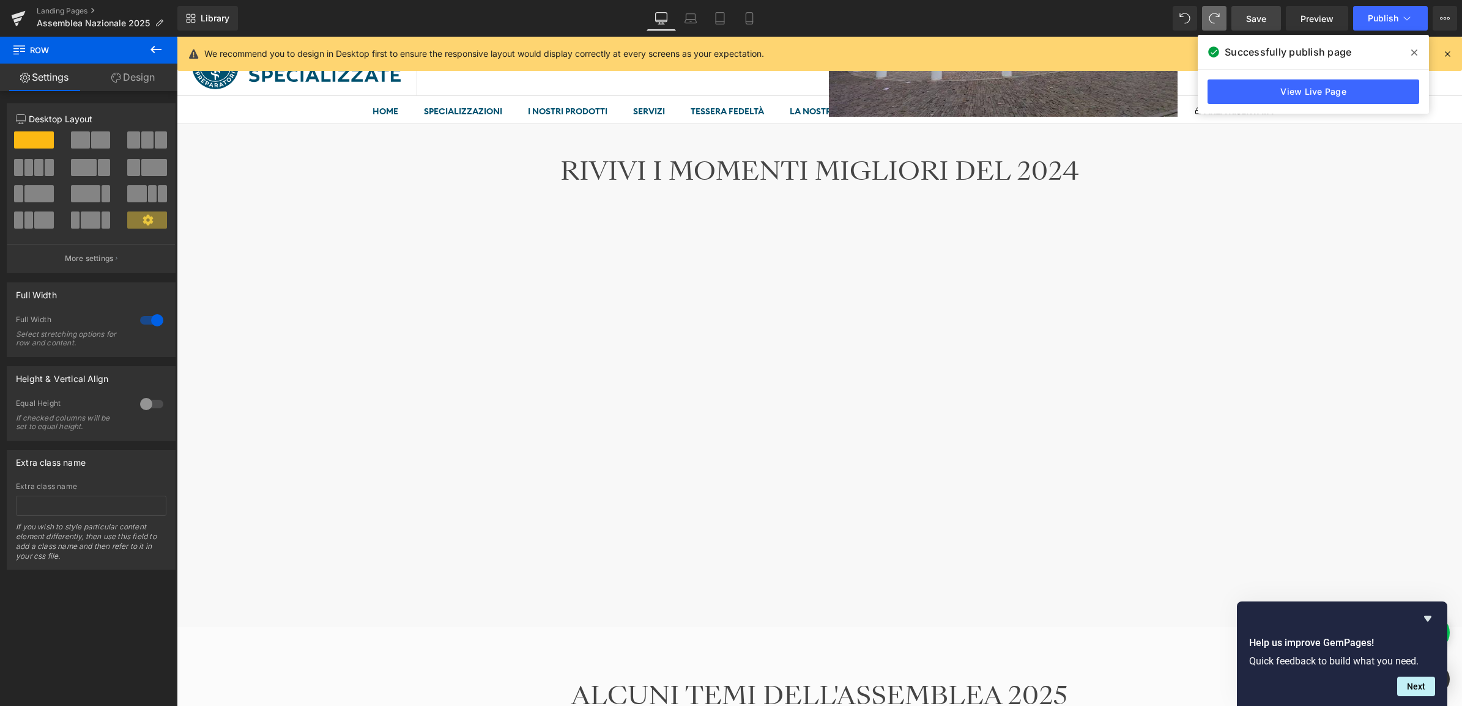
click at [1258, 13] on span "Save" at bounding box center [1256, 18] width 20 height 13
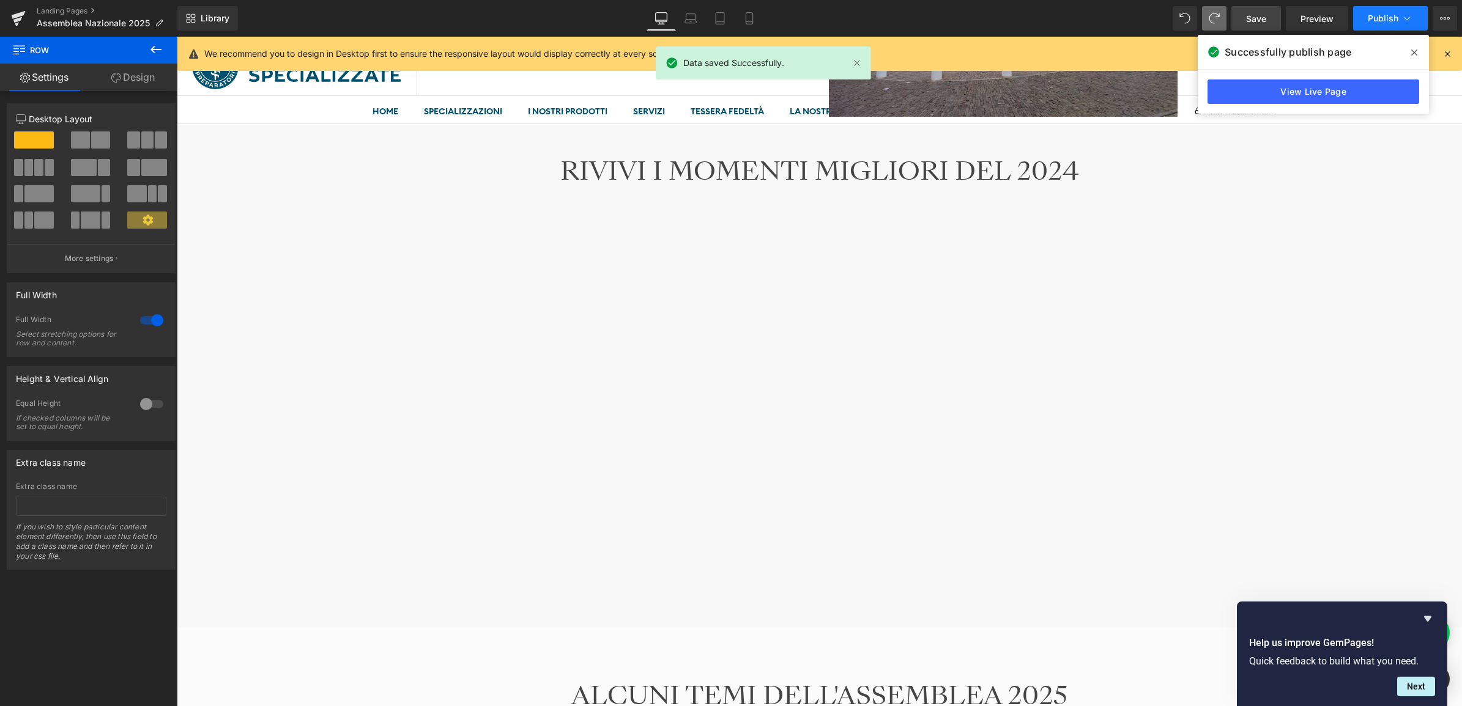
click at [1388, 13] on button "Publish" at bounding box center [1390, 18] width 75 height 24
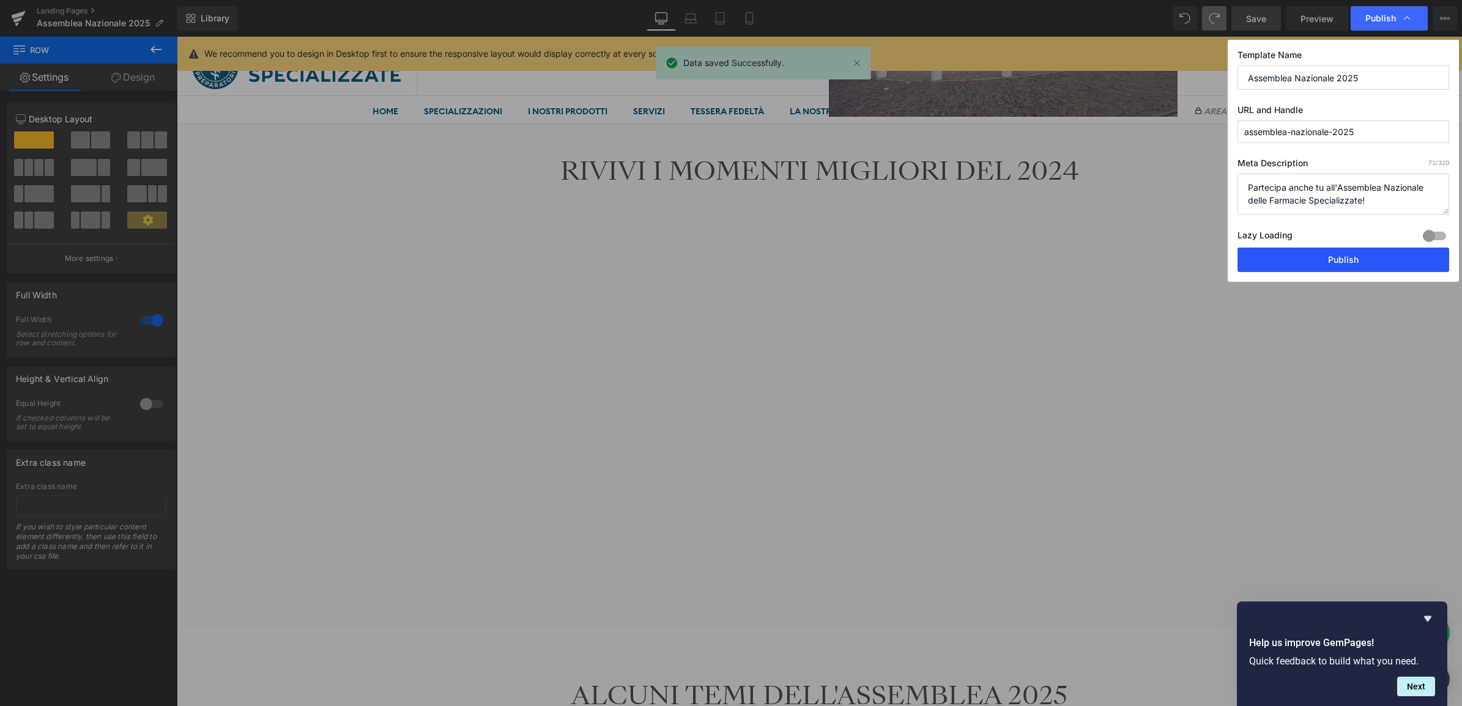
click at [1369, 257] on button "Publish" at bounding box center [1343, 260] width 212 height 24
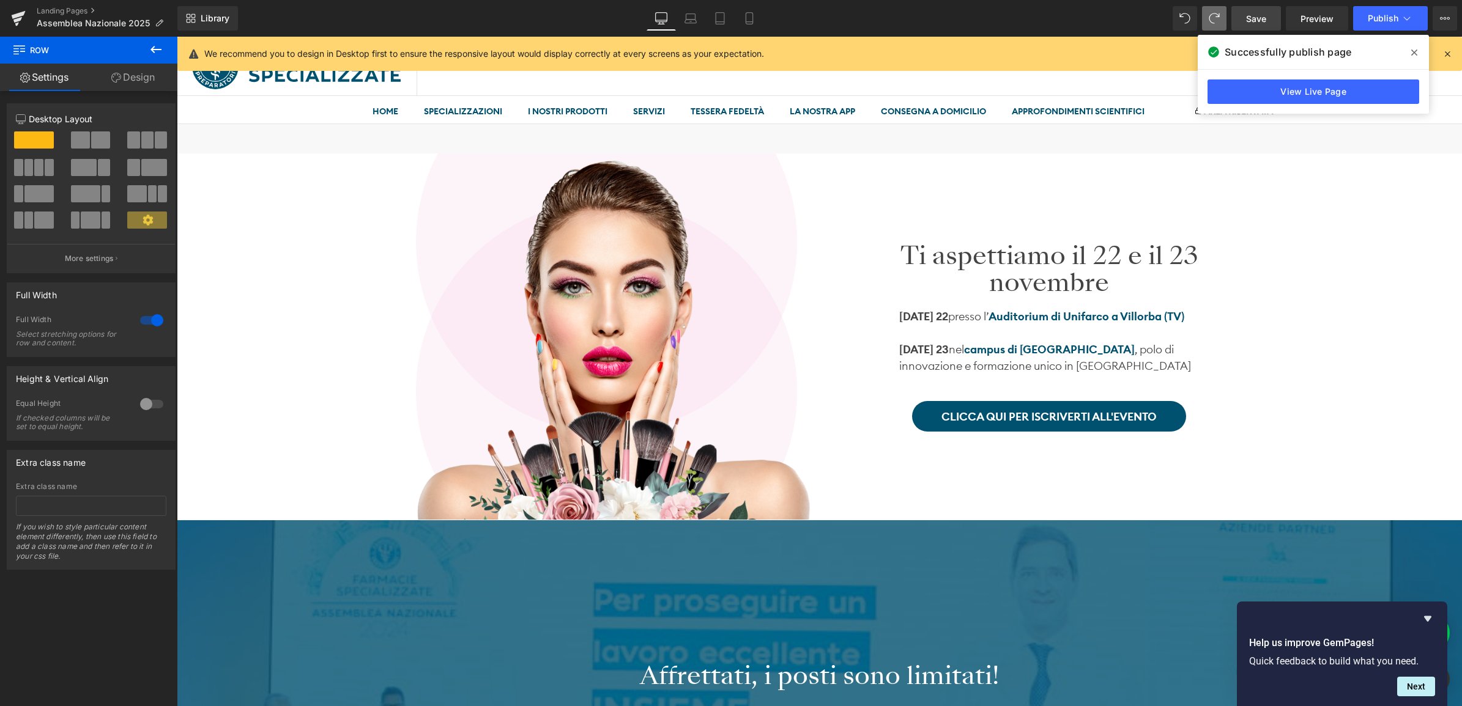
scroll to position [0, 0]
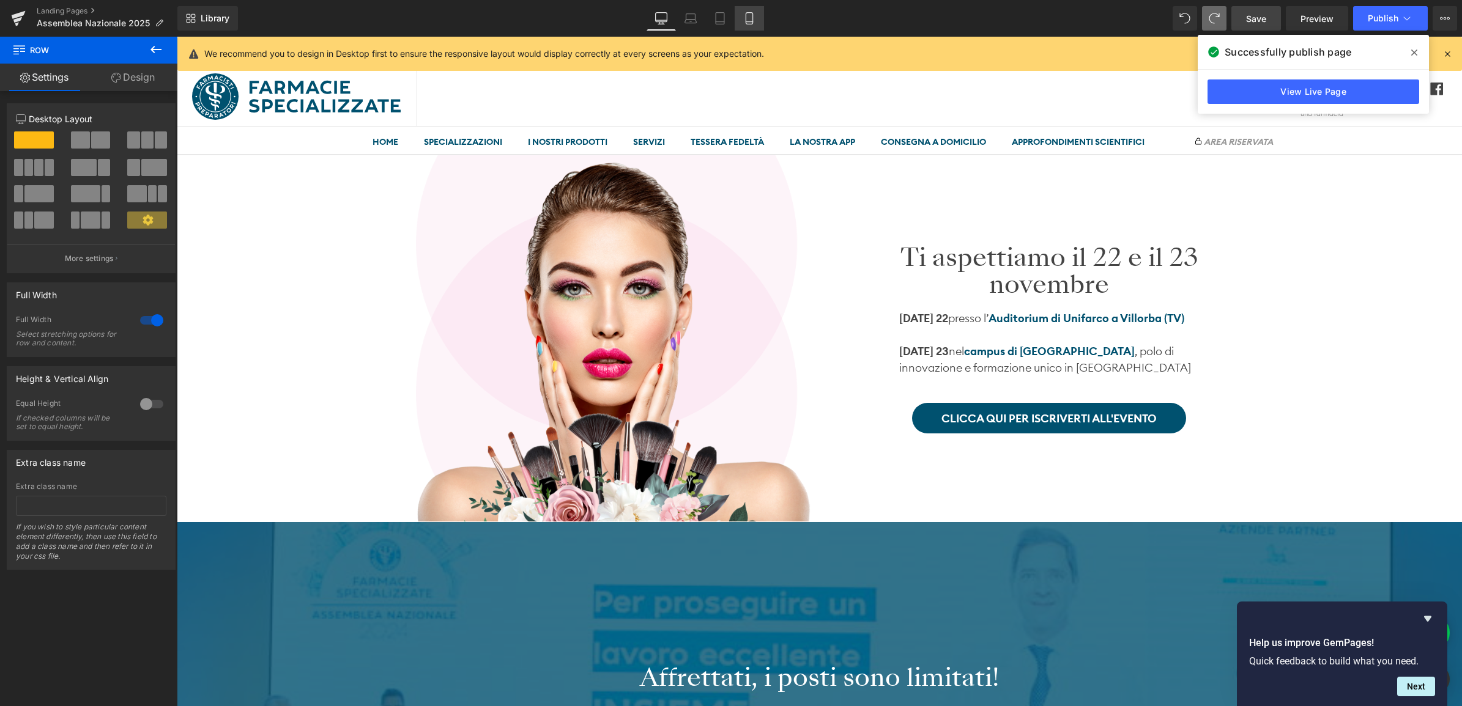
click at [746, 23] on icon at bounding box center [749, 19] width 7 height 12
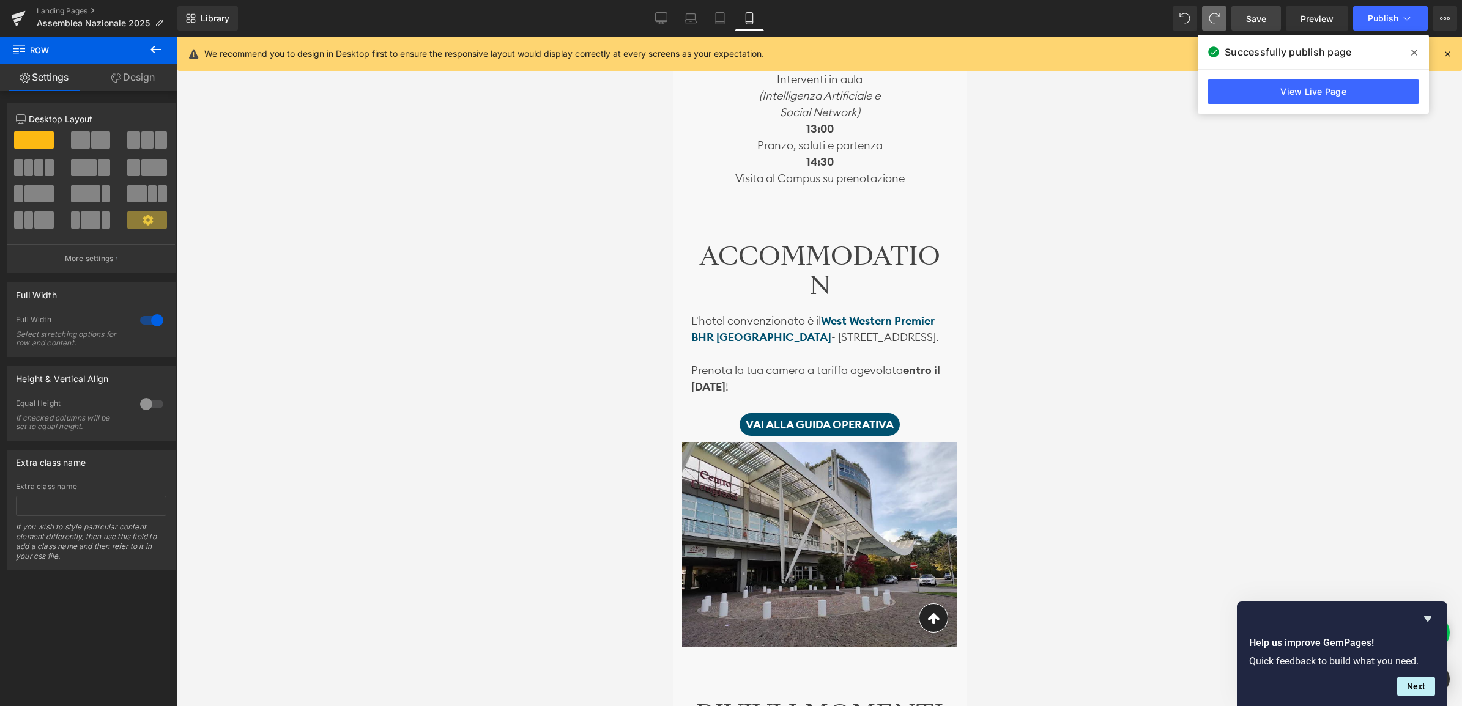
scroll to position [1545, 0]
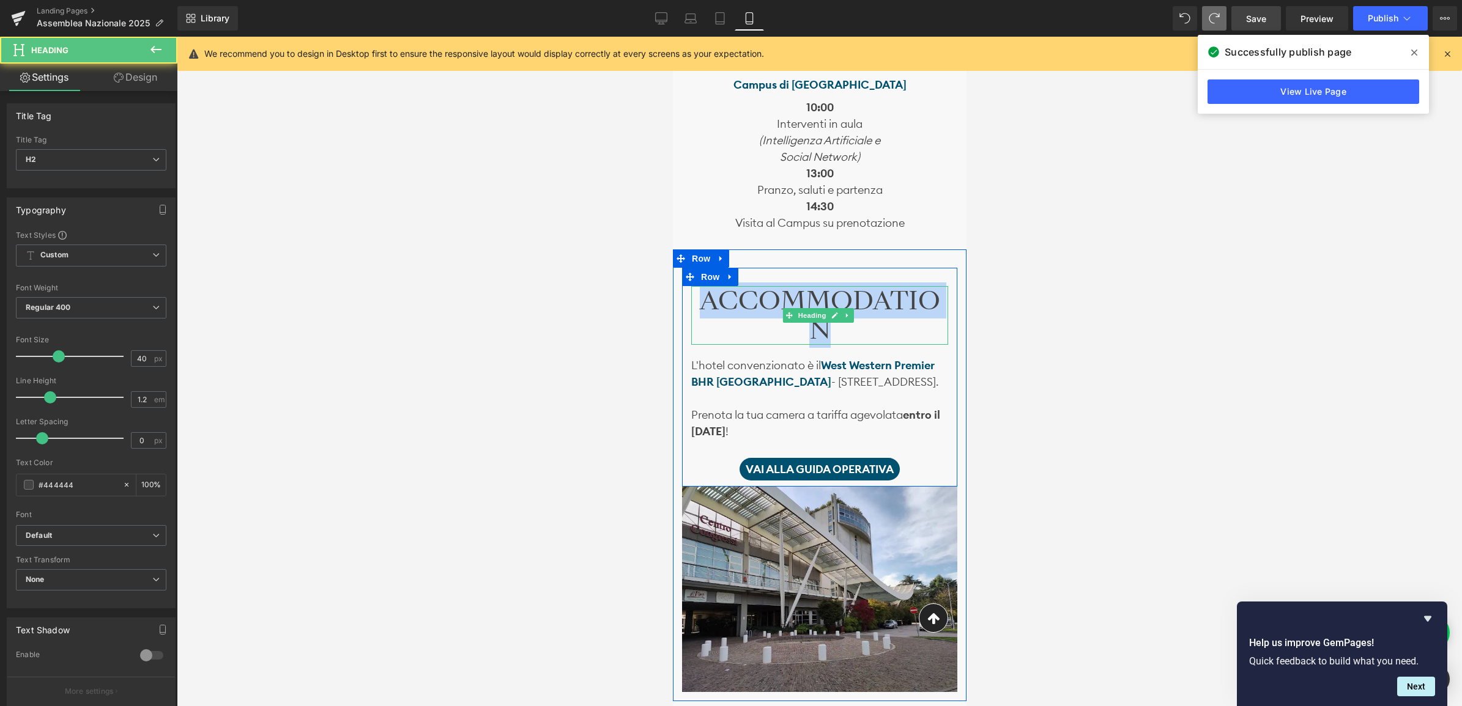
drag, startPoint x: 786, startPoint y: 335, endPoint x: 699, endPoint y: 303, distance: 92.5
click at [699, 303] on h2 "ACCOMMODATION" at bounding box center [818, 315] width 257 height 59
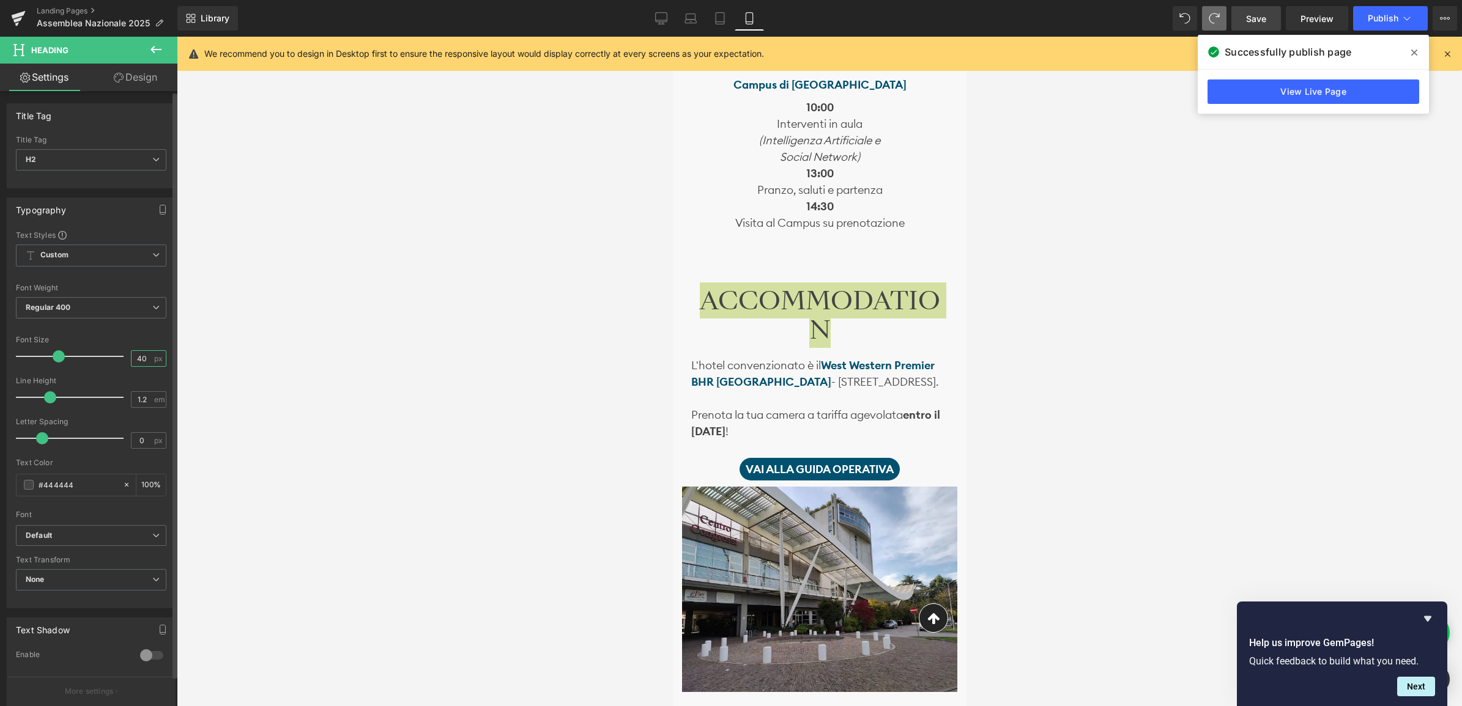
drag, startPoint x: 147, startPoint y: 360, endPoint x: 125, endPoint y: 361, distance: 21.5
click at [125, 361] on div "Font Size 40 px" at bounding box center [91, 356] width 150 height 41
type input "38"
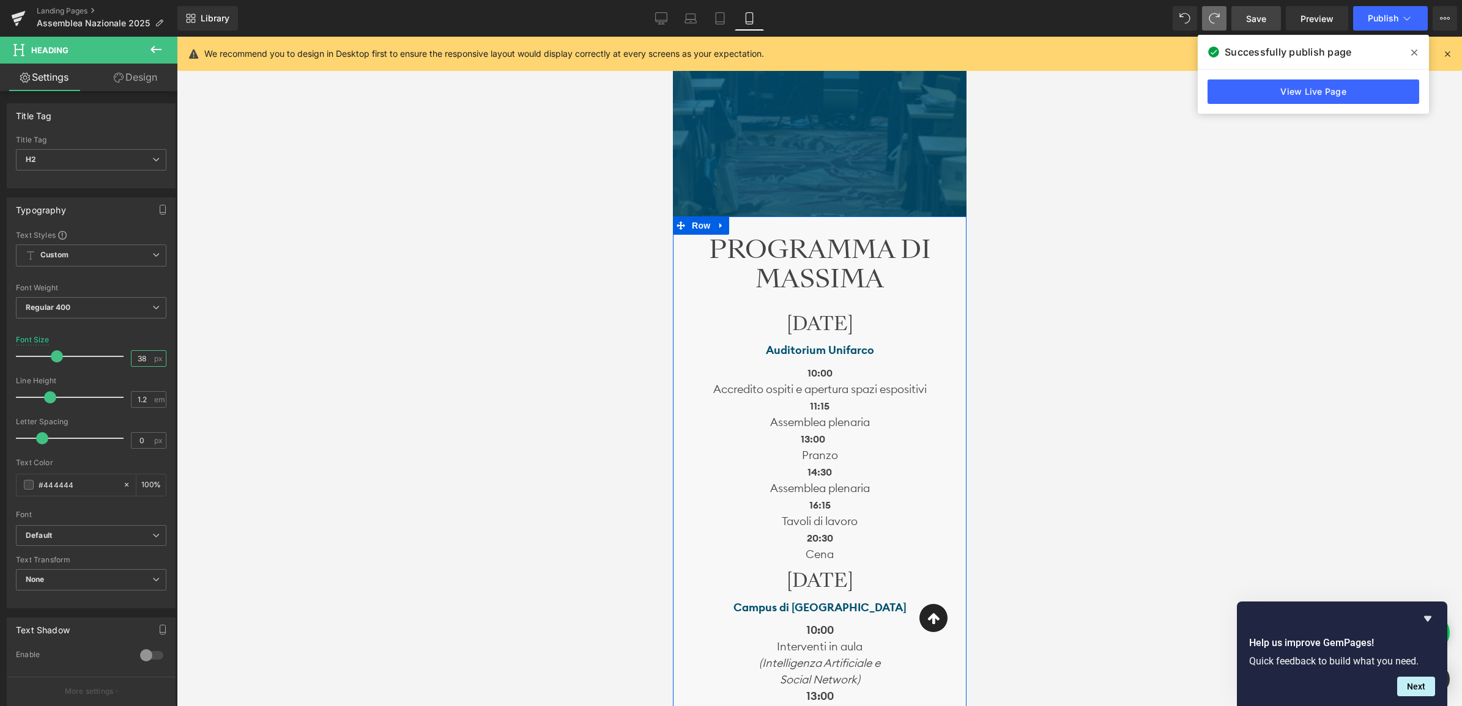
scroll to position [1010, 0]
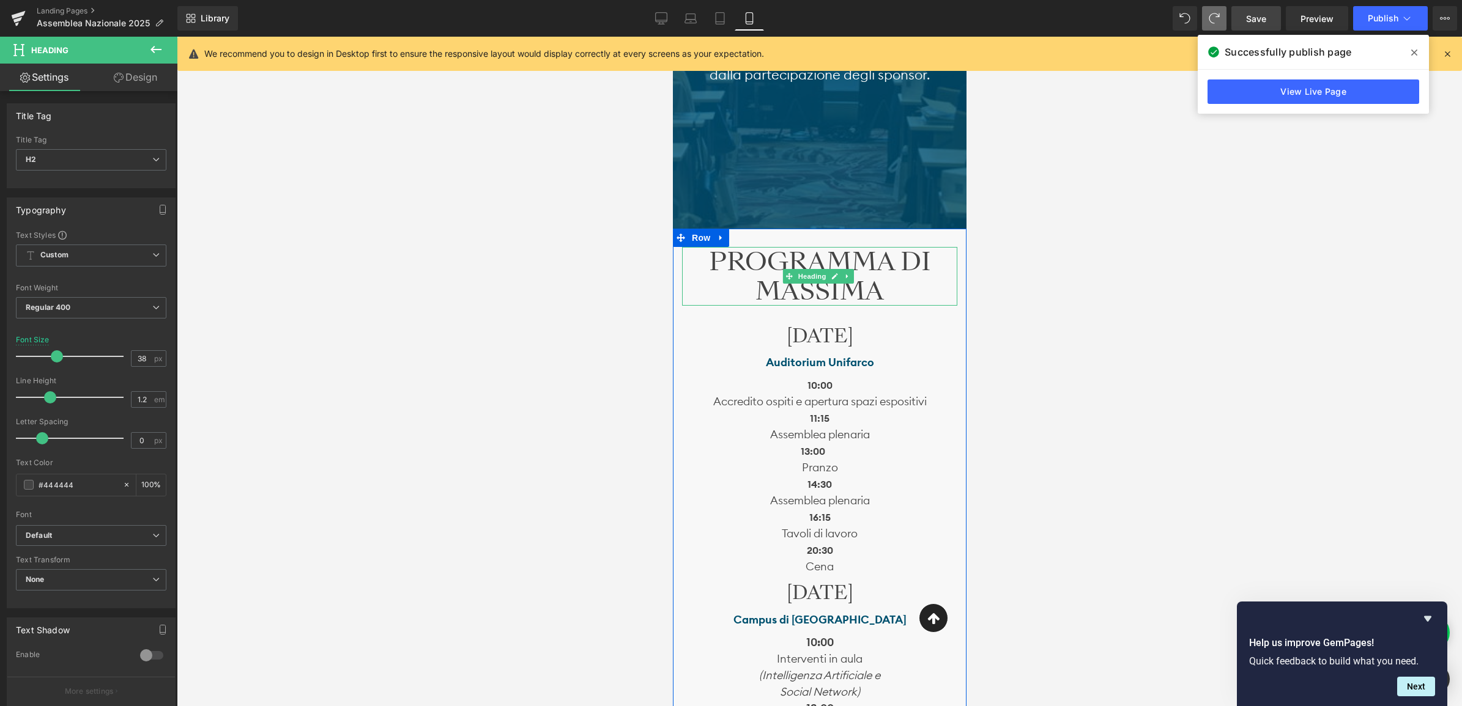
click at [886, 276] on h2 "PROGRAMMA DI MASSIMA" at bounding box center [818, 276] width 275 height 59
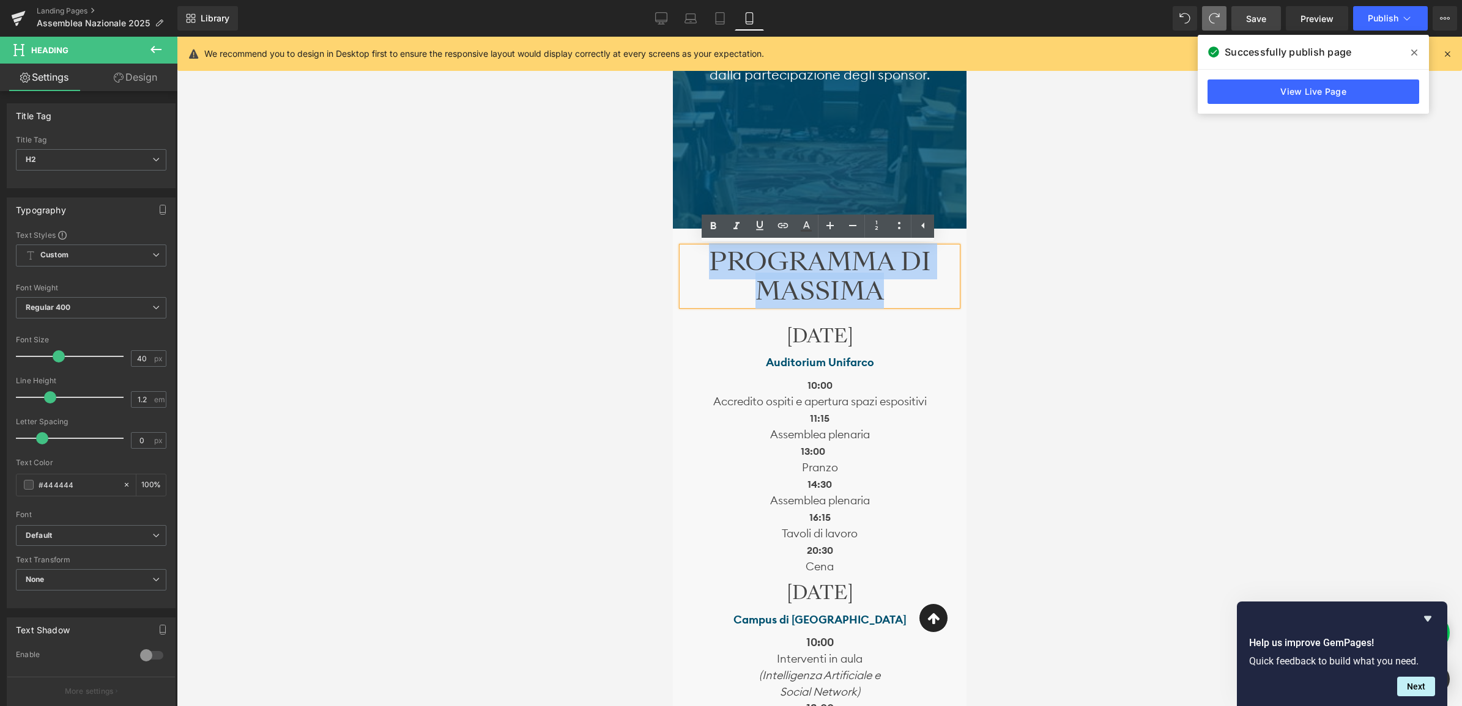
drag, startPoint x: 888, startPoint y: 294, endPoint x: 703, endPoint y: 257, distance: 188.3
click at [703, 257] on h2 "PROGRAMMA DI MASSIMA" at bounding box center [818, 276] width 275 height 59
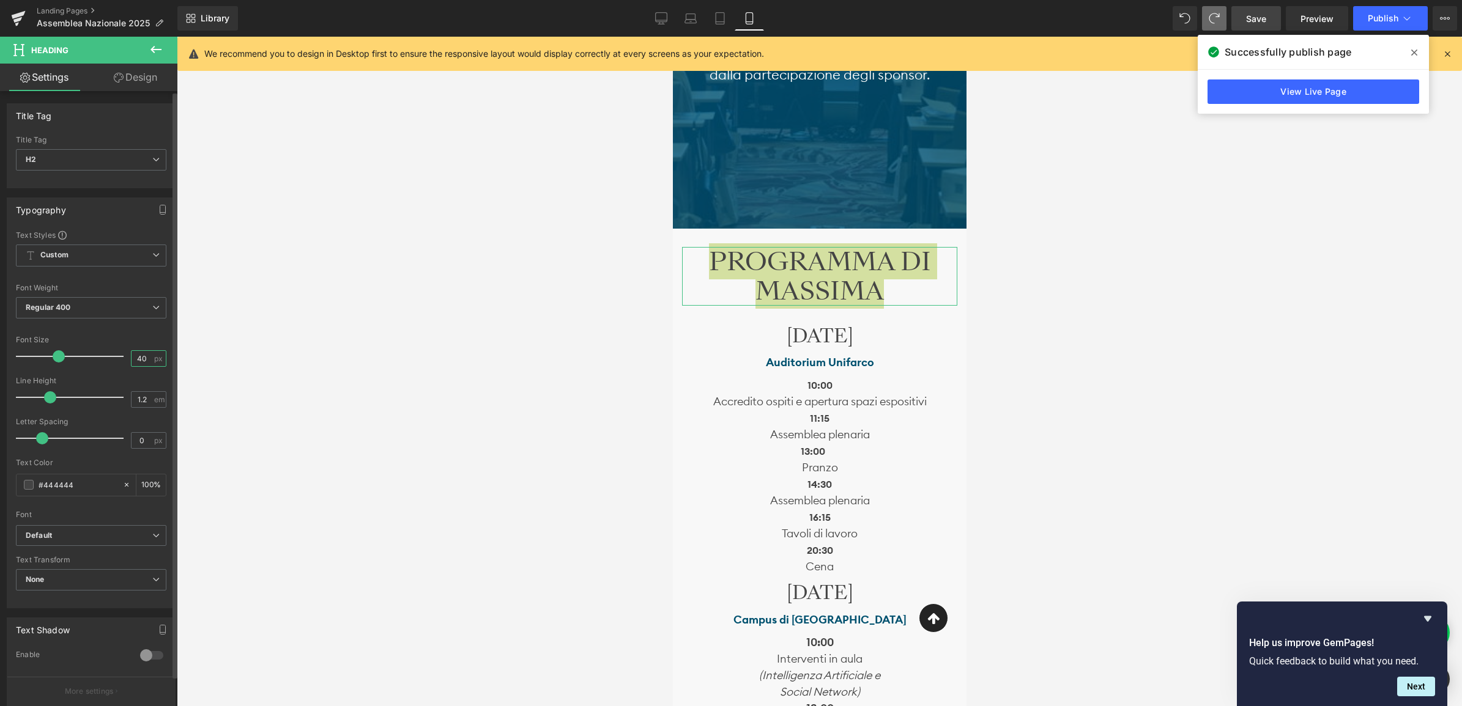
click at [142, 359] on input "40" at bounding box center [141, 358] width 21 height 15
type input "6"
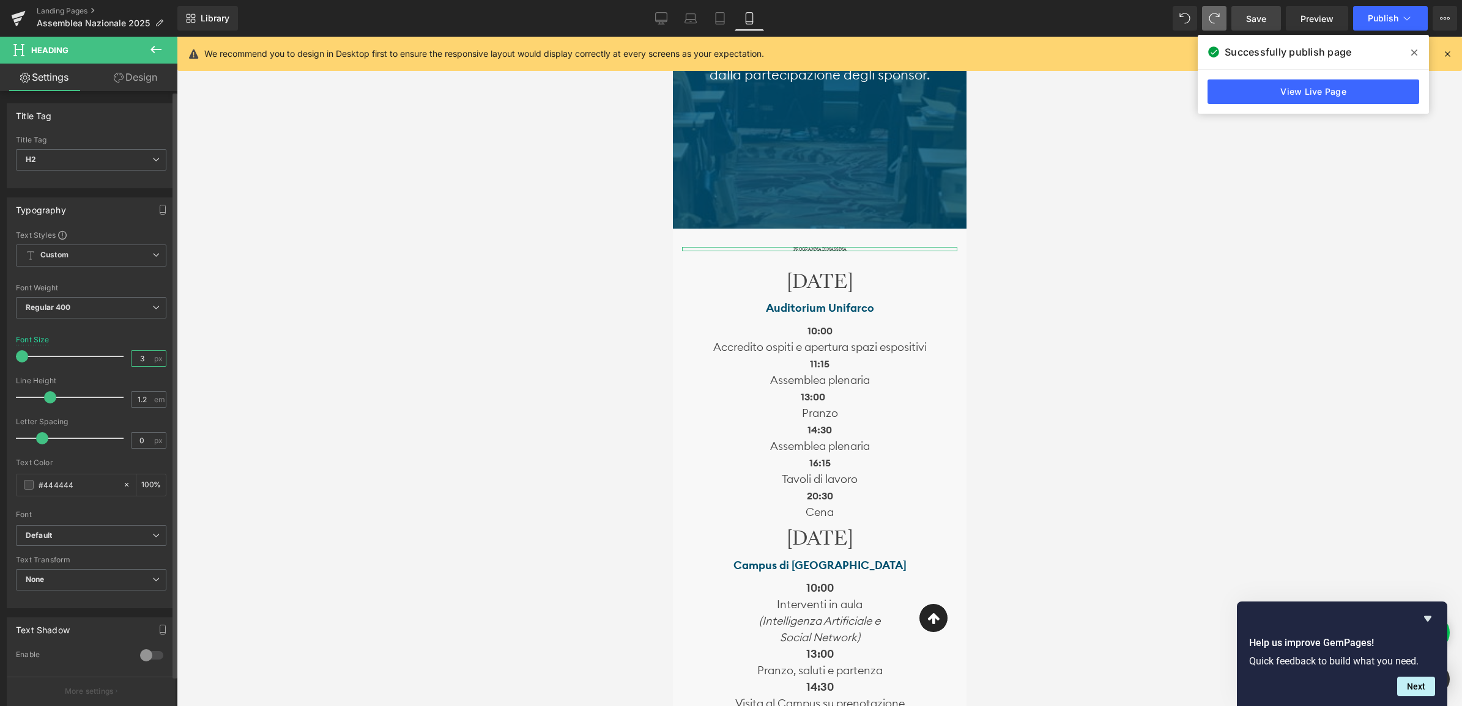
type input "38"
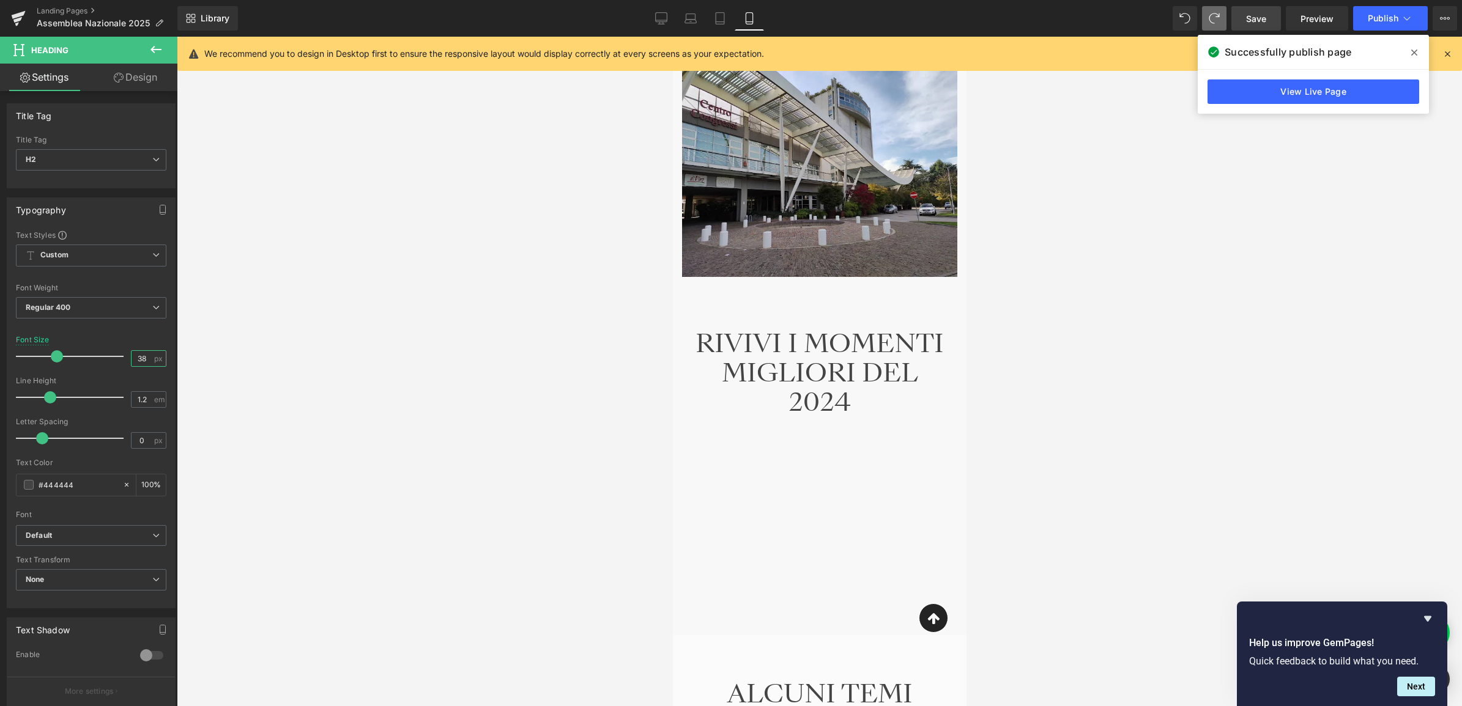
scroll to position [1928, 0]
click at [812, 385] on div "RIVIVI I MOMENTI MIGLIORI DEL 2024 Heading NaNpx" at bounding box center [818, 372] width 257 height 88
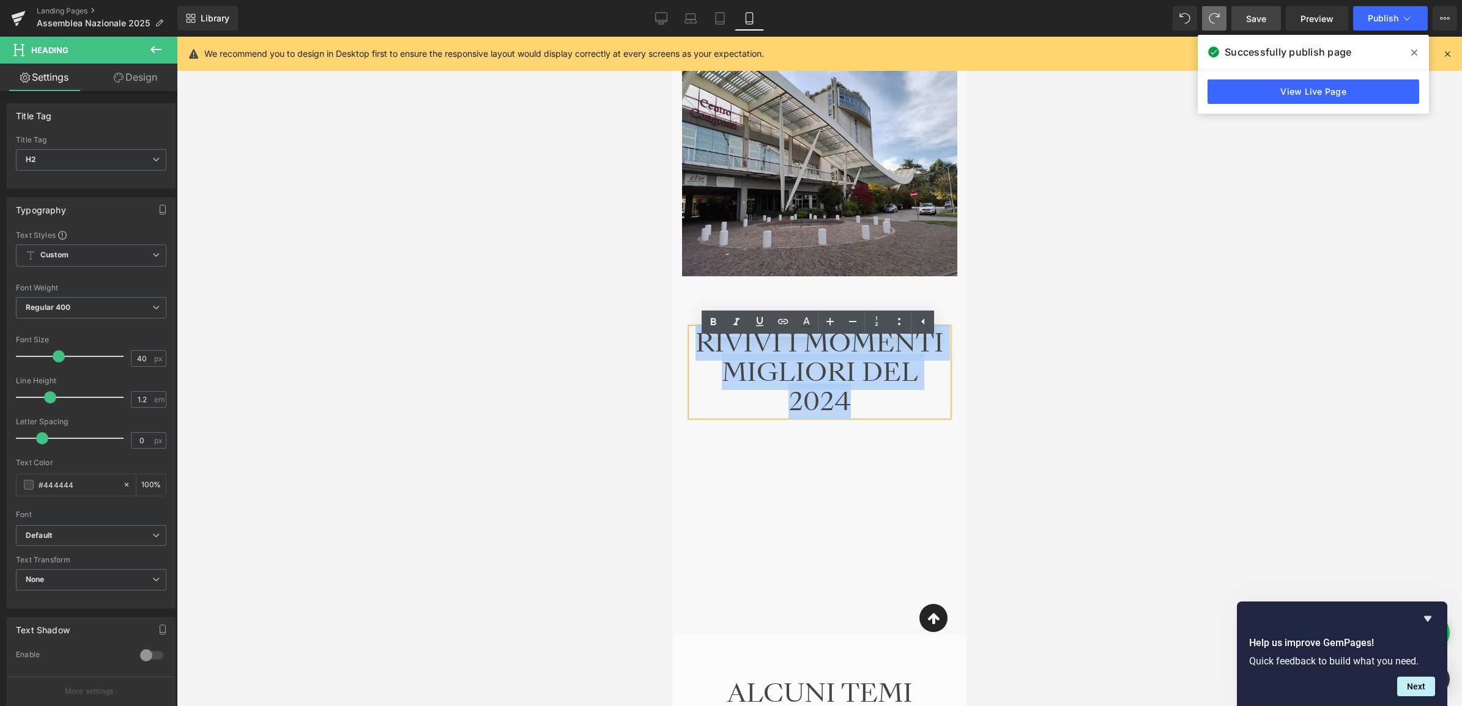
drag, startPoint x: 773, startPoint y: 422, endPoint x: 697, endPoint y: 362, distance: 97.1
click at [697, 362] on h2 "RIVIVI I MOMENTI MIGLIORI DEL 2024" at bounding box center [818, 372] width 257 height 88
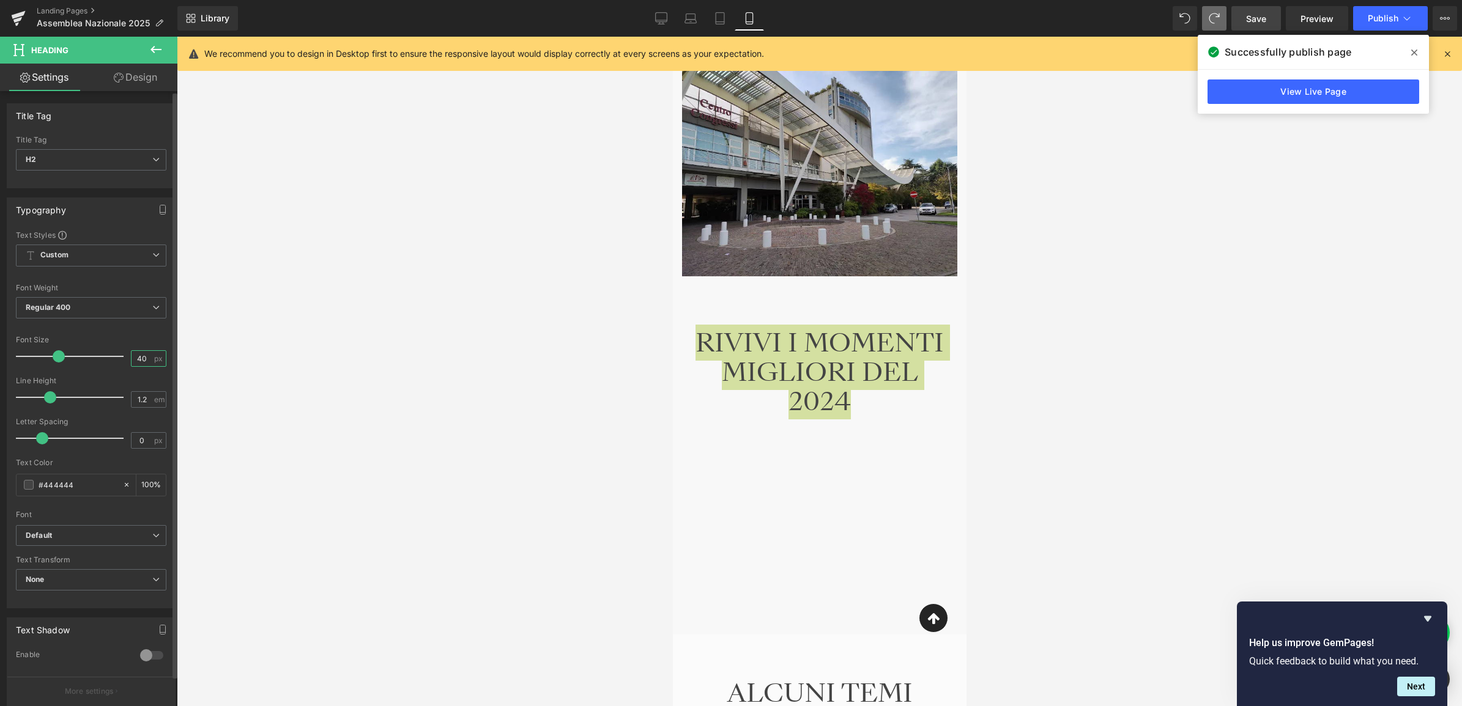
drag, startPoint x: 143, startPoint y: 358, endPoint x: 130, endPoint y: 359, distance: 12.3
click at [131, 359] on input "40" at bounding box center [141, 358] width 21 height 15
type input "38"
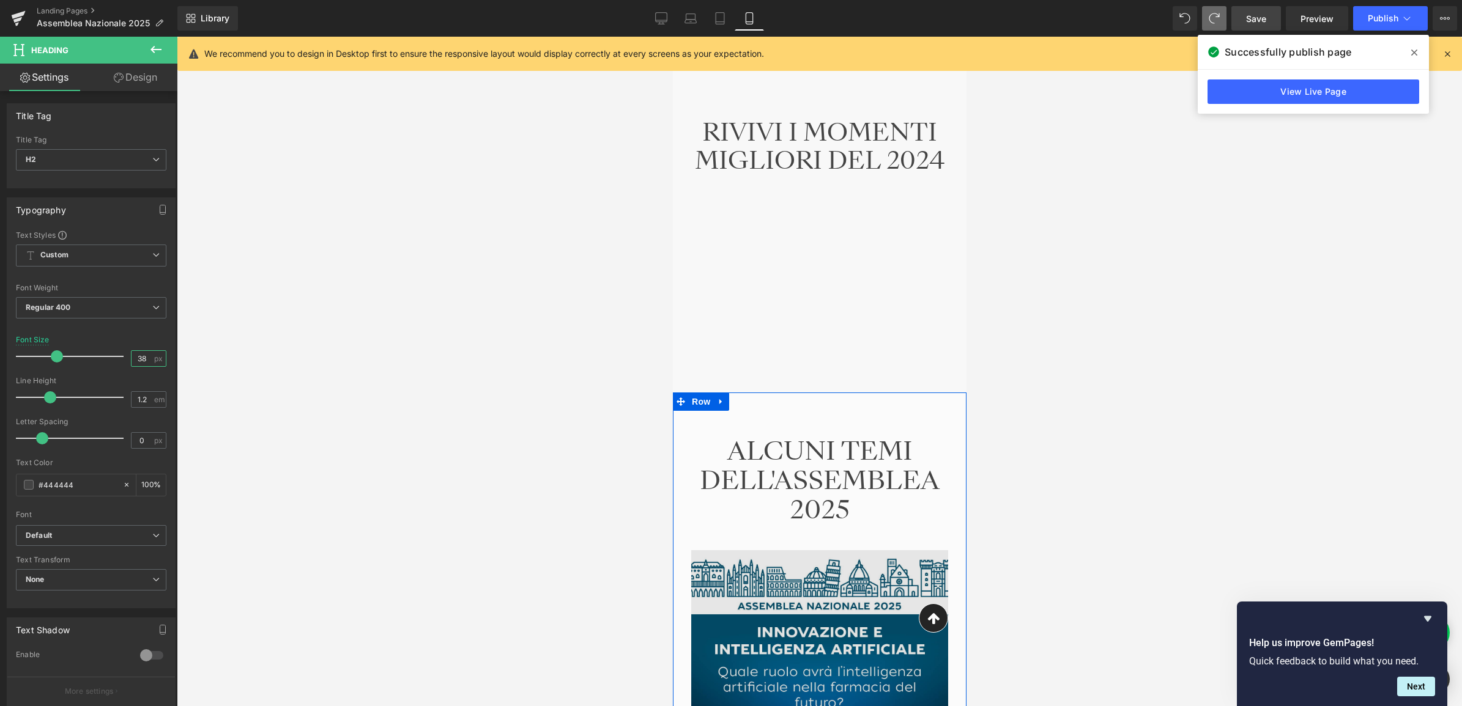
scroll to position [2234, 0]
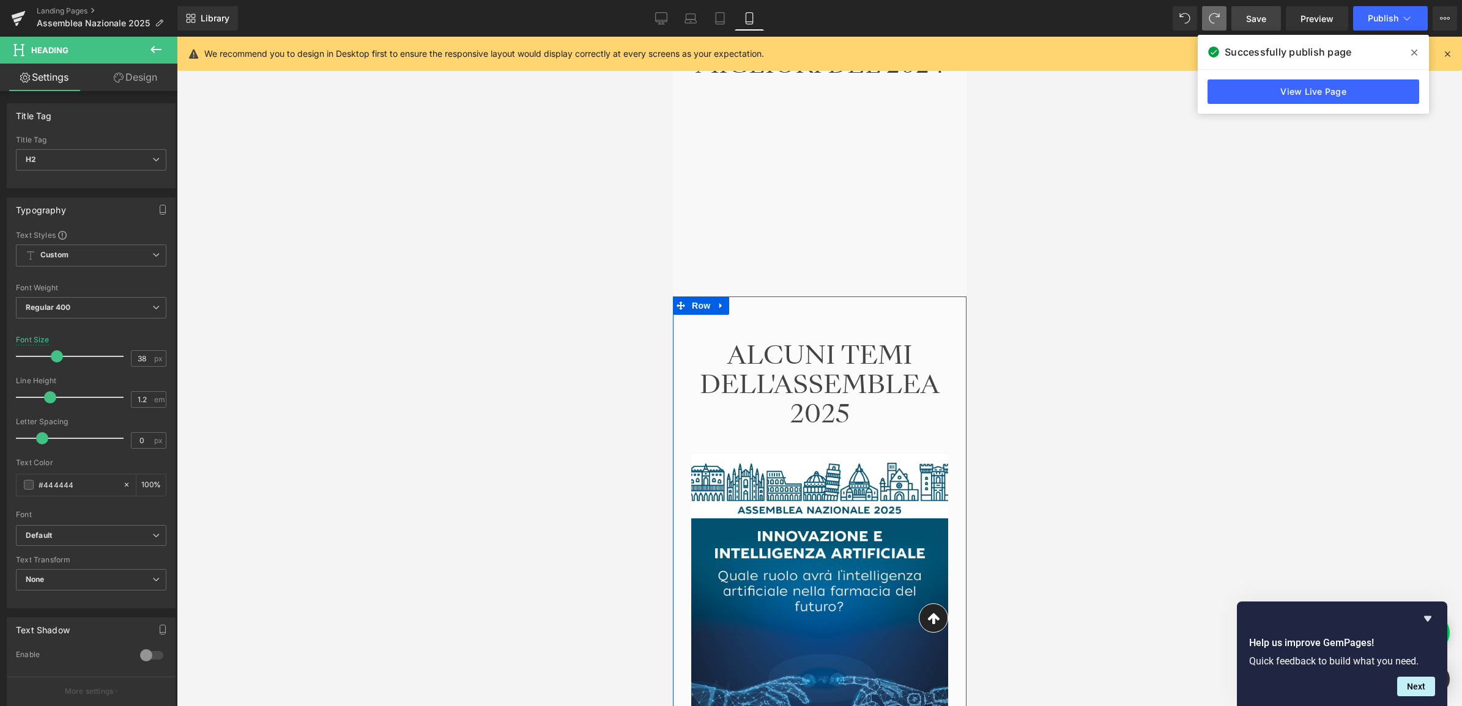
click at [807, 369] on h2 "ALCUNI TEMI DELL'ASSEMBLEA 2025" at bounding box center [818, 385] width 275 height 88
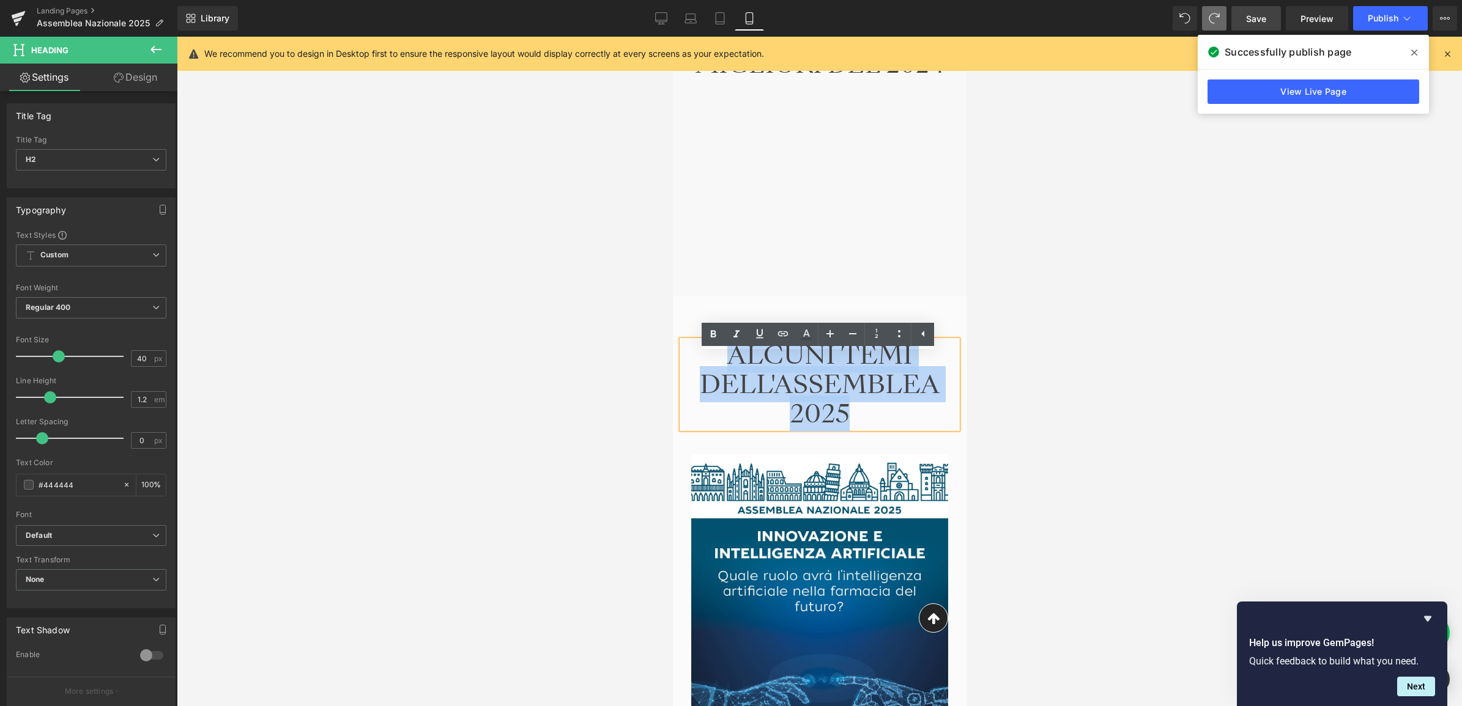
drag, startPoint x: 823, startPoint y: 423, endPoint x: 727, endPoint y: 366, distance: 111.9
click at [727, 366] on h2 "ALCUNI TEMI DELL'ASSEMBLEA 2025" at bounding box center [818, 385] width 275 height 88
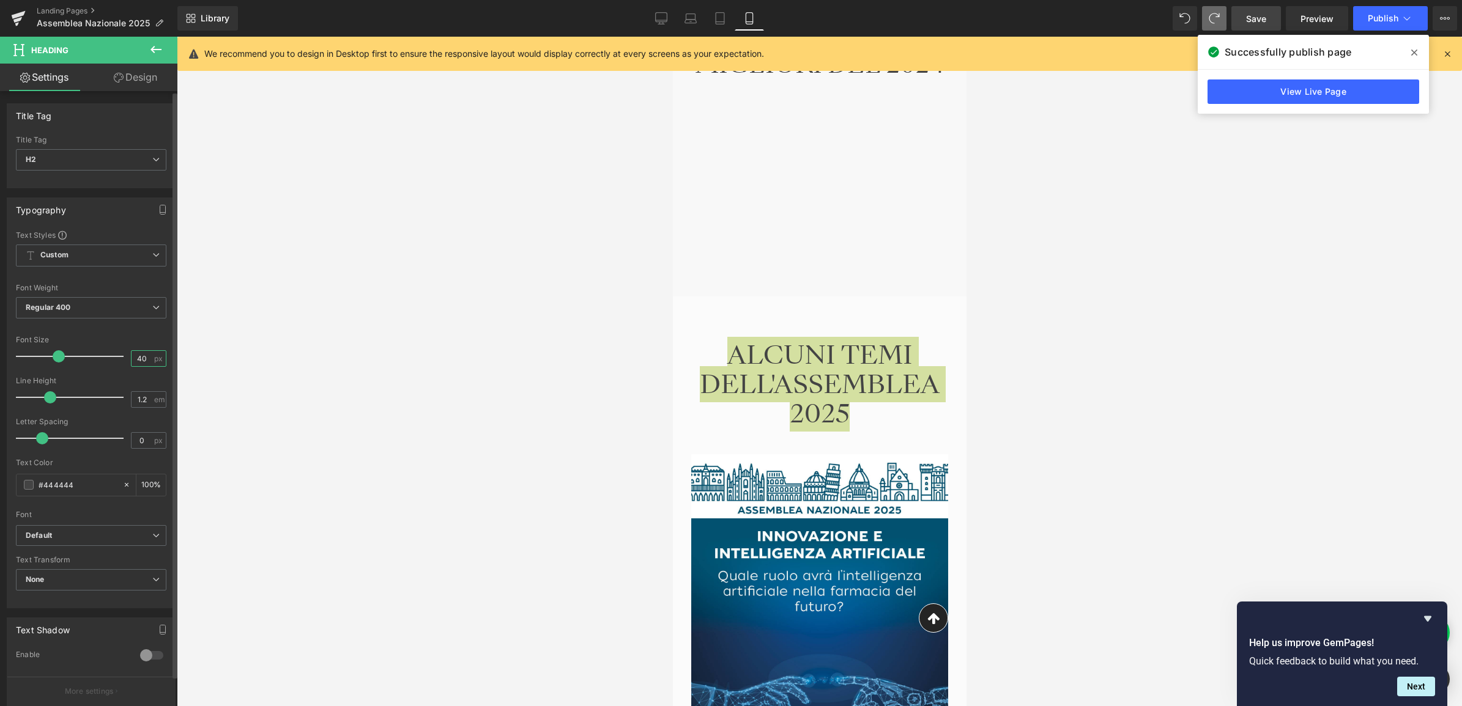
drag, startPoint x: 147, startPoint y: 356, endPoint x: 132, endPoint y: 356, distance: 15.3
click at [132, 356] on input "40" at bounding box center [141, 358] width 21 height 15
type input "38"
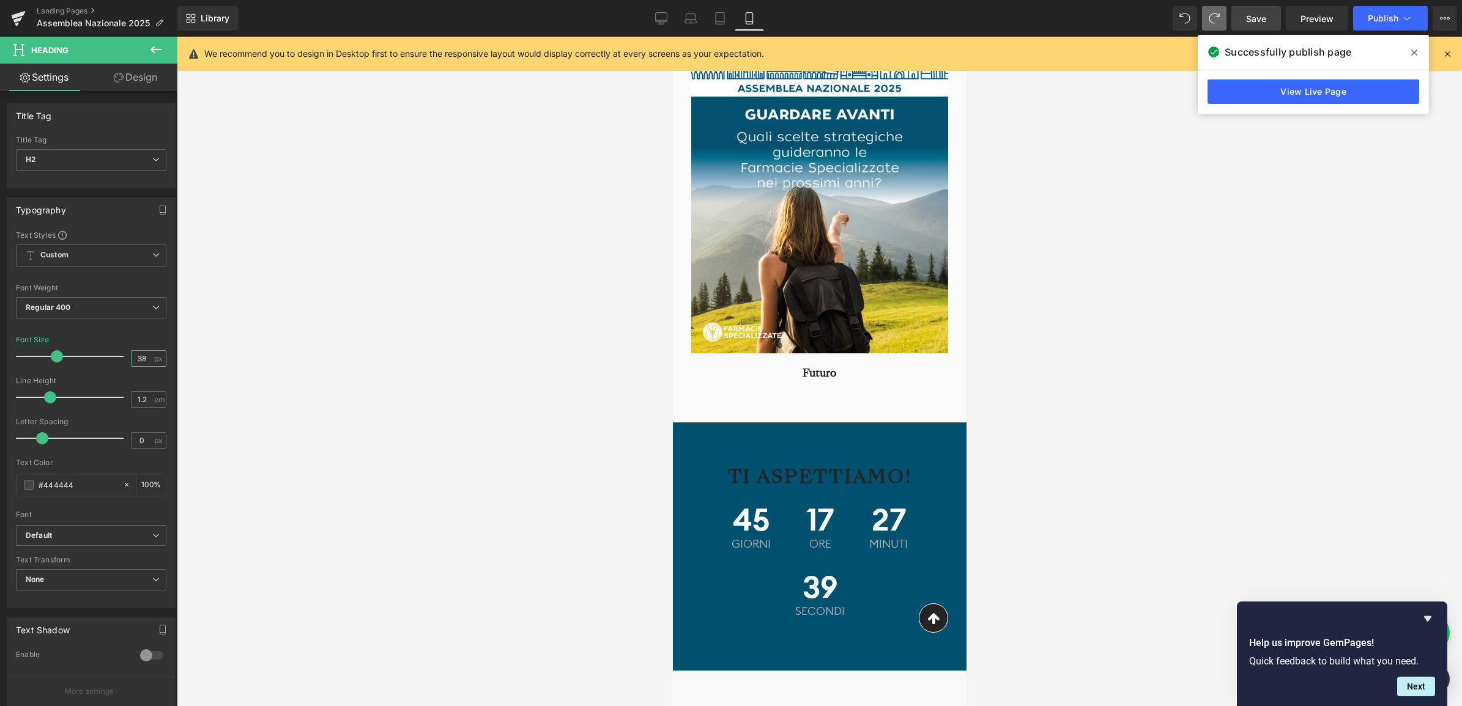
scroll to position [3533, 0]
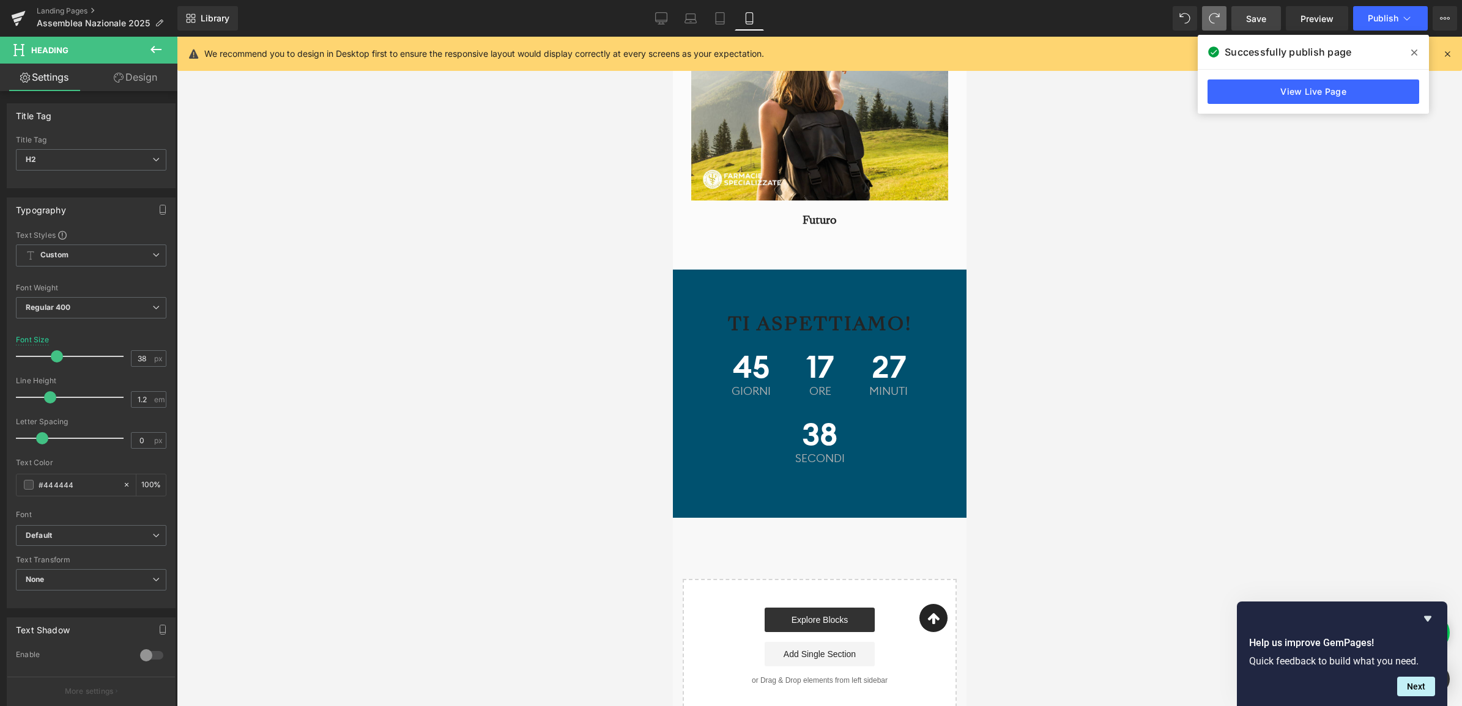
click at [798, 332] on div "TI ASPETTIAMO! Heading" at bounding box center [818, 324] width 275 height 23
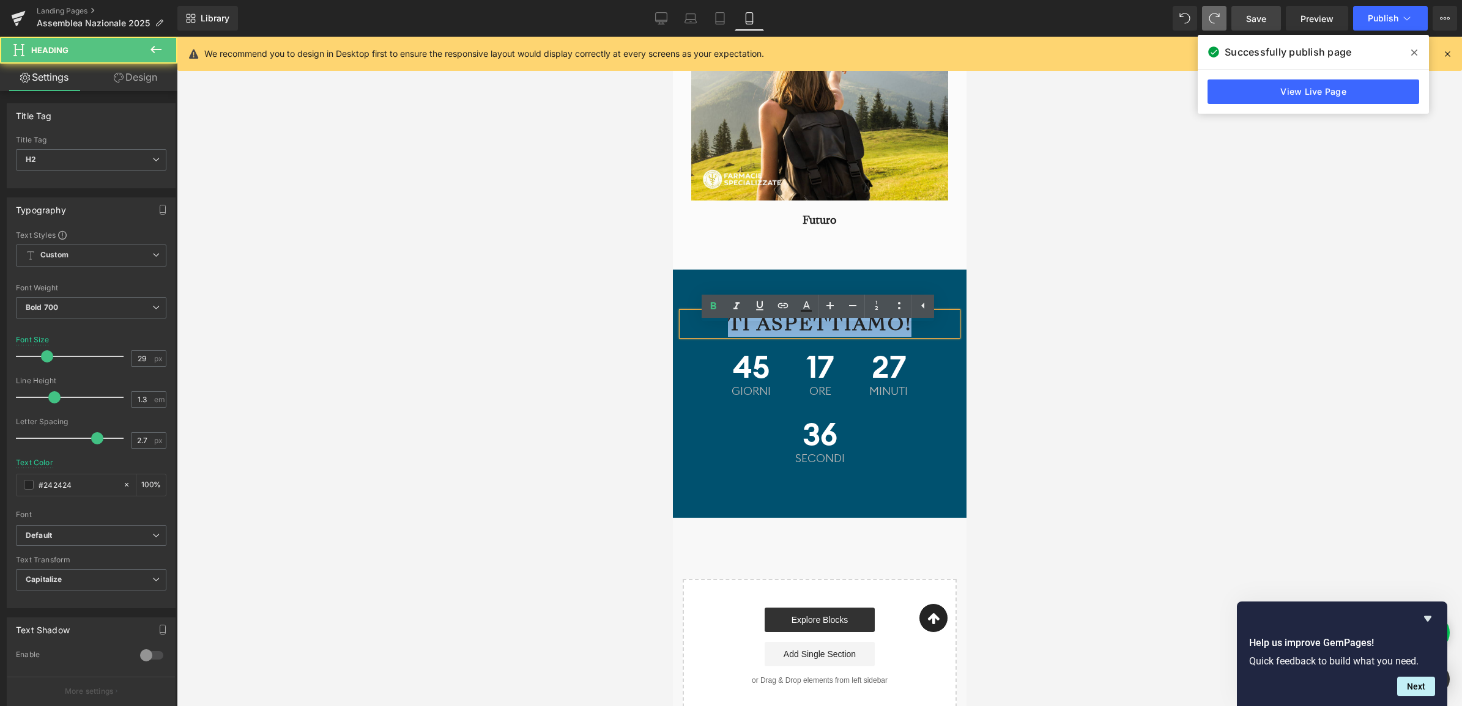
drag, startPoint x: 917, startPoint y: 337, endPoint x: 731, endPoint y: 344, distance: 186.0
click at [731, 336] on h2 "TI ASPETTIAMO!" at bounding box center [818, 324] width 275 height 23
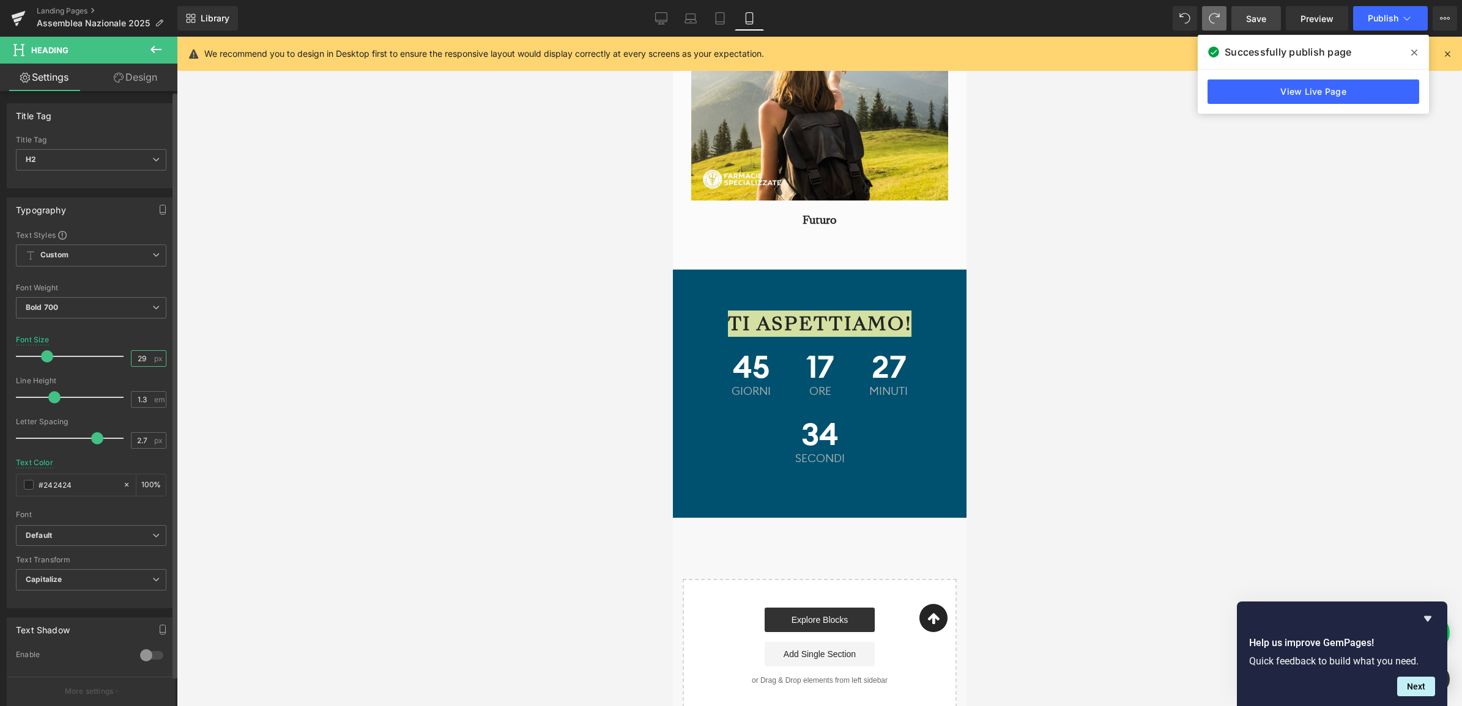
drag, startPoint x: 147, startPoint y: 360, endPoint x: 128, endPoint y: 360, distance: 18.3
click at [131, 360] on input "29" at bounding box center [141, 358] width 21 height 15
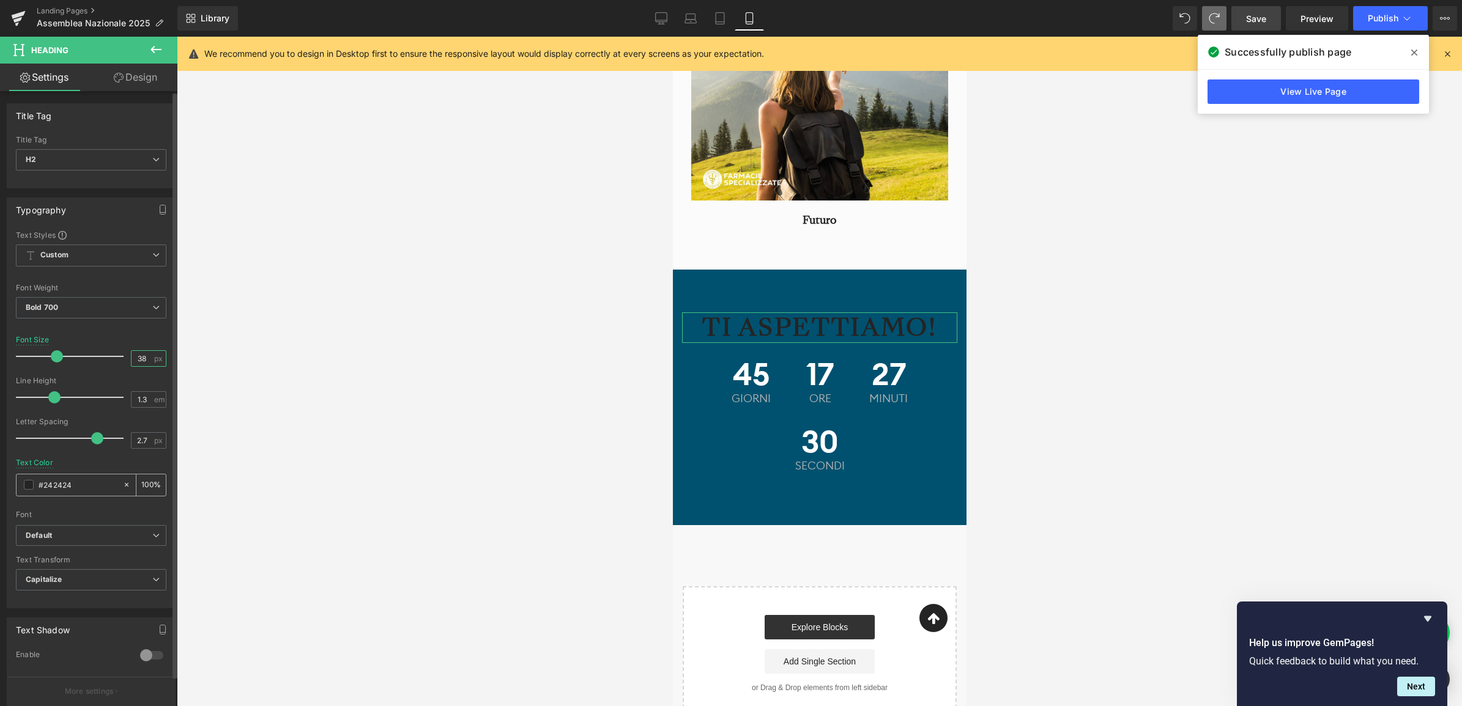
type input "38"
drag, startPoint x: 73, startPoint y: 486, endPoint x: 44, endPoint y: 484, distance: 29.5
click at [44, 484] on input "#242424" at bounding box center [78, 484] width 78 height 13
type input "#f"
type input "0"
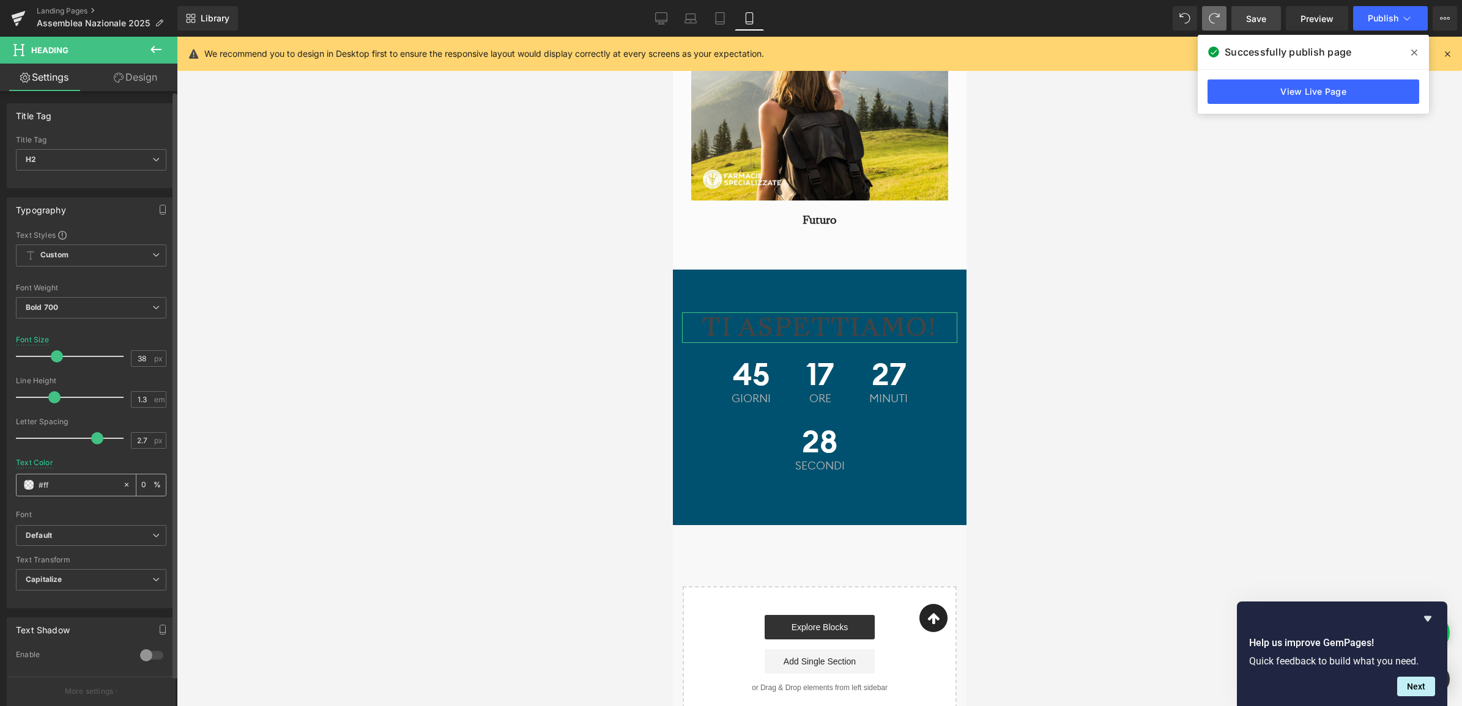
type input "#fff"
type input "100"
type input "#fffff"
type input "0"
type input "#ffffff"
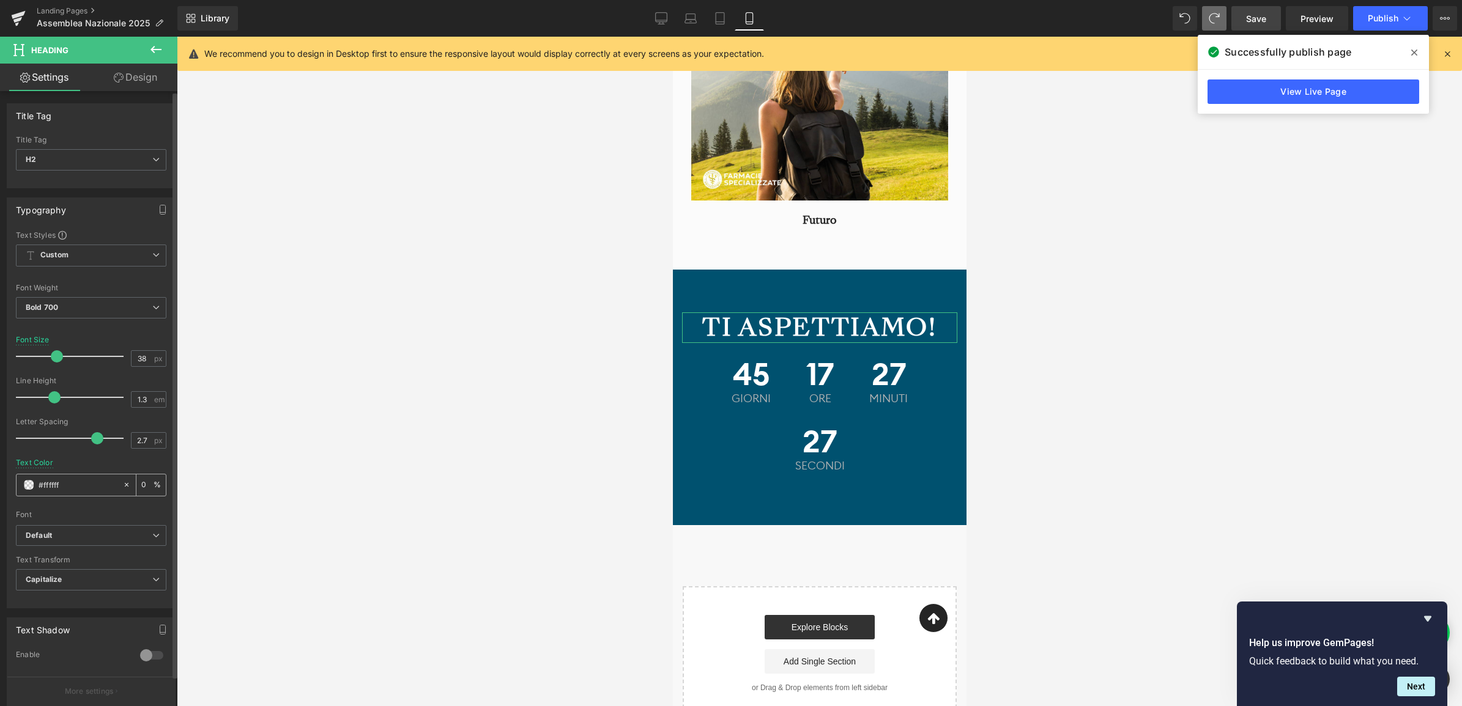
type input "100"
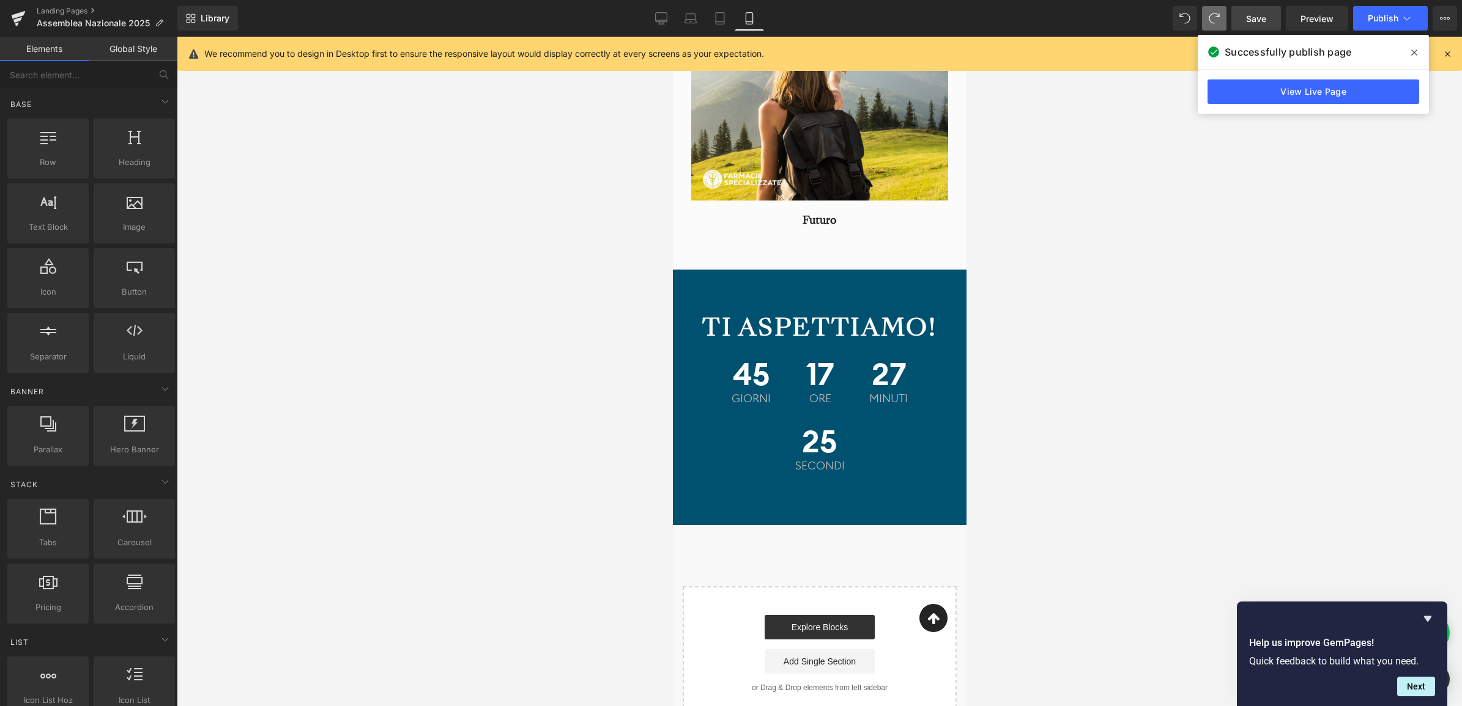
click at [1051, 389] on div at bounding box center [819, 372] width 1285 height 670
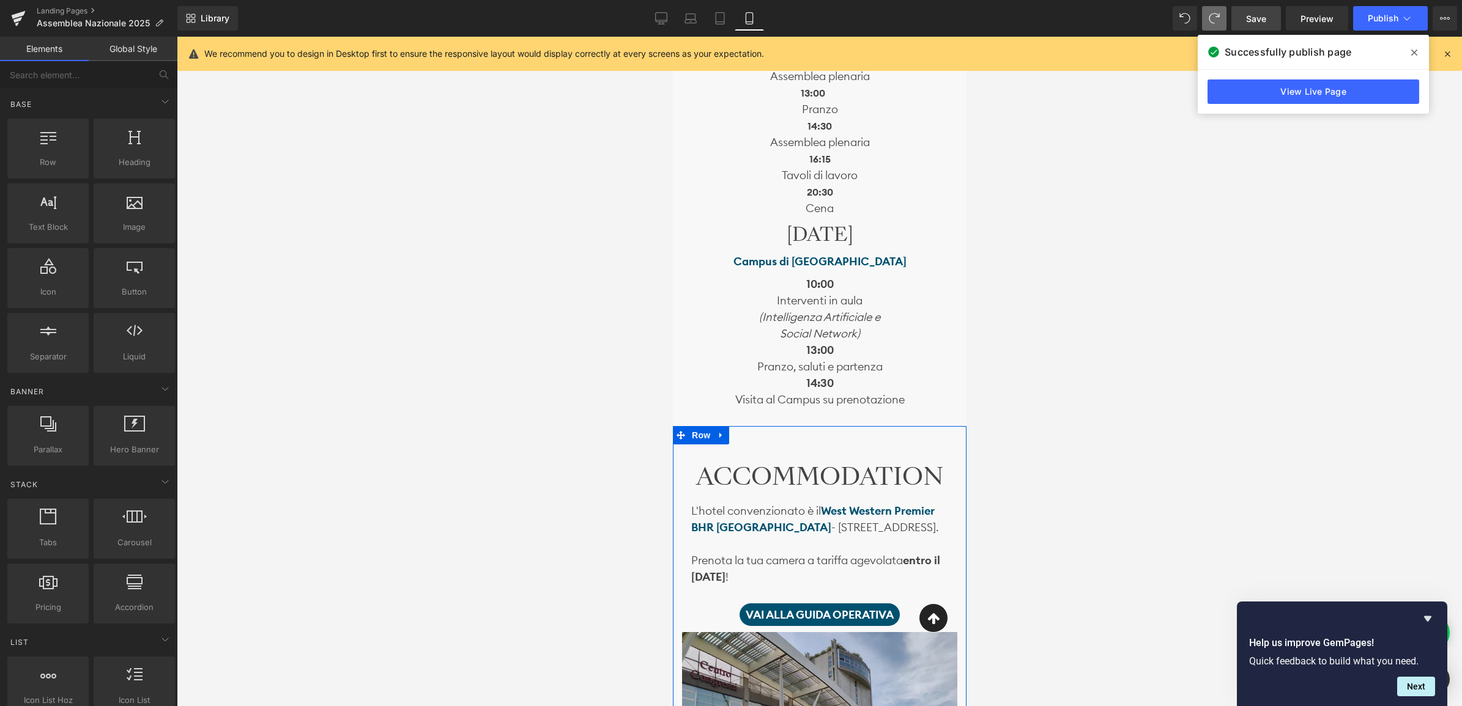
scroll to position [1393, 0]
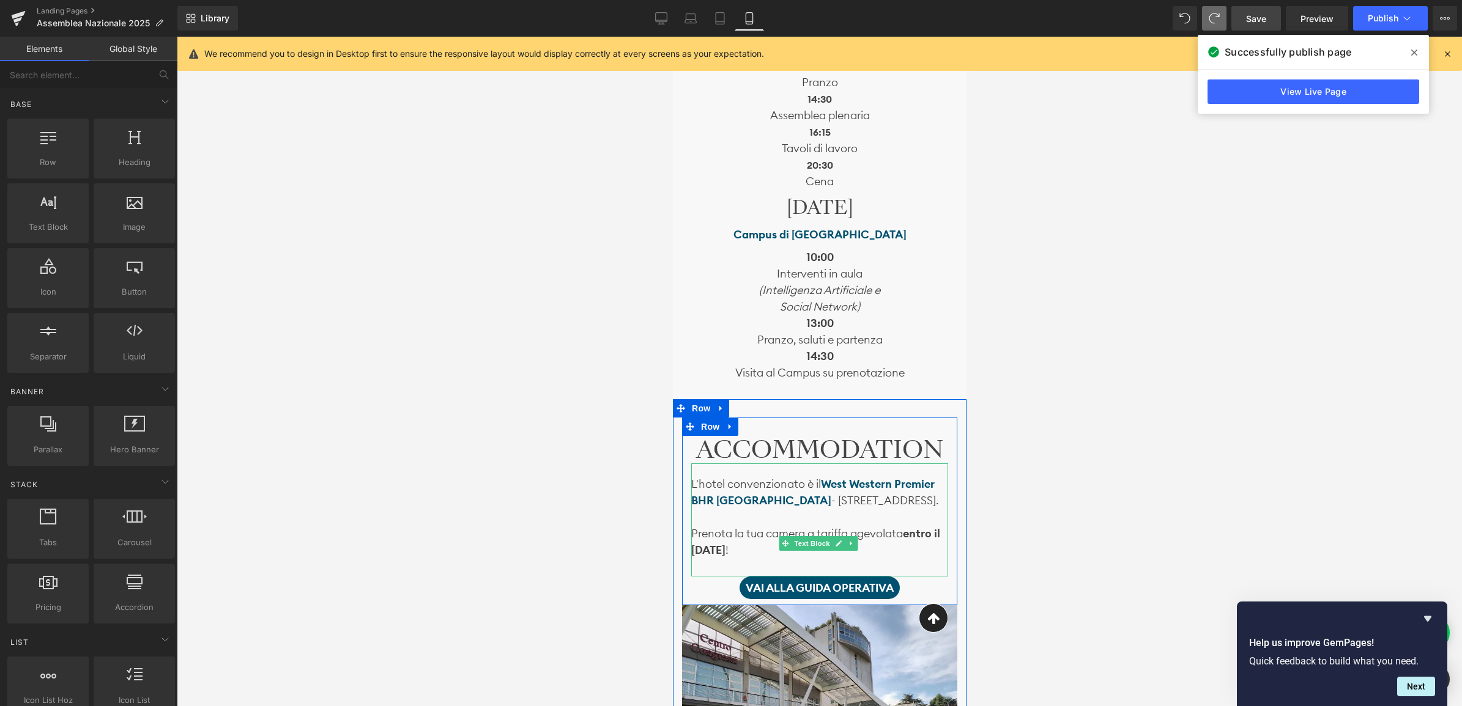
click at [896, 576] on div "L'hotel convenzionato è il W est Western Premier BHR Treviso Hotel - Via Postum…" at bounding box center [818, 520] width 257 height 113
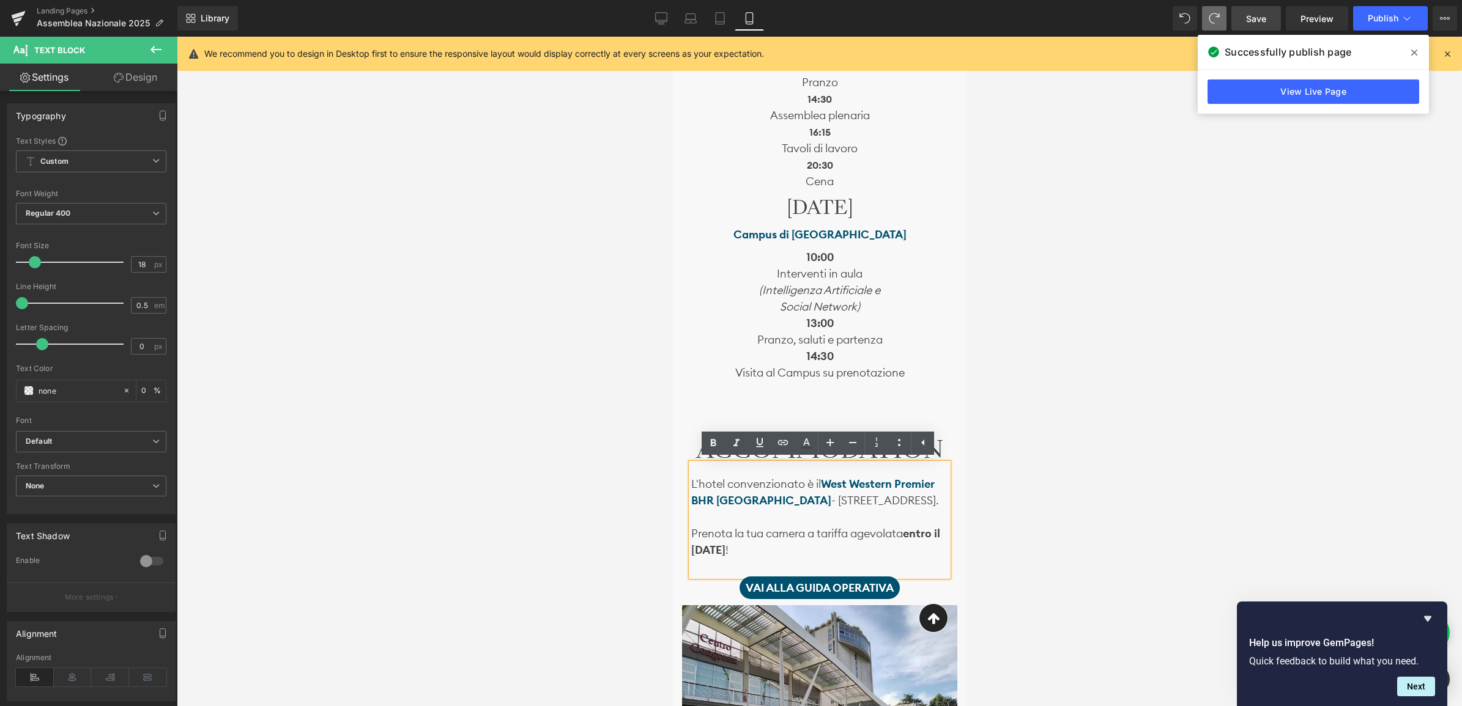
click at [712, 599] on div "VAI ALLA GUIDA OPERATIVA" at bounding box center [818, 588] width 257 height 23
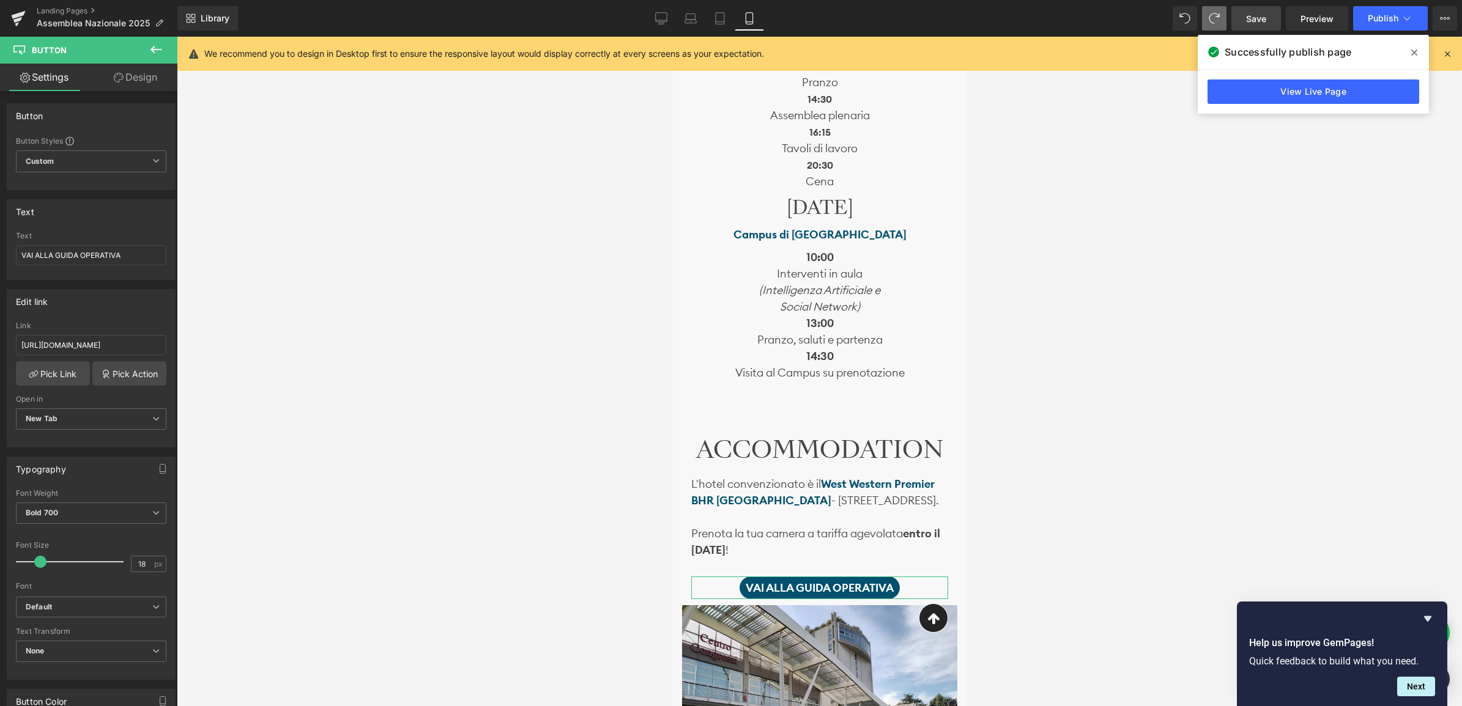
click at [129, 83] on link "Design" at bounding box center [135, 78] width 89 height 28
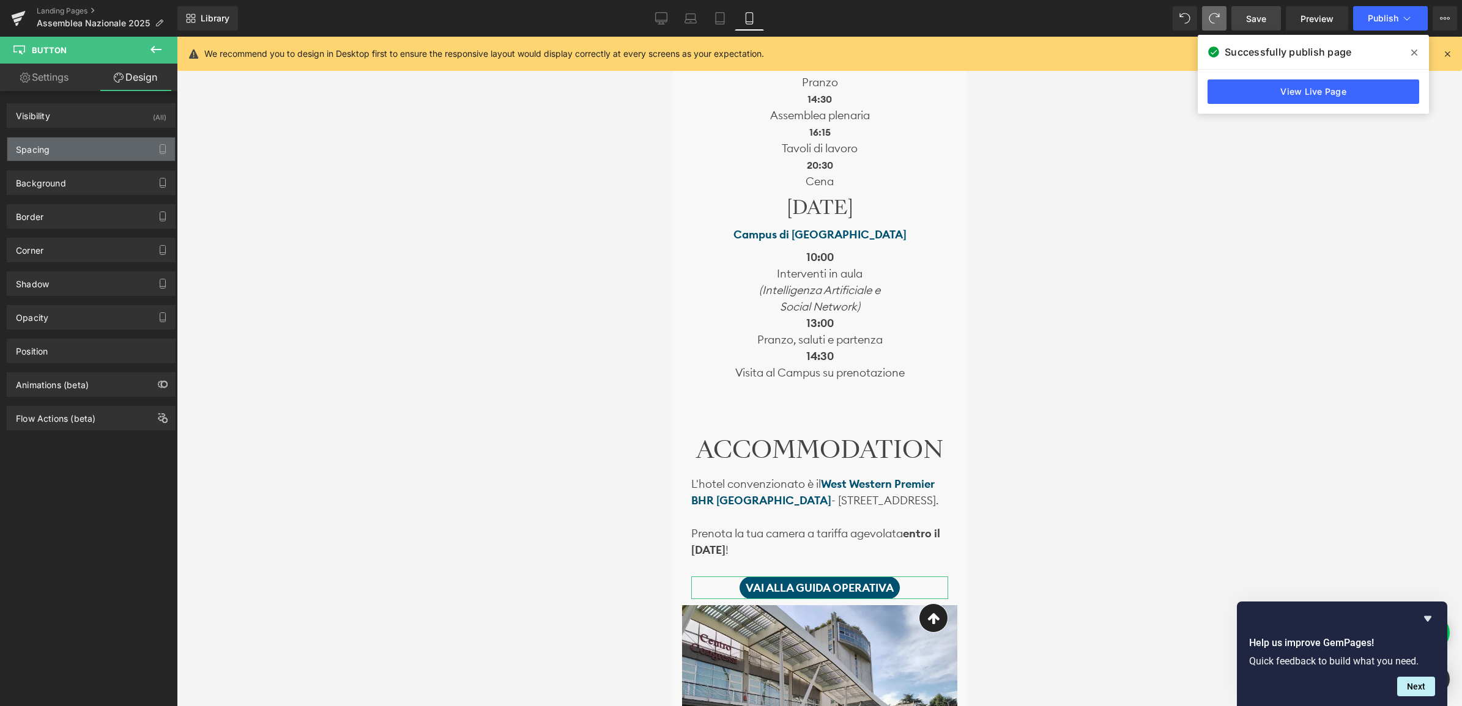
click at [66, 157] on div "Spacing" at bounding box center [91, 149] width 168 height 23
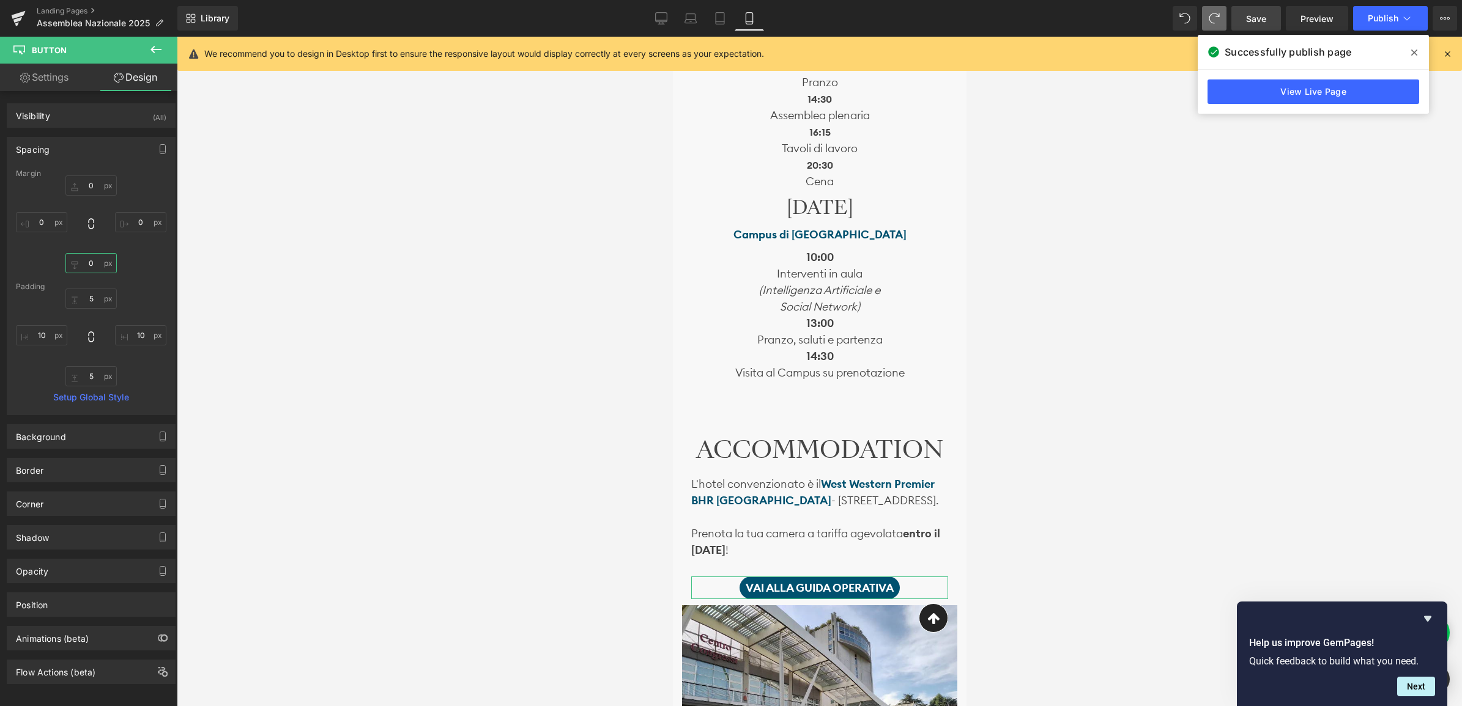
click at [93, 260] on input "0" at bounding box center [90, 263] width 51 height 20
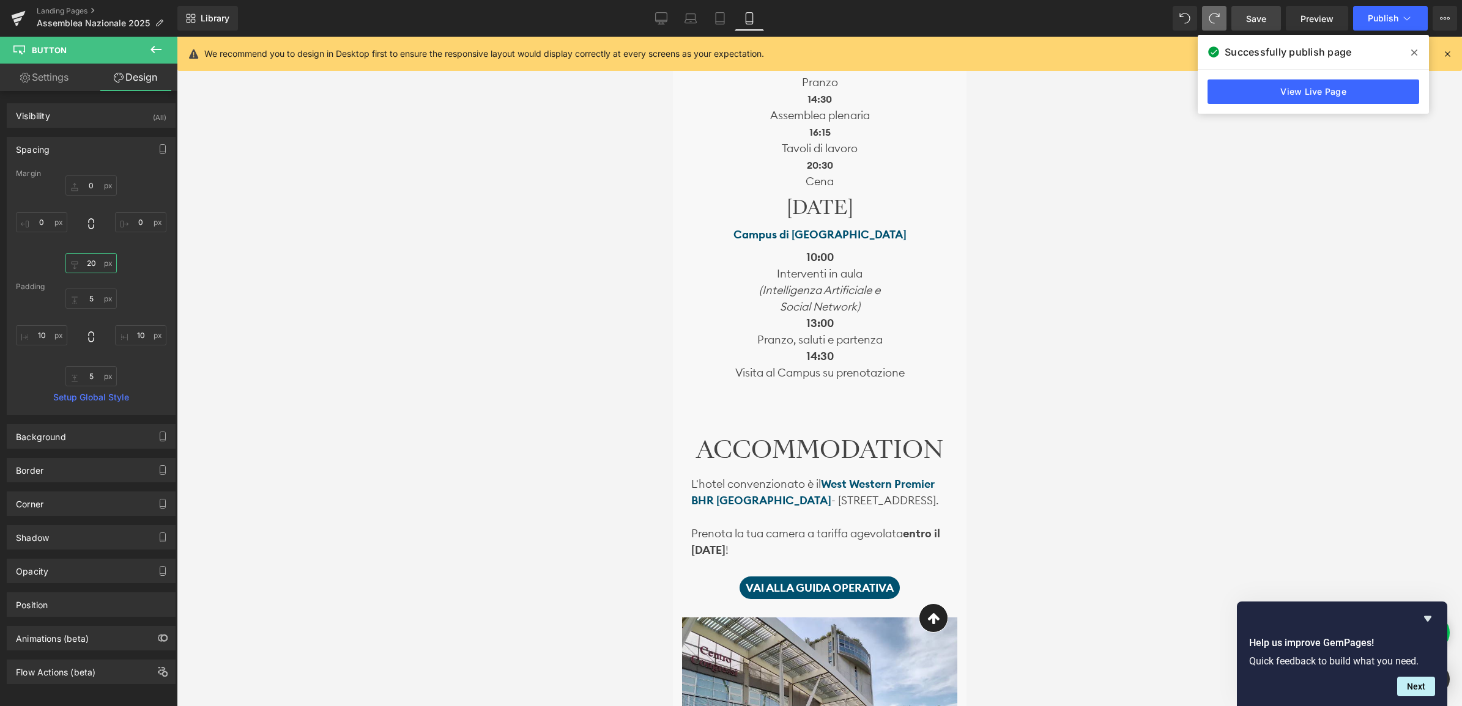
type input "20"
click at [1253, 16] on span "Save" at bounding box center [1256, 18] width 20 height 13
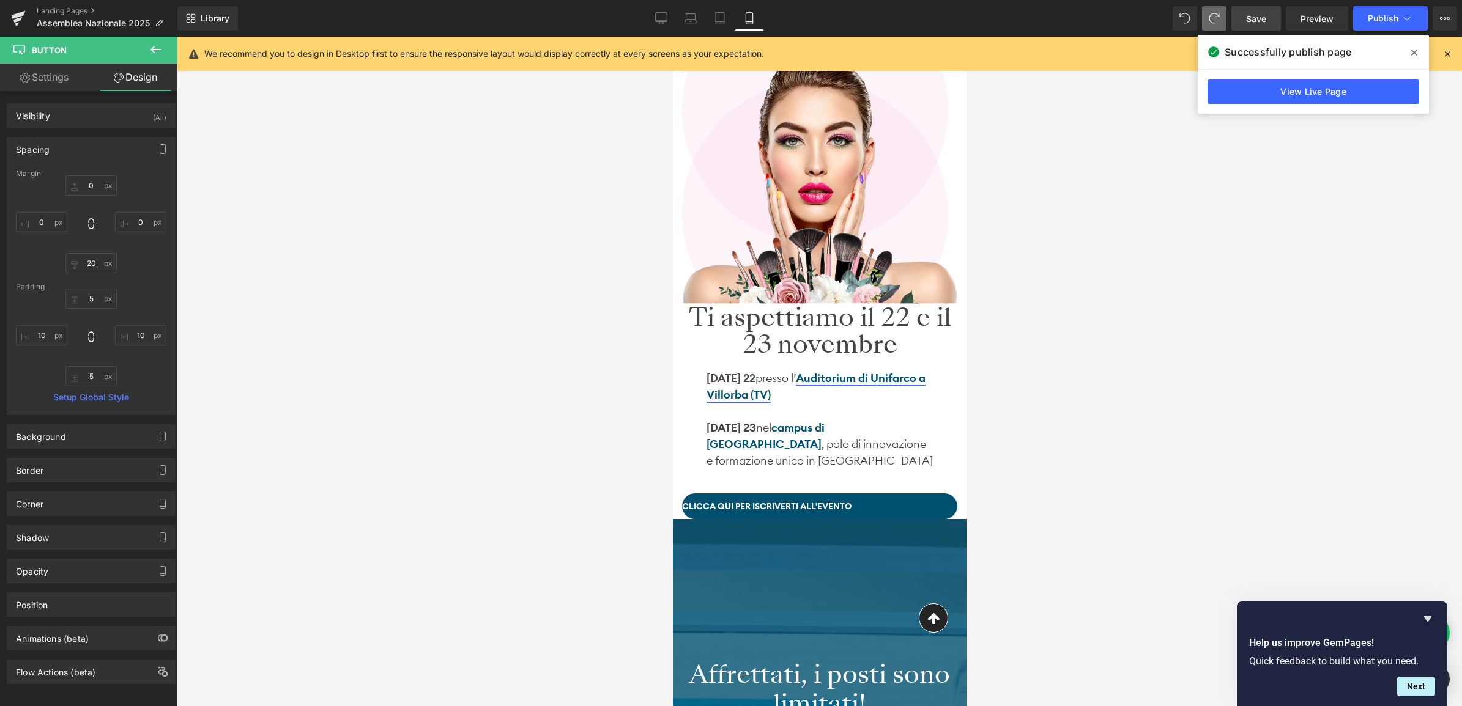
scroll to position [93, 0]
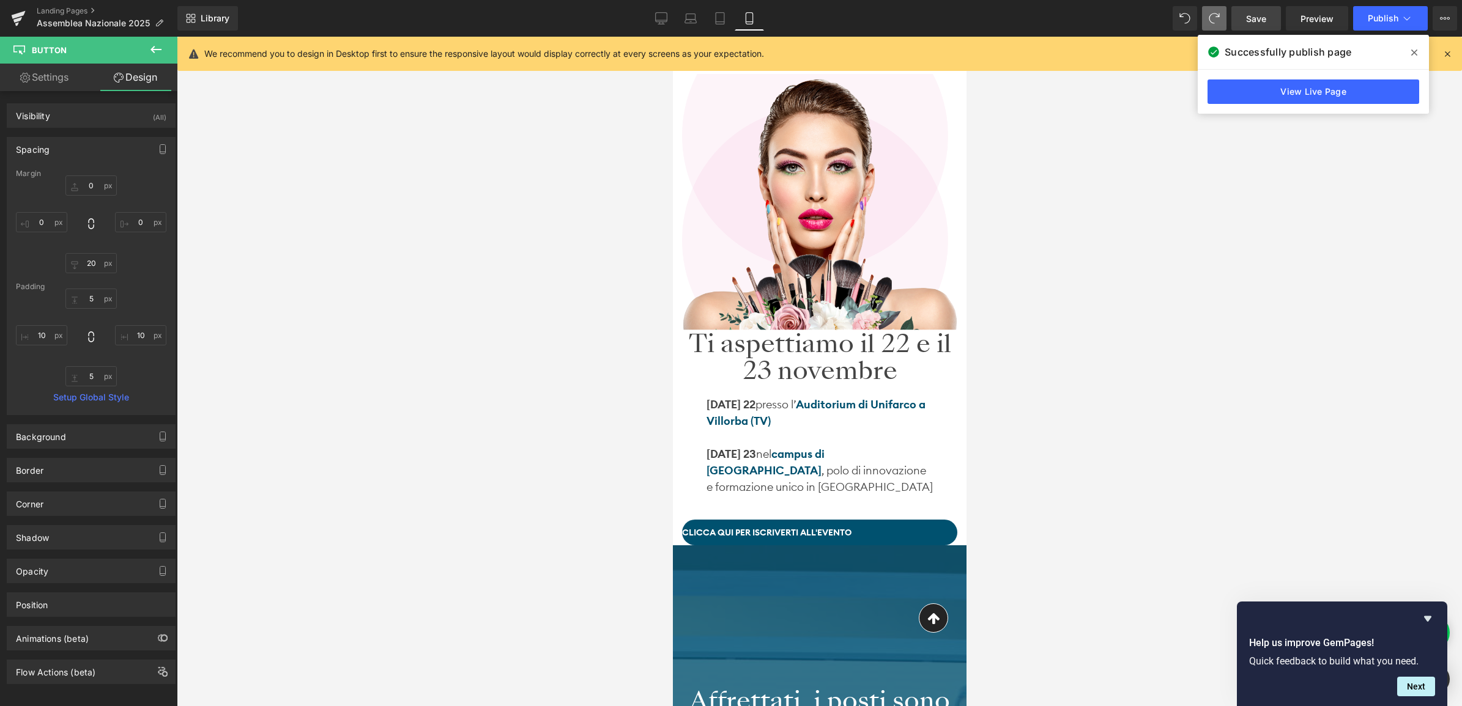
click at [717, 344] on div "Ti aspettiamo il 22 e il 23 novembre Heading SABATO 22 presso l’ Auditorium di …" at bounding box center [818, 437] width 275 height 215
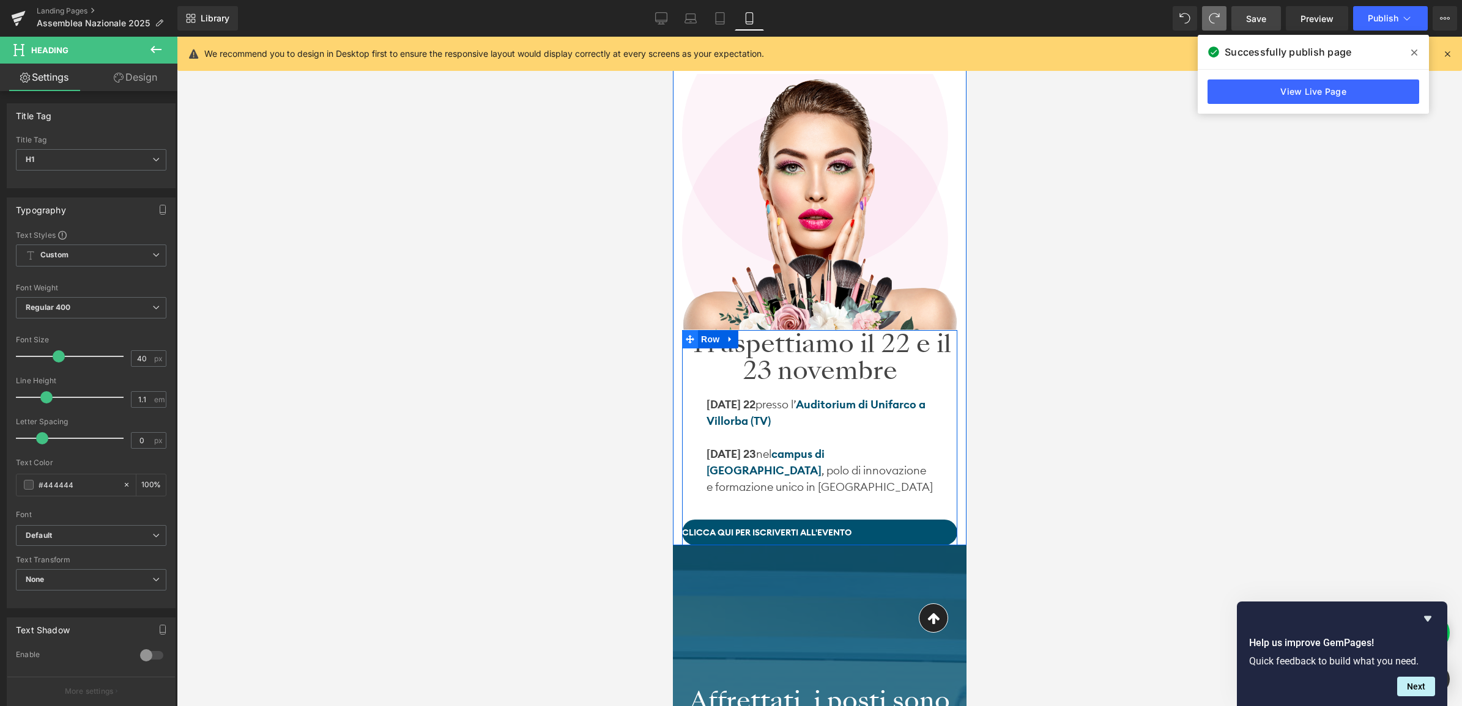
click at [685, 340] on icon at bounding box center [689, 339] width 9 height 9
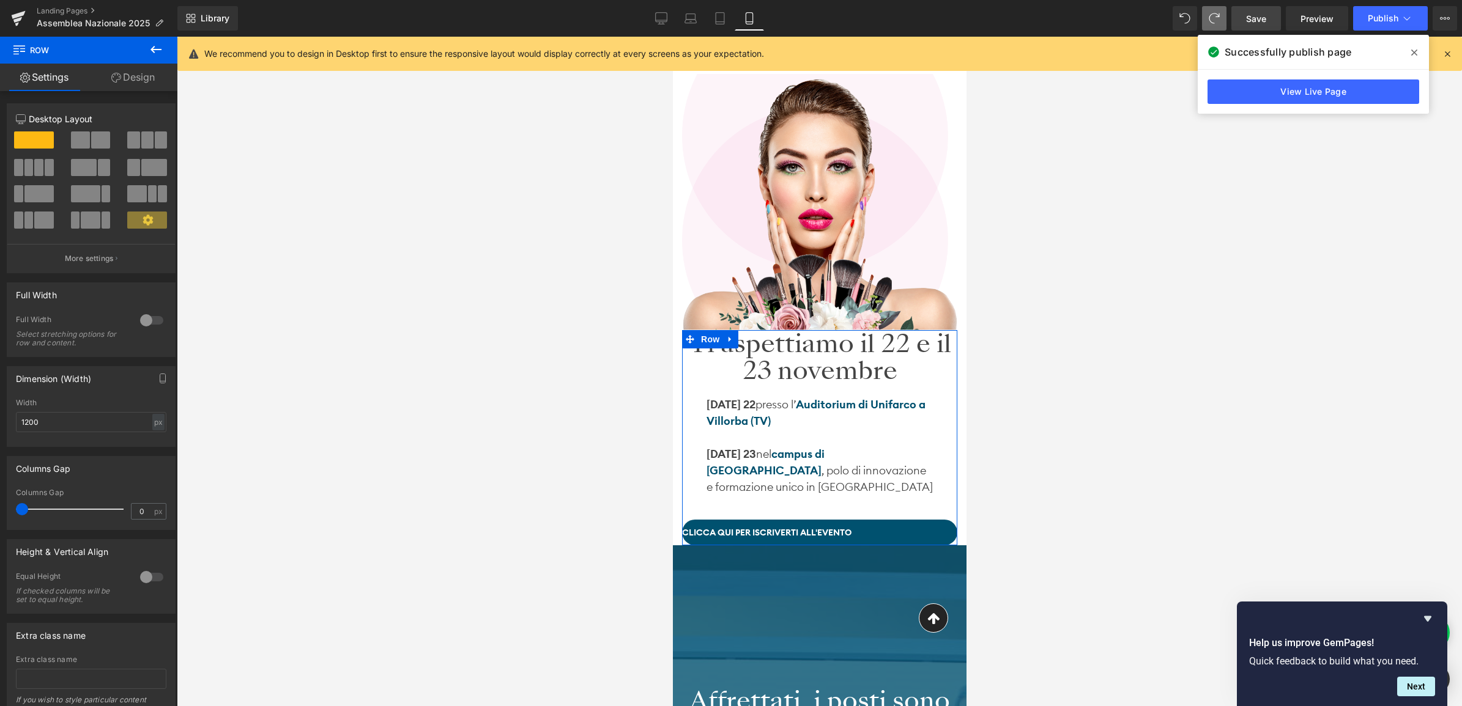
click at [141, 75] on link "Design" at bounding box center [133, 78] width 89 height 28
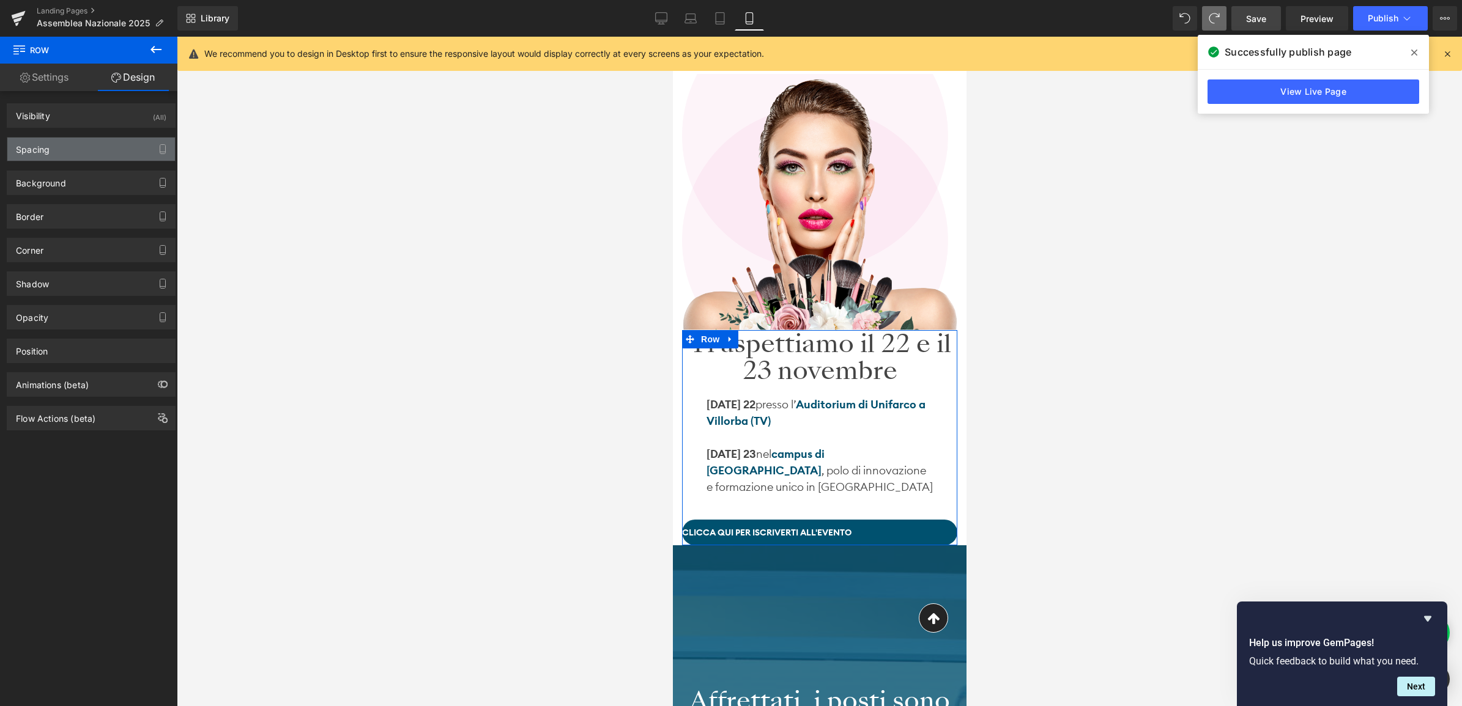
click at [76, 148] on div "Spacing" at bounding box center [91, 149] width 168 height 23
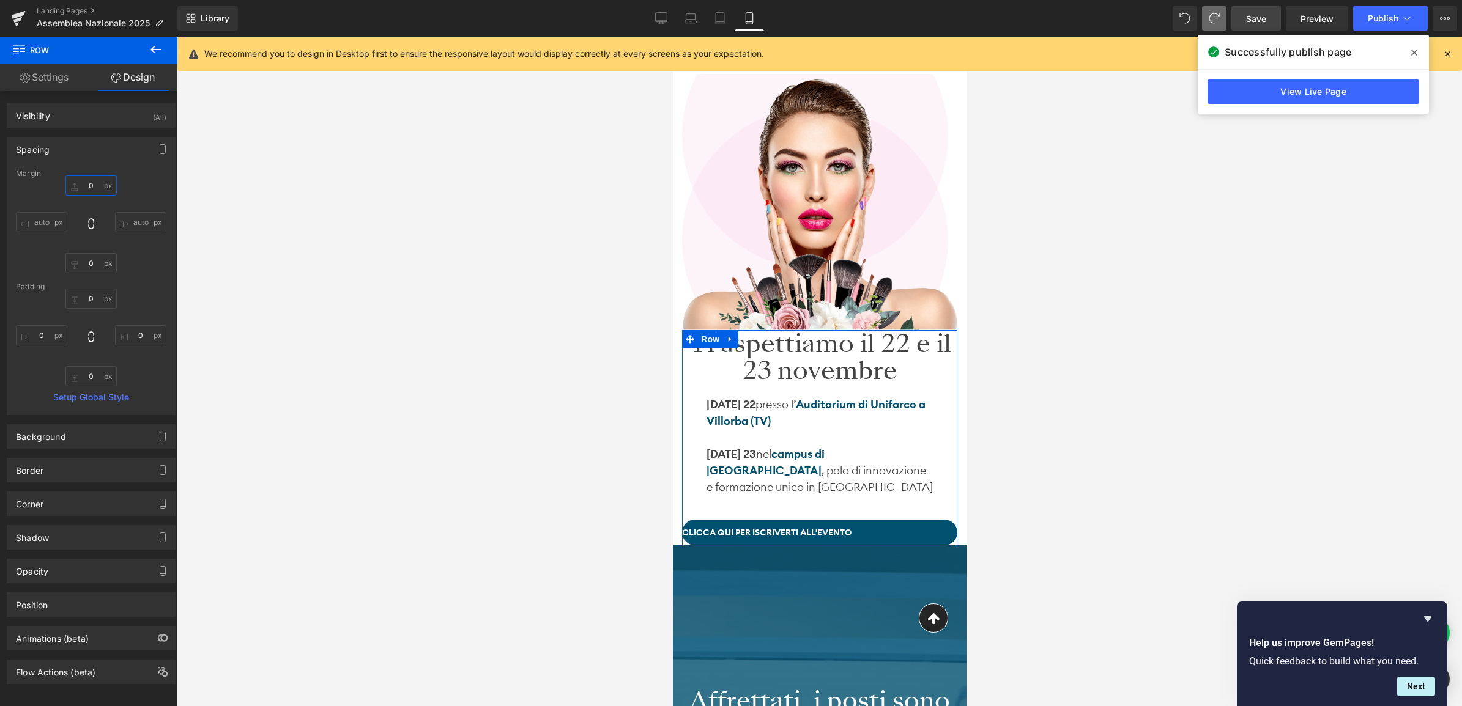
click at [93, 185] on input "0" at bounding box center [90, 186] width 51 height 20
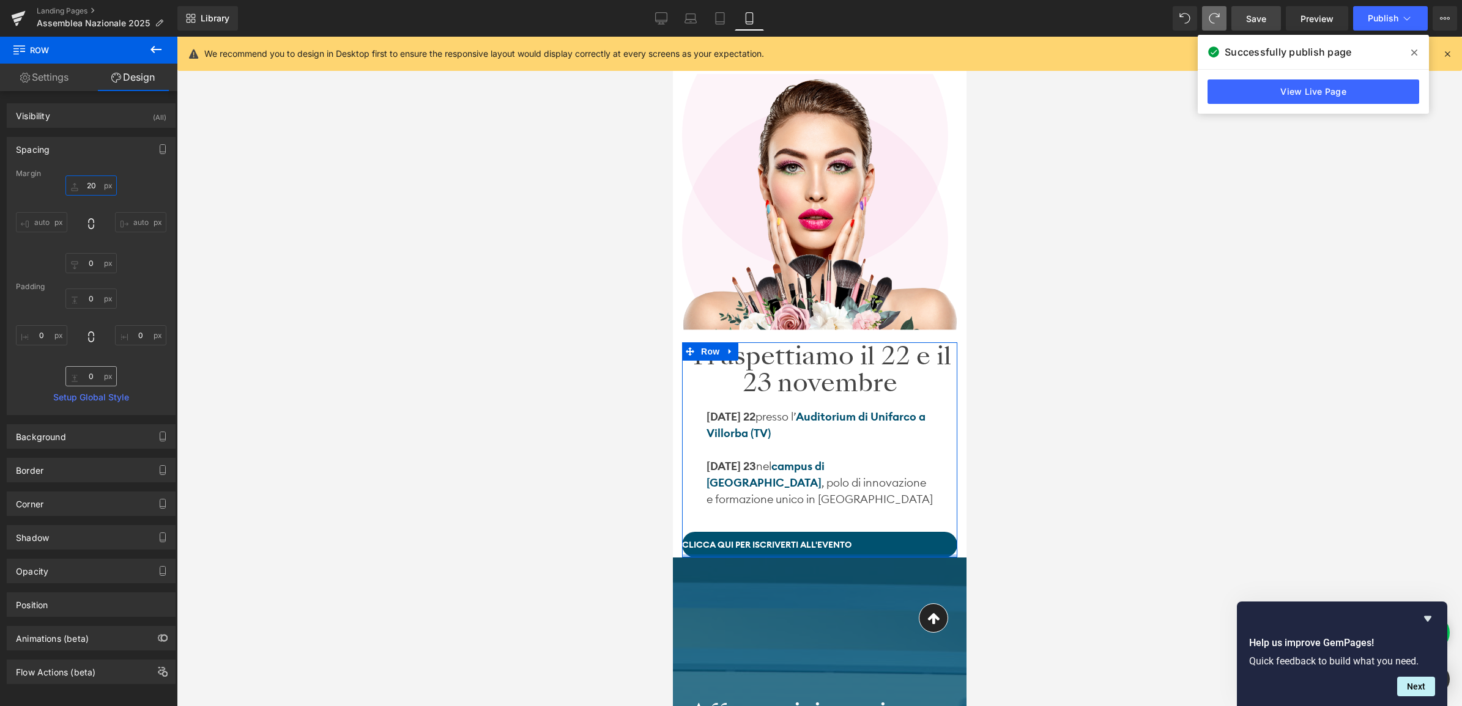
type input "20"
drag, startPoint x: 94, startPoint y: 375, endPoint x: 98, endPoint y: 387, distance: 13.0
click at [94, 376] on input "0" at bounding box center [90, 376] width 51 height 20
type input "20"
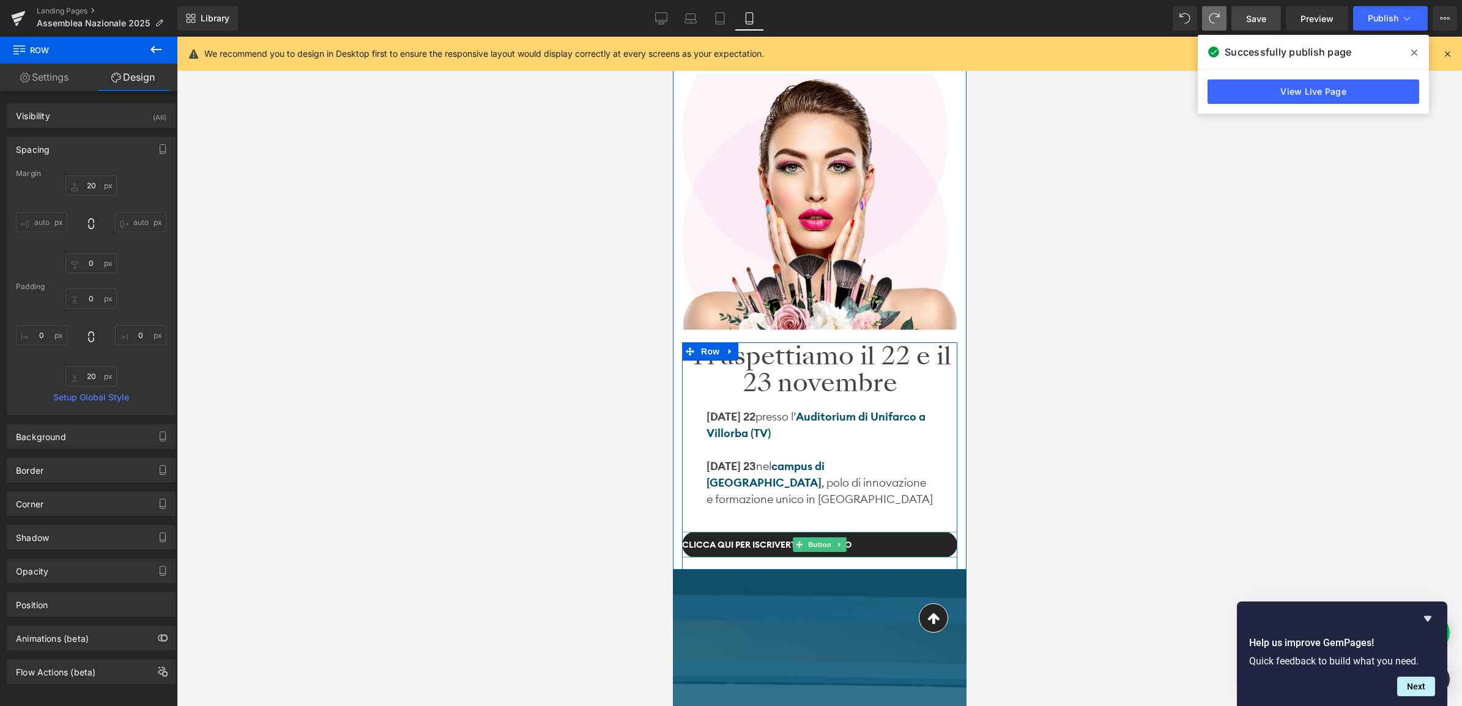
click at [864, 545] on link "clicca qui per iscriverti all'evento" at bounding box center [818, 545] width 275 height 26
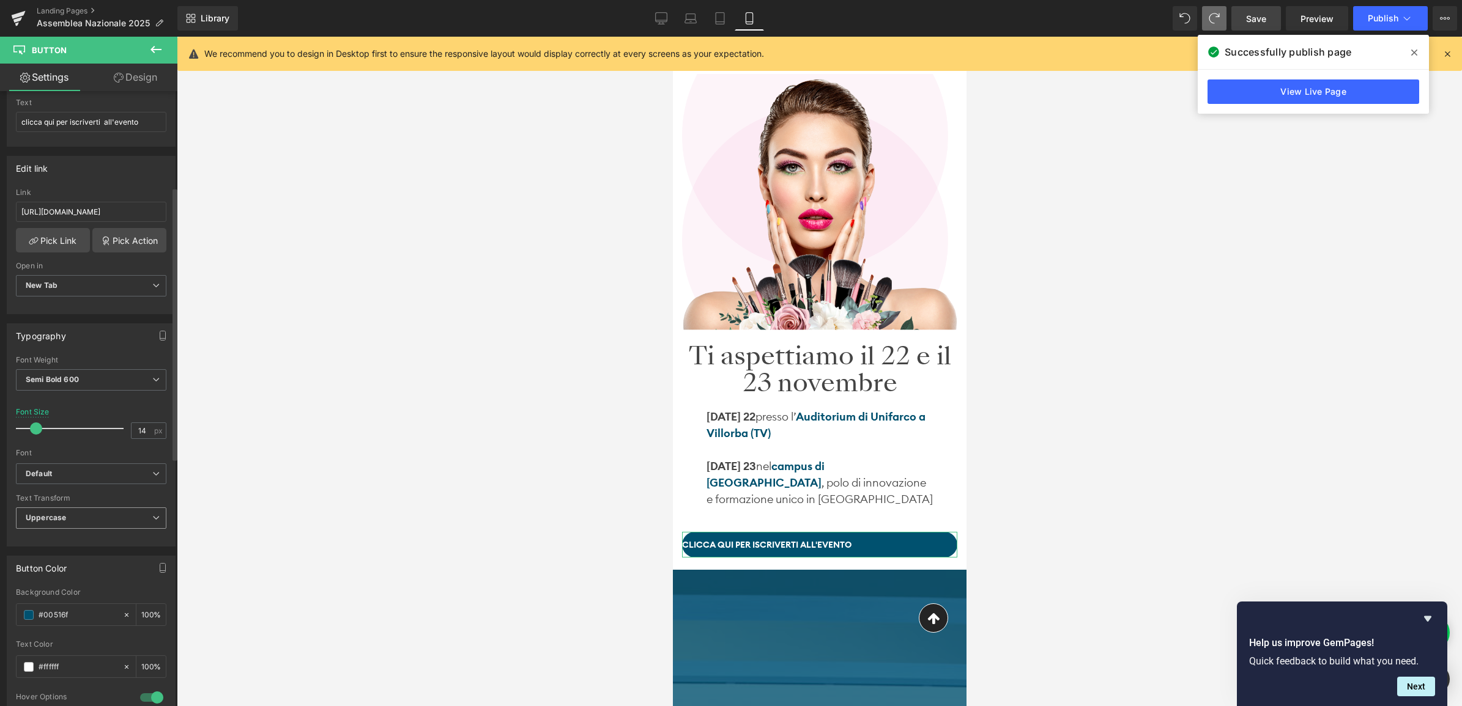
scroll to position [229, 0]
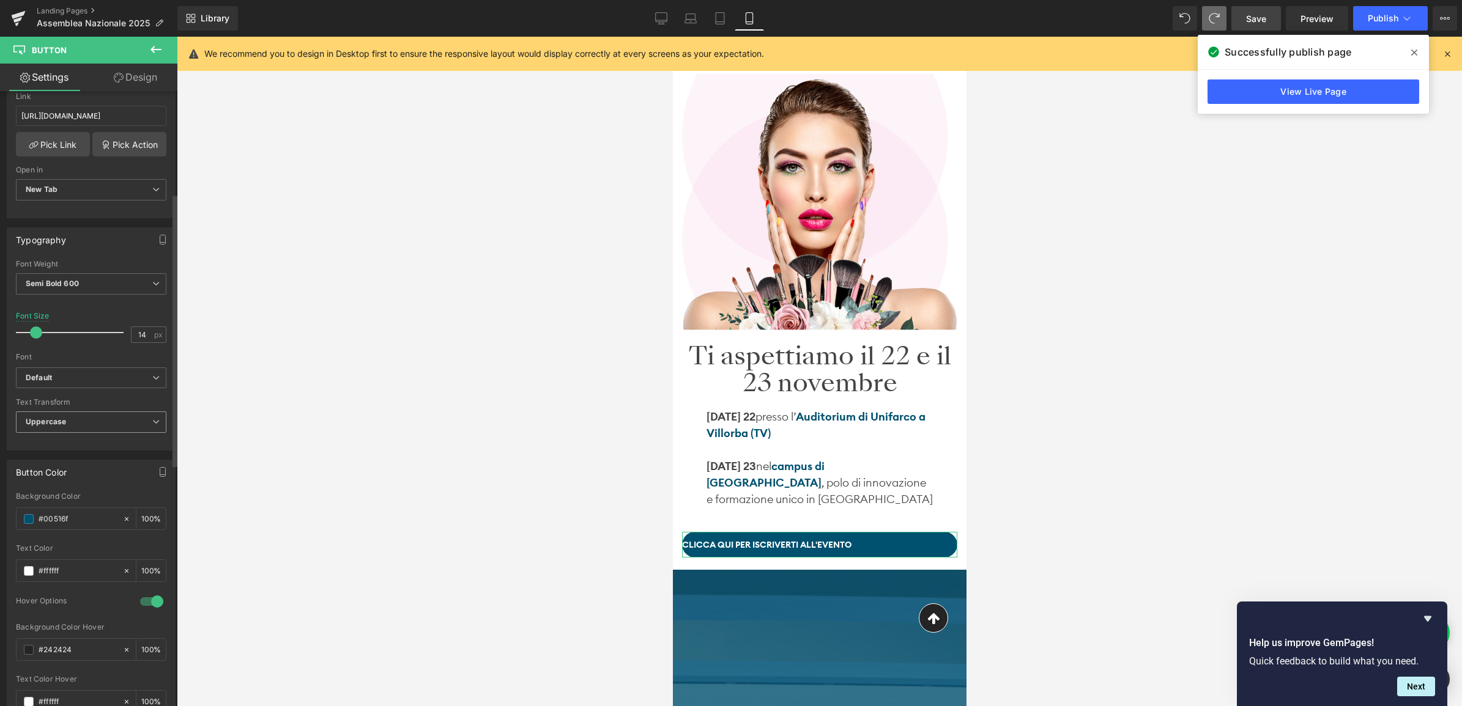
click at [75, 424] on span "Uppercase" at bounding box center [91, 422] width 150 height 21
click at [70, 495] on li "Capitalize" at bounding box center [89, 499] width 146 height 18
click at [84, 419] on span "Capitalize" at bounding box center [91, 422] width 150 height 21
click at [52, 465] on div "Uppercase" at bounding box center [53, 462] width 39 height 9
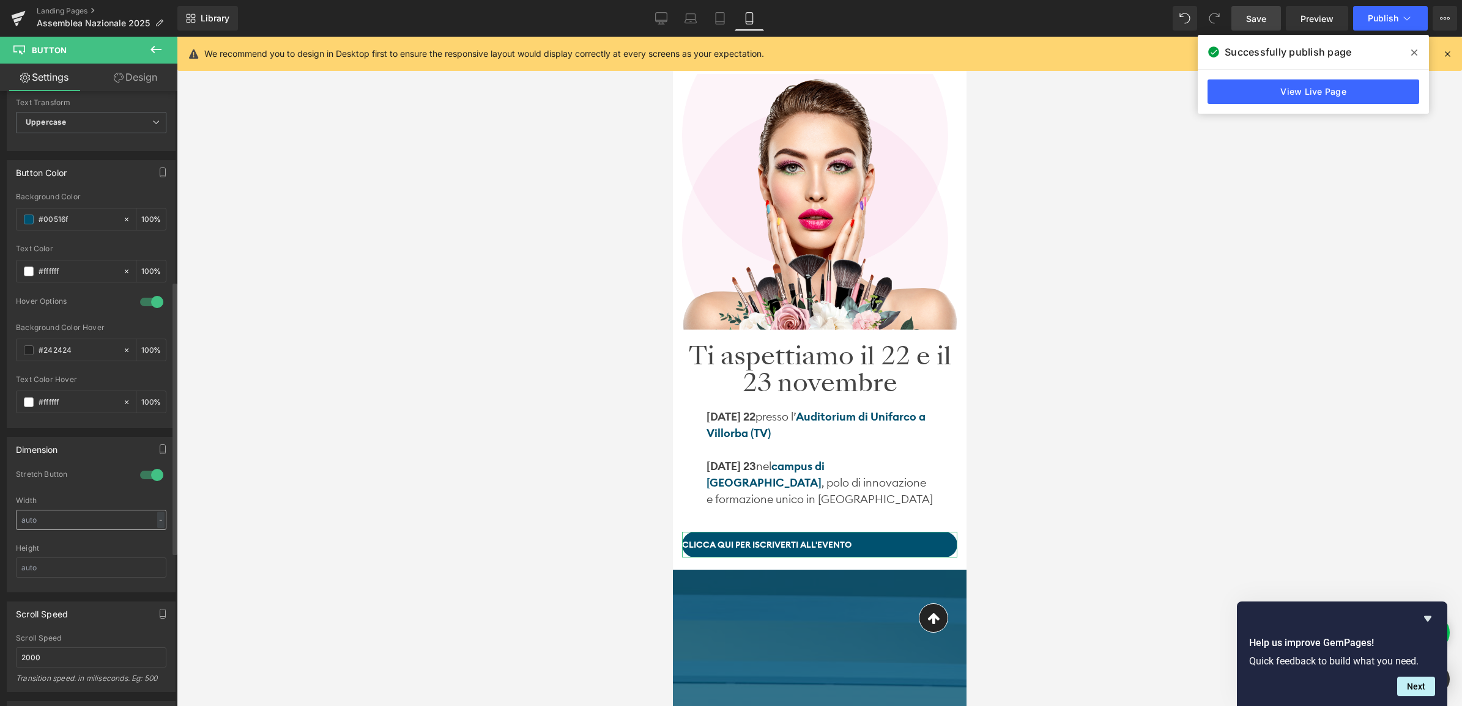
scroll to position [535, 0]
click at [144, 295] on div at bounding box center [151, 296] width 29 height 20
click at [146, 297] on div at bounding box center [151, 296] width 29 height 20
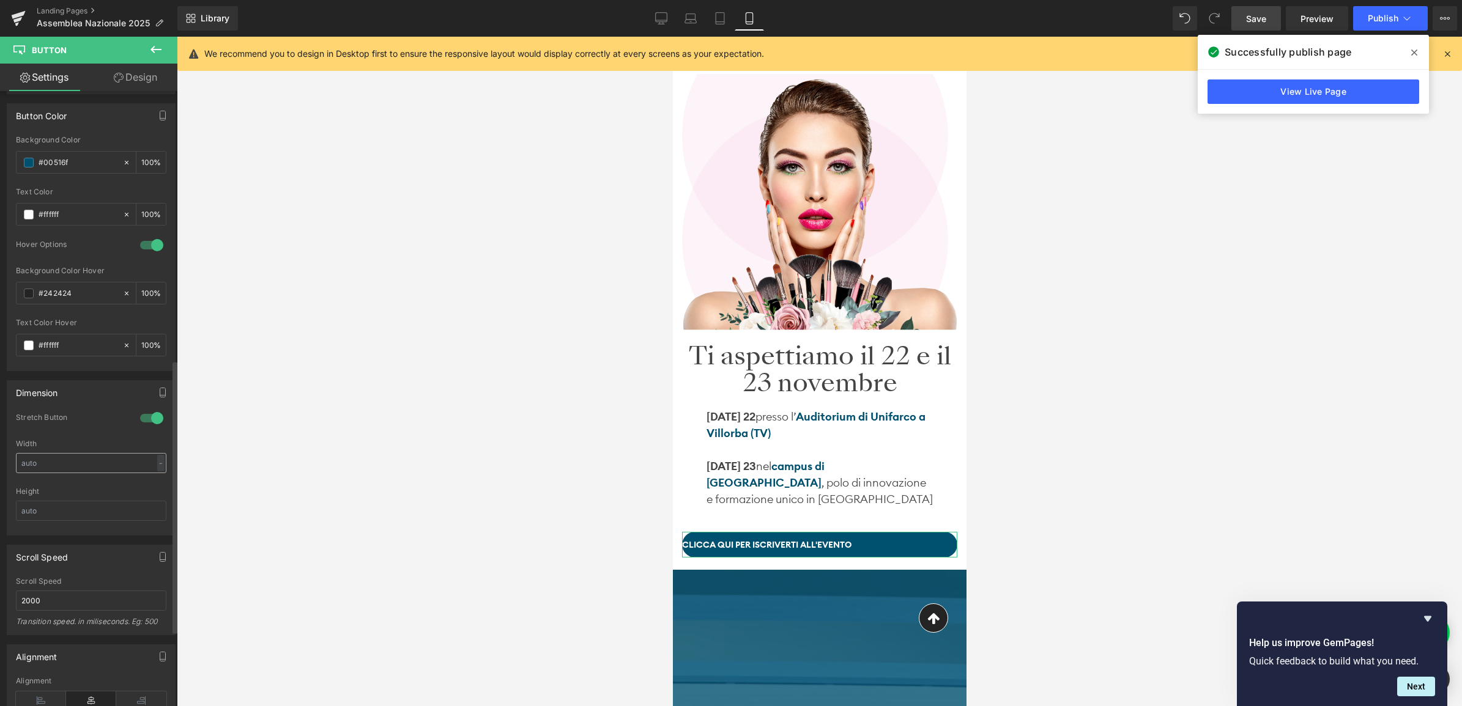
scroll to position [612, 0]
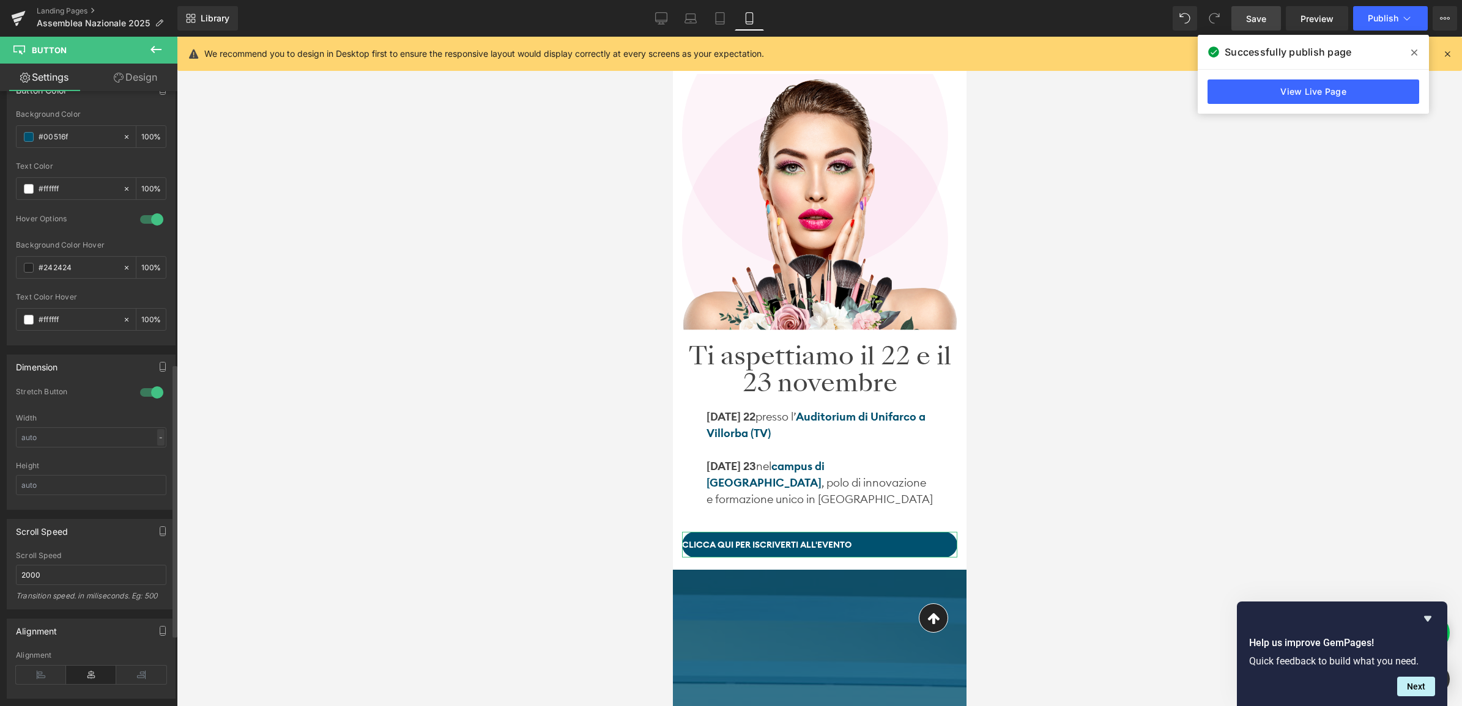
click at [157, 439] on div "-" at bounding box center [160, 437] width 7 height 17
click at [97, 481] on input "text" at bounding box center [91, 485] width 150 height 20
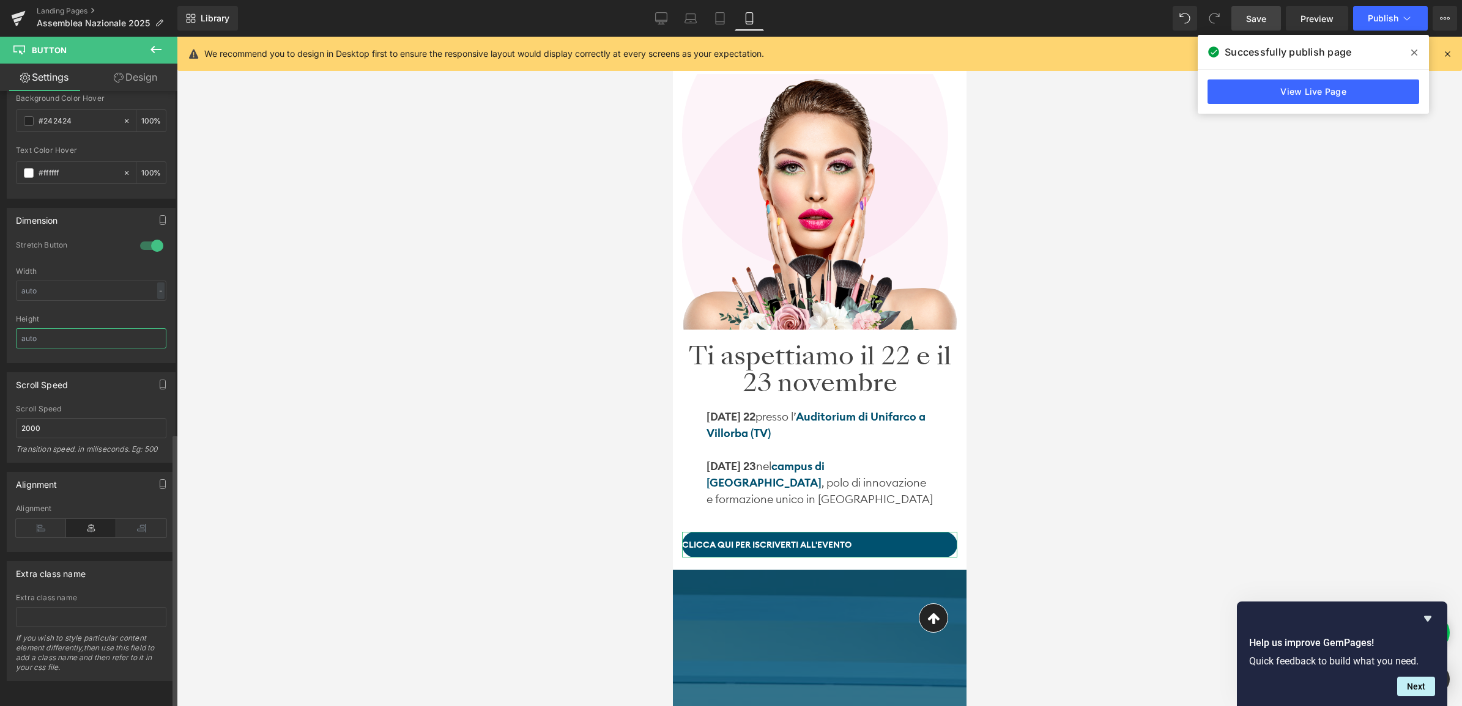
scroll to position [771, 0]
click at [89, 519] on icon at bounding box center [91, 528] width 50 height 18
click at [90, 519] on icon at bounding box center [91, 528] width 50 height 18
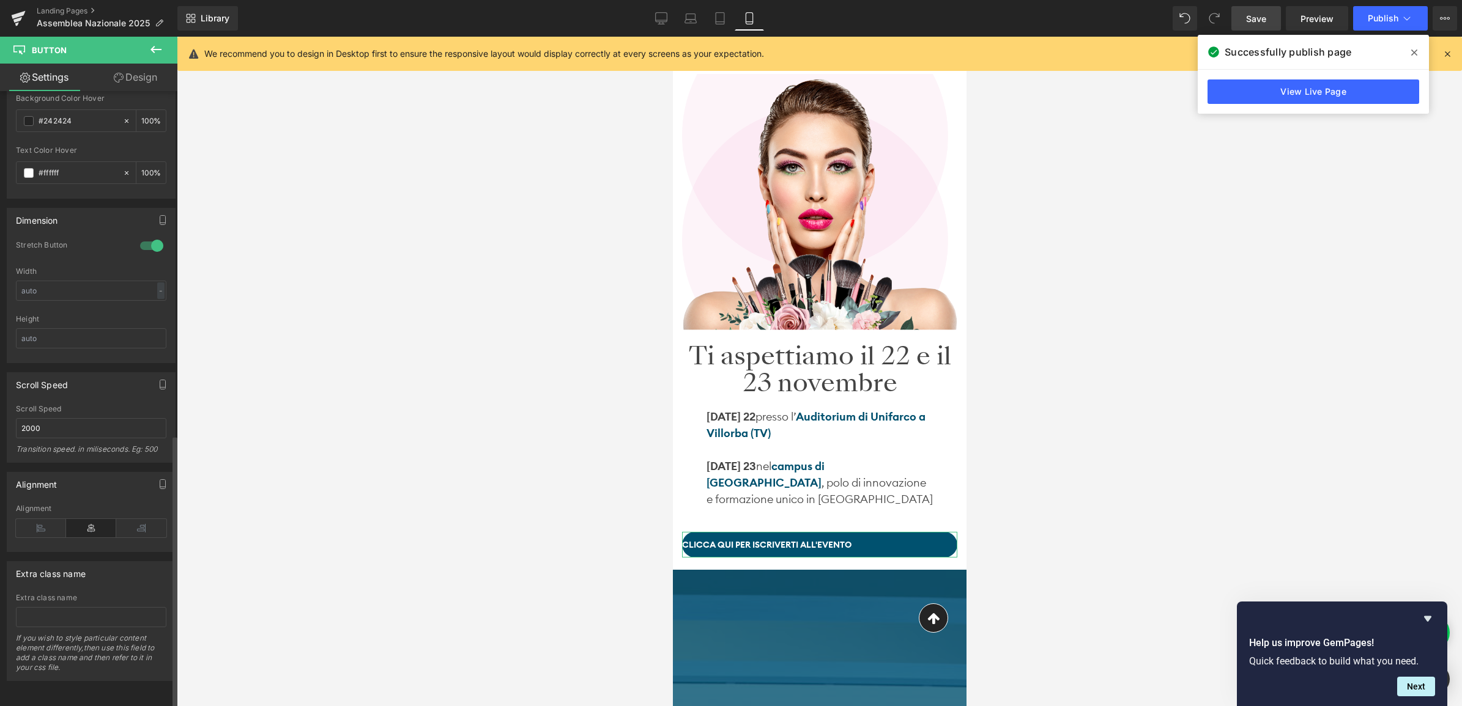
click at [90, 519] on icon at bounding box center [91, 528] width 50 height 18
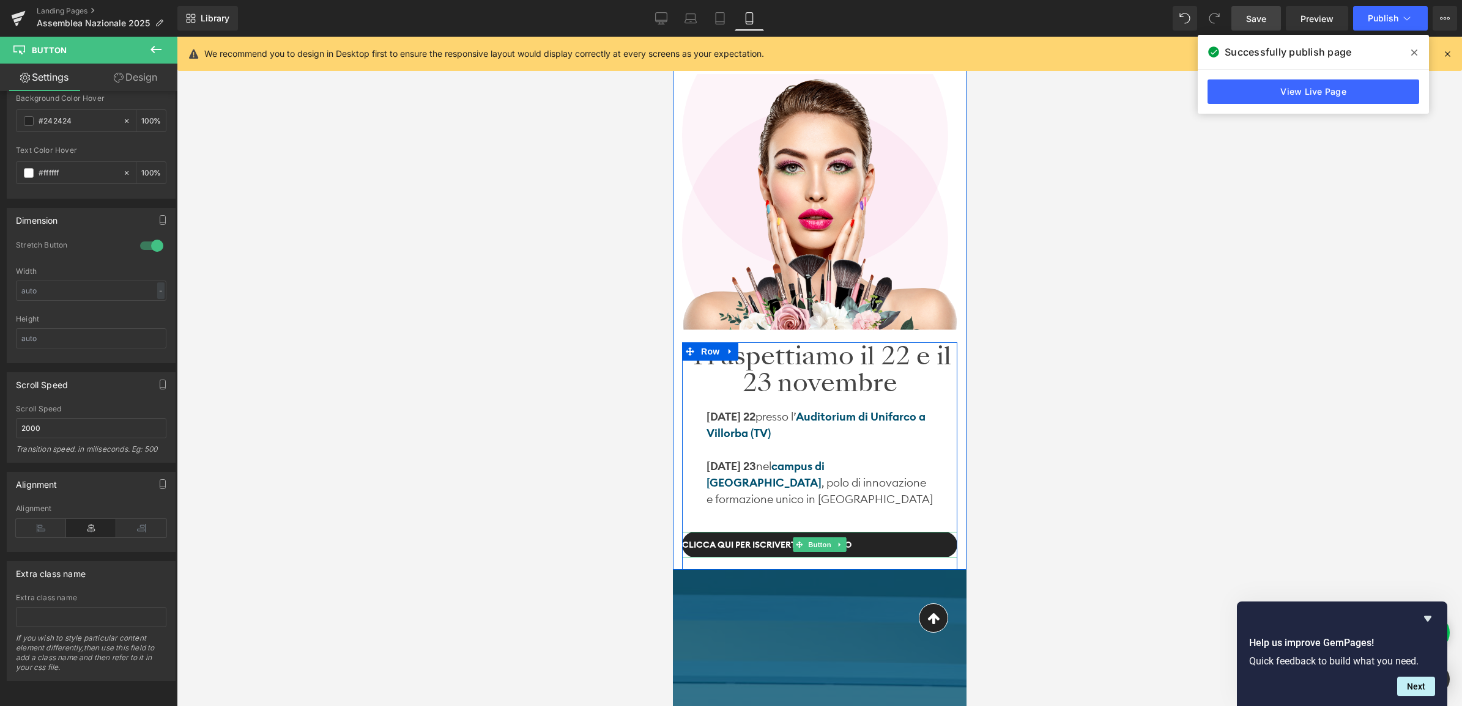
click at [755, 543] on span "clicca qui per iscriverti all'evento" at bounding box center [765, 545] width 169 height 13
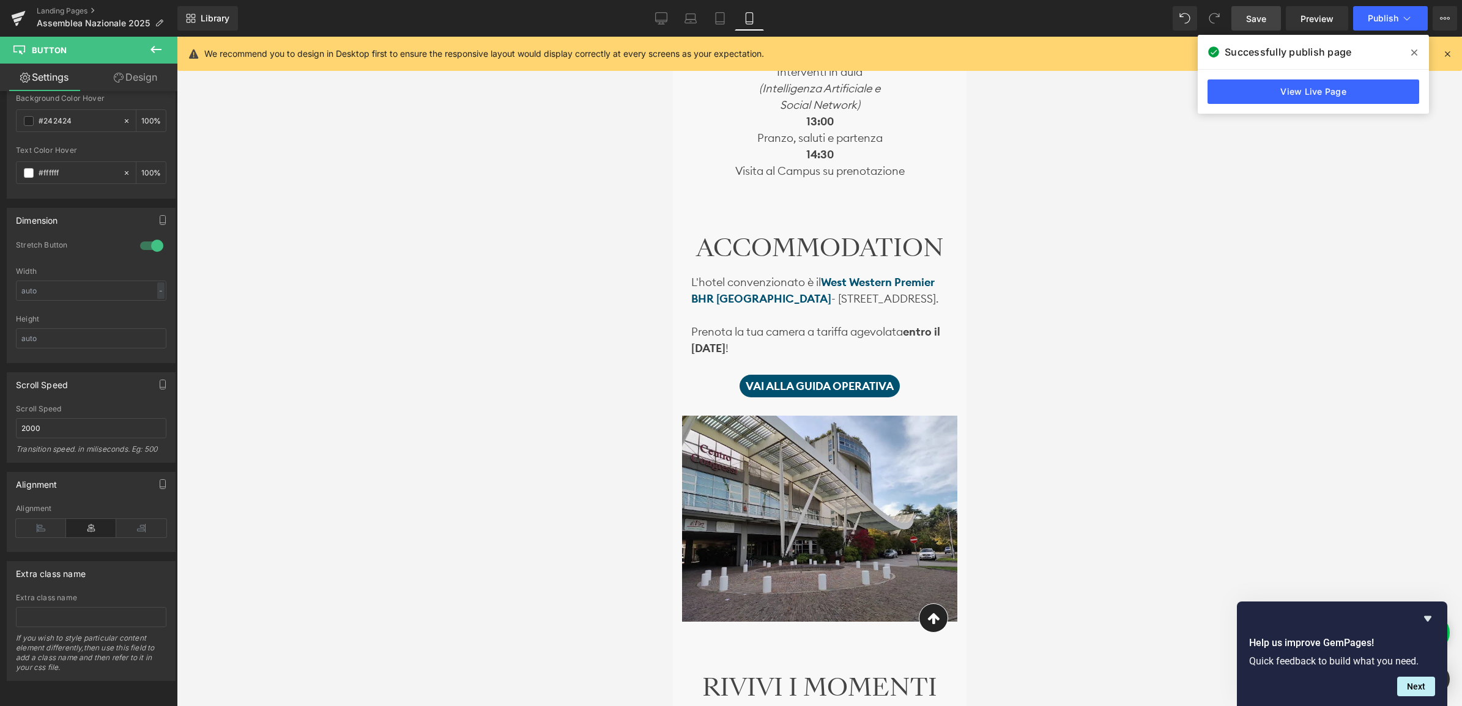
scroll to position [1485, 0]
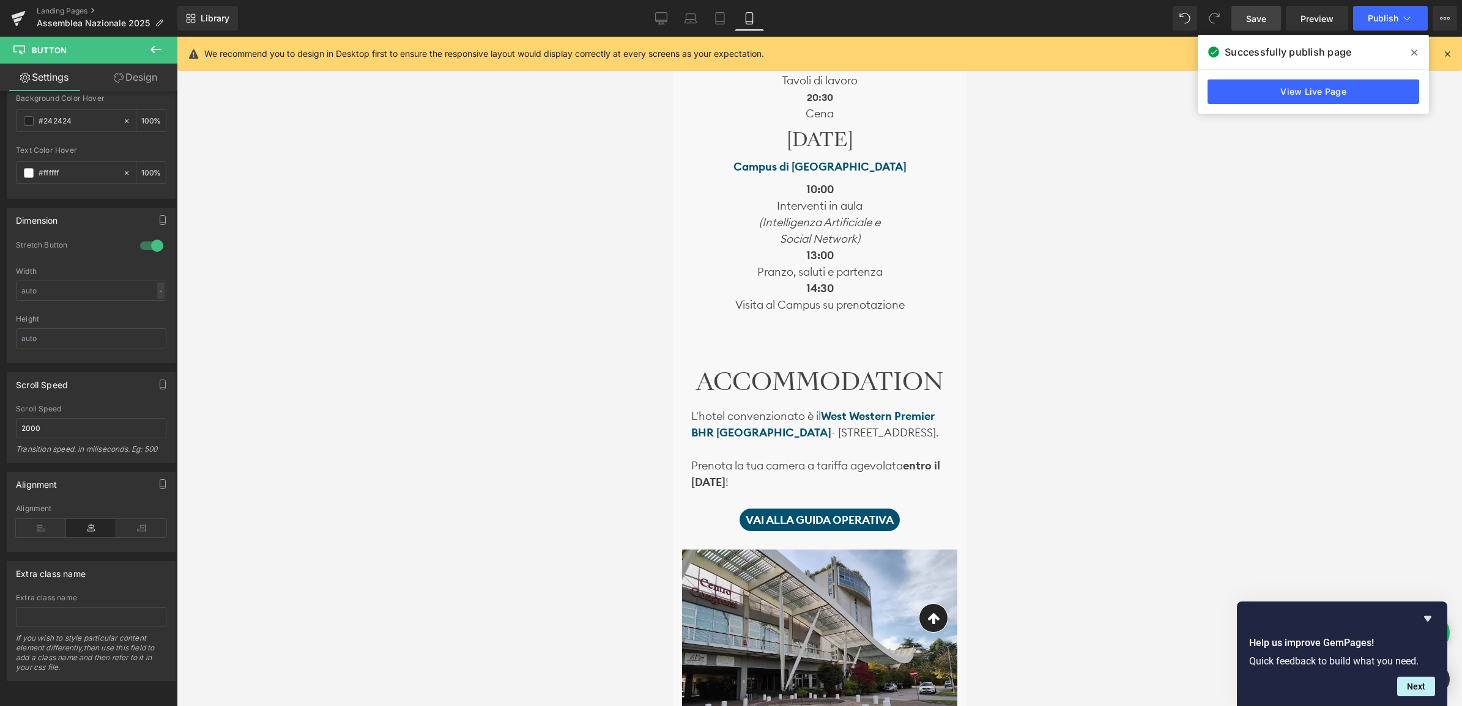
click at [821, 373] on h2 "ACCOMMODATION" at bounding box center [818, 382] width 257 height 28
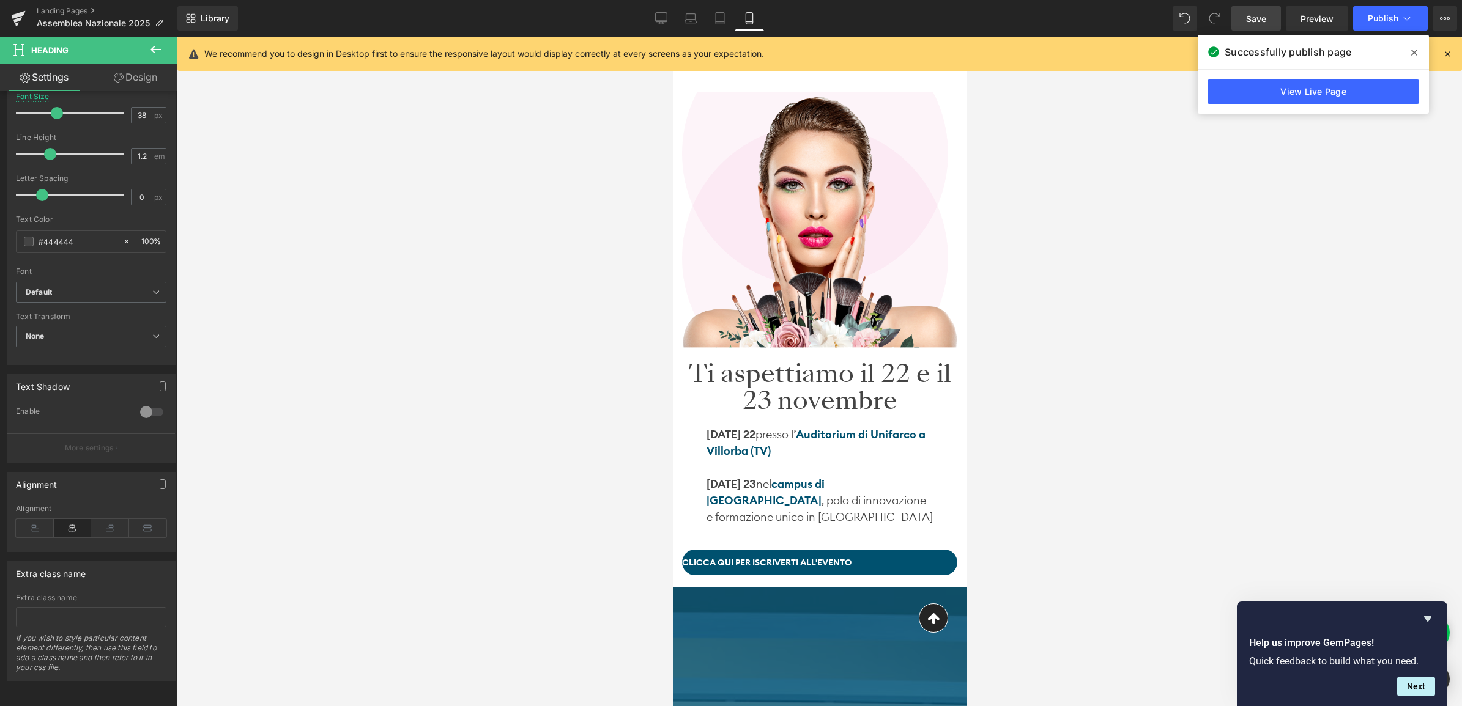
scroll to position [76, 0]
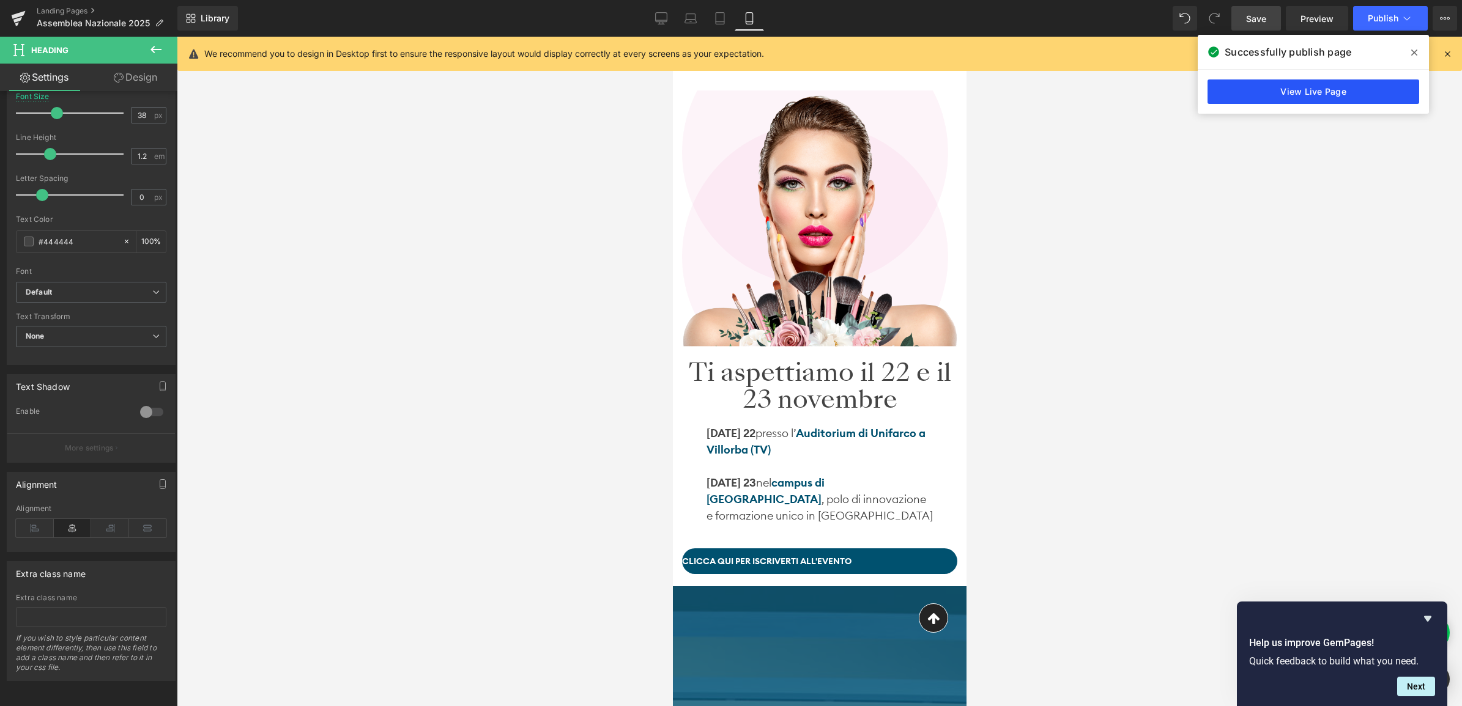
click at [1295, 95] on link "View Live Page" at bounding box center [1313, 92] width 212 height 24
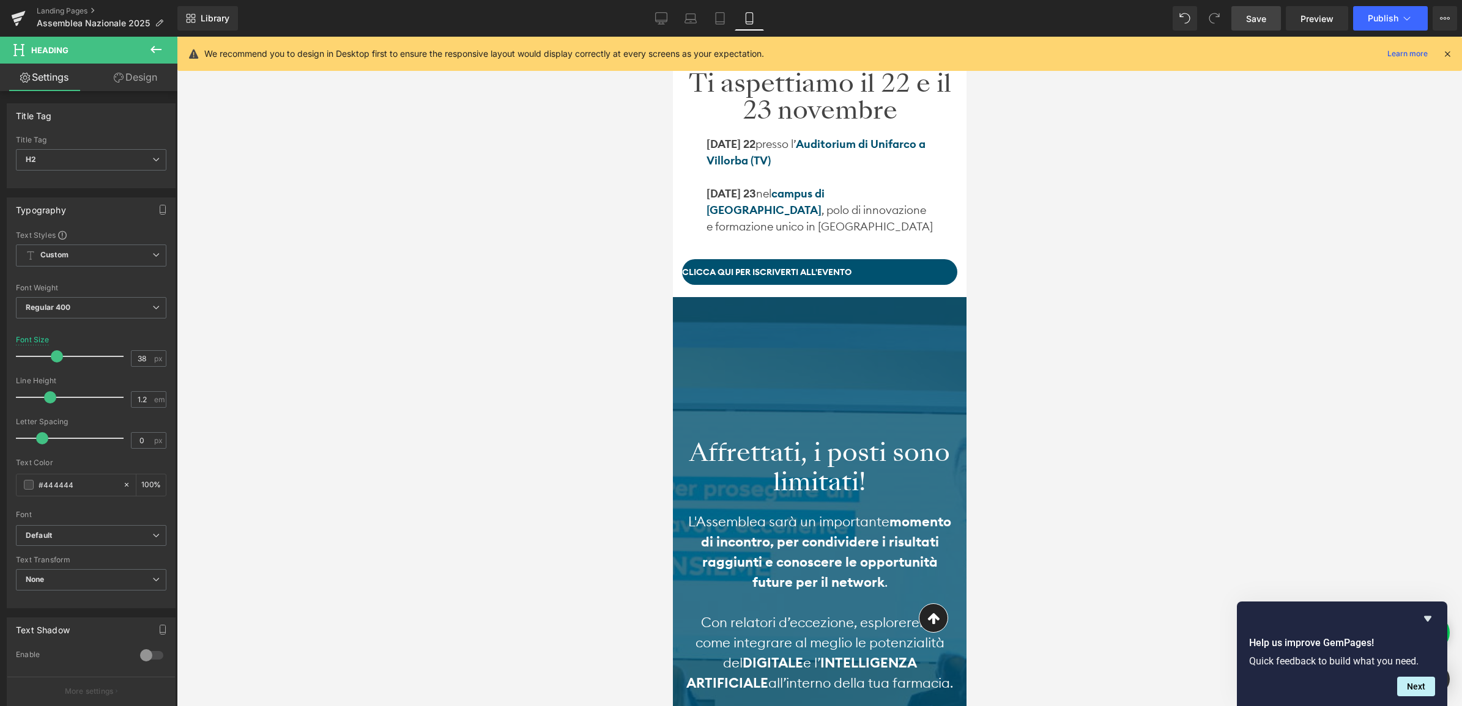
scroll to position [229, 0]
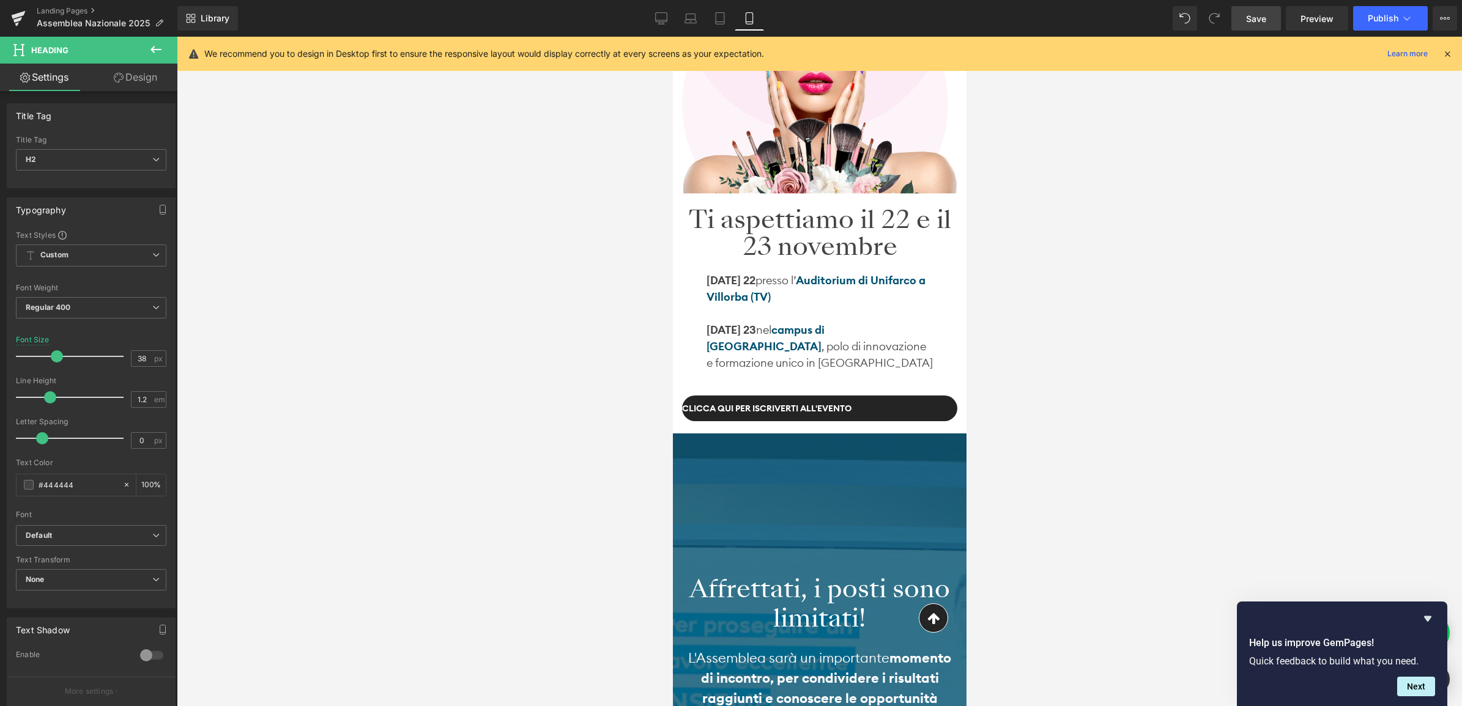
click at [870, 404] on link "clicca qui per iscriverti all'evento" at bounding box center [818, 409] width 275 height 26
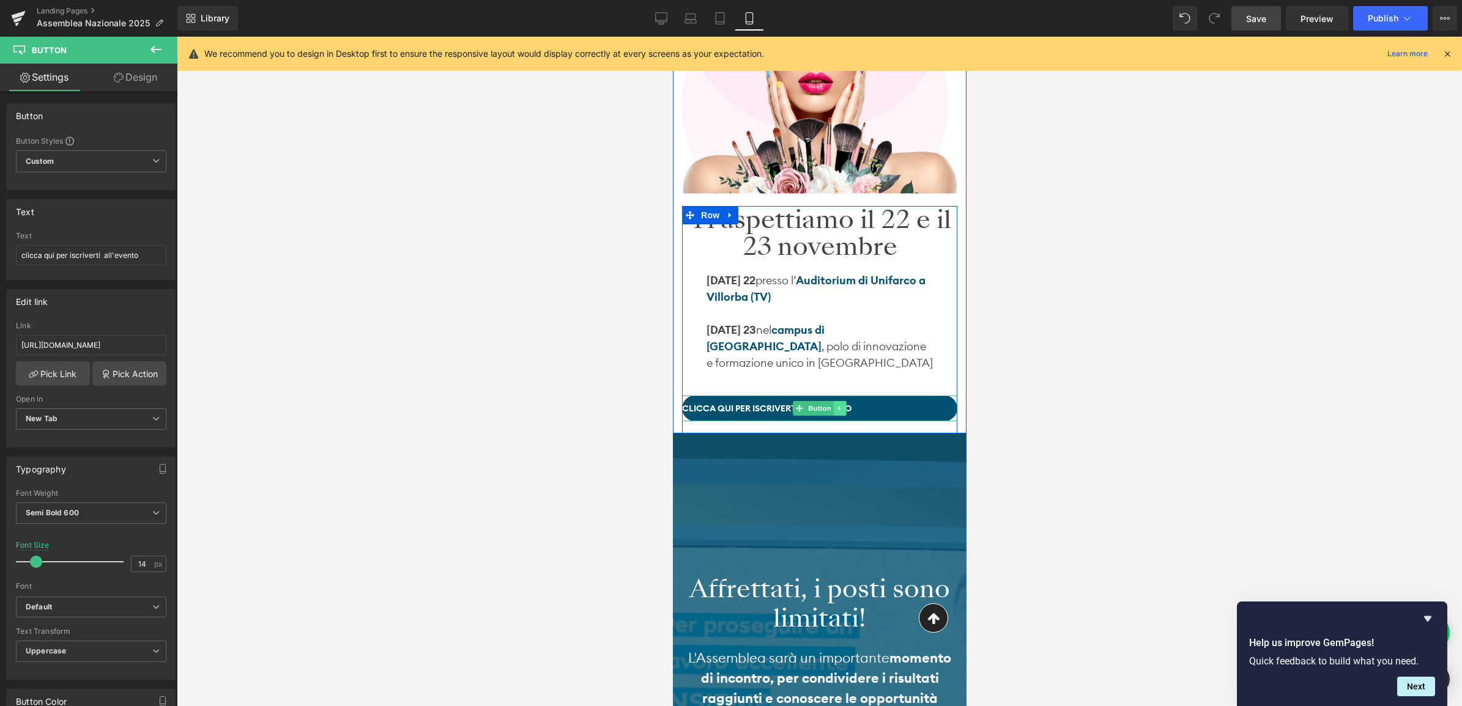
click at [838, 408] on icon at bounding box center [839, 408] width 2 height 4
click at [829, 410] on icon at bounding box center [832, 408] width 7 height 7
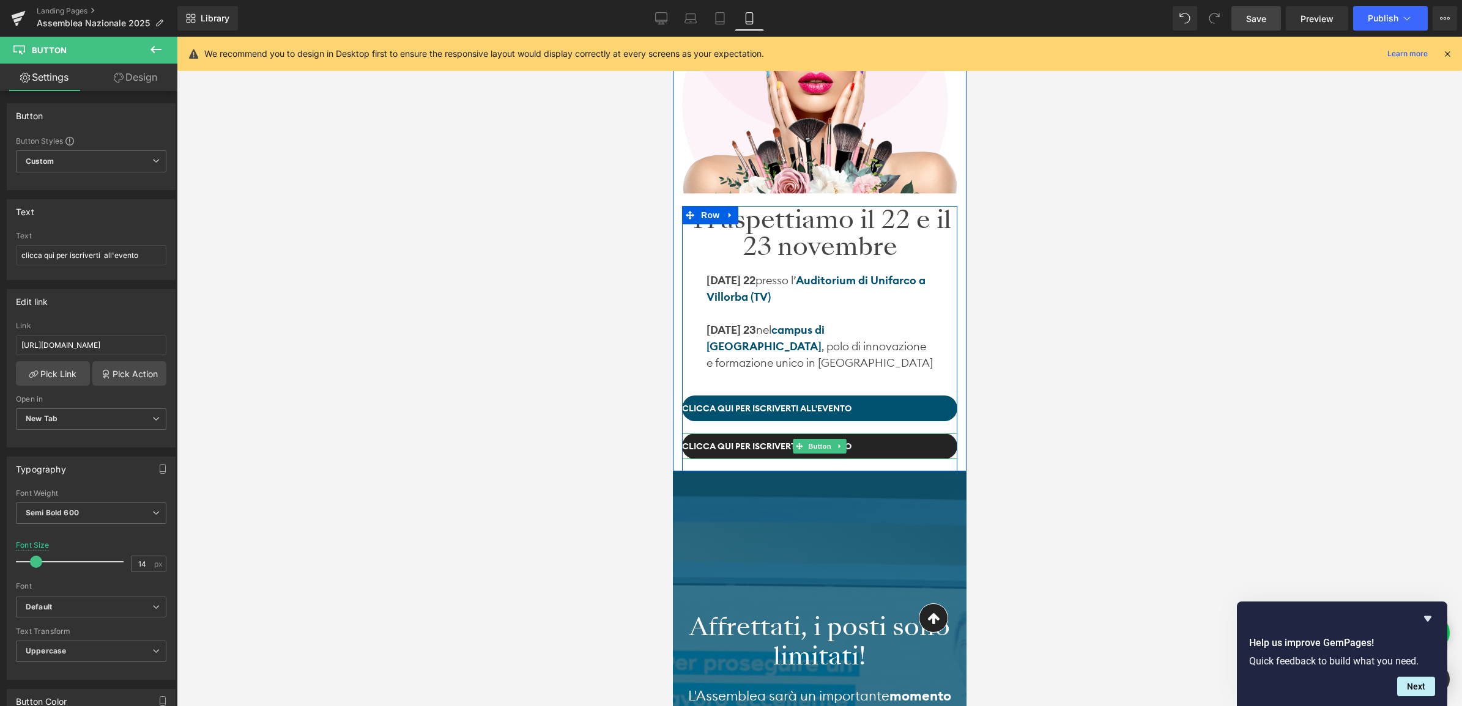
click at [867, 441] on link "clicca qui per iscriverti all'evento" at bounding box center [818, 447] width 275 height 26
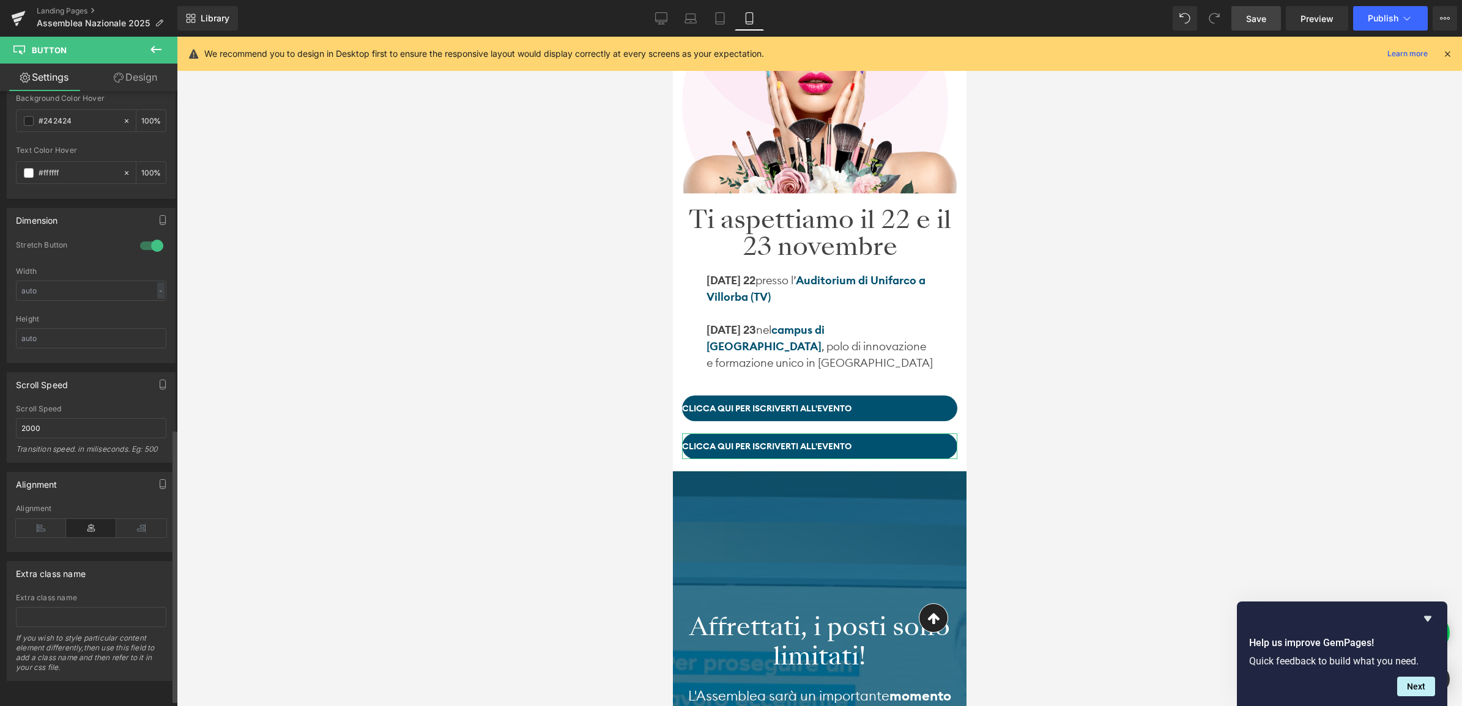
scroll to position [771, 0]
click at [35, 519] on icon at bounding box center [41, 528] width 50 height 18
click at [118, 519] on icon at bounding box center [141, 528] width 50 height 18
click at [95, 521] on icon at bounding box center [91, 528] width 50 height 18
click at [132, 519] on icon at bounding box center [141, 528] width 50 height 18
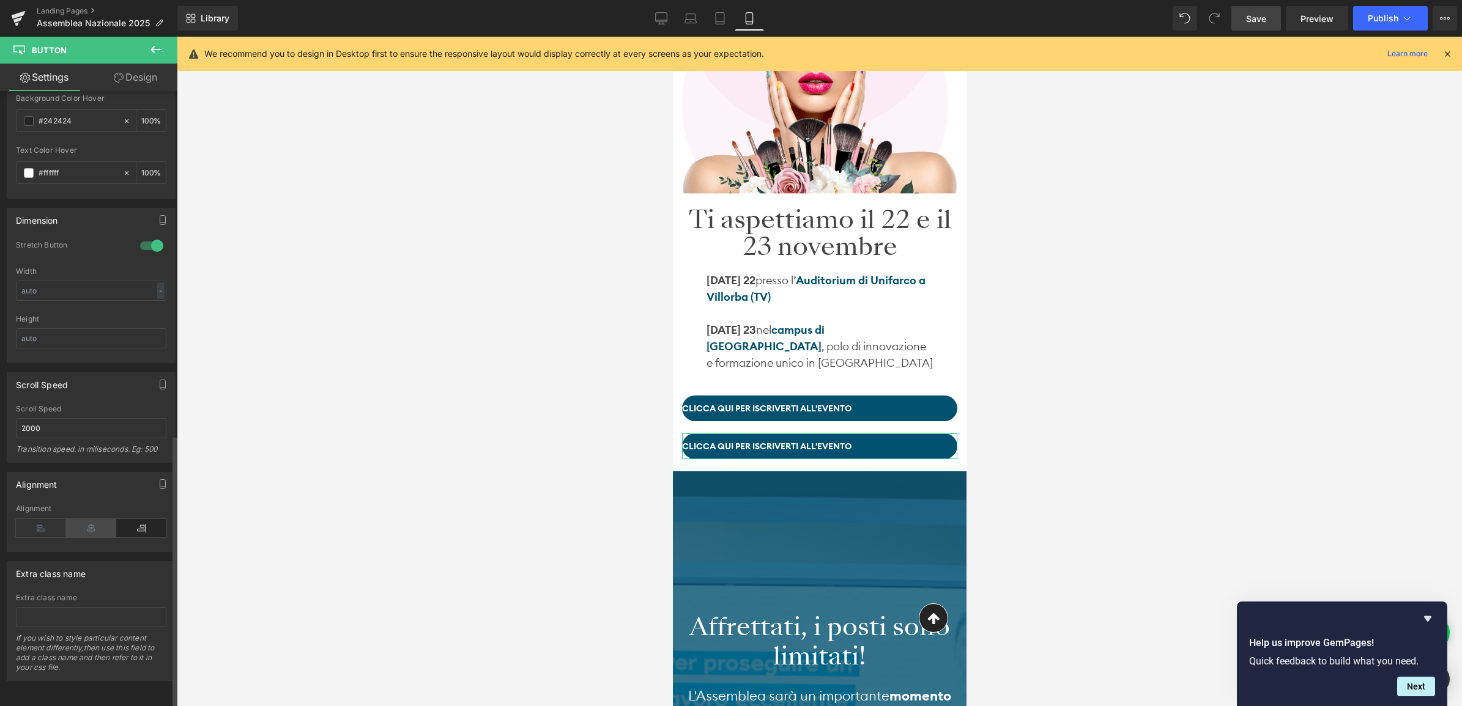
click at [68, 519] on icon at bounding box center [91, 528] width 50 height 18
click at [32, 519] on icon at bounding box center [41, 528] width 50 height 18
click at [77, 519] on icon at bounding box center [91, 528] width 50 height 18
drag, startPoint x: 112, startPoint y: 509, endPoint x: 104, endPoint y: 514, distance: 9.0
click at [111, 519] on div at bounding box center [91, 528] width 150 height 18
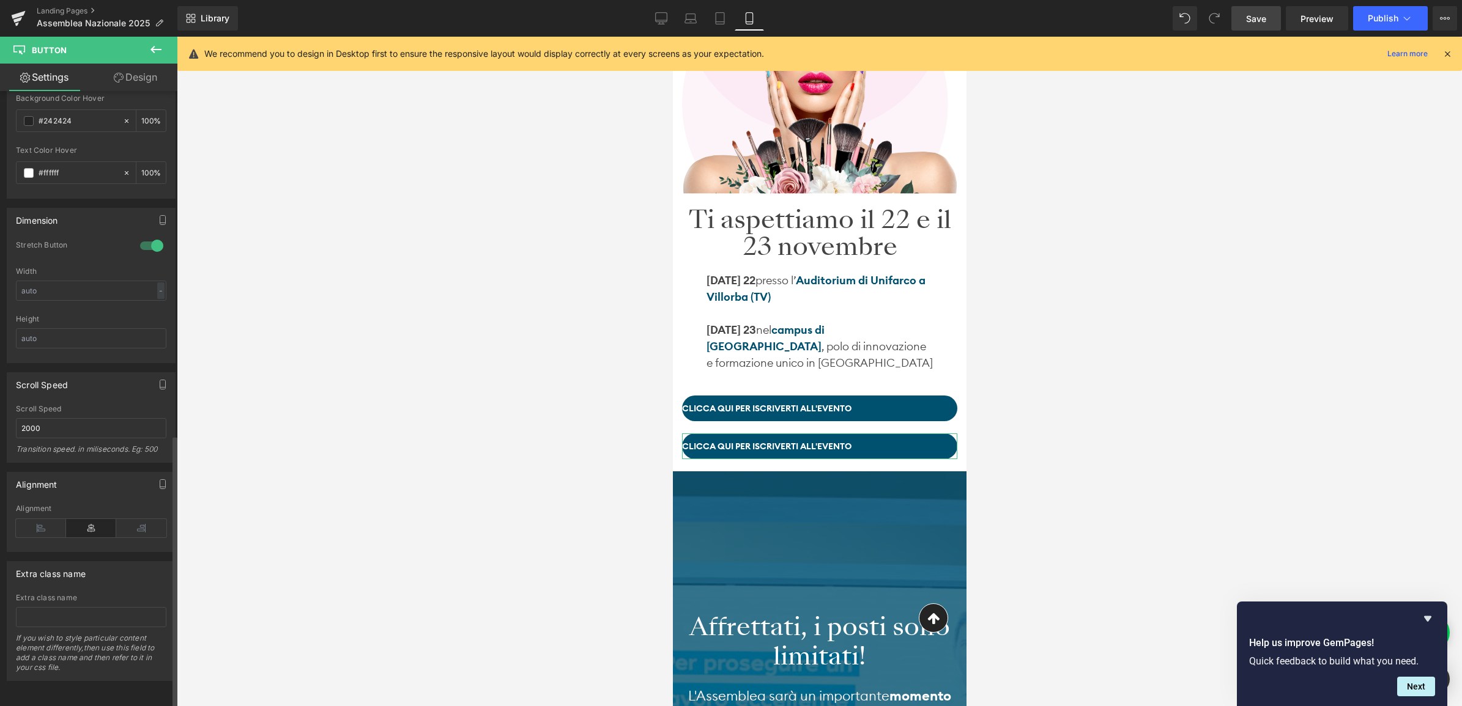
drag, startPoint x: 84, startPoint y: 514, endPoint x: 93, endPoint y: 517, distance: 9.7
click at [84, 519] on icon at bounding box center [91, 528] width 50 height 18
click at [120, 519] on icon at bounding box center [141, 528] width 50 height 18
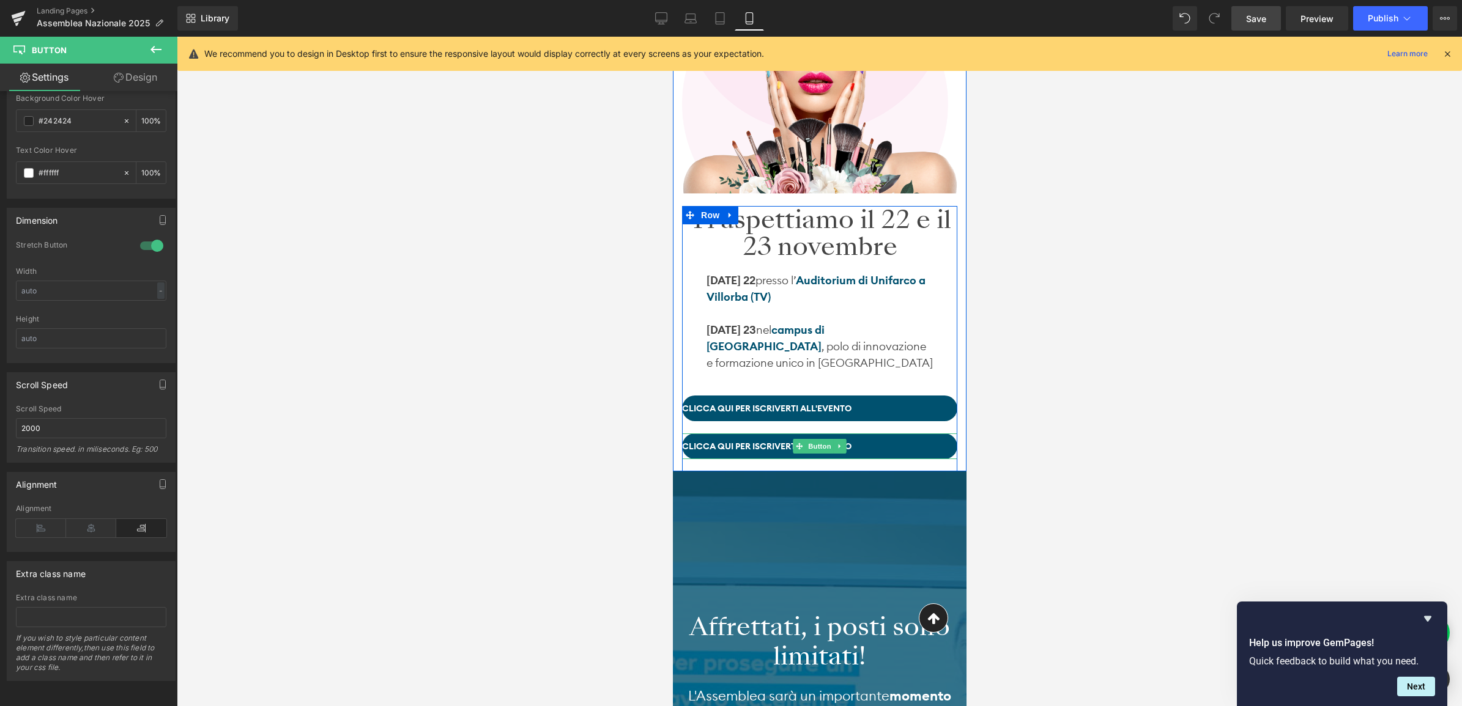
click at [833, 445] on link at bounding box center [839, 446] width 13 height 15
click at [843, 448] on icon at bounding box center [845, 446] width 7 height 7
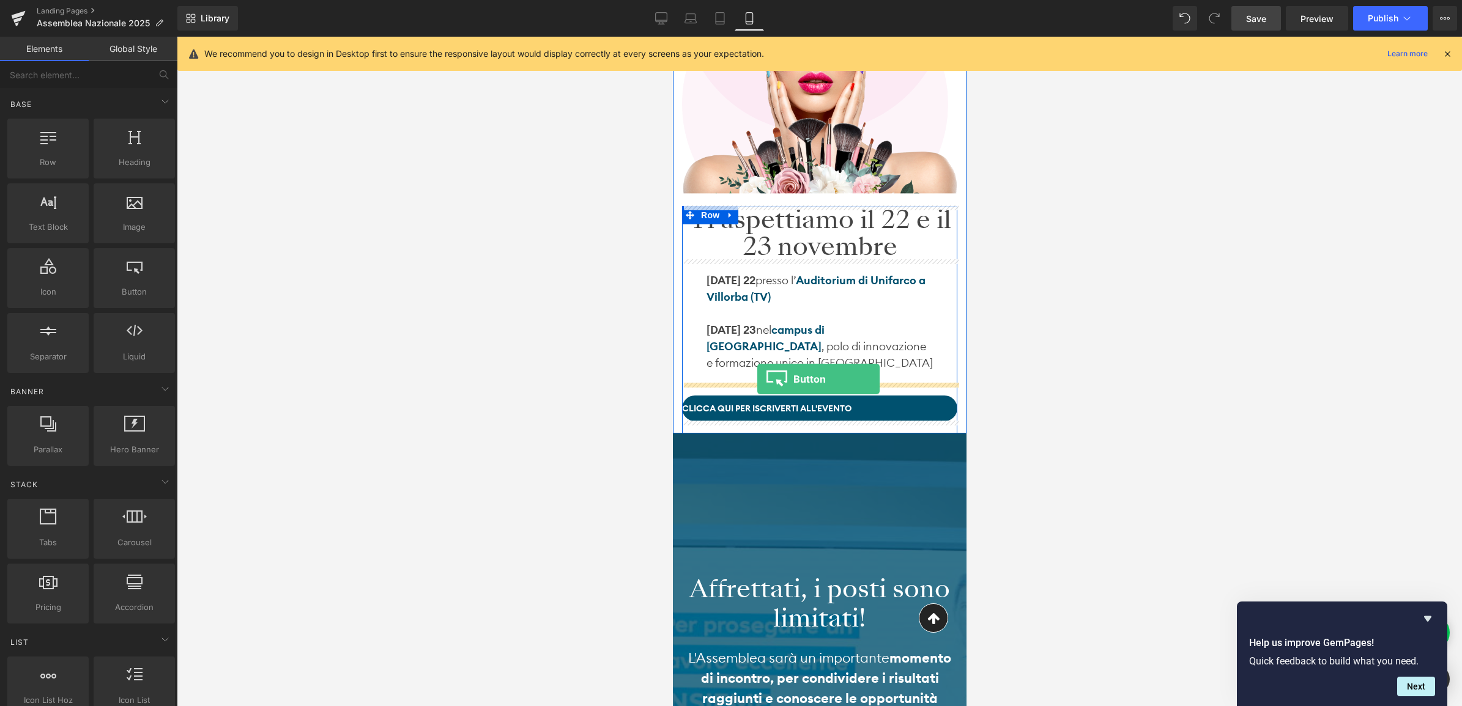
drag, startPoint x: 799, startPoint y: 324, endPoint x: 682, endPoint y: 416, distance: 148.5
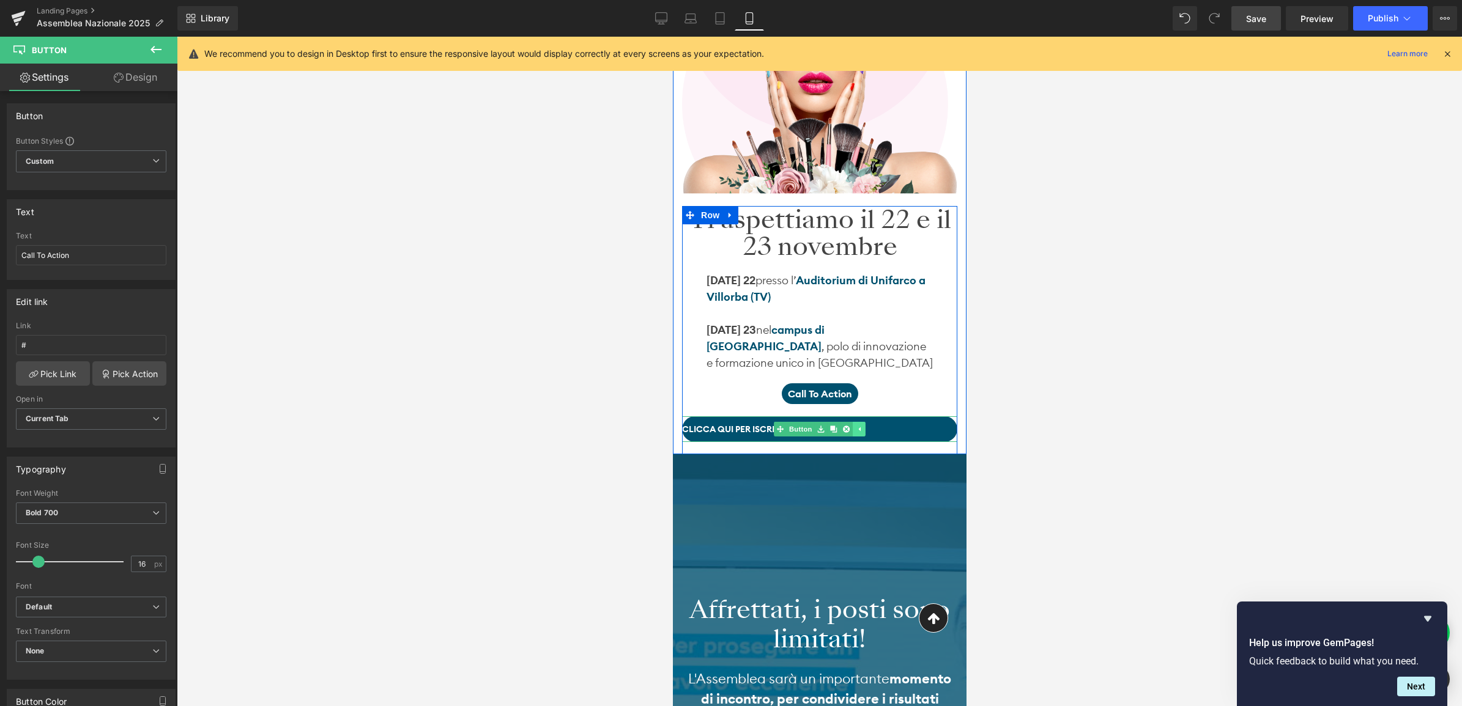
click at [862, 424] on link at bounding box center [858, 429] width 13 height 15
click at [859, 428] on link "clicca qui per iscriverti all'evento" at bounding box center [818, 429] width 275 height 26
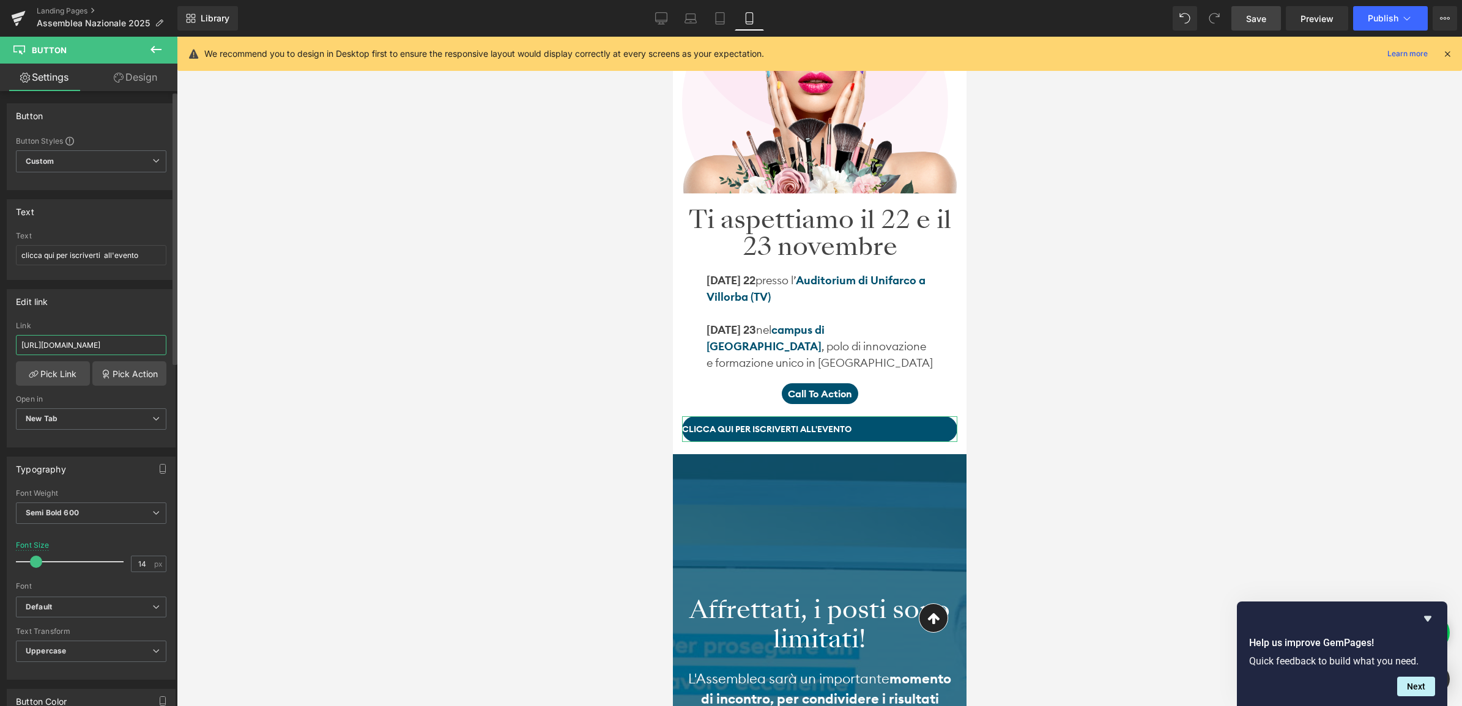
click at [95, 346] on input "[URL][DOMAIN_NAME]" at bounding box center [91, 345] width 150 height 20
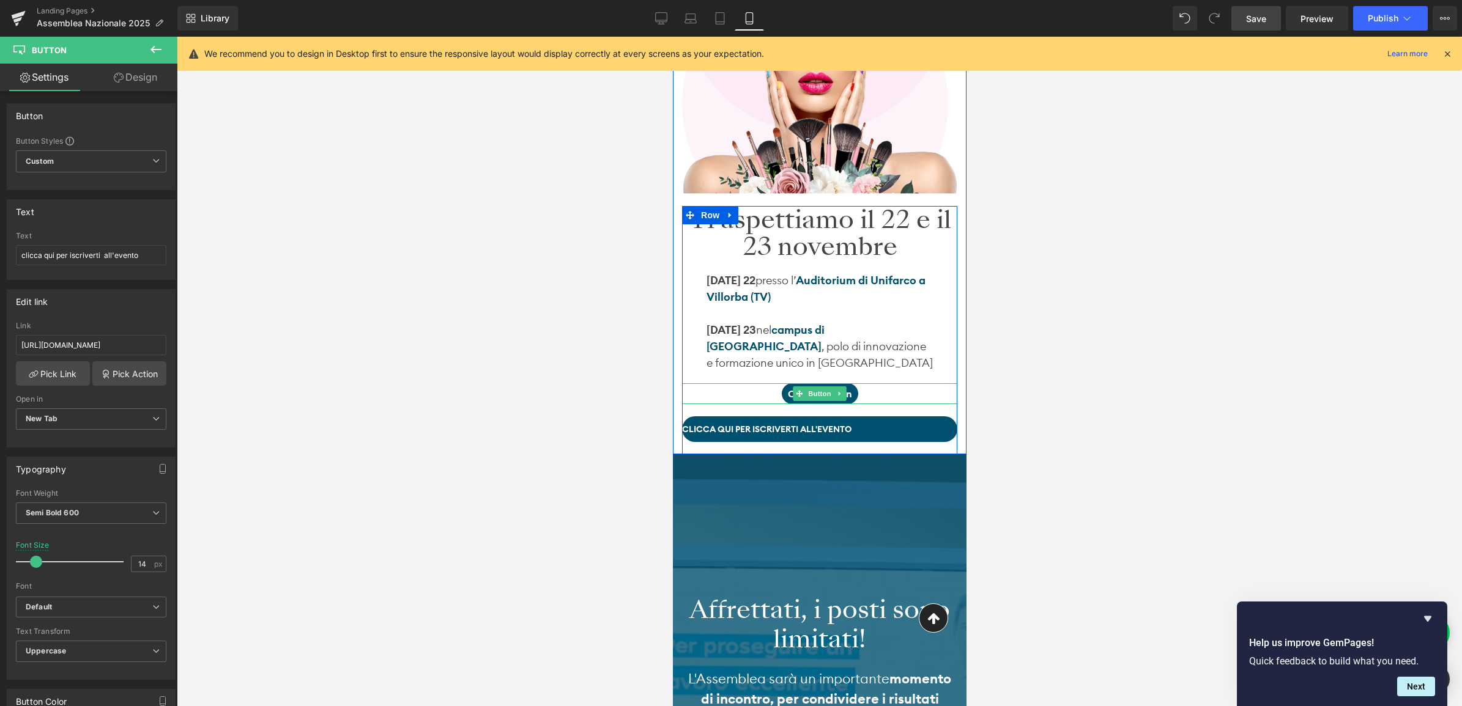
click at [769, 396] on div "Call To Action" at bounding box center [818, 393] width 275 height 21
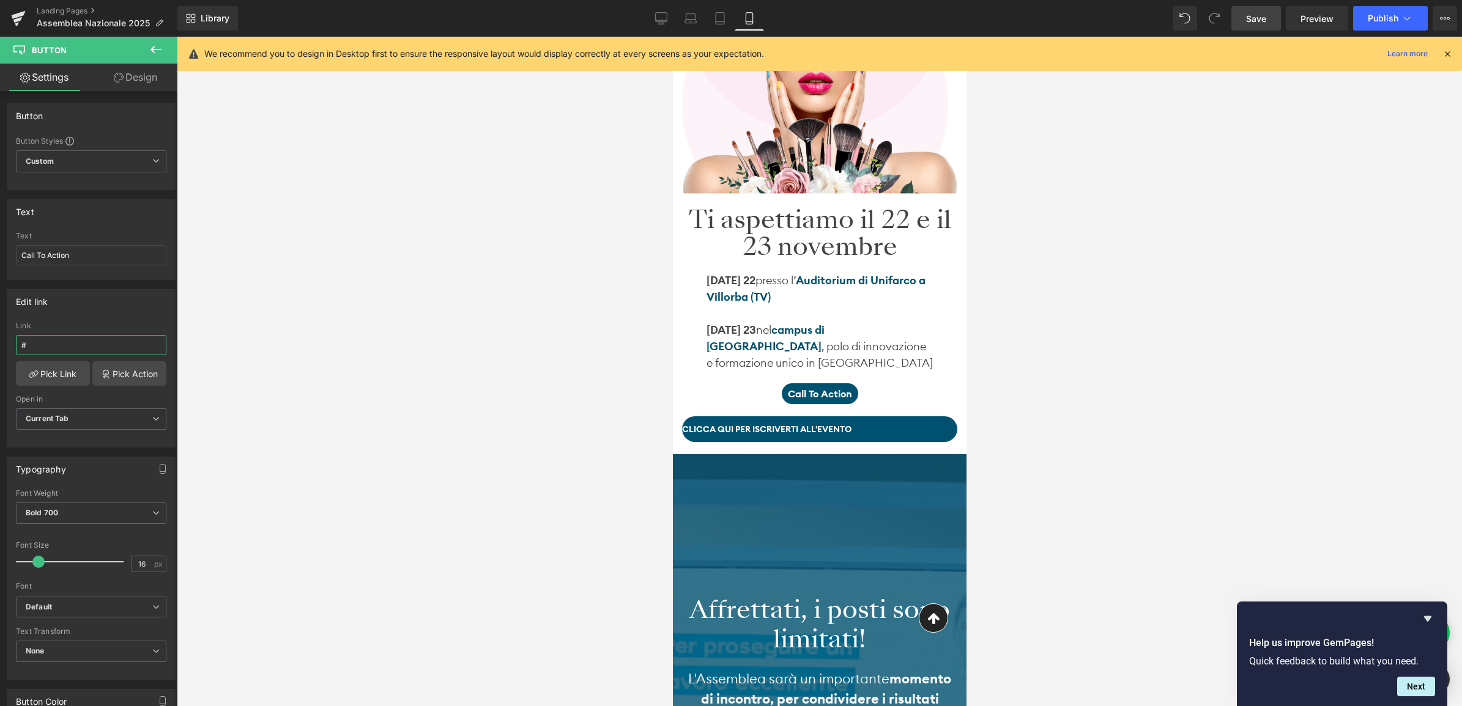
drag, startPoint x: 52, startPoint y: 344, endPoint x: -3, endPoint y: 350, distance: 55.4
click at [0, 350] on html "Button You are previewing how the will restyle your page. You can not edit Elem…" at bounding box center [731, 353] width 1462 height 706
paste input "[URL][DOMAIN_NAME]"
type input "[URL][DOMAIN_NAME]"
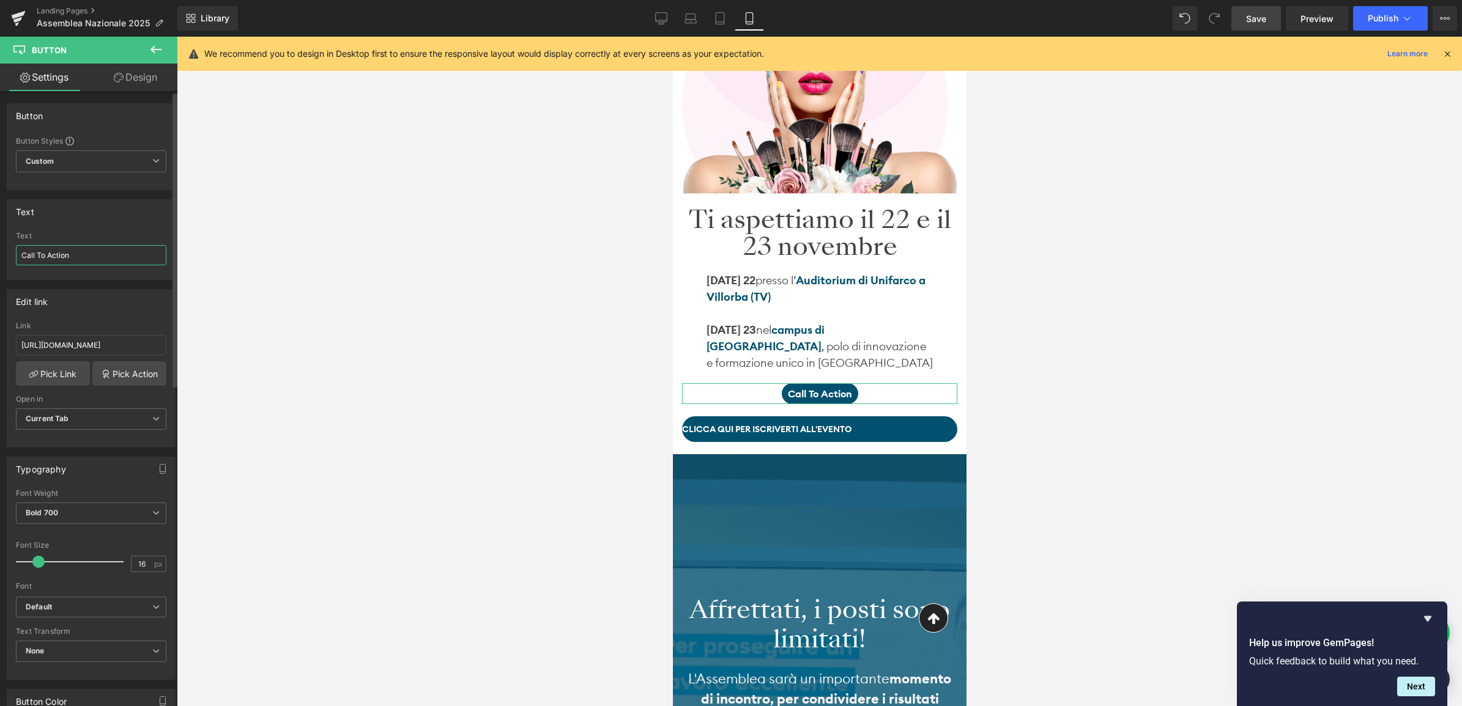
scroll to position [0, 0]
drag, startPoint x: 80, startPoint y: 256, endPoint x: 7, endPoint y: 252, distance: 72.9
click at [7, 252] on div "Call To Action Text Call To Action" at bounding box center [91, 256] width 168 height 48
type input "CLICCA QUI PER ISCRIVERTI ALL'EVENTO"
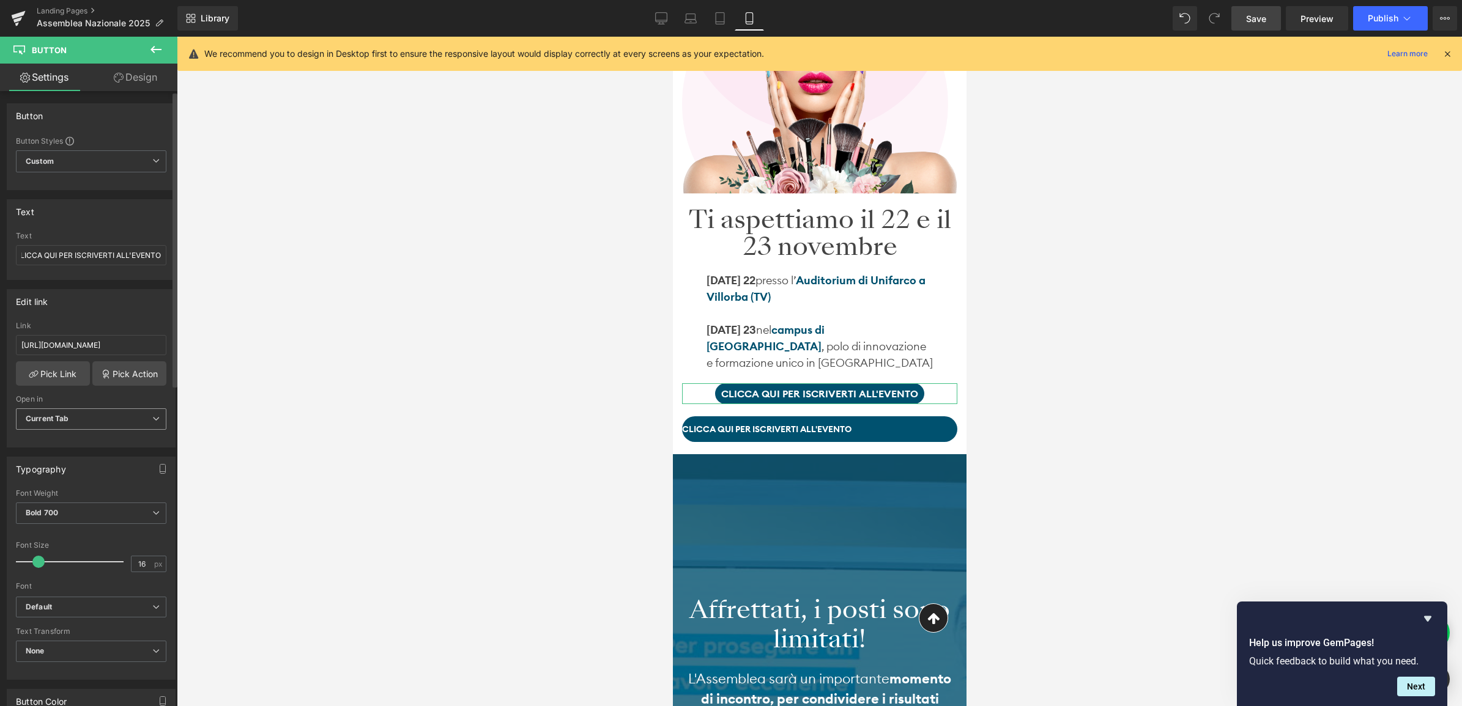
click at [92, 414] on span "Current Tab" at bounding box center [91, 419] width 150 height 21
click at [86, 457] on li "New Tab" at bounding box center [89, 459] width 146 height 18
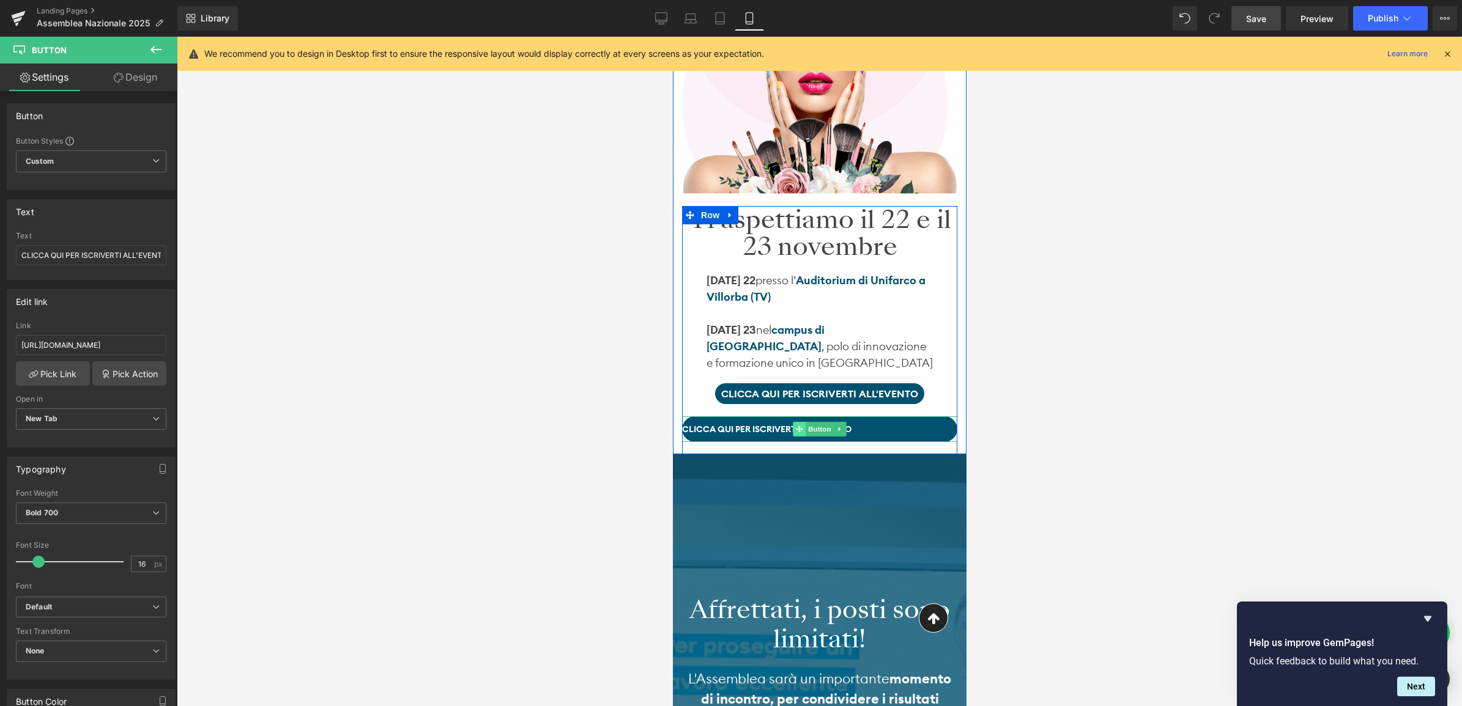
click at [795, 427] on icon at bounding box center [798, 429] width 7 height 7
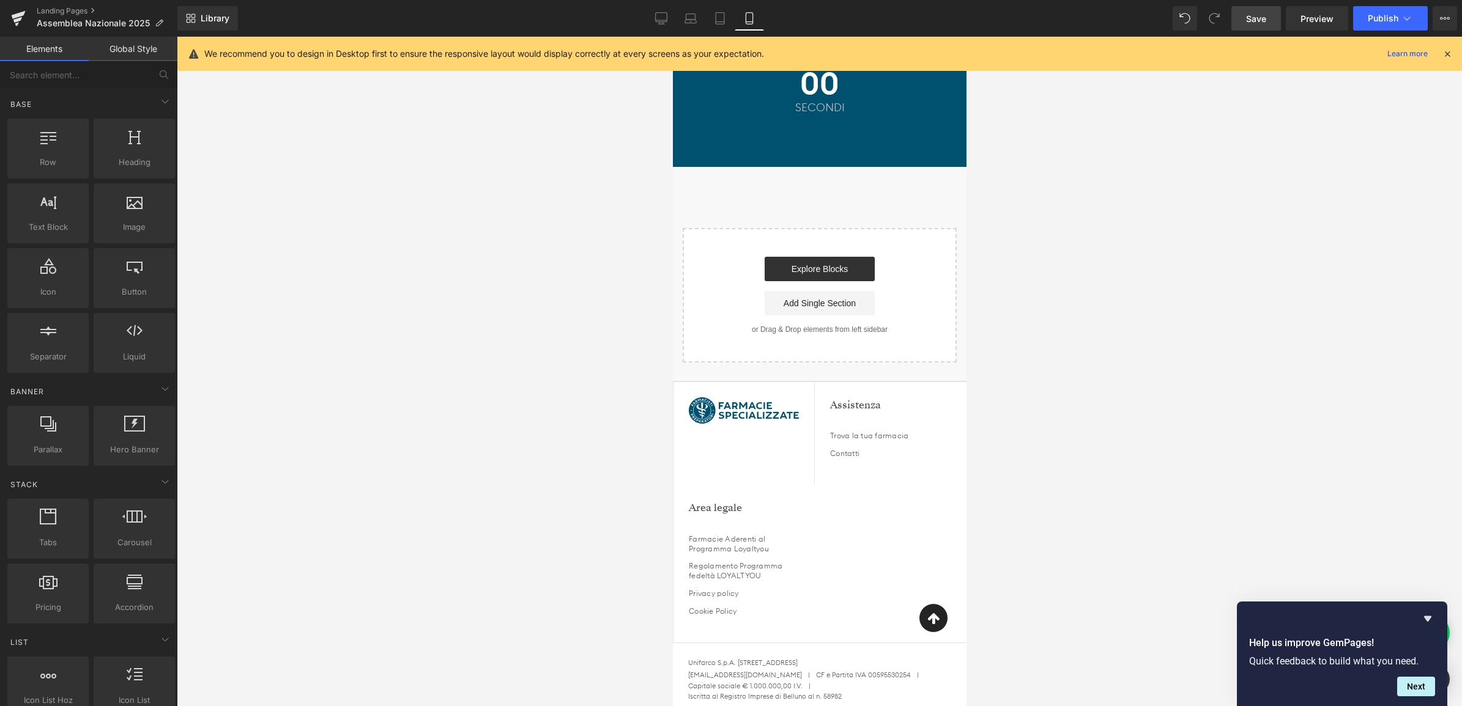
scroll to position [3915, 0]
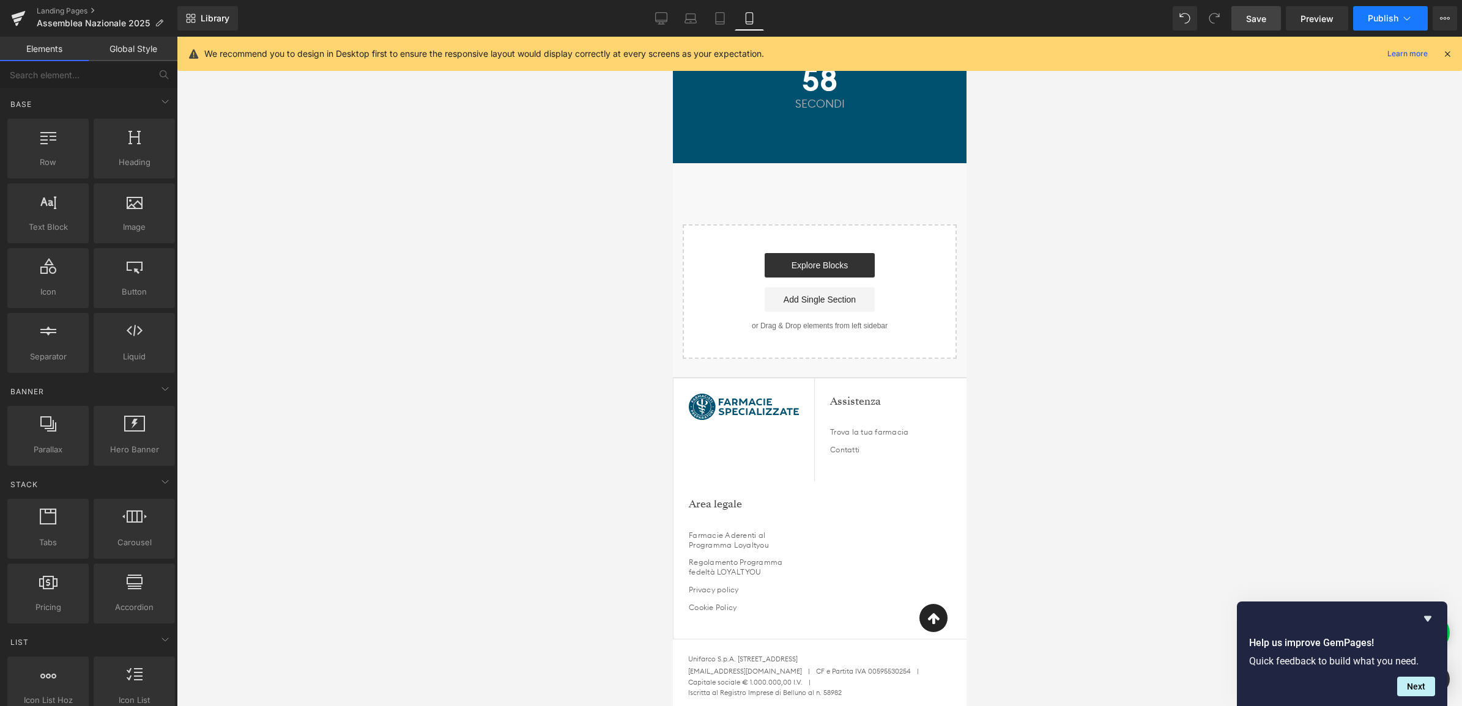
click at [1371, 13] on span "Publish" at bounding box center [1383, 18] width 31 height 10
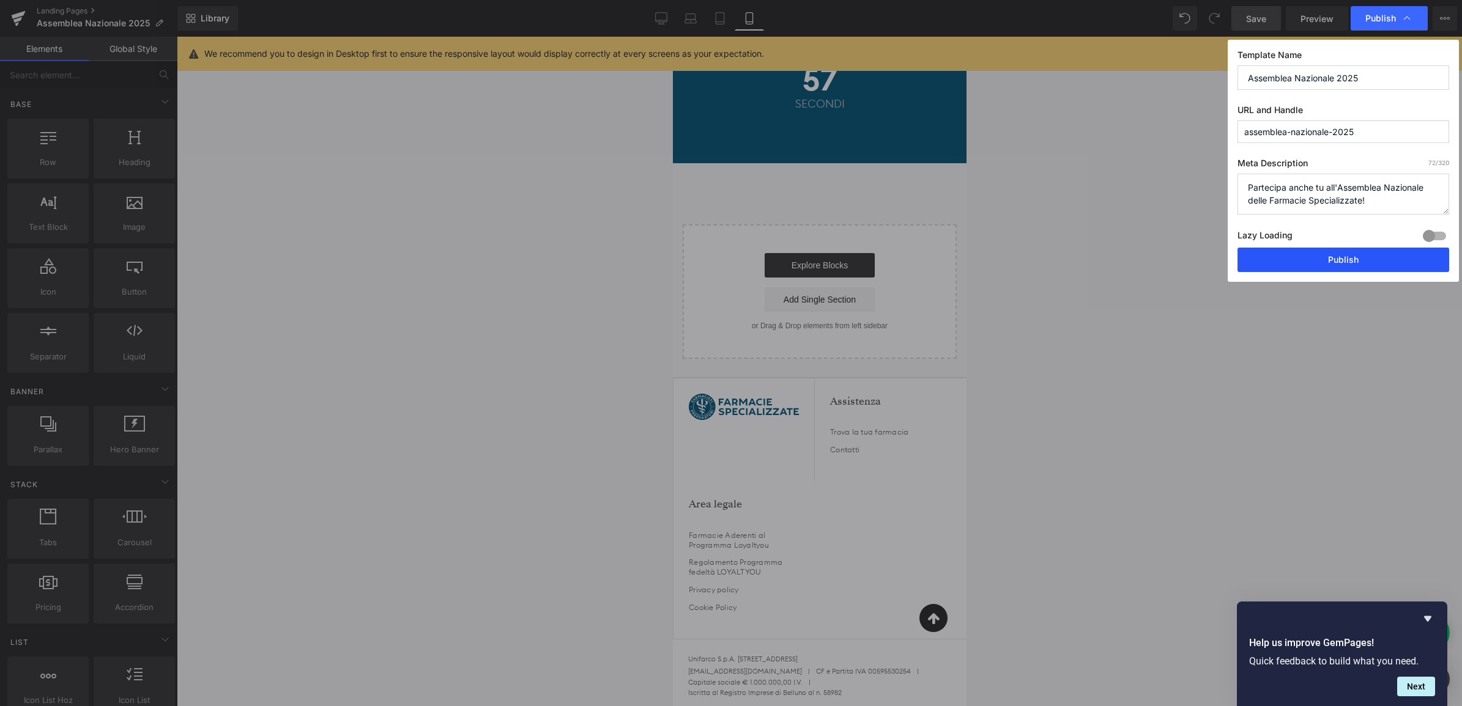
click at [1309, 271] on button "Publish" at bounding box center [1343, 260] width 212 height 24
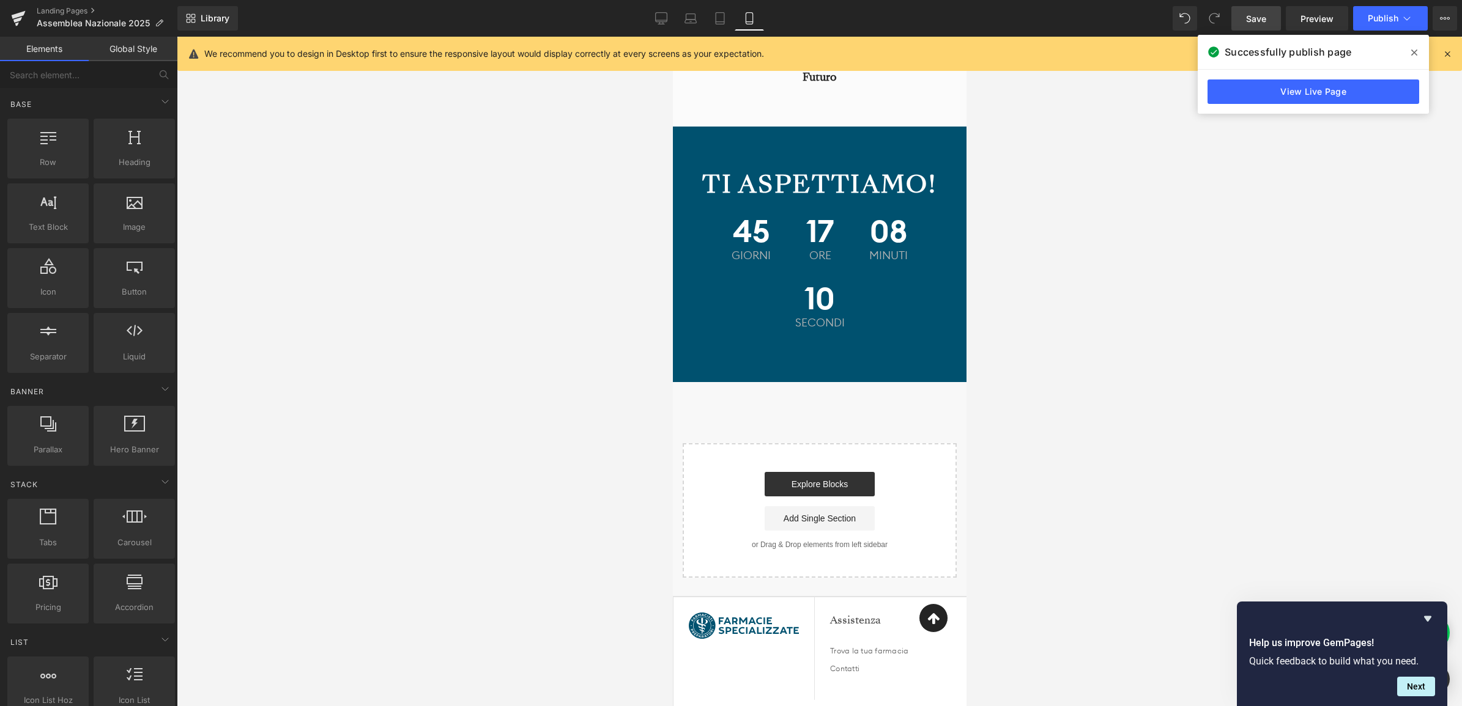
scroll to position [3685, 0]
